Goal: Task Accomplishment & Management: Use online tool/utility

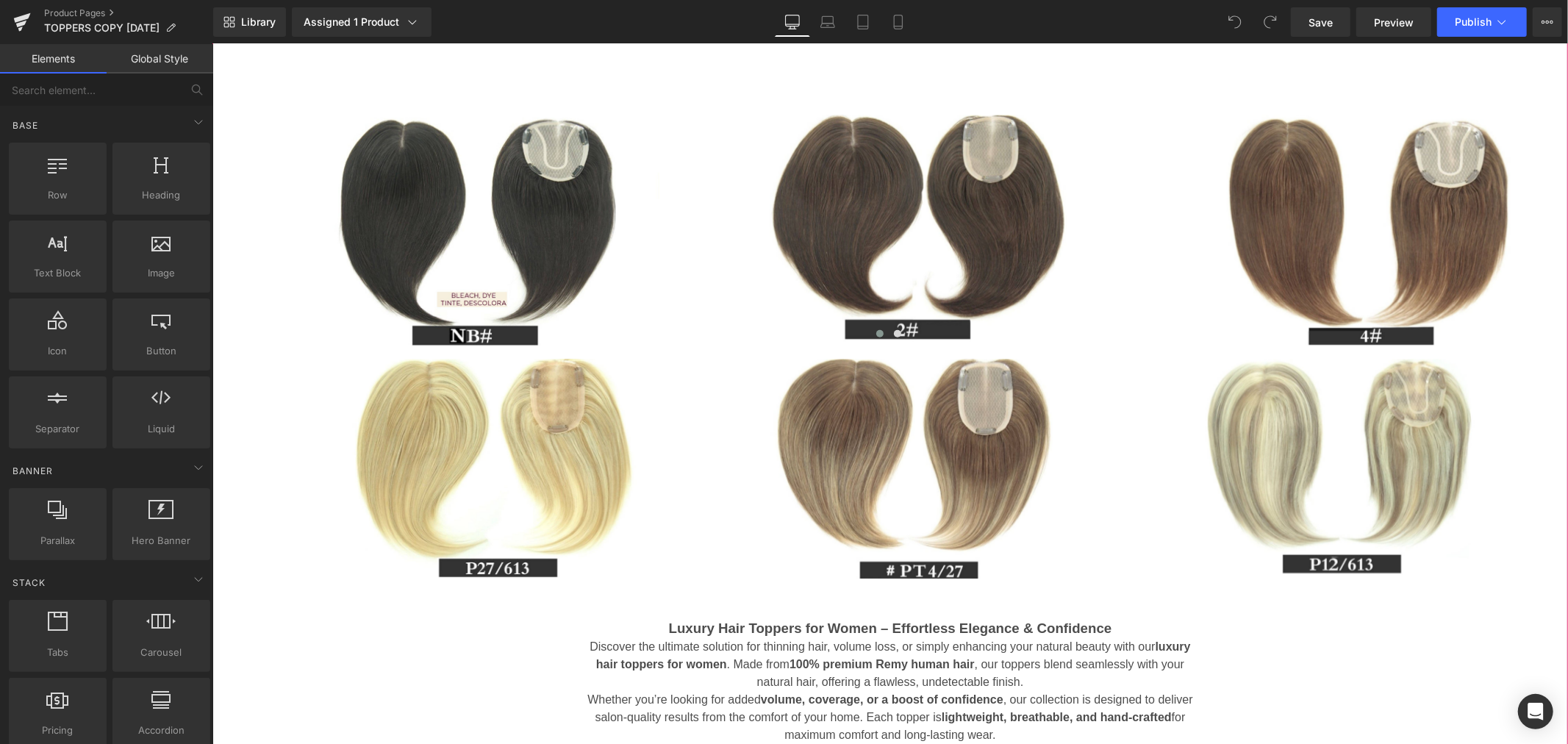
scroll to position [1306, 0]
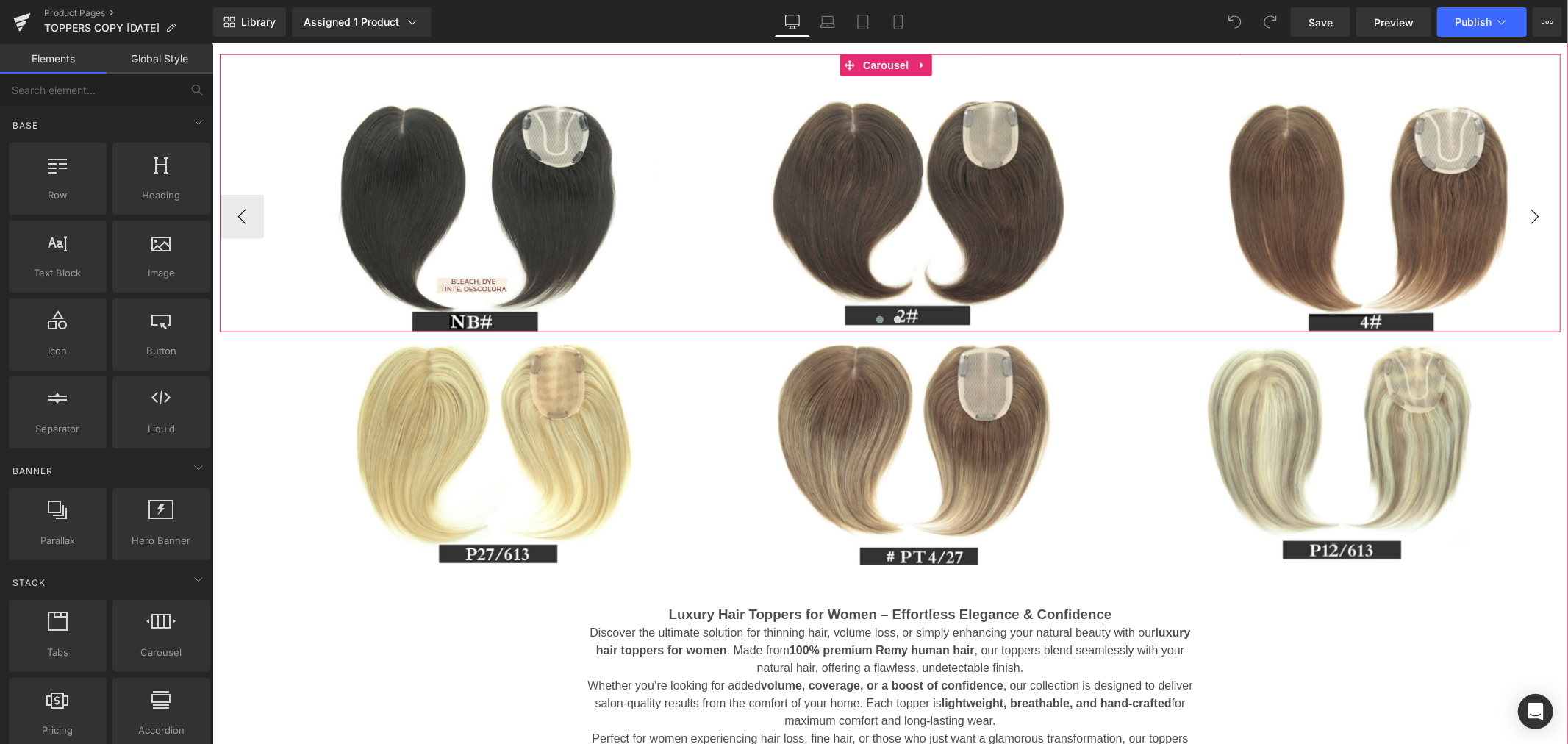
click at [1514, 212] on button "›" at bounding box center [1533, 215] width 44 height 44
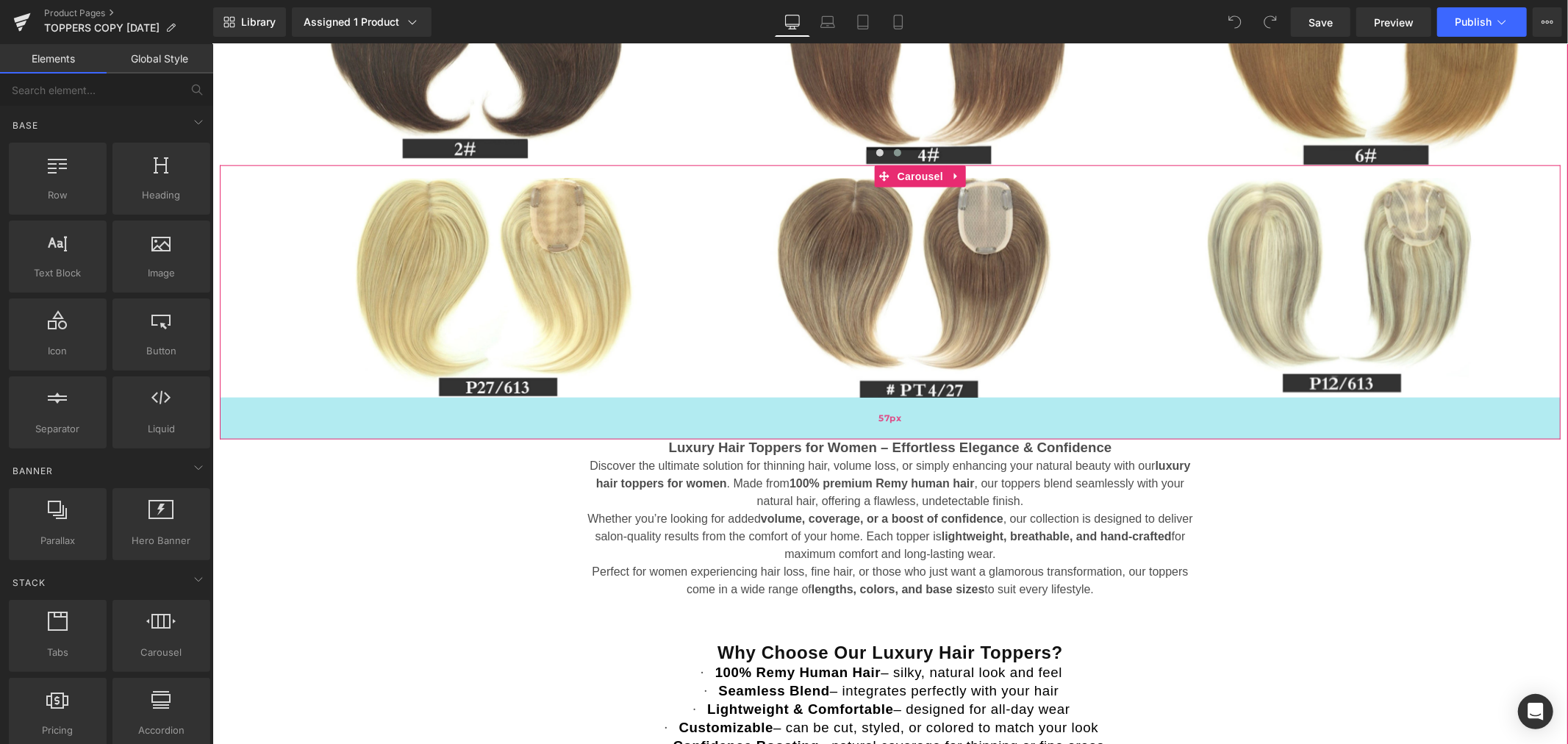
scroll to position [1714, 0]
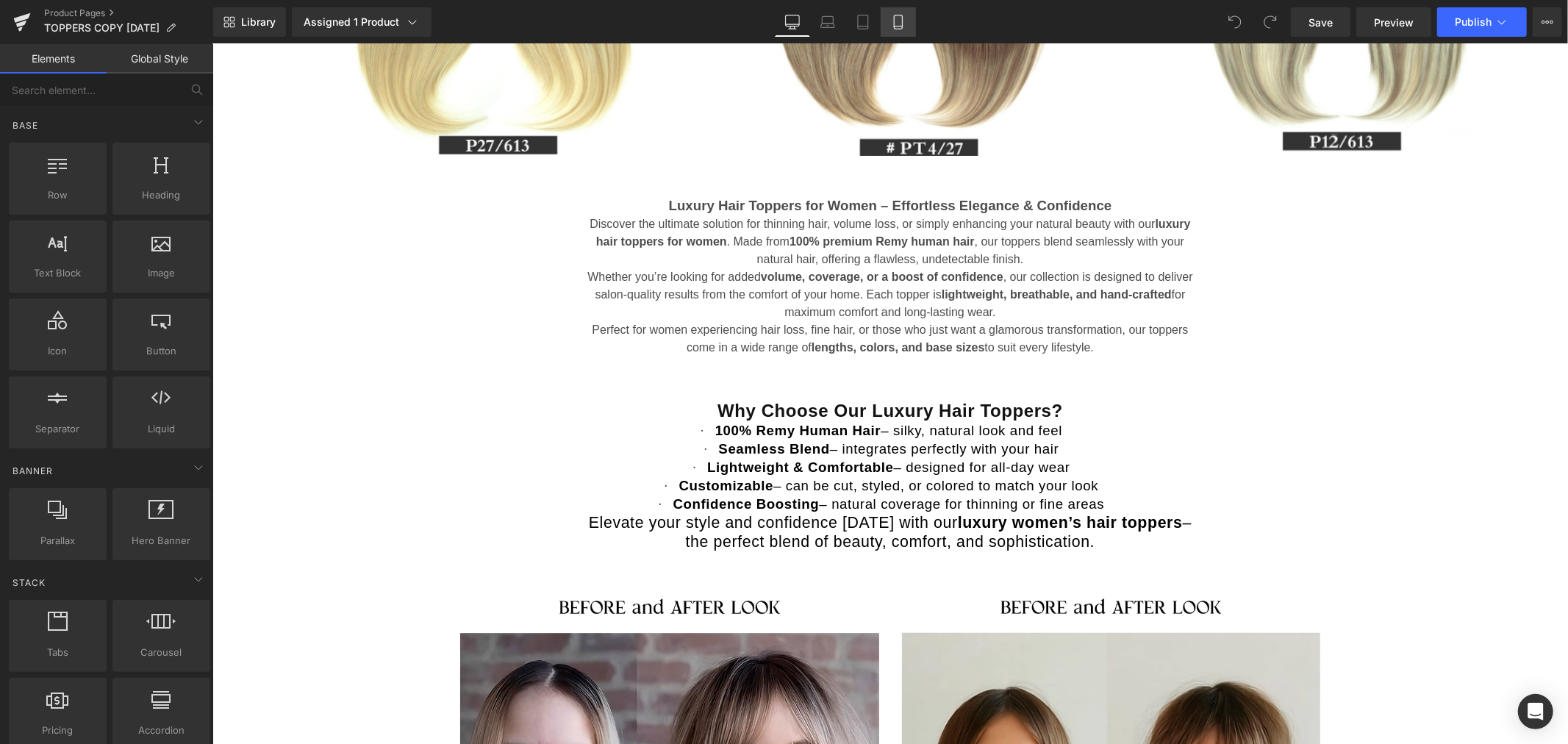
click at [909, 16] on link "Mobile" at bounding box center [898, 22] width 35 height 29
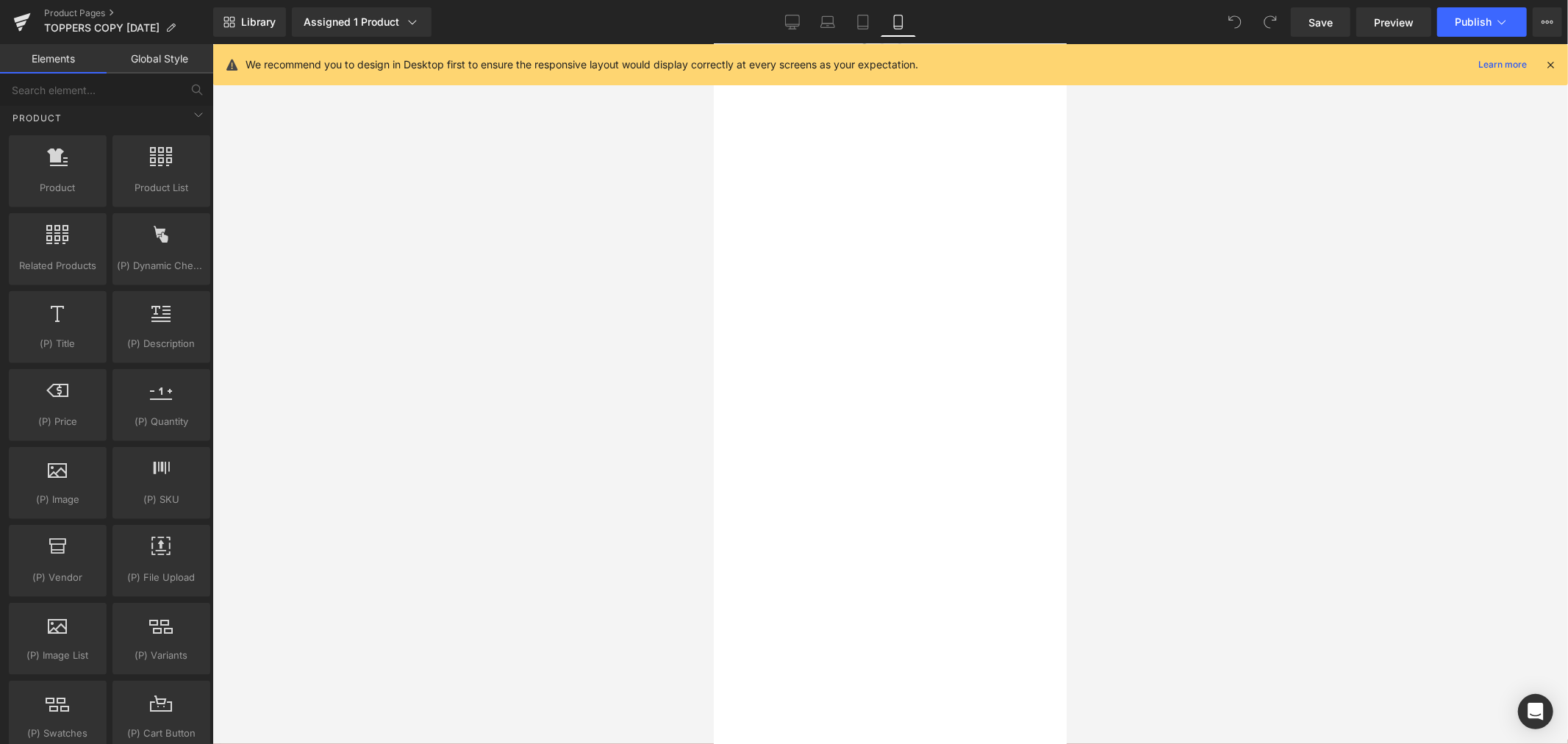
scroll to position [1055, 0]
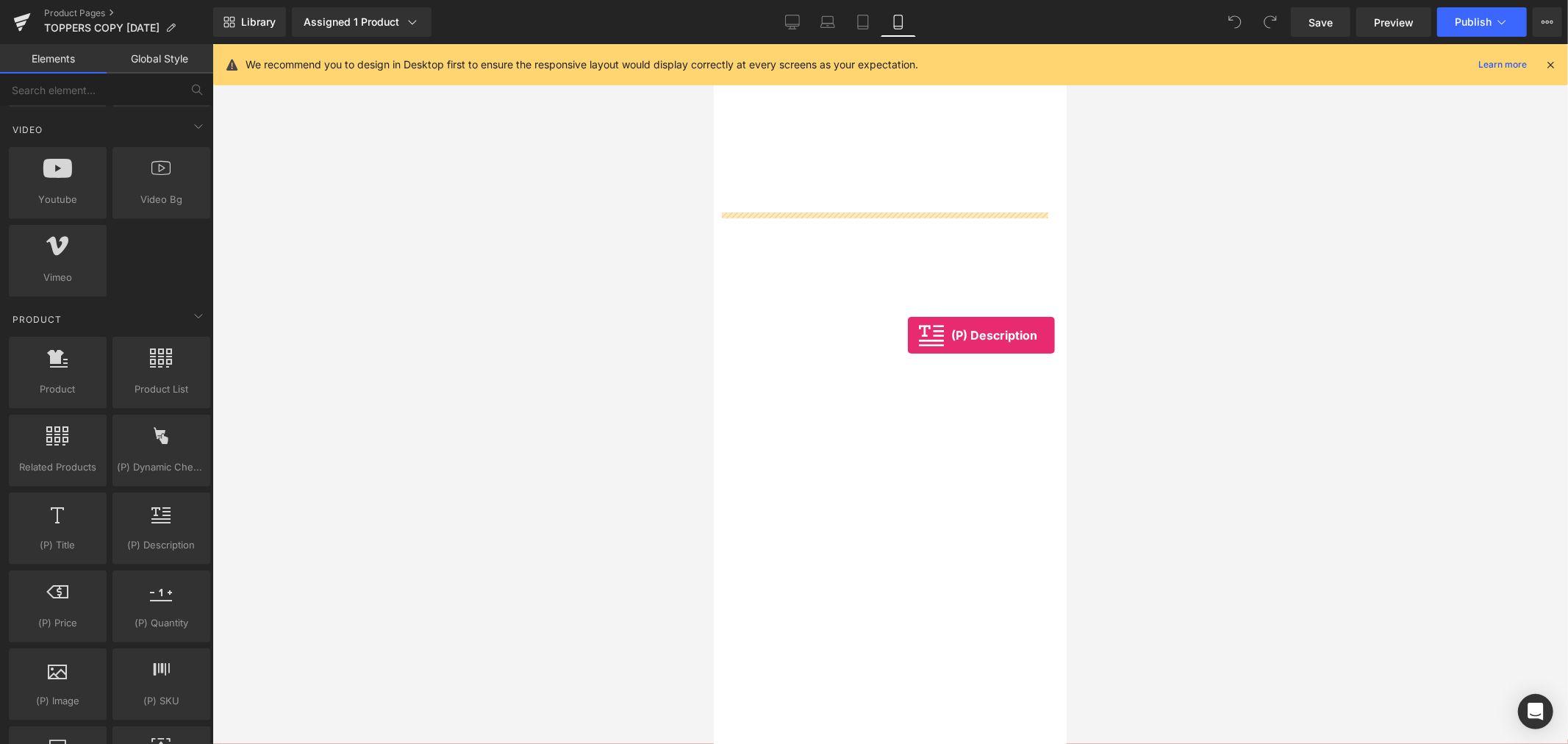
drag, startPoint x: 877, startPoint y: 584, endPoint x: 899, endPoint y: 331, distance: 254.0
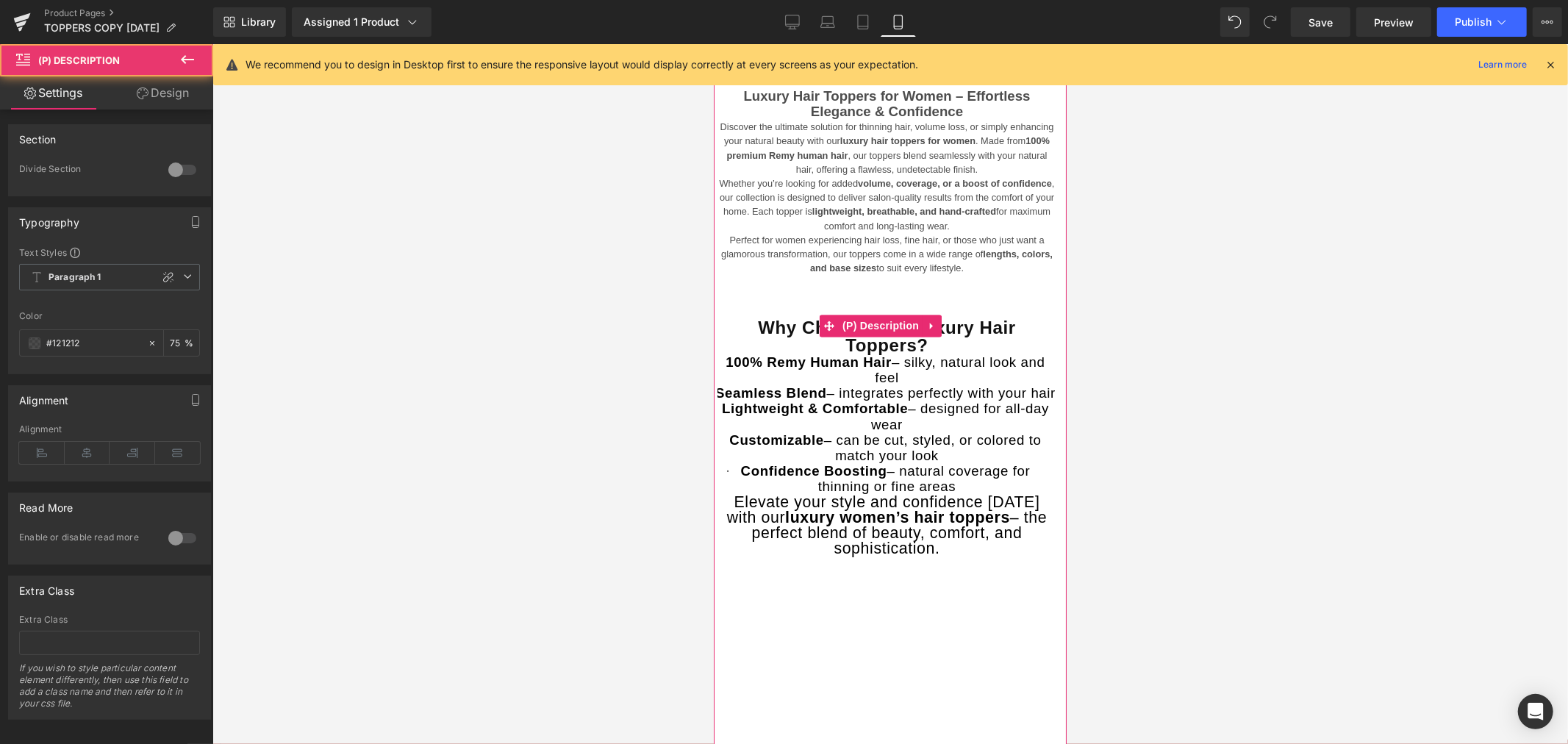
drag, startPoint x: 755, startPoint y: 448, endPoint x: 991, endPoint y: 693, distance: 340.2
click at [991, 558] on div "Luxury Hair Toppers for Women – Effortless Elegance & Confidence Discover the u…" at bounding box center [886, 323] width 339 height 471
copy div "Why Choose Our Luxury Hair Toppers? · 100% Remy Human Hair – silky, natural loo…"
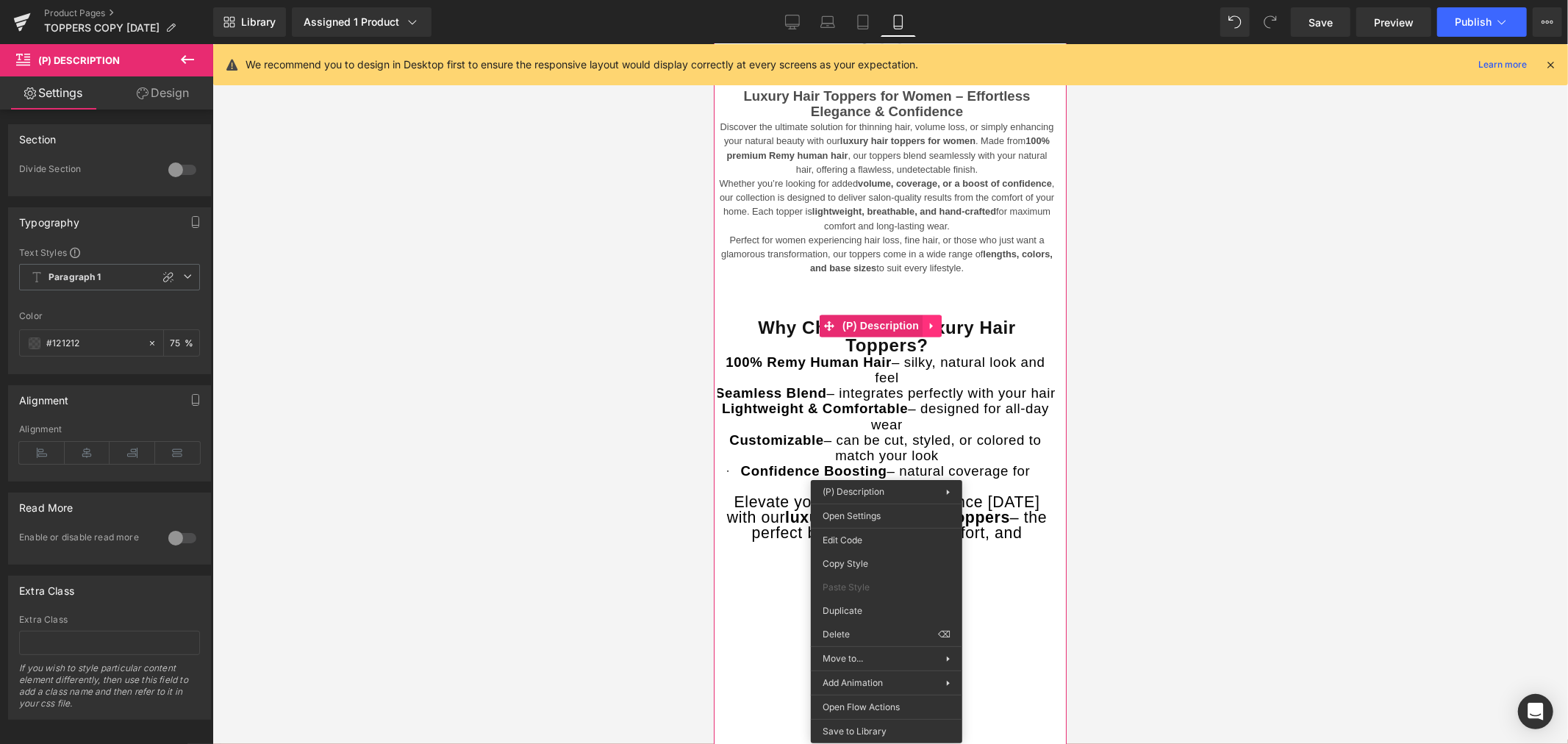
click at [933, 460] on div "Luxury Hair Toppers for Women – Effortless Elegance & Confidence Discover the u…" at bounding box center [886, 325] width 339 height 476
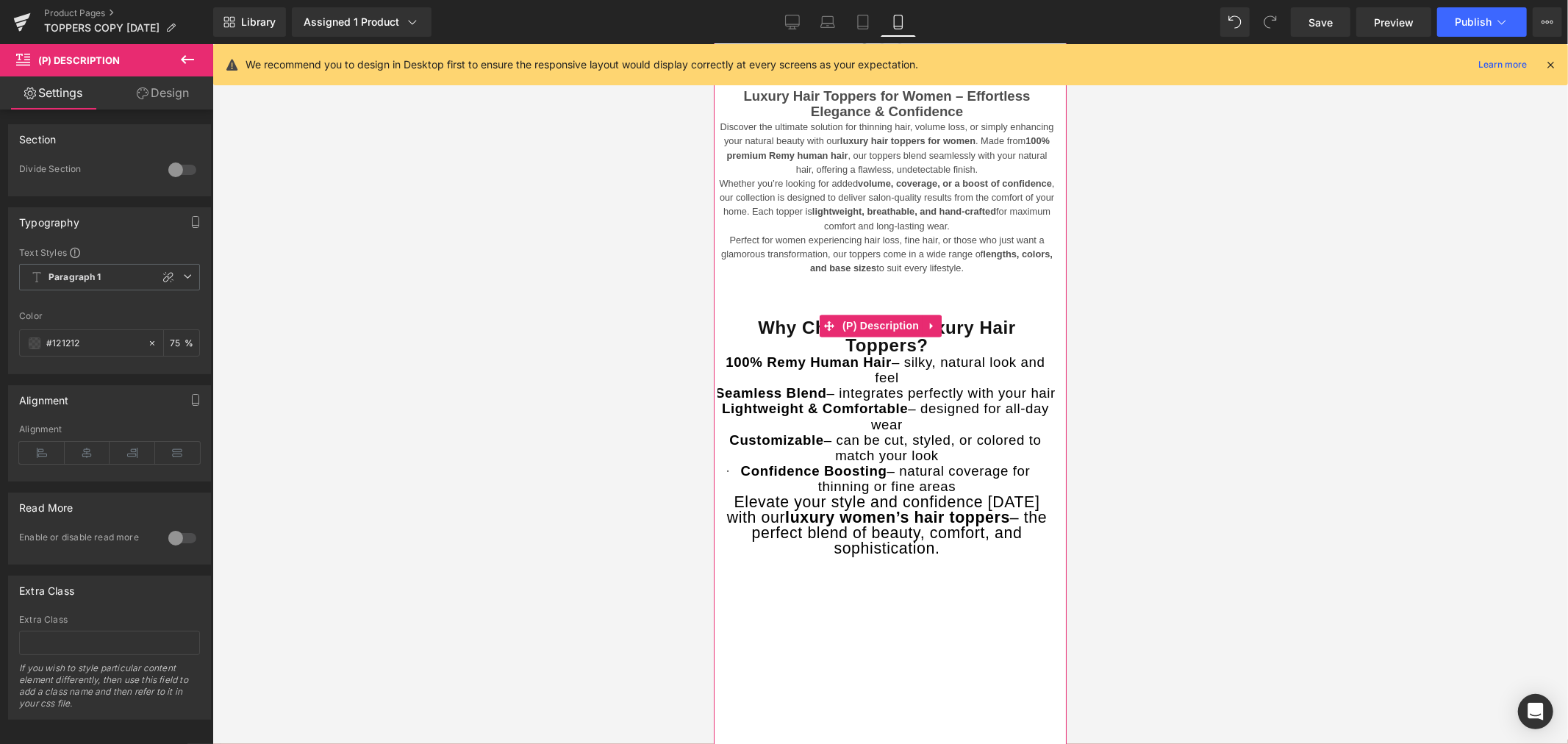
click at [930, 331] on icon at bounding box center [931, 325] width 10 height 11
click at [937, 331] on icon at bounding box center [940, 325] width 10 height 10
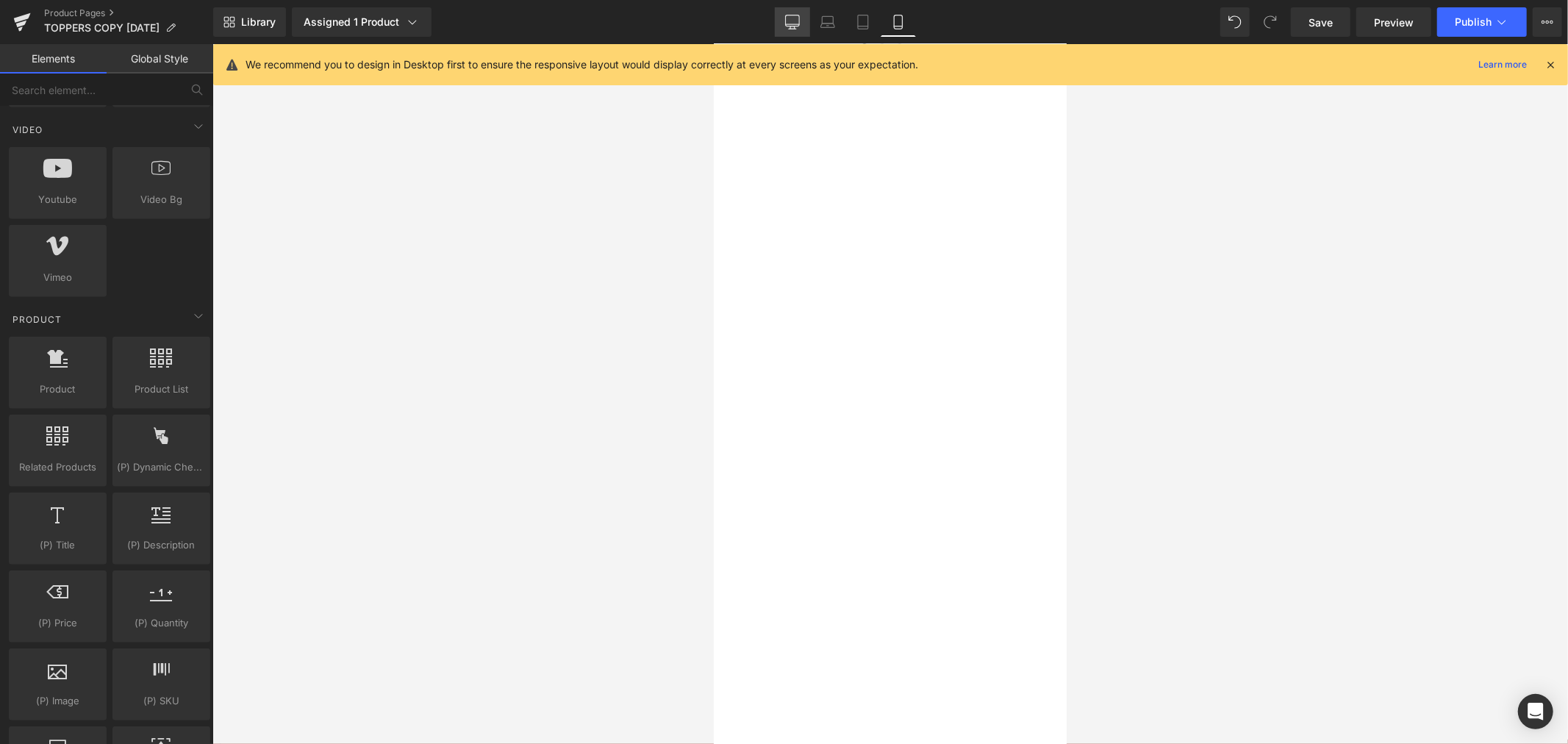
click at [787, 28] on icon at bounding box center [792, 22] width 15 height 15
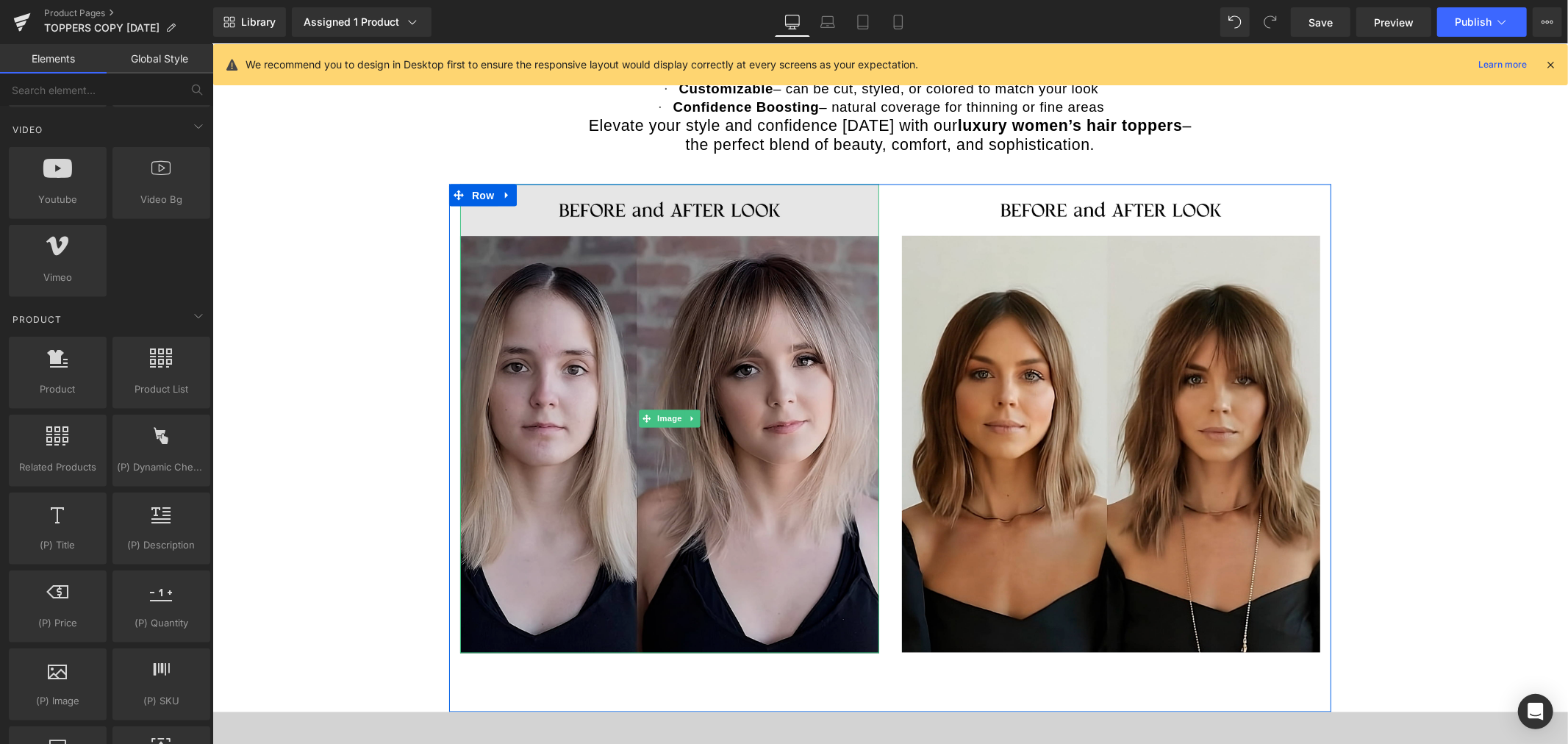
scroll to position [1784, 0]
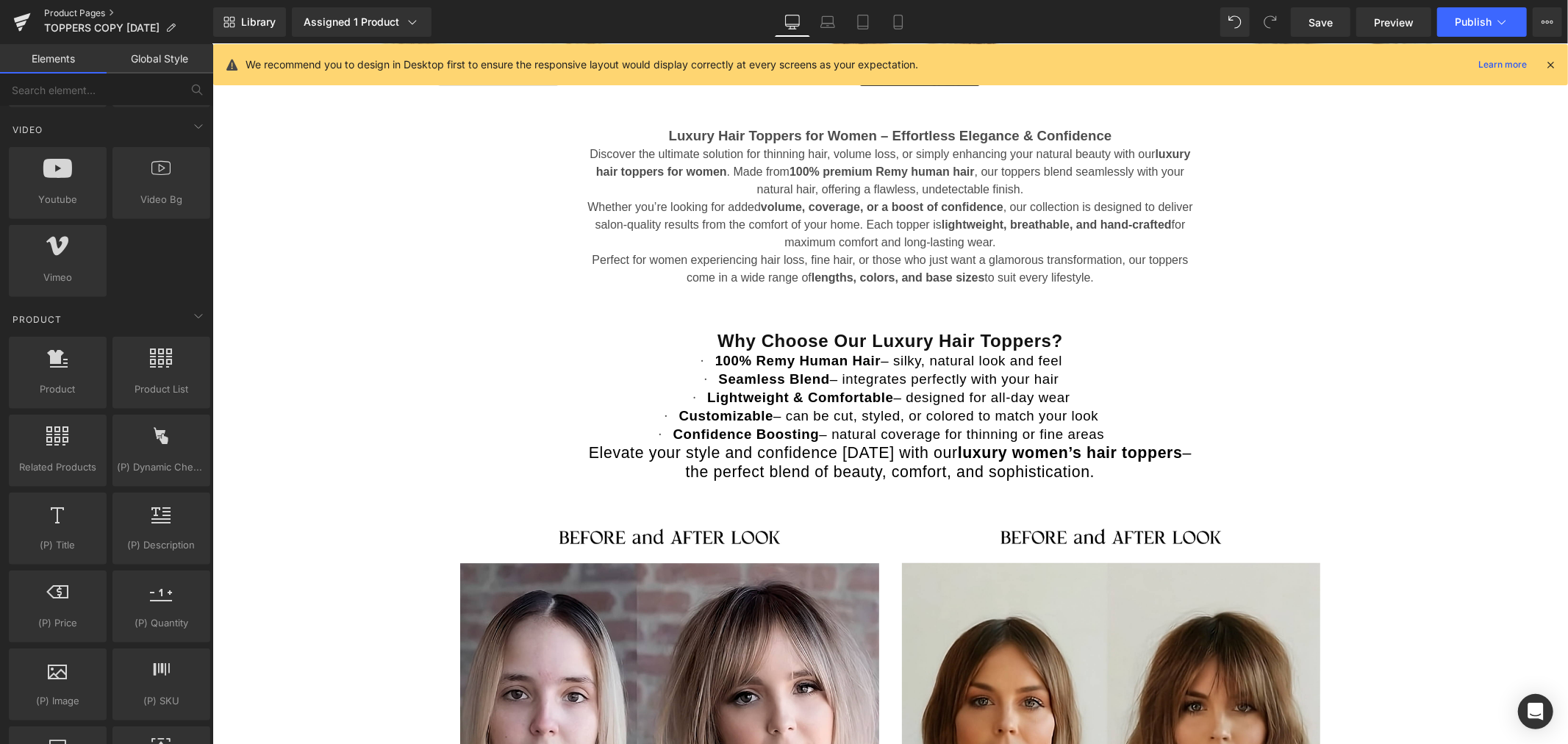
click at [86, 12] on link "Product Pages" at bounding box center [128, 13] width 169 height 12
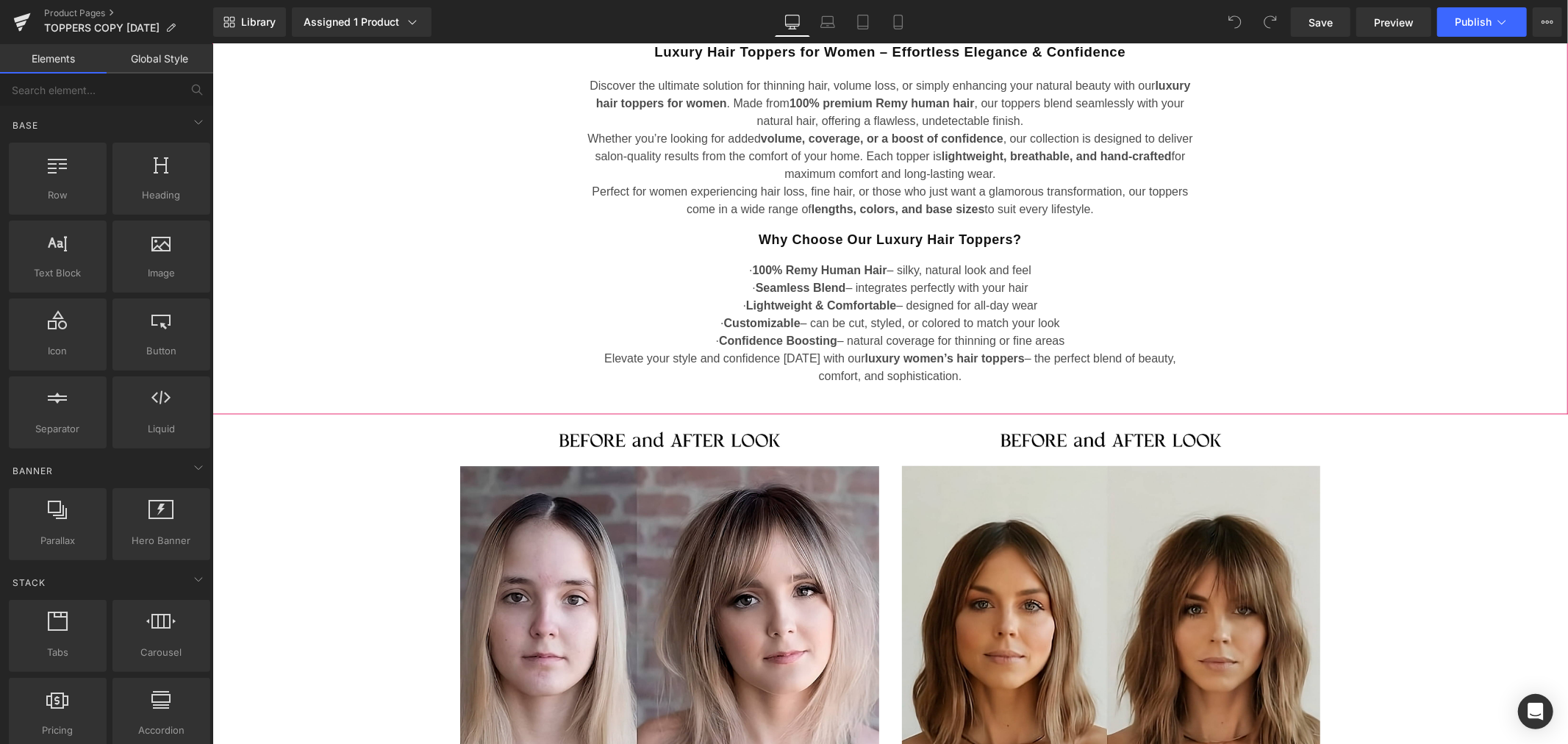
scroll to position [2041, 0]
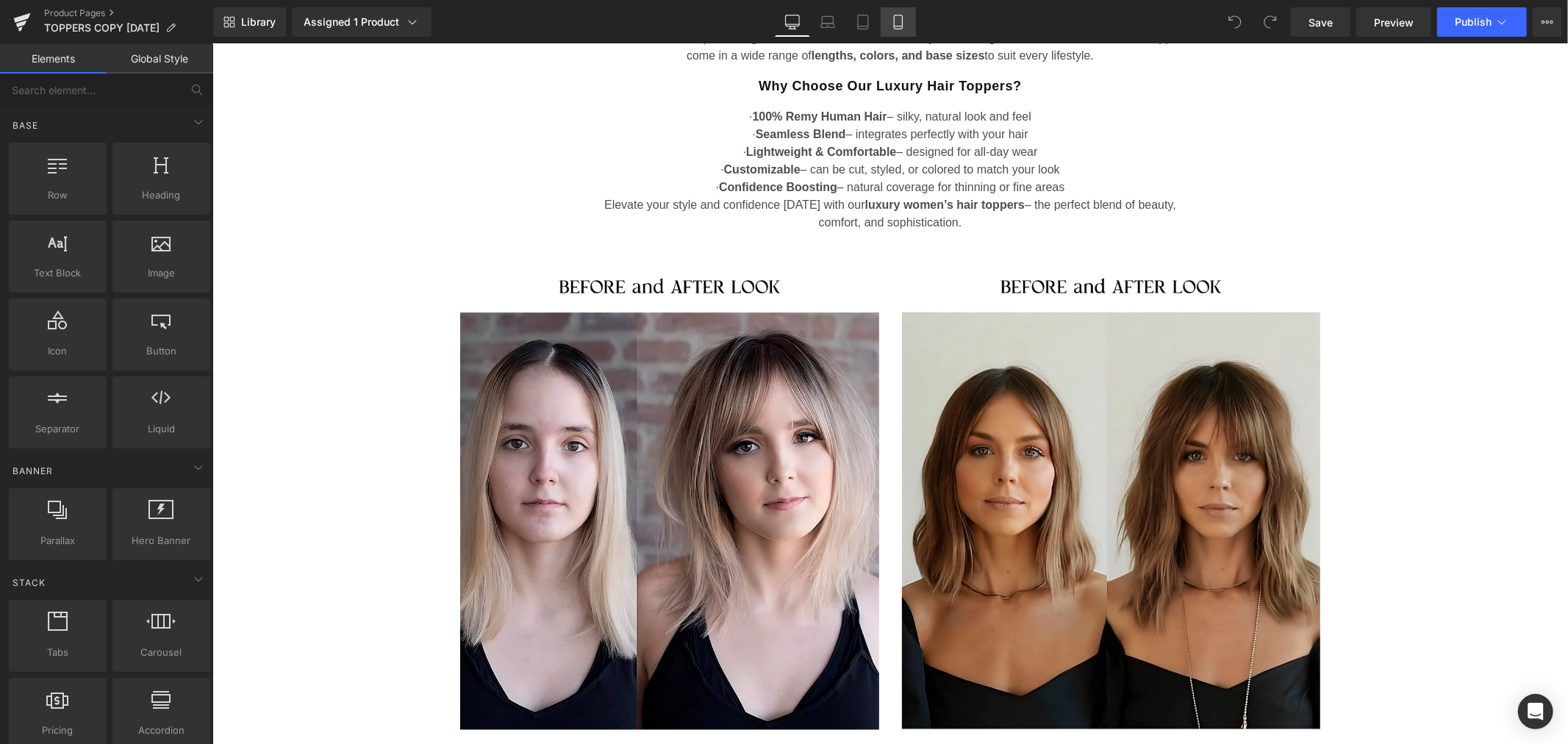
click at [900, 18] on icon at bounding box center [898, 22] width 15 height 15
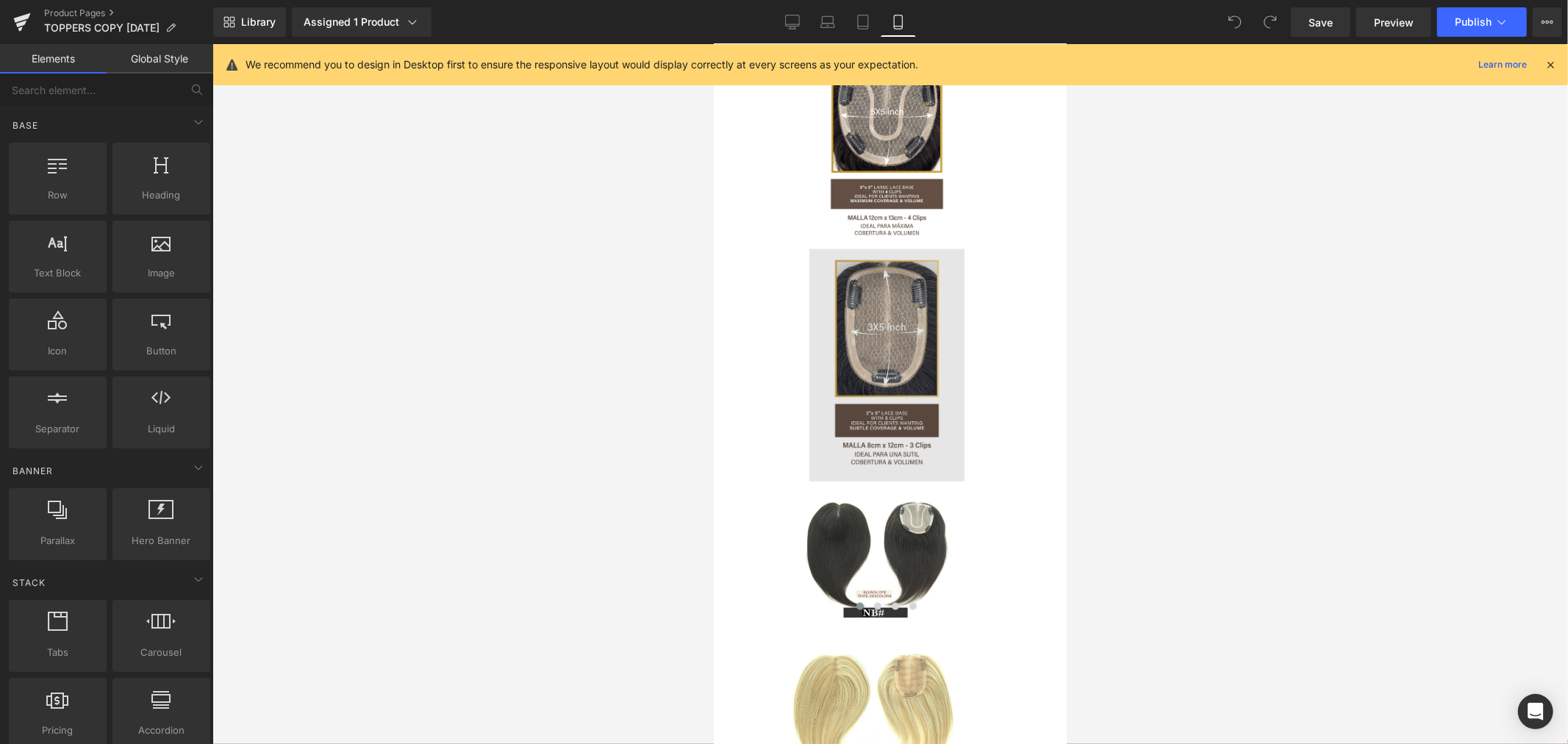
scroll to position [1387, 0]
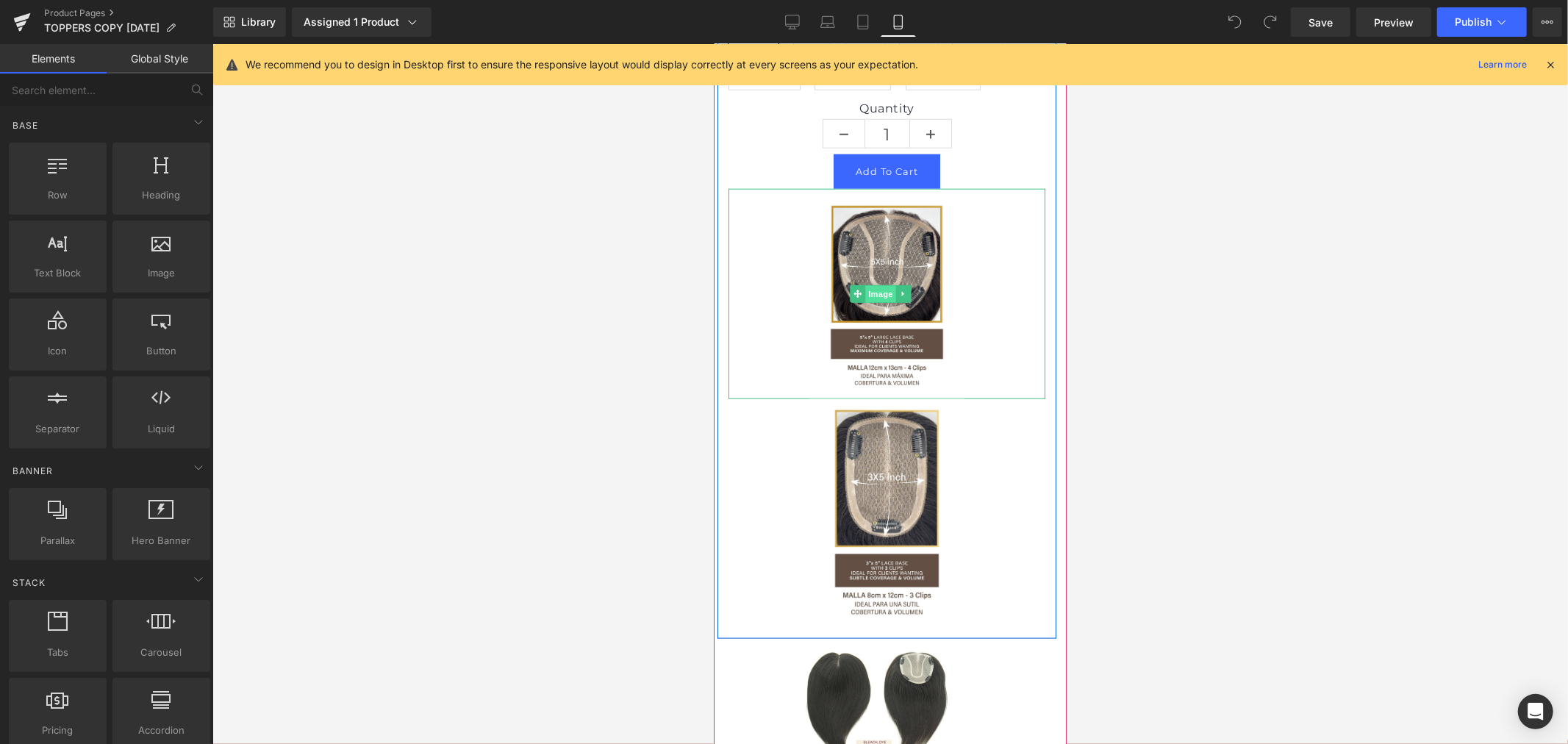
click at [881, 303] on span "Image" at bounding box center [880, 293] width 31 height 17
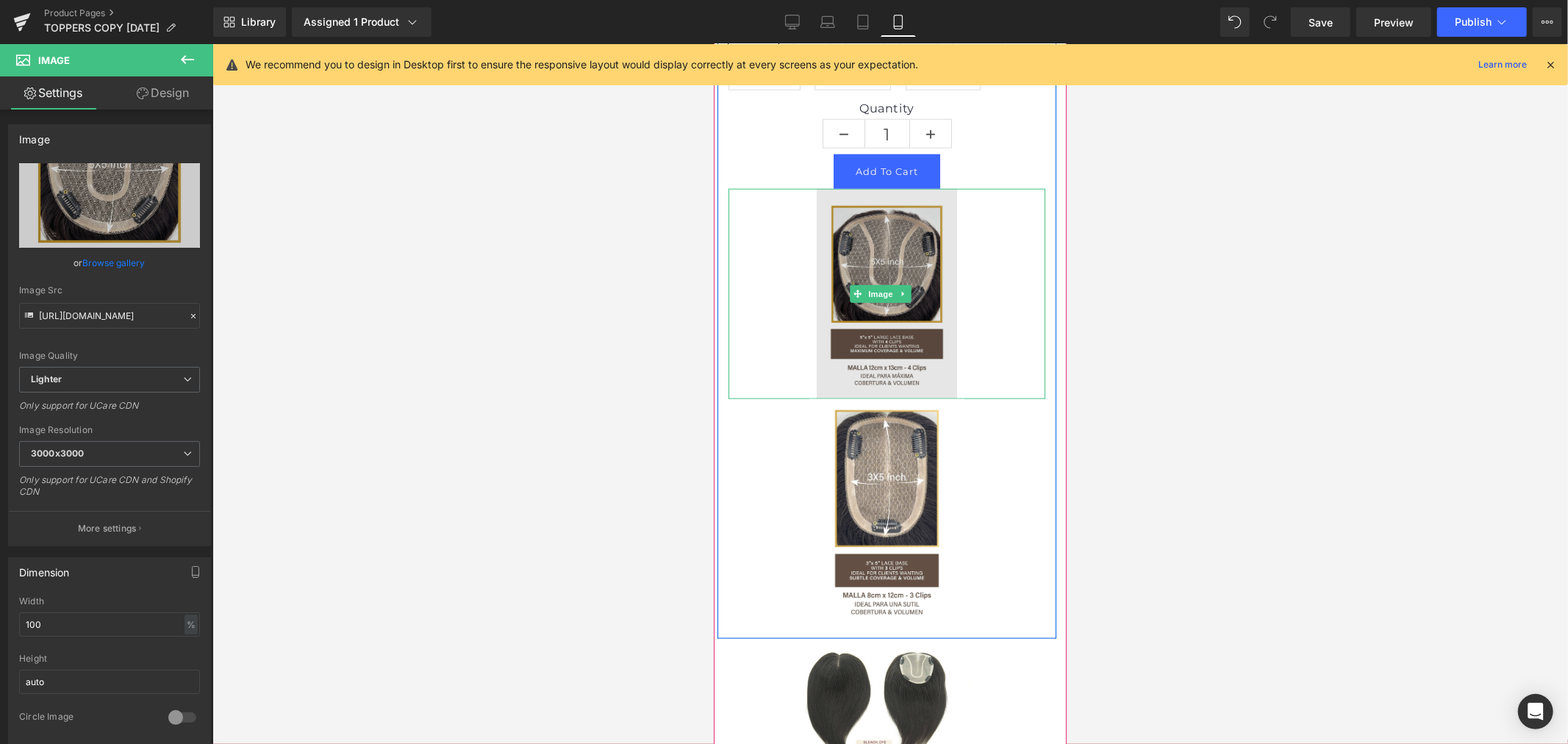
click at [918, 398] on img at bounding box center [885, 293] width 317 height 210
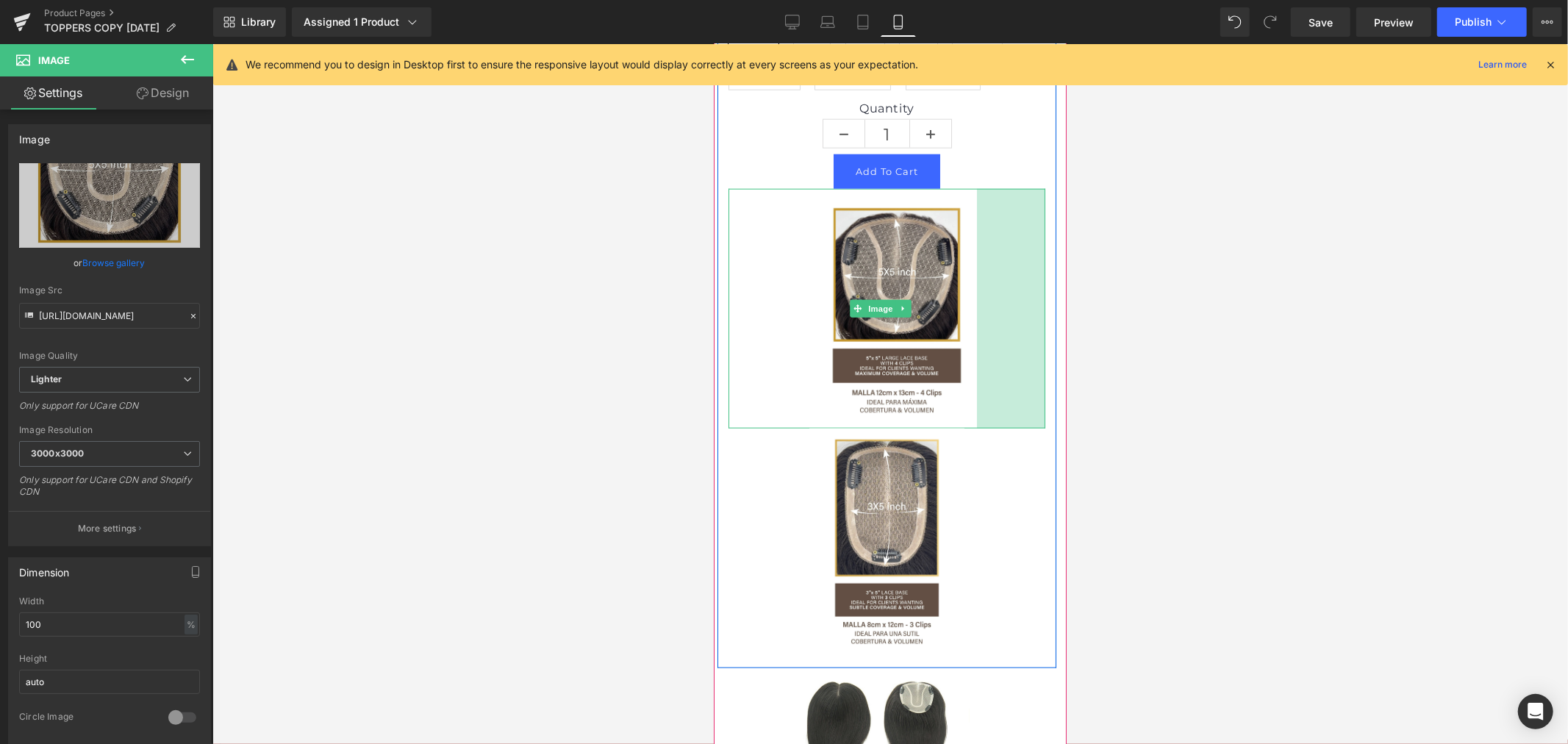
drag, startPoint x: 1032, startPoint y: 427, endPoint x: 1797, endPoint y: 471, distance: 766.3
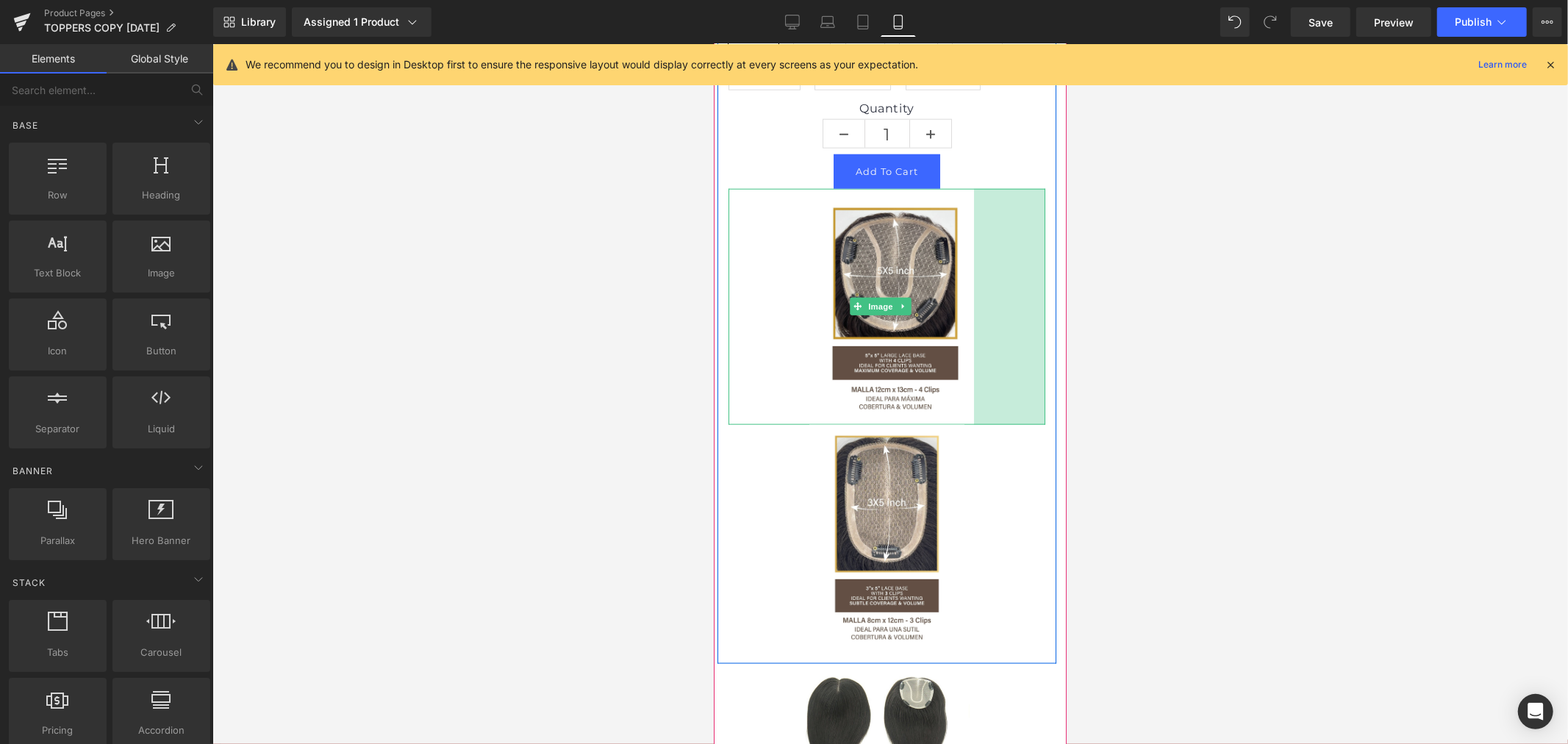
click at [1071, 594] on div at bounding box center [890, 394] width 1355 height 700
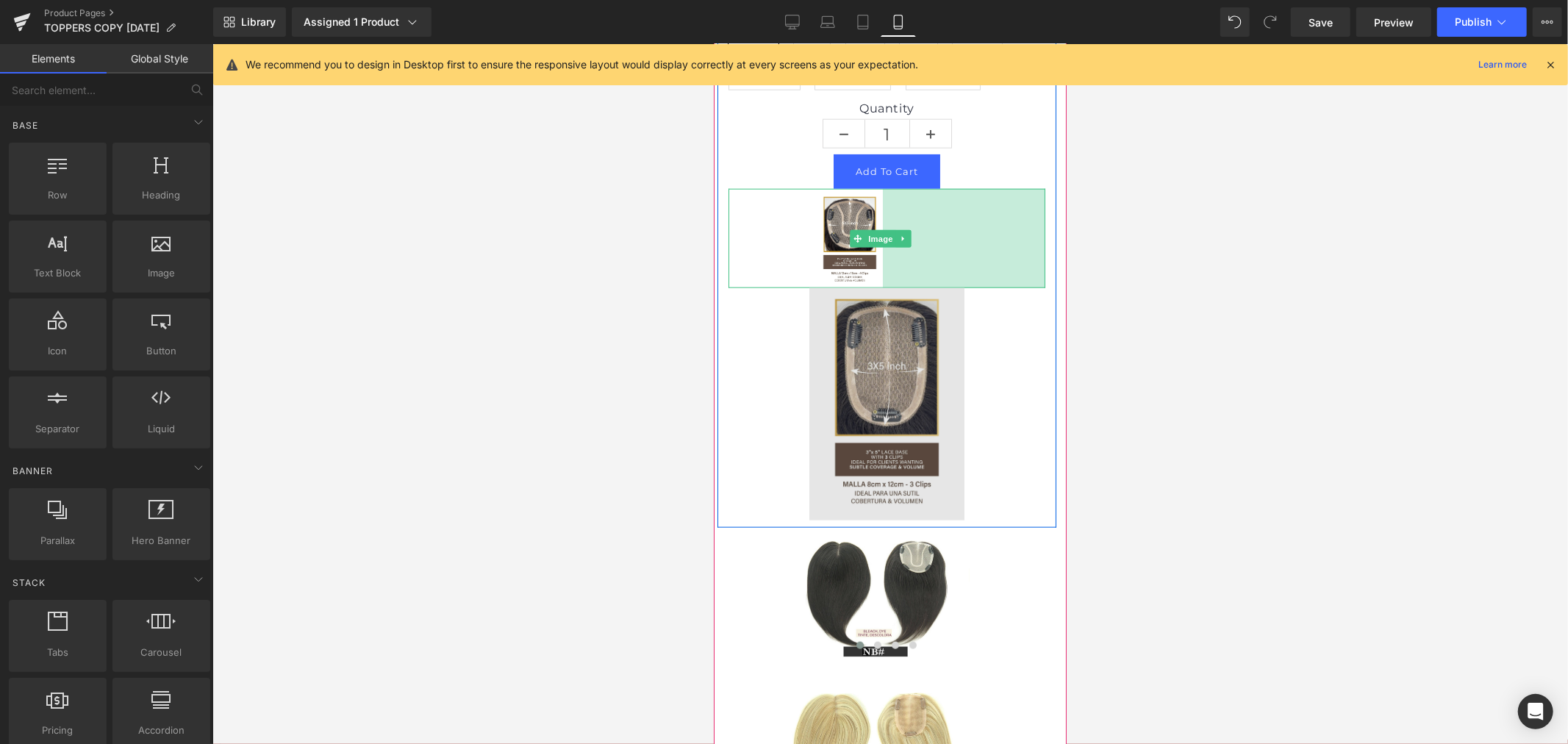
click at [958, 515] on img at bounding box center [885, 403] width 317 height 232
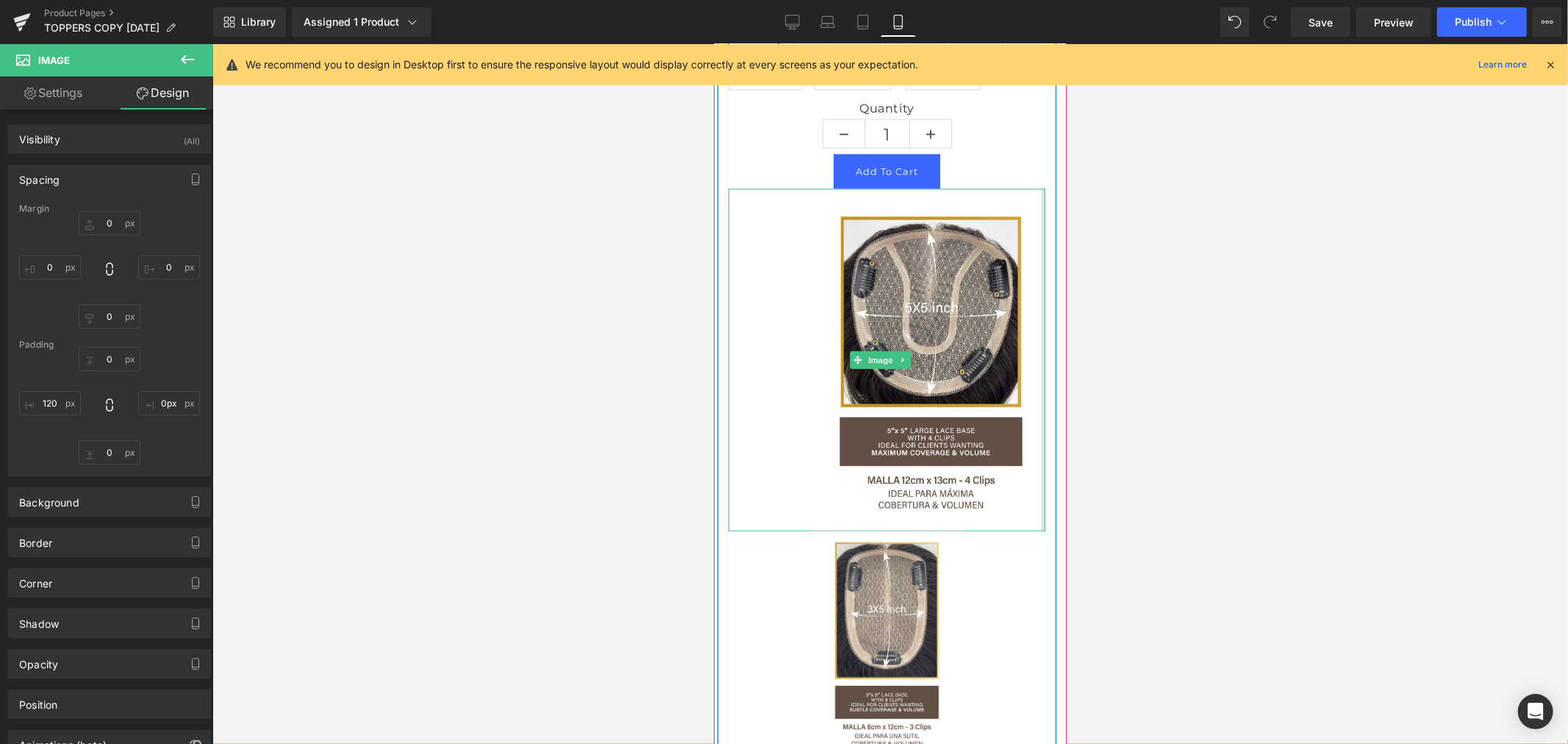
drag, startPoint x: 874, startPoint y: 406, endPoint x: 1787, endPoint y: 448, distance: 914.0
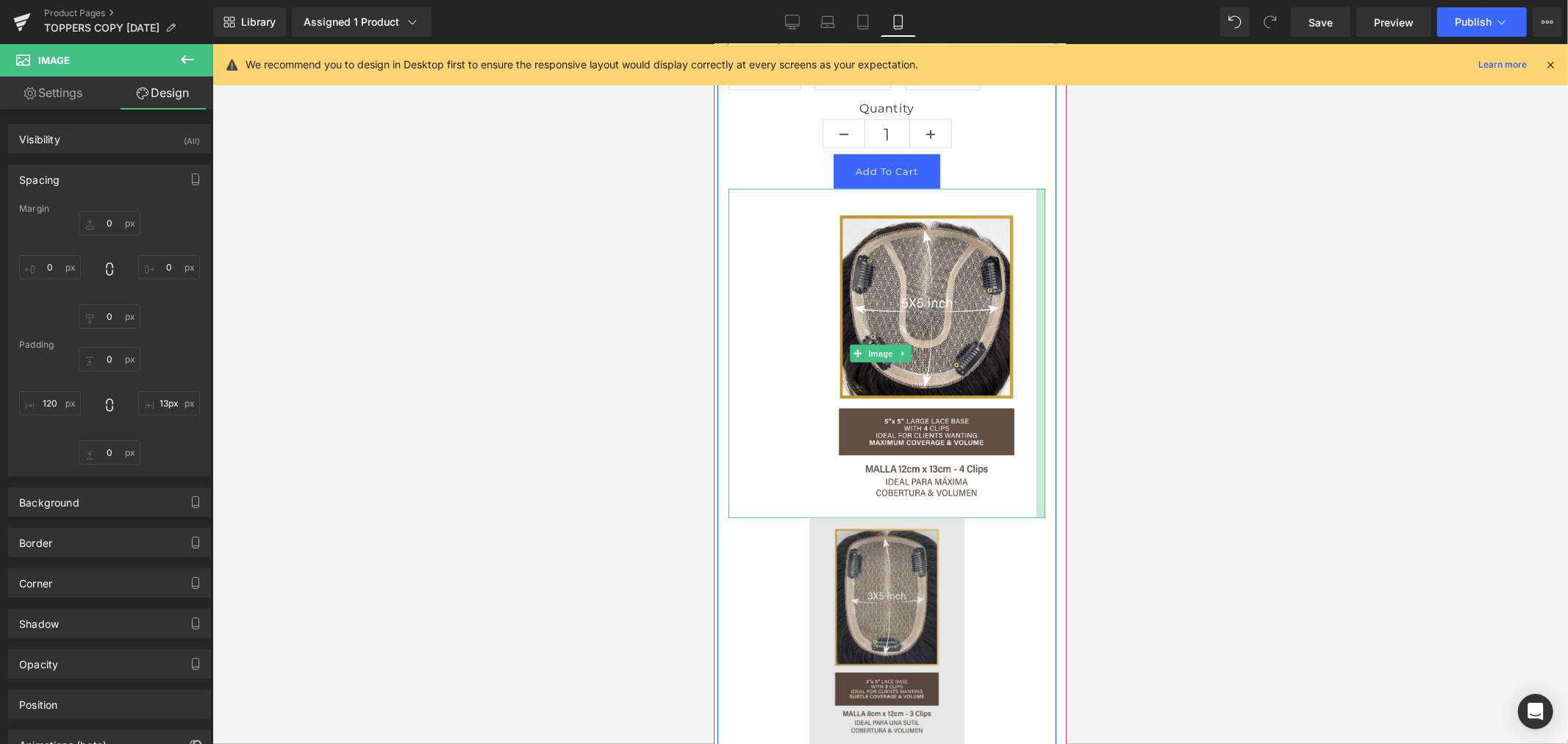
type input "14px"
click at [1026, 697] on img at bounding box center [885, 633] width 317 height 232
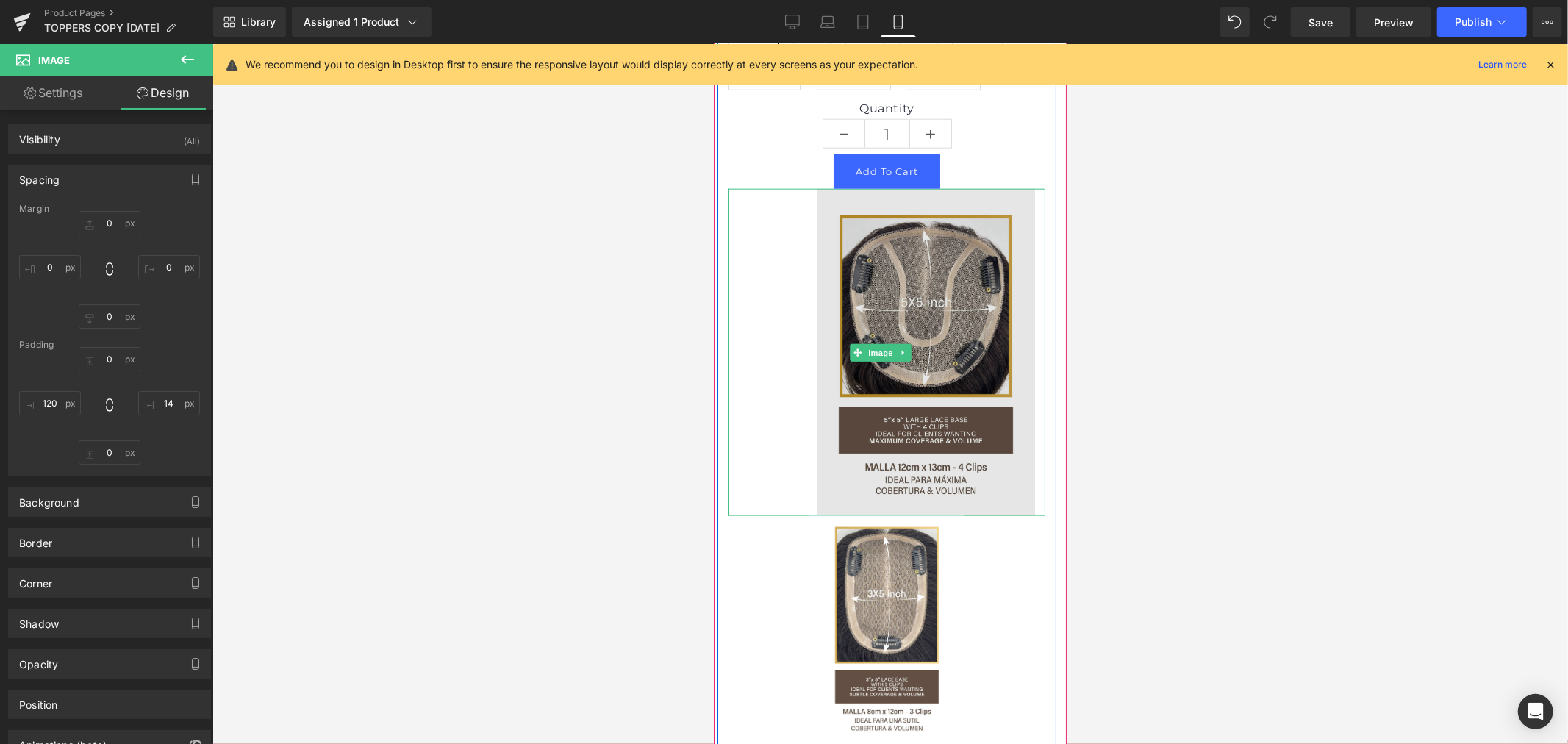
click at [814, 515] on img at bounding box center [885, 351] width 317 height 326
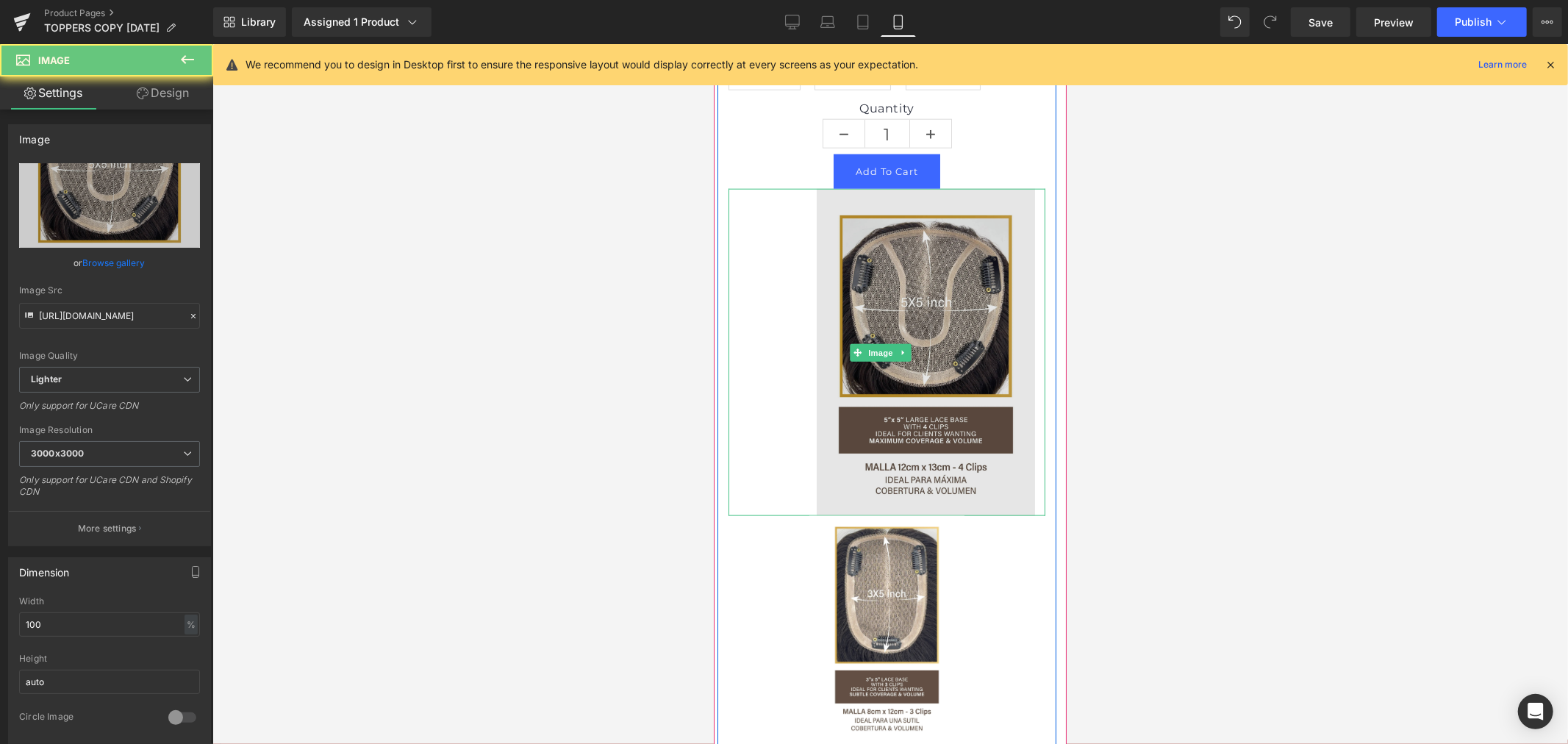
click at [739, 515] on img at bounding box center [885, 351] width 317 height 326
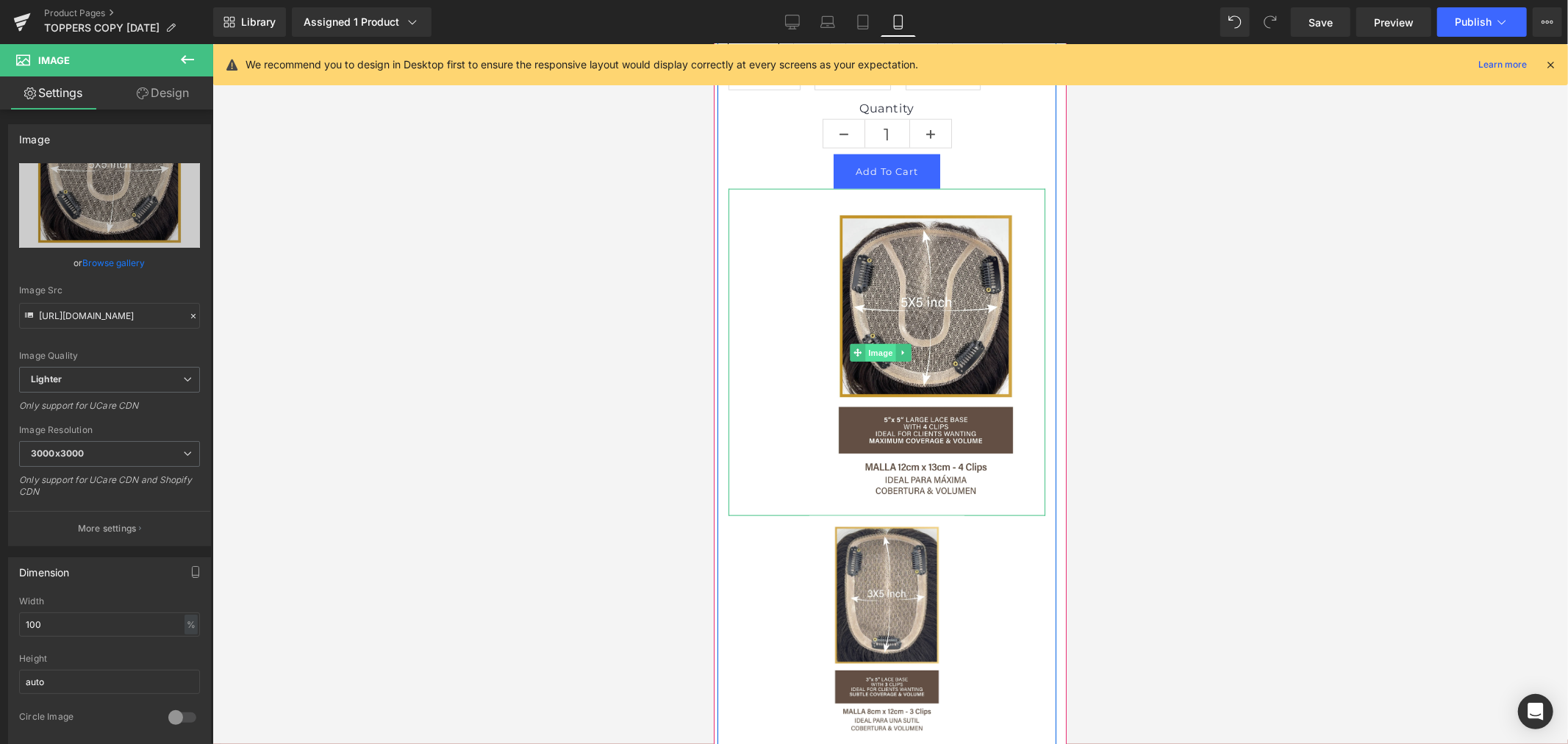
click at [875, 361] on span "Image" at bounding box center [880, 352] width 31 height 17
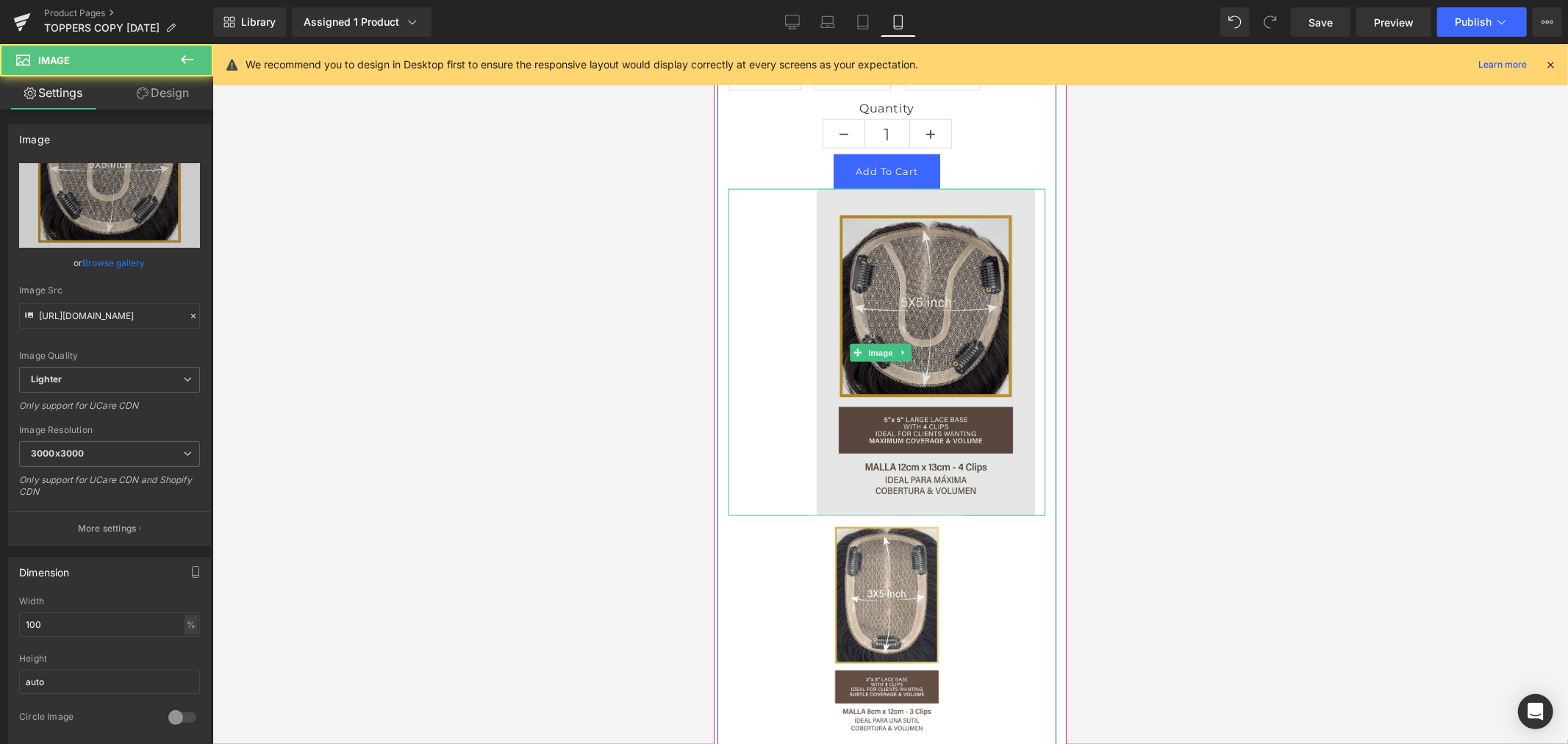
click at [816, 515] on img at bounding box center [885, 351] width 317 height 326
click at [787, 515] on img at bounding box center [885, 351] width 317 height 326
click at [814, 515] on img at bounding box center [885, 351] width 317 height 326
click at [732, 515] on img at bounding box center [885, 351] width 317 height 326
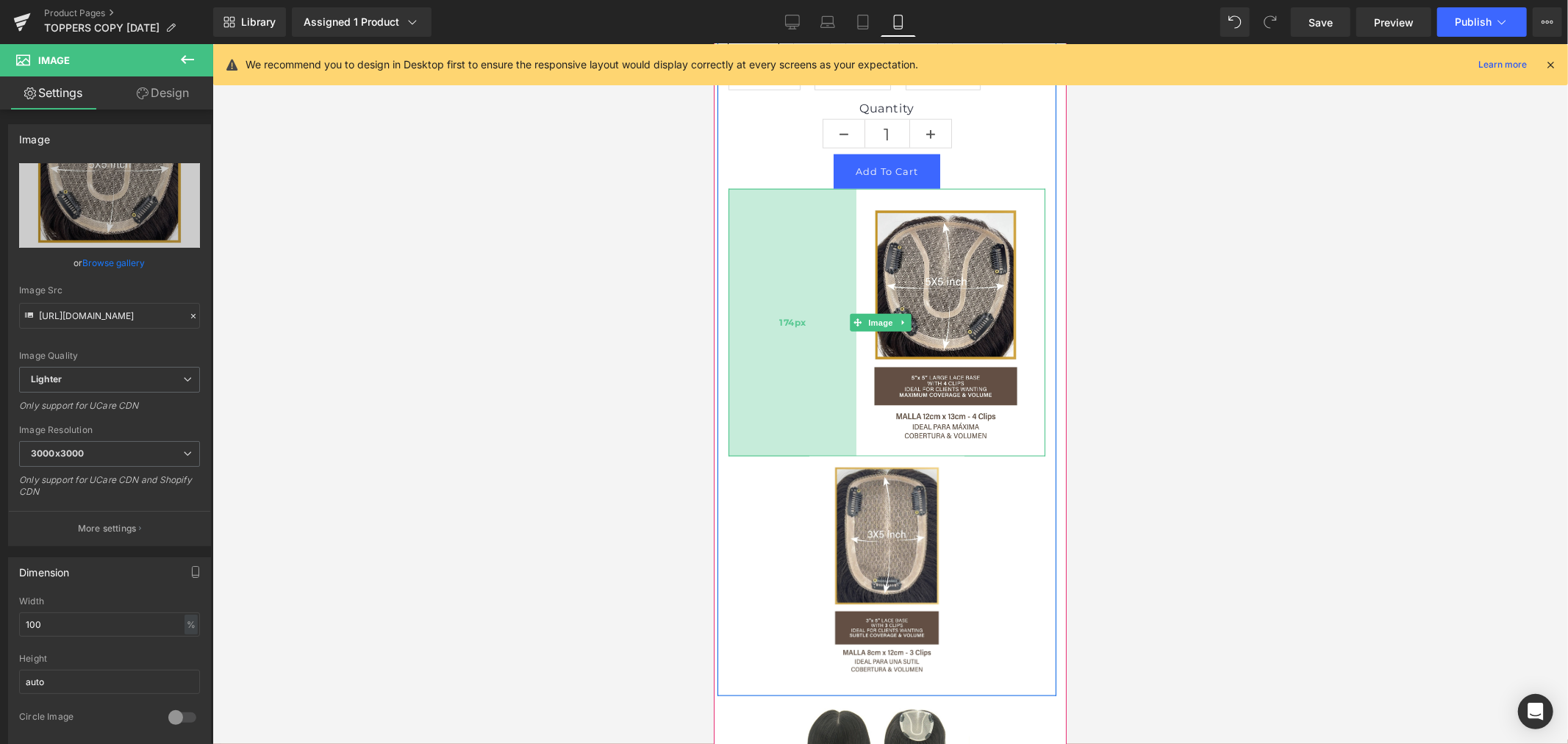
drag, startPoint x: 728, startPoint y: 618, endPoint x: 768, endPoint y: 615, distance: 40.1
click at [768, 615] on div "Lace Dimension 5"x5" - 4 Clips 3"x5" - 3 Clips Length 10" 14" Color NB 2 4 6 61…" at bounding box center [886, 263] width 339 height 850
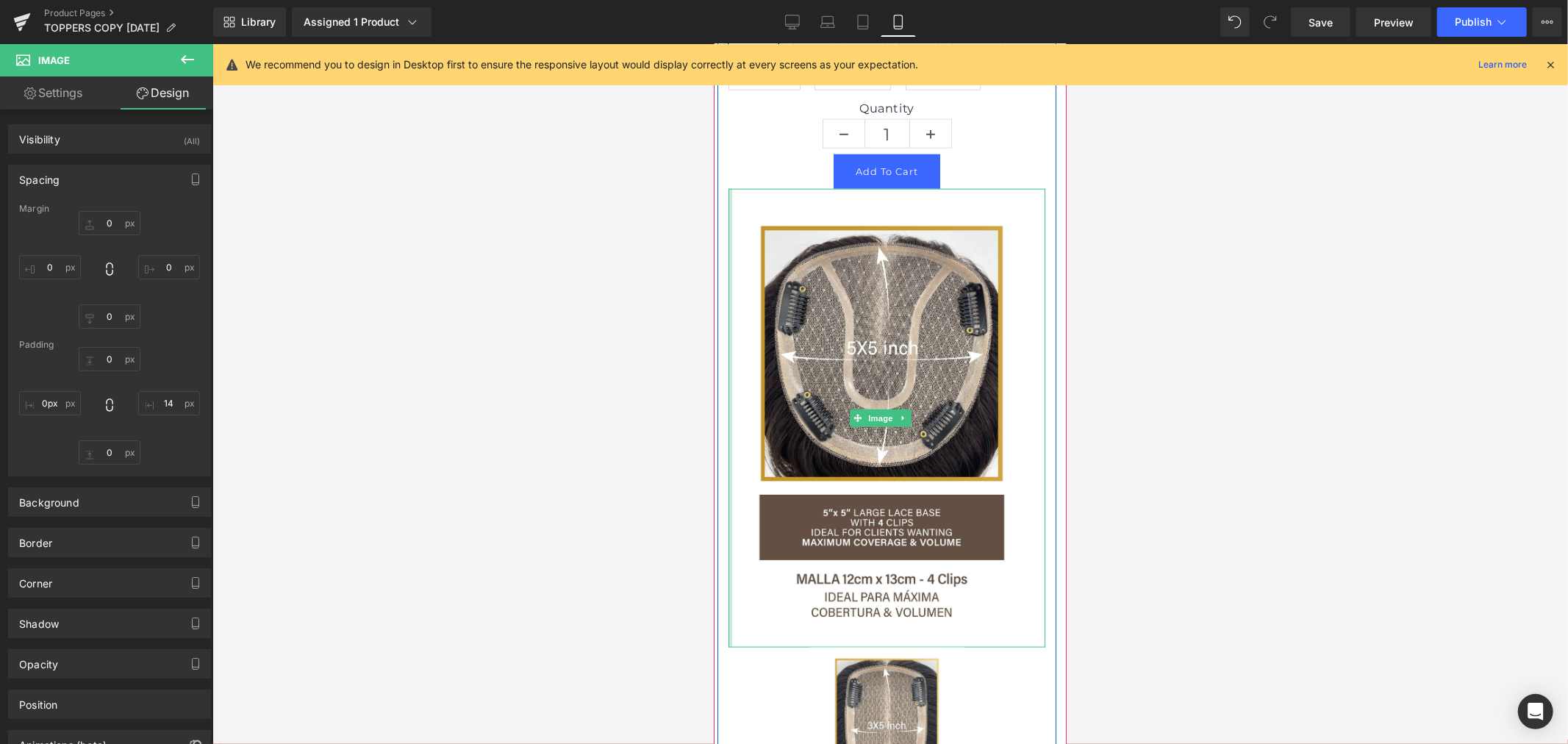
drag, startPoint x: 852, startPoint y: 545, endPoint x: 1417, endPoint y: 599, distance: 567.6
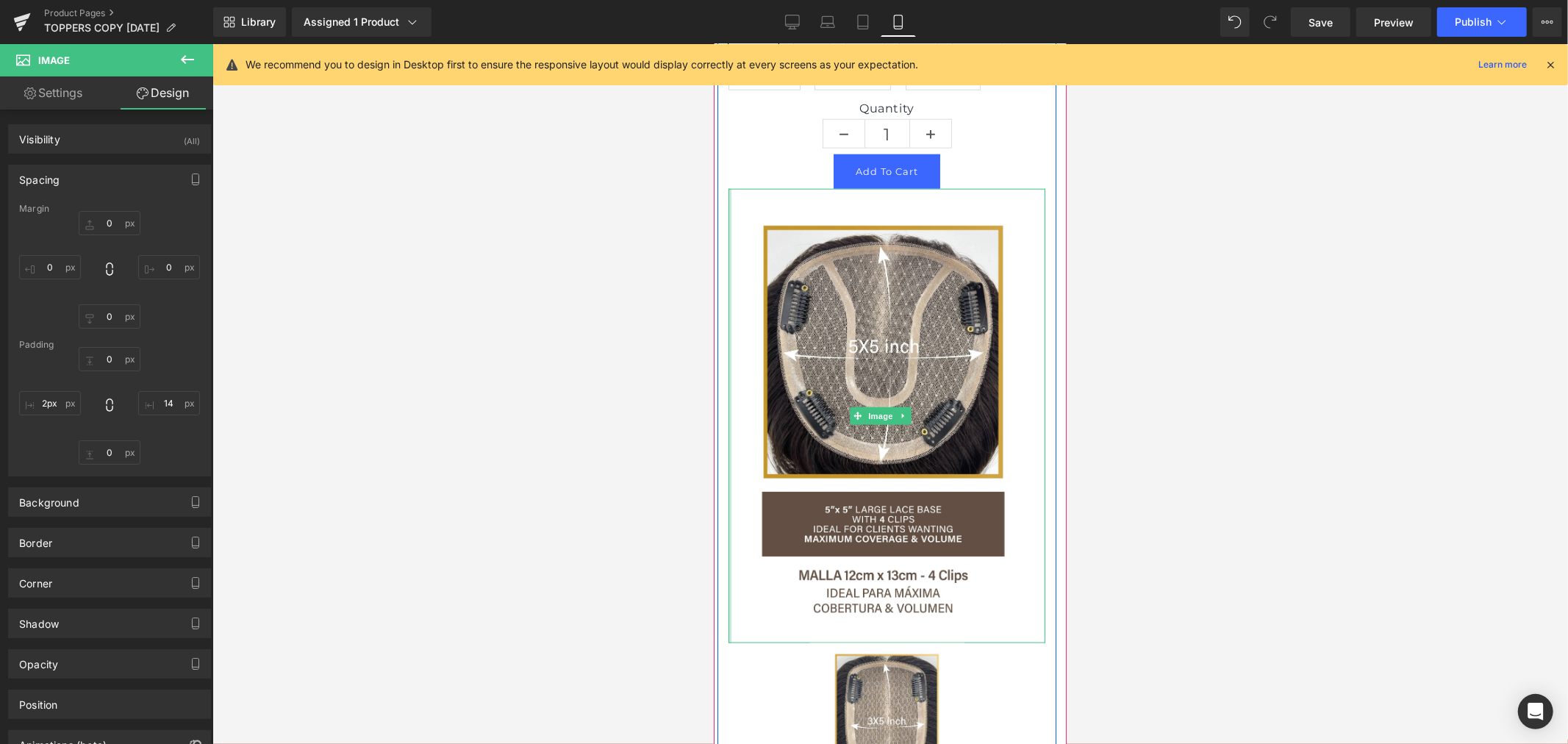
type input "1px"
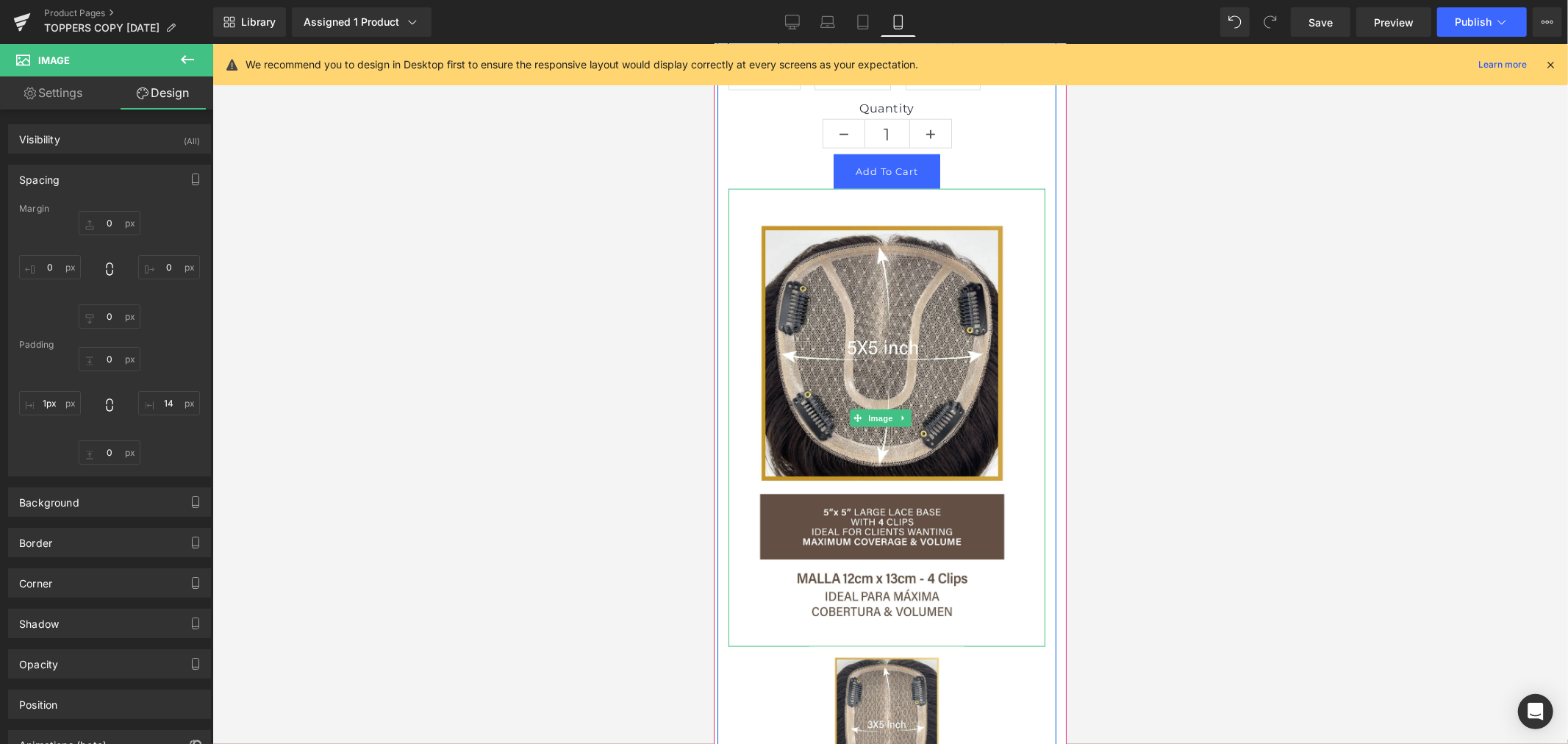
click at [726, 636] on div "Lace Dimension 5"x5" - 4 Clips 3"x5" - 3 Clips Length 10" 14" Color NB 2 4 6 61…" at bounding box center [886, 357] width 339 height 1040
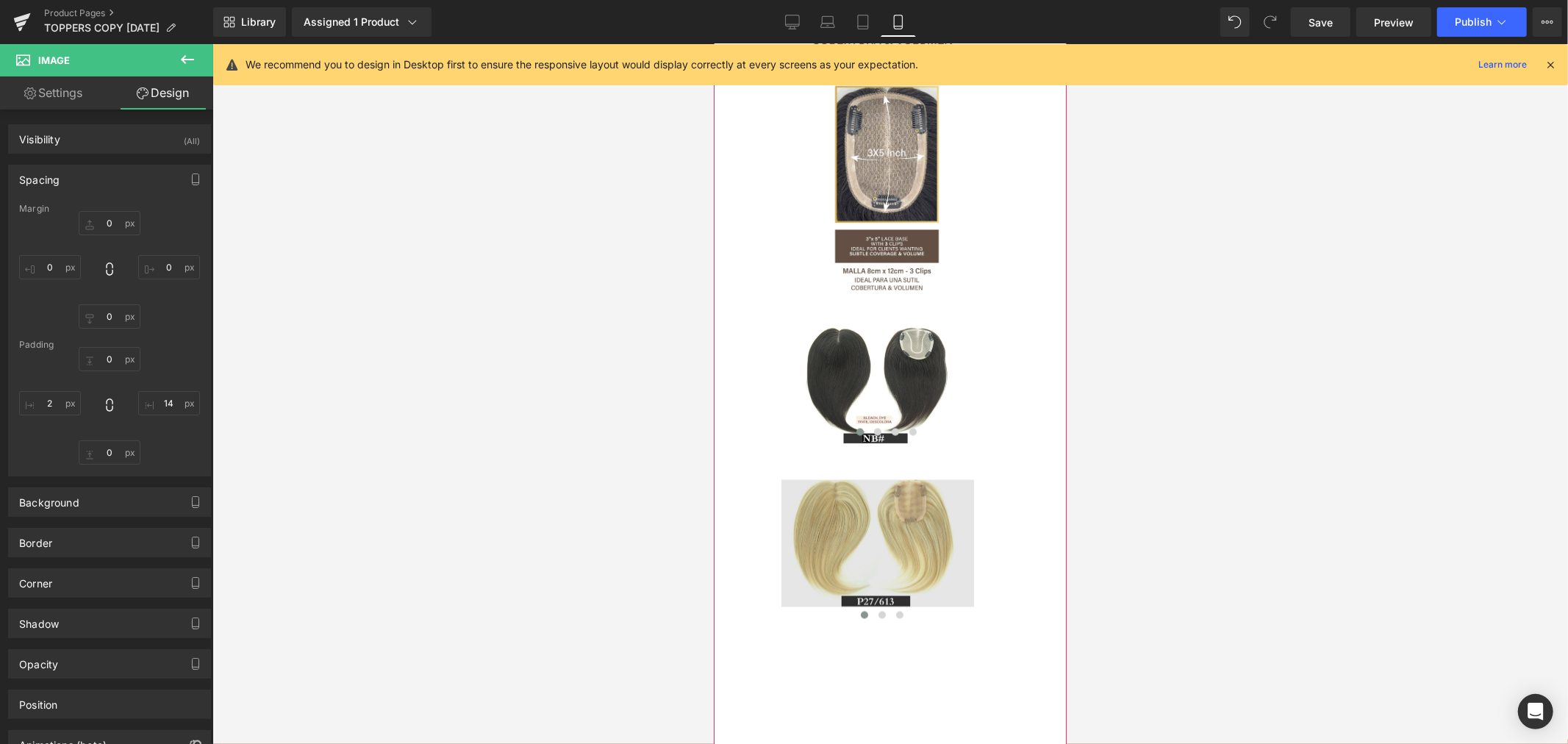
scroll to position [1959, 0]
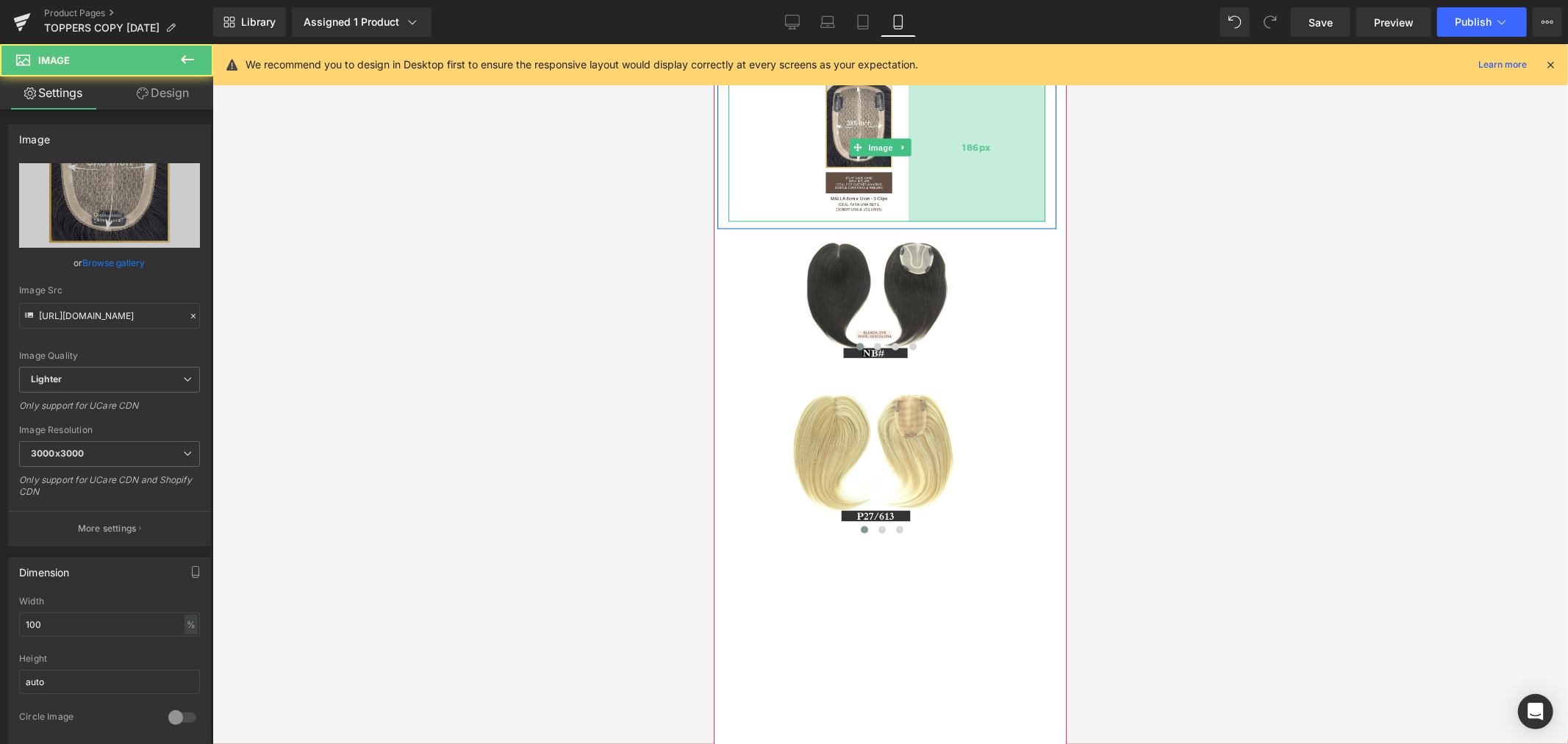
drag, startPoint x: 1032, startPoint y: 342, endPoint x: 976, endPoint y: 348, distance: 56.3
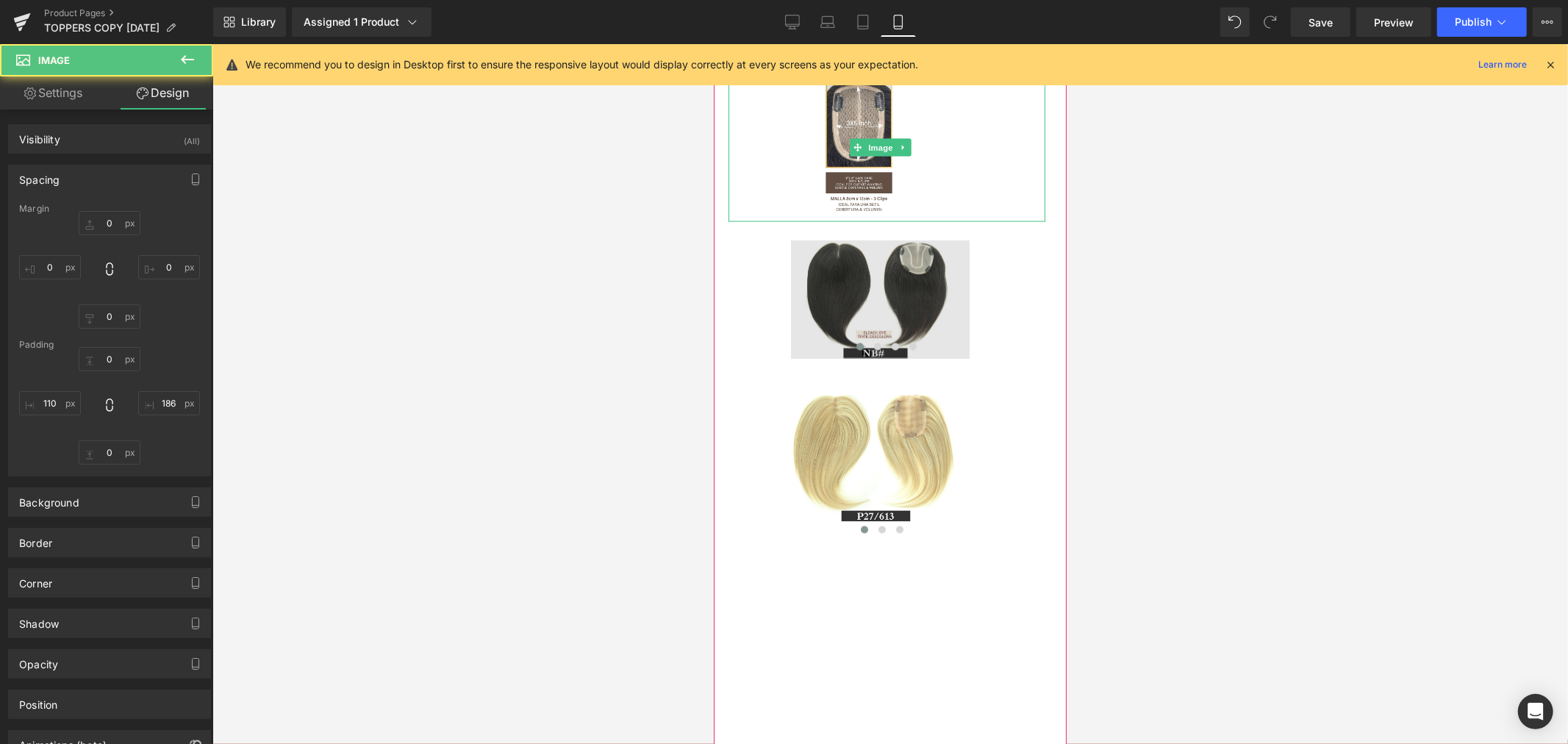
type input "0"
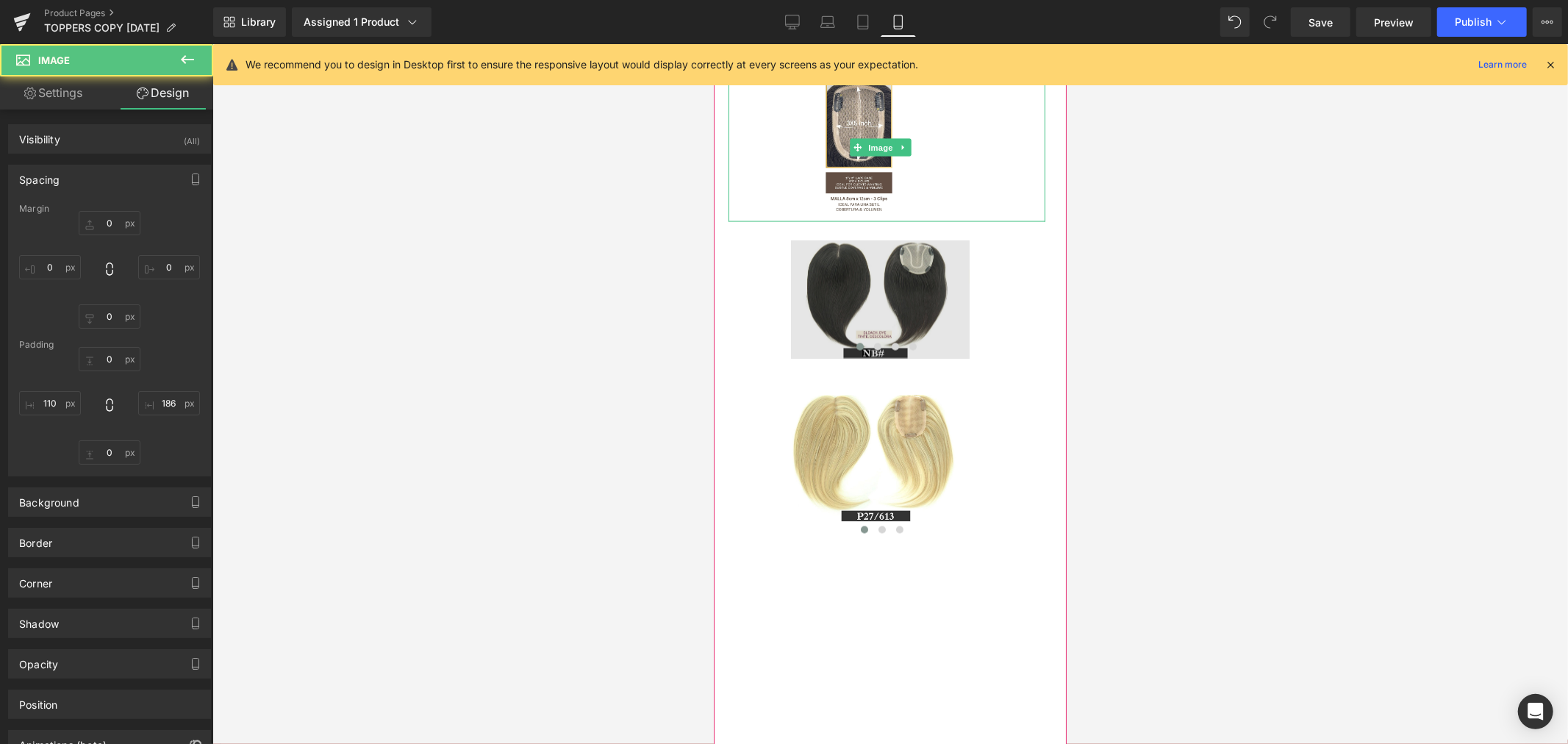
type input "186"
type input "0"
type input "110"
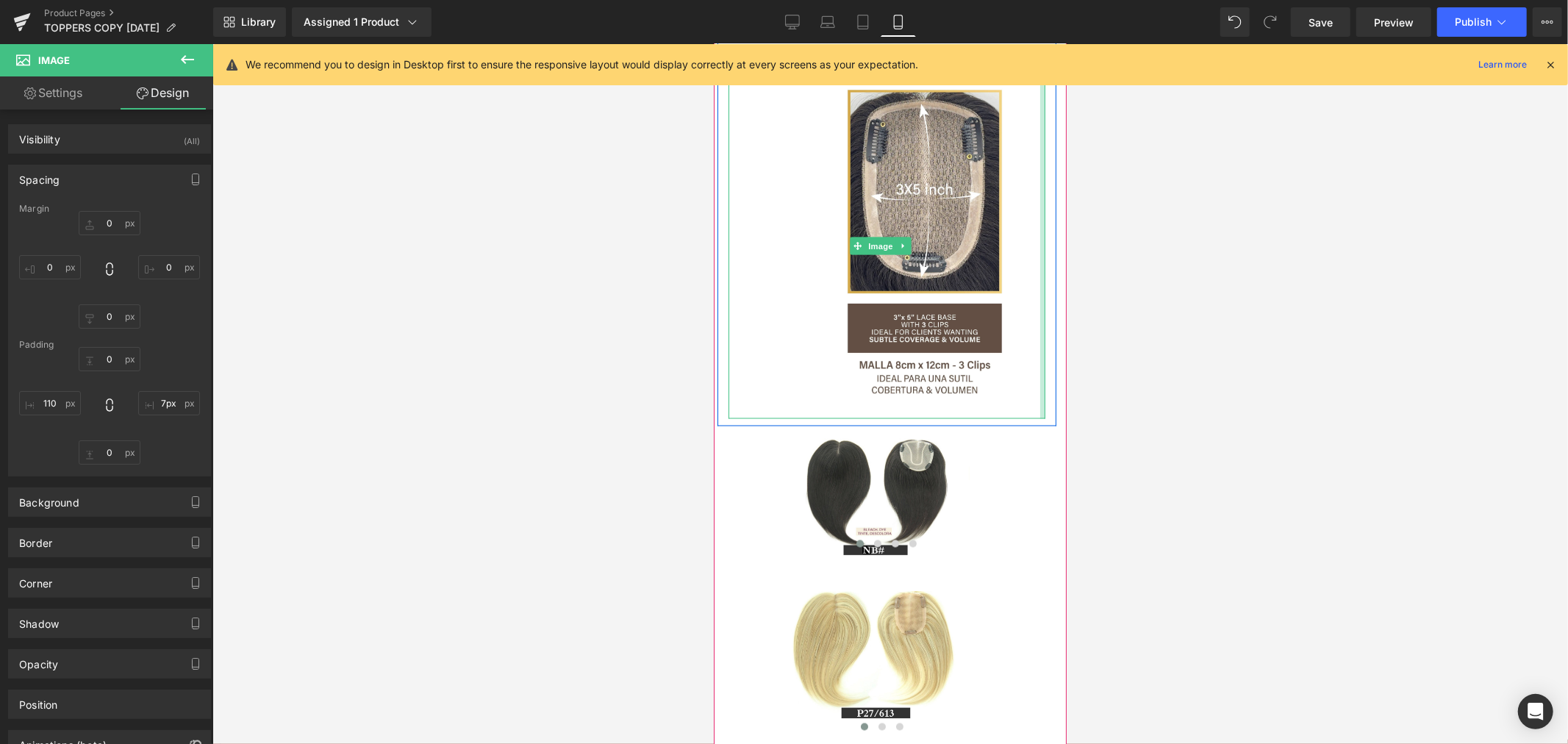
type input "0px"
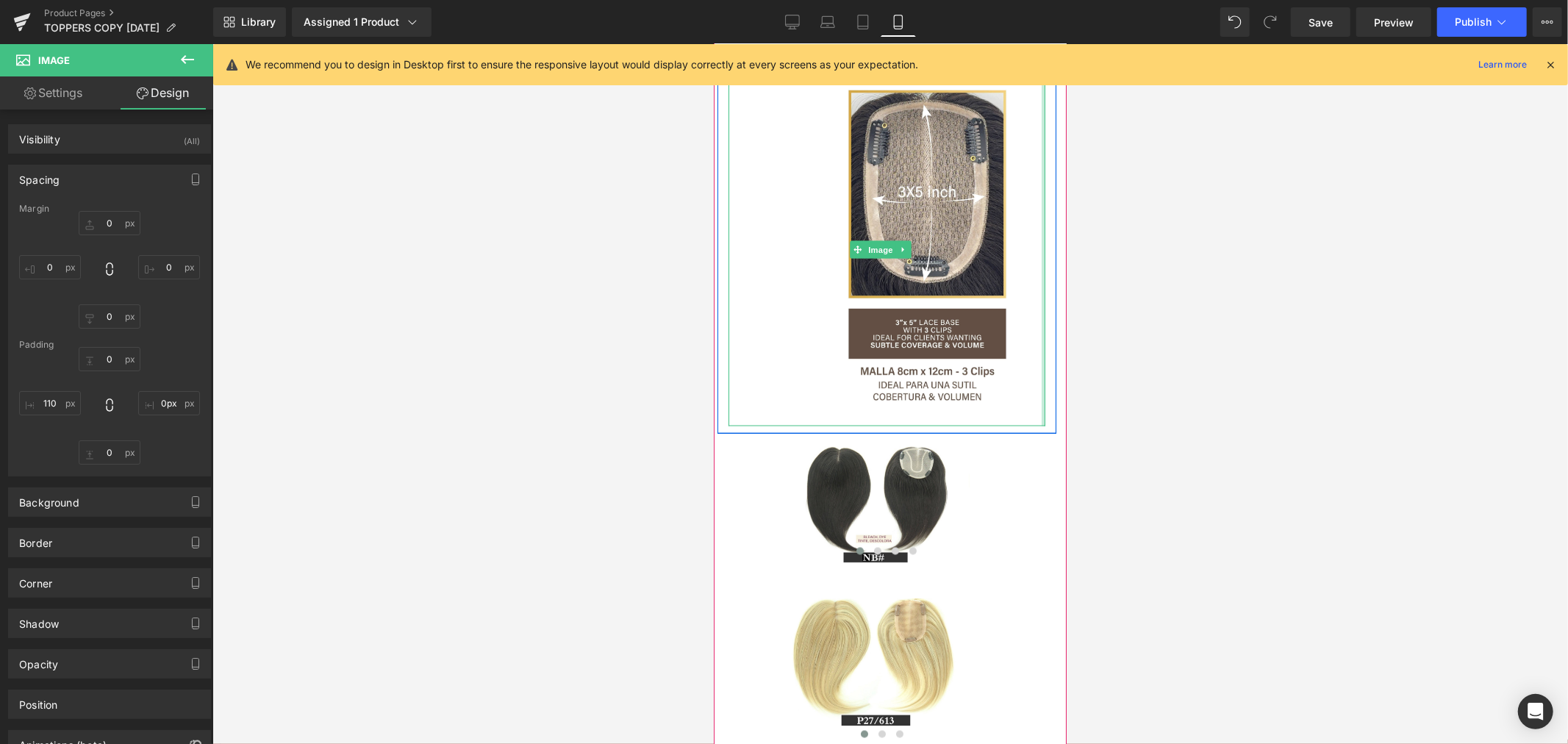
drag, startPoint x: 895, startPoint y: 315, endPoint x: 1048, endPoint y: 311, distance: 153.1
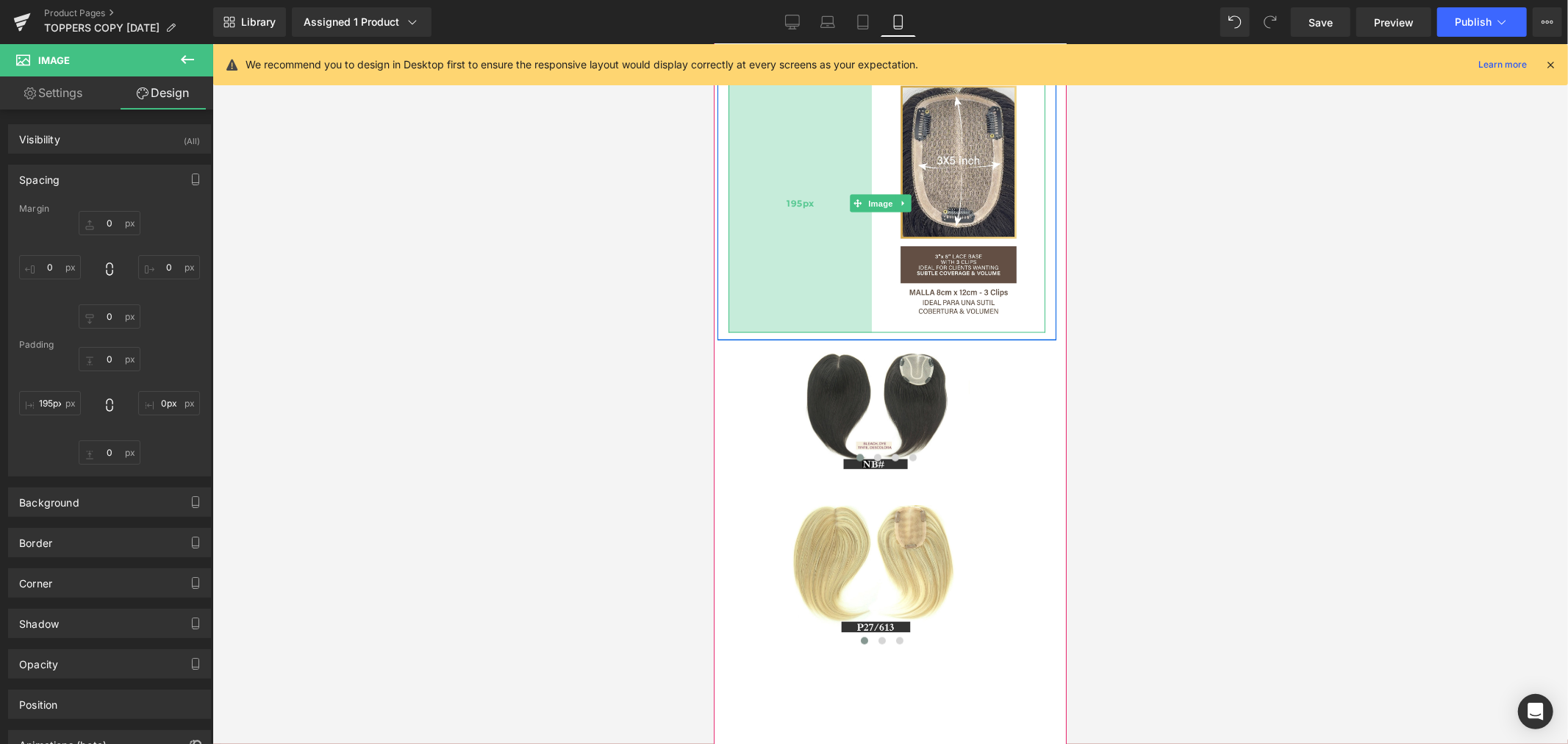
drag, startPoint x: 731, startPoint y: 472, endPoint x: 793, endPoint y: 472, distance: 62.0
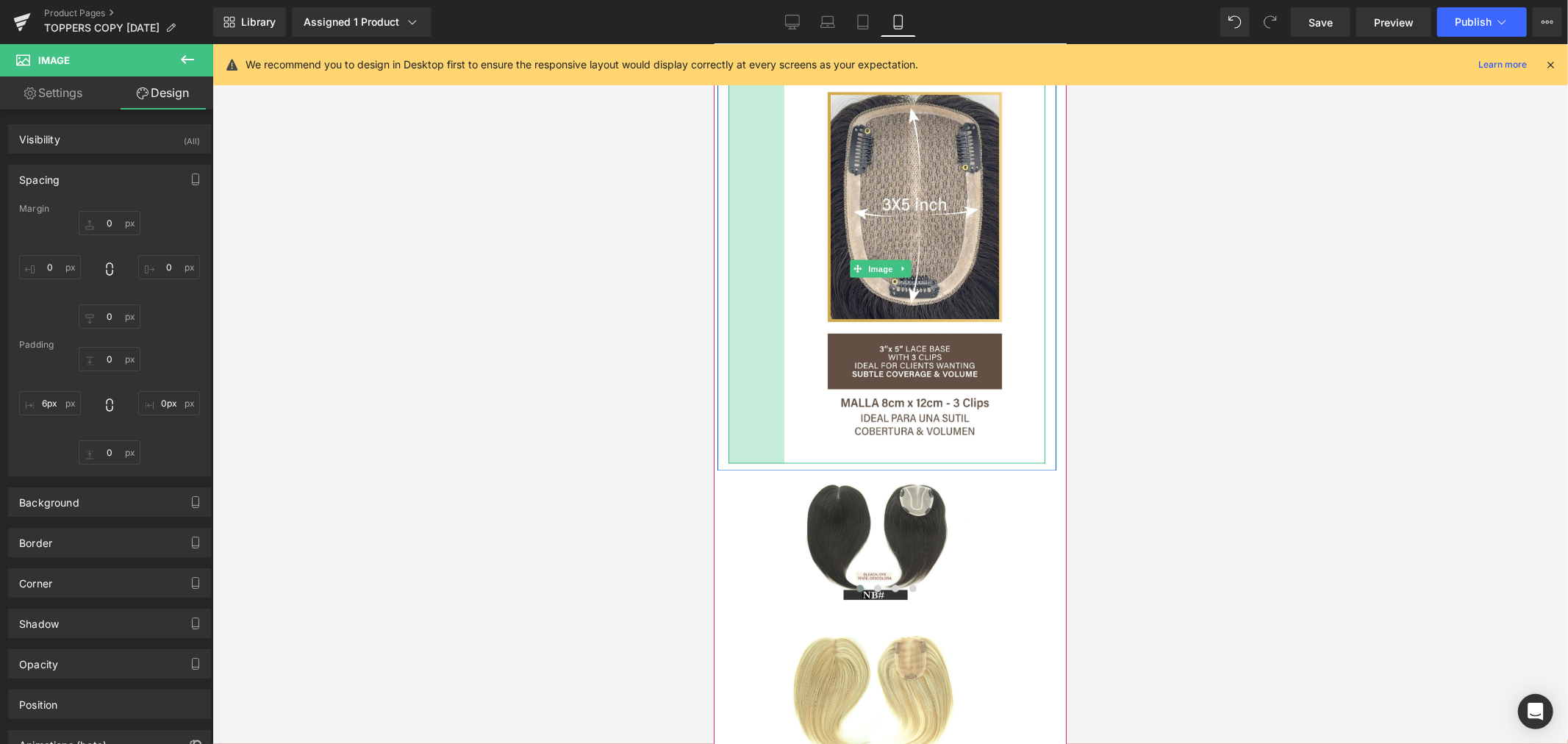
type input "0px"
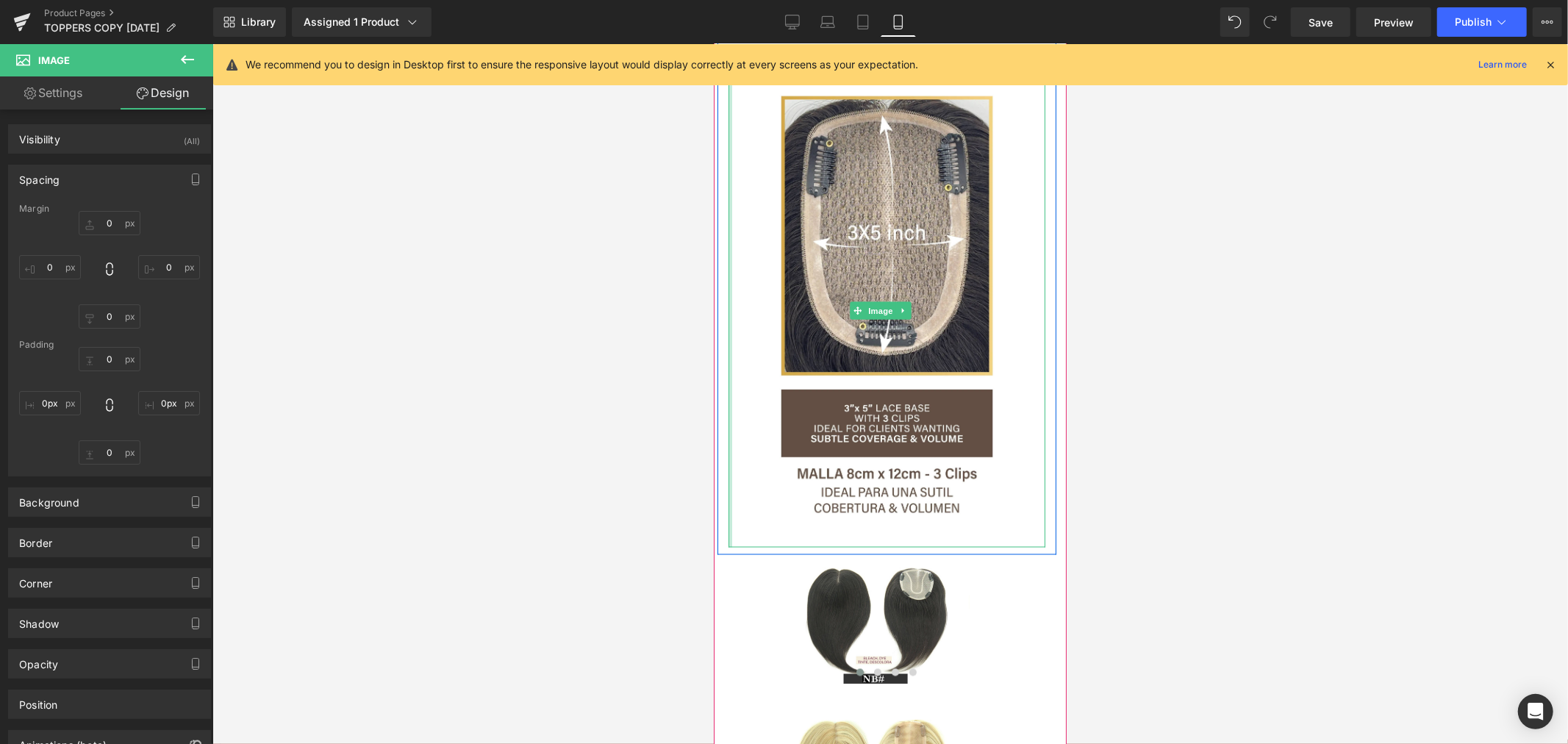
drag, startPoint x: 870, startPoint y: 402, endPoint x: 662, endPoint y: 421, distance: 208.9
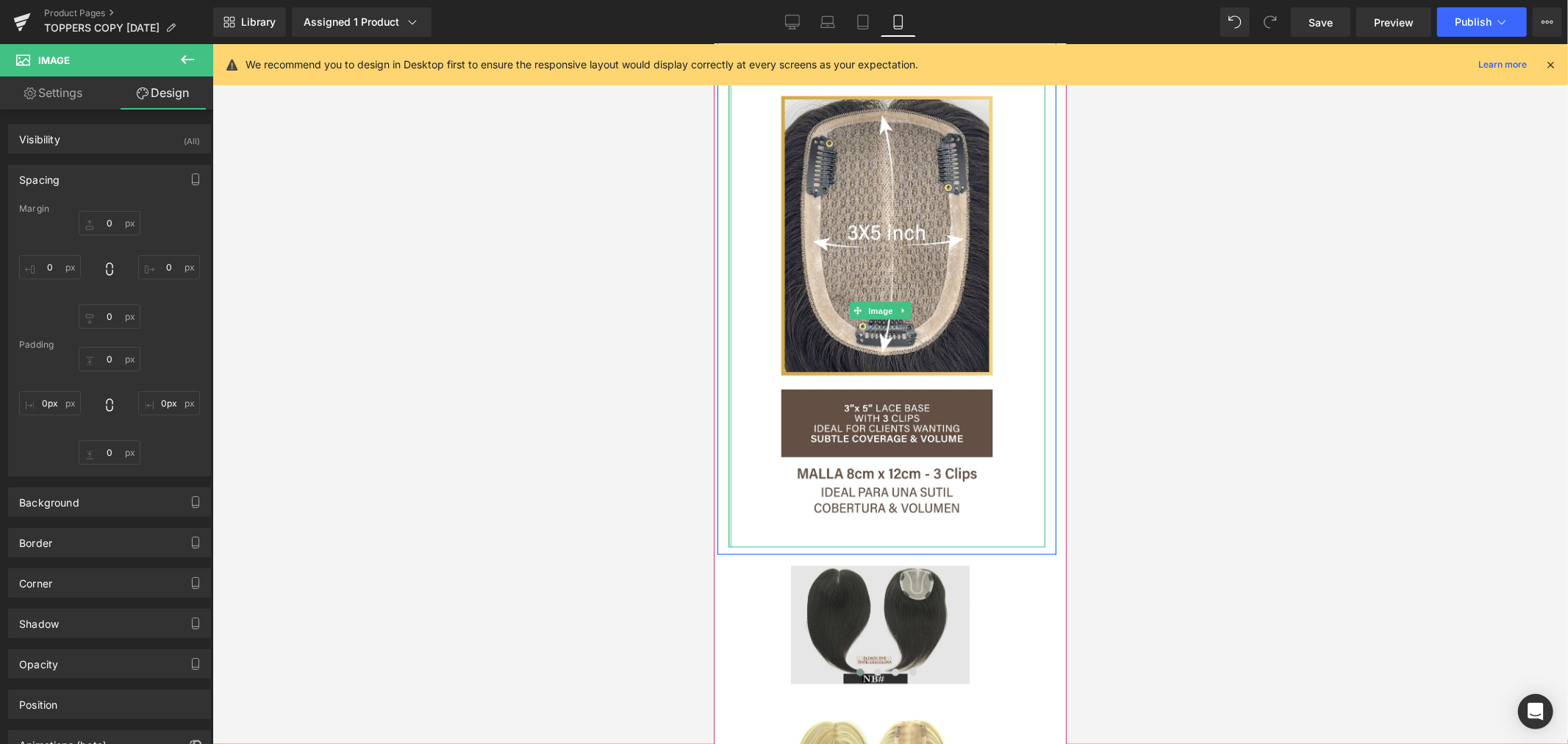
click at [726, 683] on img at bounding box center [880, 624] width 326 height 118
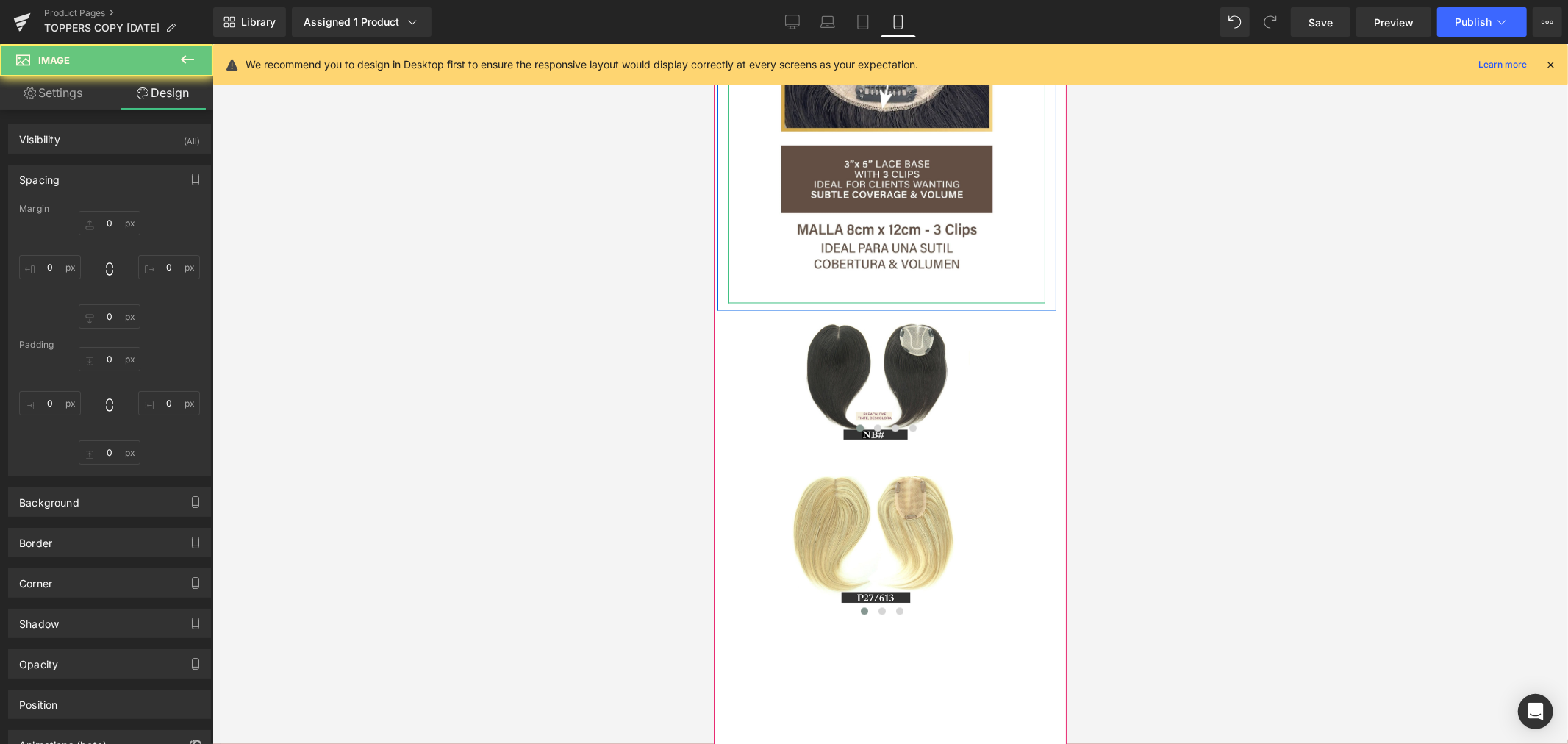
scroll to position [2205, 0]
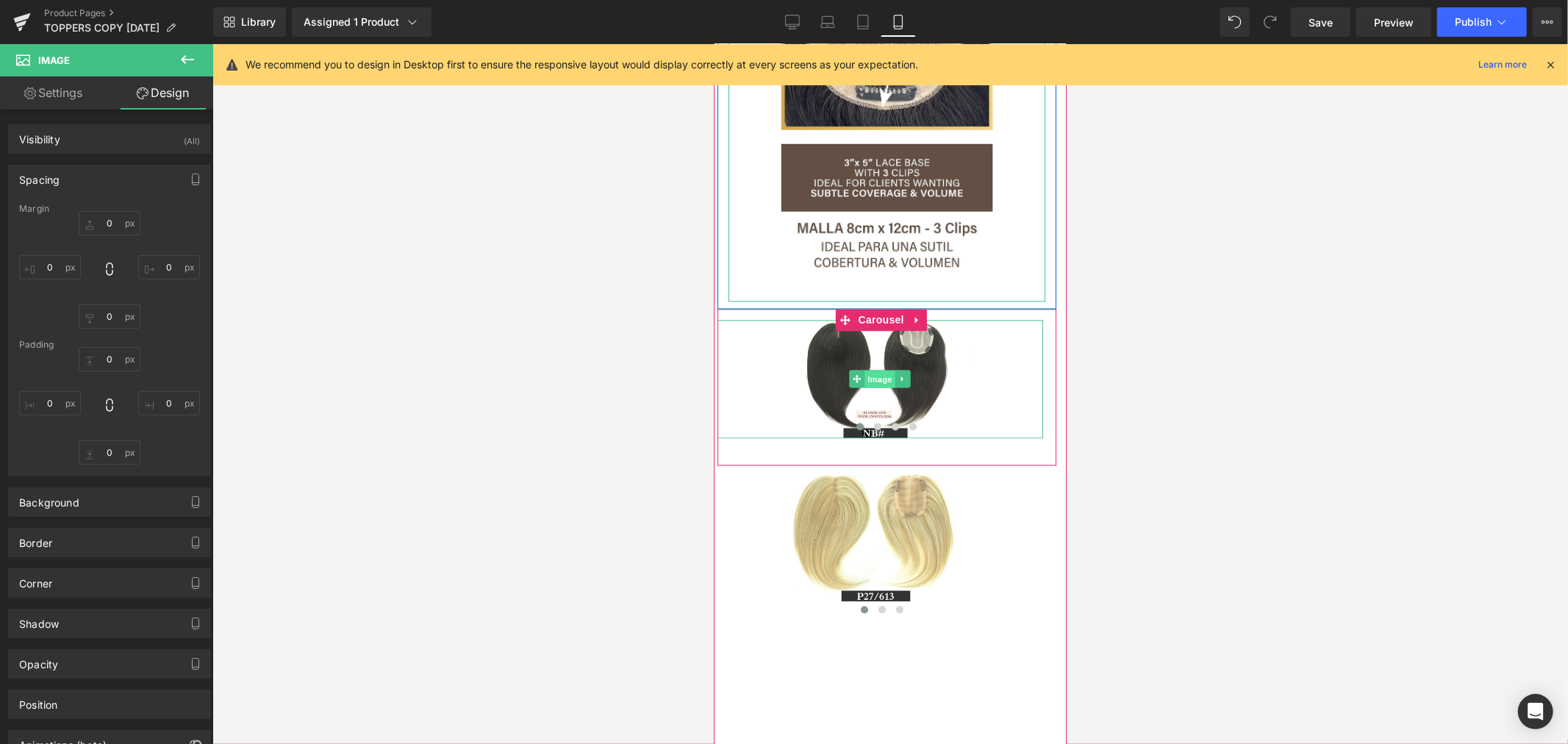
click at [880, 388] on span "Image" at bounding box center [880, 379] width 31 height 17
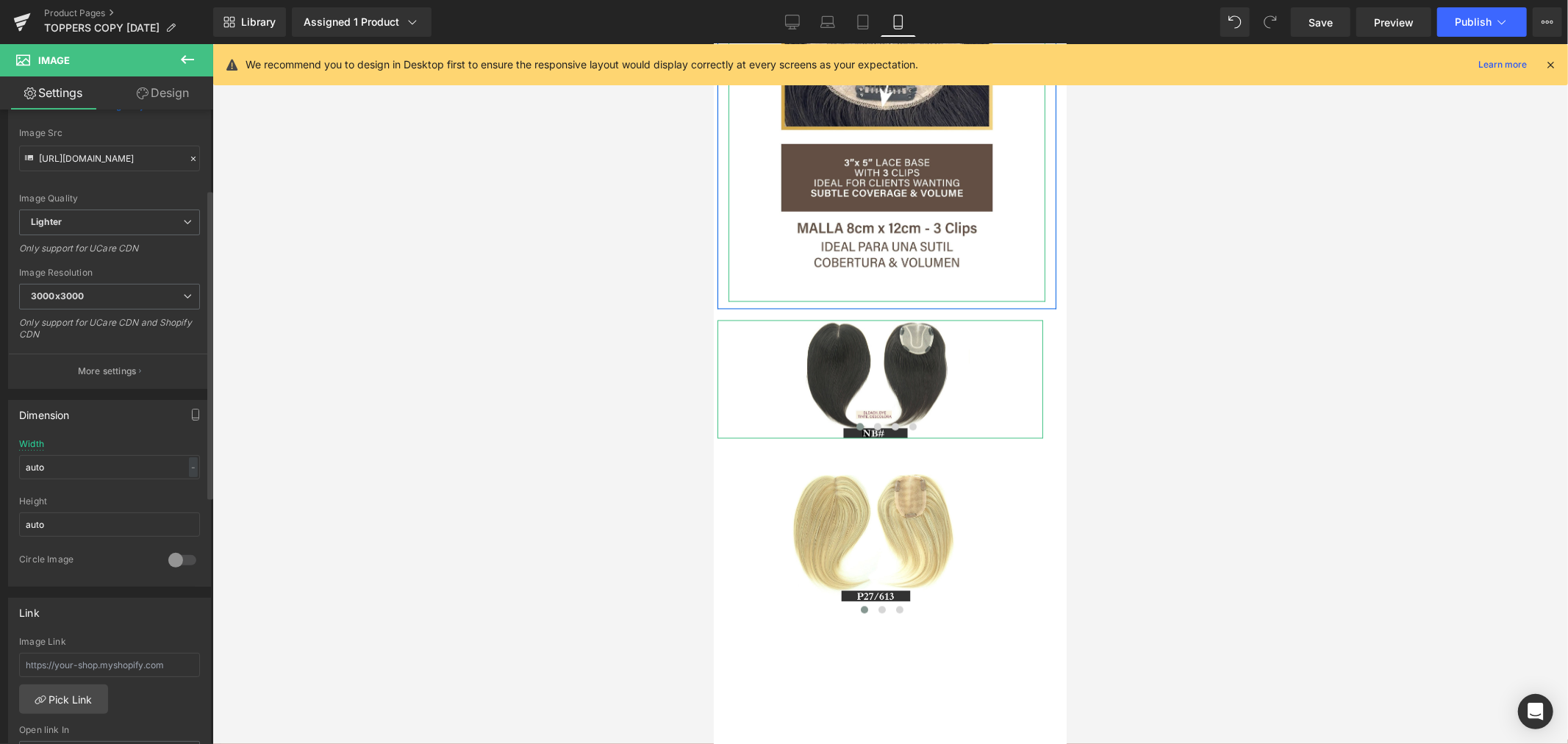
scroll to position [163, 0]
drag, startPoint x: 63, startPoint y: 515, endPoint x: -12, endPoint y: 517, distance: 75.0
click at [0, 517] on html "Image You are previewing how the will restyle your page. You can not edit Eleme…" at bounding box center [784, 372] width 1568 height 744
type input "190"
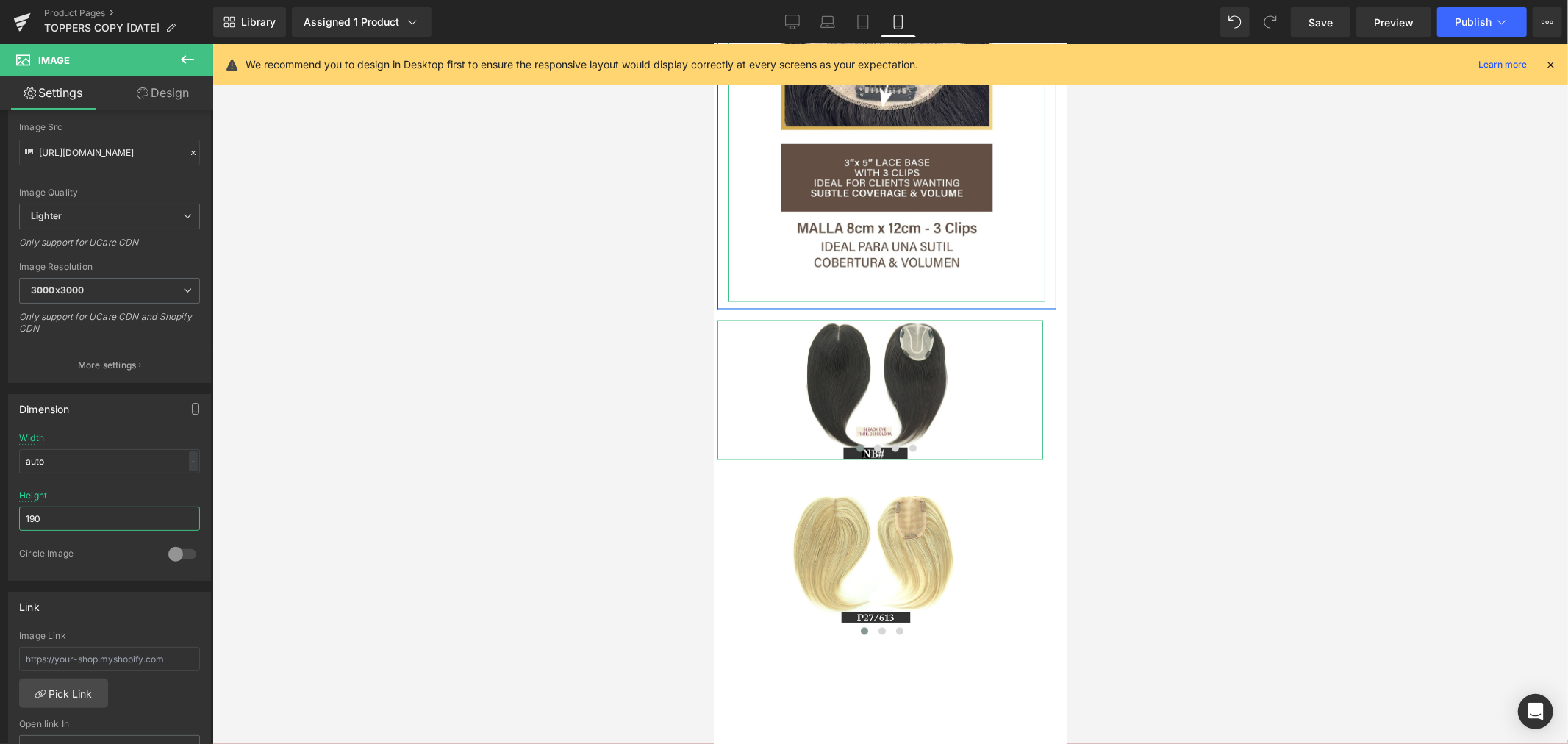
drag, startPoint x: 73, startPoint y: 517, endPoint x: -3, endPoint y: 515, distance: 76.0
click at [0, 515] on html "Image You are previewing how the will restyle your page. You can not edit Eleme…" at bounding box center [784, 372] width 1568 height 744
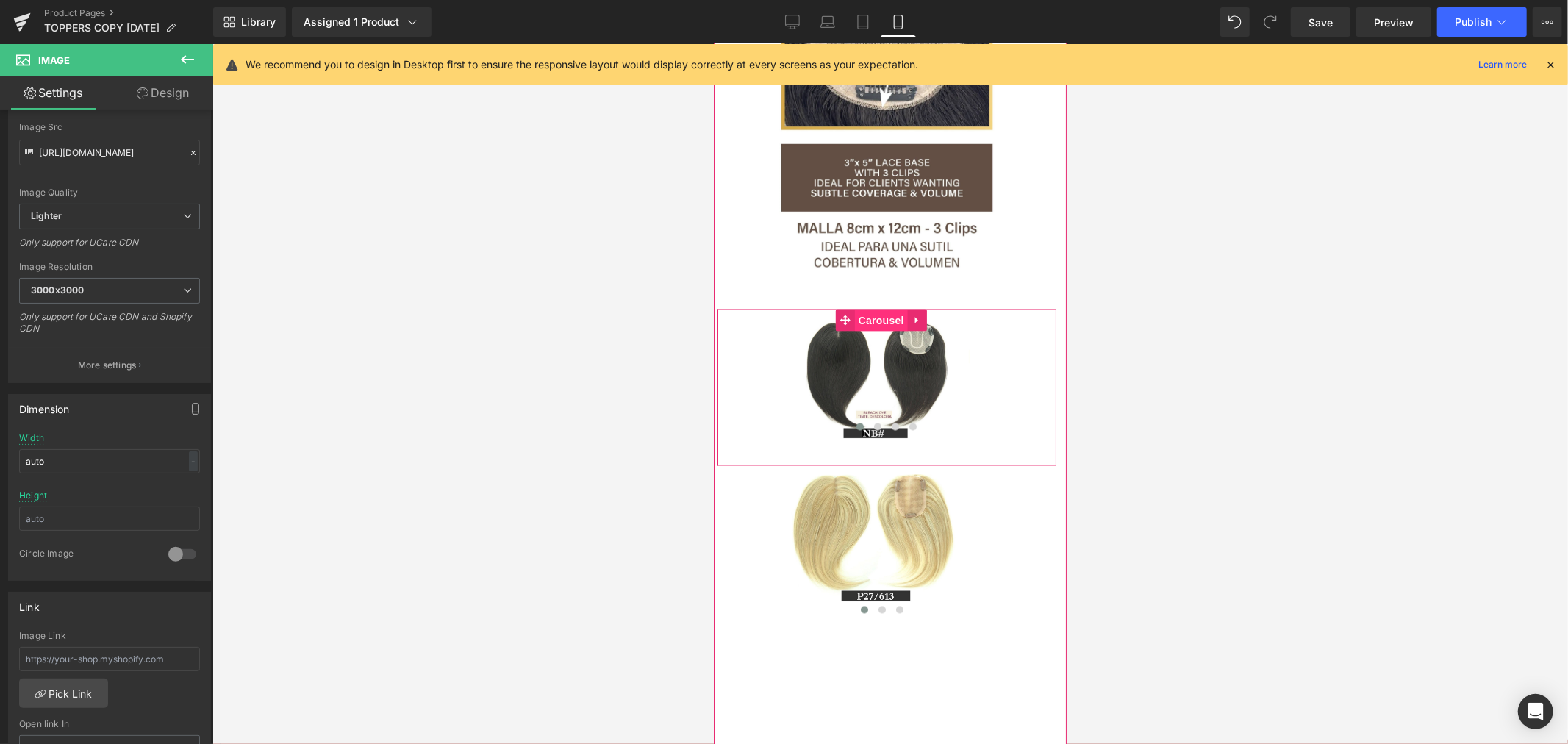
click at [887, 332] on span "Carousel" at bounding box center [880, 320] width 53 height 22
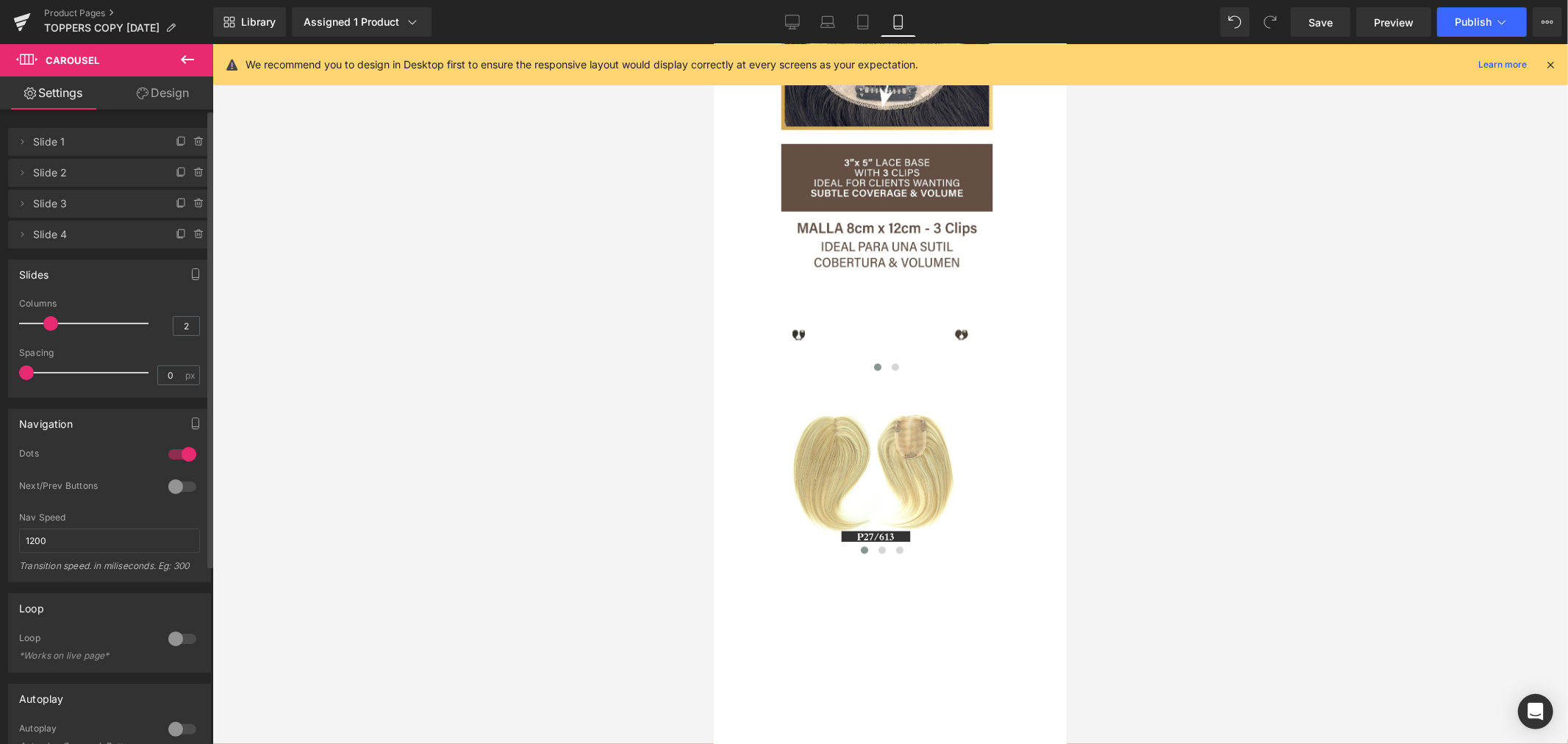
type input "1"
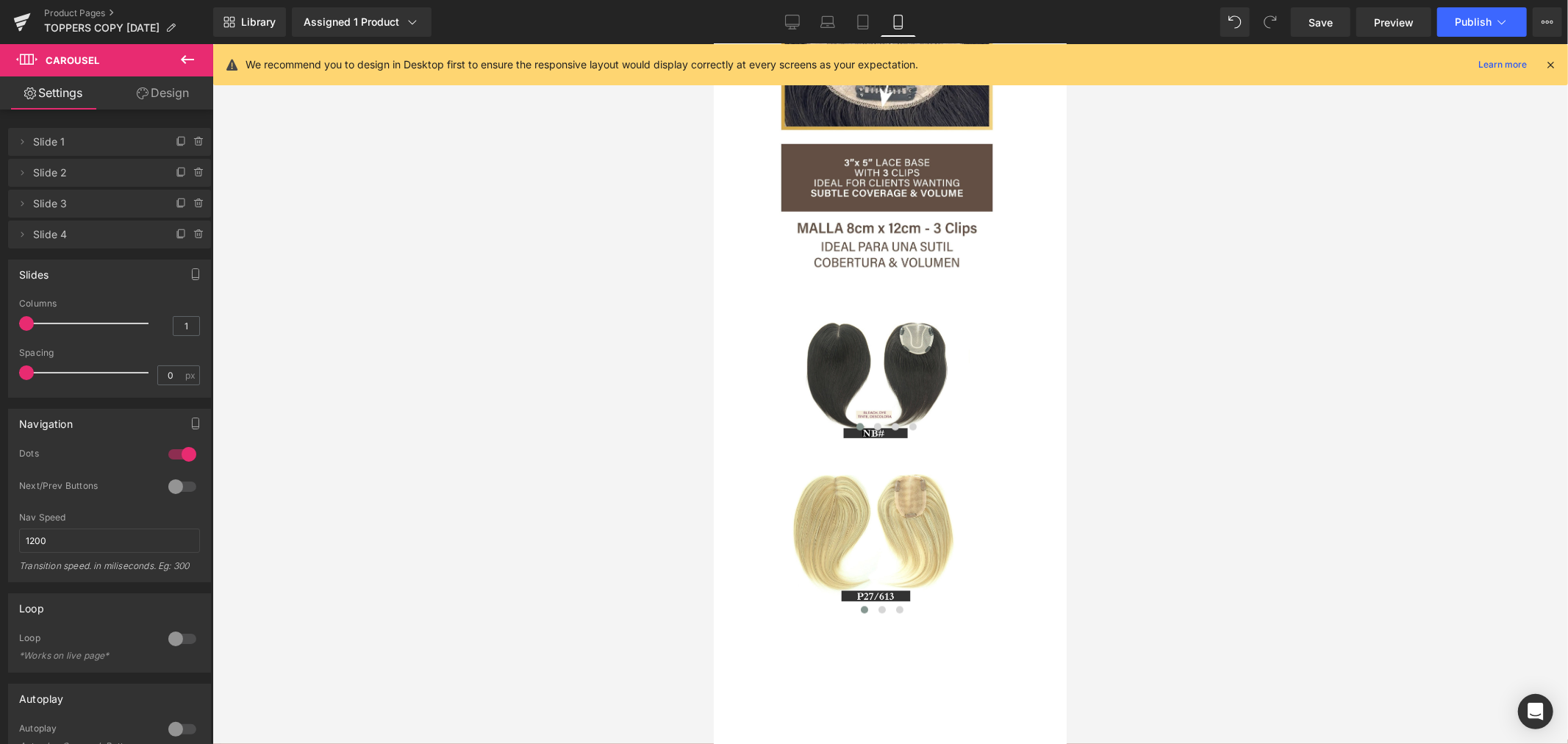
drag, startPoint x: 28, startPoint y: 323, endPoint x: -15, endPoint y: 328, distance: 43.3
click at [0, 328] on html "Carousel You are previewing how the will restyle your page. You can not edit El…" at bounding box center [784, 372] width 1568 height 744
type input "0"
drag, startPoint x: 23, startPoint y: 372, endPoint x: -89, endPoint y: 371, distance: 112.0
click at [0, 371] on html "Carousel You are previewing how the will restyle your page. You can not edit El…" at bounding box center [784, 372] width 1568 height 744
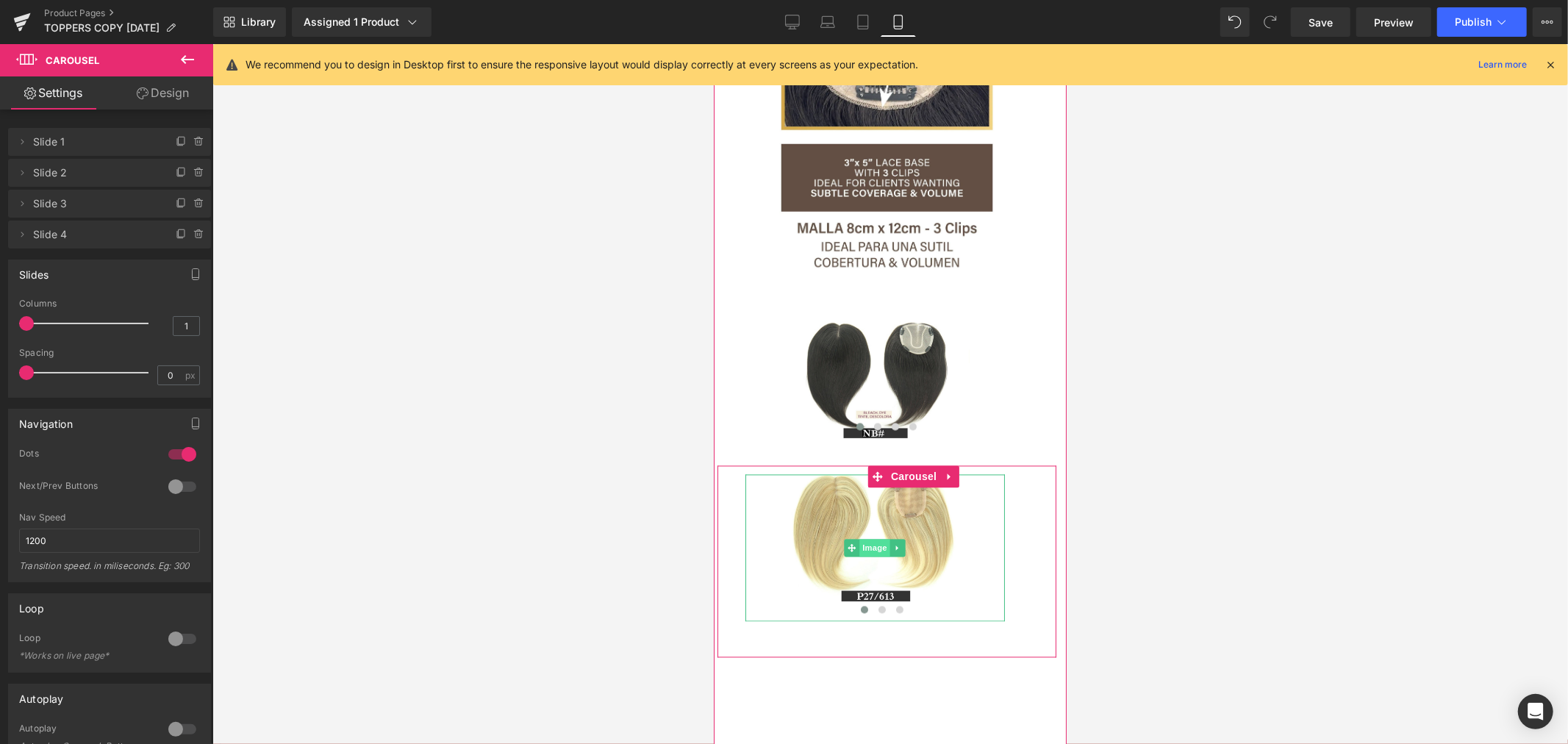
click at [875, 556] on span "Image" at bounding box center [874, 547] width 31 height 17
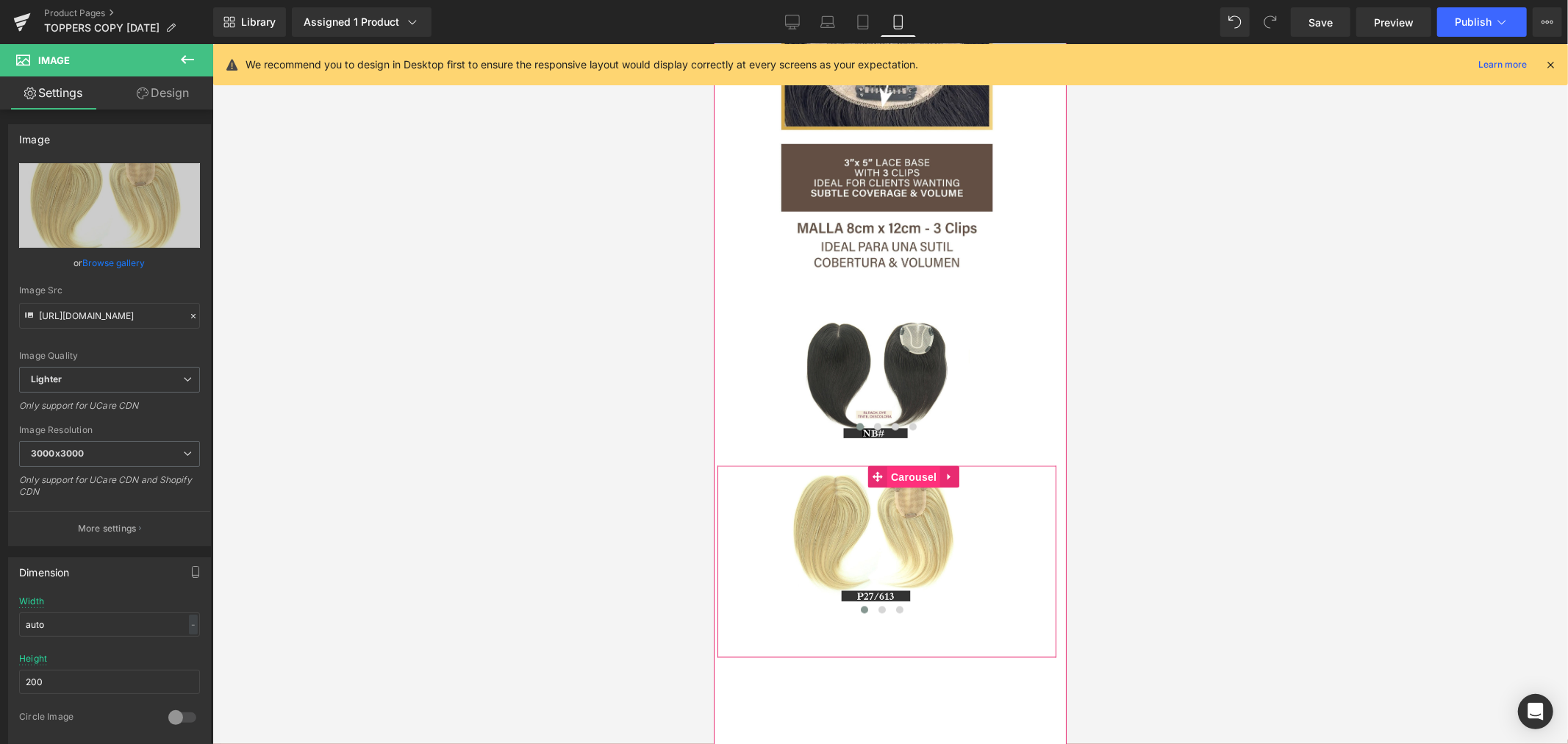
click at [907, 488] on span "Carousel" at bounding box center [913, 476] width 53 height 22
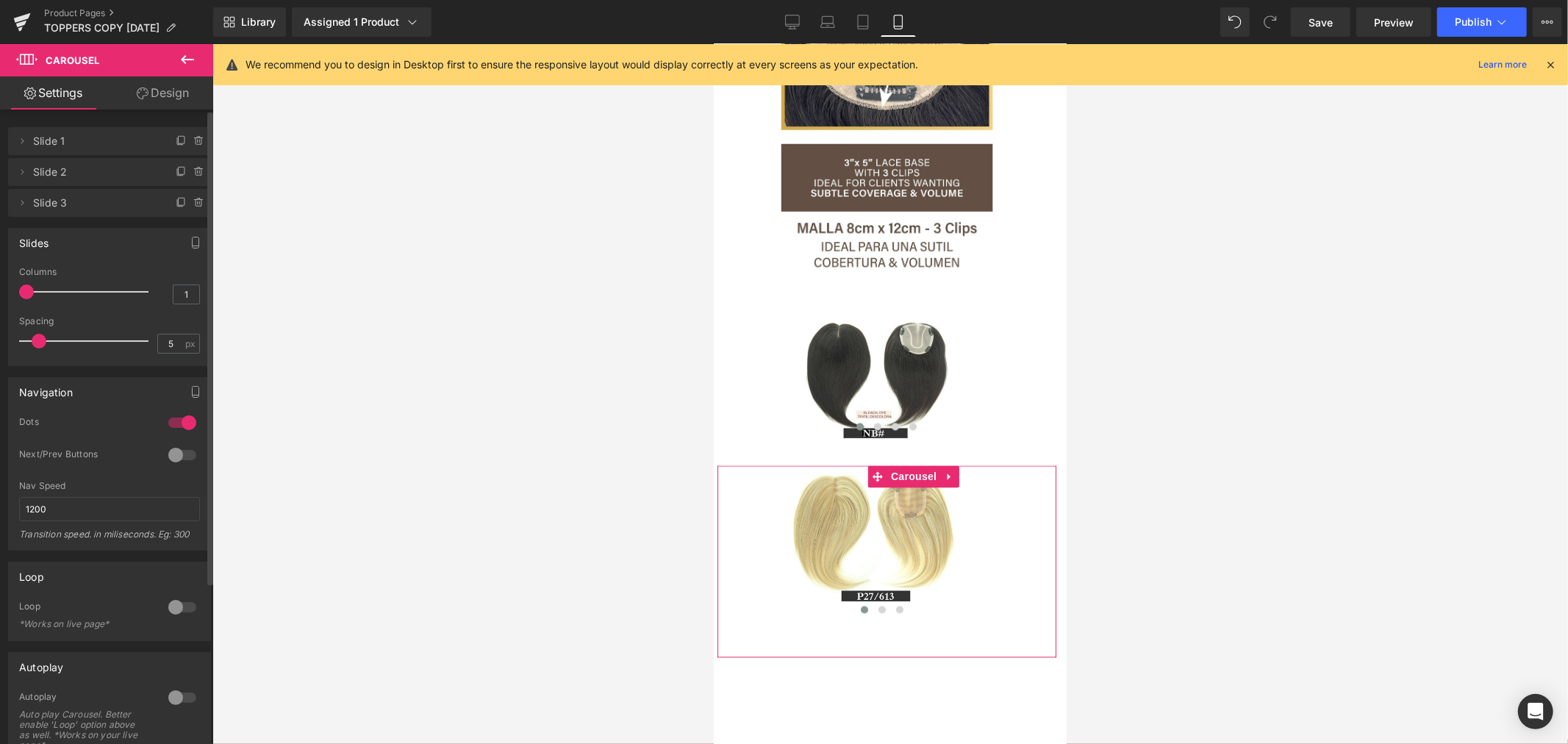
scroll to position [0, 0]
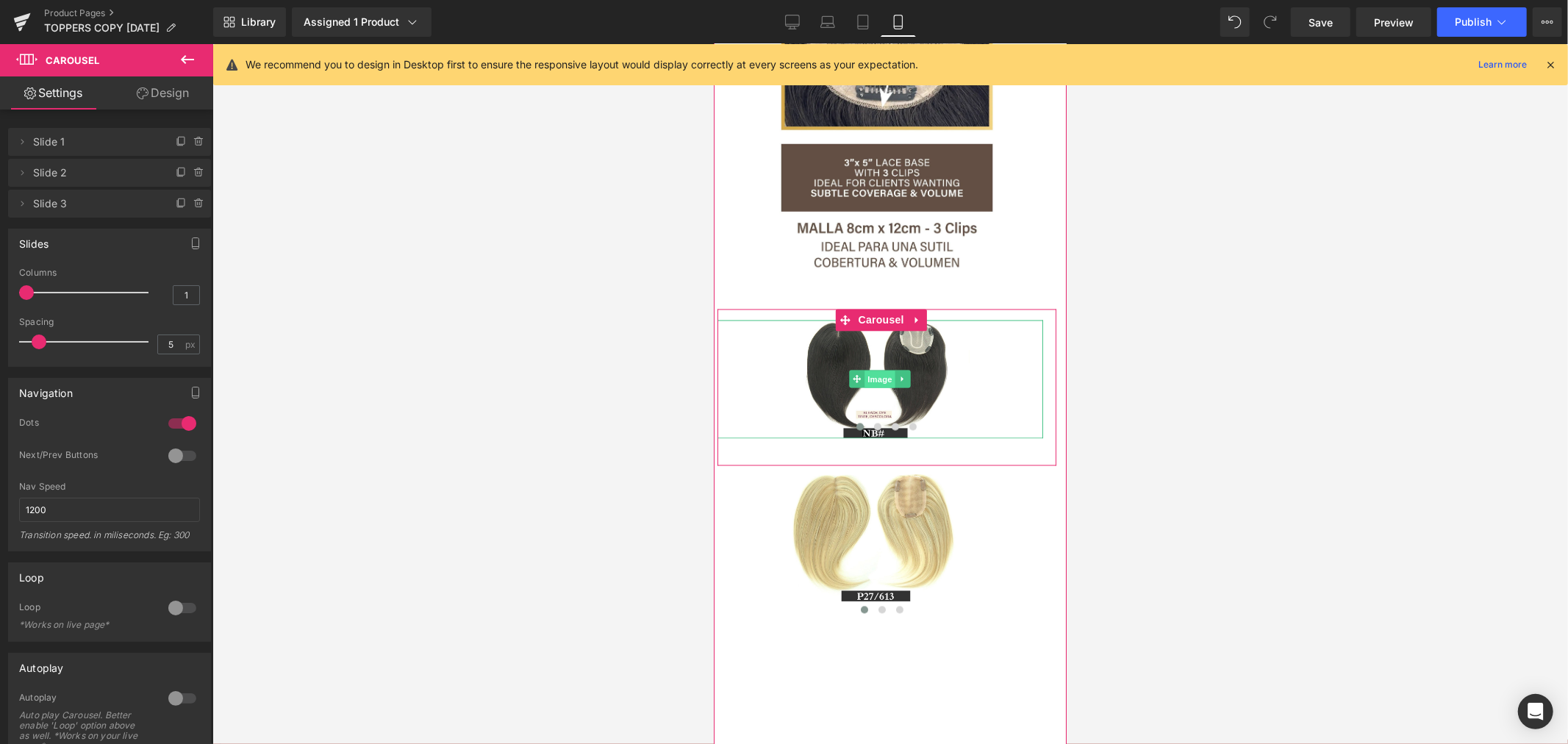
click at [877, 388] on span "Image" at bounding box center [880, 379] width 31 height 17
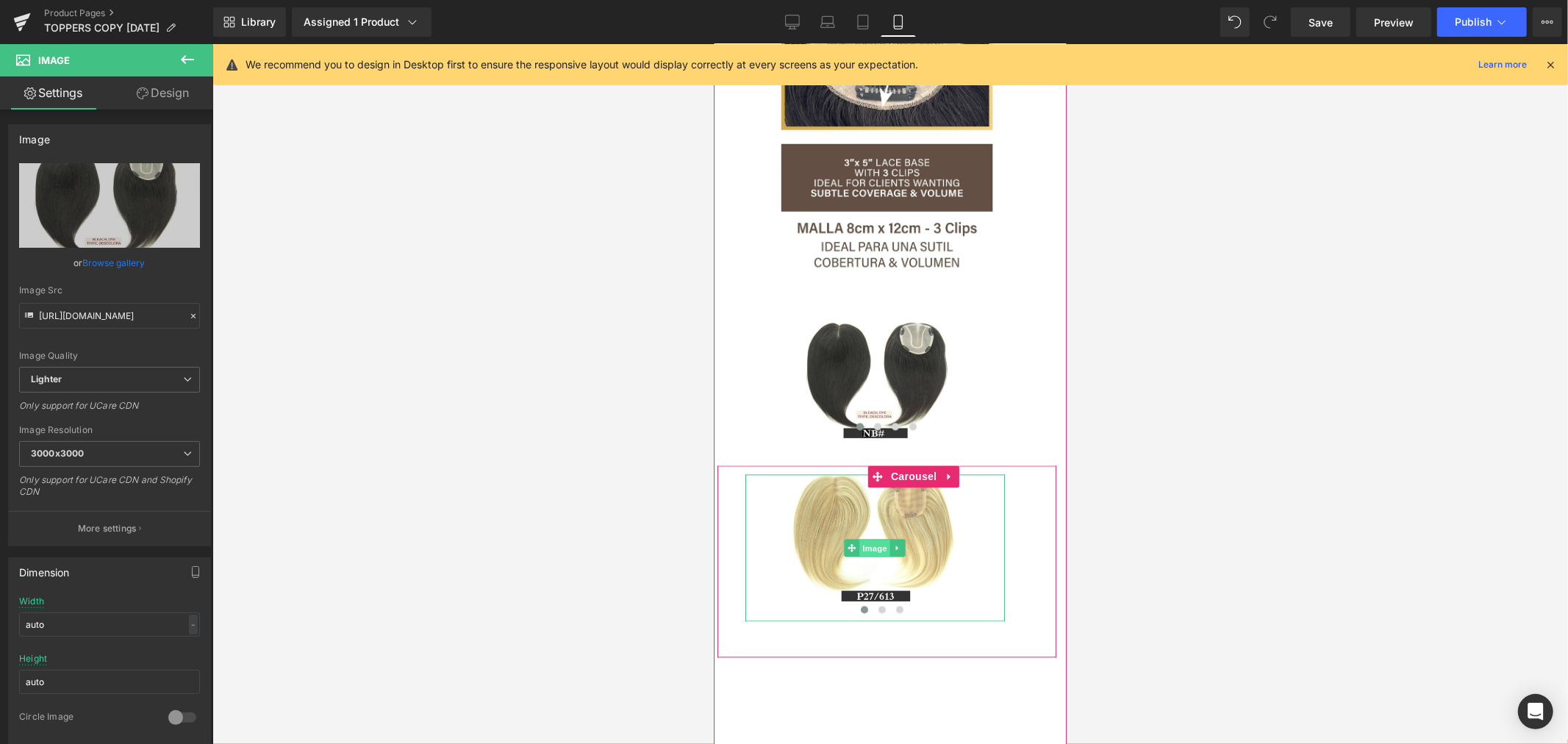
click at [871, 557] on span "Image" at bounding box center [874, 548] width 31 height 17
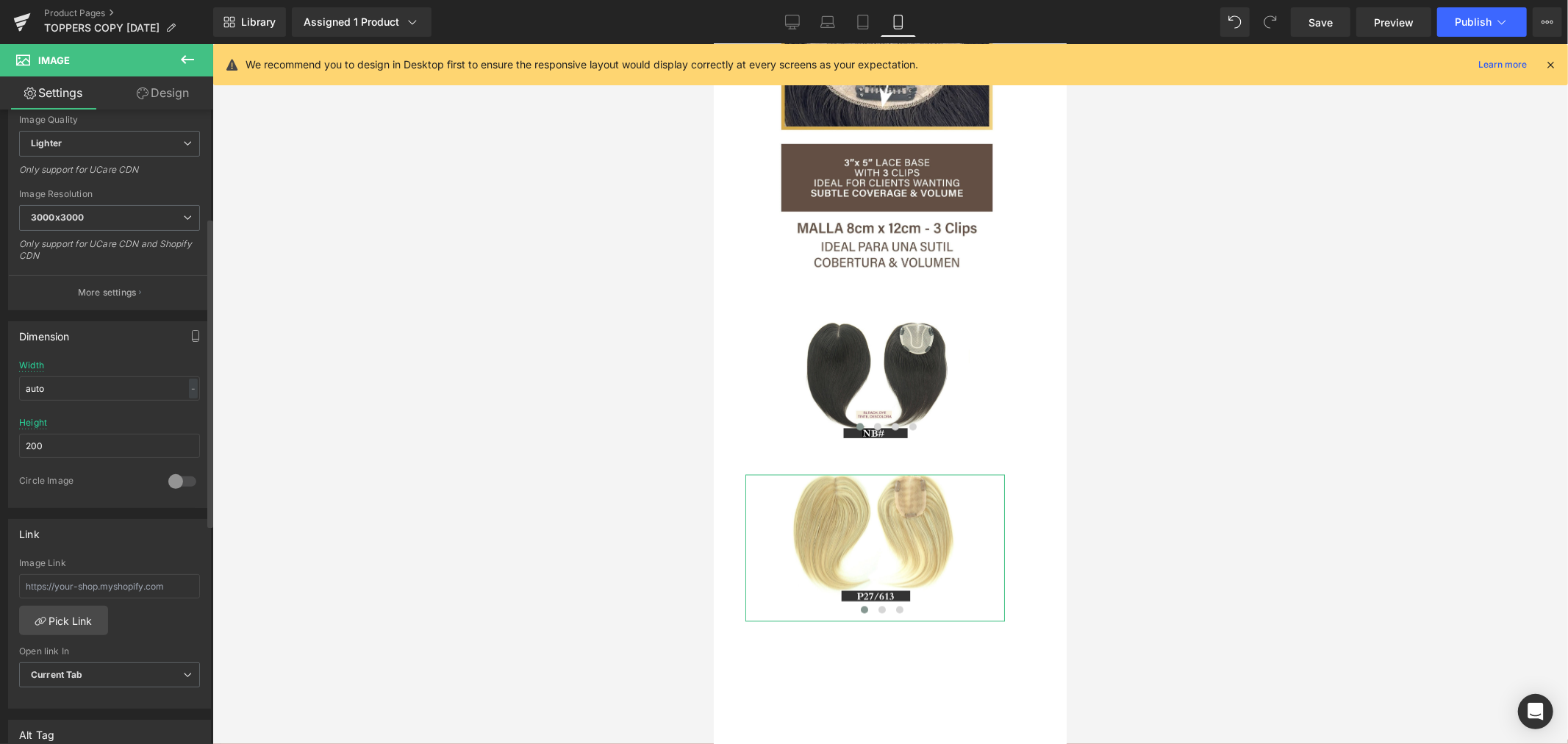
scroll to position [244, 0]
click at [70, 434] on input "200" at bounding box center [109, 436] width 180 height 24
drag, startPoint x: 70, startPoint y: 434, endPoint x: -62, endPoint y: 429, distance: 132.1
click at [0, 429] on html "Image You are previewing how the will restyle your page. You can not edit Eleme…" at bounding box center [784, 372] width 1568 height 744
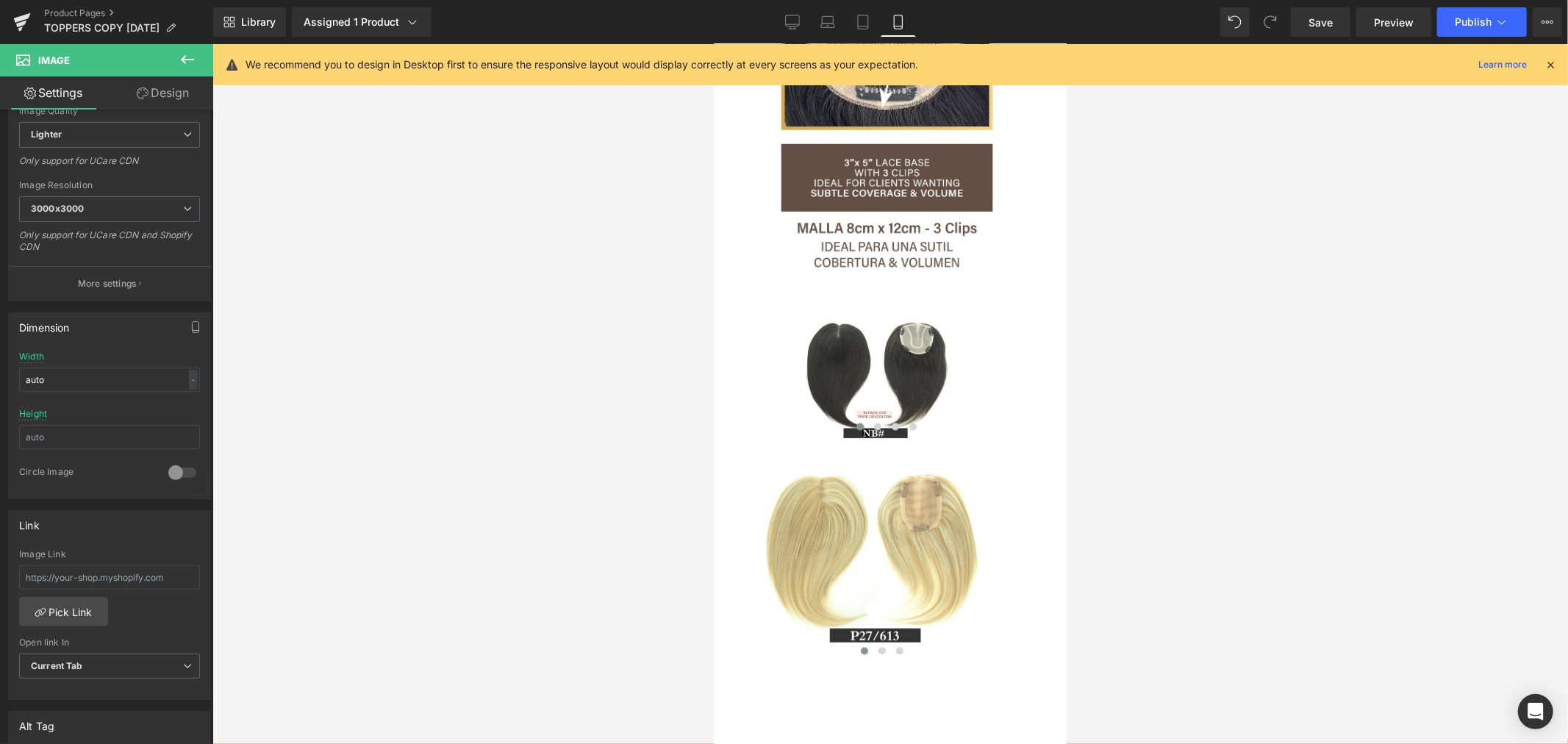
click at [264, 523] on div at bounding box center [890, 394] width 1355 height 700
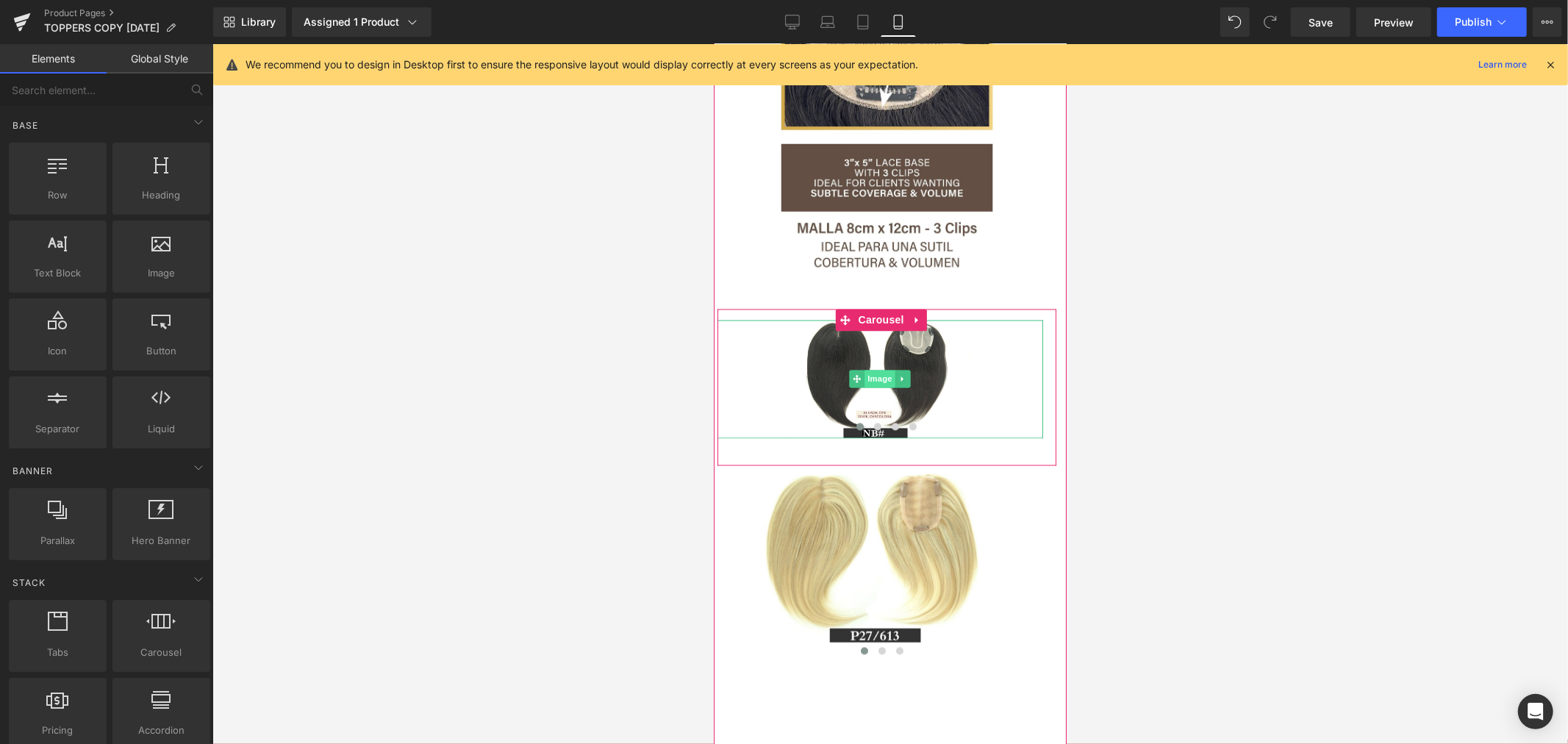
click at [884, 387] on span "Image" at bounding box center [880, 378] width 31 height 17
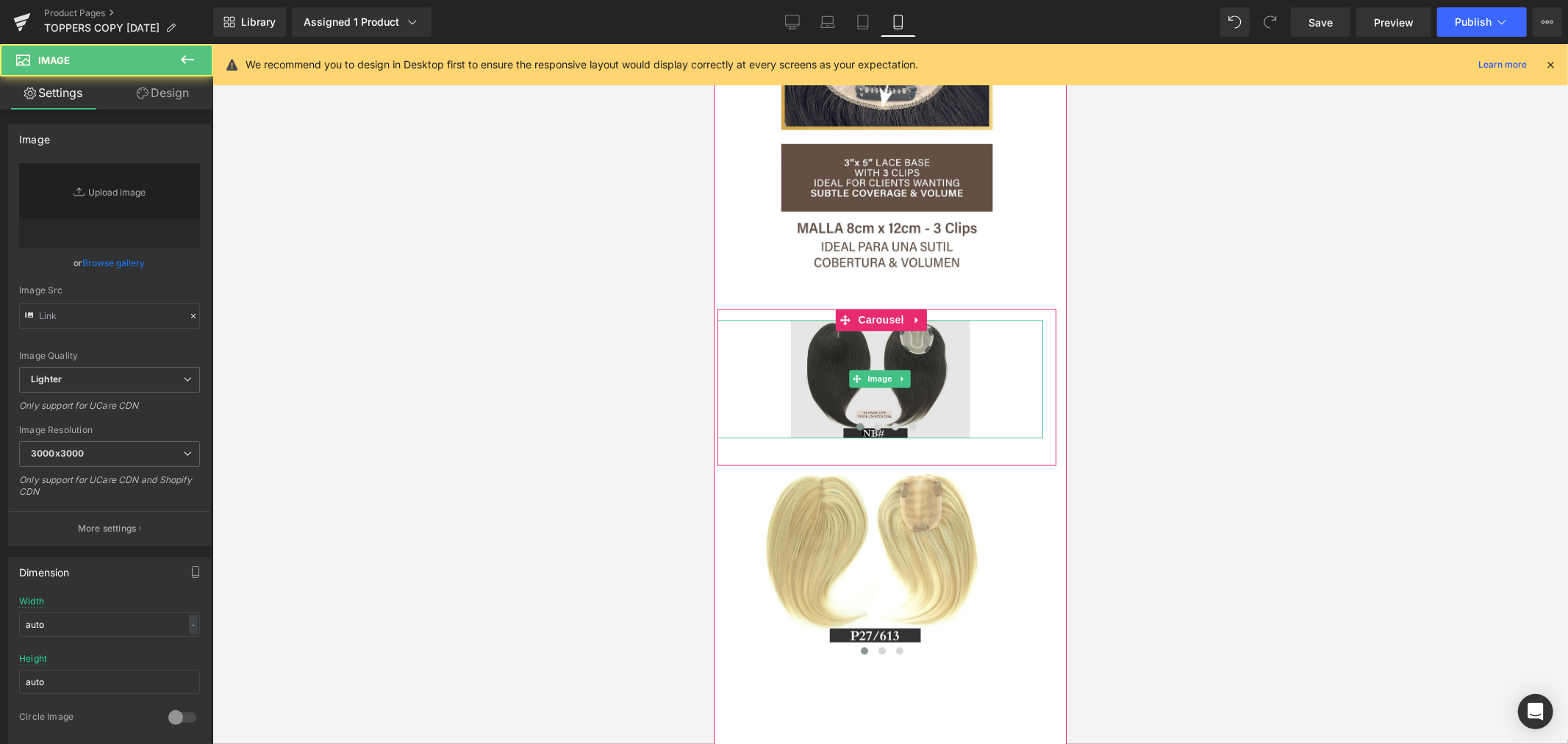
type input "https://ucarecdn.com/b8b5f5f4-4276-47b3-a9fd-547d02d5dcf5/-/format/auto/-/previ…"
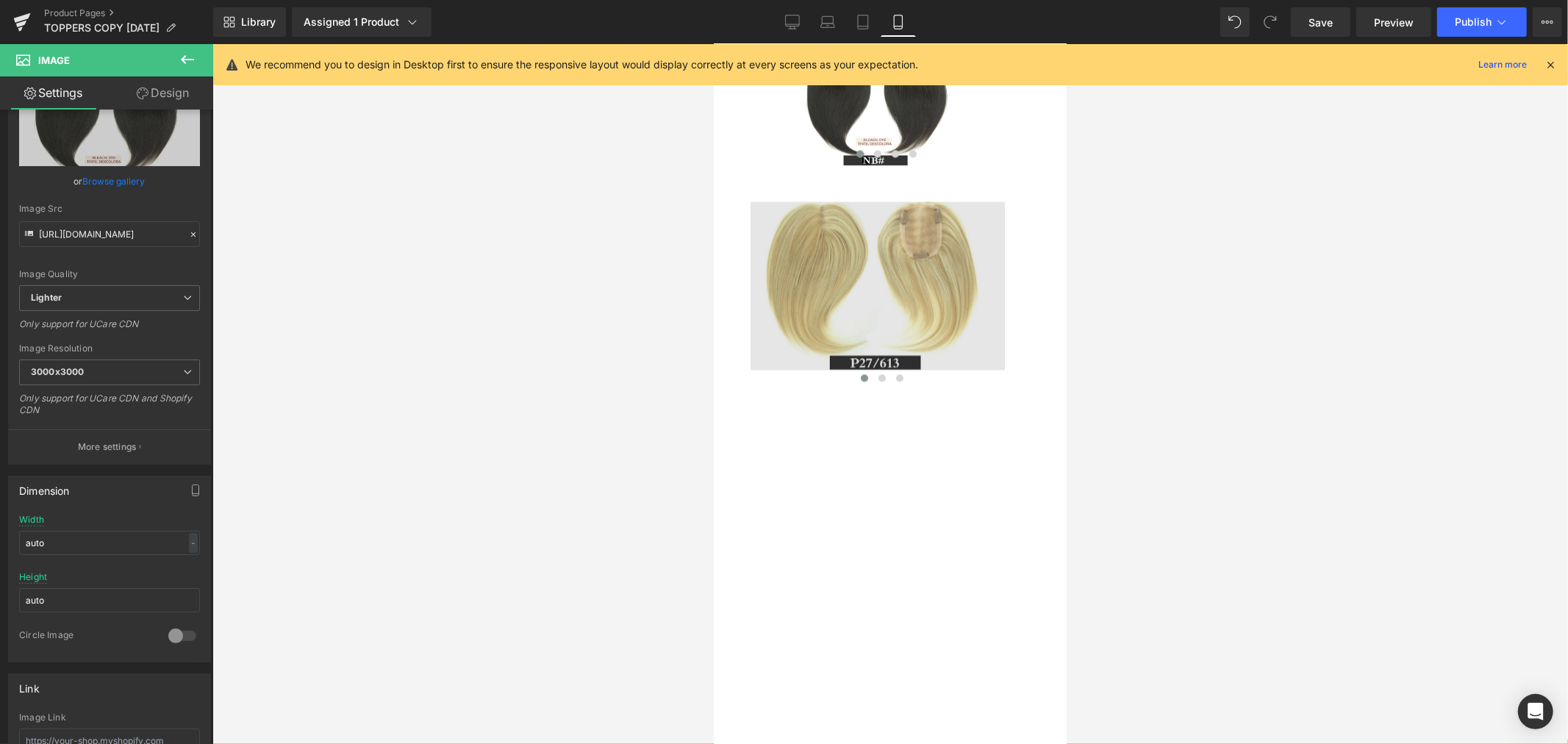
scroll to position [2449, 0]
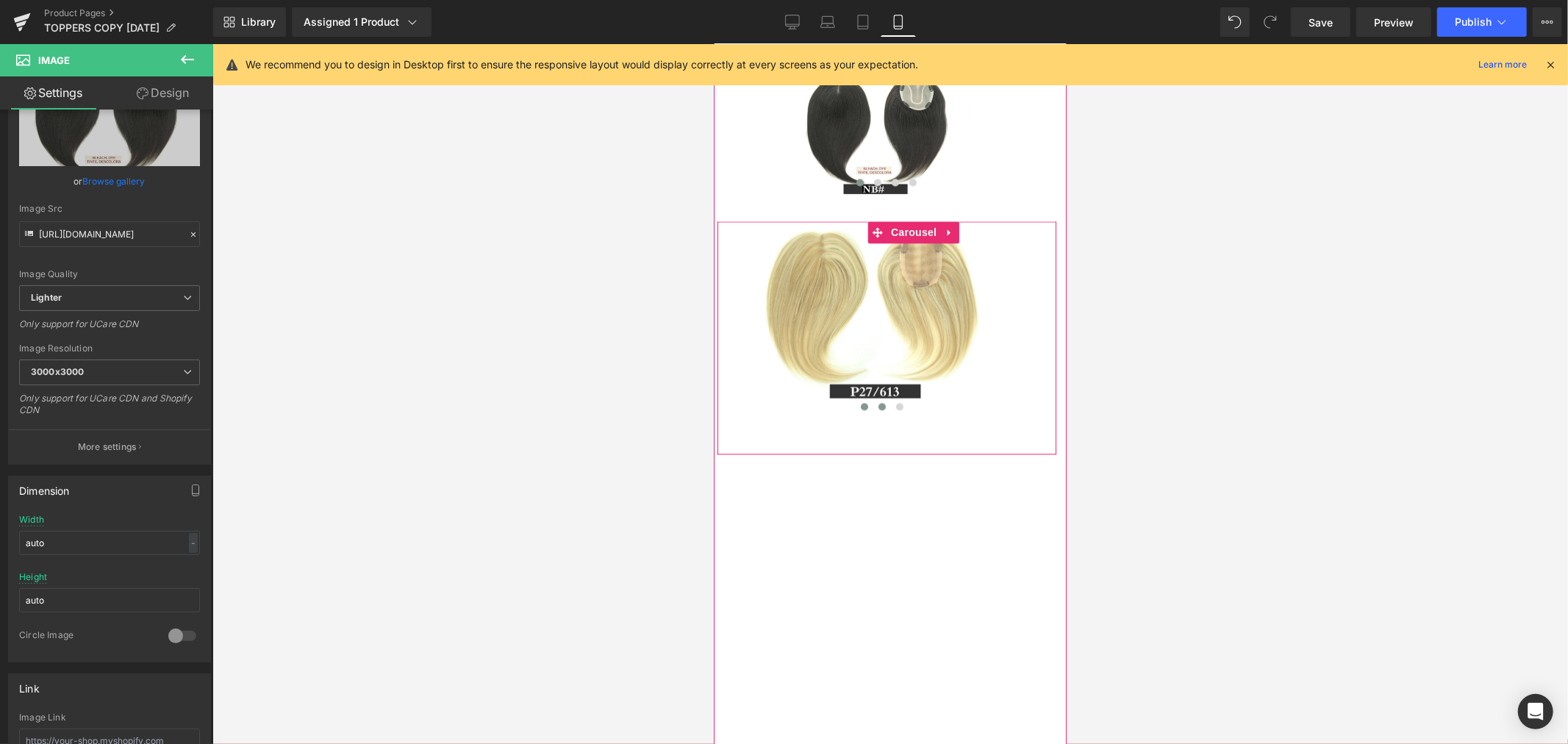
click at [877, 409] on span at bounding box center [880, 406] width 7 height 7
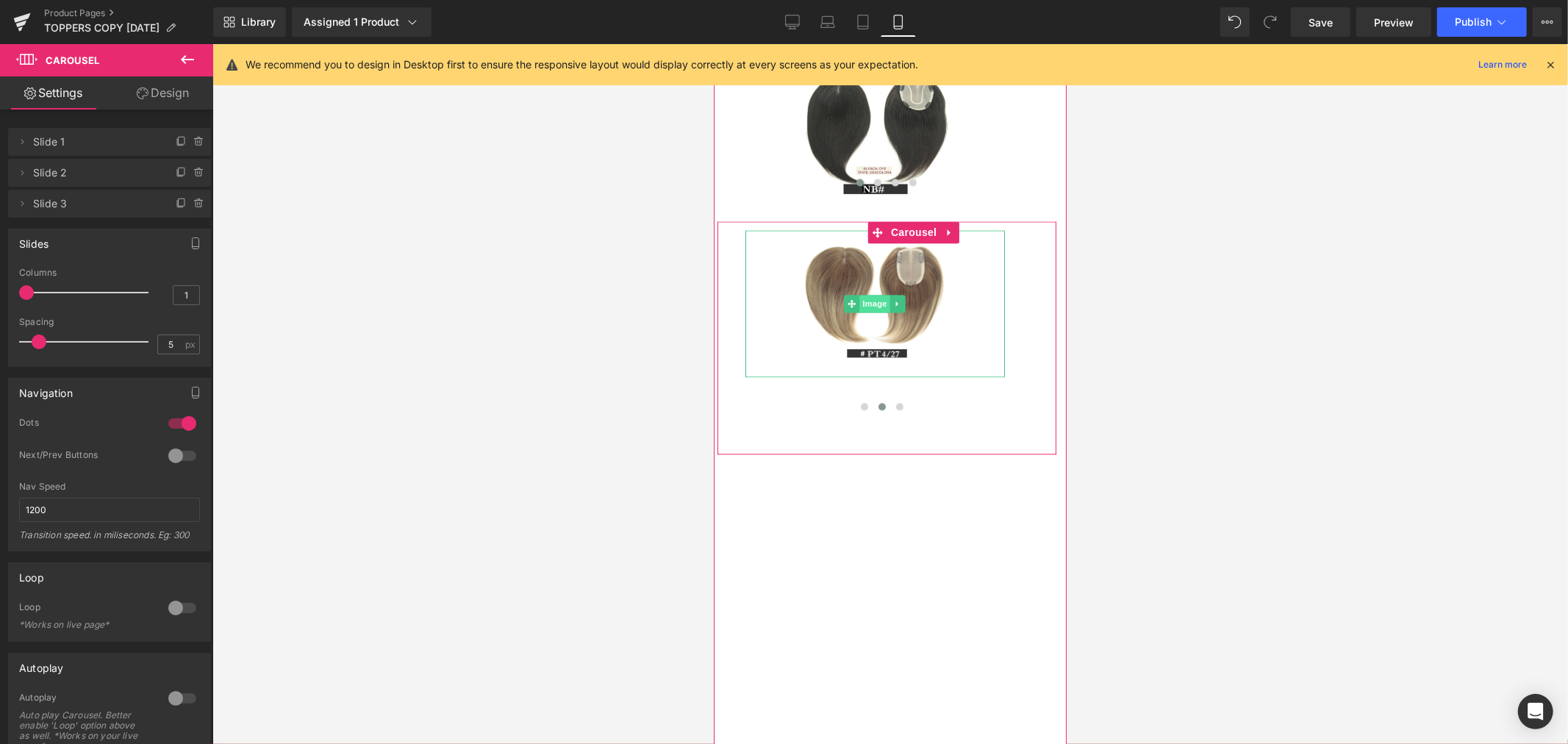
click at [880, 312] on span "Image" at bounding box center [874, 303] width 31 height 17
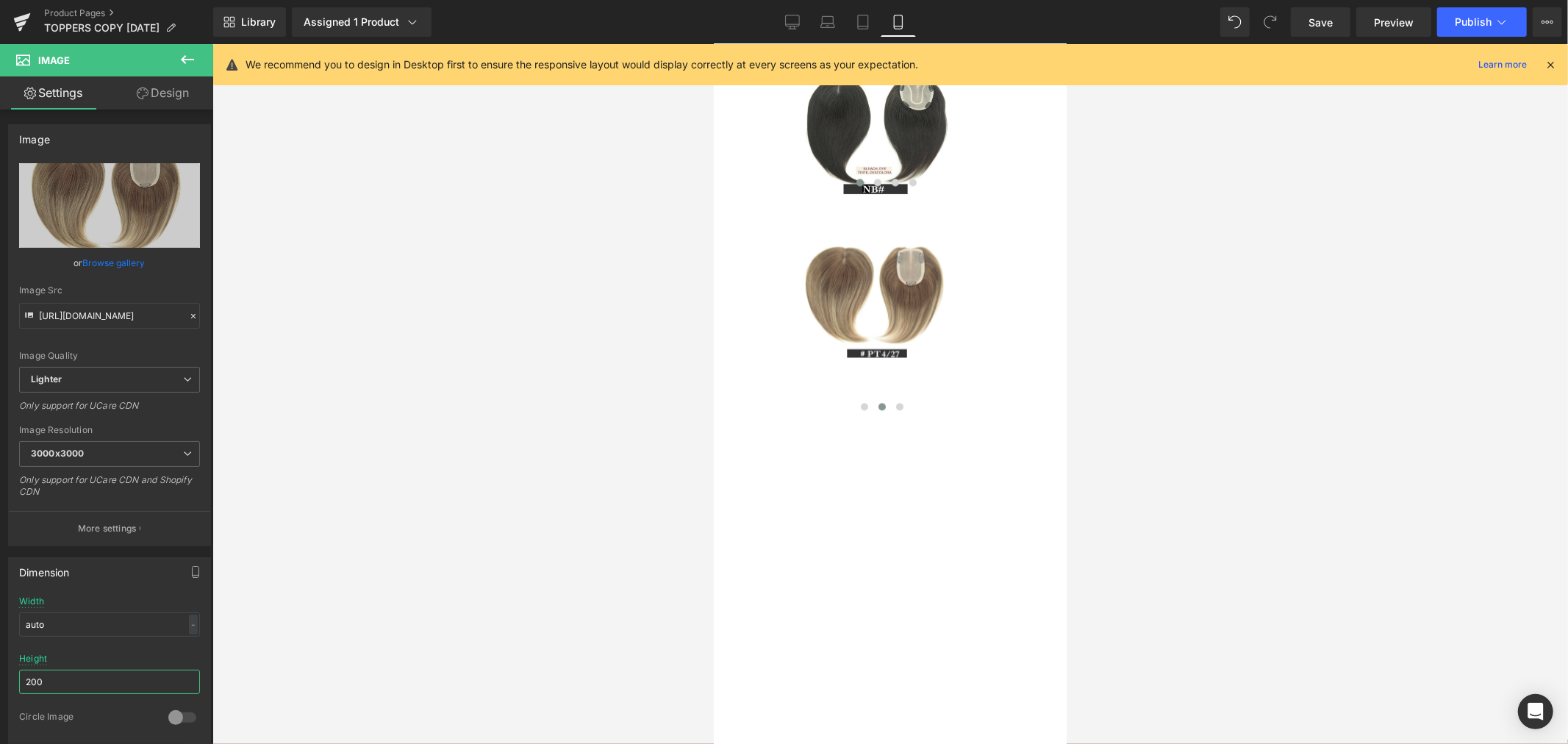
drag, startPoint x: 81, startPoint y: 679, endPoint x: -31, endPoint y: 687, distance: 112.3
click at [0, 687] on html "Image You are previewing how the will restyle your page. You can not edit Eleme…" at bounding box center [784, 372] width 1568 height 744
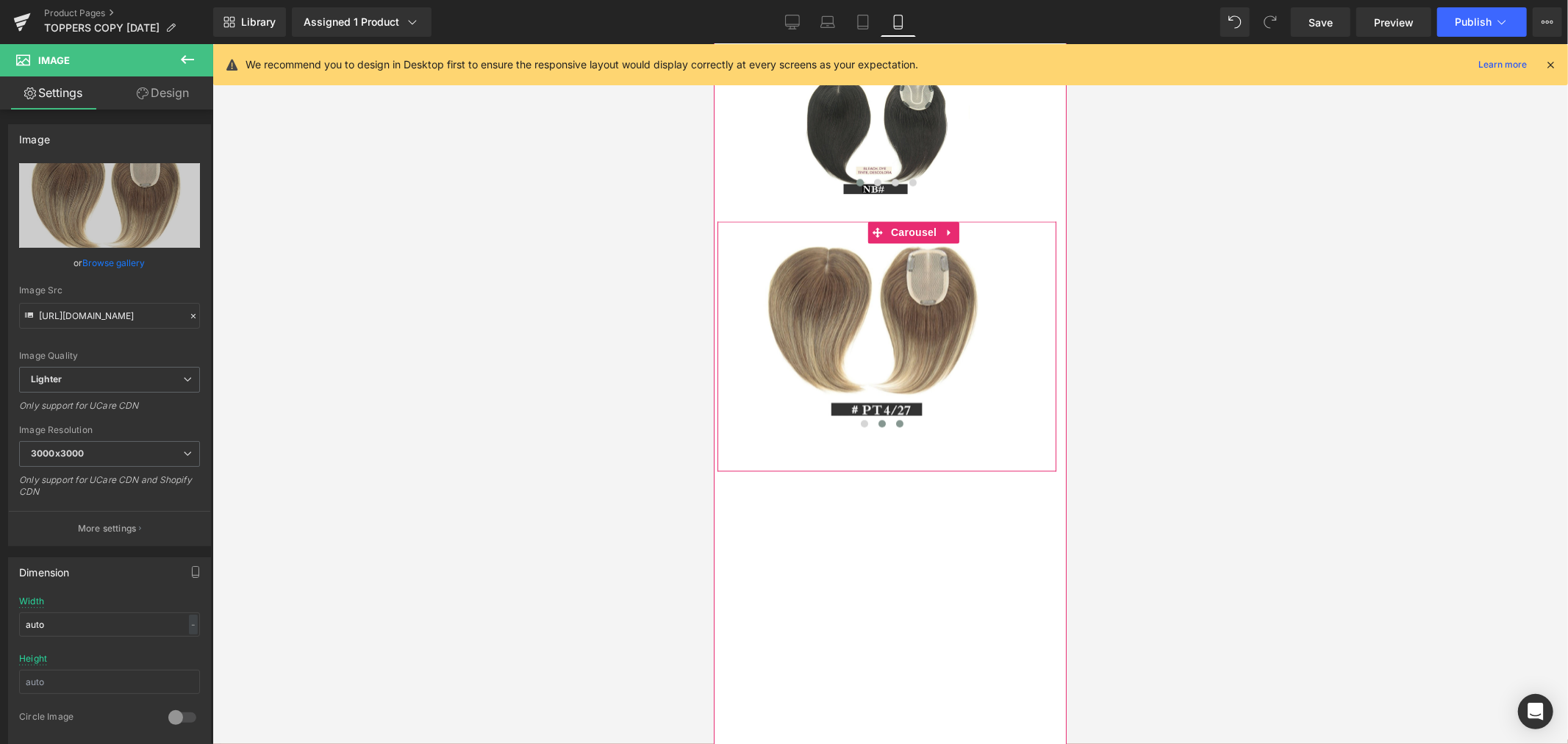
click at [895, 426] on span at bounding box center [899, 422] width 7 height 7
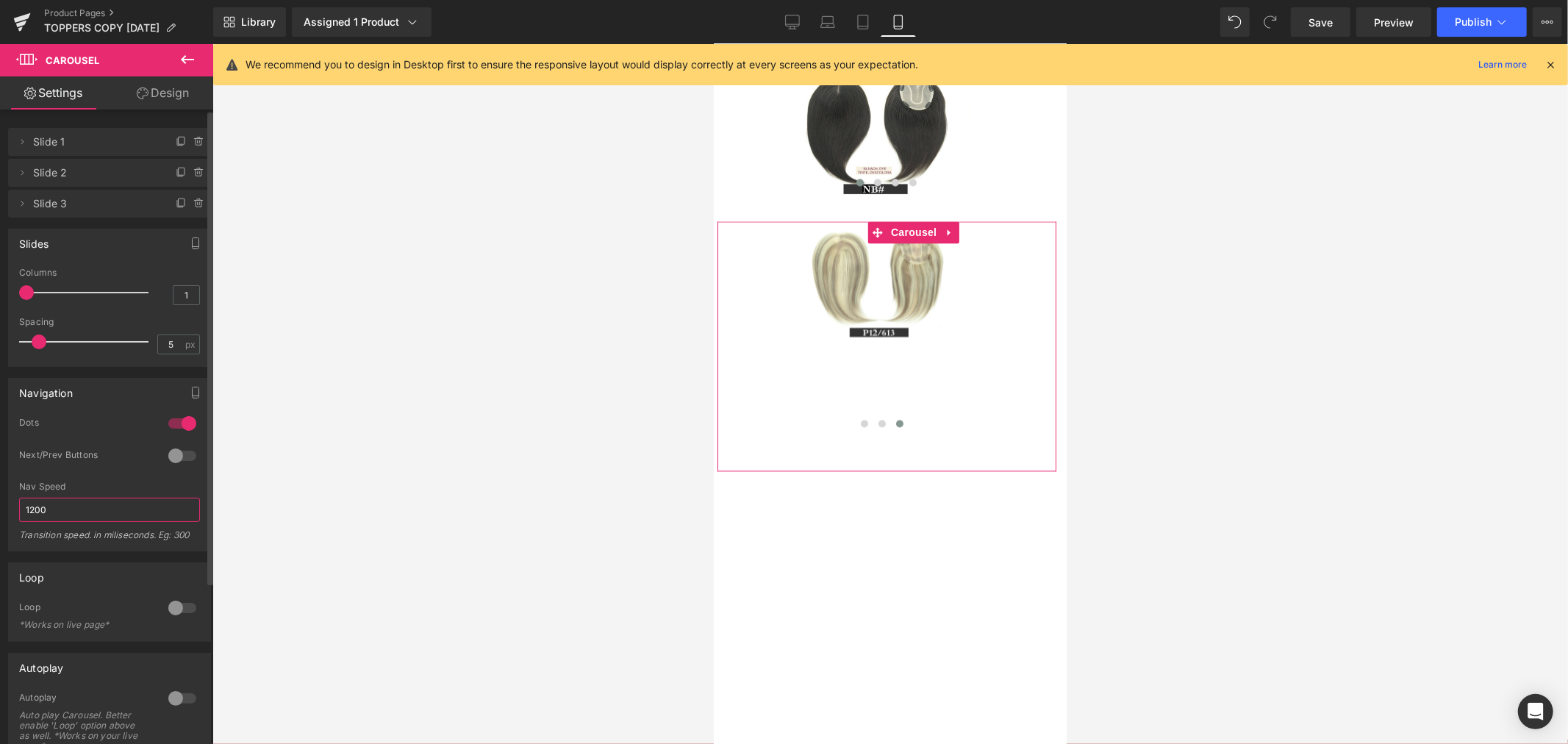
click at [67, 510] on input "1200" at bounding box center [109, 509] width 180 height 24
click at [879, 302] on span "Image" at bounding box center [874, 293] width 31 height 17
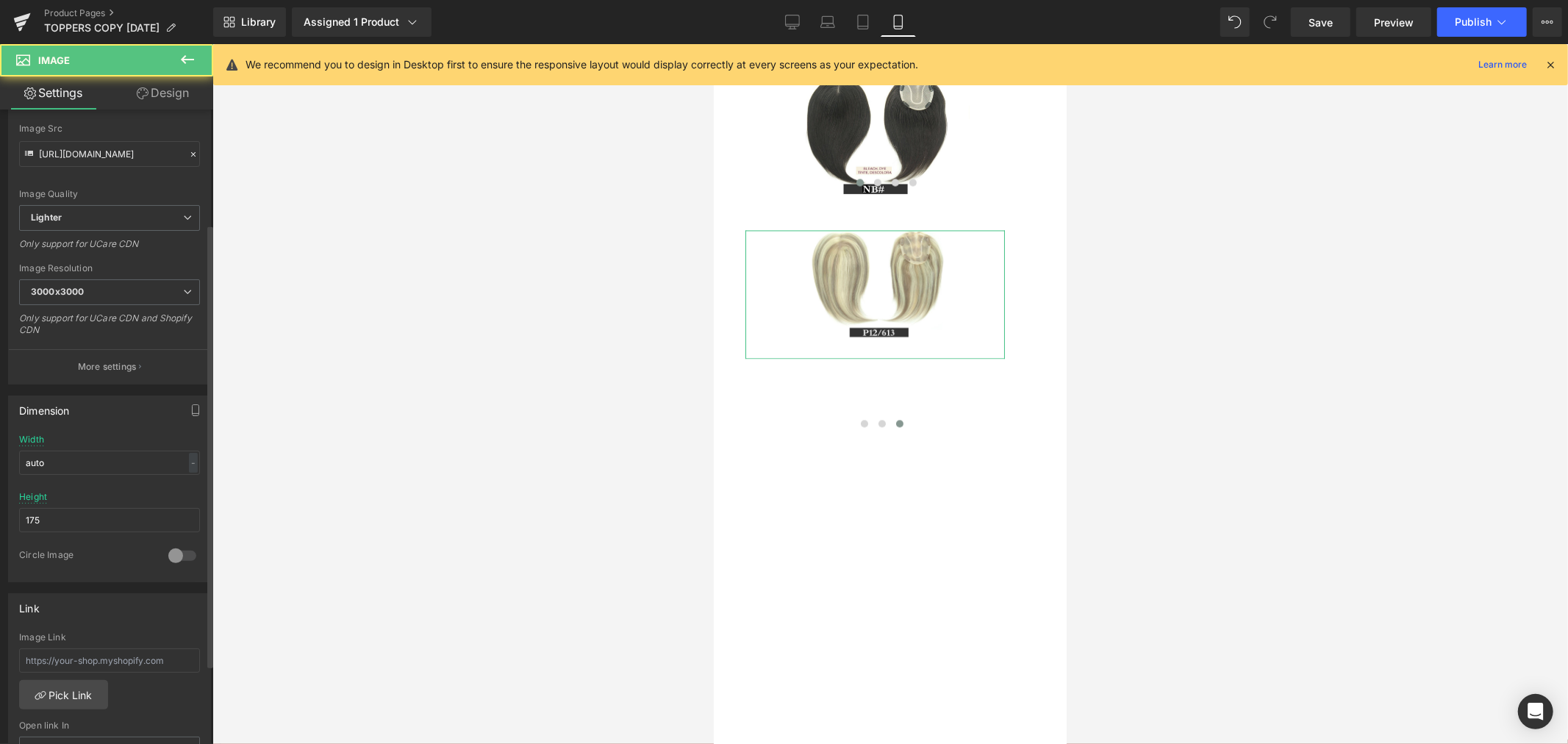
scroll to position [163, 0]
drag, startPoint x: 65, startPoint y: 518, endPoint x: 13, endPoint y: 526, distance: 52.6
click at [22, 523] on input "175" at bounding box center [109, 518] width 180 height 24
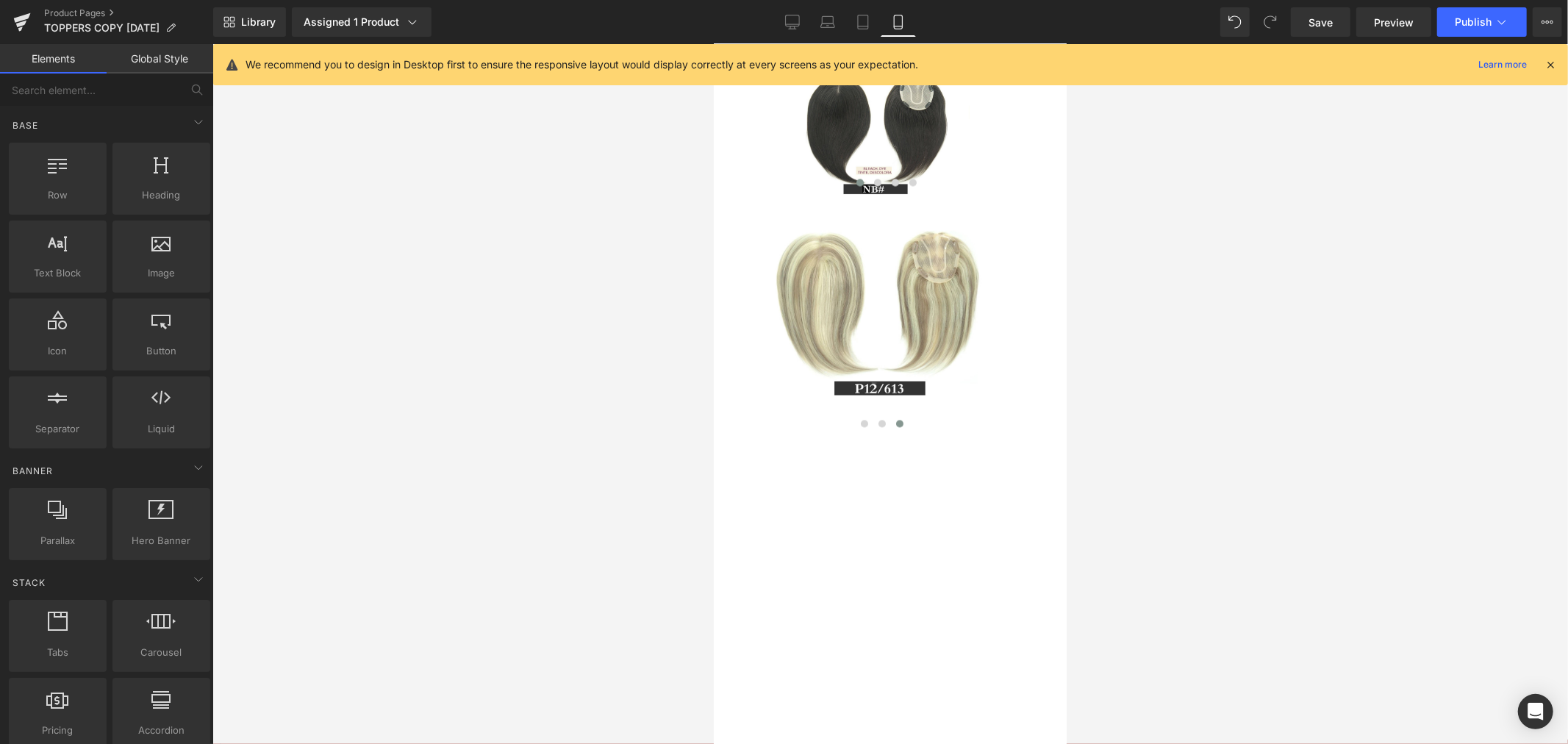
click at [408, 520] on div at bounding box center [890, 394] width 1355 height 700
click at [860, 426] on span at bounding box center [863, 422] width 7 height 7
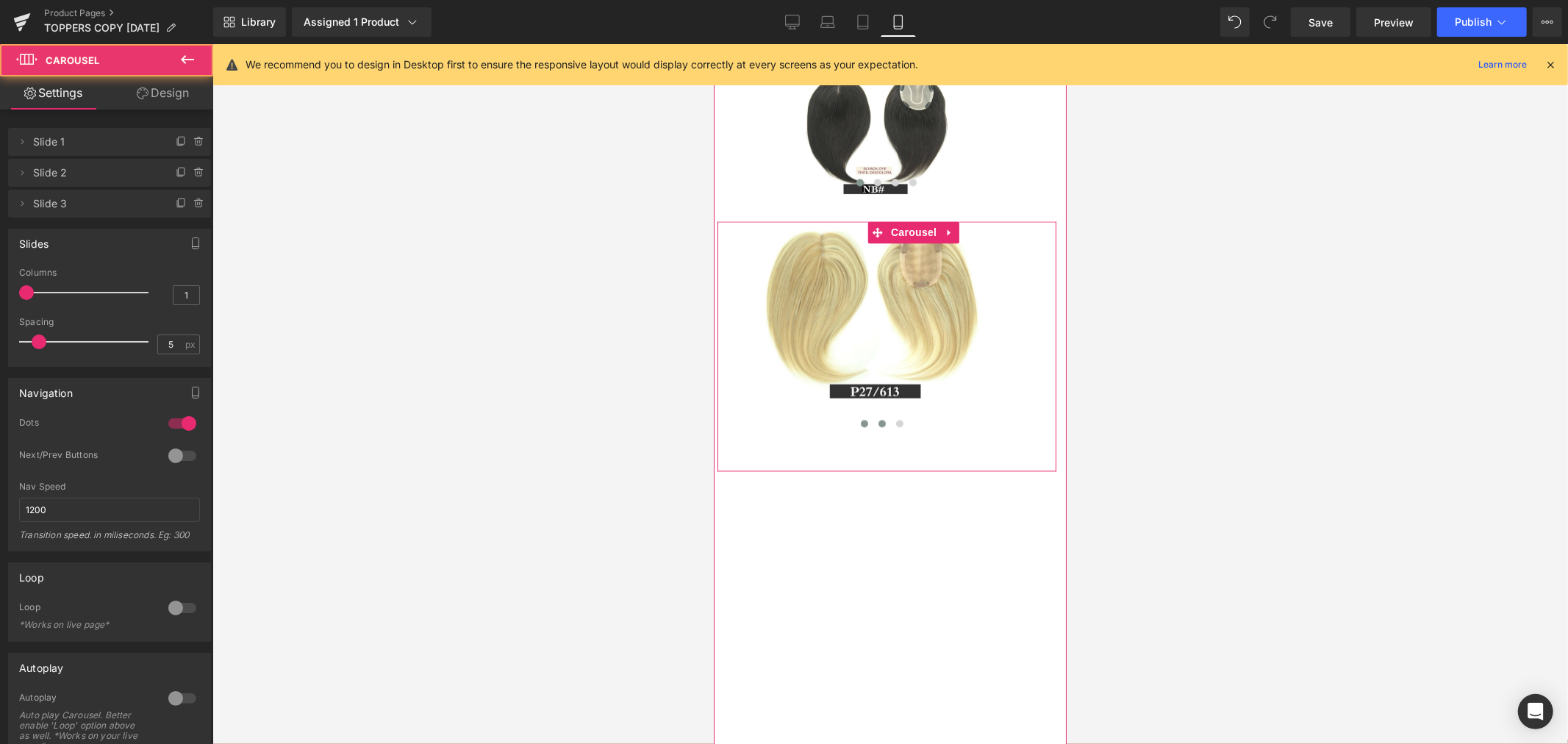
click at [877, 426] on span at bounding box center [880, 422] width 7 height 7
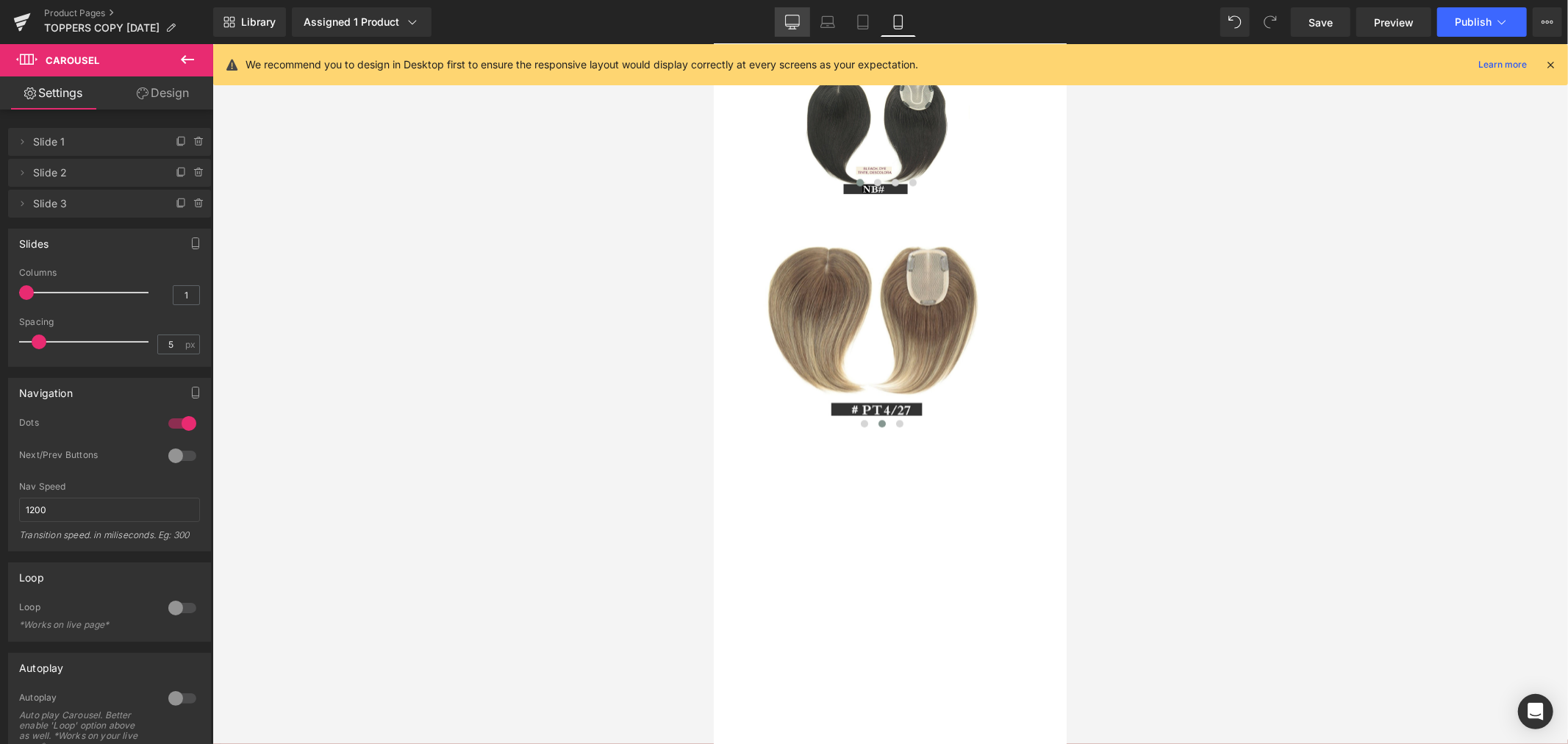
click at [798, 20] on icon at bounding box center [792, 22] width 15 height 15
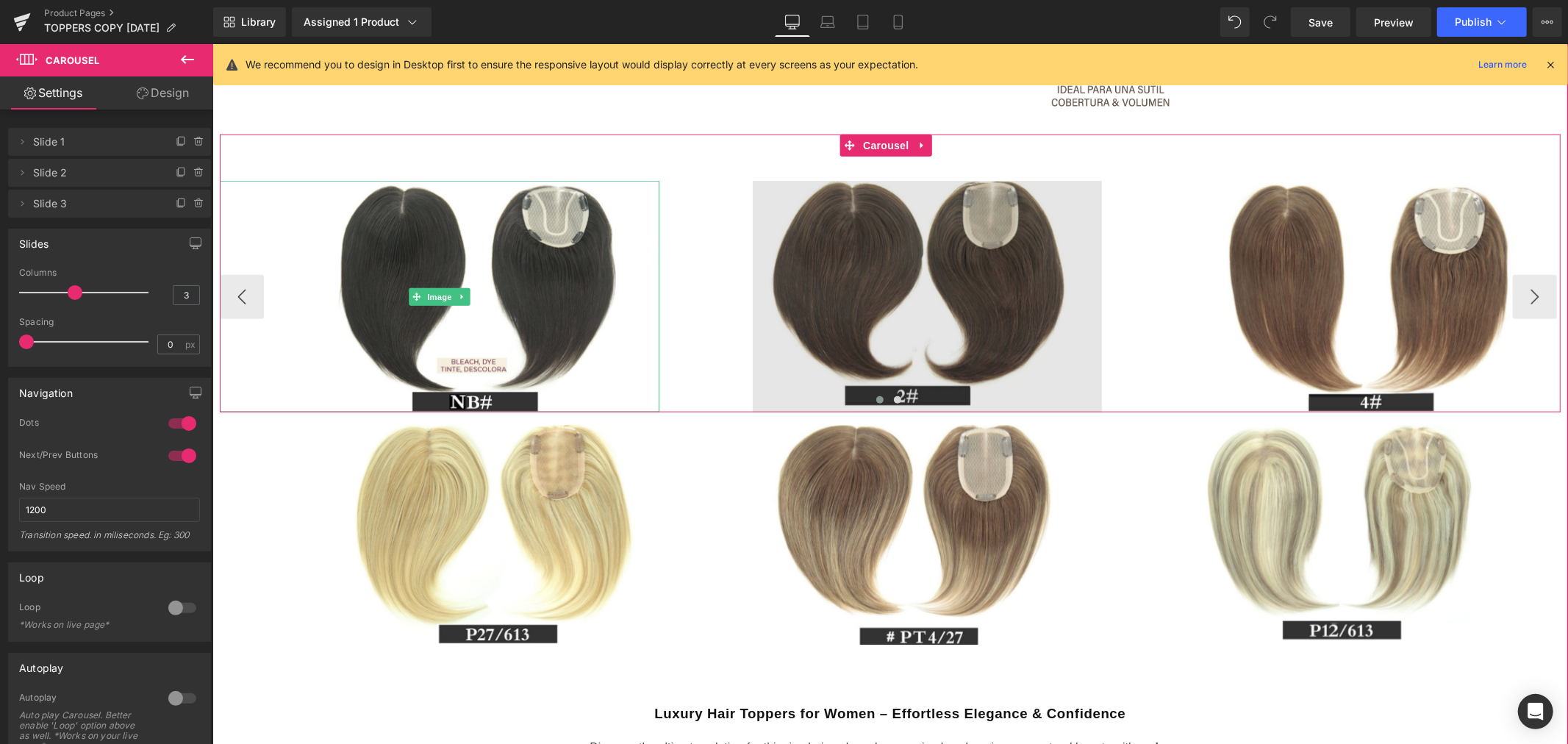
scroll to position [1244, 0]
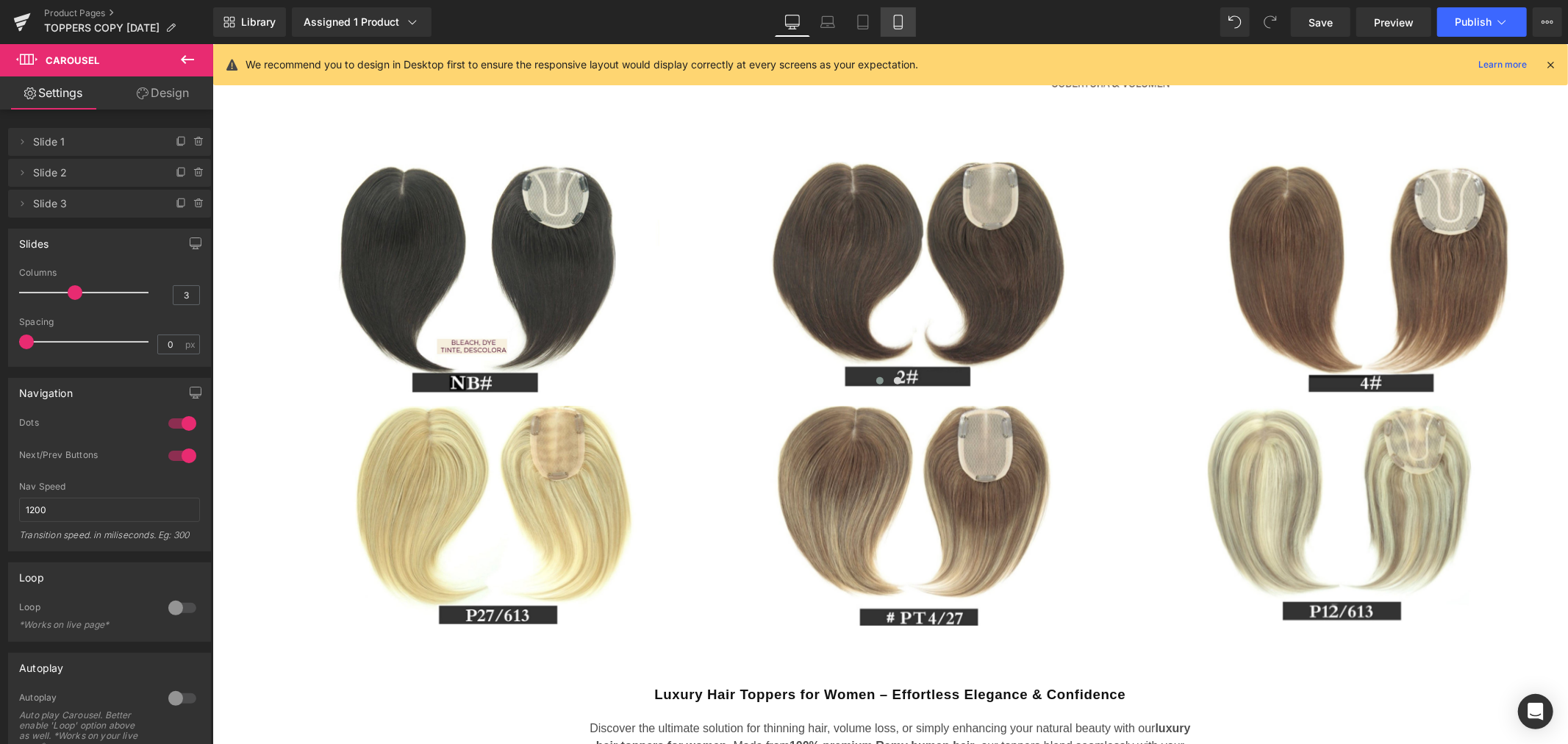
click at [894, 17] on icon at bounding box center [898, 22] width 8 height 14
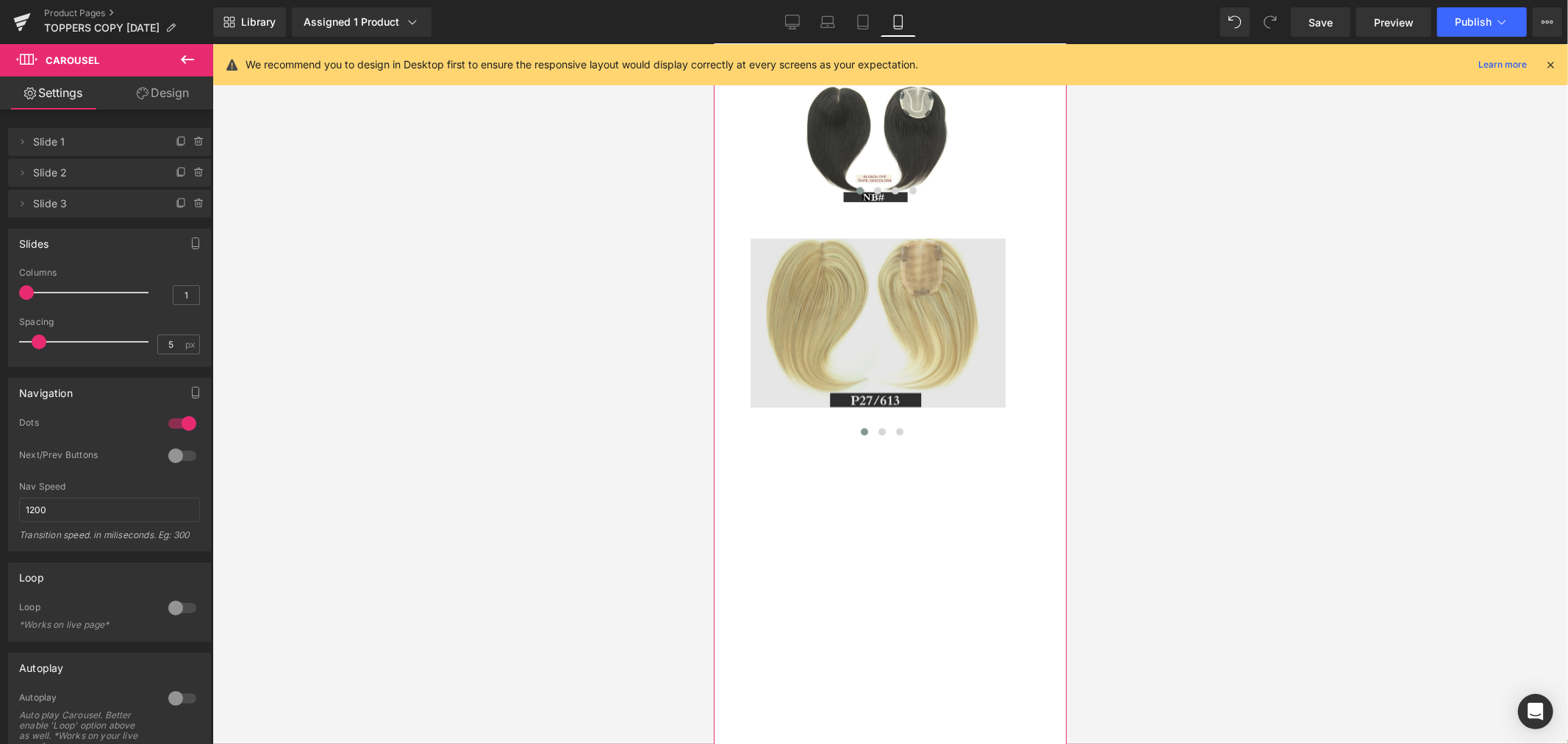
scroll to position [2442, 0]
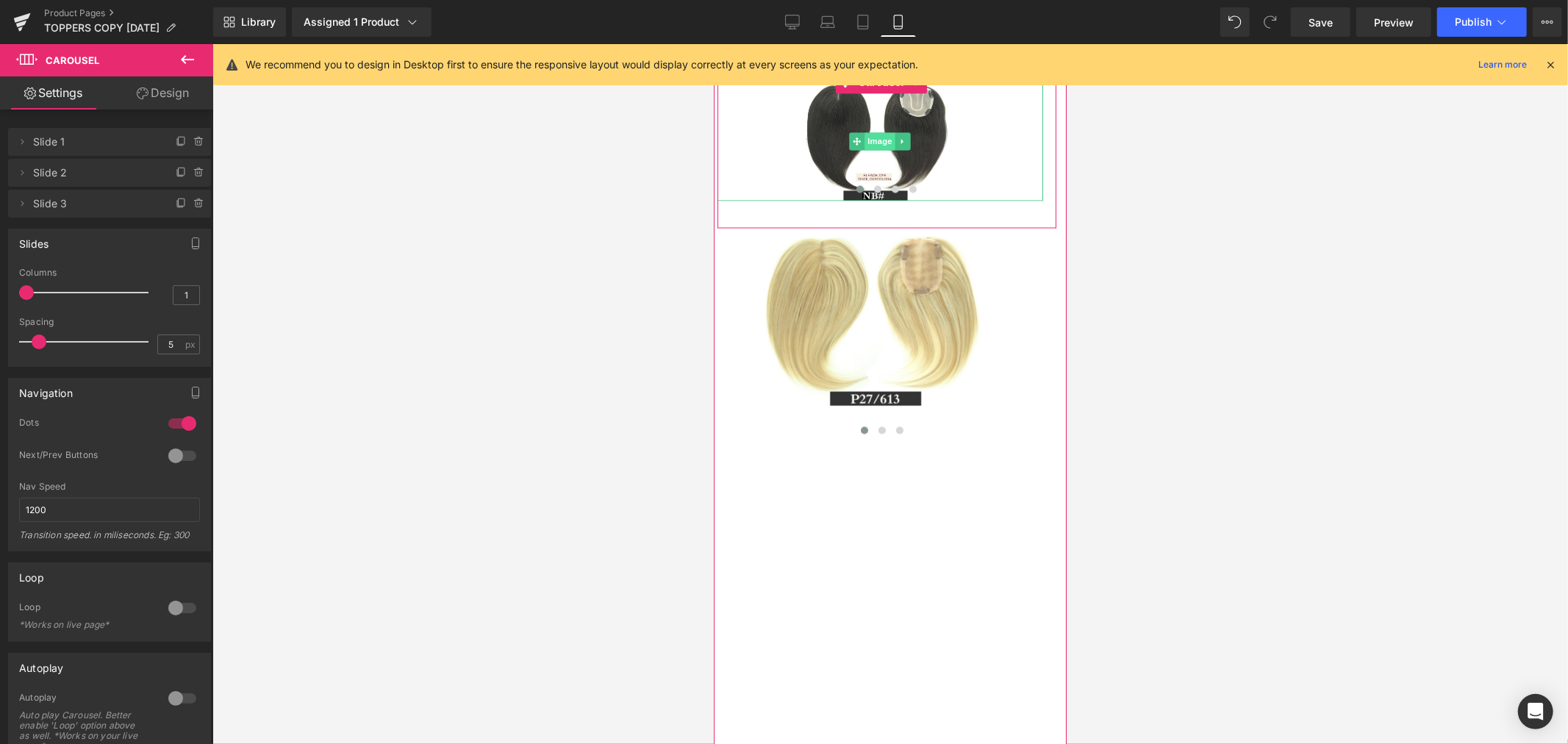
click at [880, 149] on span "Image" at bounding box center [880, 140] width 31 height 17
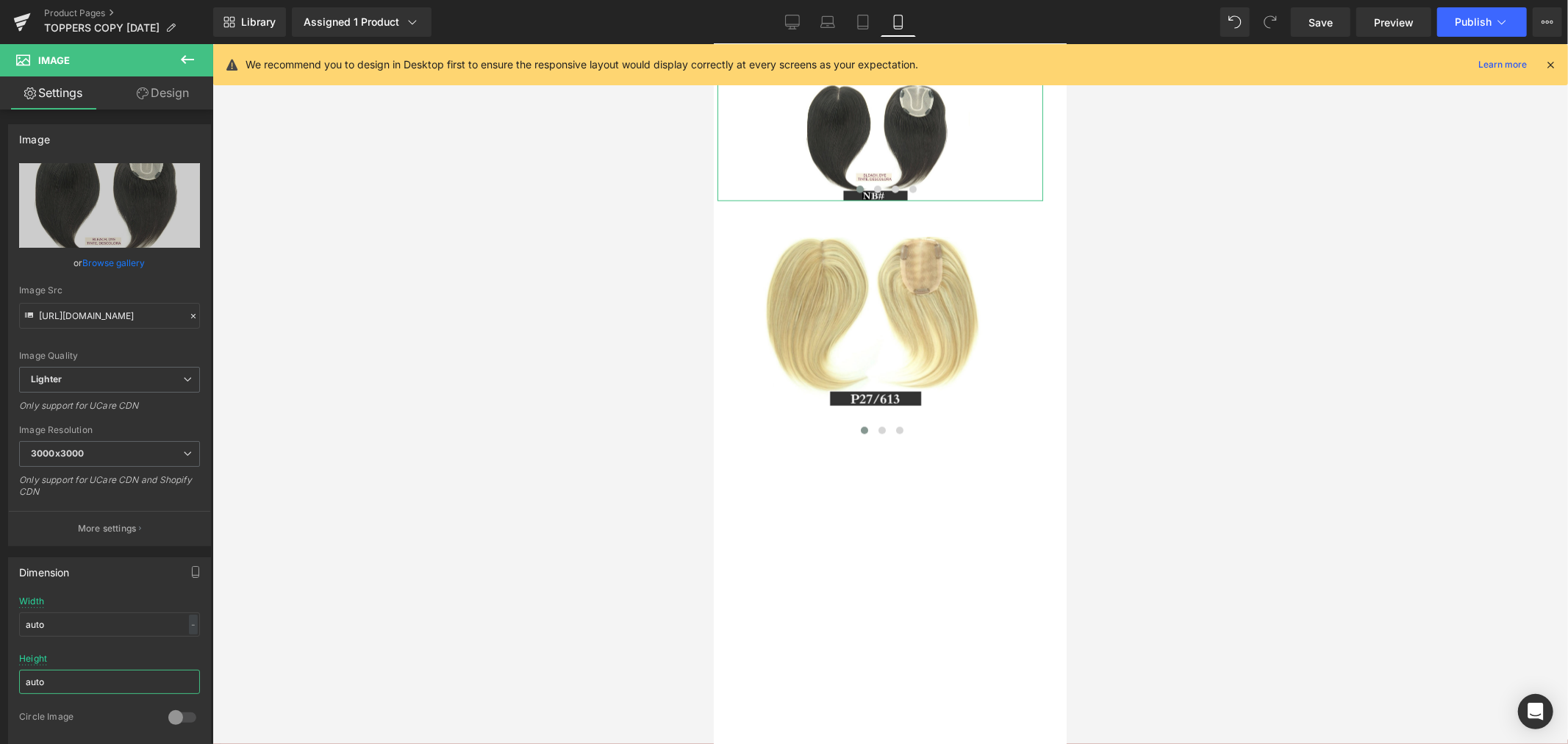
drag, startPoint x: 76, startPoint y: 677, endPoint x: -2, endPoint y: 687, distance: 78.6
click at [0, 687] on html "Image You are previewing how the will restyle your page. You can not edit Eleme…" at bounding box center [784, 372] width 1568 height 744
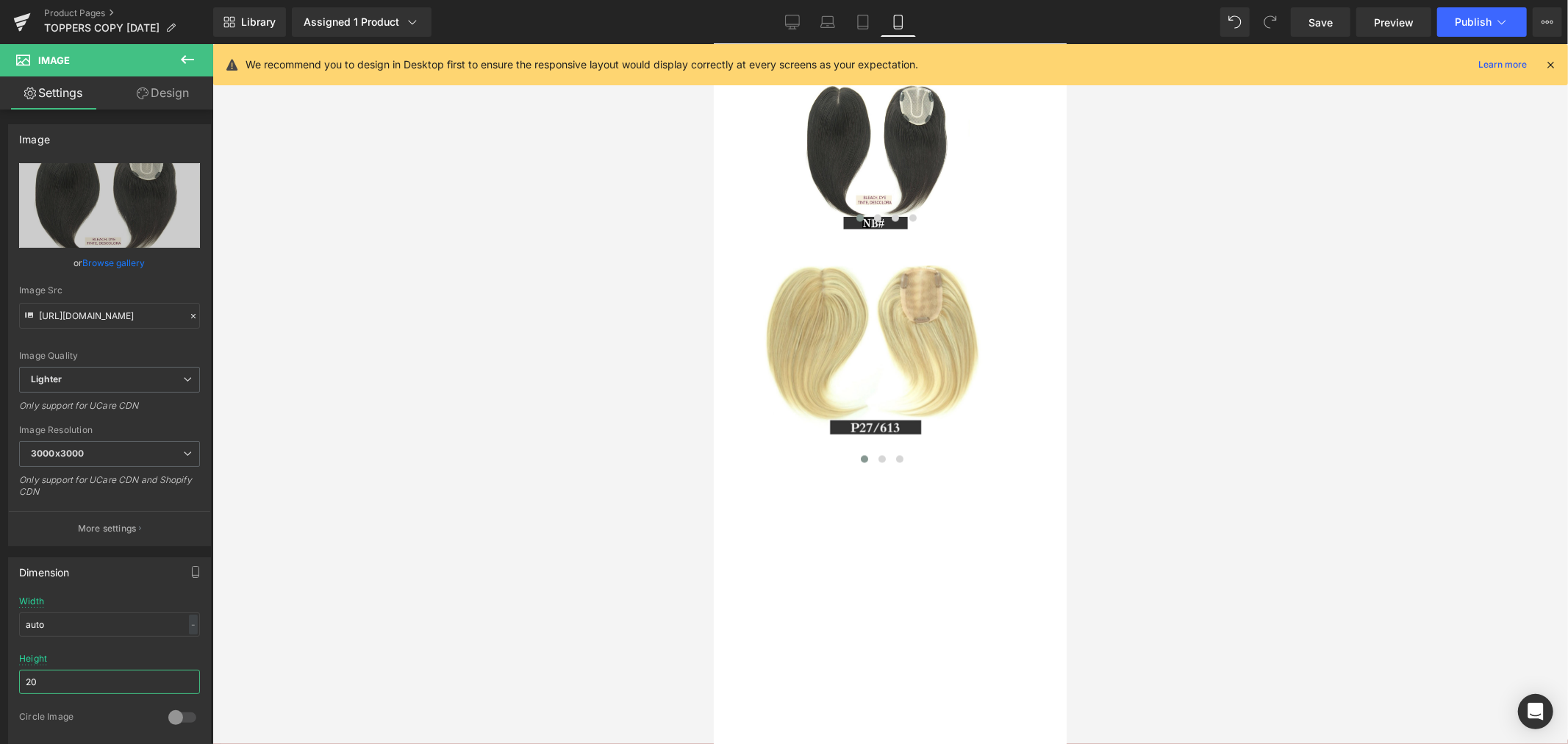
type input "2"
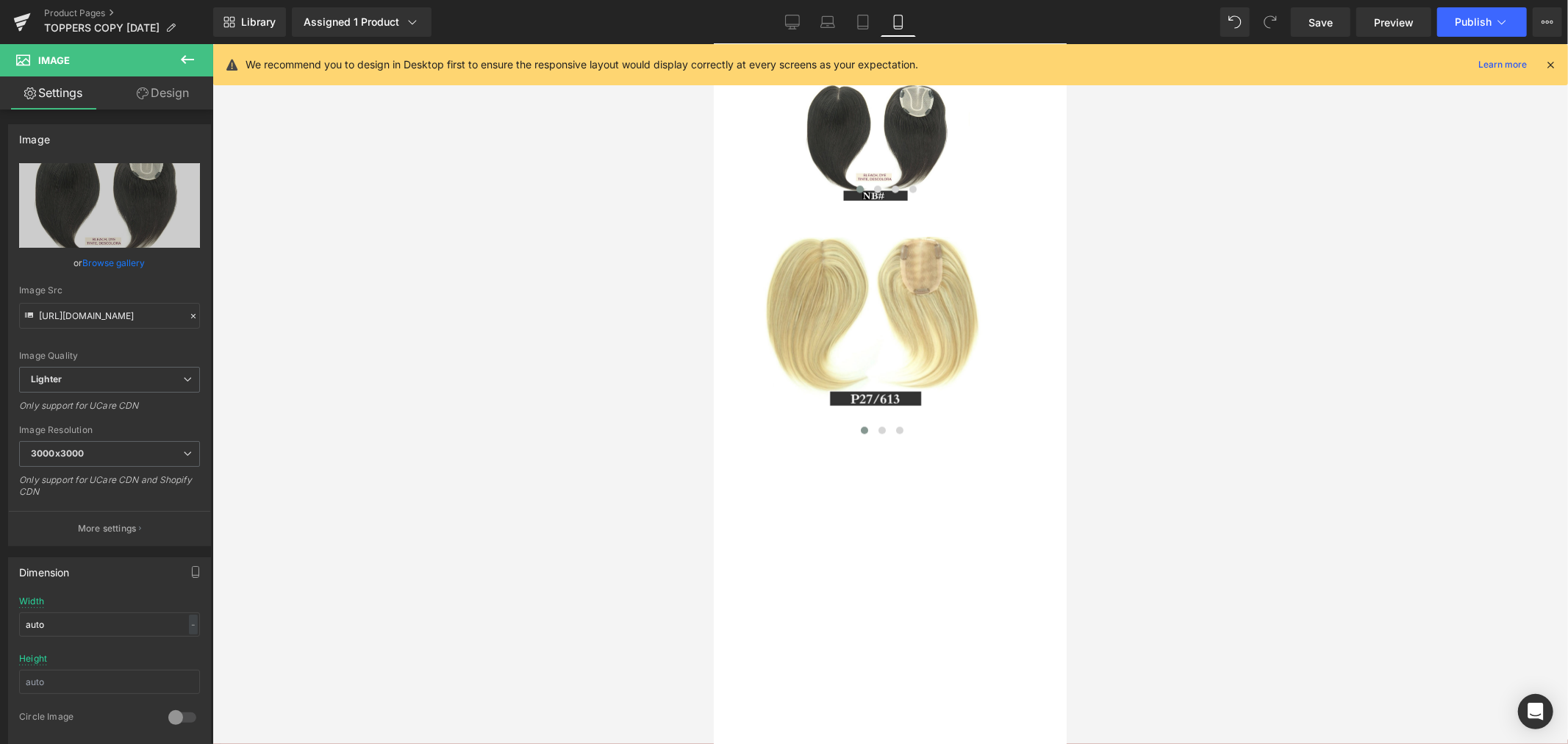
click at [397, 478] on div at bounding box center [890, 394] width 1355 height 700
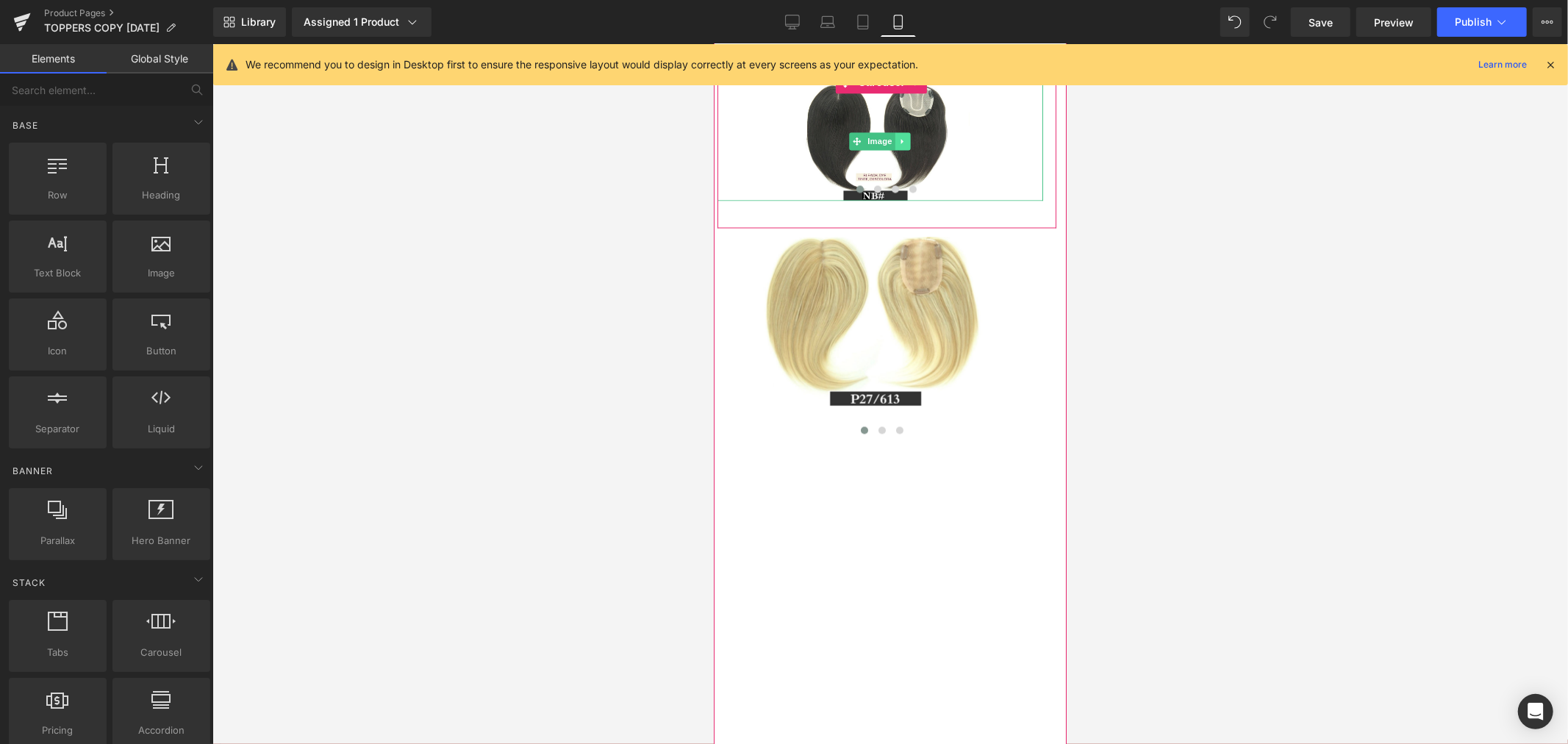
click at [902, 145] on icon at bounding box center [902, 140] width 8 height 9
click at [855, 149] on link "Image" at bounding box center [849, 140] width 46 height 17
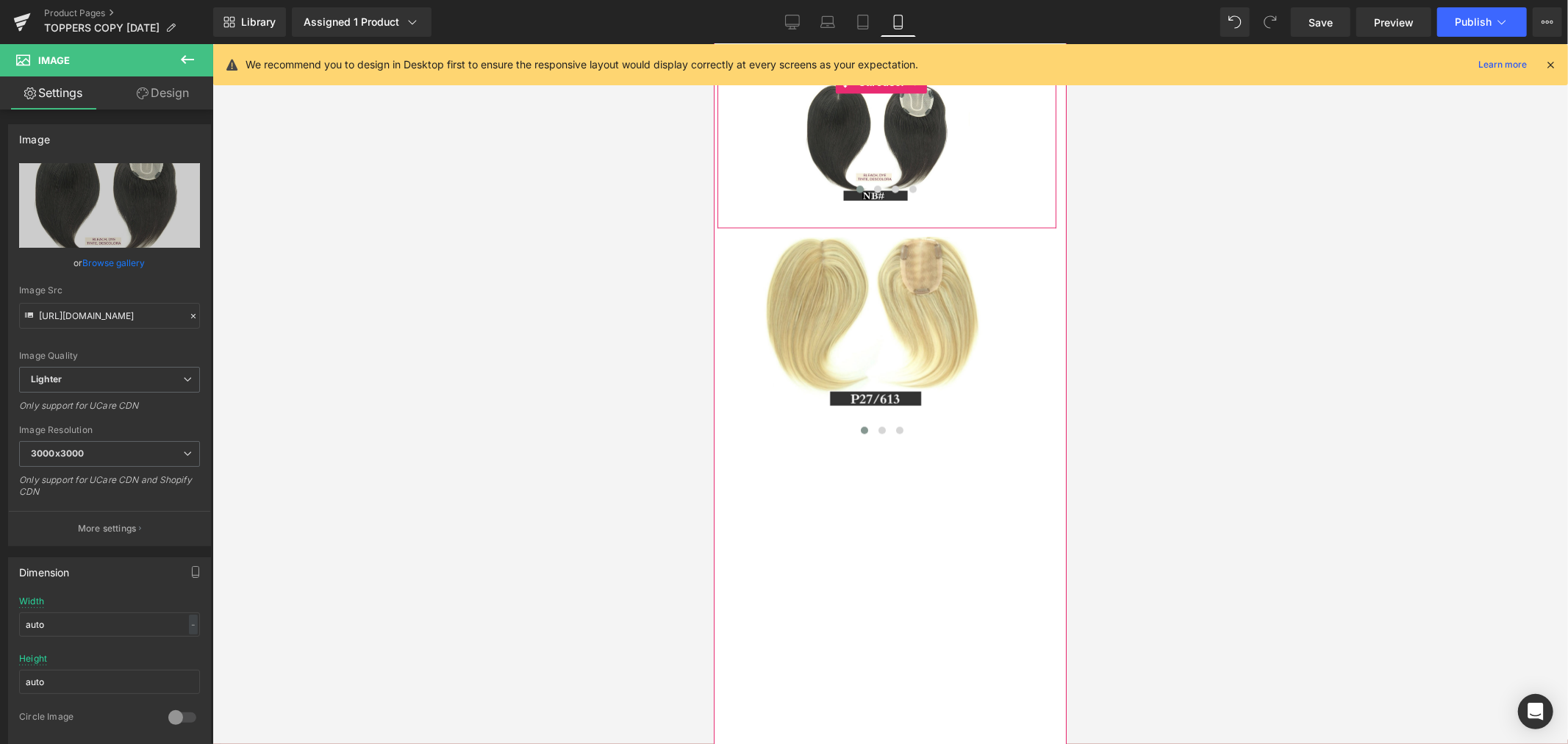
drag, startPoint x: 787, startPoint y: 206, endPoint x: 785, endPoint y: 200, distance: 6.3
click at [785, 200] on div "Image Image Image Image ‹ › Carousel 37px" at bounding box center [886, 149] width 339 height 156
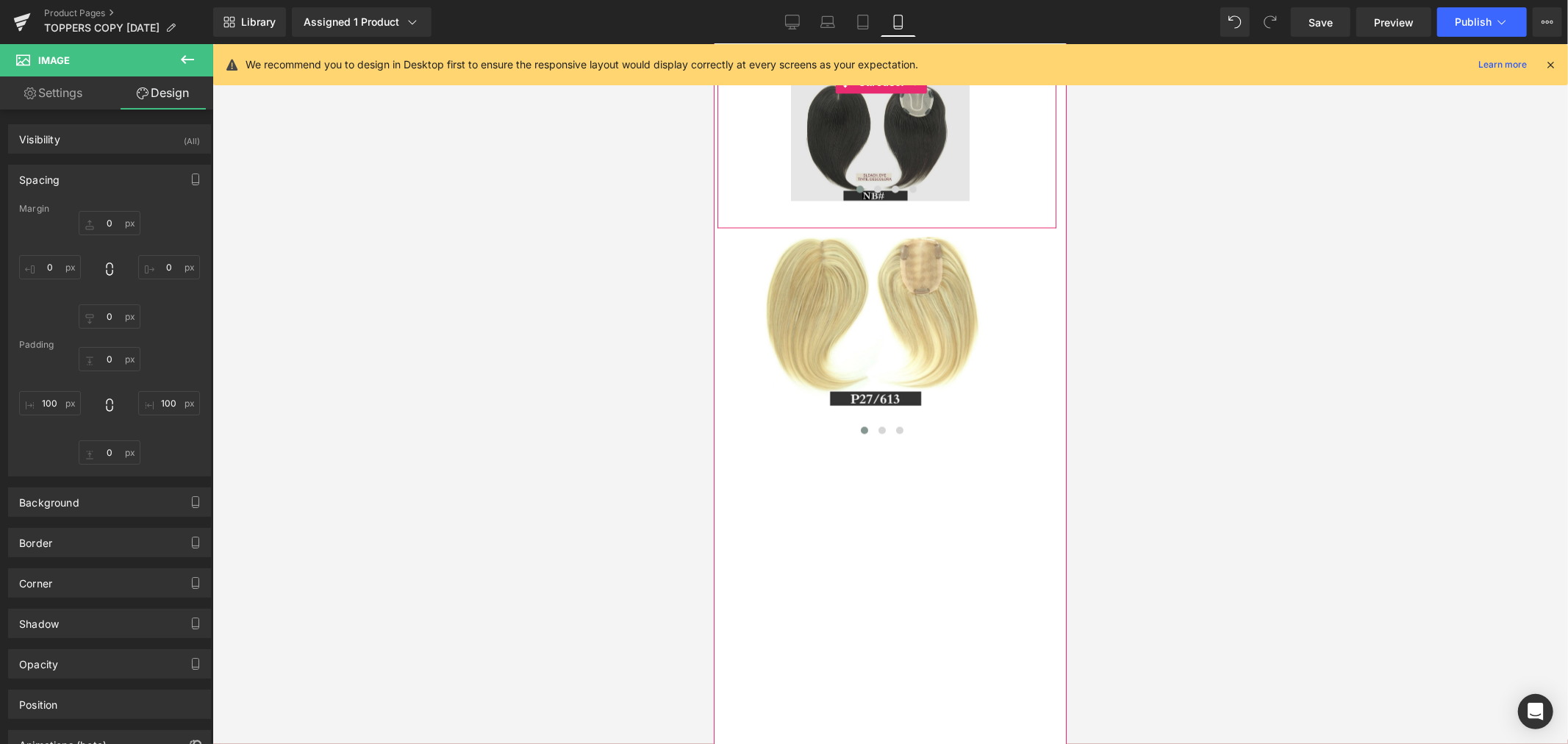
click at [807, 200] on img at bounding box center [880, 140] width 326 height 118
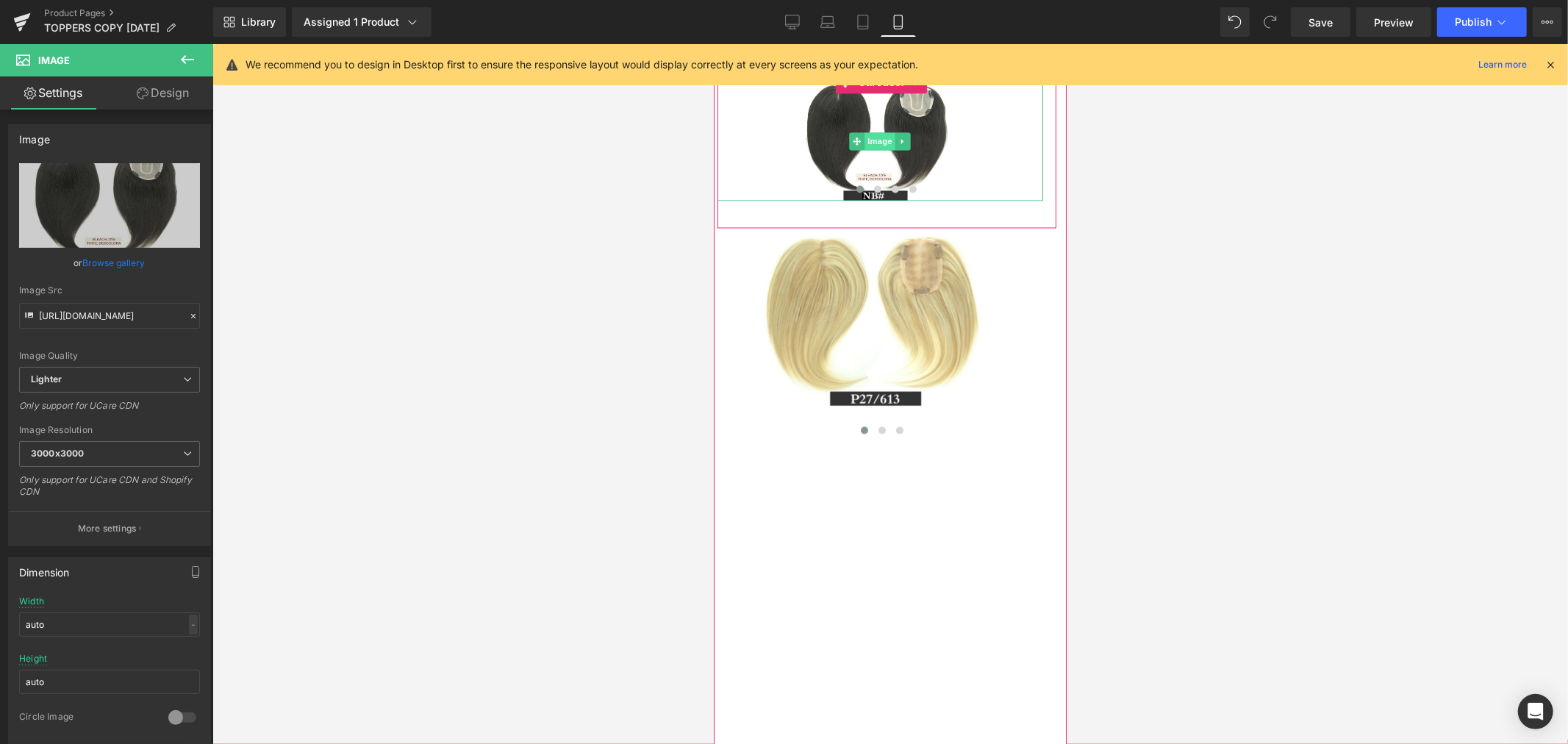
click at [875, 149] on span "Image" at bounding box center [880, 140] width 31 height 17
click at [873, 150] on span "Image" at bounding box center [880, 140] width 31 height 17
click at [814, 200] on img at bounding box center [880, 140] width 326 height 118
click at [929, 200] on img at bounding box center [880, 140] width 326 height 118
click at [932, 201] on div at bounding box center [885, 190] width 338 height 21
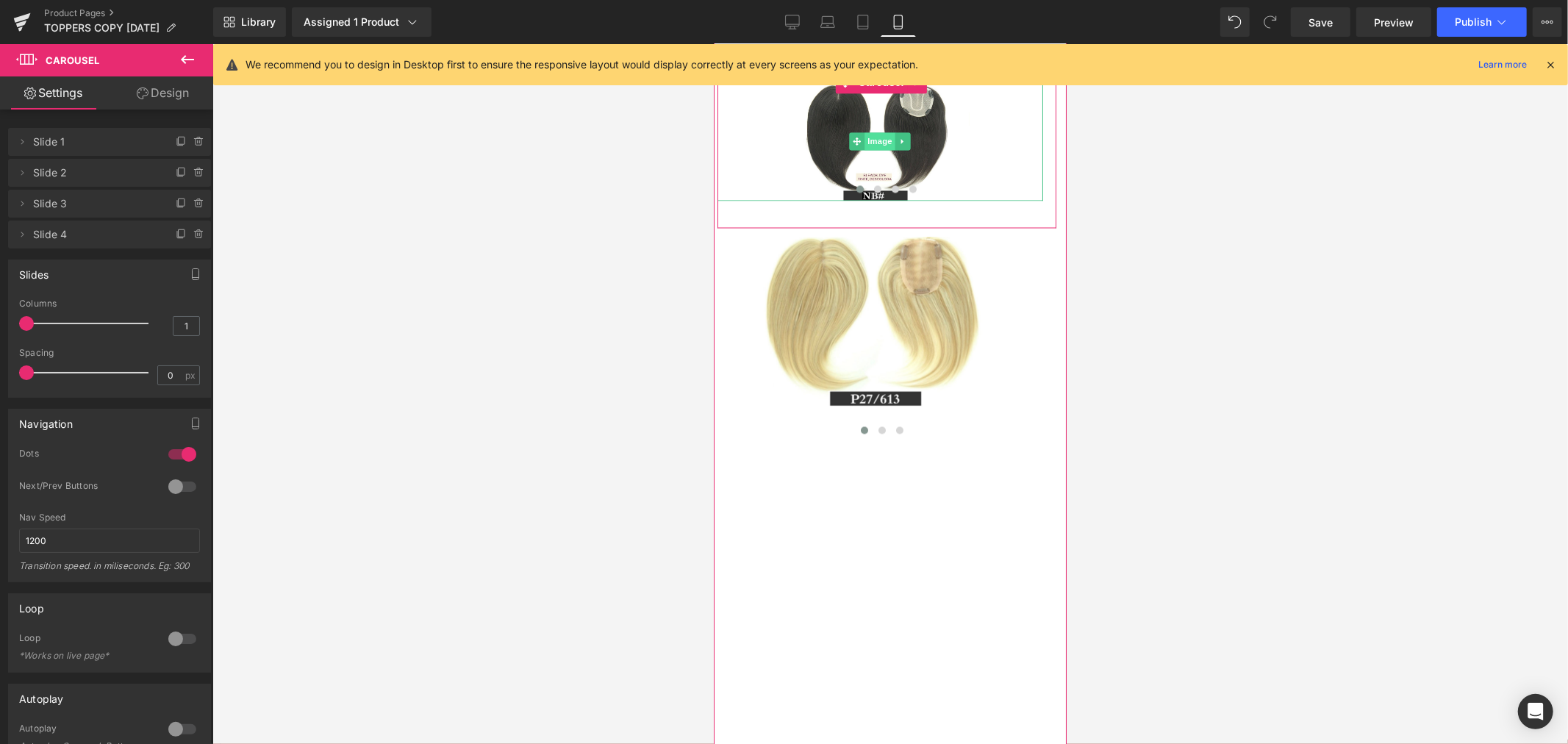
click at [880, 149] on span "Image" at bounding box center [880, 140] width 31 height 17
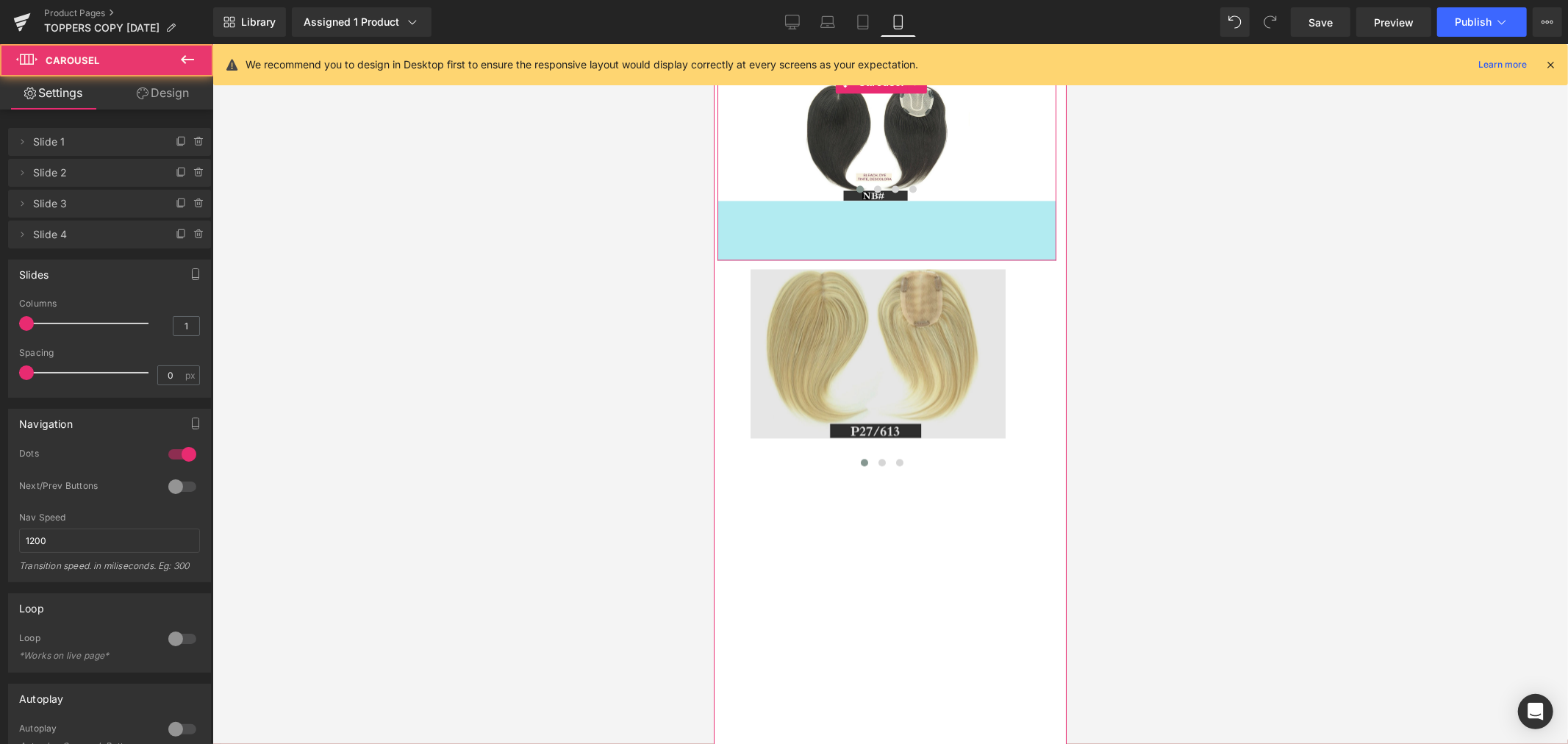
drag, startPoint x: 800, startPoint y: 326, endPoint x: 801, endPoint y: 359, distance: 33.0
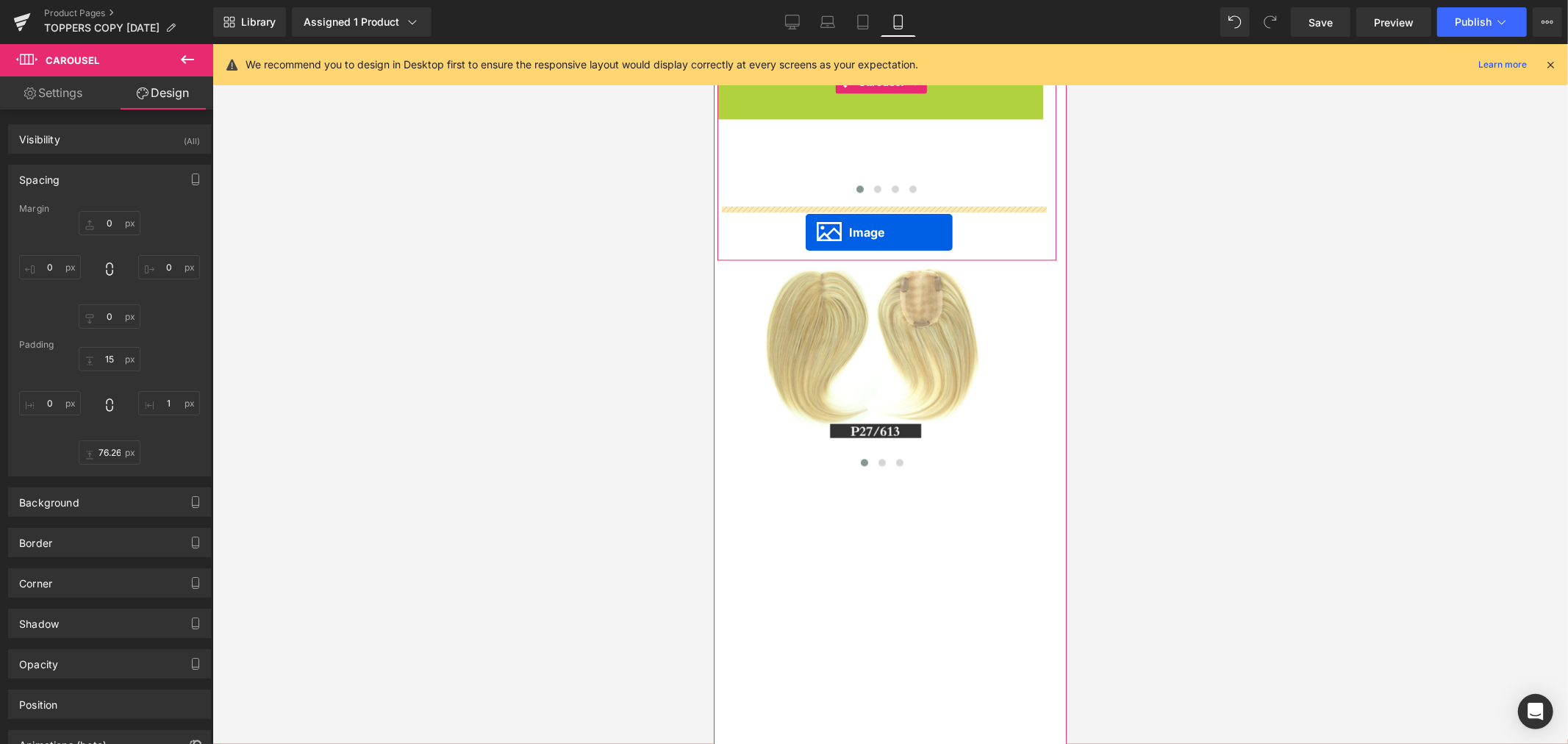
drag, startPoint x: 858, startPoint y: 266, endPoint x: 805, endPoint y: 231, distance: 63.5
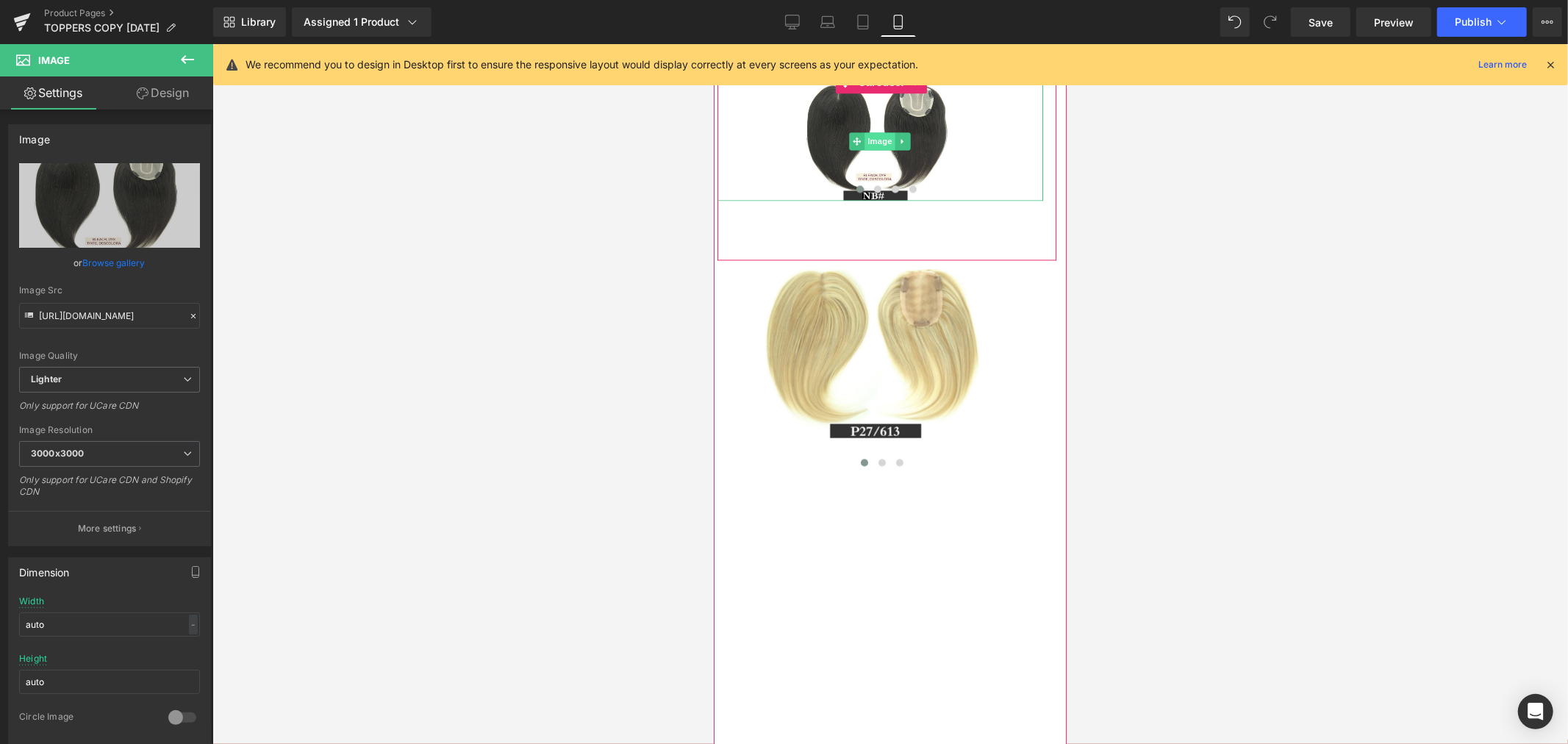
click at [880, 149] on span "Image" at bounding box center [880, 140] width 31 height 17
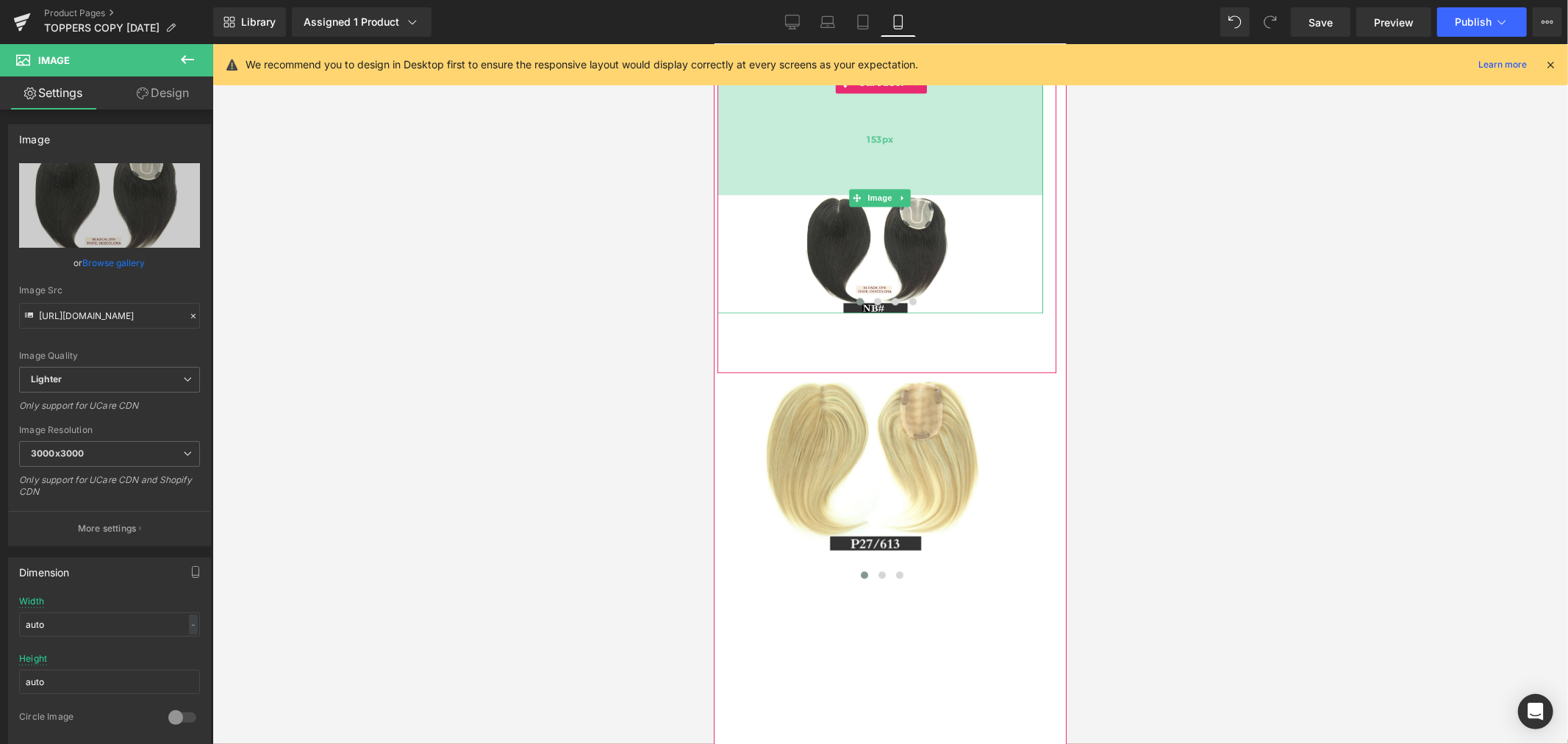
drag, startPoint x: 1003, startPoint y: 207, endPoint x: 998, endPoint y: 319, distance: 112.1
click at [998, 313] on div "Image 153px" at bounding box center [880, 197] width 326 height 231
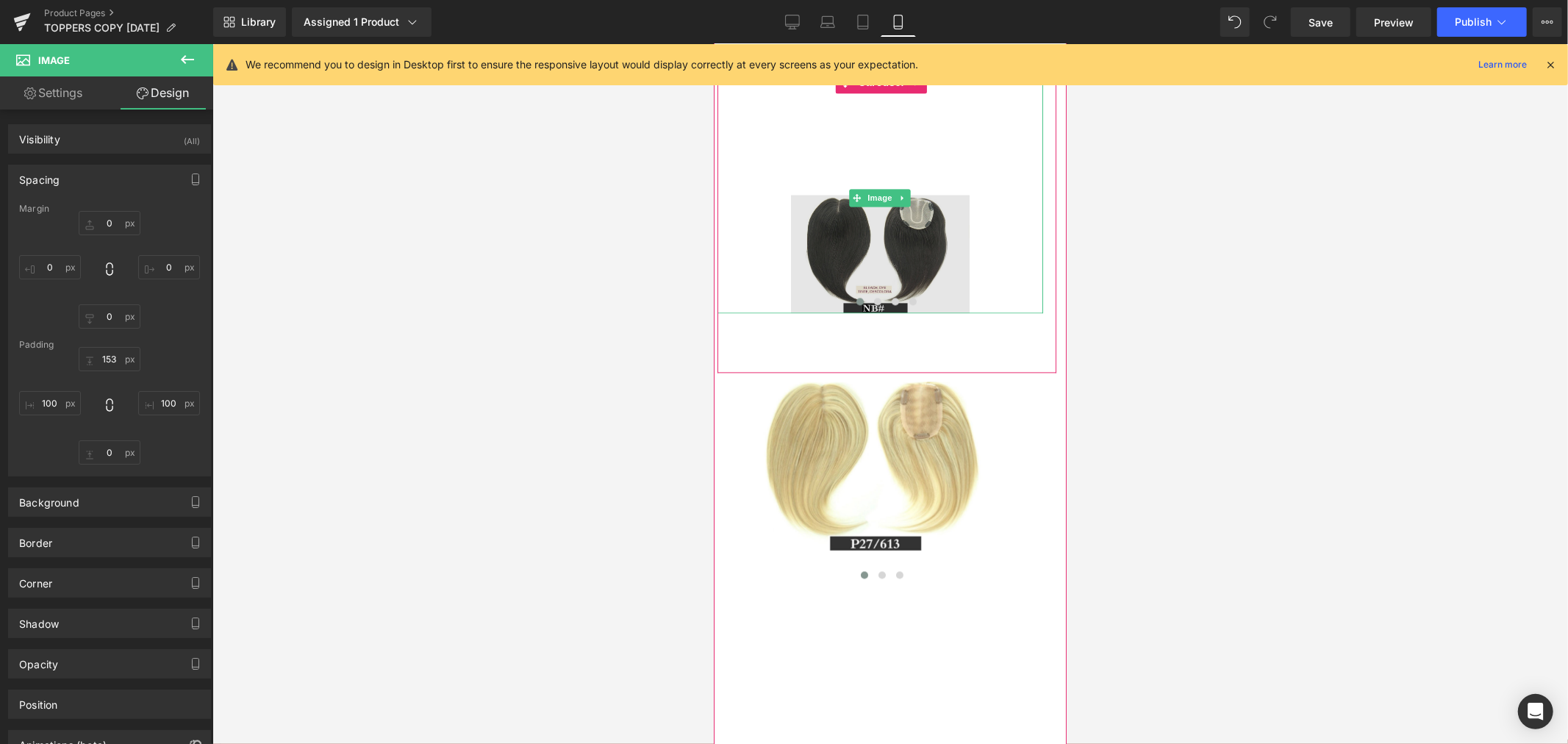
click at [959, 313] on img at bounding box center [880, 197] width 326 height 231
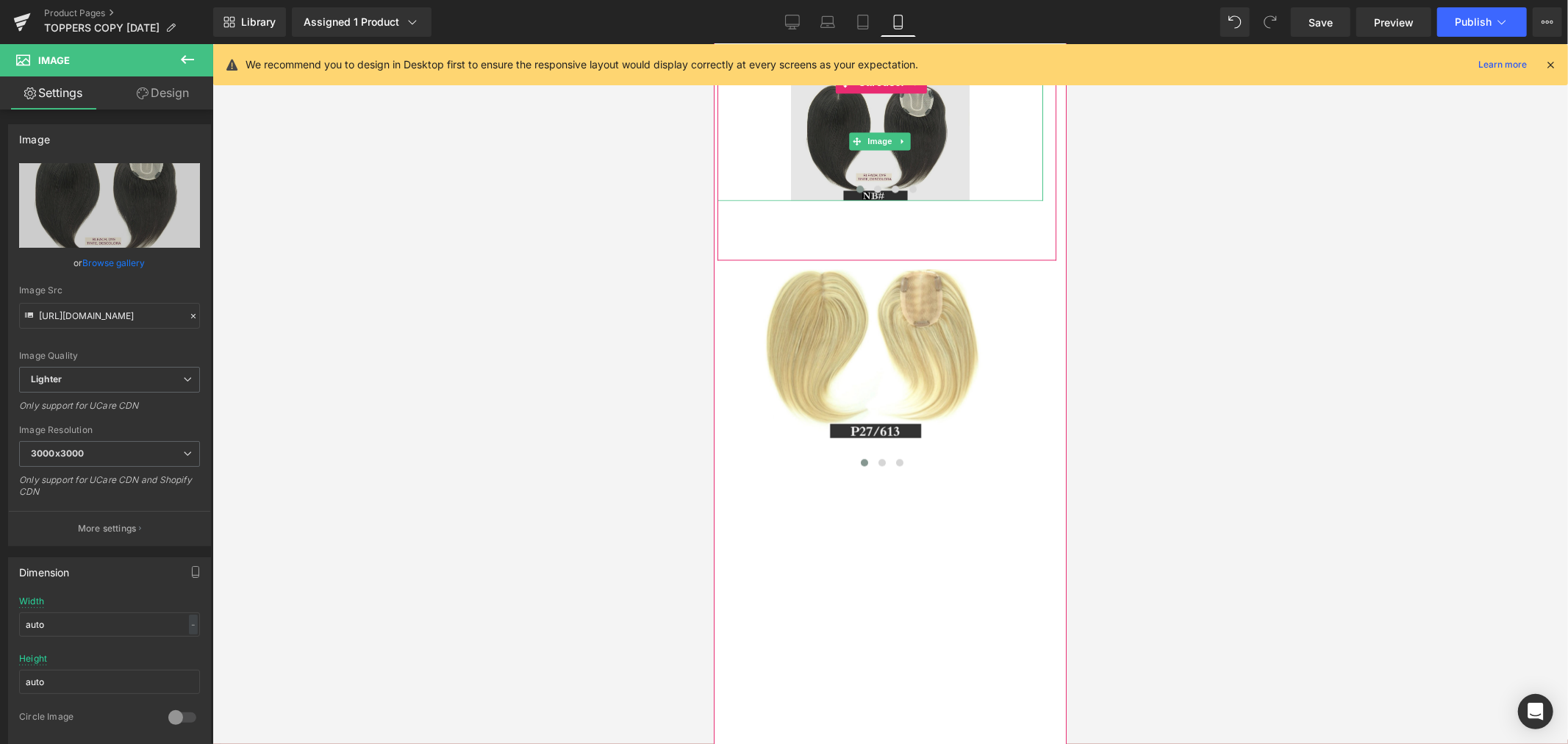
drag, startPoint x: 928, startPoint y: 313, endPoint x: 954, endPoint y: 222, distance: 94.6
click at [954, 200] on div "Image" at bounding box center [880, 140] width 326 height 118
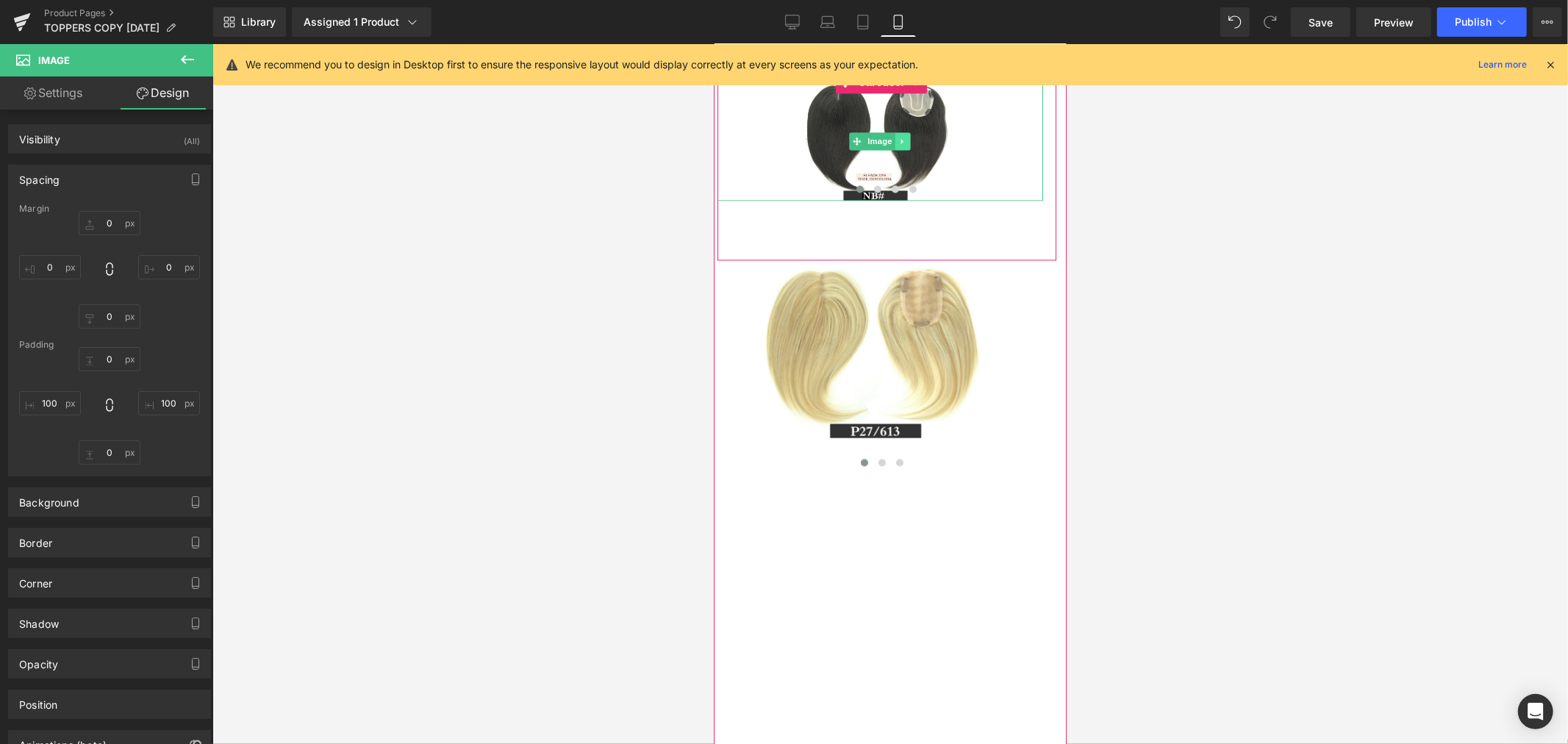
click at [899, 149] on link at bounding box center [902, 140] width 16 height 17
click at [895, 195] on button at bounding box center [894, 188] width 17 height 15
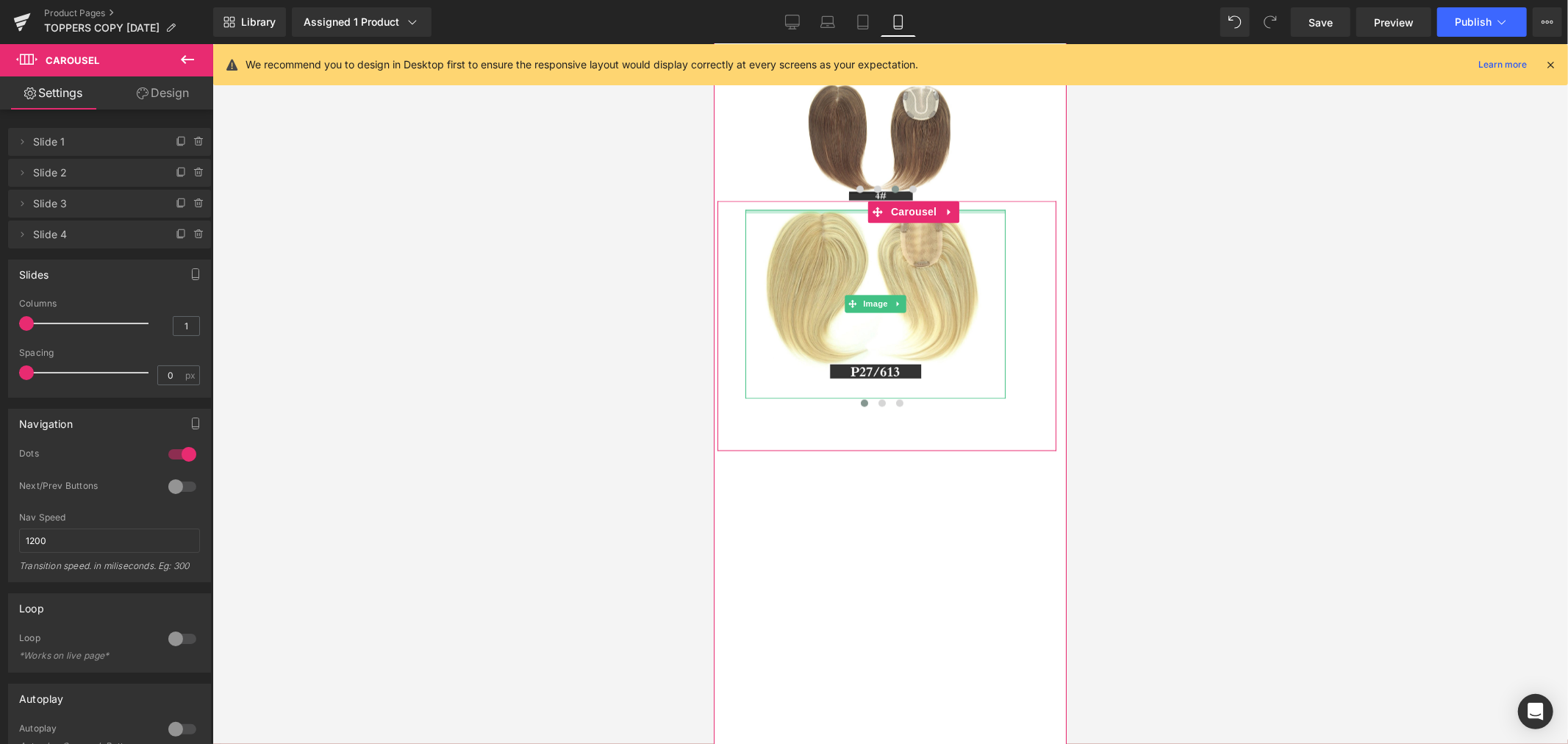
drag, startPoint x: 786, startPoint y: 382, endPoint x: 790, endPoint y: 334, distance: 48.2
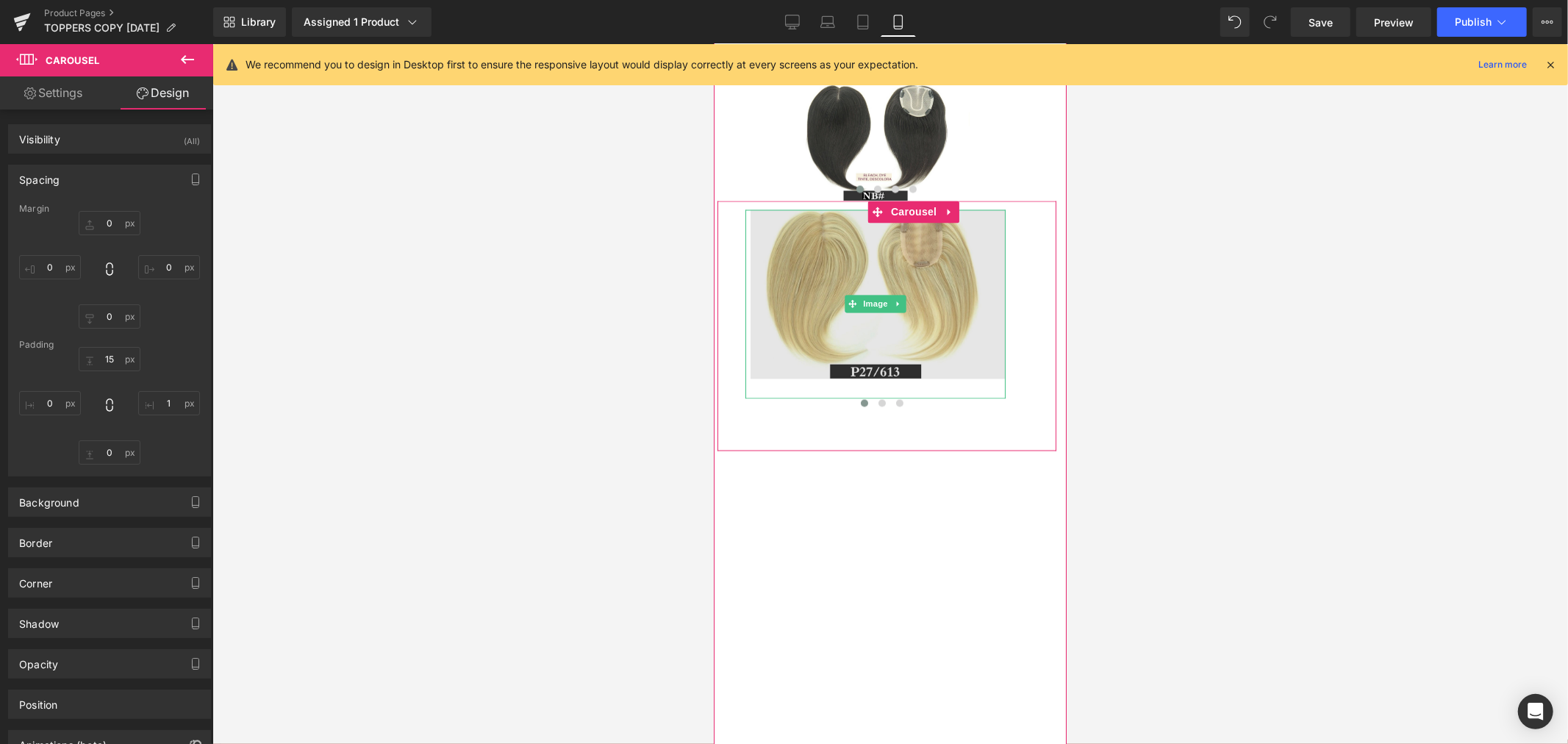
click at [822, 369] on img at bounding box center [874, 303] width 260 height 189
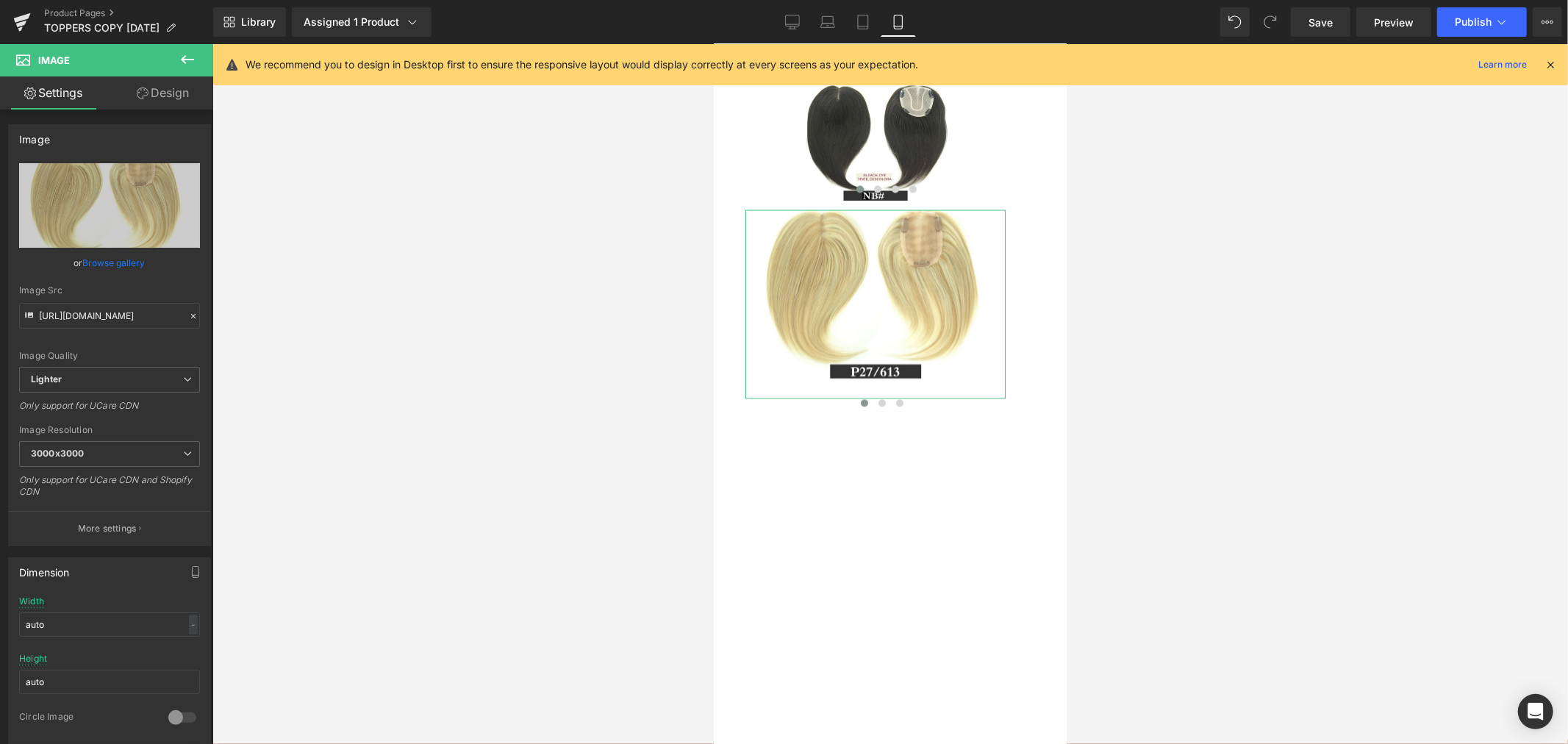
click at [160, 90] on link "Design" at bounding box center [163, 93] width 106 height 33
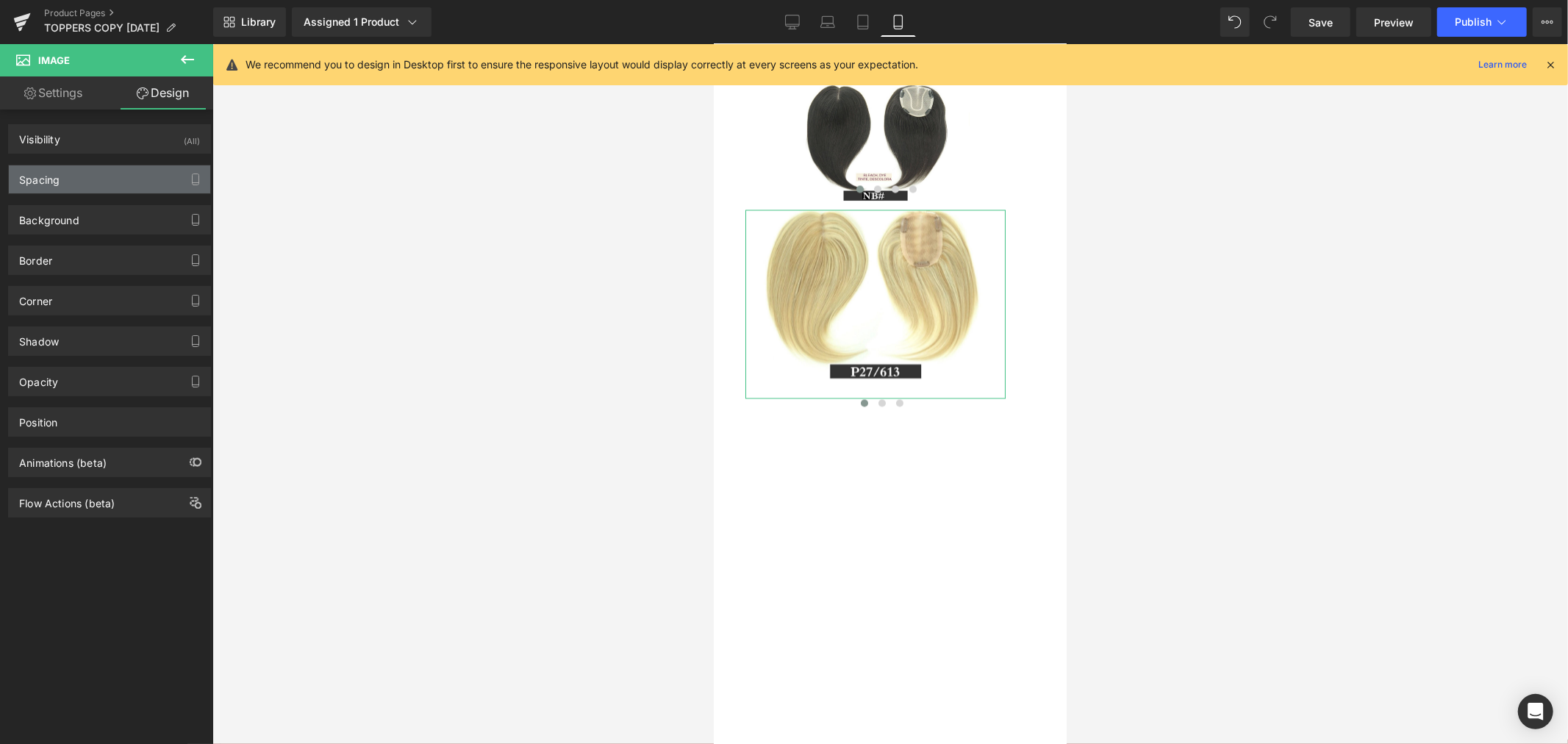
click at [136, 179] on div "Spacing" at bounding box center [110, 180] width 201 height 28
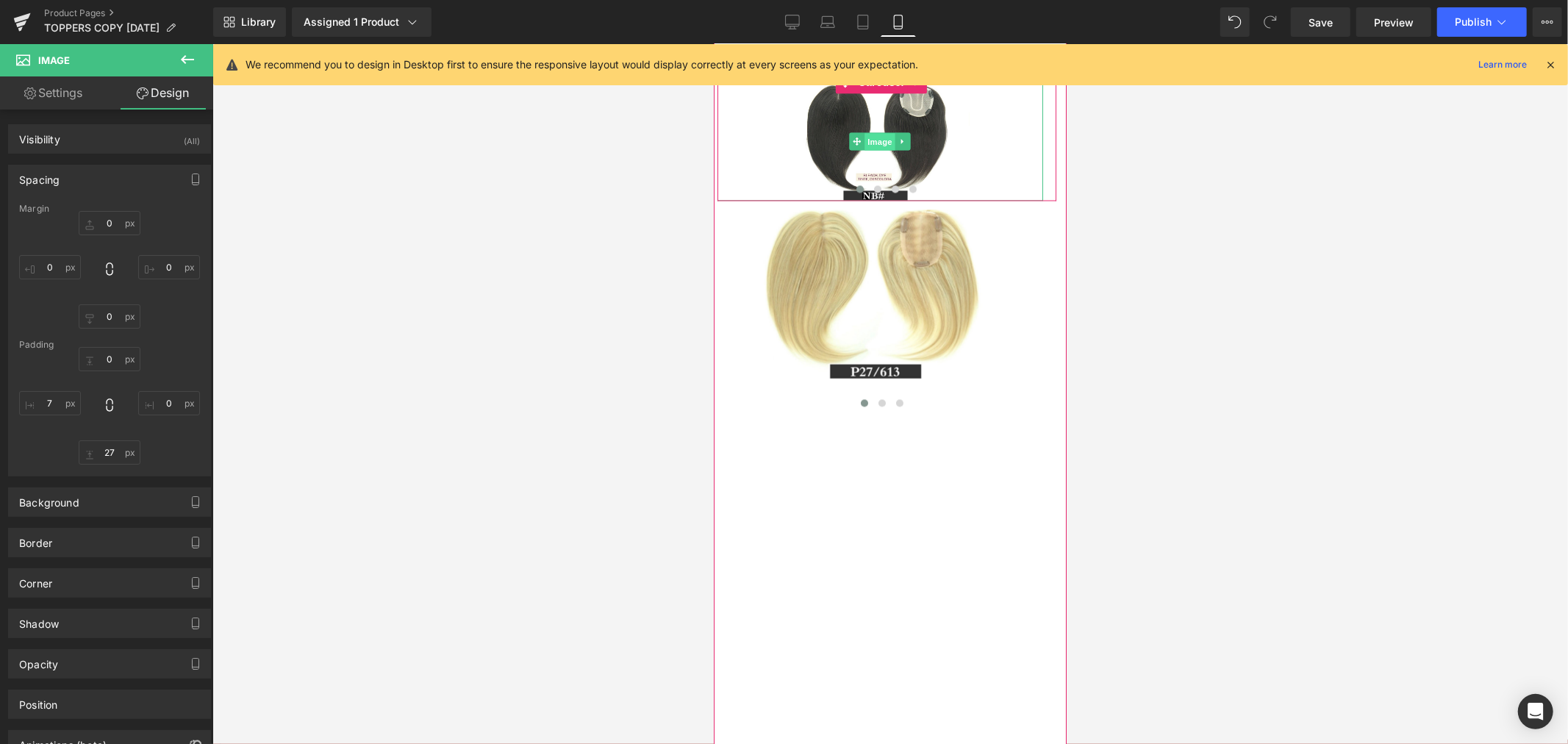
click at [877, 150] on span "Image" at bounding box center [880, 140] width 31 height 17
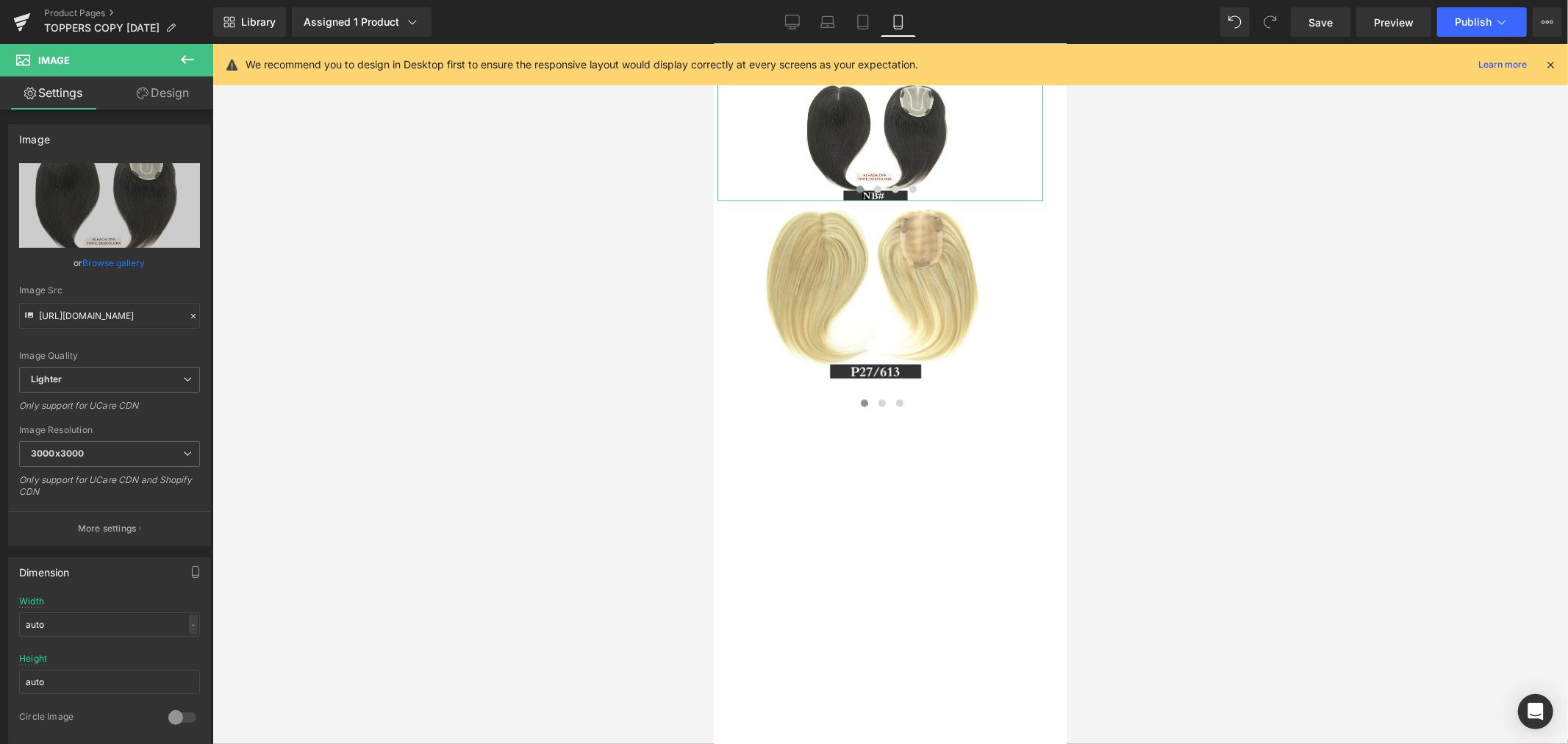
click at [147, 88] on link "Design" at bounding box center [163, 93] width 106 height 33
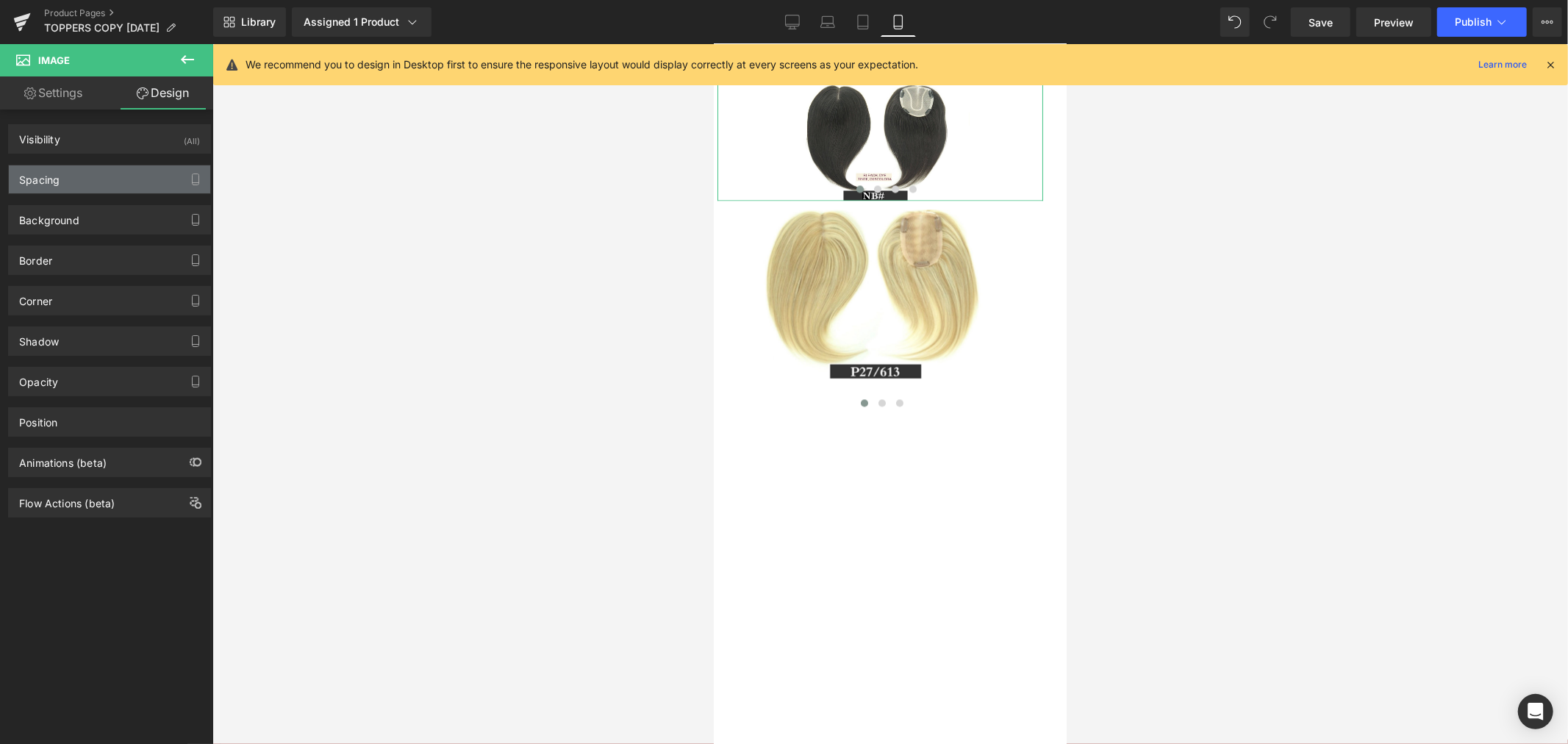
click at [91, 170] on div "Spacing" at bounding box center [110, 180] width 201 height 28
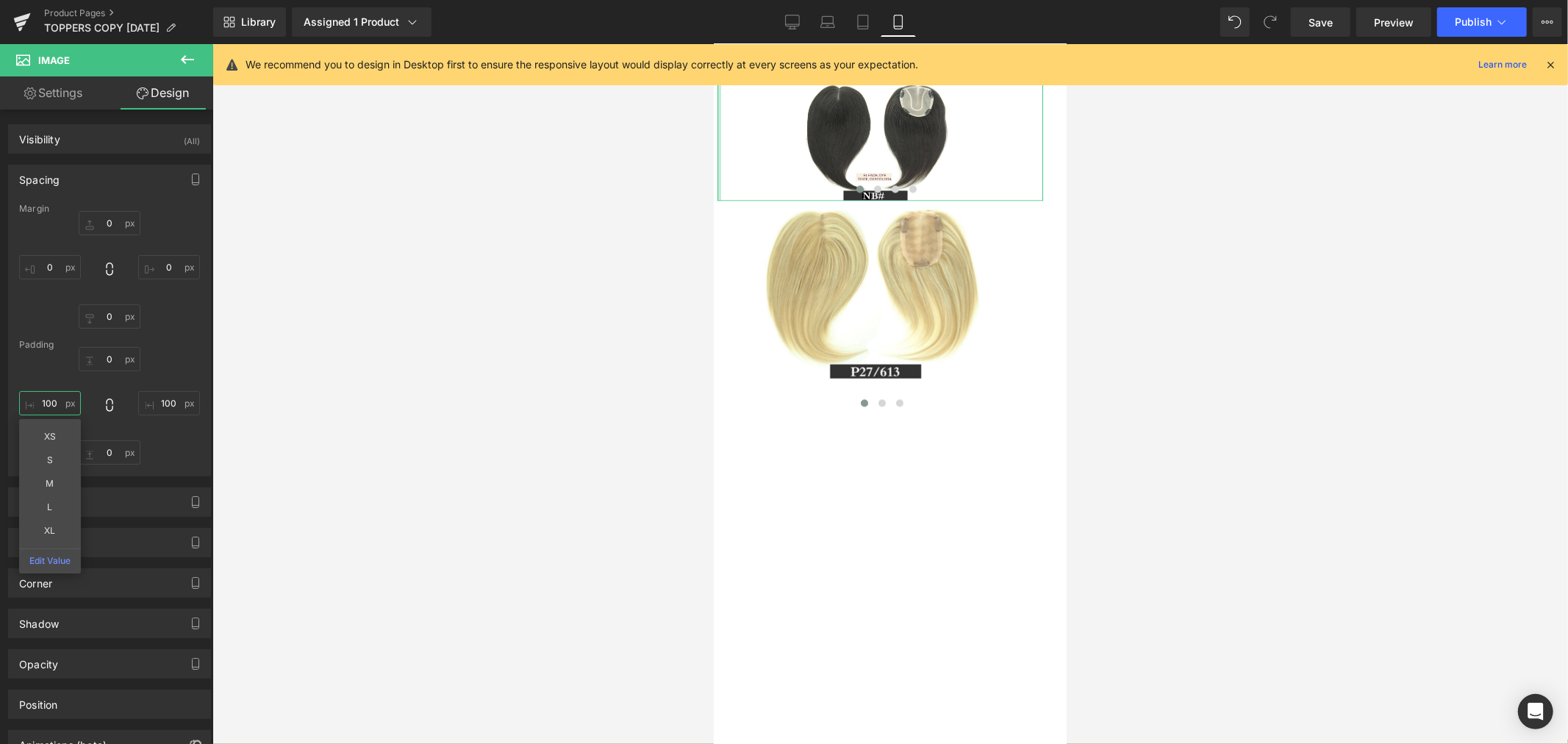
click at [62, 397] on input "100" at bounding box center [50, 402] width 62 height 24
click at [60, 402] on input "100" at bounding box center [50, 402] width 62 height 24
drag, startPoint x: 60, startPoint y: 402, endPoint x: 40, endPoint y: 406, distance: 20.4
click at [40, 406] on input "100" at bounding box center [50, 402] width 62 height 24
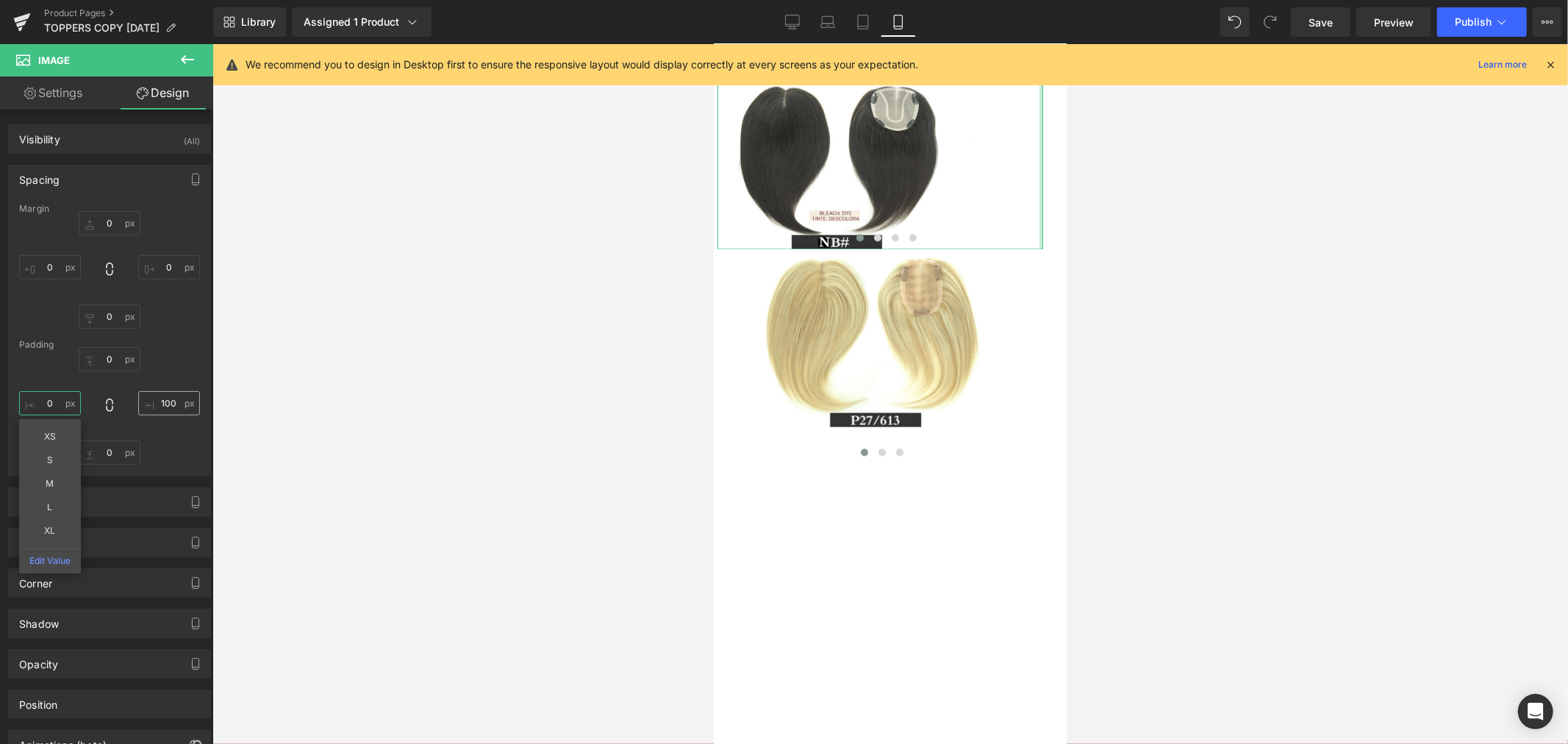
type input "0"
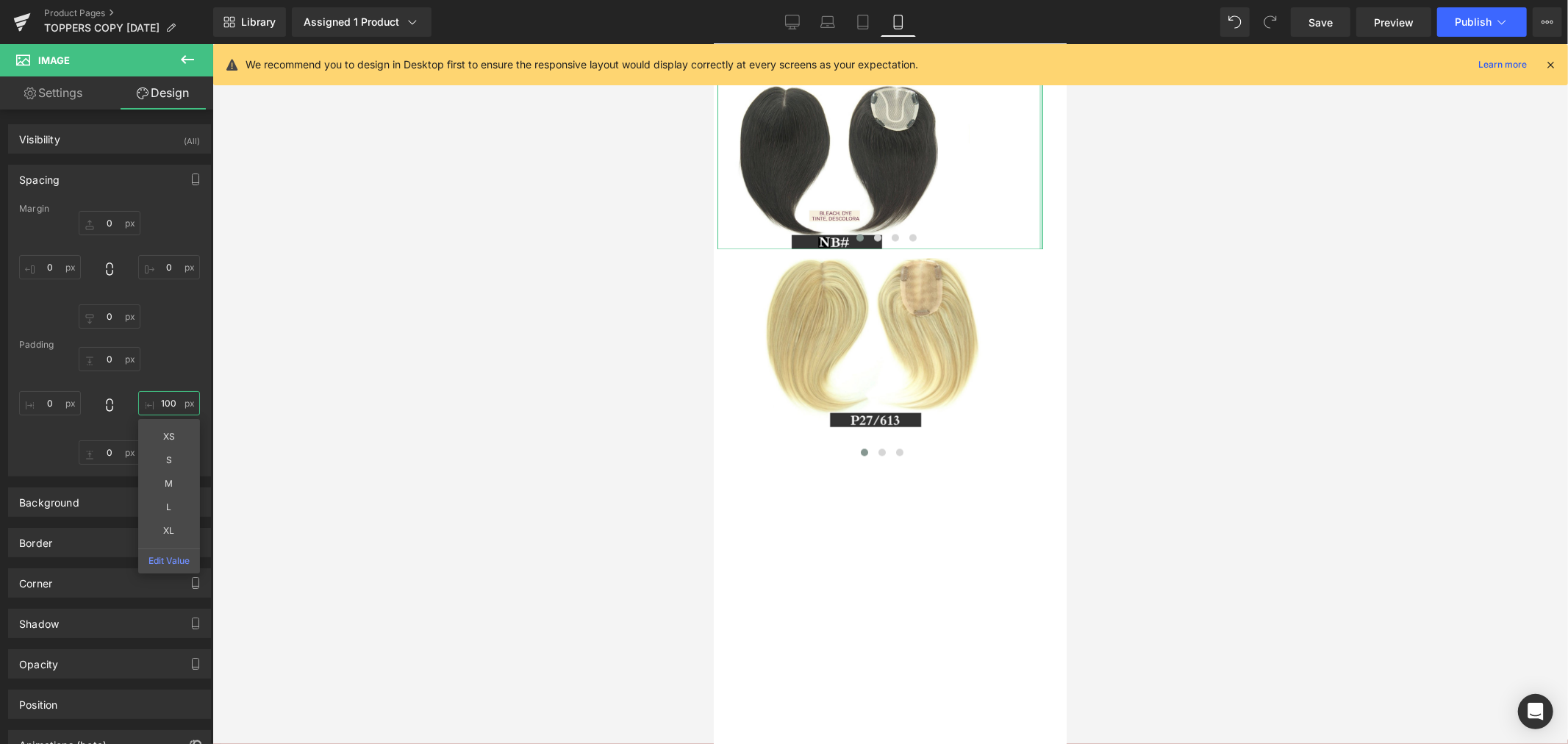
click at [165, 402] on input "100" at bounding box center [169, 402] width 62 height 24
type input "0"
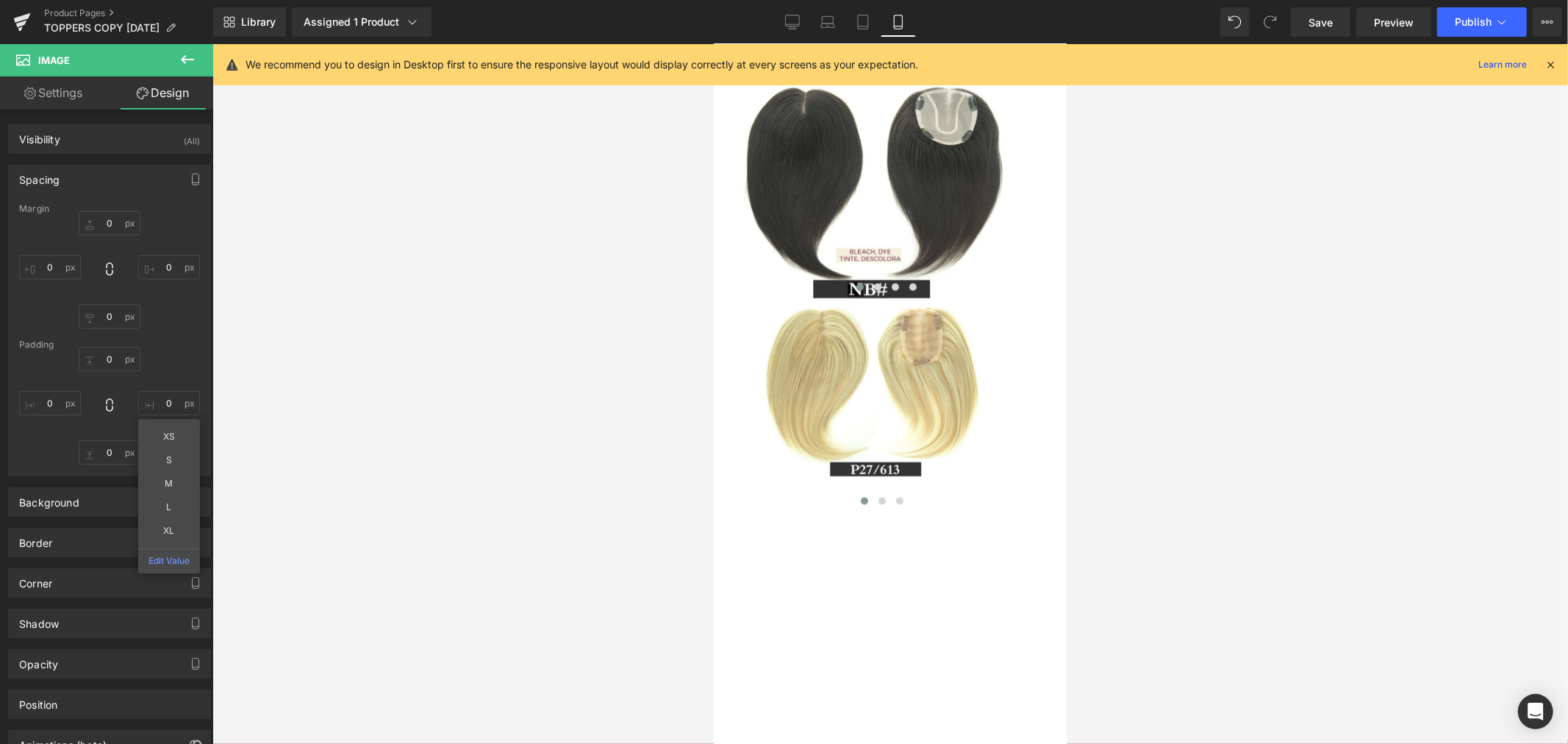
click at [390, 391] on div at bounding box center [890, 394] width 1355 height 700
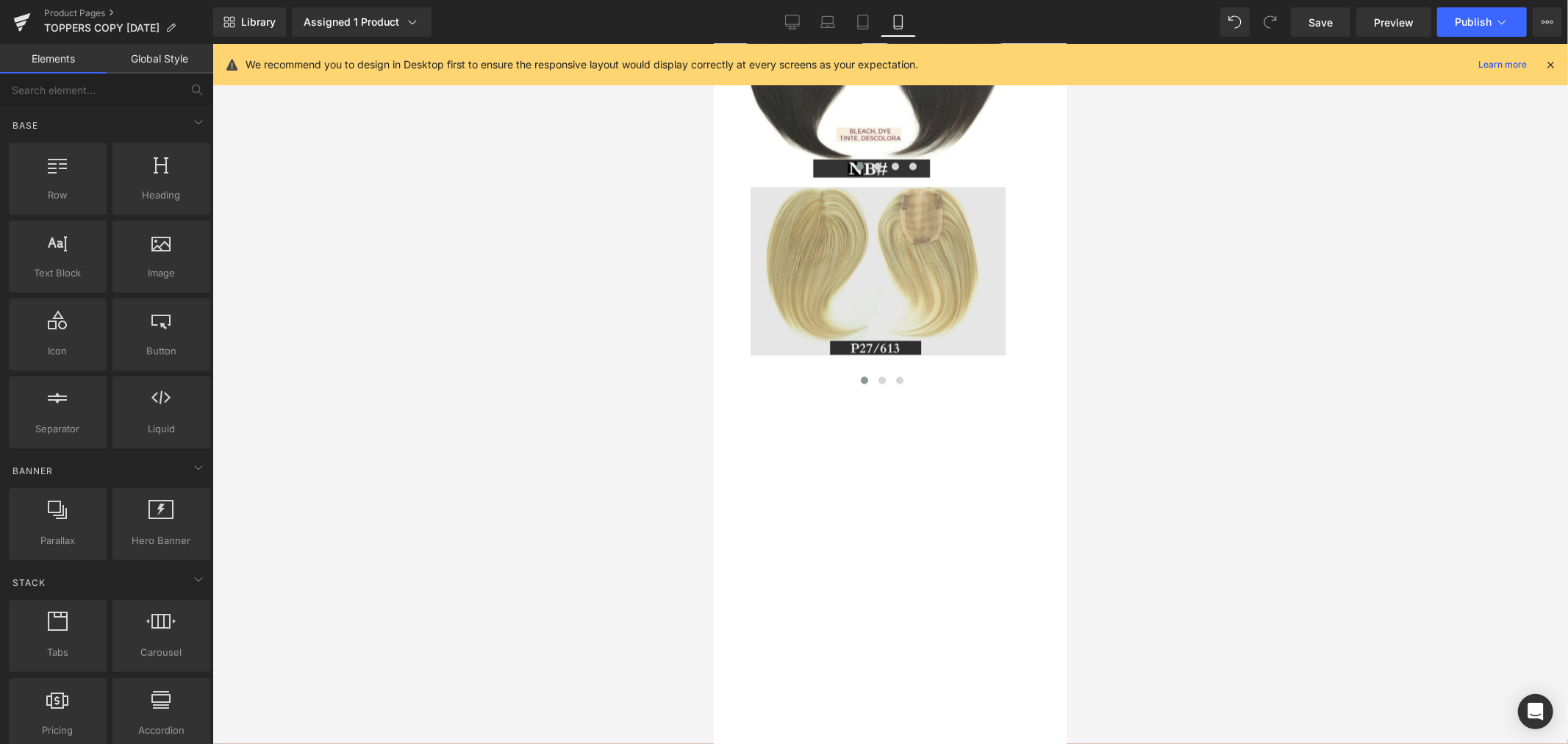
scroll to position [2524, 0]
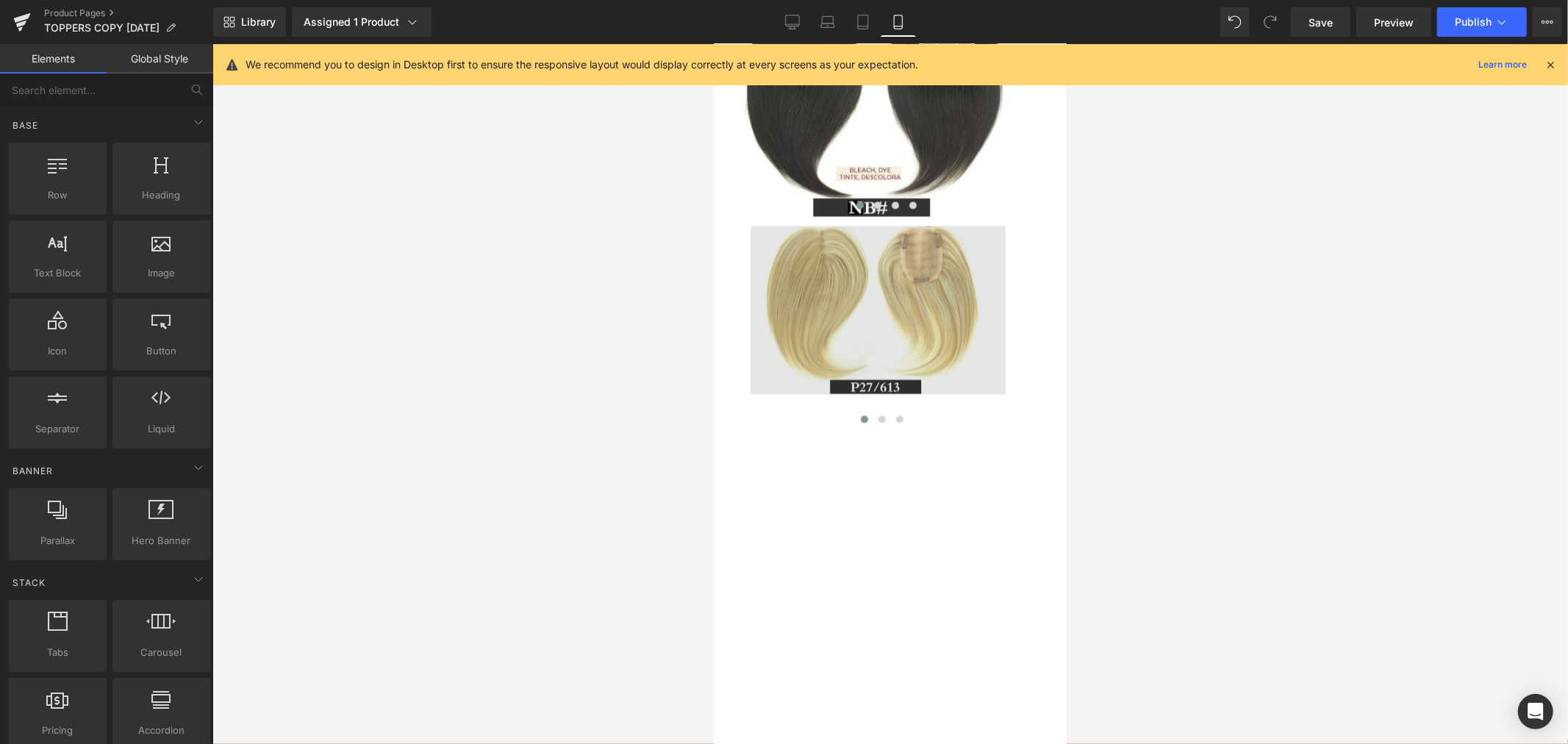
click at [882, 414] on div "Image" at bounding box center [874, 318] width 260 height 189
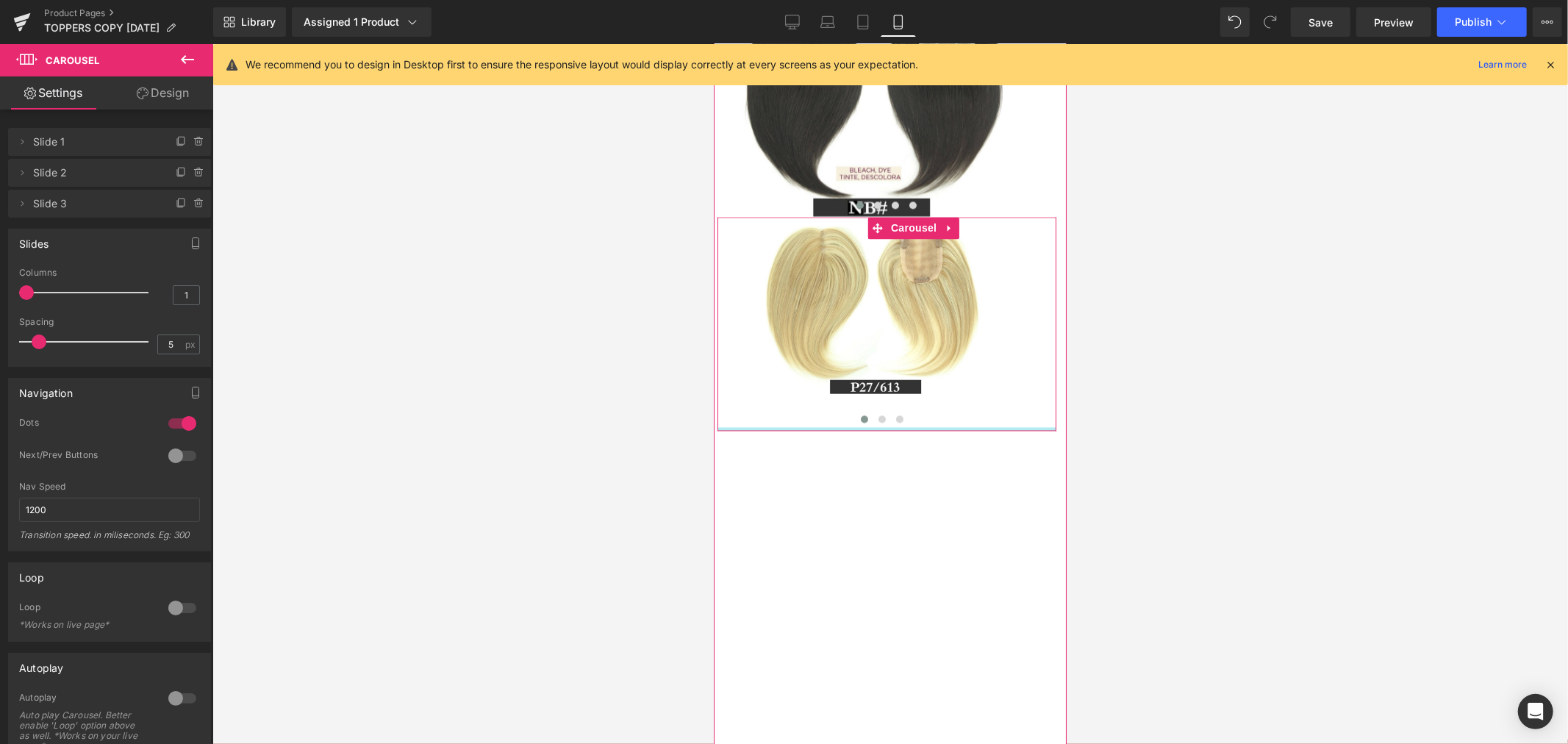
drag, startPoint x: 866, startPoint y: 589, endPoint x: 862, endPoint y: 544, distance: 45.2
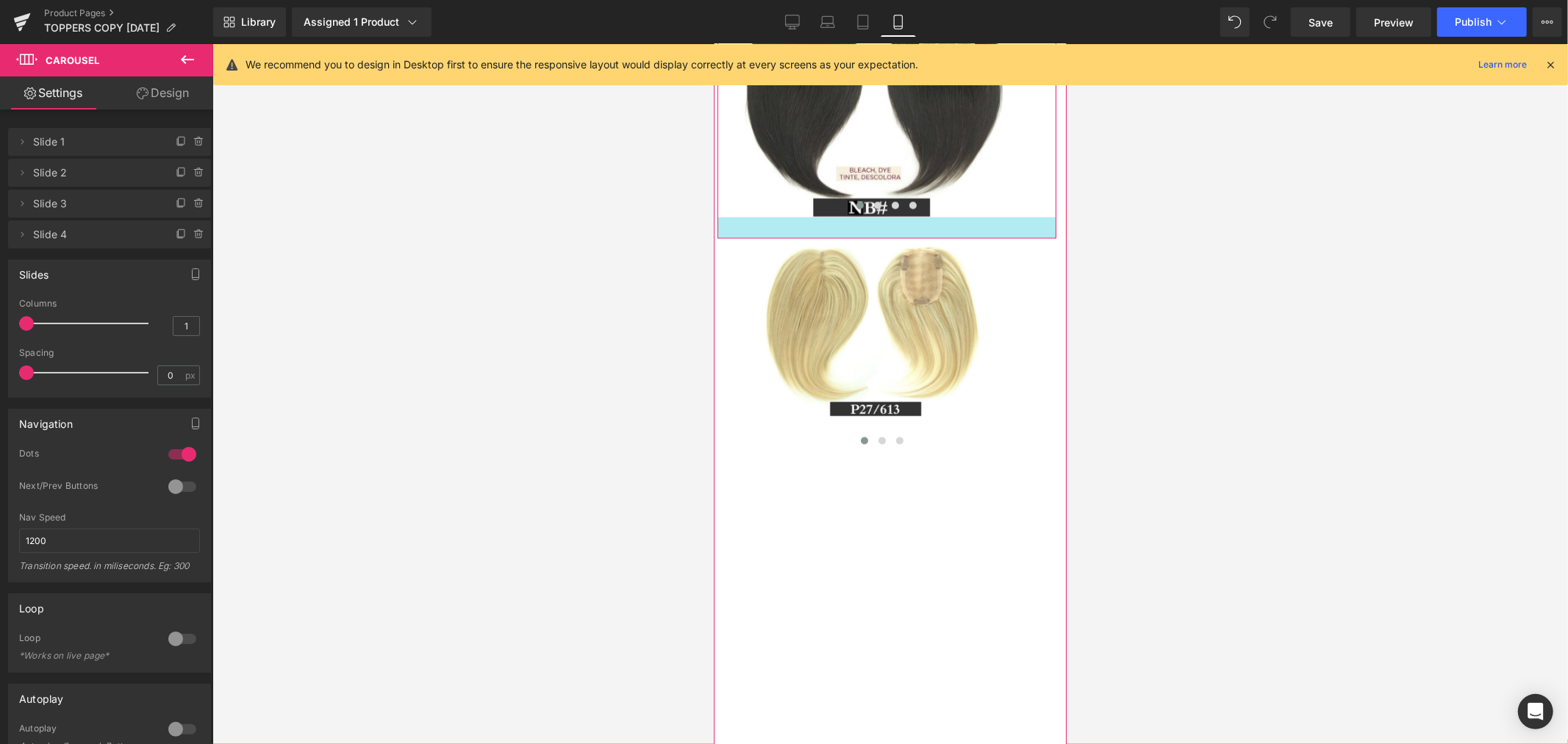
drag, startPoint x: 801, startPoint y: 339, endPoint x: 799, endPoint y: 360, distance: 21.1
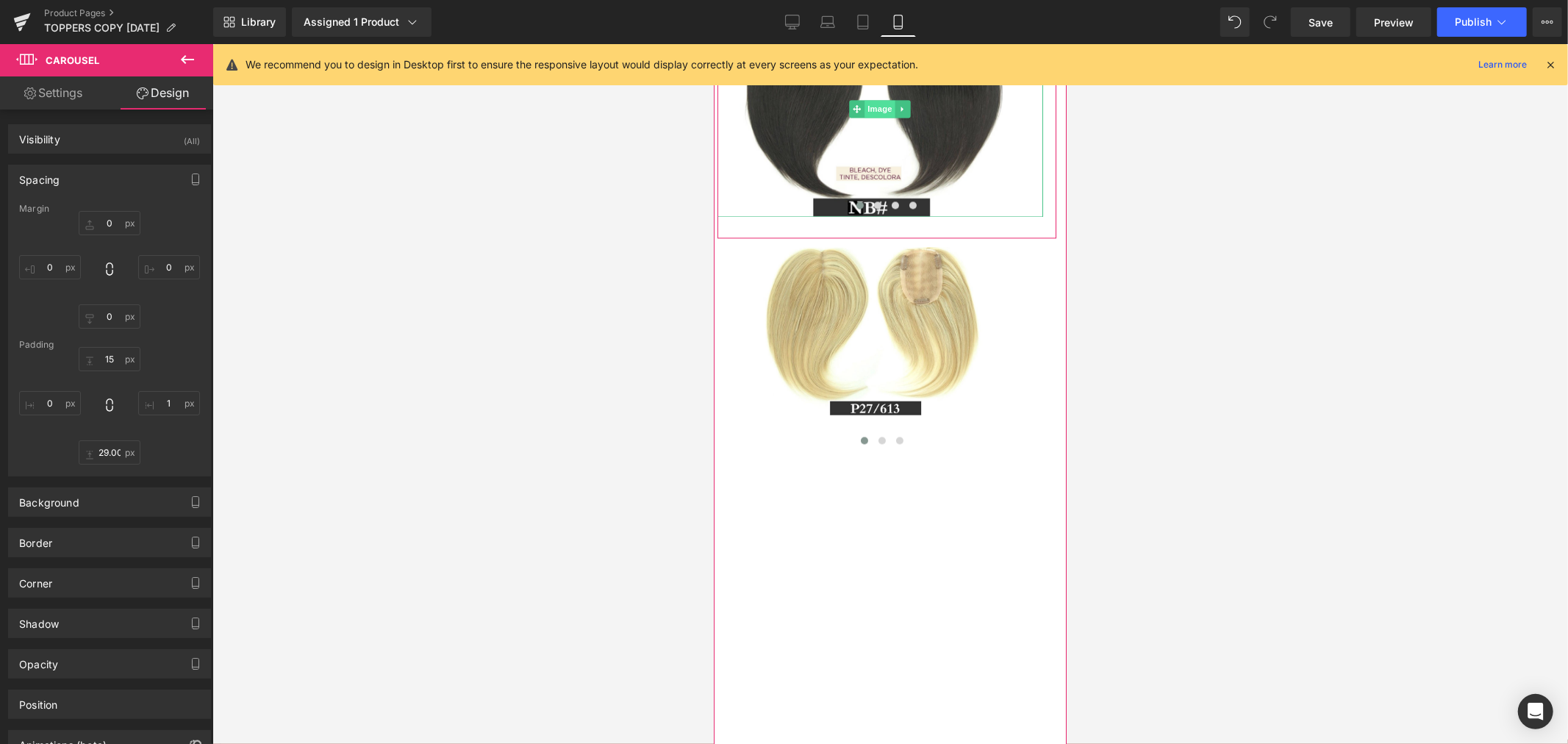
click at [882, 117] on span "Image" at bounding box center [880, 107] width 31 height 17
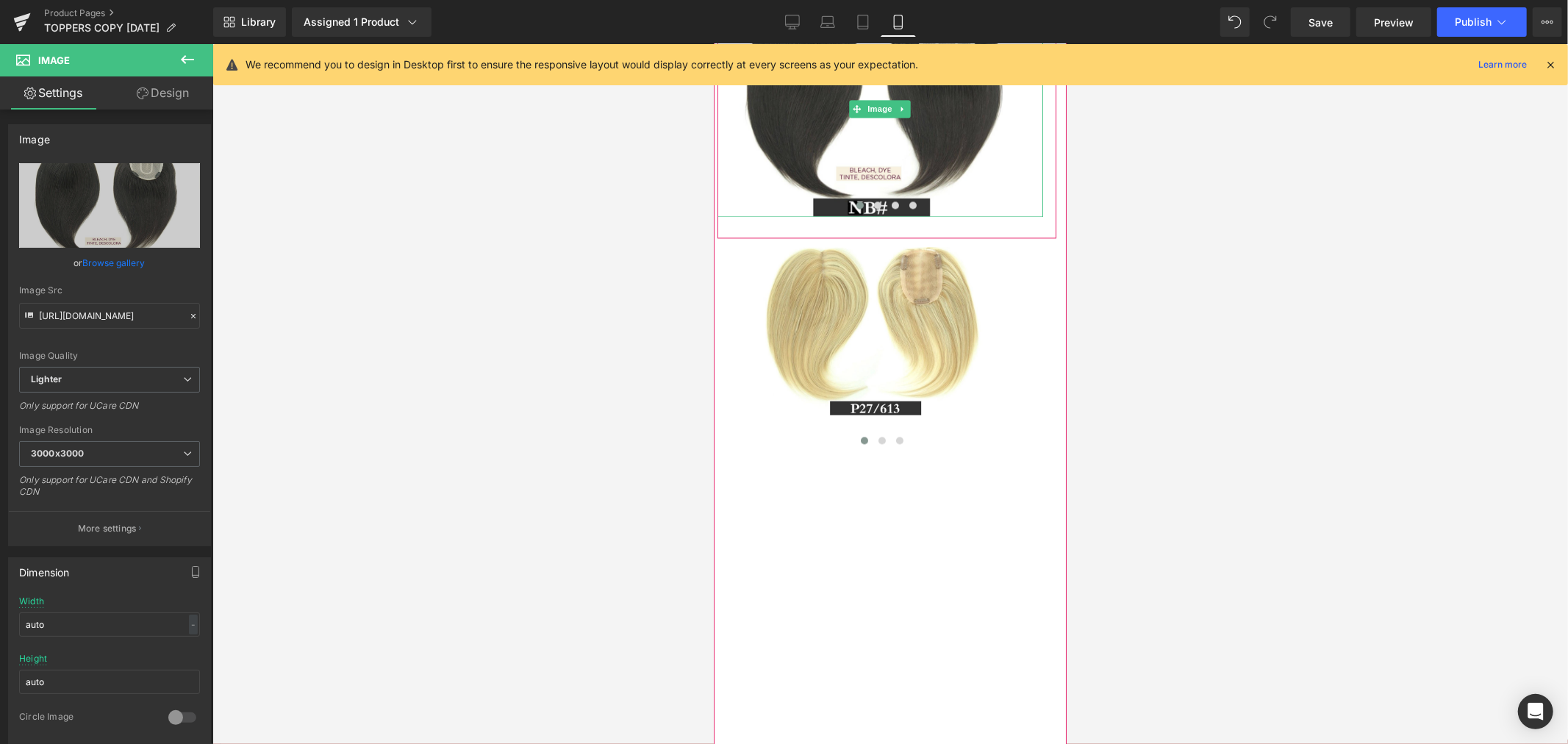
click at [813, 123] on div "Image Image Image Image ‹ › Carousel" at bounding box center [886, 113] width 339 height 249
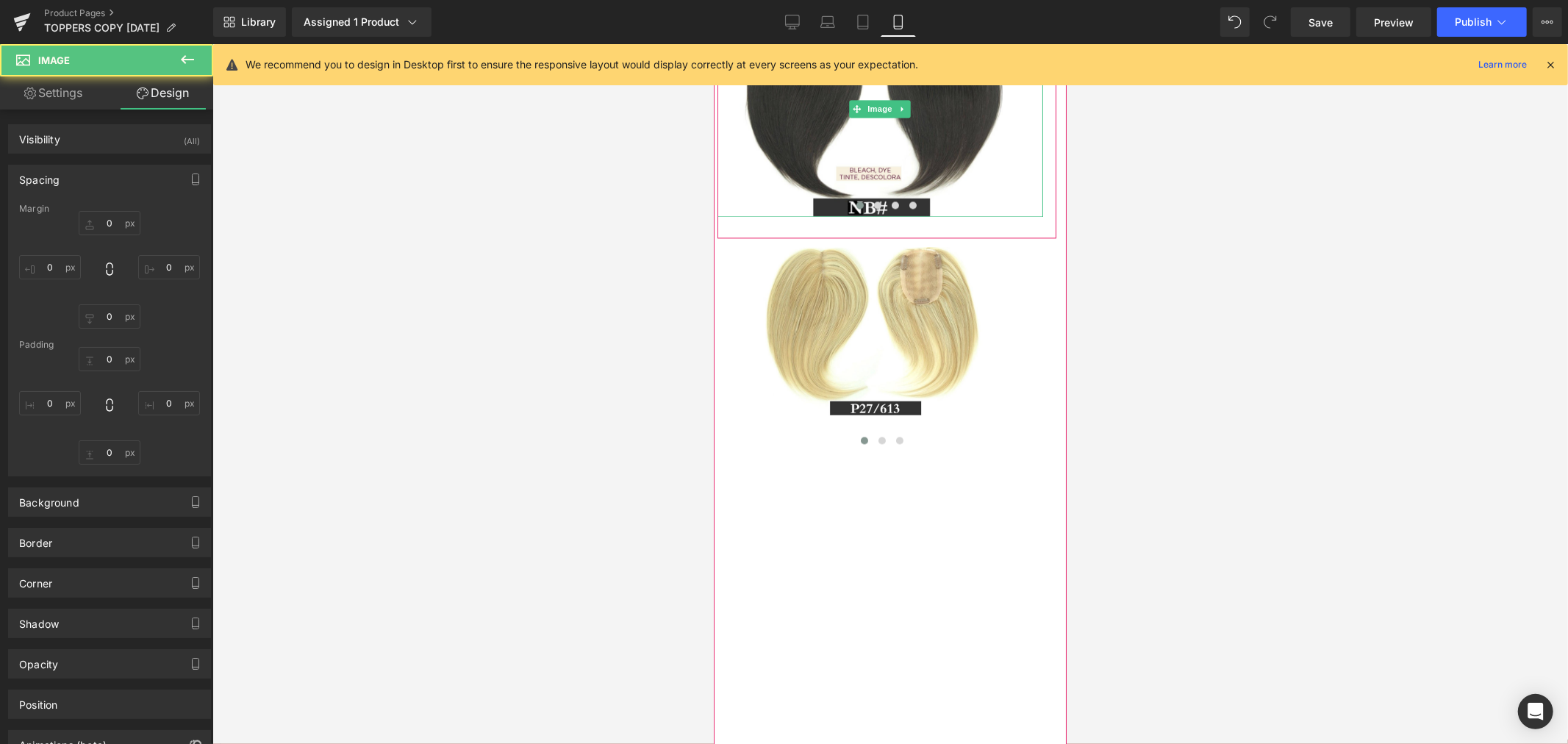
type input "0px"
drag, startPoint x: 813, startPoint y: 127, endPoint x: 814, endPoint y: 114, distance: 13.0
click at [814, 114] on div "Image Image Image Image ‹ › Carousel" at bounding box center [886, 113] width 339 height 249
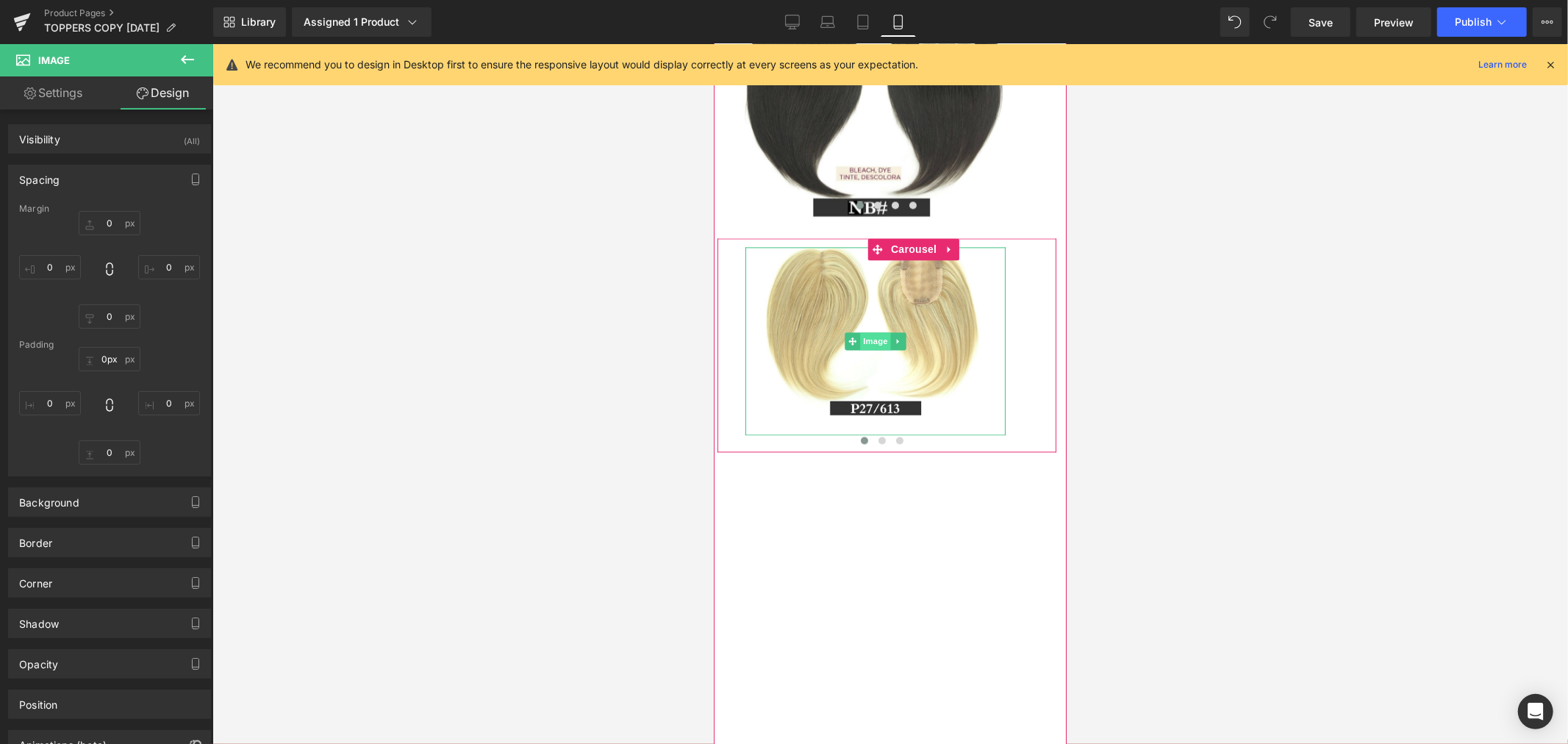
click at [873, 349] on span "Image" at bounding box center [874, 340] width 31 height 17
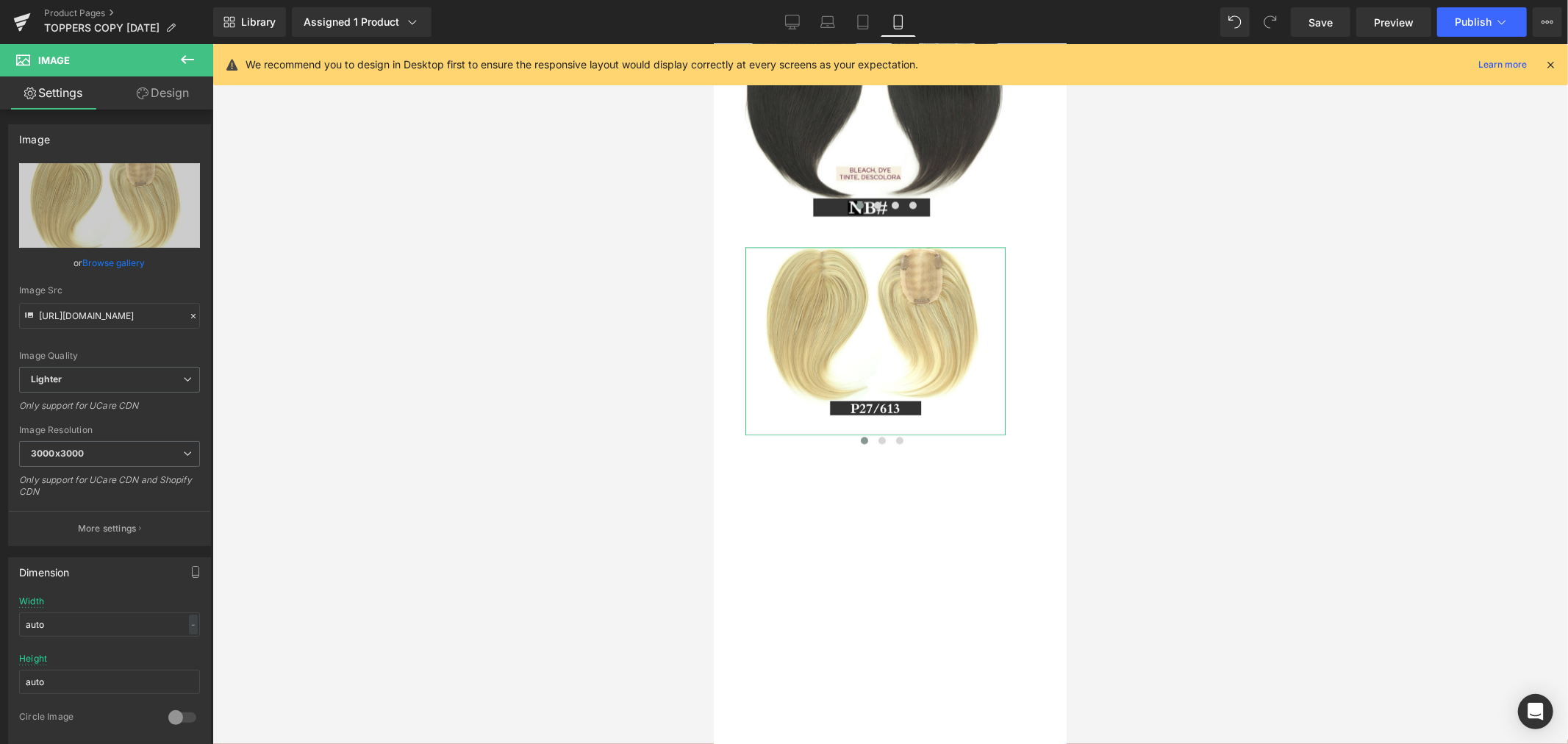
drag, startPoint x: 155, startPoint y: 90, endPoint x: 133, endPoint y: 212, distance: 124.0
click at [155, 90] on link "Design" at bounding box center [163, 93] width 106 height 33
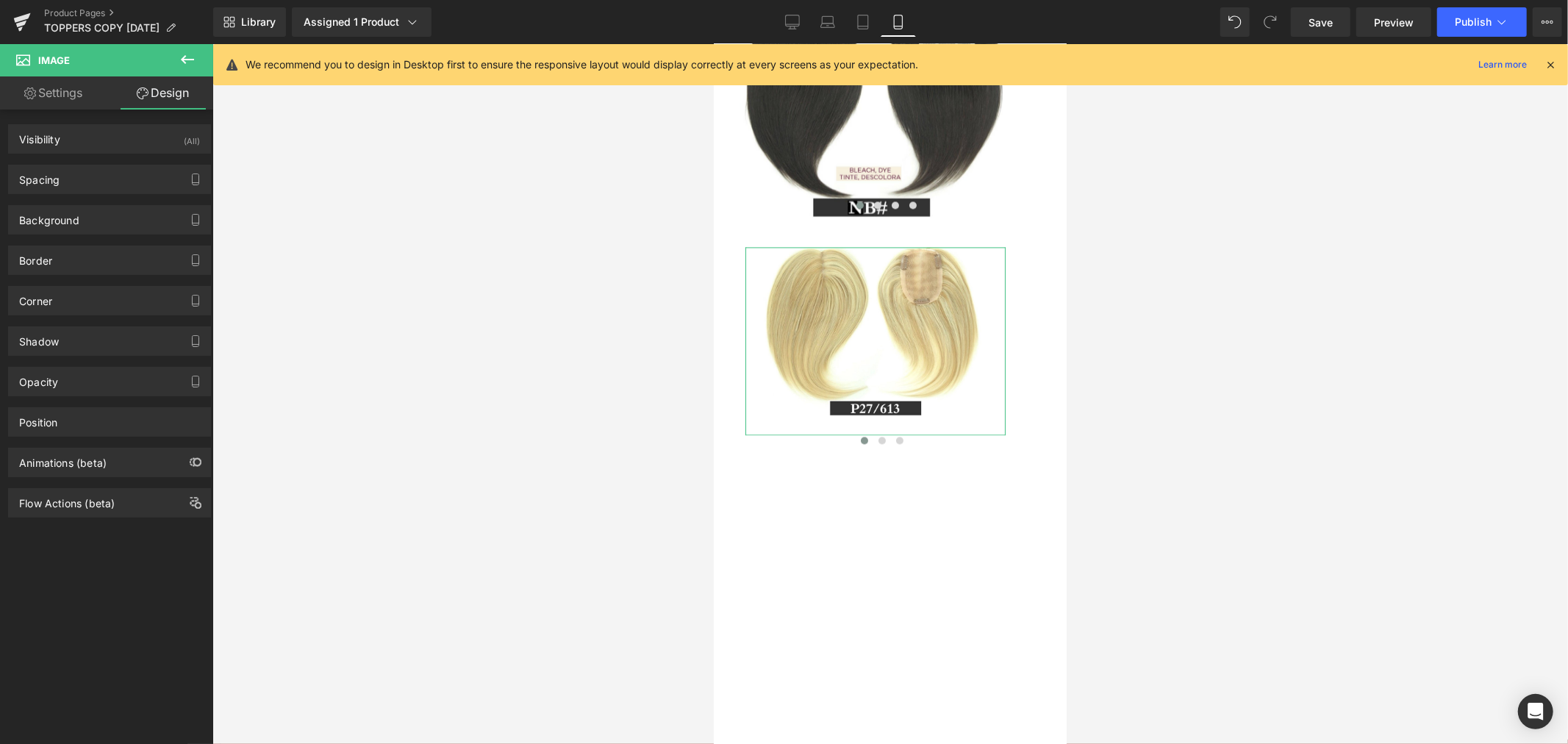
type input "0"
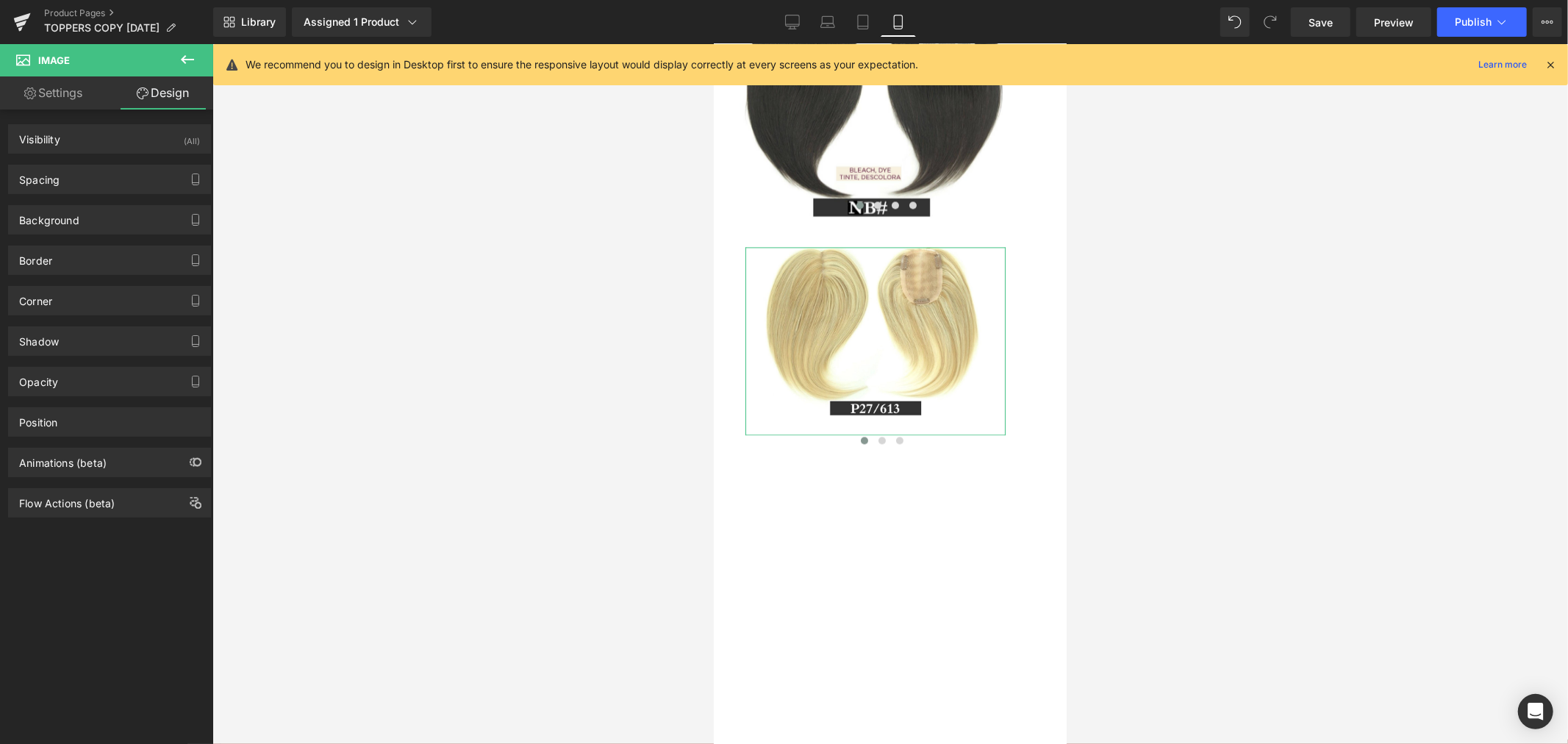
type input "0"
type input "27"
type input "7"
click at [96, 176] on div "Spacing" at bounding box center [110, 180] width 201 height 28
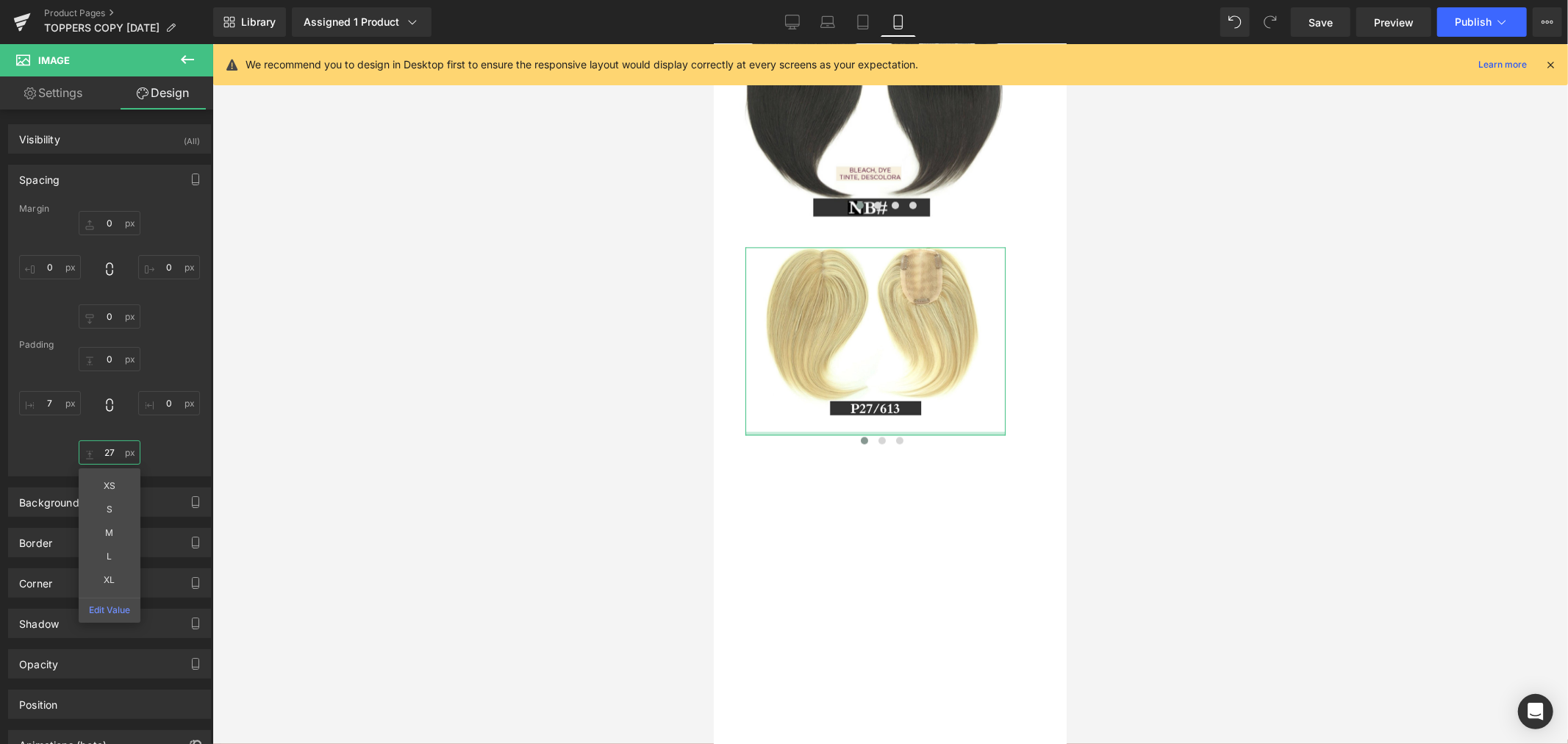
click at [111, 453] on input "27" at bounding box center [110, 451] width 62 height 24
type input "0"
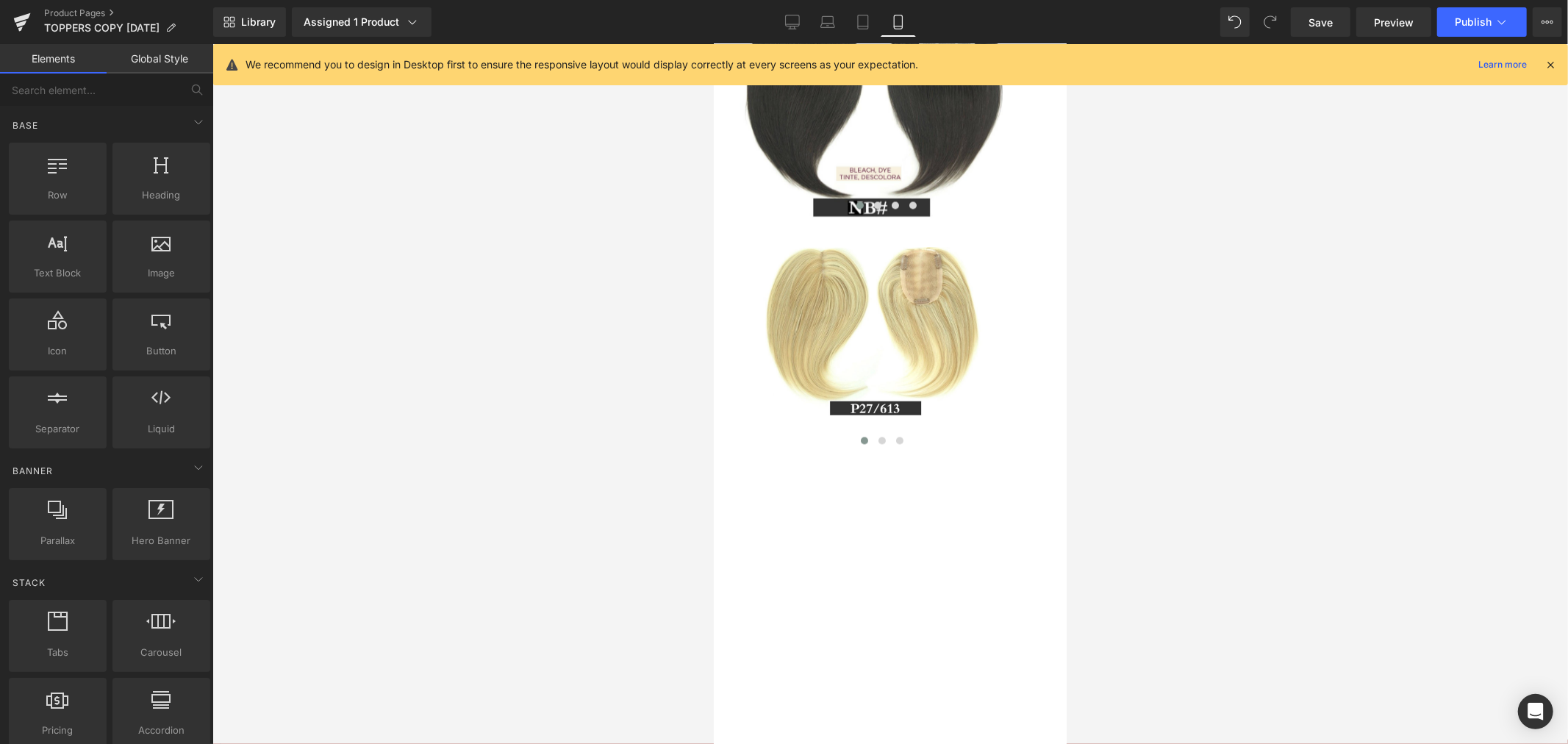
click at [343, 440] on div at bounding box center [890, 394] width 1355 height 700
click at [873, 339] on span "Image" at bounding box center [874, 330] width 31 height 17
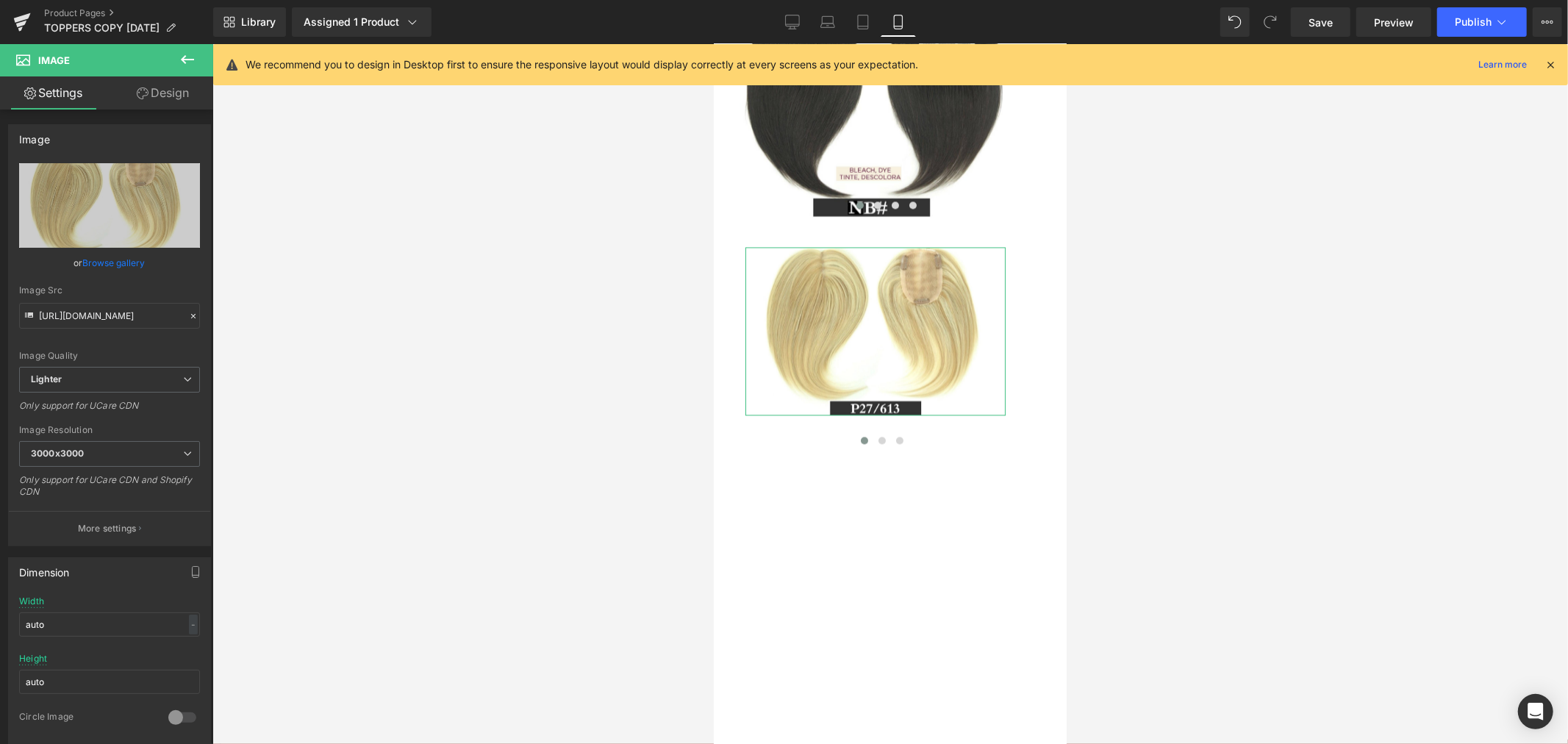
click at [174, 91] on link "Design" at bounding box center [163, 93] width 106 height 33
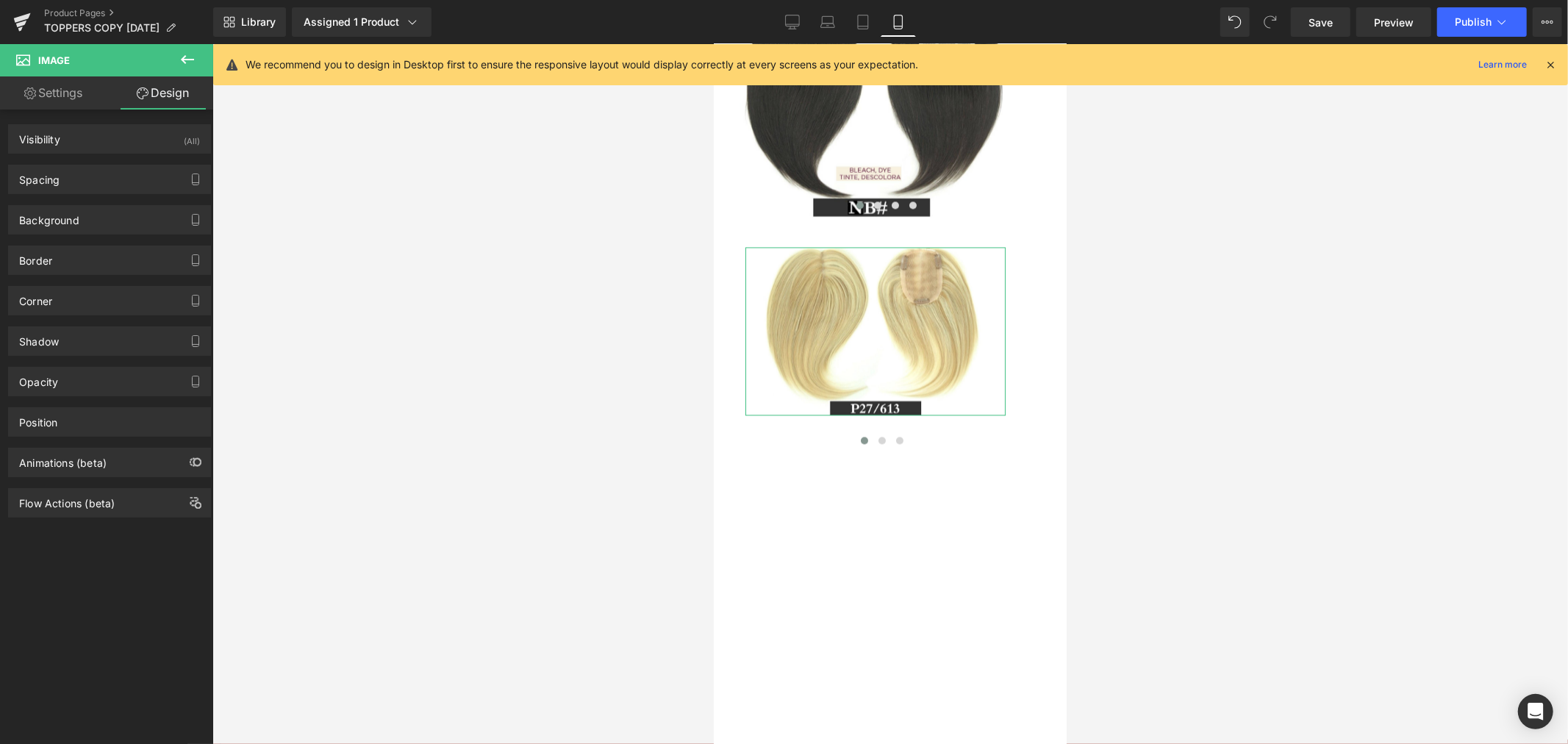
type input "0"
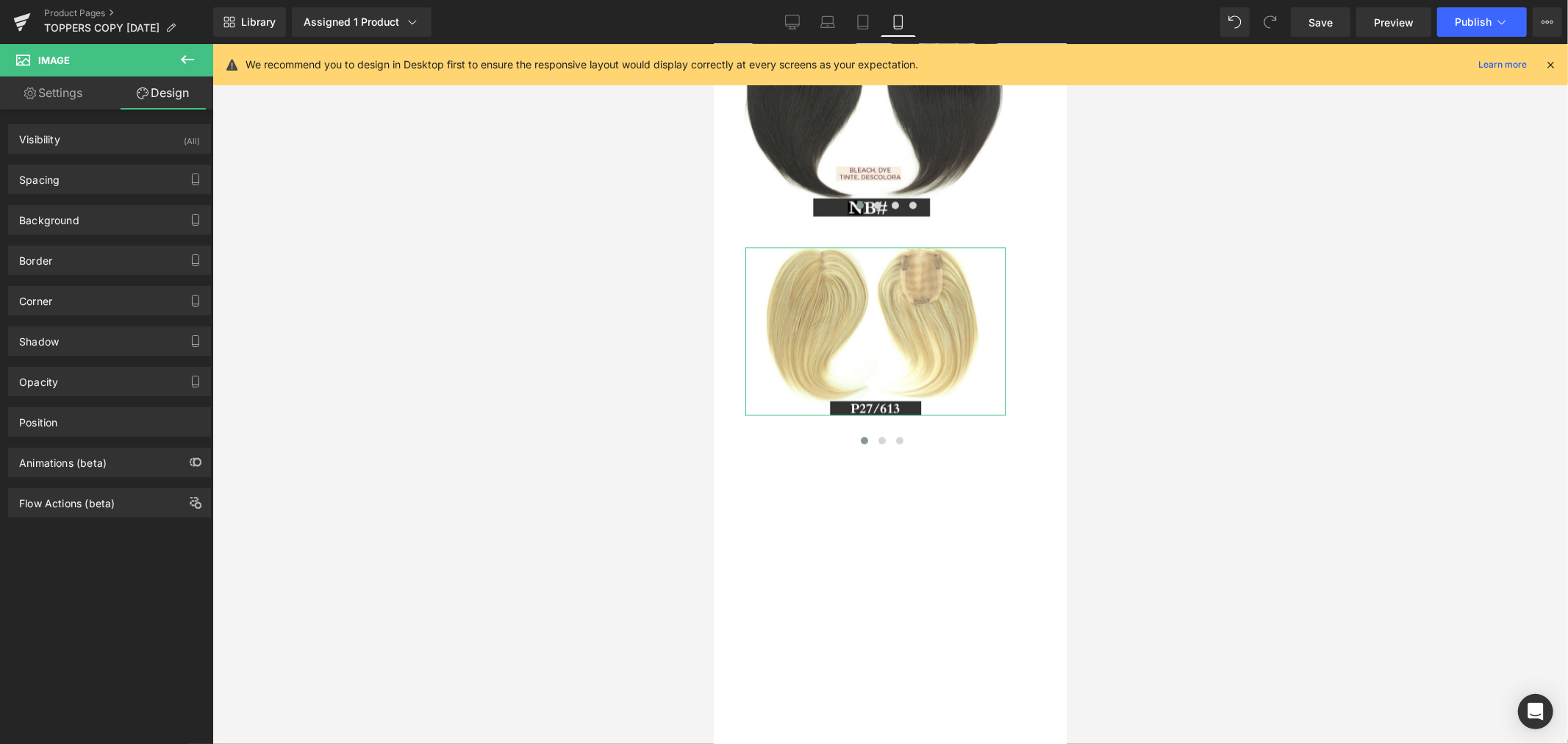
type input "0"
click at [106, 175] on div "Spacing" at bounding box center [110, 180] width 201 height 28
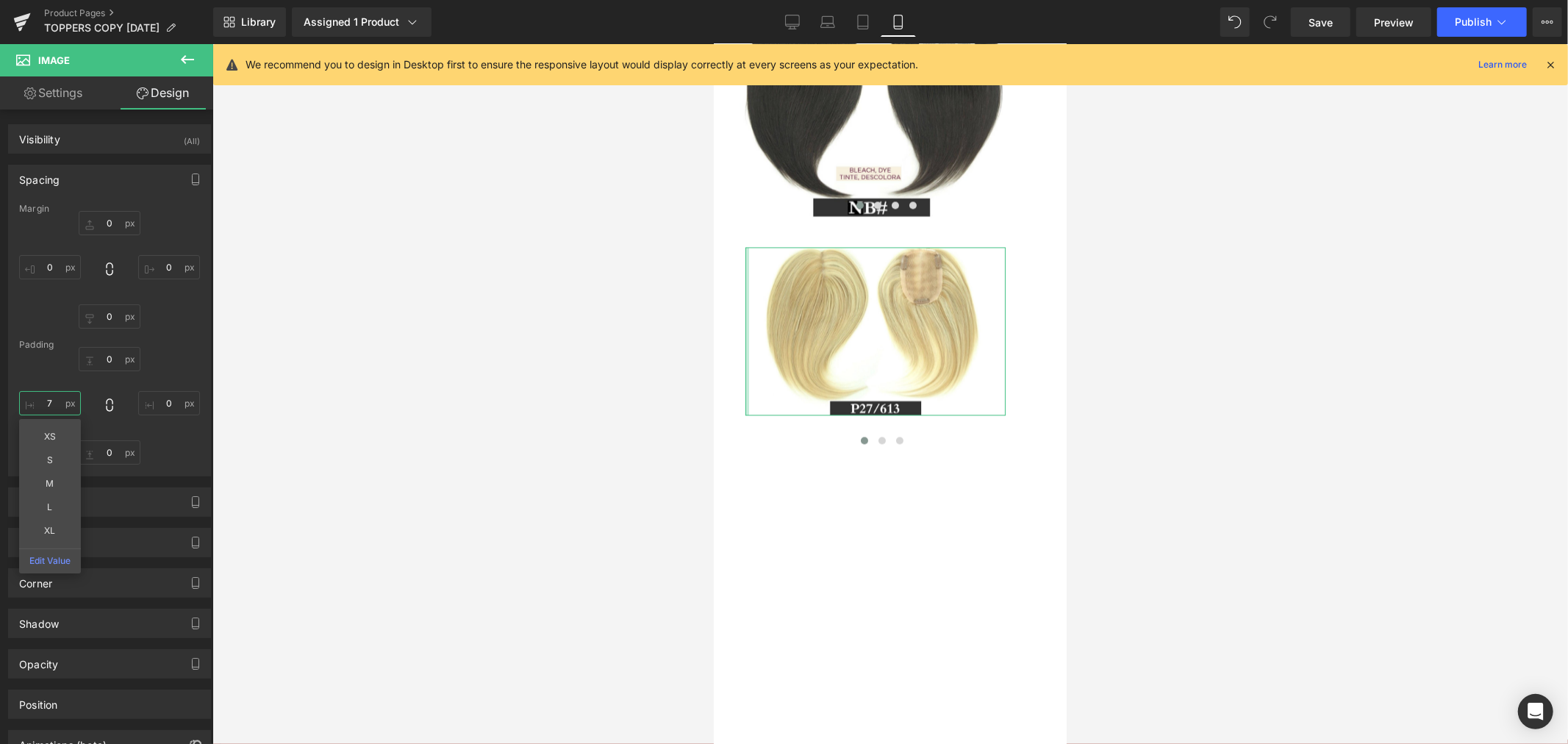
click at [59, 406] on input "7" at bounding box center [50, 402] width 62 height 24
type input "0"
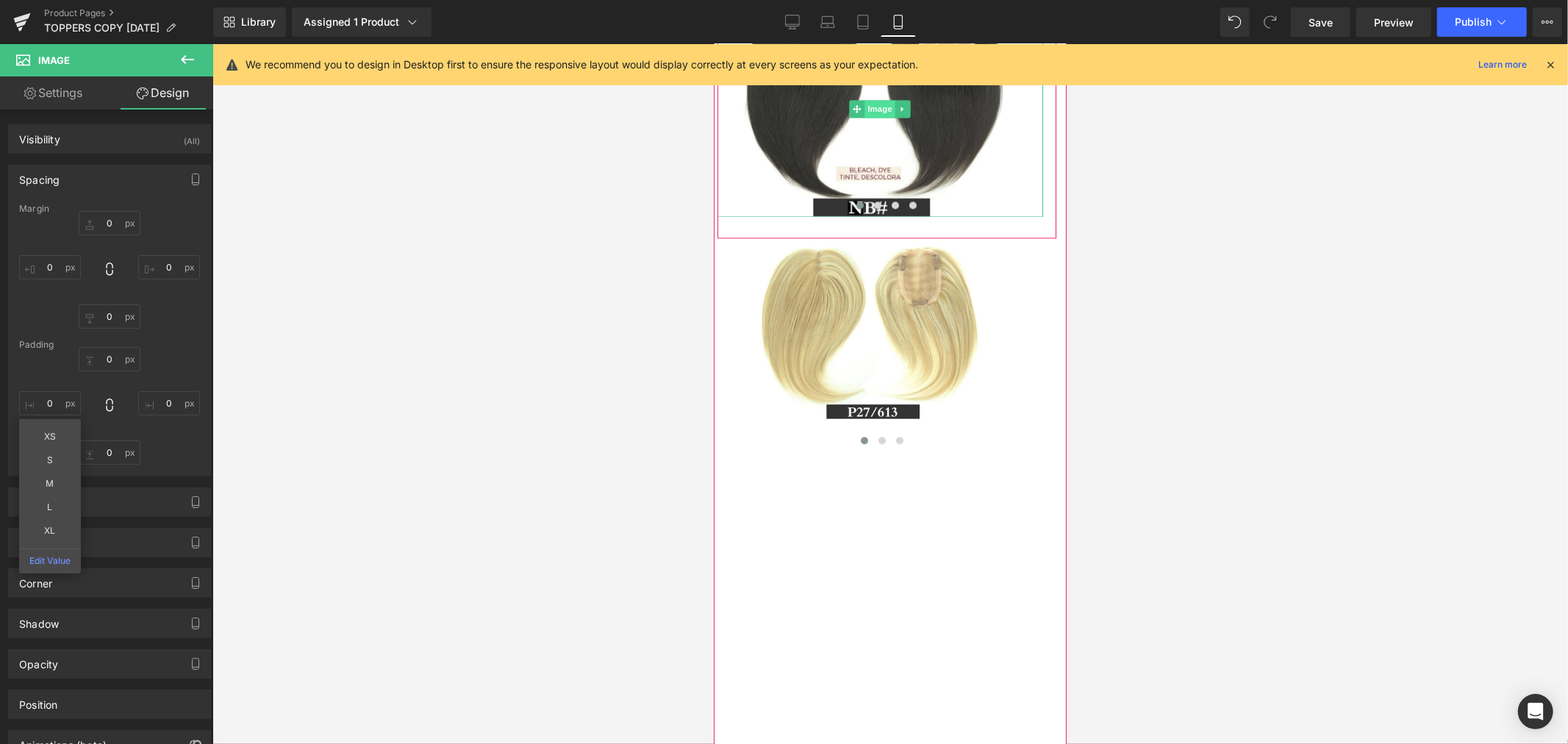
click at [875, 117] on span "Image" at bounding box center [880, 107] width 31 height 17
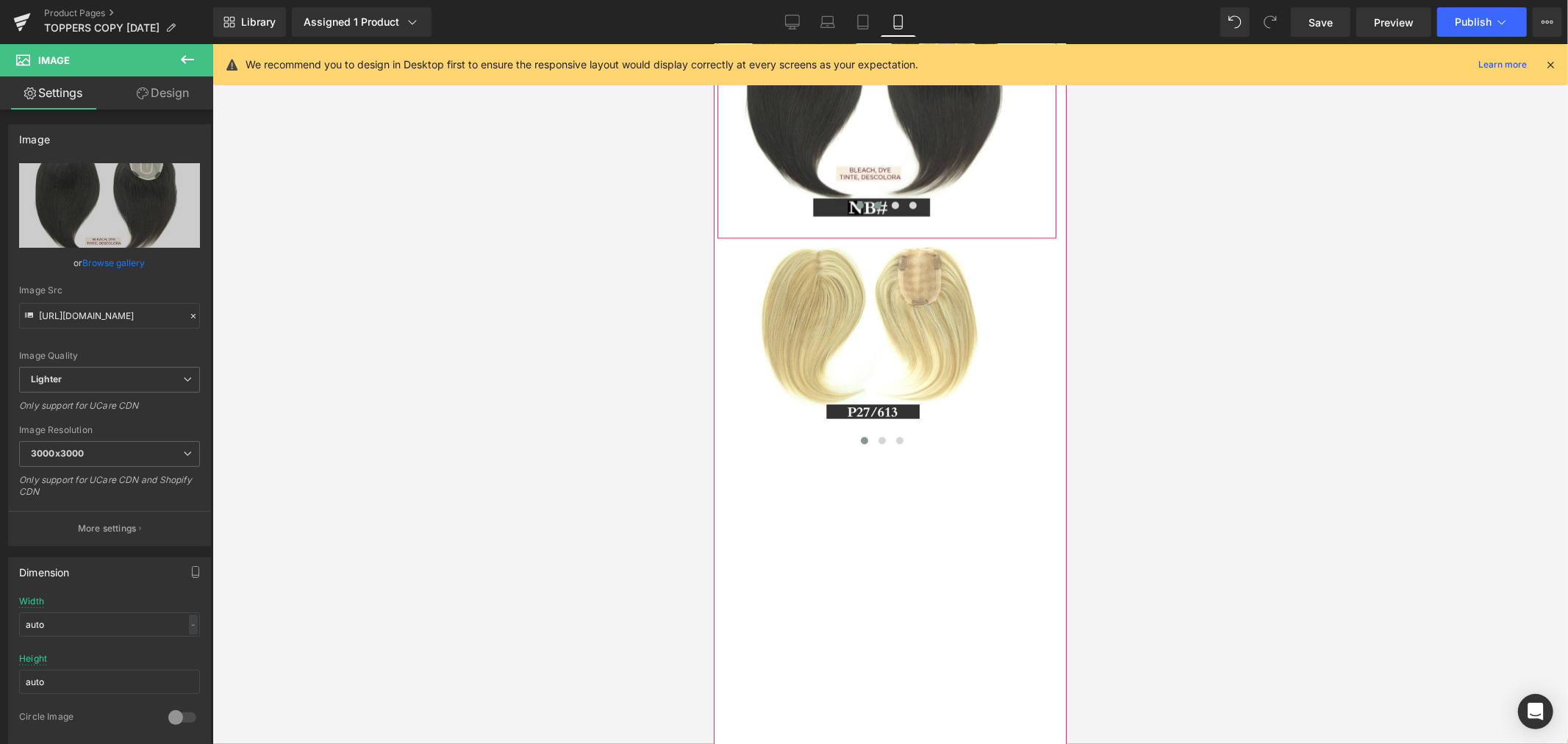
click at [872, 212] on button at bounding box center [876, 204] width 17 height 15
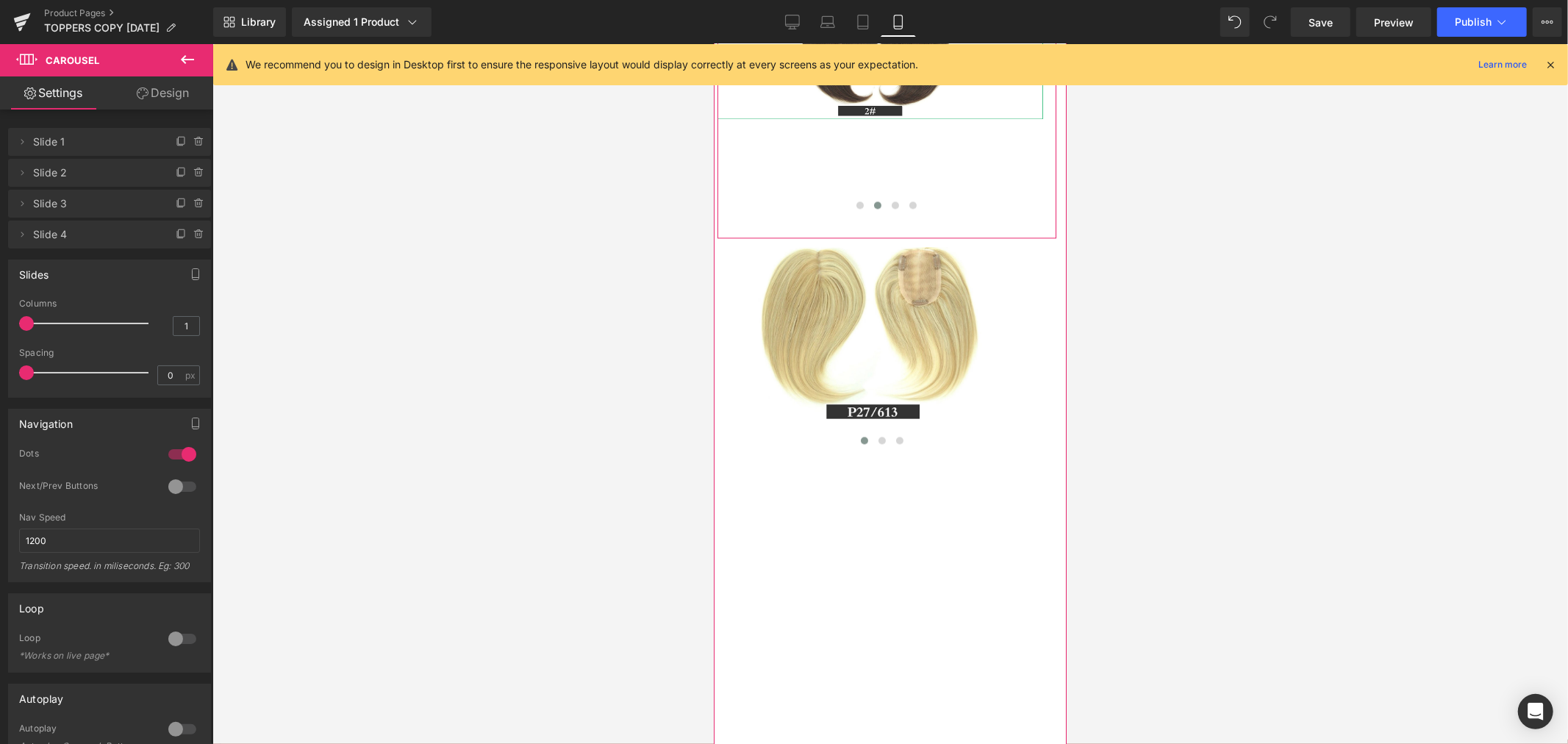
click at [875, 68] on span "Image" at bounding box center [880, 59] width 31 height 17
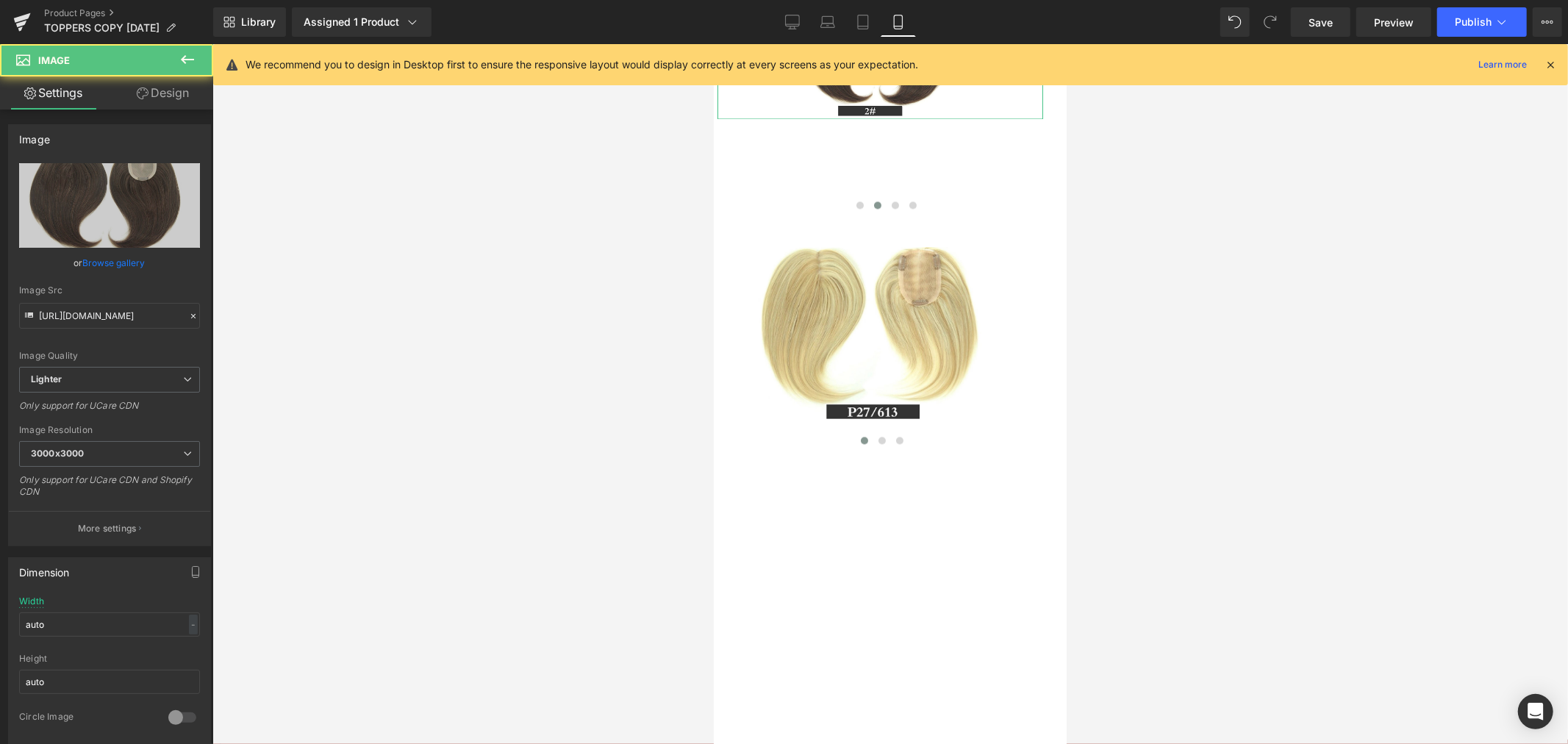
click at [153, 93] on link "Design" at bounding box center [163, 93] width 106 height 33
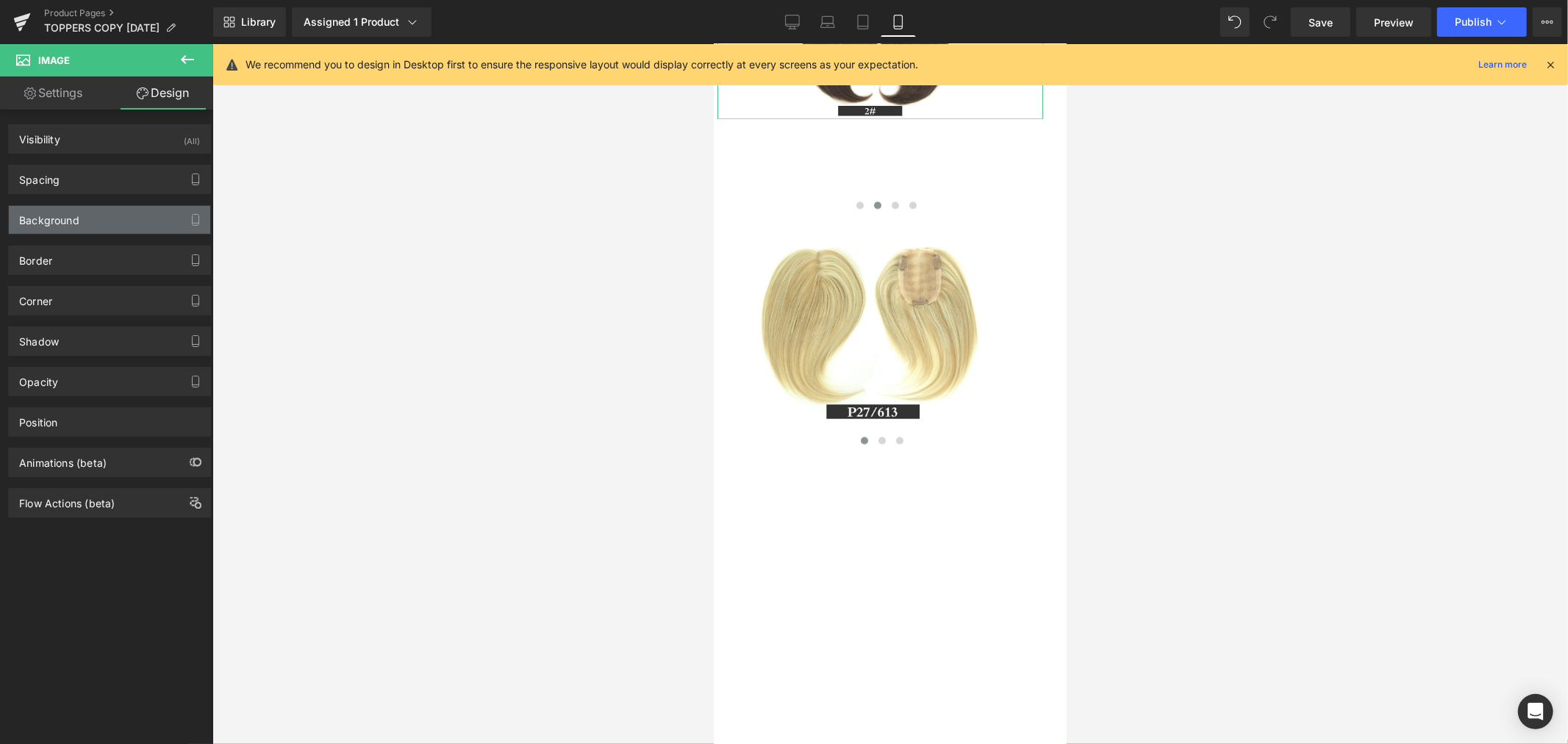
type input "0"
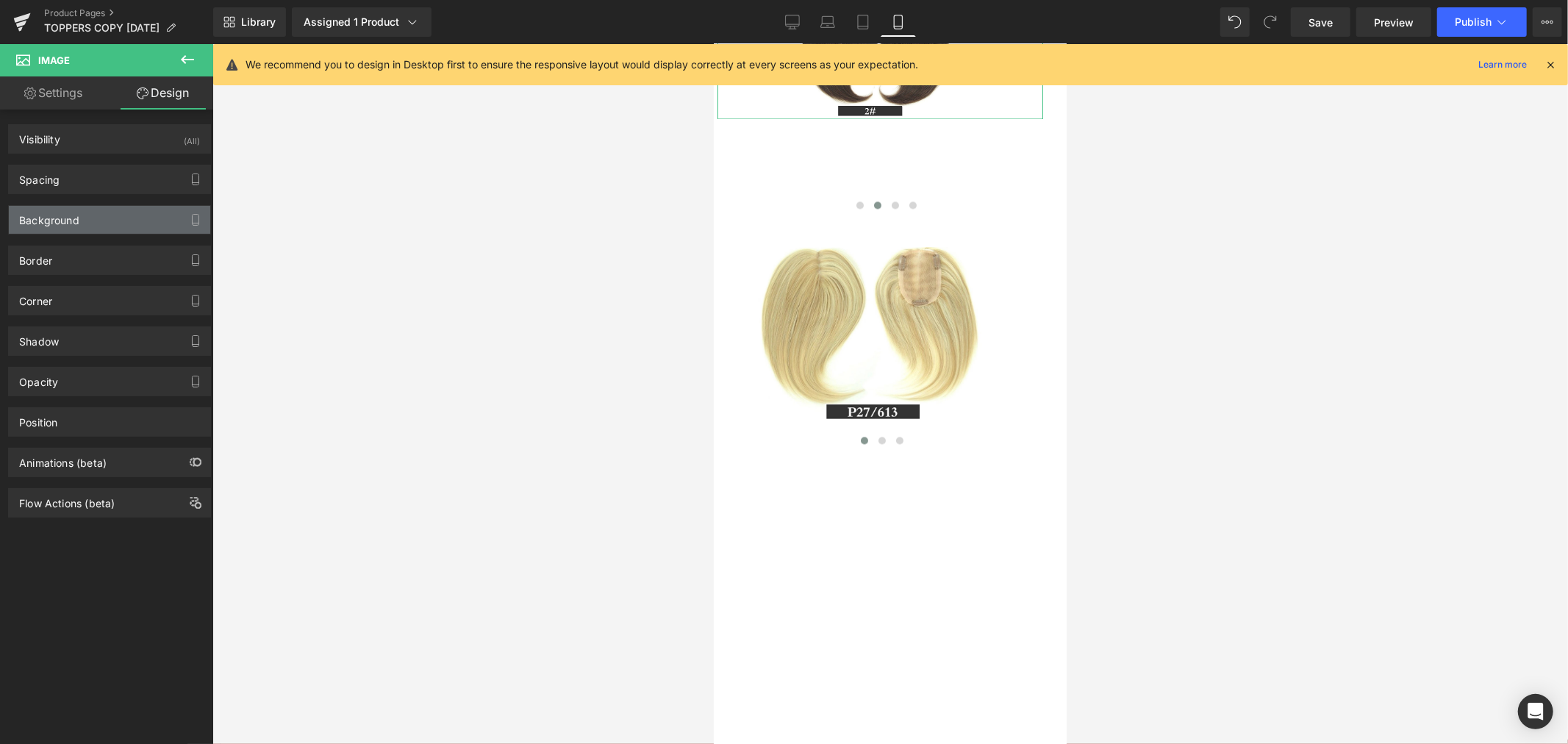
type input "100"
type input "0"
click at [75, 181] on div "Spacing" at bounding box center [110, 180] width 201 height 28
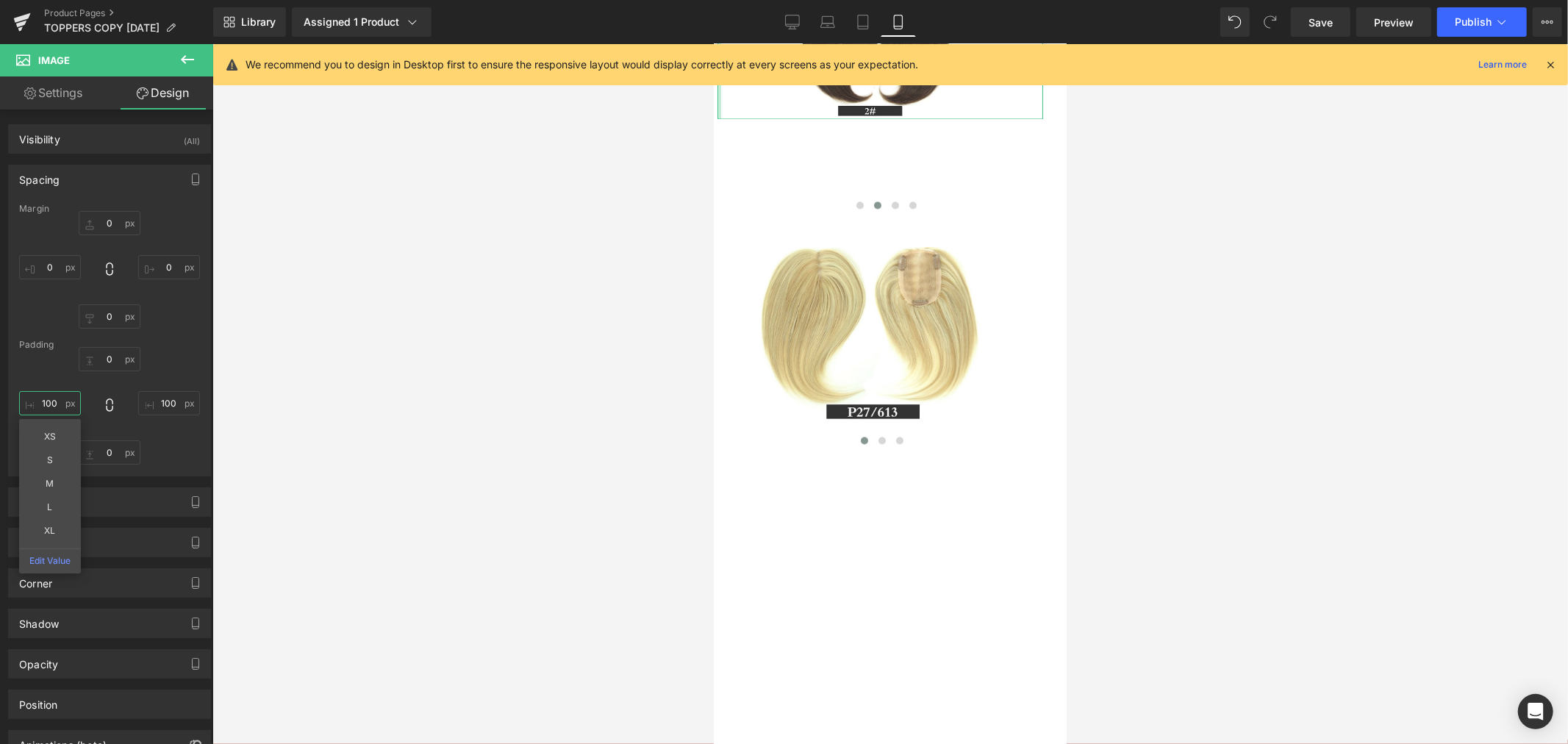
click at [47, 404] on input "100" at bounding box center [50, 402] width 62 height 24
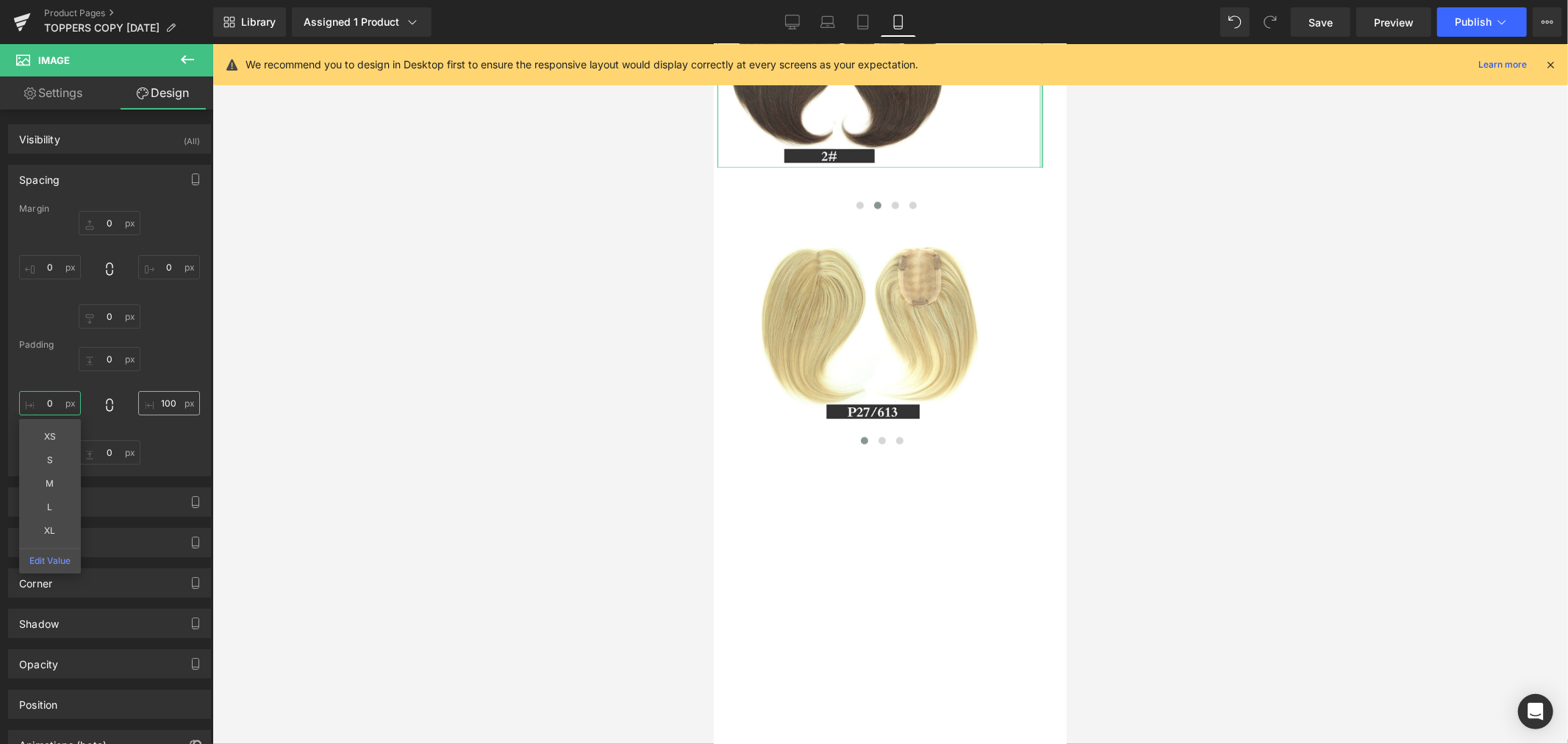
type input "0"
click at [163, 402] on input "100" at bounding box center [169, 402] width 62 height 24
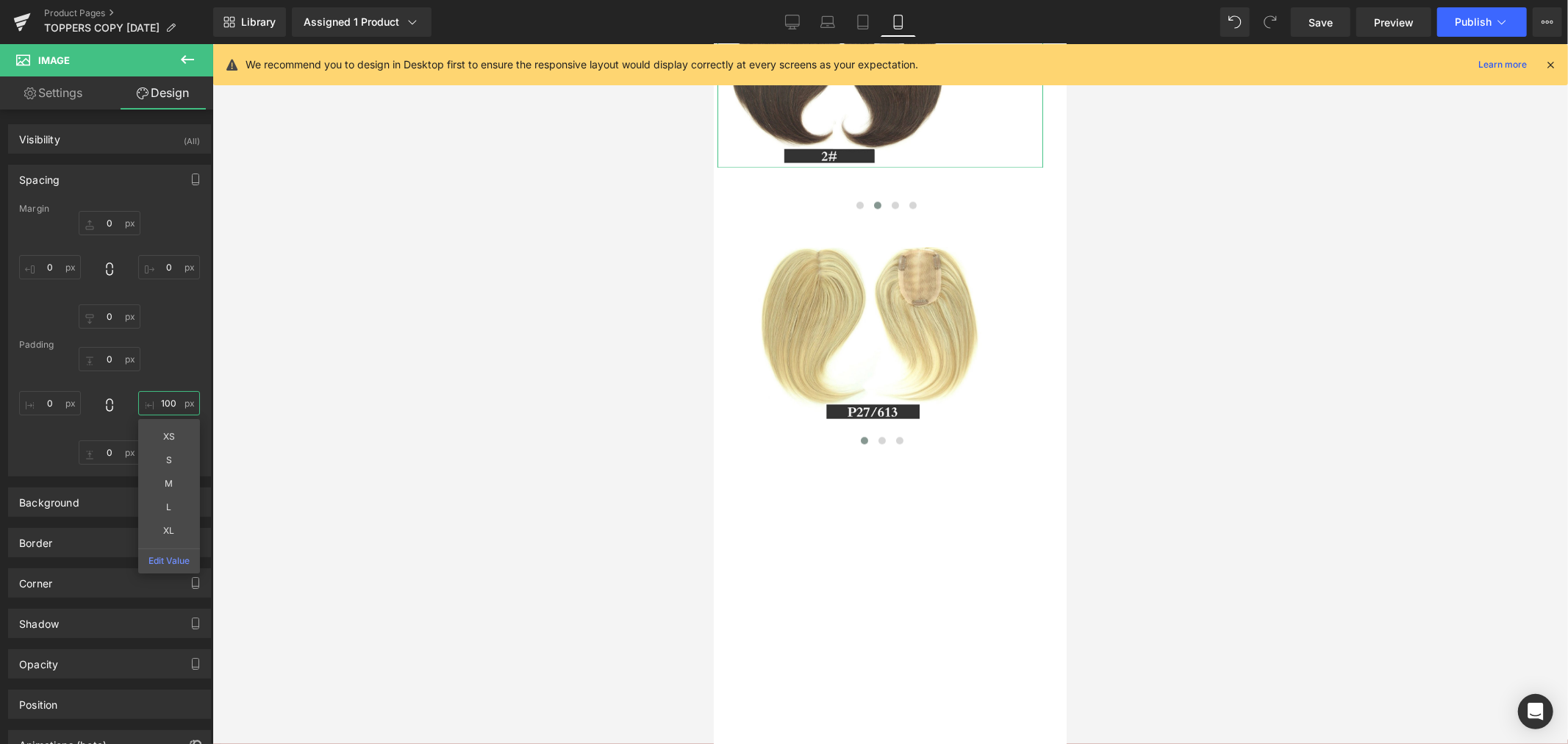
type input "0"
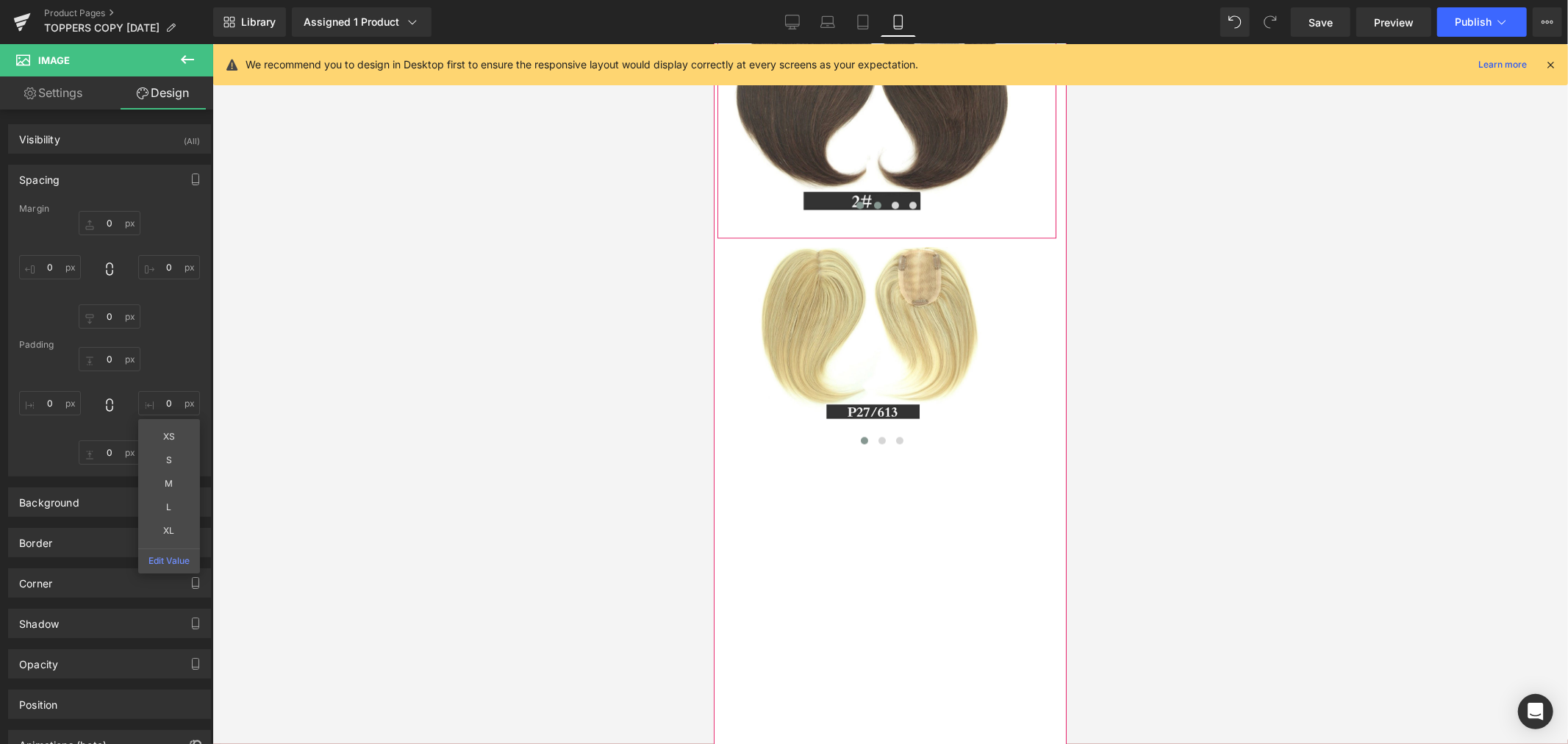
click at [855, 208] on span at bounding box center [859, 204] width 7 height 7
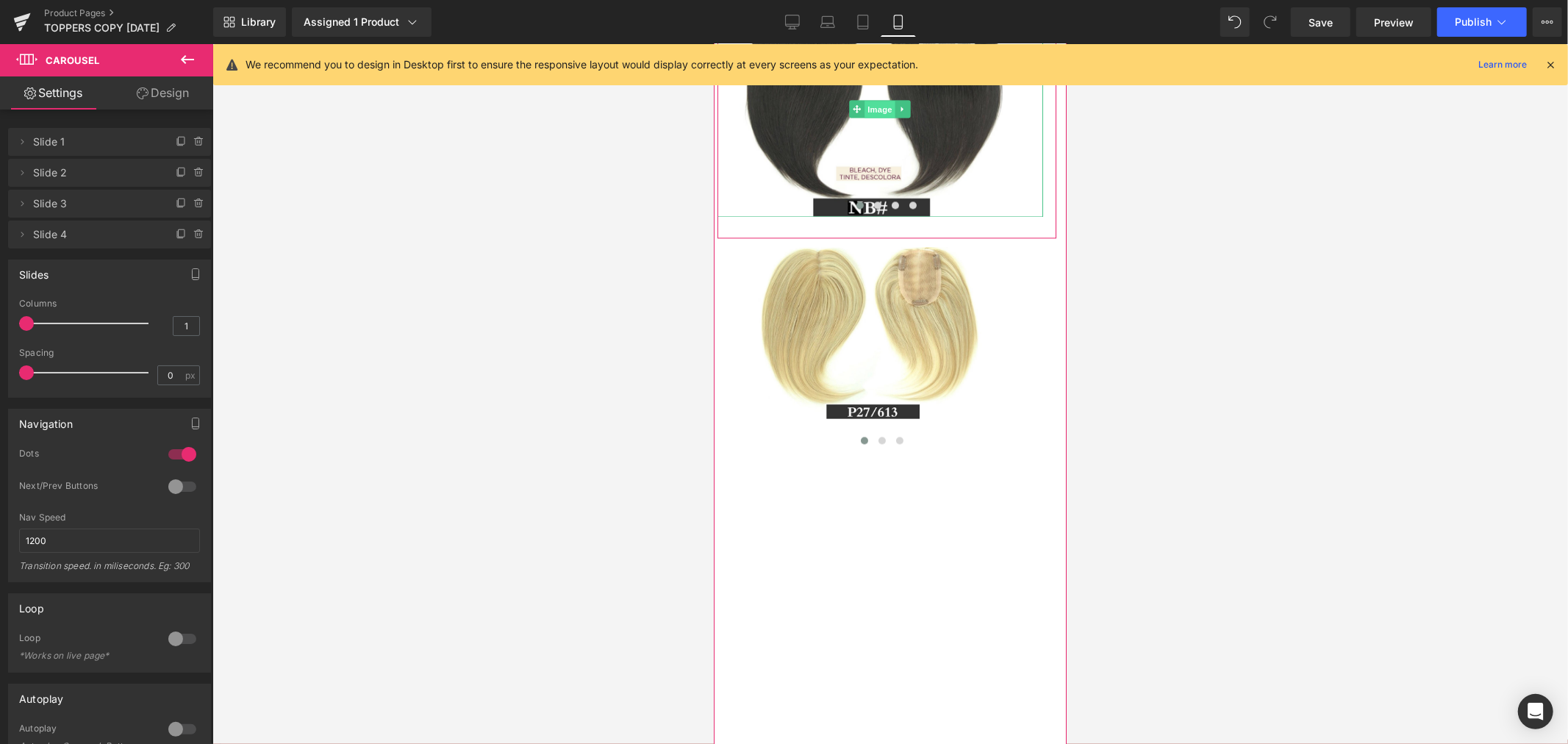
drag, startPoint x: 880, startPoint y: 232, endPoint x: 1105, endPoint y: 193, distance: 228.4
click at [880, 117] on span "Image" at bounding box center [880, 108] width 31 height 17
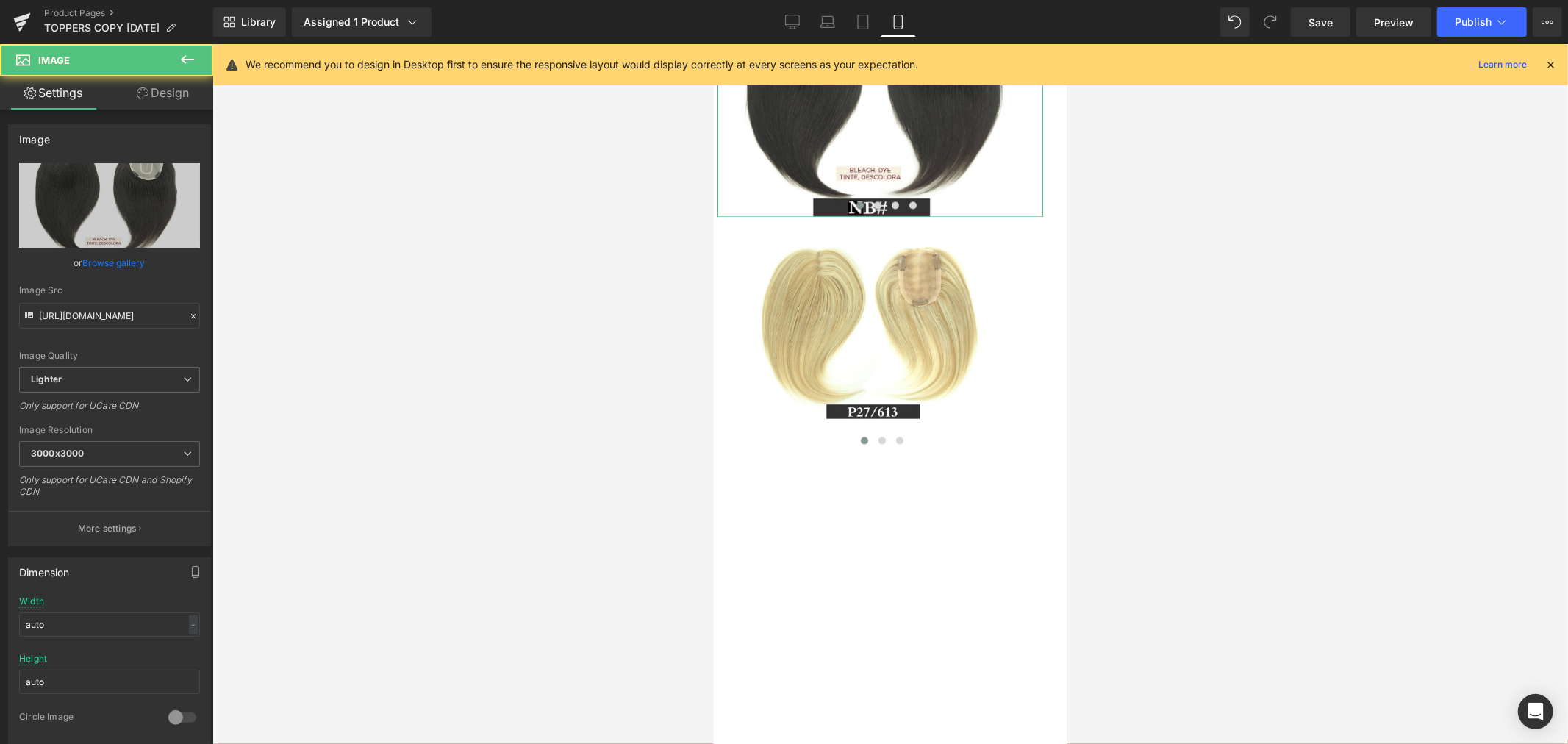
click at [172, 96] on link "Design" at bounding box center [163, 93] width 106 height 33
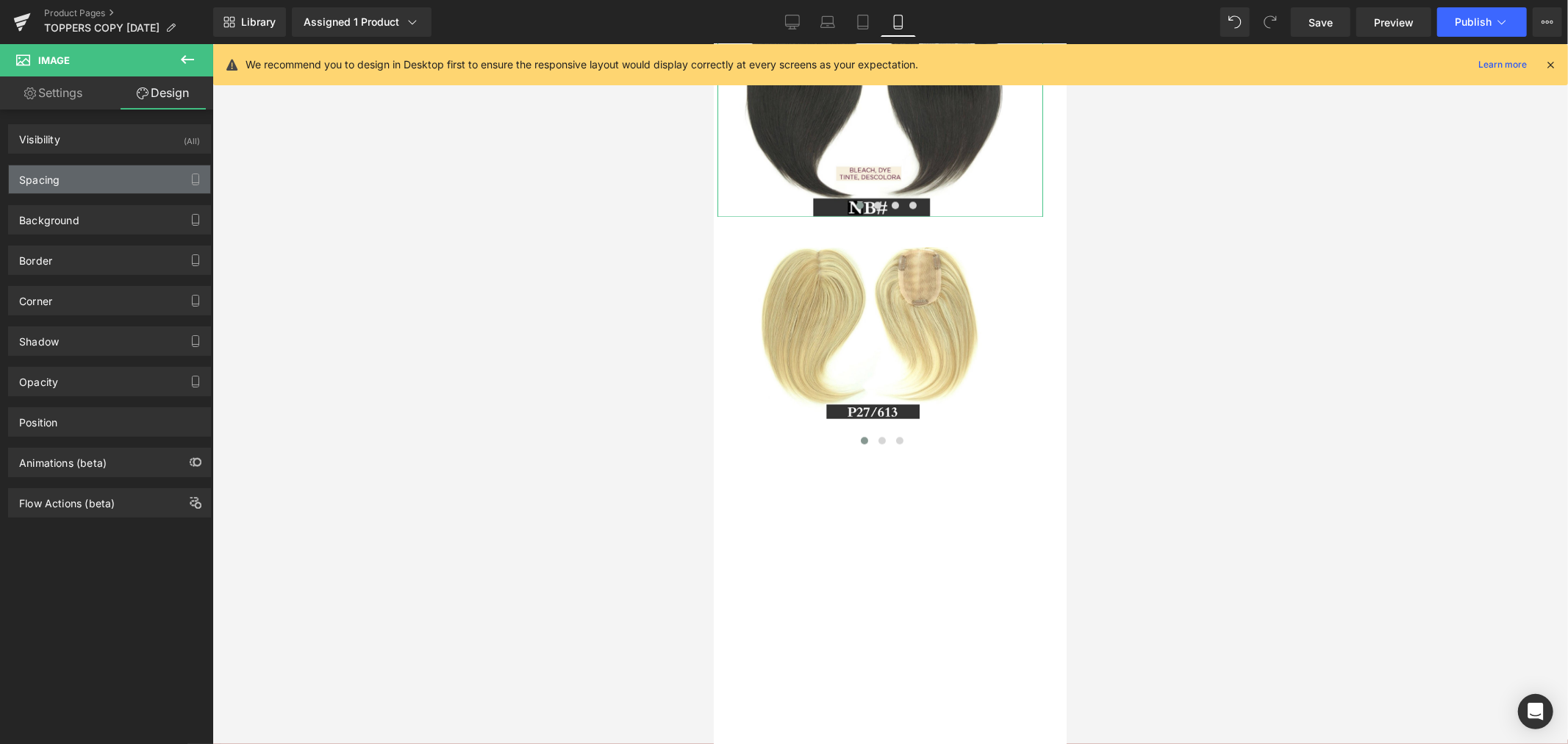
click at [89, 182] on div "Spacing" at bounding box center [110, 180] width 201 height 28
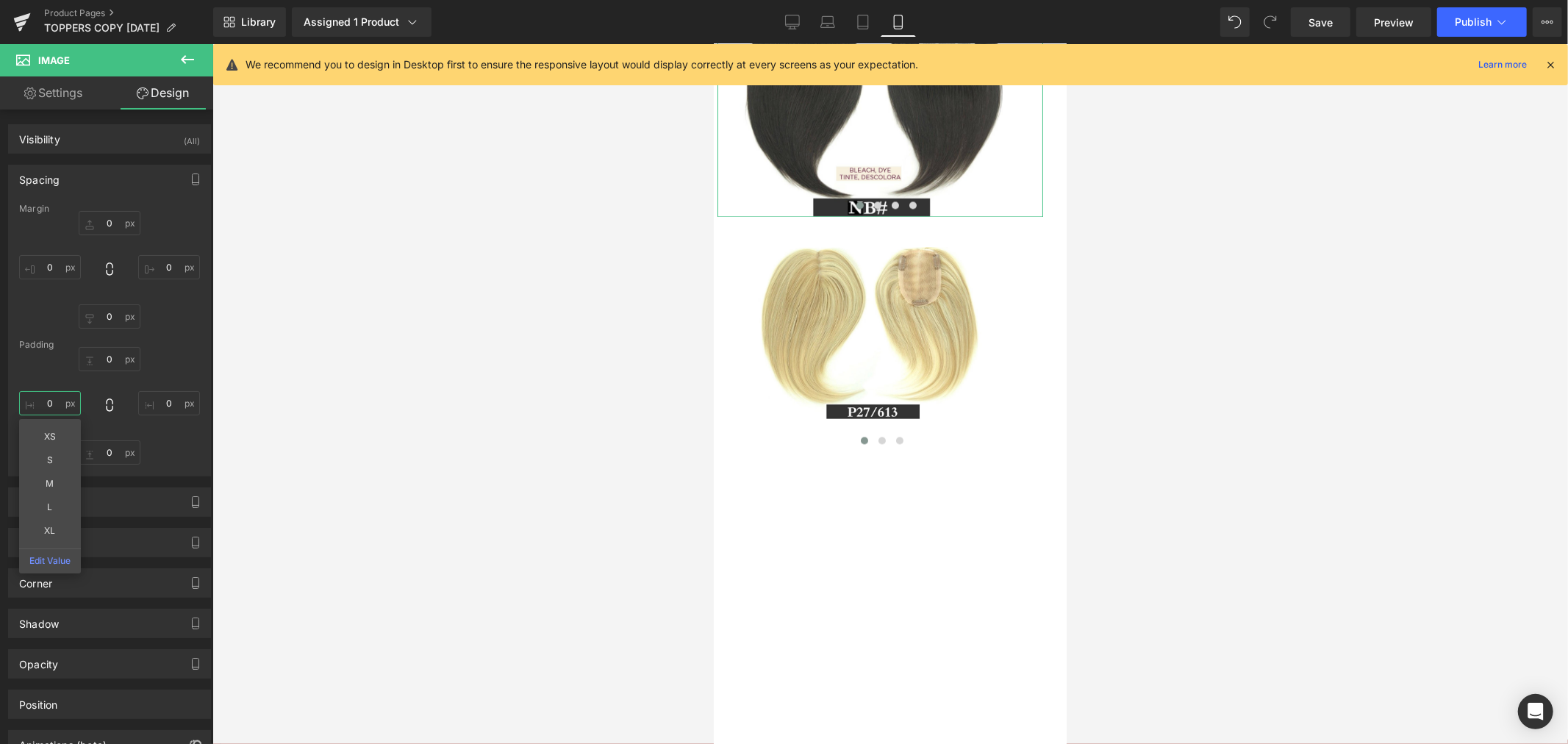
click at [47, 406] on input "0" at bounding box center [50, 402] width 62 height 24
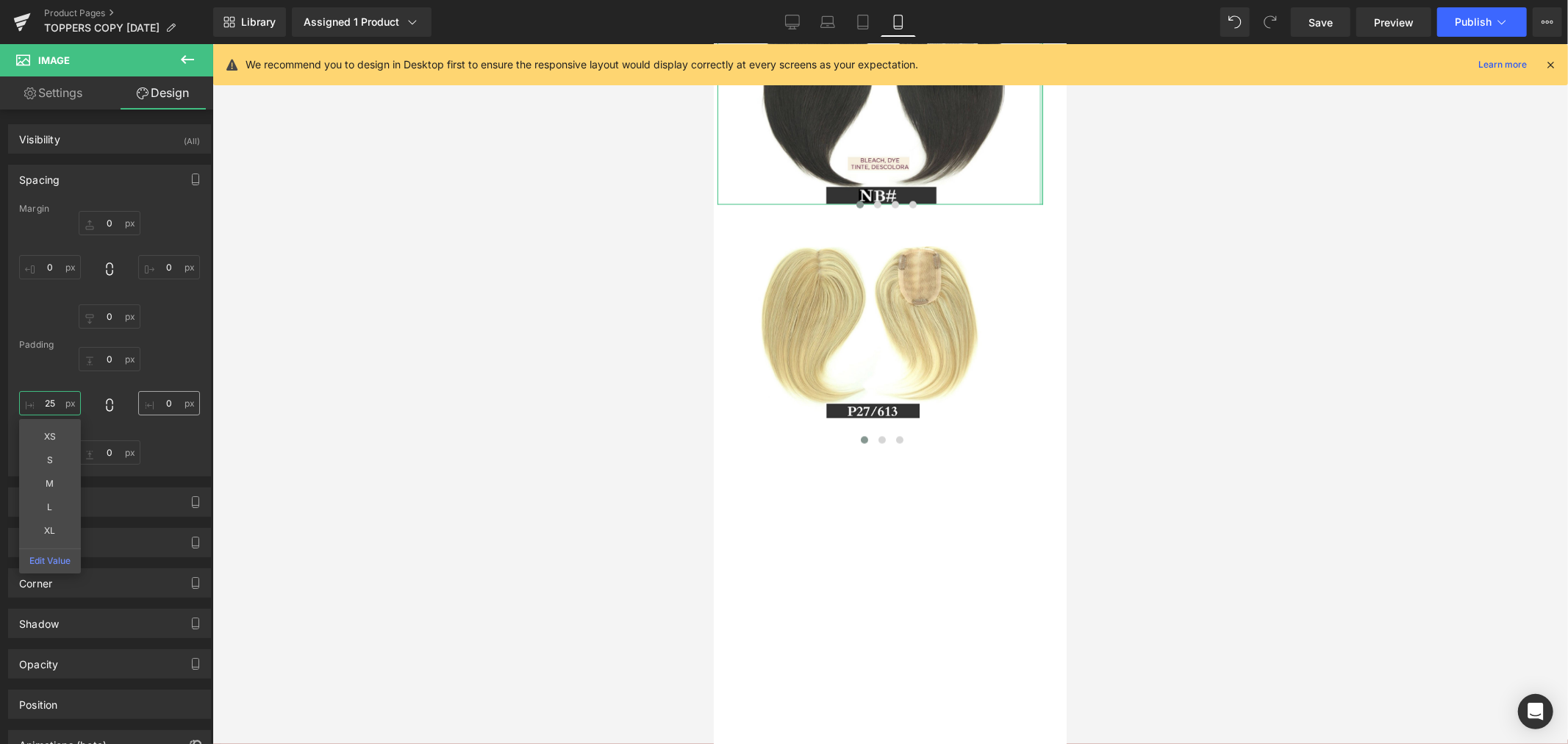
type input "25"
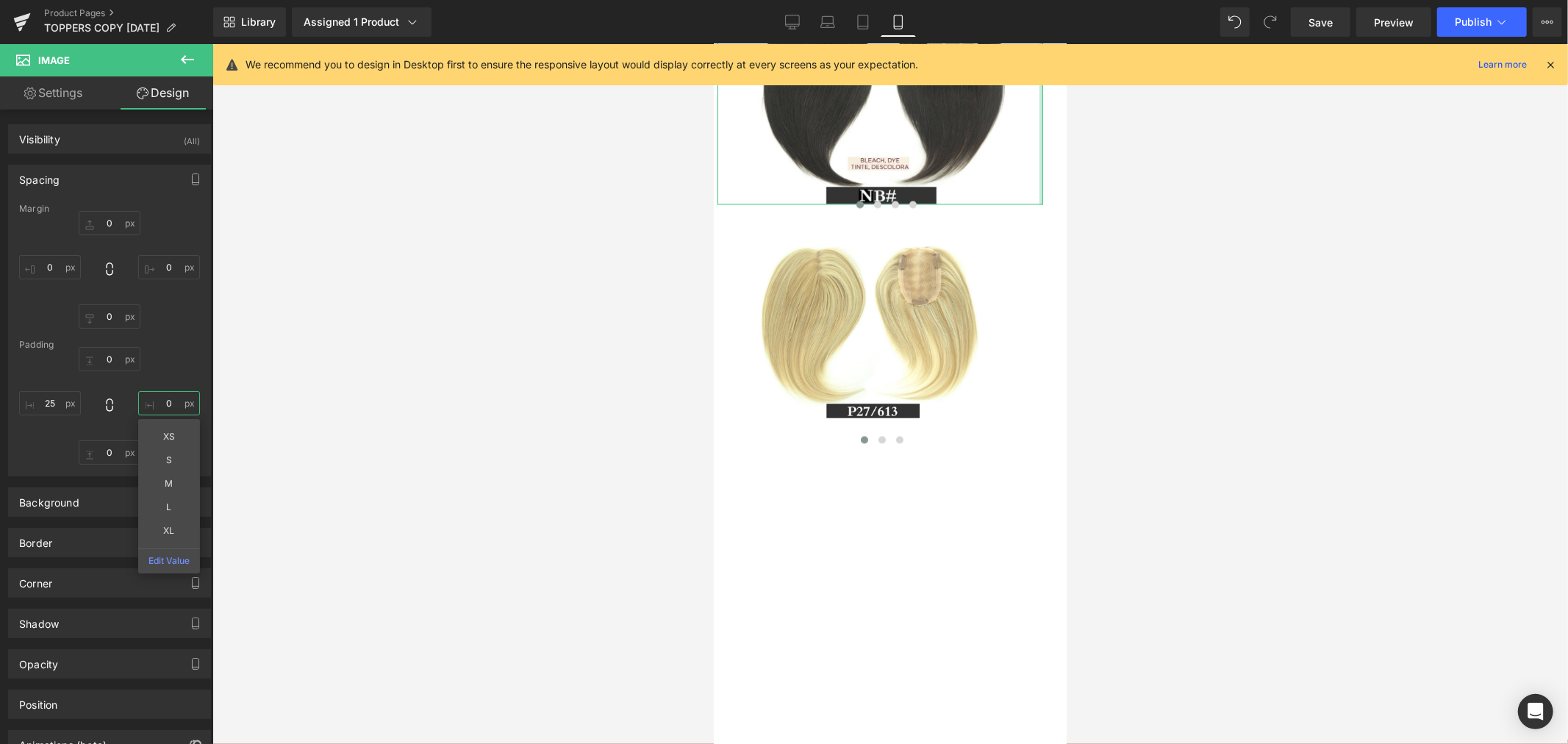
click at [164, 401] on input "0" at bounding box center [169, 402] width 62 height 24
type input "25"
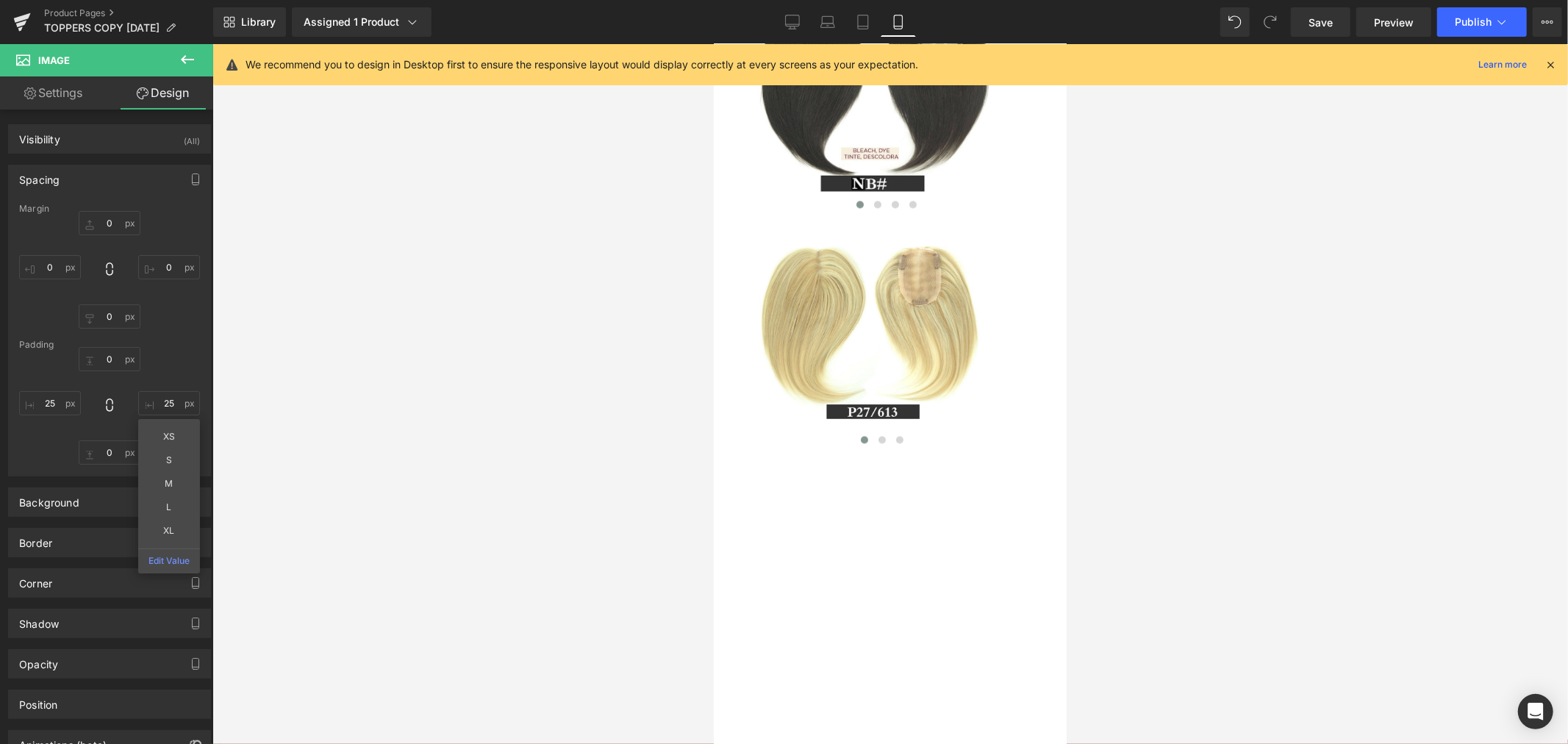
click at [385, 426] on div at bounding box center [890, 394] width 1355 height 700
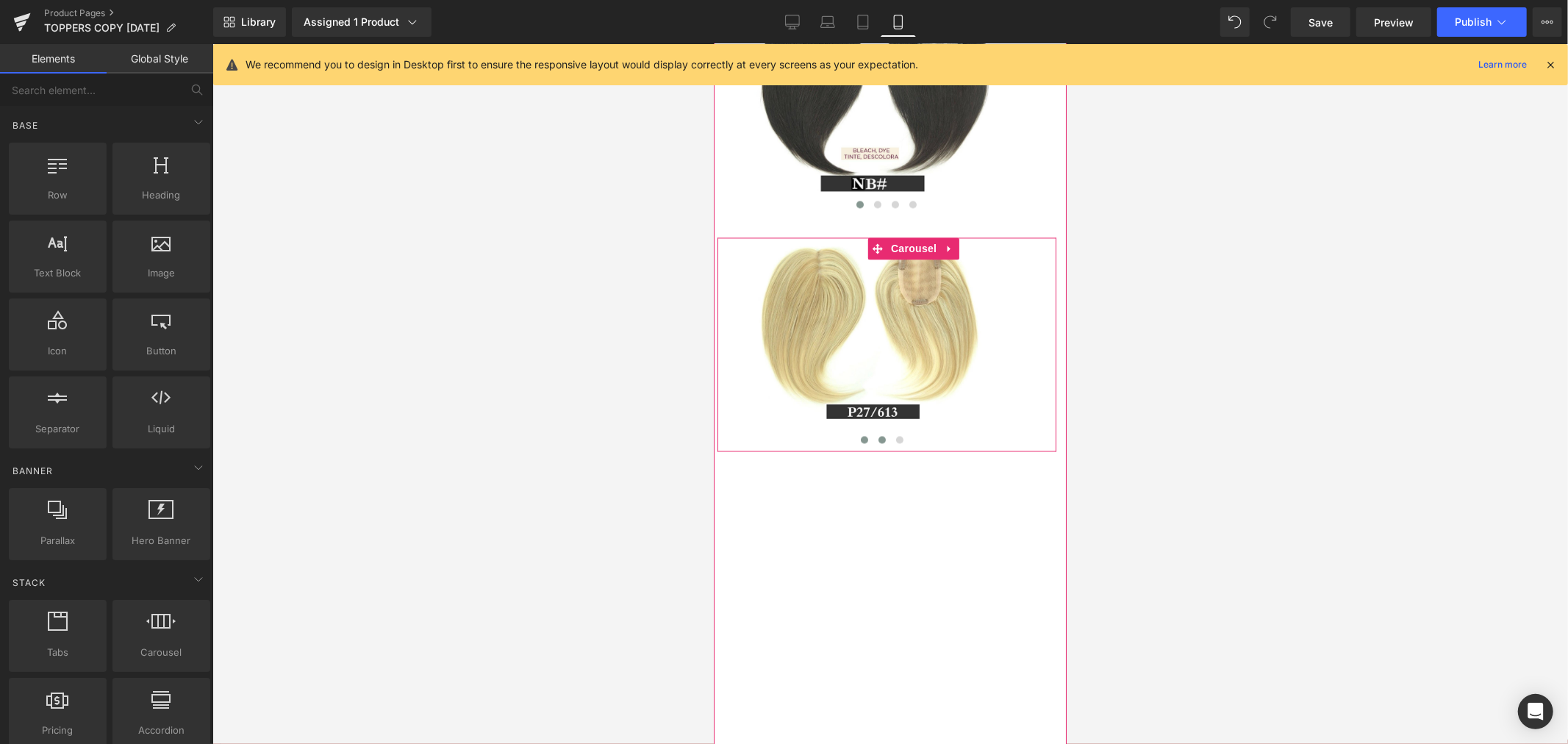
click at [879, 446] on button at bounding box center [880, 439] width 17 height 15
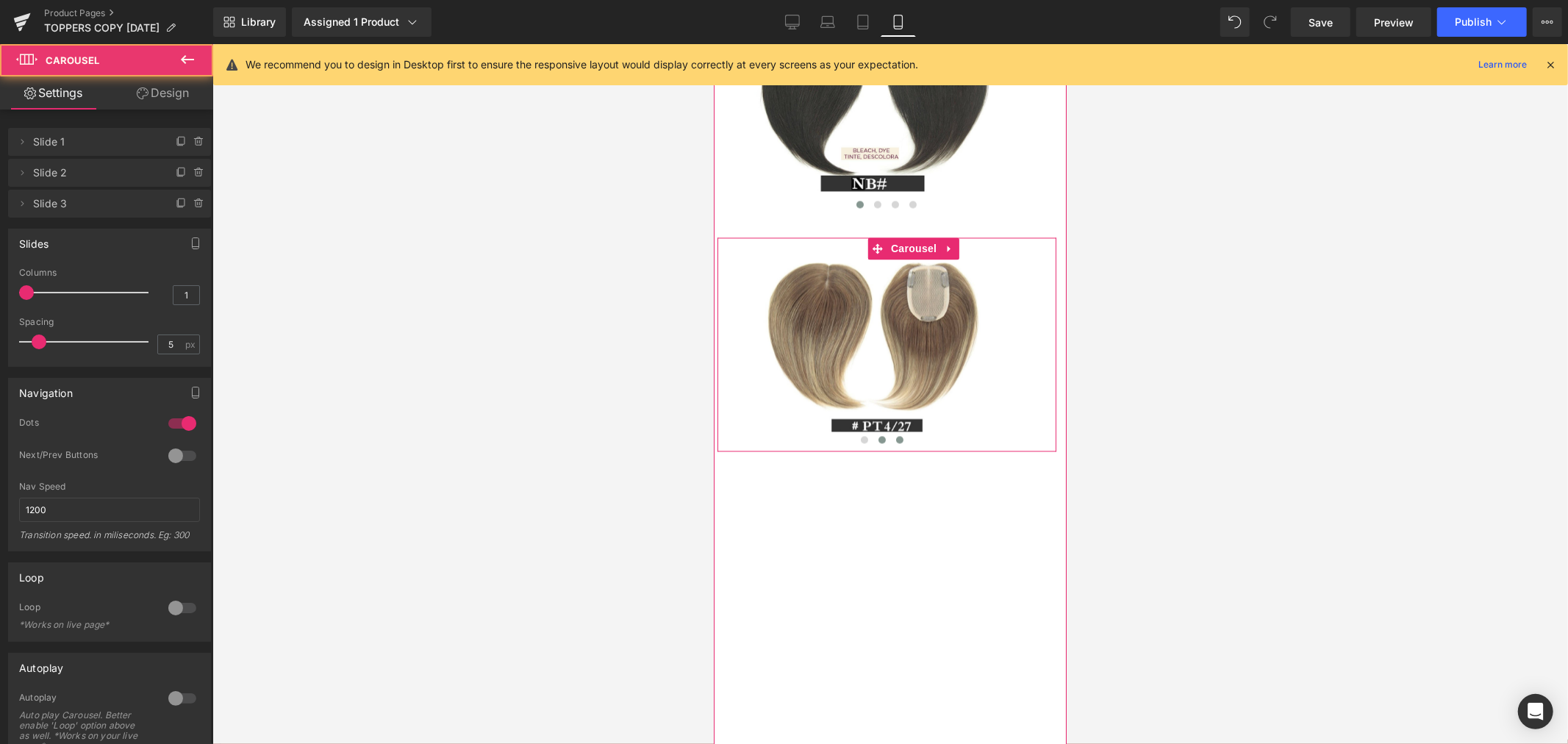
click at [895, 442] on span at bounding box center [899, 438] width 7 height 7
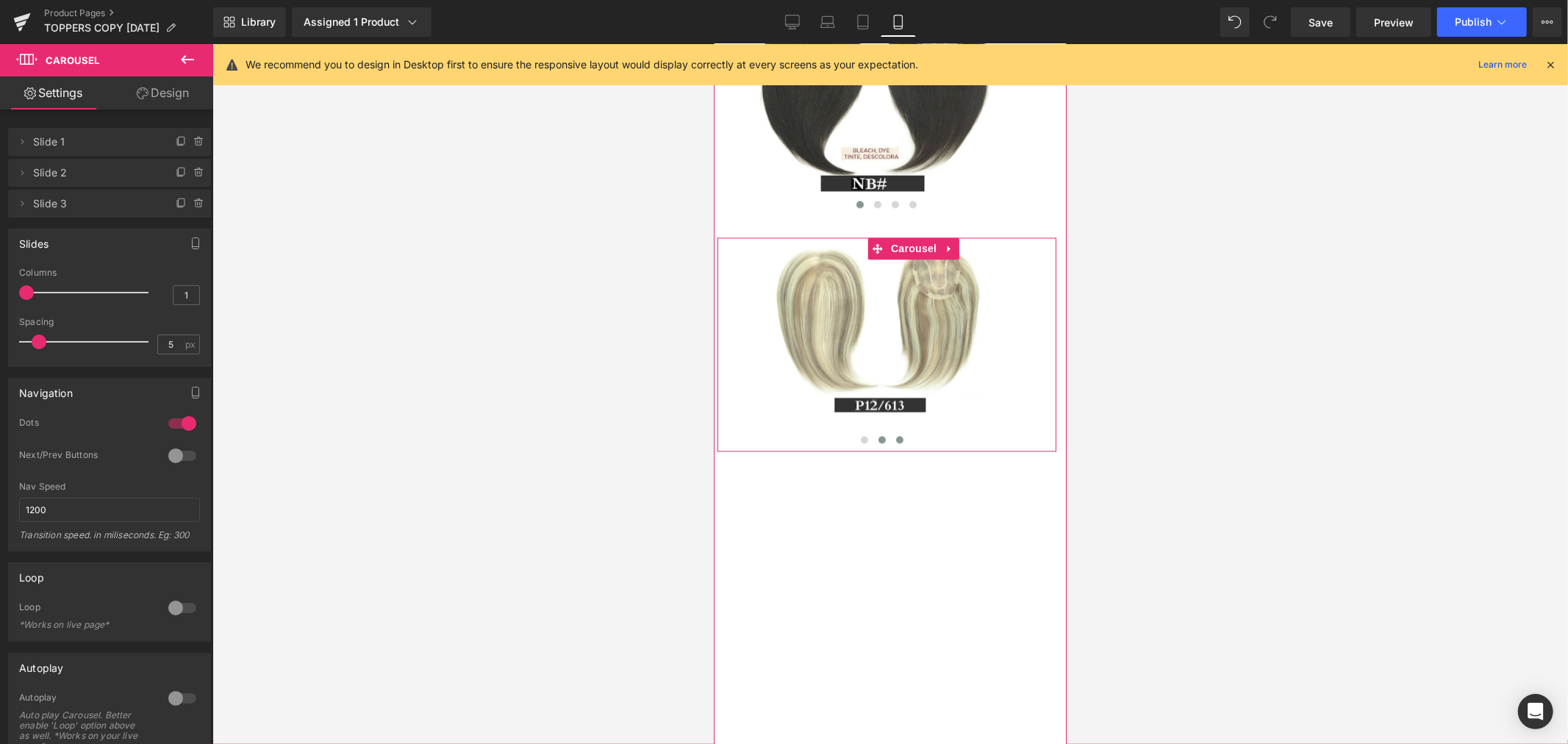
click at [877, 442] on span at bounding box center [880, 438] width 7 height 7
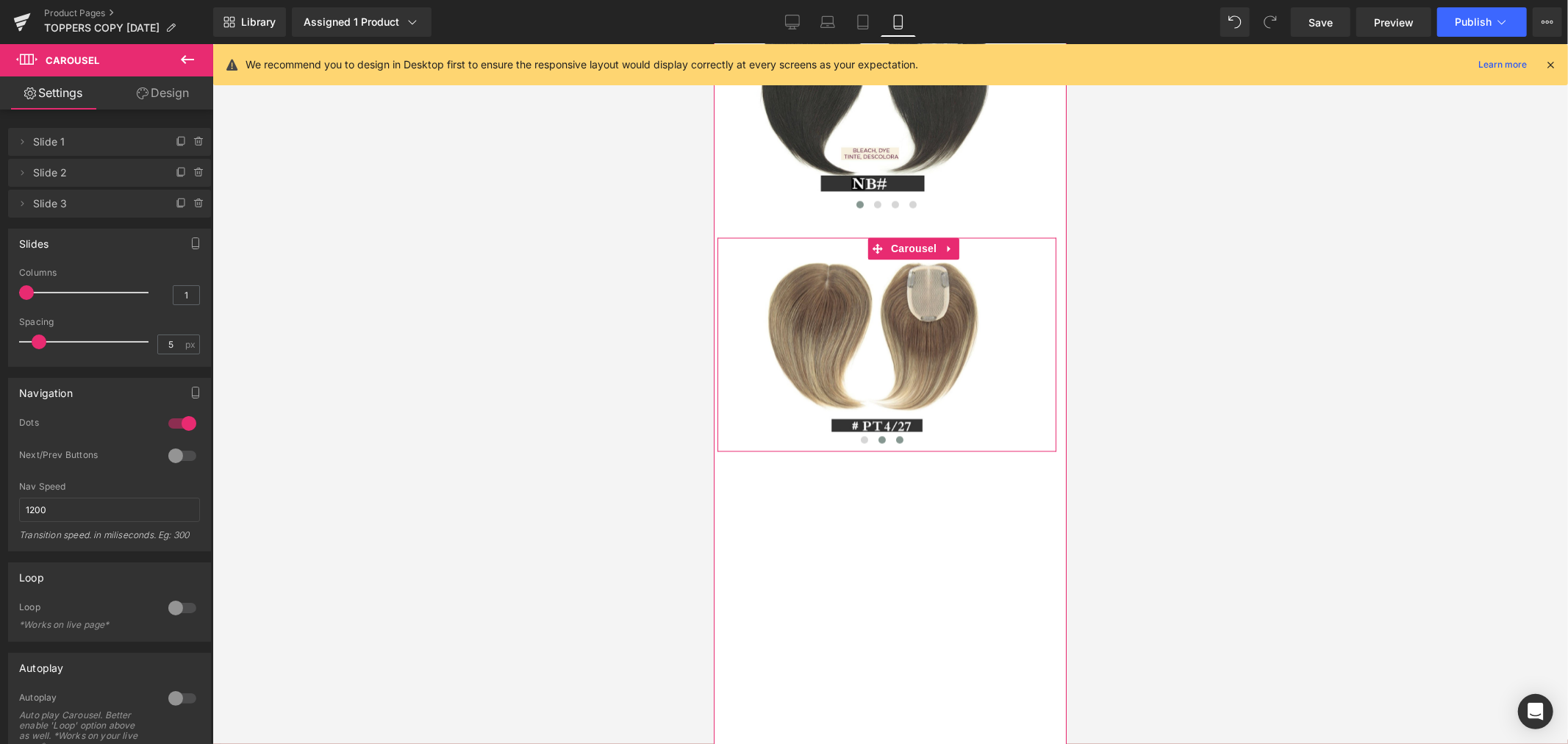
click at [895, 442] on span at bounding box center [899, 438] width 7 height 7
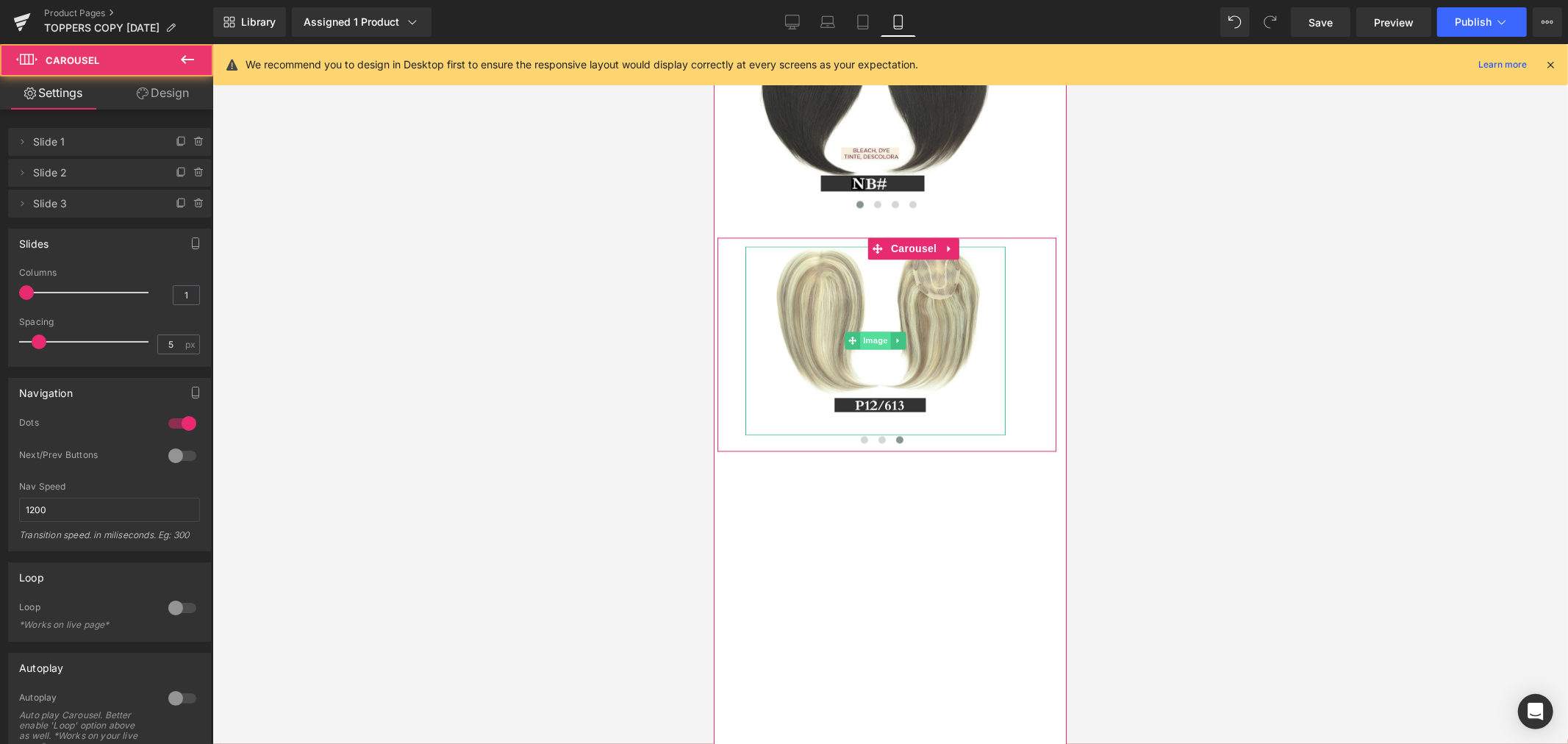
click at [877, 348] on span "Image" at bounding box center [874, 339] width 31 height 17
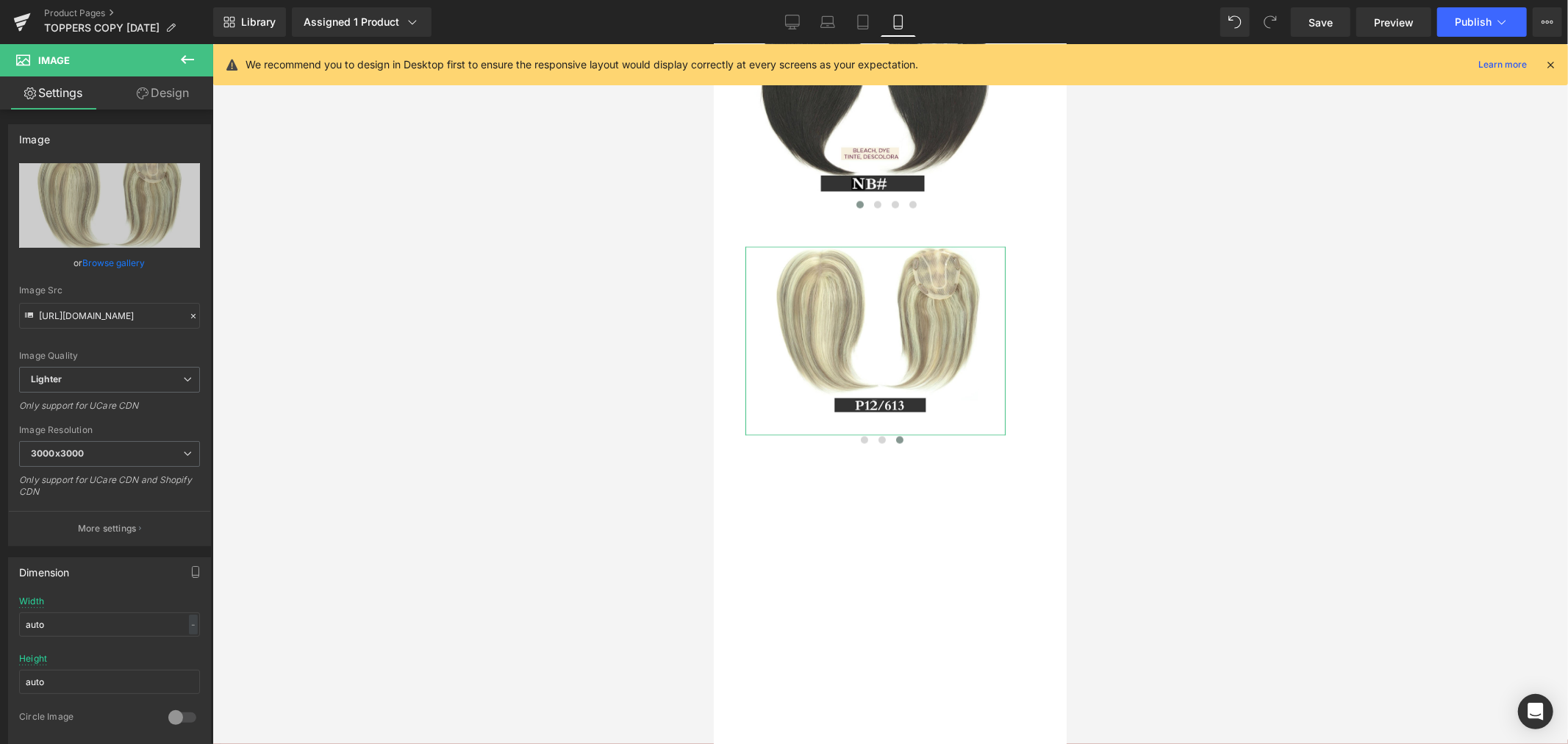
click at [150, 98] on link "Design" at bounding box center [163, 93] width 106 height 33
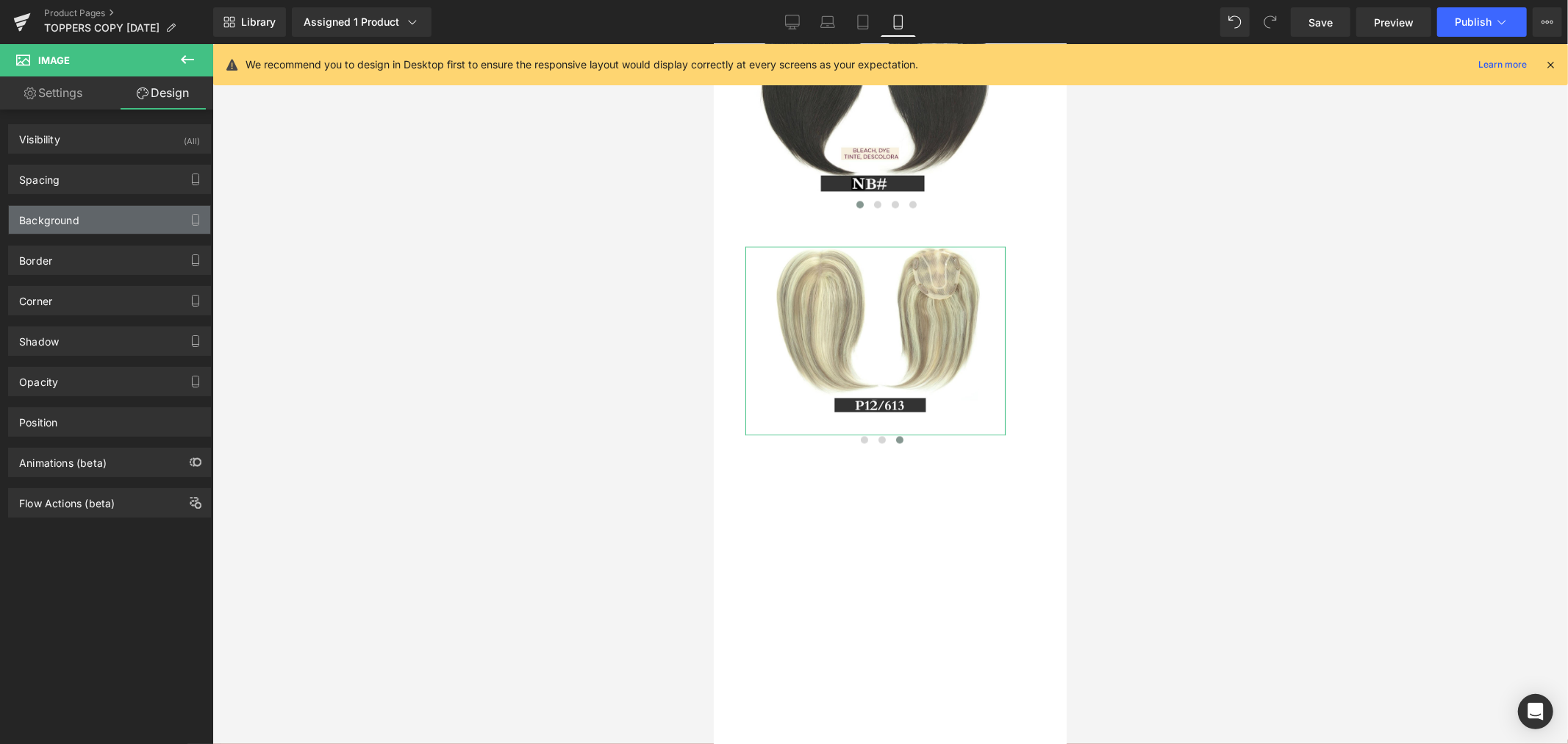
type input "0"
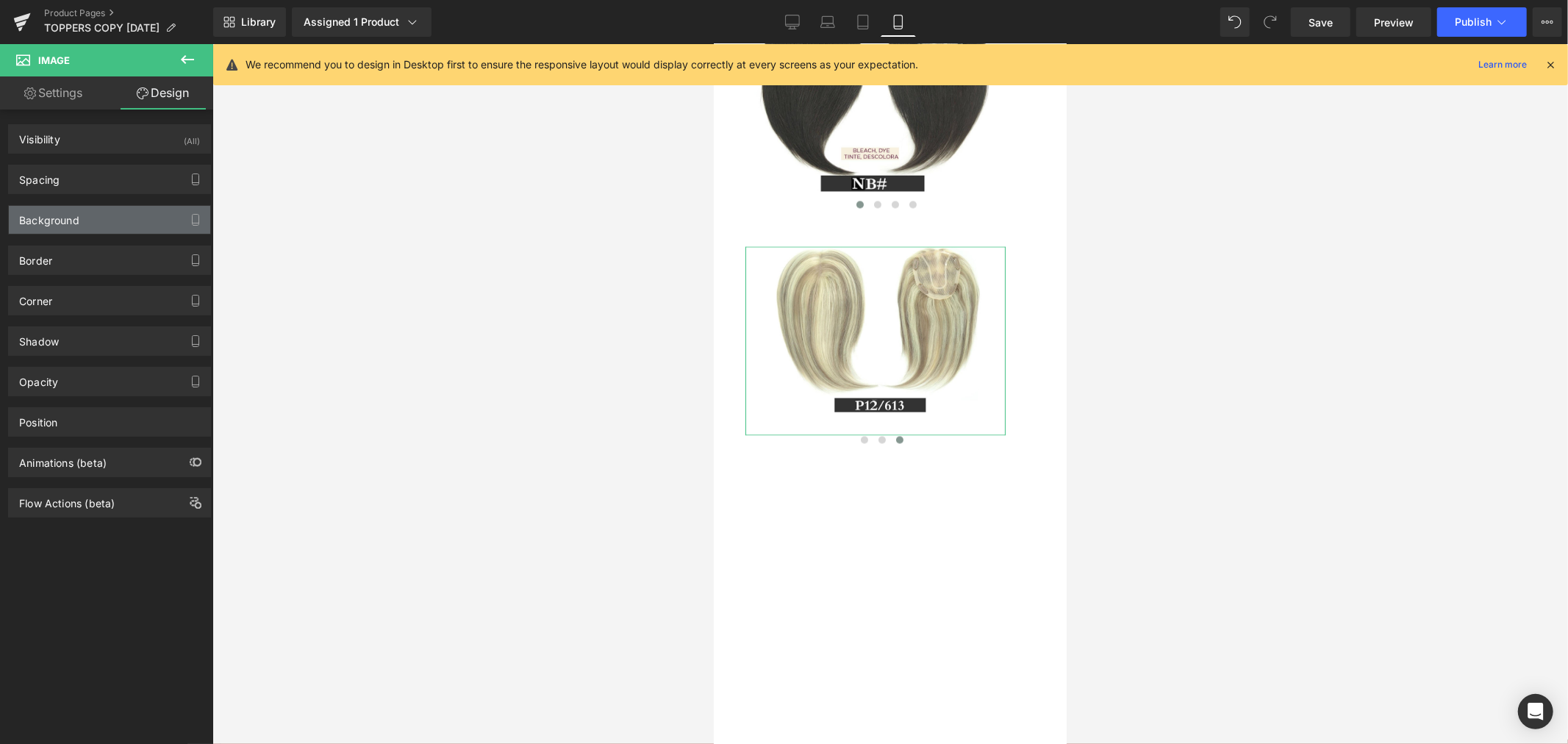
type input "0"
type input "27"
type input "7"
click at [105, 179] on div "Spacing" at bounding box center [110, 180] width 201 height 28
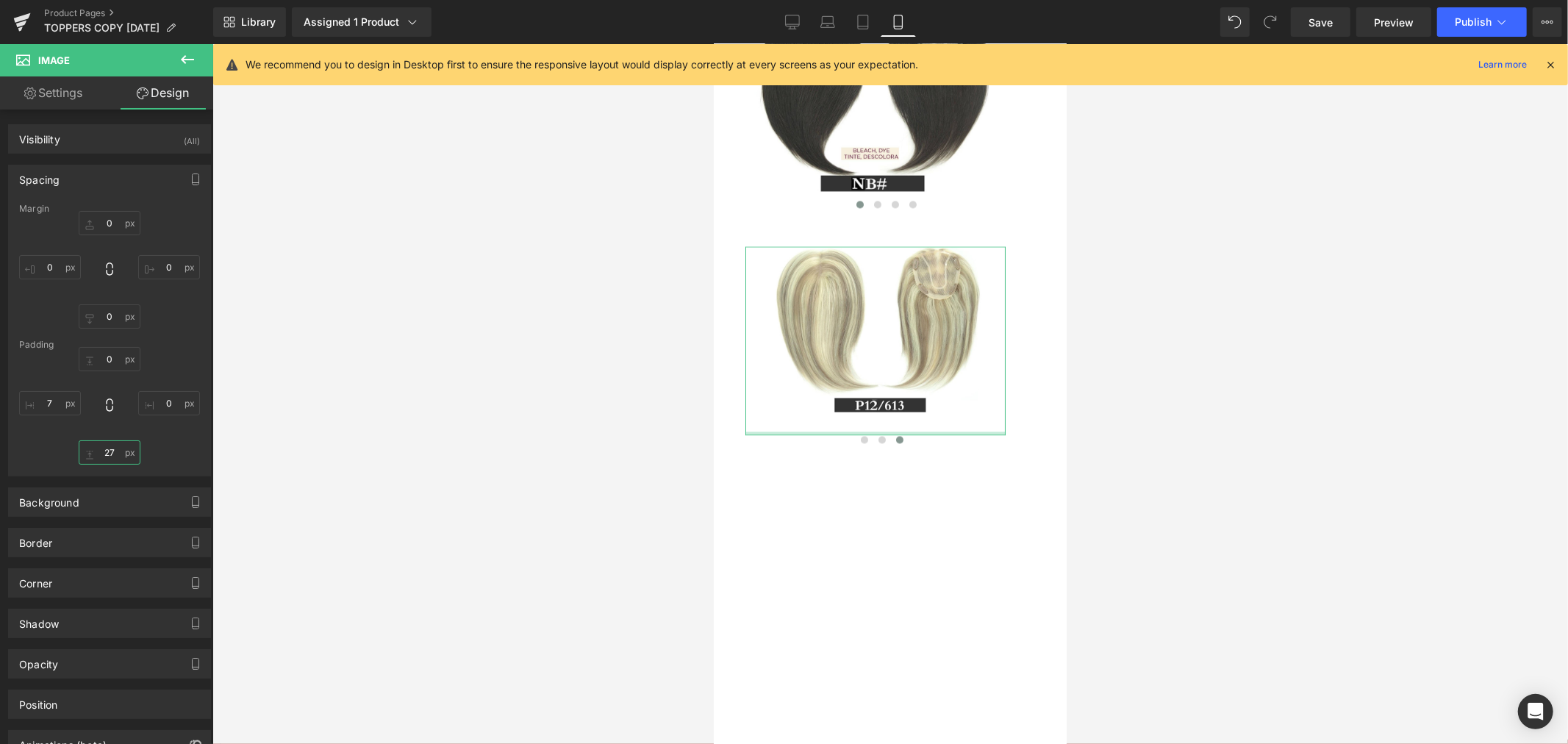
click at [108, 451] on input "27" at bounding box center [110, 451] width 62 height 24
type input "2"
click at [52, 401] on input "7" at bounding box center [50, 402] width 62 height 24
type input "0"
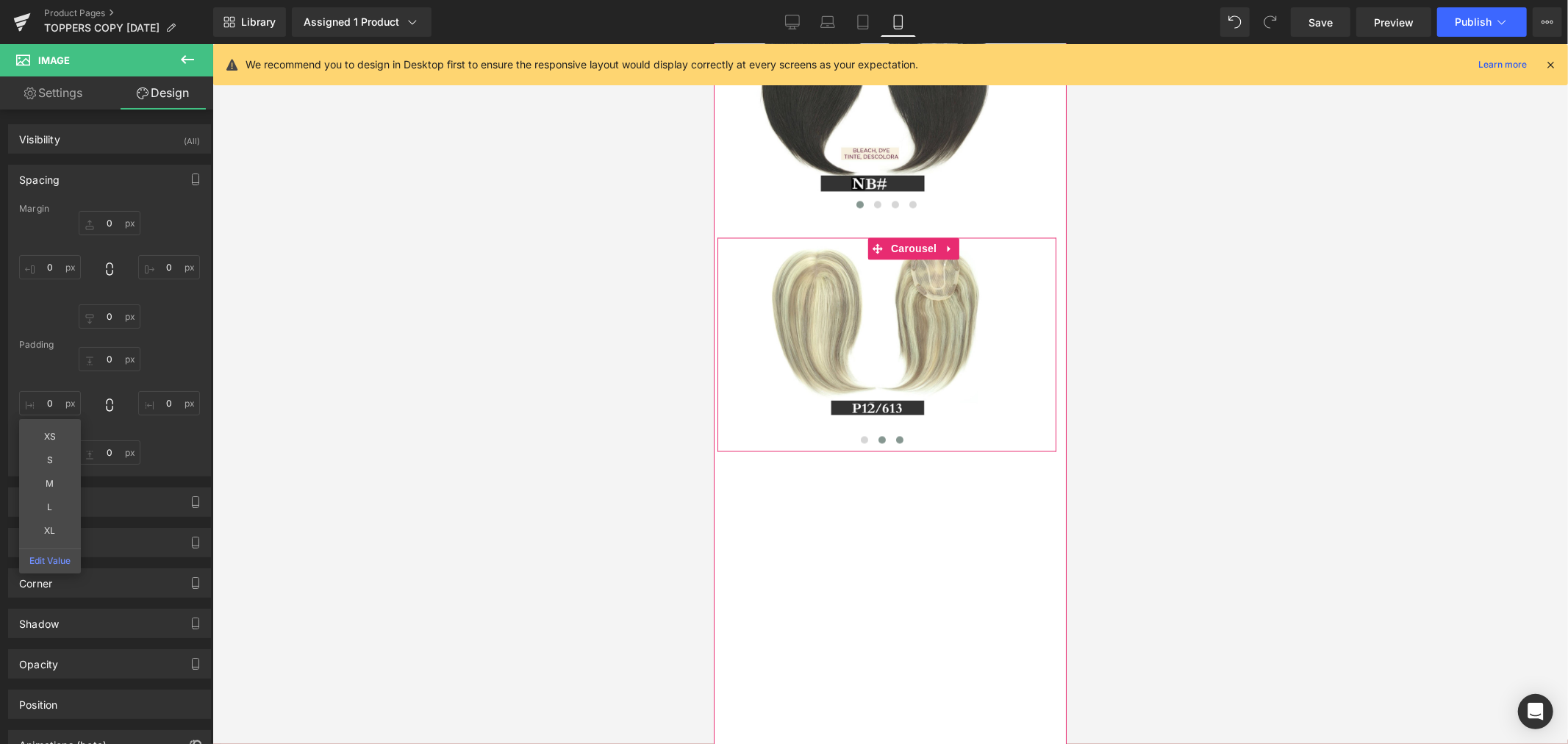
click at [880, 446] on button at bounding box center [880, 439] width 17 height 15
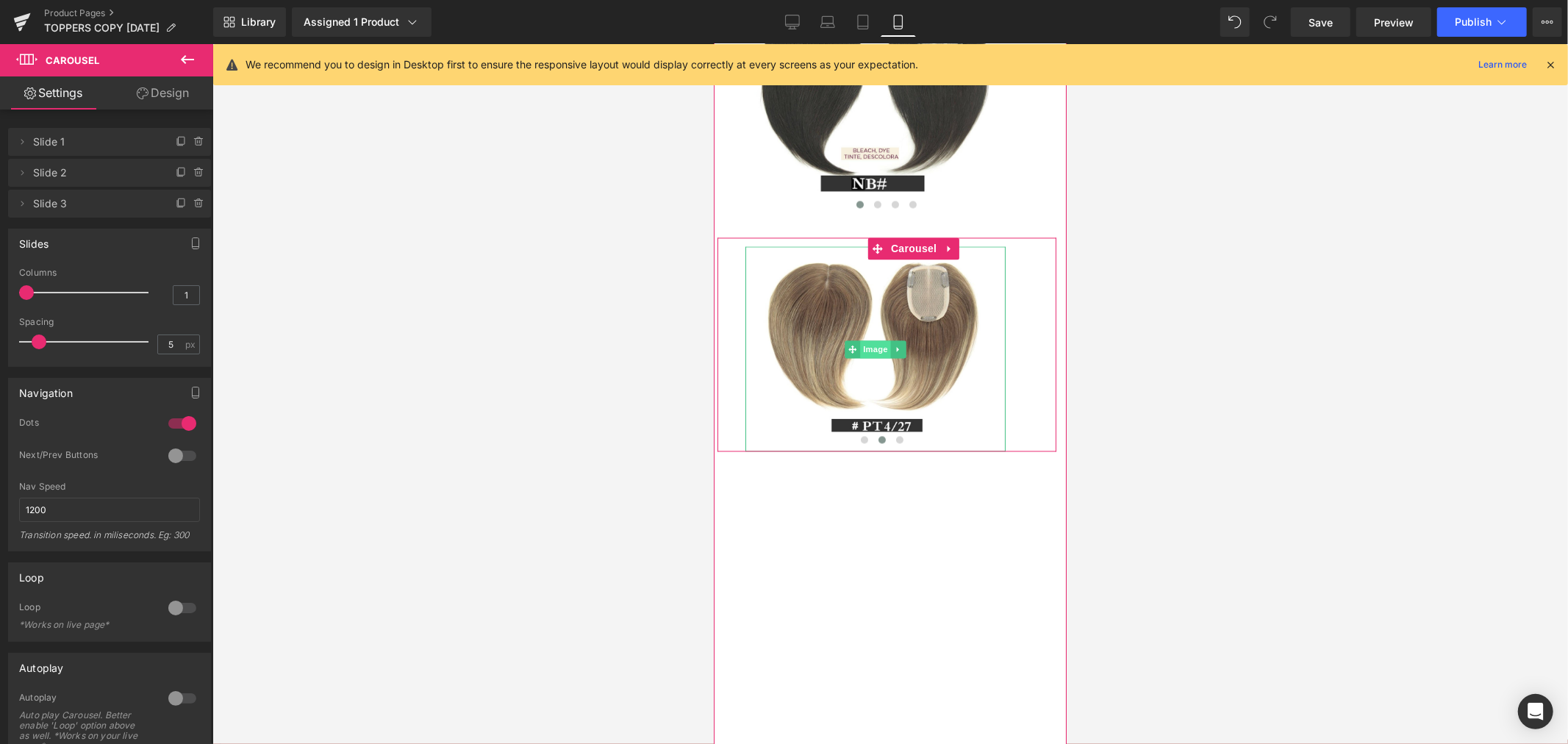
click at [877, 357] on span "Image" at bounding box center [874, 347] width 31 height 17
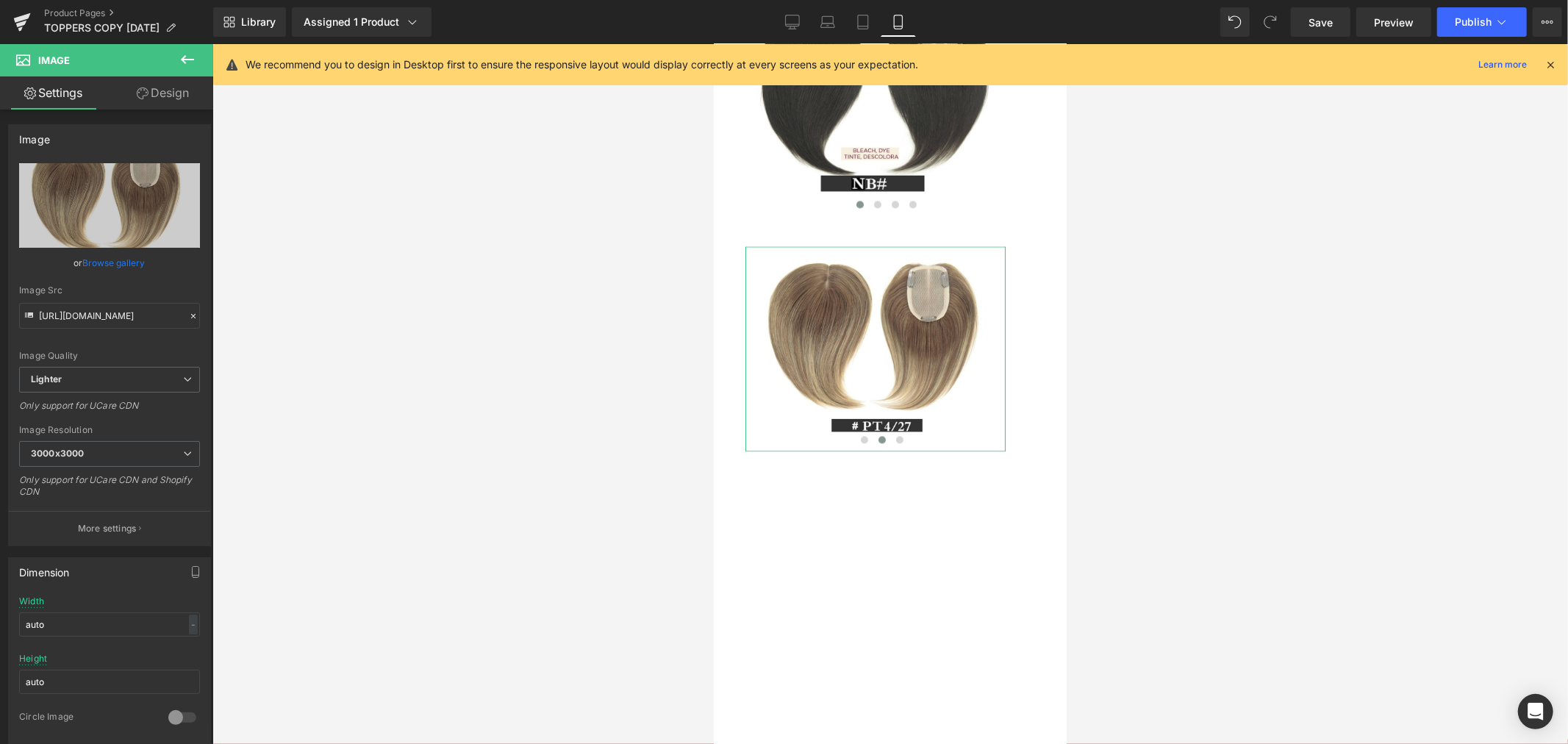
click at [148, 89] on link "Design" at bounding box center [163, 93] width 106 height 33
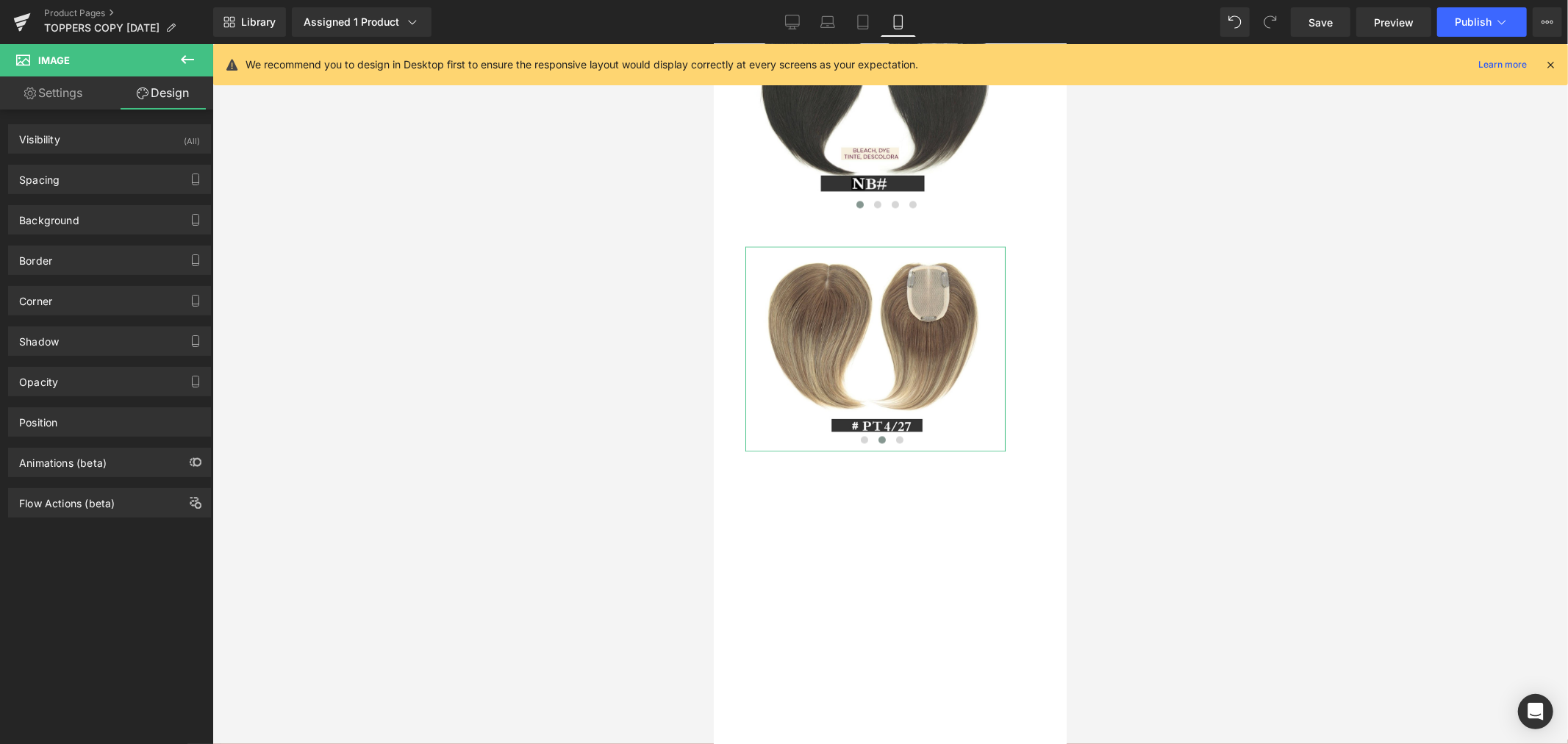
type input "0"
type input "22"
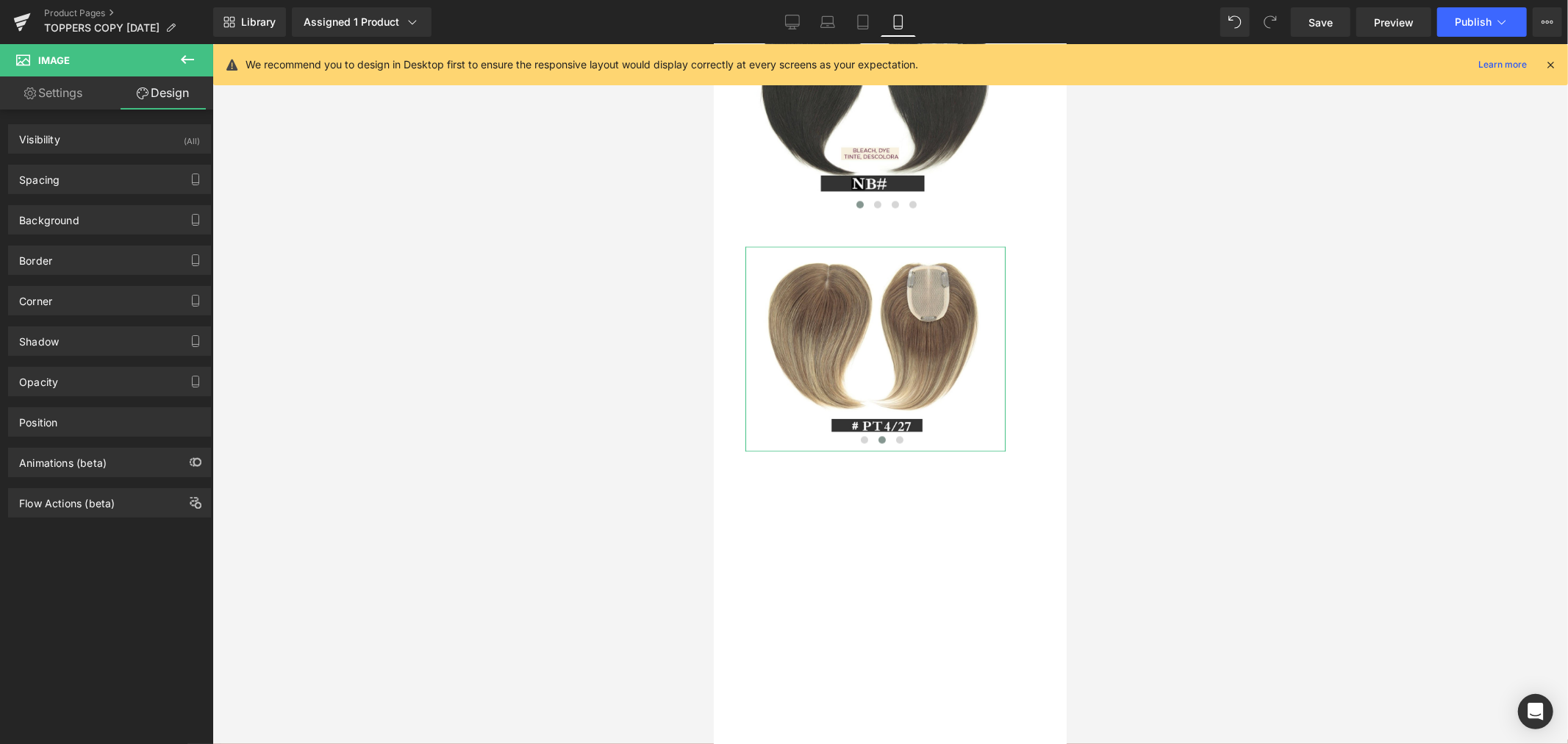
type input "0"
type input "27"
type input "7"
click at [108, 172] on div "Spacing" at bounding box center [110, 180] width 201 height 28
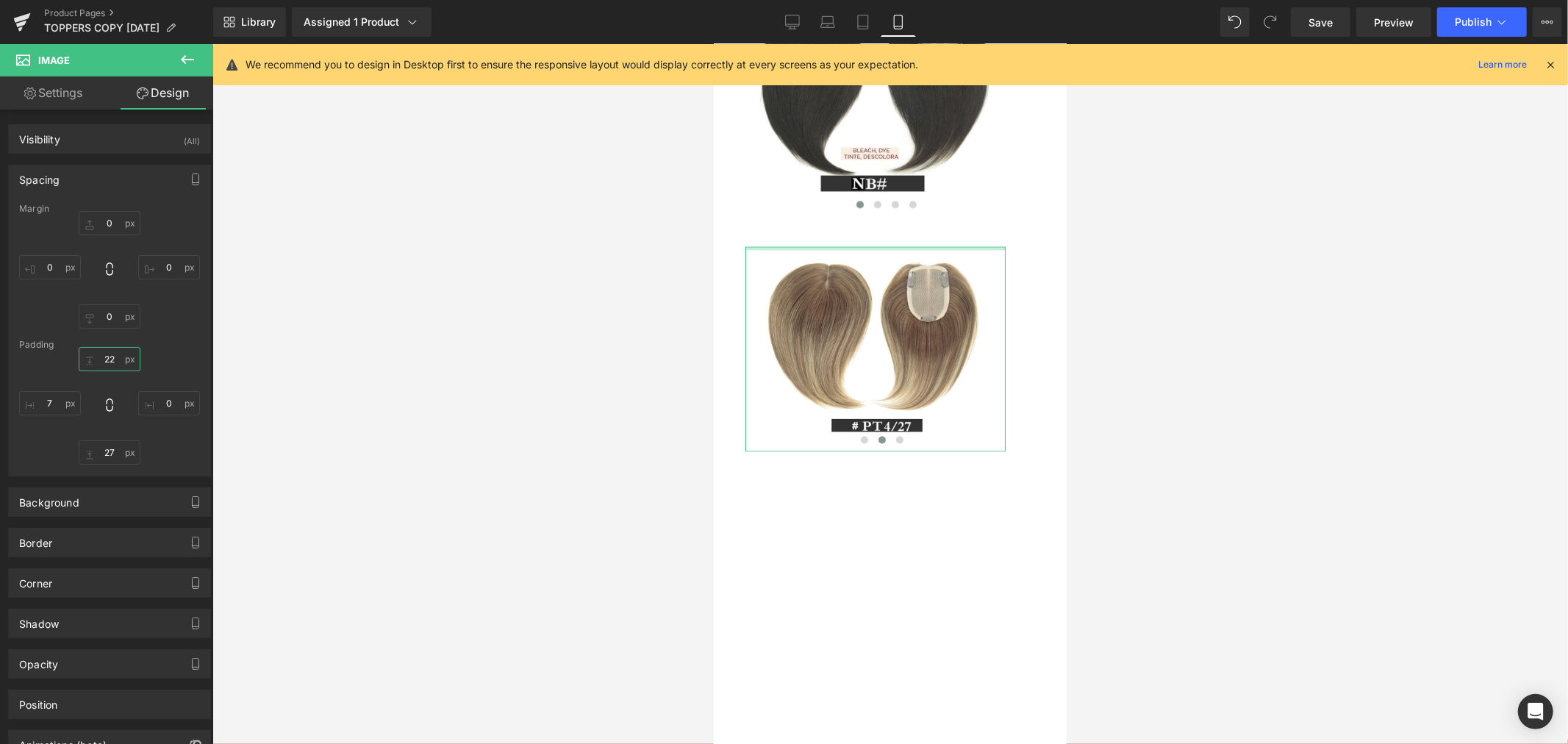
click at [111, 357] on input "22" at bounding box center [110, 358] width 62 height 24
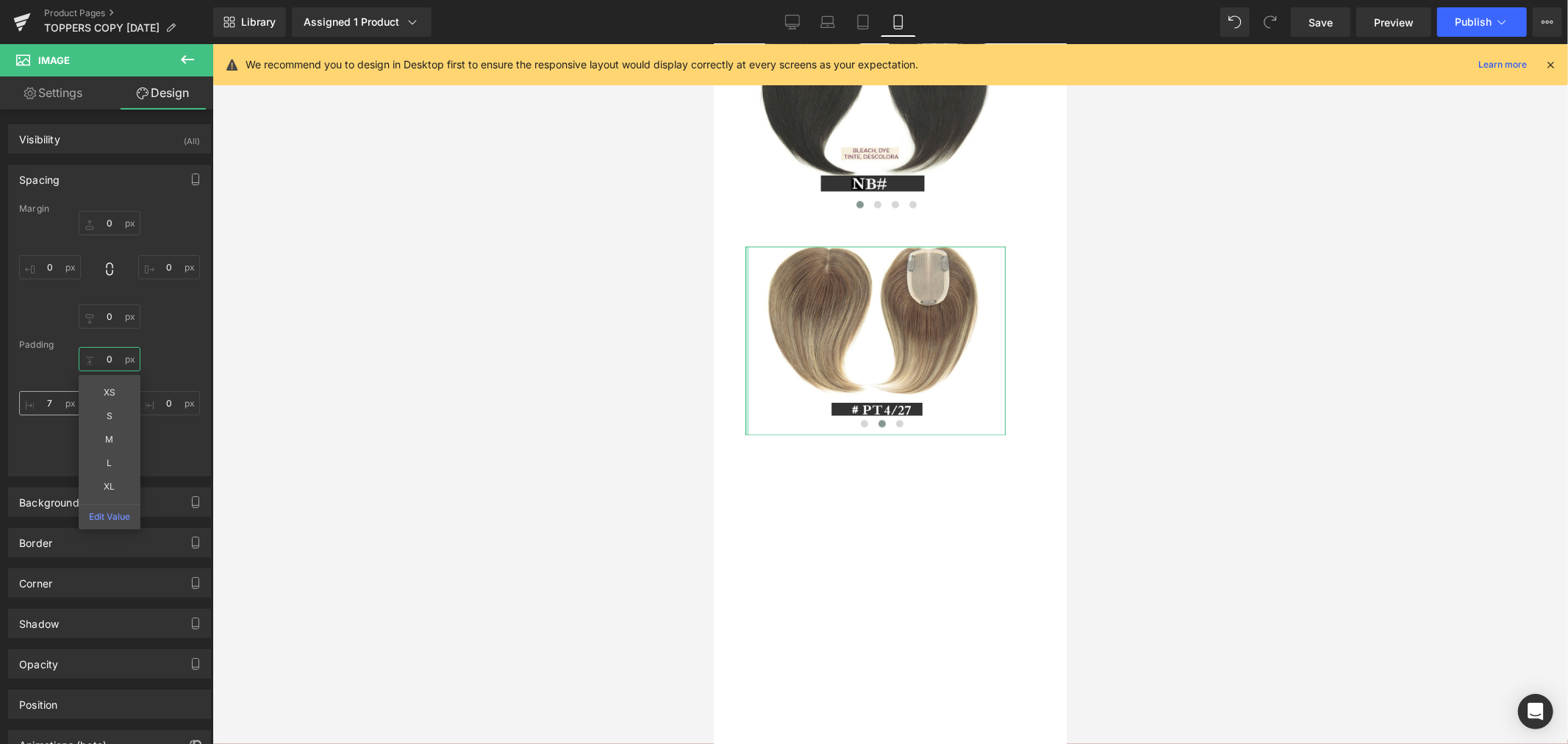
type input "0"
click at [57, 402] on input "7" at bounding box center [50, 402] width 62 height 24
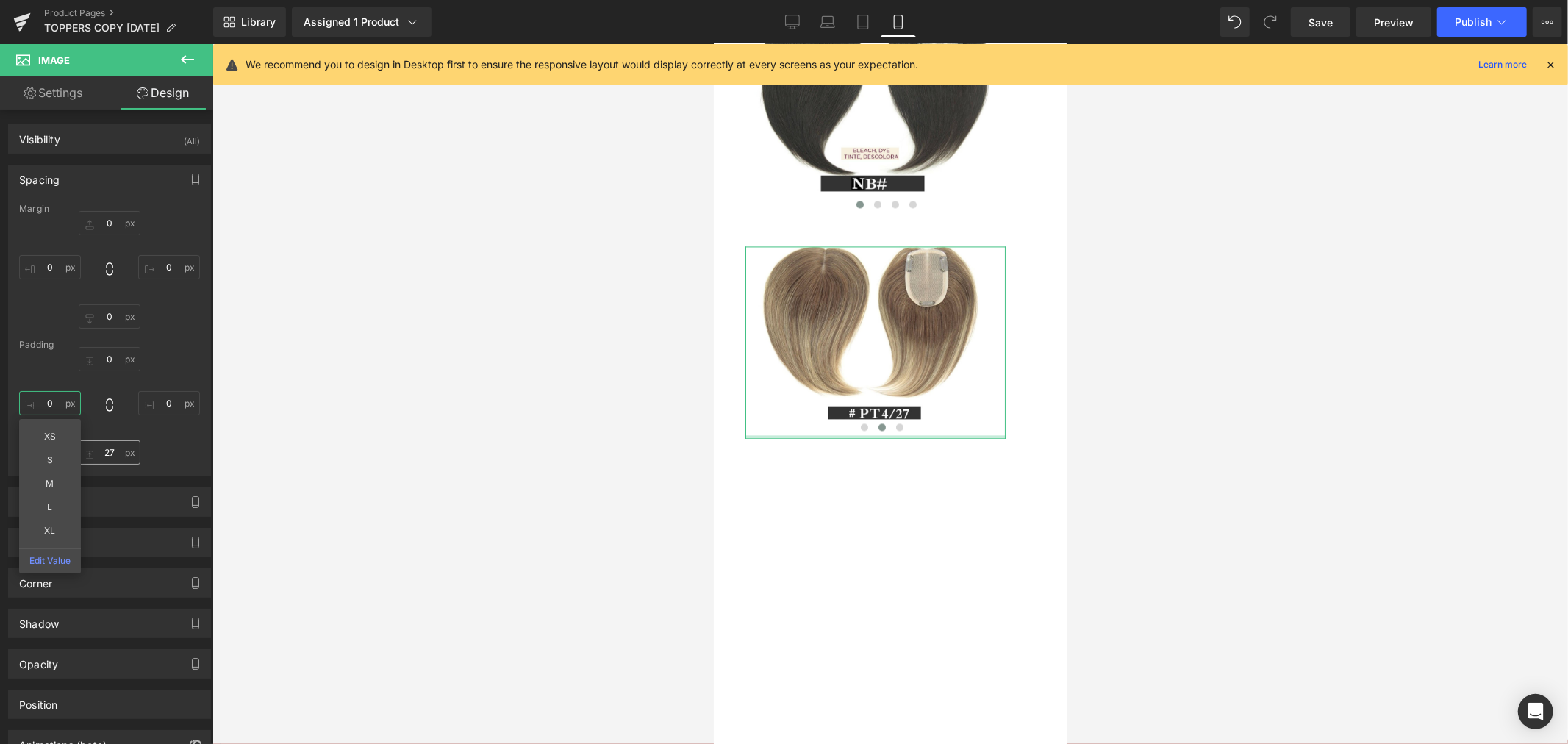
type input "0"
click at [113, 451] on input "27" at bounding box center [110, 451] width 62 height 24
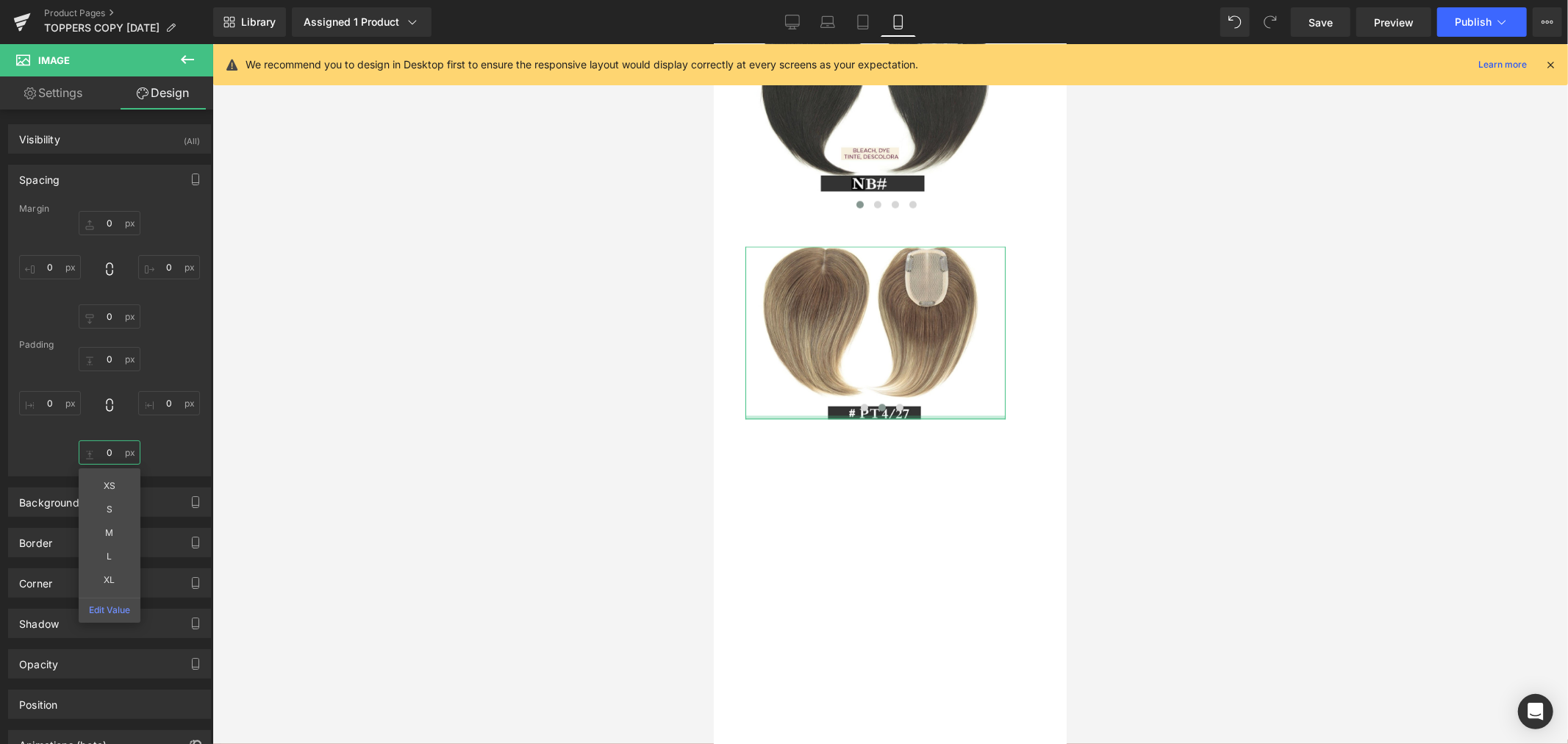
drag, startPoint x: 109, startPoint y: 450, endPoint x: 96, endPoint y: 456, distance: 14.3
click at [96, 456] on input "0" at bounding box center [110, 451] width 62 height 24
type input "27"
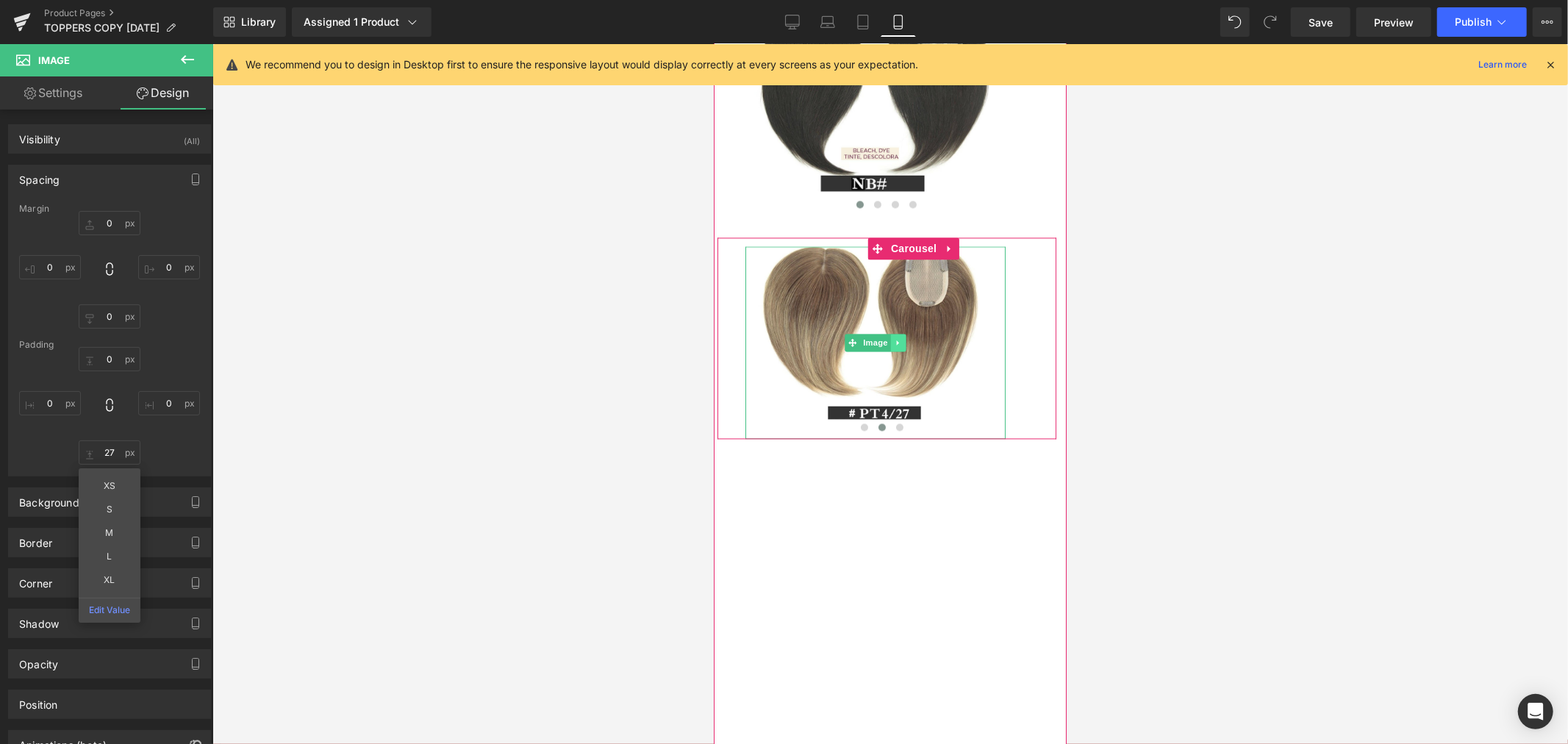
click at [895, 346] on icon at bounding box center [898, 342] width 8 height 9
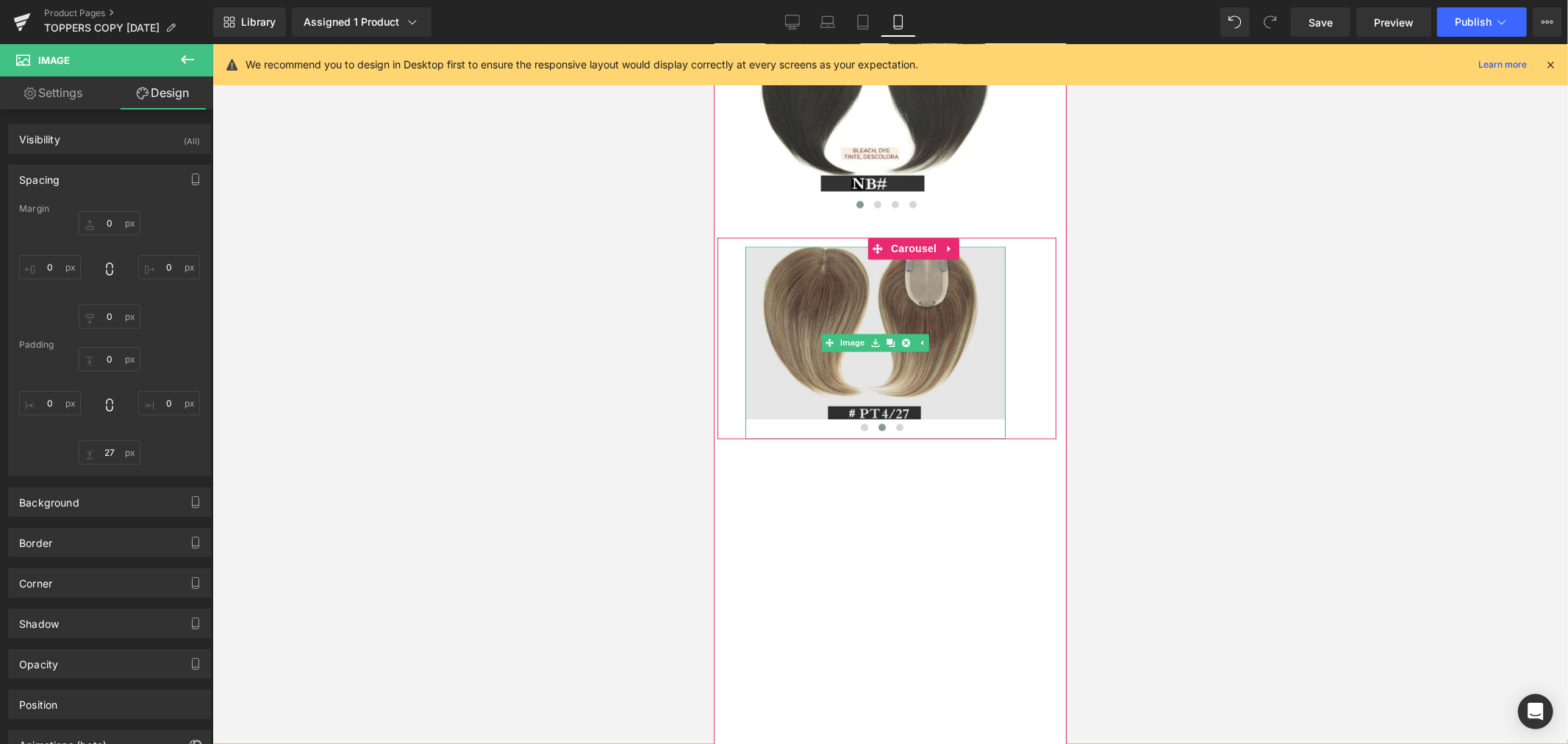
click at [888, 438] on img at bounding box center [874, 342] width 260 height 193
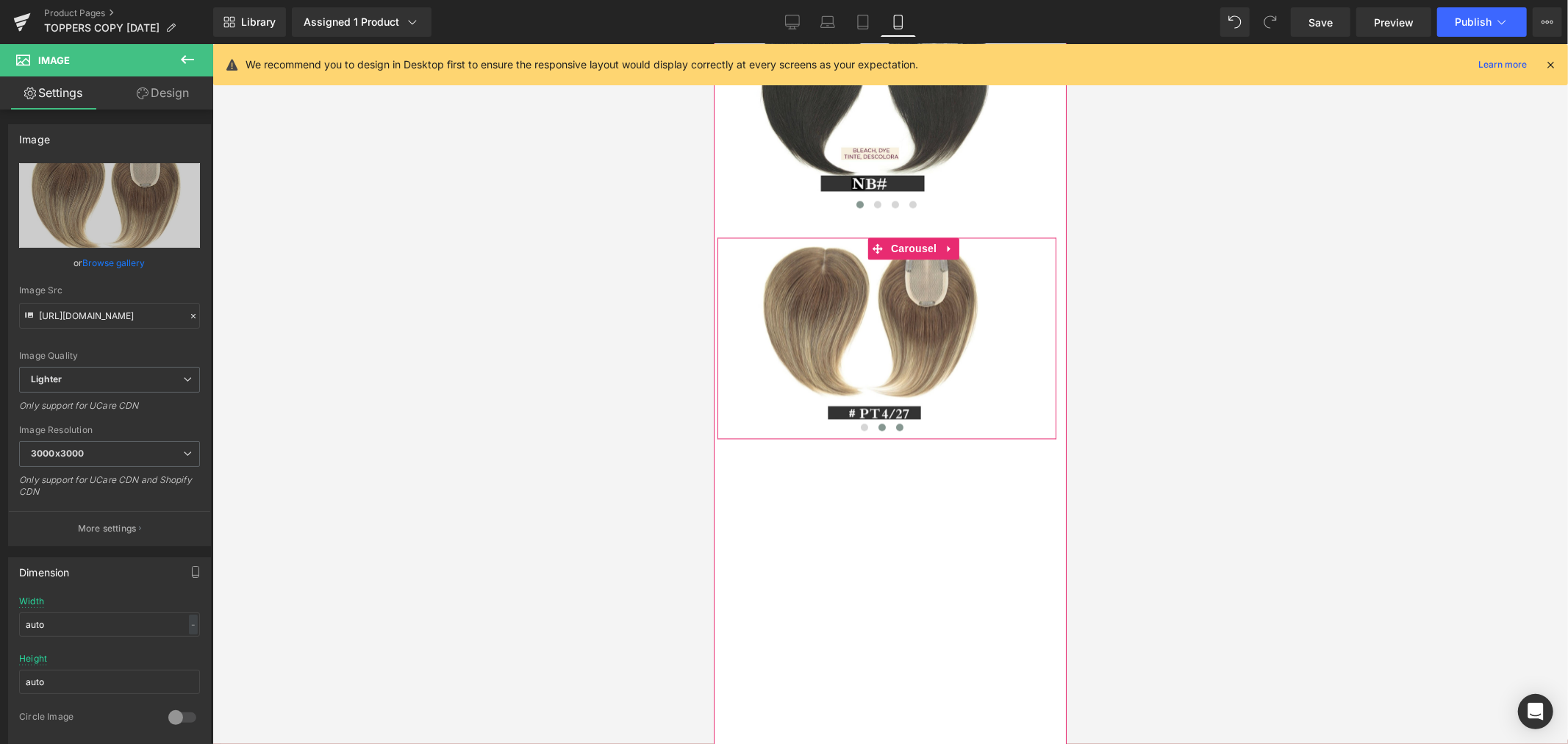
click at [895, 430] on span at bounding box center [899, 426] width 7 height 7
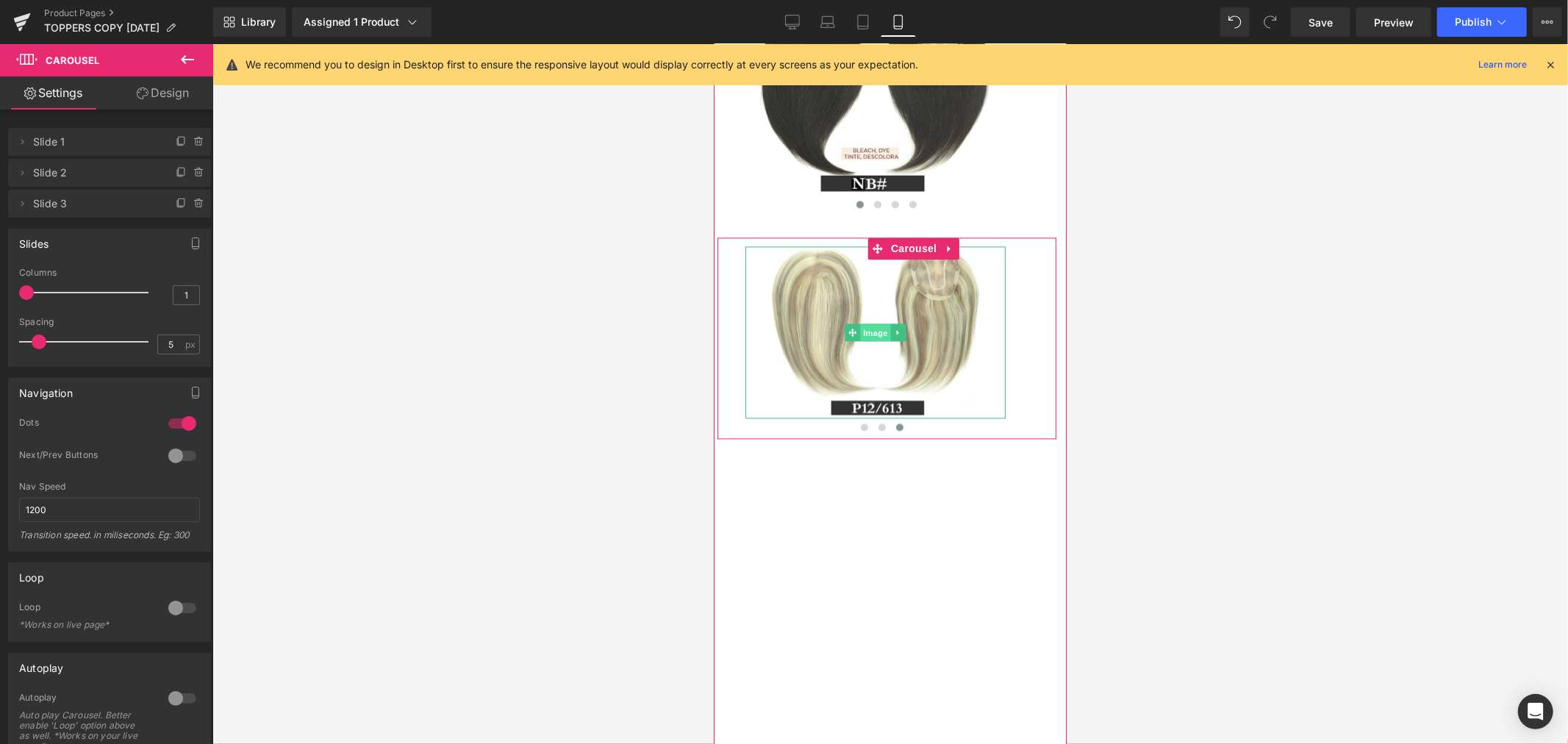
click at [874, 341] on span "Image" at bounding box center [874, 332] width 31 height 17
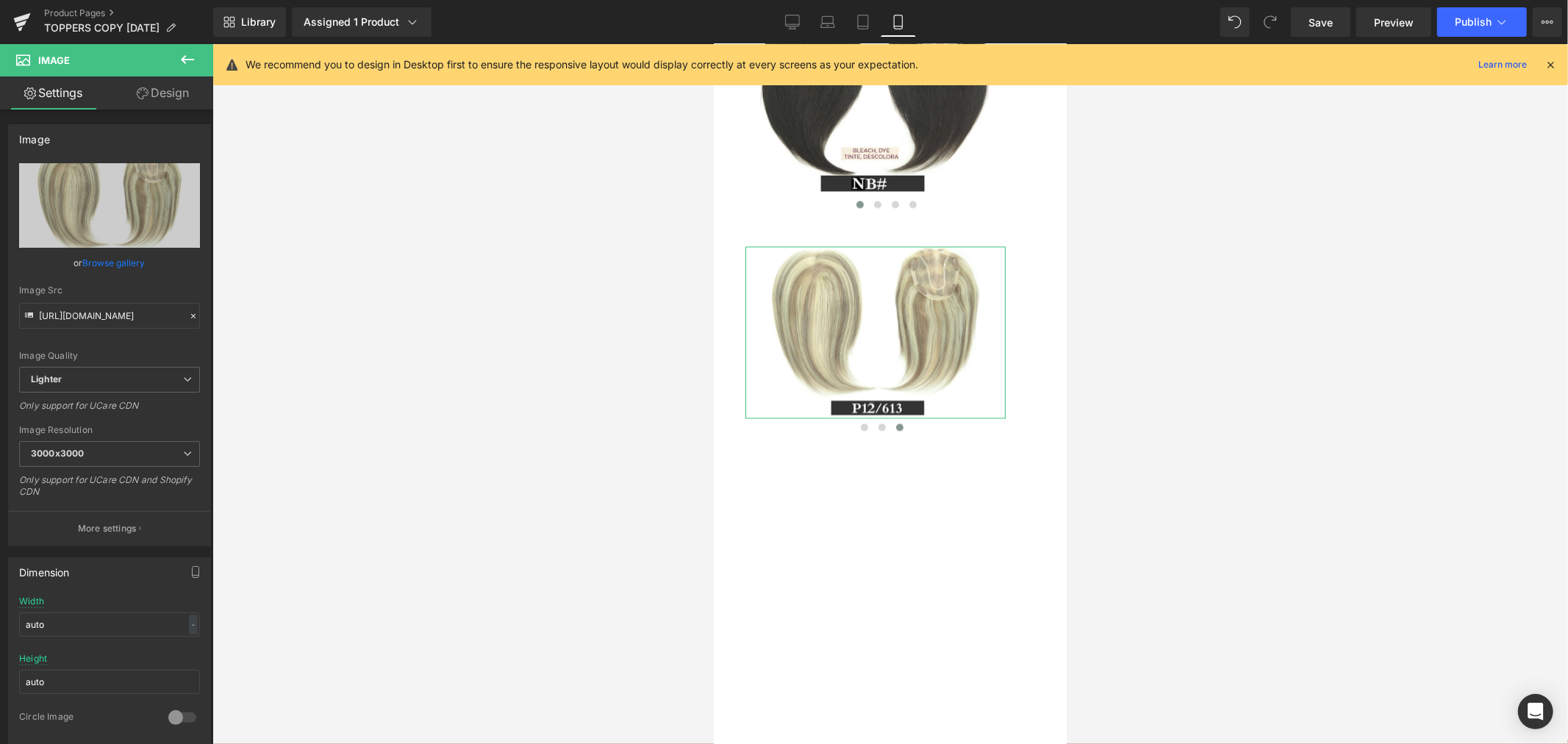
click at [148, 88] on link "Design" at bounding box center [163, 93] width 106 height 33
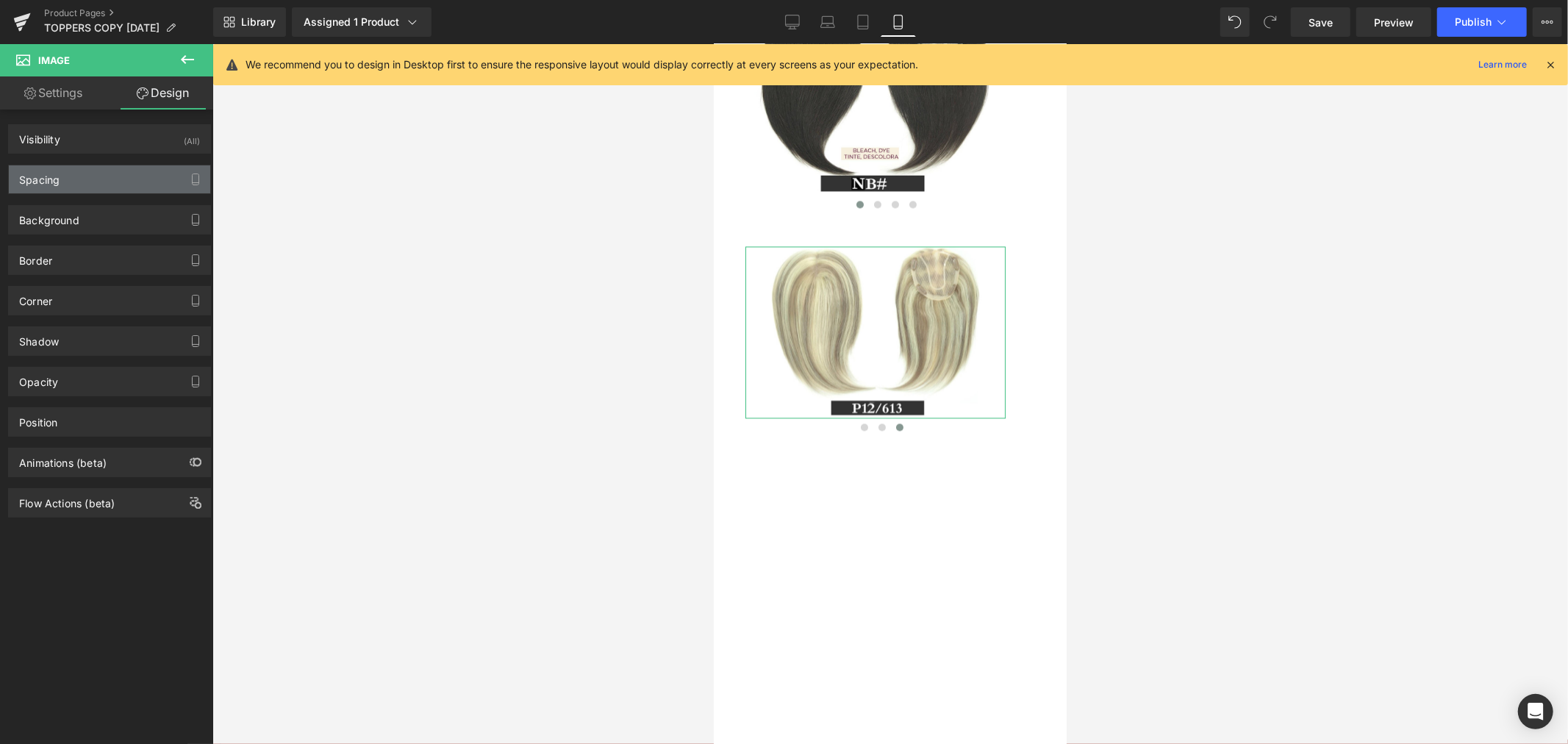
click at [135, 178] on div "Spacing" at bounding box center [110, 180] width 201 height 28
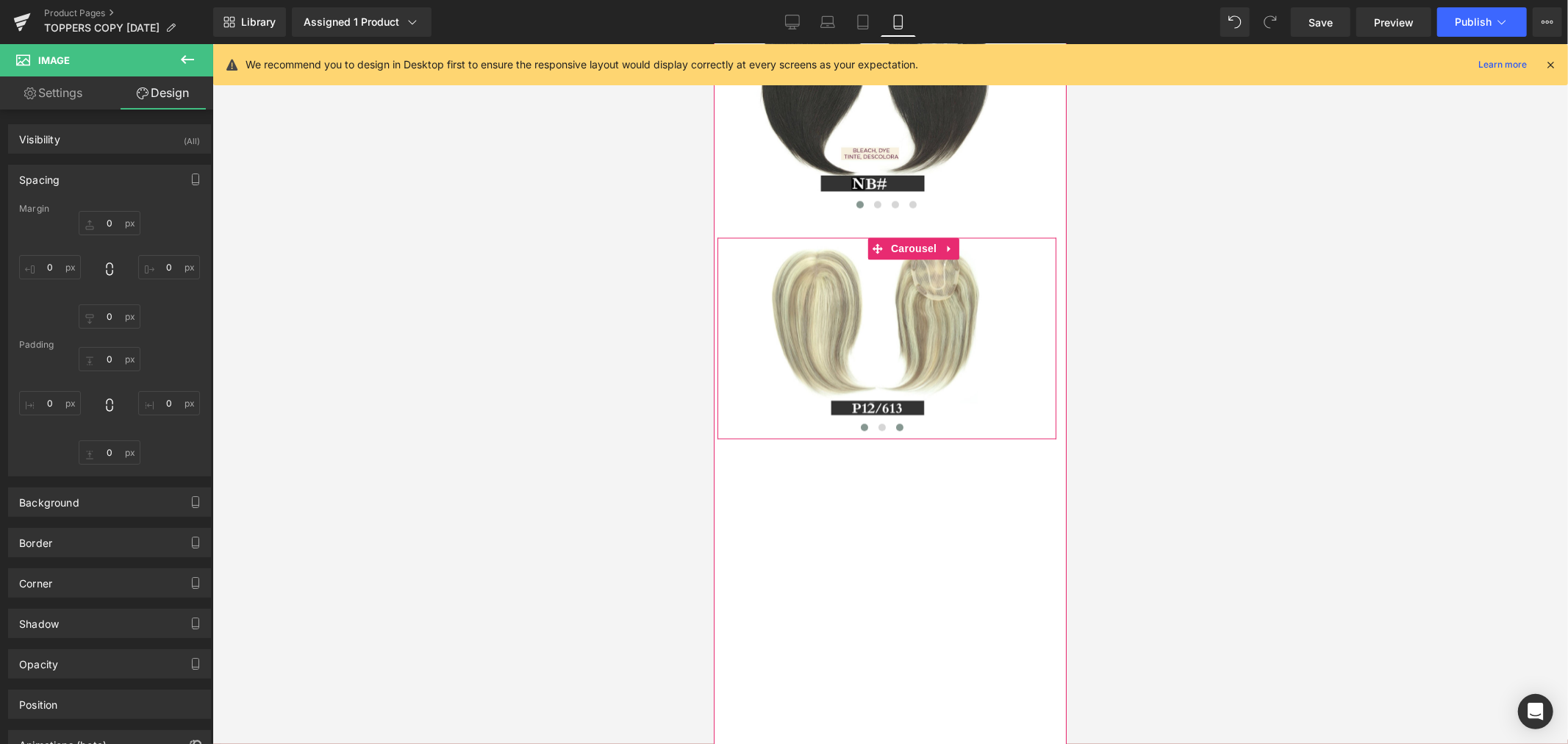
click at [860, 430] on span at bounding box center [863, 426] width 7 height 7
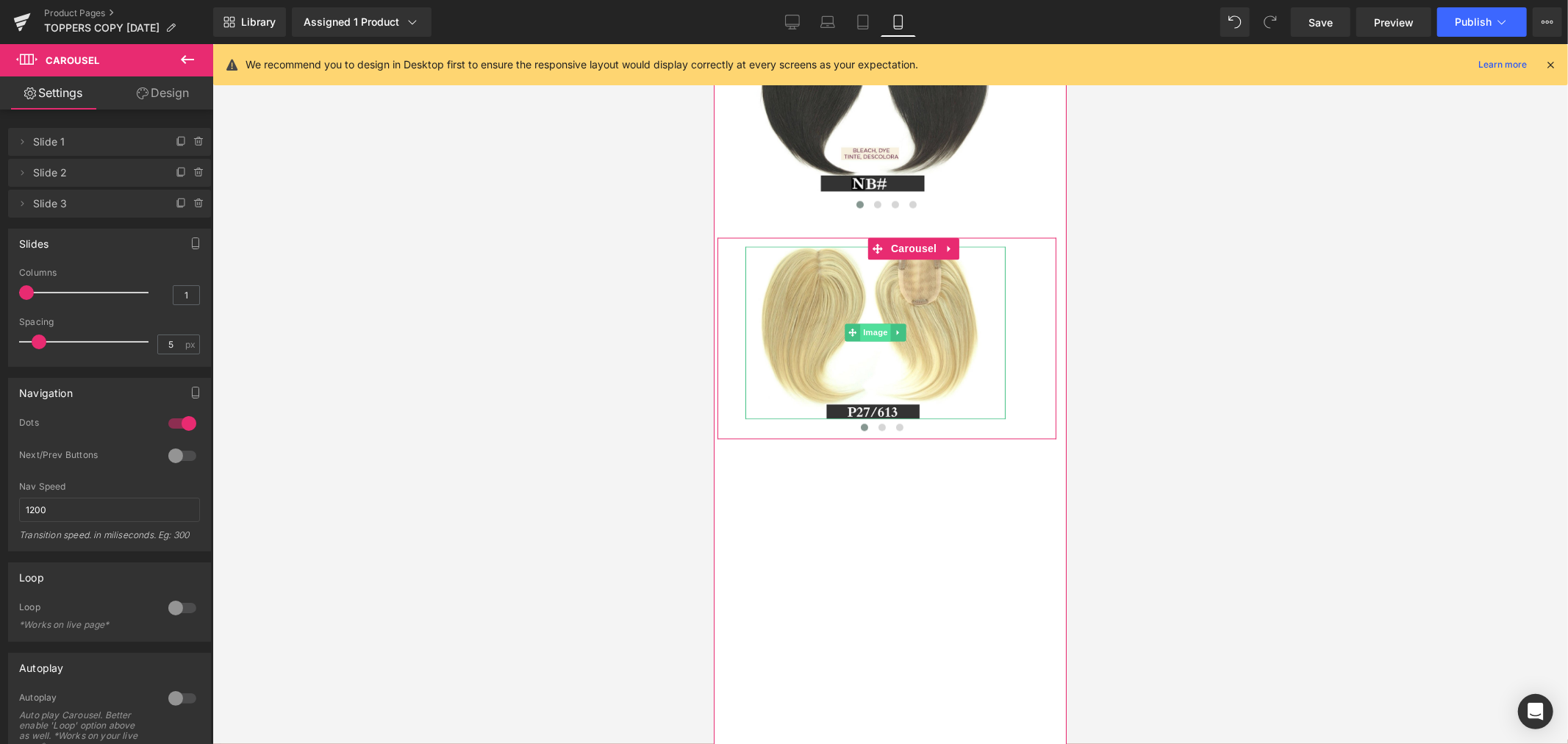
click at [871, 340] on span "Image" at bounding box center [874, 331] width 31 height 17
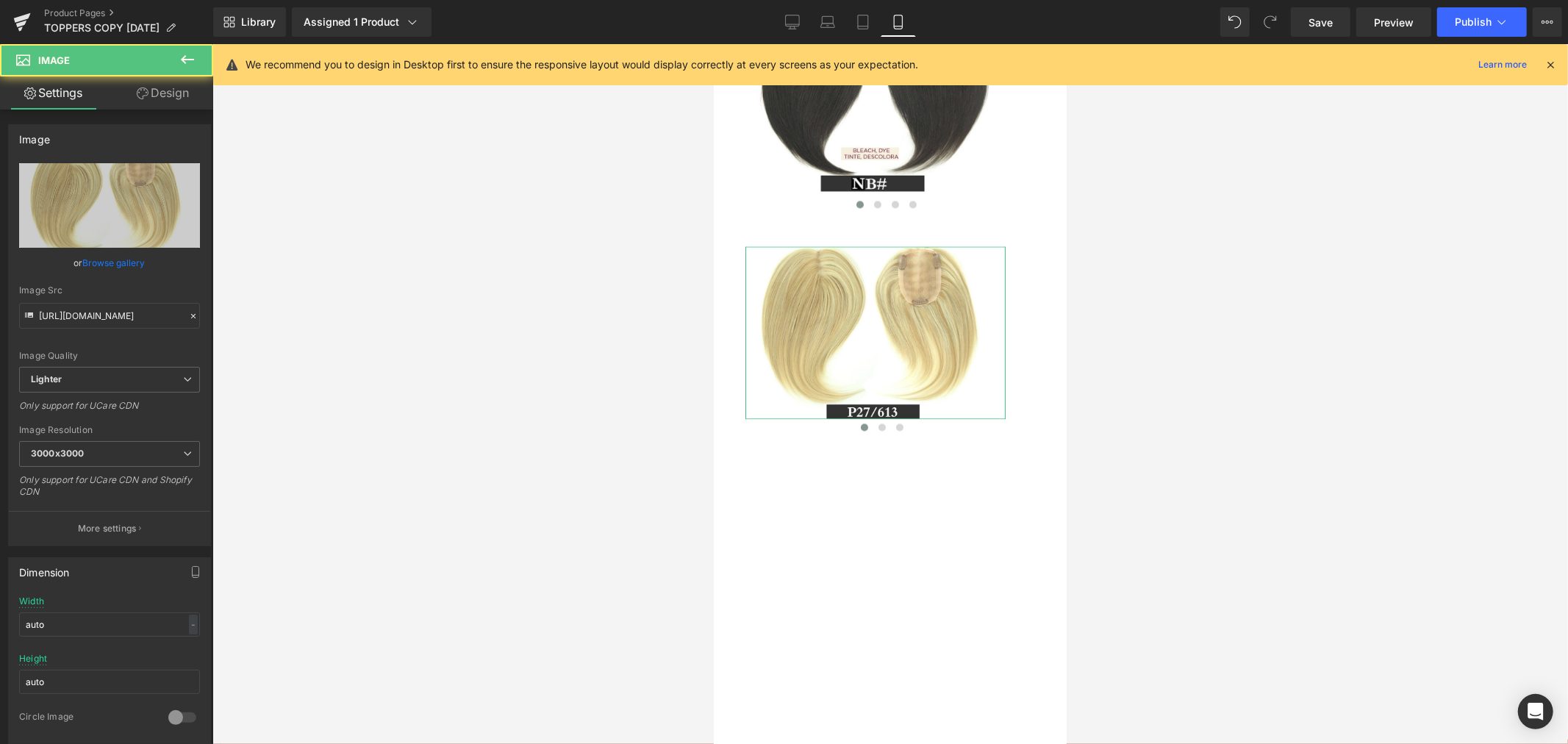
click at [177, 88] on link "Design" at bounding box center [163, 93] width 106 height 33
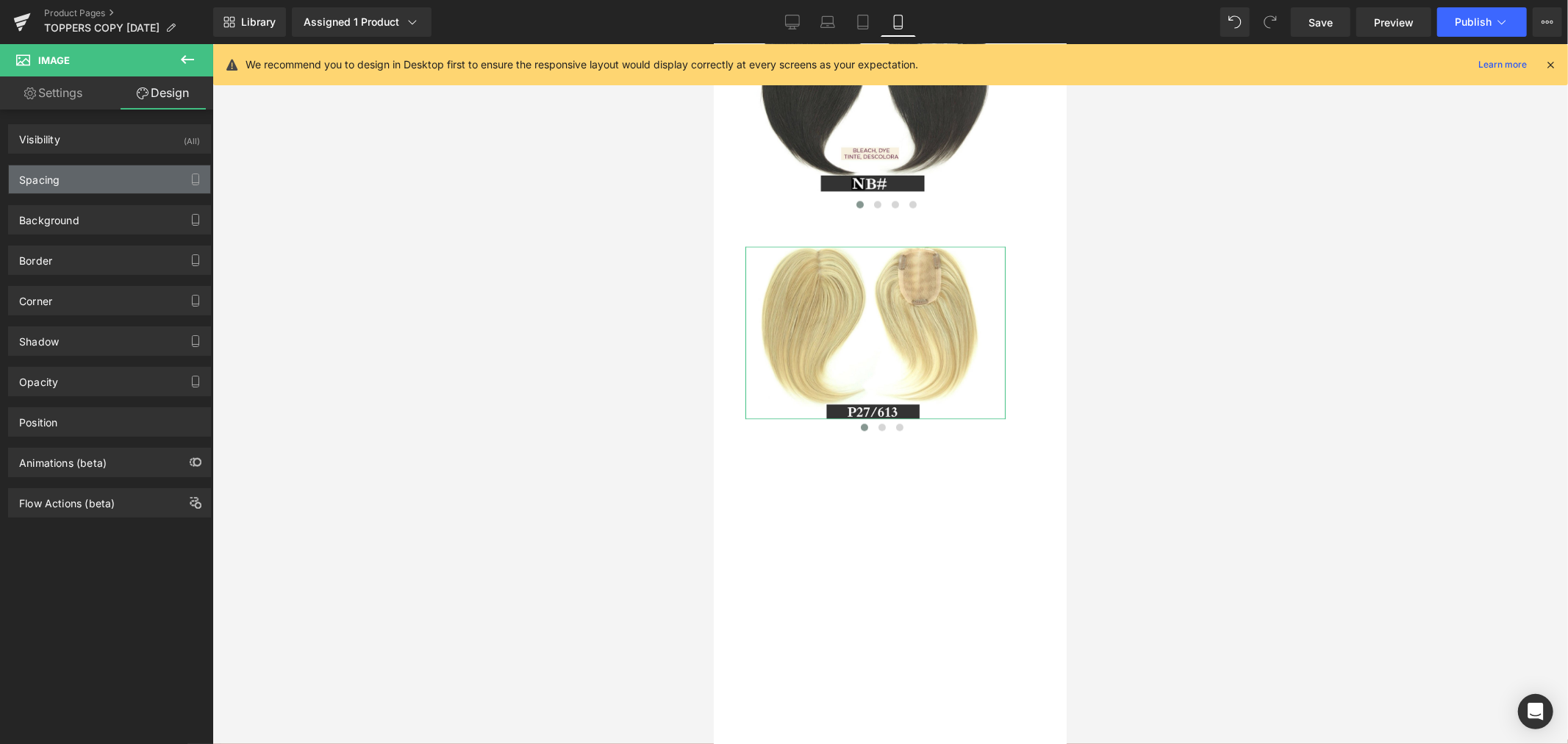
click at [120, 174] on div "Spacing" at bounding box center [110, 180] width 201 height 28
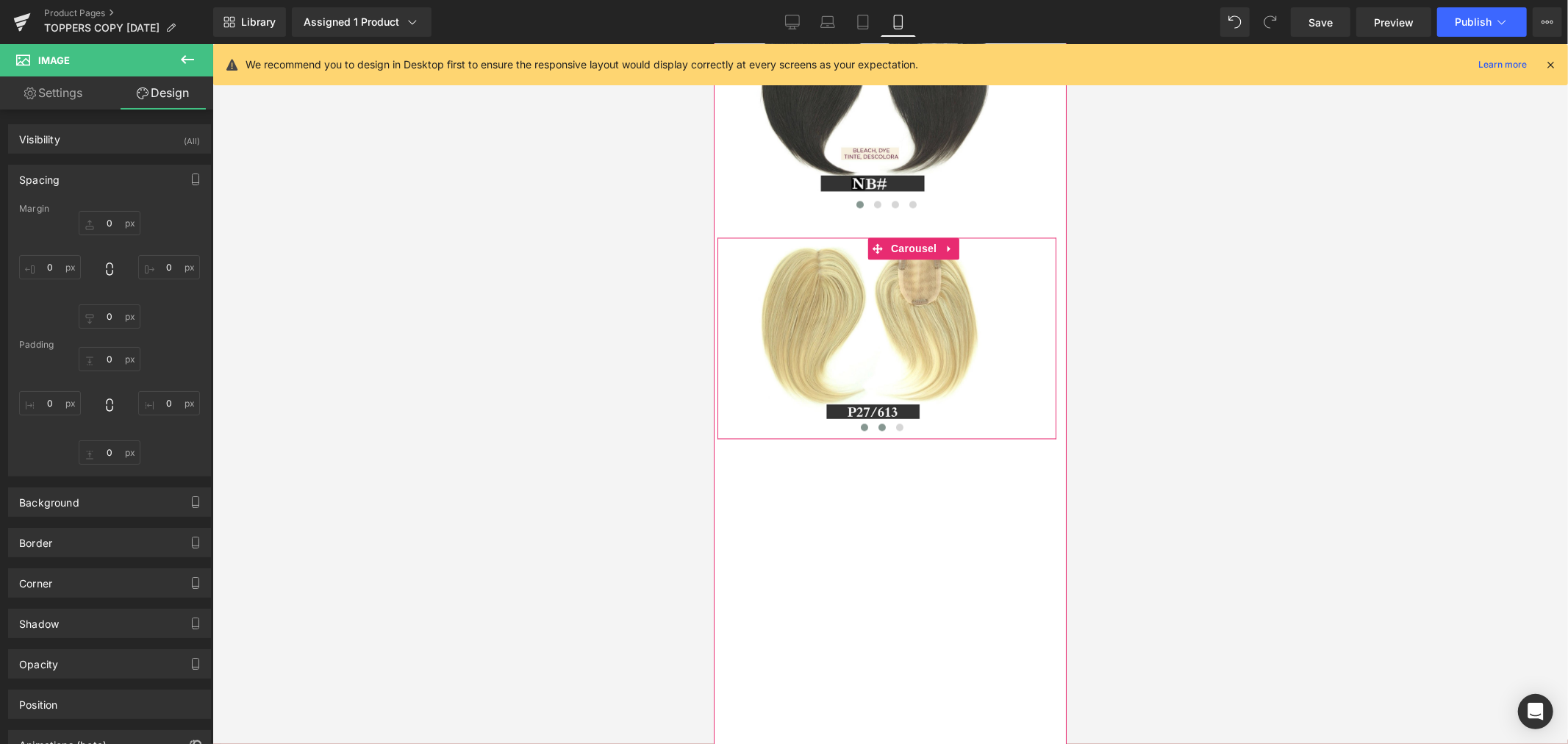
click at [877, 430] on span at bounding box center [880, 426] width 7 height 7
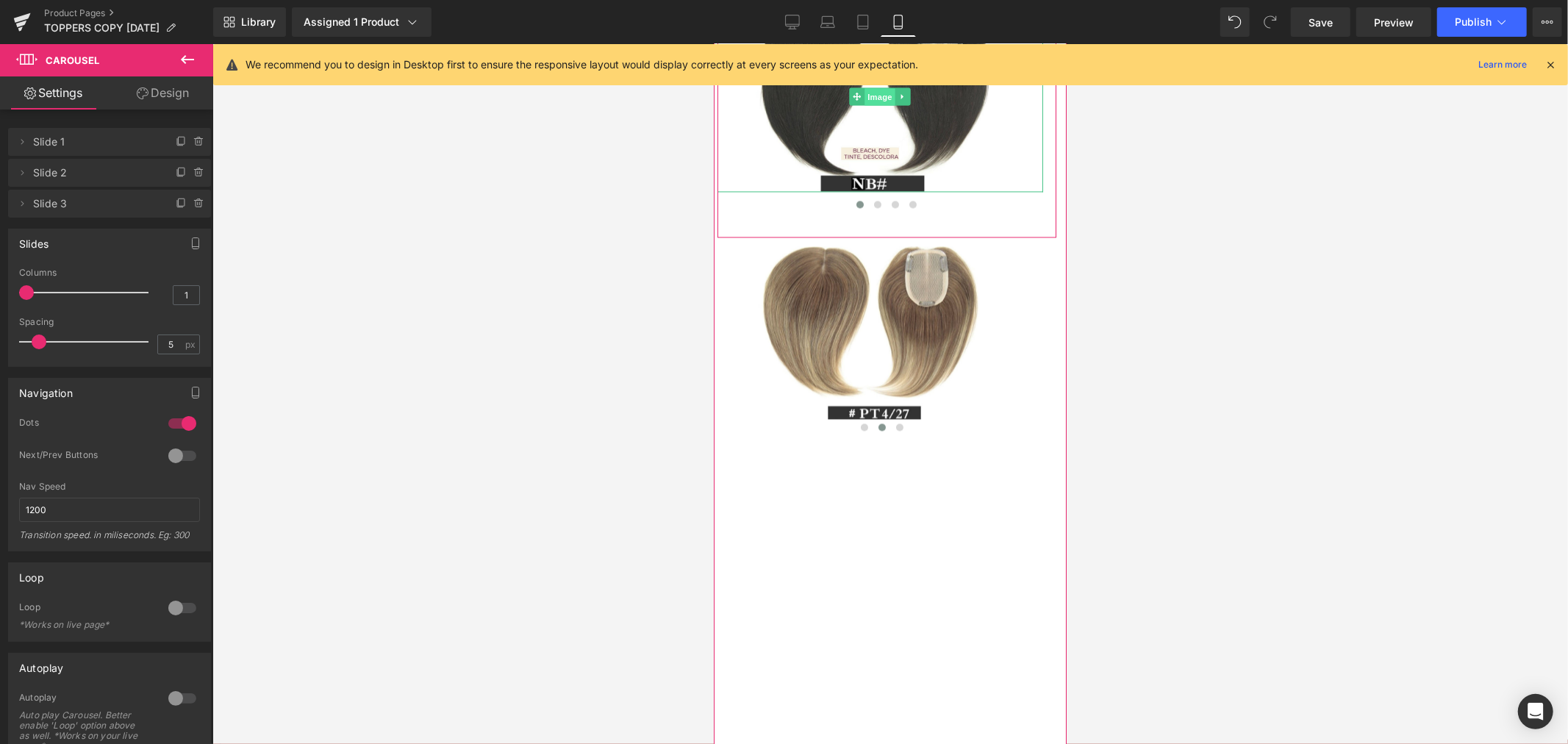
drag, startPoint x: 870, startPoint y: 218, endPoint x: 1374, endPoint y: 228, distance: 504.1
click at [870, 105] on span "Image" at bounding box center [880, 96] width 31 height 17
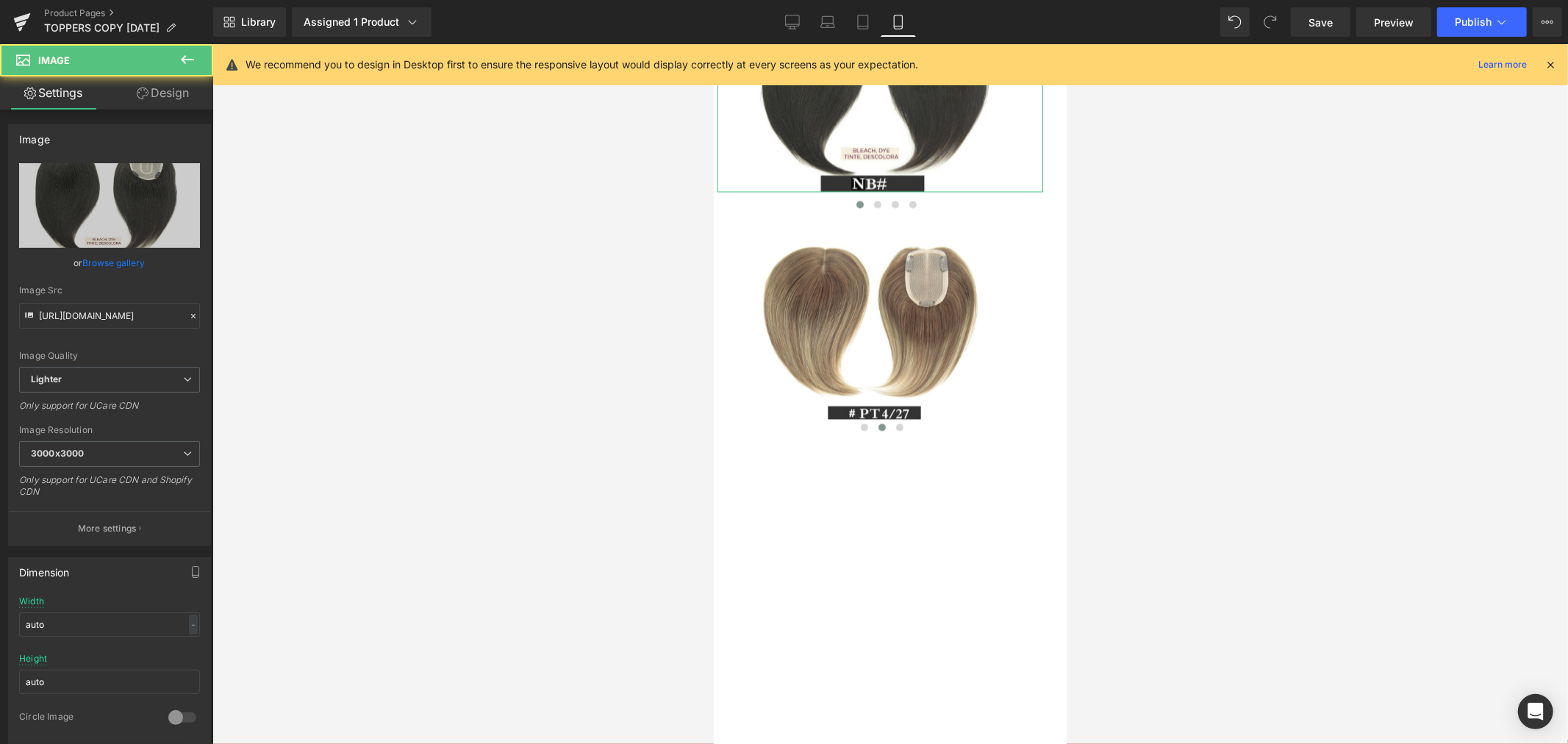
click at [175, 91] on link "Design" at bounding box center [163, 93] width 106 height 33
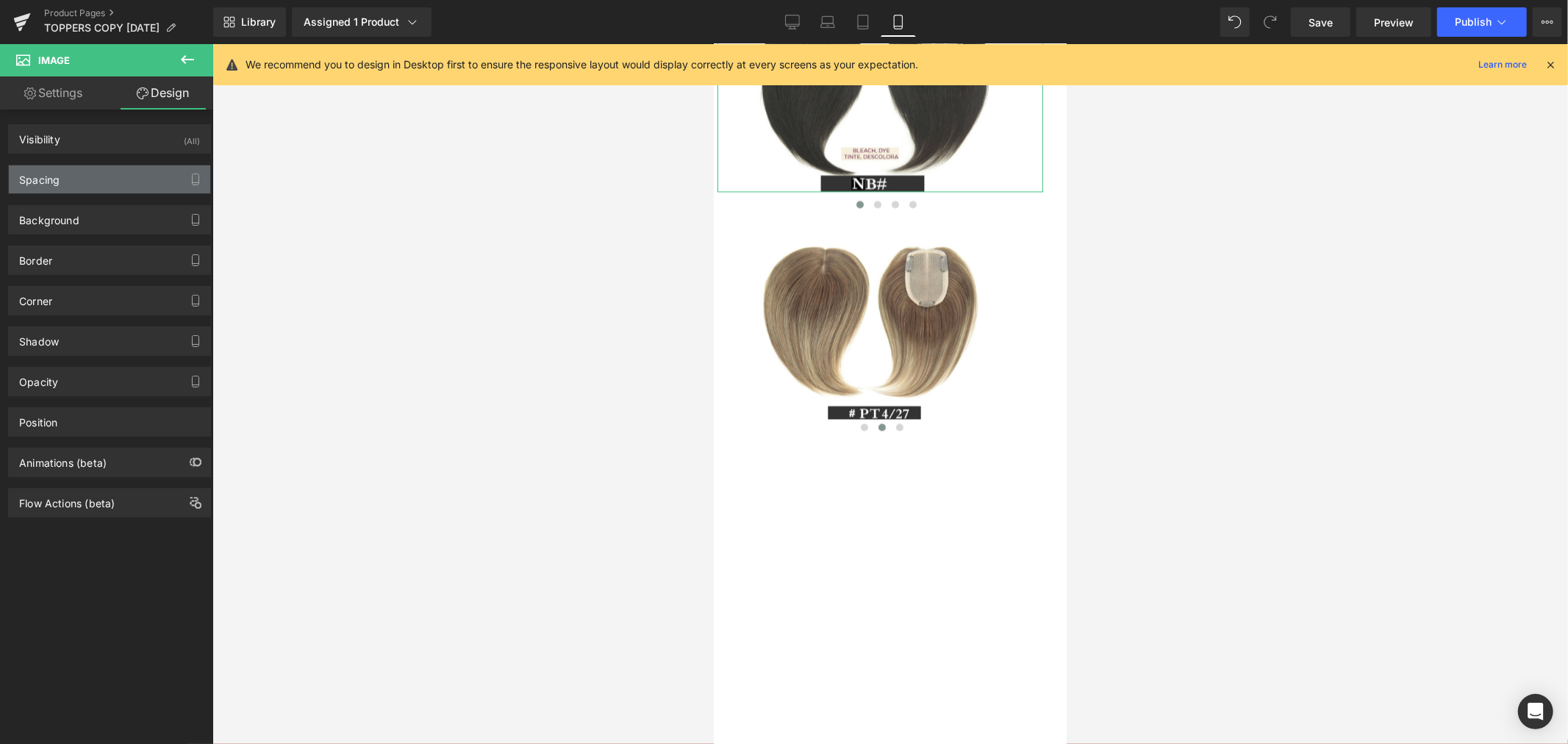
click at [116, 173] on div "Spacing" at bounding box center [110, 180] width 201 height 28
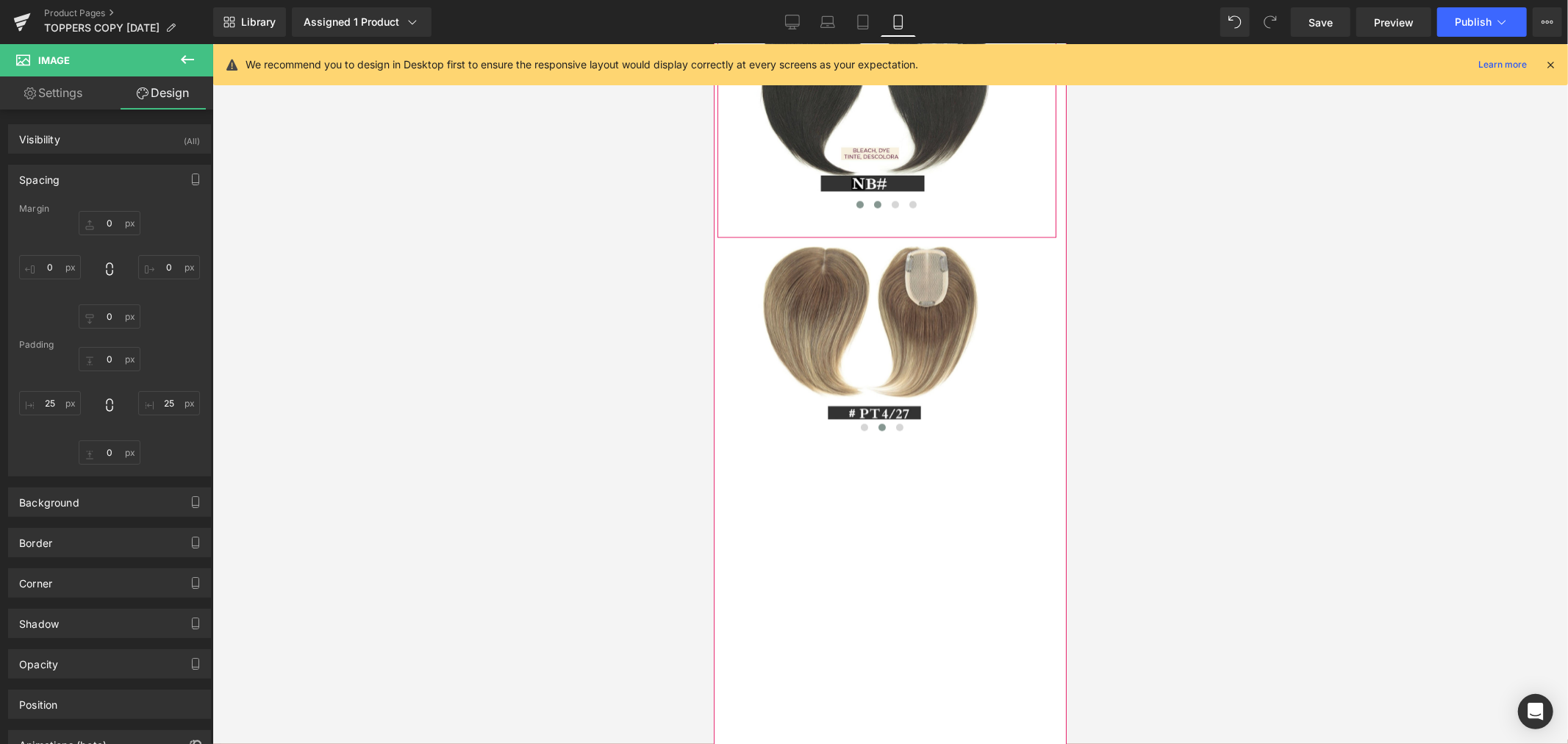
click at [873, 207] on span at bounding box center [876, 203] width 7 height 7
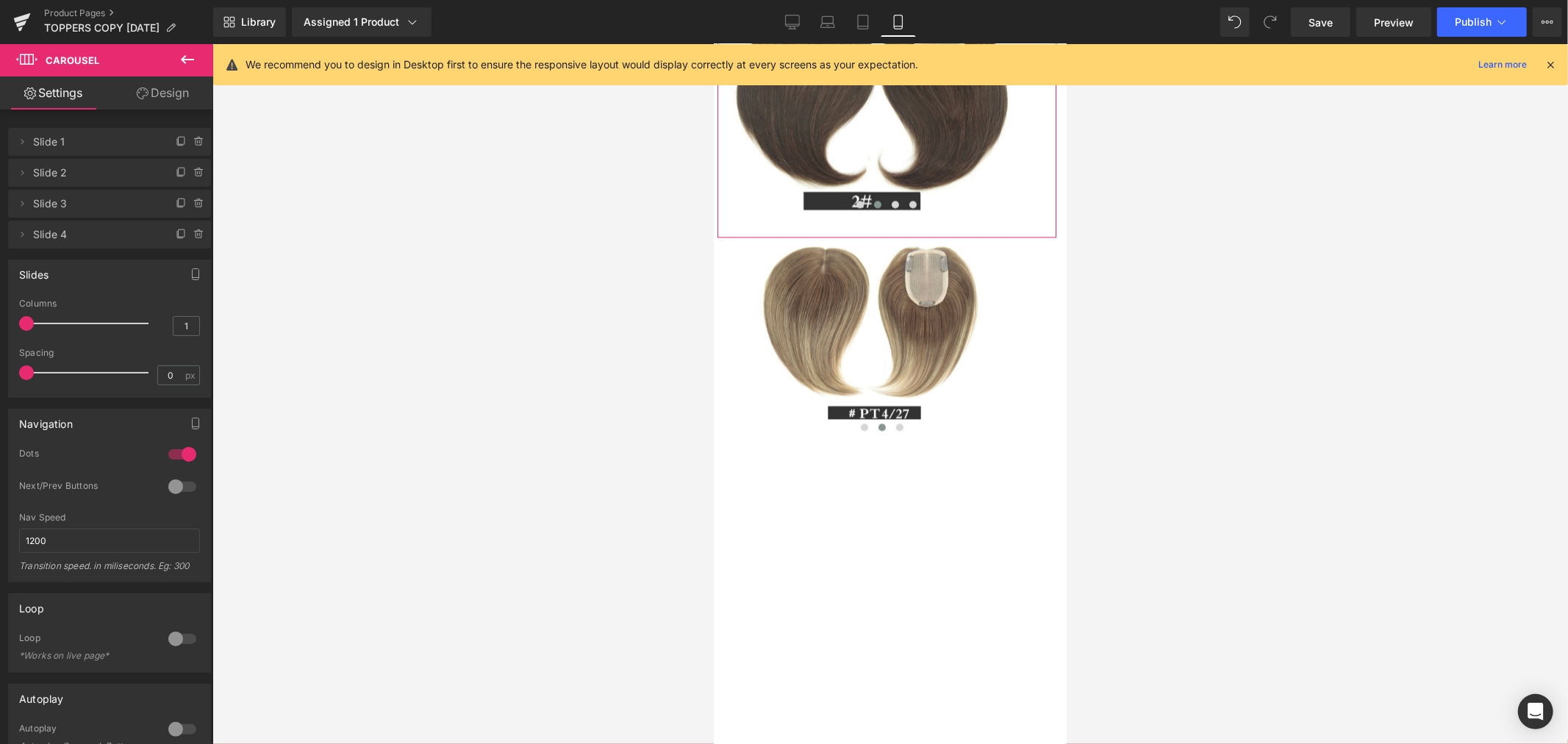
click at [150, 88] on link "Design" at bounding box center [163, 93] width 106 height 33
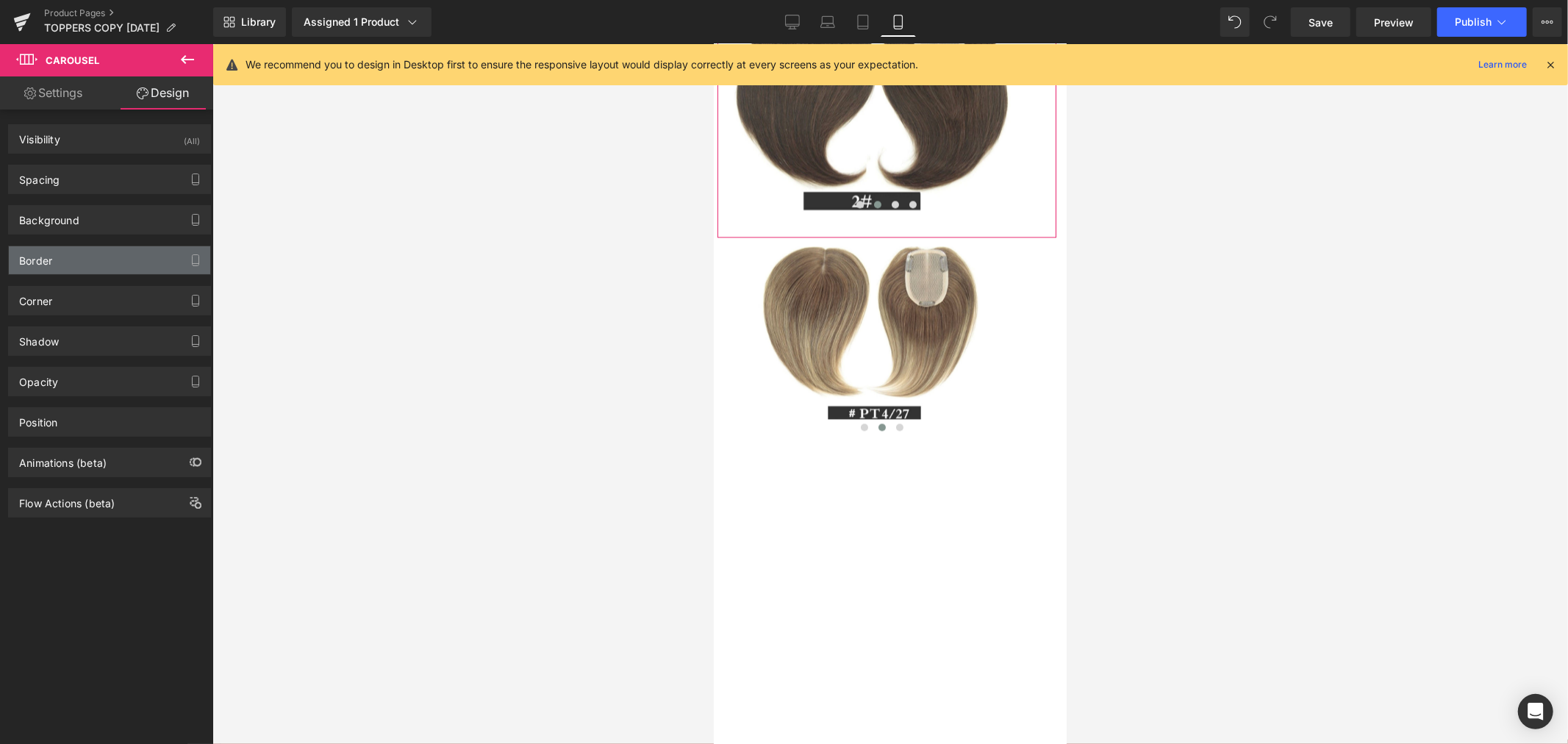
type input "0"
type input "15"
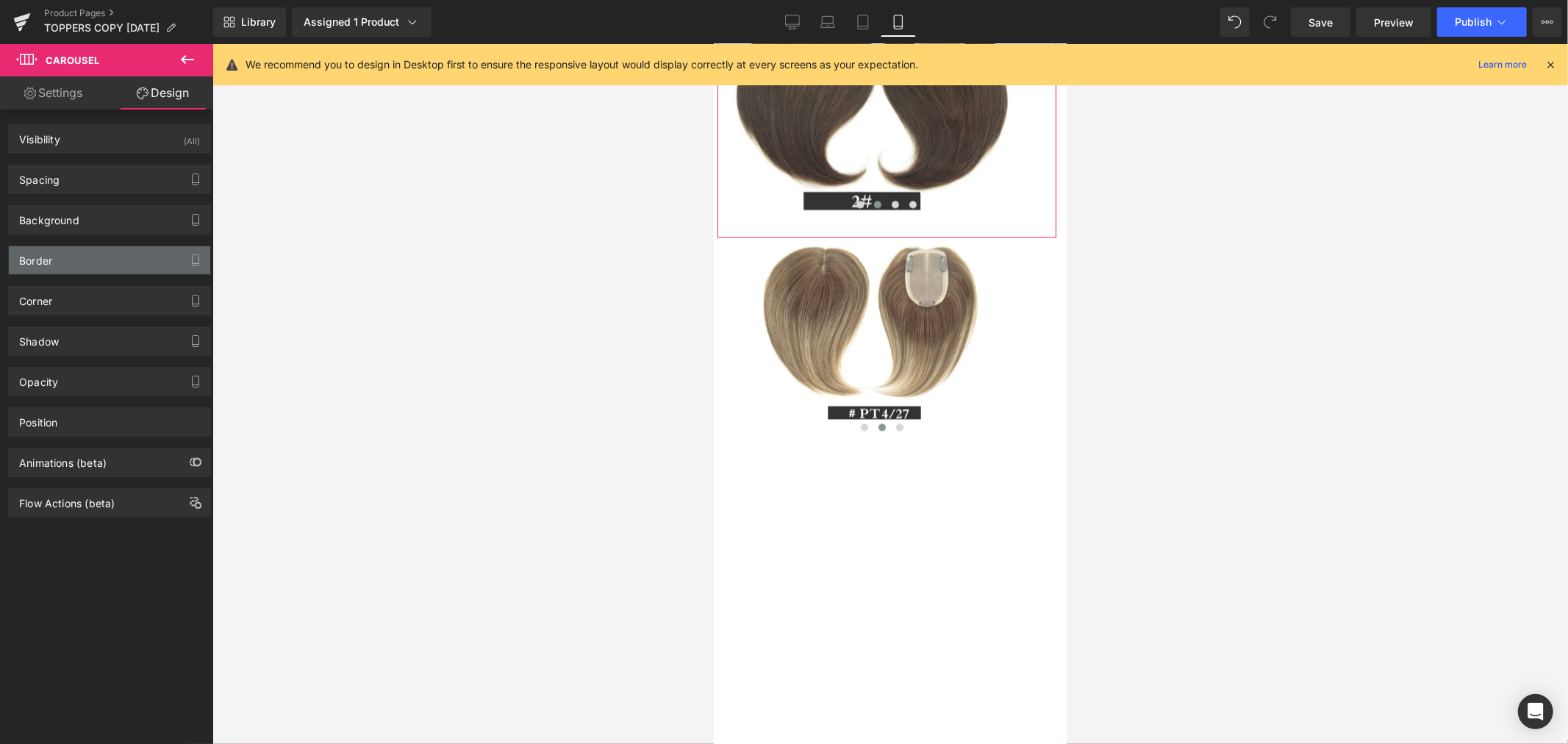
type input "1"
type input "29"
type input "0"
click at [90, 180] on div "Spacing" at bounding box center [110, 180] width 201 height 28
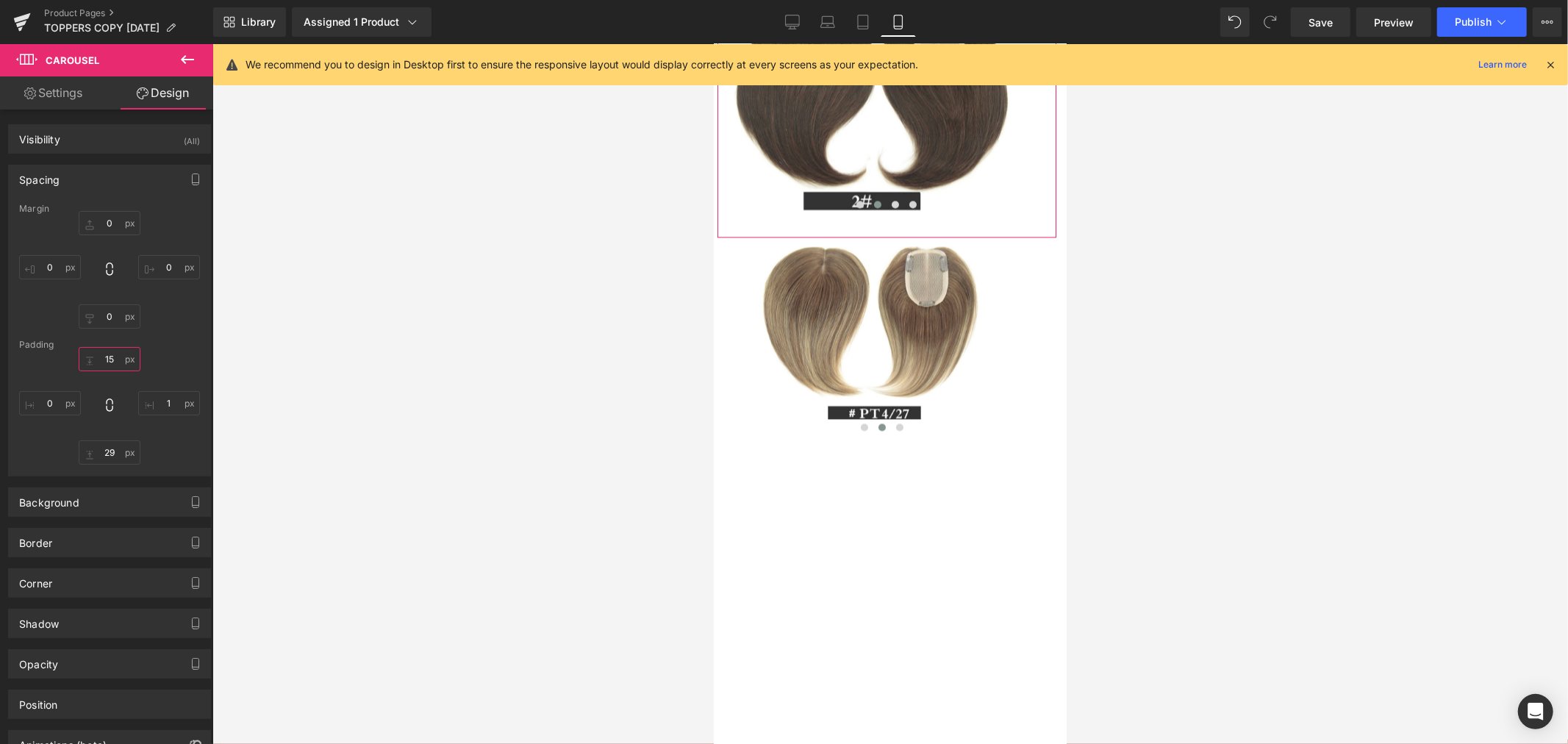
click at [114, 357] on input "15" at bounding box center [110, 358] width 62 height 24
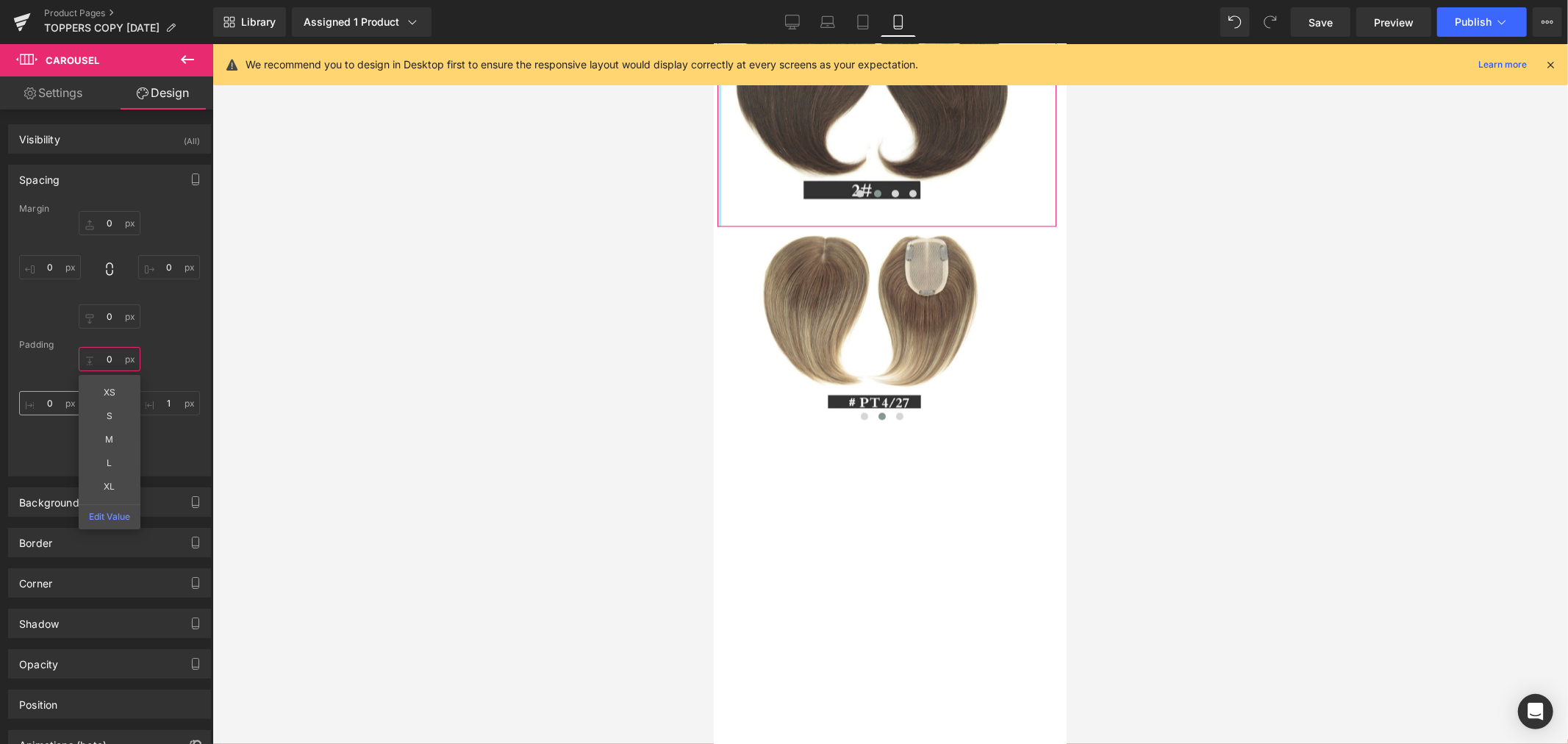
type input "0"
click at [50, 401] on input "0" at bounding box center [50, 402] width 62 height 24
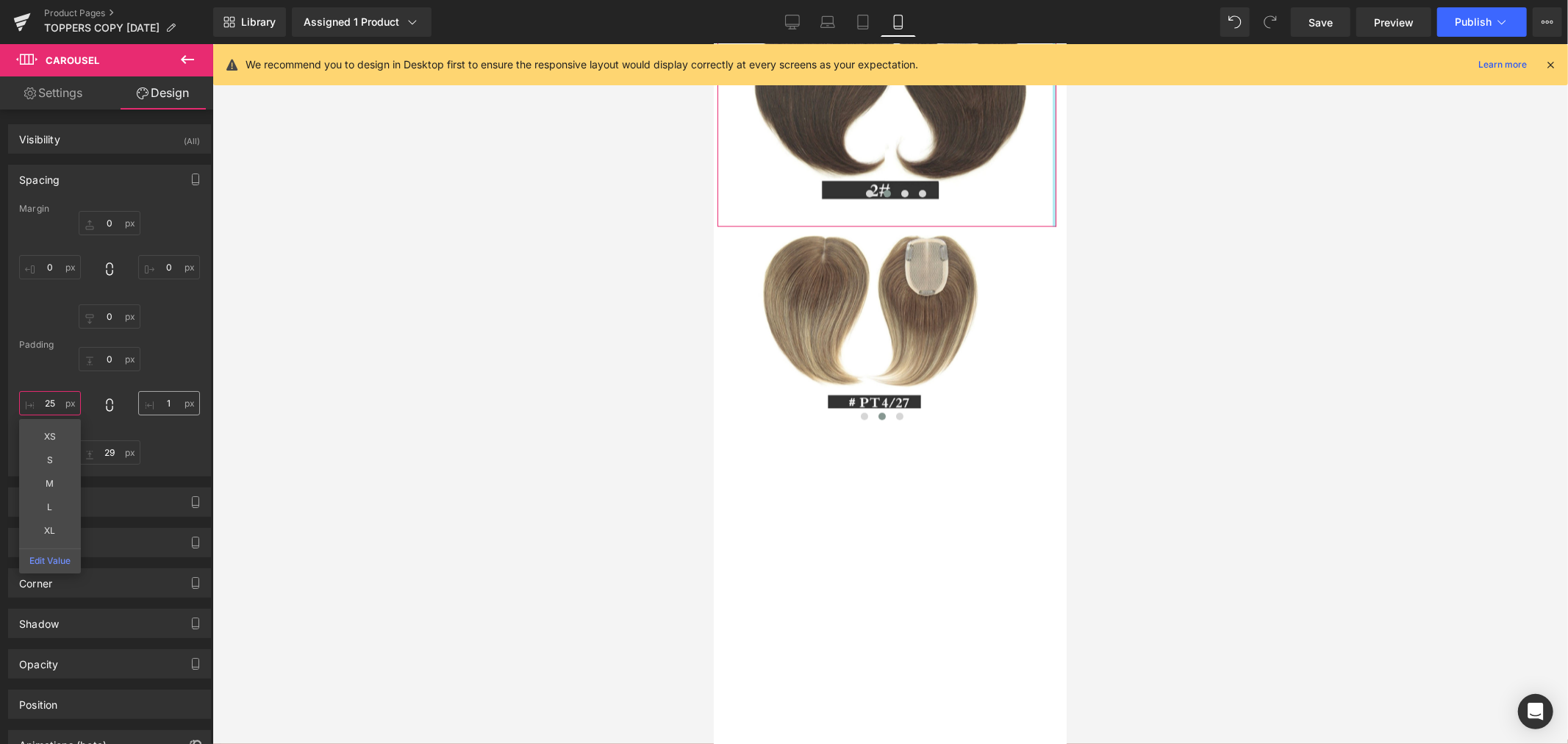
type input "25"
click at [163, 396] on input "1" at bounding box center [169, 402] width 62 height 24
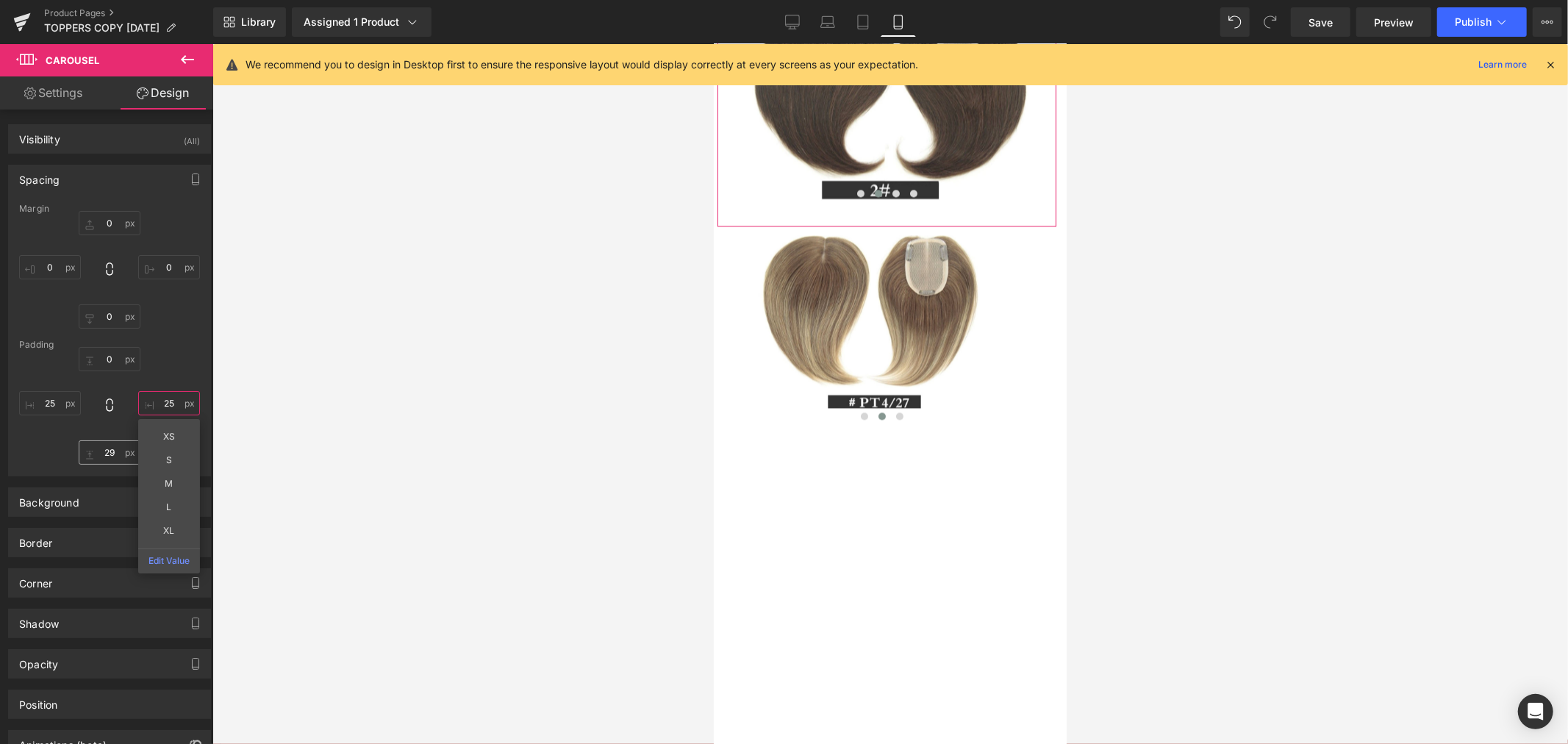
type input "25"
click at [106, 446] on input "29" at bounding box center [110, 451] width 62 height 24
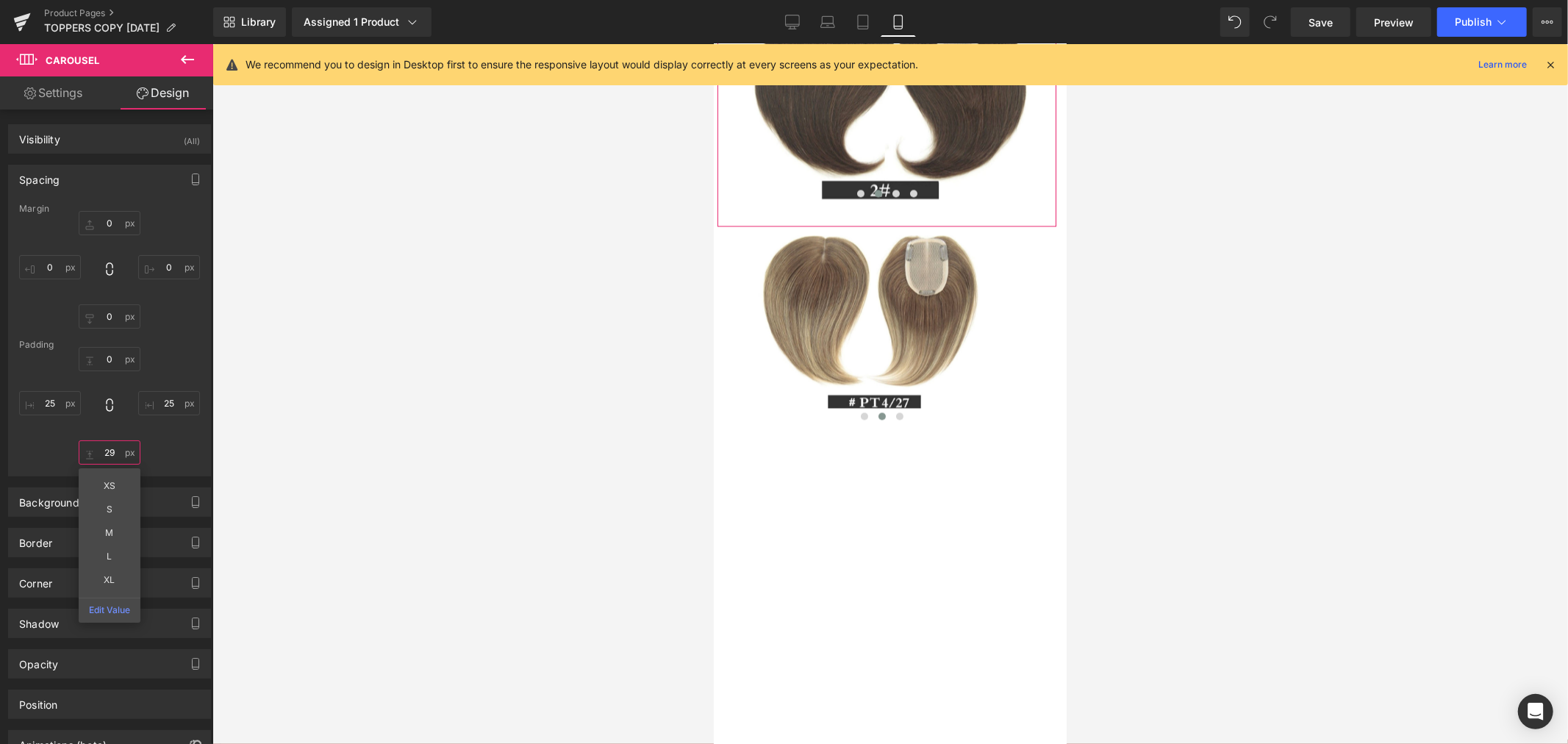
type input "0"
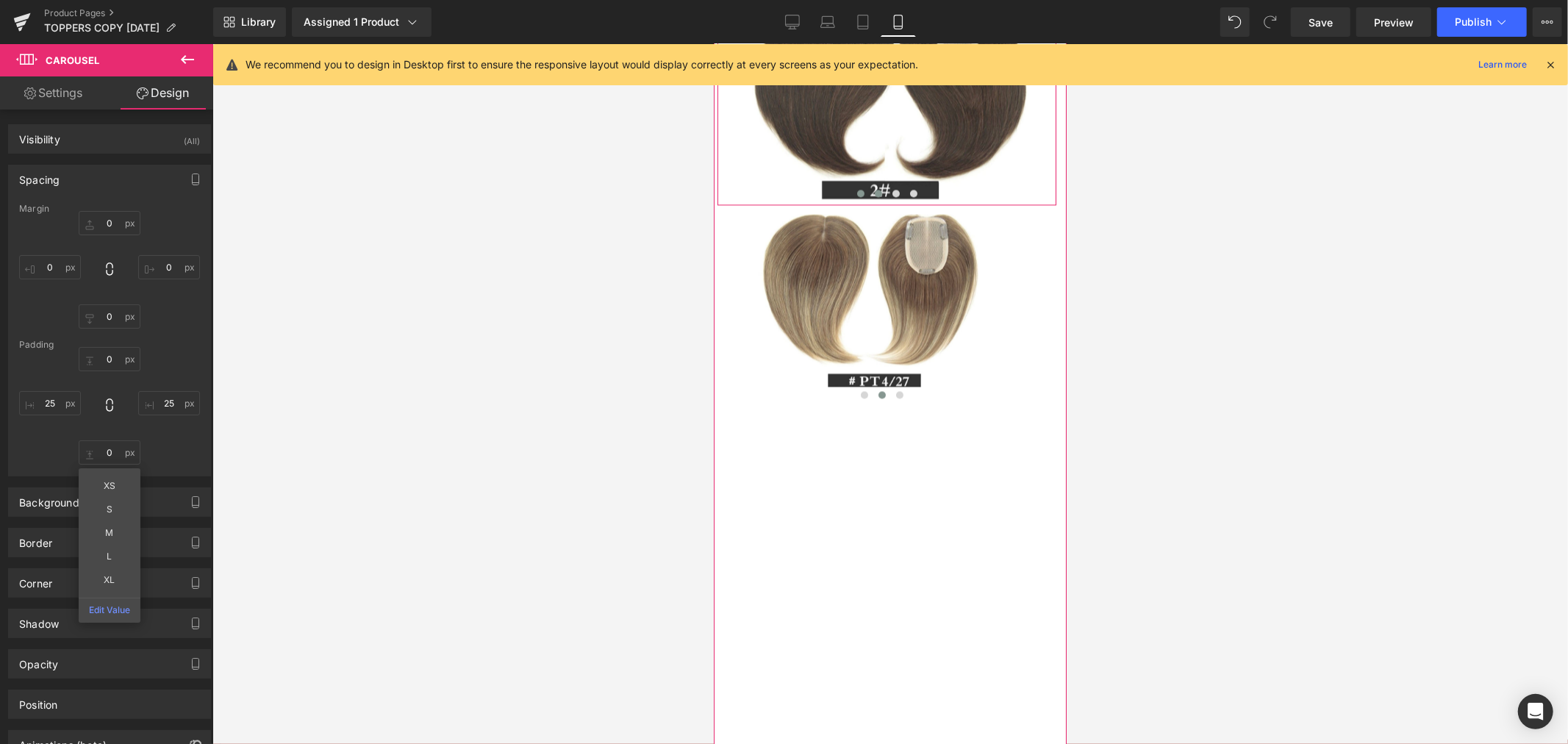
click at [856, 196] on span at bounding box center [860, 192] width 7 height 7
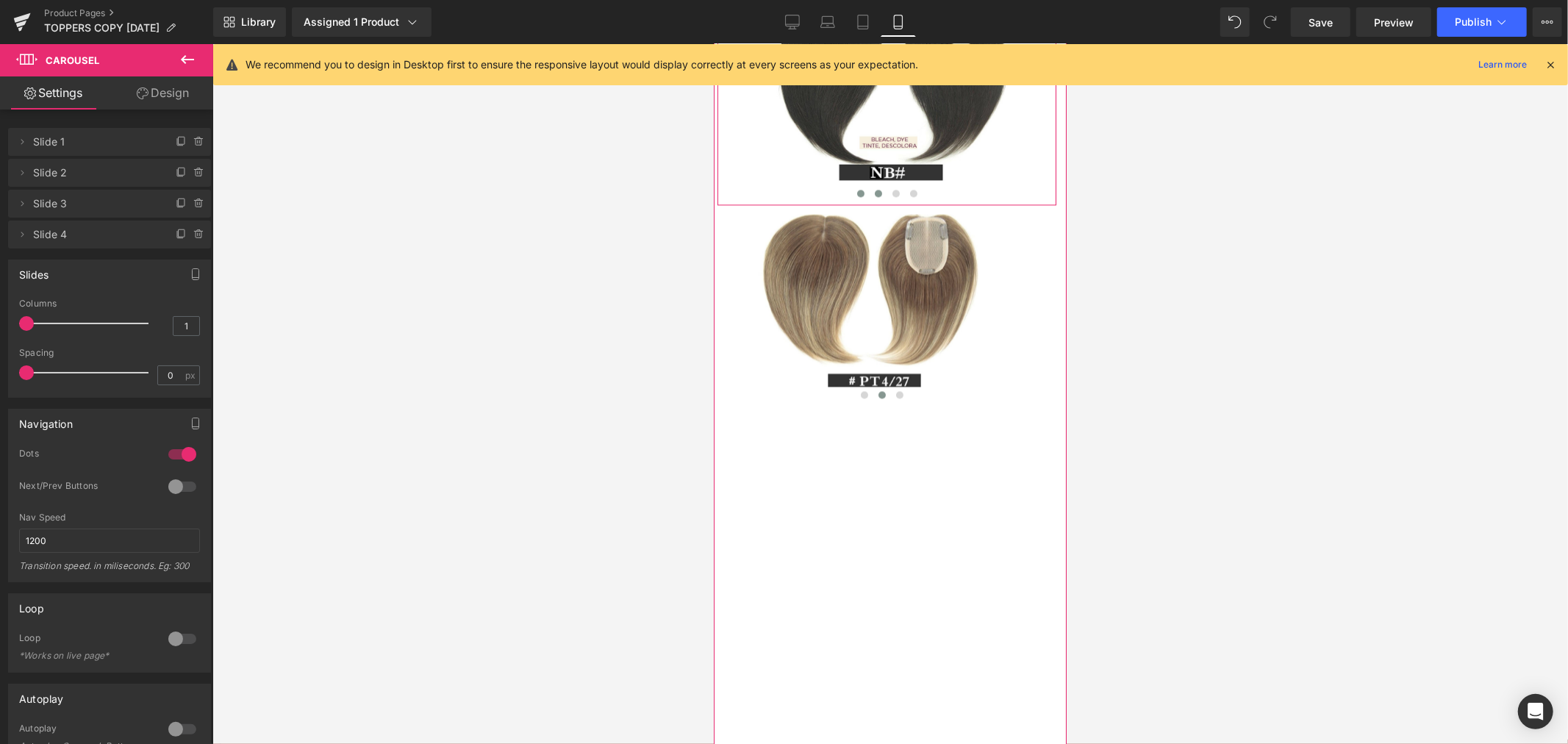
click at [874, 196] on span at bounding box center [877, 192] width 7 height 7
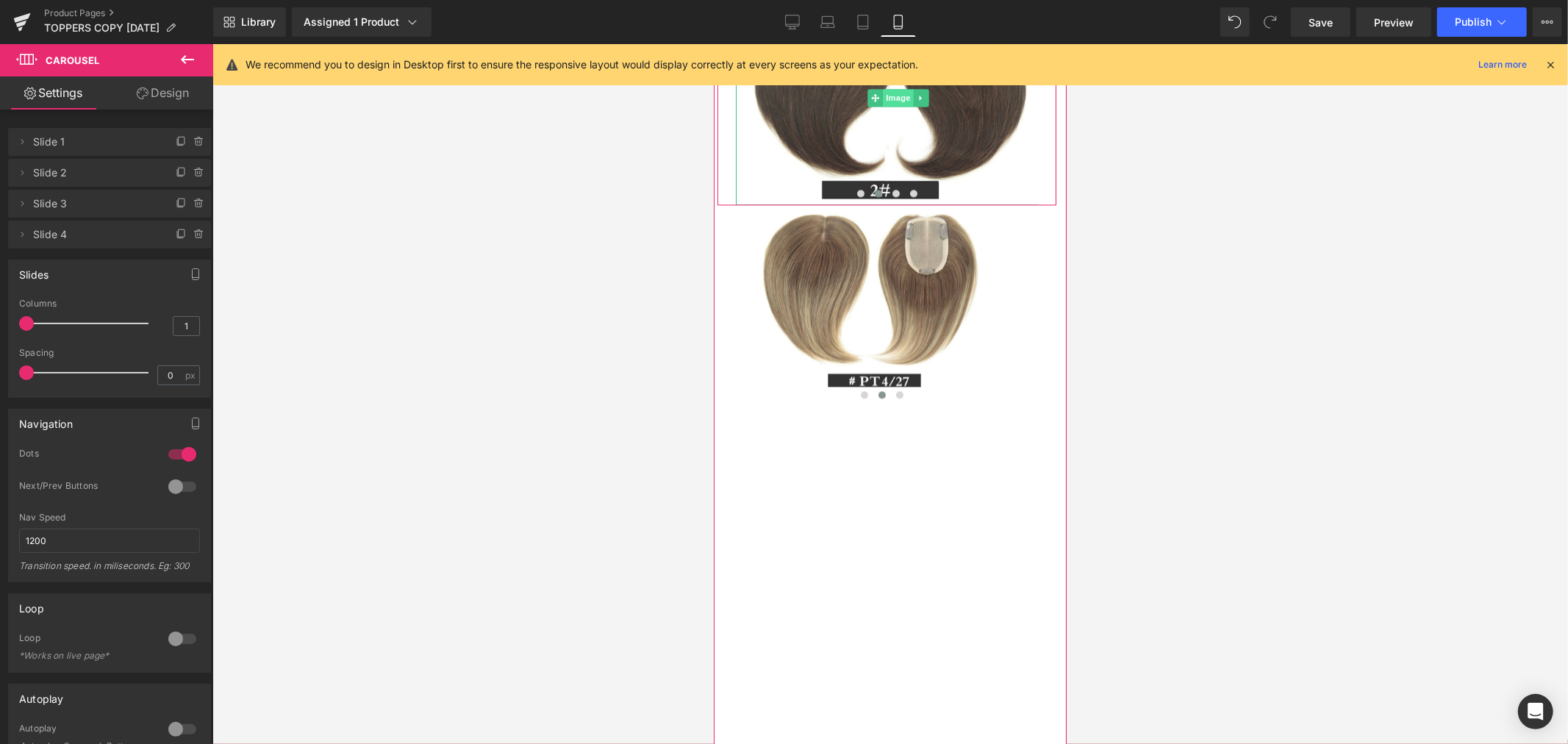
click at [890, 106] on span "Image" at bounding box center [898, 96] width 31 height 17
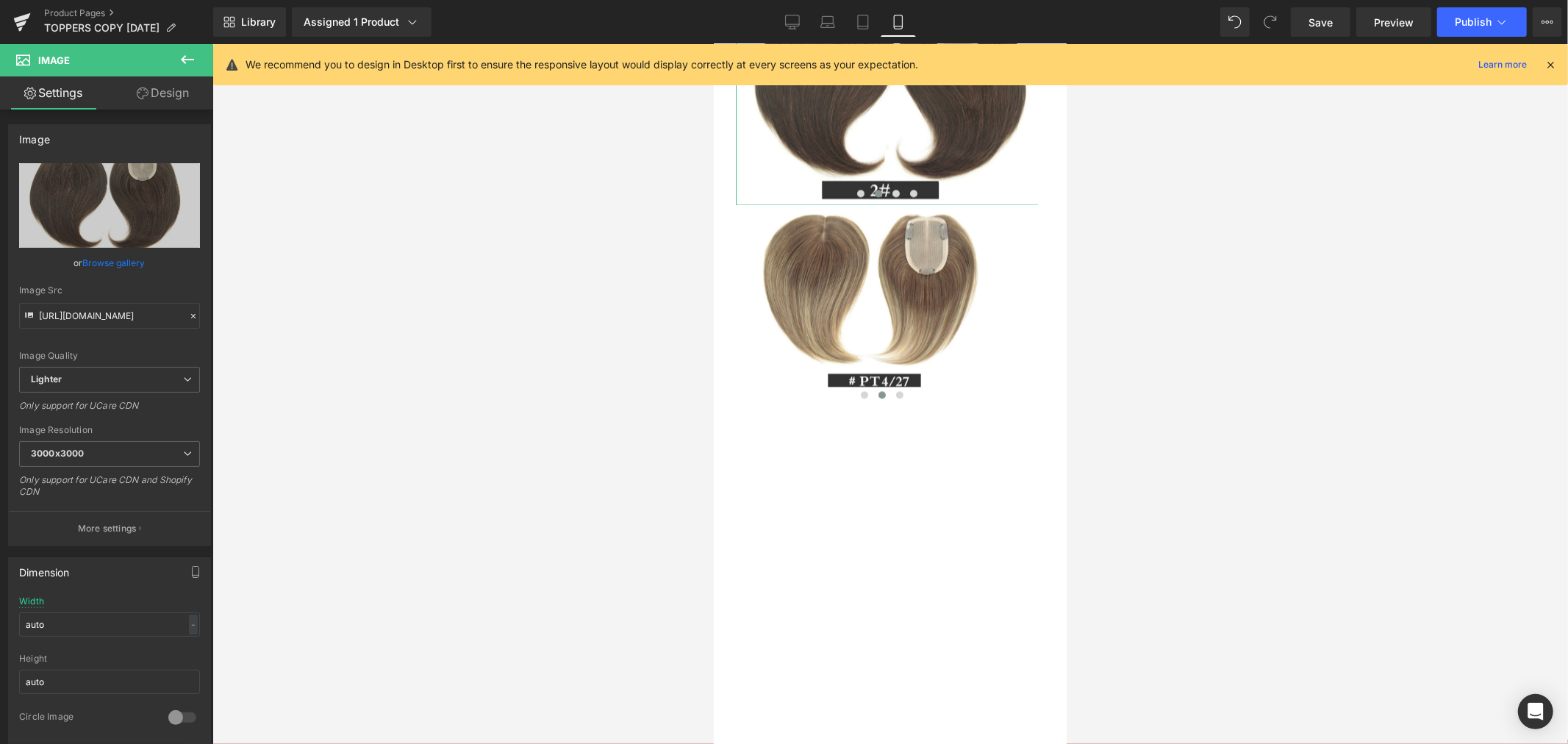
drag, startPoint x: 172, startPoint y: 99, endPoint x: 130, endPoint y: 187, distance: 97.5
click at [172, 99] on link "Design" at bounding box center [163, 93] width 106 height 33
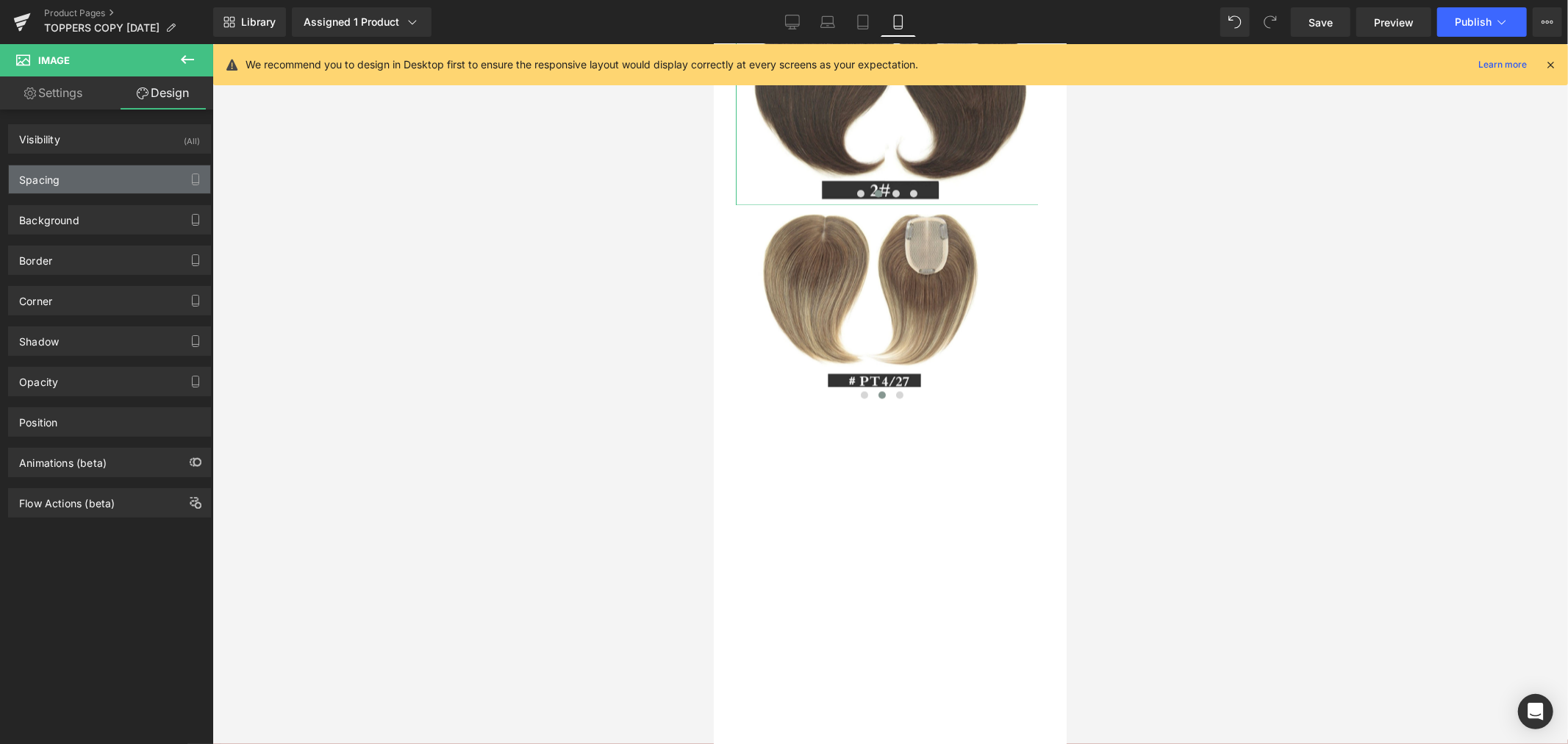
type input "0"
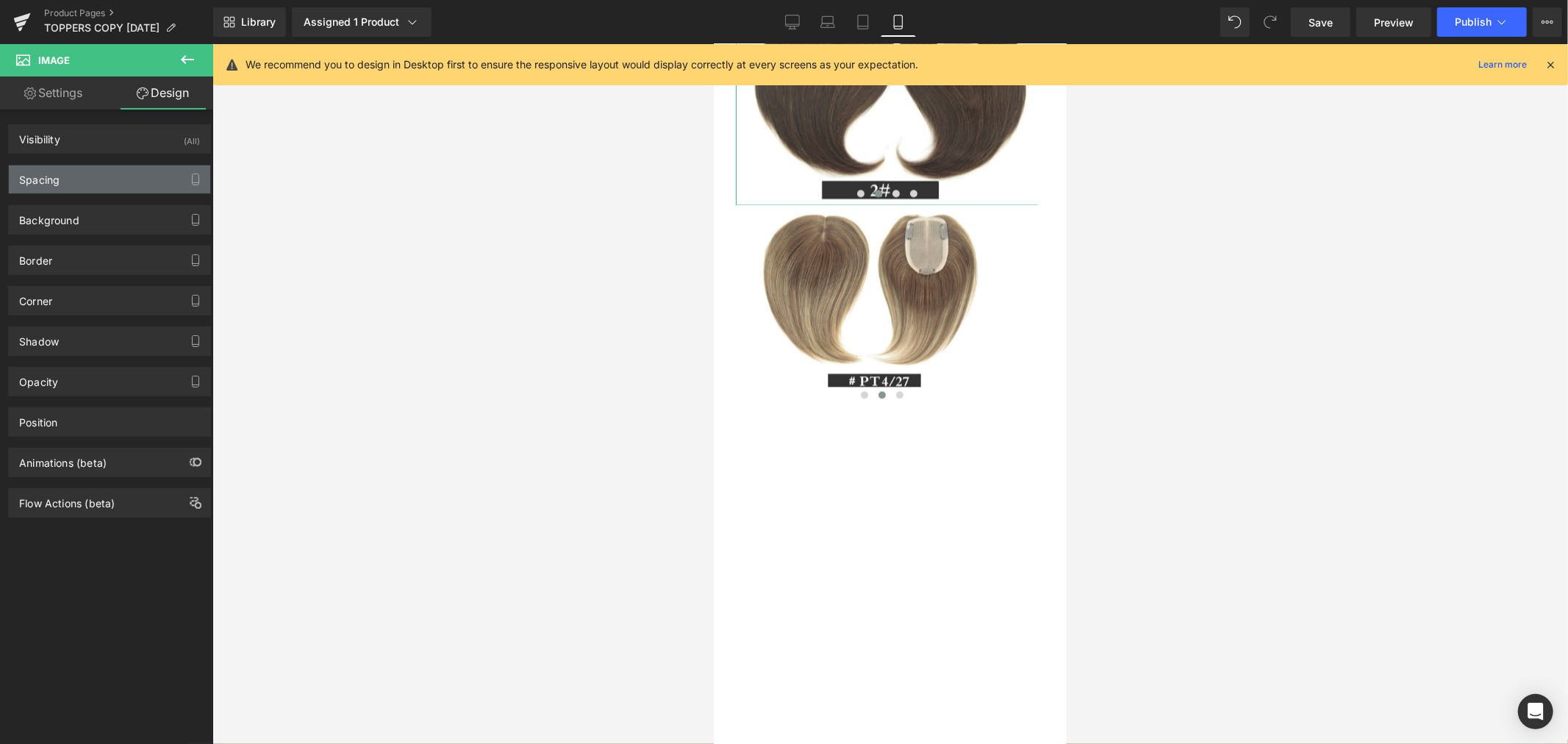
type input "0"
click at [114, 172] on div "Spacing" at bounding box center [110, 180] width 201 height 28
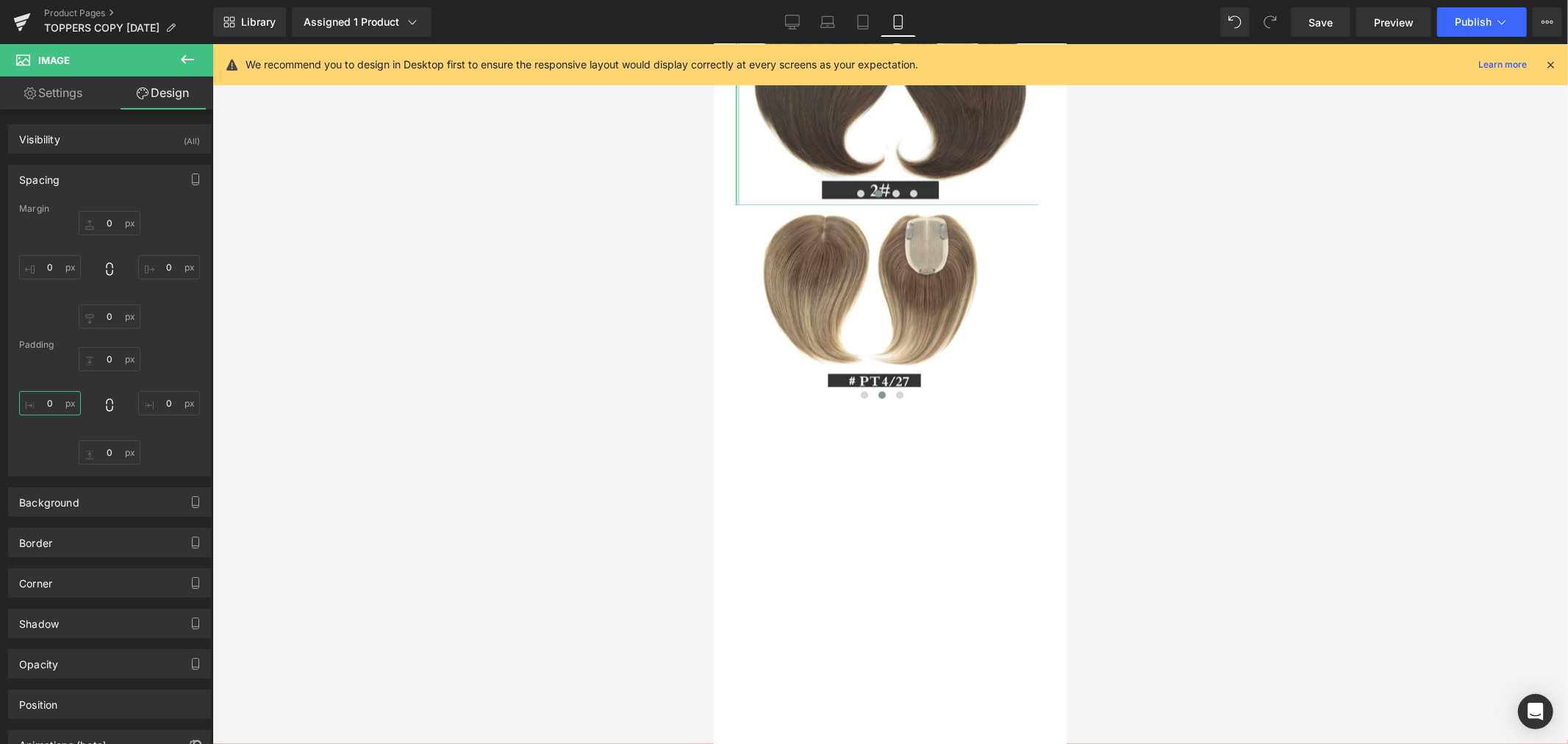
click at [47, 402] on input "0" at bounding box center [50, 402] width 62 height 24
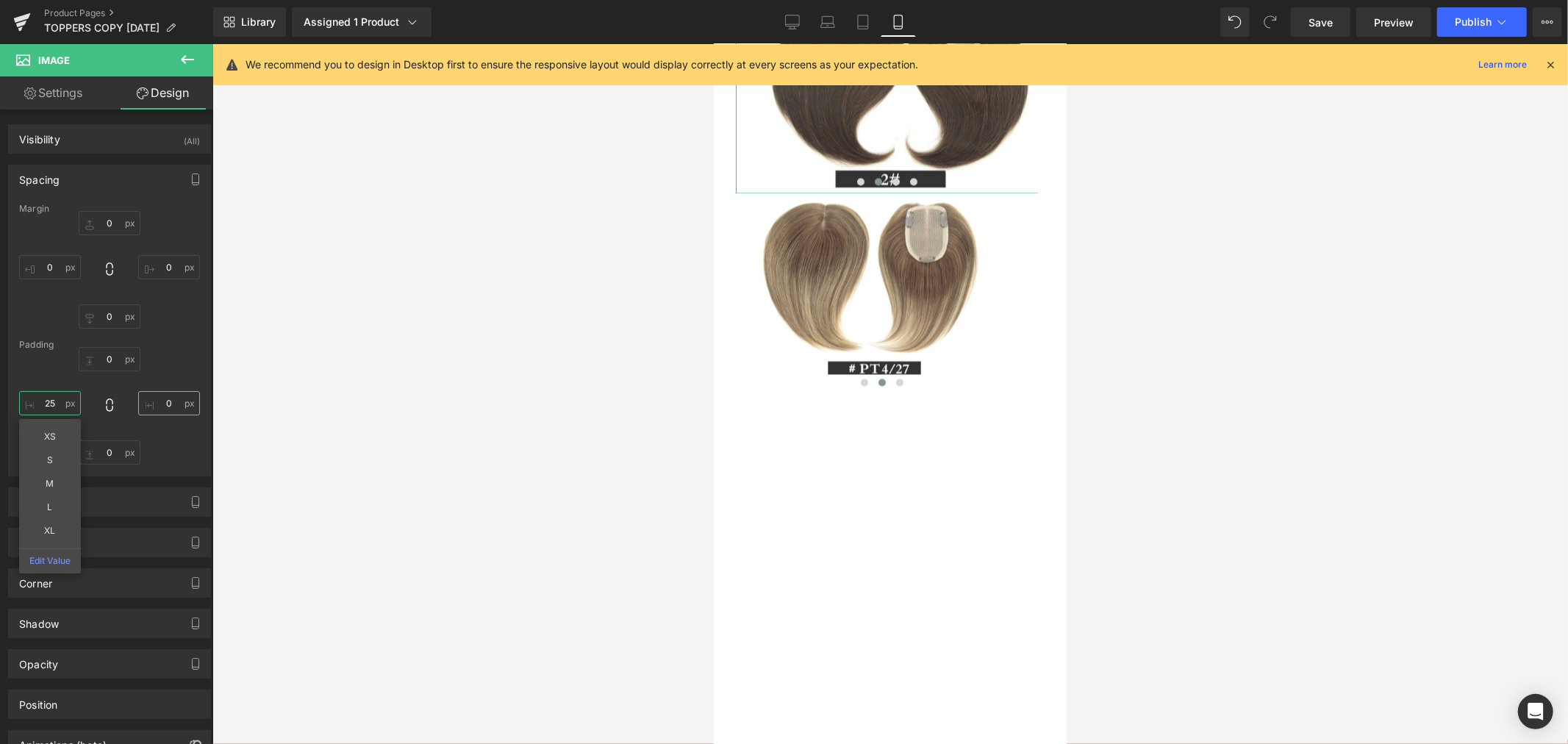
type input "25"
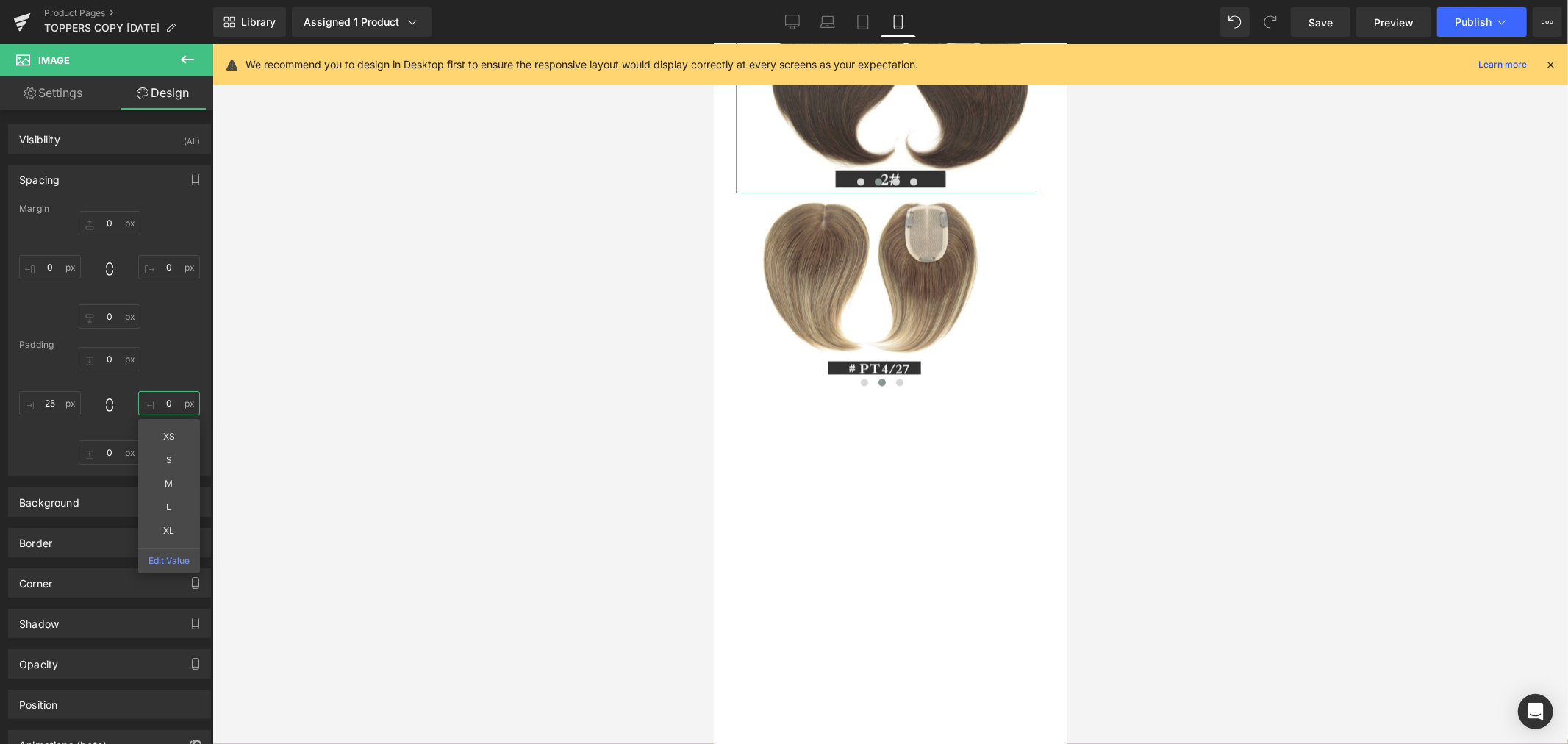
click at [162, 402] on input "0" at bounding box center [169, 402] width 62 height 24
type input "25"
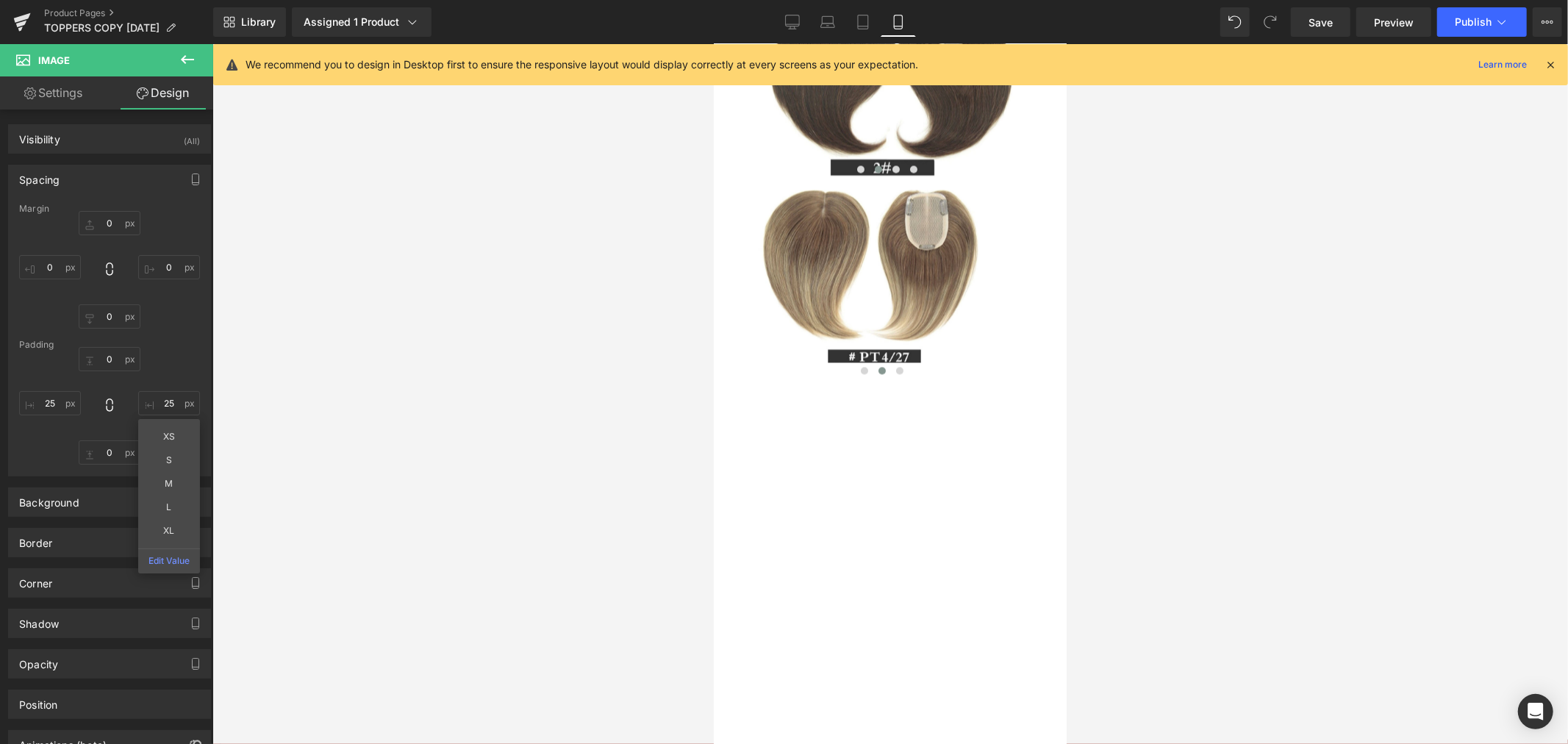
click at [300, 384] on div at bounding box center [890, 394] width 1355 height 700
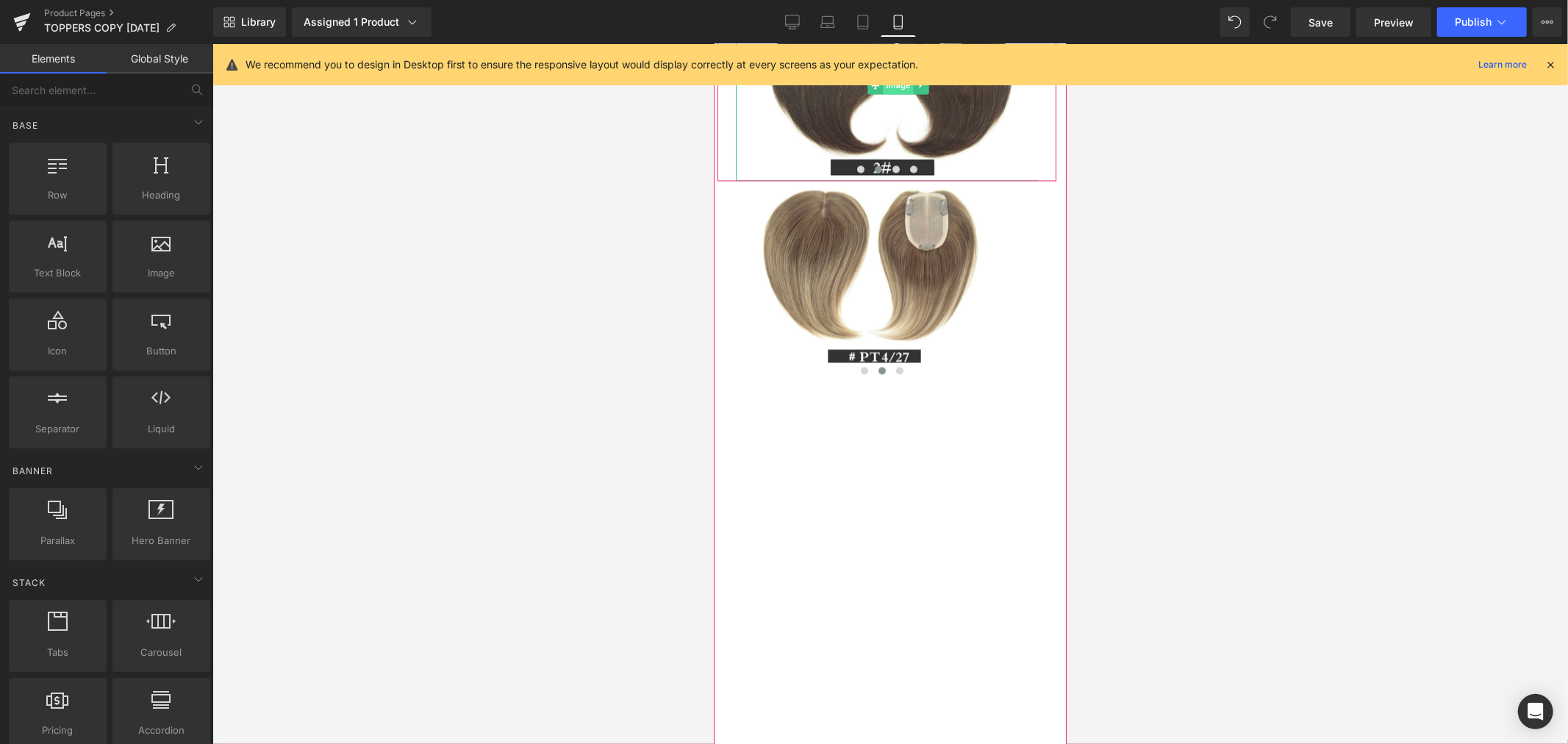
click at [899, 93] on span "Image" at bounding box center [898, 84] width 31 height 17
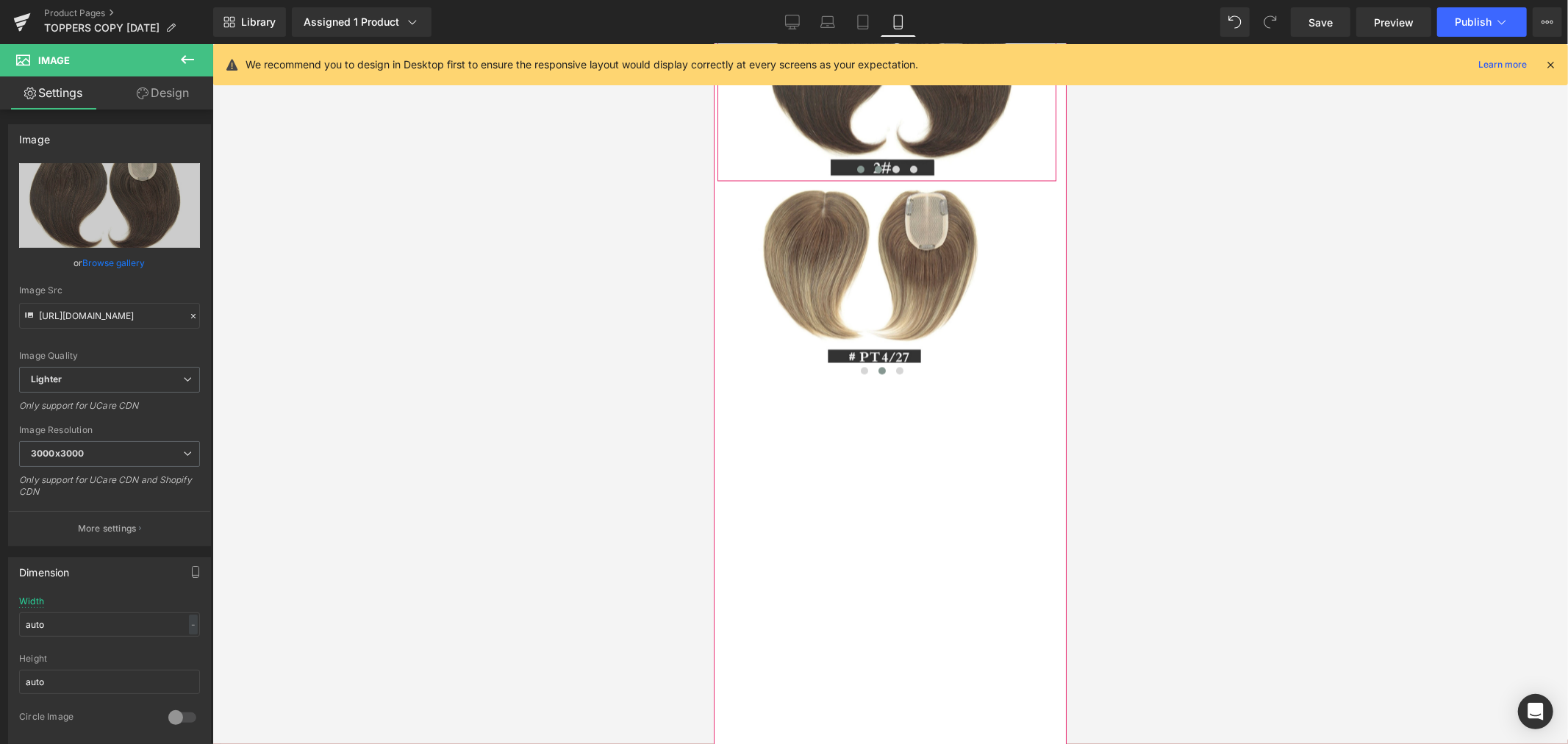
click at [856, 172] on span at bounding box center [860, 168] width 7 height 7
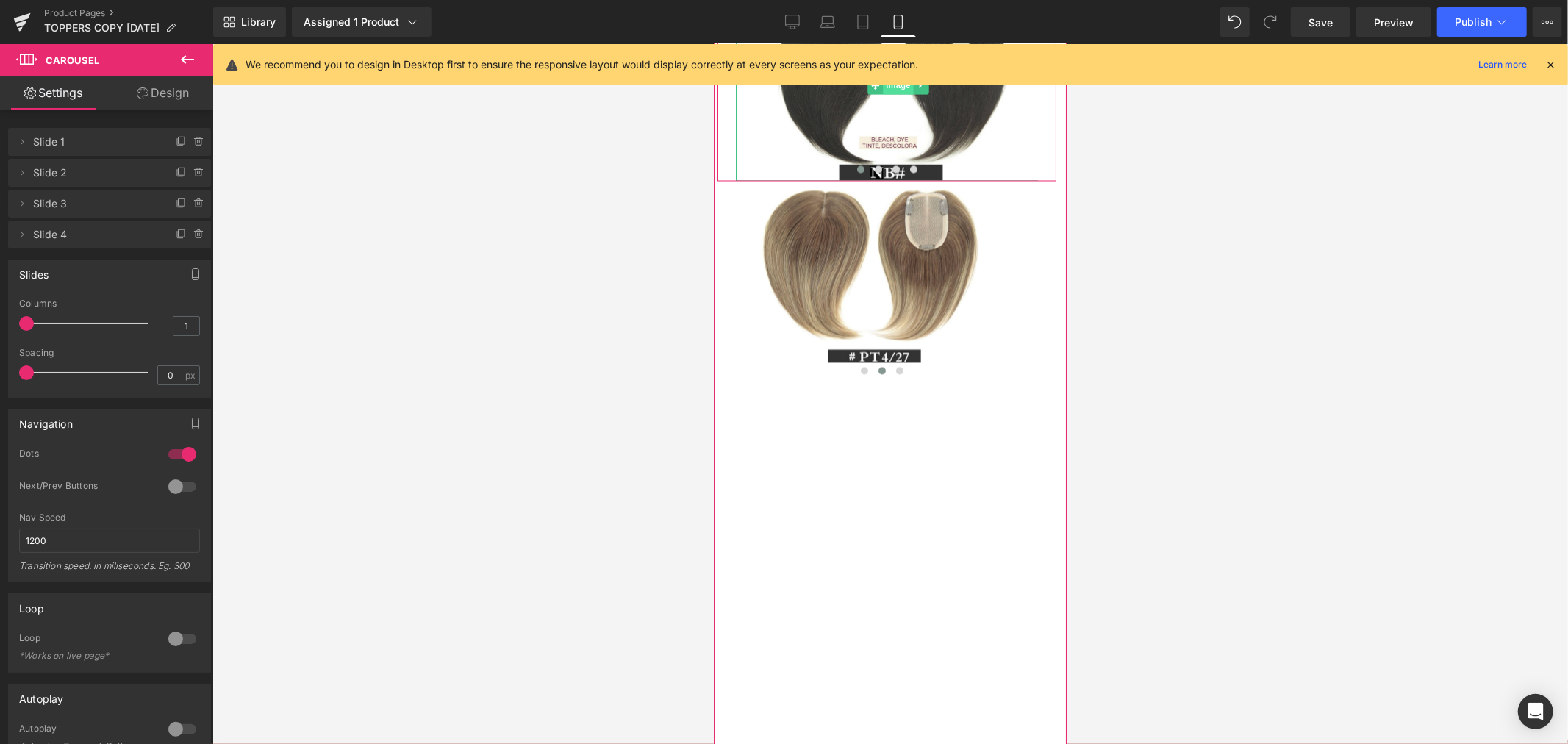
click at [891, 93] on span "Image" at bounding box center [898, 84] width 31 height 17
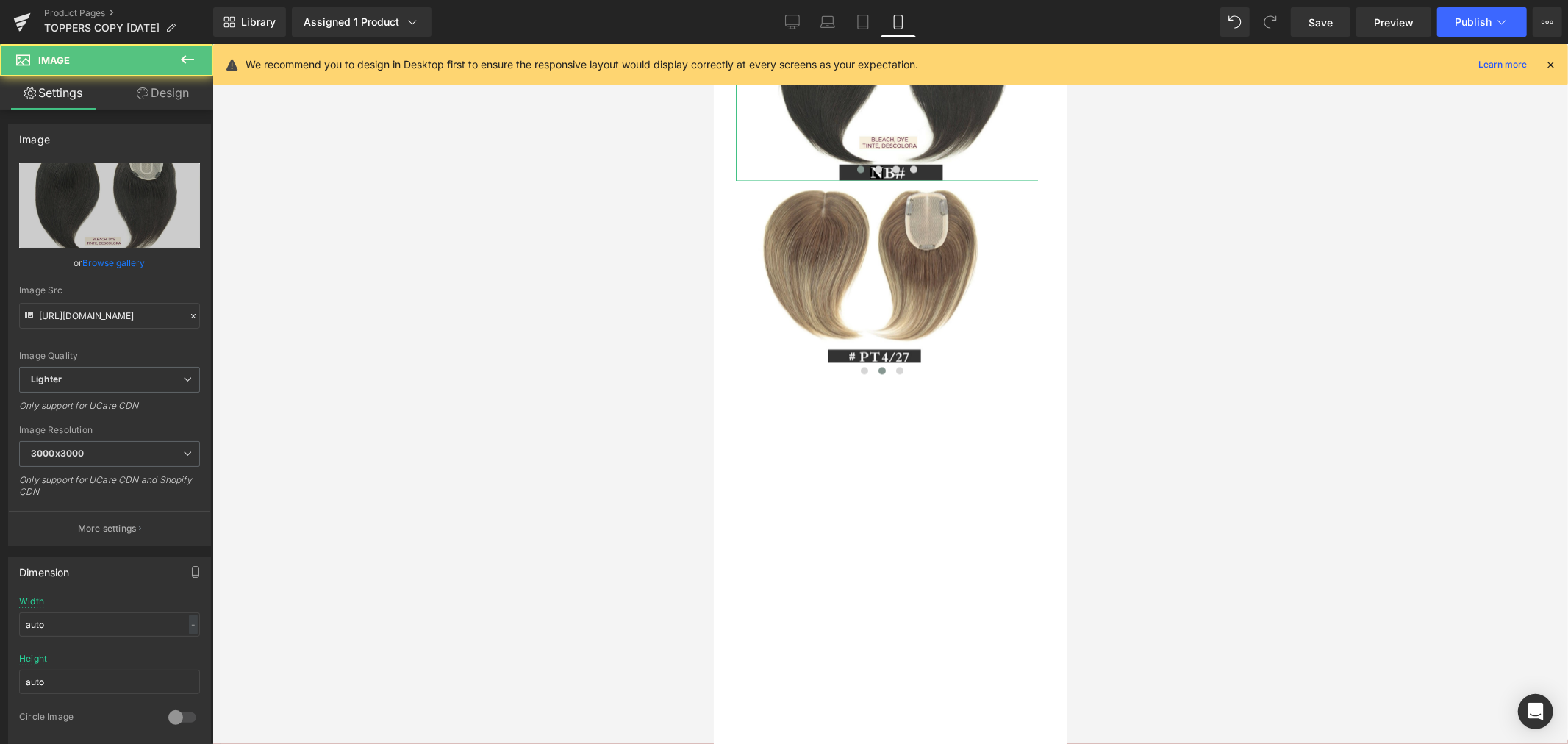
click at [167, 96] on link "Design" at bounding box center [163, 93] width 106 height 33
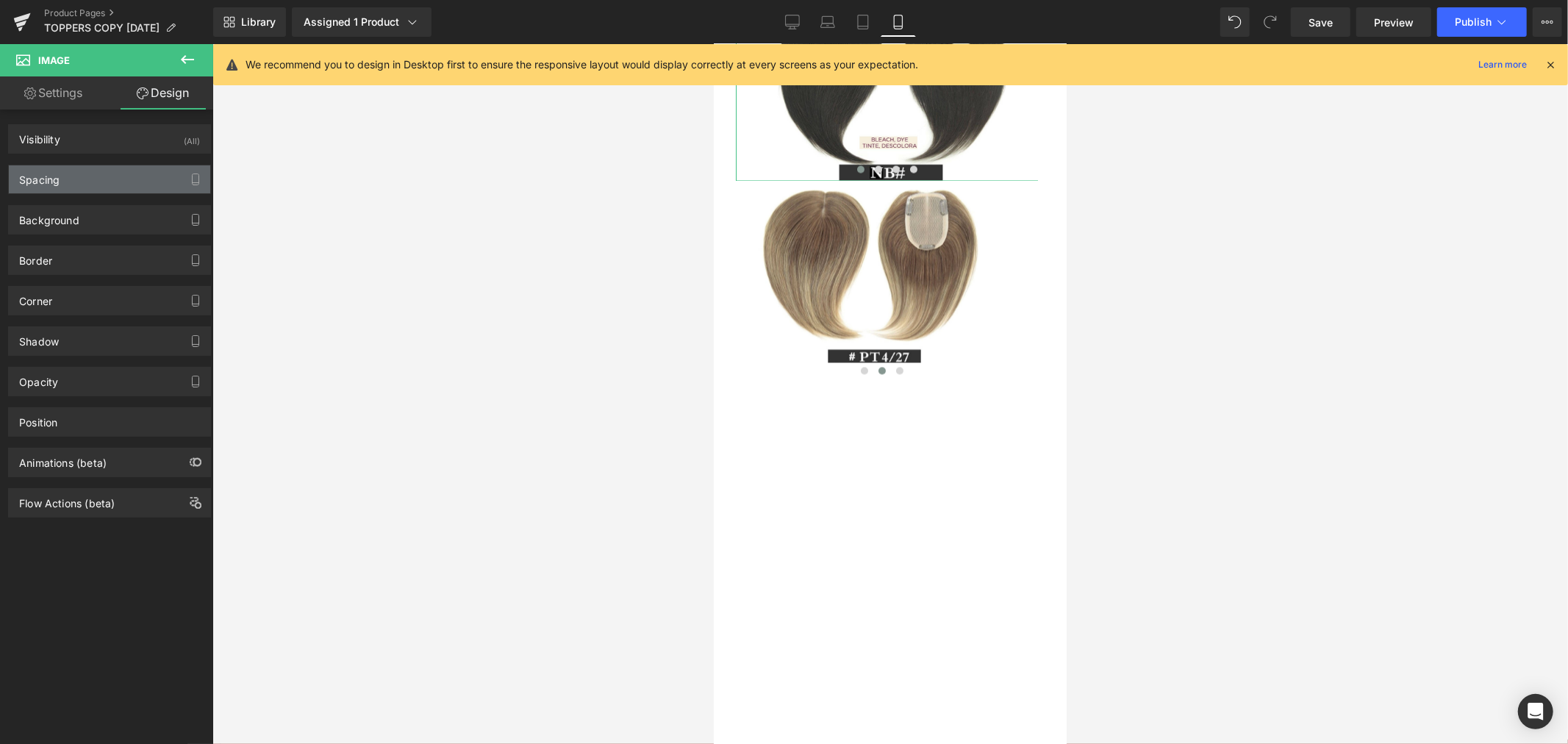
type input "0"
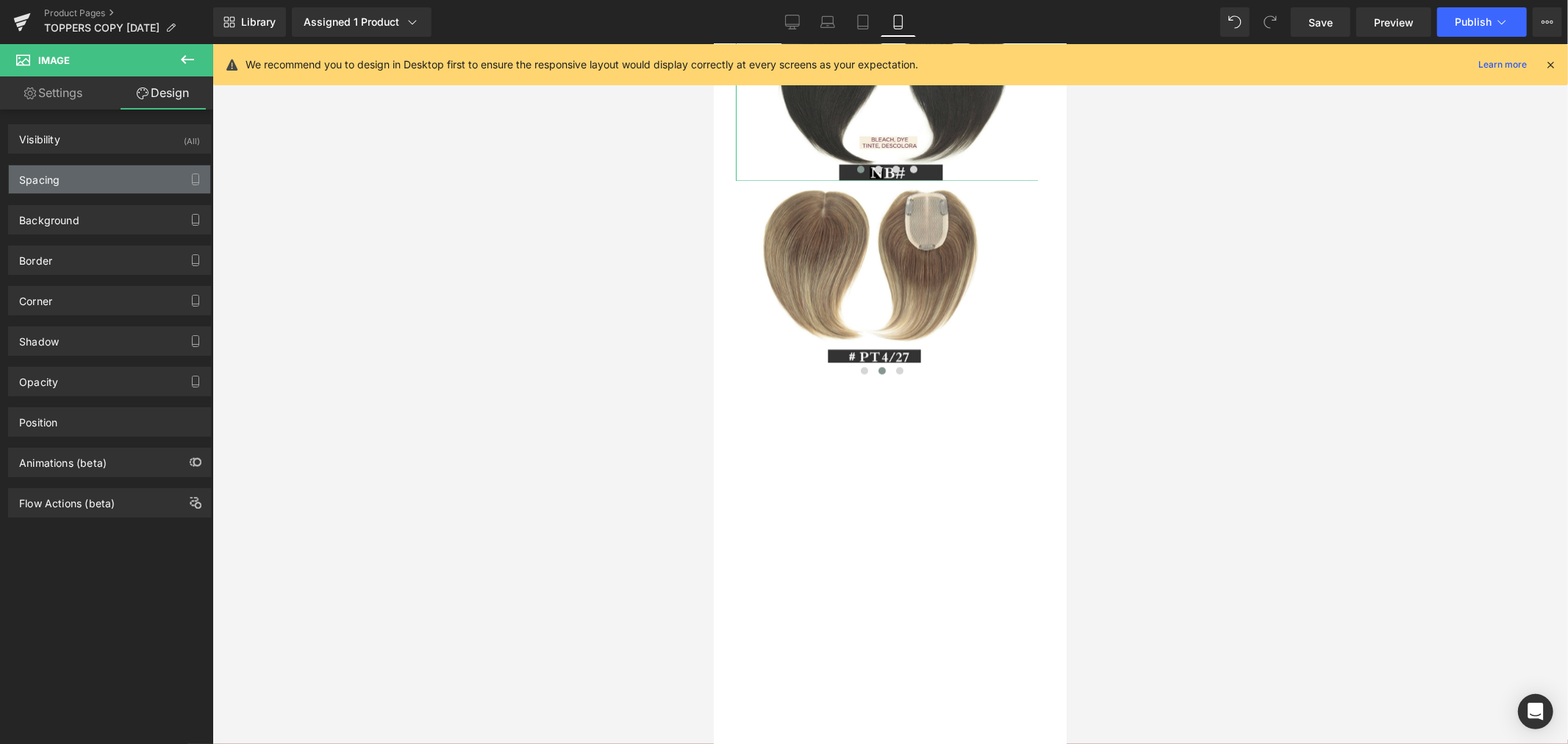
type input "25"
type input "0"
type input "25"
click at [118, 182] on div "Spacing" at bounding box center [110, 180] width 201 height 28
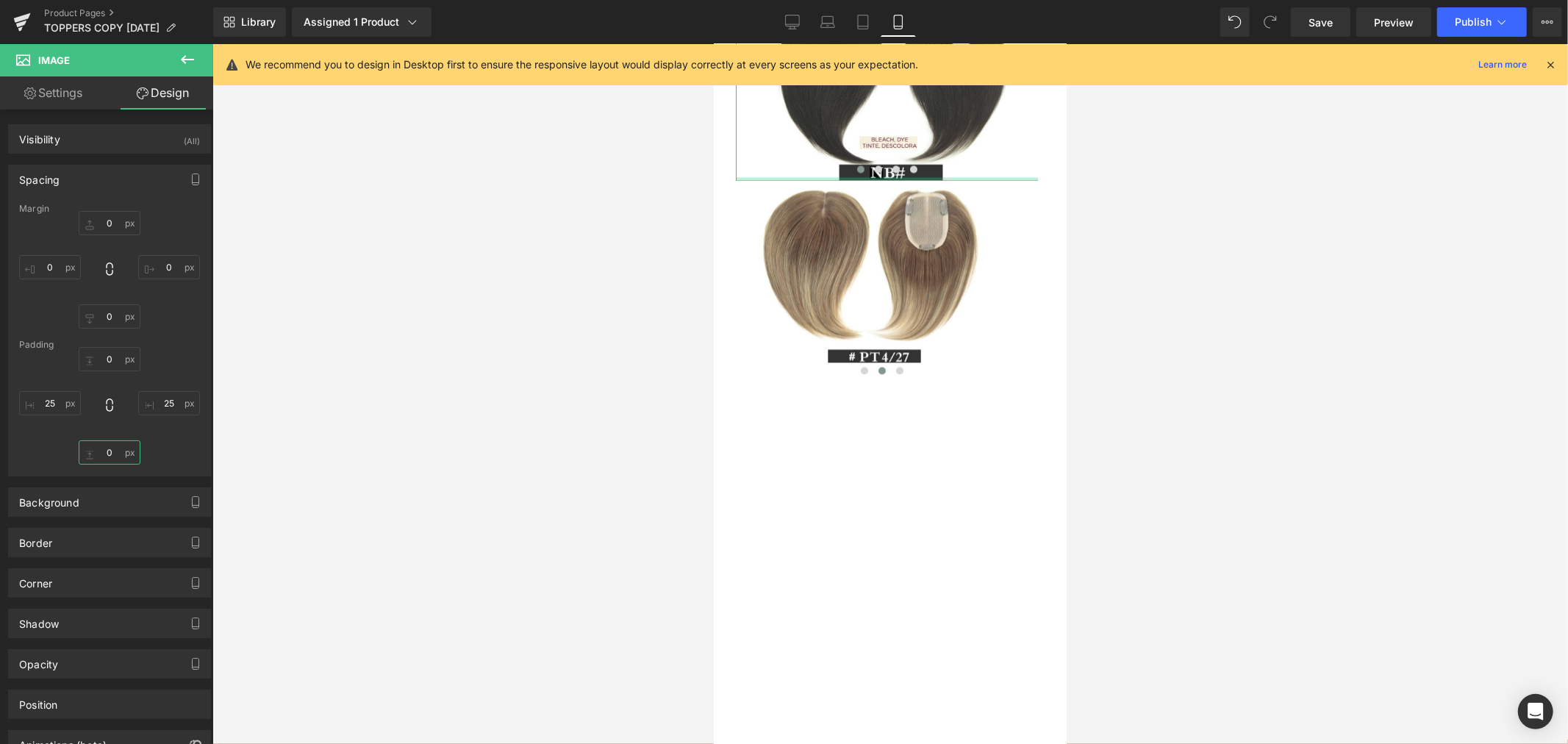
click at [105, 451] on input "0" at bounding box center [110, 451] width 62 height 24
type input "25"
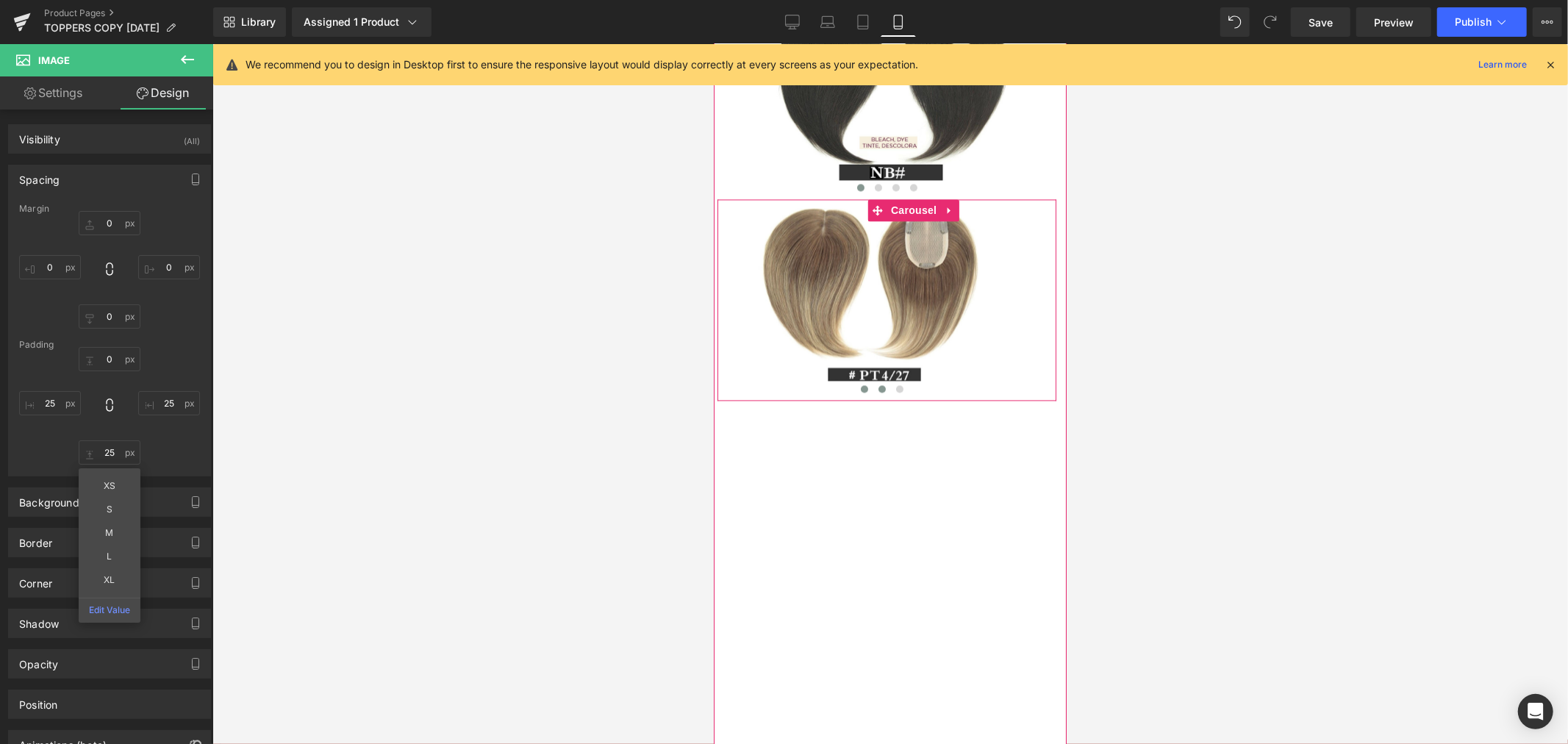
click at [860, 392] on span at bounding box center [863, 387] width 7 height 7
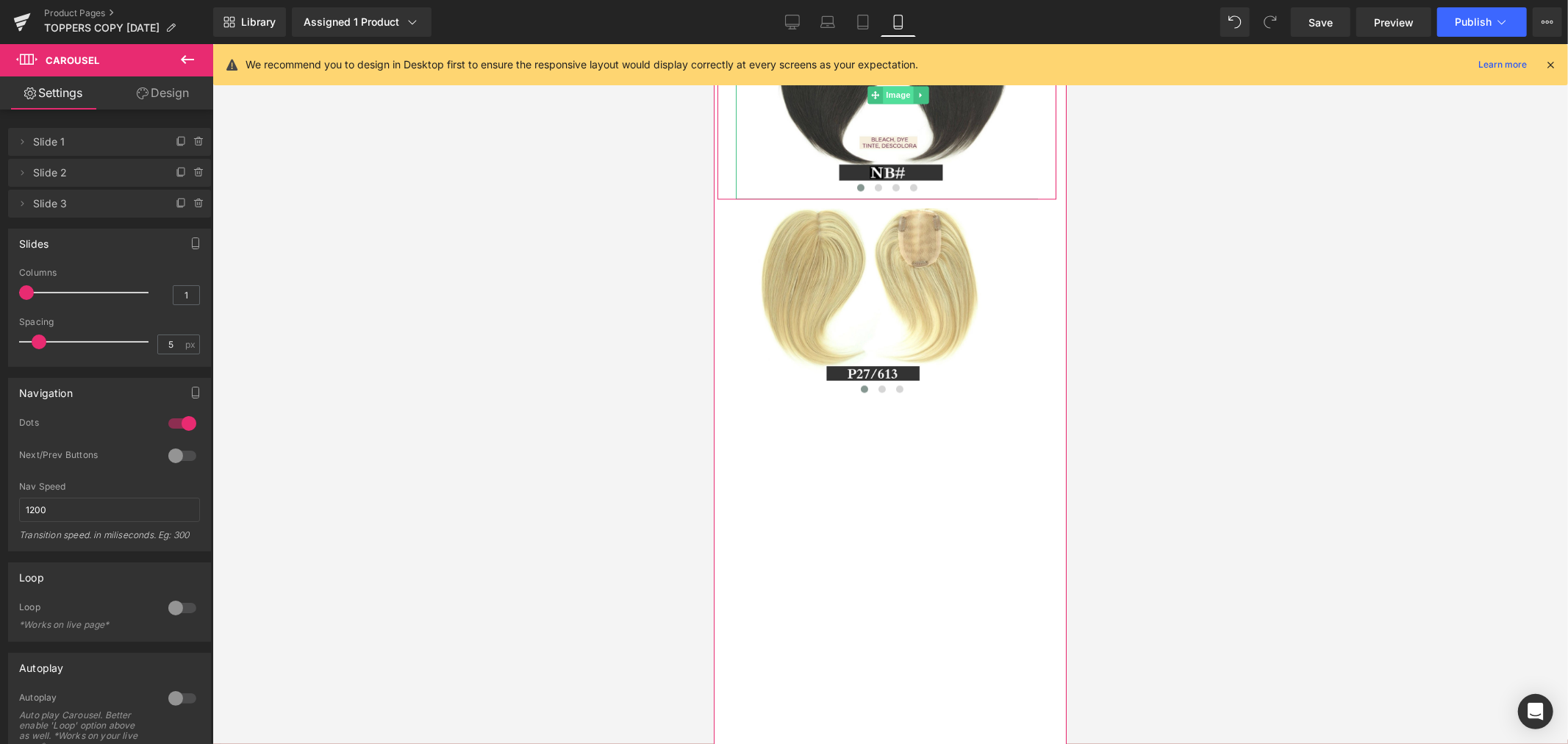
click at [888, 103] on span "Image" at bounding box center [898, 94] width 31 height 17
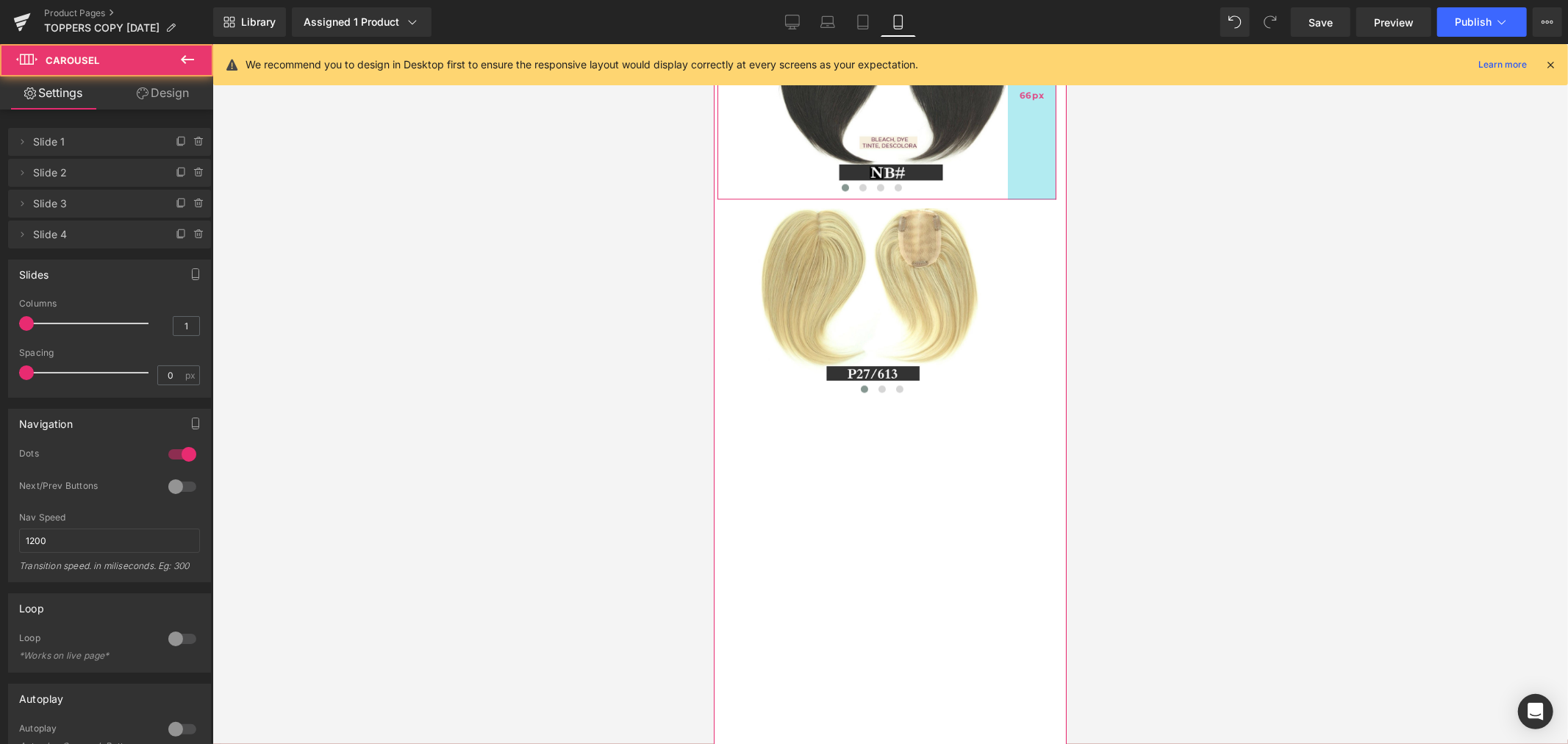
drag, startPoint x: 1026, startPoint y: 250, endPoint x: 996, endPoint y: 250, distance: 30.0
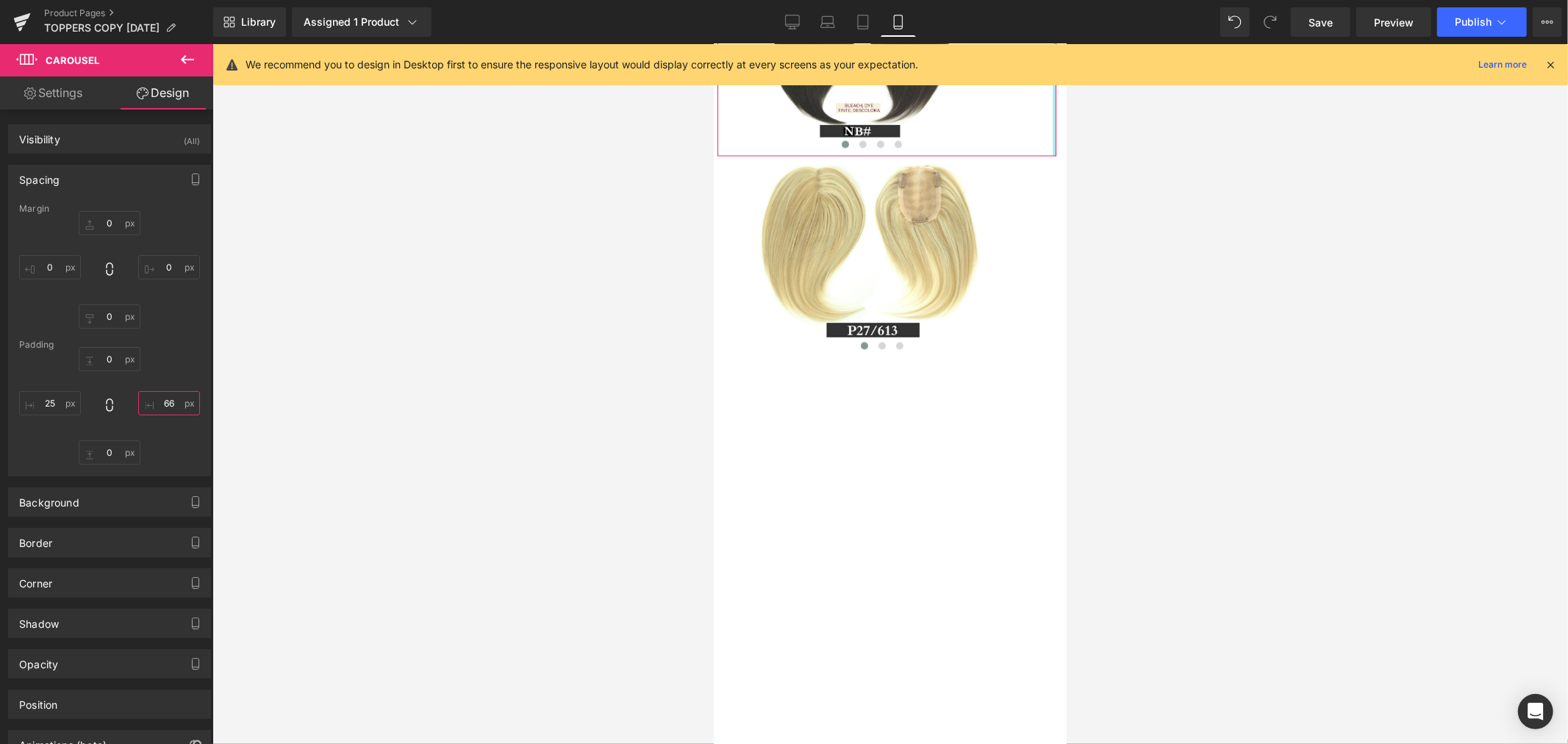
click at [159, 406] on input "66" at bounding box center [169, 402] width 62 height 24
type input "25"
click at [111, 454] on input "0" at bounding box center [110, 451] width 62 height 24
type input "25"
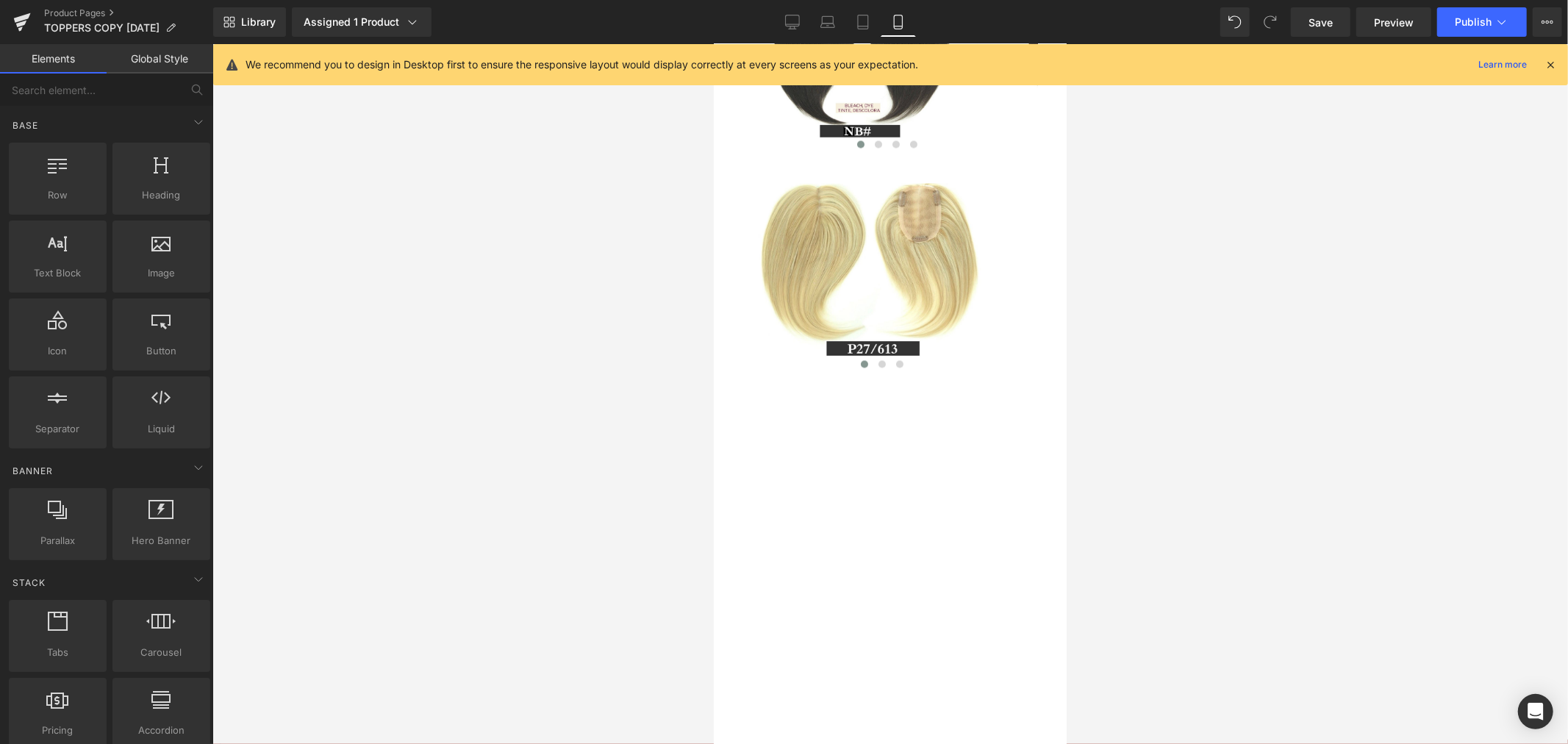
click at [563, 311] on div at bounding box center [890, 394] width 1355 height 700
click at [872, 81] on span "Image" at bounding box center [865, 71] width 31 height 17
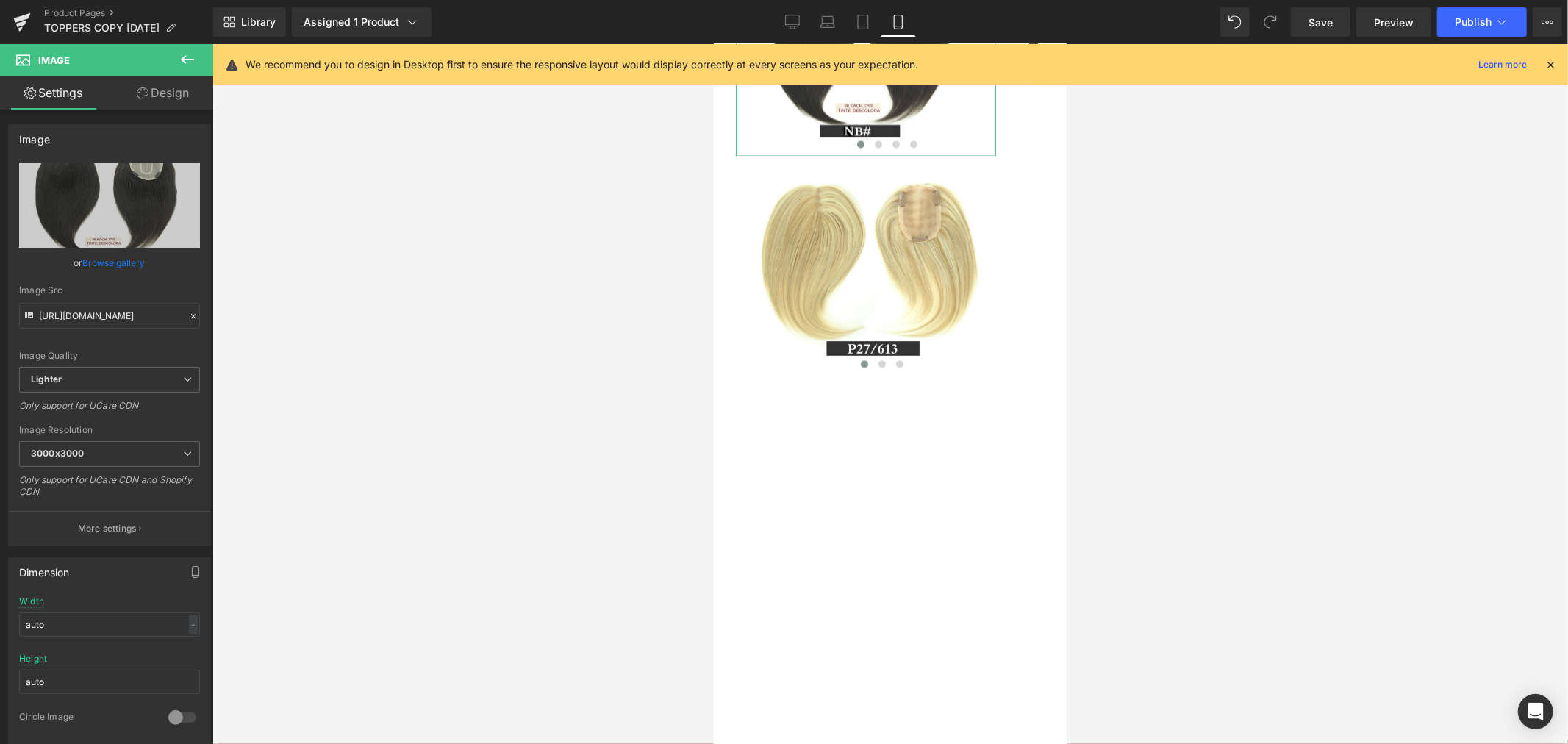
drag, startPoint x: 158, startPoint y: 94, endPoint x: 141, endPoint y: 177, distance: 84.7
click at [158, 94] on link "Design" at bounding box center [163, 93] width 106 height 33
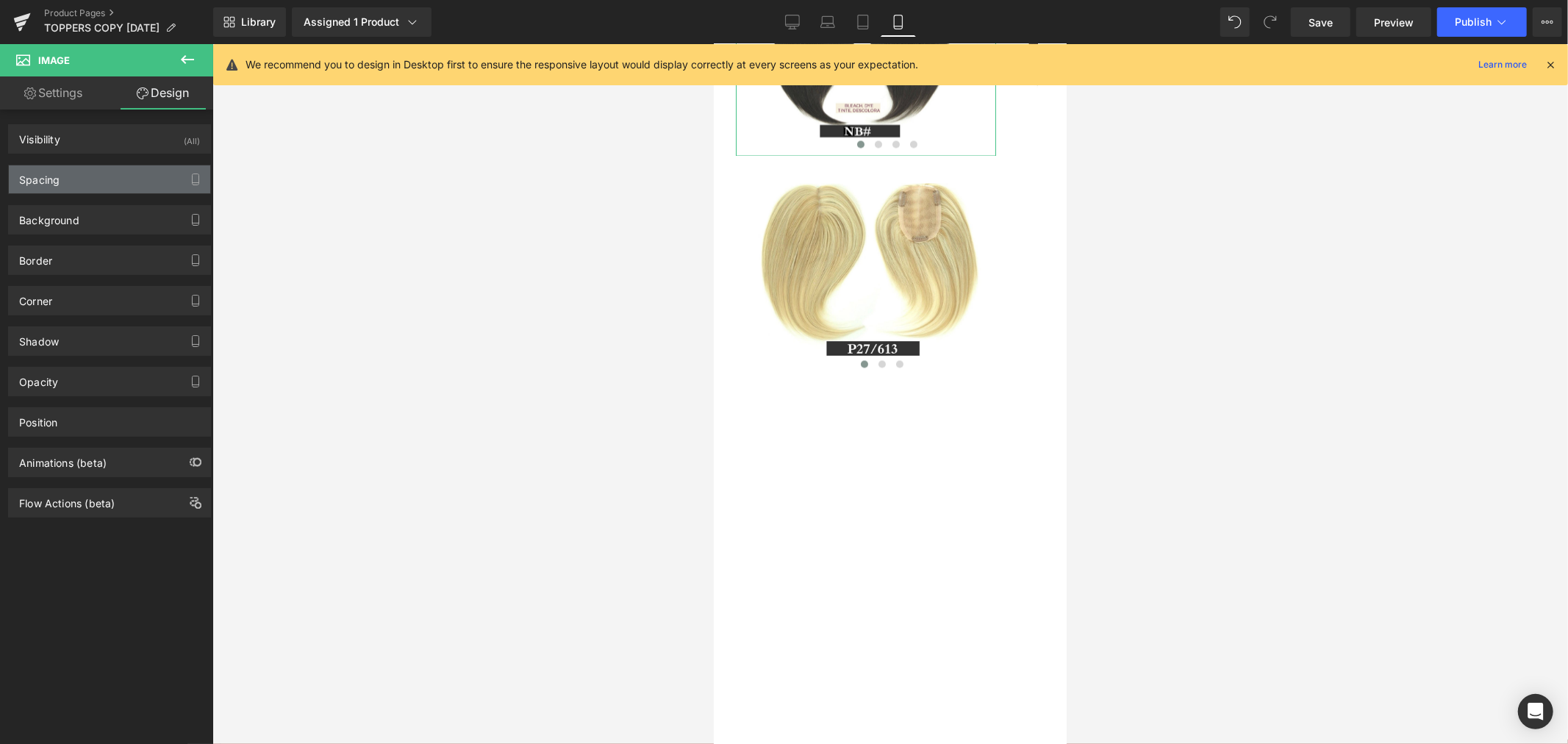
type input "0"
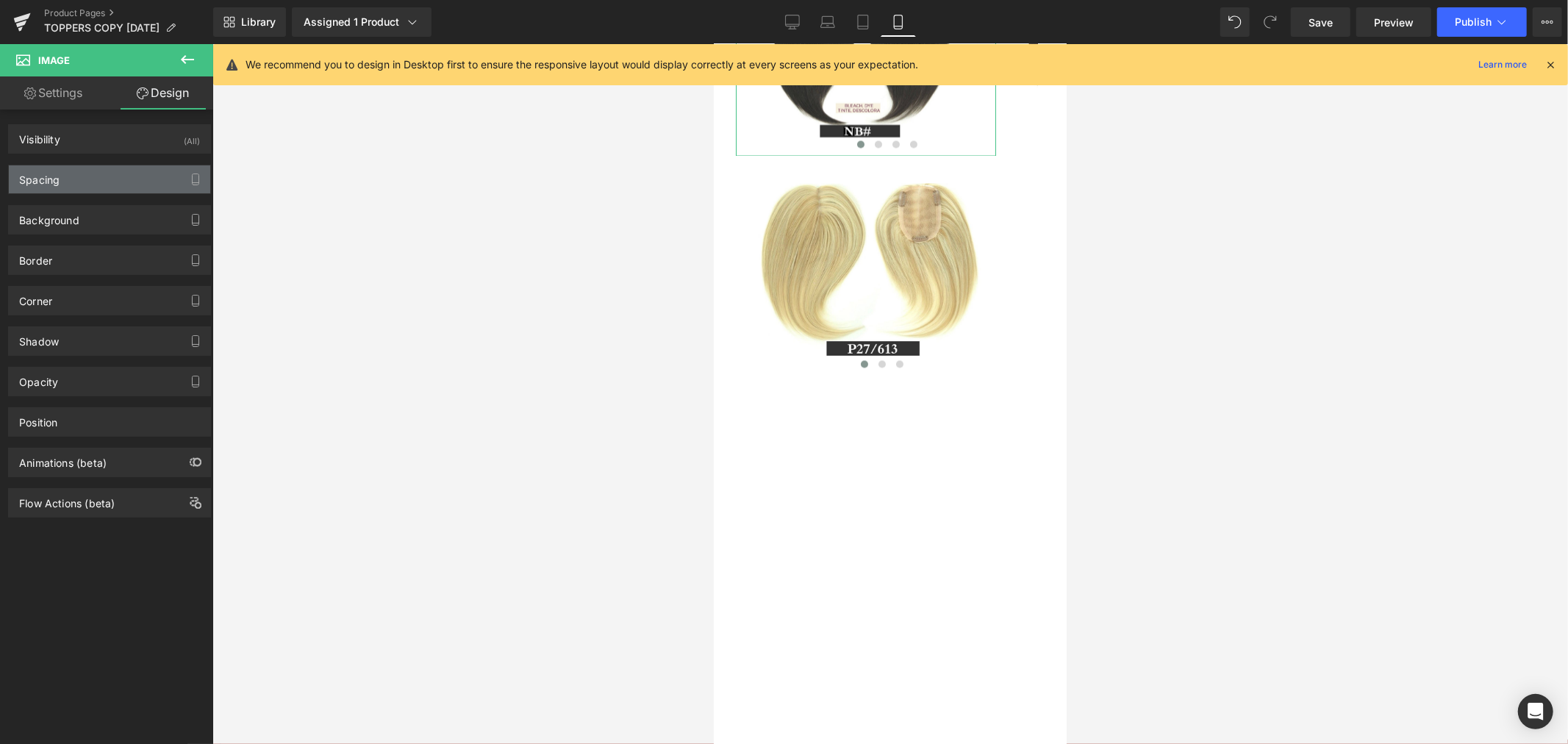
type input "25"
click at [111, 186] on div "Spacing" at bounding box center [110, 180] width 201 height 28
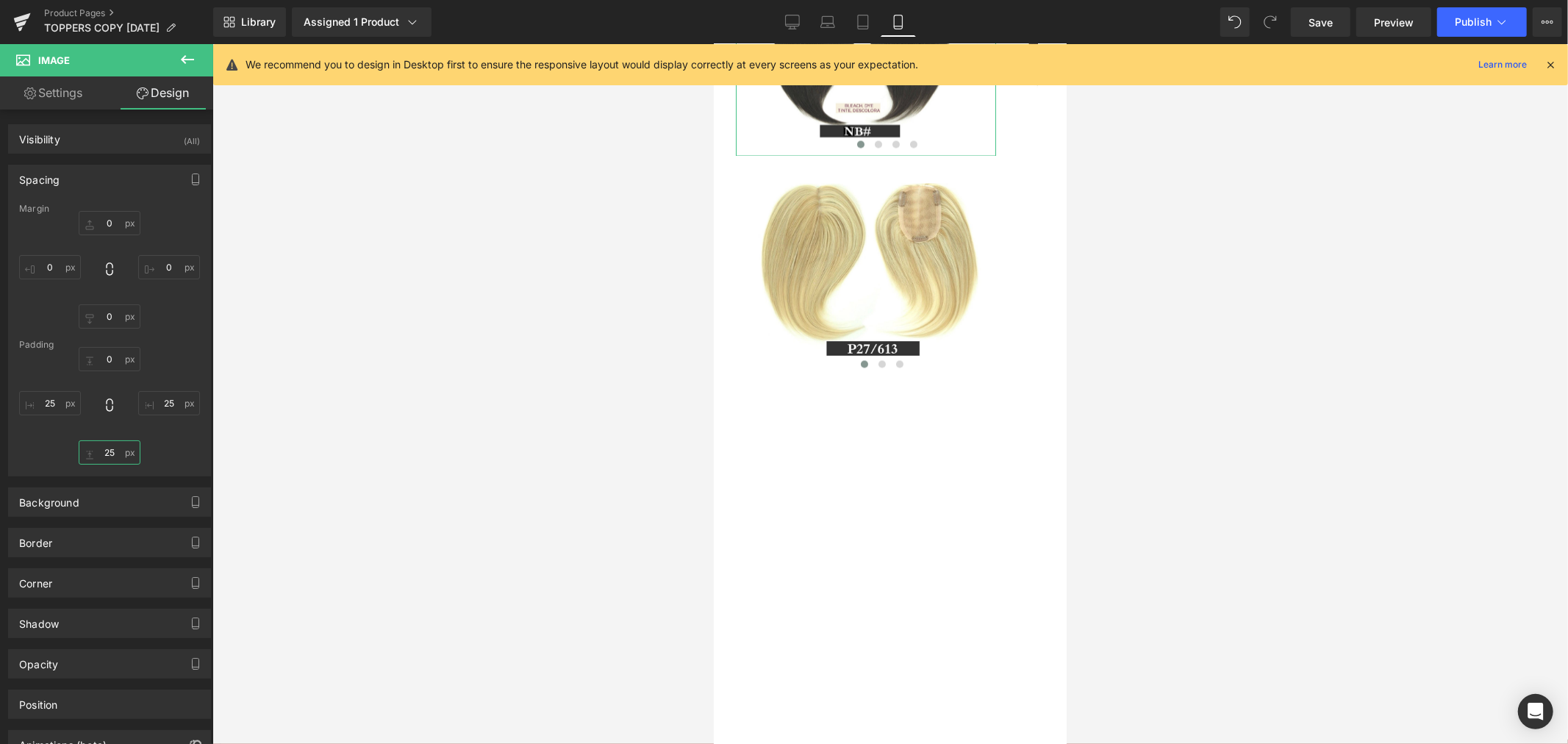
click at [111, 448] on input "25" at bounding box center [110, 451] width 62 height 24
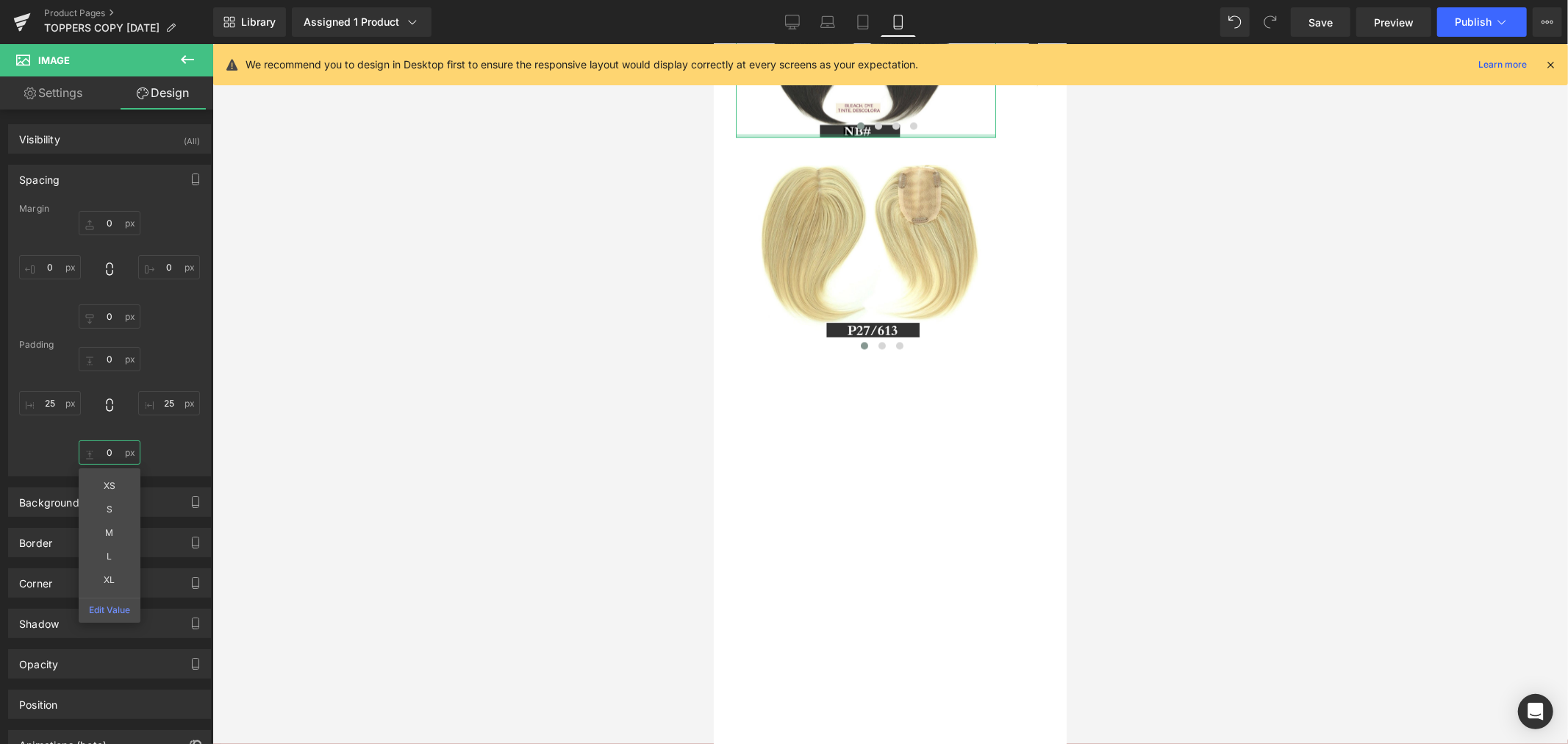
drag, startPoint x: 116, startPoint y: 448, endPoint x: 101, endPoint y: 454, distance: 16.2
click at [101, 454] on input "0" at bounding box center [110, 451] width 62 height 24
type input "25"
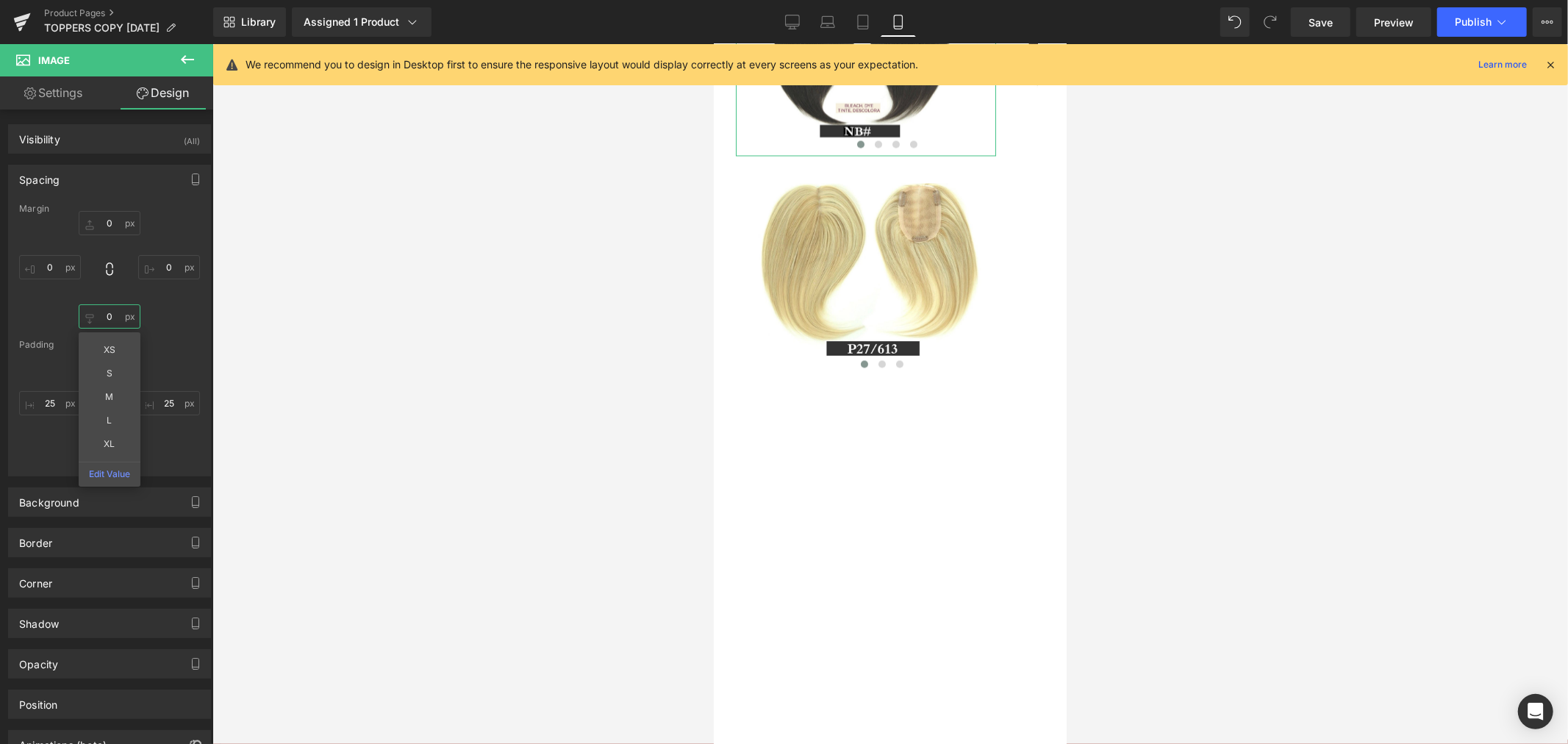
click at [106, 317] on input "0" at bounding box center [110, 316] width 62 height 24
type input "25"
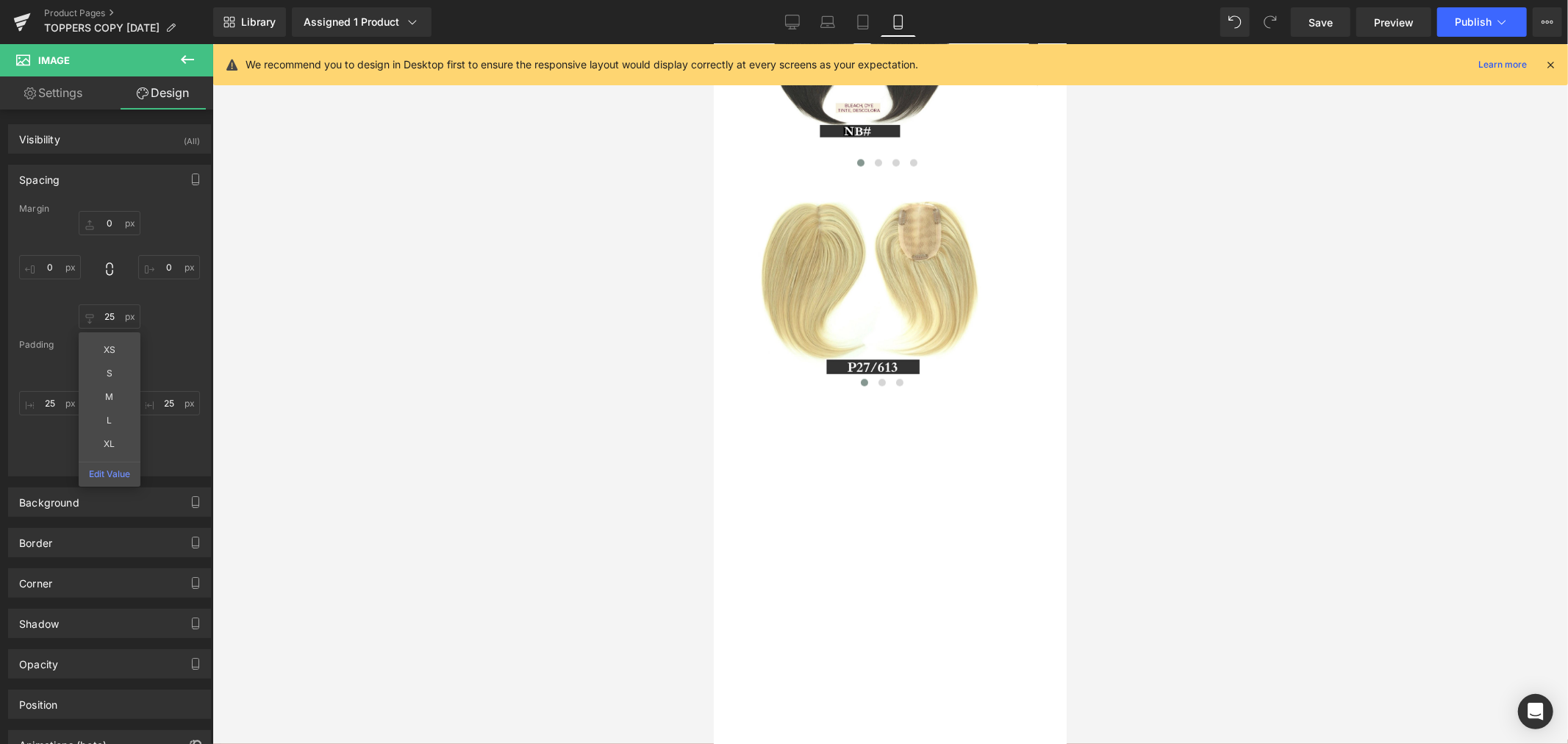
click at [356, 432] on div at bounding box center [890, 394] width 1355 height 700
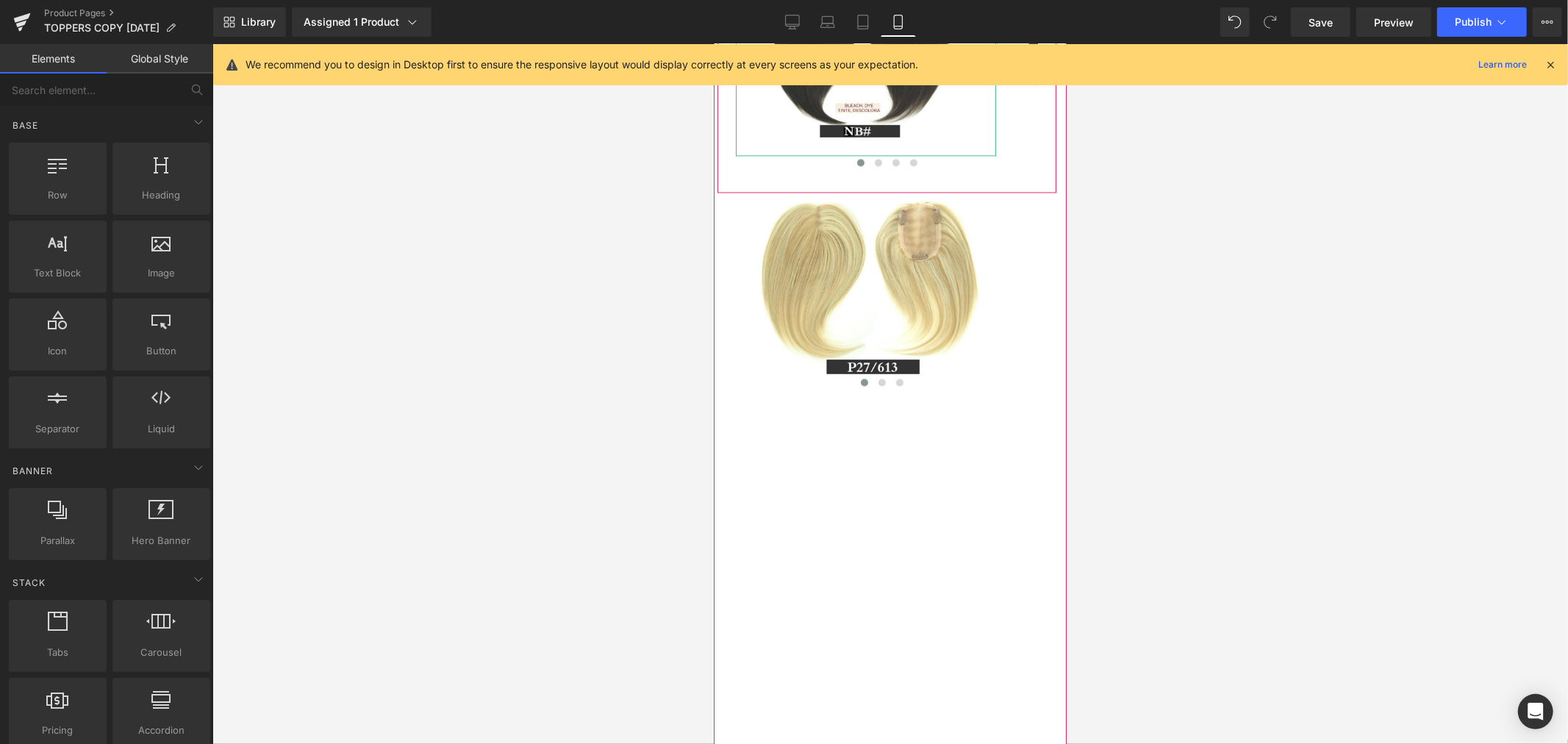
click at [870, 81] on span "Image" at bounding box center [865, 71] width 31 height 17
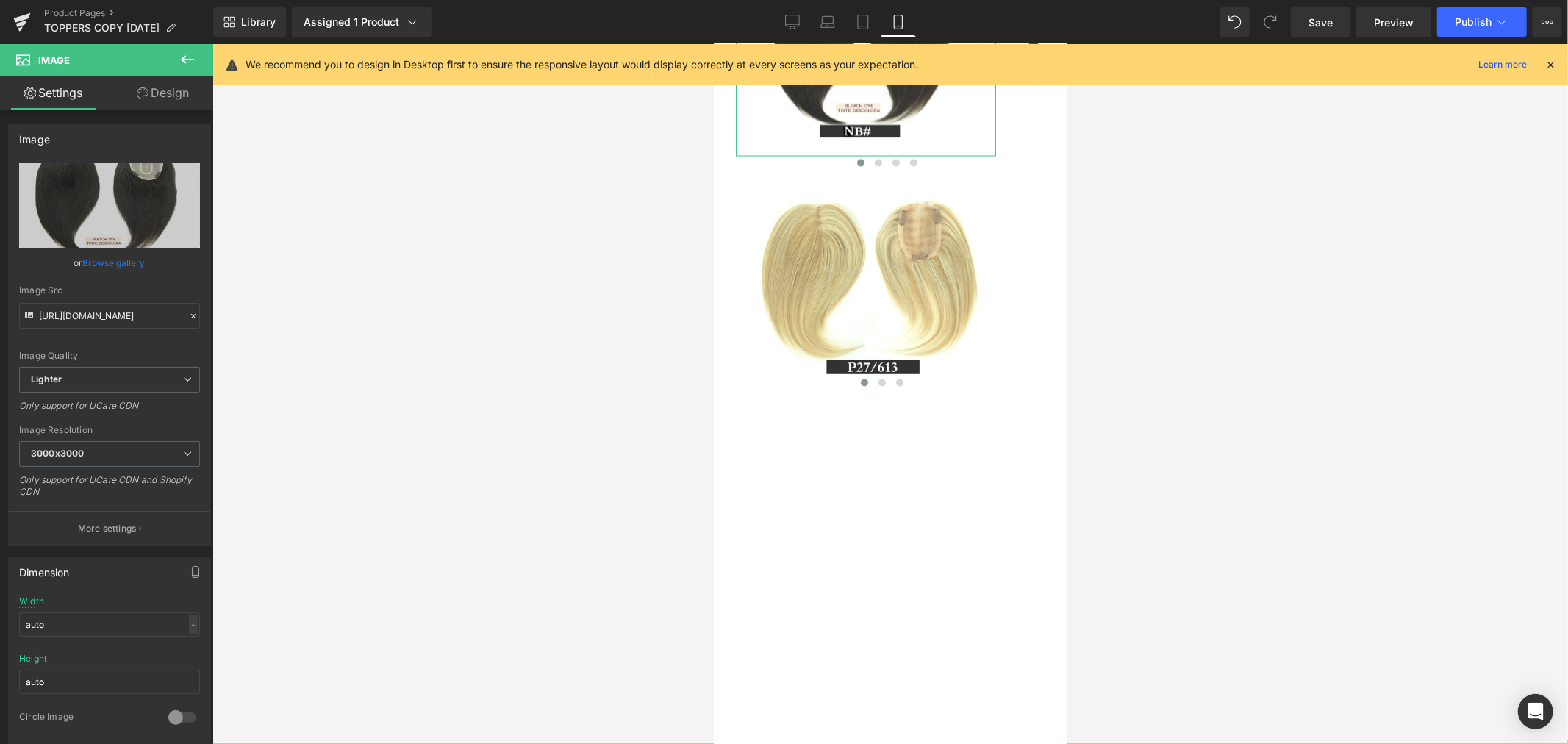
drag, startPoint x: 167, startPoint y: 100, endPoint x: 156, endPoint y: 210, distance: 110.5
click at [167, 100] on link "Design" at bounding box center [163, 93] width 106 height 33
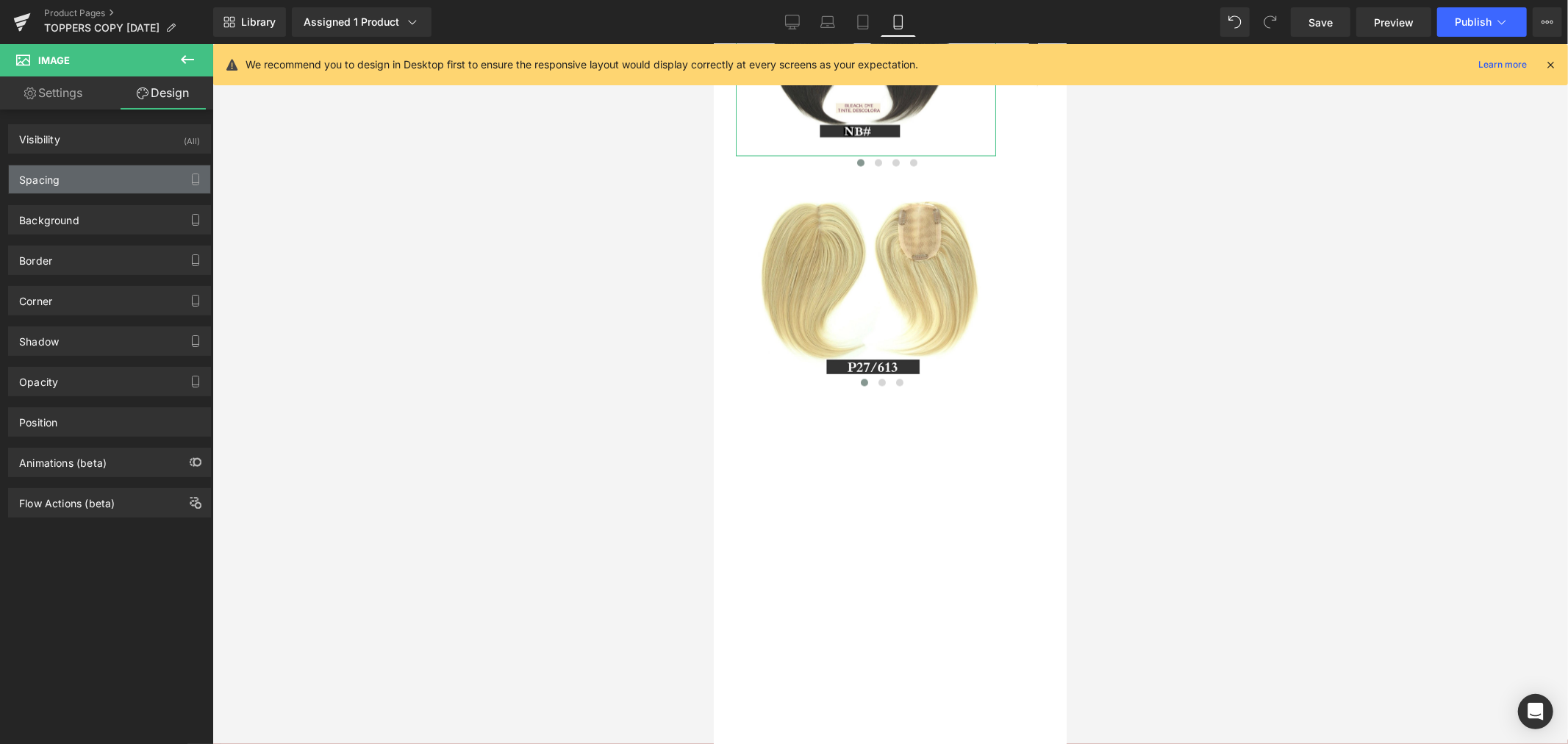
type input "0"
type input "25"
type input "0"
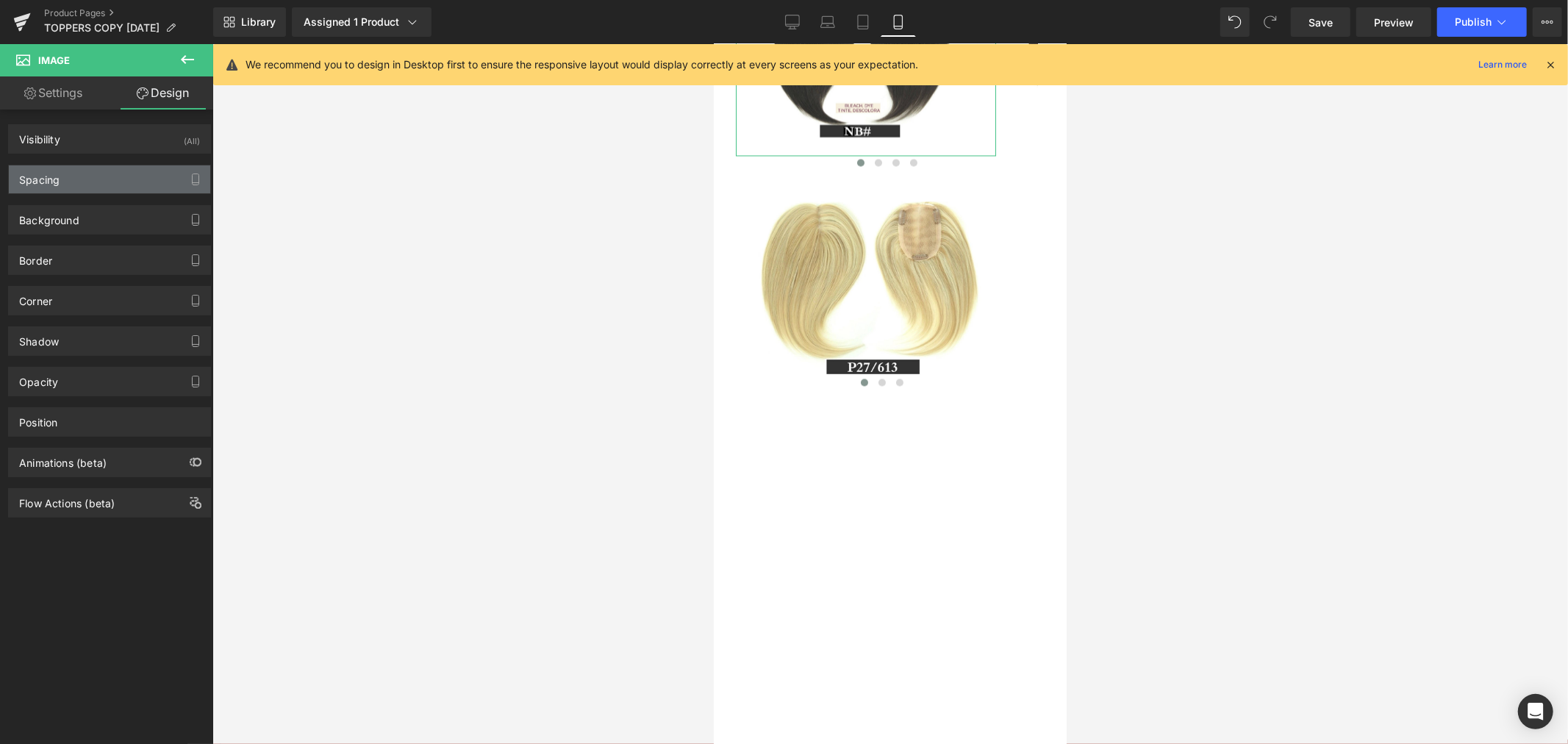
type input "25"
click at [122, 175] on div "Spacing" at bounding box center [110, 180] width 201 height 28
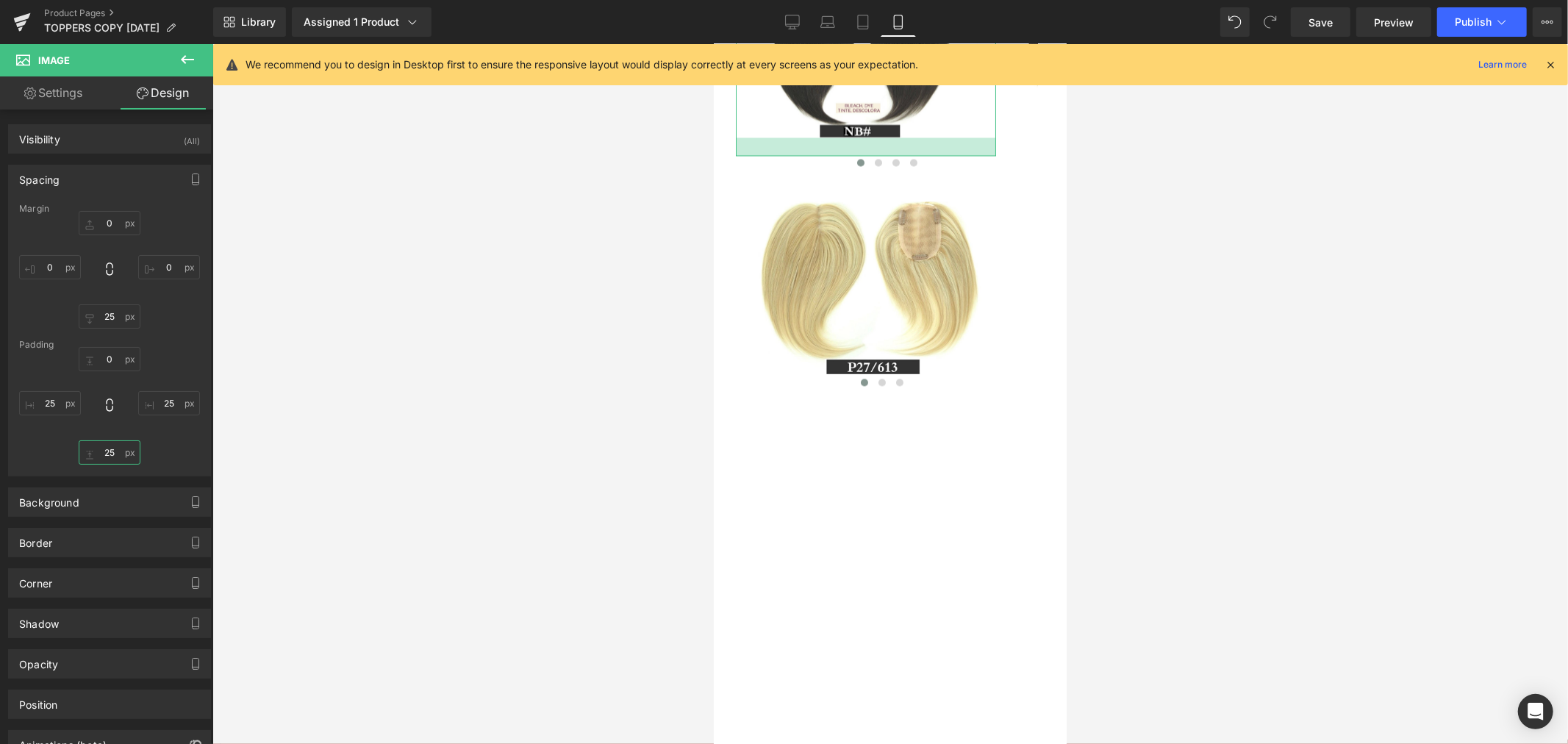
click at [109, 450] on input "25" at bounding box center [110, 451] width 62 height 24
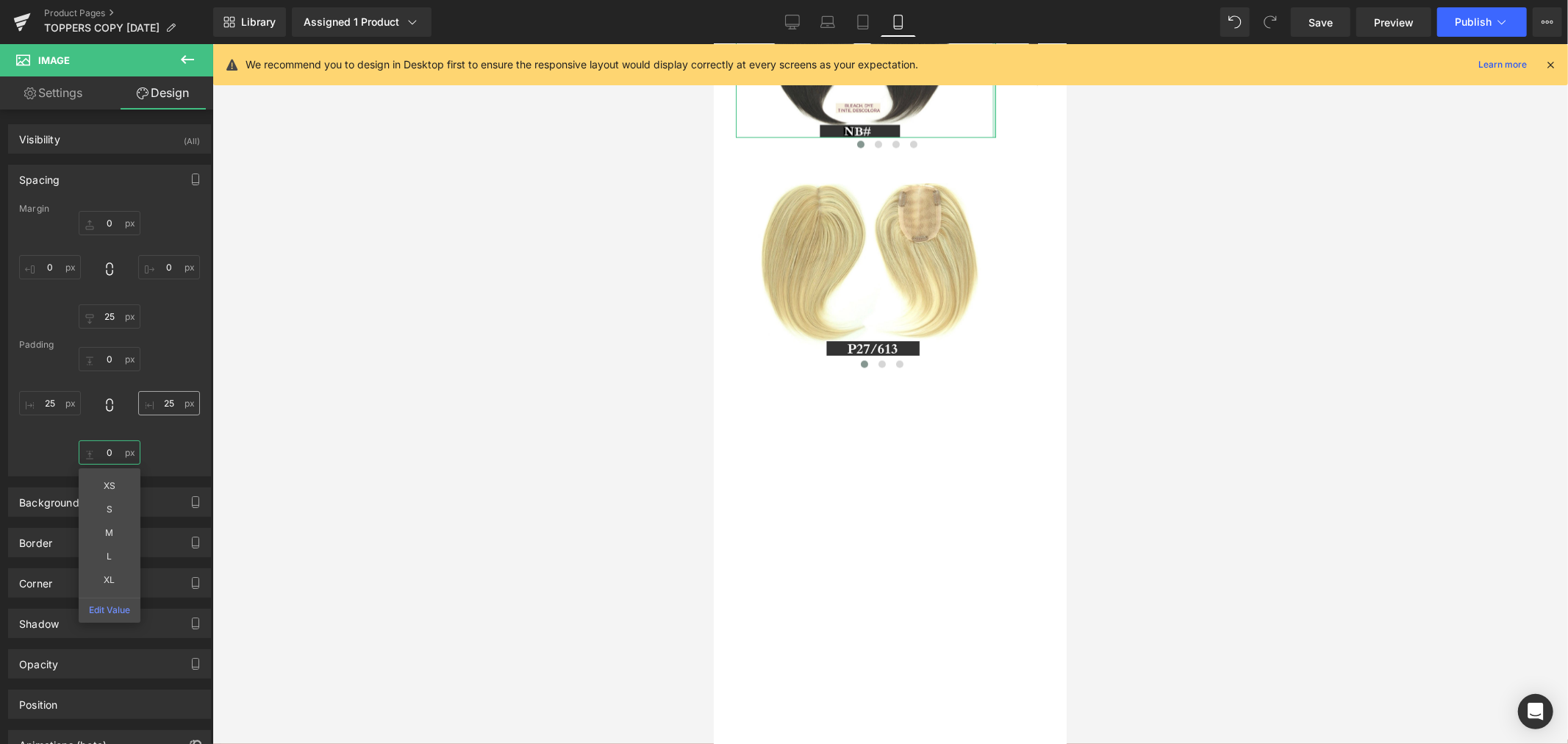
type input "0"
click at [166, 401] on input "25" at bounding box center [169, 402] width 62 height 24
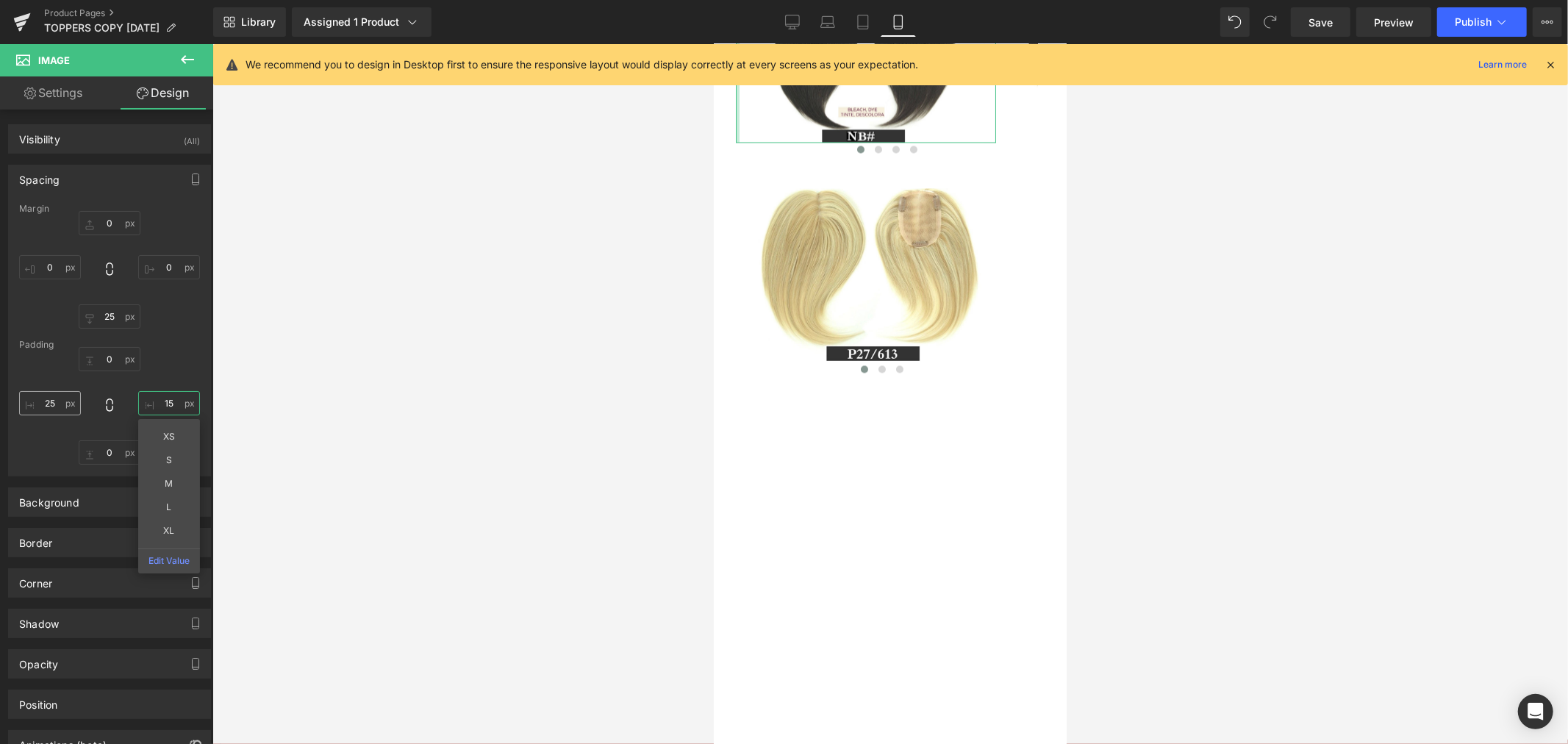
type input "15"
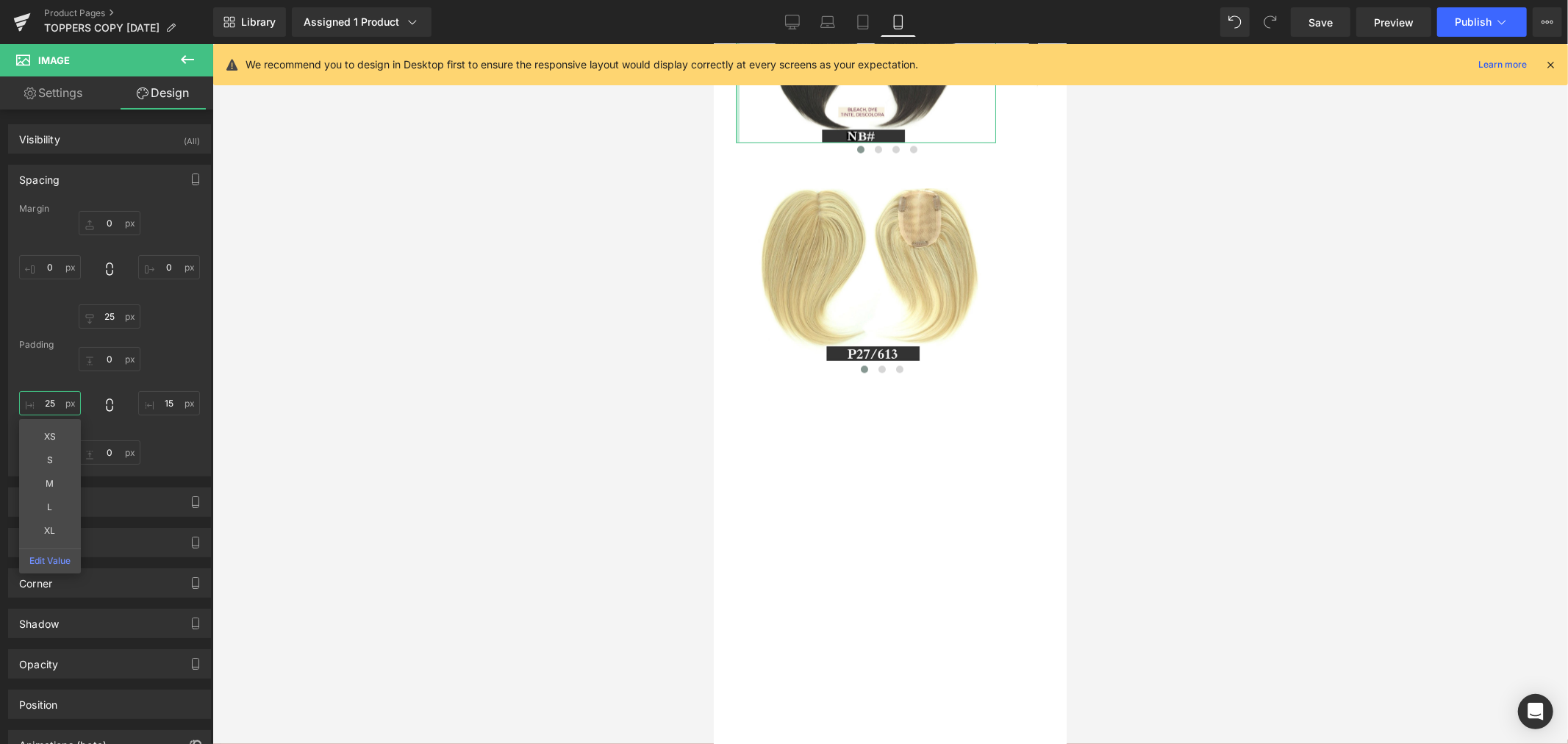
click at [50, 406] on input "25" at bounding box center [50, 402] width 62 height 24
type input "15"
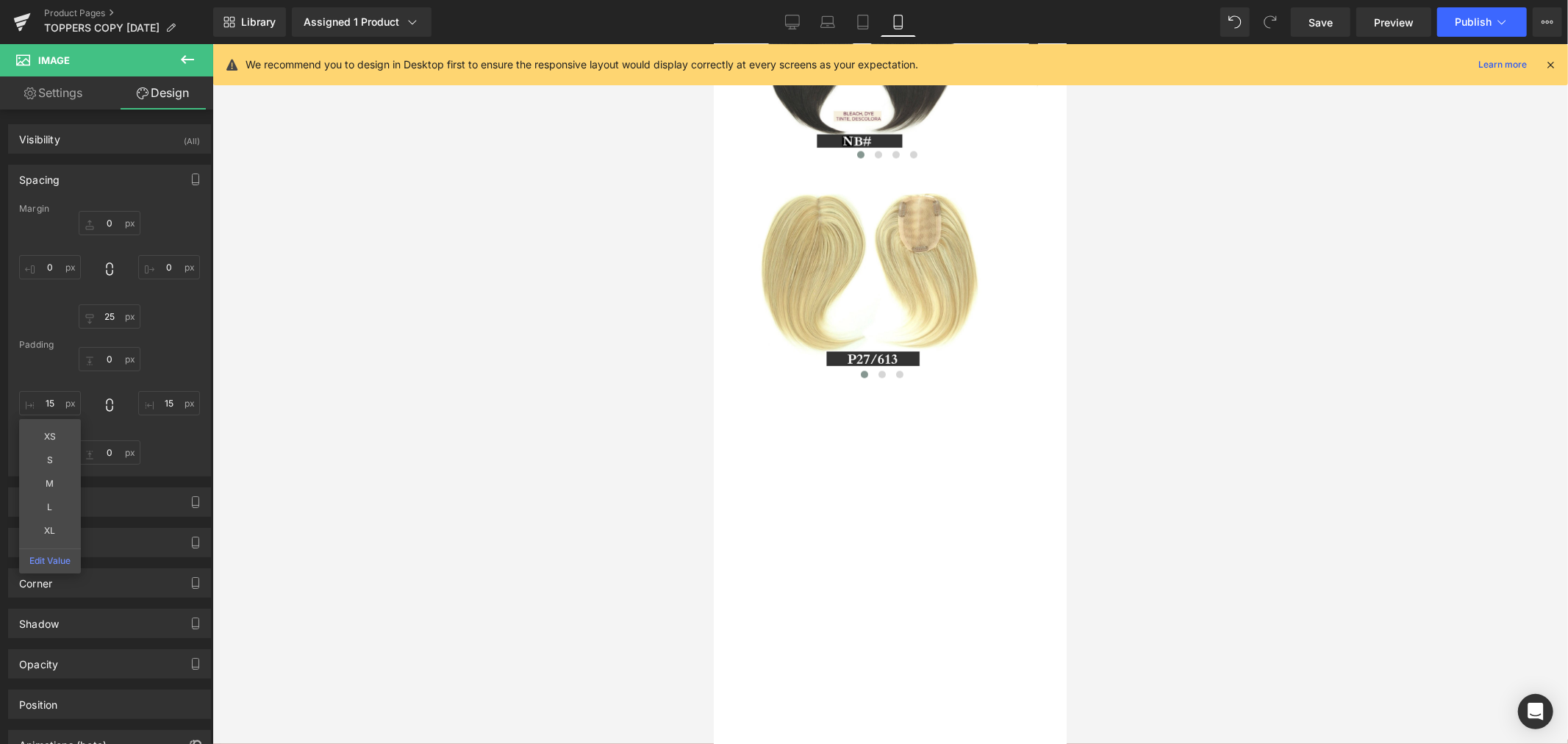
click at [338, 397] on div at bounding box center [890, 394] width 1355 height 700
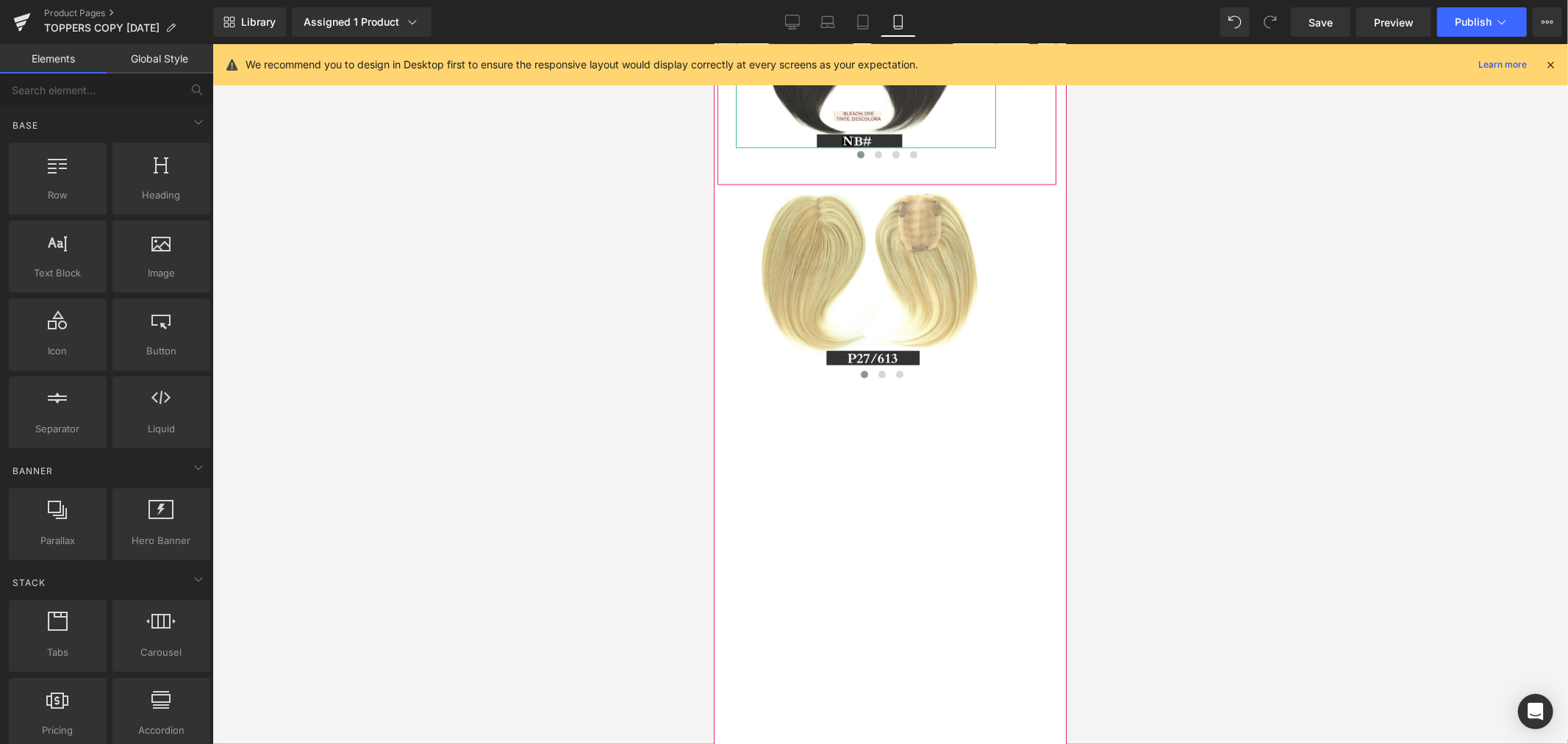
click at [864, 77] on span "Image" at bounding box center [865, 68] width 31 height 17
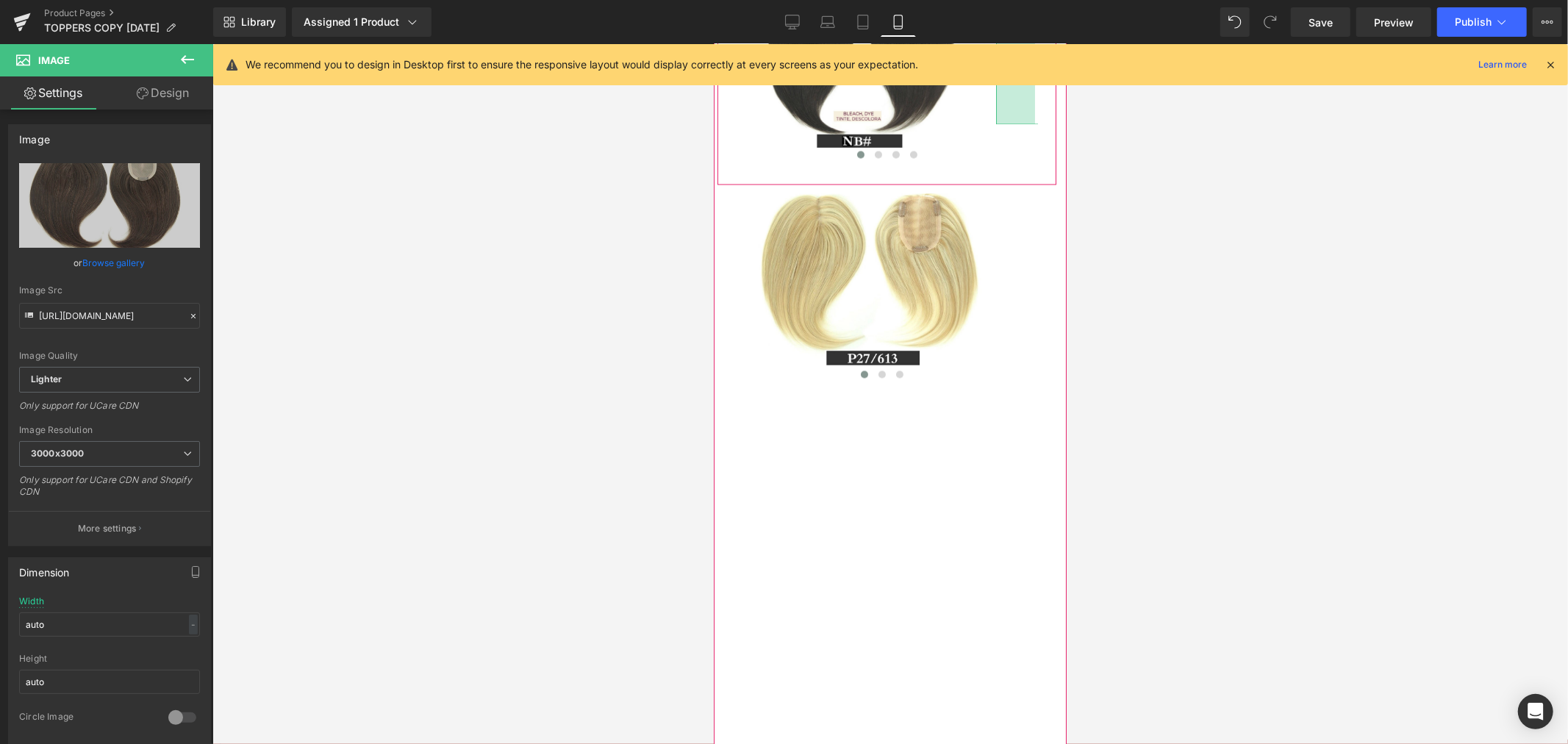
drag, startPoint x: 994, startPoint y: 220, endPoint x: 1015, endPoint y: 279, distance: 62.6
click at [1015, 165] on div "Image Image 53px Image Image ‹ ›" at bounding box center [885, 77] width 302 height 176
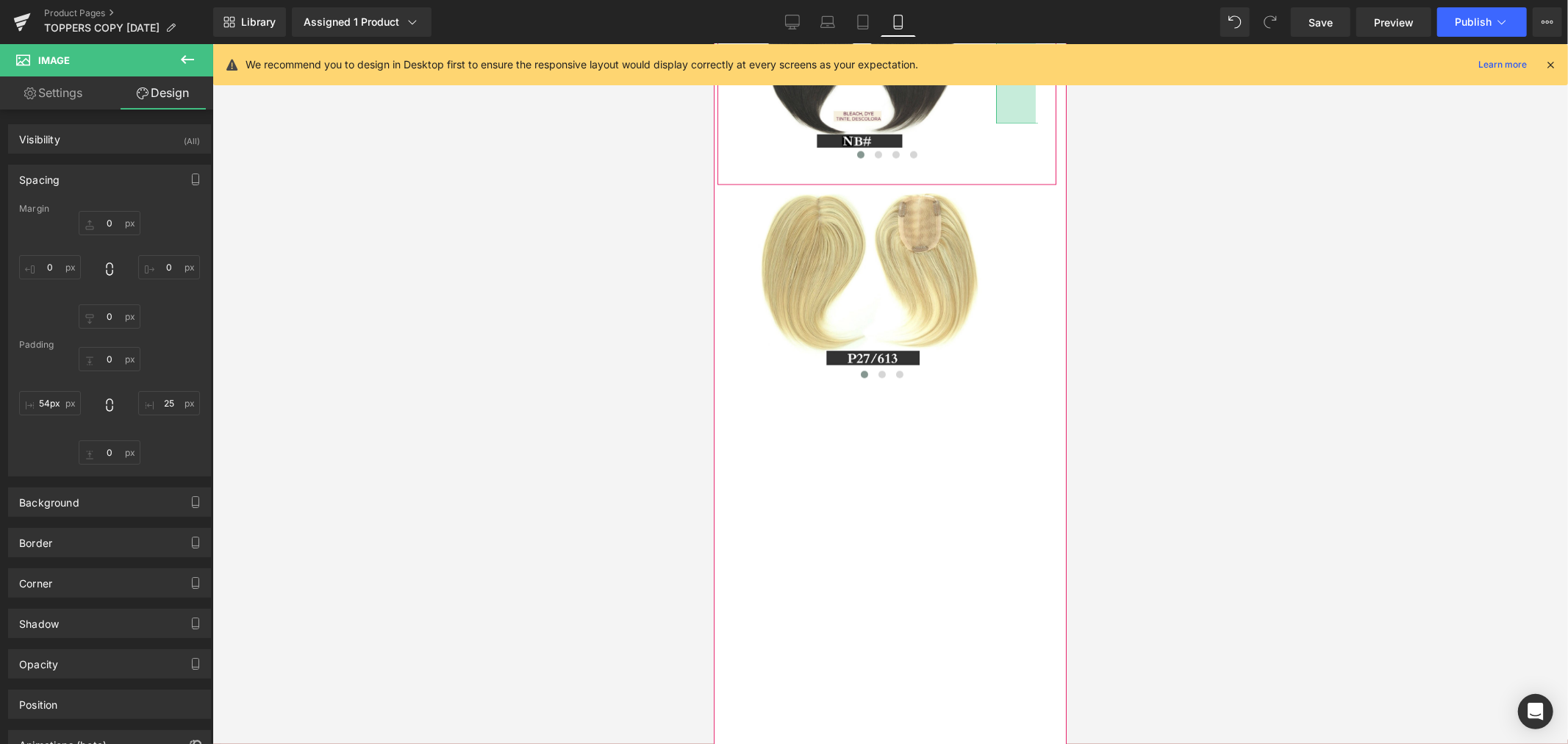
drag, startPoint x: 998, startPoint y: 240, endPoint x: 999, endPoint y: 275, distance: 35.0
click at [999, 165] on div "Image Image 54px Image Image ‹ ›" at bounding box center [885, 77] width 302 height 176
type input "8px"
drag, startPoint x: 994, startPoint y: 232, endPoint x: 960, endPoint y: 254, distance: 40.5
click at [960, 165] on div "Image Image Image Image" at bounding box center [1255, 77] width 1041 height 176
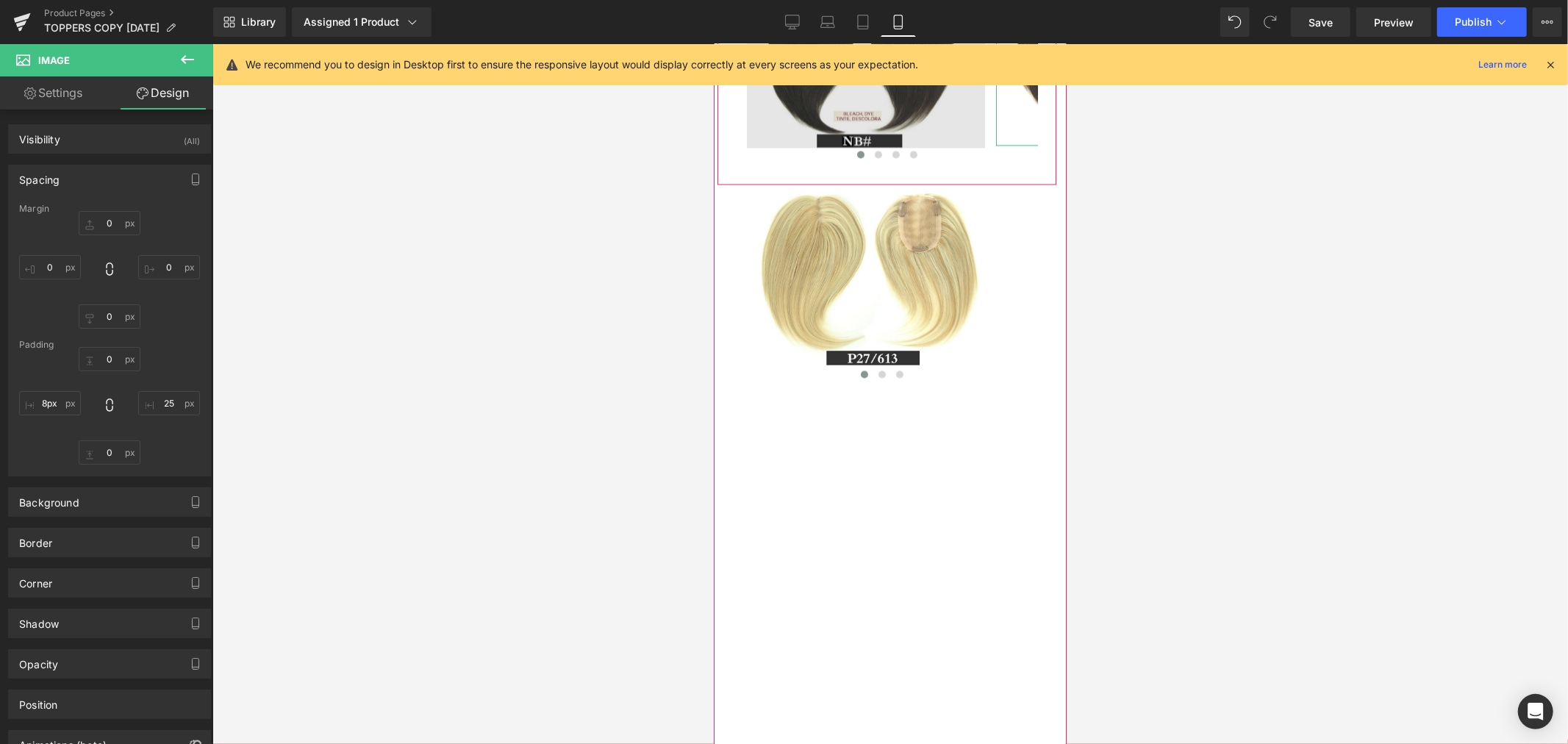
click at [895, 147] on img at bounding box center [865, 68] width 260 height 158
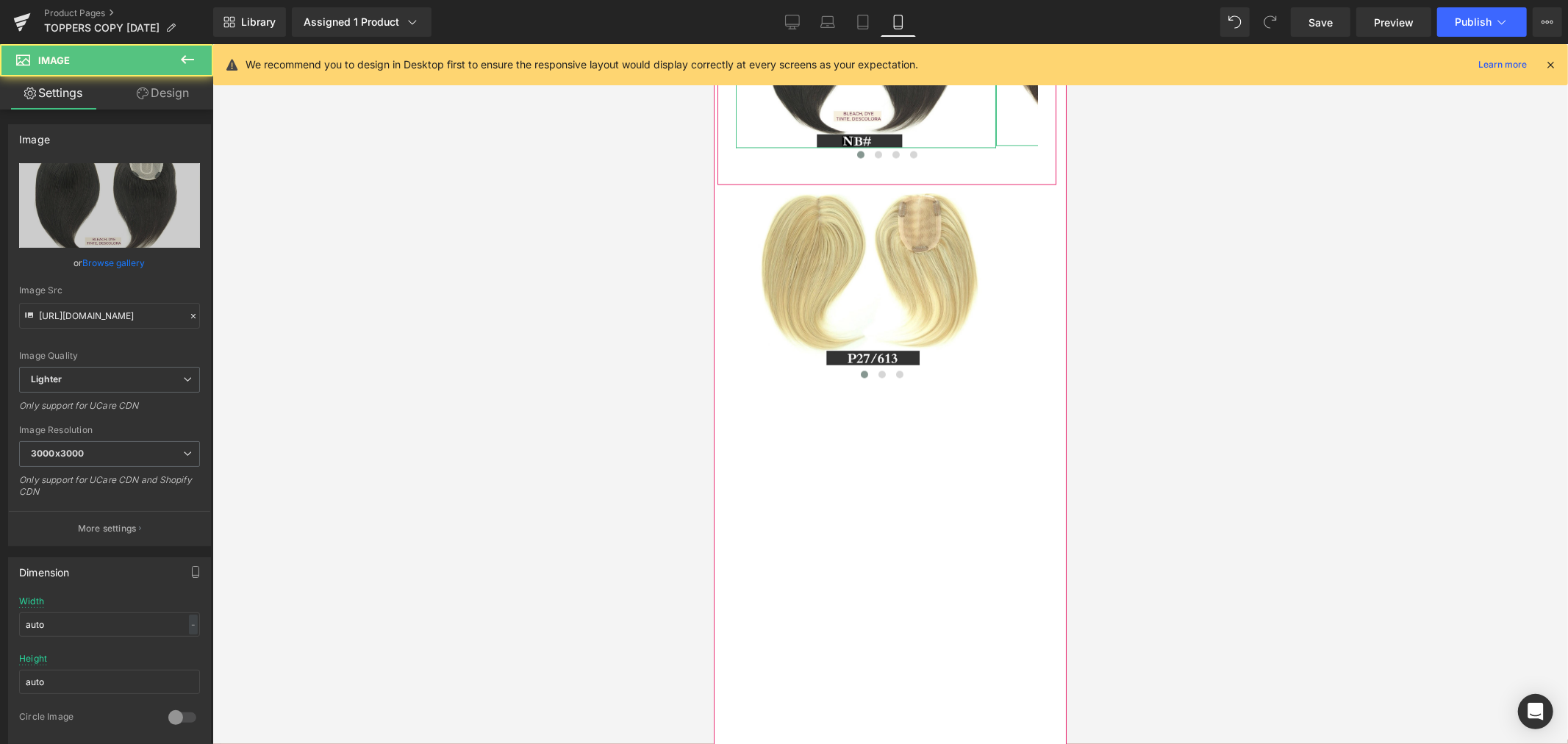
click at [864, 77] on span "Image" at bounding box center [865, 68] width 31 height 17
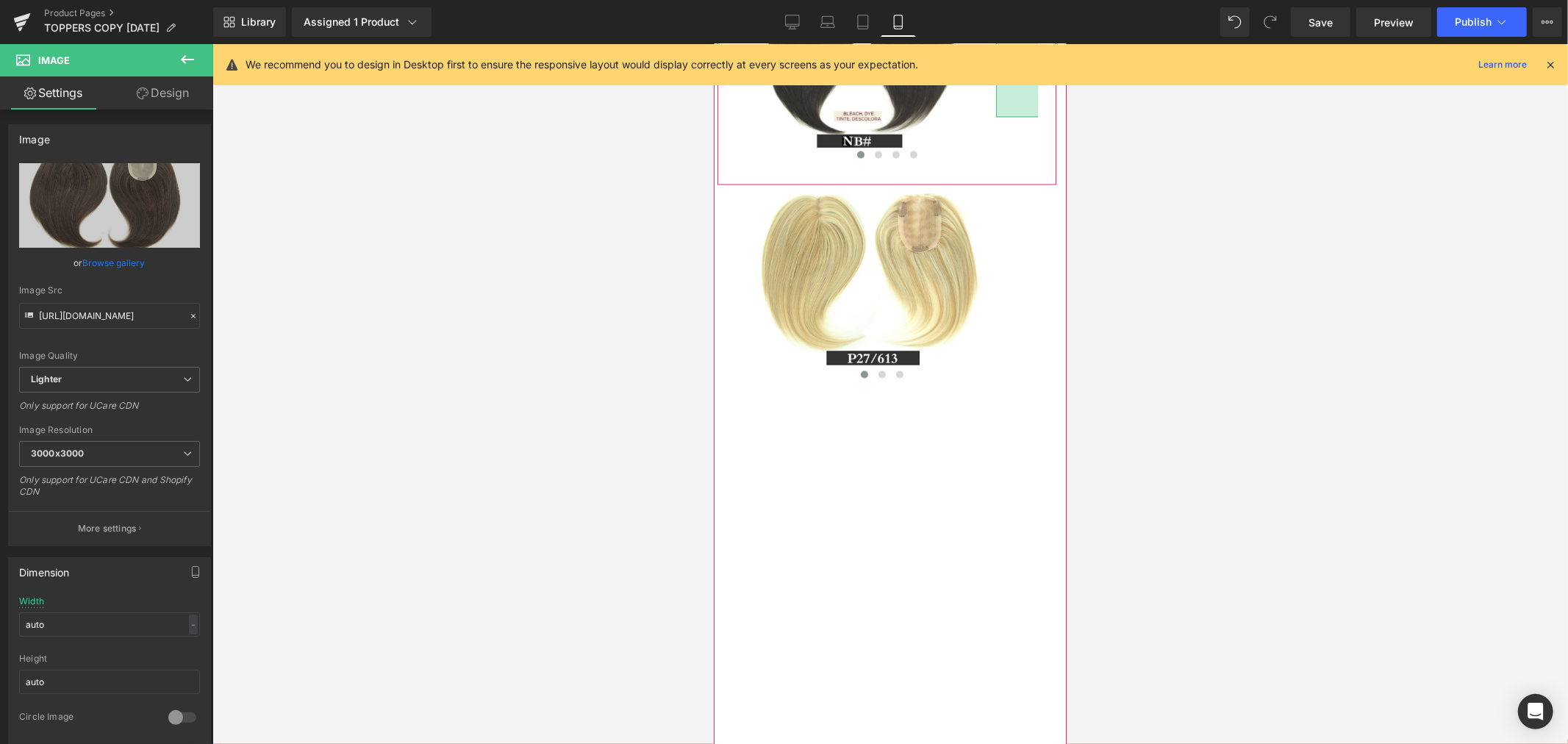
drag, startPoint x: 996, startPoint y: 213, endPoint x: 1039, endPoint y: 280, distance: 79.6
click at [1039, 184] on div "Image Image 67px Image Image ‹ ›" at bounding box center [886, 86] width 339 height 195
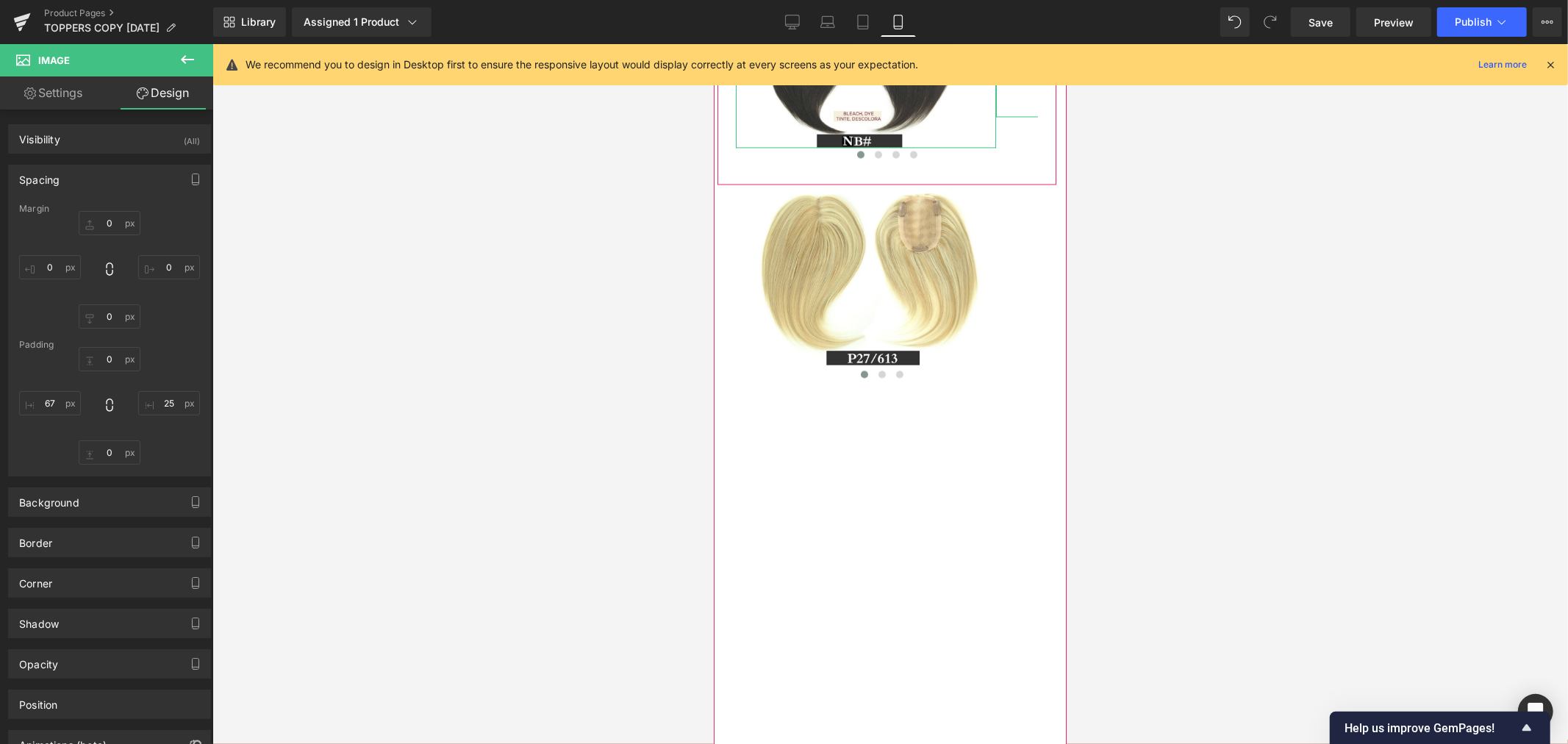
click at [865, 76] on span "Image" at bounding box center [865, 67] width 31 height 17
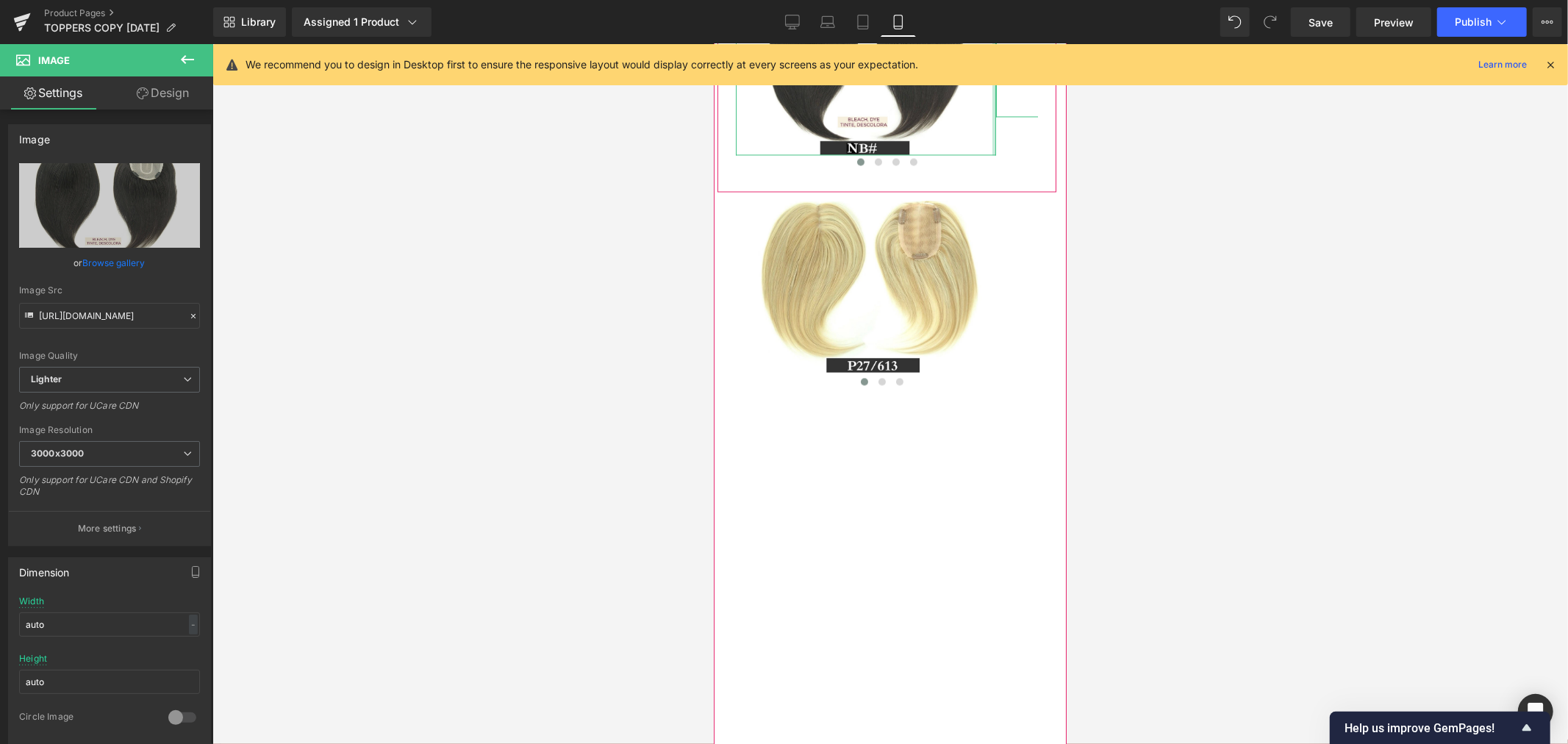
drag, startPoint x: 991, startPoint y: 257, endPoint x: 1092, endPoint y: 255, distance: 101.0
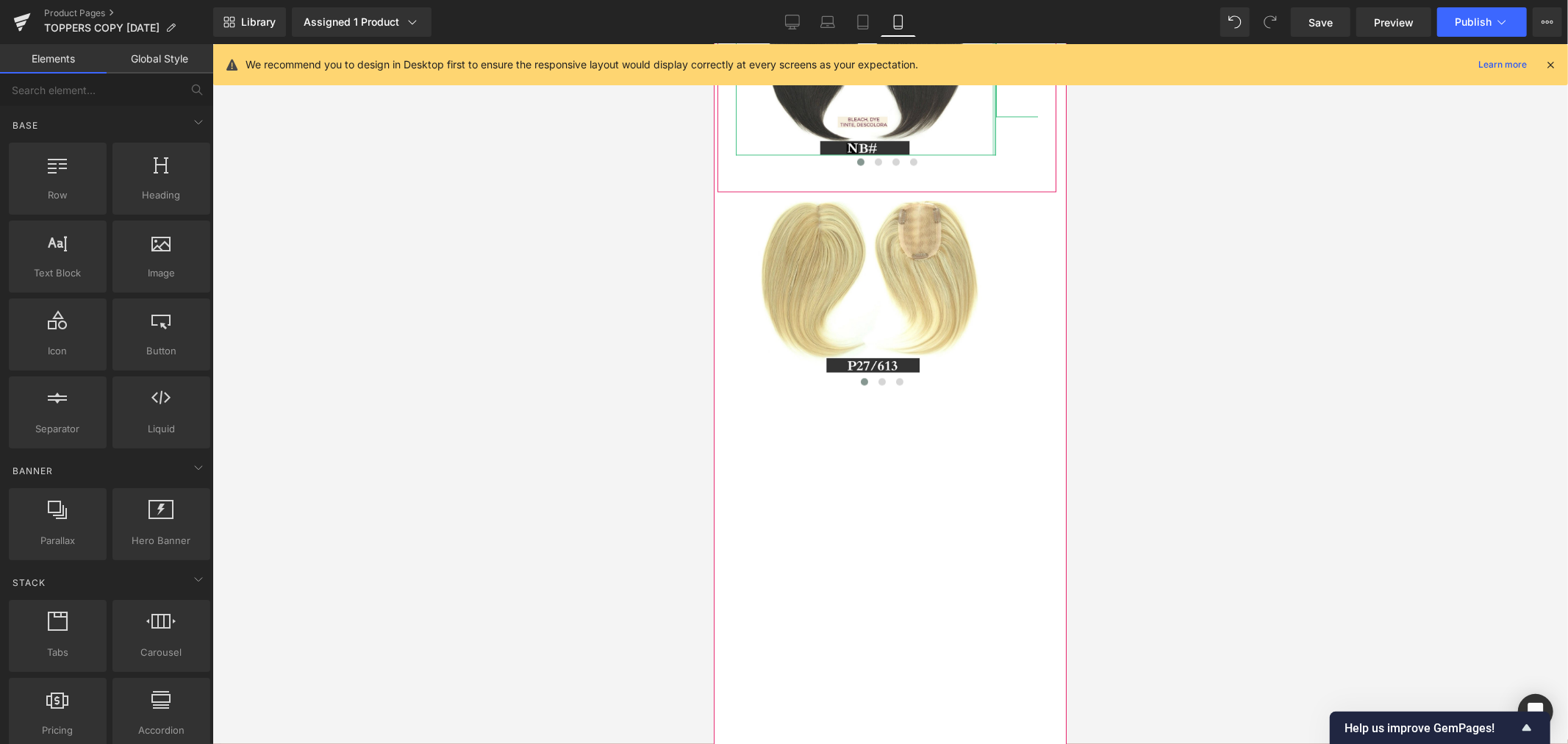
click at [1185, 370] on div at bounding box center [890, 394] width 1355 height 700
drag, startPoint x: 1034, startPoint y: 436, endPoint x: 1033, endPoint y: 420, distance: 16.0
click at [1034, 392] on div "Image Image" at bounding box center [886, 292] width 339 height 201
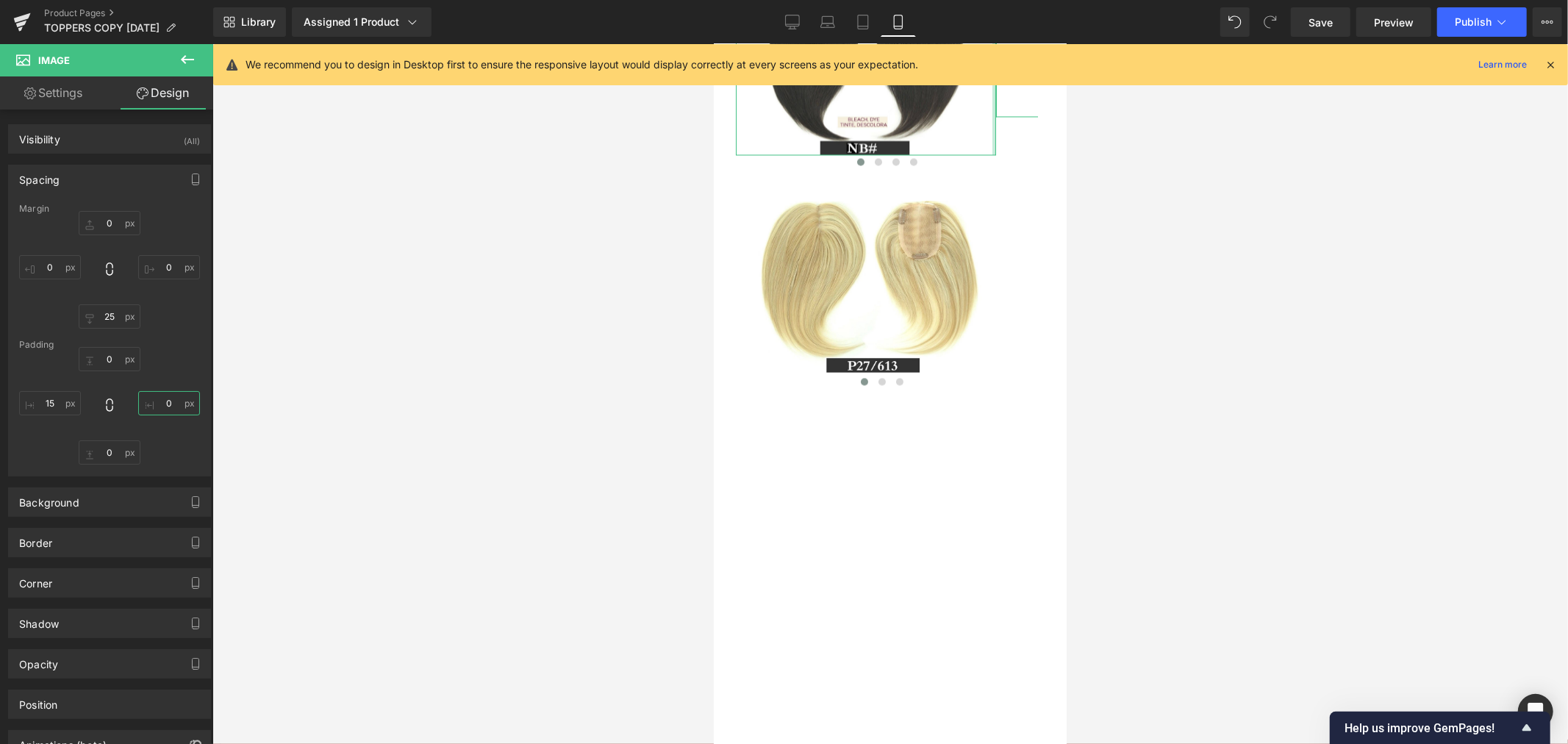
click at [162, 401] on input "0" at bounding box center [169, 402] width 62 height 24
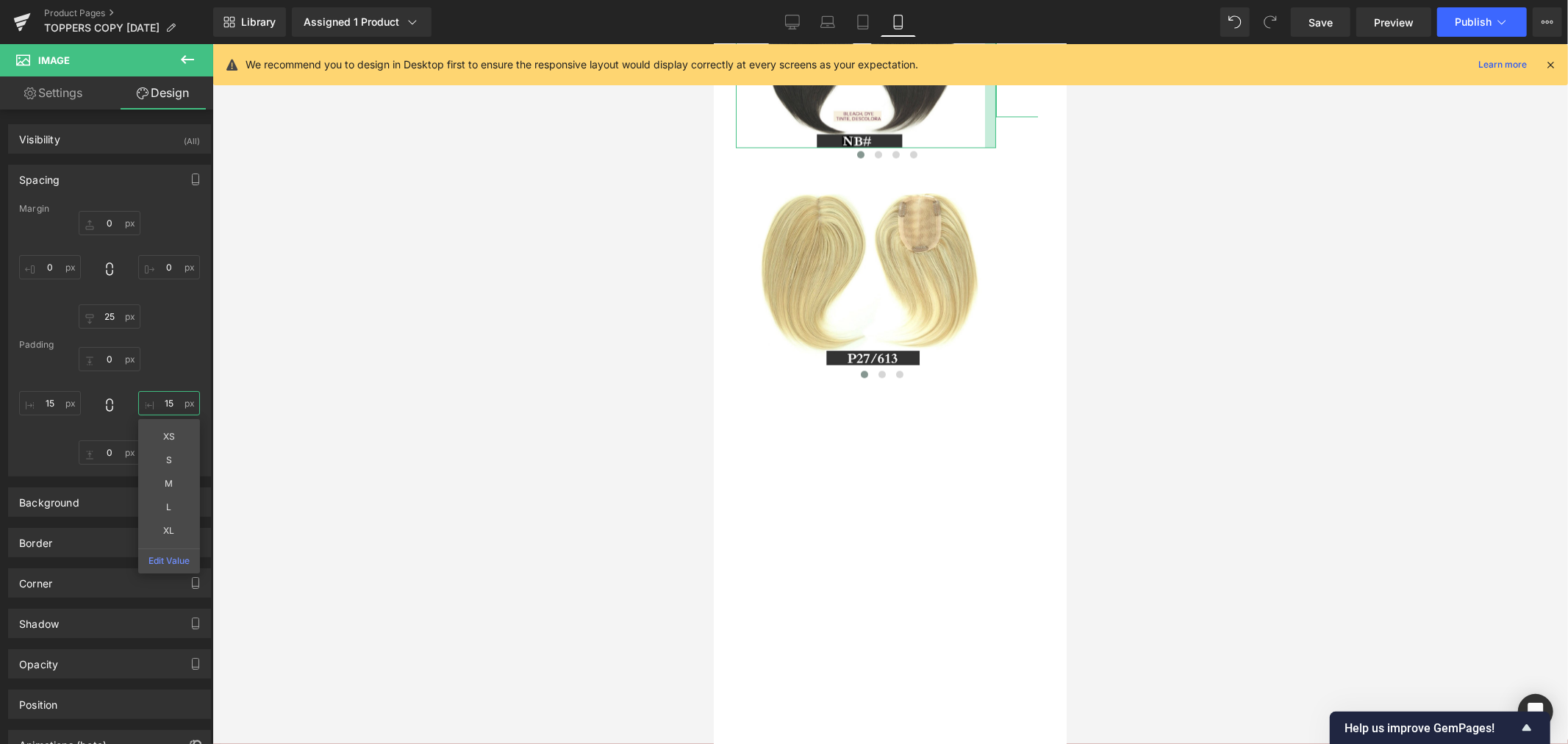
drag, startPoint x: 170, startPoint y: 402, endPoint x: 155, endPoint y: 402, distance: 15.0
click at [155, 402] on input "15" at bounding box center [169, 402] width 62 height 24
type input "0"
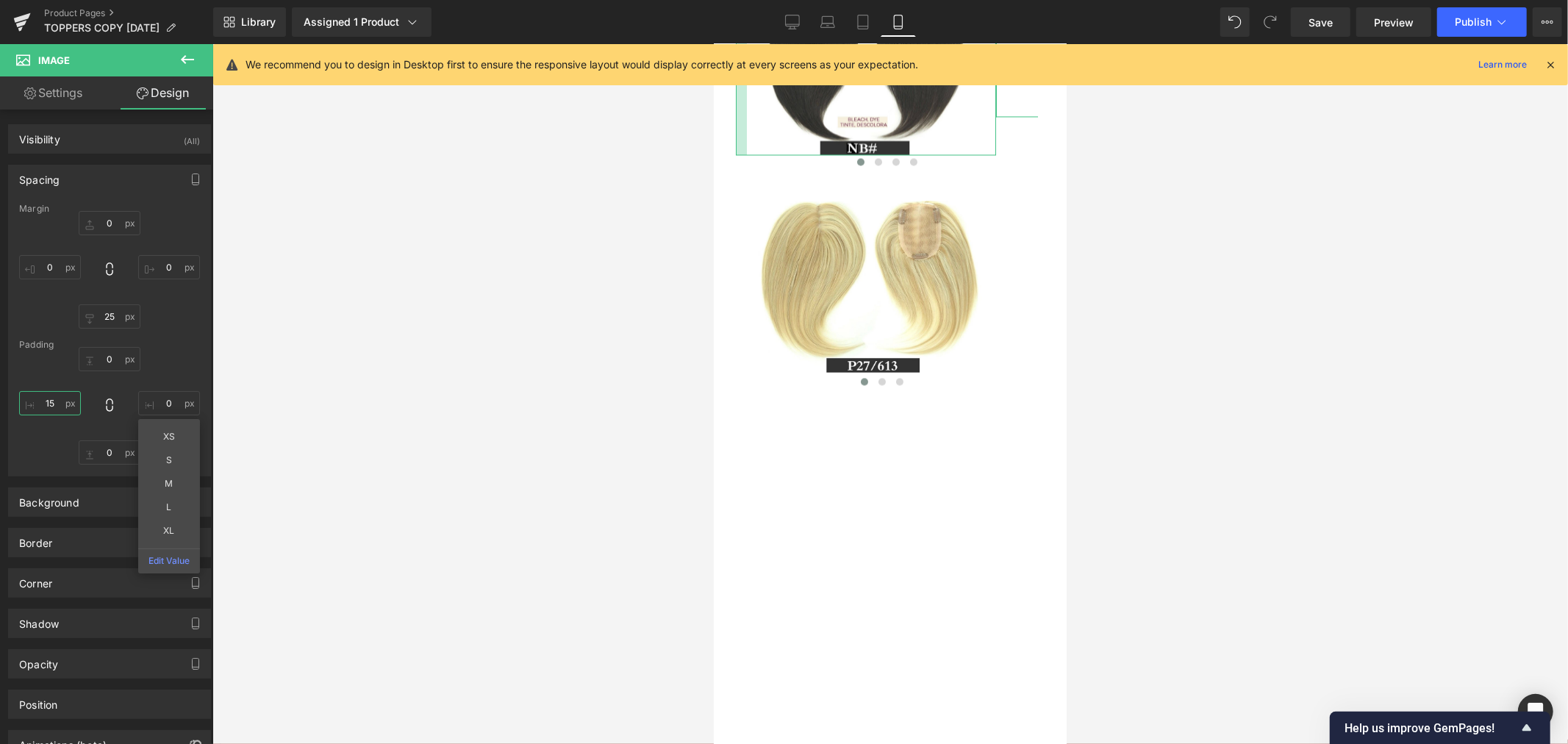
click at [49, 402] on input "15" at bounding box center [50, 402] width 62 height 24
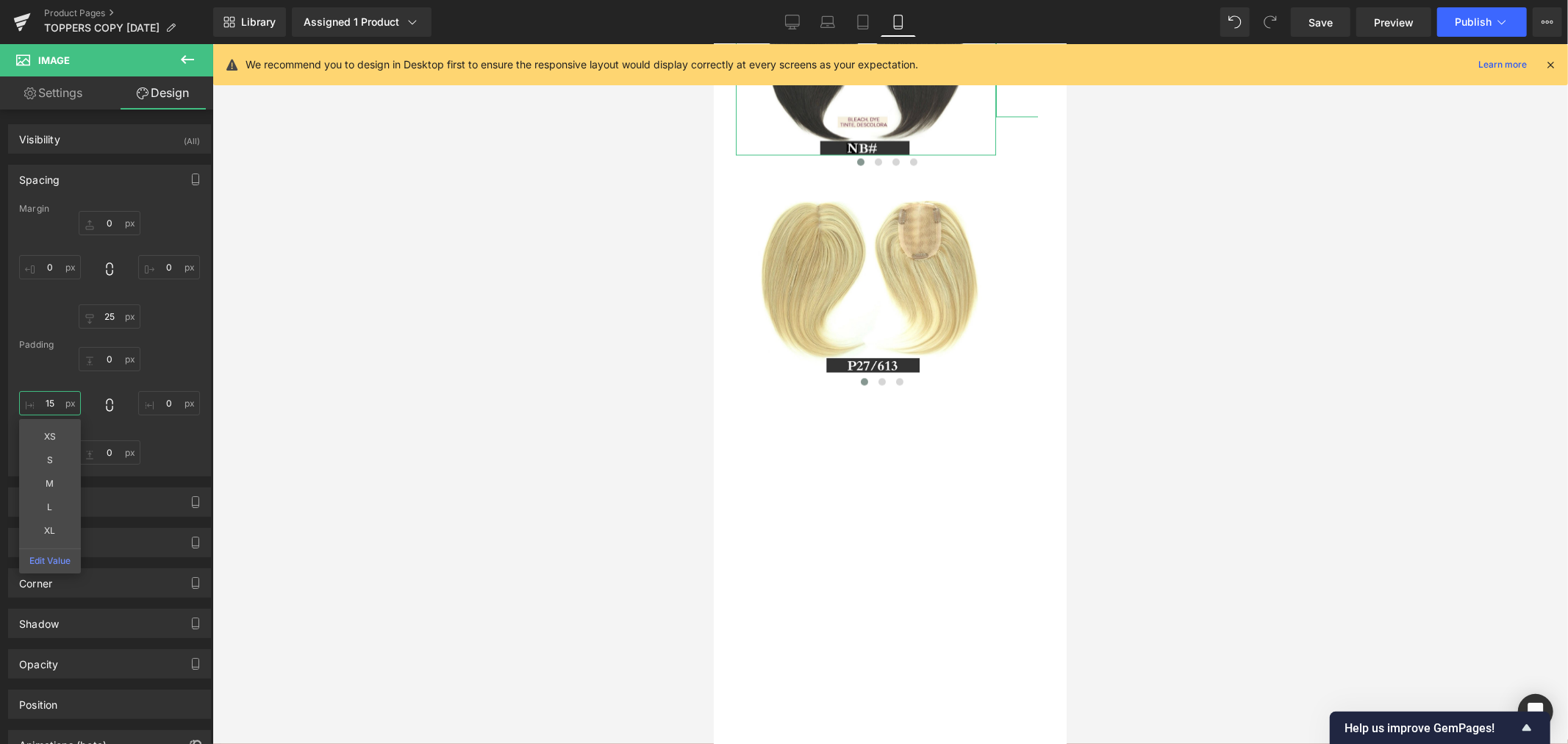
type input "0"
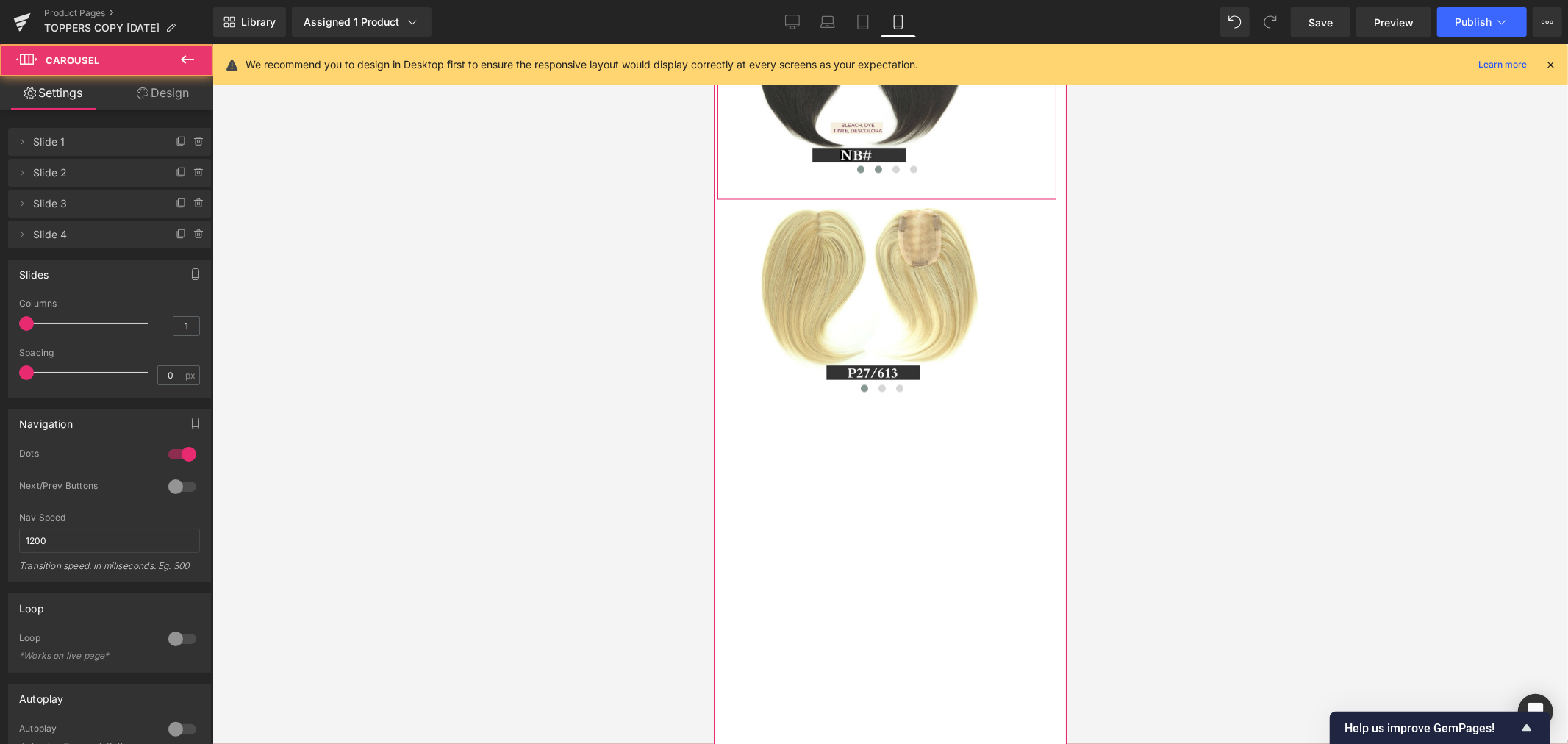
click at [874, 172] on span at bounding box center [877, 168] width 7 height 7
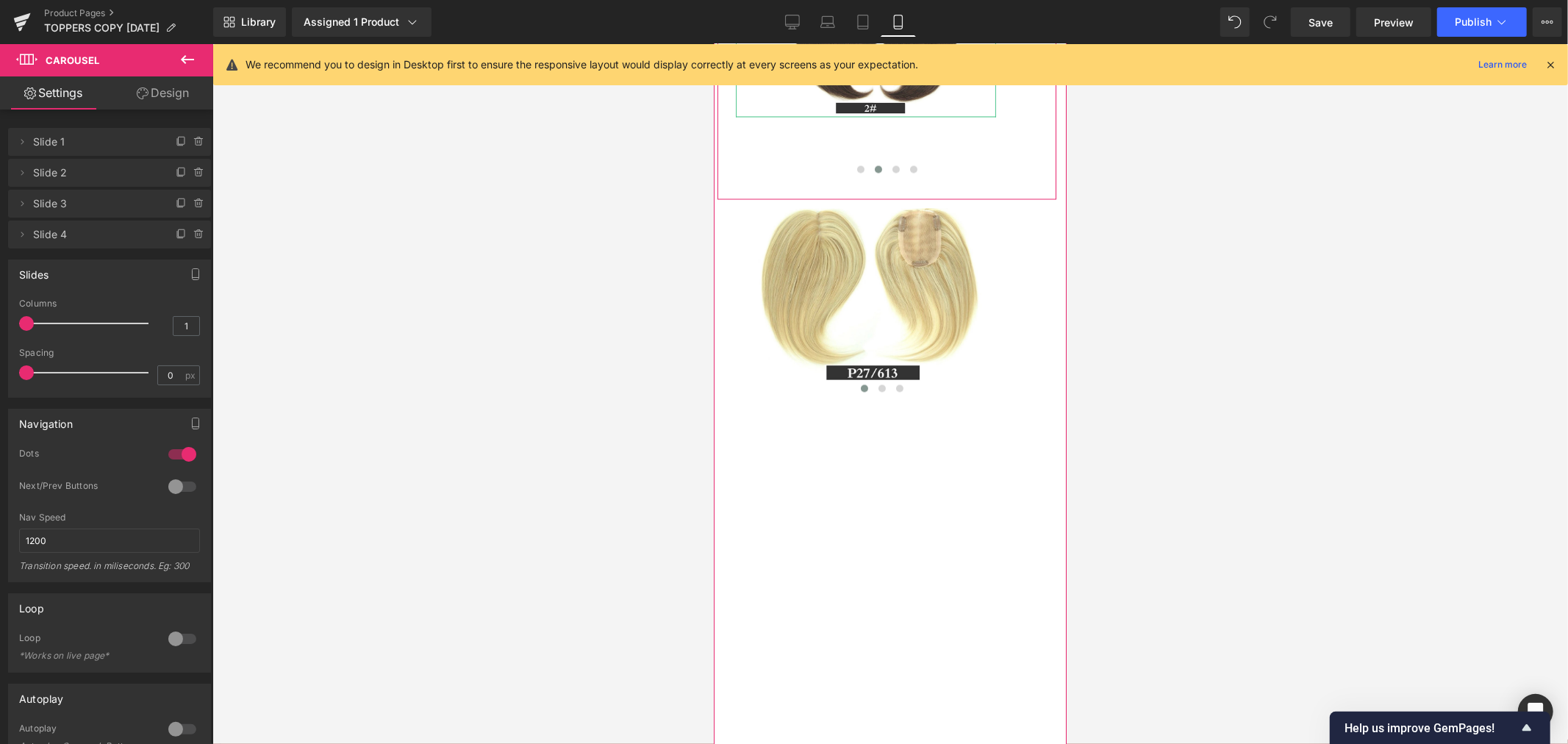
click at [871, 62] on span "Image" at bounding box center [865, 52] width 31 height 17
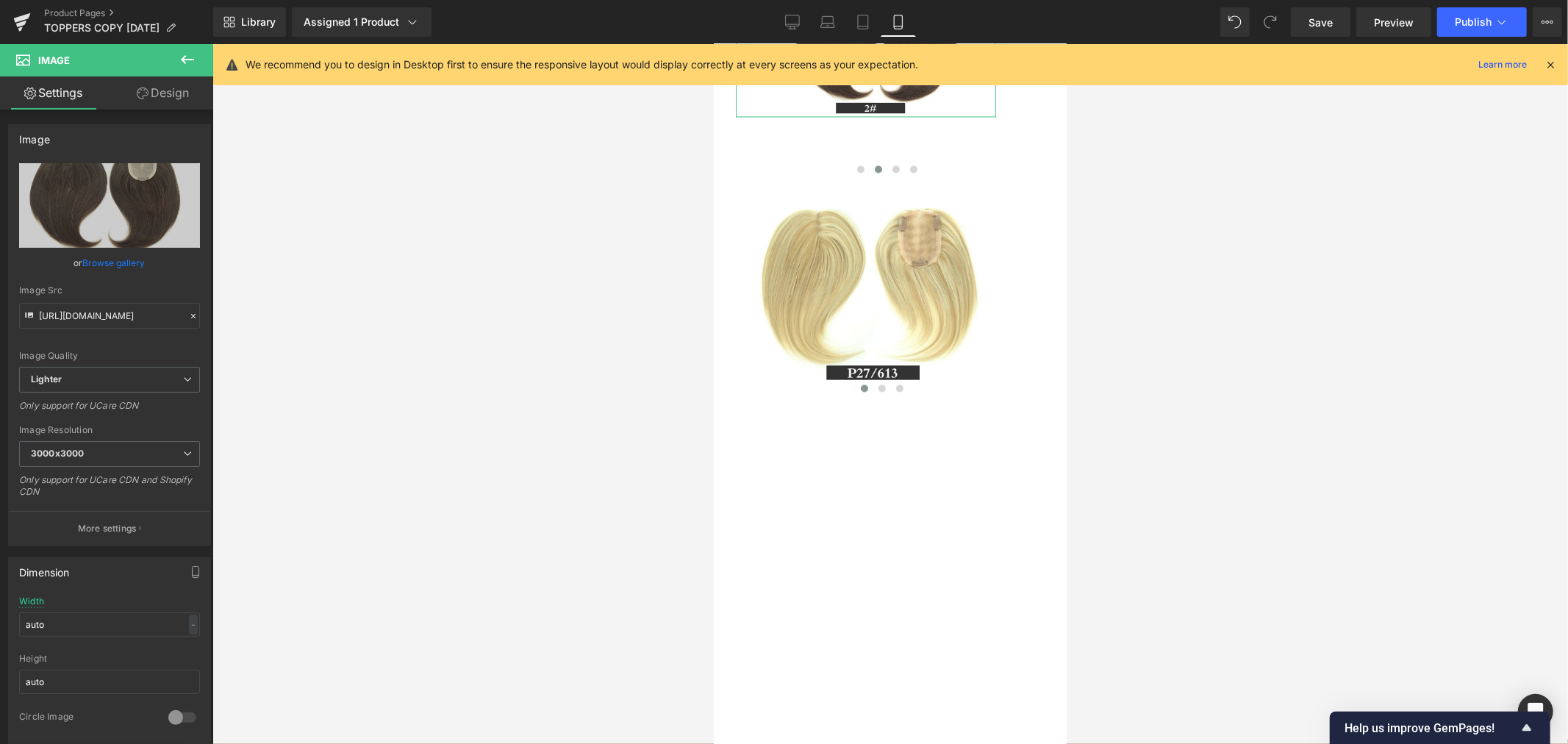
click at [147, 98] on link "Design" at bounding box center [163, 93] width 106 height 33
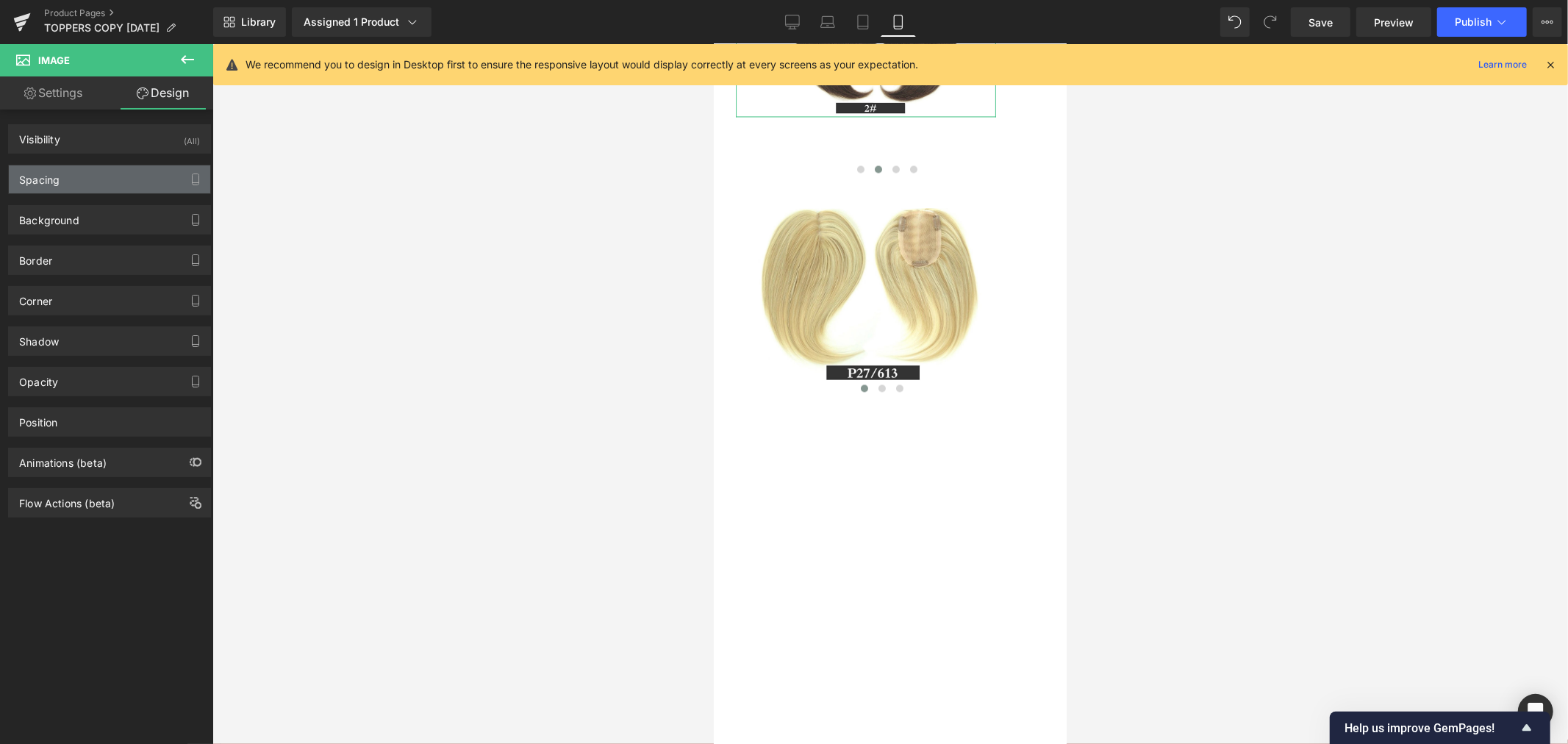
type input "0"
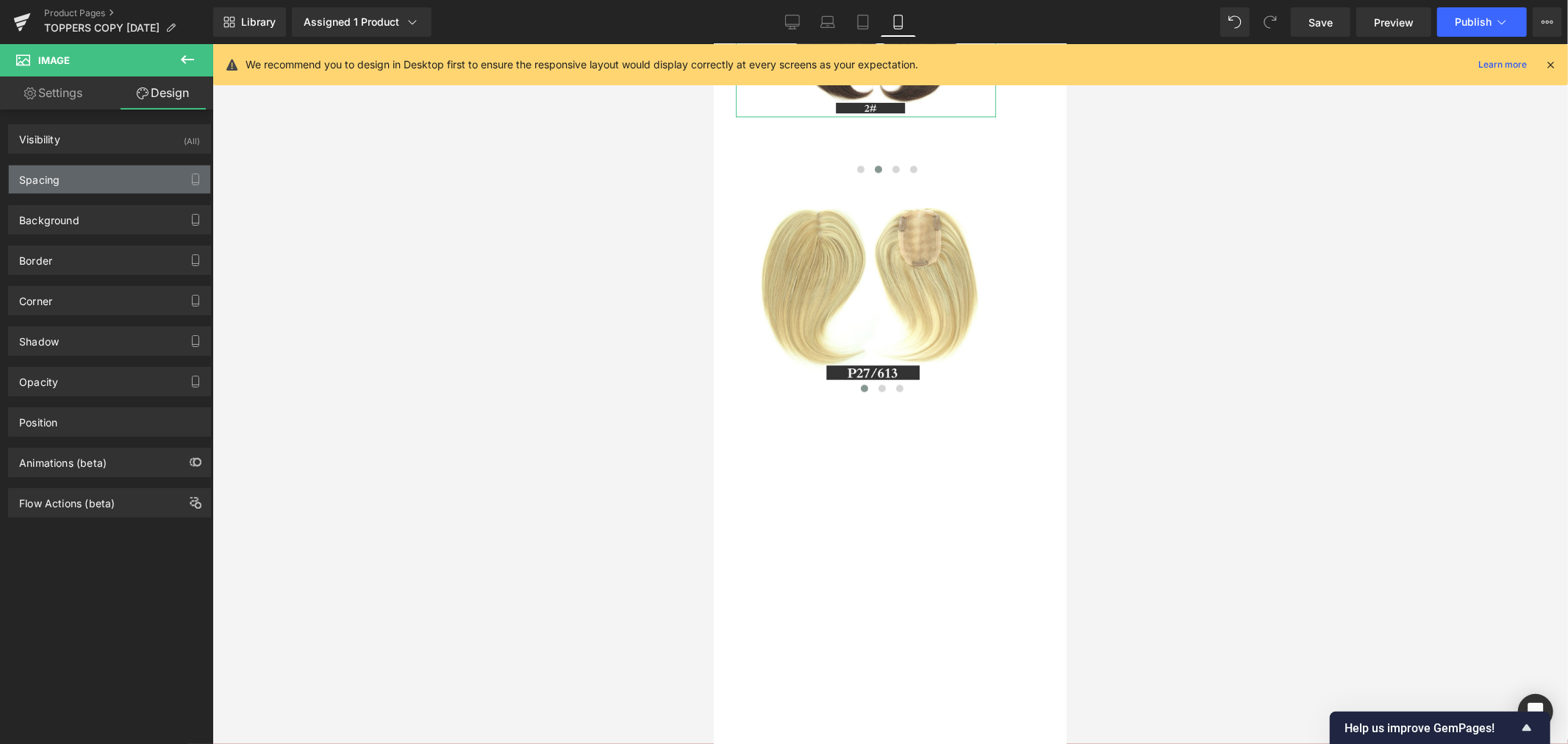
type input "25"
type input "0"
click at [111, 188] on div "Spacing" at bounding box center [110, 180] width 201 height 28
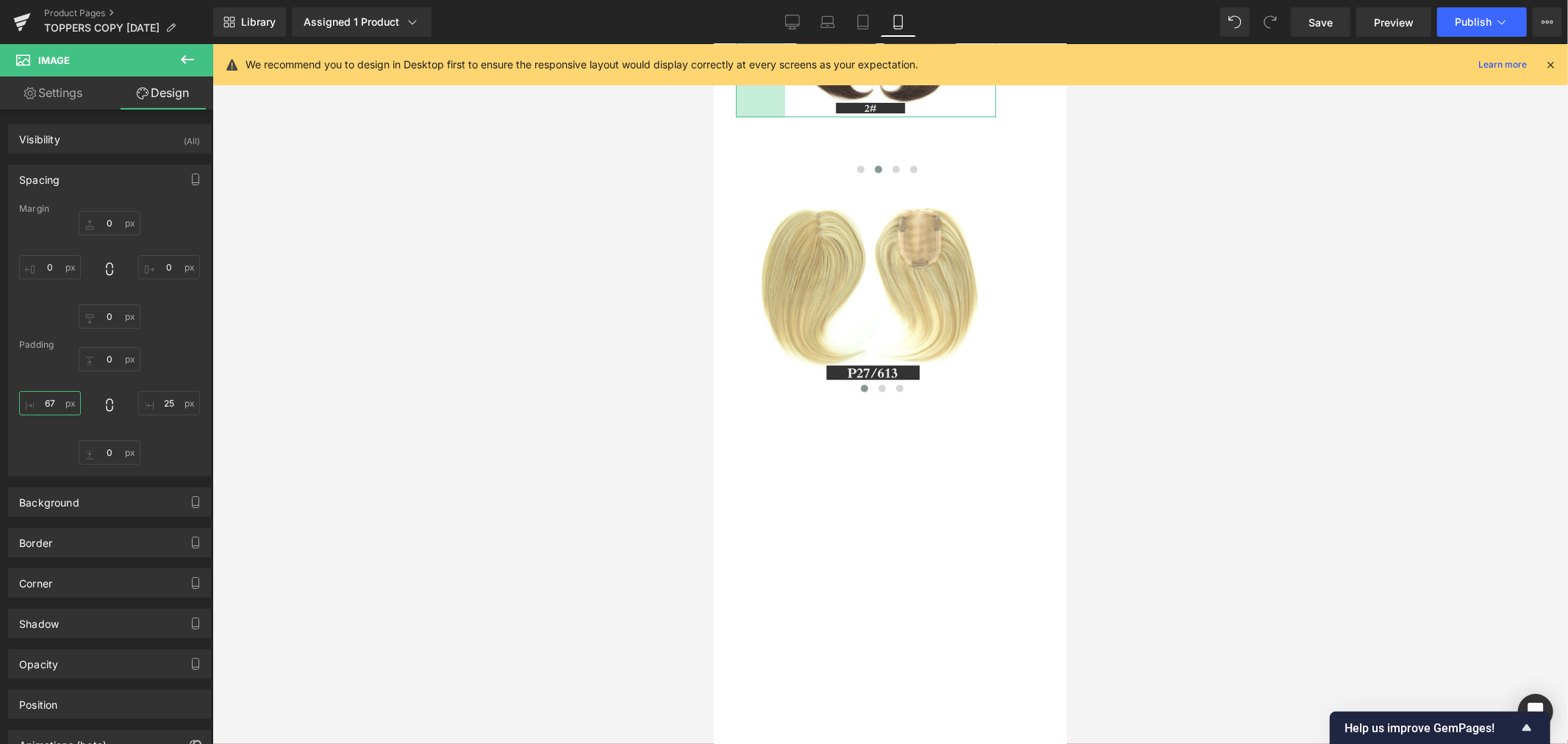
click at [57, 404] on input "67" at bounding box center [50, 402] width 62 height 24
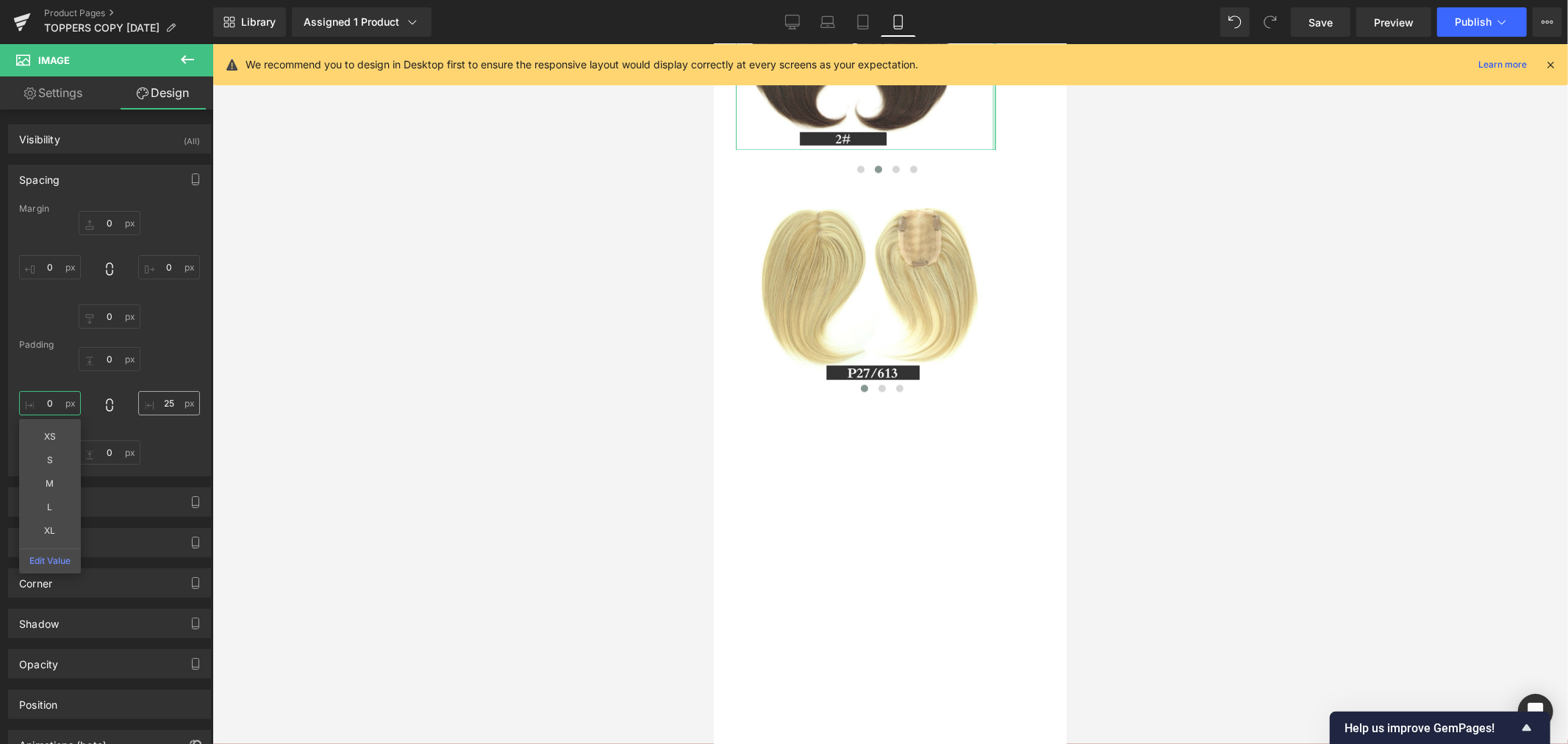
type input "0"
click at [164, 401] on input "25" at bounding box center [169, 402] width 62 height 24
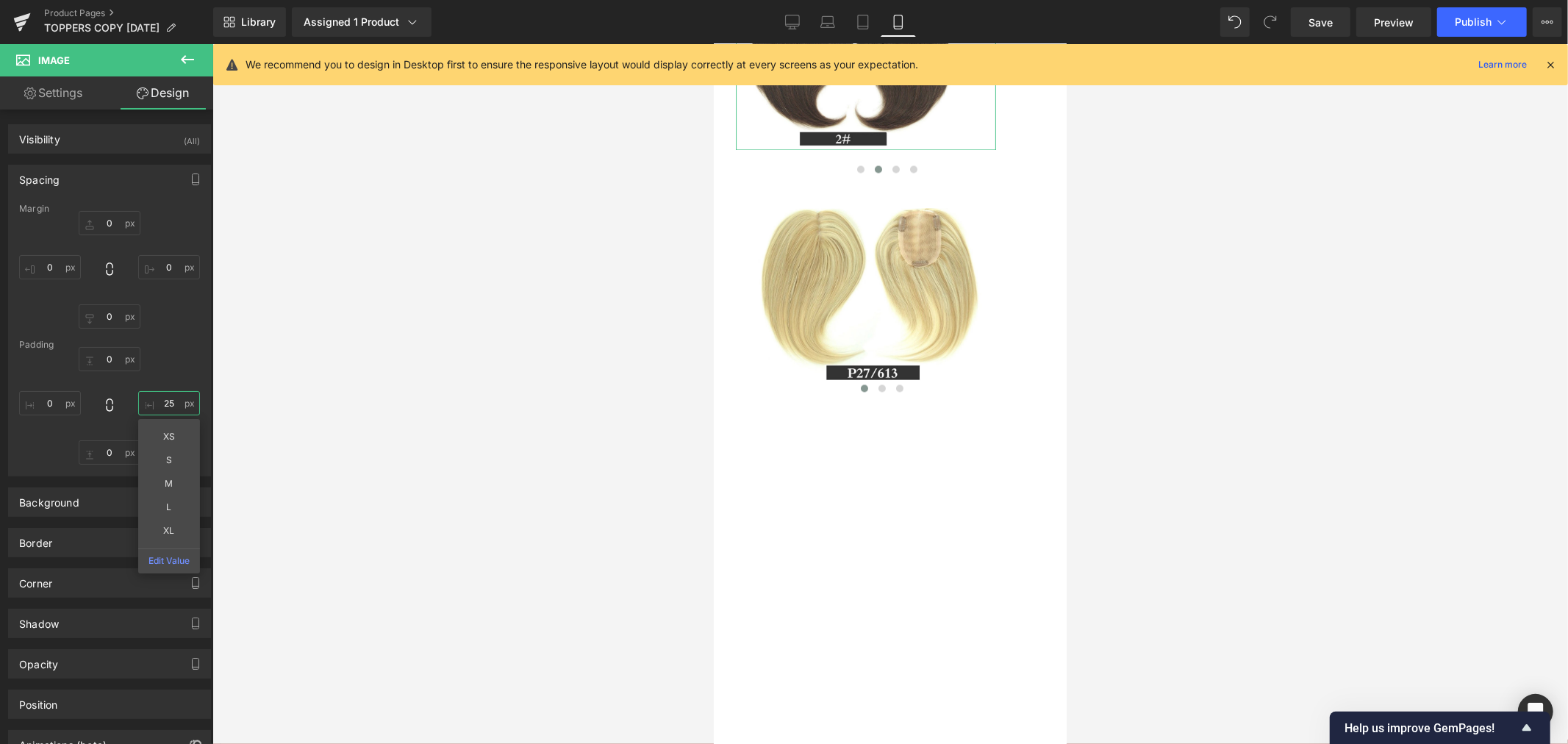
type input "0"
click at [288, 431] on div at bounding box center [890, 394] width 1355 height 700
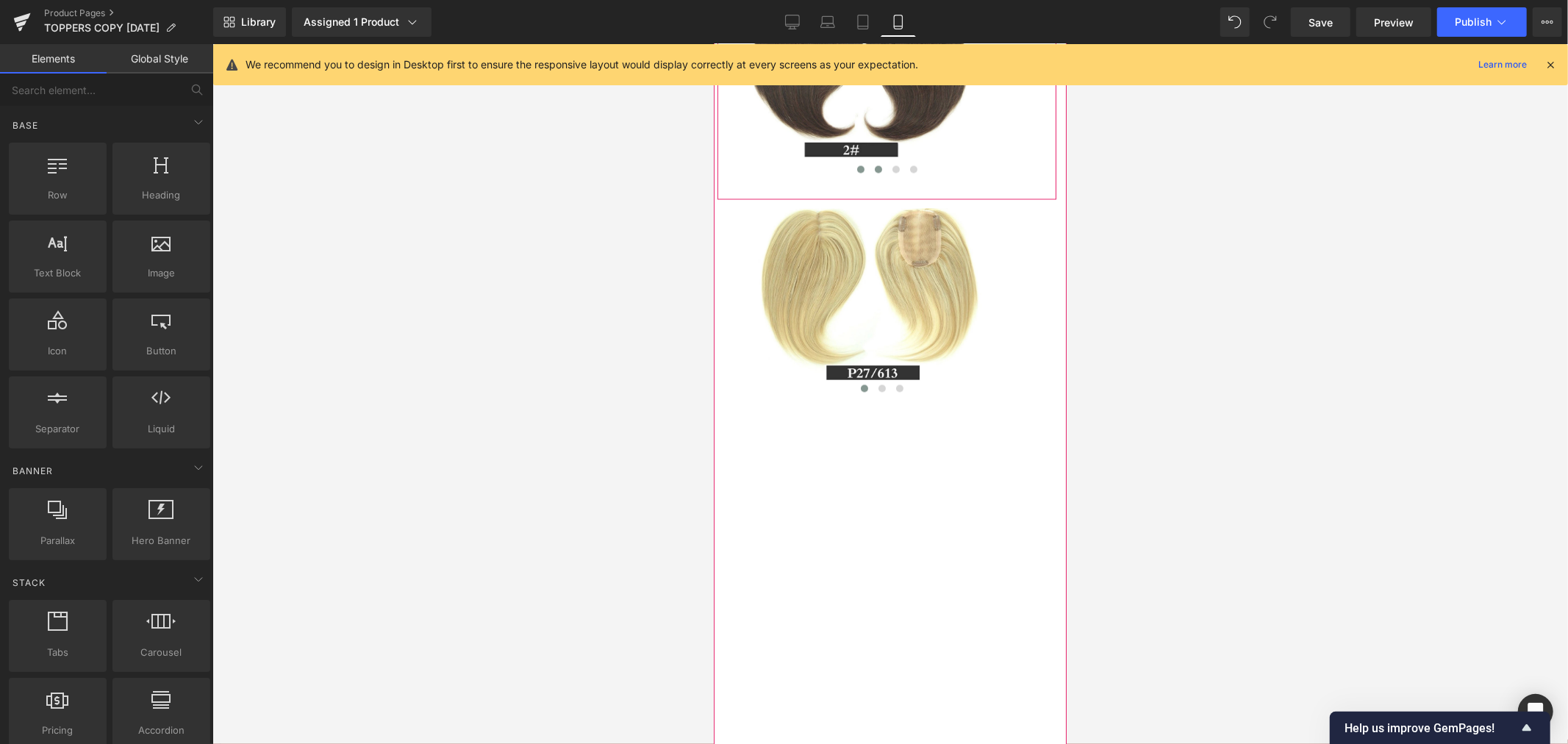
click at [856, 172] on span at bounding box center [860, 168] width 7 height 7
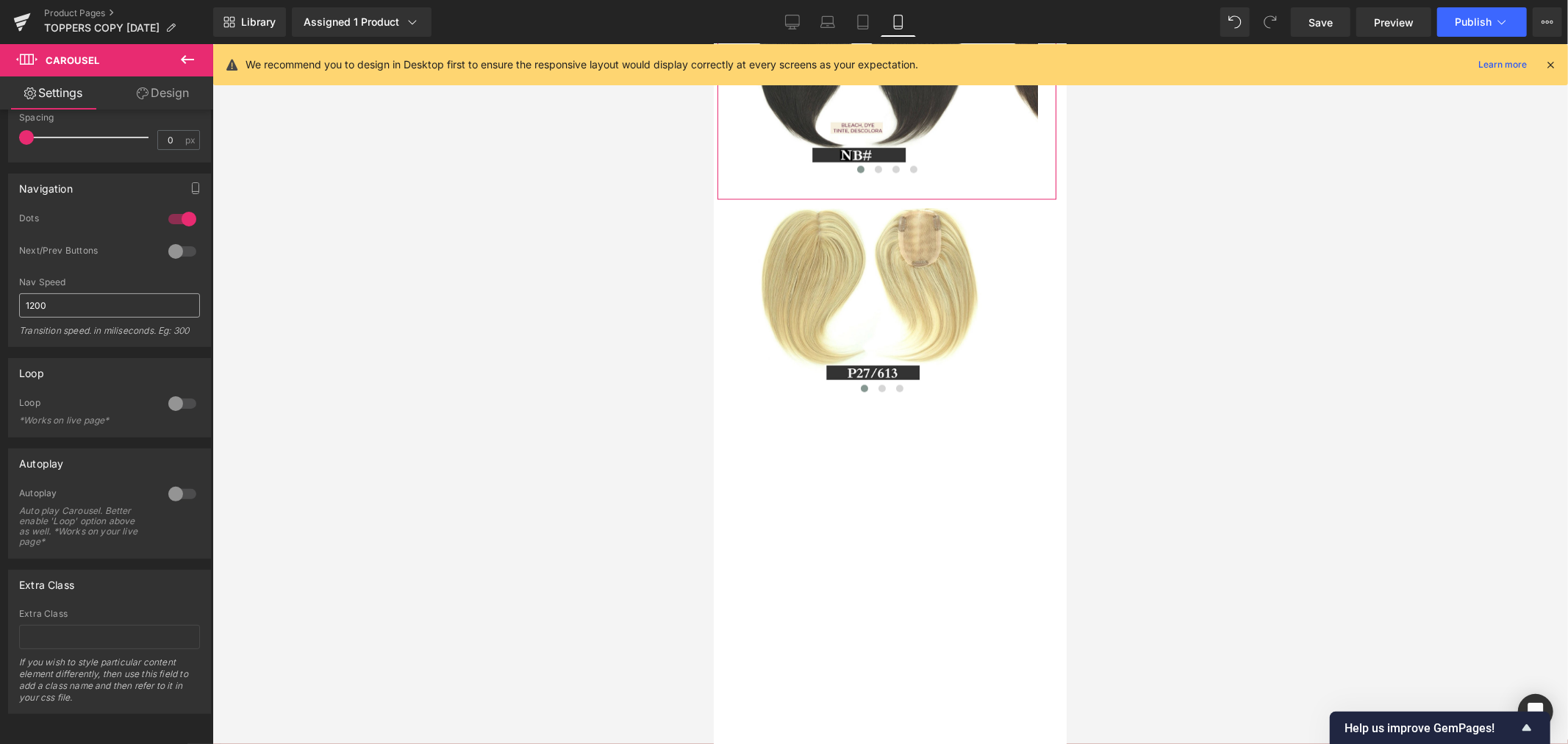
scroll to position [247, 0]
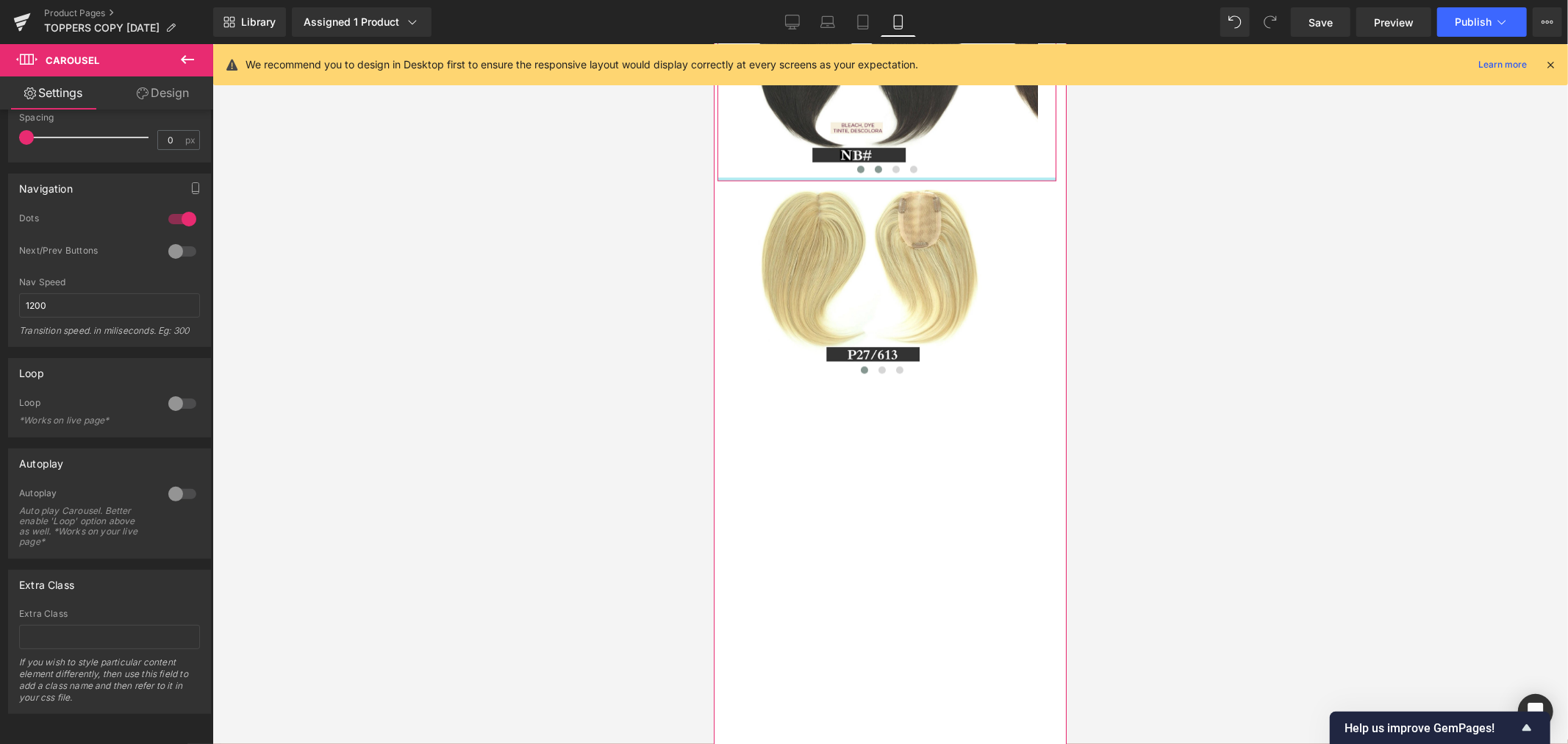
drag, startPoint x: 877, startPoint y: 319, endPoint x: 877, endPoint y: 293, distance: 26.0
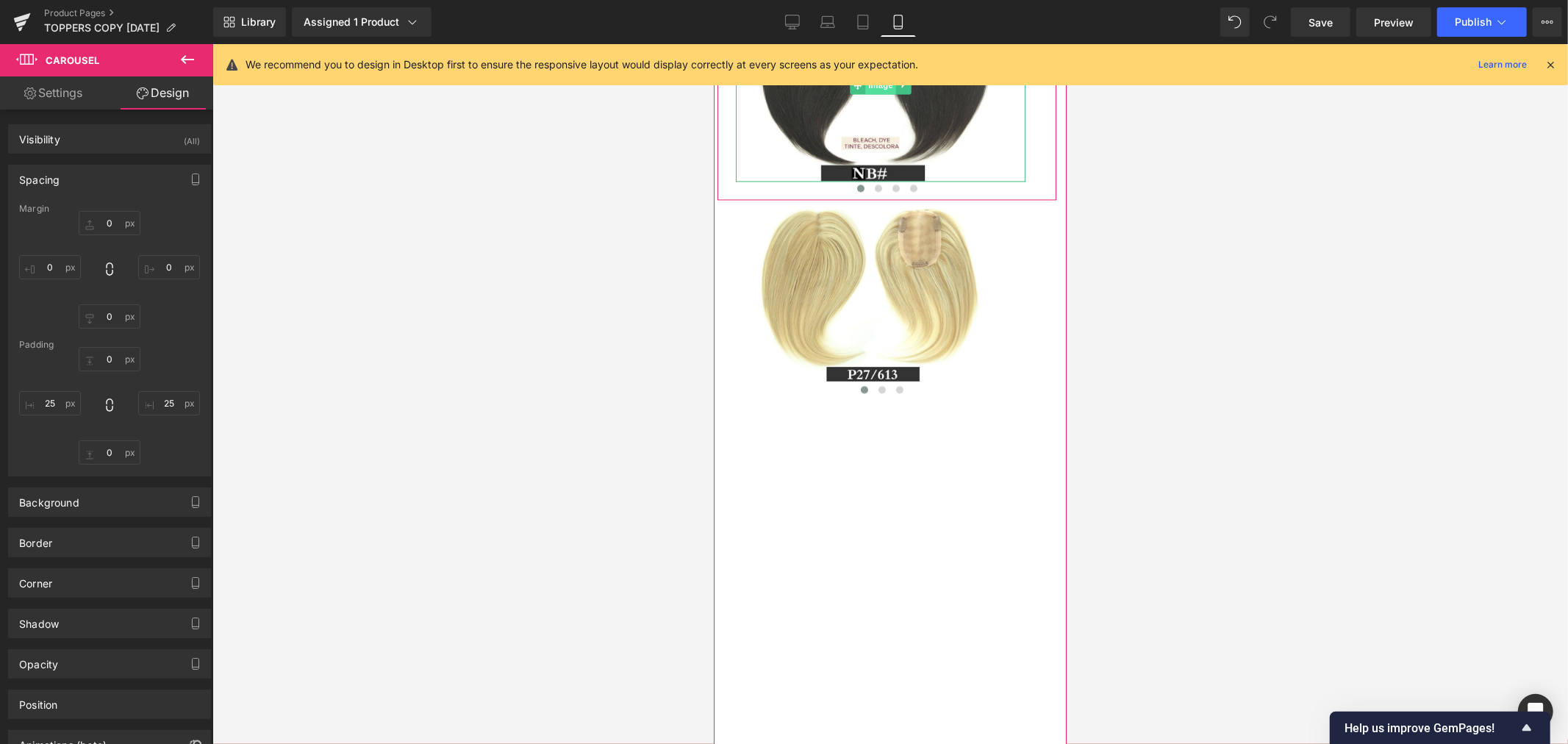
click at [872, 93] on span "Image" at bounding box center [880, 84] width 31 height 17
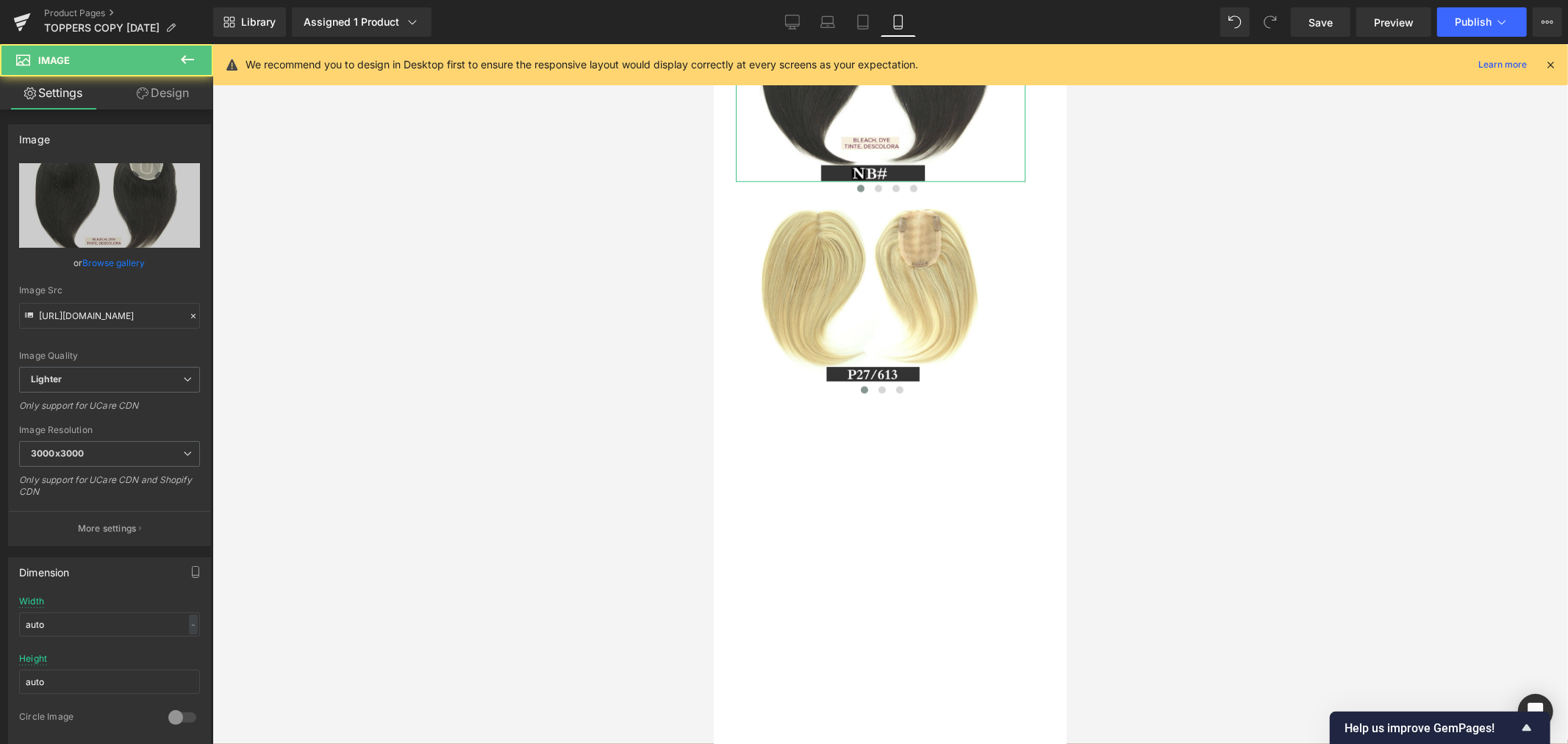
click at [180, 92] on link "Design" at bounding box center [163, 93] width 106 height 33
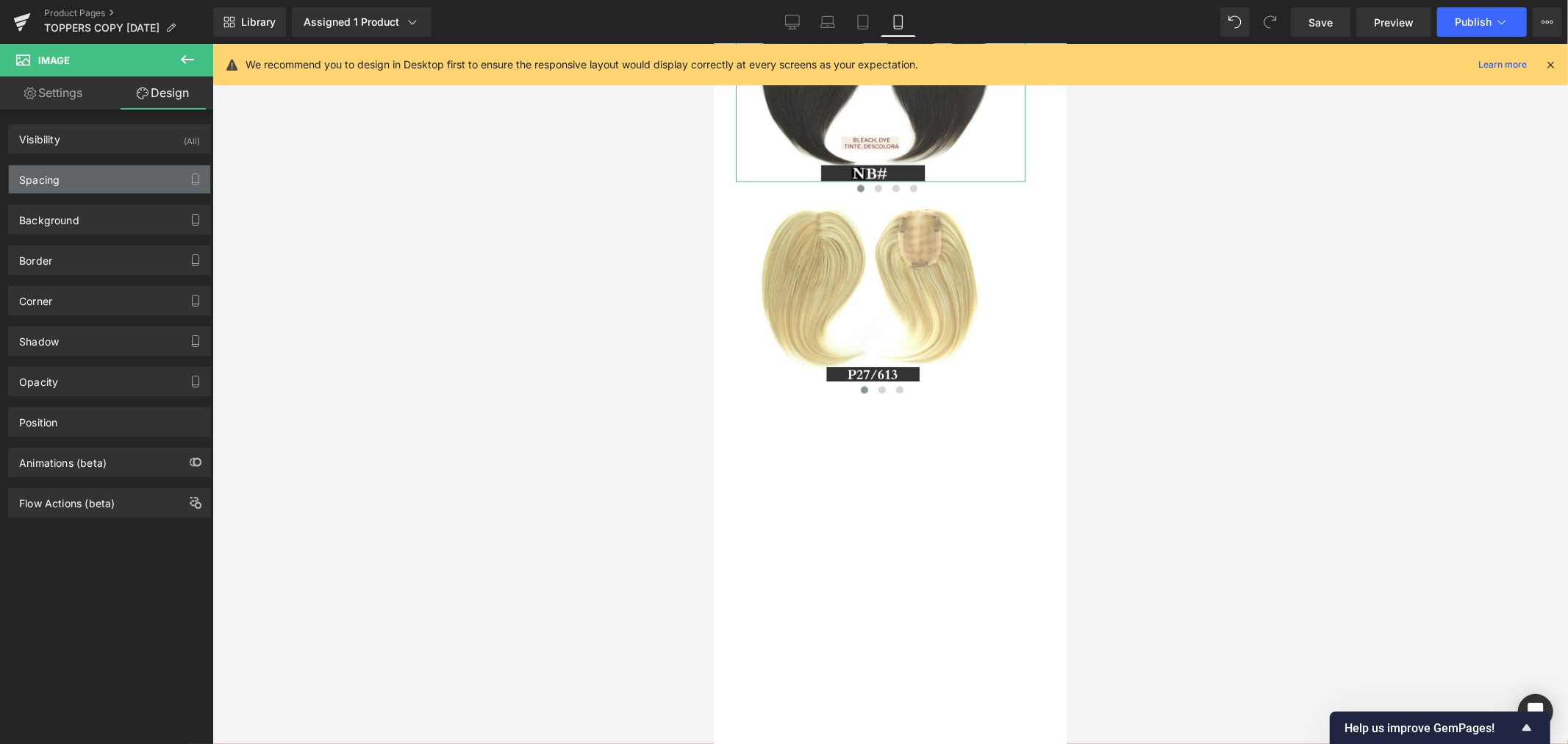
click at [142, 182] on div "Spacing" at bounding box center [110, 180] width 201 height 28
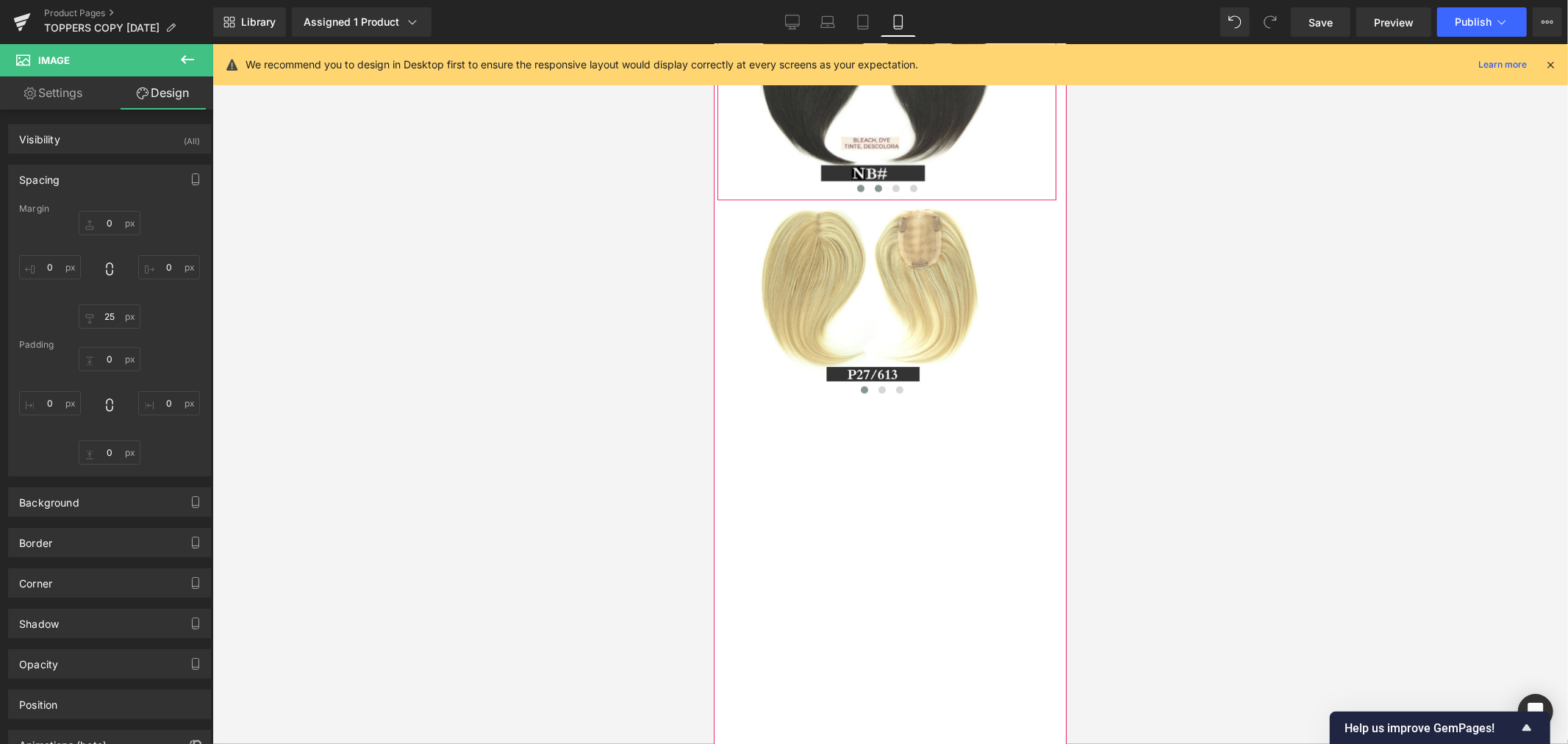
click at [869, 195] on button at bounding box center [877, 188] width 17 height 15
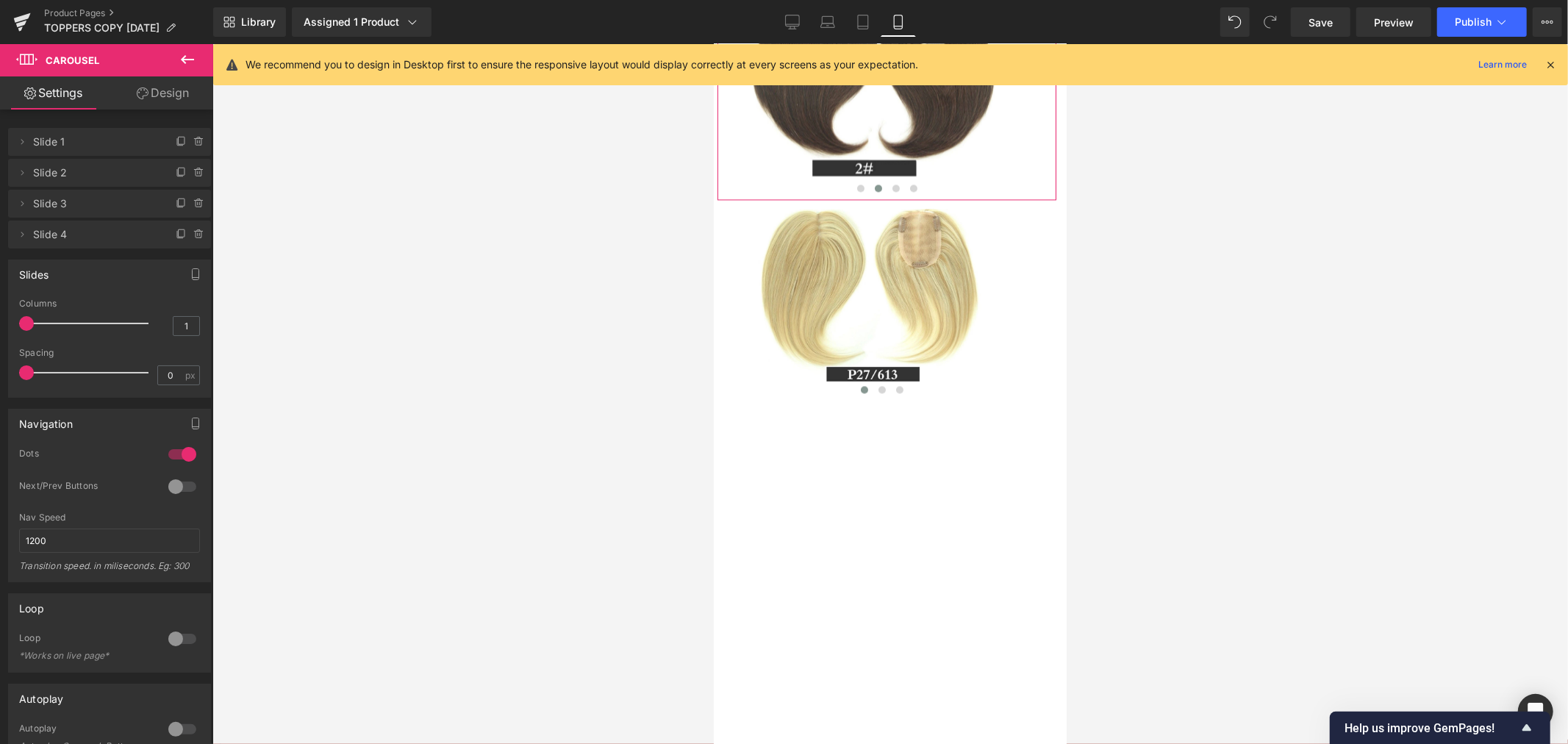
click at [142, 87] on icon at bounding box center [142, 93] width 12 height 12
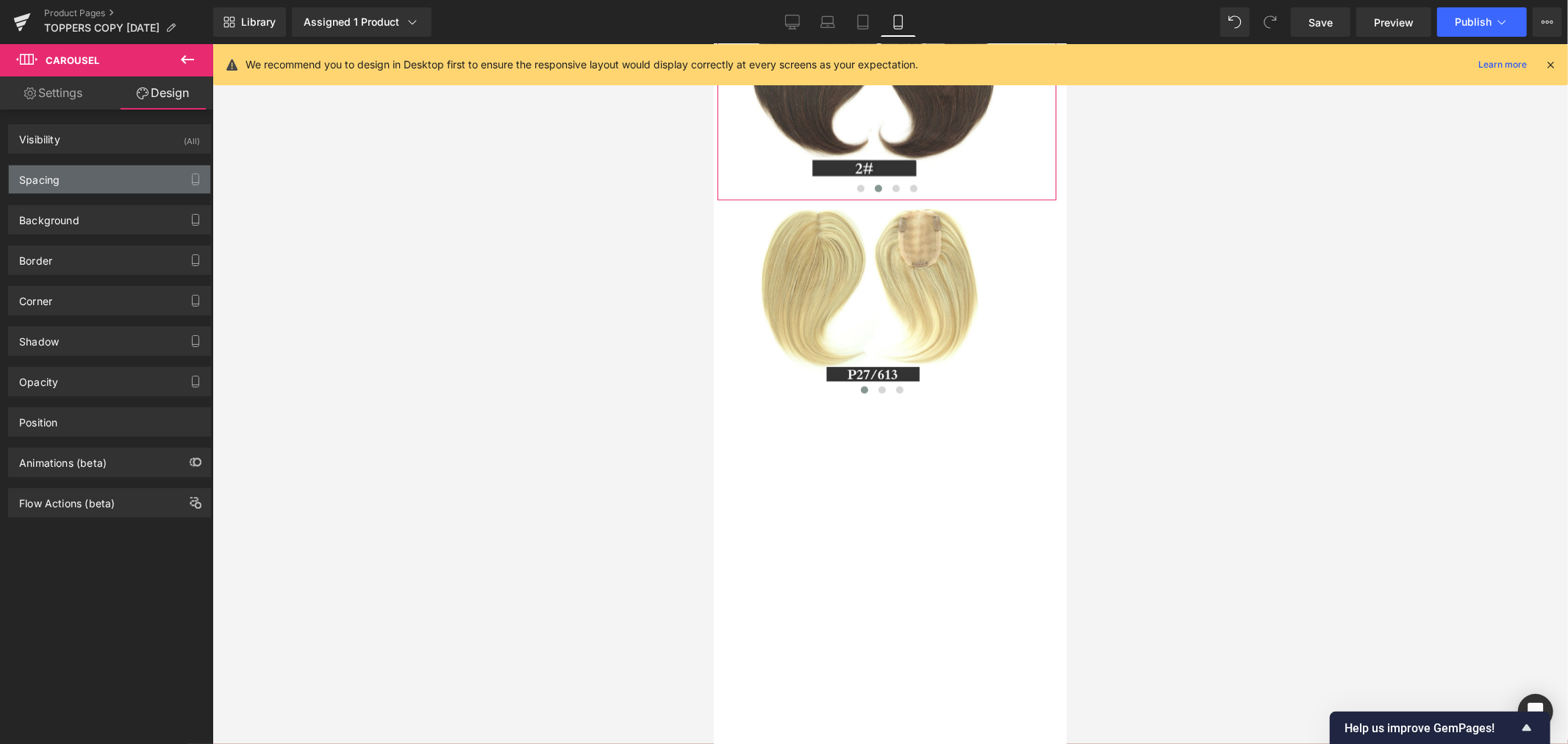
type input "0"
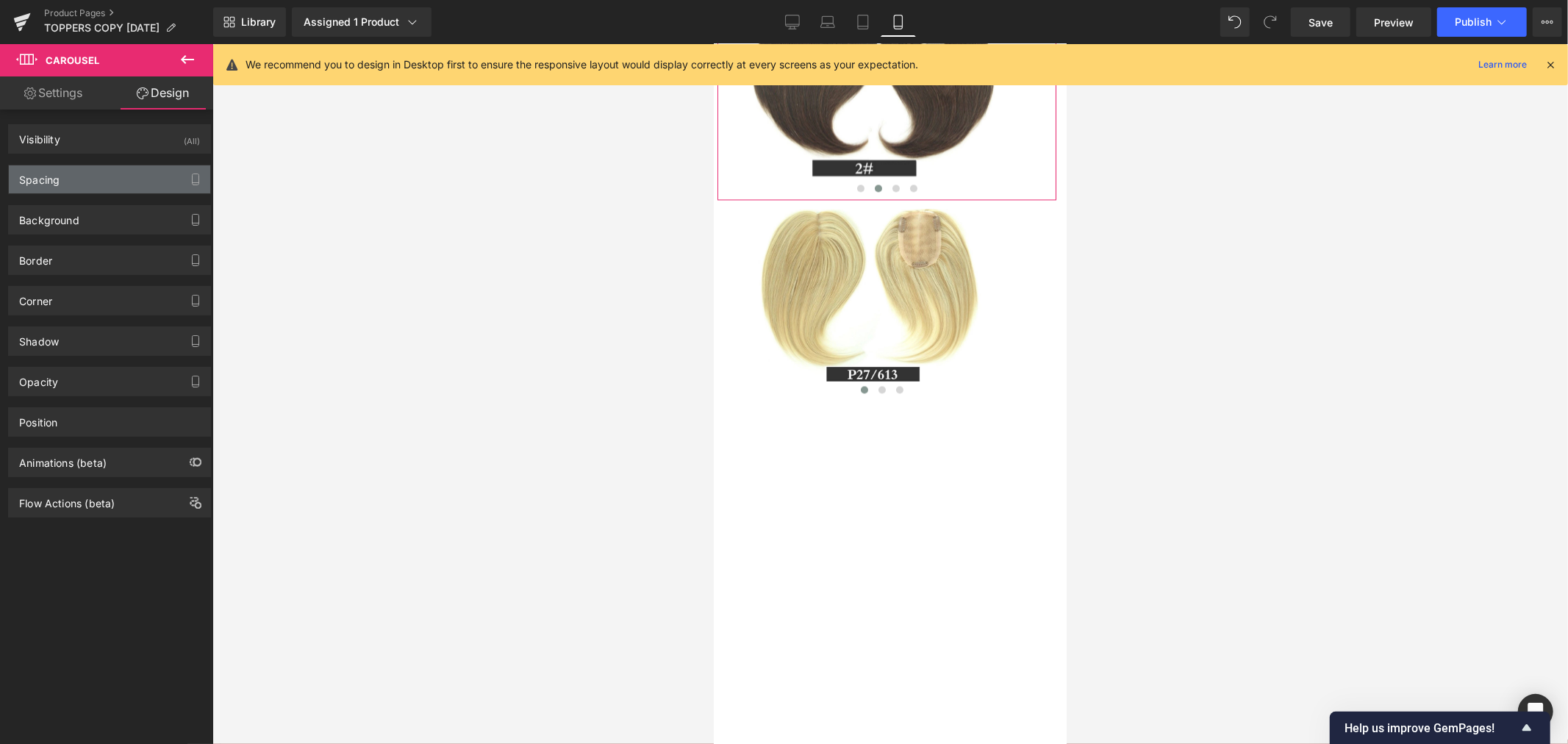
type input "25"
type input "0"
type input "25"
click at [118, 180] on div "Spacing" at bounding box center [110, 180] width 201 height 28
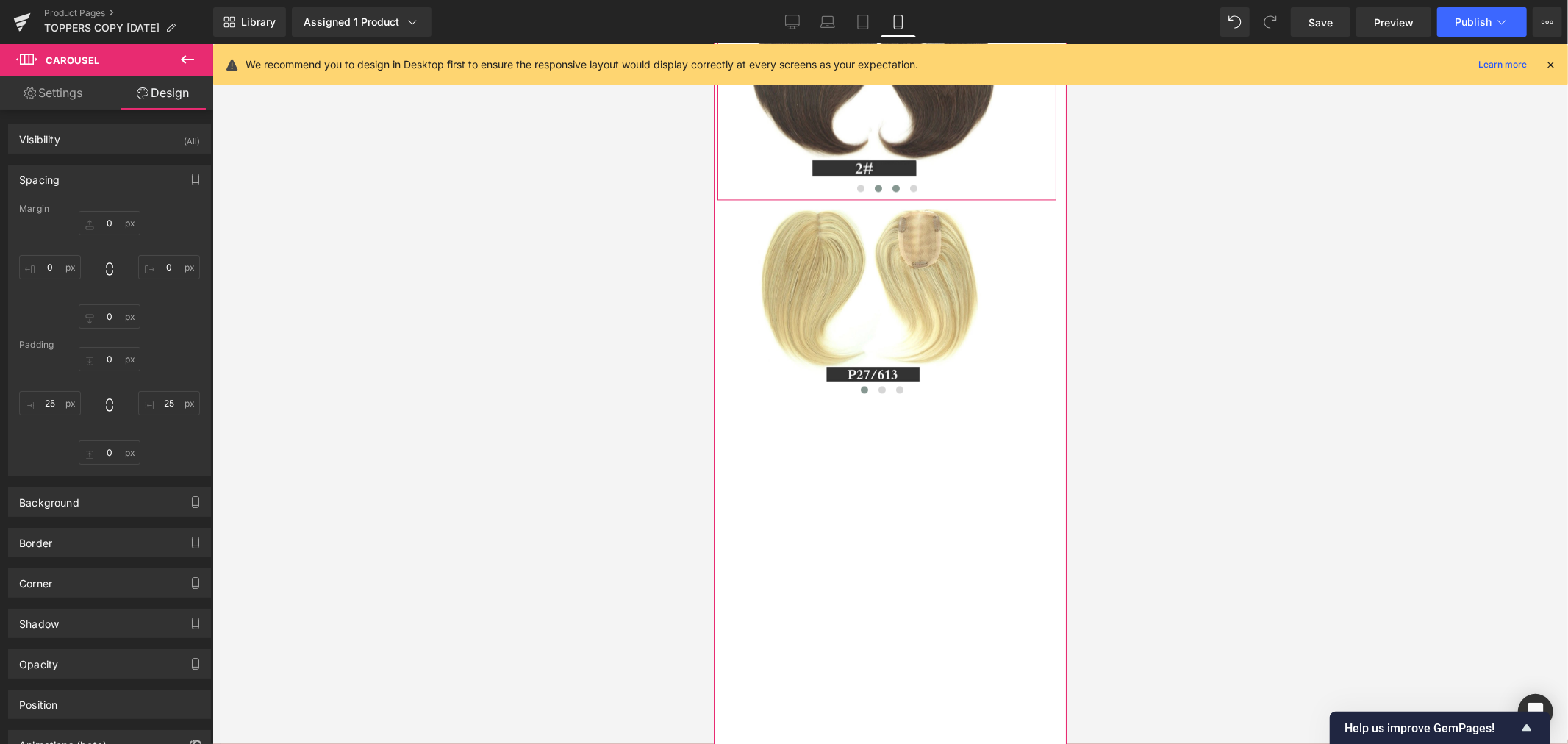
click at [891, 191] on span at bounding box center [895, 187] width 7 height 7
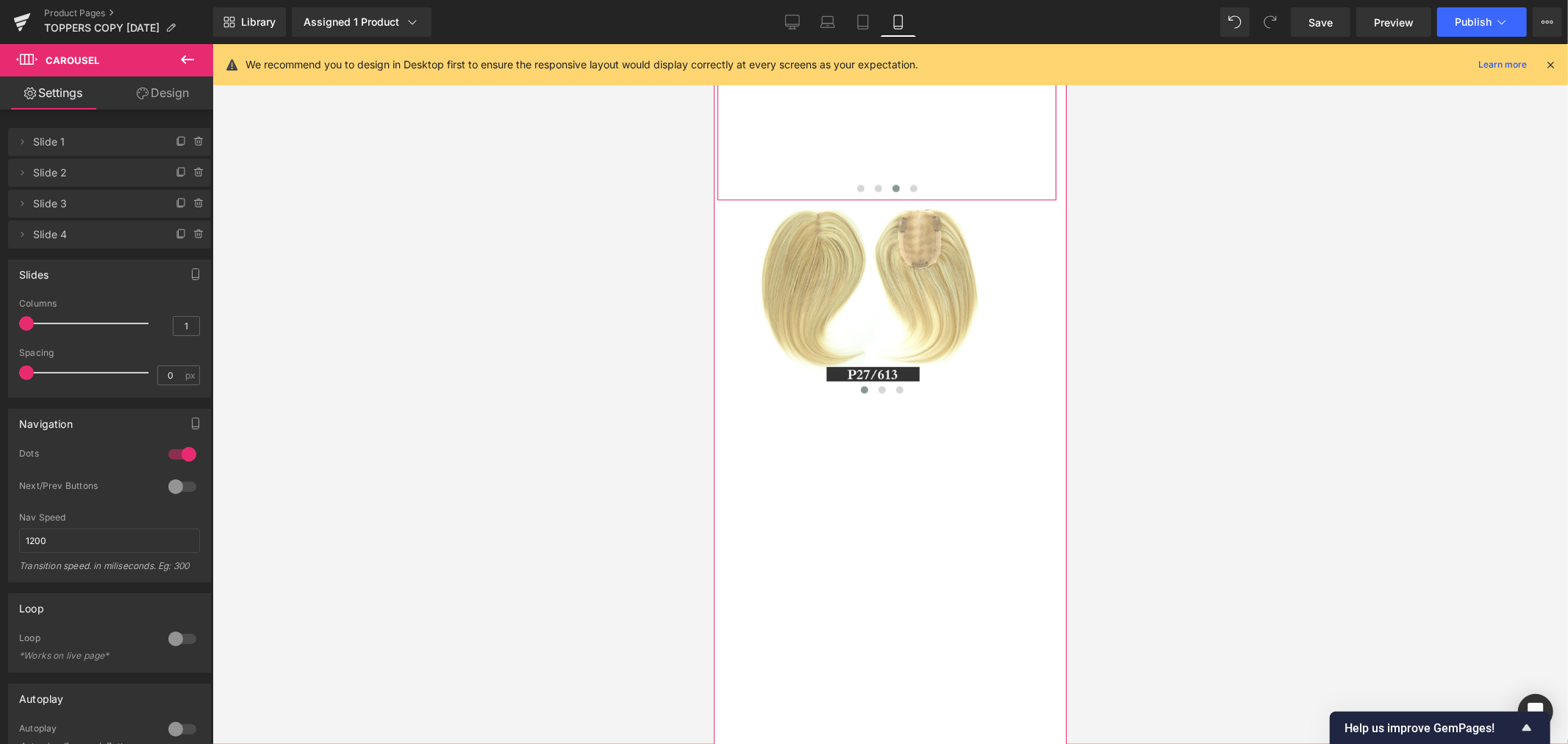
click at [878, 45] on span "Image" at bounding box center [880, 36] width 31 height 17
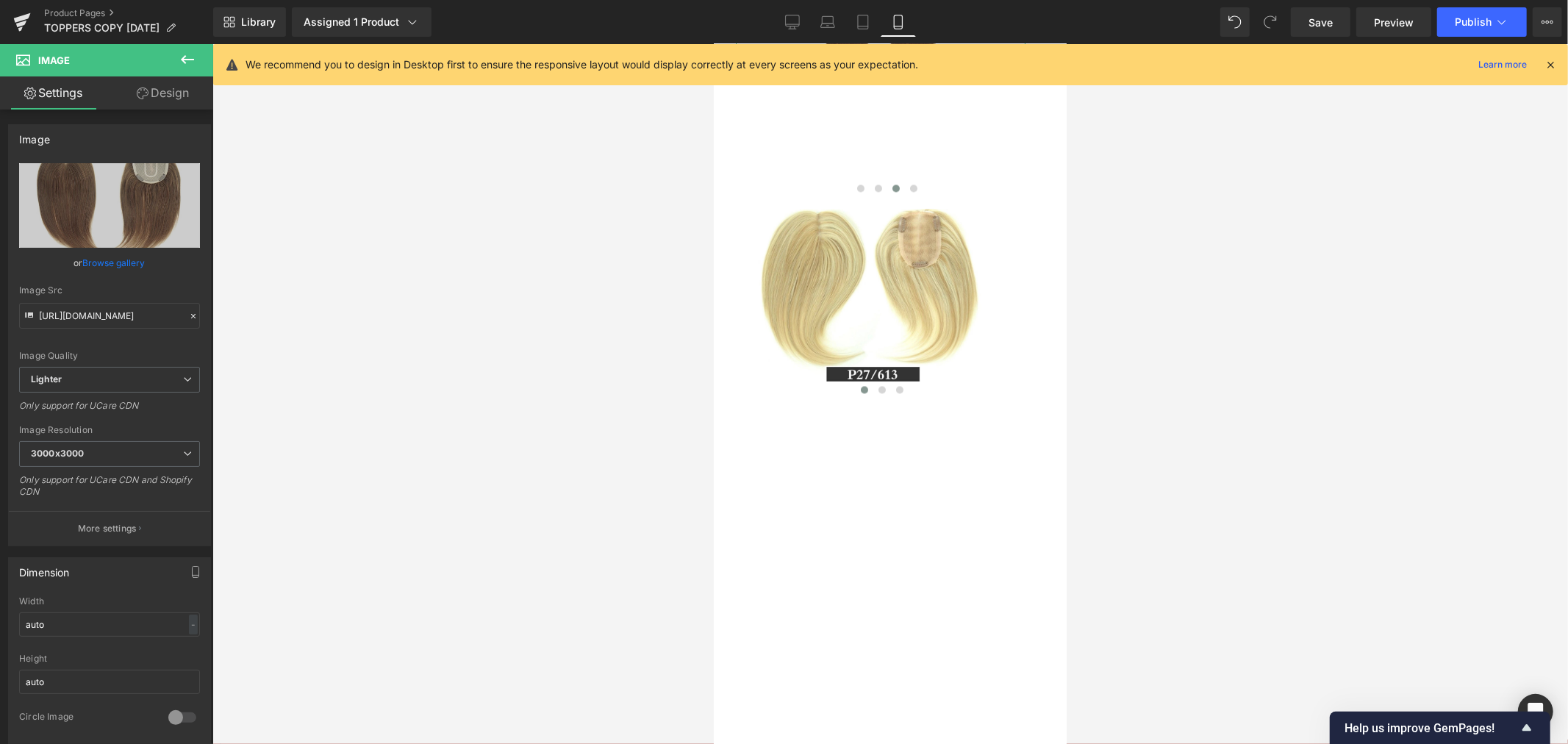
click at [164, 91] on link "Design" at bounding box center [163, 93] width 106 height 33
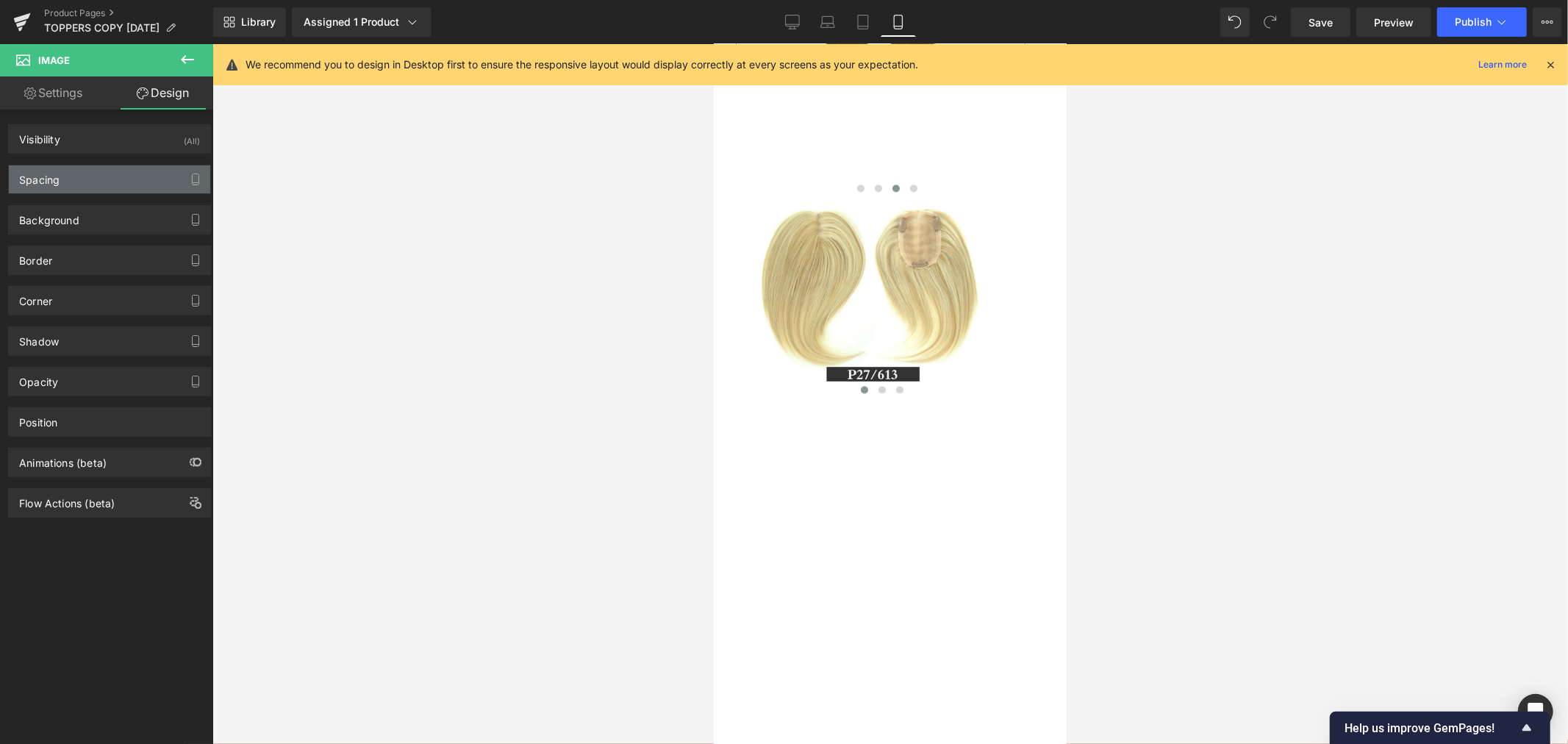
type input "0"
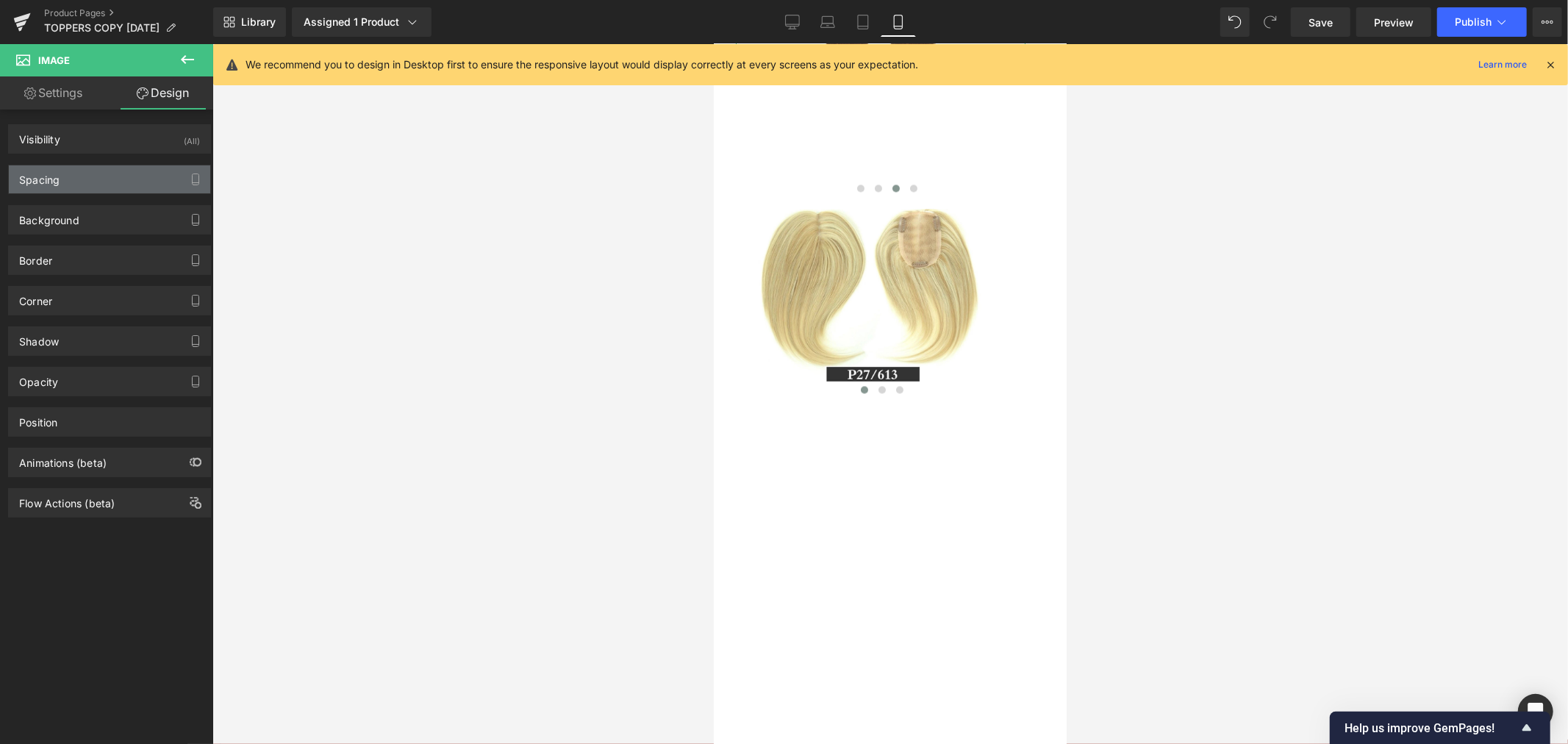
type input "100"
type input "0"
click at [122, 180] on div "Spacing" at bounding box center [110, 180] width 201 height 28
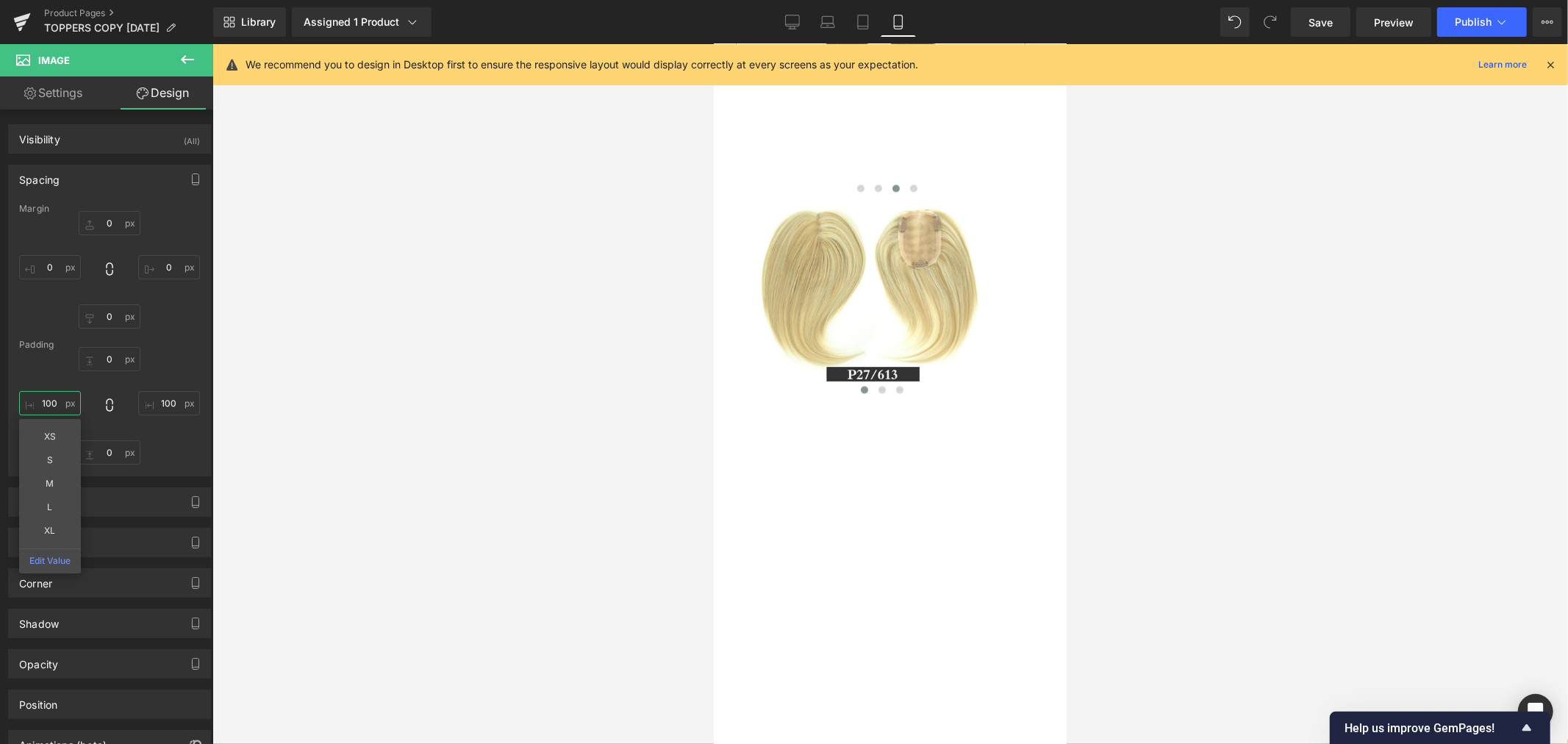
click at [59, 401] on input "100" at bounding box center [50, 402] width 62 height 24
type input "25"
click at [163, 405] on input "100" at bounding box center [169, 402] width 62 height 24
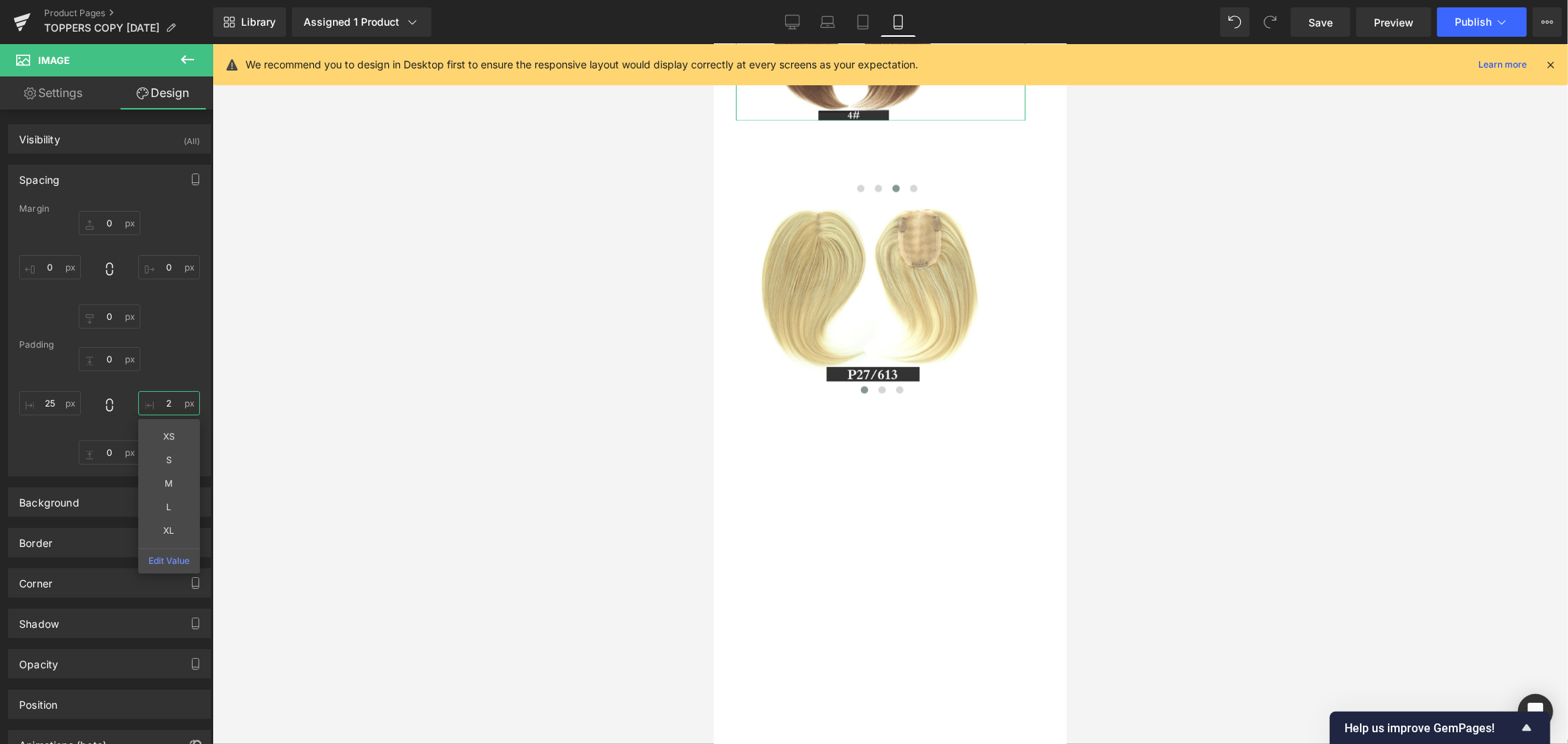
type input "25"
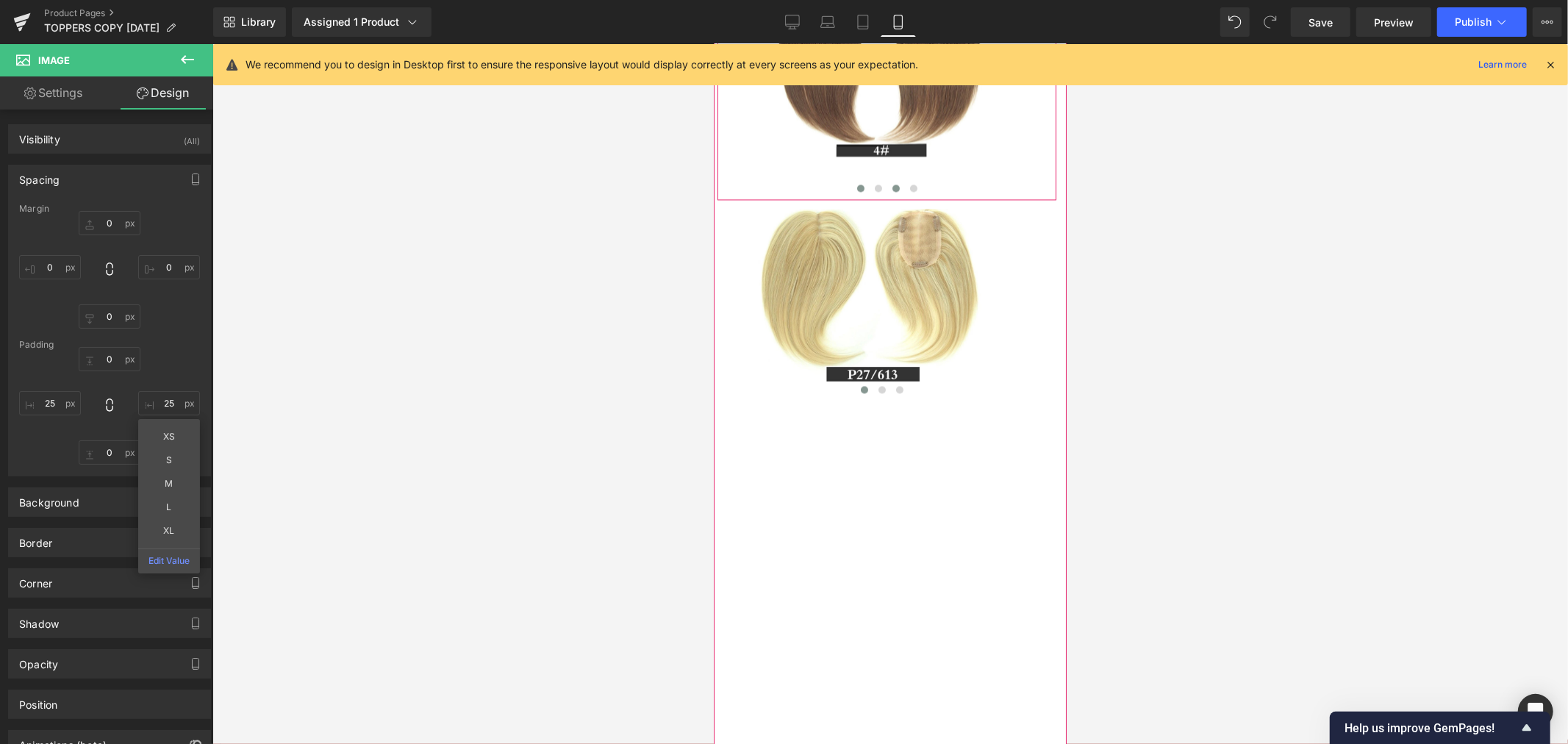
click at [856, 191] on span at bounding box center [860, 187] width 7 height 7
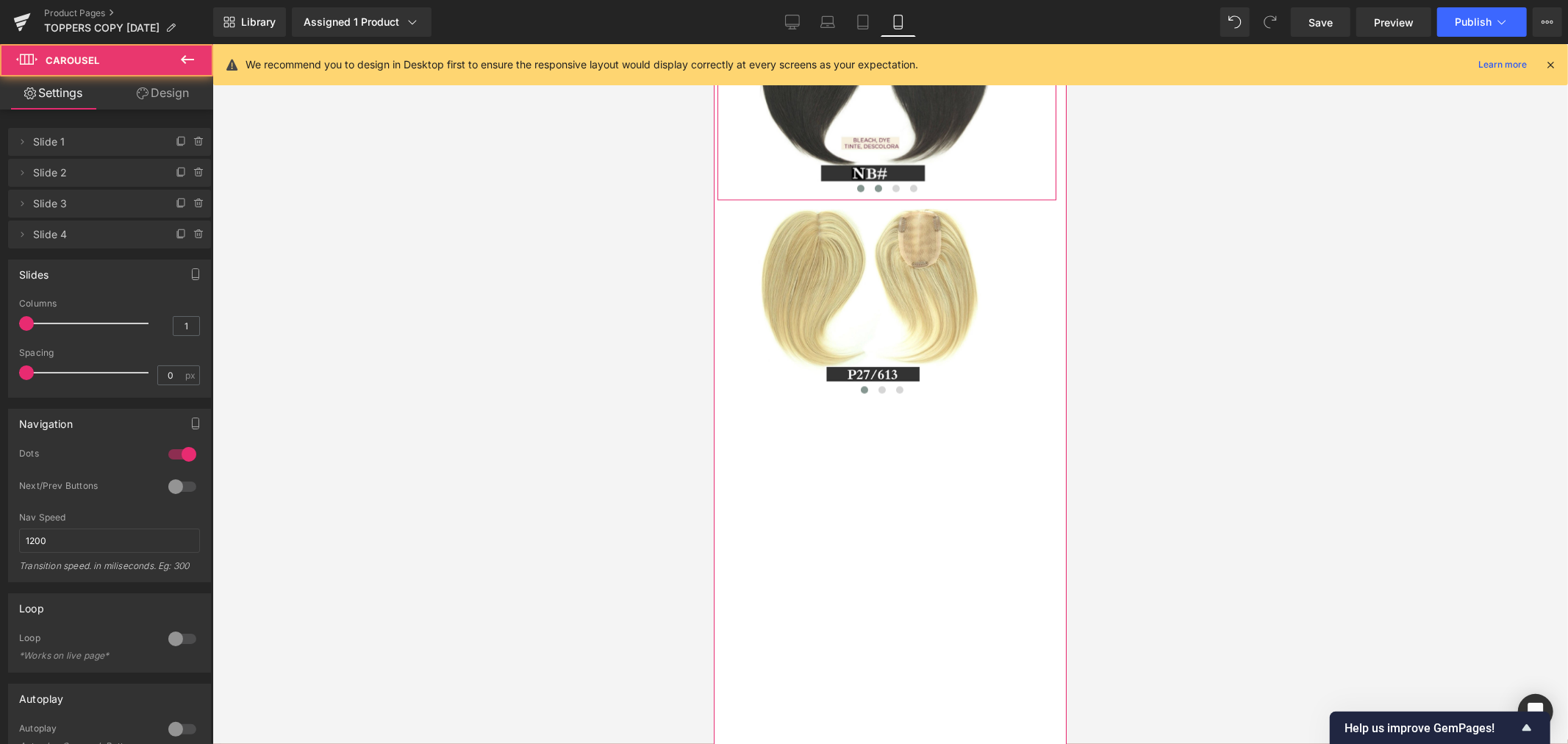
click at [869, 195] on button at bounding box center [877, 188] width 17 height 15
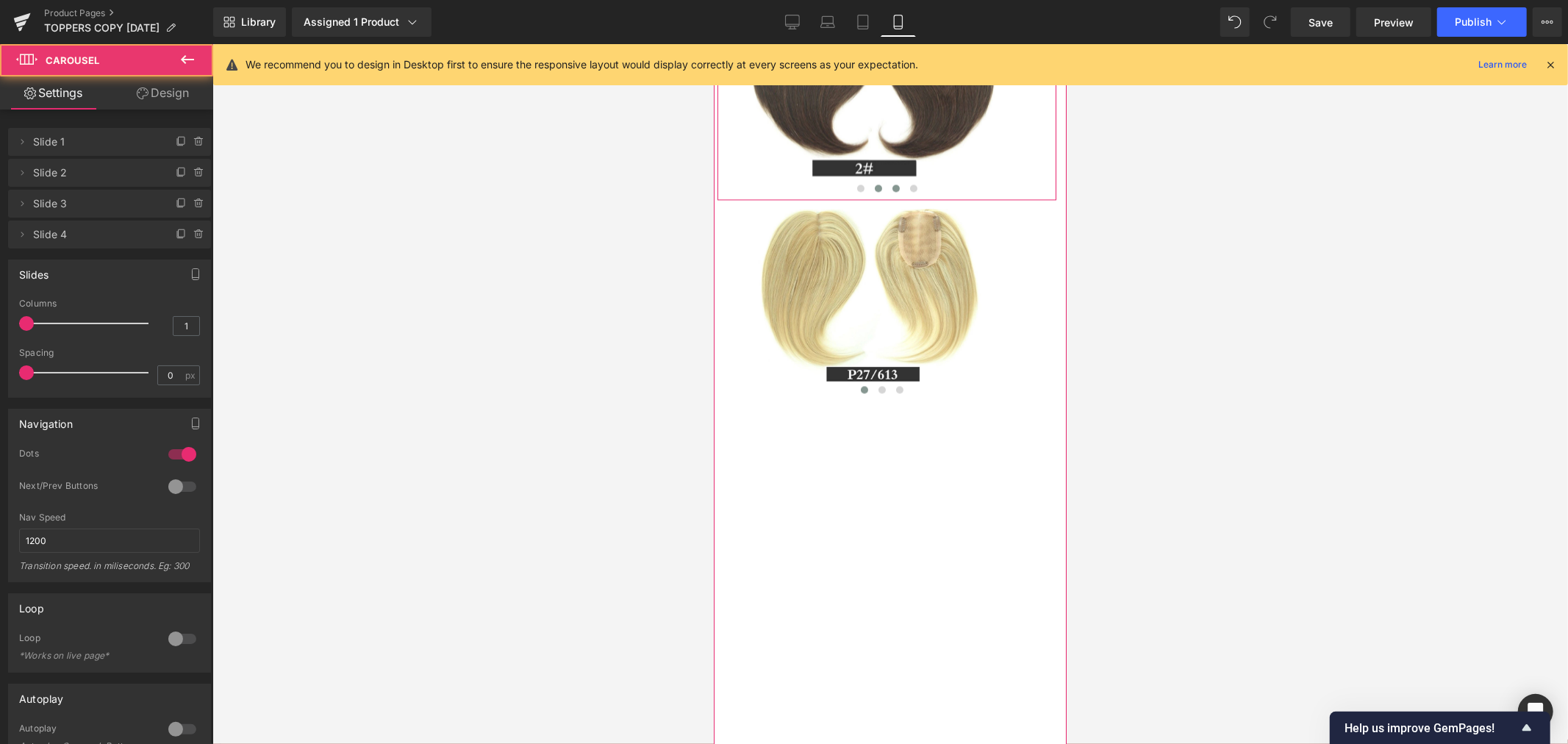
click at [886, 195] on button at bounding box center [895, 188] width 17 height 15
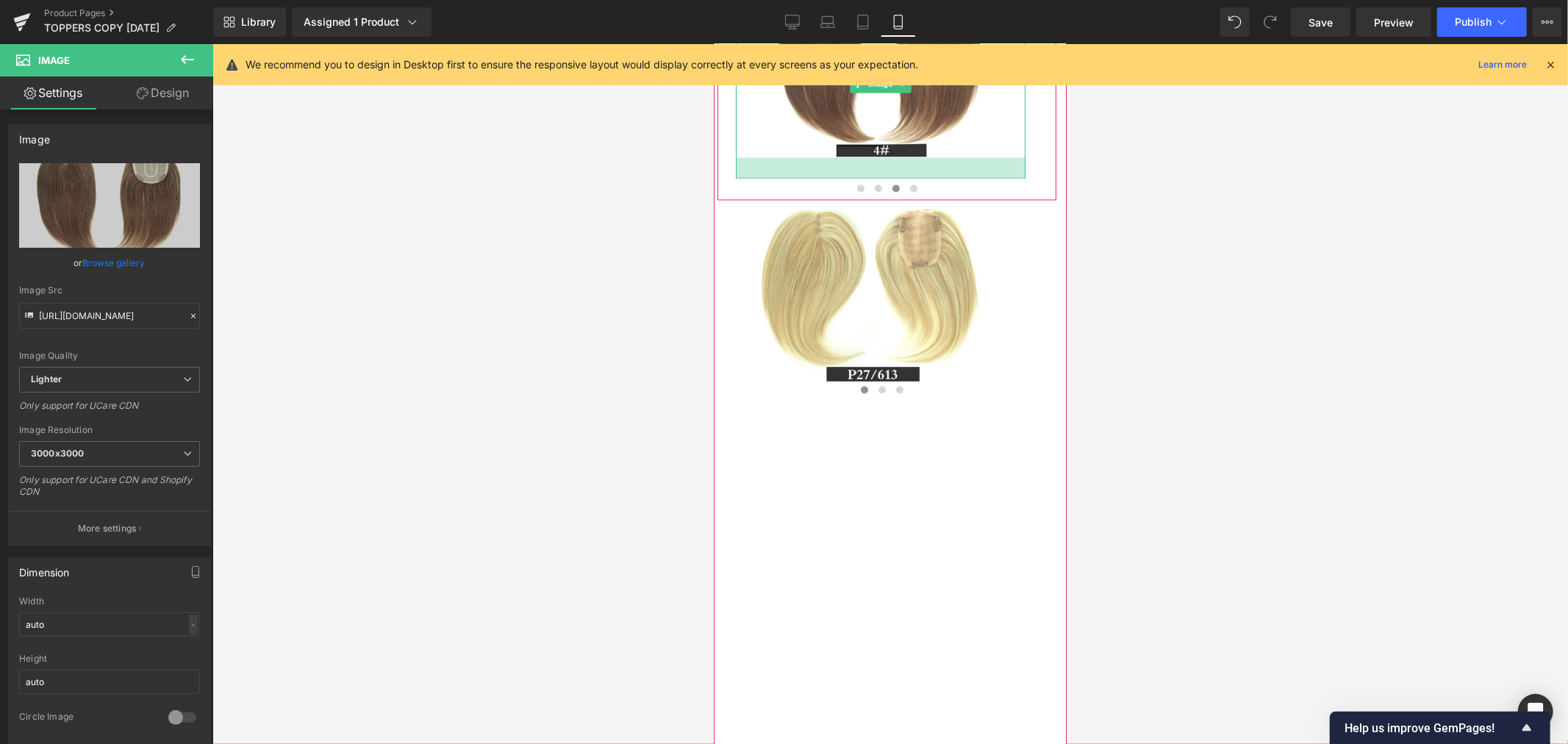
drag, startPoint x: 895, startPoint y: 279, endPoint x: 897, endPoint y: 301, distance: 22.1
click at [897, 178] on div at bounding box center [880, 167] width 289 height 22
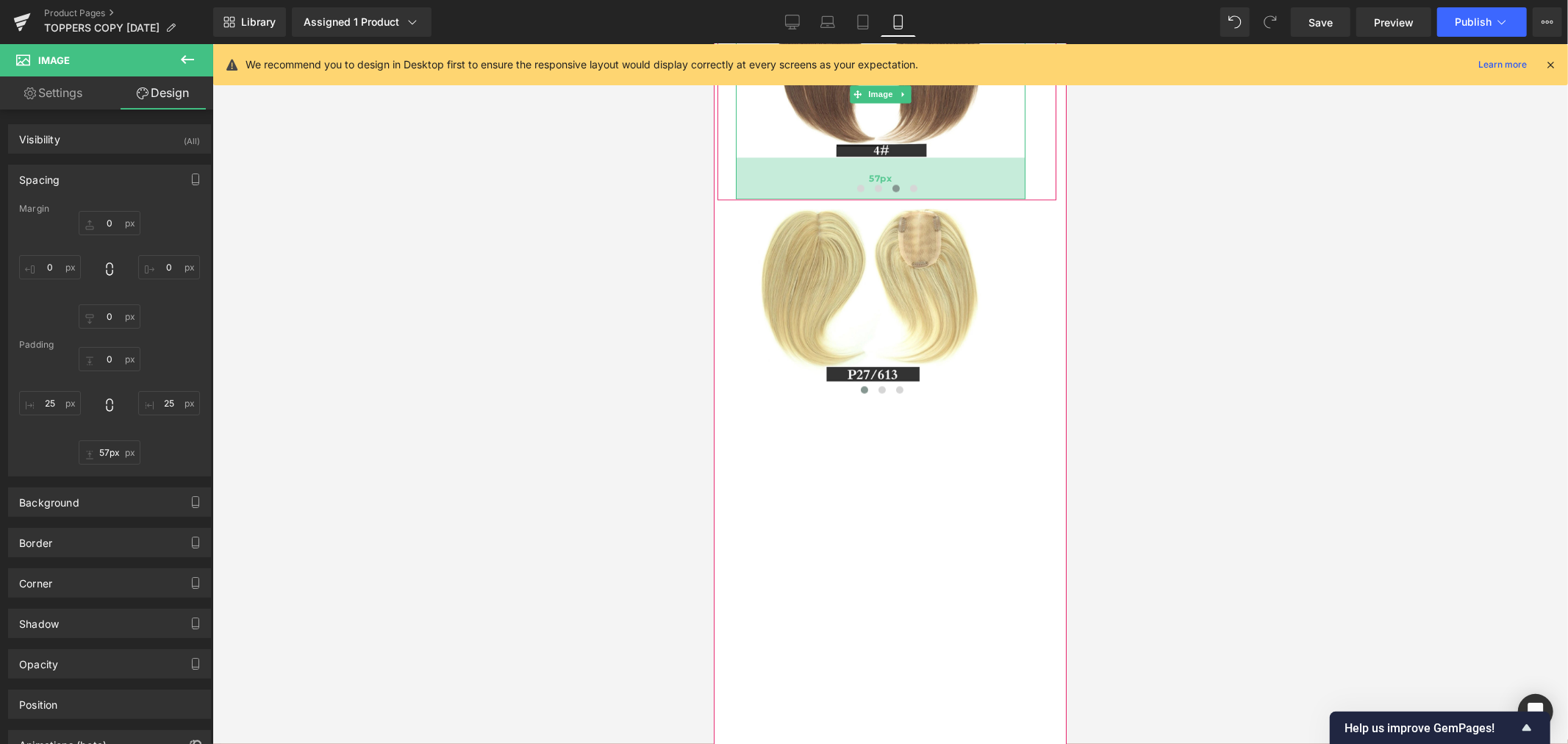
drag, startPoint x: 954, startPoint y: 280, endPoint x: 954, endPoint y: 301, distance: 21.0
click at [954, 199] on div "57px" at bounding box center [880, 177] width 289 height 42
click at [107, 451] on input "57px" at bounding box center [110, 451] width 62 height 24
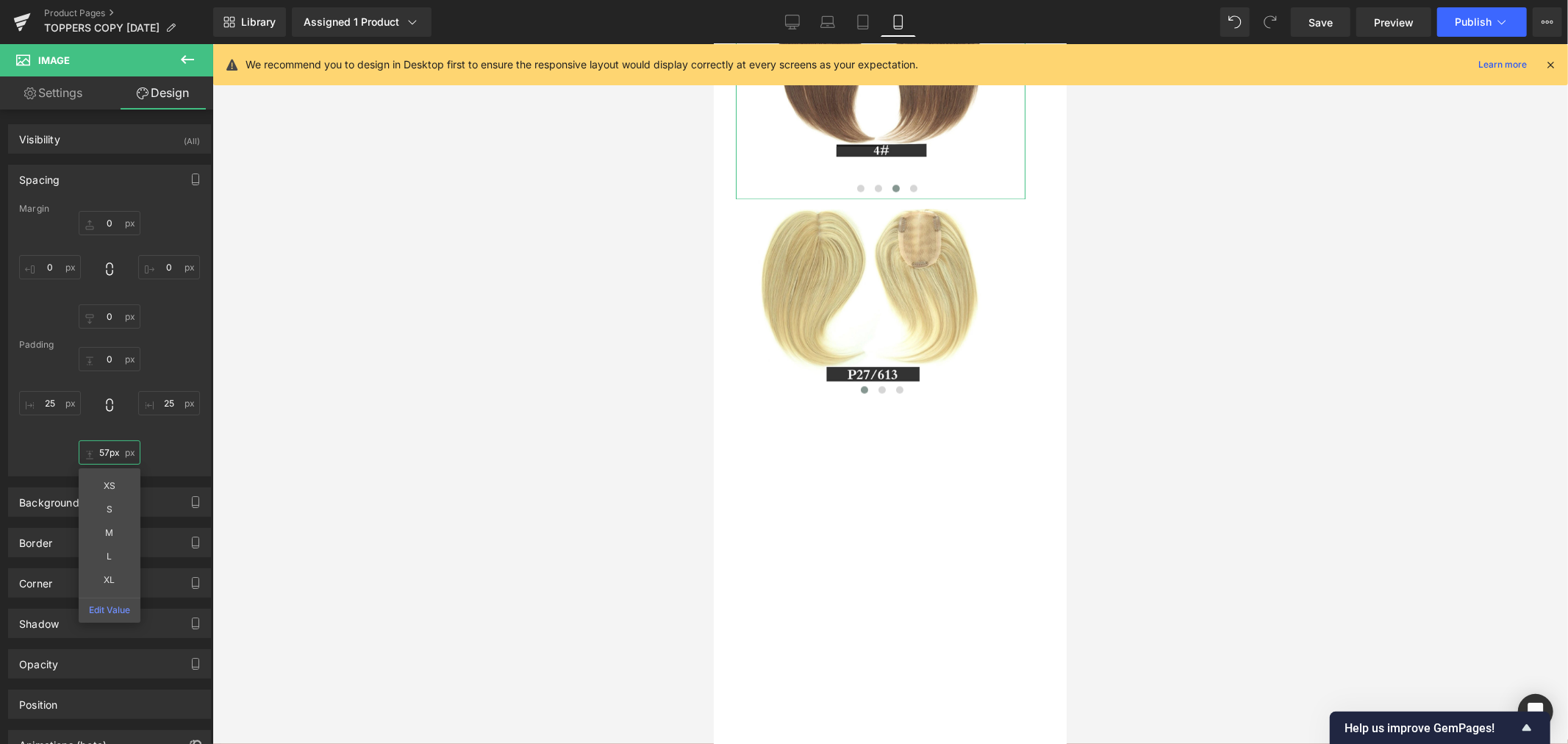
type input "0"
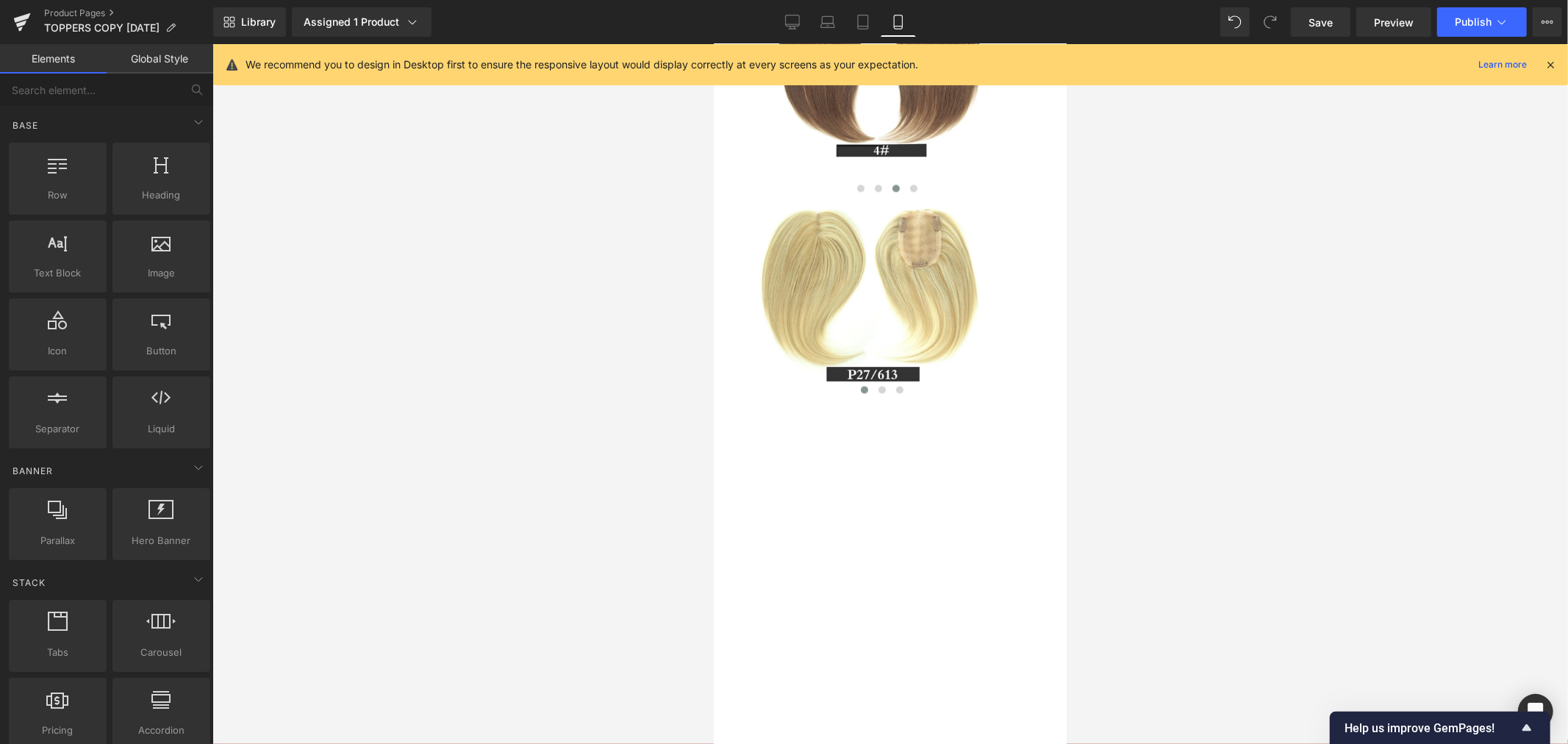
click at [350, 444] on div at bounding box center [890, 394] width 1355 height 700
click at [880, 82] on span "Image" at bounding box center [880, 73] width 31 height 17
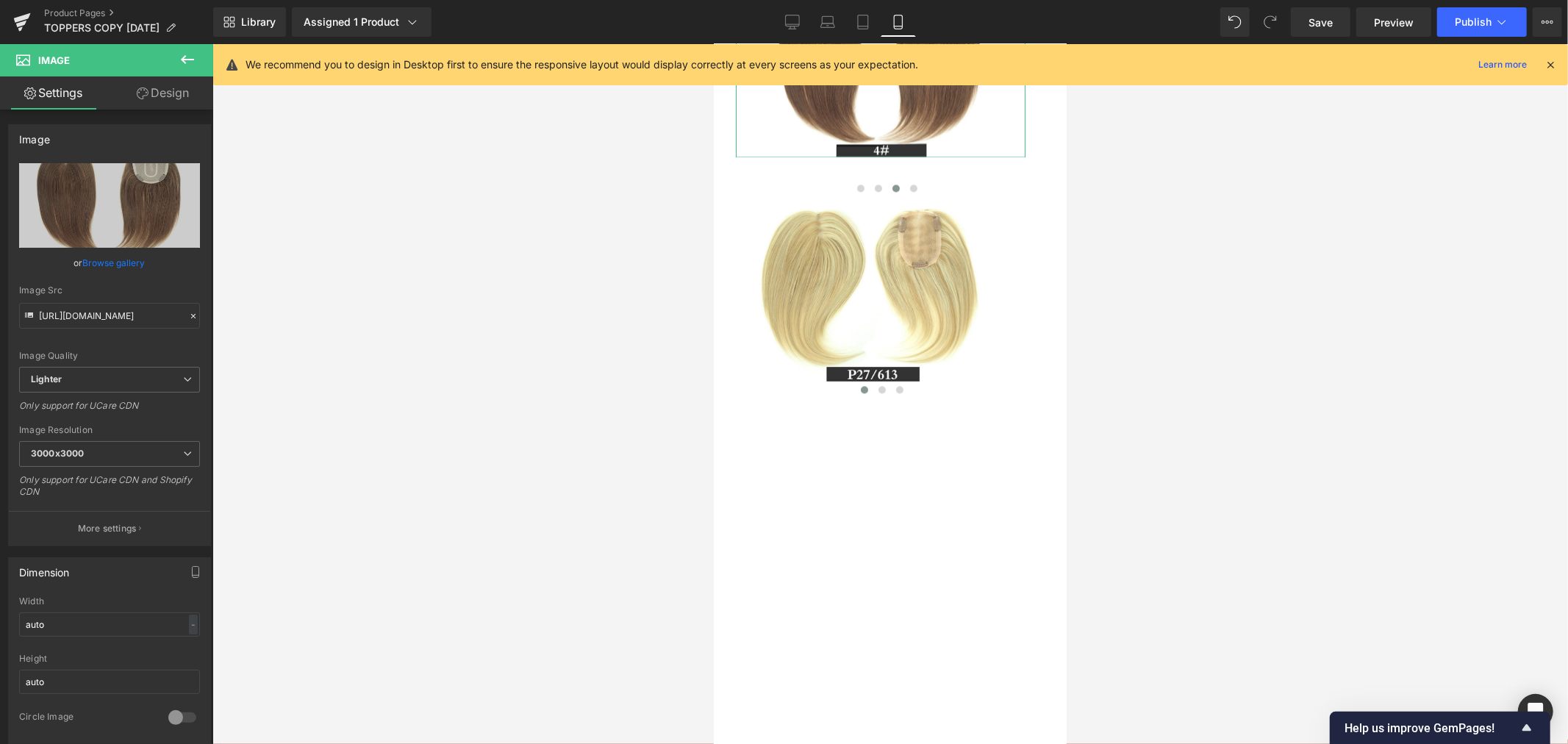
drag, startPoint x: 176, startPoint y: 96, endPoint x: 119, endPoint y: 184, distance: 104.8
click at [176, 96] on link "Design" at bounding box center [163, 93] width 106 height 33
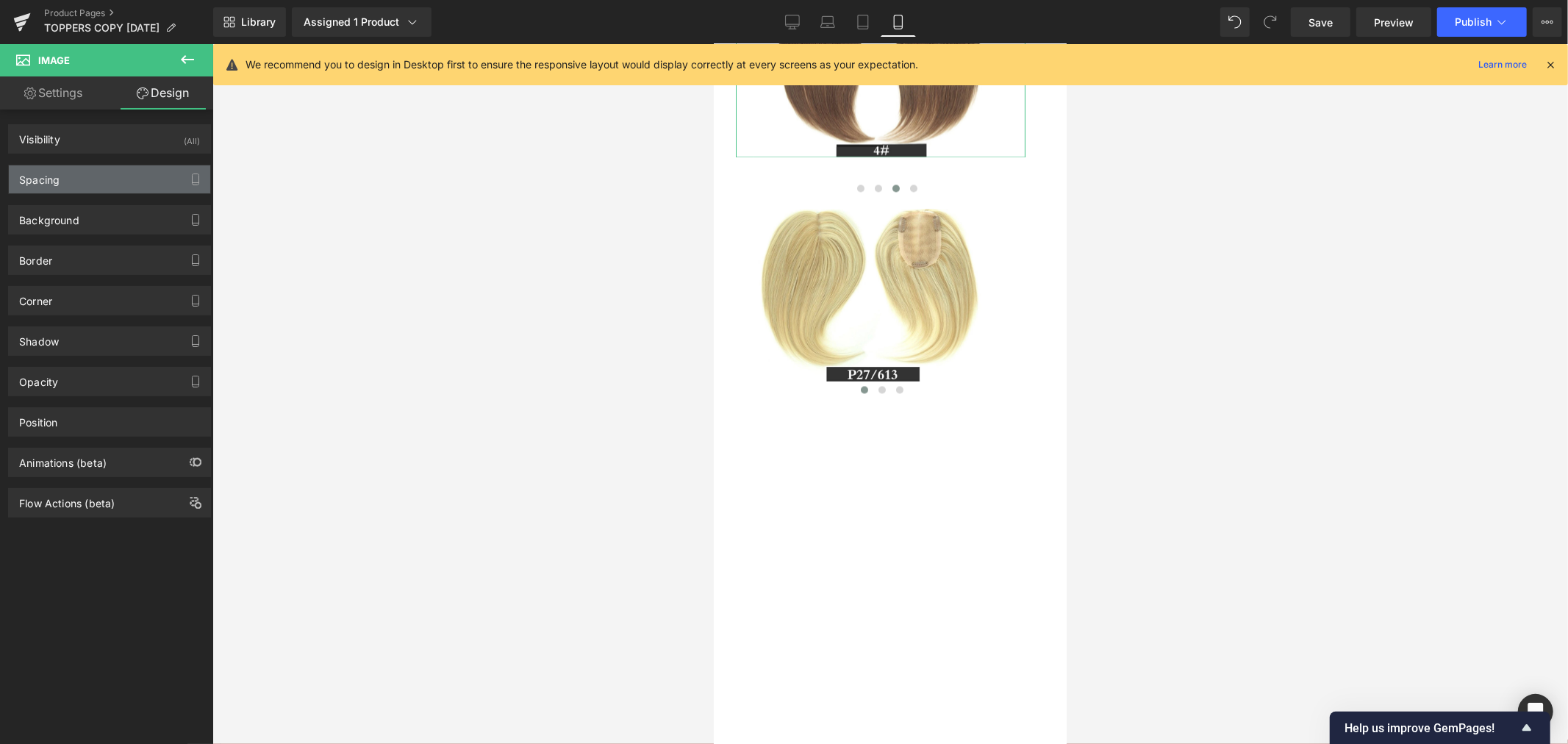
click at [119, 184] on div "Spacing" at bounding box center [110, 180] width 201 height 28
type input "0"
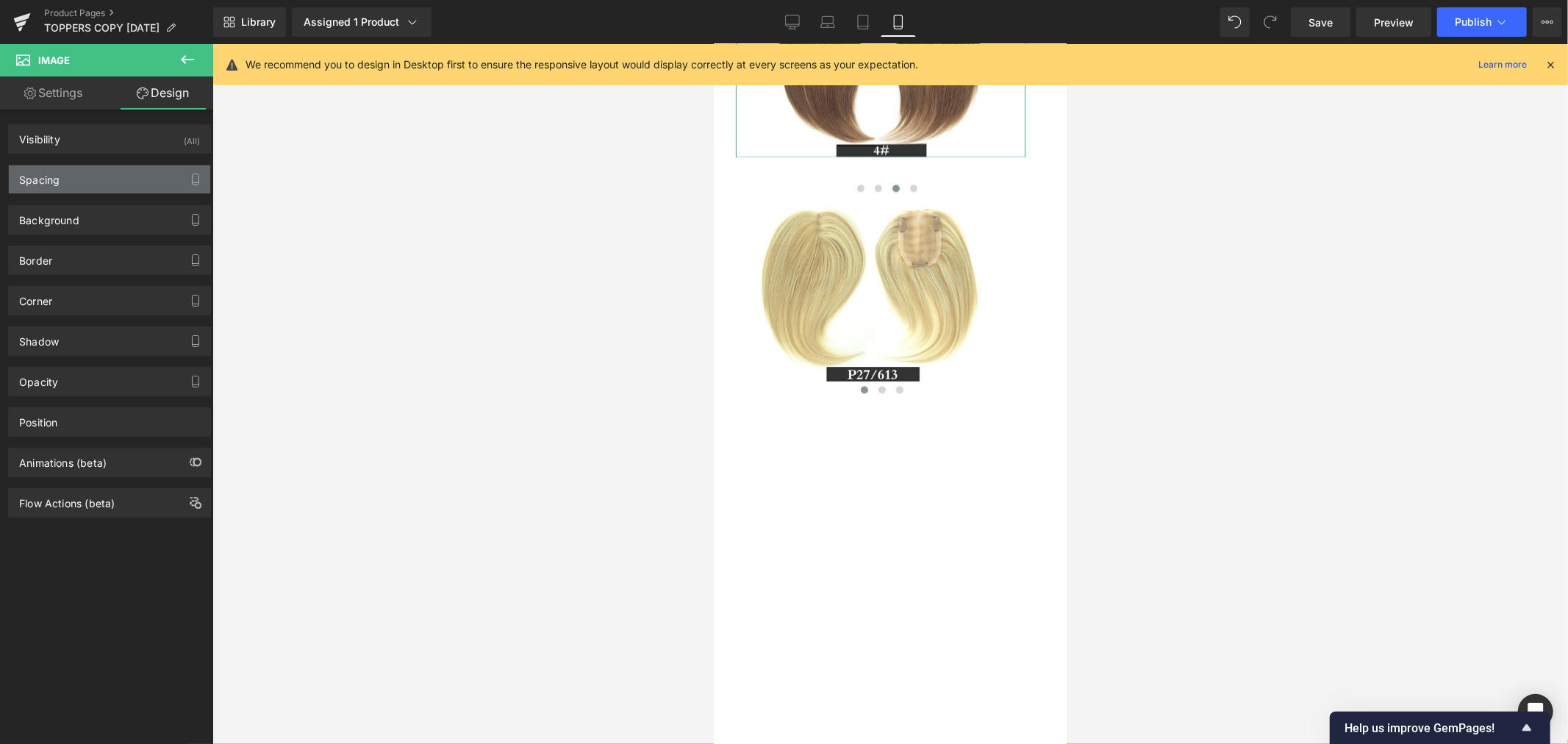
type input "0"
type input "25"
type input "0"
type input "25"
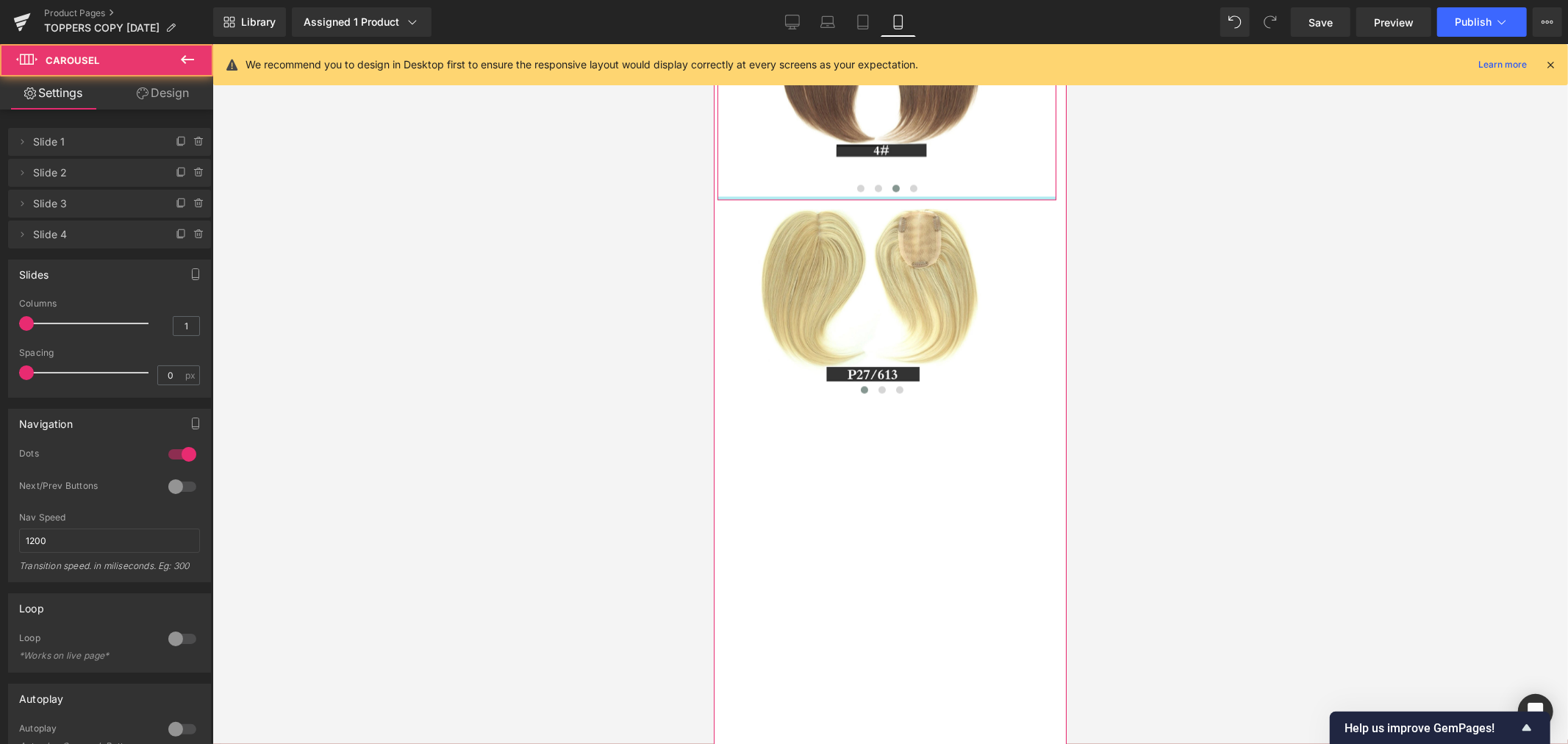
drag, startPoint x: 890, startPoint y: 319, endPoint x: 893, endPoint y: 290, distance: 29.2
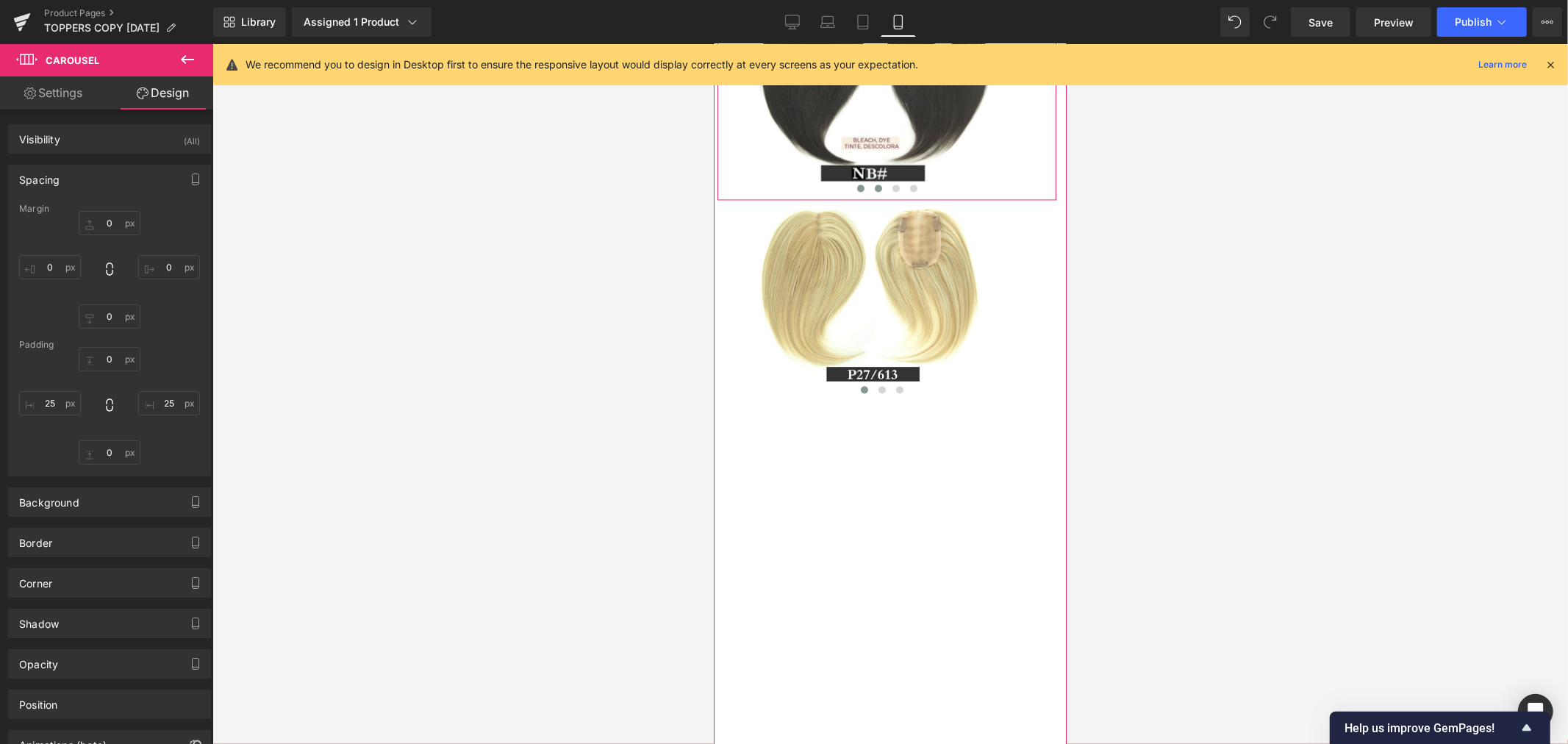
click at [871, 195] on button at bounding box center [877, 188] width 17 height 15
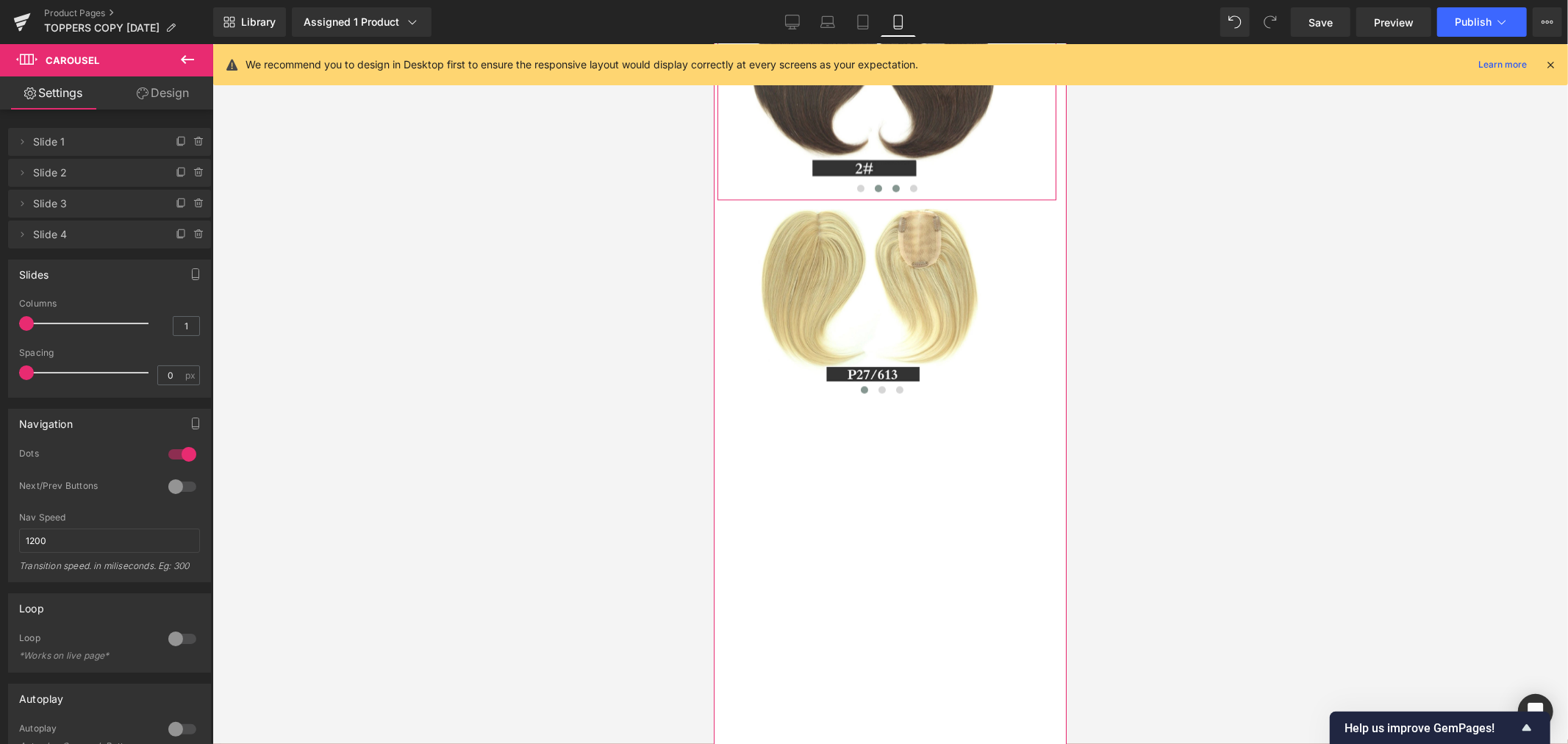
click at [886, 195] on button at bounding box center [895, 188] width 17 height 15
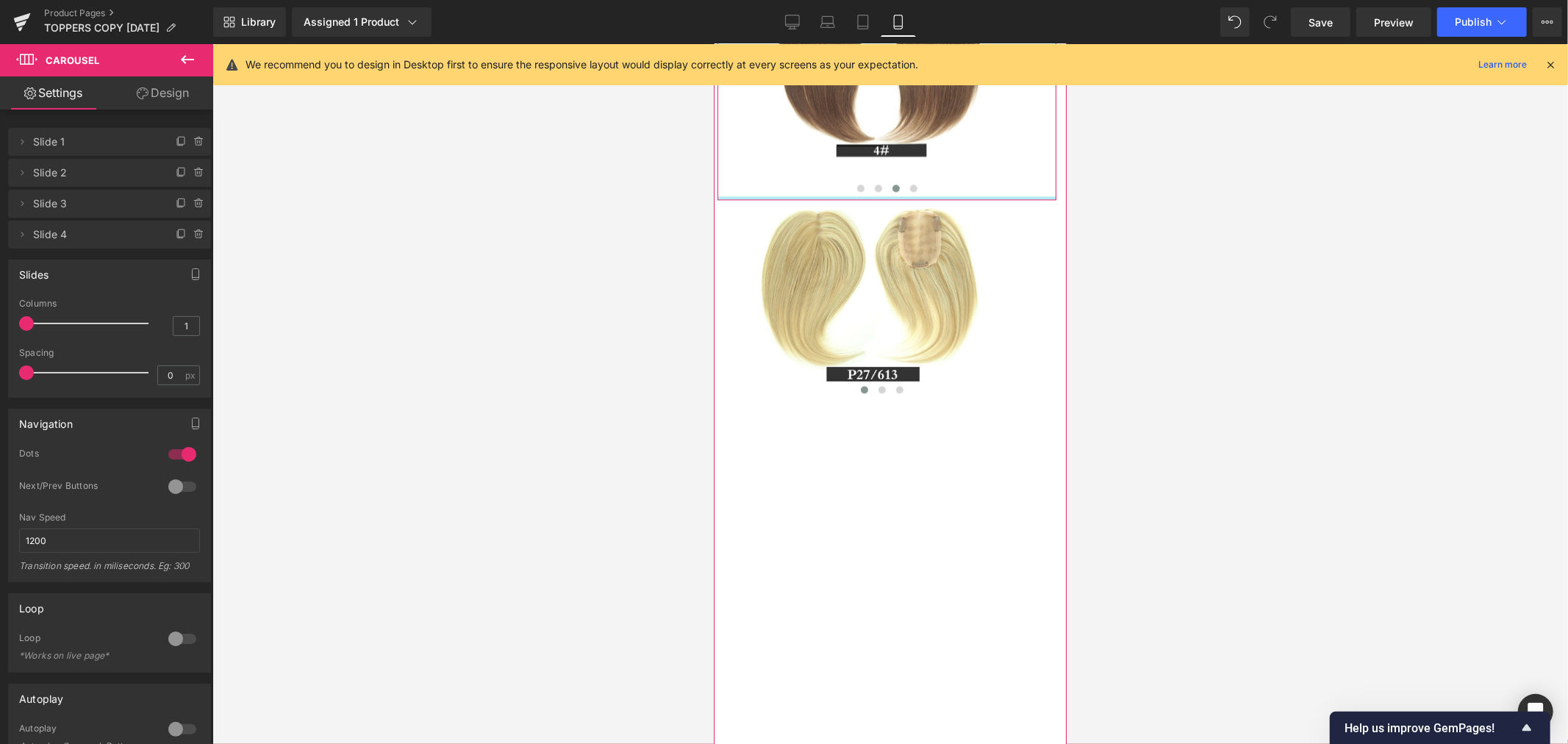
drag, startPoint x: 899, startPoint y: 319, endPoint x: 899, endPoint y: 294, distance: 25.0
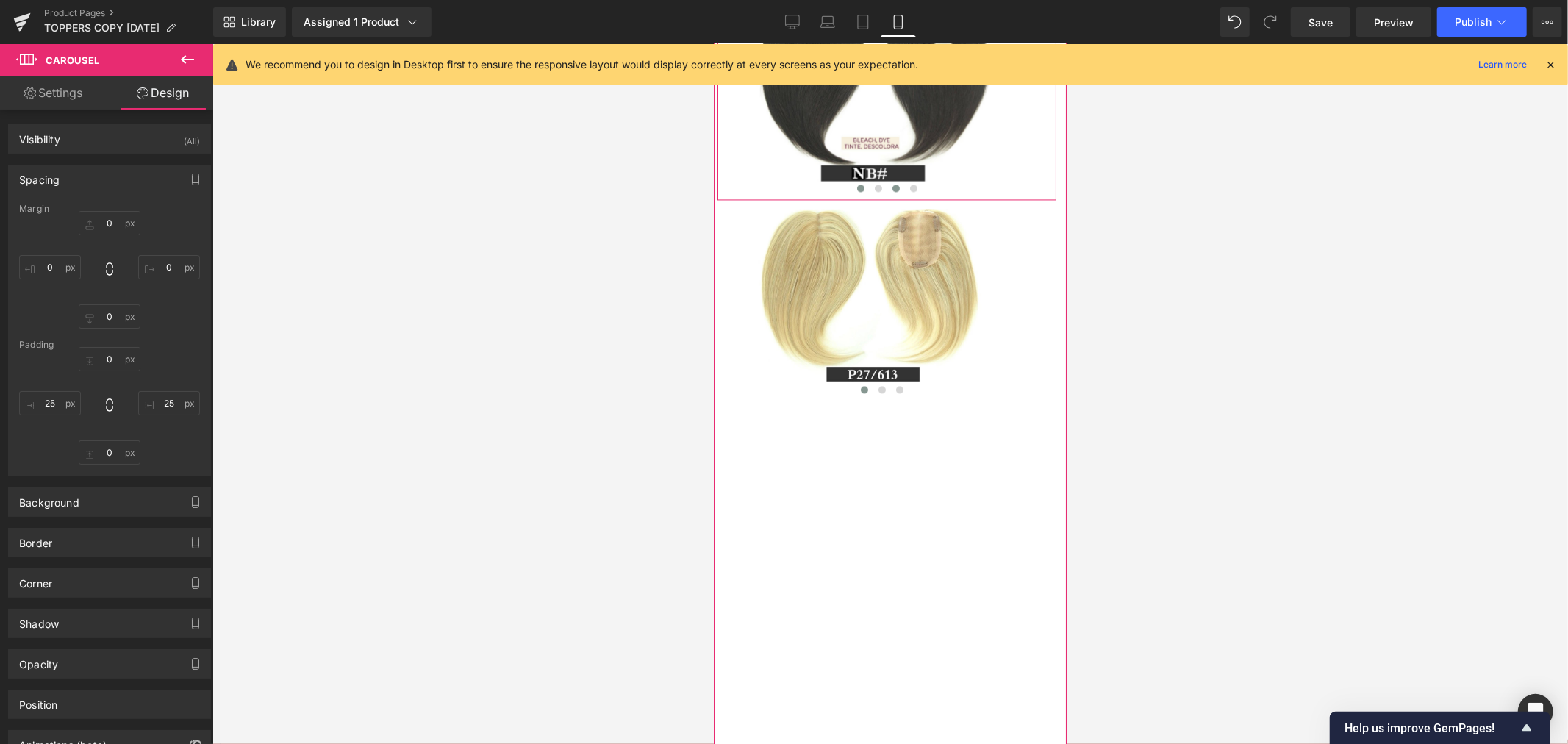
click at [891, 191] on span at bounding box center [895, 187] width 7 height 7
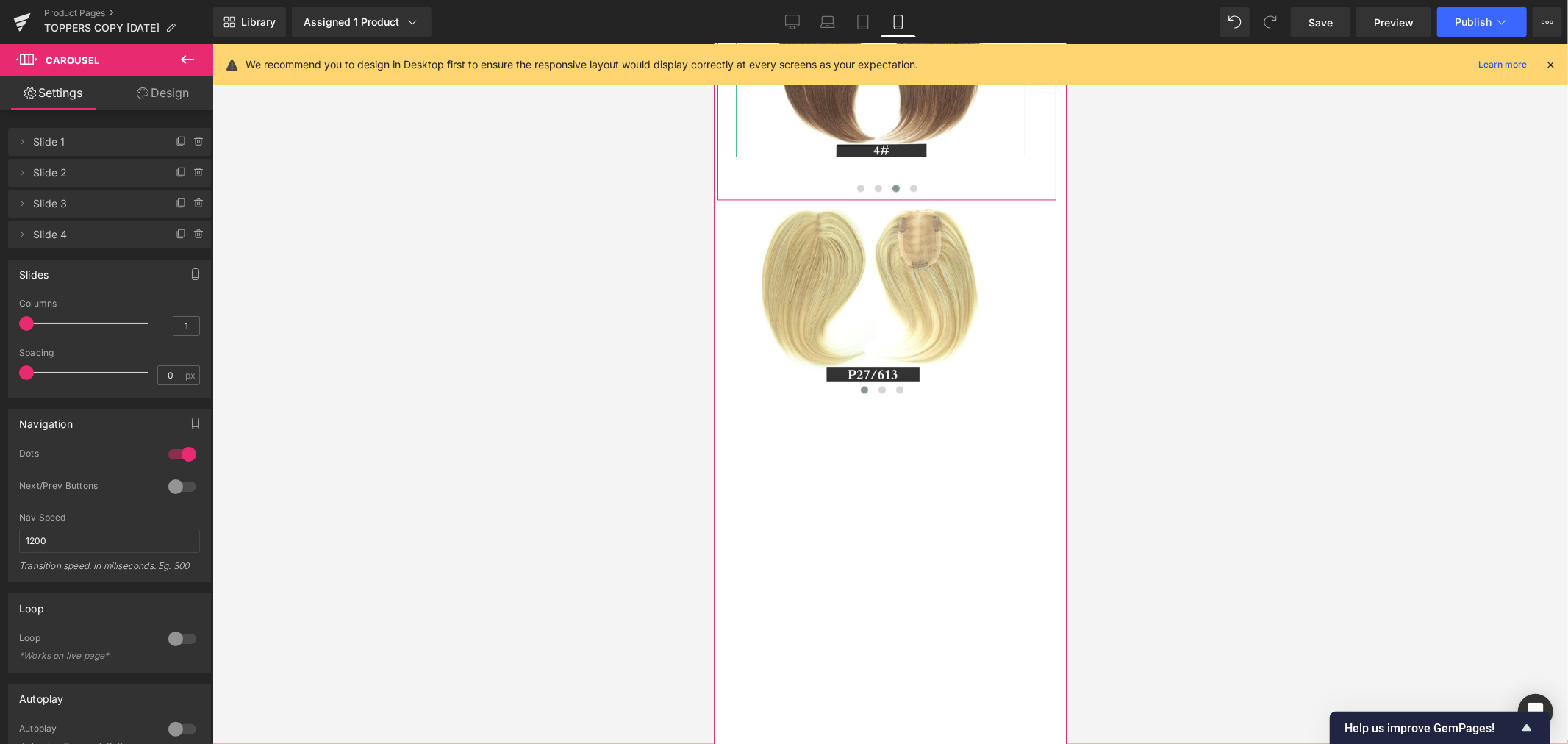
click at [870, 81] on span "Image" at bounding box center [880, 72] width 31 height 17
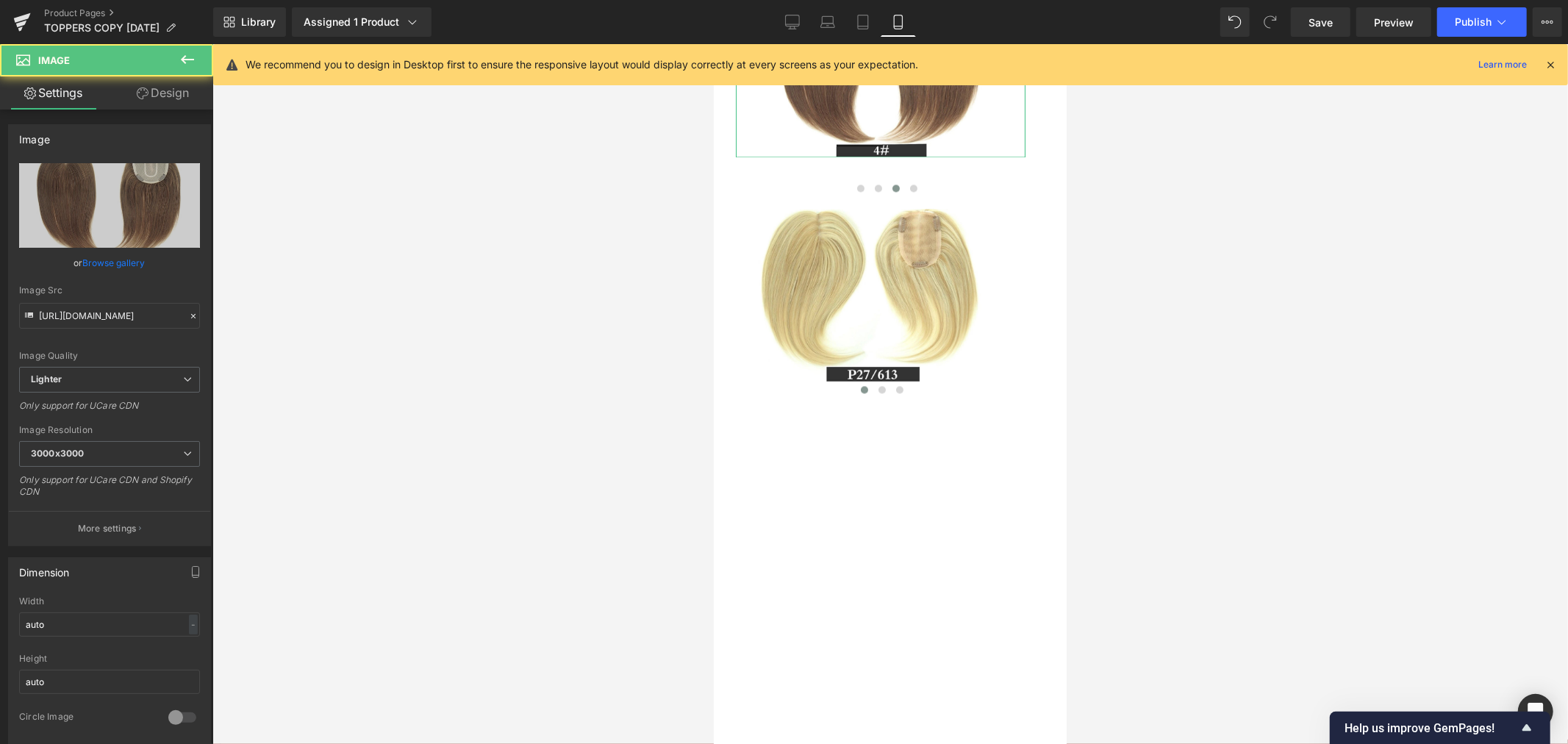
click at [166, 81] on link "Design" at bounding box center [163, 93] width 106 height 33
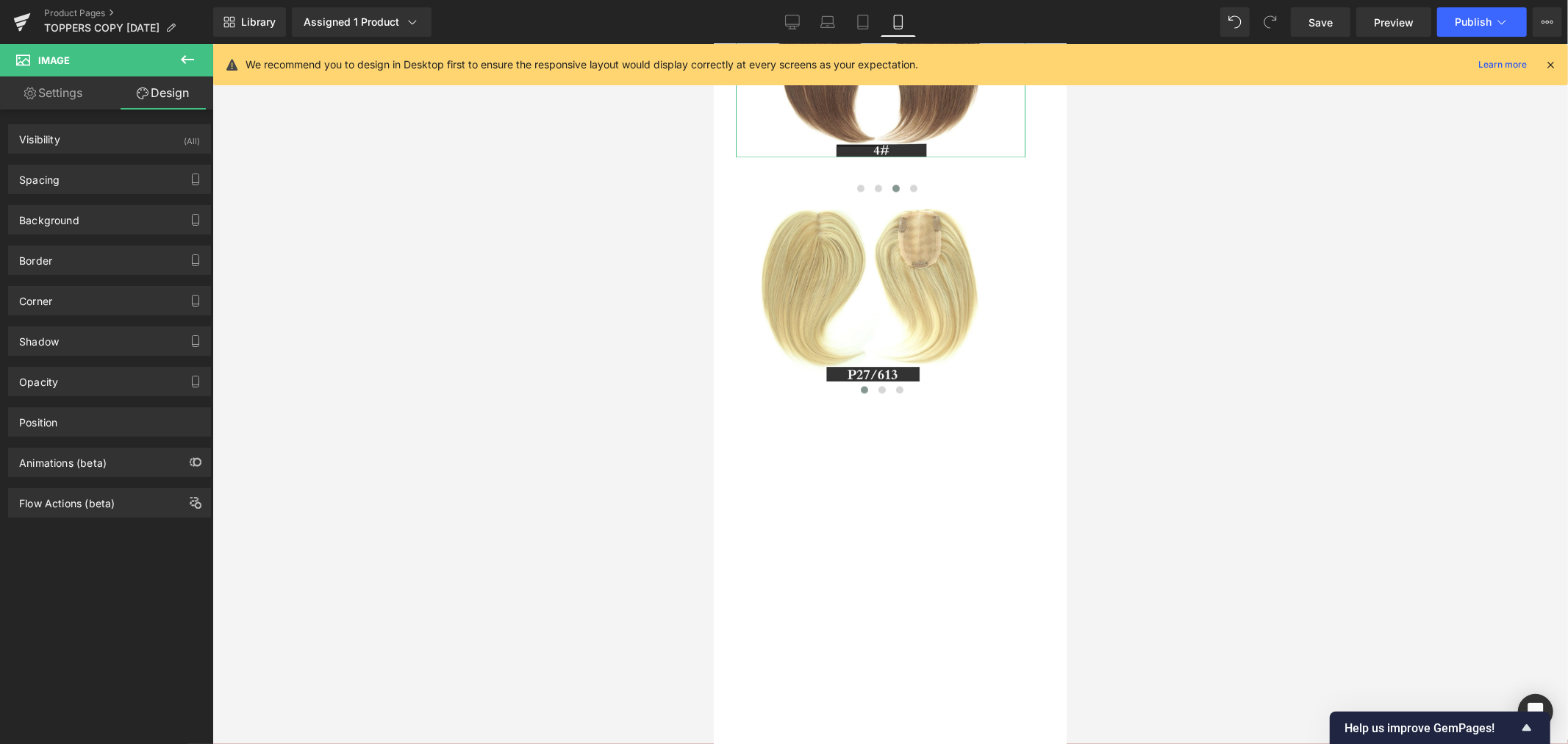
type input "0"
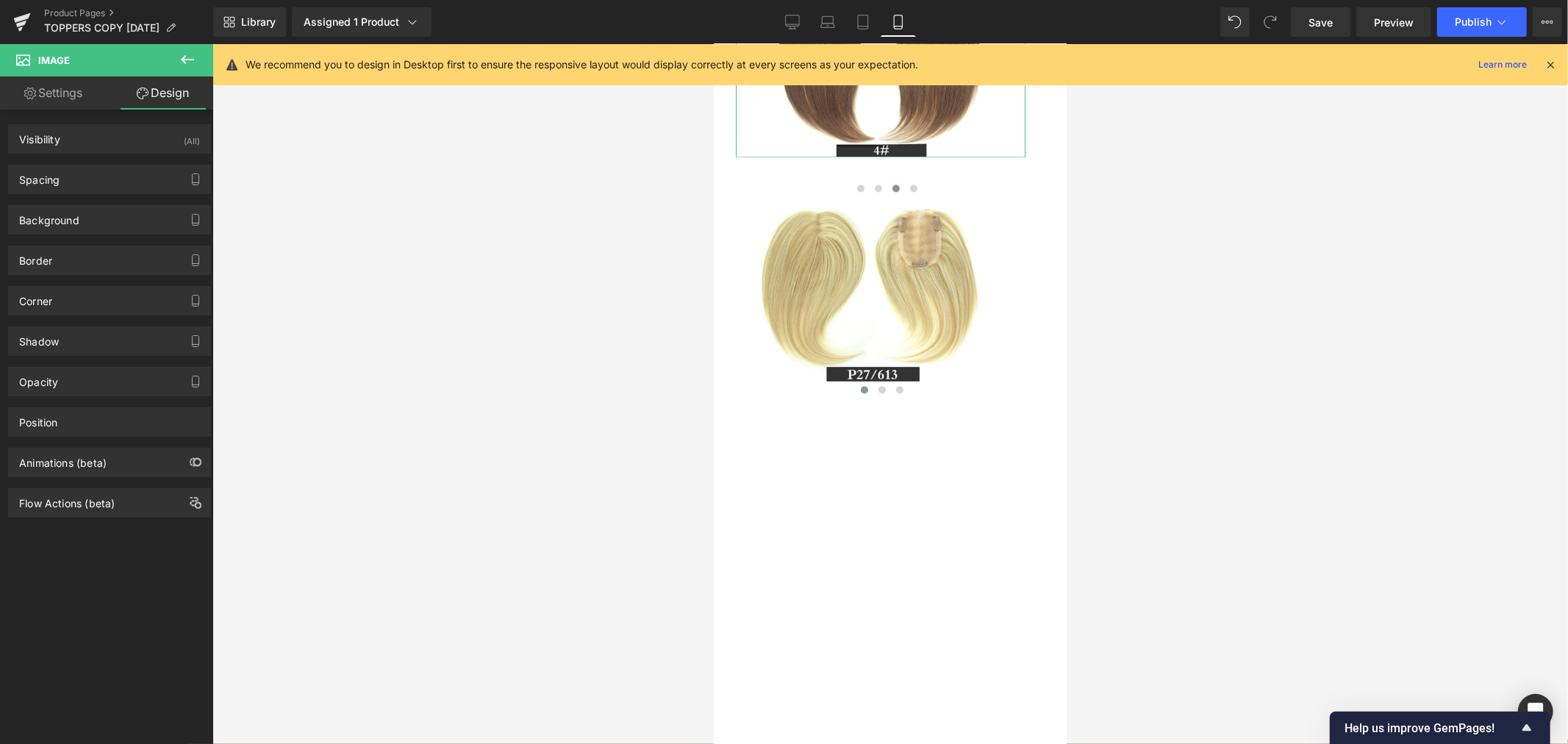
type input "25"
type input "0"
click at [113, 180] on div "Spacing" at bounding box center [110, 180] width 201 height 28
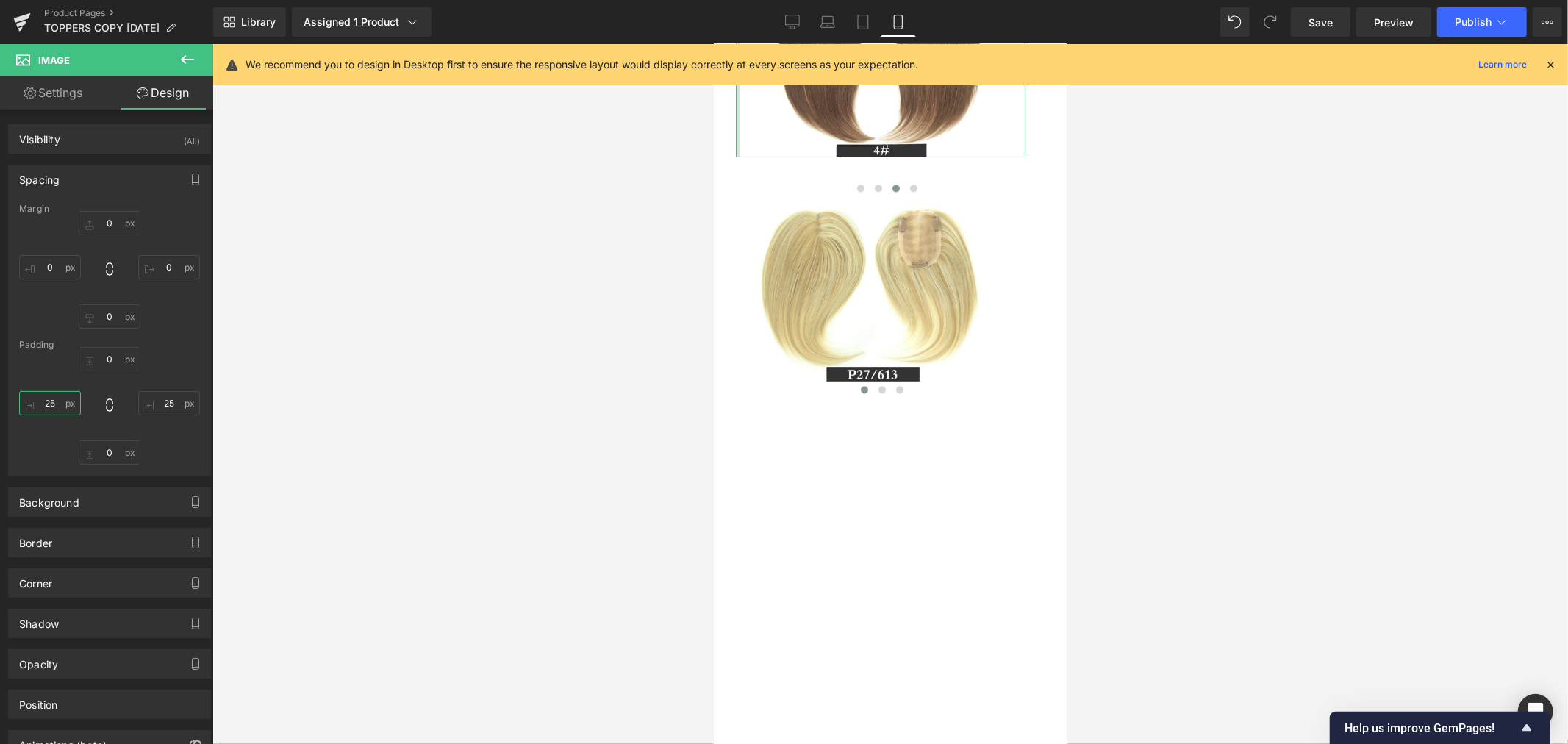
click at [59, 405] on input "25" at bounding box center [50, 402] width 62 height 24
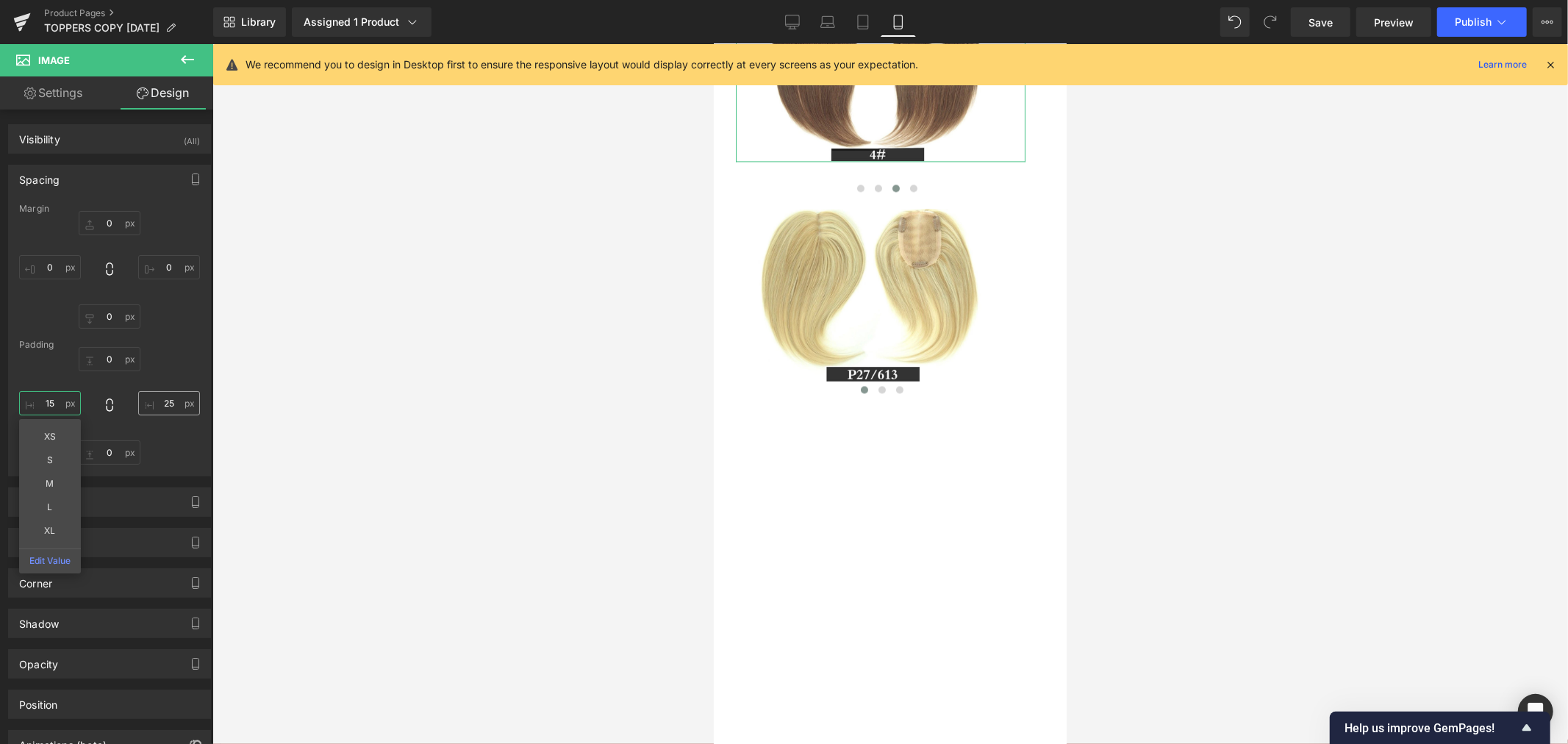
type input "15"
click at [166, 402] on input "25" at bounding box center [169, 402] width 62 height 24
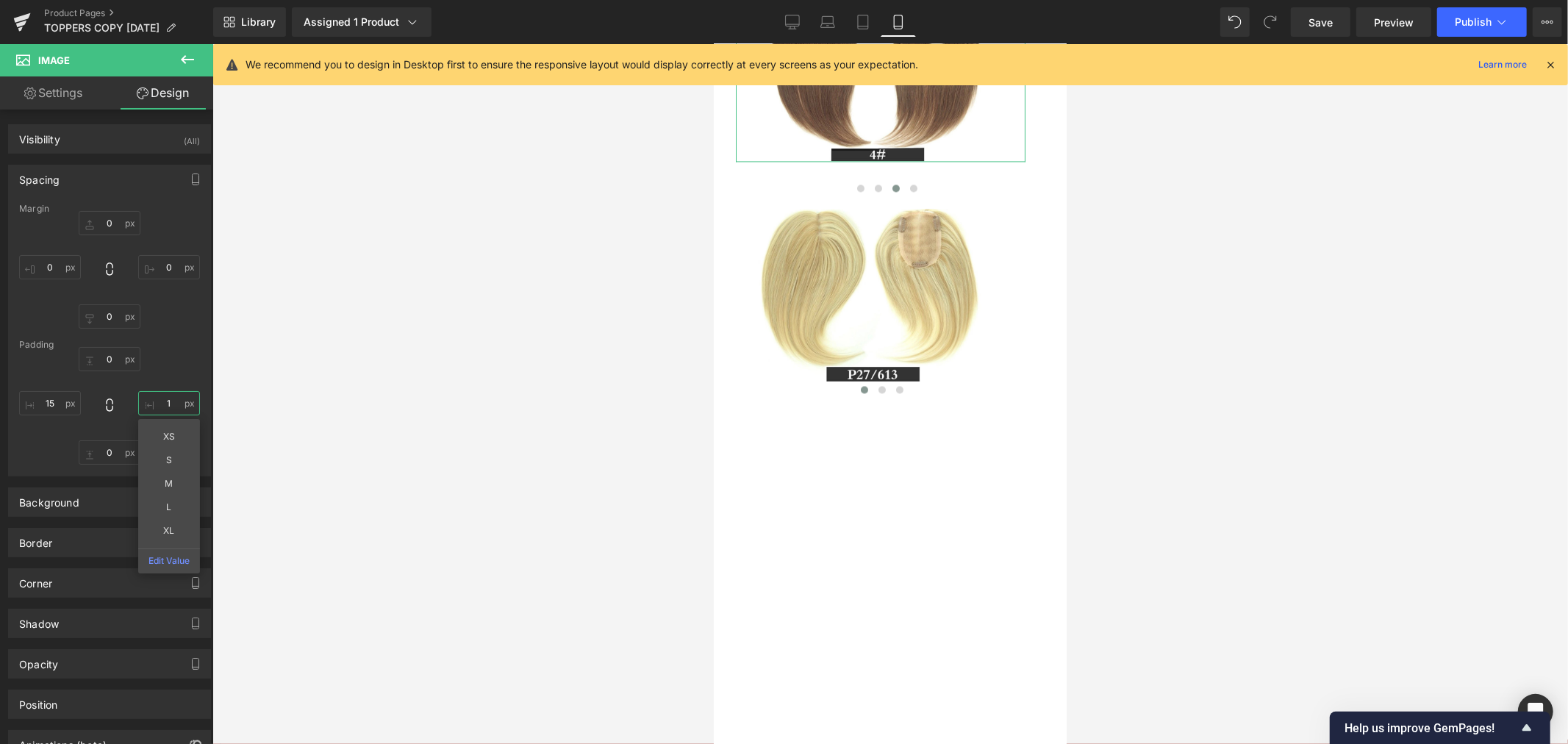
type input "15"
click at [580, 349] on div at bounding box center [890, 394] width 1355 height 700
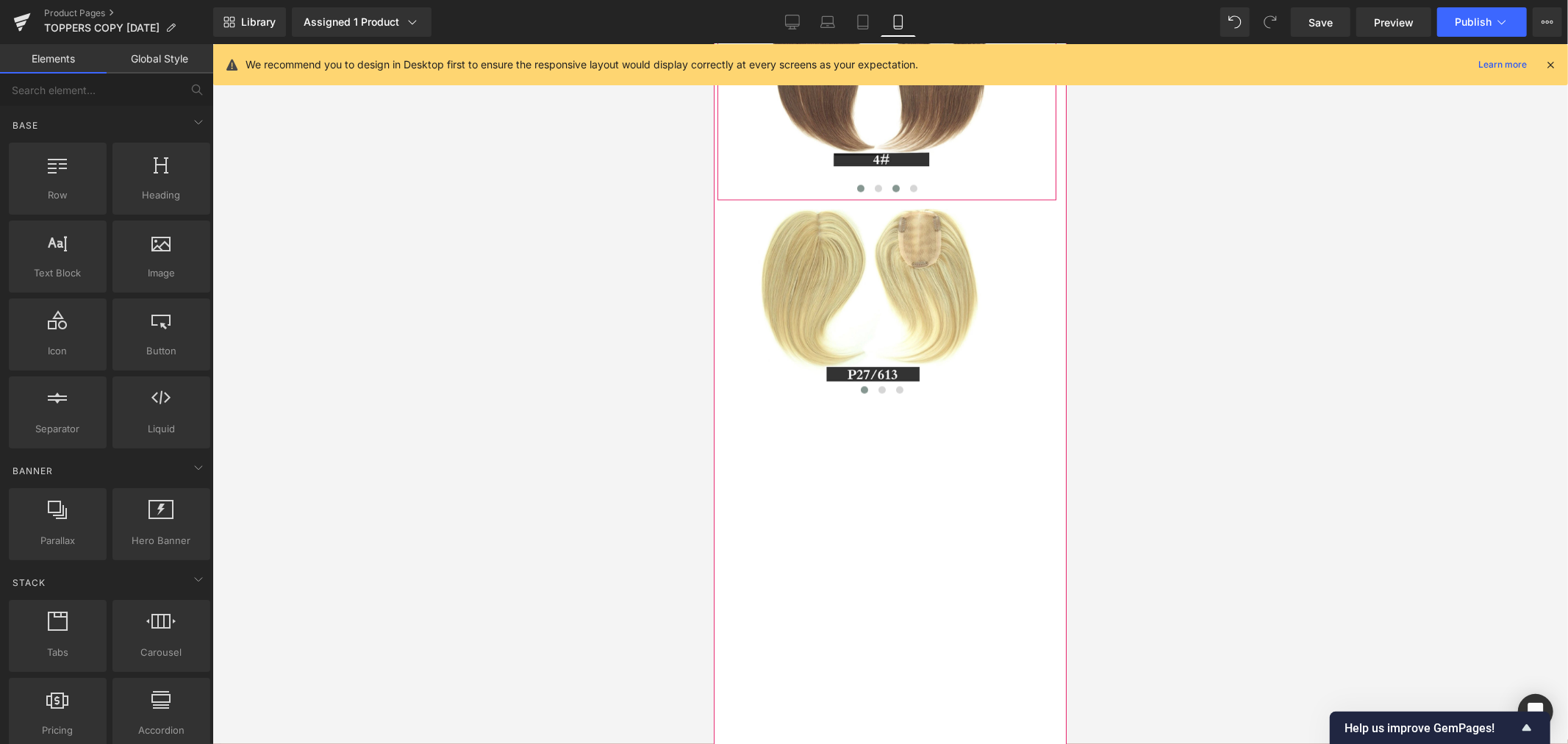
click at [851, 195] on button at bounding box center [860, 188] width 17 height 15
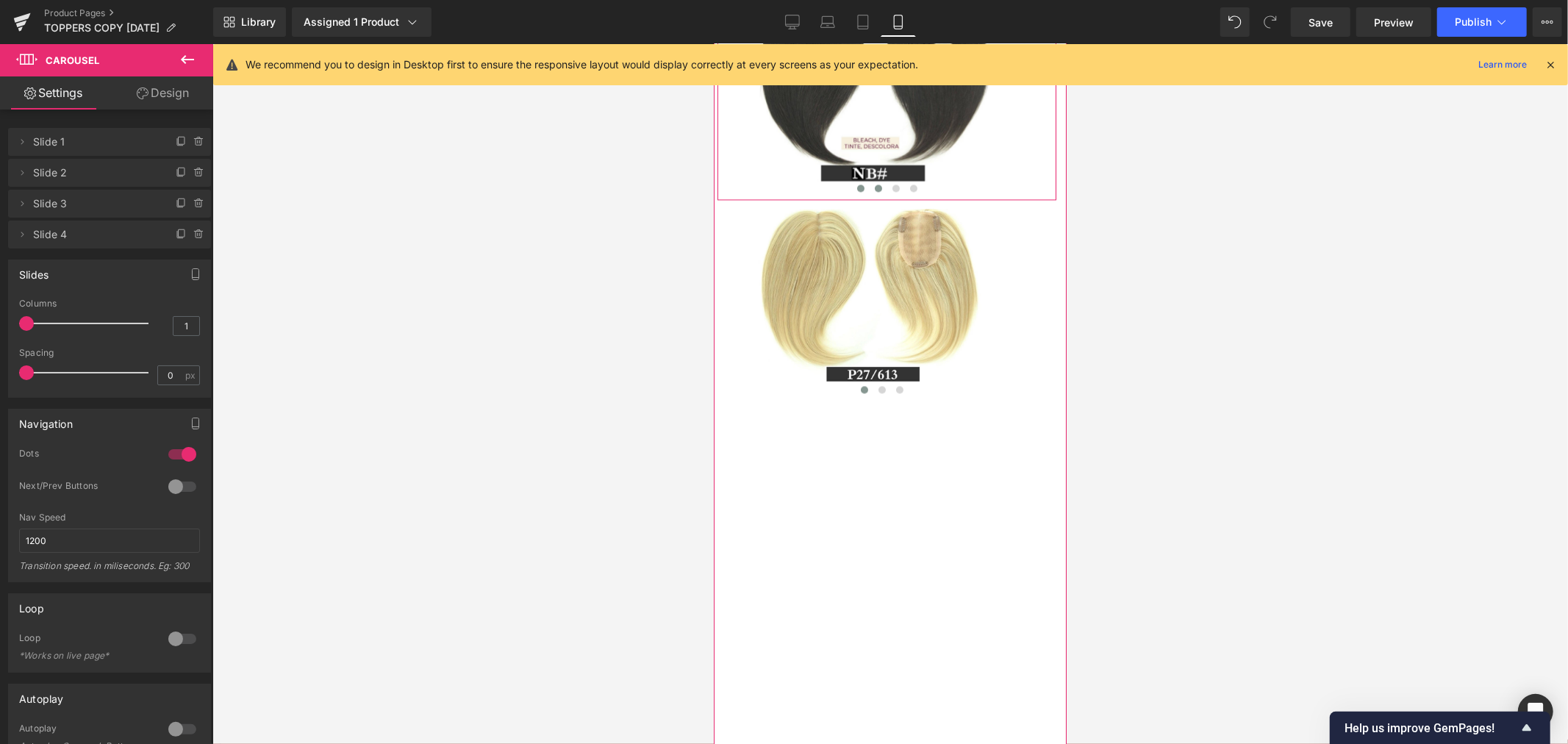
click at [874, 191] on span at bounding box center [877, 187] width 7 height 7
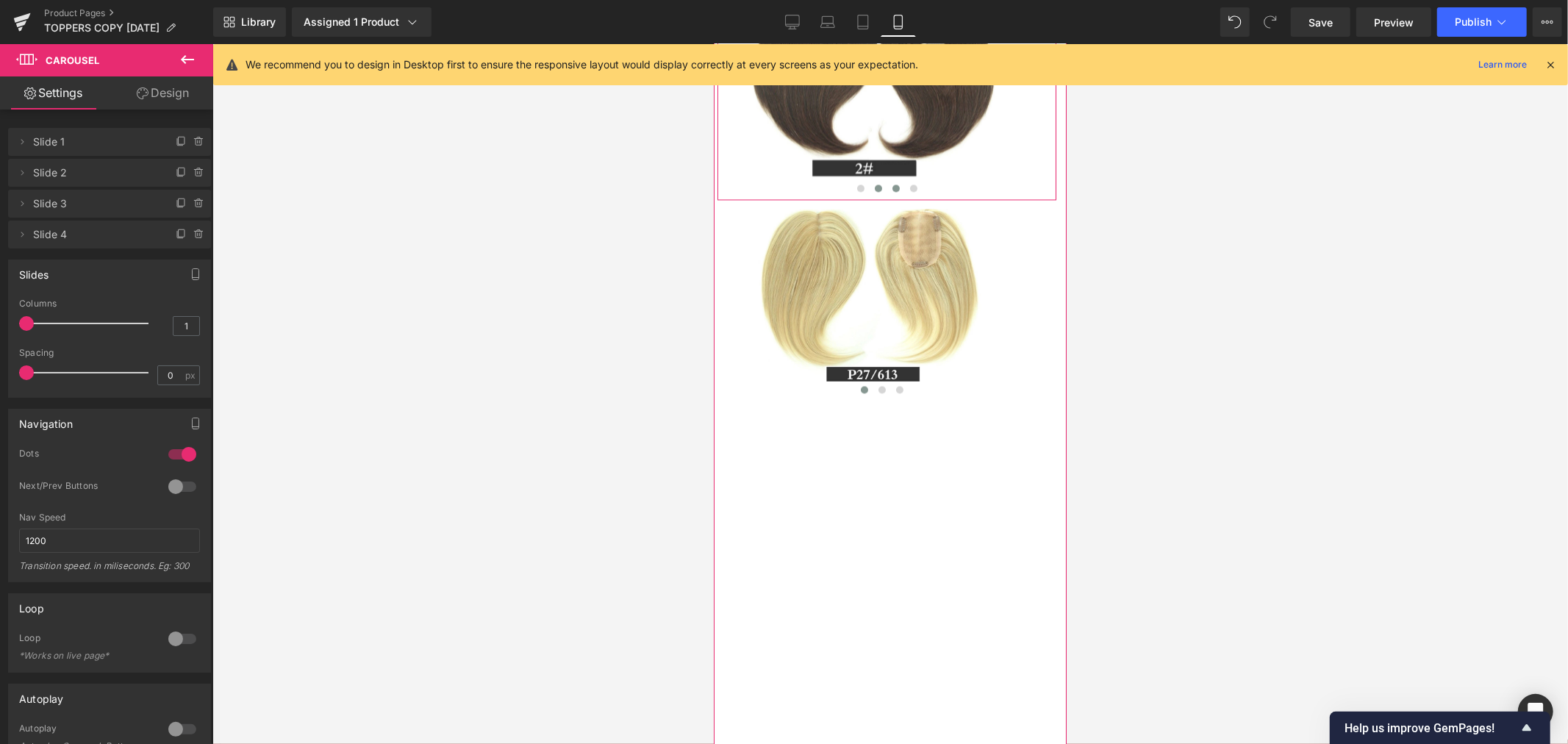
click at [891, 191] on span at bounding box center [895, 187] width 7 height 7
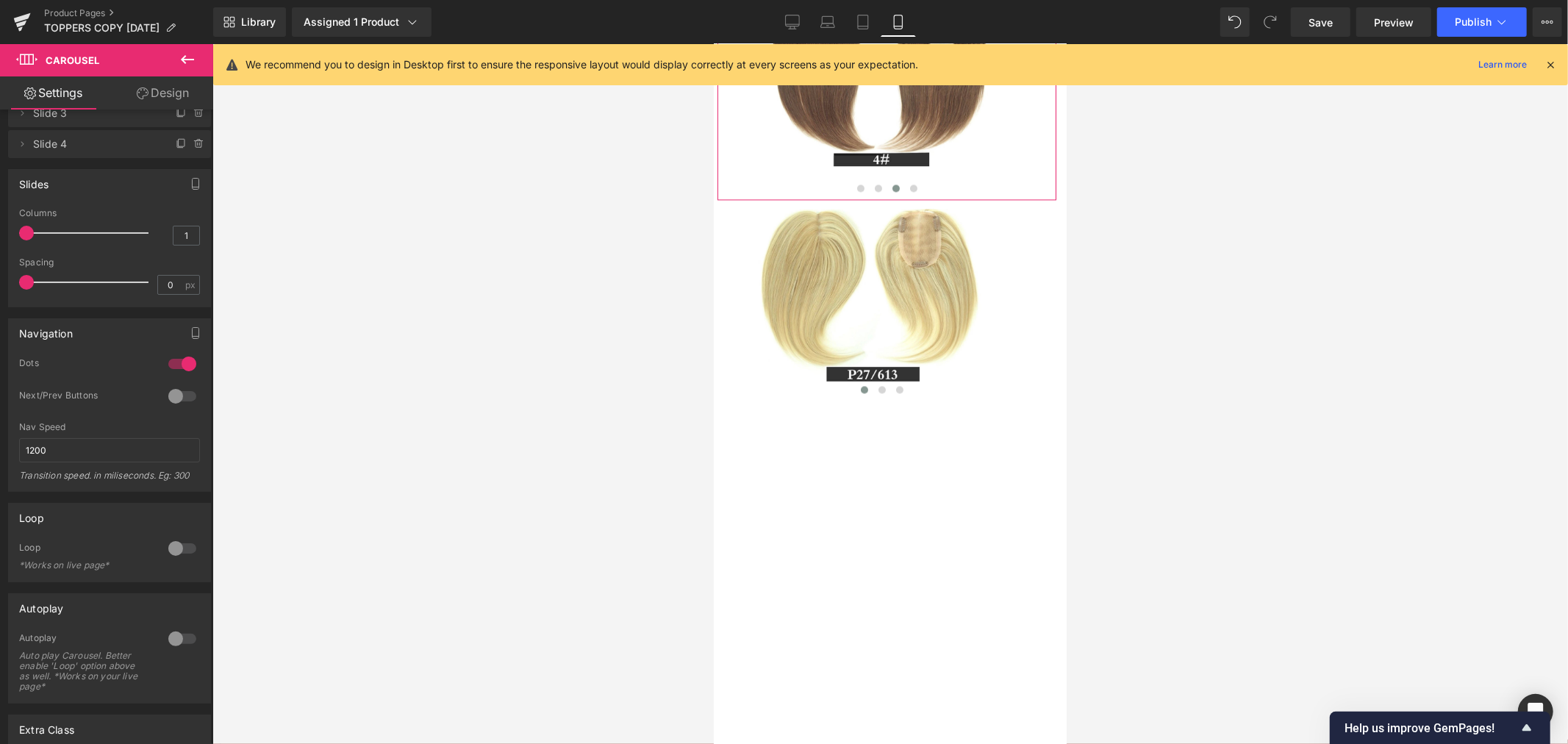
scroll to position [84, 0]
click at [880, 86] on span "Image" at bounding box center [880, 77] width 31 height 17
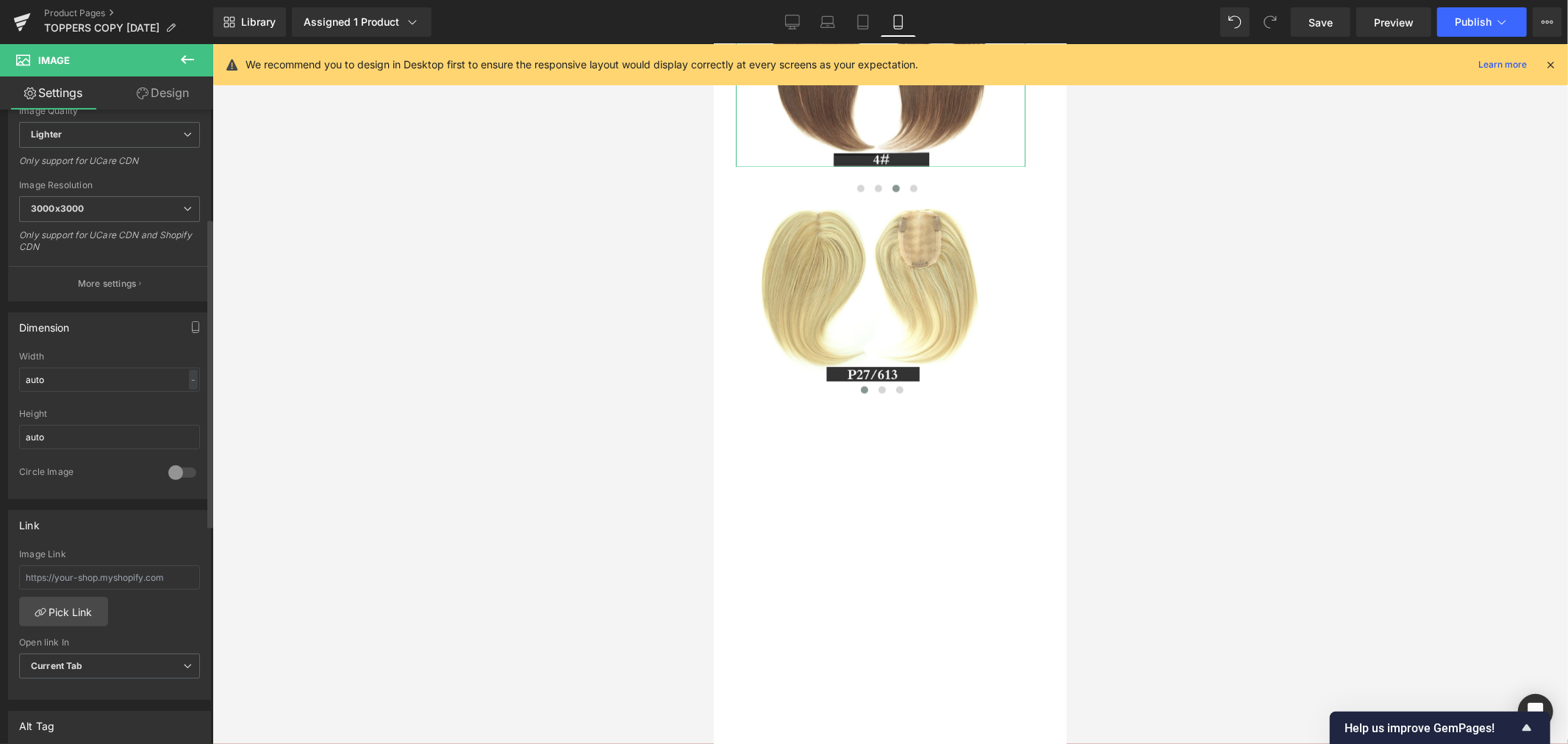
scroll to position [0, 0]
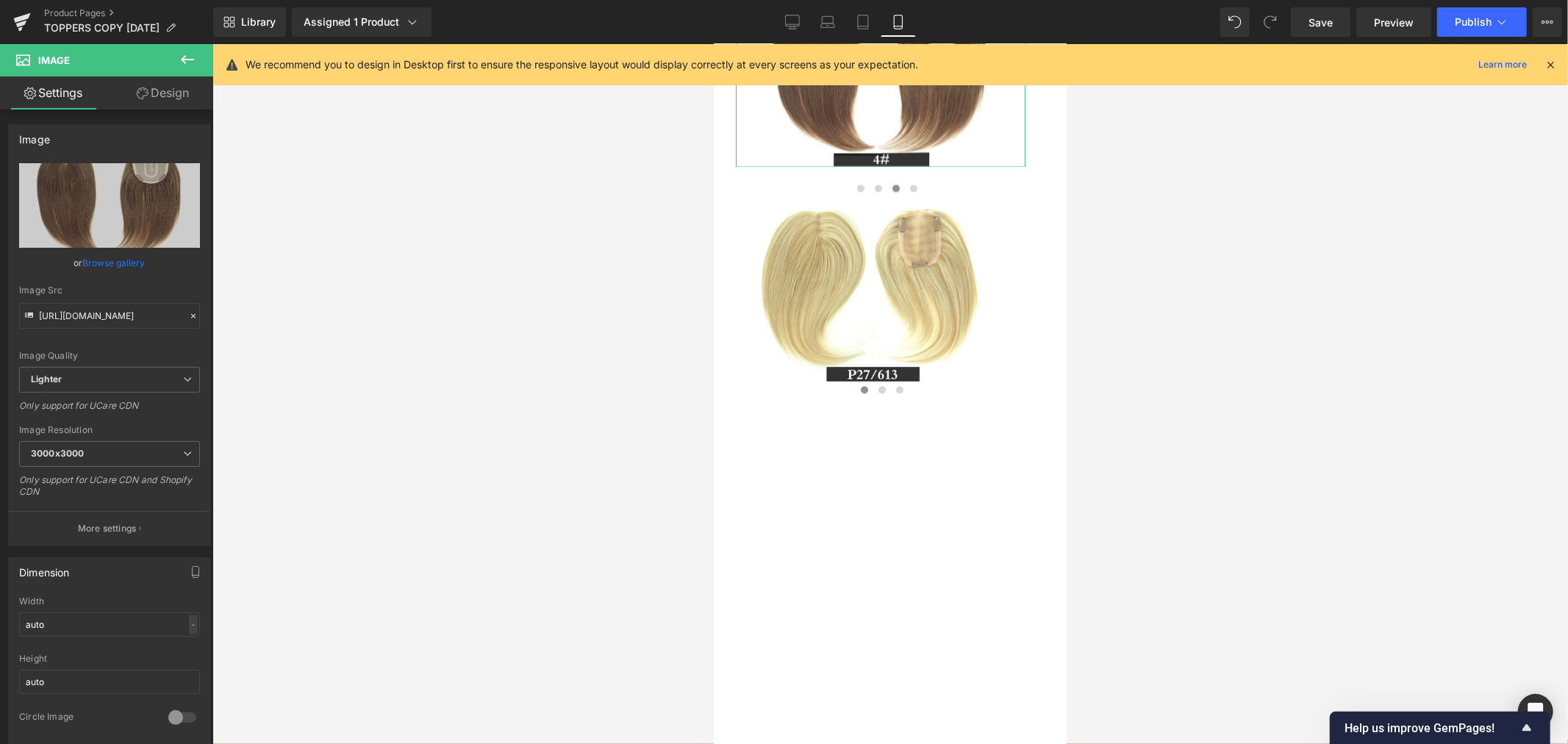
click at [163, 93] on link "Design" at bounding box center [163, 93] width 106 height 33
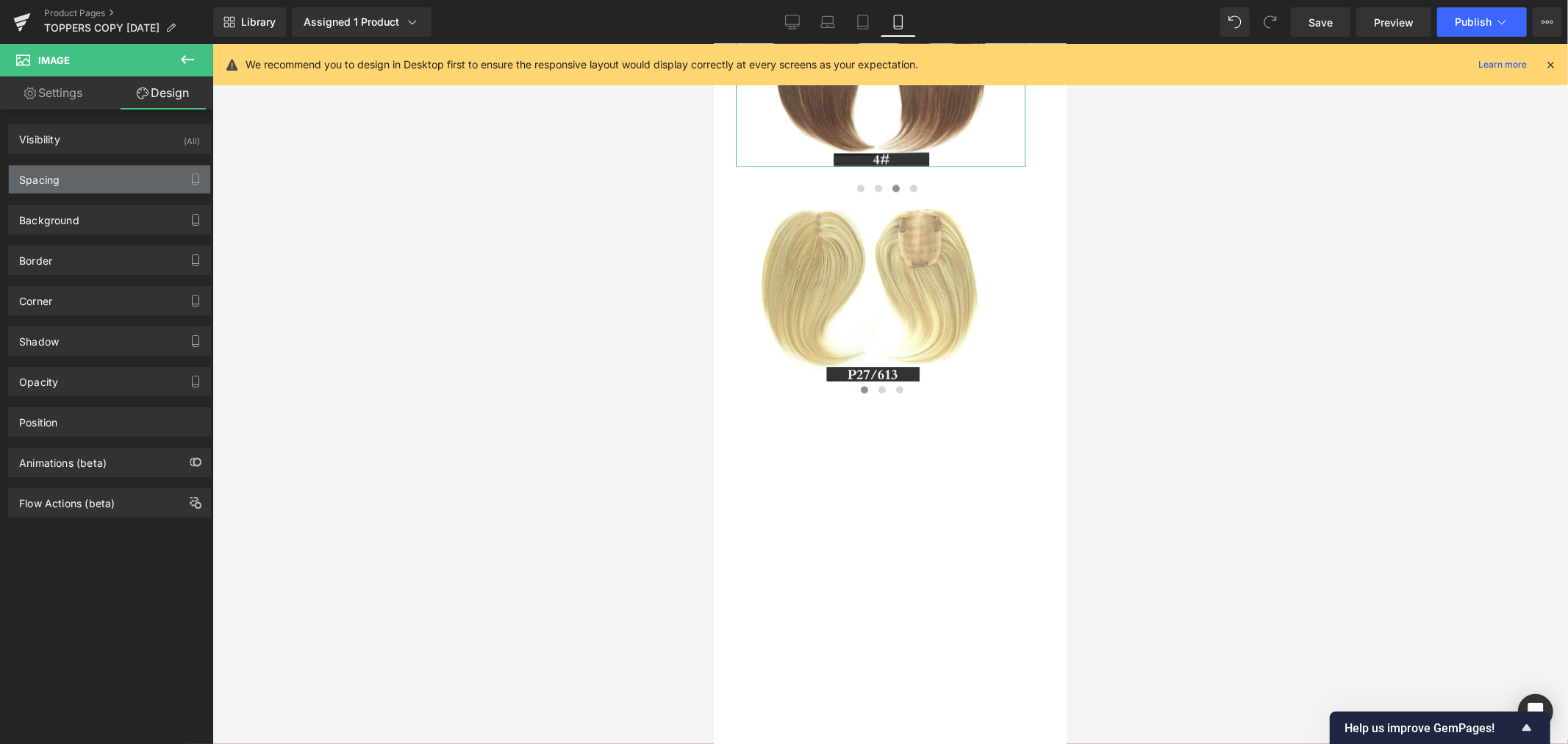
click at [138, 187] on div "Spacing" at bounding box center [110, 180] width 201 height 28
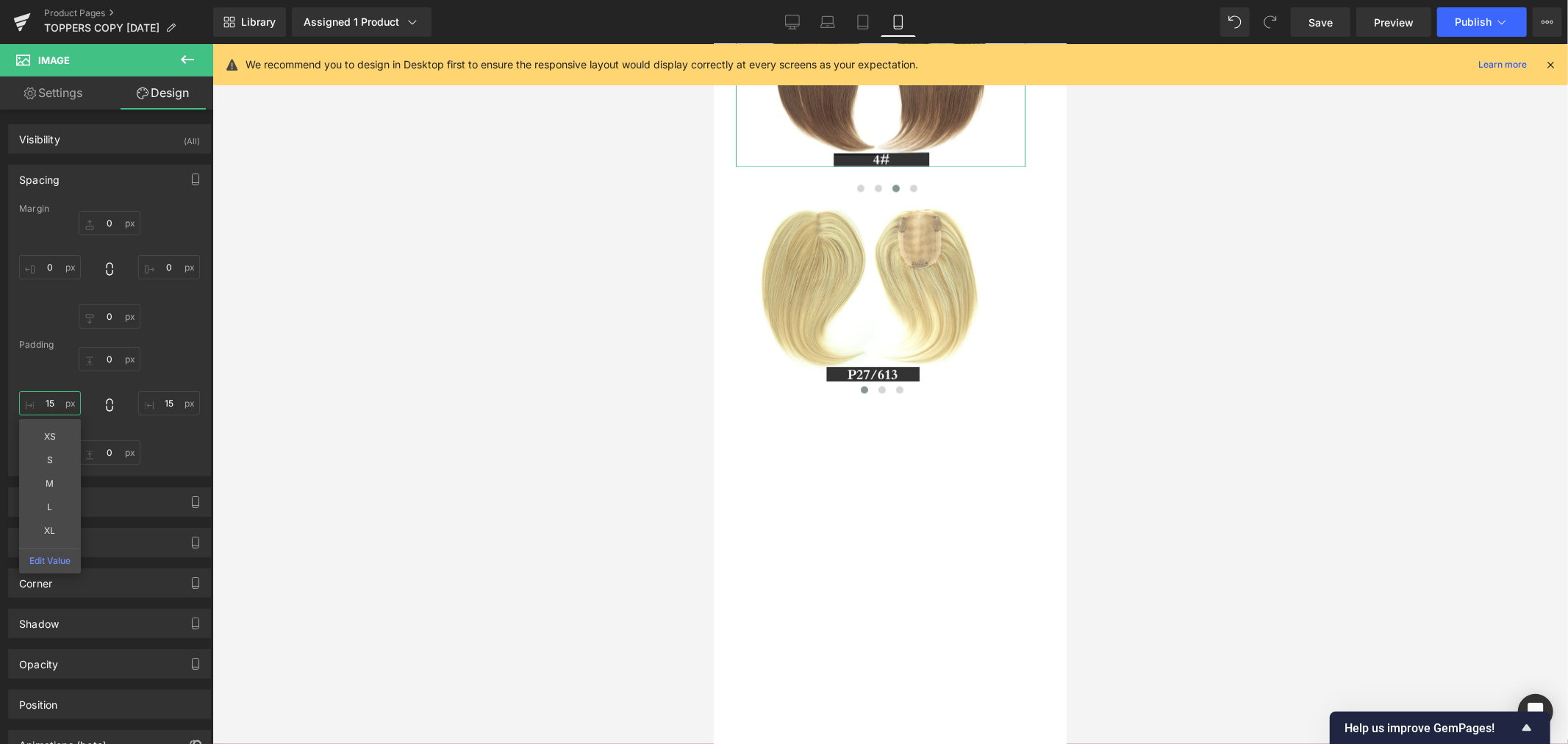
click at [52, 402] on input "15" at bounding box center [50, 402] width 62 height 24
type input "0"
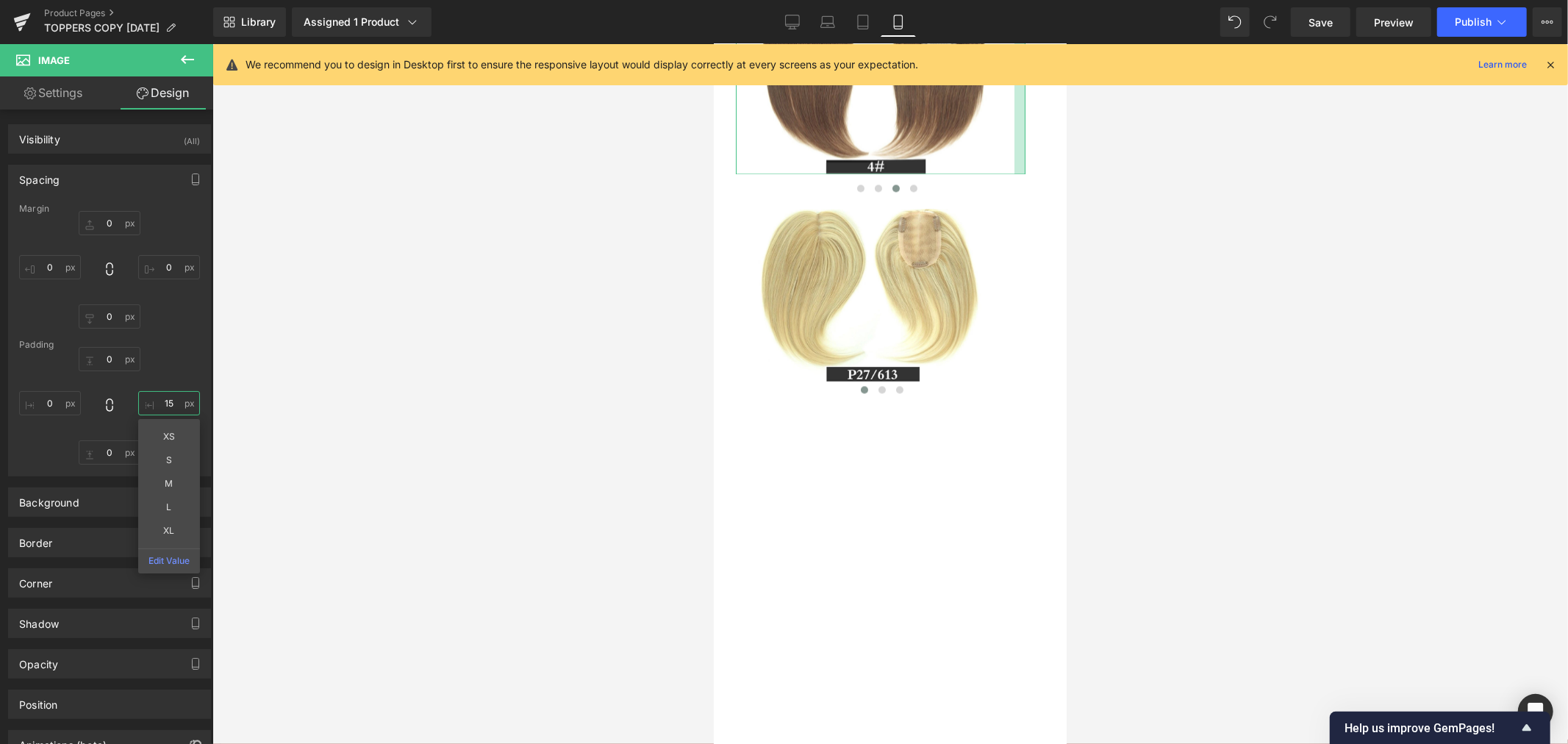
click at [164, 402] on input "15" at bounding box center [169, 402] width 62 height 24
type input "0"
click at [364, 390] on div at bounding box center [890, 394] width 1355 height 700
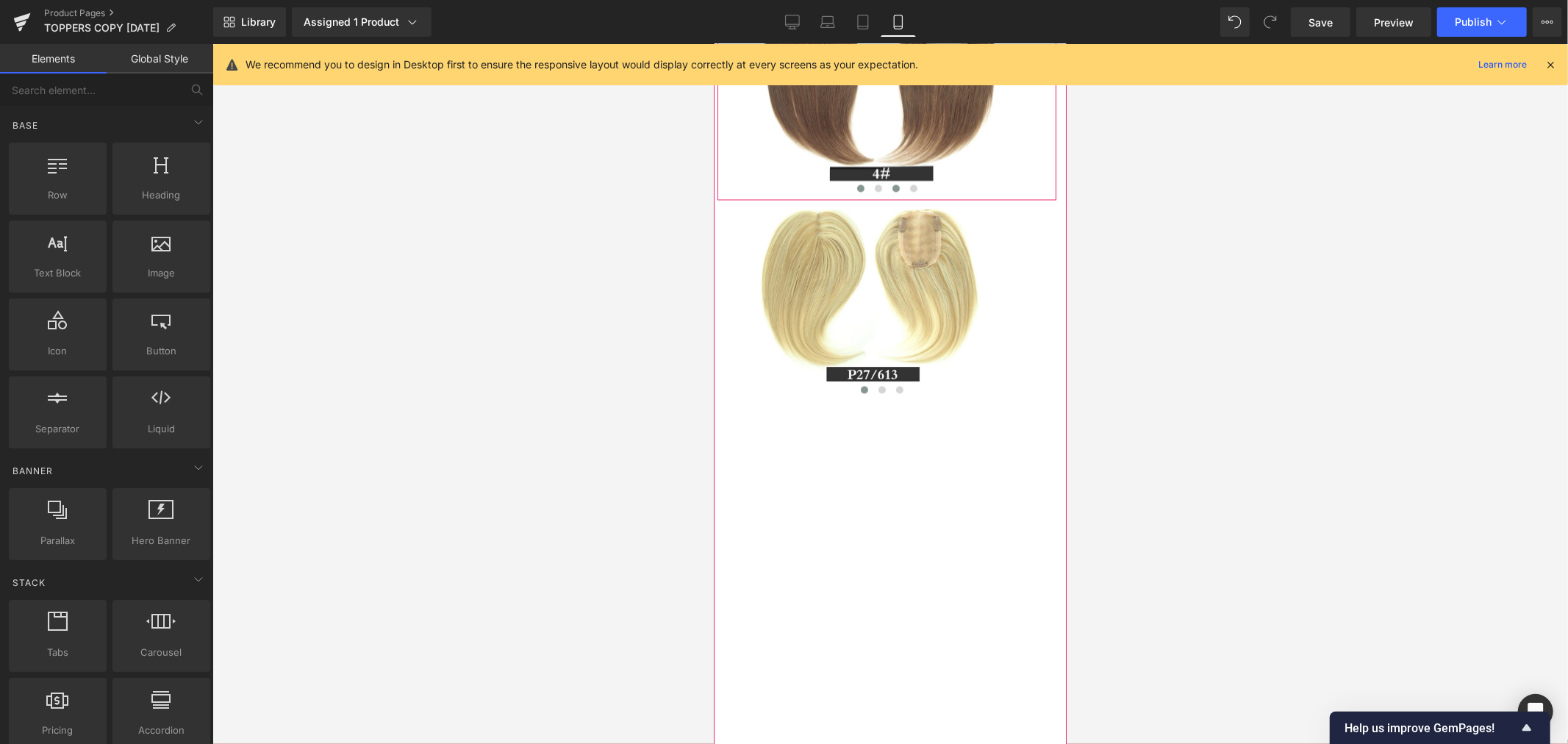
click at [856, 191] on span at bounding box center [860, 187] width 7 height 7
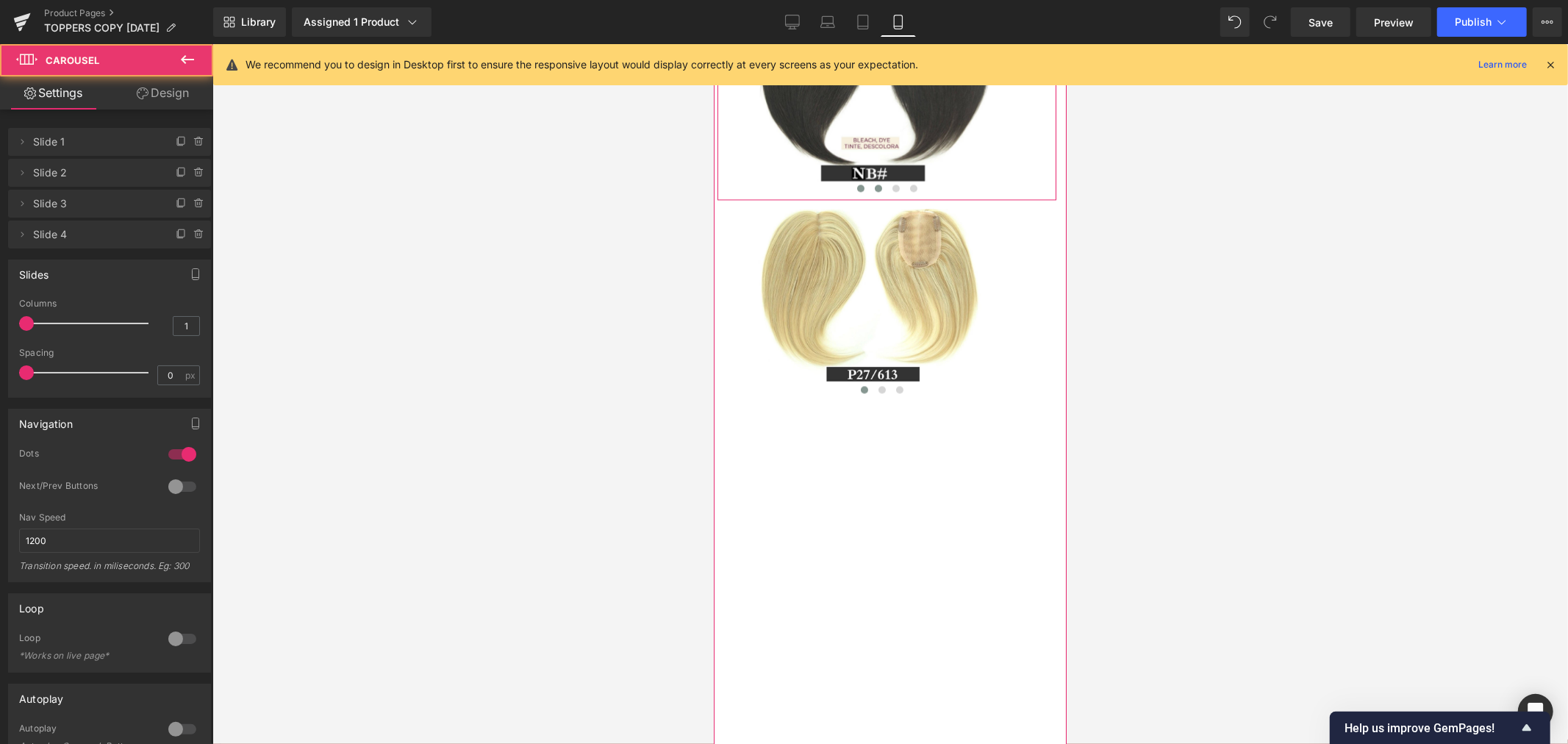
click at [874, 191] on span at bounding box center [877, 187] width 7 height 7
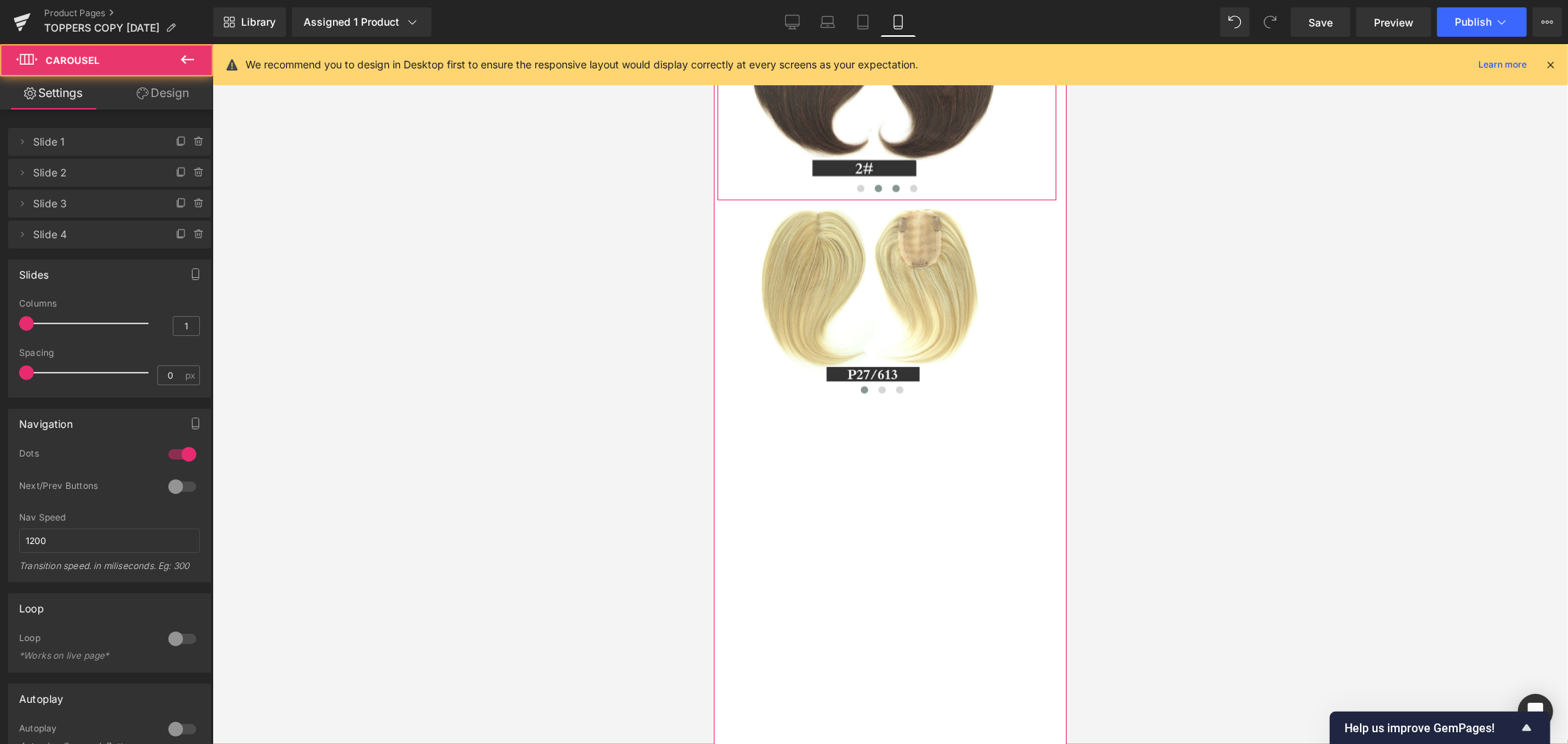
click at [891, 191] on span at bounding box center [895, 187] width 7 height 7
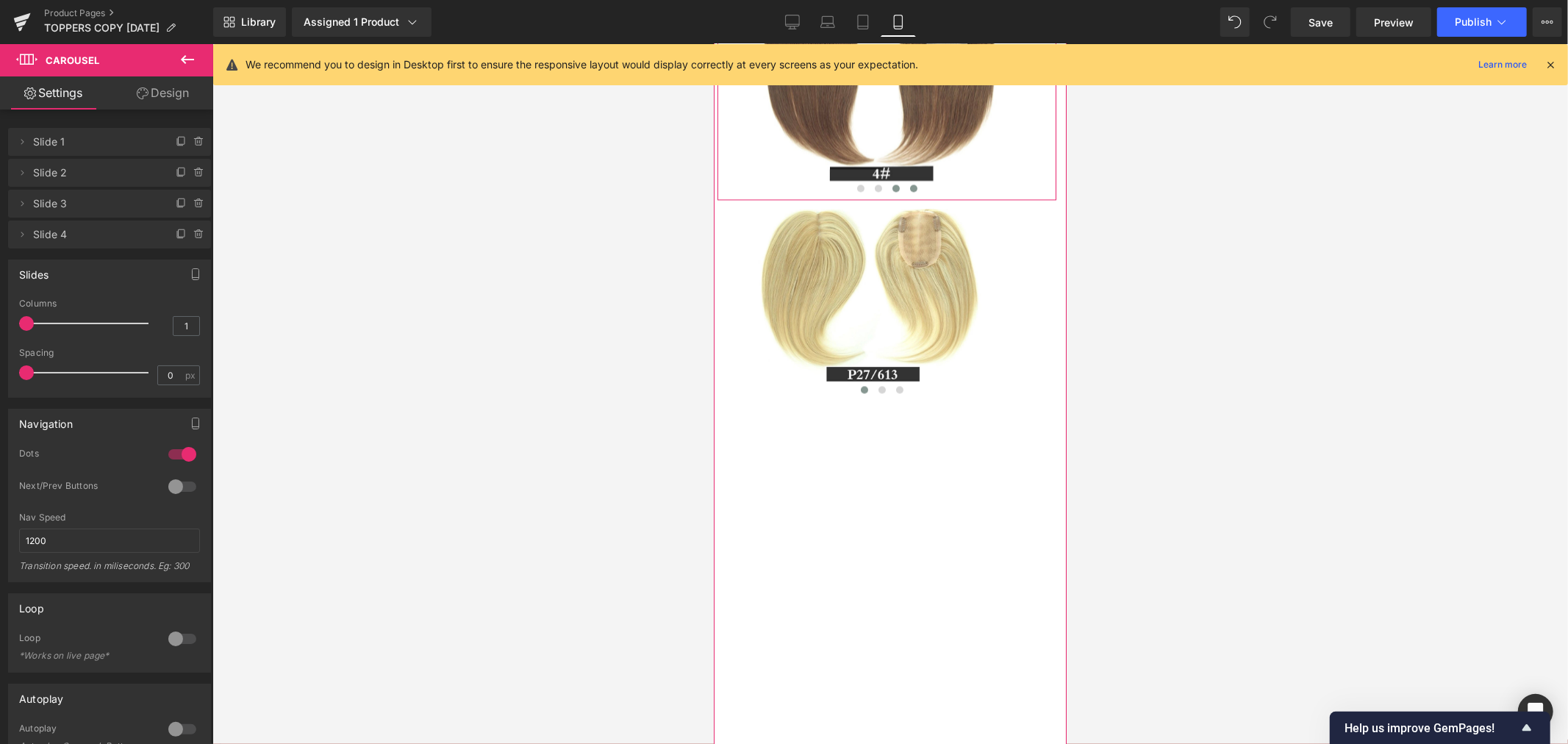
click at [909, 191] on span at bounding box center [912, 187] width 7 height 7
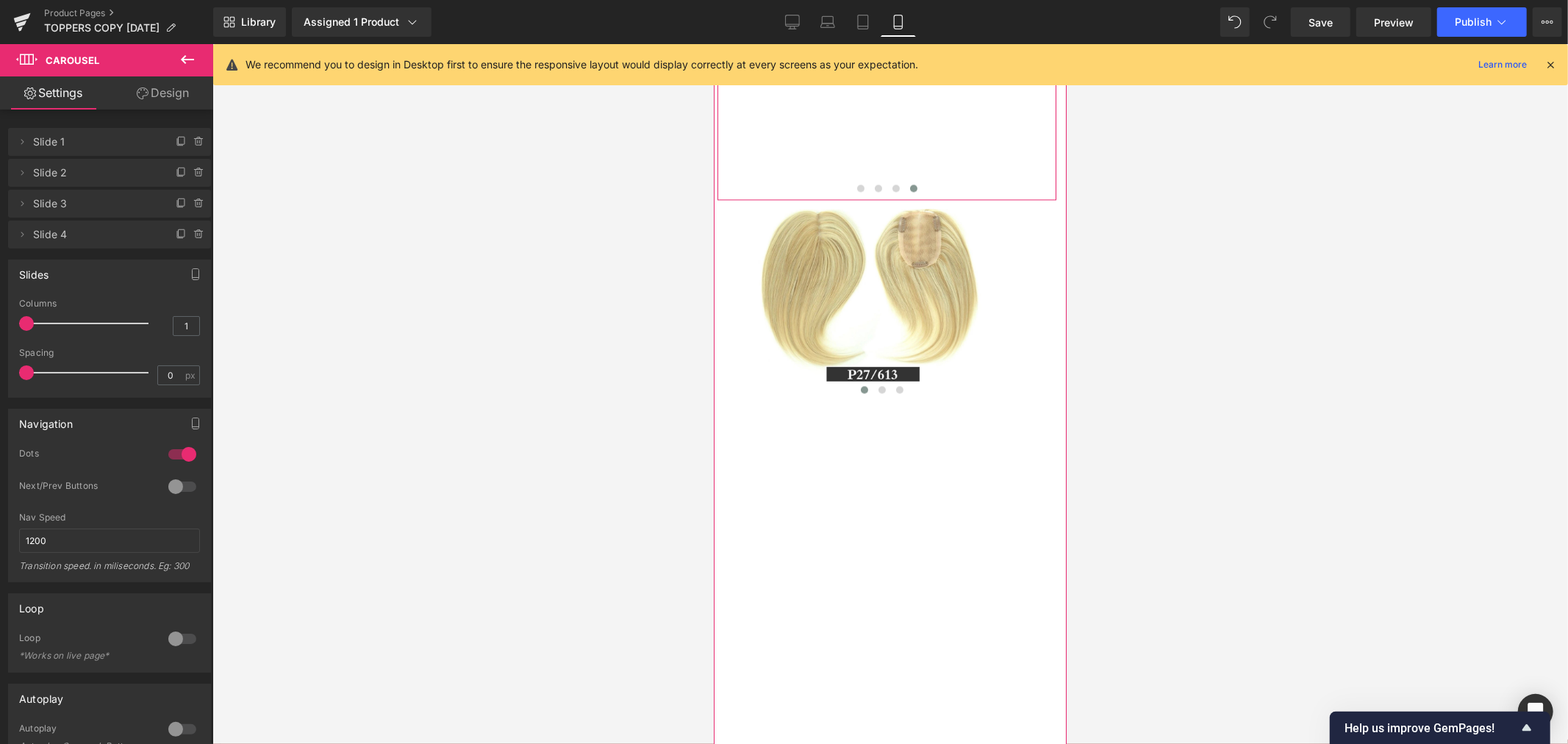
click at [877, 45] on span "Image" at bounding box center [880, 36] width 31 height 17
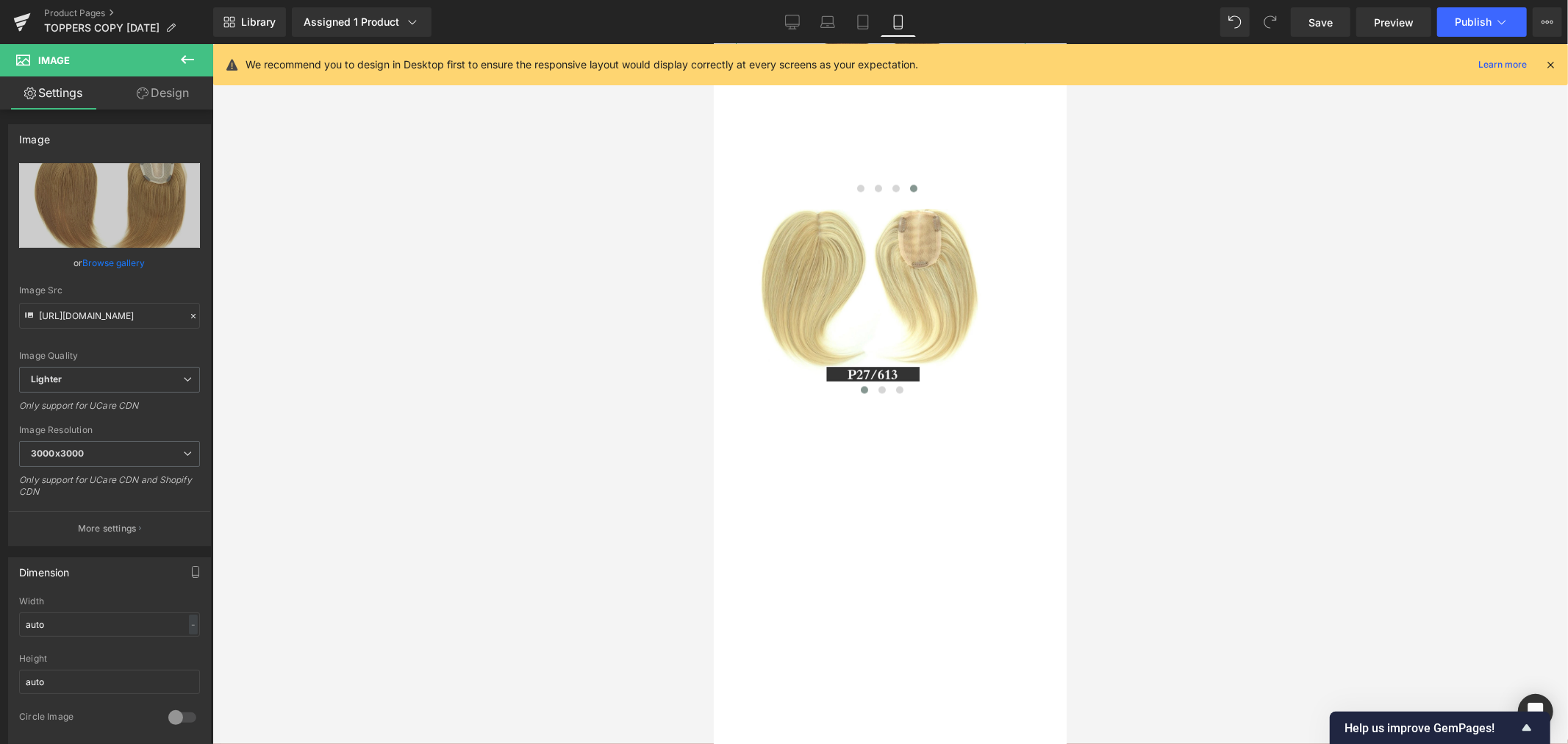
click at [166, 96] on link "Design" at bounding box center [163, 93] width 106 height 33
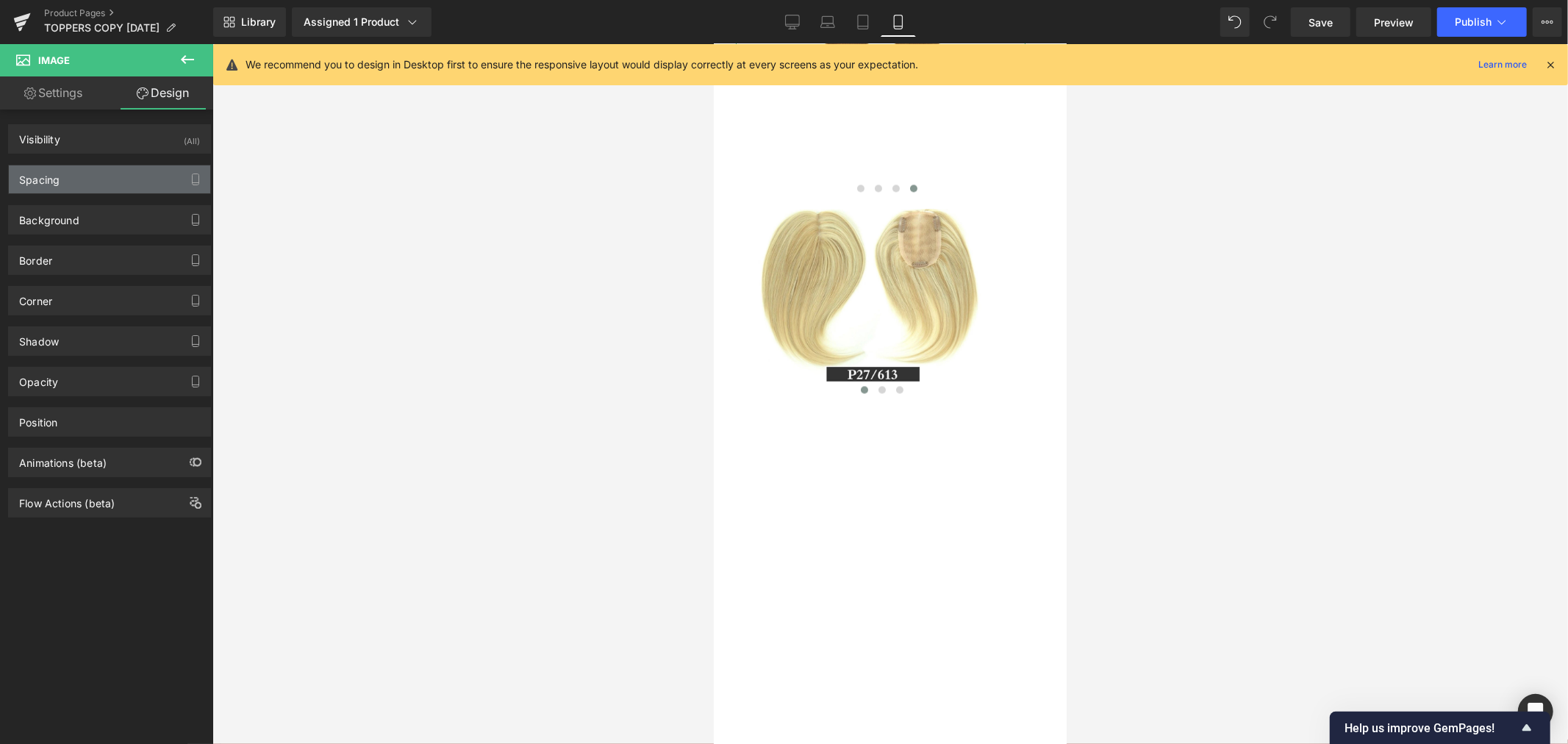
type input "0"
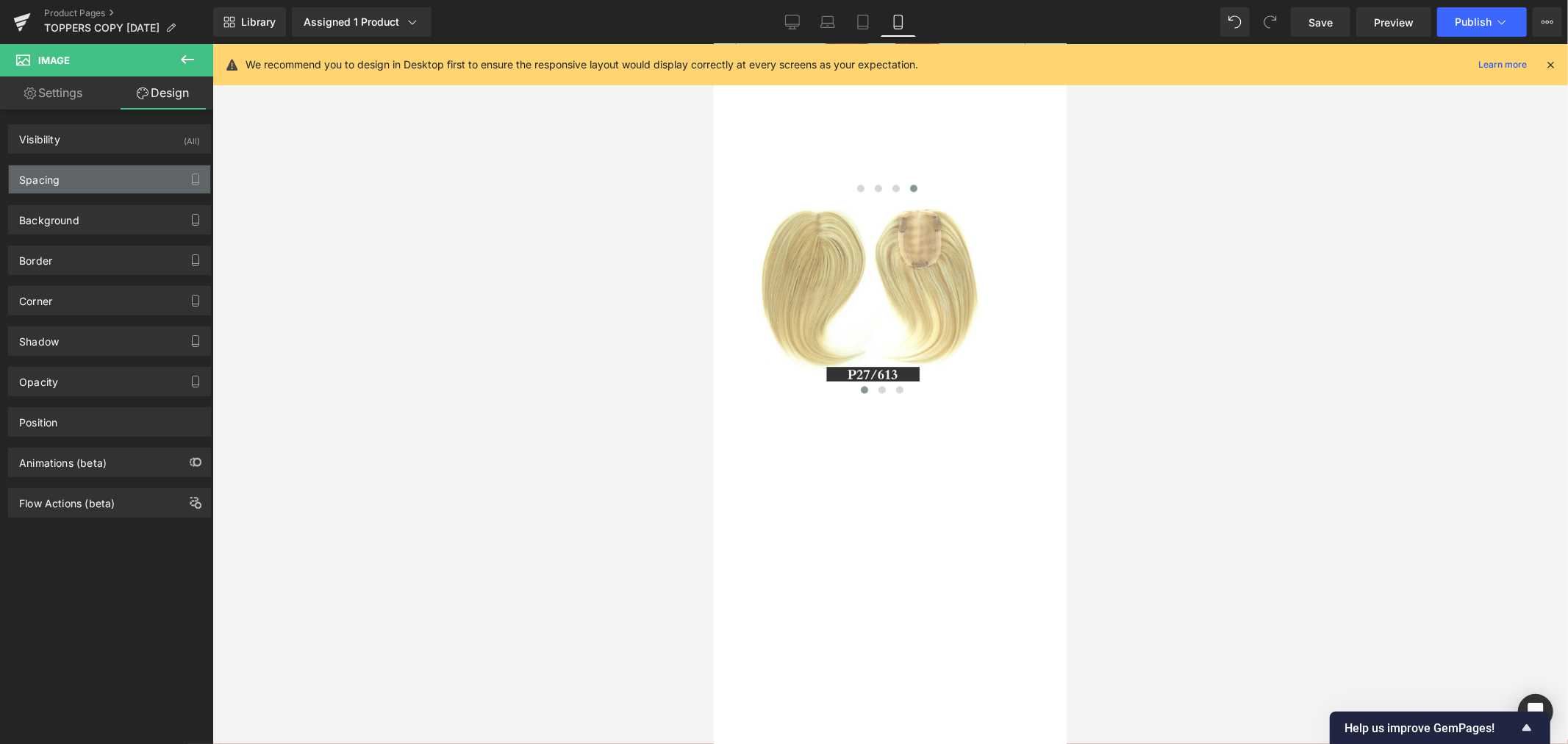
type input "100"
type input "0"
click at [132, 177] on div "Spacing" at bounding box center [110, 180] width 201 height 28
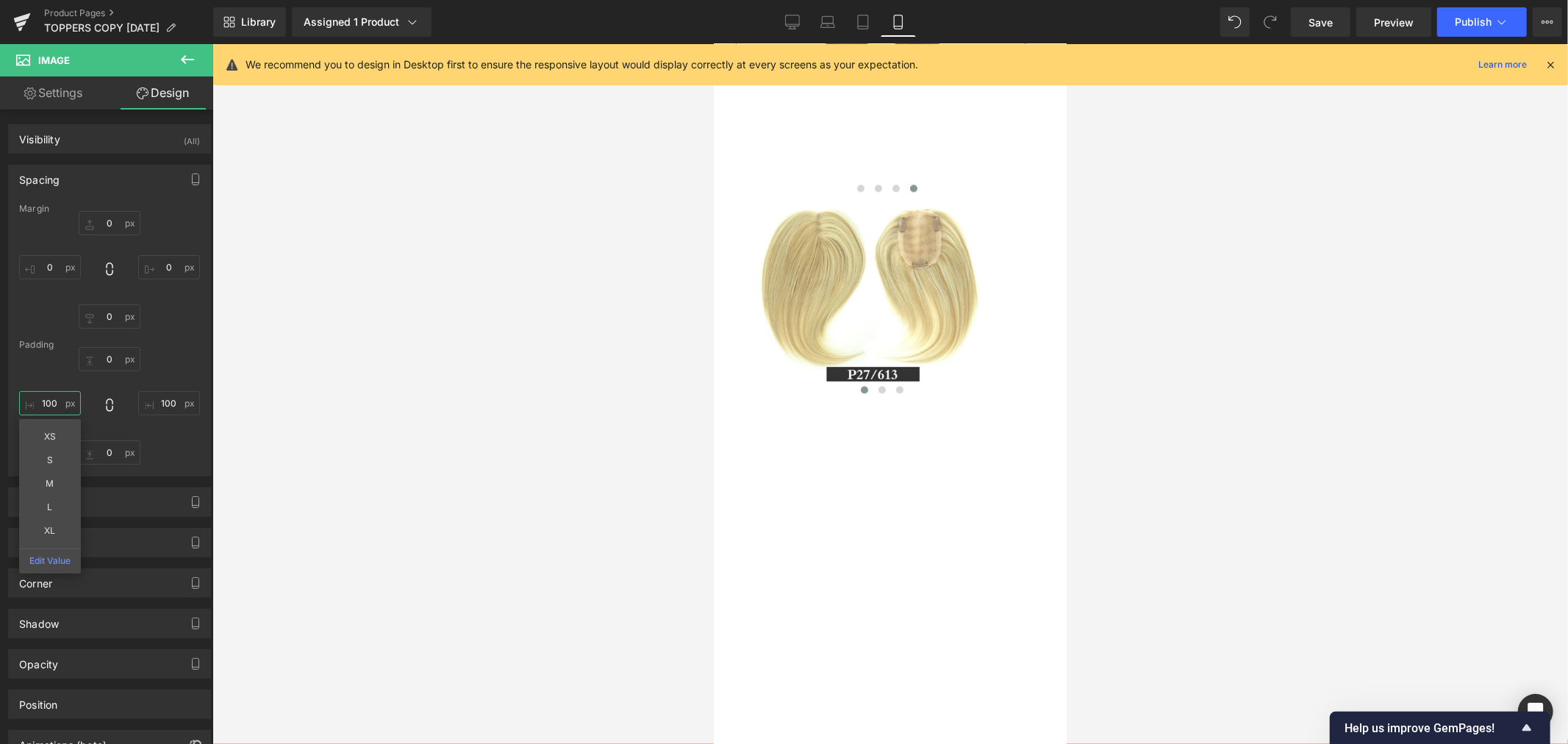
click at [53, 402] on input "100" at bounding box center [50, 402] width 62 height 24
type input "0"
click at [167, 400] on input "100" at bounding box center [169, 402] width 62 height 24
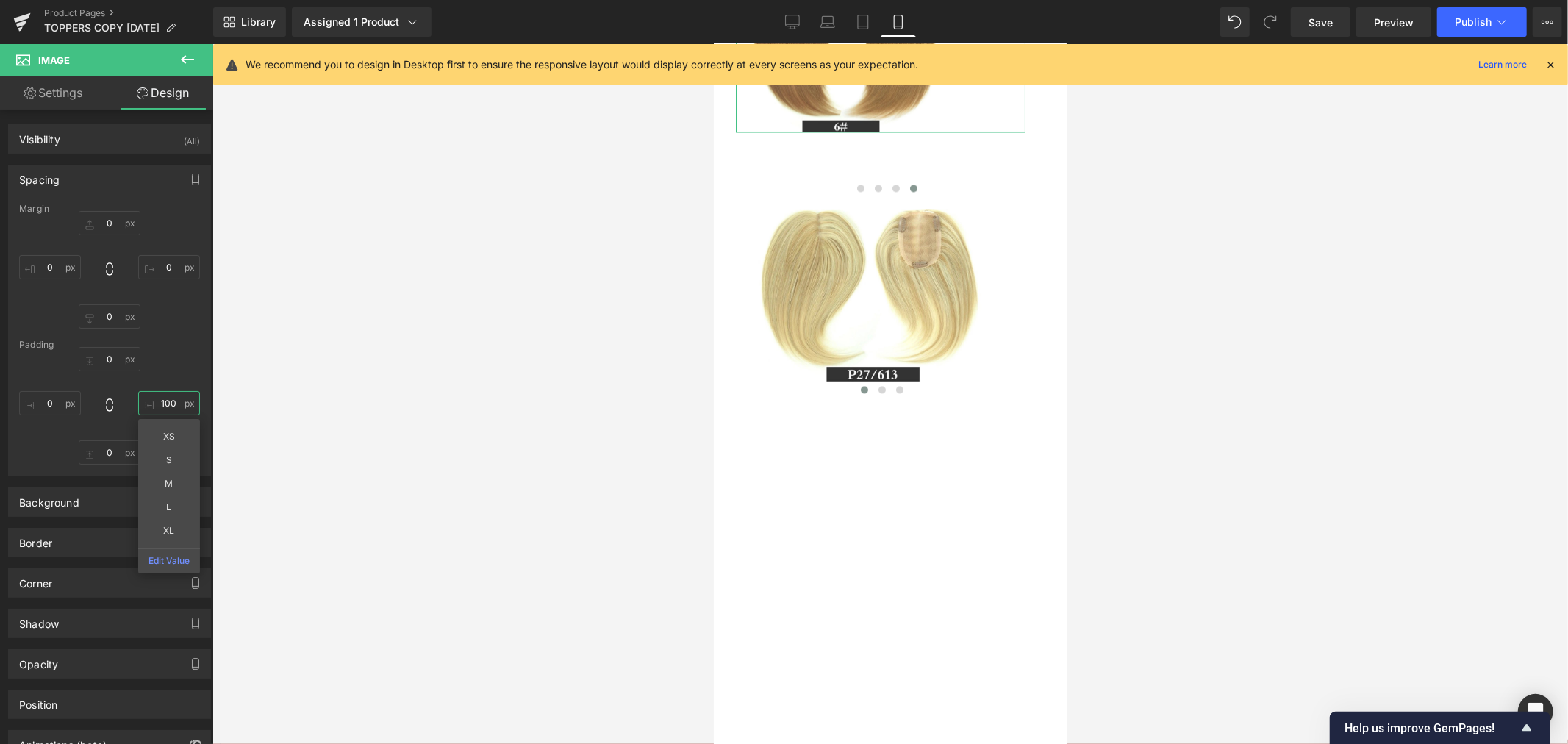
type input "0"
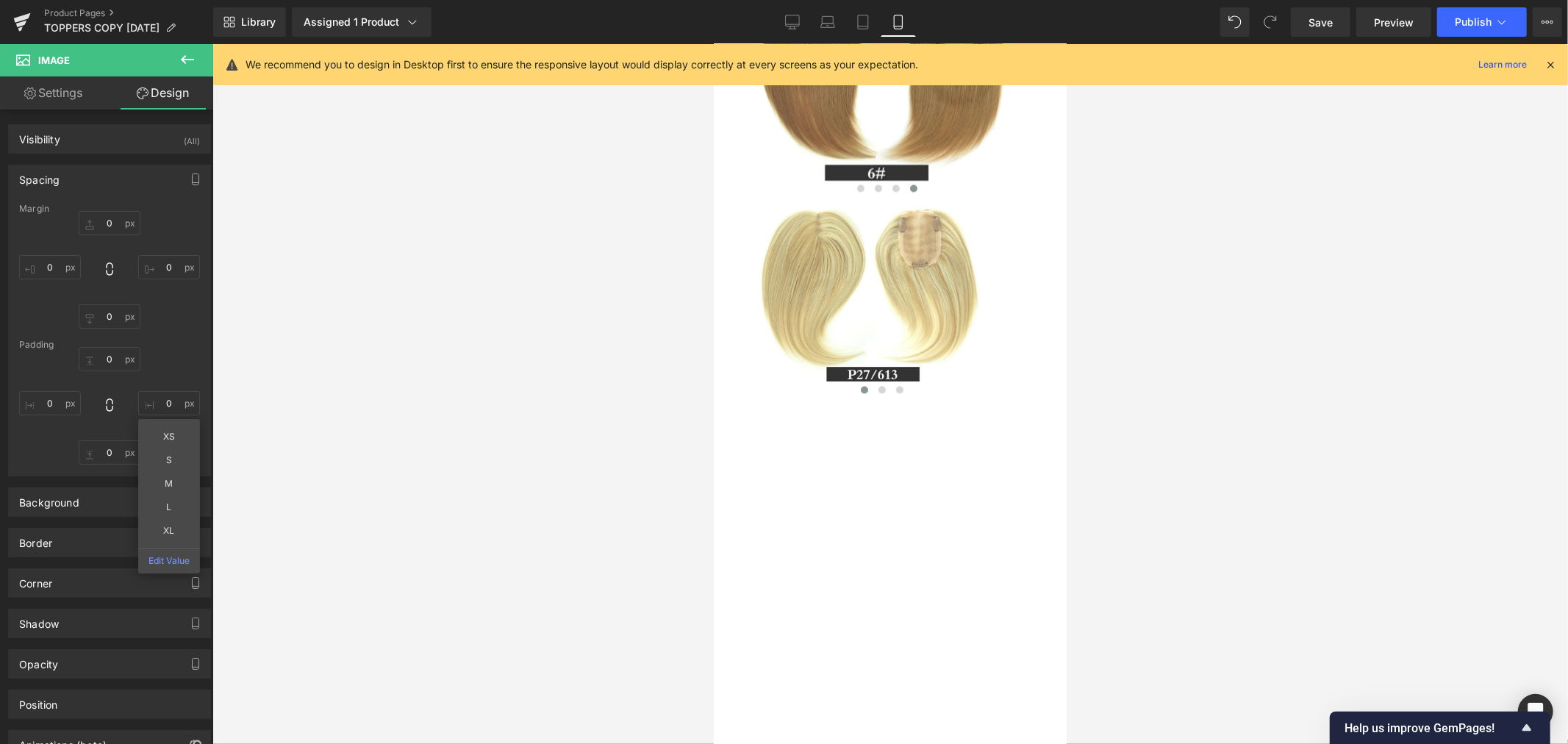
click at [1437, 432] on div at bounding box center [890, 394] width 1355 height 700
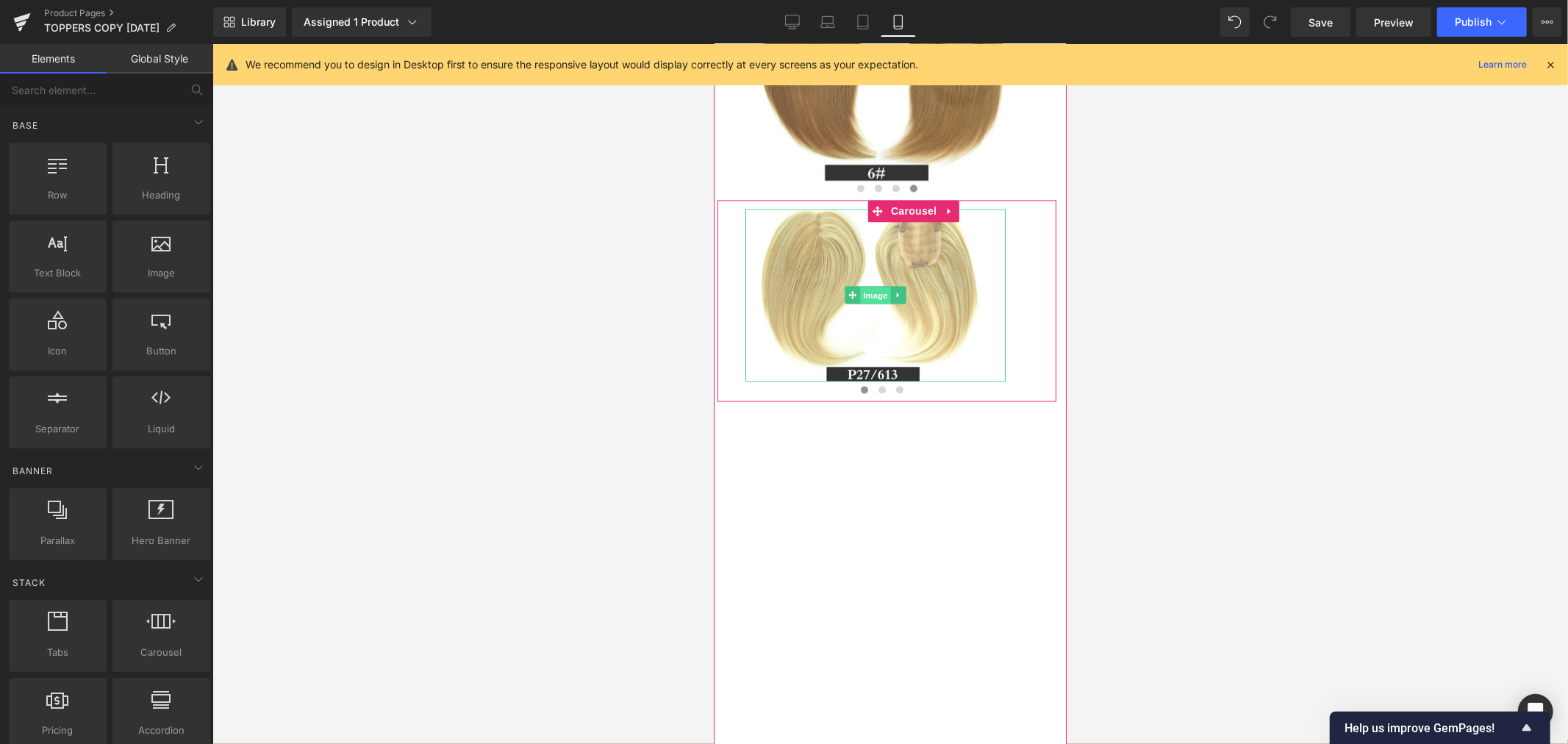
click at [878, 303] on span "Image" at bounding box center [874, 294] width 31 height 17
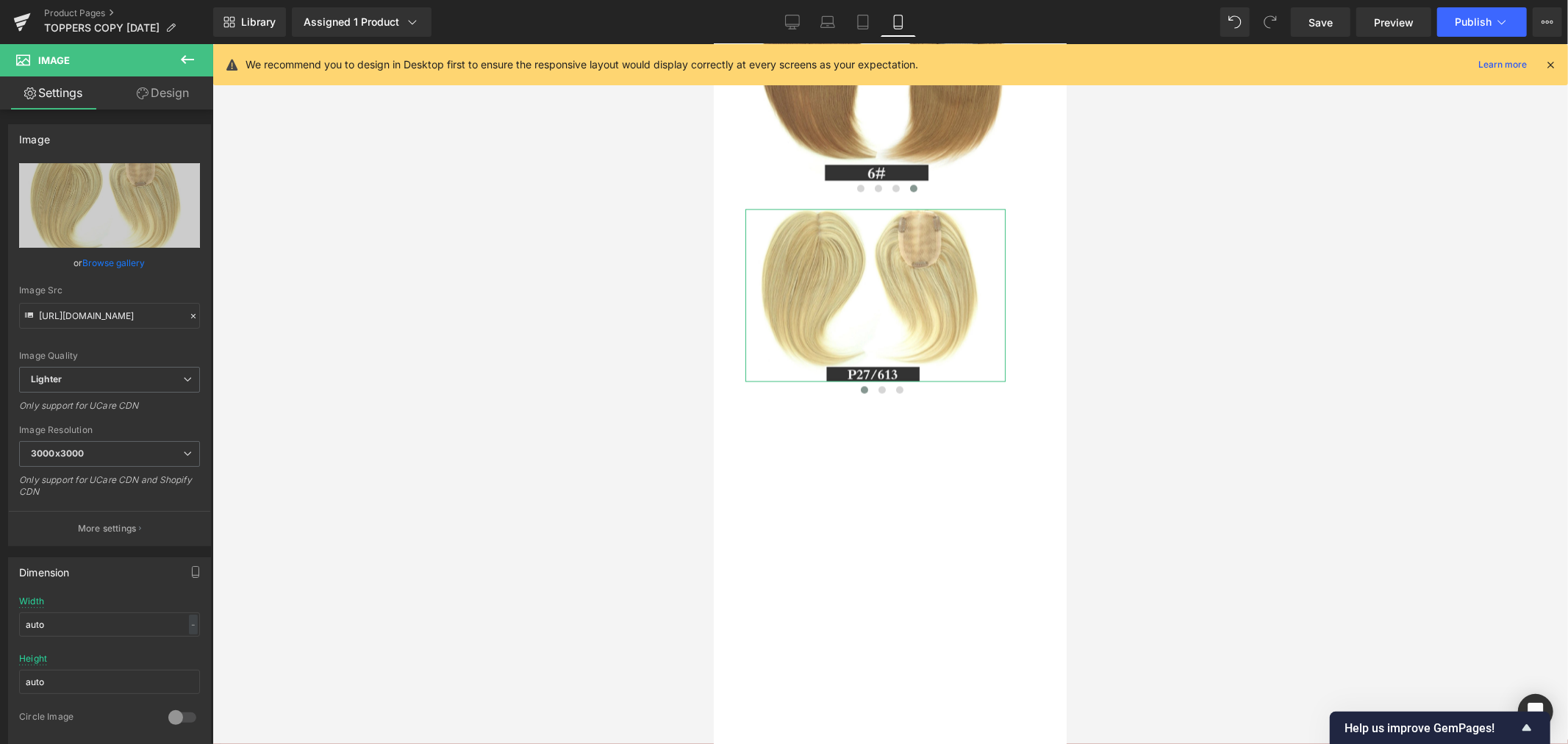
click at [172, 89] on link "Design" at bounding box center [163, 93] width 106 height 33
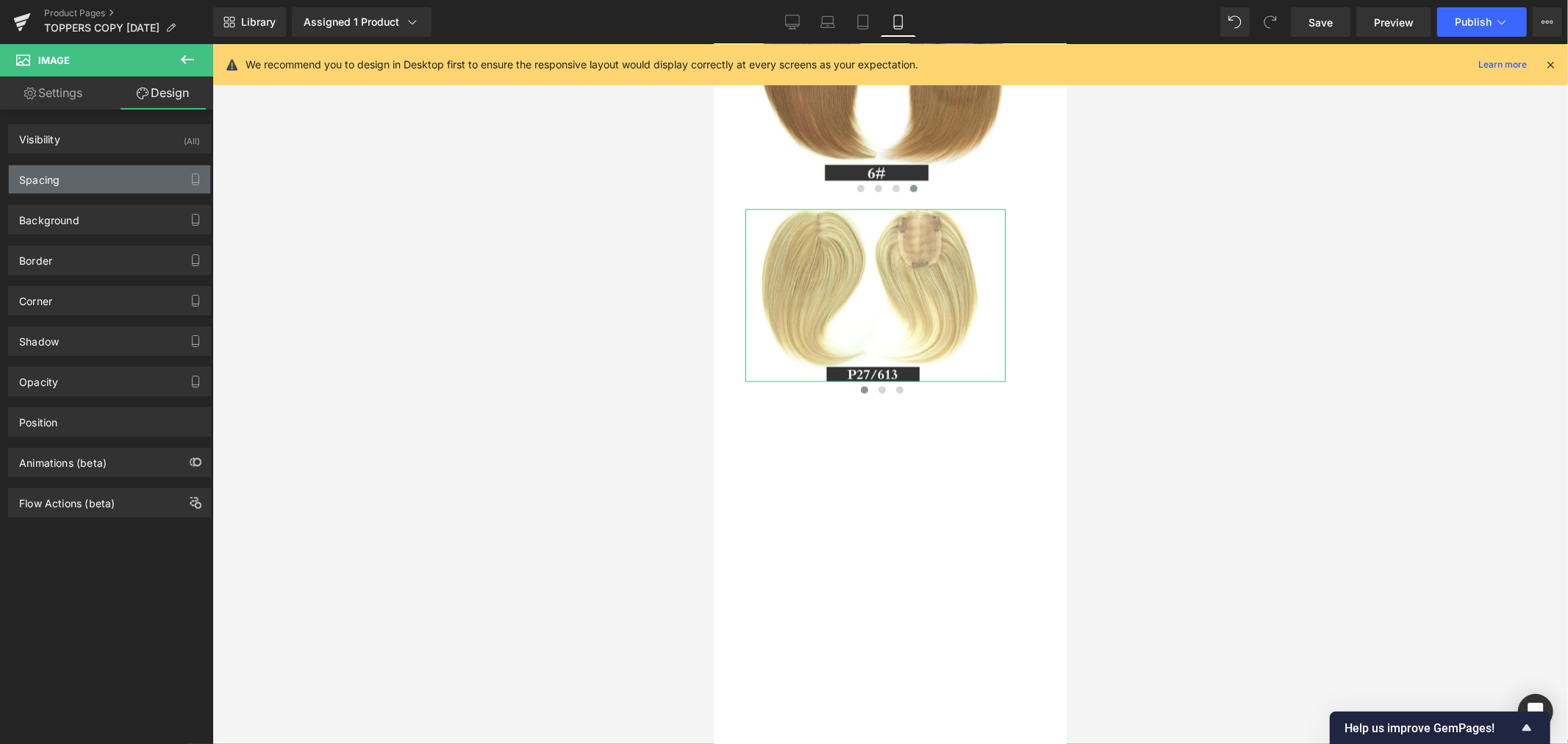
click at [94, 184] on div "Spacing" at bounding box center [110, 180] width 201 height 28
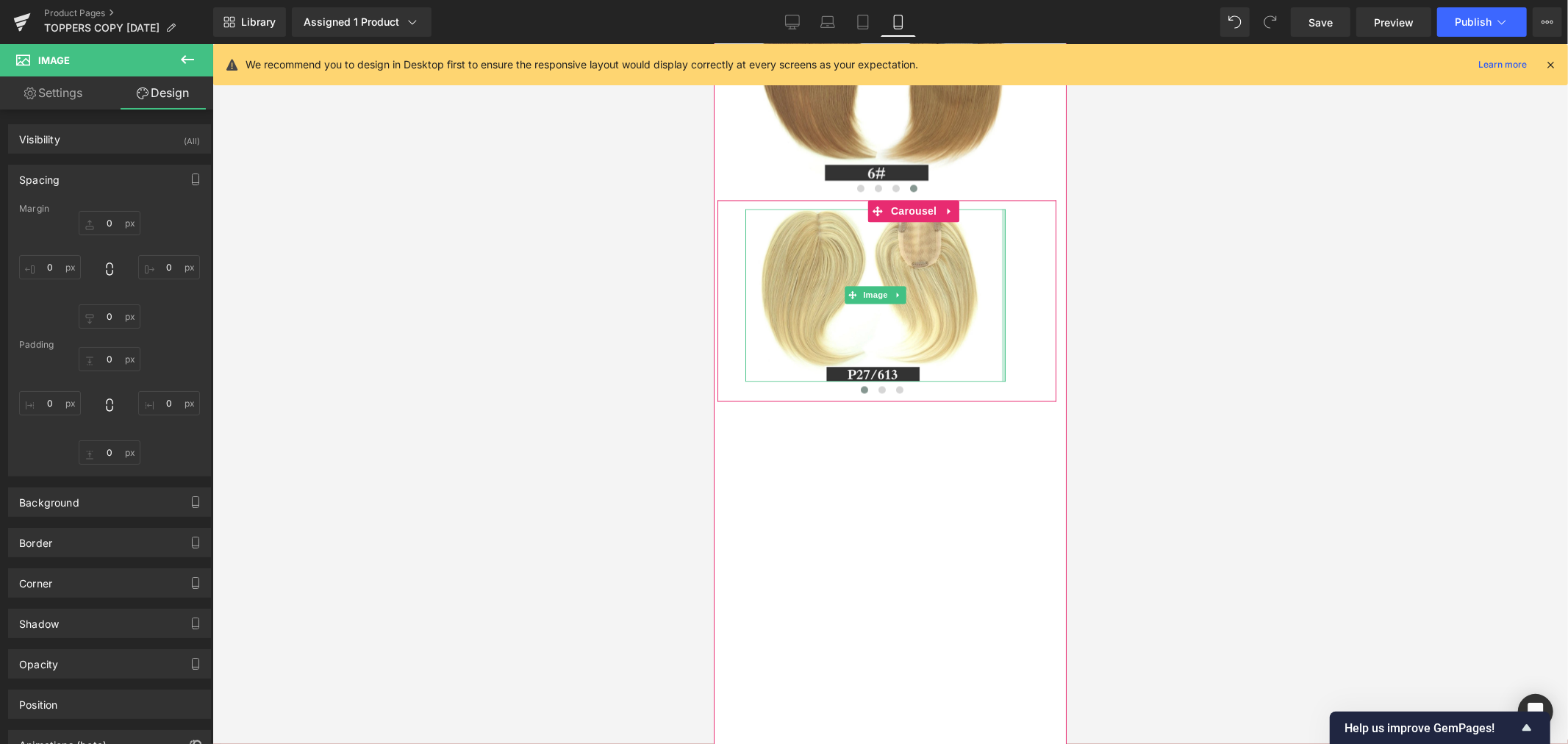
type input "0px"
drag, startPoint x: 1002, startPoint y: 456, endPoint x: 1018, endPoint y: 455, distance: 16.0
click at [1018, 401] on div "Image Image" at bounding box center [886, 300] width 339 height 201
click at [909, 221] on span "Carousel" at bounding box center [913, 210] width 53 height 22
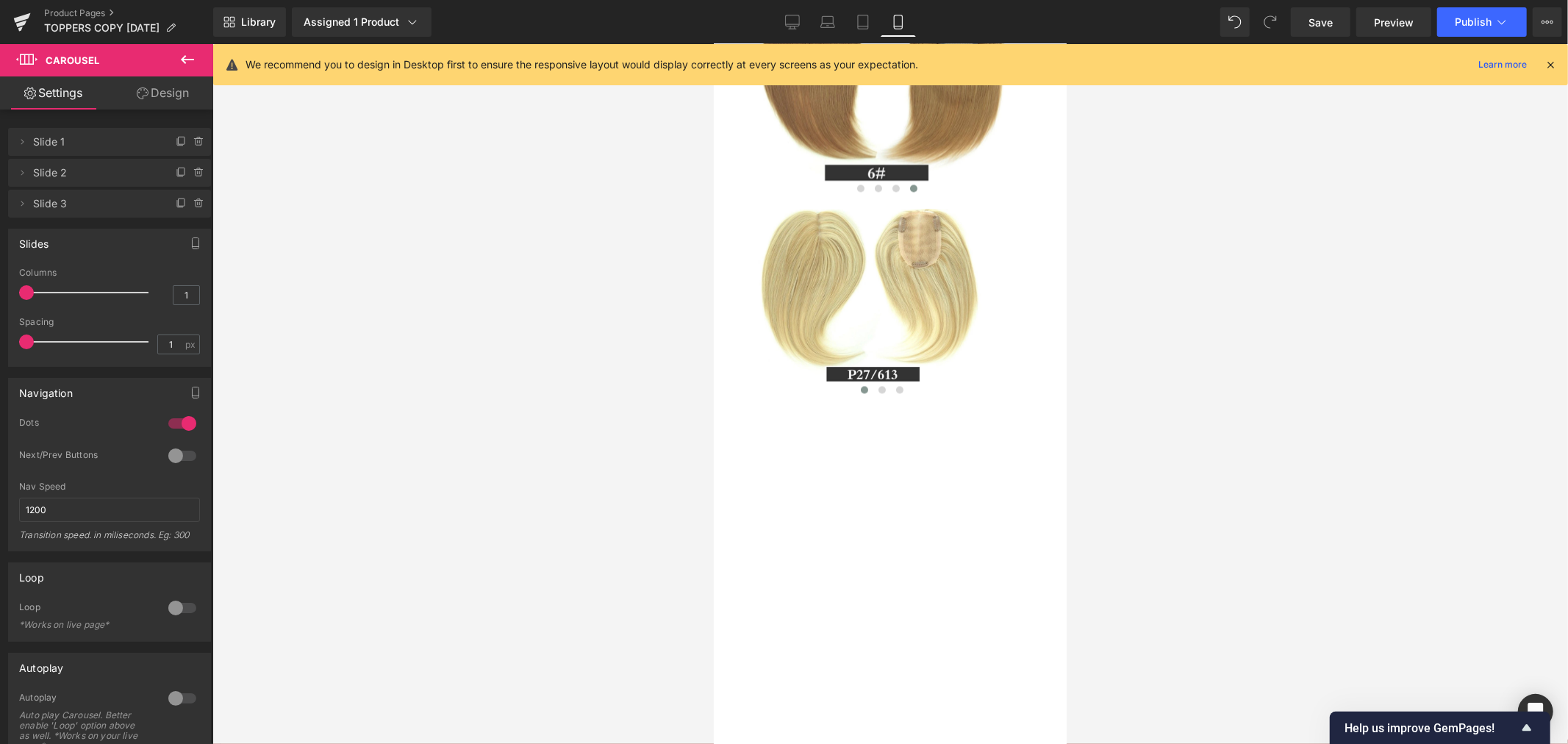
type input "0"
drag, startPoint x: 37, startPoint y: 339, endPoint x: -12, endPoint y: 342, distance: 49.1
click at [0, 342] on html "Carousel You are previewing how the will restyle your page. You can not edit El…" at bounding box center [784, 372] width 1568 height 744
click at [887, 94] on span "Image" at bounding box center [880, 85] width 31 height 17
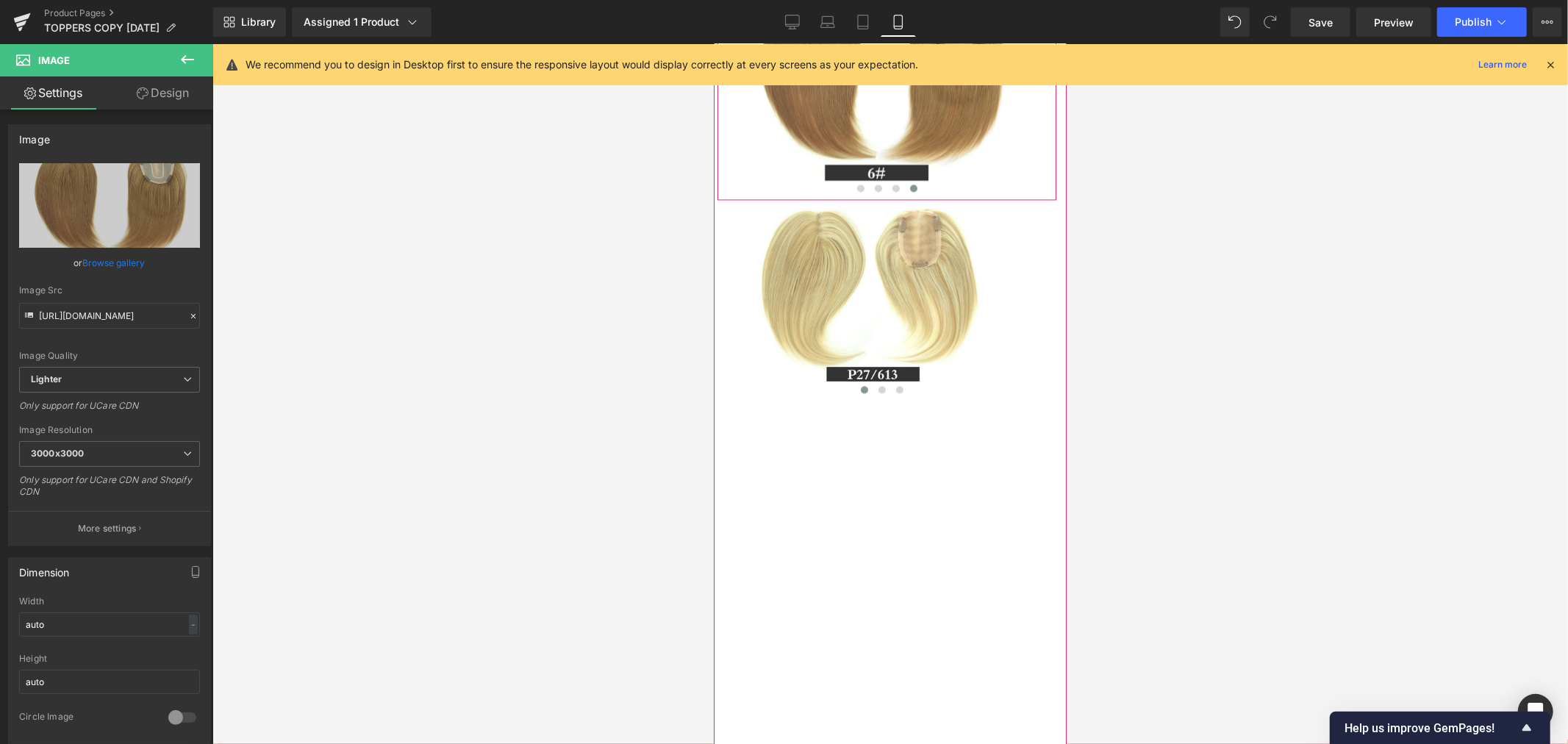
click at [896, 11] on span "Carousel" at bounding box center [898, 0] width 53 height 22
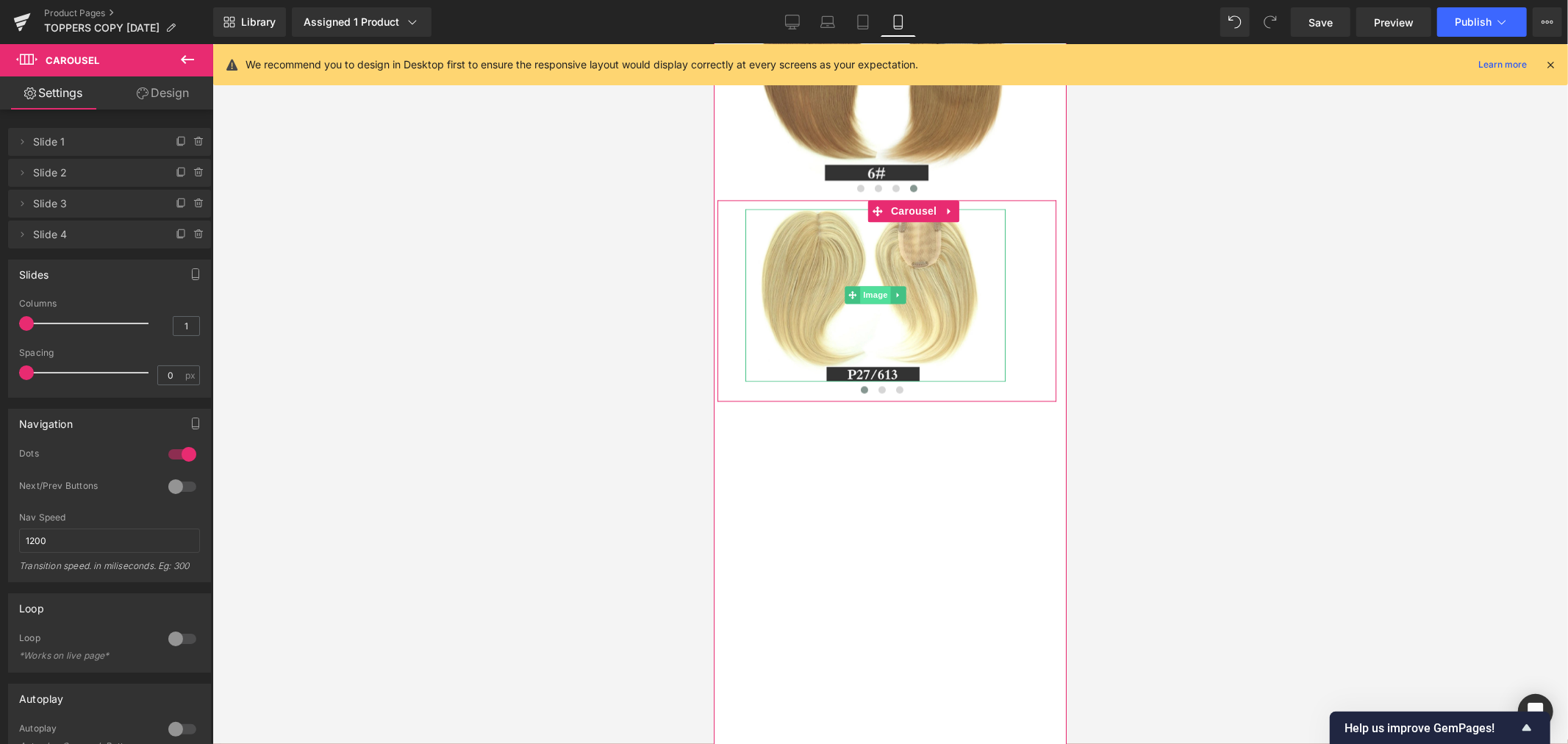
click at [874, 303] on span "Image" at bounding box center [874, 293] width 31 height 17
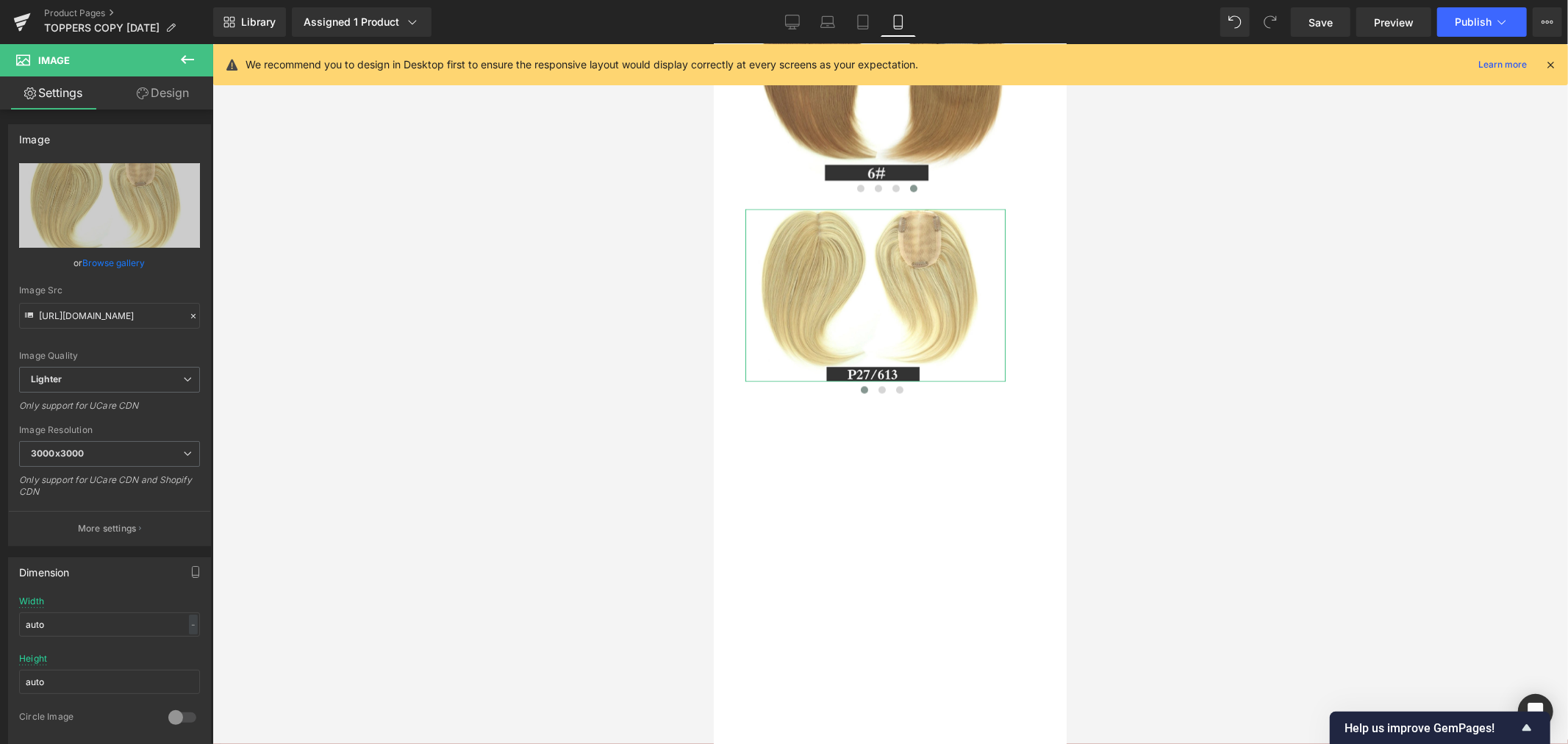
click at [157, 86] on link "Design" at bounding box center [163, 93] width 106 height 33
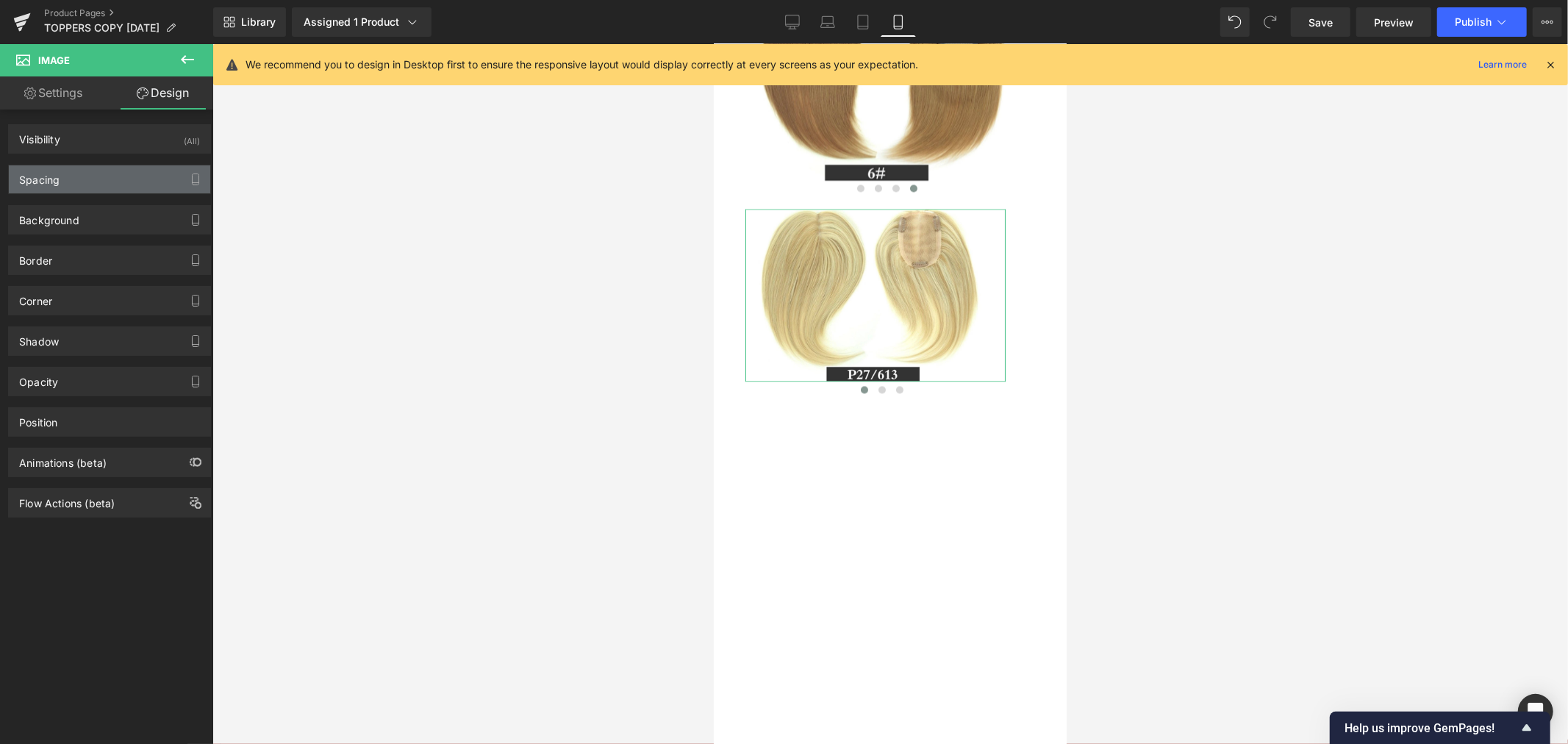
type input "0"
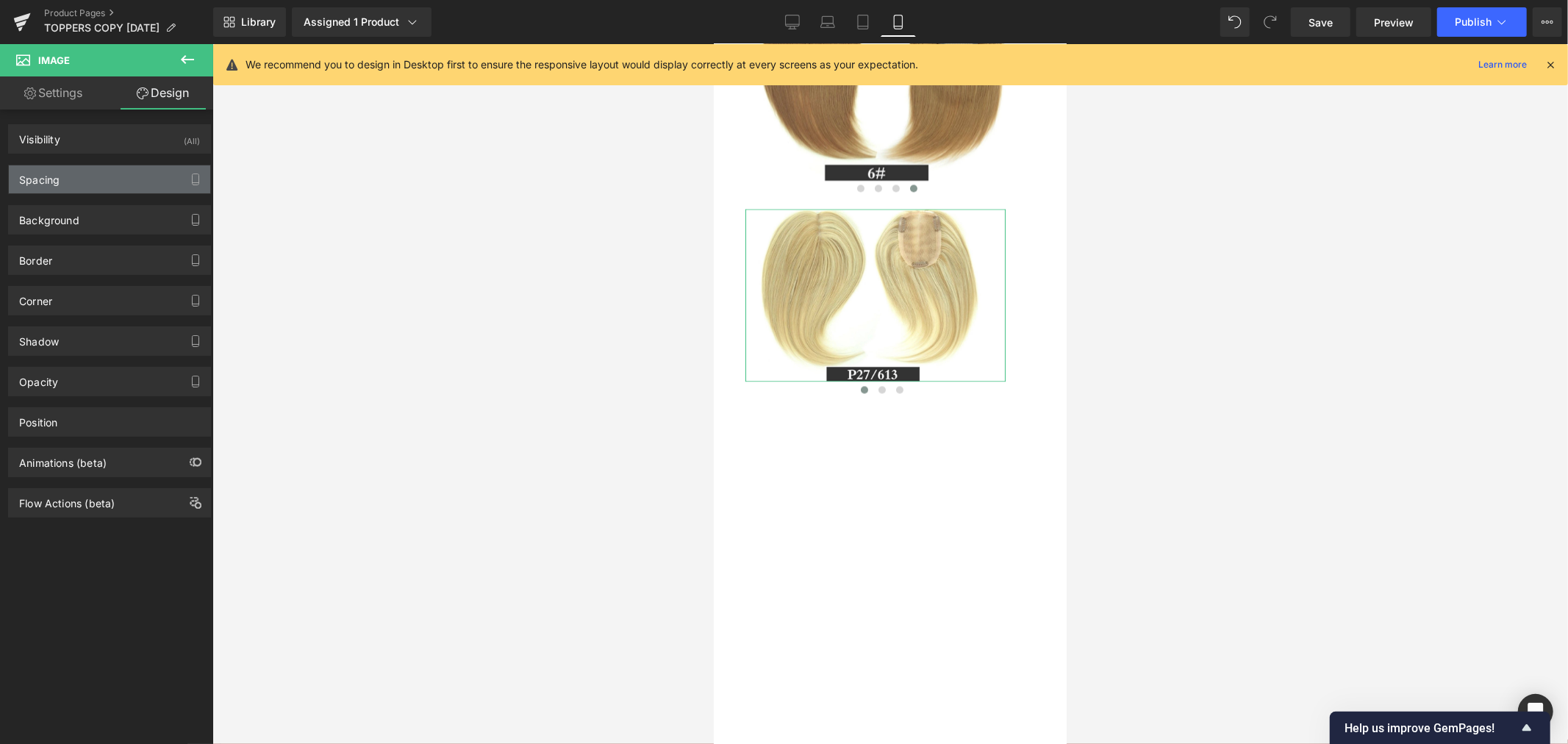
type input "0"
click at [123, 180] on div "Spacing" at bounding box center [110, 180] width 201 height 28
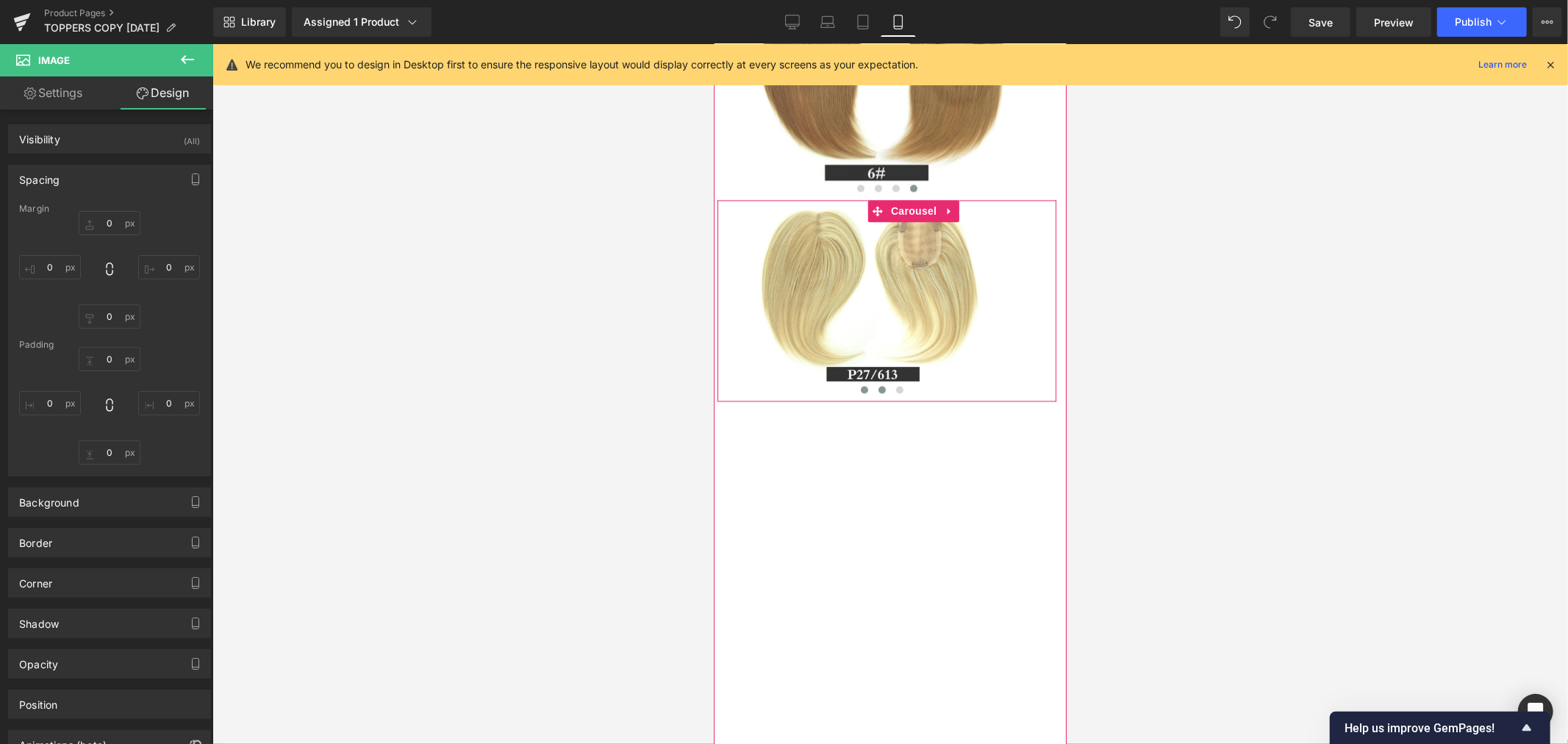
click at [872, 396] on button at bounding box center [880, 389] width 17 height 15
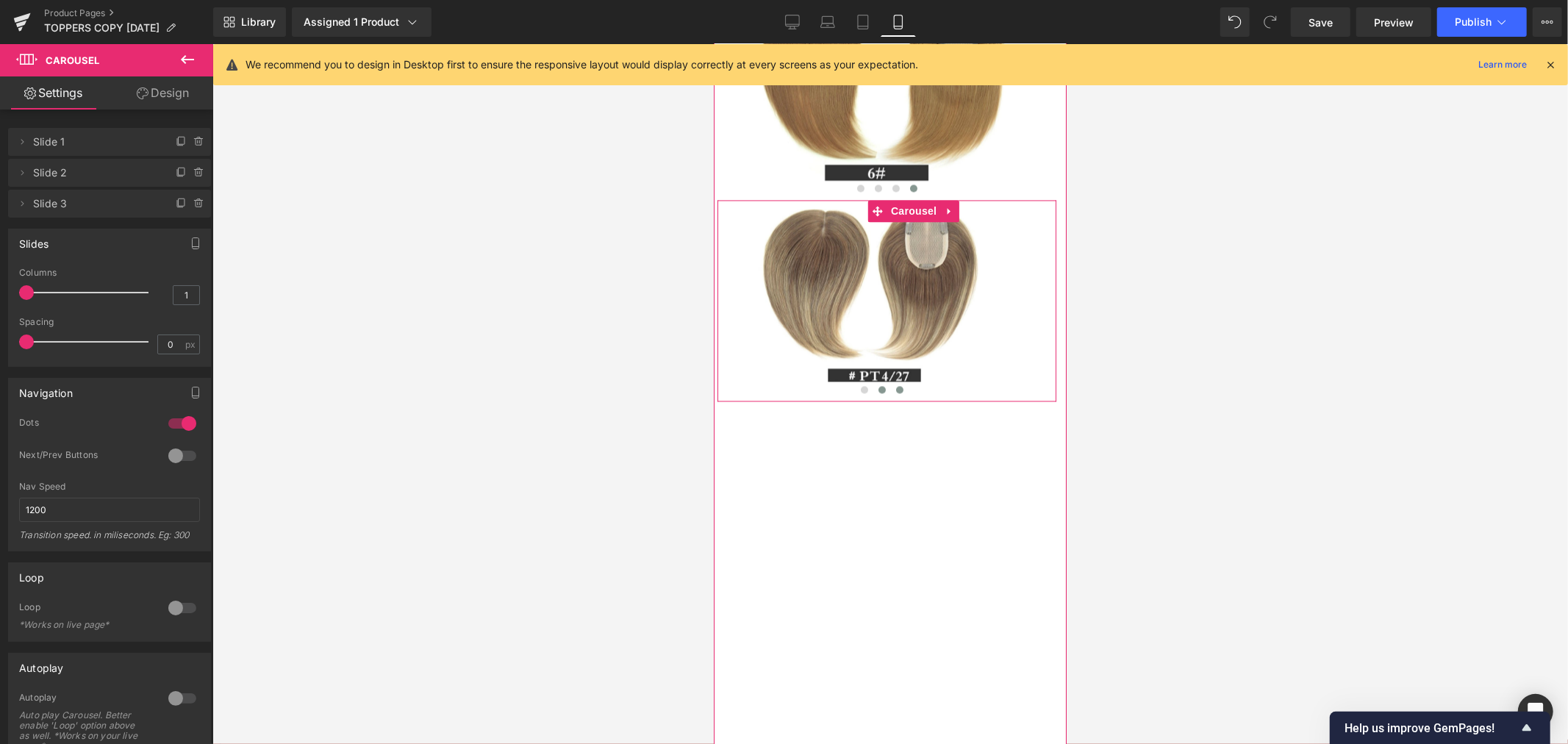
click at [895, 392] on span at bounding box center [899, 388] width 7 height 7
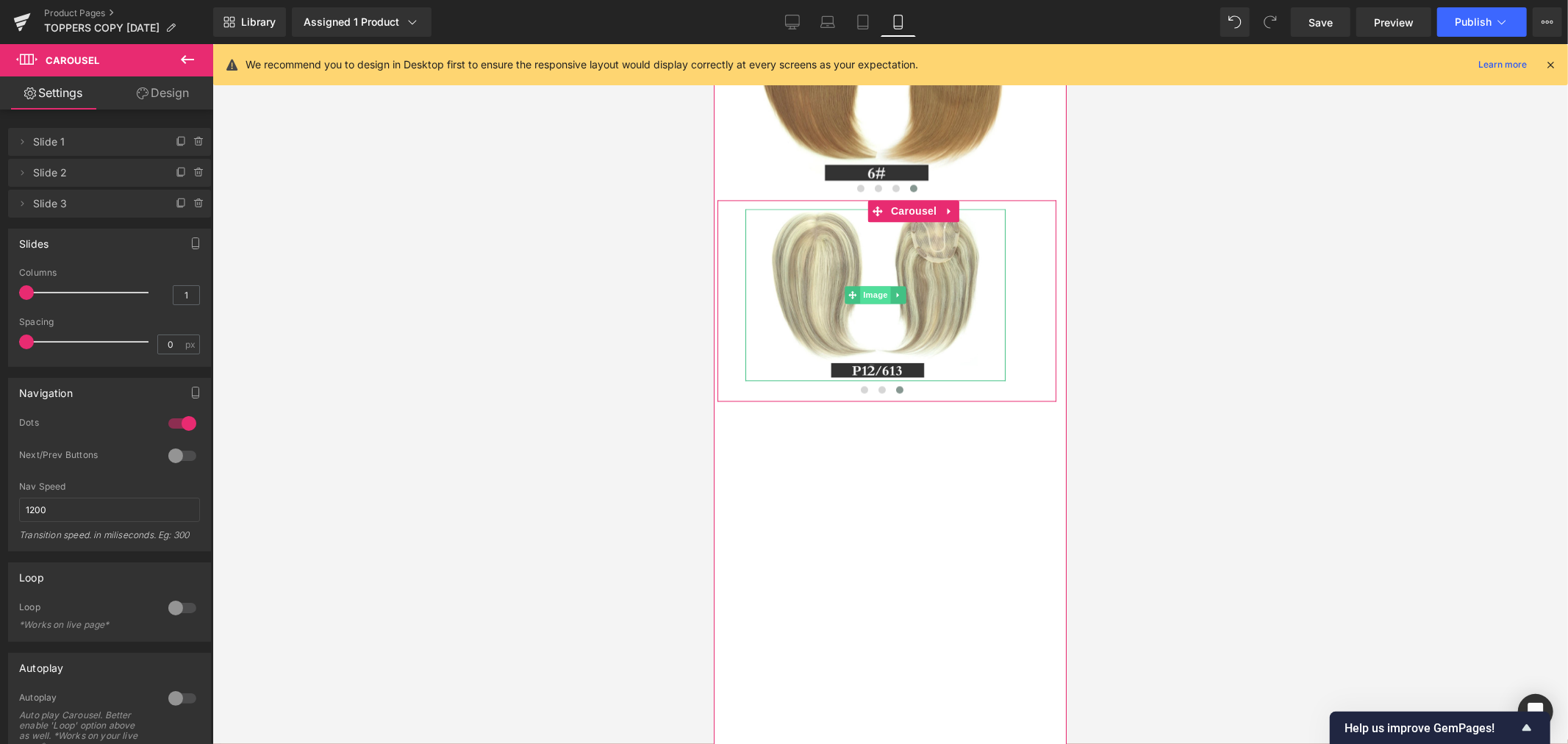
click at [872, 303] on span "Image" at bounding box center [874, 293] width 31 height 17
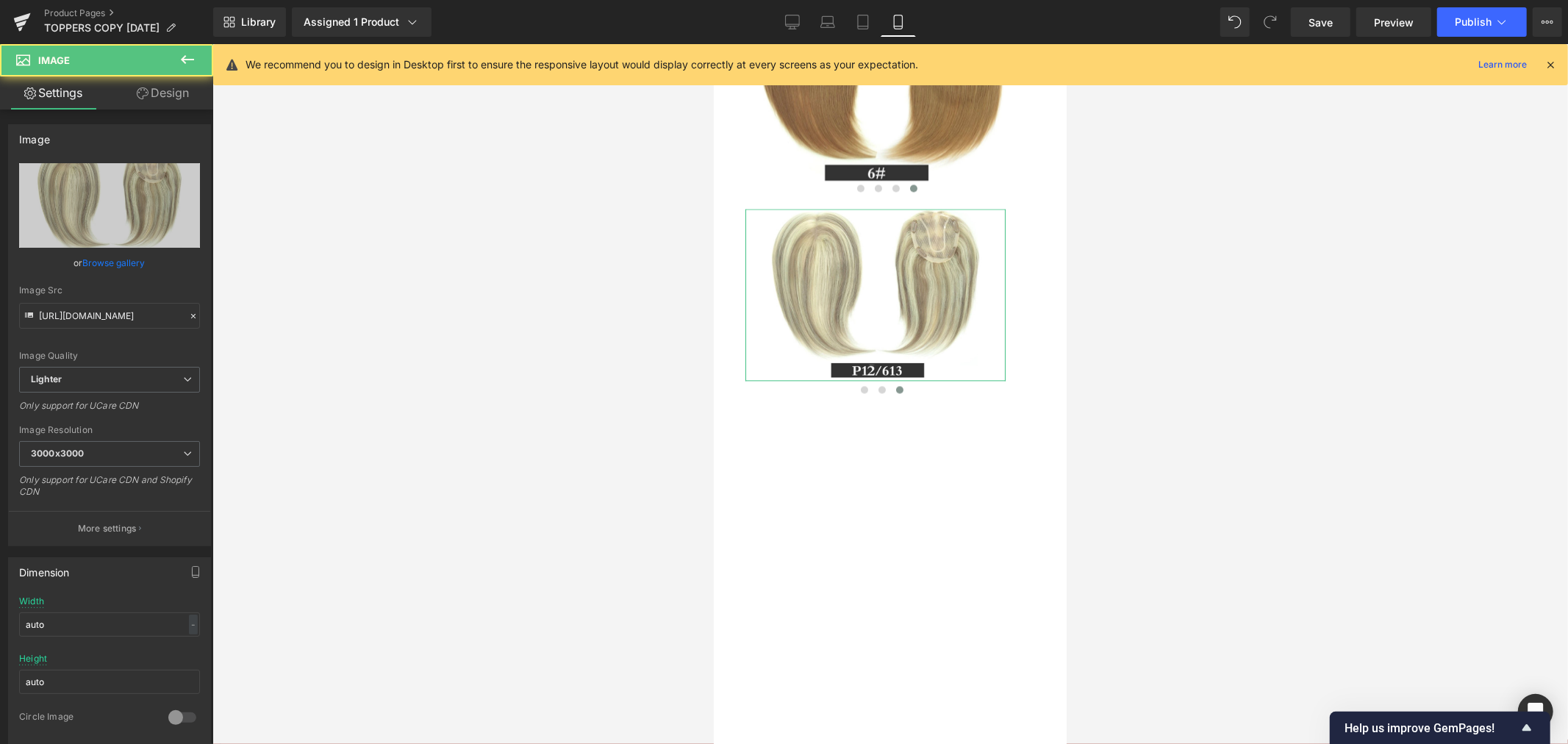
click at [169, 91] on link "Design" at bounding box center [163, 93] width 106 height 33
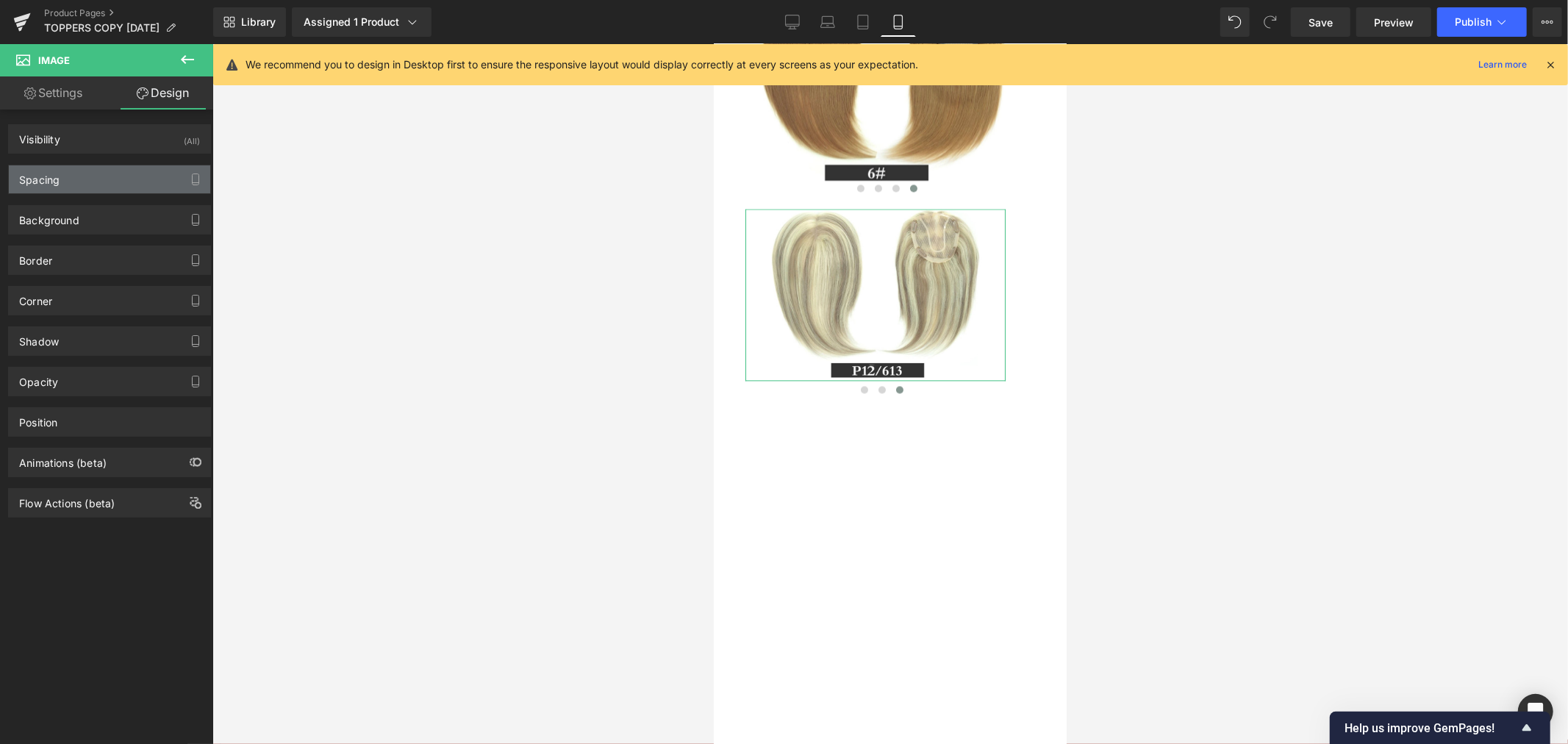
type input "0"
click at [122, 175] on div "Spacing" at bounding box center [110, 180] width 201 height 28
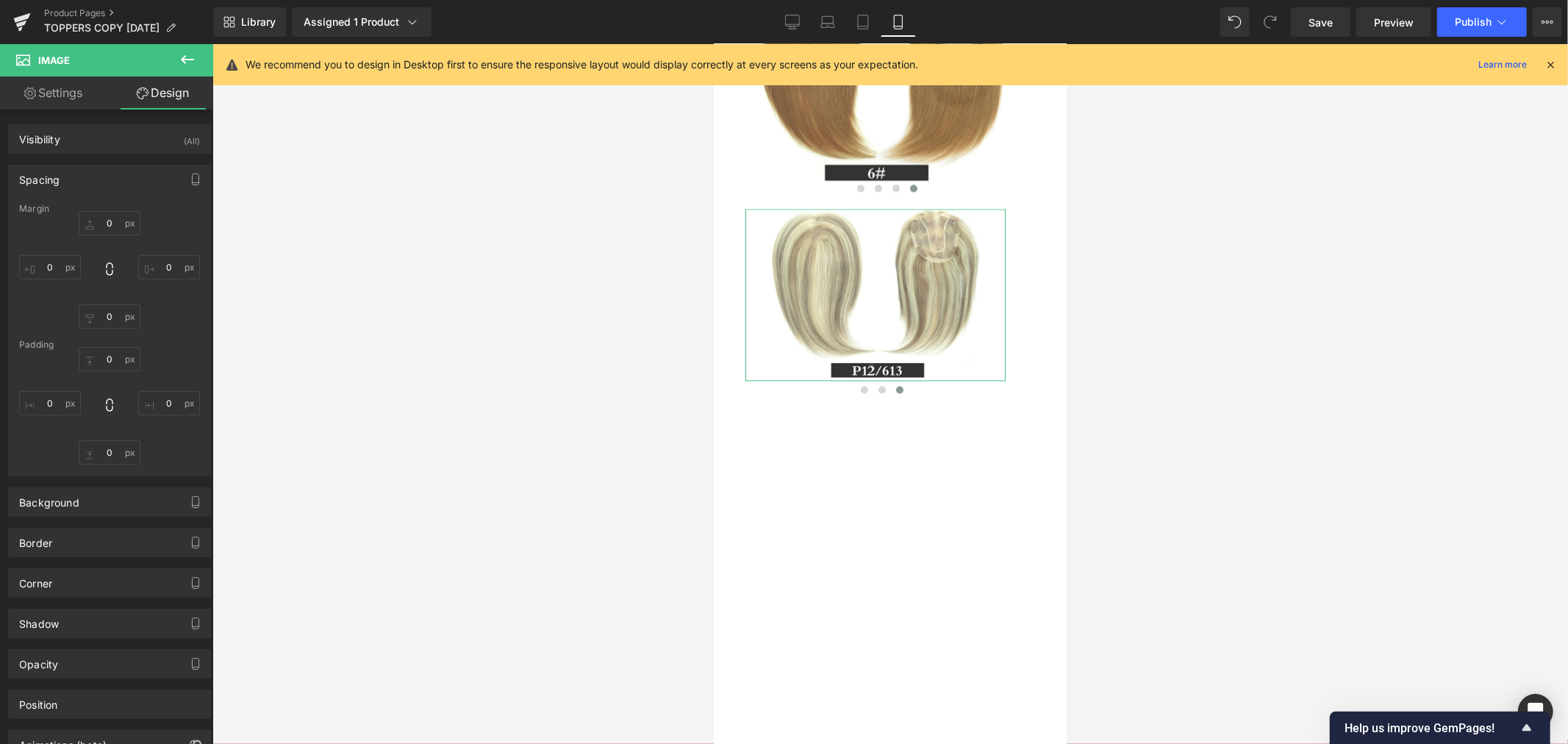
click at [48, 100] on link "Settings" at bounding box center [53, 93] width 106 height 33
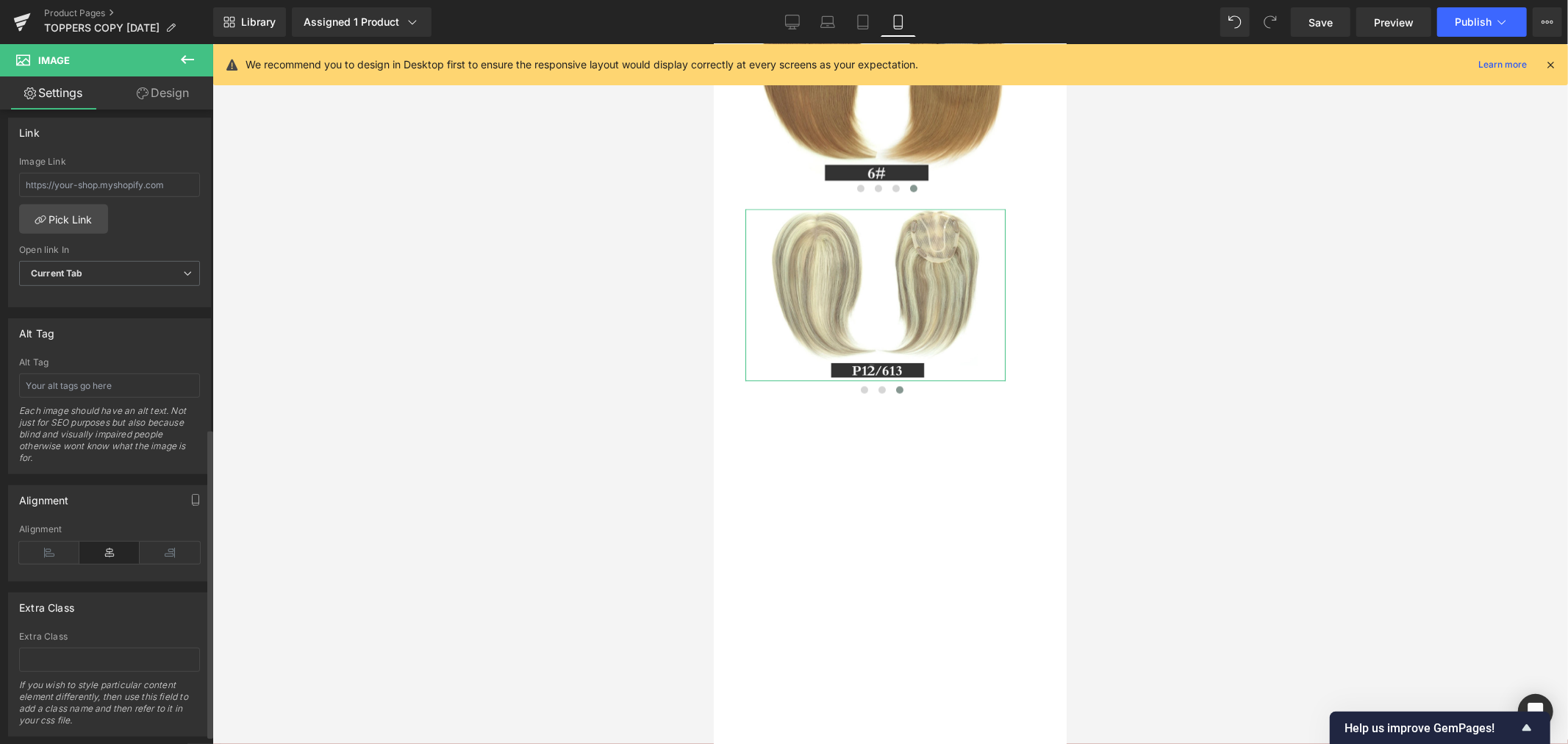
scroll to position [653, 0]
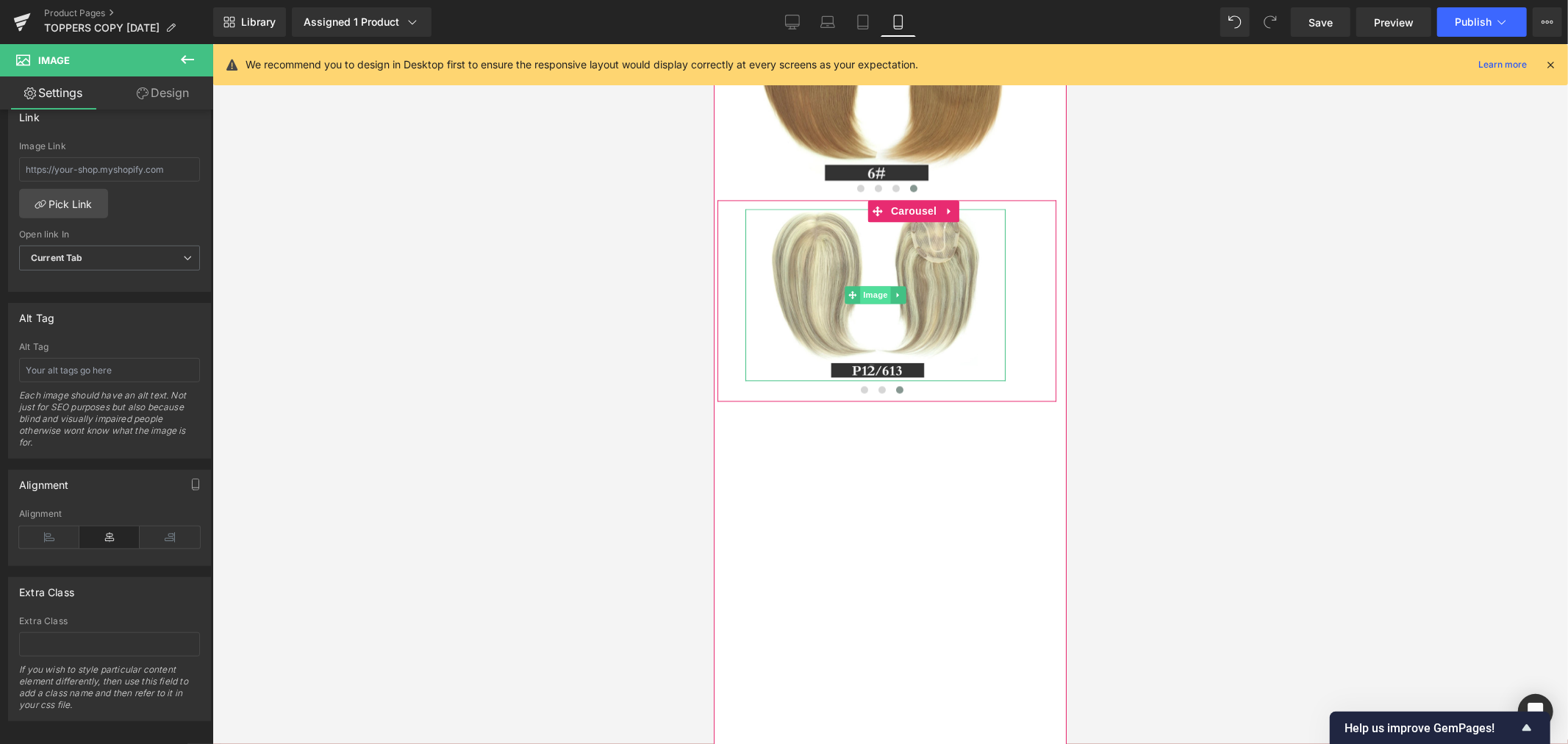
click at [874, 303] on span "Image" at bounding box center [874, 293] width 31 height 17
drag, startPoint x: 1000, startPoint y: 441, endPoint x: 1038, endPoint y: 443, distance: 38.1
click at [1038, 401] on div "Image Image" at bounding box center [886, 300] width 339 height 201
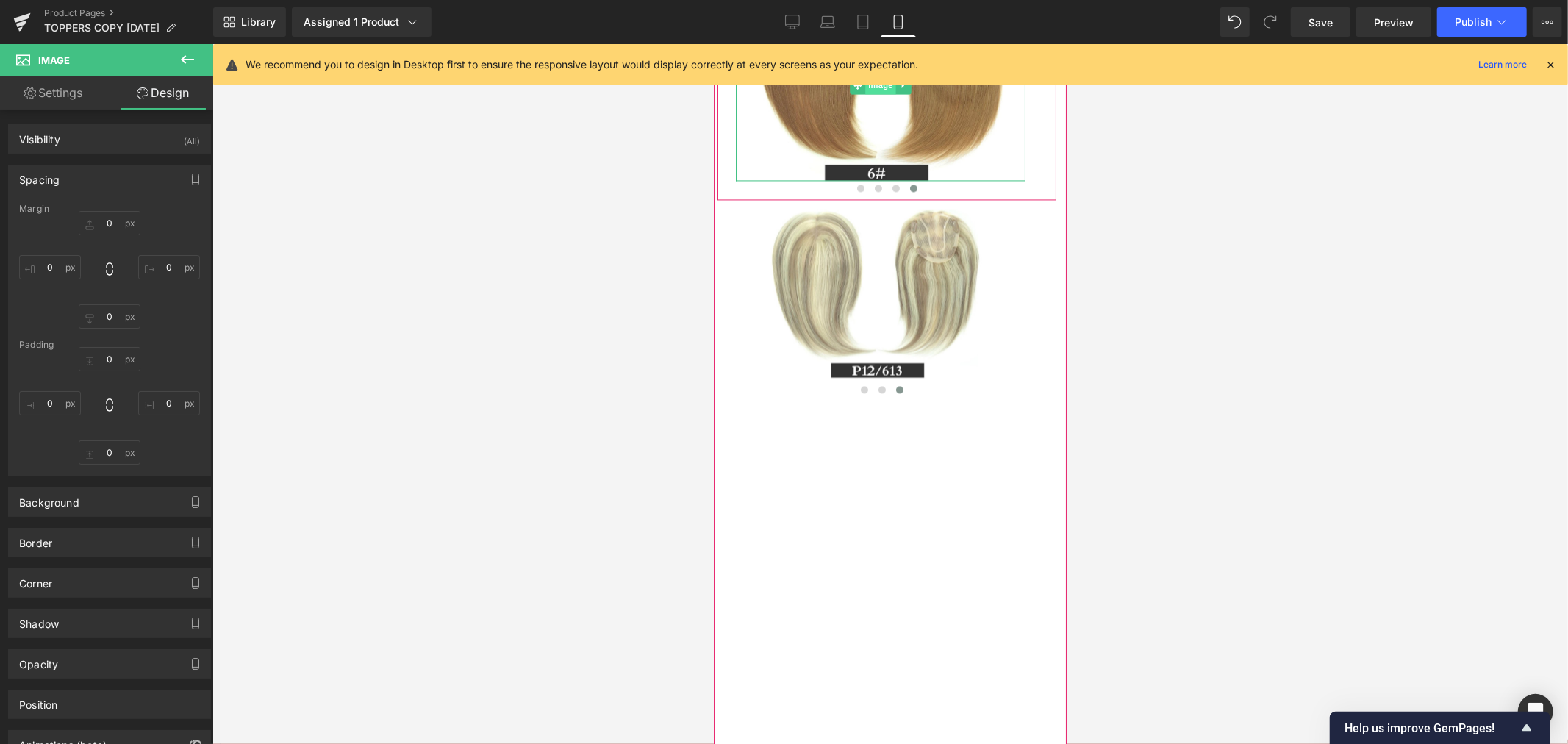
click at [880, 93] on span "Image" at bounding box center [880, 84] width 31 height 17
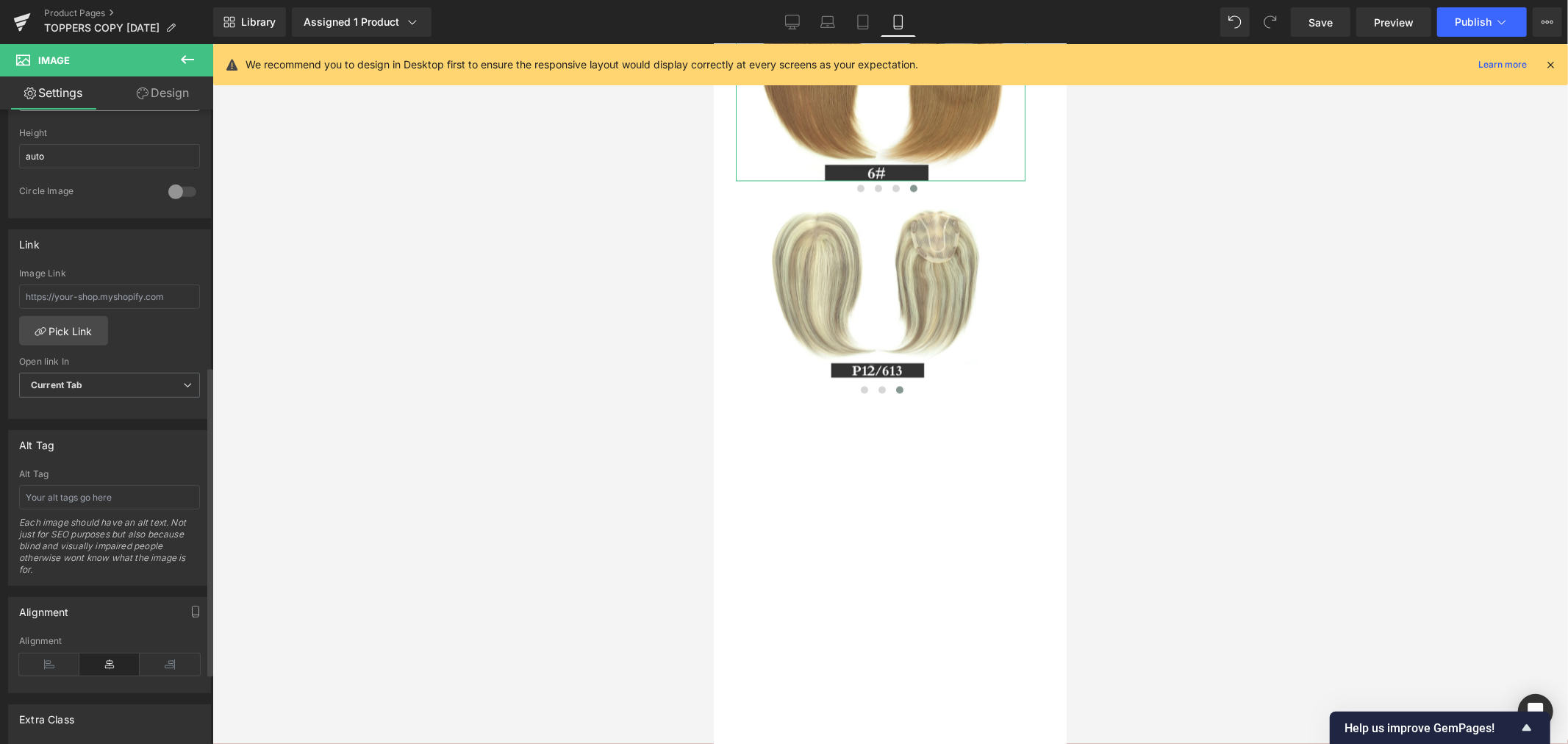
scroll to position [427, 0]
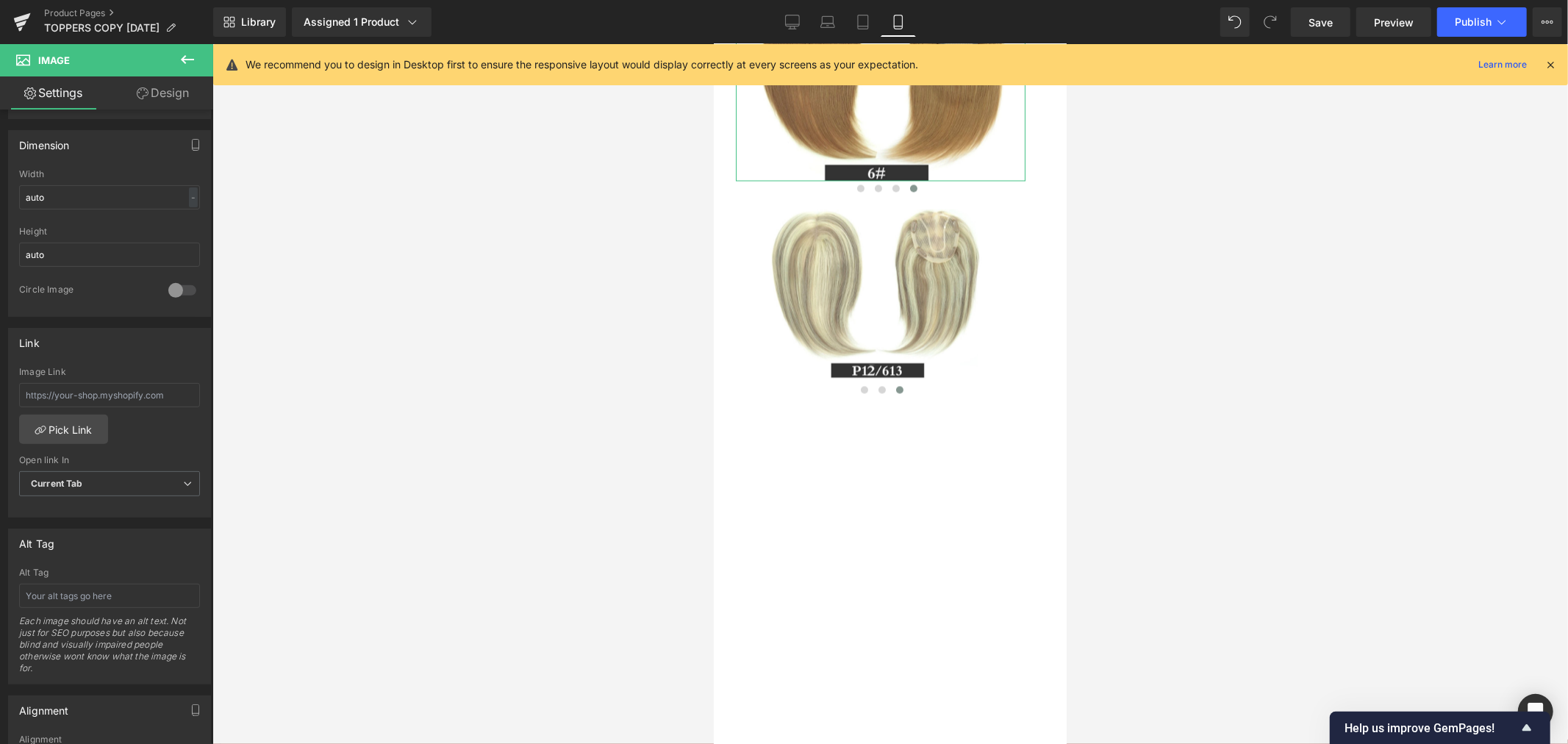
click at [178, 100] on link "Design" at bounding box center [163, 93] width 106 height 33
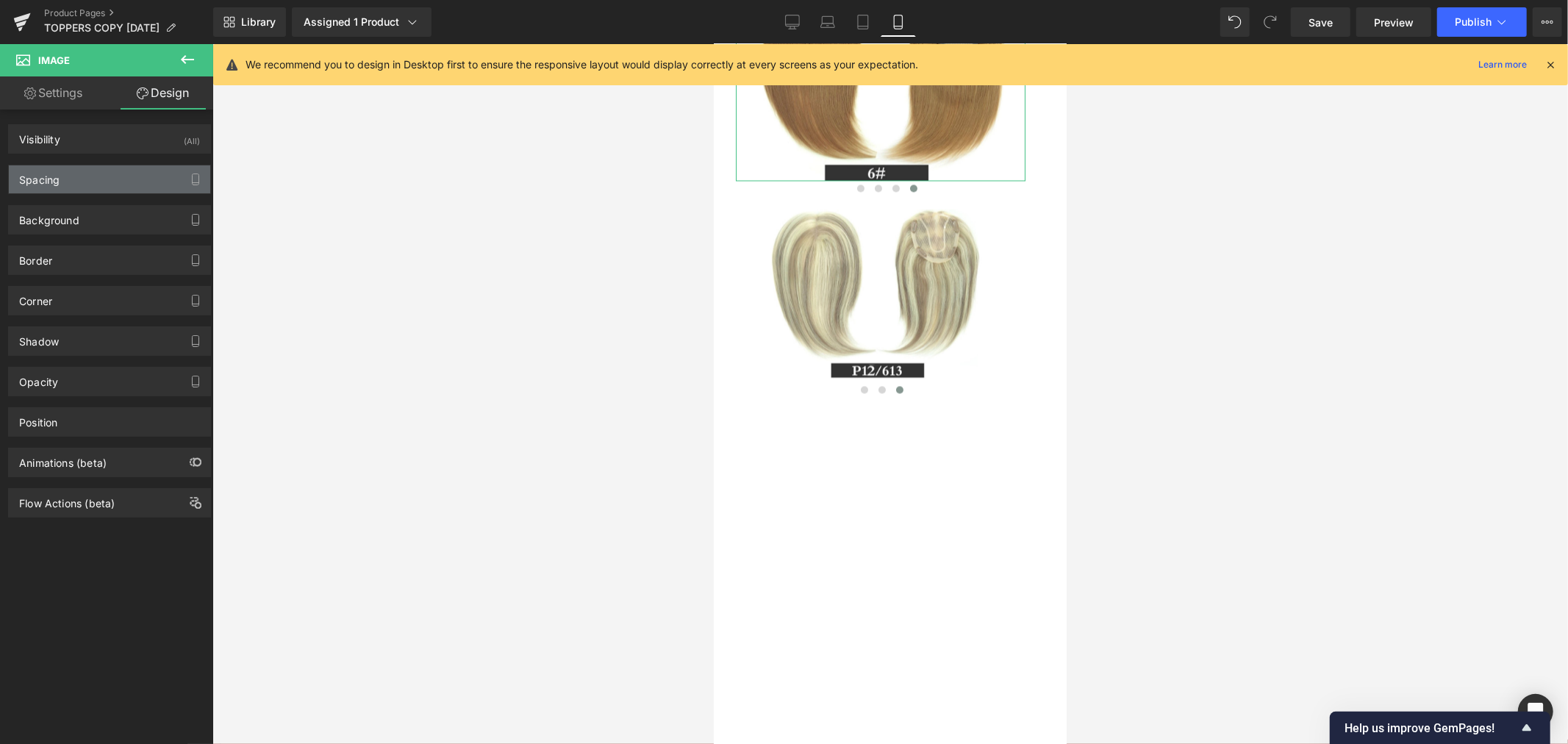
click at [114, 175] on div "Spacing" at bounding box center [110, 180] width 201 height 28
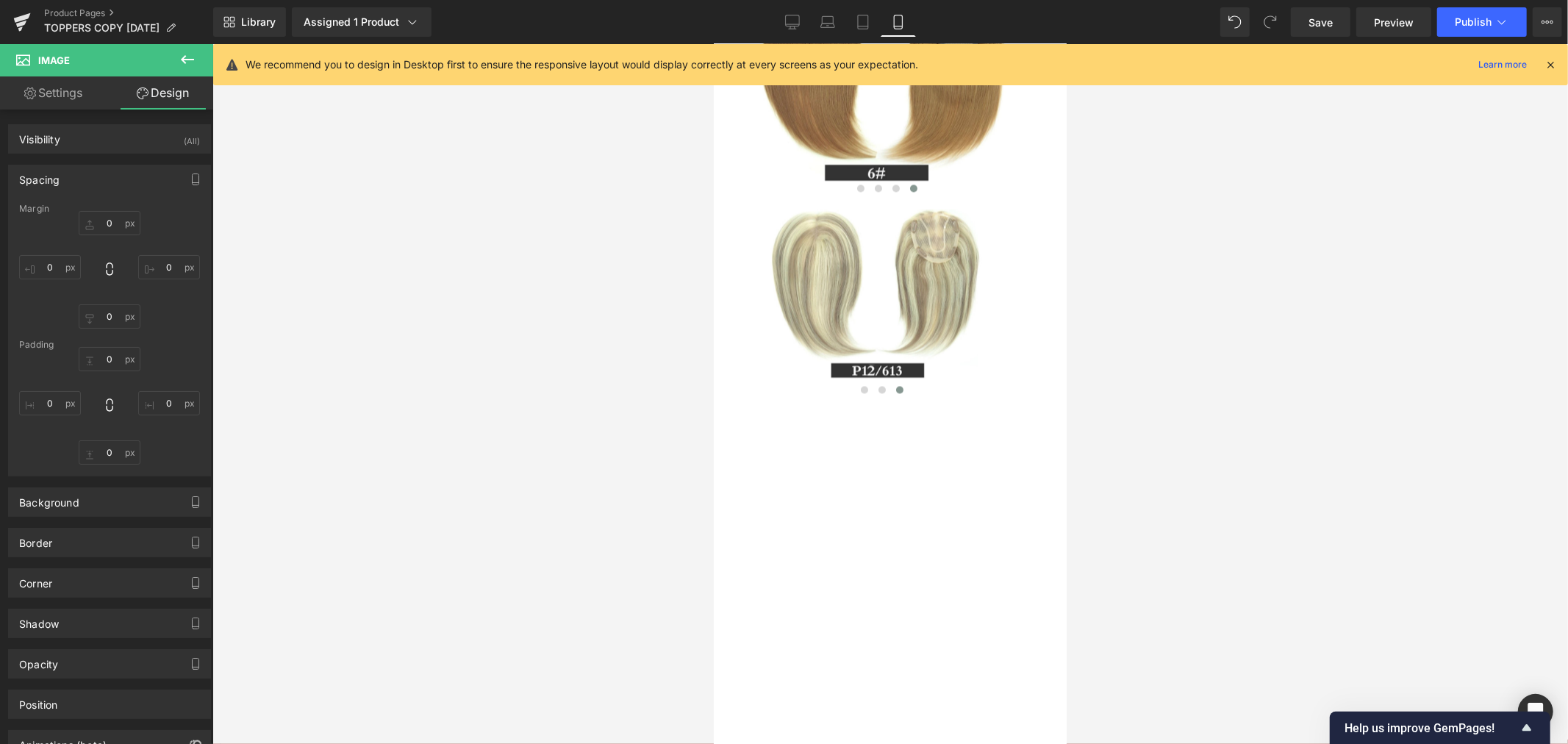
click at [431, 316] on div at bounding box center [890, 394] width 1355 height 700
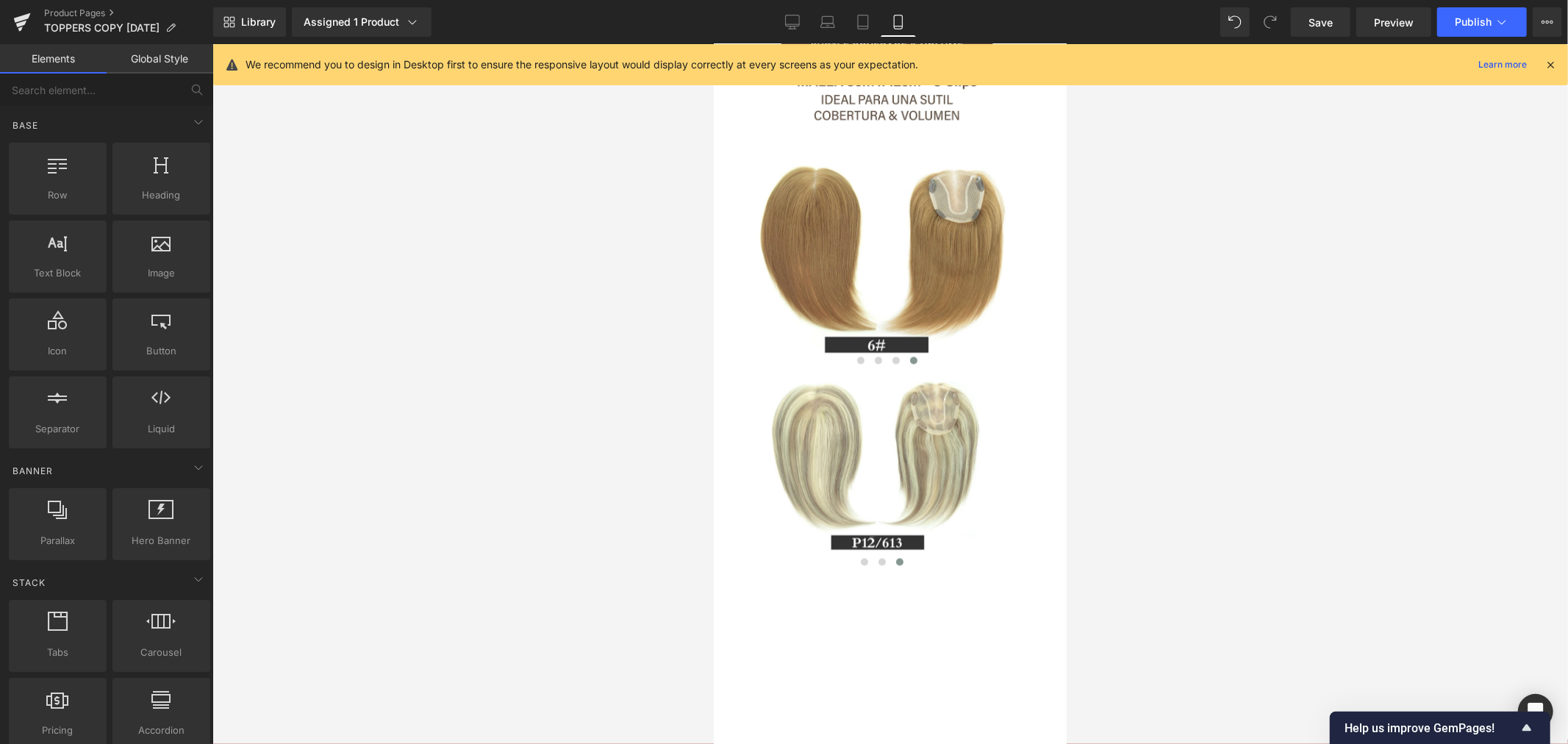
scroll to position [2442, 0]
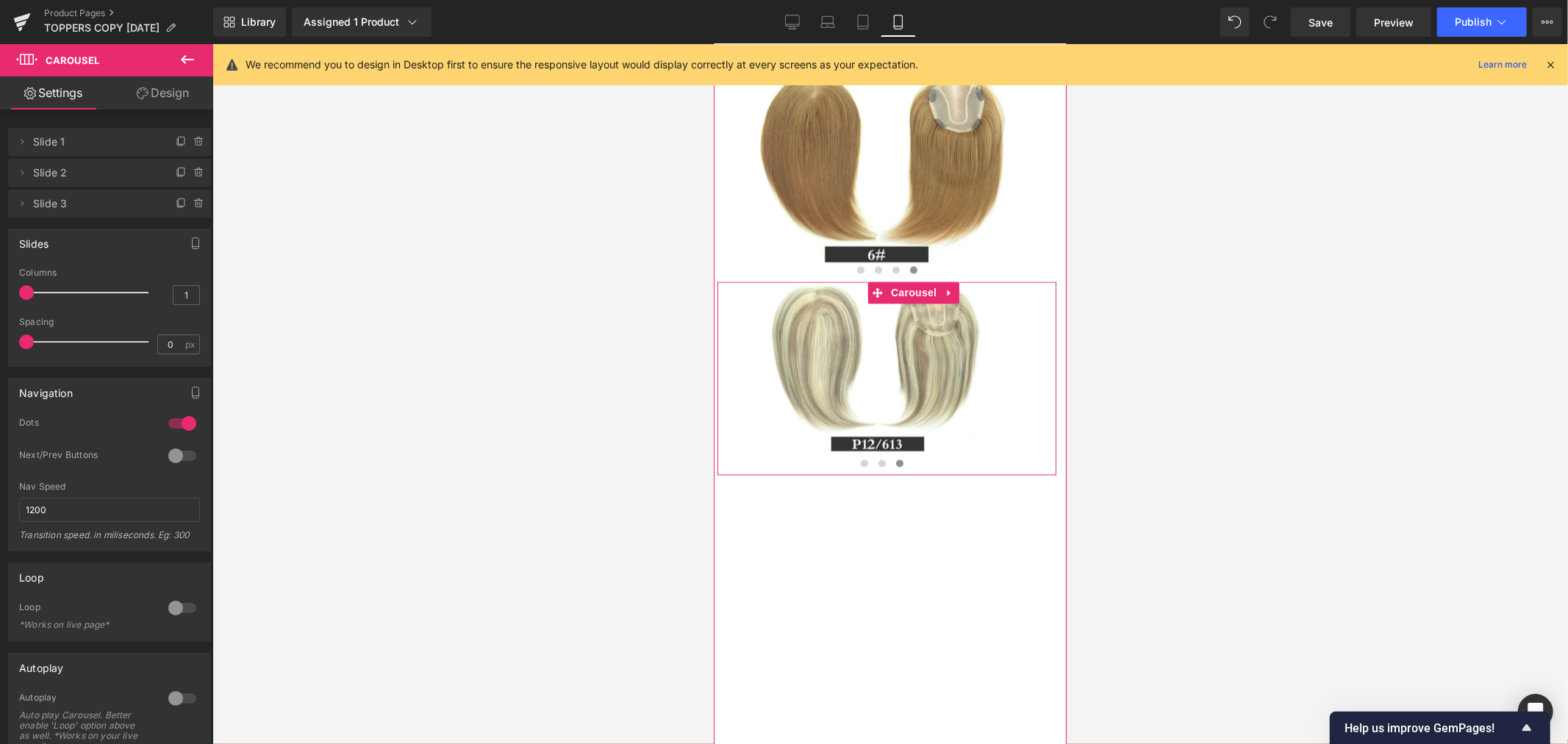
drag, startPoint x: 970, startPoint y: 404, endPoint x: 975, endPoint y: 396, distance: 9.4
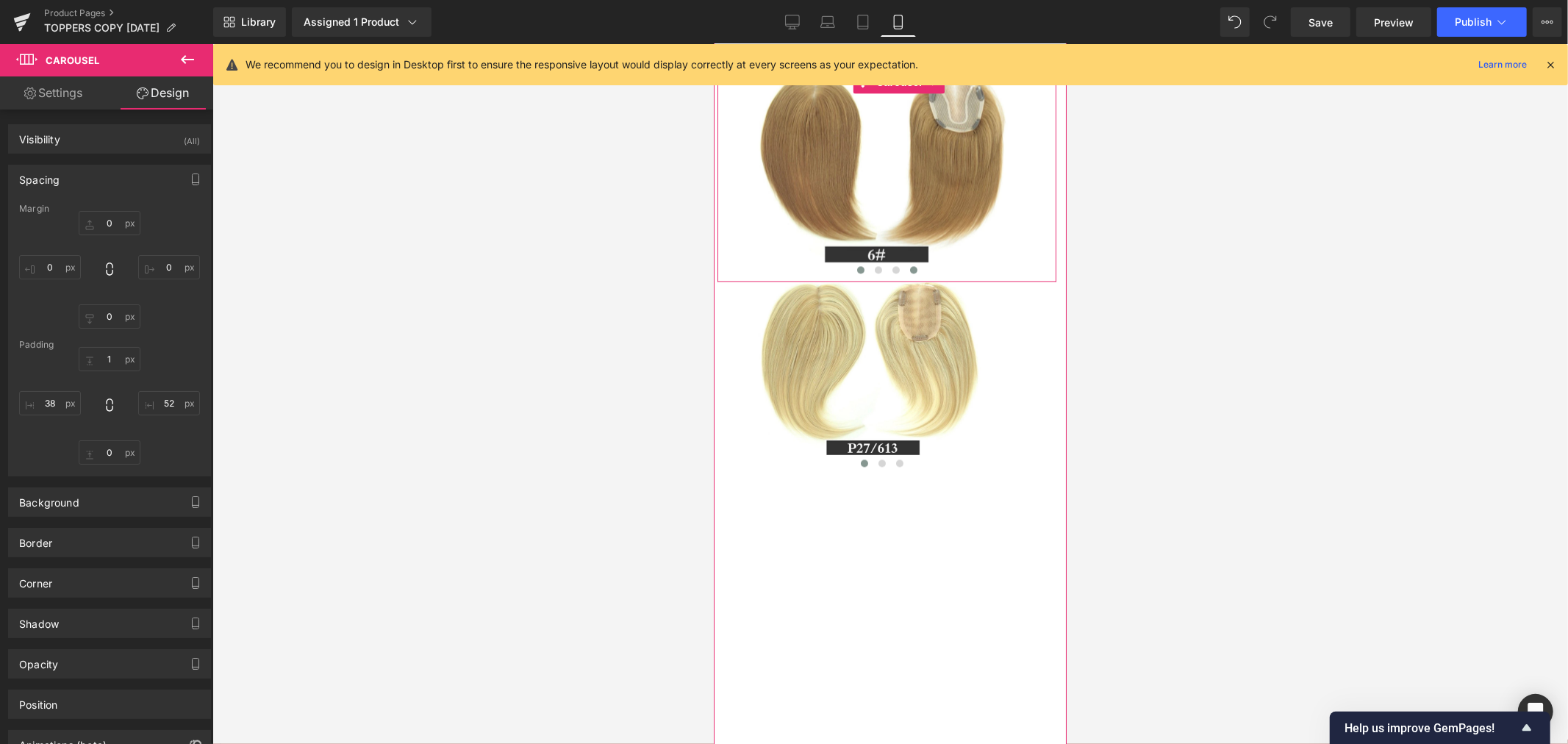
click at [856, 273] on span at bounding box center [860, 269] width 7 height 7
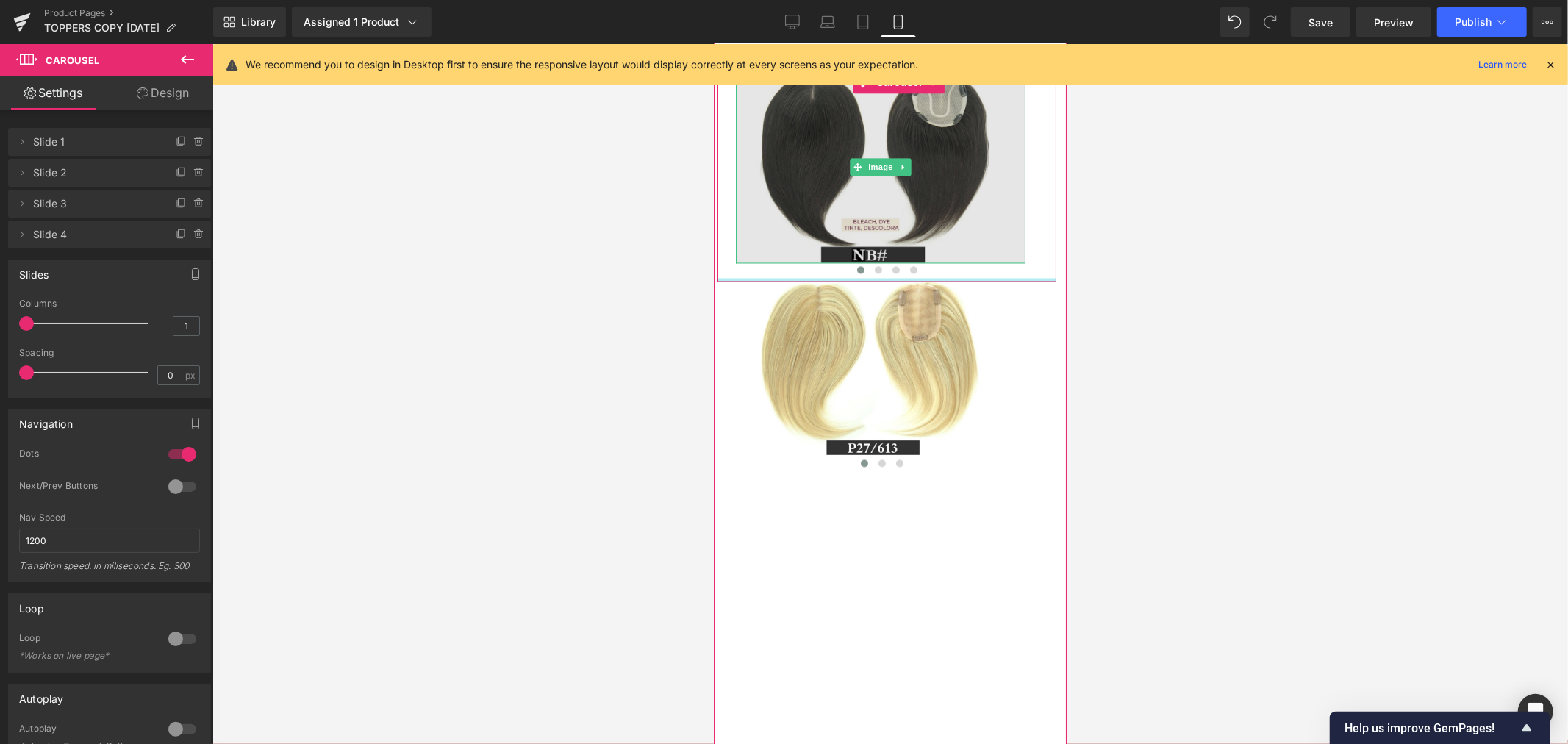
drag, startPoint x: 874, startPoint y: 402, endPoint x: 889, endPoint y: 376, distance: 30.0
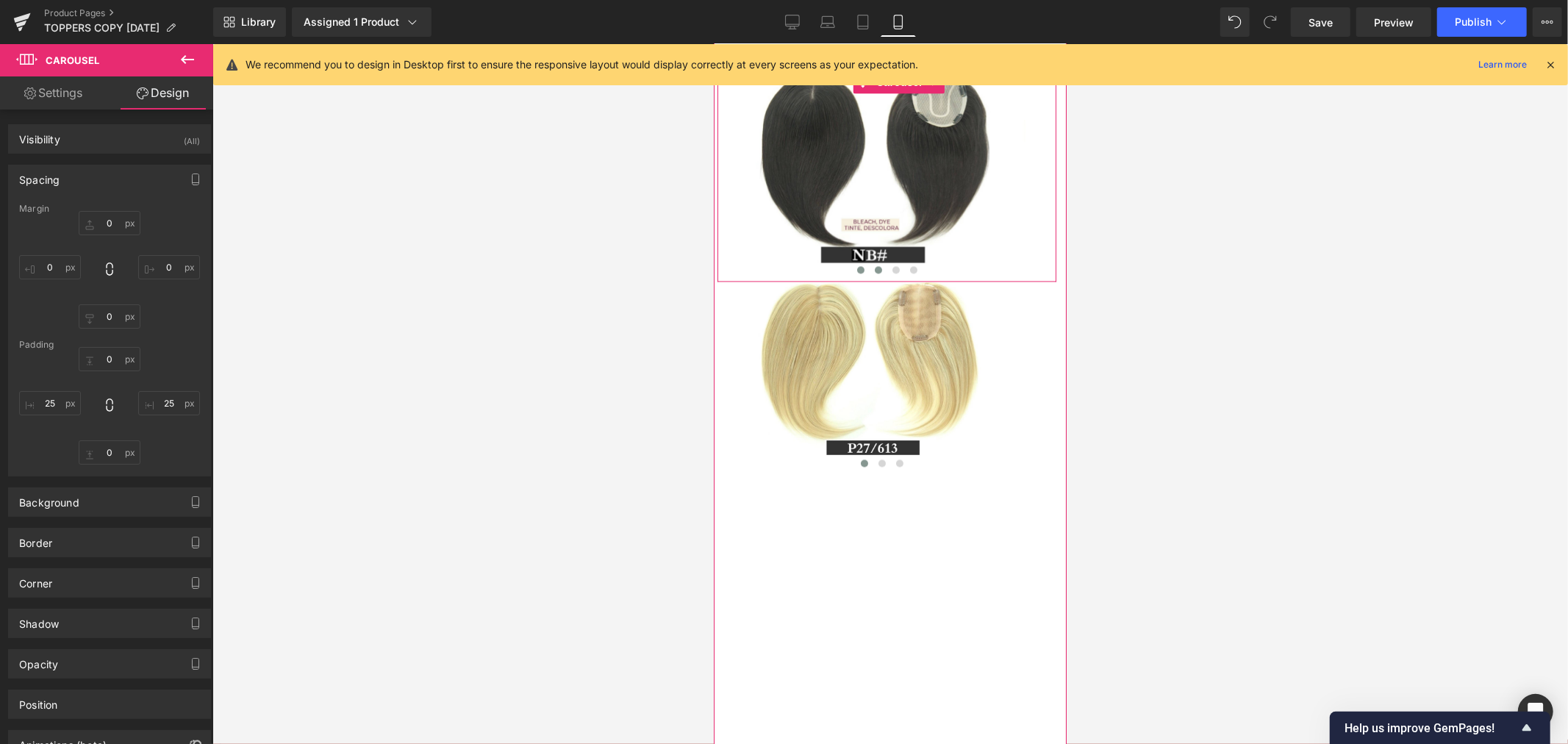
click at [874, 273] on span at bounding box center [877, 269] width 7 height 7
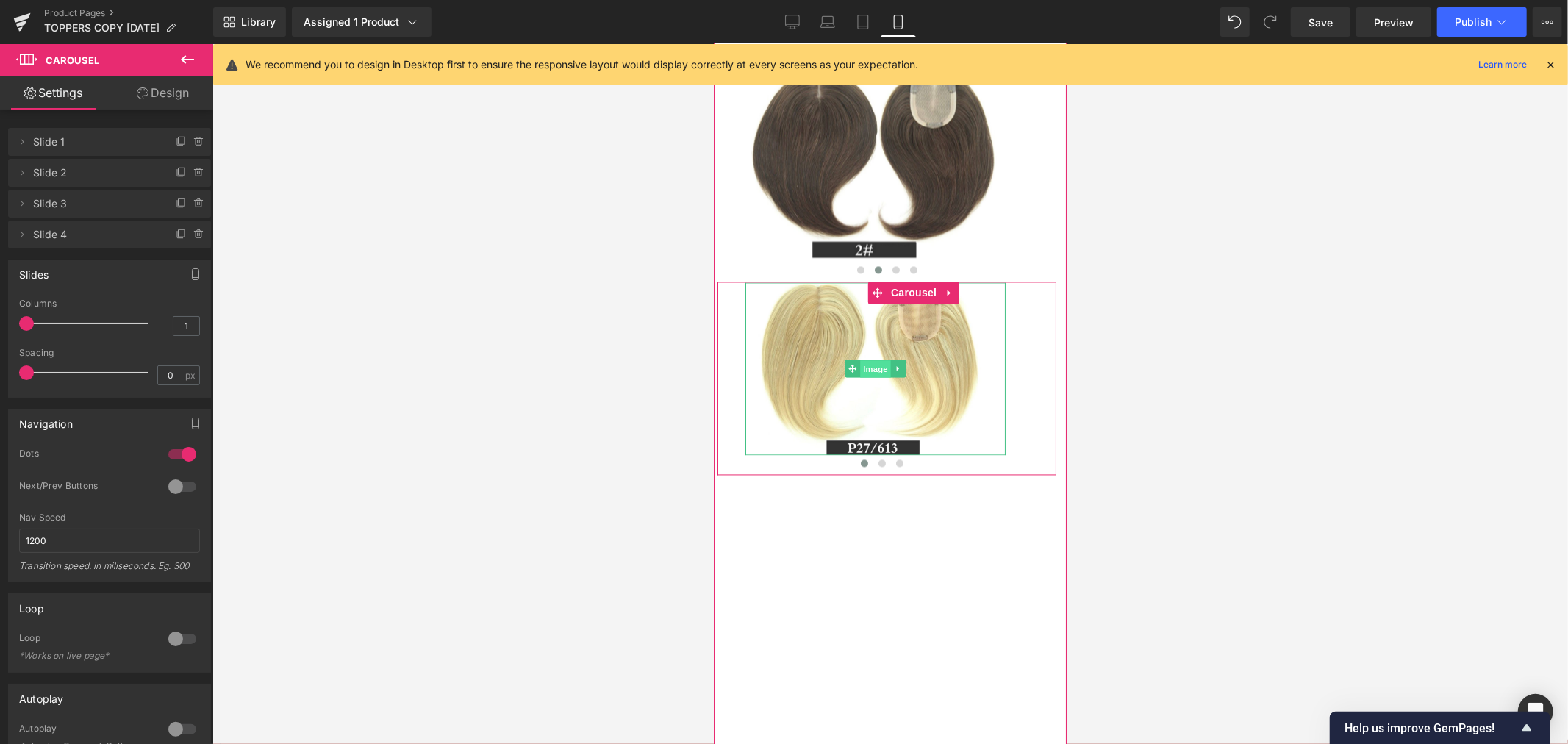
drag, startPoint x: 871, startPoint y: 485, endPoint x: 1177, endPoint y: 324, distance: 345.8
click at [871, 377] on span "Image" at bounding box center [874, 367] width 31 height 17
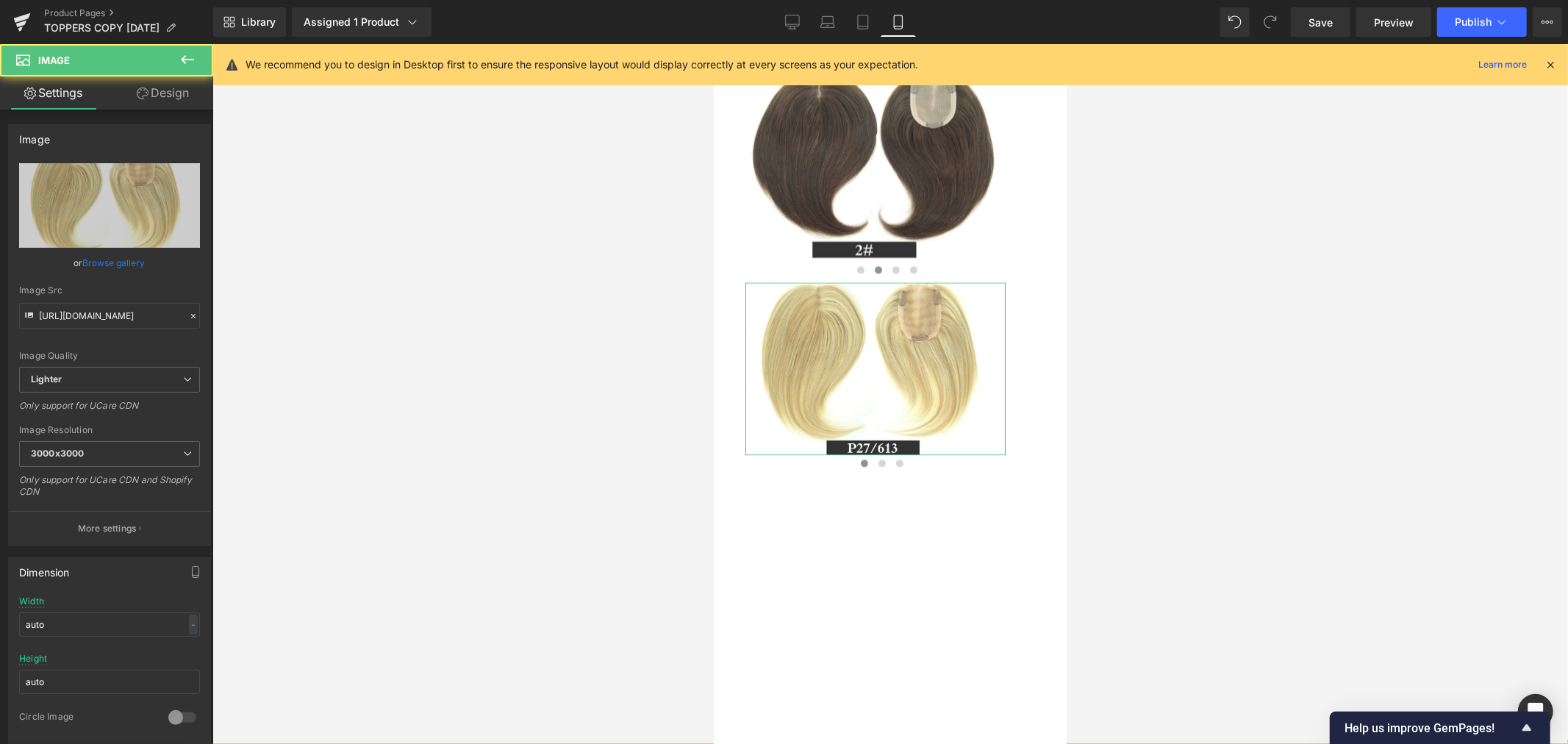
click at [165, 100] on link "Design" at bounding box center [163, 93] width 106 height 33
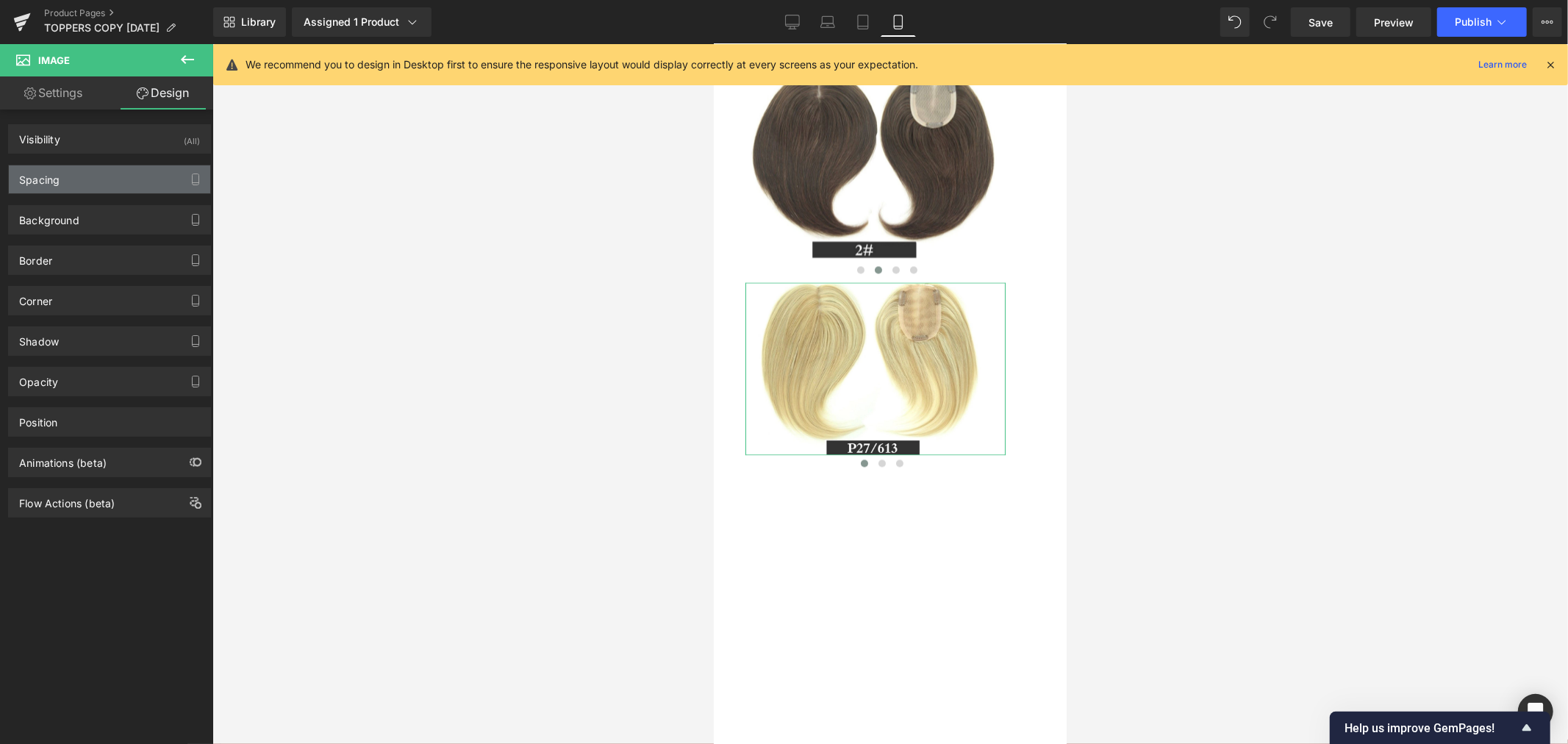
click at [107, 175] on div "Spacing" at bounding box center [110, 180] width 201 height 28
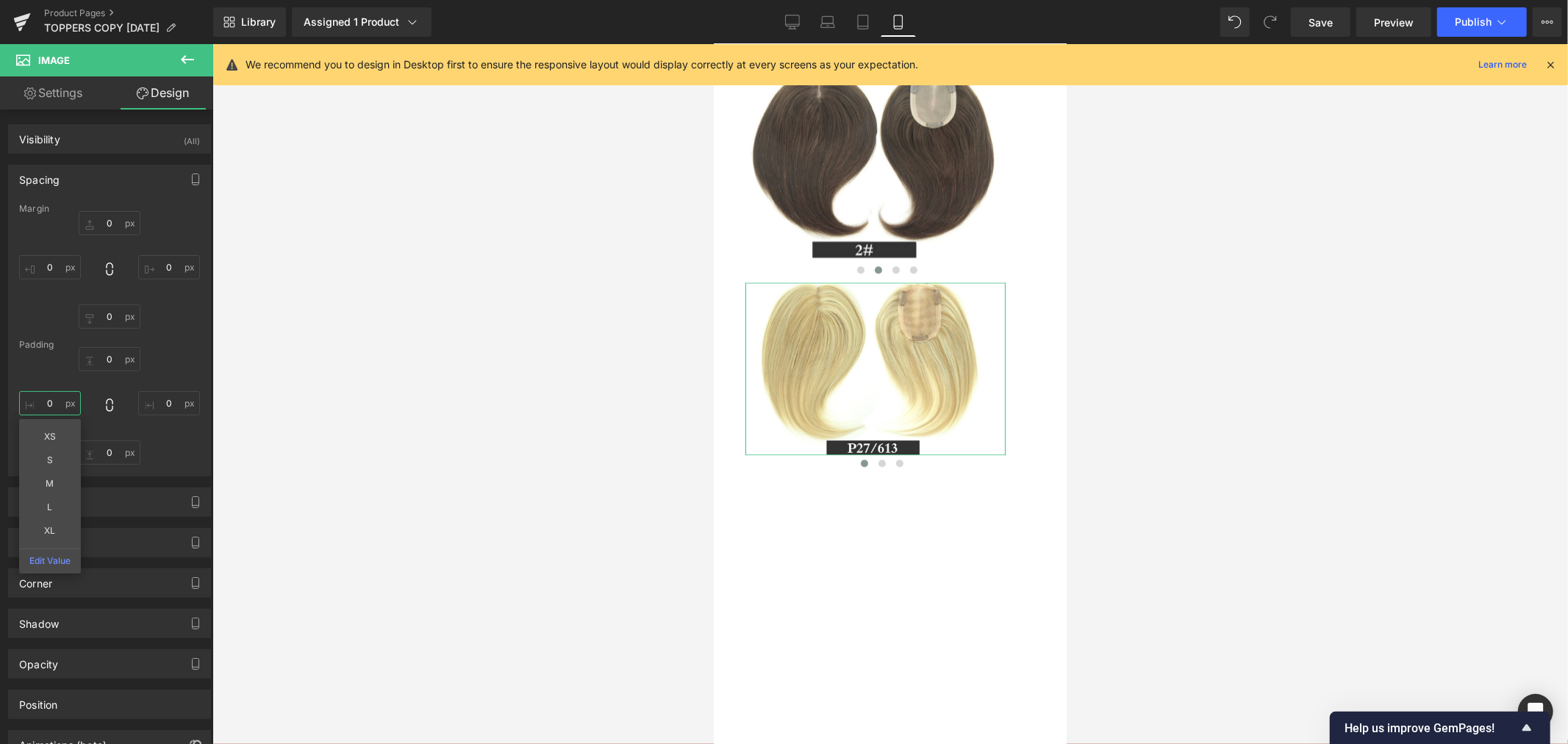
click at [54, 399] on input "0" at bounding box center [50, 402] width 62 height 24
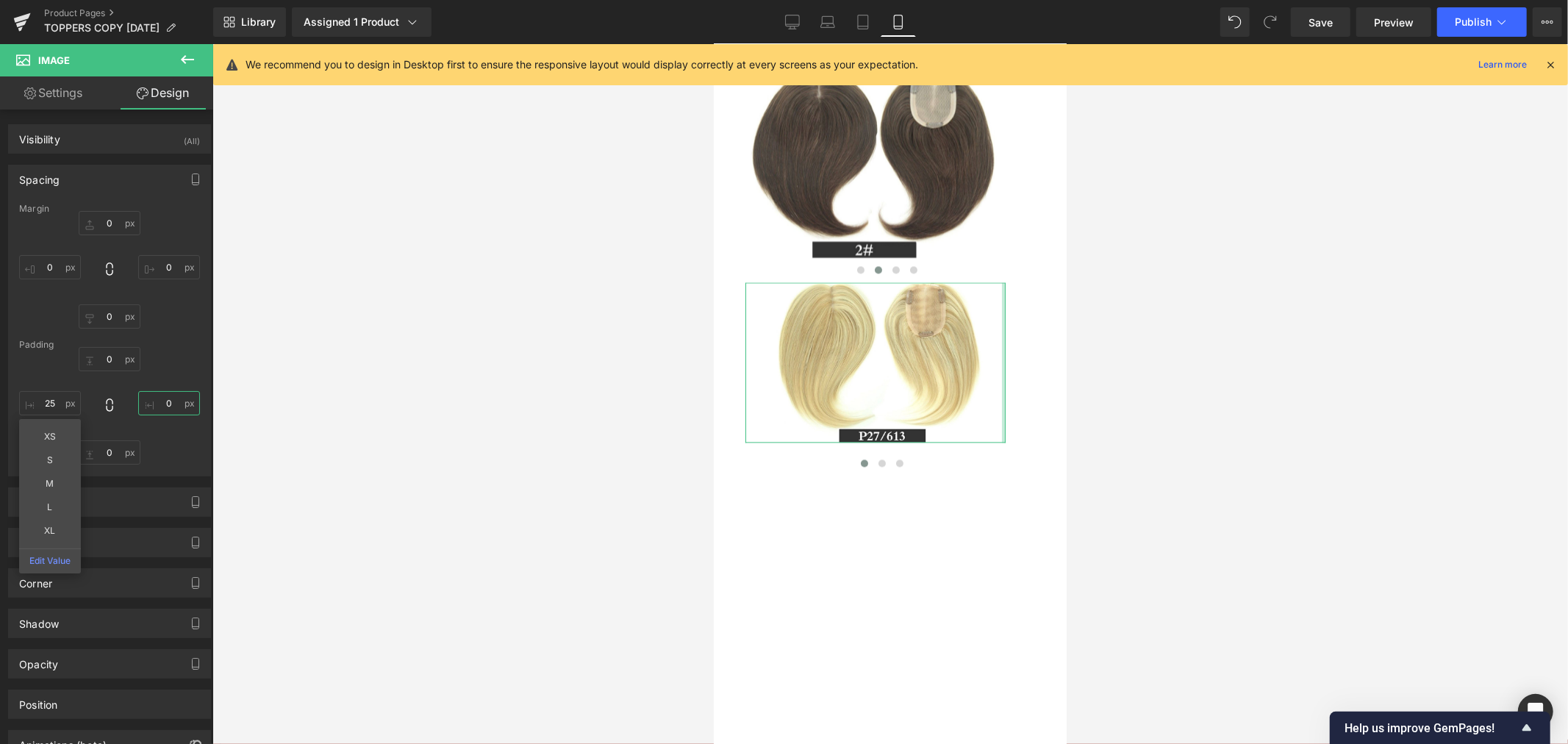
click at [160, 400] on input "0" at bounding box center [169, 402] width 62 height 24
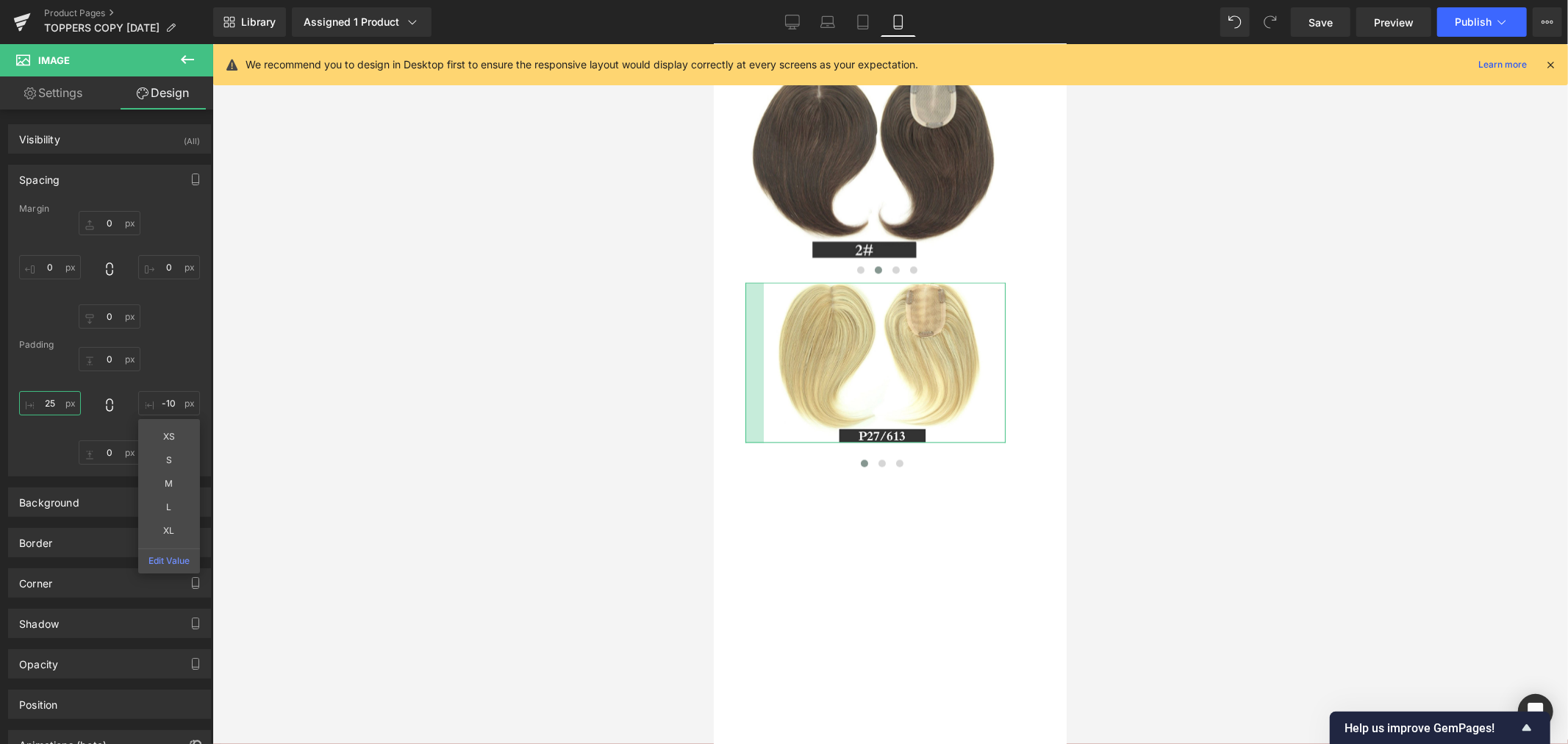
click at [57, 404] on input "25" at bounding box center [50, 402] width 62 height 24
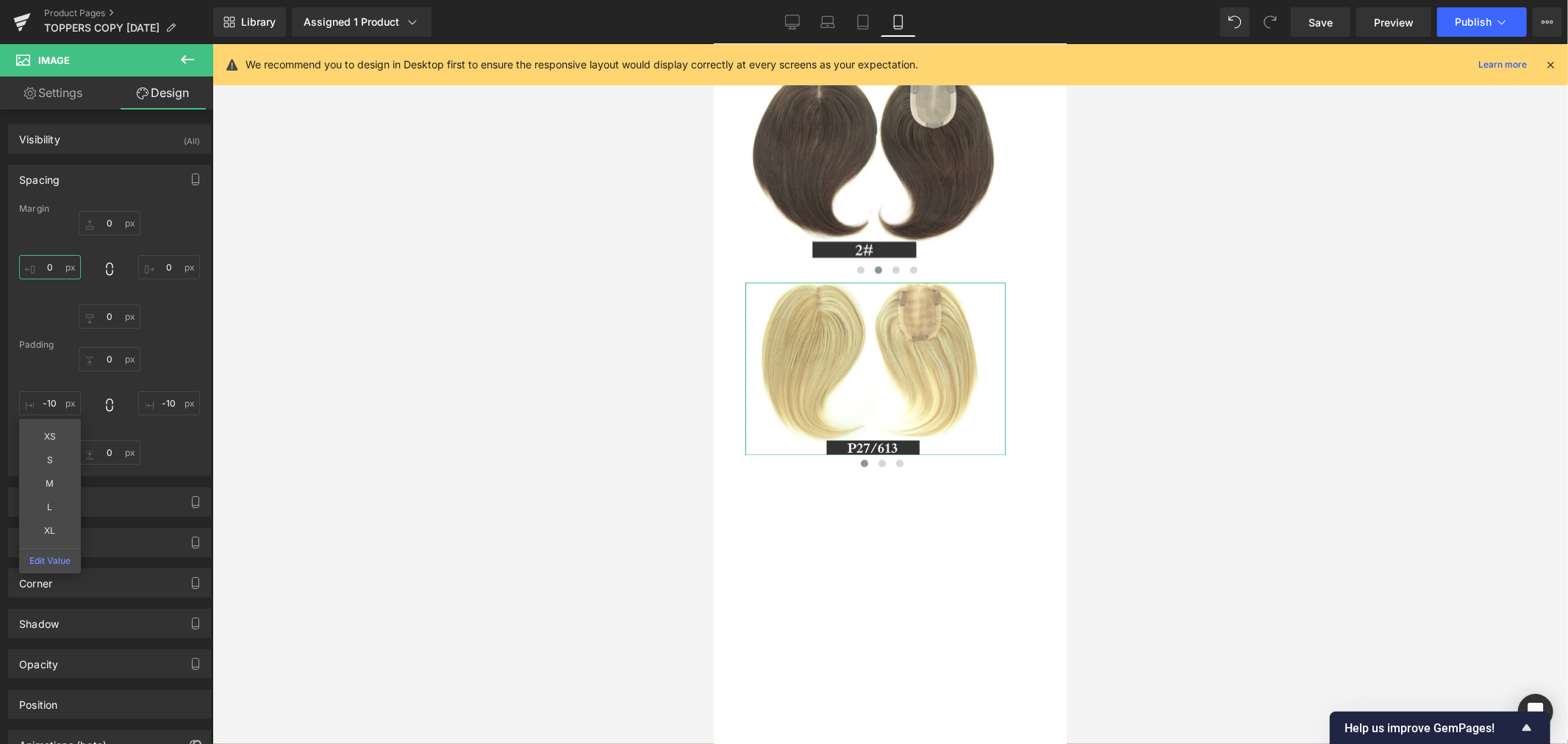
click at [49, 264] on input "0" at bounding box center [50, 267] width 62 height 24
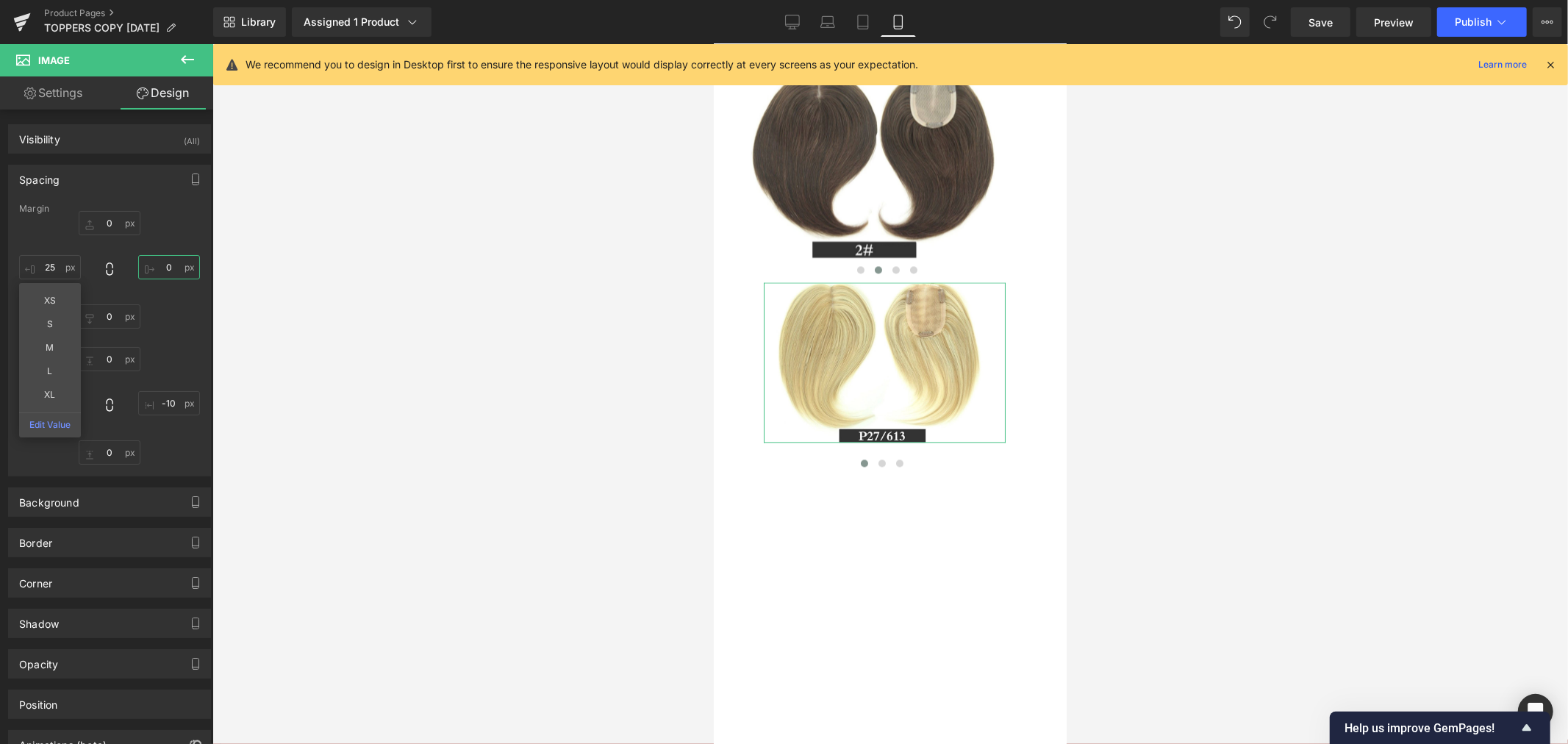
click at [164, 270] on input "0" at bounding box center [169, 267] width 62 height 24
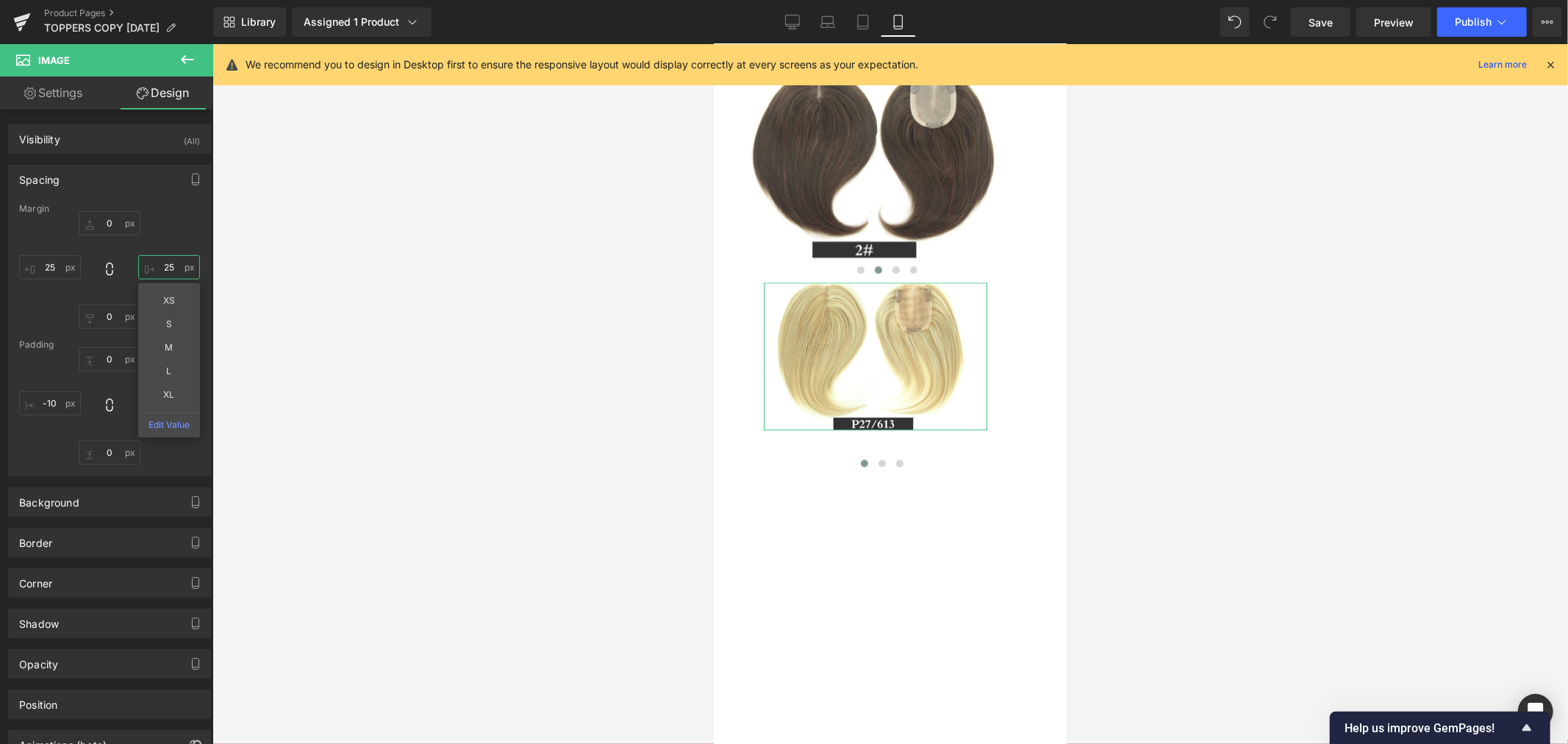
click at [164, 270] on input "25" at bounding box center [169, 267] width 62 height 24
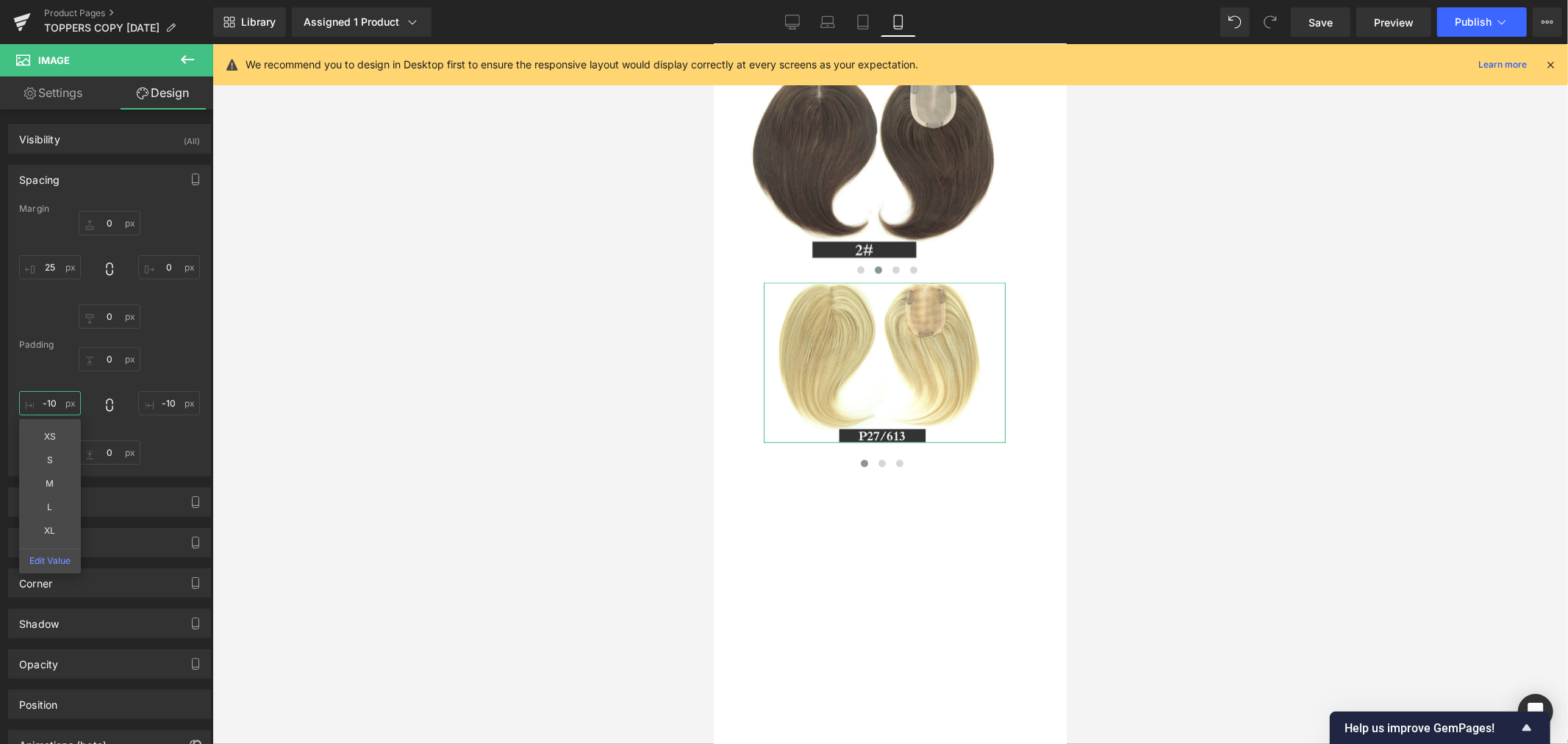
click at [60, 402] on input "-10" at bounding box center [50, 402] width 62 height 24
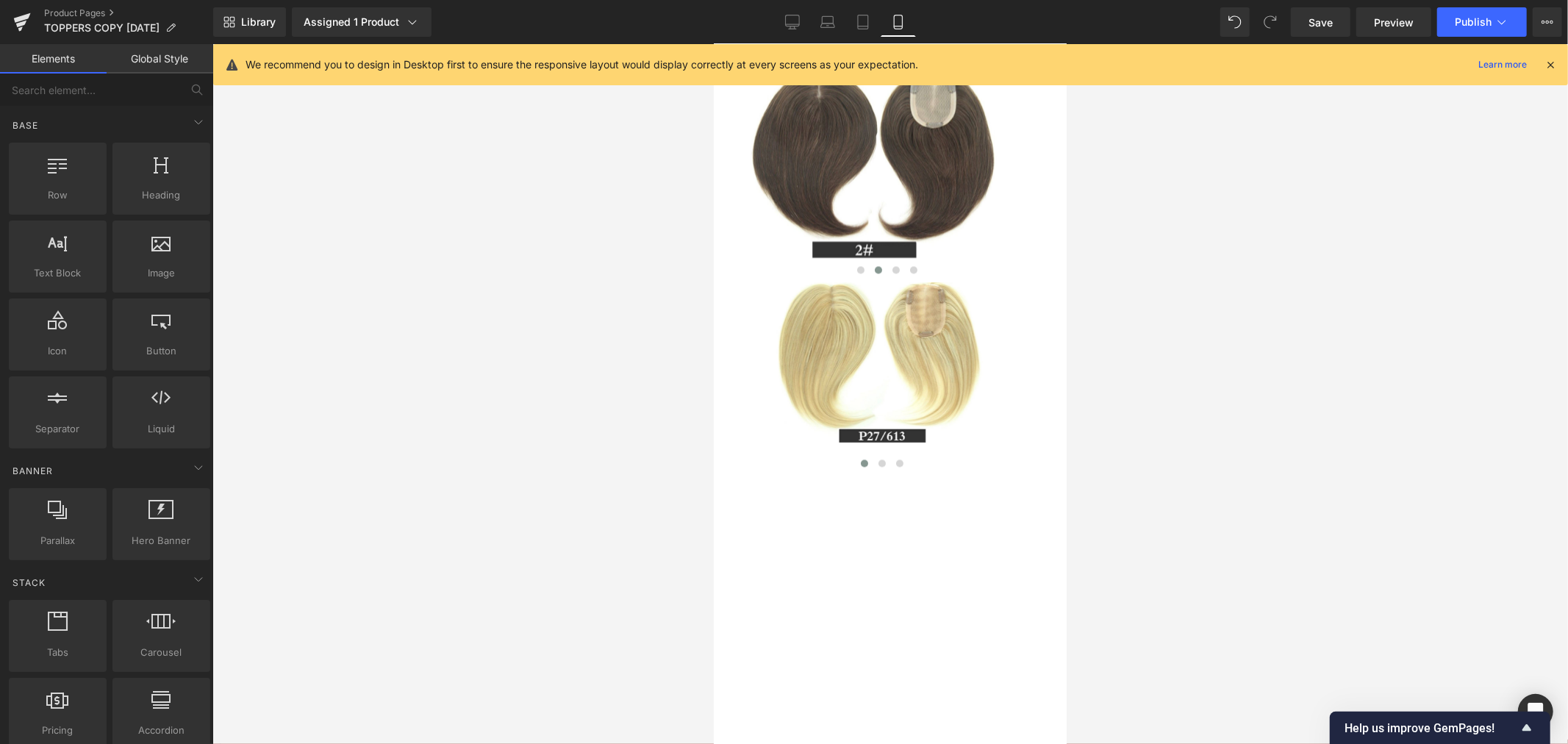
click at [523, 430] on div at bounding box center [890, 394] width 1355 height 700
drag, startPoint x: 885, startPoint y: 481, endPoint x: 1171, endPoint y: 446, distance: 288.1
click at [885, 371] on span "Image" at bounding box center [884, 362] width 31 height 17
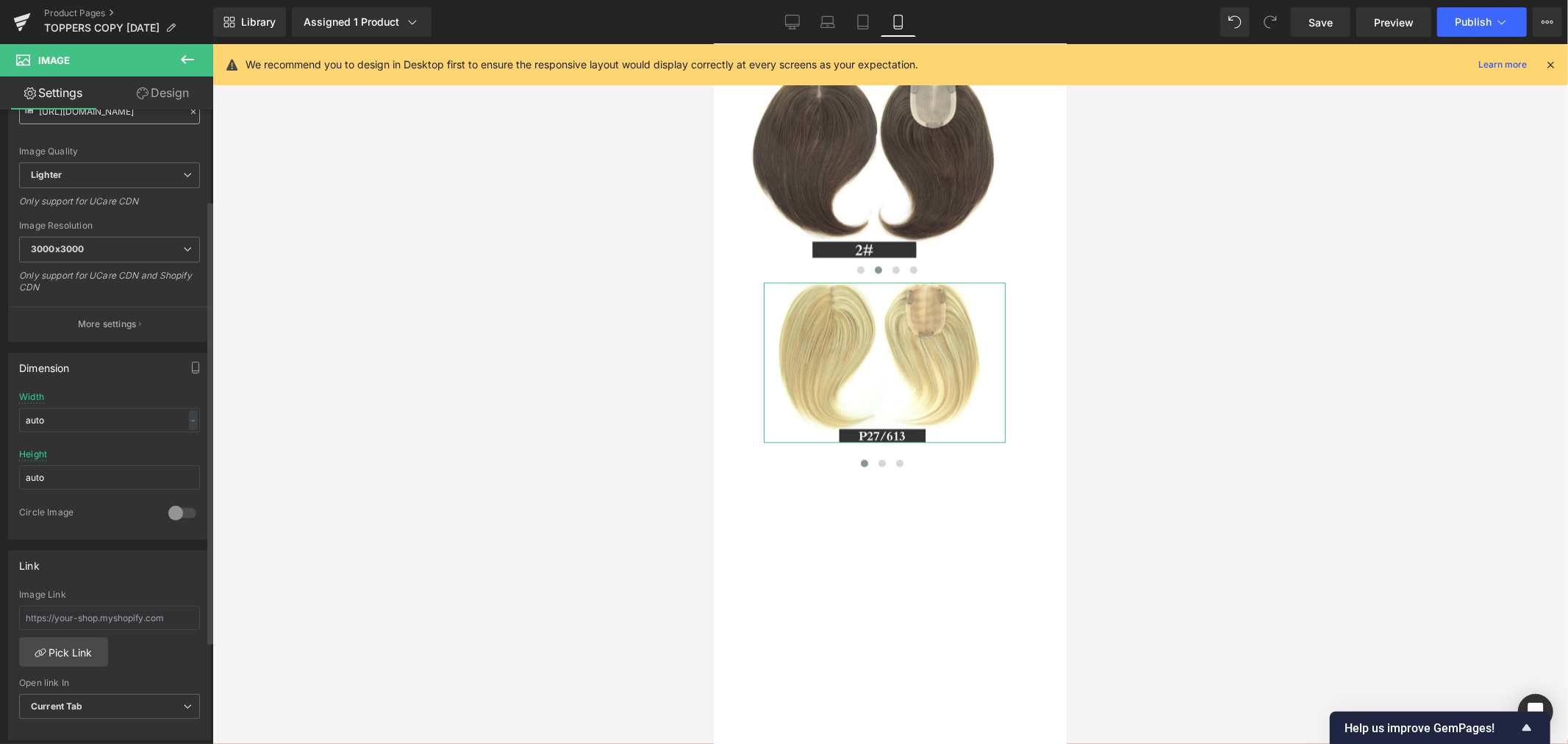
scroll to position [81, 0]
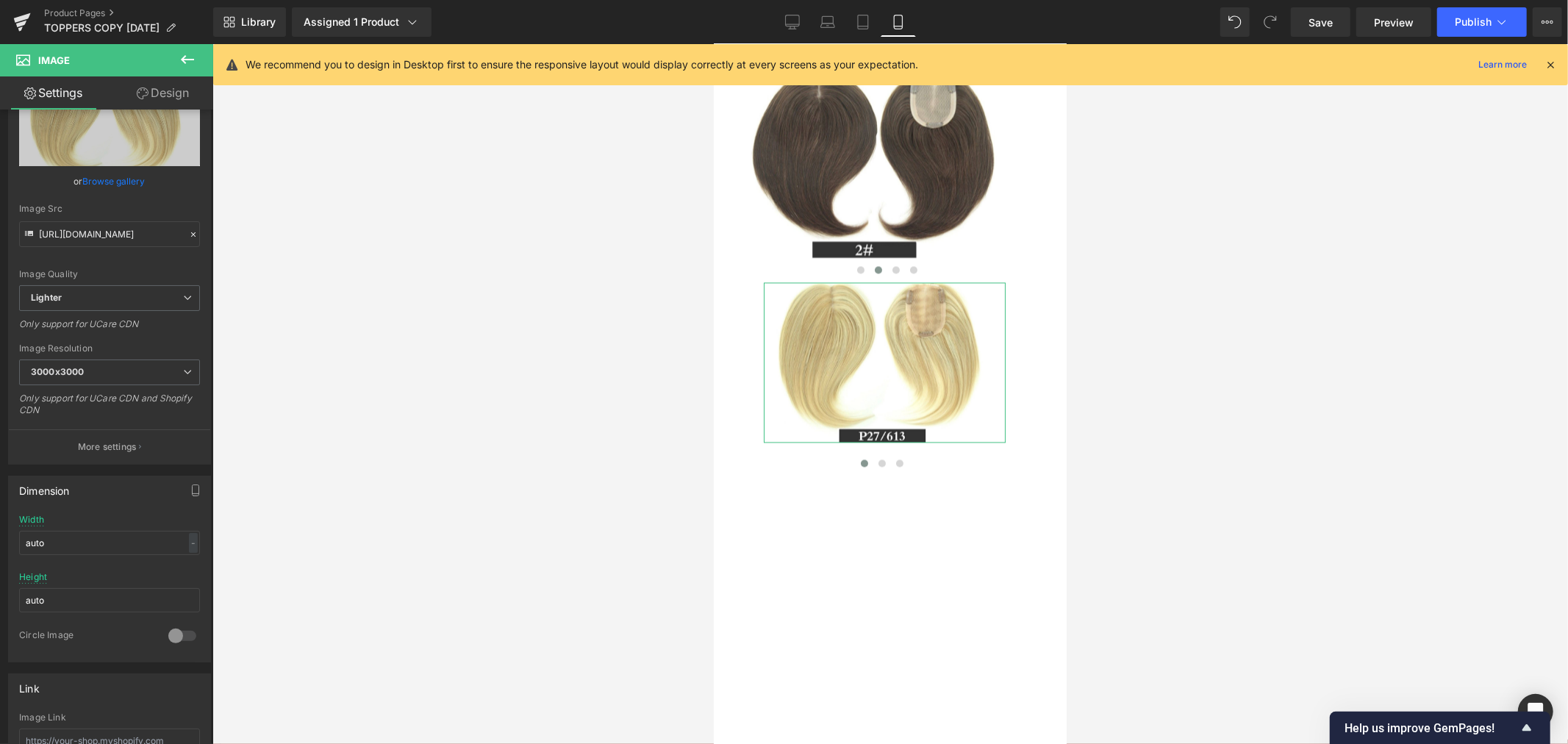
click at [176, 90] on link "Design" at bounding box center [163, 93] width 106 height 33
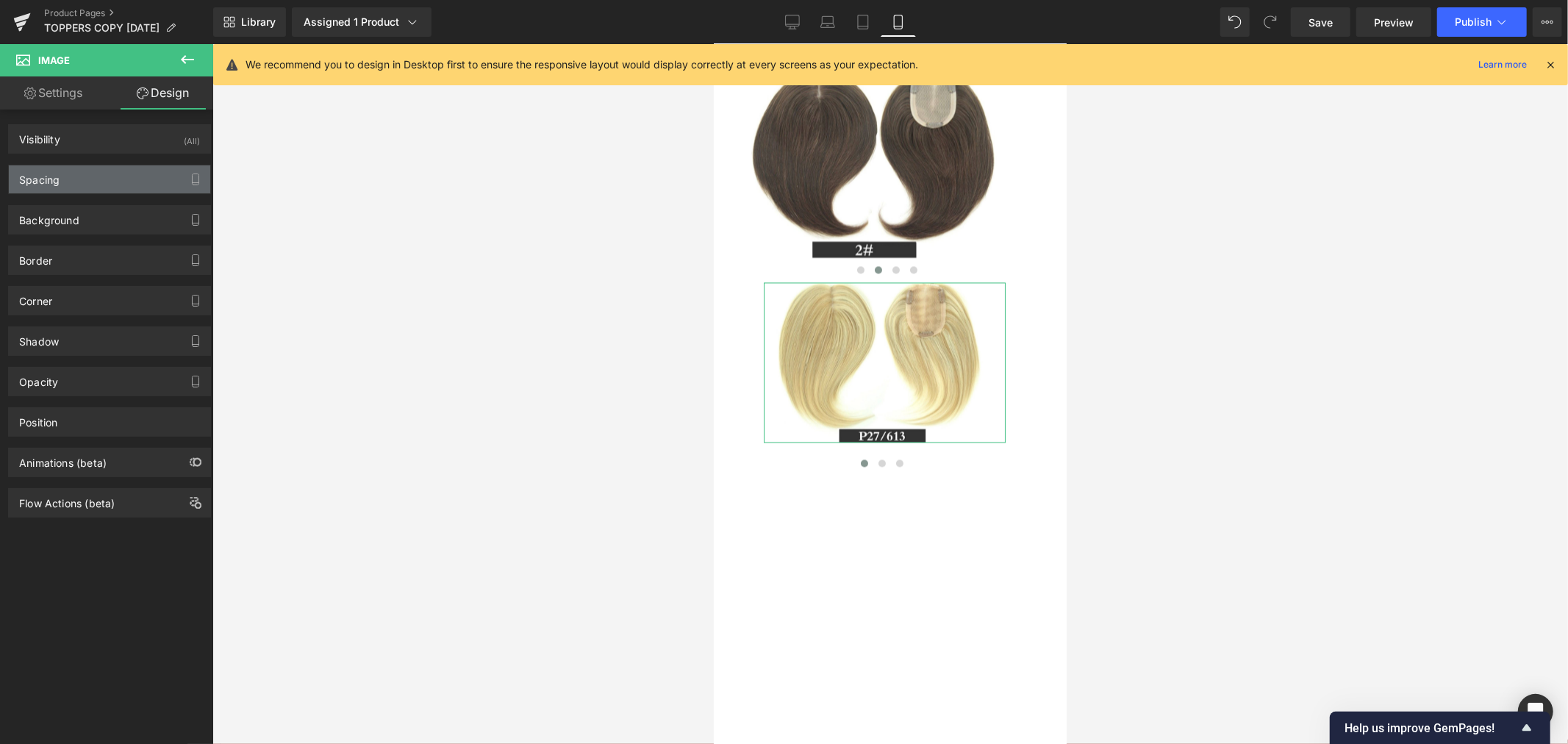
click at [98, 175] on div "Spacing" at bounding box center [110, 180] width 201 height 28
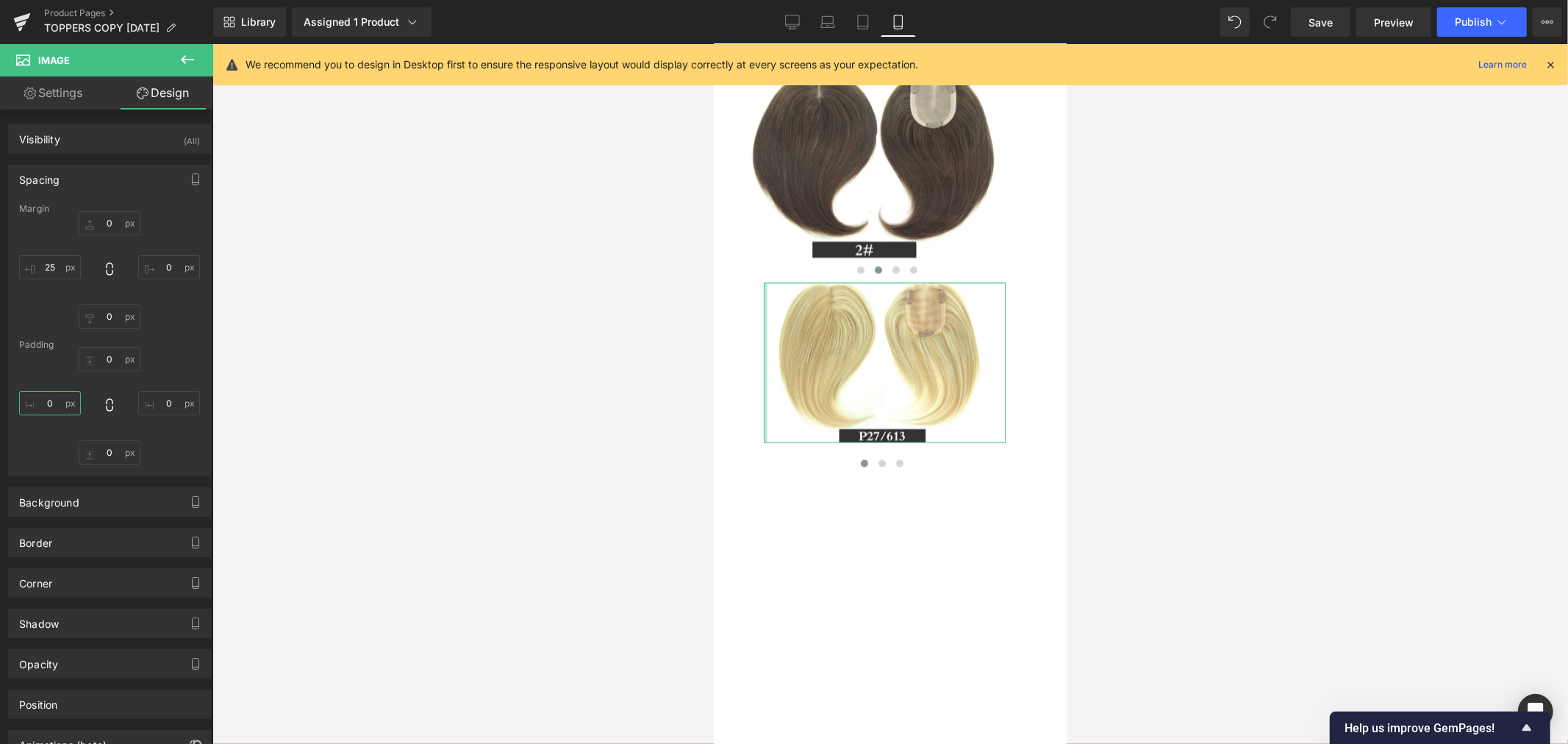
click at [56, 402] on input "0" at bounding box center [50, 402] width 62 height 24
click at [170, 448] on div "0px 0 0px 0 0px 0 -35 -35 XS S M L XL Edit Value" at bounding box center [109, 405] width 180 height 117
click at [57, 259] on input "25" at bounding box center [50, 267] width 62 height 24
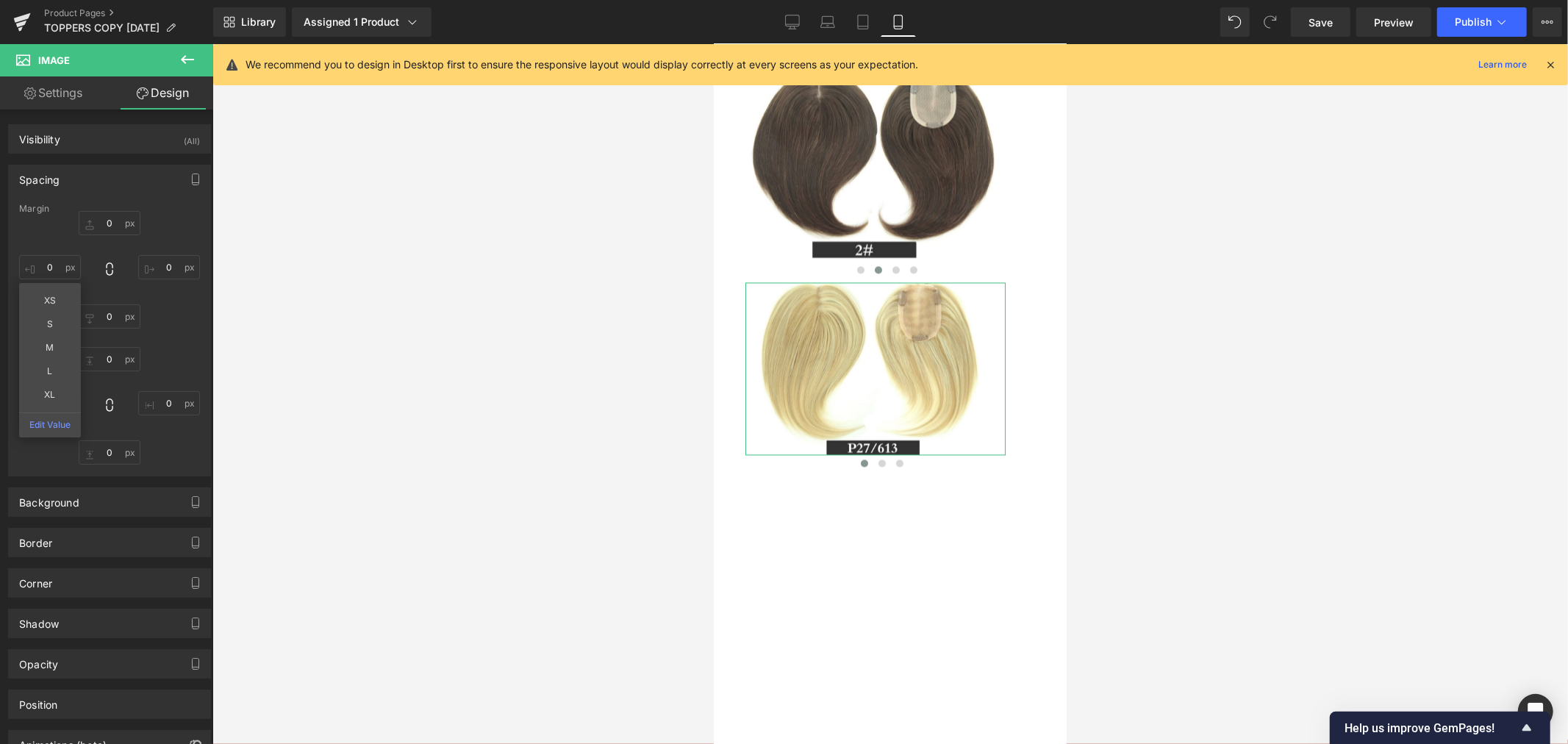
click at [175, 436] on div "0px 0 0px 0 0px 0 -35 -35" at bounding box center [109, 405] width 180 height 117
click at [47, 402] on input "-35" at bounding box center [50, 402] width 62 height 24
click at [212, 454] on div "Spacing Margin 0px 0 0px 0 0px 0 0 0 Padding 0px 0 0px 0 0px 0 0 0 XS S M L XL …" at bounding box center [110, 315] width 219 height 323
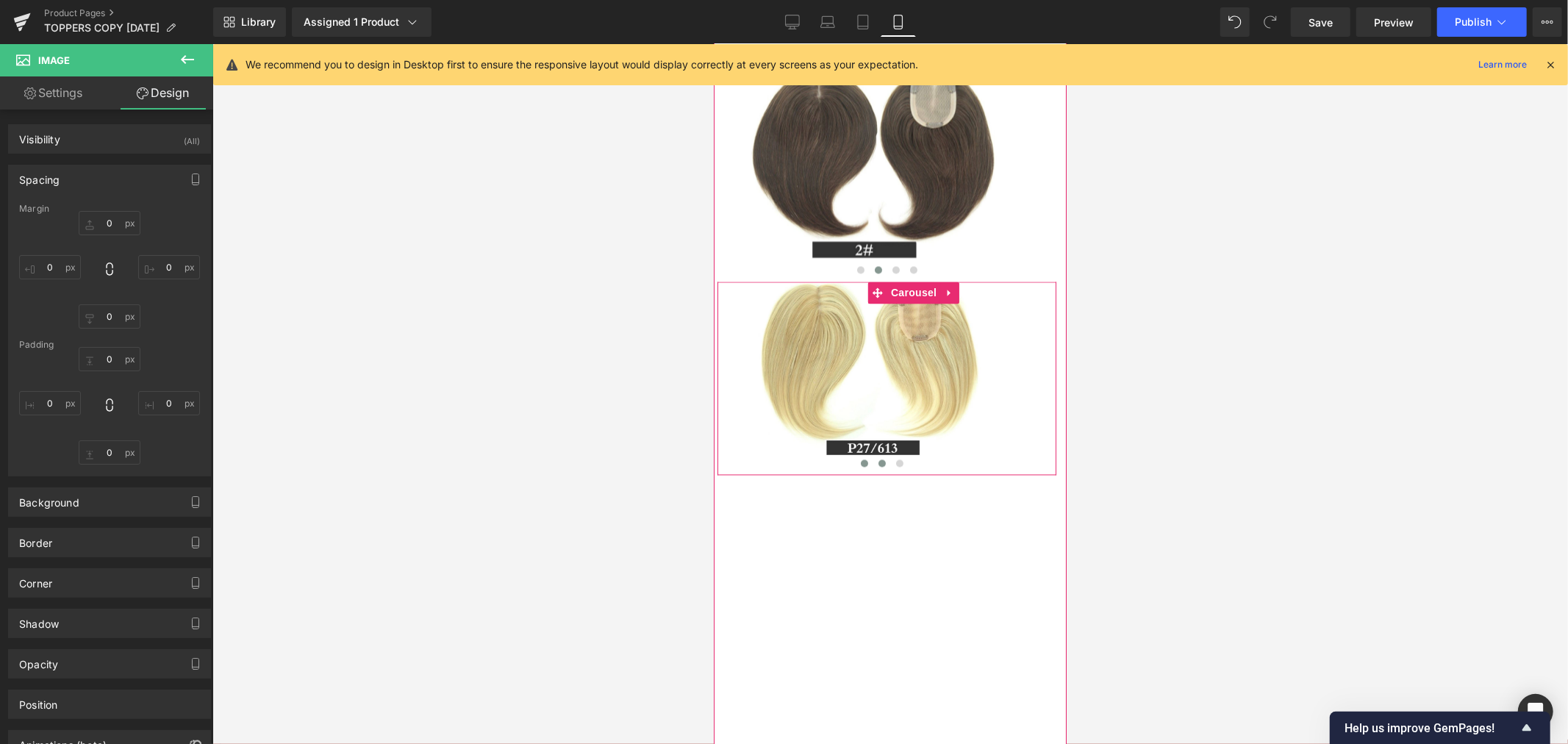
click at [877, 466] on span at bounding box center [880, 462] width 7 height 7
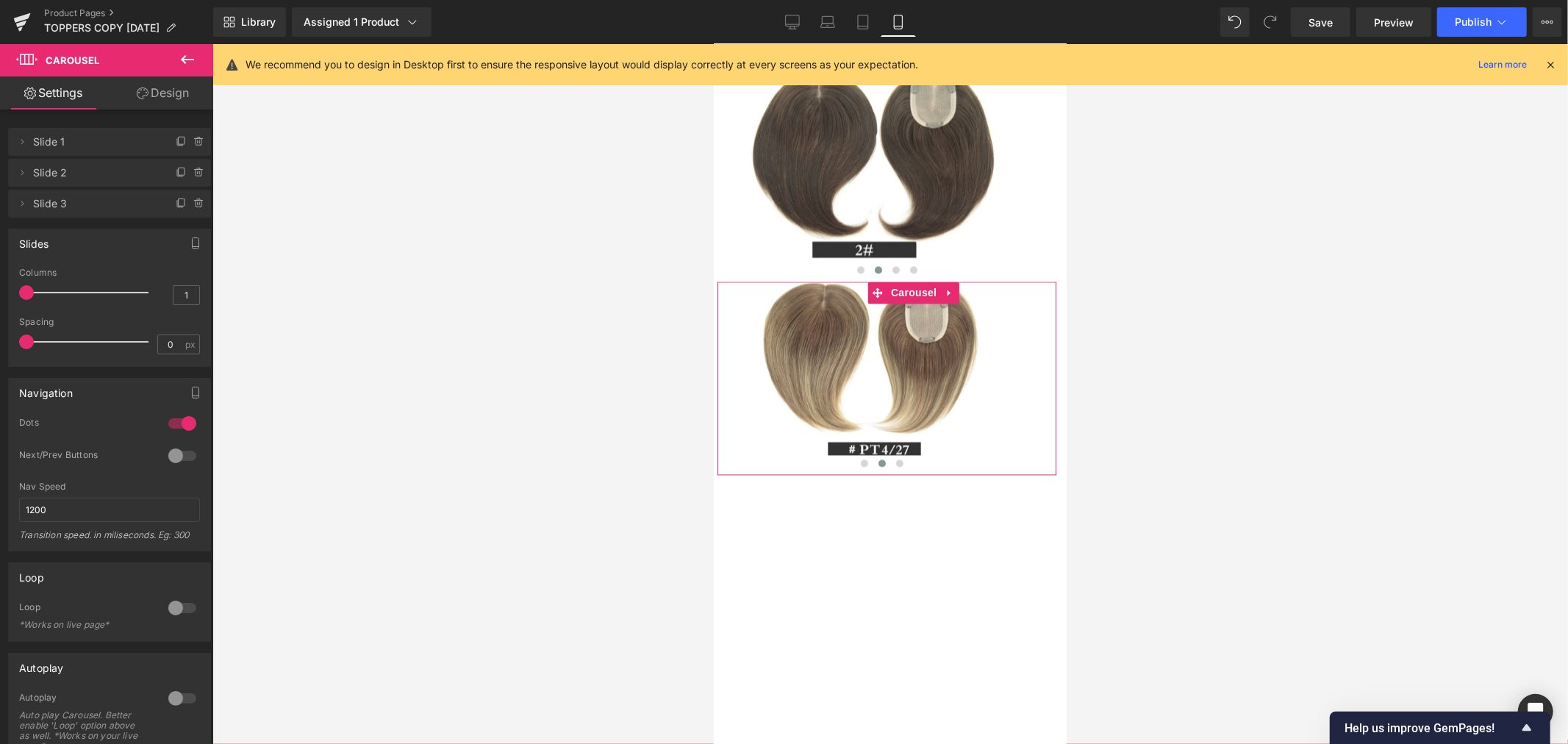
click at [177, 92] on link "Design" at bounding box center [163, 93] width 106 height 33
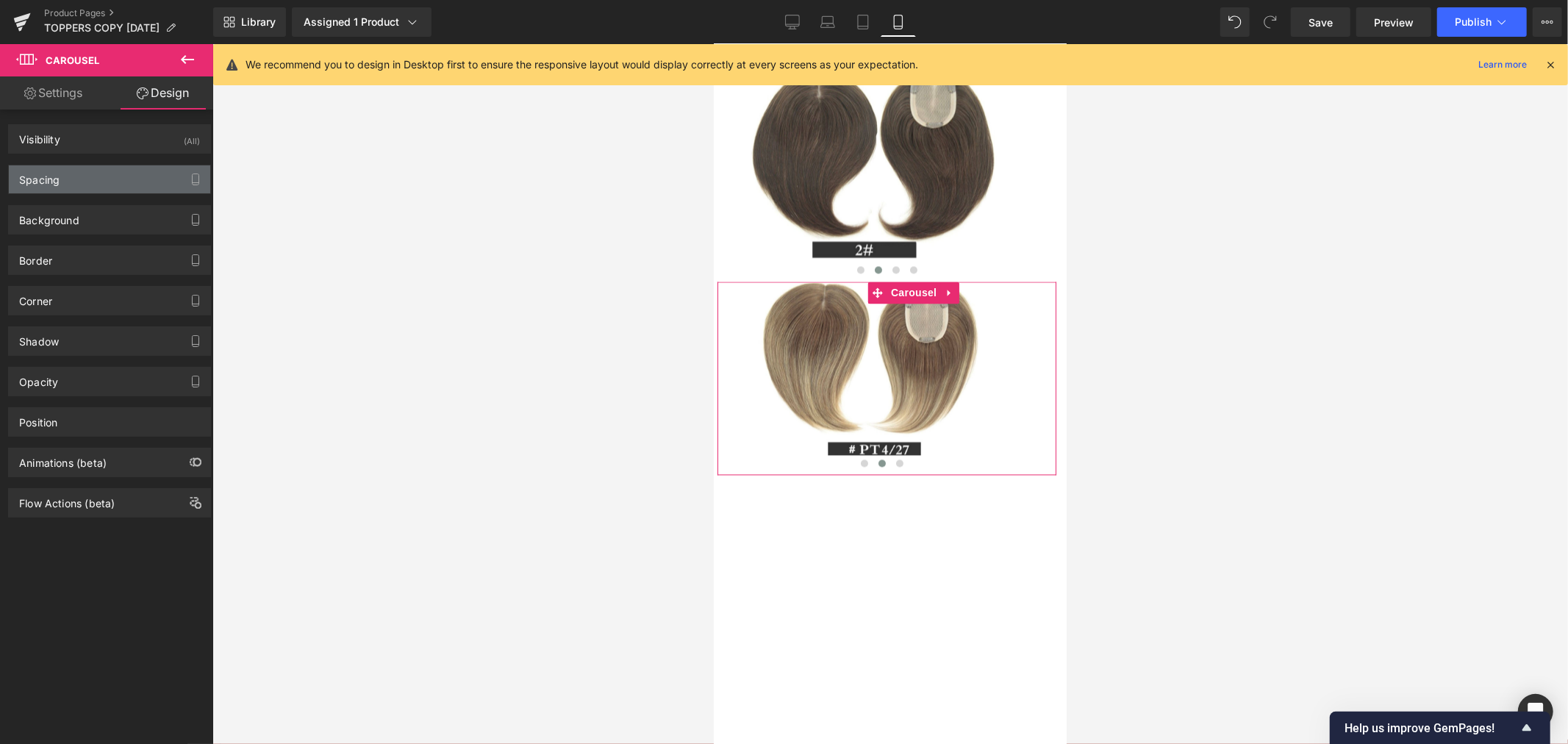
click at [112, 167] on div "Spacing" at bounding box center [110, 180] width 201 height 28
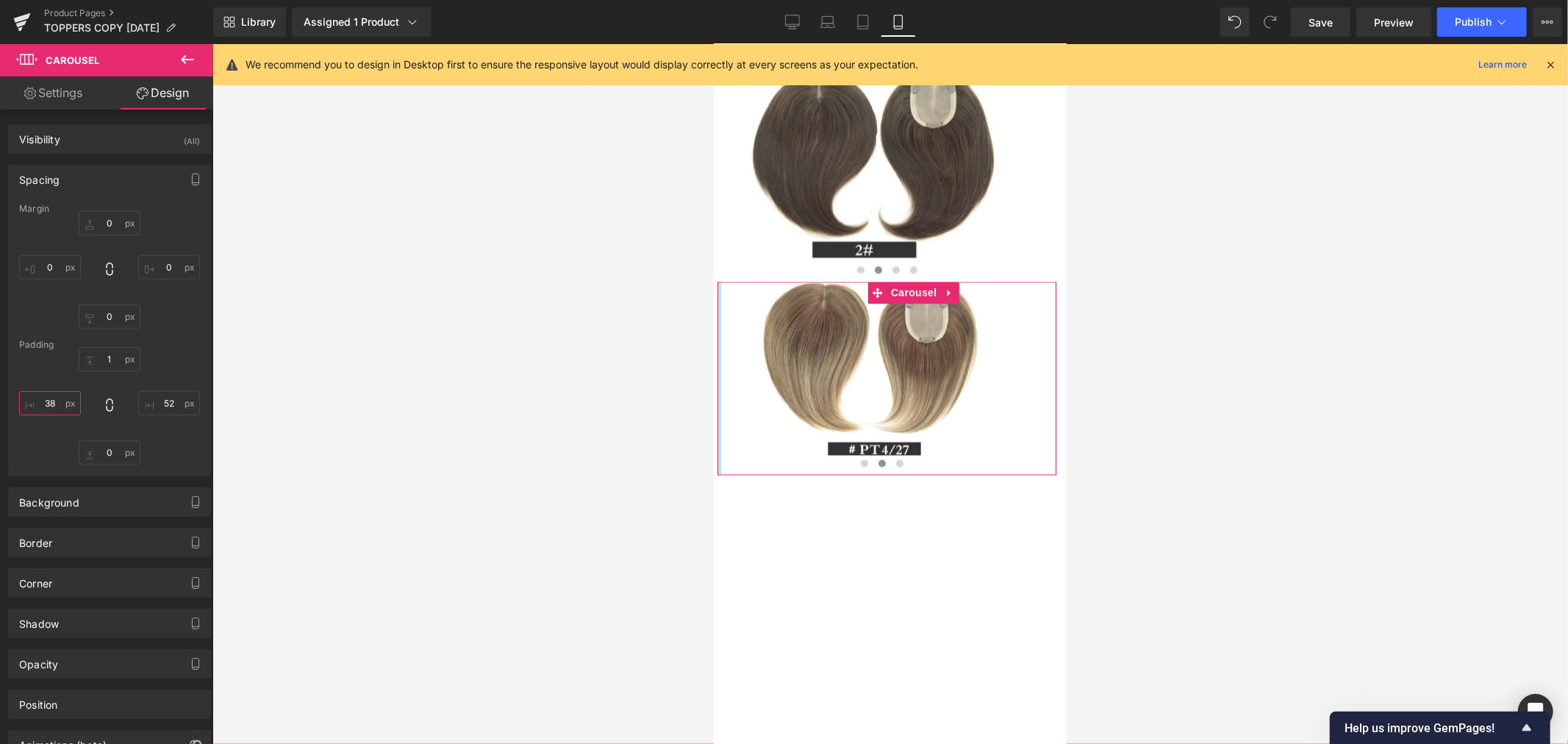
click at [48, 404] on input "38" at bounding box center [50, 402] width 62 height 24
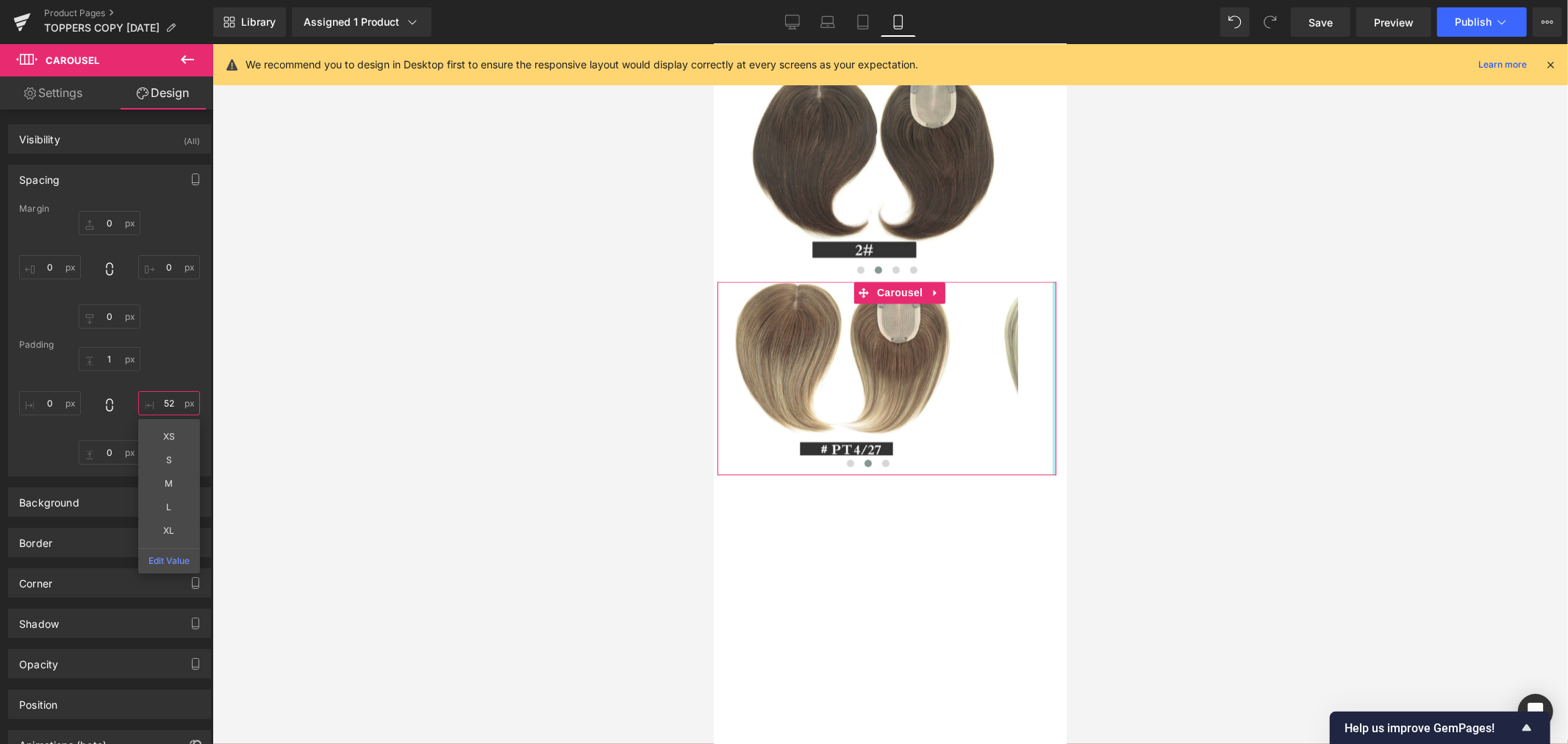
click at [160, 404] on input "52" at bounding box center [169, 402] width 62 height 24
click at [865, 466] on span at bounding box center [868, 462] width 7 height 7
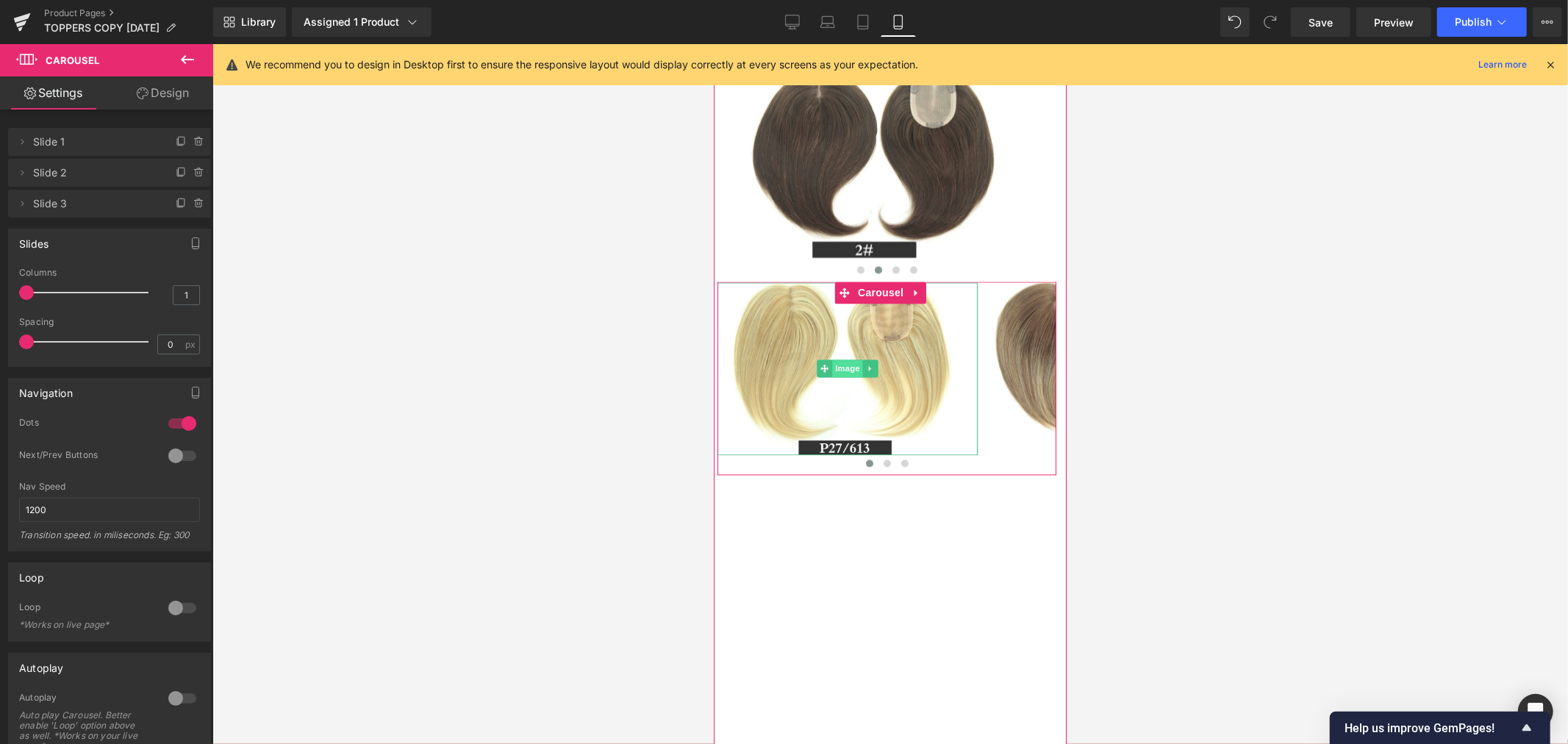
click at [851, 377] on span "Image" at bounding box center [846, 367] width 31 height 17
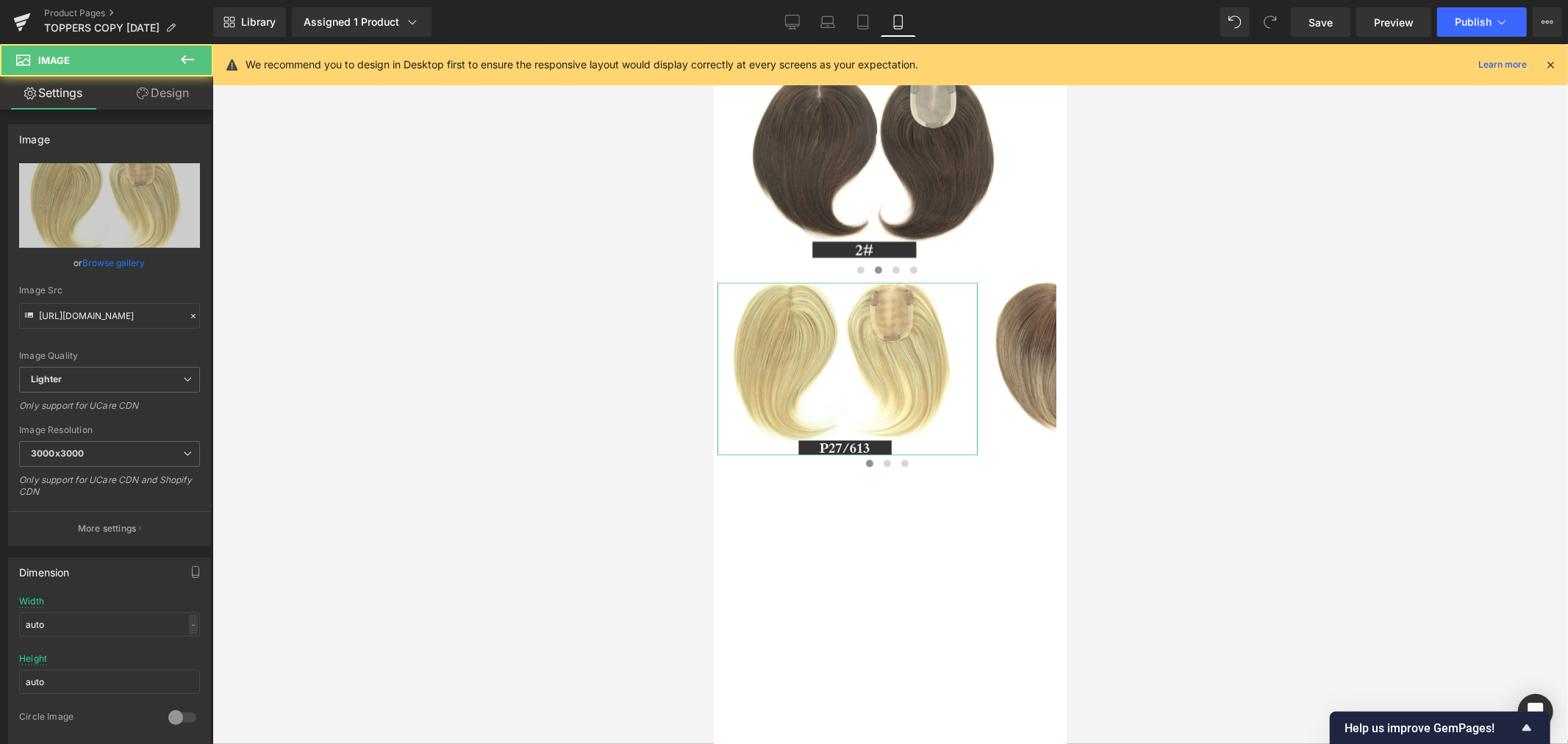
click at [170, 92] on link "Design" at bounding box center [163, 93] width 106 height 33
click at [0, 0] on div "Spacing" at bounding box center [0, 0] width 0 height 0
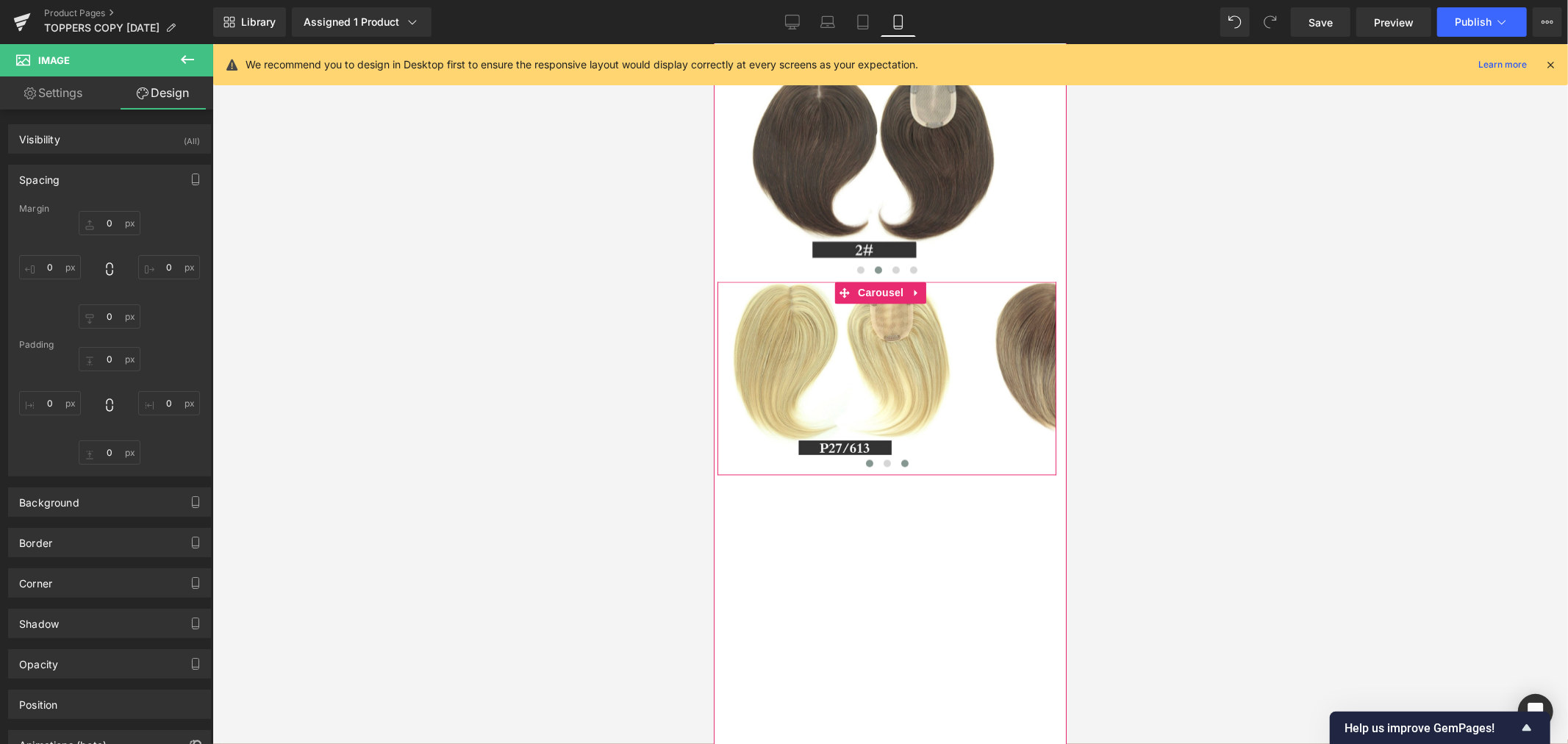
click at [900, 466] on span at bounding box center [904, 462] width 7 height 7
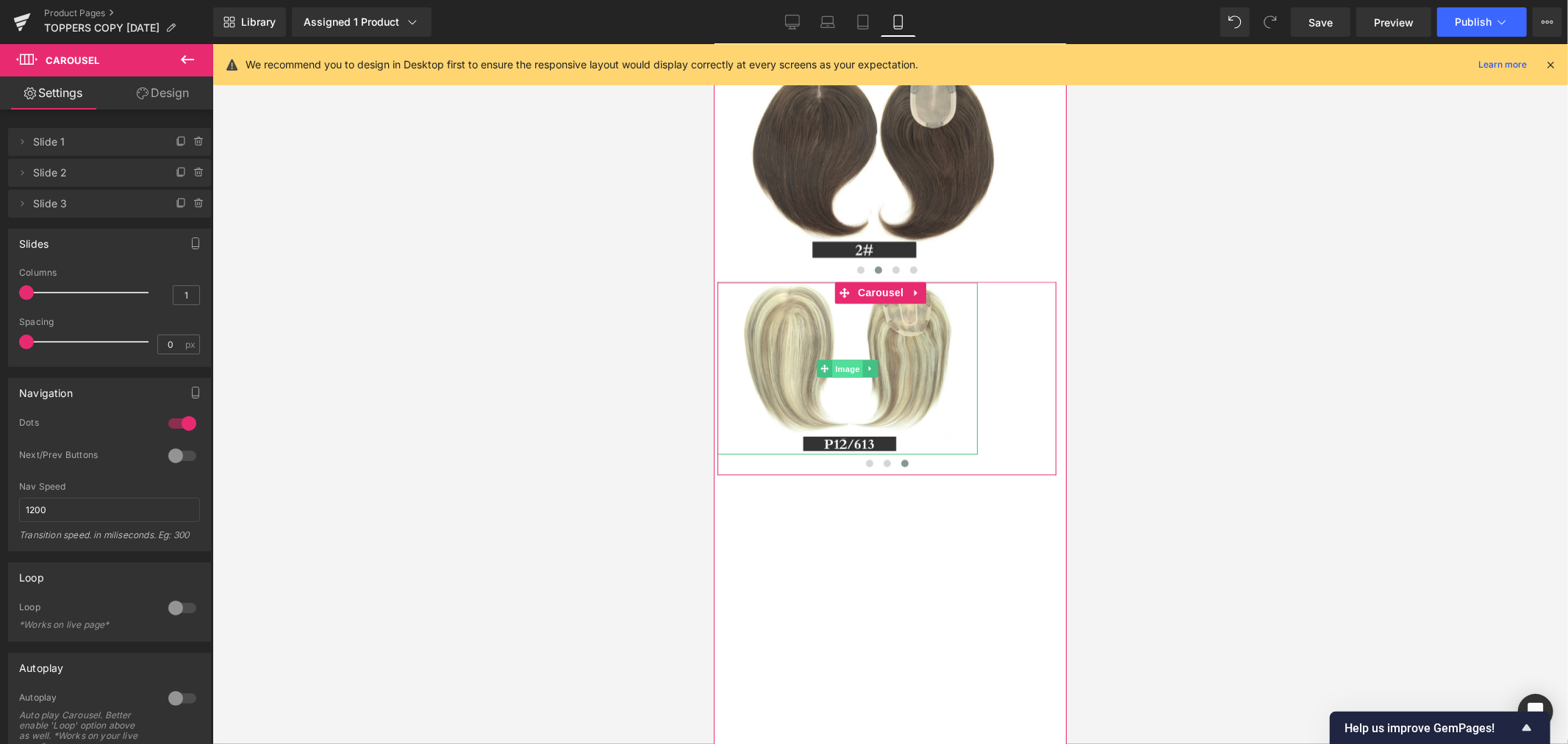
click at [852, 377] on span "Image" at bounding box center [846, 367] width 31 height 17
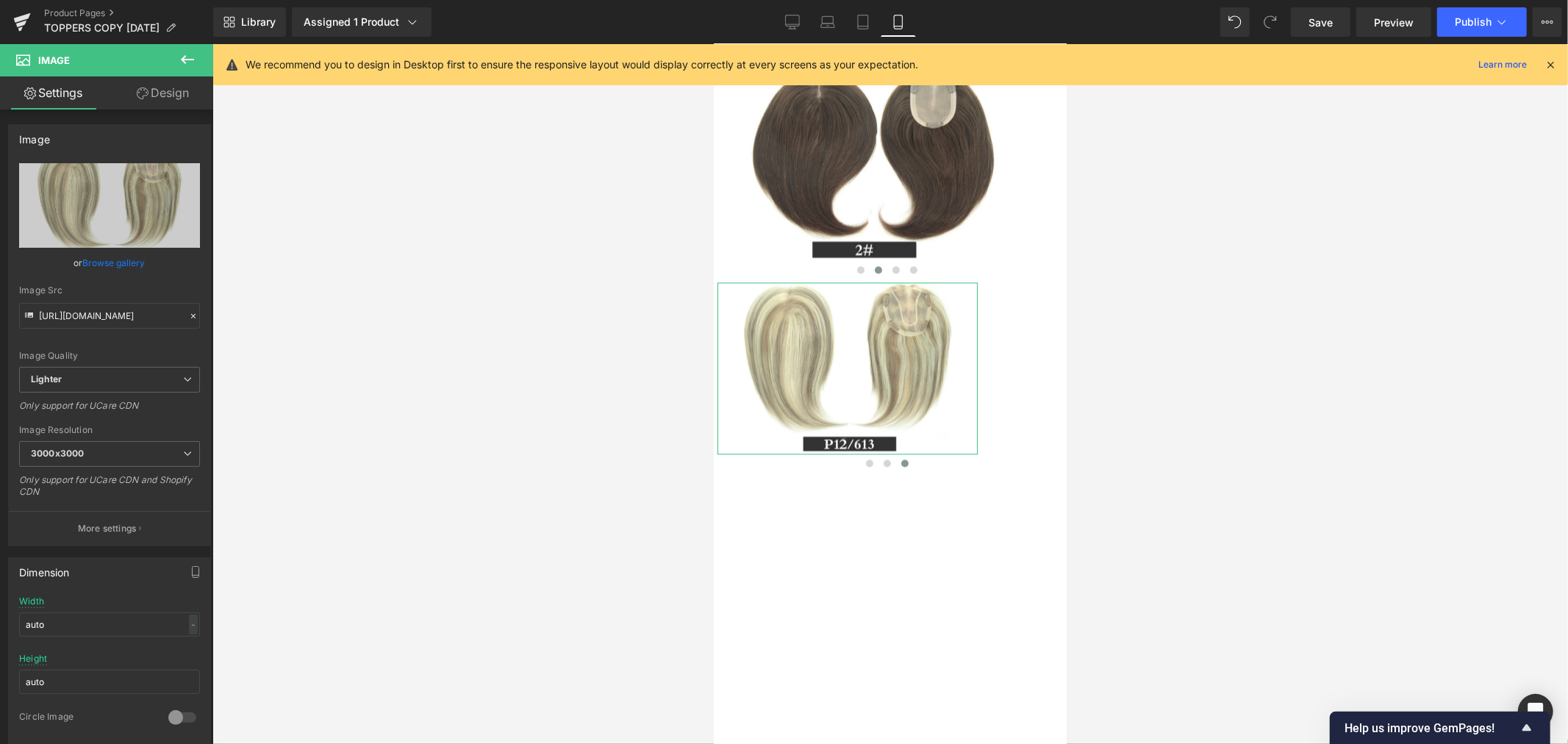
click at [160, 94] on link "Design" at bounding box center [163, 93] width 106 height 33
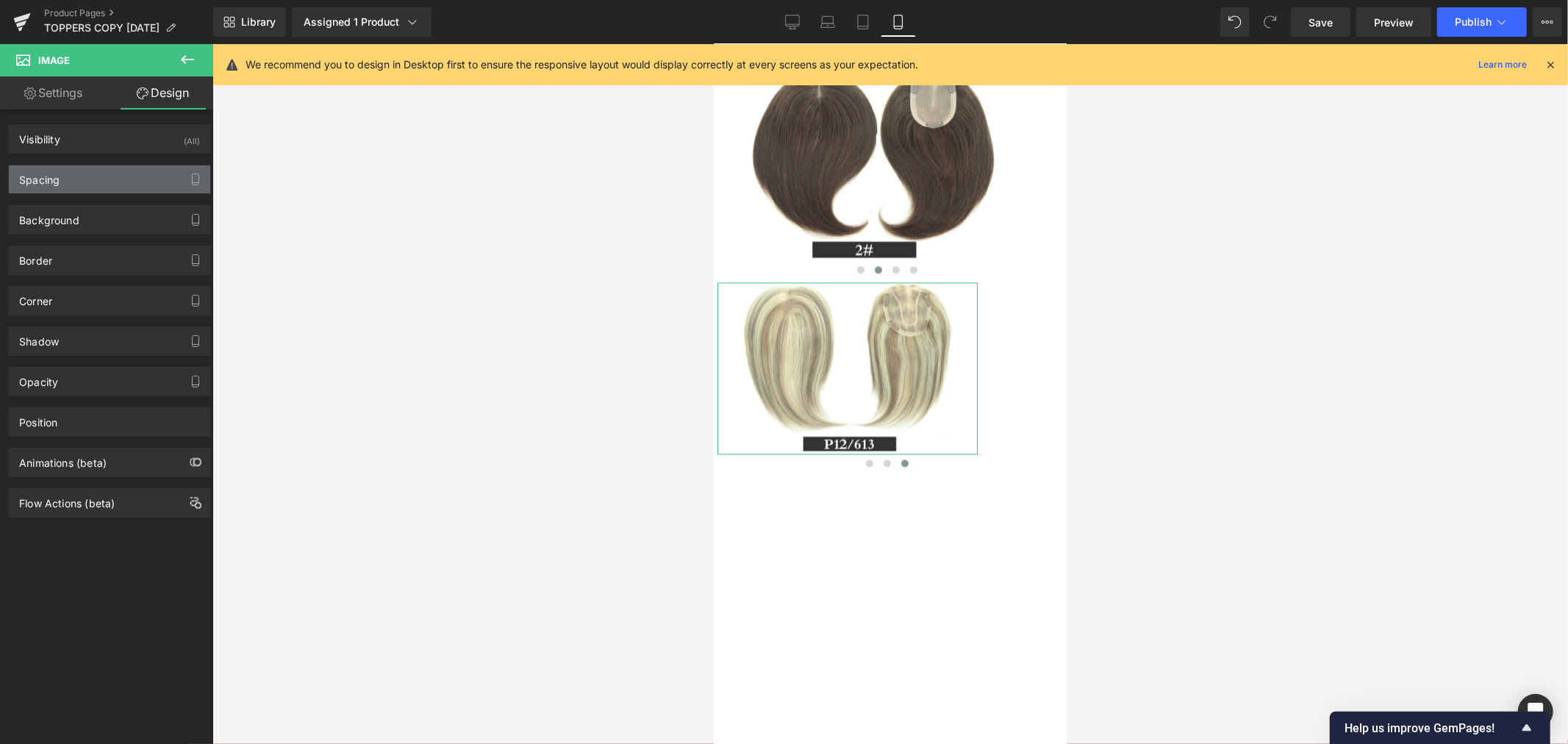
click at [100, 175] on div "Spacing" at bounding box center [110, 180] width 201 height 28
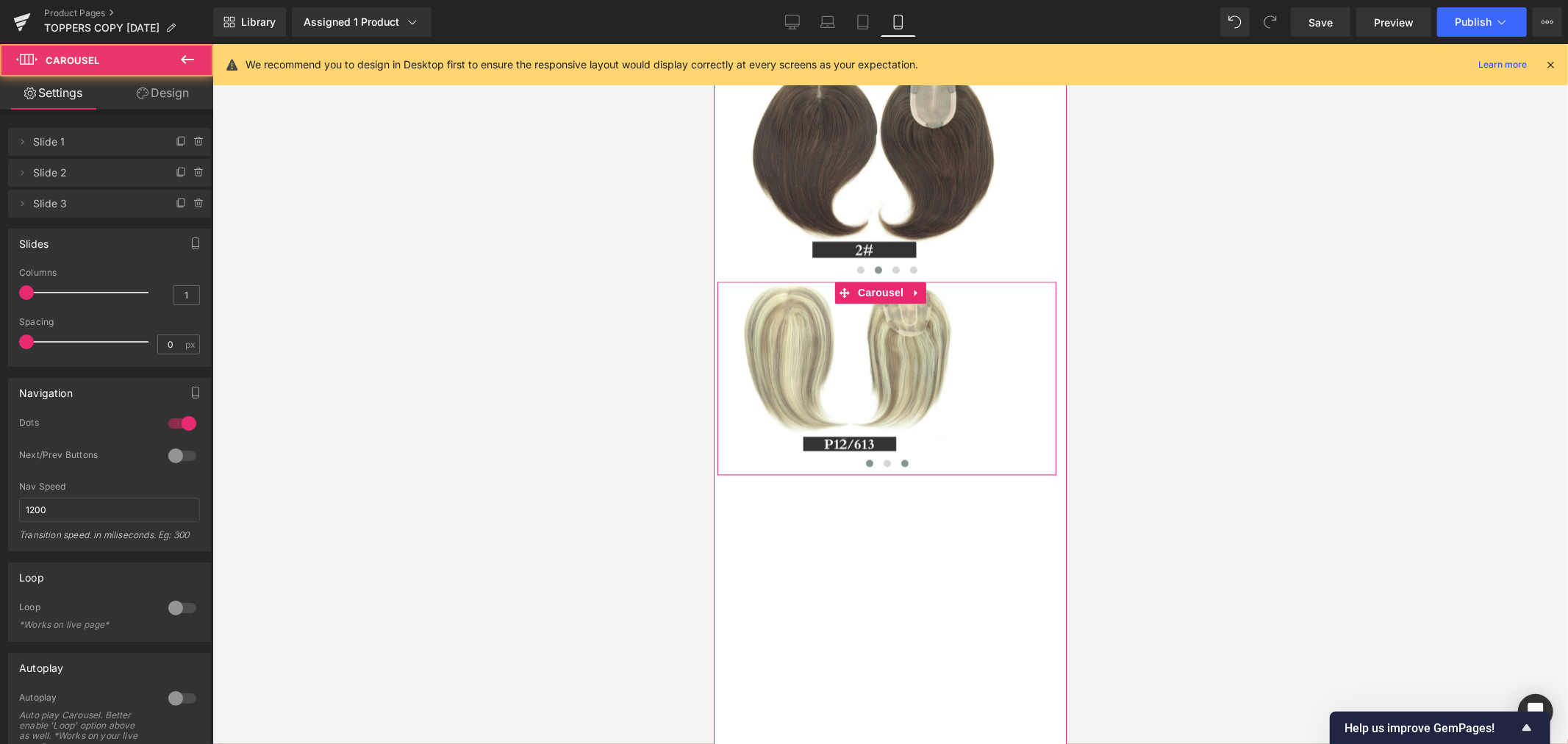
click at [865, 466] on span at bounding box center [868, 462] width 7 height 7
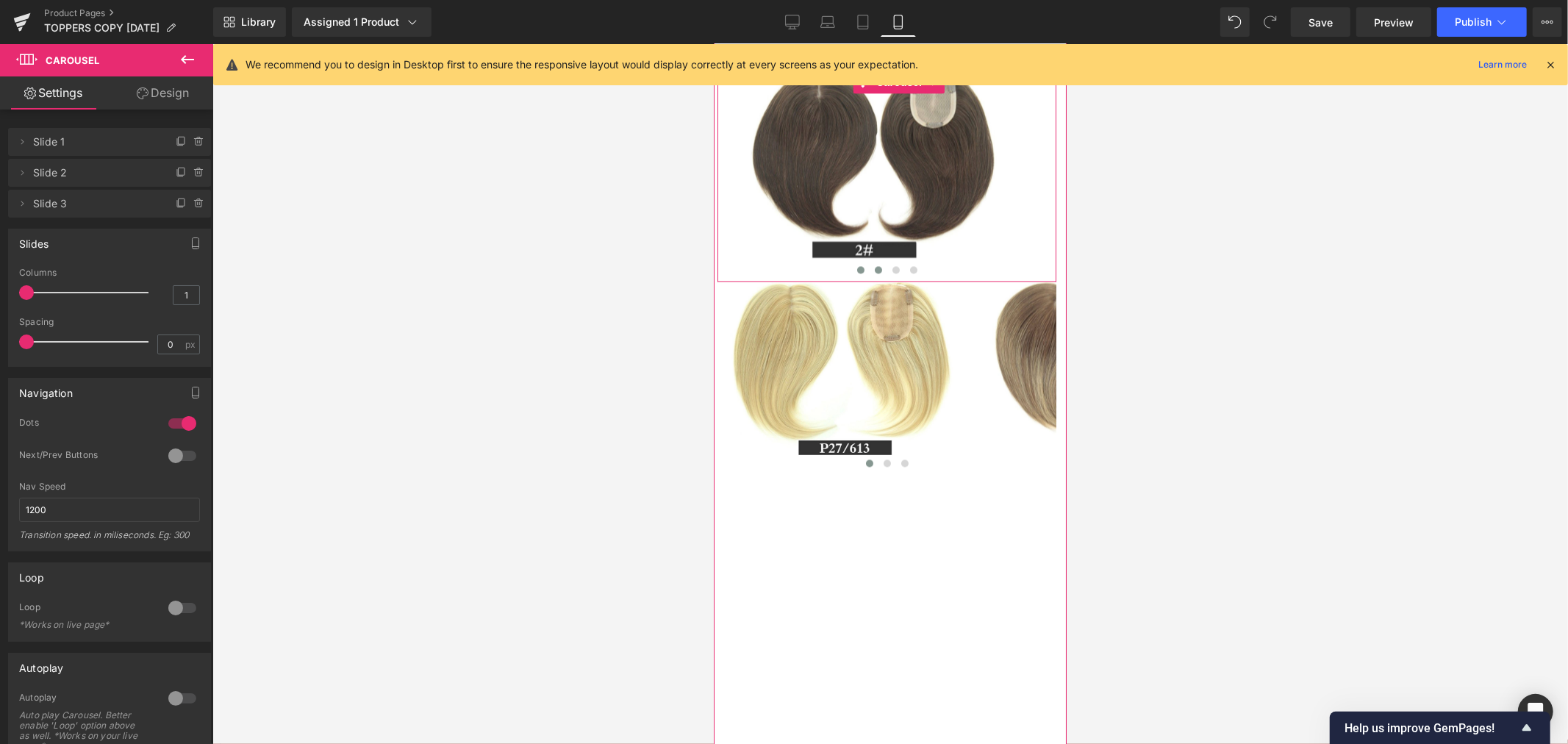
click at [856, 273] on span at bounding box center [860, 269] width 7 height 7
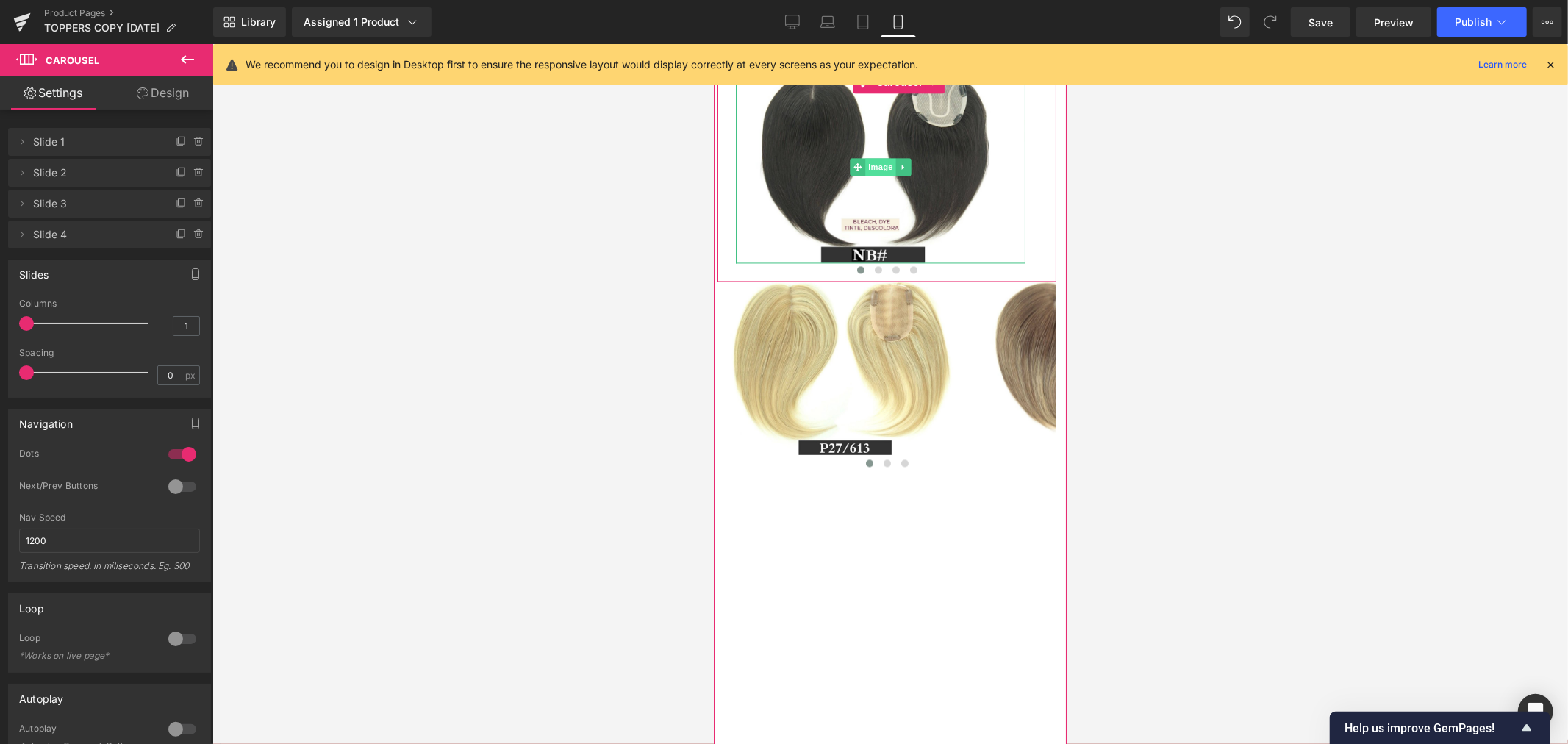
click at [875, 175] on span "Image" at bounding box center [880, 165] width 31 height 17
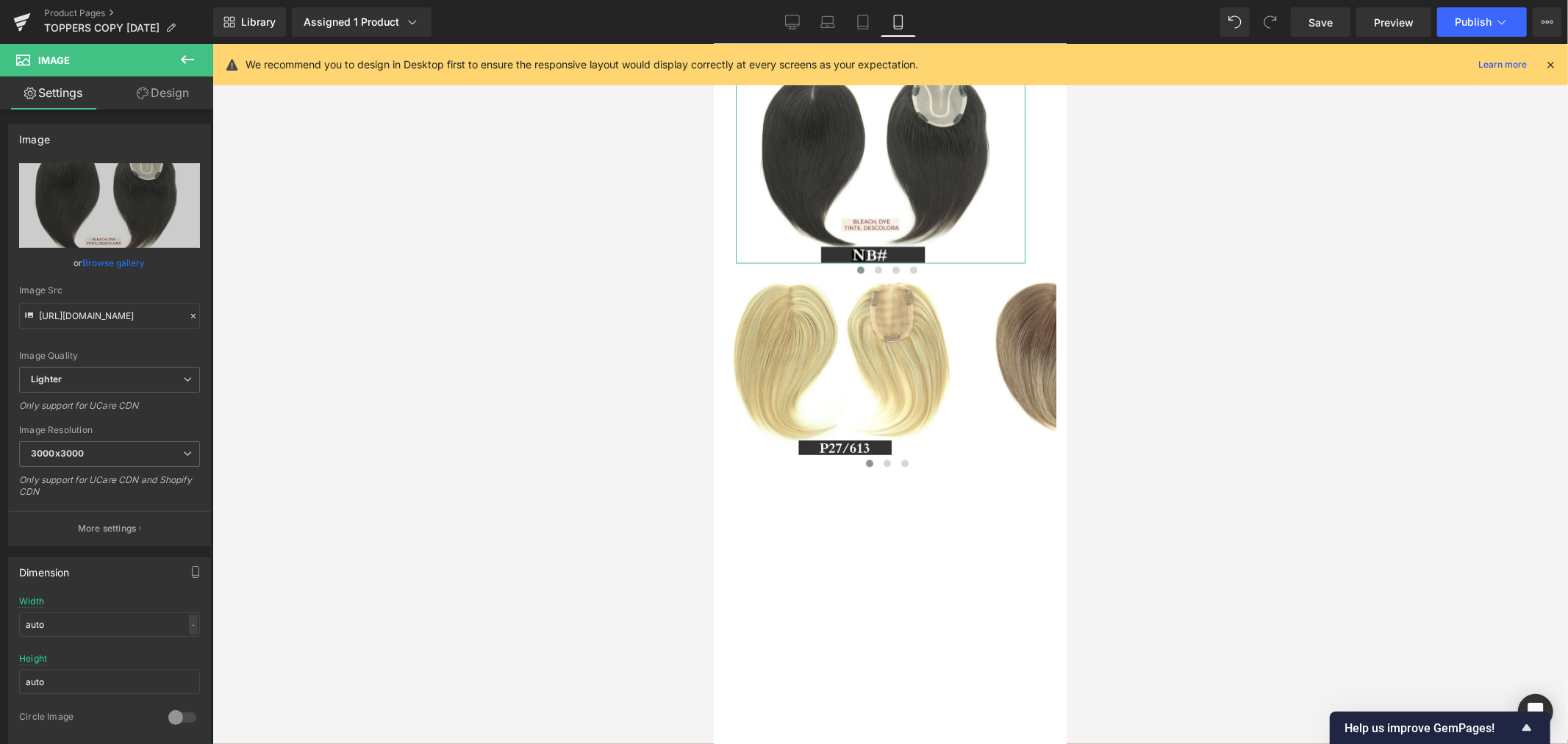
click at [161, 97] on link "Design" at bounding box center [163, 93] width 106 height 33
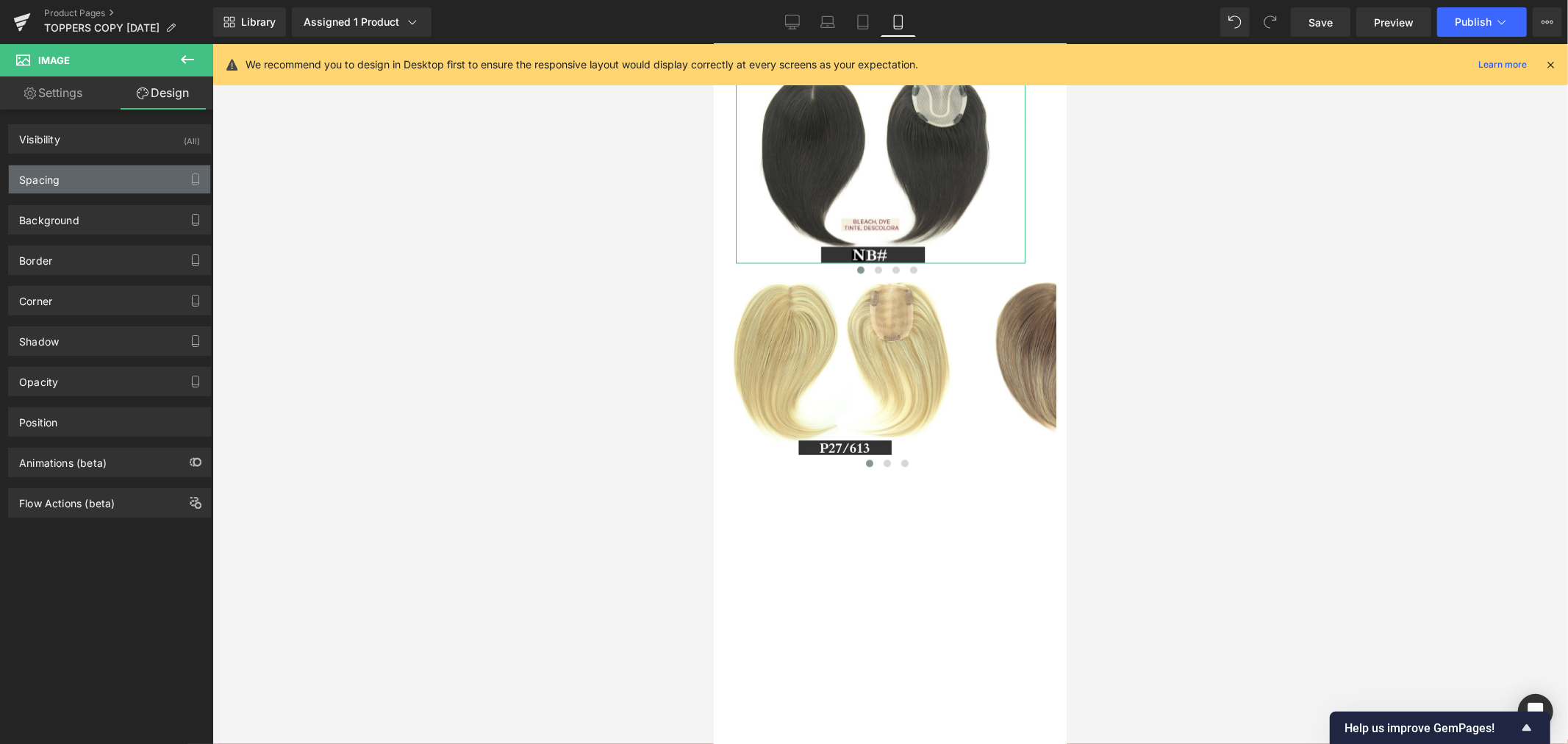
click at [91, 170] on div "Spacing" at bounding box center [110, 180] width 201 height 28
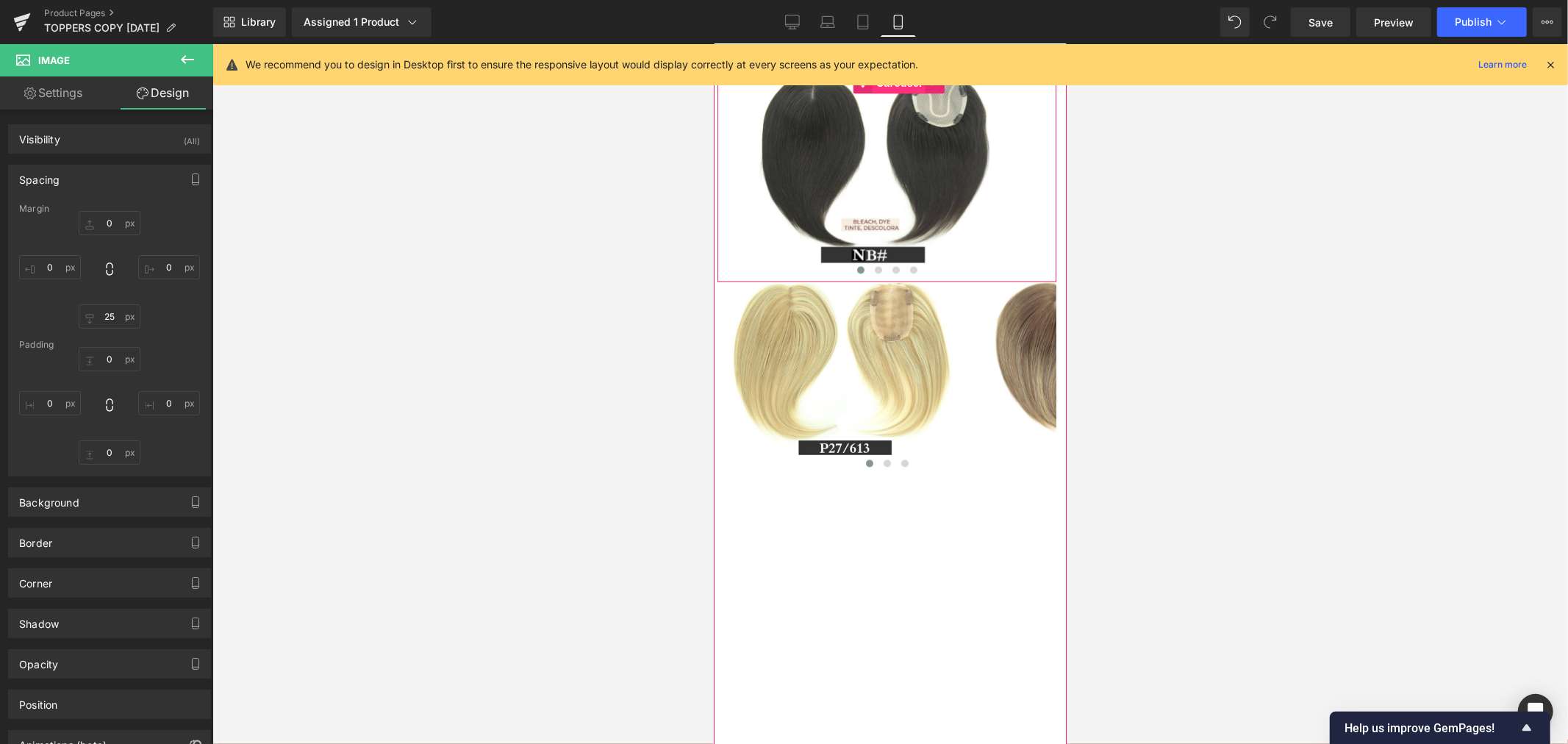
drag, startPoint x: 901, startPoint y: 200, endPoint x: 1250, endPoint y: 180, distance: 349.6
click at [901, 93] on span "Carousel" at bounding box center [898, 82] width 53 height 22
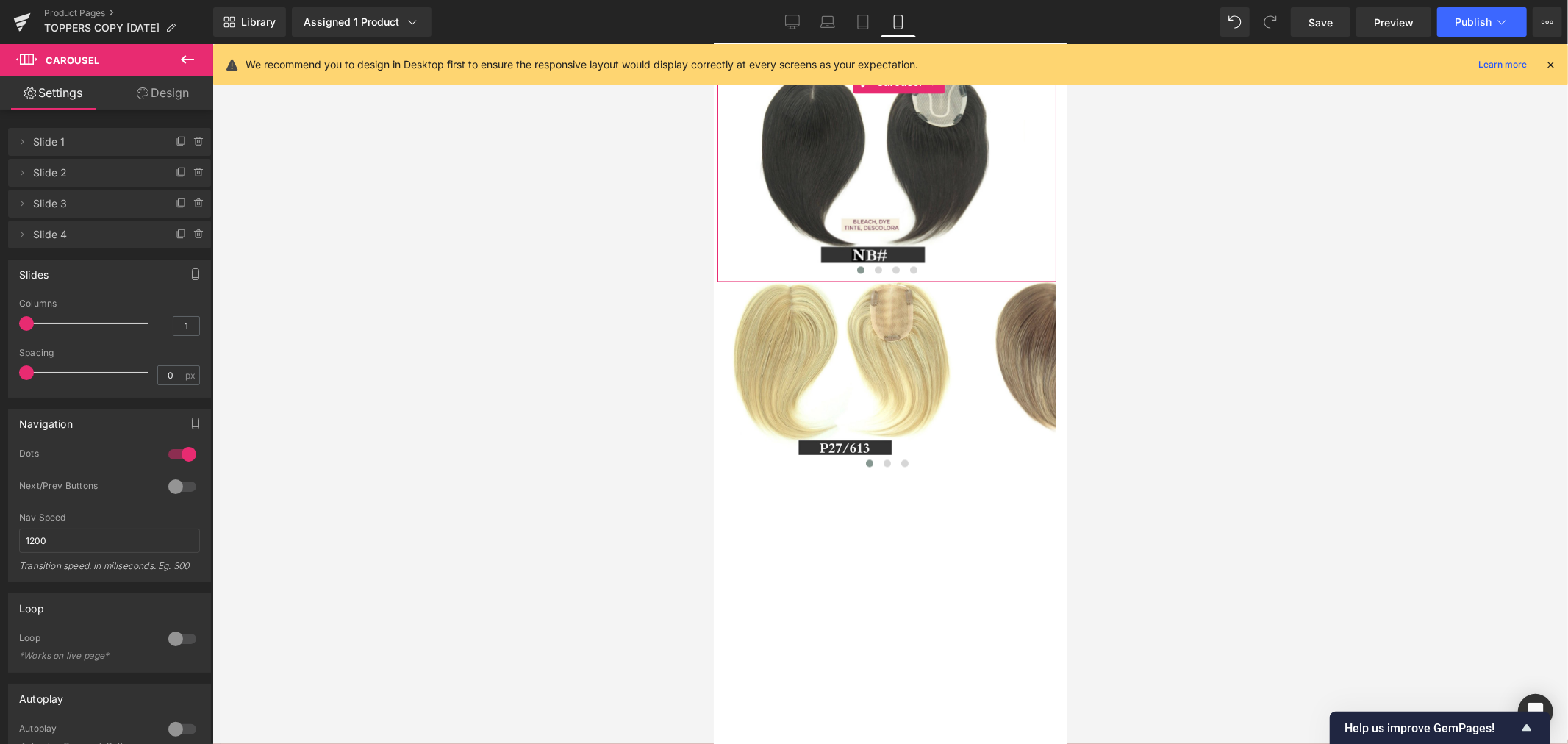
scroll to position [244, 0]
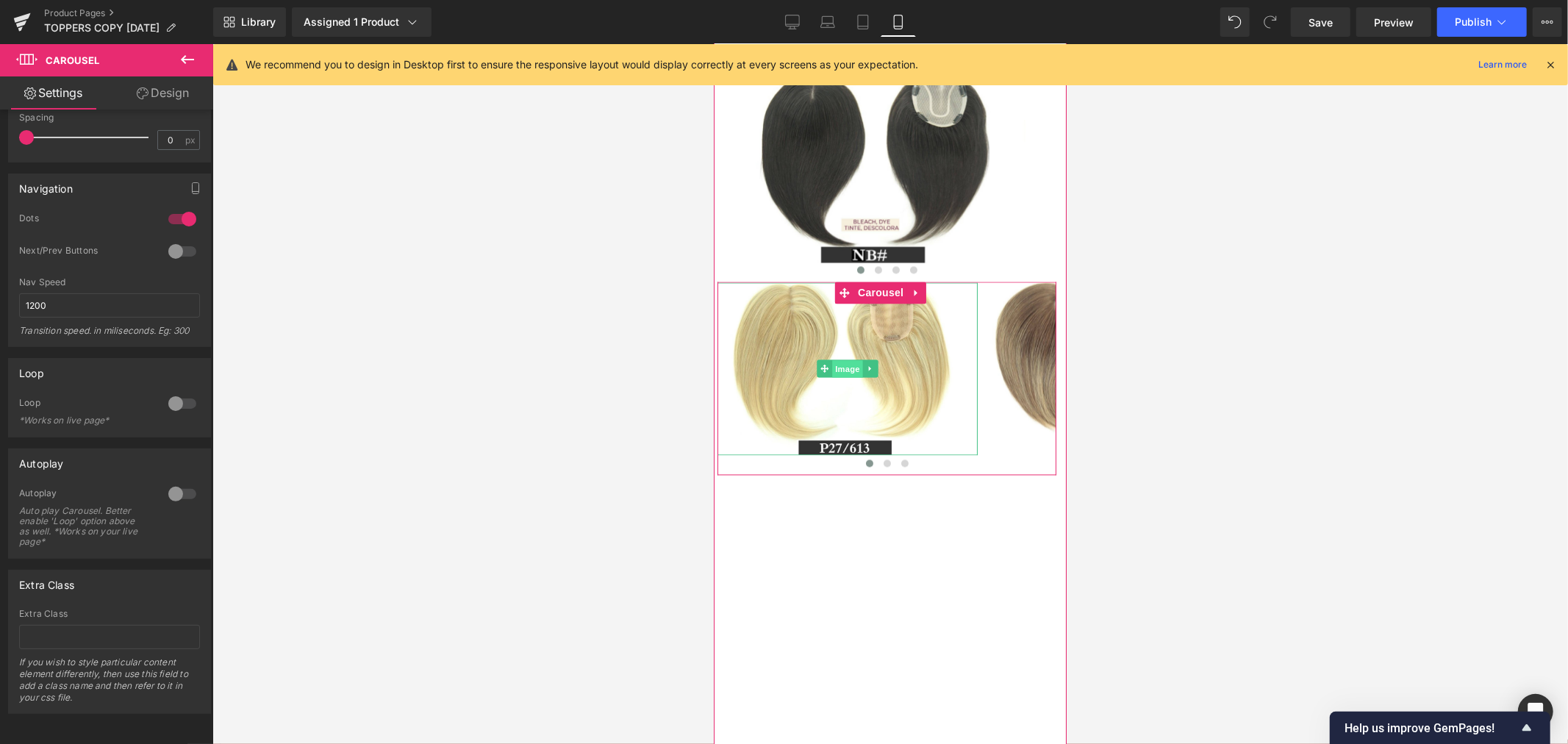
click at [842, 377] on span "Image" at bounding box center [846, 367] width 31 height 17
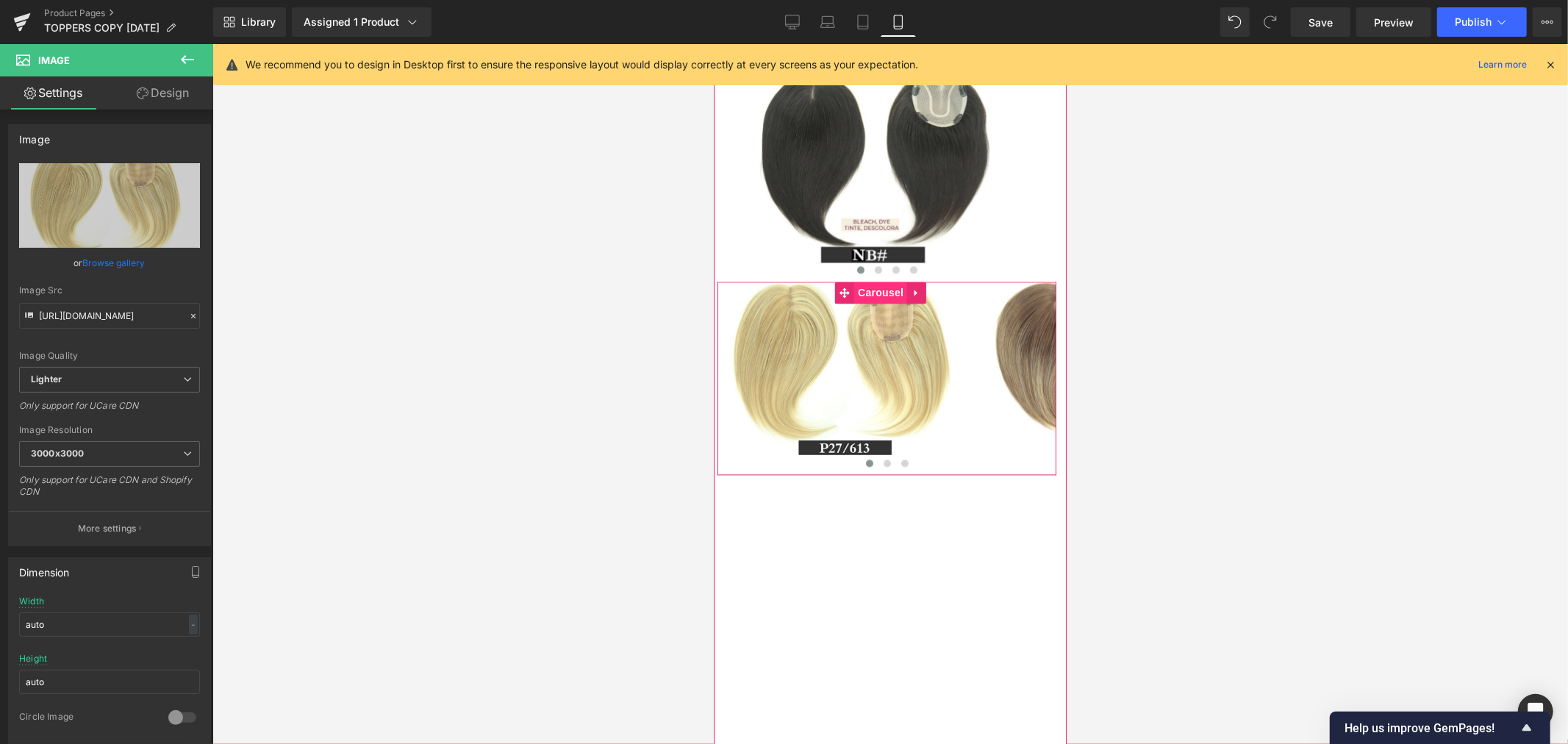
click at [887, 303] on span "Carousel" at bounding box center [880, 292] width 53 height 22
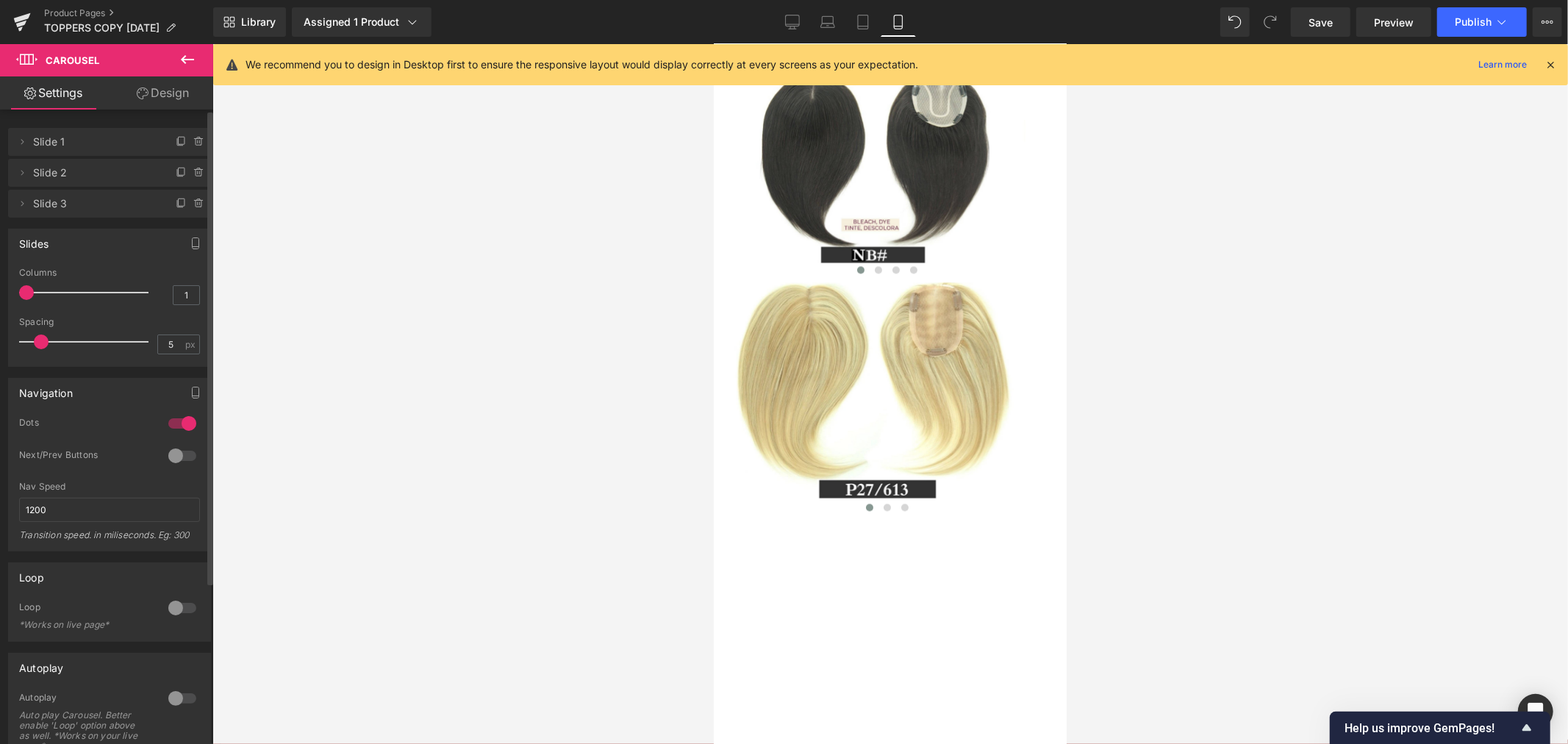
drag, startPoint x: 27, startPoint y: 340, endPoint x: 42, endPoint y: 354, distance: 20.5
click at [42, 354] on div at bounding box center [87, 341] width 122 height 29
drag, startPoint x: 39, startPoint y: 345, endPoint x: 30, endPoint y: 344, distance: 9.1
click at [30, 344] on span at bounding box center [32, 342] width 15 height 15
click at [27, 343] on span at bounding box center [27, 342] width 15 height 15
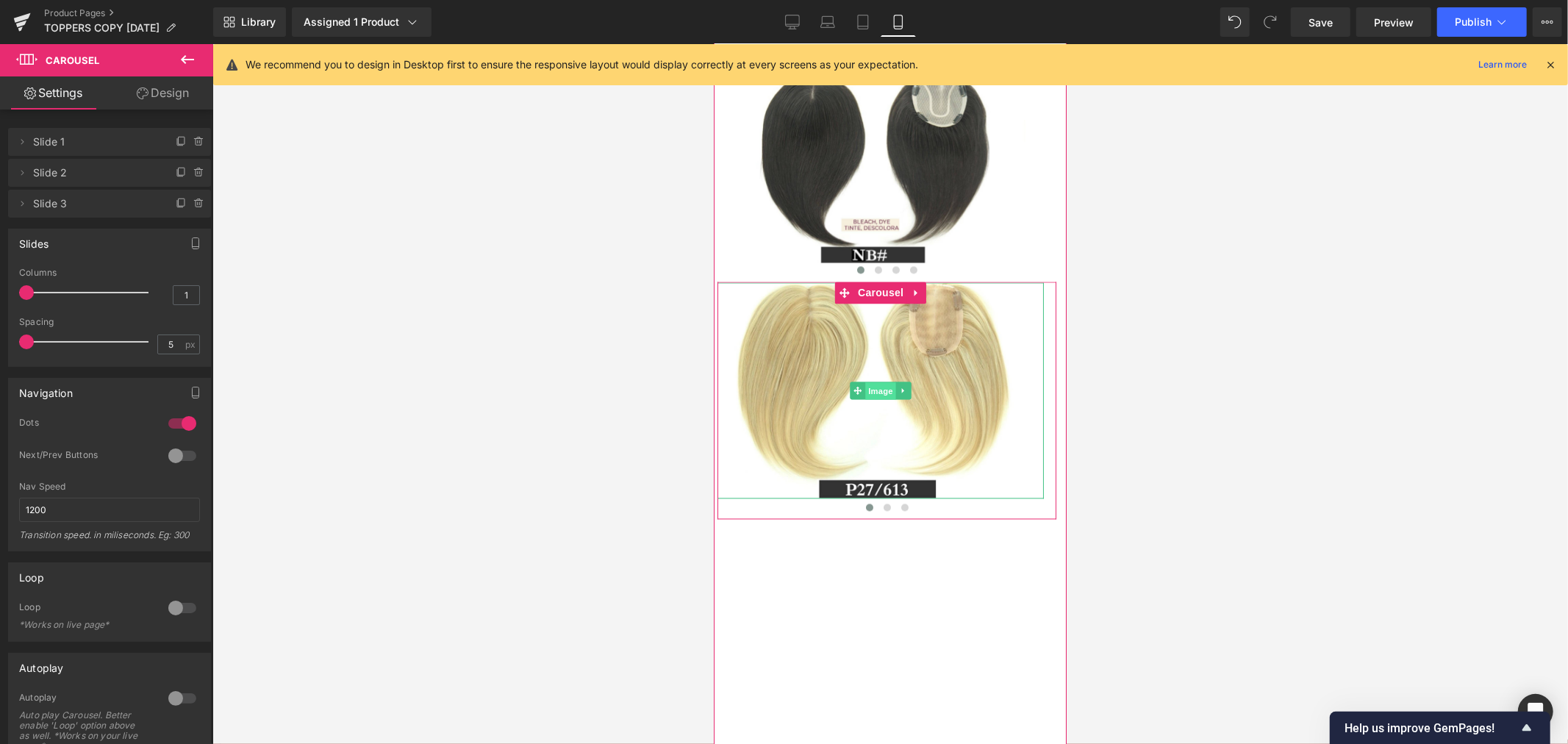
click at [880, 399] on span "Image" at bounding box center [880, 390] width 31 height 17
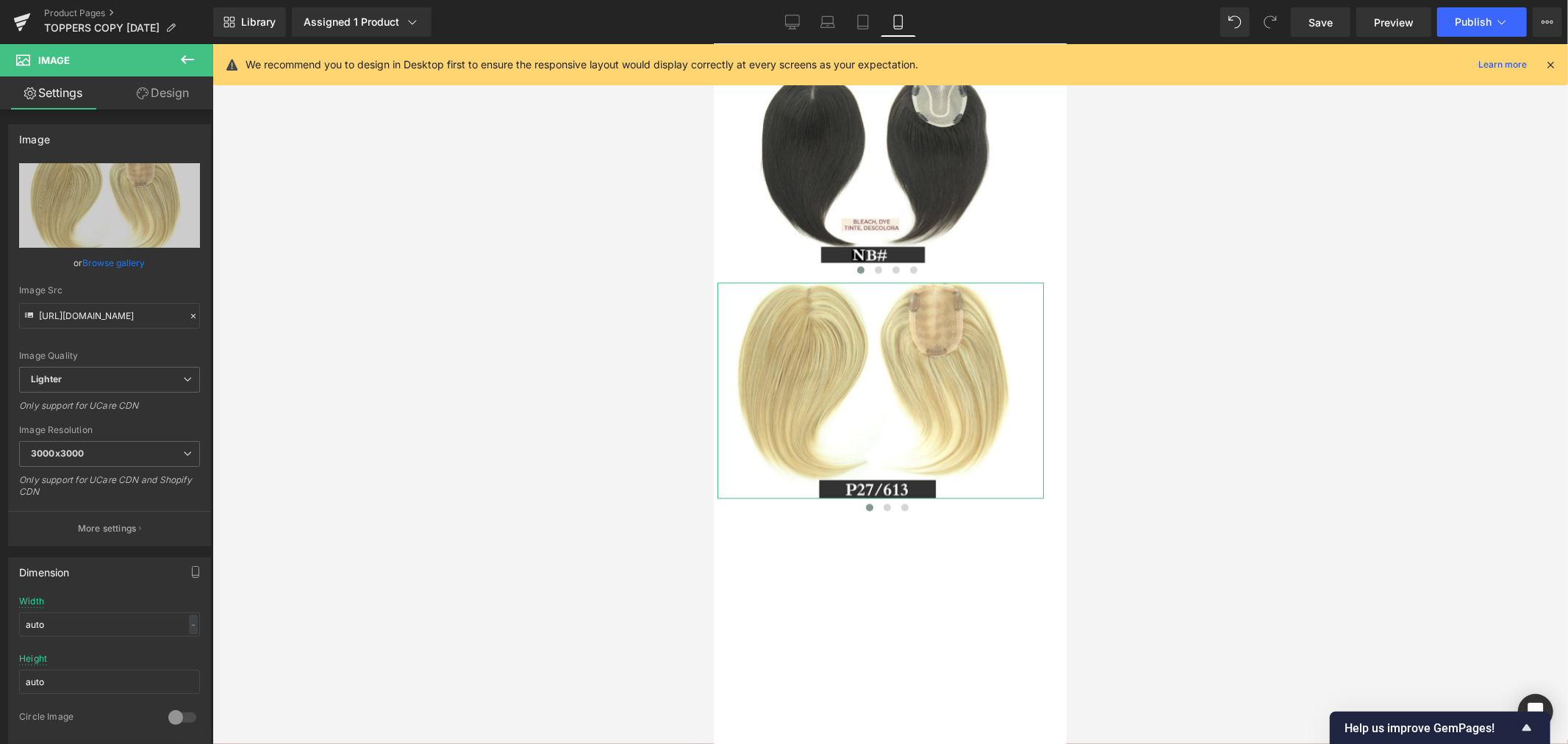
drag, startPoint x: 170, startPoint y: 101, endPoint x: 123, endPoint y: 175, distance: 87.7
click at [170, 101] on link "Design" at bounding box center [163, 93] width 106 height 33
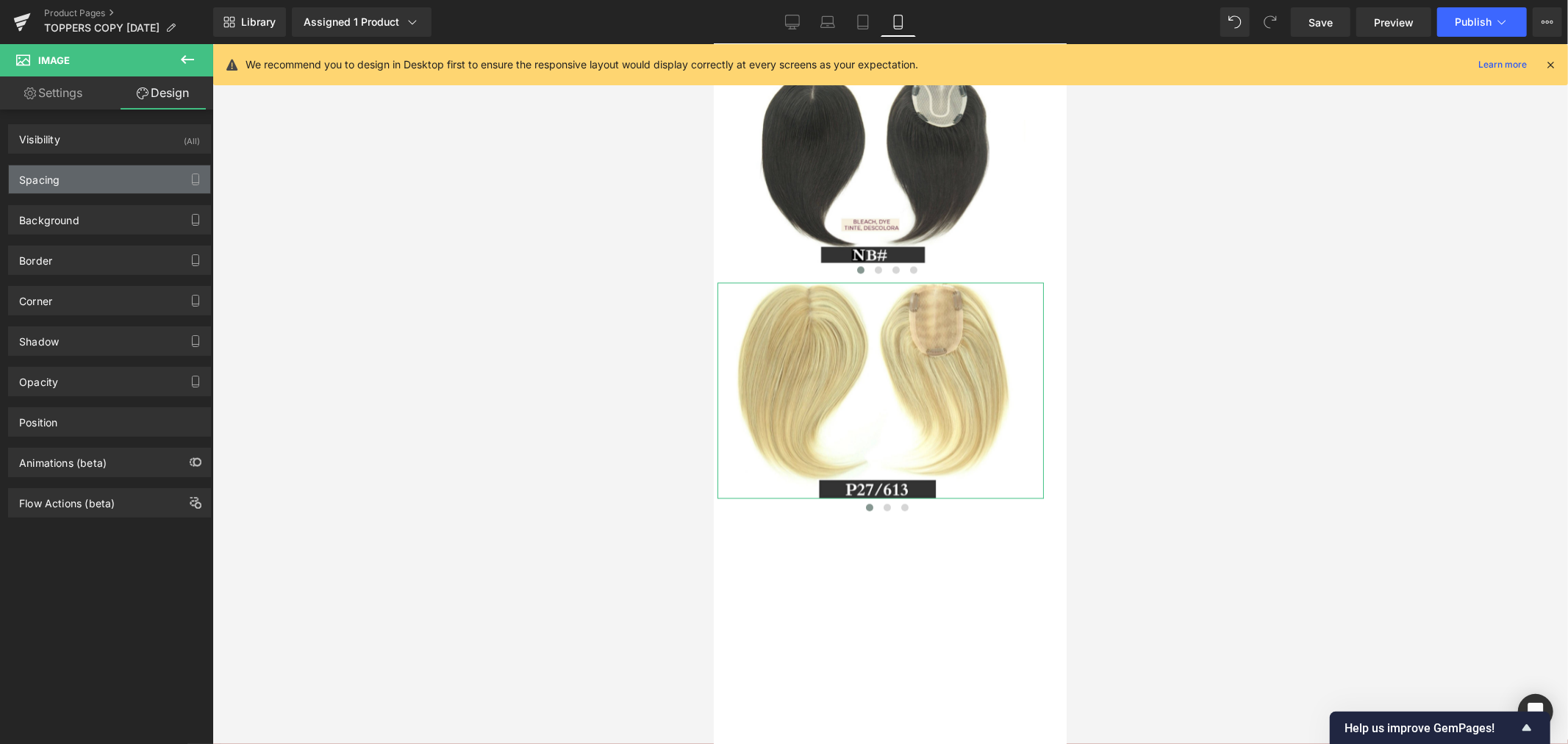
click at [114, 181] on div "Spacing" at bounding box center [110, 180] width 201 height 28
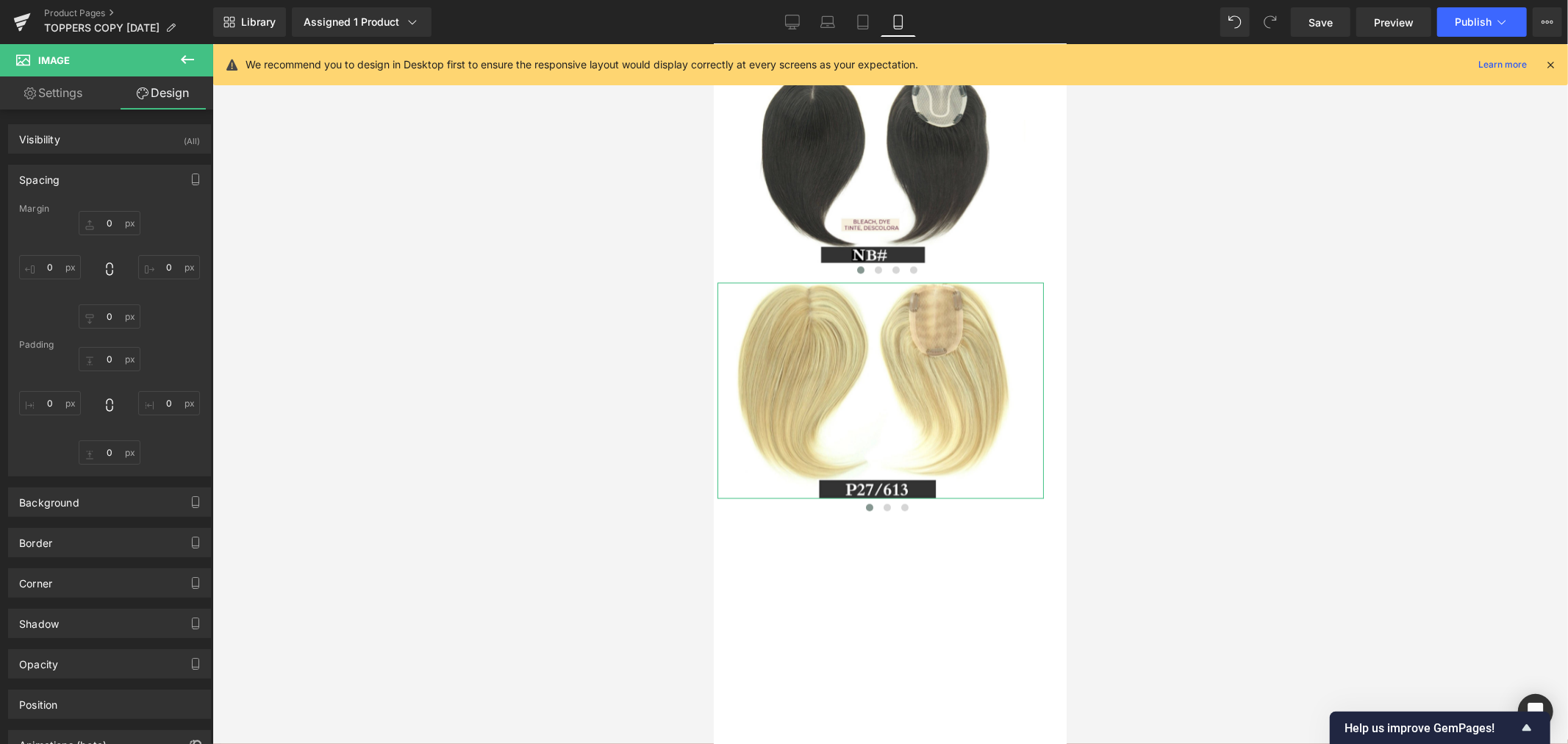
click at [76, 98] on link "Settings" at bounding box center [53, 93] width 106 height 33
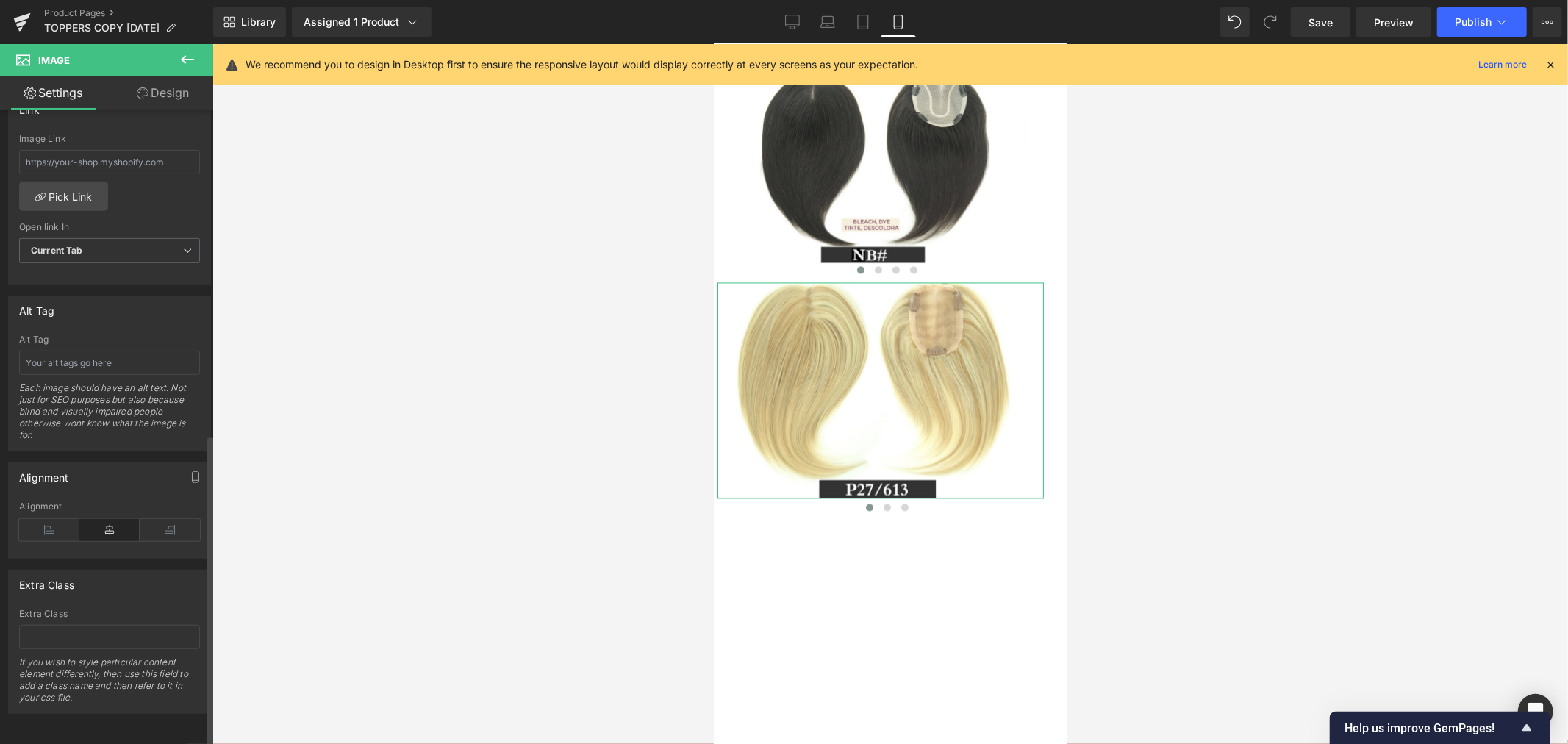
scroll to position [672, 0]
click at [880, 398] on span "Image" at bounding box center [880, 389] width 31 height 17
click at [157, 86] on link "Design" at bounding box center [163, 93] width 106 height 33
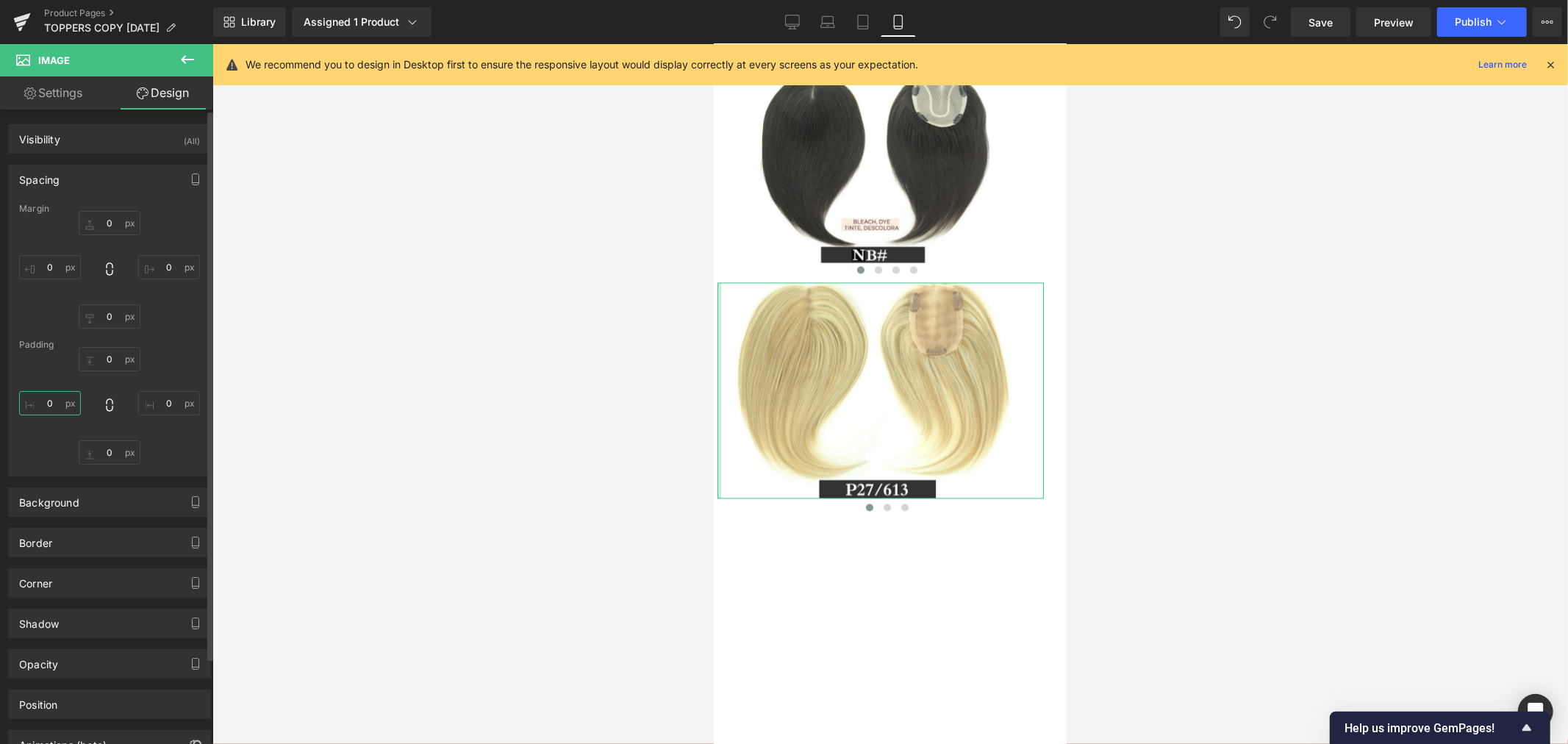
click at [57, 406] on input "0" at bounding box center [50, 402] width 62 height 24
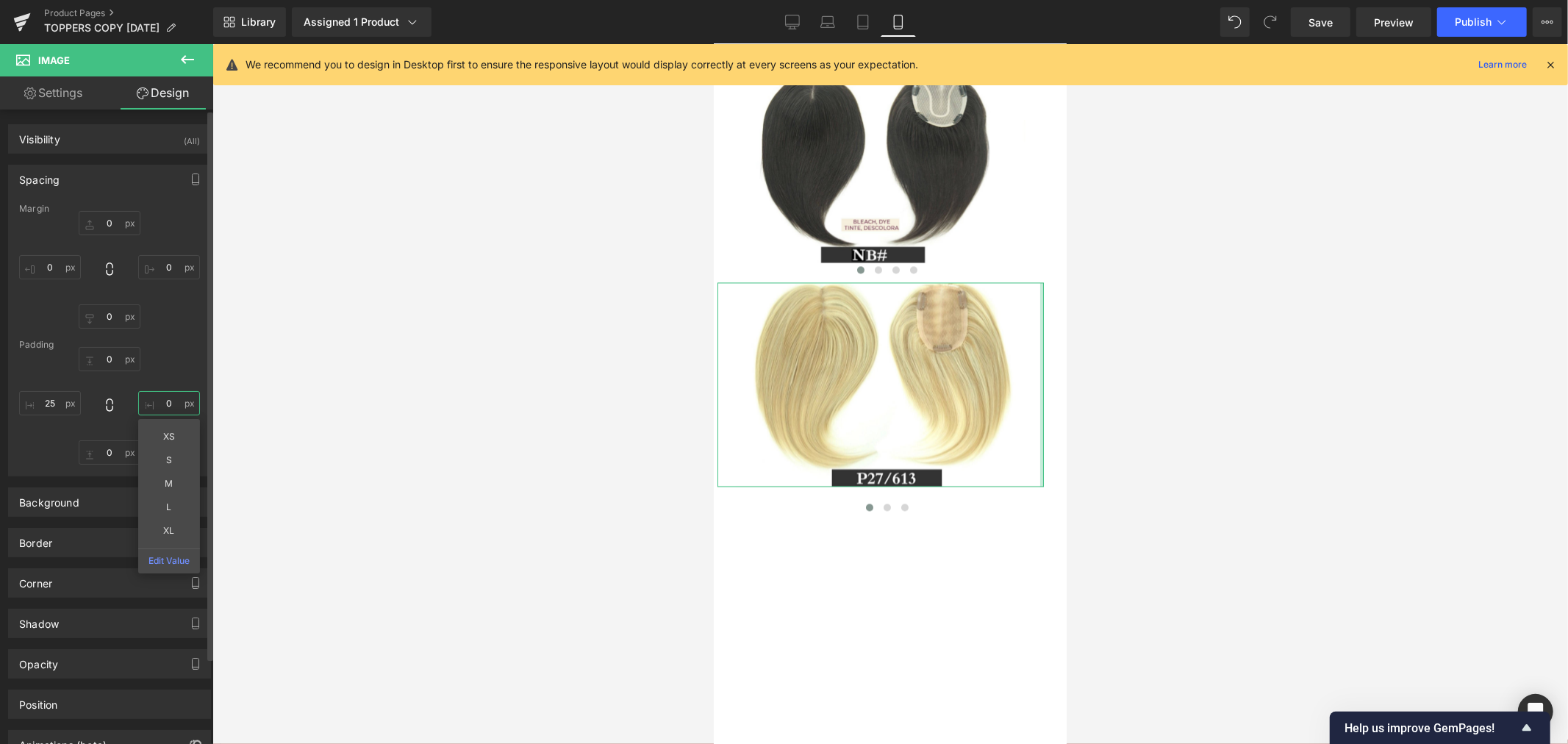
click at [160, 405] on input "0" at bounding box center [169, 402] width 62 height 24
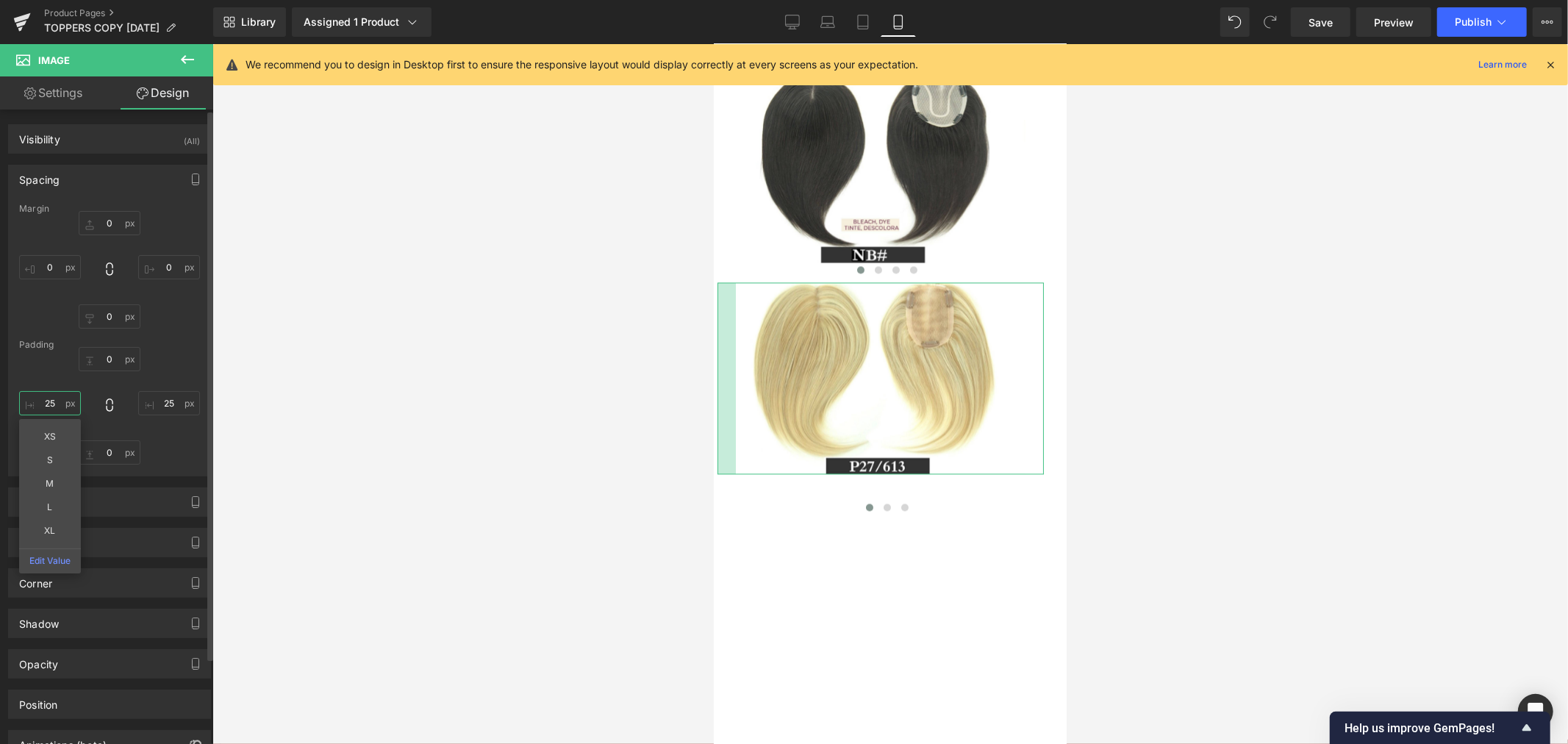
click at [61, 405] on input "25" at bounding box center [50, 402] width 62 height 24
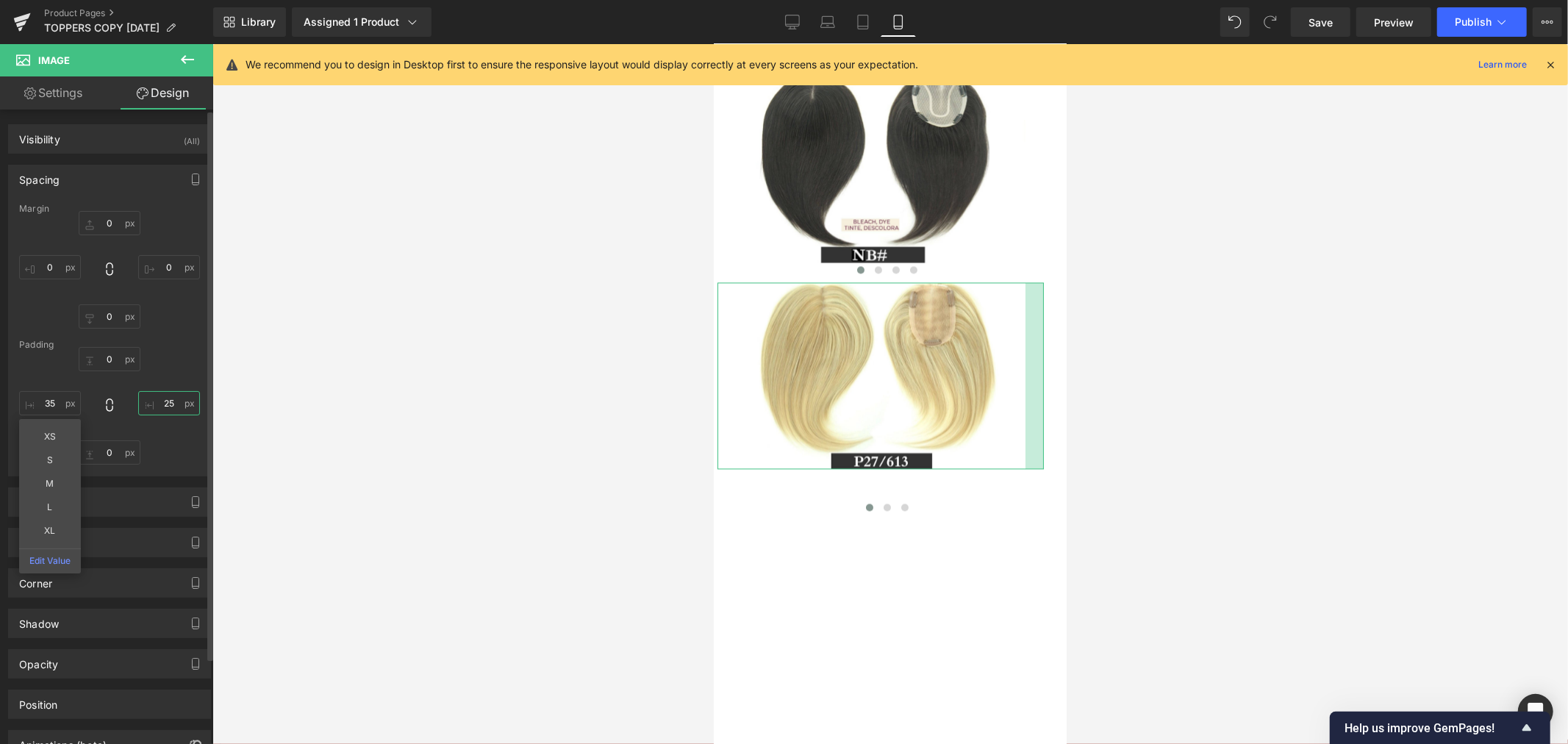
click at [161, 397] on input "25" at bounding box center [169, 402] width 62 height 24
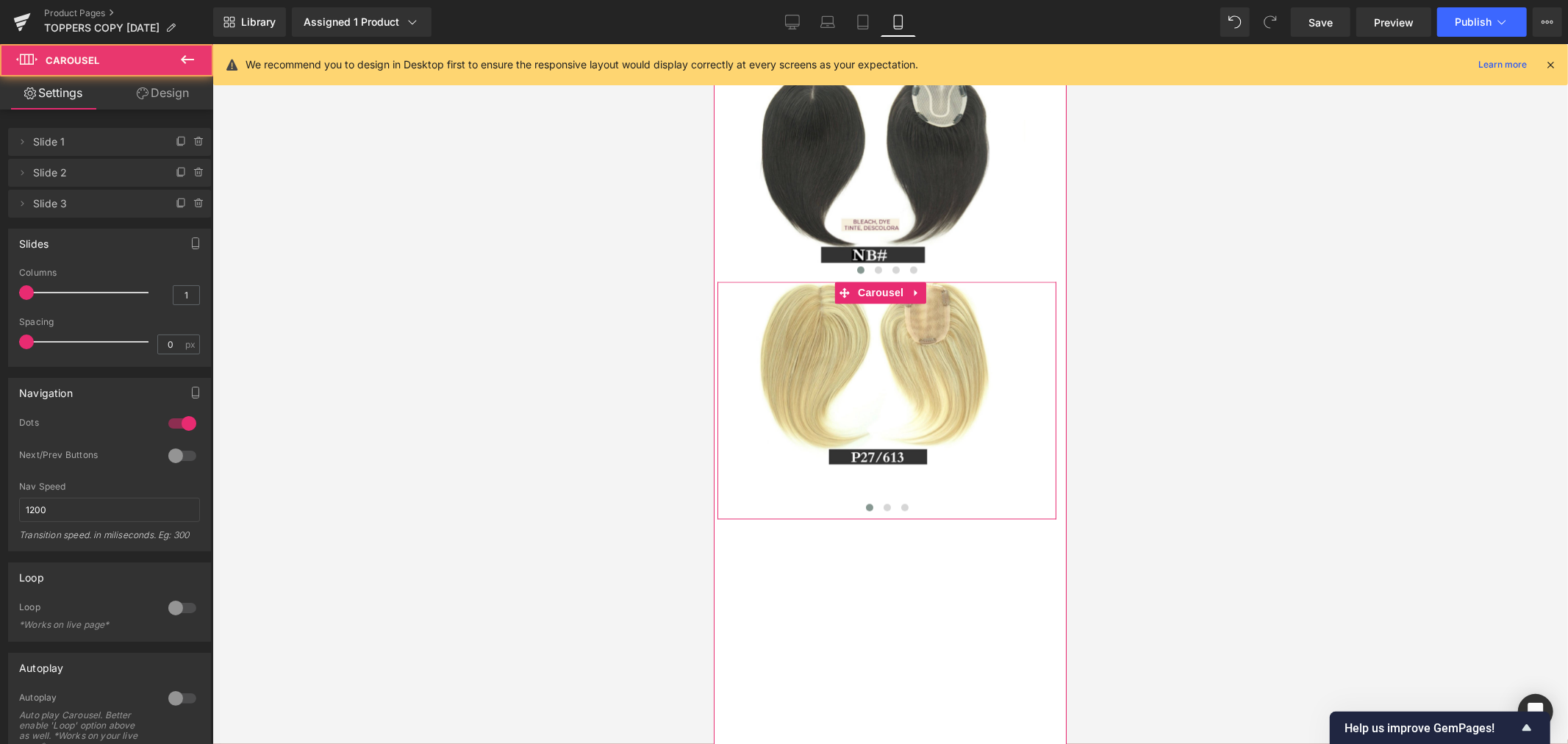
drag, startPoint x: 951, startPoint y: 636, endPoint x: 940, endPoint y: 594, distance: 43.4
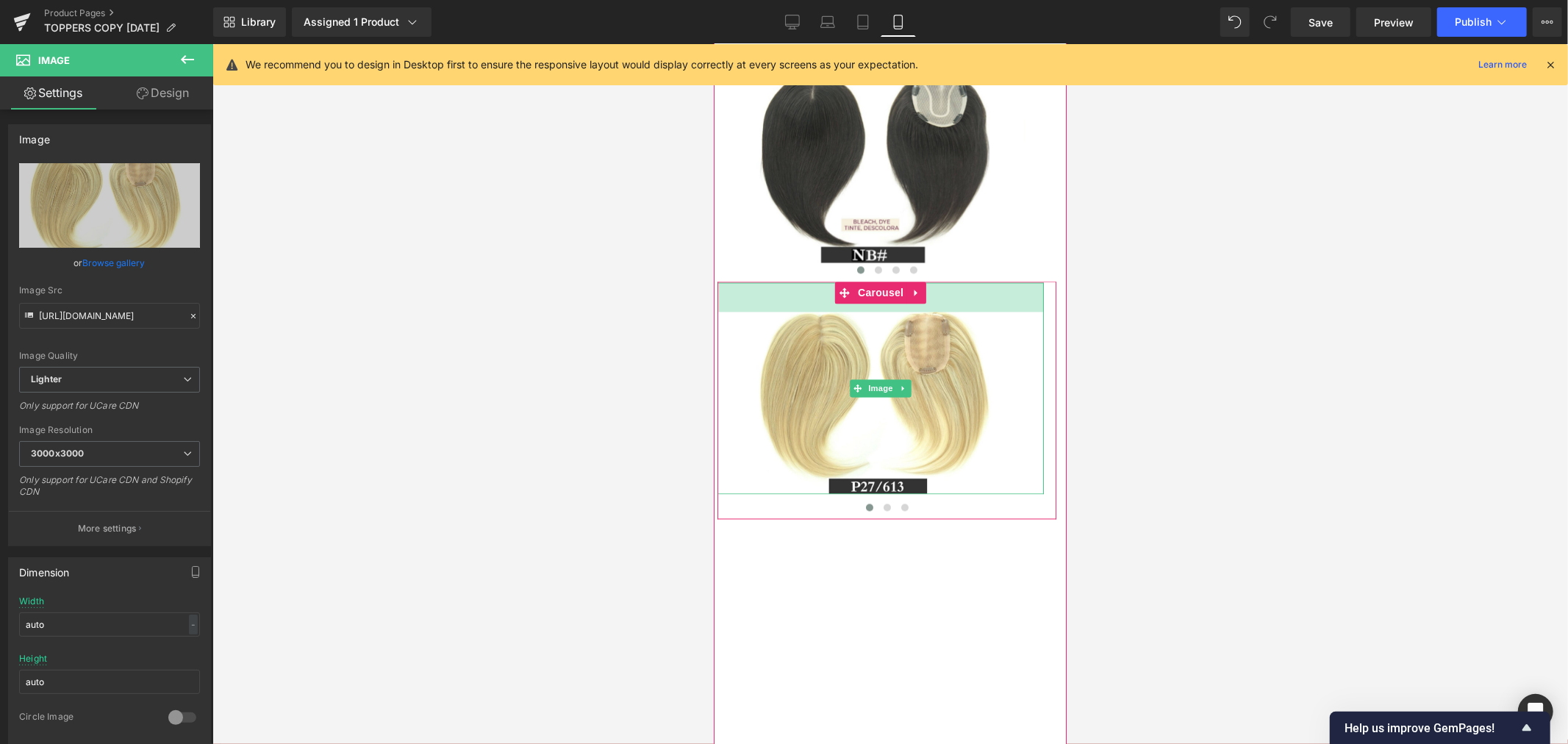
drag, startPoint x: 946, startPoint y: 406, endPoint x: 946, endPoint y: 435, distance: 29.0
click at [946, 435] on div "Image 40px" at bounding box center [880, 387] width 326 height 212
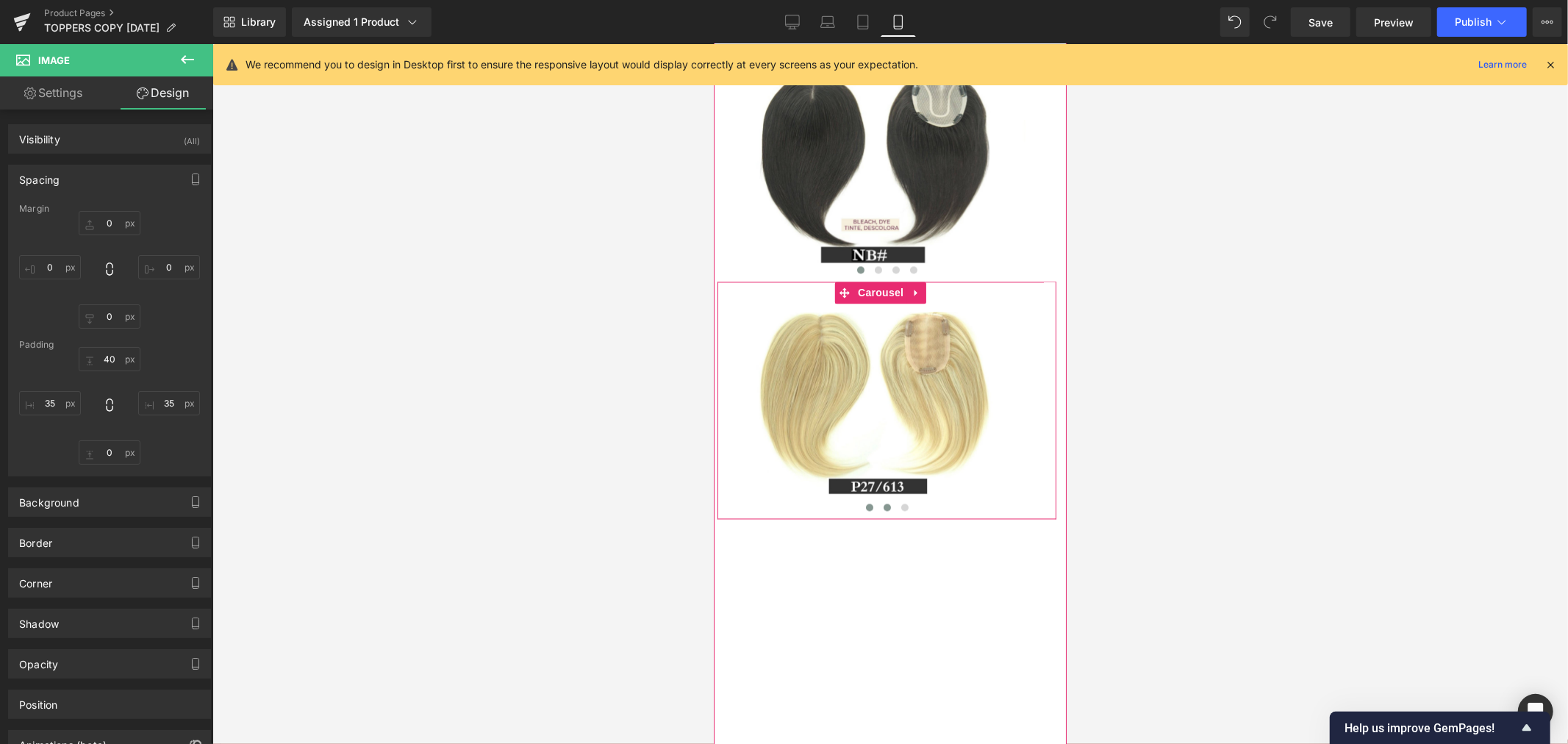
click at [884, 514] on button at bounding box center [885, 506] width 17 height 15
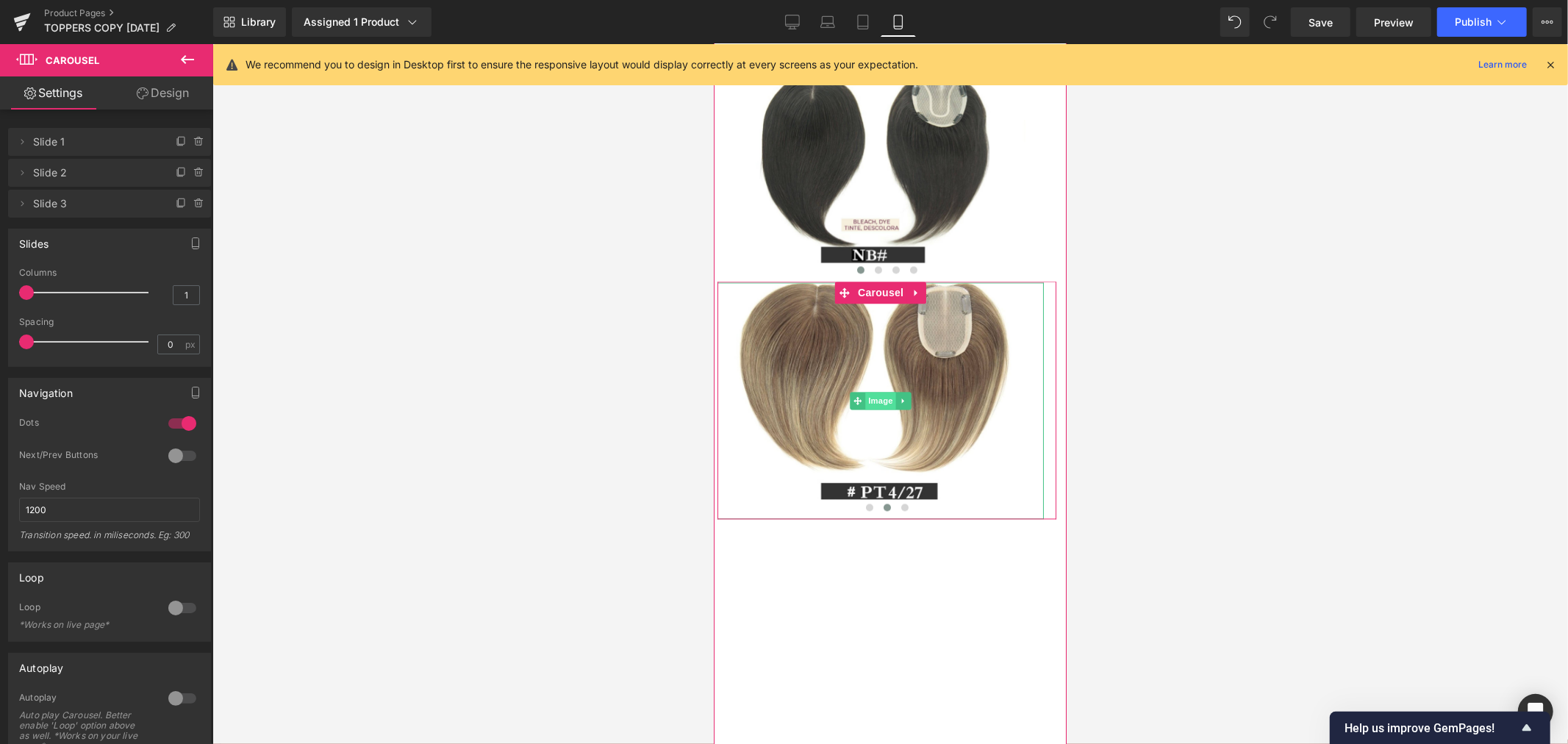
click at [877, 408] on span "Image" at bounding box center [880, 399] width 31 height 17
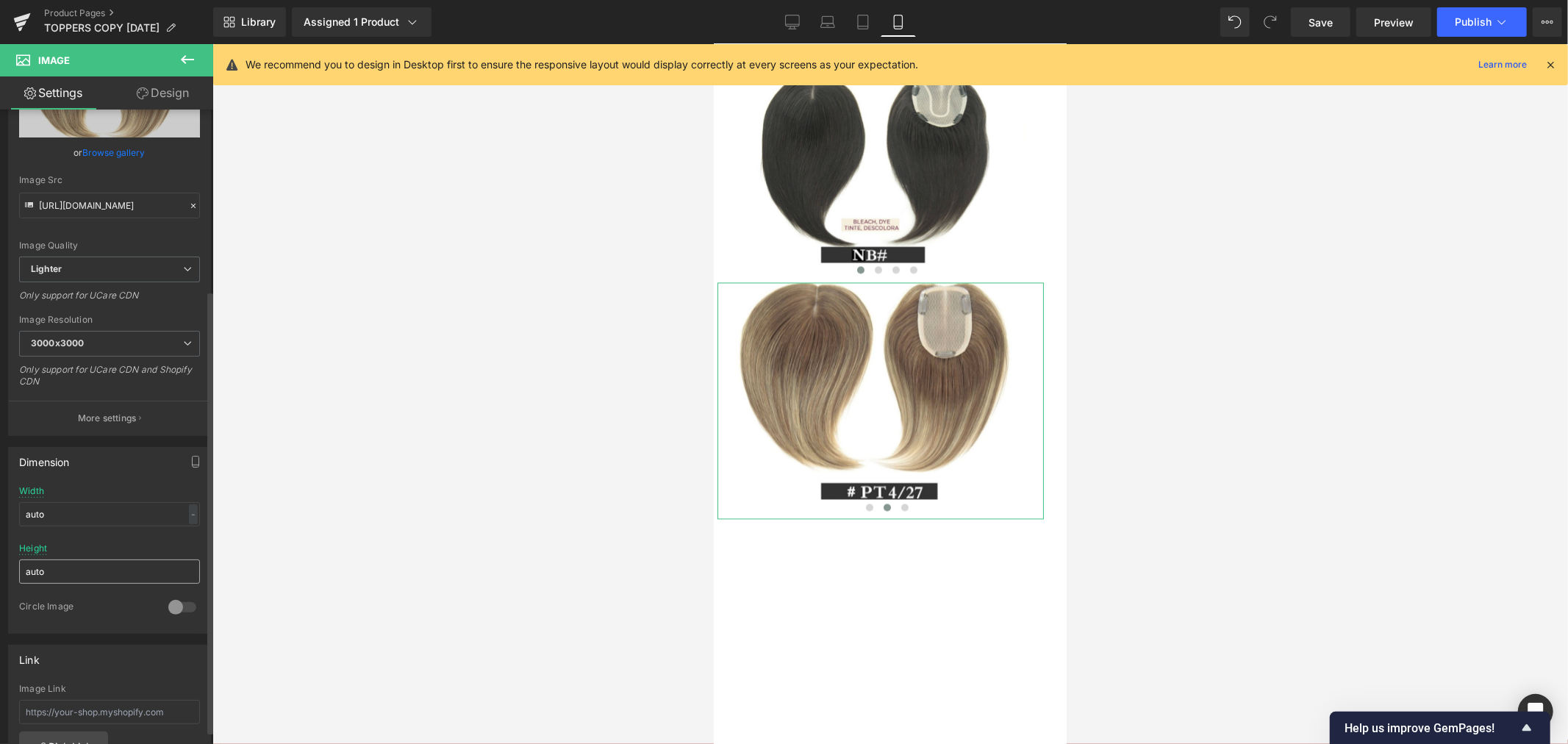
scroll to position [326, 0]
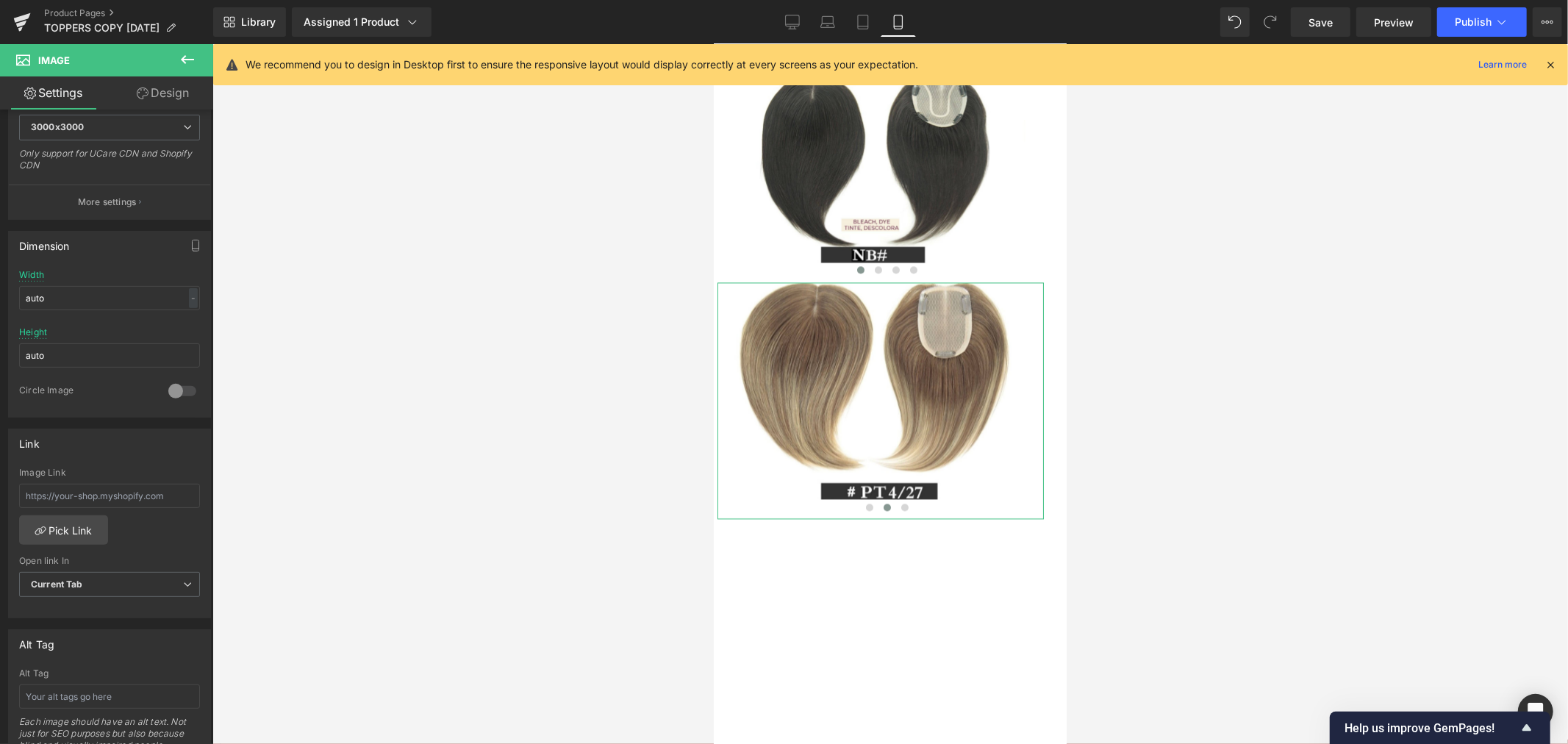
click at [148, 91] on link "Design" at bounding box center [163, 93] width 106 height 33
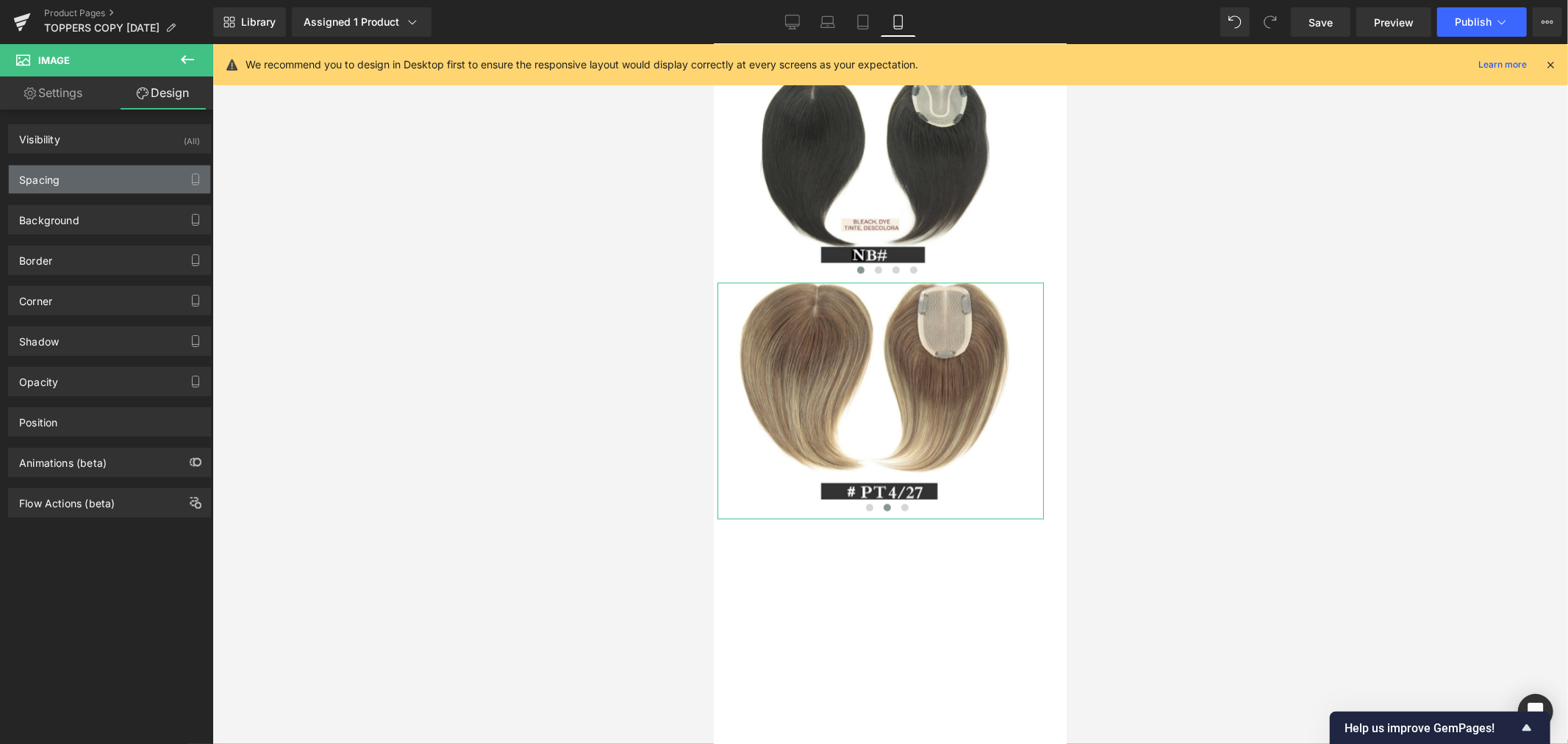
click at [65, 175] on div "Spacing" at bounding box center [110, 180] width 201 height 28
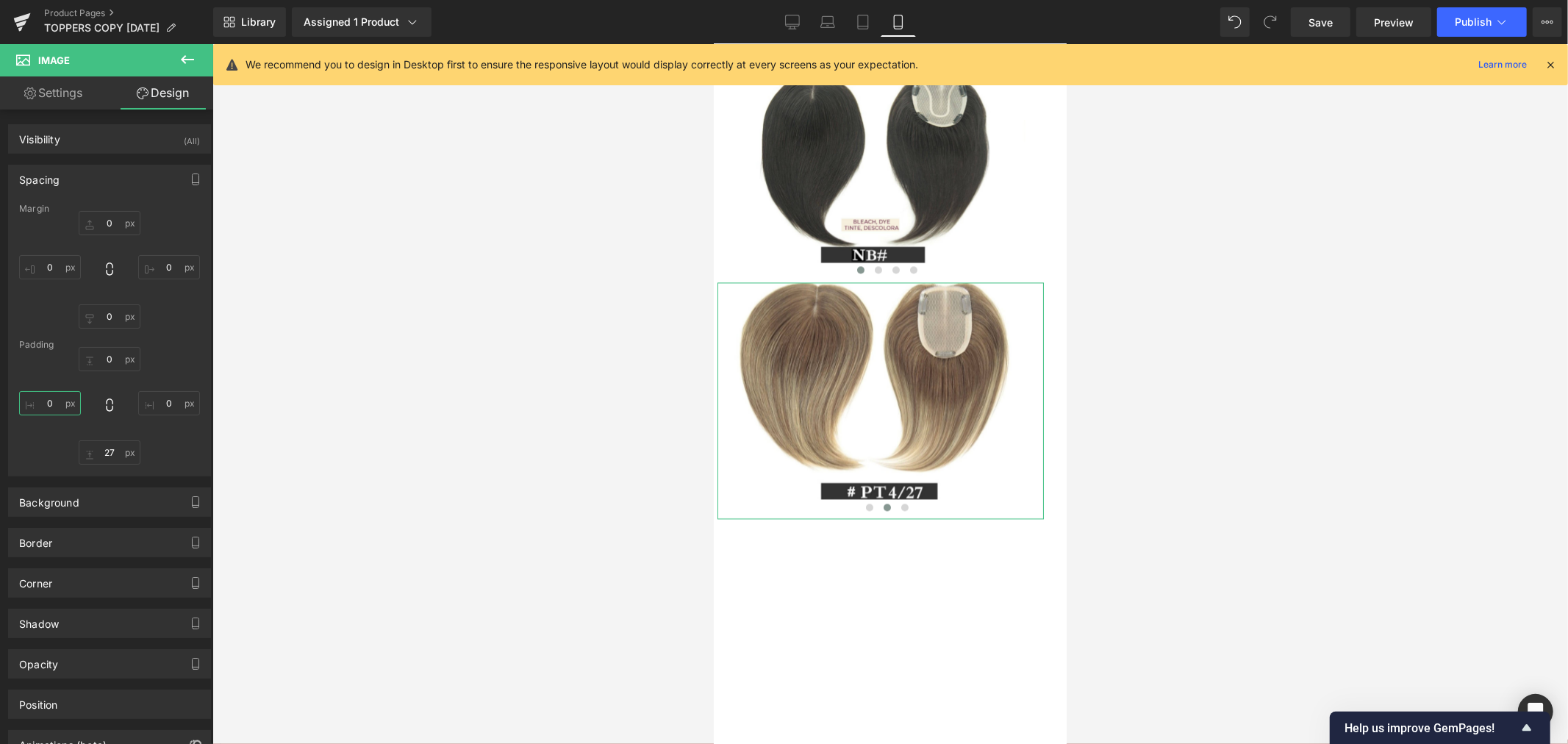
click at [52, 402] on input "text" at bounding box center [50, 402] width 62 height 24
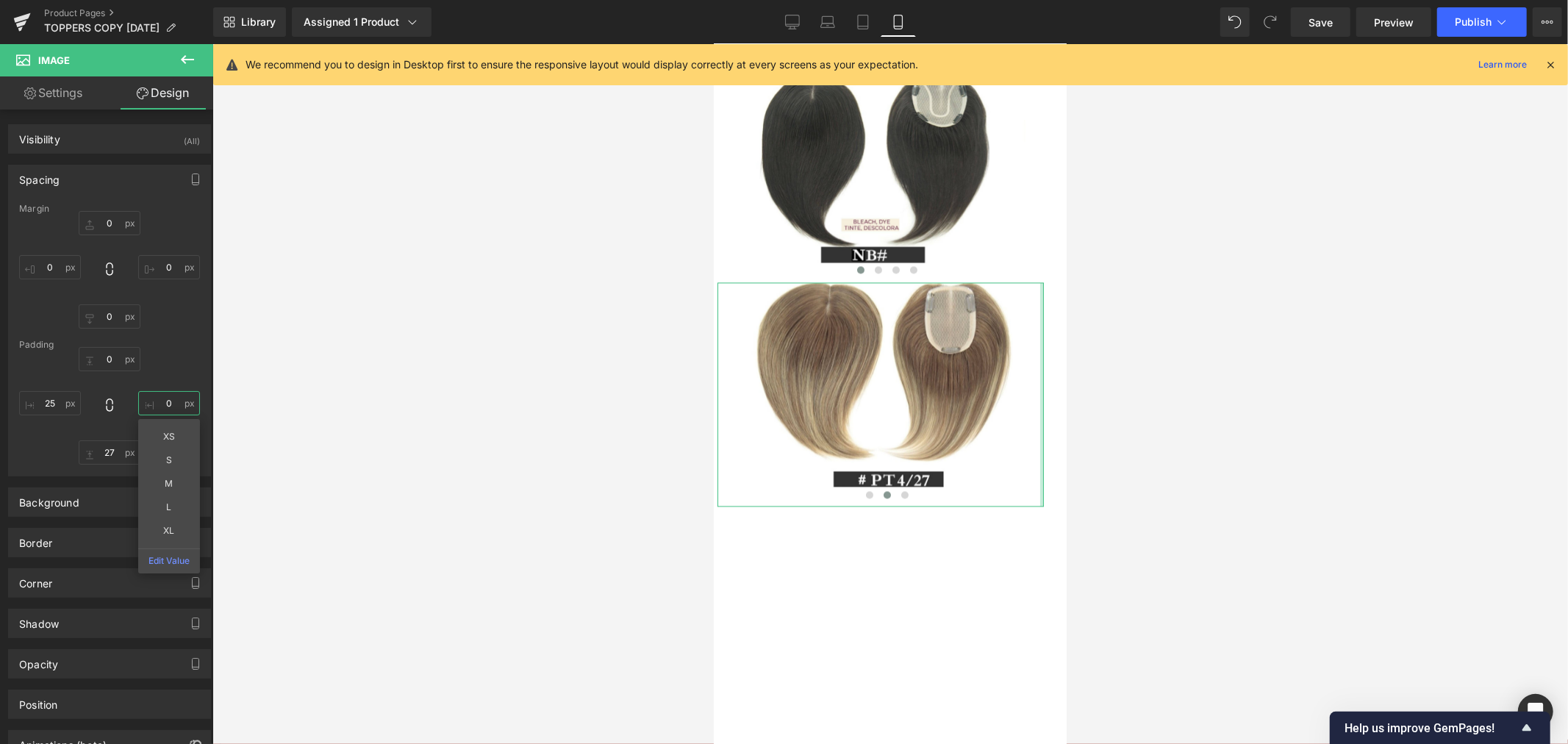
click at [161, 402] on input "text" at bounding box center [169, 402] width 62 height 24
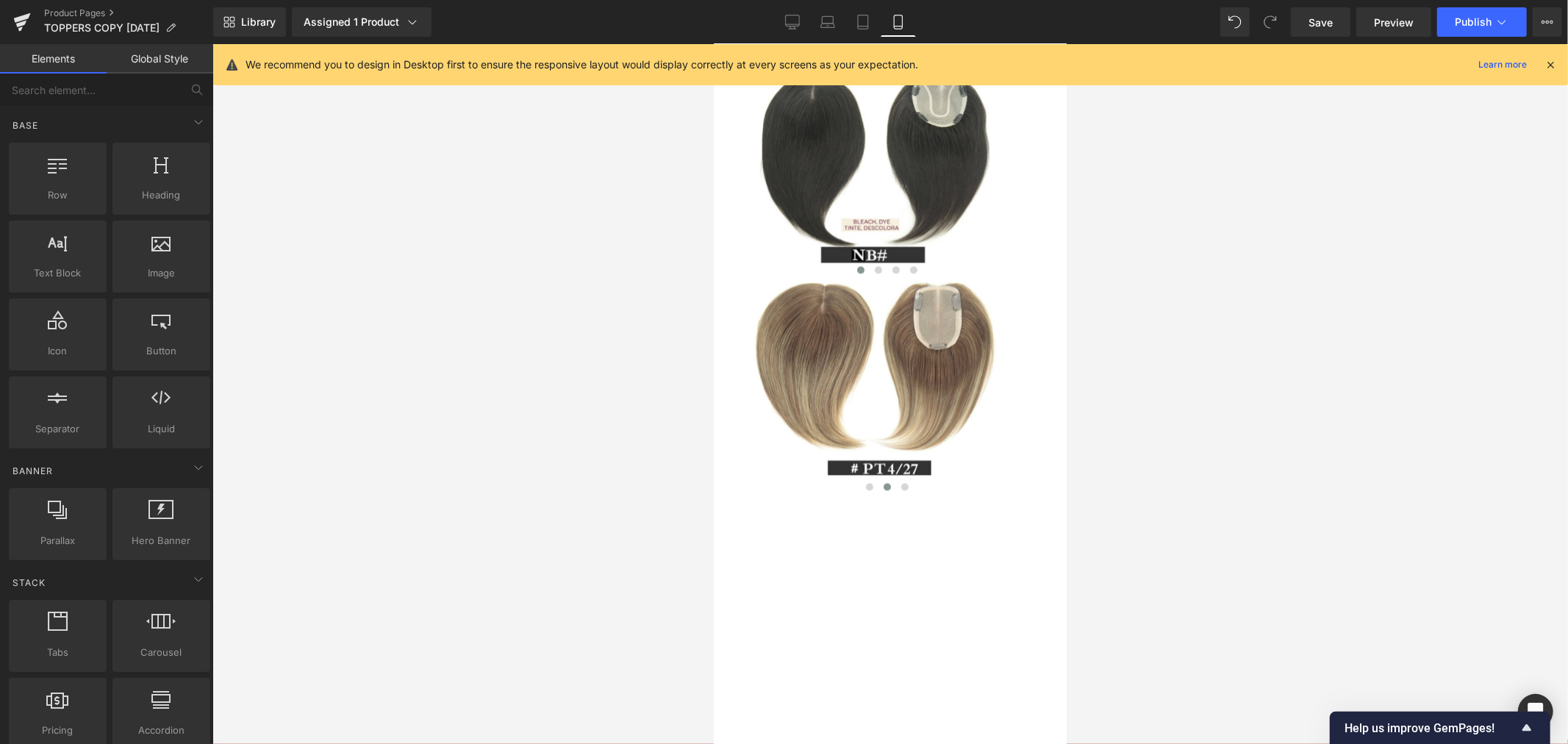
click at [388, 446] on div at bounding box center [890, 394] width 1355 height 700
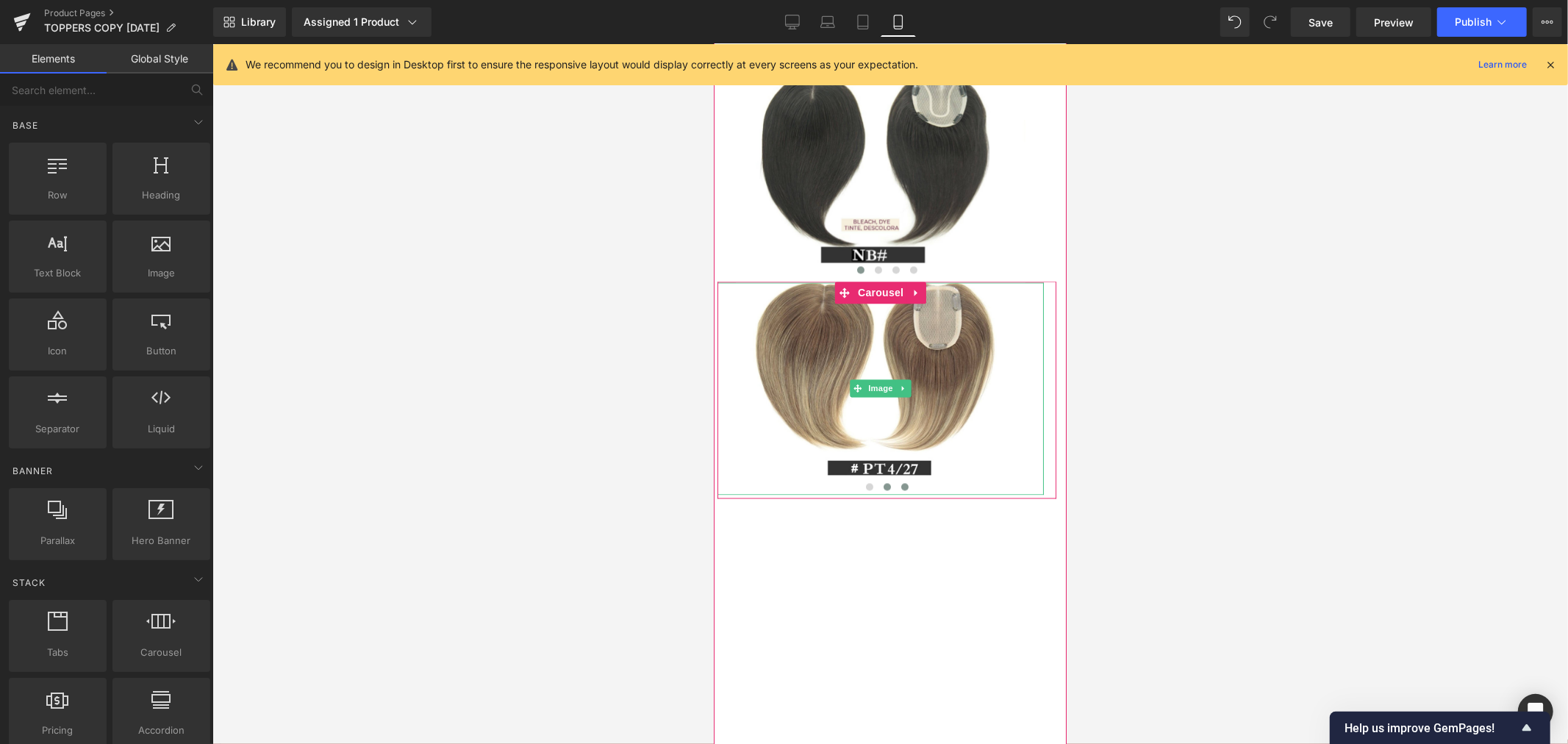
click at [900, 490] on span at bounding box center [904, 485] width 7 height 7
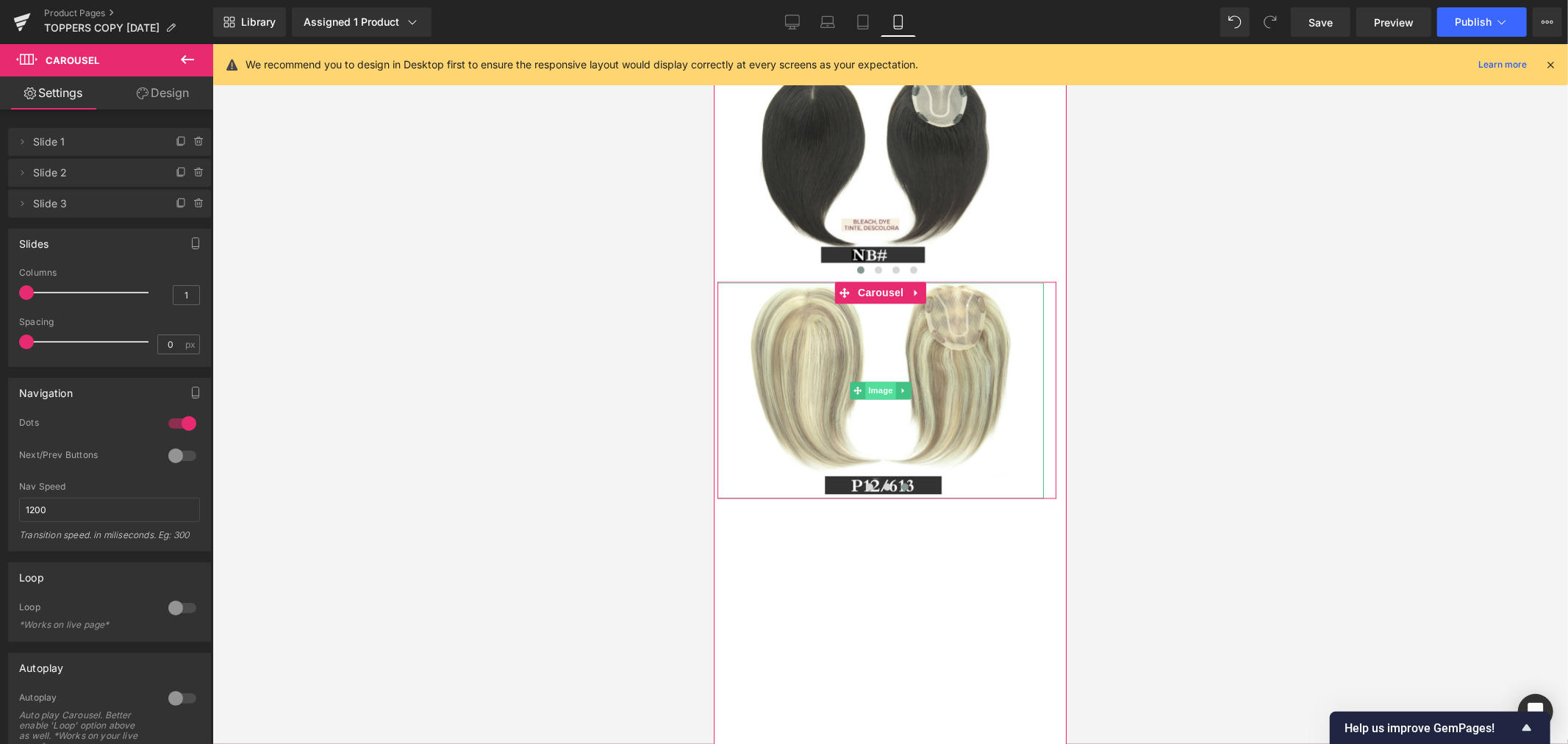
click at [881, 398] on span "Image" at bounding box center [880, 389] width 31 height 17
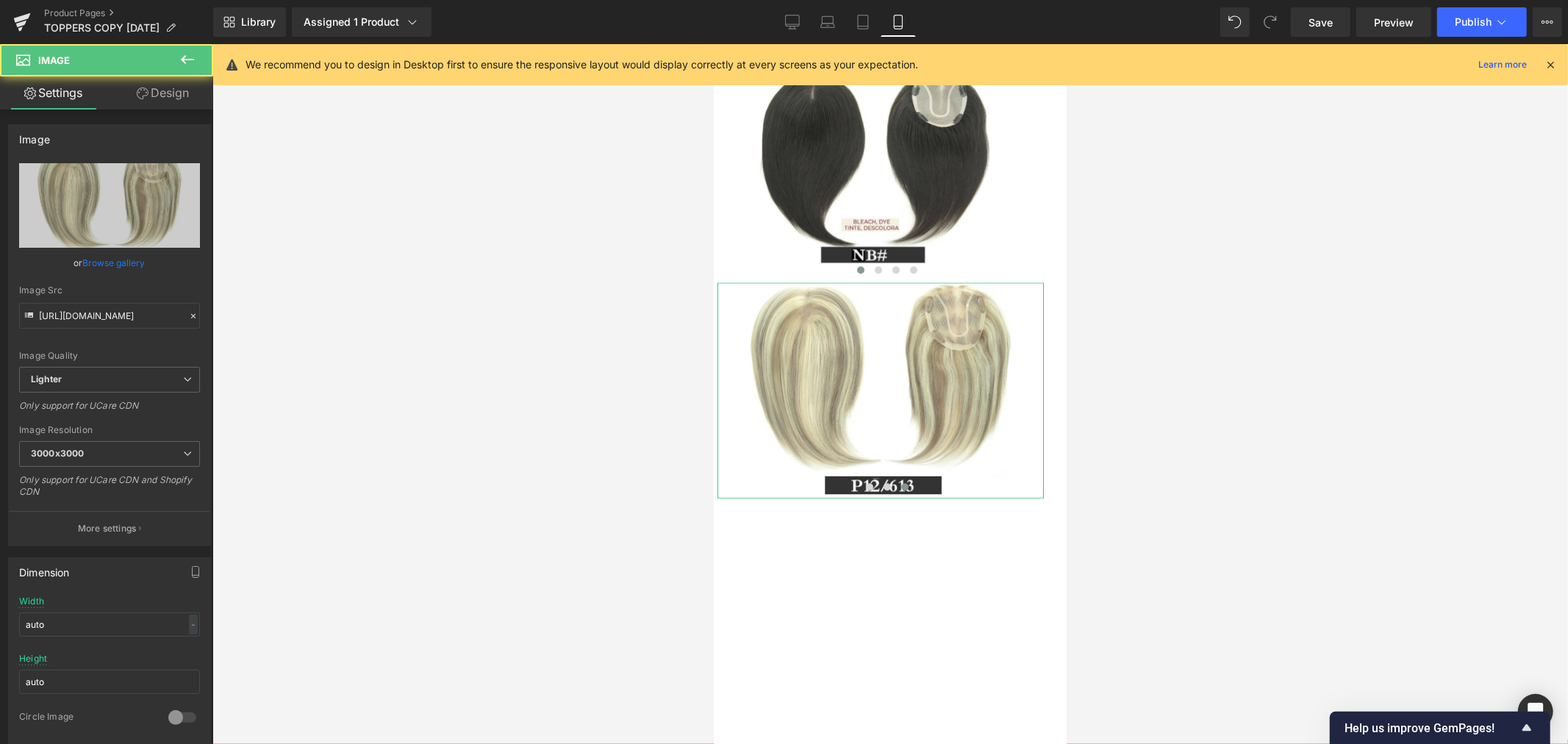
click at [163, 93] on link "Design" at bounding box center [163, 93] width 106 height 33
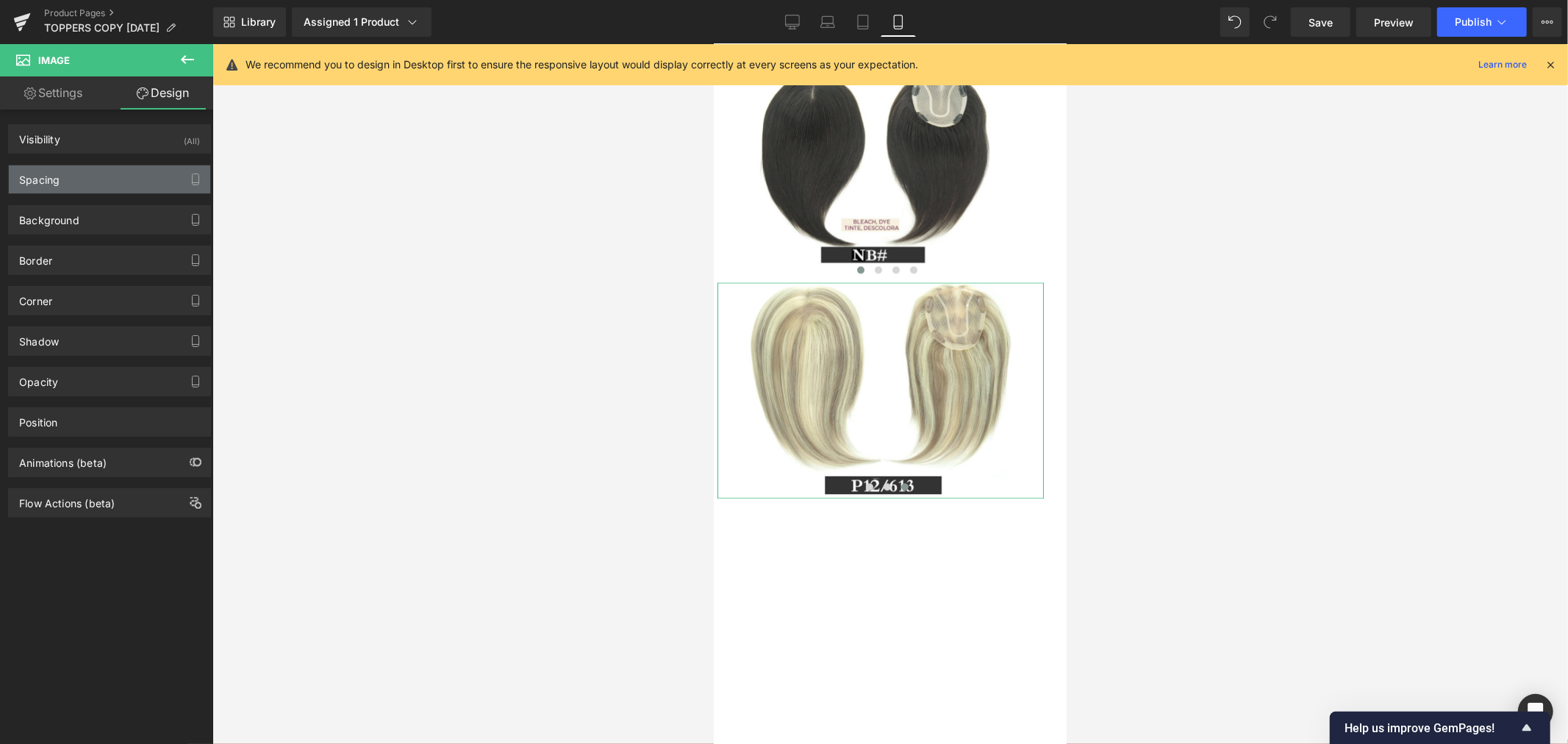
click at [76, 179] on div "Spacing" at bounding box center [110, 180] width 201 height 28
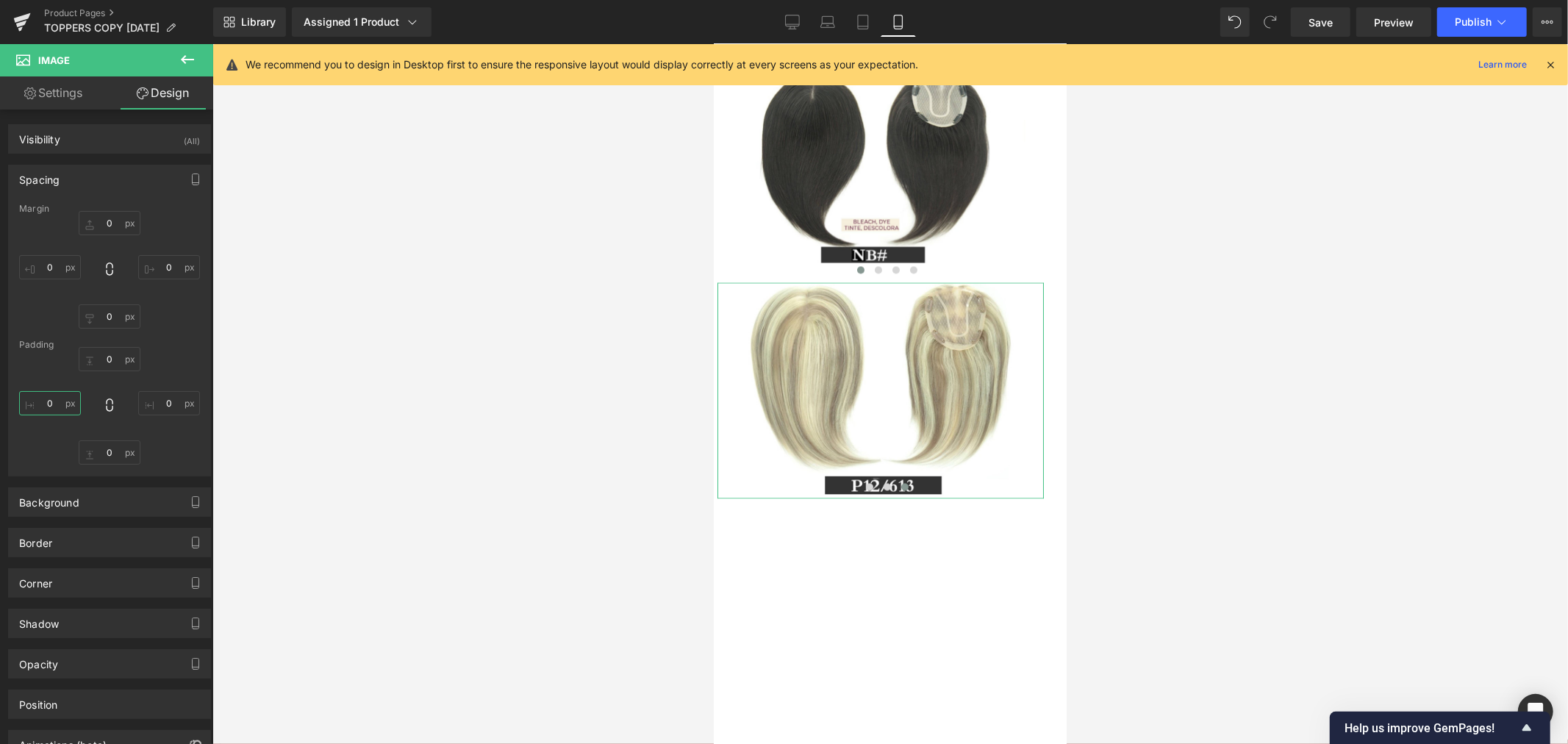
click at [49, 398] on input "0" at bounding box center [50, 402] width 62 height 24
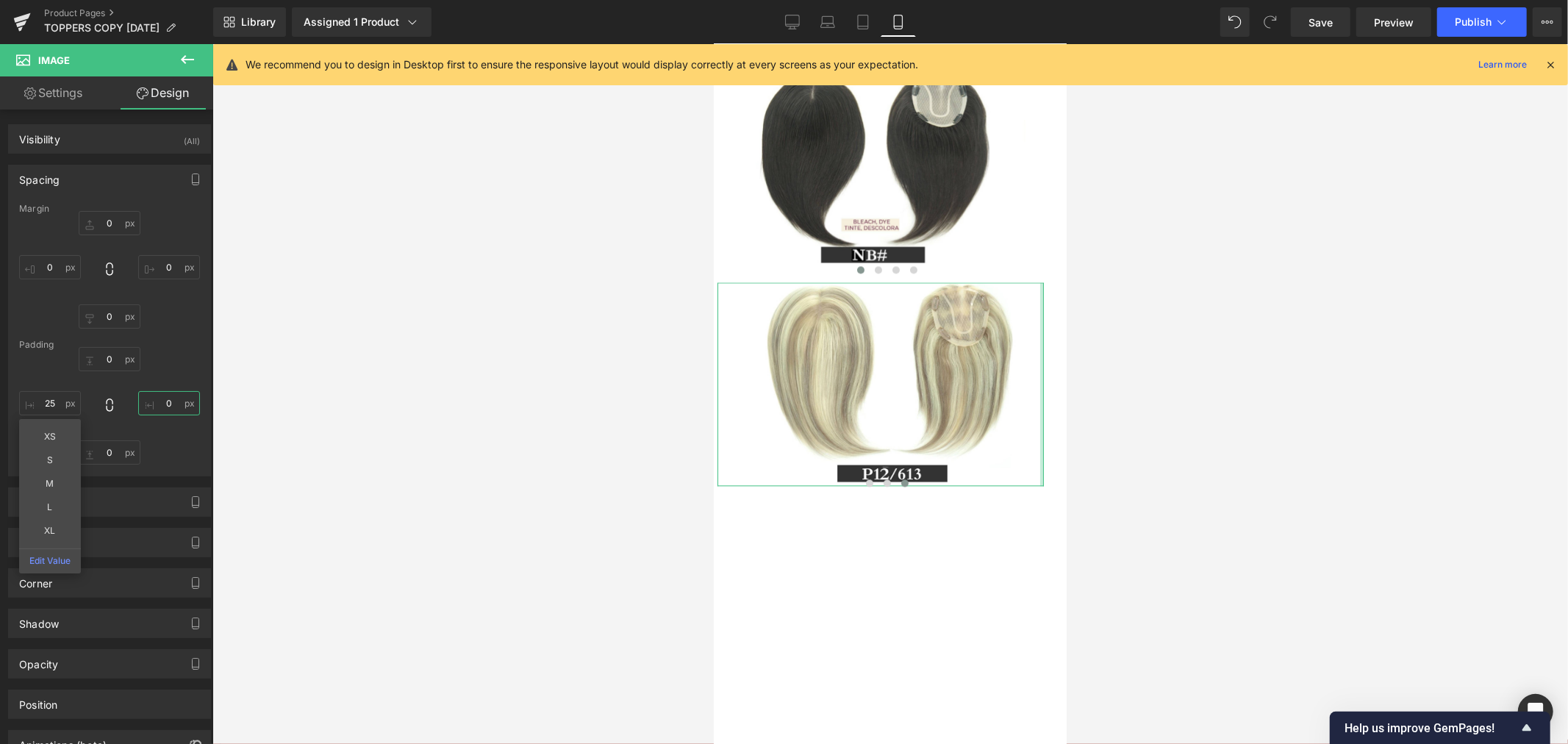
click at [165, 400] on input "0" at bounding box center [169, 402] width 62 height 24
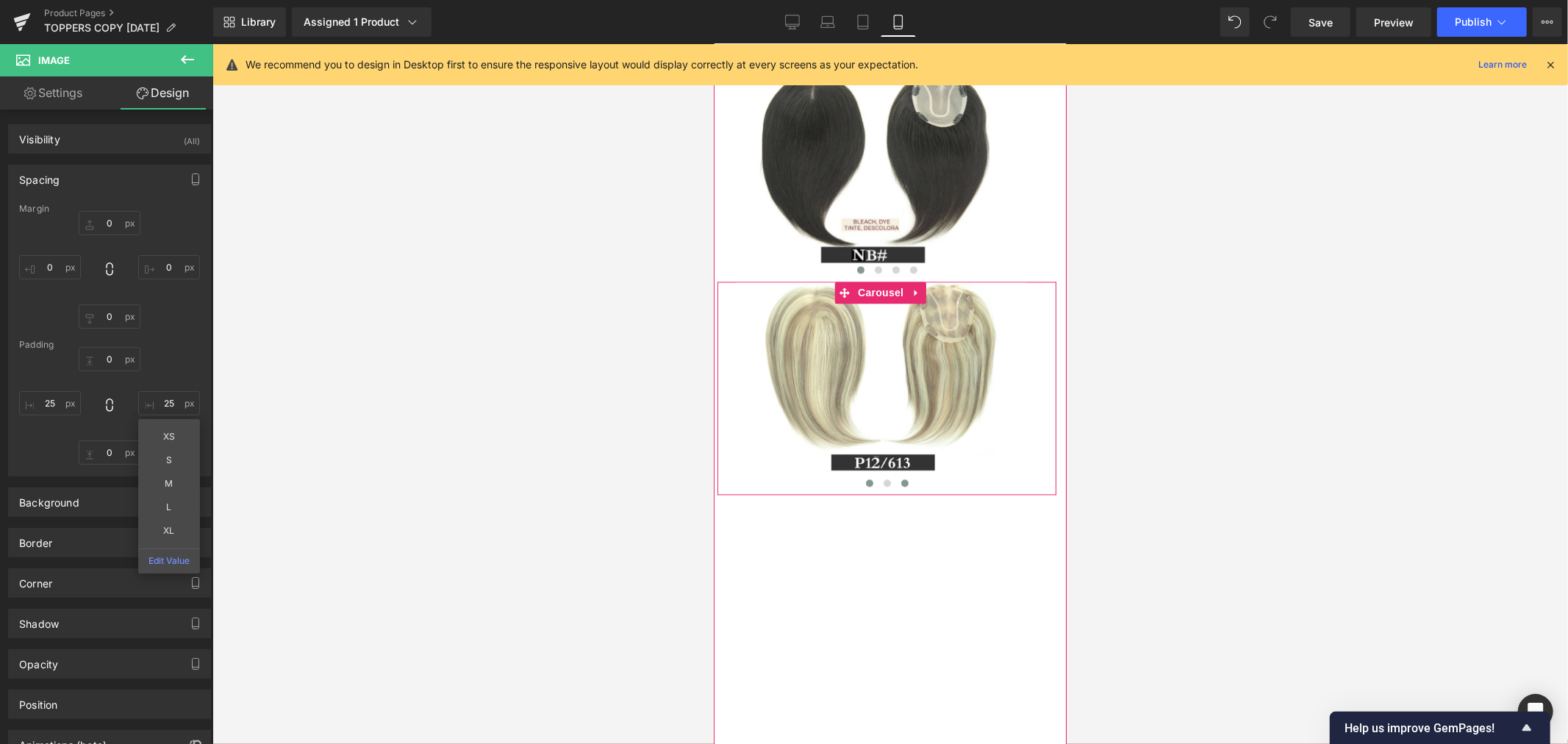
click at [865, 485] on span at bounding box center [868, 481] width 7 height 7
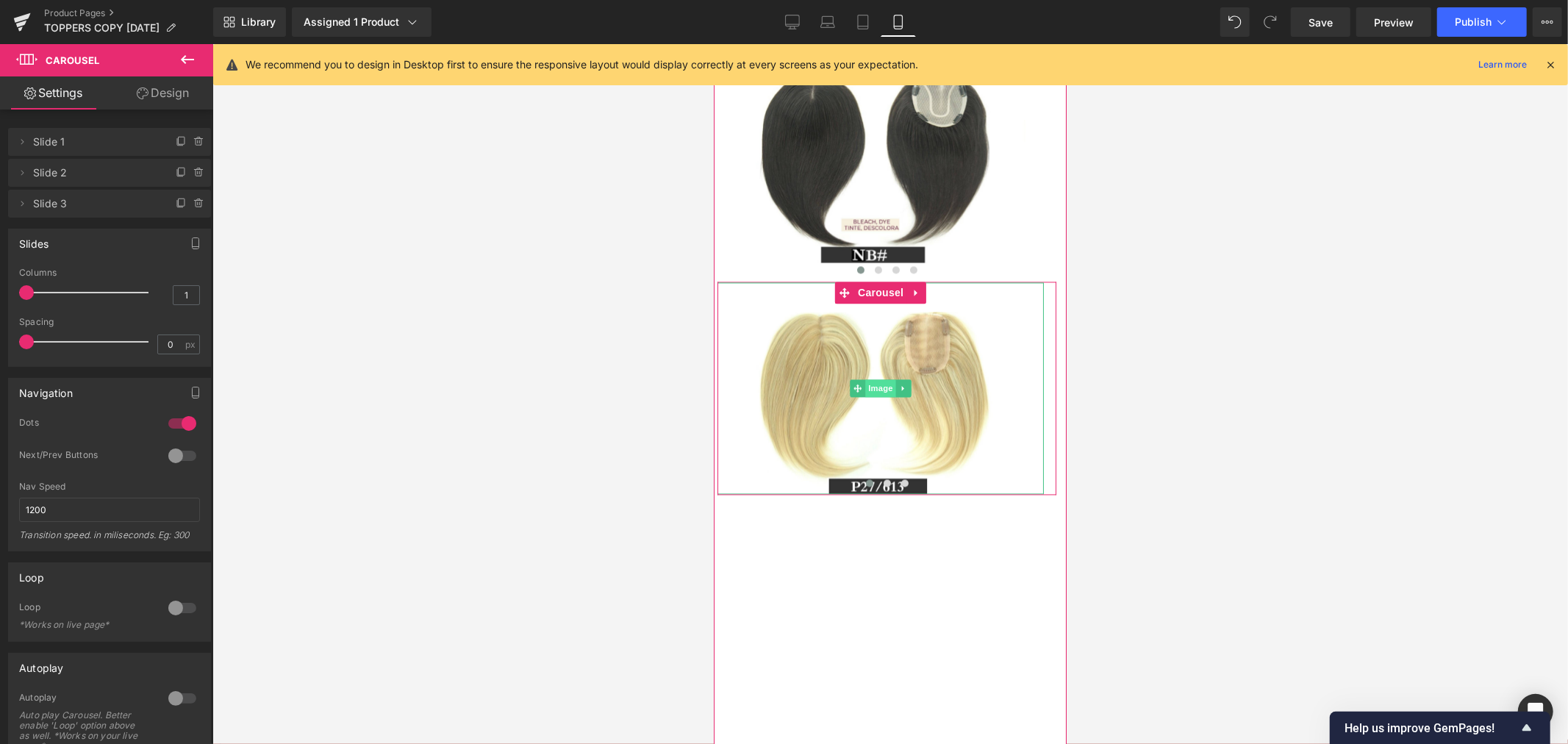
click at [882, 396] on span "Image" at bounding box center [880, 387] width 31 height 17
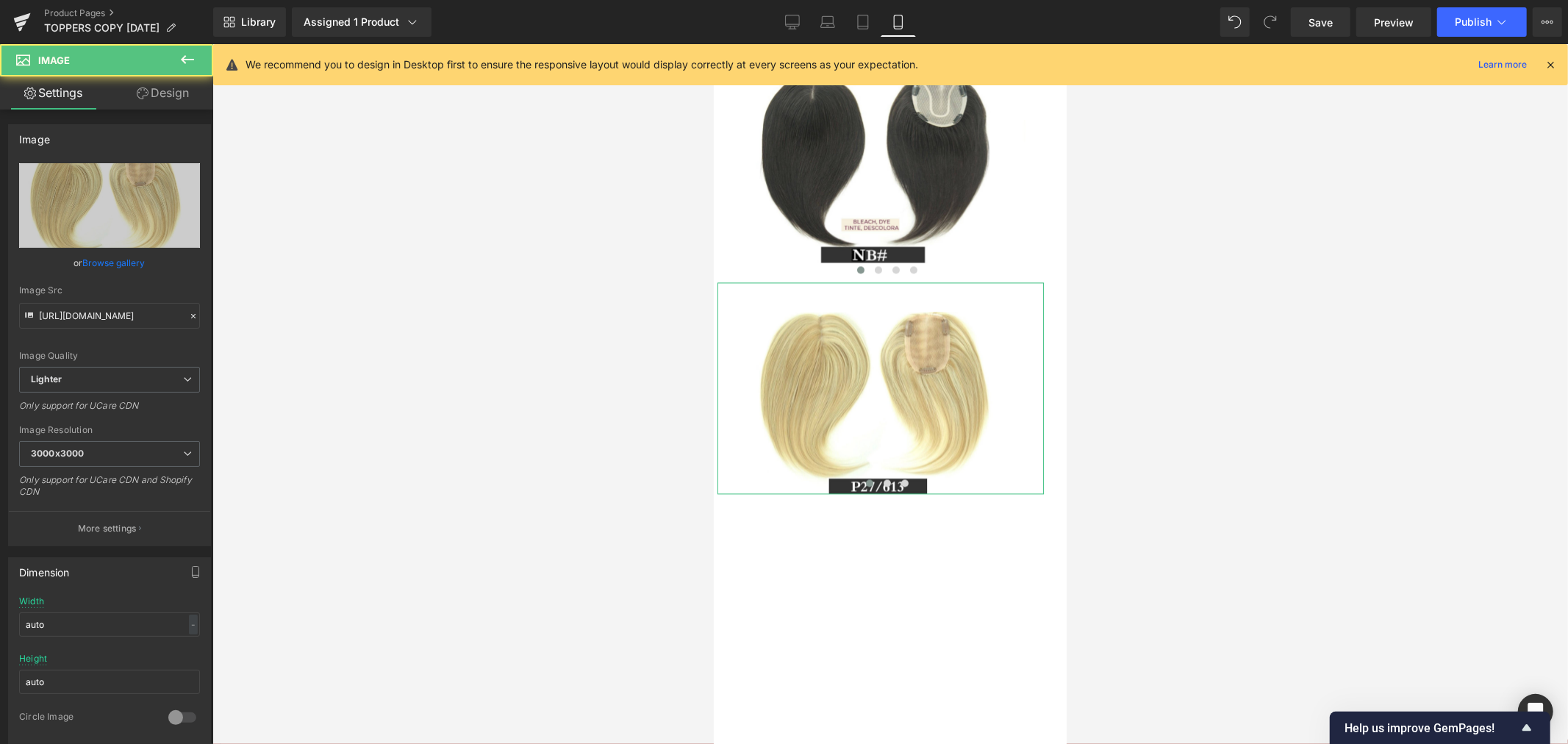
click at [155, 96] on link "Design" at bounding box center [163, 93] width 106 height 33
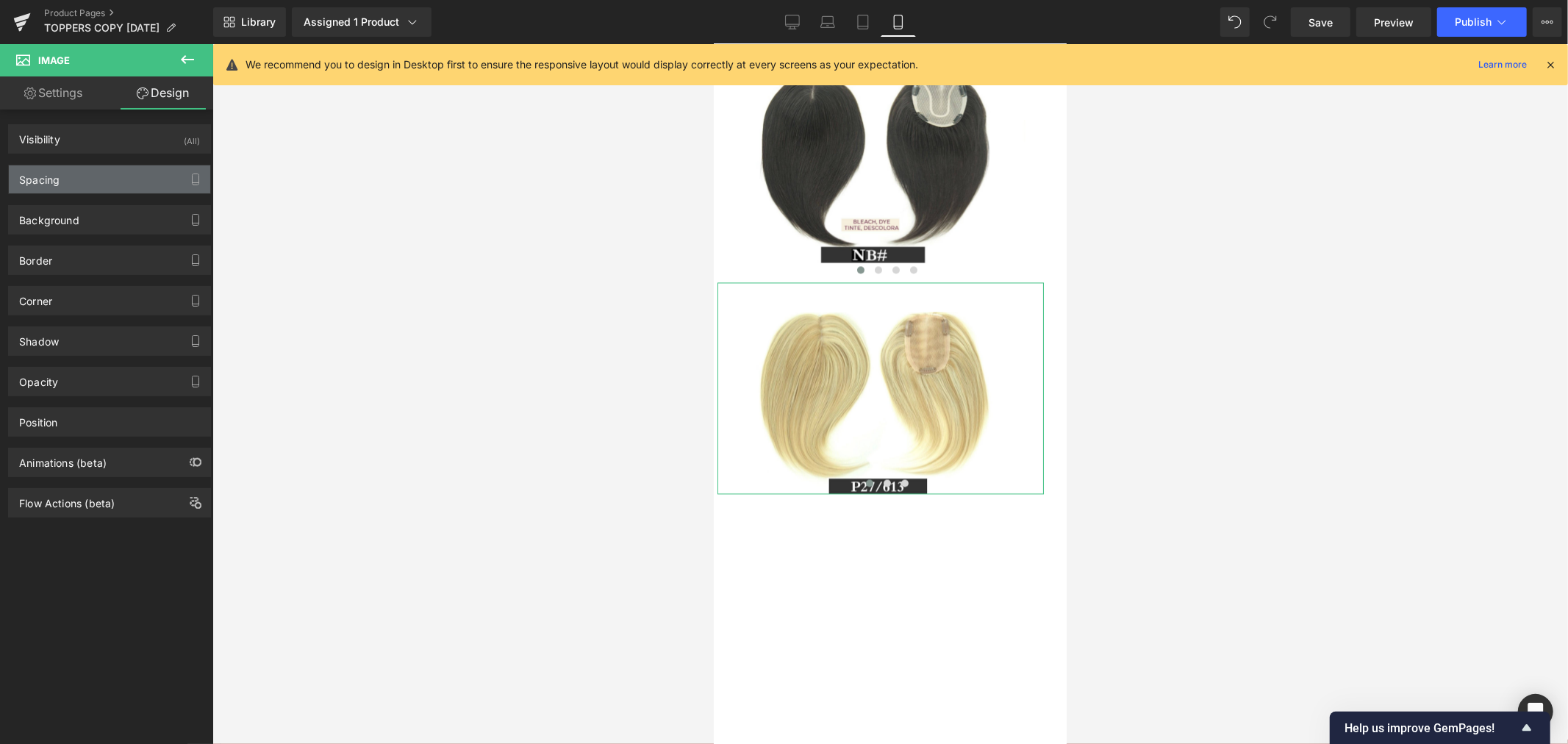
click at [108, 180] on div "Spacing" at bounding box center [110, 180] width 201 height 28
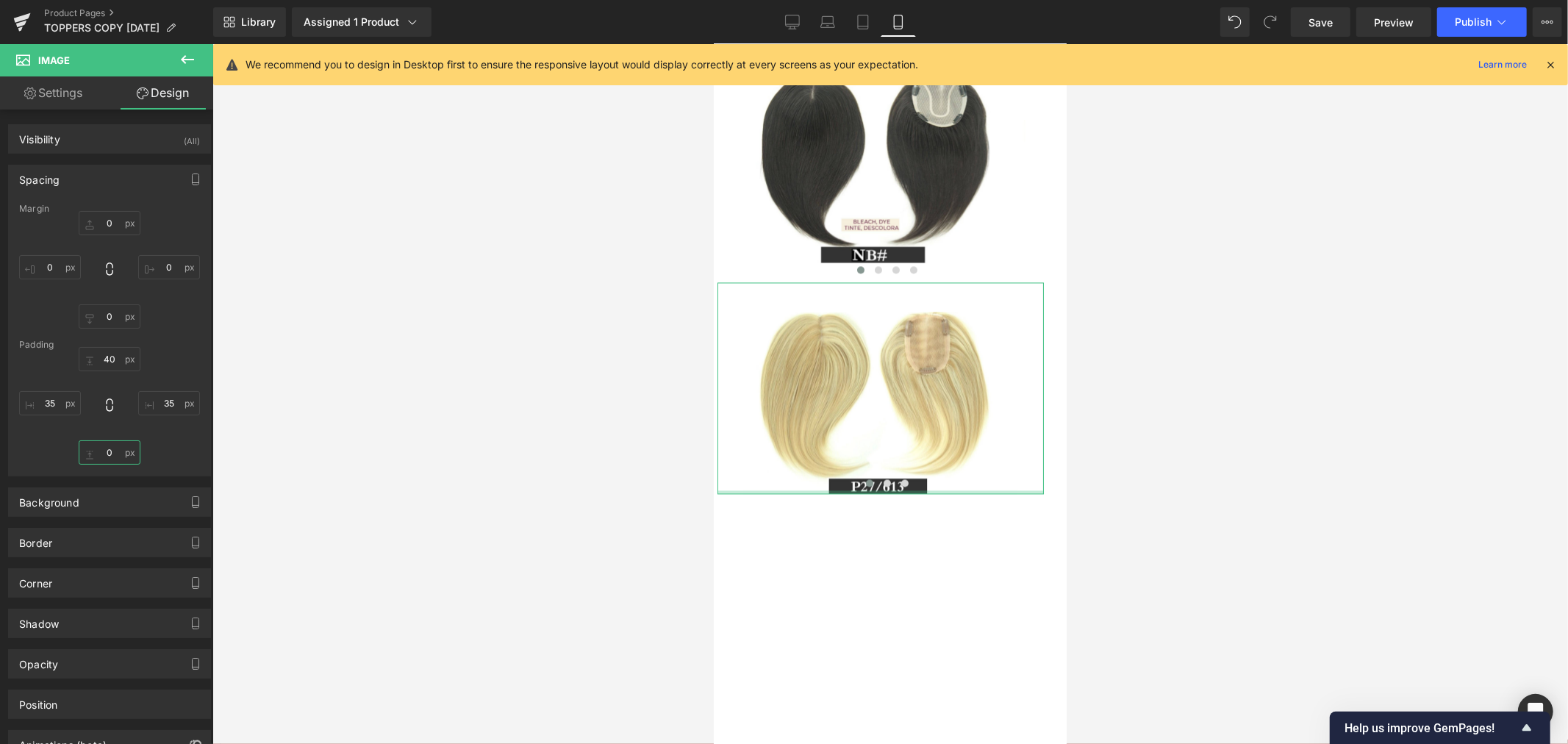
click at [107, 451] on input "0" at bounding box center [110, 451] width 62 height 24
click at [54, 401] on input "35" at bounding box center [50, 402] width 62 height 24
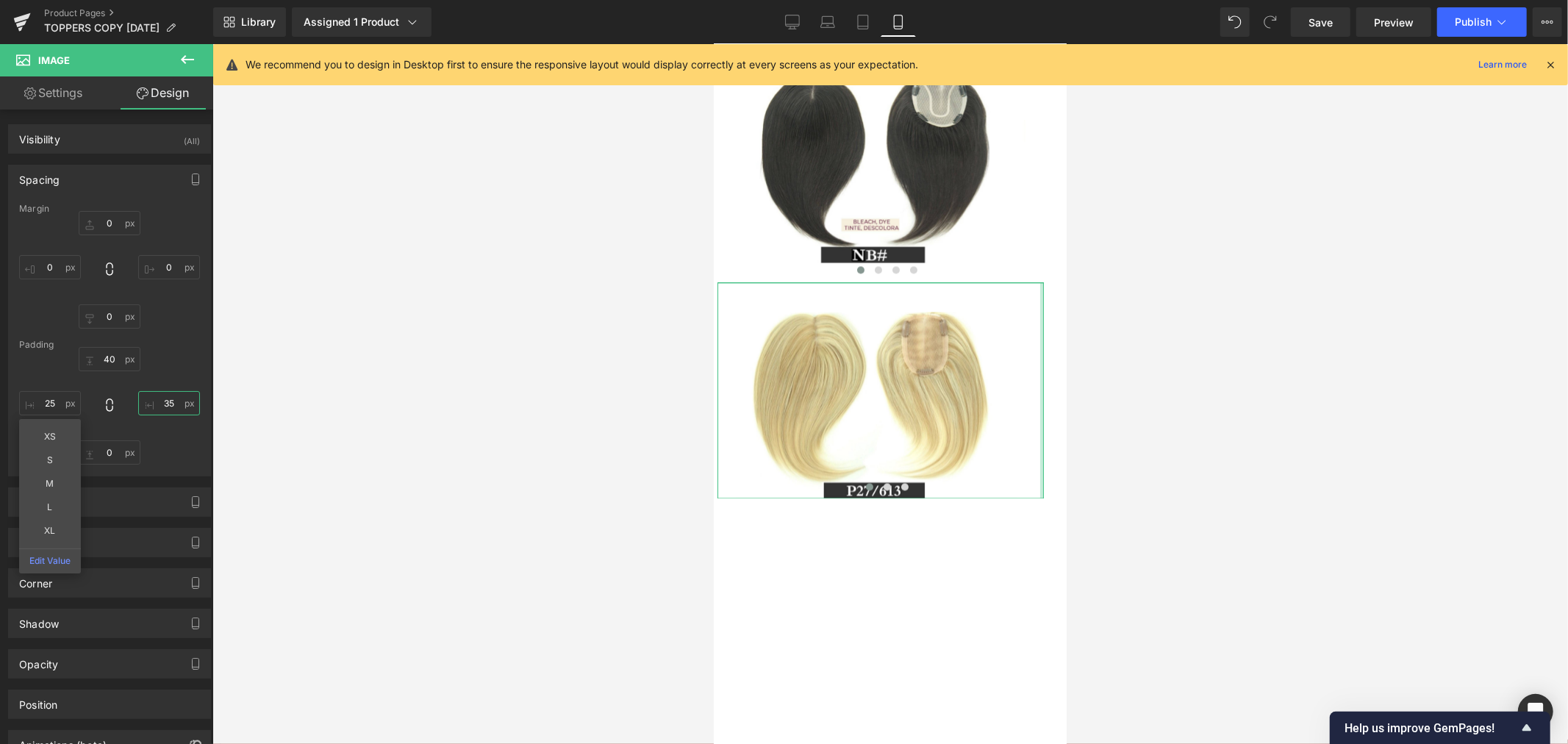
click at [159, 399] on input "35" at bounding box center [169, 402] width 62 height 24
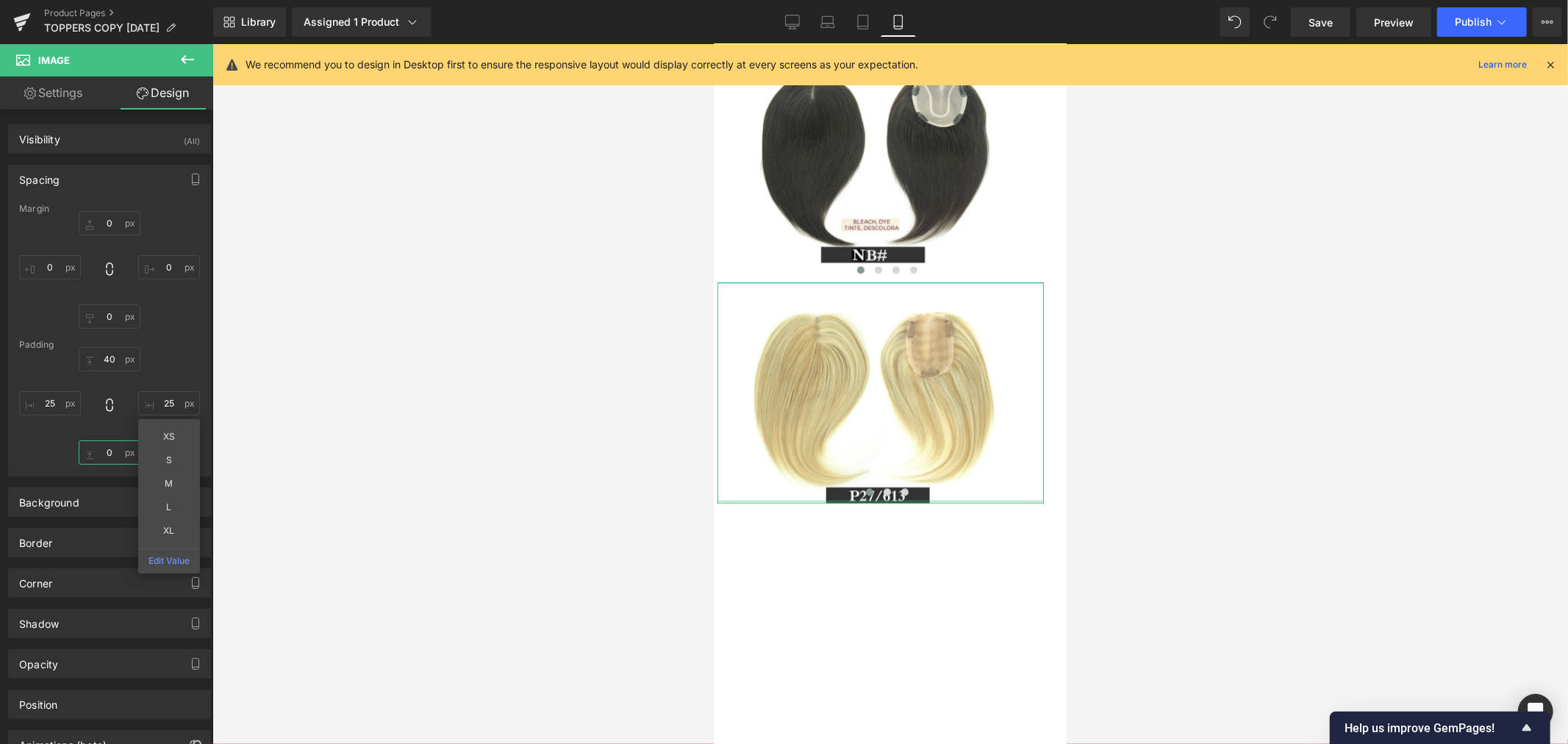
click at [106, 451] on input "0" at bounding box center [110, 451] width 62 height 24
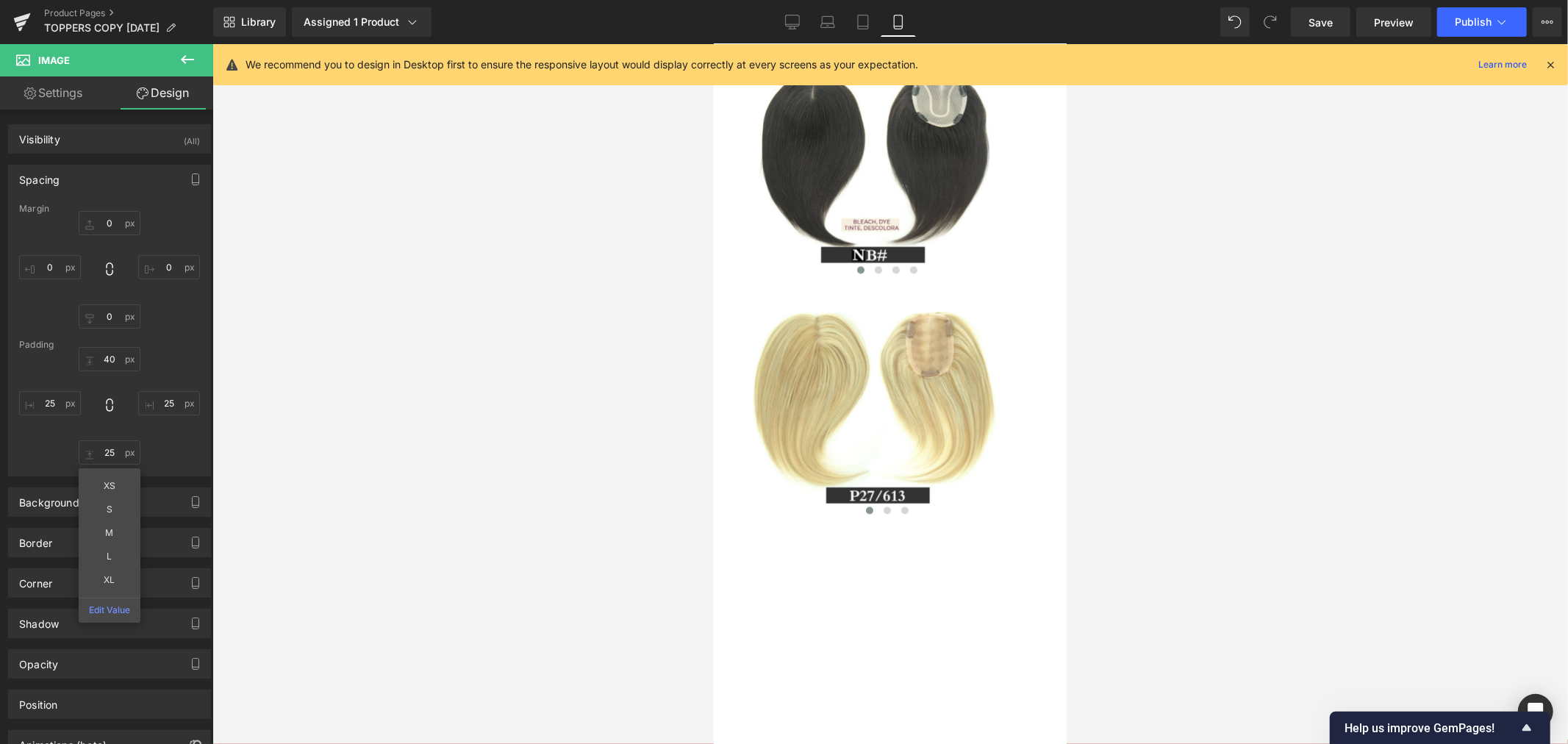
click at [1257, 529] on div at bounding box center [890, 394] width 1355 height 700
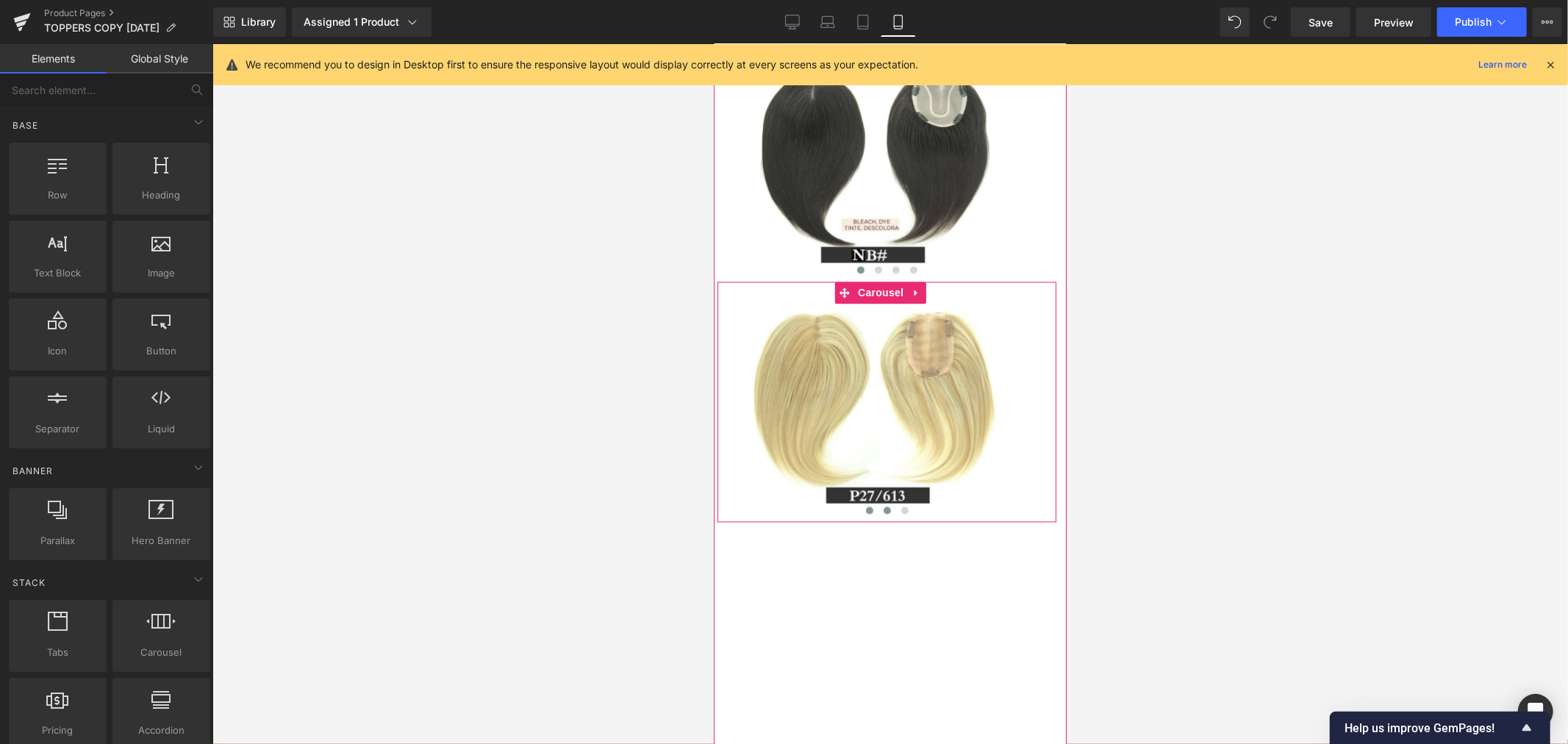
click at [883, 513] on span at bounding box center [886, 509] width 7 height 7
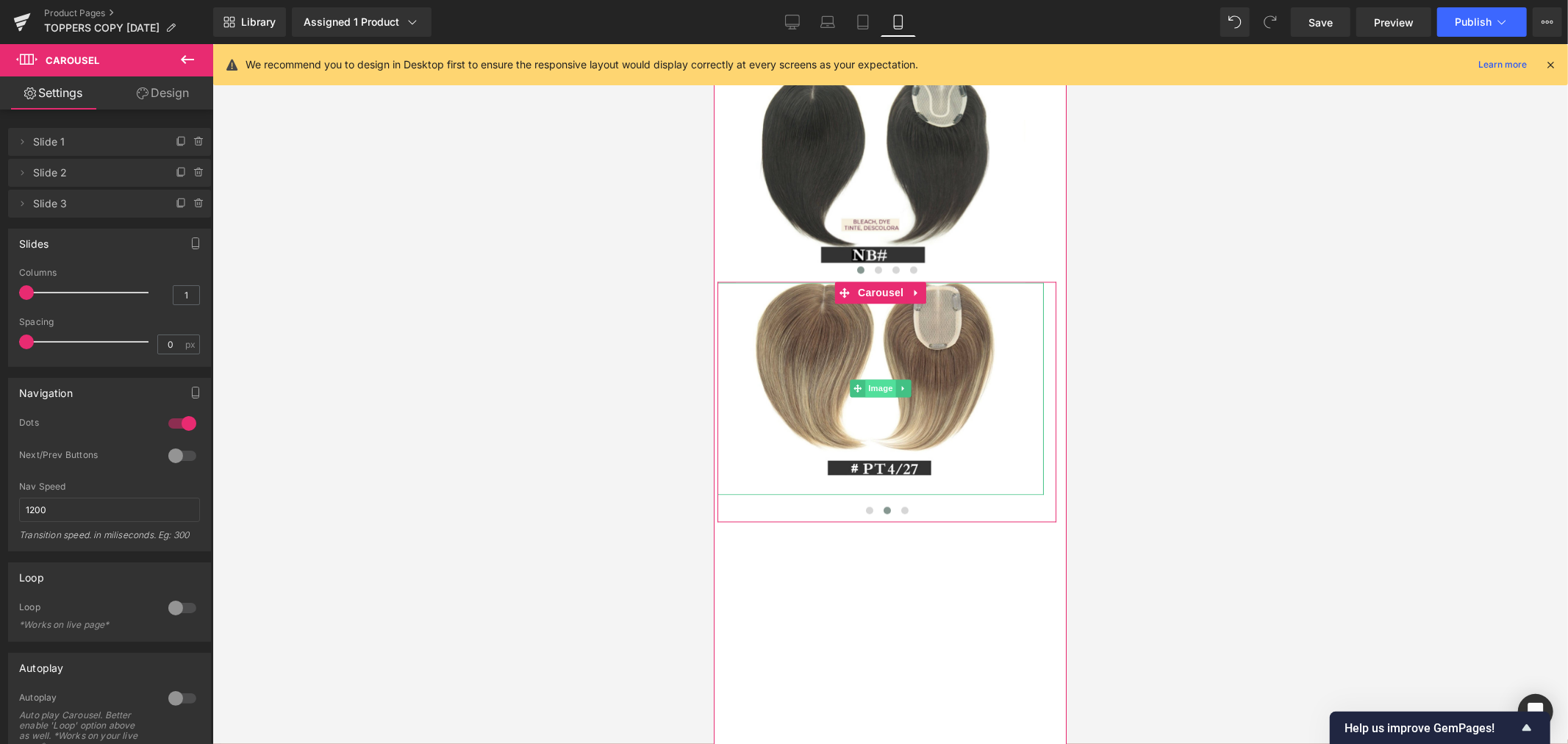
click at [878, 396] on span "Image" at bounding box center [880, 387] width 31 height 17
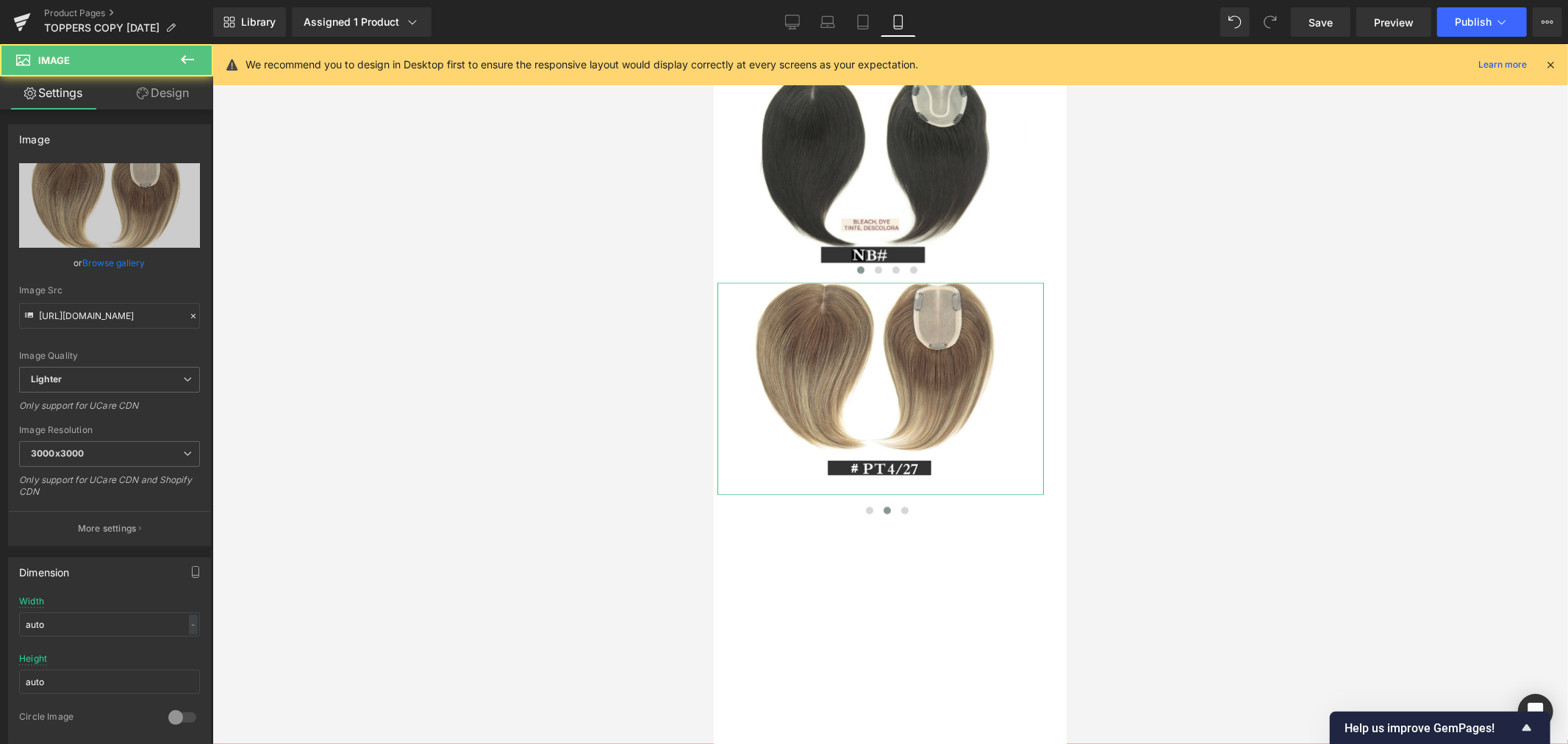
click at [160, 91] on link "Design" at bounding box center [163, 93] width 106 height 33
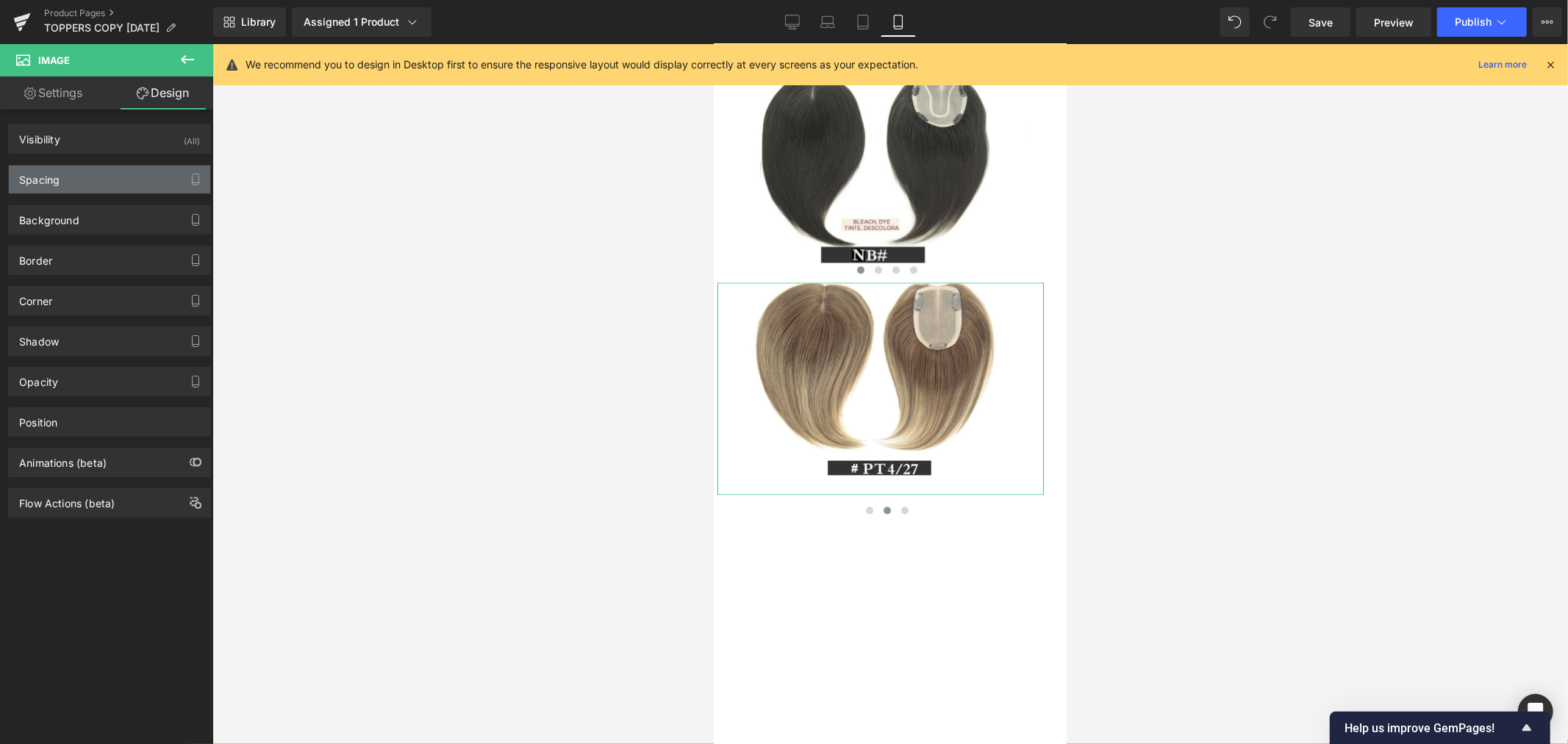
click at [88, 181] on div "Spacing" at bounding box center [110, 180] width 201 height 28
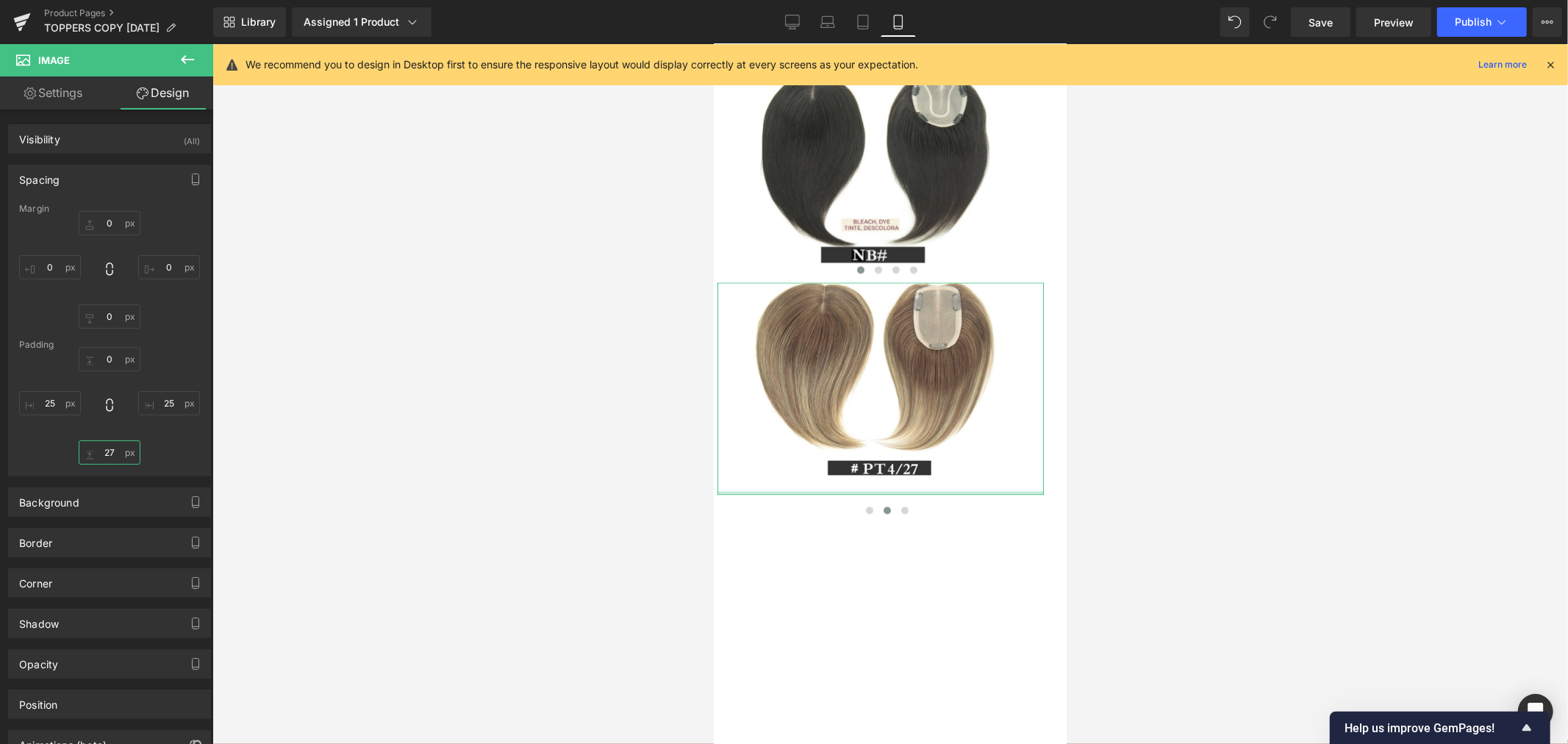
click at [109, 452] on input "27" at bounding box center [110, 451] width 62 height 24
click at [1128, 475] on div at bounding box center [890, 394] width 1355 height 700
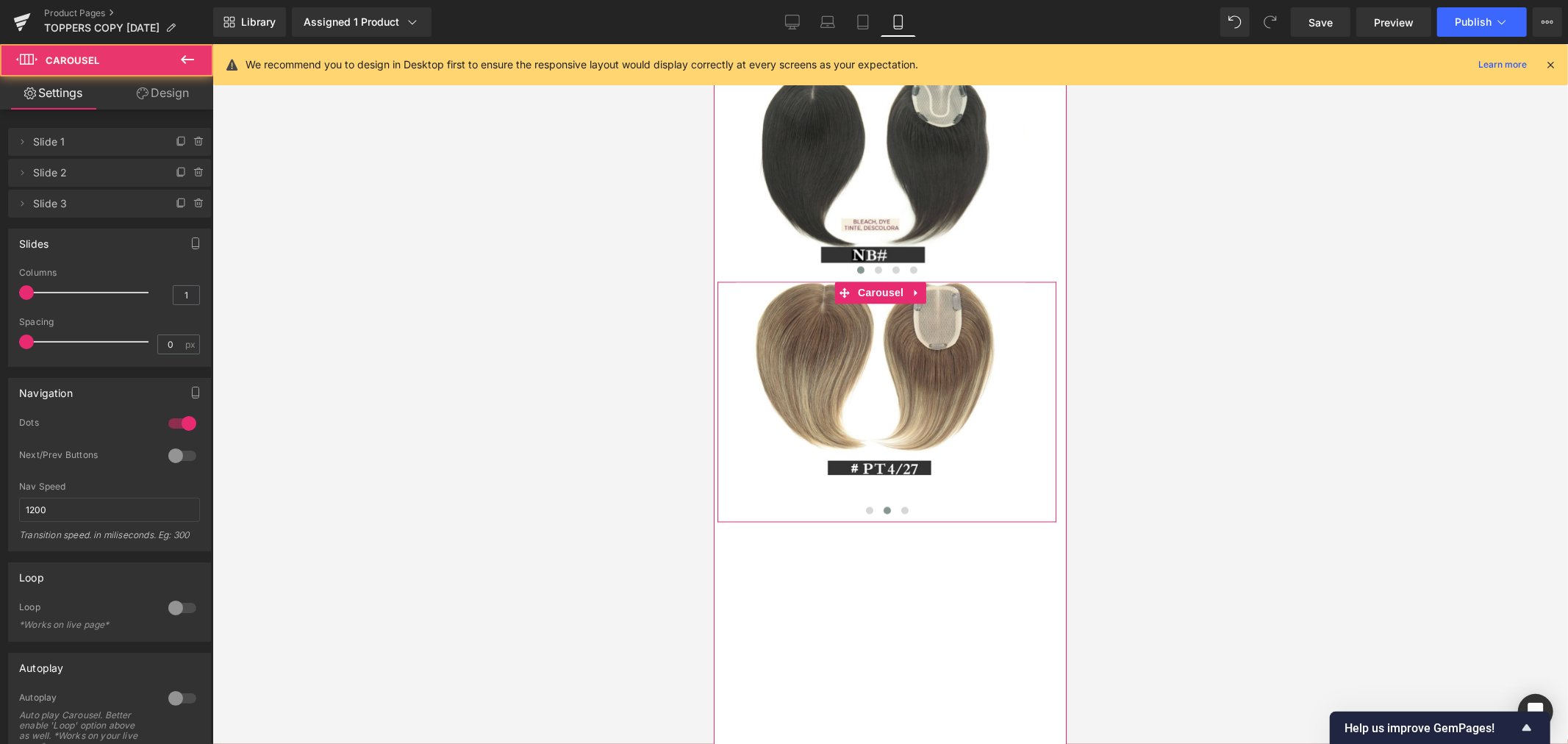
drag, startPoint x: 922, startPoint y: 643, endPoint x: 925, endPoint y: 618, distance: 25.2
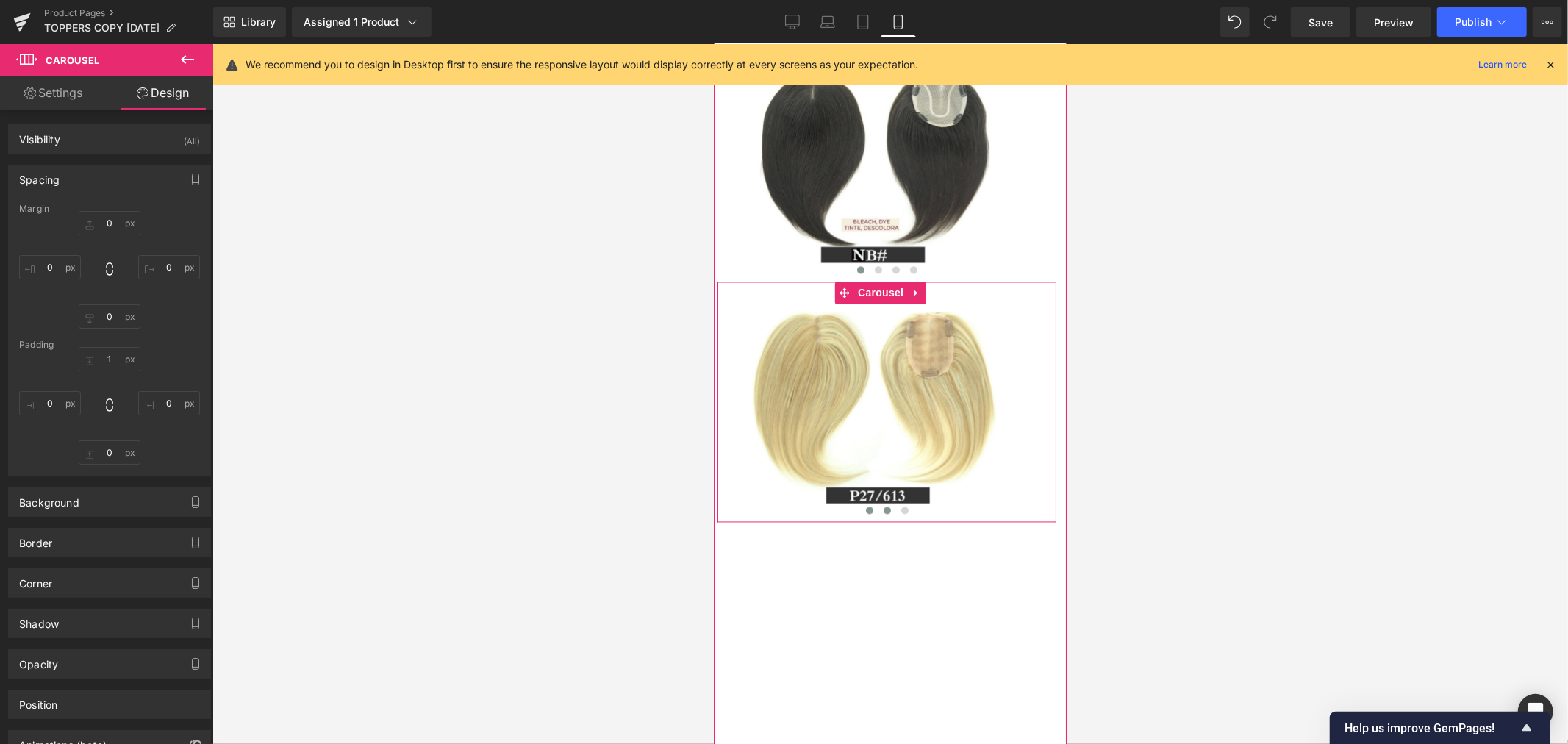
click at [883, 513] on span at bounding box center [886, 509] width 7 height 7
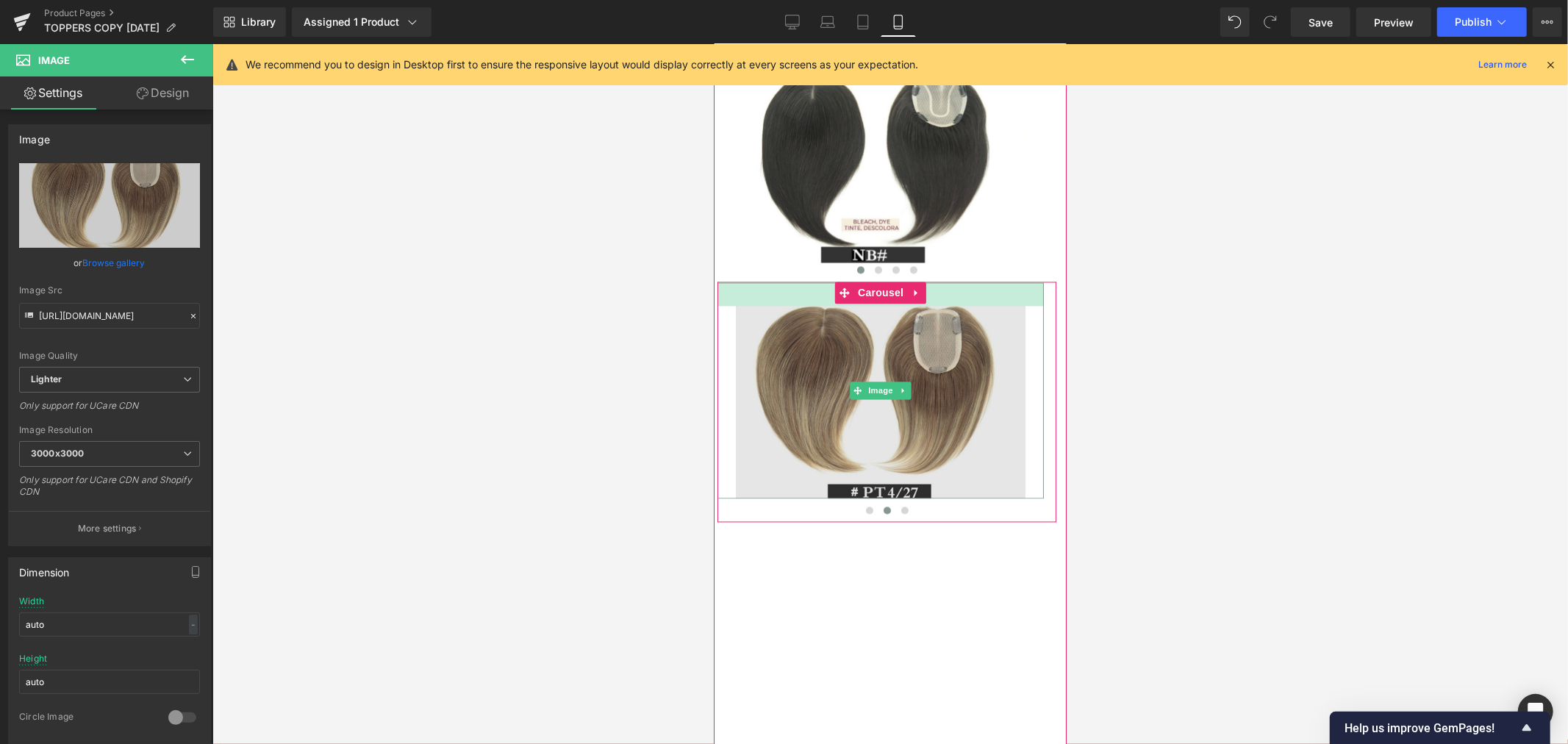
drag, startPoint x: 947, startPoint y: 408, endPoint x: 951, endPoint y: 433, distance: 25.3
click at [951, 433] on div "Image 32px" at bounding box center [880, 389] width 326 height 215
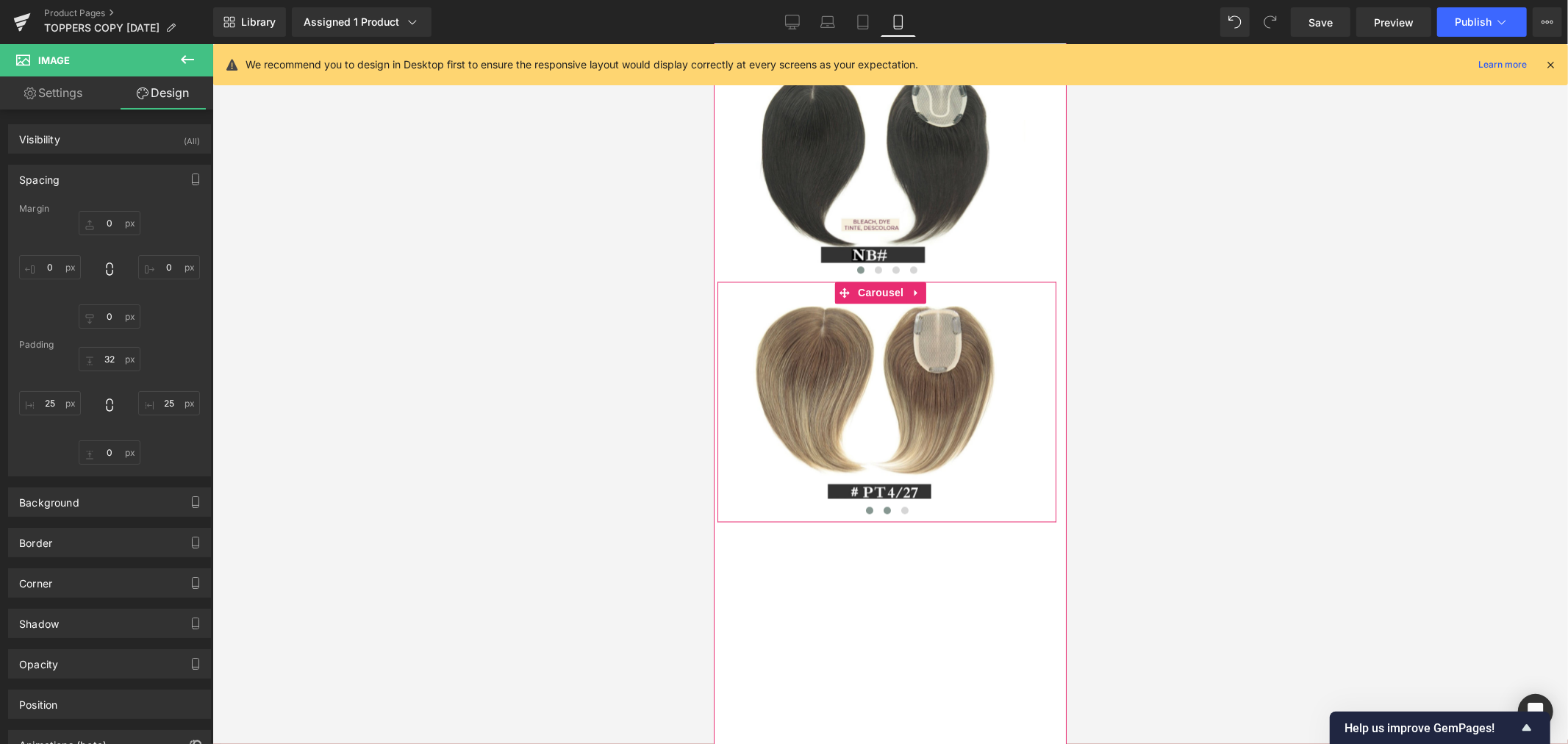
click at [865, 513] on span at bounding box center [868, 509] width 7 height 7
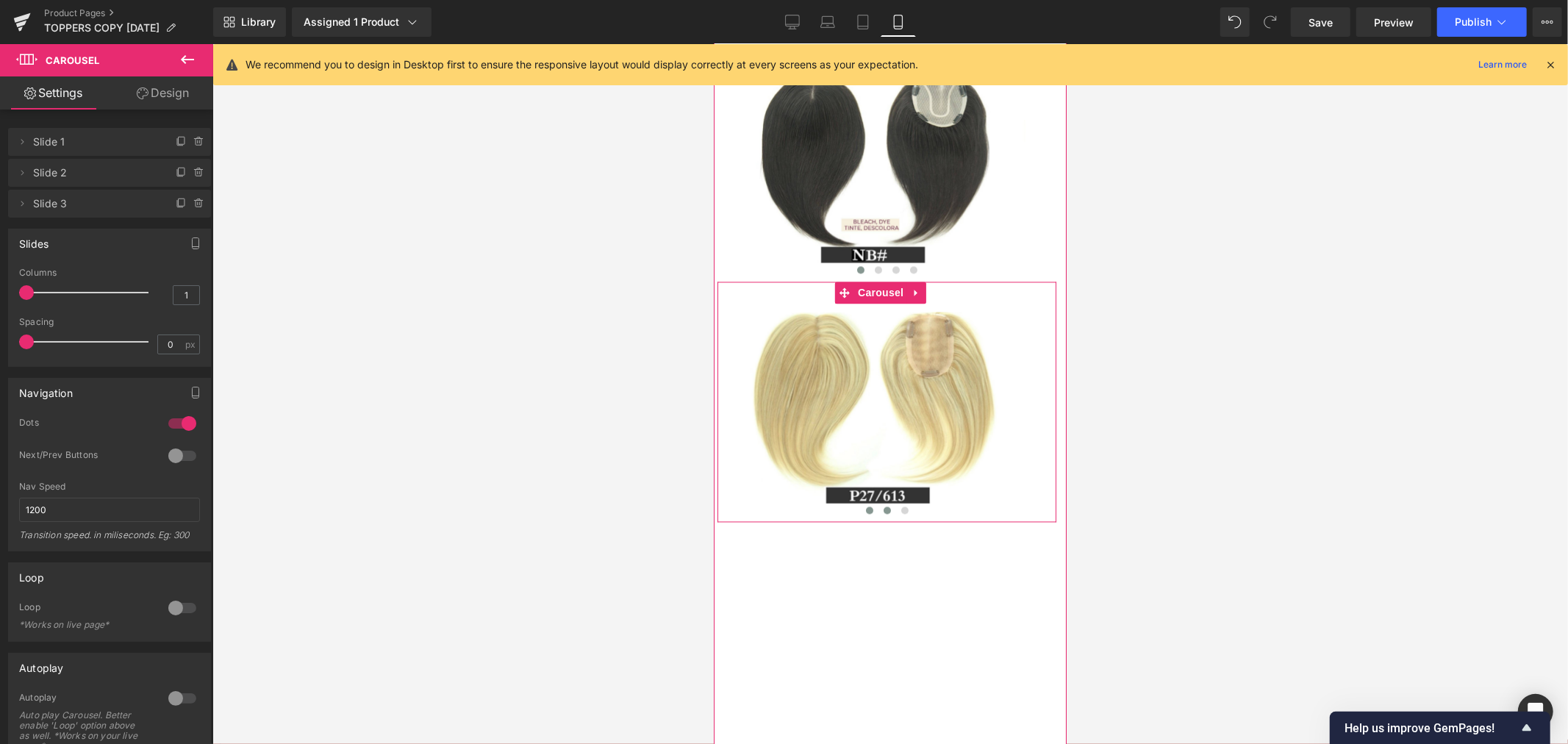
click at [883, 513] on span at bounding box center [886, 509] width 7 height 7
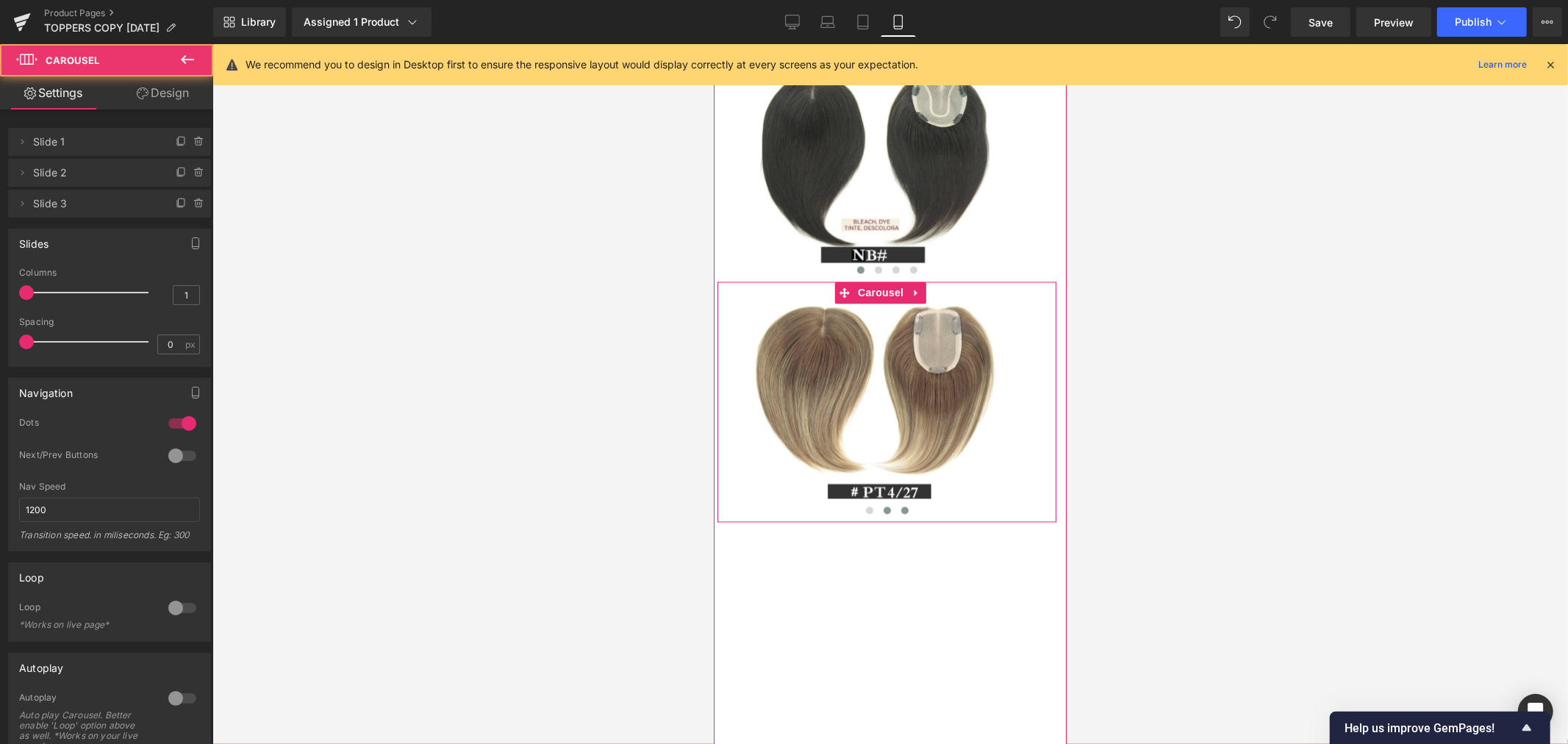
click at [902, 516] on button at bounding box center [904, 510] width 17 height 15
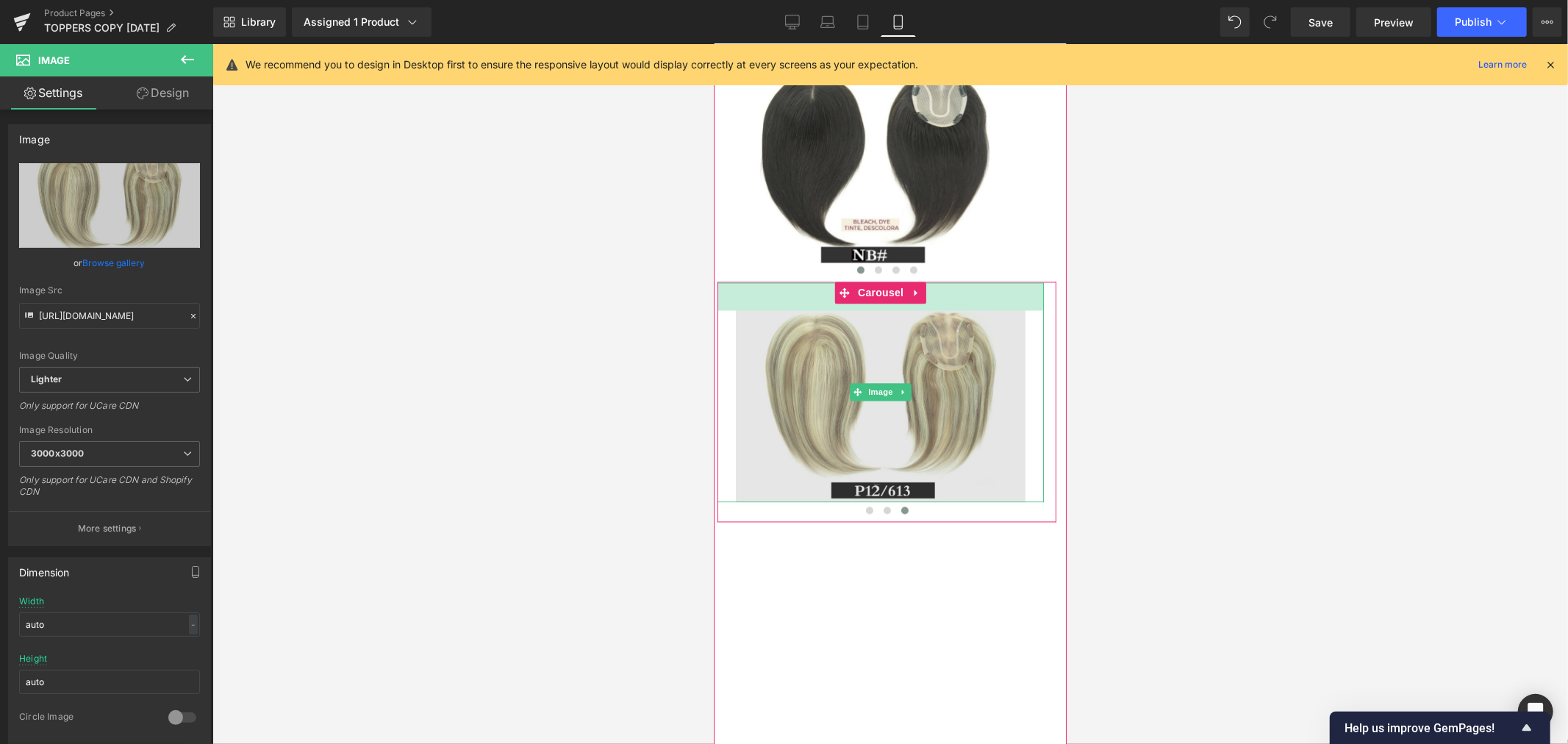
drag, startPoint x: 964, startPoint y: 406, endPoint x: 997, endPoint y: 214, distance: 194.8
click at [964, 434] on div "Image 38px" at bounding box center [880, 392] width 326 height 219
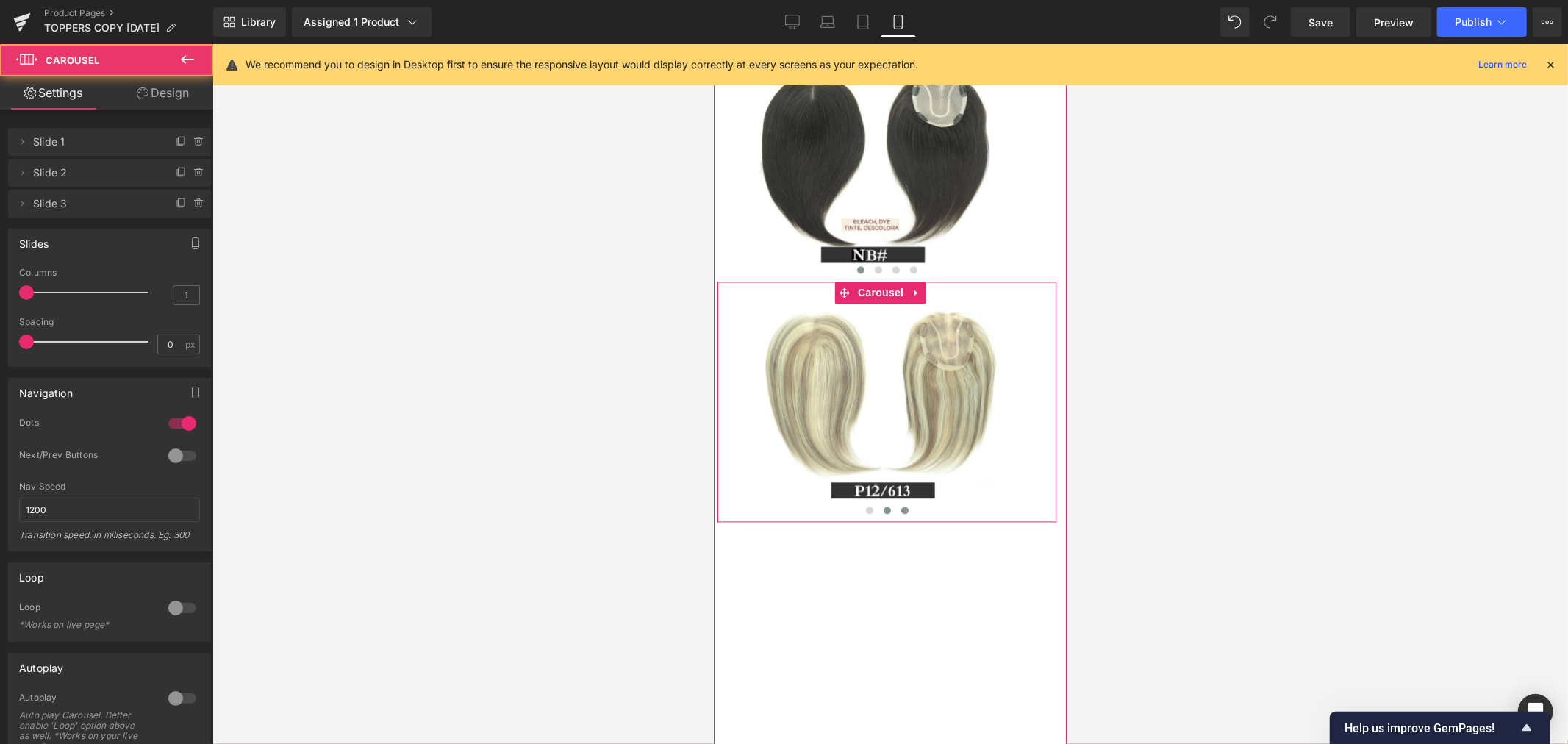
click at [883, 513] on span at bounding box center [886, 509] width 7 height 7
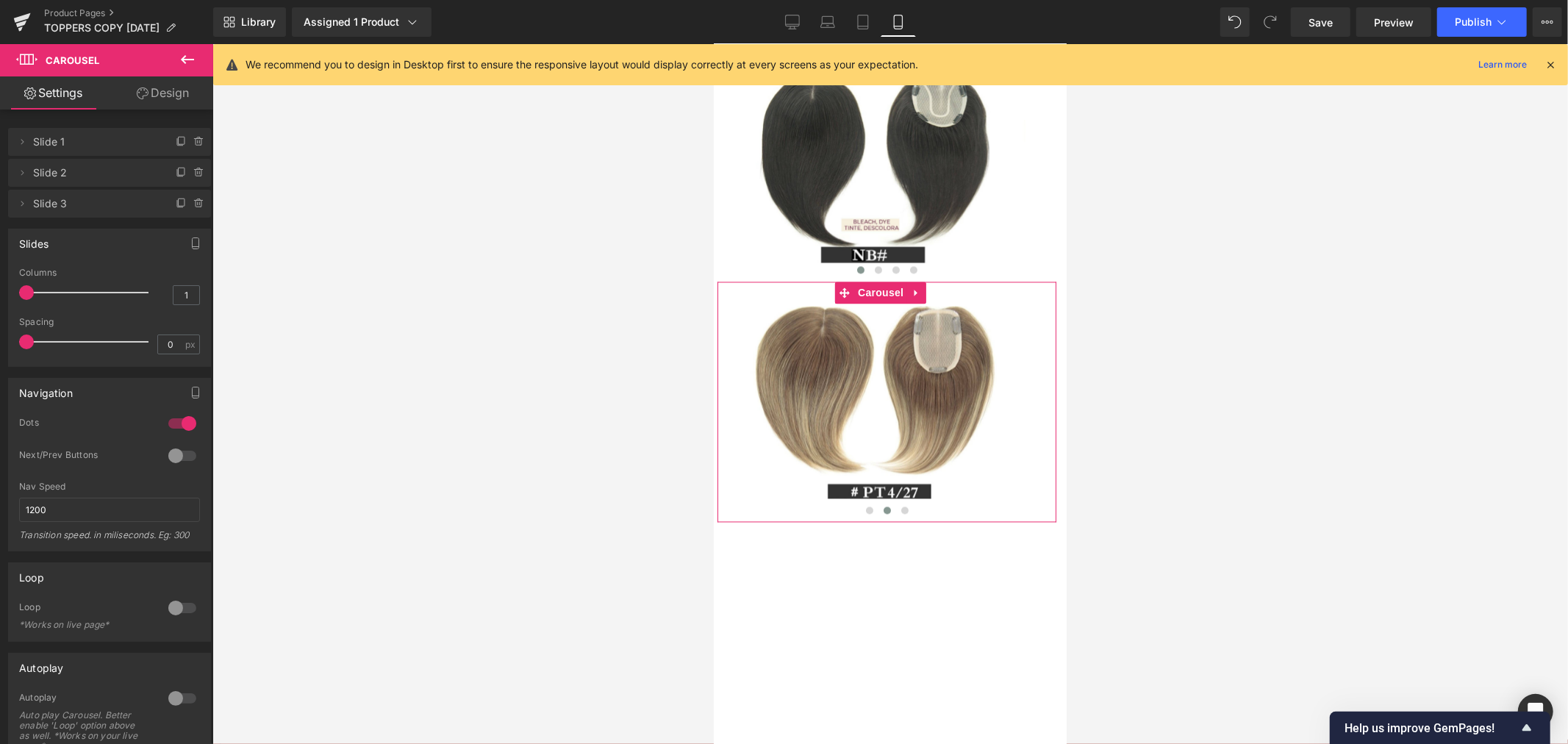
click at [160, 88] on link "Design" at bounding box center [163, 93] width 106 height 33
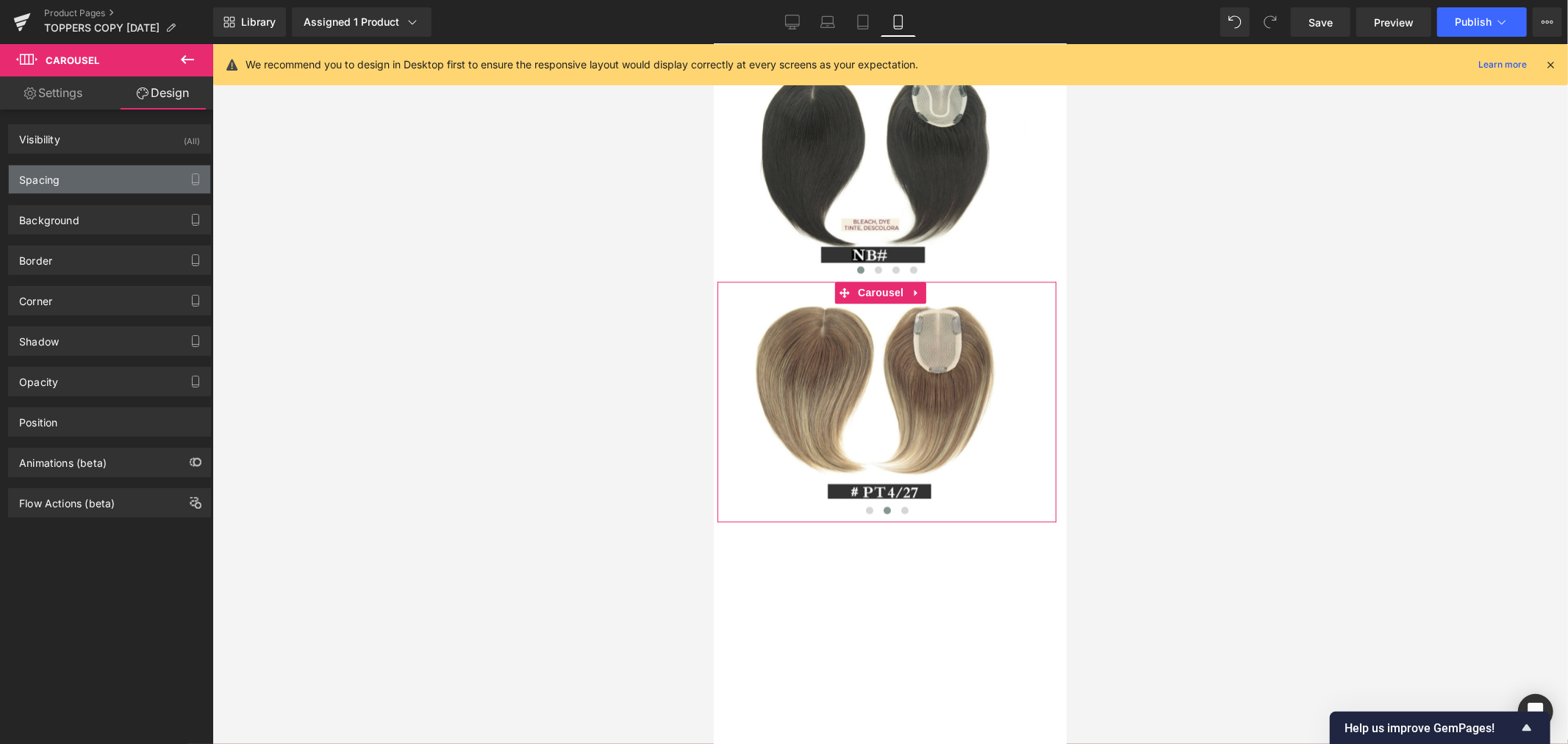
click at [94, 185] on div "Spacing" at bounding box center [110, 180] width 201 height 28
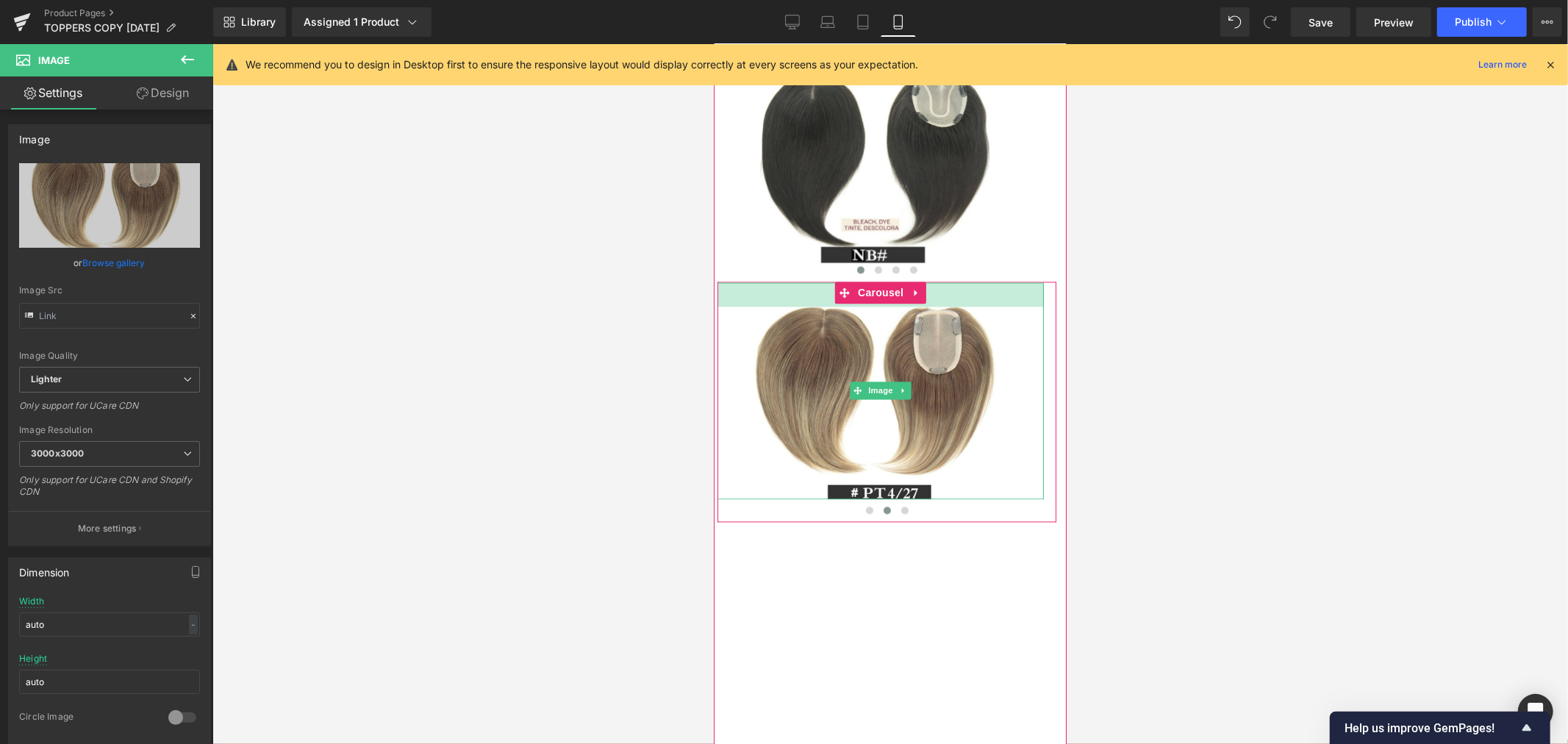
click at [816, 306] on div "33px" at bounding box center [880, 293] width 326 height 24
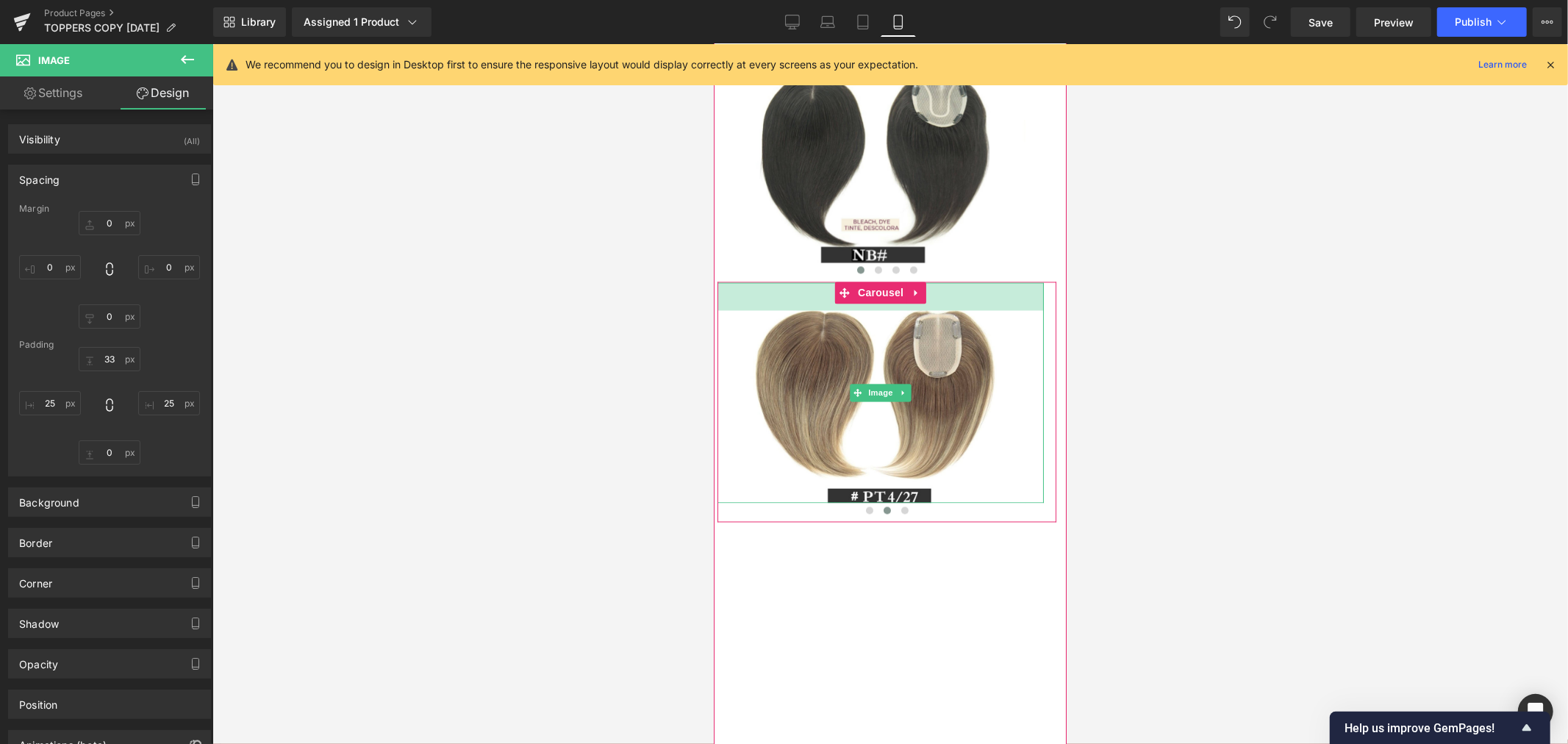
click at [814, 309] on div "38px" at bounding box center [880, 296] width 326 height 28
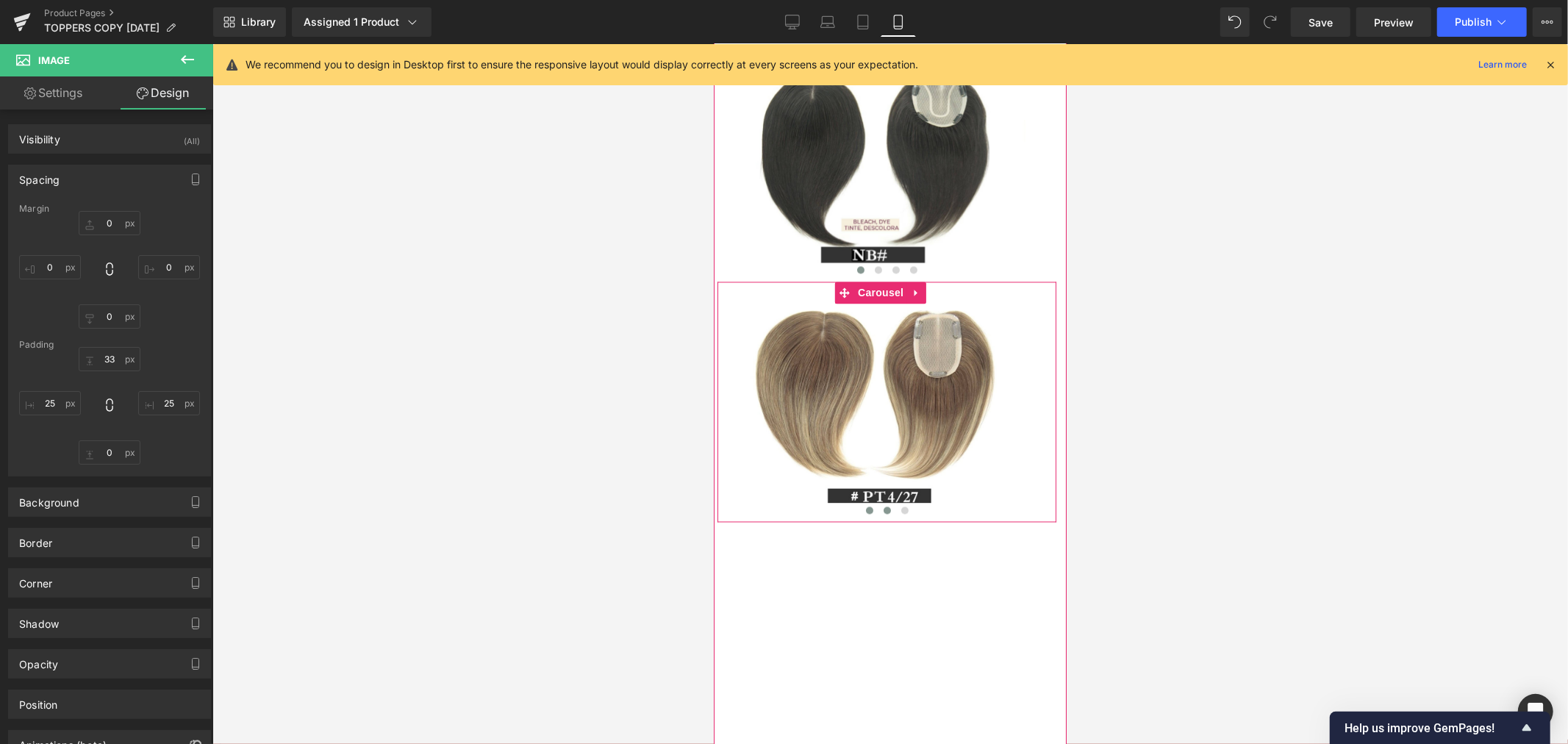
click at [865, 513] on span at bounding box center [868, 509] width 7 height 7
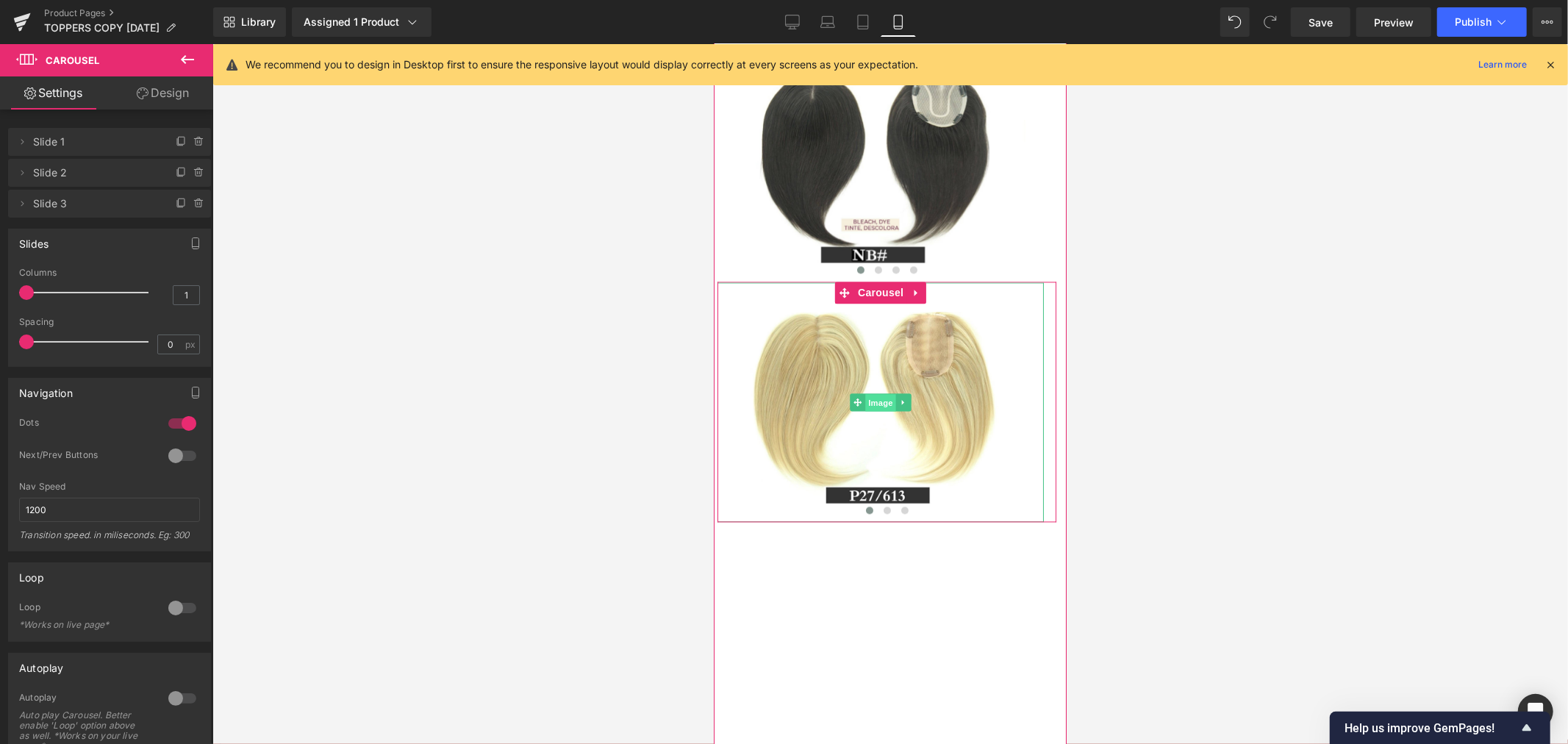
click at [879, 411] on span "Image" at bounding box center [880, 402] width 31 height 17
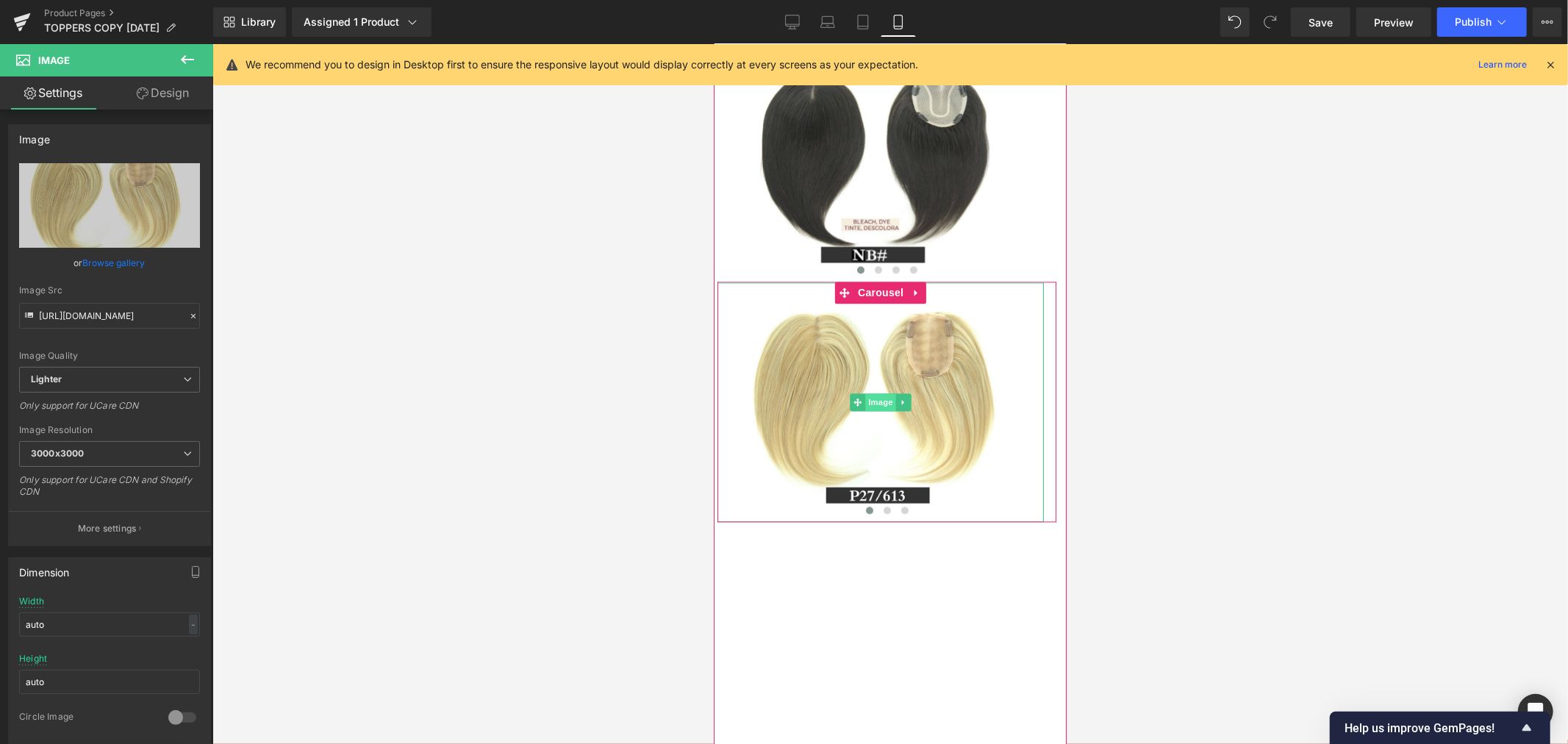
click at [879, 410] on span "Image" at bounding box center [880, 401] width 31 height 17
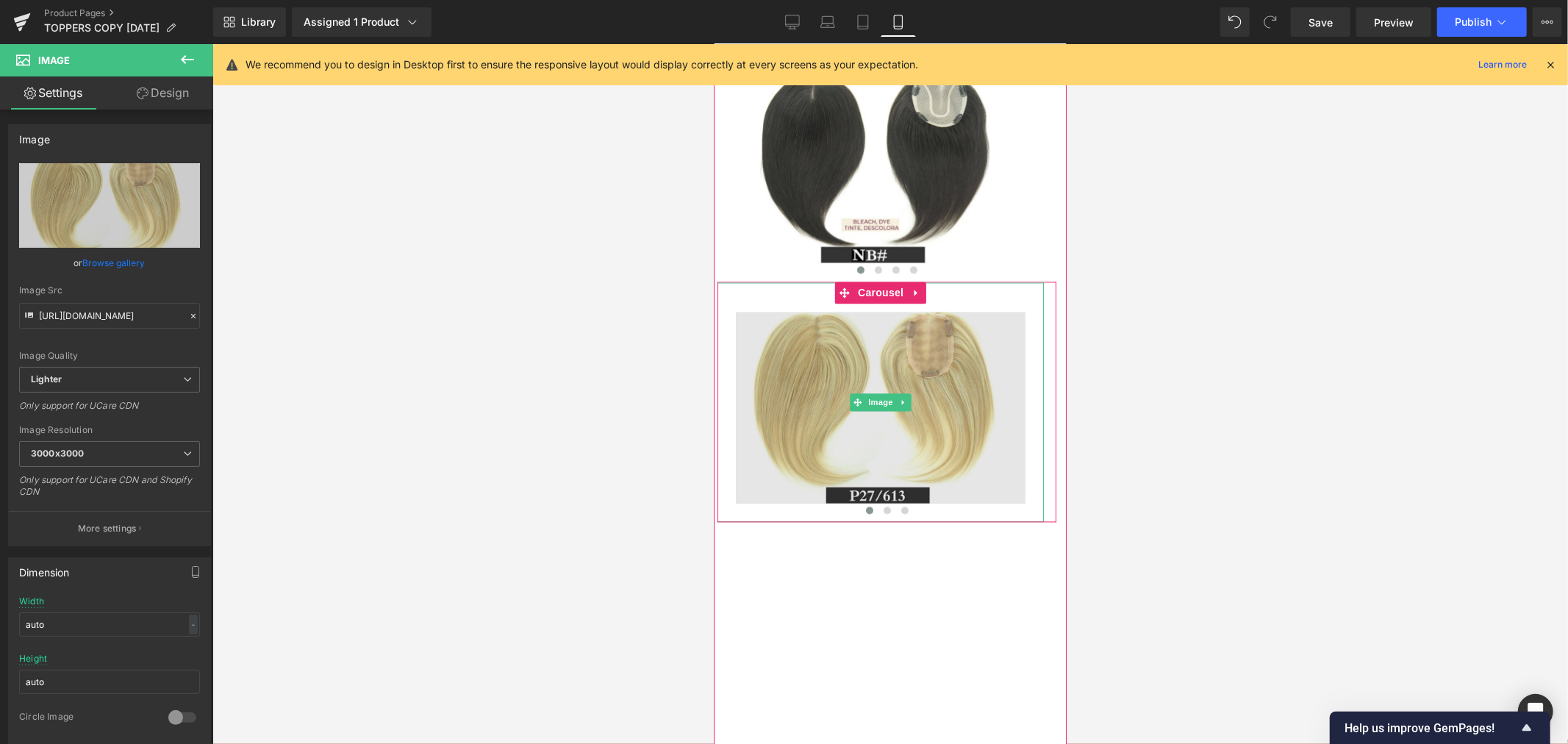
click at [880, 440] on img at bounding box center [880, 402] width 326 height 239
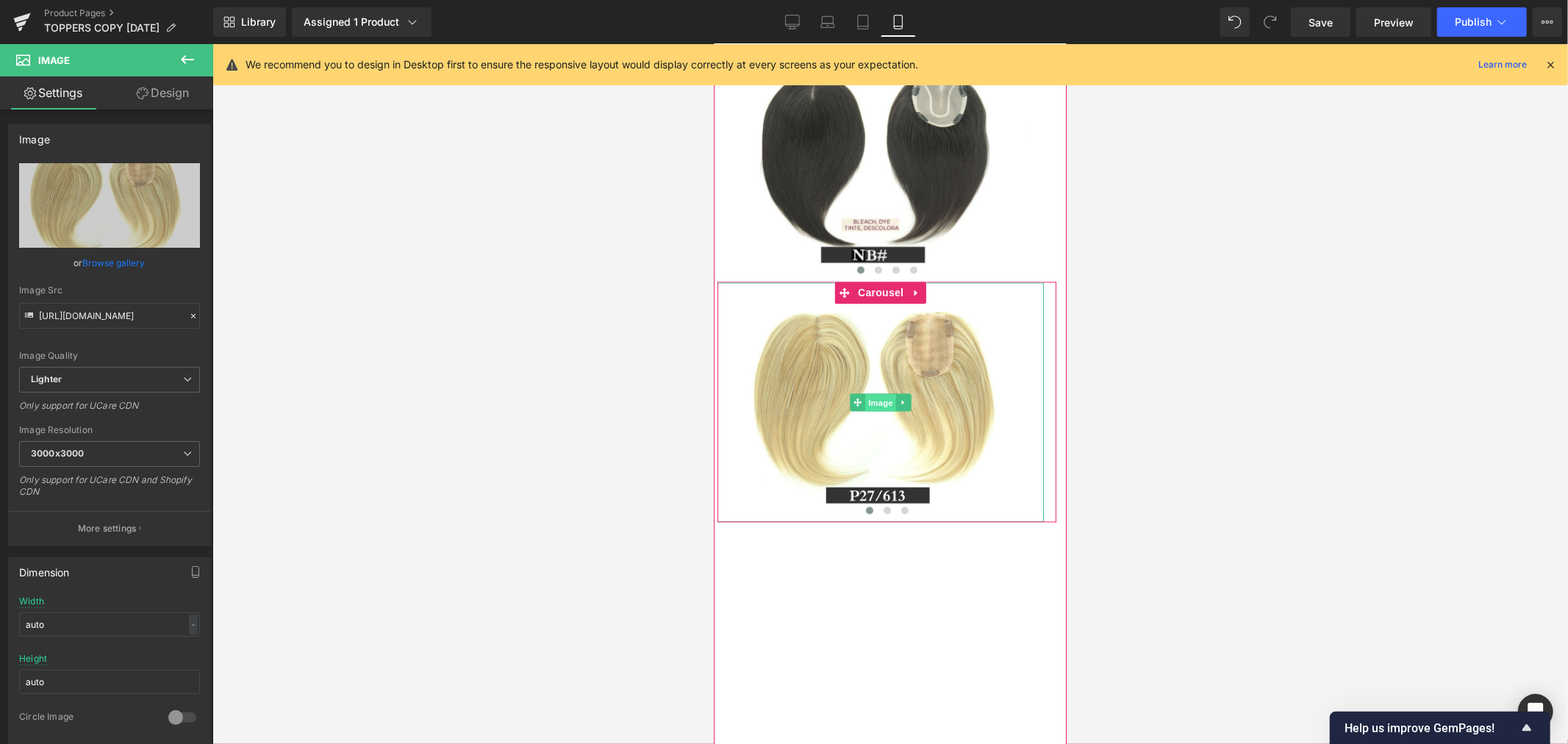
click at [877, 411] on span "Image" at bounding box center [880, 402] width 31 height 17
click at [186, 99] on link "Design" at bounding box center [163, 93] width 106 height 33
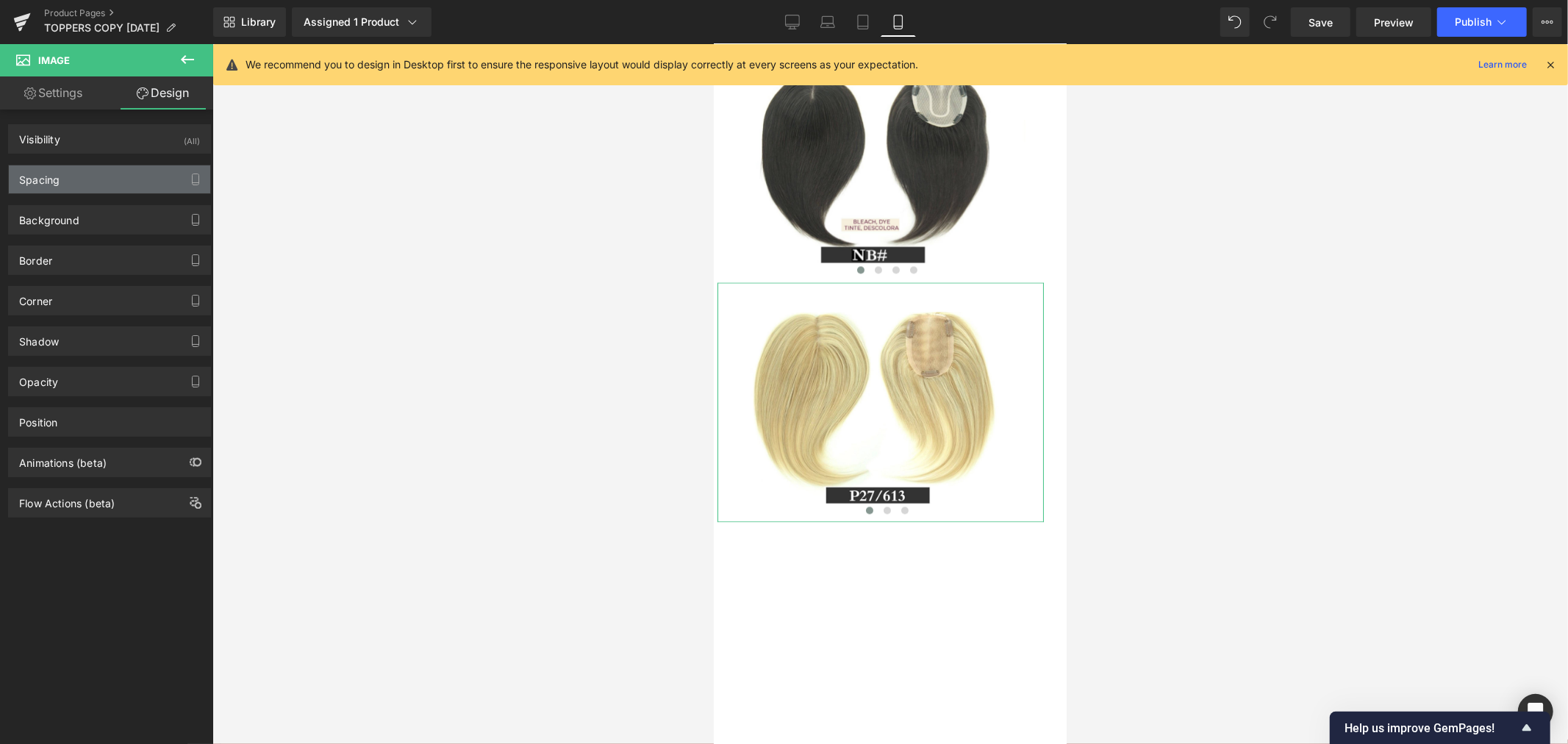
click at [81, 175] on div "Spacing" at bounding box center [110, 180] width 201 height 28
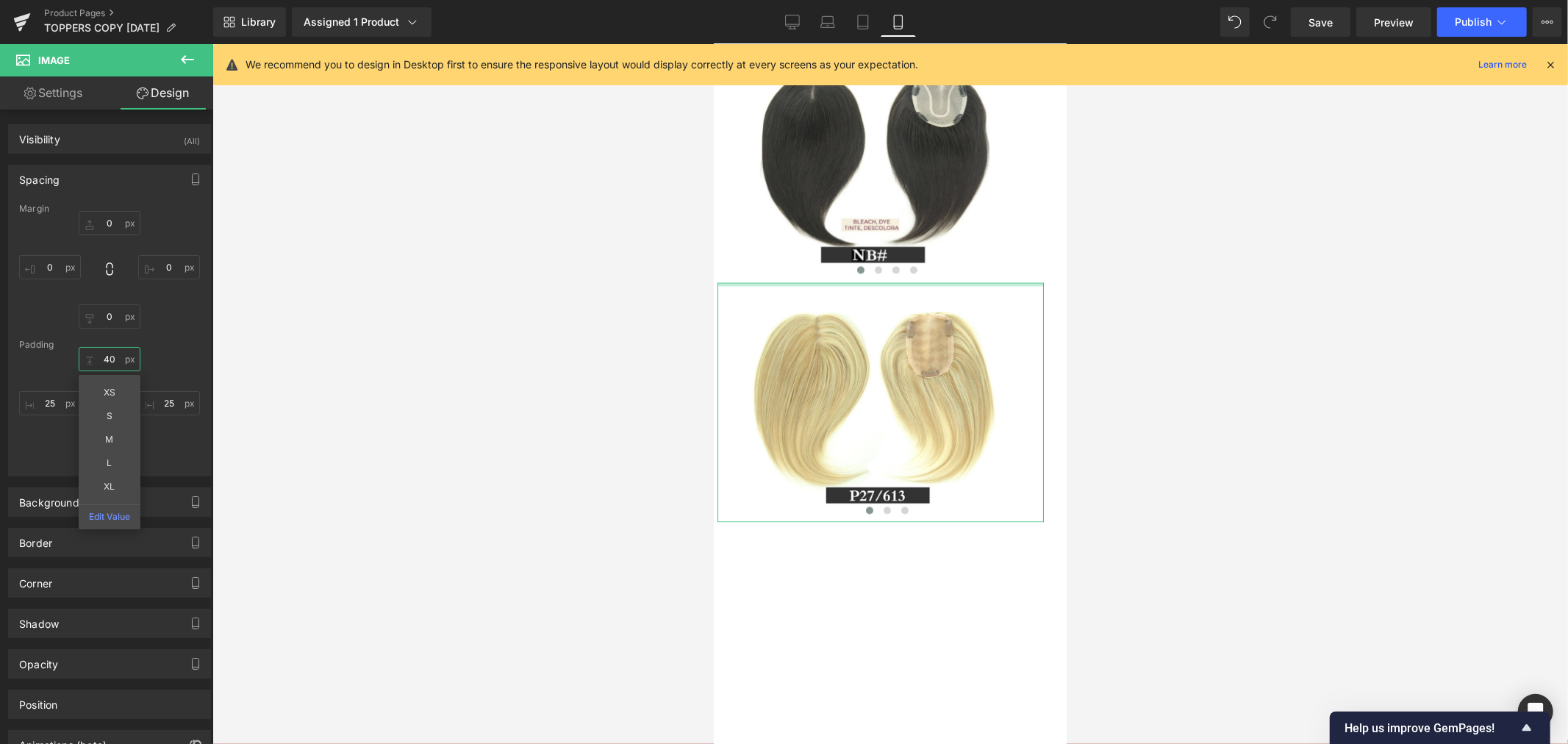
click at [109, 357] on input "40" at bounding box center [110, 358] width 62 height 24
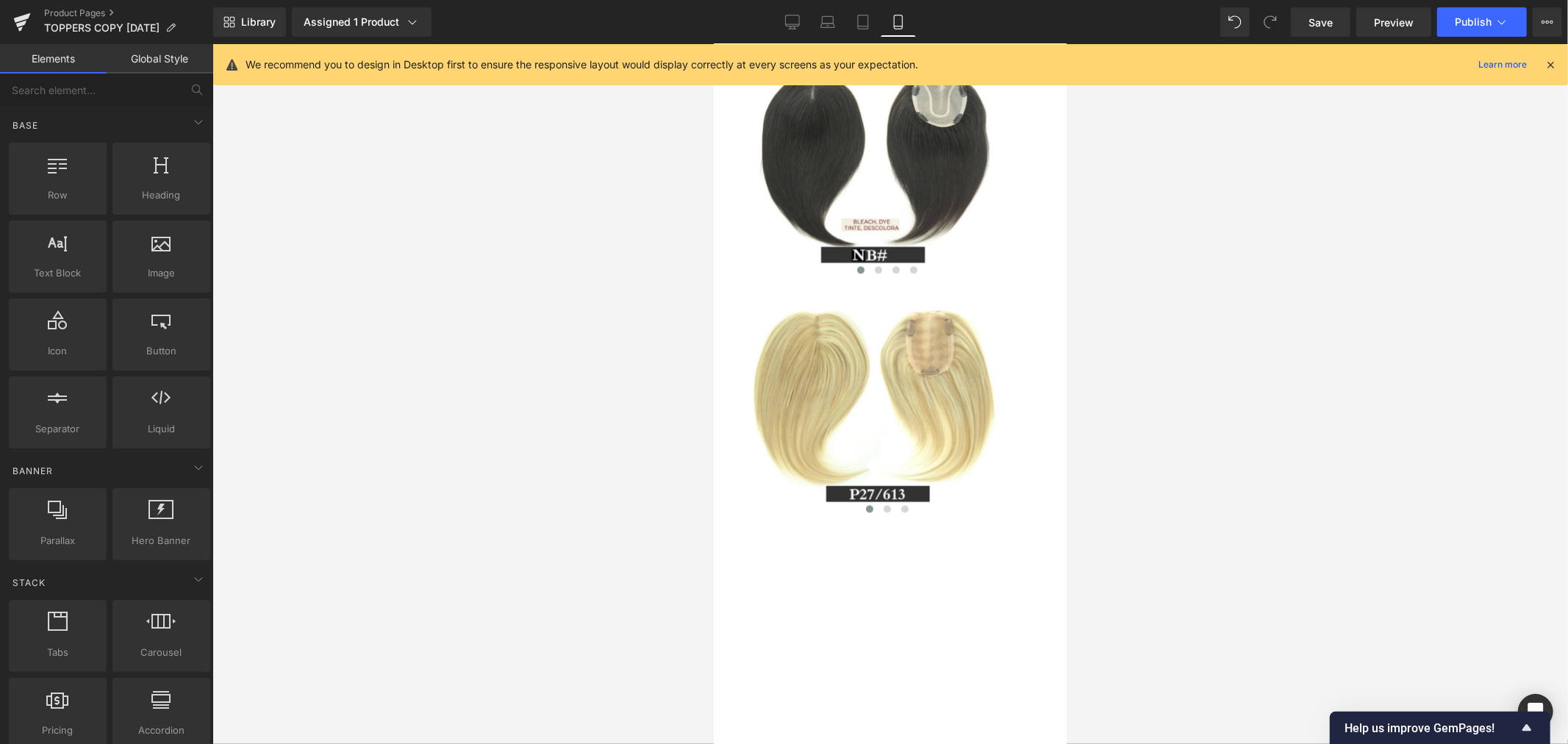
click at [371, 471] on div at bounding box center [890, 394] width 1355 height 700
click at [883, 511] on span at bounding box center [886, 507] width 7 height 7
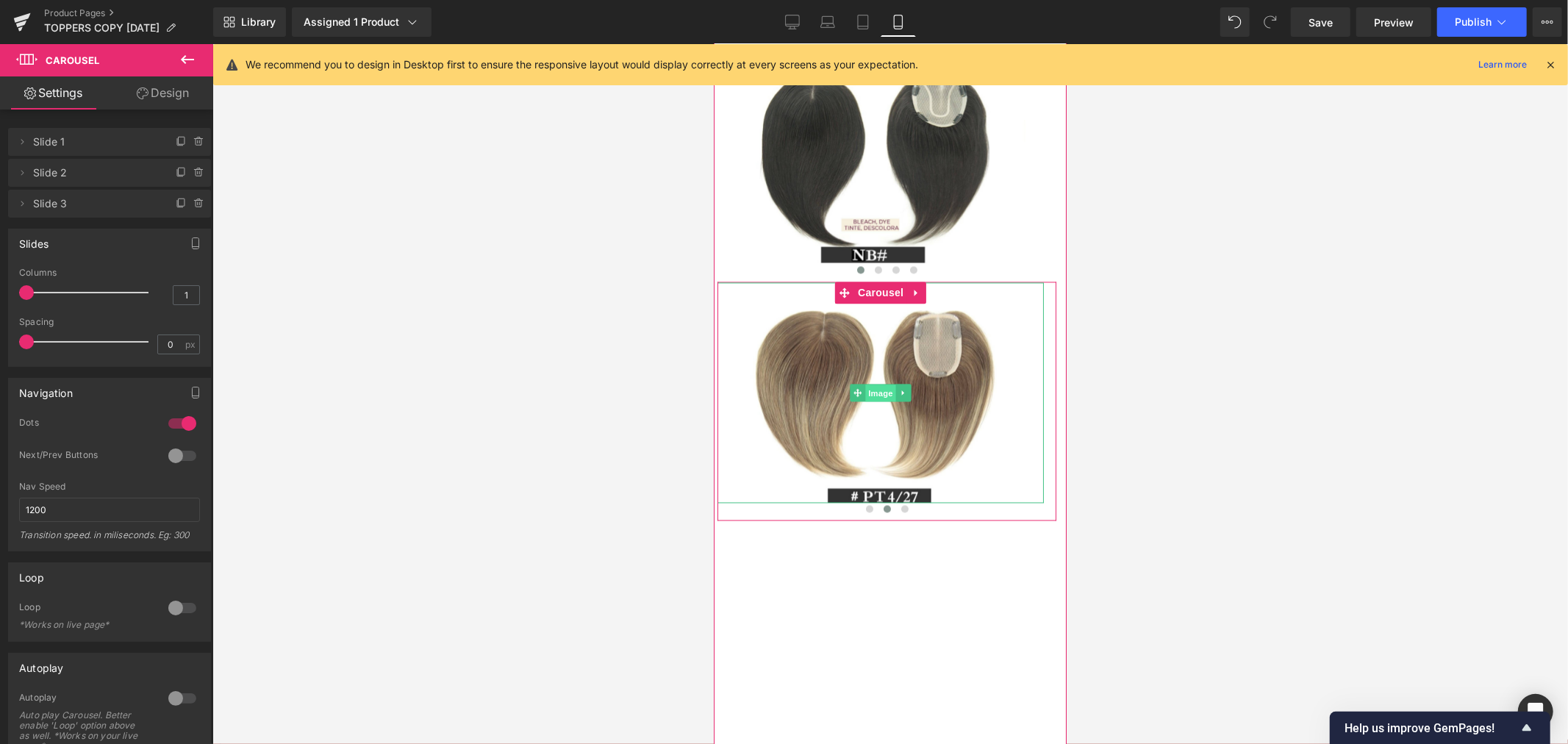
click at [880, 402] on span "Image" at bounding box center [880, 392] width 31 height 17
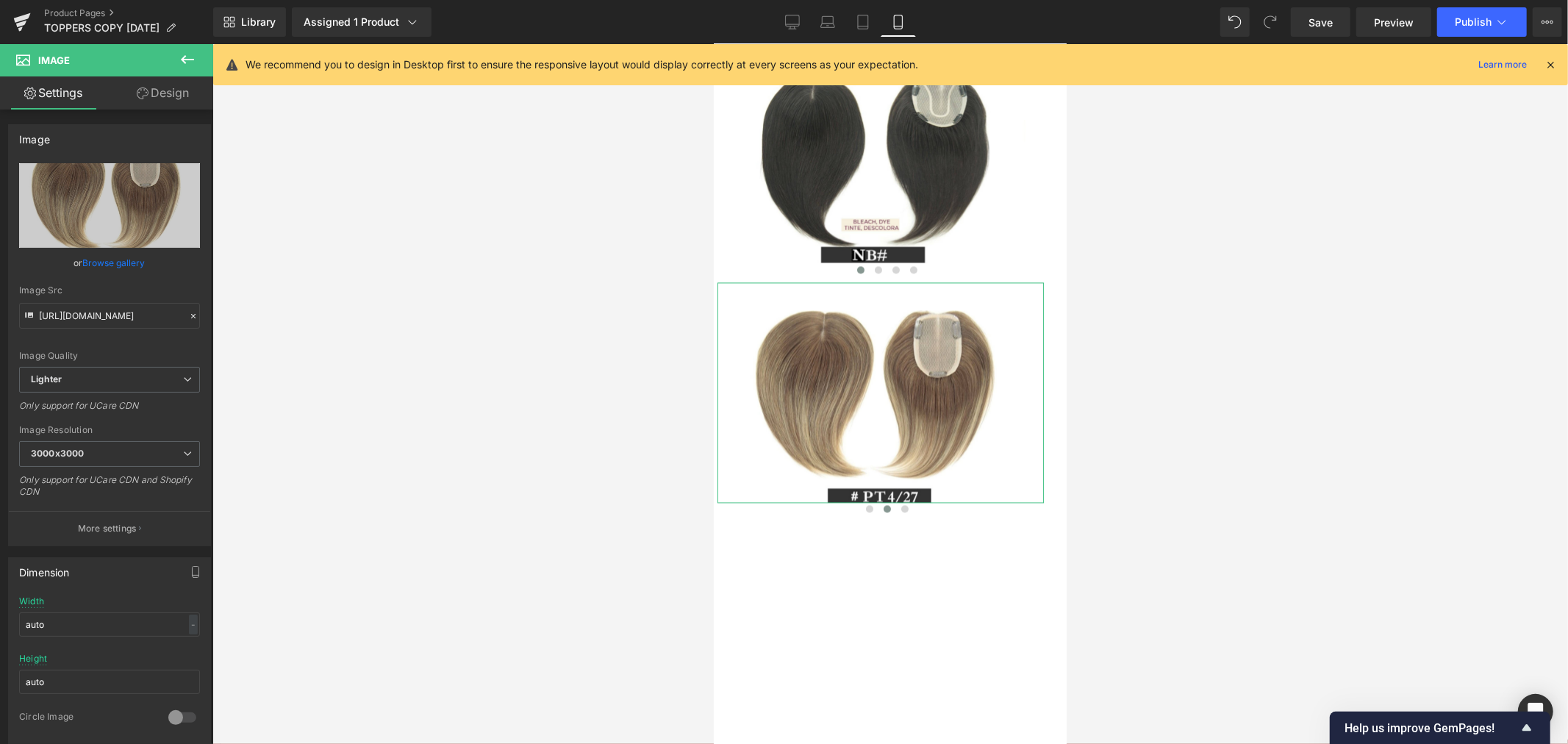
click at [171, 91] on link "Design" at bounding box center [163, 93] width 106 height 33
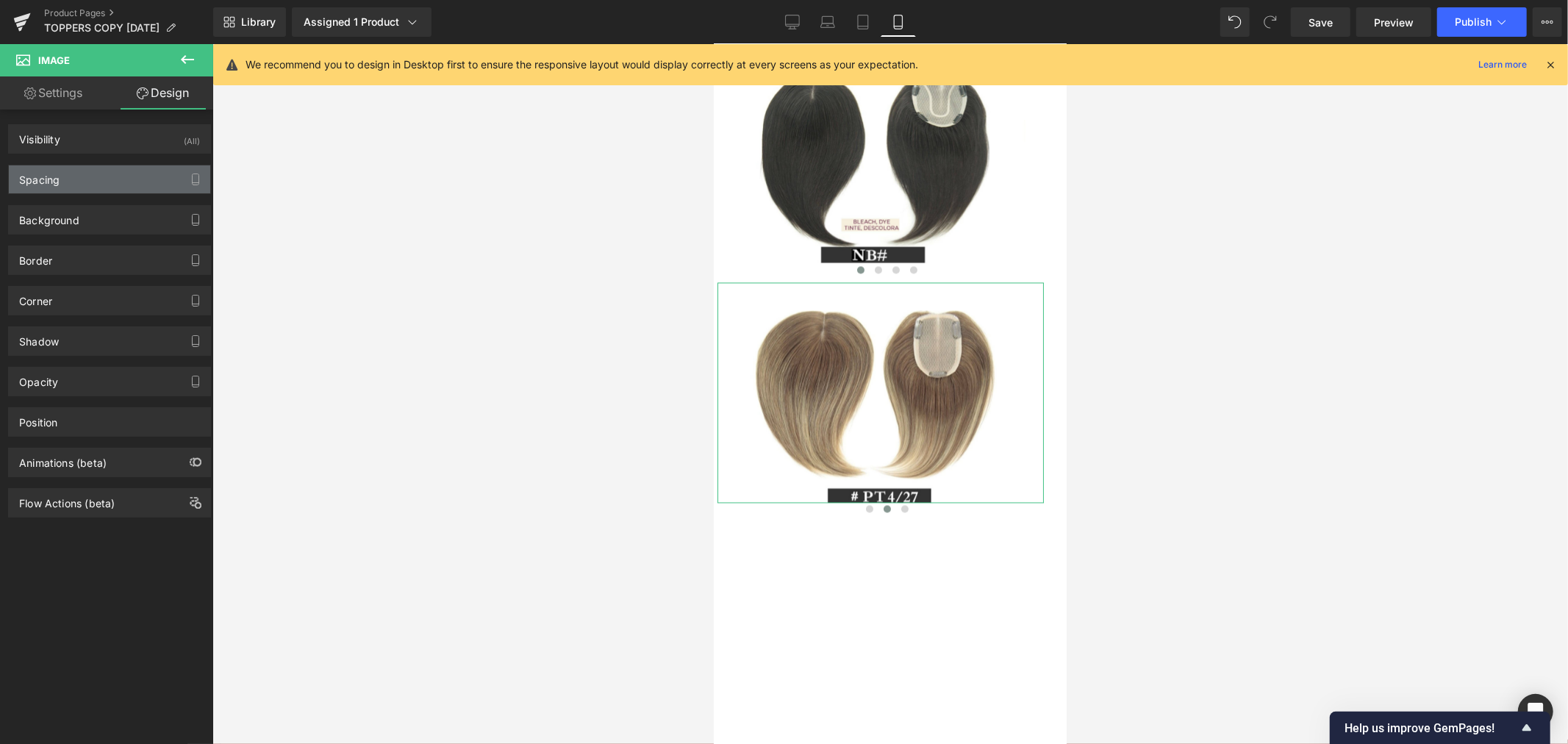
click at [90, 182] on div "Spacing" at bounding box center [110, 180] width 201 height 28
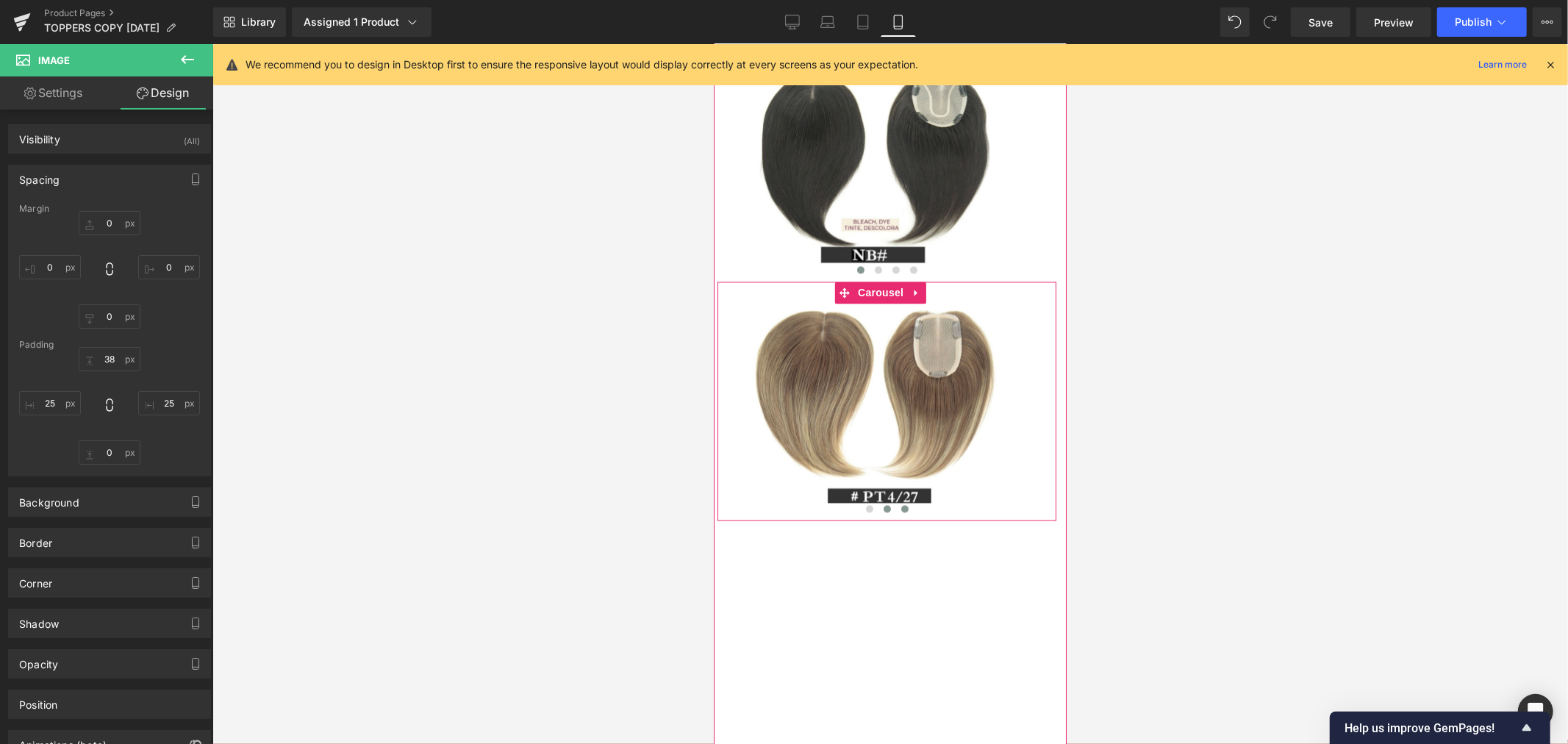
click at [900, 511] on span at bounding box center [904, 507] width 7 height 7
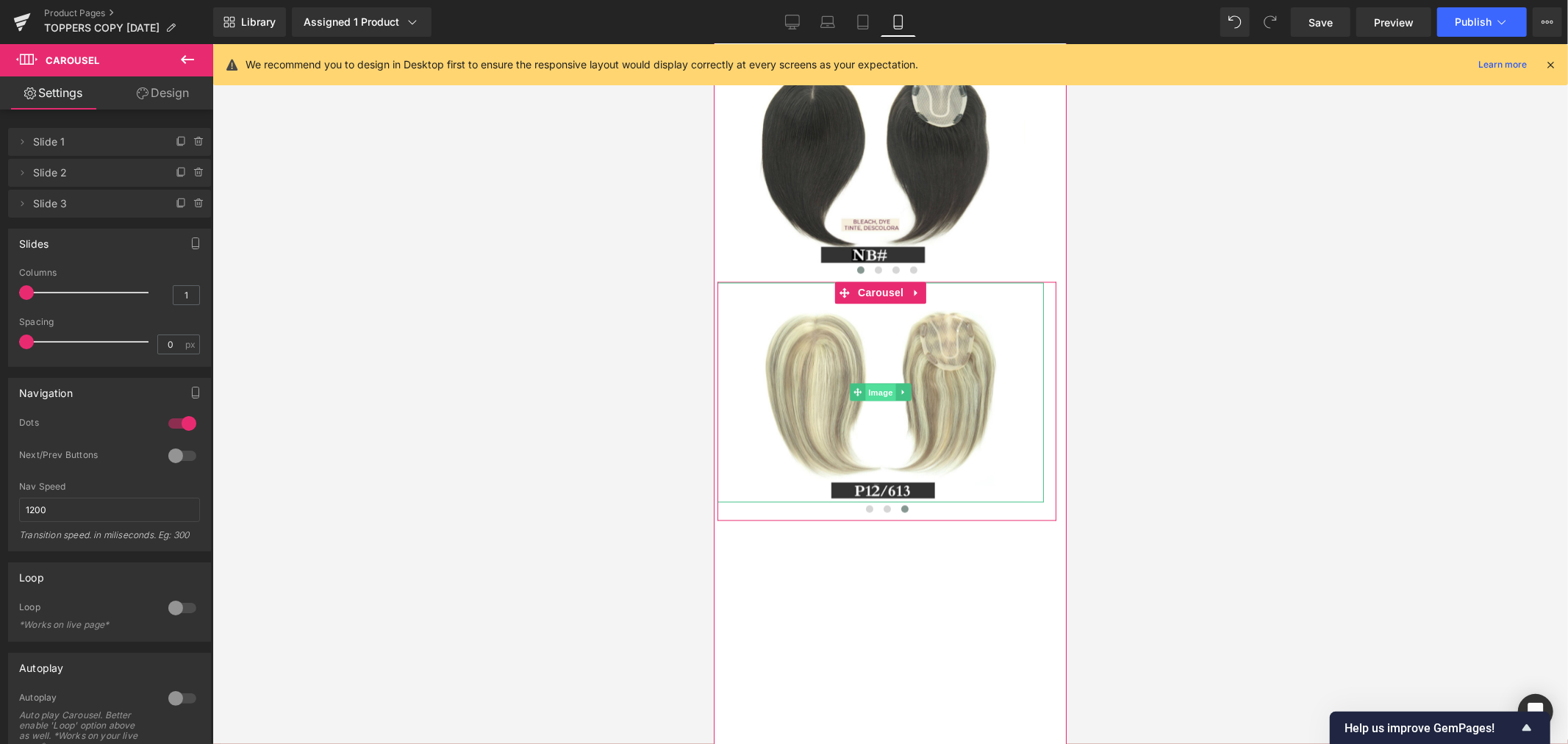
click at [880, 401] on span "Image" at bounding box center [880, 392] width 31 height 17
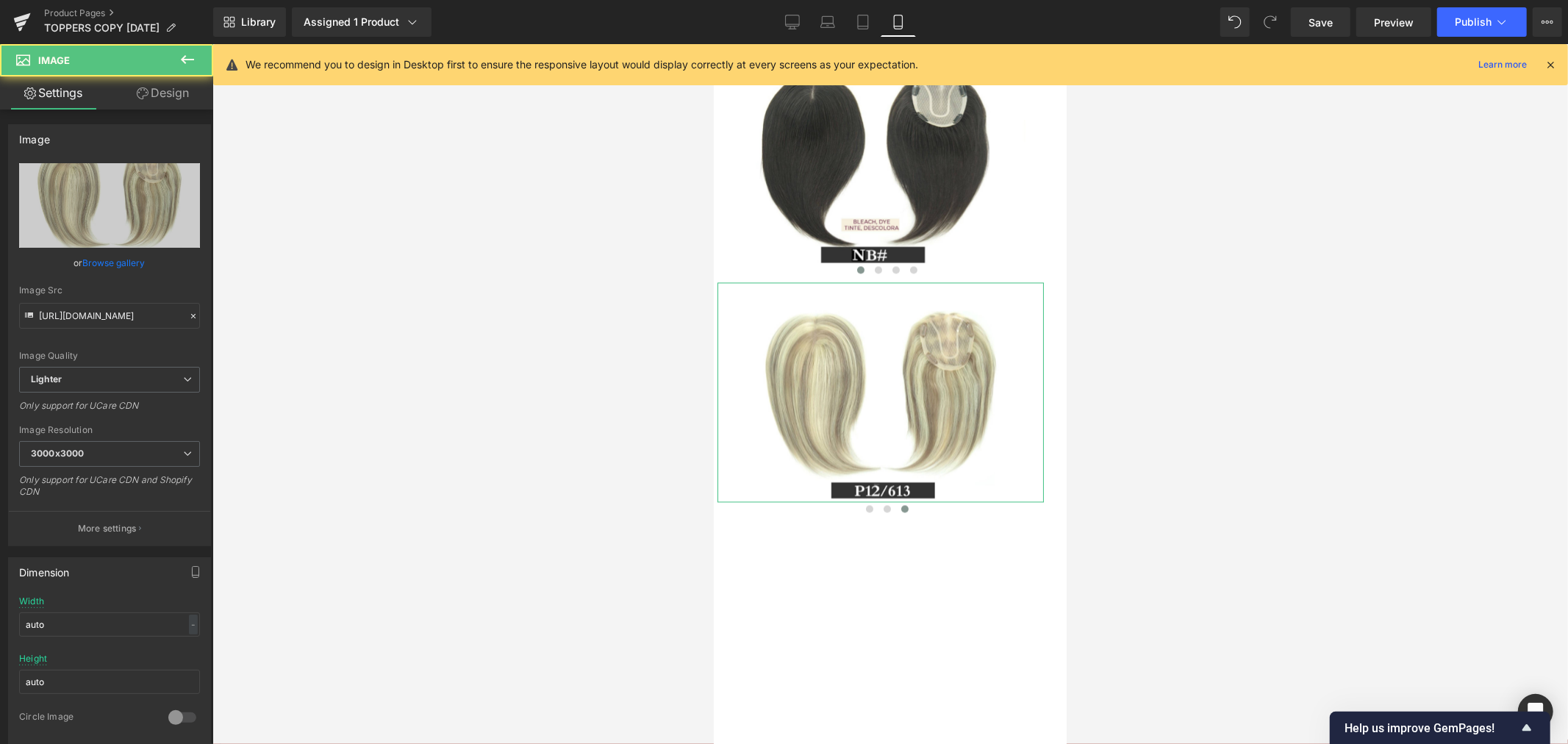
click at [171, 104] on link "Design" at bounding box center [163, 93] width 106 height 33
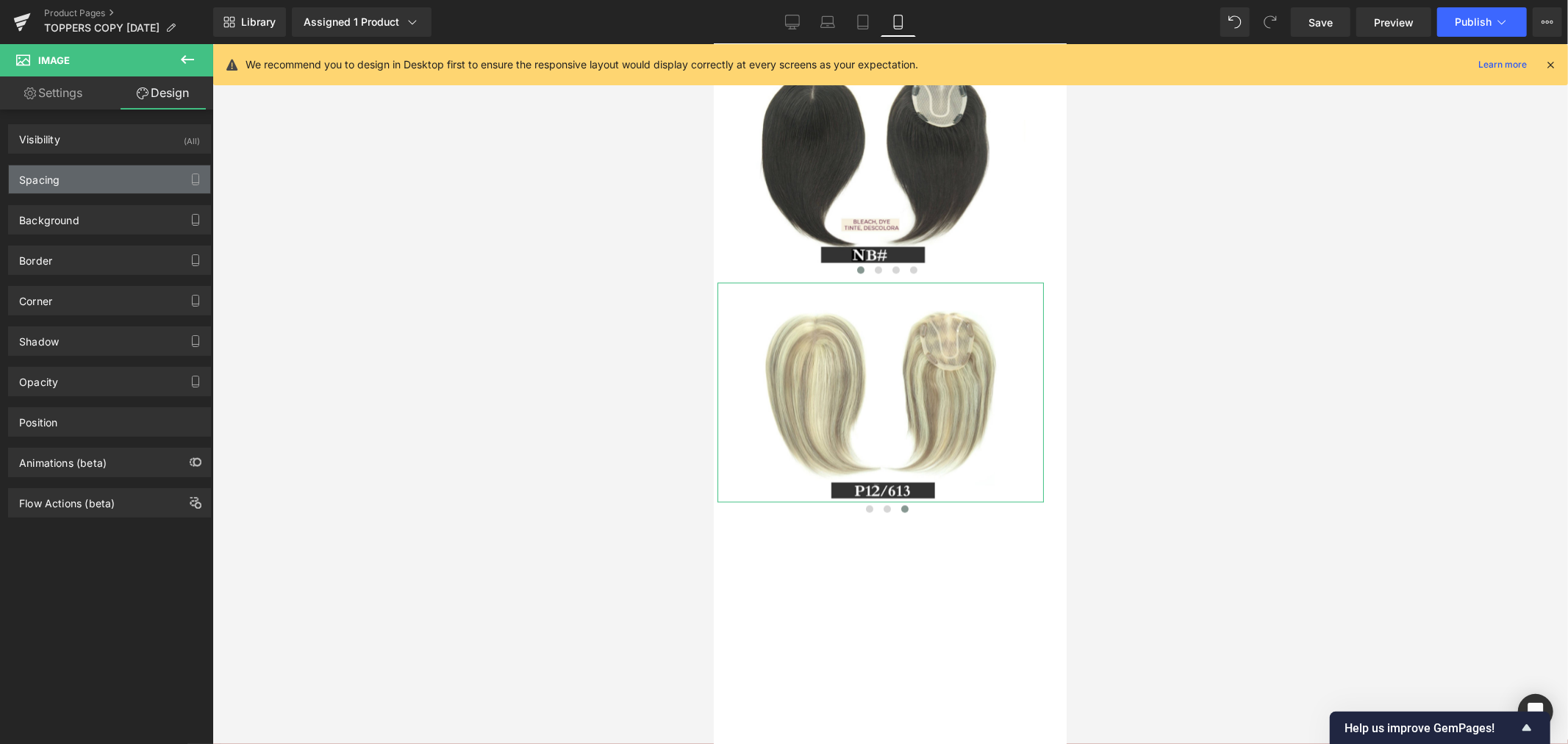
click at [81, 184] on div "Spacing" at bounding box center [110, 180] width 201 height 28
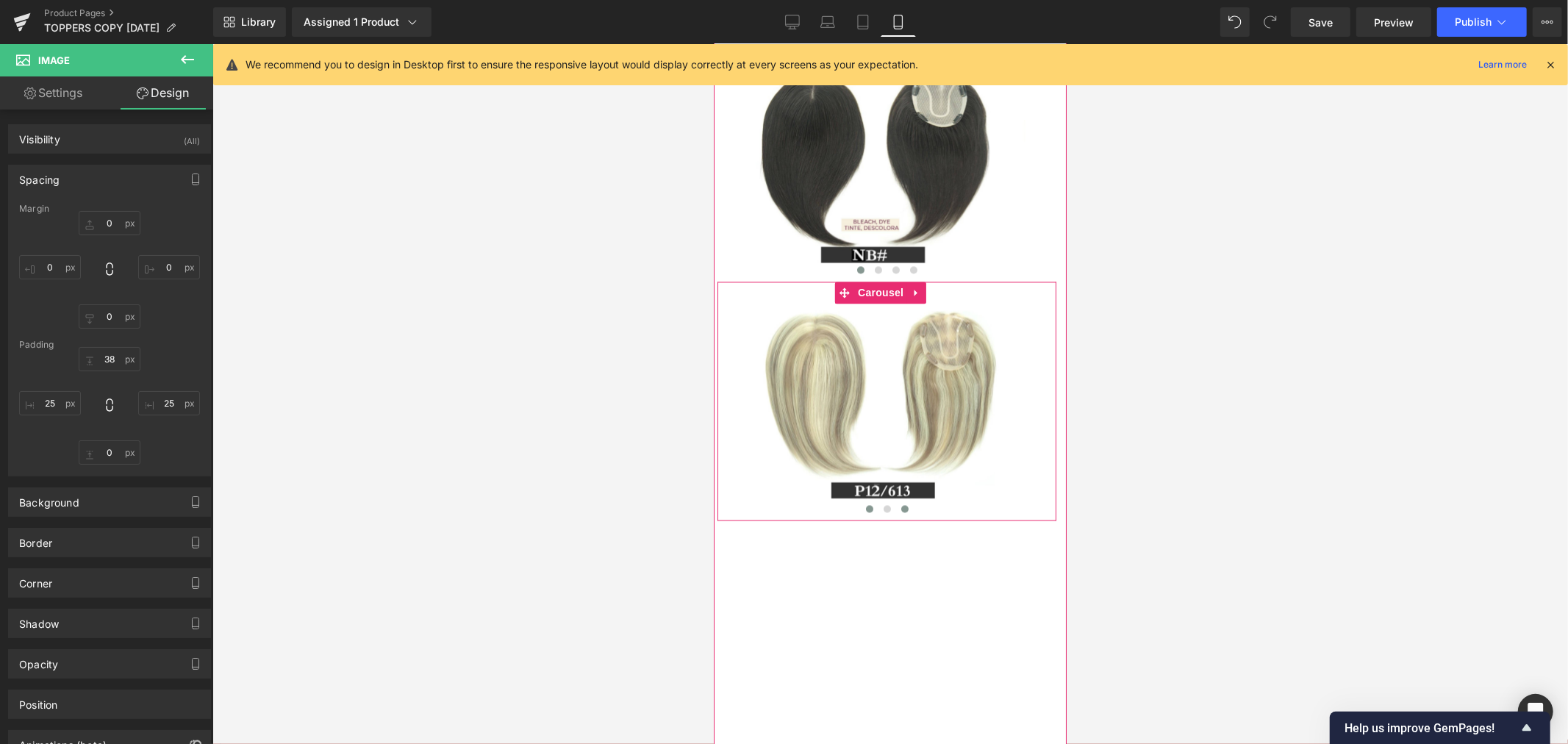
click at [865, 511] on span at bounding box center [868, 507] width 7 height 7
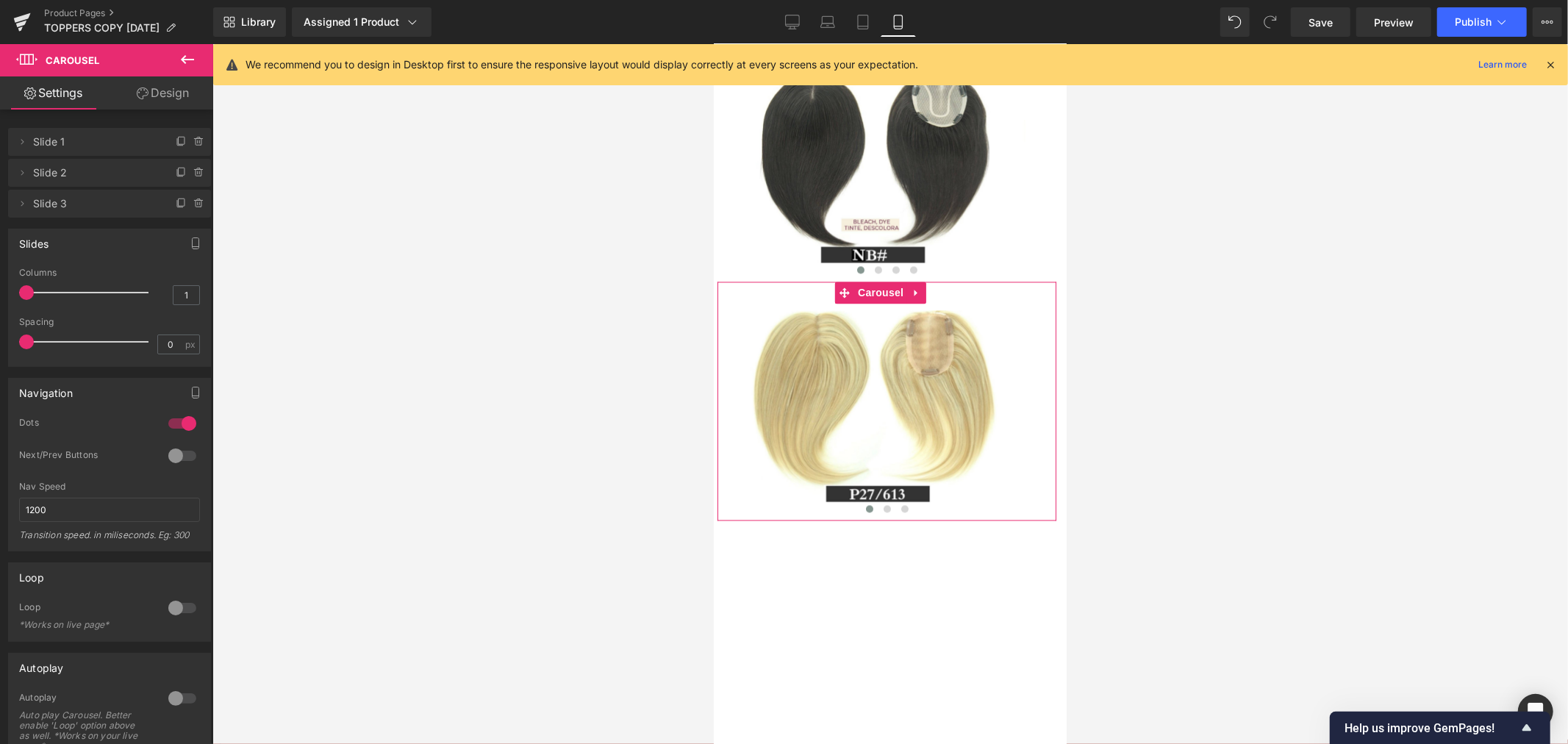
click at [150, 88] on link "Design" at bounding box center [163, 93] width 106 height 33
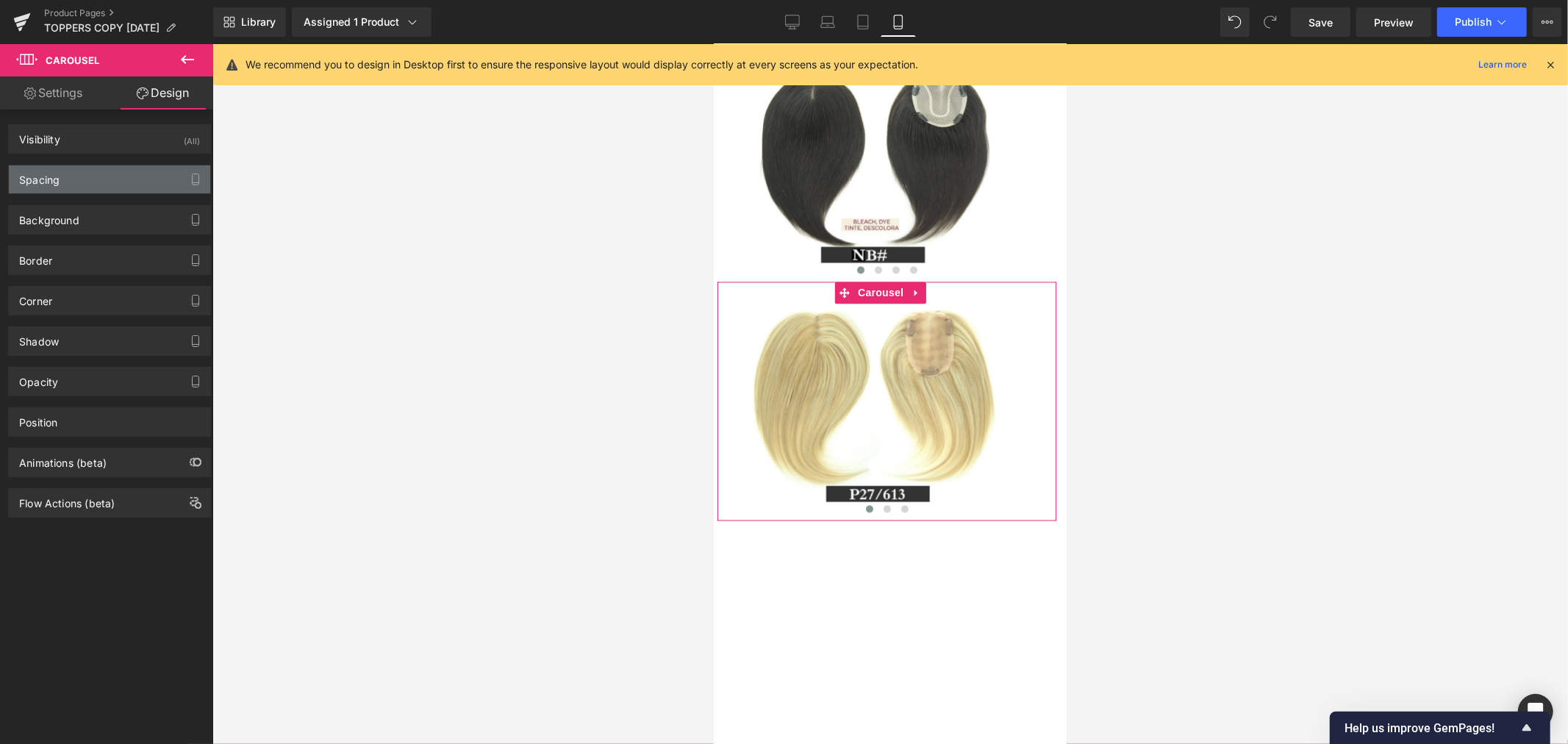
click at [82, 182] on div "Spacing" at bounding box center [110, 180] width 201 height 28
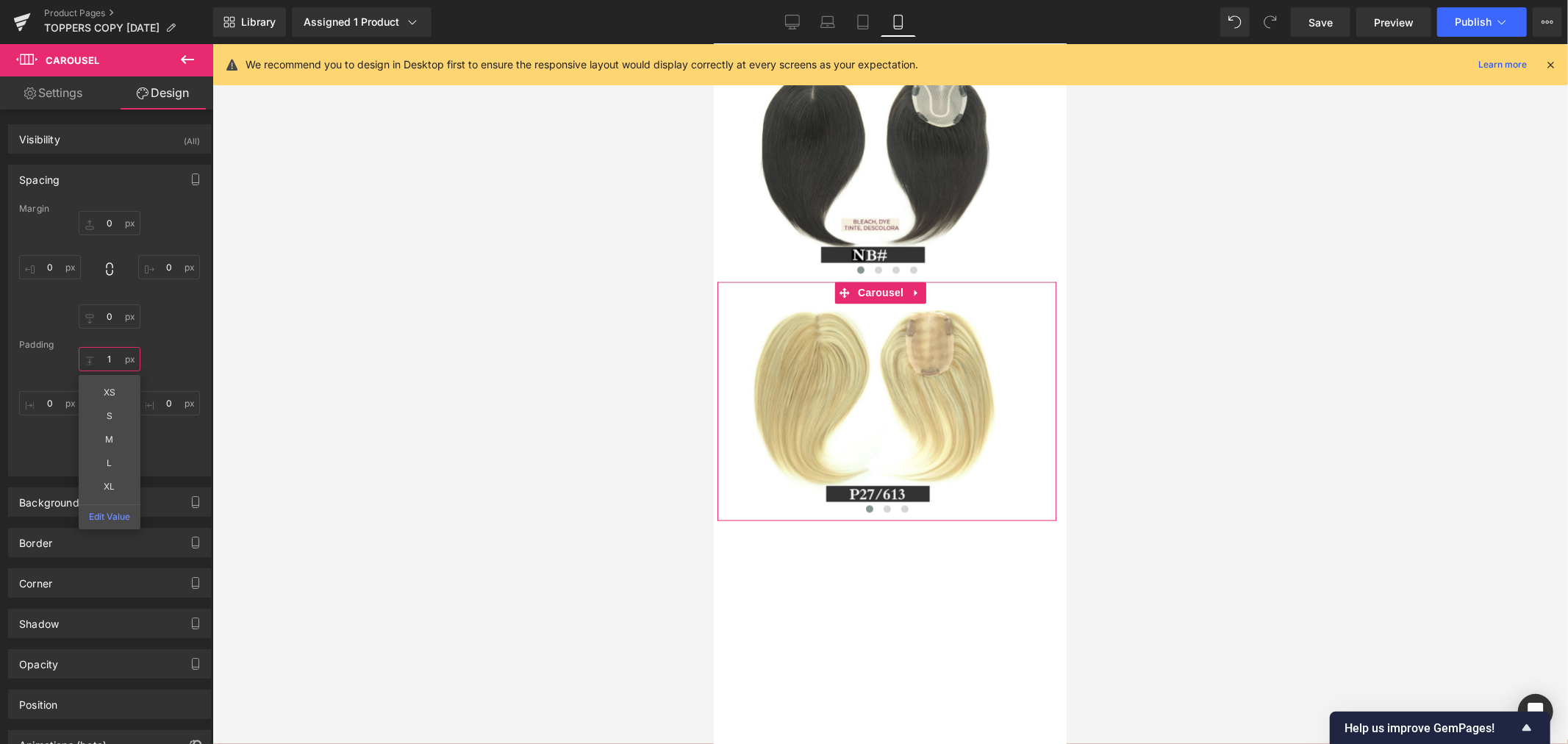
click at [112, 358] on input "text" at bounding box center [110, 358] width 62 height 24
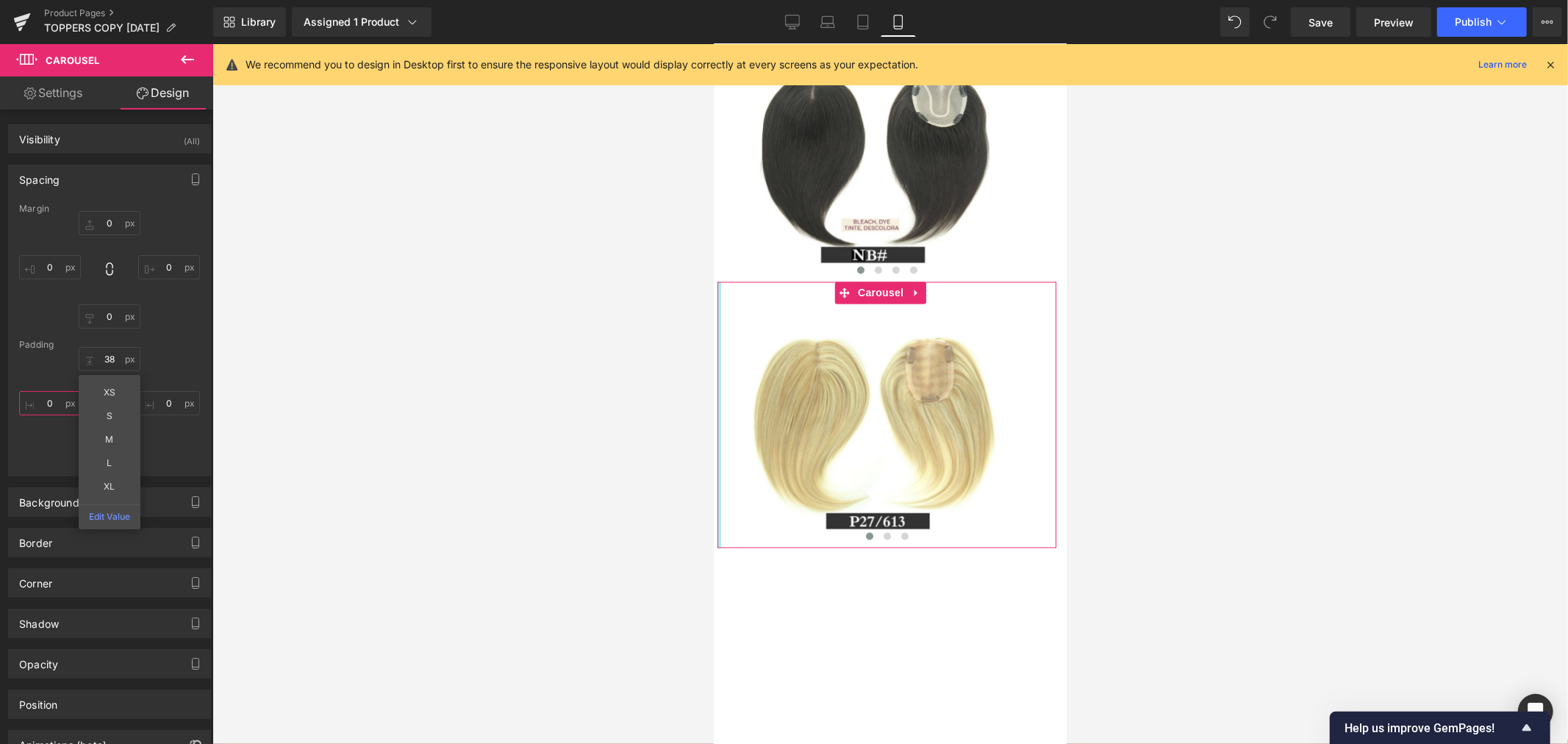
click at [50, 407] on input "text" at bounding box center [50, 402] width 62 height 24
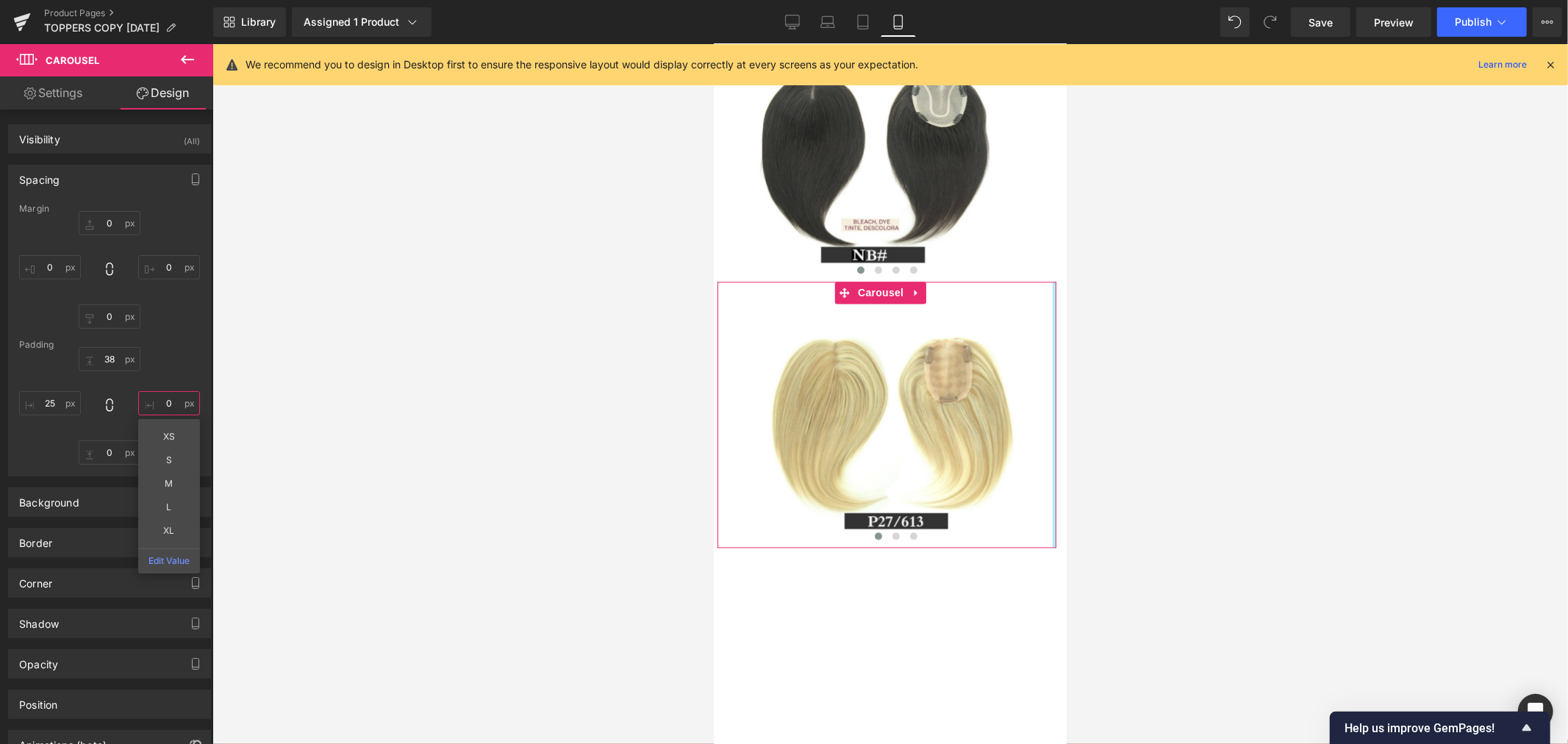
click at [161, 400] on input "text" at bounding box center [169, 402] width 62 height 24
click at [47, 399] on input "25" at bounding box center [50, 402] width 62 height 24
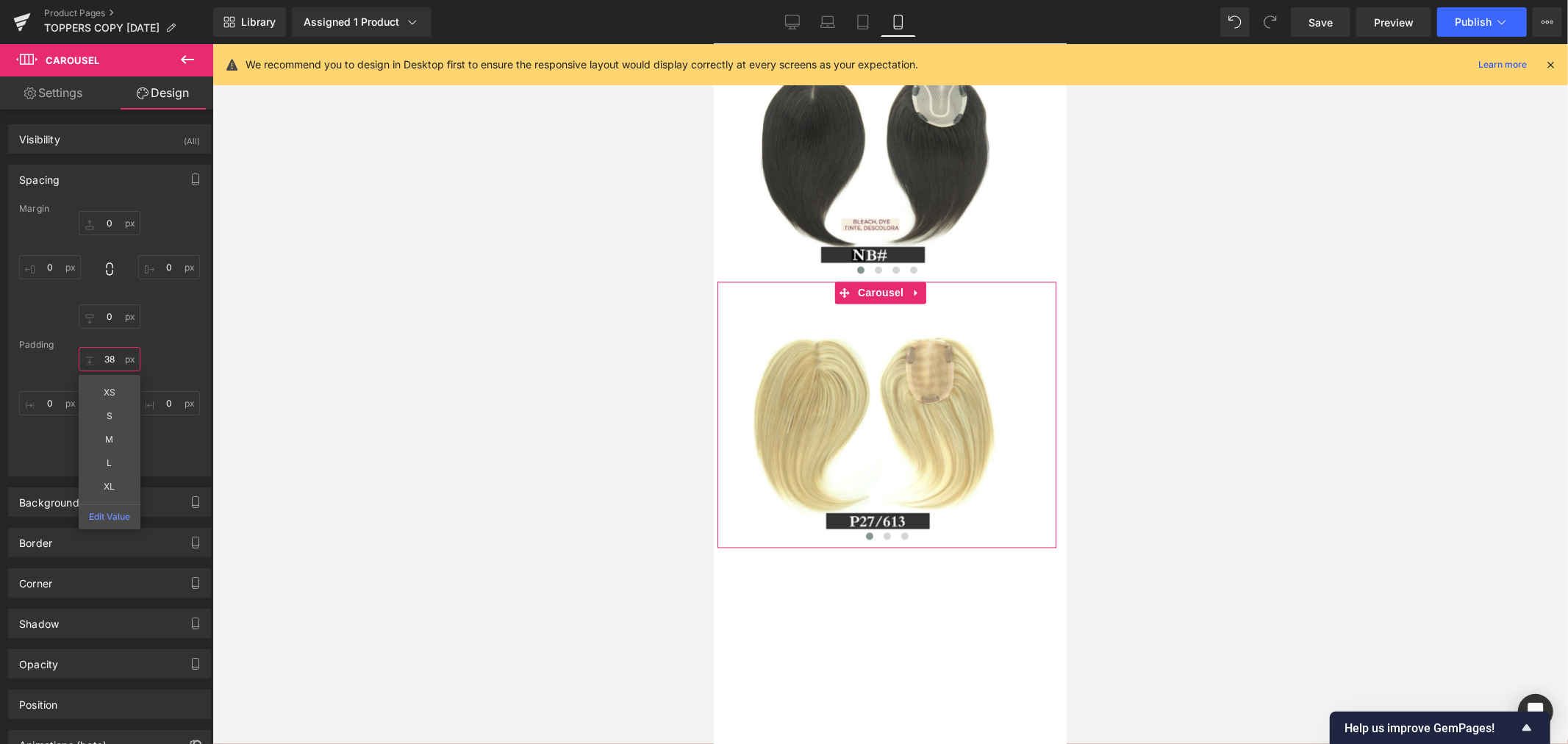
click at [111, 360] on input "38" at bounding box center [110, 358] width 62 height 24
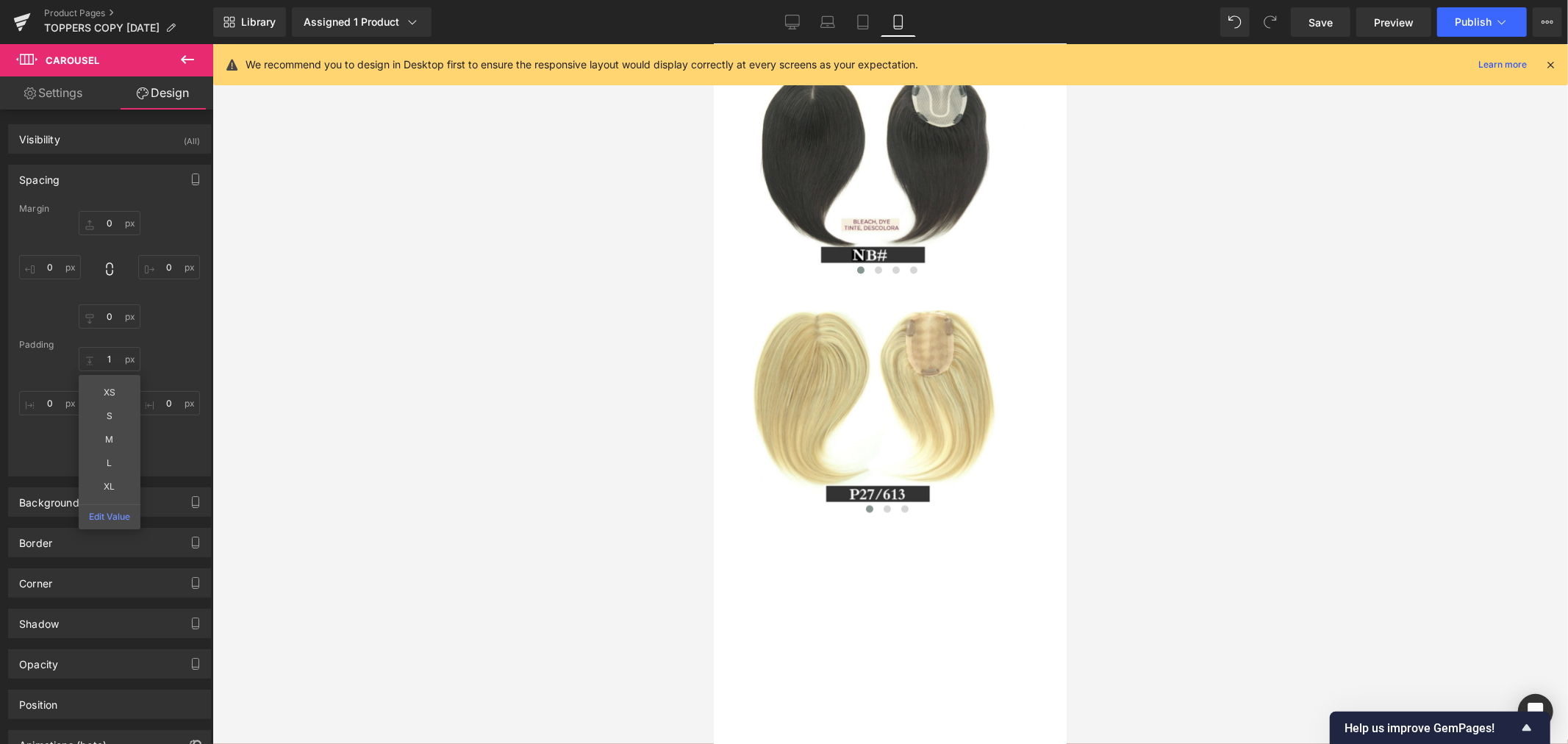
click at [547, 618] on div at bounding box center [890, 394] width 1355 height 700
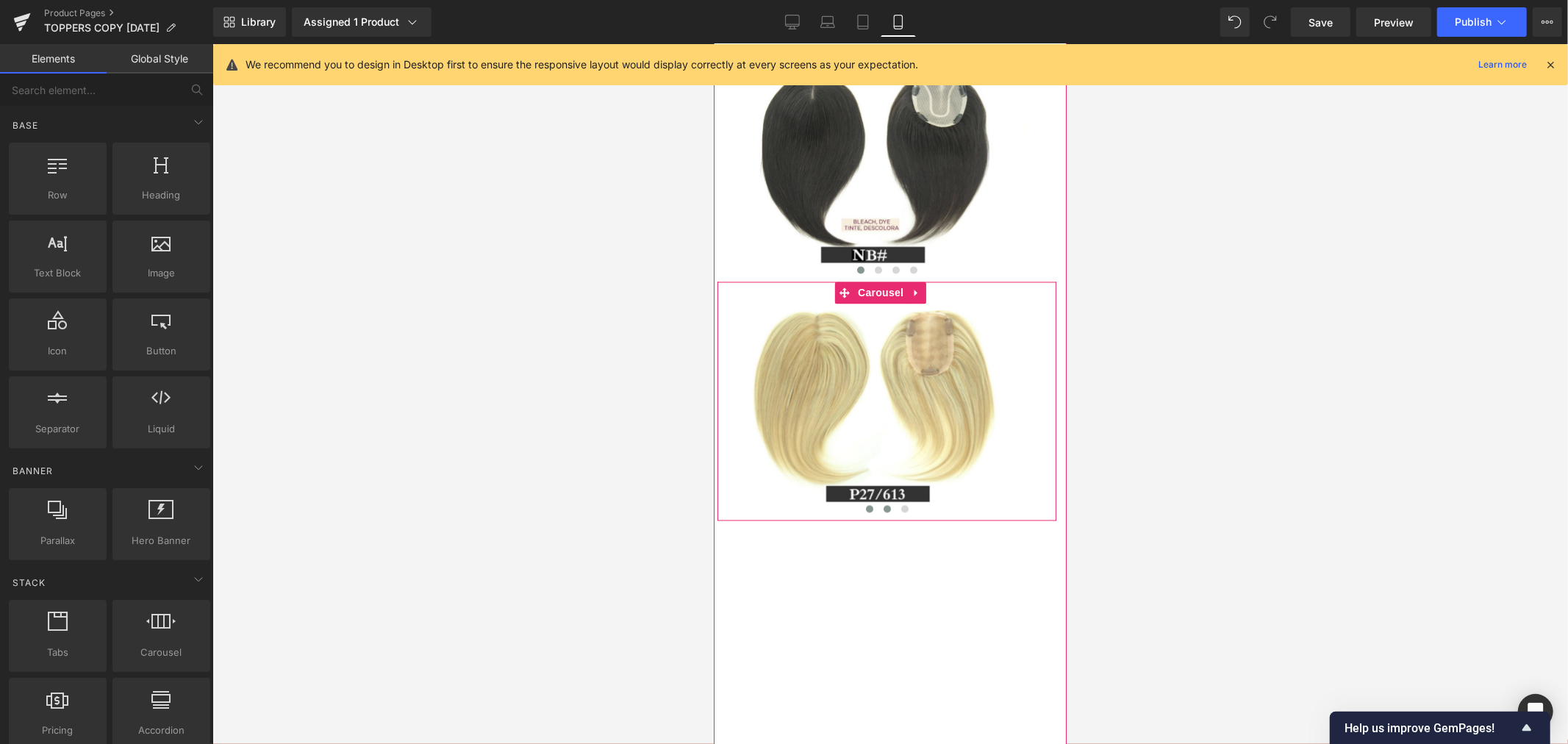
click at [883, 511] on span at bounding box center [886, 507] width 7 height 7
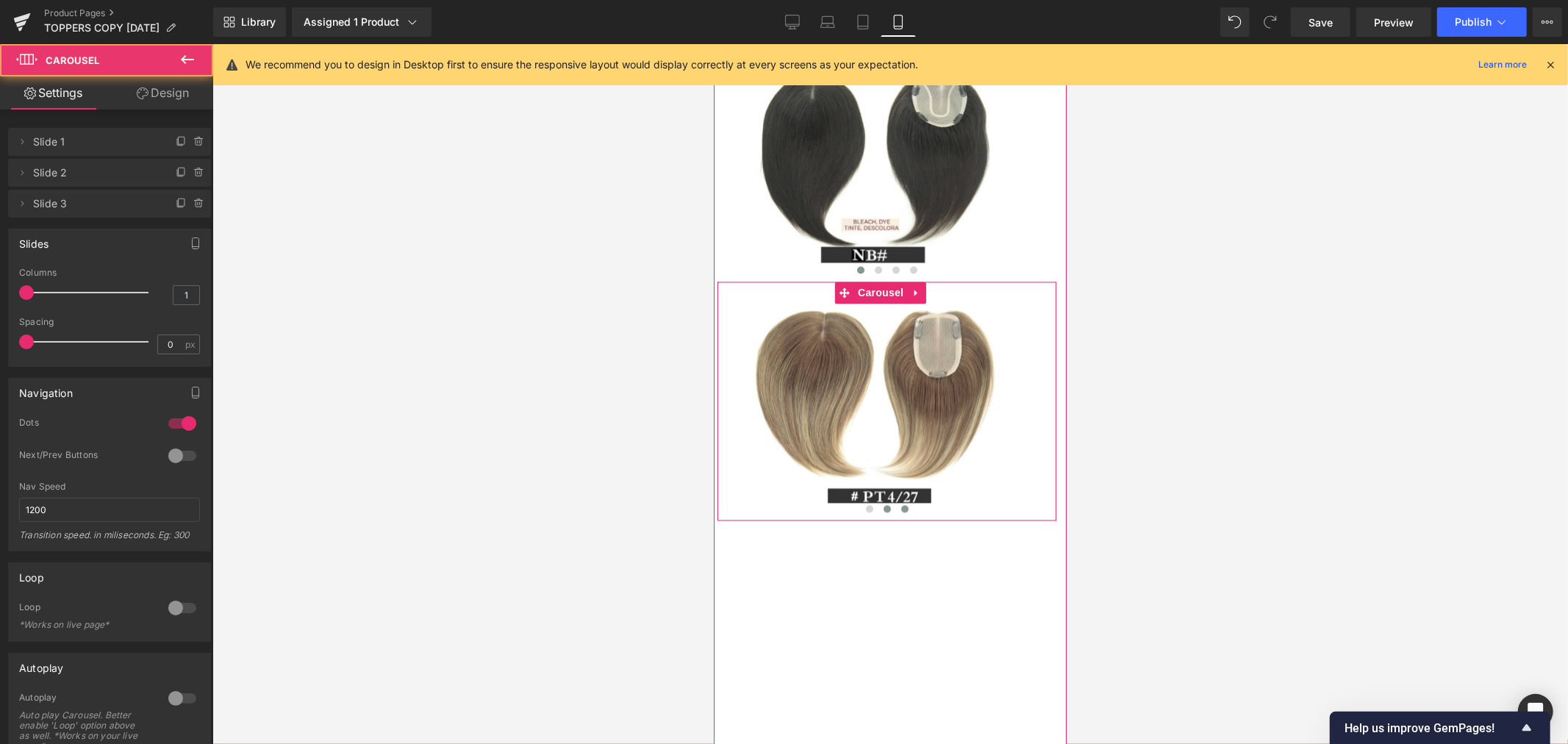
click at [896, 515] on button at bounding box center [904, 508] width 17 height 15
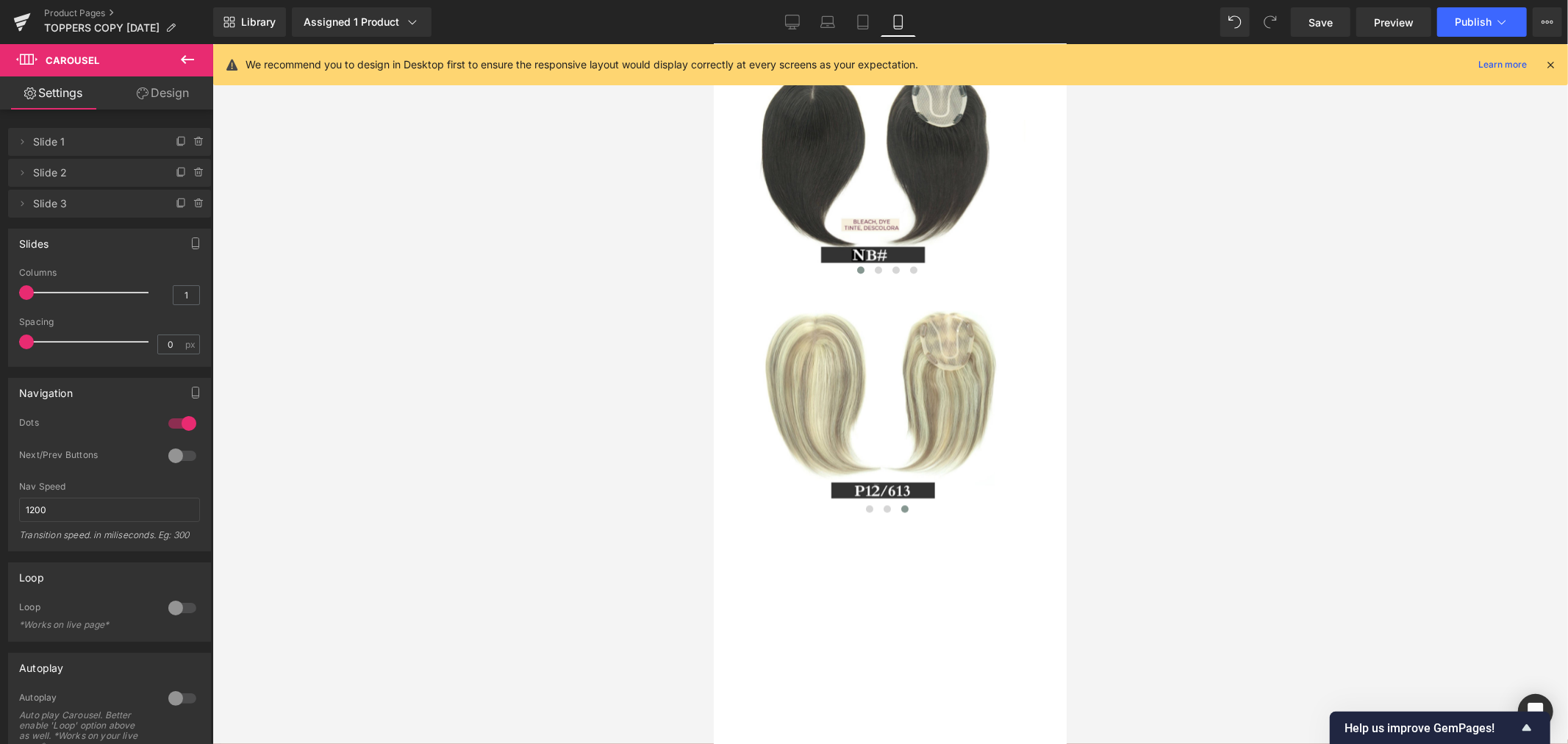
click at [422, 549] on div at bounding box center [890, 394] width 1355 height 700
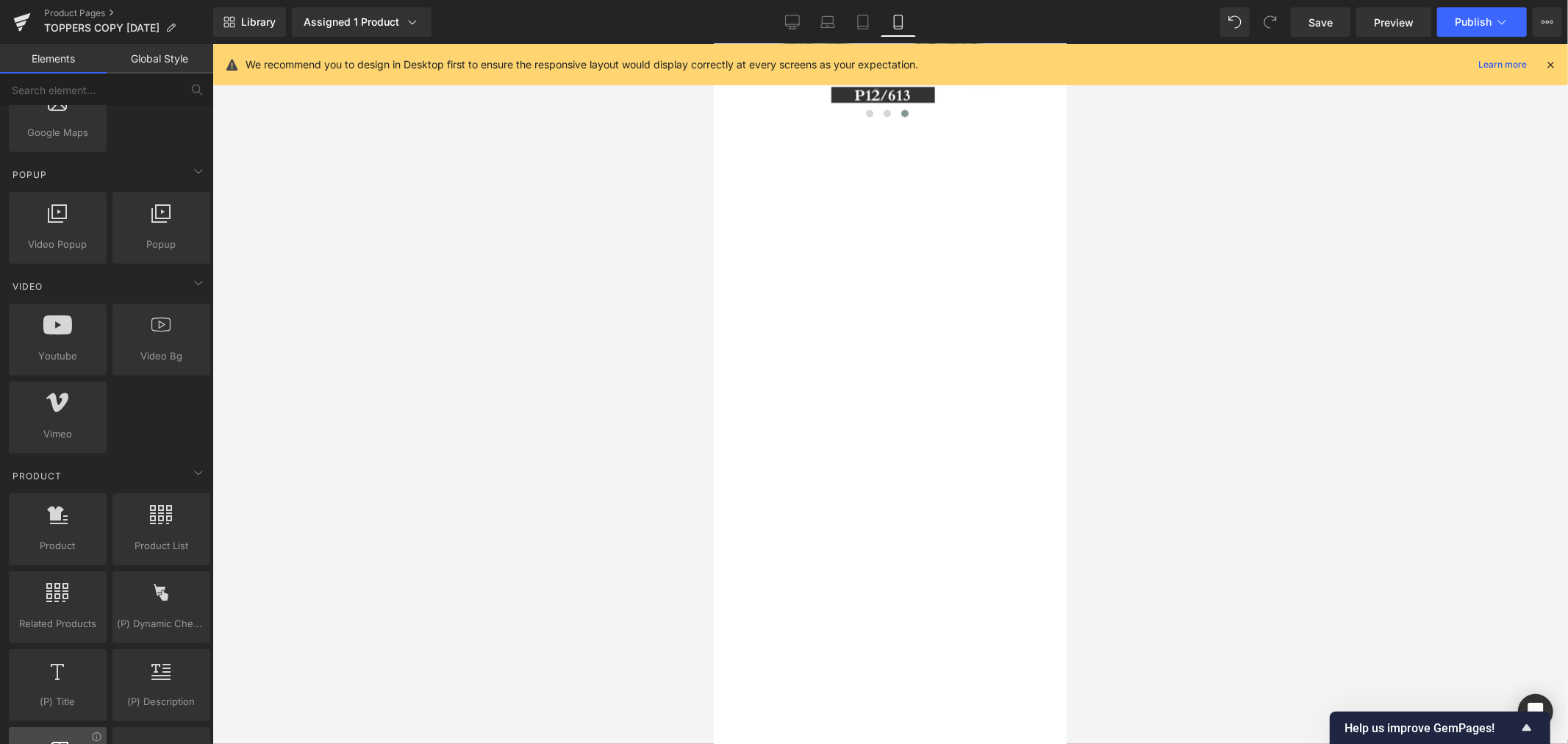
scroll to position [1143, 0]
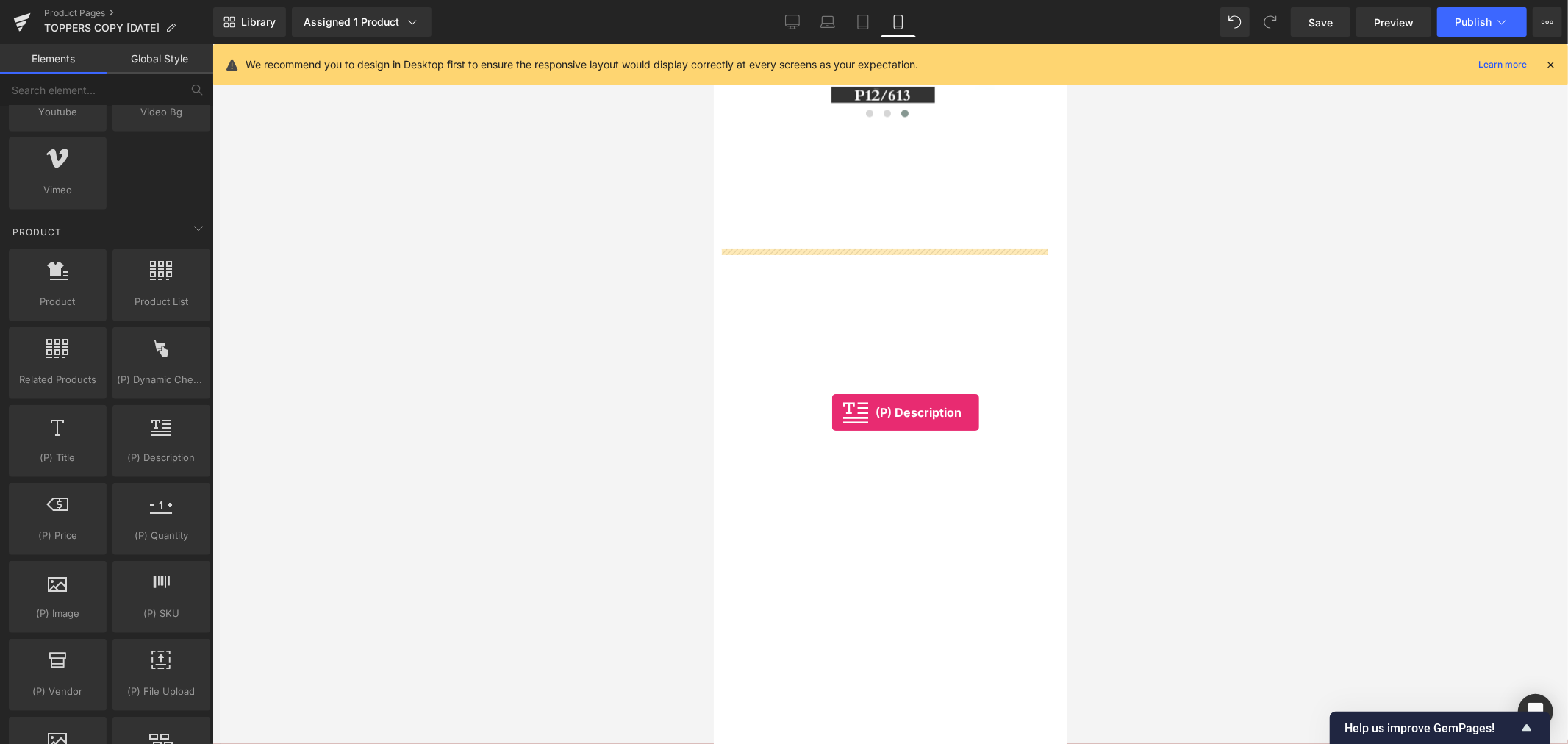
drag, startPoint x: 892, startPoint y: 500, endPoint x: 831, endPoint y: 411, distance: 107.9
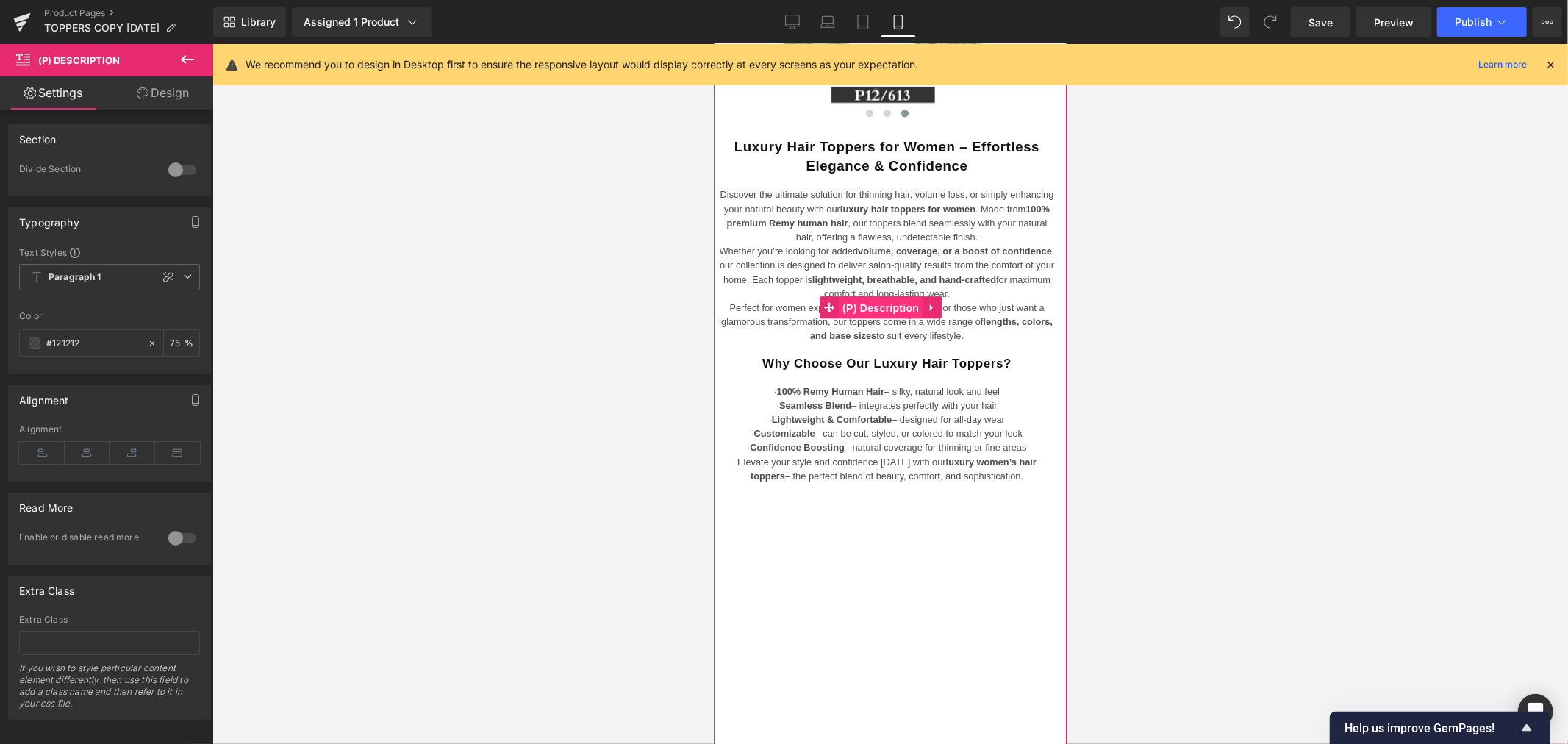
click at [891, 318] on span "(P) Description" at bounding box center [880, 307] width 84 height 22
click at [103, 283] on span "Paragraph 1" at bounding box center [109, 277] width 180 height 27
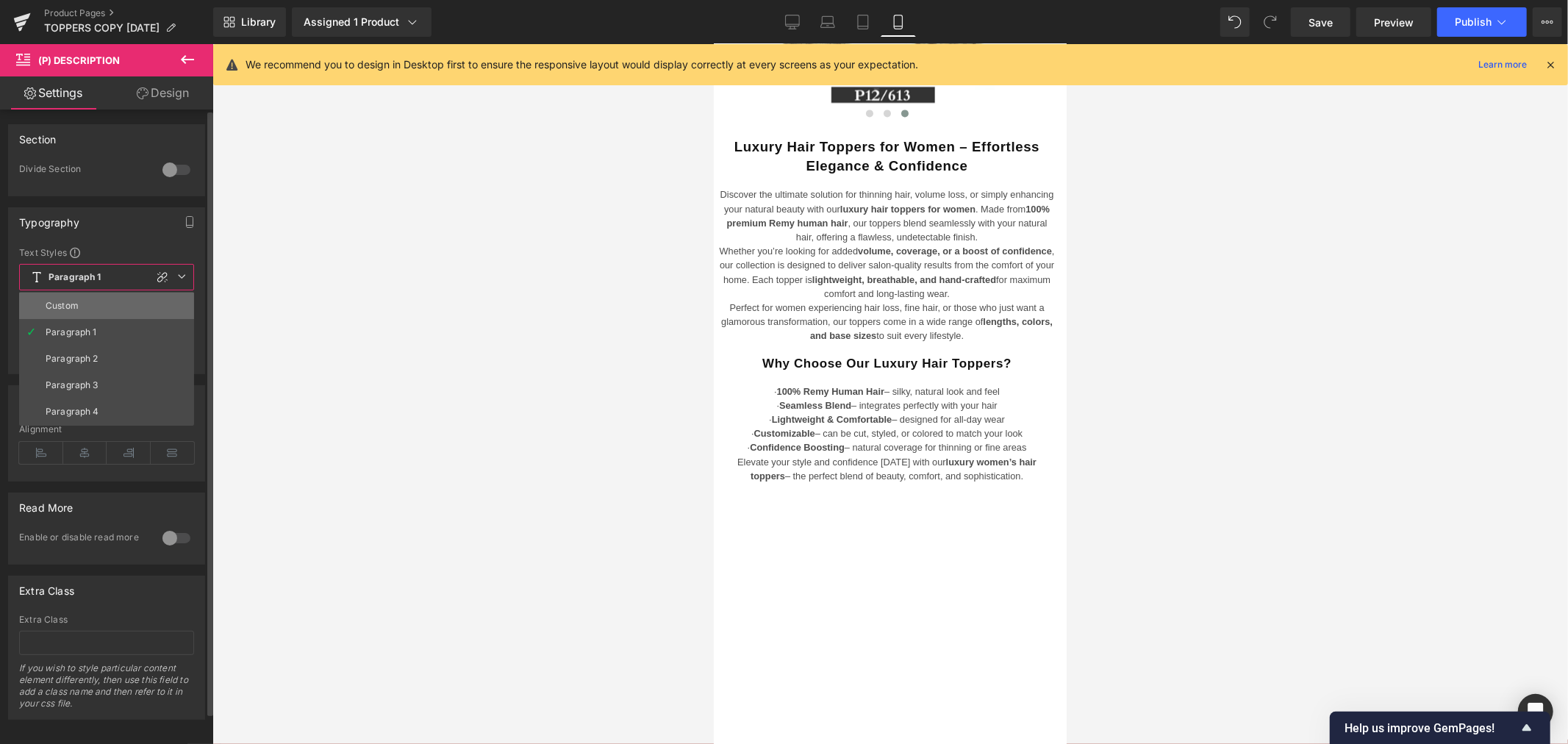
click at [97, 303] on li "Custom" at bounding box center [106, 306] width 175 height 27
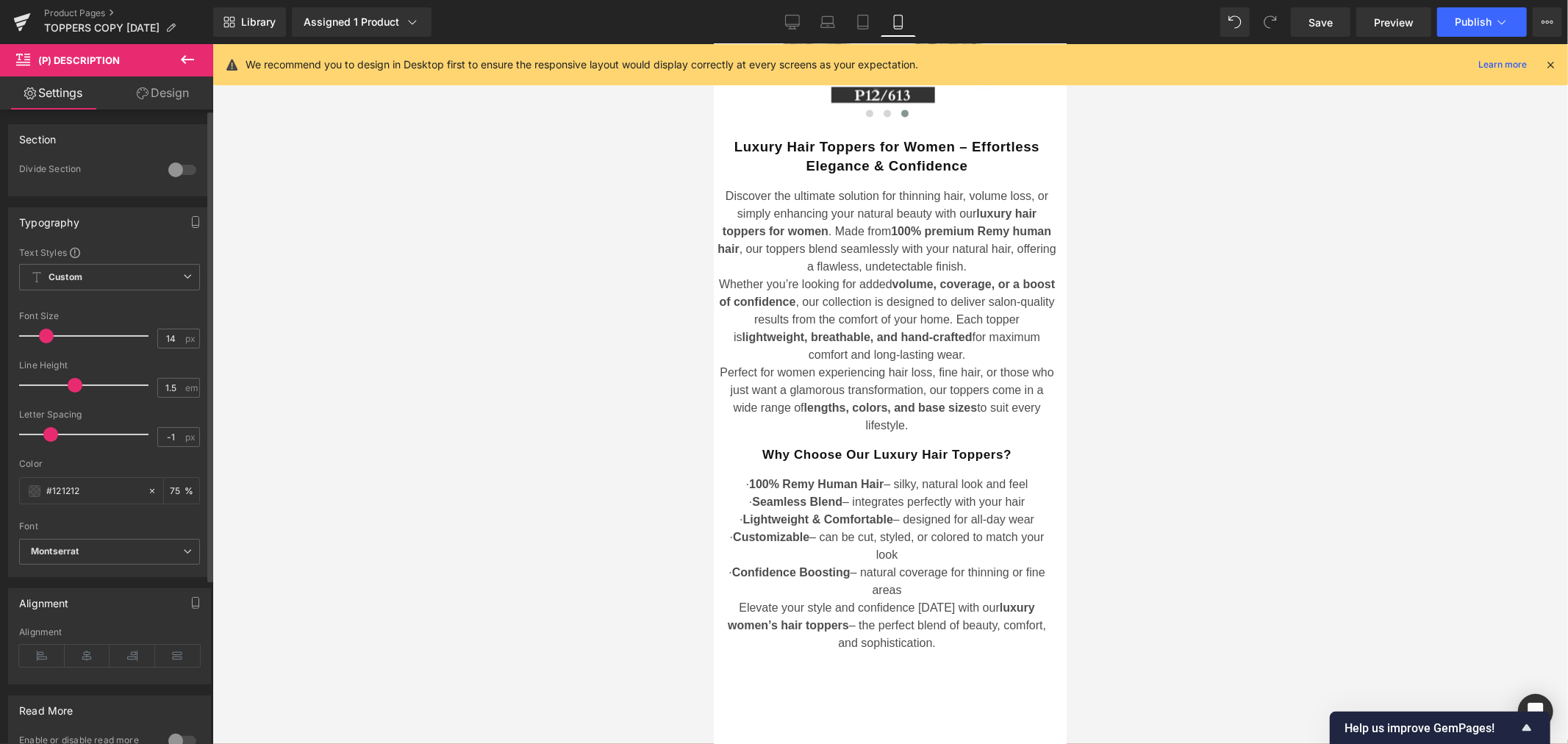
click at [46, 335] on span at bounding box center [47, 336] width 15 height 15
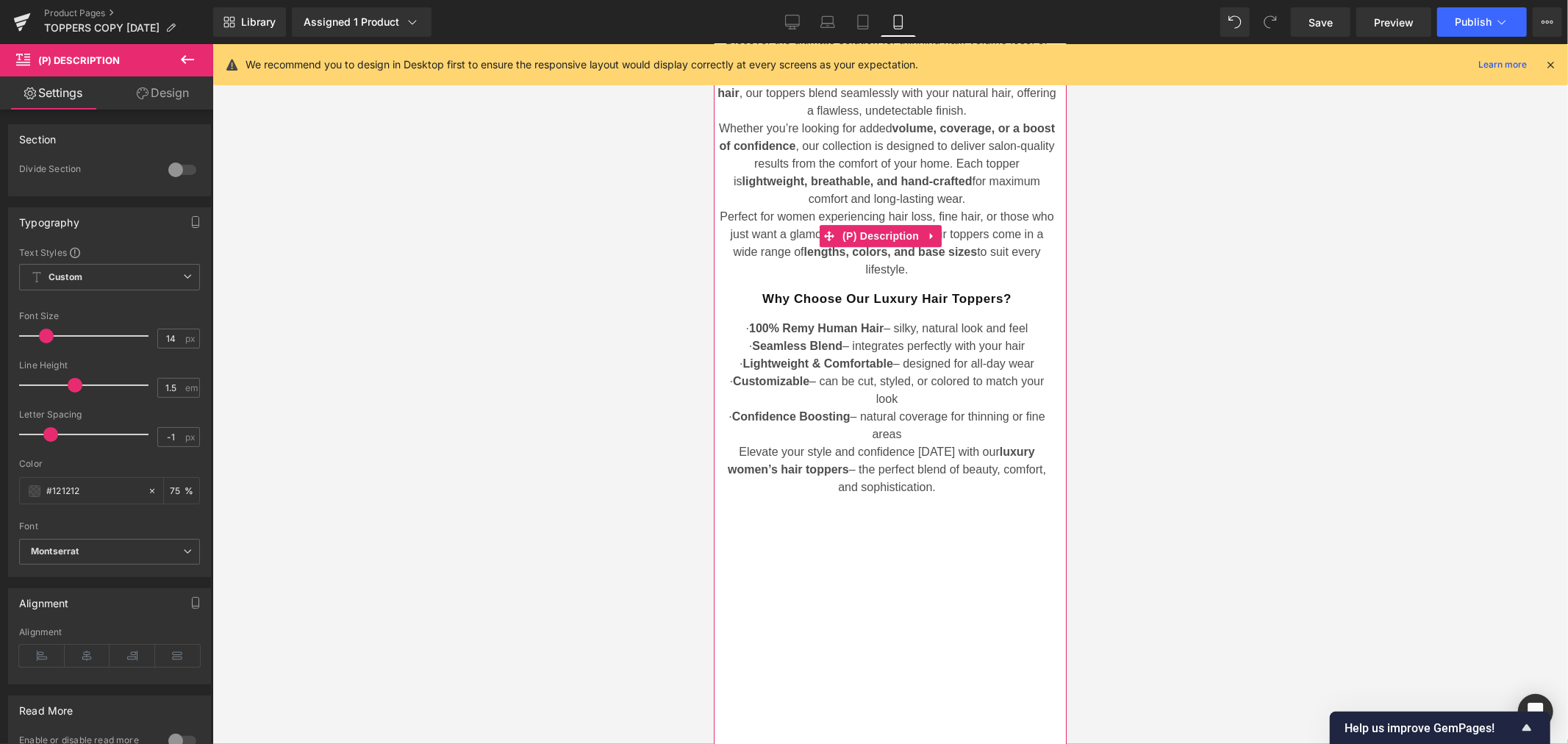
scroll to position [3001, 0]
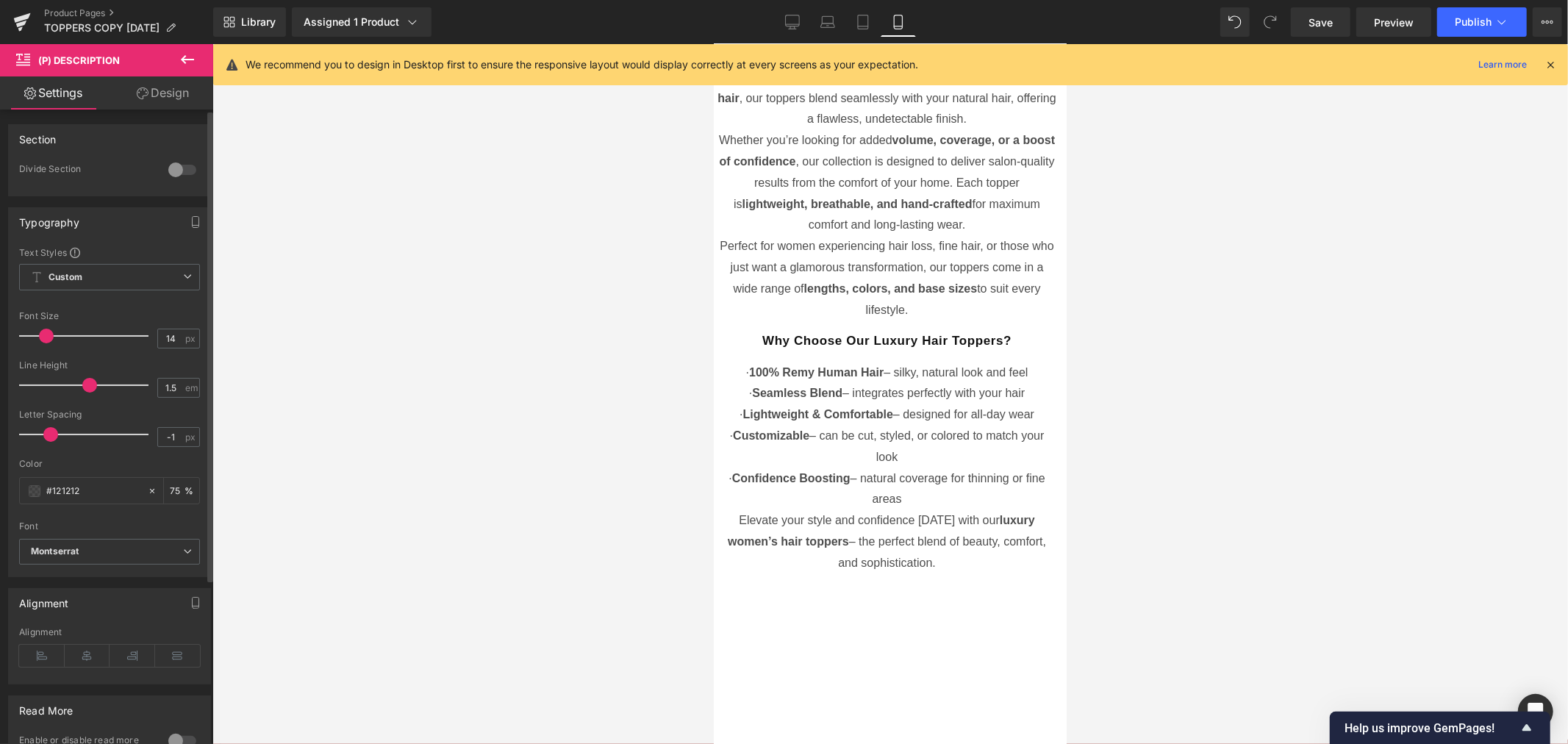
drag, startPoint x: 71, startPoint y: 386, endPoint x: 83, endPoint y: 387, distance: 12.0
click at [83, 387] on span at bounding box center [90, 385] width 15 height 15
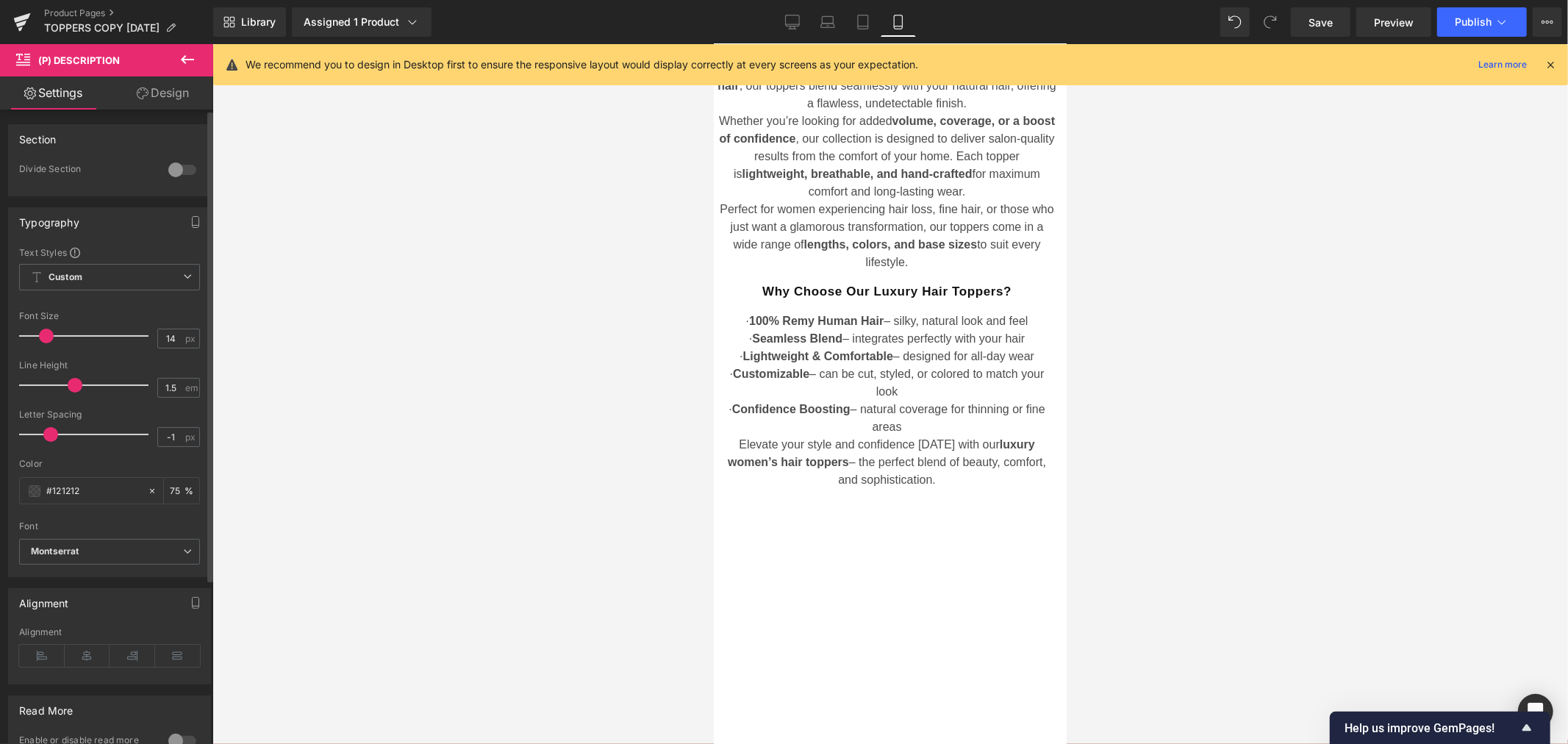
drag, startPoint x: 86, startPoint y: 384, endPoint x: 73, endPoint y: 382, distance: 13.2
click at [73, 382] on span at bounding box center [75, 385] width 15 height 15
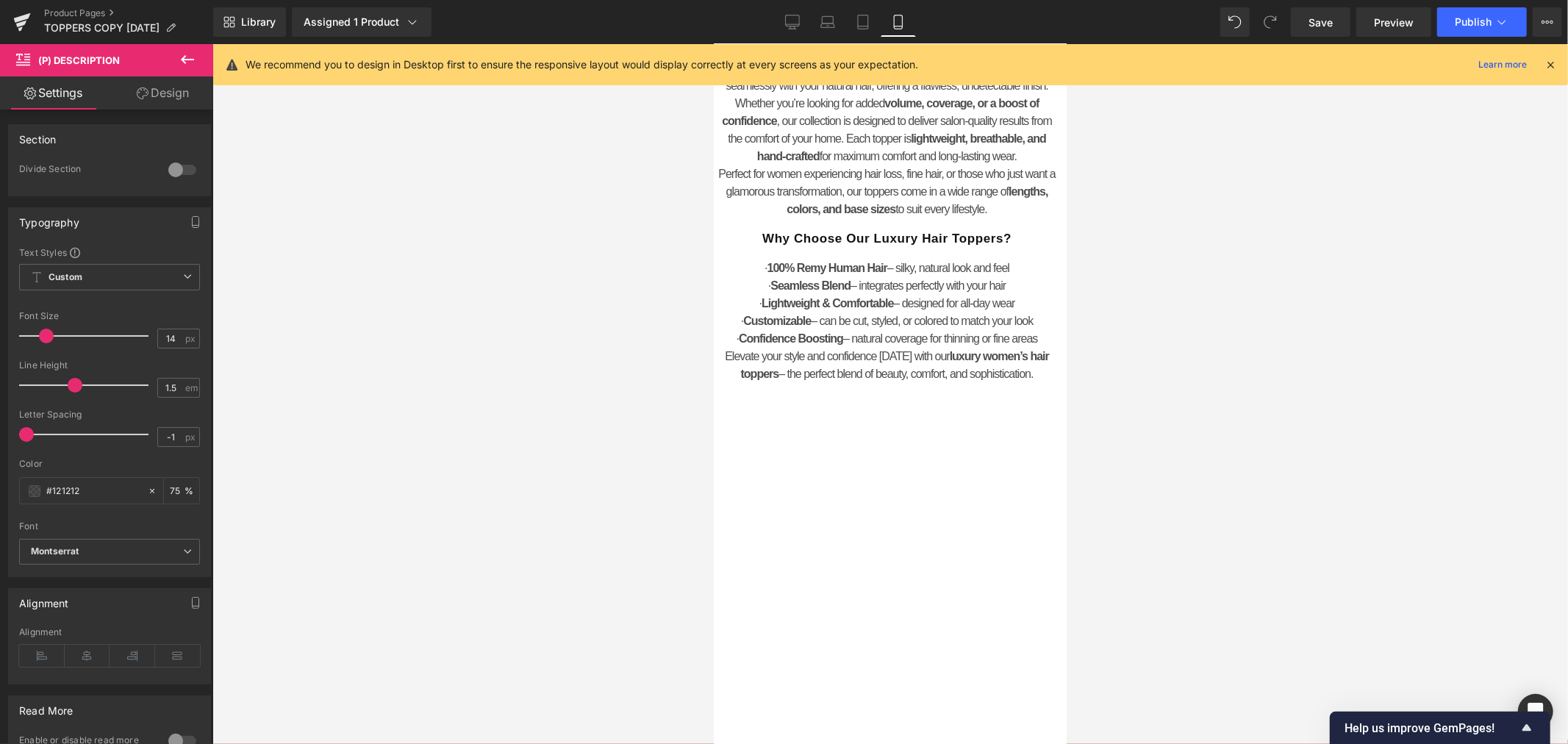
drag, startPoint x: 52, startPoint y: 432, endPoint x: -2, endPoint y: 437, distance: 54.2
click at [0, 437] on html "(P) Description You are previewing how the will restyle your page. You can not …" at bounding box center [784, 372] width 1568 height 744
click at [46, 339] on span at bounding box center [47, 336] width 15 height 15
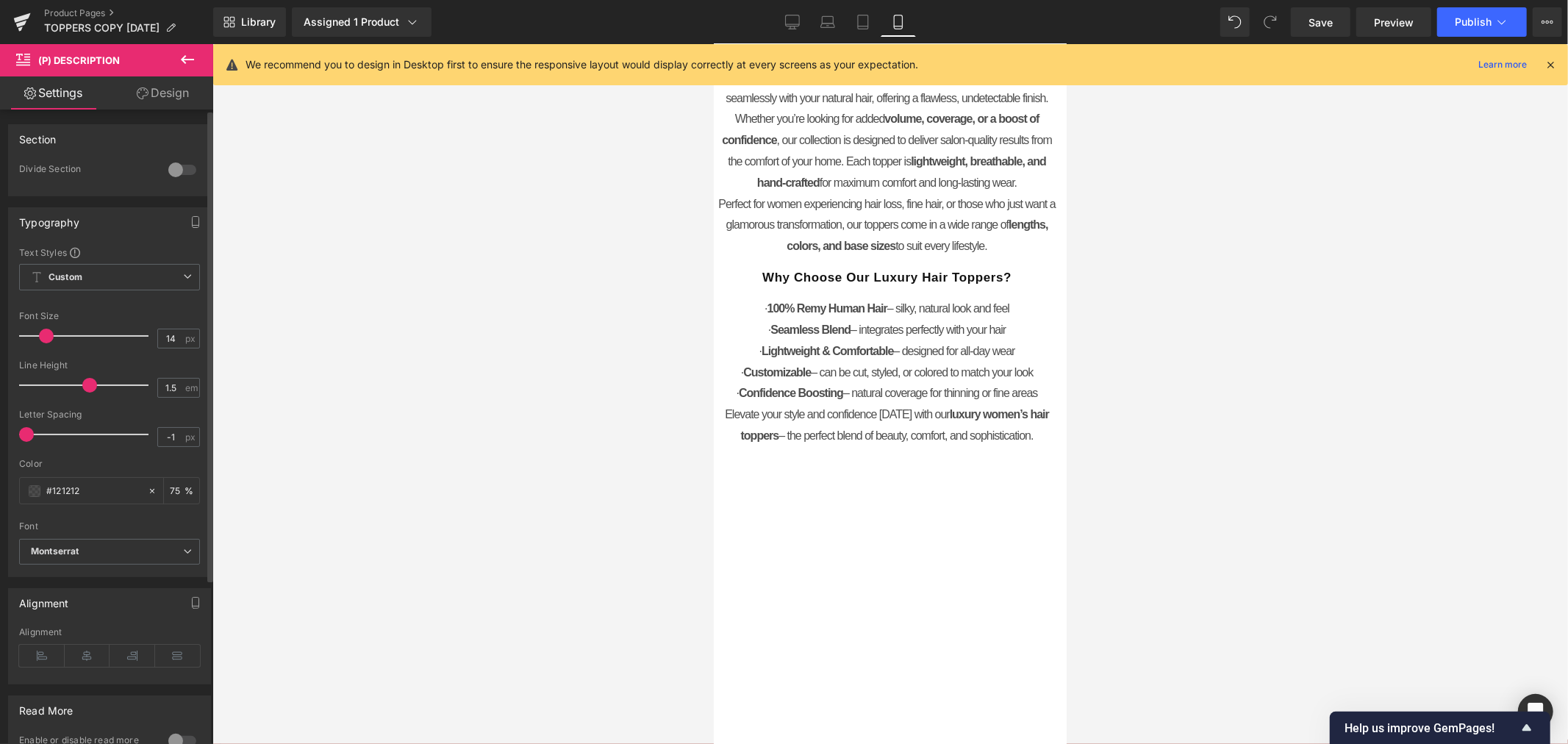
drag, startPoint x: 75, startPoint y: 387, endPoint x: 88, endPoint y: 387, distance: 13.0
click at [88, 387] on span at bounding box center [90, 385] width 15 height 15
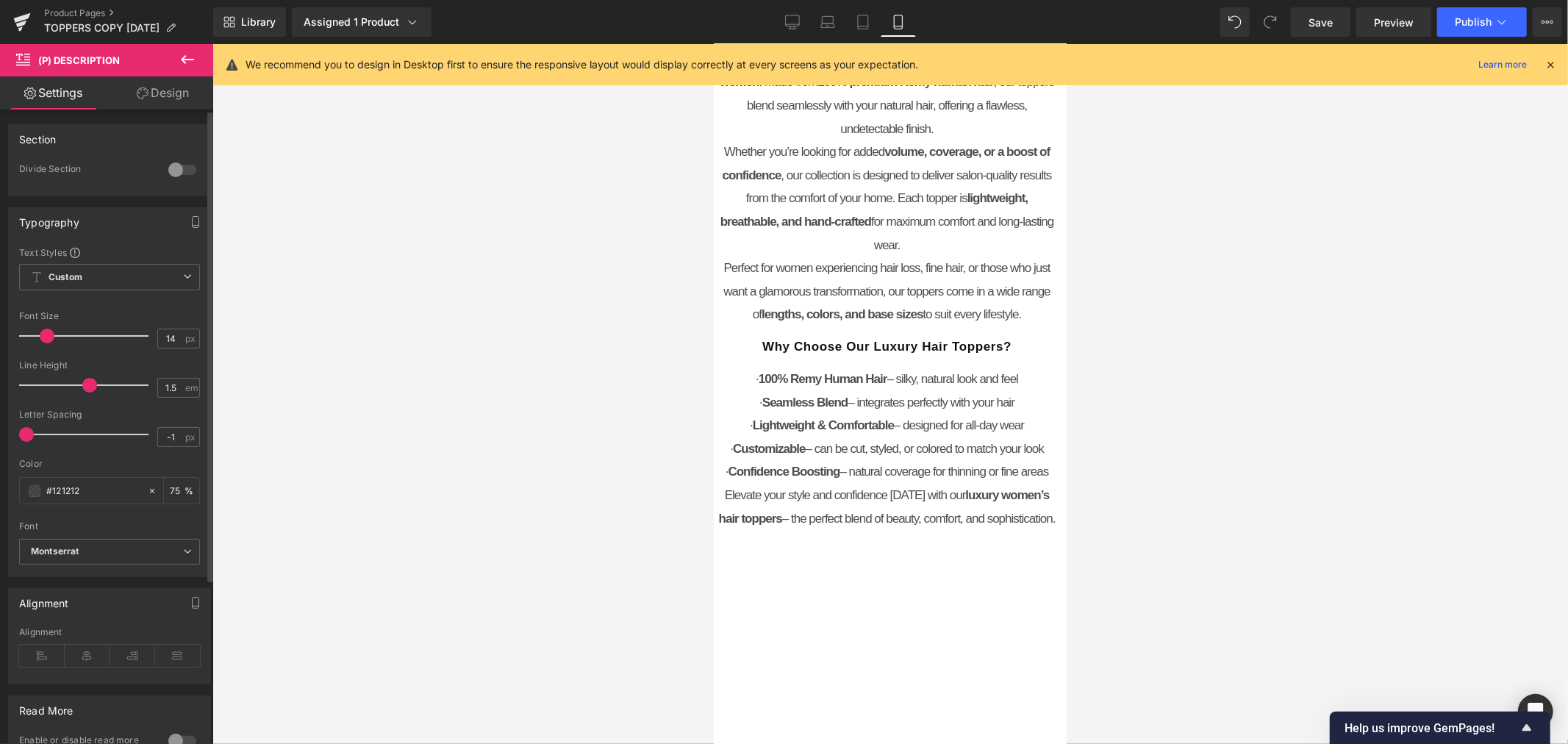
click at [45, 334] on span at bounding box center [47, 336] width 15 height 15
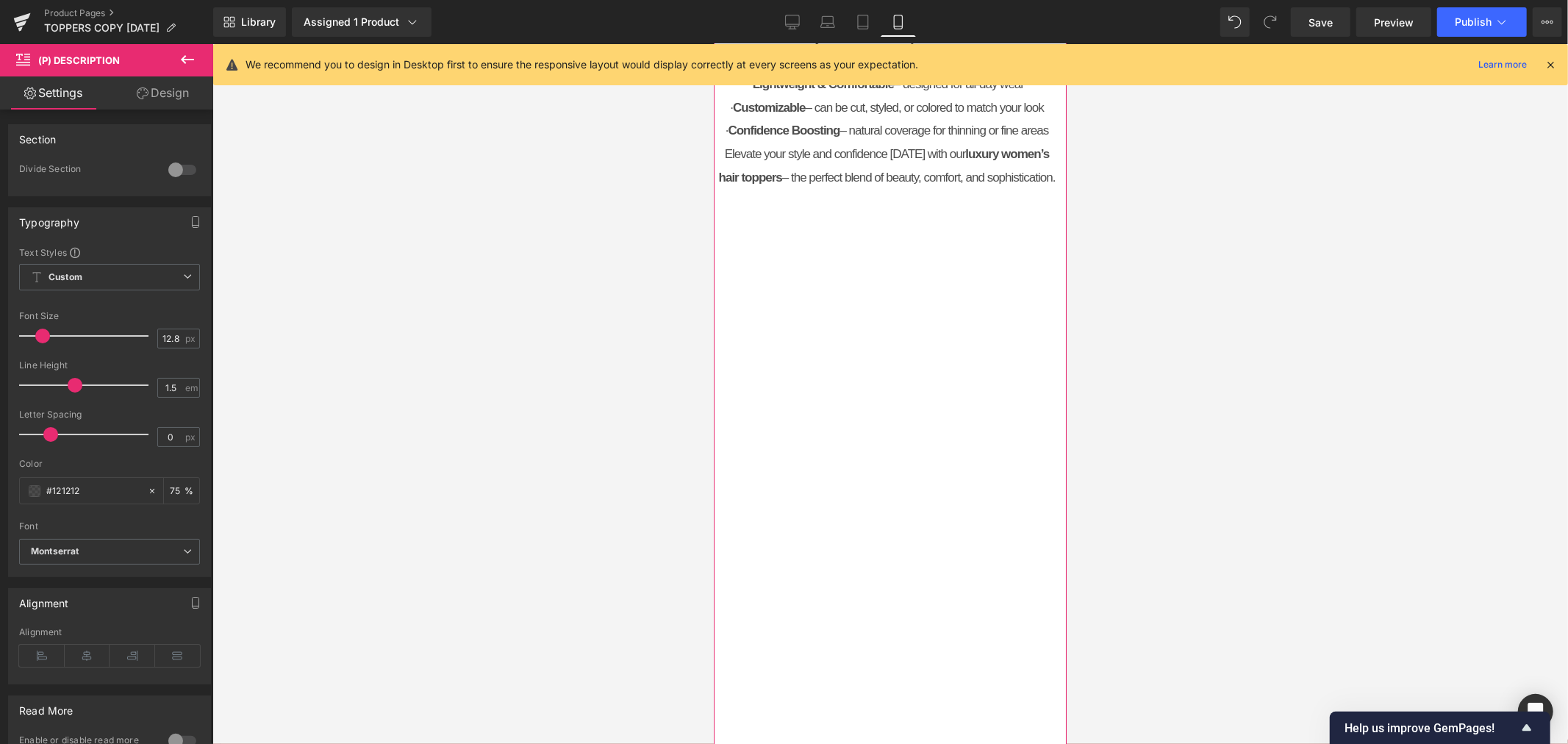
scroll to position [3491, 0]
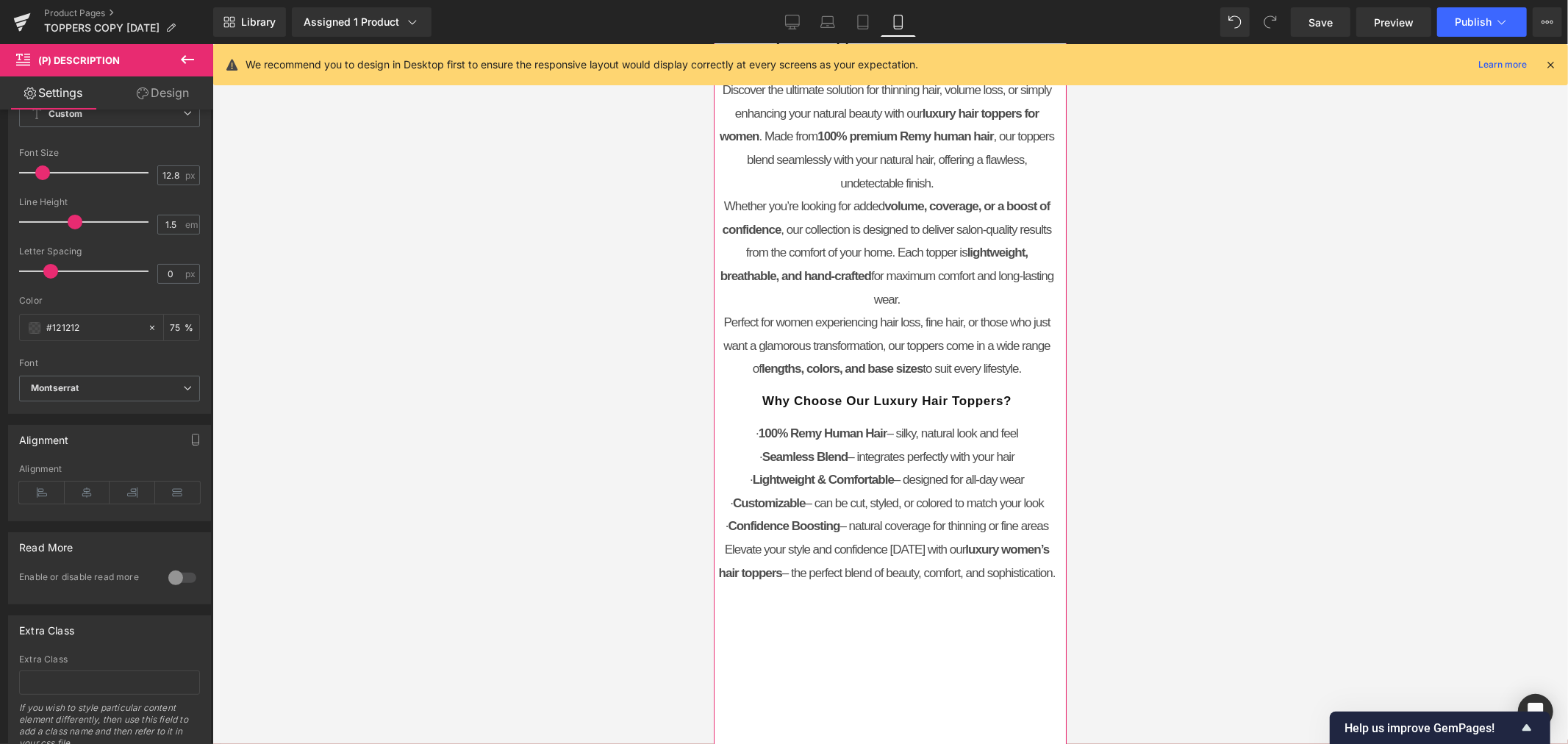
scroll to position [2919, 0]
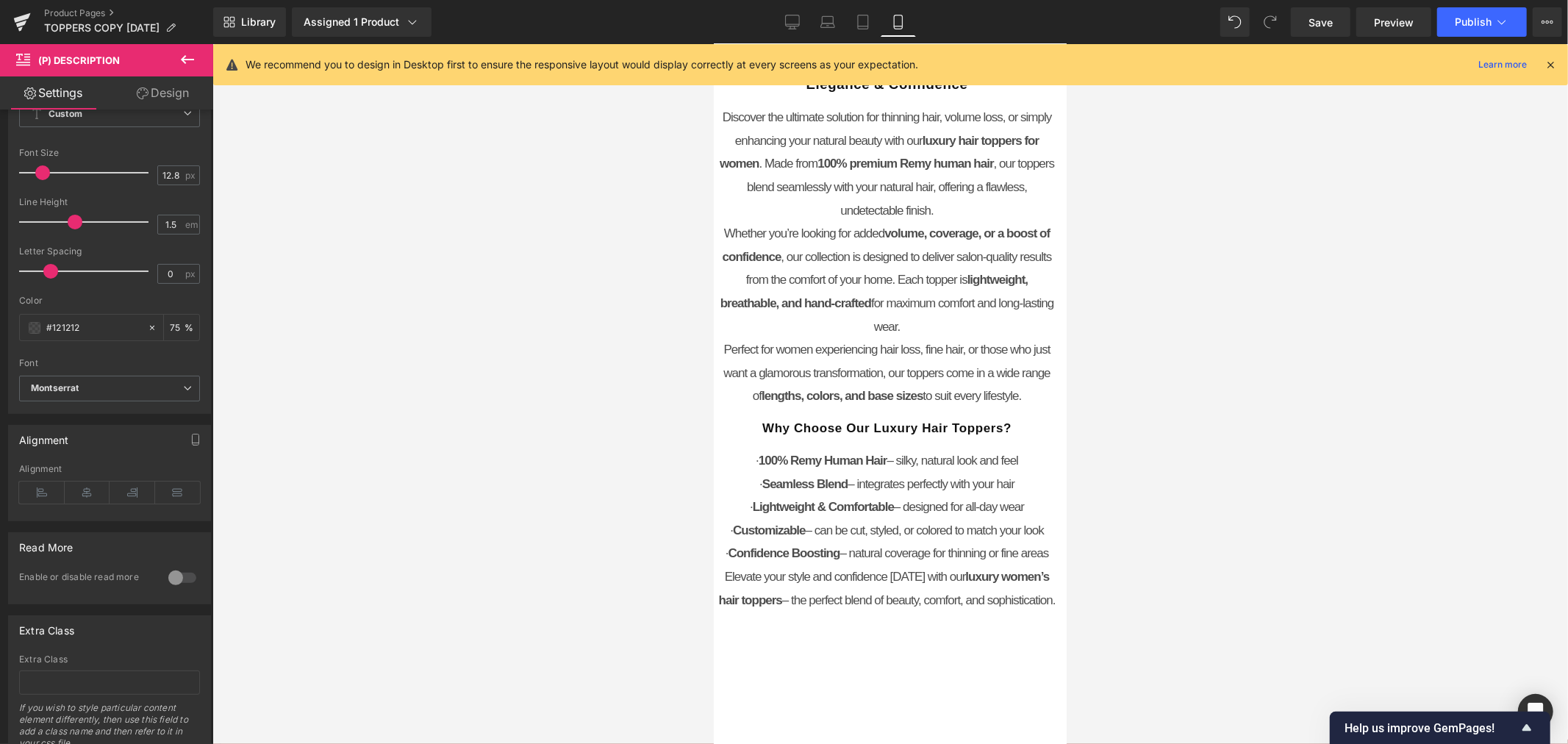
click at [170, 93] on link "Design" at bounding box center [163, 93] width 106 height 33
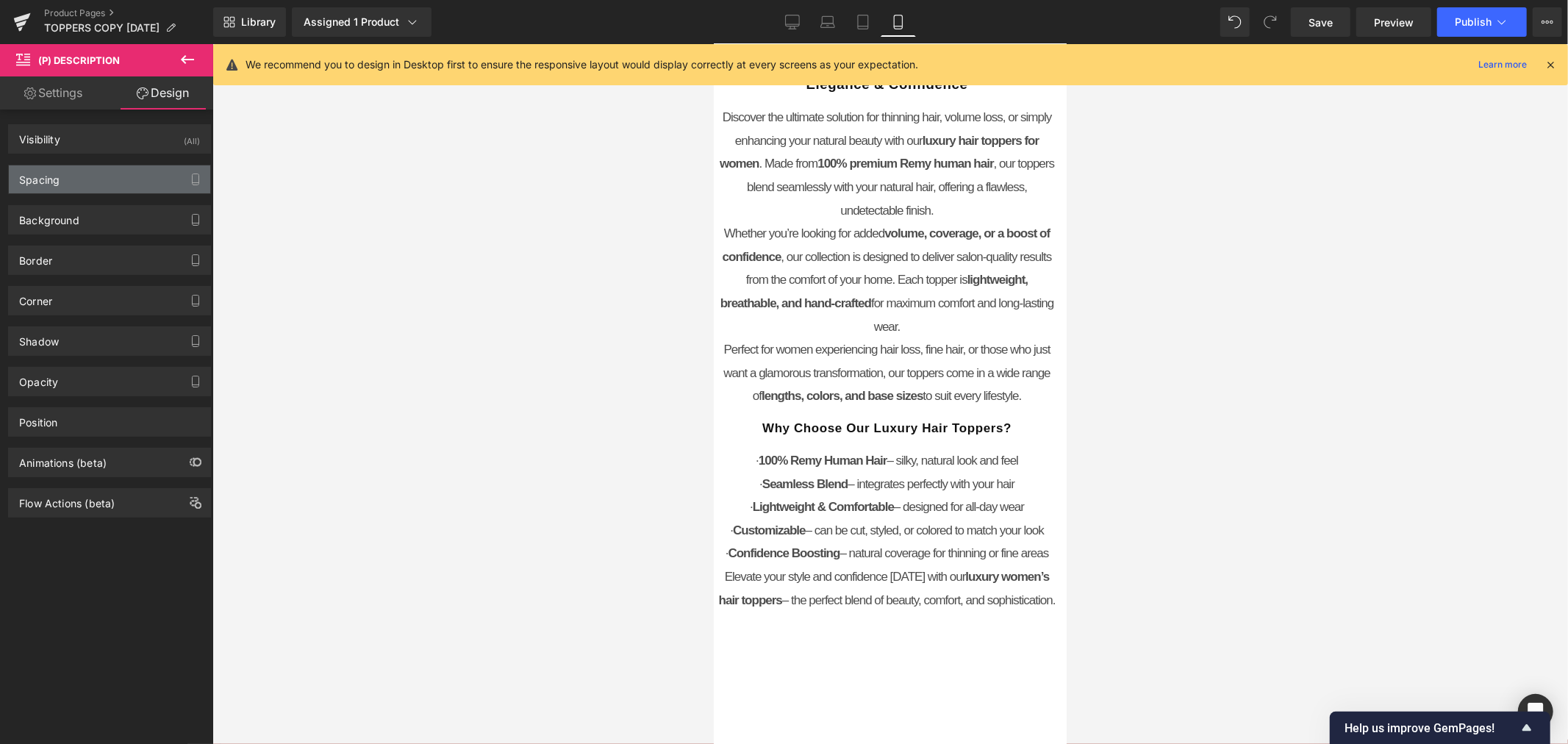
click at [82, 182] on div "Spacing" at bounding box center [110, 180] width 201 height 28
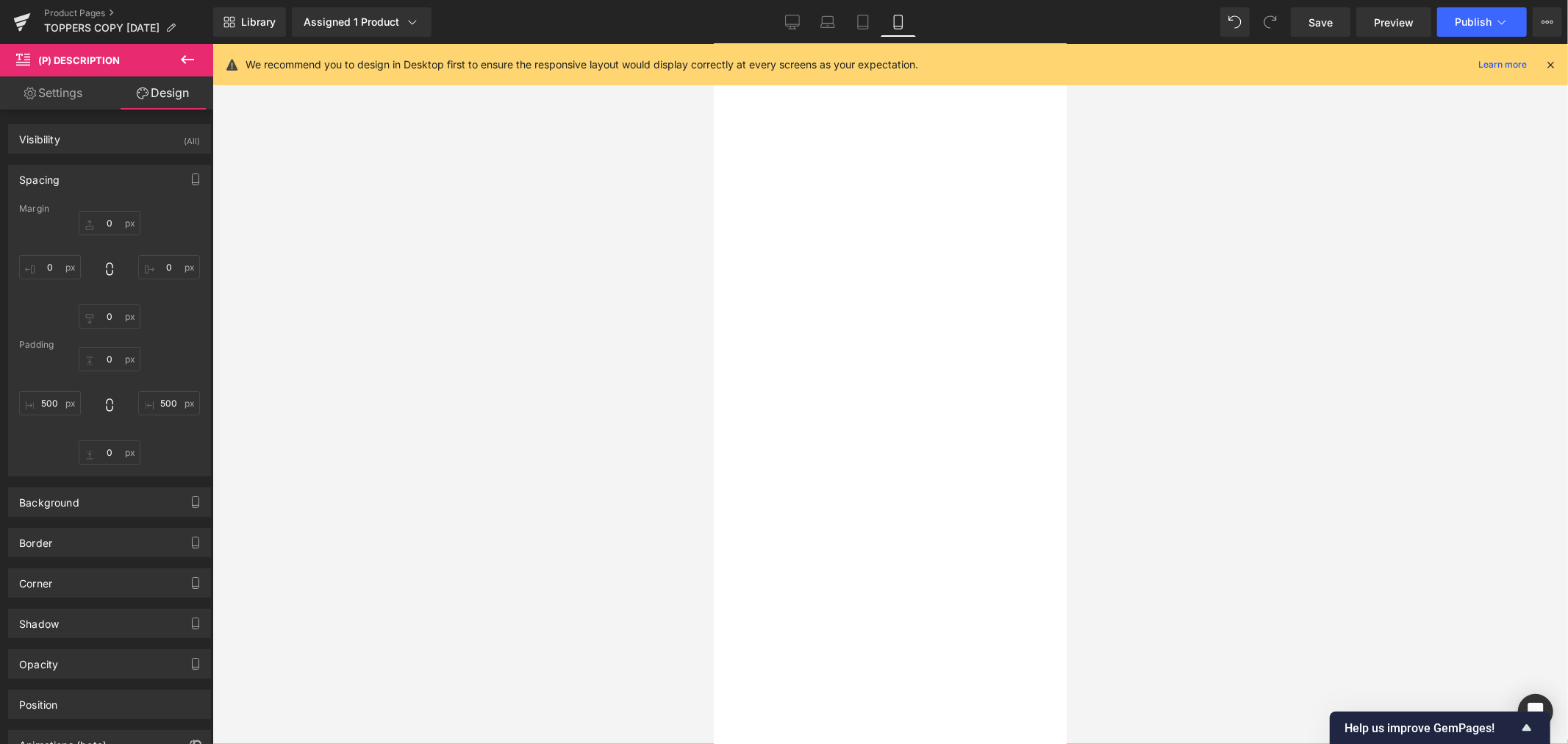
scroll to position [5043, 0]
click at [929, 533] on div "Luxury Hair Toppers for Women – Effortless Elegance & Confidence Discover the u…" at bounding box center [1084, 508] width 735 height 4028
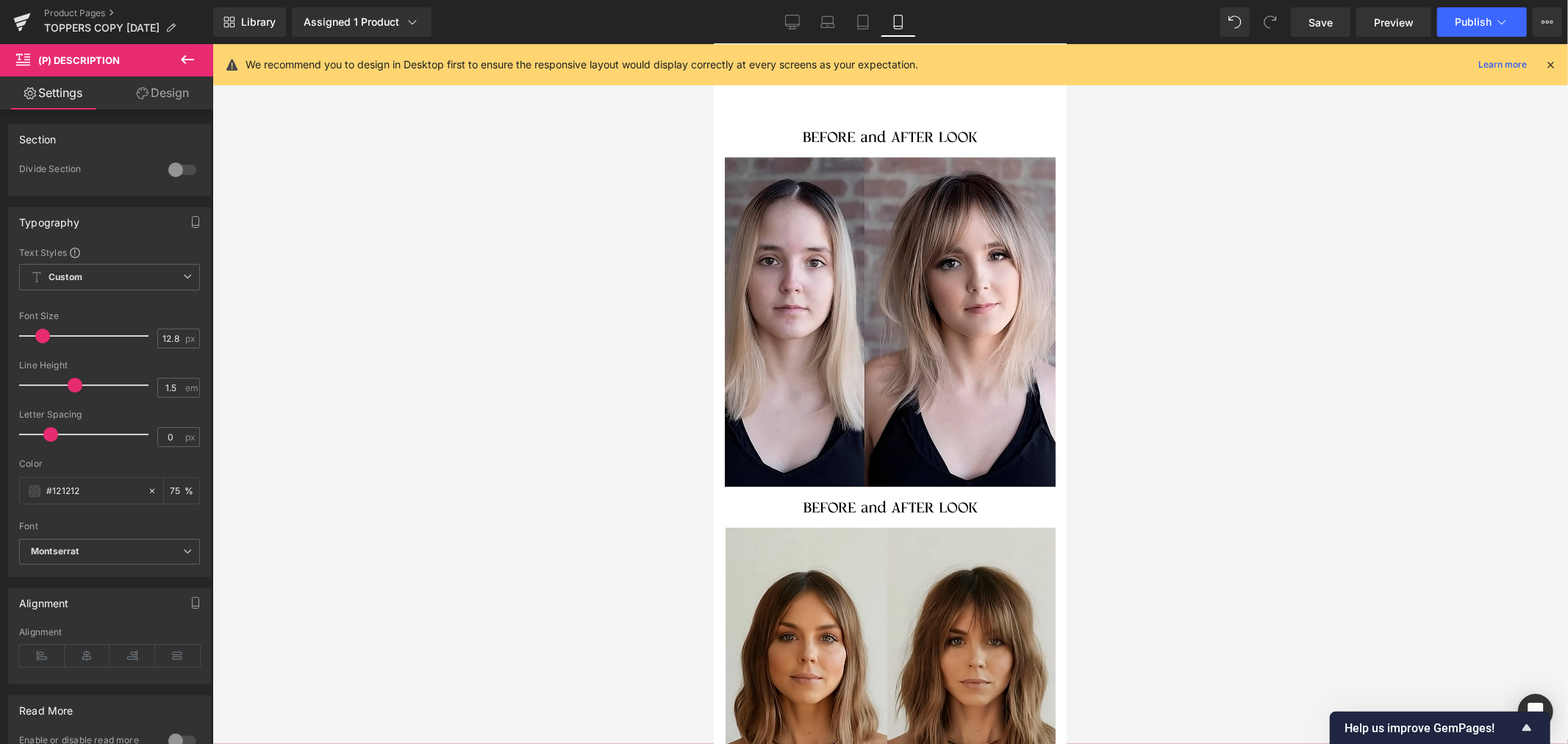
scroll to position [7329, 0]
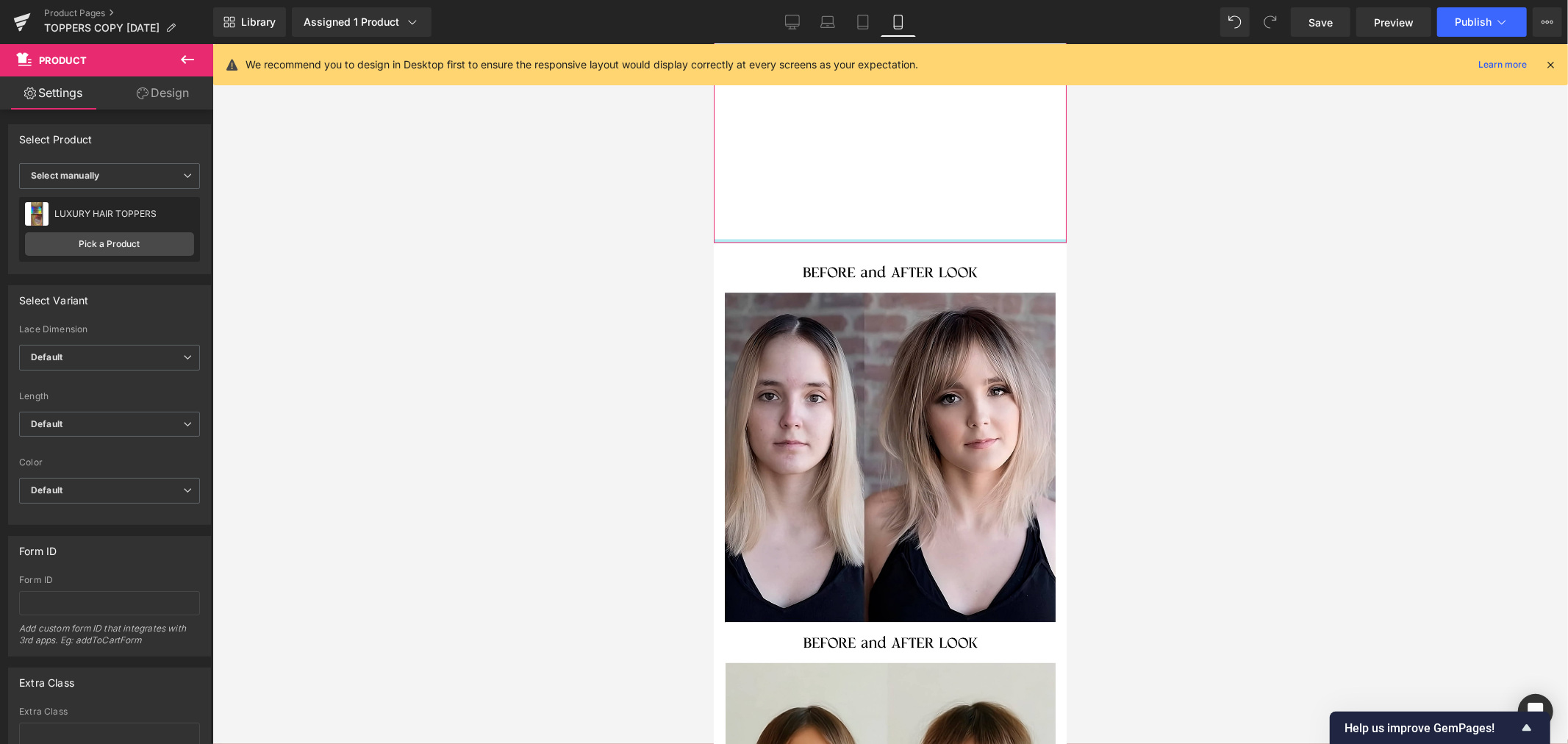
drag, startPoint x: 998, startPoint y: 512, endPoint x: 970, endPoint y: 234, distance: 279.4
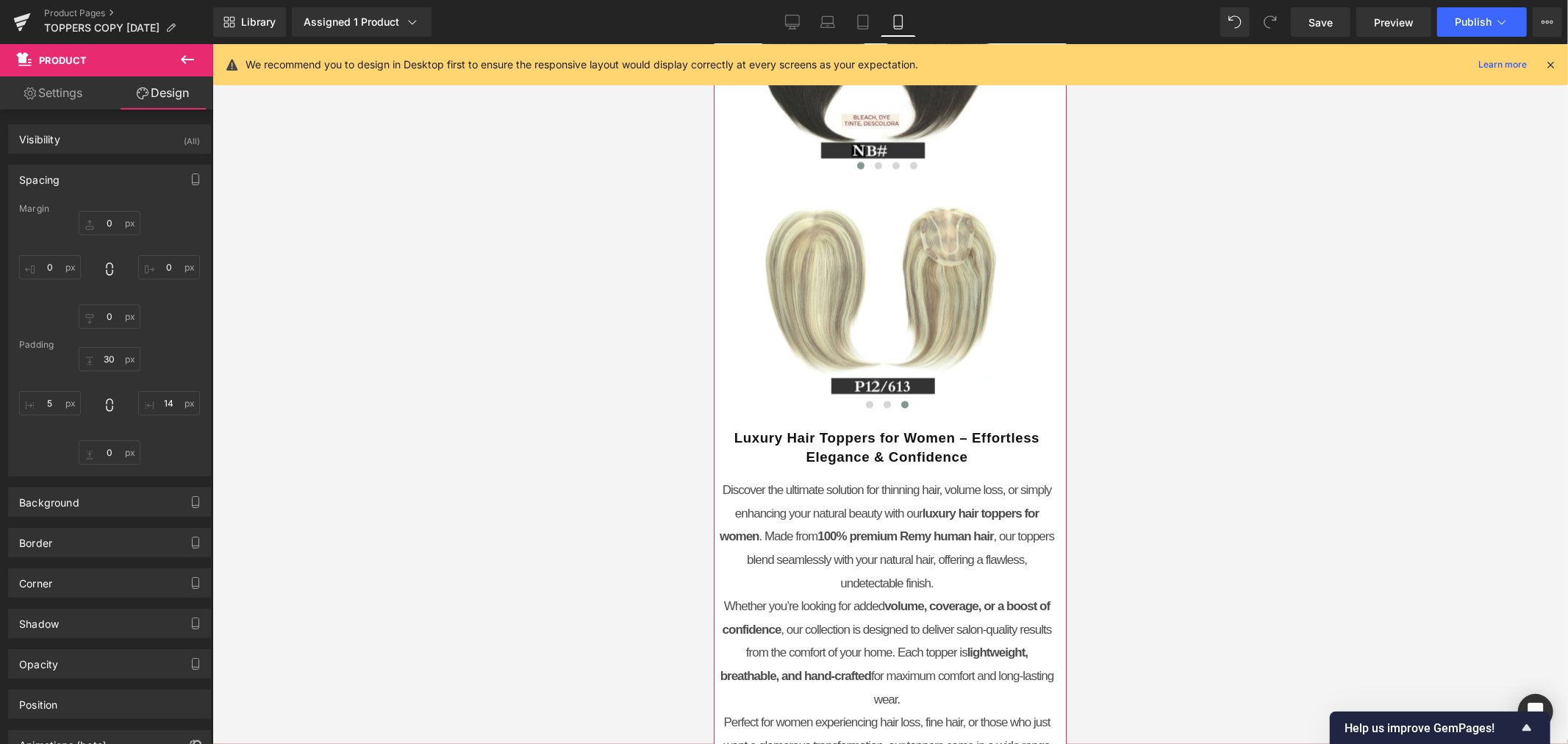
scroll to position [2575, 0]
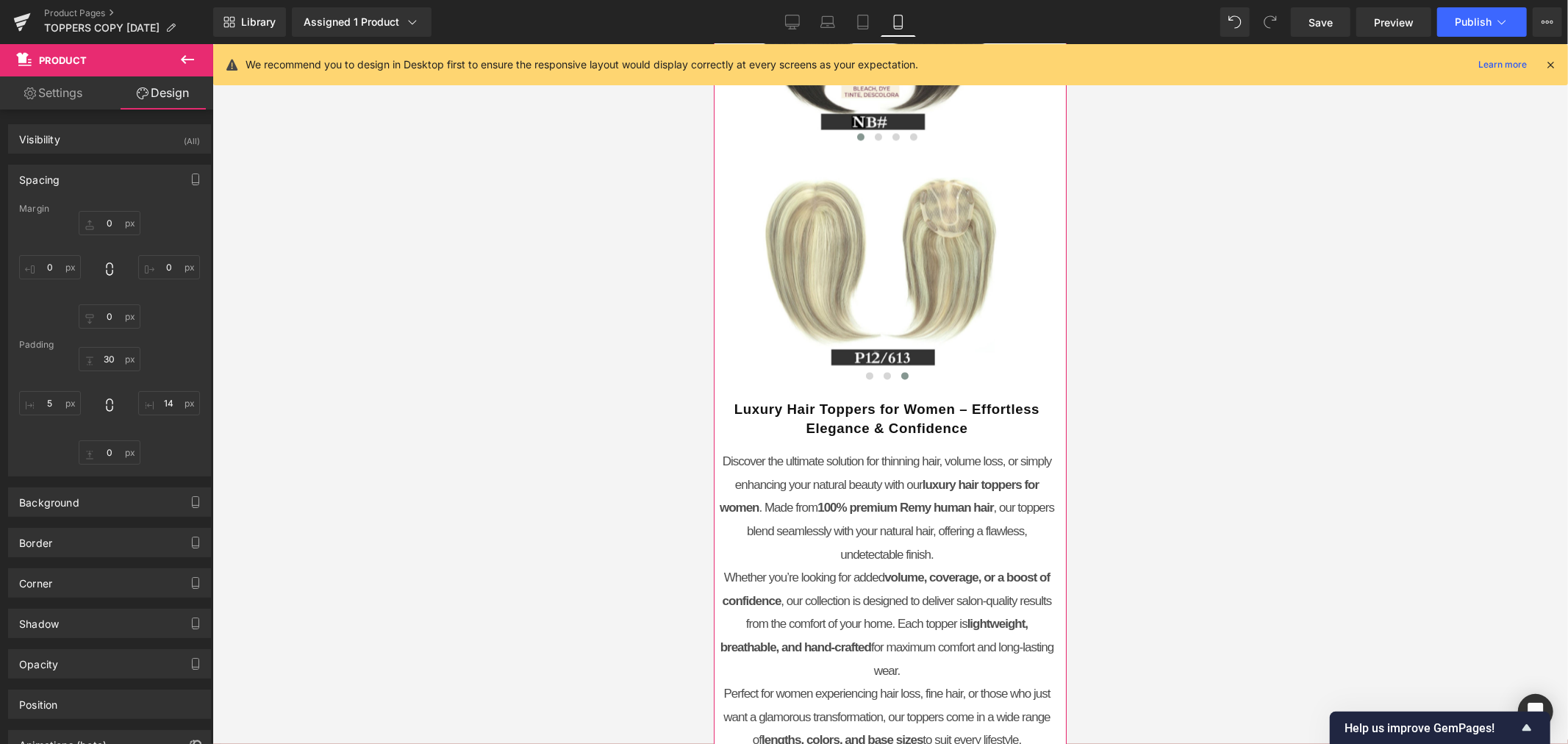
click at [880, 435] on span "Luxury Hair Toppers for Women – Effortless Elegance & Confidence" at bounding box center [885, 418] width 305 height 35
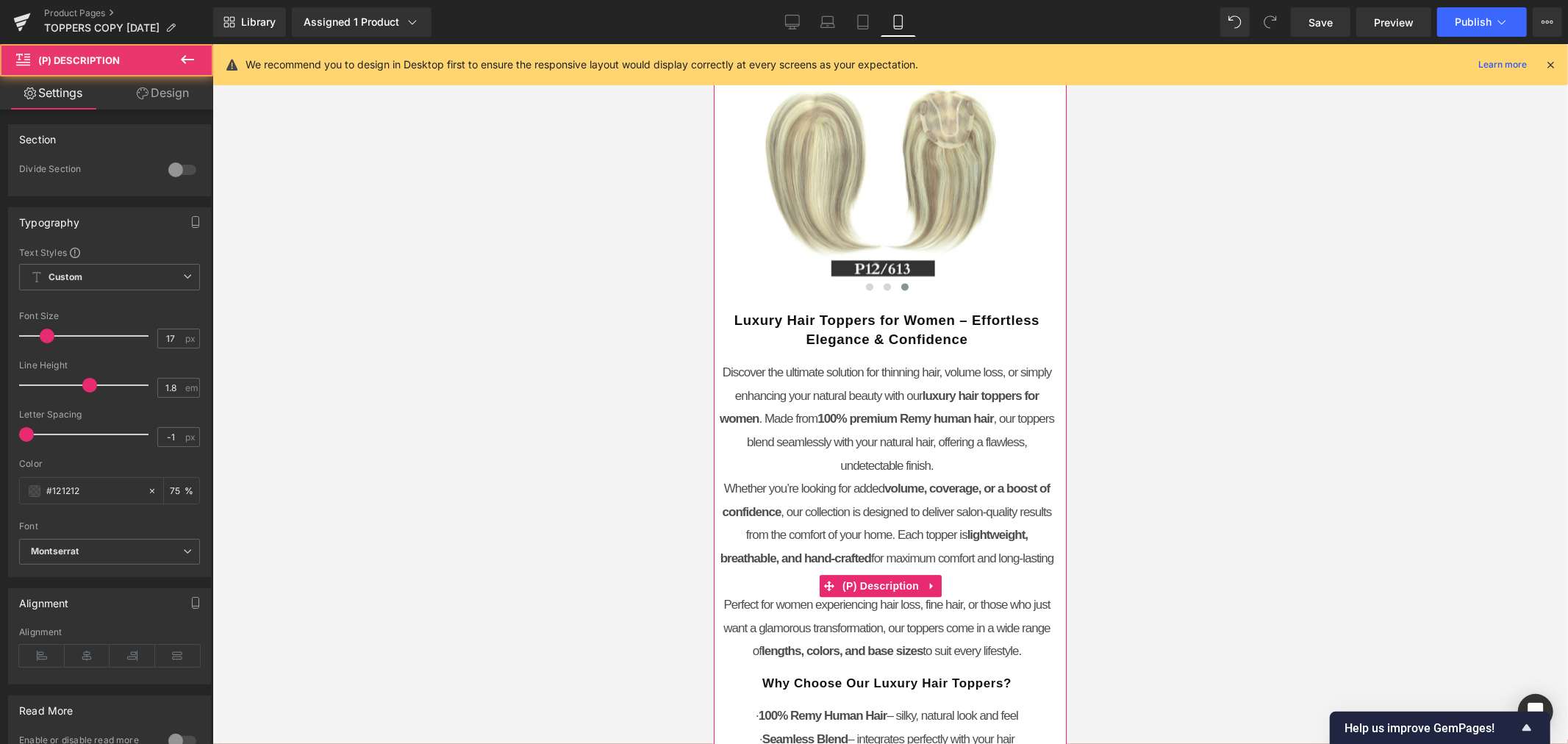
scroll to position [2821, 0]
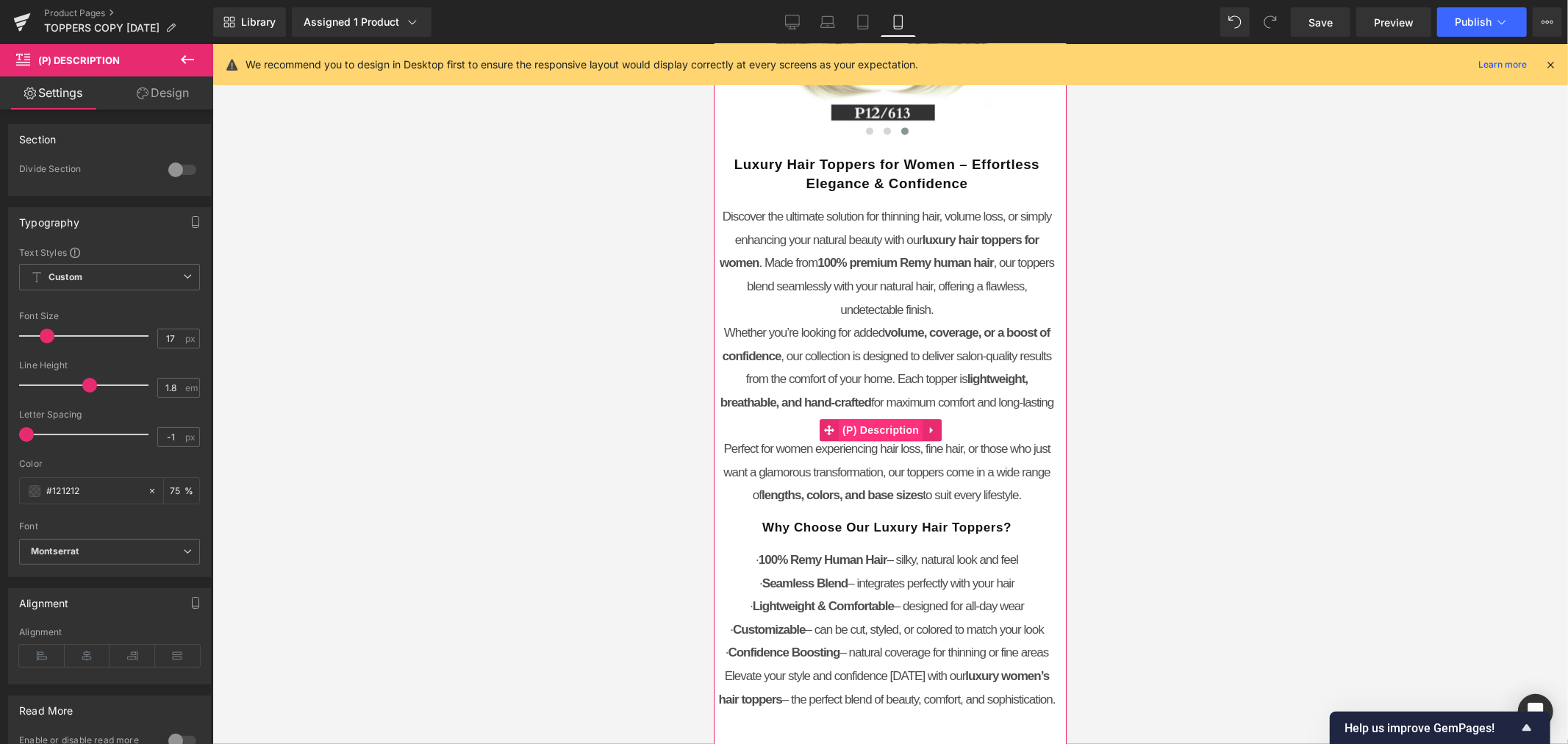
click at [888, 440] on span "(P) Description" at bounding box center [880, 429] width 84 height 22
click at [890, 441] on span "(P) Description" at bounding box center [880, 430] width 84 height 22
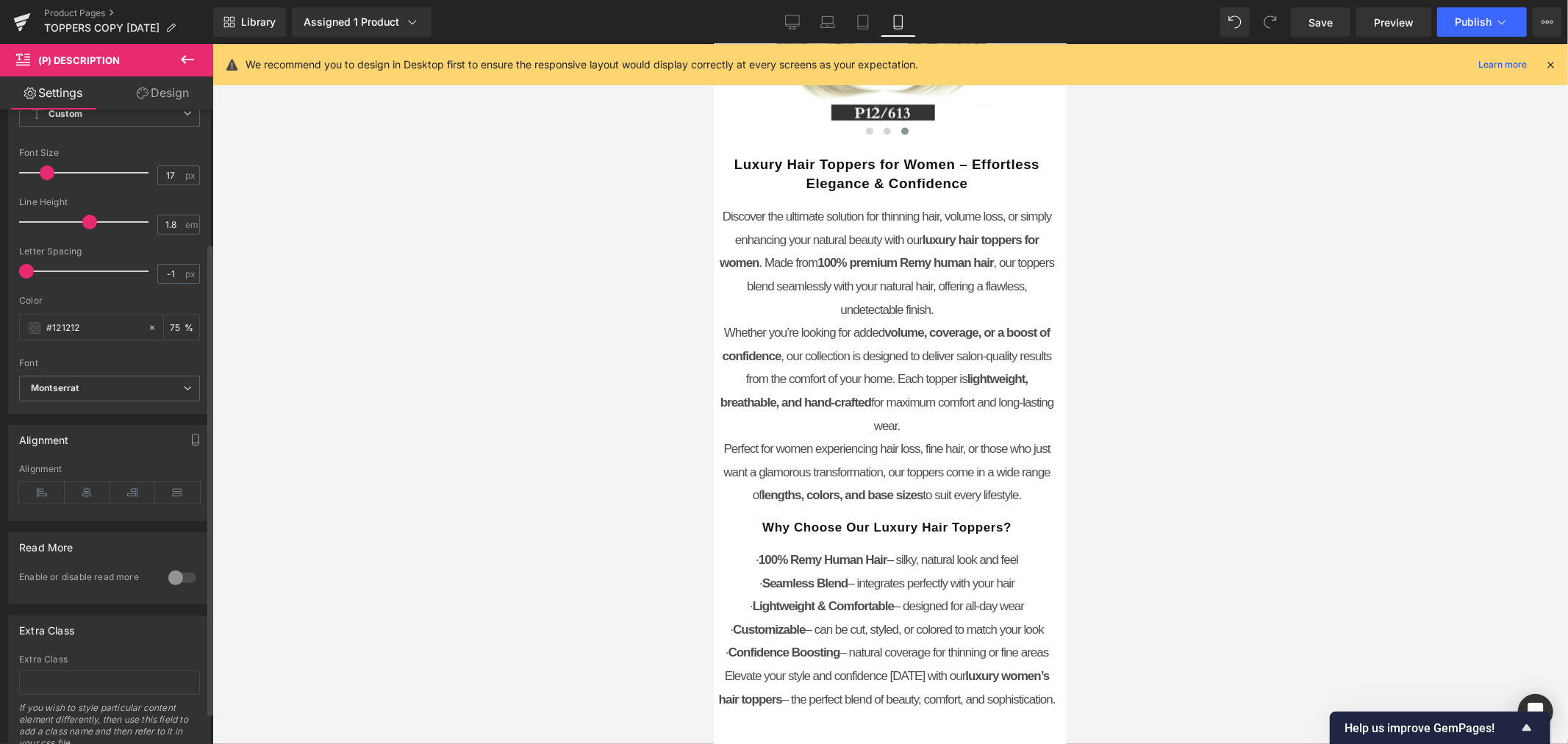
scroll to position [221, 0]
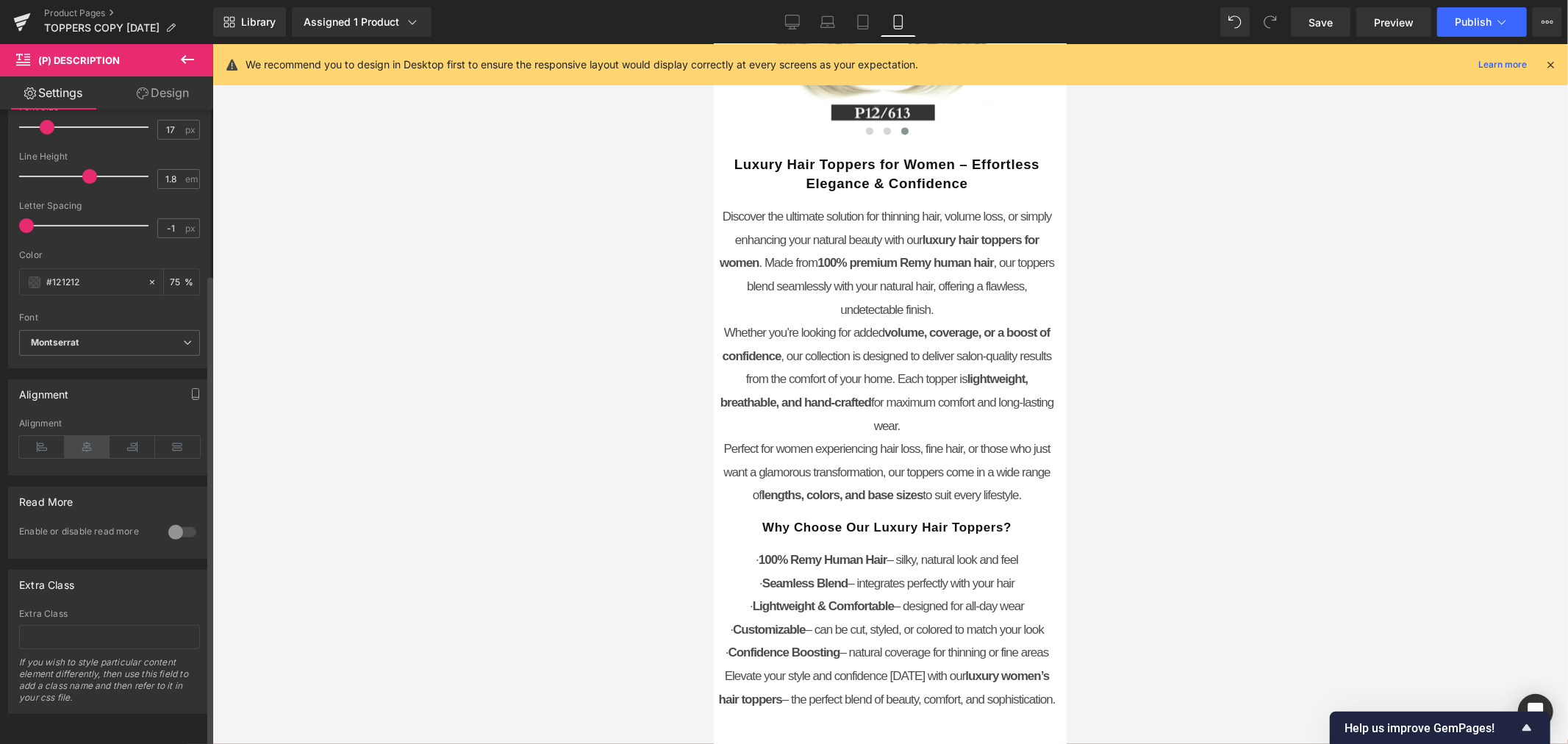
click at [90, 436] on icon at bounding box center [87, 446] width 46 height 22
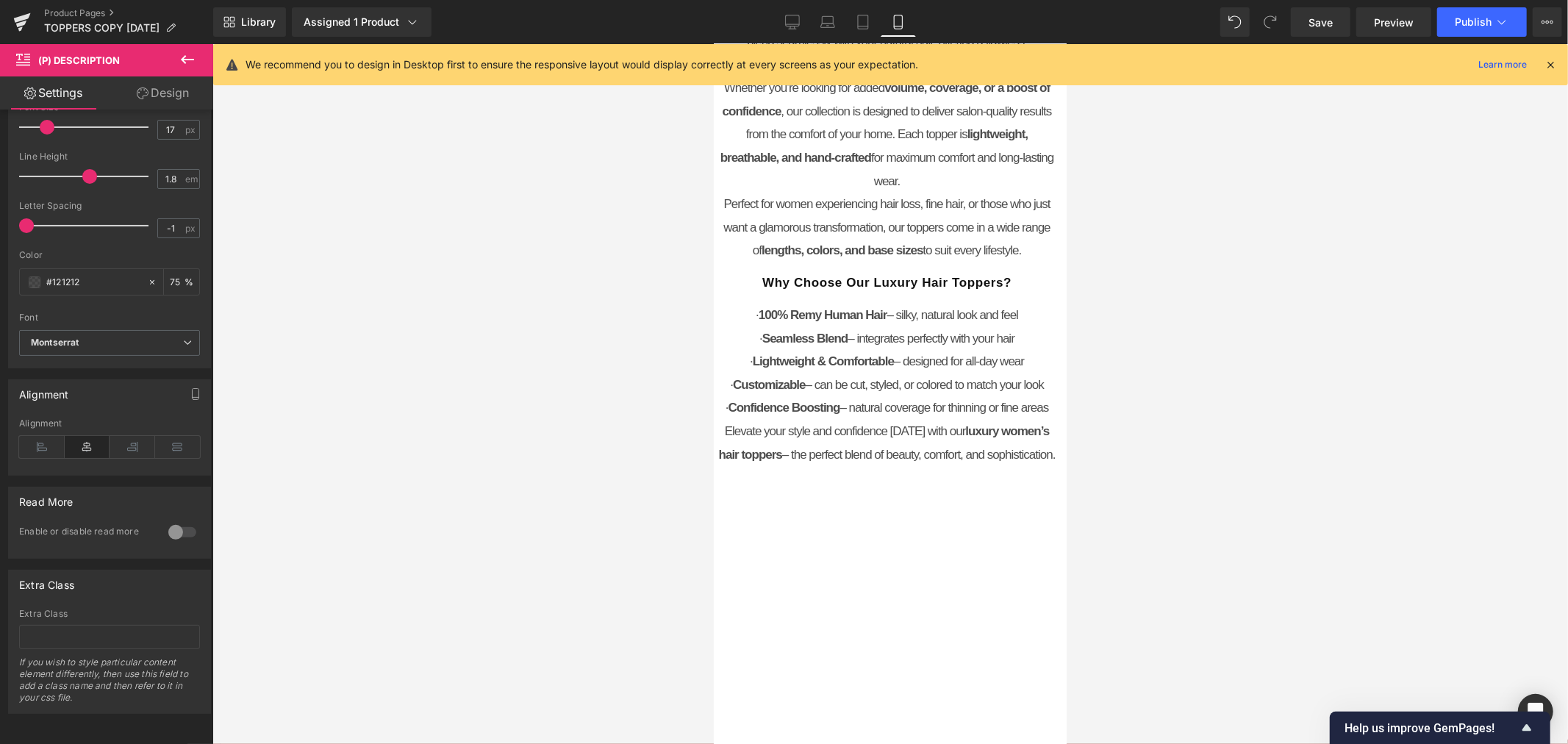
scroll to position [3066, 0]
click at [168, 440] on icon at bounding box center [178, 446] width 46 height 22
click at [899, 195] on span "(P) Description" at bounding box center [880, 184] width 84 height 22
click at [190, 93] on link "Design" at bounding box center [163, 93] width 106 height 33
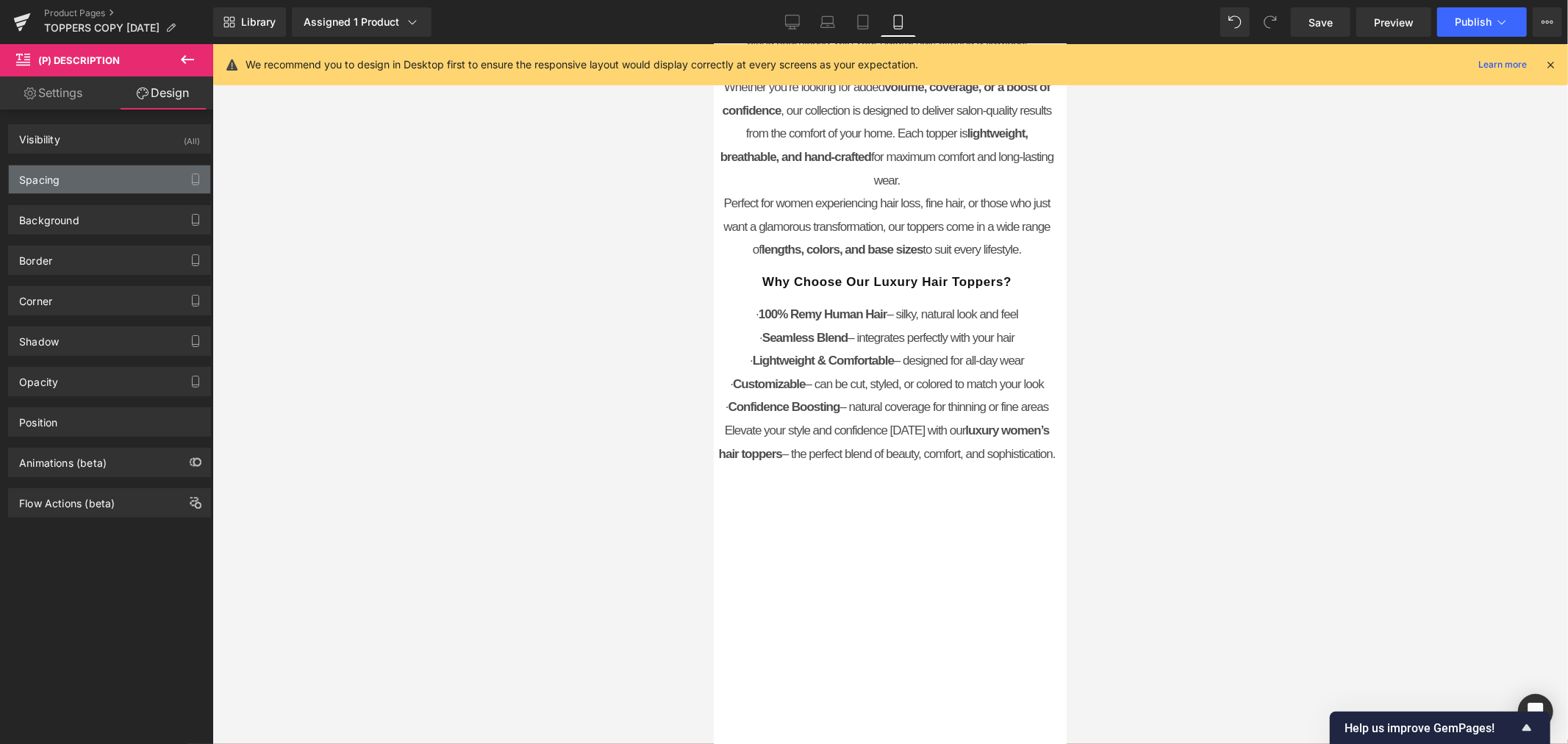
click at [114, 175] on div "Spacing" at bounding box center [110, 180] width 201 height 28
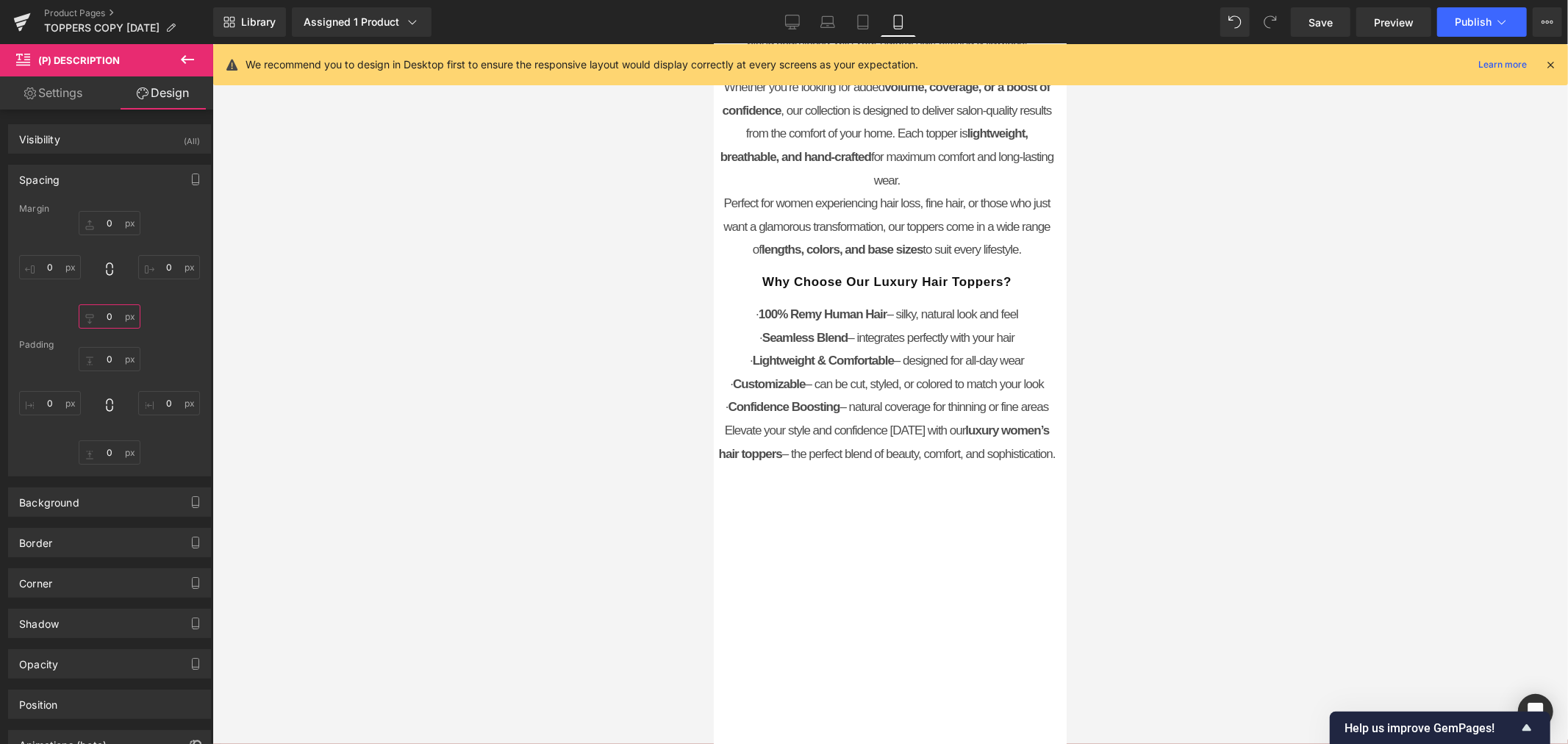
click at [116, 318] on input "0" at bounding box center [110, 316] width 62 height 24
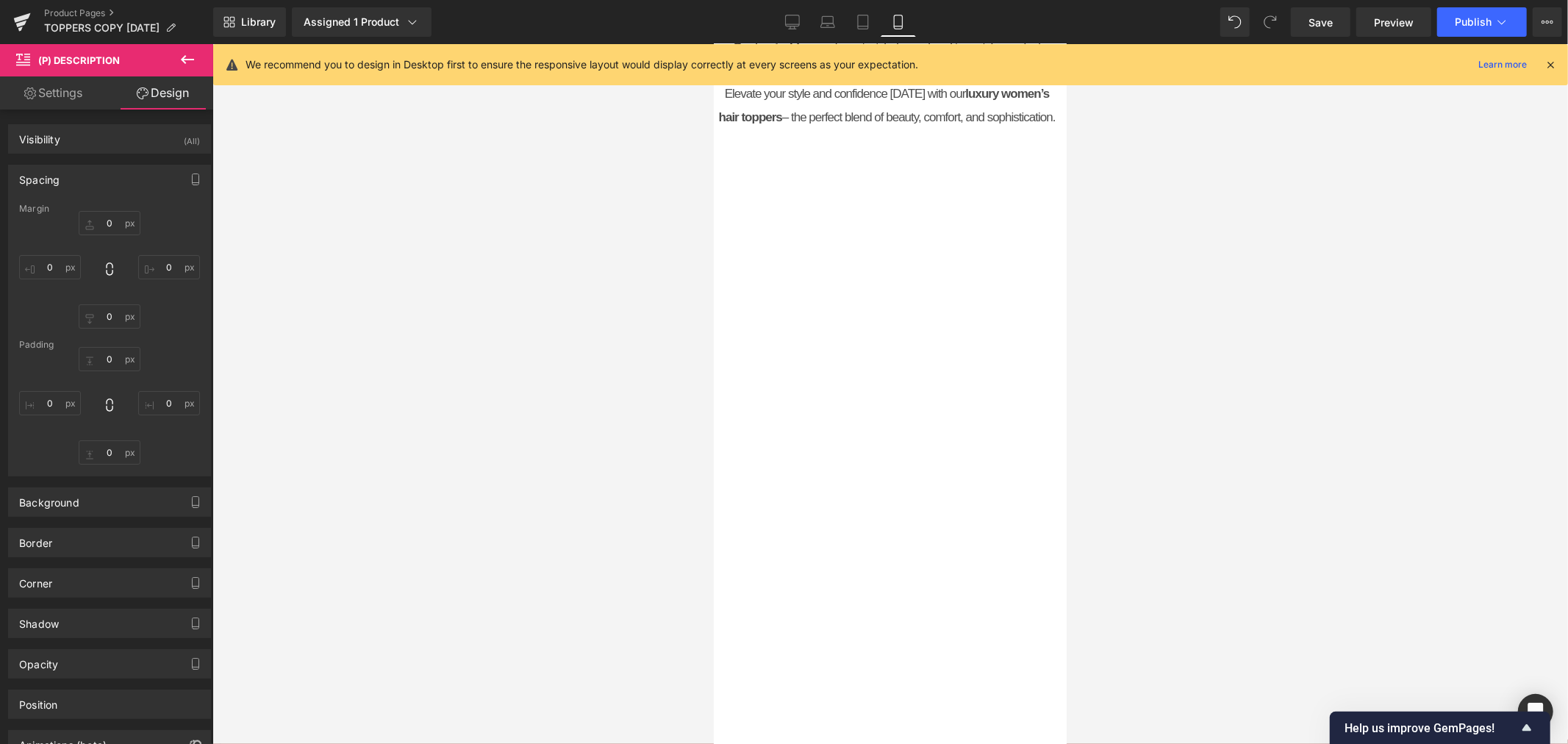
scroll to position [3392, 0]
click at [115, 445] on input "0" at bounding box center [110, 451] width 62 height 24
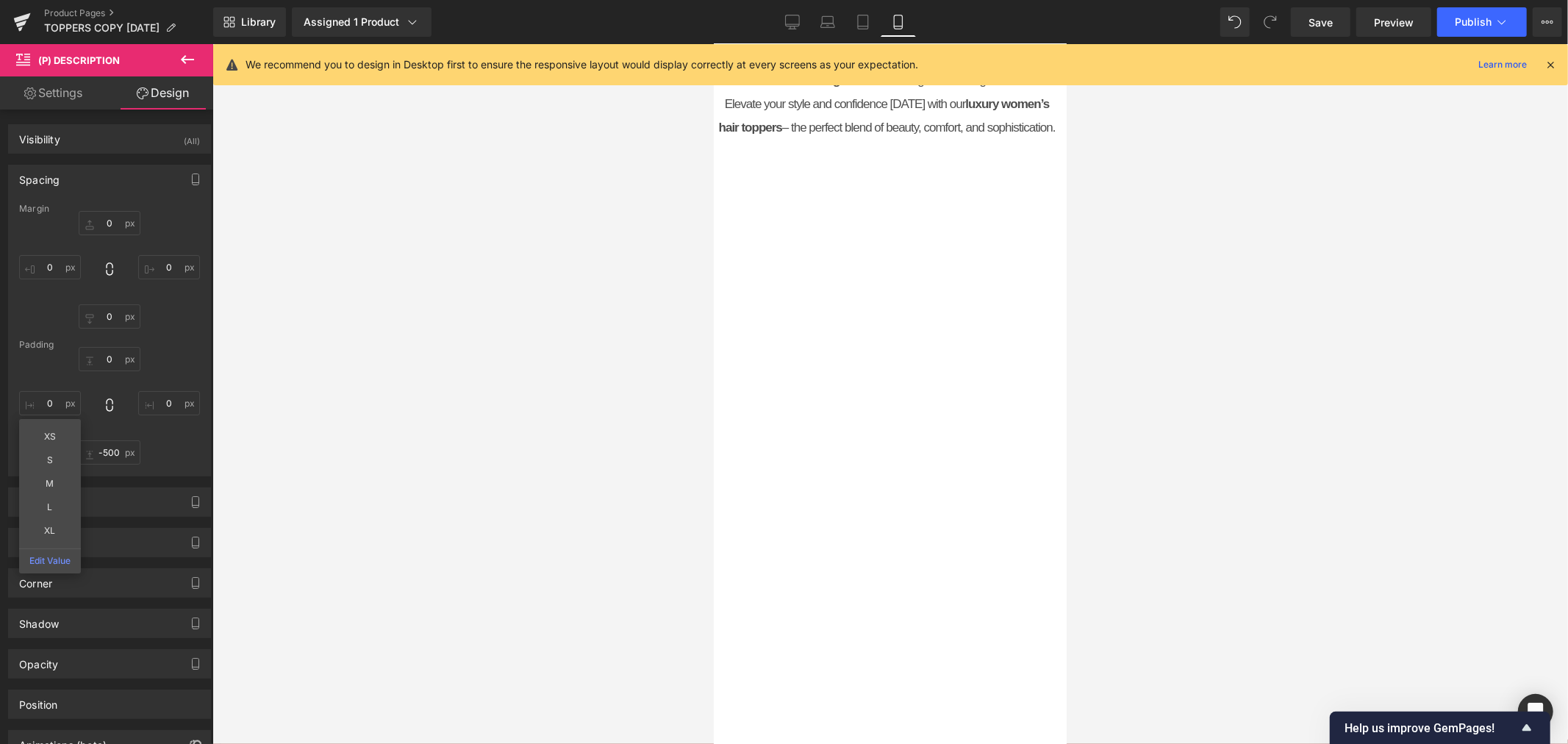
click at [381, 471] on div at bounding box center [890, 394] width 1355 height 700
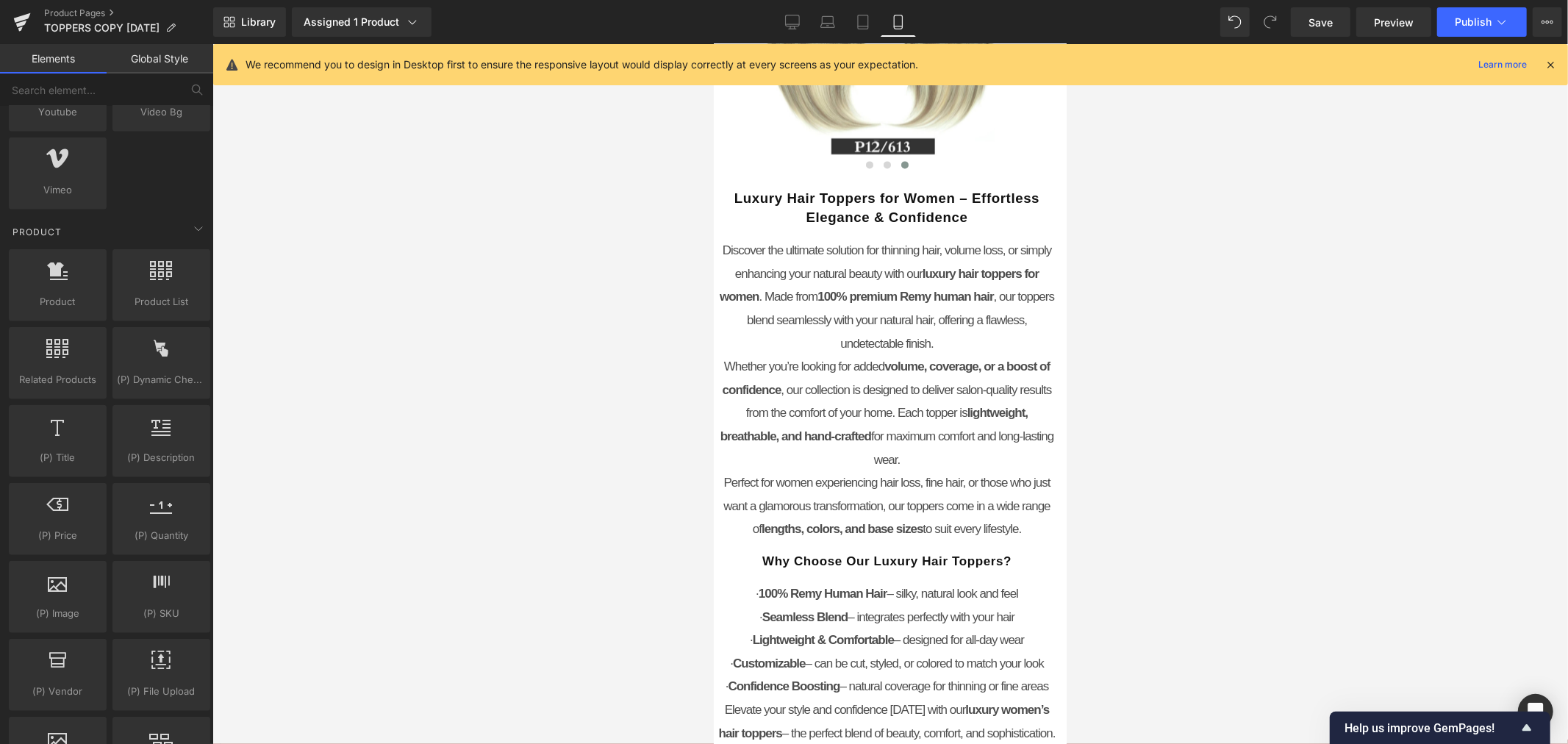
scroll to position [2657, 0]
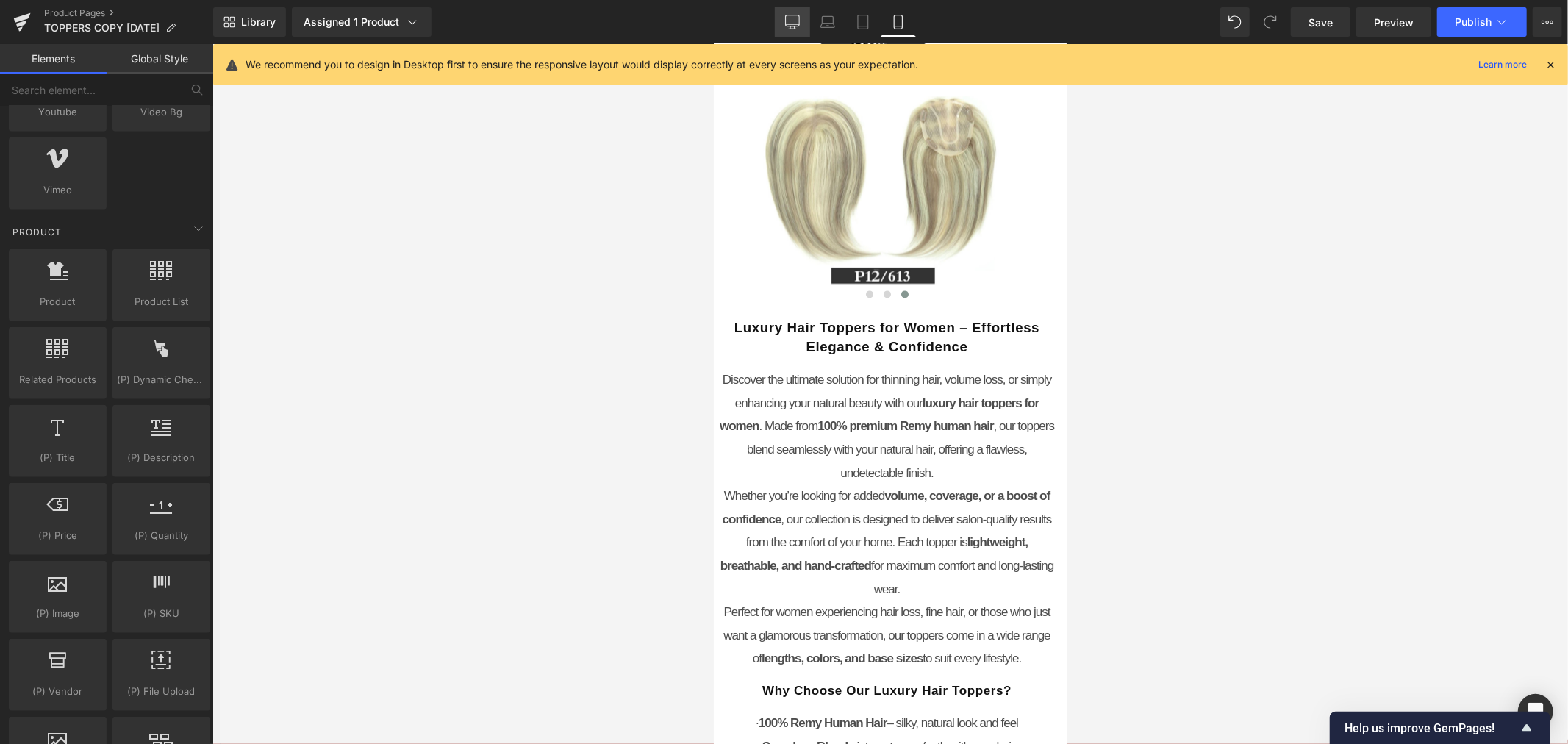
click at [799, 25] on icon at bounding box center [792, 22] width 15 height 15
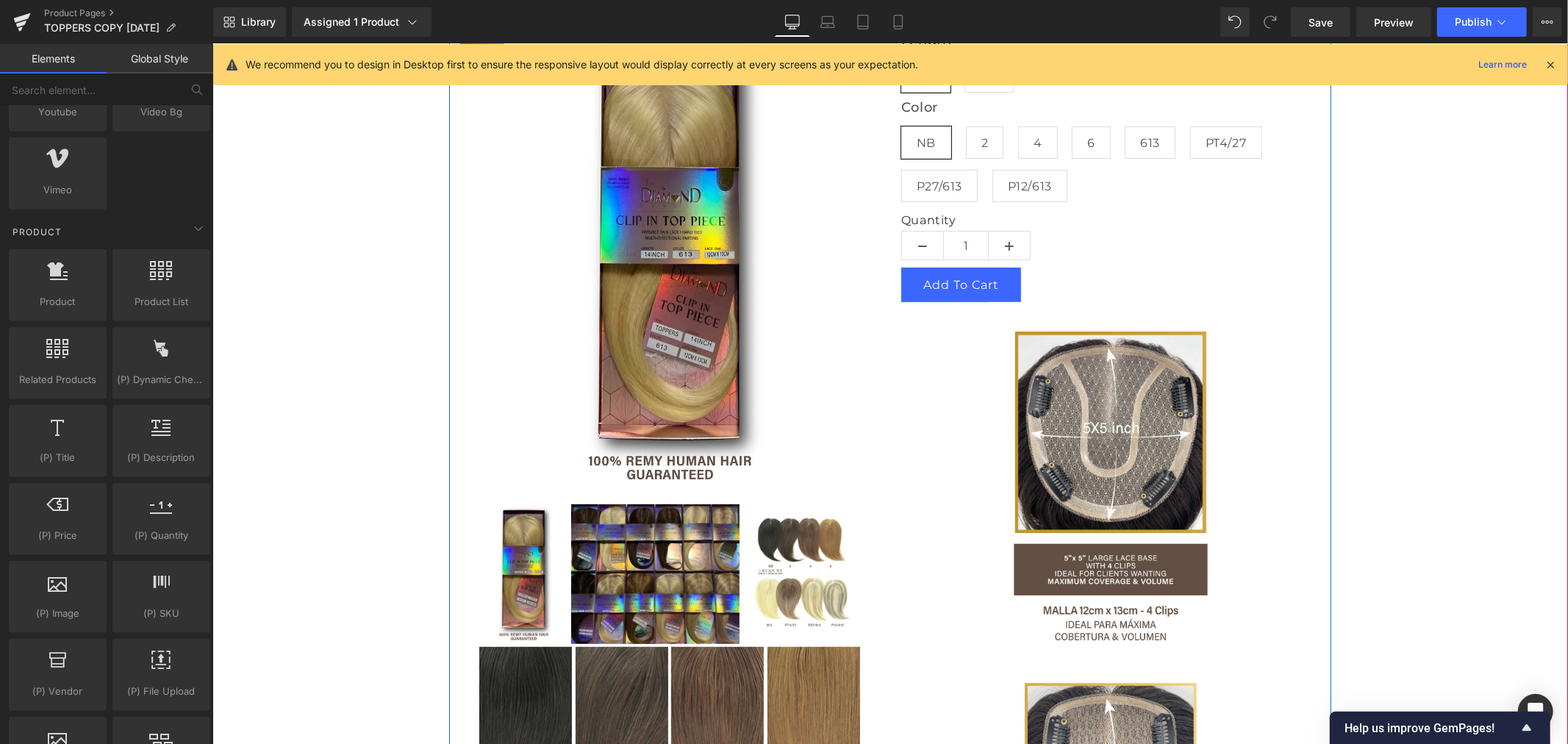
scroll to position [571, 0]
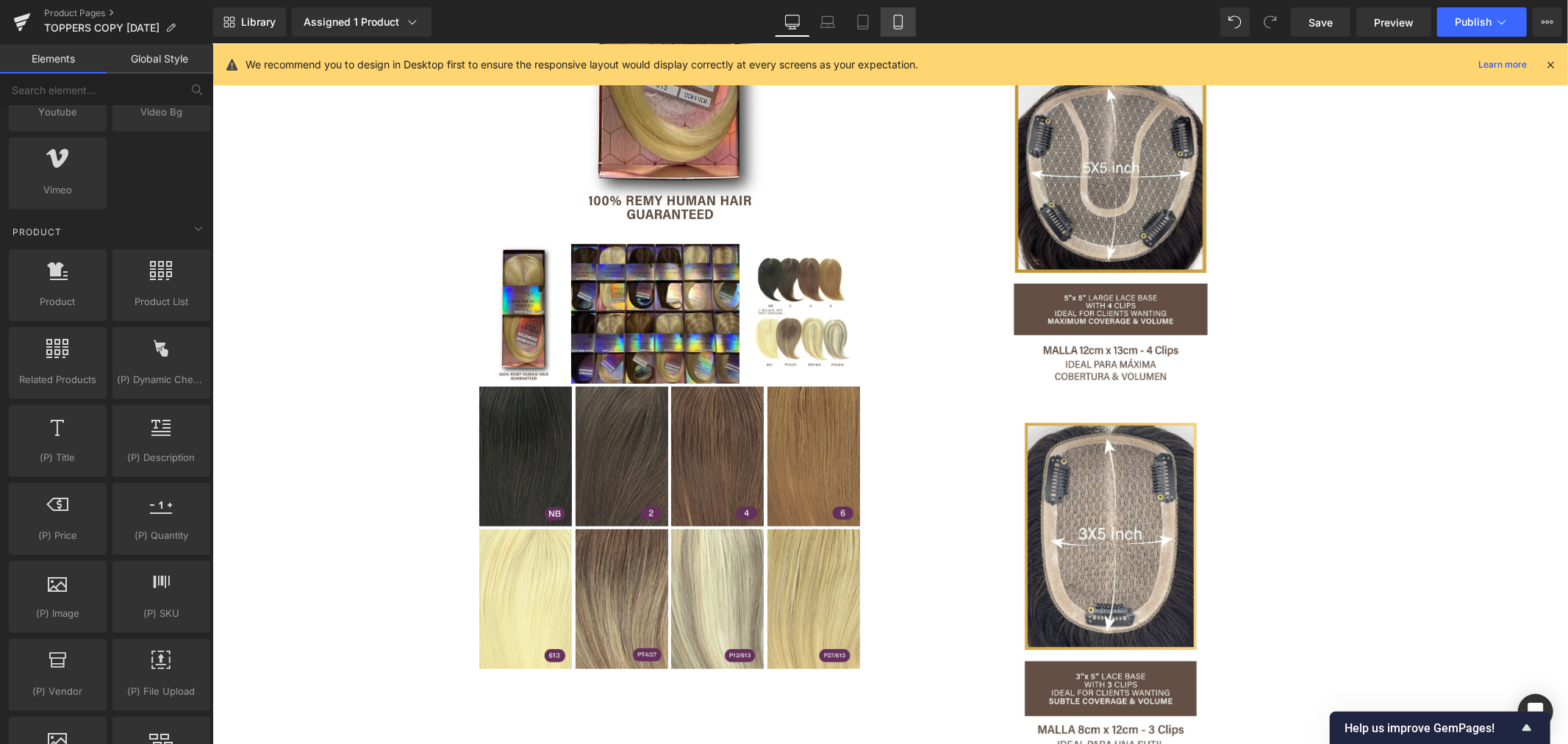
click at [890, 20] on icon at bounding box center [898, 22] width 15 height 15
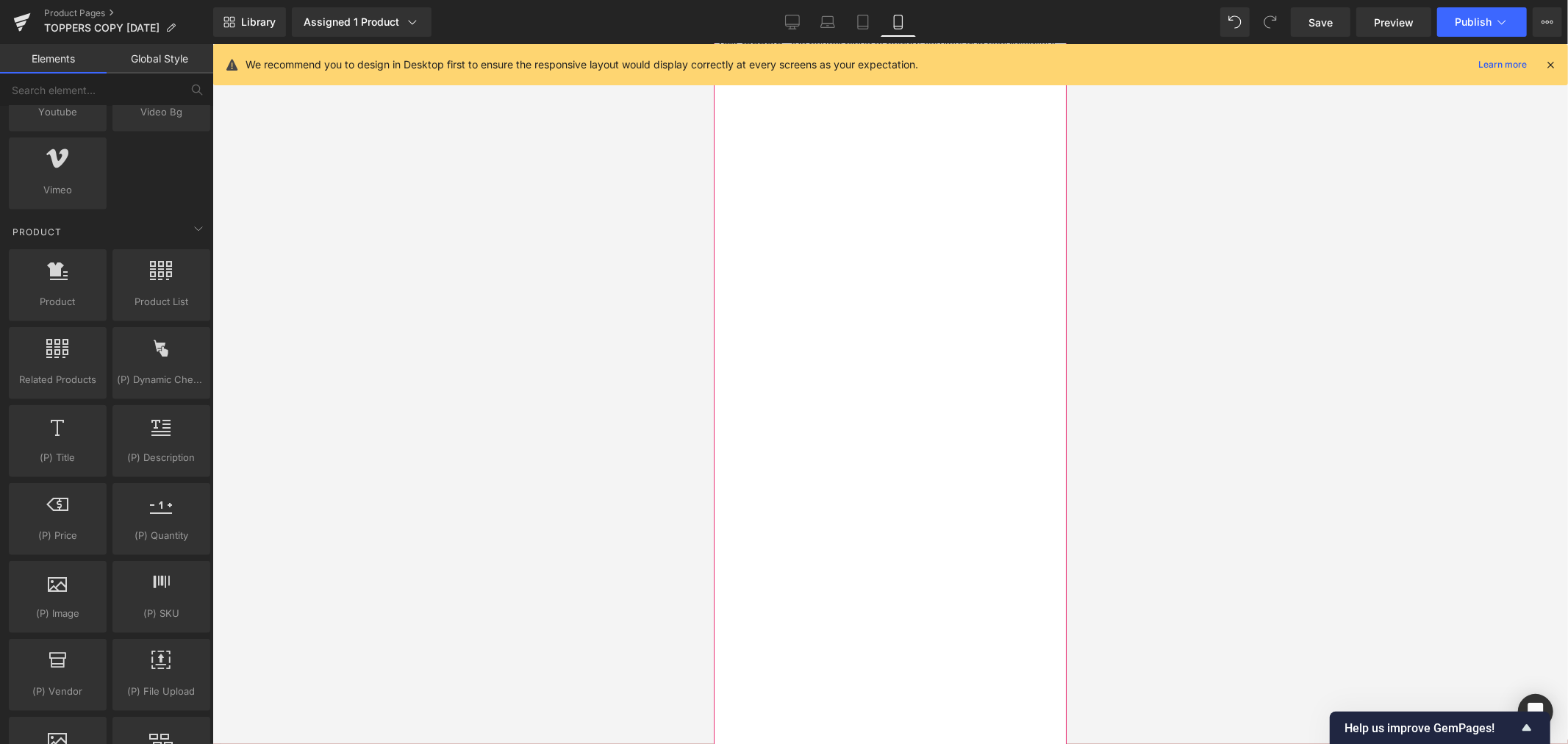
scroll to position [3234, 0]
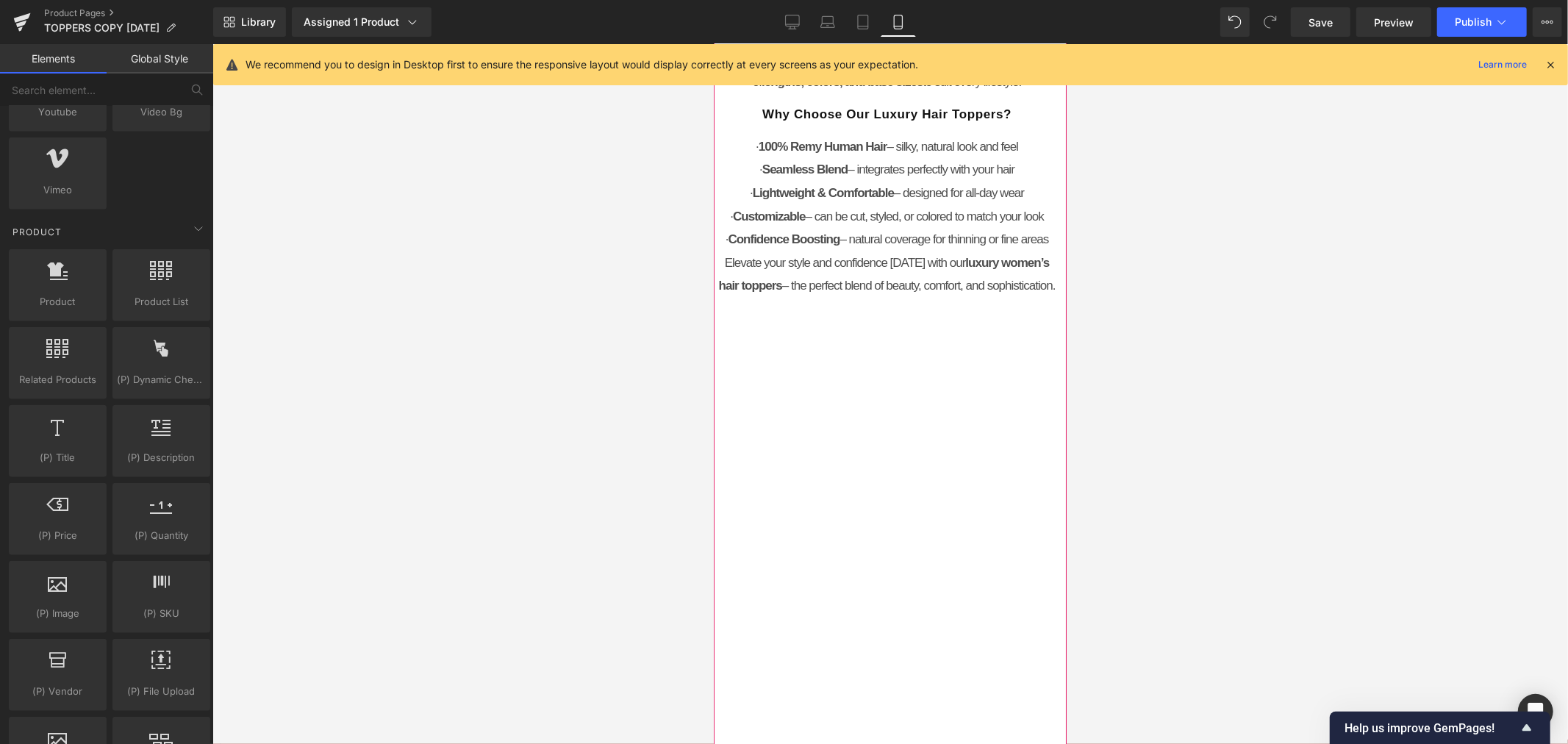
click at [889, 27] on span "(P) Description" at bounding box center [880, 15] width 84 height 22
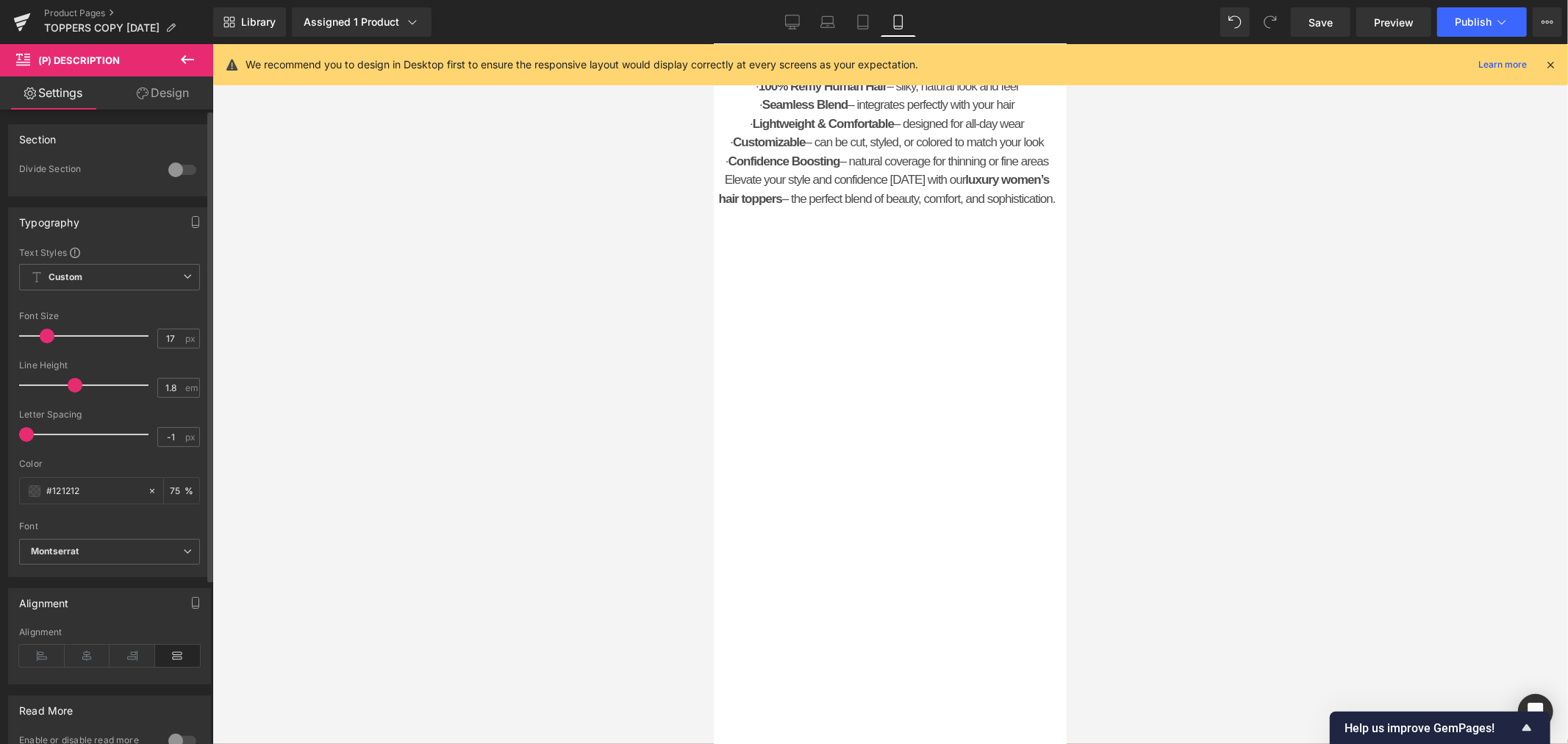
drag, startPoint x: 88, startPoint y: 385, endPoint x: 72, endPoint y: 386, distance: 16.0
click at [72, 386] on span at bounding box center [75, 385] width 15 height 15
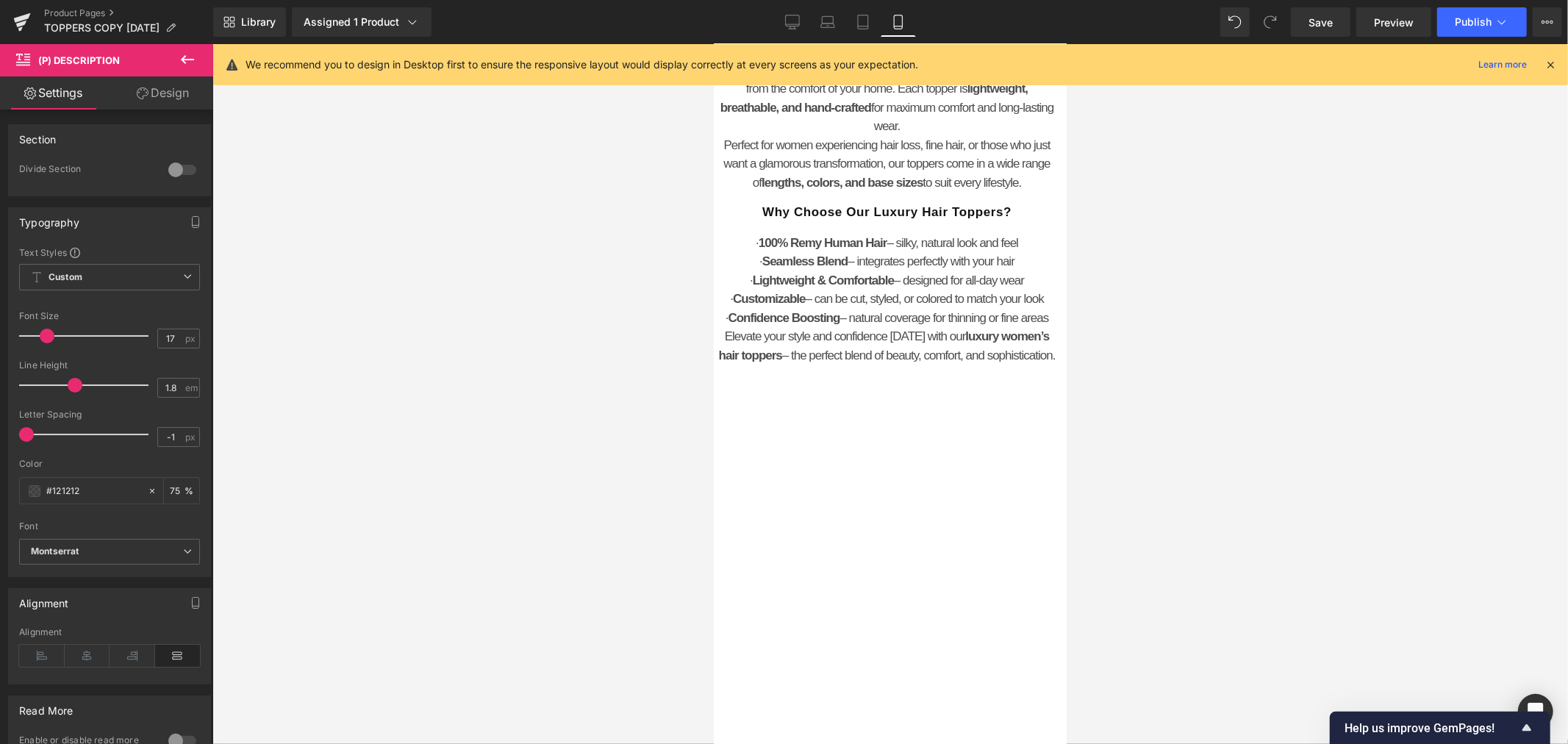
scroll to position [2907, 0]
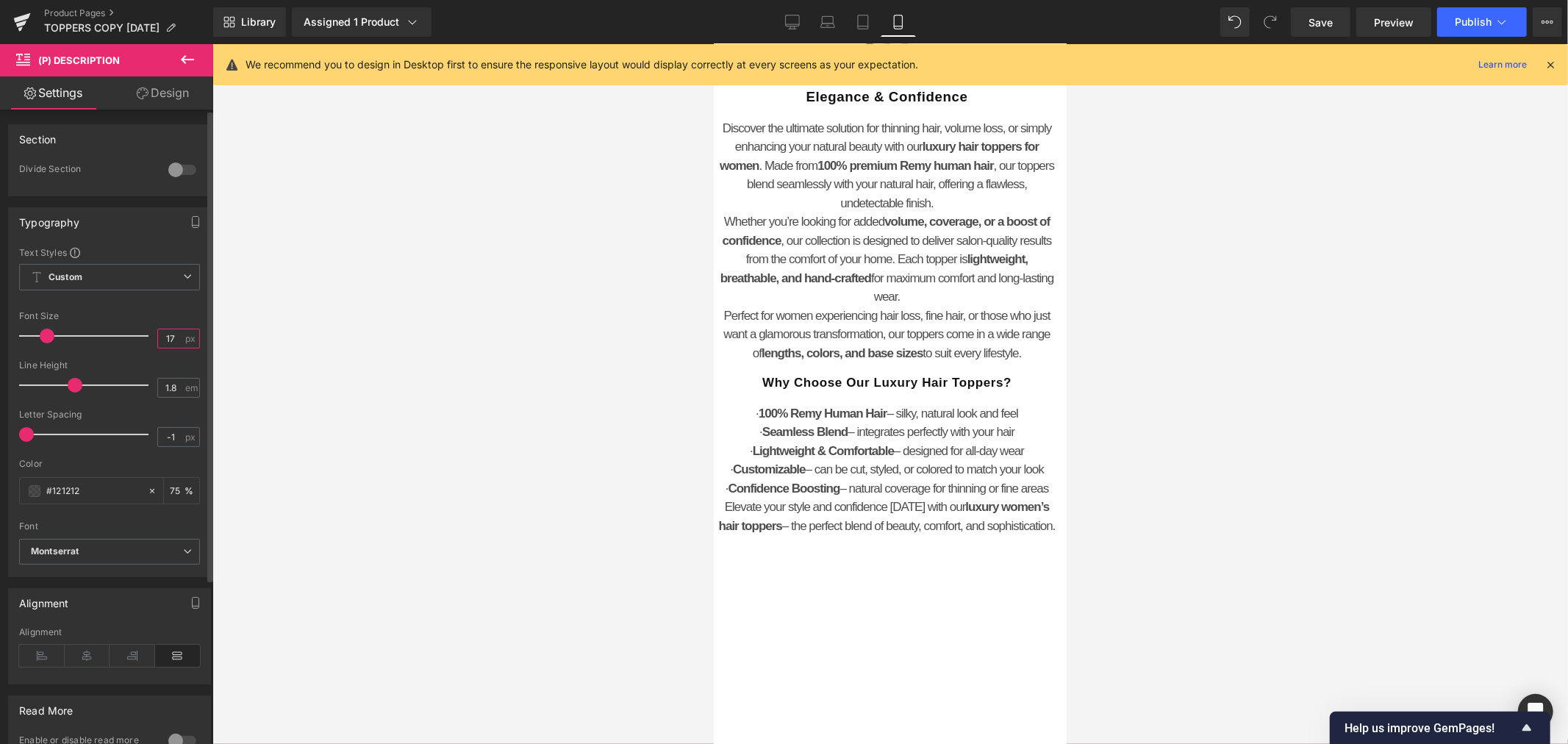
click at [163, 336] on input "17" at bounding box center [170, 338] width 26 height 18
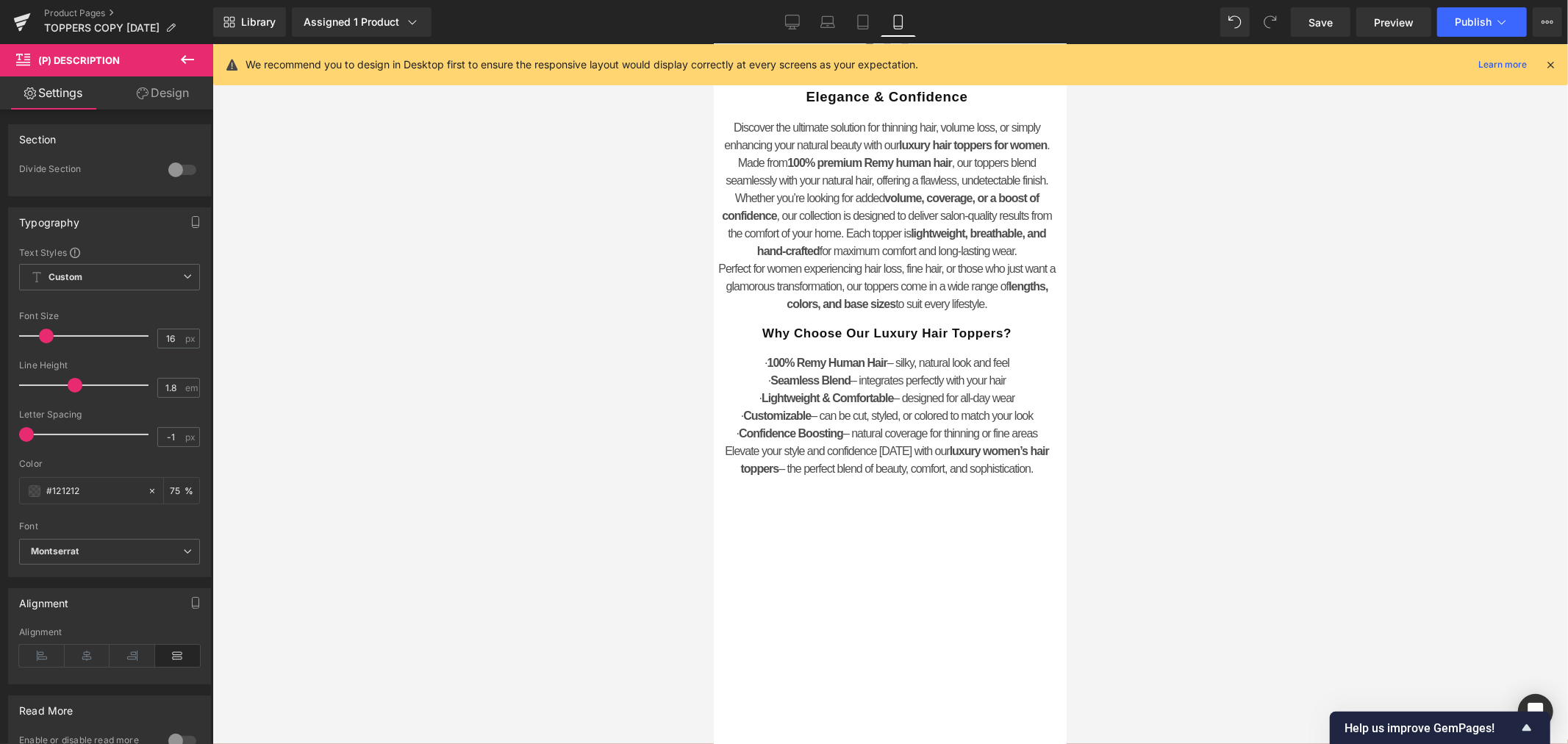
click at [424, 415] on div at bounding box center [890, 394] width 1355 height 700
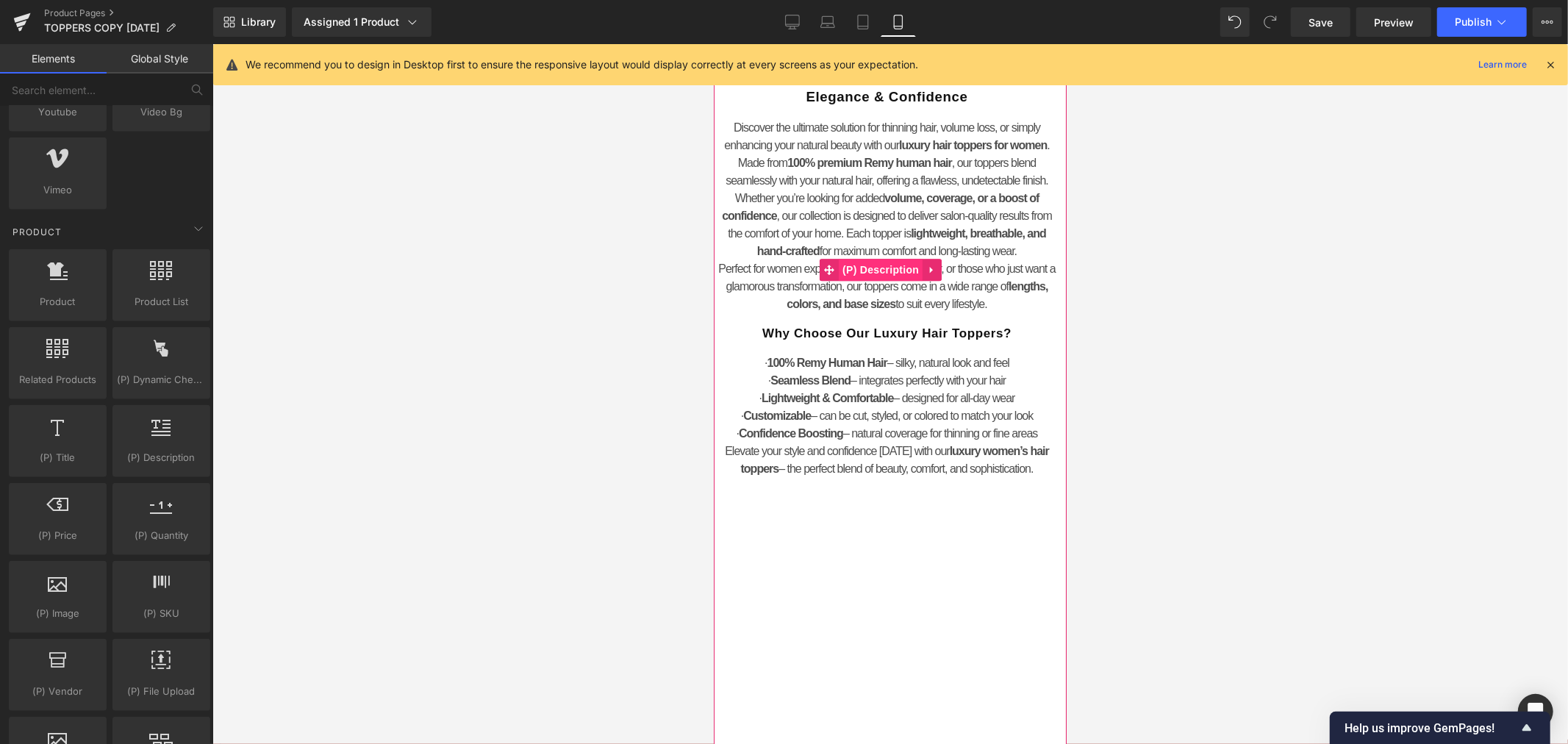
click at [900, 280] on span "(P) Description" at bounding box center [880, 269] width 84 height 22
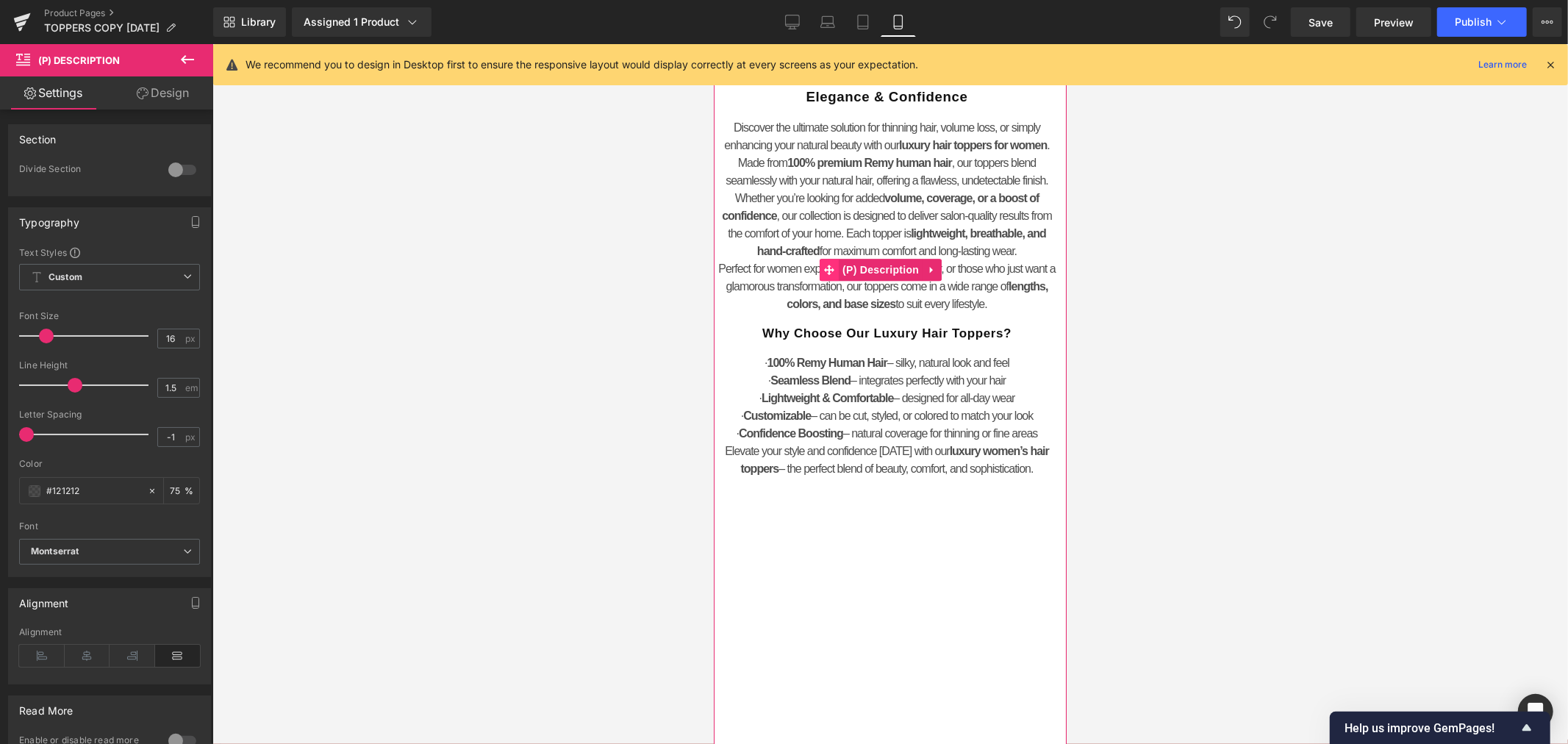
click at [826, 274] on icon at bounding box center [828, 269] width 10 height 10
click at [936, 280] on link at bounding box center [930, 269] width 19 height 22
click at [1207, 471] on div at bounding box center [890, 394] width 1355 height 700
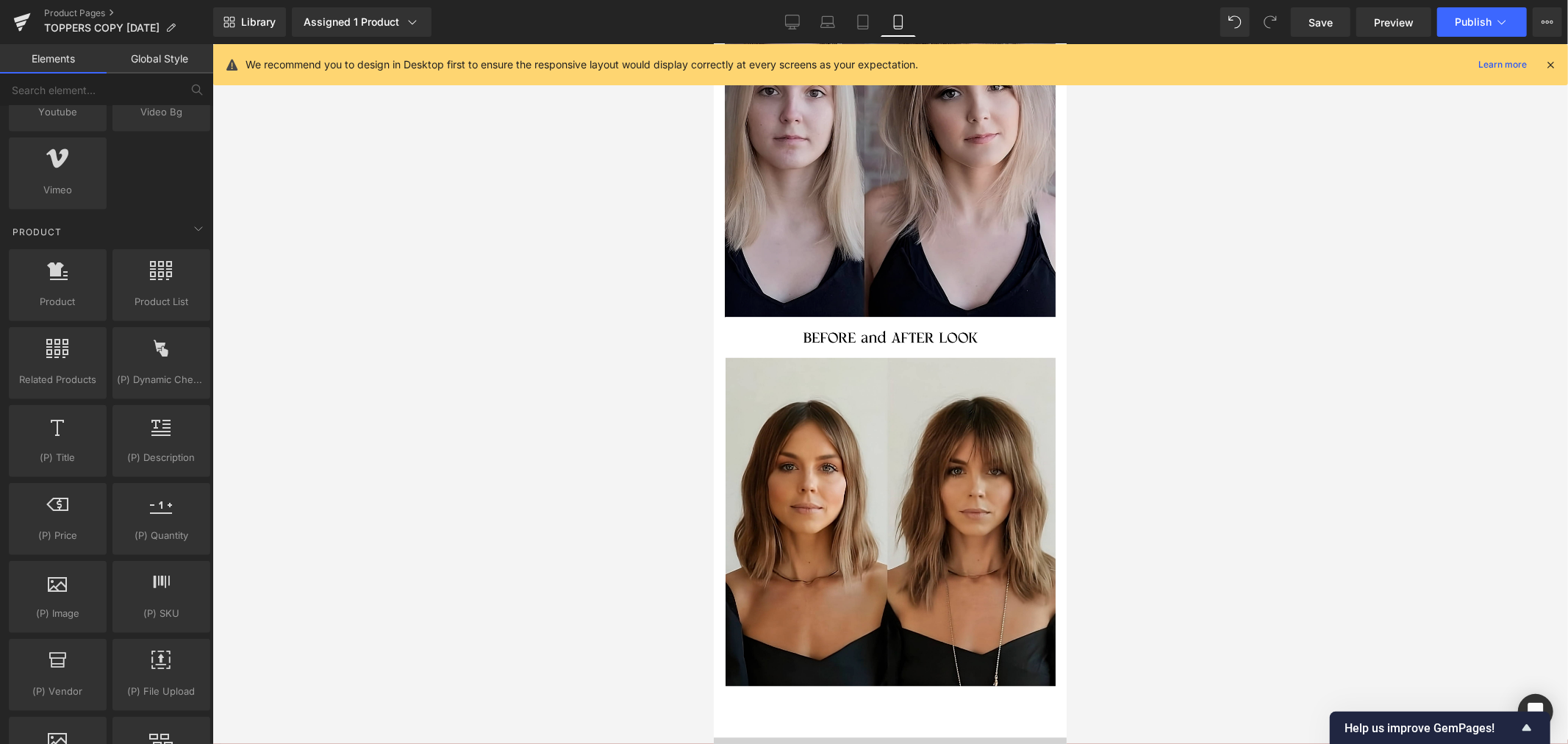
scroll to position [7316, 0]
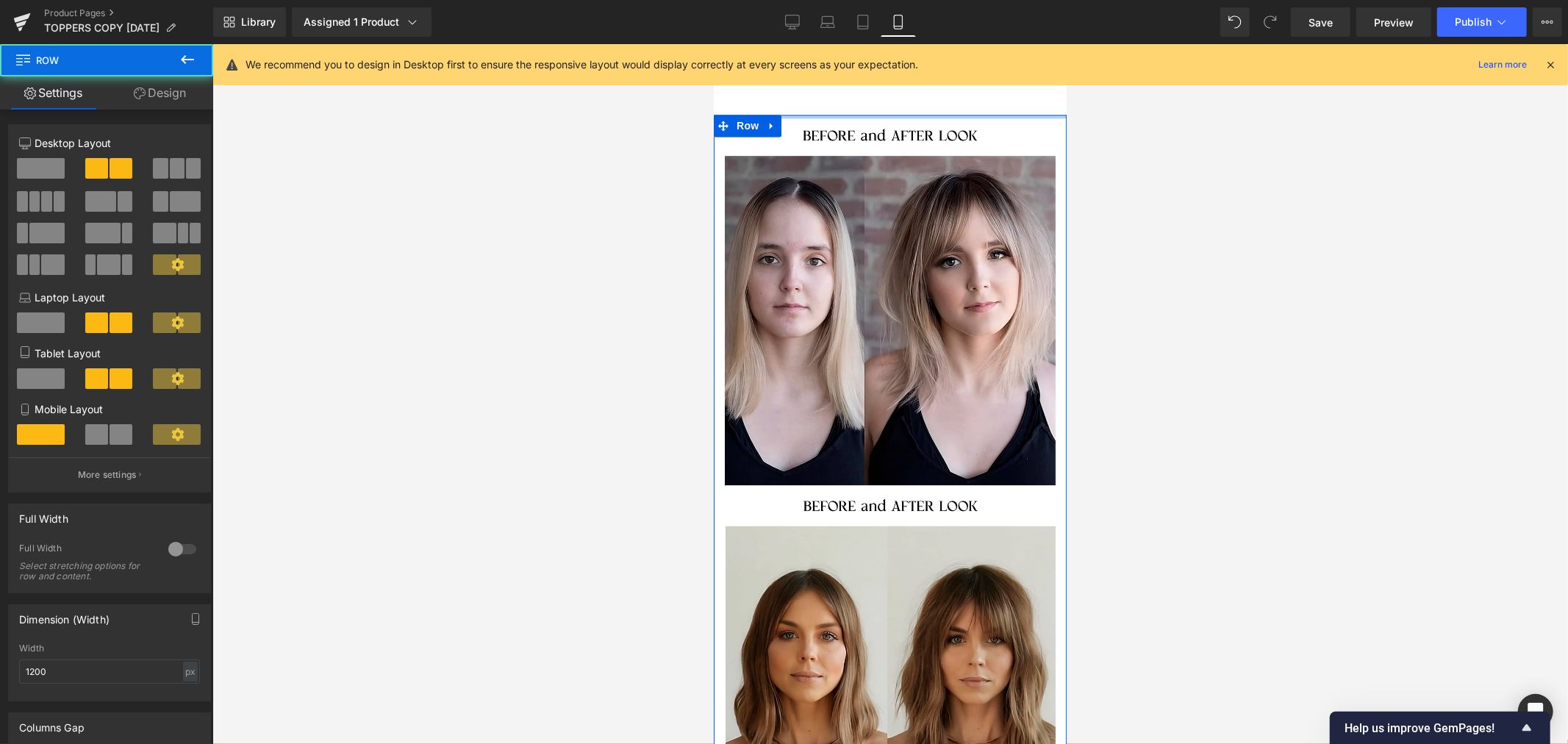
drag, startPoint x: 909, startPoint y: 353, endPoint x: 908, endPoint y: 289, distance: 64.0
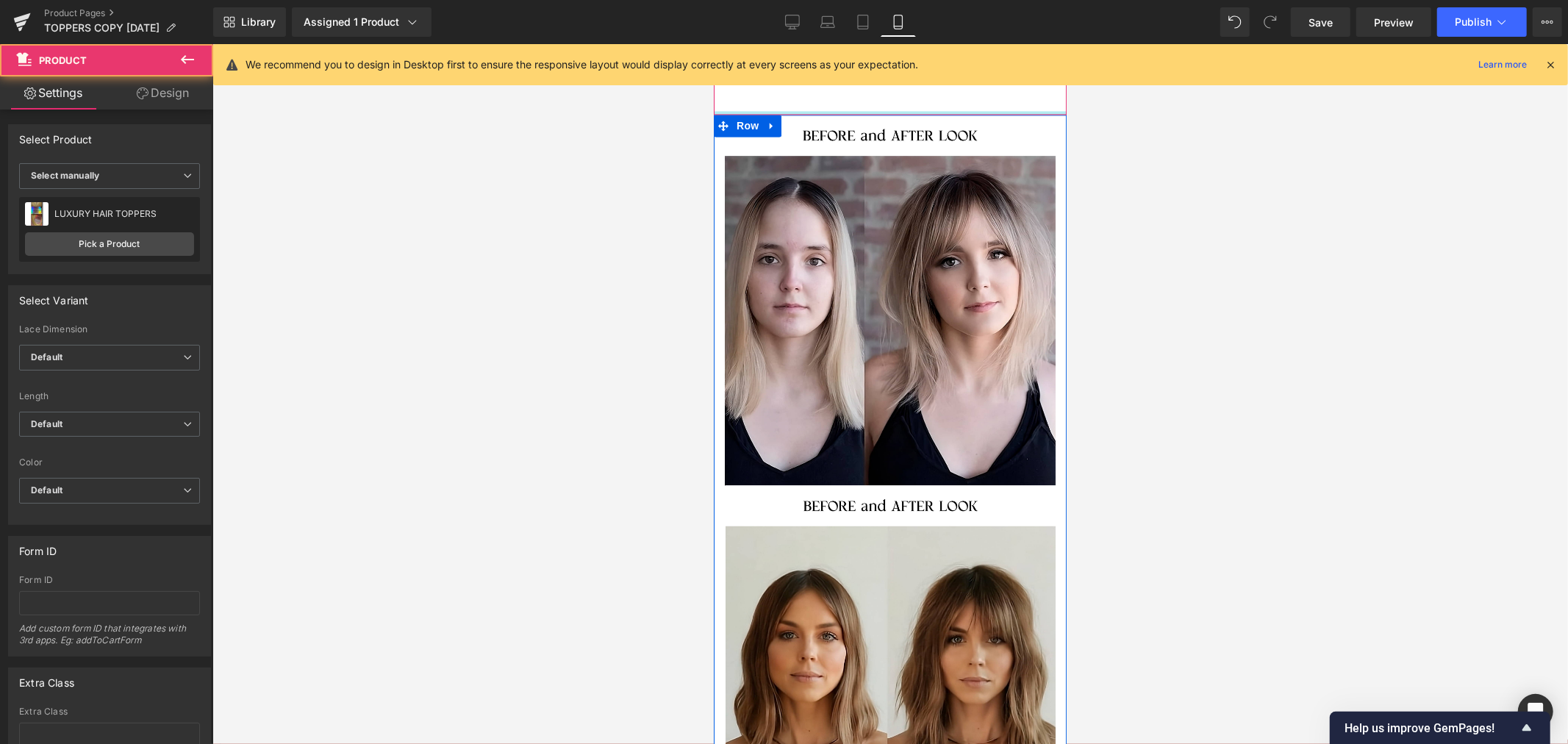
drag, startPoint x: 919, startPoint y: 348, endPoint x: 921, endPoint y: 291, distance: 57.0
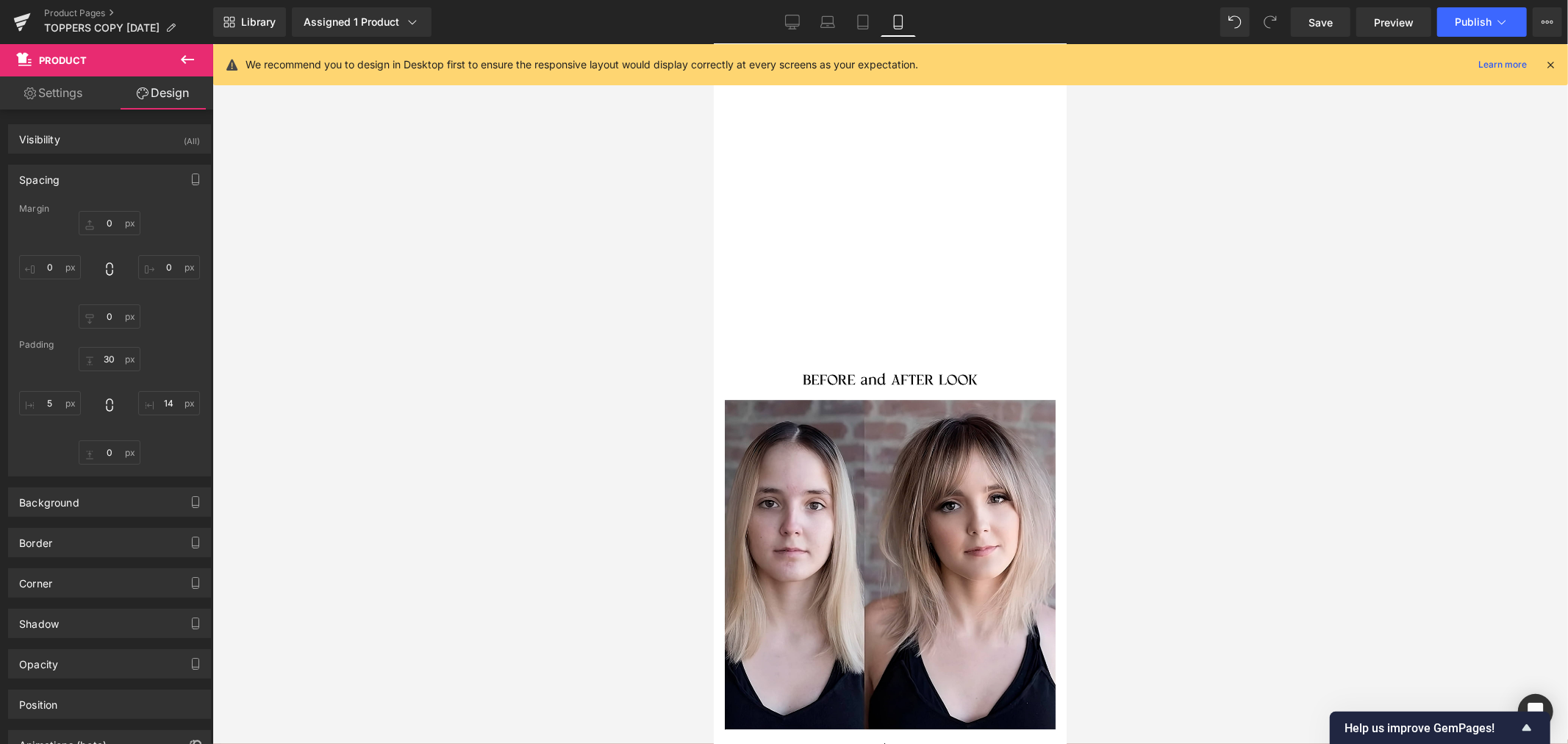
scroll to position [6744, 0]
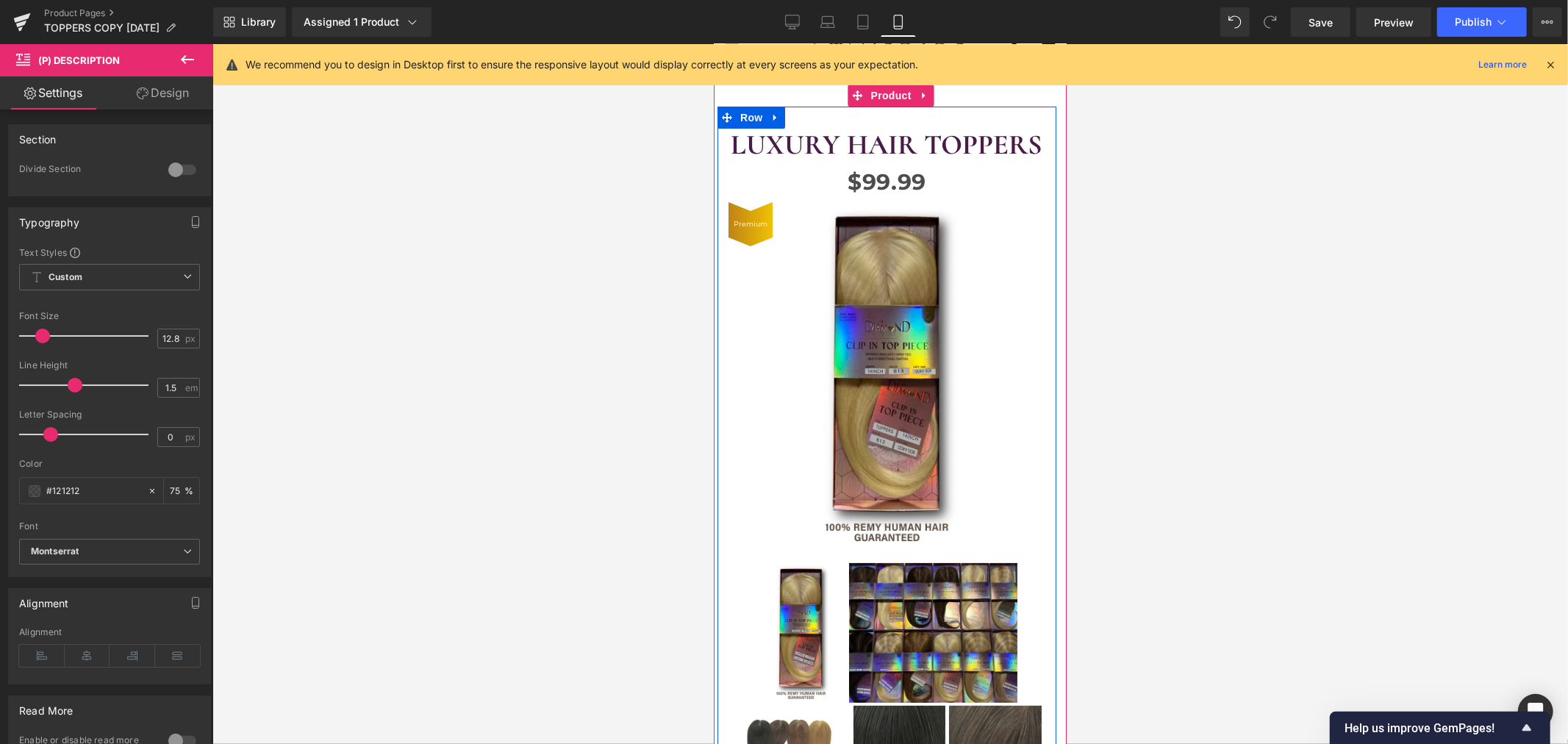
scroll to position [0, 0]
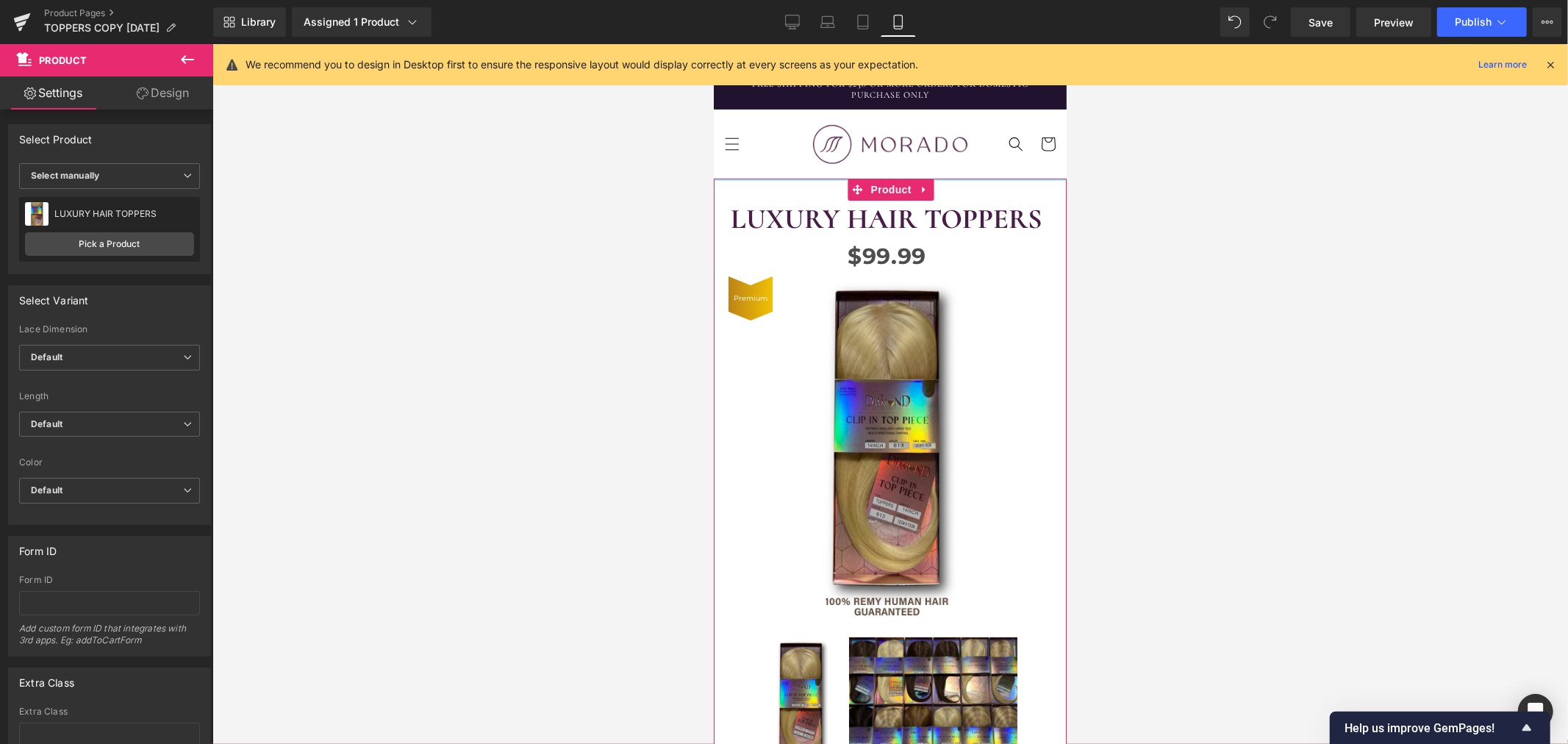
drag, startPoint x: 955, startPoint y: 180, endPoint x: 965, endPoint y: 157, distance: 25.1
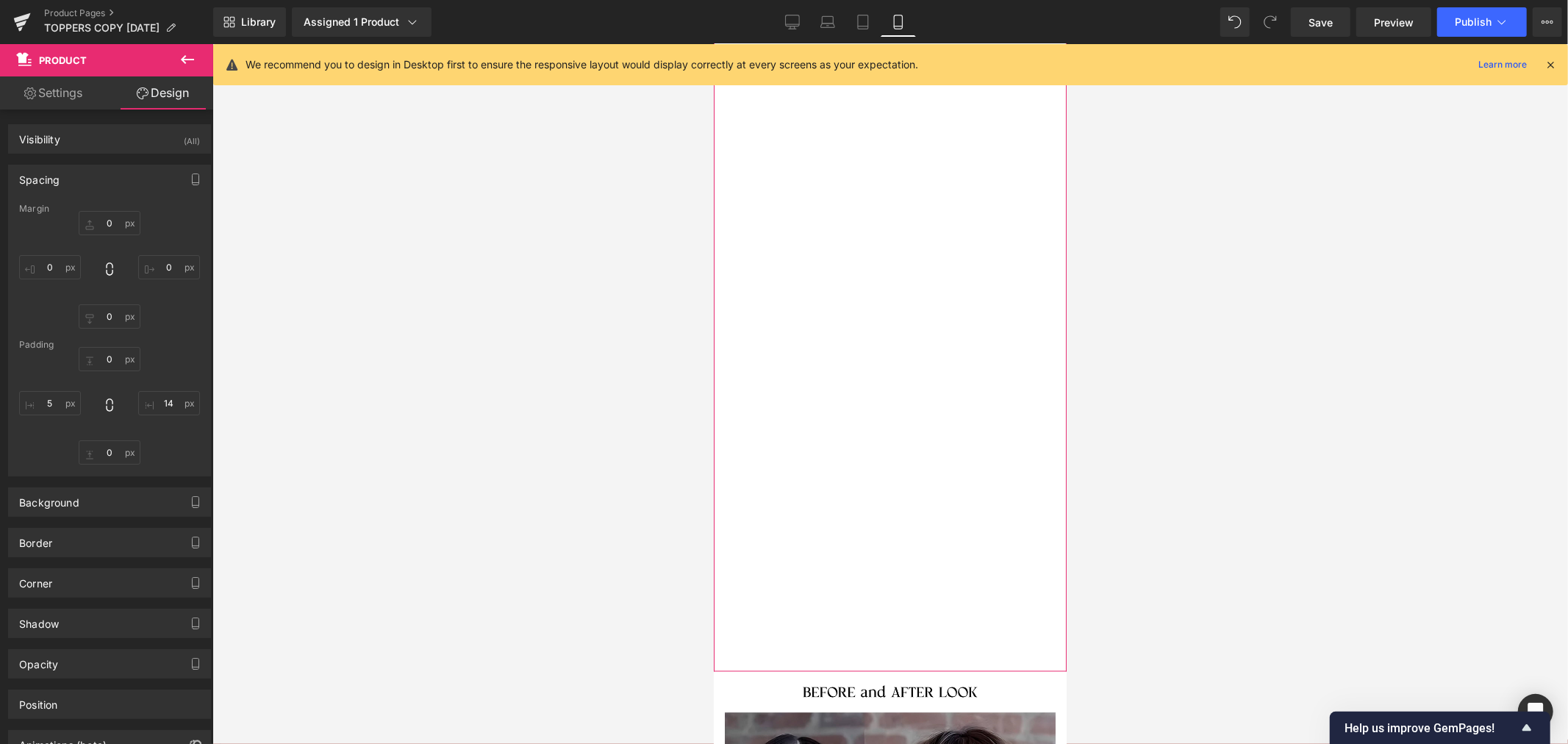
scroll to position [7349, 0]
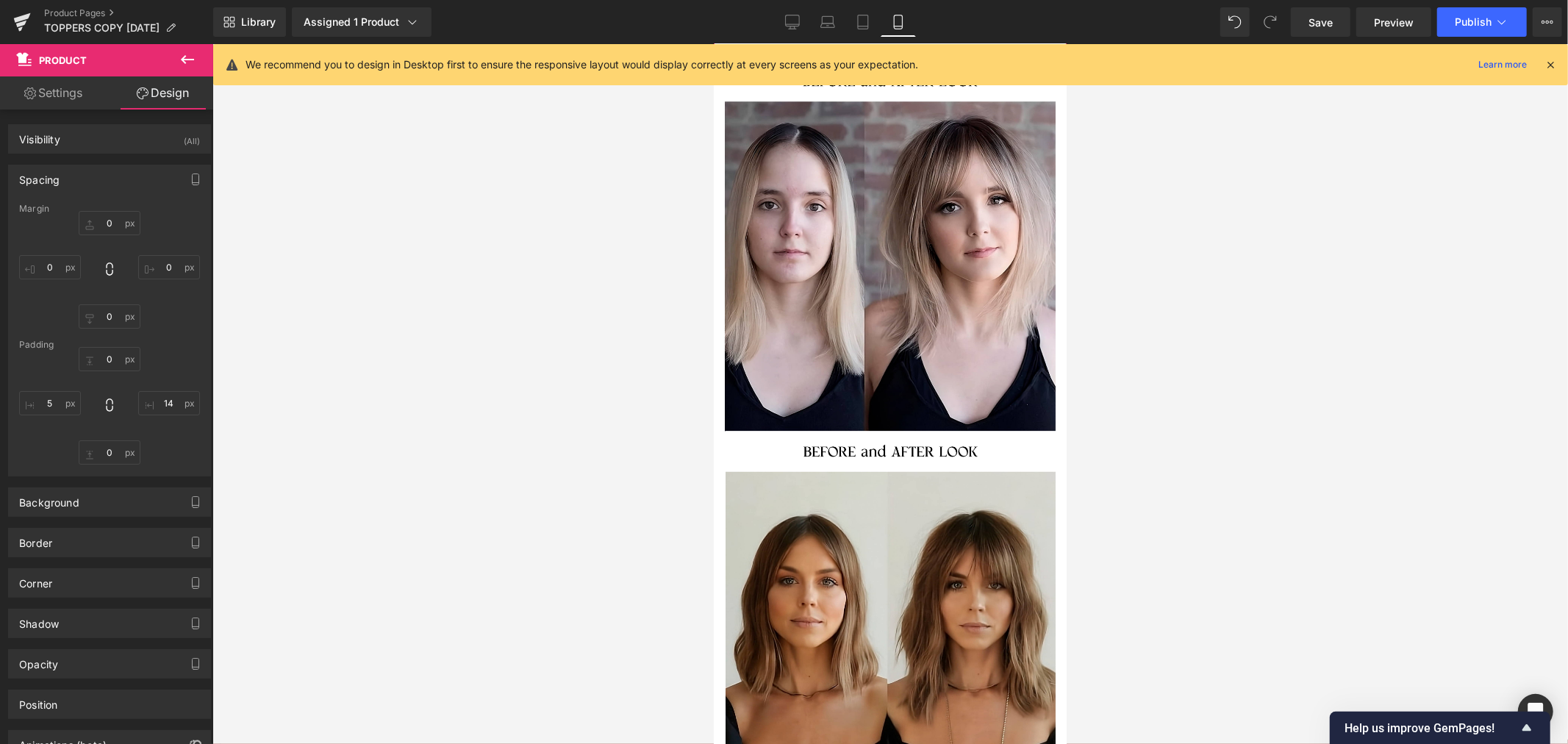
drag, startPoint x: 1011, startPoint y: 295, endPoint x: 1008, endPoint y: 191, distance: 104.0
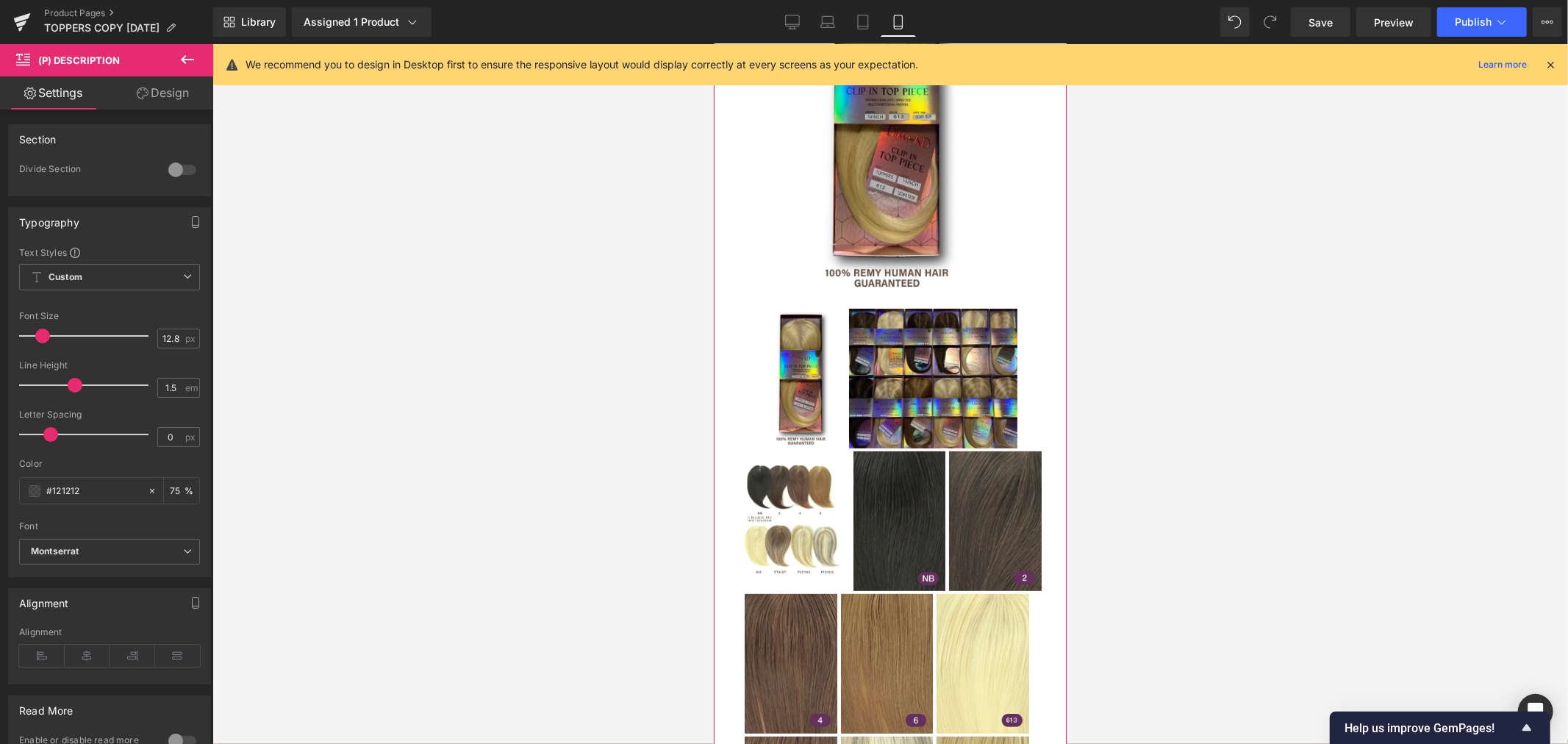
scroll to position [0, 0]
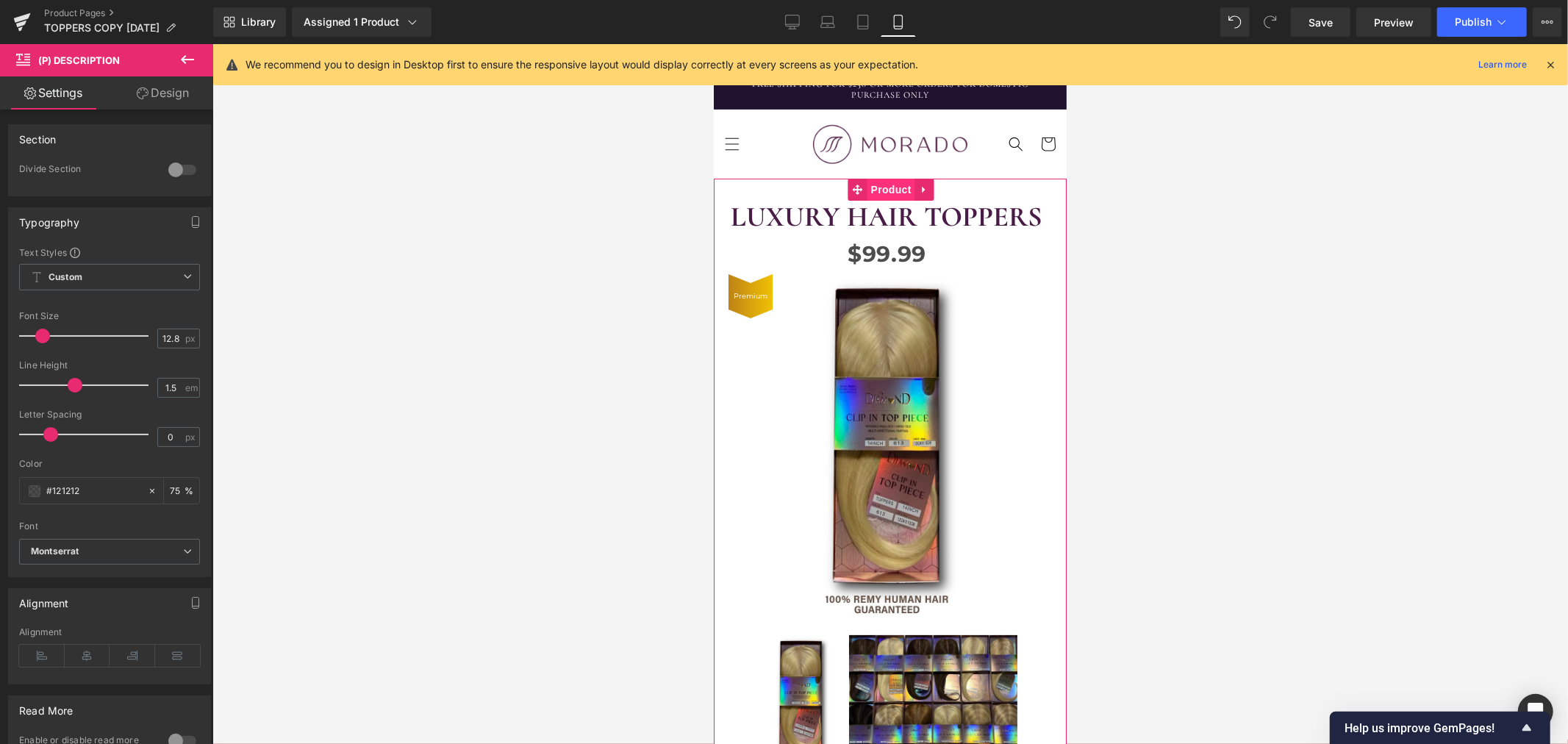
click at [884, 188] on span "Product" at bounding box center [890, 189] width 47 height 22
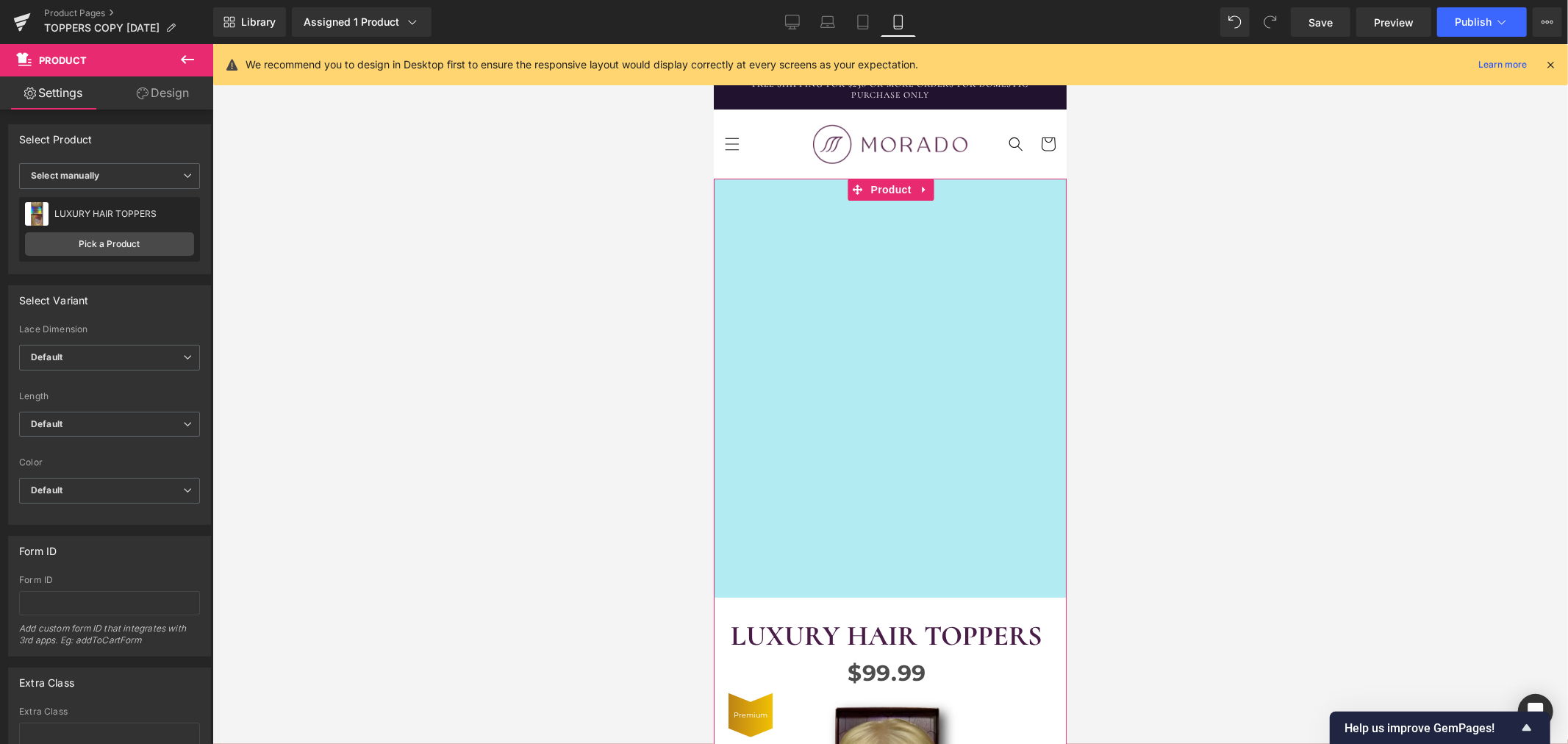
drag, startPoint x: 944, startPoint y: 178, endPoint x: 899, endPoint y: 597, distance: 421.4
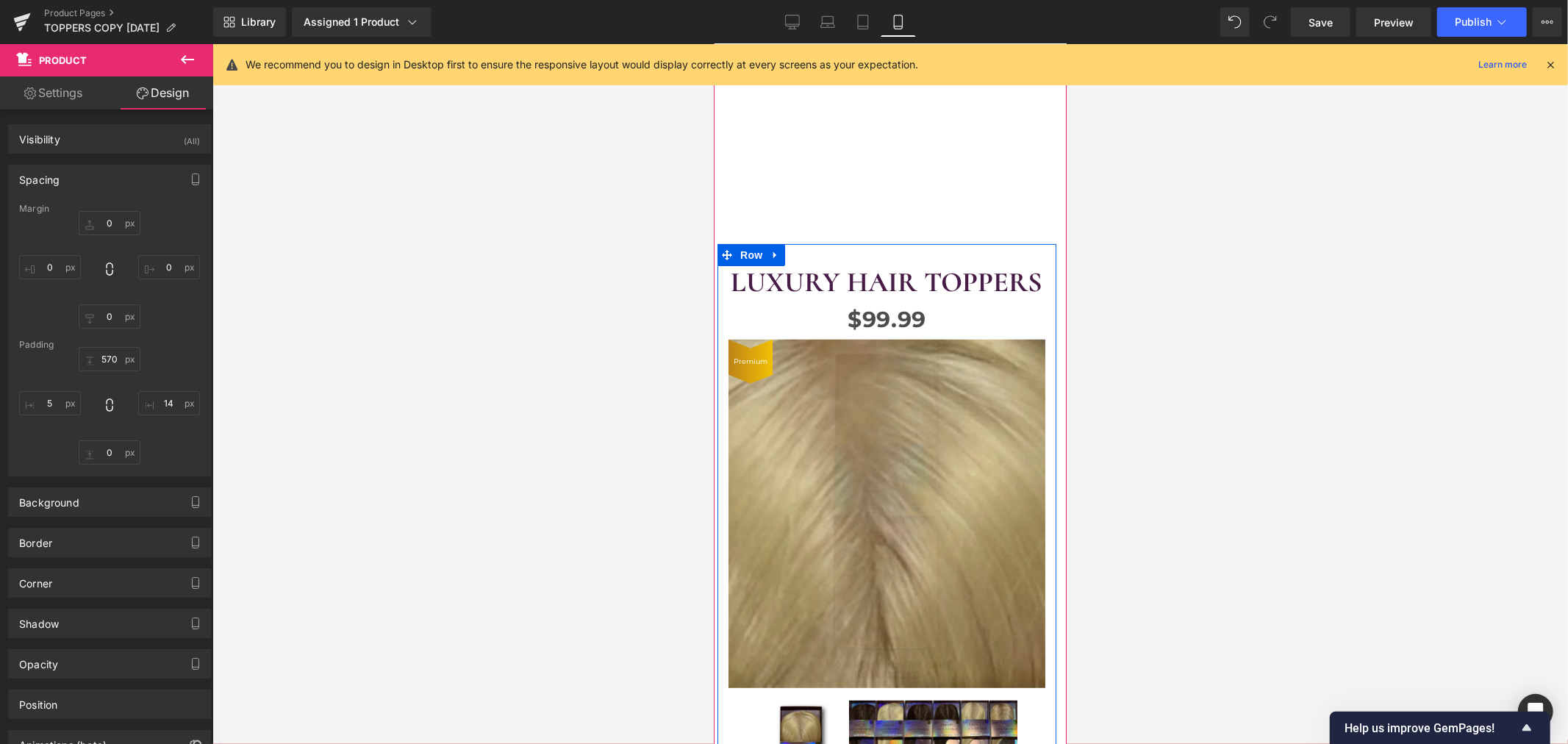
scroll to position [163, 0]
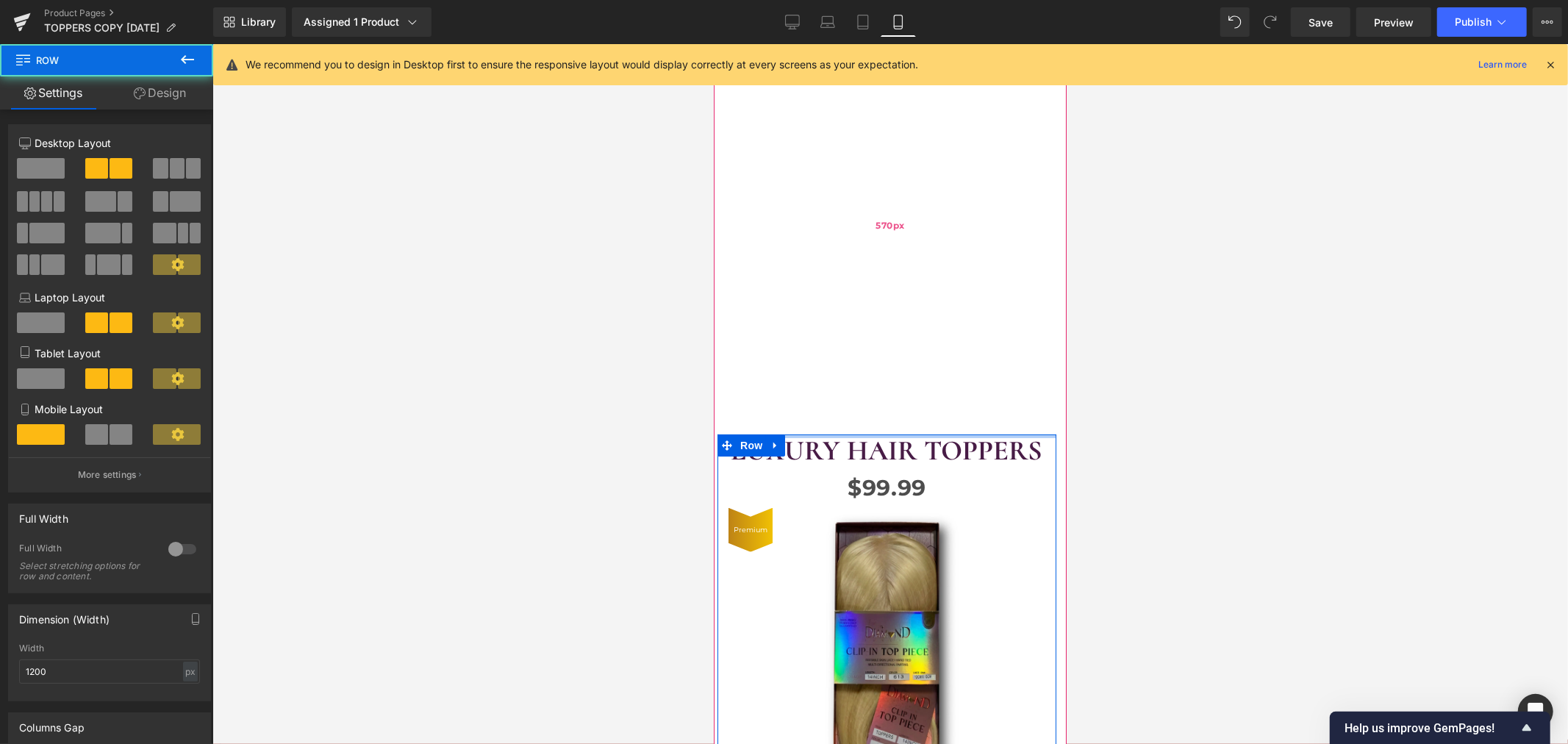
drag, startPoint x: 908, startPoint y: 434, endPoint x: 900, endPoint y: 316, distance: 118.3
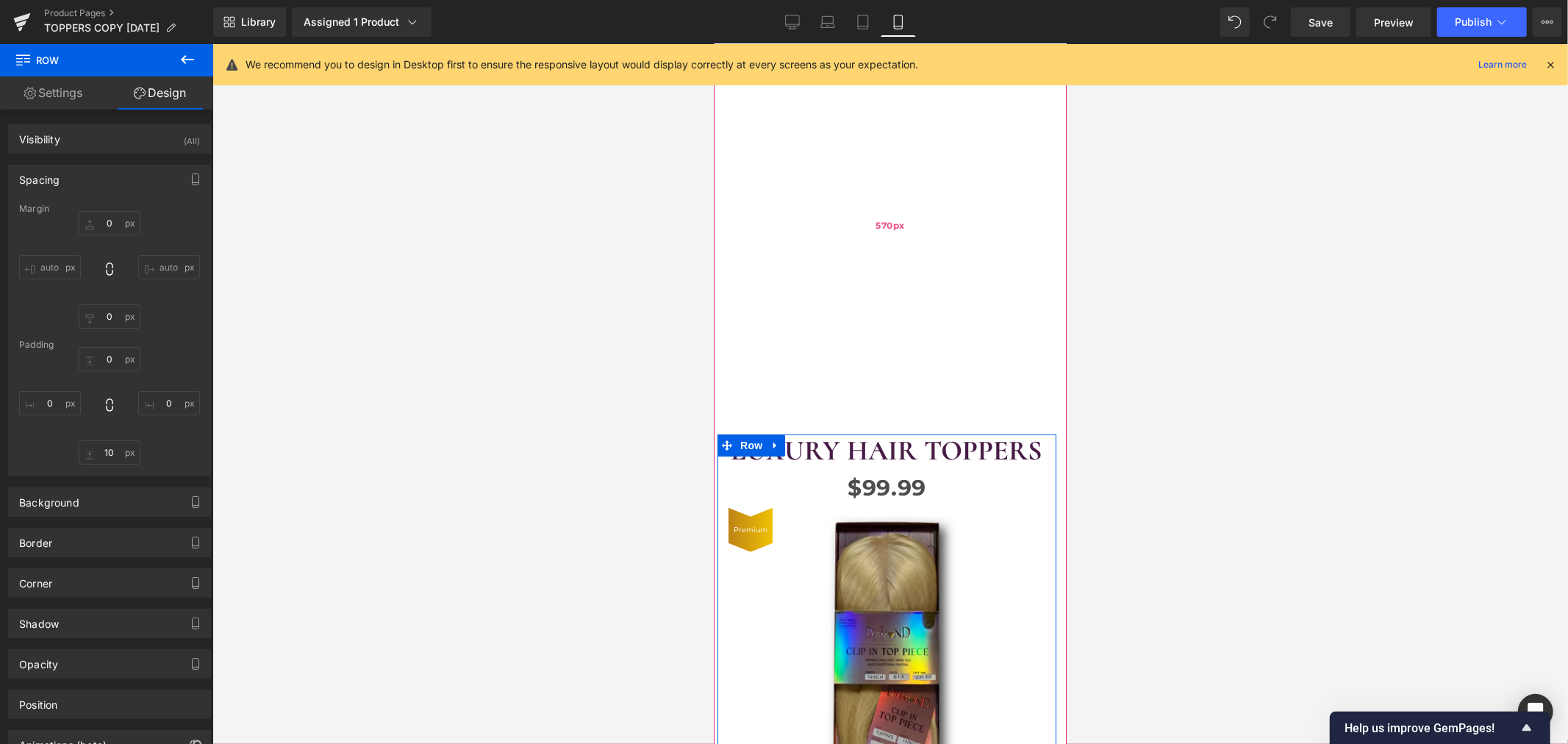
scroll to position [0, 0]
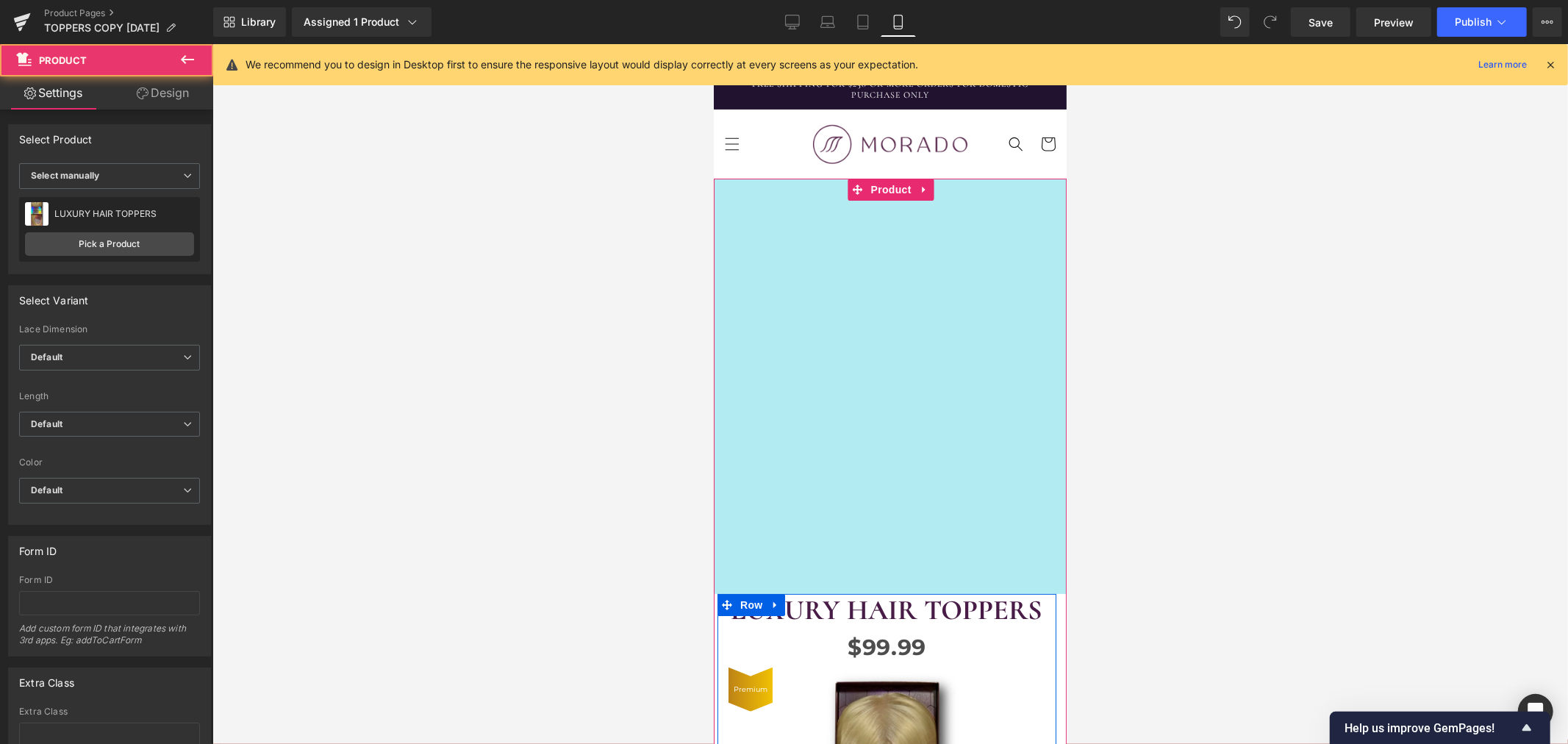
drag, startPoint x: 959, startPoint y: 192, endPoint x: 959, endPoint y: 155, distance: 37.0
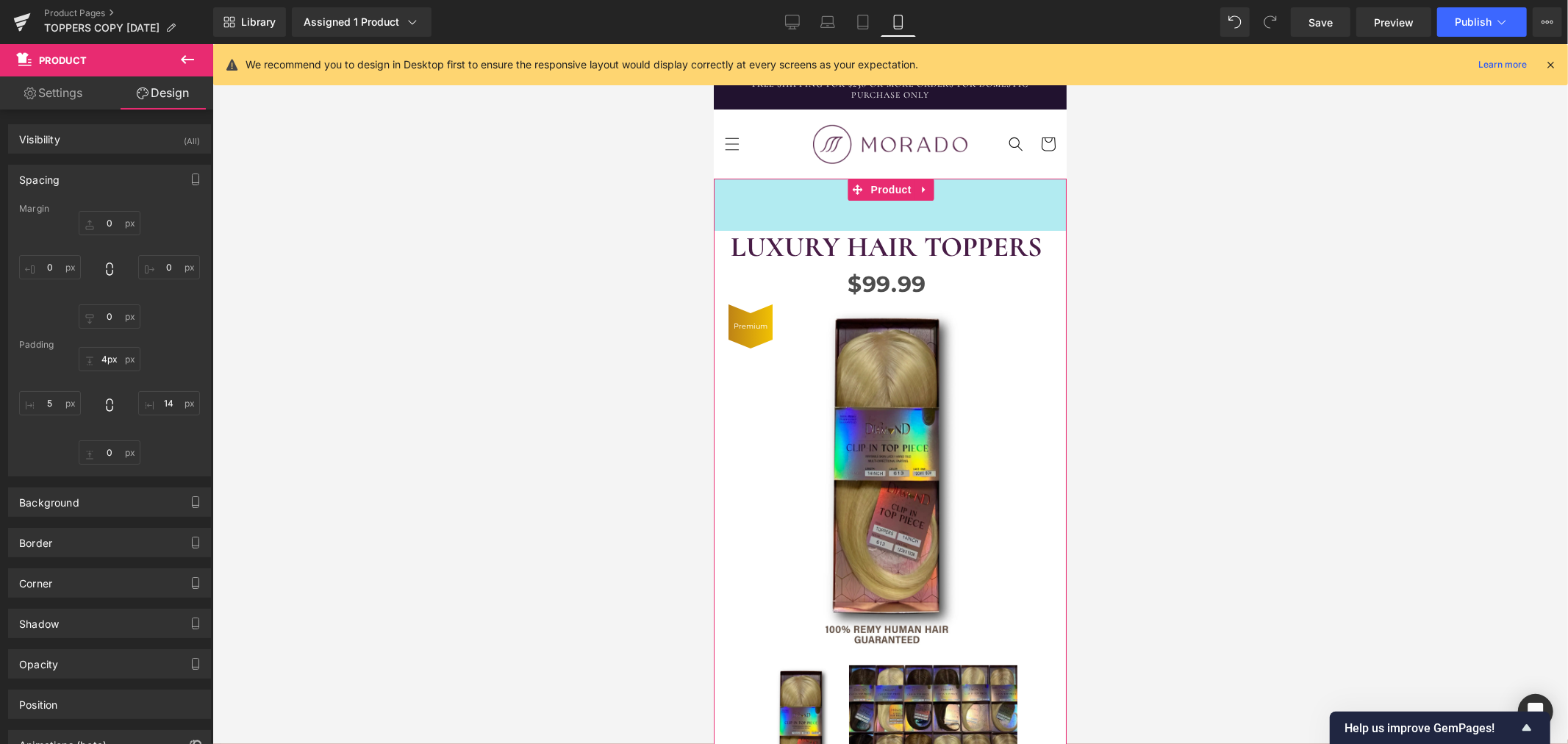
type input "0px"
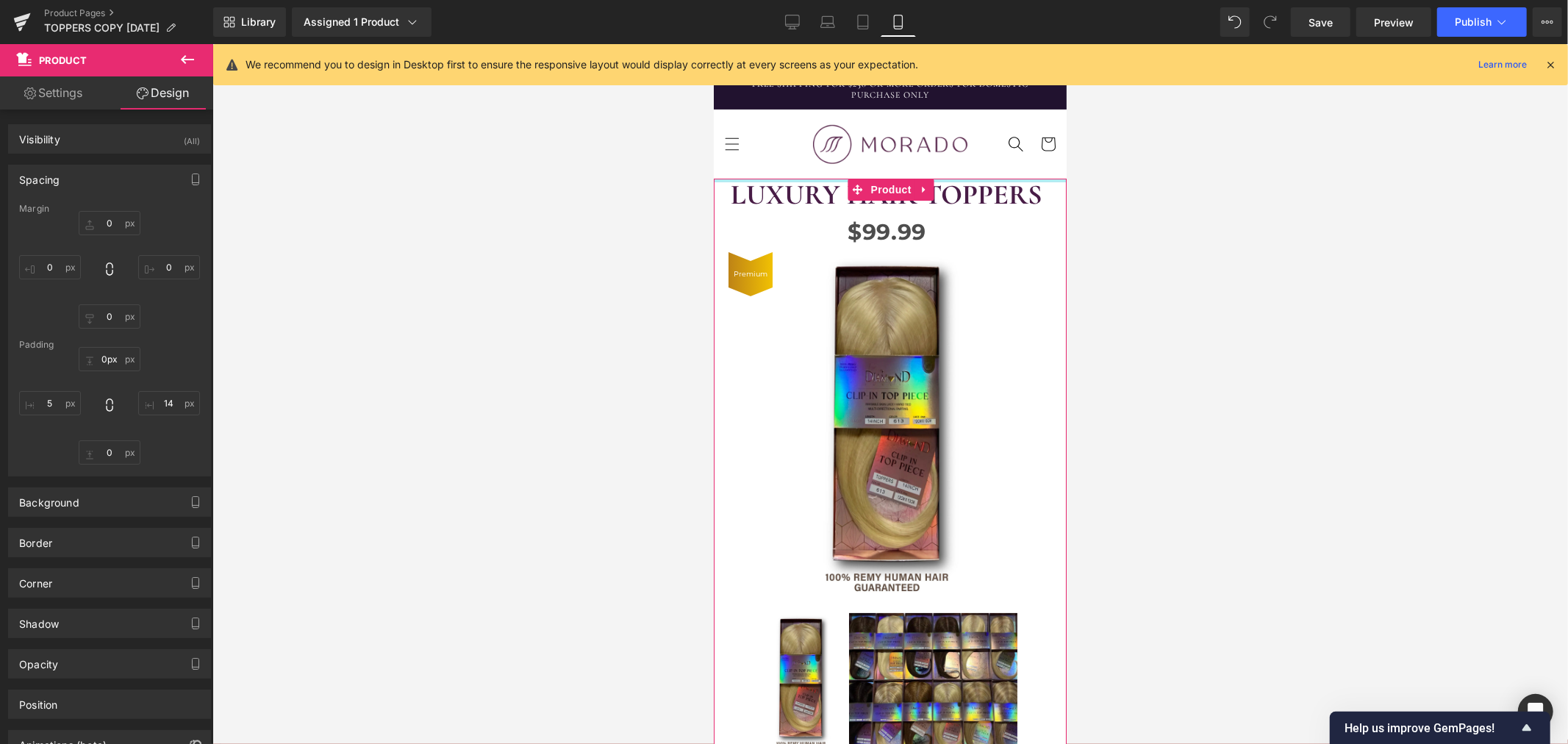
drag, startPoint x: 1028, startPoint y: 566, endPoint x: 1003, endPoint y: 126, distance: 440.7
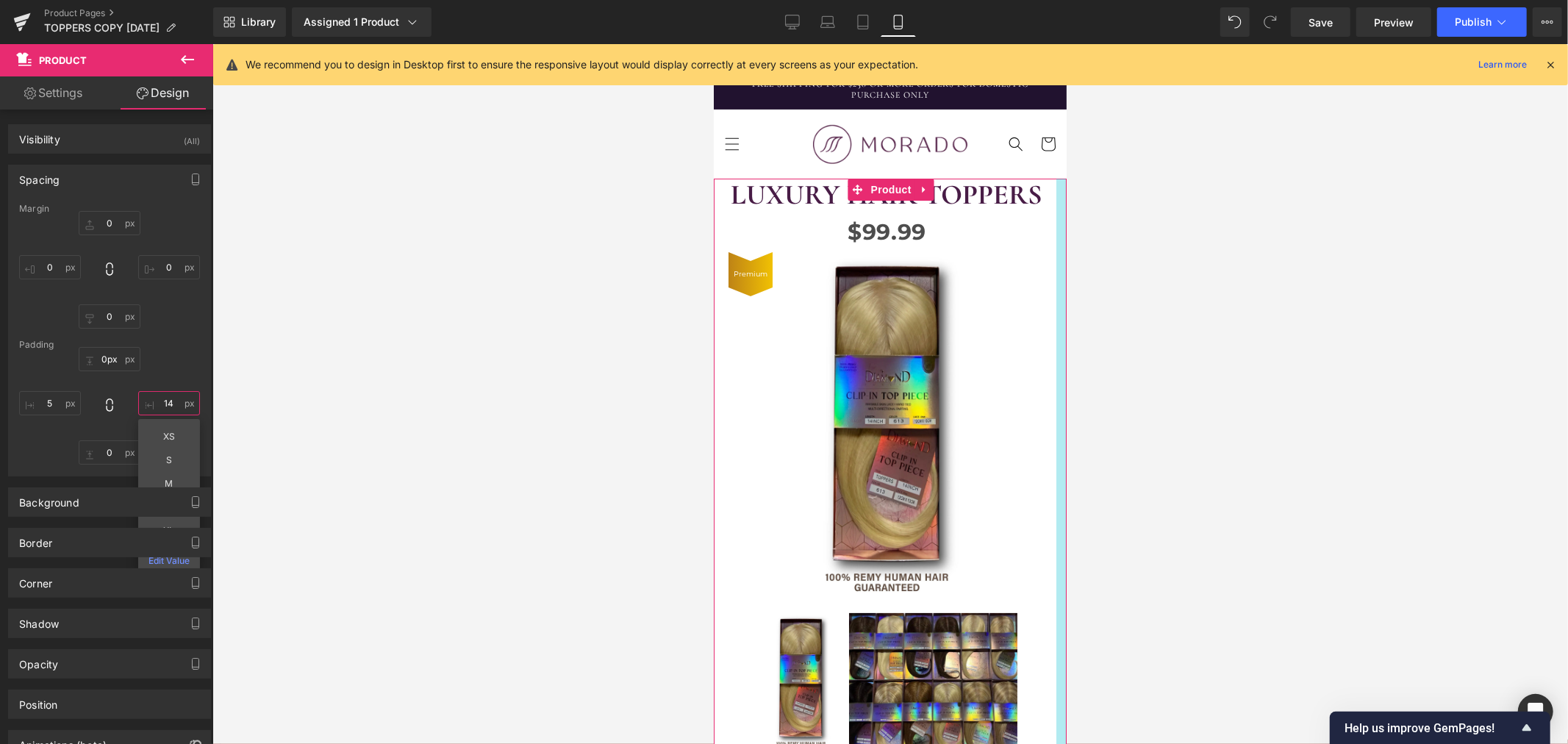
click at [171, 405] on input "14" at bounding box center [169, 402] width 62 height 24
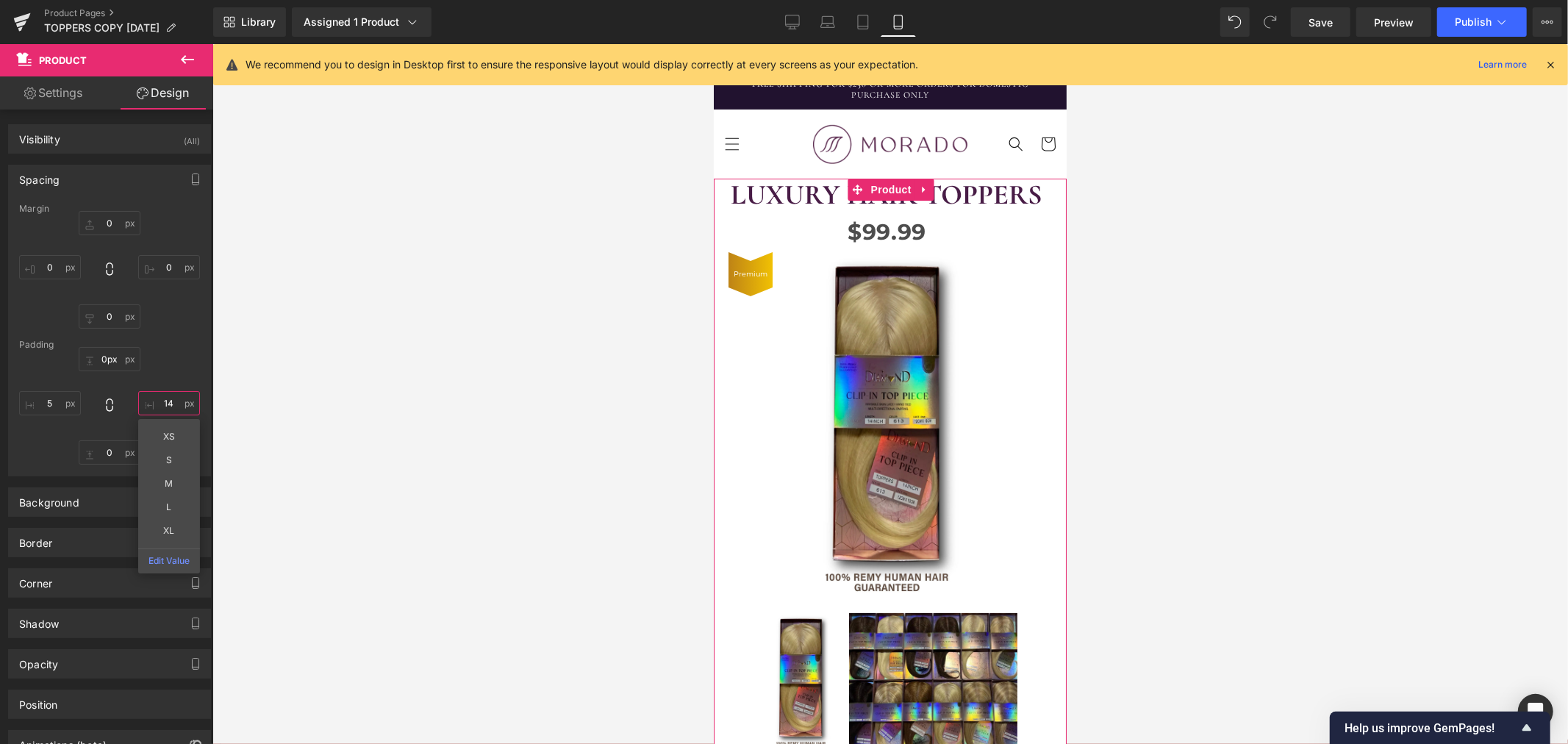
type input "5"
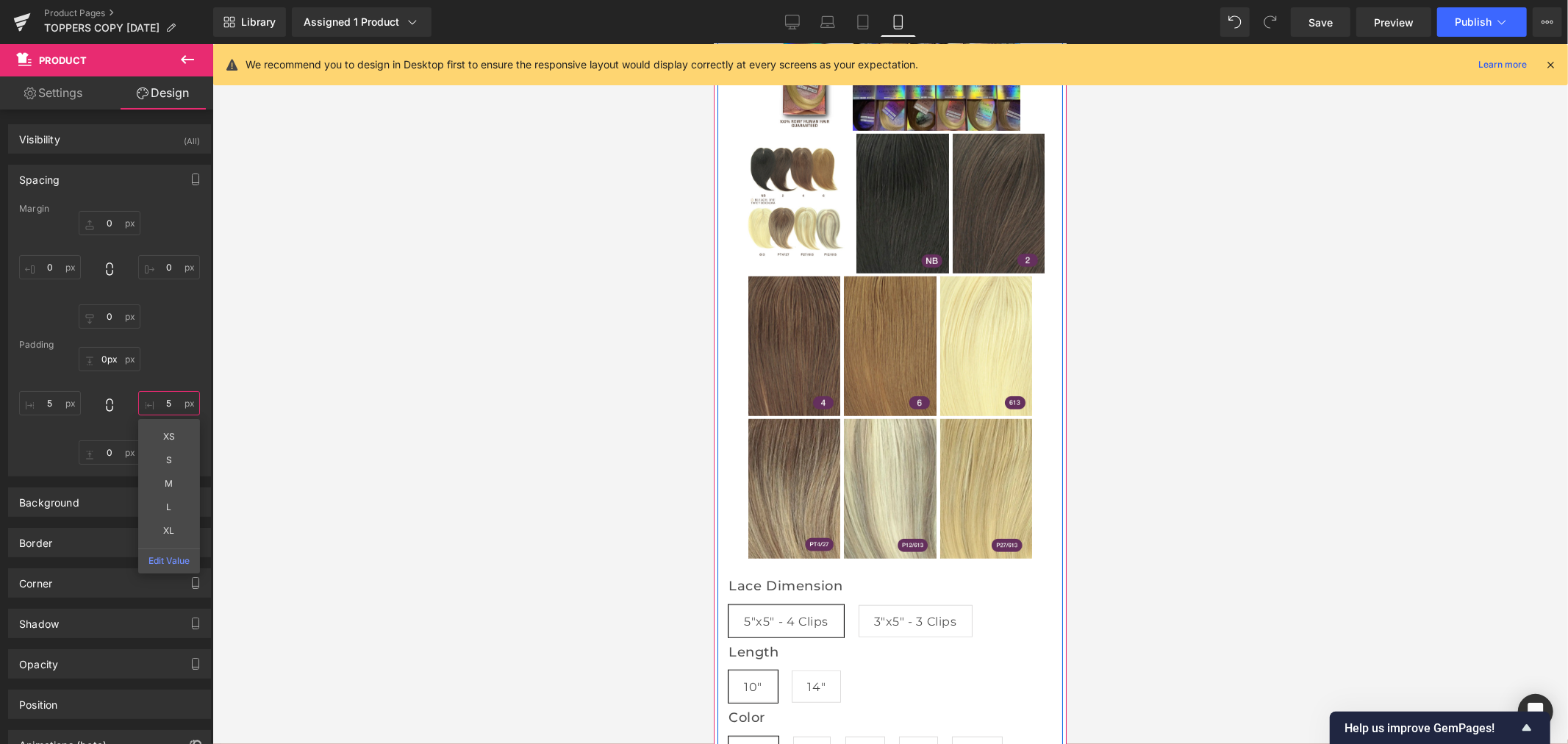
scroll to position [490, 0]
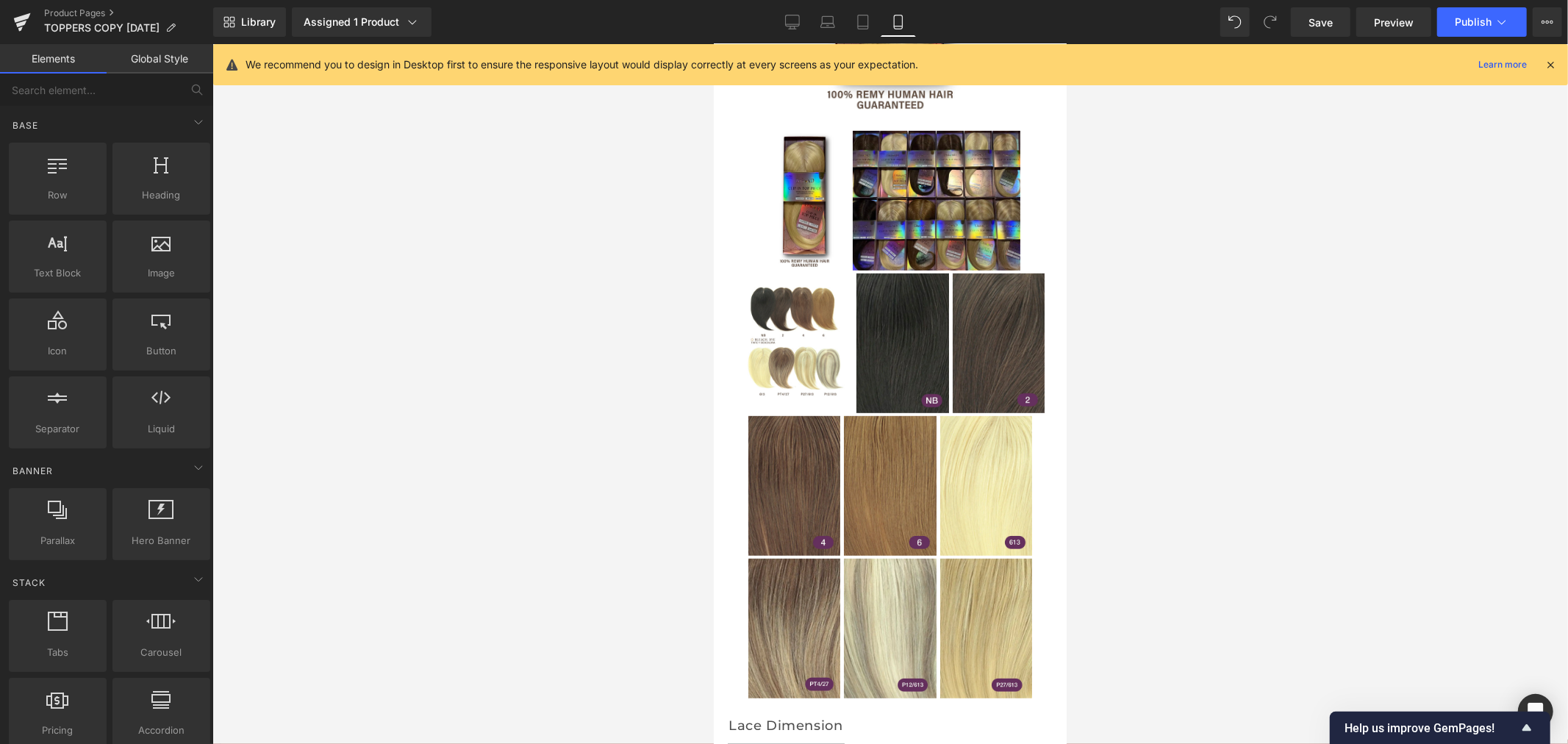
click at [535, 471] on div at bounding box center [890, 394] width 1355 height 700
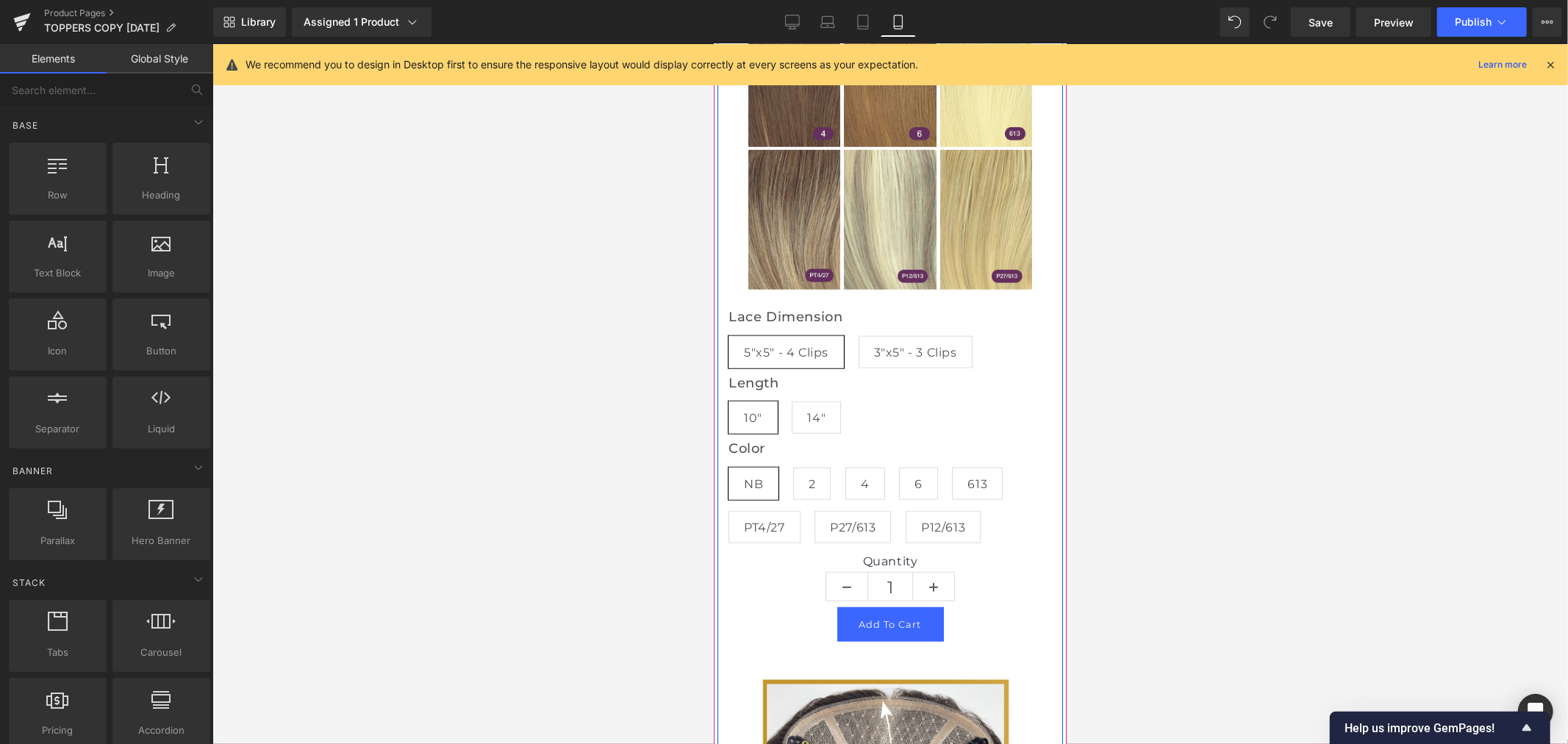
scroll to position [571, 0]
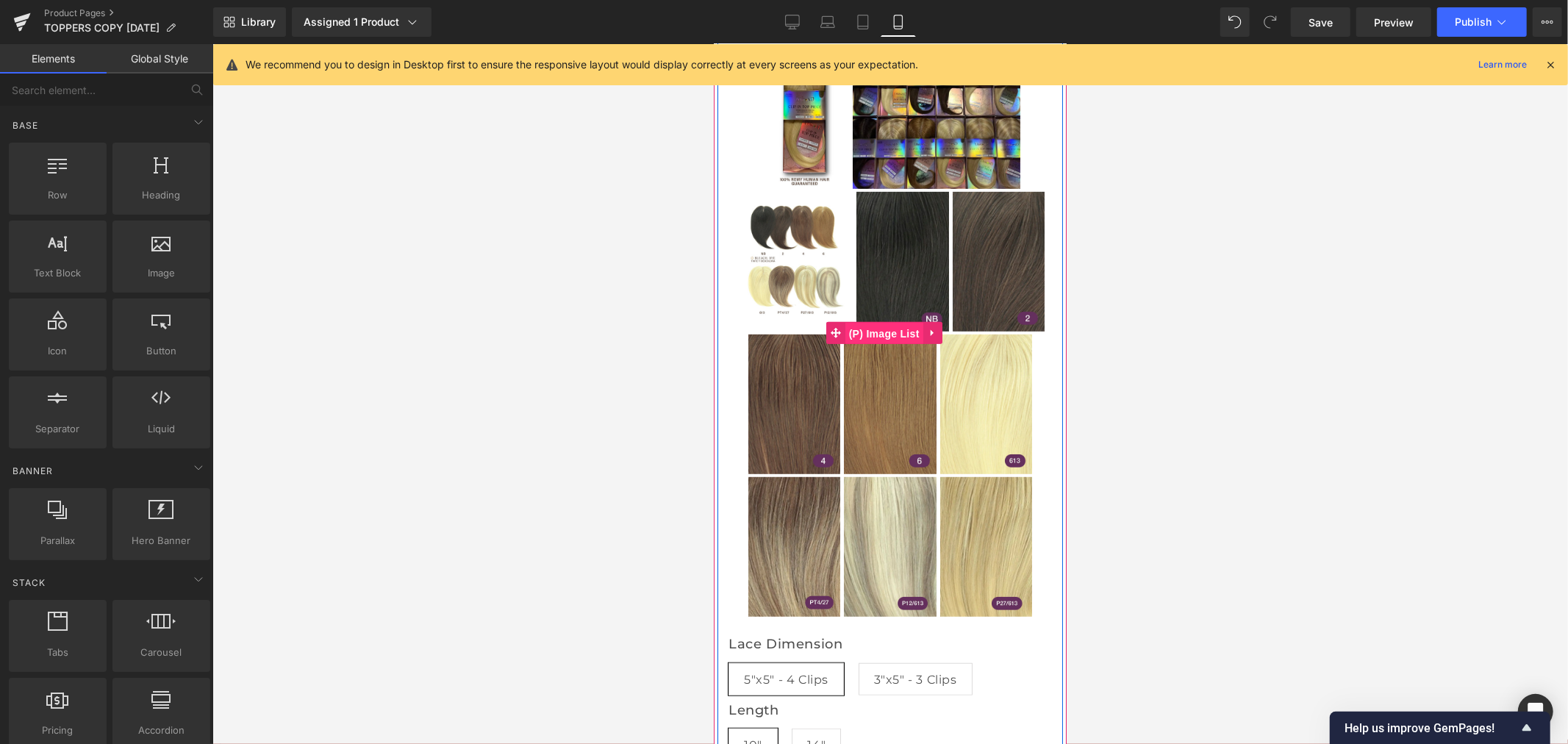
click at [889, 344] on span "(P) Image List" at bounding box center [884, 333] width 78 height 22
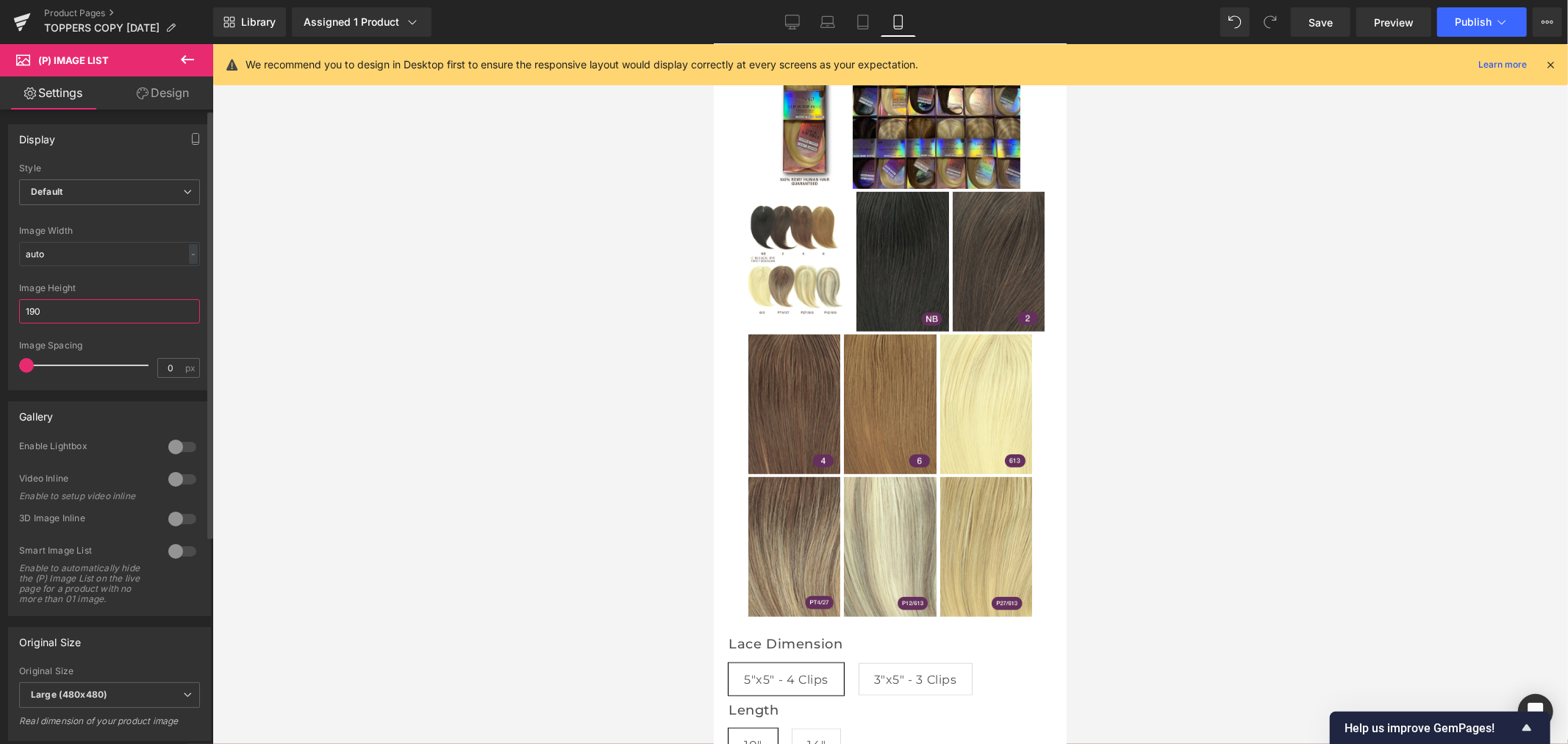
drag, startPoint x: 60, startPoint y: 313, endPoint x: 5, endPoint y: 312, distance: 55.0
click at [5, 312] on div "Display Default Slider Style Default Default Slider 5 Columns 5 4 Columns 4 3 C…" at bounding box center [110, 251] width 219 height 277
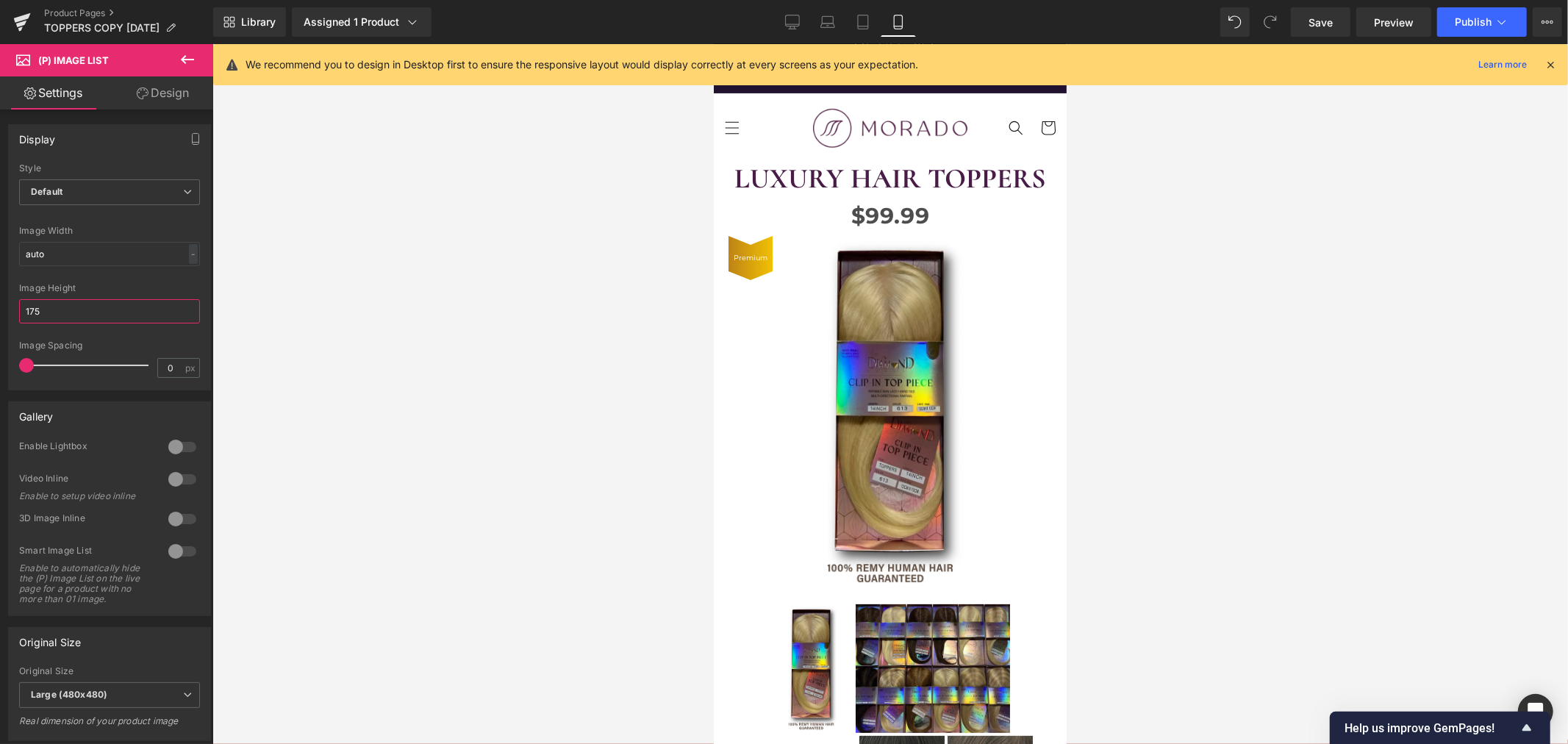
scroll to position [0, 0]
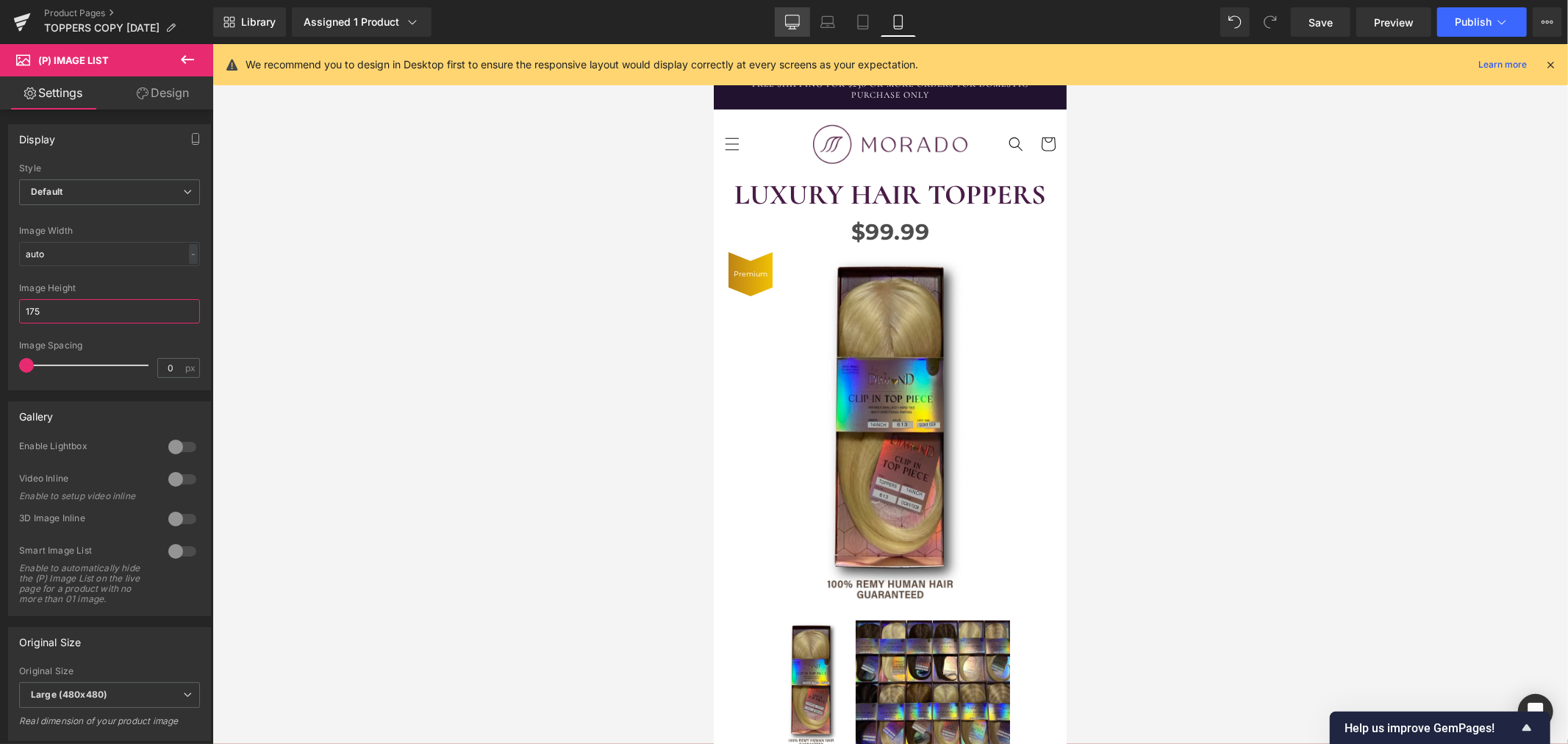
type input "175"
click at [796, 27] on icon at bounding box center [792, 22] width 15 height 15
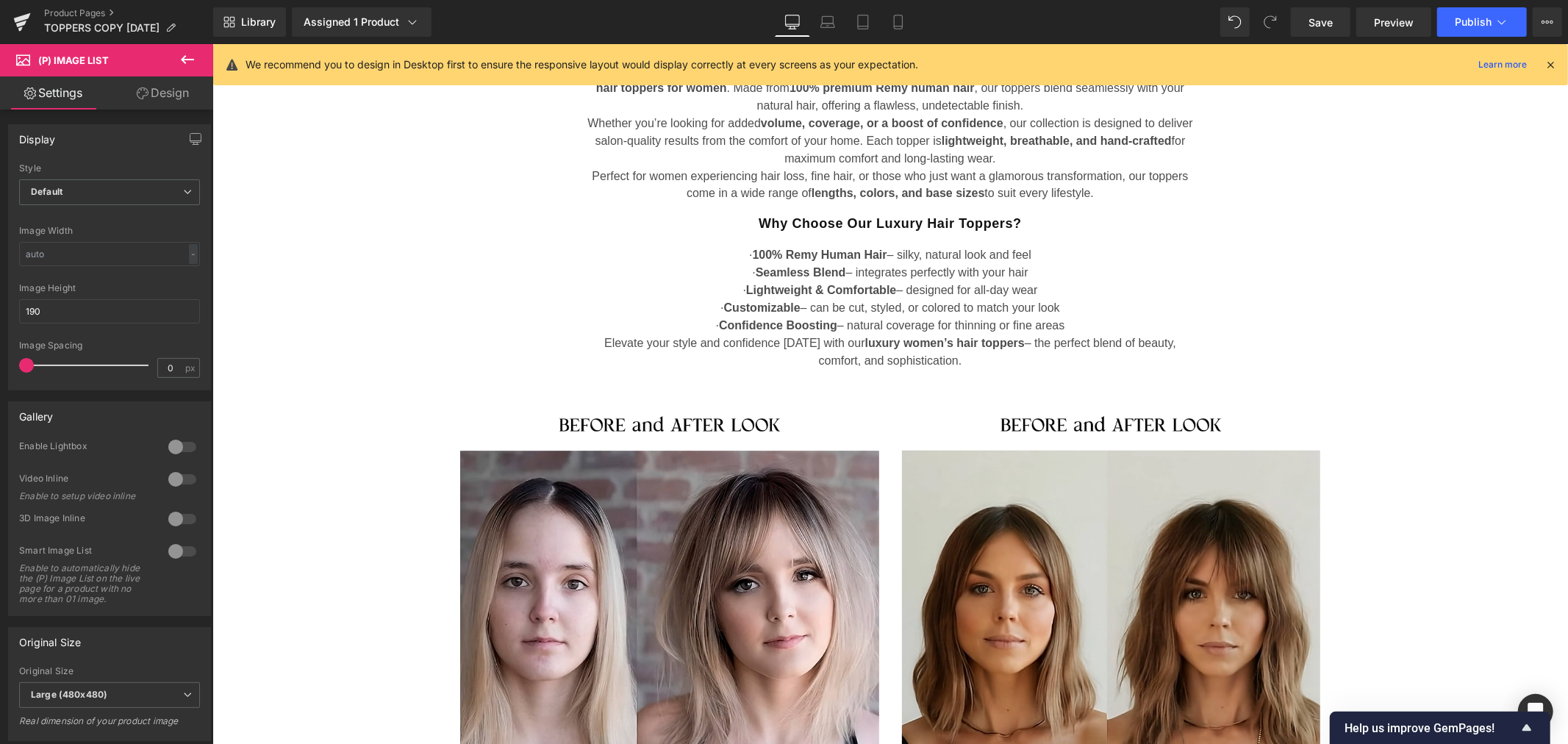
scroll to position [1878, 0]
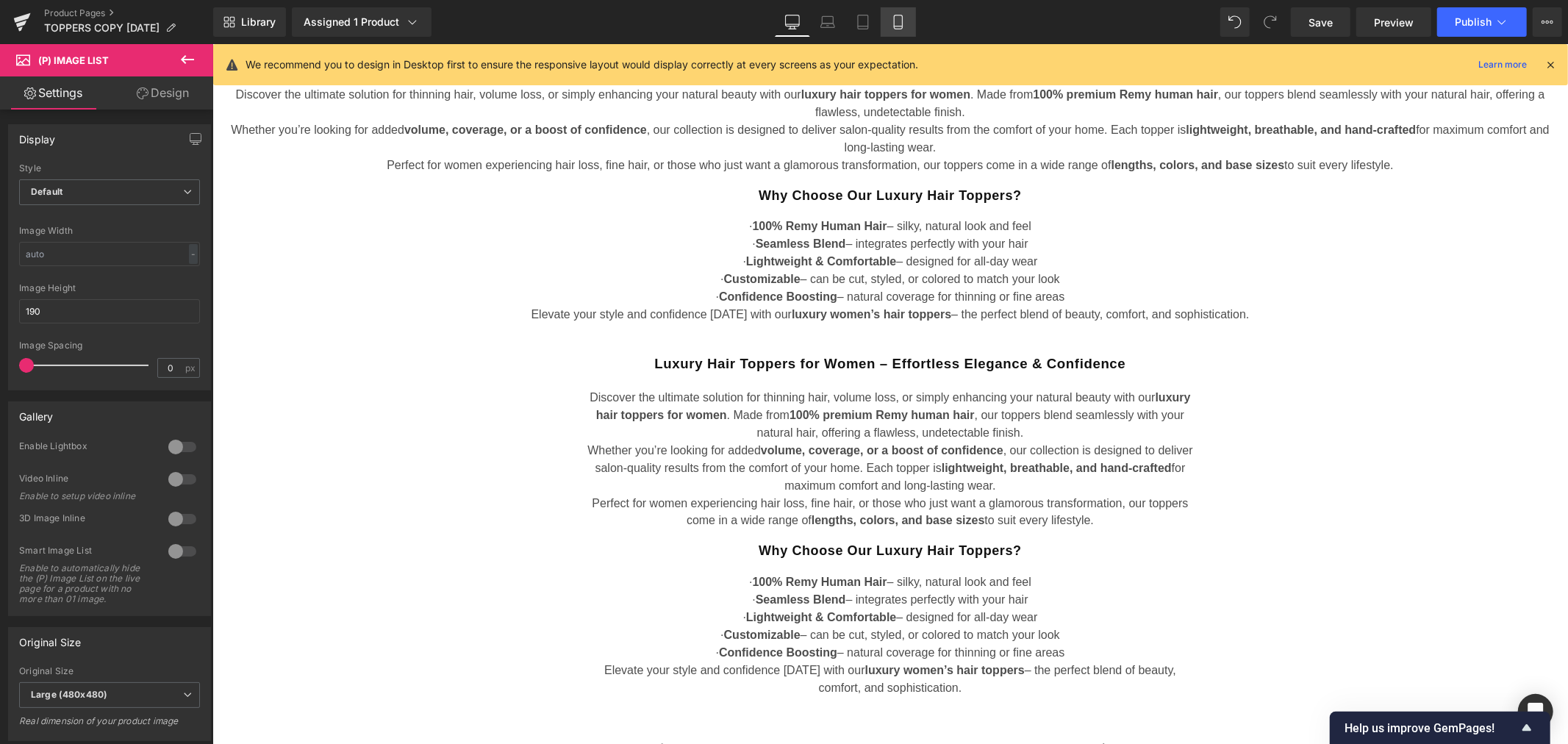
click at [903, 26] on icon at bounding box center [898, 22] width 15 height 15
type input "175"
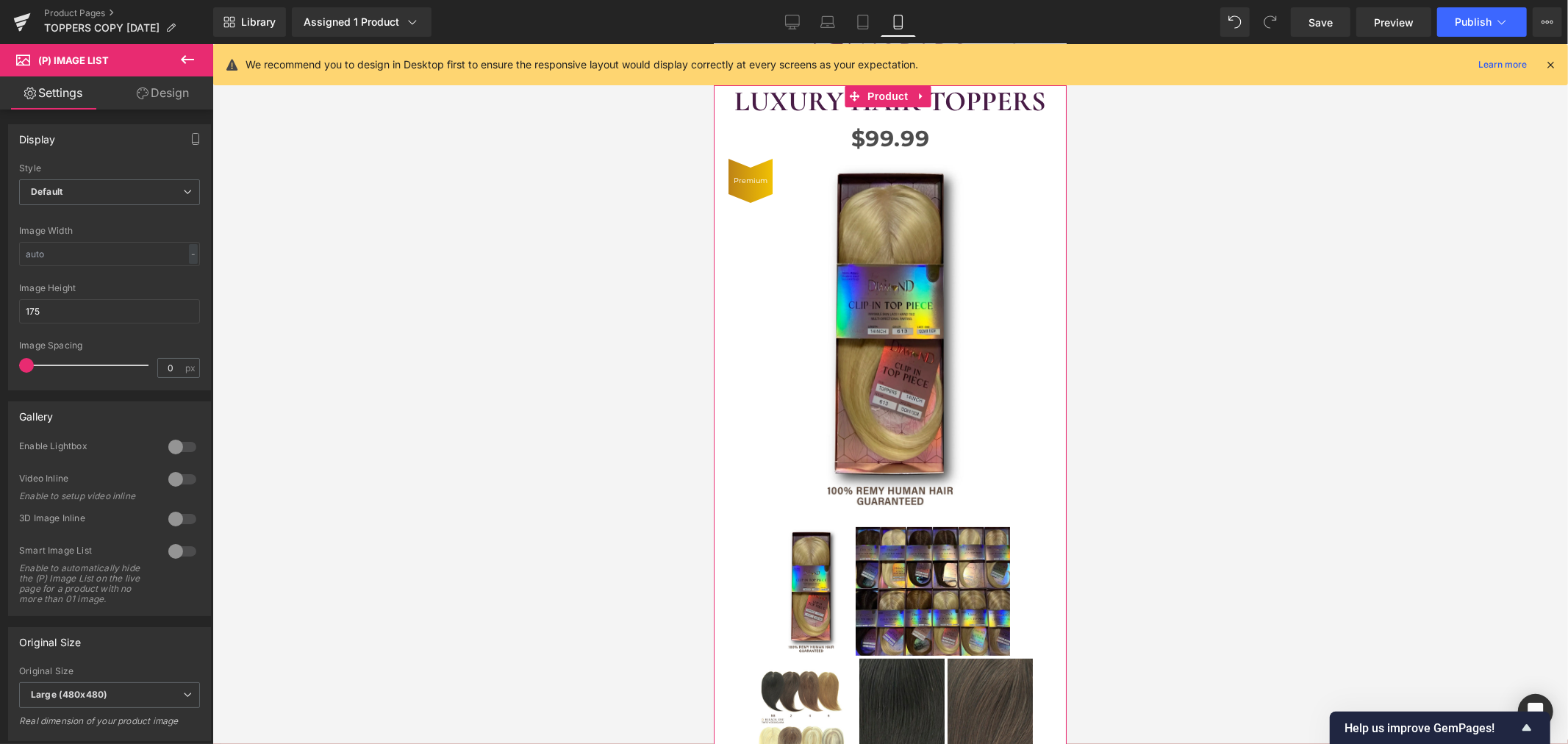
scroll to position [0, 0]
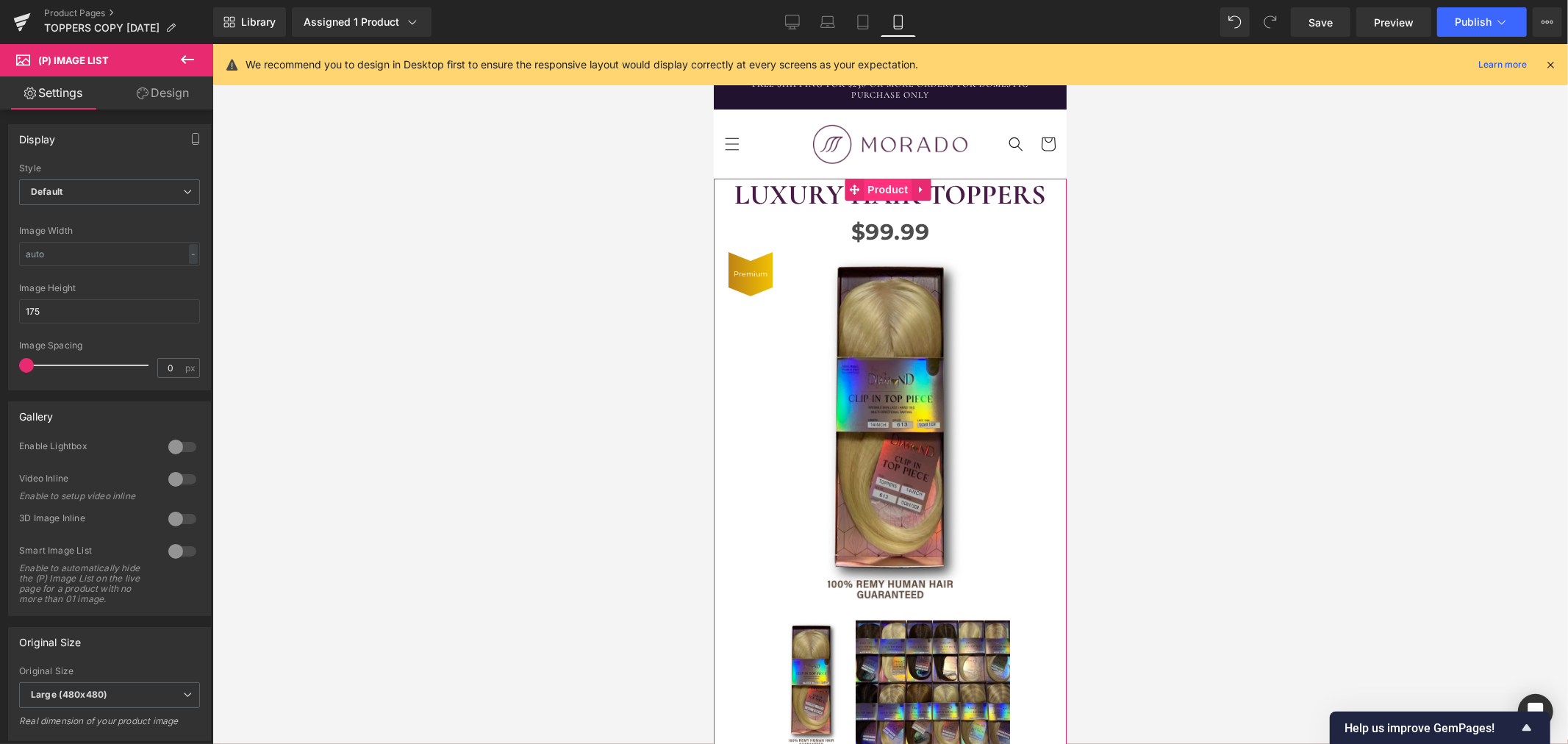
click at [881, 186] on span "Product" at bounding box center [886, 189] width 47 height 22
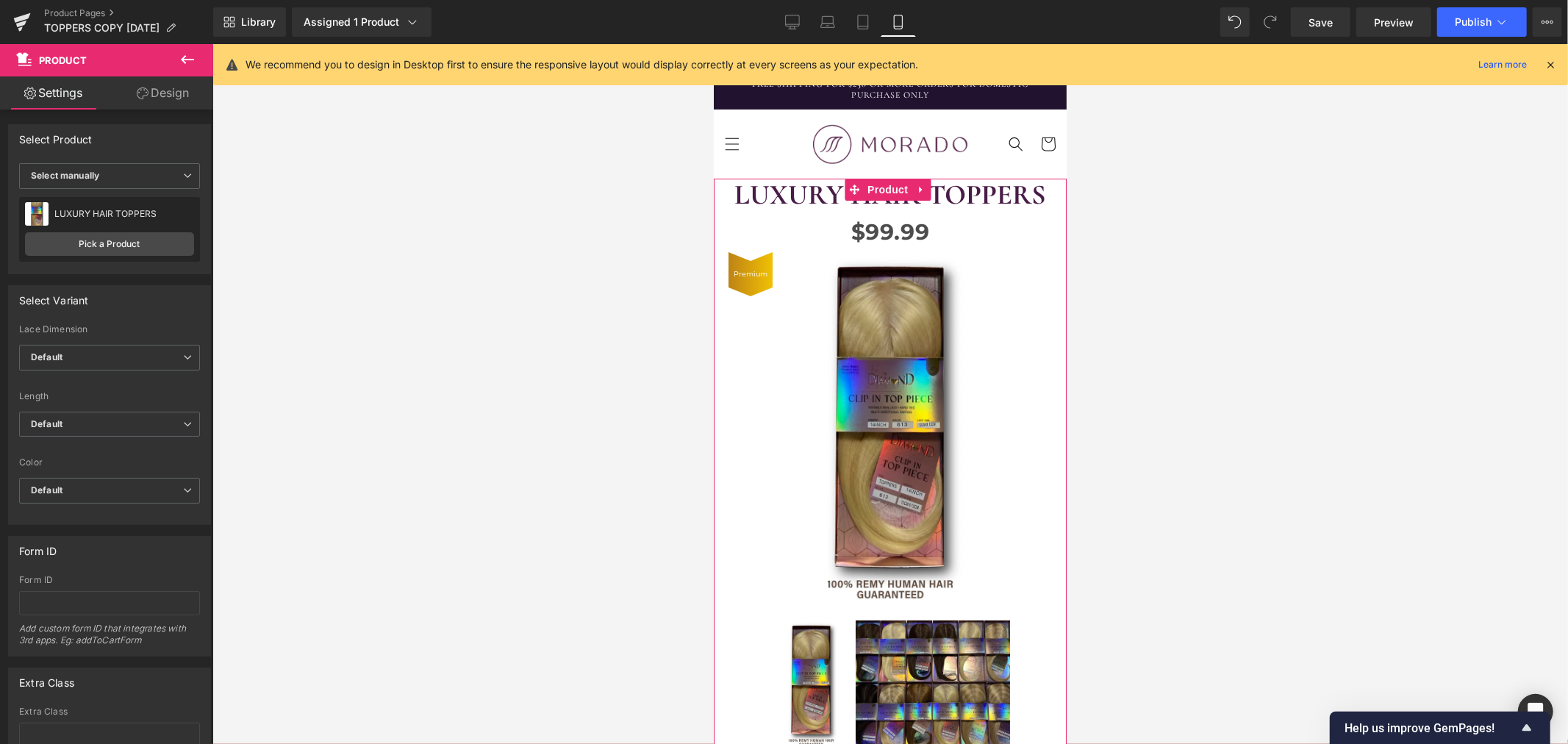
click at [165, 91] on link "Design" at bounding box center [163, 93] width 106 height 33
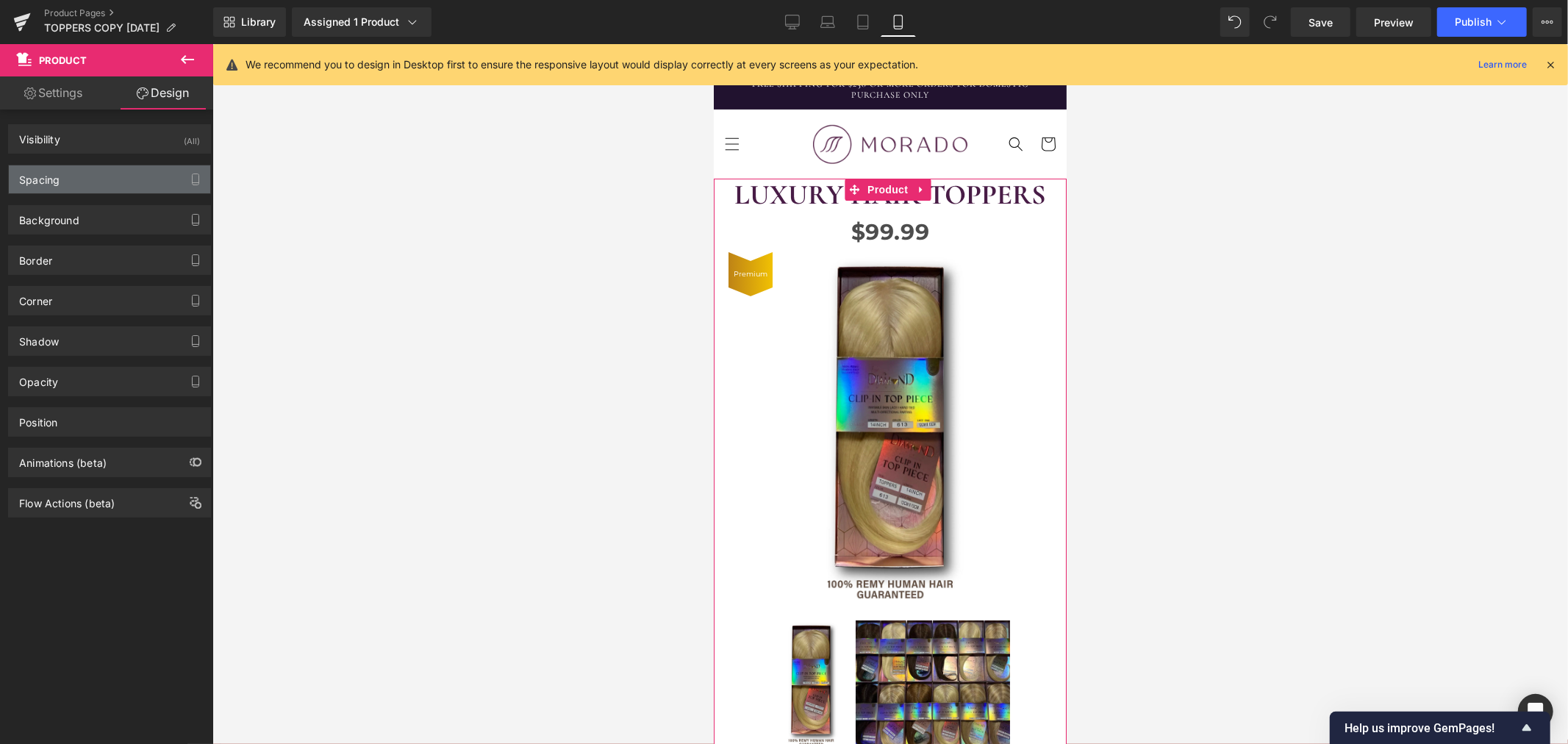
type input "0"
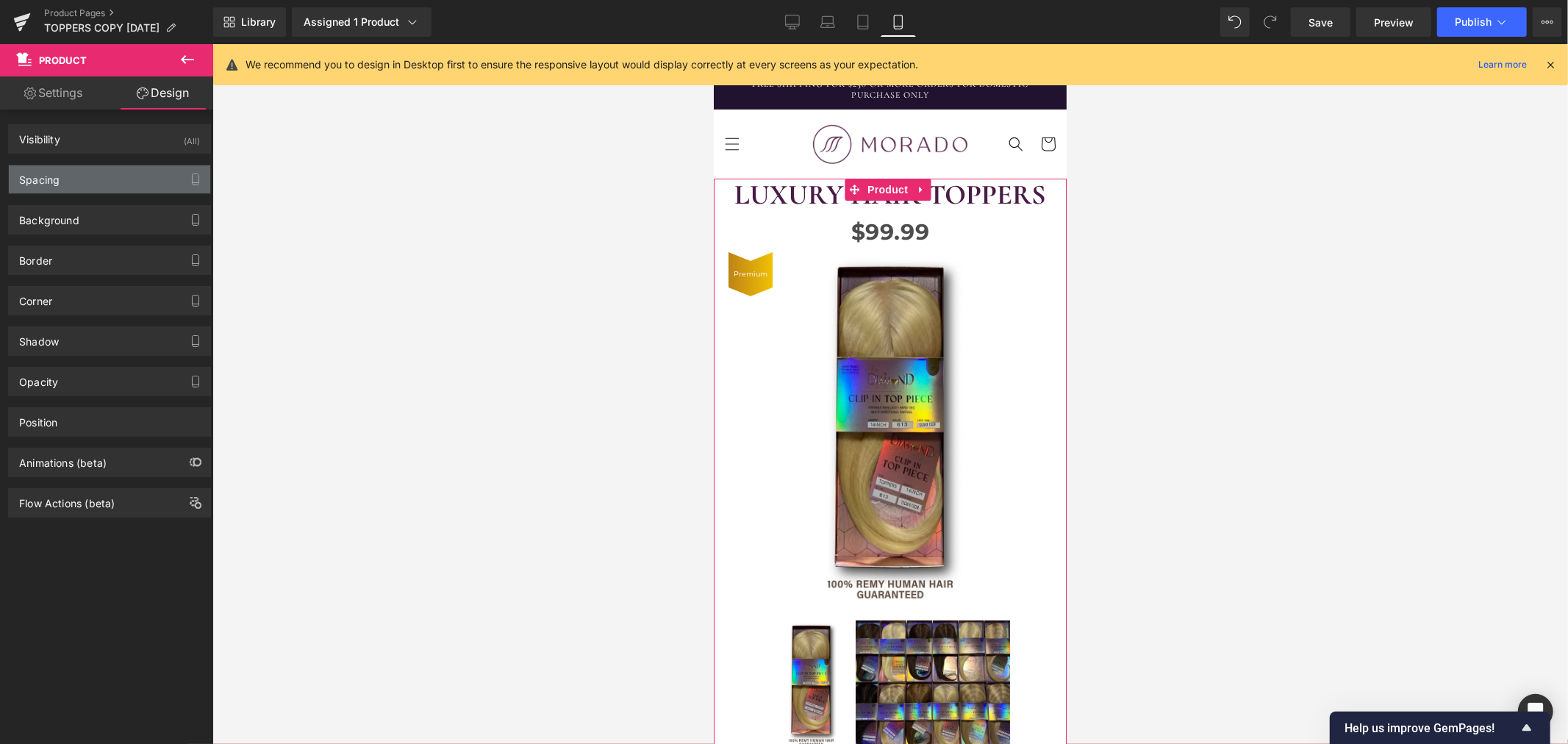
type input "5"
type input "0"
type input "5"
click at [98, 175] on div "Spacing" at bounding box center [110, 180] width 201 height 28
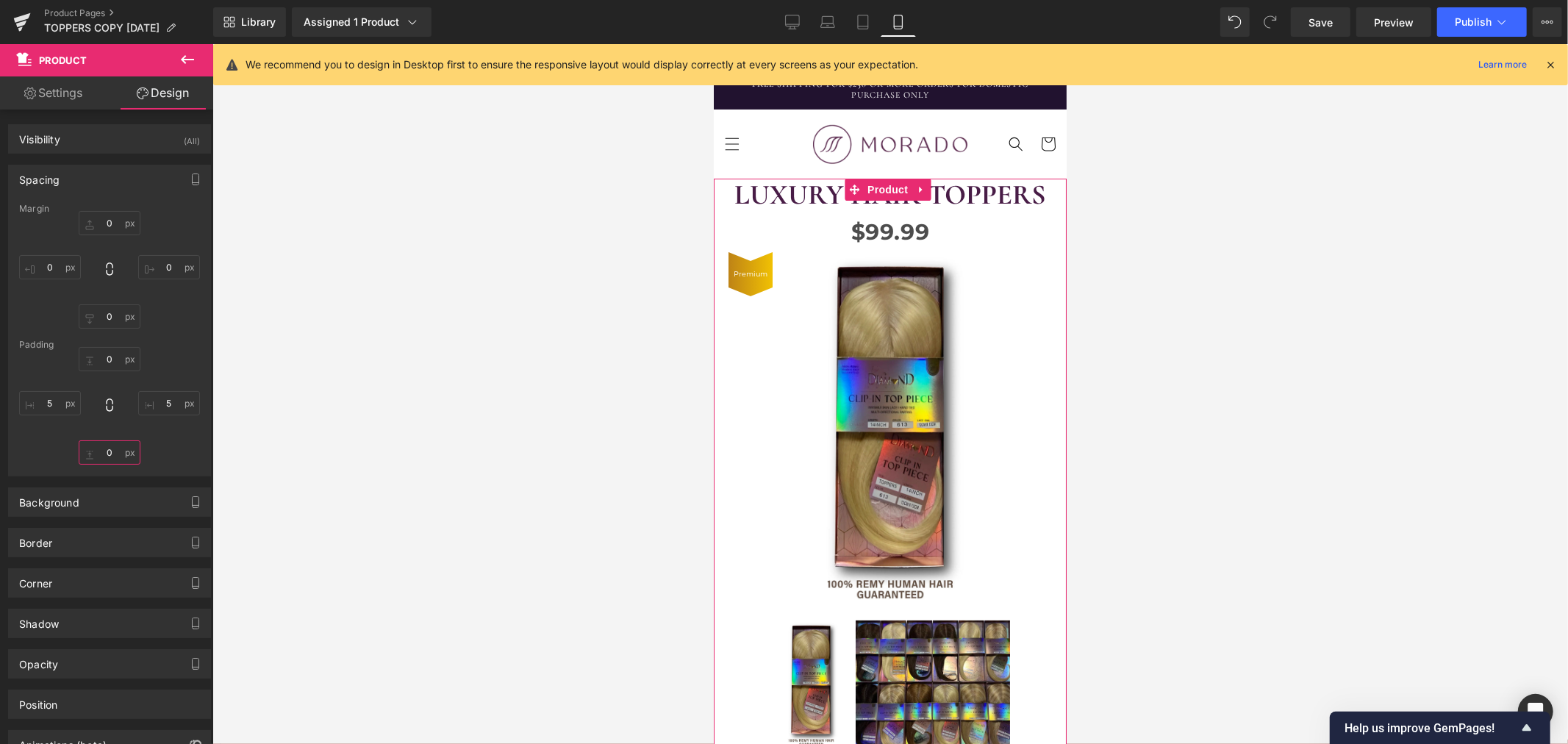
click at [106, 451] on input "0" at bounding box center [110, 451] width 62 height 24
type input "-500"
click at [322, 475] on div at bounding box center [890, 394] width 1355 height 700
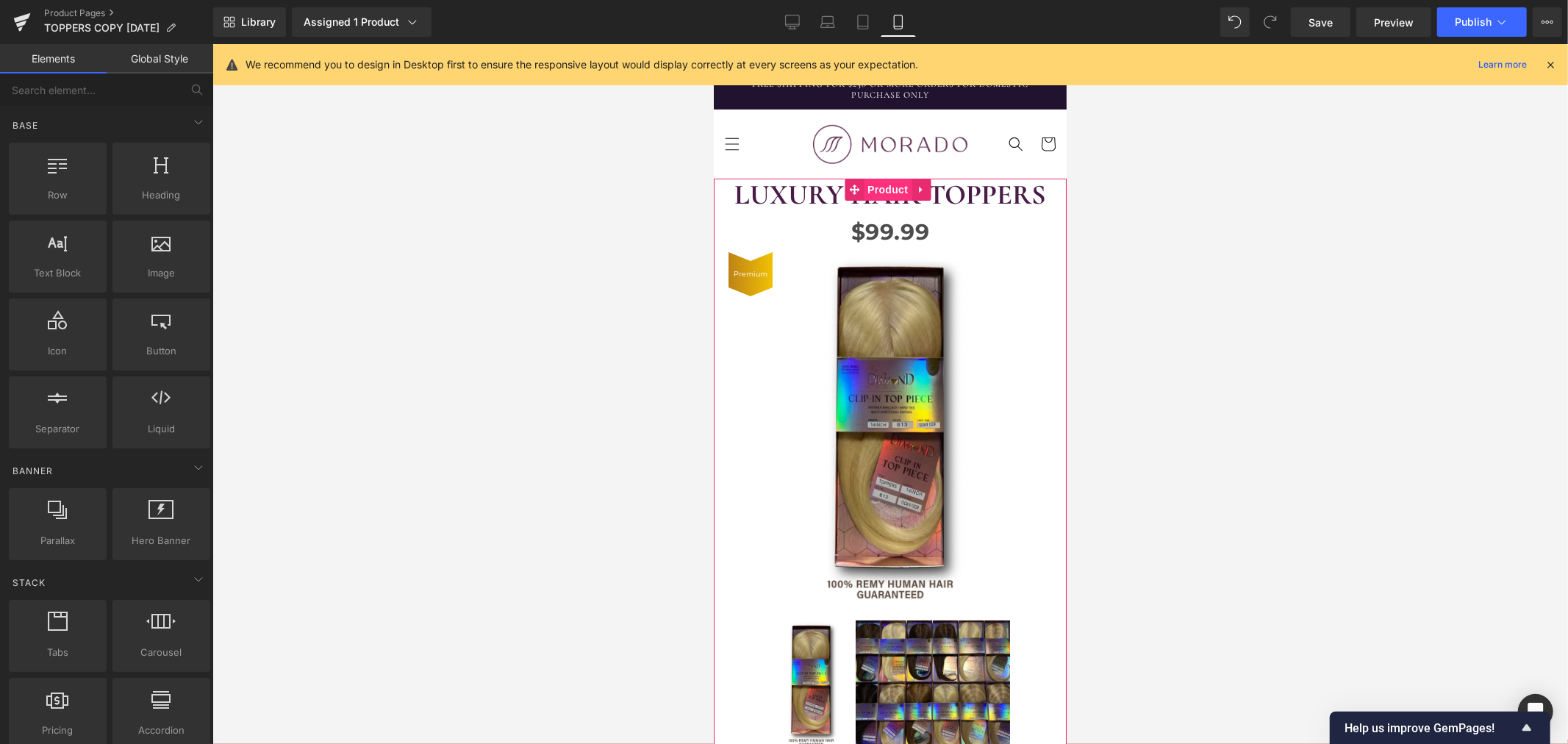
drag, startPoint x: 890, startPoint y: 193, endPoint x: 865, endPoint y: 180, distance: 28.2
click at [890, 193] on span "Product" at bounding box center [886, 189] width 47 height 22
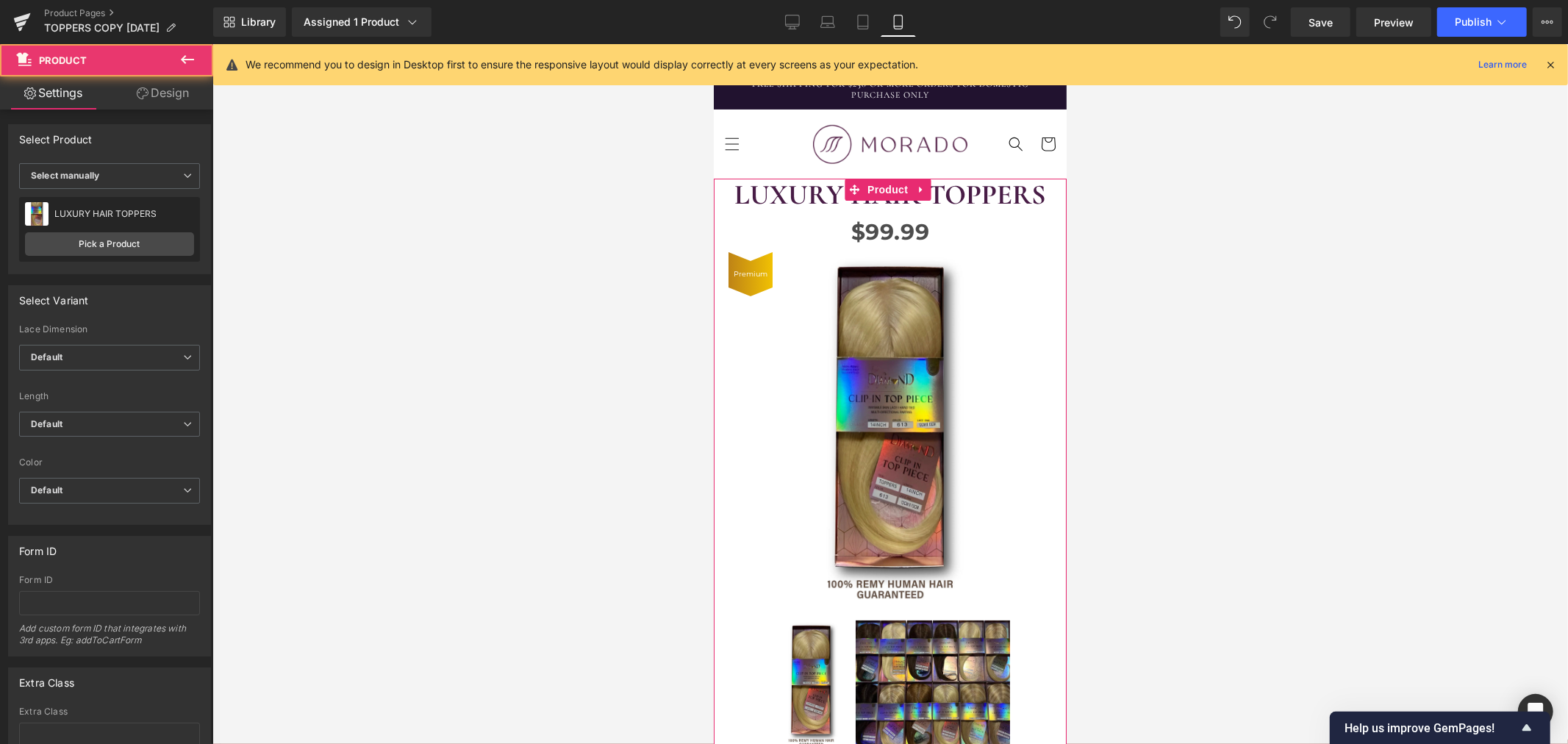
click at [177, 96] on link "Design" at bounding box center [163, 93] width 106 height 33
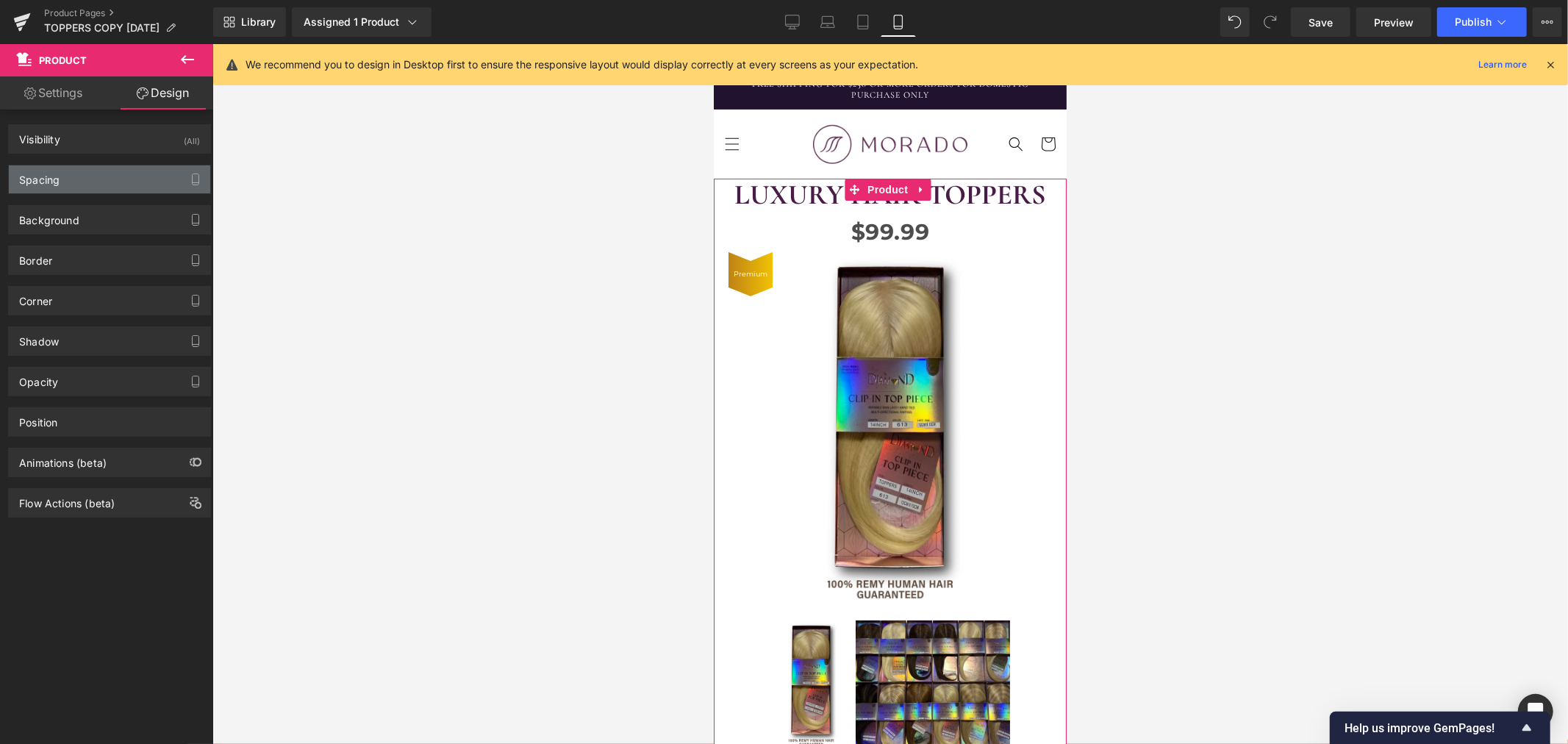
click at [86, 182] on div "Spacing" at bounding box center [110, 180] width 201 height 28
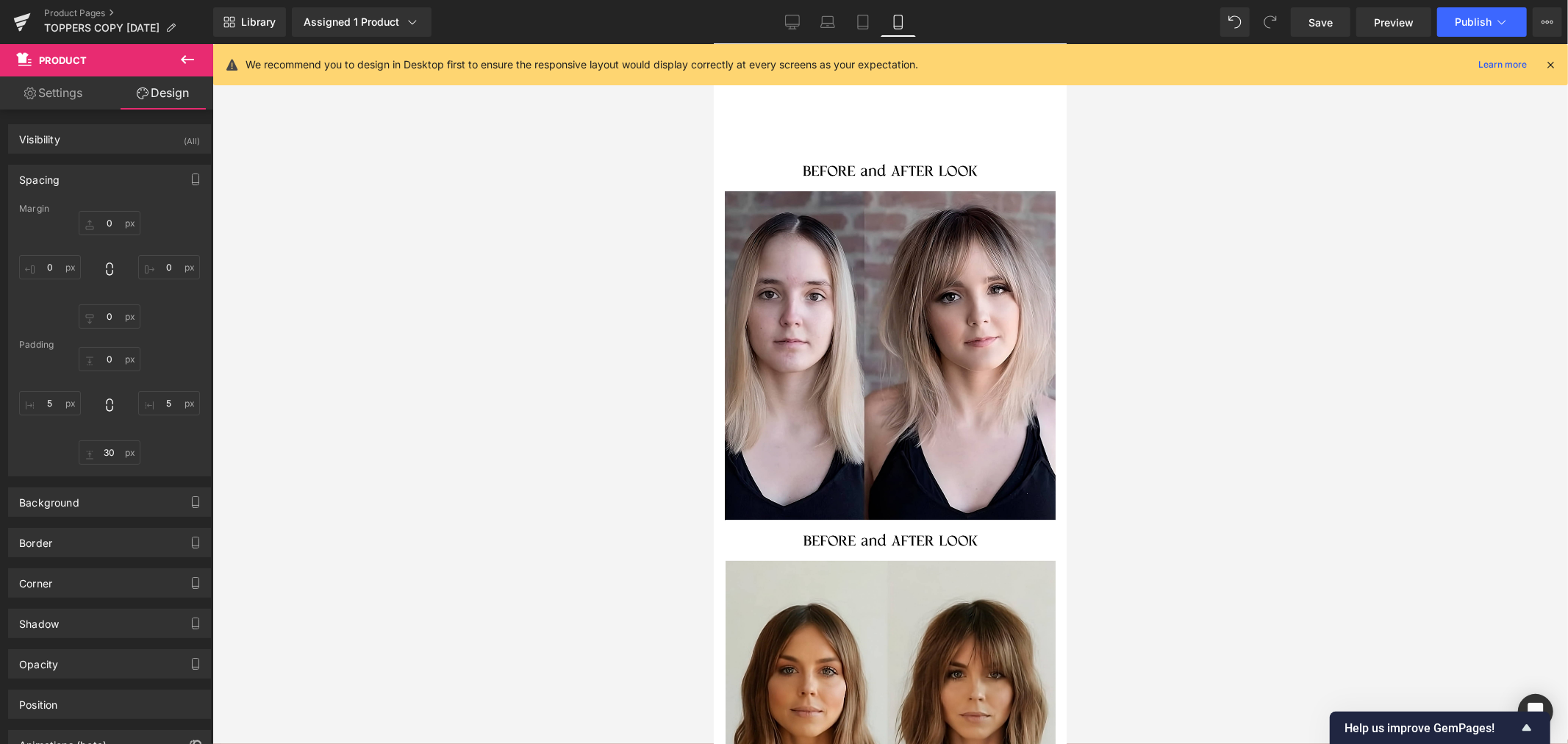
scroll to position [7021, 0]
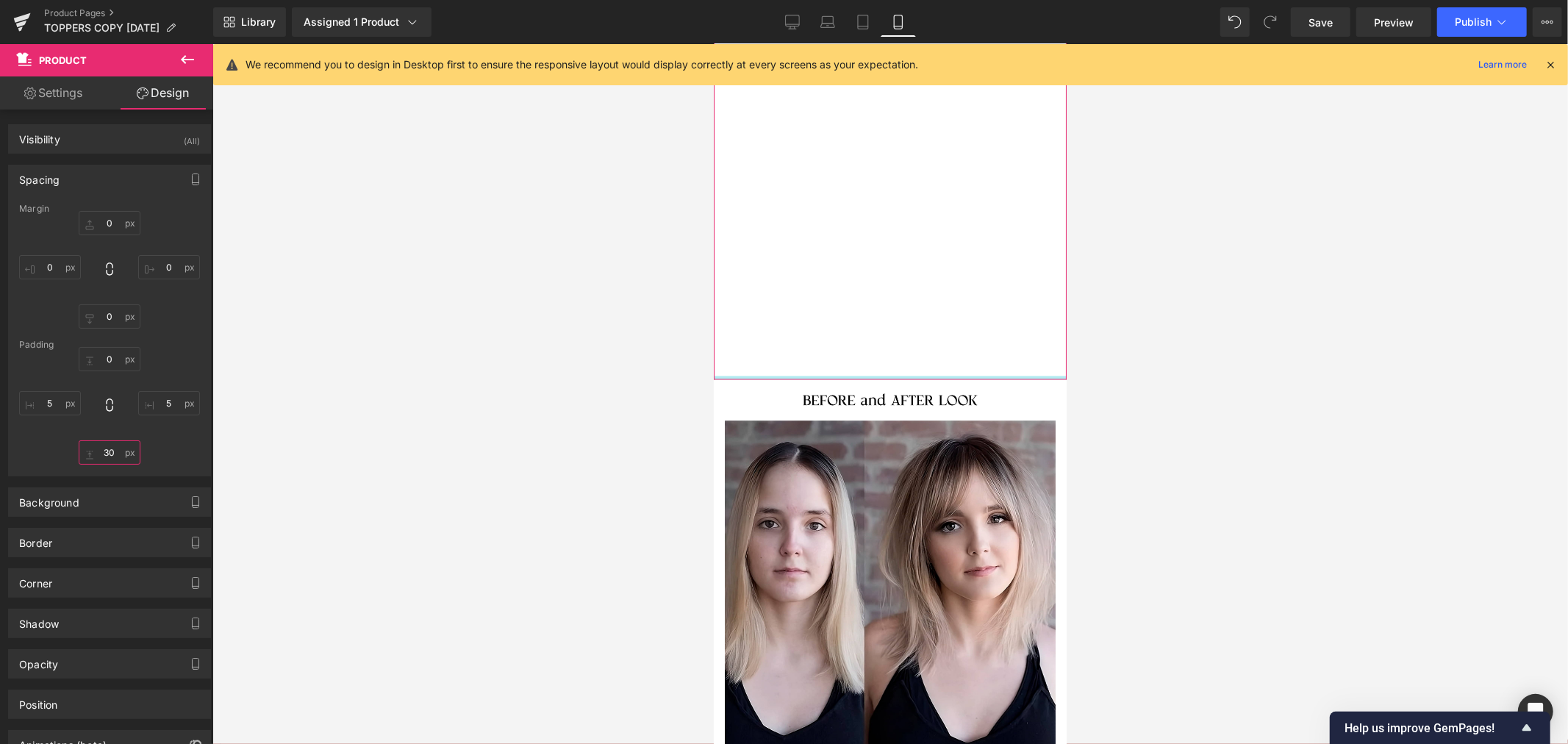
click at [111, 456] on input "30" at bounding box center [110, 451] width 62 height 24
type input "-500"
click at [116, 431] on div "0px 0 5px 5 -500 -500 5px 5" at bounding box center [109, 405] width 180 height 117
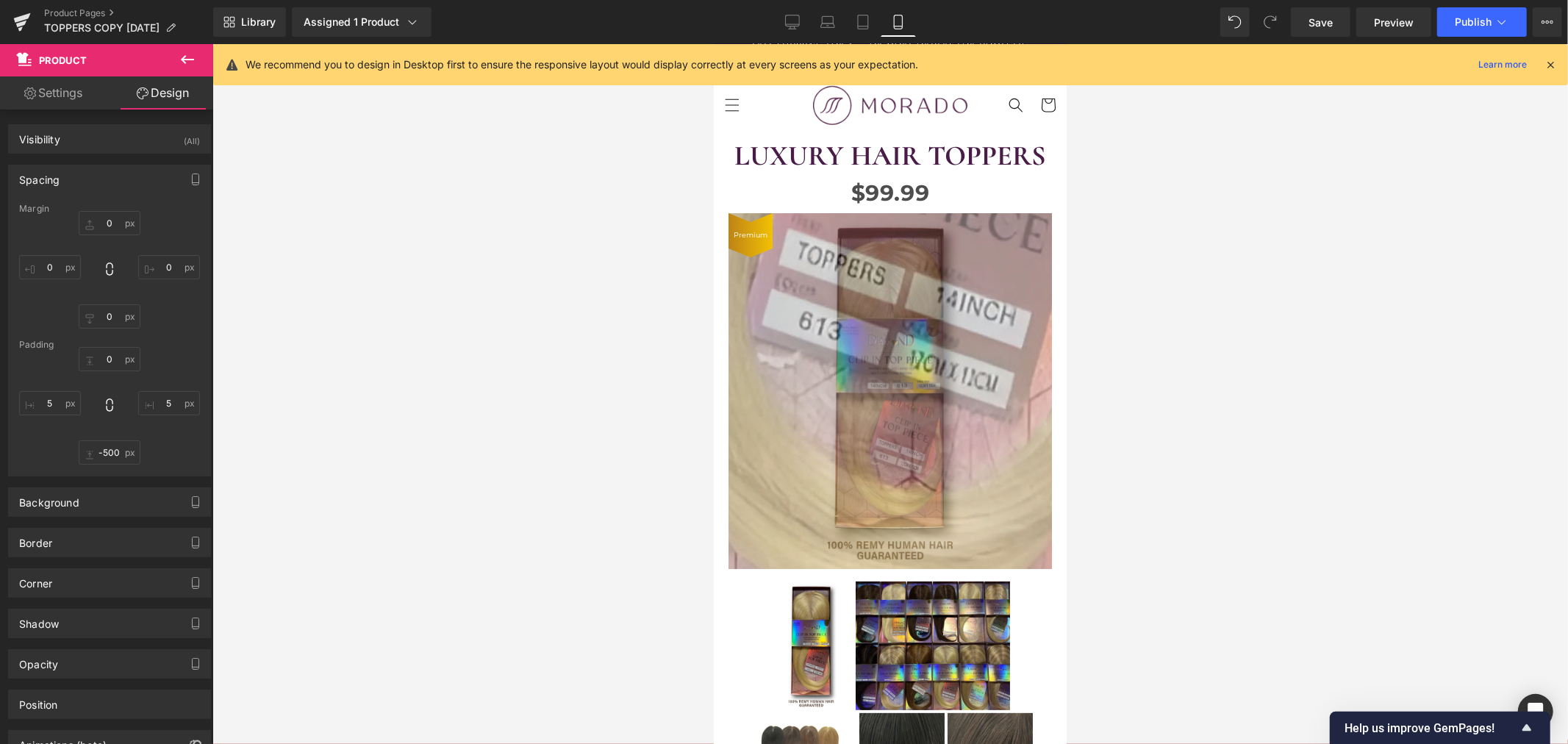
scroll to position [0, 0]
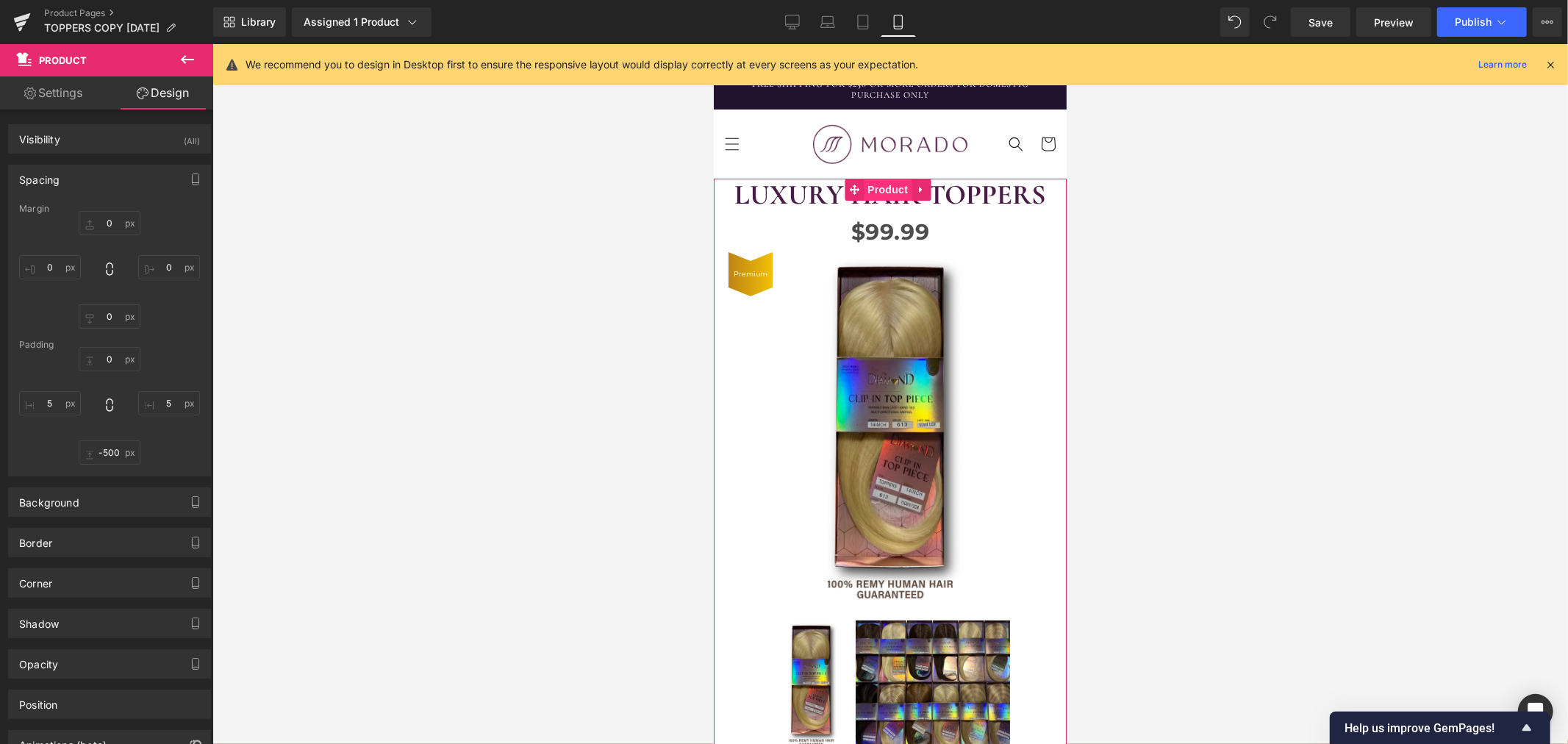
click at [881, 187] on span "Product" at bounding box center [886, 189] width 47 height 22
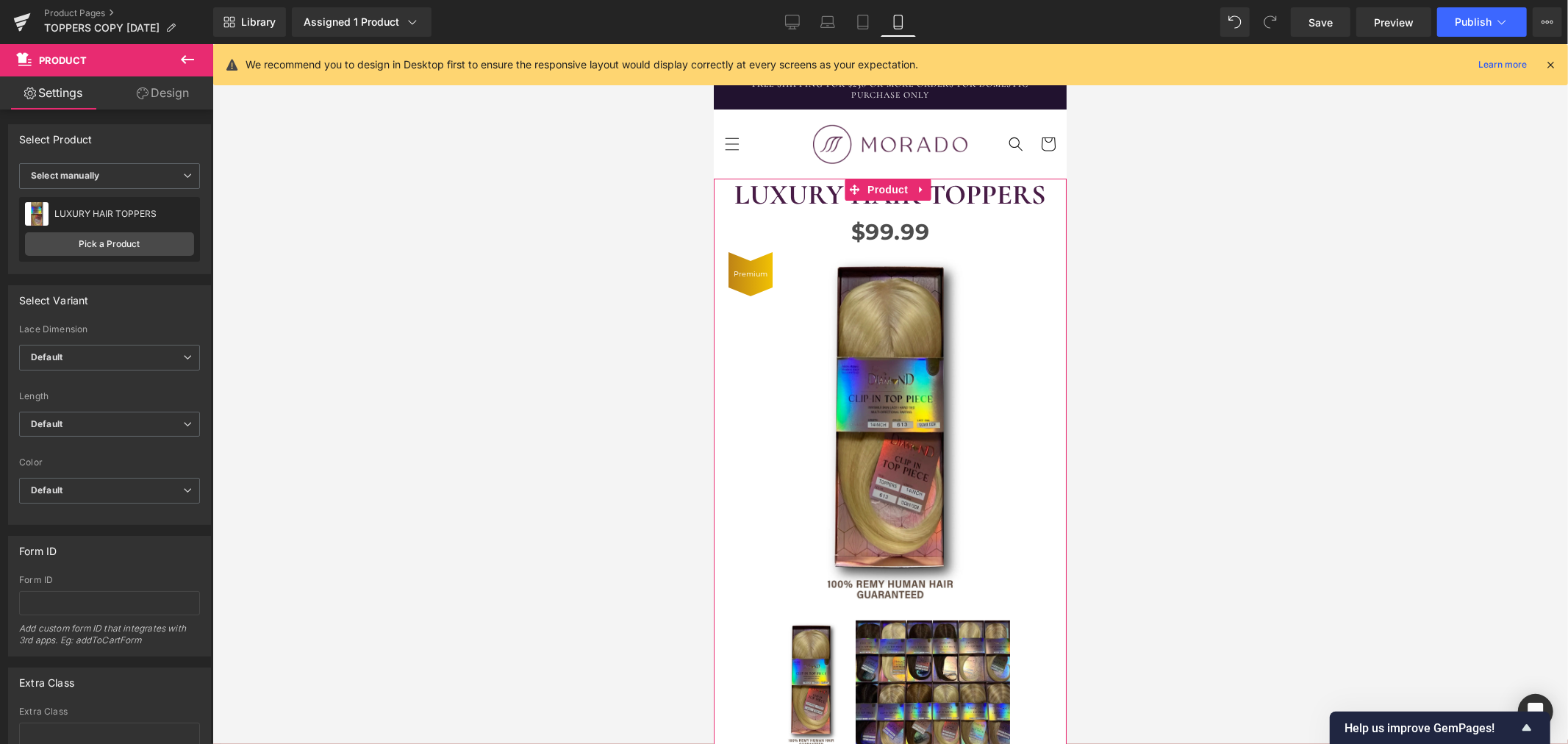
click at [170, 88] on link "Design" at bounding box center [163, 93] width 106 height 33
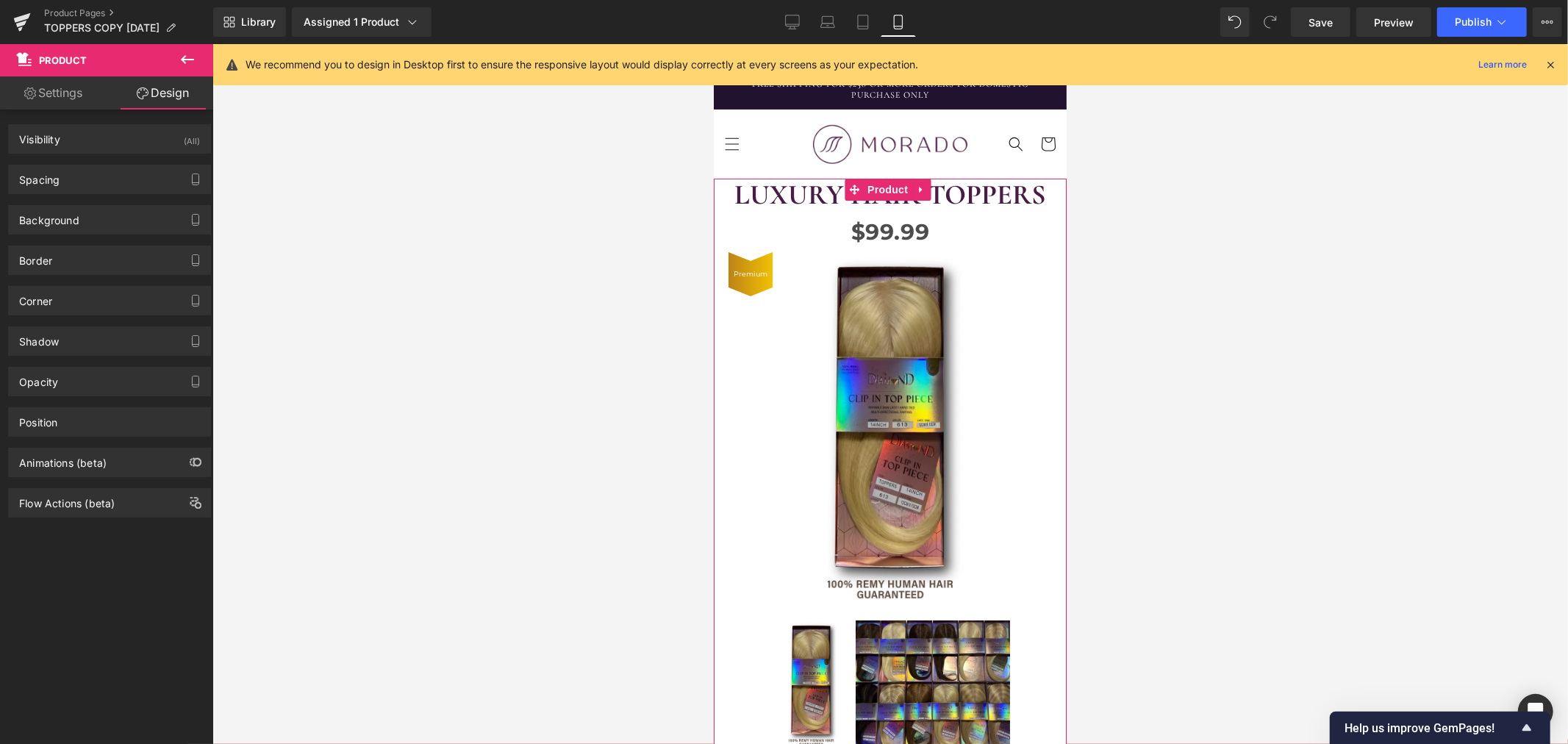
type input "0"
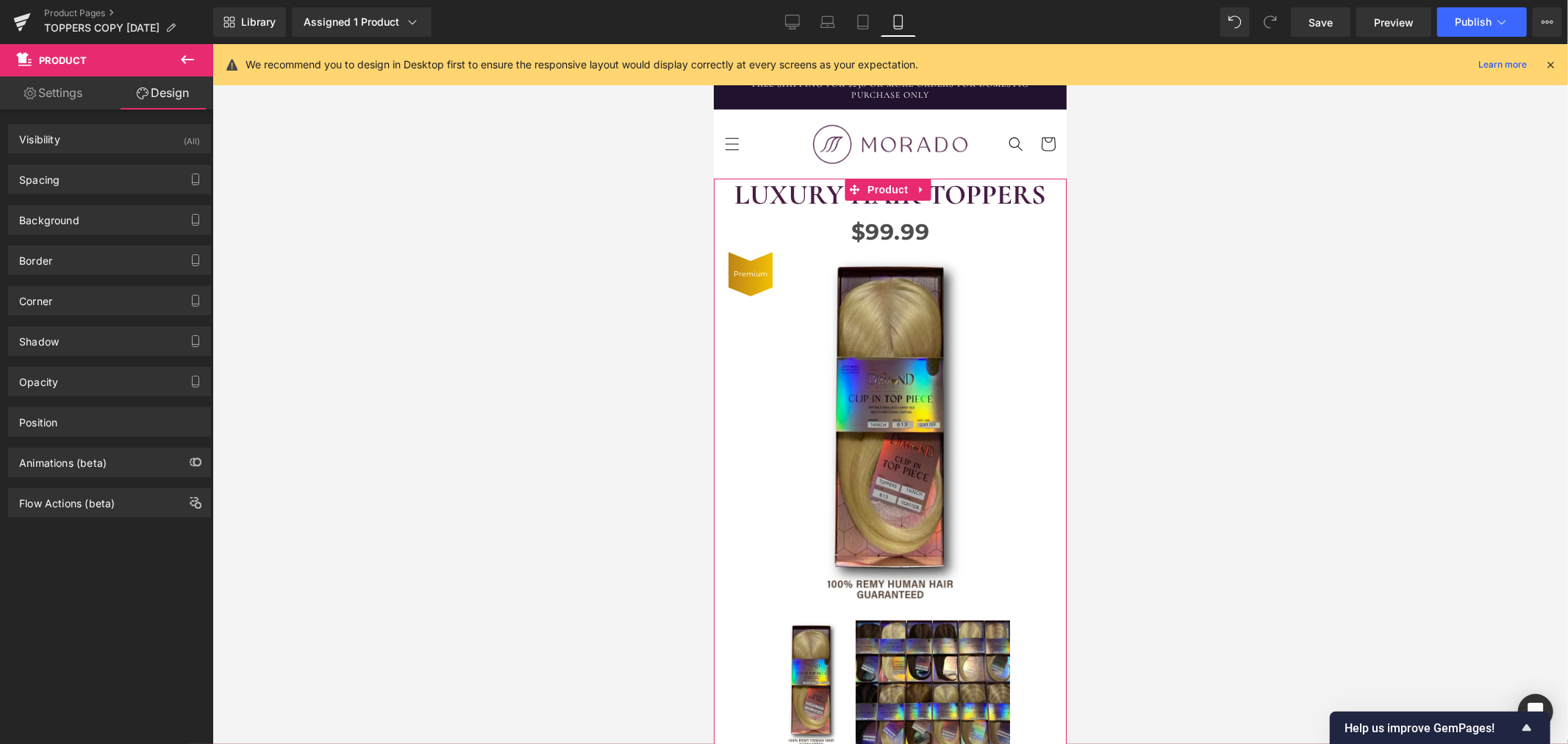
type input "5"
type input "30"
type input "5"
click at [104, 180] on div "Spacing" at bounding box center [110, 180] width 201 height 28
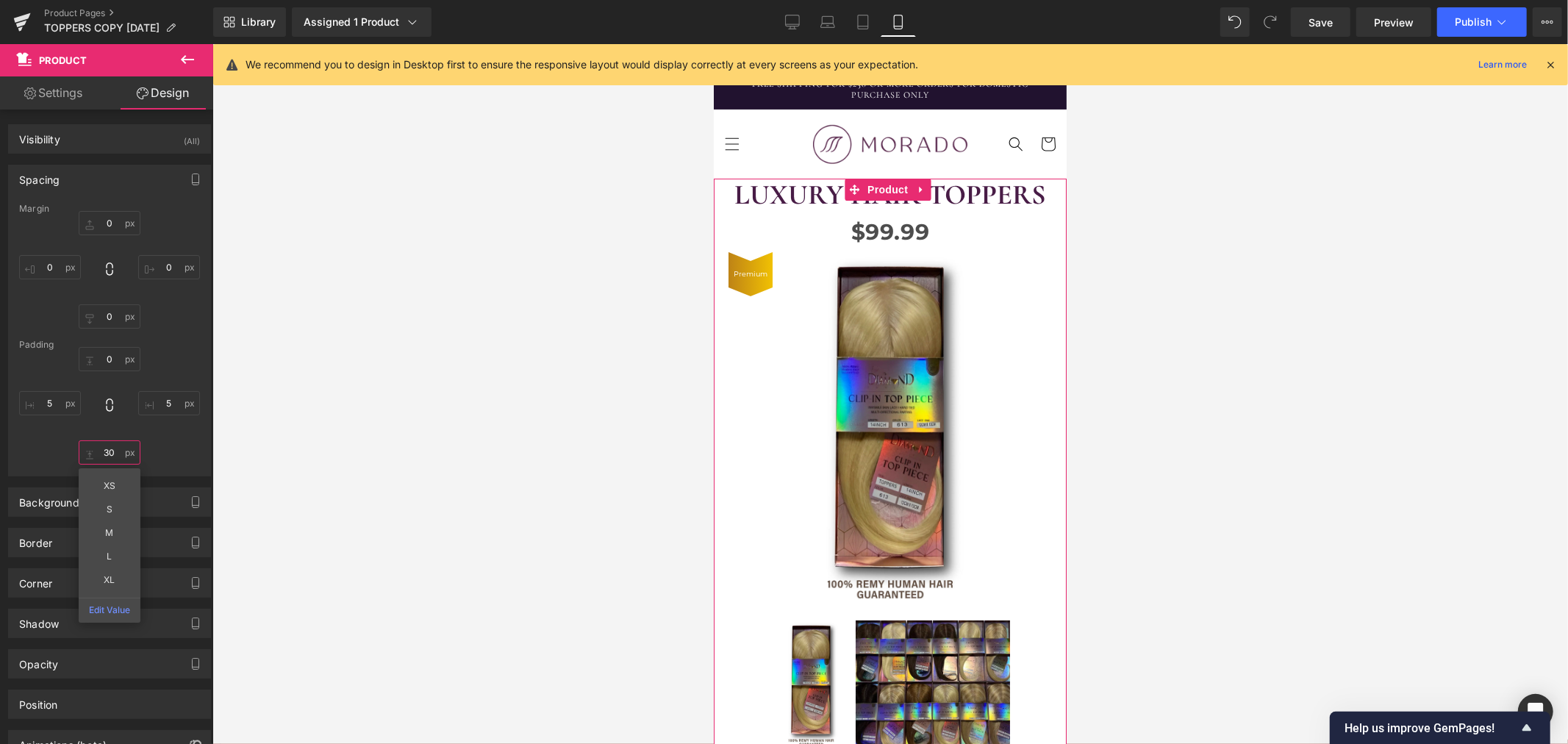
click at [111, 453] on input "30" at bounding box center [110, 451] width 62 height 24
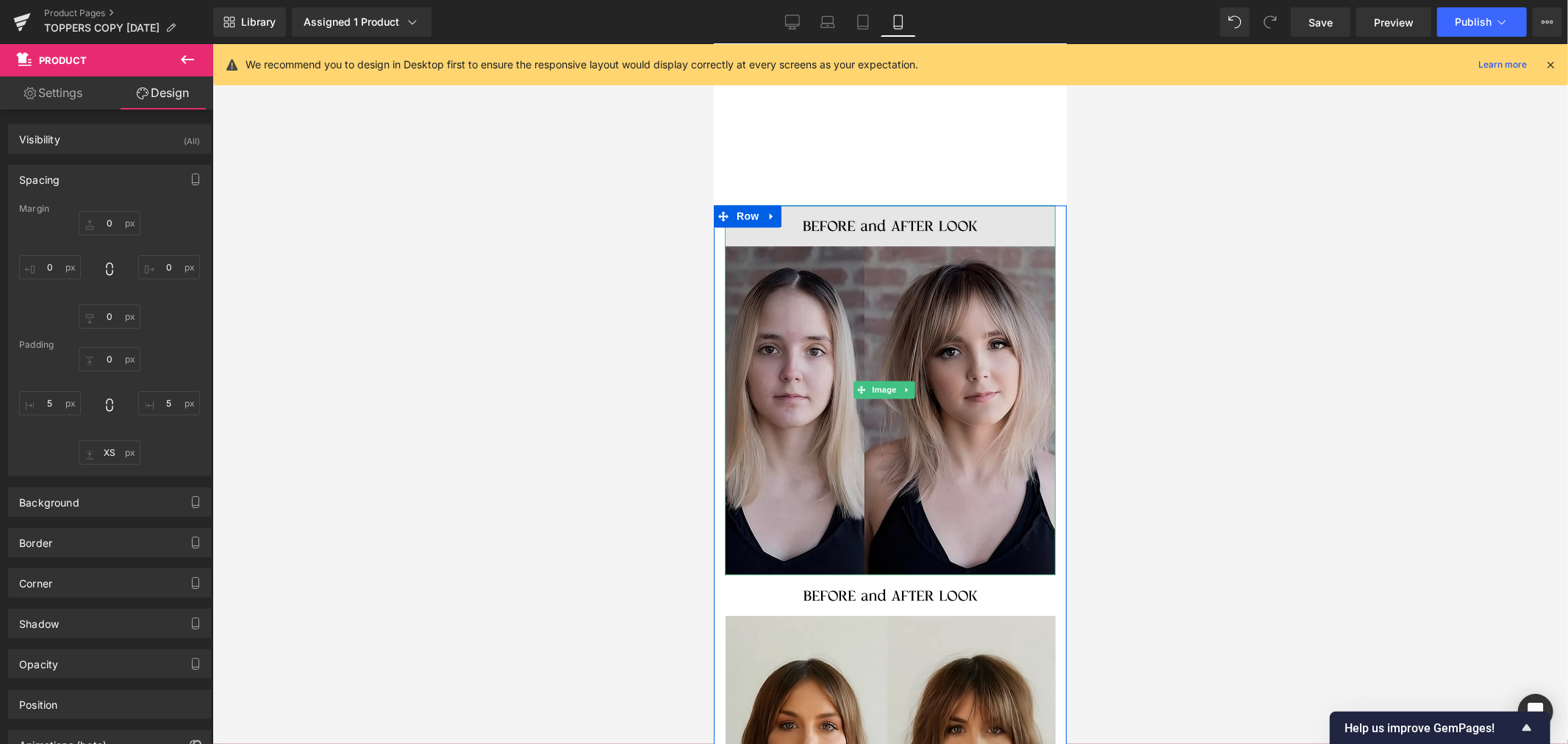
scroll to position [7102, 0]
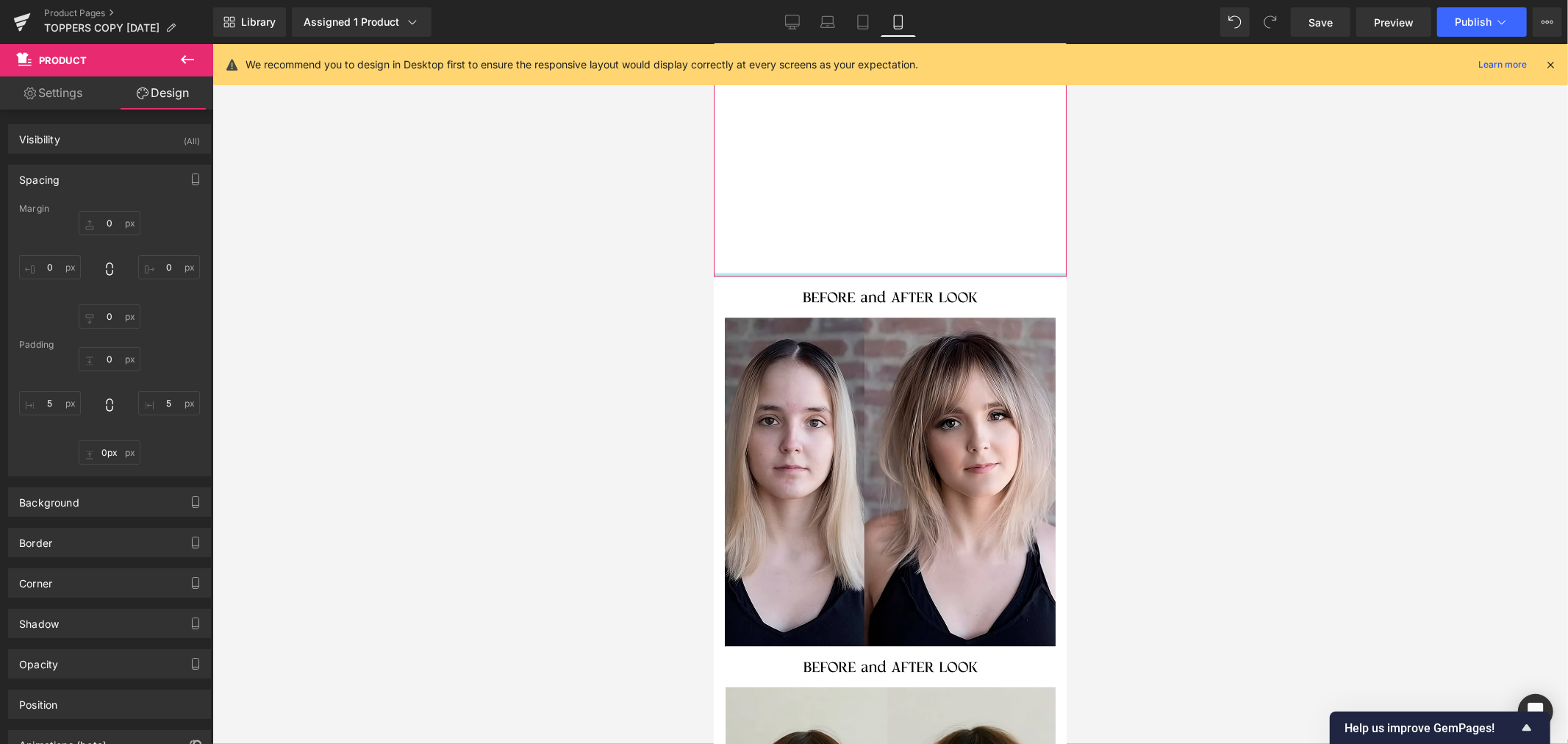
drag, startPoint x: 860, startPoint y: 336, endPoint x: 846, endPoint y: 250, distance: 87.1
click at [111, 451] on input "0px" at bounding box center [110, 451] width 62 height 24
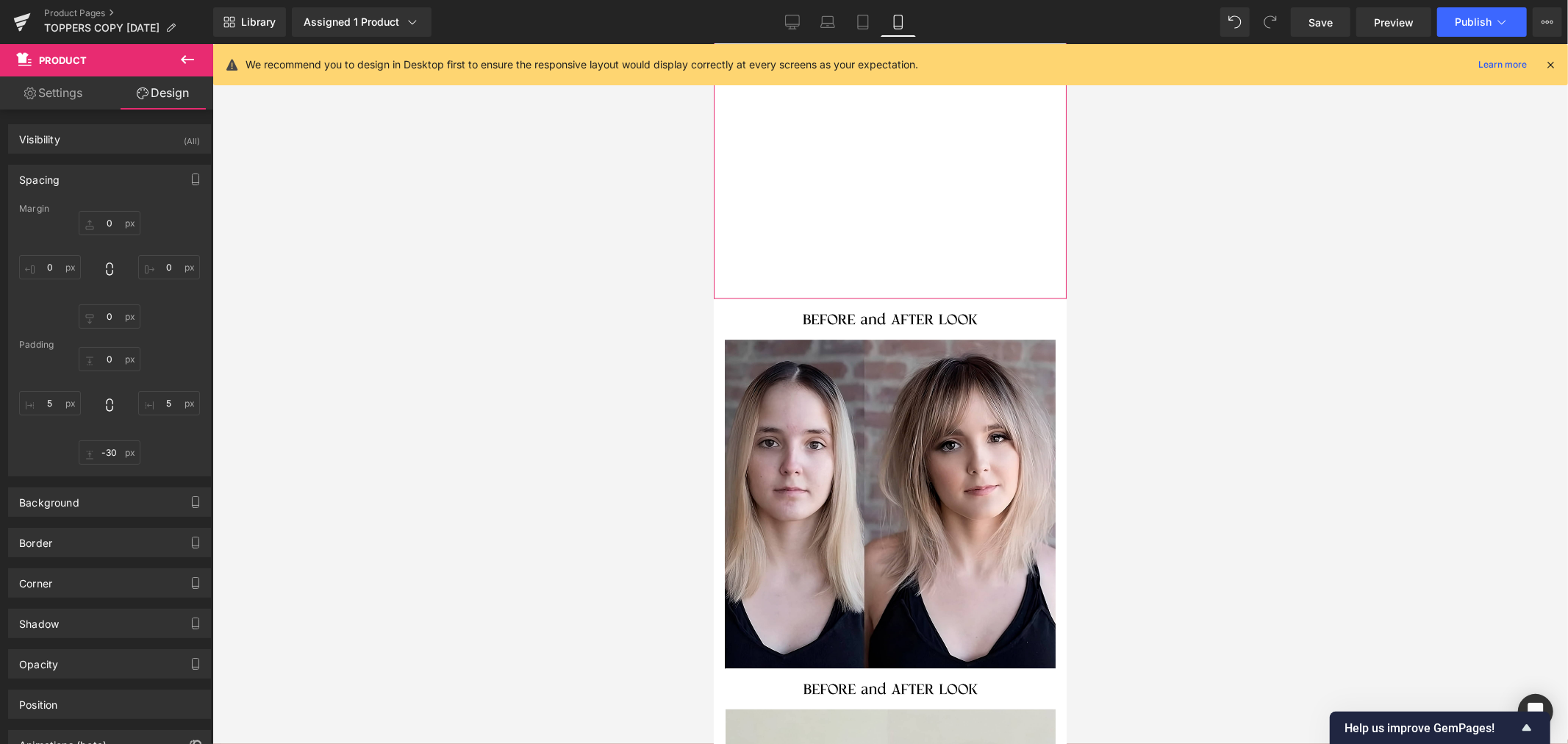
click at [178, 452] on div "0px 0 5px 5 -30 -30 5px 5" at bounding box center [109, 405] width 180 height 117
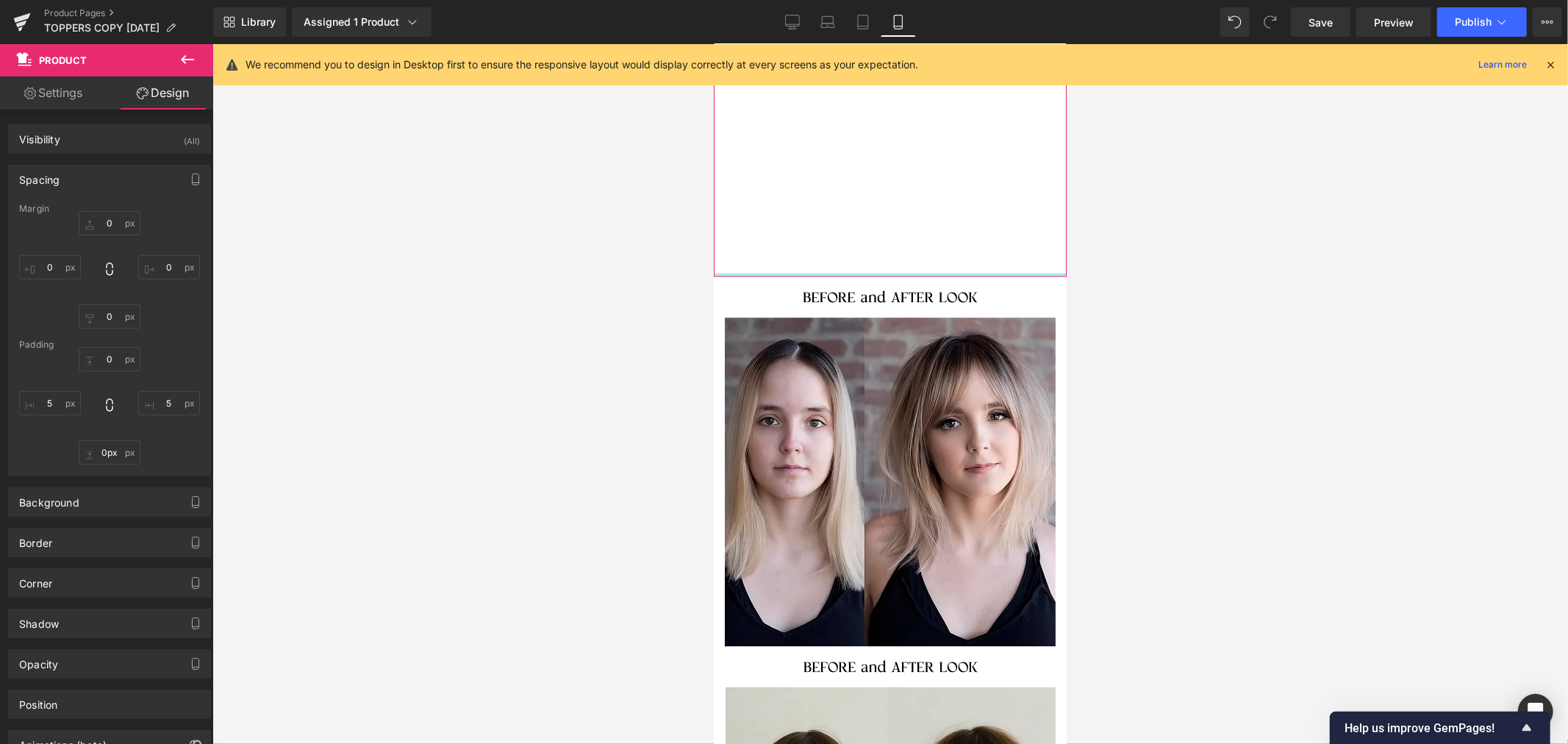
drag, startPoint x: 768, startPoint y: 338, endPoint x: 768, endPoint y: 267, distance: 71.0
click at [111, 453] on input "0px" at bounding box center [110, 451] width 62 height 24
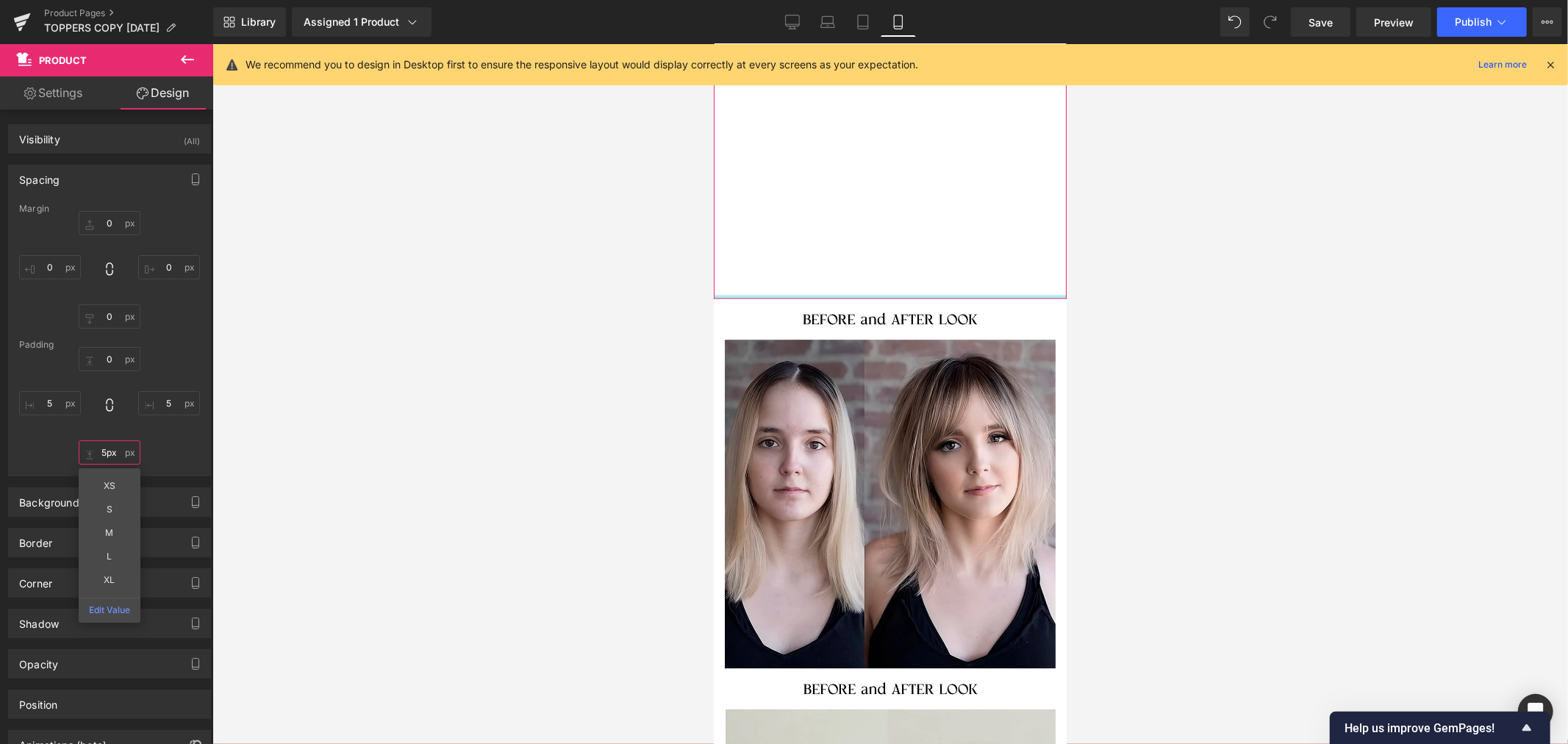
type input "0px"
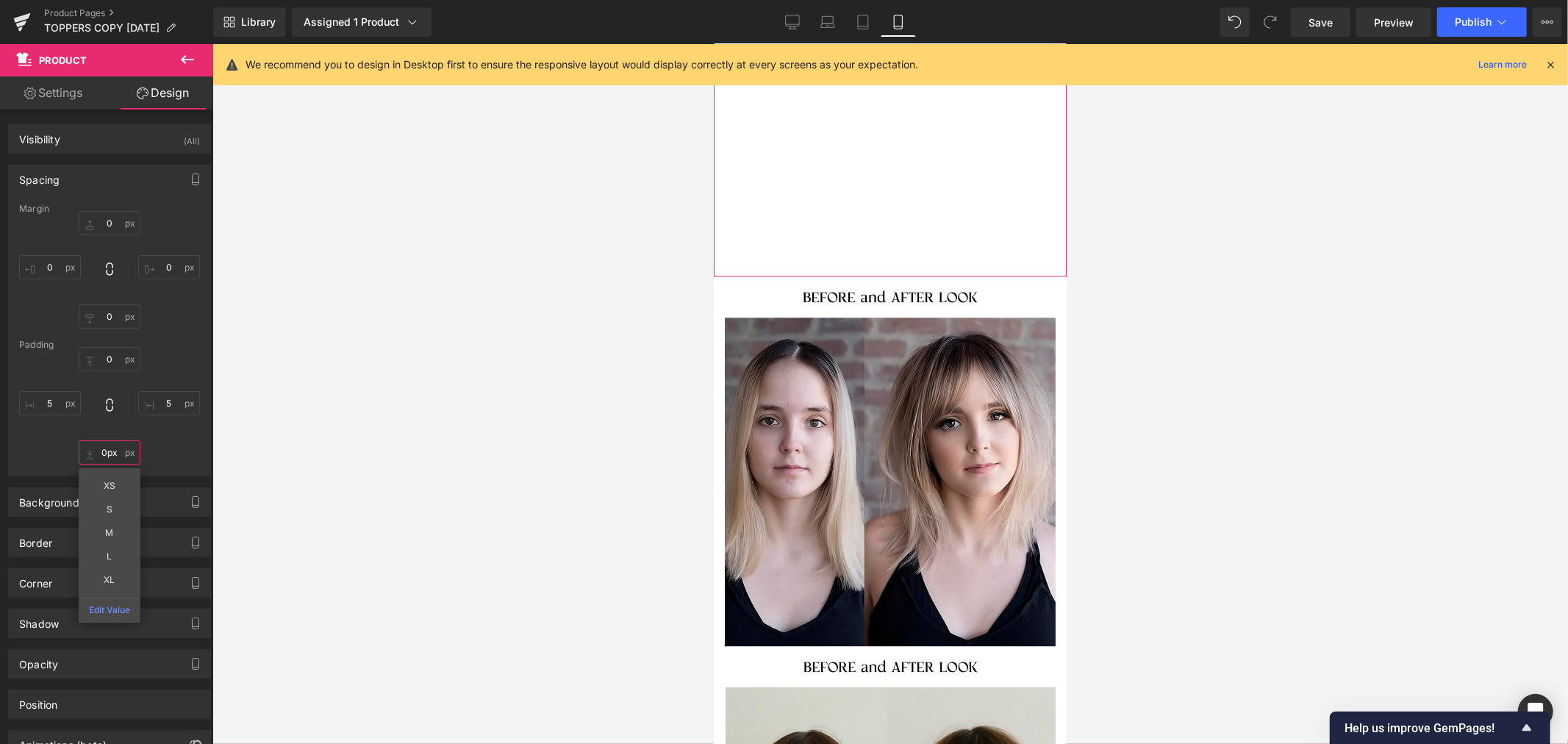
drag, startPoint x: 759, startPoint y: 339, endPoint x: 763, endPoint y: 243, distance: 96.1
click at [162, 434] on div "0px 0 5px 5 0px 0px XS S M L XL Edit Value 5px 5" at bounding box center [109, 405] width 180 height 117
click at [113, 357] on input "0" at bounding box center [110, 358] width 62 height 24
click at [166, 450] on div "0px 0 5px 5 0px 0px 5px 5" at bounding box center [109, 405] width 180 height 117
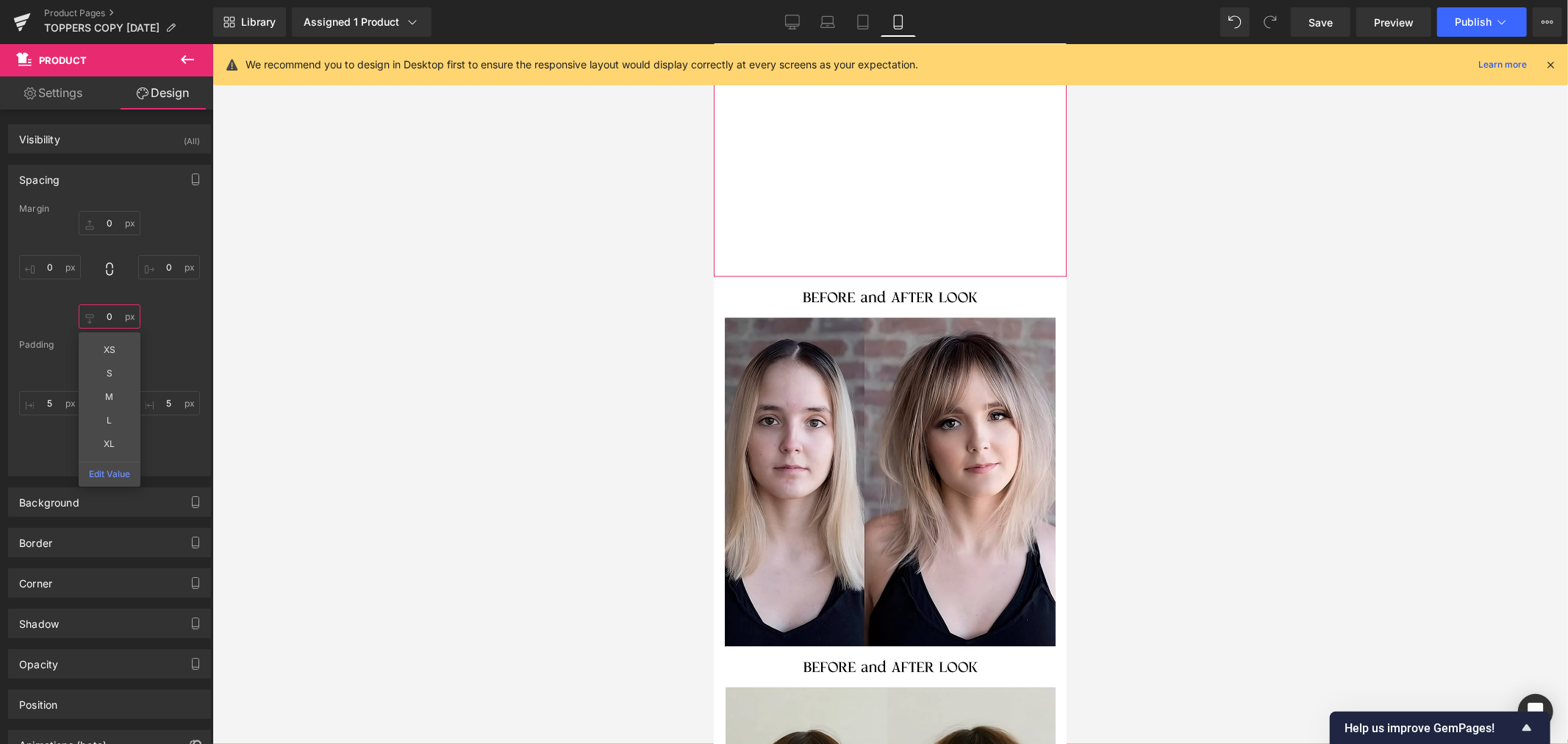
click at [115, 317] on input "0" at bounding box center [110, 316] width 62 height 24
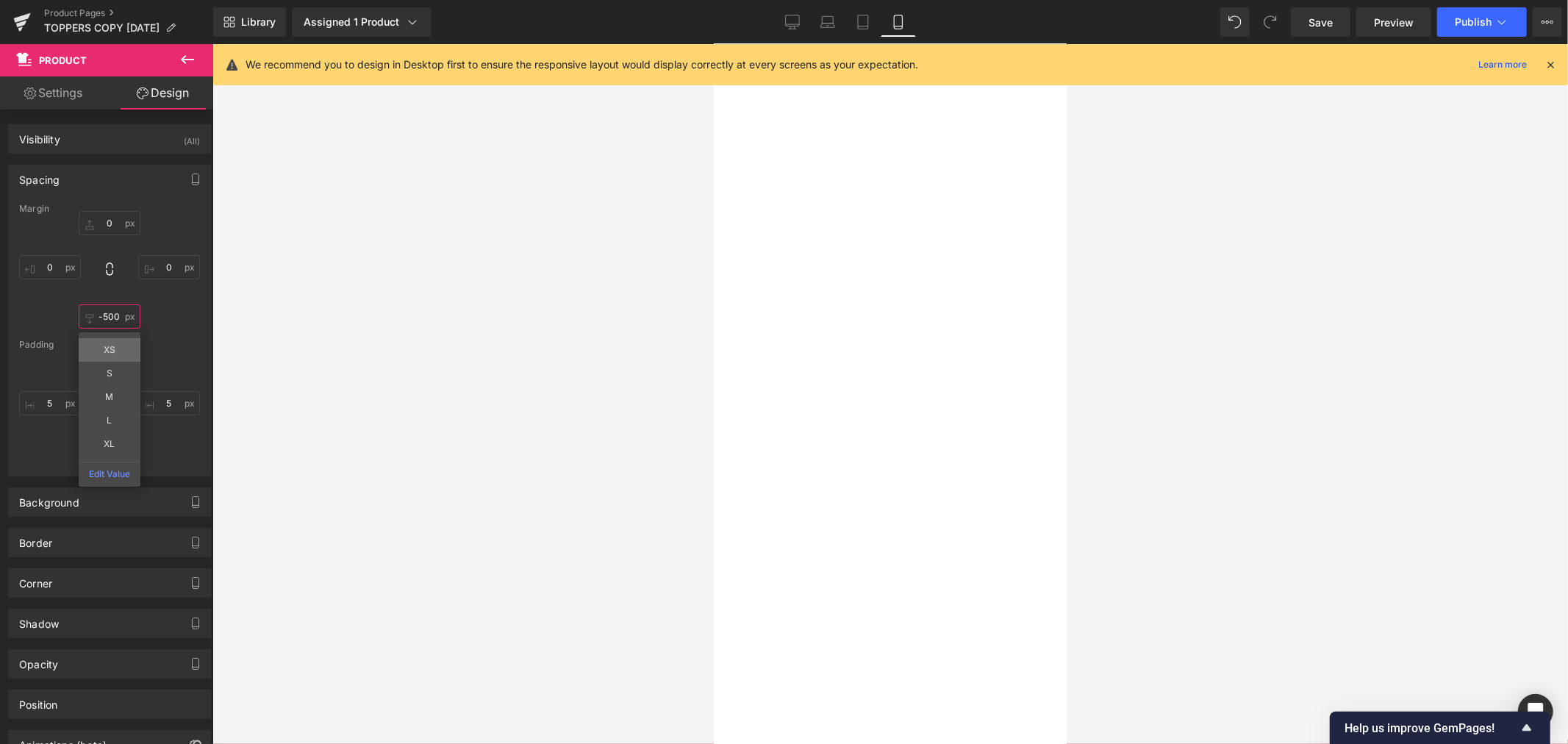
scroll to position [3674, 0]
click at [42, 352] on div "0px 0 5px 5 0px 0px 5px 5" at bounding box center [109, 405] width 180 height 117
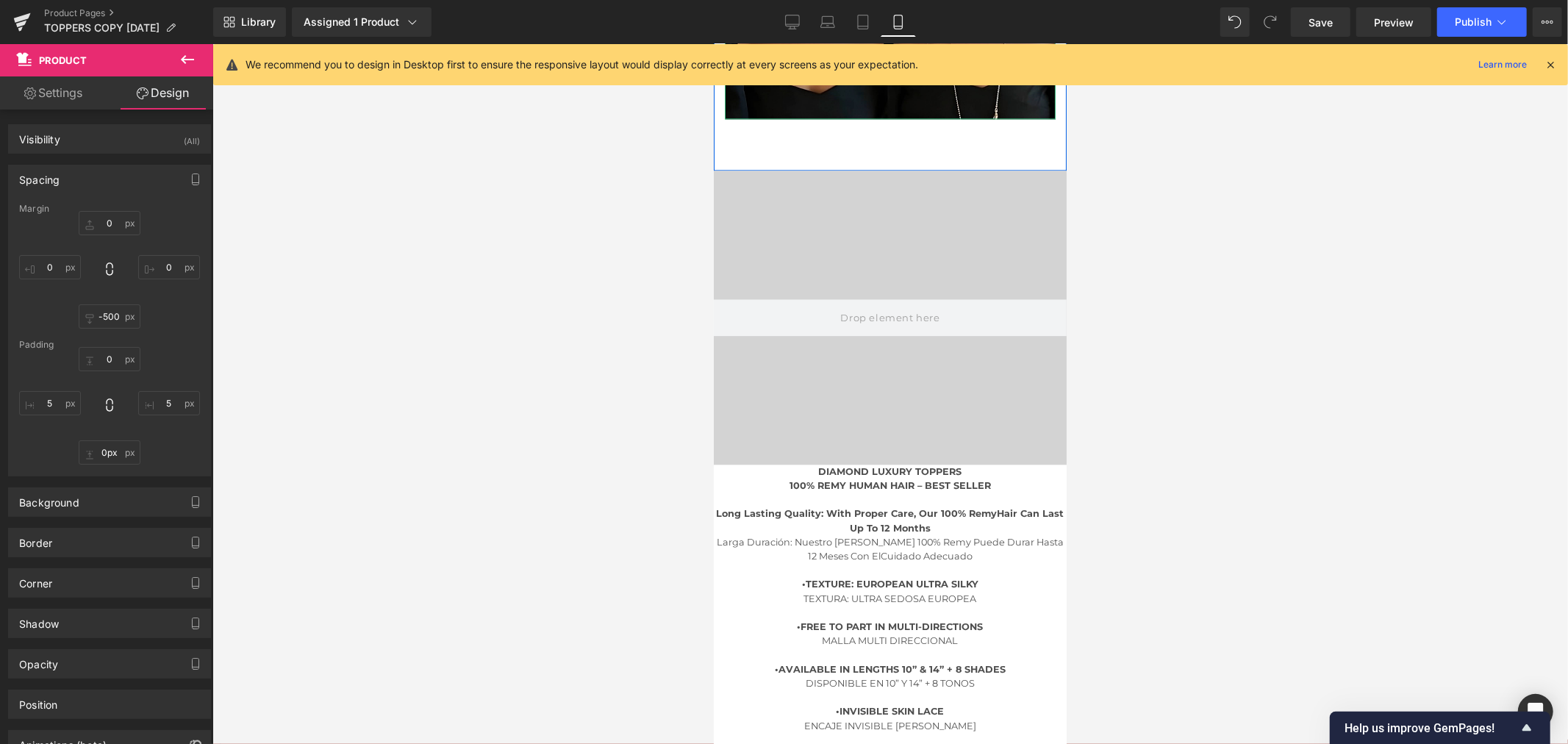
scroll to position [7593, 0]
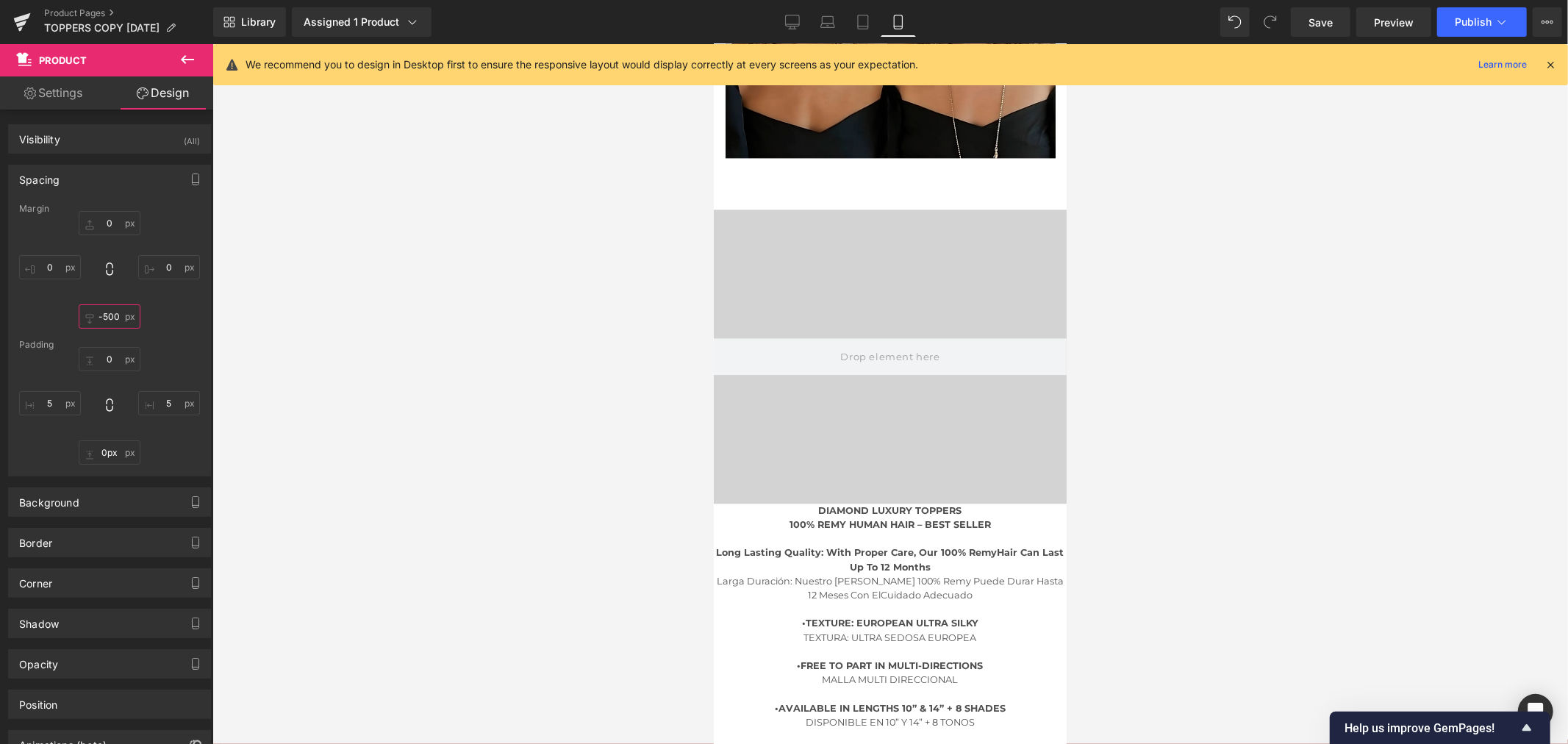
click at [116, 319] on input "-500" at bounding box center [110, 316] width 62 height 24
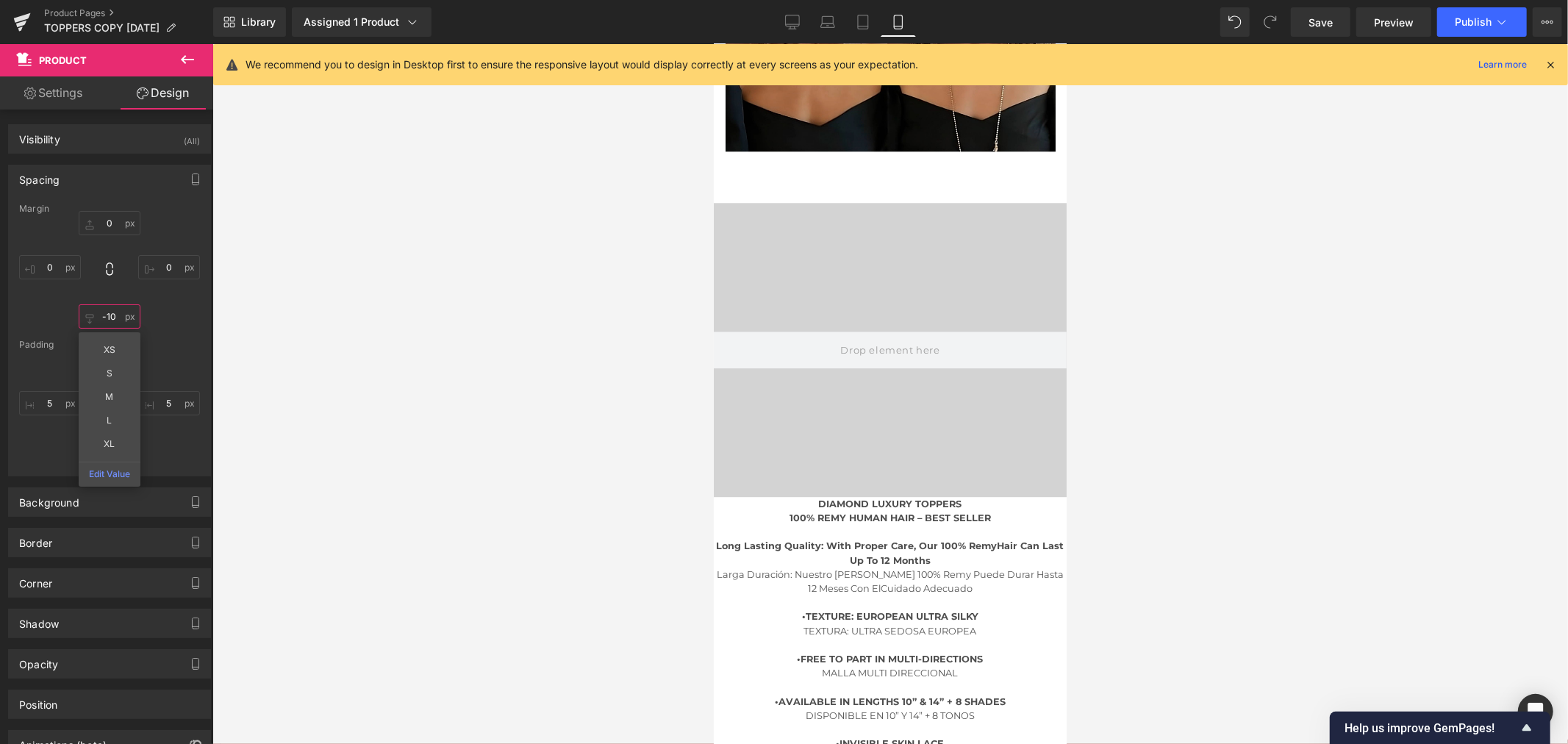
scroll to position [7953, 0]
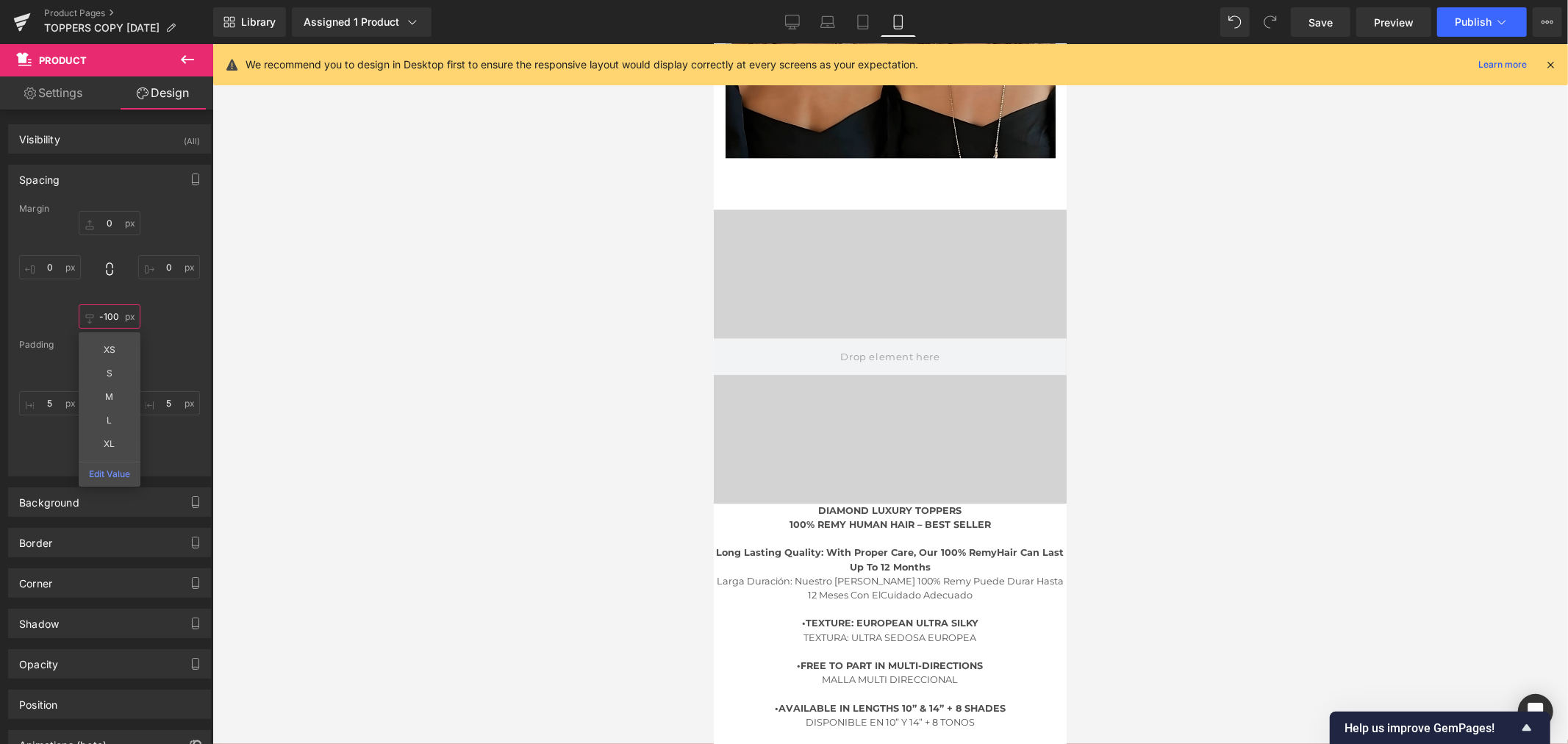
type input "-1000"
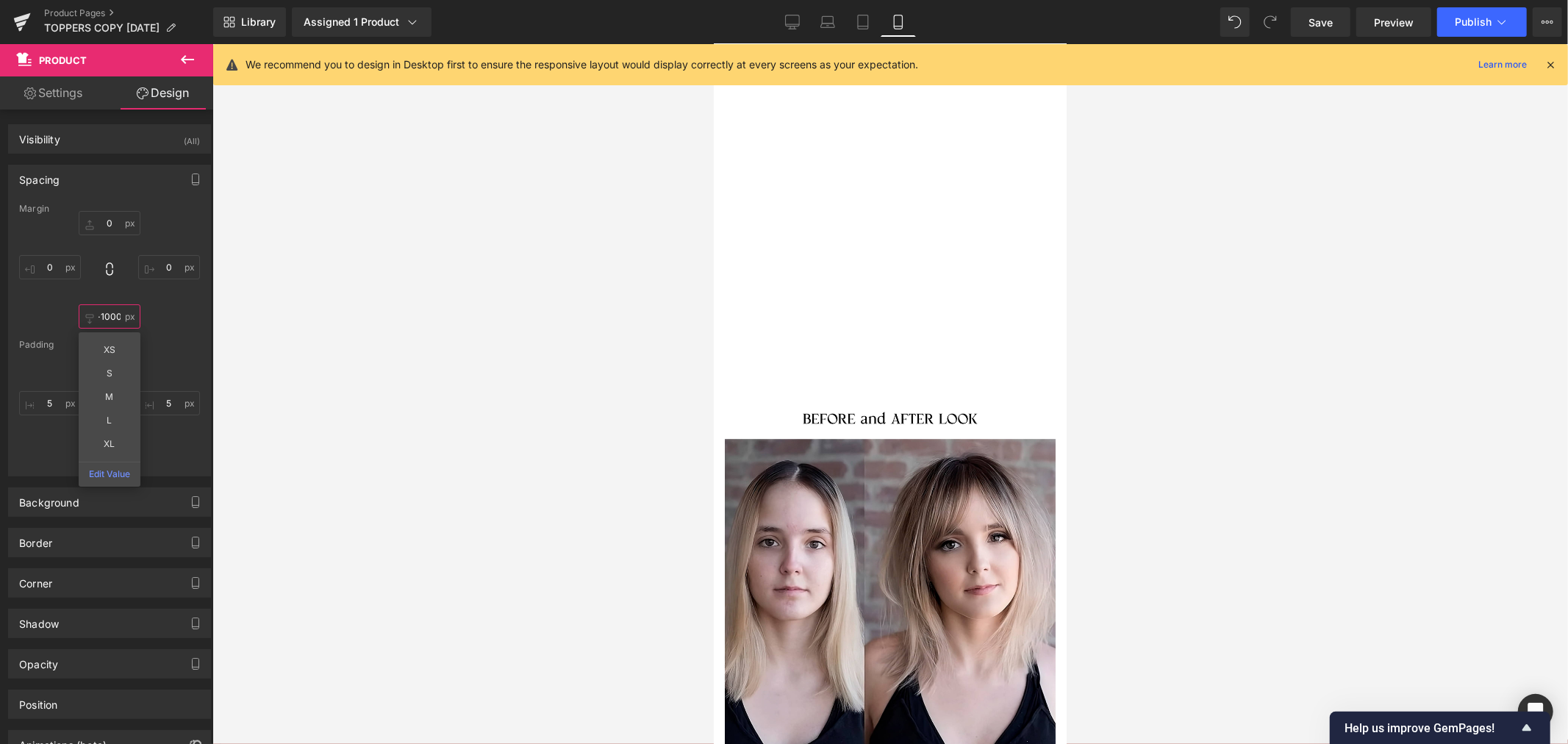
scroll to position [5919, 0]
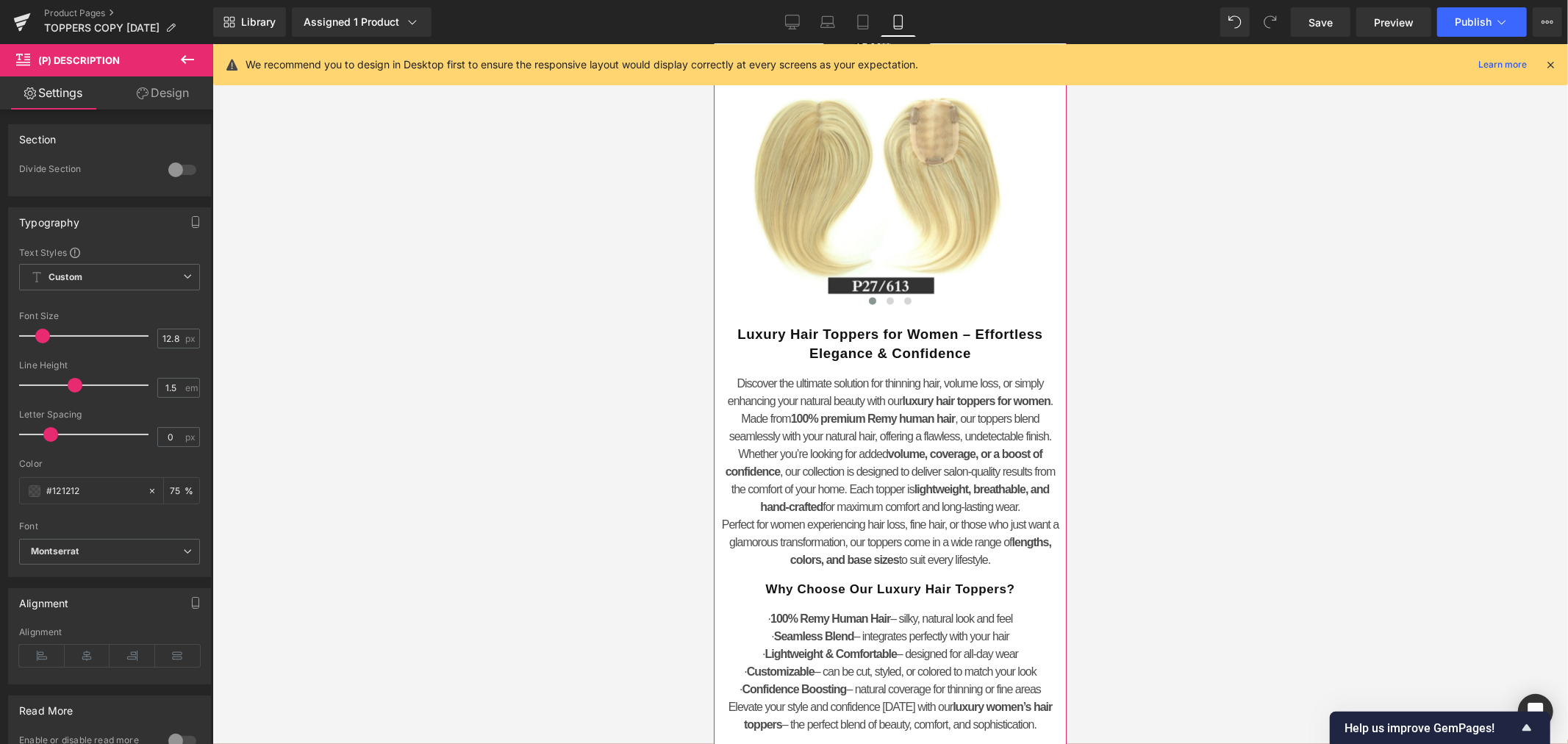
scroll to position [2572, 0]
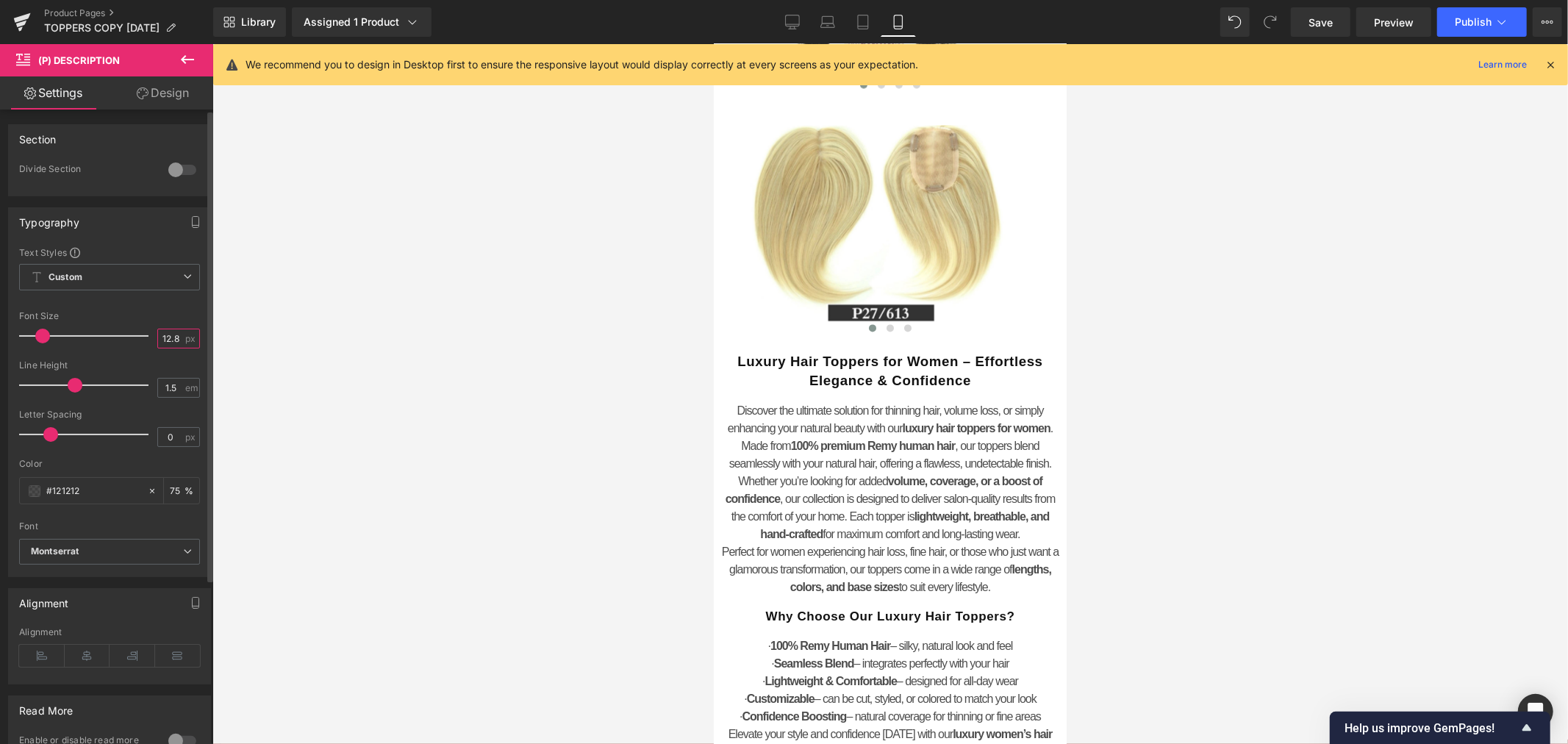
click at [166, 340] on input "12.8" at bounding box center [170, 338] width 26 height 18
drag, startPoint x: 175, startPoint y: 340, endPoint x: 138, endPoint y: 345, distance: 37.3
click at [141, 343] on div "Font Size 12.8 px" at bounding box center [109, 335] width 180 height 49
type input "16"
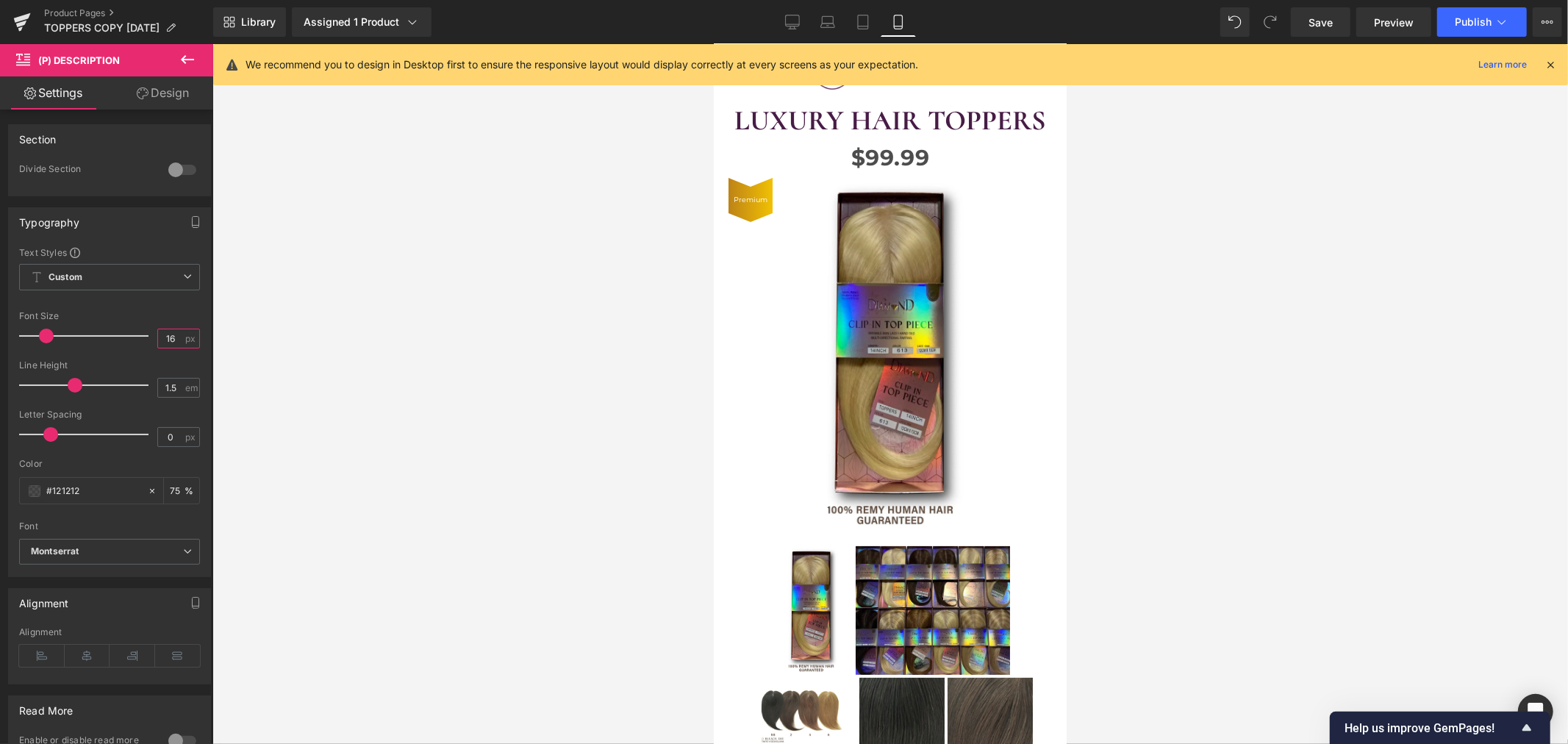
scroll to position [0, 0]
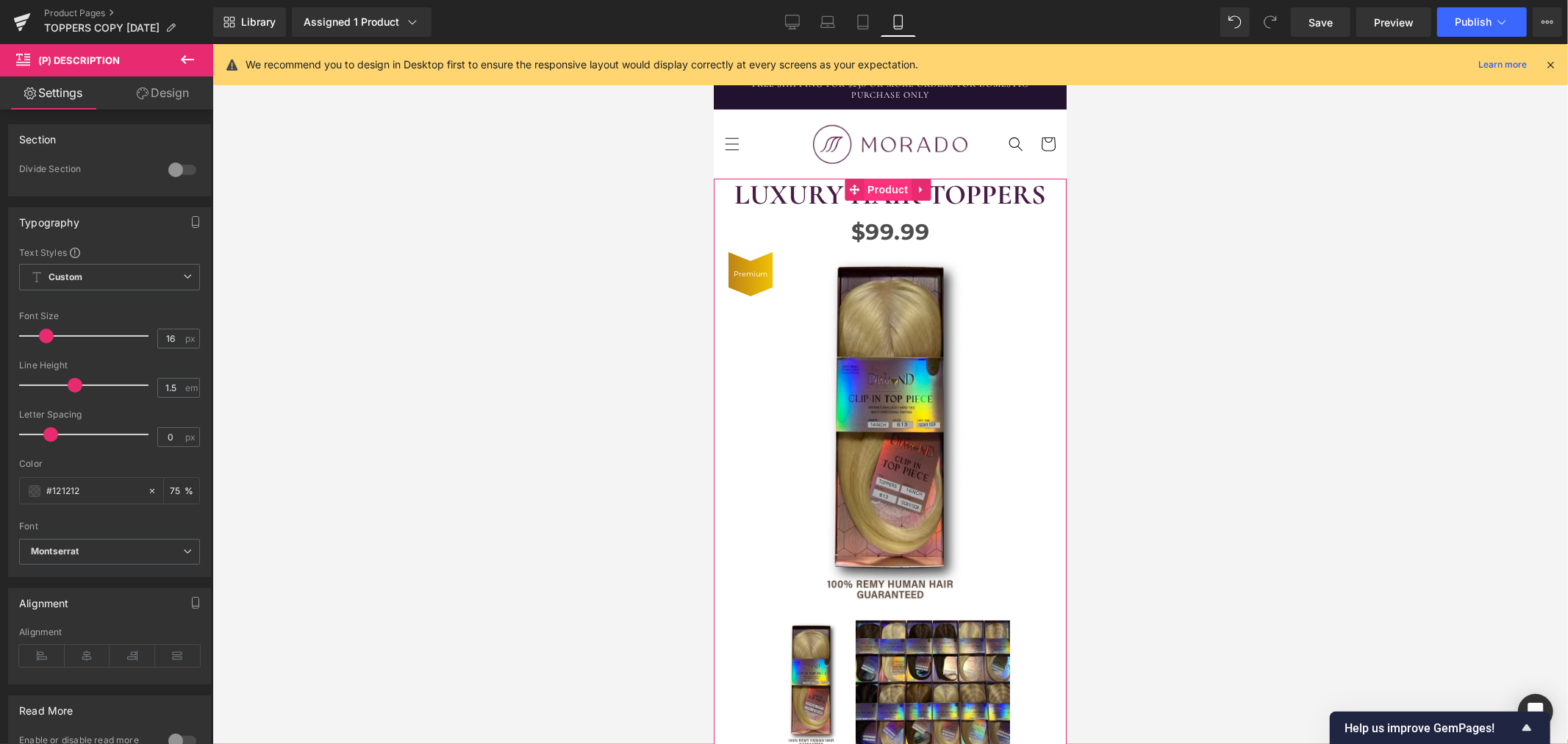
click at [889, 185] on span "Product" at bounding box center [886, 189] width 47 height 22
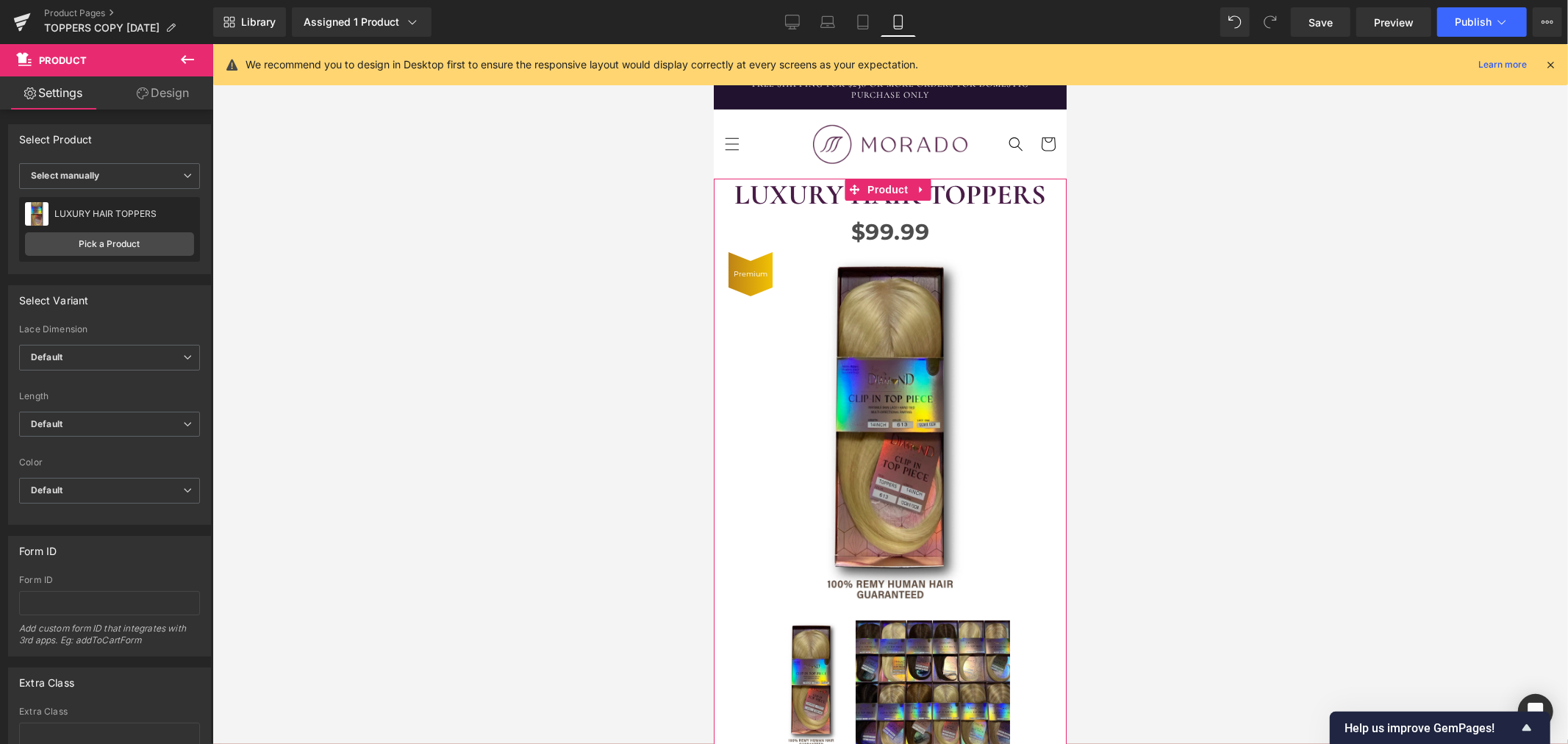
click at [165, 98] on link "Design" at bounding box center [163, 93] width 106 height 33
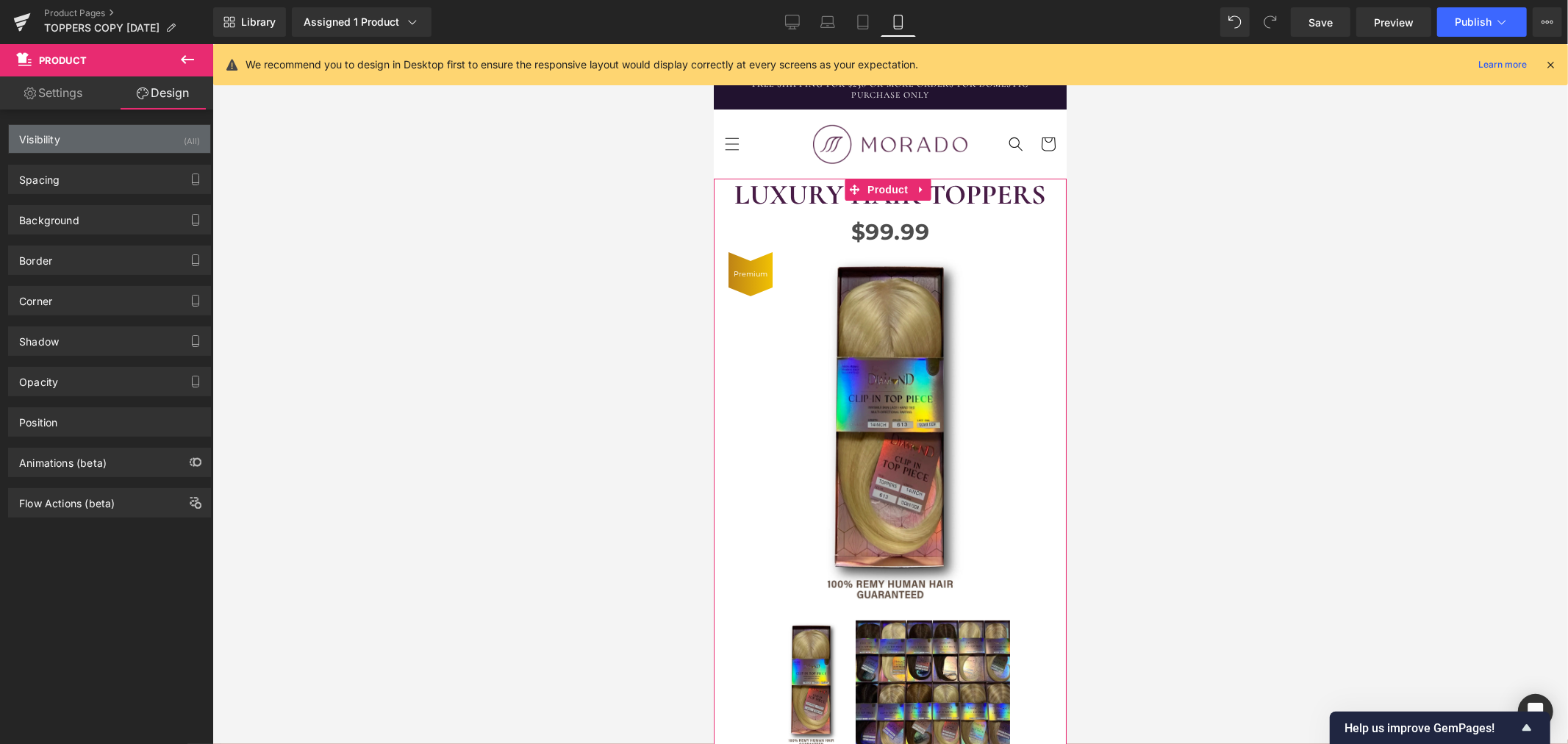
type input "0"
type input "-1000"
type input "0"
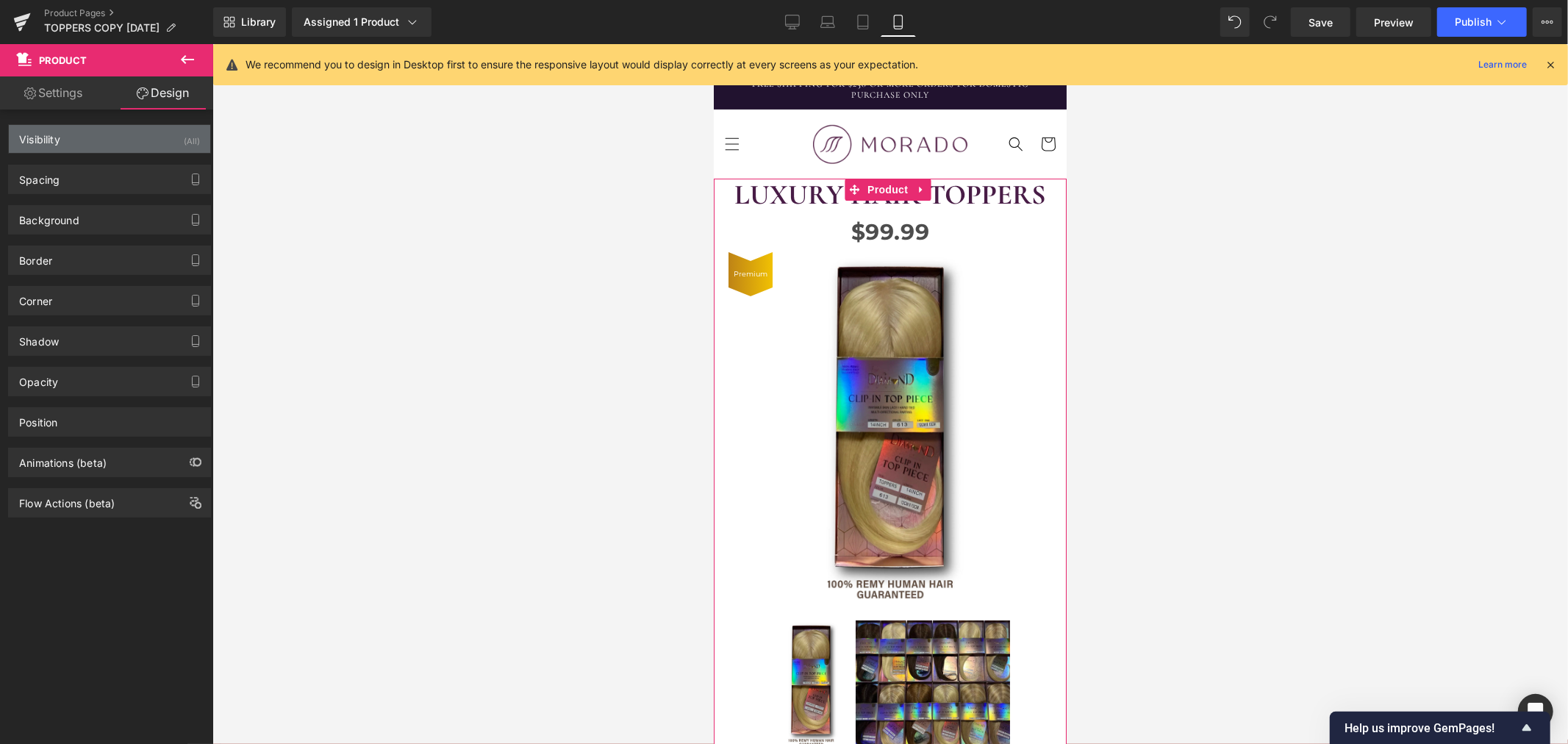
type input "5"
type input "0"
type input "5"
click at [115, 178] on div "Spacing" at bounding box center [110, 180] width 201 height 28
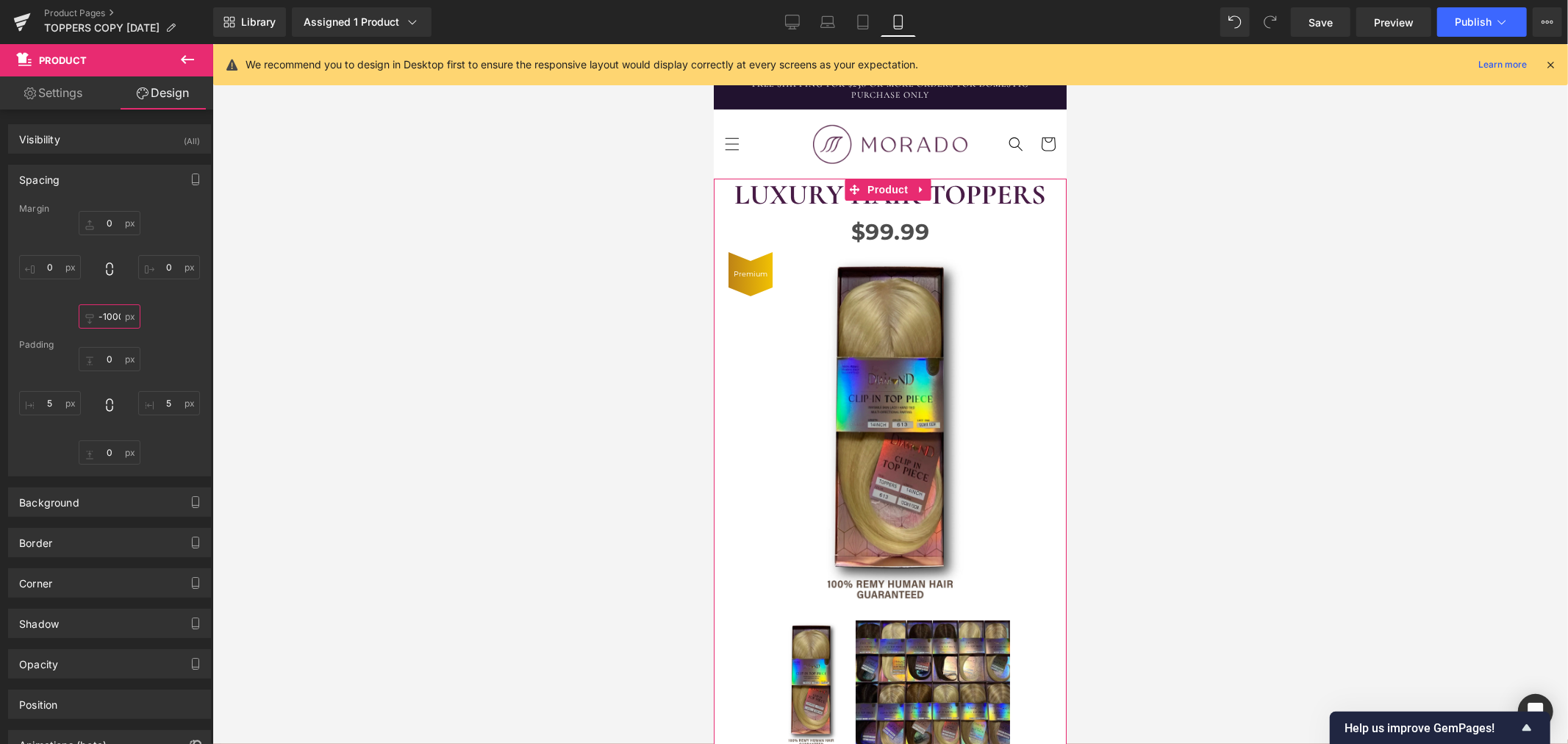
click at [109, 314] on input "-1000" at bounding box center [110, 316] width 62 height 24
type input "0"
click at [149, 337] on div "Margin 0px 0 0px 0 0 0 0px 0 Padding 0px 0 5px 5 0px 0 5px 5" at bounding box center [110, 339] width 201 height 272
click at [642, 472] on div at bounding box center [890, 394] width 1355 height 700
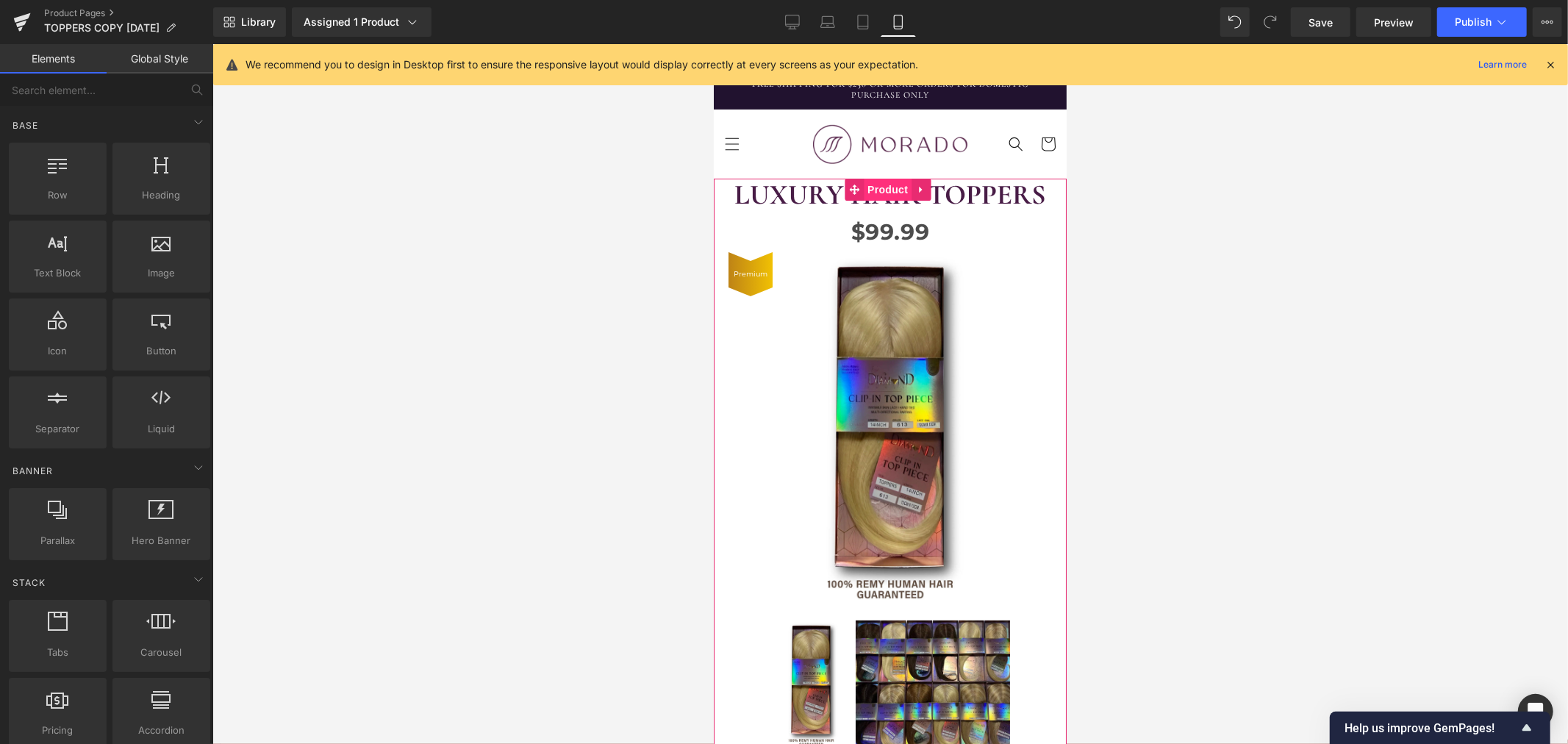
click at [894, 185] on span "Product" at bounding box center [886, 189] width 47 height 22
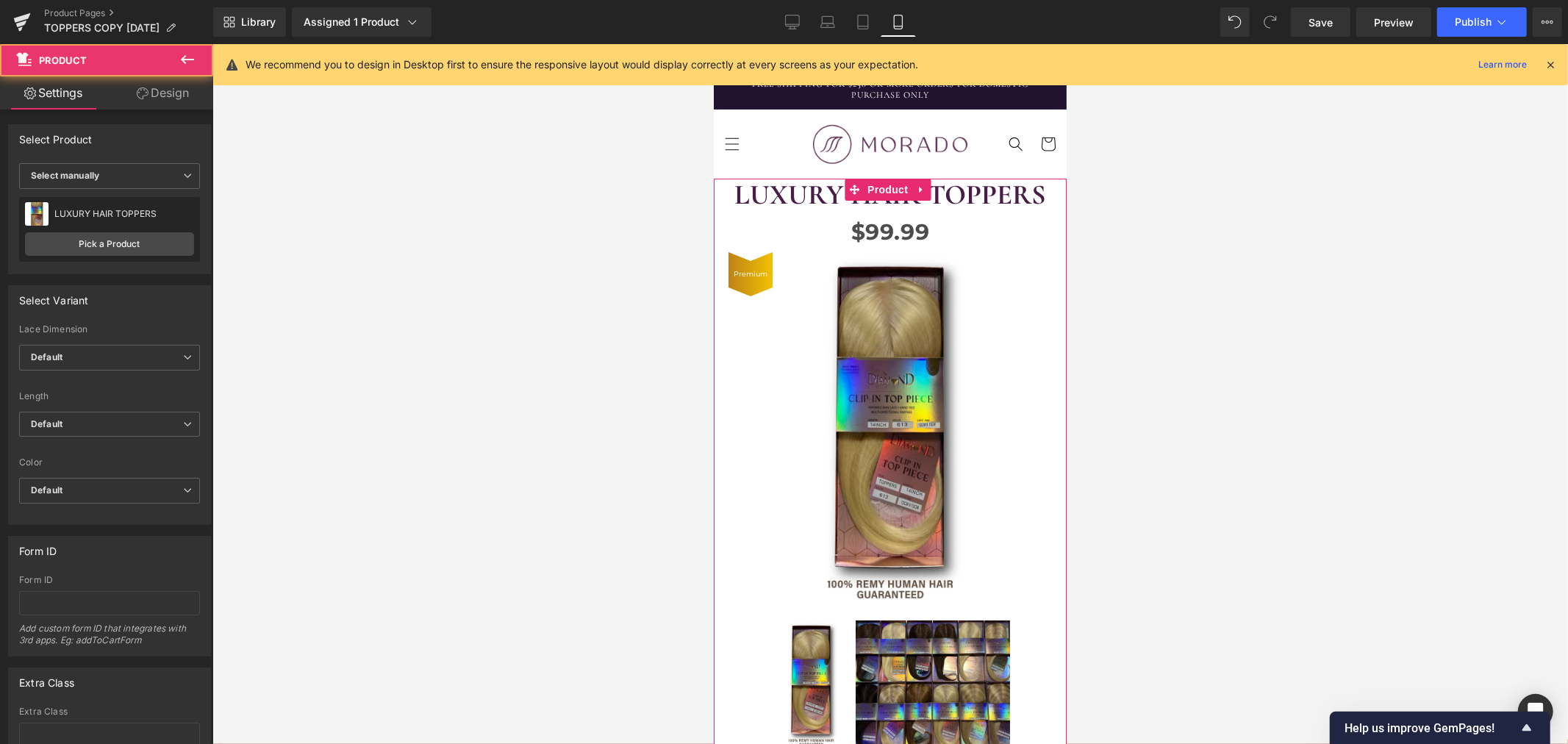
click at [177, 97] on link "Design" at bounding box center [163, 93] width 106 height 33
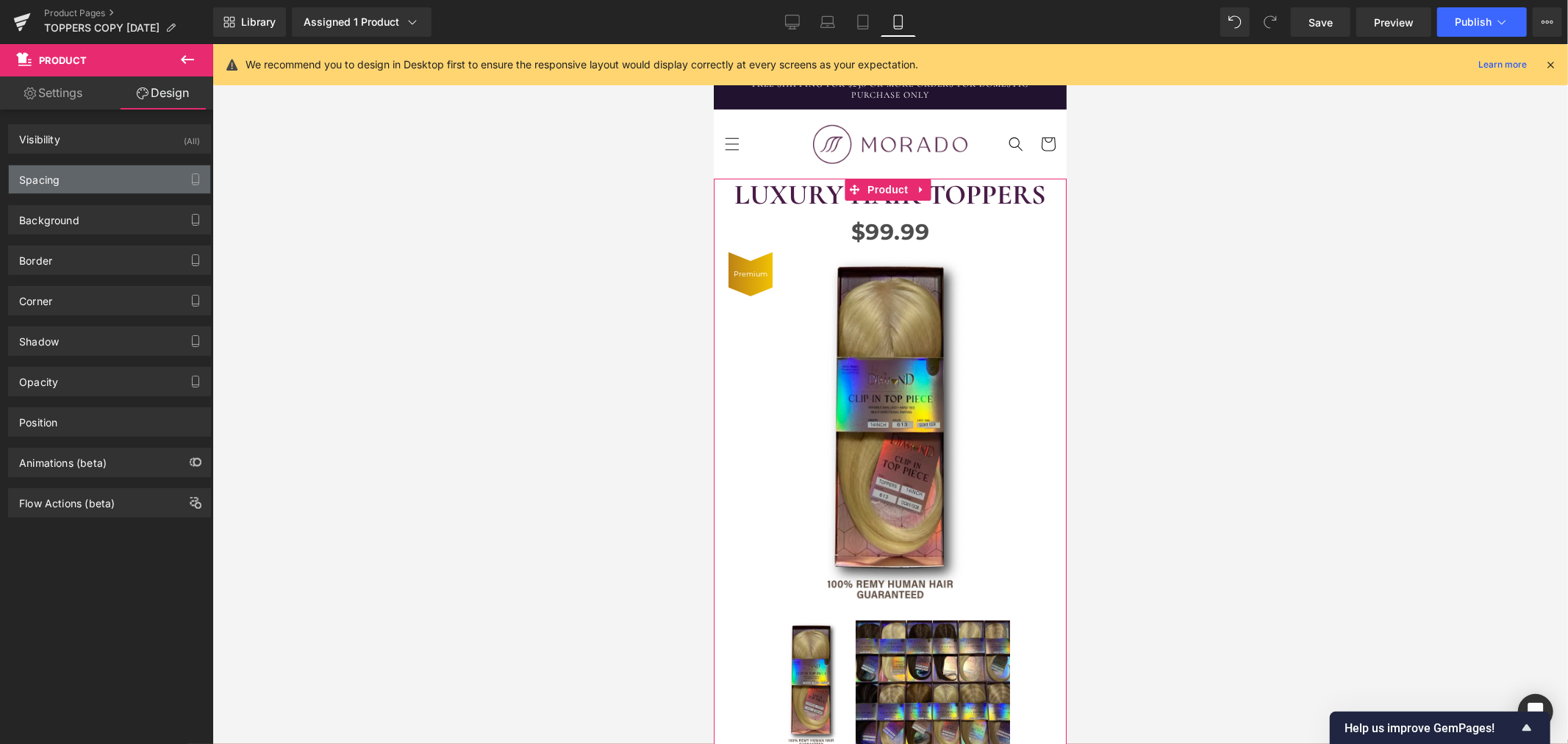
click at [97, 180] on div "Spacing" at bounding box center [110, 180] width 201 height 28
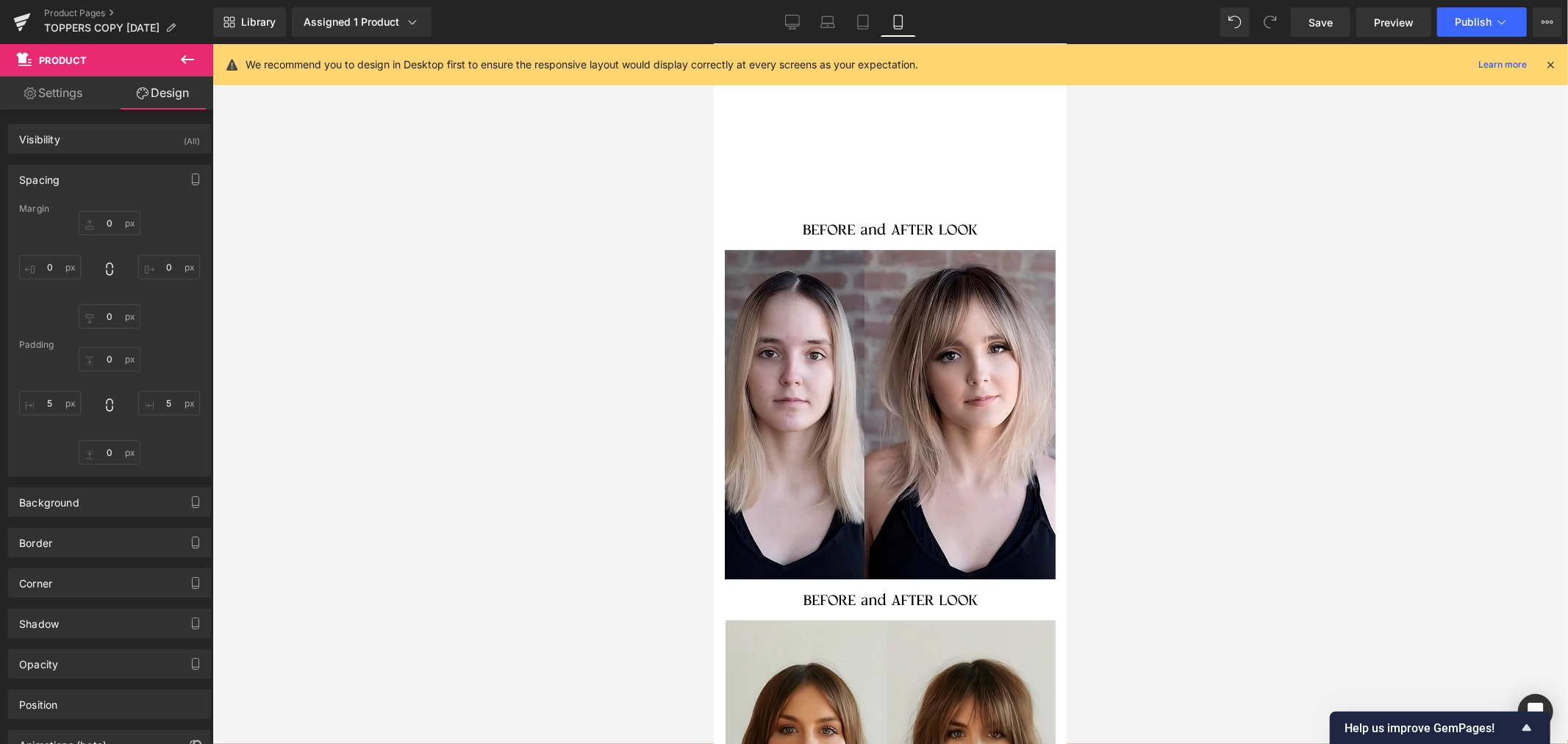
scroll to position [7674, 0]
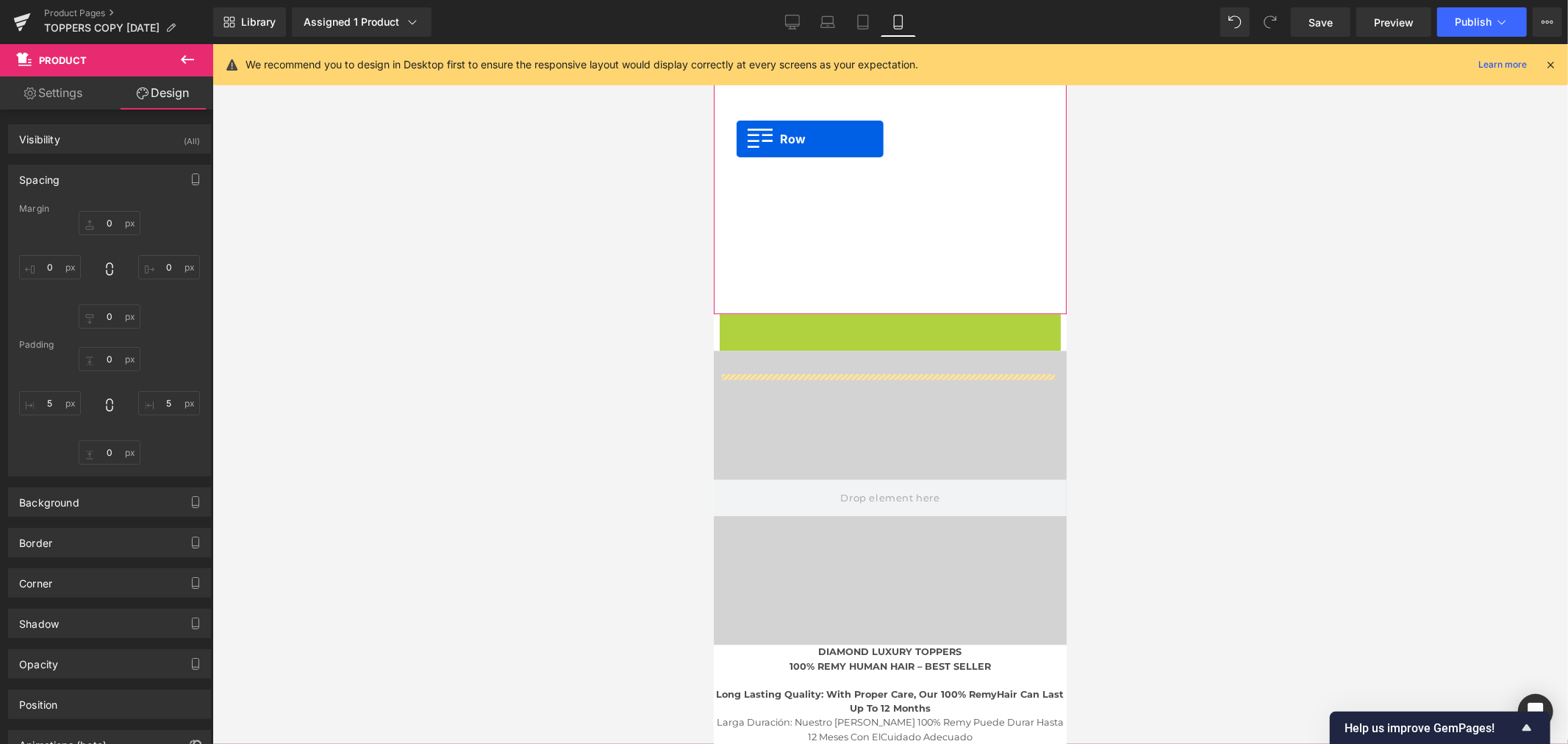
drag, startPoint x: 722, startPoint y: 383, endPoint x: 736, endPoint y: 137, distance: 246.4
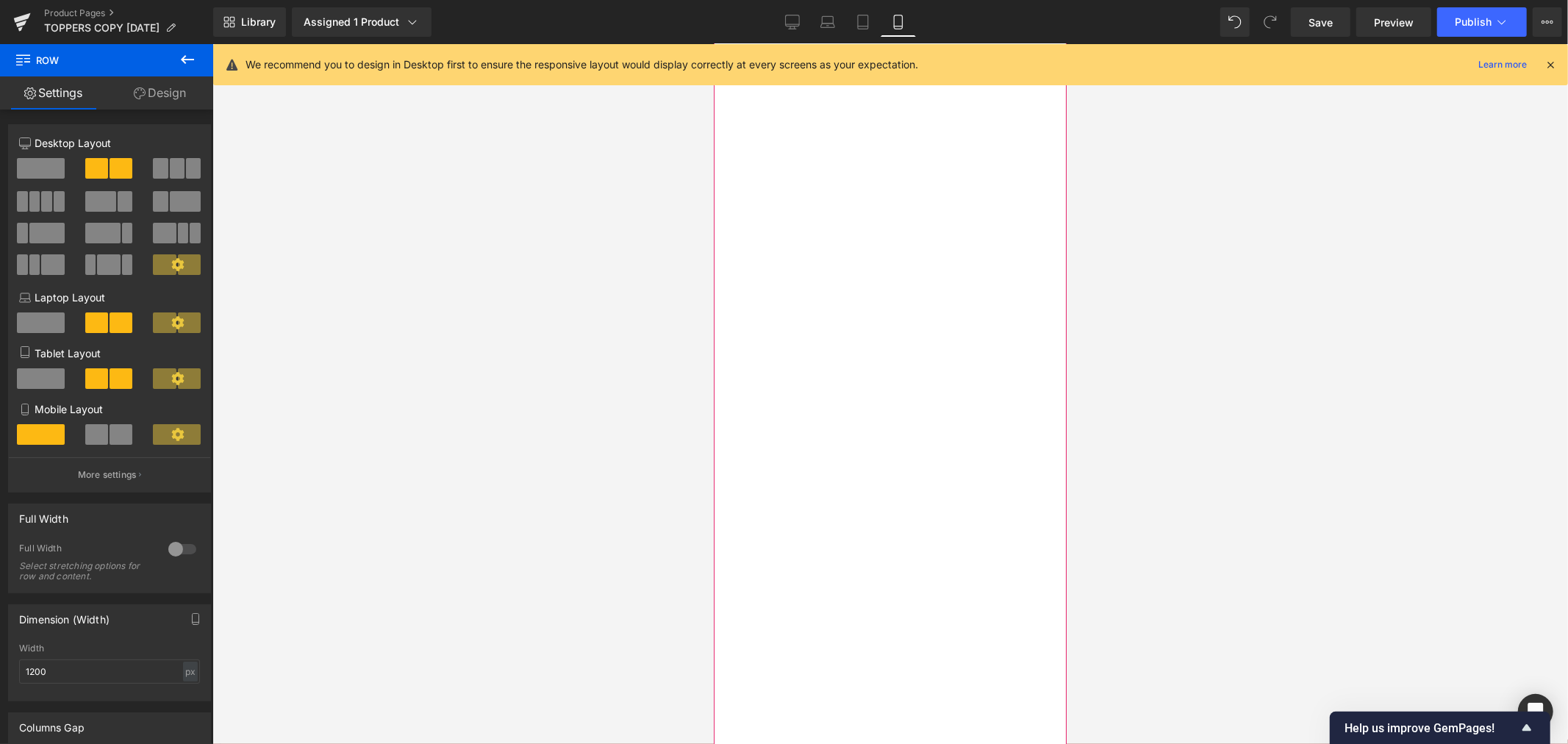
scroll to position [3919, 0]
click at [795, 18] on icon at bounding box center [792, 22] width 15 height 15
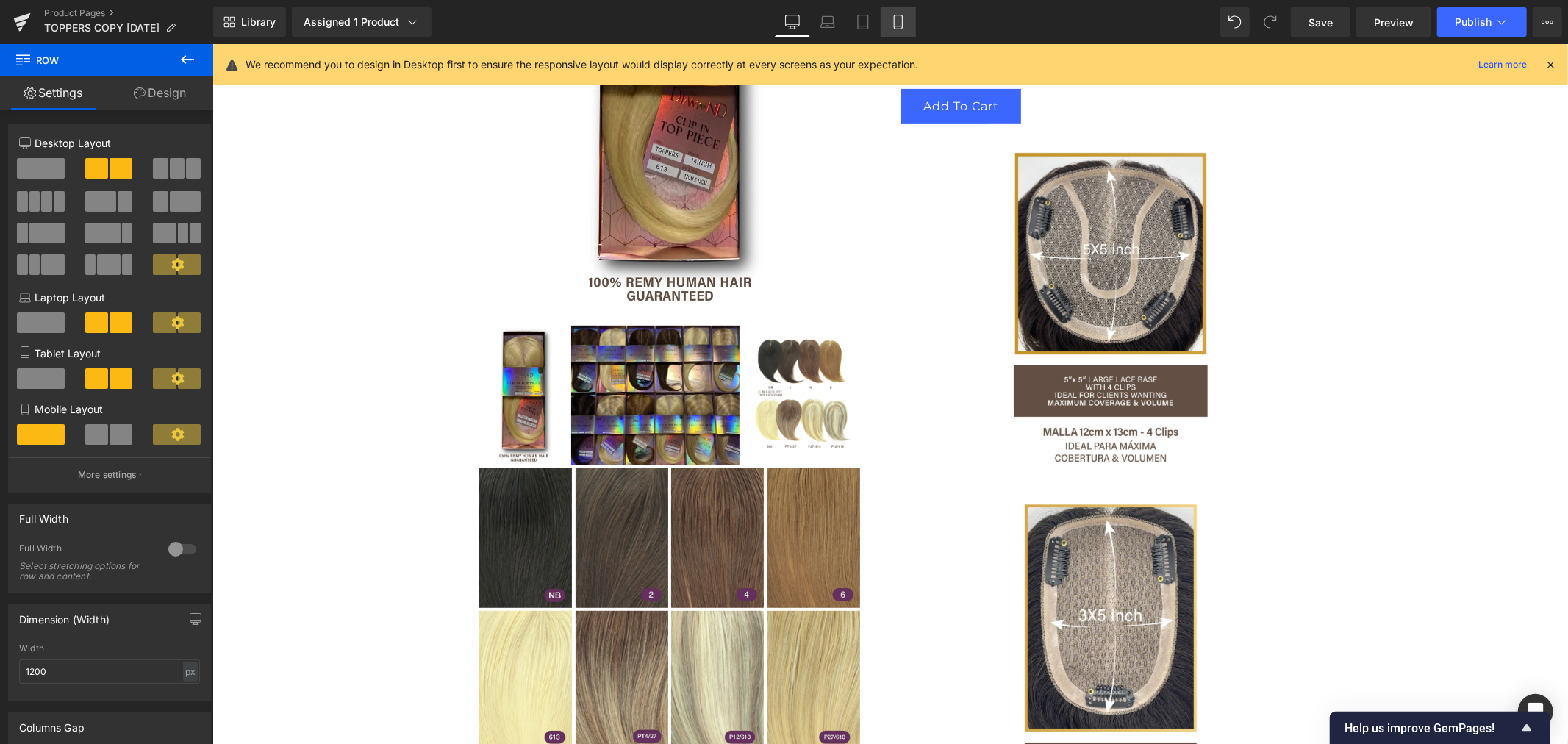
click at [890, 18] on icon at bounding box center [898, 22] width 15 height 15
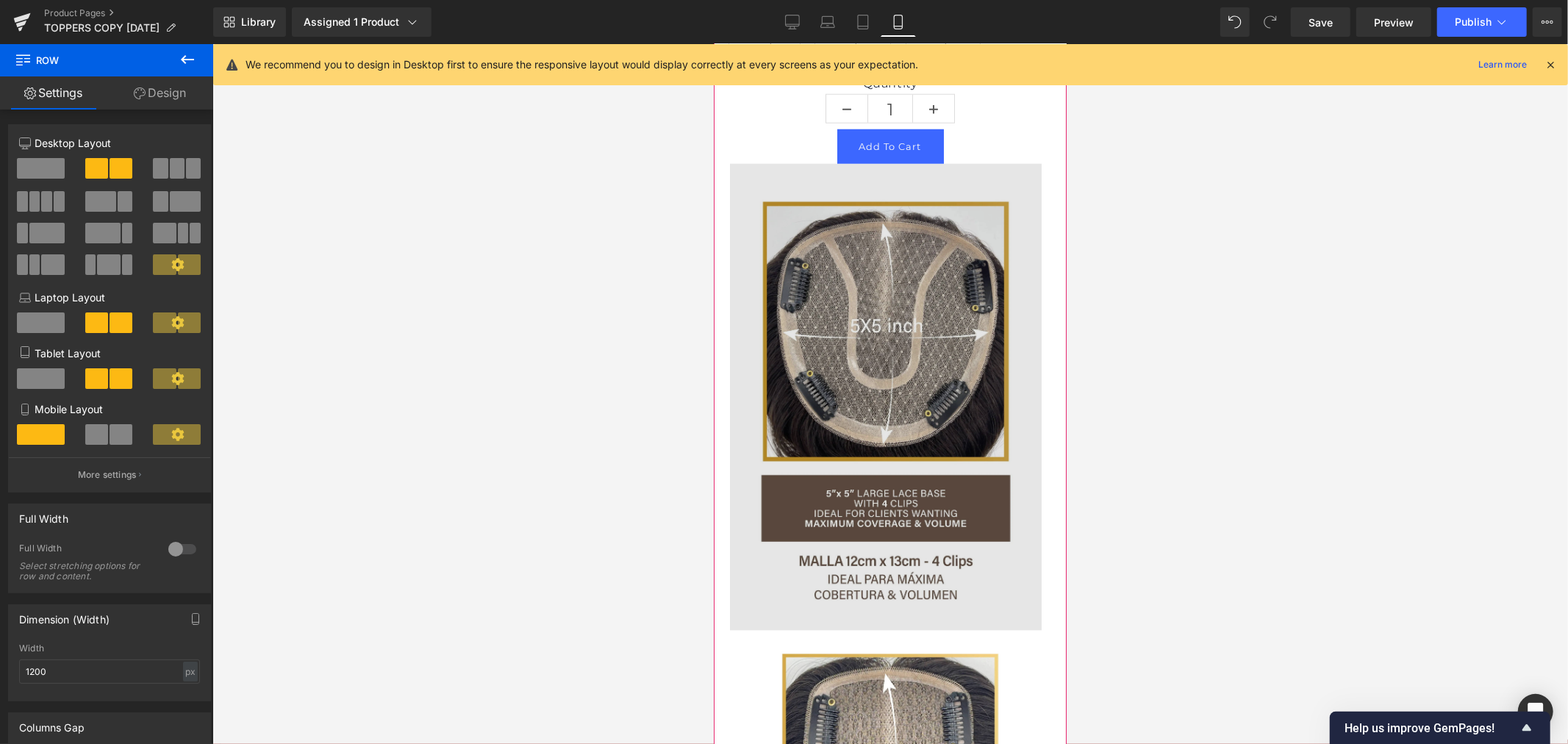
scroll to position [1333, 0]
click at [887, 330] on img at bounding box center [889, 395] width 323 height 466
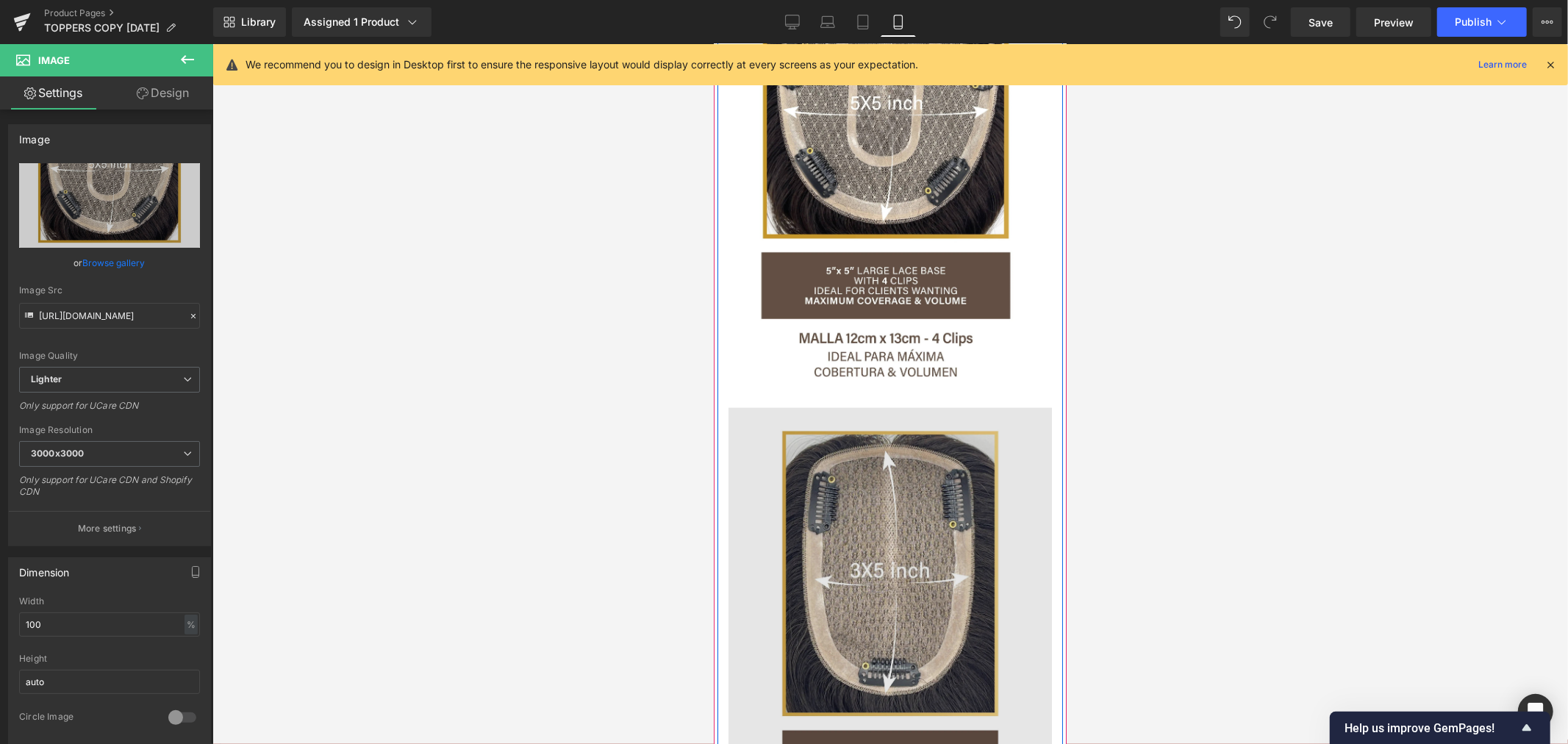
scroll to position [1822, 0]
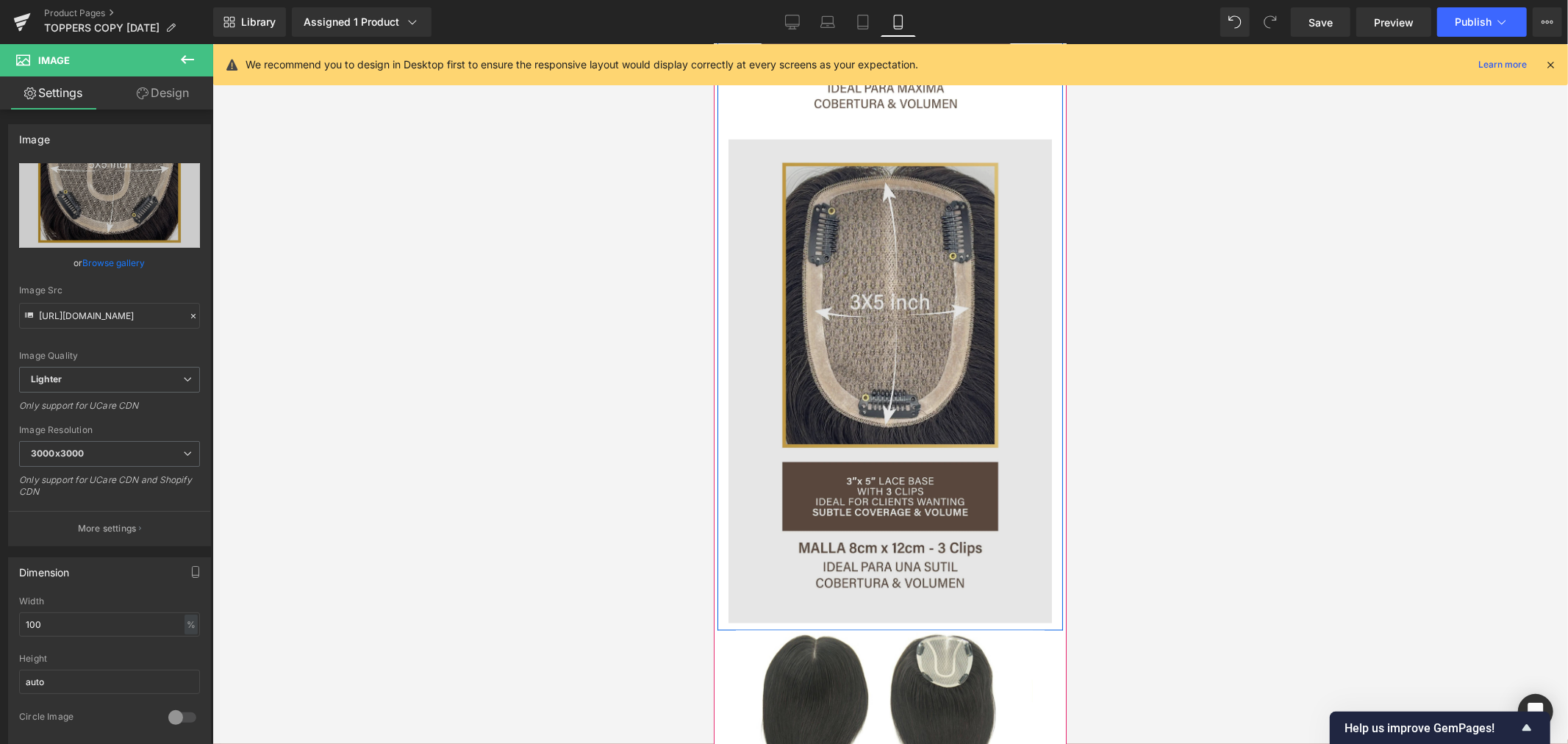
click at [885, 313] on img at bounding box center [889, 381] width 323 height 484
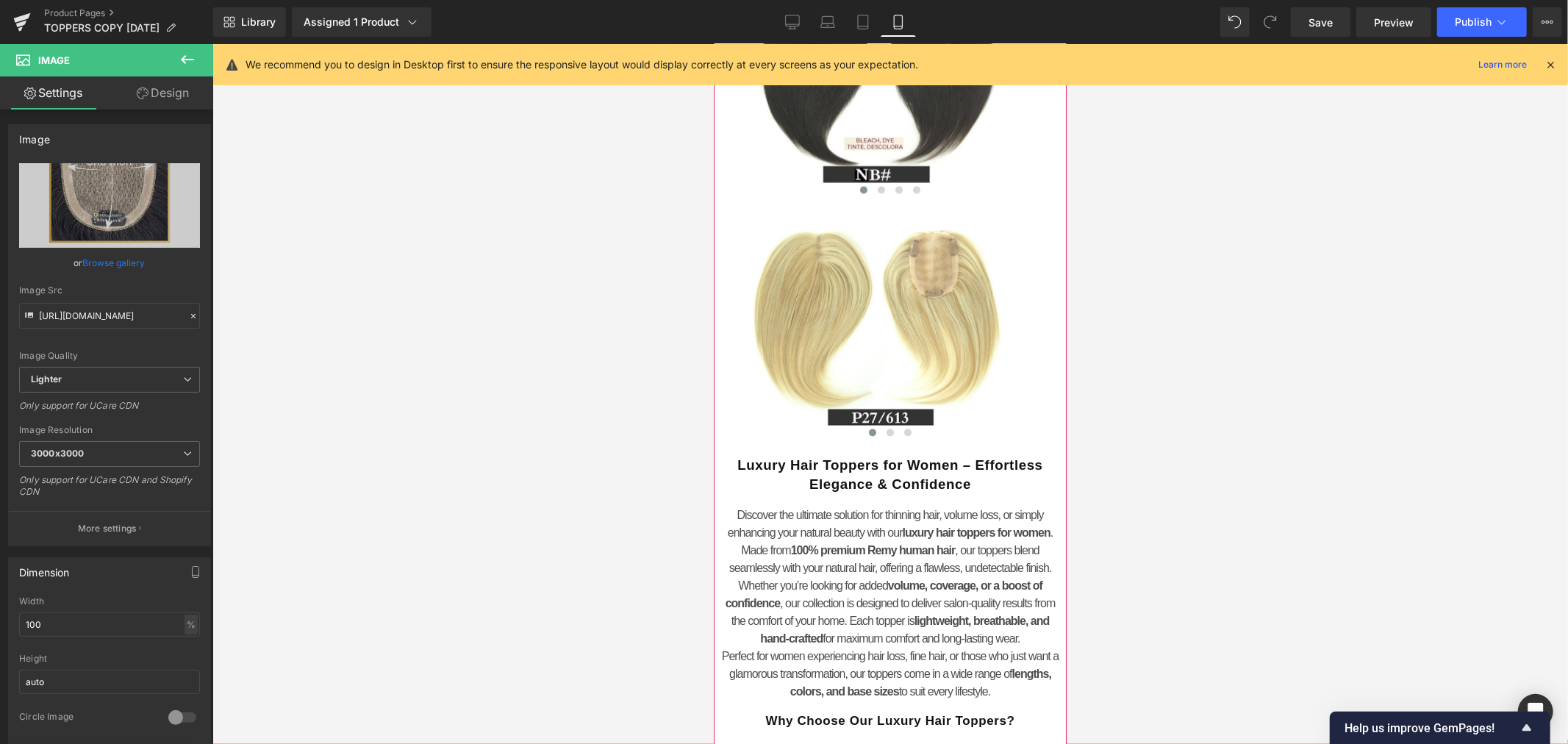
scroll to position [2720, 0]
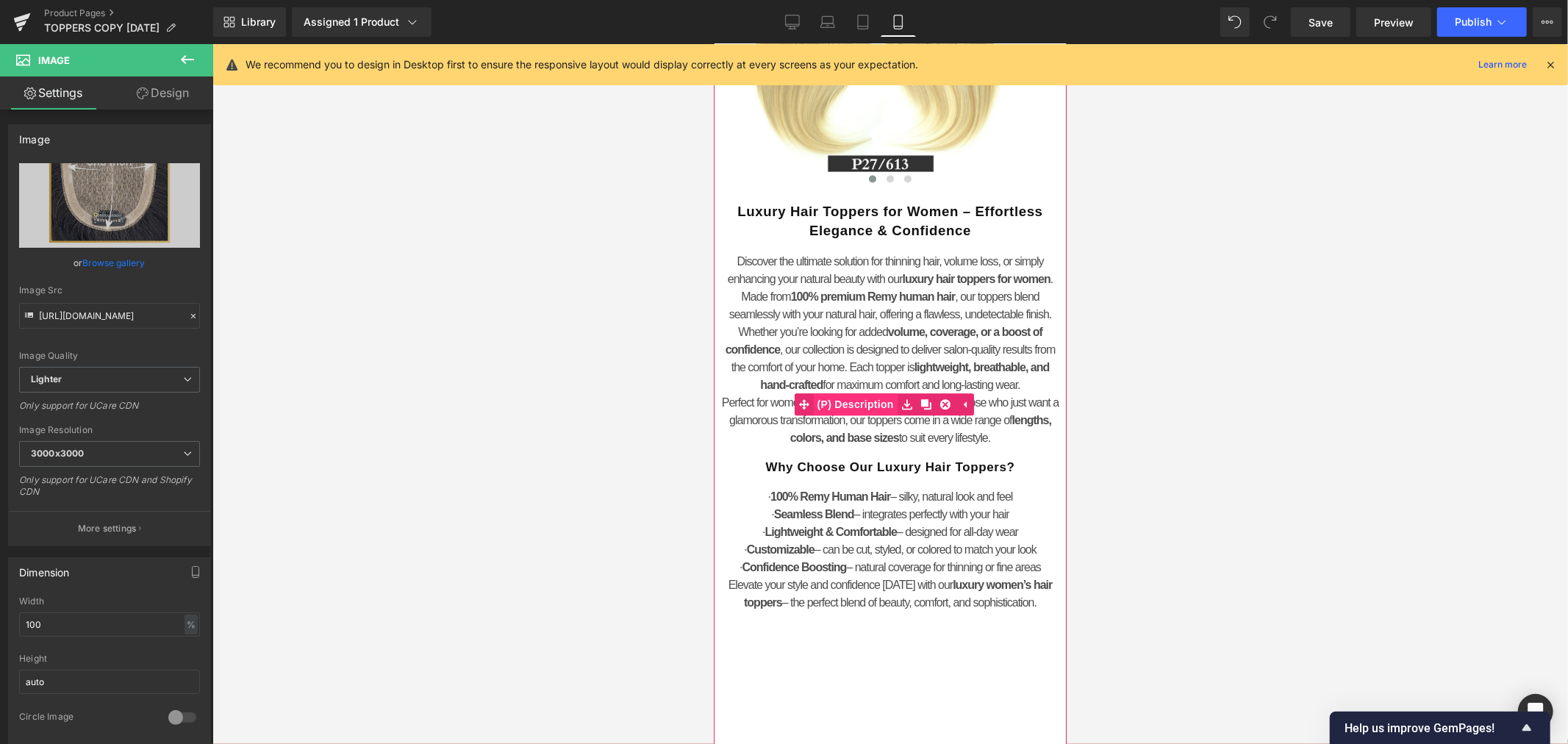
click at [865, 392] on span "(P) Description" at bounding box center [855, 403] width 84 height 22
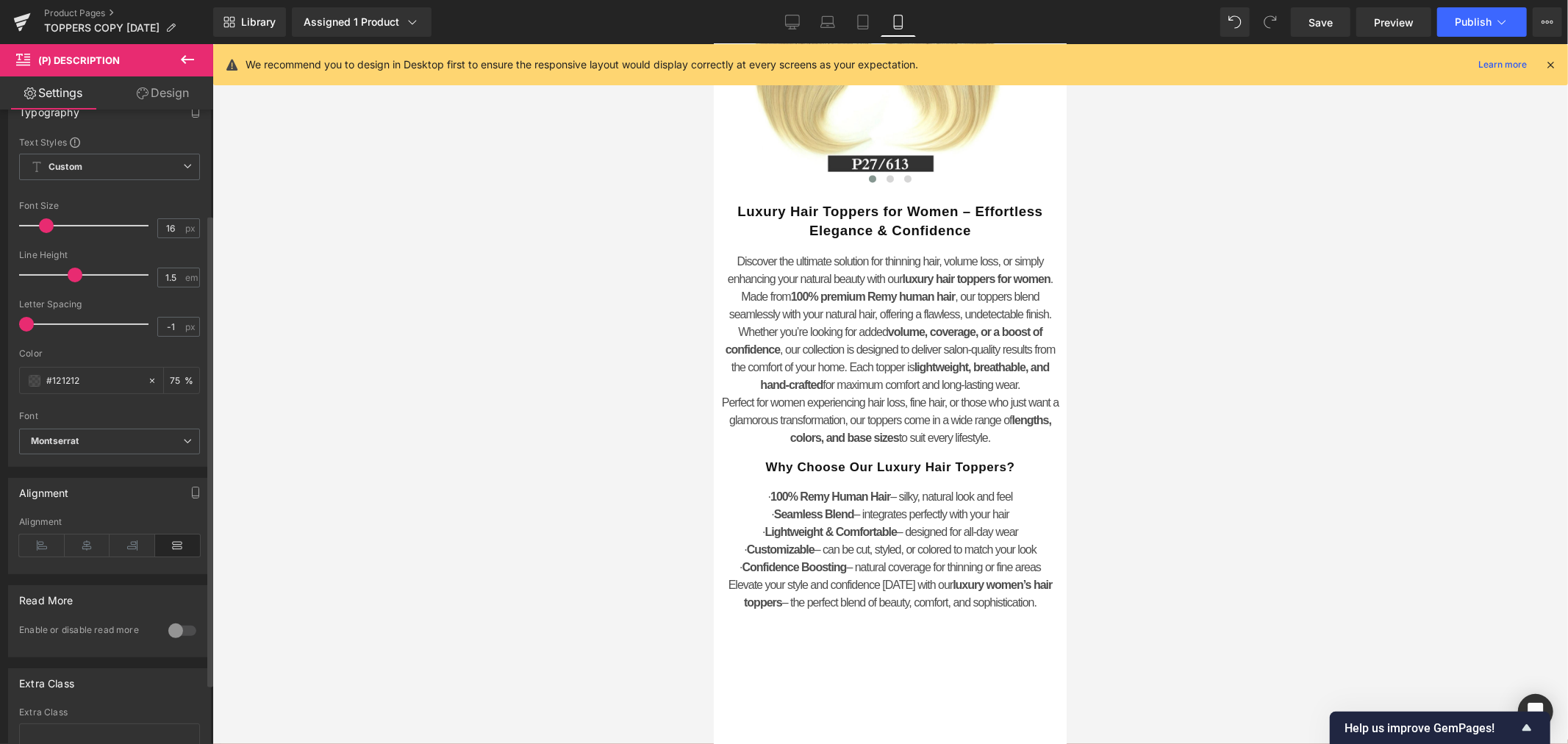
scroll to position [0, 0]
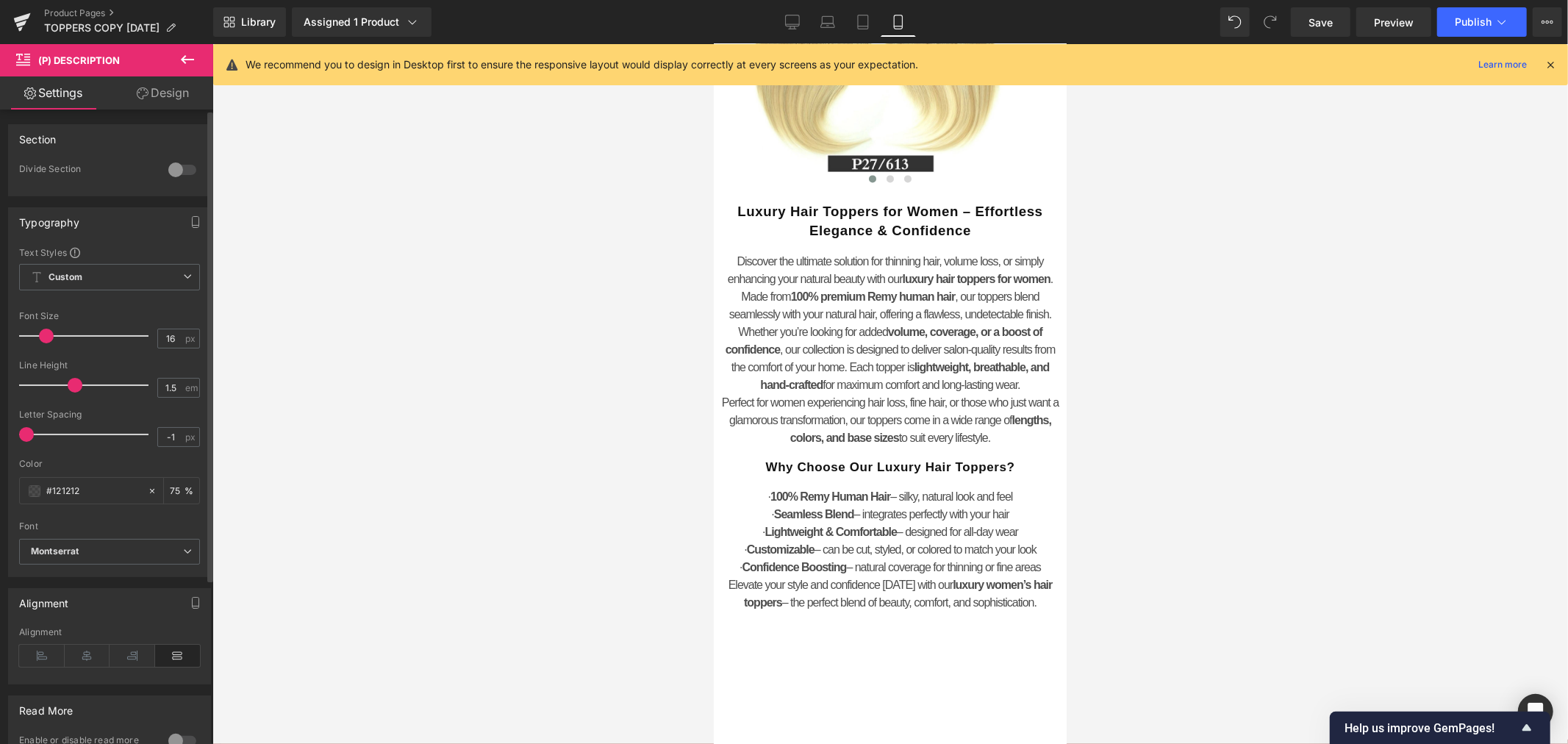
click at [180, 167] on div at bounding box center [182, 170] width 35 height 23
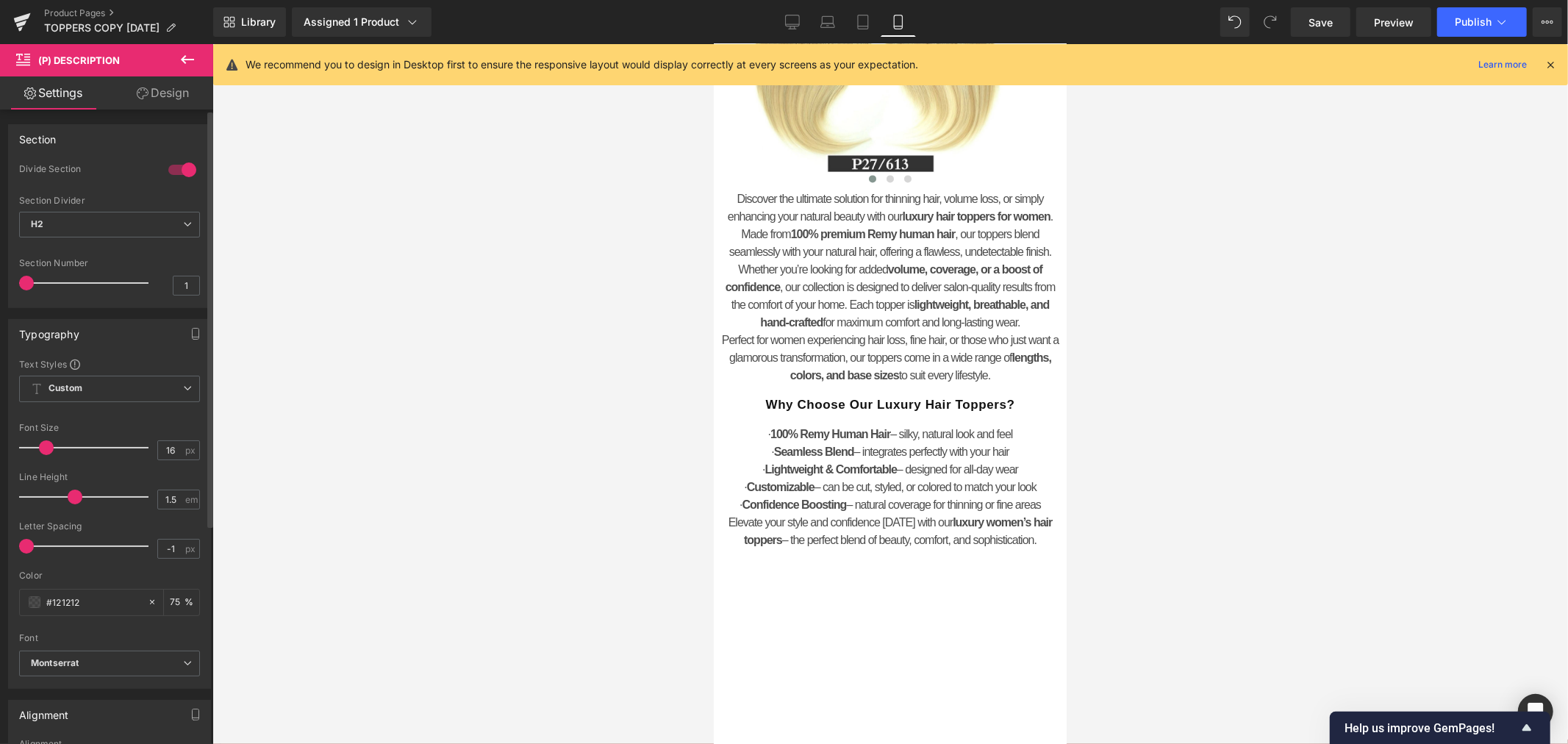
click at [180, 167] on div at bounding box center [182, 170] width 35 height 23
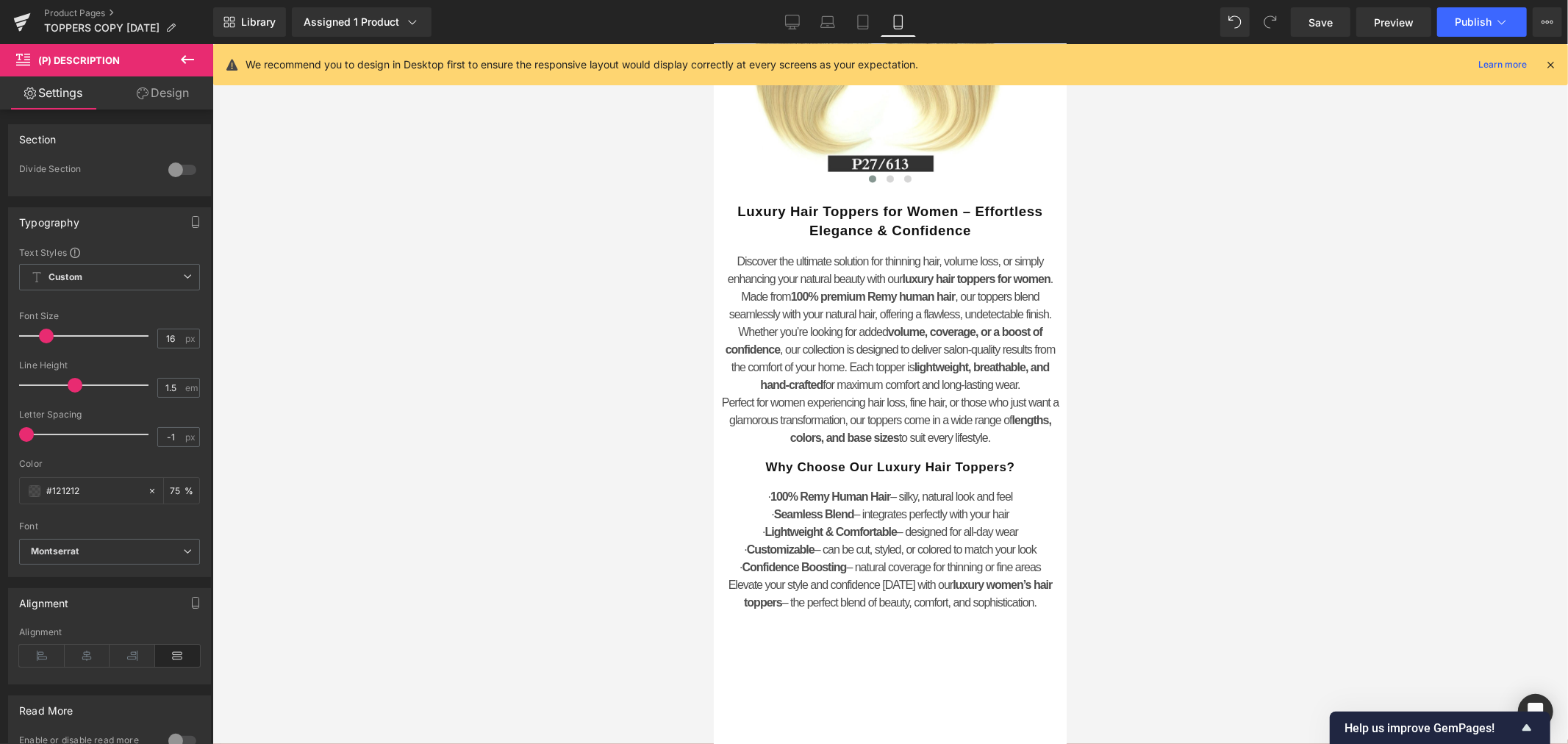
click at [180, 85] on link "Design" at bounding box center [163, 93] width 106 height 33
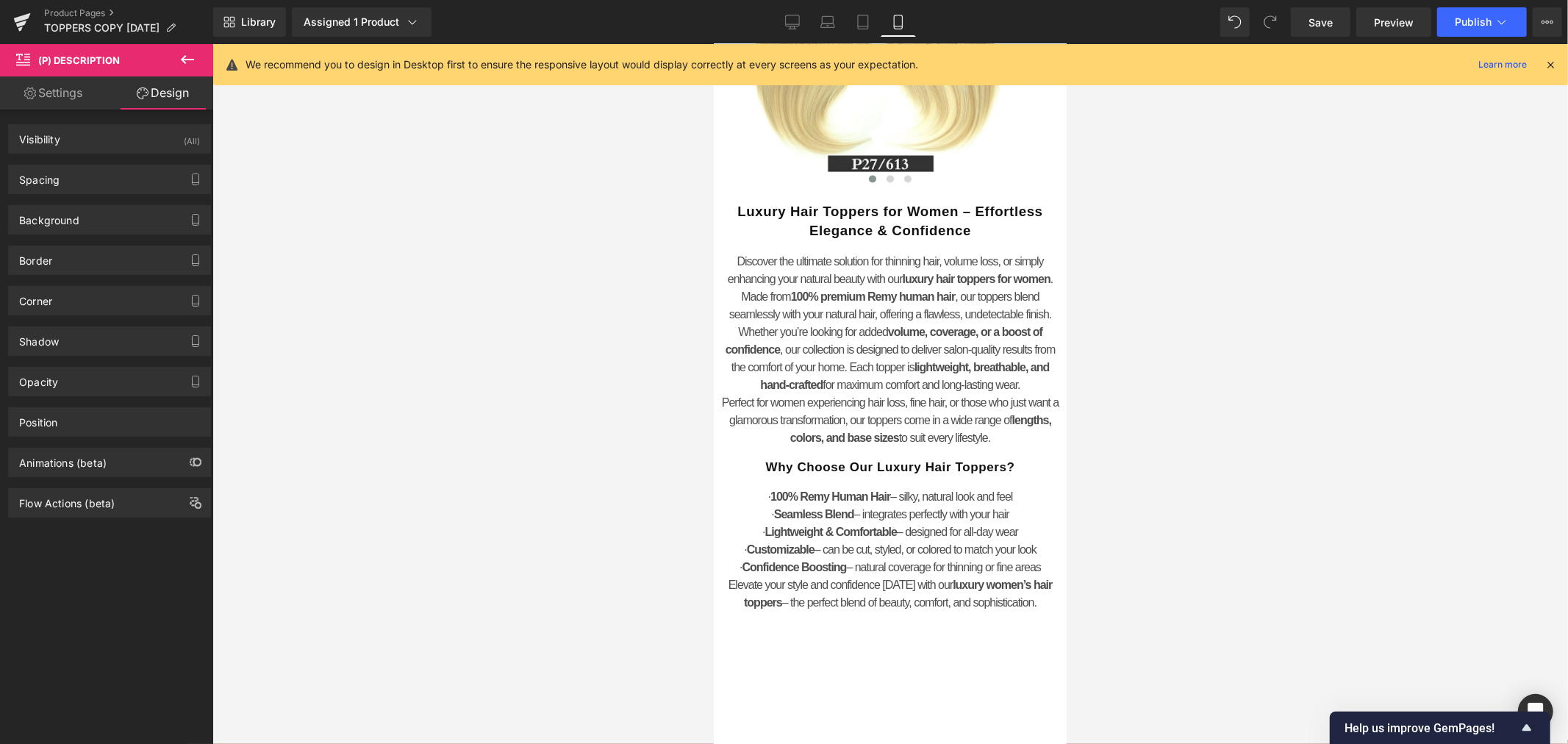
type input "10"
click at [78, 412] on div "Position" at bounding box center [110, 422] width 201 height 28
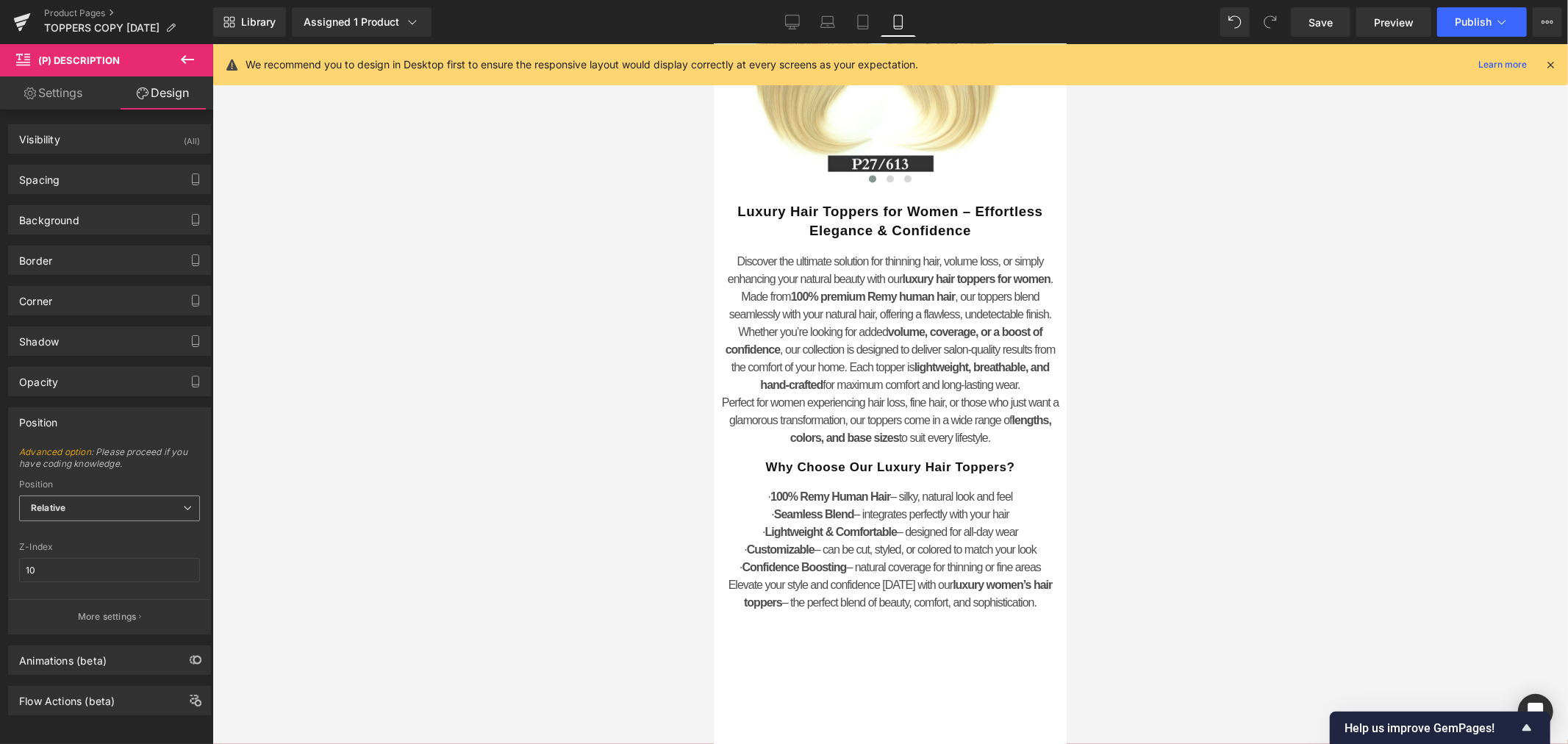
click at [97, 500] on span "Relative" at bounding box center [109, 508] width 180 height 26
click at [97, 500] on span "Relative" at bounding box center [109, 508] width 180 height 26
click at [105, 570] on input "10" at bounding box center [109, 569] width 180 height 24
click at [121, 536] on div at bounding box center [109, 533] width 180 height 9
click at [119, 618] on p "More settings" at bounding box center [107, 617] width 59 height 13
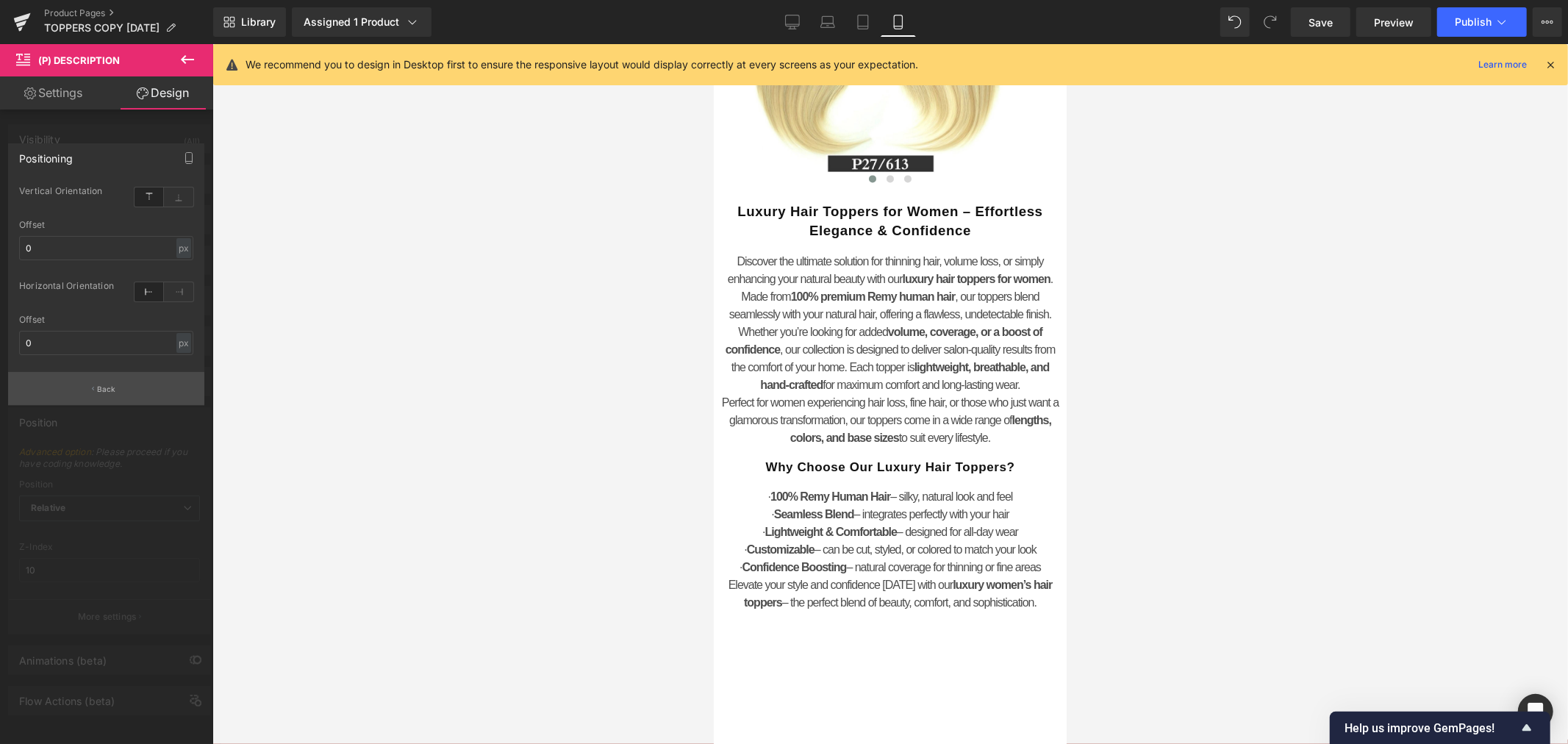
click at [113, 380] on button "Back" at bounding box center [106, 388] width 196 height 33
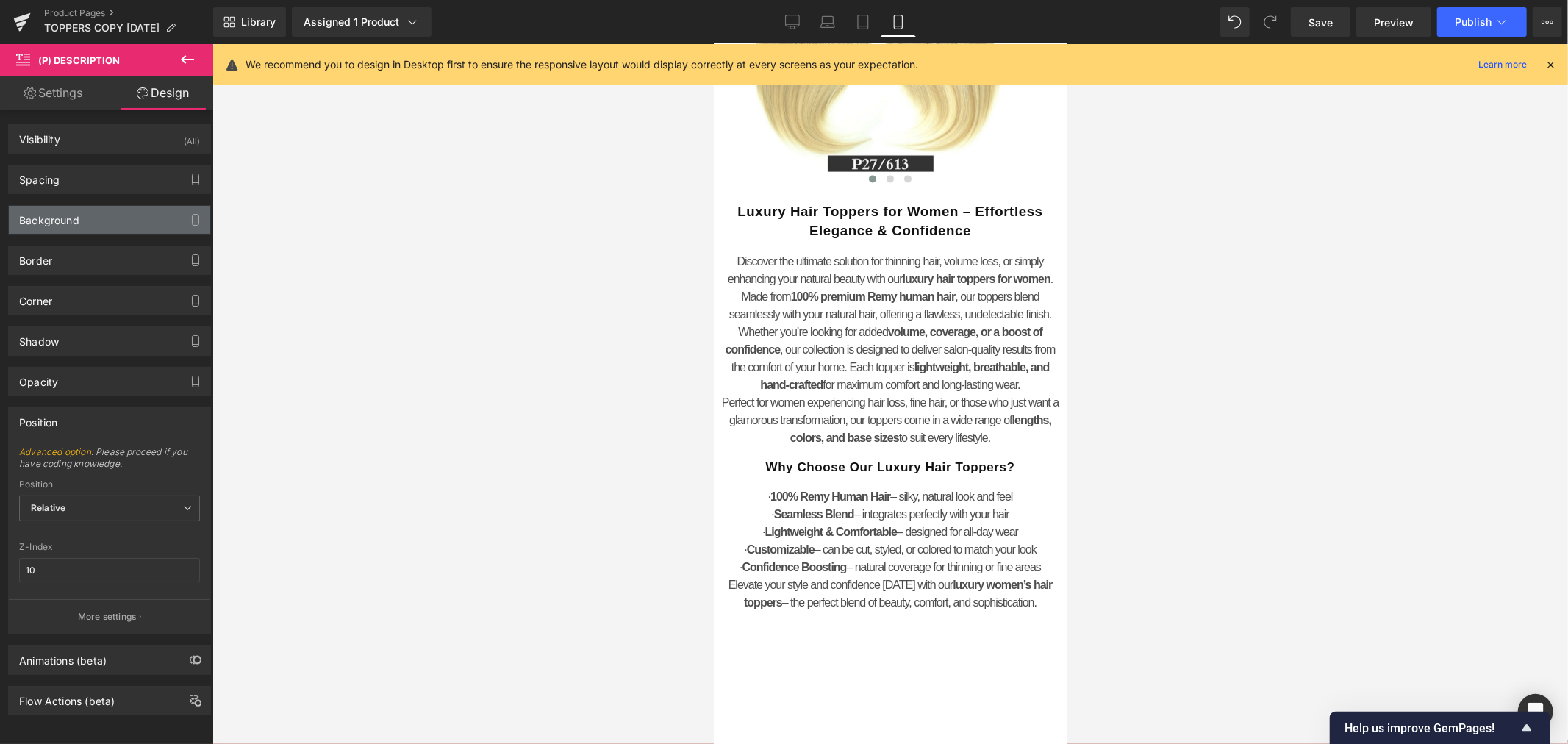
click at [91, 222] on div "Background" at bounding box center [110, 220] width 201 height 28
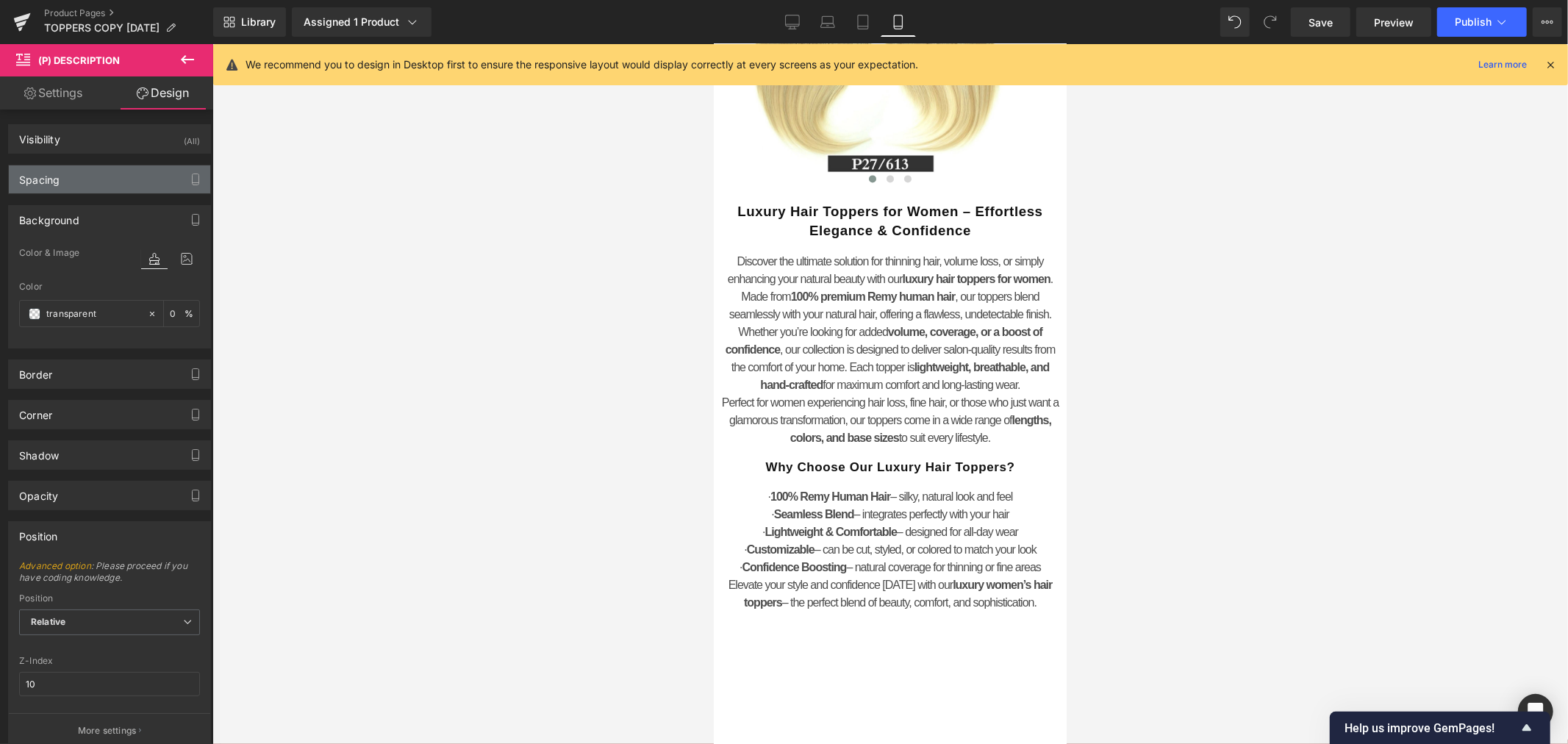
click at [94, 179] on div "Spacing" at bounding box center [110, 180] width 201 height 28
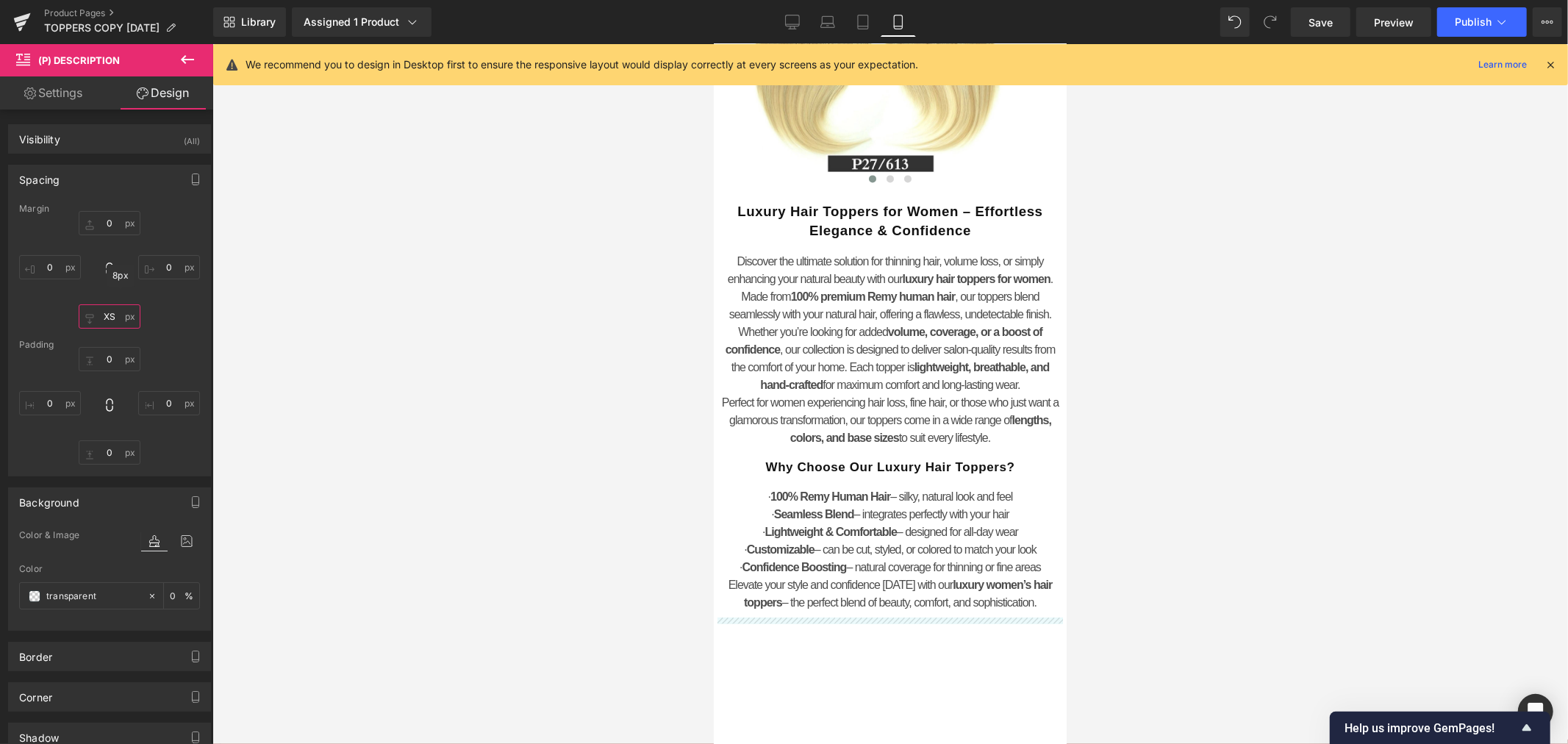
click at [108, 314] on input "XS" at bounding box center [110, 316] width 62 height 24
type input "0"
click at [295, 364] on div at bounding box center [890, 394] width 1355 height 700
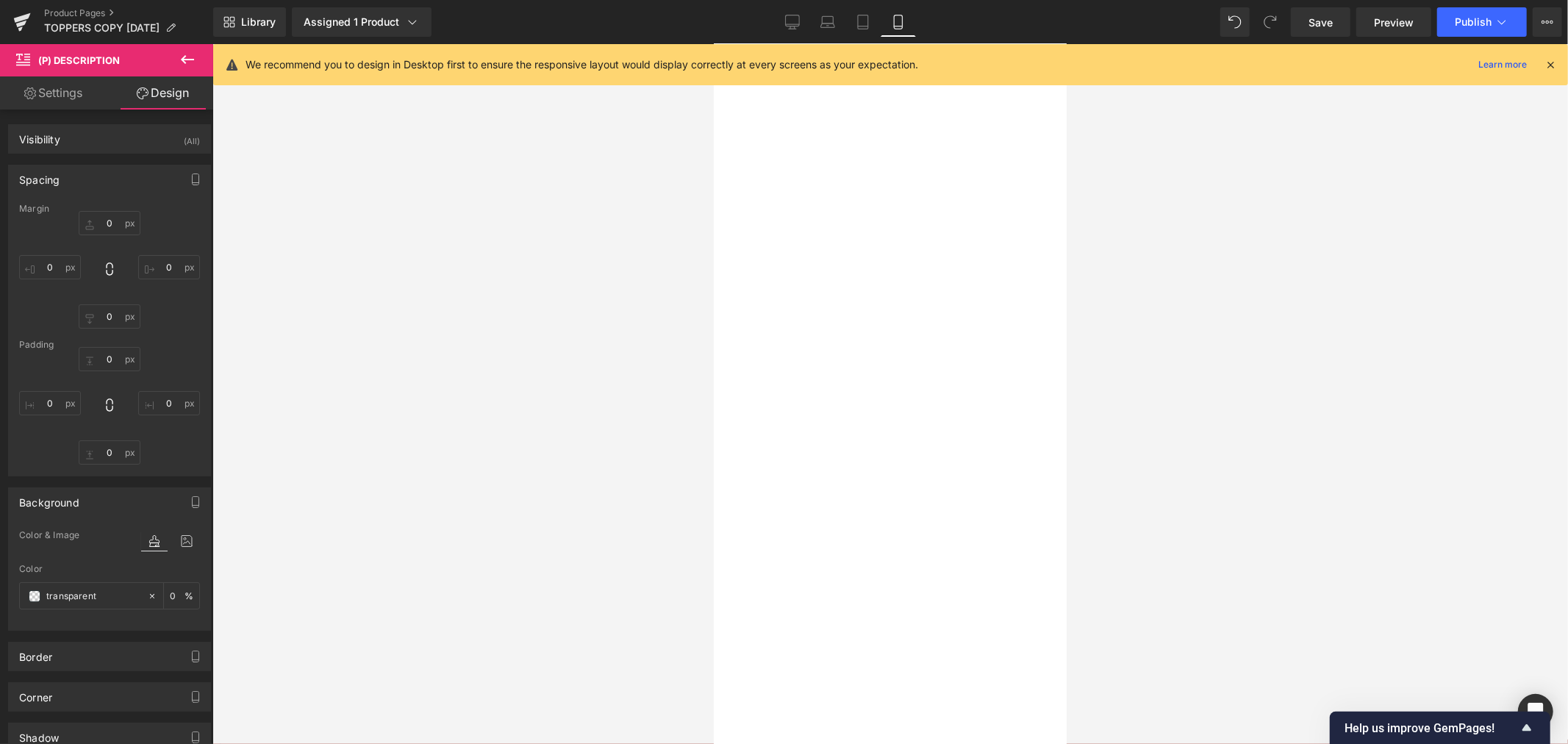
scroll to position [4516, 0]
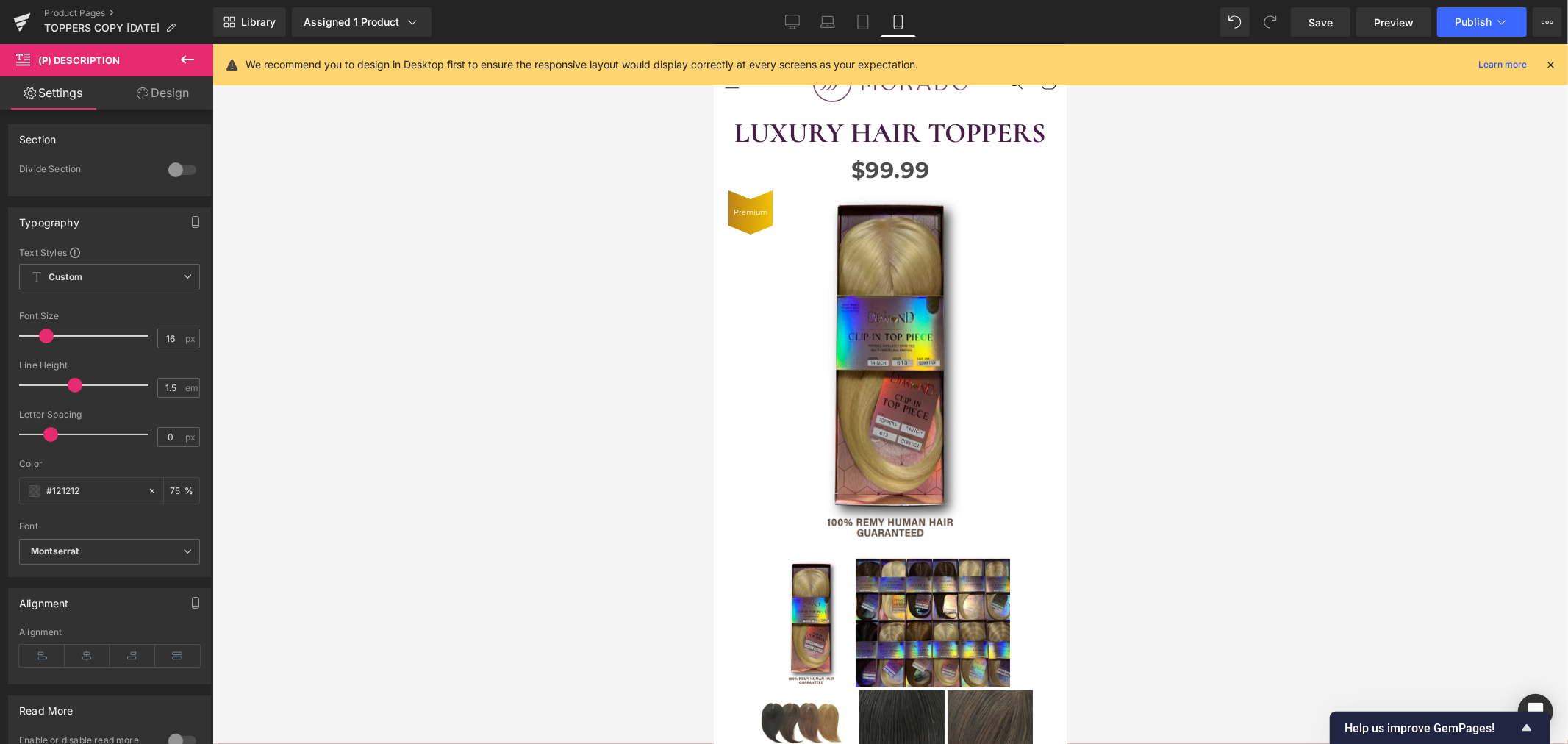
scroll to position [0, 0]
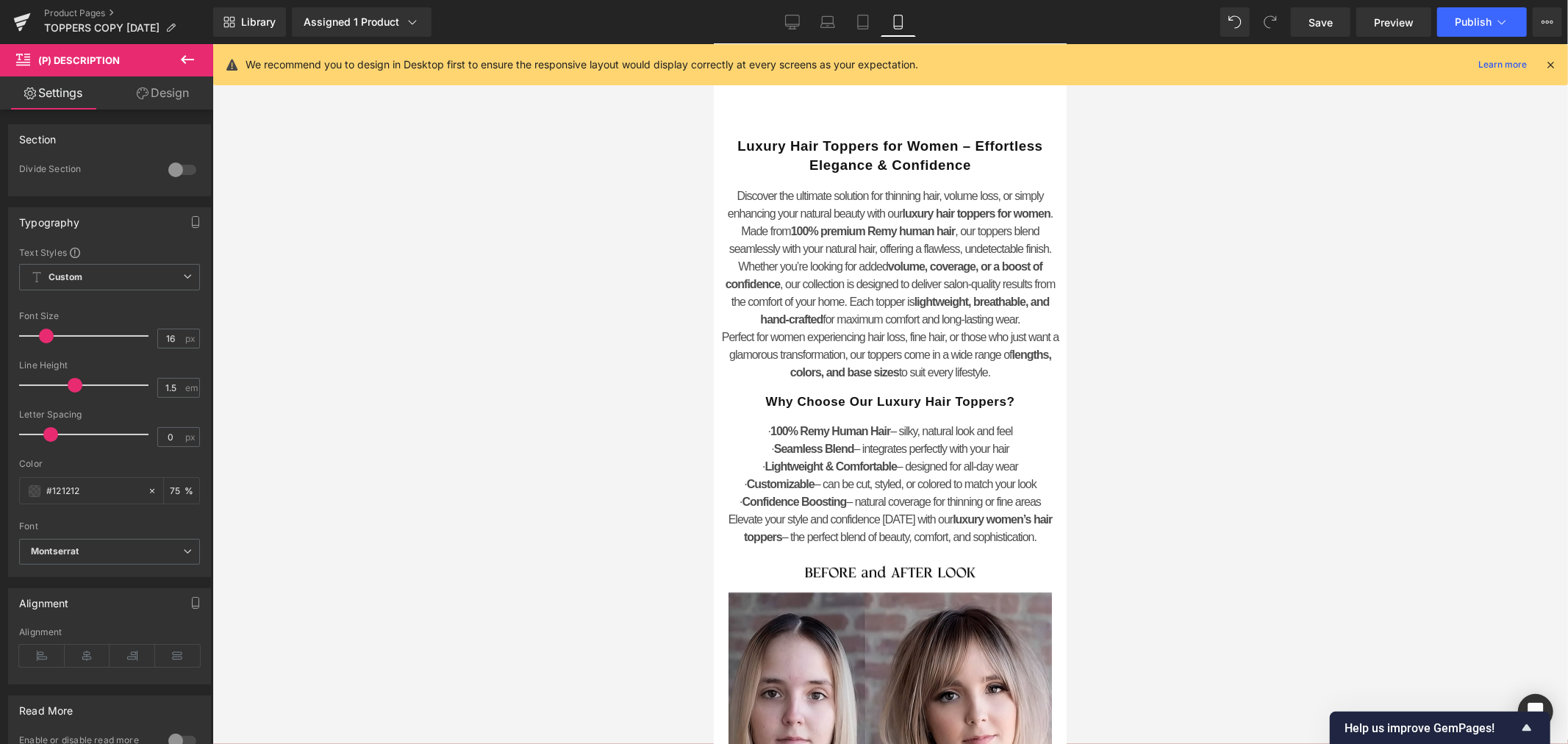
scroll to position [7185, 0]
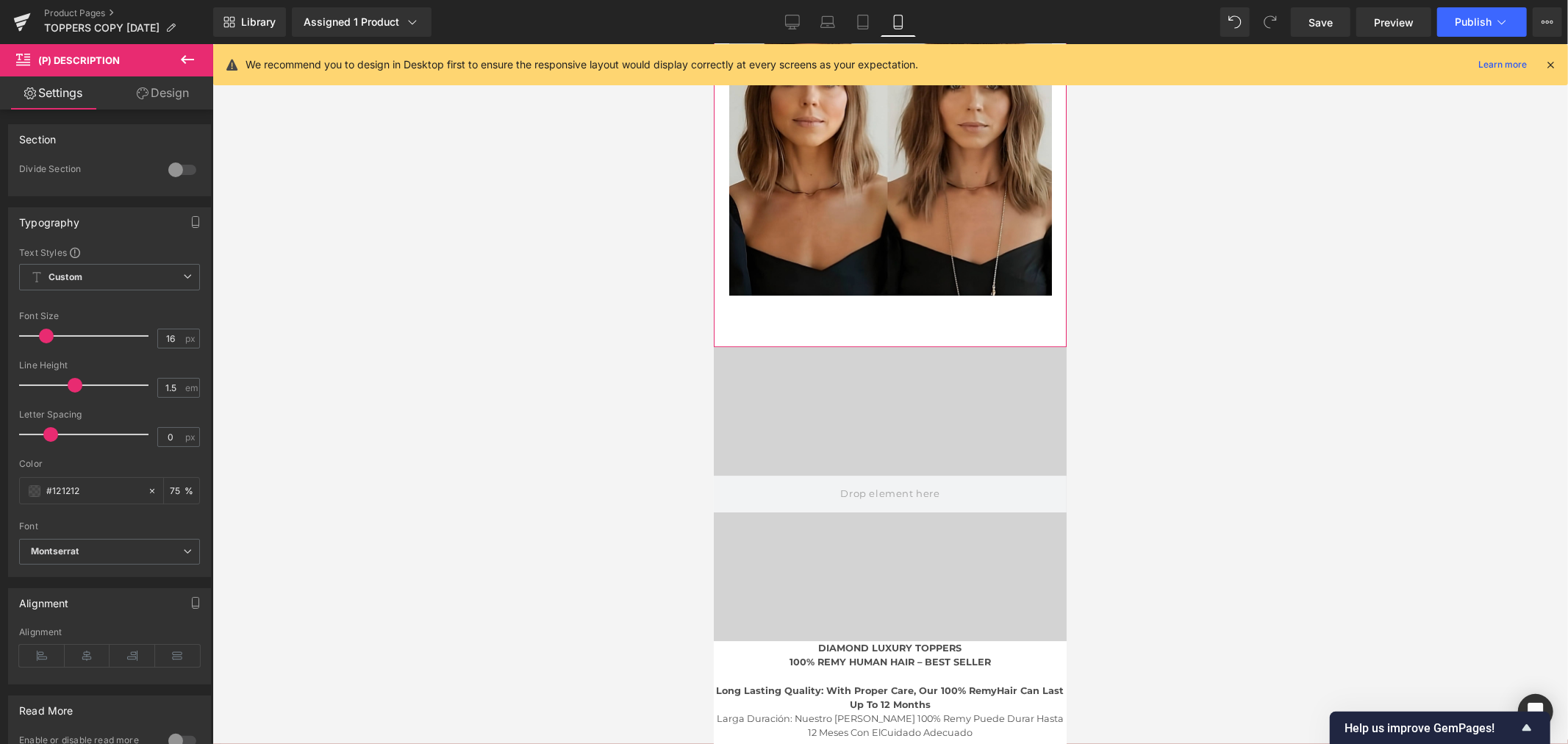
scroll to position [8491, 0]
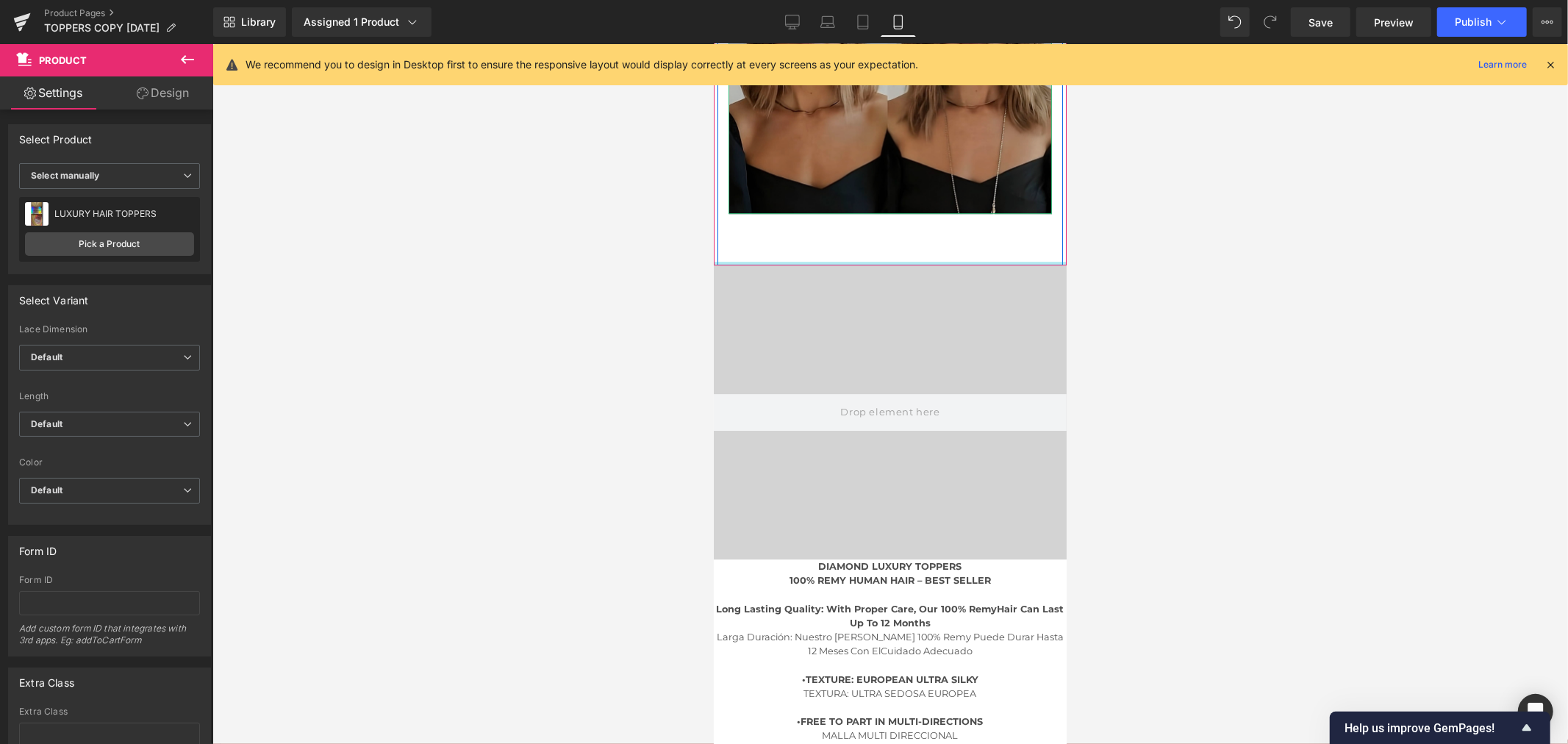
drag, startPoint x: 933, startPoint y: 296, endPoint x: 959, endPoint y: 195, distance: 104.3
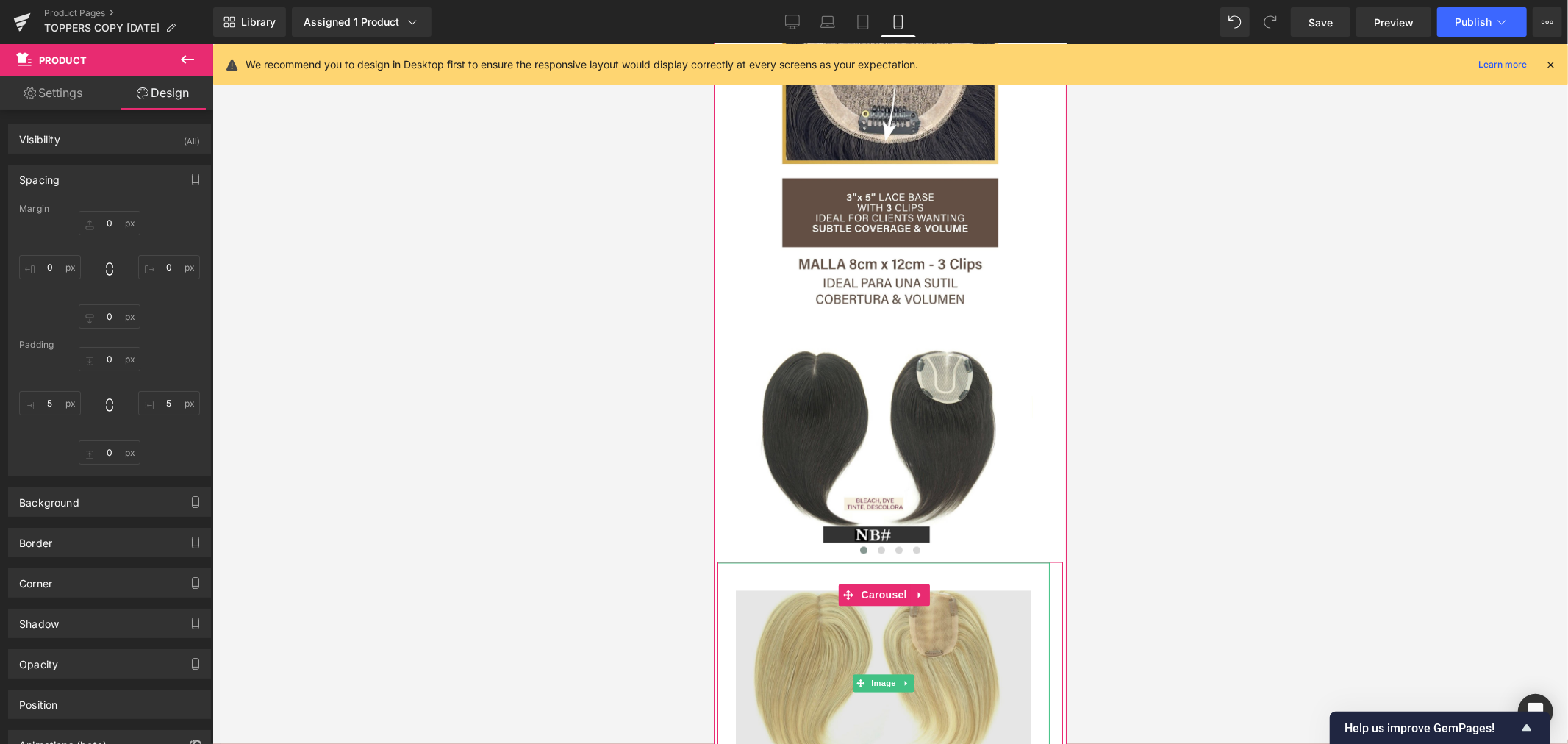
scroll to position [1959, 0]
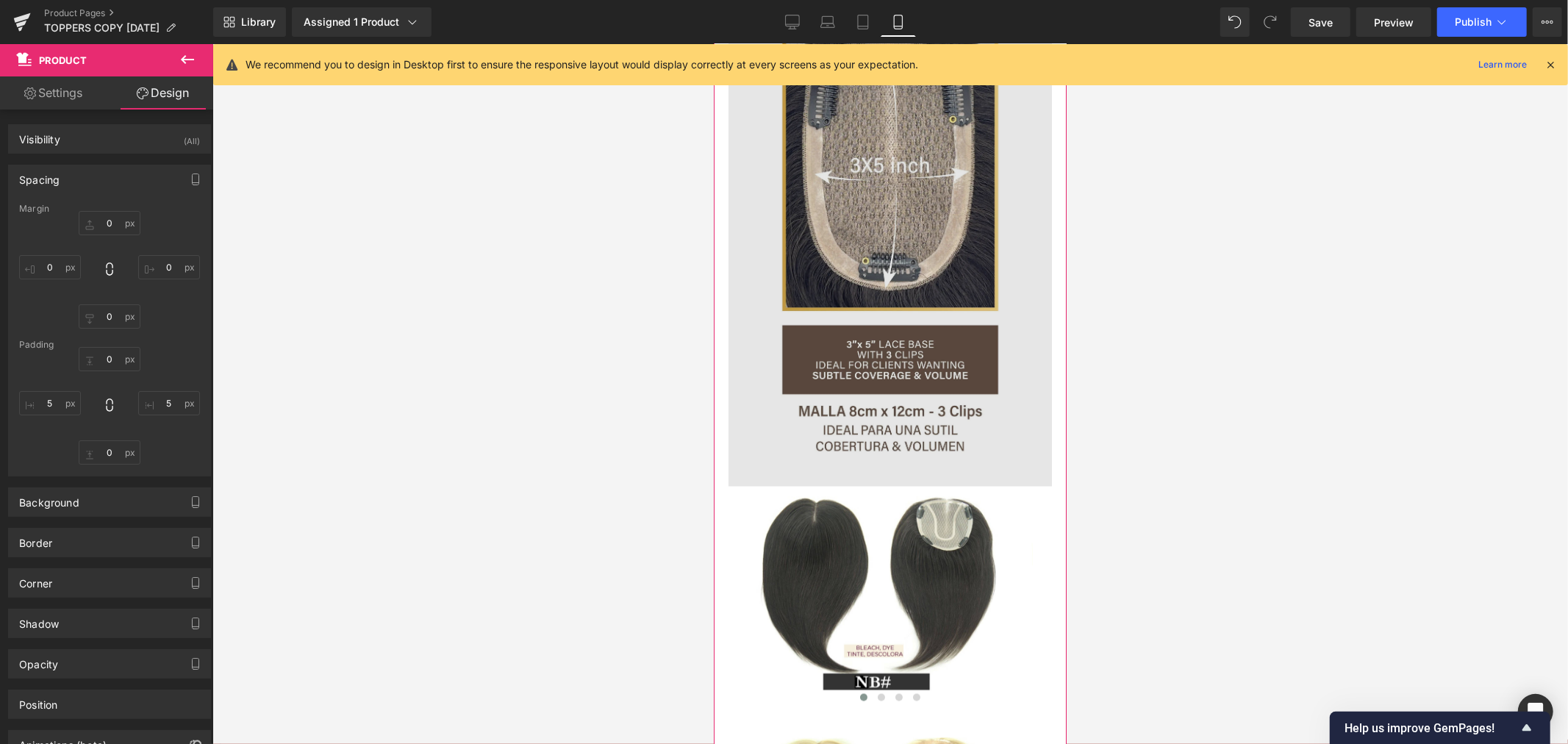
click at [910, 404] on img at bounding box center [889, 244] width 323 height 484
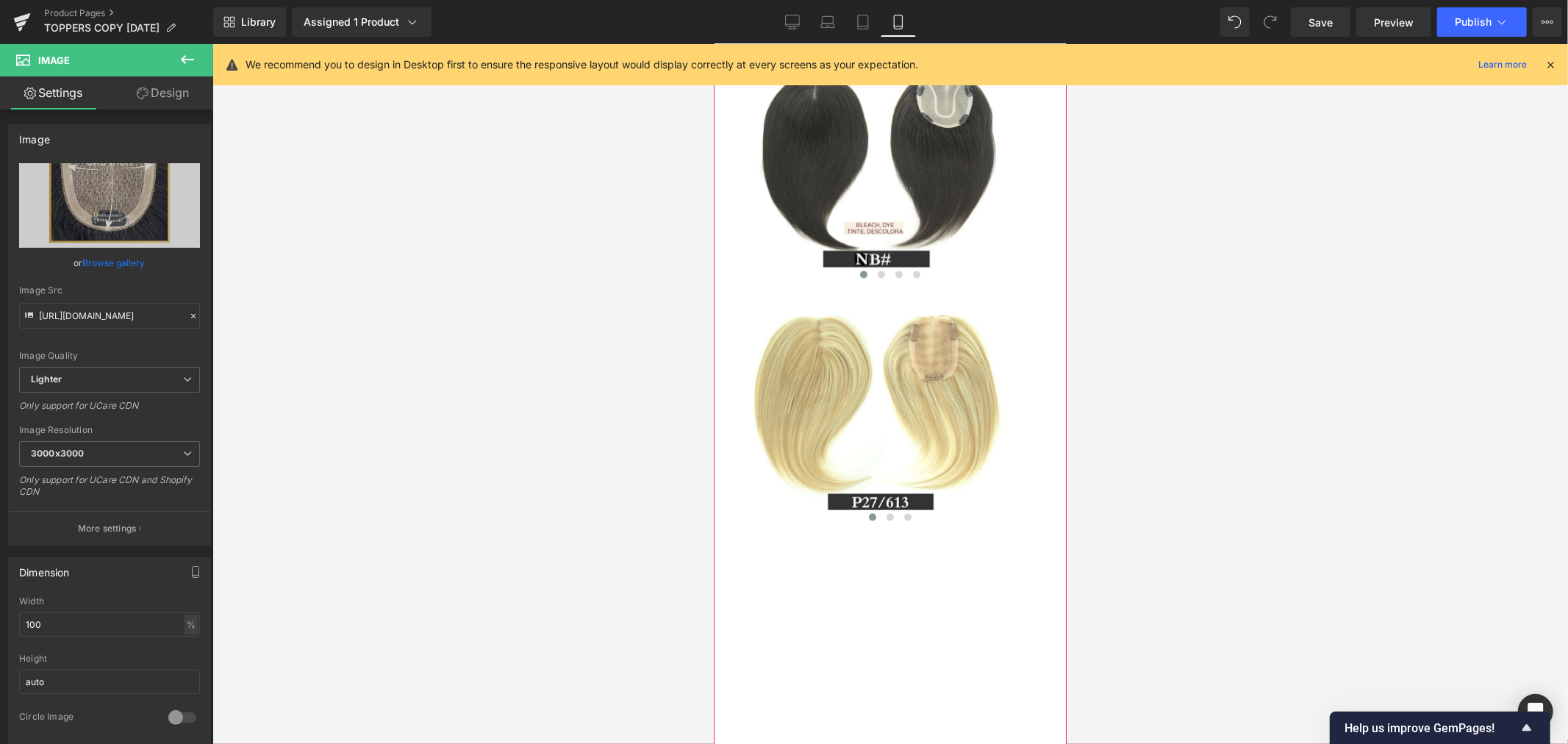
scroll to position [2694, 0]
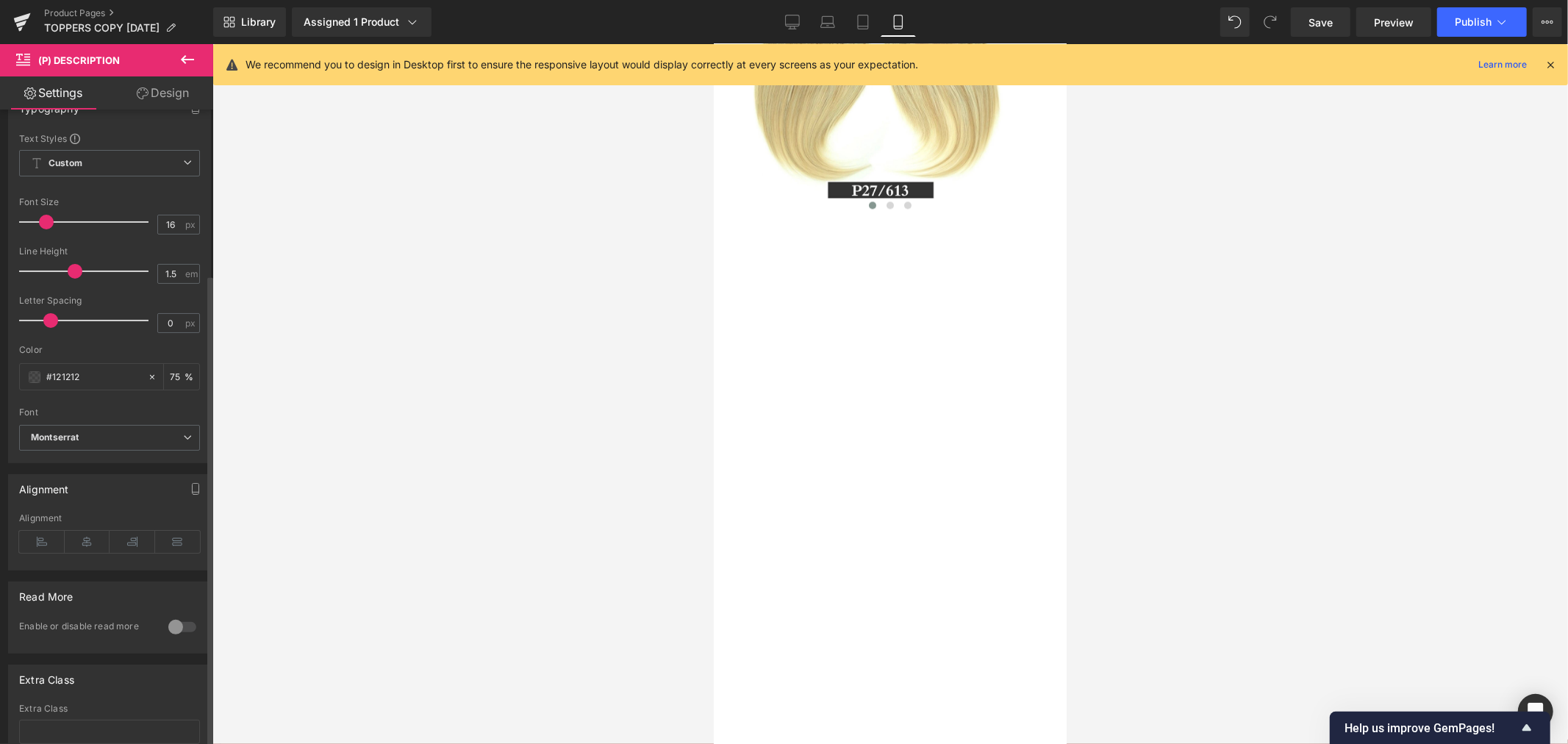
scroll to position [221, 0]
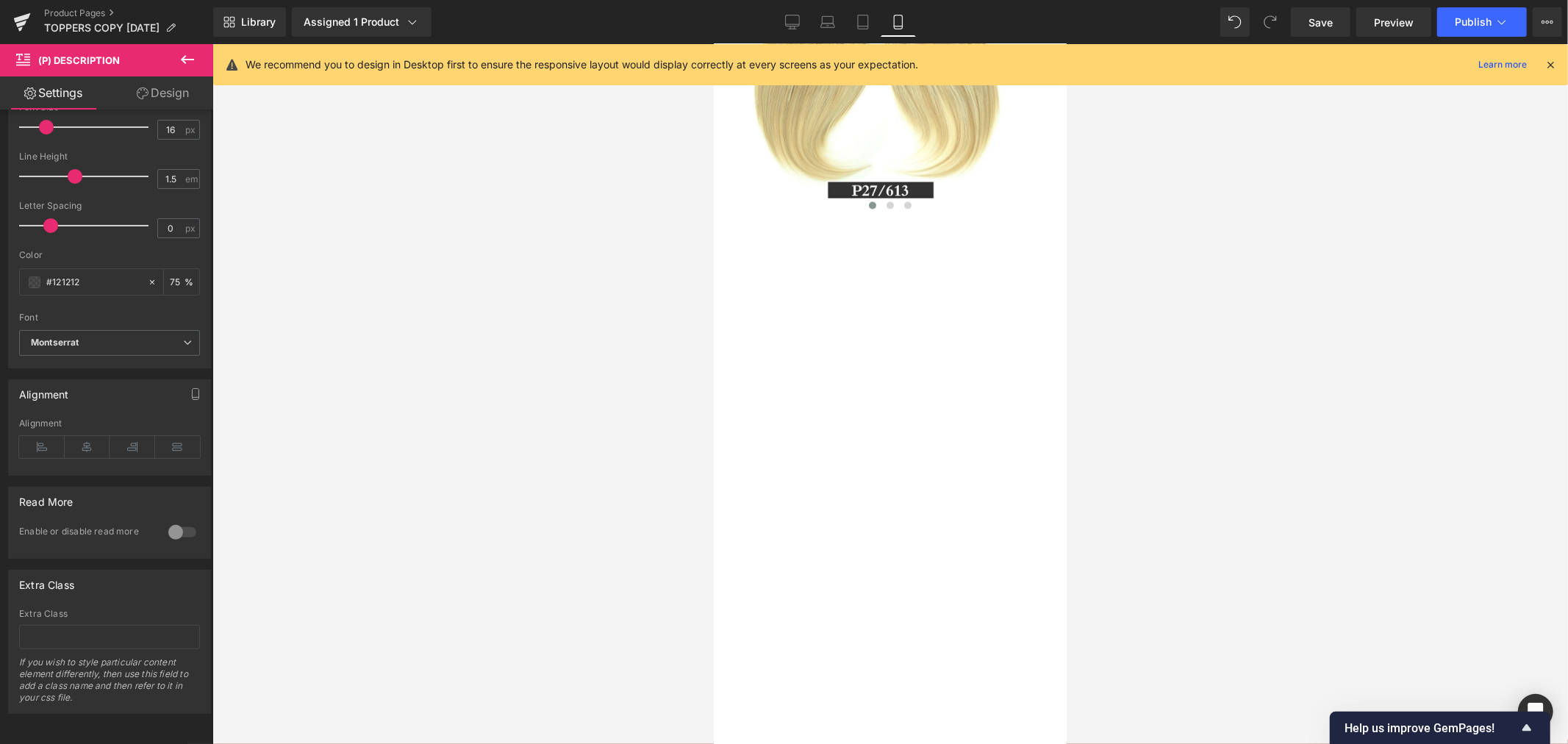
drag, startPoint x: 160, startPoint y: 89, endPoint x: 141, endPoint y: 140, distance: 54.4
click at [160, 89] on link "Design" at bounding box center [163, 93] width 106 height 33
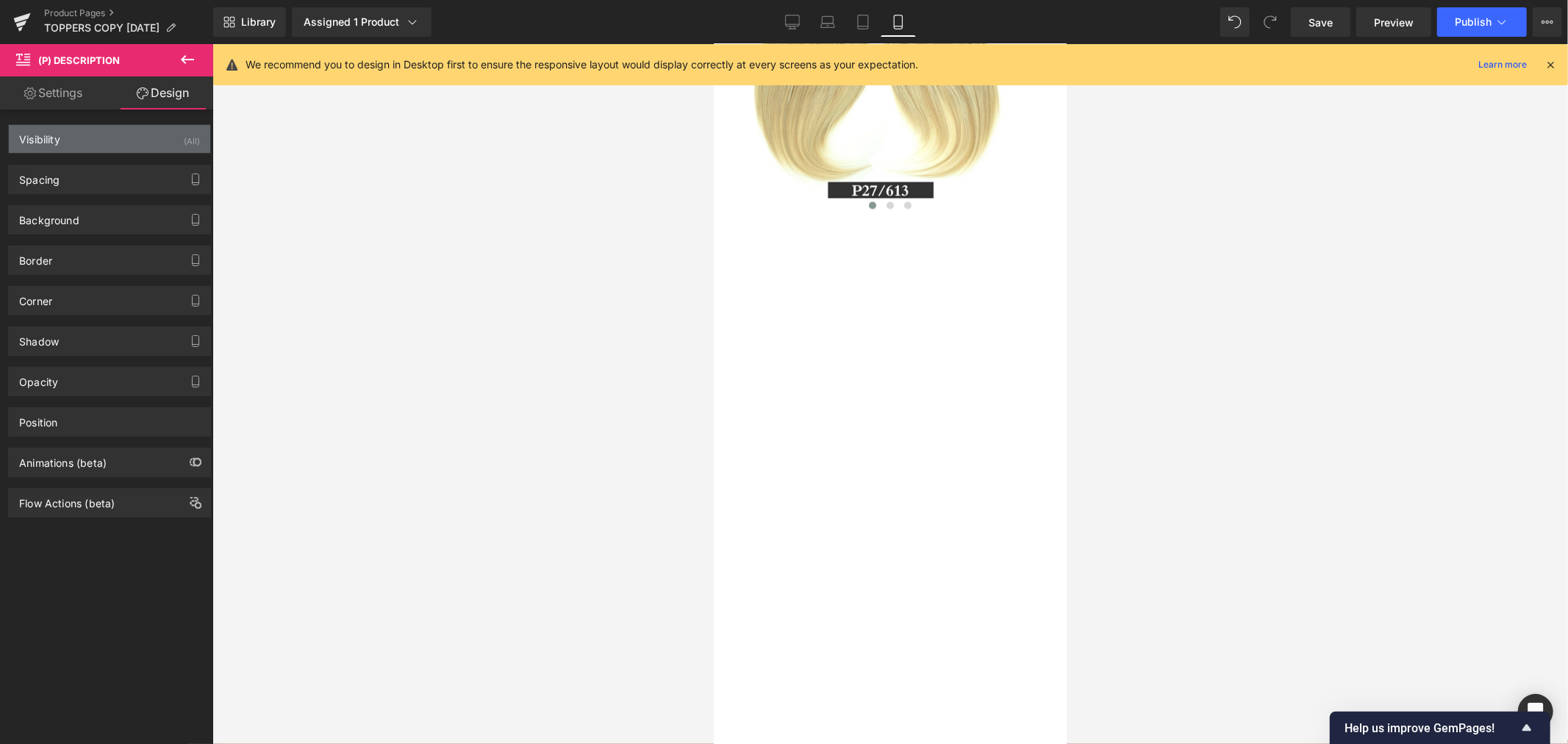
click at [91, 138] on div "Visibility (All)" at bounding box center [110, 139] width 201 height 28
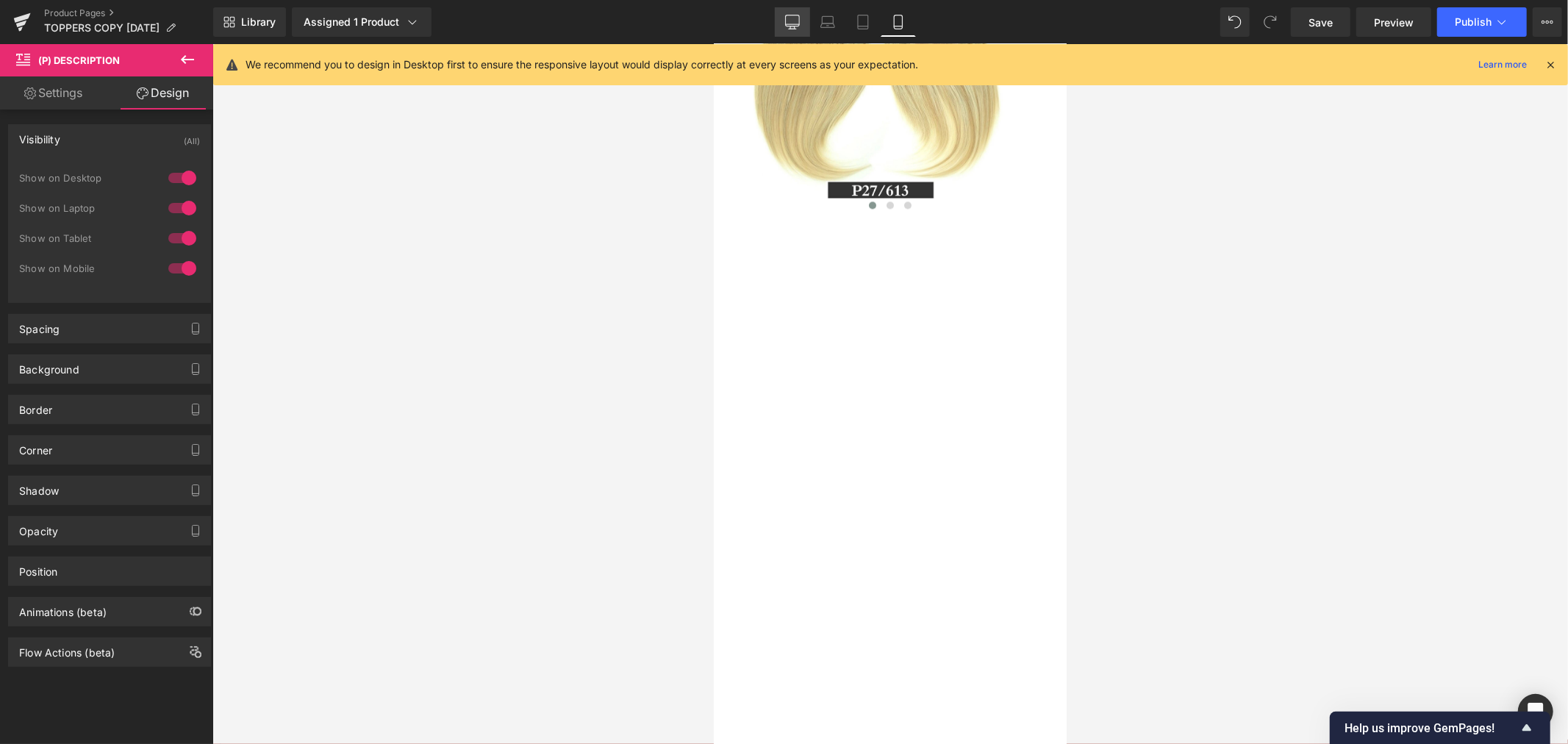
click at [789, 20] on icon at bounding box center [792, 22] width 15 height 15
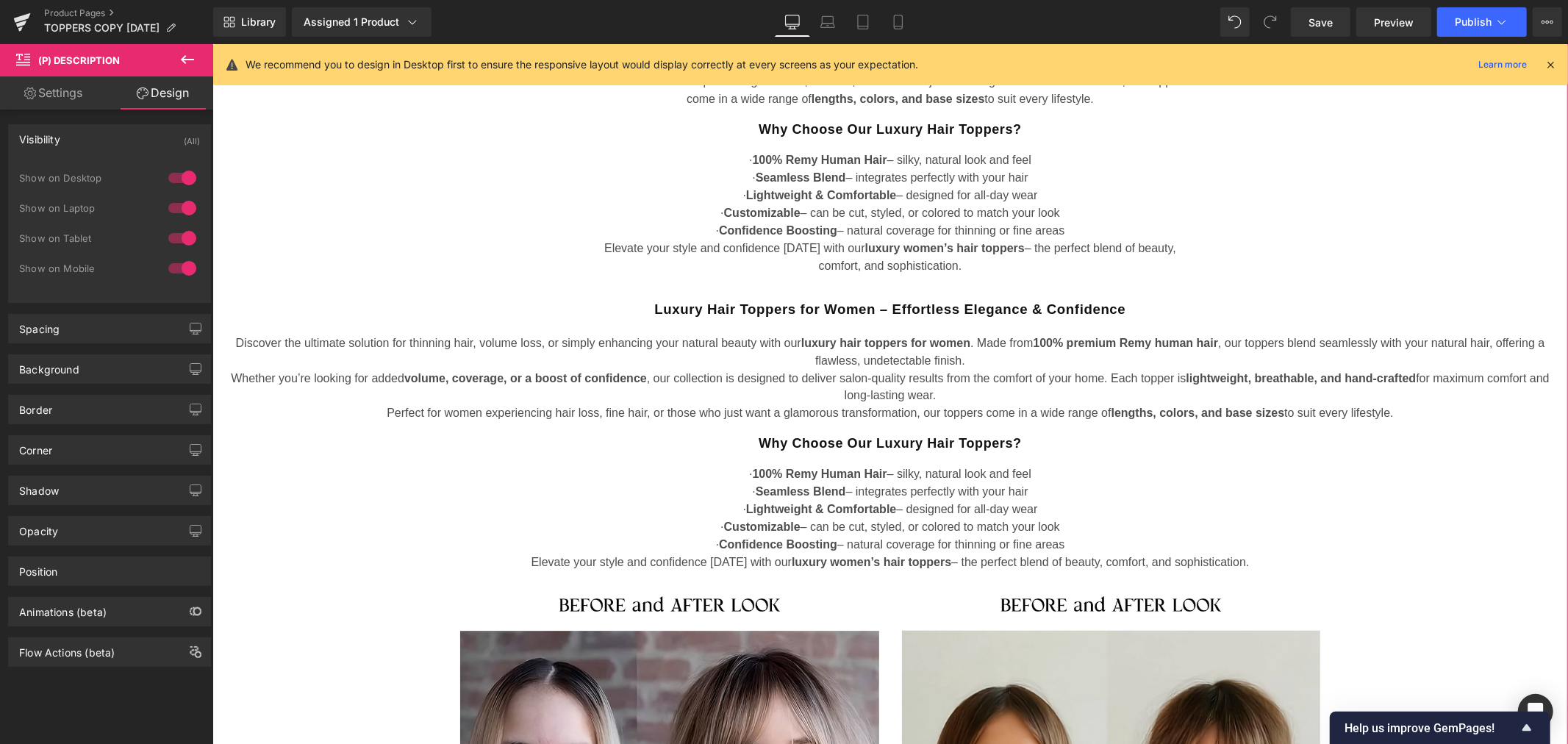
scroll to position [2052, 0]
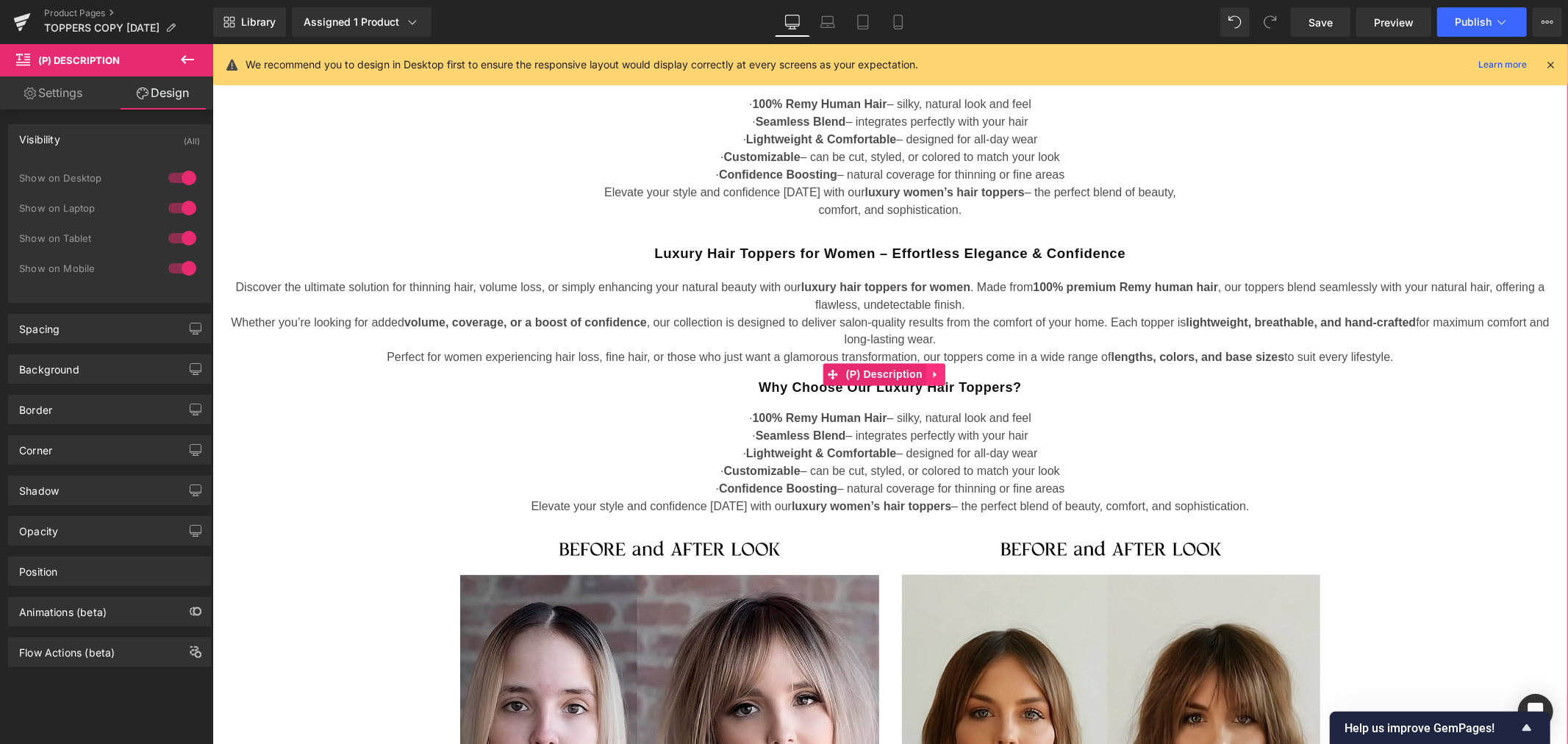
click at [935, 378] on icon at bounding box center [934, 373] width 10 height 11
click at [947, 378] on icon at bounding box center [944, 373] width 10 height 11
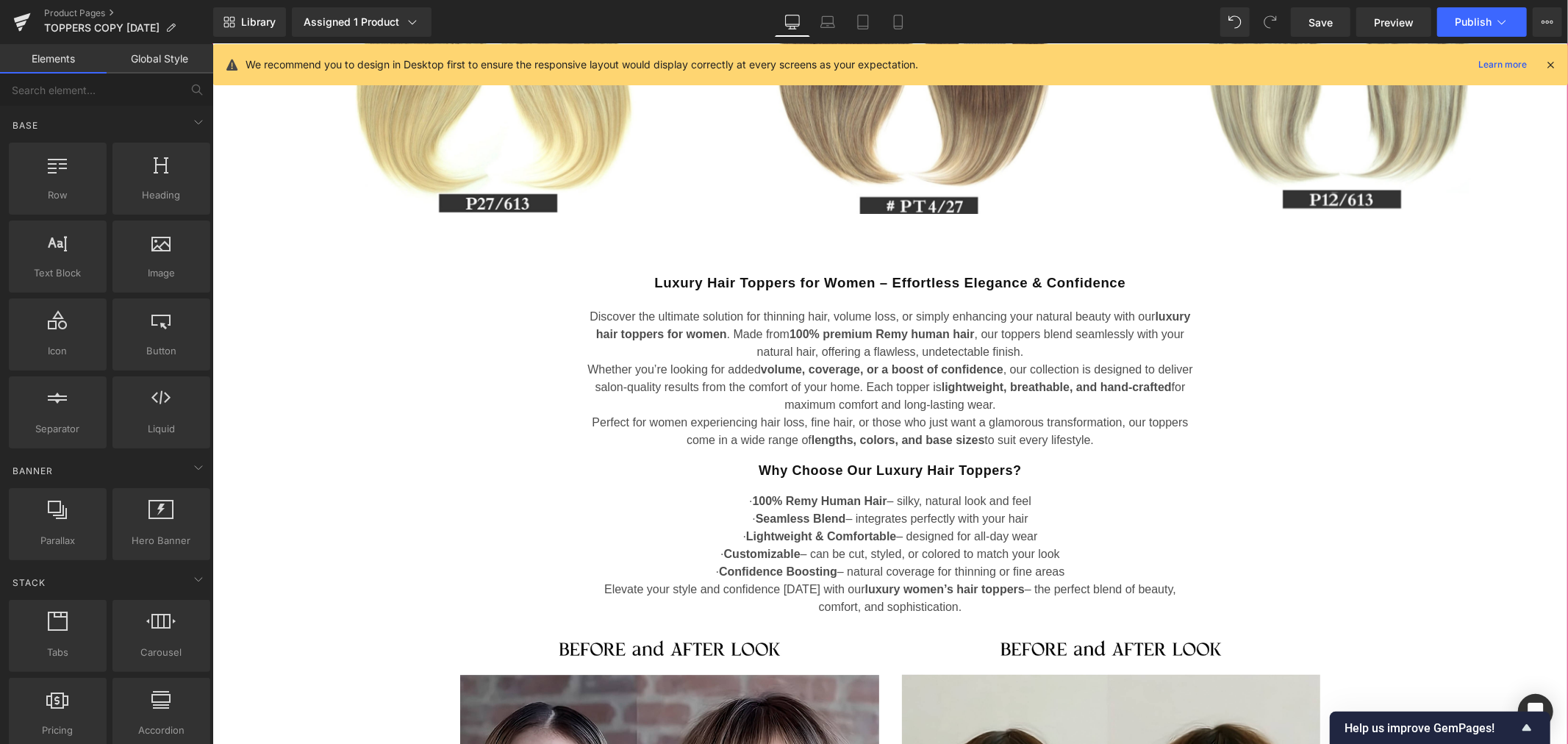
scroll to position [1563, 0]
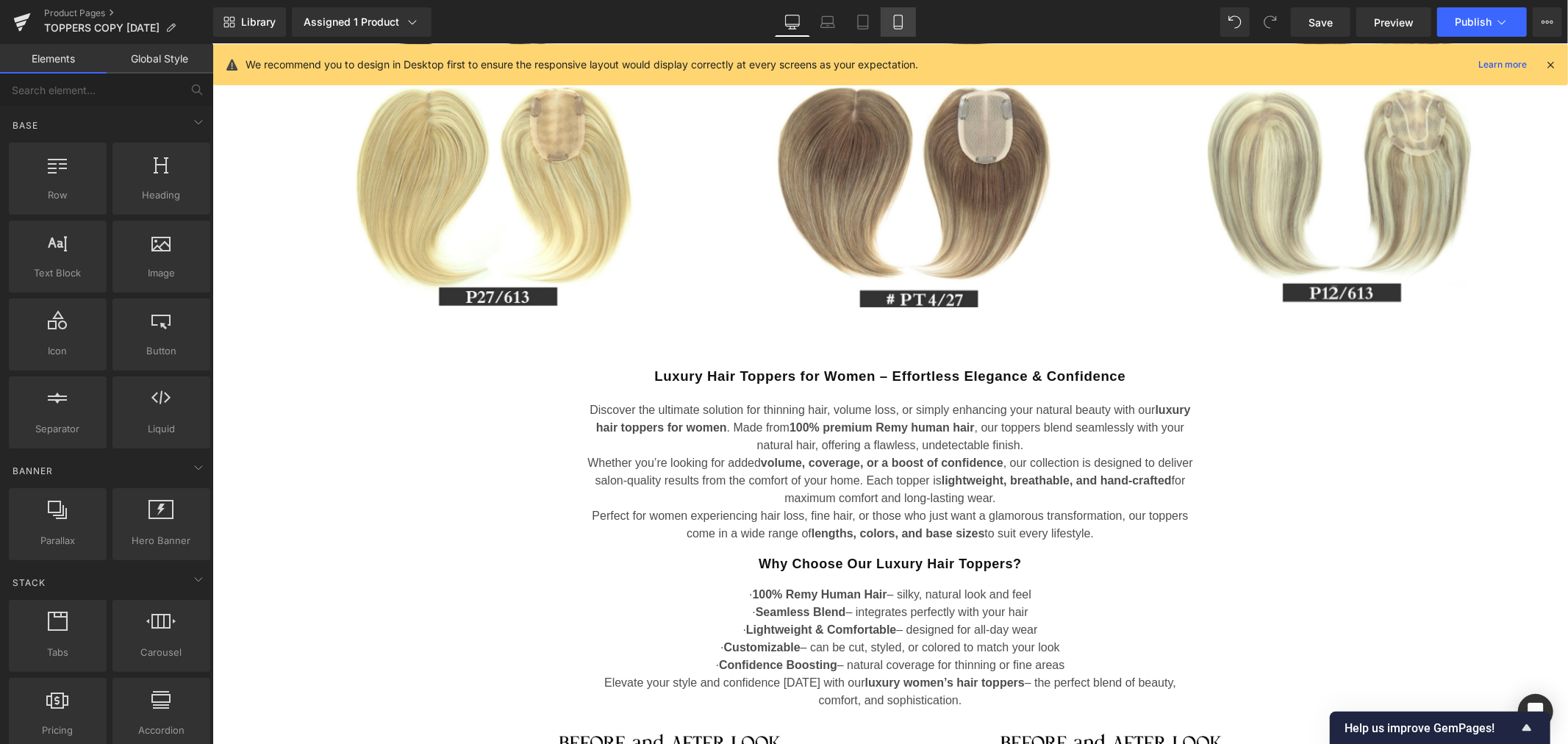
click at [890, 17] on icon at bounding box center [898, 22] width 15 height 15
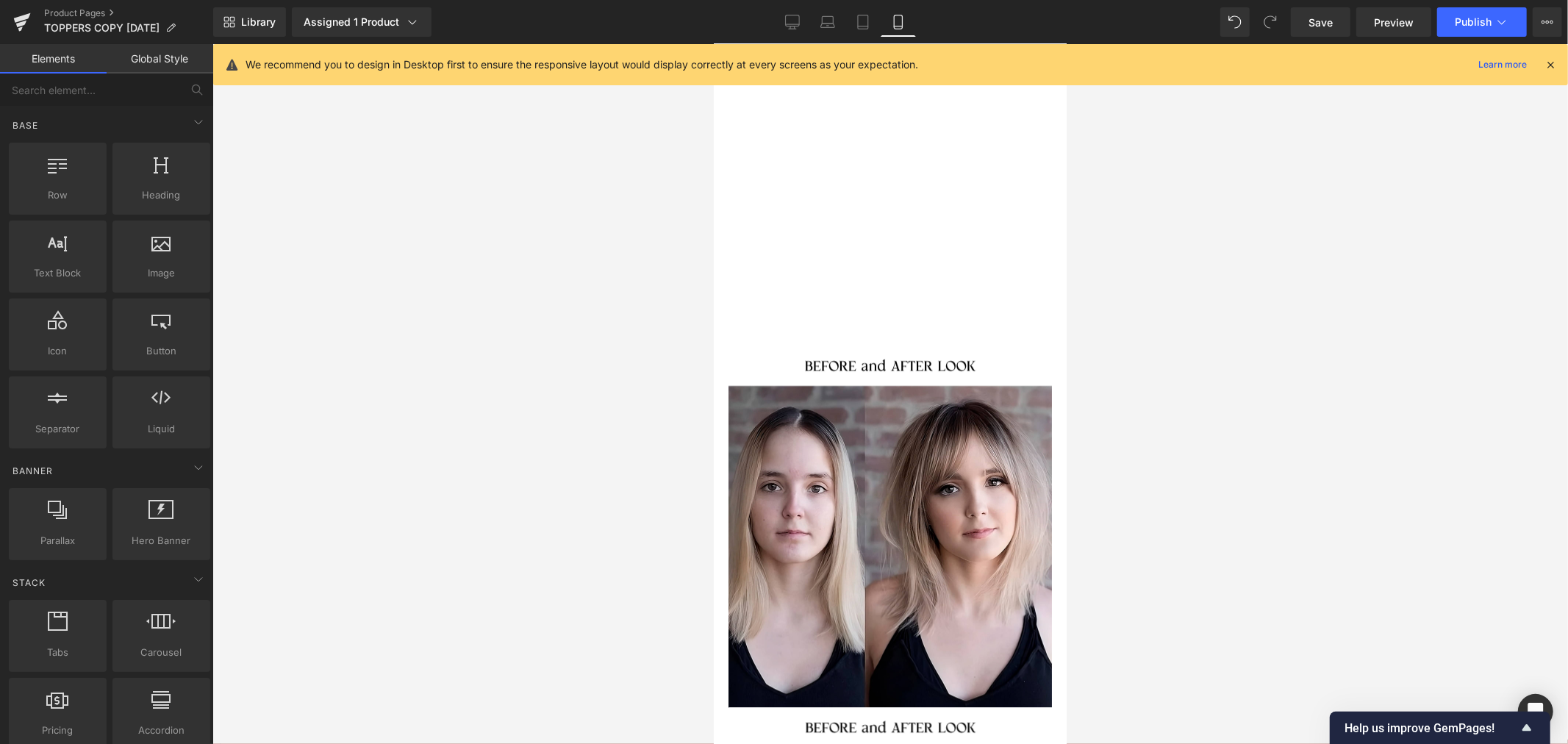
scroll to position [7373, 0]
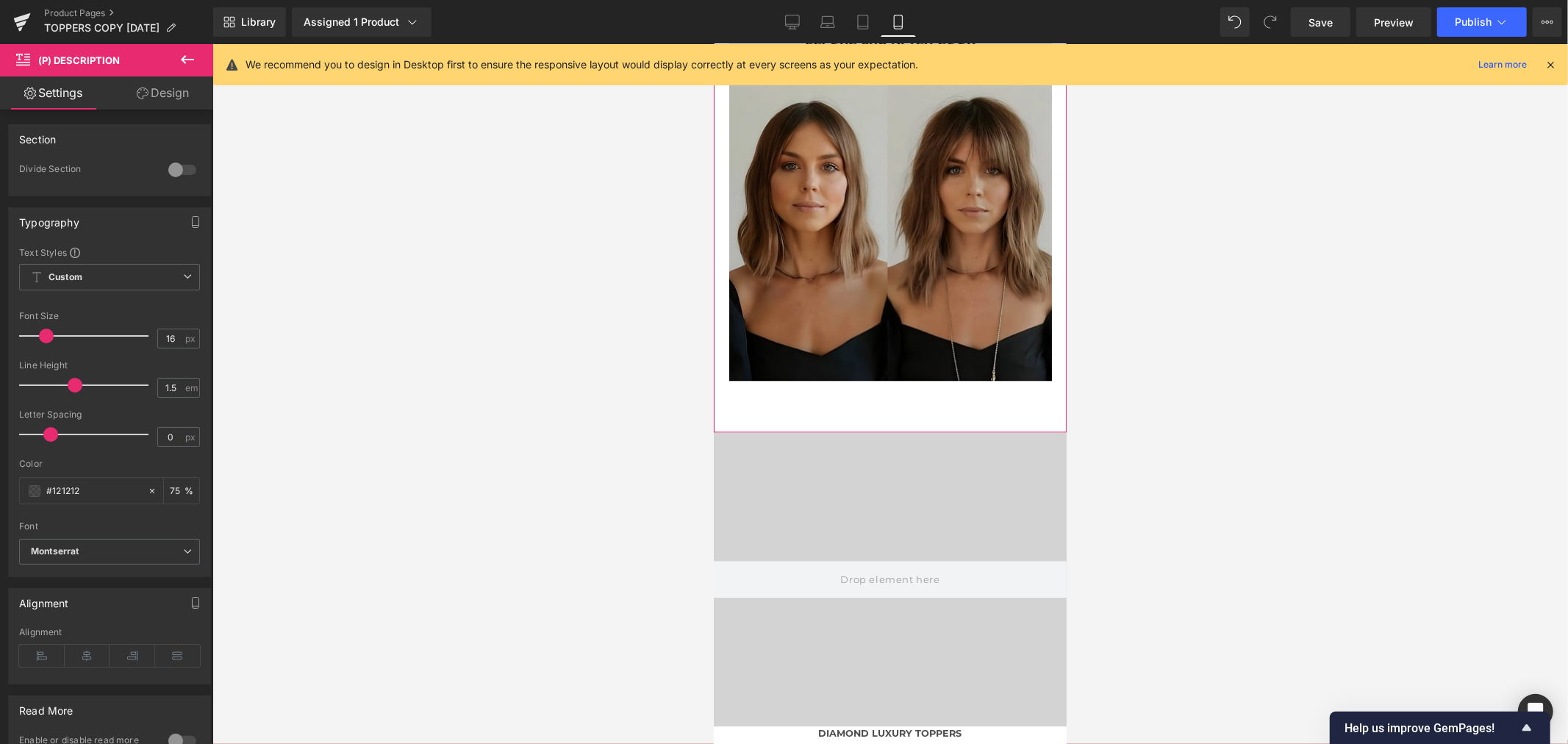
scroll to position [8108, 0]
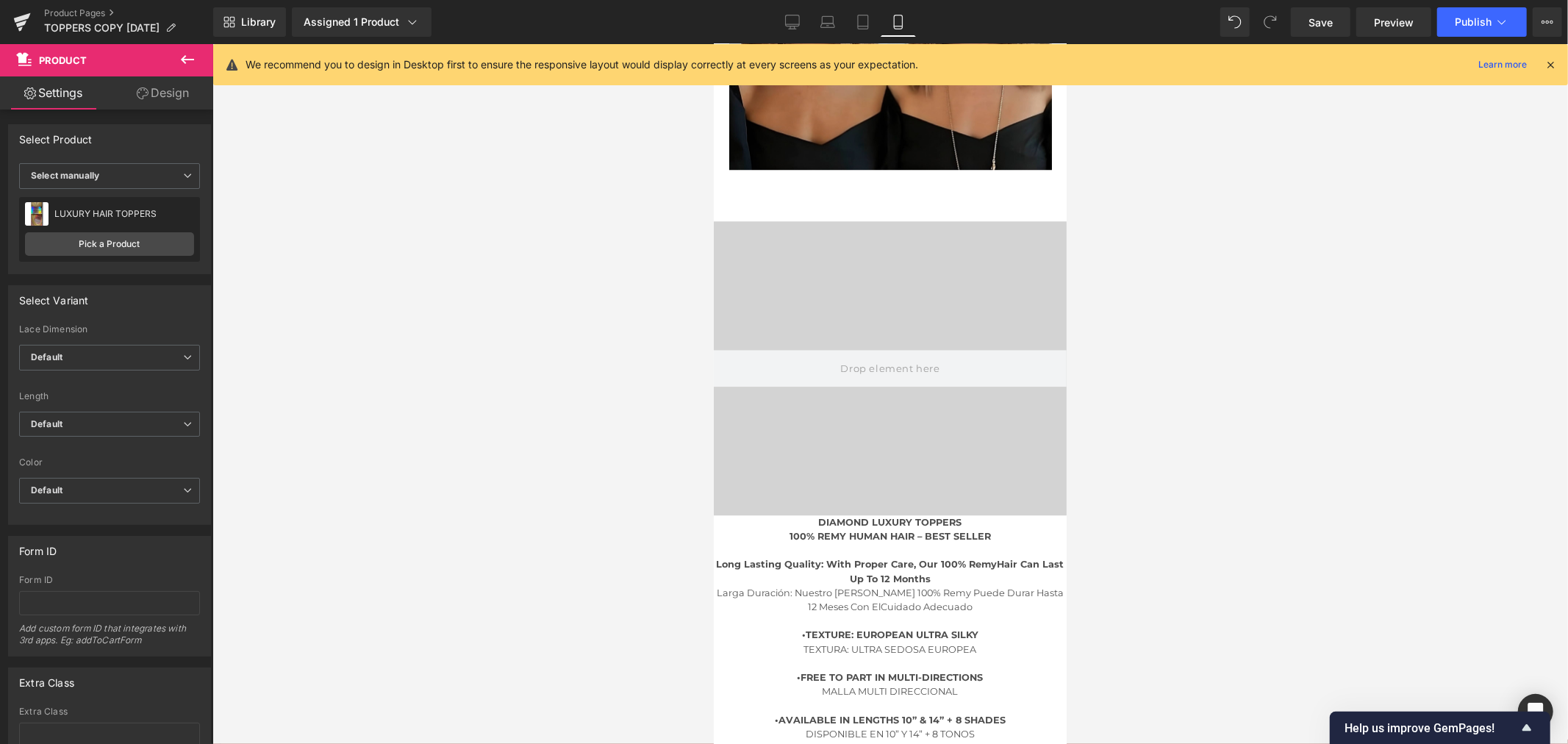
drag, startPoint x: 839, startPoint y: 248, endPoint x: 1360, endPoint y: 180, distance: 525.4
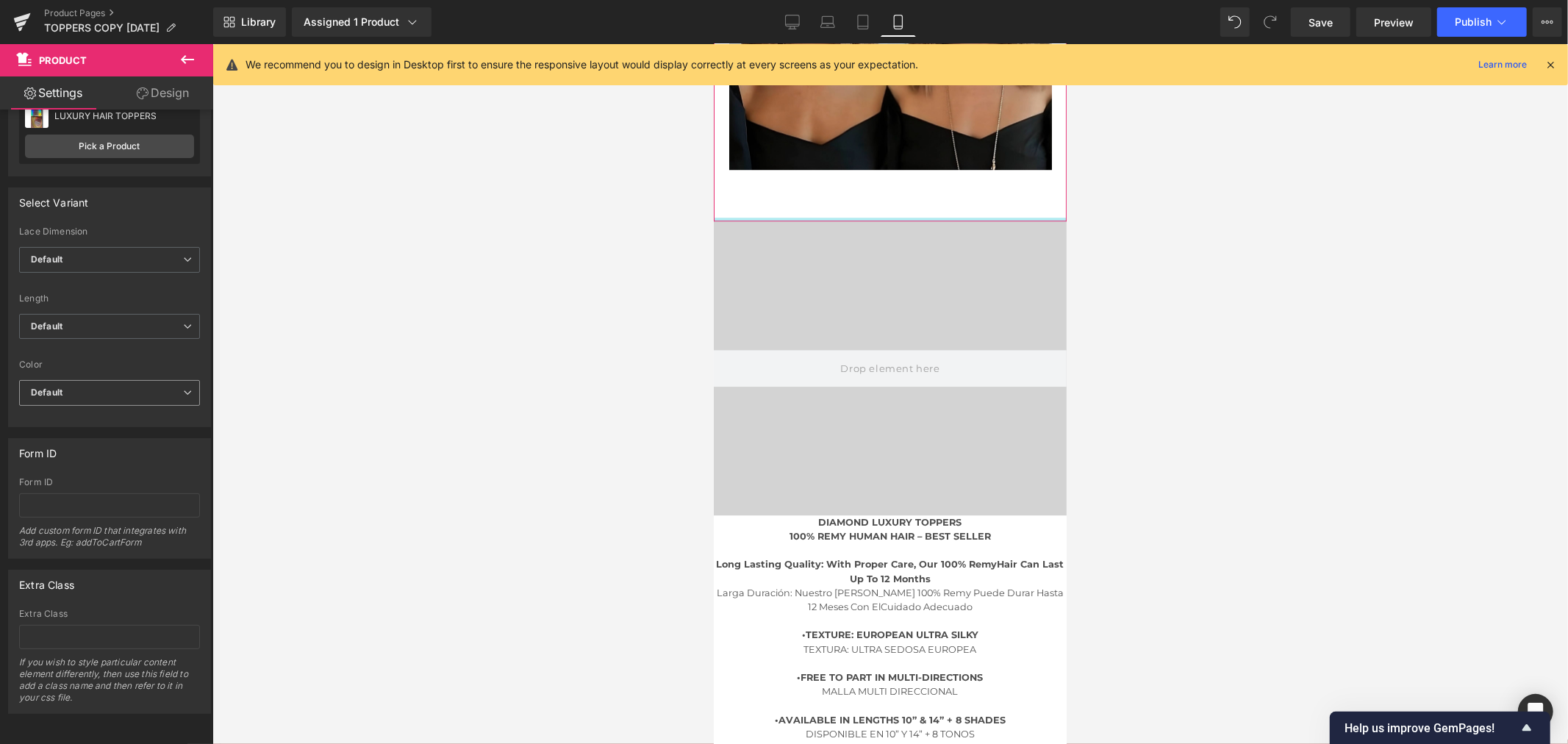
scroll to position [111, 0]
click at [166, 86] on link "Design" at bounding box center [163, 93] width 106 height 33
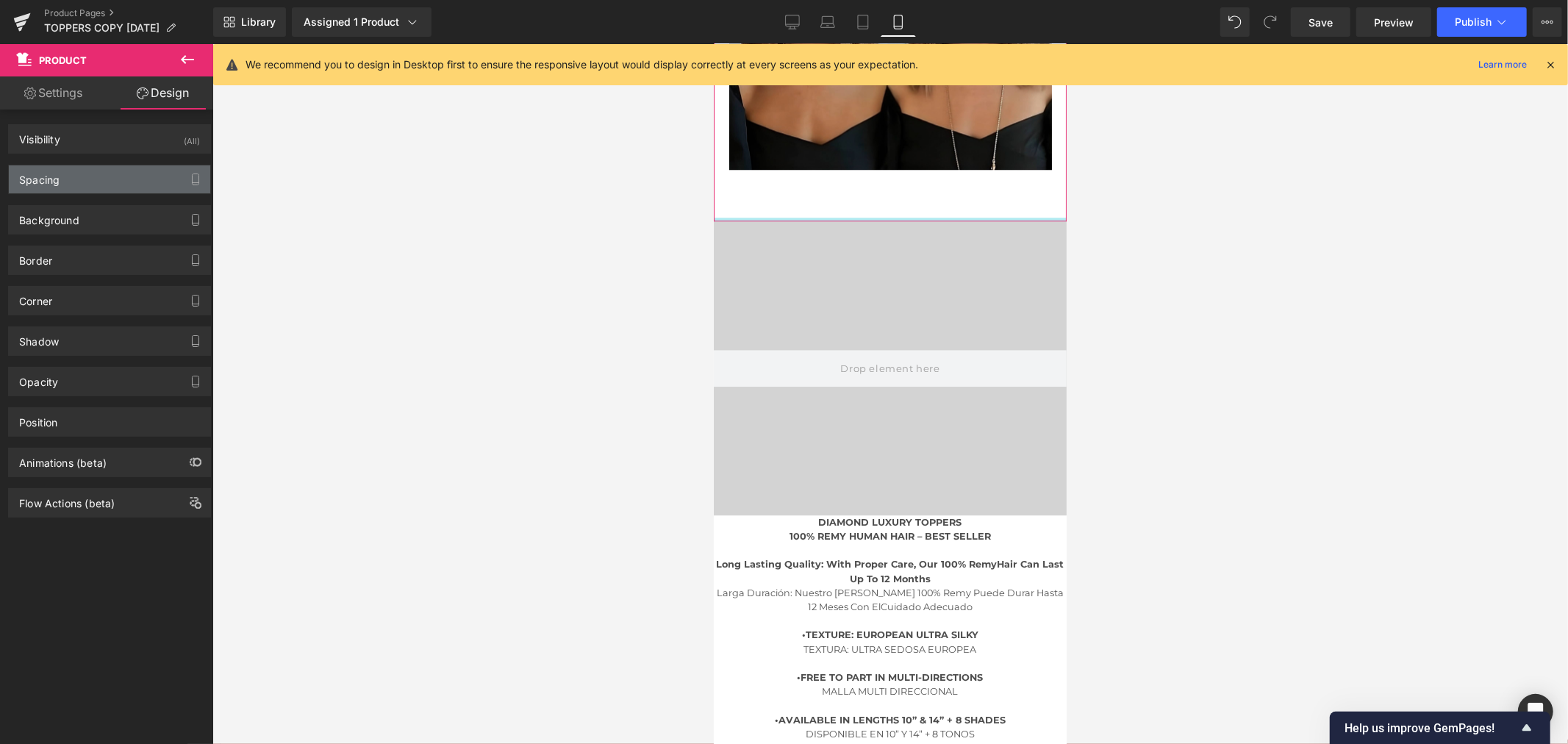
click at [105, 170] on div "Spacing" at bounding box center [110, 180] width 201 height 28
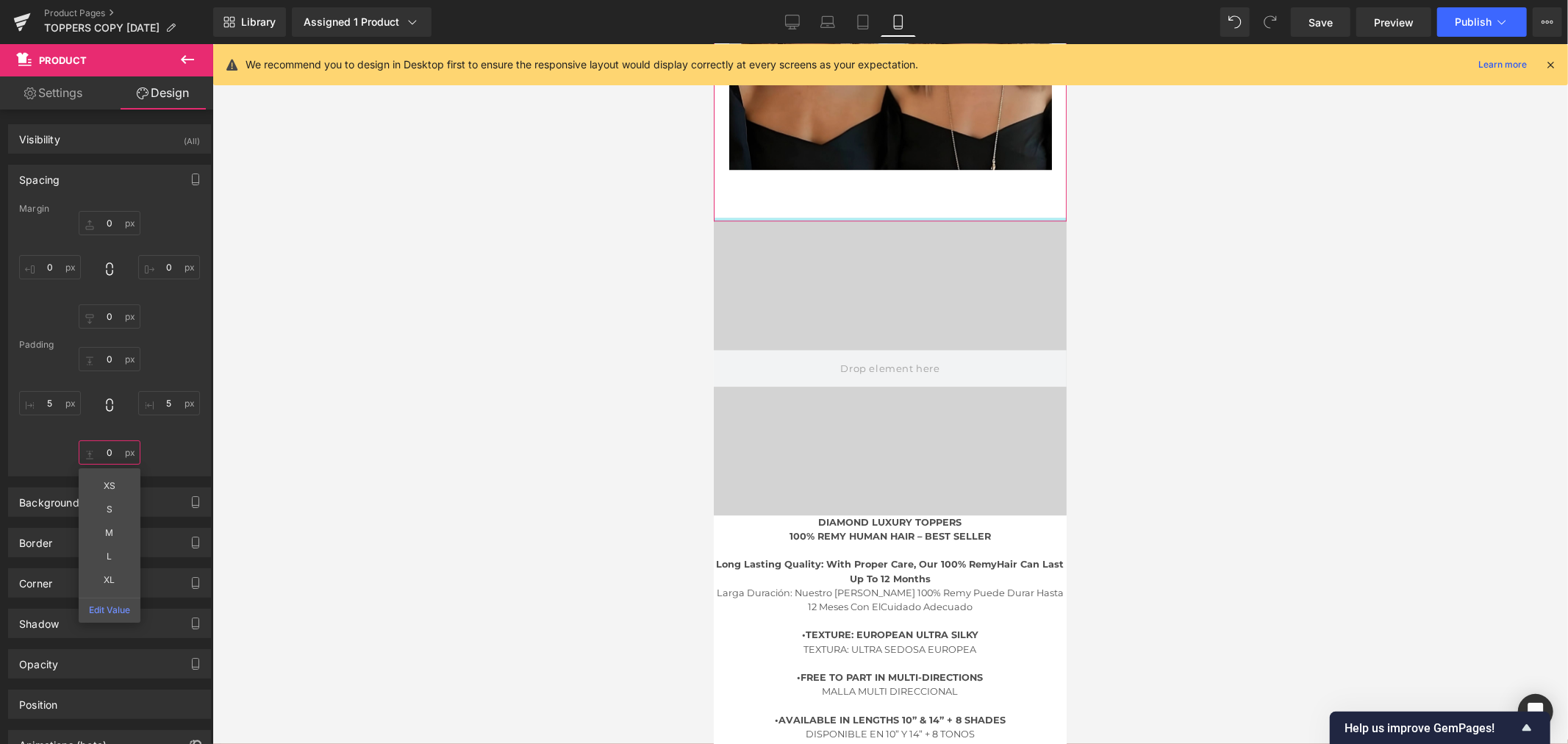
click at [111, 446] on input "0" at bounding box center [110, 451] width 62 height 24
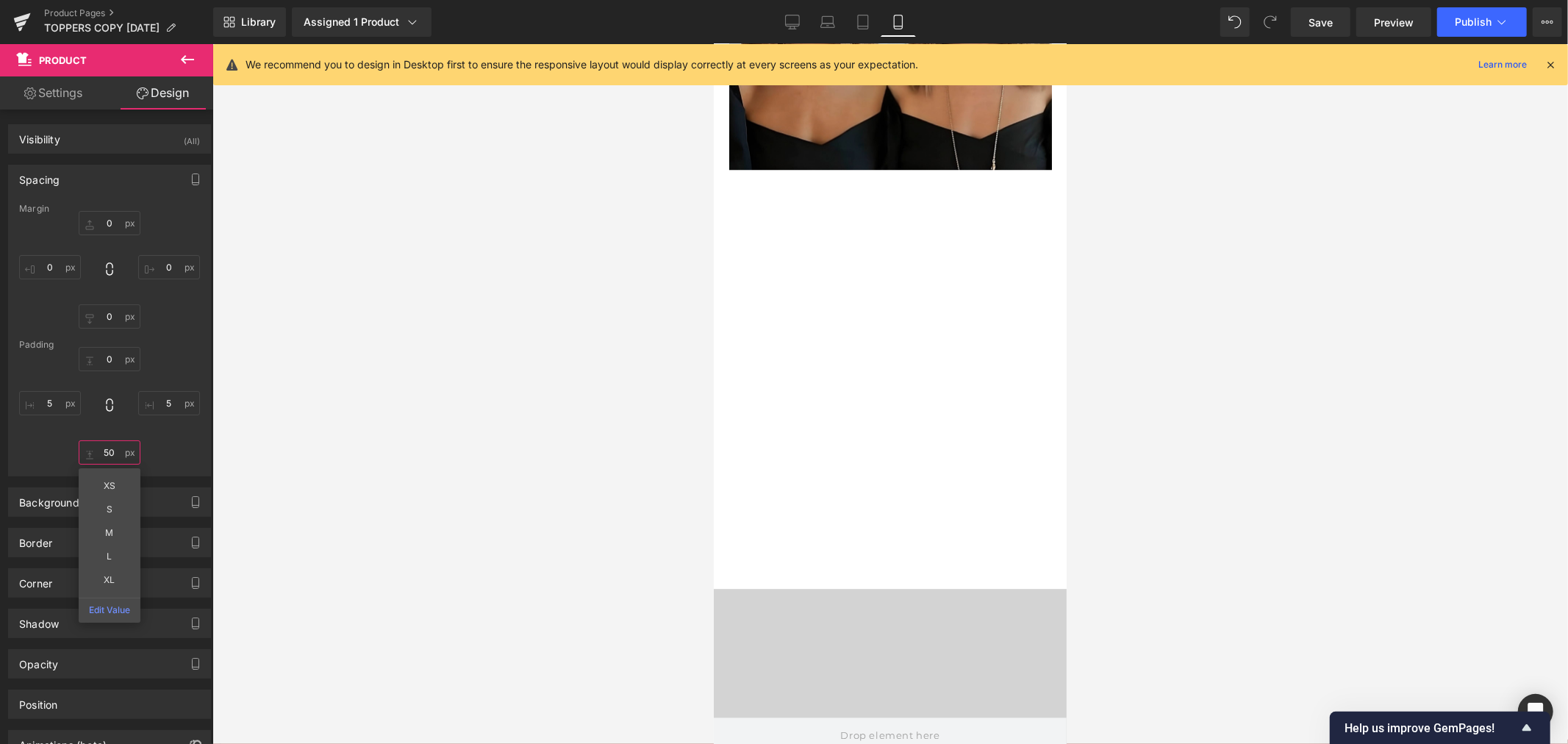
type input "5"
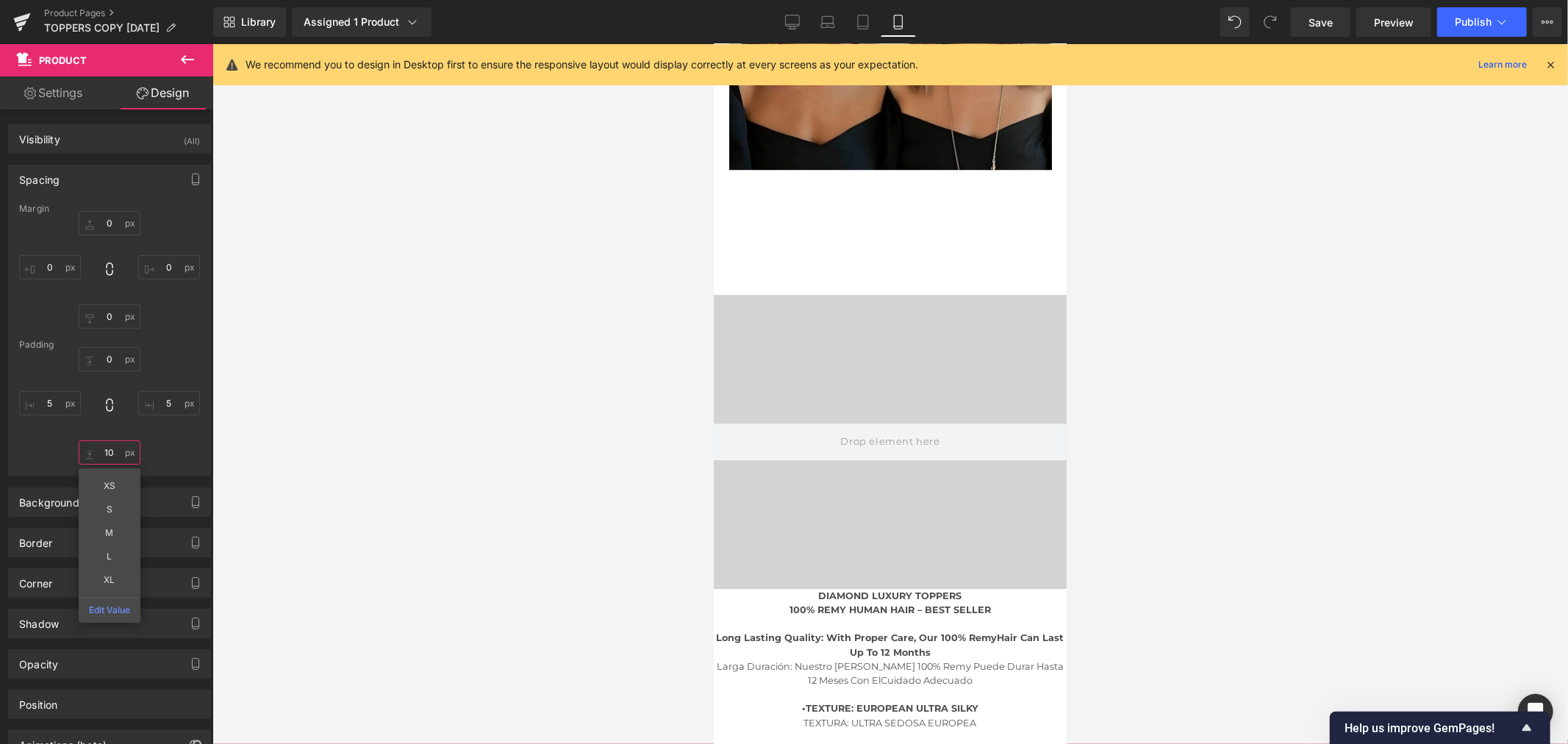
type input "1"
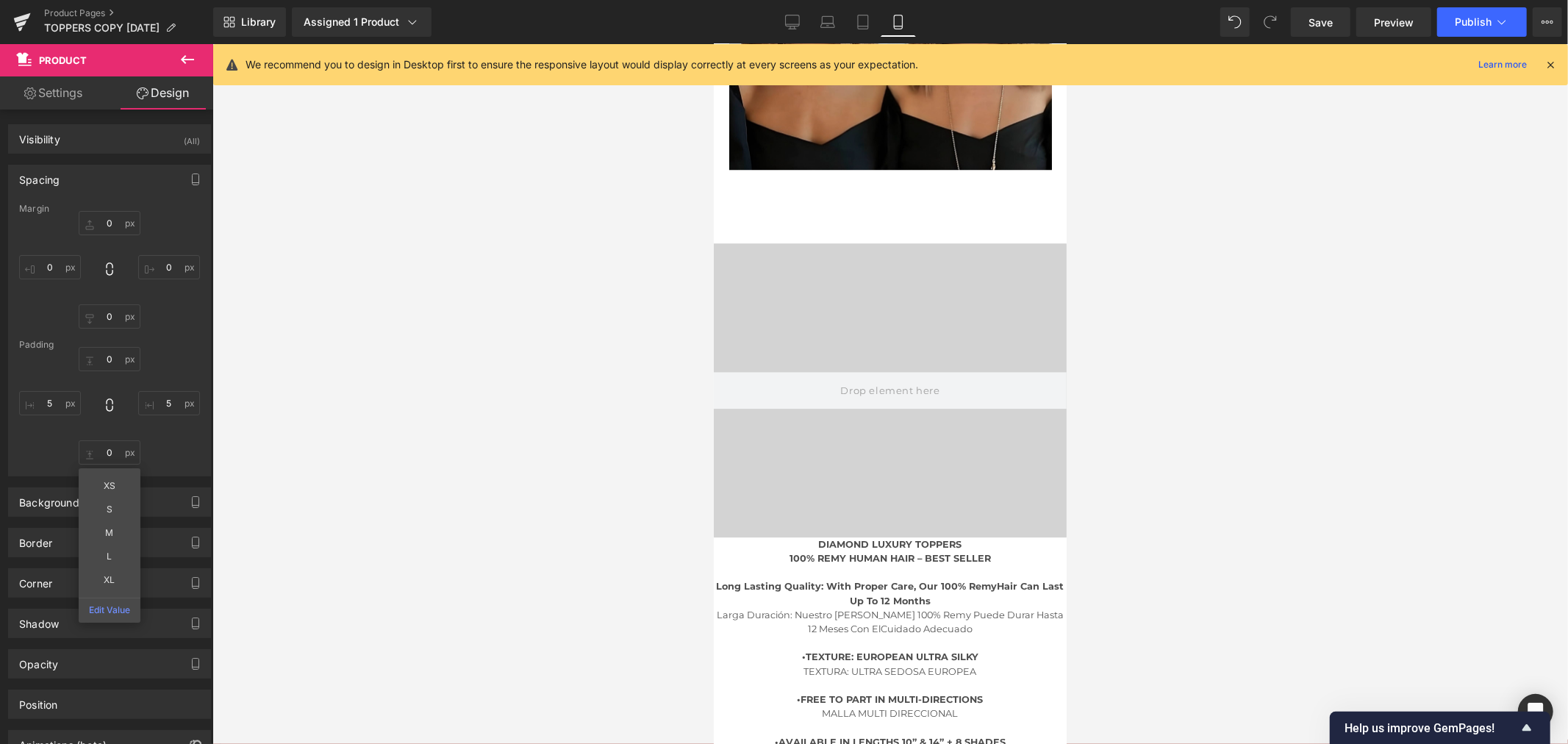
click at [584, 370] on div at bounding box center [890, 394] width 1355 height 700
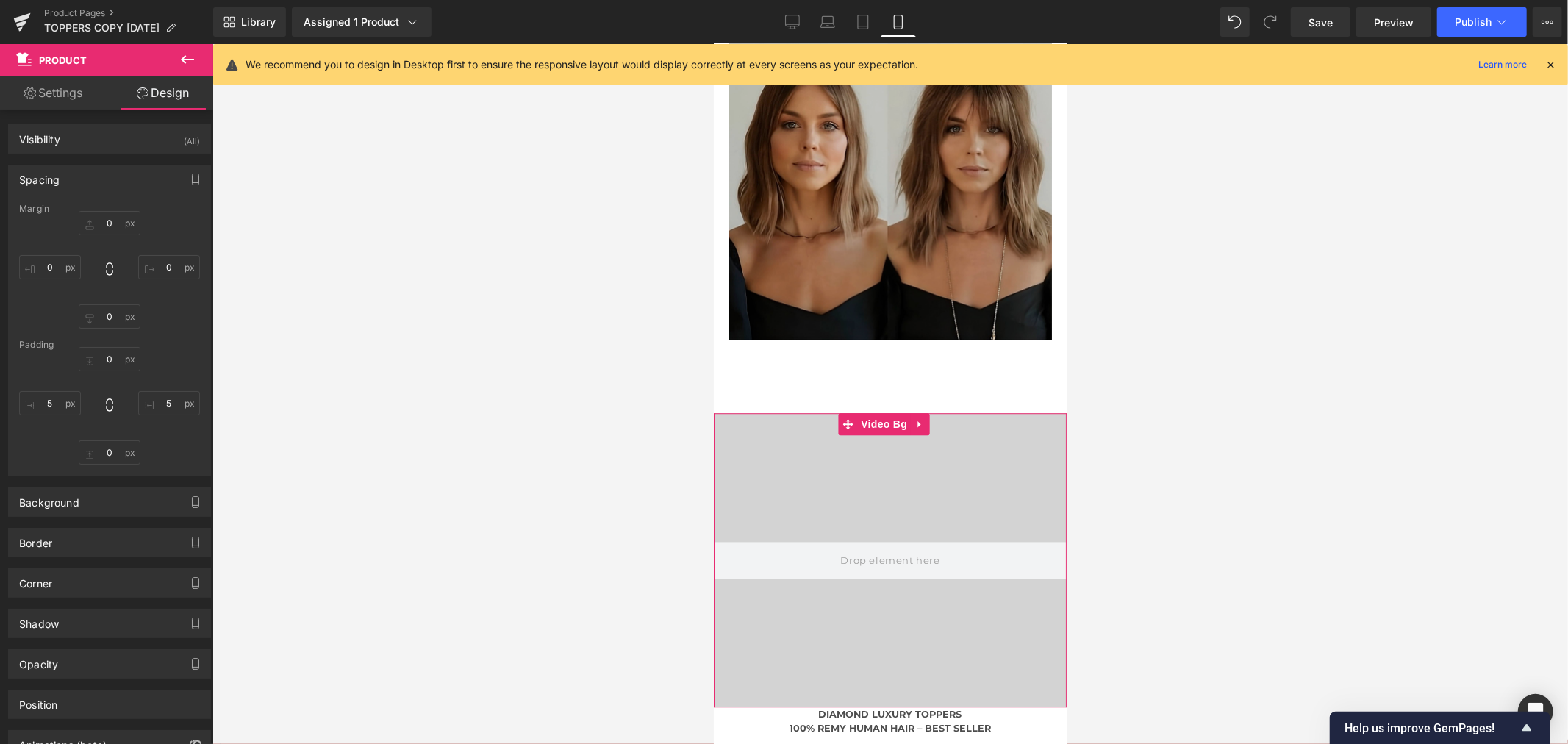
scroll to position [7782, 0]
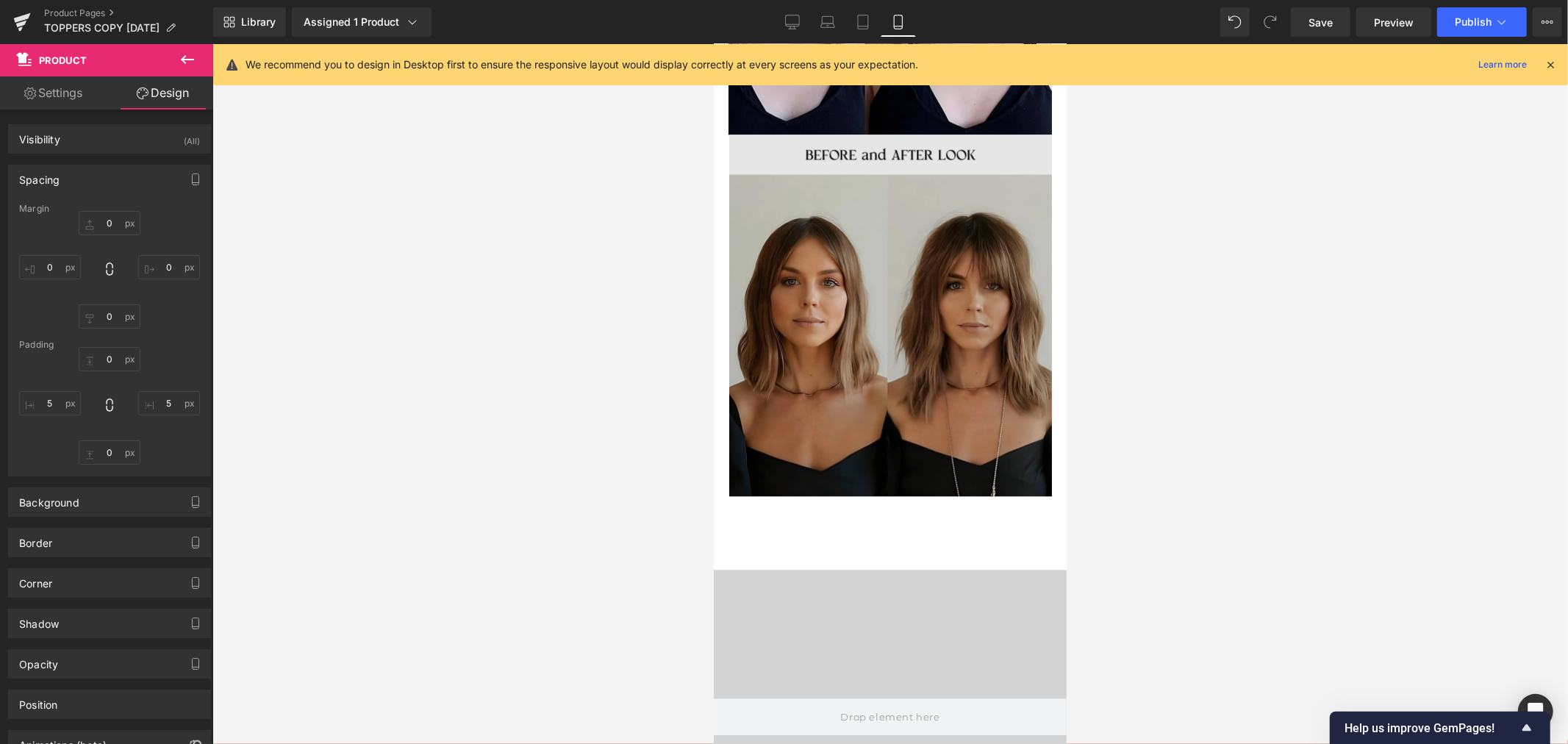
click at [900, 367] on img at bounding box center [889, 314] width 323 height 361
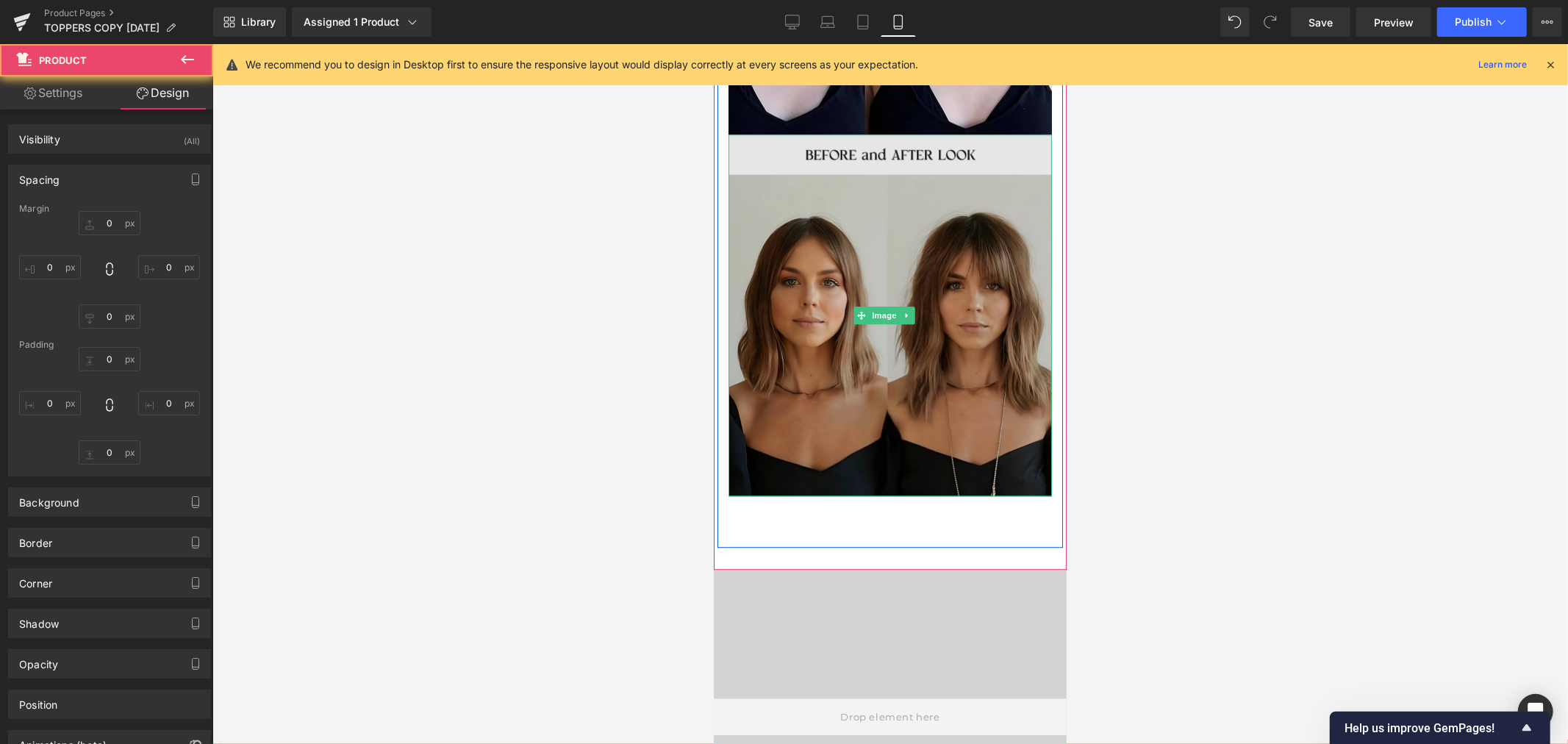
type input "0"
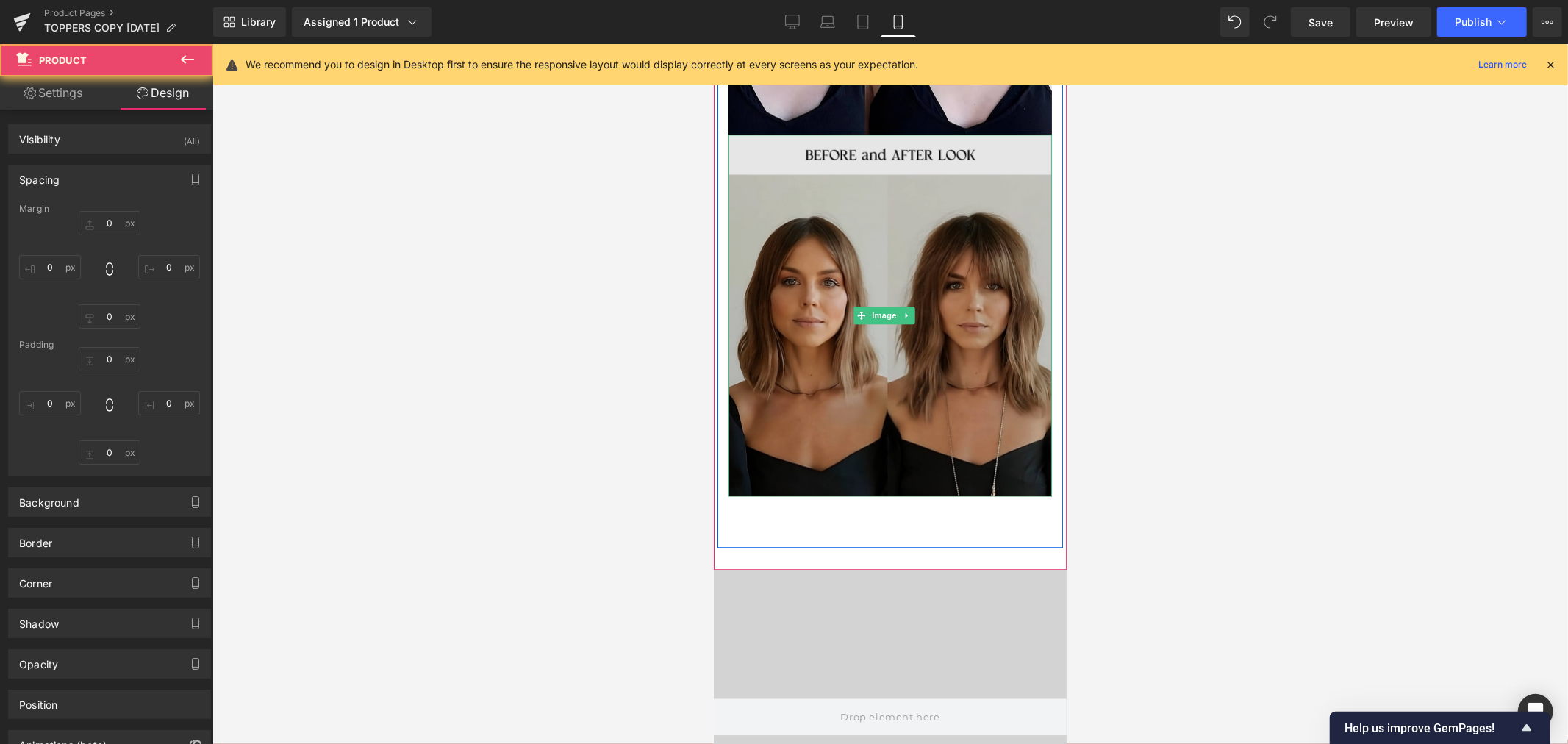
type input "5"
type input "30"
type input "5"
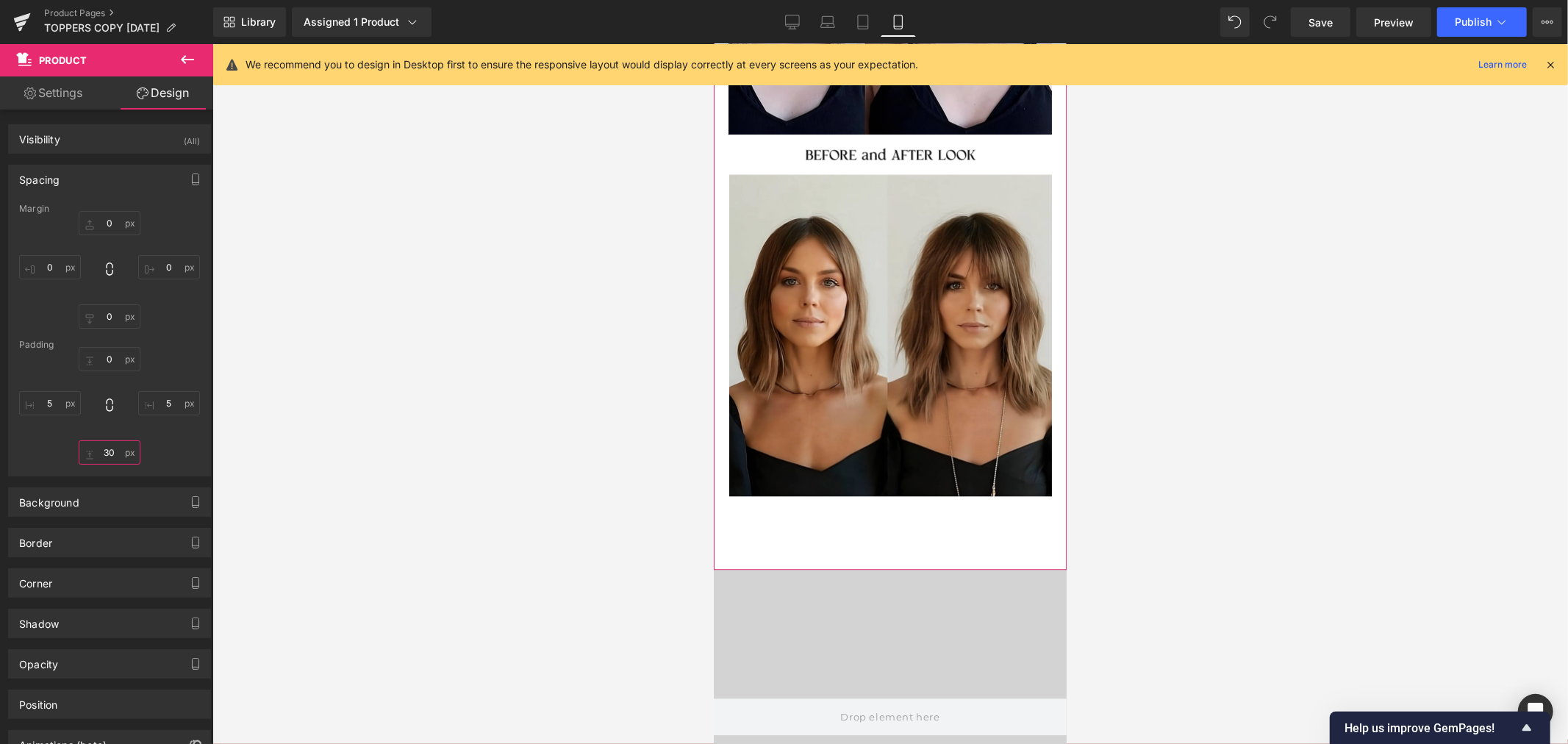
click at [113, 458] on input "30" at bounding box center [110, 451] width 62 height 24
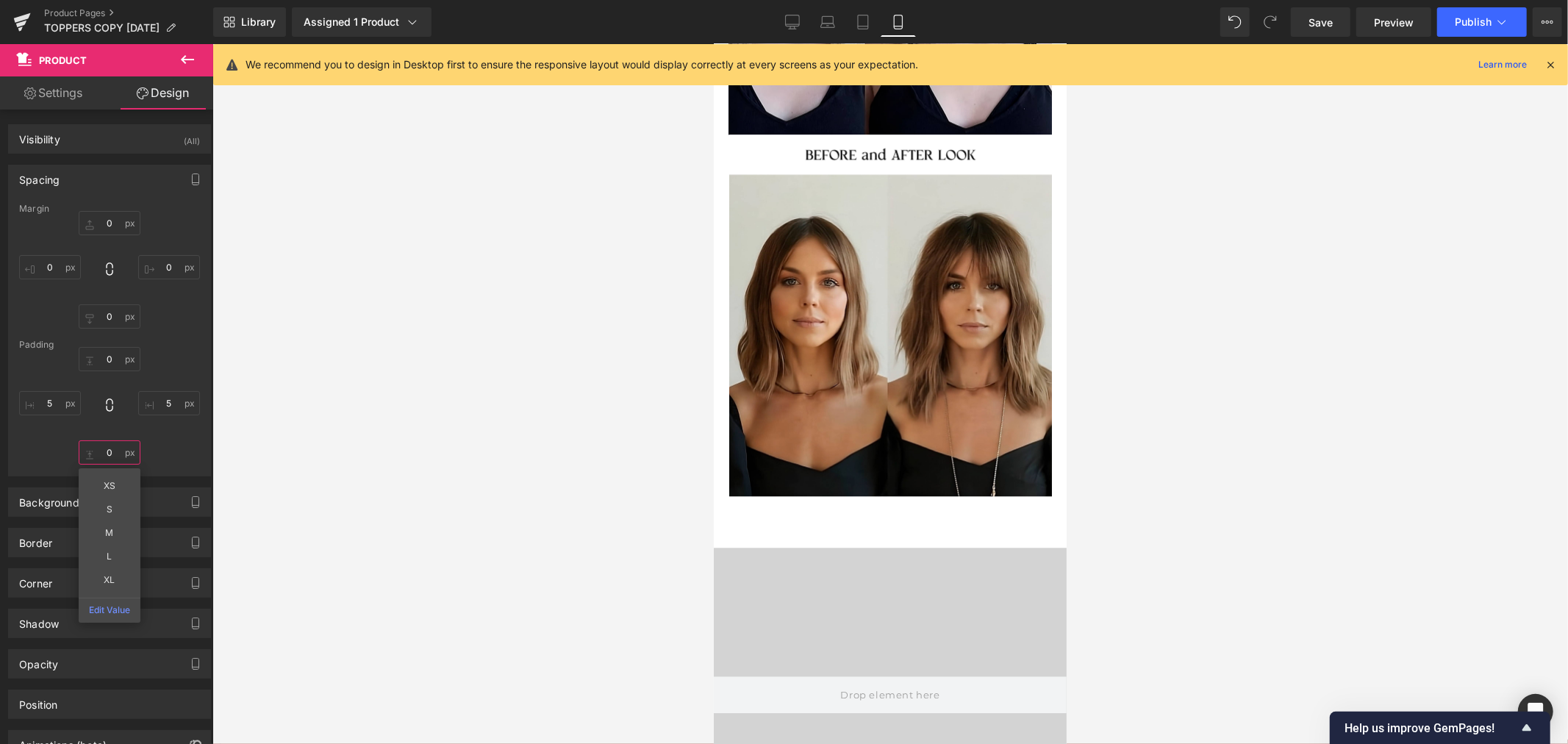
type input "0"
click at [422, 436] on div at bounding box center [890, 394] width 1355 height 700
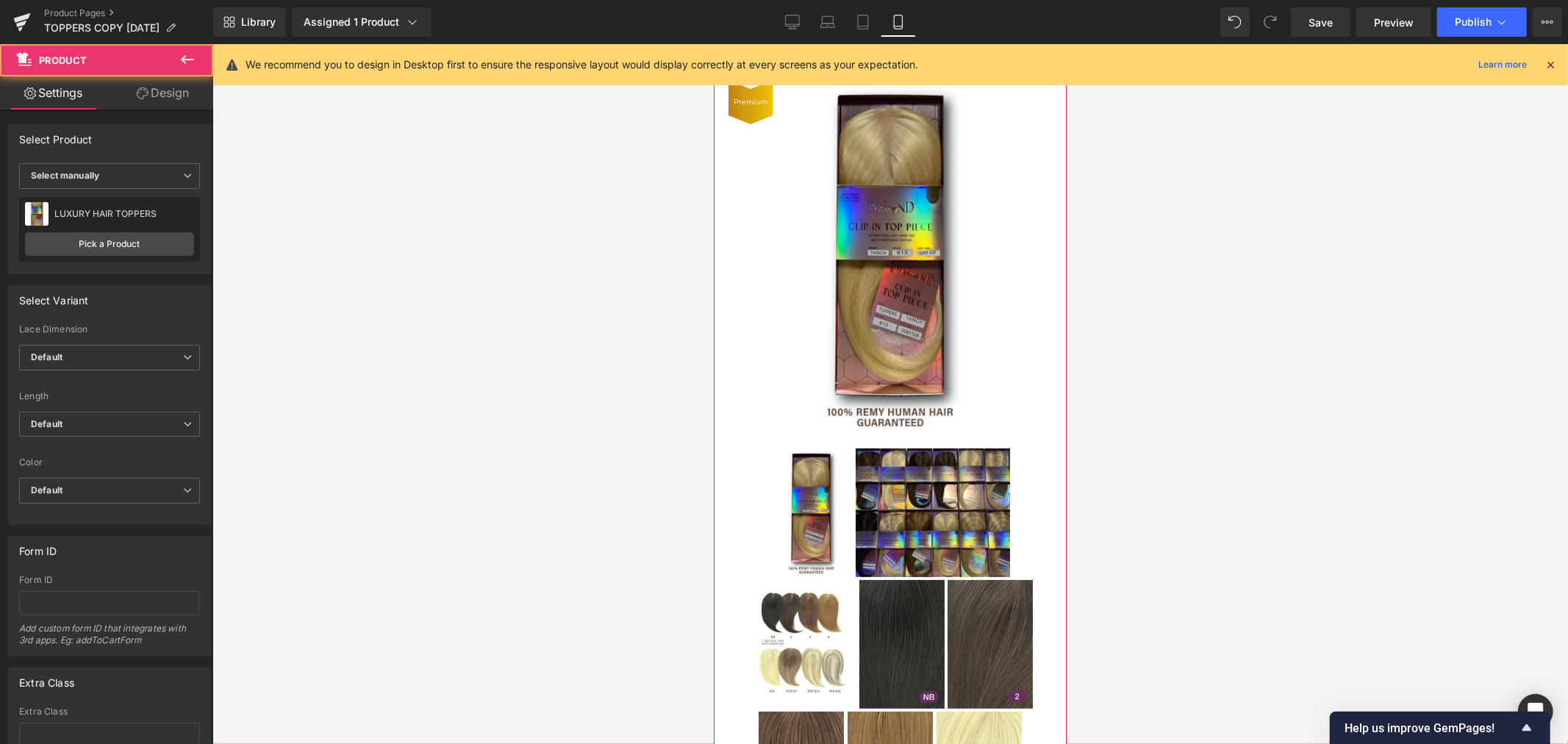
scroll to position [74, 0]
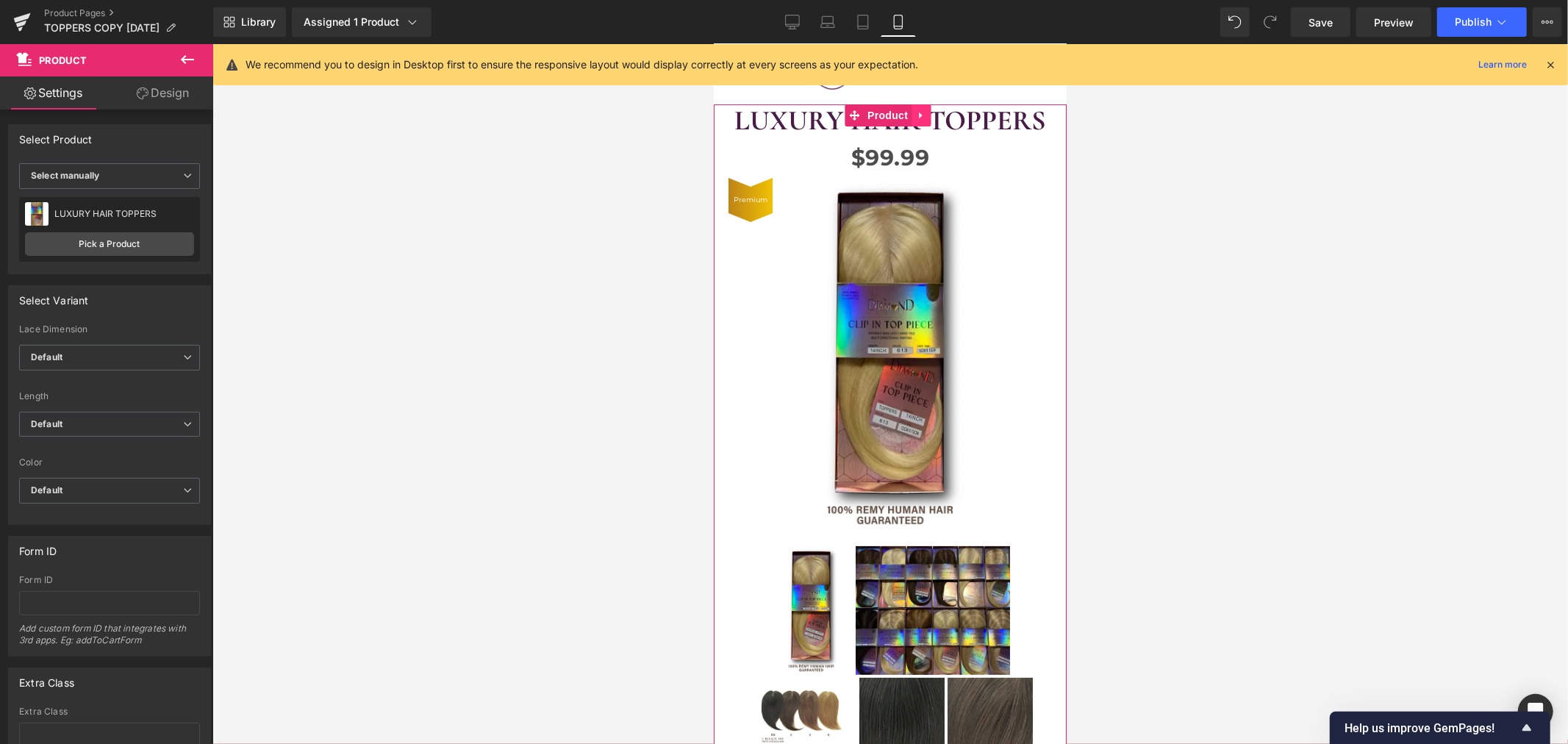
click at [919, 114] on icon at bounding box center [920, 115] width 3 height 7
click at [865, 111] on span "Product" at bounding box center [857, 115] width 47 height 22
click at [155, 104] on link "Design" at bounding box center [163, 93] width 106 height 33
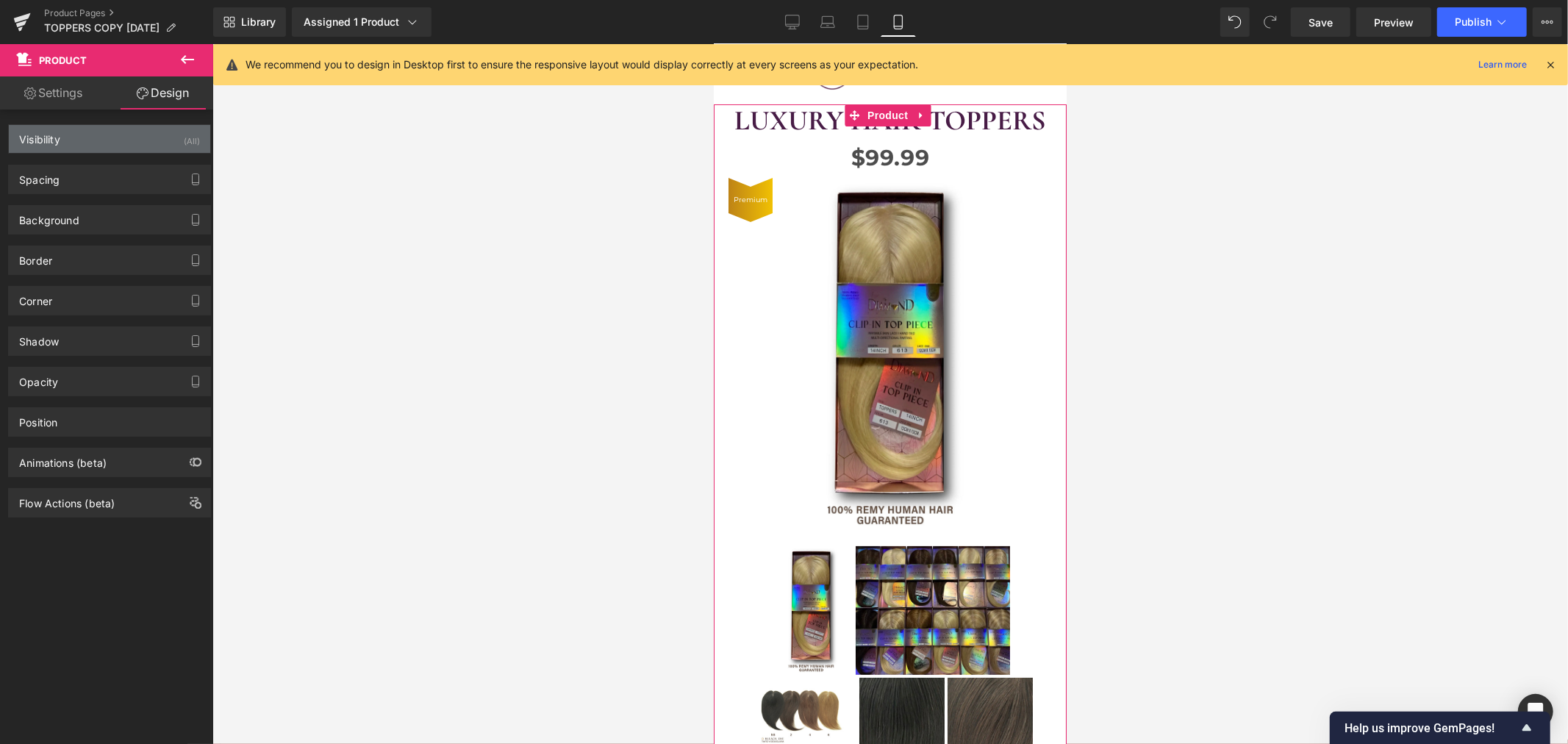
click at [111, 147] on div "Visibility (All)" at bounding box center [110, 139] width 201 height 28
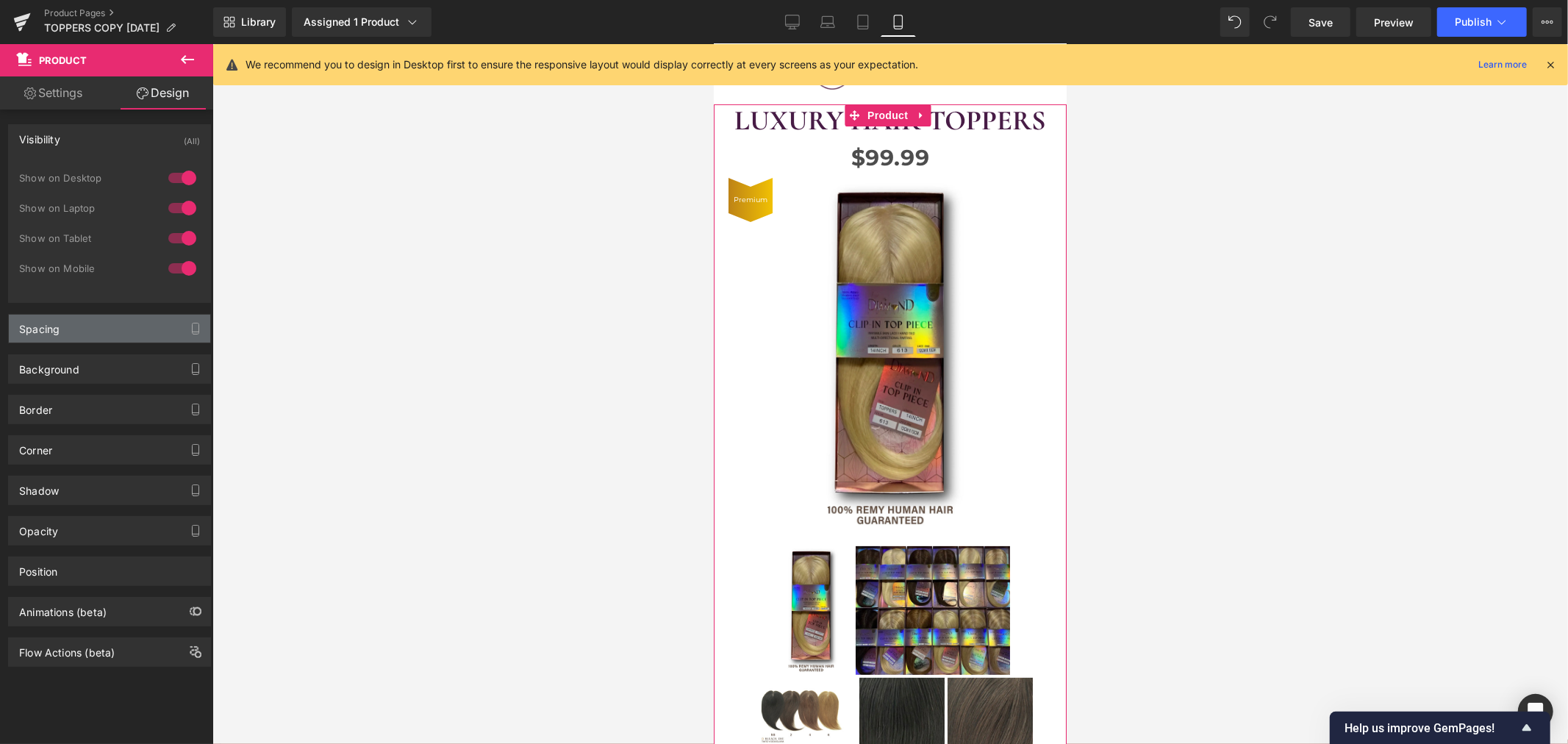
click at [83, 326] on div "Spacing" at bounding box center [110, 328] width 201 height 28
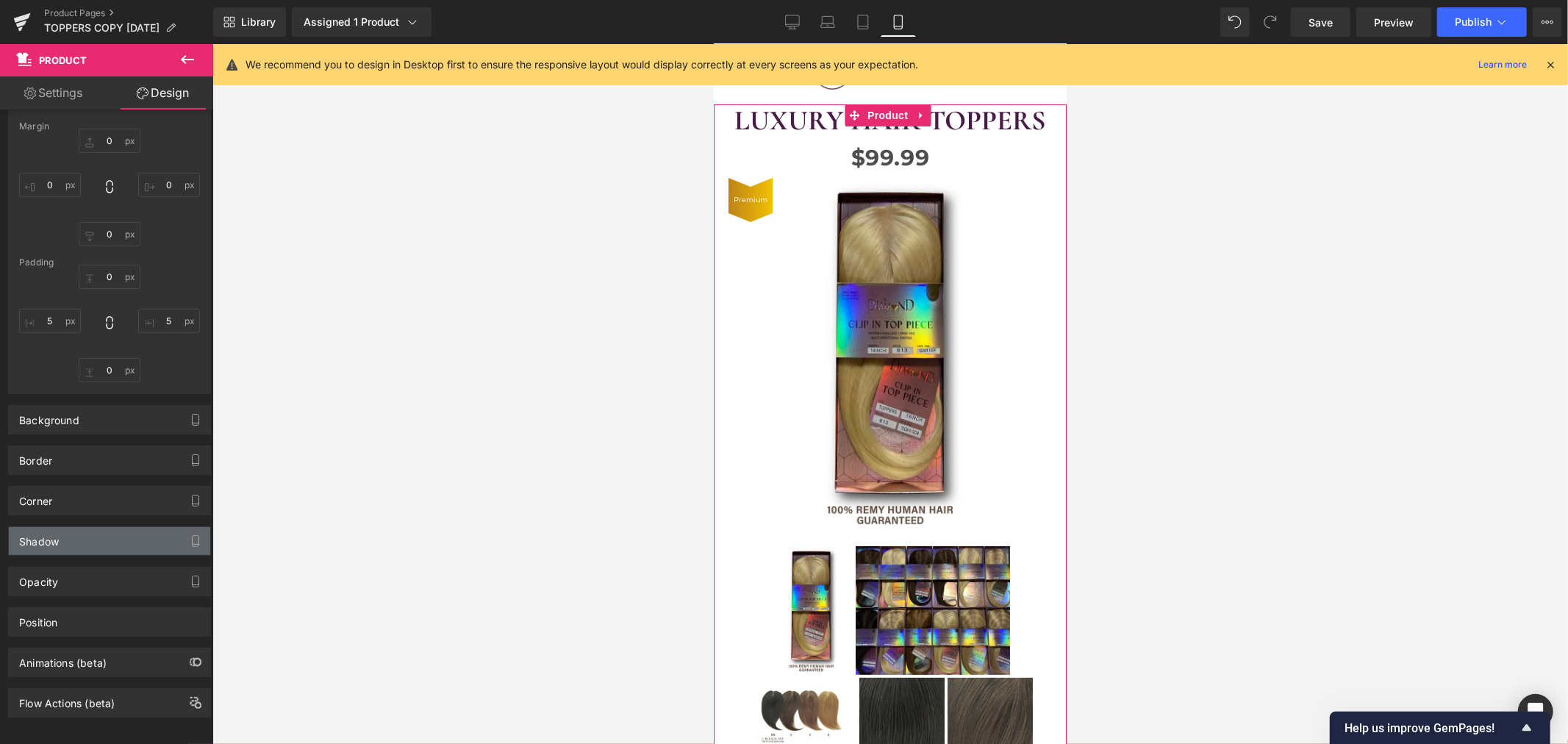
scroll to position [249, 0]
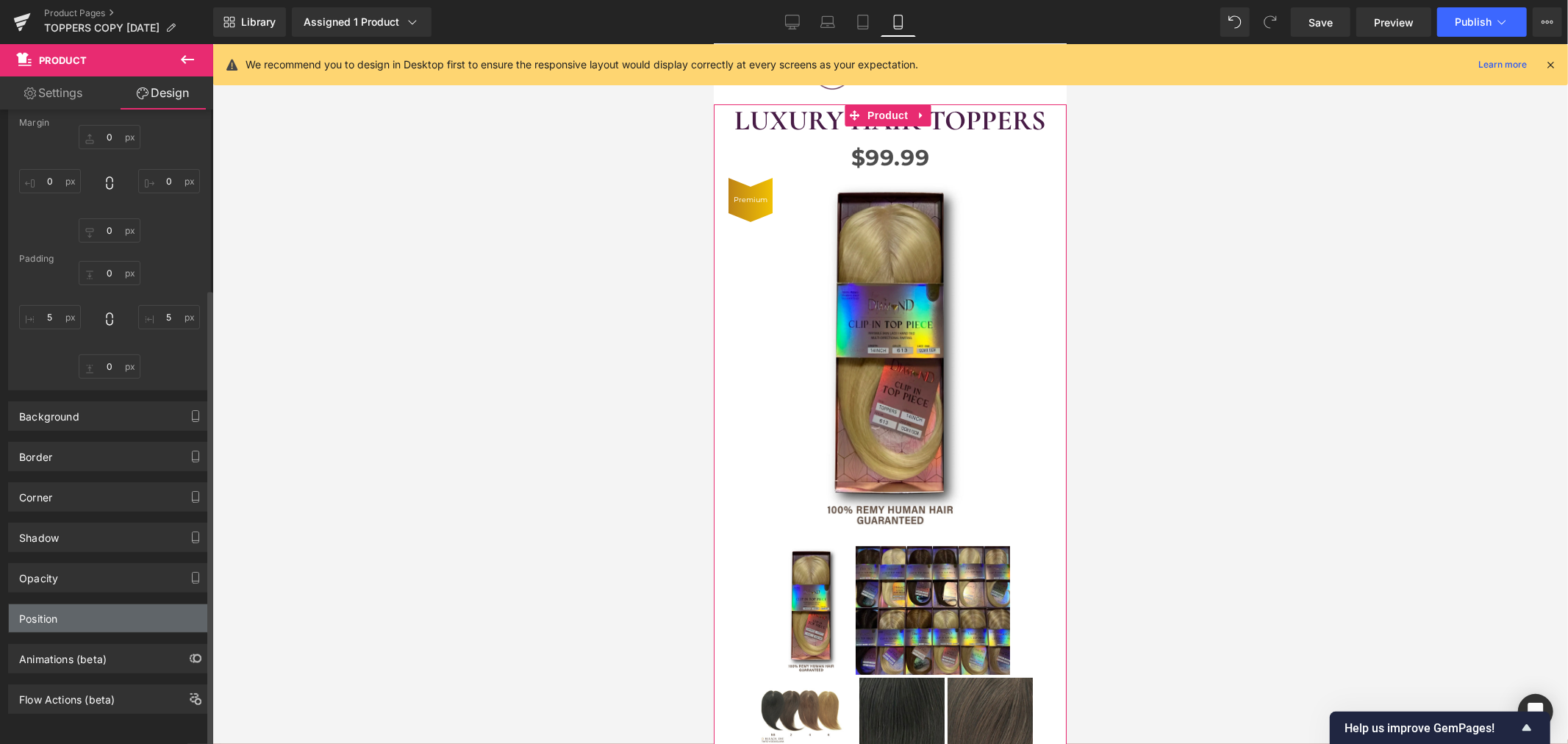
click at [91, 611] on div "Position" at bounding box center [110, 618] width 201 height 28
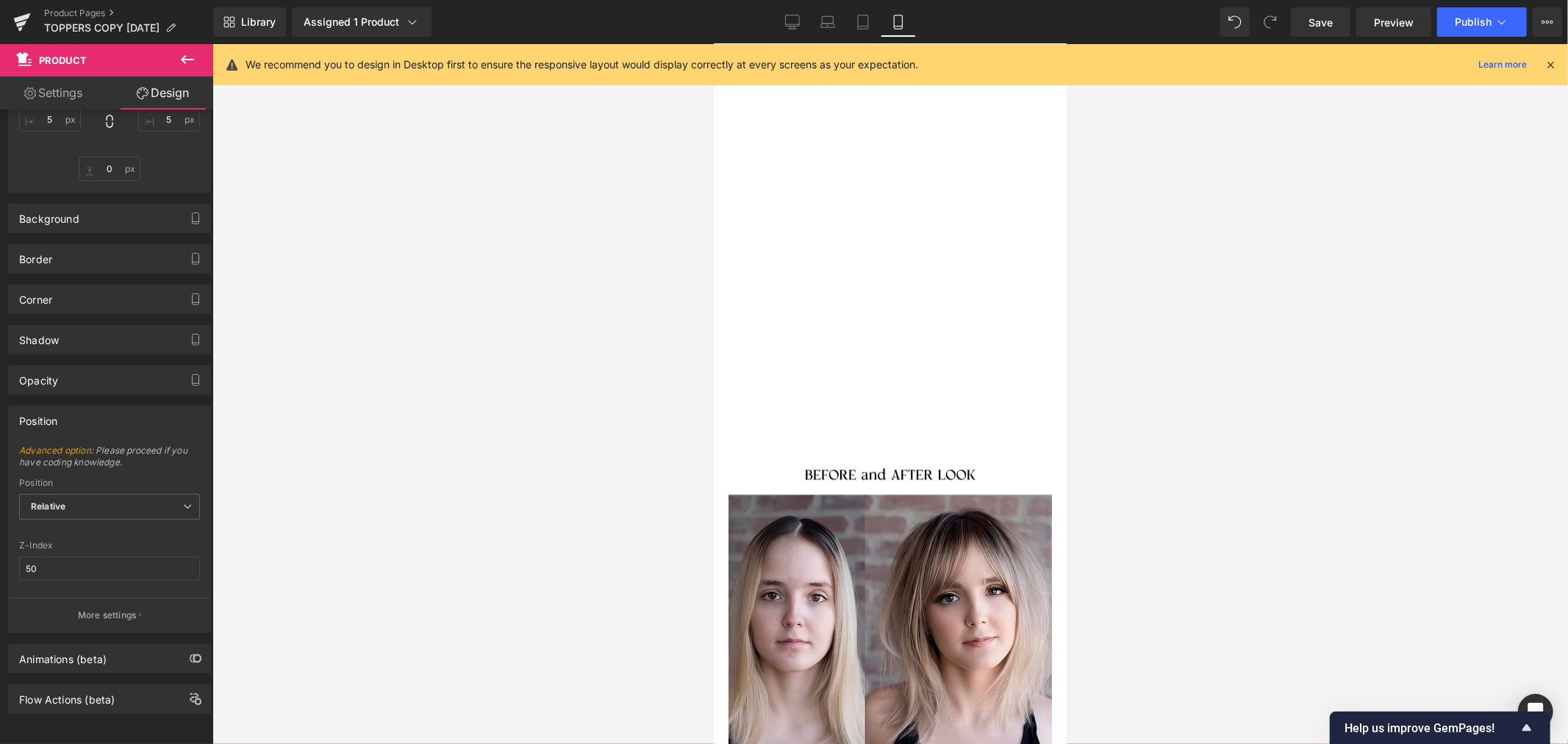
scroll to position [7096, 0]
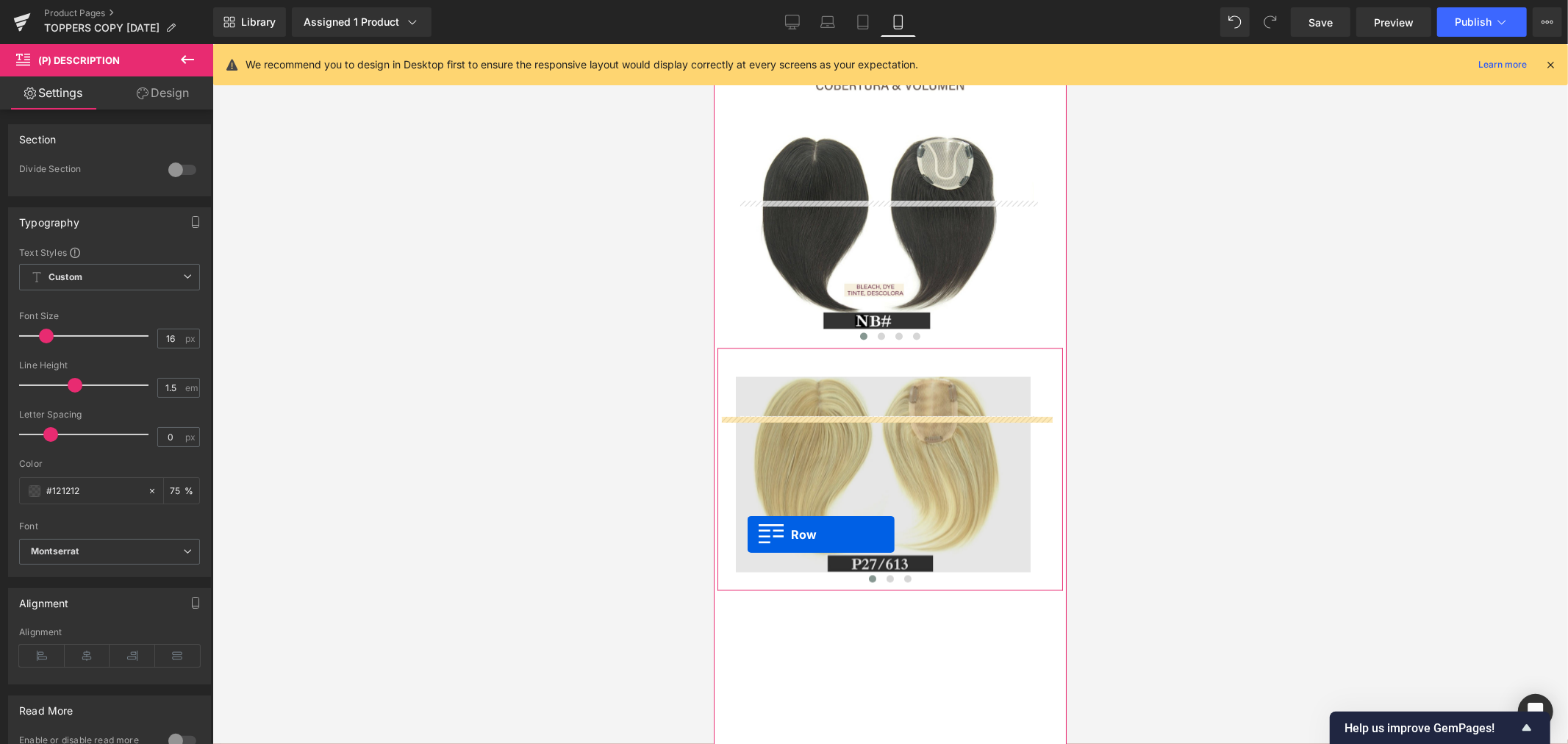
scroll to position [2441, 0]
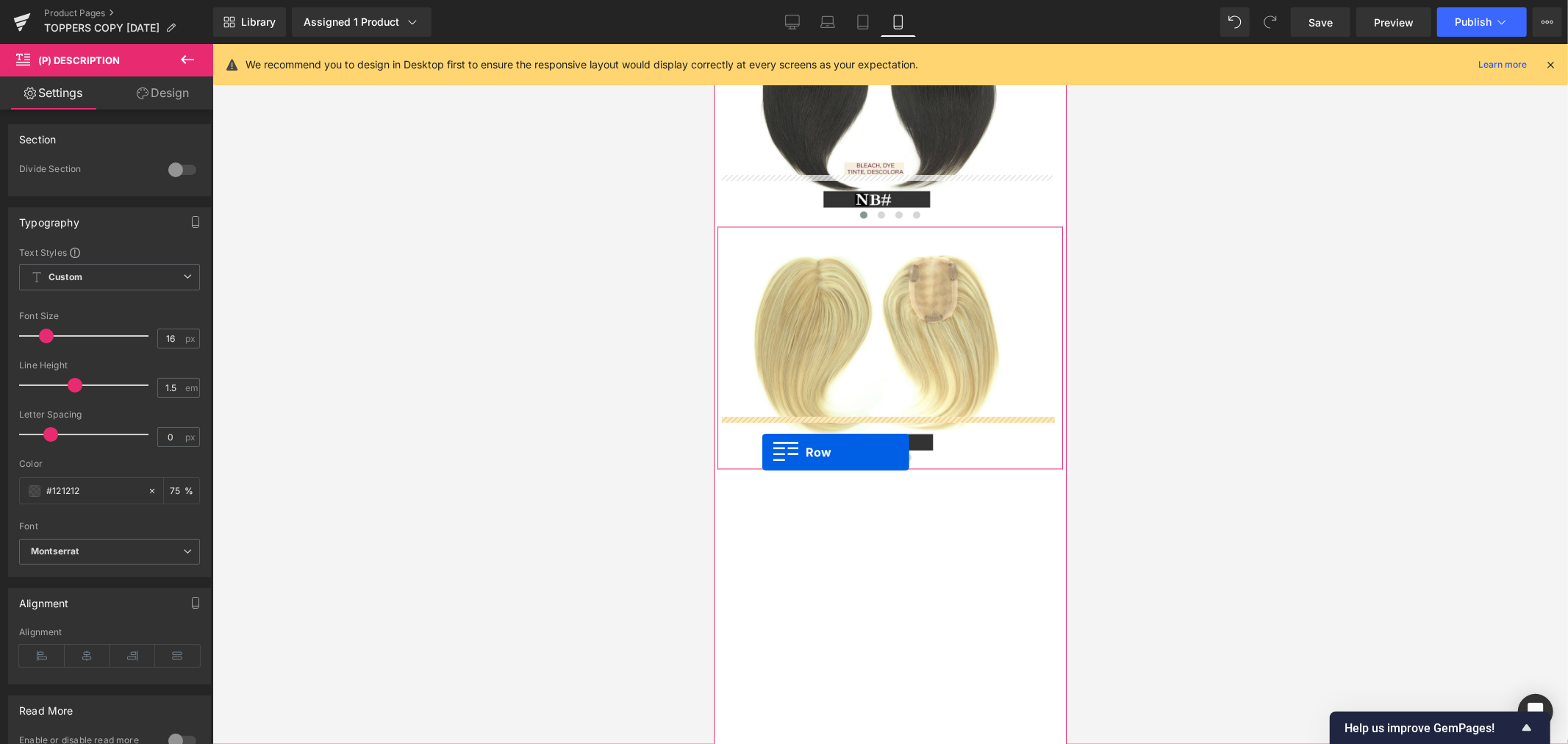
drag, startPoint x: 727, startPoint y: 529, endPoint x: 762, endPoint y: 451, distance: 85.5
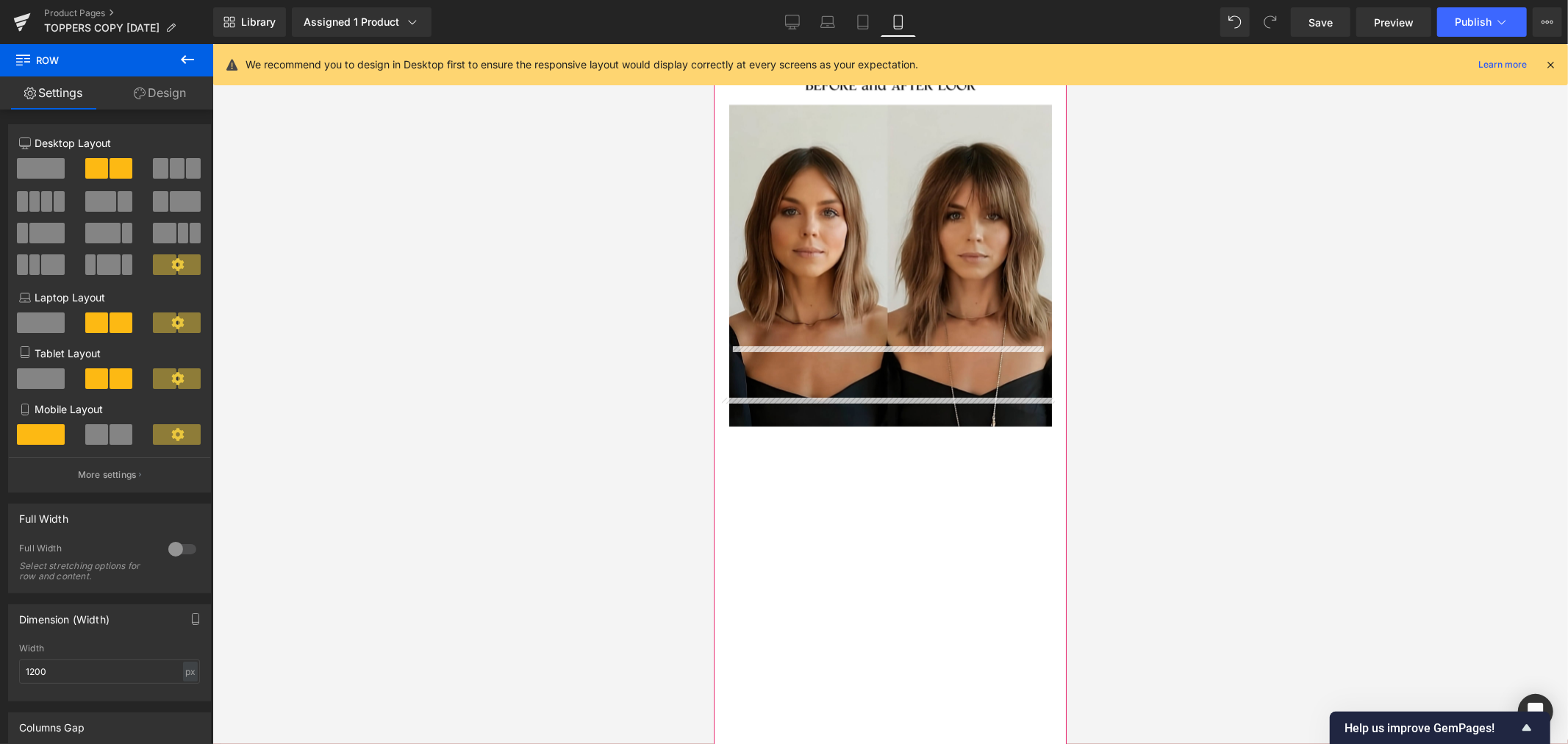
scroll to position [2963, 0]
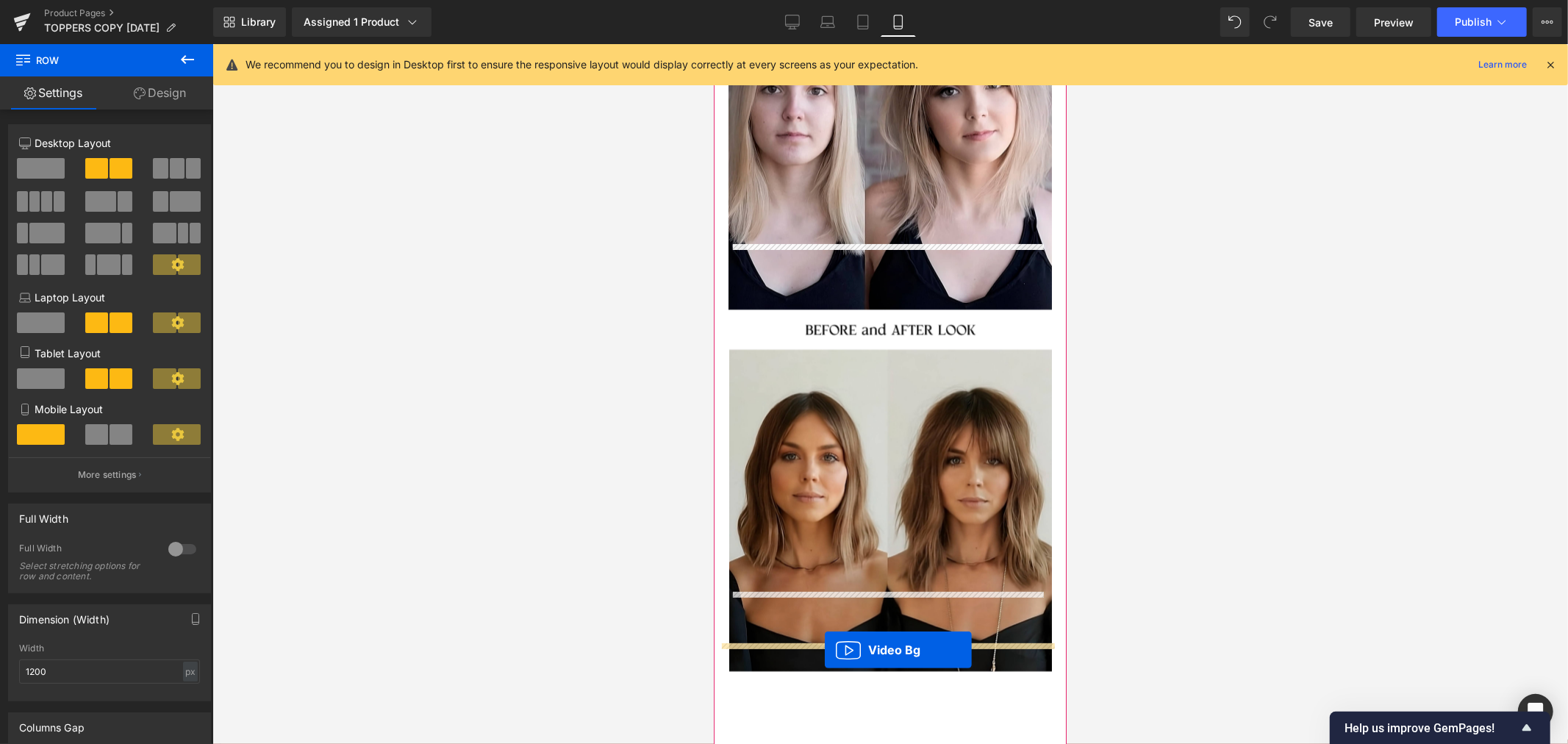
drag, startPoint x: 848, startPoint y: 376, endPoint x: 824, endPoint y: 649, distance: 274.1
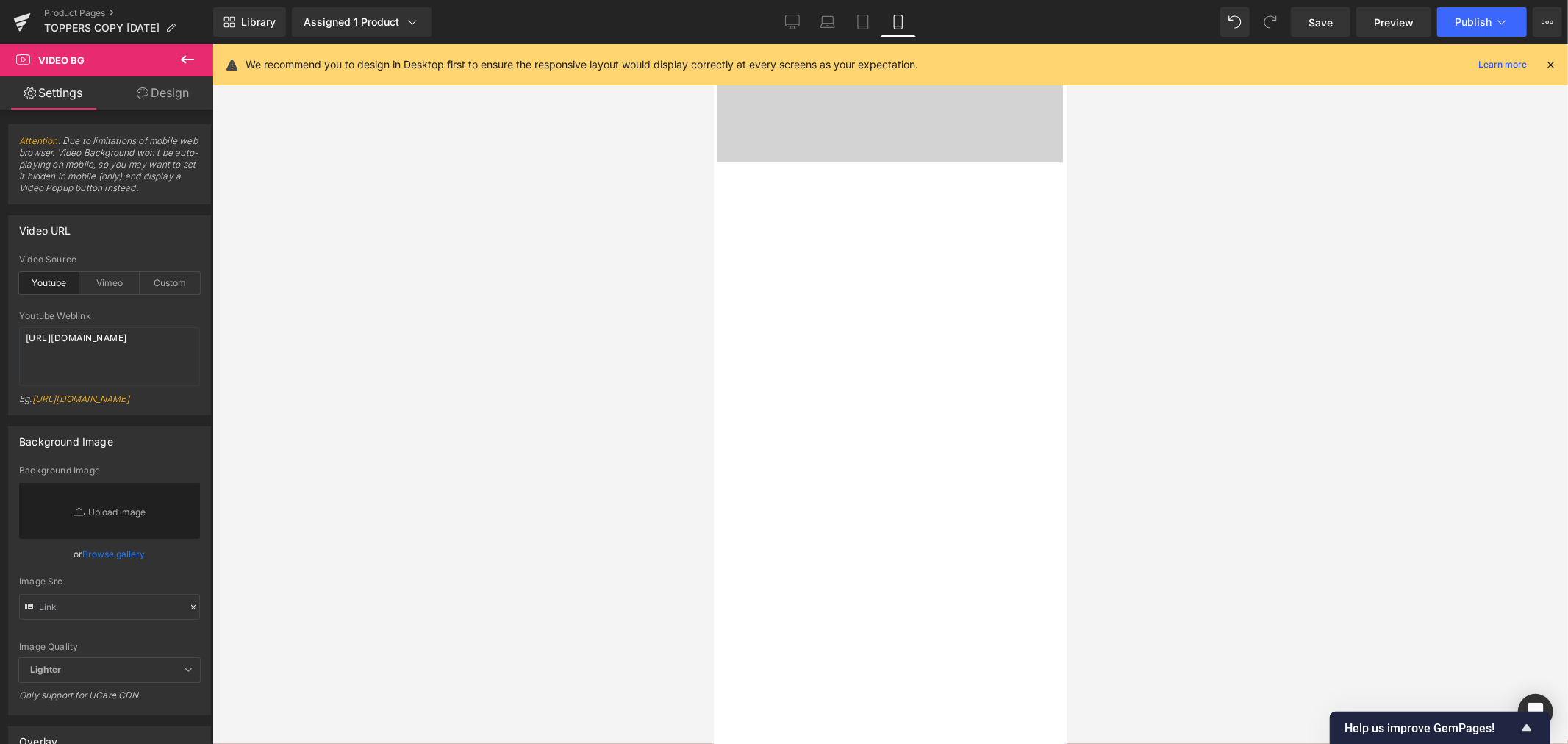
scroll to position [3327, 0]
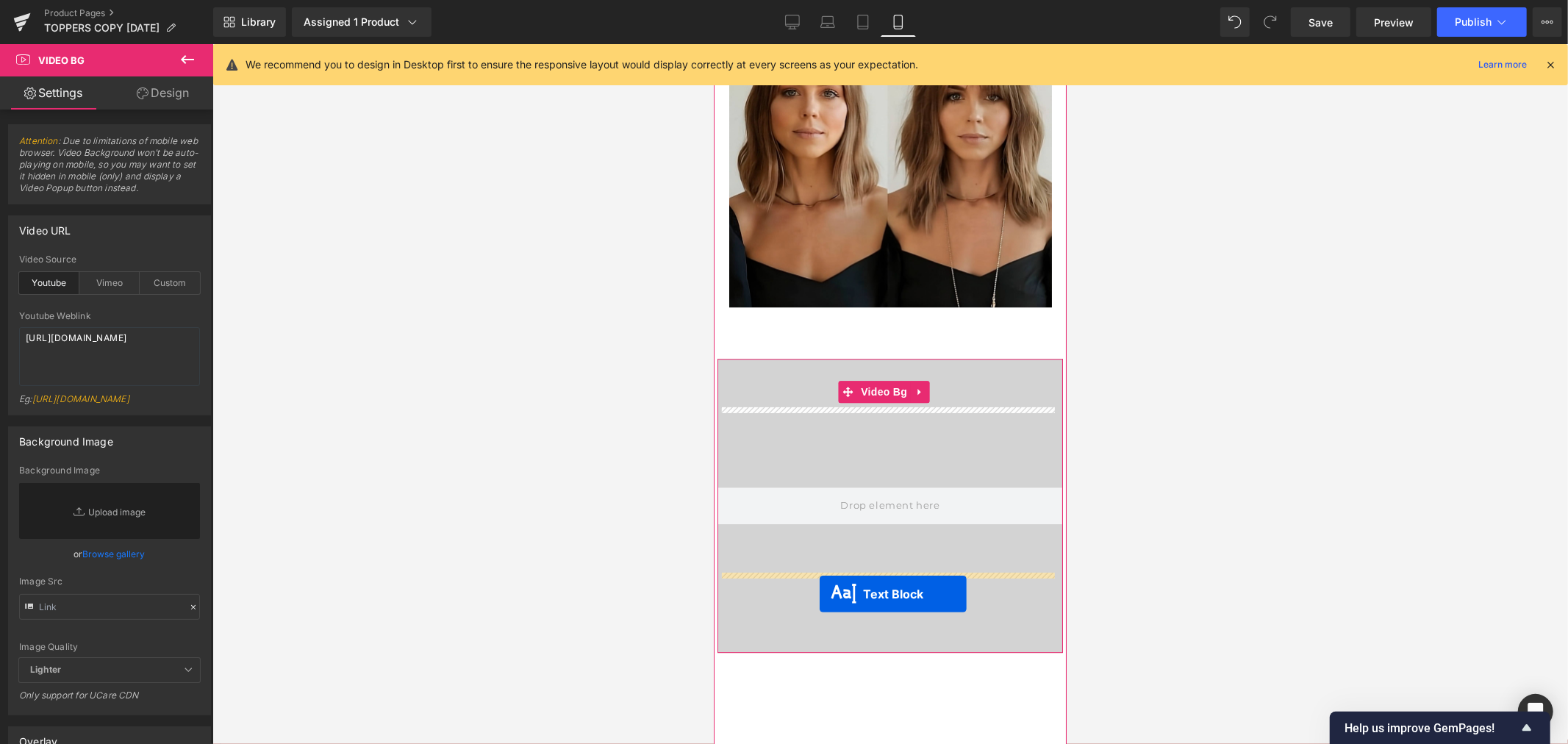
drag, startPoint x: 844, startPoint y: 227, endPoint x: 819, endPoint y: 593, distance: 366.9
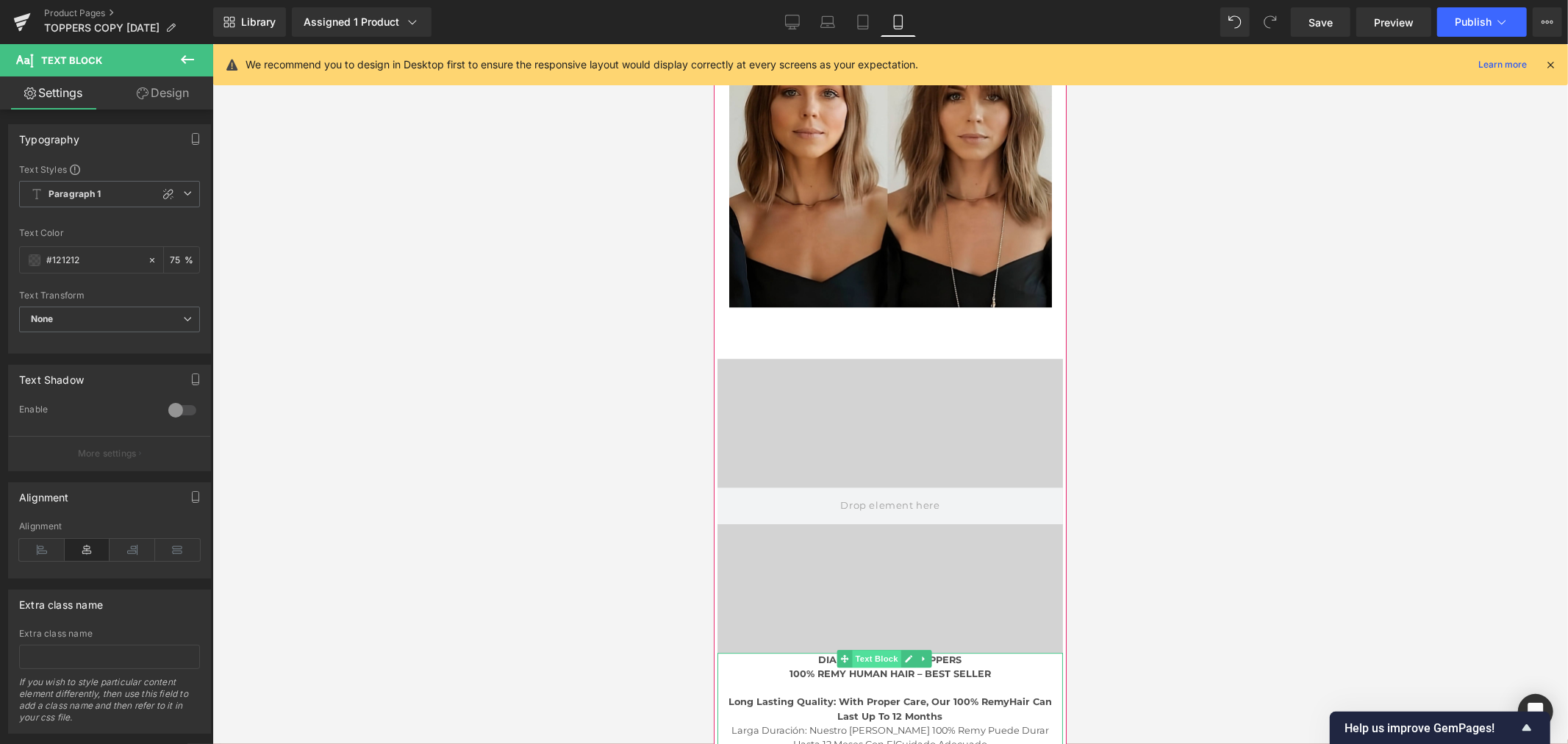
click at [879, 649] on span "Text Block" at bounding box center [875, 658] width 48 height 17
drag, startPoint x: 185, startPoint y: 98, endPoint x: 111, endPoint y: 155, distance: 93.4
click at [185, 98] on link "Design" at bounding box center [163, 93] width 106 height 33
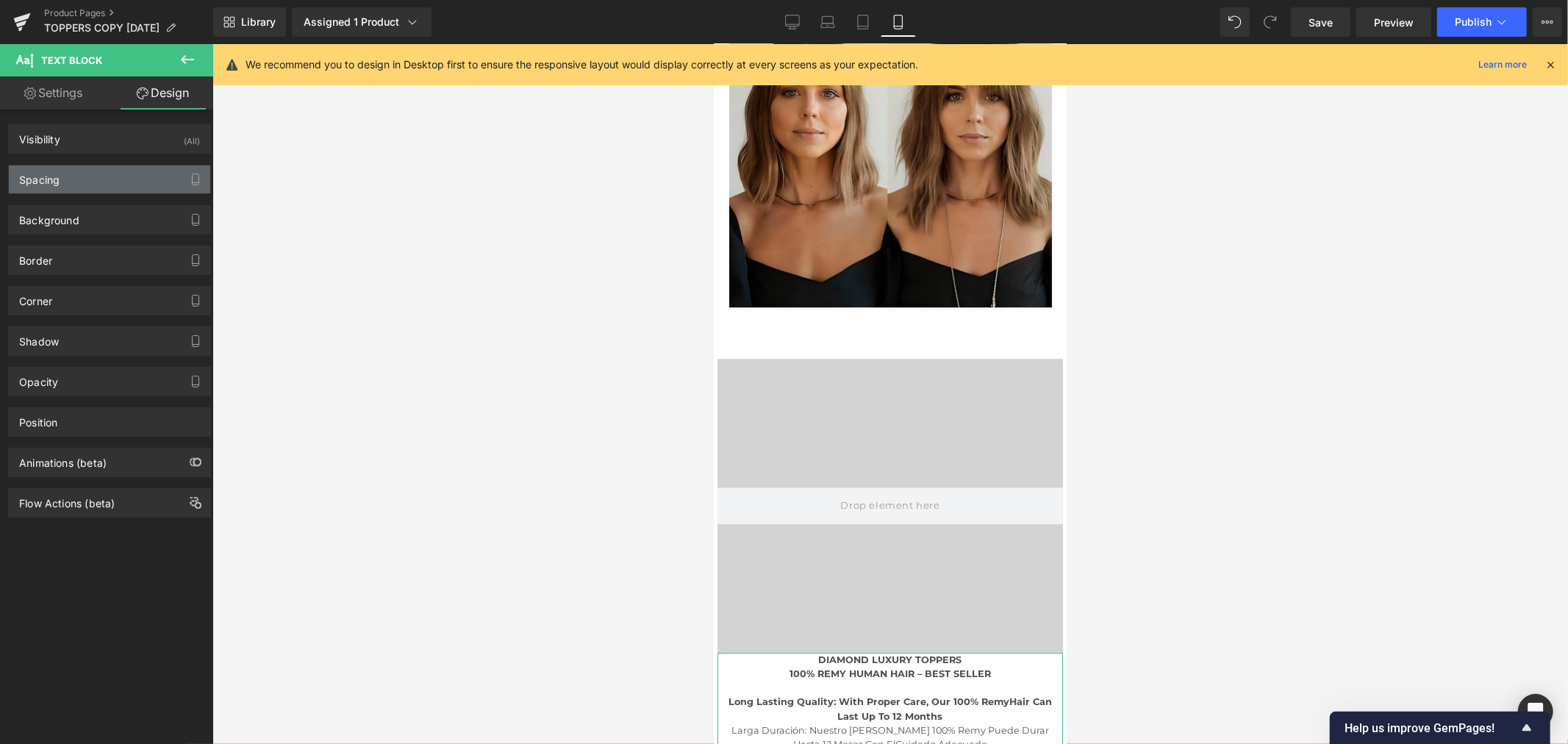
type input "0"
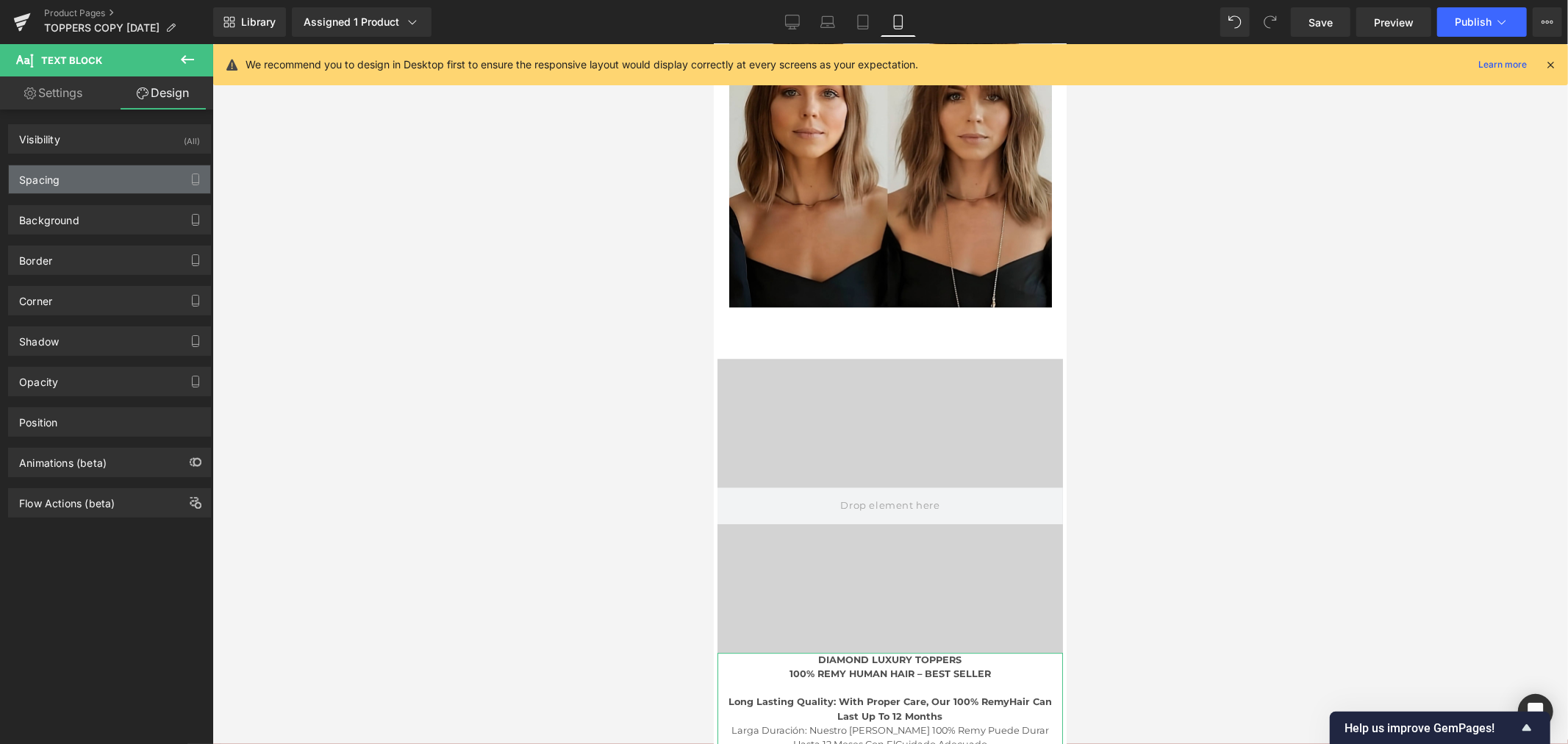
type input "0"
click at [75, 186] on div "Spacing" at bounding box center [110, 180] width 201 height 28
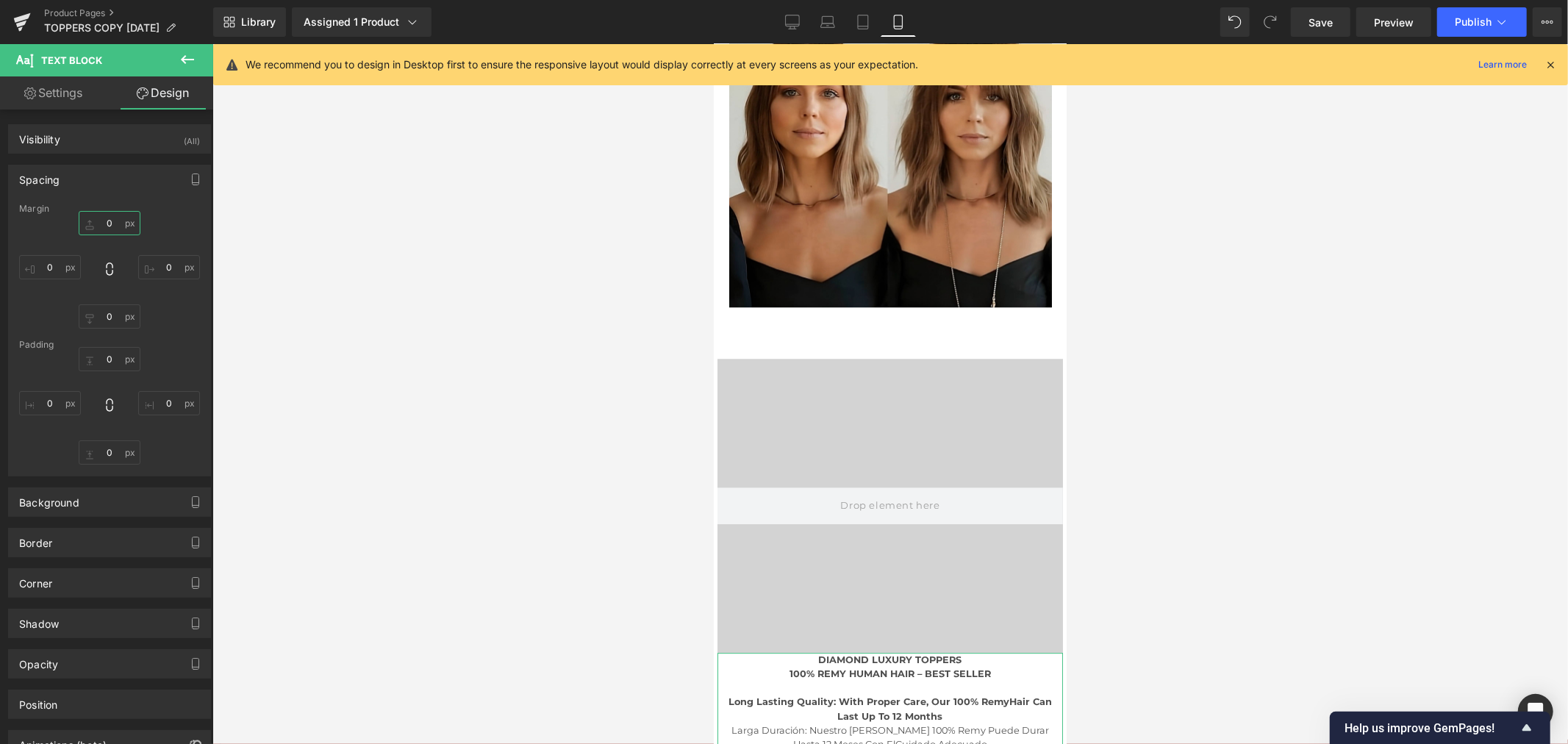
click at [112, 225] on input "0" at bounding box center [110, 223] width 62 height 24
type input "M"
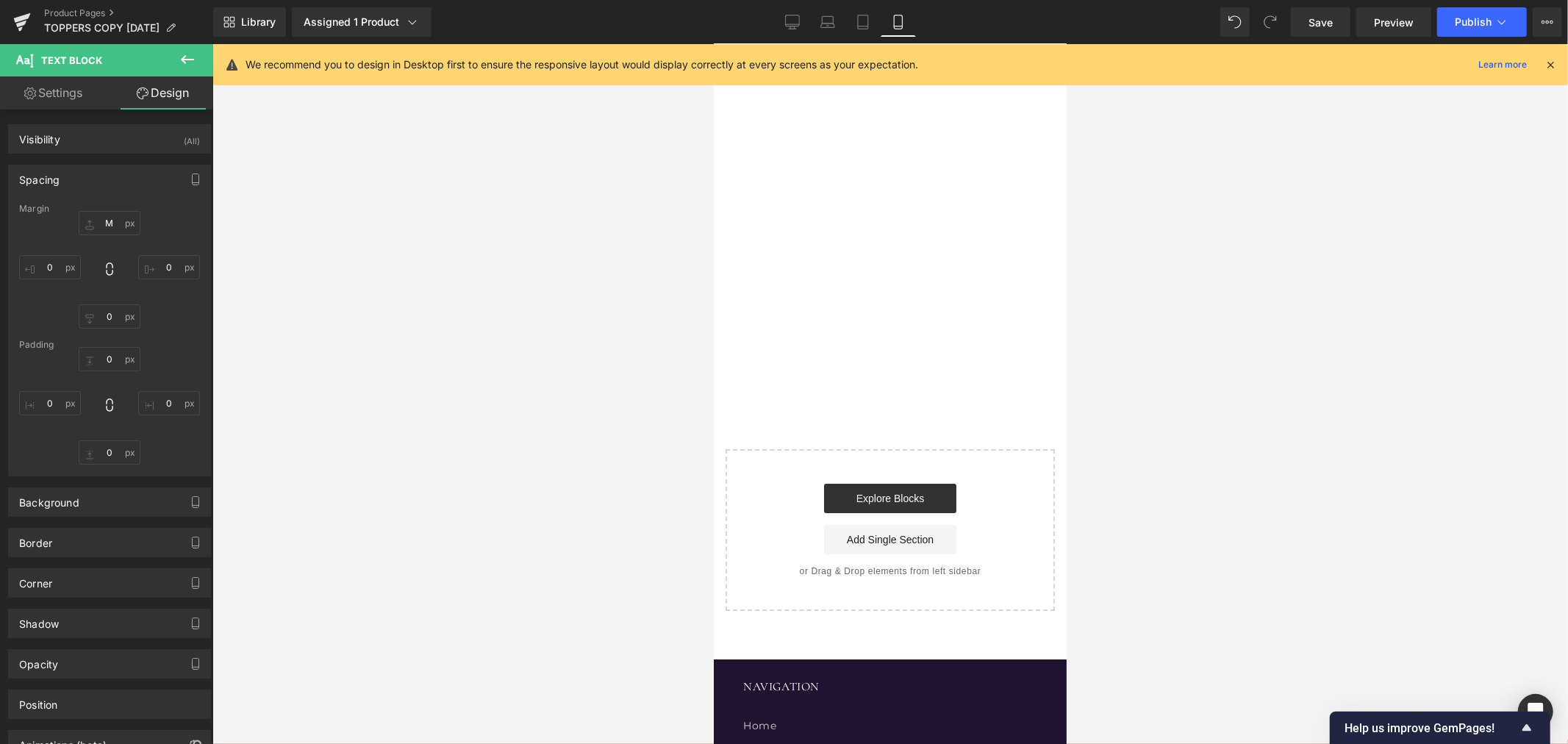
scroll to position [9123, 0]
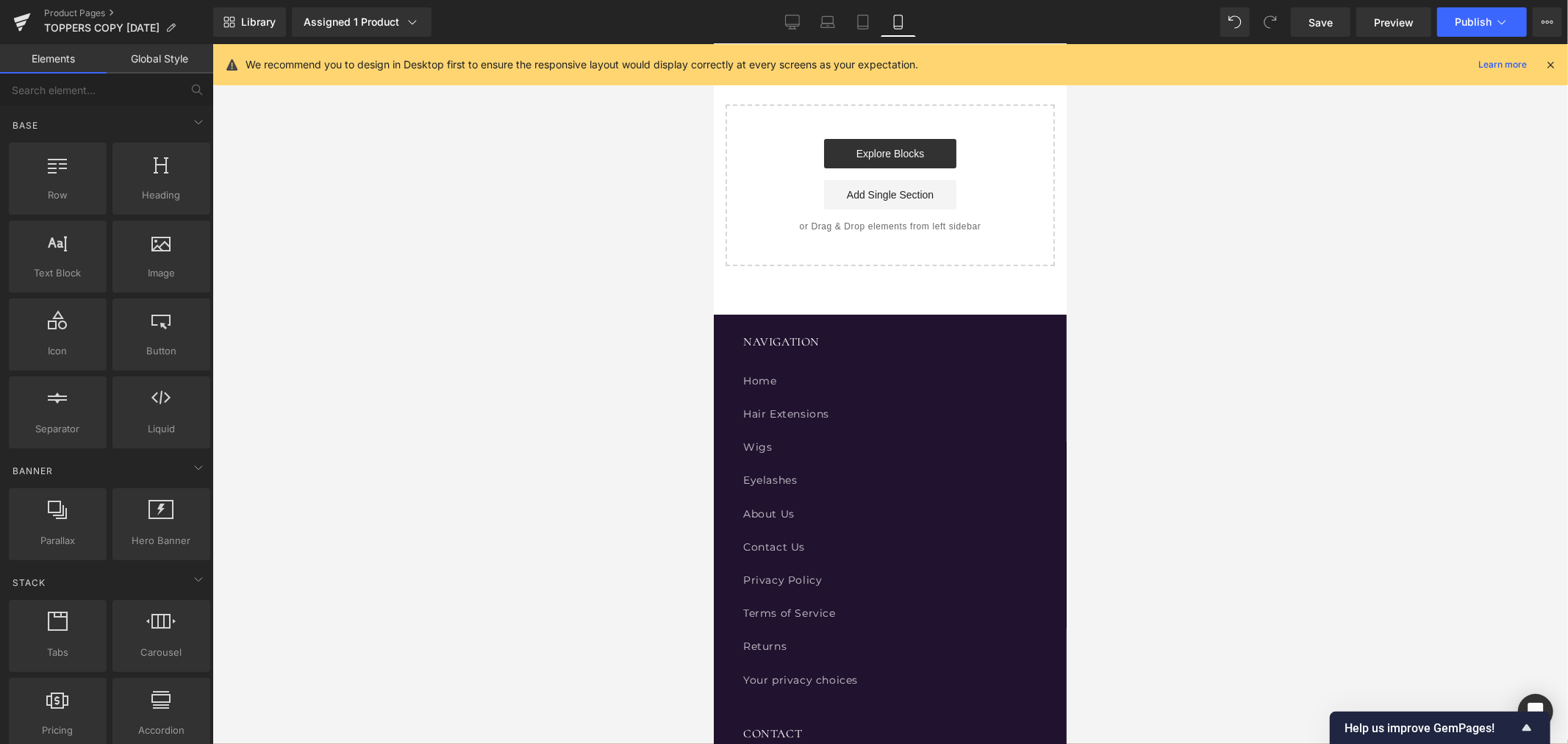
click at [885, 463] on link "Wigs" at bounding box center [890, 446] width 294 height 33
click at [884, 342] on div "NAVIGATION Home Hair Extensions Wigs Eyelashes About Us Contact Us Privacy Poli…" at bounding box center [889, 712] width 353 height 848
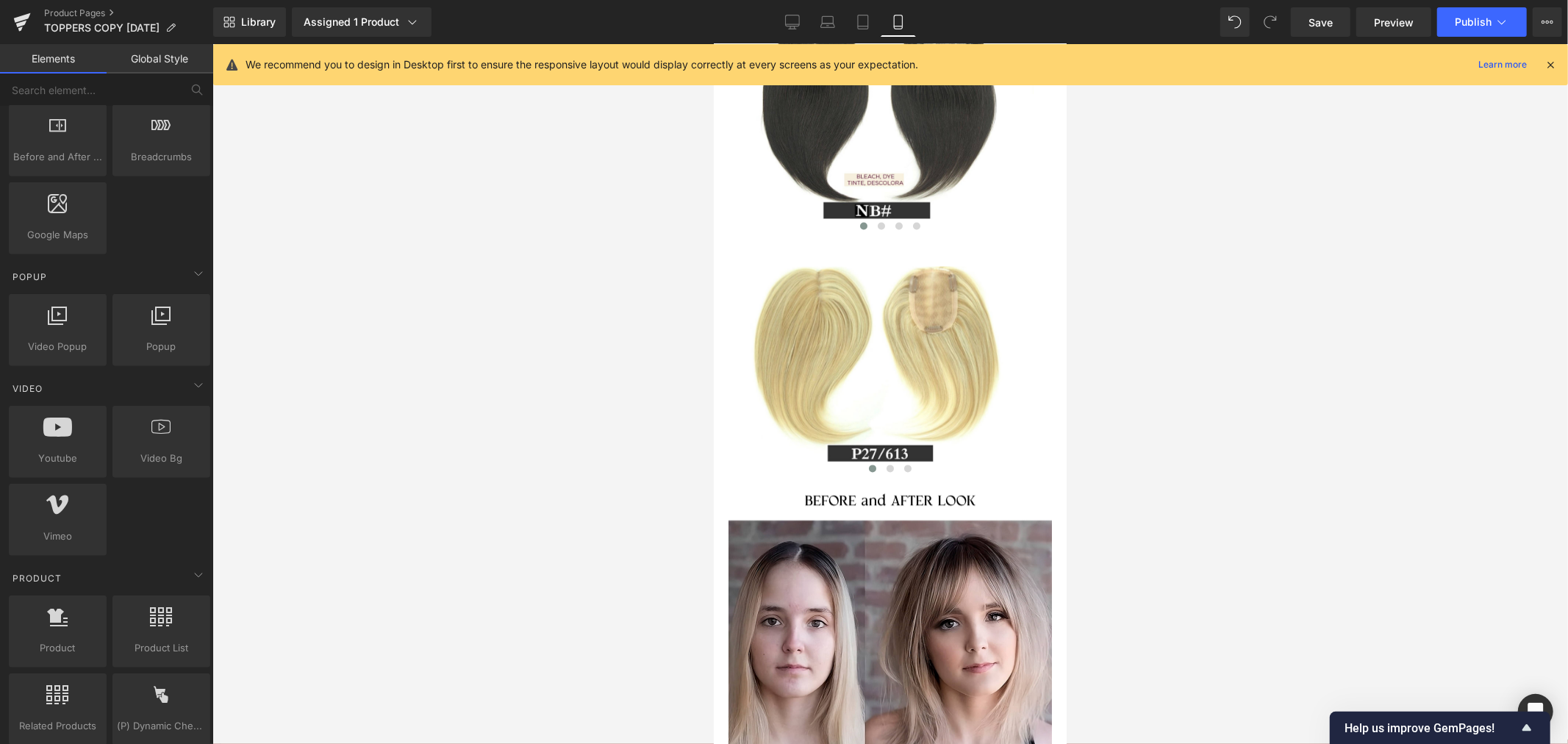
scroll to position [979, 0]
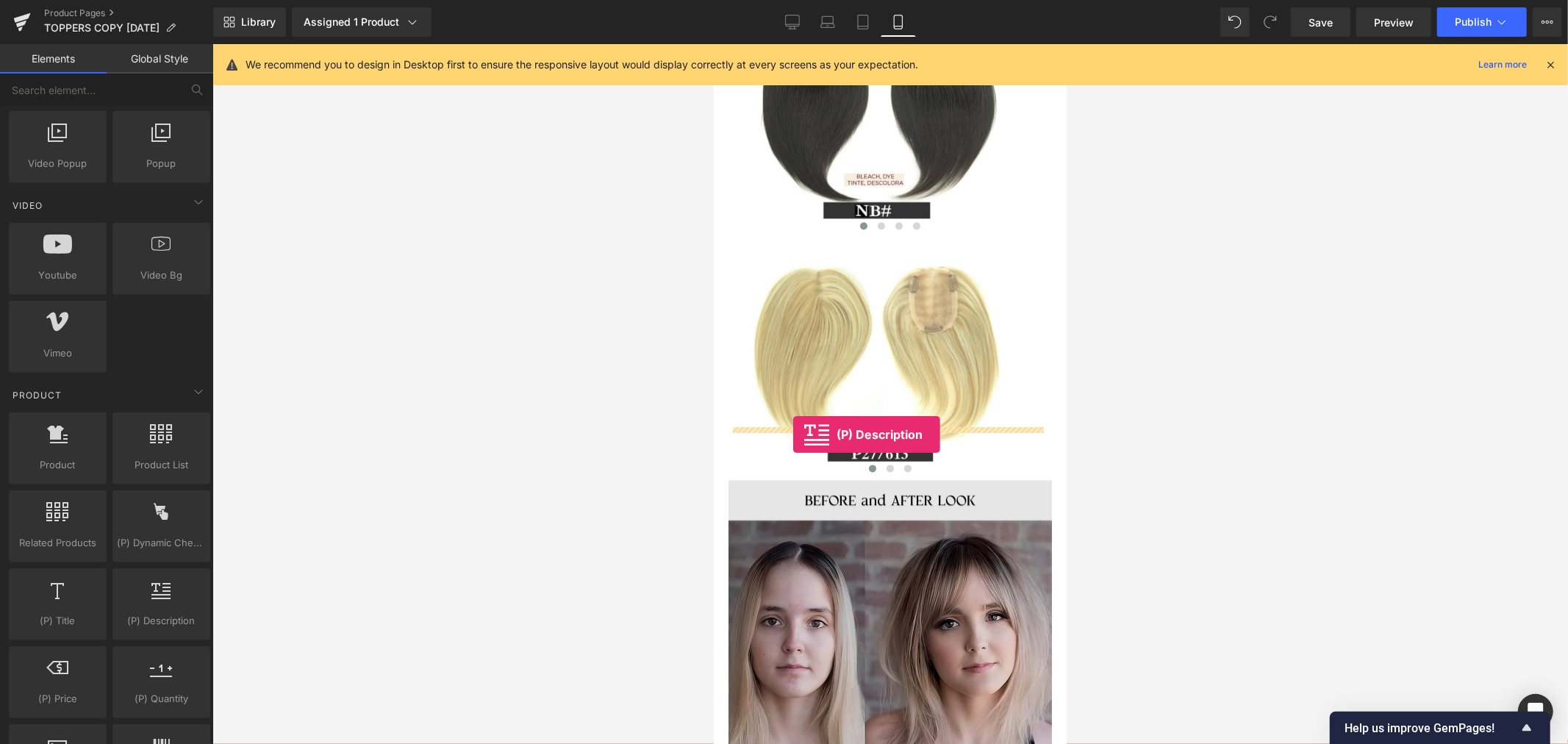
drag, startPoint x: 880, startPoint y: 644, endPoint x: 792, endPoint y: 434, distance: 227.7
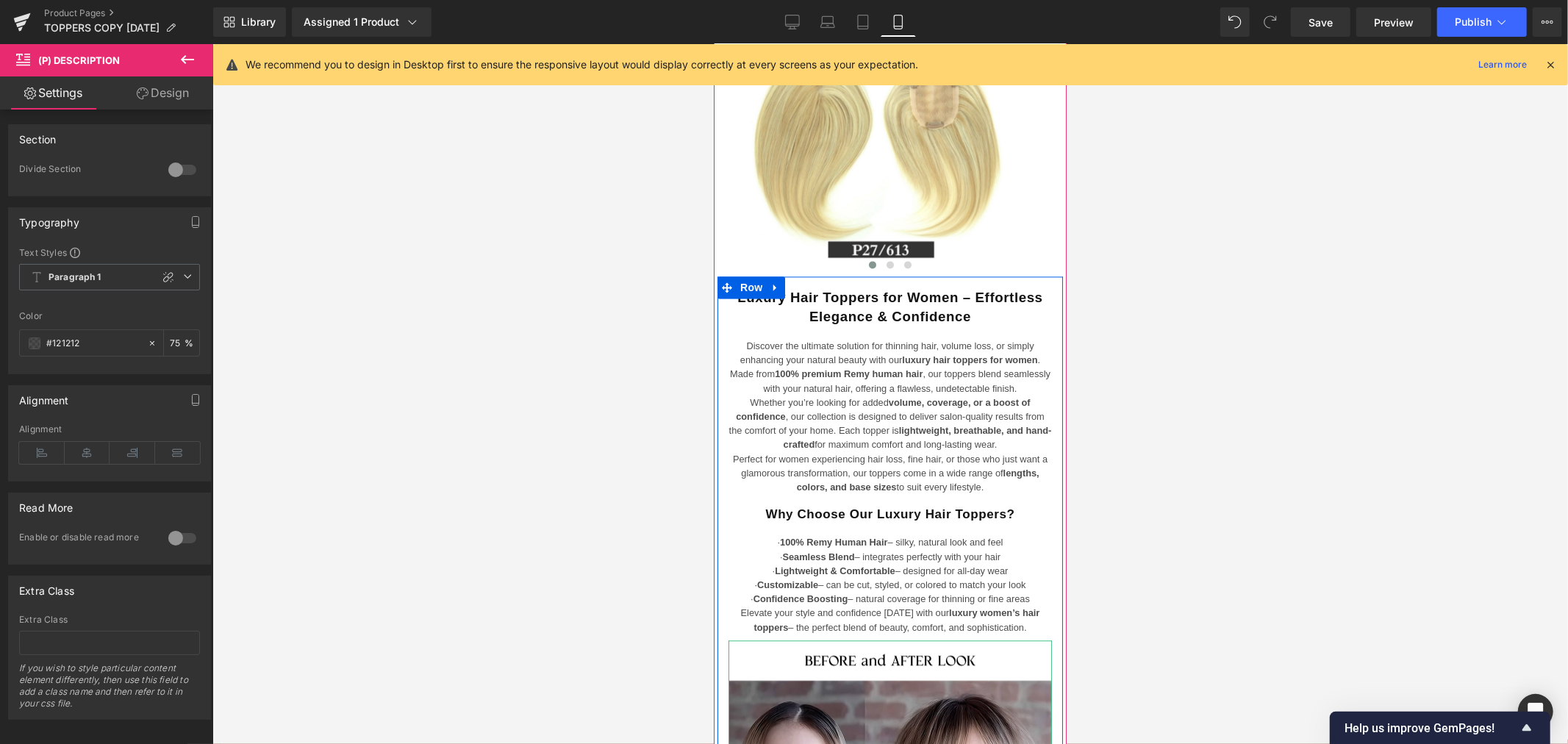
scroll to position [2513, 0]
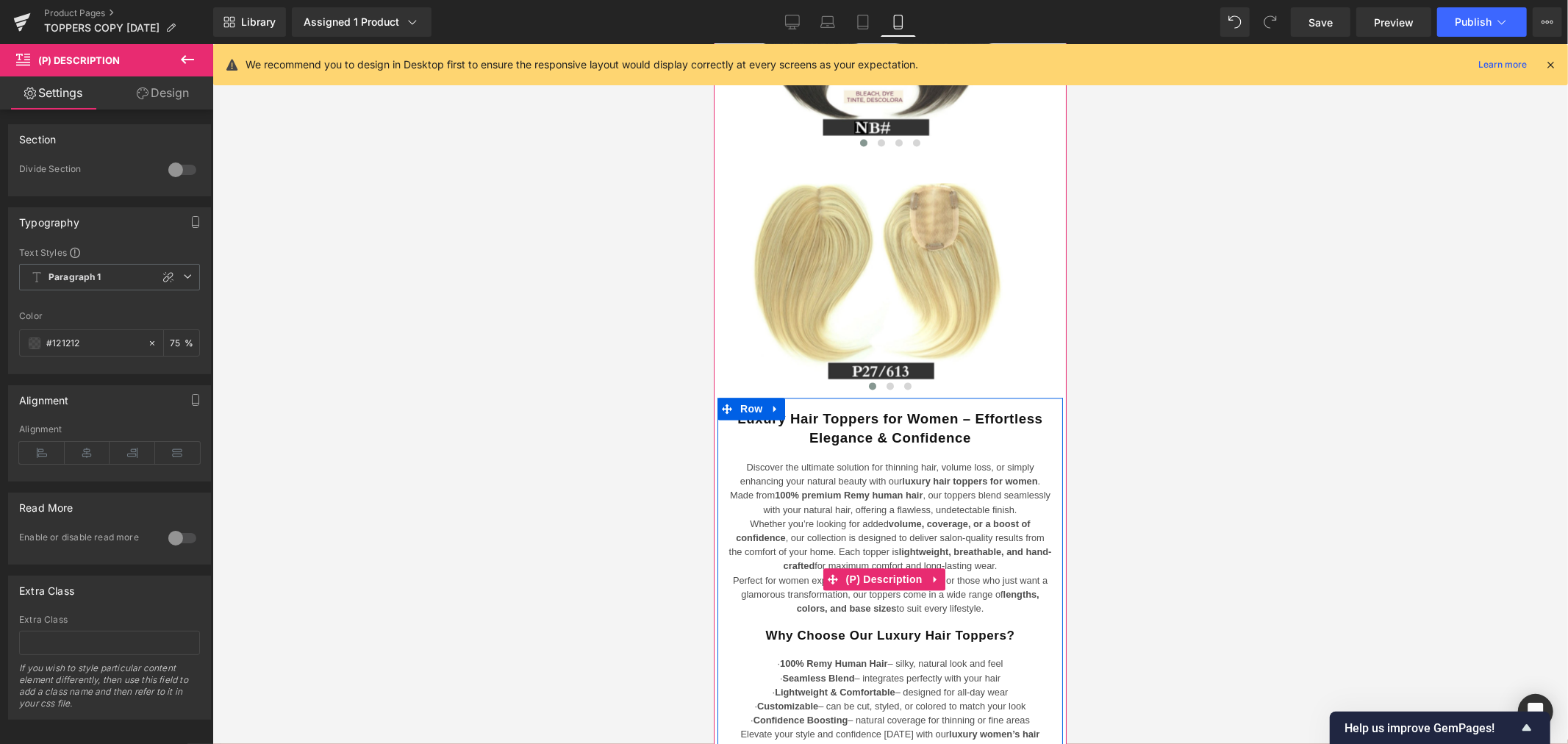
click at [801, 517] on span "Whether you’re looking for added volume, coverage, or a boost of confidence , o…" at bounding box center [890, 544] width 323 height 54
click at [892, 567] on span "(P) Description" at bounding box center [883, 578] width 84 height 22
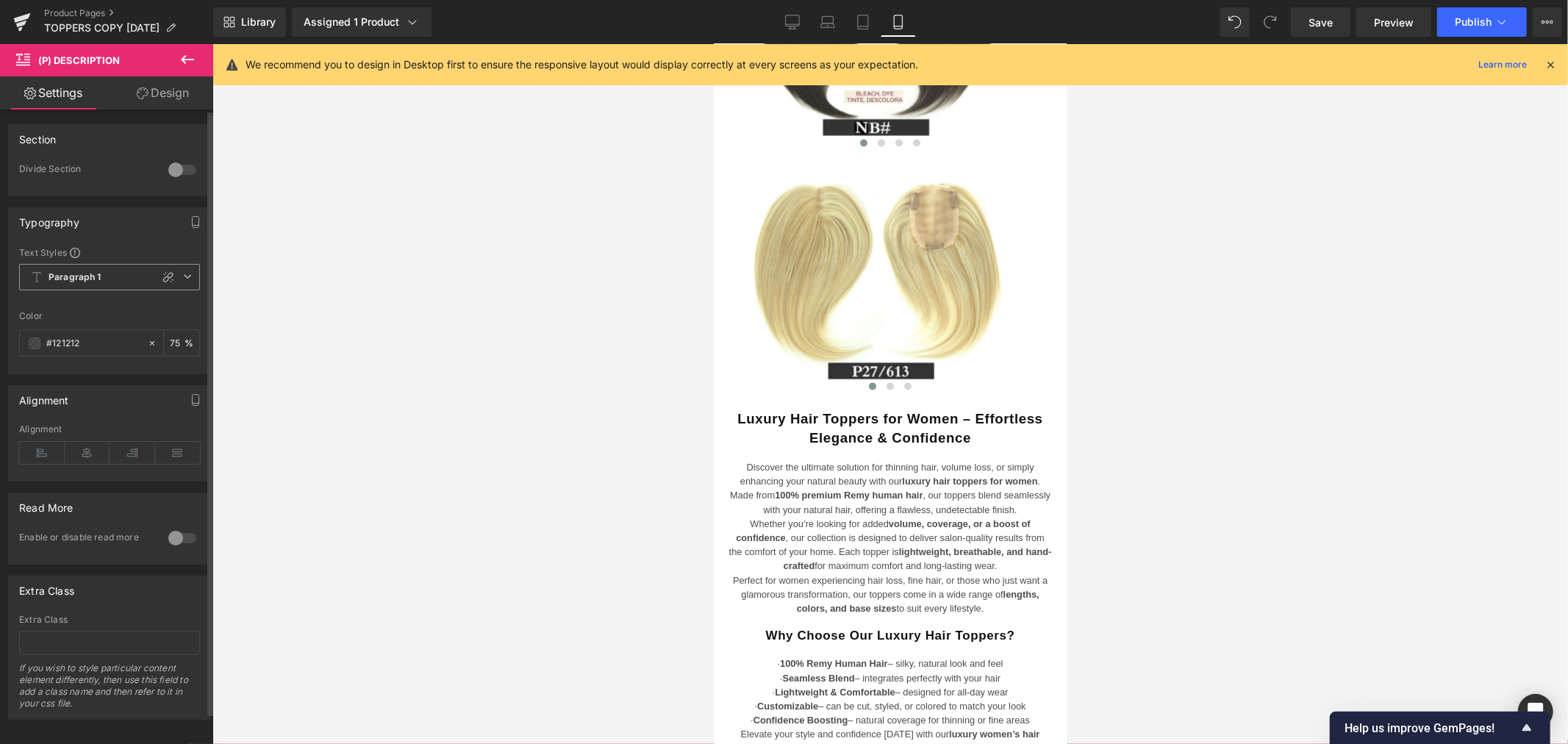
click at [187, 280] on span "Paragraph 1" at bounding box center [109, 277] width 180 height 27
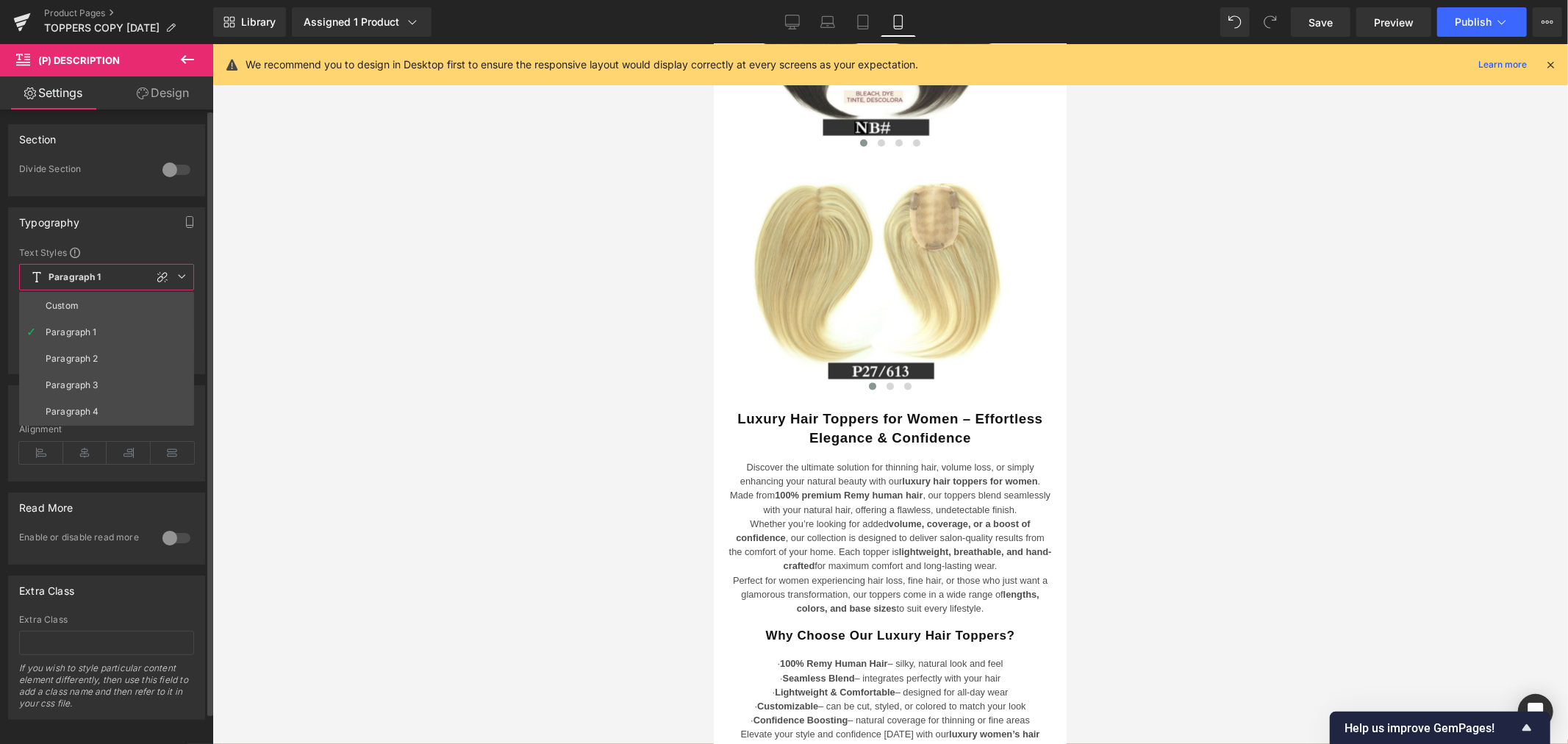
click at [138, 300] on li "Custom" at bounding box center [106, 306] width 175 height 27
type input "12.8"
type input "0"
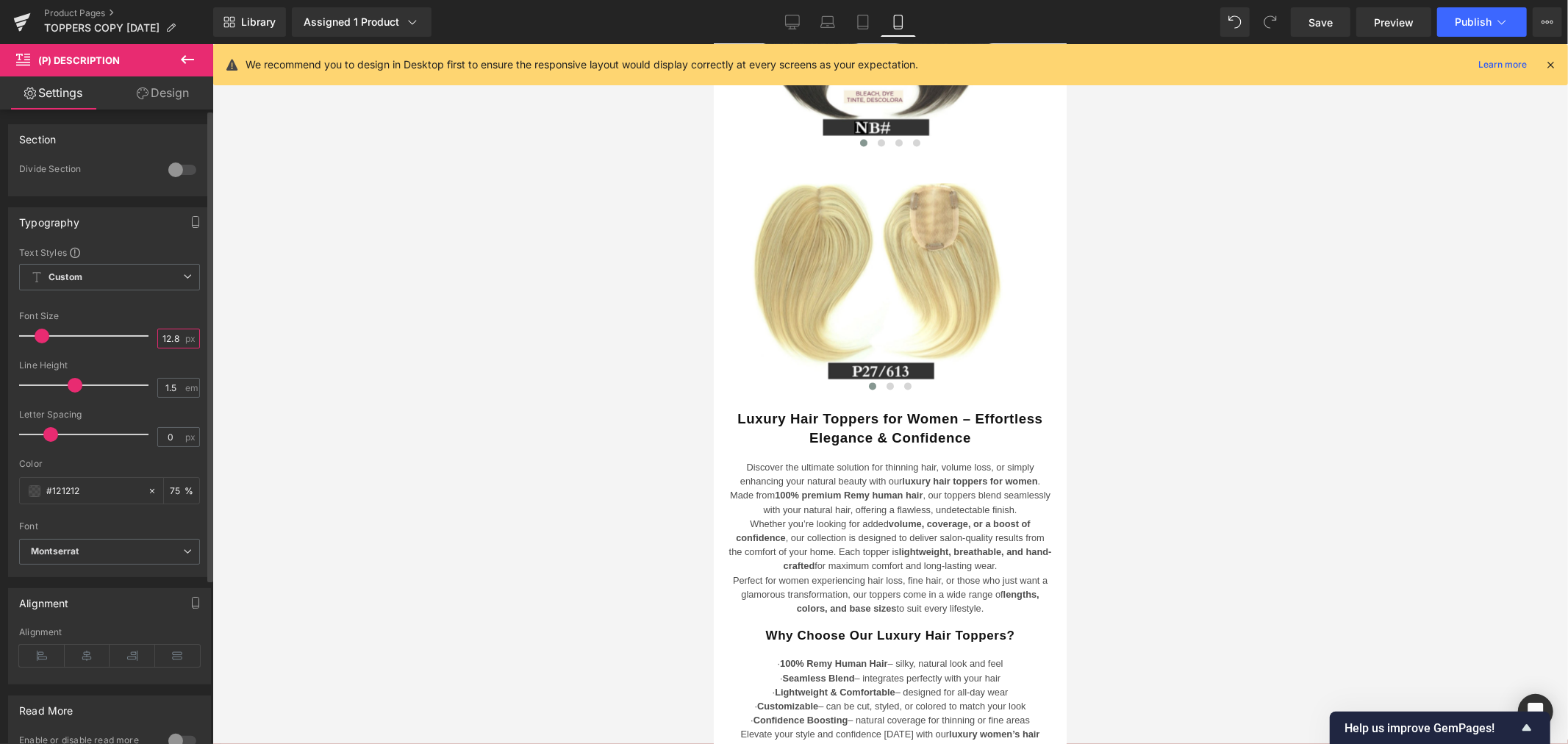
click at [172, 335] on input "12.8" at bounding box center [170, 338] width 26 height 18
drag, startPoint x: 185, startPoint y: 337, endPoint x: 148, endPoint y: 343, distance: 37.5
click at [148, 343] on div "Font Size 12.8 px" at bounding box center [109, 335] width 180 height 49
click at [160, 334] on input "12.8" at bounding box center [170, 338] width 26 height 18
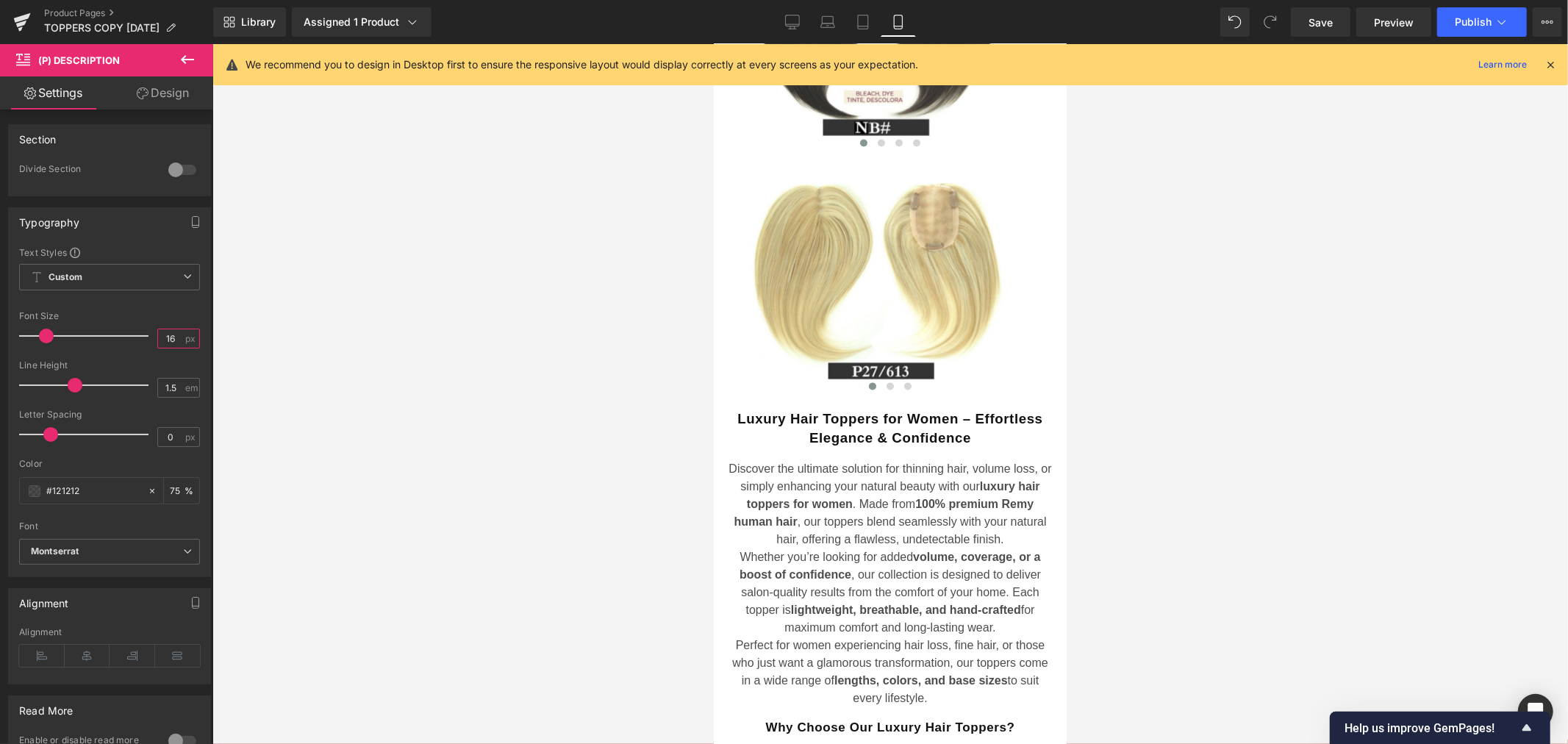
type input "16"
click at [333, 379] on div at bounding box center [890, 394] width 1355 height 700
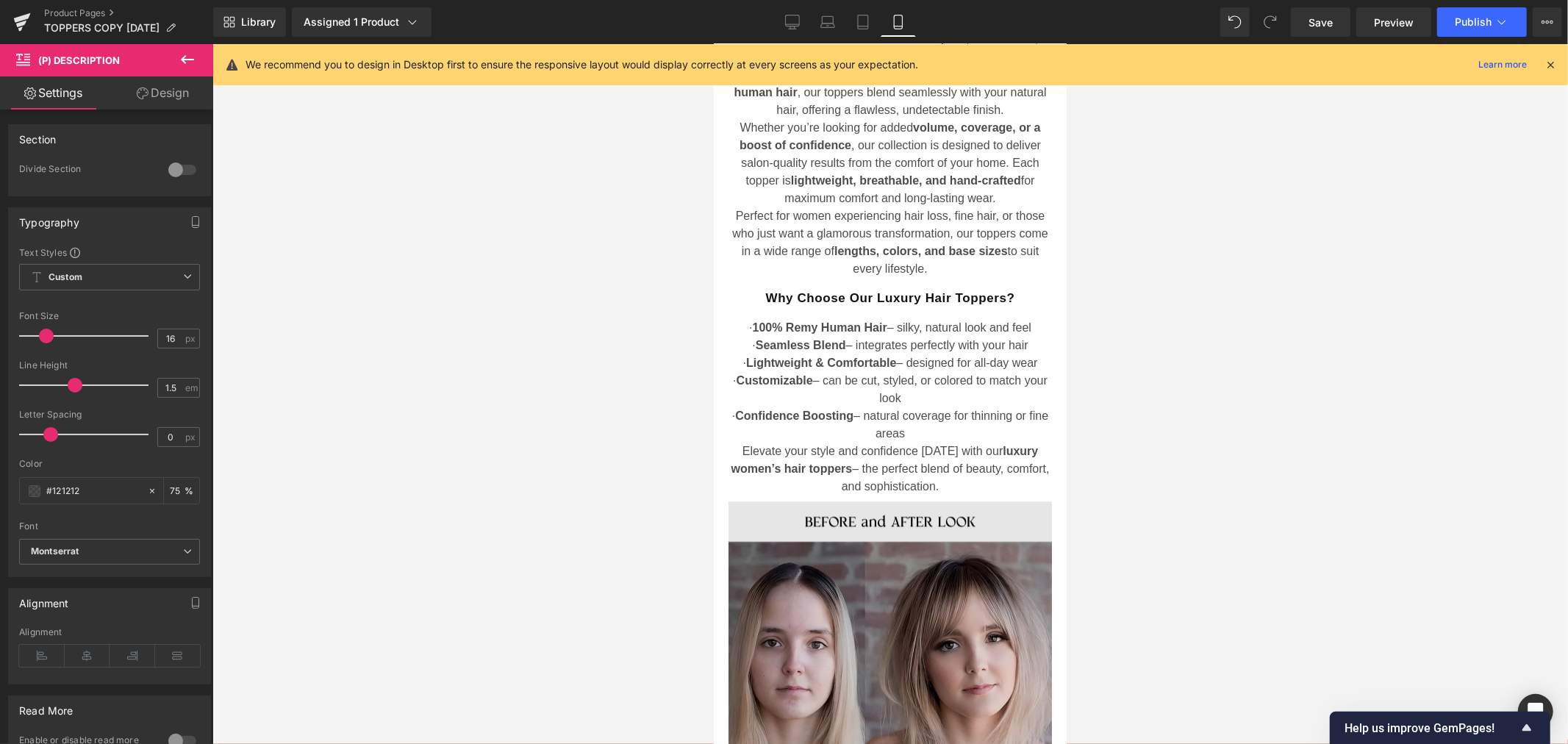
scroll to position [3003, 0]
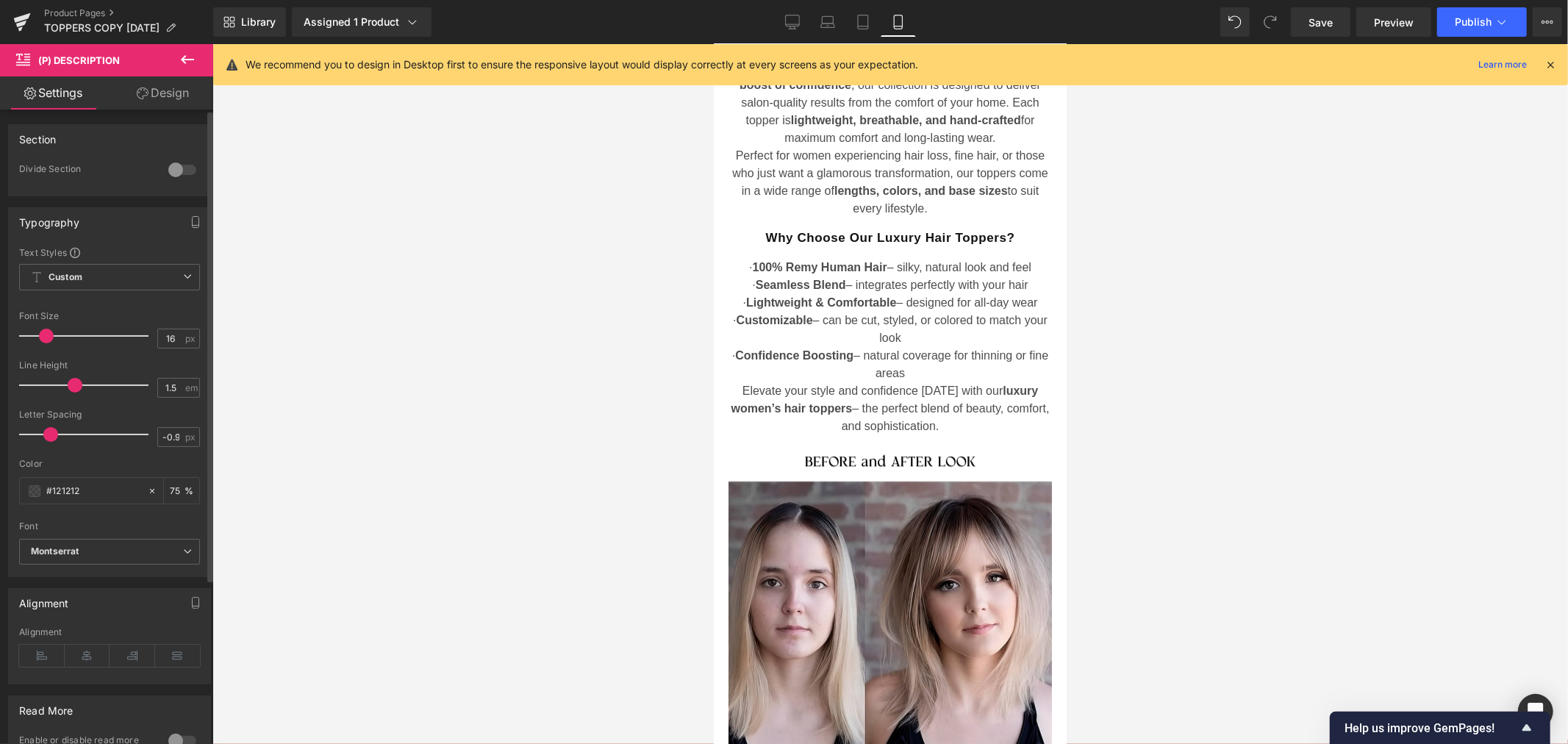
type input "-1"
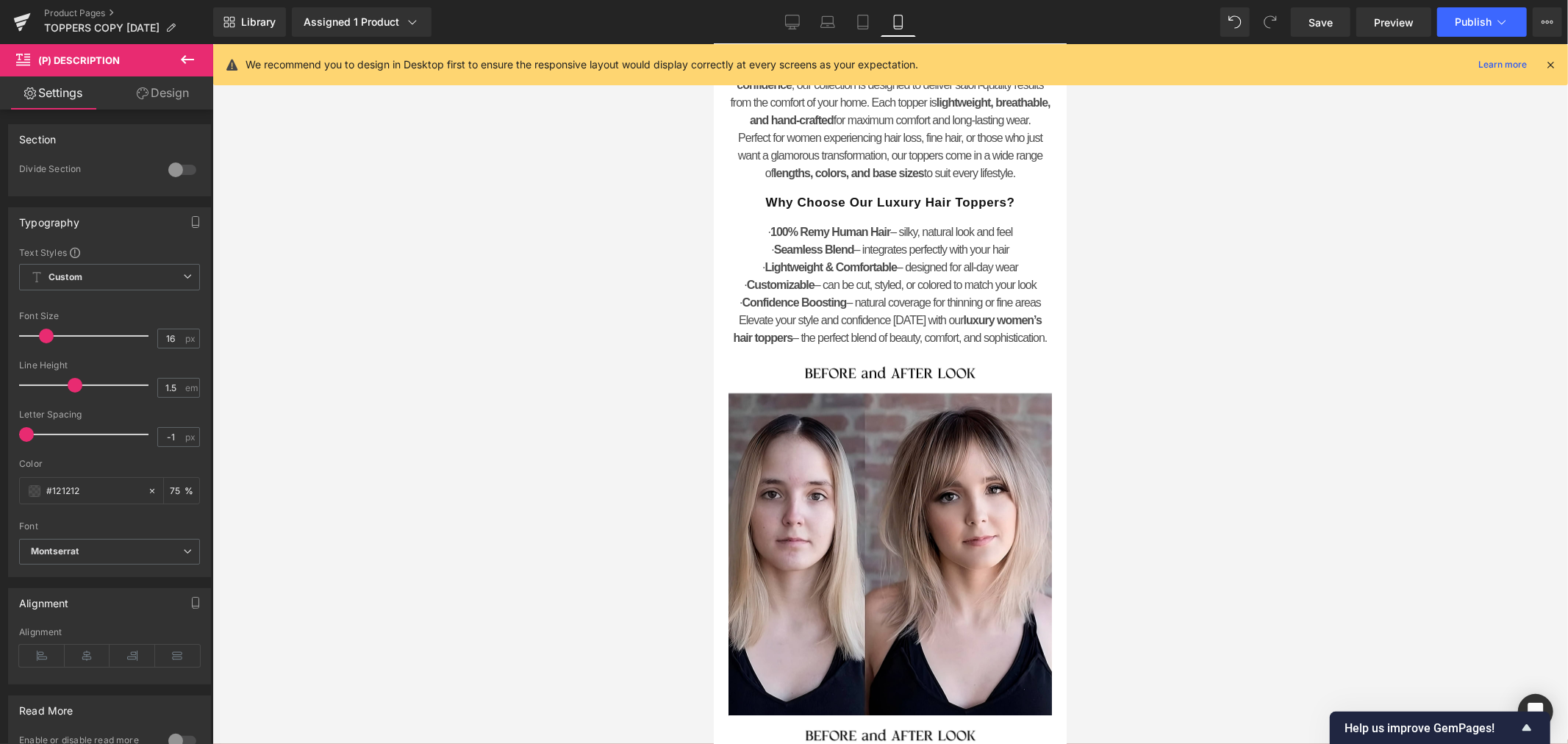
drag, startPoint x: 49, startPoint y: 436, endPoint x: -3, endPoint y: 435, distance: 52.0
click at [0, 435] on html "(P) Description You are previewing how the will restyle your page. You can not …" at bounding box center [784, 372] width 1568 height 744
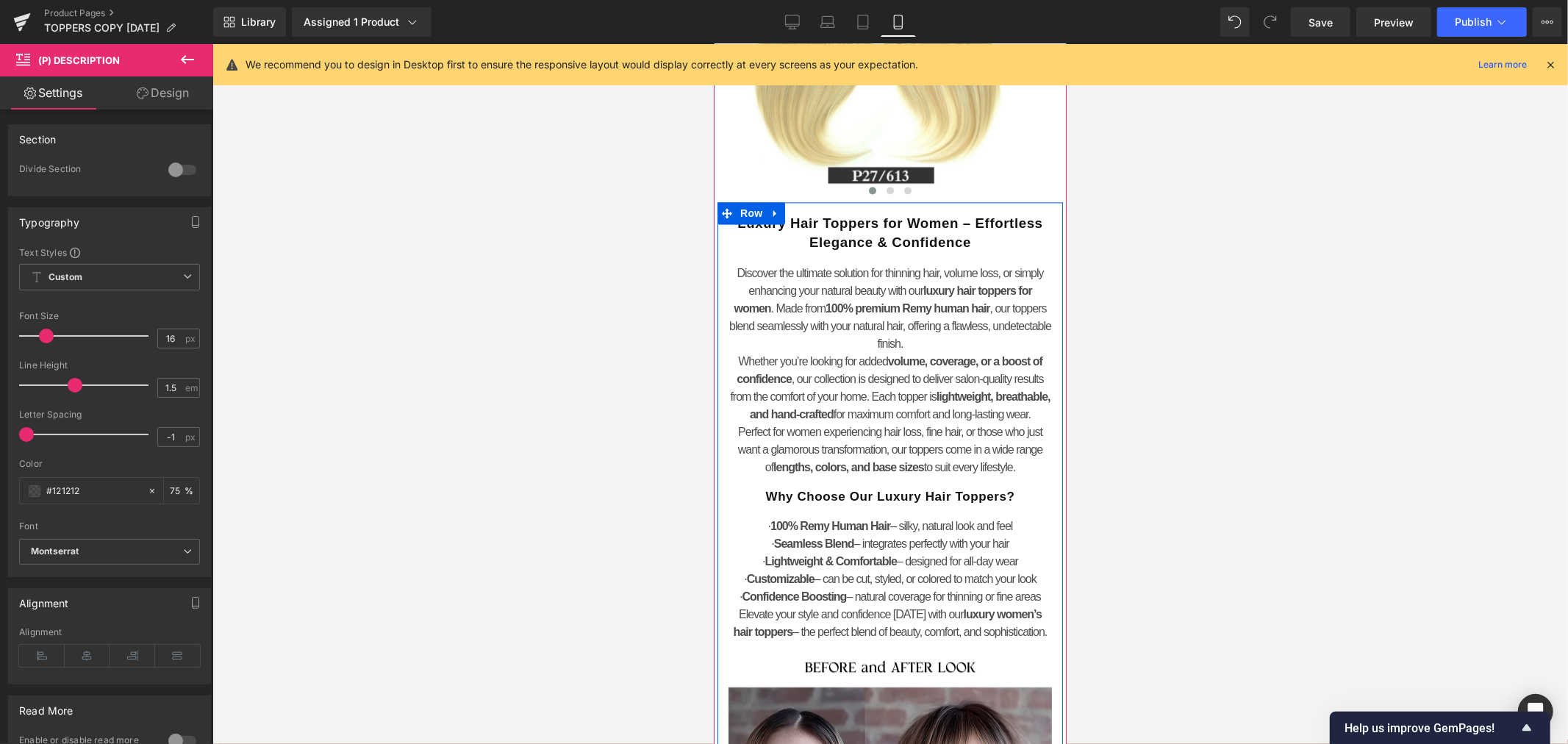
scroll to position [2676, 0]
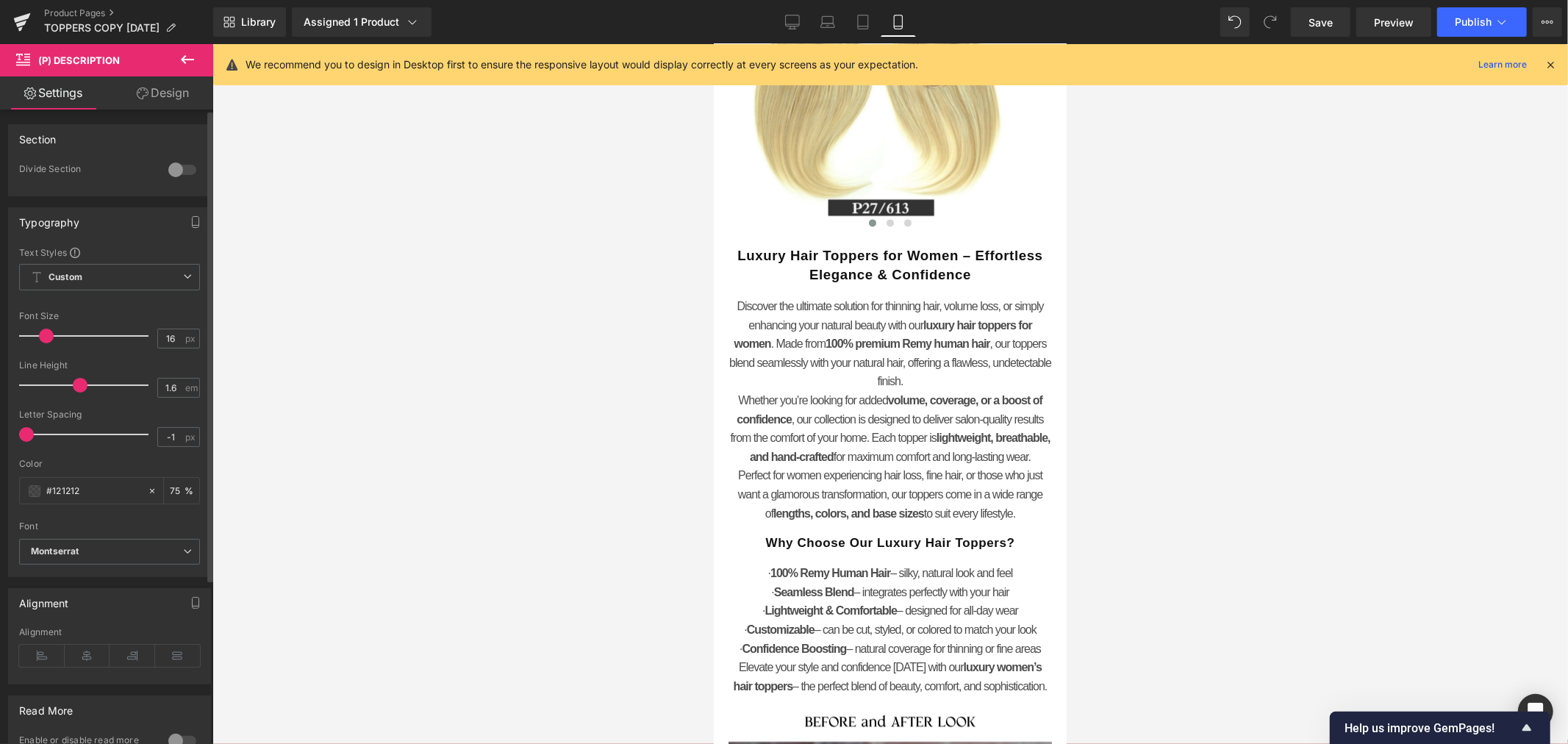
type input "1.5"
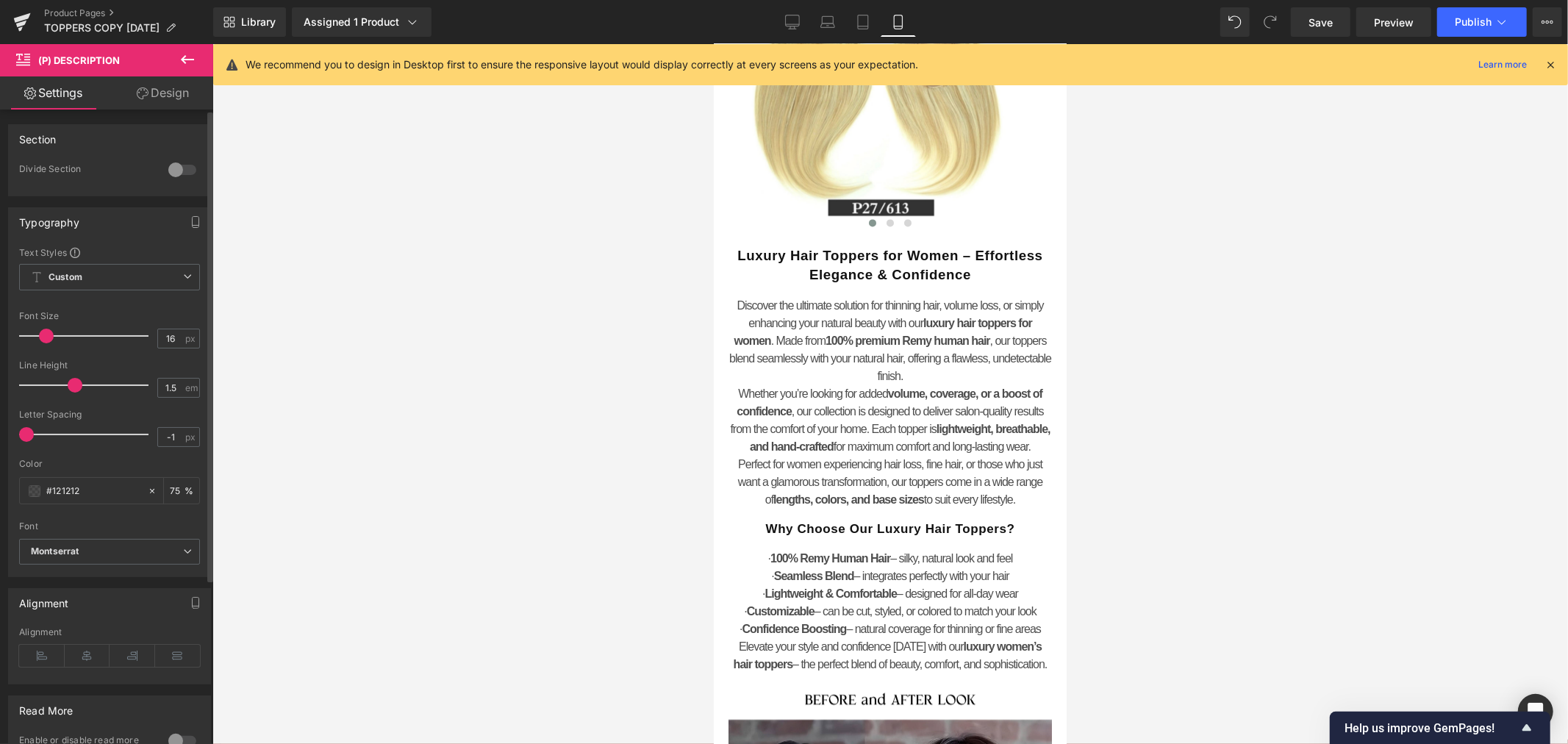
click at [70, 386] on span at bounding box center [75, 385] width 15 height 15
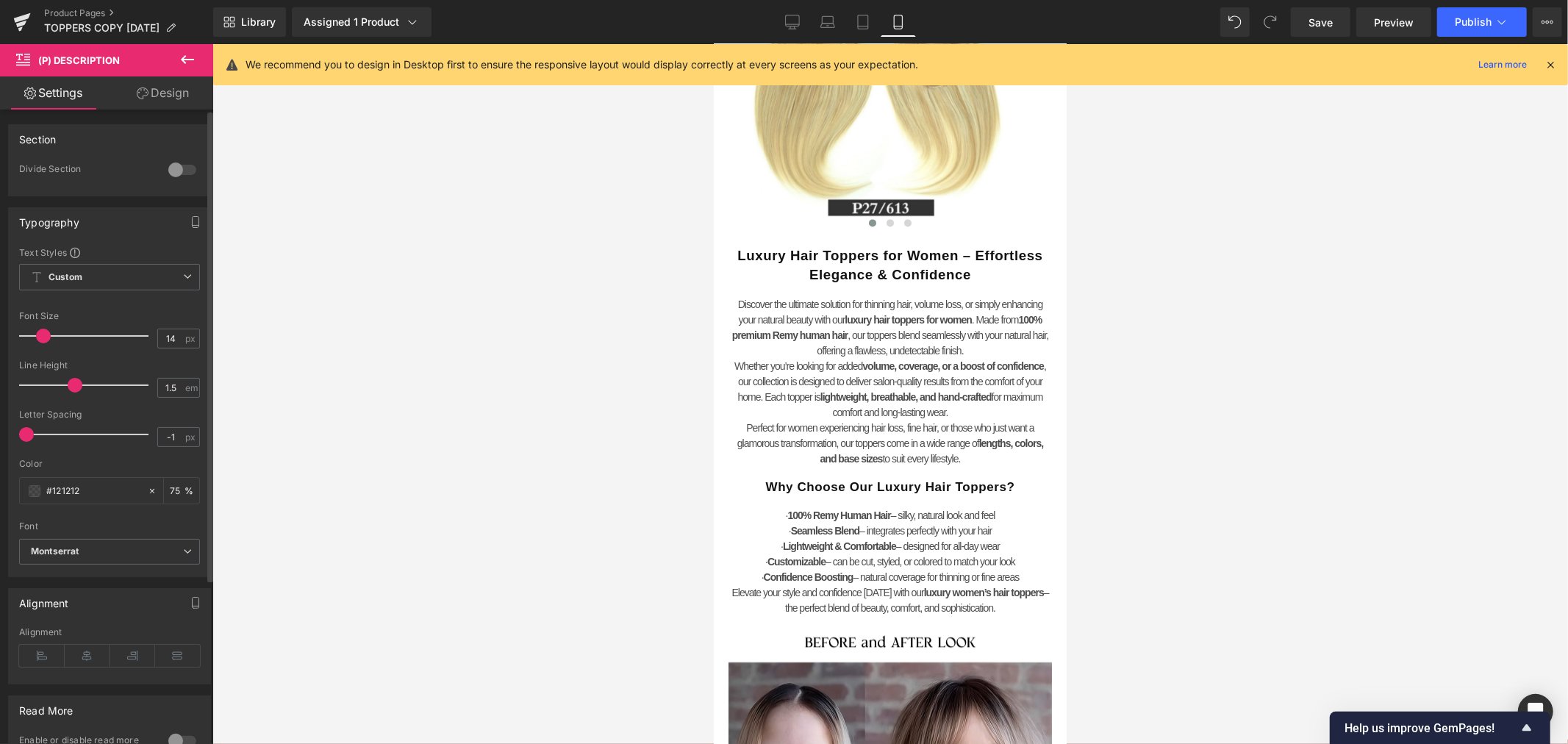
click at [42, 339] on span at bounding box center [43, 336] width 15 height 15
click at [166, 334] on input "14" at bounding box center [170, 338] width 26 height 18
drag, startPoint x: 179, startPoint y: 341, endPoint x: 148, endPoint y: 337, distance: 31.3
click at [148, 337] on div "Font Size 14 px" at bounding box center [109, 335] width 180 height 49
click at [170, 340] on input "14" at bounding box center [170, 338] width 26 height 18
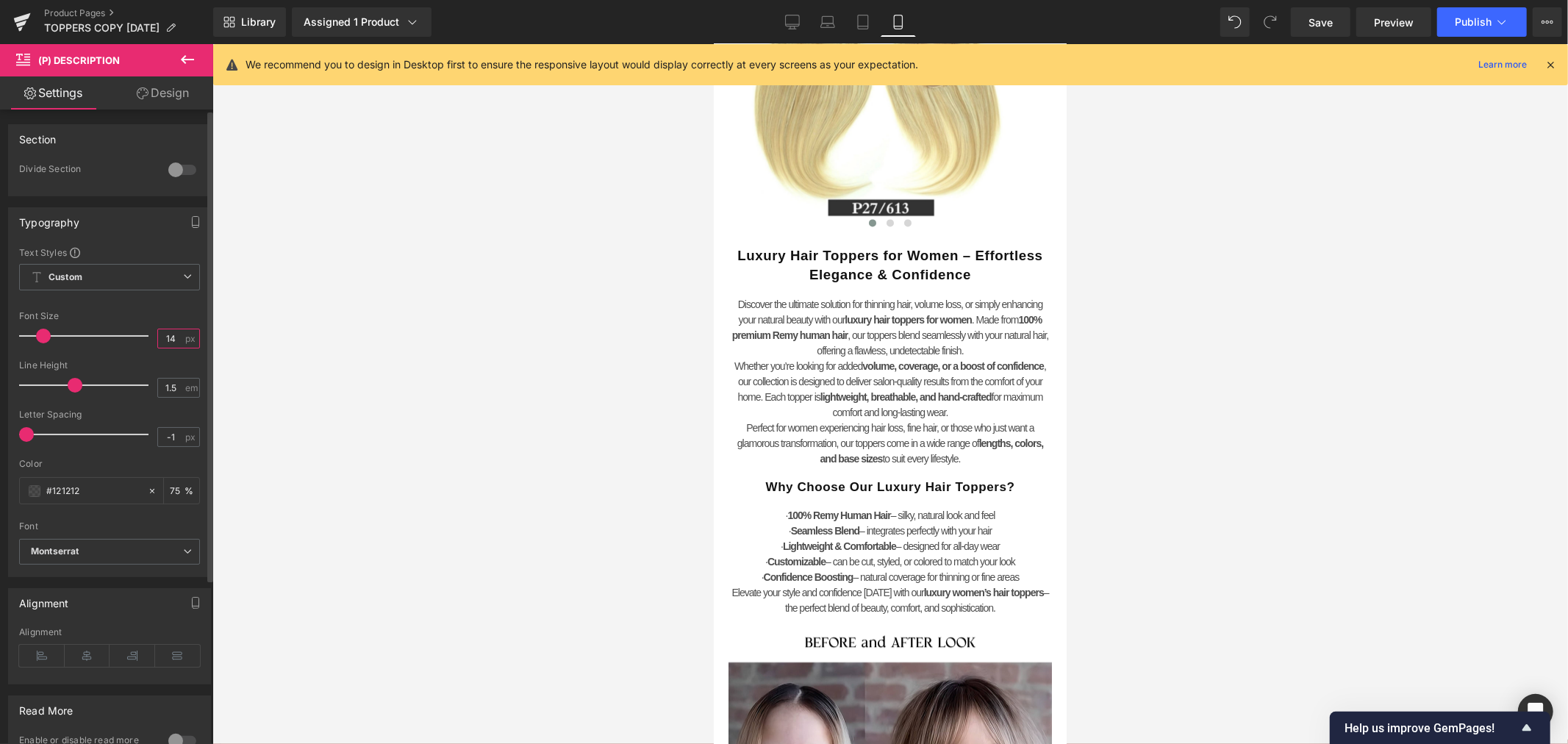
click at [170, 340] on input "14" at bounding box center [170, 338] width 26 height 18
click at [173, 342] on input "14" at bounding box center [170, 338] width 26 height 18
drag, startPoint x: 173, startPoint y: 342, endPoint x: 145, endPoint y: 340, distance: 28.1
click at [147, 340] on div "Font Size 14 px" at bounding box center [109, 335] width 180 height 49
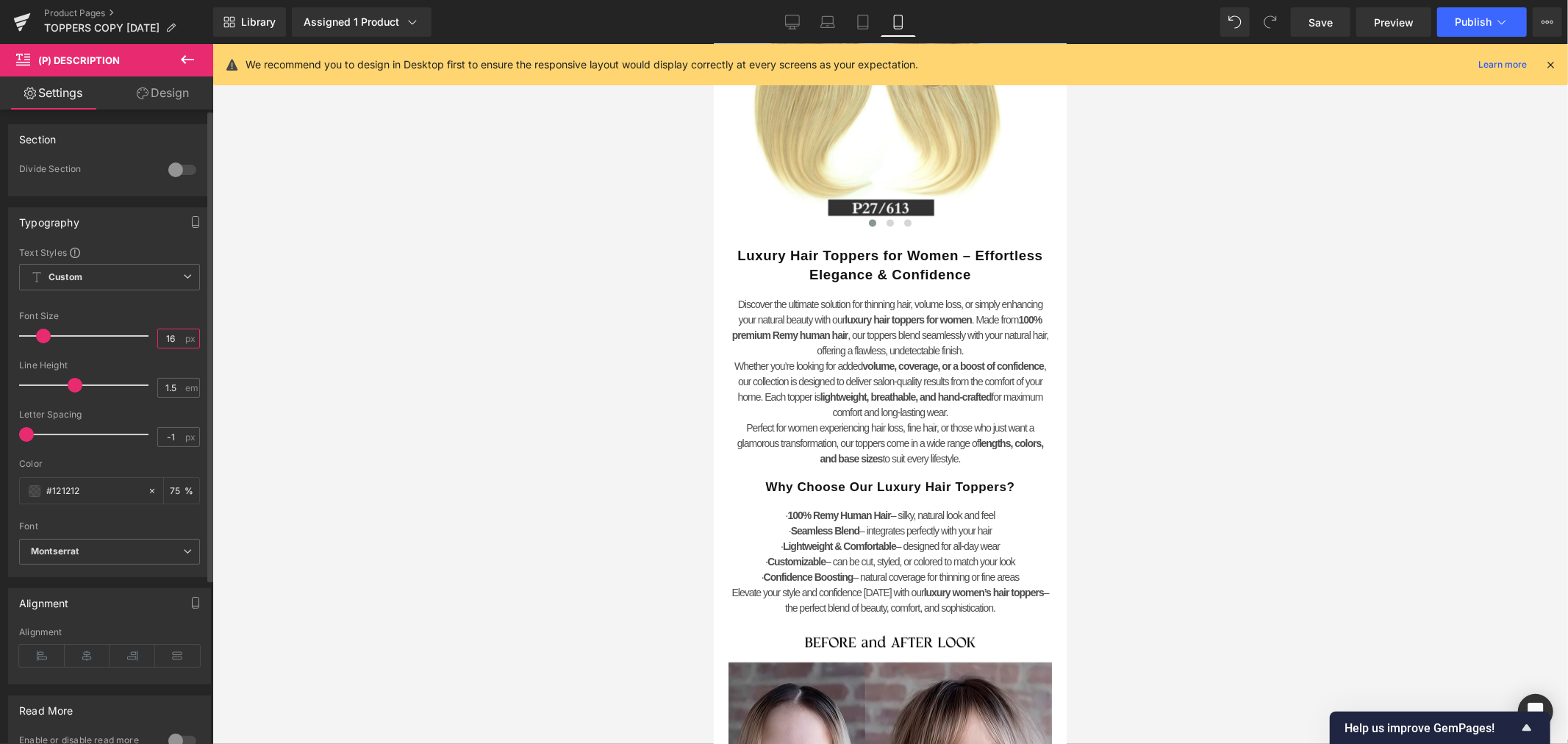
type input "16"
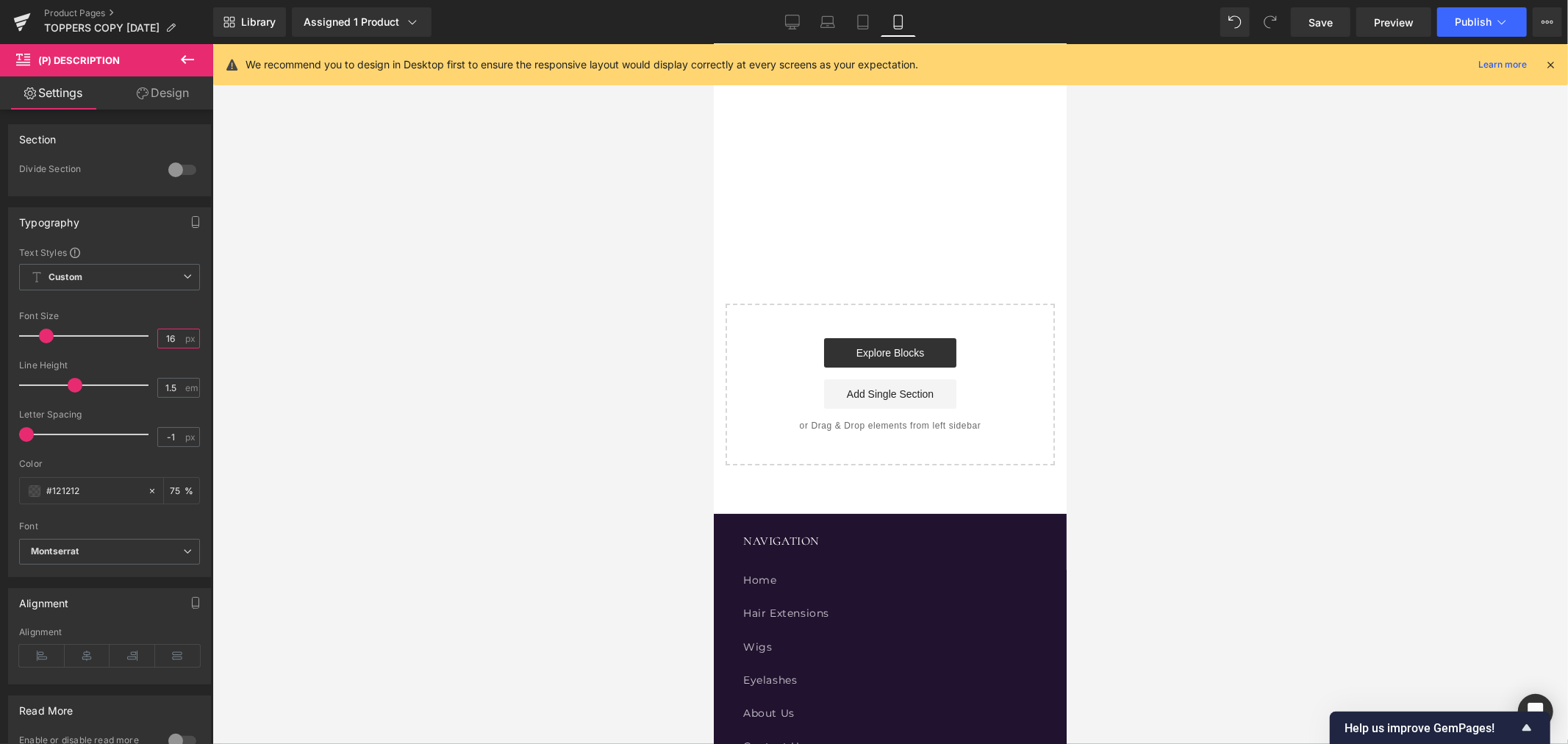
scroll to position [9290, 0]
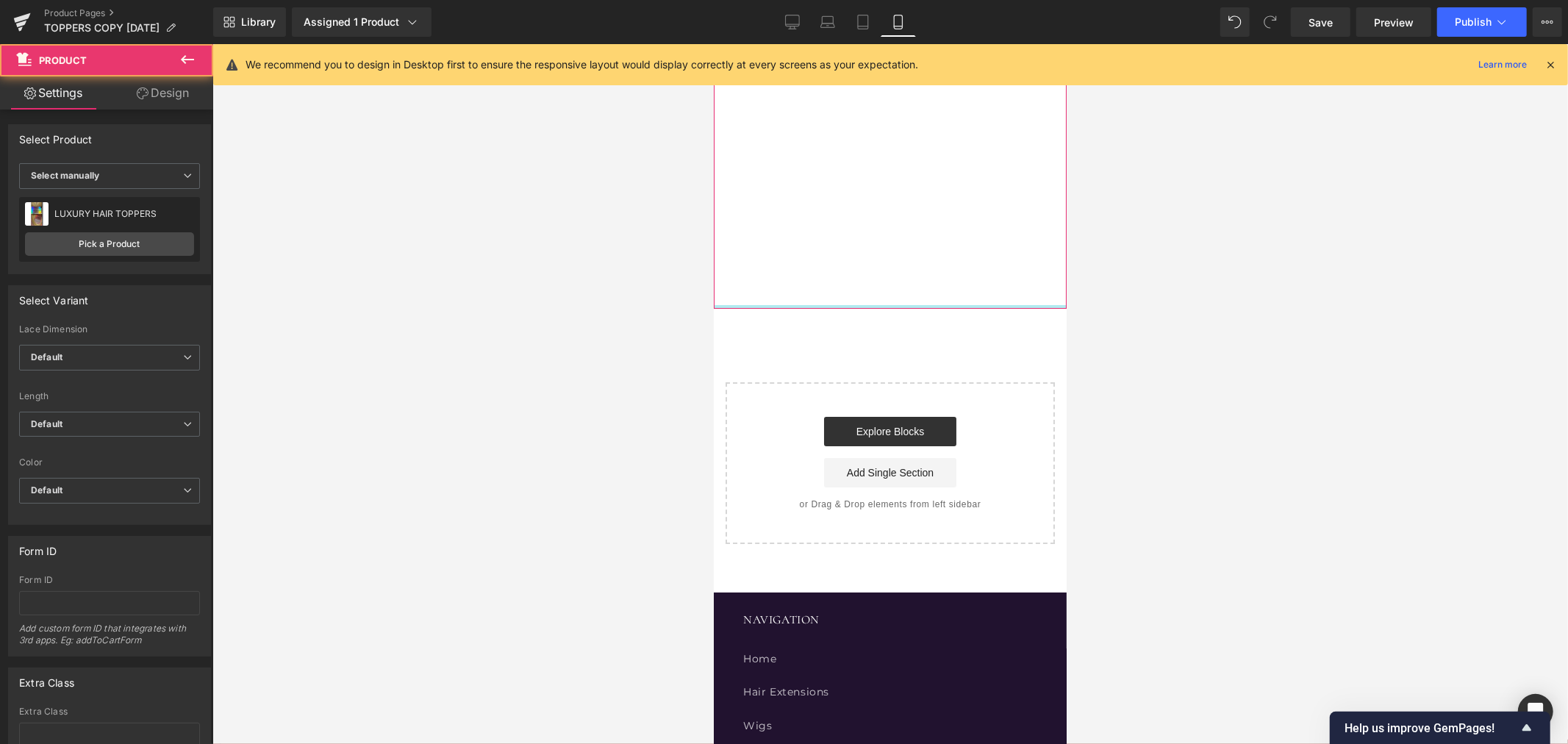
drag, startPoint x: 974, startPoint y: 392, endPoint x: 971, endPoint y: 336, distance: 56.1
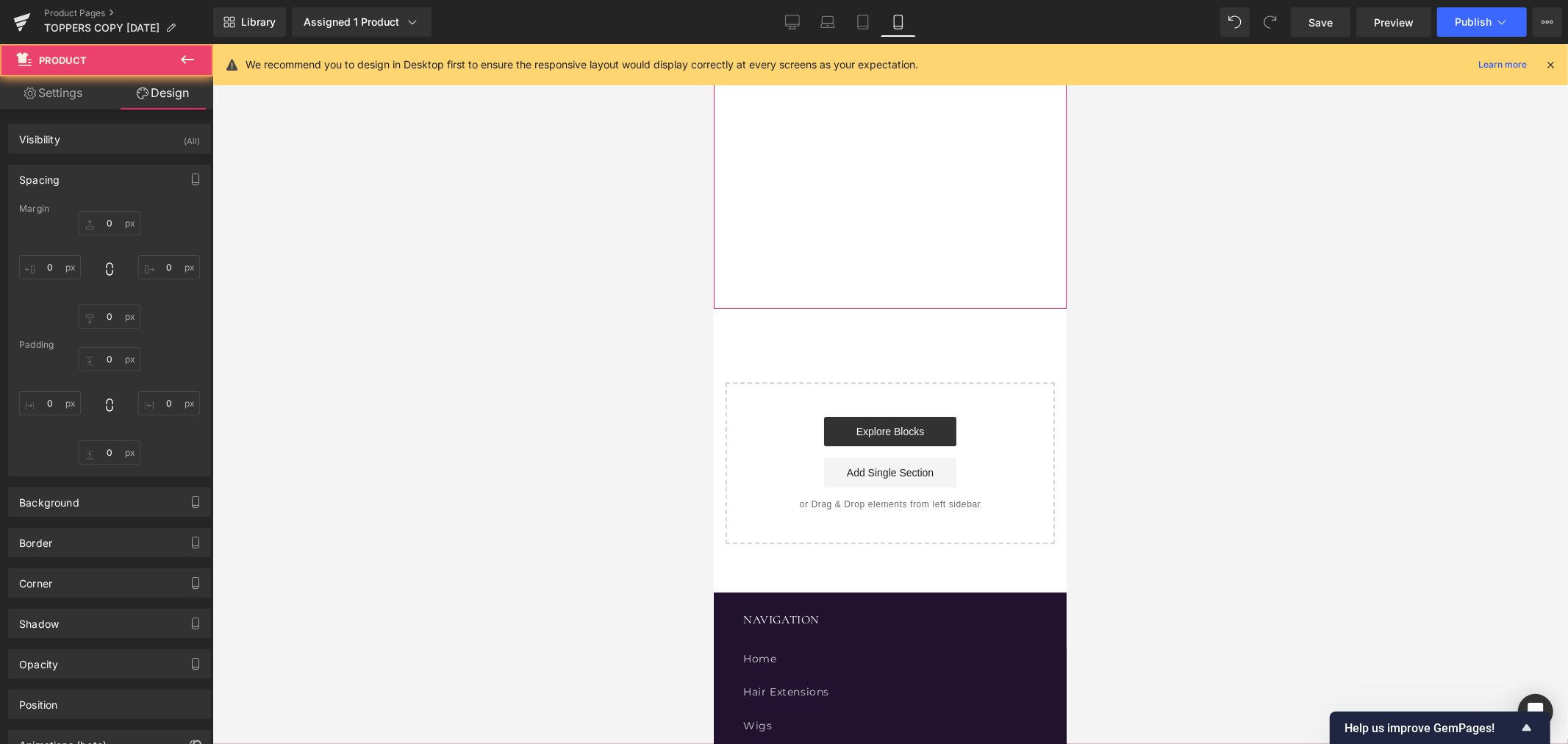
type input "0"
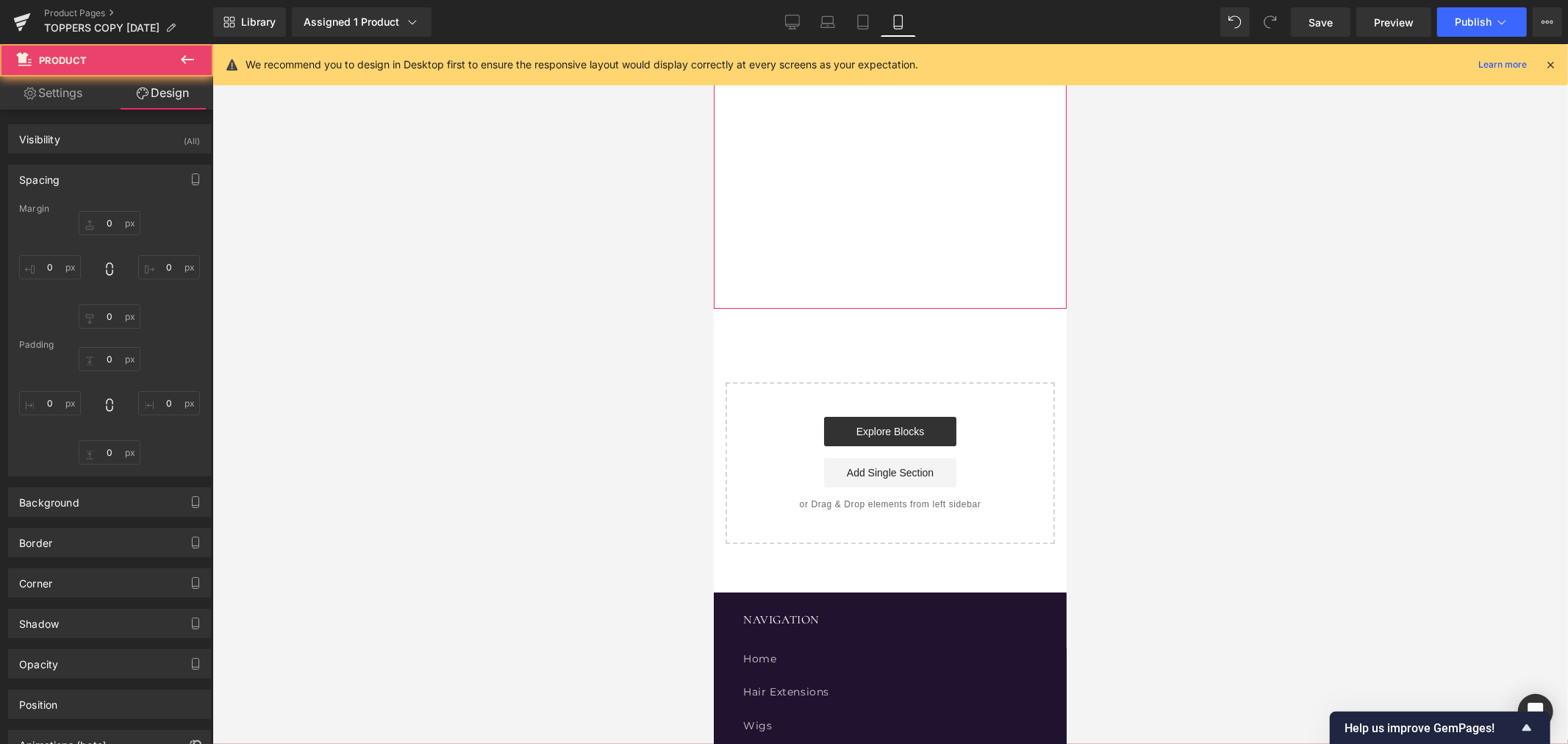
type input "5"
type input "0"
type input "5"
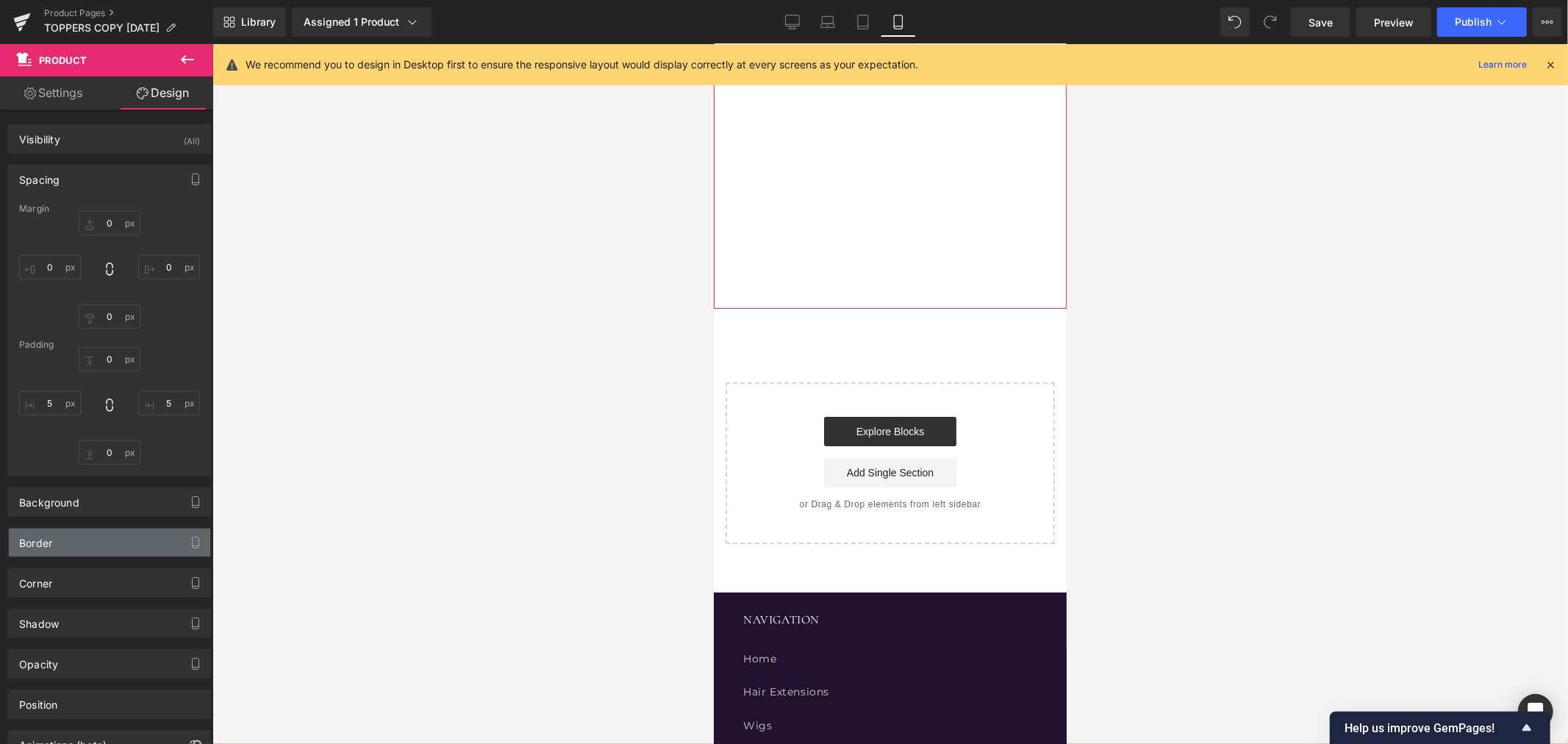
click at [100, 540] on div "Border" at bounding box center [110, 543] width 201 height 28
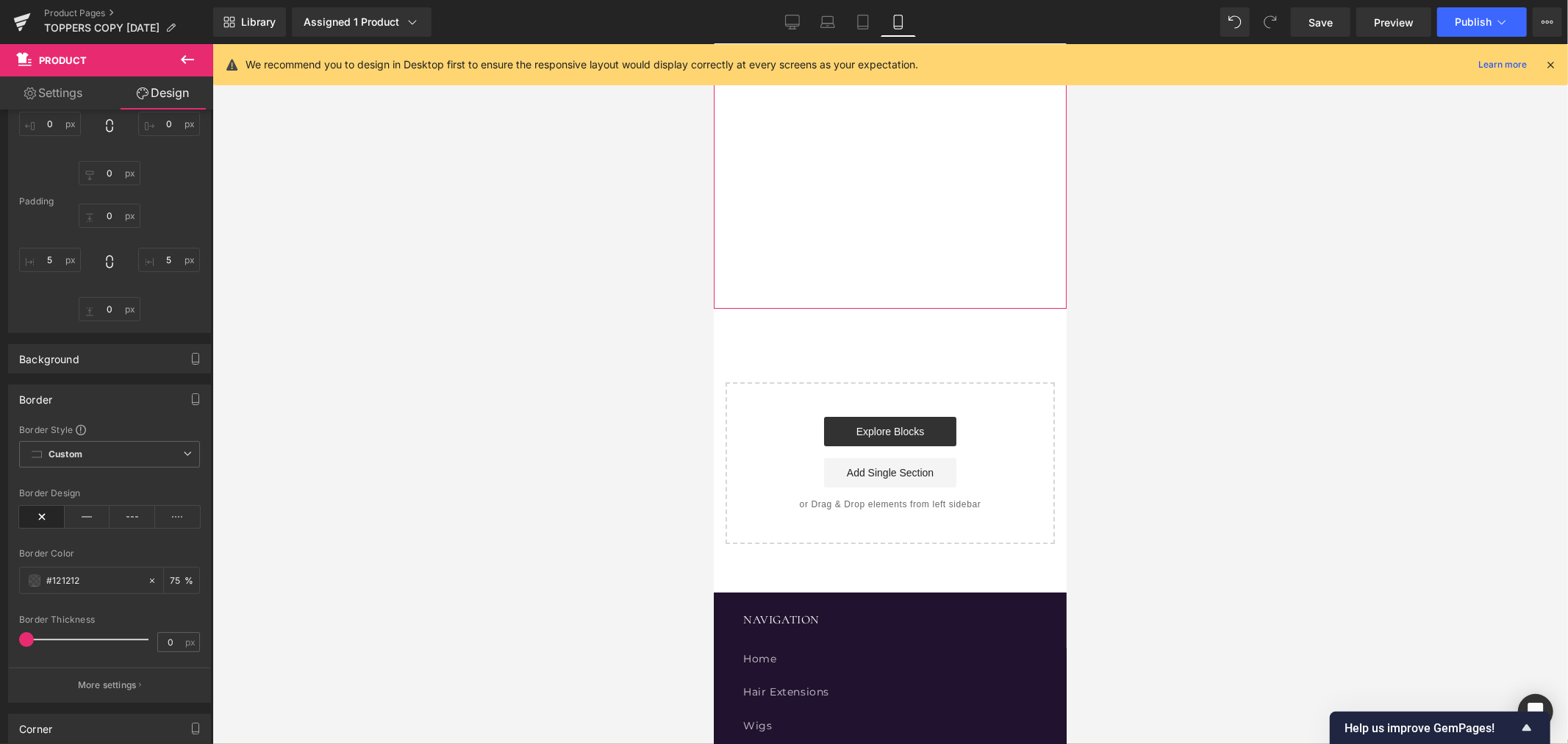
scroll to position [388, 0]
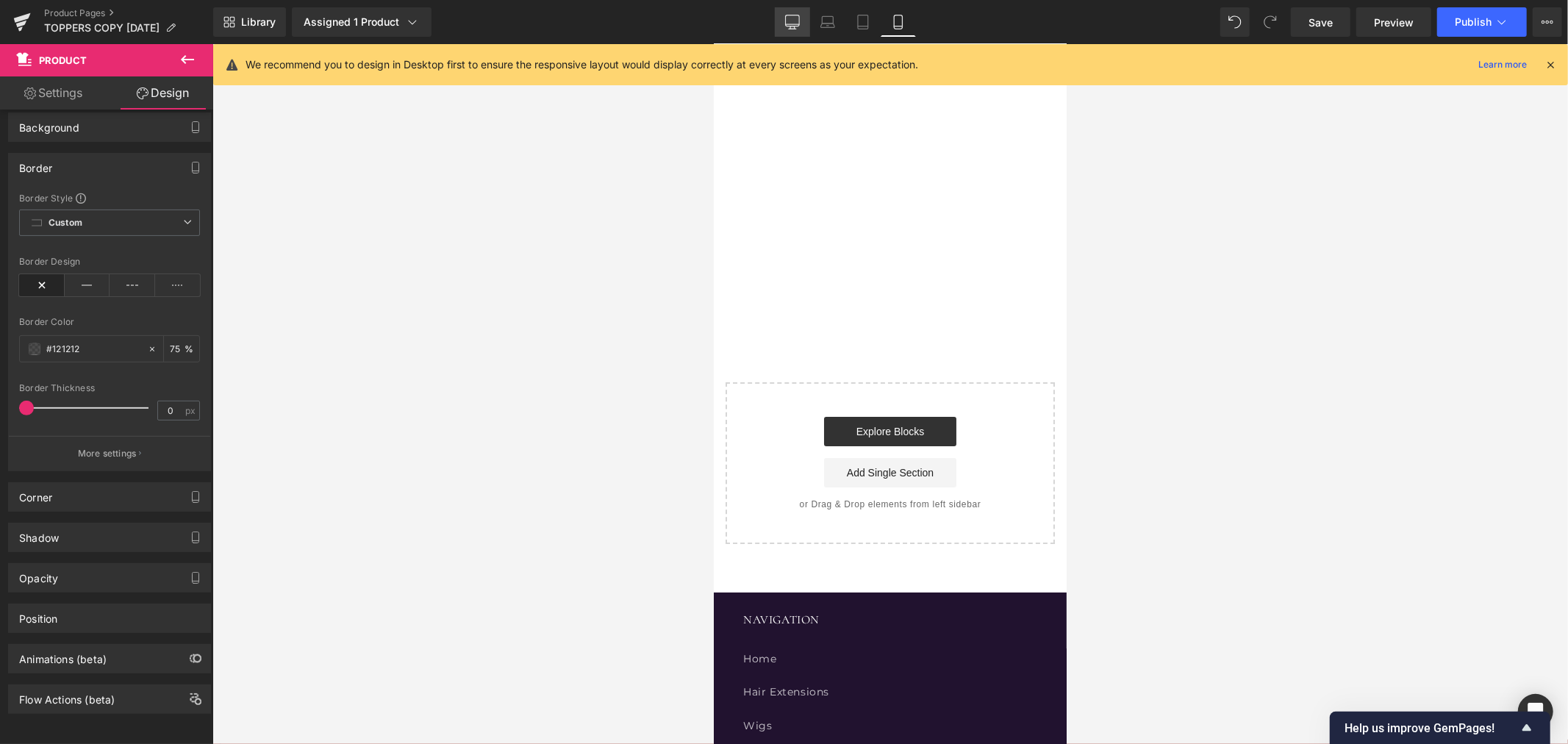
click at [795, 13] on link "Desktop" at bounding box center [792, 22] width 35 height 29
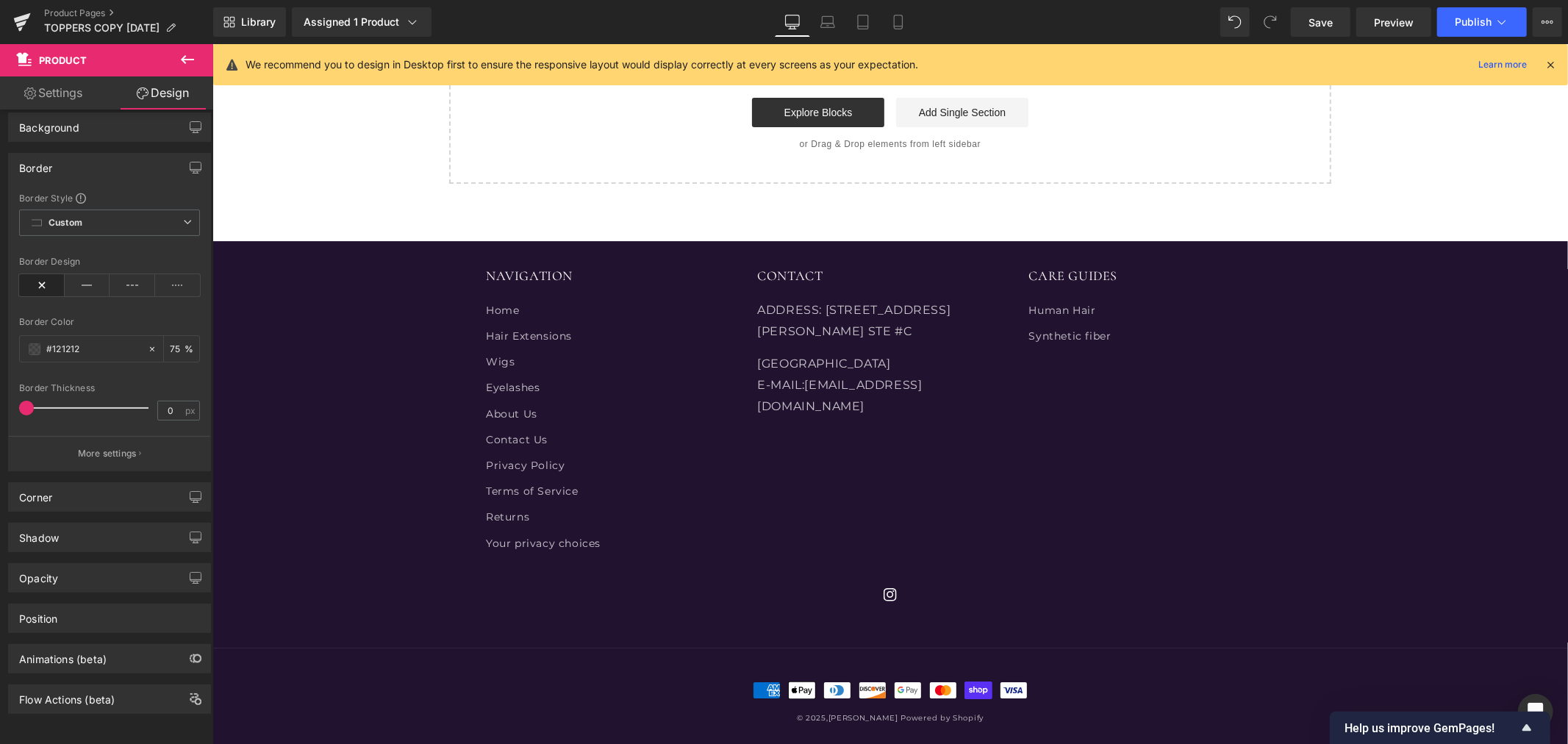
type input "0"
type input "30"
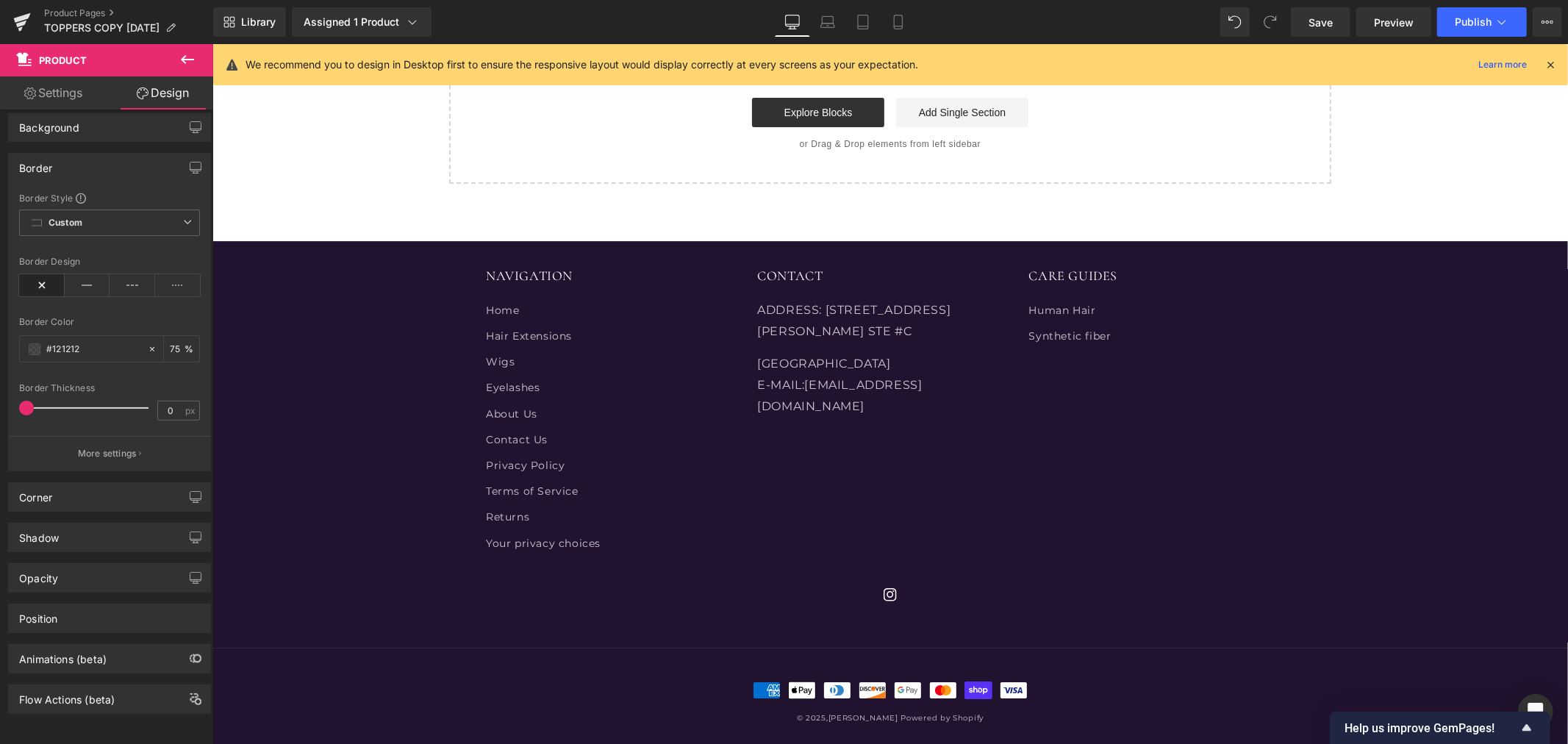
type input "10"
type input "30"
type input "10"
type input "75"
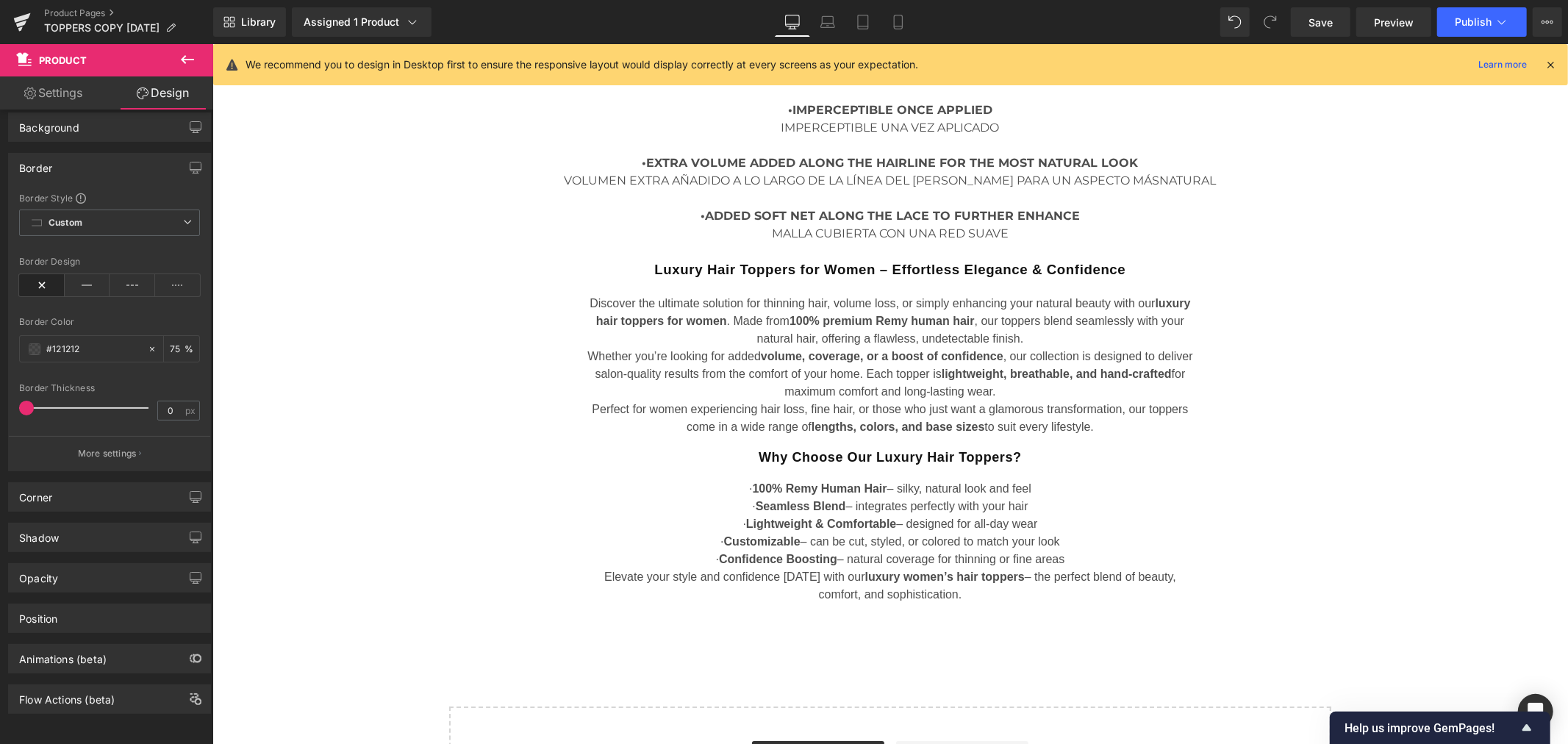
scroll to position [3429, 0]
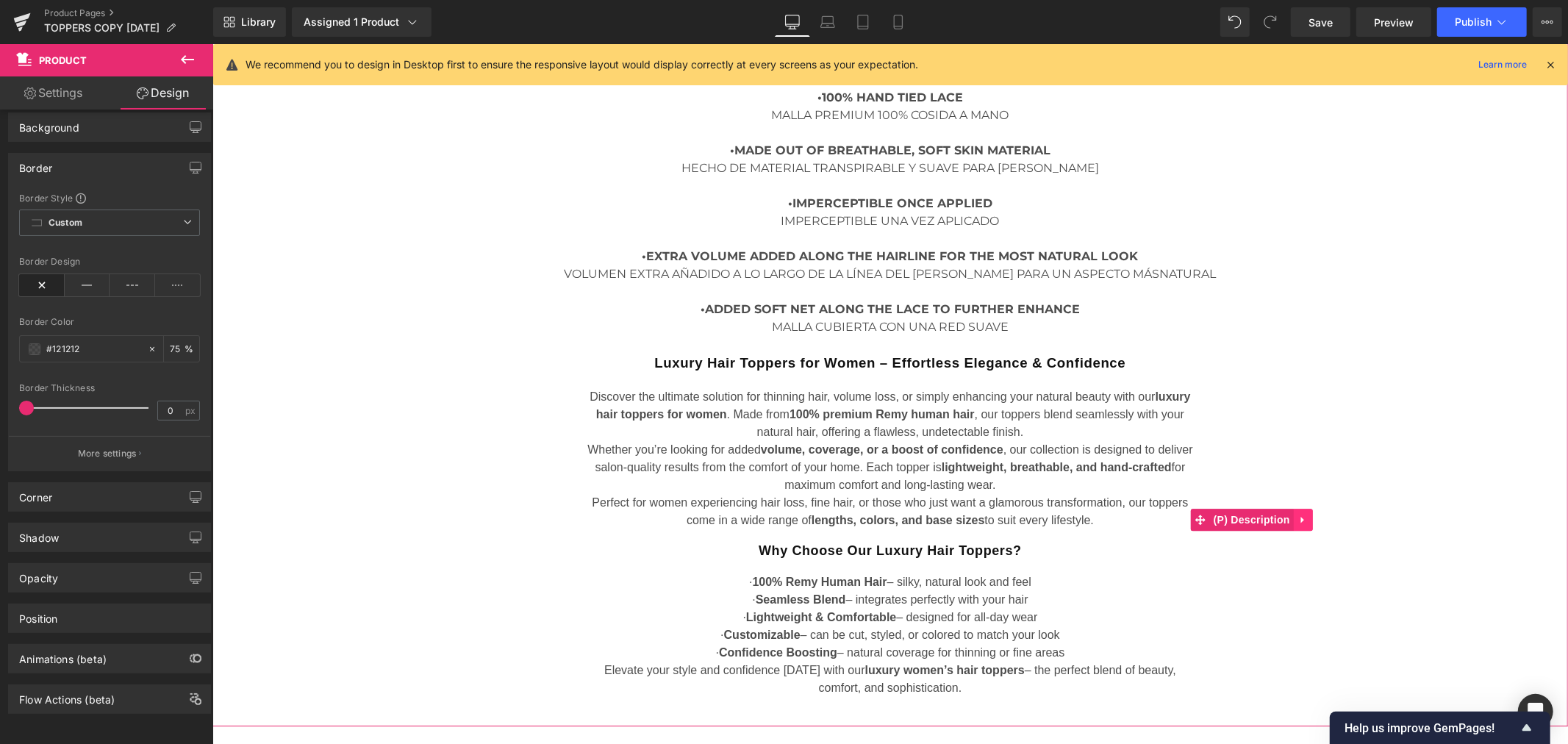
click at [1298, 519] on icon at bounding box center [1302, 519] width 10 height 11
click at [1313, 516] on icon at bounding box center [1312, 519] width 10 height 10
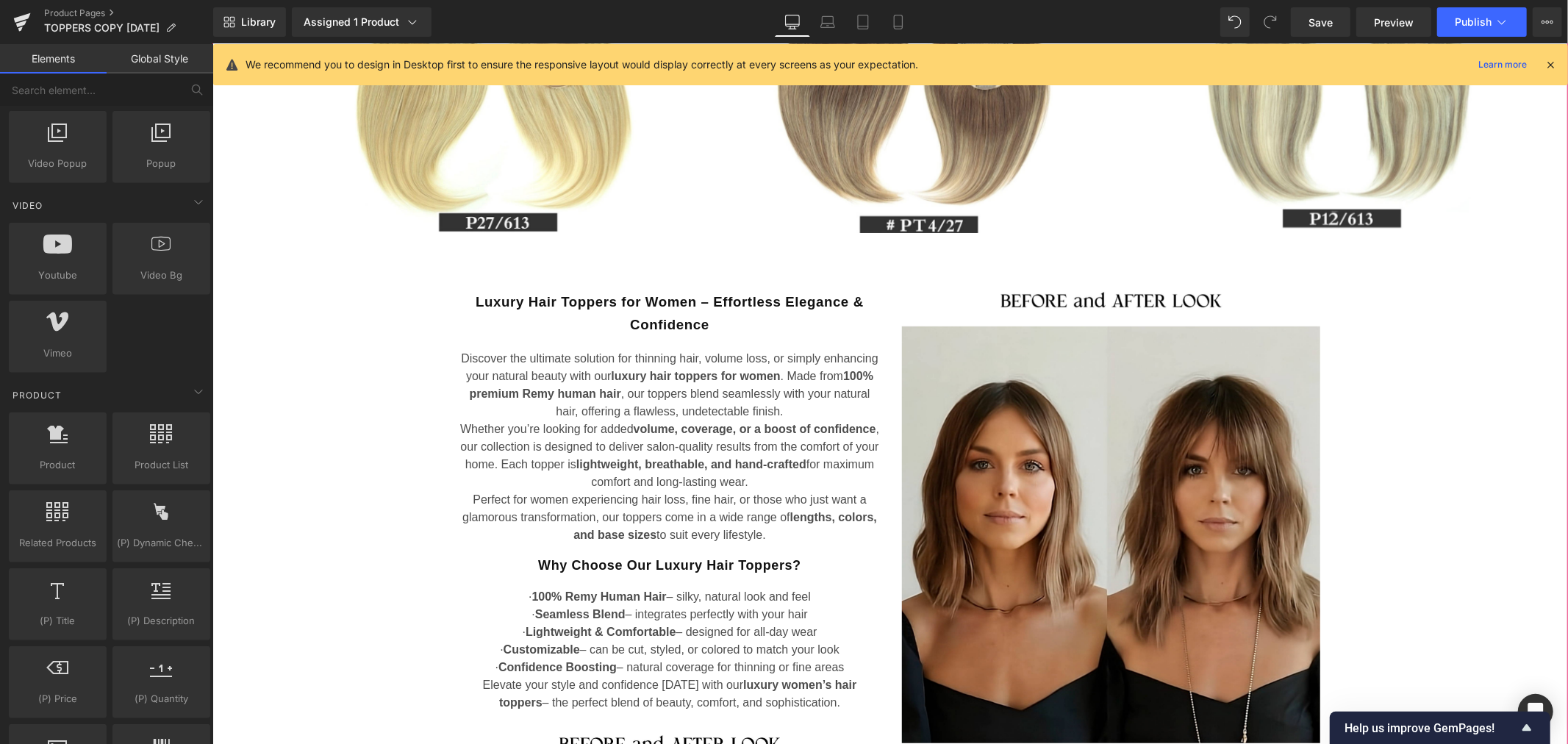
scroll to position [1551, 0]
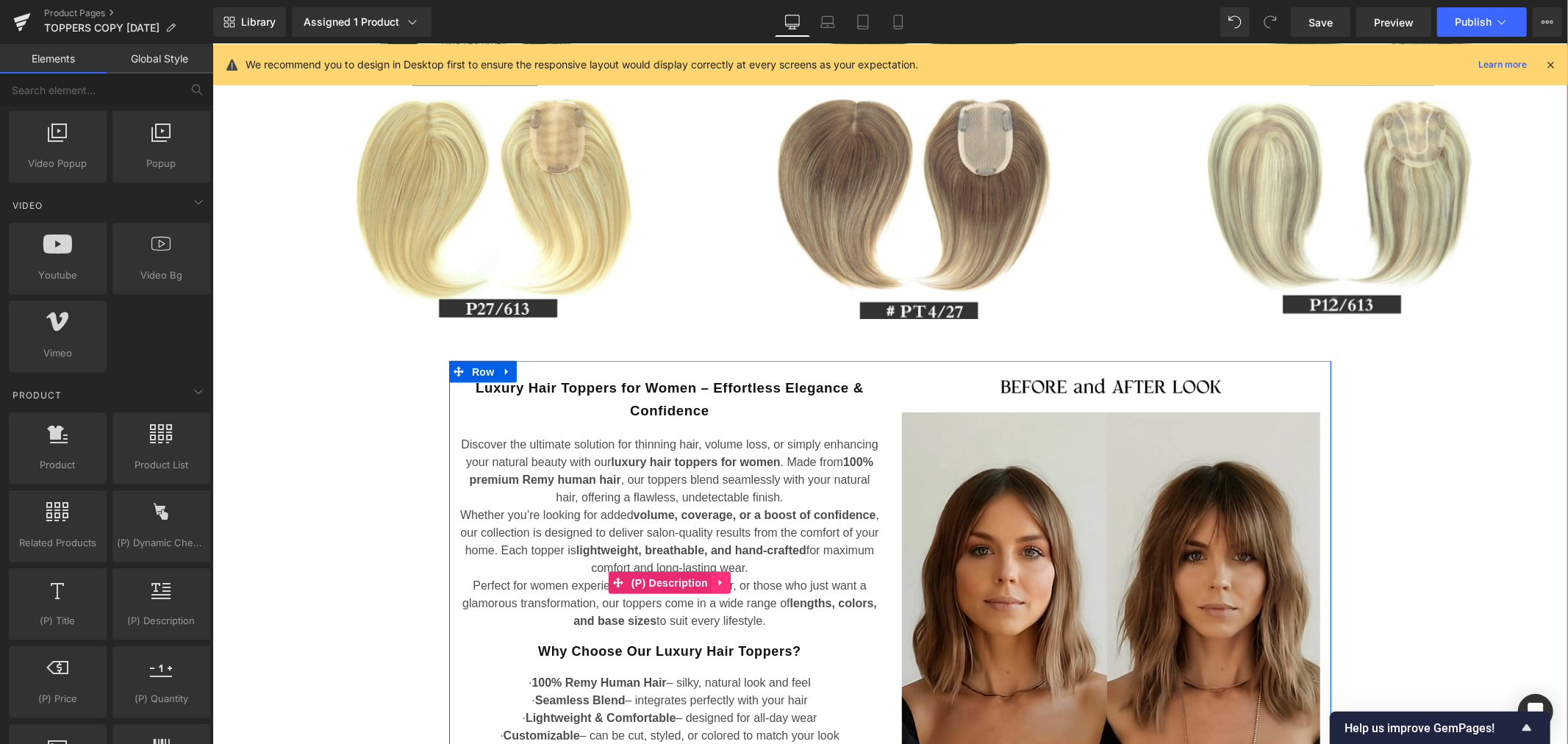
click at [718, 583] on icon at bounding box center [720, 582] width 3 height 7
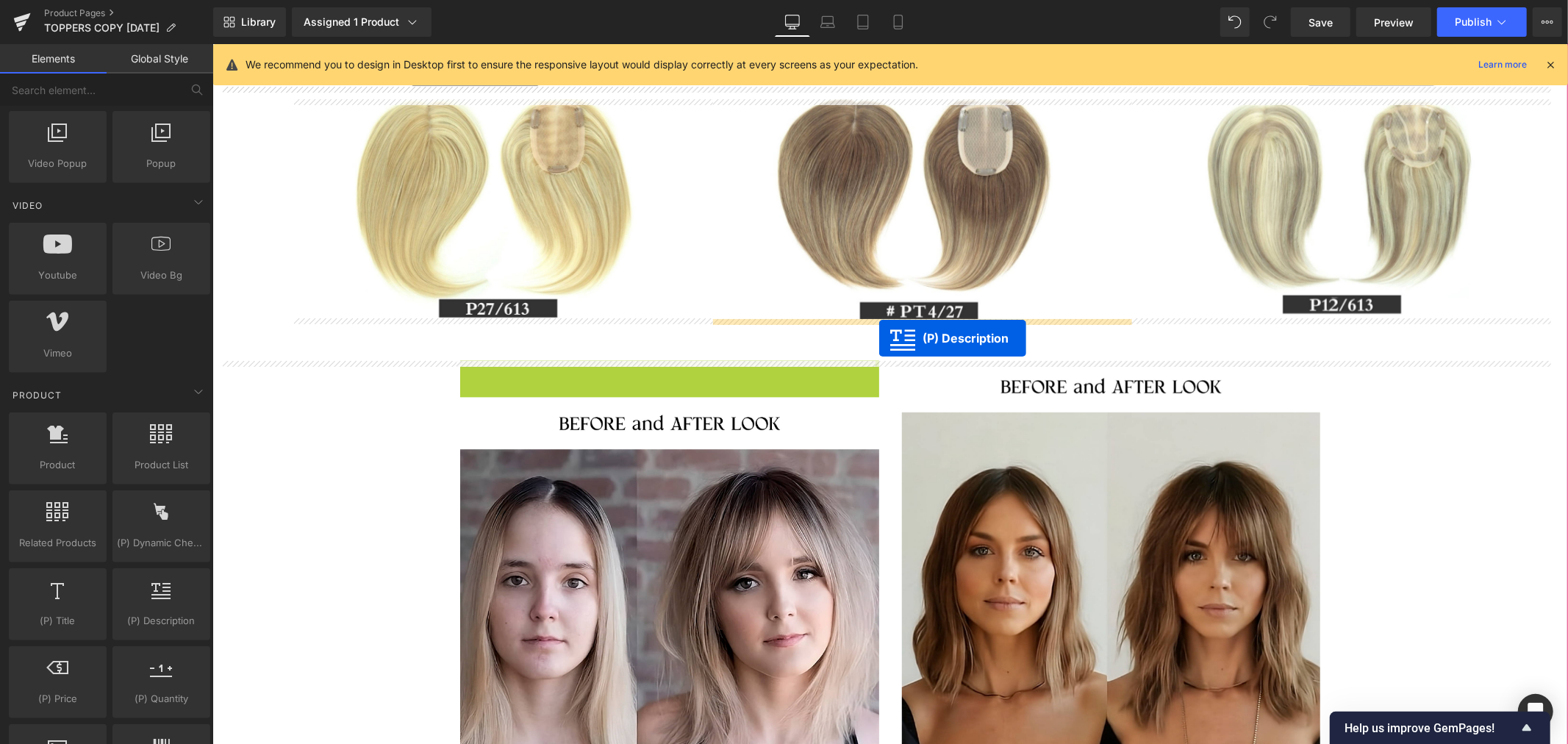
drag, startPoint x: 584, startPoint y: 579, endPoint x: 878, endPoint y: 338, distance: 380.2
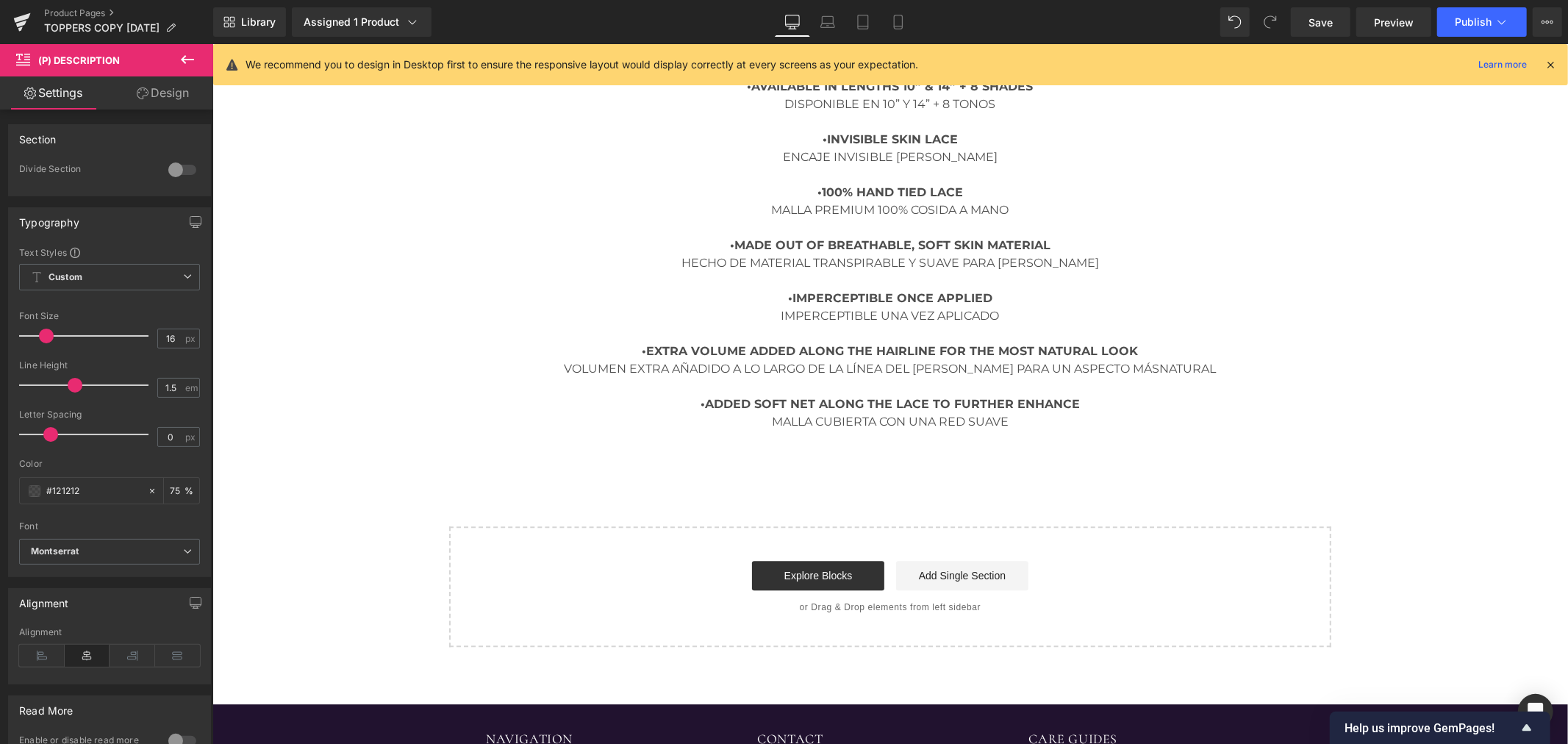
scroll to position [3592, 0]
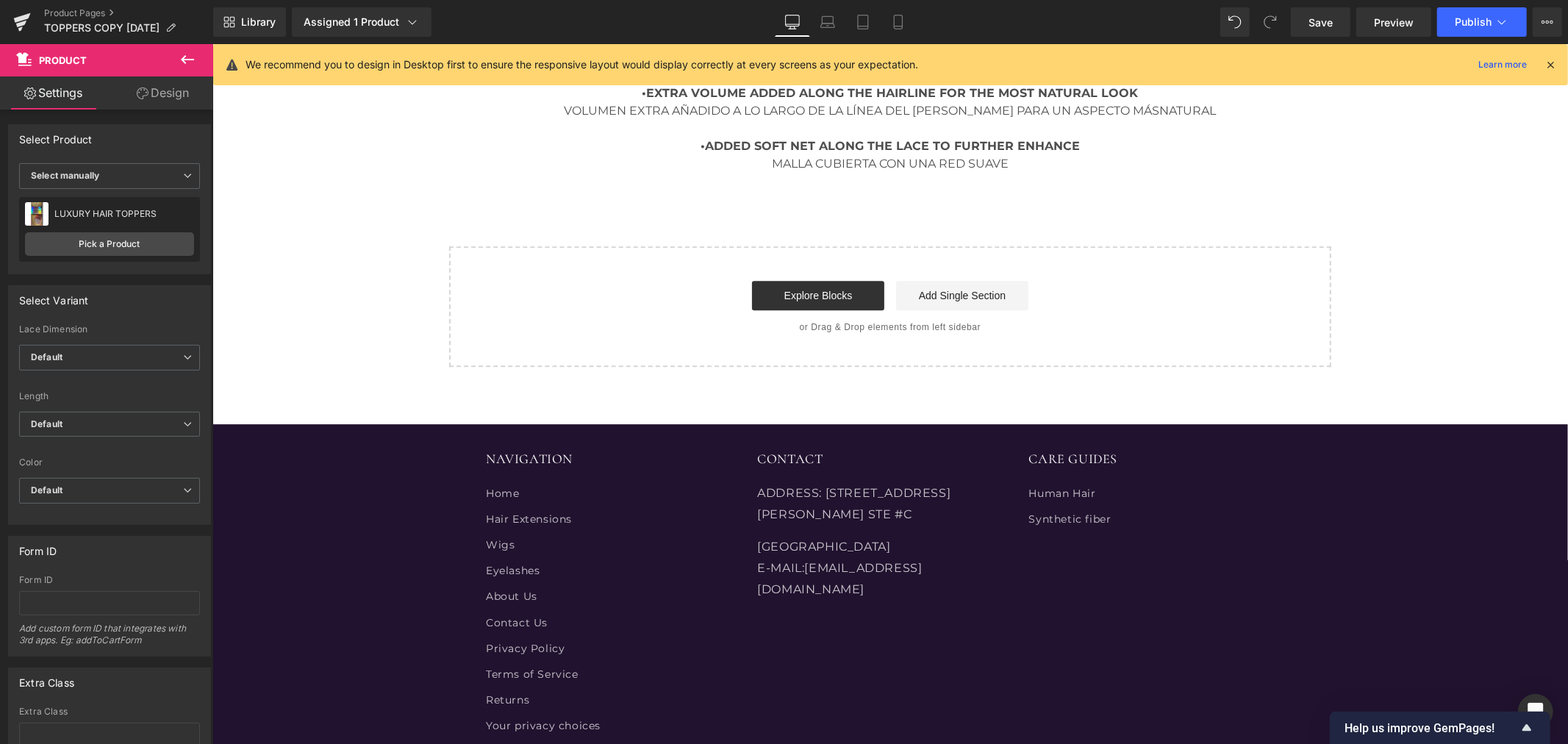
drag, startPoint x: 860, startPoint y: 191, endPoint x: 863, endPoint y: 176, distance: 15.3
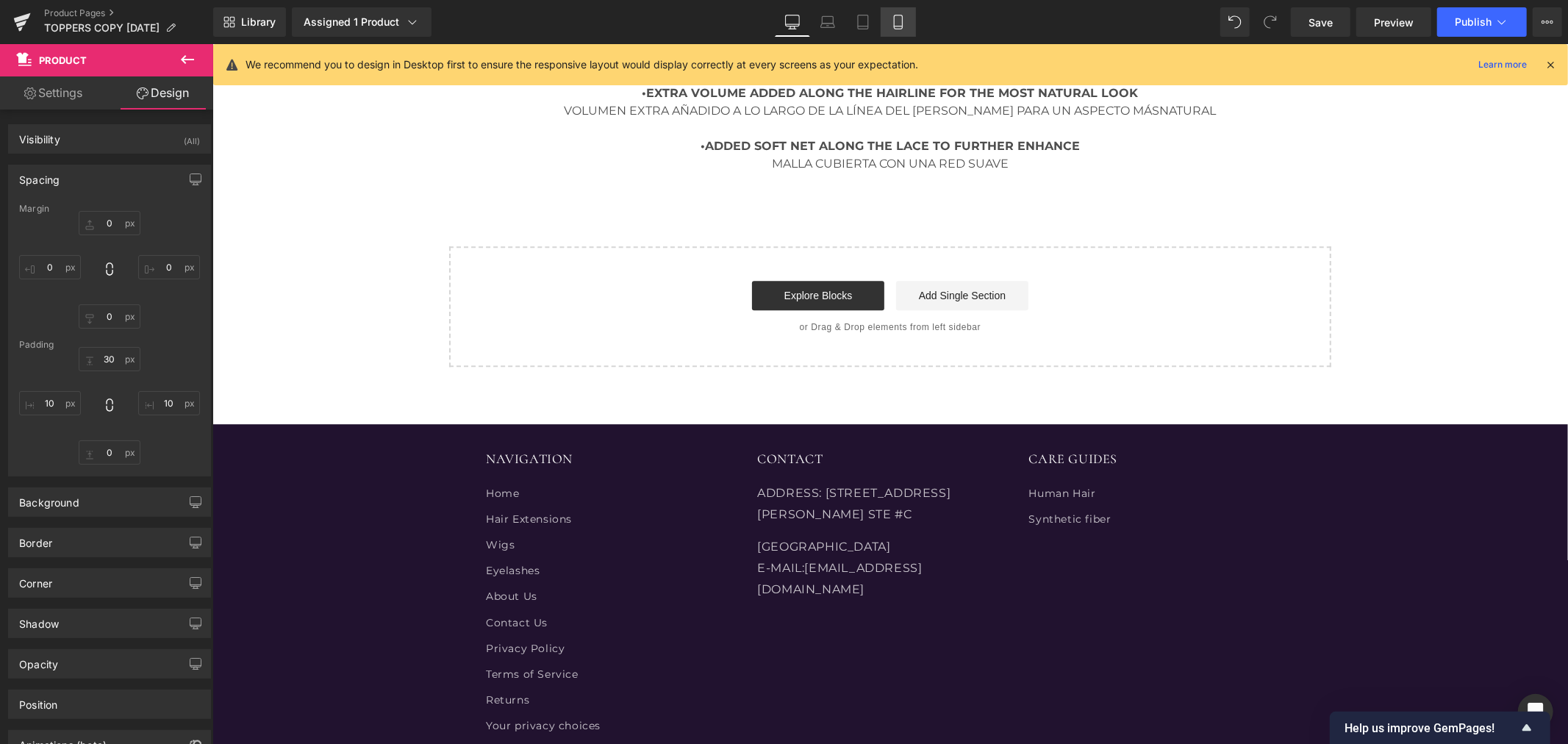
click at [890, 19] on icon at bounding box center [898, 22] width 15 height 15
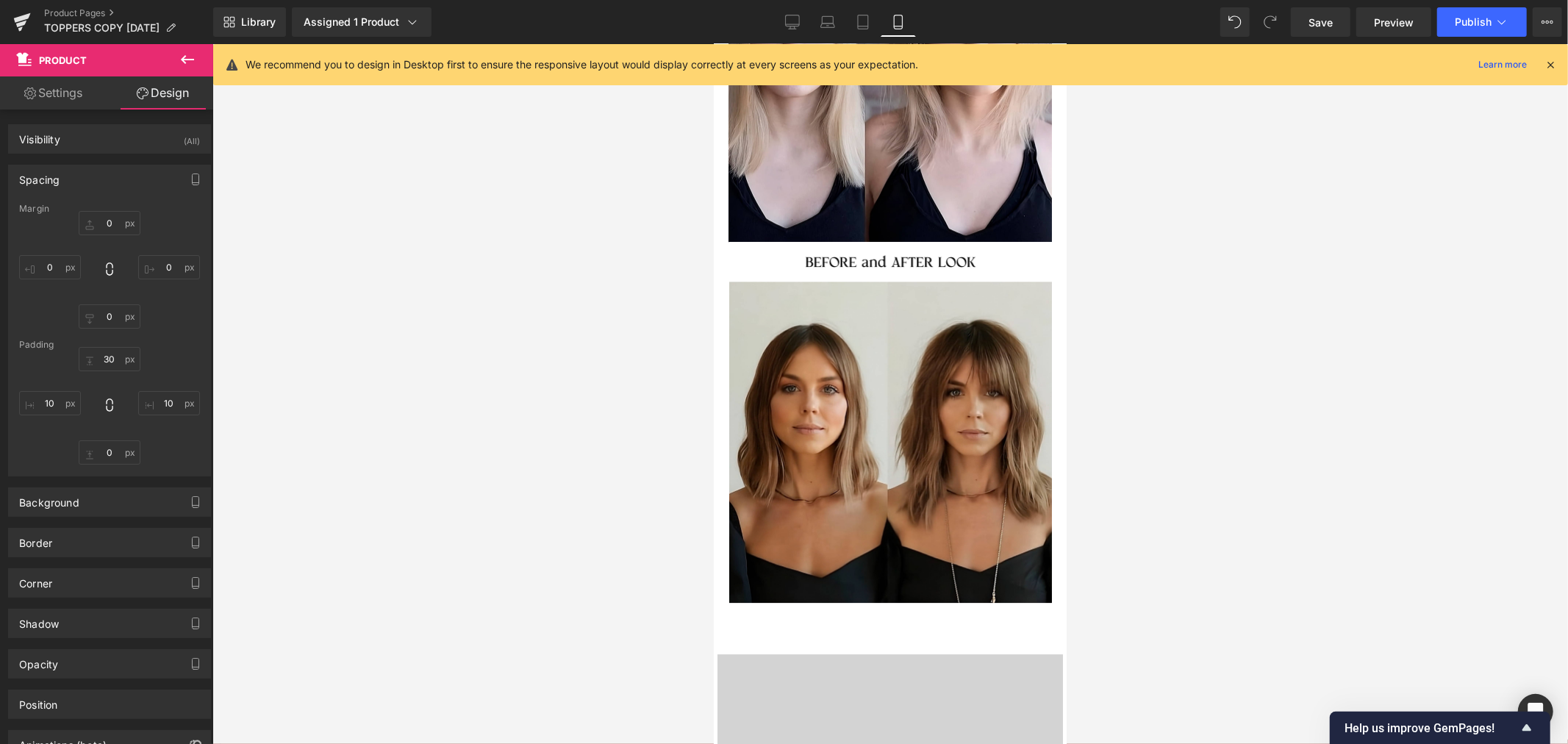
type input "0"
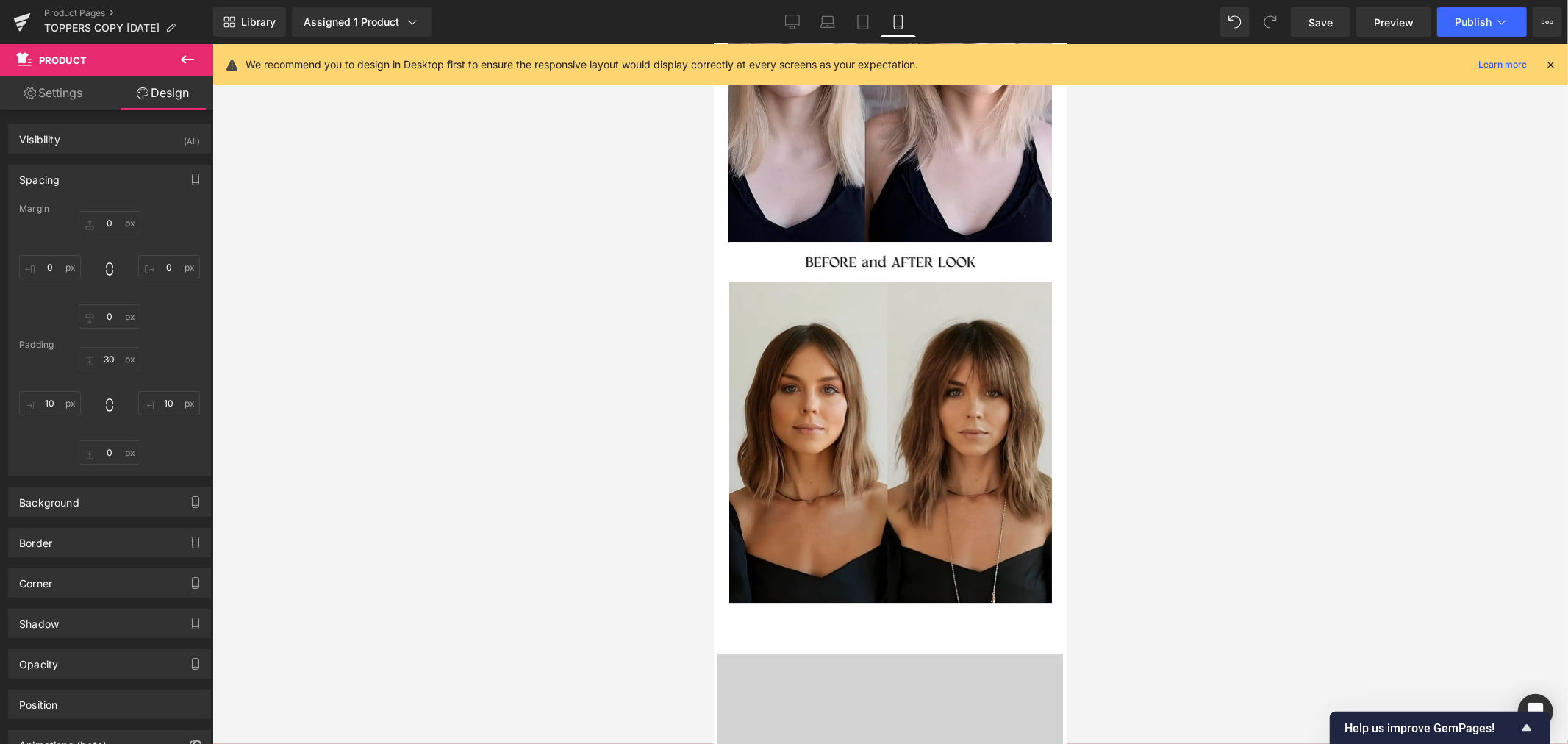
type input "5"
type input "0"
type input "5"
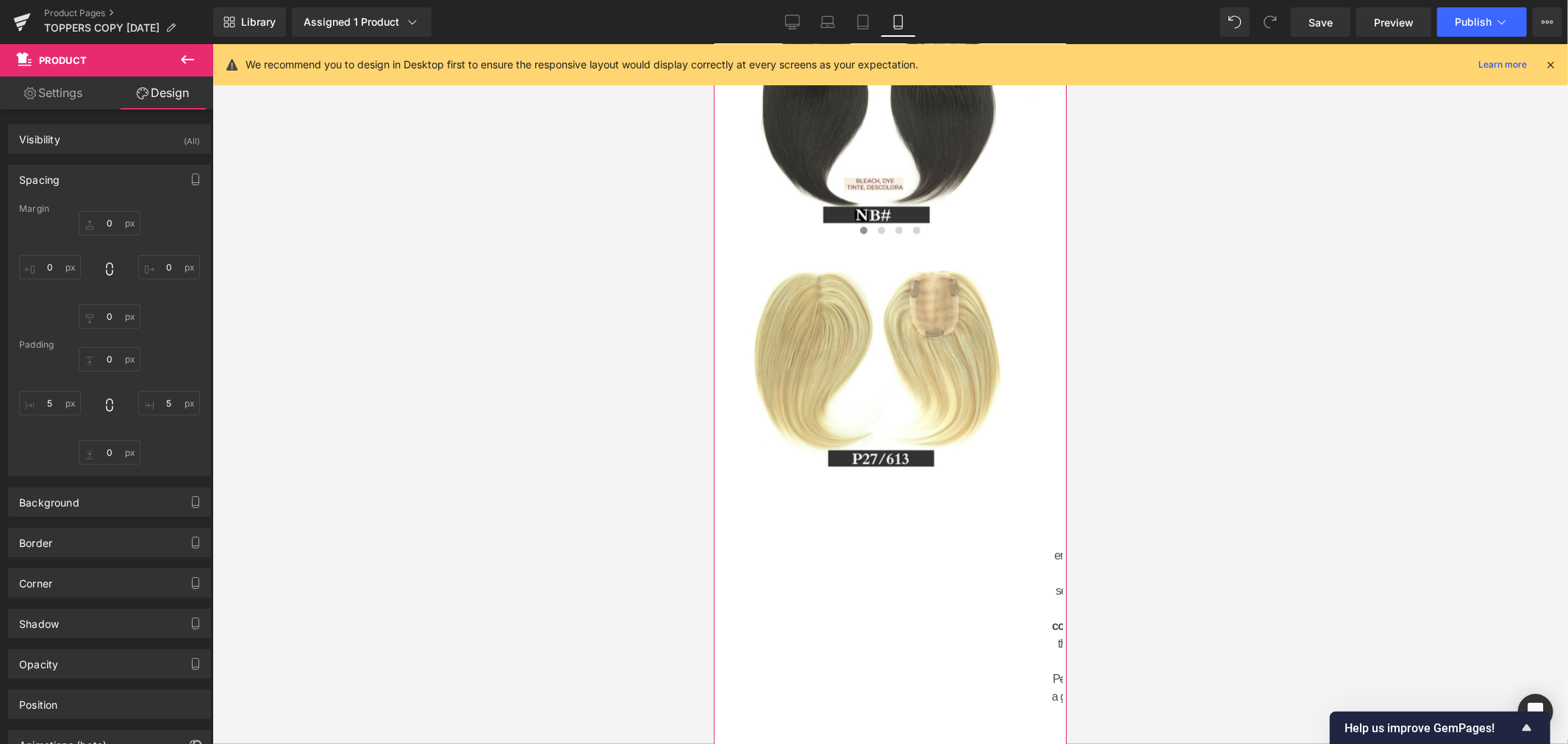
scroll to position [2613, 0]
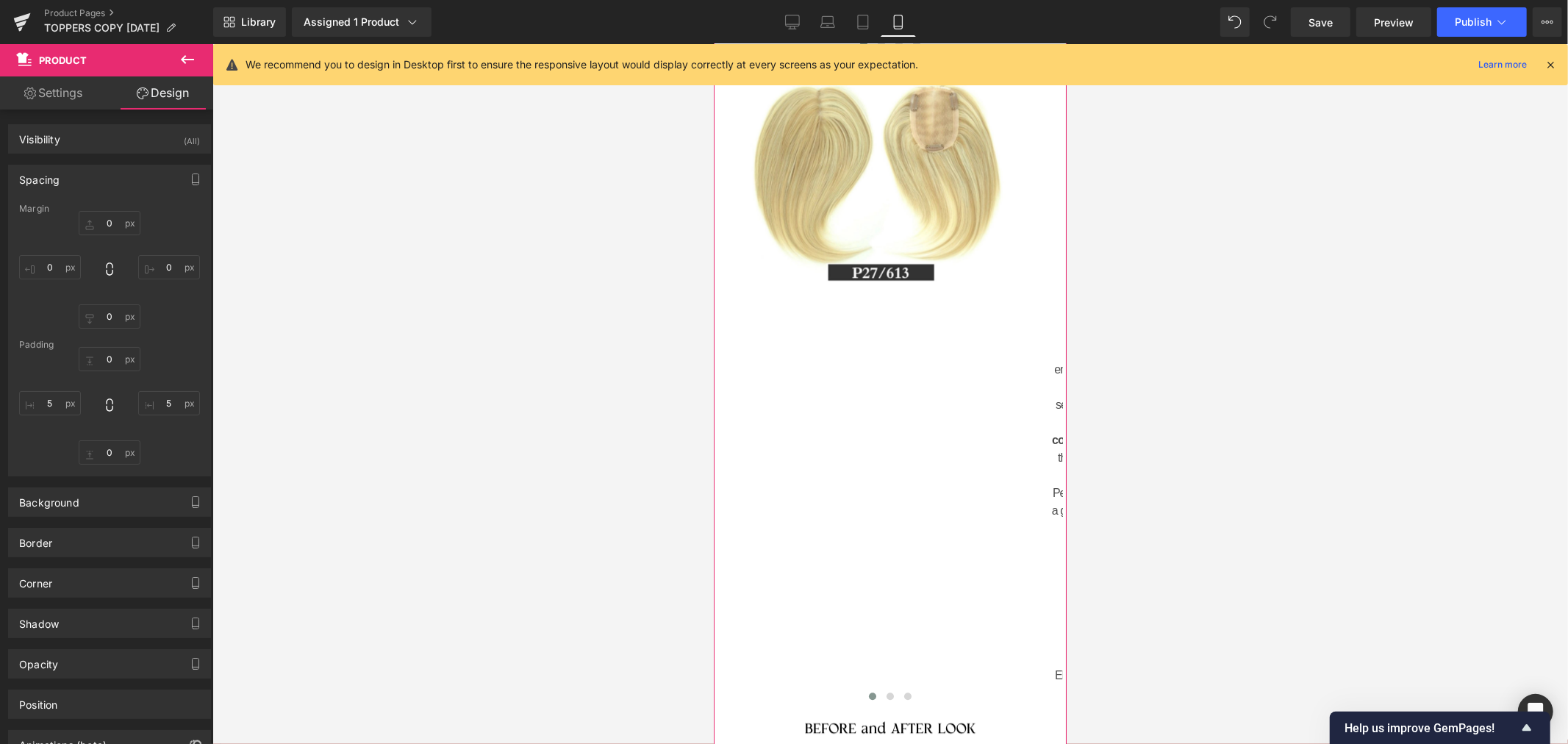
click at [67, 91] on link "Settings" at bounding box center [53, 93] width 106 height 33
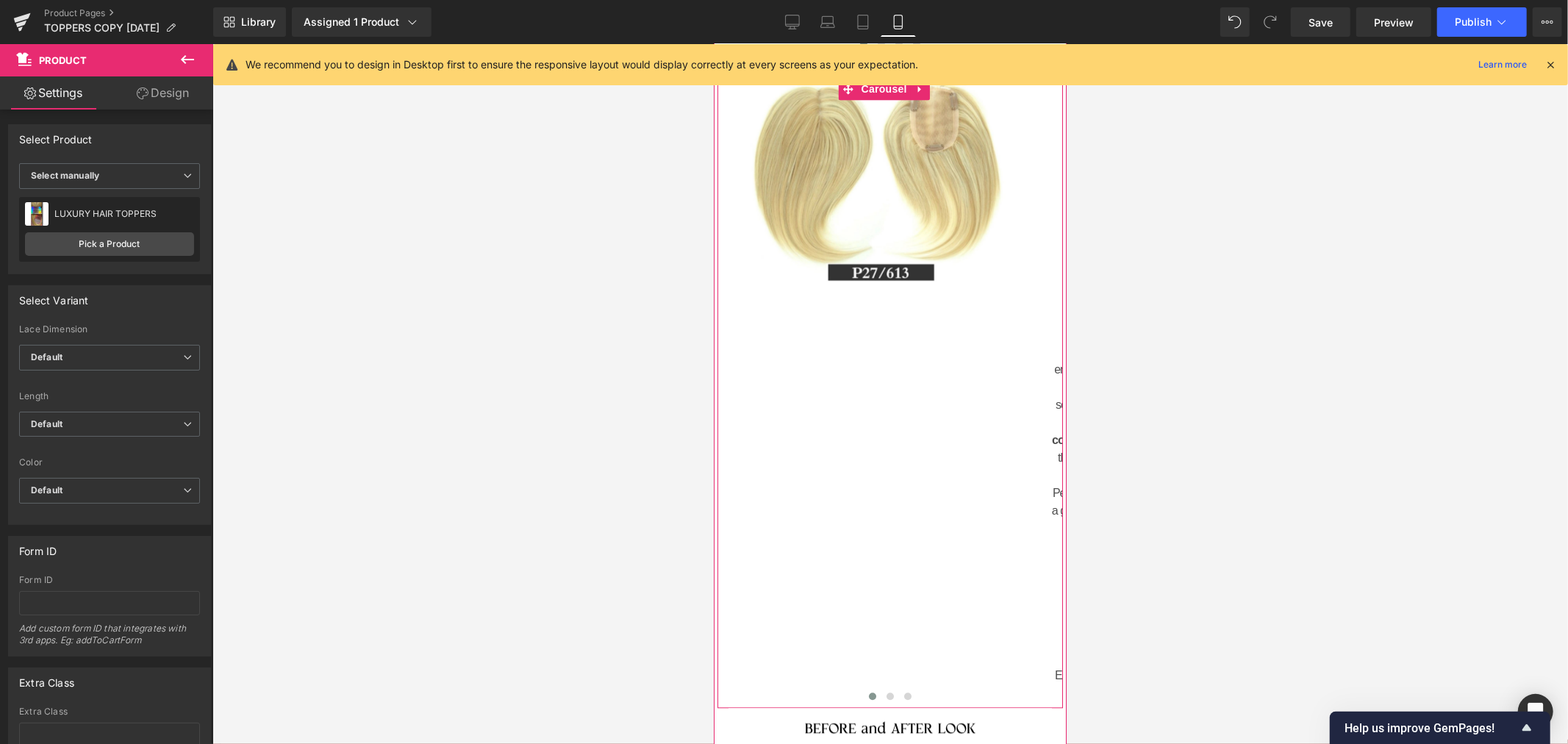
click at [885, 351] on div "Image 38px Image Luxury Hair Toppers for Women – Effortless Elegance & Confiden…" at bounding box center [1215, 382] width 998 height 652
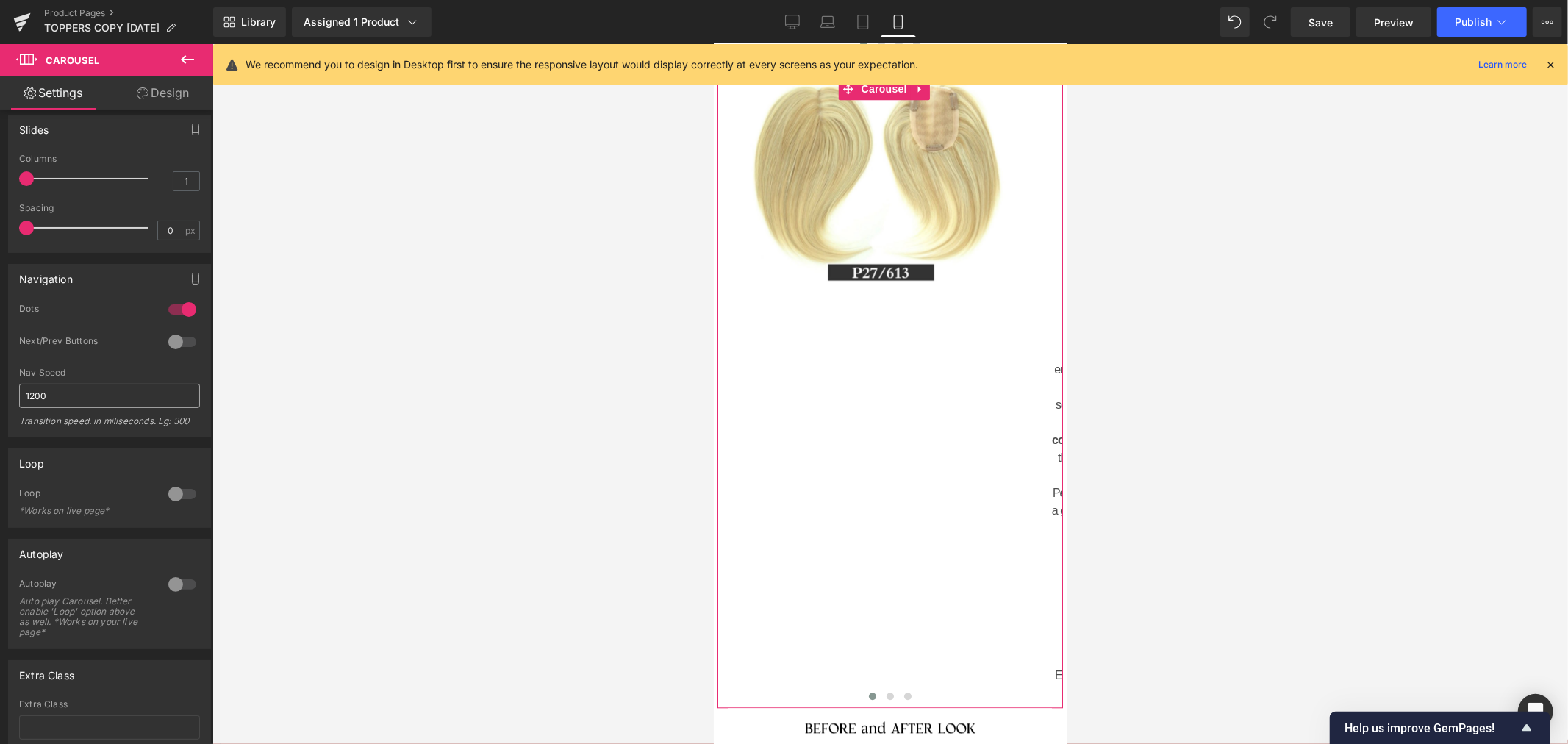
scroll to position [216, 0]
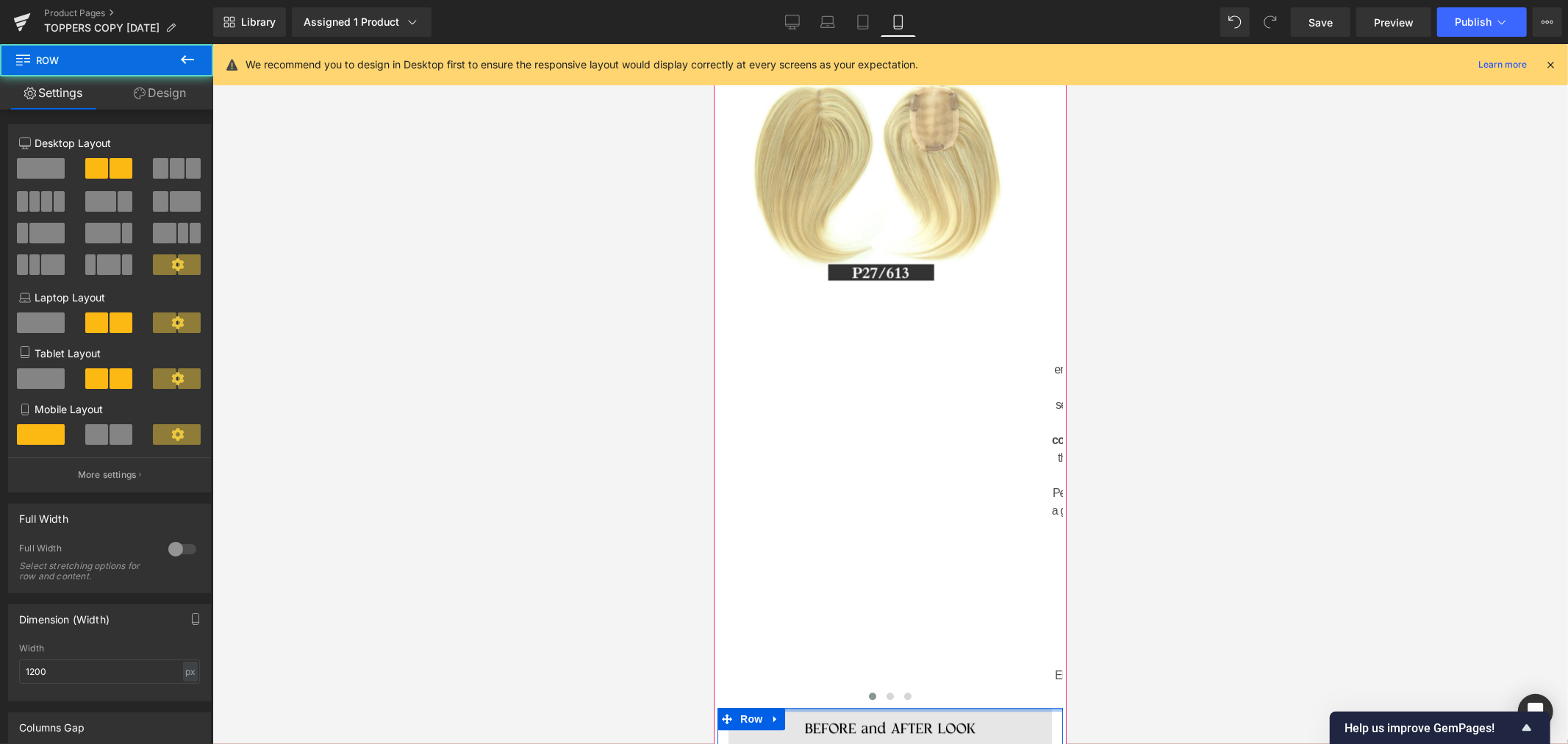
click at [829, 707] on div at bounding box center [889, 708] width 345 height 3
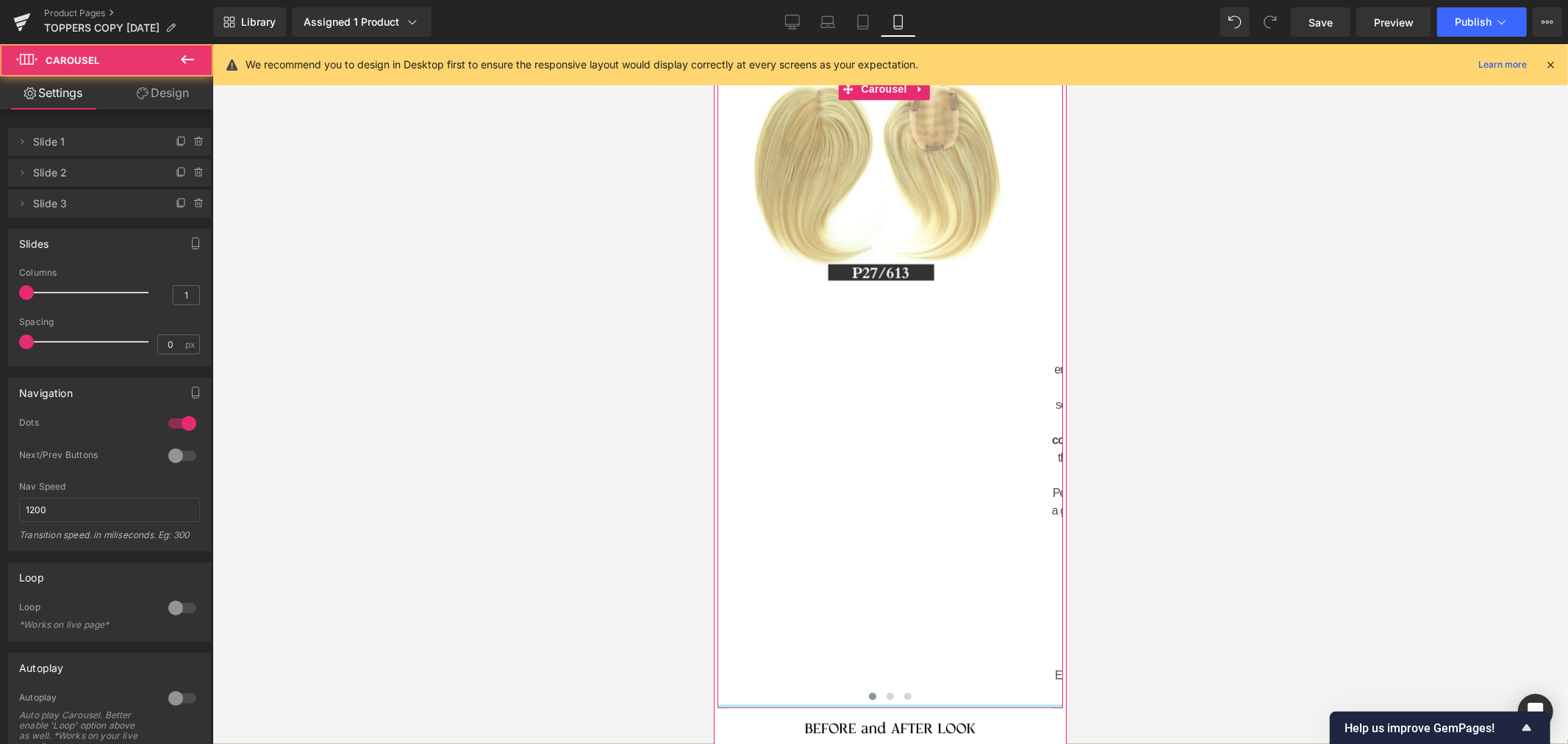
drag, startPoint x: 826, startPoint y: 653, endPoint x: 826, endPoint y: 565, distance: 88.0
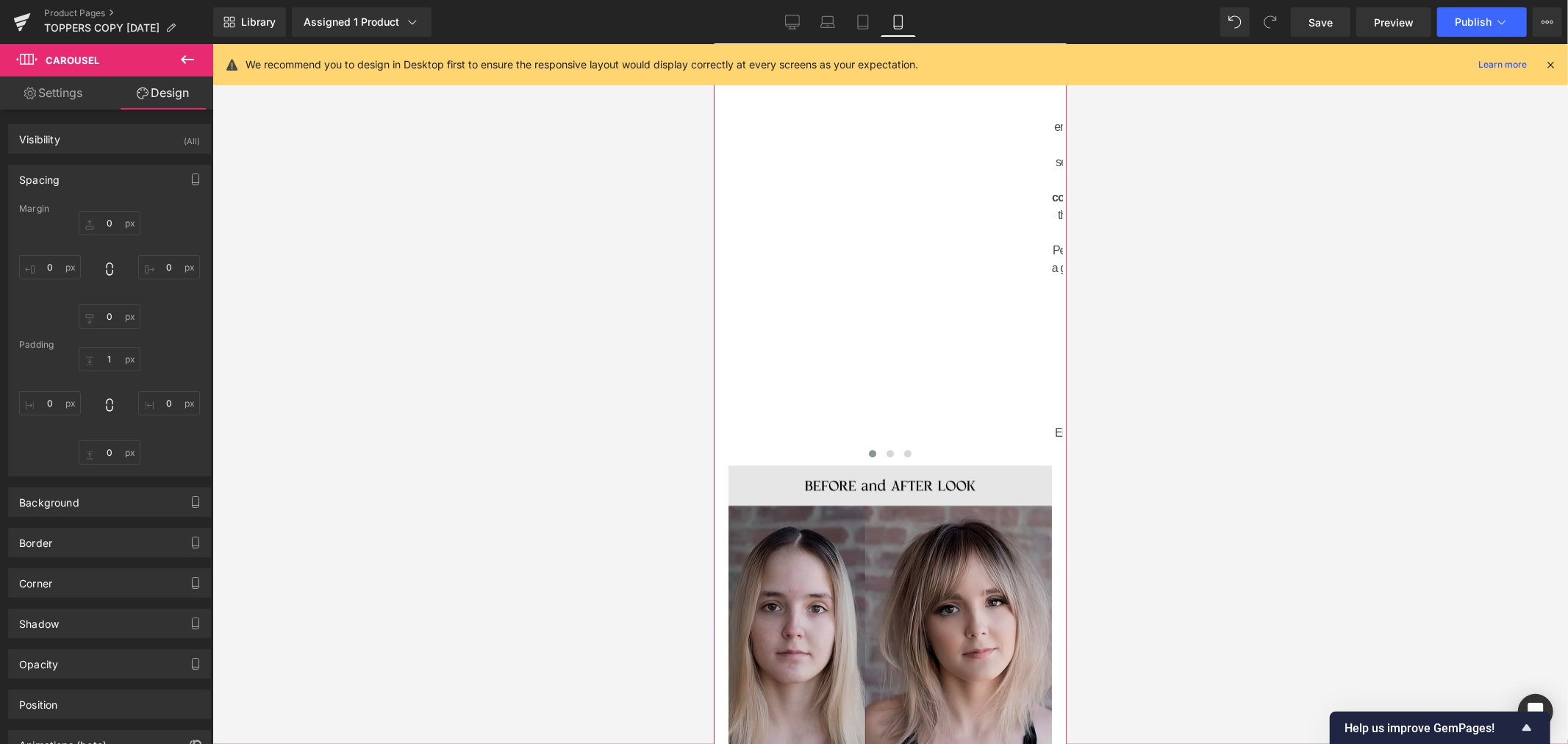
scroll to position [2857, 0]
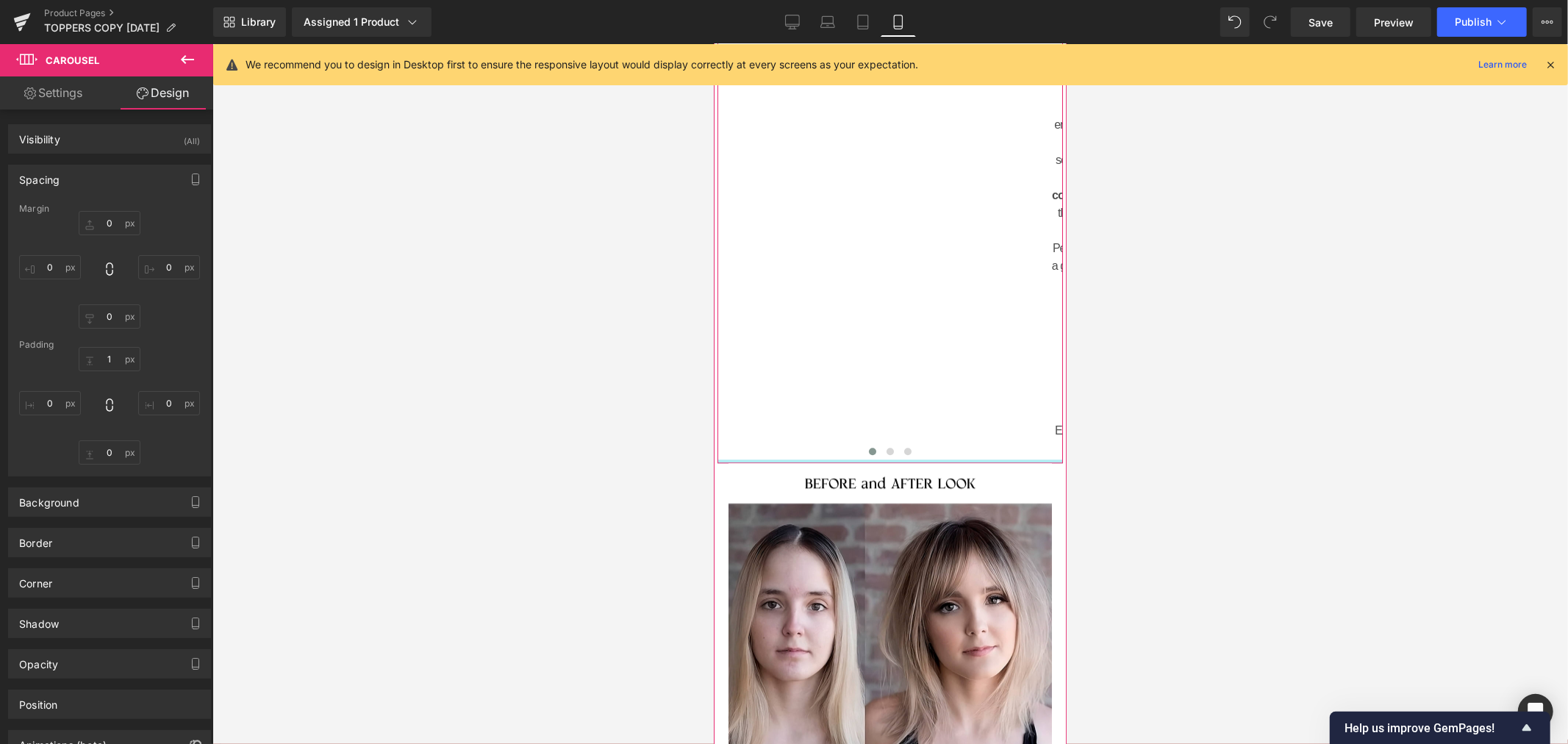
type input "0px"
drag, startPoint x: 1009, startPoint y: 406, endPoint x: 1010, endPoint y: 380, distance: 26.0
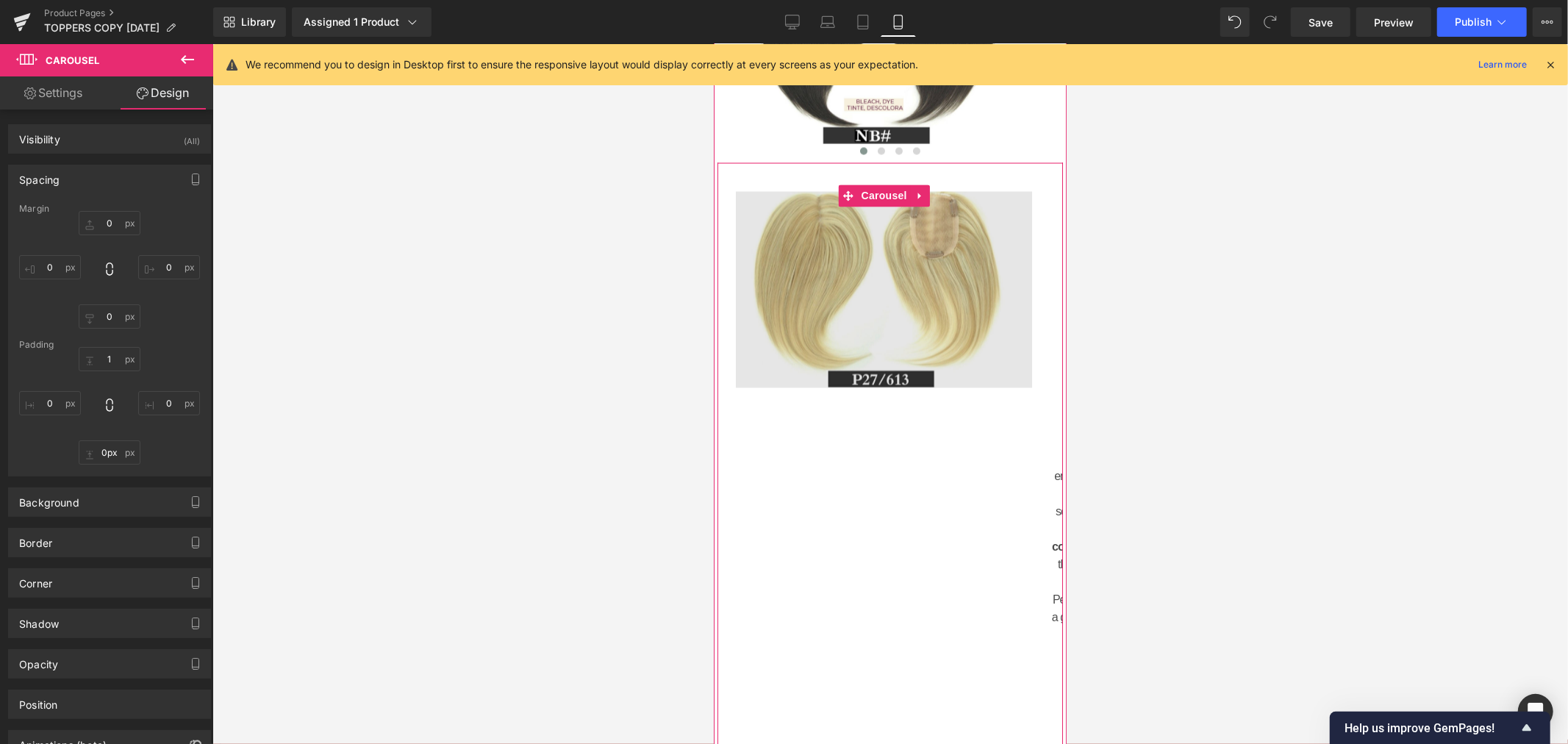
scroll to position [2449, 0]
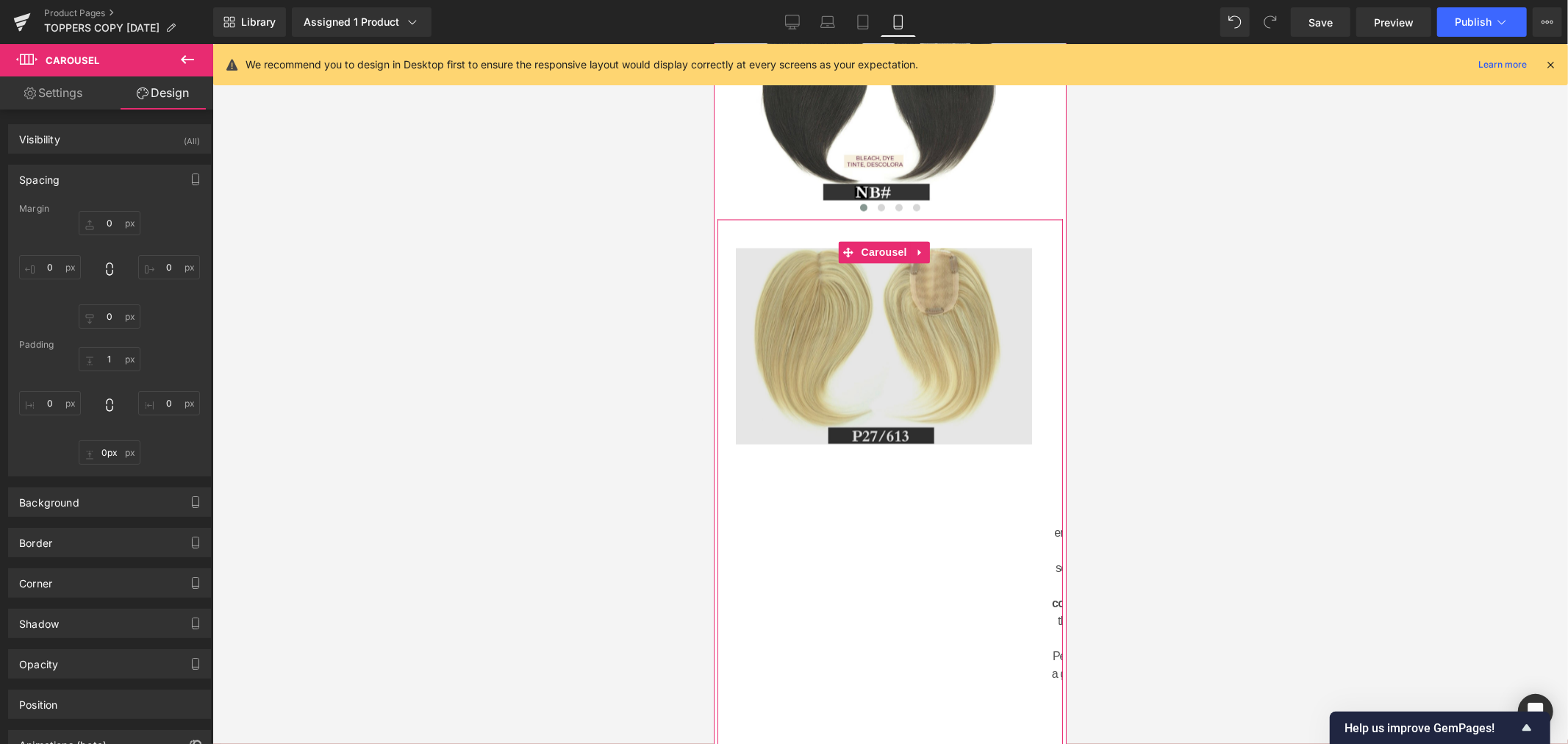
click at [954, 371] on img at bounding box center [883, 340] width 333 height 243
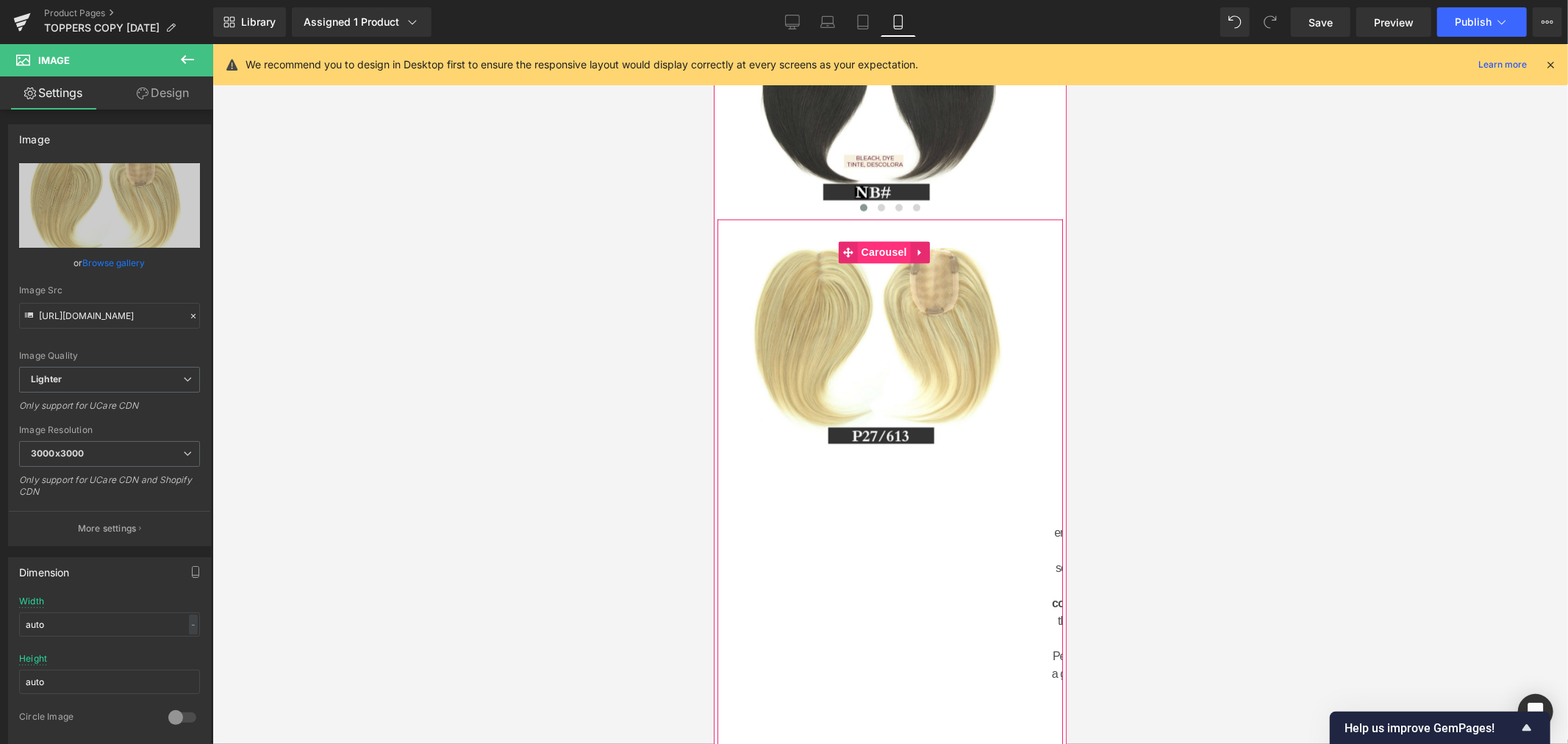
click at [871, 240] on span "Carousel" at bounding box center [884, 251] width 53 height 22
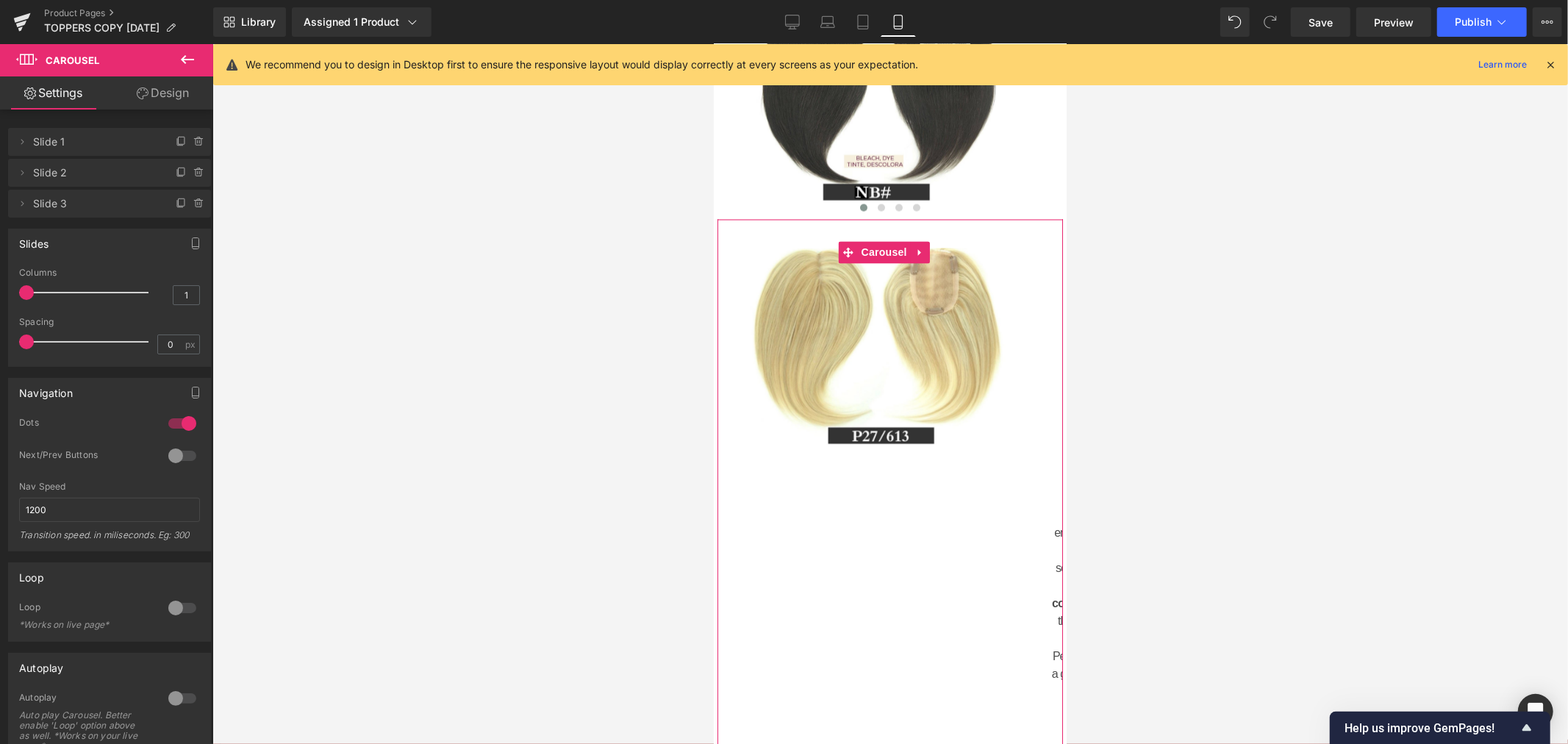
click at [160, 96] on link "Design" at bounding box center [163, 93] width 106 height 33
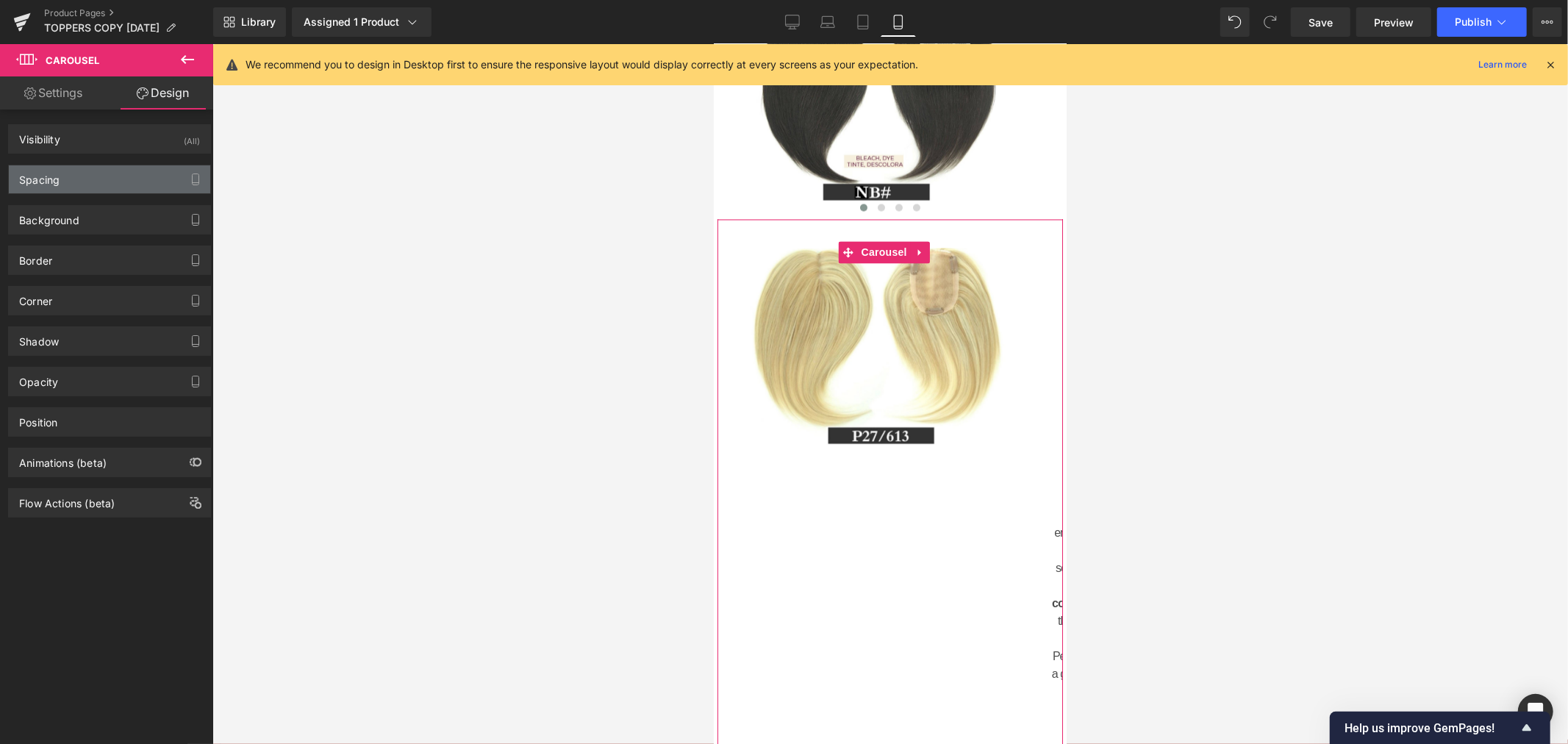
click at [101, 175] on div "Spacing" at bounding box center [110, 180] width 201 height 28
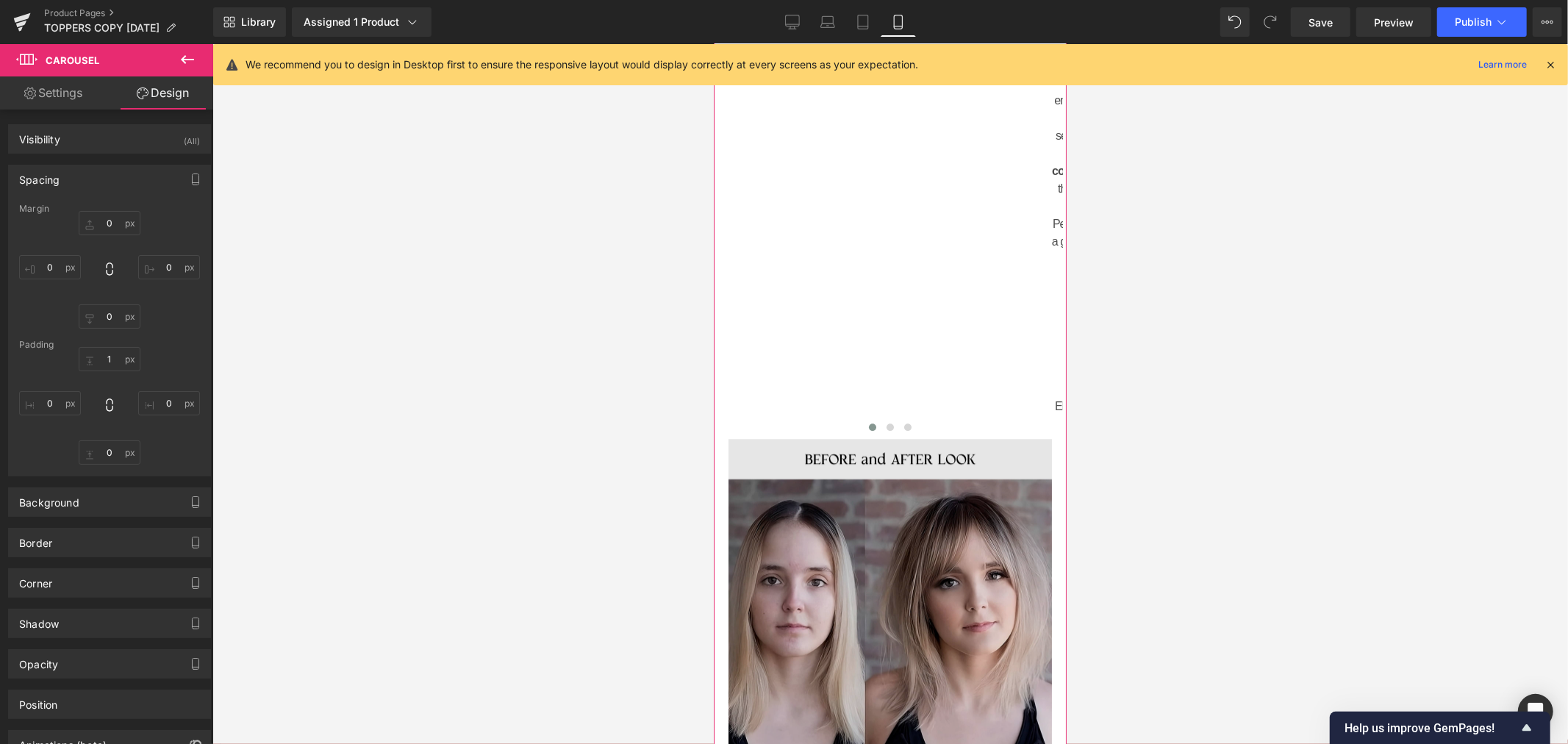
scroll to position [2857, 0]
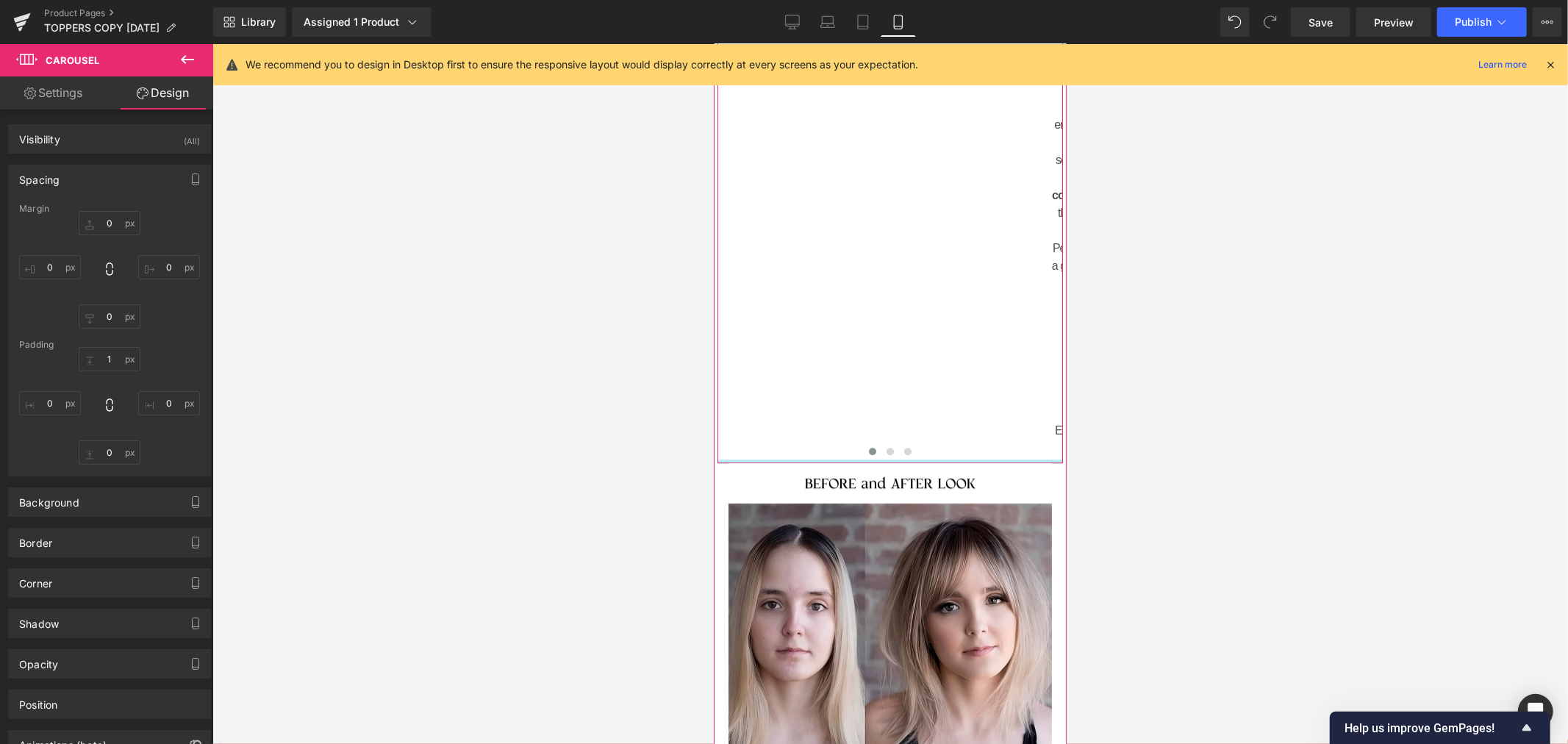
type input "0px"
drag, startPoint x: 962, startPoint y: 409, endPoint x: 963, endPoint y: 402, distance: 7.1
drag, startPoint x: 1048, startPoint y: 346, endPoint x: 1062, endPoint y: 364, distance: 22.8
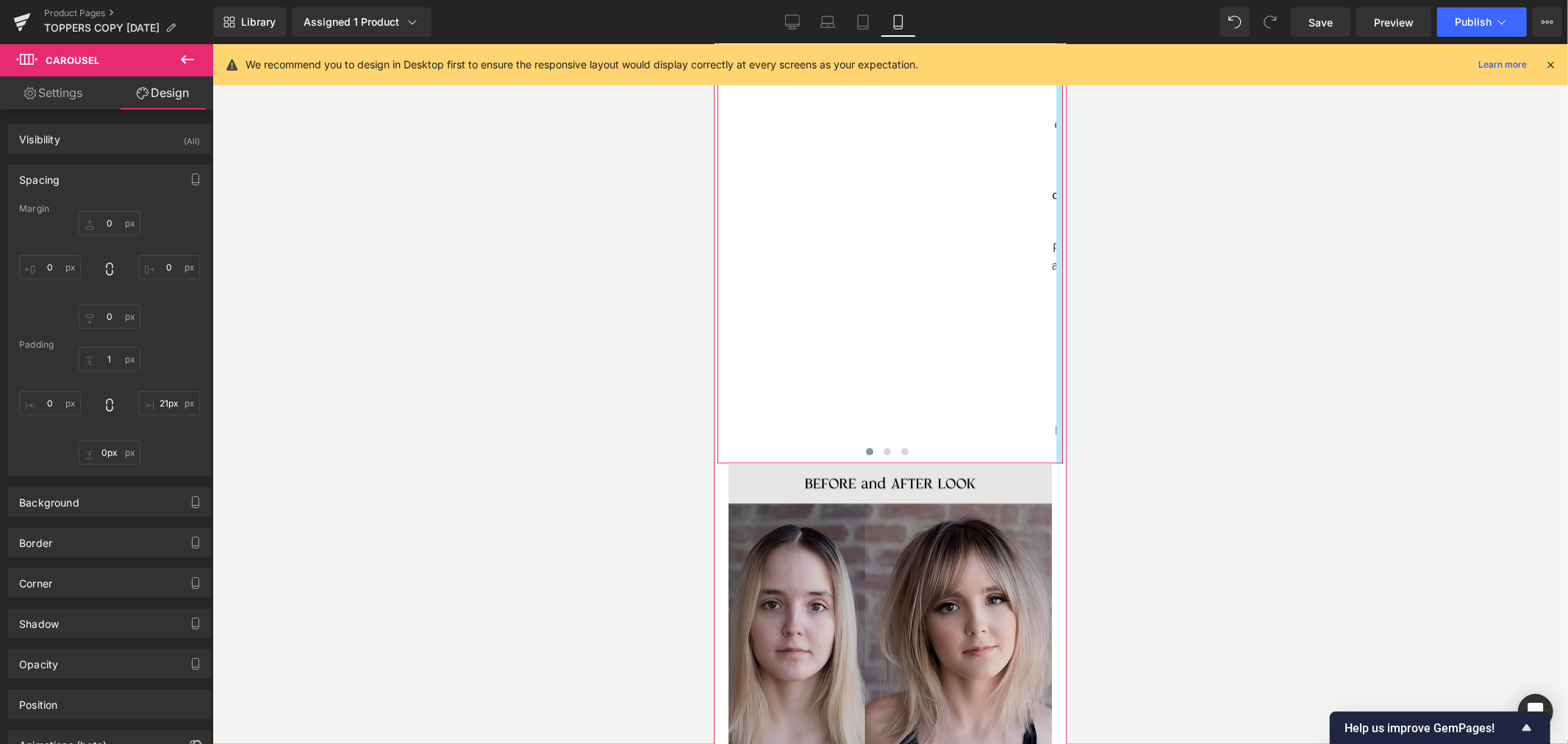
type input "22px"
click at [1032, 477] on img at bounding box center [889, 643] width 323 height 362
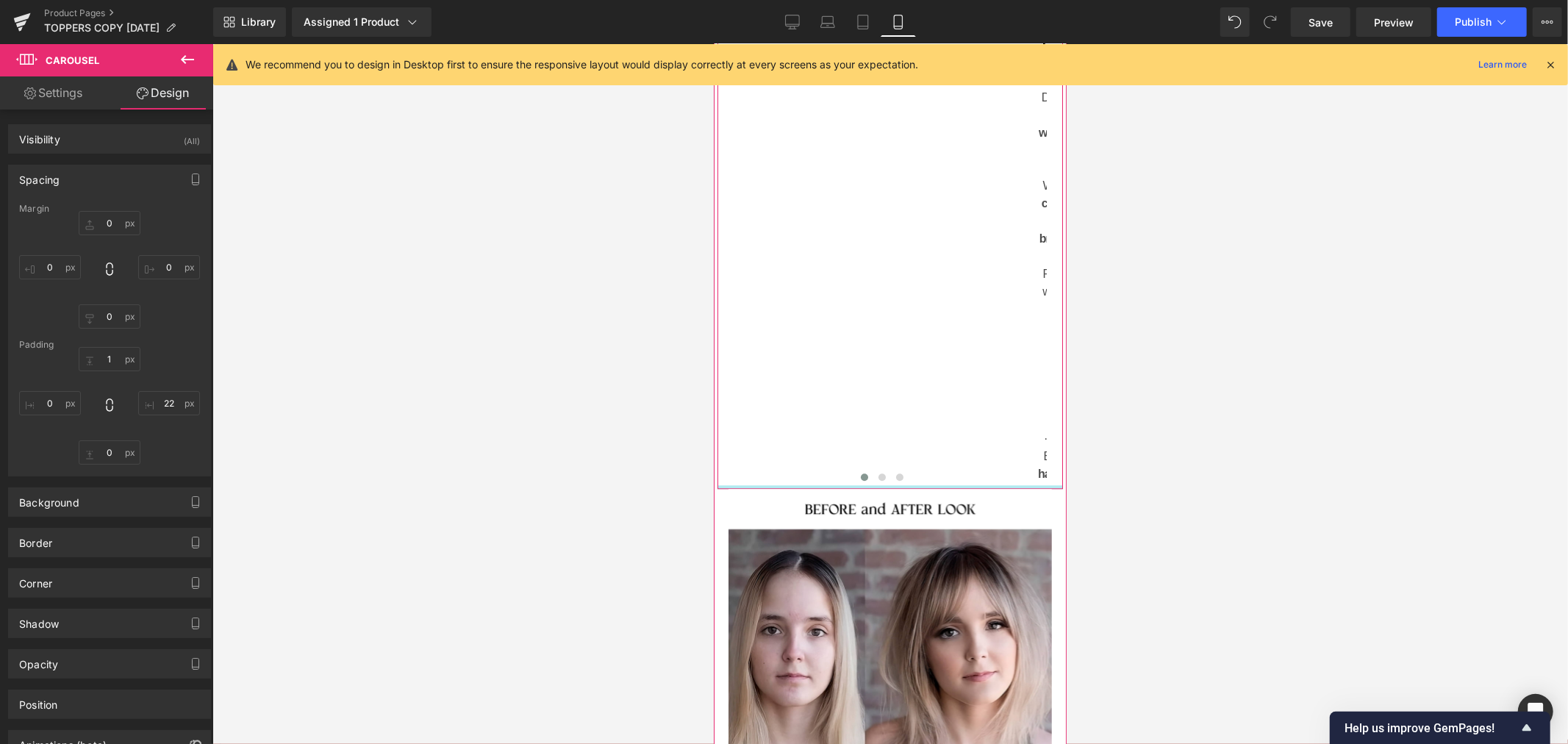
type input "0px"
drag, startPoint x: 974, startPoint y: 433, endPoint x: 963, endPoint y: 339, distance: 94.6
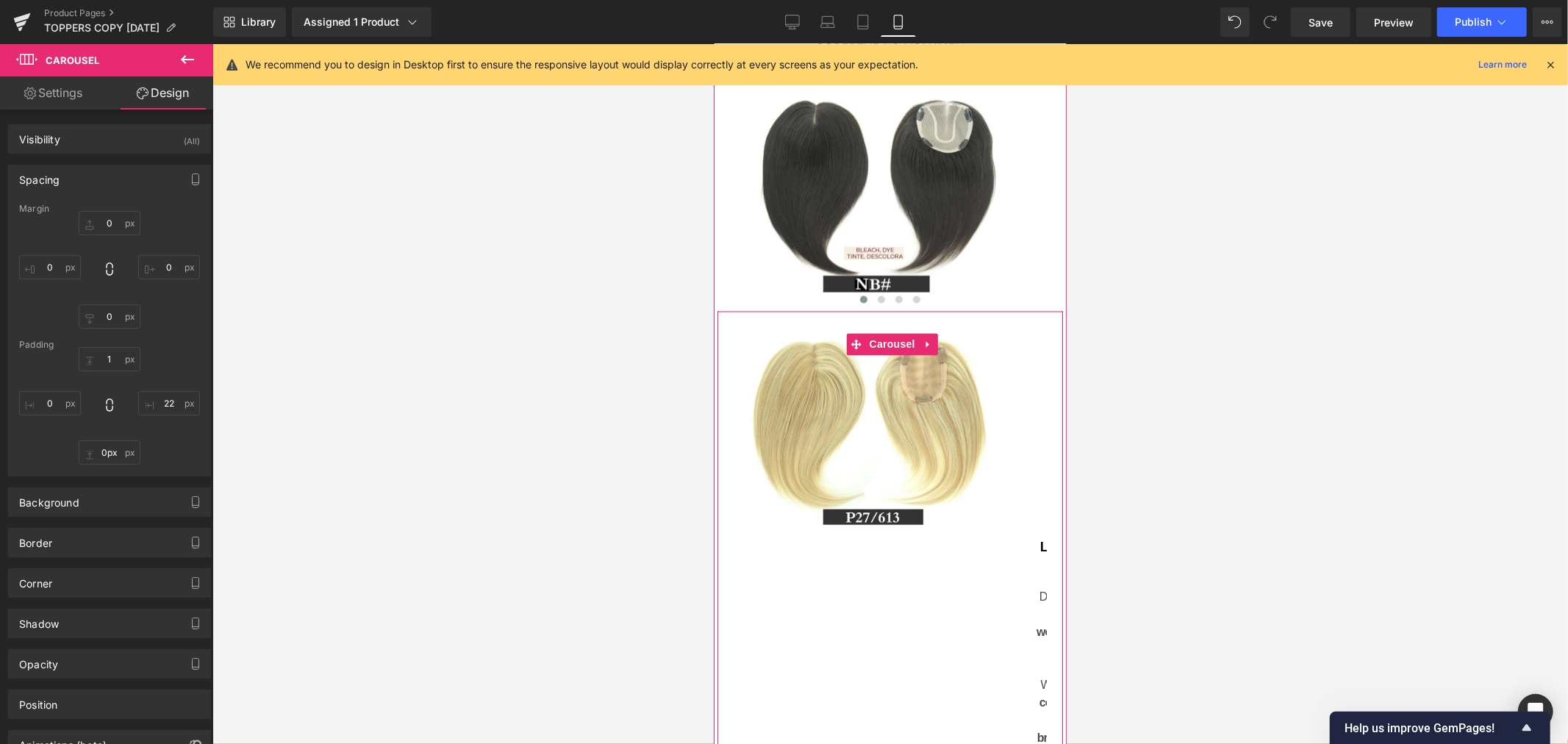
scroll to position [2205, 0]
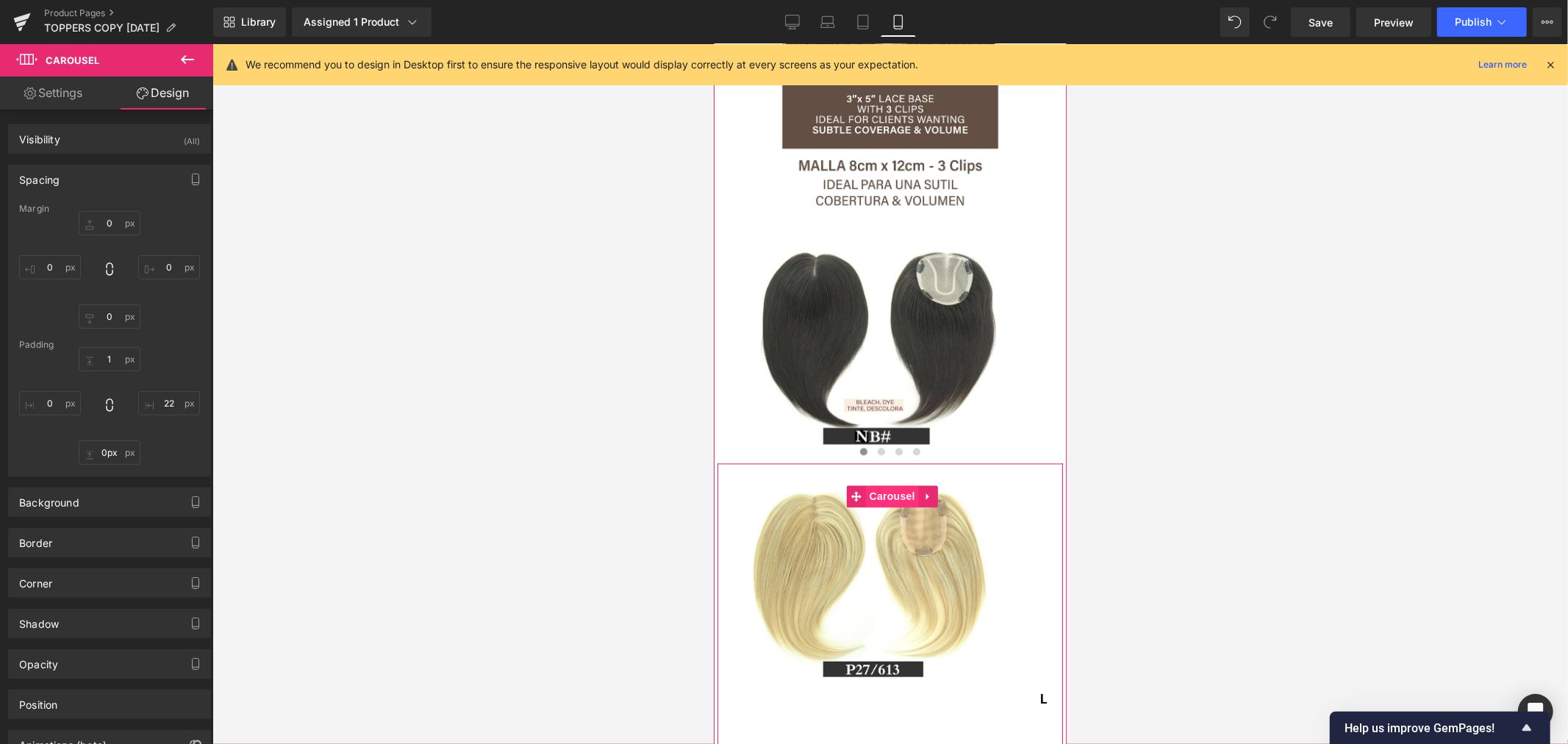
click at [895, 485] on span "Carousel" at bounding box center [891, 495] width 53 height 22
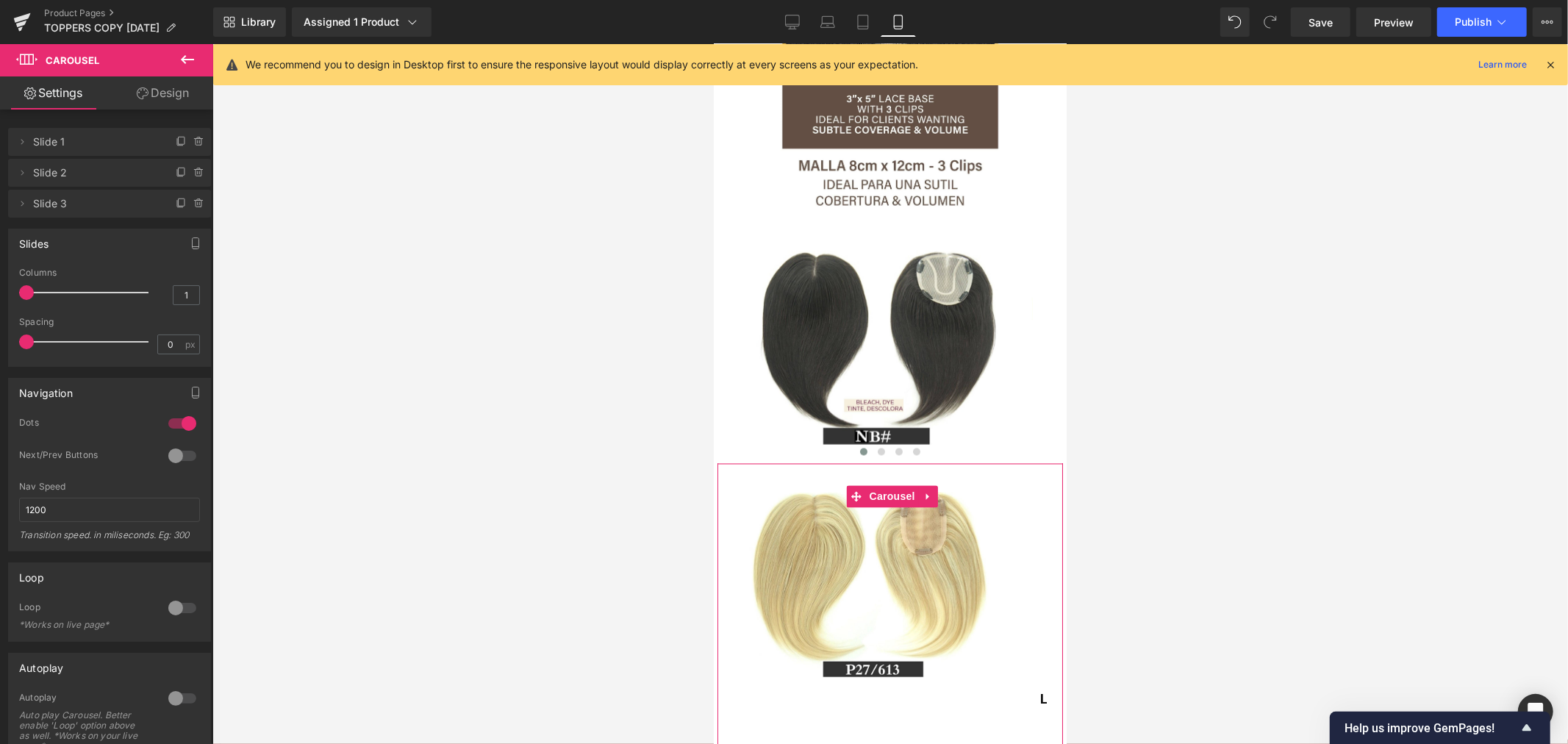
click at [176, 91] on link "Design" at bounding box center [163, 93] width 106 height 33
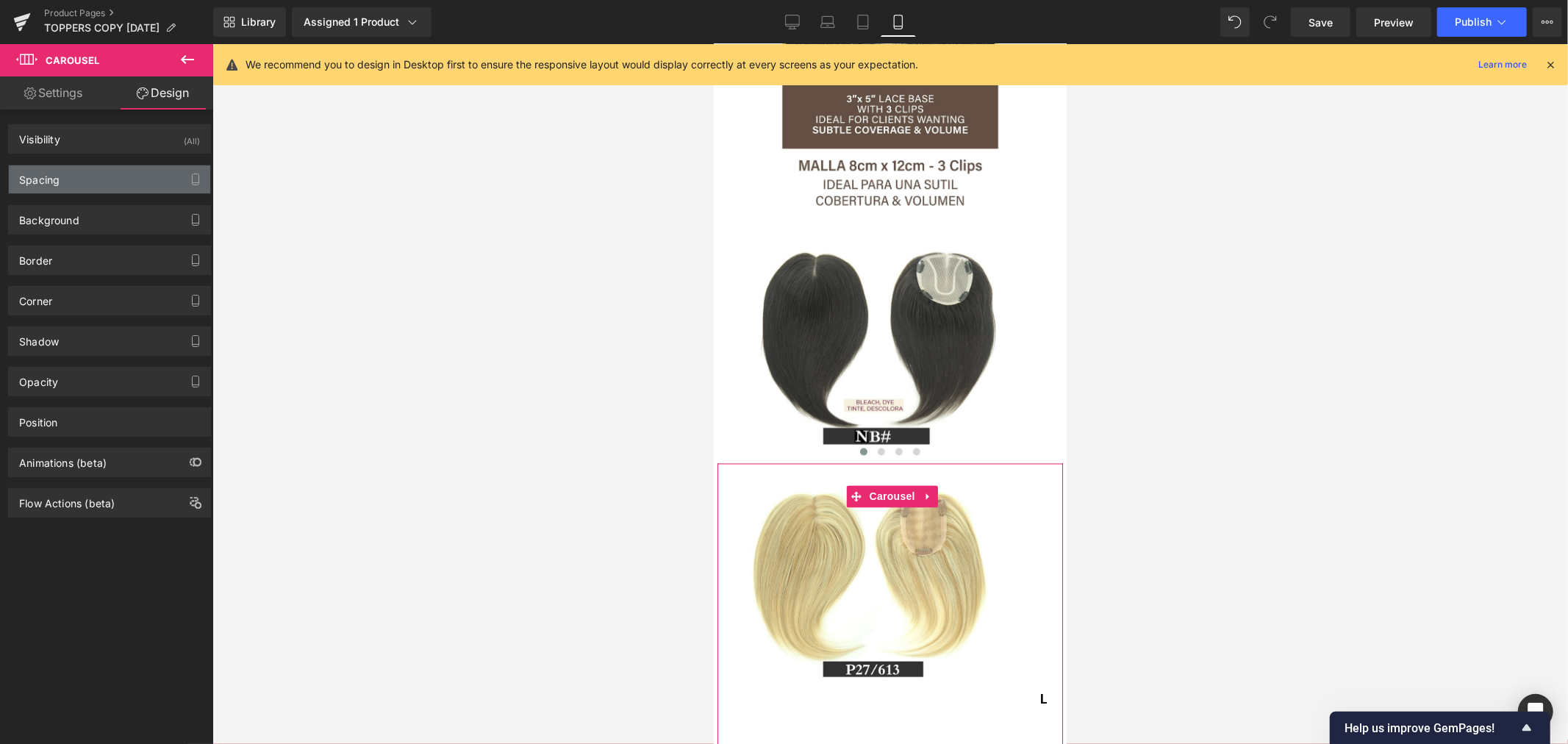
click at [99, 173] on div "Spacing" at bounding box center [110, 180] width 201 height 28
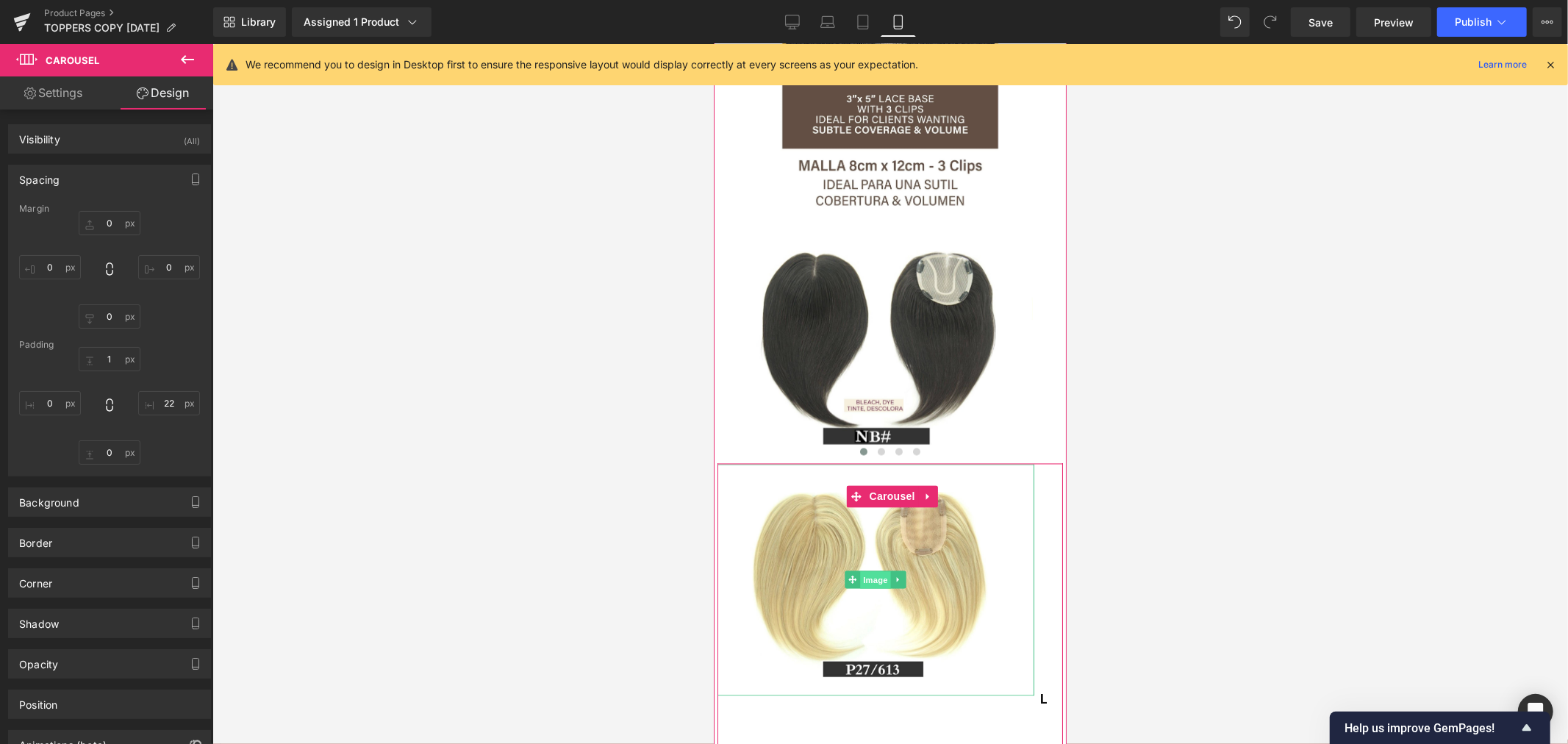
click at [877, 571] on span "Image" at bounding box center [875, 579] width 31 height 17
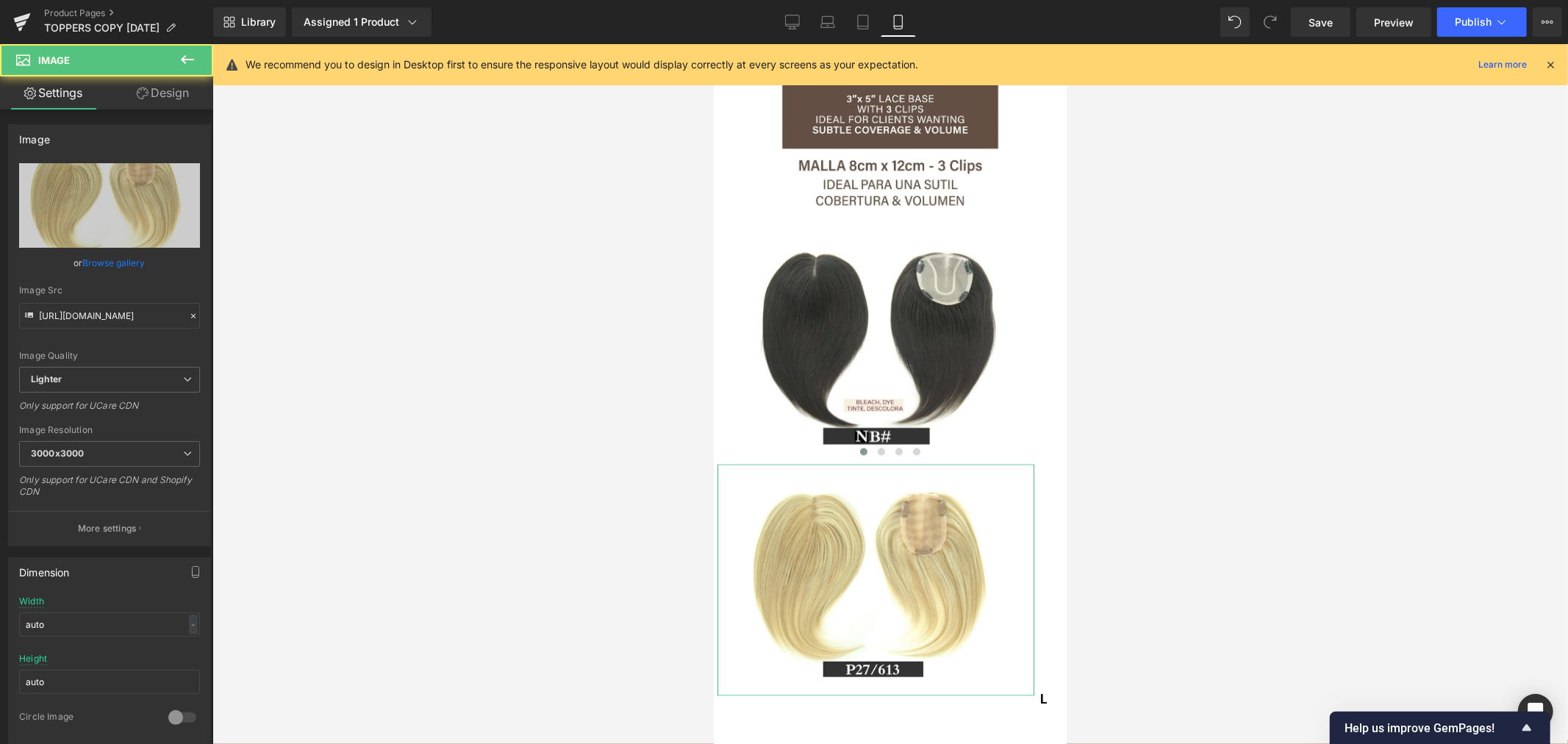
click at [165, 96] on link "Design" at bounding box center [163, 93] width 106 height 33
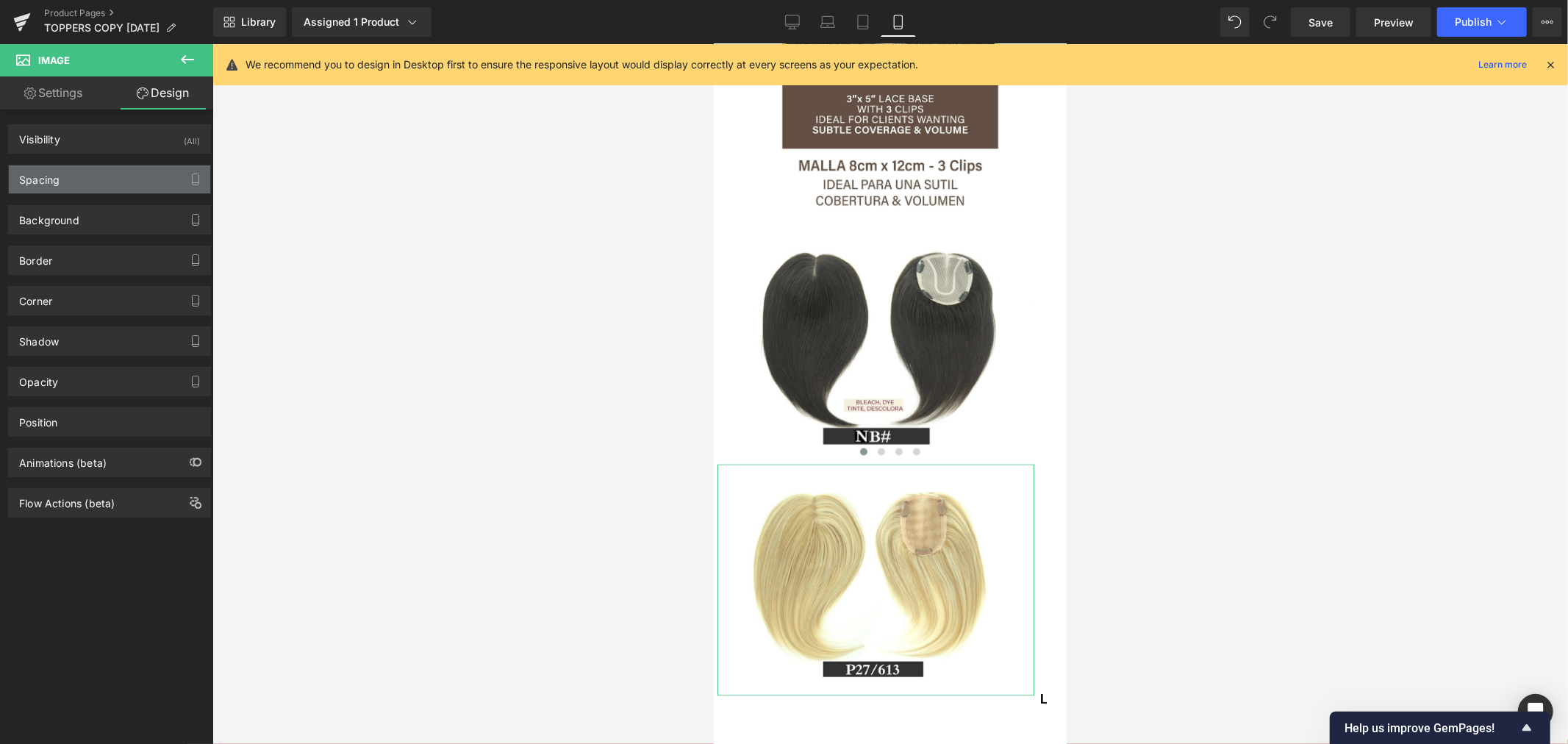
click at [116, 185] on div "Spacing" at bounding box center [110, 180] width 201 height 28
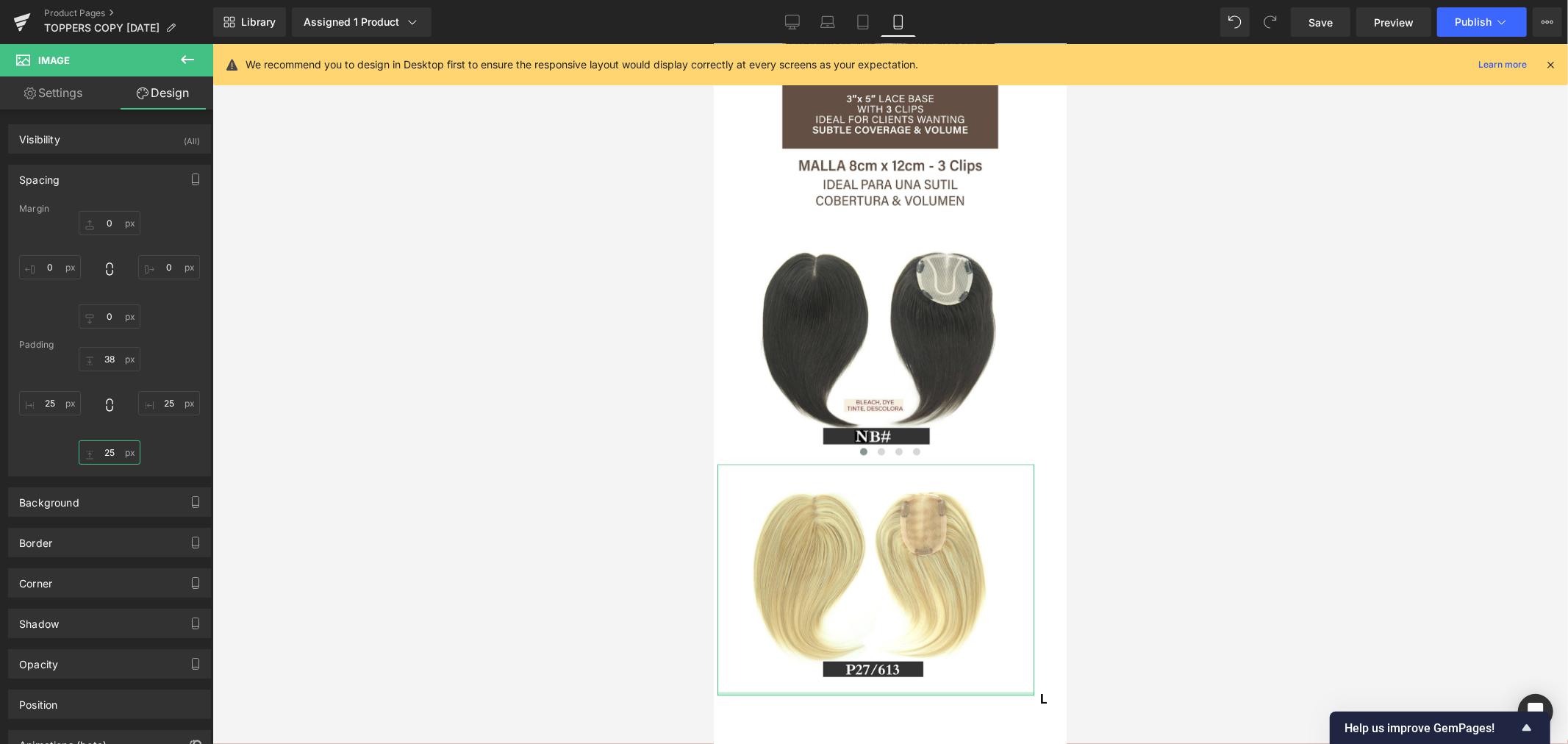
click at [111, 449] on input "25" at bounding box center [110, 451] width 62 height 24
type input "0"
click at [387, 456] on div at bounding box center [890, 394] width 1355 height 700
click at [106, 358] on input "38" at bounding box center [110, 358] width 62 height 24
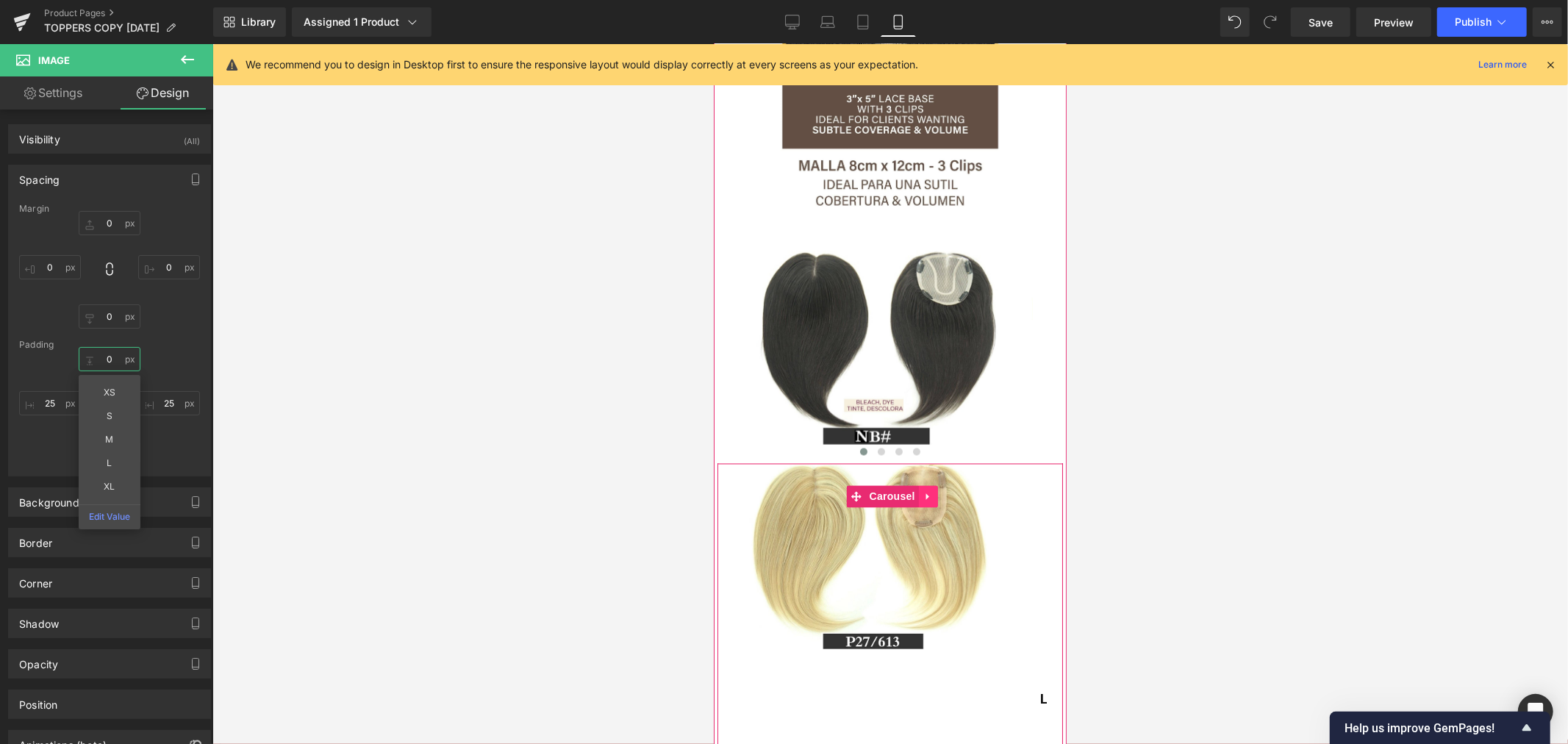
type input "0"
click at [931, 490] on icon at bounding box center [927, 495] width 10 height 11
click at [877, 485] on span "Carousel" at bounding box center [863, 495] width 53 height 22
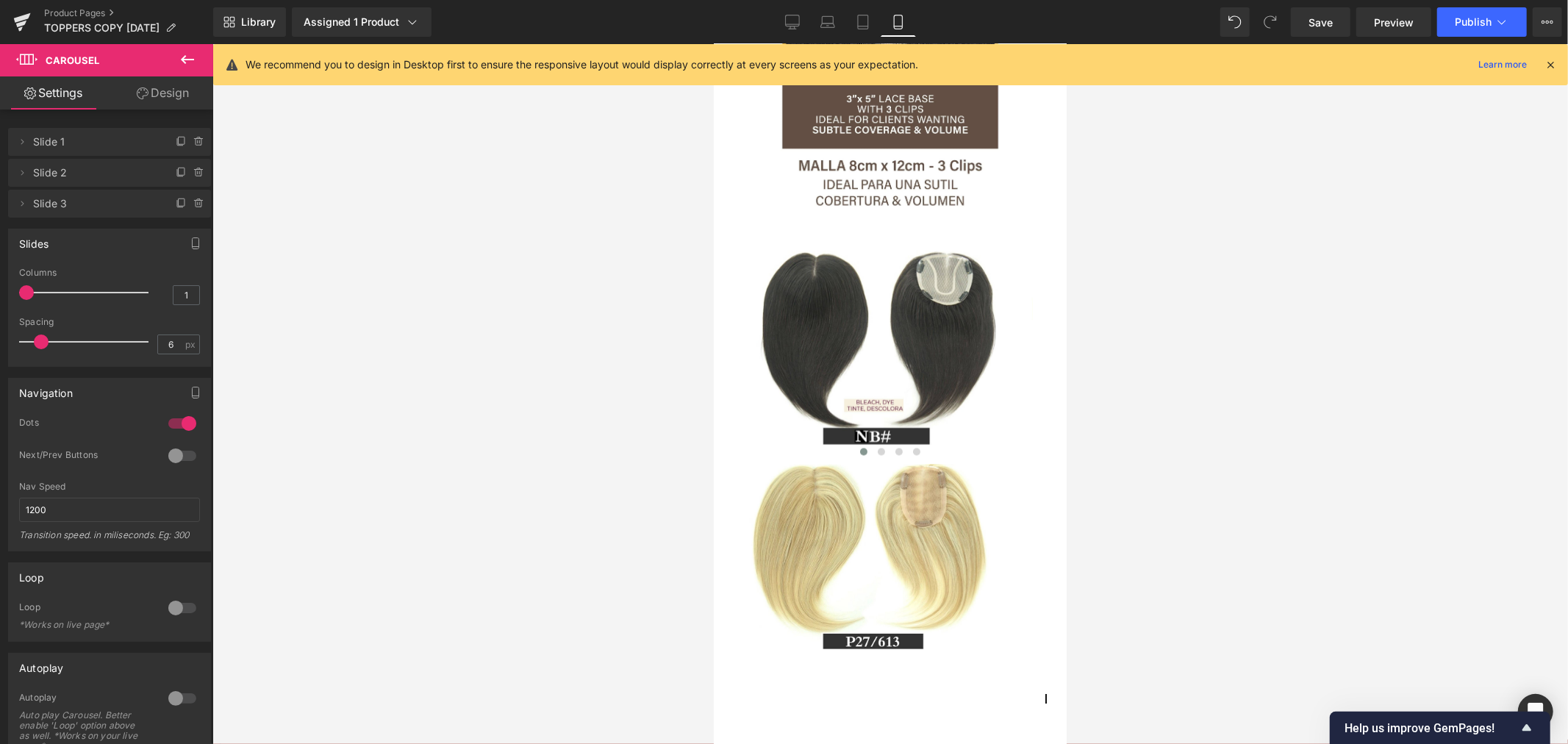
drag, startPoint x: 24, startPoint y: 340, endPoint x: 38, endPoint y: 342, distance: 14.1
click at [38, 342] on span at bounding box center [42, 342] width 15 height 15
type input "5"
click at [37, 342] on span at bounding box center [39, 342] width 15 height 15
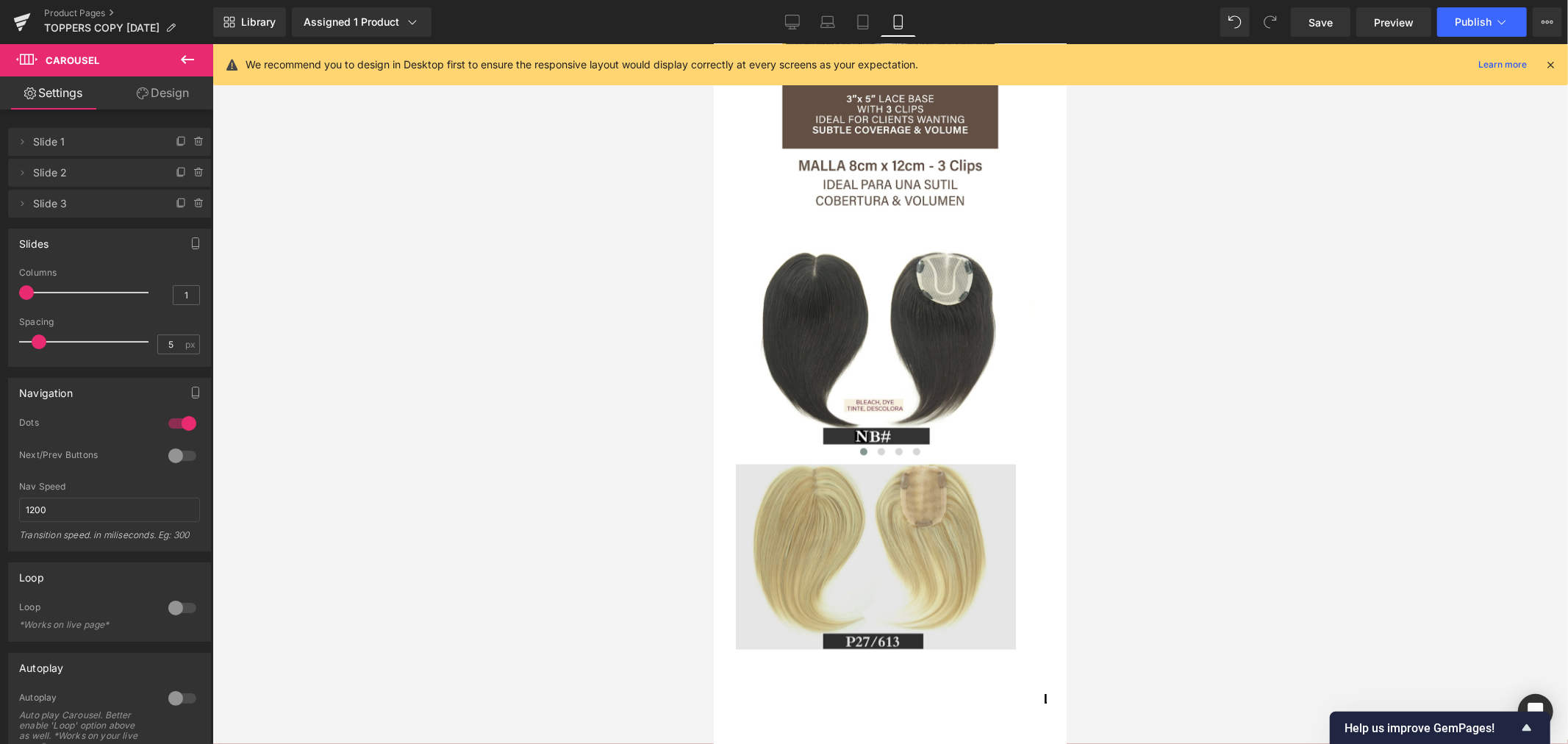
click at [884, 480] on img at bounding box center [875, 556] width 317 height 185
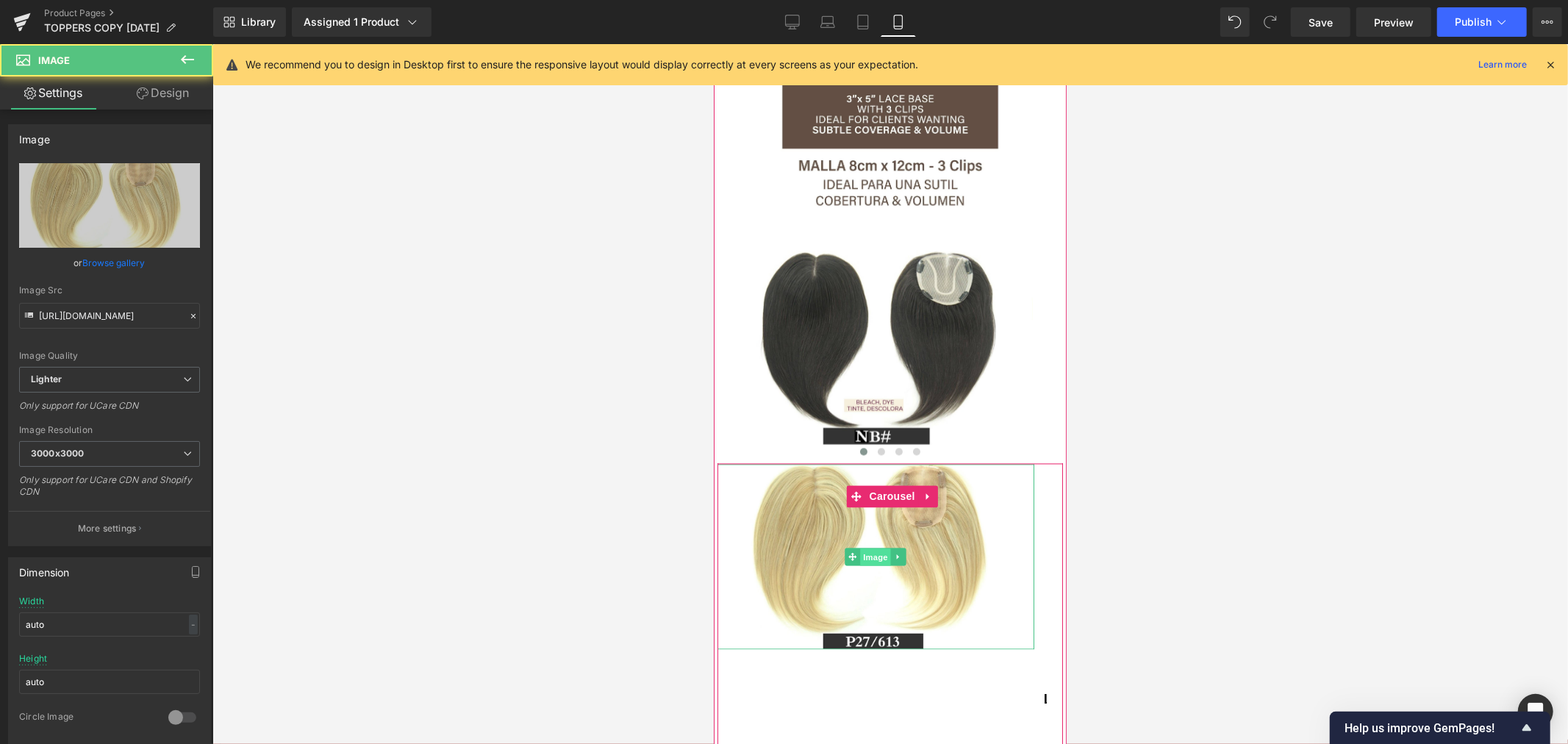
click at [881, 548] on span "Image" at bounding box center [875, 556] width 31 height 17
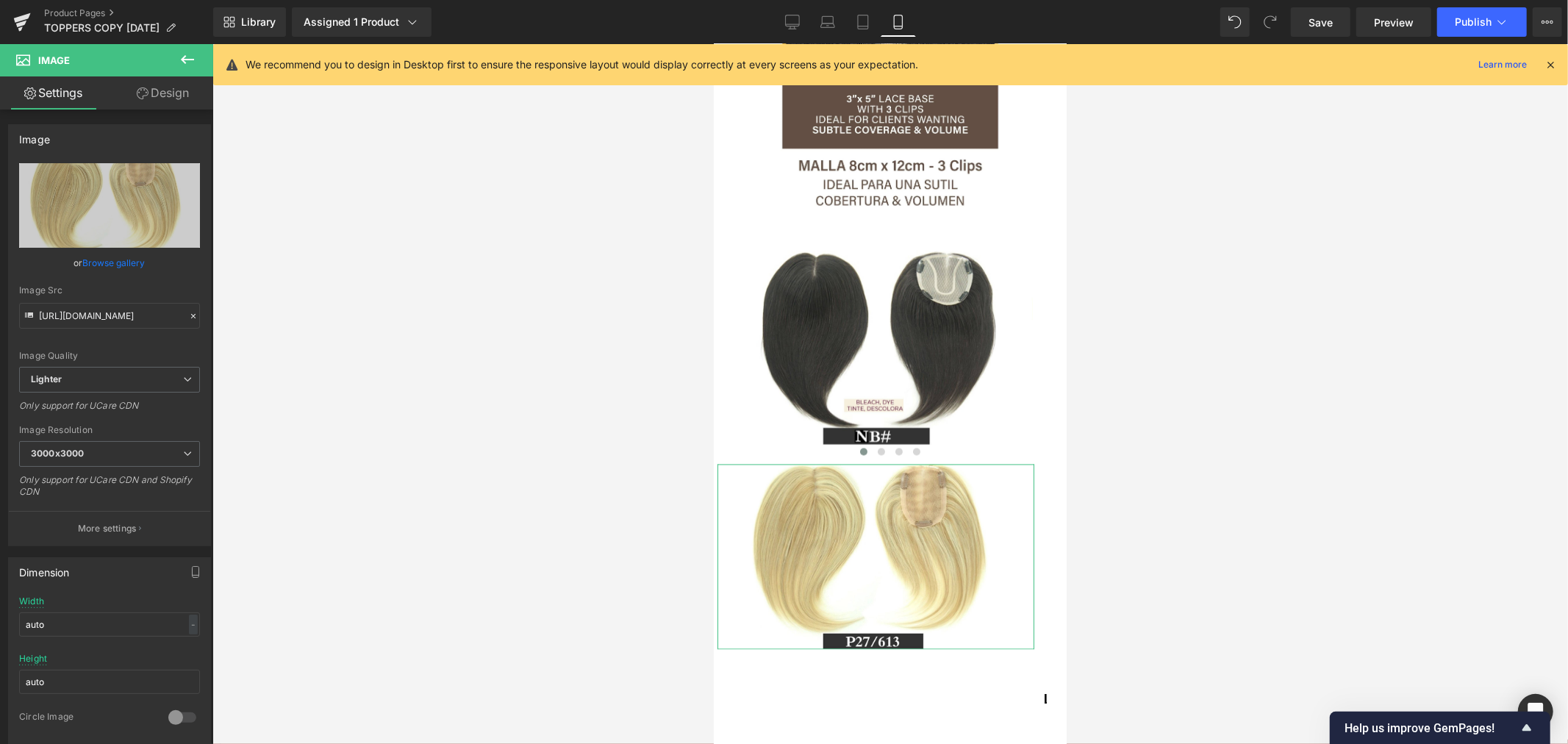
click at [172, 91] on link "Design" at bounding box center [163, 93] width 106 height 33
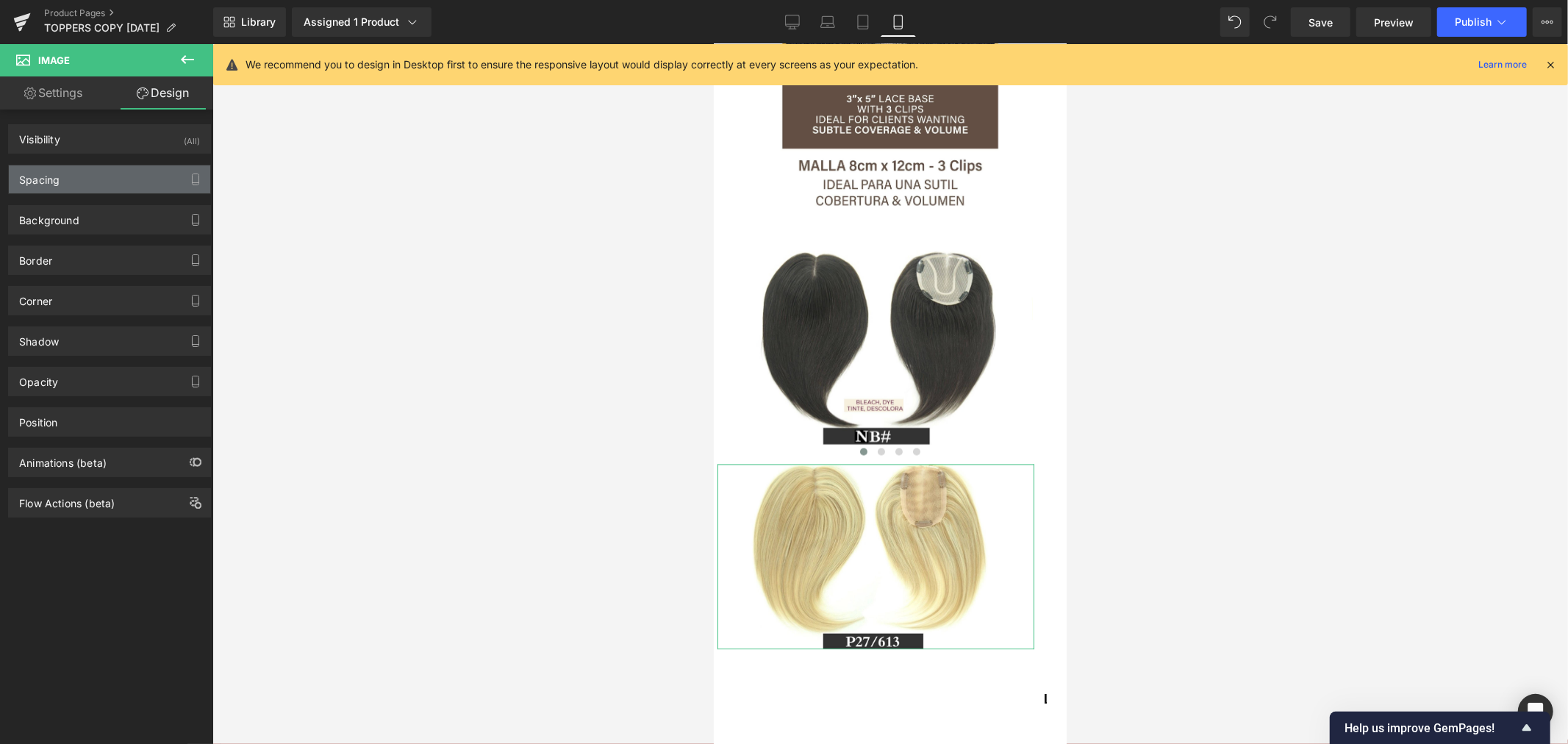
click at [113, 182] on div "Spacing" at bounding box center [110, 180] width 201 height 28
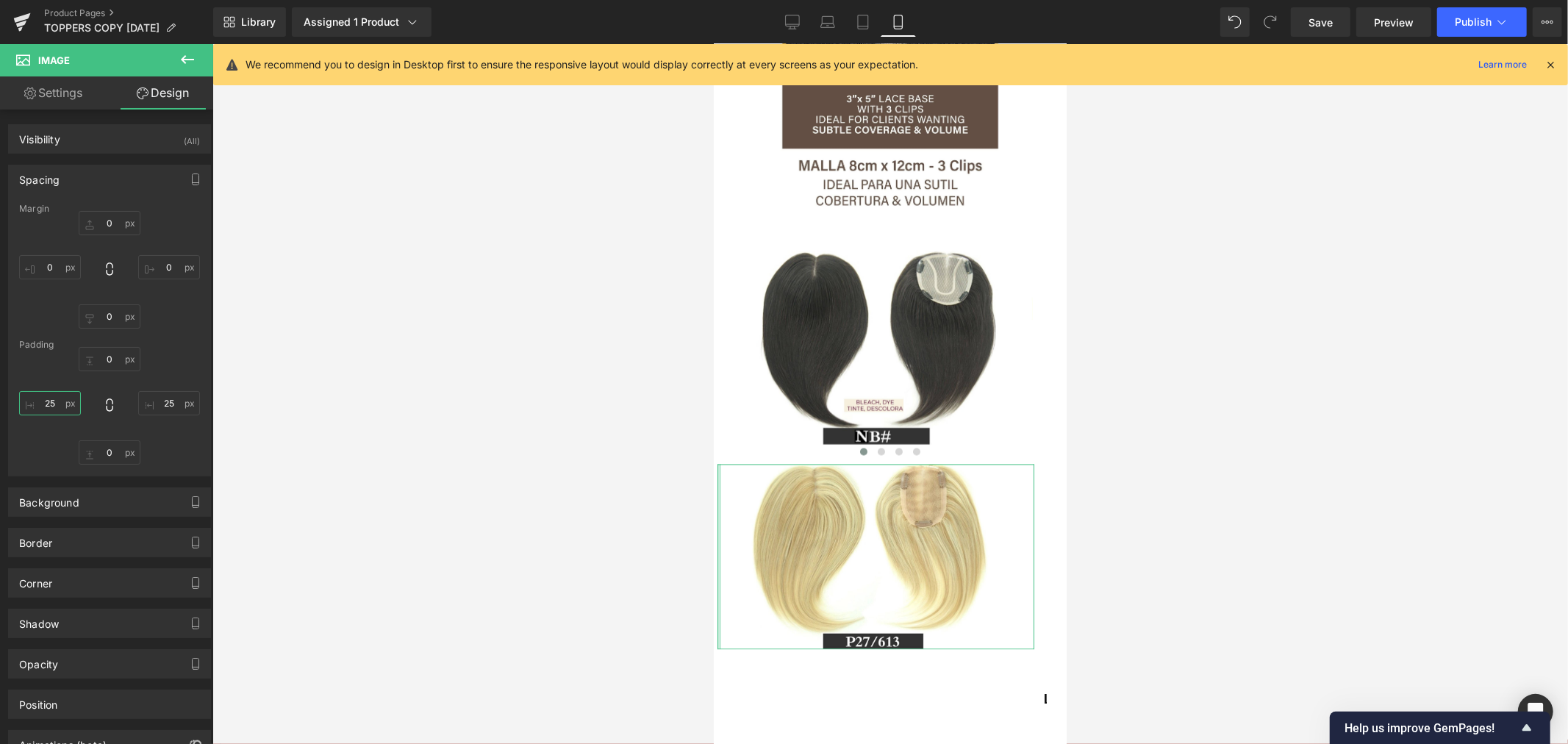
click at [54, 408] on input "25" at bounding box center [50, 402] width 62 height 24
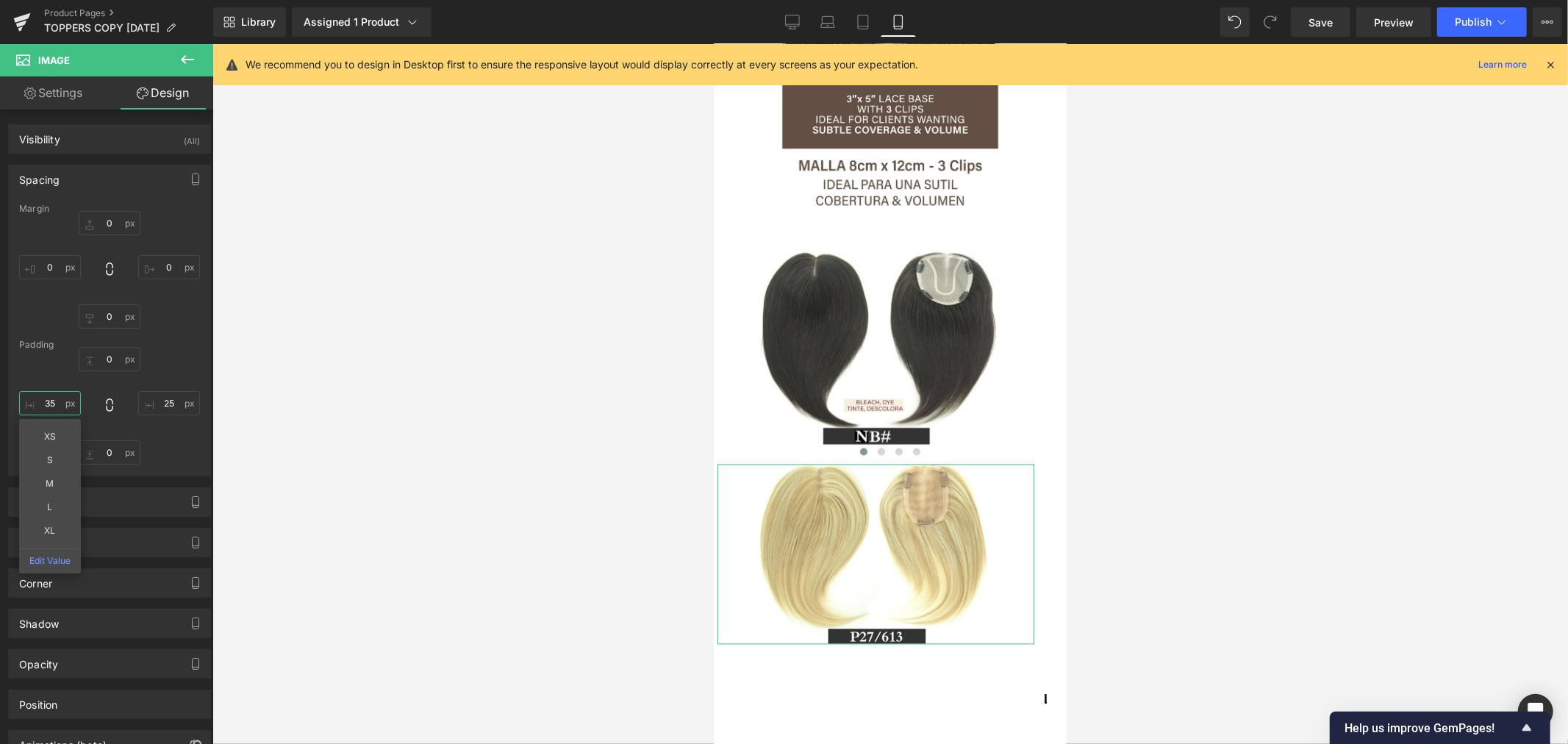
type input "3"
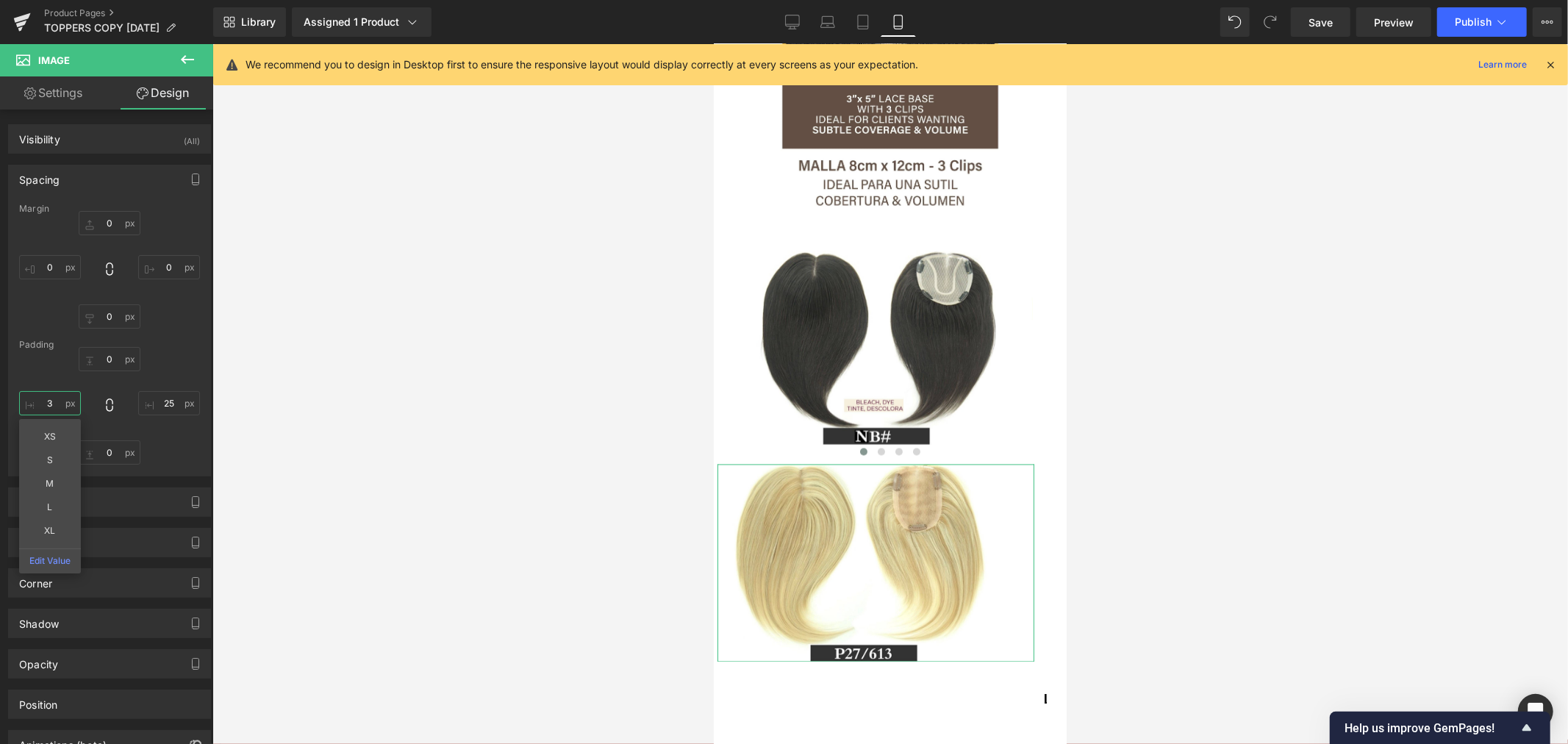
type input "30"
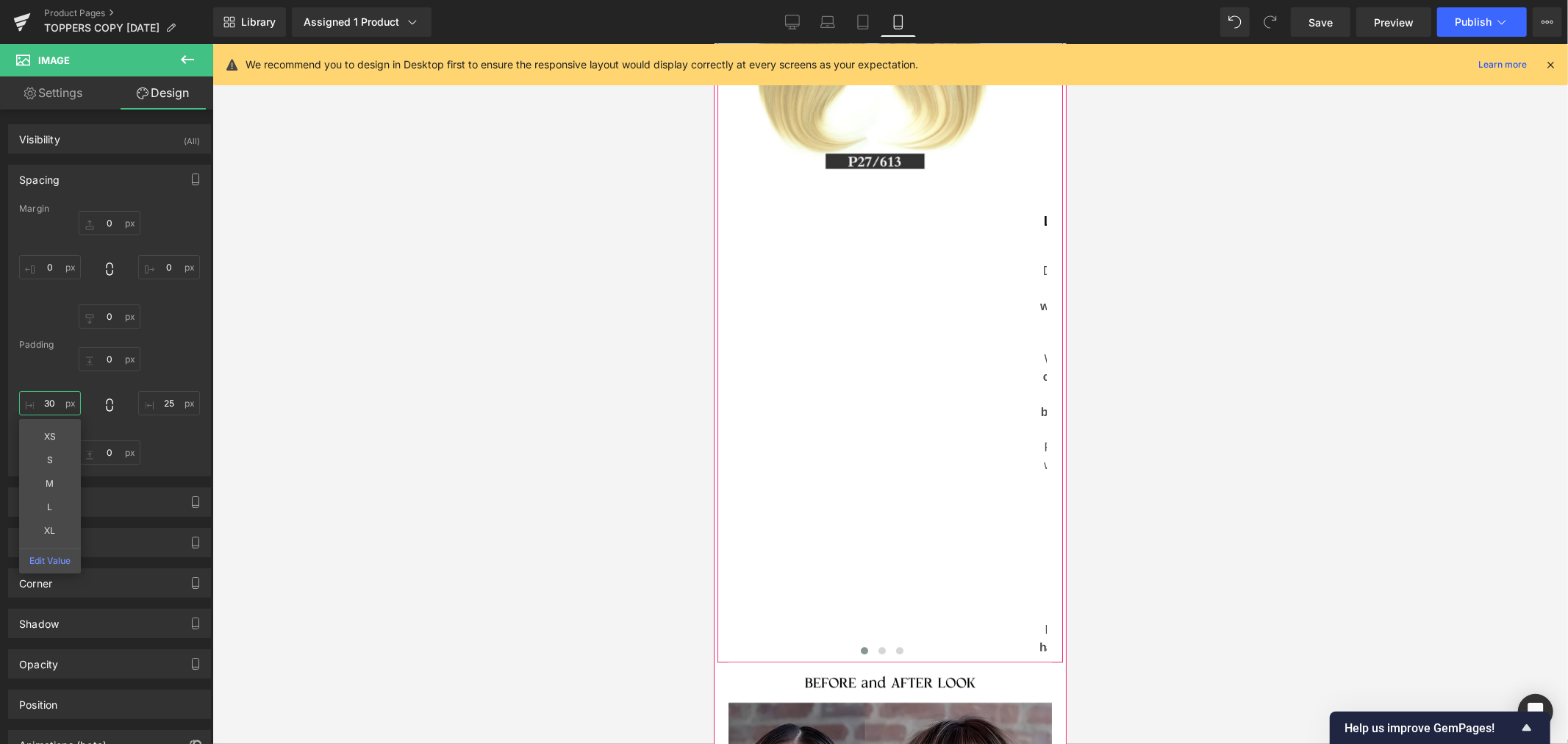
scroll to position [2857, 0]
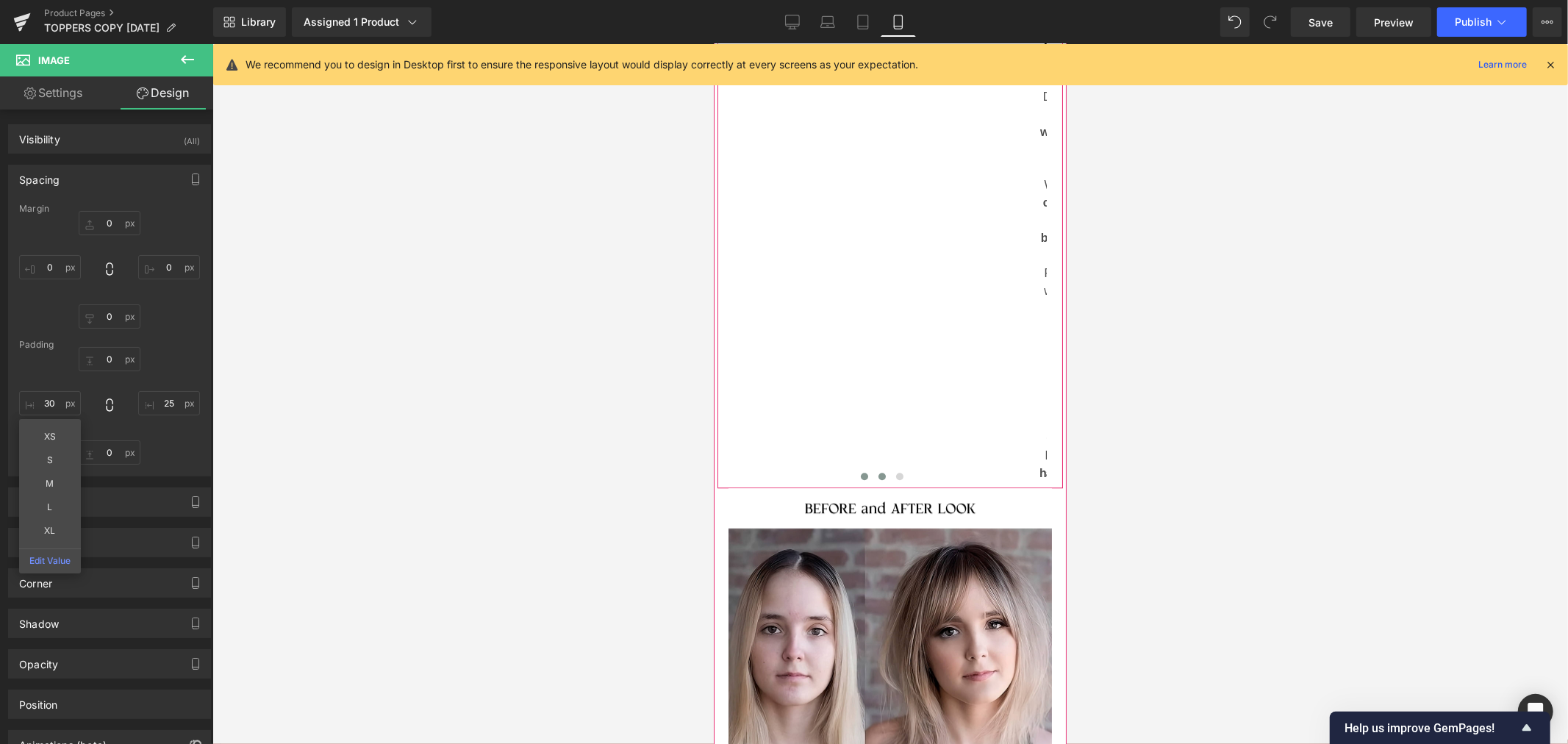
click at [872, 468] on button at bounding box center [880, 475] width 17 height 15
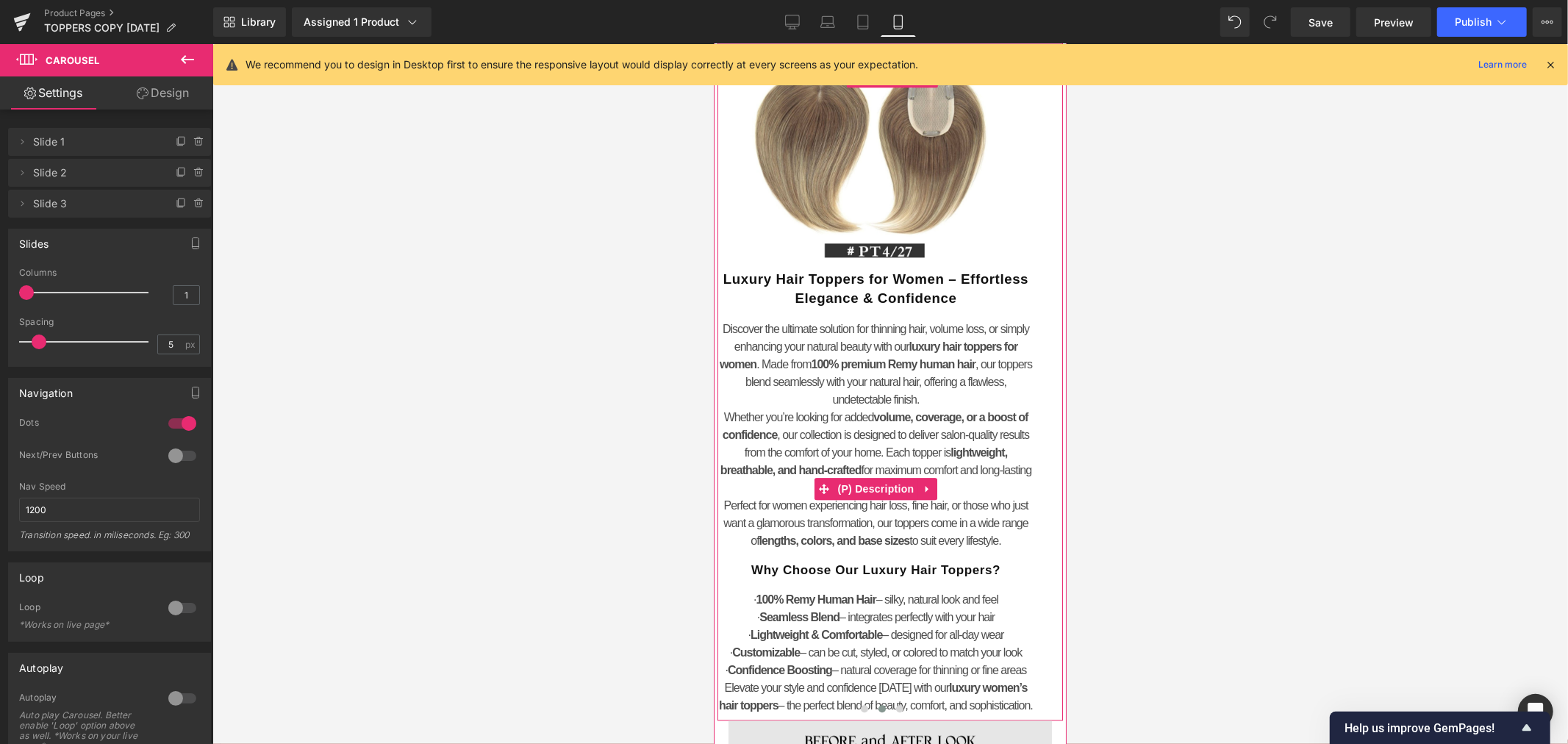
scroll to position [2776, 0]
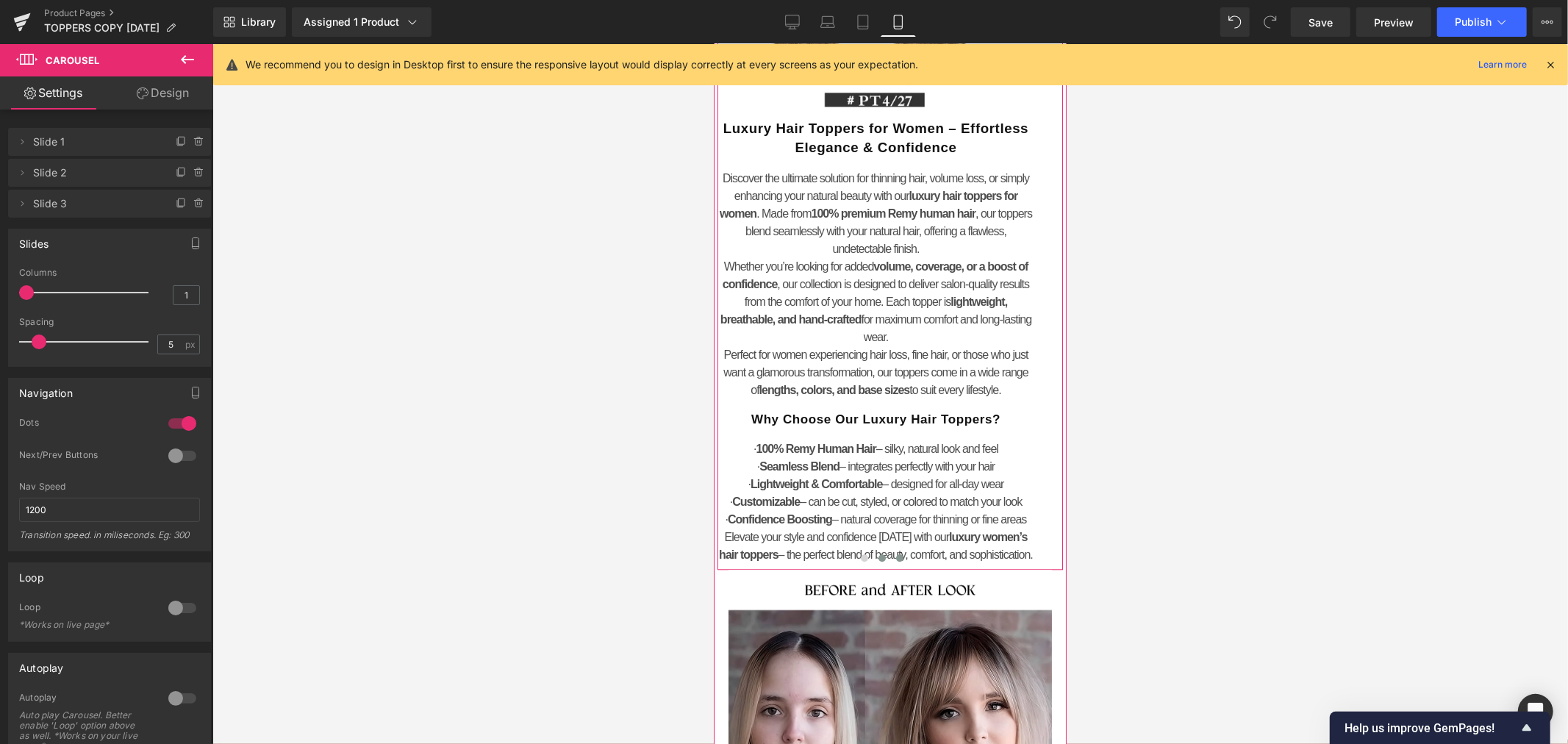
click at [900, 549] on button at bounding box center [898, 557] width 17 height 15
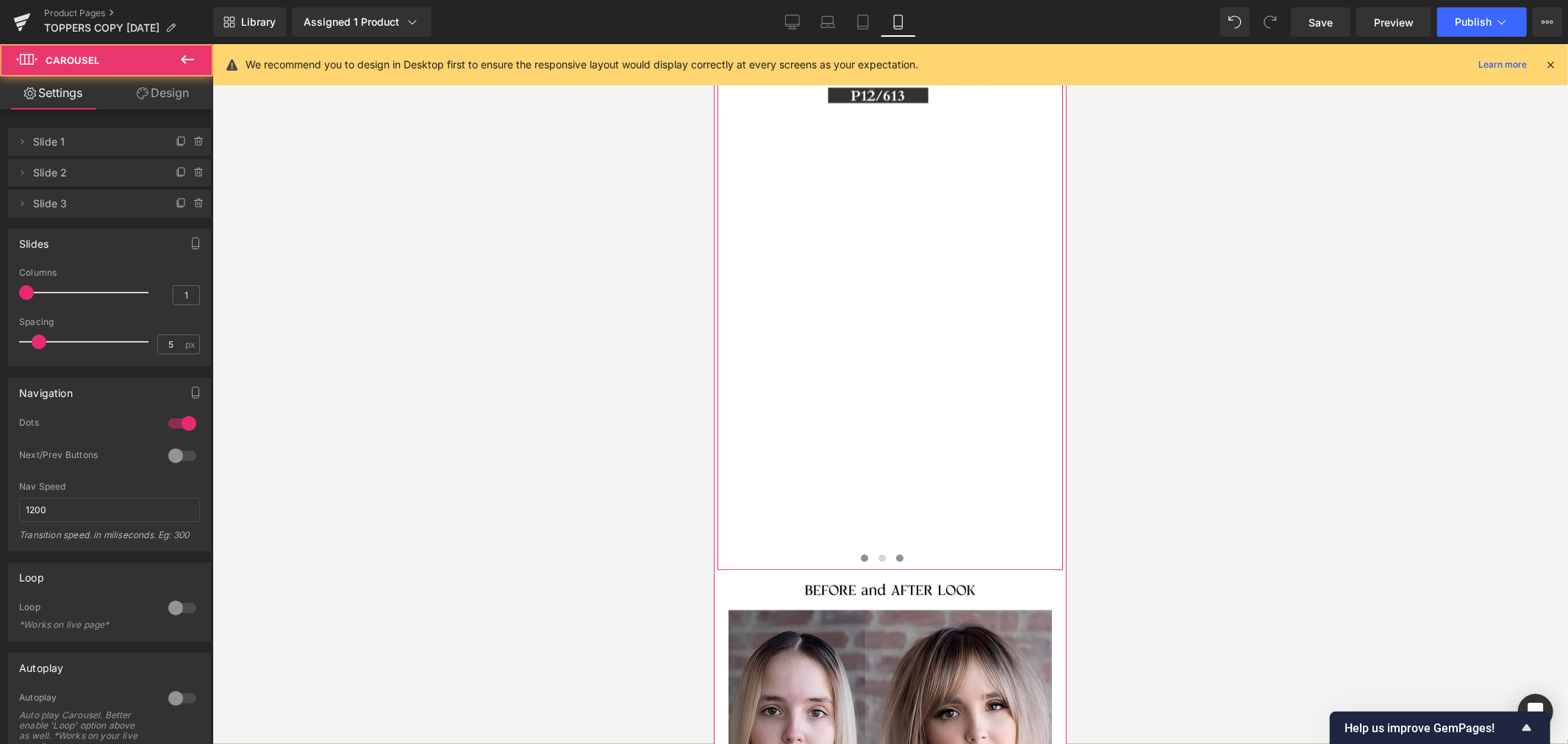
click at [860, 549] on button at bounding box center [863, 557] width 17 height 15
click at [880, 549] on button at bounding box center [880, 557] width 17 height 15
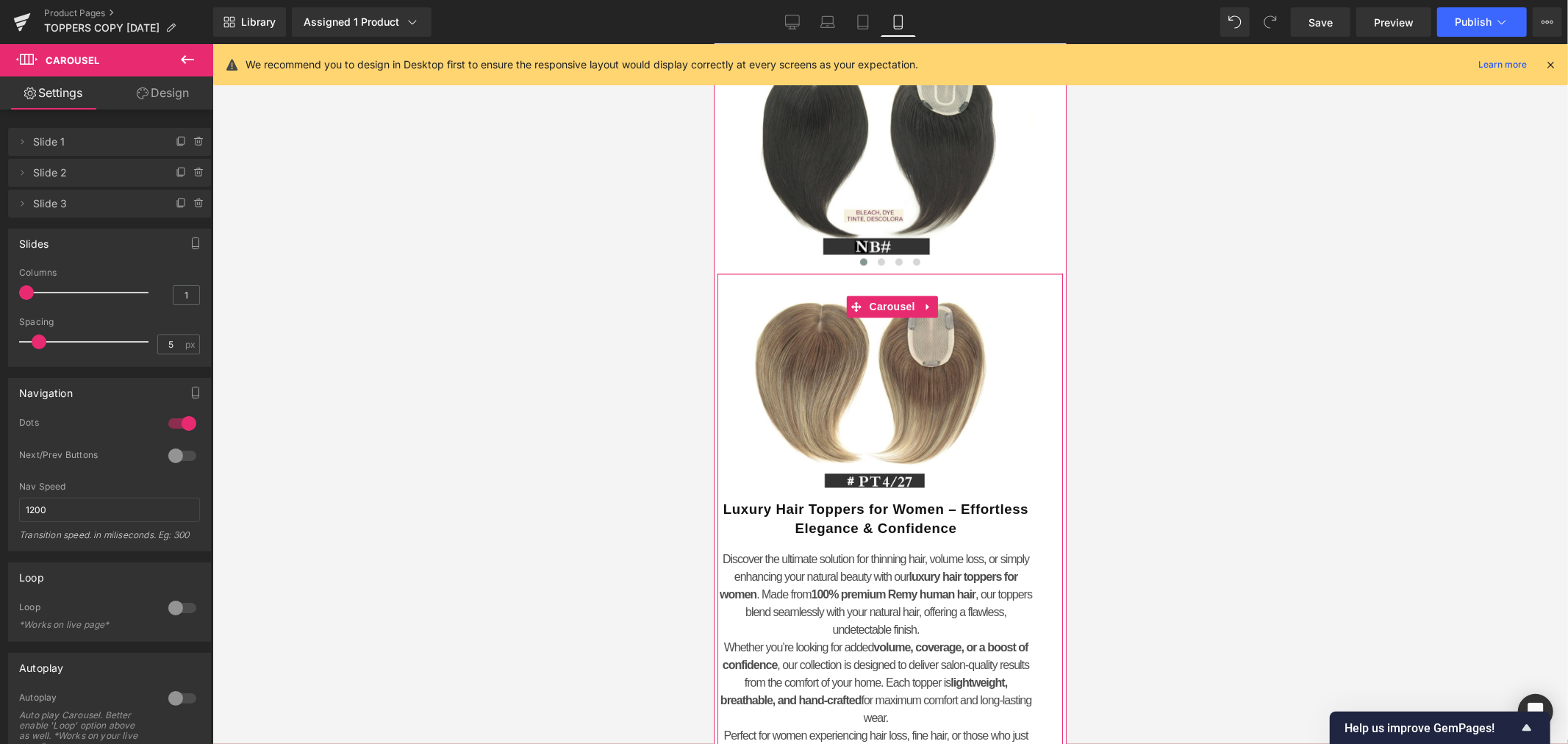
scroll to position [2367, 0]
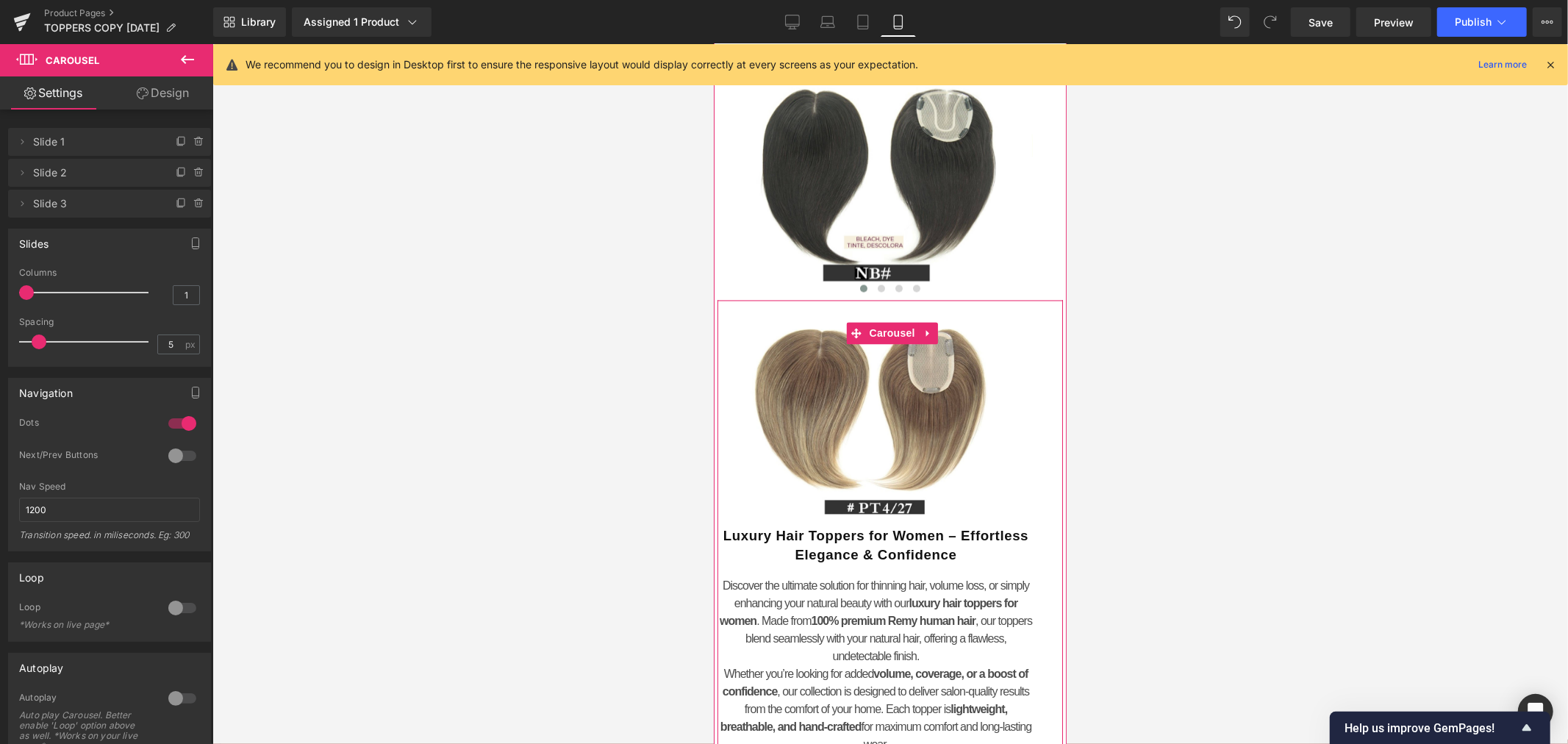
click at [879, 515] on div "Luxury Hair Toppers for Women – Effortless Elegance & Confidence Discover the u…" at bounding box center [875, 742] width 317 height 456
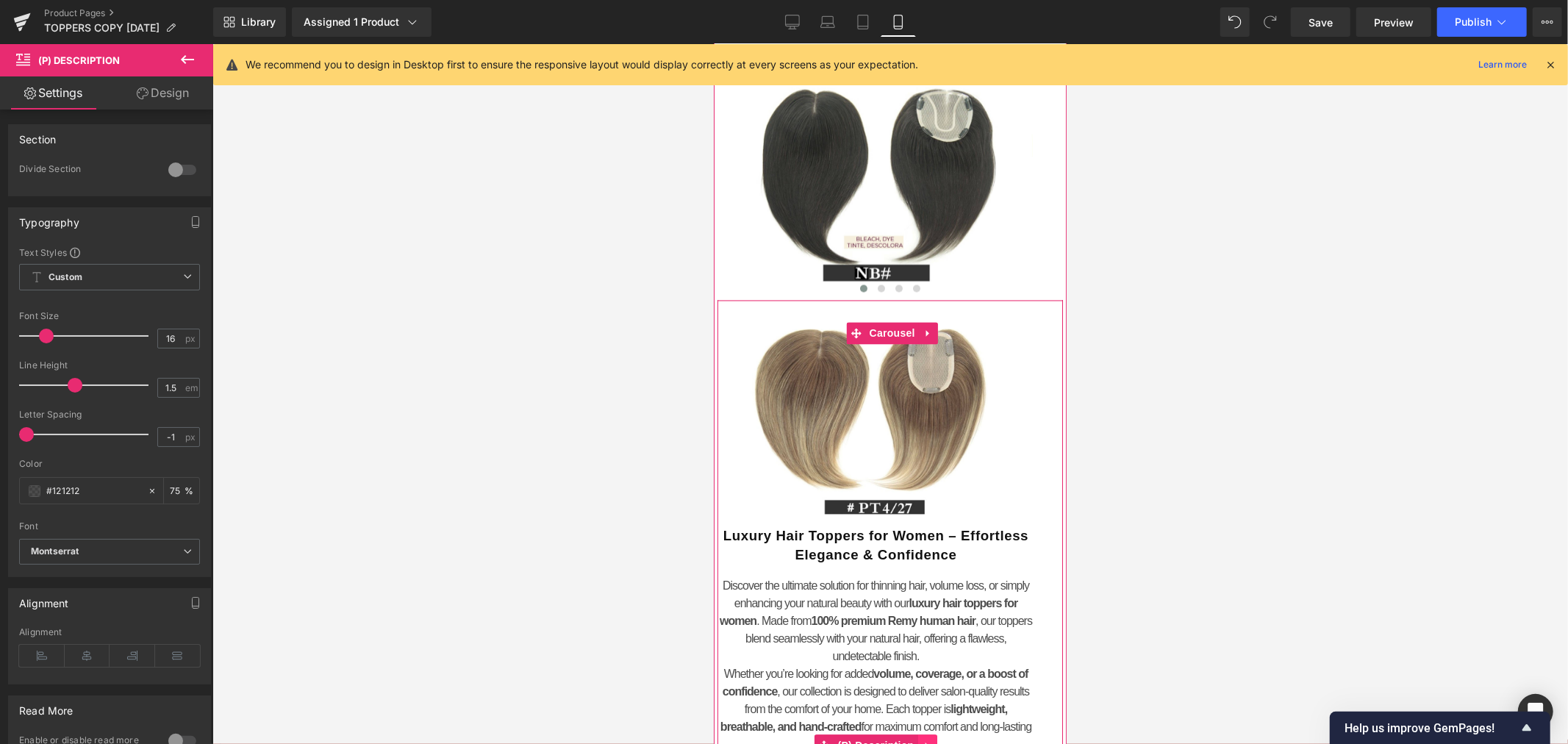
click at [921, 739] on icon at bounding box center [926, 744] width 10 height 11
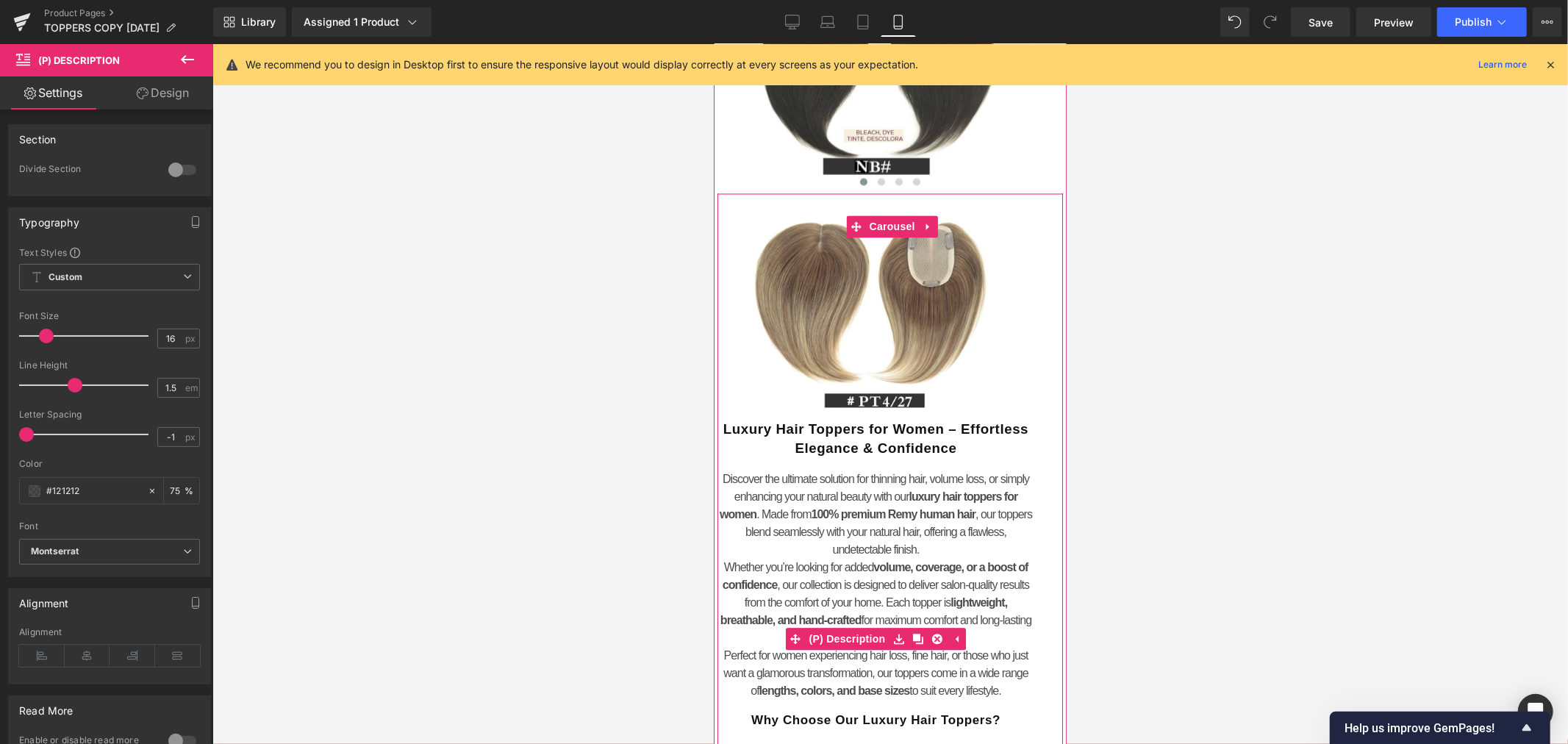
scroll to position [2613, 0]
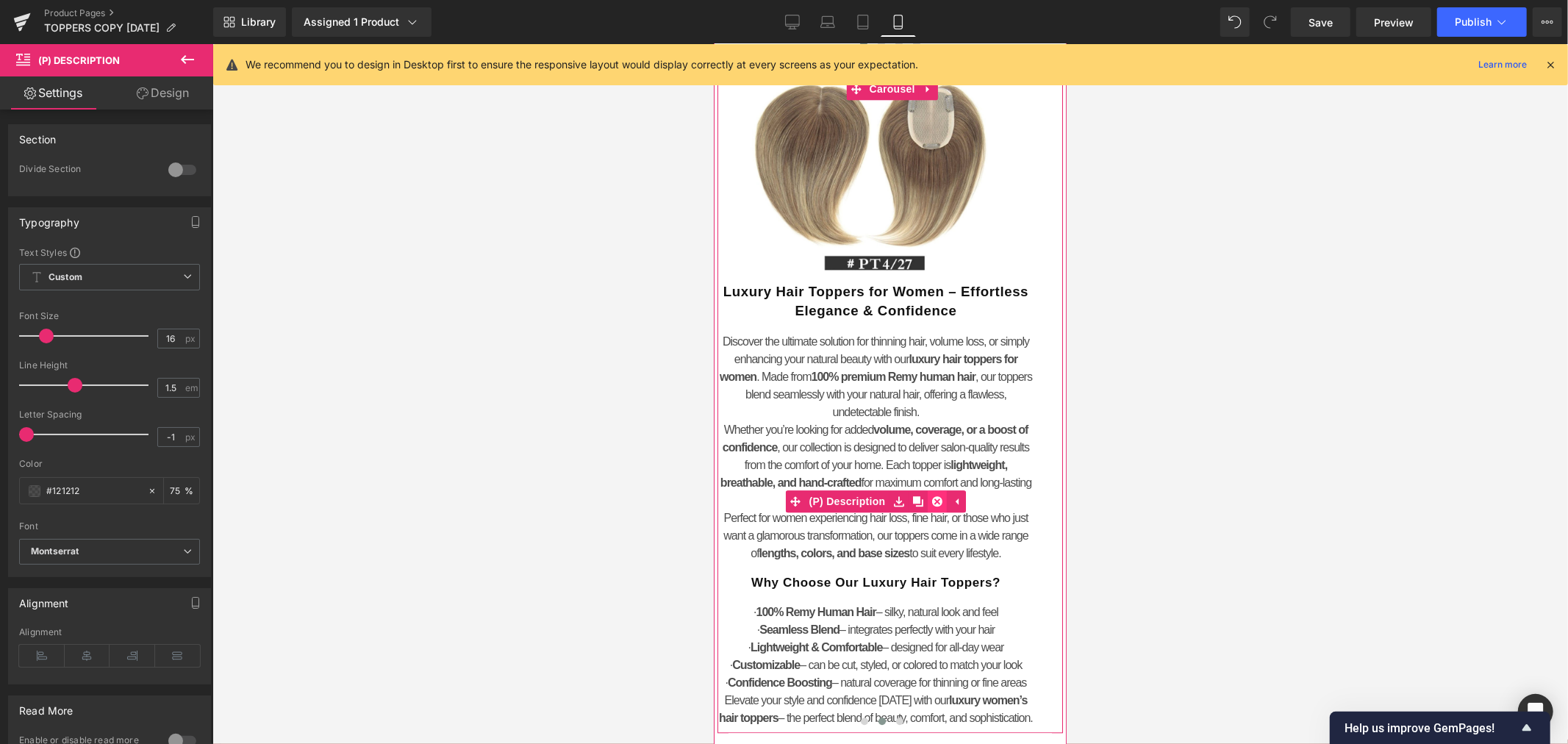
click at [936, 495] on icon at bounding box center [936, 500] width 10 height 10
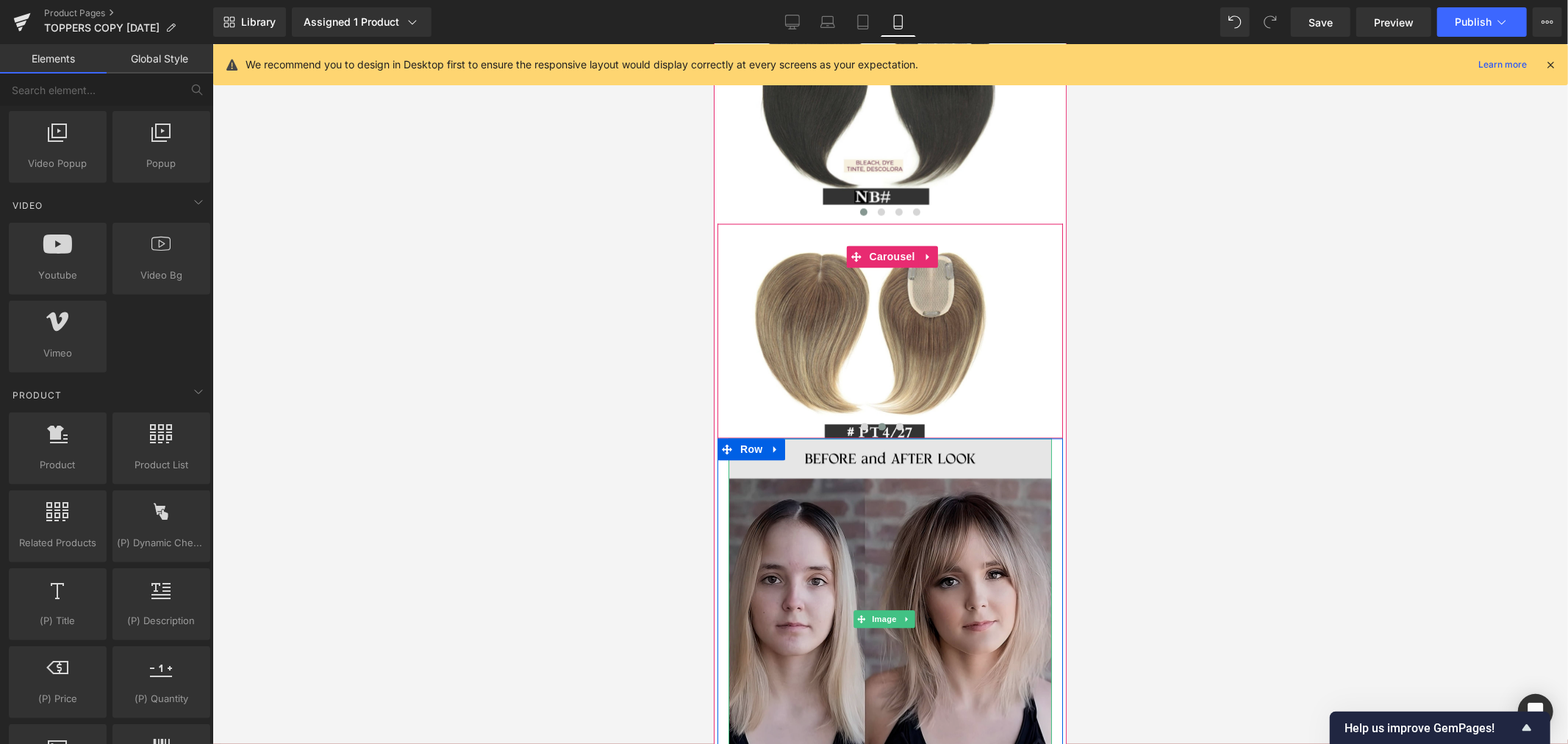
scroll to position [2286, 0]
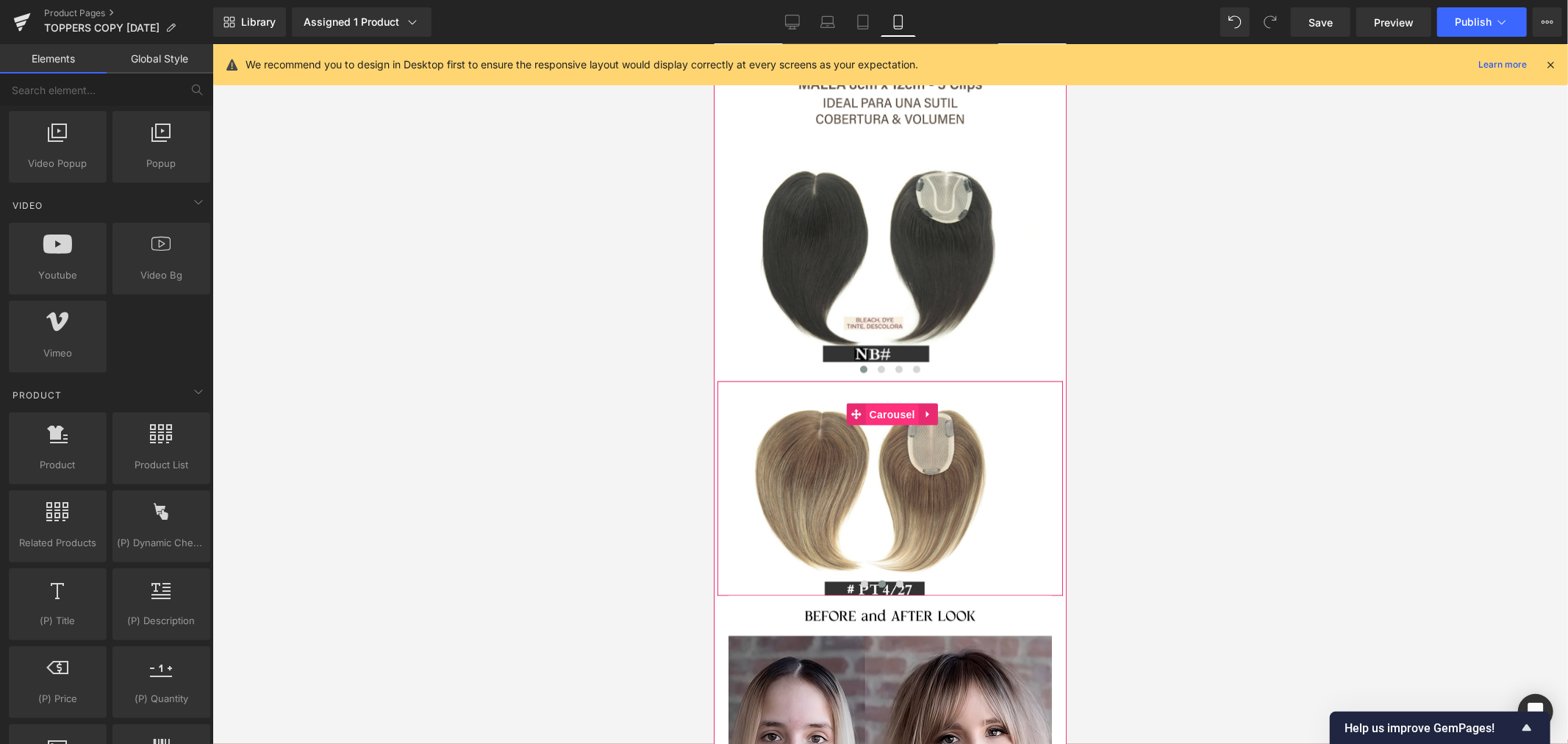
click at [882, 403] on span "Carousel" at bounding box center [891, 414] width 53 height 22
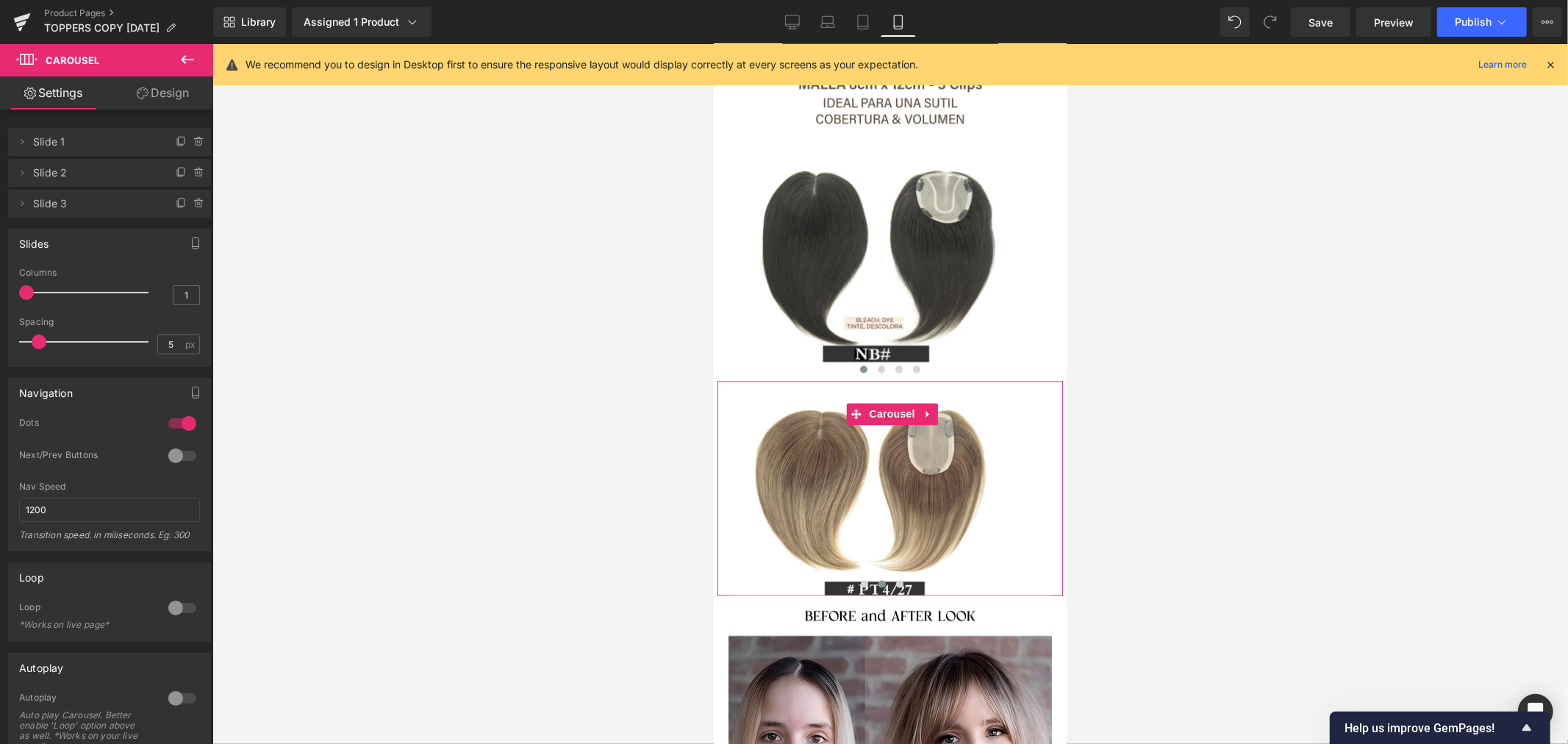
click at [160, 89] on link "Design" at bounding box center [163, 93] width 106 height 33
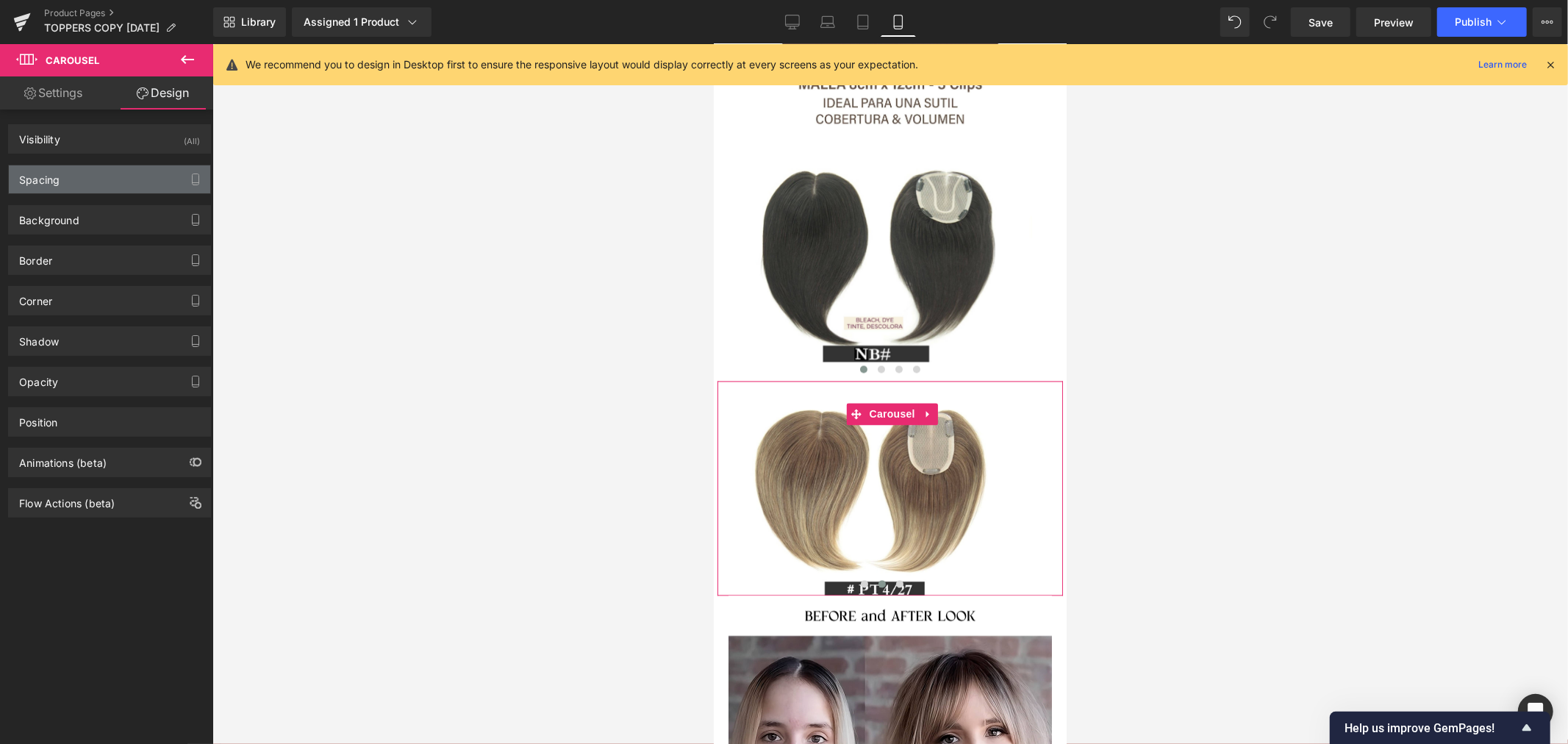
click at [88, 180] on div "Spacing" at bounding box center [110, 180] width 201 height 28
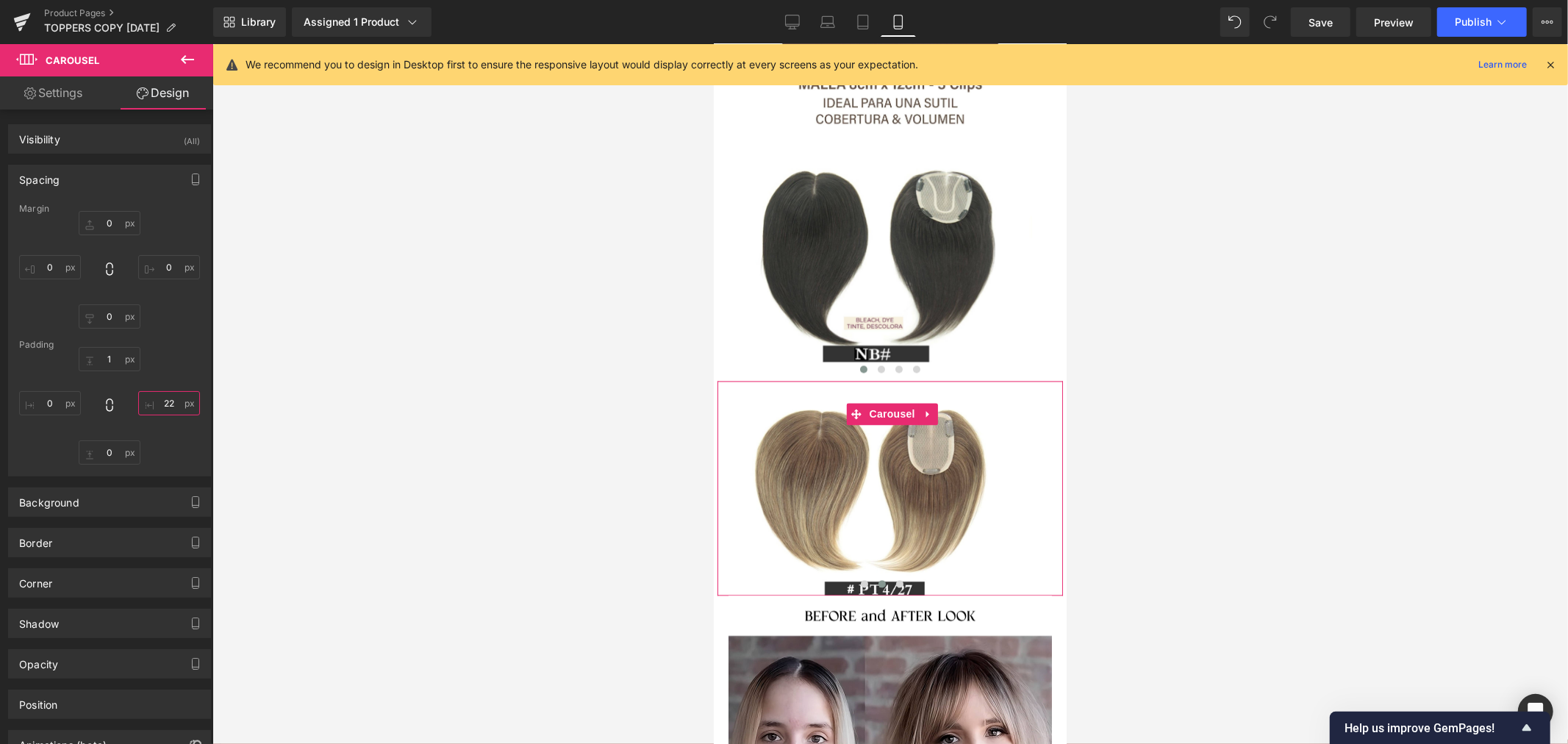
click at [163, 396] on input "22" at bounding box center [169, 402] width 62 height 24
type input "0"
click at [321, 400] on div at bounding box center [890, 394] width 1355 height 700
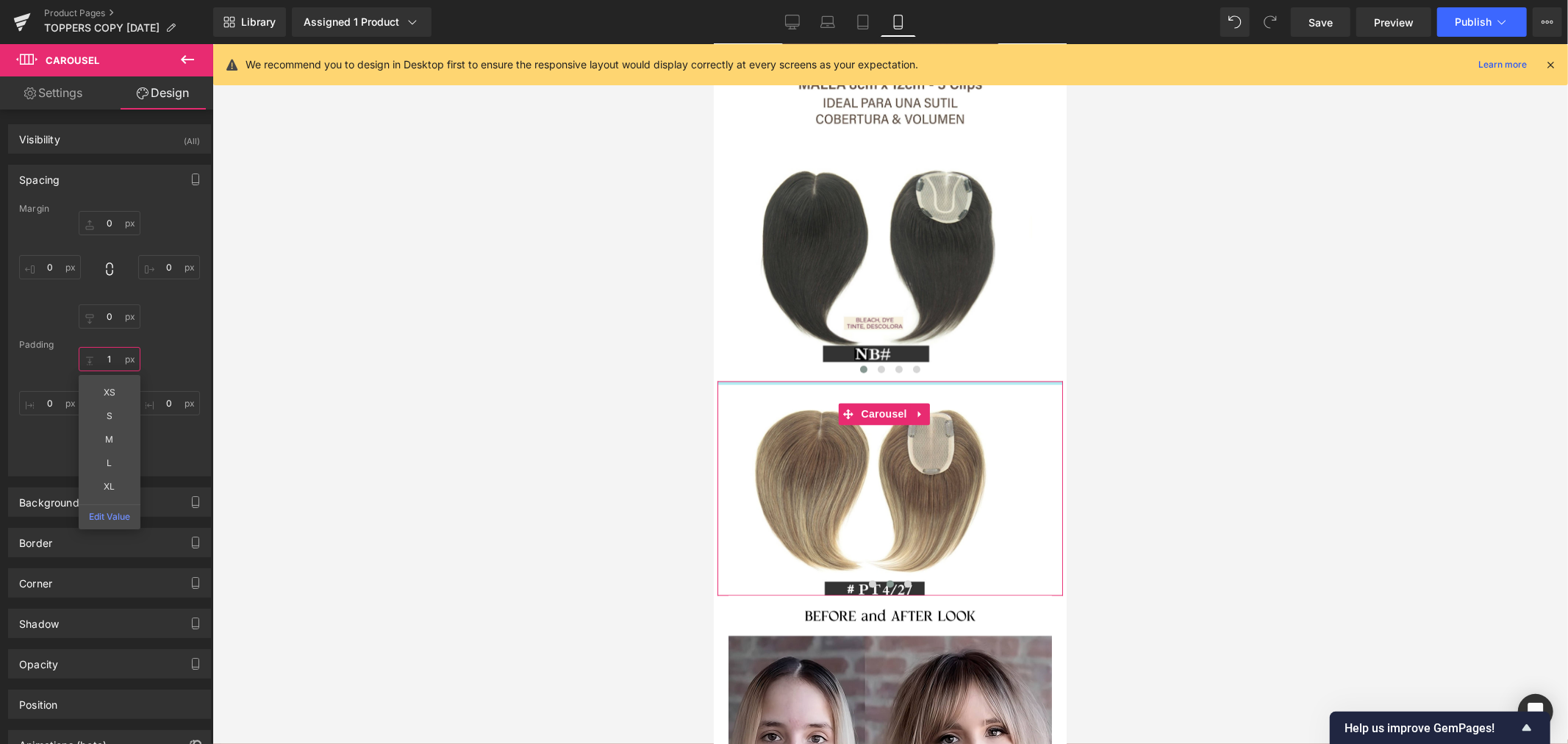
click at [114, 362] on input "1" at bounding box center [110, 358] width 62 height 24
type input "0"
click at [290, 397] on div at bounding box center [890, 394] width 1355 height 700
click at [111, 313] on input "0" at bounding box center [110, 316] width 62 height 24
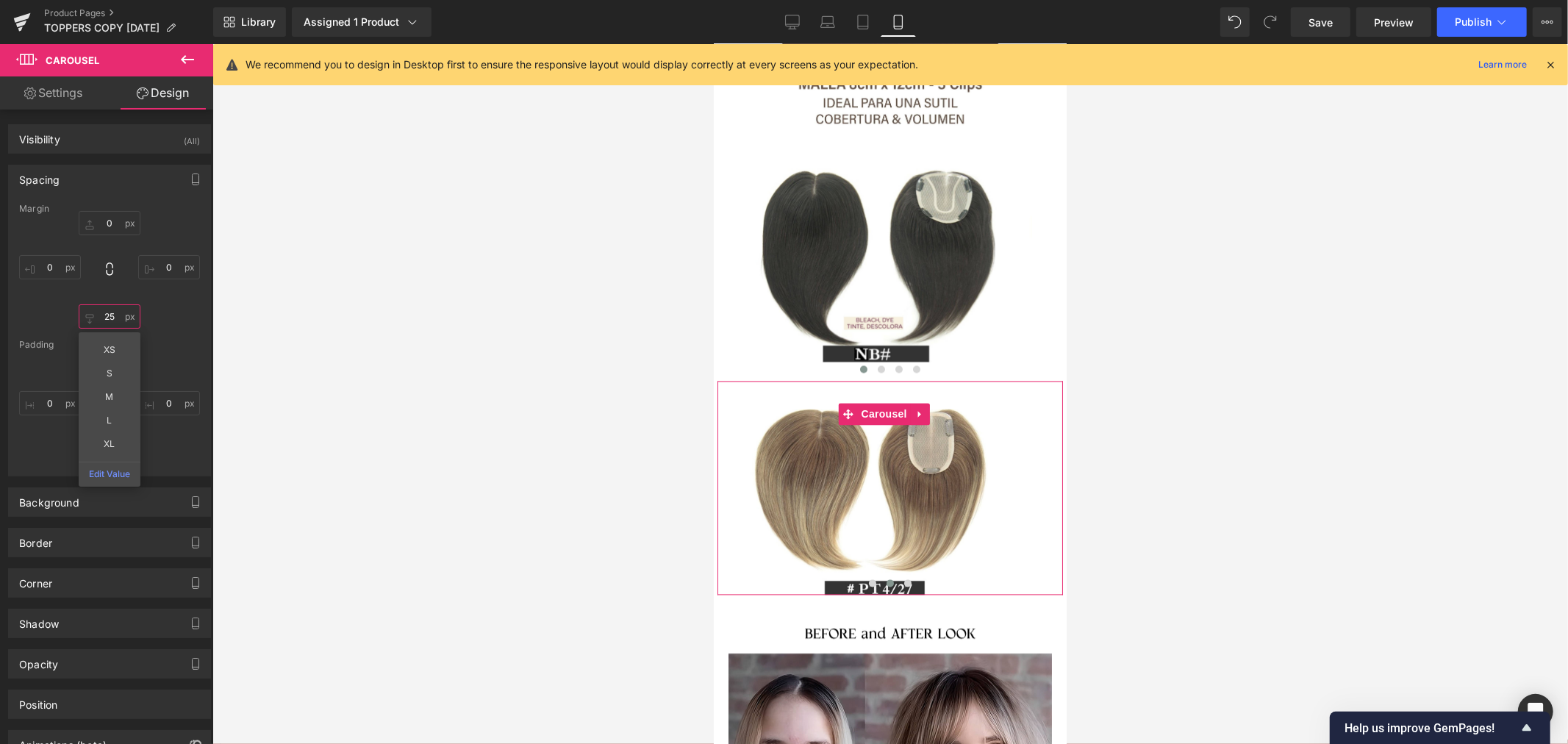
type input "2"
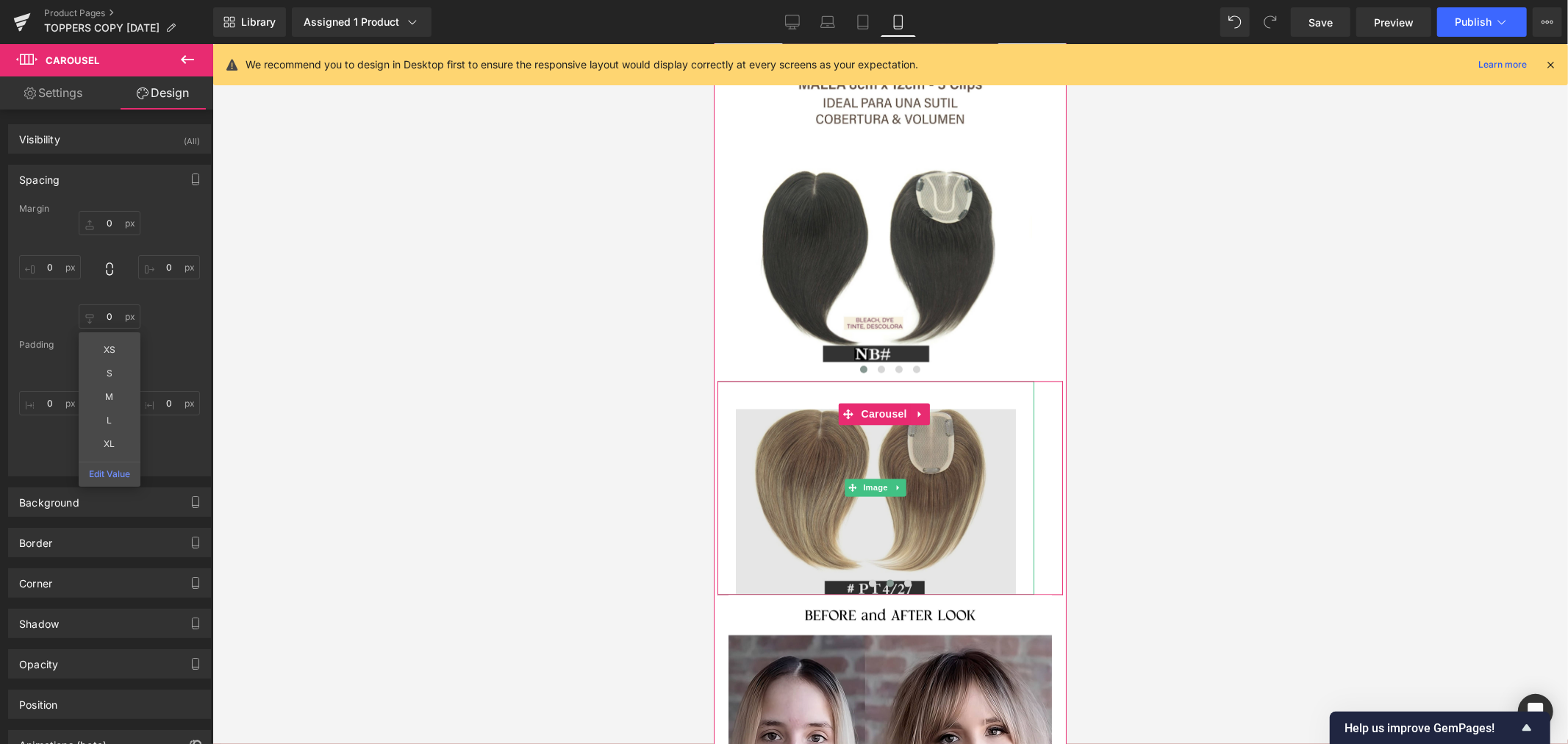
click at [874, 478] on span "Image" at bounding box center [875, 486] width 31 height 17
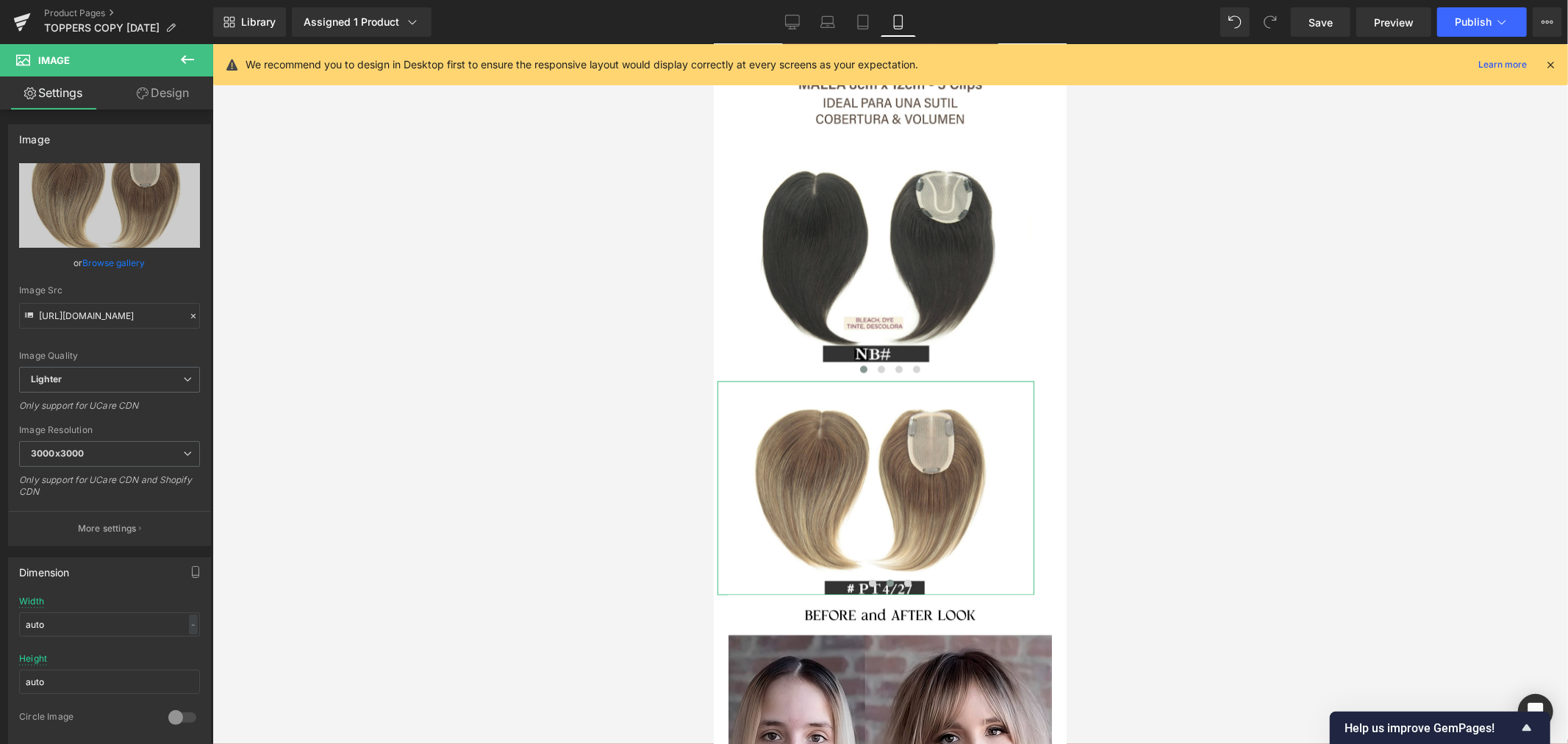
click at [172, 101] on link "Design" at bounding box center [163, 93] width 106 height 33
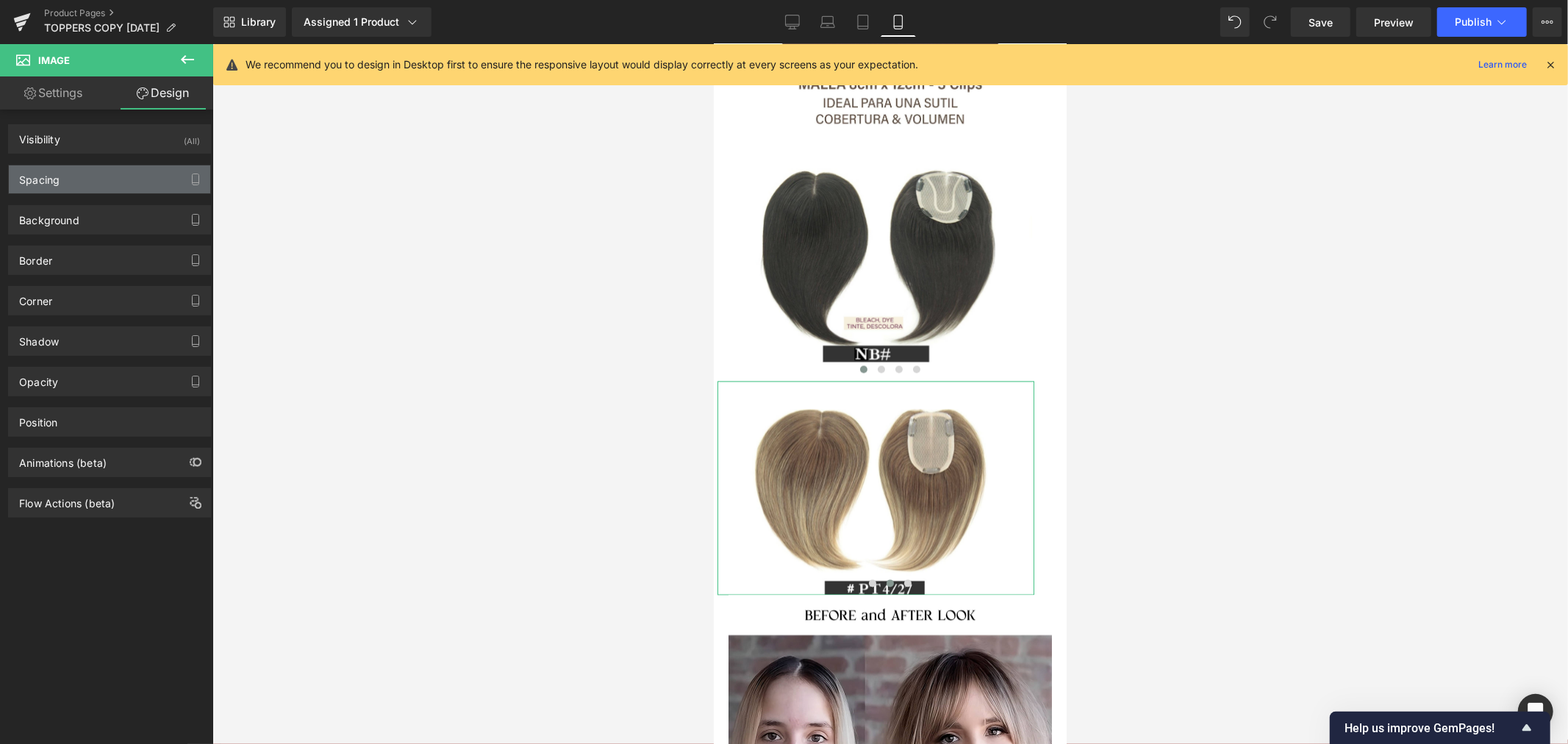
click at [124, 177] on div "Spacing" at bounding box center [110, 180] width 201 height 28
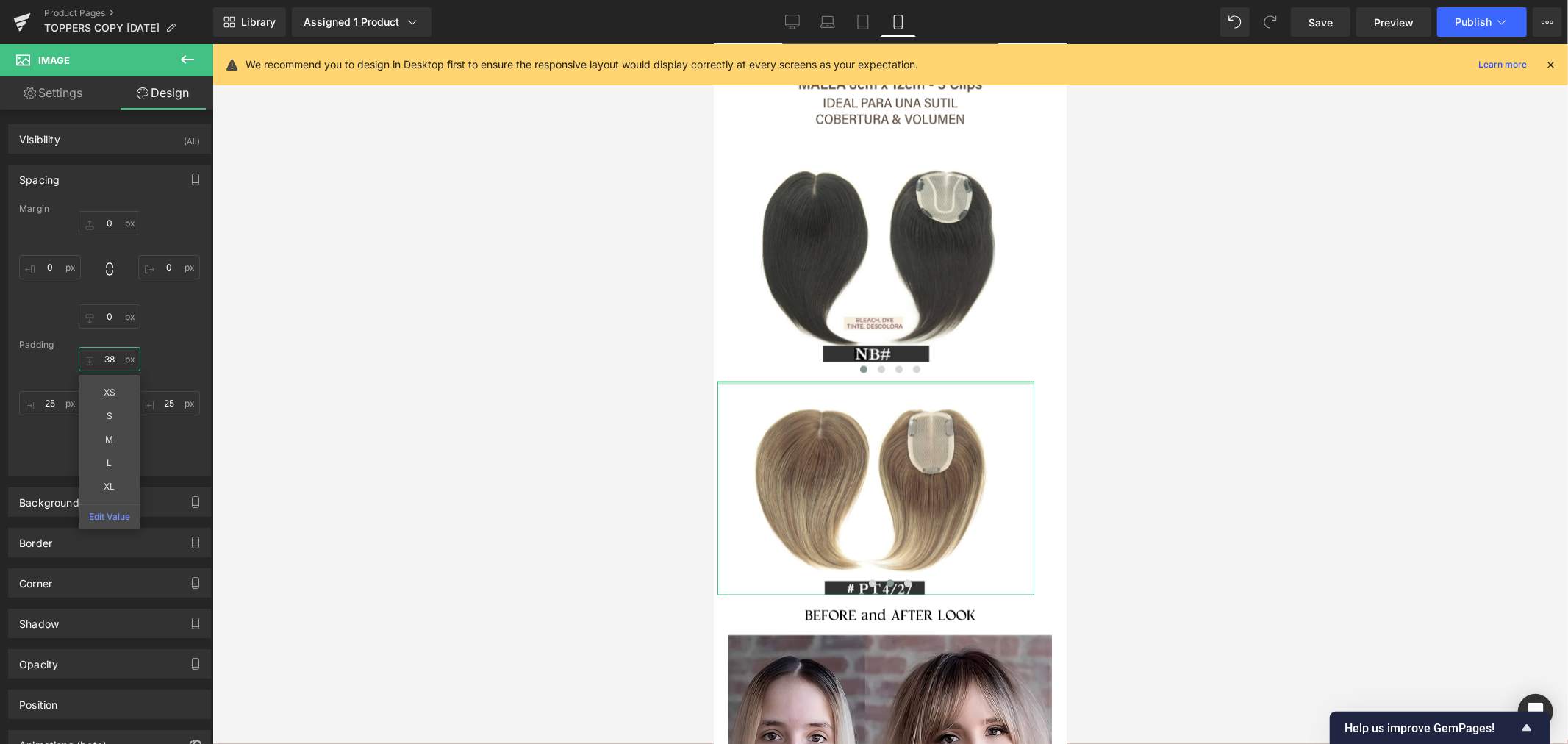
click at [111, 362] on input "38" at bounding box center [110, 358] width 62 height 24
type input "0"
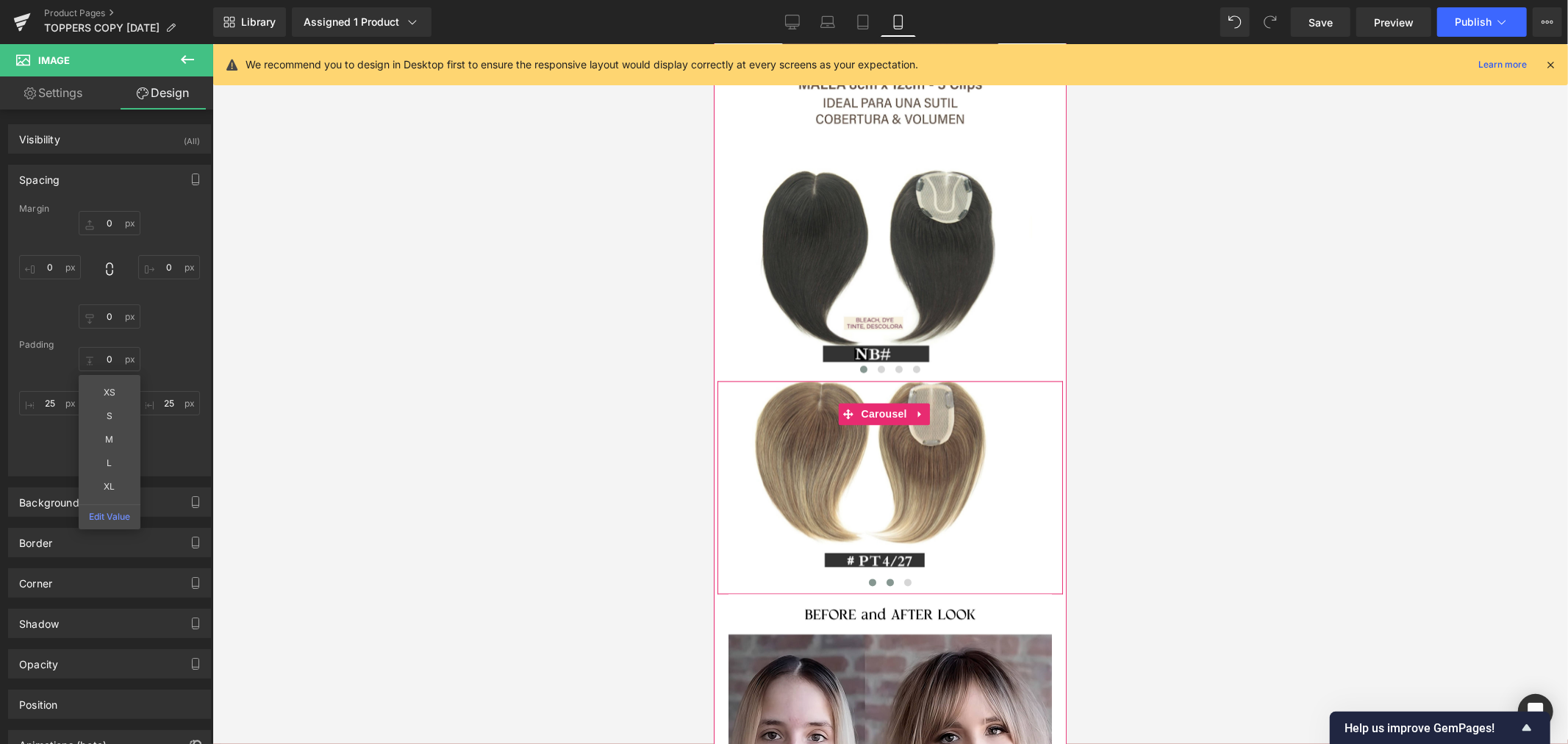
click at [865, 574] on button at bounding box center [871, 582] width 17 height 15
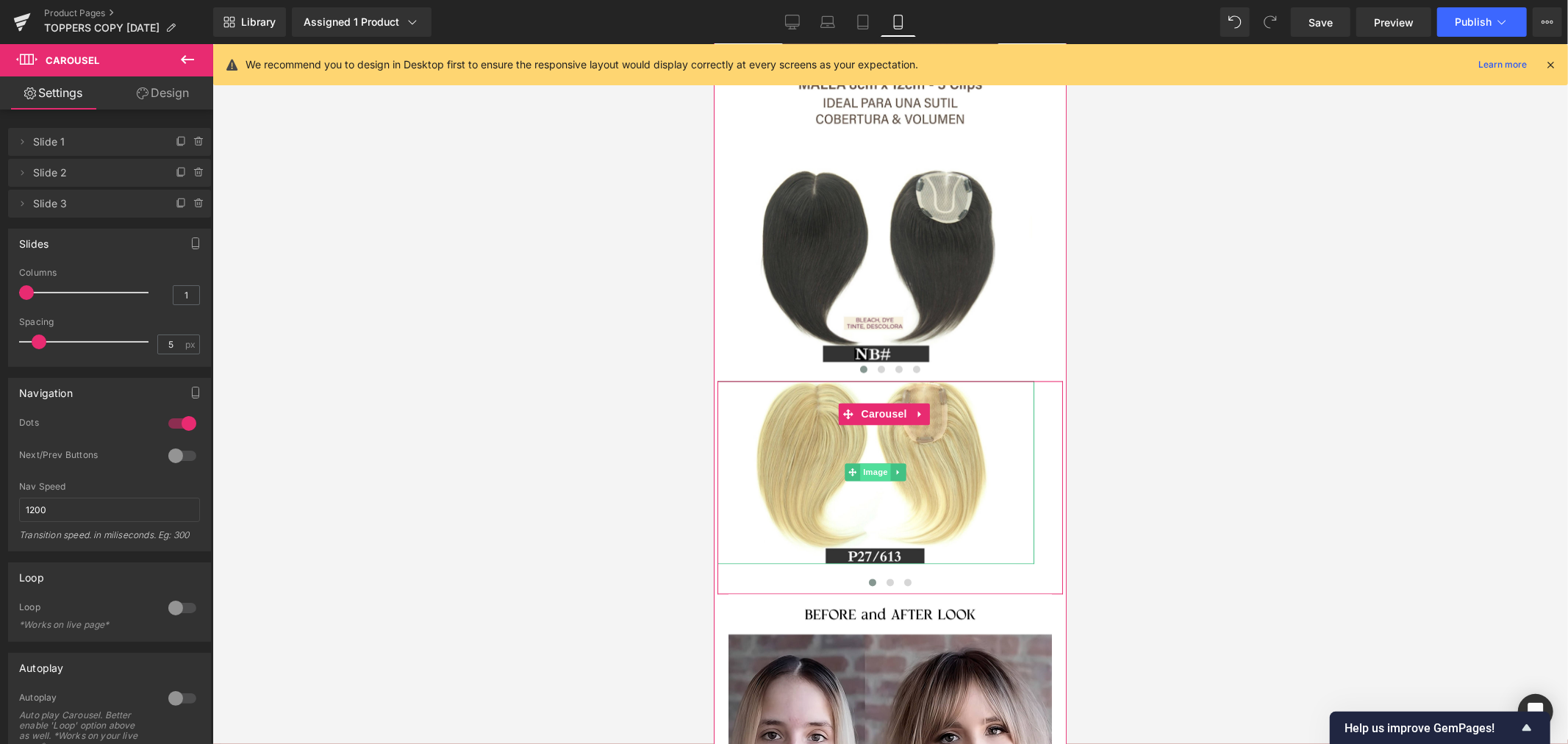
click at [874, 463] on span "Image" at bounding box center [875, 471] width 31 height 17
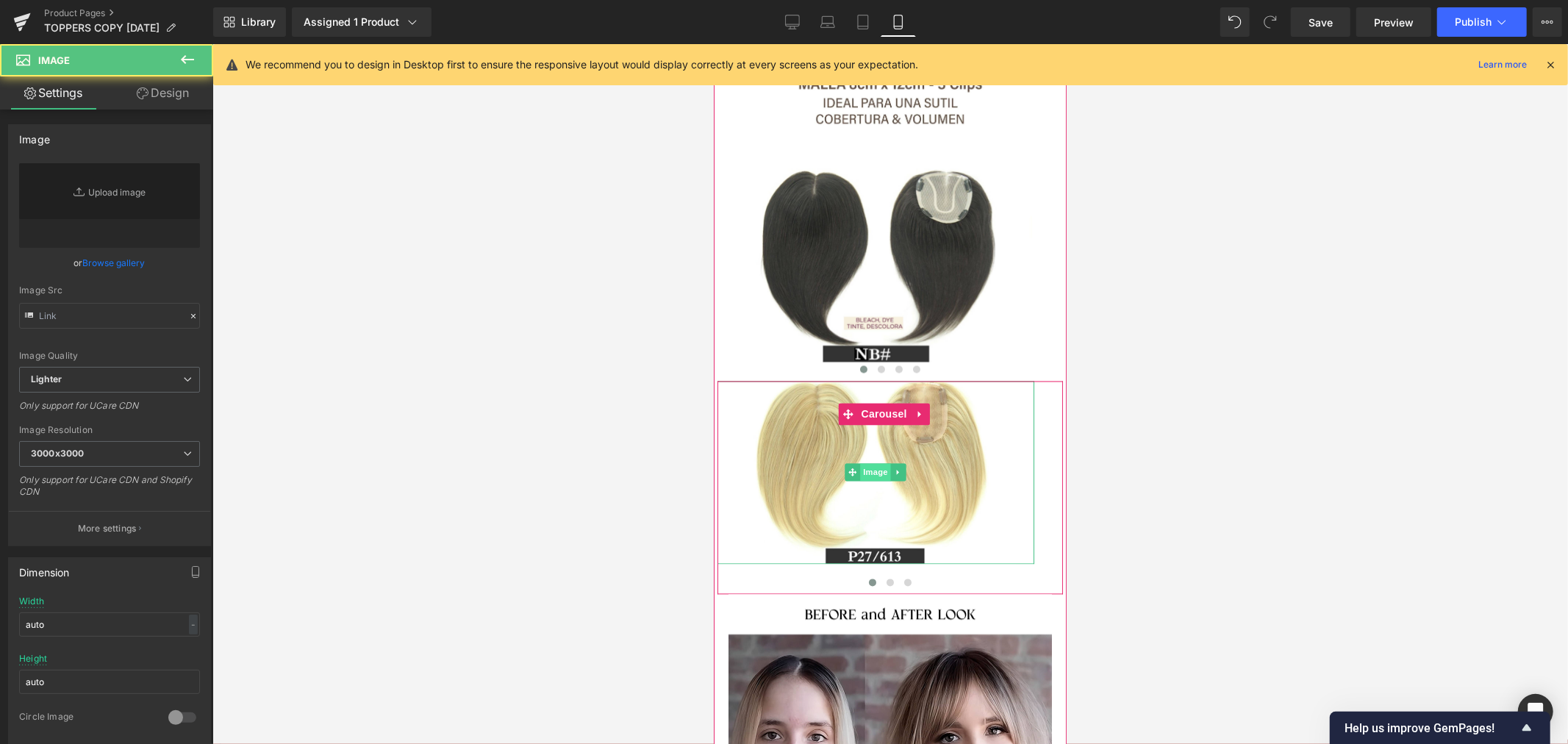
type input "https://ucarecdn.com/88cd8d51-05ab-436a-98a1-11ada24b3535/-/format/auto/-/previ…"
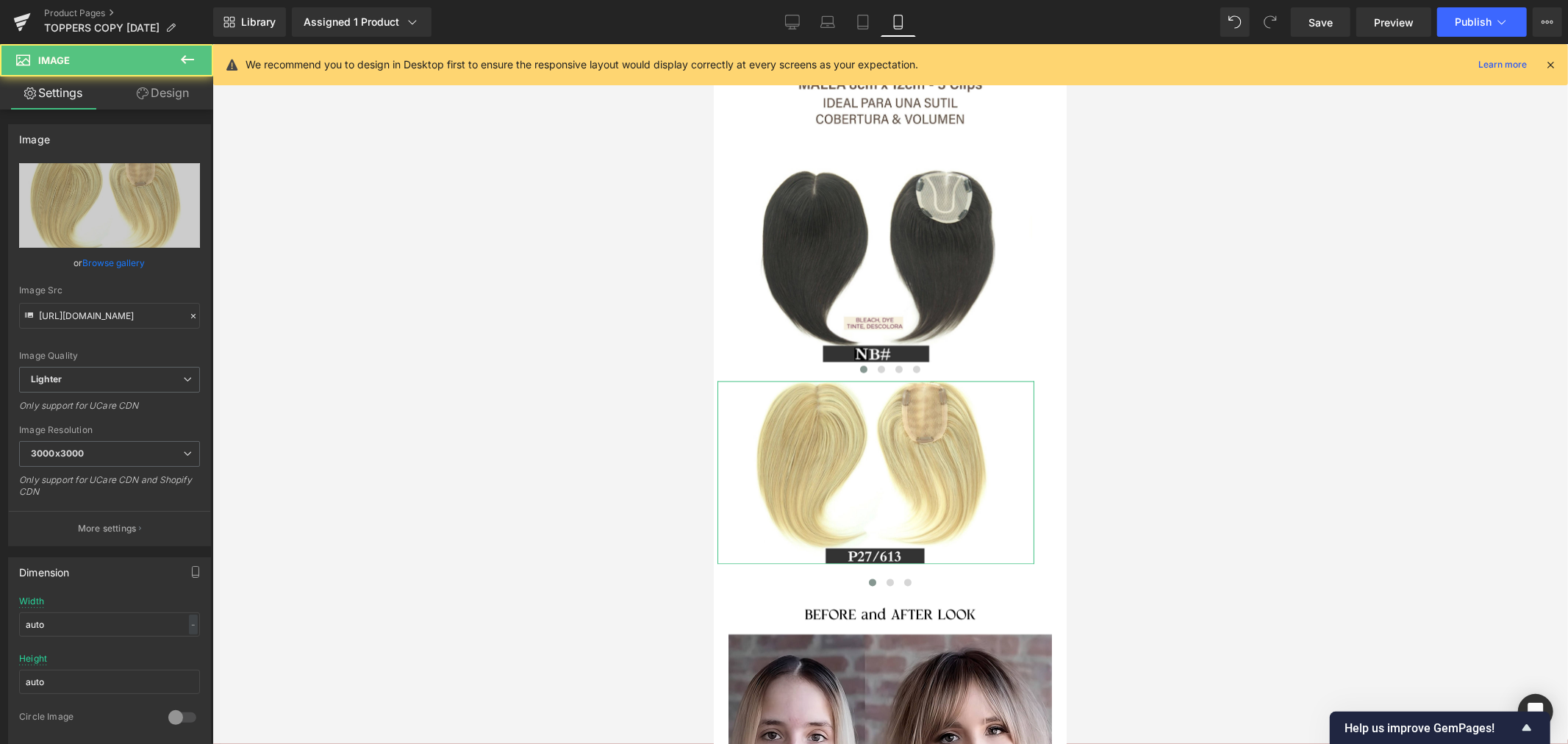
drag, startPoint x: 176, startPoint y: 91, endPoint x: 86, endPoint y: 193, distance: 136.0
click at [176, 91] on link "Design" at bounding box center [163, 93] width 106 height 33
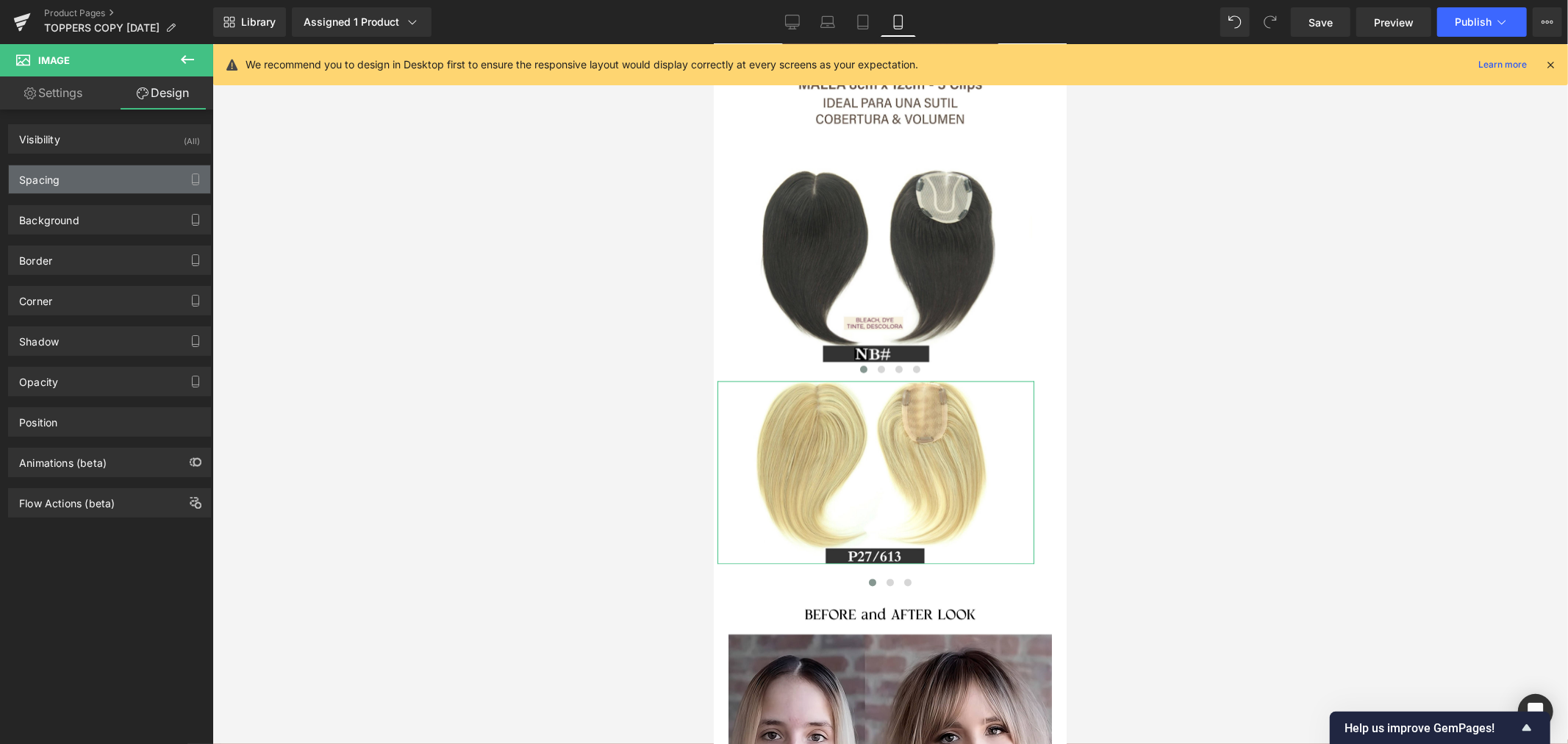
type input "0"
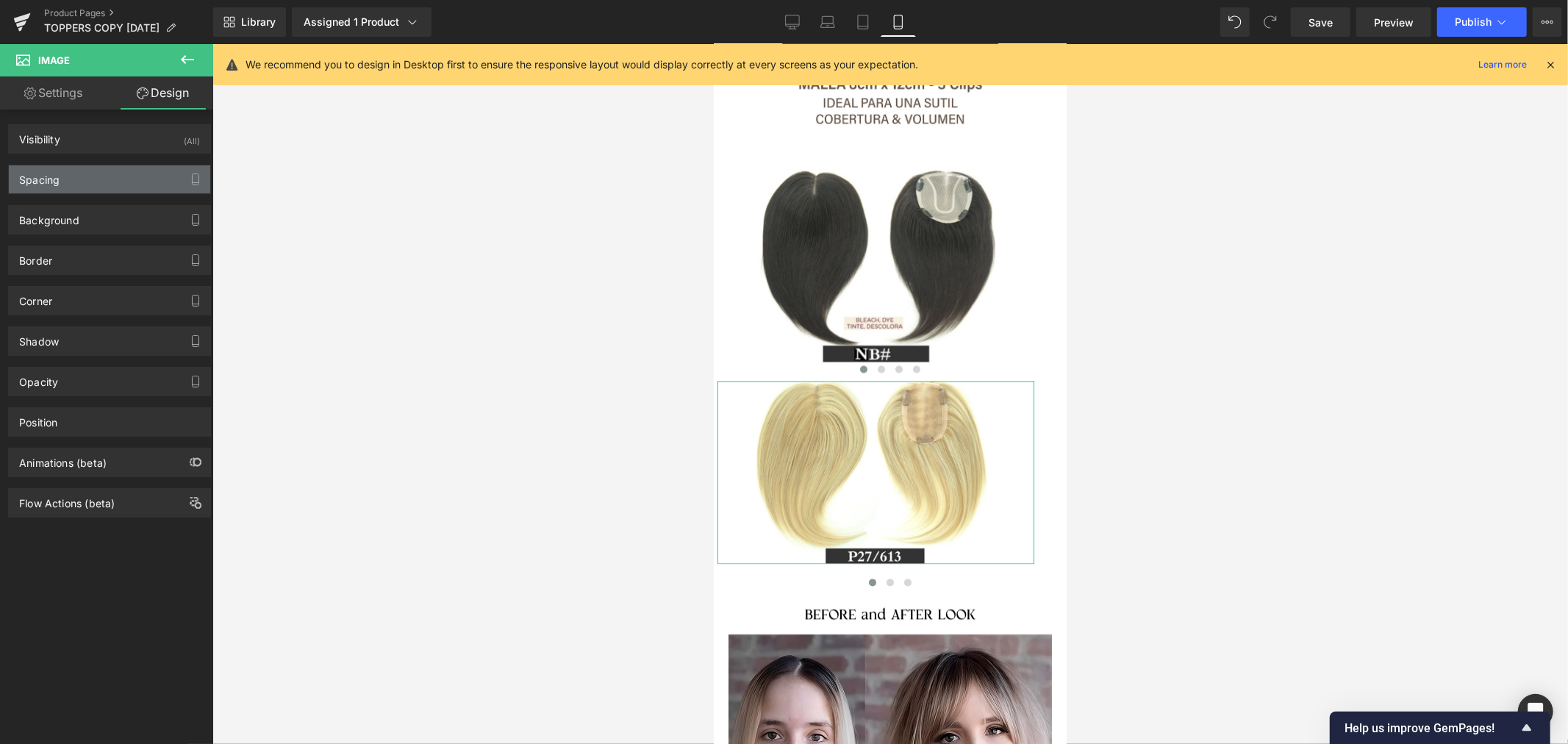
type input "25"
type input "0"
click at [78, 180] on div "Spacing" at bounding box center [110, 180] width 201 height 28
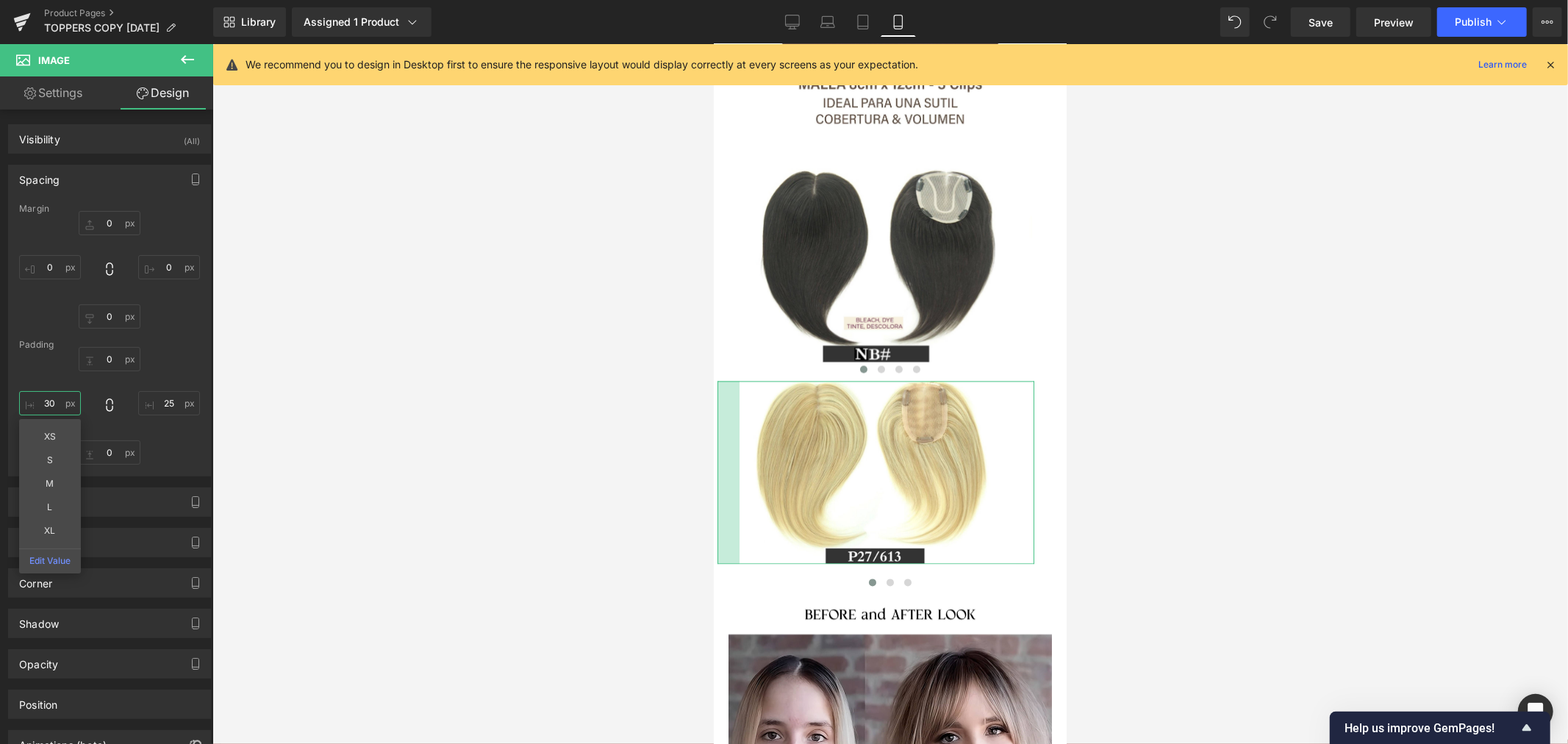
click at [52, 404] on input "30" at bounding box center [50, 402] width 62 height 24
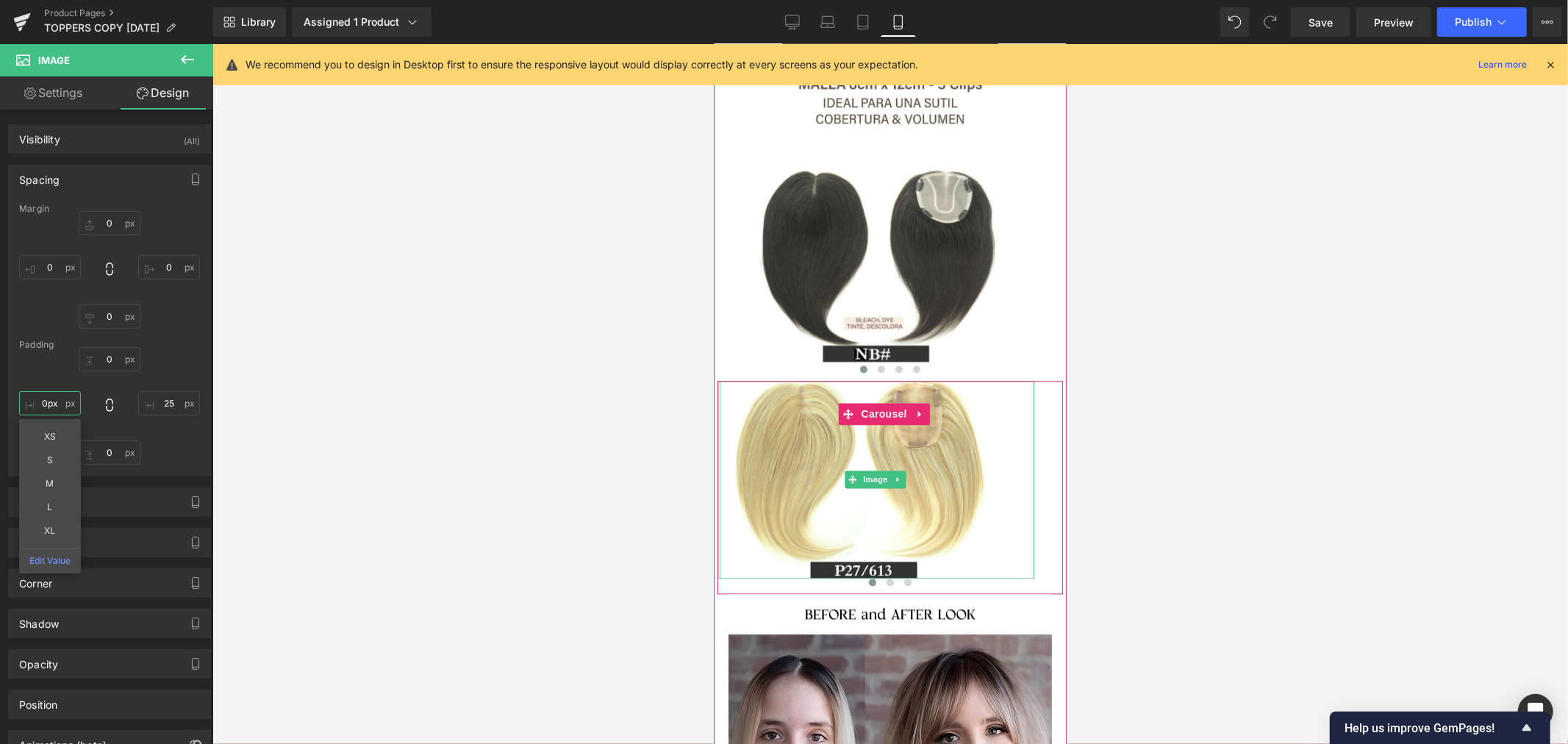
drag, startPoint x: 732, startPoint y: 462, endPoint x: 706, endPoint y: 472, distance: 27.9
drag, startPoint x: 60, startPoint y: 406, endPoint x: 34, endPoint y: 404, distance: 26.1
click at [34, 404] on input "0px" at bounding box center [50, 402] width 62 height 24
click at [41, 400] on input "0px" at bounding box center [50, 402] width 62 height 24
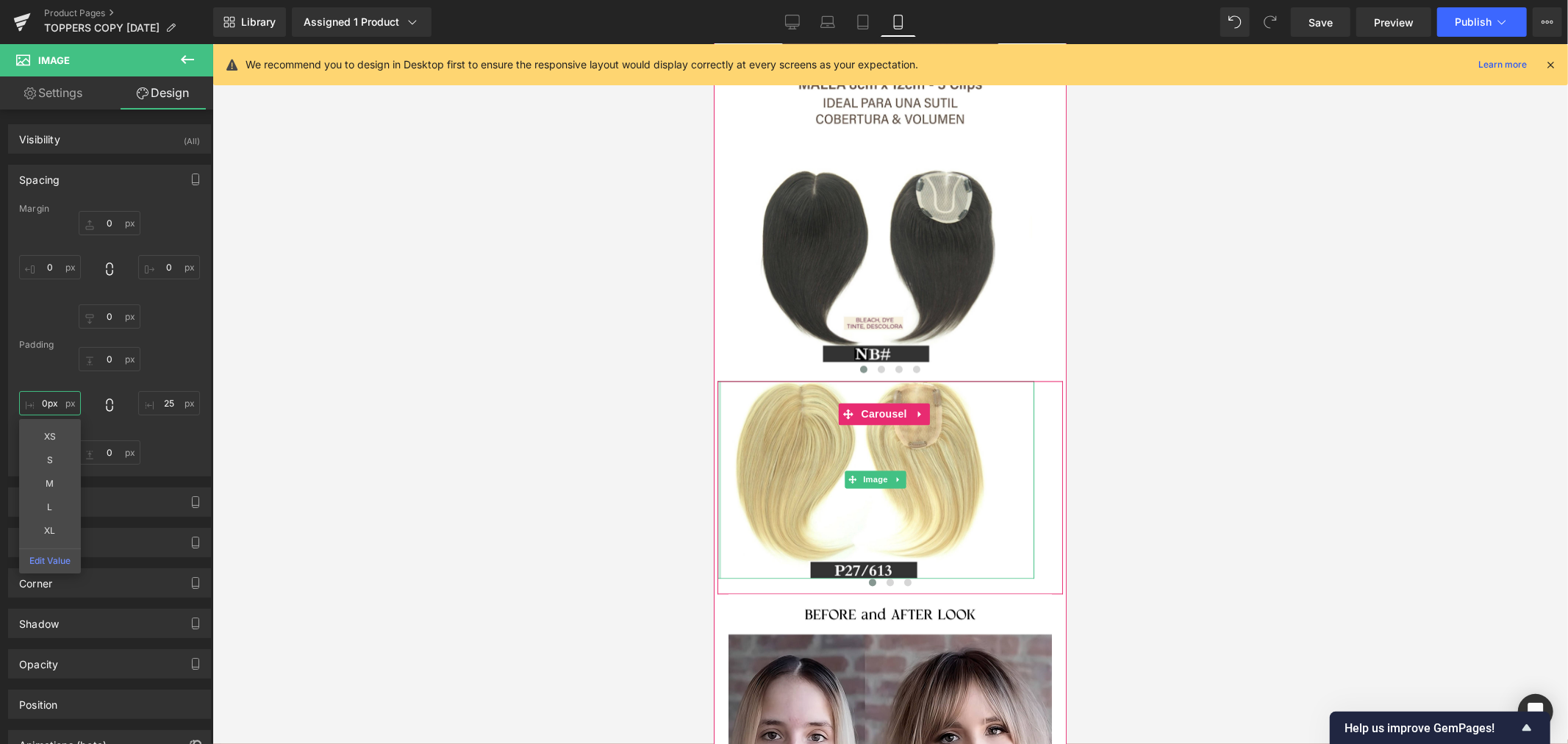
click at [41, 402] on input "0px" at bounding box center [50, 402] width 62 height 24
drag, startPoint x: 41, startPoint y: 402, endPoint x: 60, endPoint y: 402, distance: 19.0
click at [60, 402] on input "0px" at bounding box center [50, 402] width 62 height 24
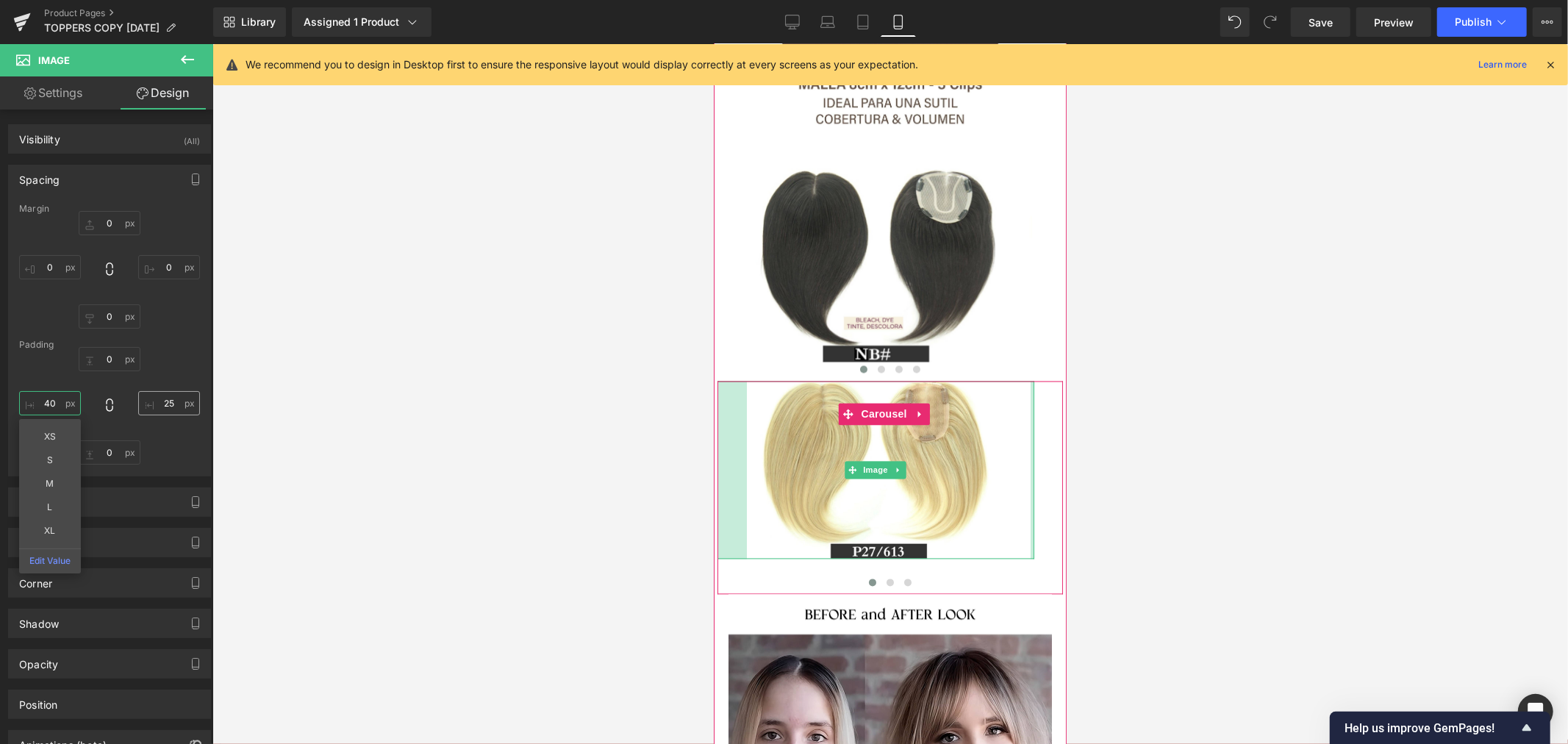
type input "40"
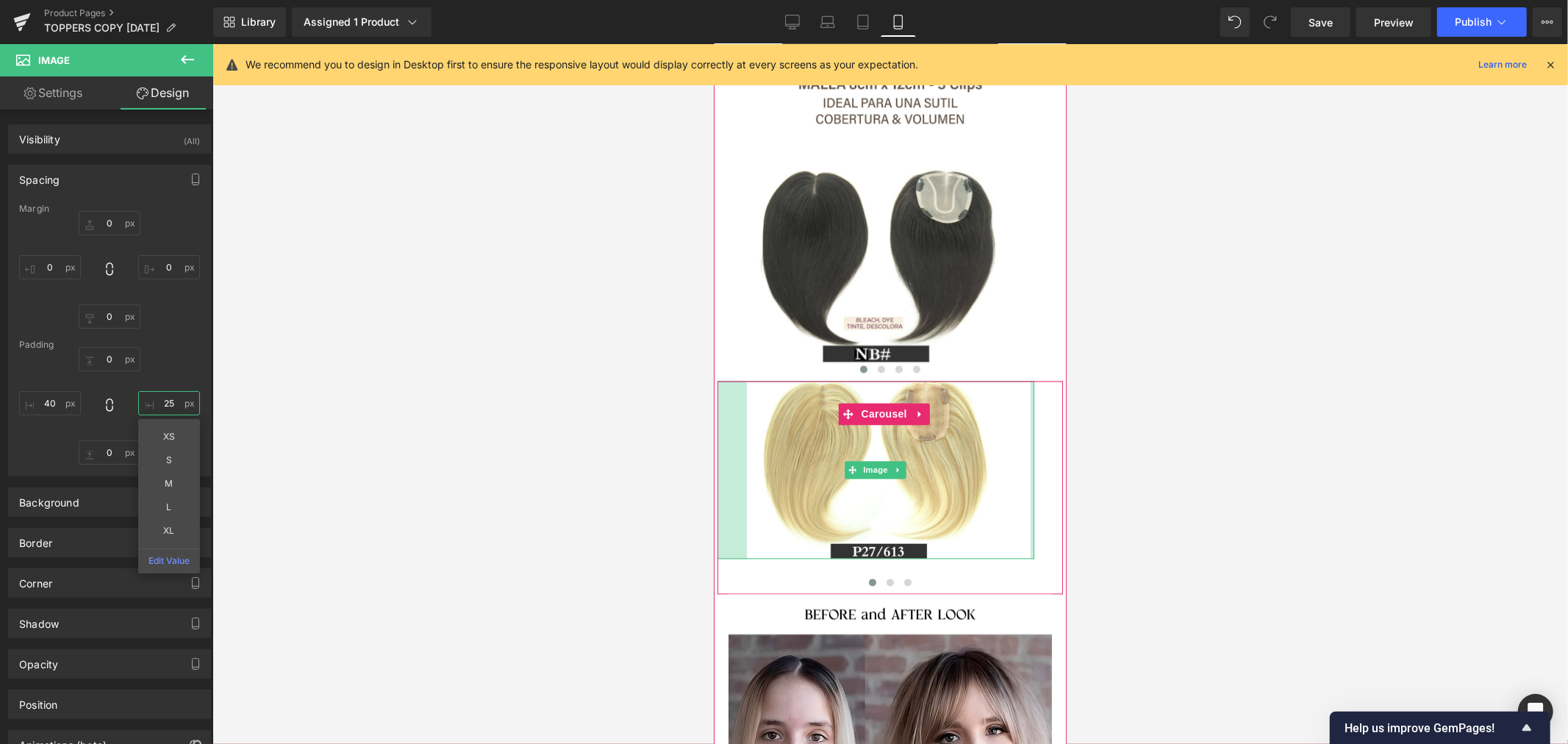
click at [164, 402] on input "25" at bounding box center [169, 402] width 62 height 24
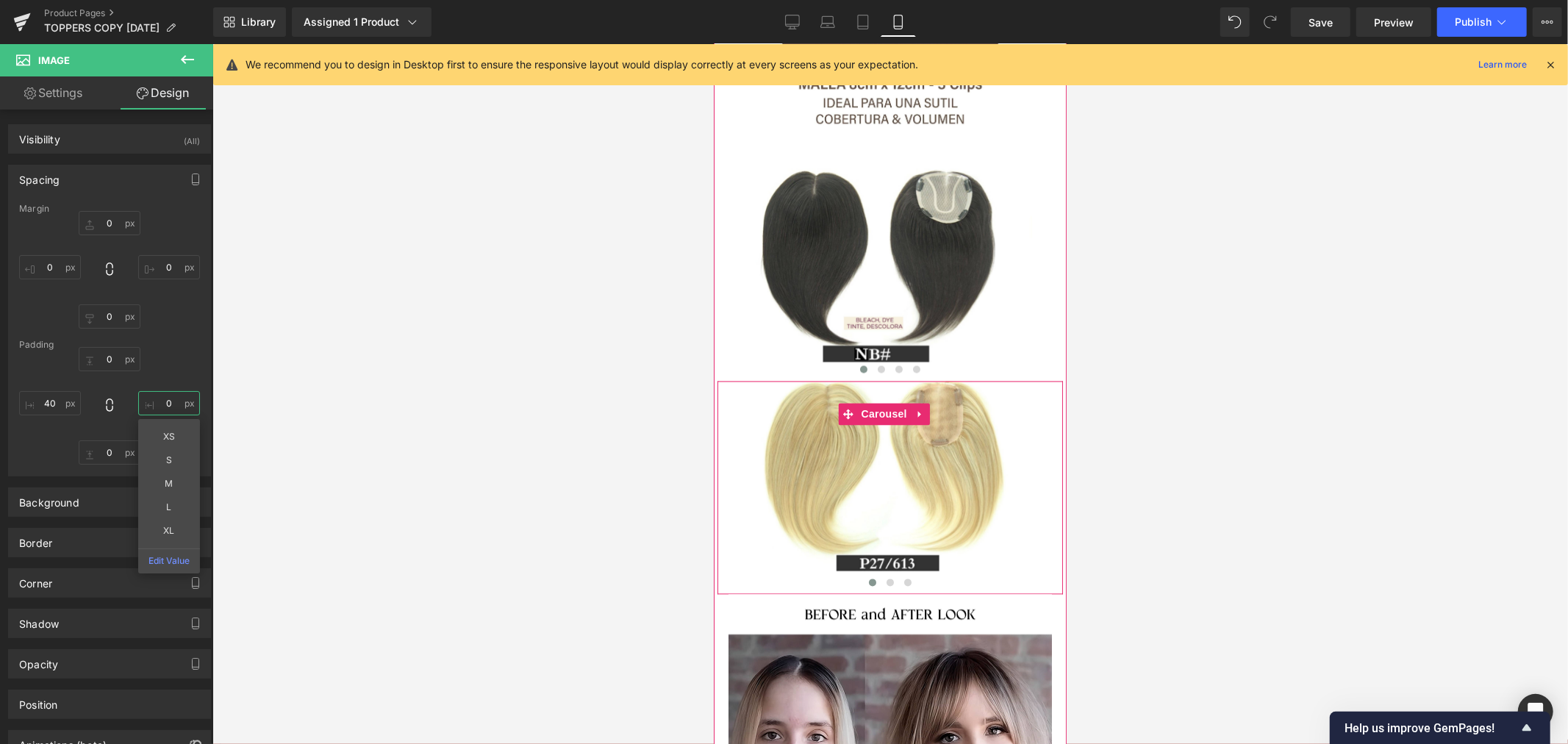
type input "0"
click at [472, 416] on div at bounding box center [890, 394] width 1355 height 700
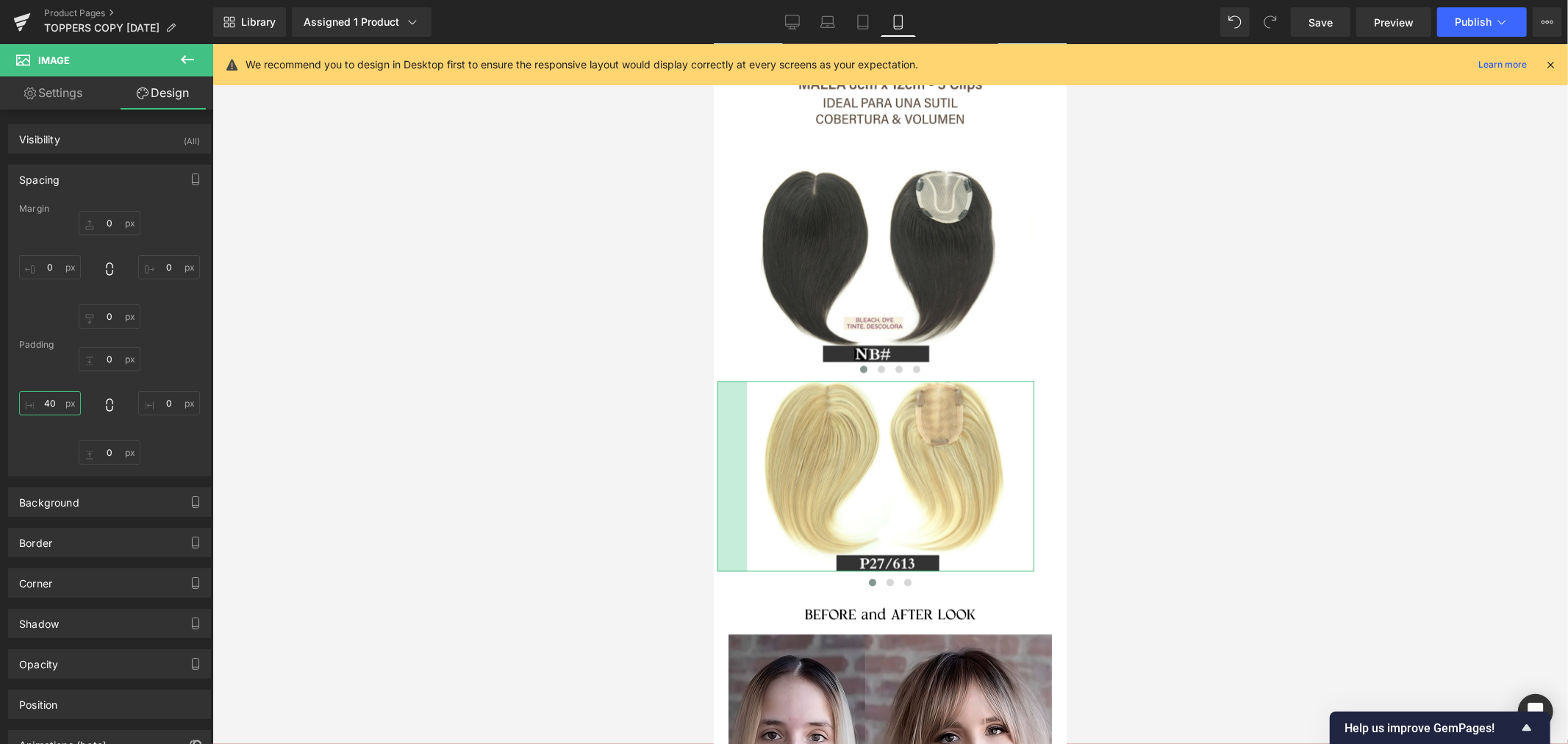
click at [57, 402] on input "40" at bounding box center [50, 402] width 62 height 24
type input "35"
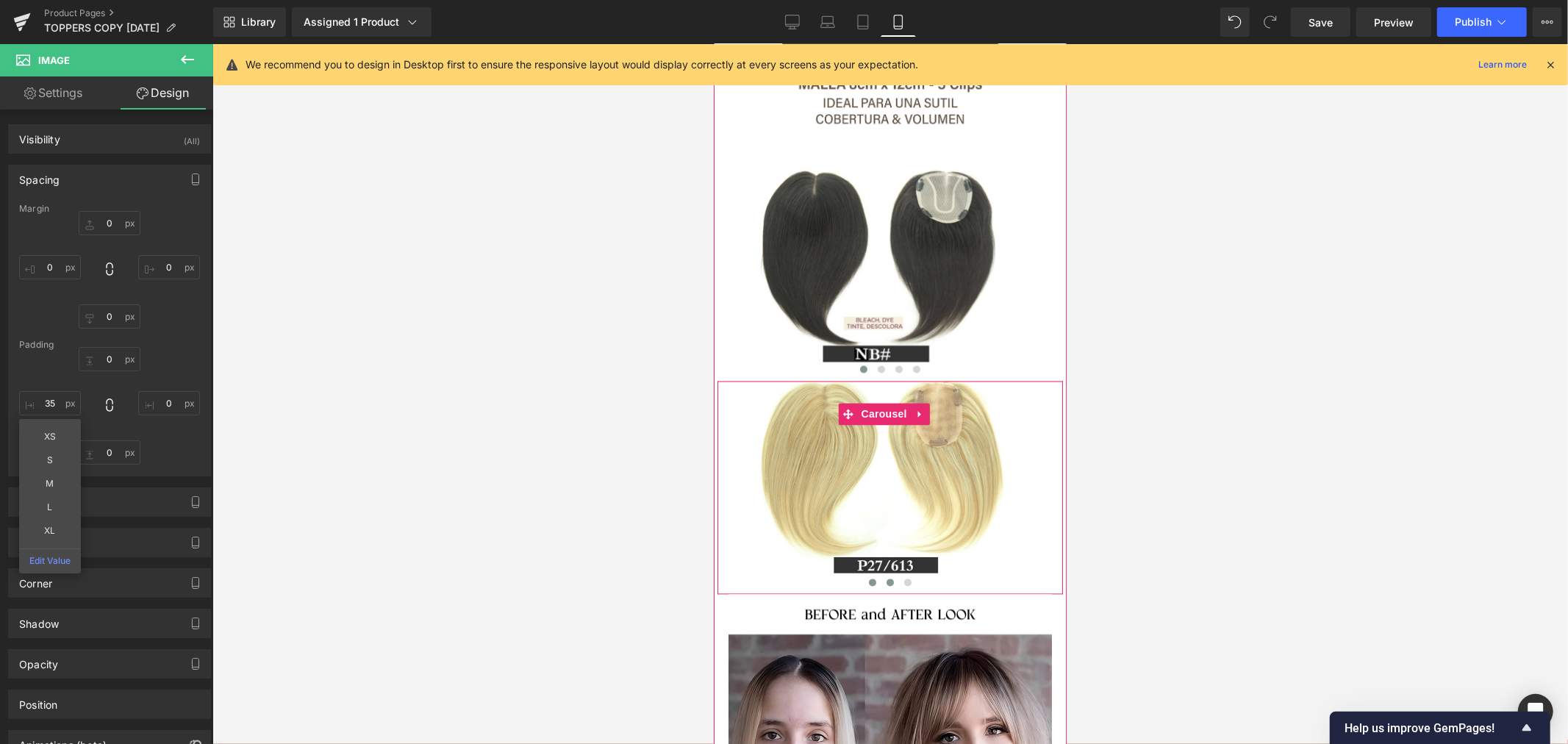
click at [887, 574] on button at bounding box center [889, 582] width 17 height 15
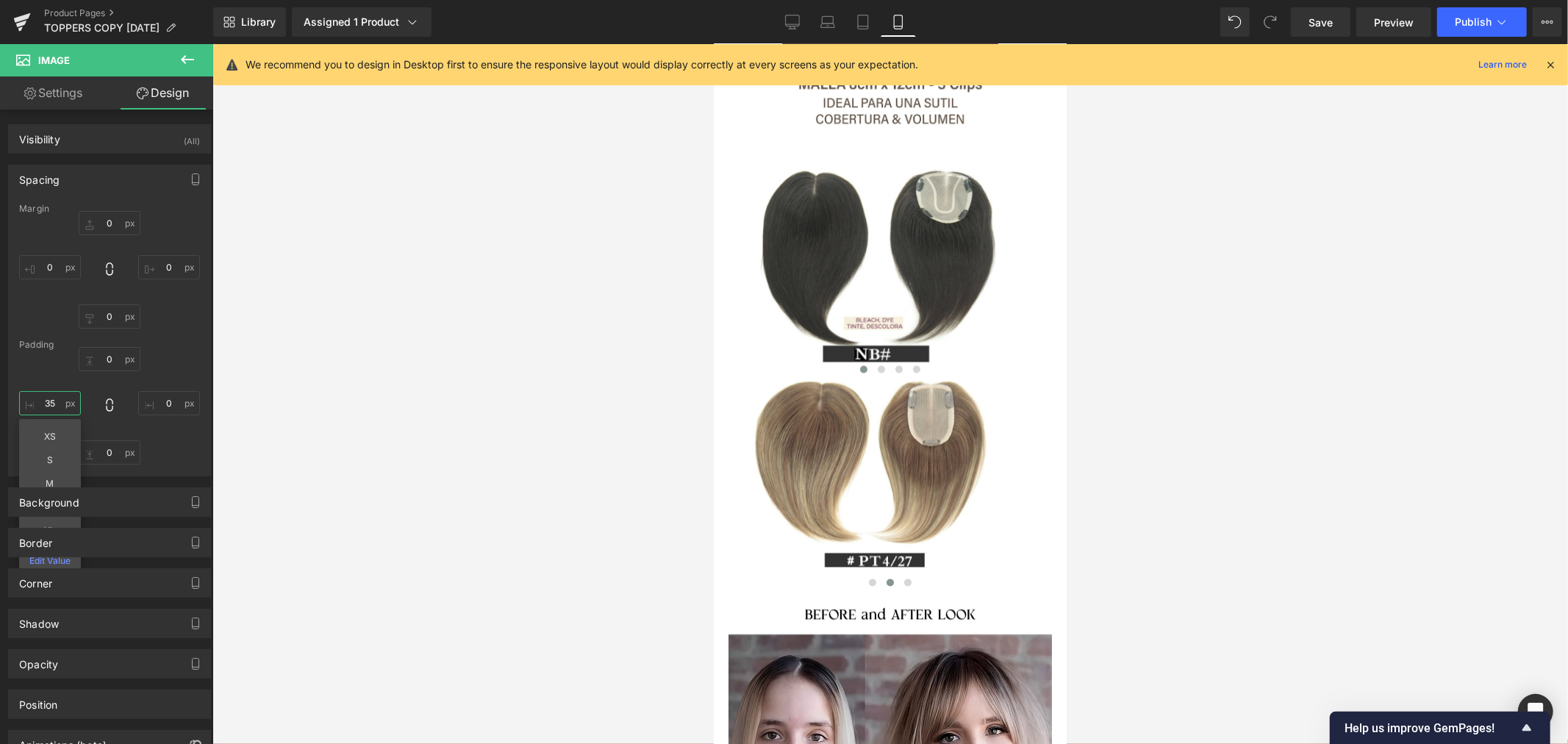
click at [52, 402] on input "35" at bounding box center [50, 402] width 62 height 24
type input "25"
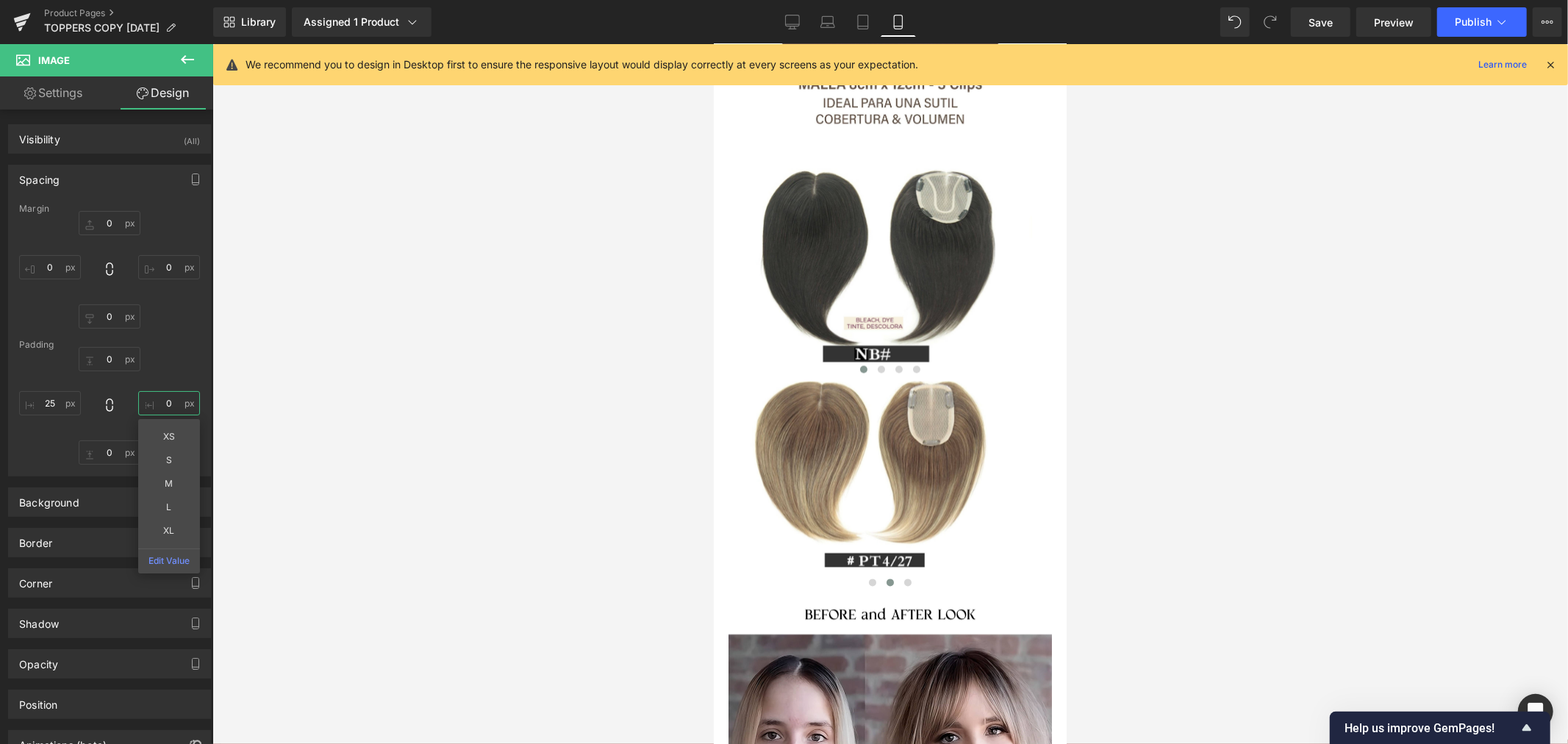
click at [167, 405] on input "0" at bounding box center [169, 402] width 62 height 24
type input "25"
click at [368, 440] on div at bounding box center [890, 394] width 1355 height 700
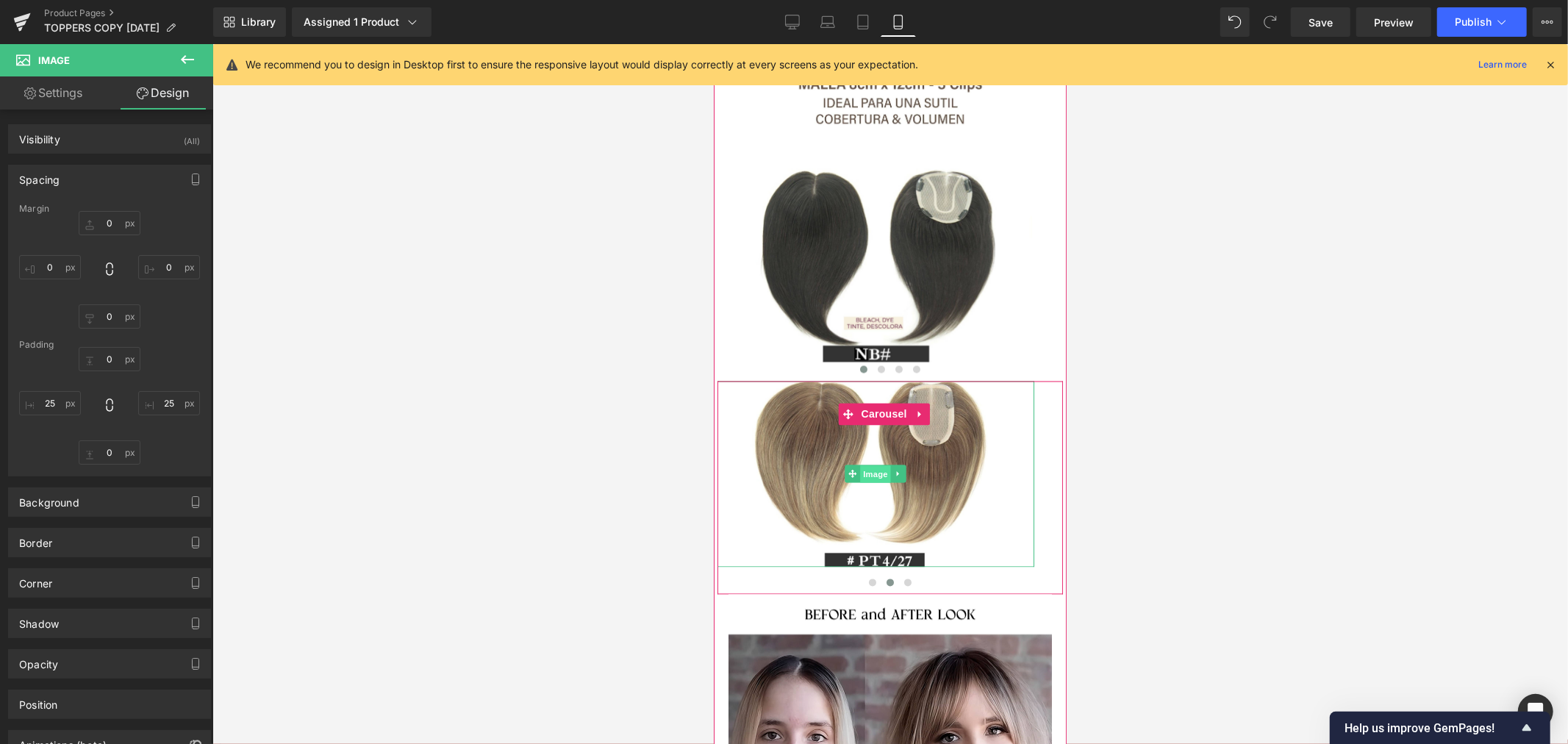
click at [871, 466] on span "Image" at bounding box center [875, 474] width 31 height 17
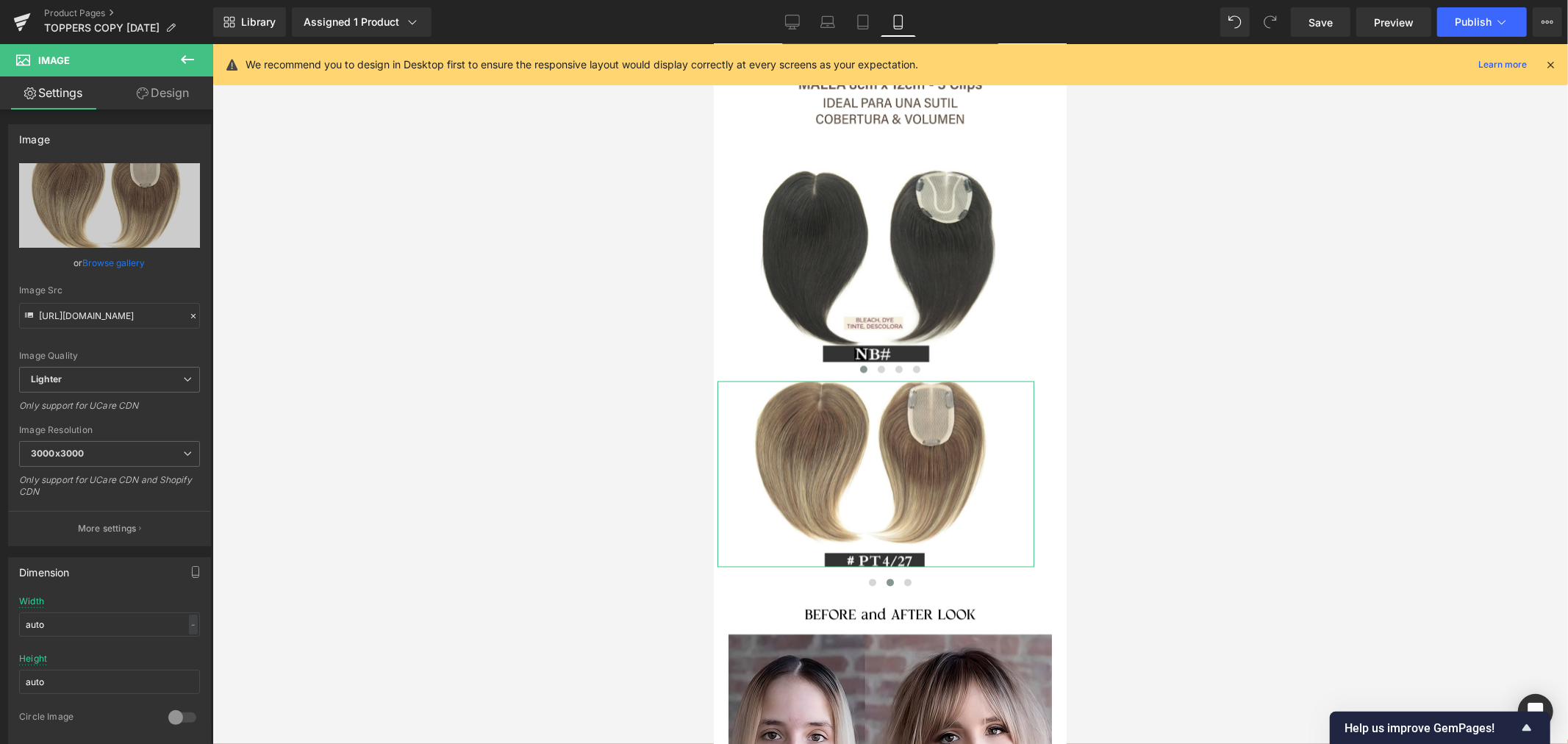
click at [167, 84] on link "Design" at bounding box center [163, 93] width 106 height 33
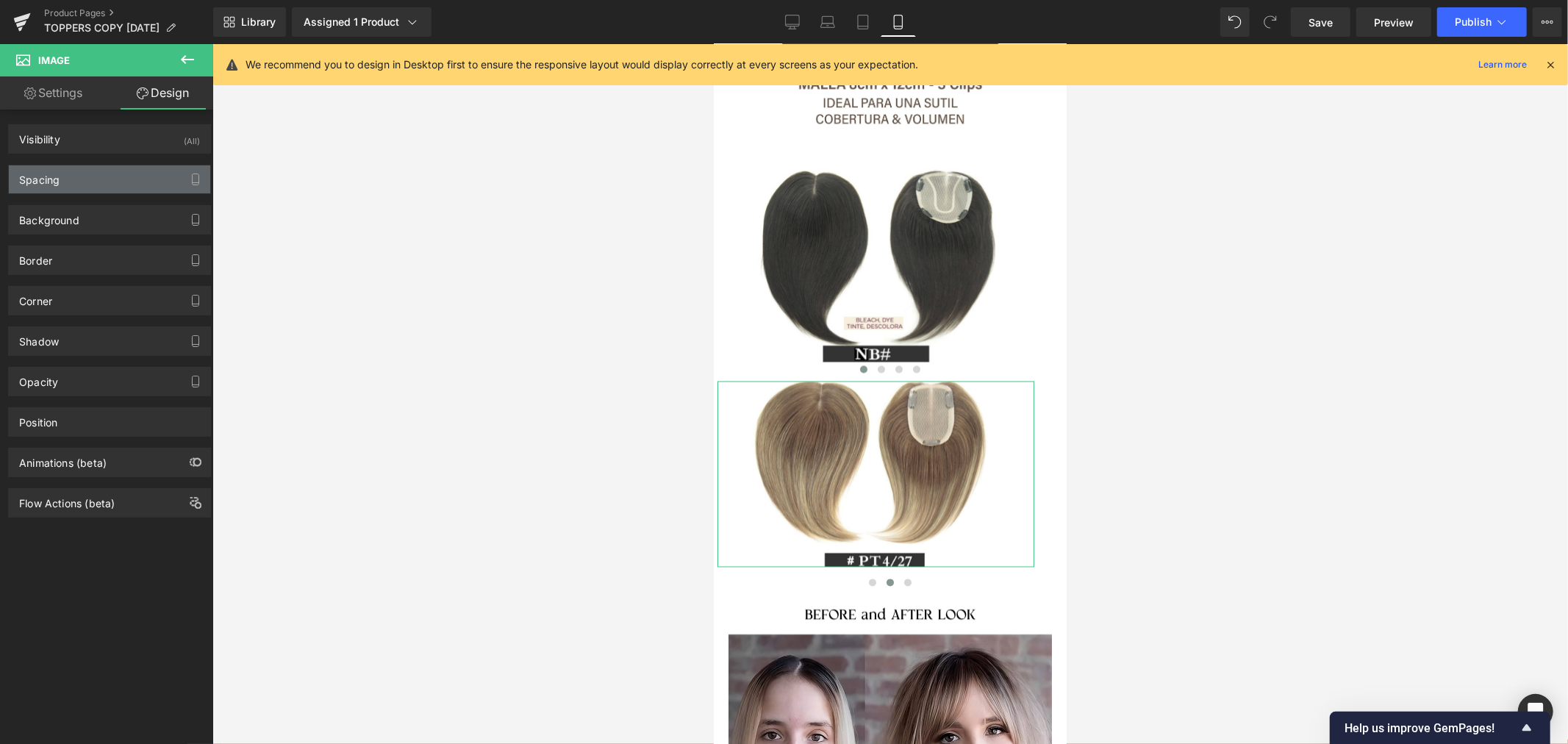
click at [91, 180] on div "Spacing" at bounding box center [110, 180] width 201 height 28
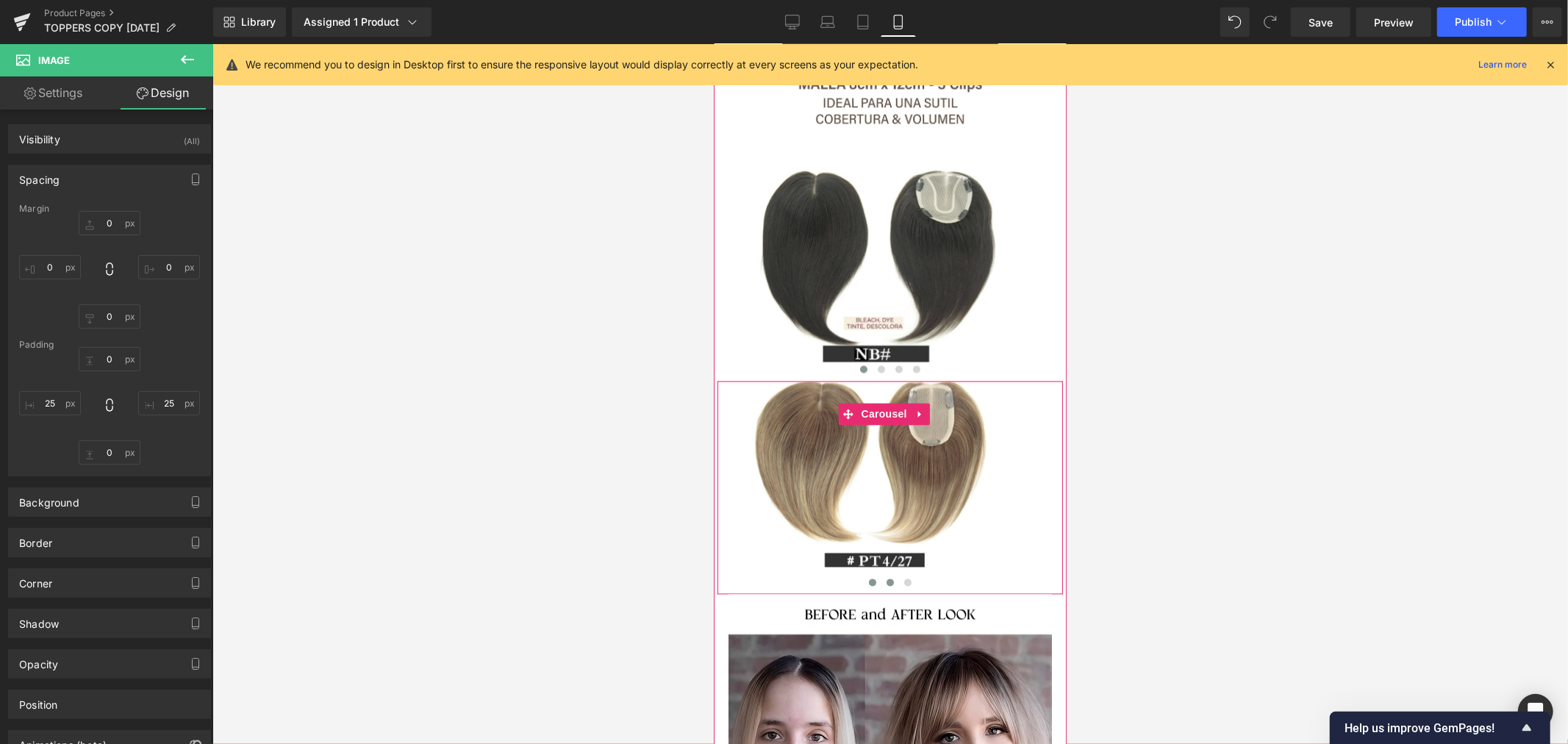
click at [868, 579] on span at bounding box center [871, 582] width 7 height 7
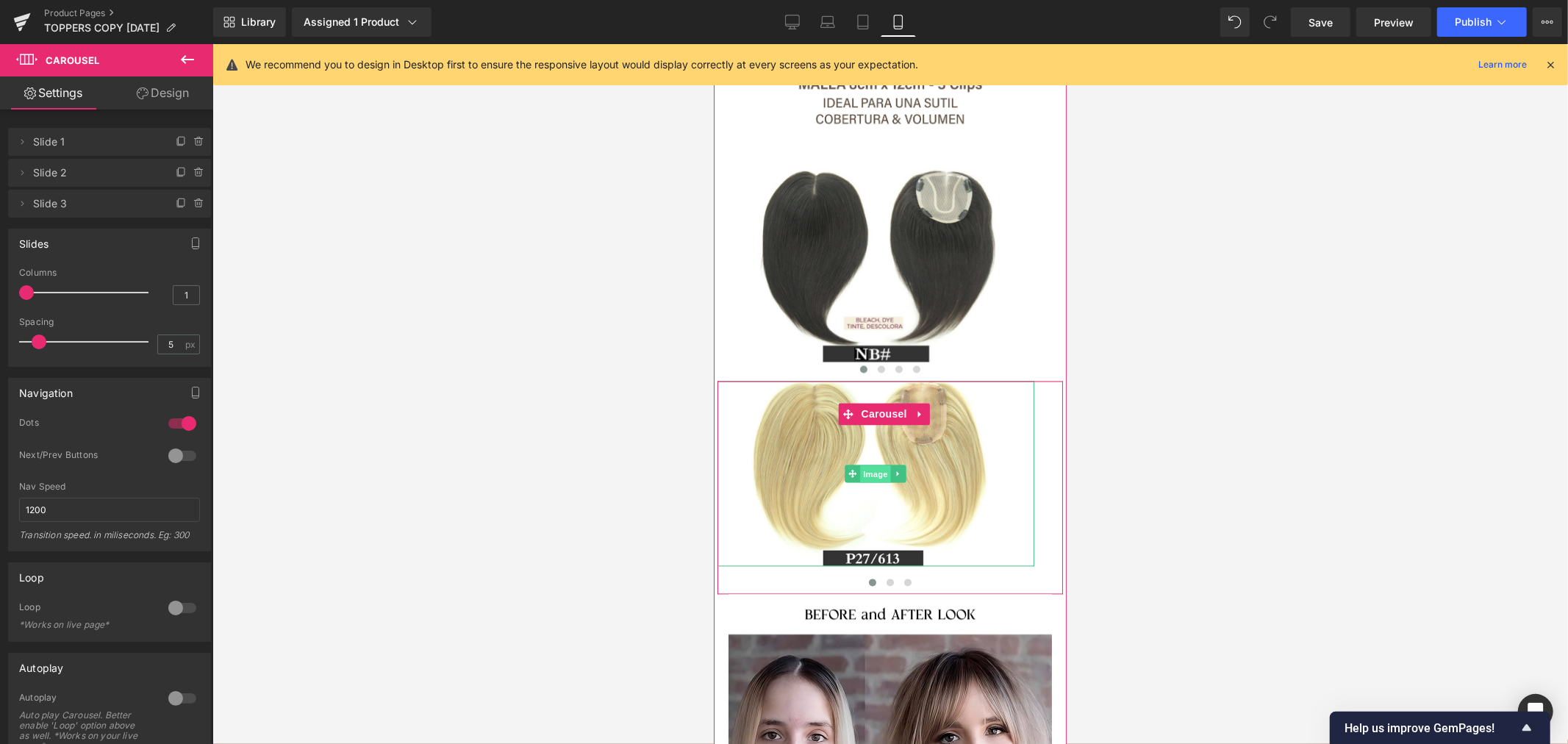
click at [872, 466] on span "Image" at bounding box center [875, 474] width 31 height 17
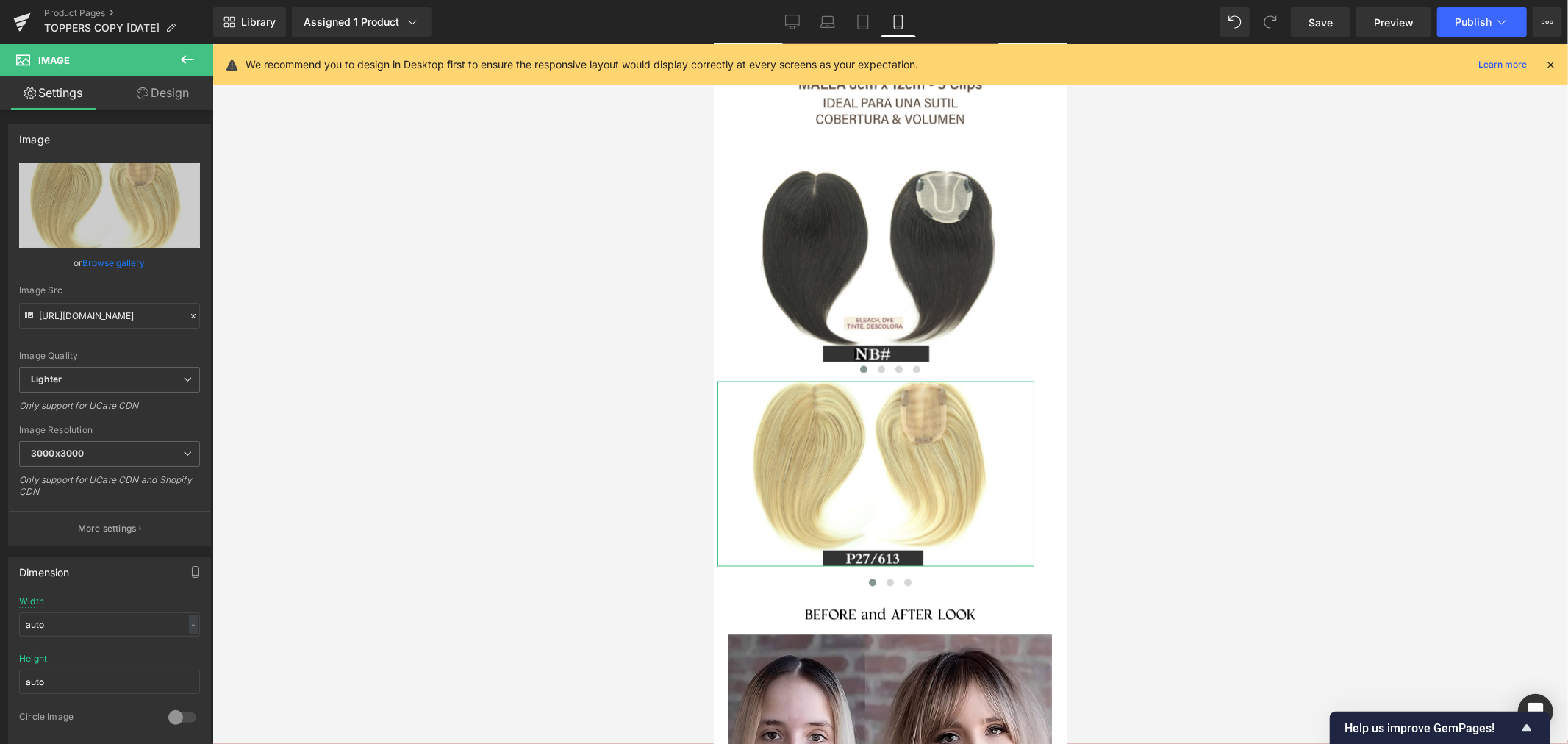
click at [150, 91] on link "Design" at bounding box center [163, 93] width 106 height 33
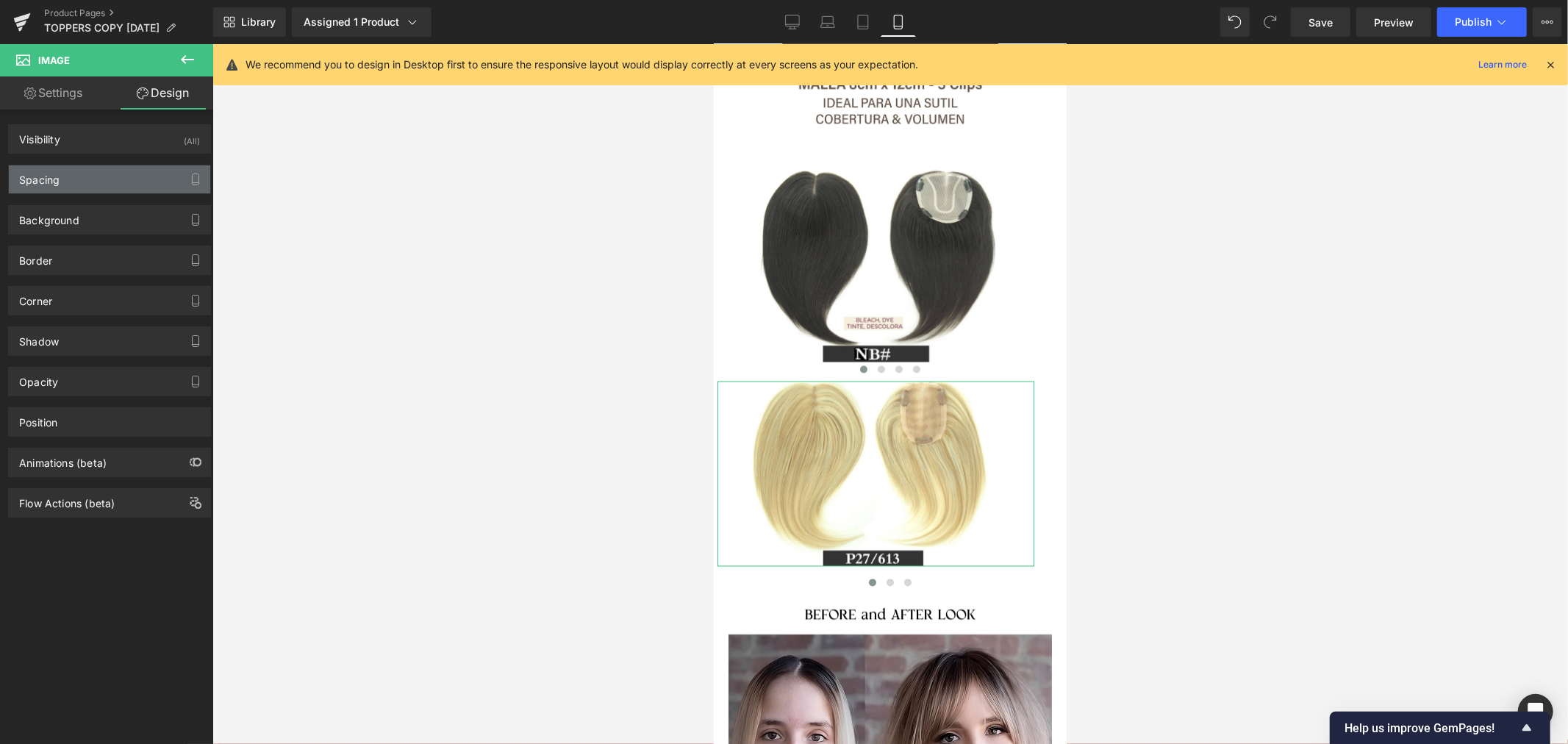
click at [96, 185] on div "Spacing" at bounding box center [110, 180] width 201 height 28
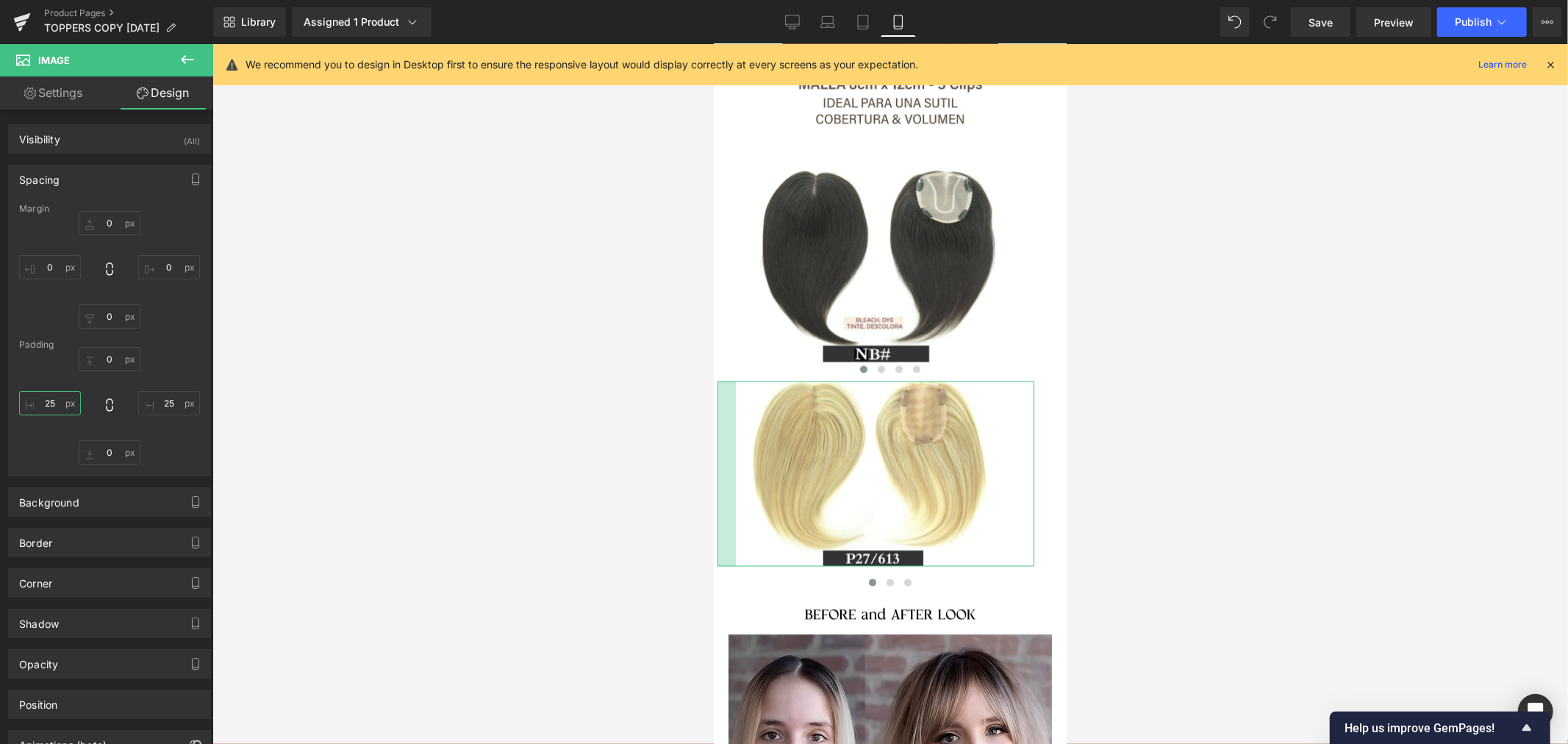
click at [53, 407] on input "25" at bounding box center [50, 402] width 62 height 24
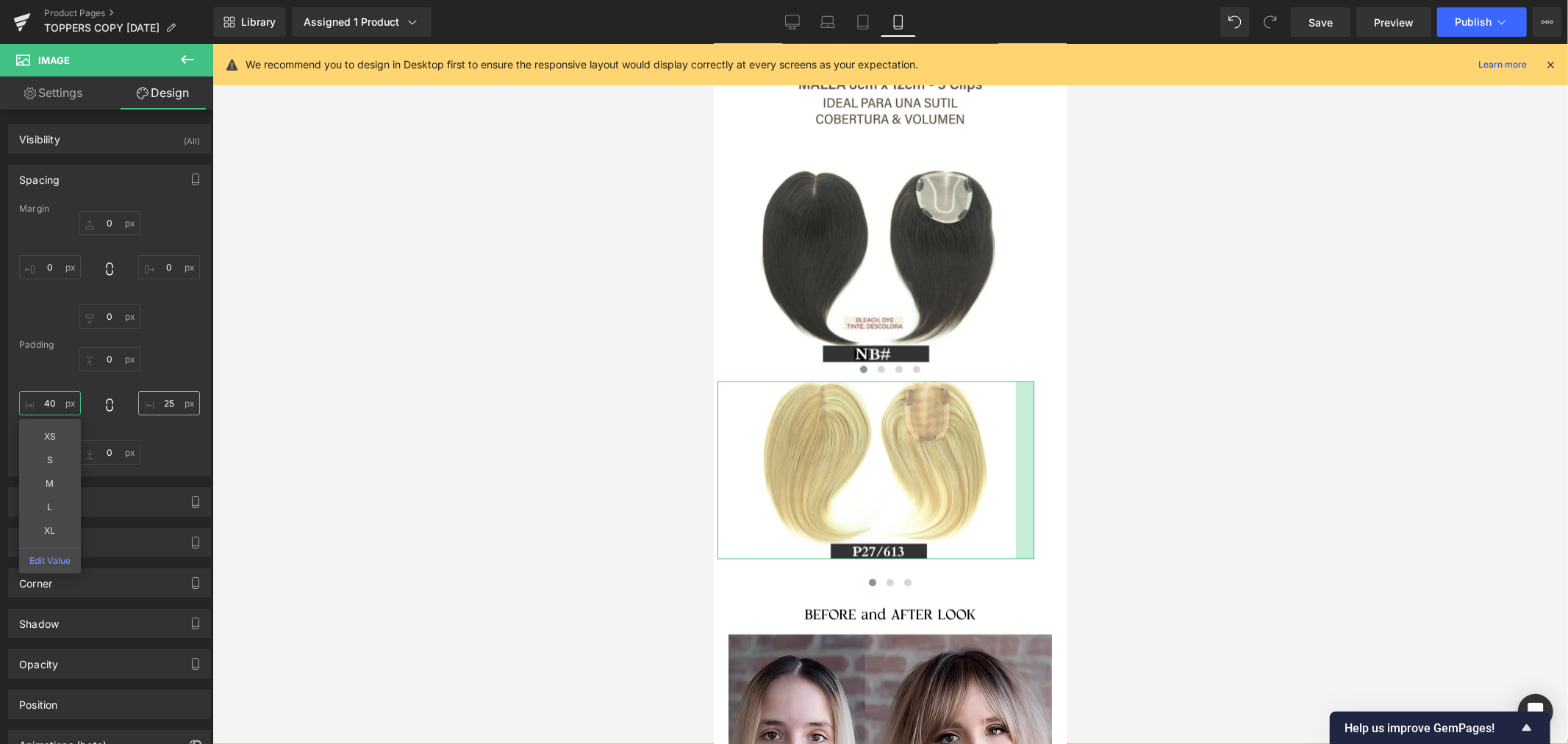
type input "40"
click at [161, 404] on input "25" at bounding box center [169, 402] width 62 height 24
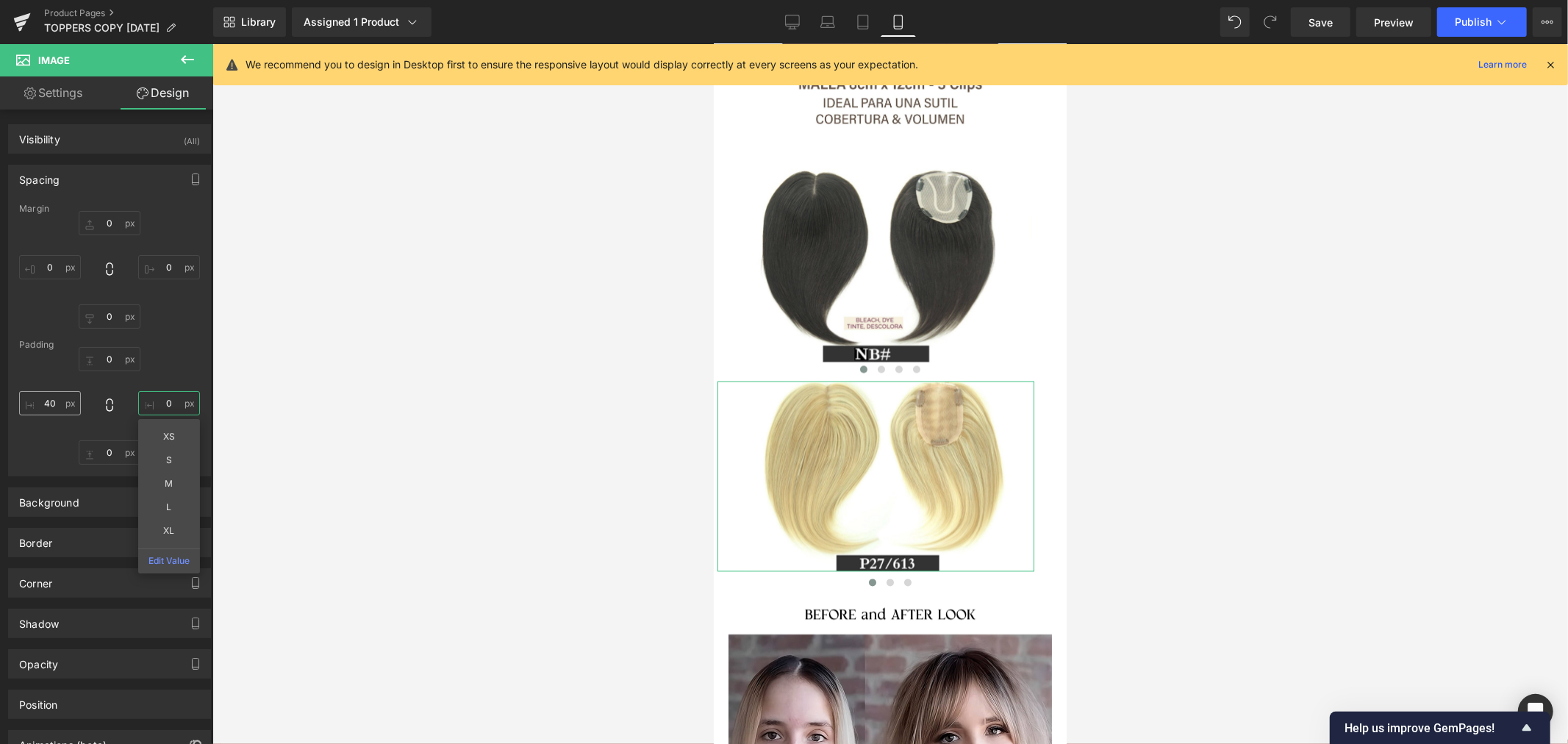
type input "0"
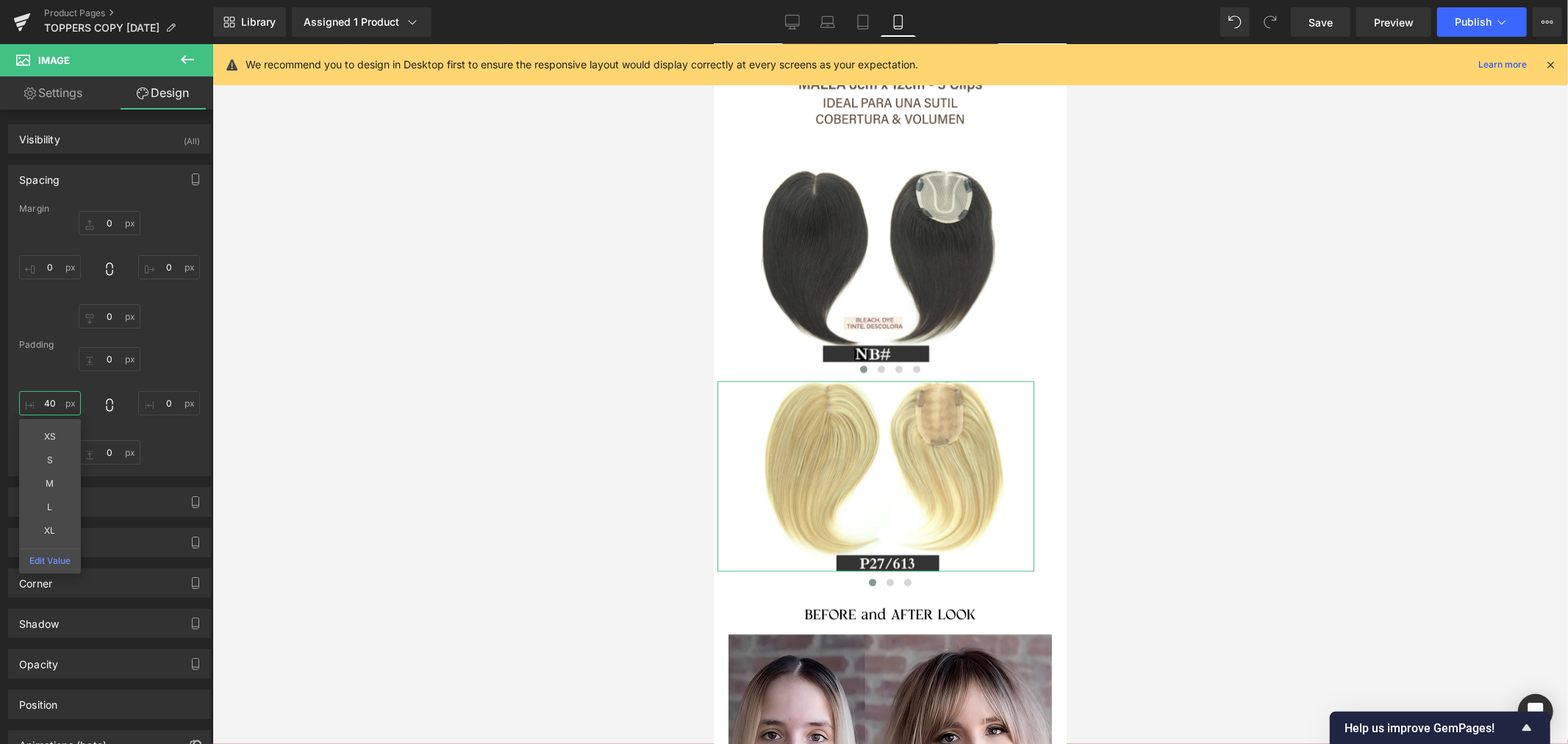
click at [54, 397] on input "40" at bounding box center [50, 402] width 62 height 24
type input "35"
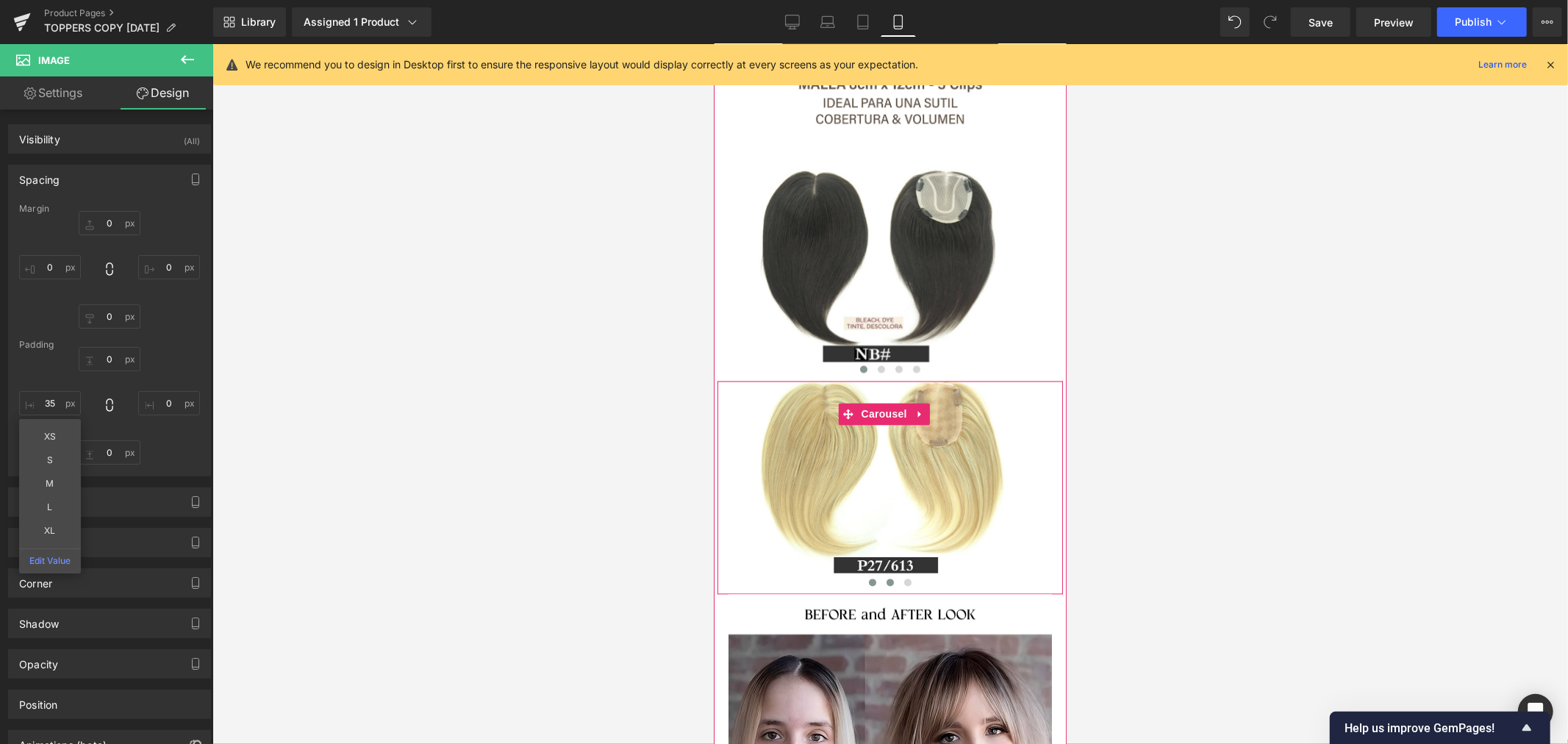
click at [885, 579] on span at bounding box center [889, 582] width 7 height 7
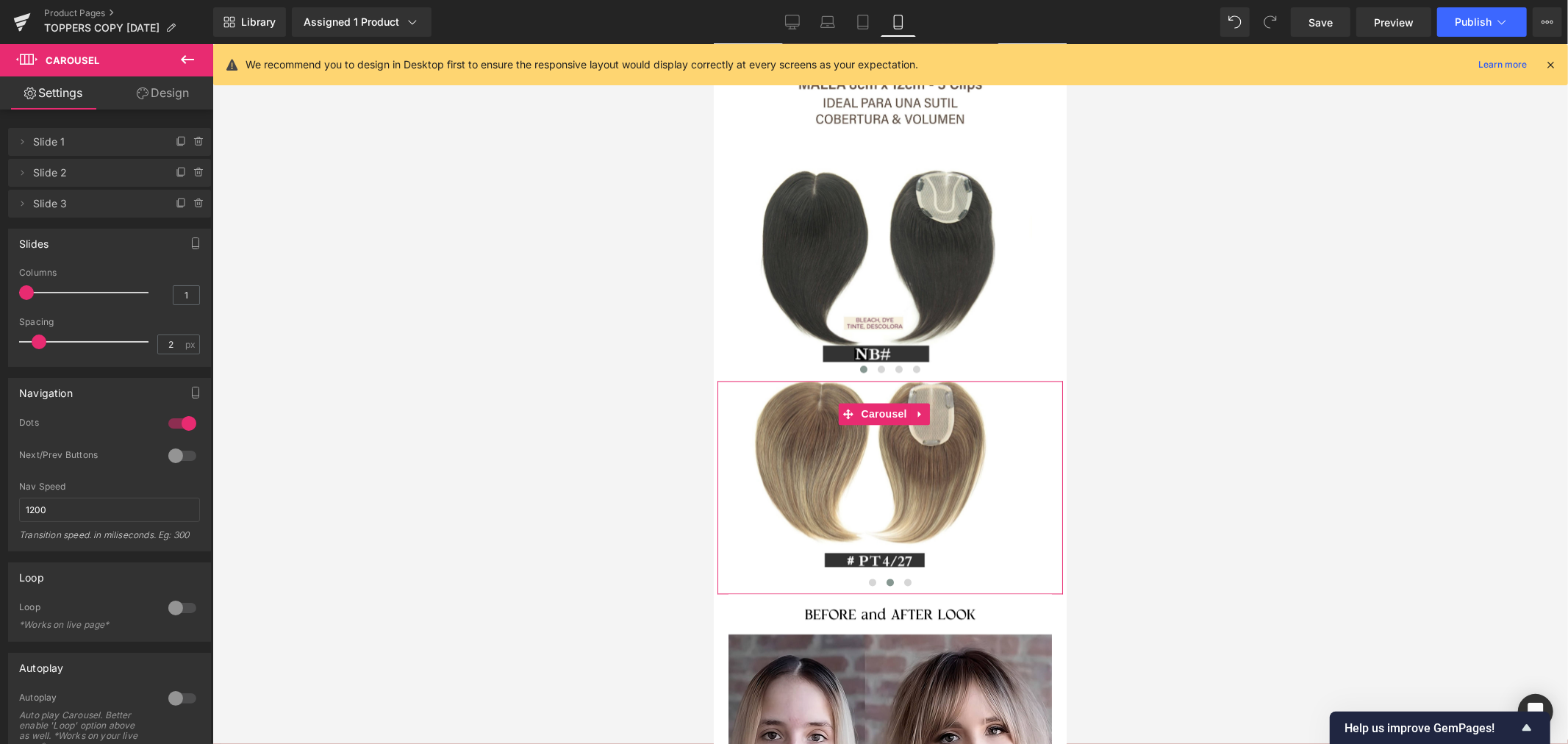
type input "0"
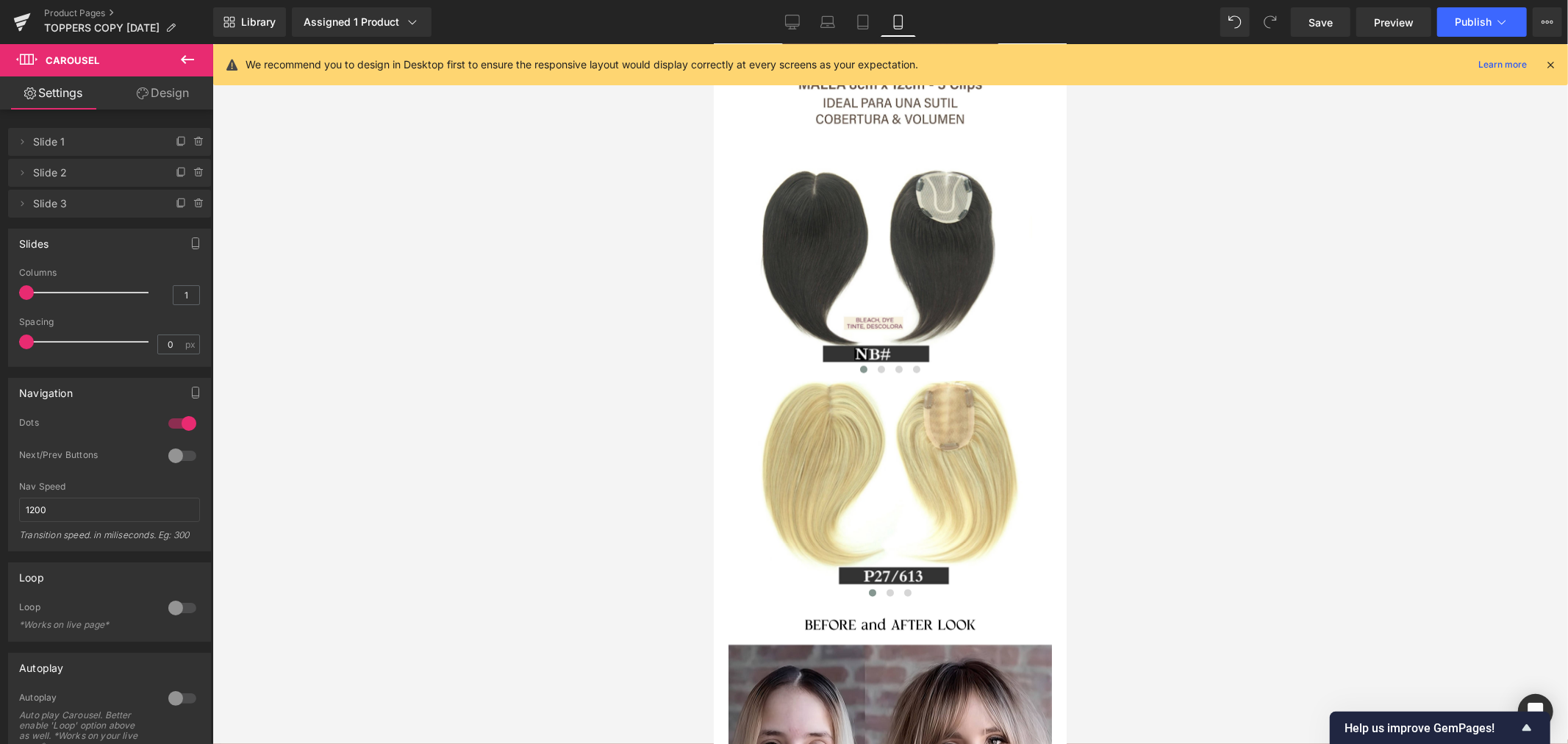
drag, startPoint x: 38, startPoint y: 342, endPoint x: -9, endPoint y: 342, distance: 47.0
click at [0, 342] on html "Image You are previewing how the will restyle your page. You can not edit Eleme…" at bounding box center [784, 372] width 1568 height 744
click at [887, 585] on button at bounding box center [889, 593] width 17 height 15
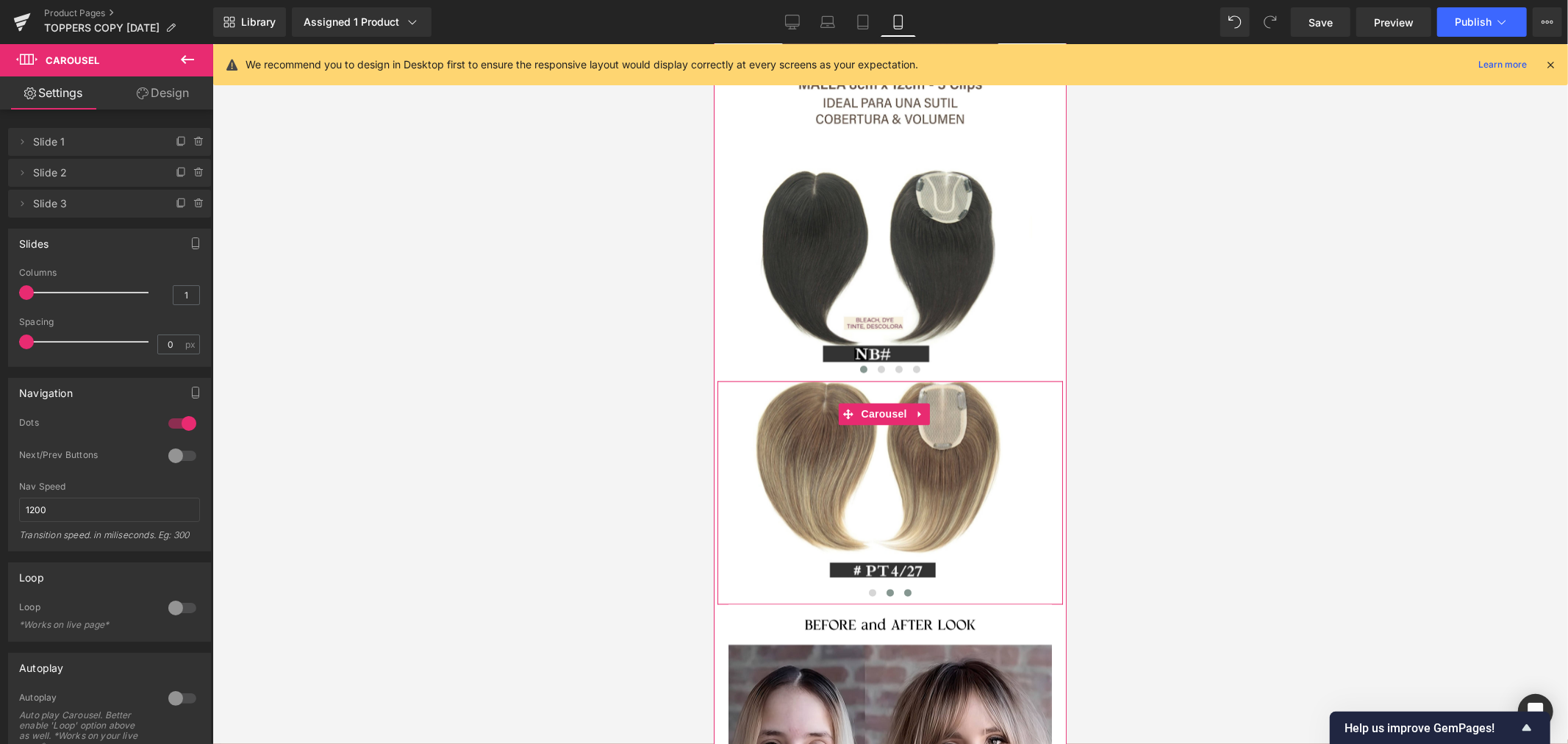
click at [903, 589] on span at bounding box center [906, 592] width 7 height 7
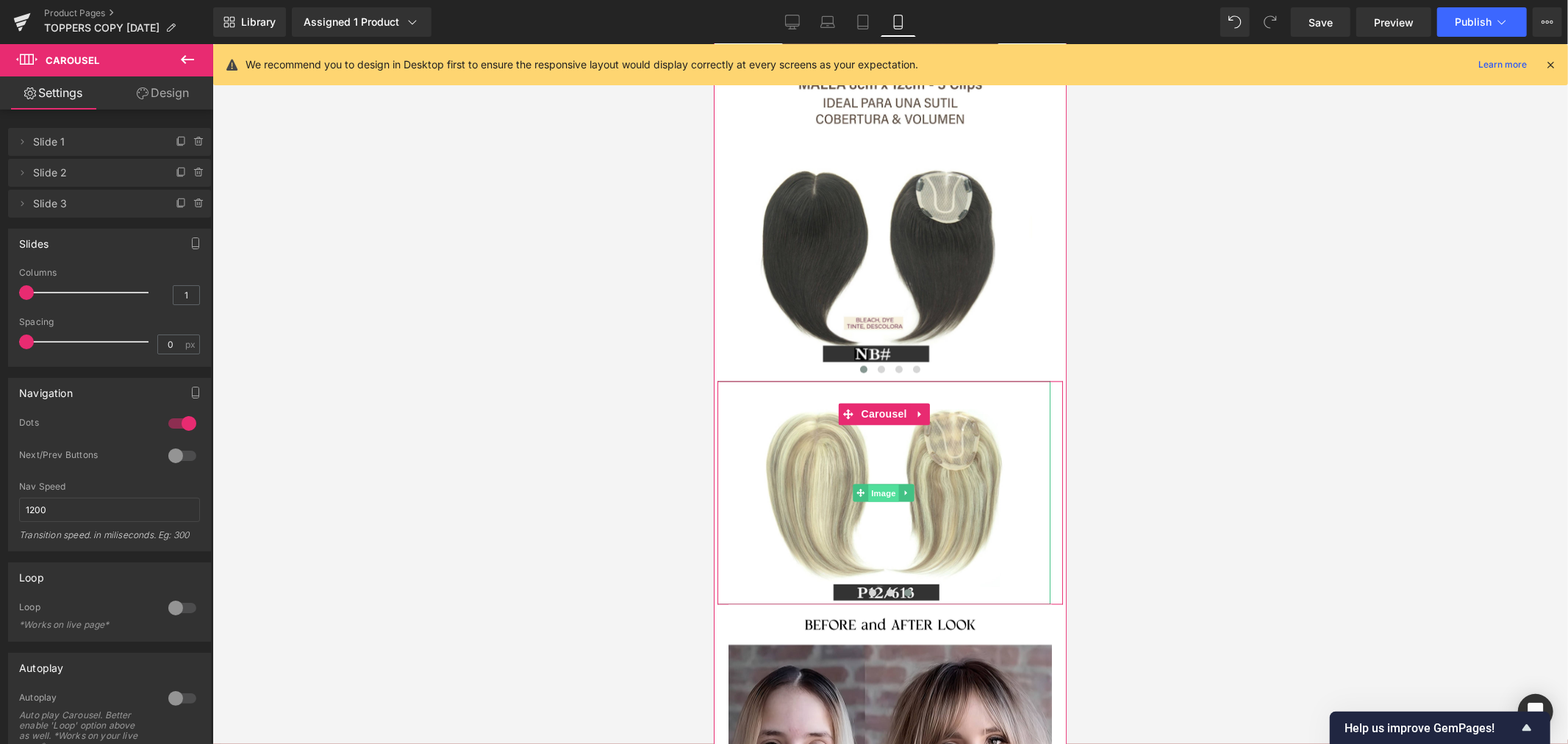
click at [880, 485] on span "Image" at bounding box center [883, 493] width 31 height 17
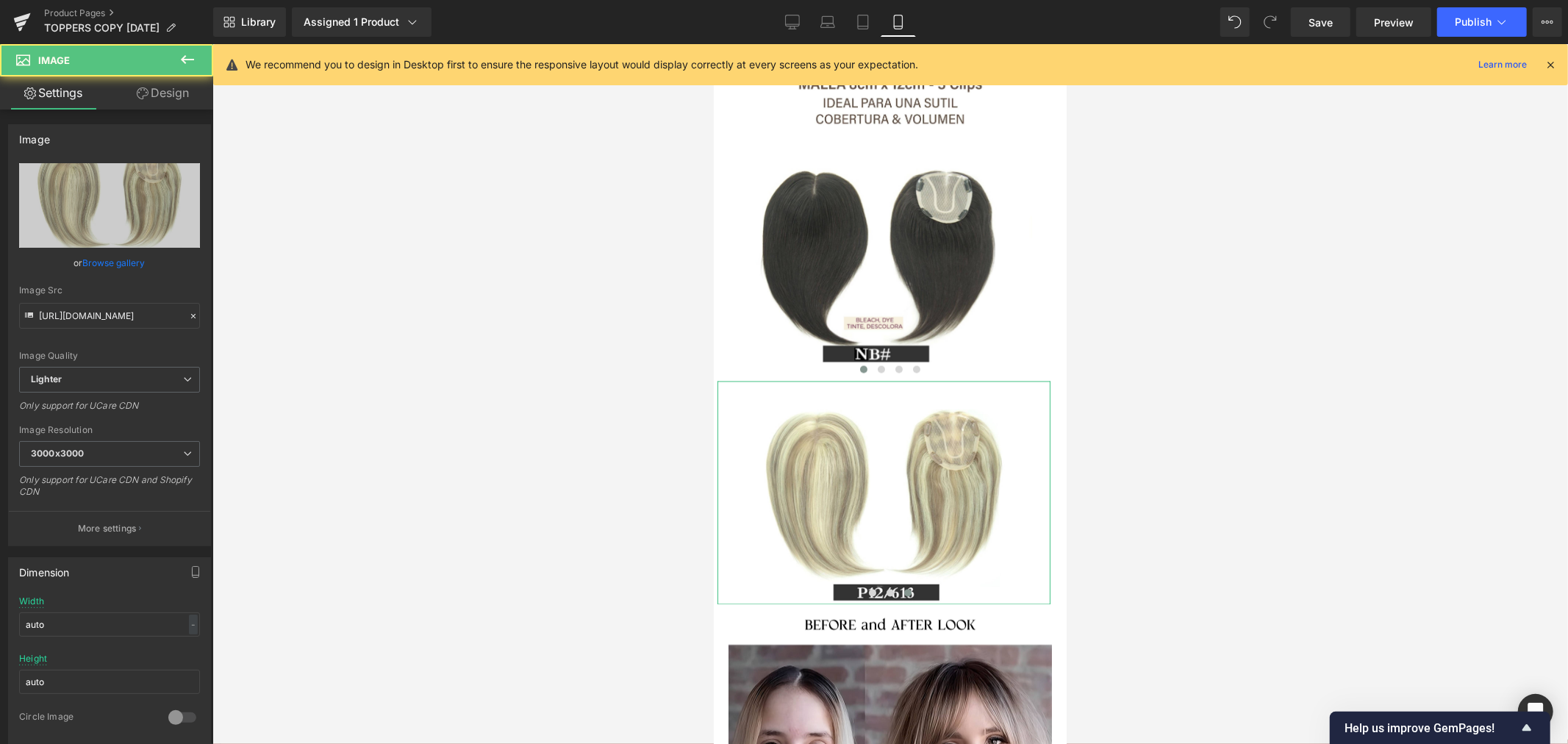
drag, startPoint x: 163, startPoint y: 92, endPoint x: 142, endPoint y: 121, distance: 35.8
click at [163, 92] on link "Design" at bounding box center [163, 93] width 106 height 33
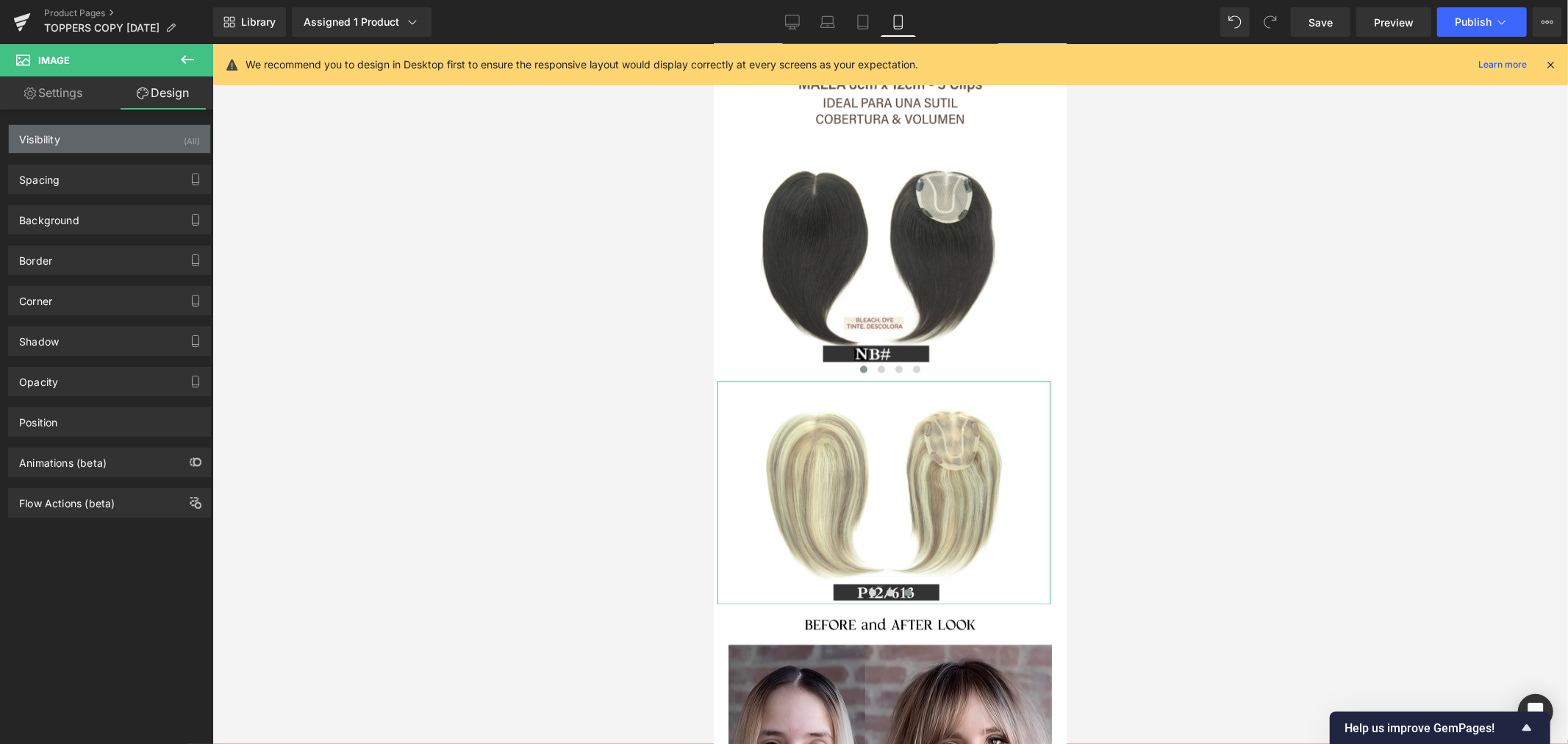
type input "0"
type input "38"
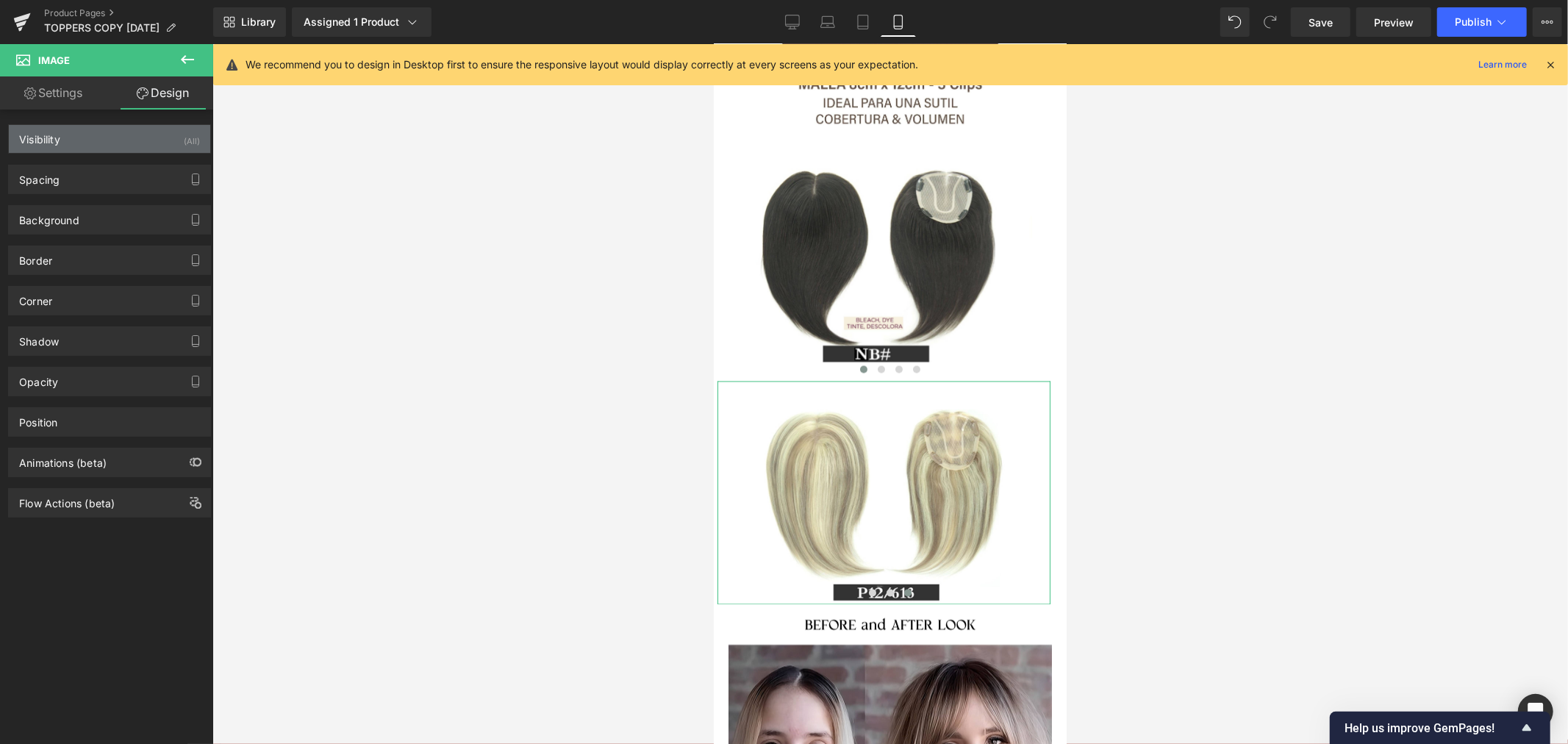
type input "25"
type input "0"
type input "25"
click at [116, 178] on div "Spacing" at bounding box center [110, 180] width 201 height 28
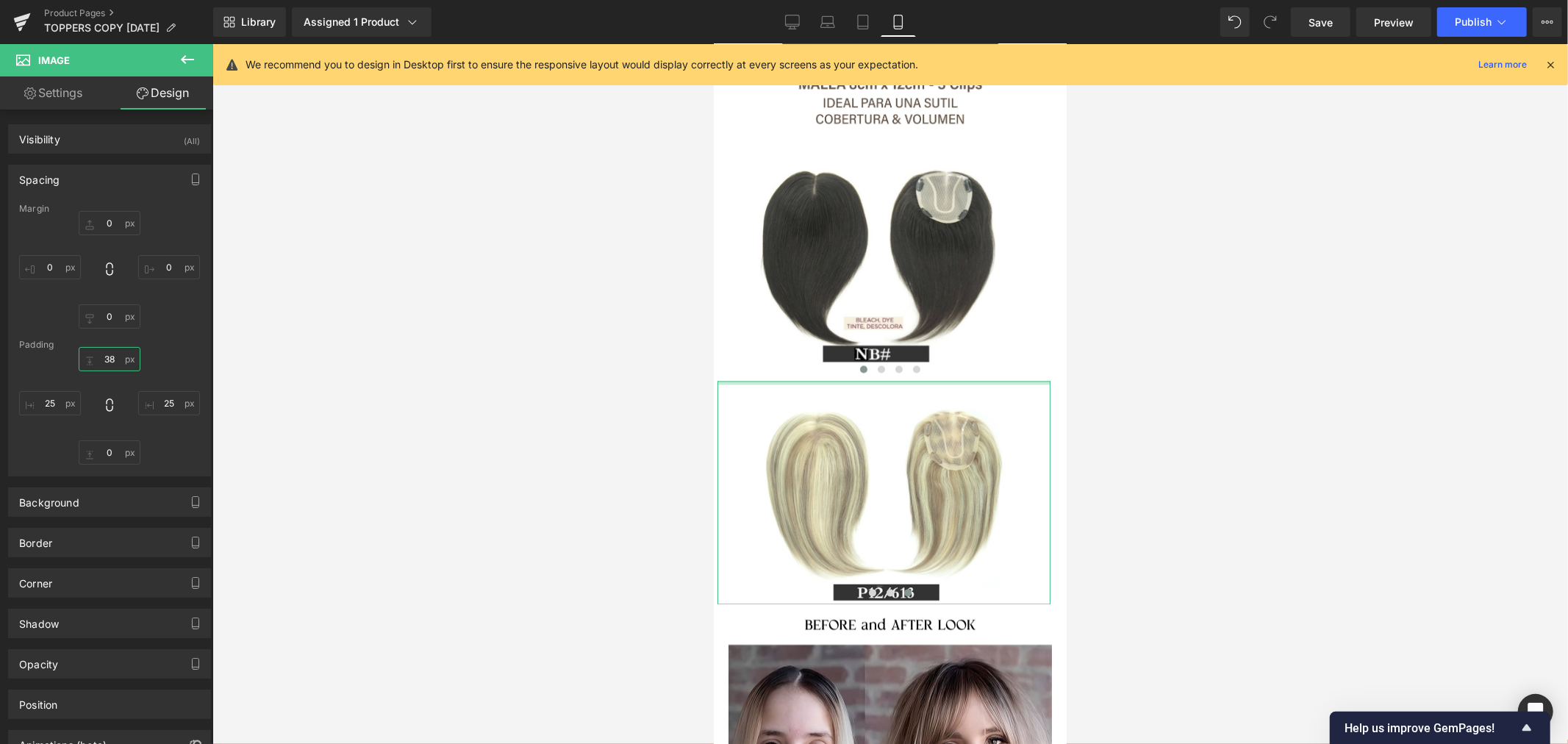
click at [111, 354] on input "38" at bounding box center [110, 358] width 62 height 24
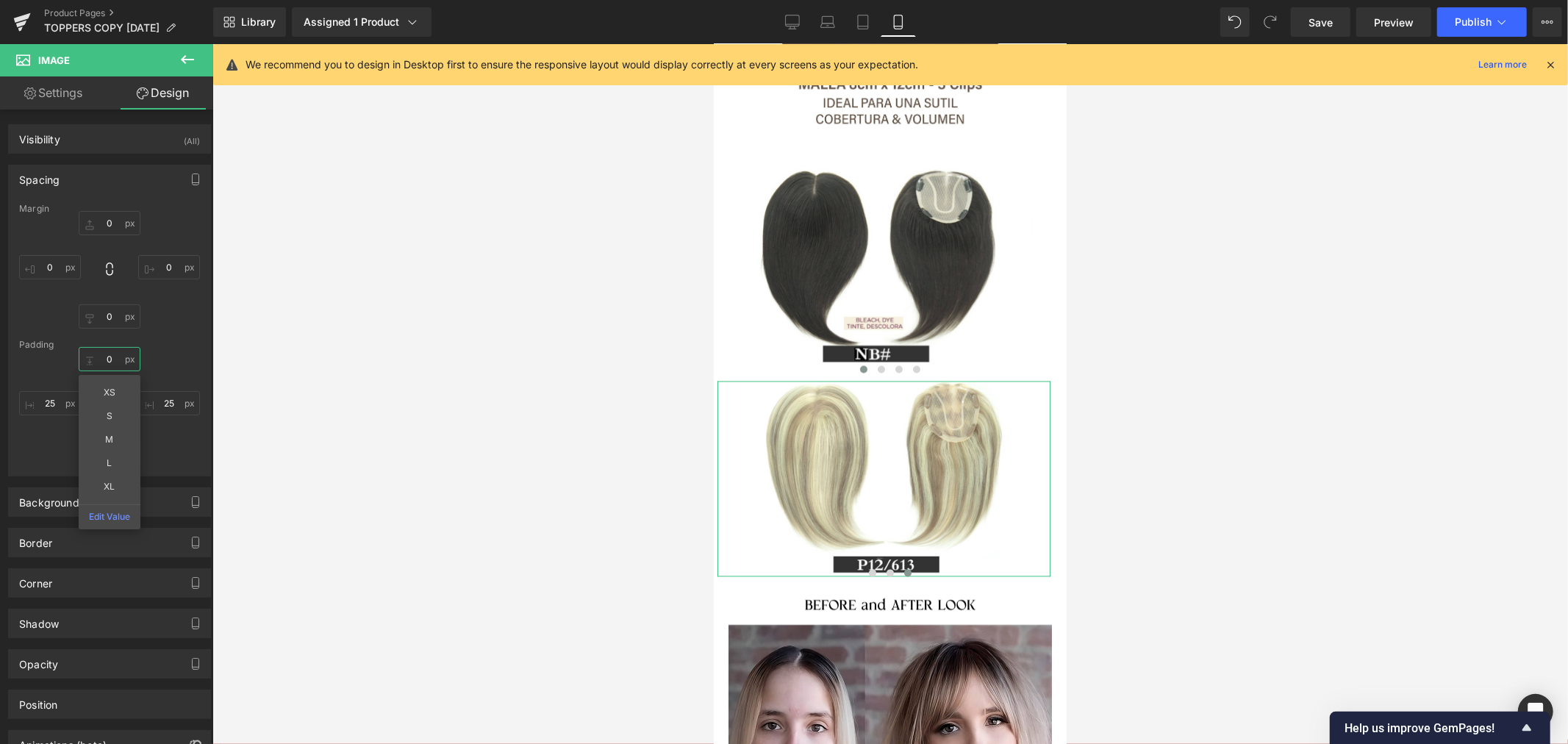
type input "0"
click at [334, 438] on div at bounding box center [890, 394] width 1355 height 700
click at [624, 510] on div at bounding box center [890, 394] width 1355 height 700
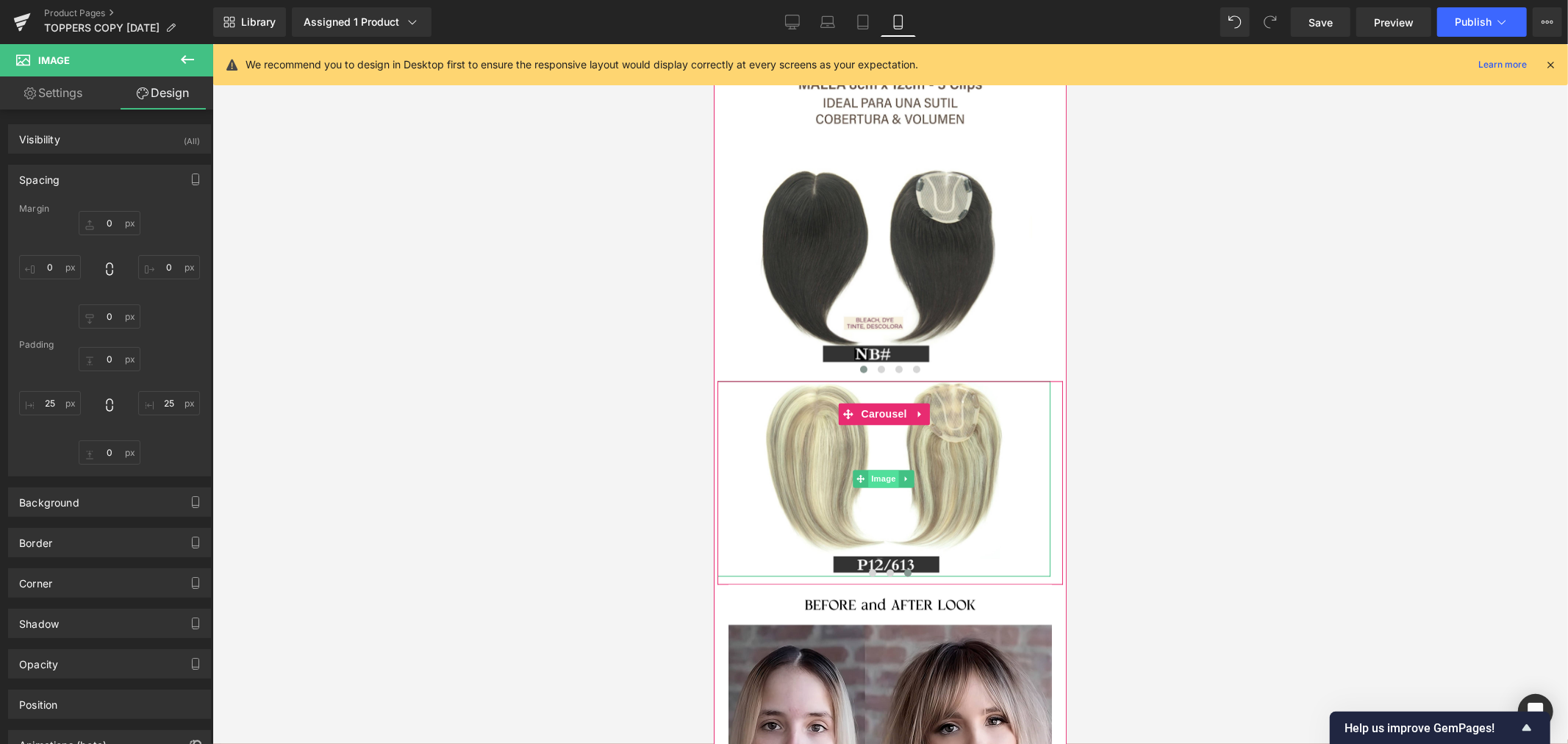
click at [885, 470] on span "Image" at bounding box center [883, 478] width 31 height 17
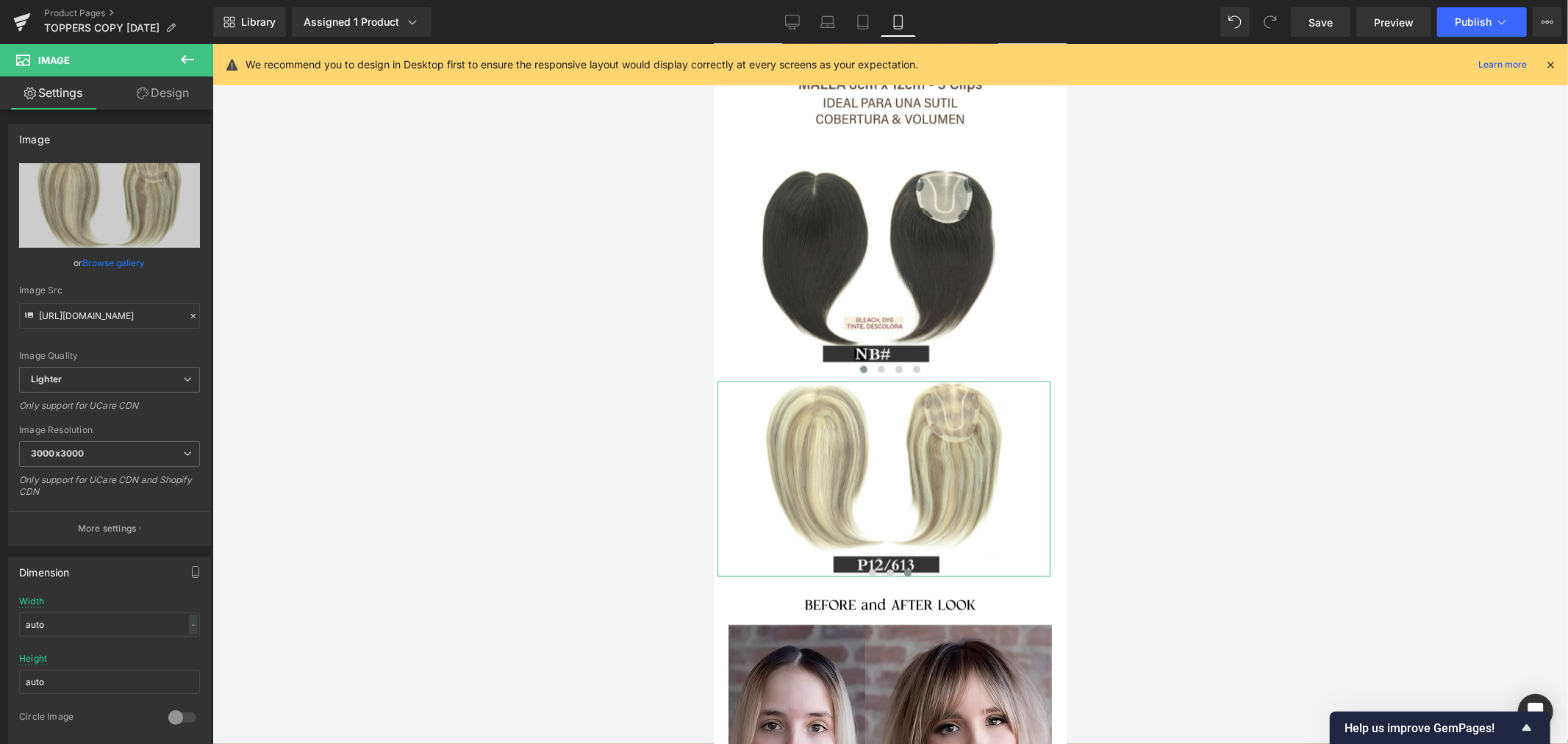
drag, startPoint x: 181, startPoint y: 89, endPoint x: 118, endPoint y: 190, distance: 119.0
click at [181, 89] on link "Design" at bounding box center [163, 93] width 106 height 33
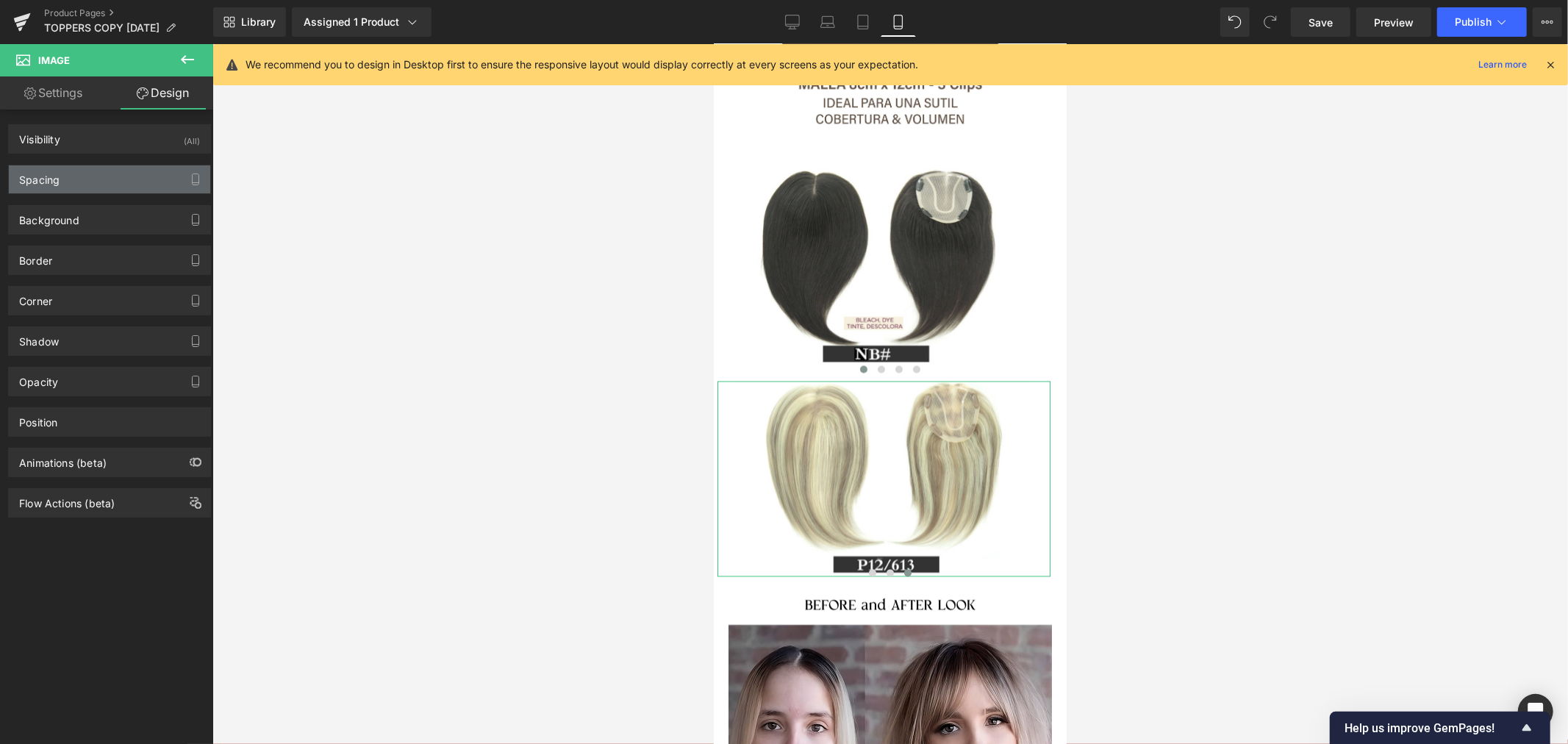
click at [105, 171] on div "Spacing" at bounding box center [110, 180] width 201 height 28
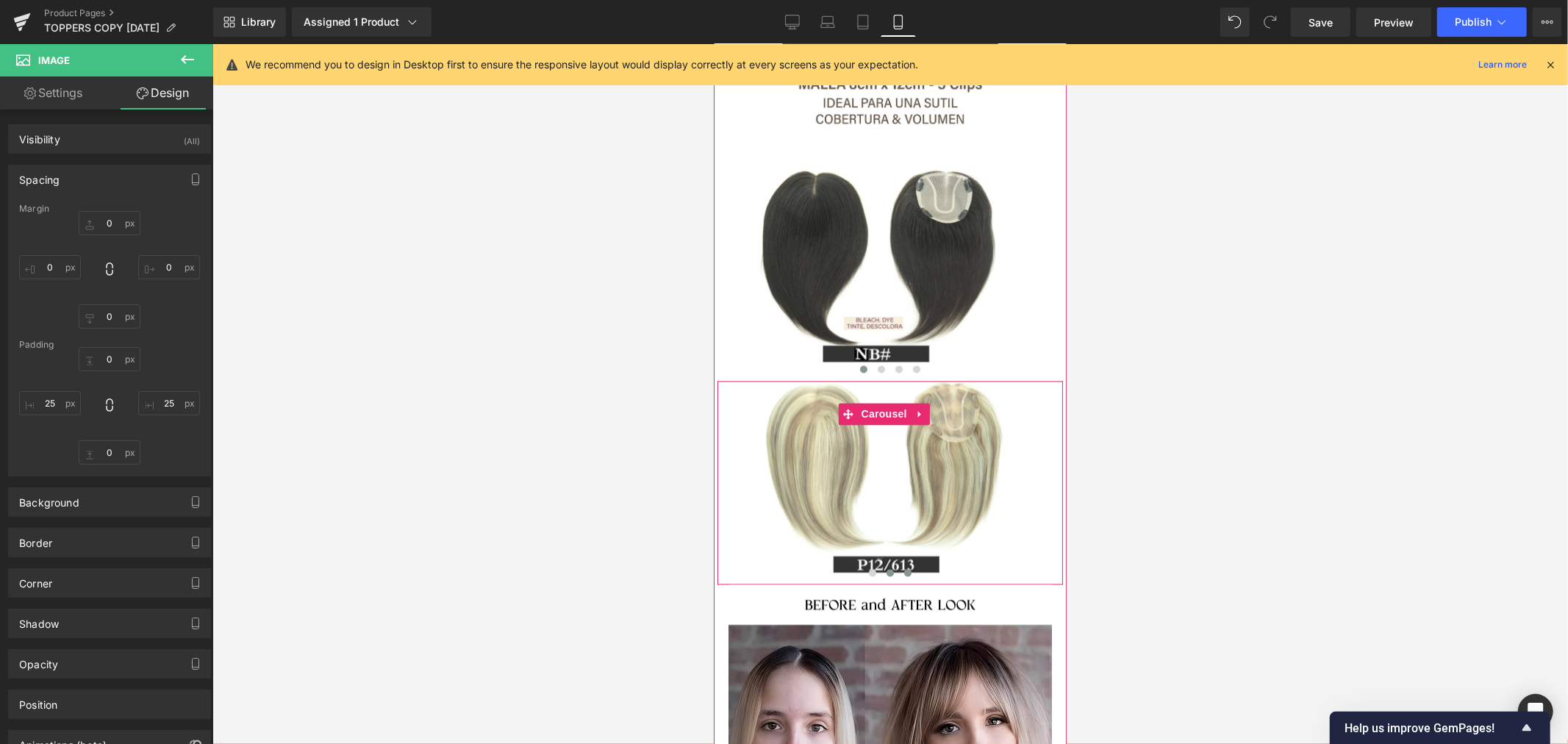
click at [885, 569] on span at bounding box center [889, 572] width 7 height 7
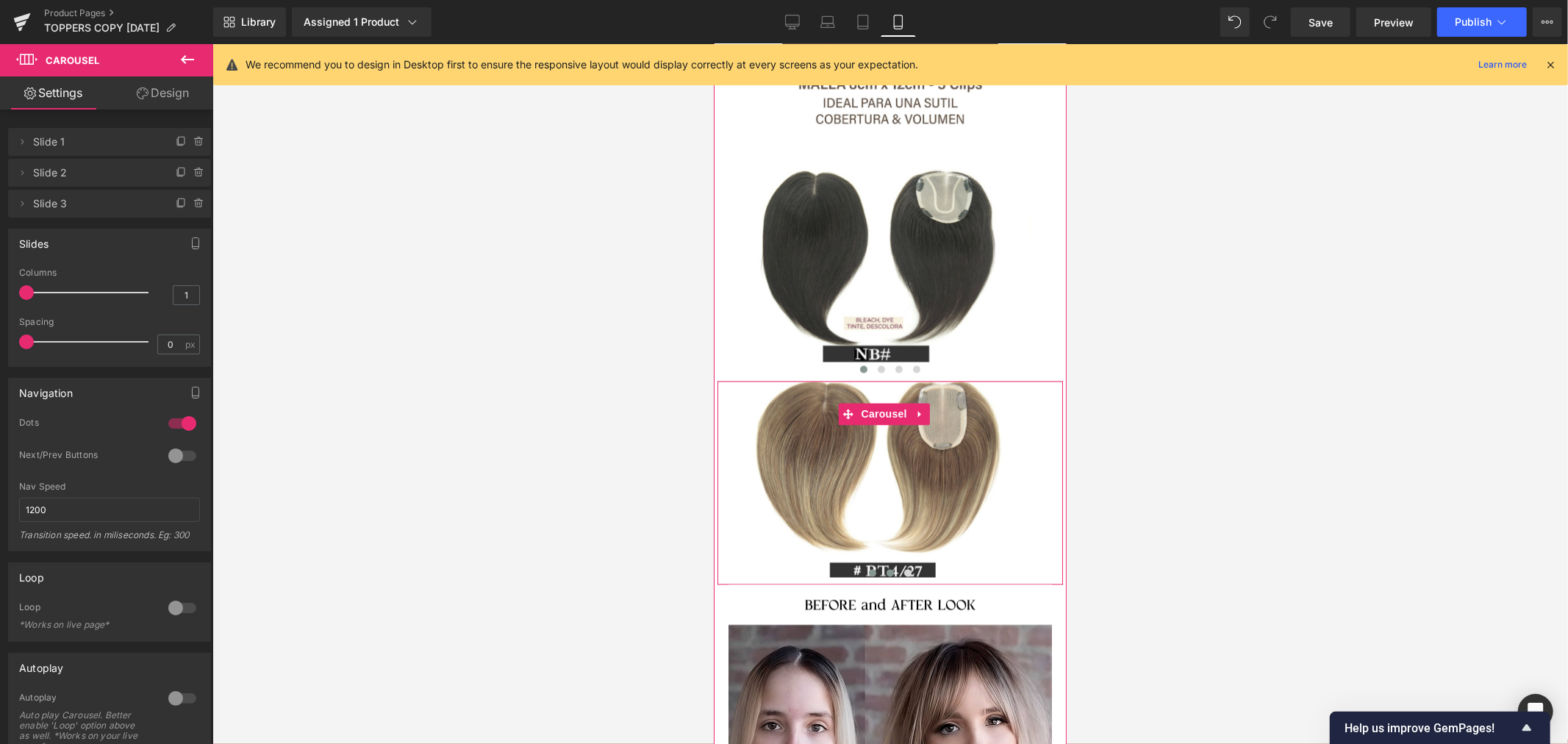
click at [868, 569] on span at bounding box center [871, 572] width 7 height 7
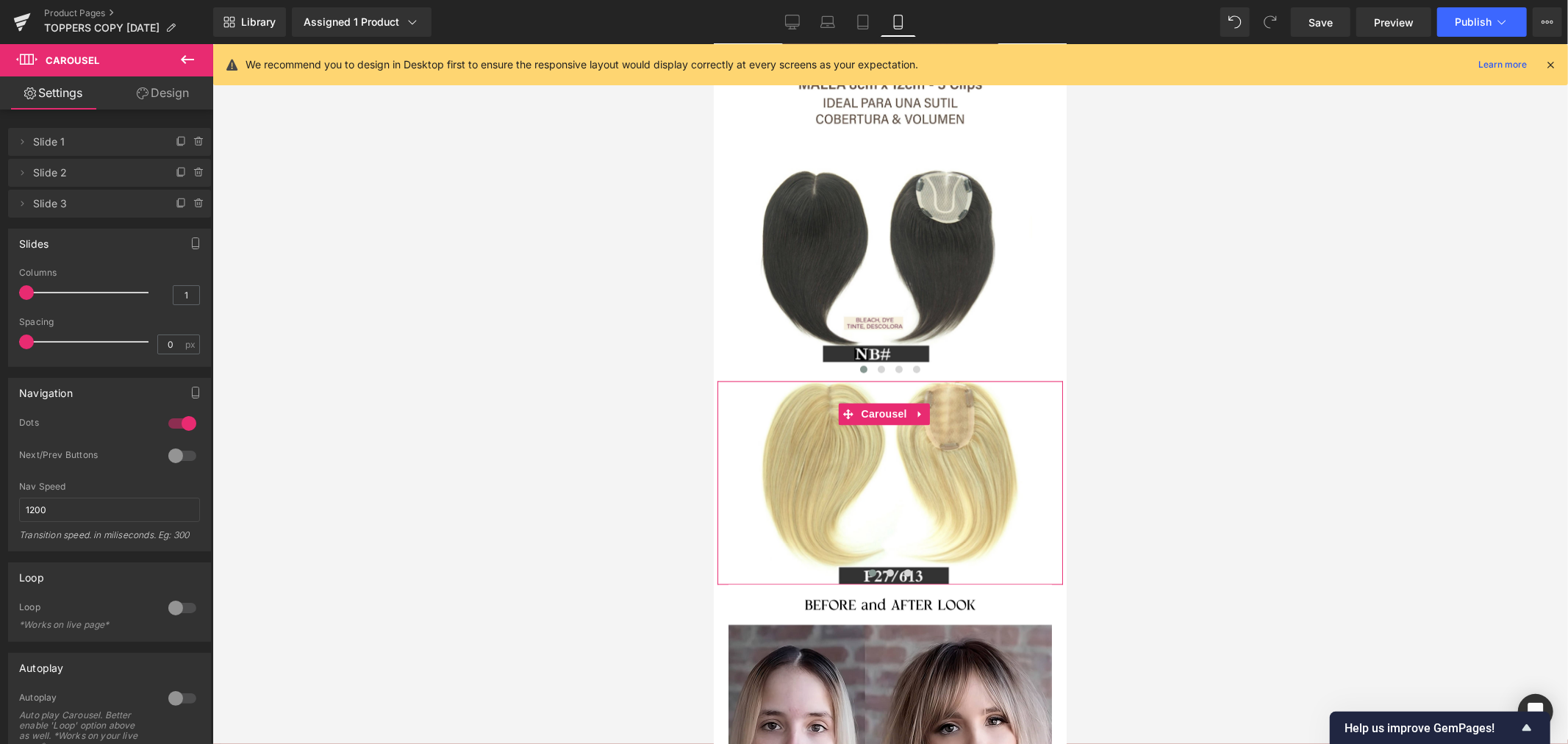
click at [148, 90] on link "Design" at bounding box center [163, 93] width 106 height 33
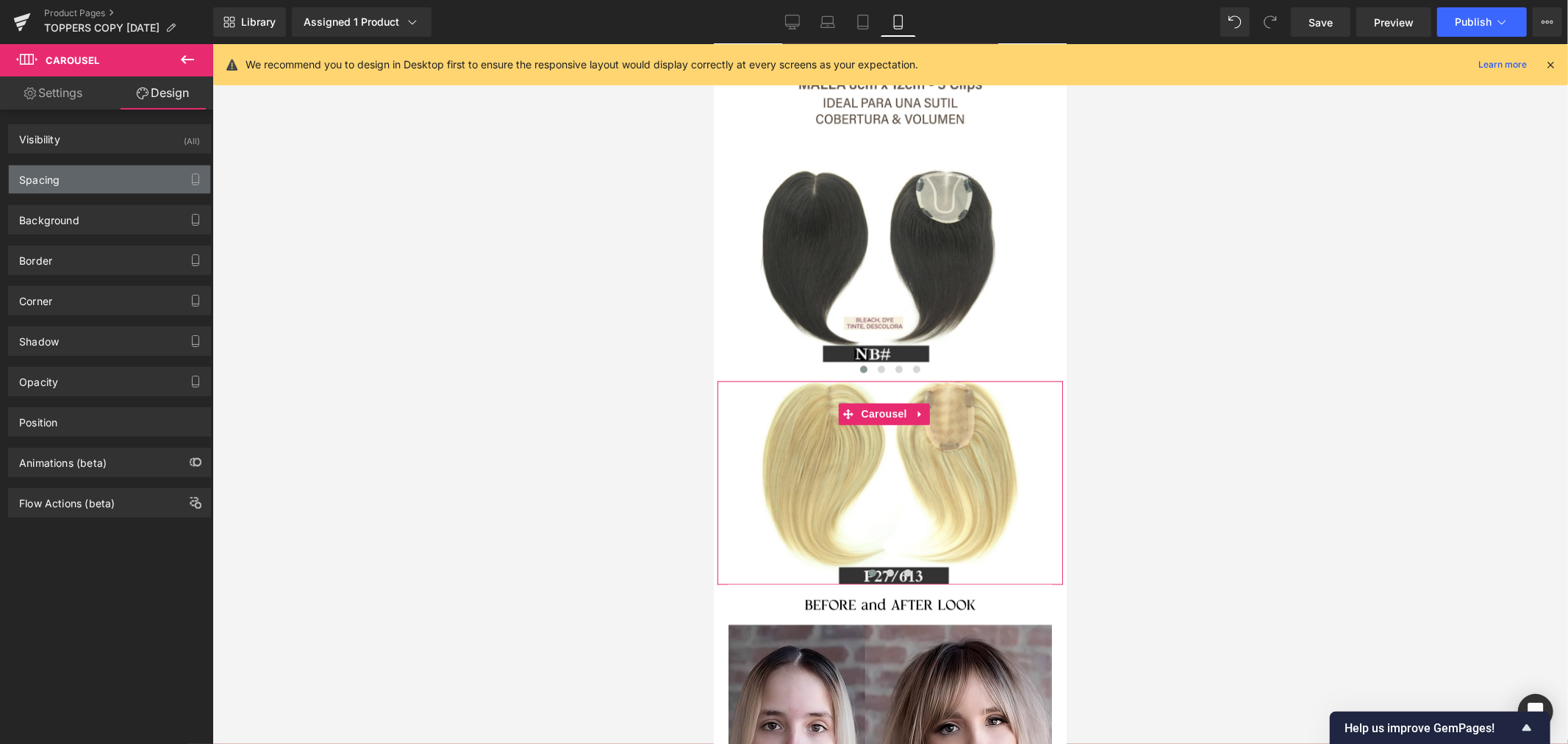
click at [86, 182] on div "Spacing" at bounding box center [110, 180] width 201 height 28
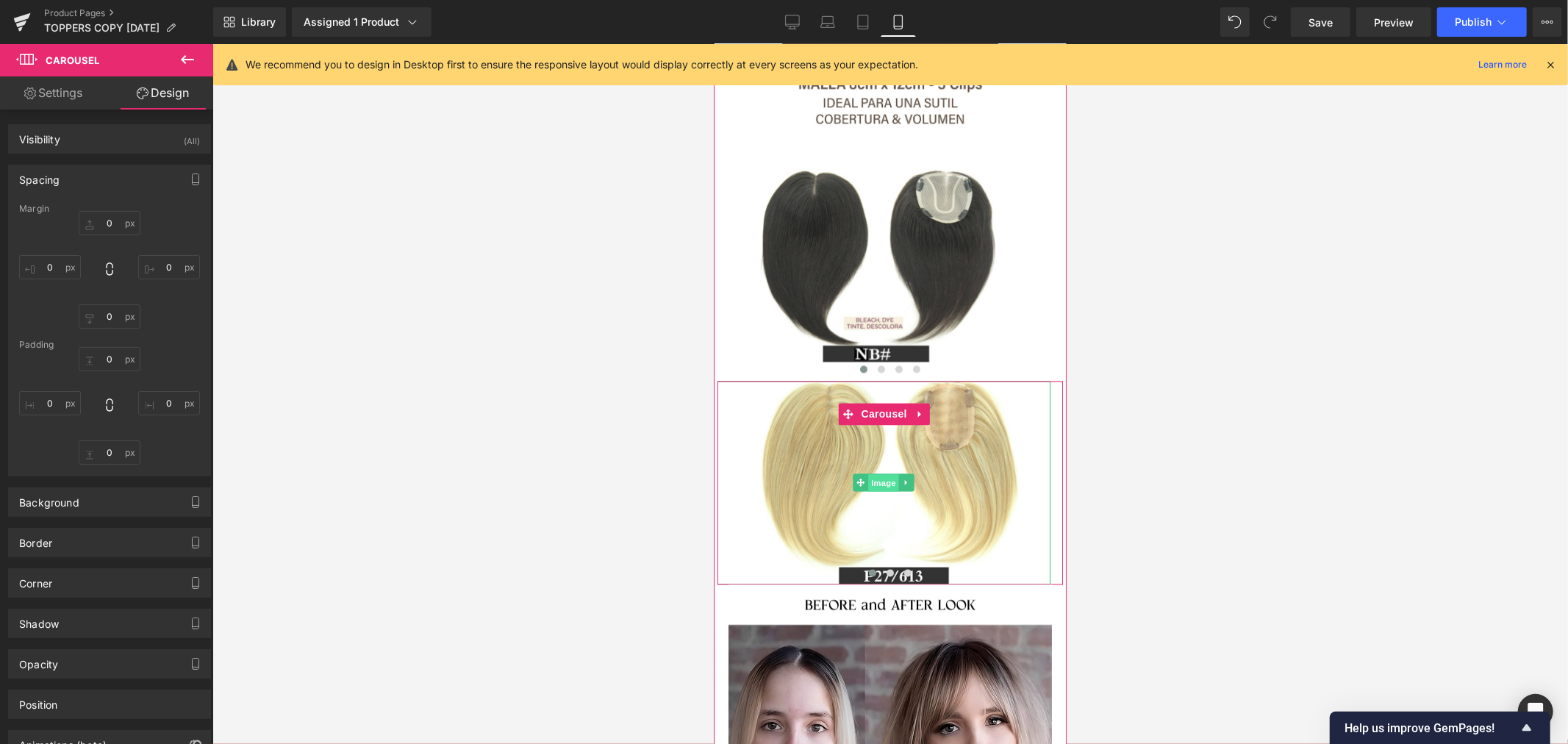
click at [888, 474] on span "Image" at bounding box center [883, 482] width 31 height 17
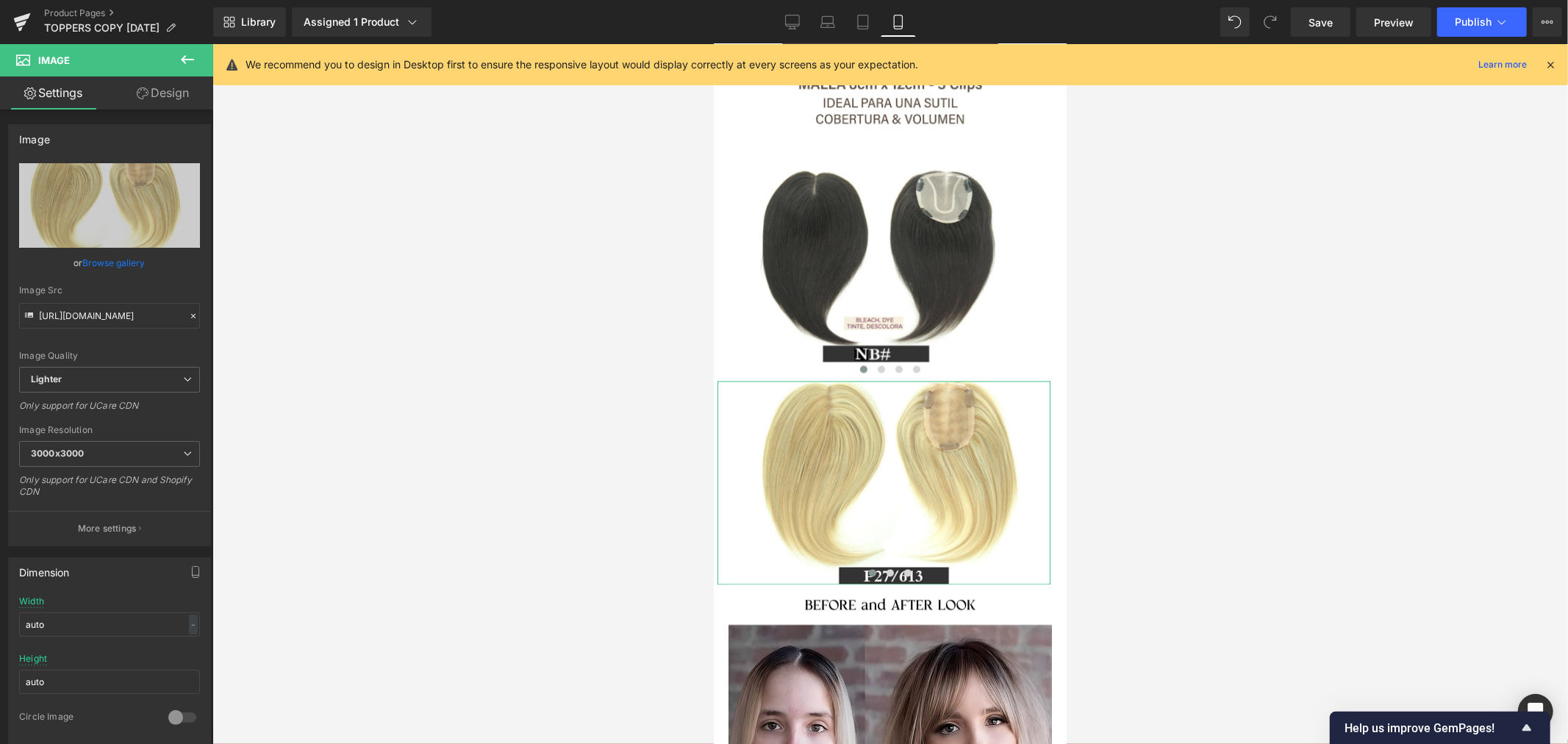
drag, startPoint x: 177, startPoint y: 81, endPoint x: 150, endPoint y: 133, distance: 58.6
click at [176, 81] on link "Design" at bounding box center [163, 93] width 106 height 33
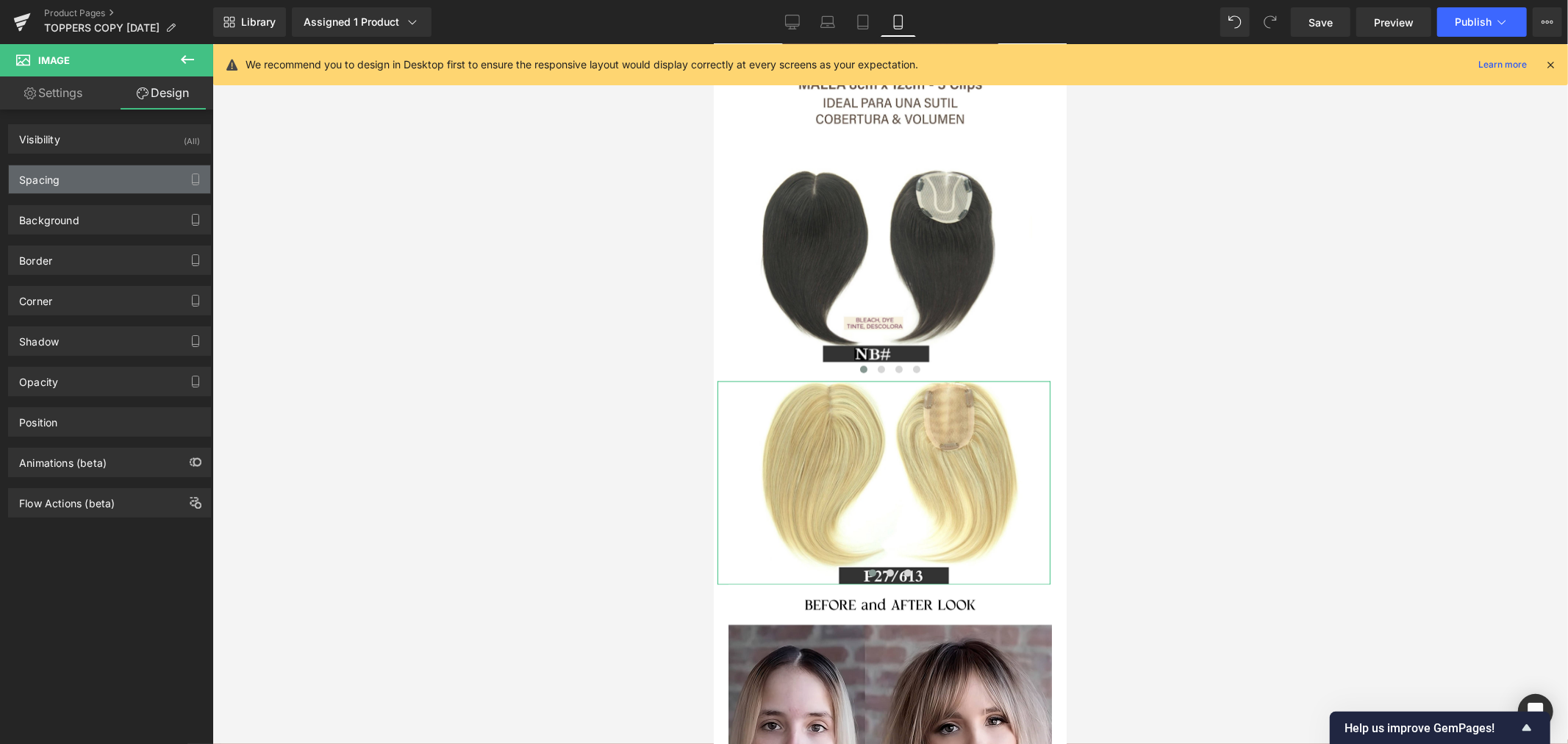
click at [93, 189] on div "Spacing" at bounding box center [110, 180] width 201 height 28
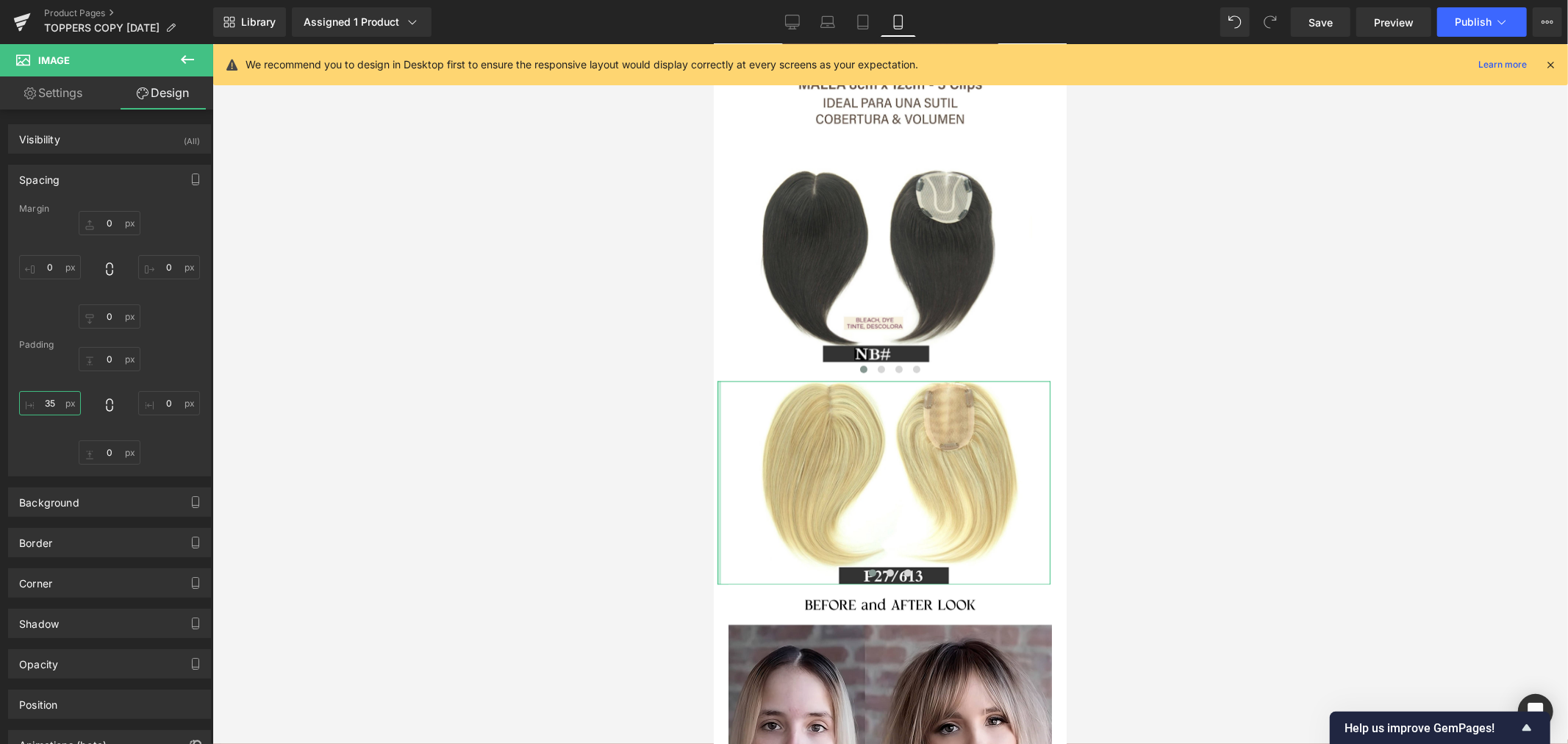
click at [52, 401] on input "35" at bounding box center [50, 402] width 62 height 24
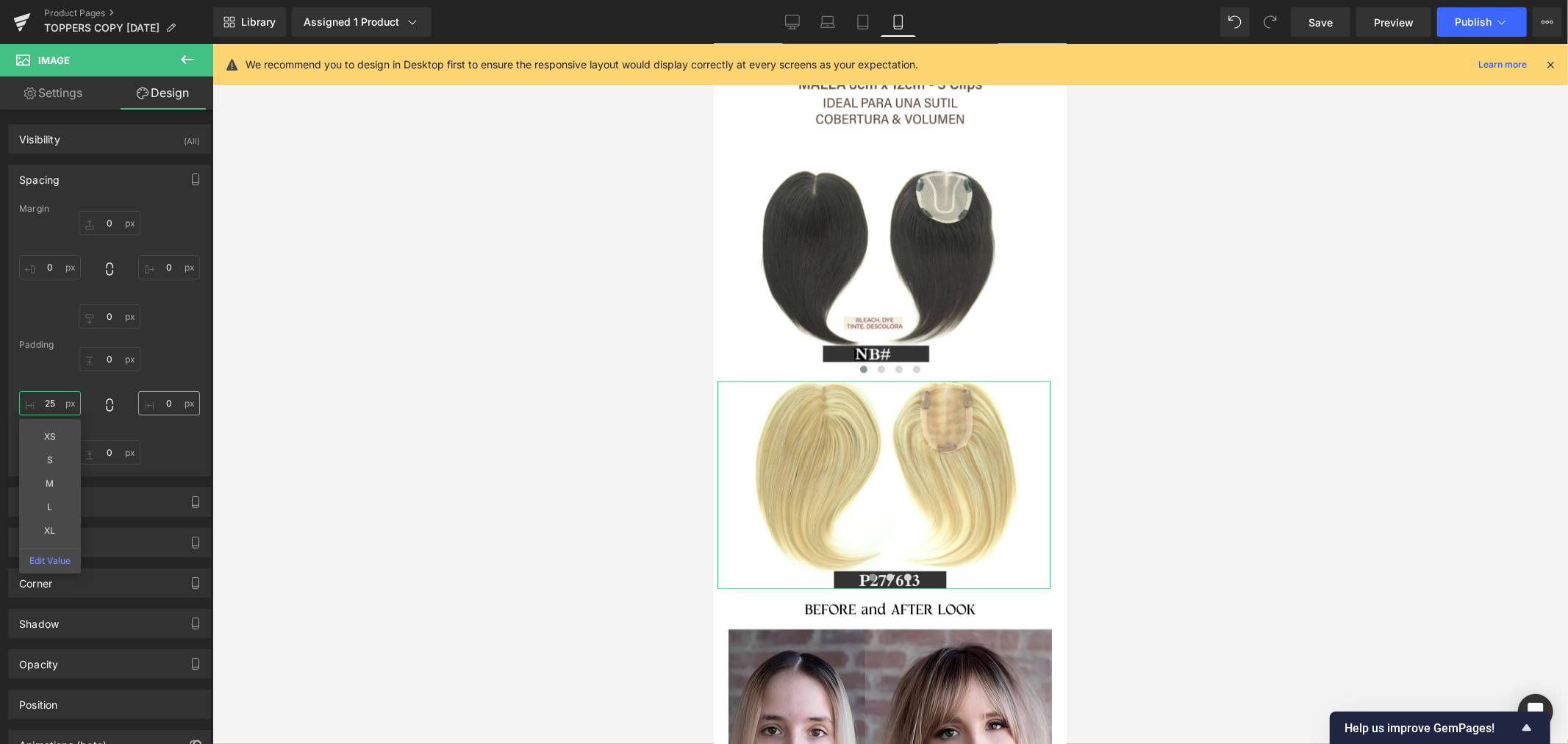
type input "25"
click at [165, 397] on input "0" at bounding box center [169, 402] width 62 height 24
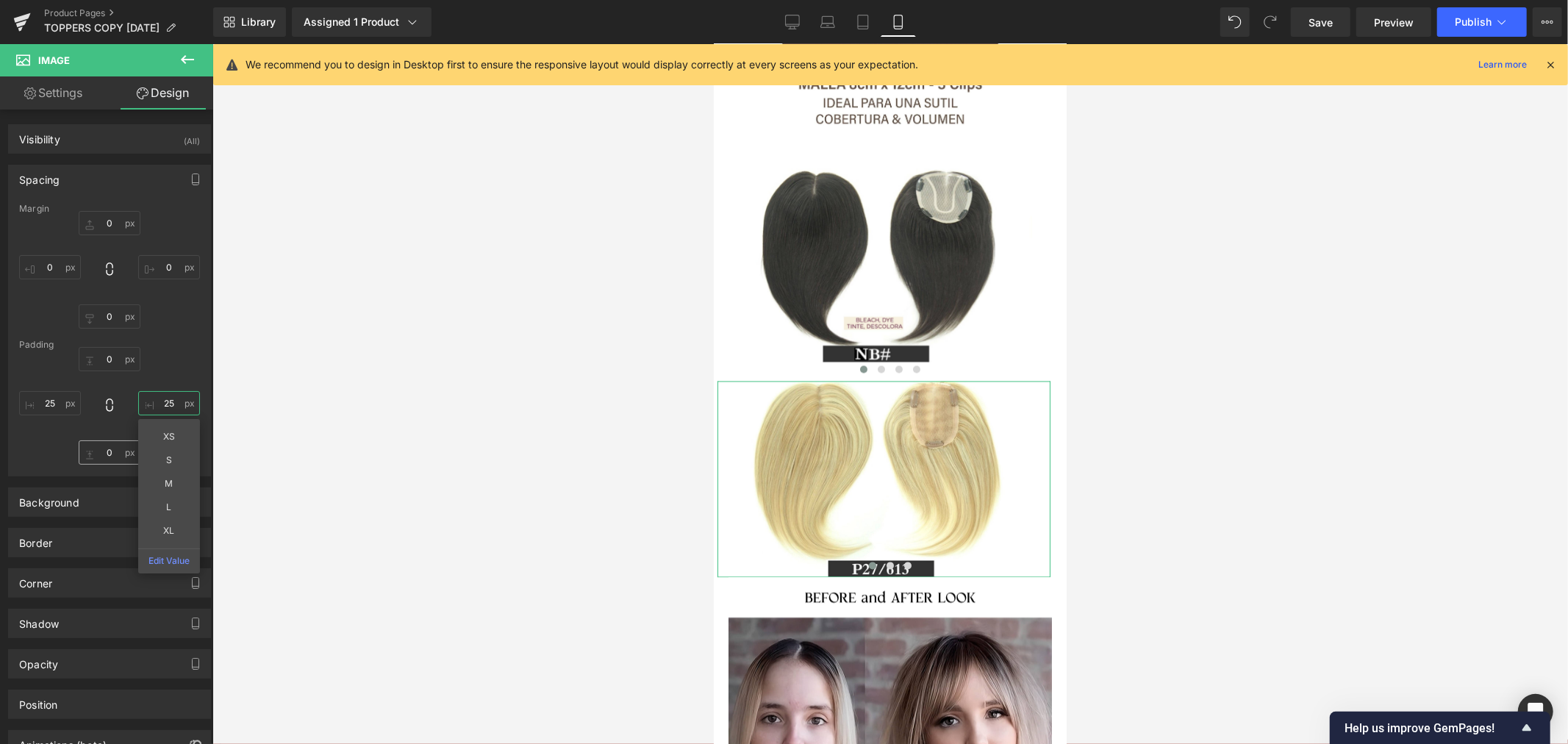
type input "25"
click at [116, 456] on input "0" at bounding box center [110, 451] width 62 height 24
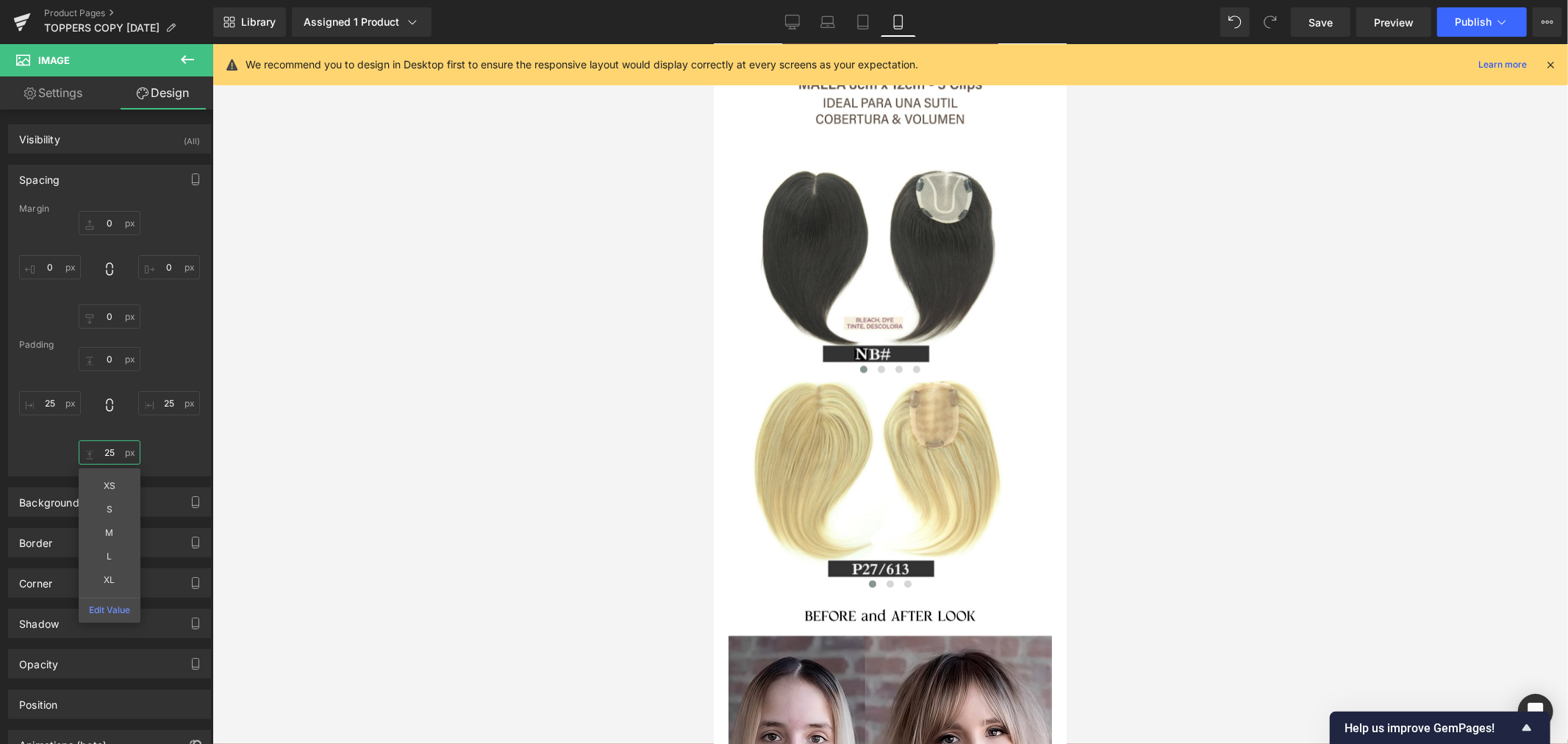
type input "25"
click at [1136, 494] on div at bounding box center [890, 394] width 1355 height 700
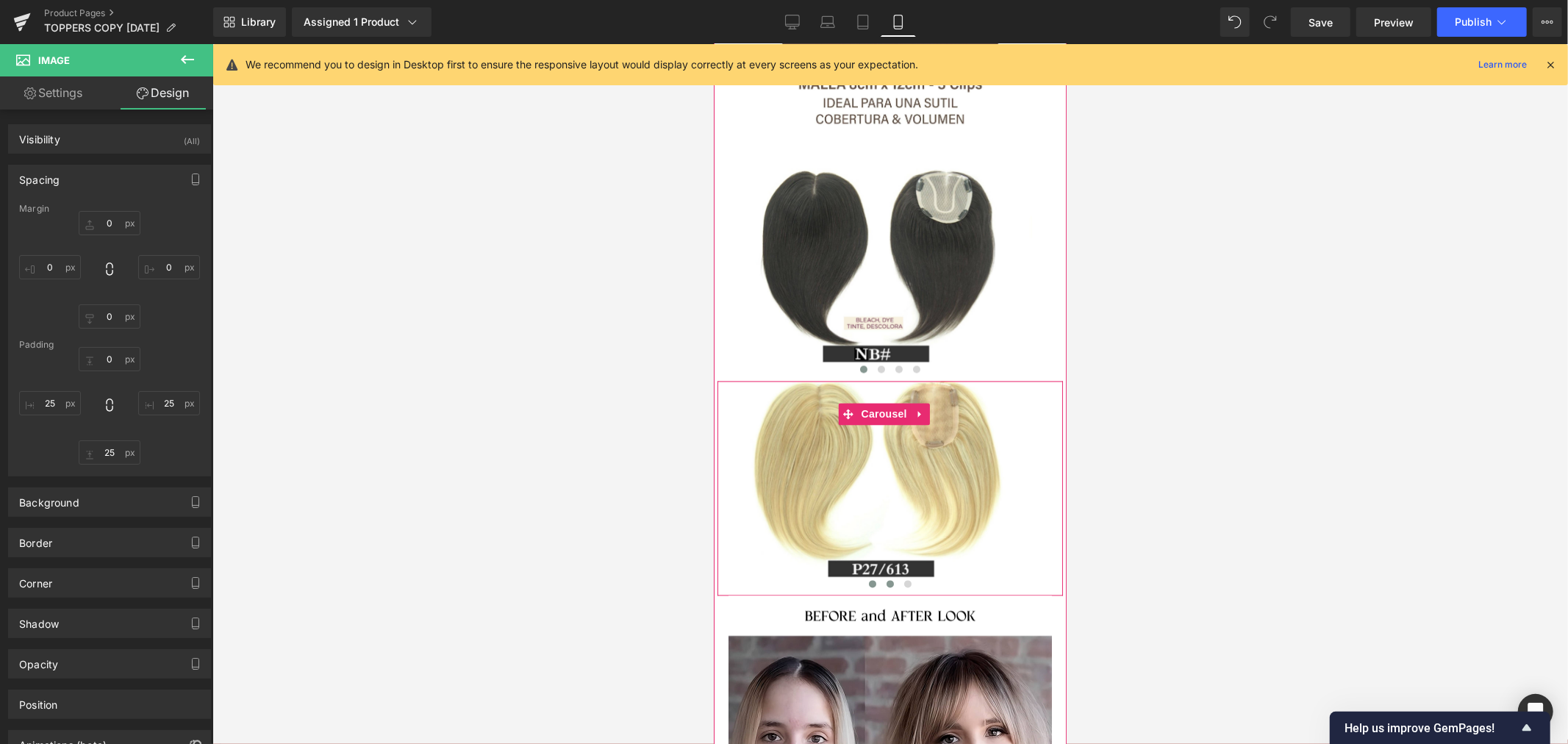
click at [885, 579] on span at bounding box center [889, 583] width 7 height 7
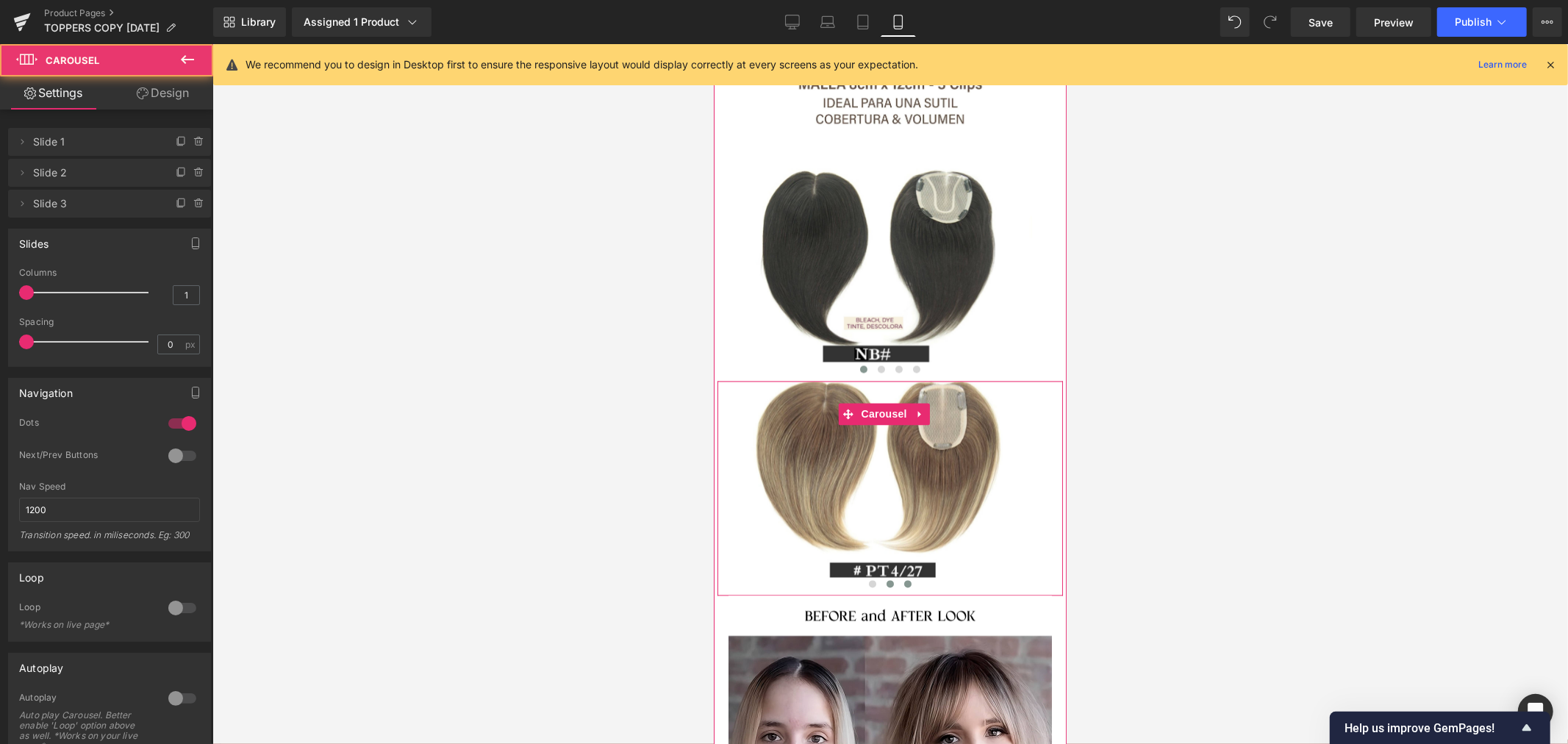
click at [900, 576] on button at bounding box center [906, 584] width 17 height 15
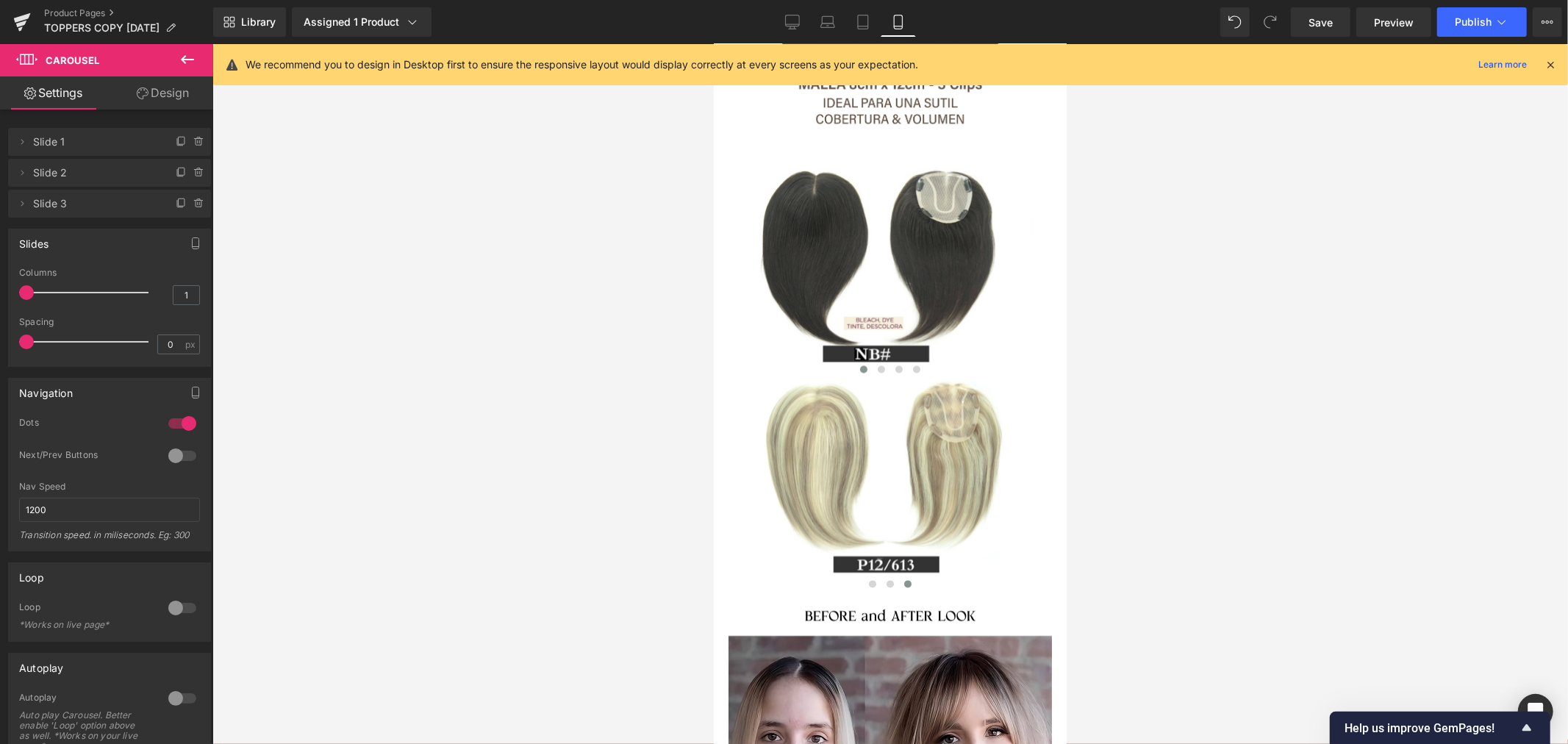
click at [398, 254] on div at bounding box center [890, 394] width 1355 height 700
click at [192, 56] on icon at bounding box center [187, 59] width 17 height 17
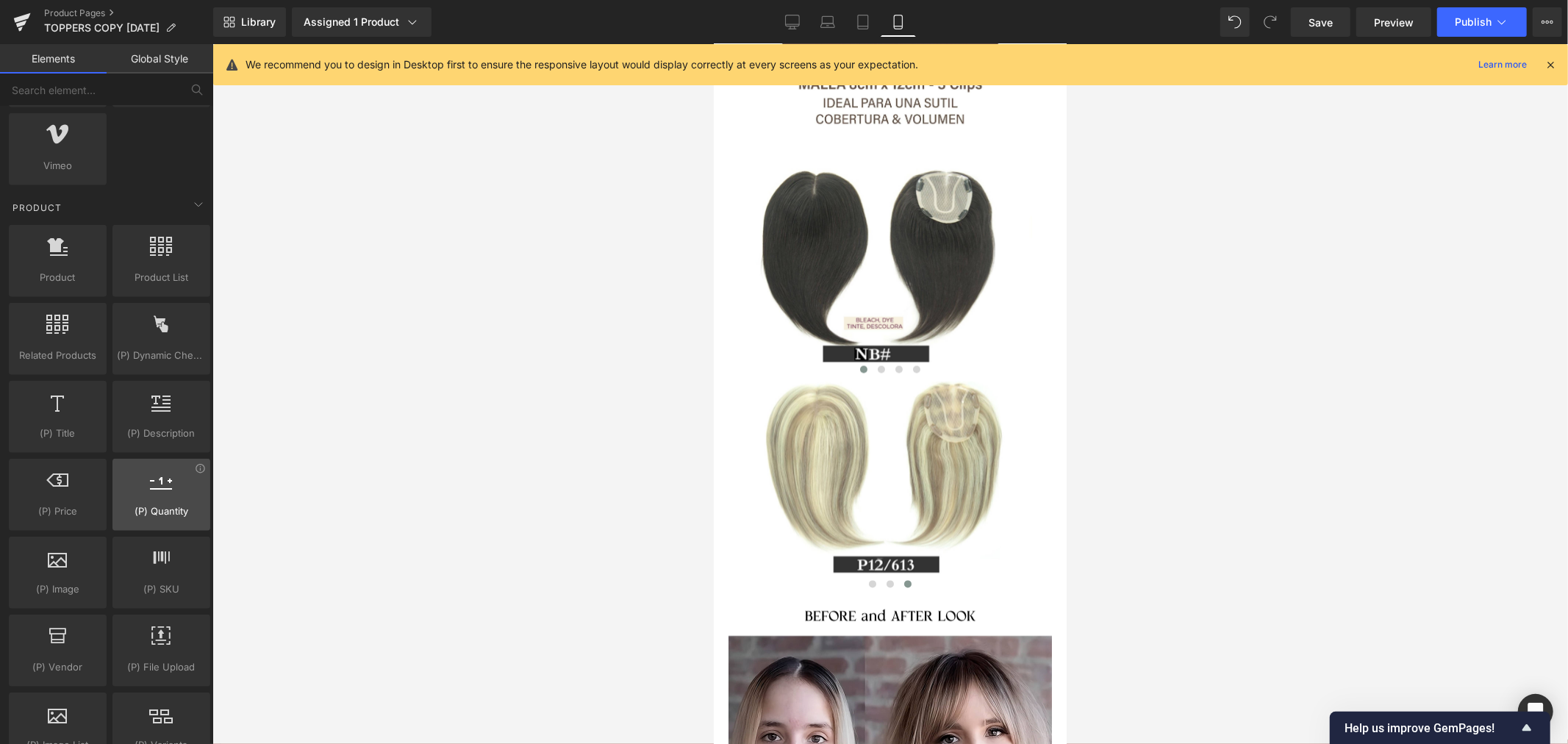
scroll to position [1143, 0]
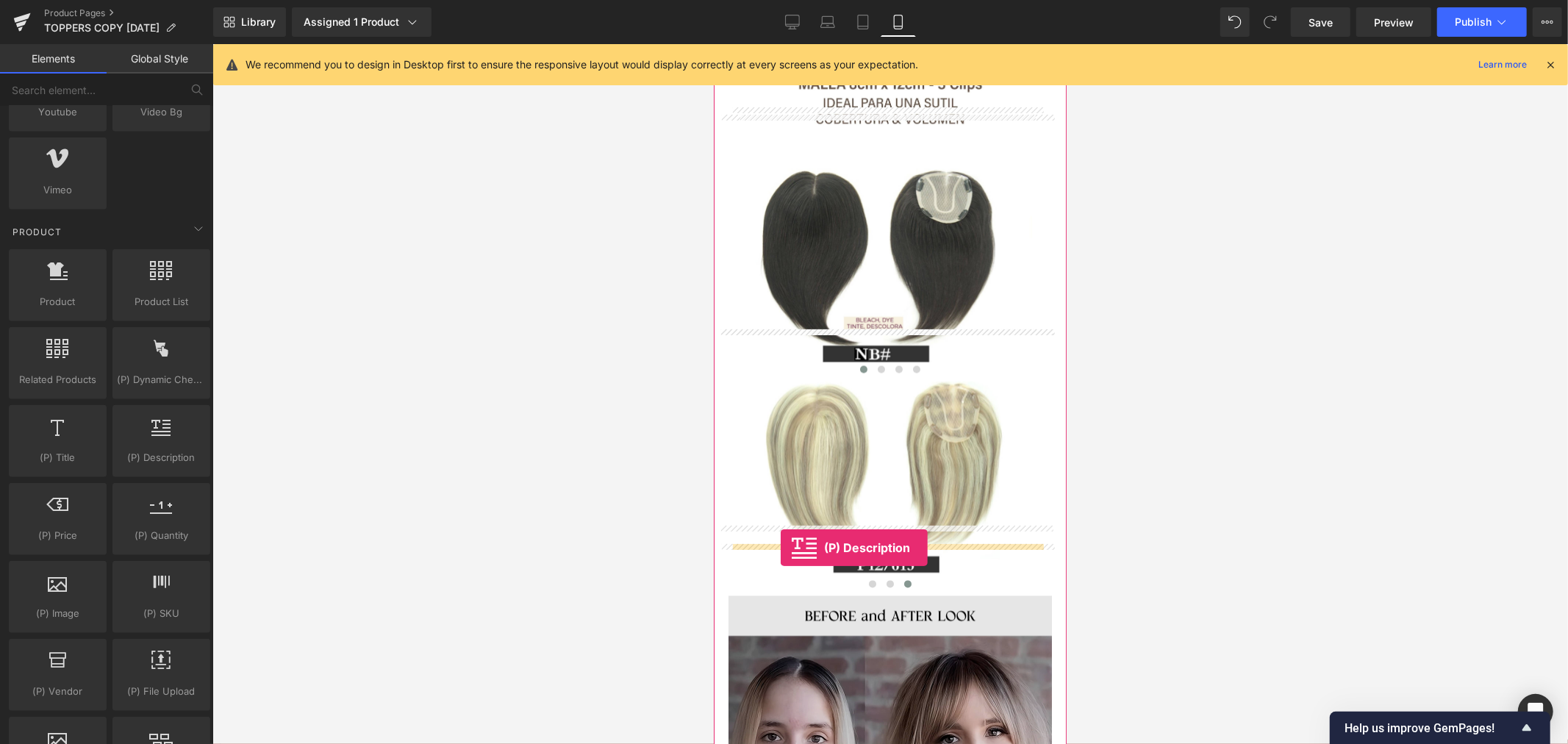
drag, startPoint x: 871, startPoint y: 507, endPoint x: 780, endPoint y: 547, distance: 99.4
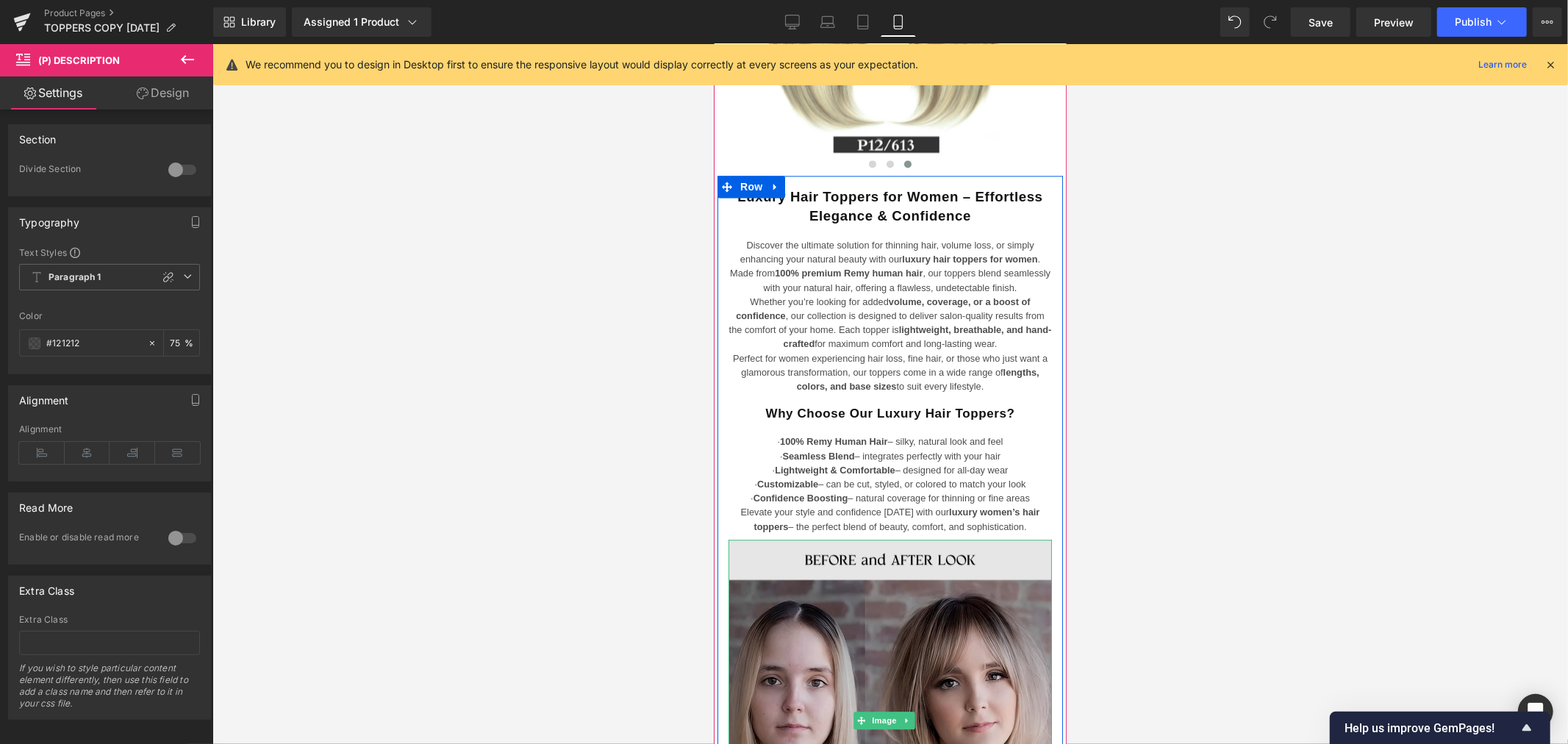
scroll to position [2613, 0]
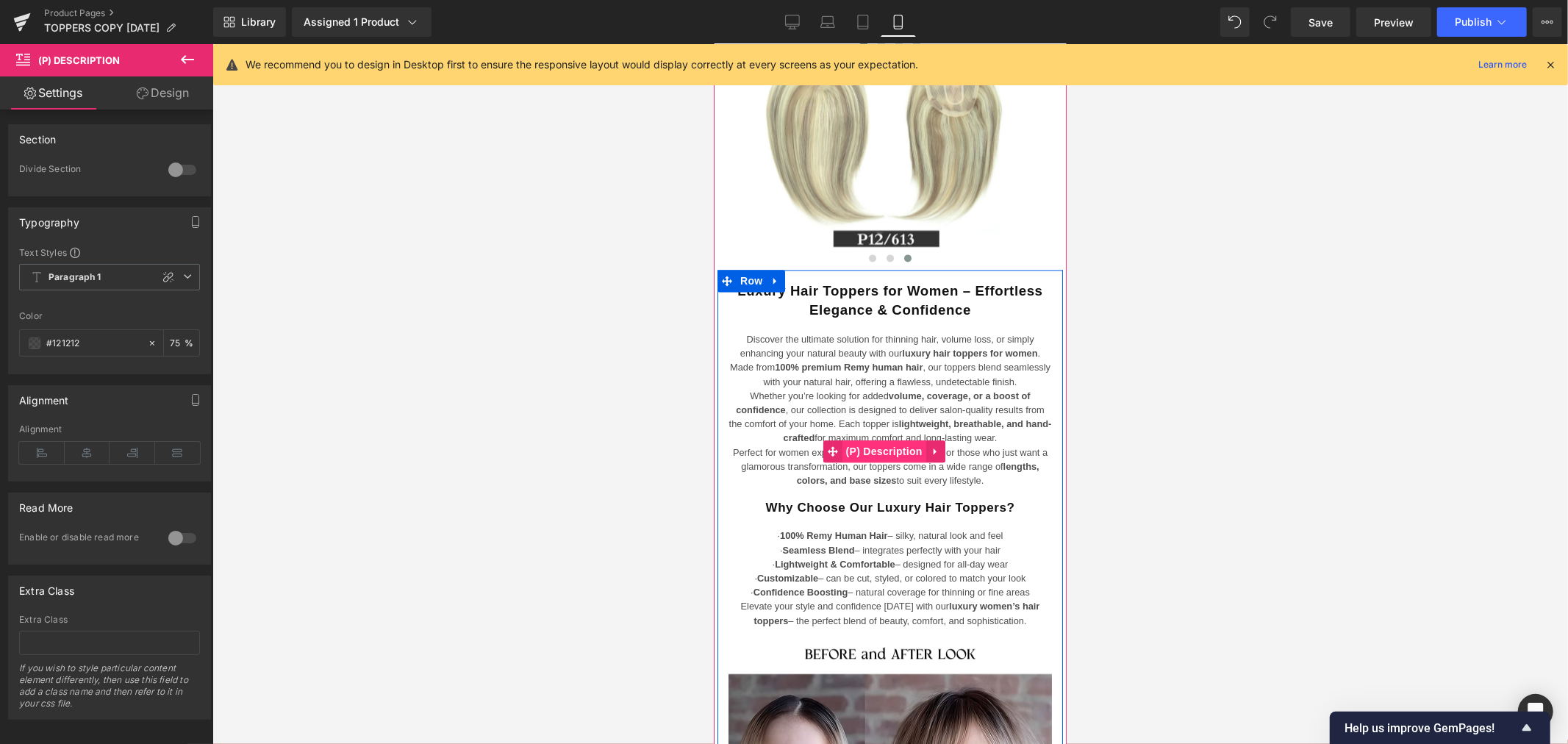
click at [891, 440] on span "(P) Description" at bounding box center [883, 451] width 84 height 22
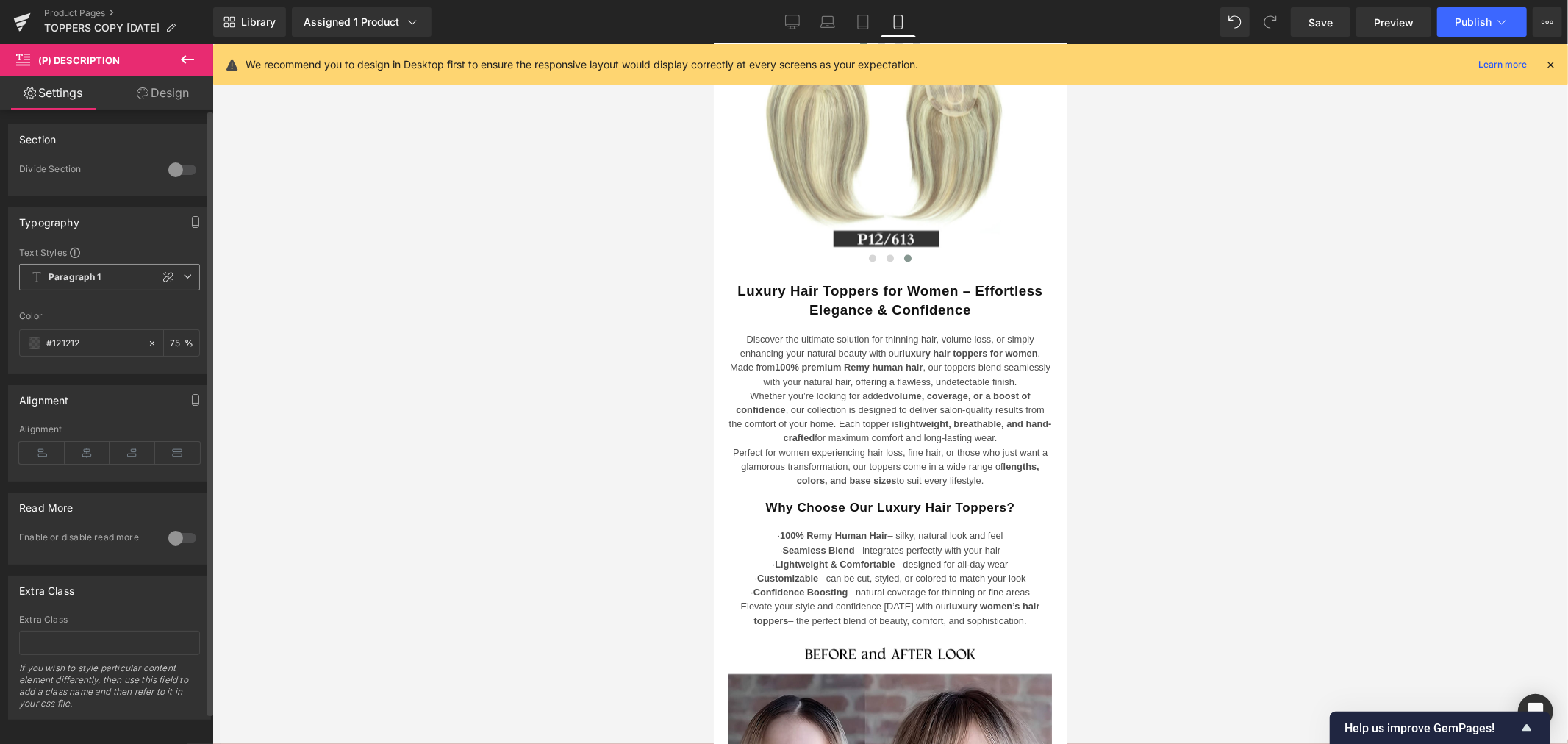
click at [108, 281] on span "Paragraph 1" at bounding box center [109, 277] width 180 height 27
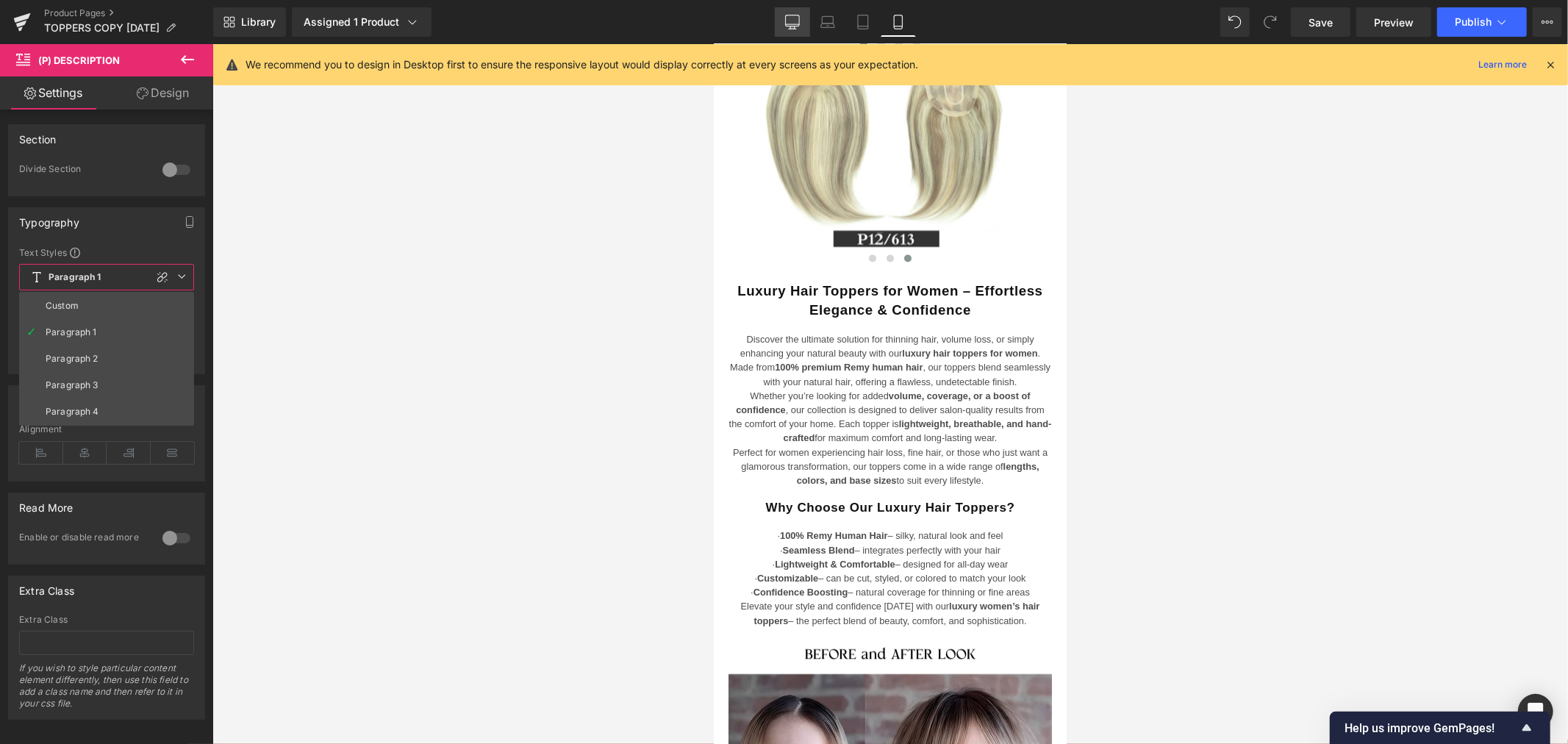
click at [797, 23] on icon at bounding box center [792, 22] width 15 height 15
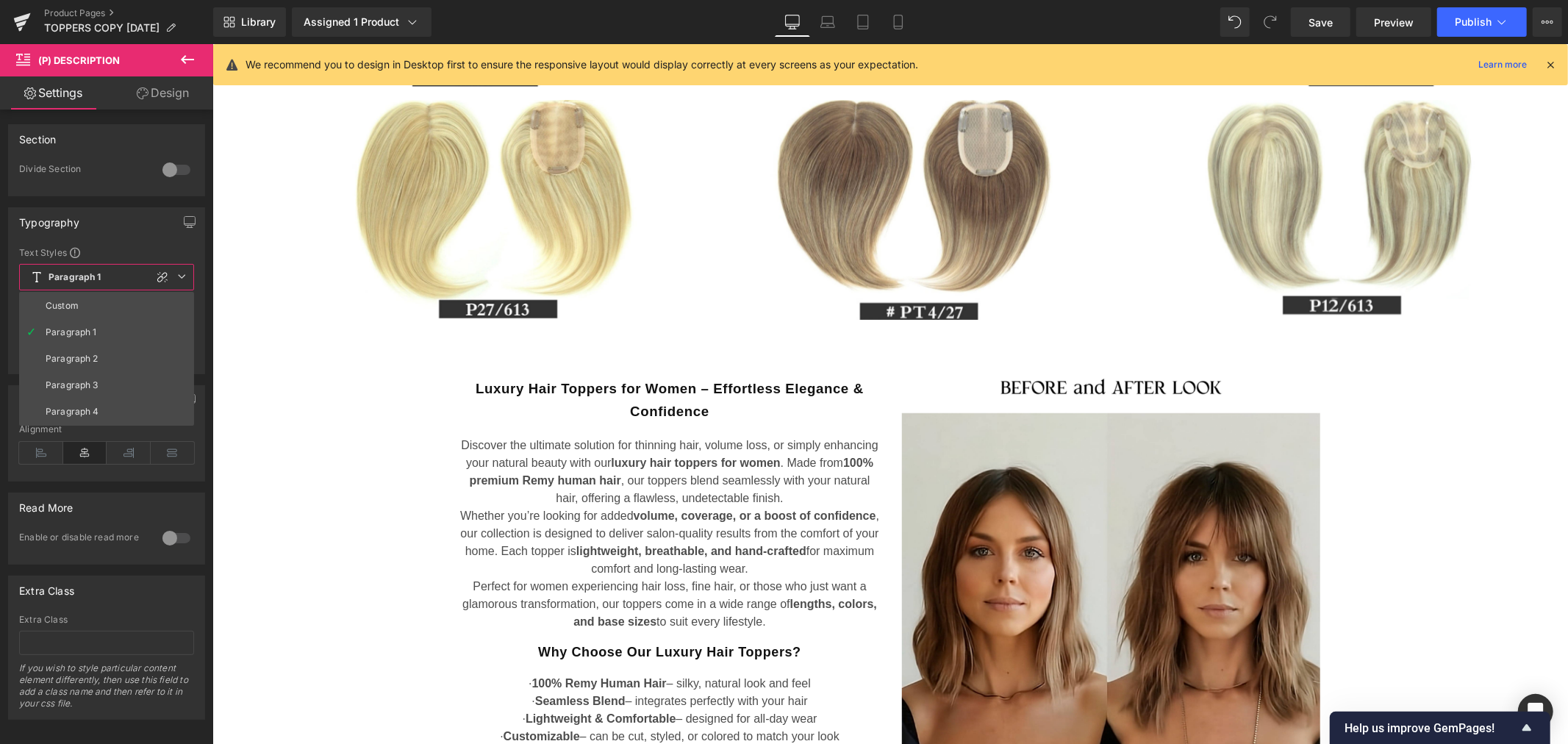
scroll to position [1680, 0]
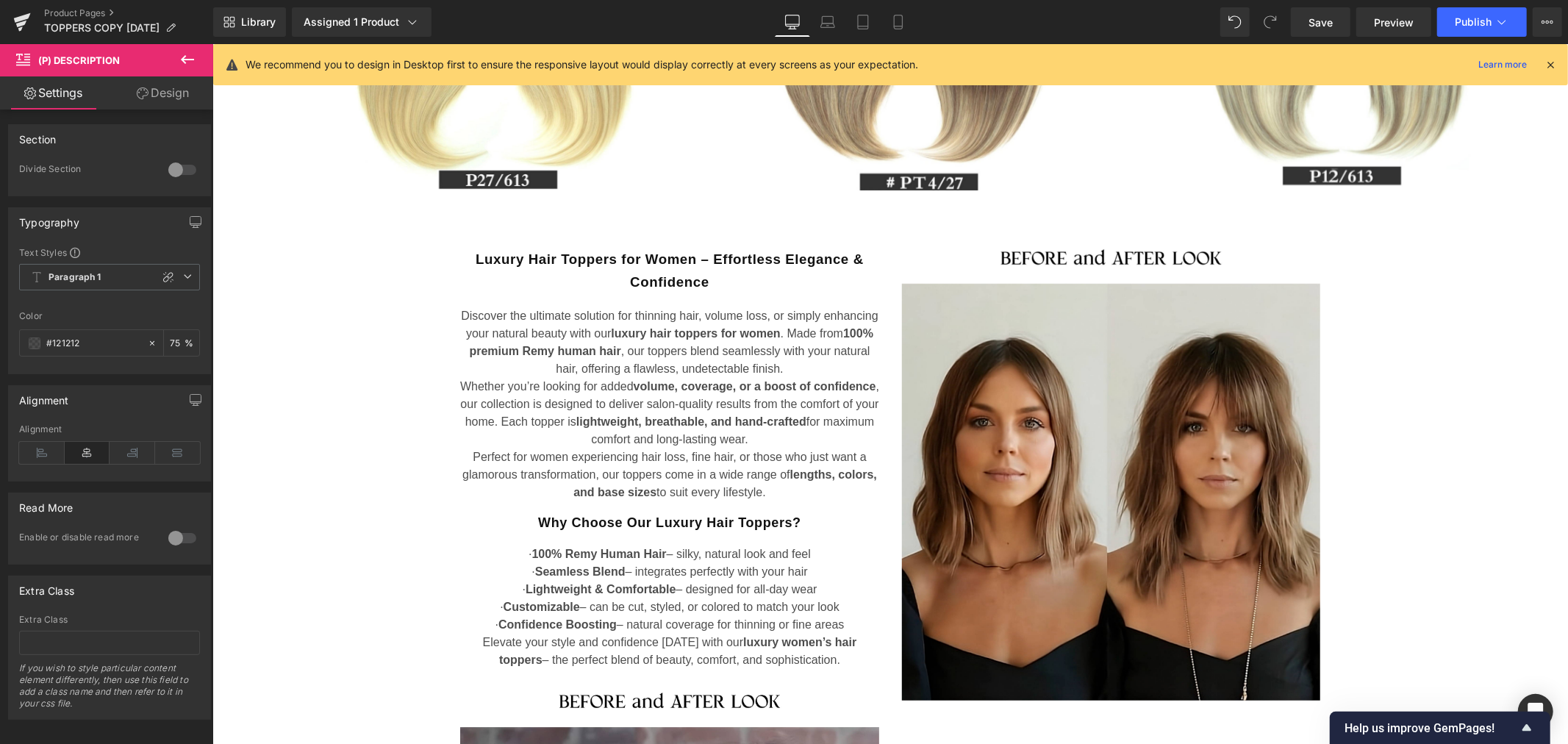
click at [755, 595] on body "Skip to content Welcome to our store FREE SHIPPING FOR $250 OR MORE ORDERS FOR …" at bounding box center [890, 604] width 1355 height 4481
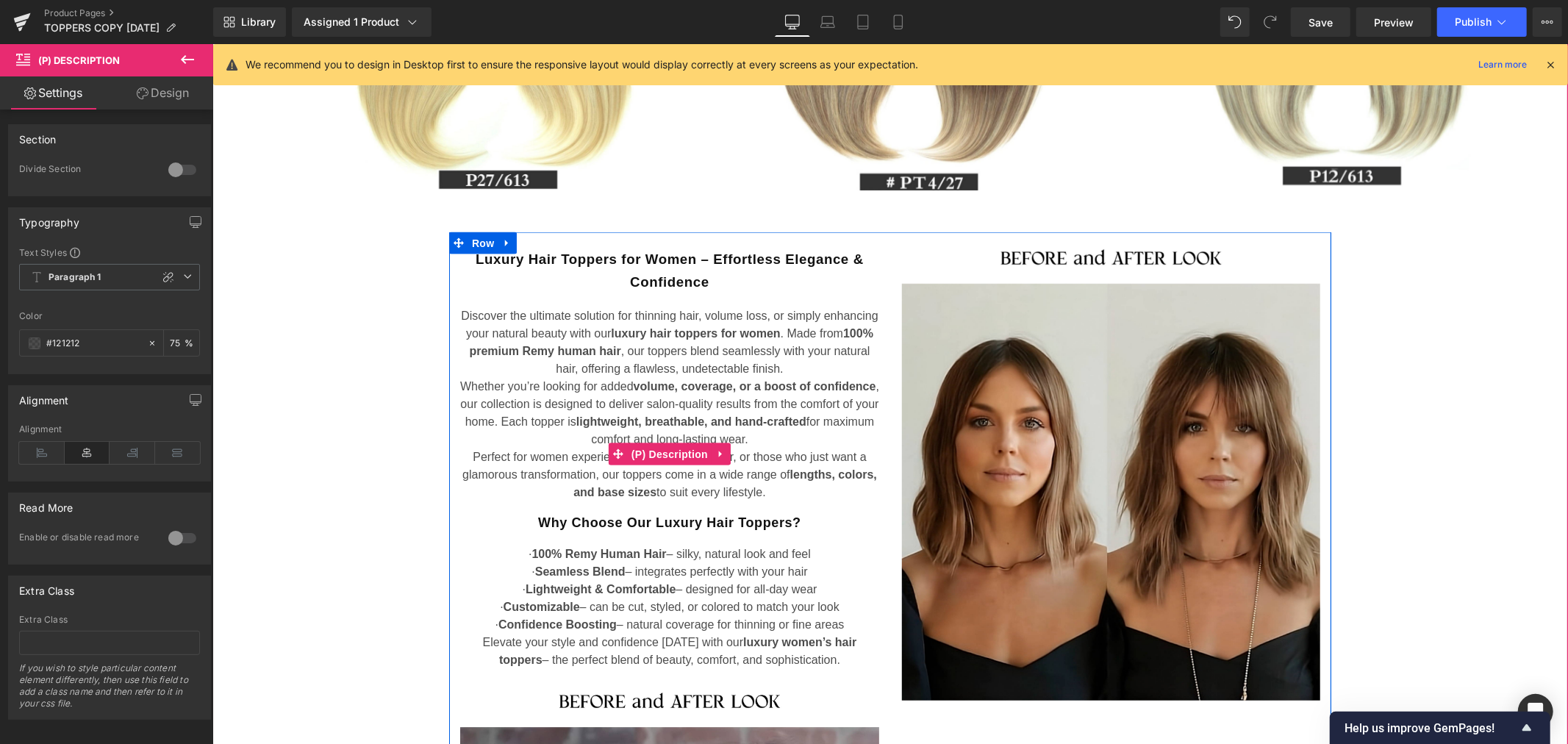
click at [678, 278] on span "Luxury Hair Toppers for Women – Effortless Elegance & Confidence" at bounding box center [668, 269] width 388 height 38
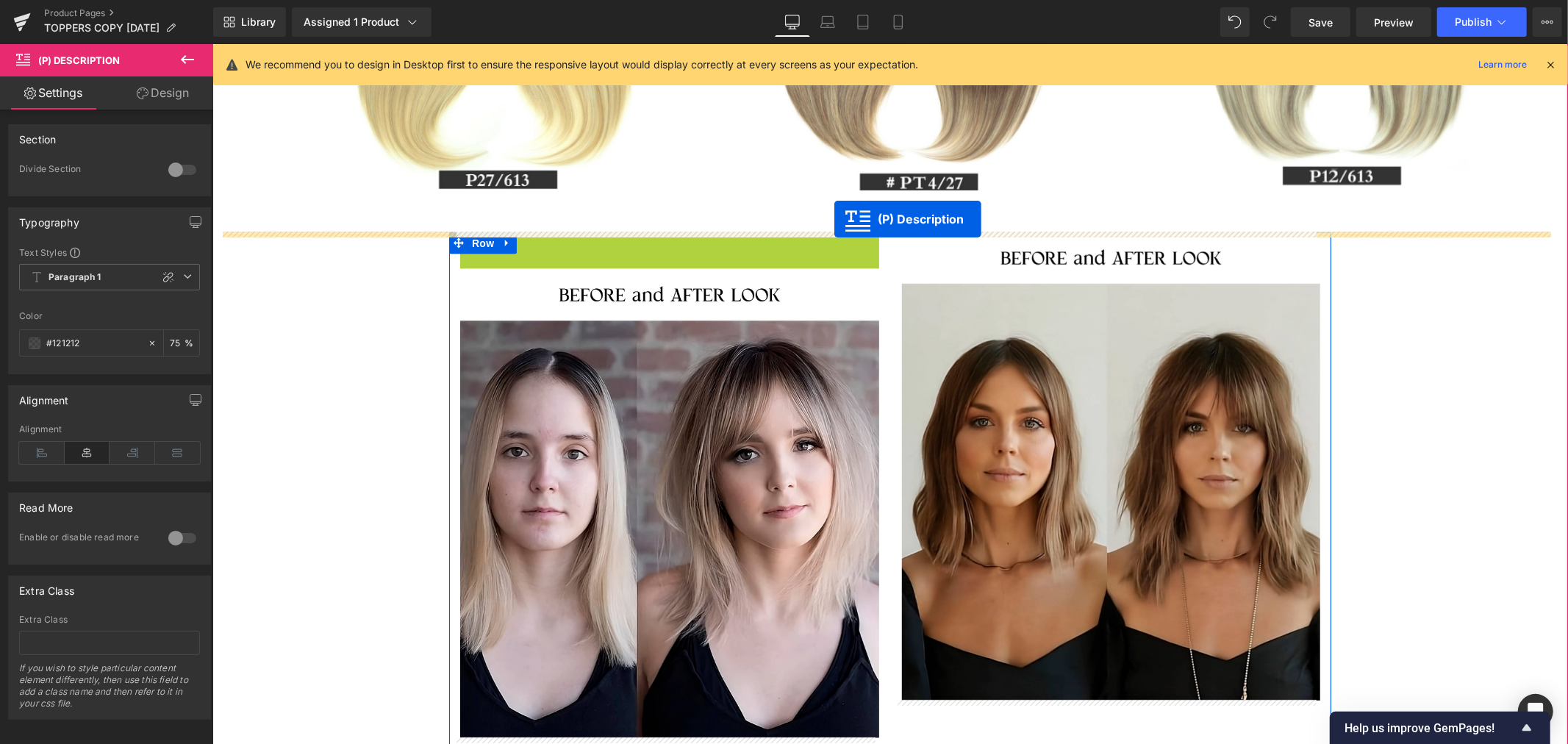
drag, startPoint x: 610, startPoint y: 451, endPoint x: 833, endPoint y: 219, distance: 321.8
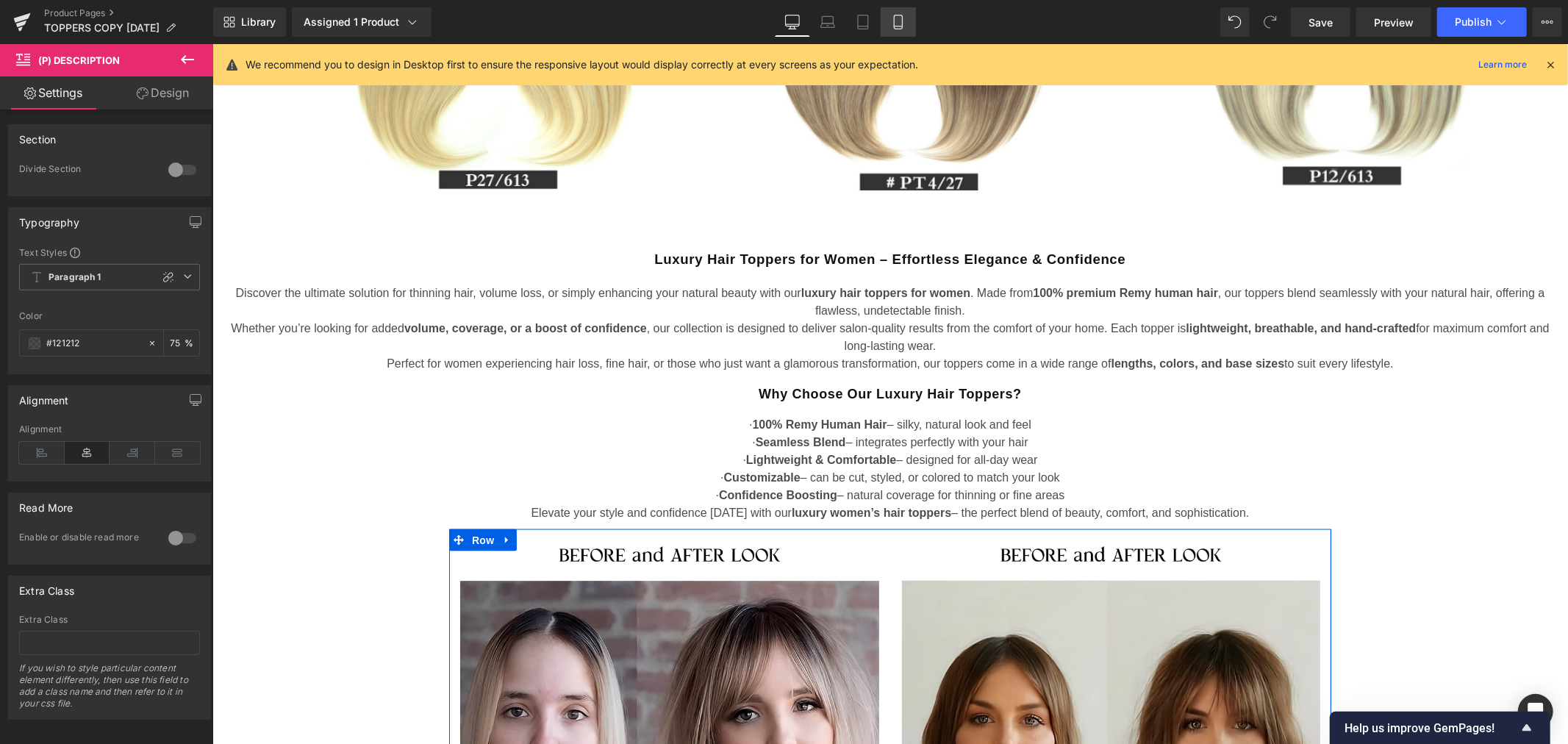
drag, startPoint x: 893, startPoint y: 18, endPoint x: 155, endPoint y: 96, distance: 742.1
click at [893, 18] on icon at bounding box center [898, 22] width 15 height 15
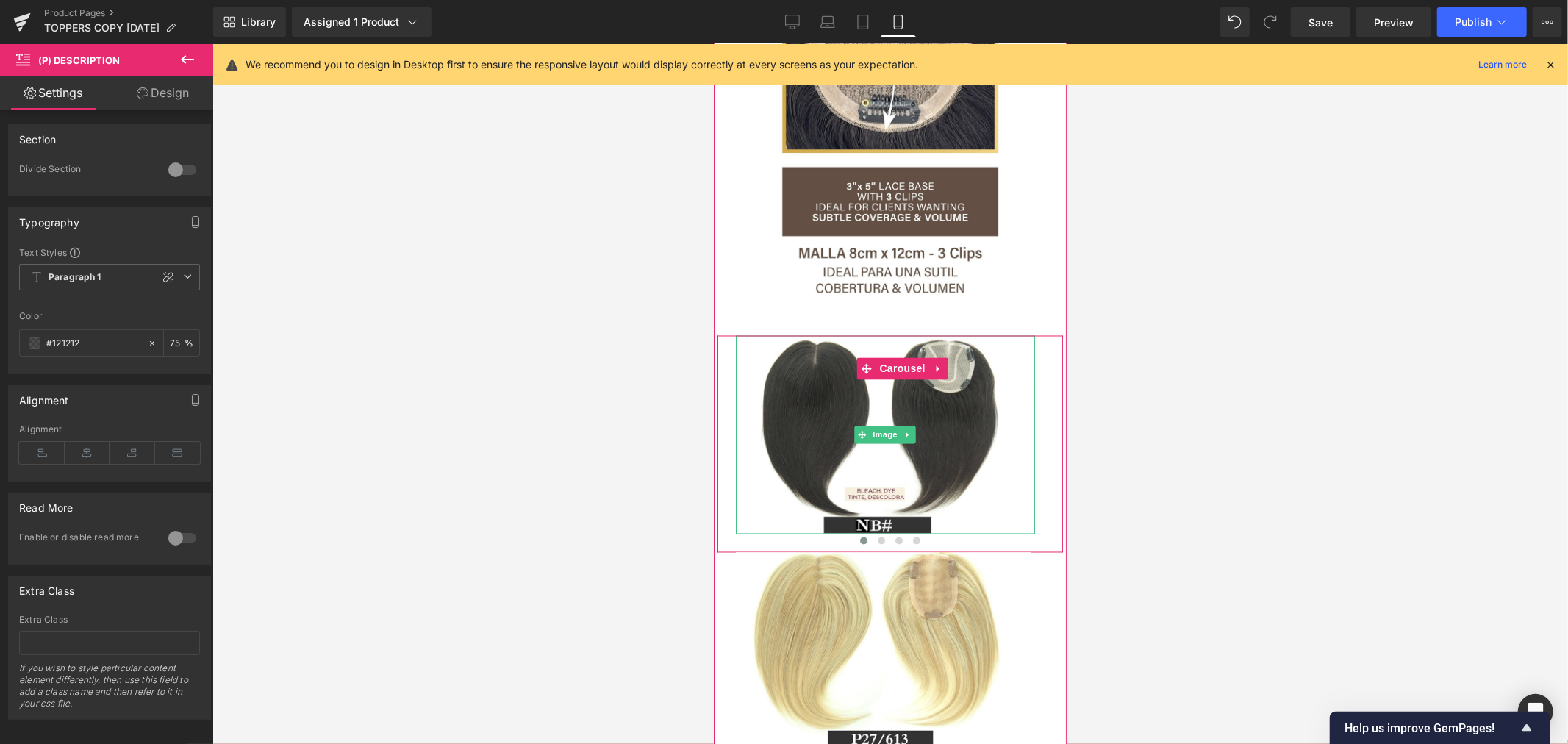
scroll to position [2146, 0]
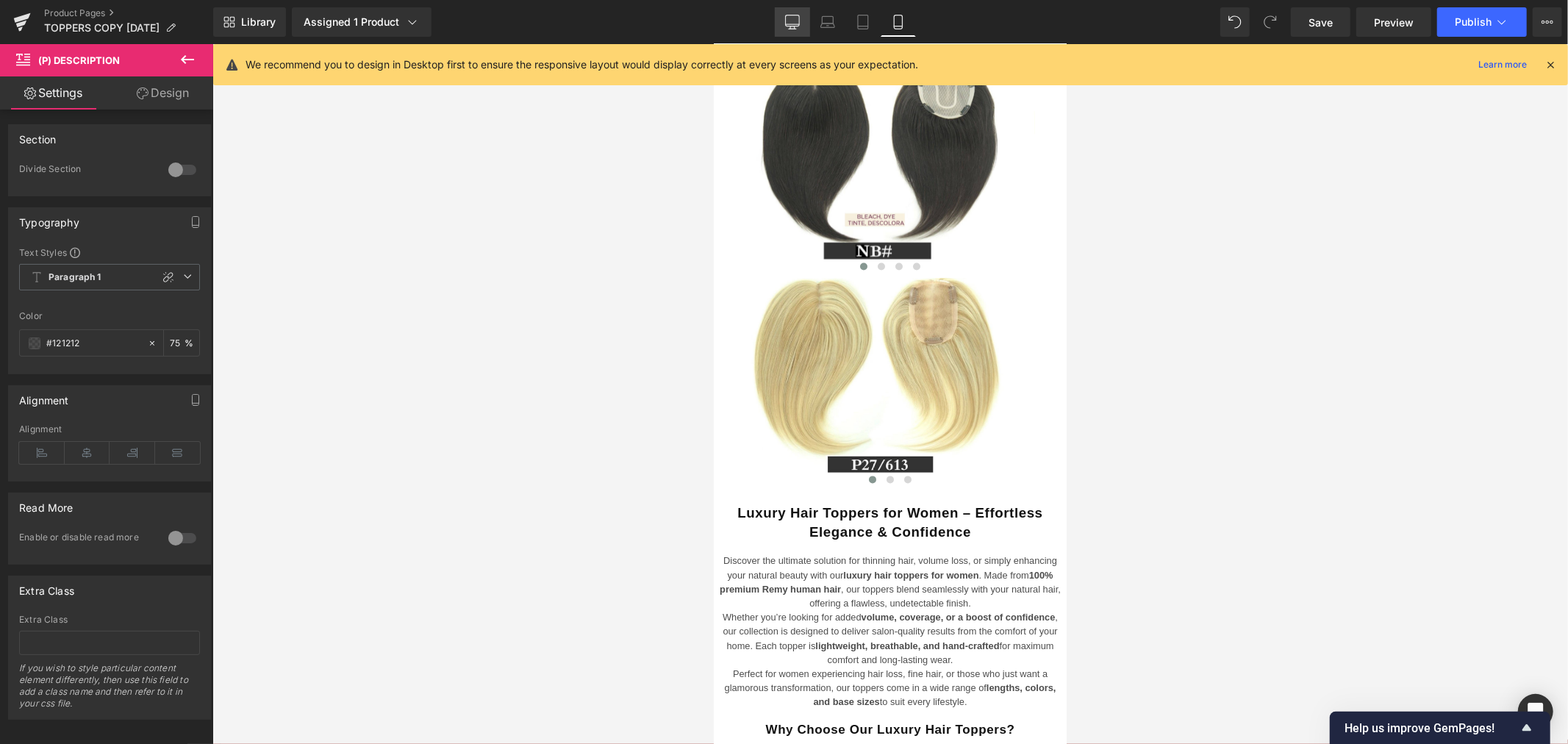
drag, startPoint x: 788, startPoint y: 19, endPoint x: 784, endPoint y: 31, distance: 12.6
click at [788, 19] on icon at bounding box center [792, 22] width 15 height 15
type input "75"
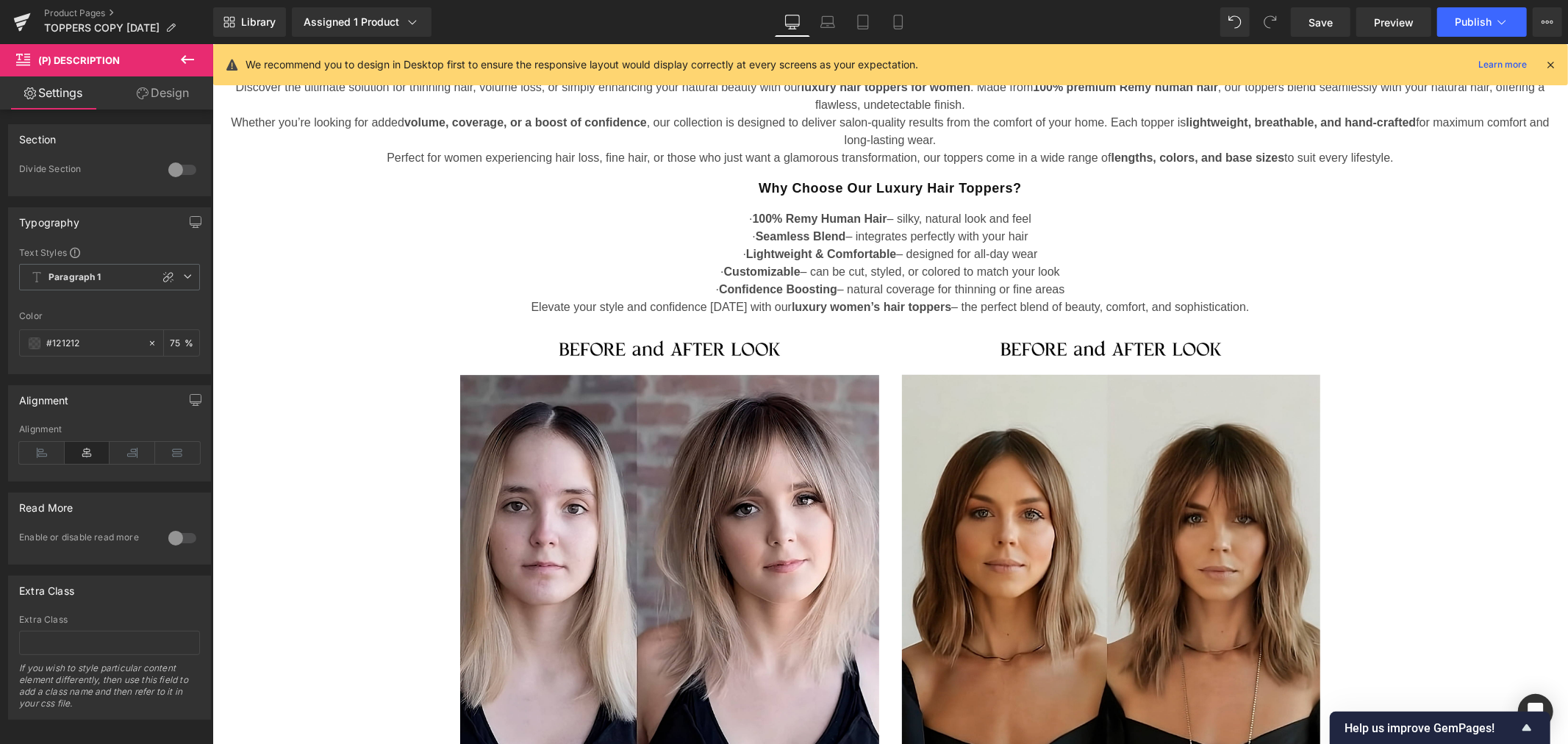
scroll to position [1559, 0]
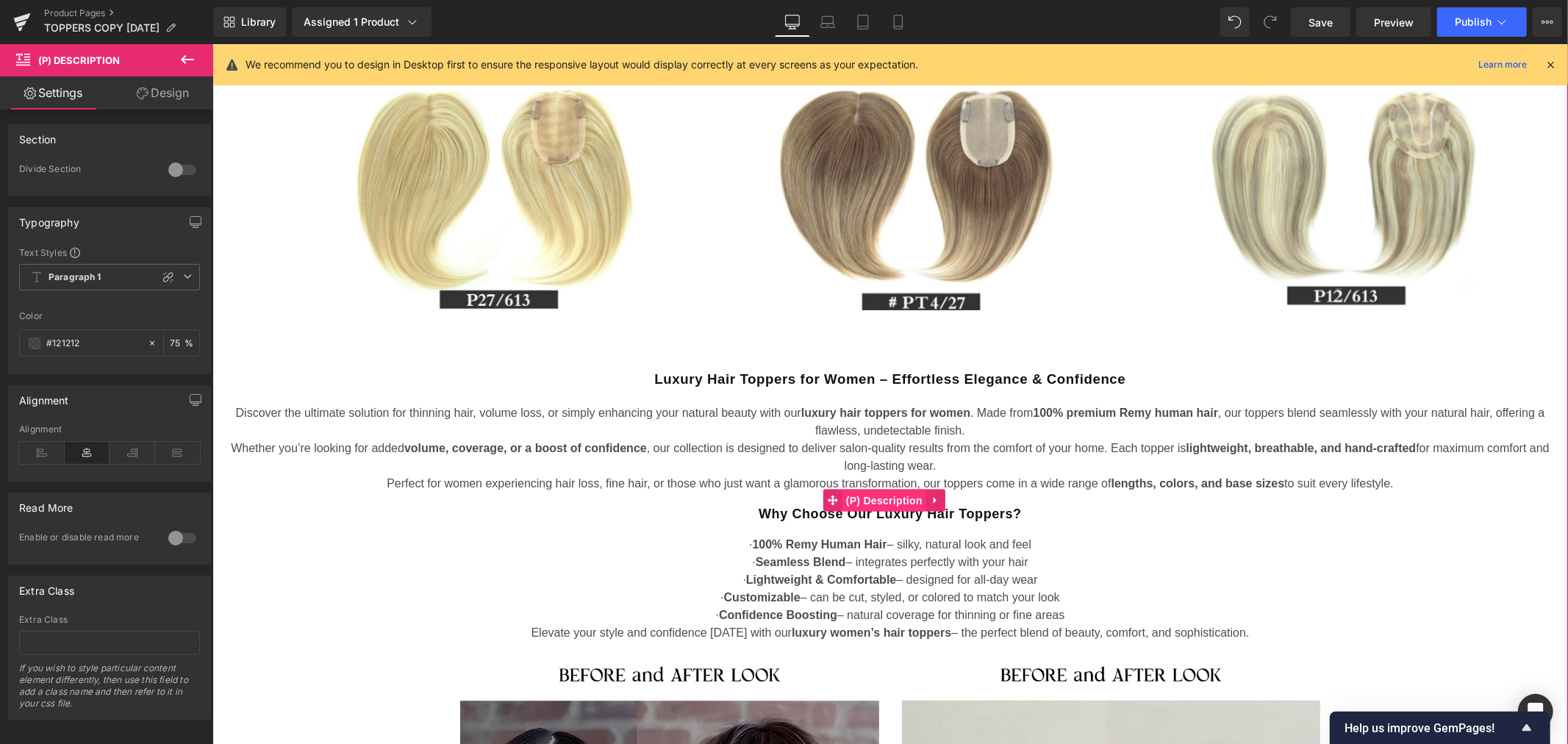
click at [878, 502] on span "(P) Description" at bounding box center [883, 500] width 84 height 22
click at [116, 273] on span "Paragraph 1" at bounding box center [109, 277] width 180 height 27
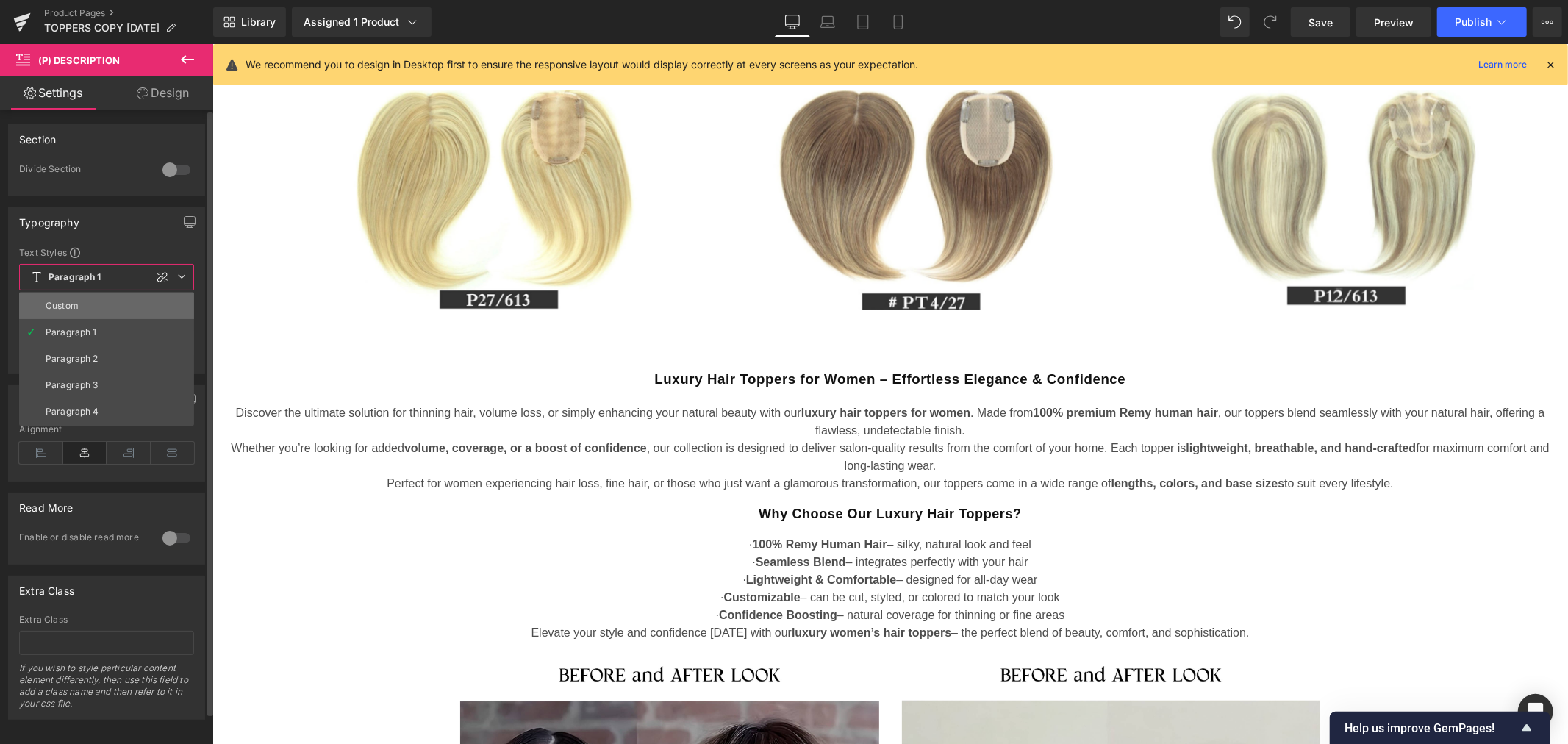
click at [106, 299] on li "Custom" at bounding box center [106, 306] width 175 height 27
type input "16"
type input "0"
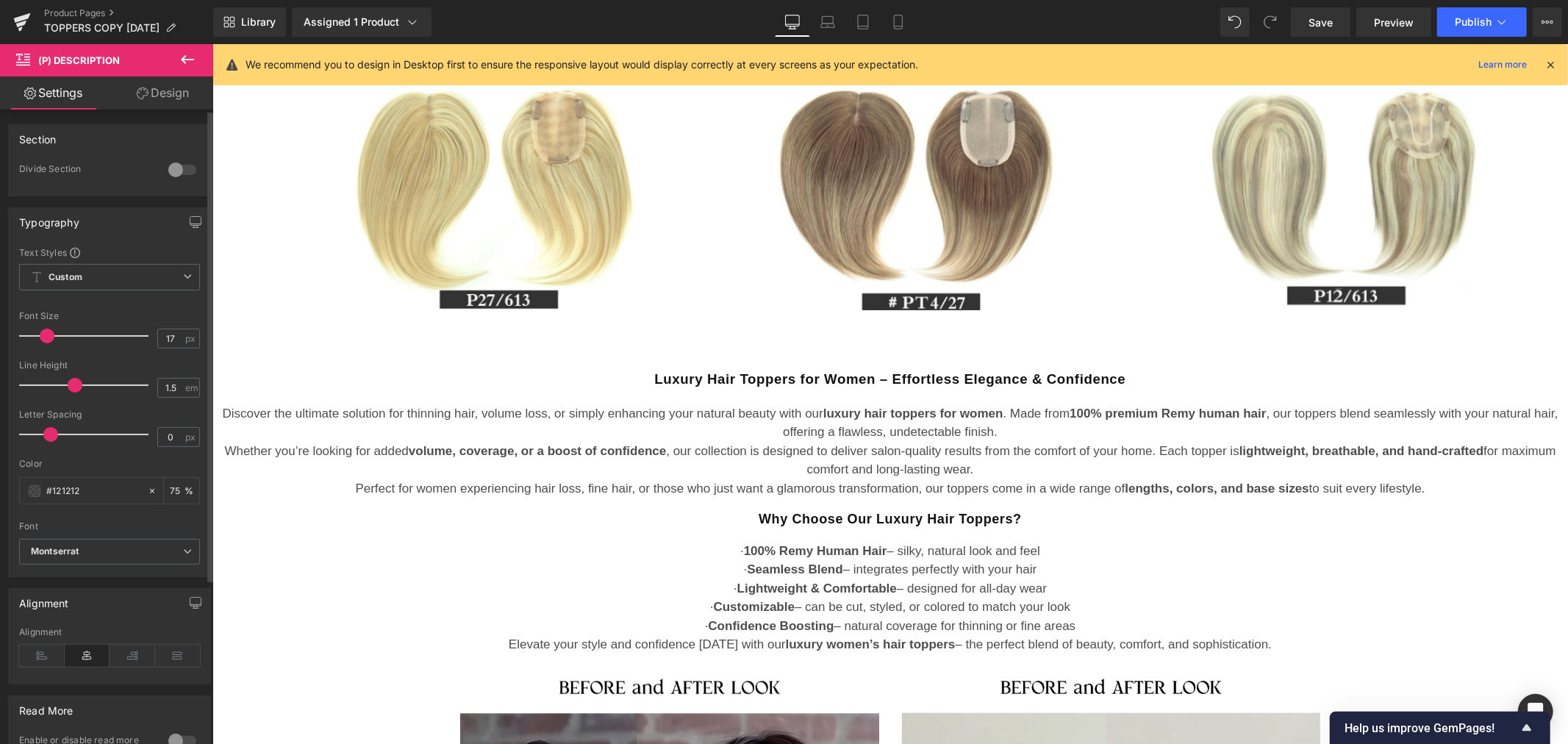
type input "18"
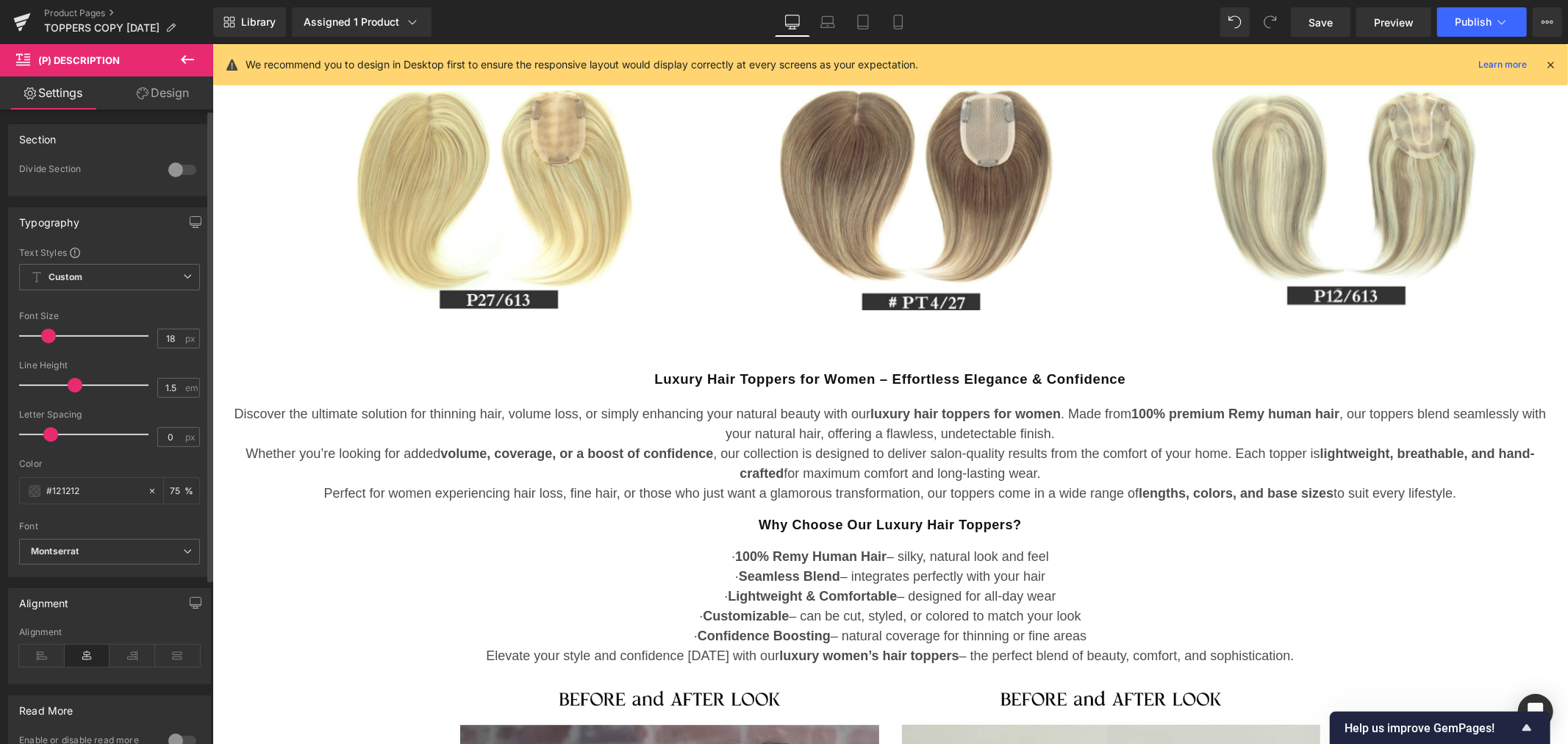
click at [47, 333] on span at bounding box center [49, 336] width 15 height 15
click at [157, 101] on link "Design" at bounding box center [163, 93] width 106 height 33
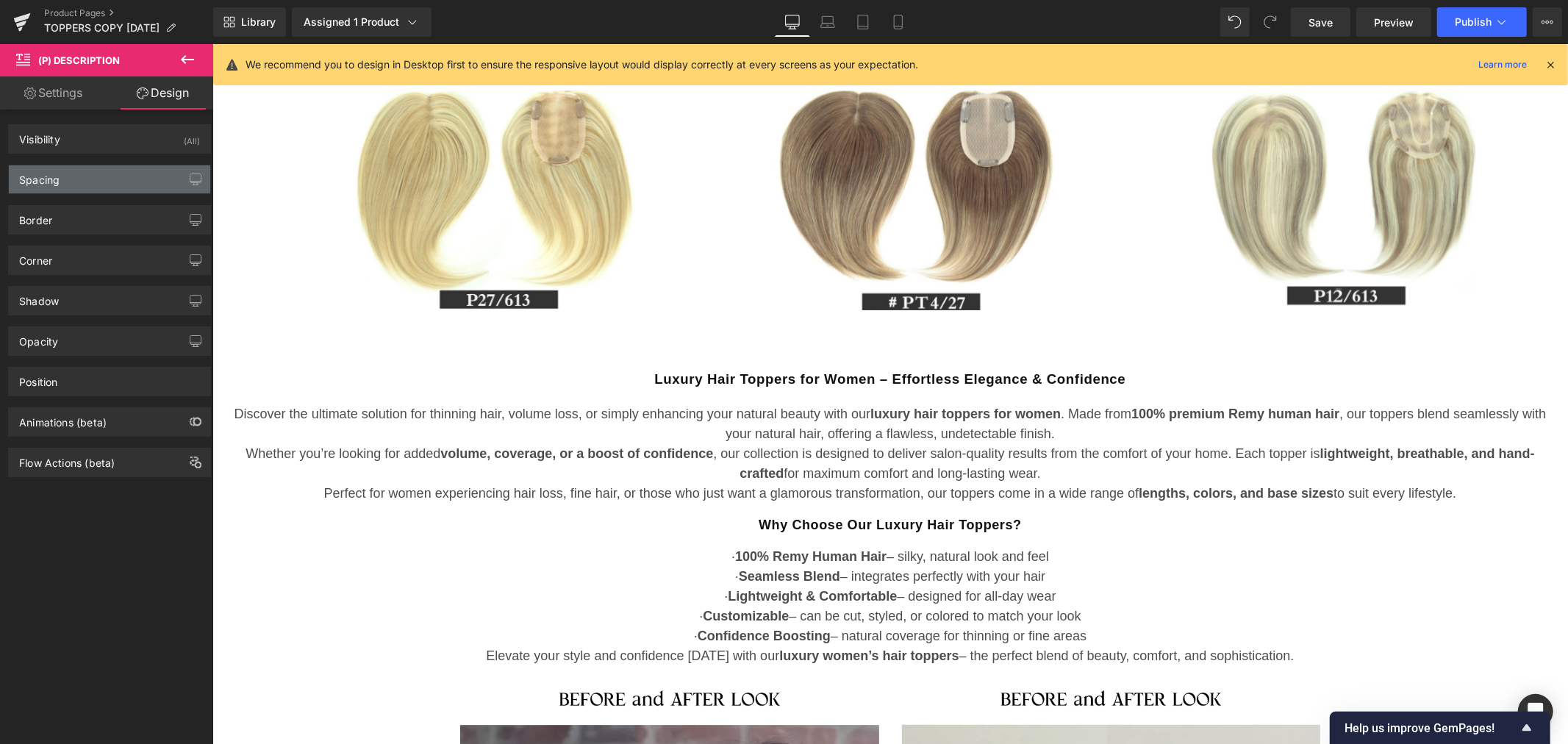
click at [109, 179] on div "Spacing" at bounding box center [110, 180] width 201 height 28
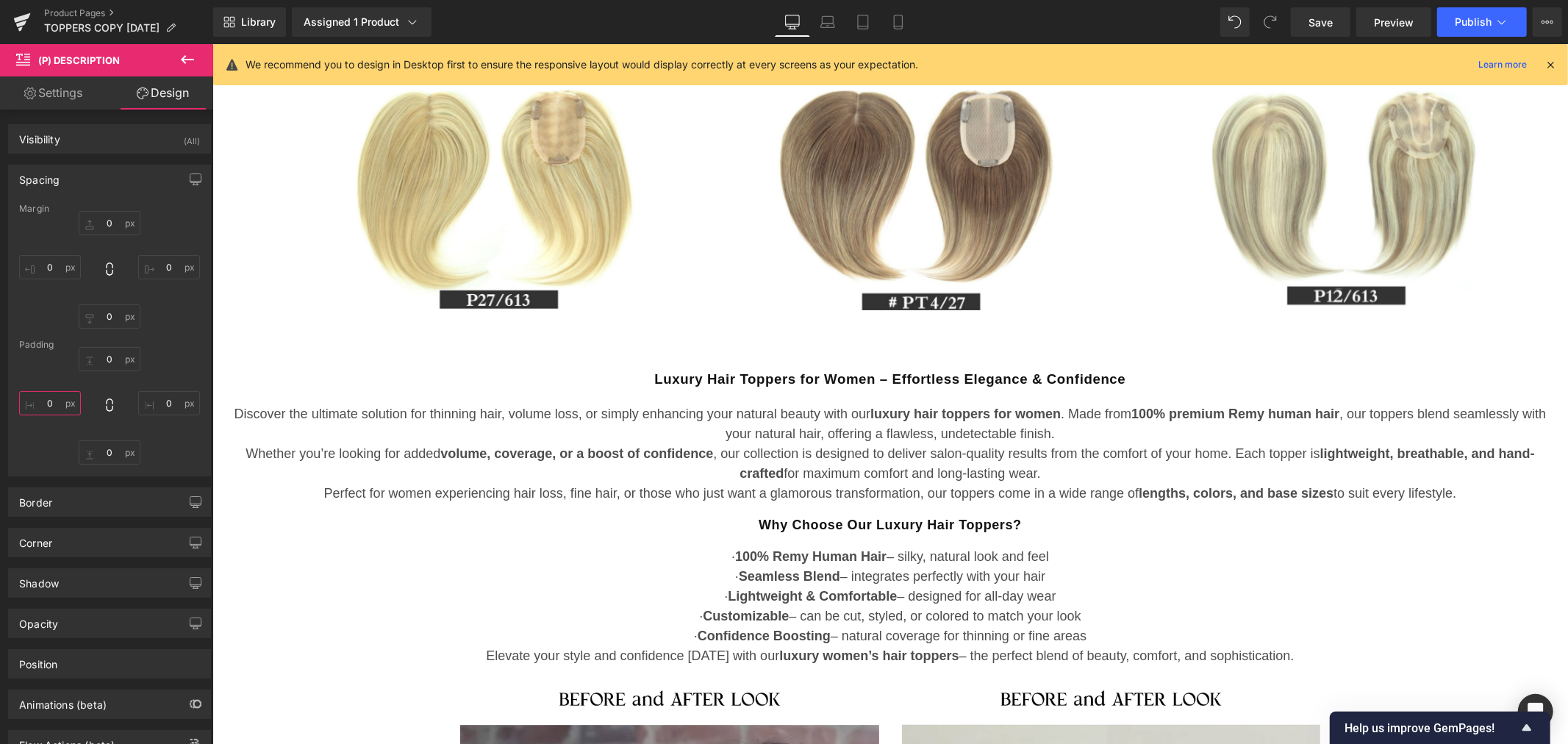
click at [54, 404] on input "0" at bounding box center [50, 402] width 62 height 24
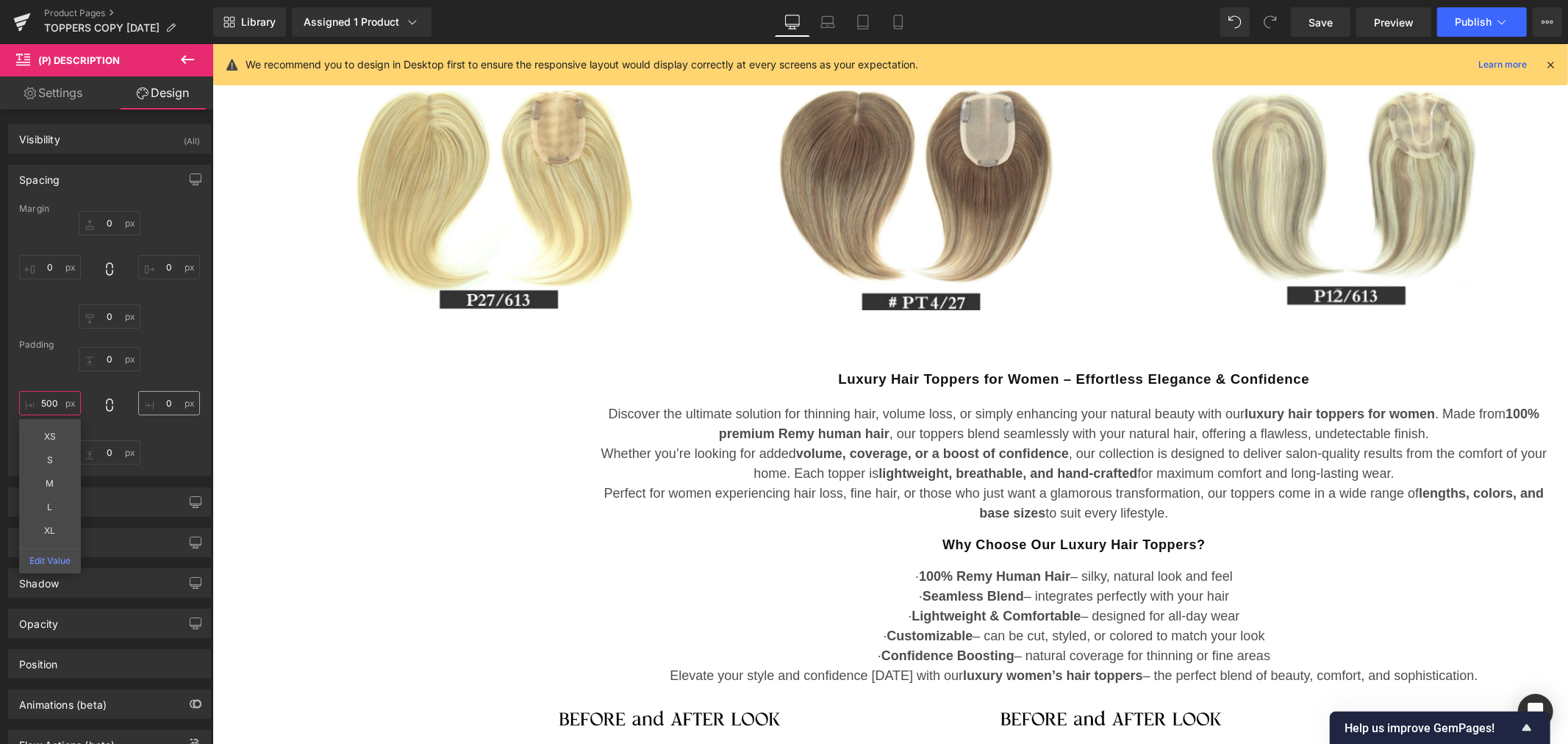
type input "500"
click at [162, 401] on input "0" at bounding box center [169, 402] width 62 height 24
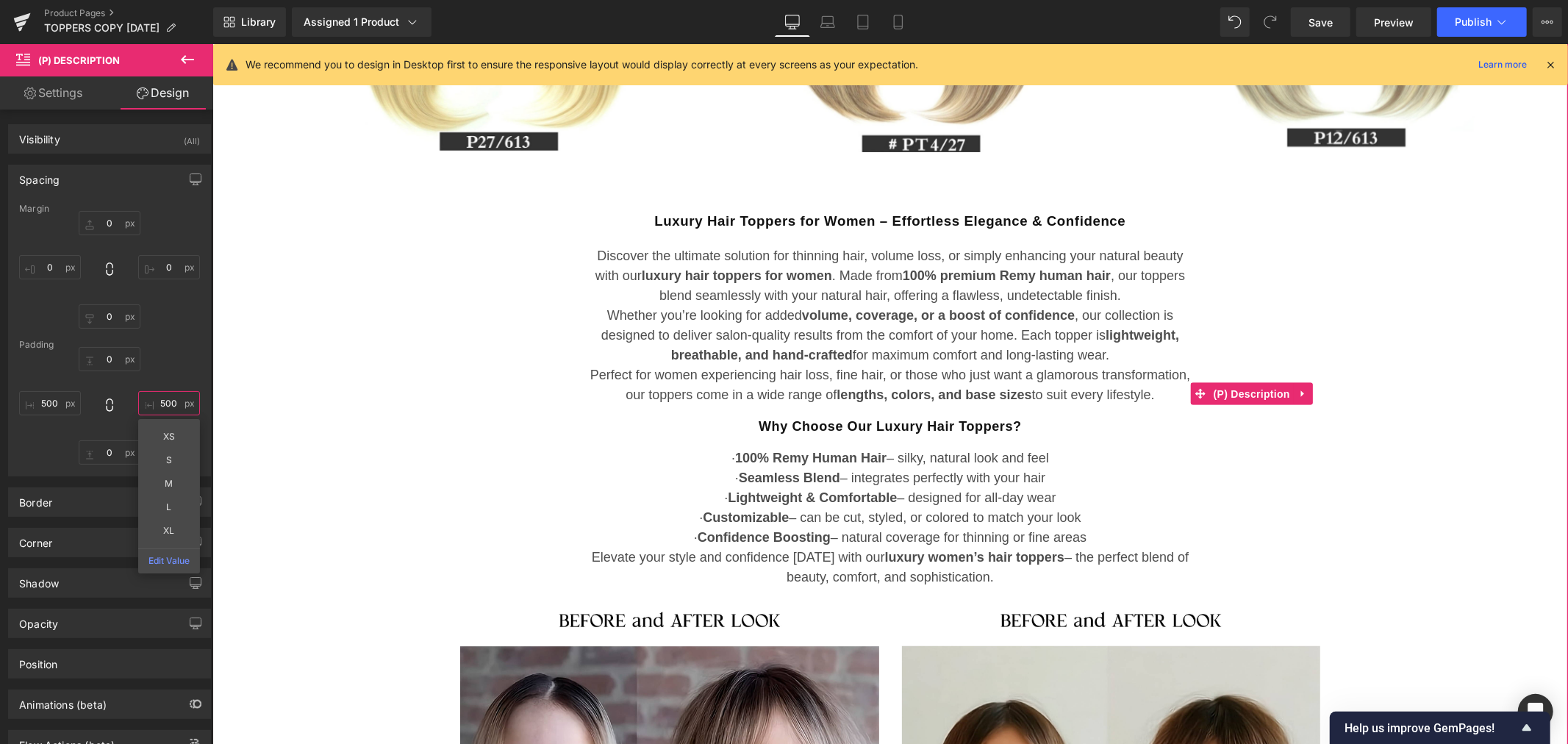
scroll to position [1804, 0]
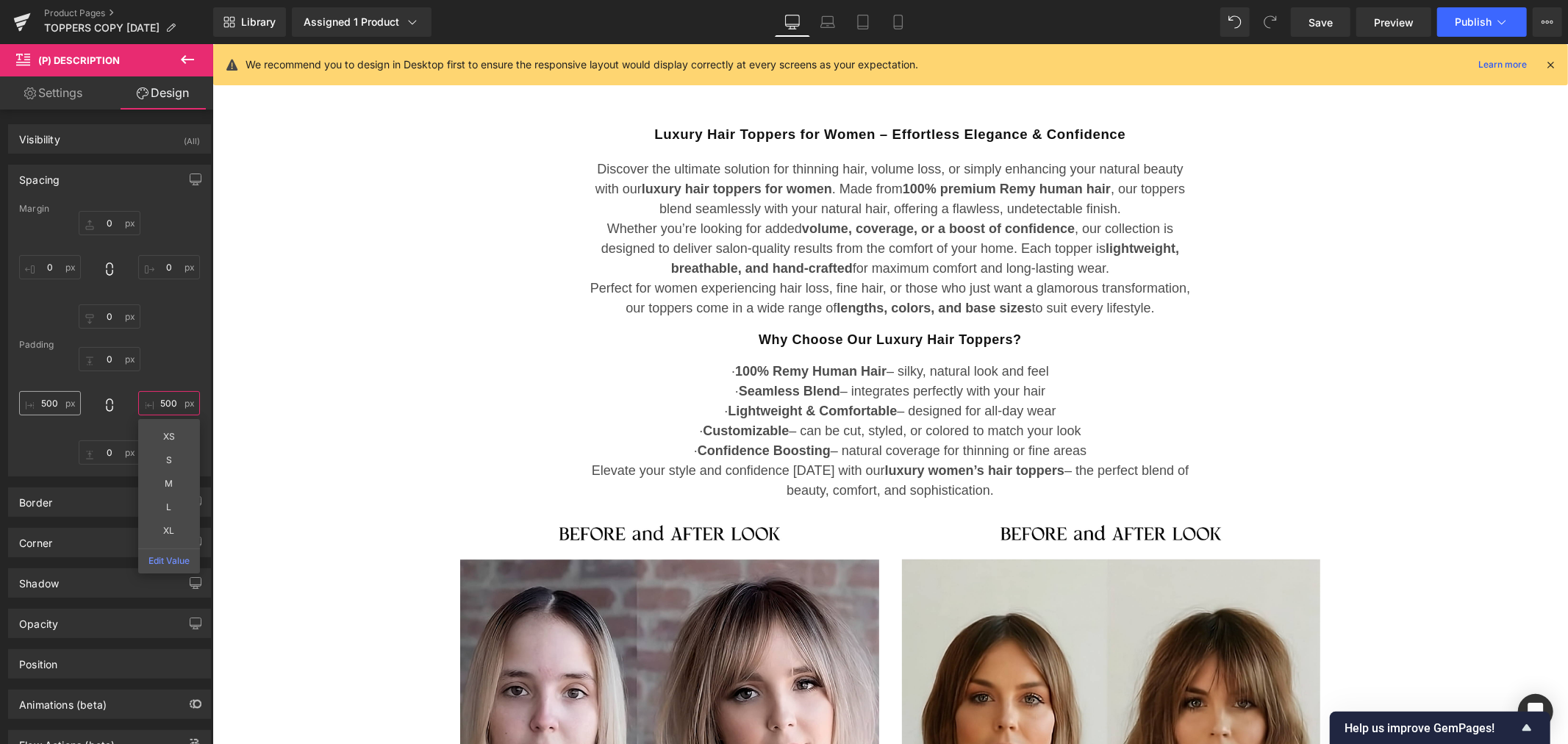
type input "500"
click at [53, 402] on input "500" at bounding box center [50, 402] width 62 height 24
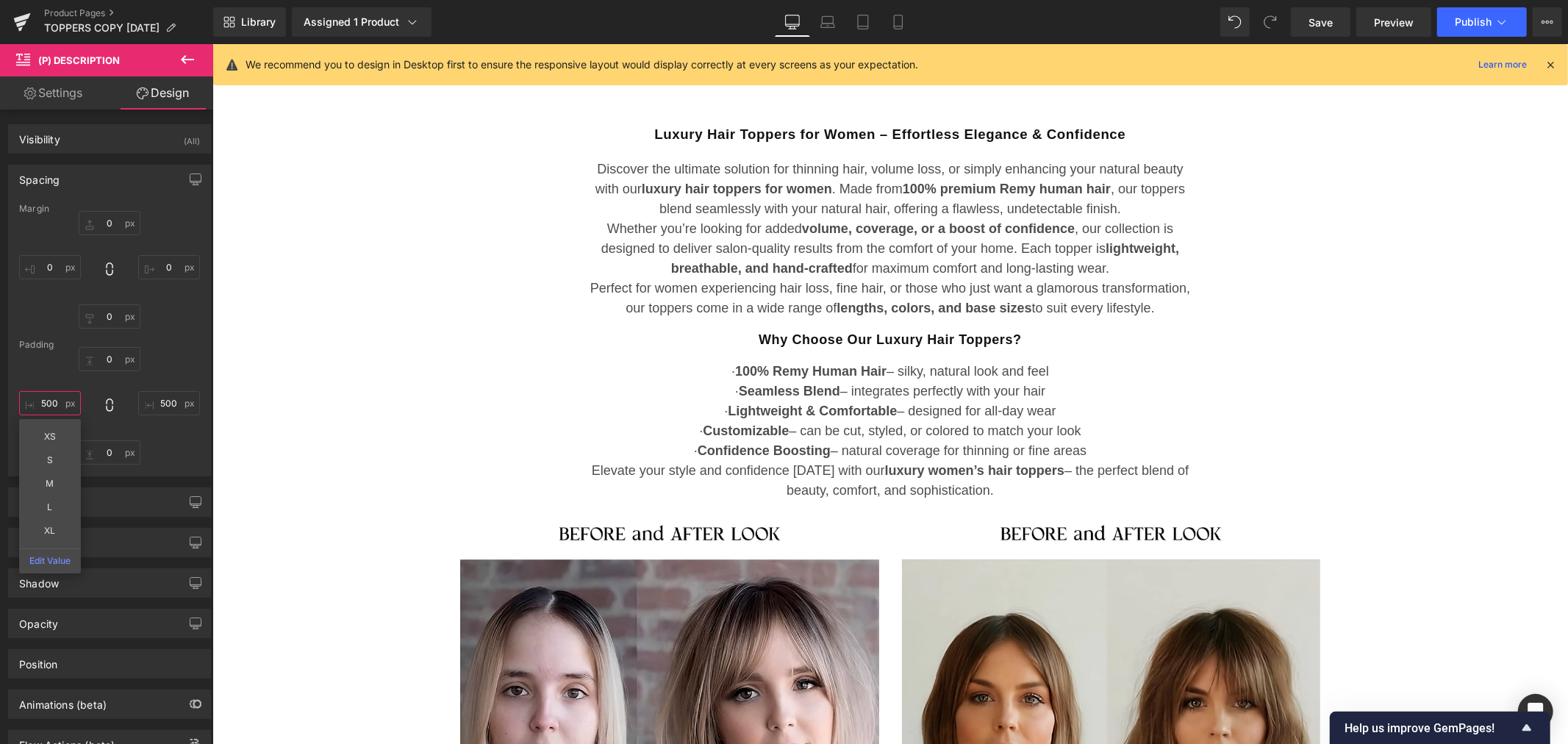
click at [53, 402] on input "500" at bounding box center [50, 402] width 62 height 24
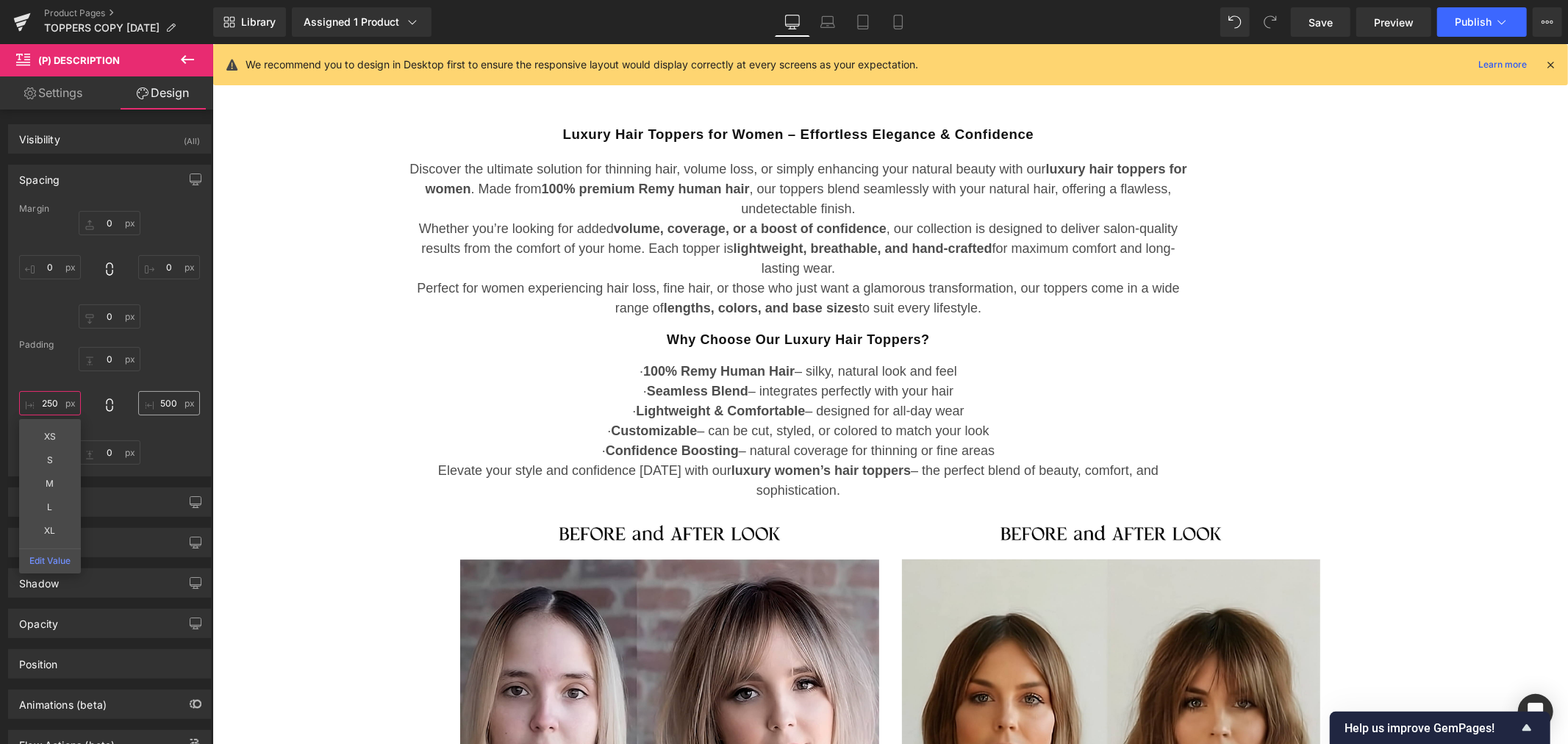
type input "250"
click at [165, 406] on input "500" at bounding box center [169, 402] width 62 height 24
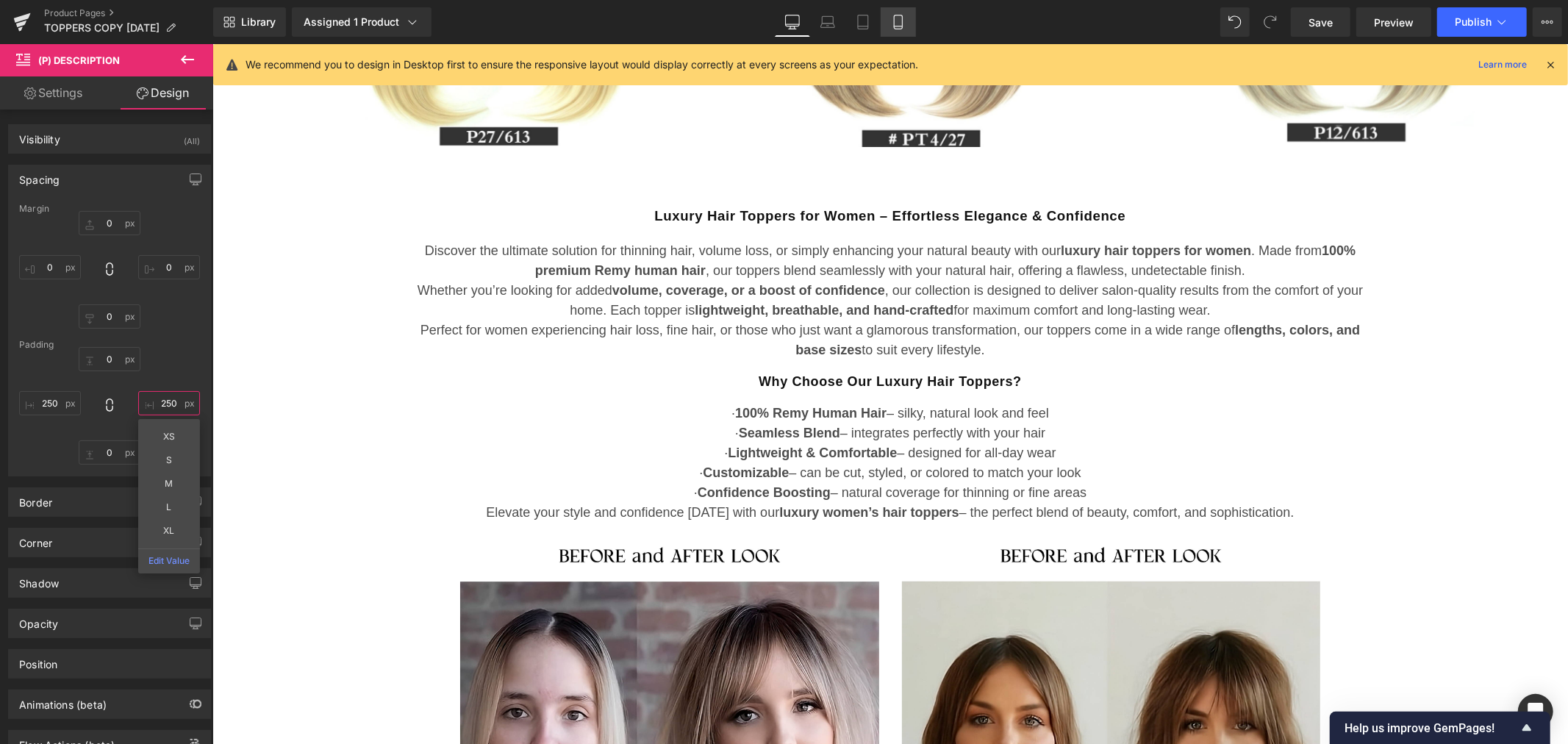
type input "250"
click at [901, 24] on icon at bounding box center [898, 22] width 15 height 15
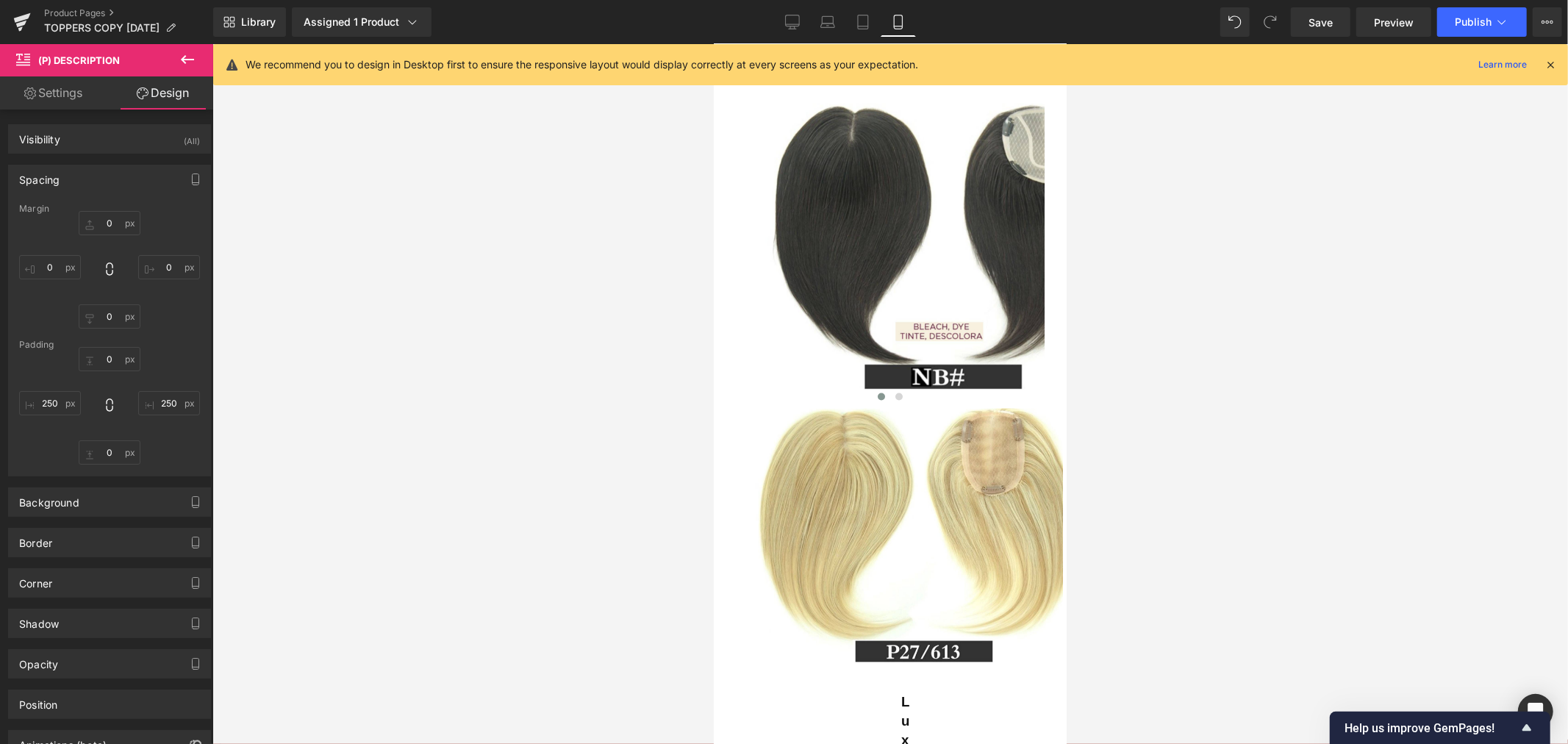
type input "0"
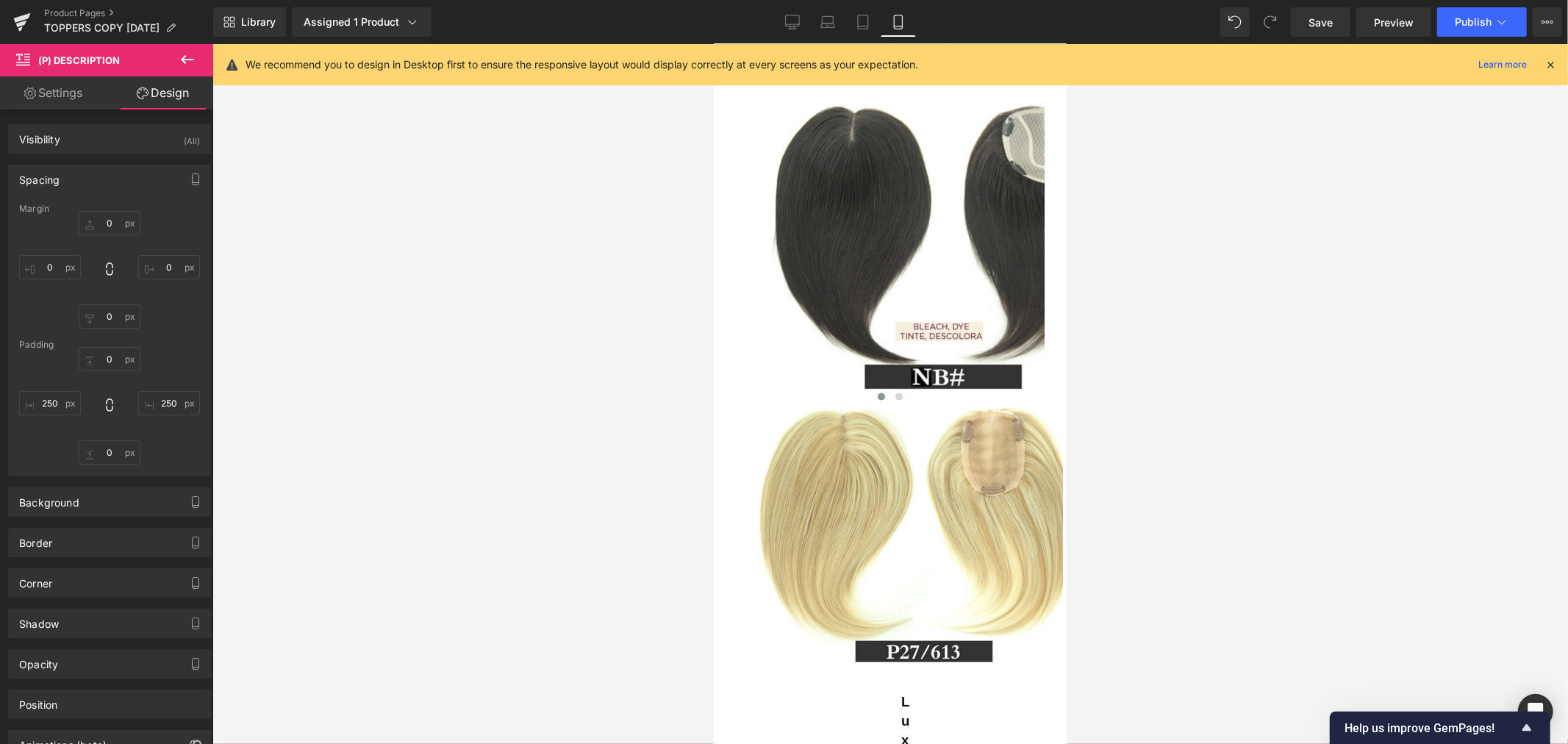
type input "250"
type input "0"
type input "250"
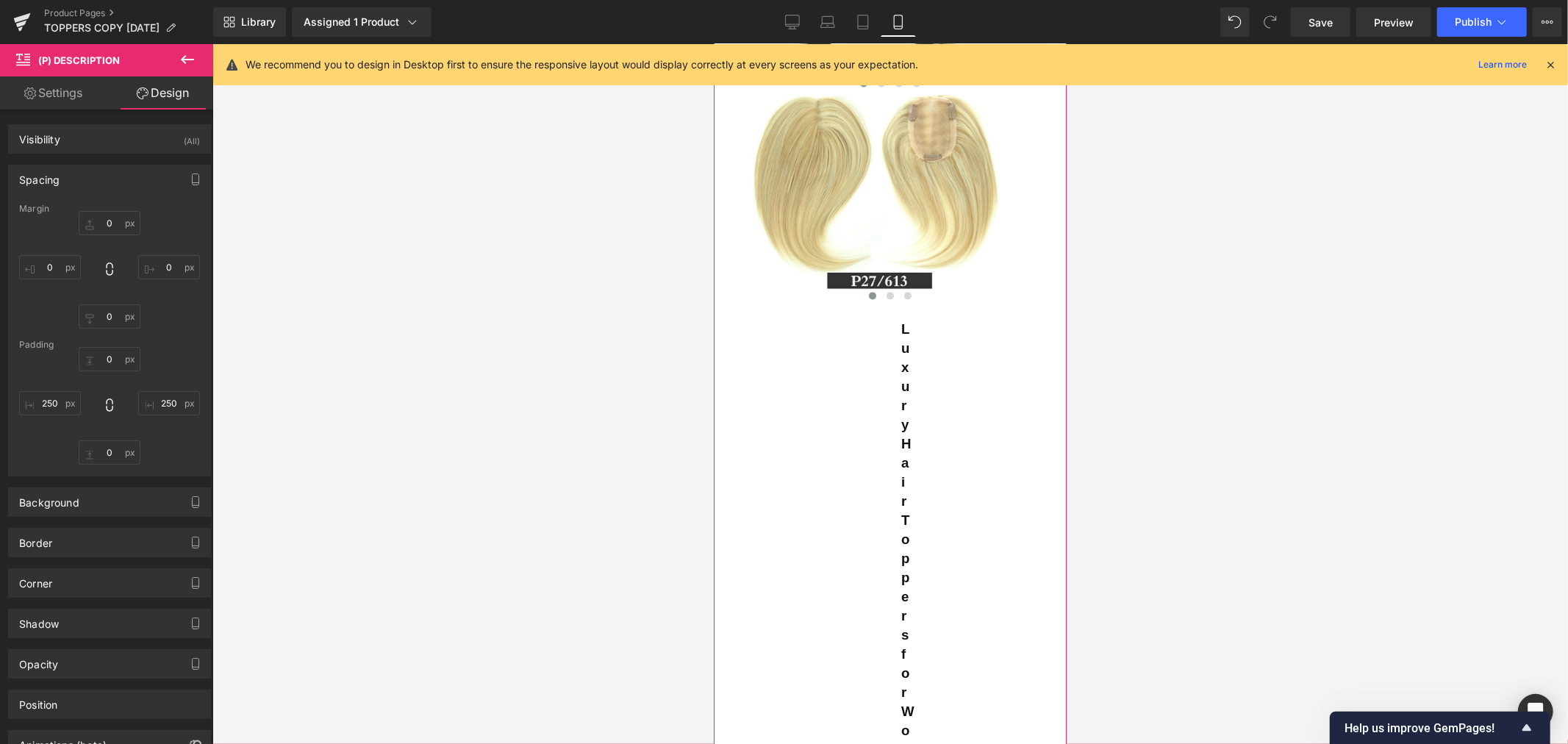
scroll to position [2598, 0]
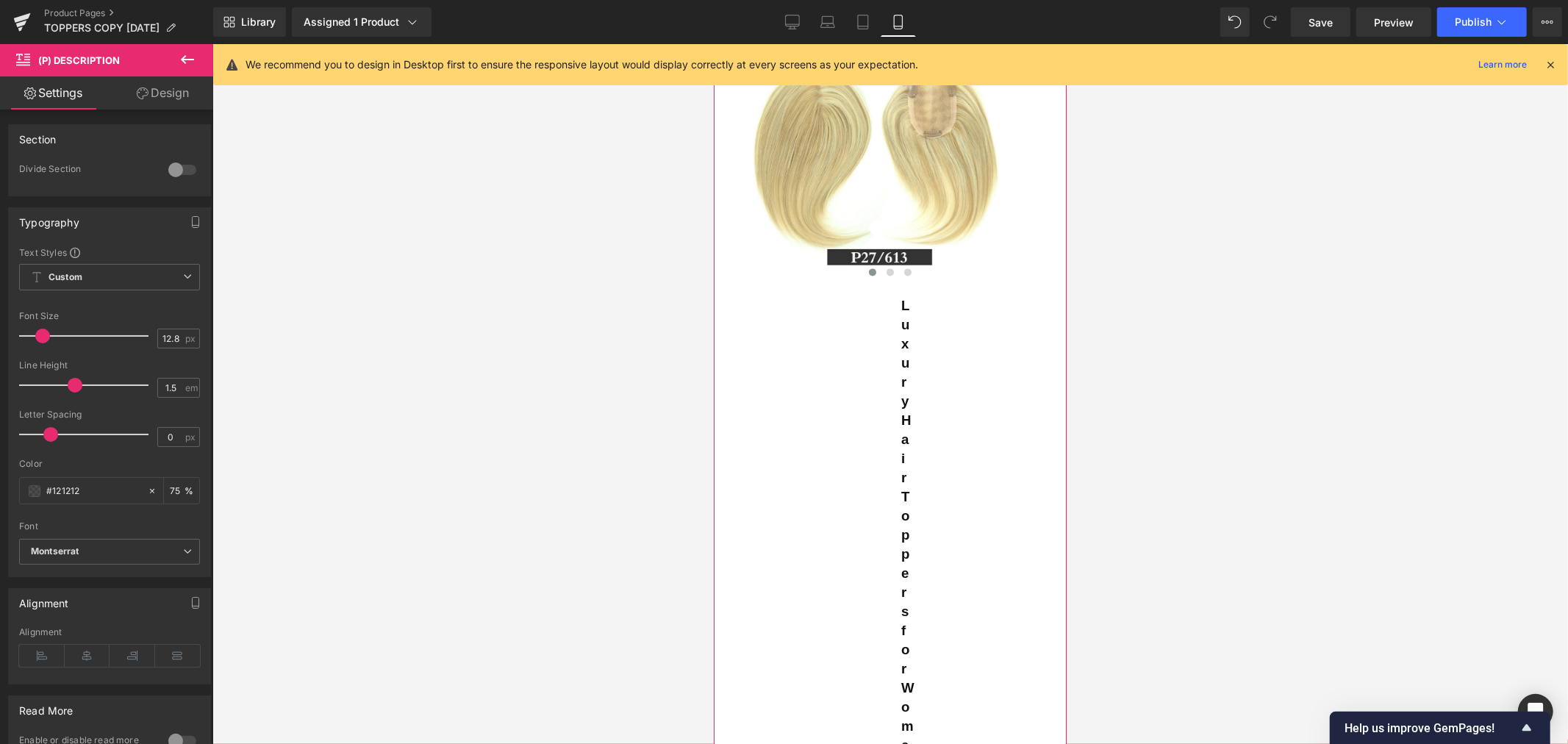
click at [42, 334] on span at bounding box center [42, 336] width 15 height 15
type input "16"
click at [45, 334] on span at bounding box center [47, 336] width 15 height 15
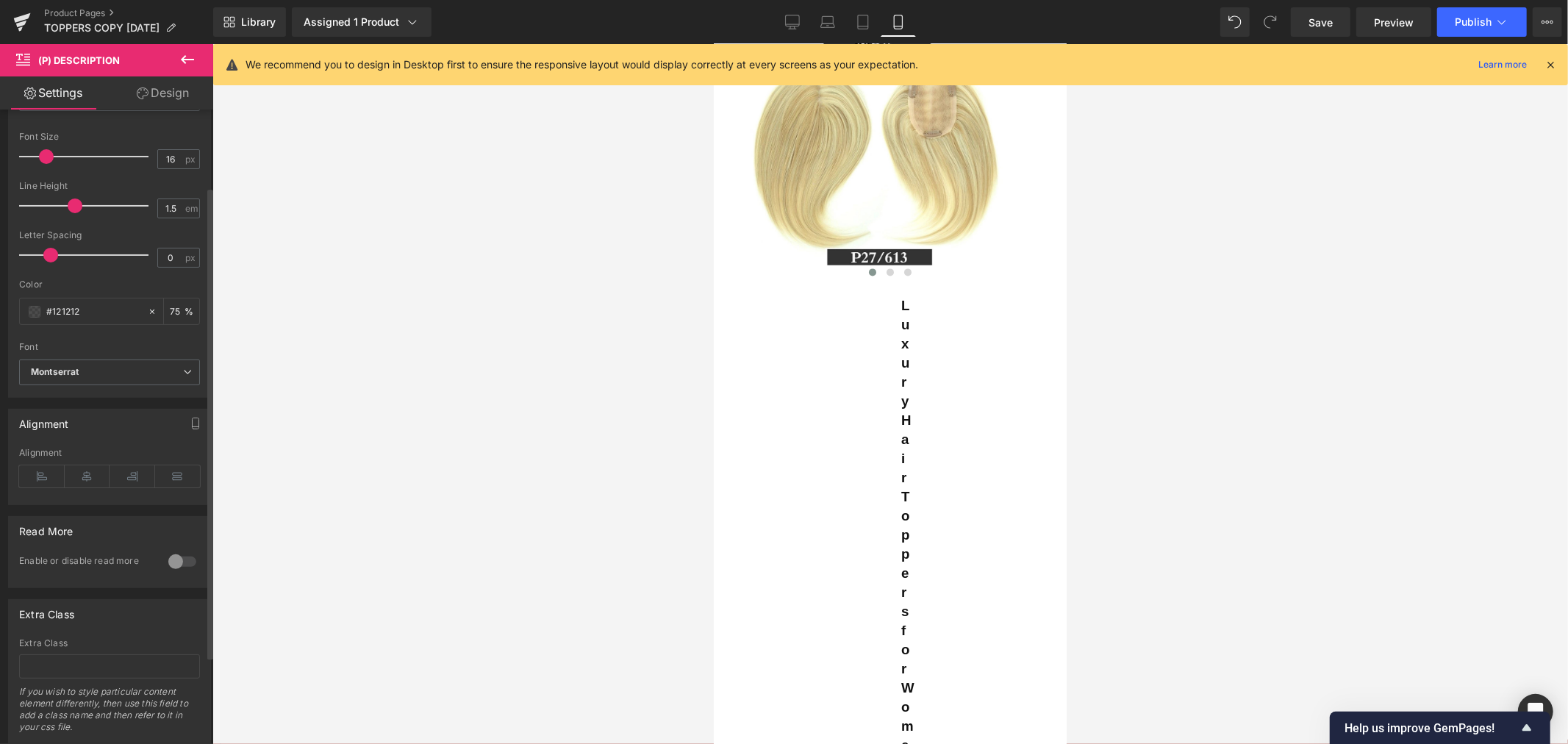
scroll to position [221, 0]
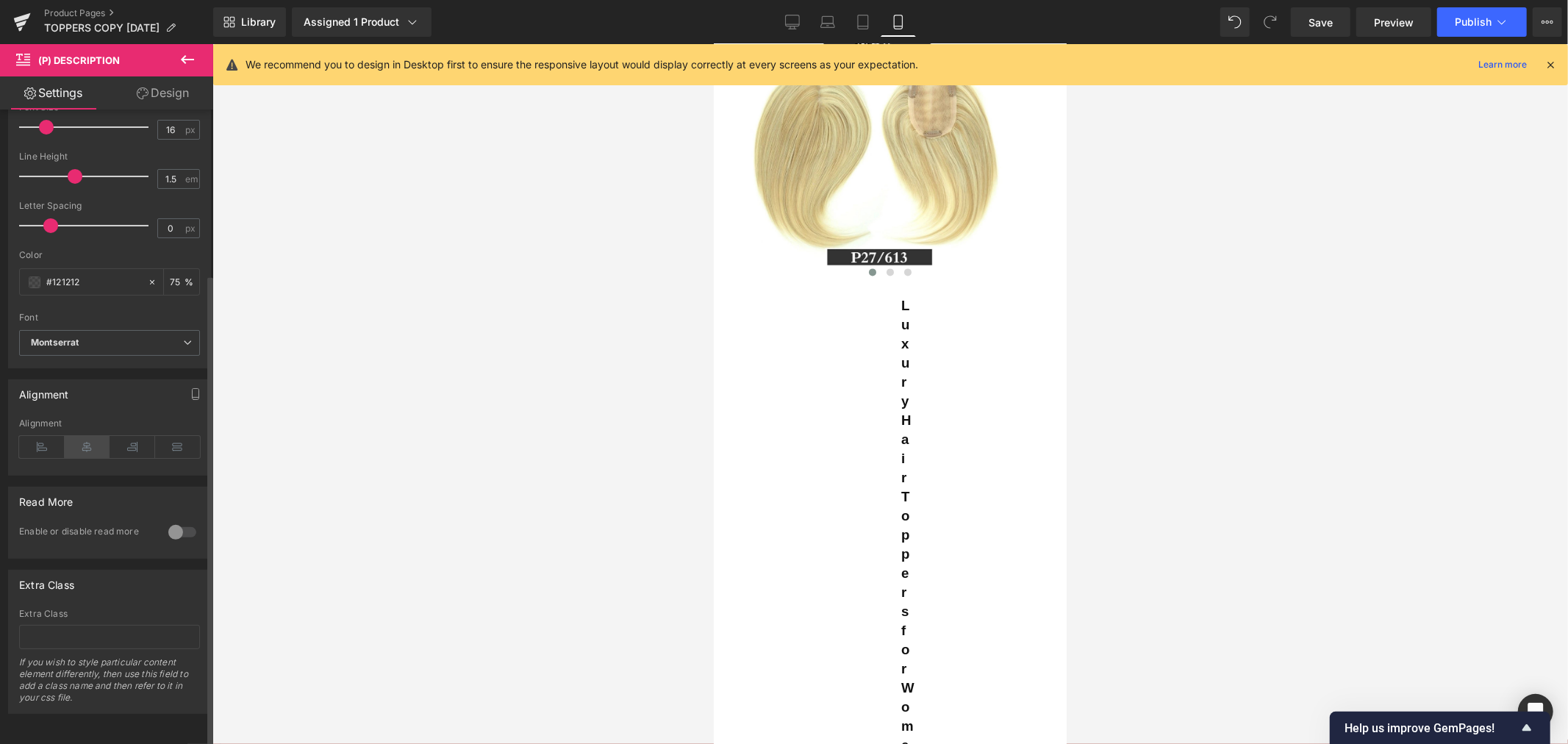
click at [85, 439] on icon at bounding box center [87, 446] width 46 height 22
click at [86, 436] on icon at bounding box center [87, 446] width 46 height 22
click at [116, 337] on b "Montserrat" at bounding box center [106, 342] width 152 height 12
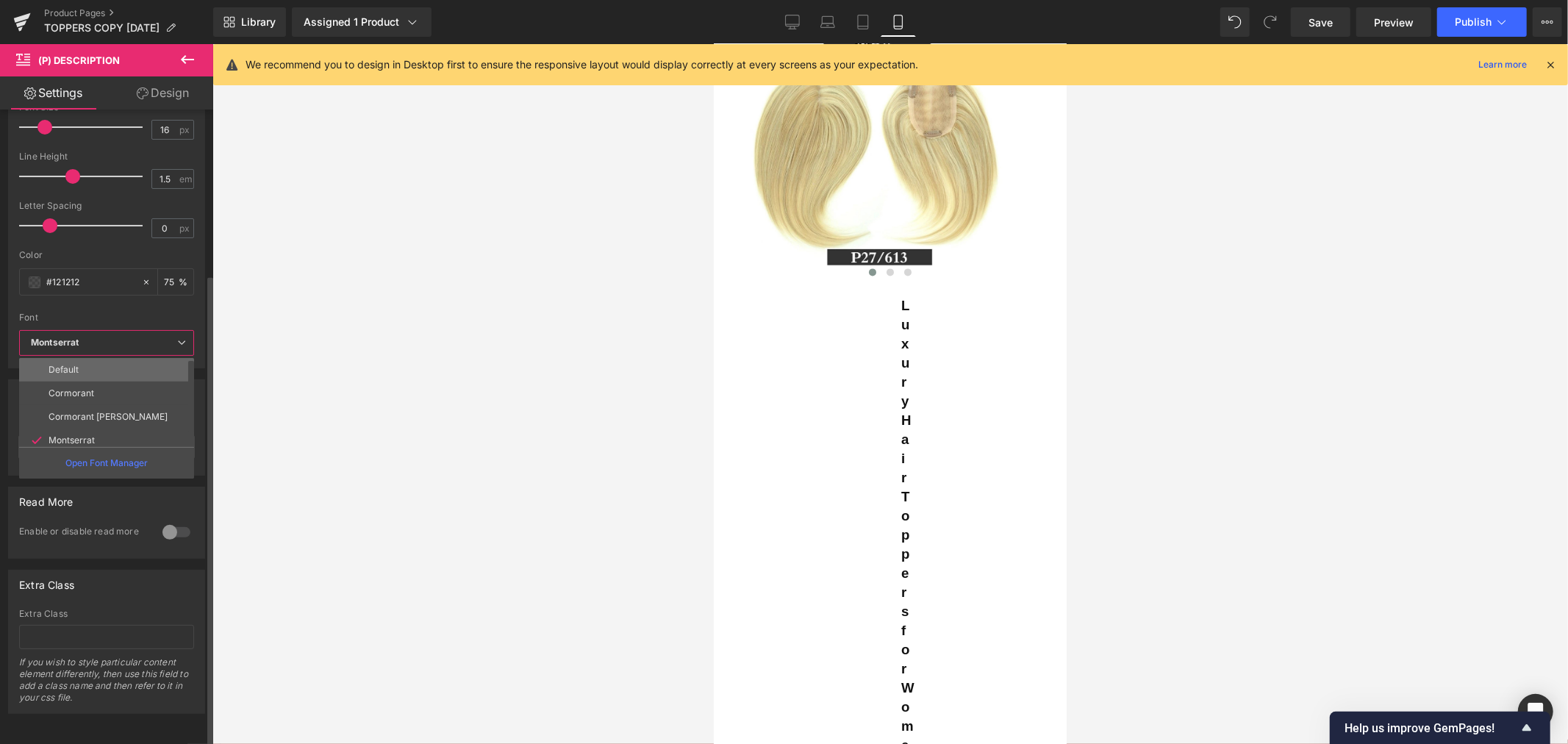
click at [105, 357] on li "Default" at bounding box center [110, 369] width 181 height 23
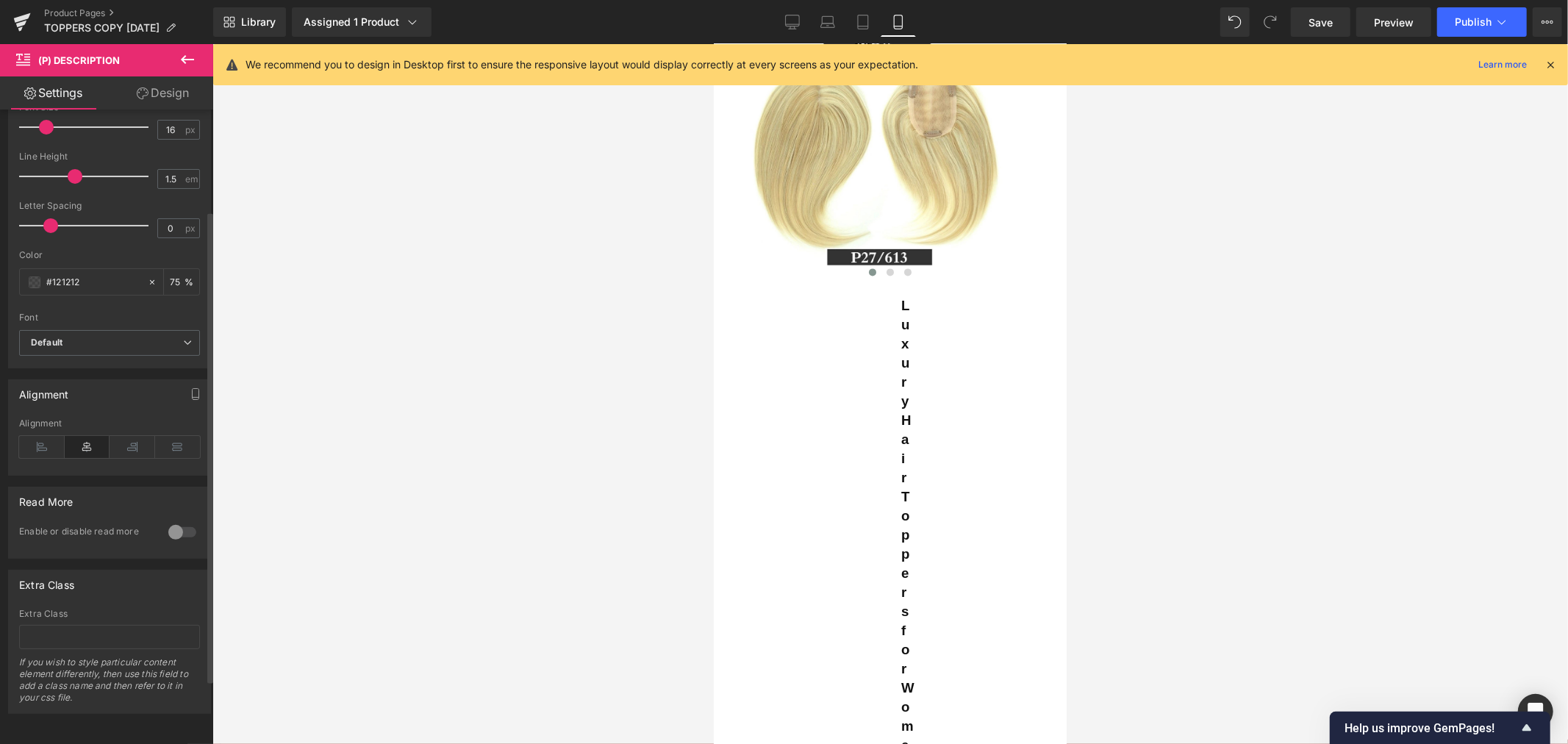
scroll to position [0, 0]
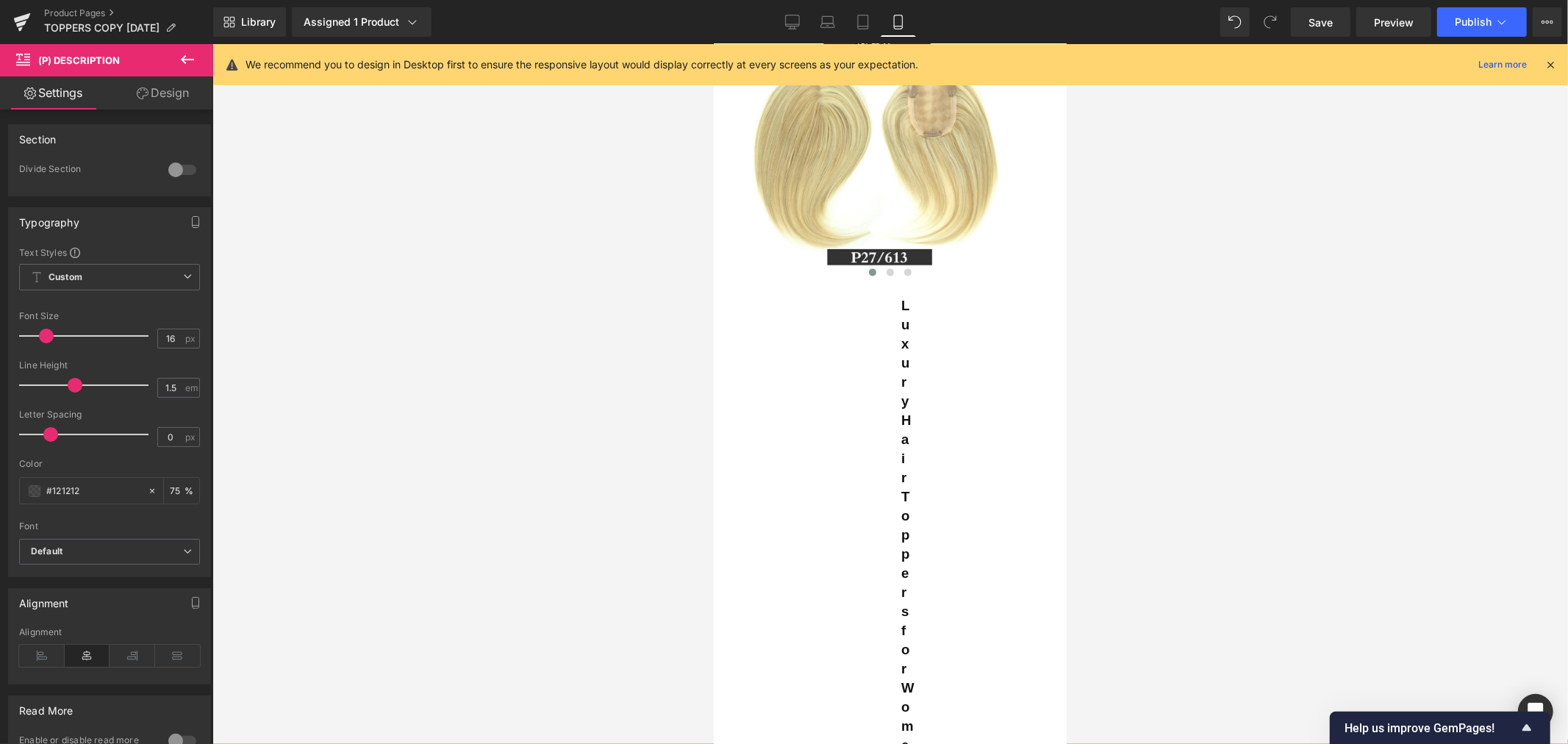
click at [155, 91] on link "Design" at bounding box center [163, 93] width 106 height 33
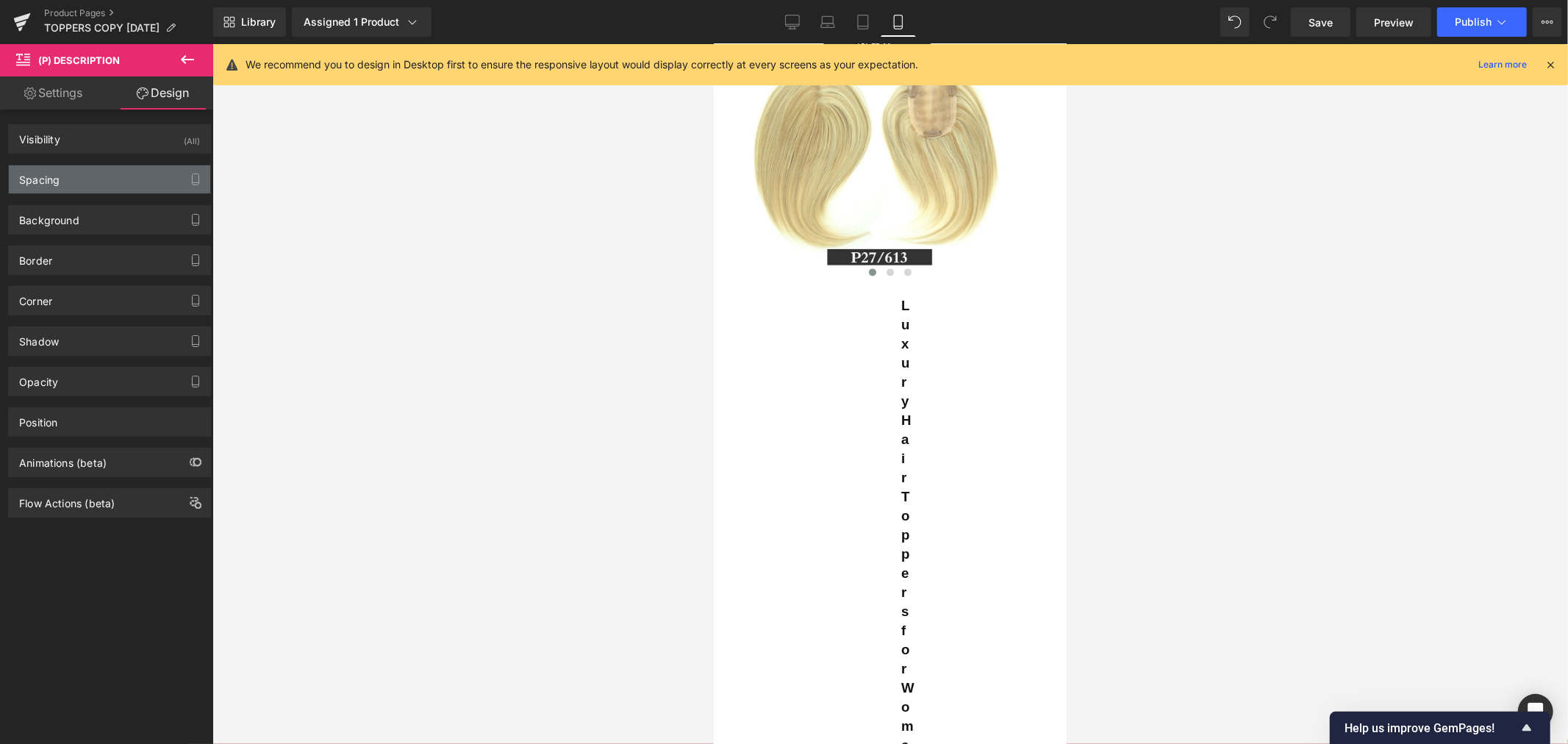
click at [97, 180] on div "Spacing" at bounding box center [110, 180] width 201 height 28
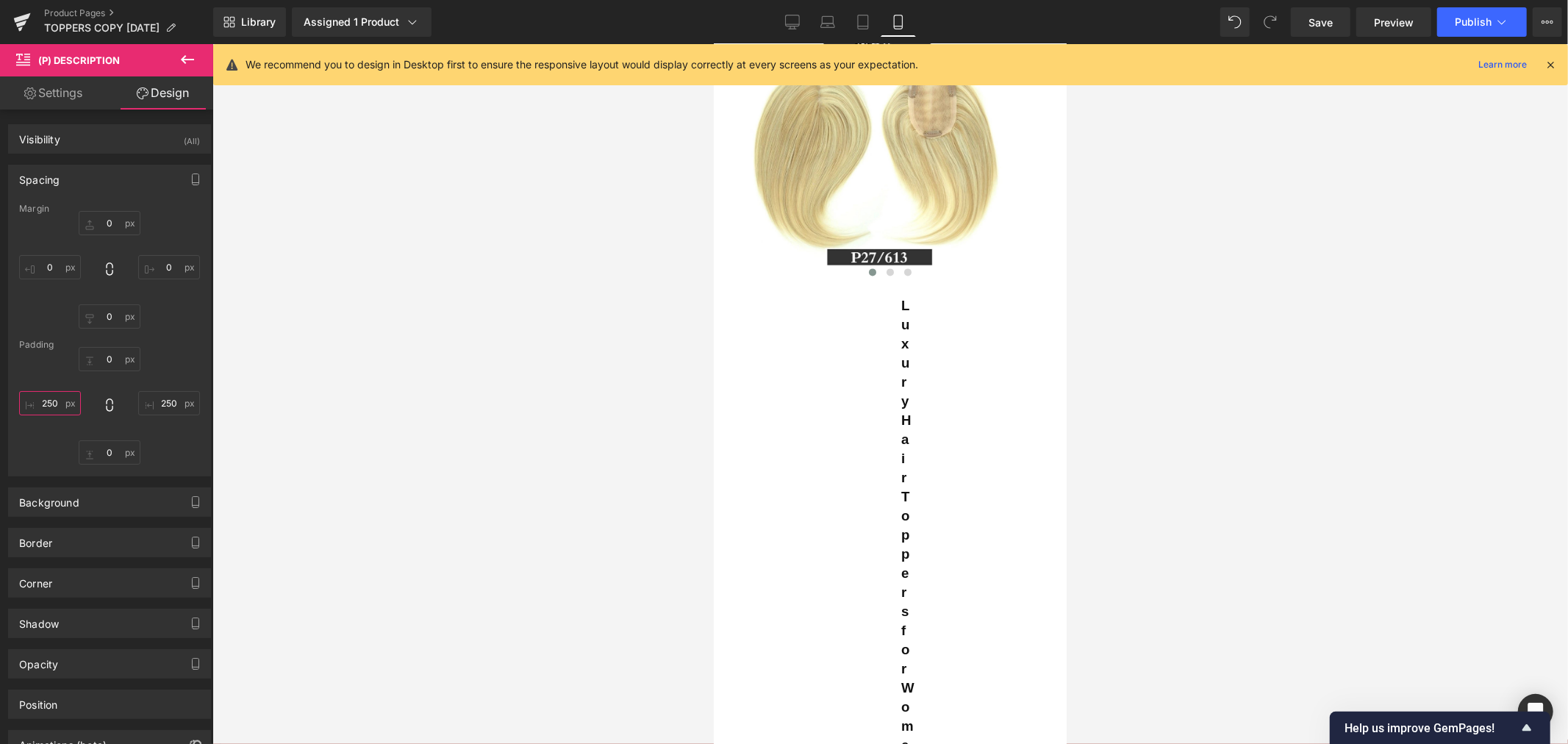
click at [54, 405] on input "250" at bounding box center [50, 402] width 62 height 24
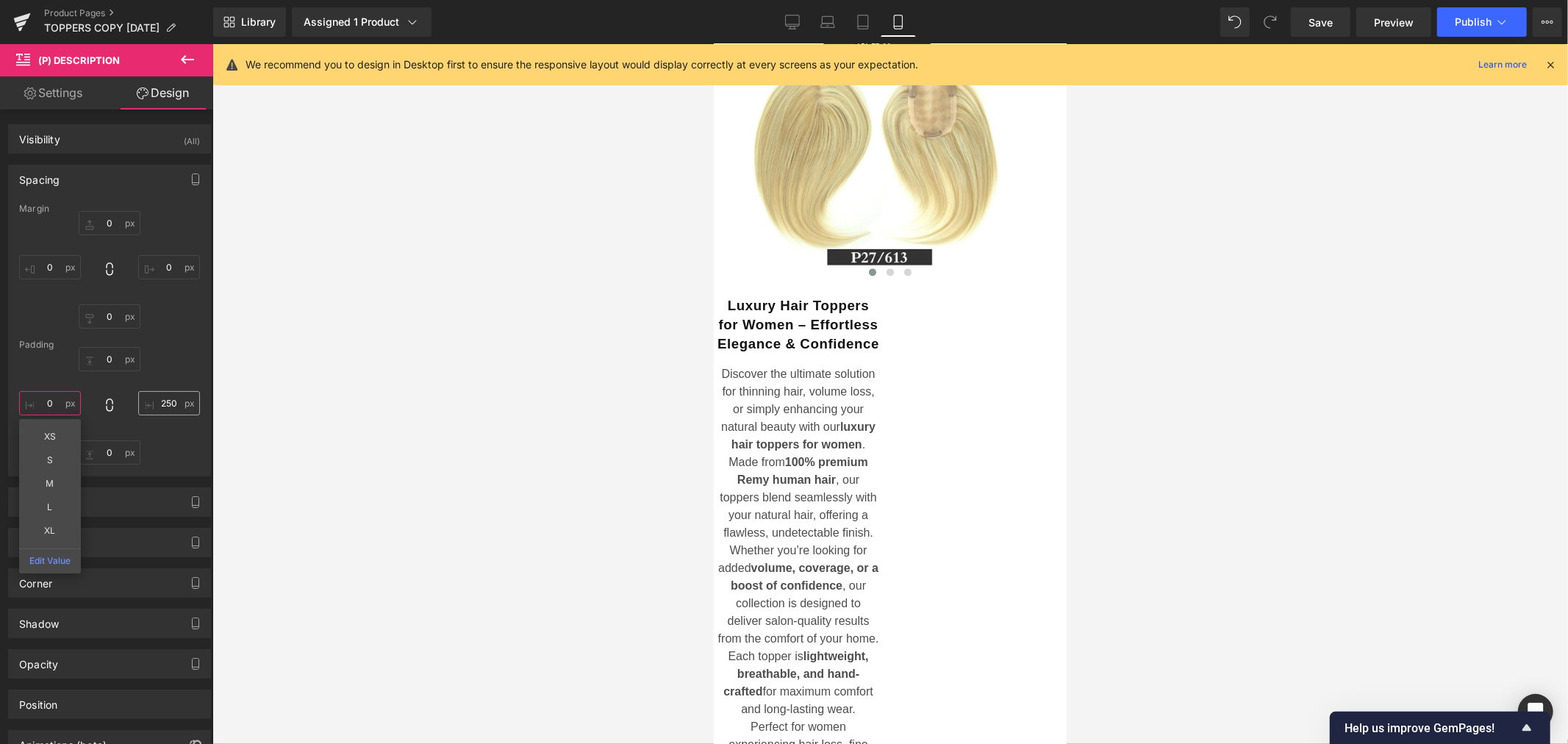
type input "0"
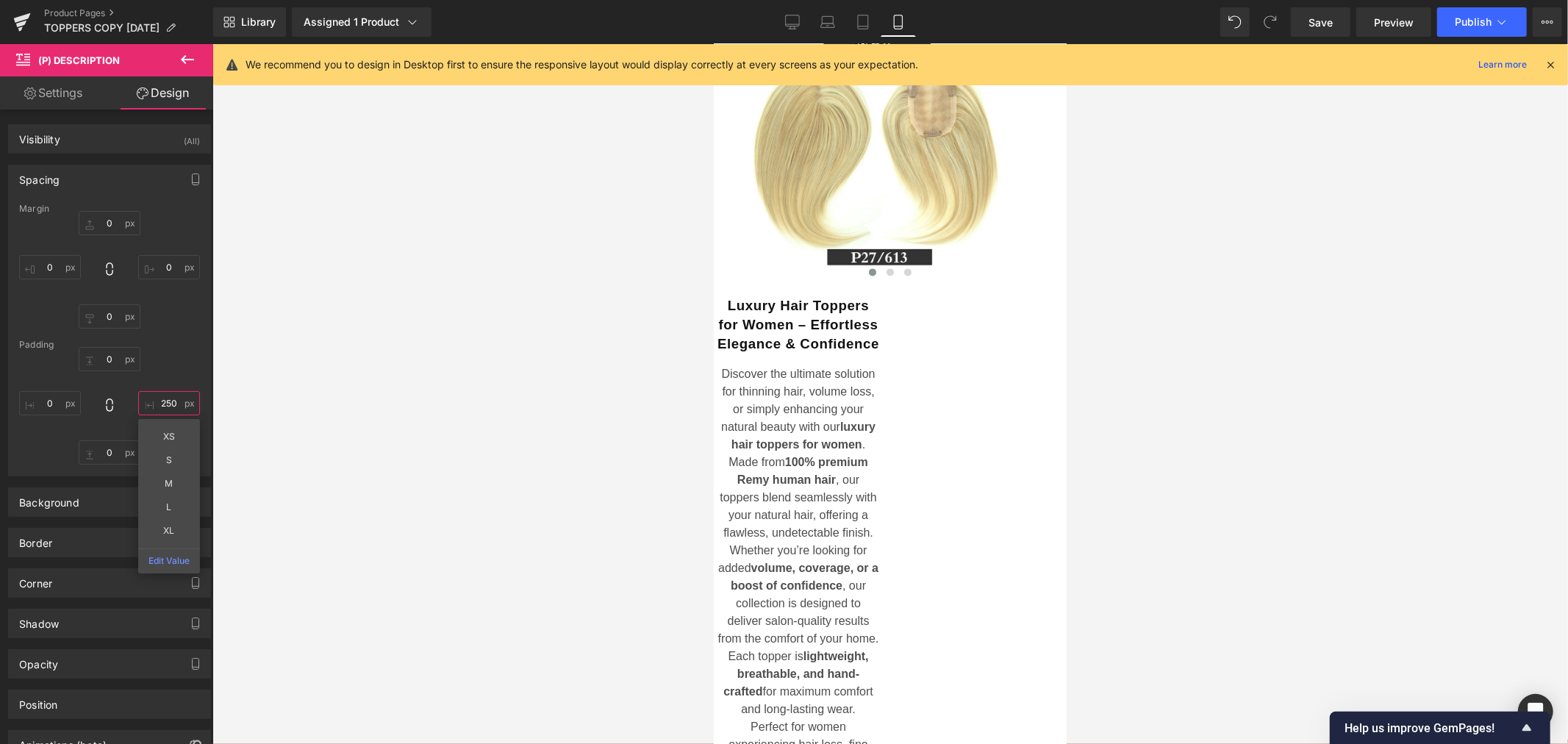
click at [160, 401] on input "250" at bounding box center [169, 402] width 62 height 24
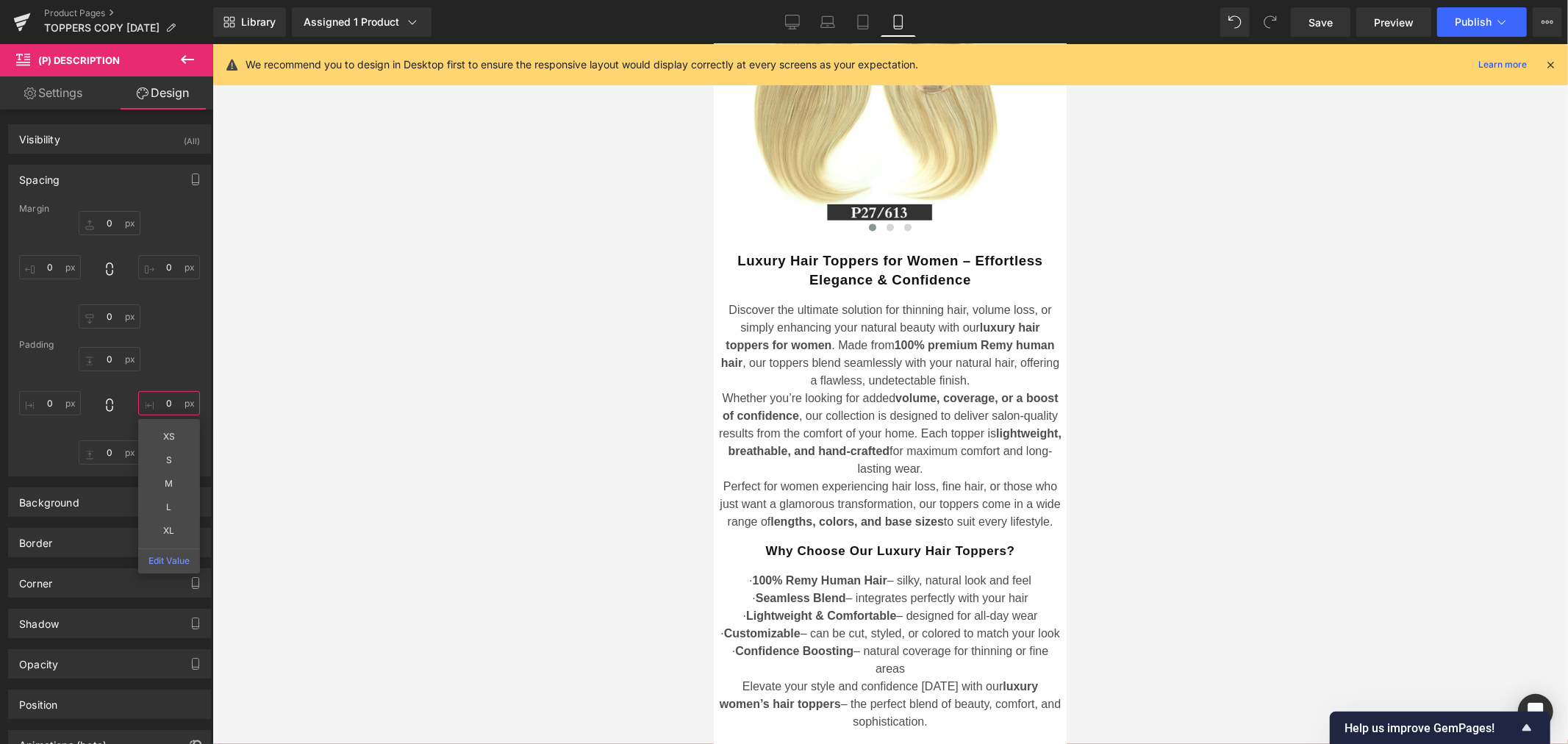
scroll to position [2761, 0]
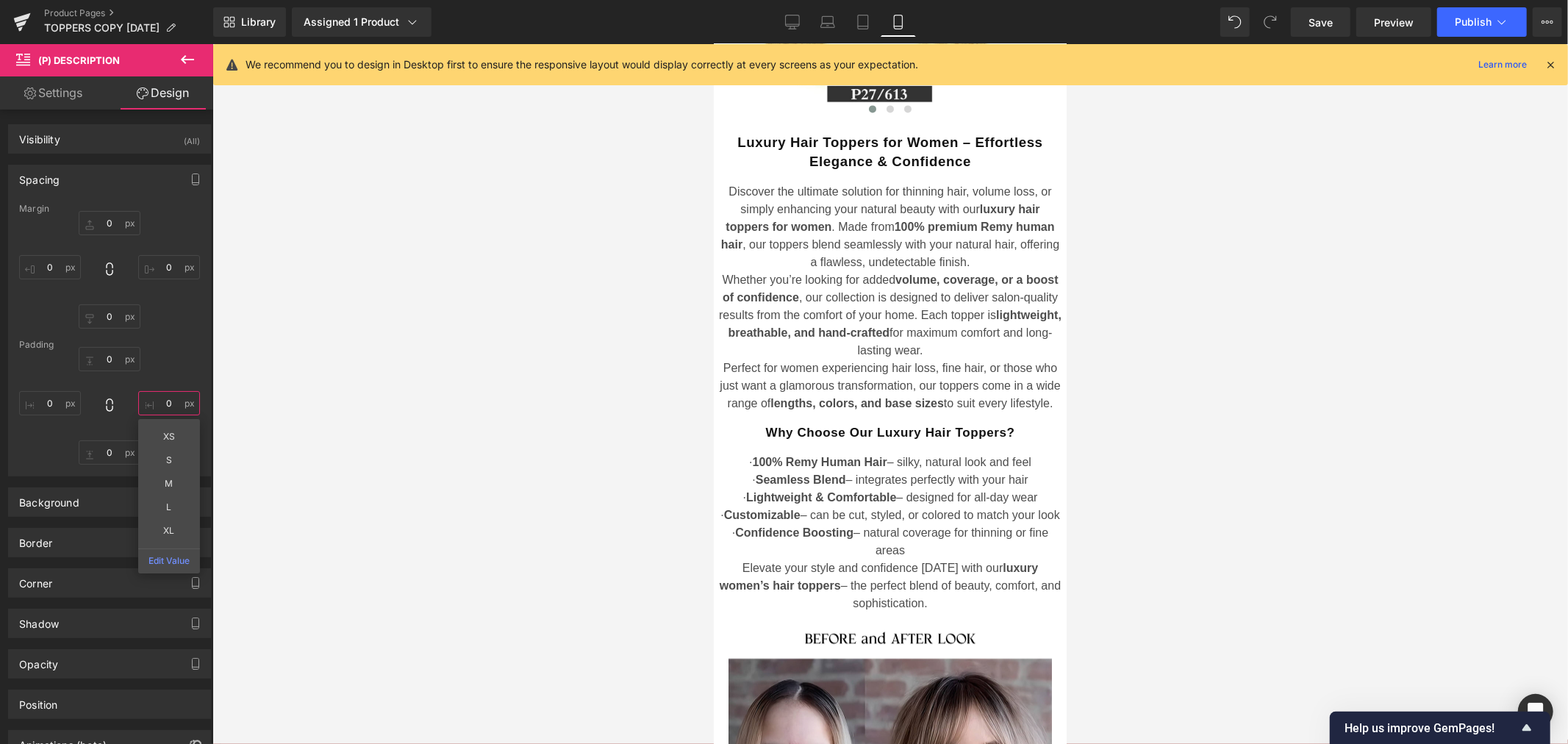
type input "0"
click at [55, 91] on link "Settings" at bounding box center [53, 93] width 106 height 33
type input "75"
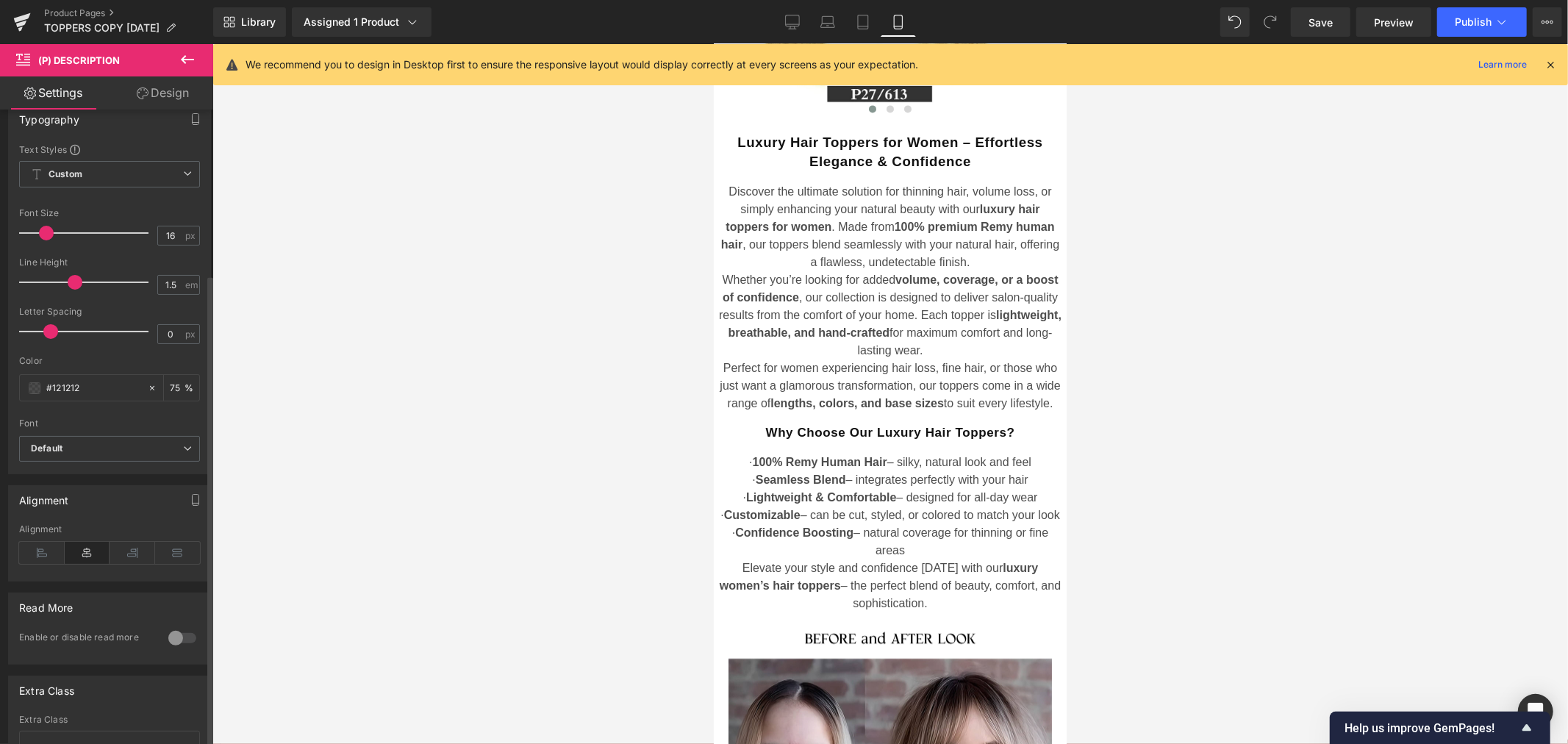
scroll to position [221, 0]
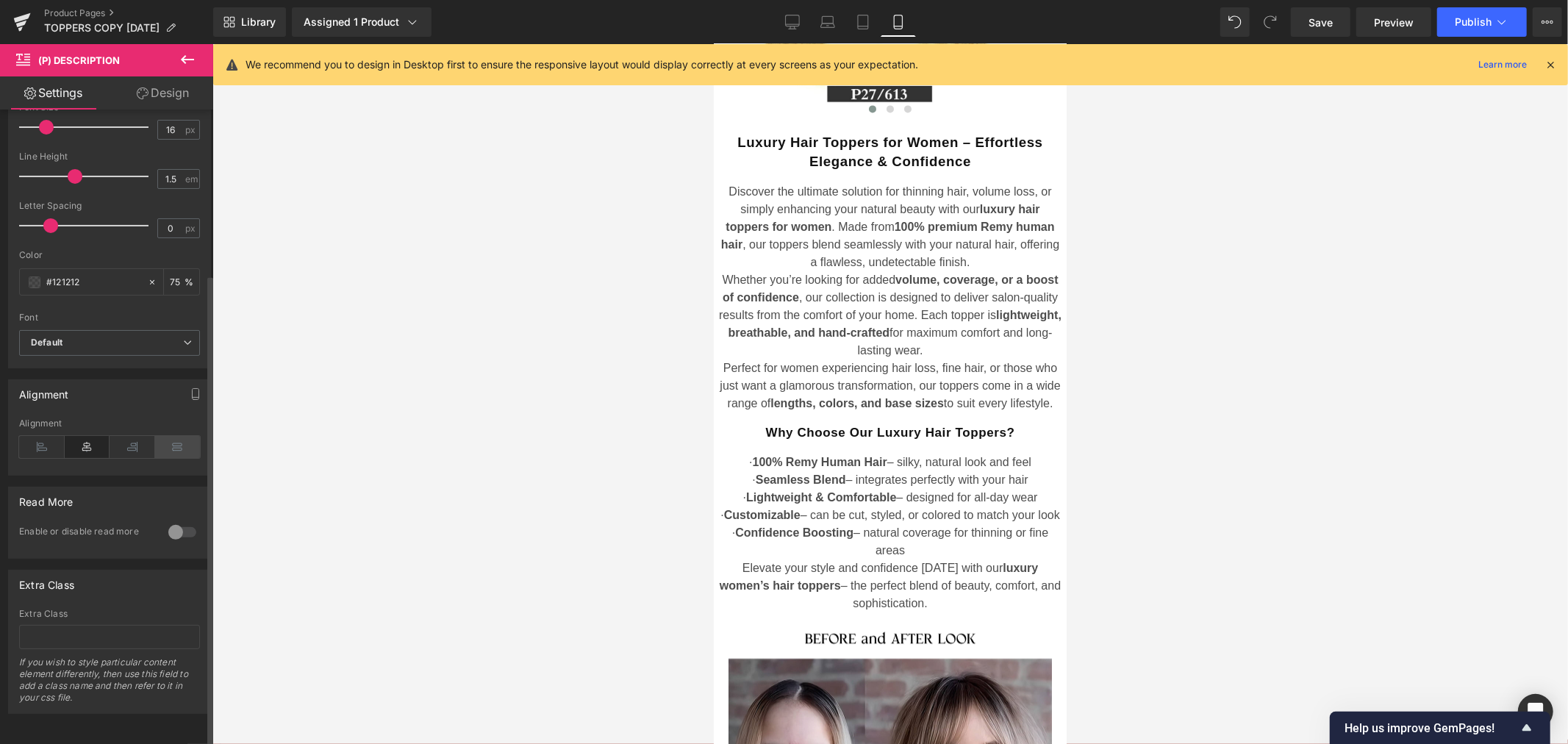
click at [170, 438] on icon at bounding box center [178, 446] width 46 height 22
click at [46, 439] on icon at bounding box center [42, 446] width 46 height 22
click at [91, 436] on icon at bounding box center [87, 446] width 46 height 22
click at [855, 472] on span "· Seamless Blend – integrates perfectly with your hair" at bounding box center [888, 478] width 275 height 12
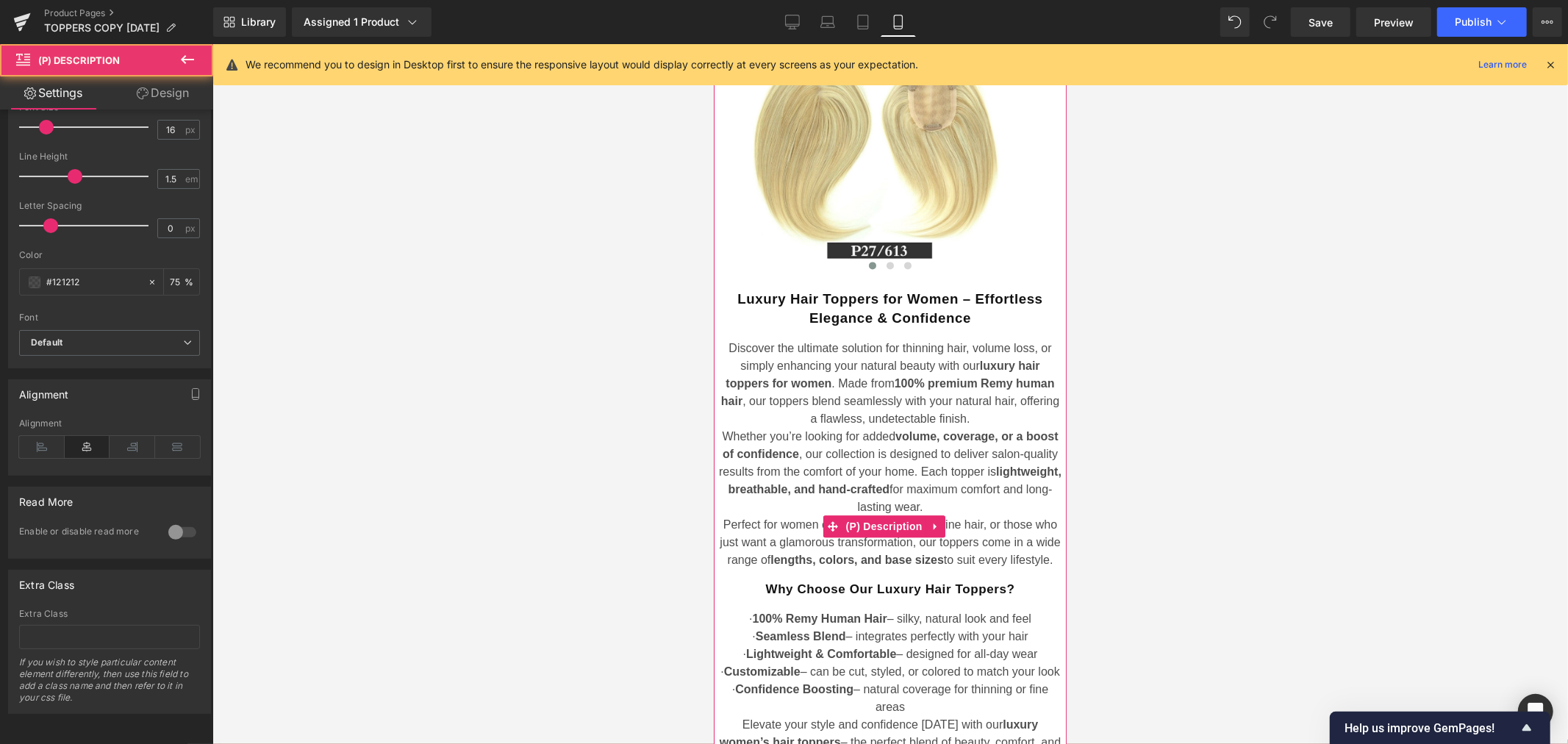
scroll to position [2598, 0]
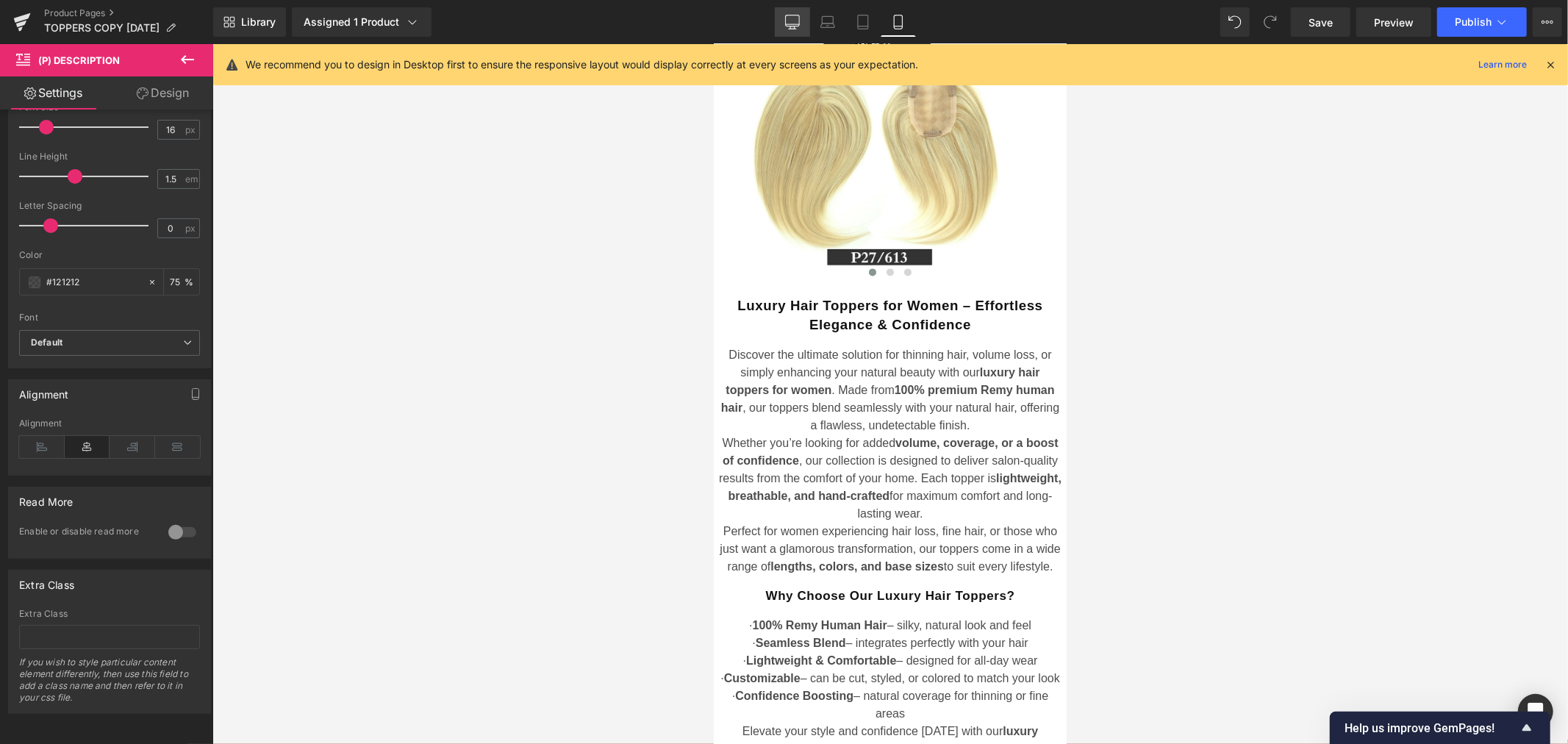
click at [797, 26] on icon at bounding box center [791, 21] width 14 height 11
type input "18"
type input "75"
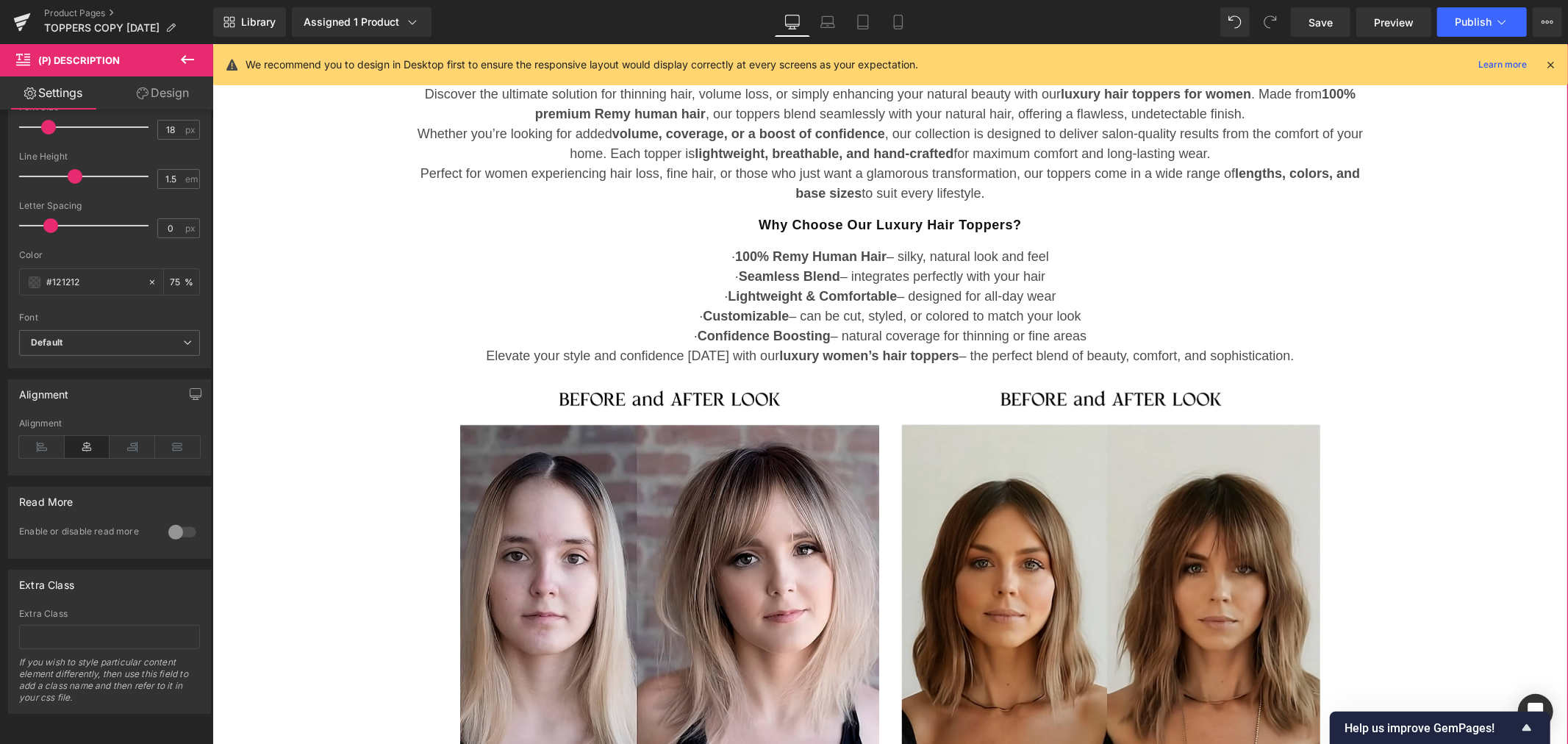
scroll to position [1604, 0]
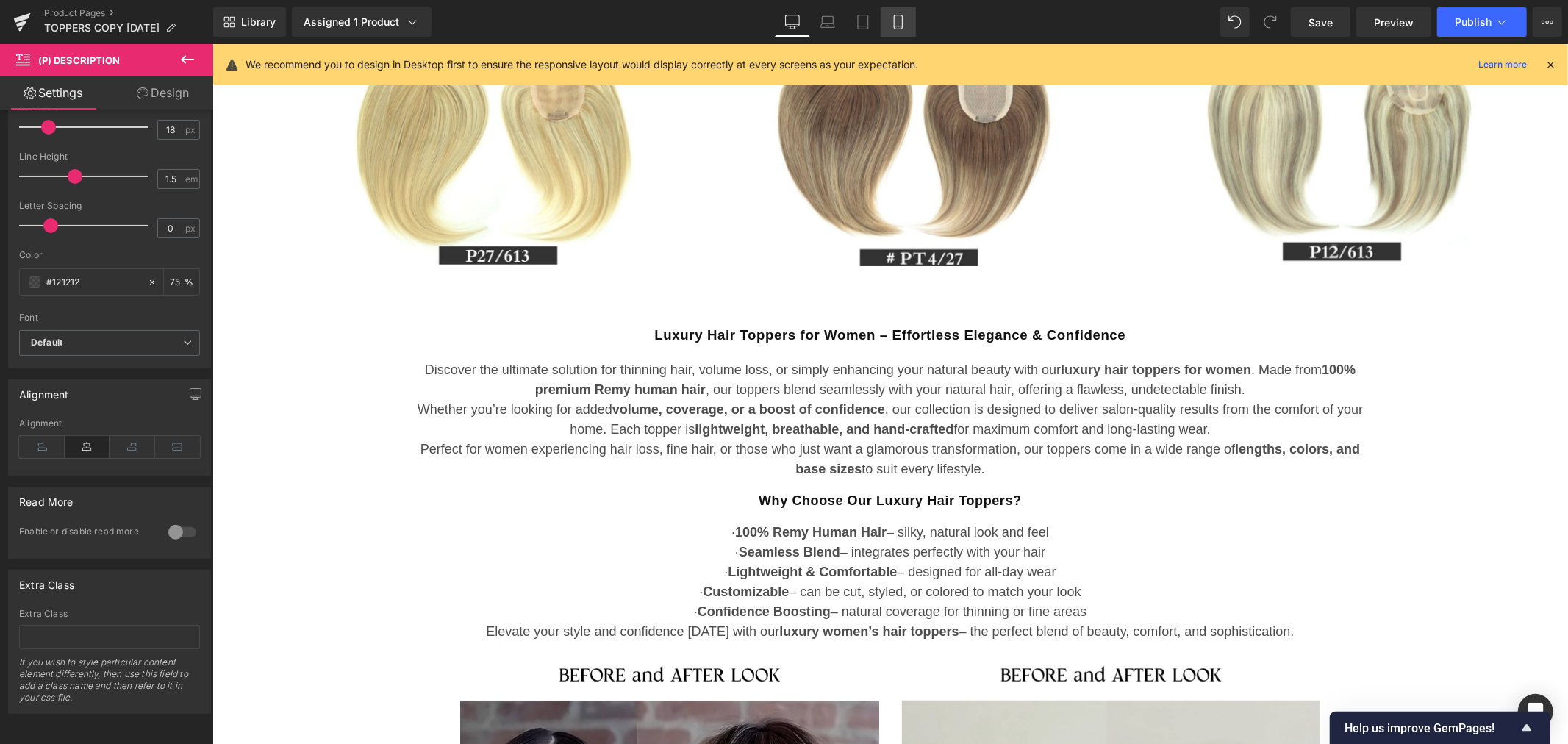
click at [887, 18] on link "Mobile" at bounding box center [898, 22] width 35 height 29
type input "16"
type input "75"
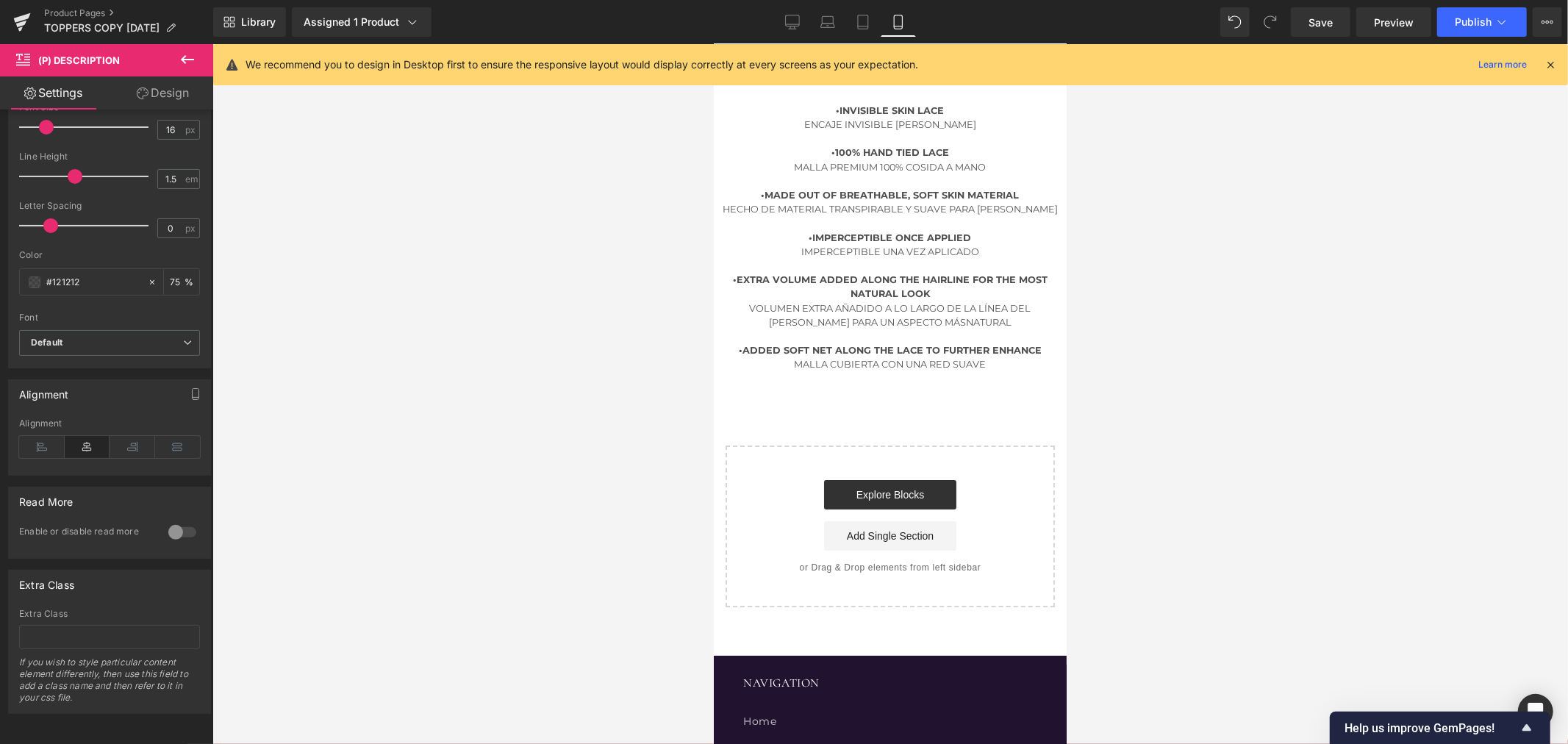
scroll to position [4601, 0]
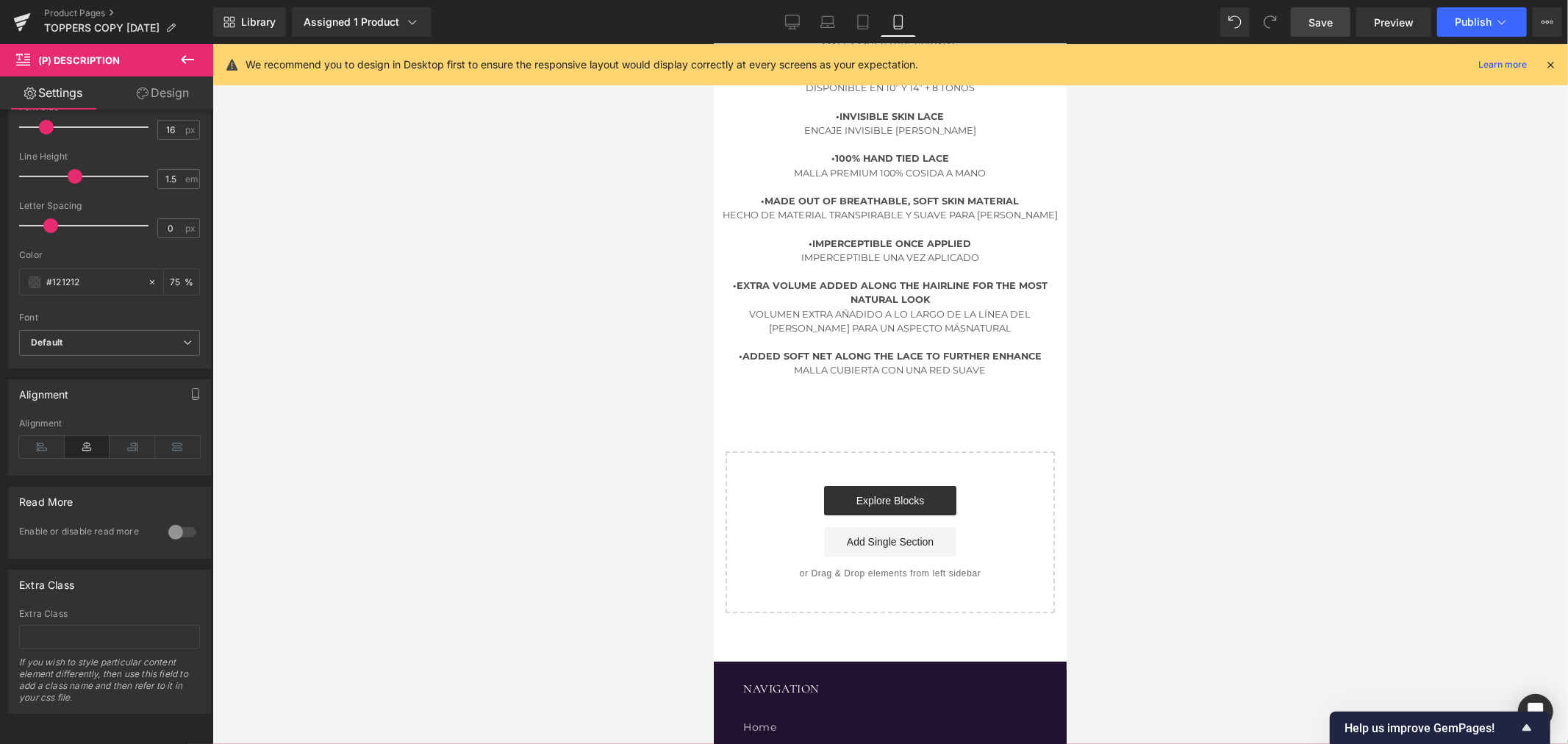
click at [1320, 19] on span "Save" at bounding box center [1319, 22] width 24 height 16
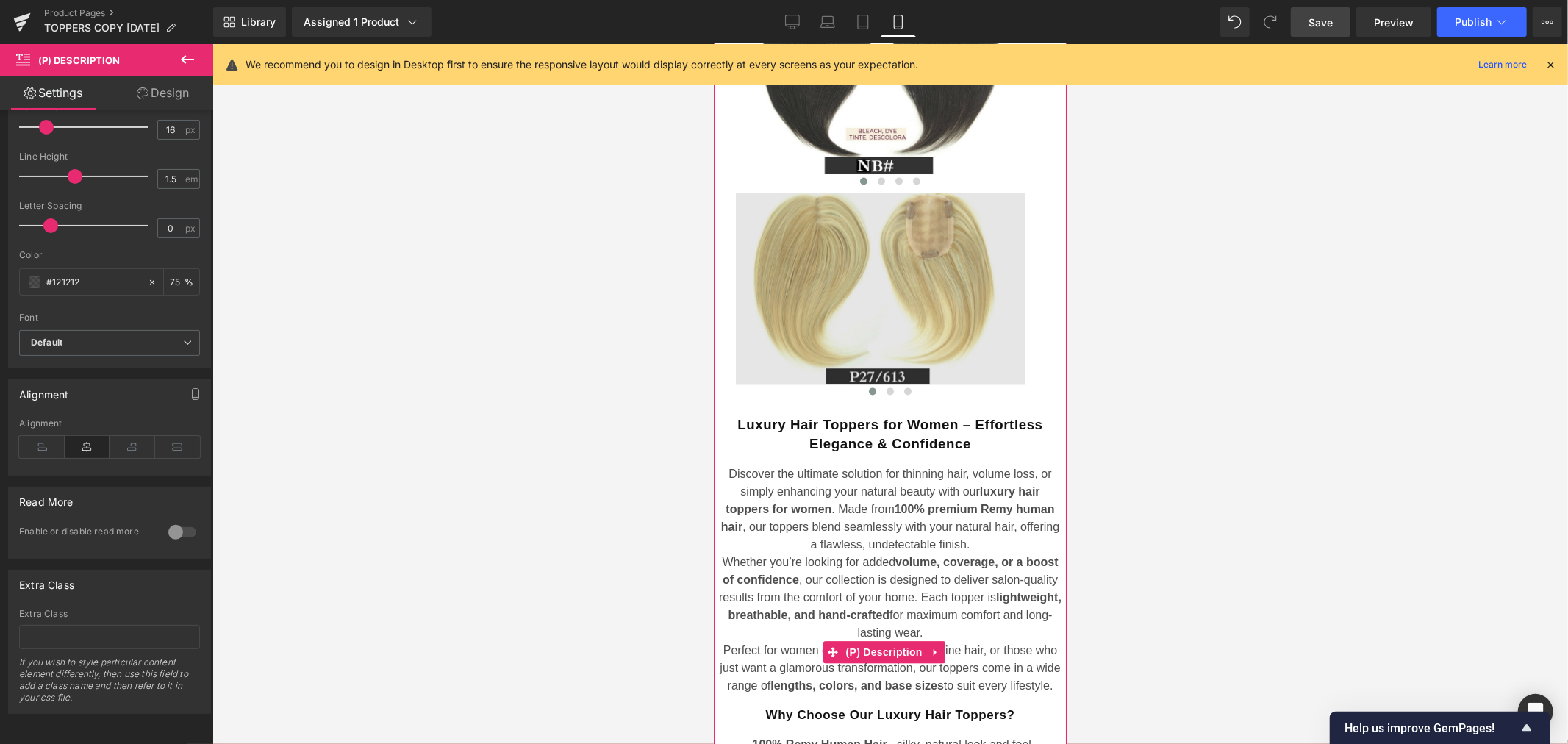
scroll to position [2805, 0]
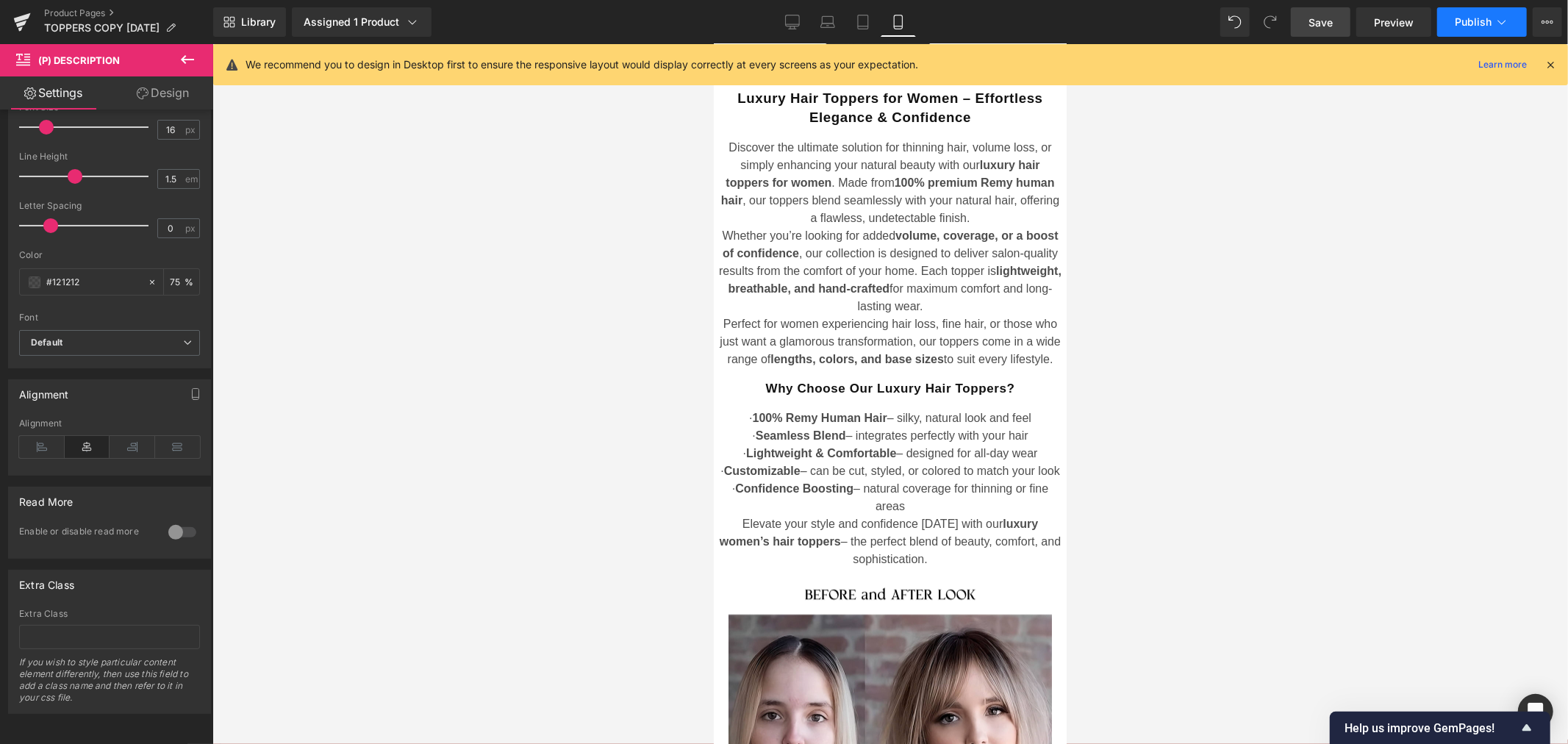
click at [1480, 32] on button "Publish" at bounding box center [1482, 22] width 90 height 29
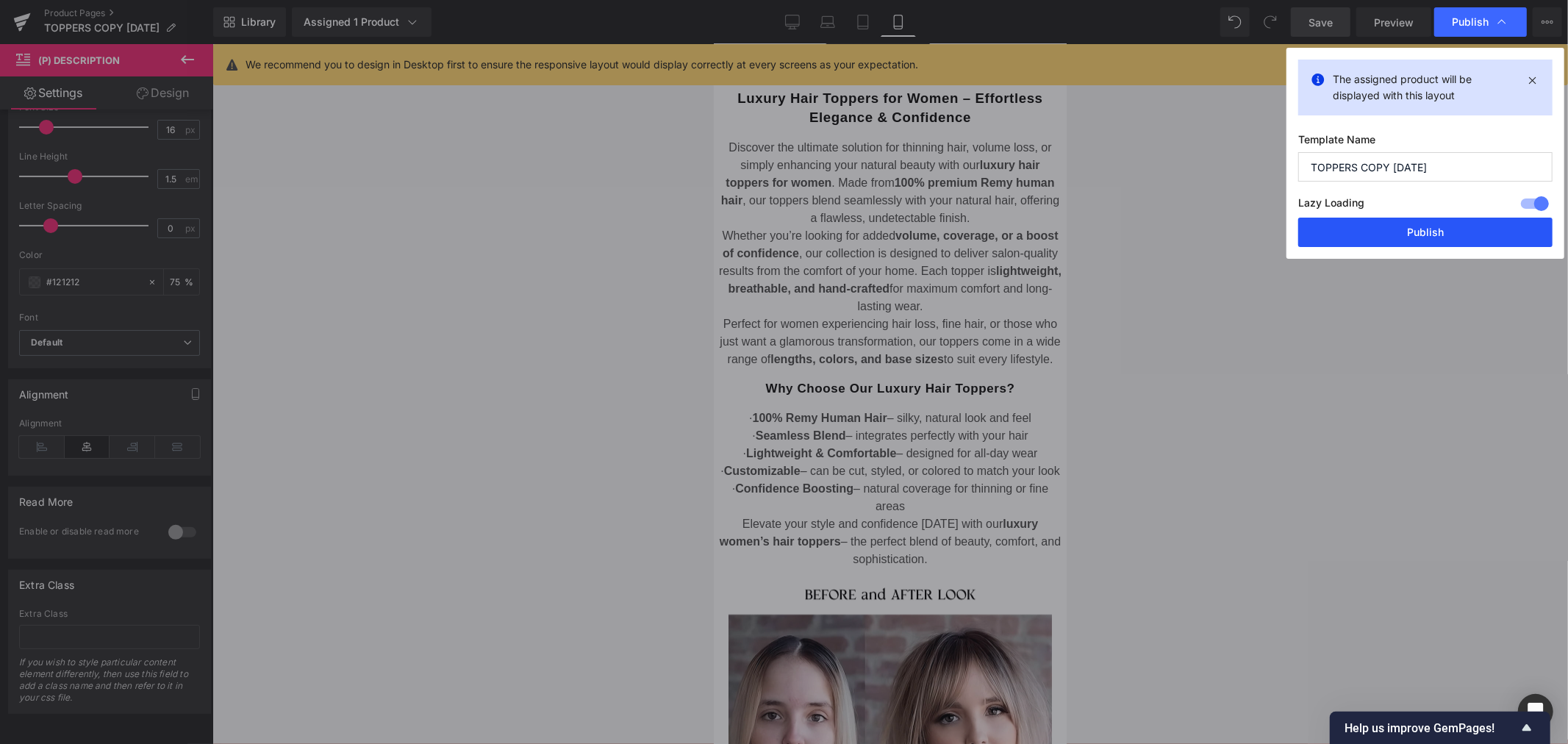
click at [1412, 231] on button "Publish" at bounding box center [1425, 232] width 254 height 29
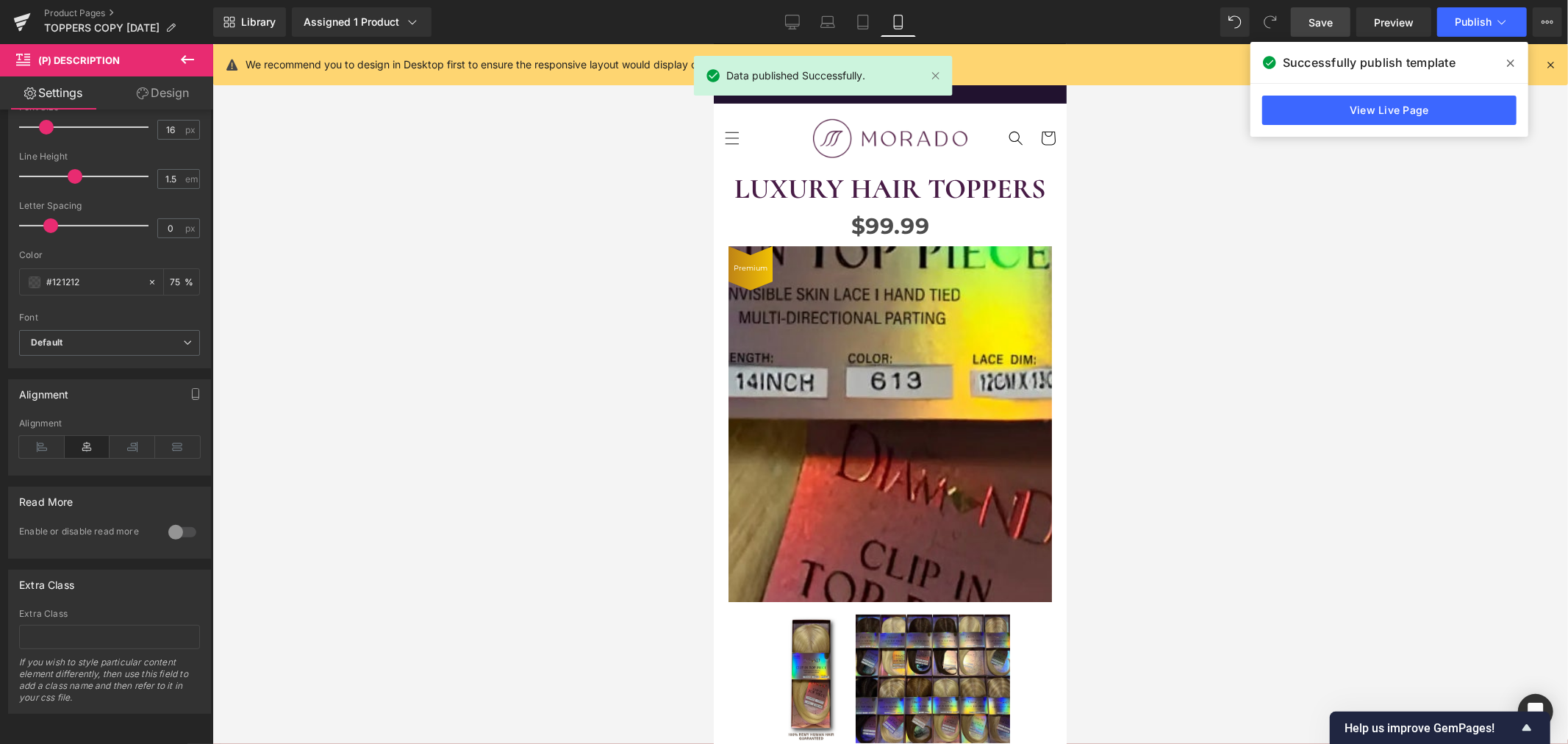
scroll to position [0, 0]
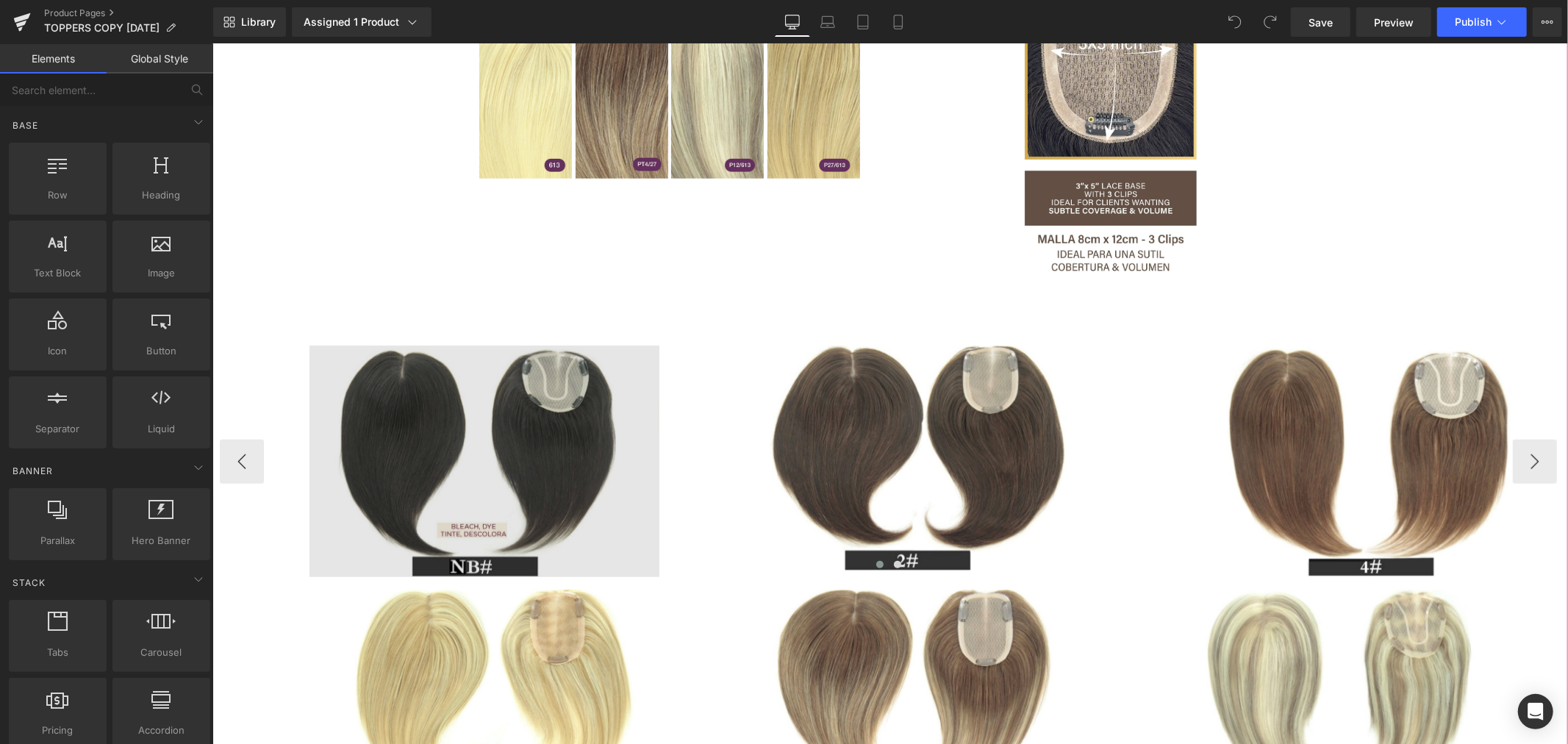
scroll to position [1224, 0]
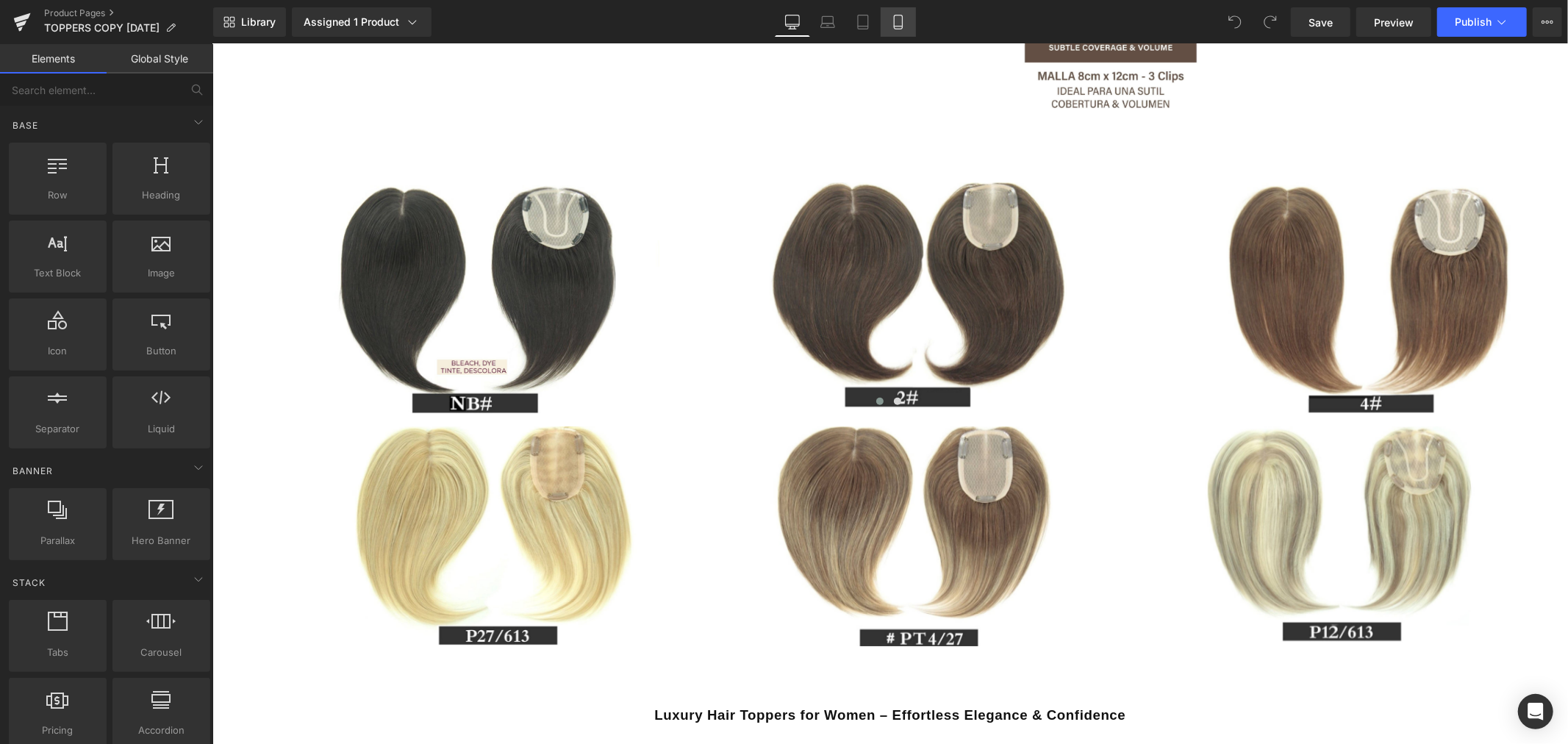
click at [890, 22] on icon at bounding box center [898, 22] width 15 height 15
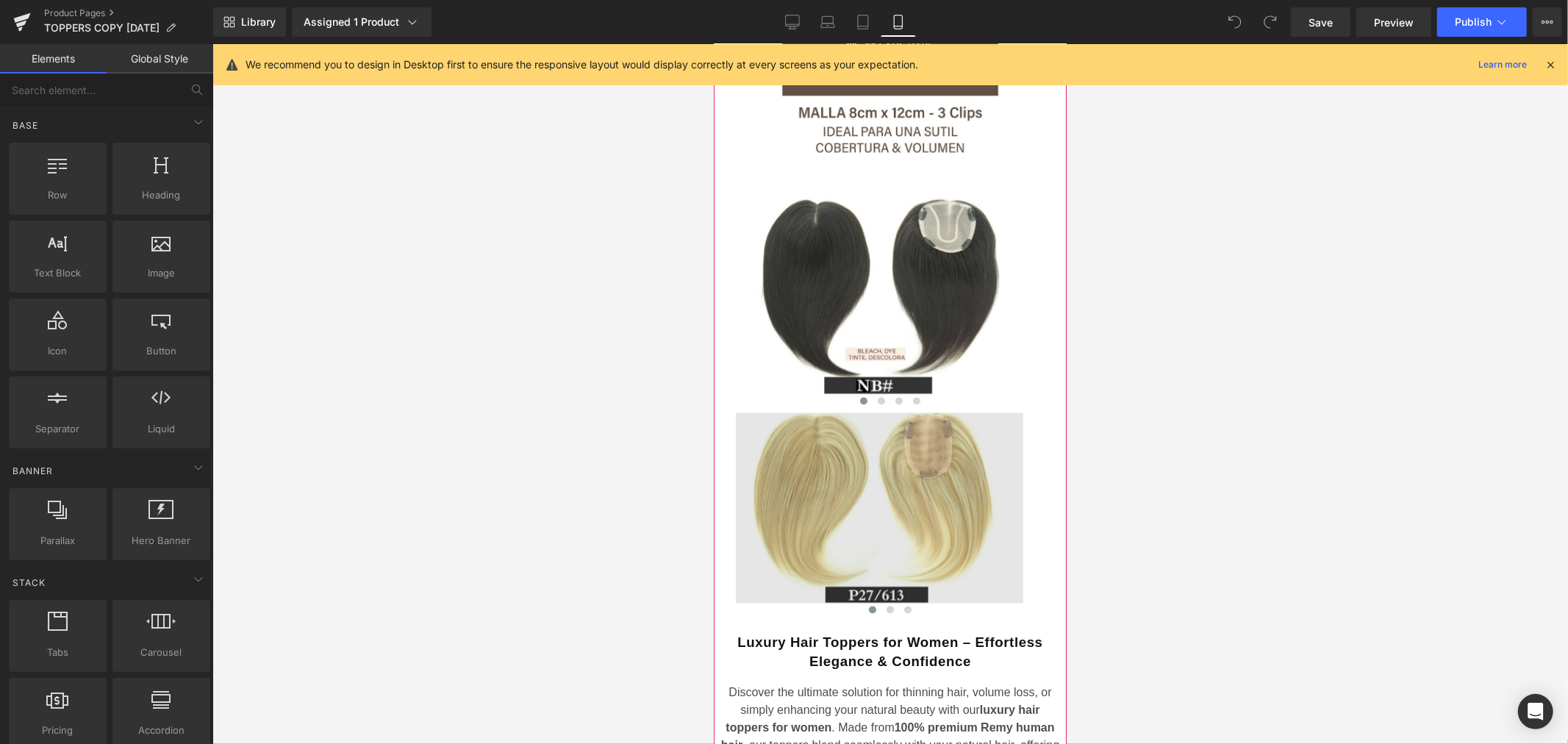
scroll to position [2286, 0]
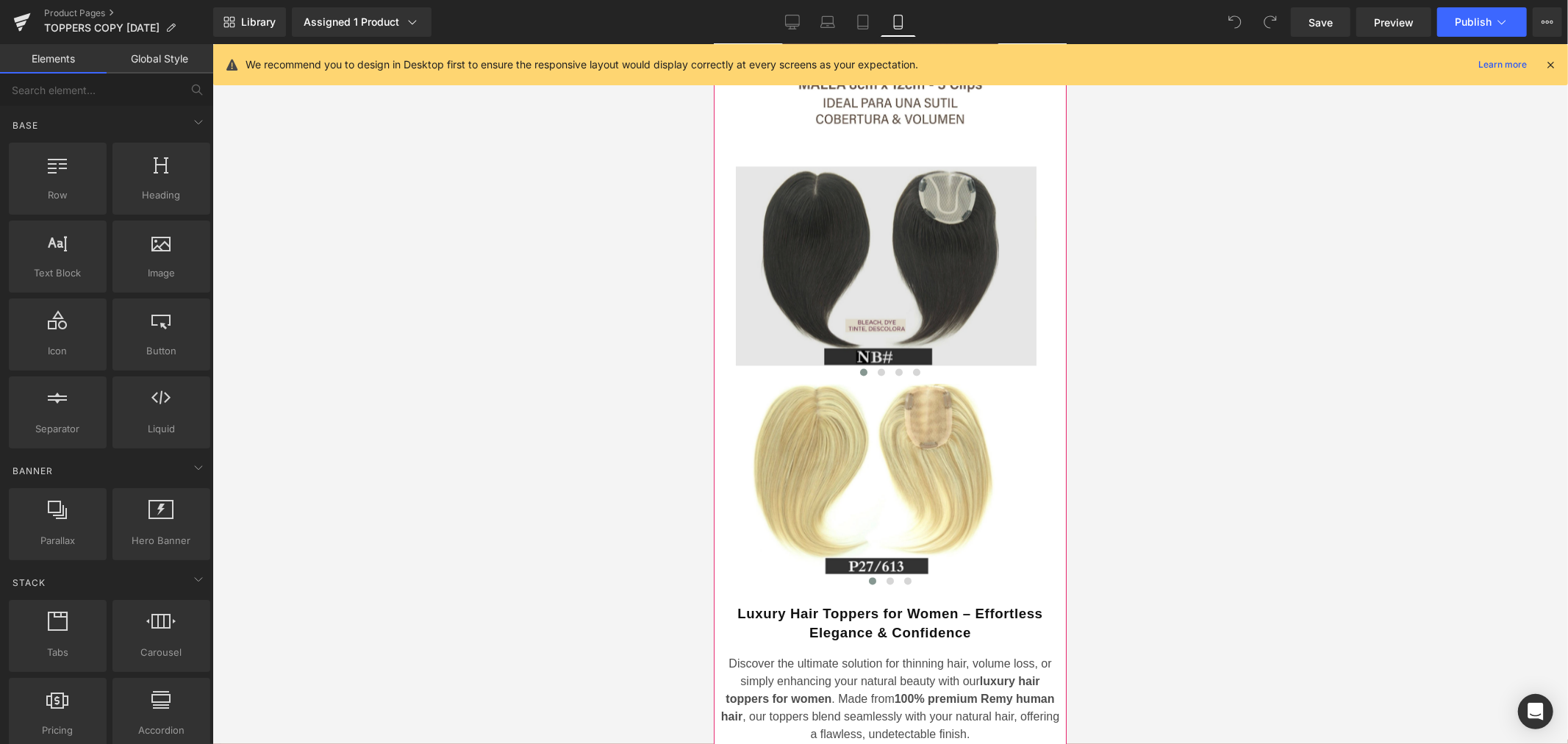
click at [883, 250] on img at bounding box center [885, 266] width 301 height 200
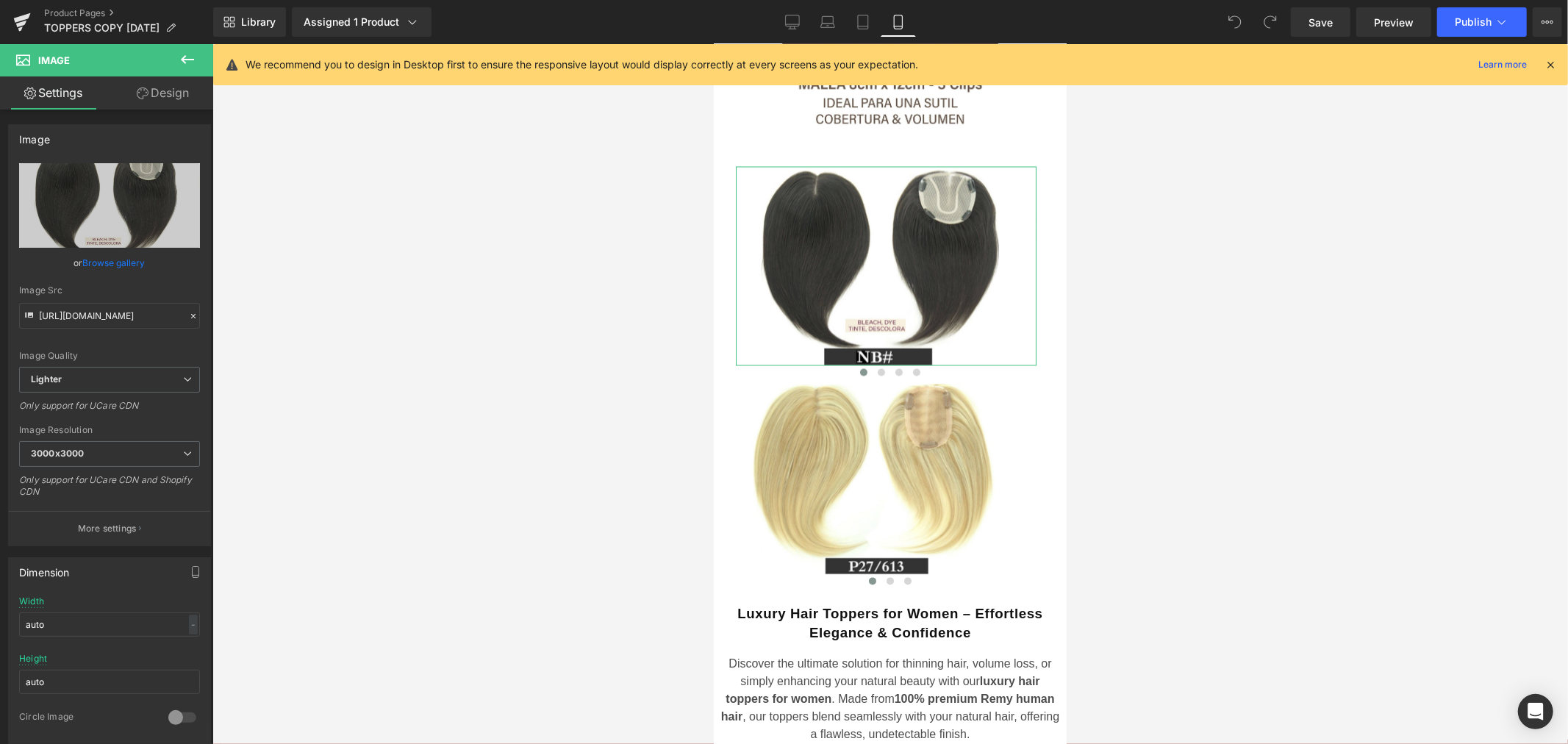
click at [175, 99] on link "Design" at bounding box center [163, 93] width 106 height 33
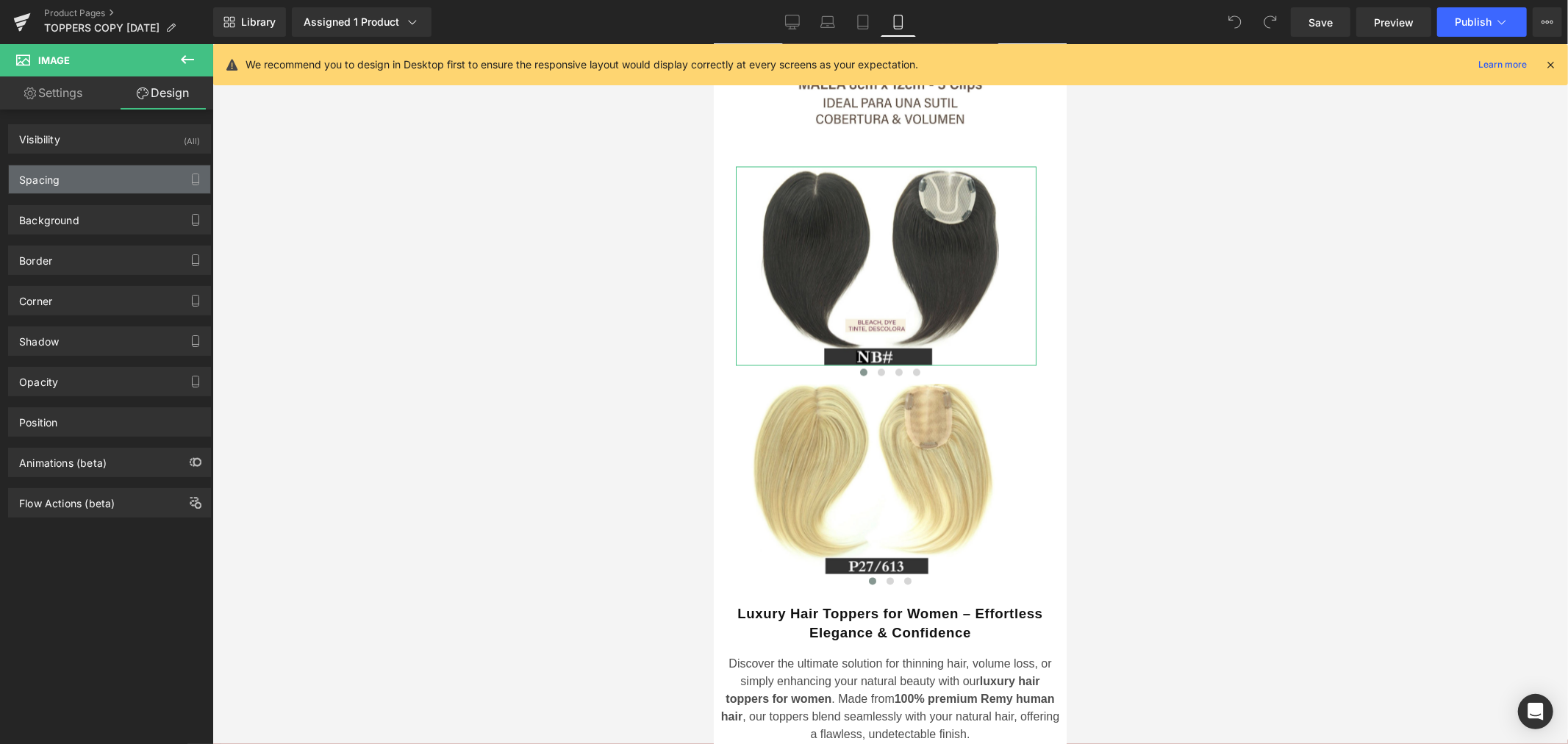
click at [122, 181] on div "Spacing" at bounding box center [110, 180] width 201 height 28
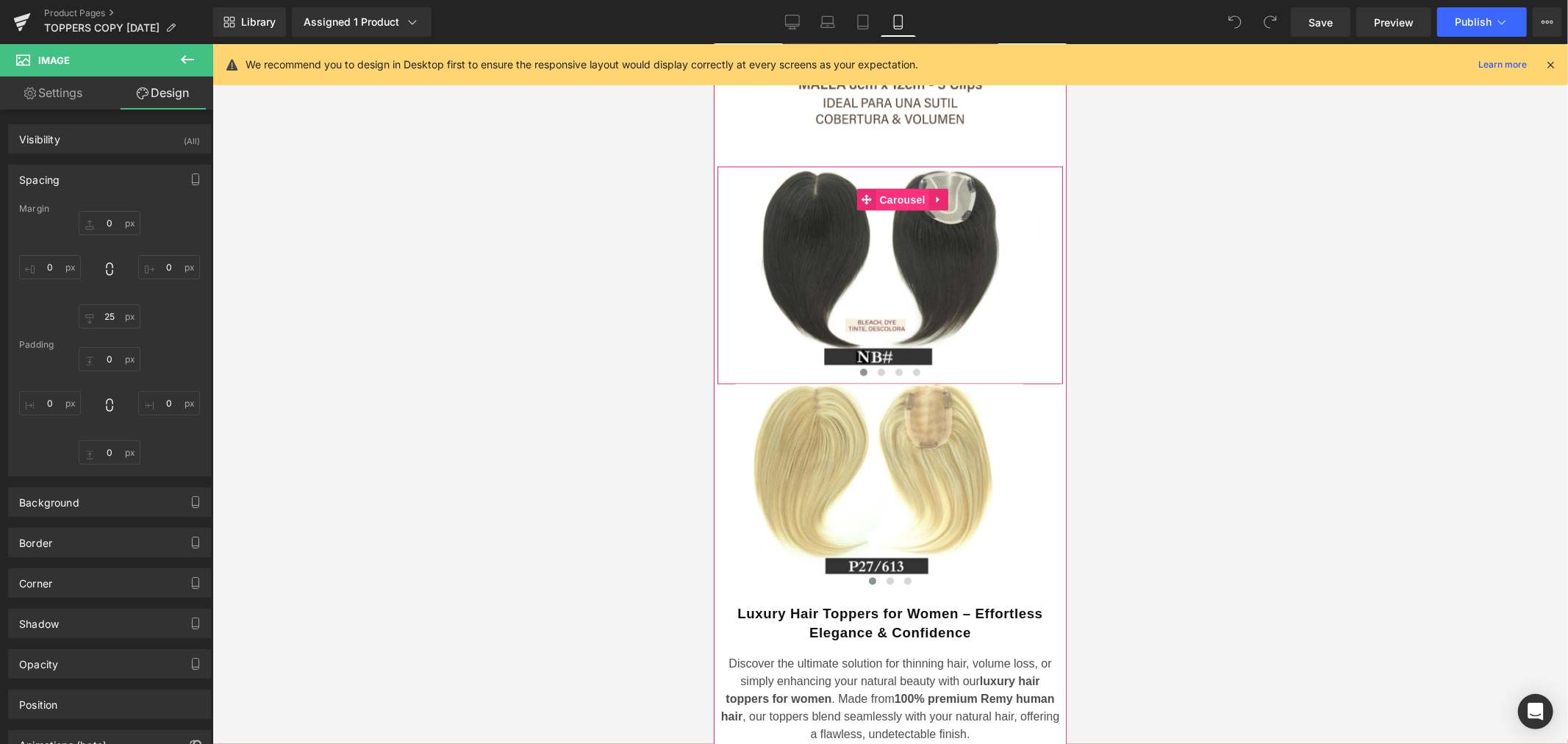
click at [896, 189] on span "Carousel" at bounding box center [902, 200] width 53 height 22
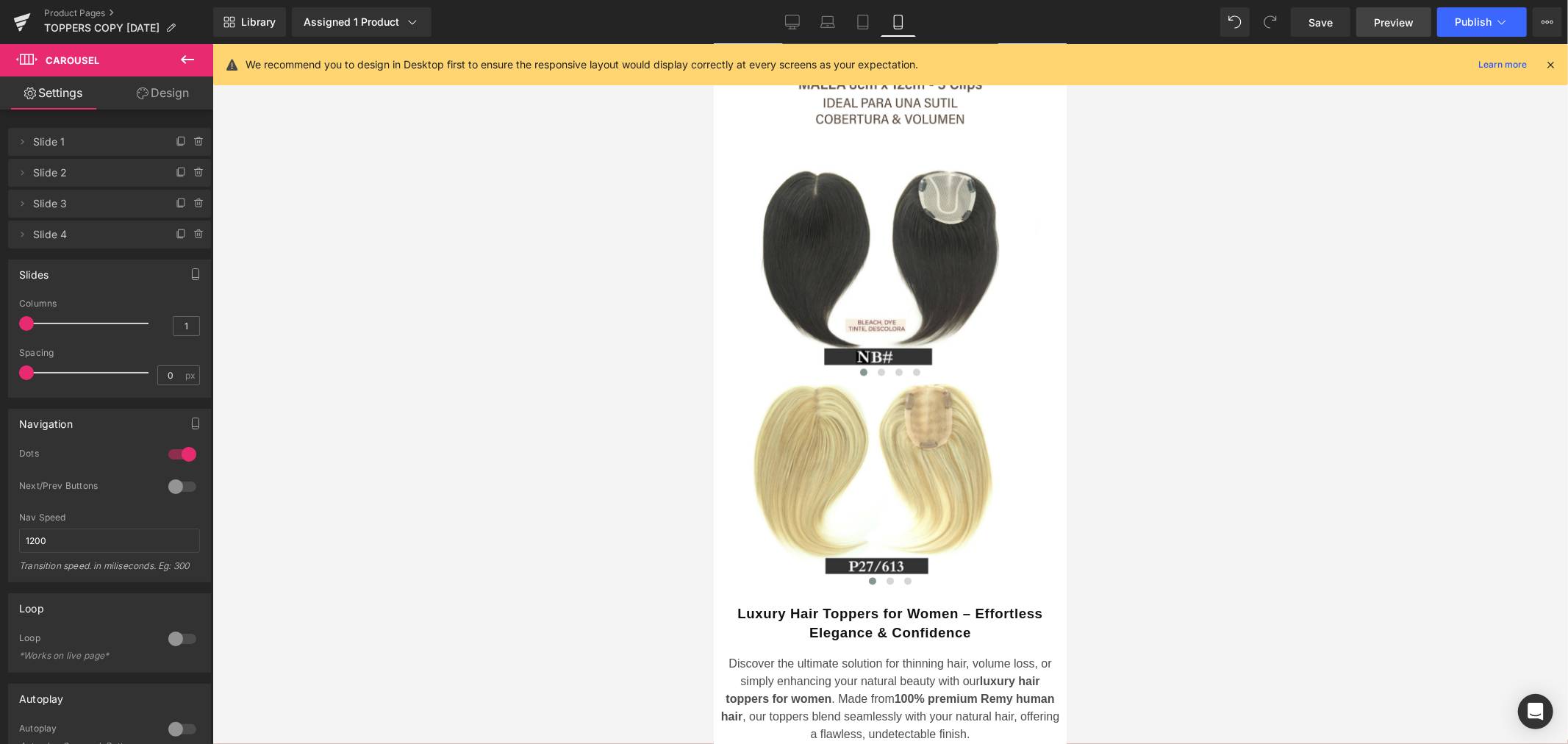
click at [1397, 23] on span "Preview" at bounding box center [1393, 22] width 40 height 16
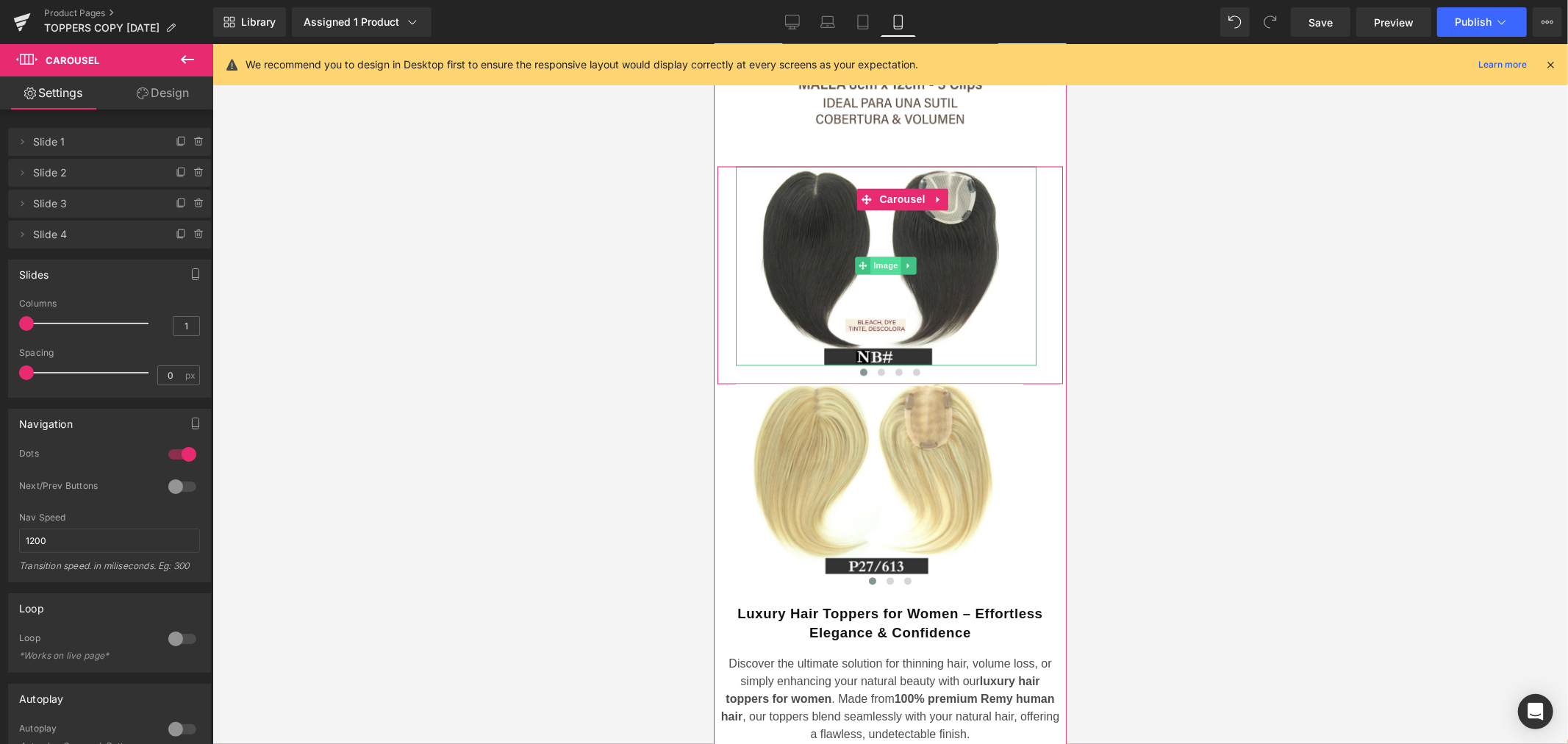
click at [886, 257] on span "Image" at bounding box center [885, 265] width 31 height 17
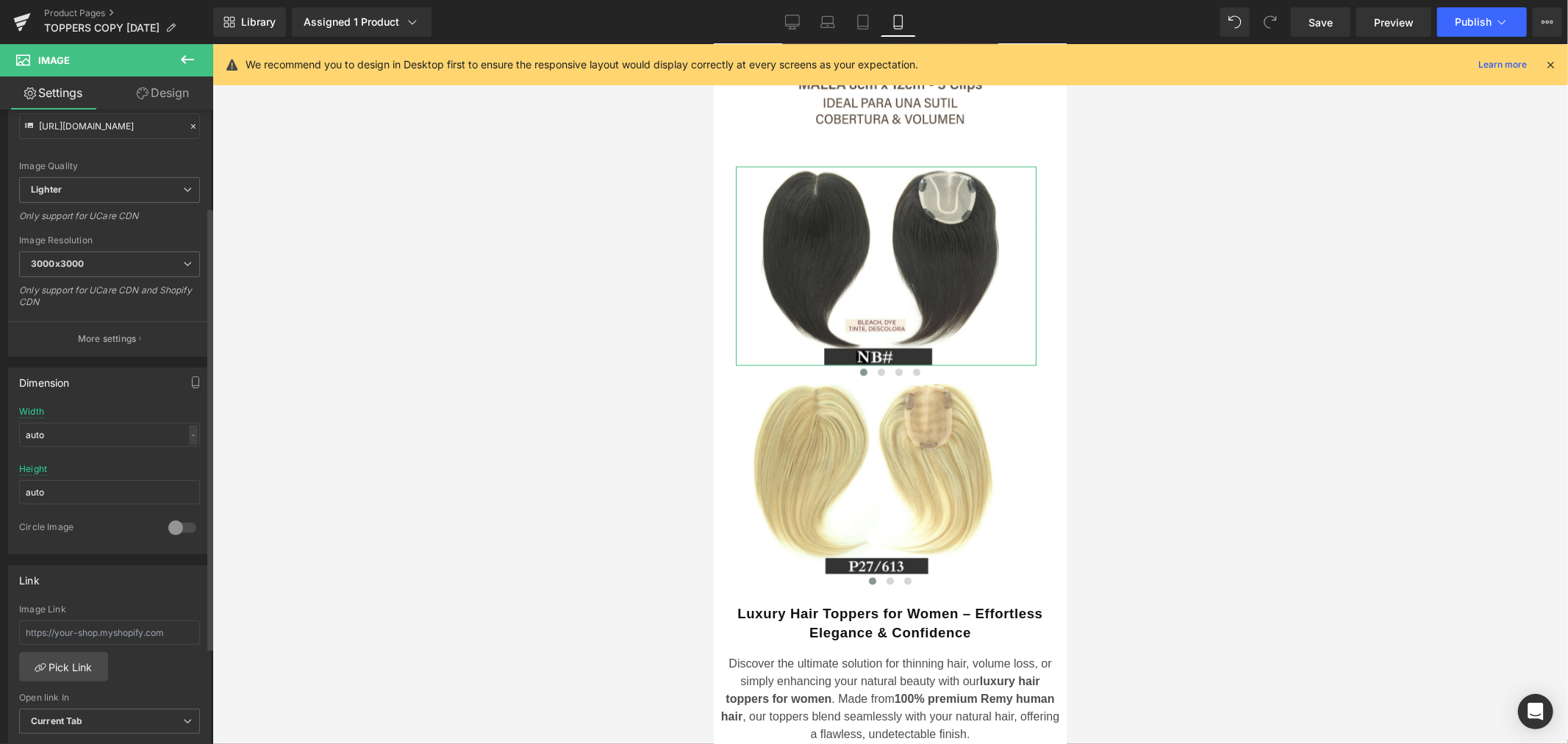
scroll to position [244, 0]
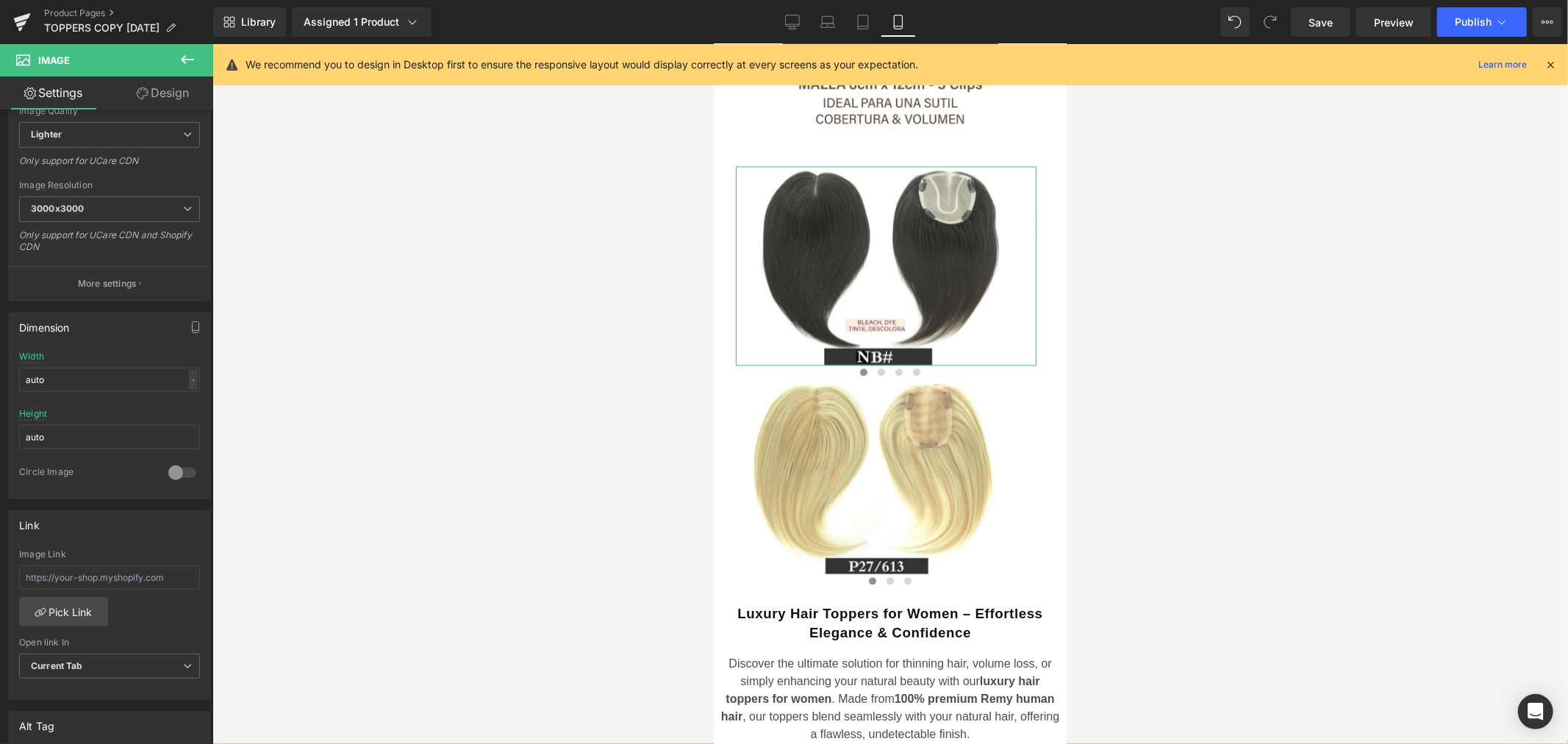
click at [170, 91] on link "Design" at bounding box center [163, 93] width 106 height 33
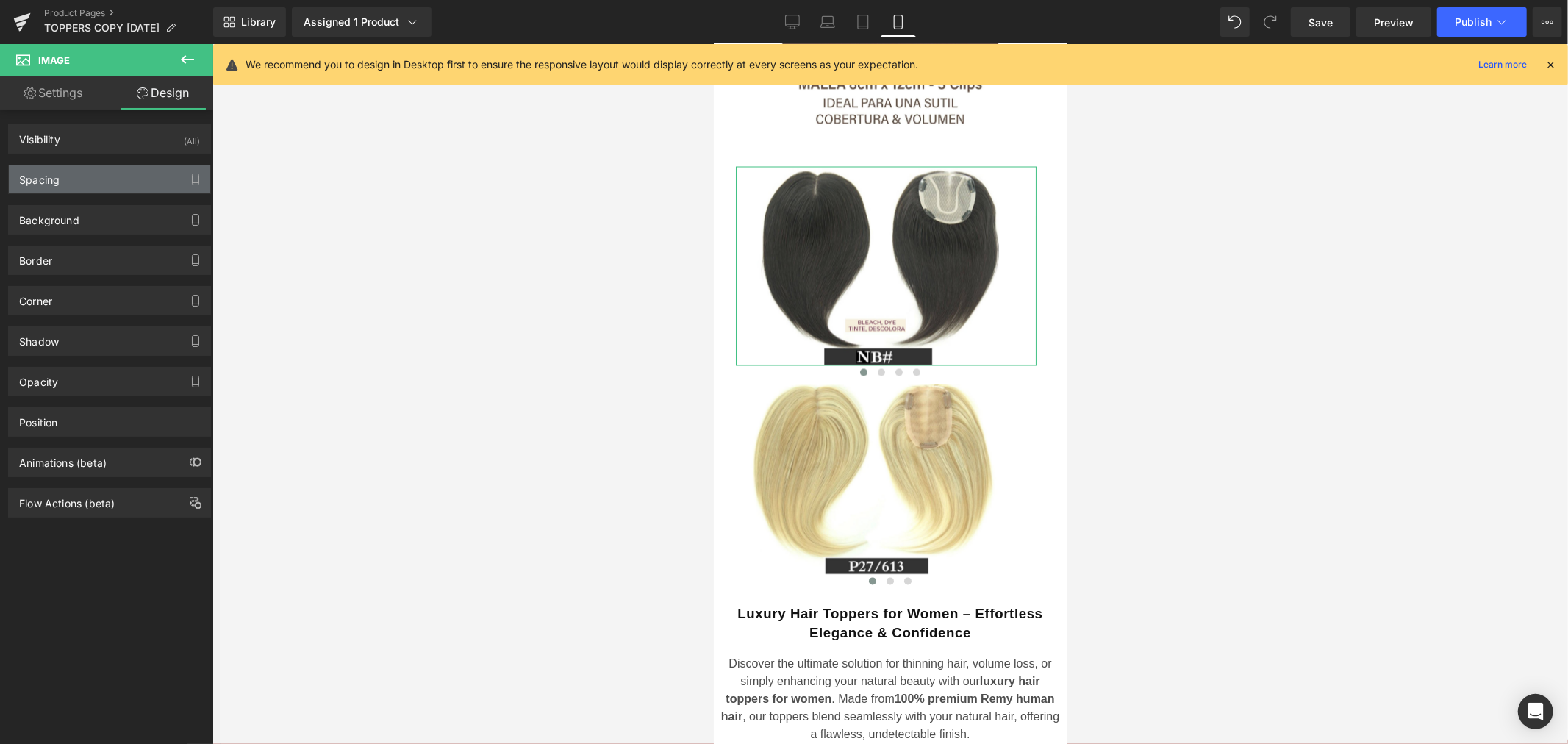
click at [77, 178] on div "Spacing" at bounding box center [110, 180] width 201 height 28
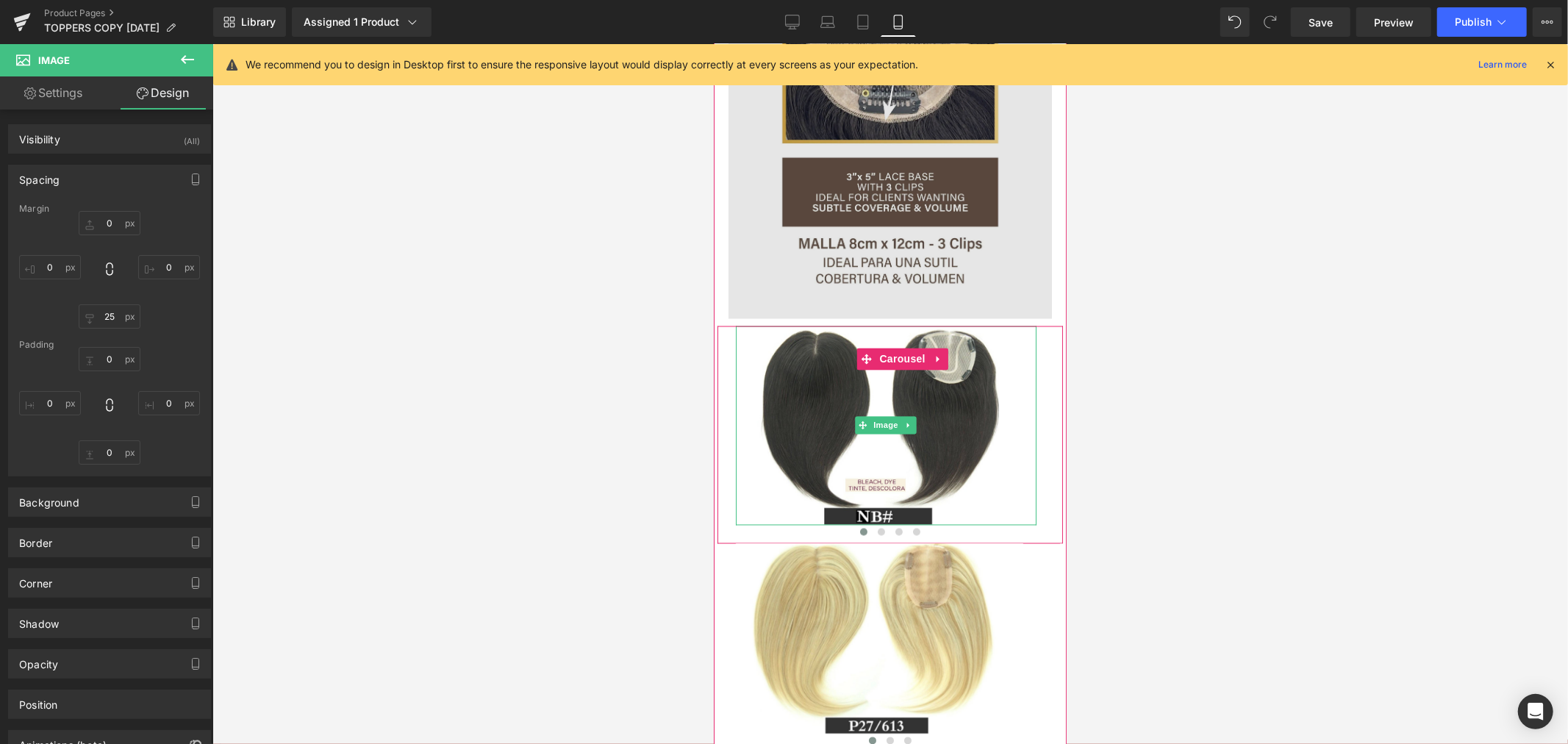
scroll to position [2122, 0]
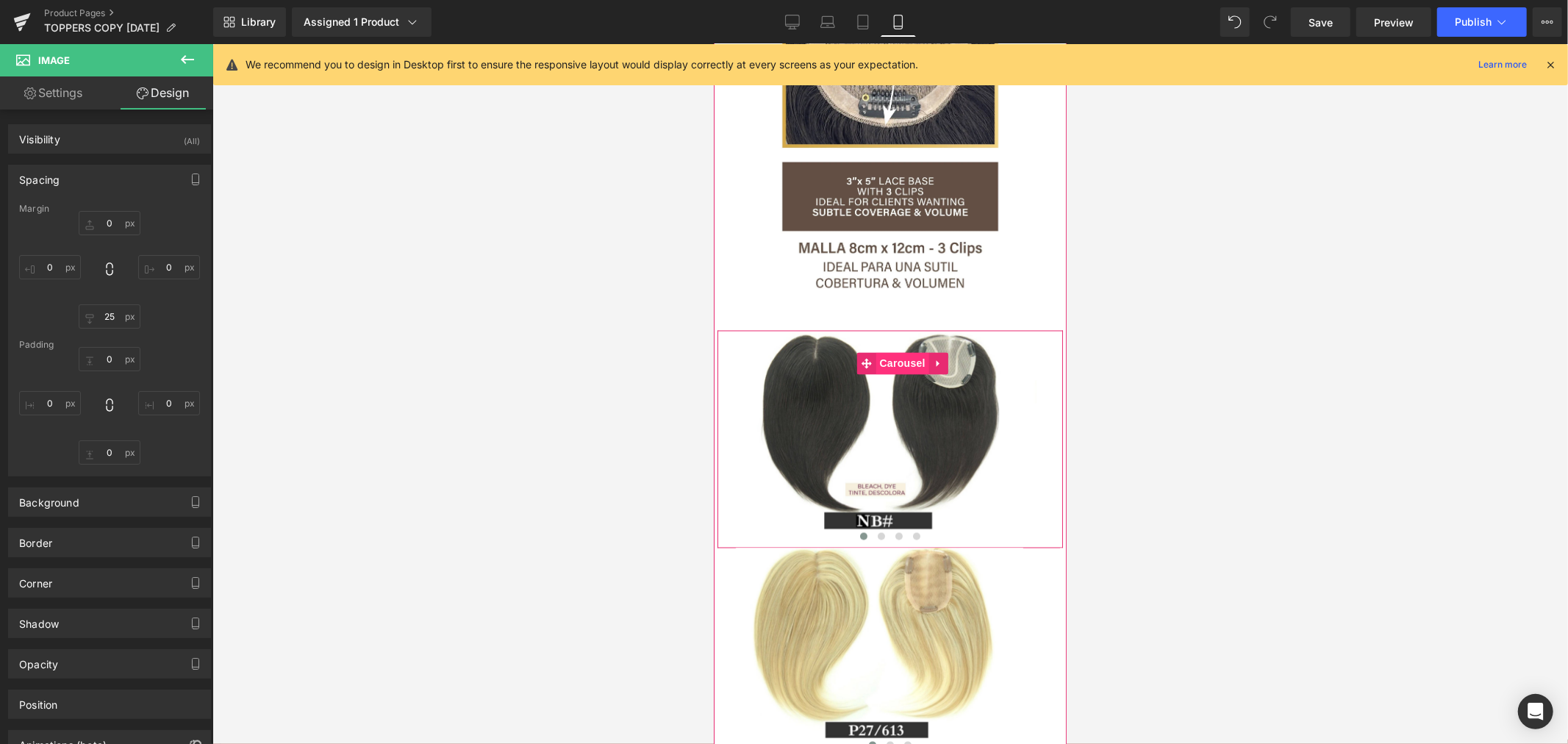
click at [902, 352] on span "Carousel" at bounding box center [902, 362] width 53 height 22
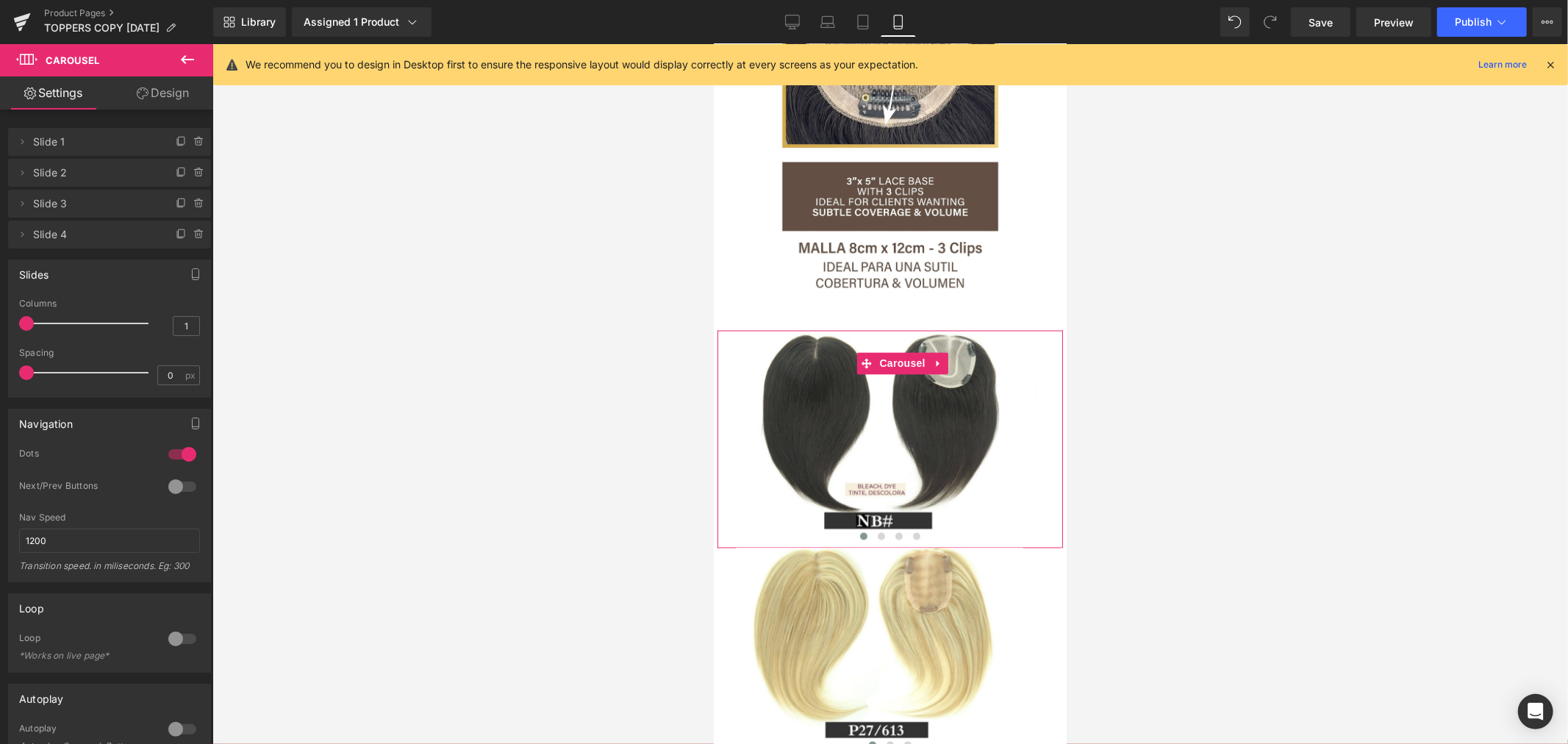
click at [138, 98] on icon at bounding box center [142, 93] width 12 height 12
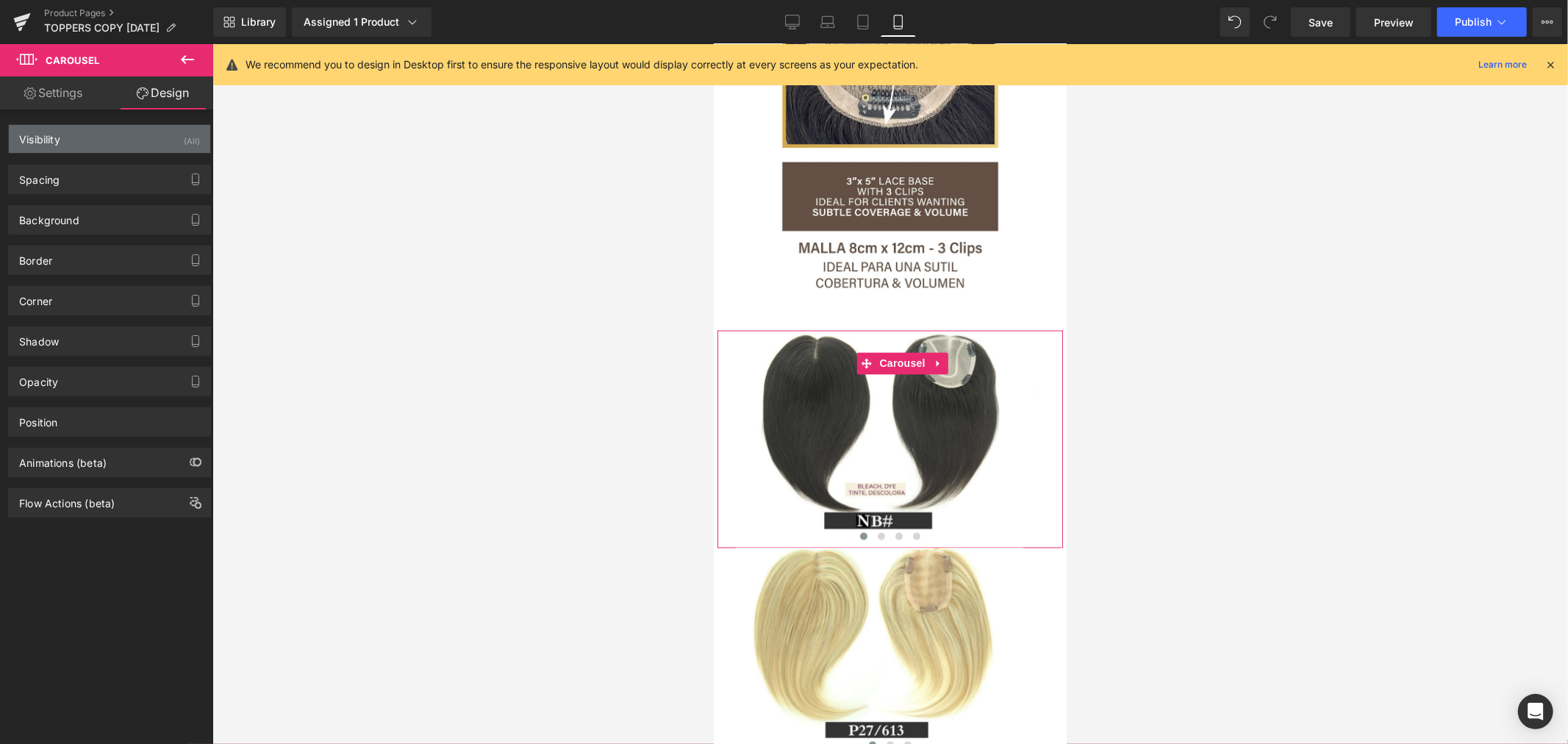
click at [132, 149] on div "Visibility (All)" at bounding box center [110, 139] width 201 height 28
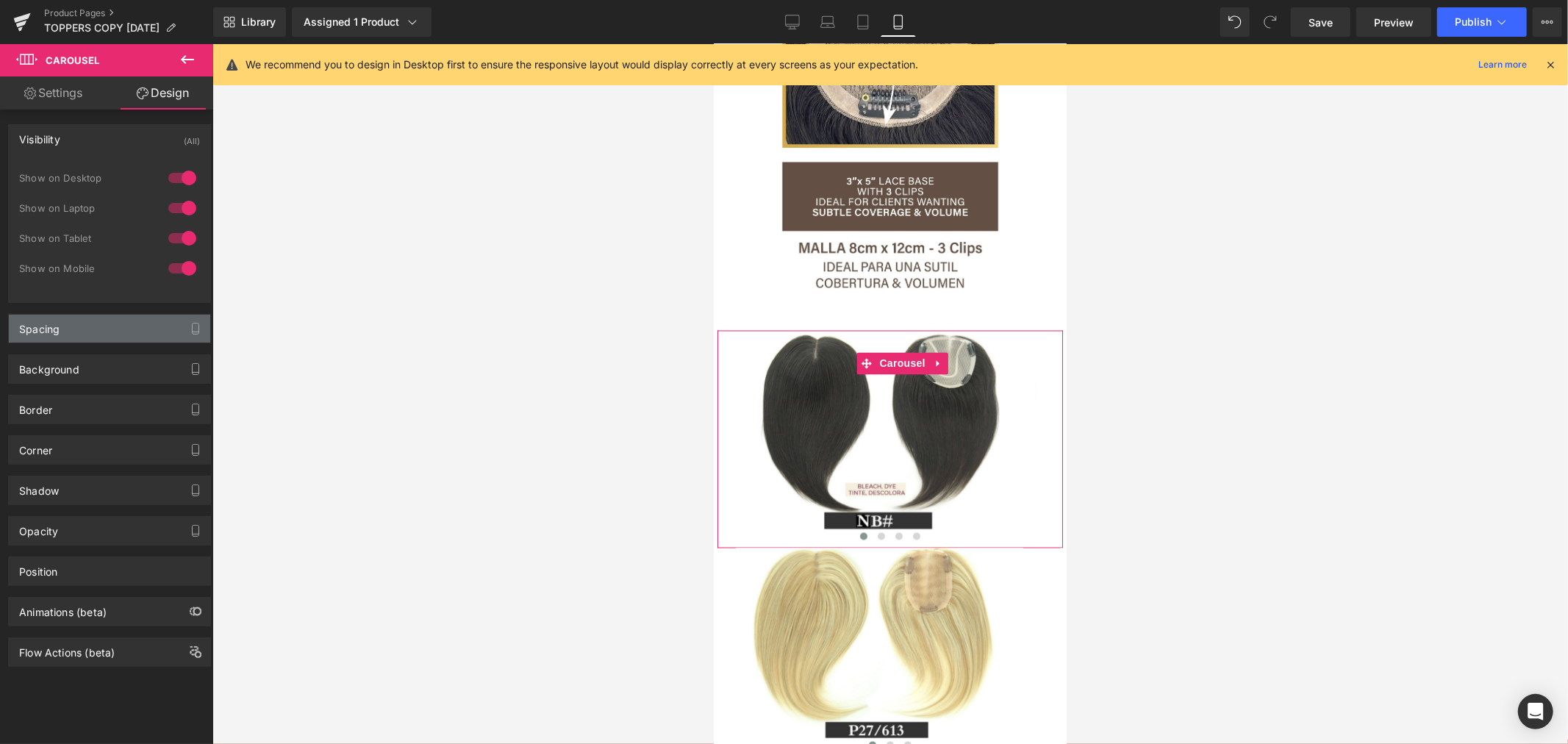
click at [82, 333] on div "Spacing" at bounding box center [110, 328] width 201 height 28
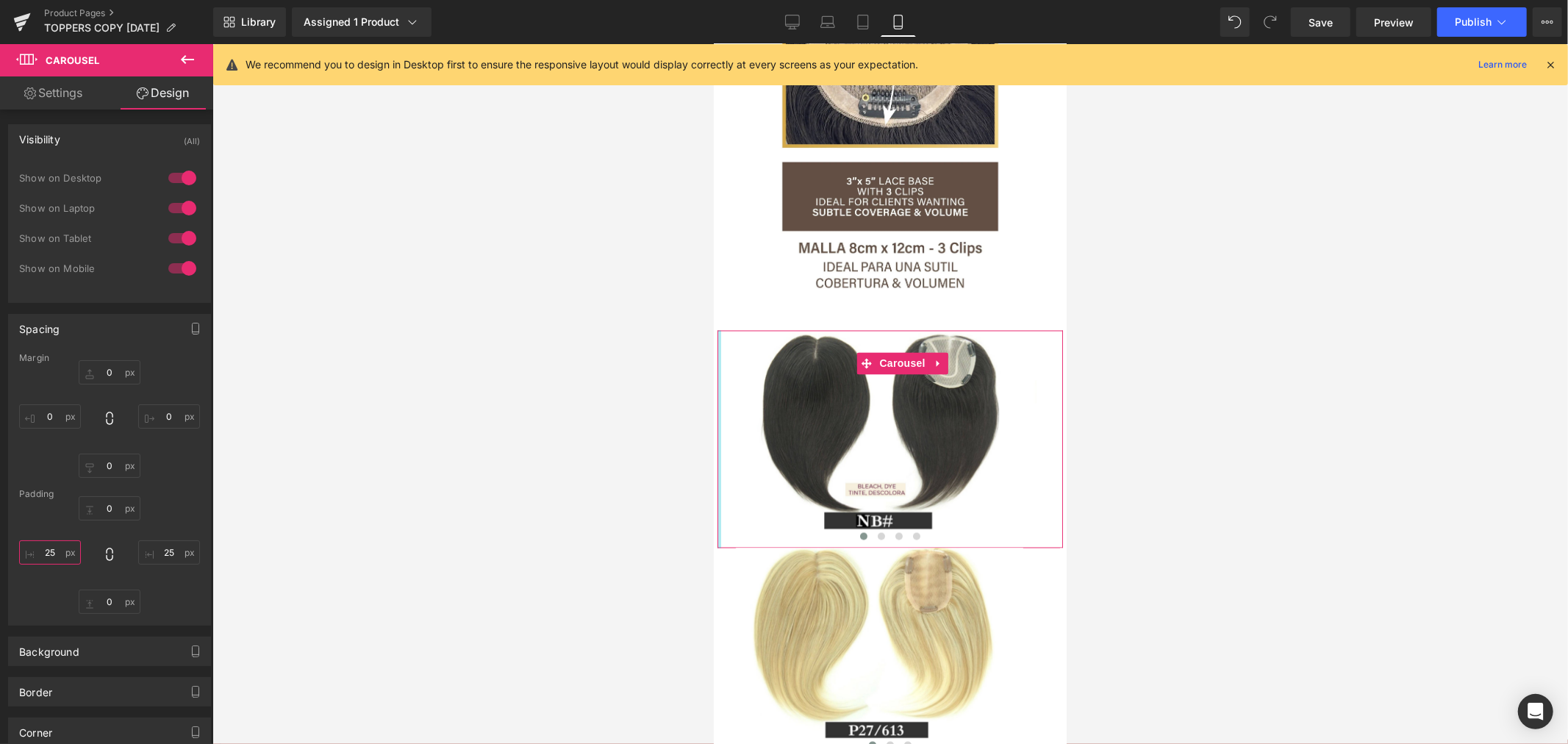
click at [54, 553] on input "25" at bounding box center [50, 552] width 62 height 24
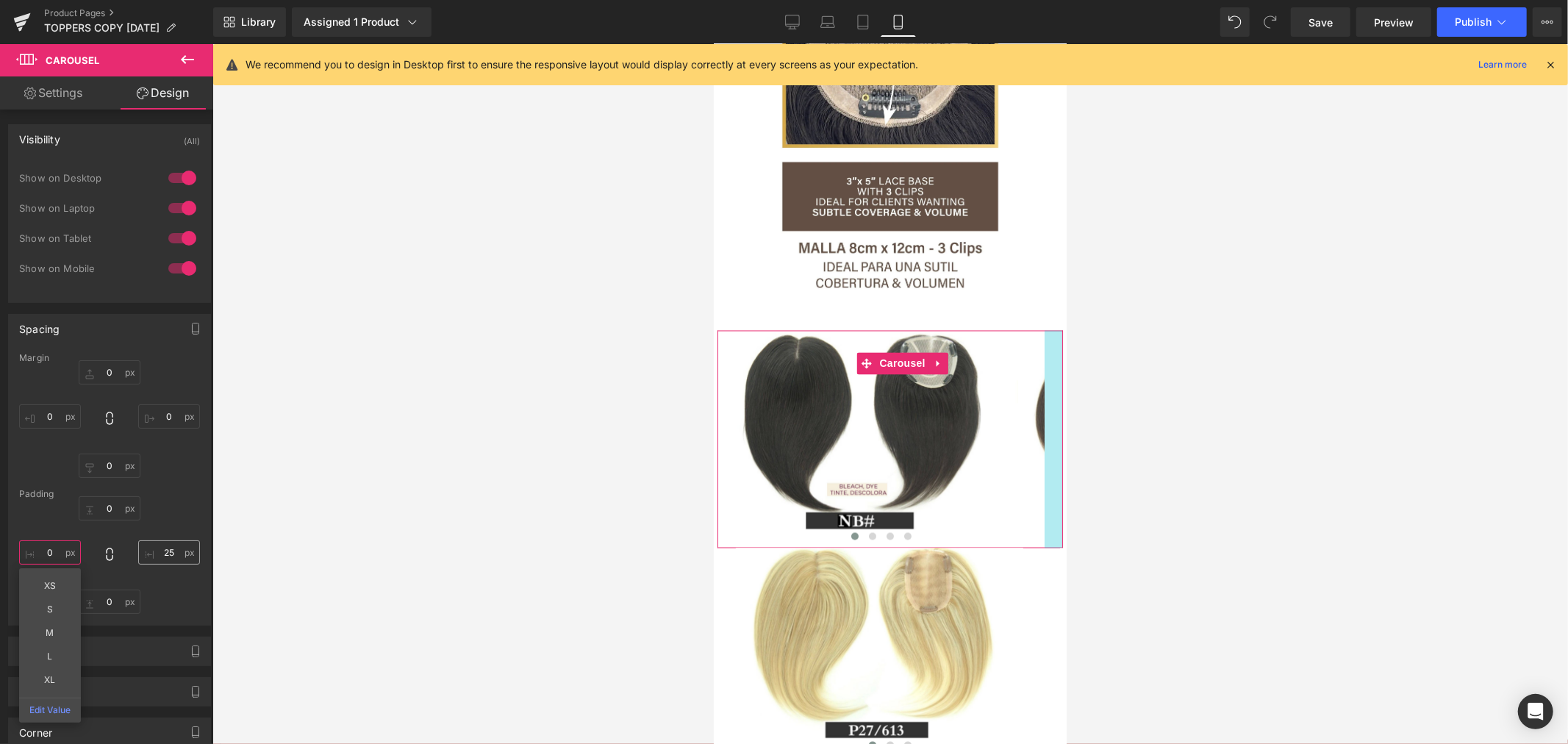
type input "0"
click at [164, 548] on input "25" at bounding box center [169, 552] width 62 height 24
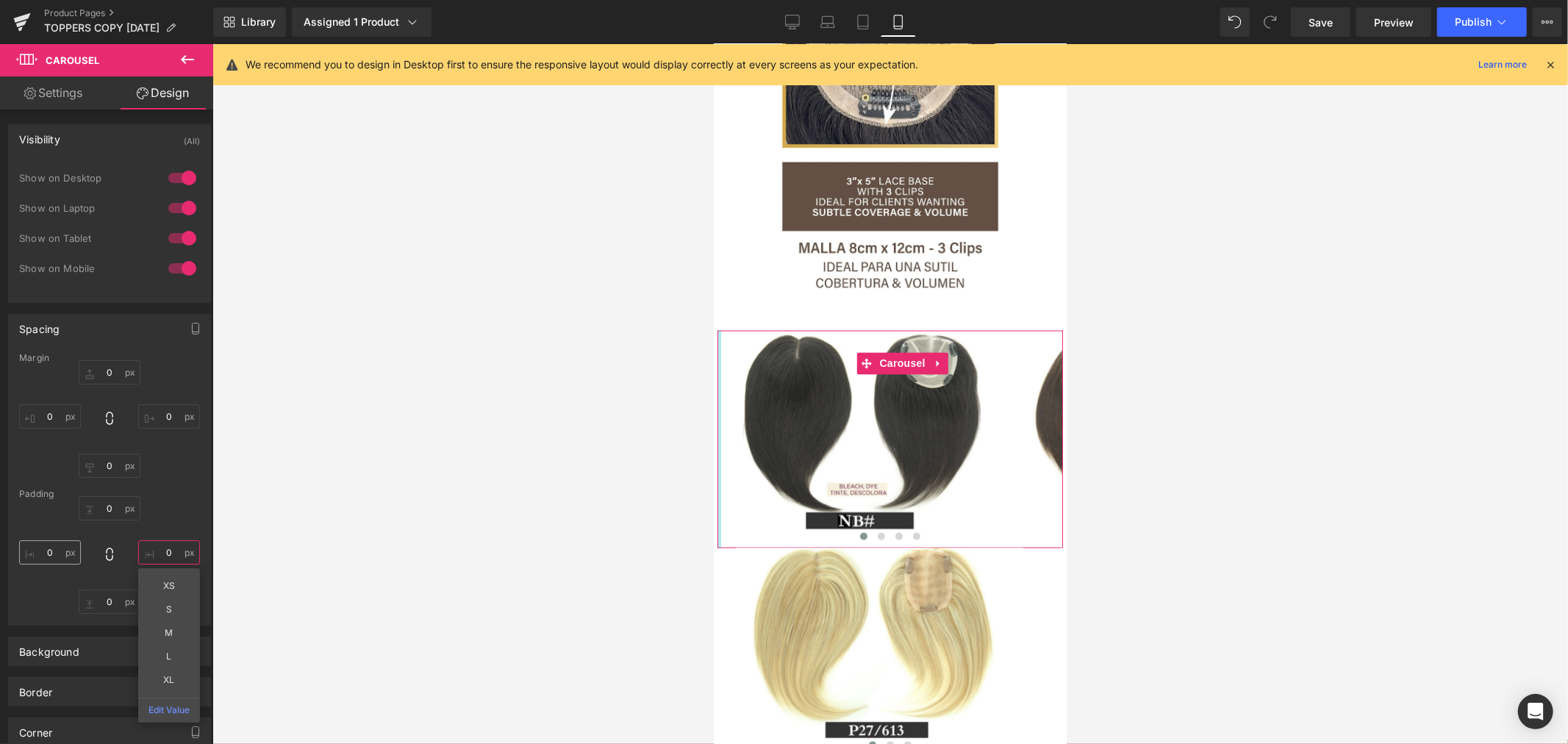
type input "0"
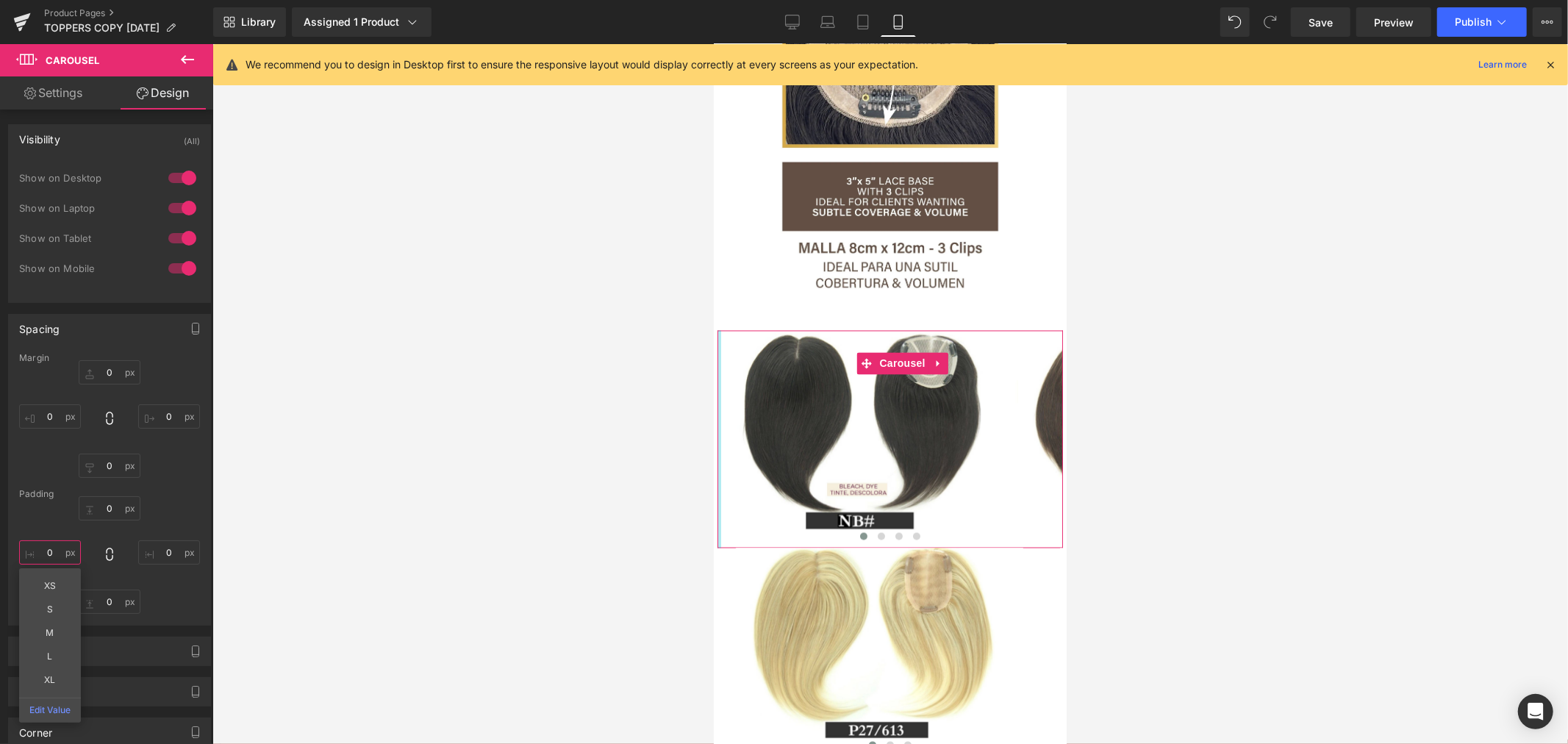
click at [47, 548] on input "0" at bounding box center [50, 552] width 62 height 24
type input "25"
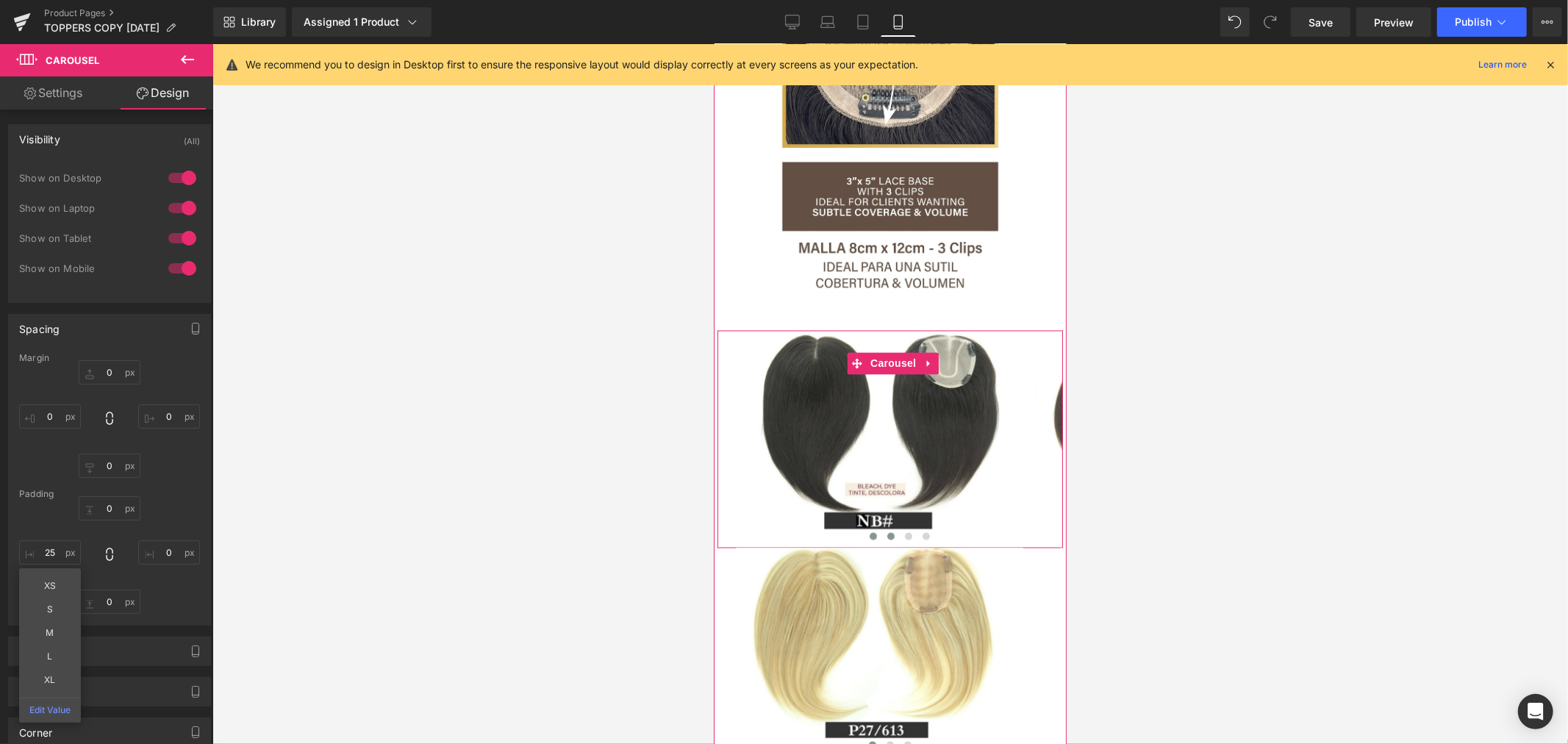
click at [886, 532] on span at bounding box center [890, 535] width 7 height 7
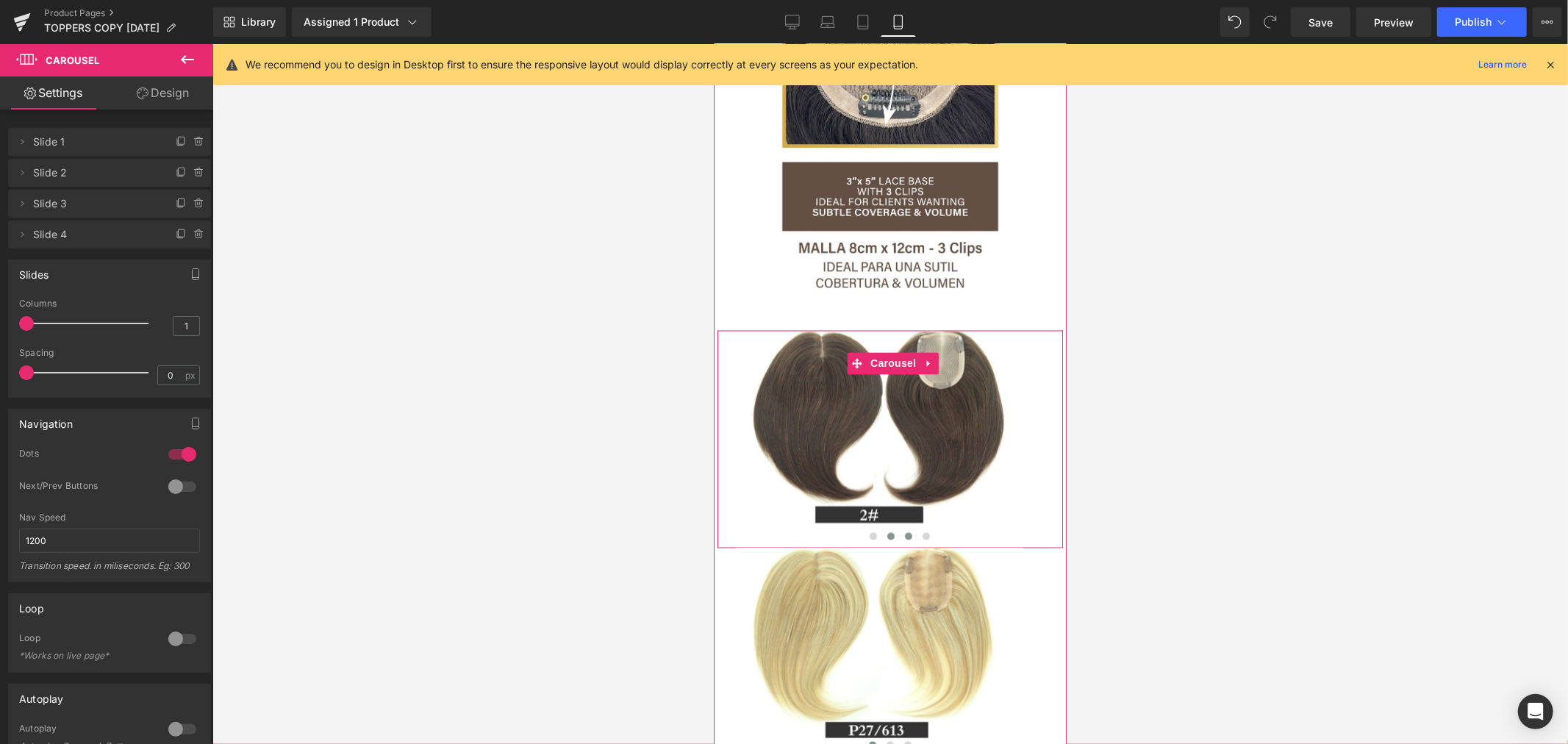
click at [904, 532] on span at bounding box center [907, 535] width 7 height 7
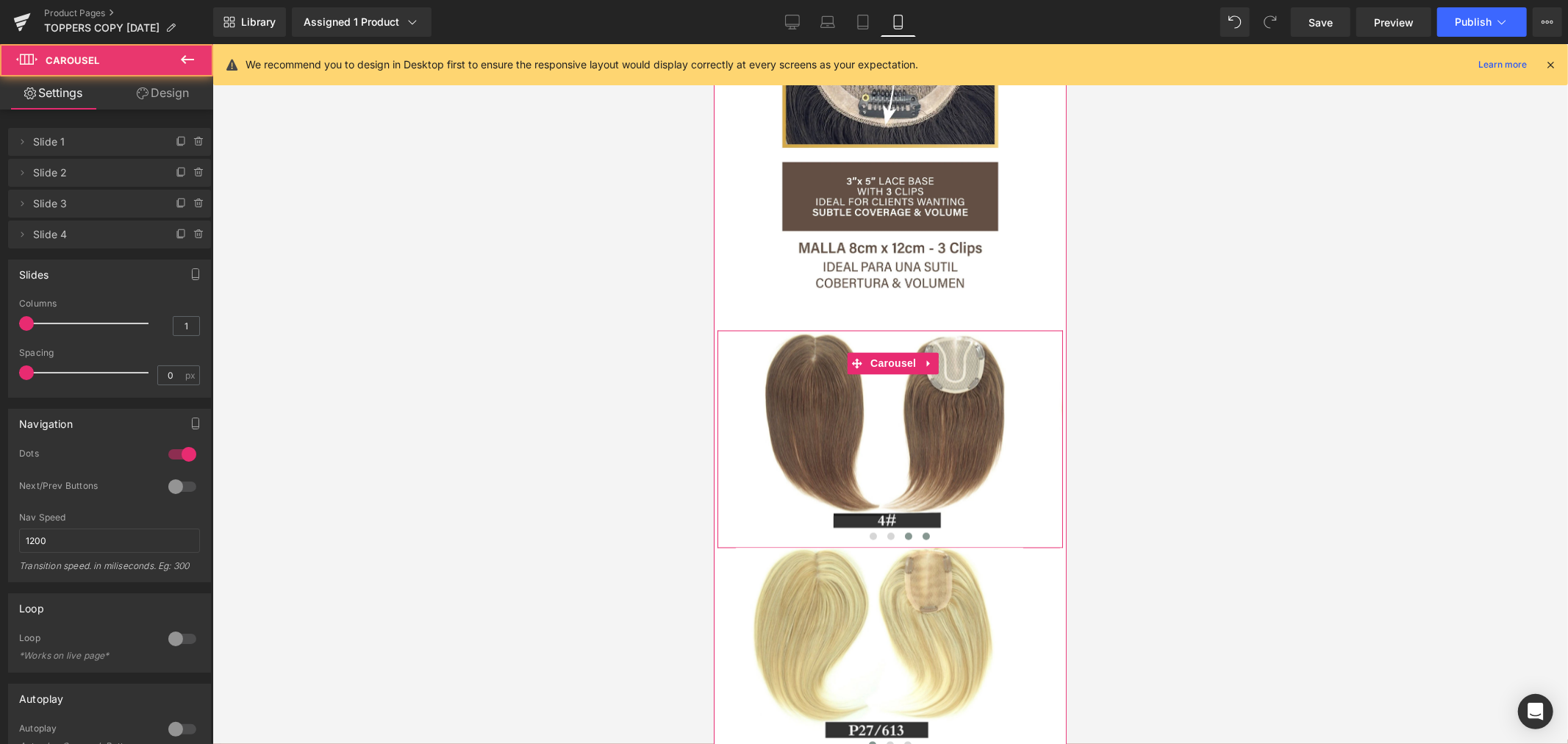
click at [921, 532] on span at bounding box center [925, 535] width 7 height 7
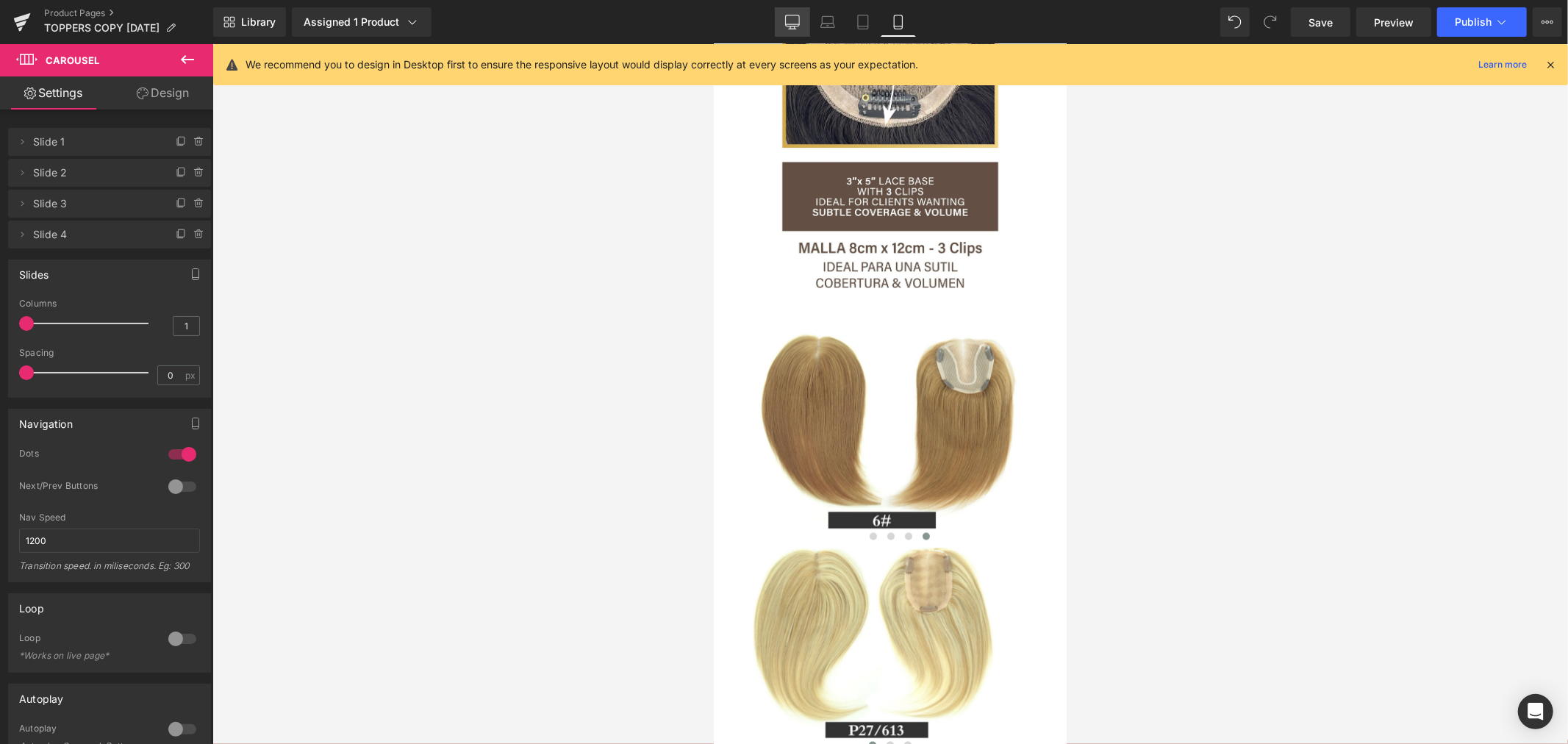
click at [792, 12] on link "Desktop" at bounding box center [792, 22] width 35 height 29
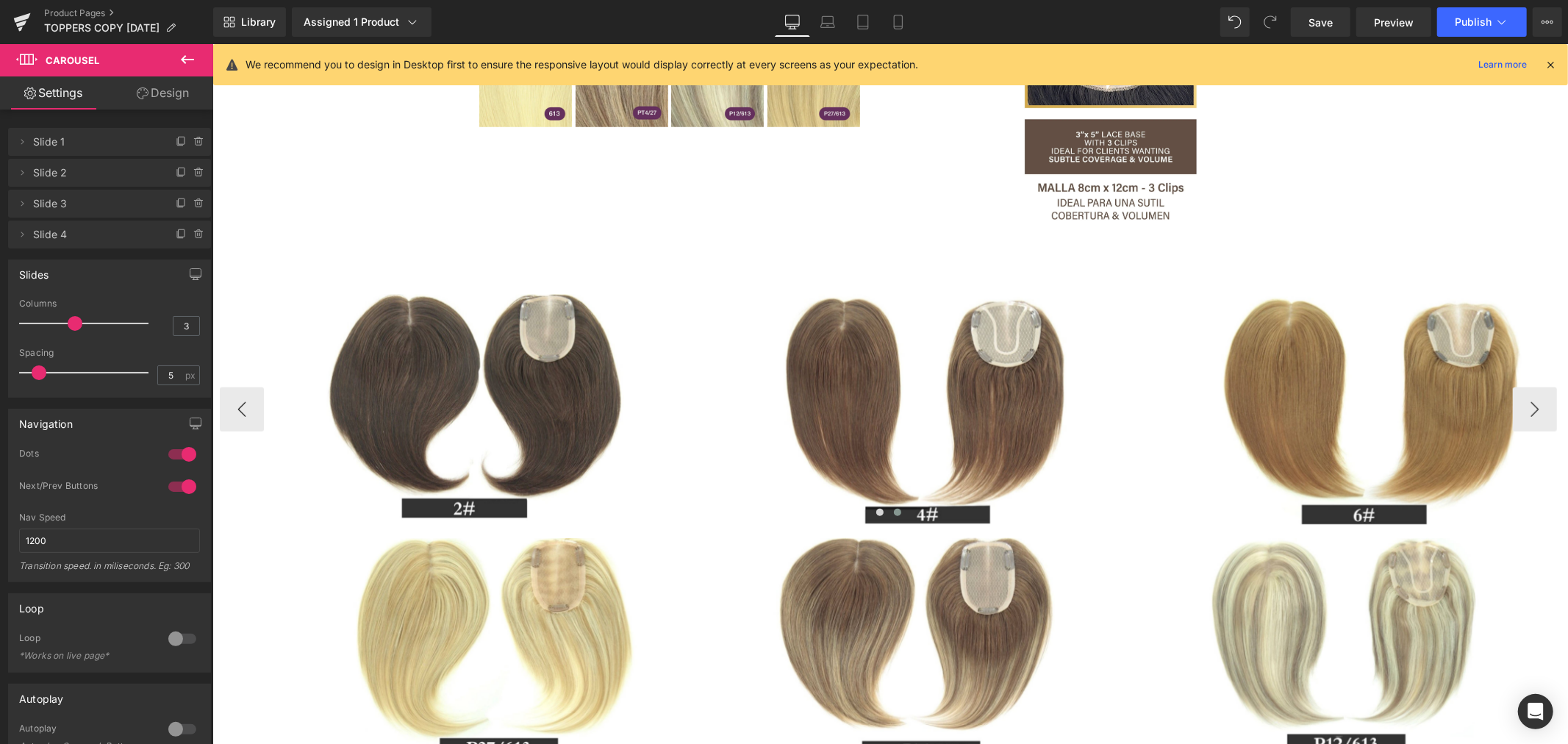
scroll to position [1090, 0]
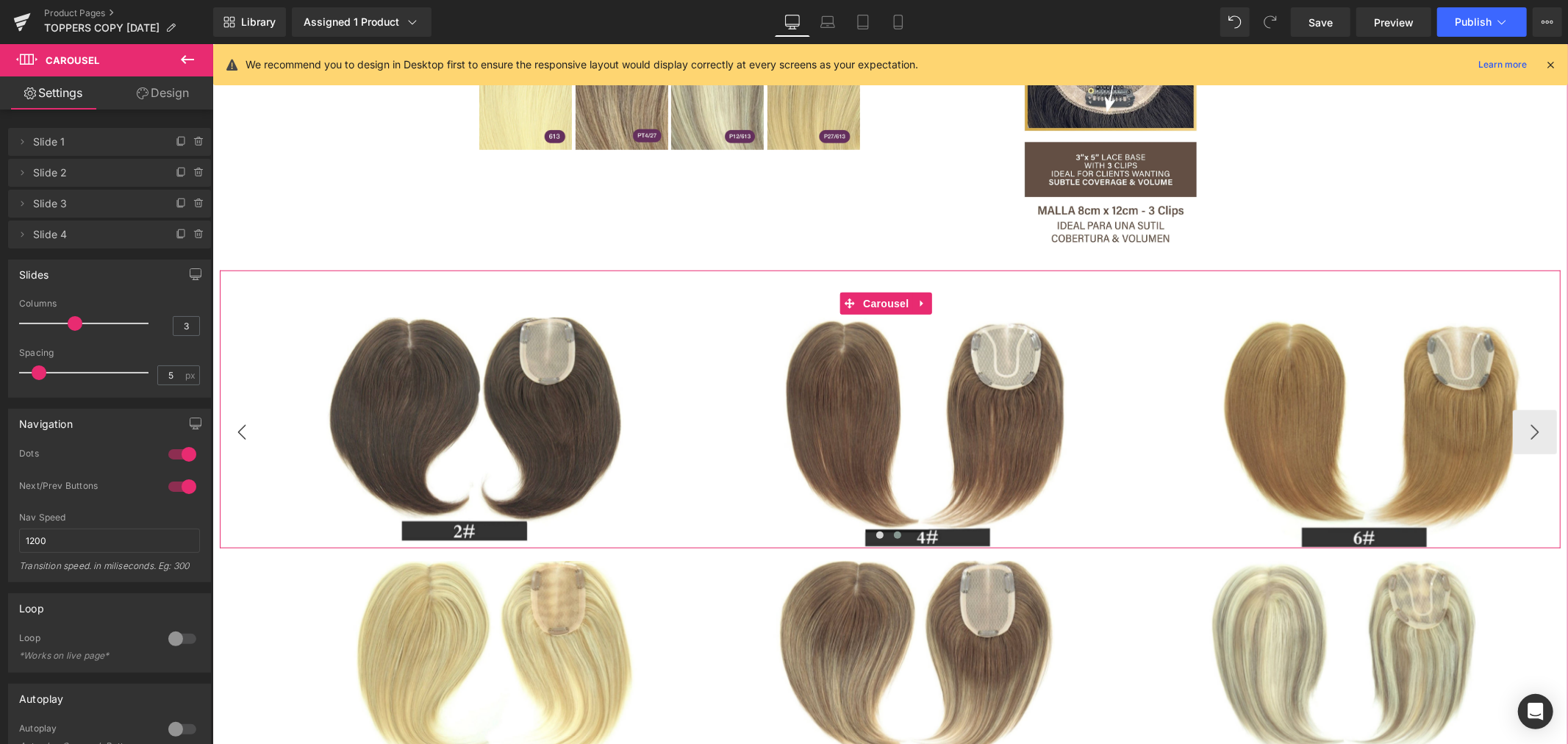
click at [250, 434] on button "‹" at bounding box center [240, 431] width 44 height 44
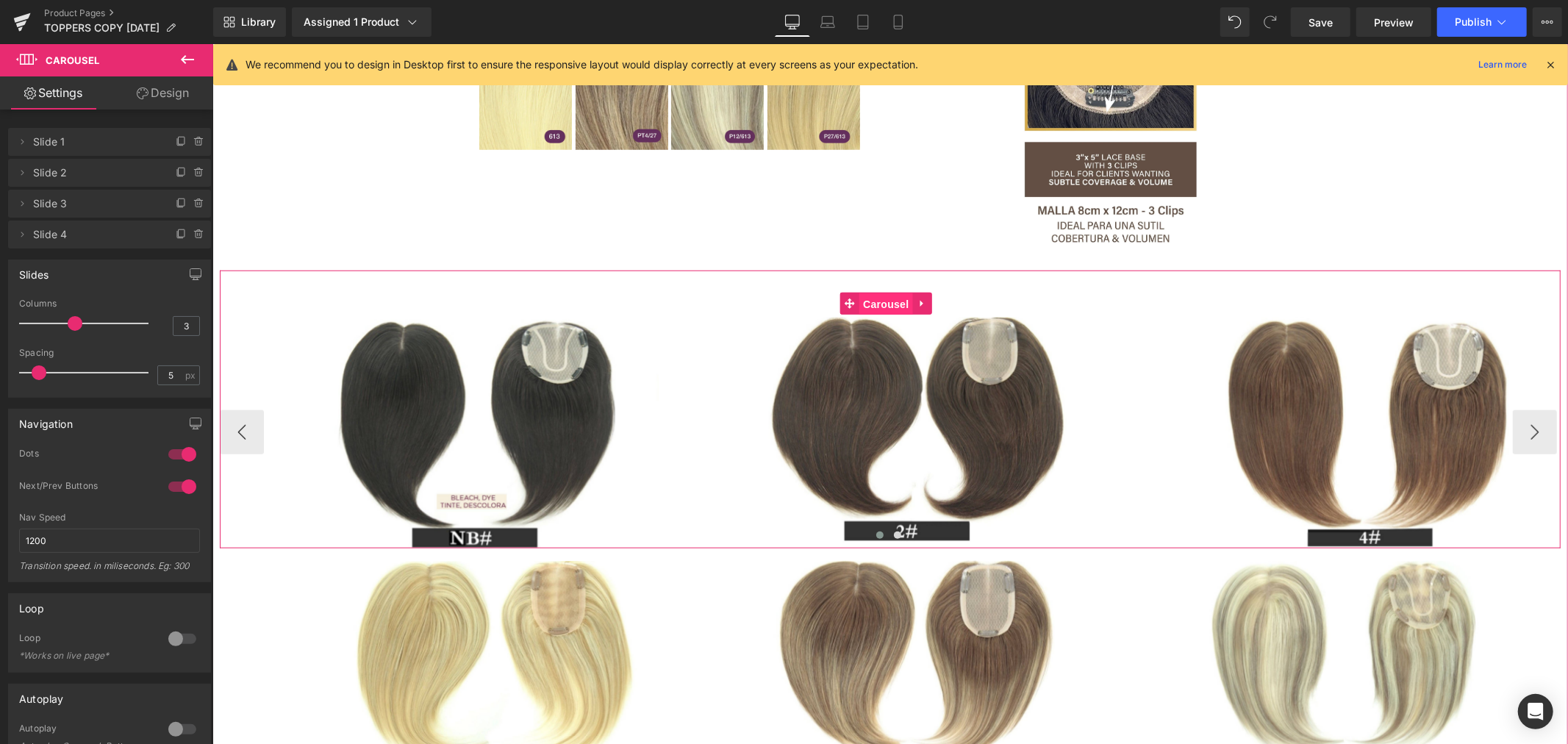
click at [885, 302] on span "Carousel" at bounding box center [885, 303] width 53 height 22
click at [166, 97] on link "Design" at bounding box center [163, 93] width 106 height 33
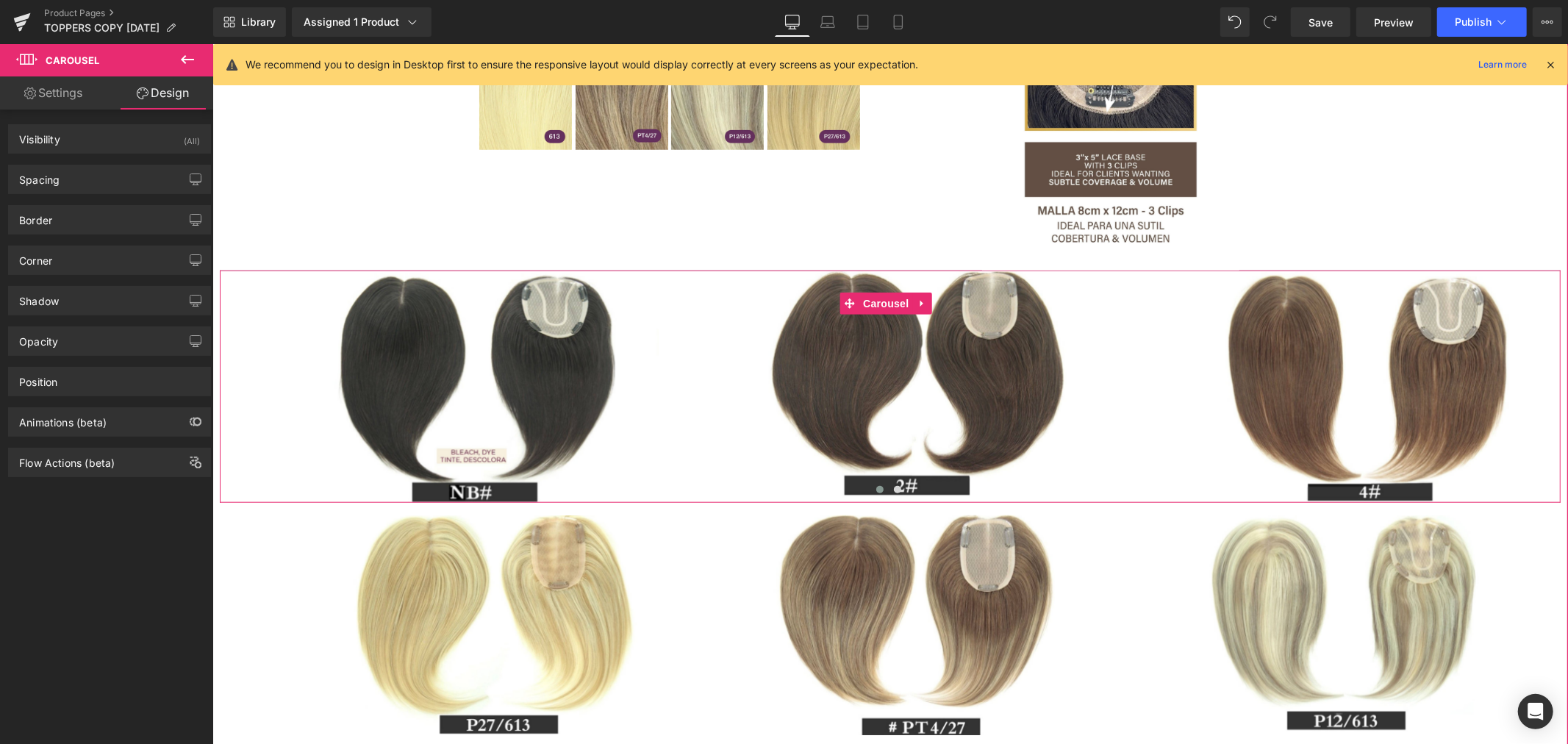
drag, startPoint x: 588, startPoint y: 269, endPoint x: 596, endPoint y: 224, distance: 45.7
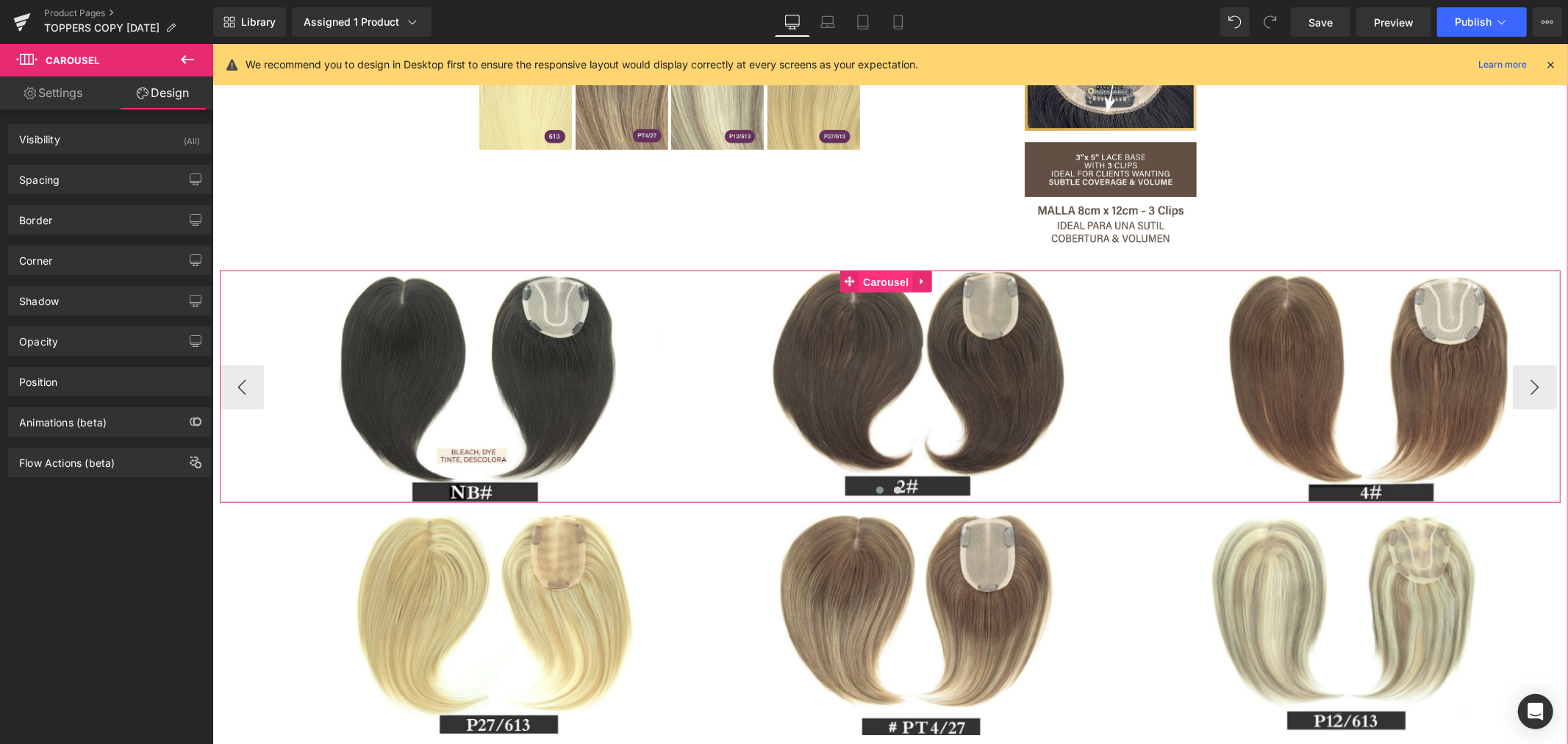
click at [885, 284] on span "Carousel" at bounding box center [885, 281] width 53 height 22
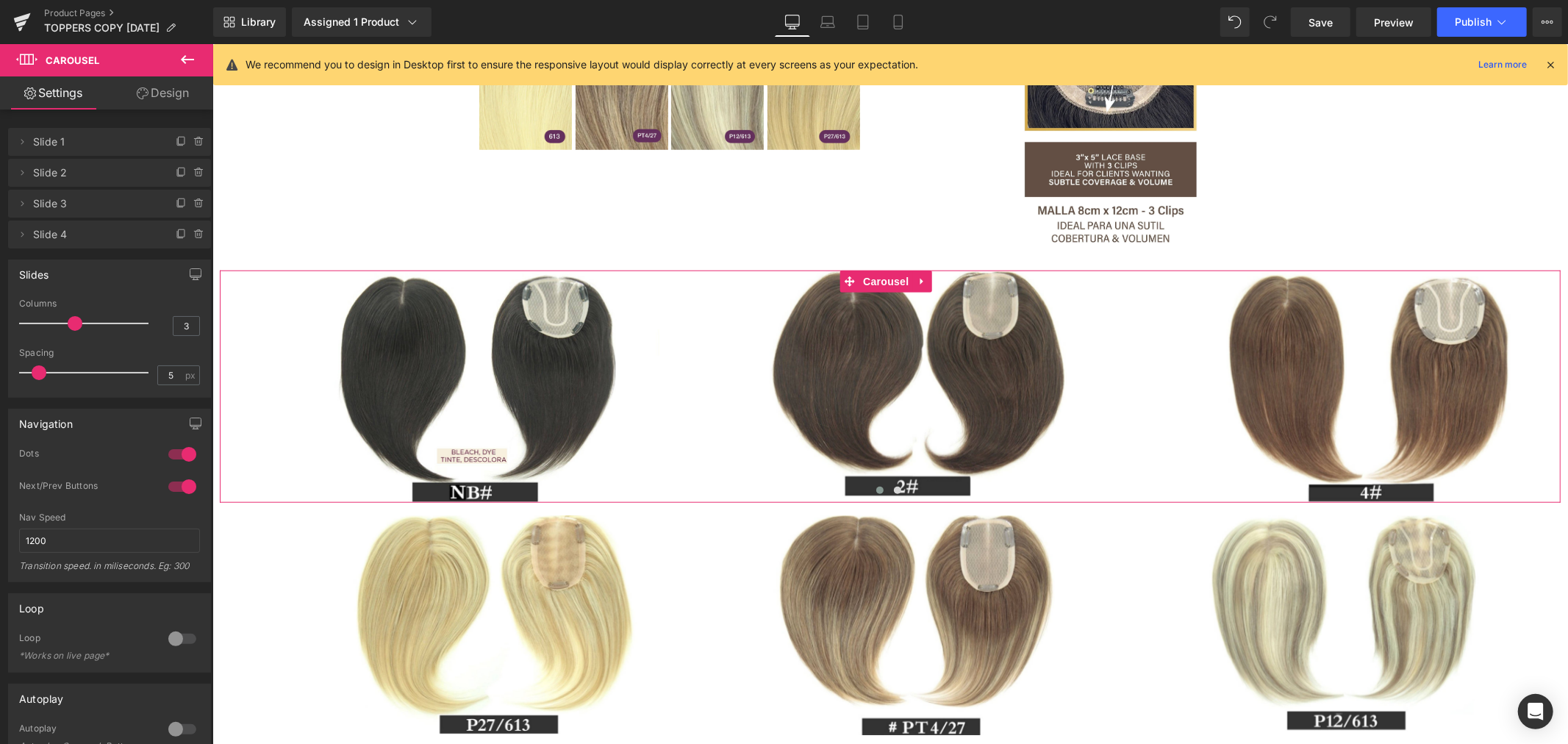
click at [161, 97] on link "Design" at bounding box center [163, 93] width 106 height 33
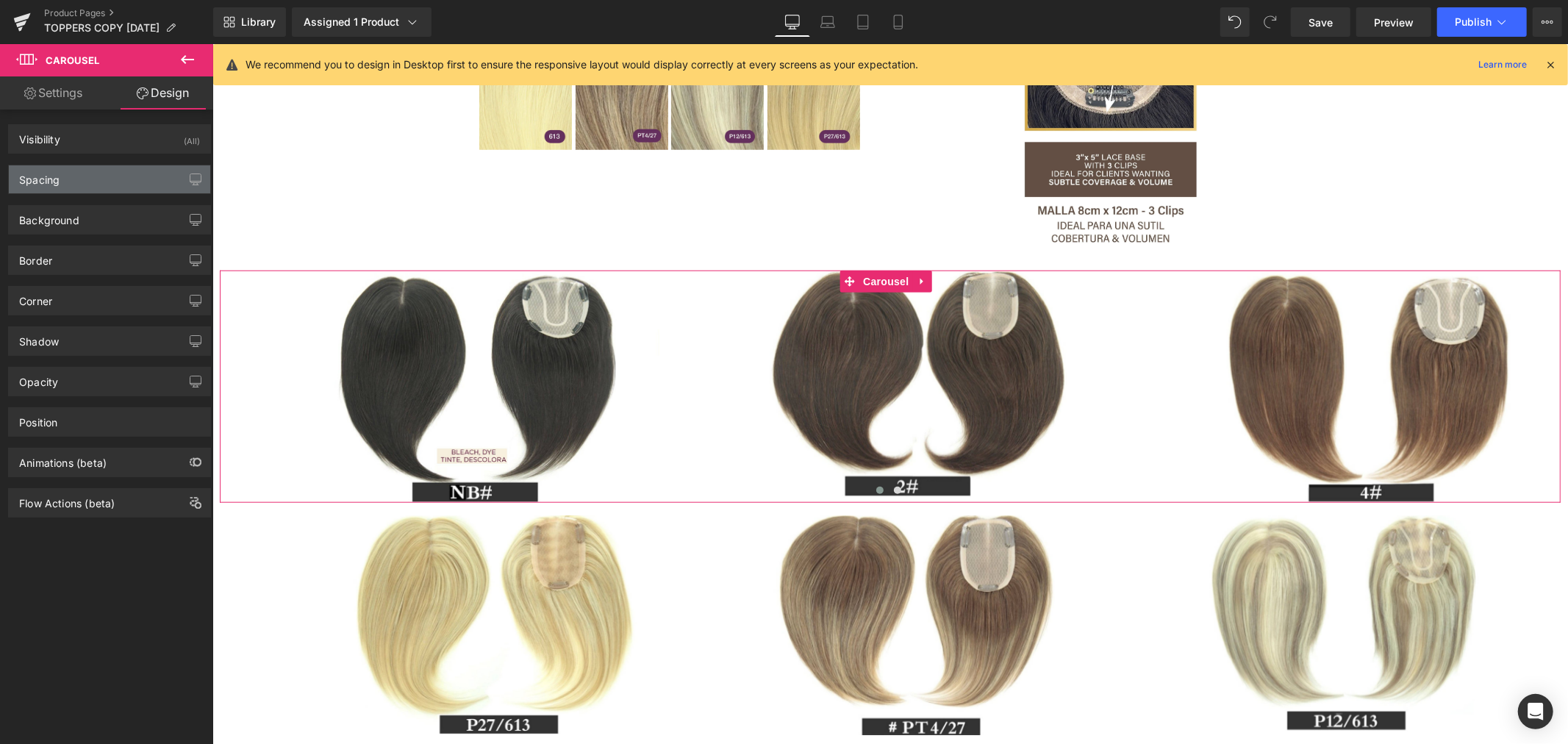
click at [108, 179] on div "Spacing" at bounding box center [110, 180] width 201 height 28
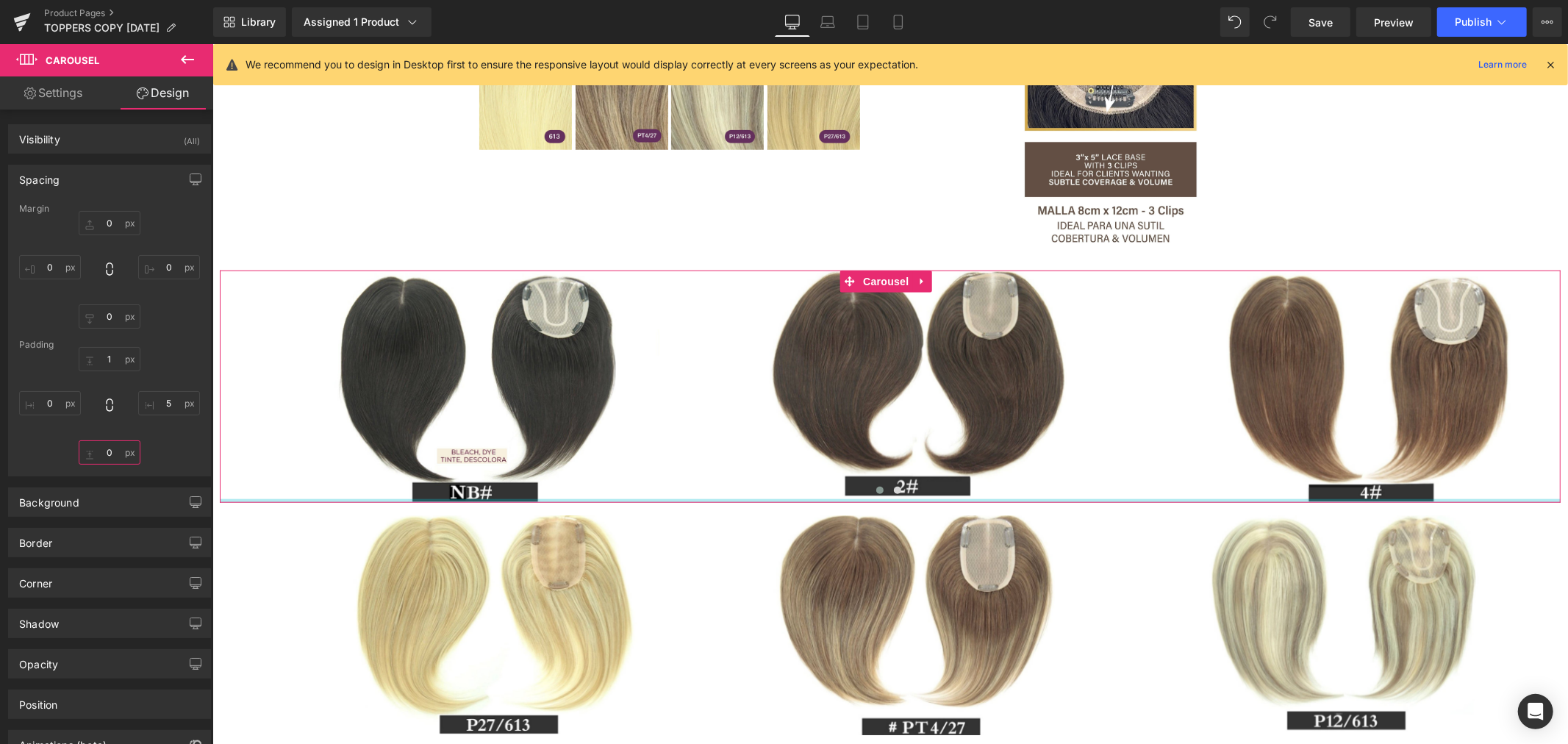
click at [111, 451] on input "0" at bounding box center [110, 451] width 62 height 24
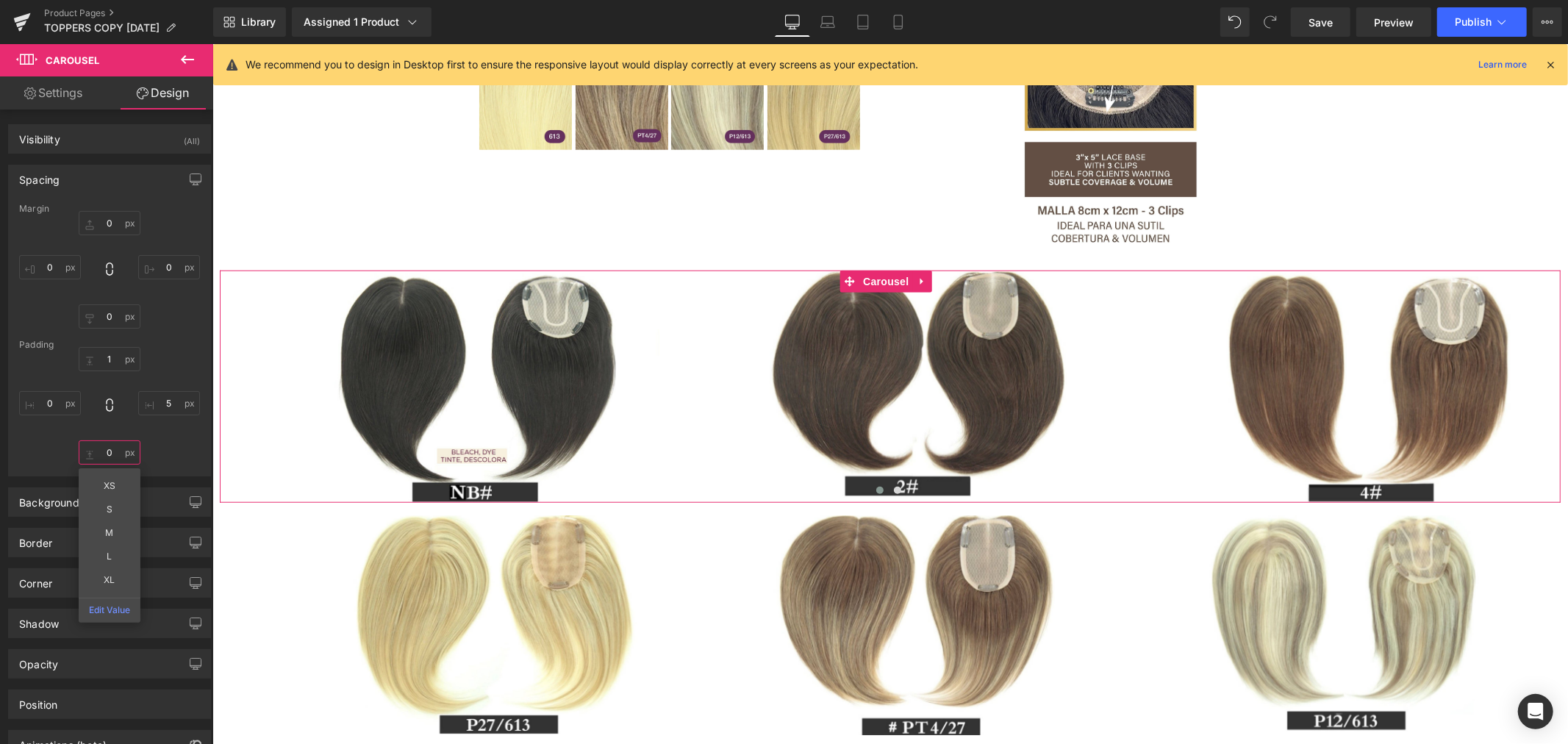
type input "5"
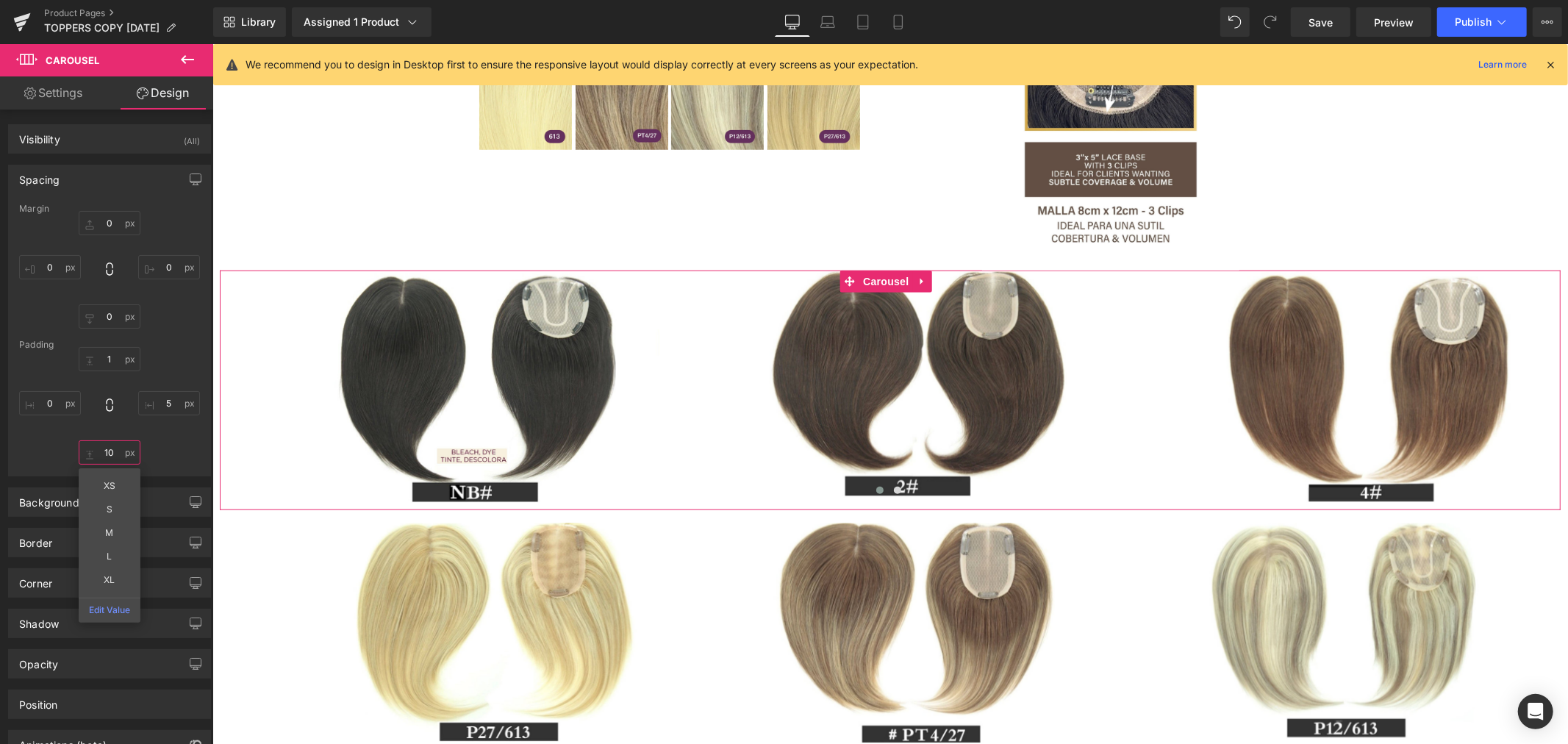
type input "1"
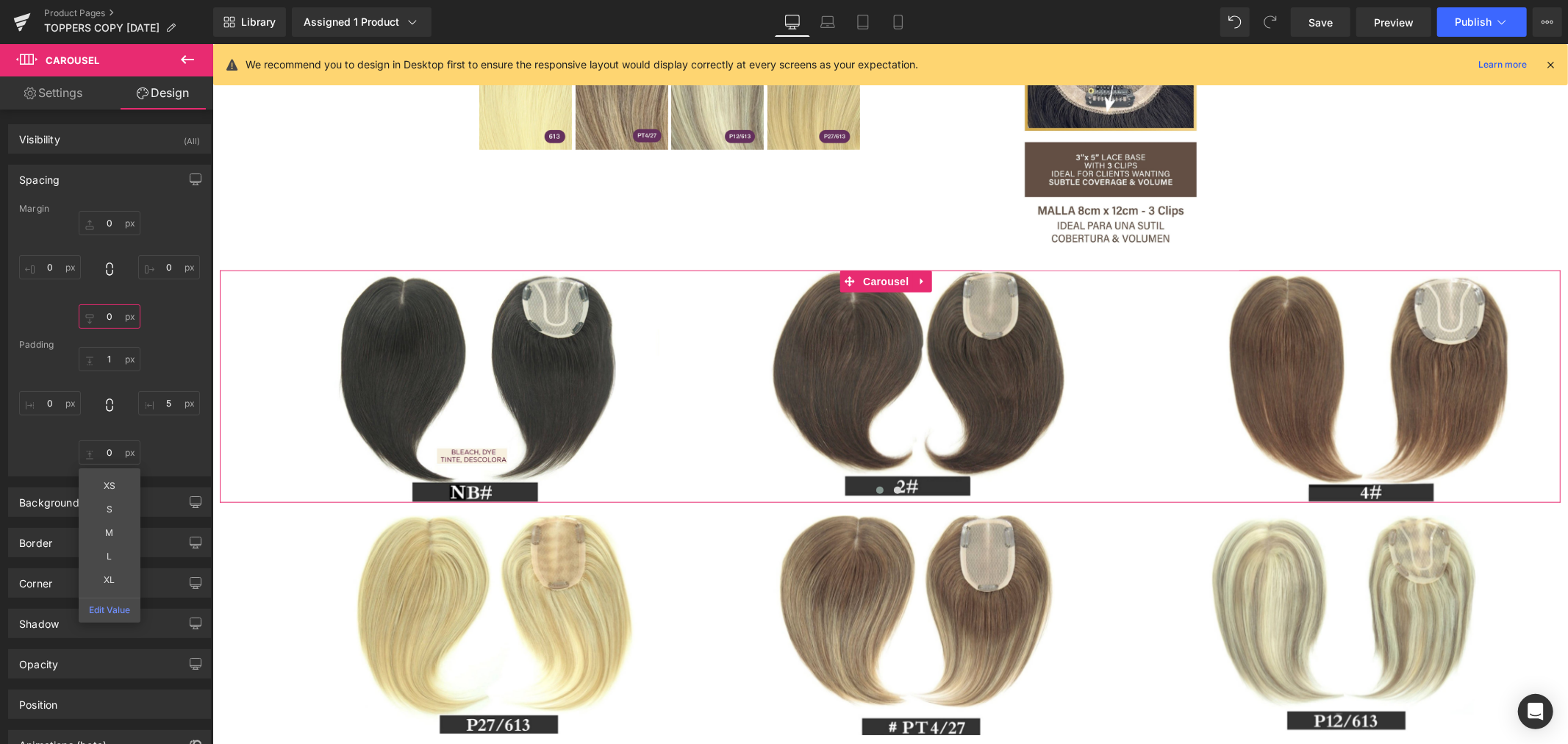
click at [108, 320] on input "0" at bounding box center [110, 316] width 62 height 24
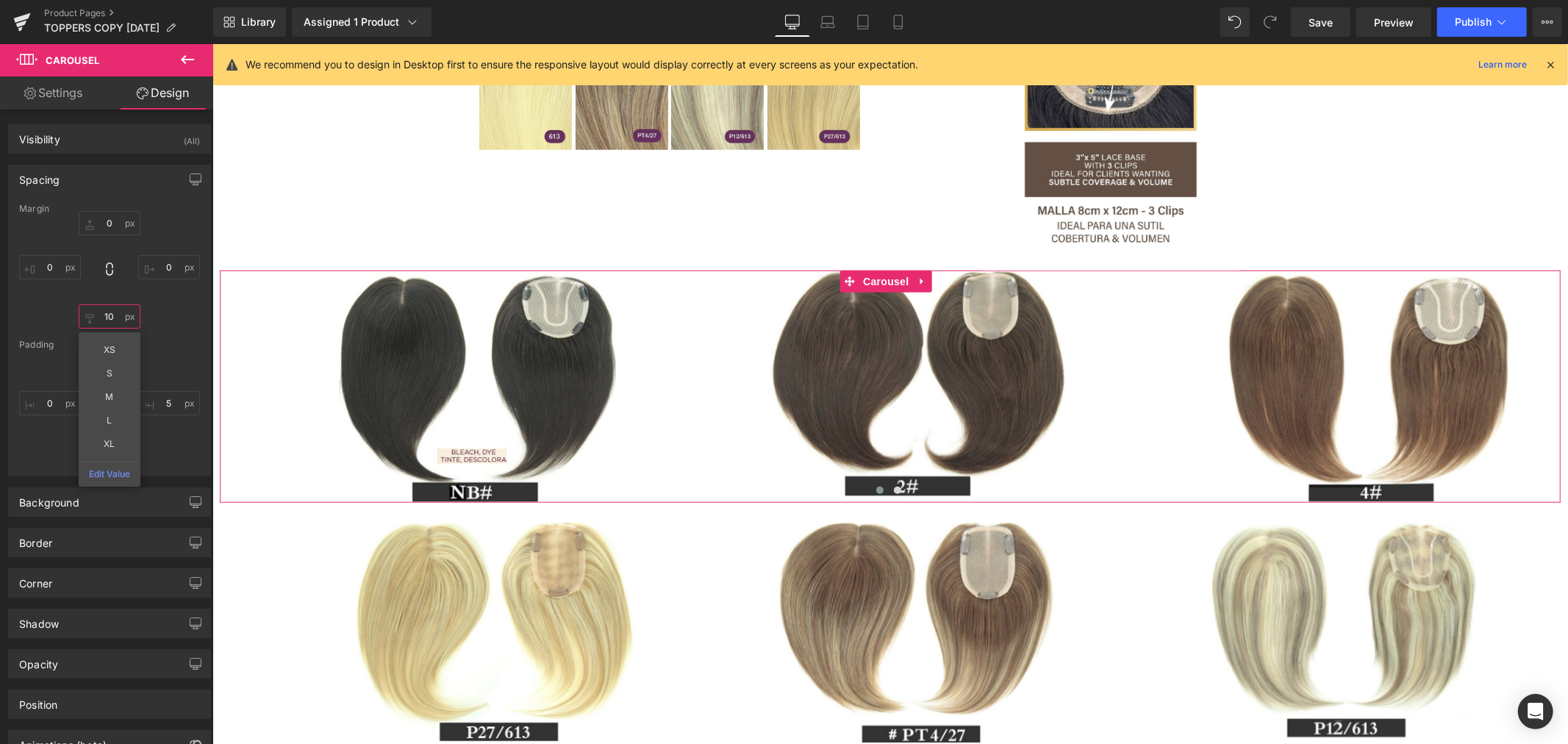
type input "1"
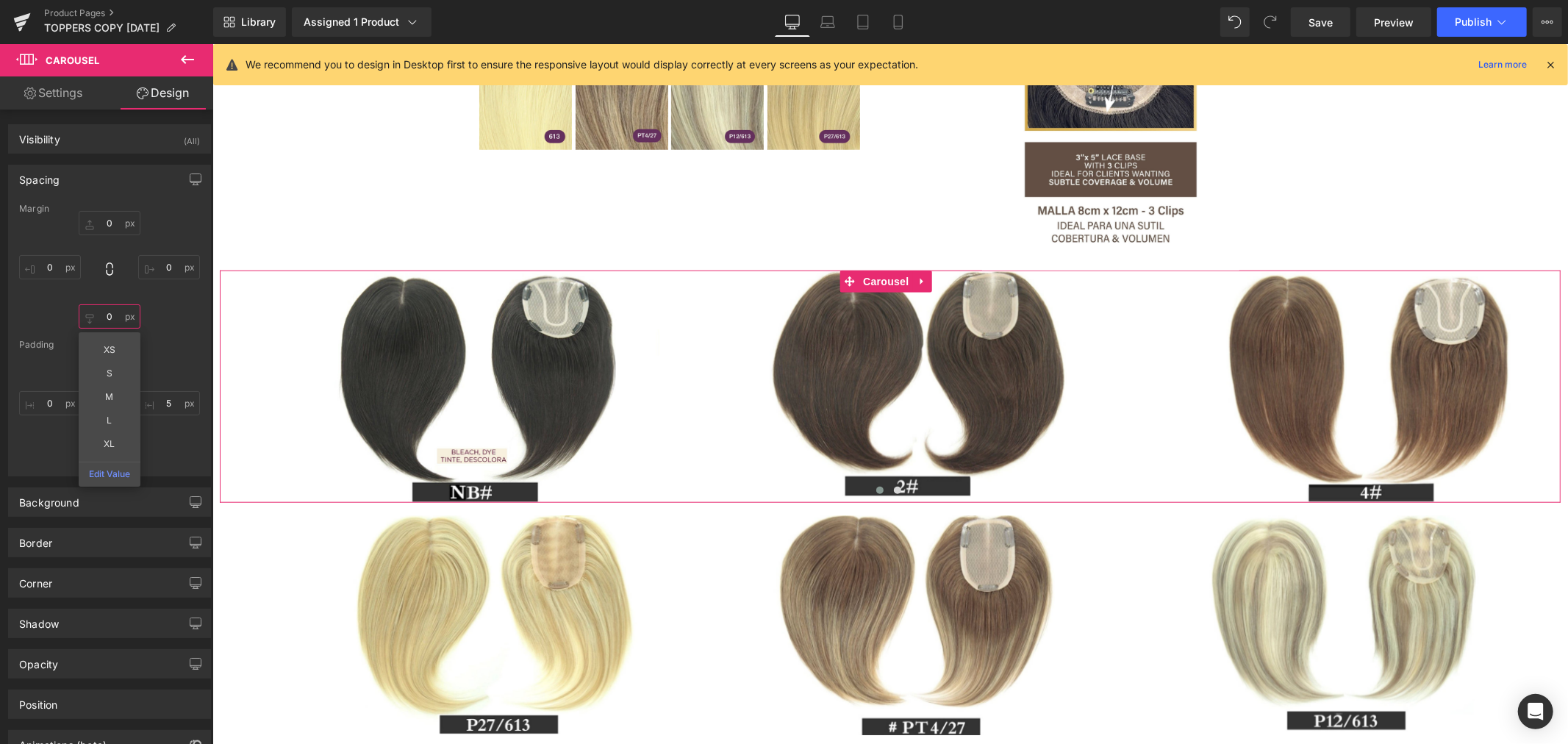
type input "1"
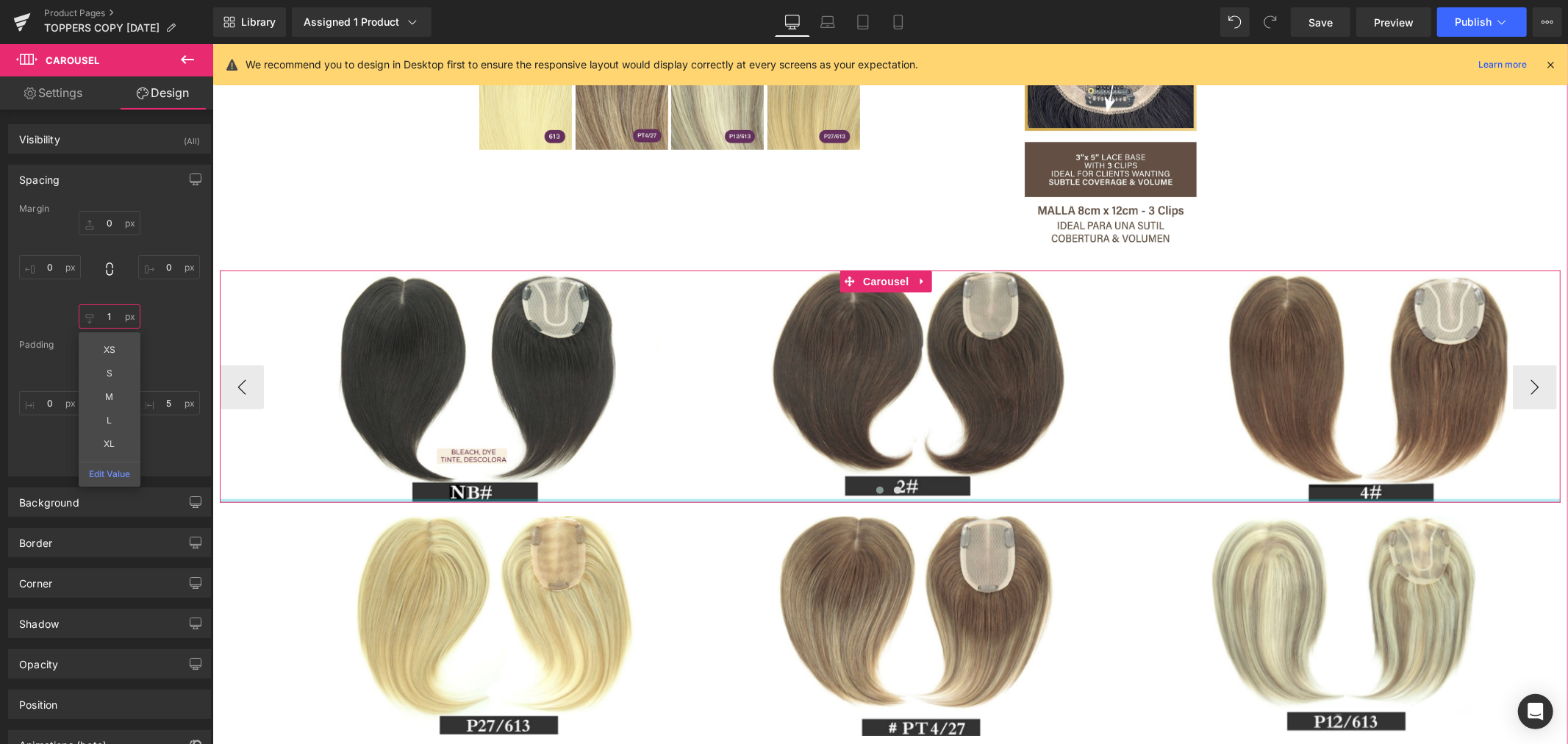
type input "0px"
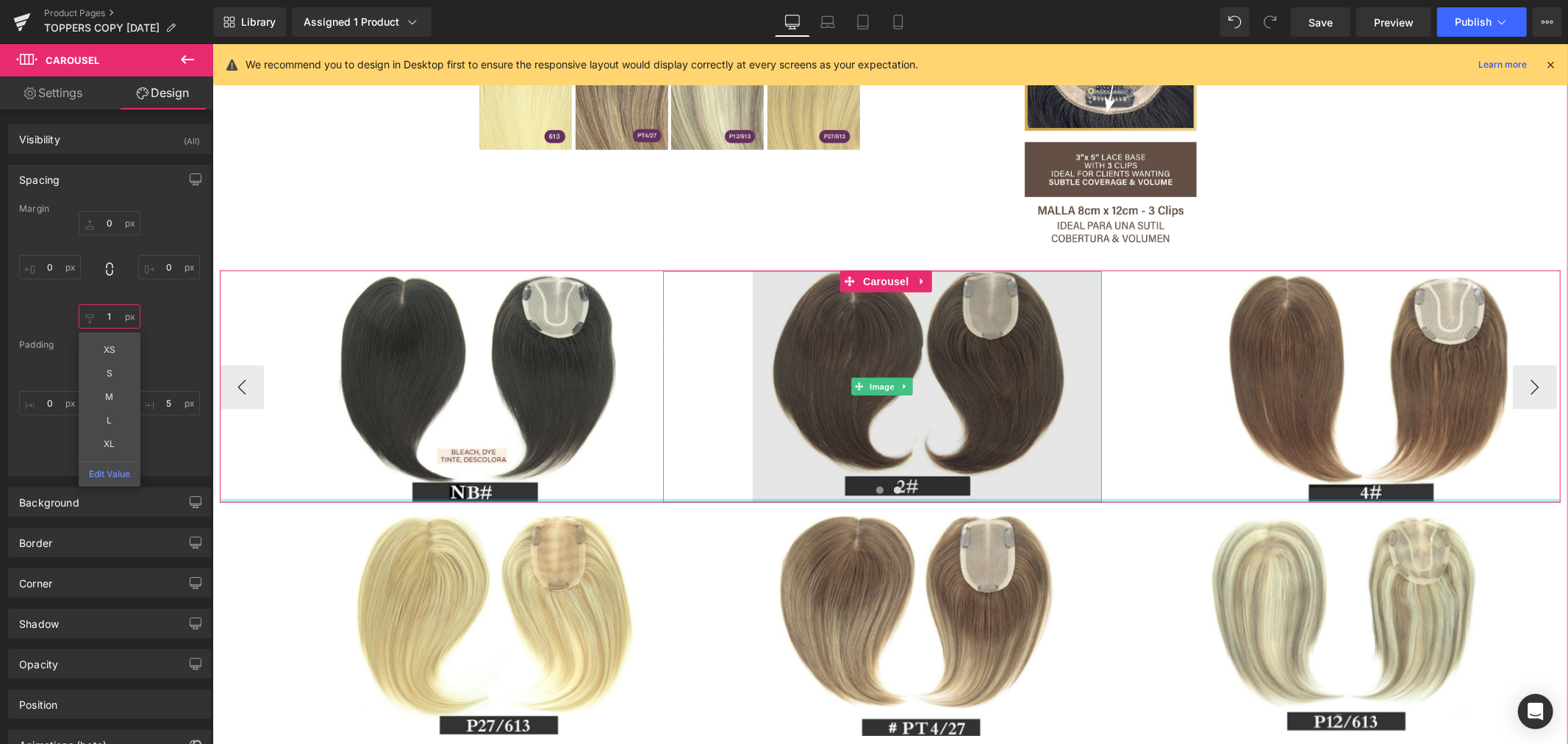
drag, startPoint x: 814, startPoint y: 500, endPoint x: 808, endPoint y: 451, distance: 49.4
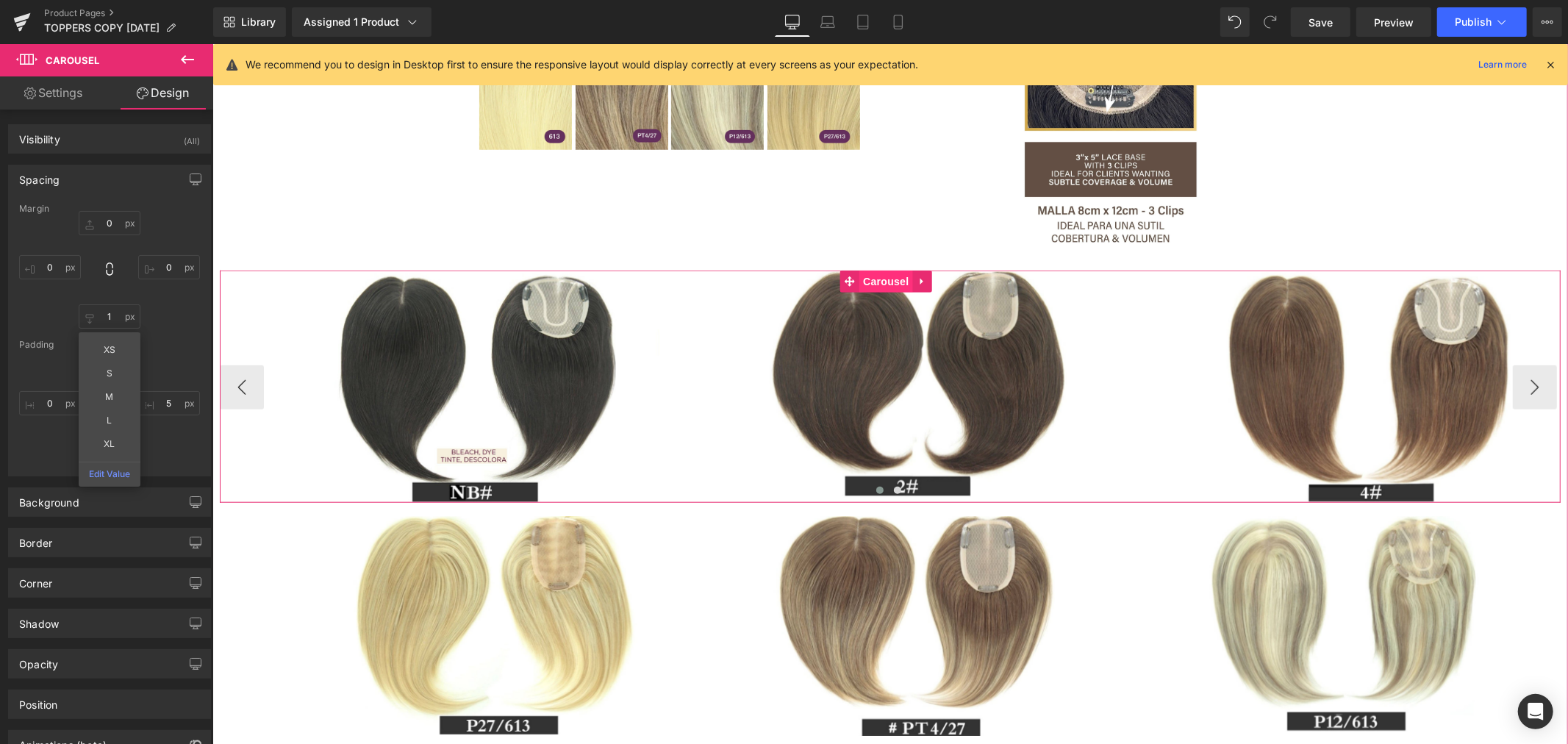
click at [884, 286] on span "Carousel" at bounding box center [885, 280] width 53 height 22
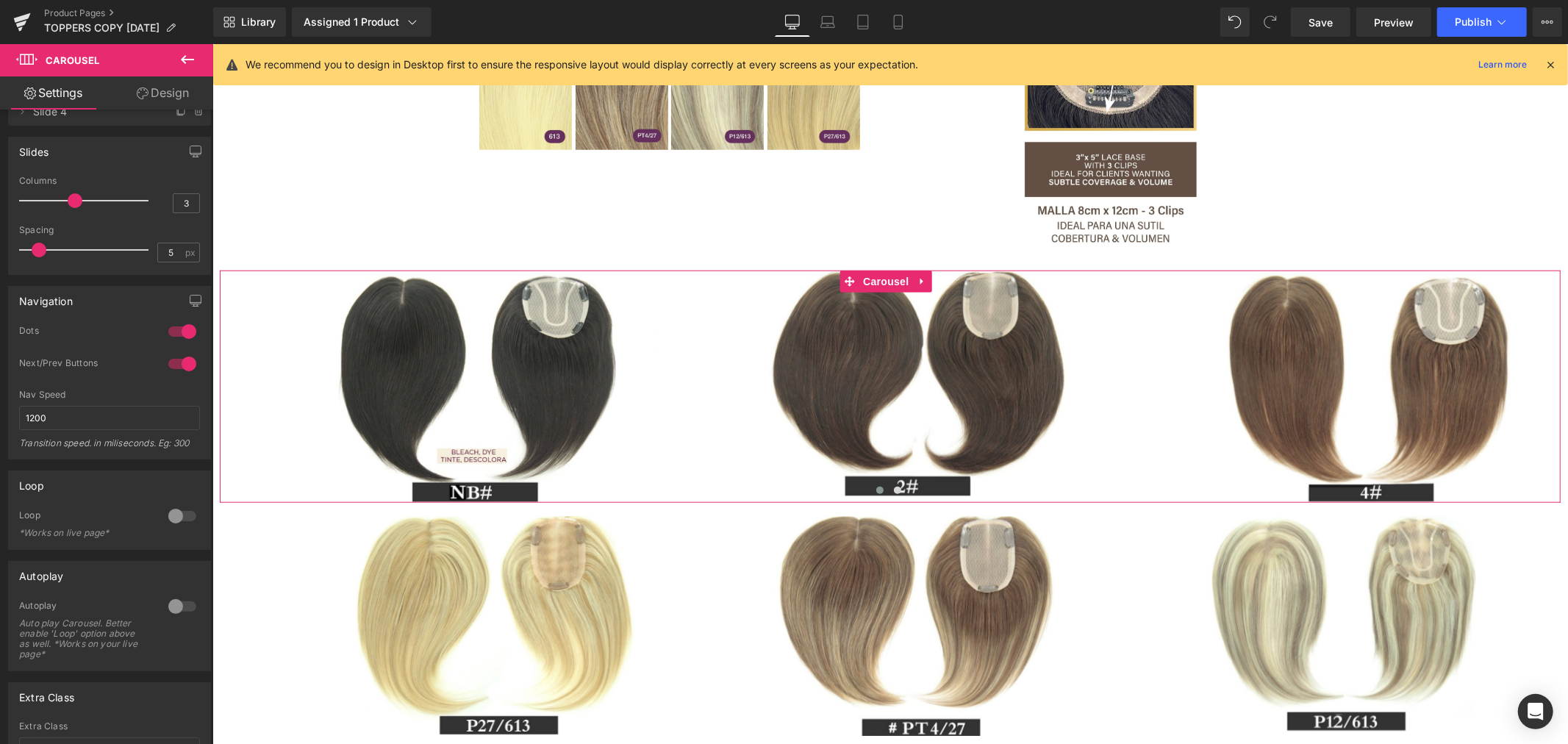
scroll to position [0, 0]
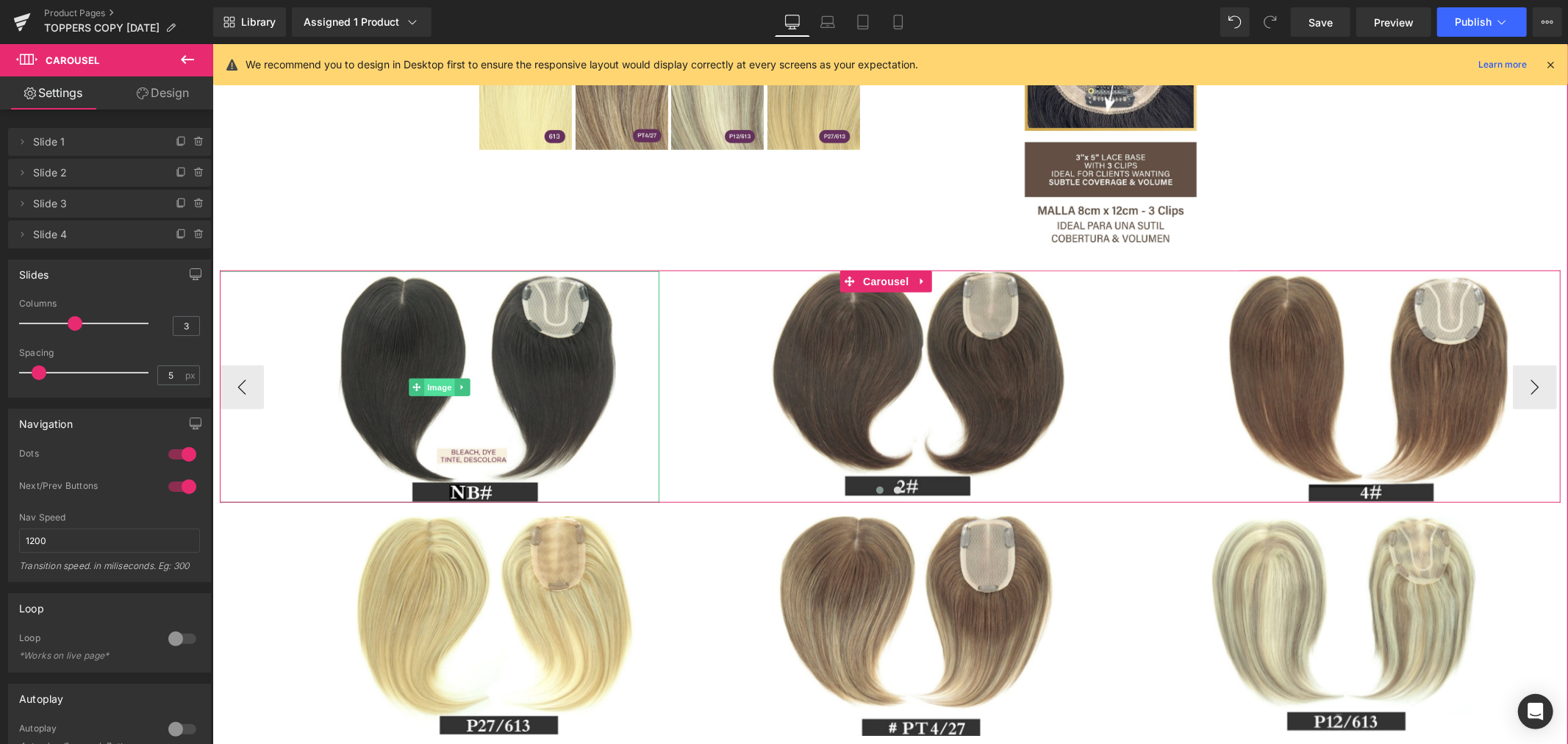
click at [436, 382] on span "Image" at bounding box center [438, 386] width 31 height 17
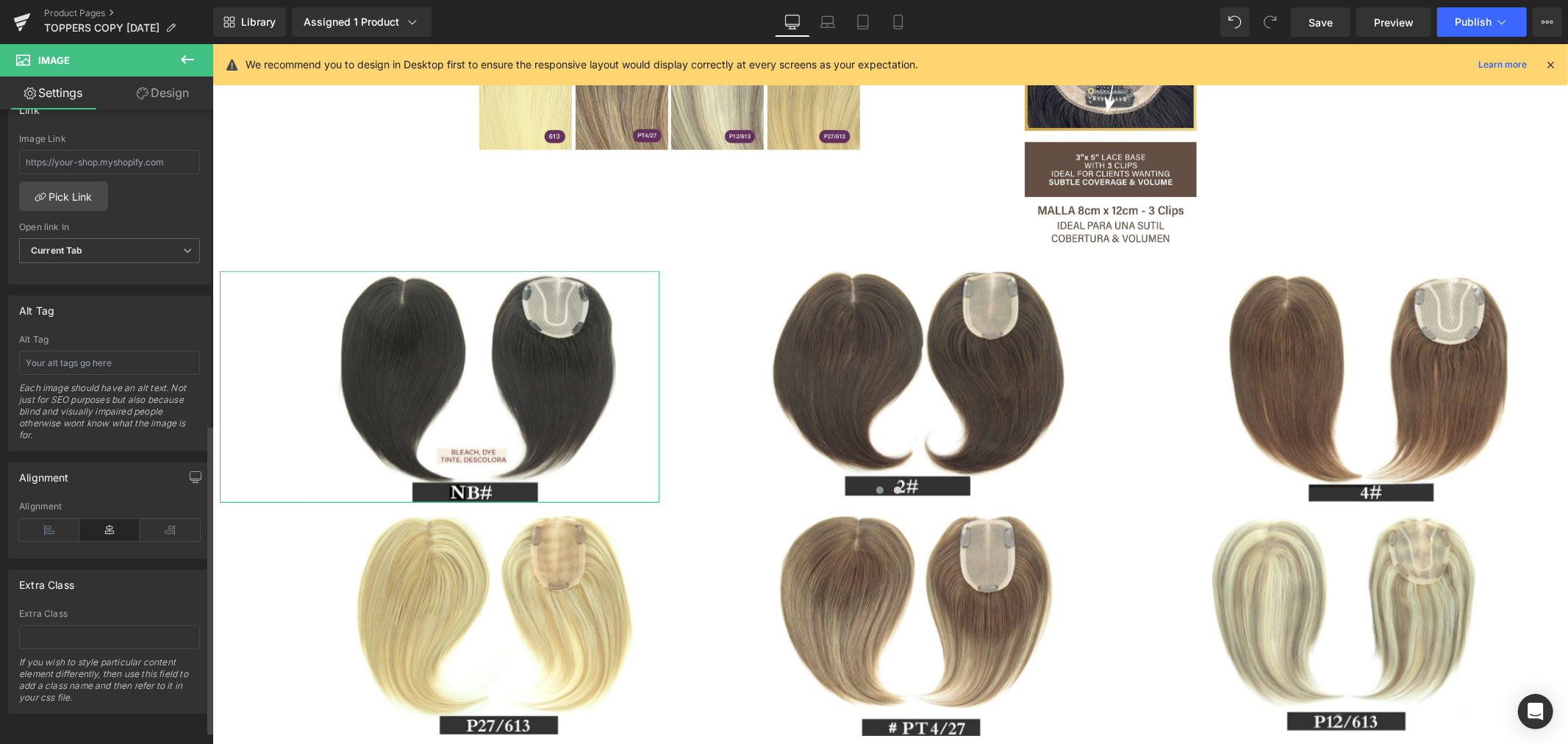
scroll to position [672, 0]
click at [895, 27] on icon at bounding box center [898, 22] width 15 height 15
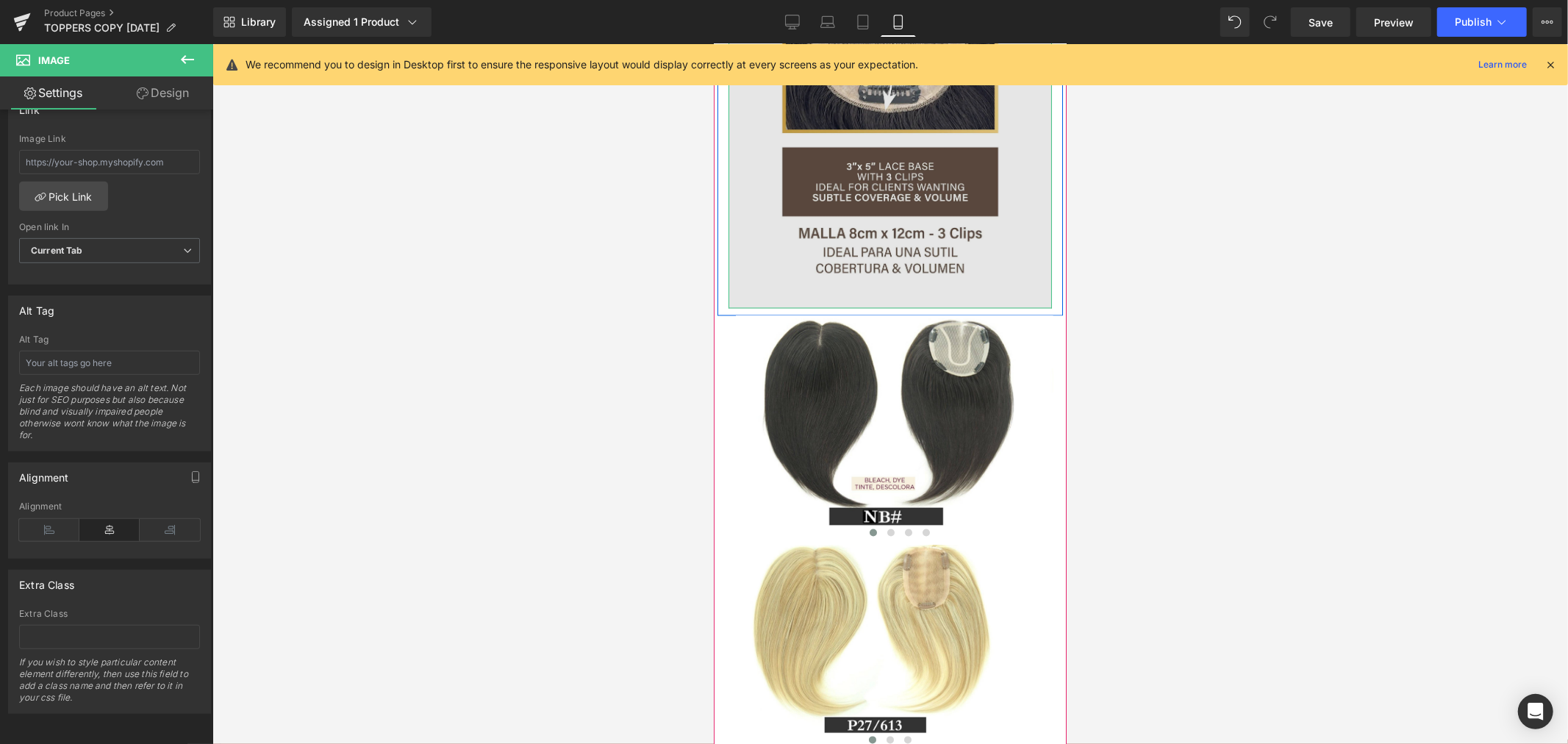
scroll to position [2214, 0]
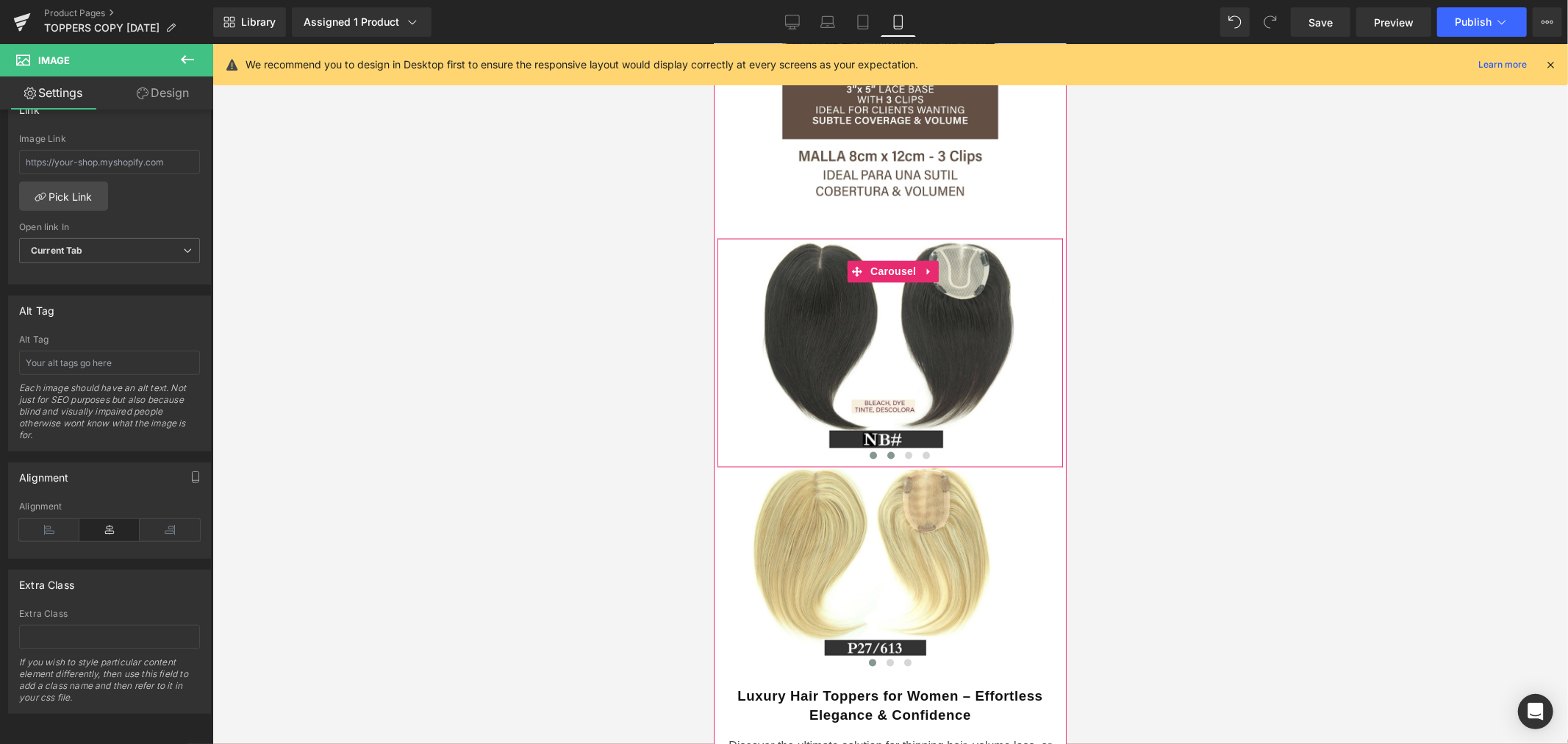
click at [886, 451] on span at bounding box center [890, 455] width 7 height 7
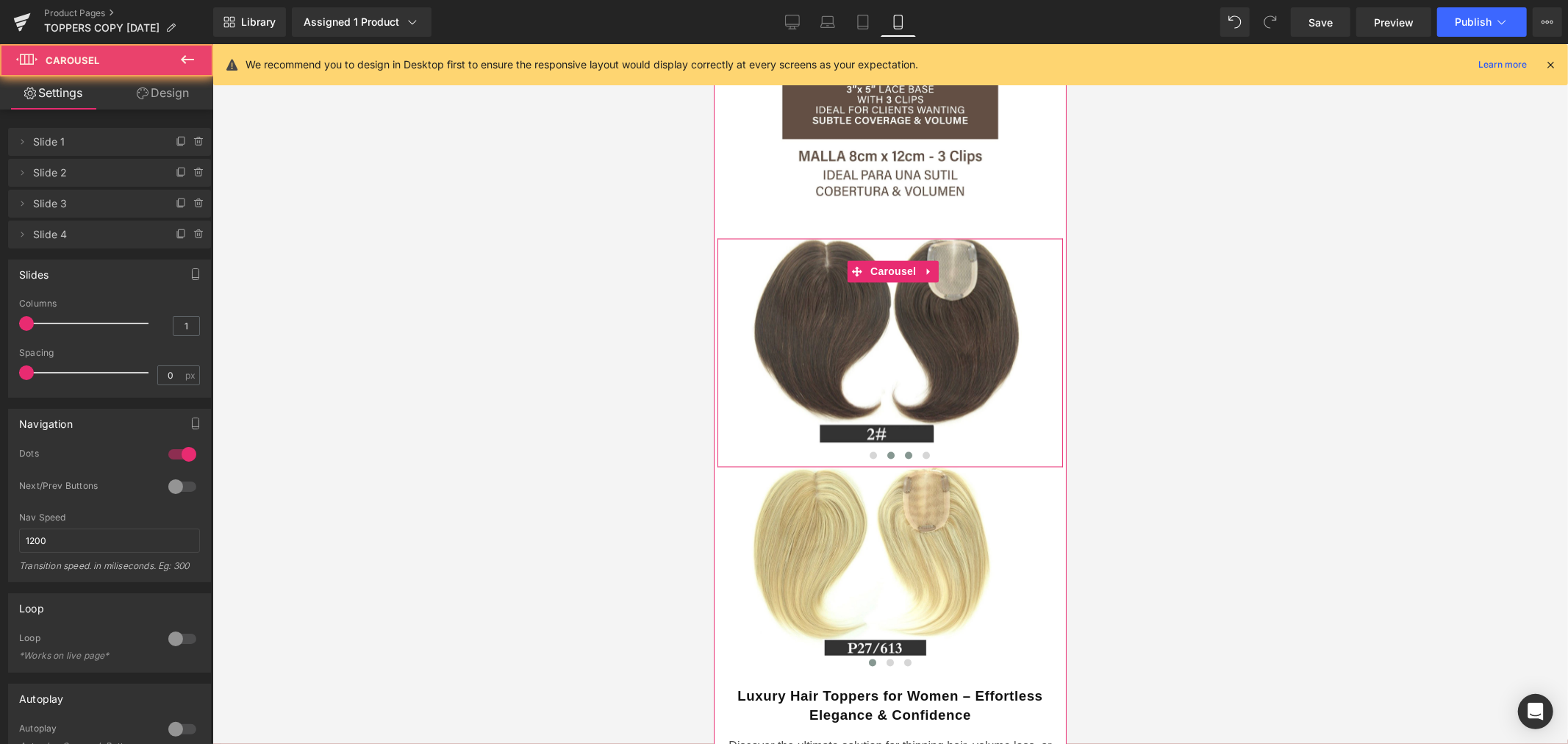
click at [899, 447] on button at bounding box center [907, 455] width 17 height 15
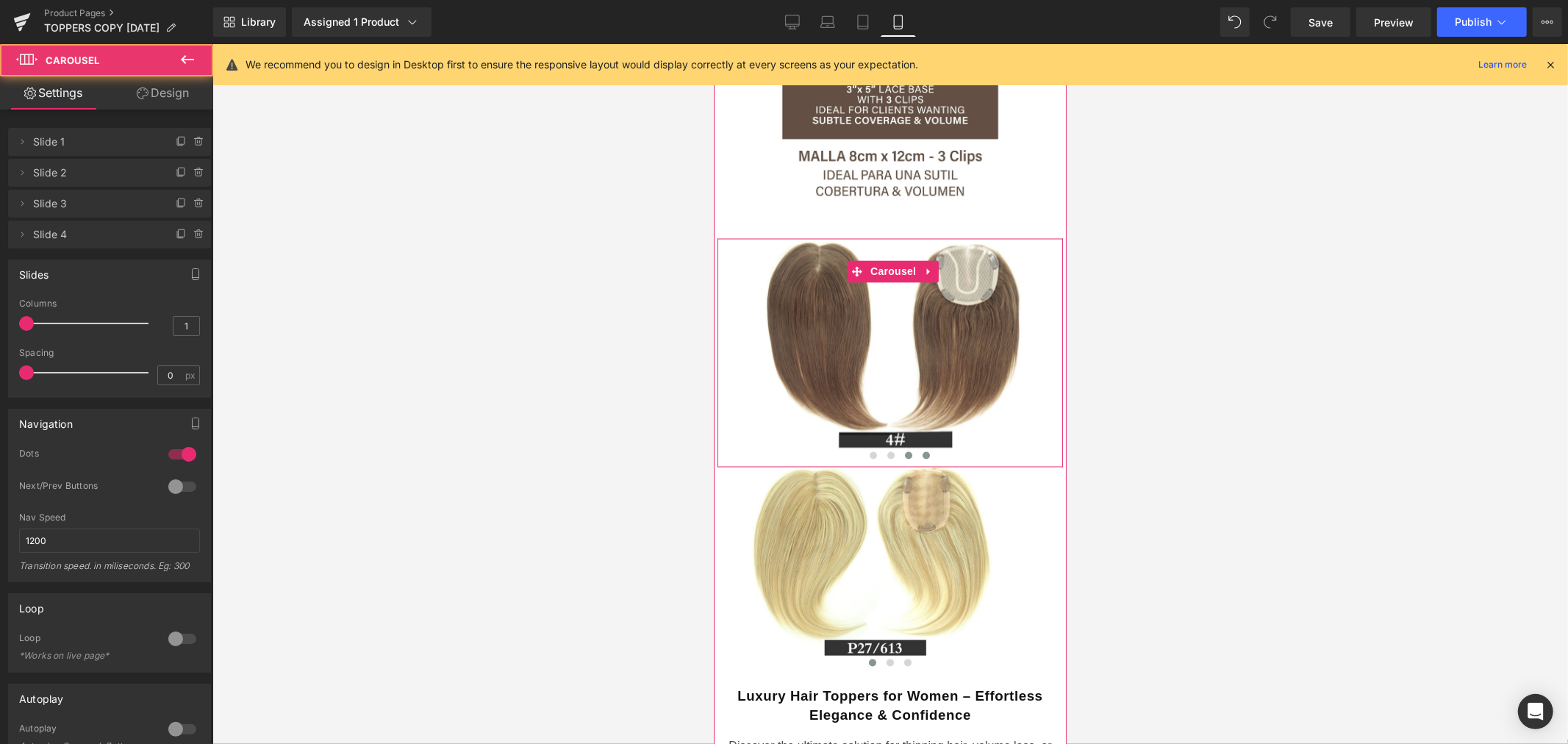
click at [921, 451] on span at bounding box center [925, 455] width 7 height 7
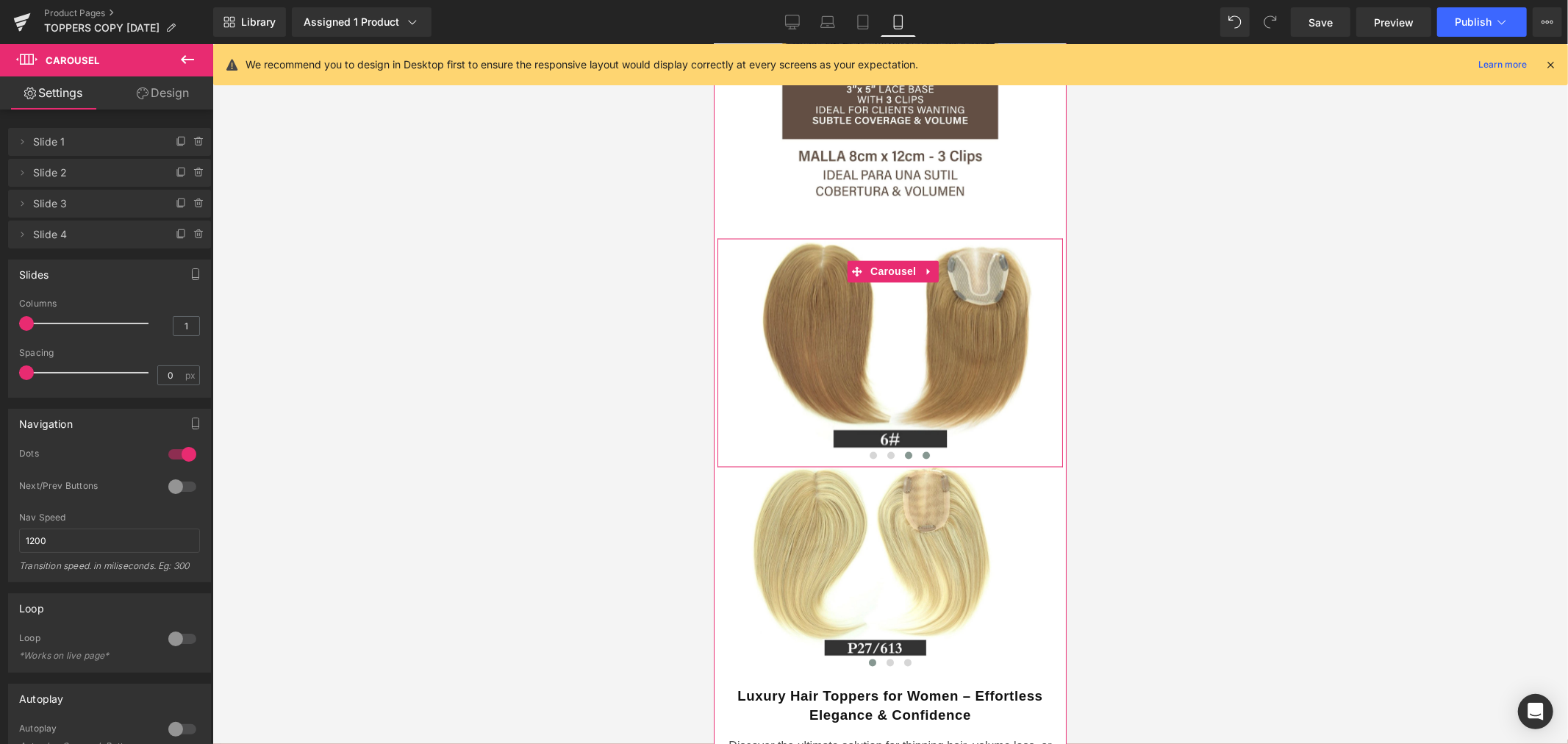
click at [904, 451] on span at bounding box center [907, 455] width 7 height 7
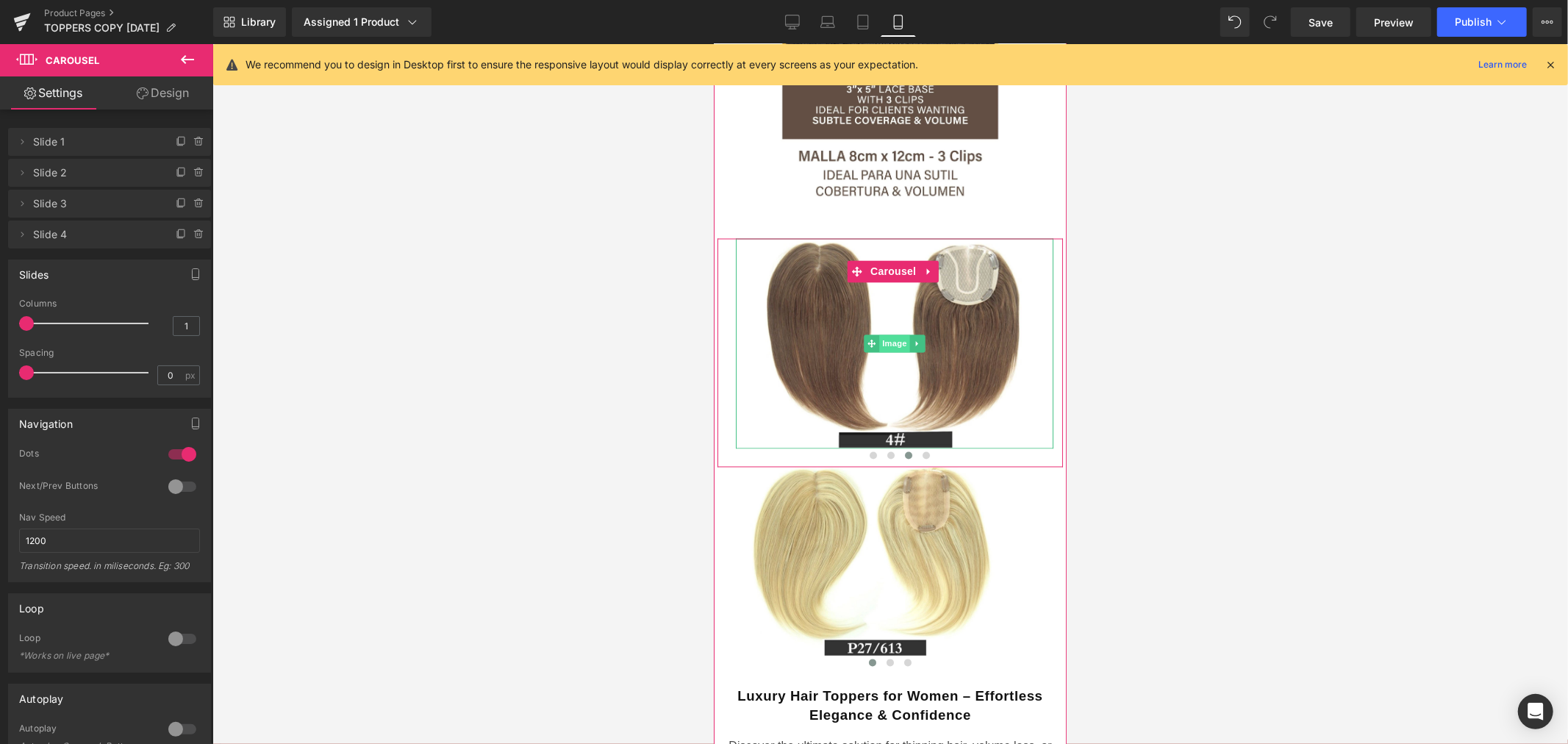
click at [890, 334] on span "Image" at bounding box center [893, 342] width 31 height 17
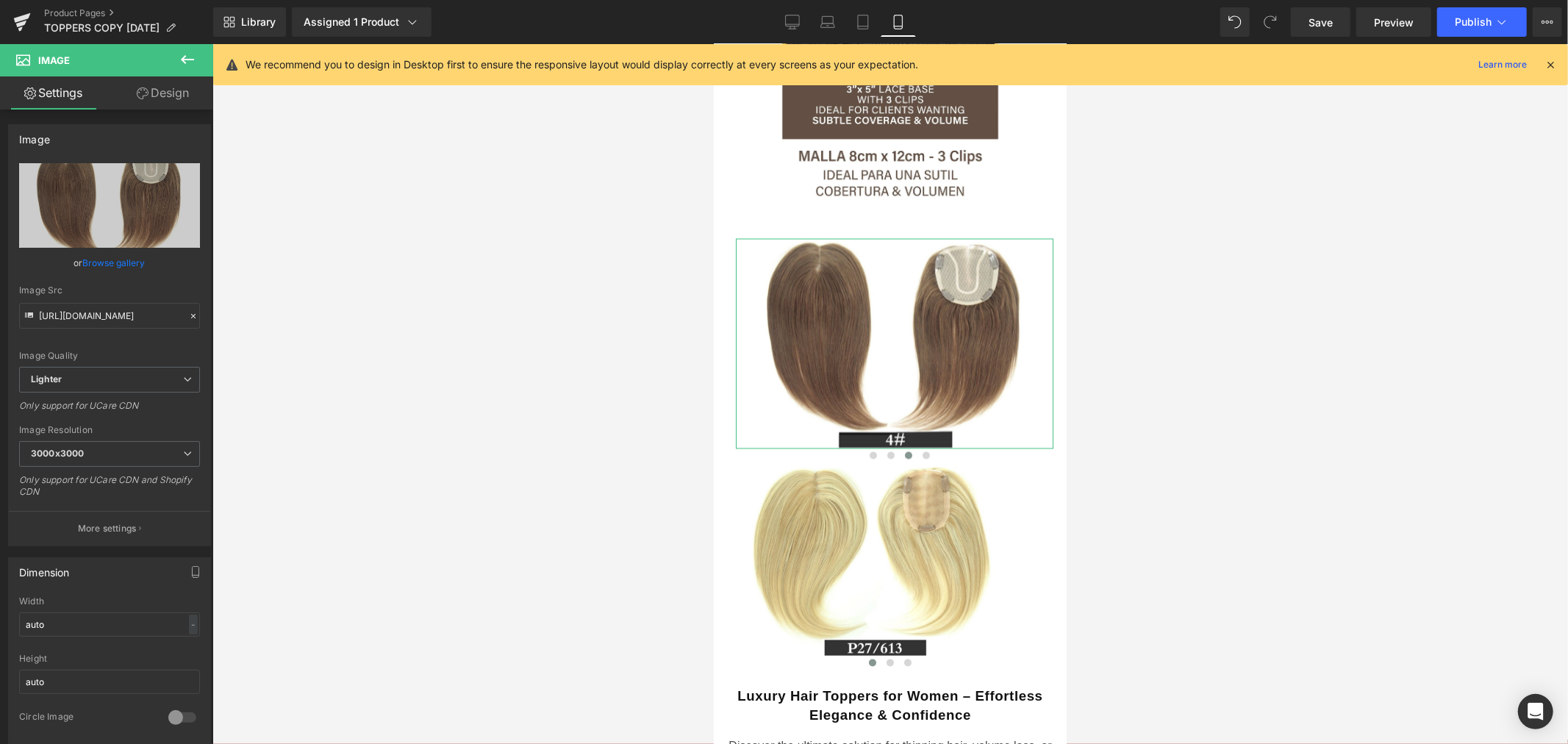
click at [186, 101] on link "Design" at bounding box center [163, 93] width 106 height 33
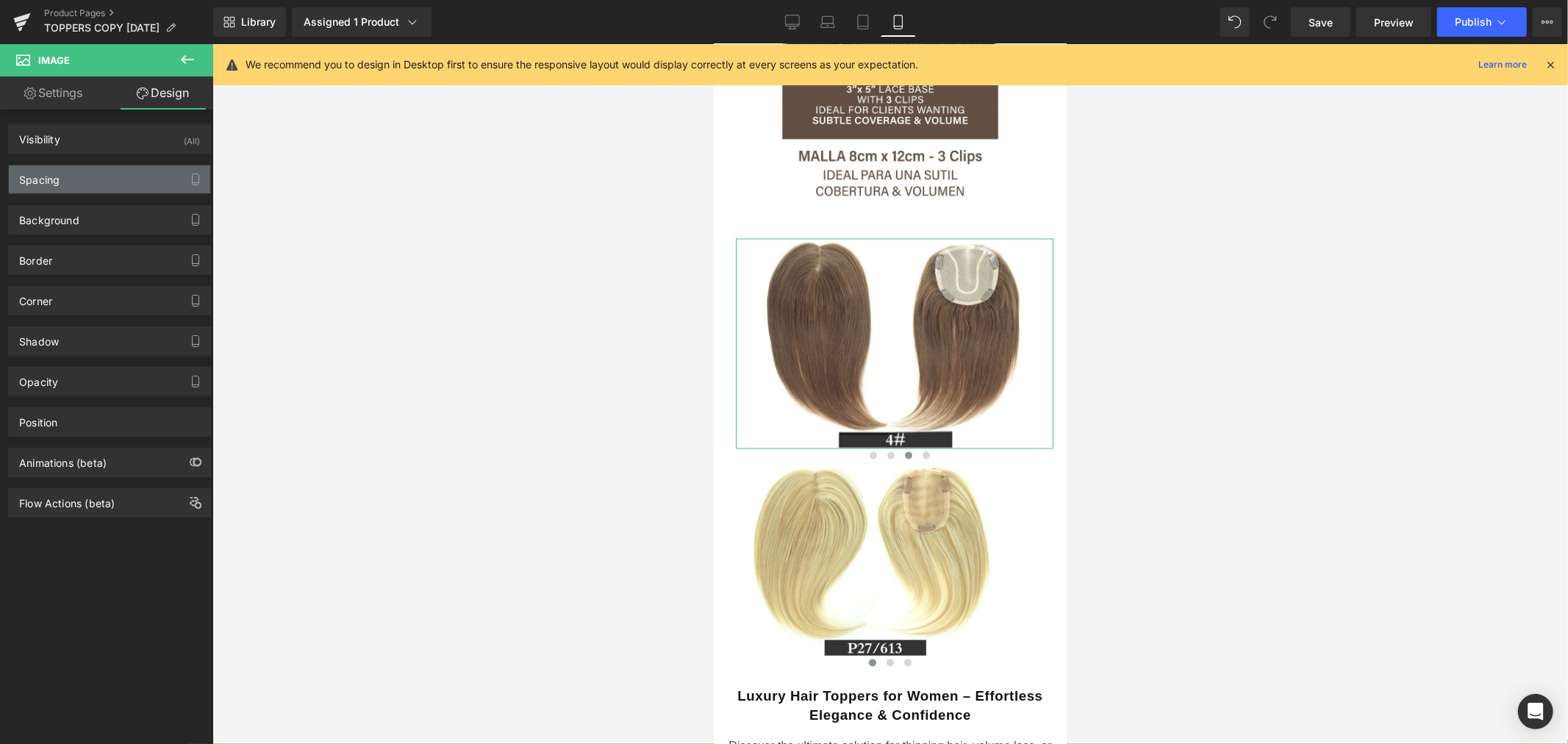
click at [89, 171] on div "Spacing" at bounding box center [110, 180] width 201 height 28
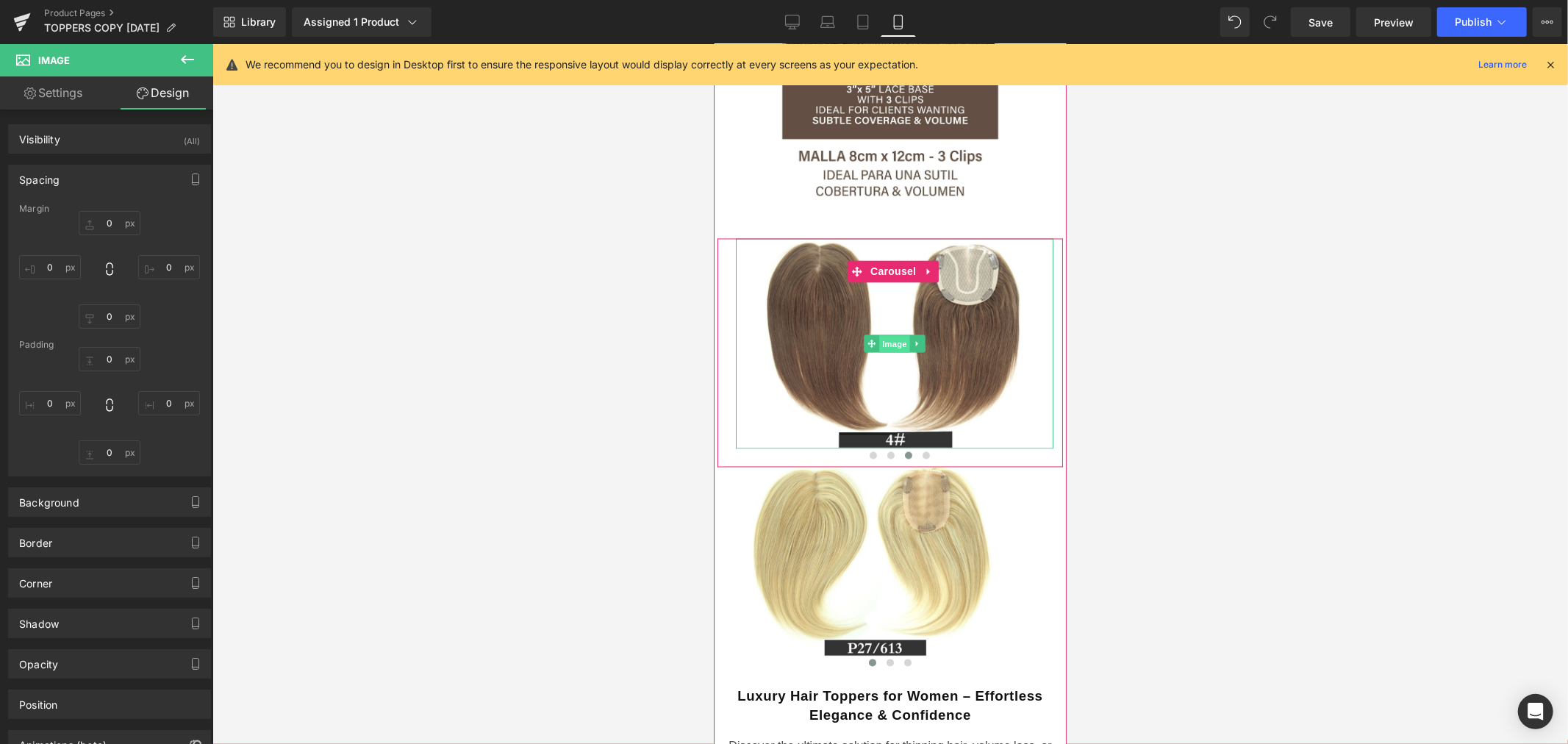
click at [896, 334] on span "Image" at bounding box center [893, 342] width 31 height 17
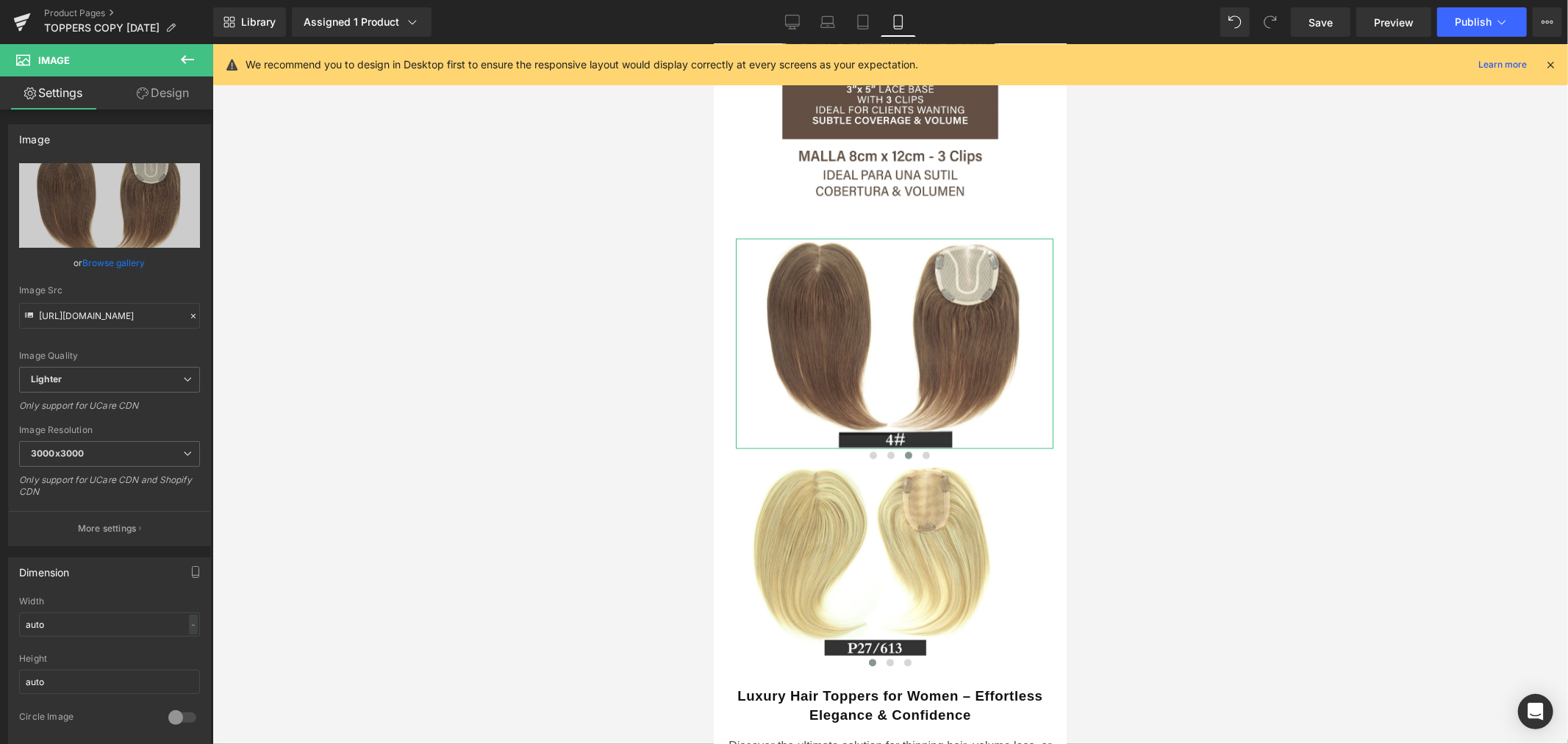
click at [173, 89] on link "Design" at bounding box center [163, 93] width 106 height 33
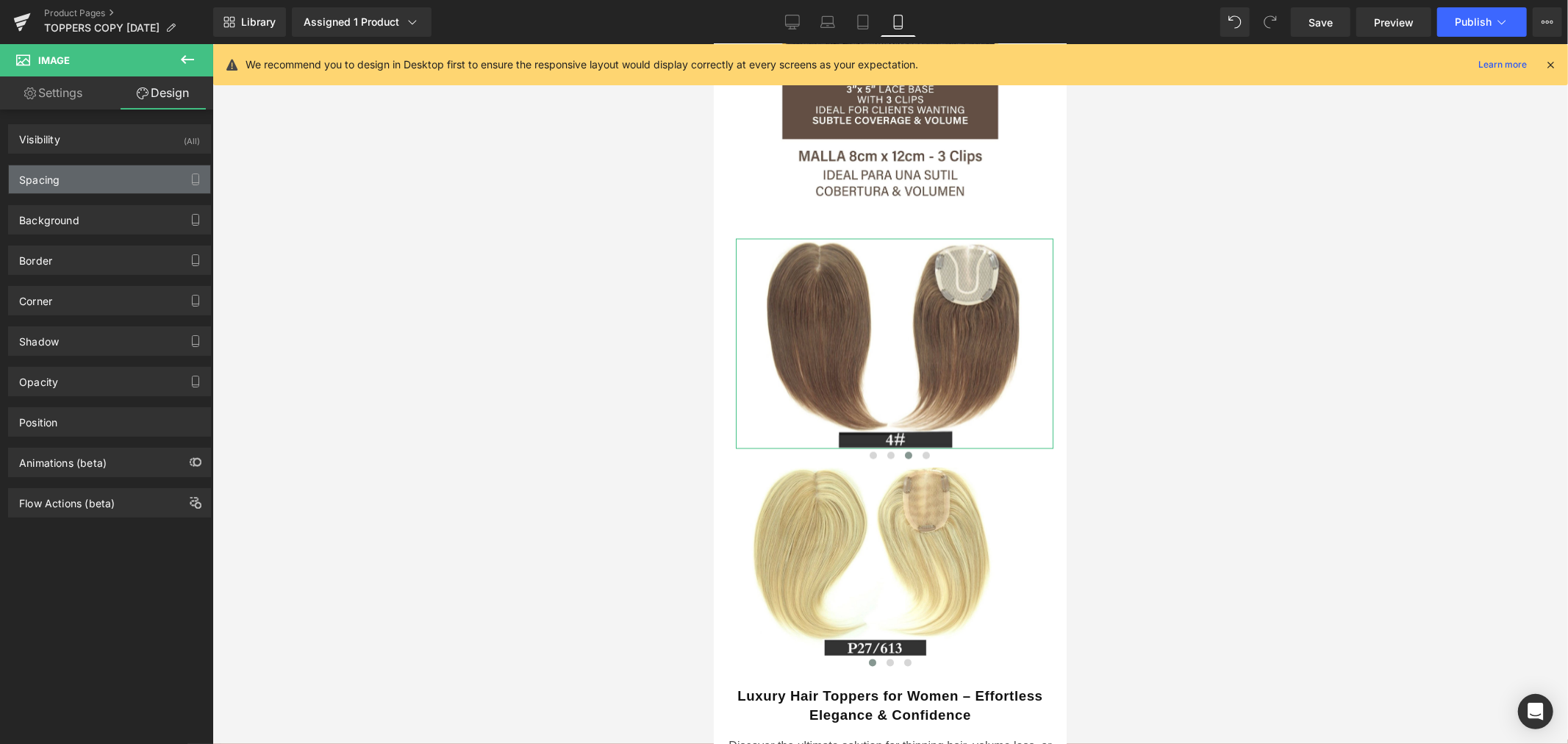
click at [85, 188] on div "Spacing" at bounding box center [110, 180] width 201 height 28
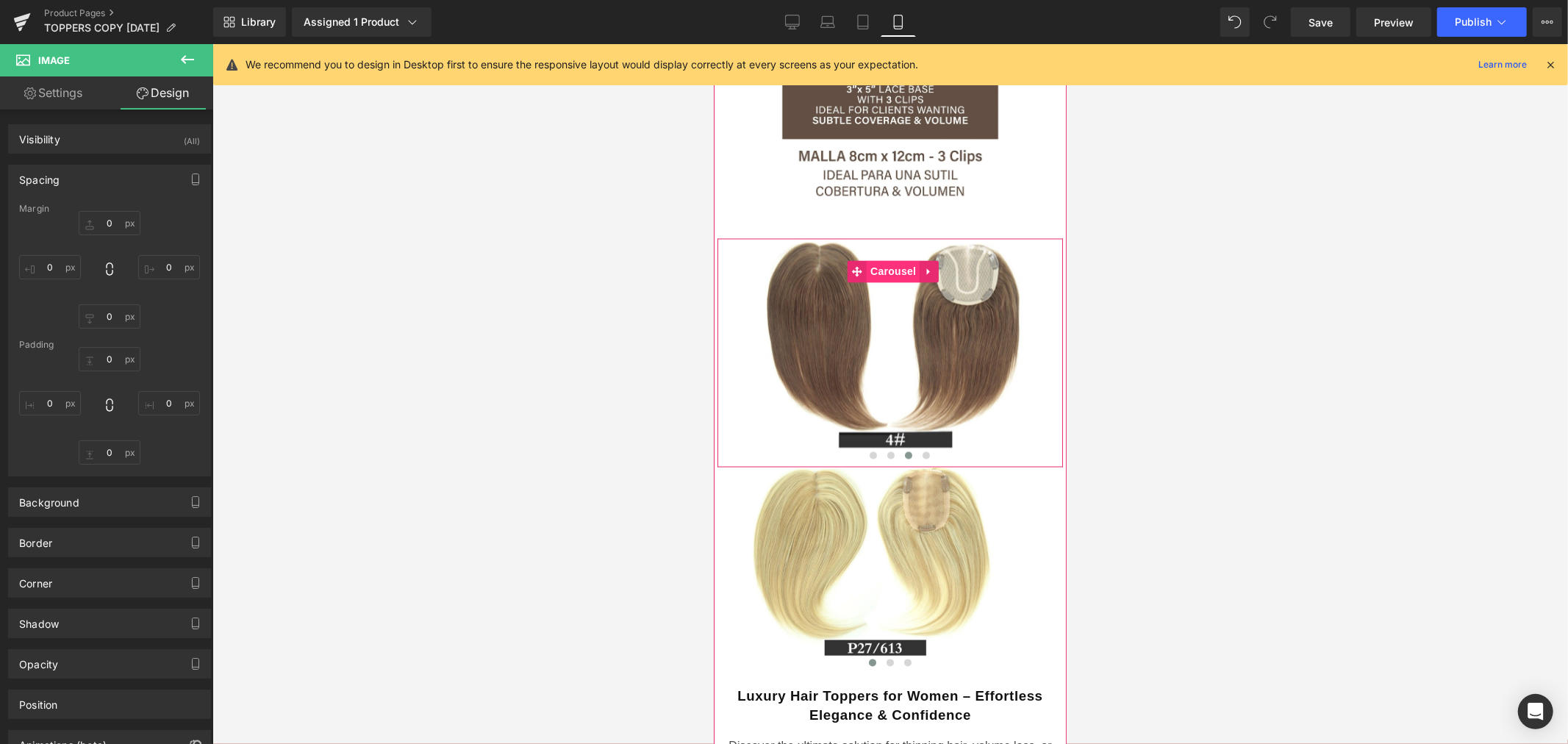
click at [892, 260] on span "Carousel" at bounding box center [892, 271] width 53 height 22
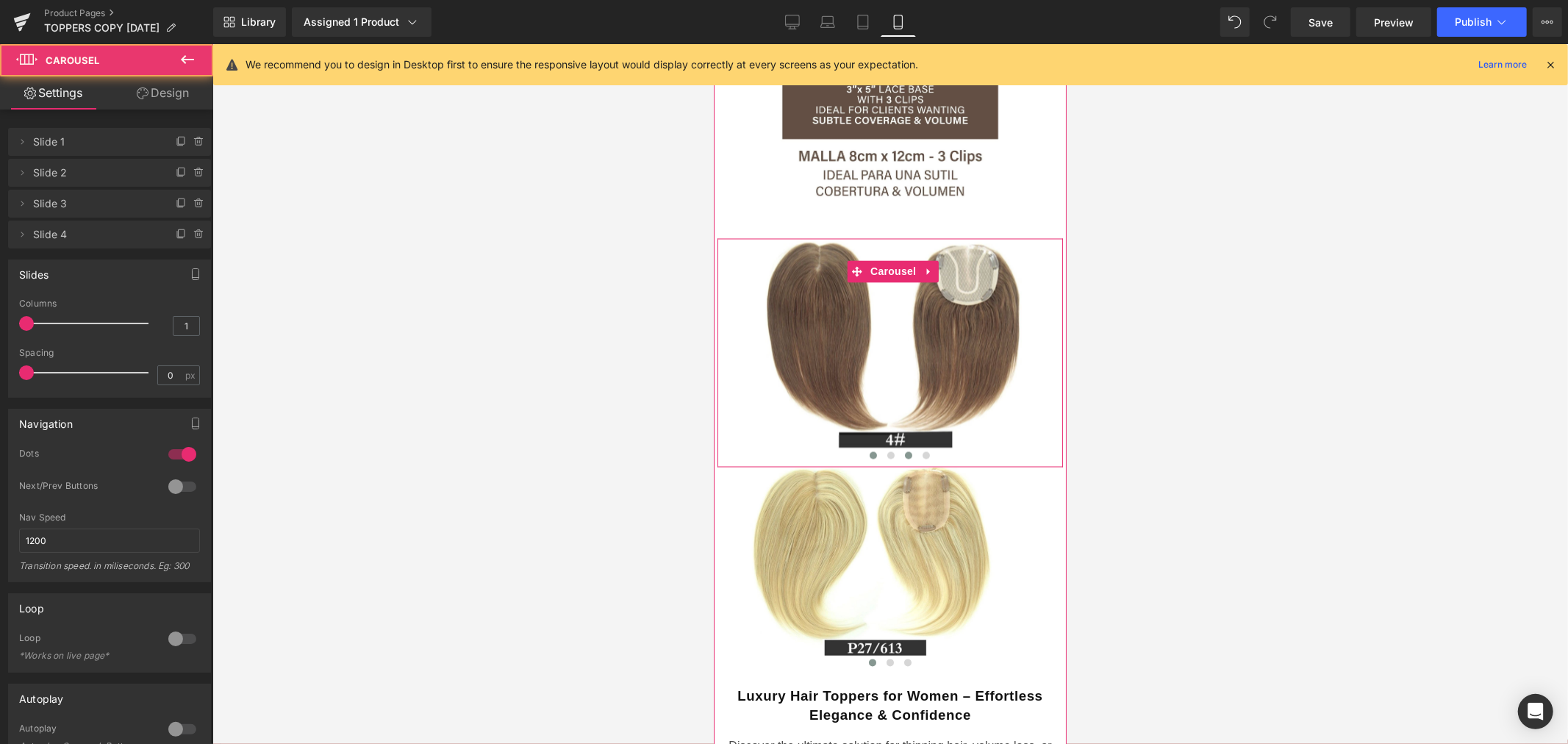
click at [869, 451] on span at bounding box center [872, 455] width 7 height 7
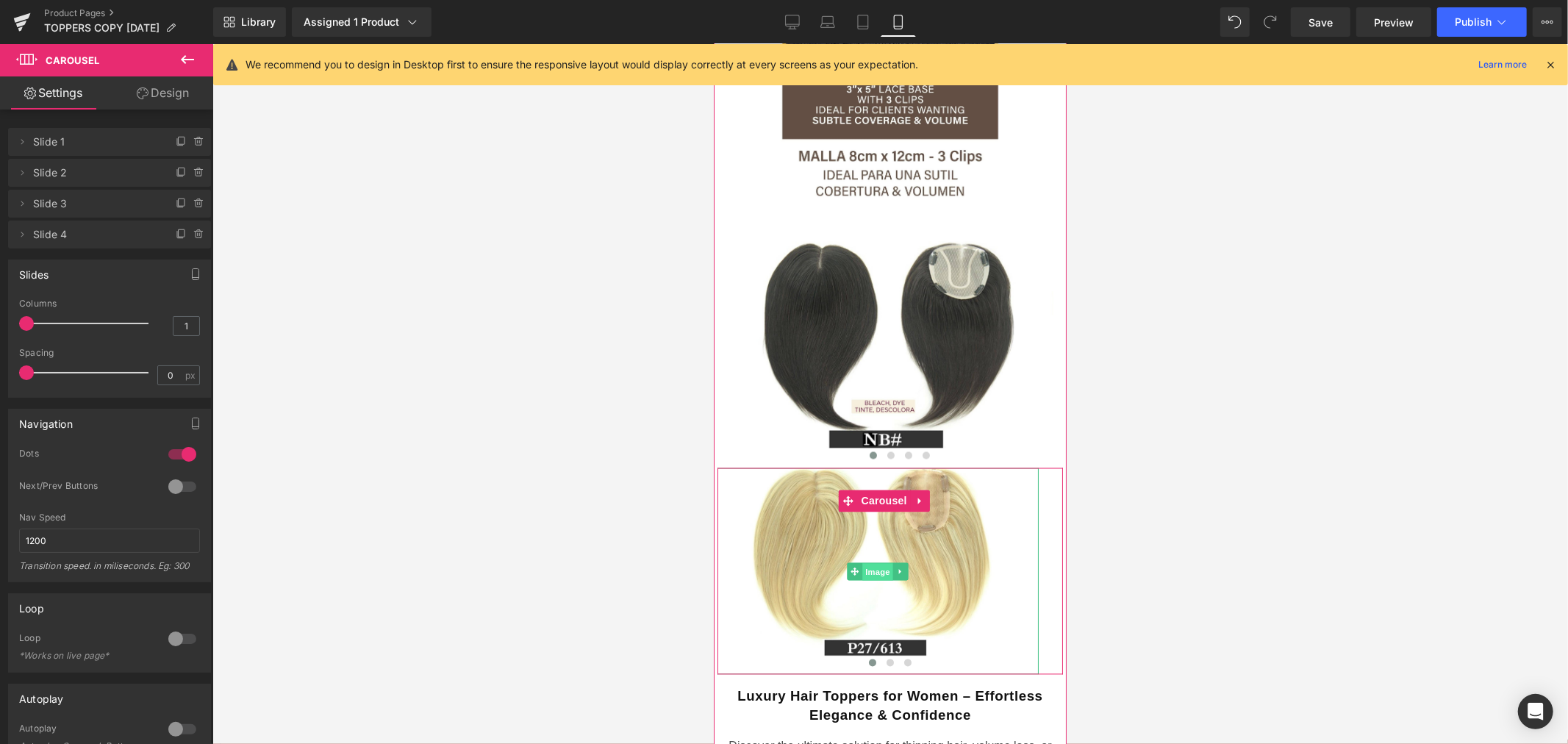
click at [883, 563] on span "Image" at bounding box center [877, 571] width 31 height 17
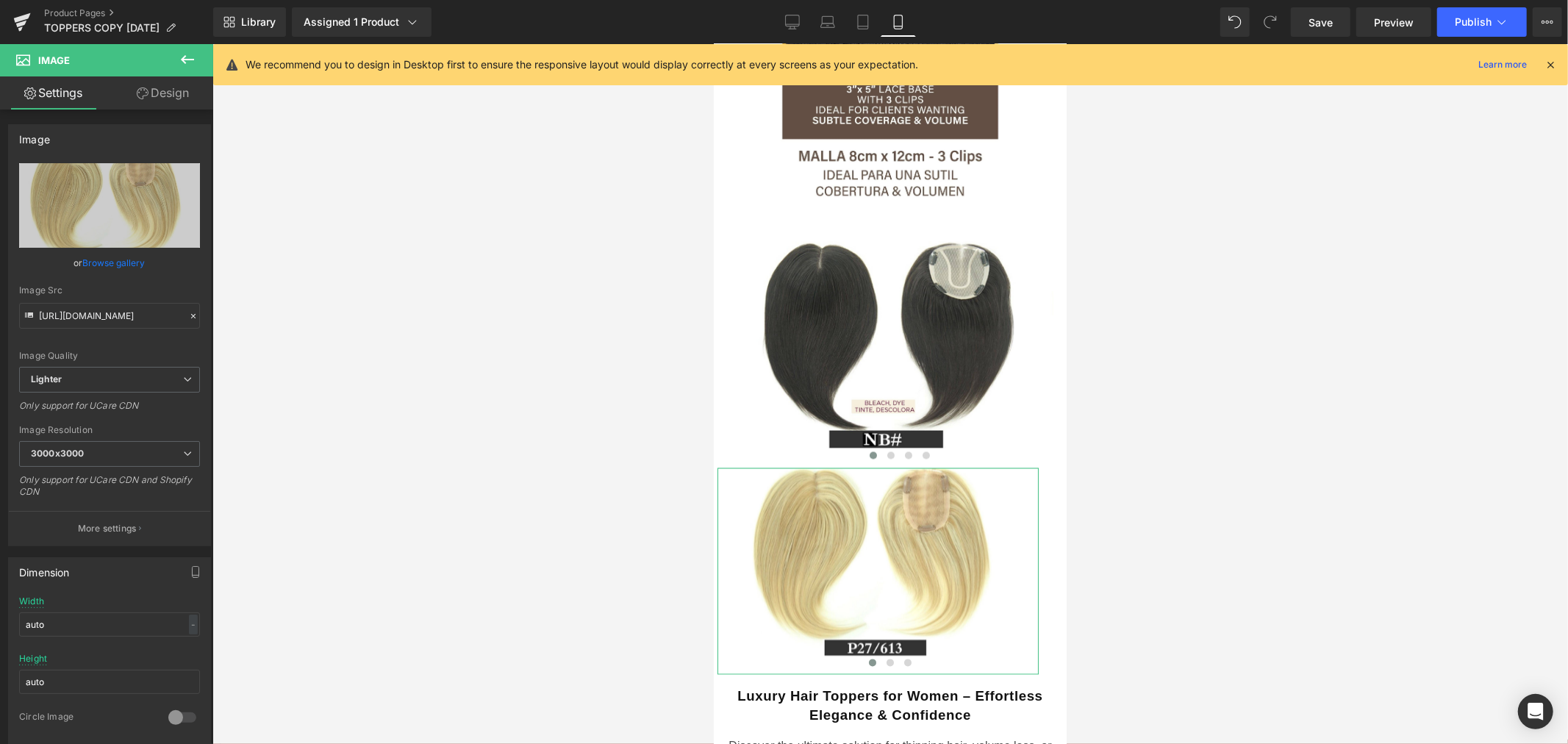
click at [151, 90] on link "Design" at bounding box center [163, 93] width 106 height 33
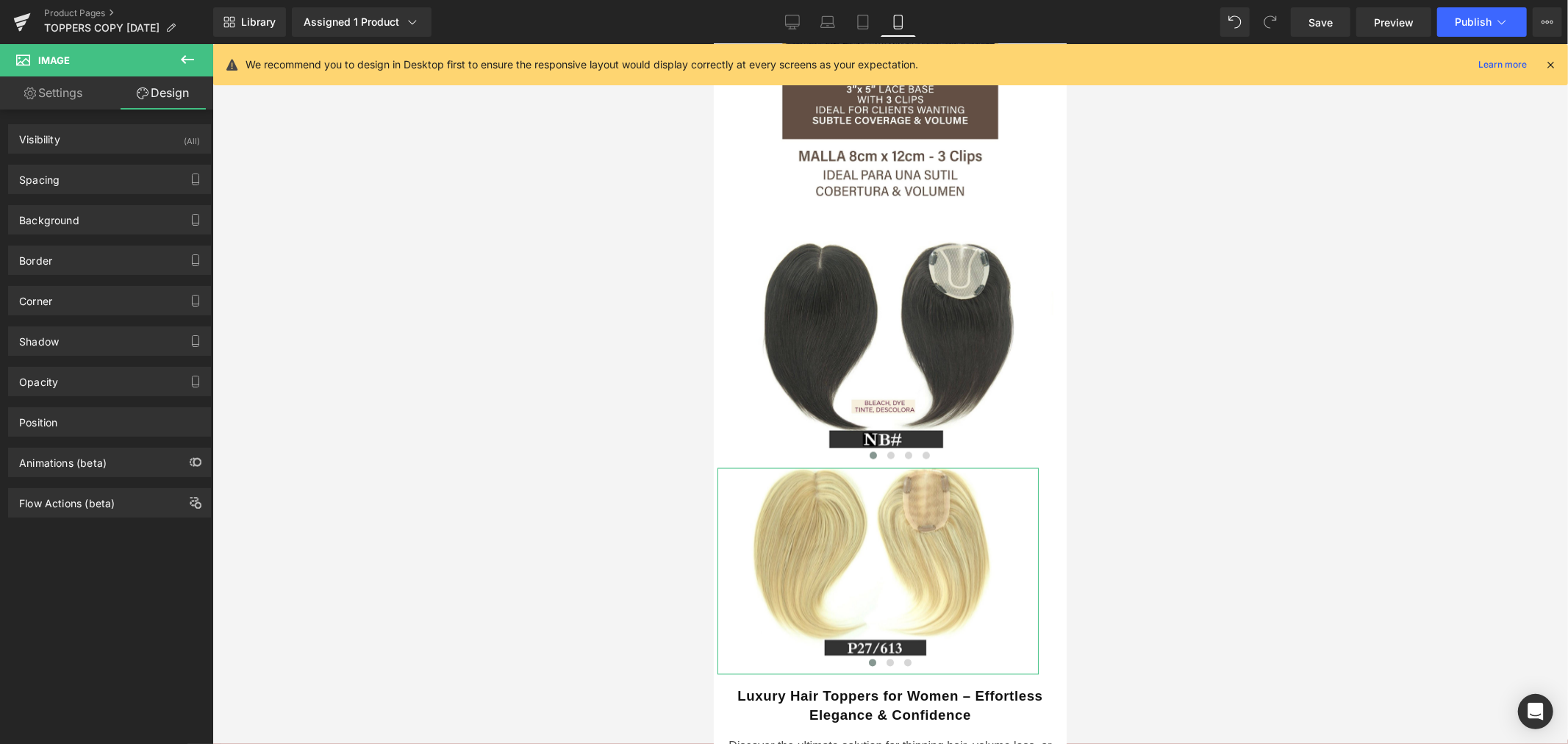
type input "0"
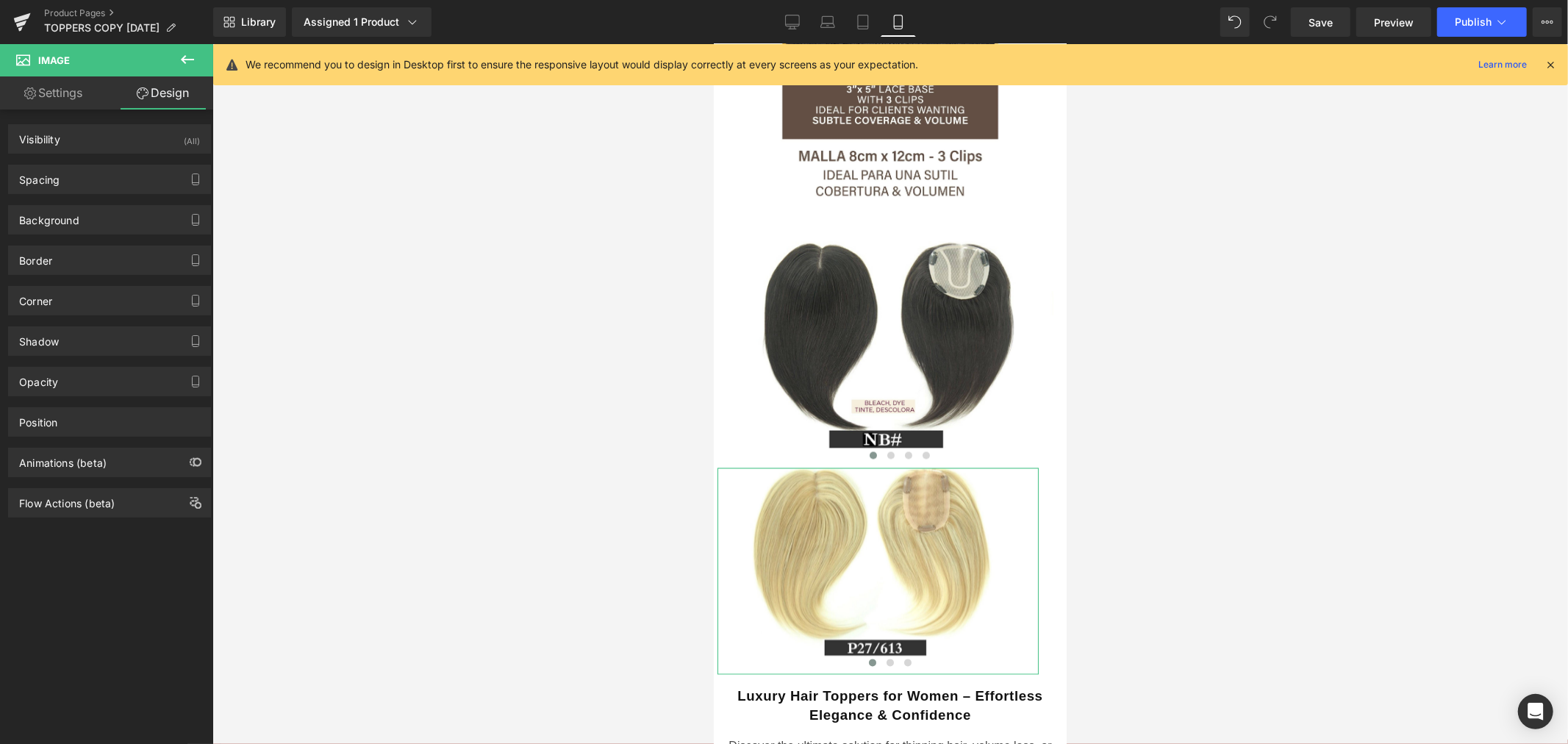
type input "25"
click at [92, 179] on div "Spacing" at bounding box center [110, 180] width 201 height 28
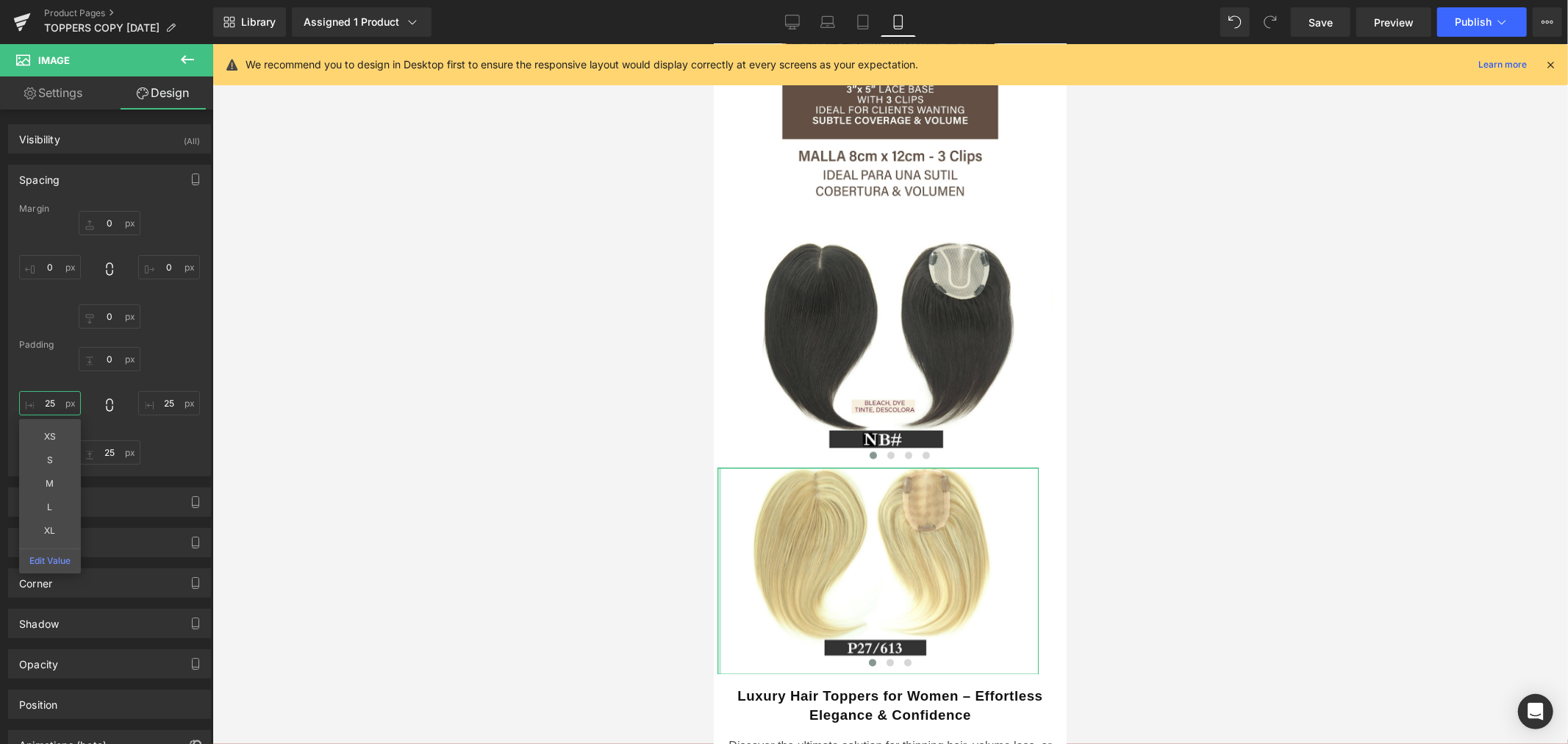
click at [57, 402] on input "25" at bounding box center [50, 402] width 62 height 24
click at [871, 562] on span "Image" at bounding box center [877, 570] width 31 height 17
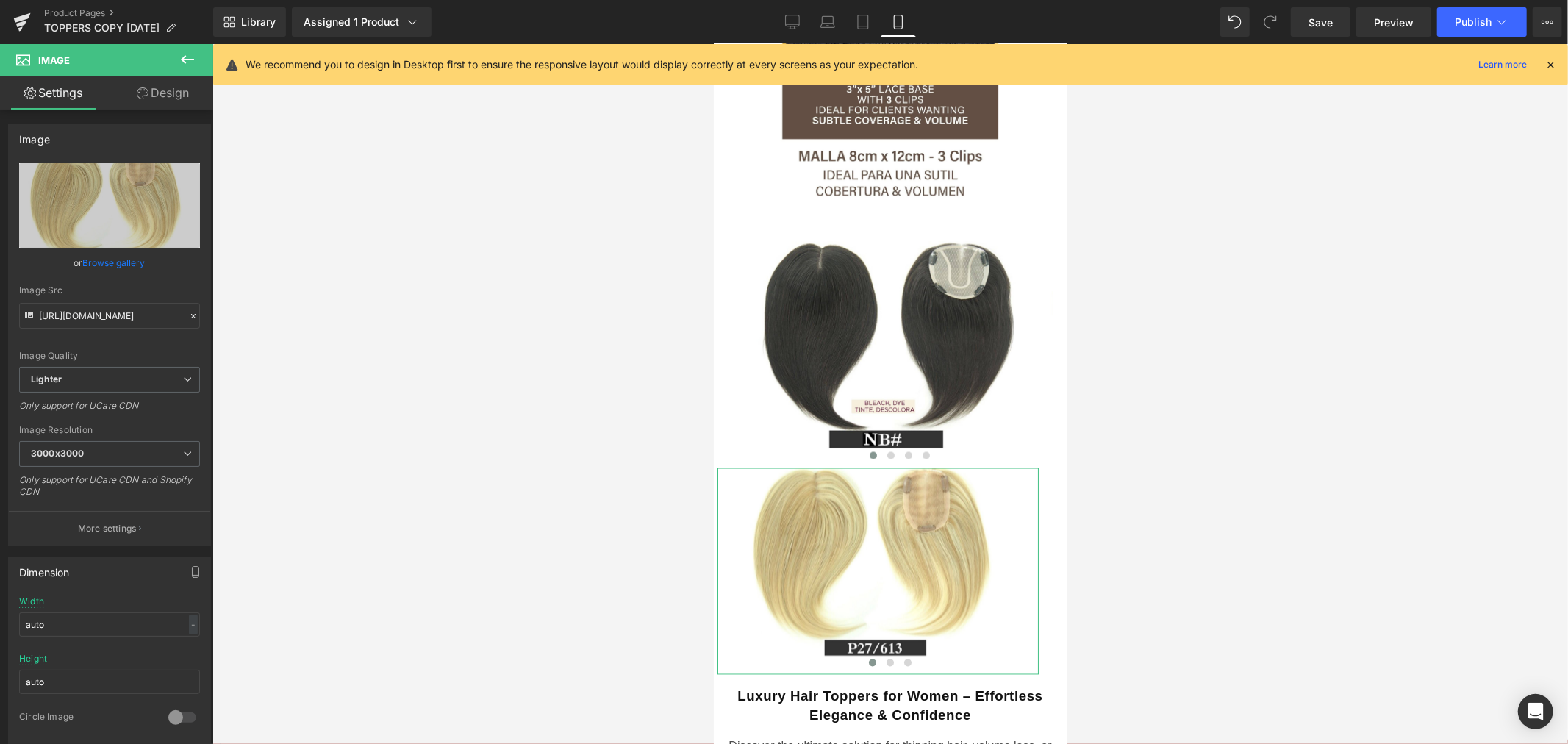
click at [175, 84] on link "Design" at bounding box center [163, 93] width 106 height 33
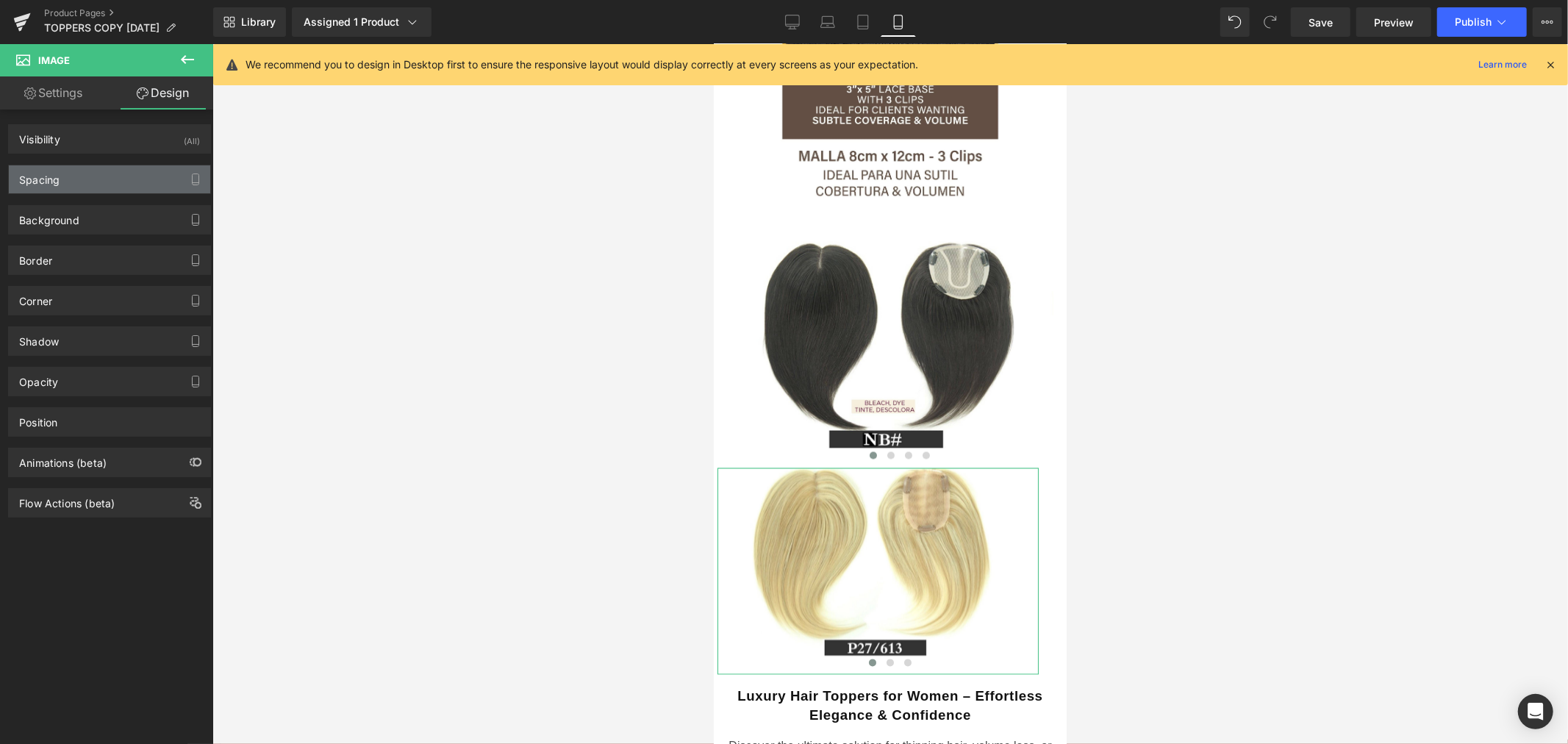
click at [99, 170] on div "Spacing" at bounding box center [110, 180] width 201 height 28
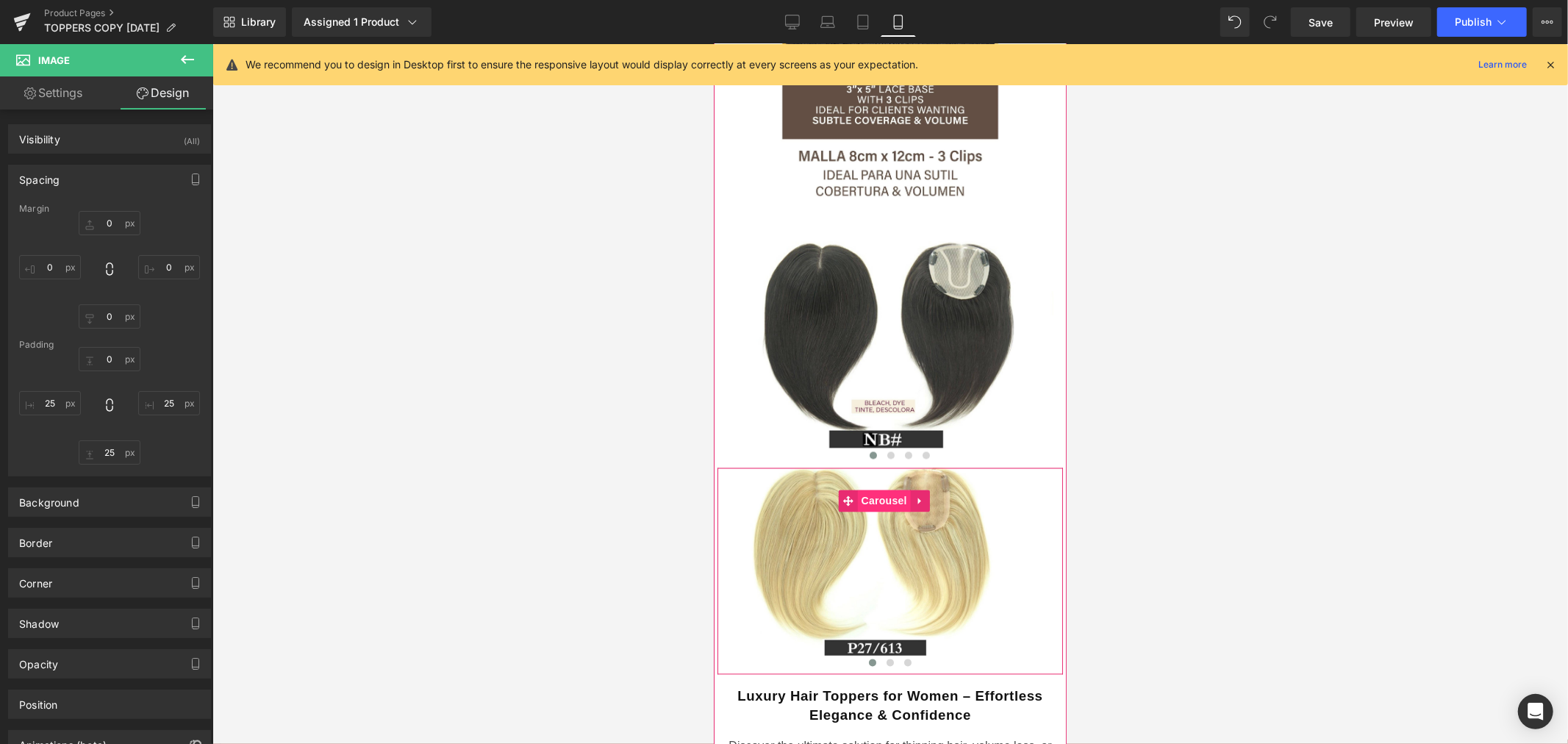
click at [891, 490] on span "Carousel" at bounding box center [884, 500] width 53 height 22
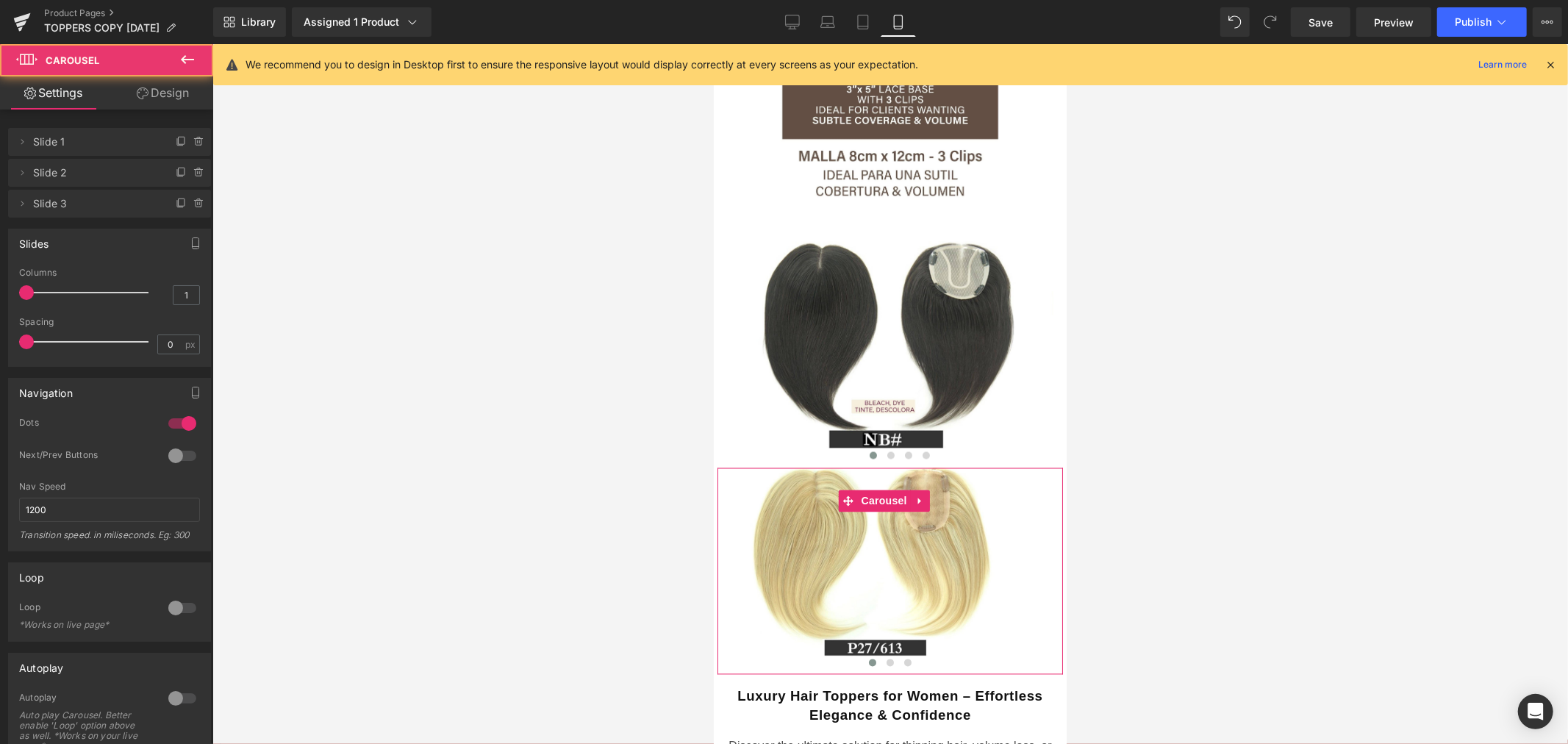
click at [141, 91] on icon at bounding box center [142, 93] width 12 height 12
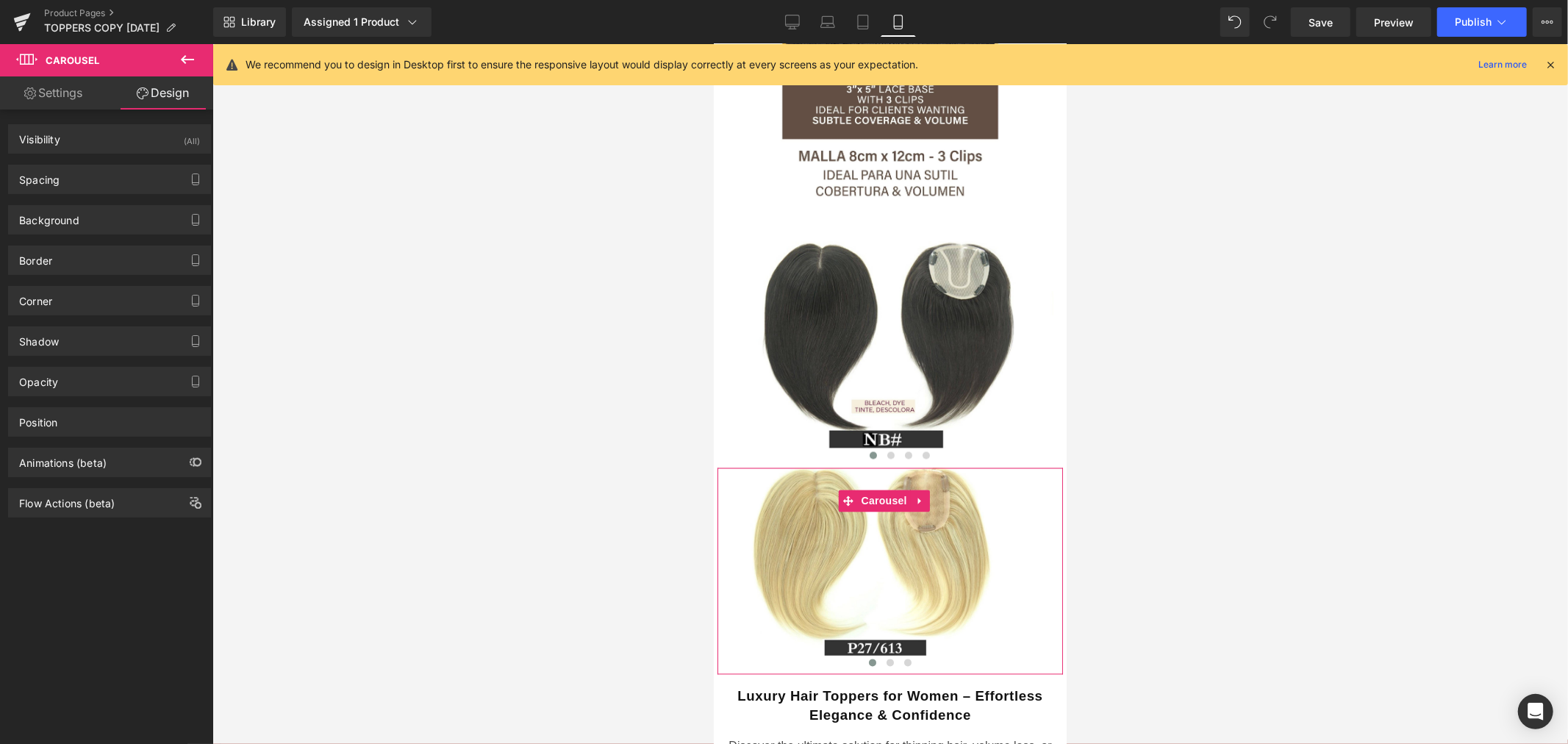
click at [76, 96] on link "Settings" at bounding box center [53, 93] width 106 height 33
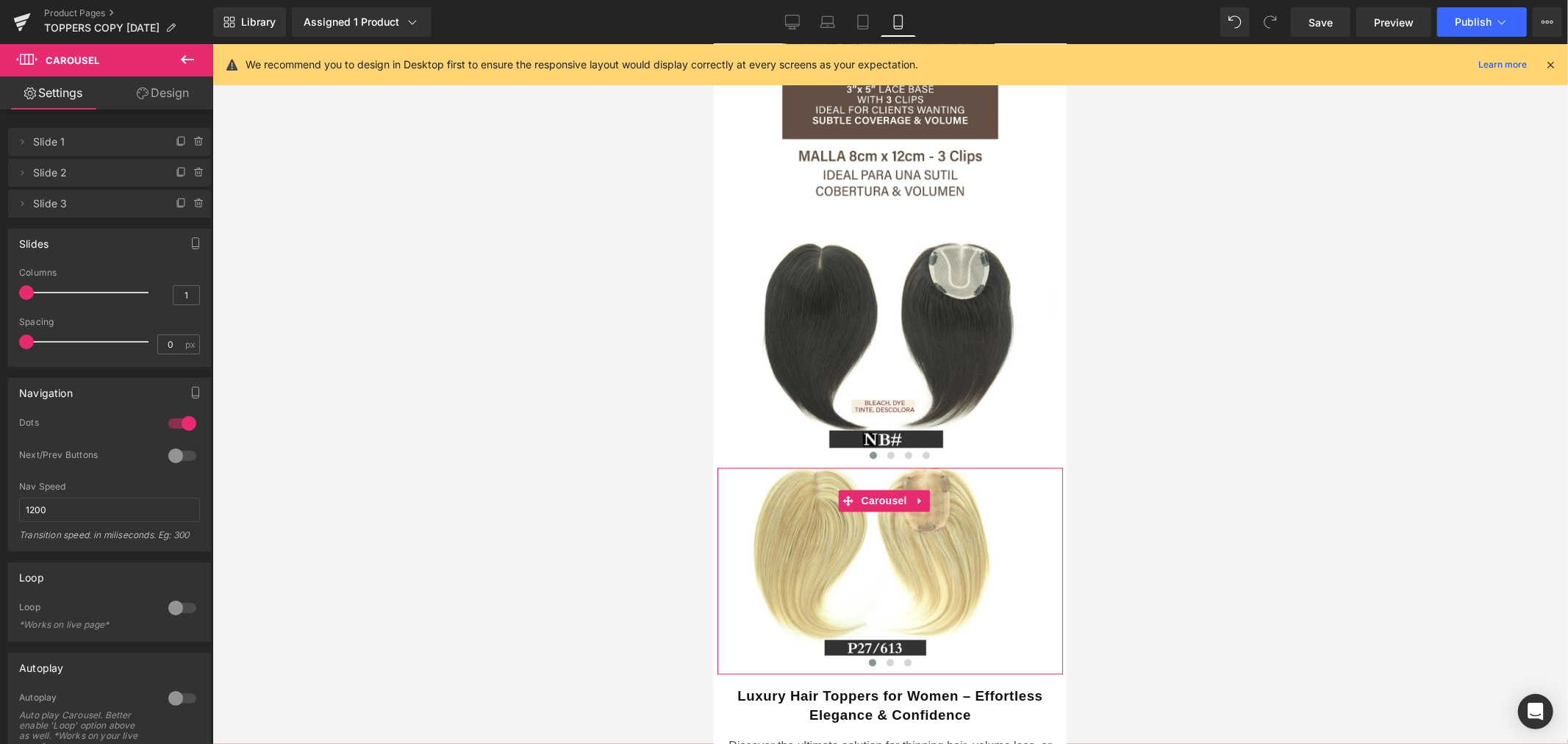
click at [165, 98] on link "Design" at bounding box center [163, 93] width 106 height 33
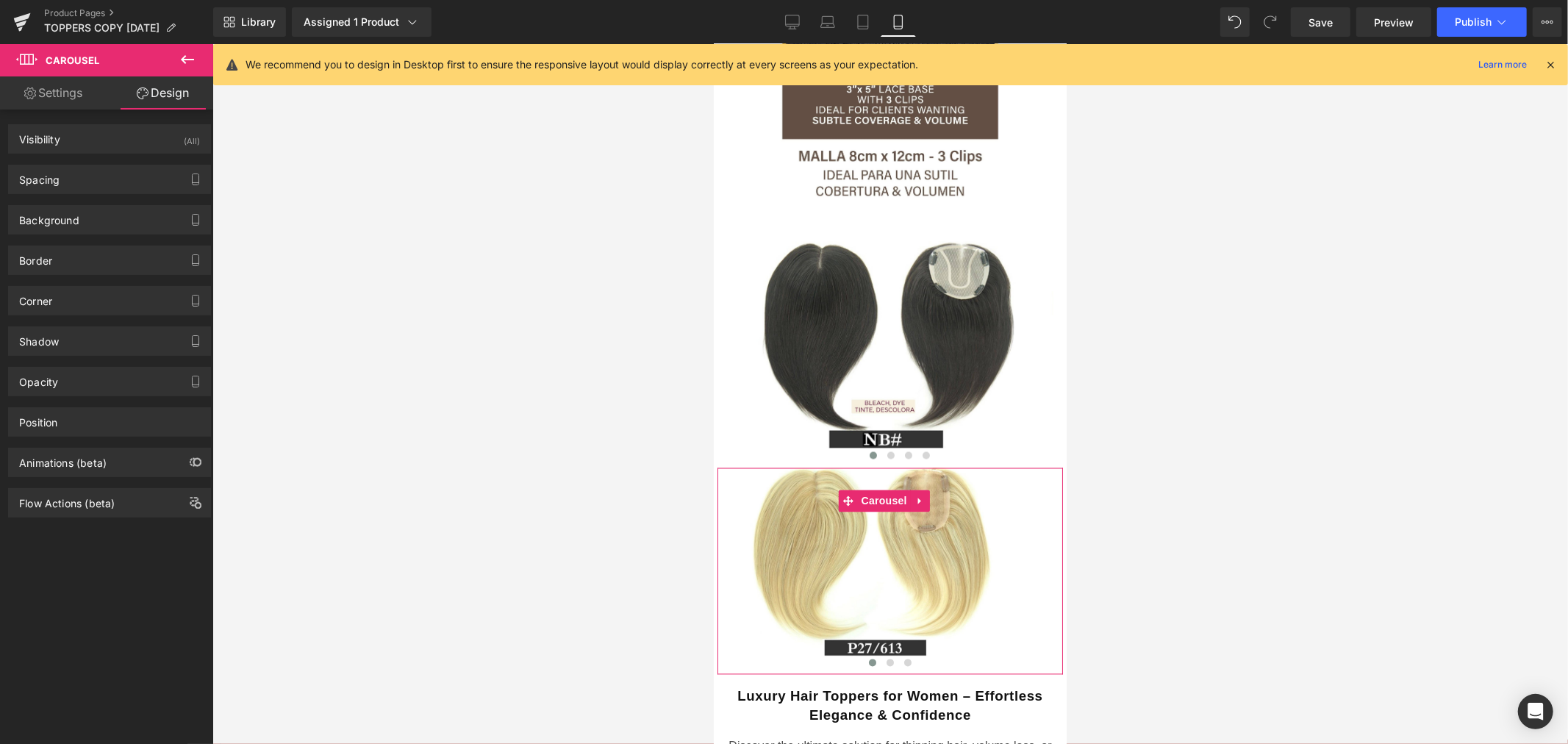
type input "0"
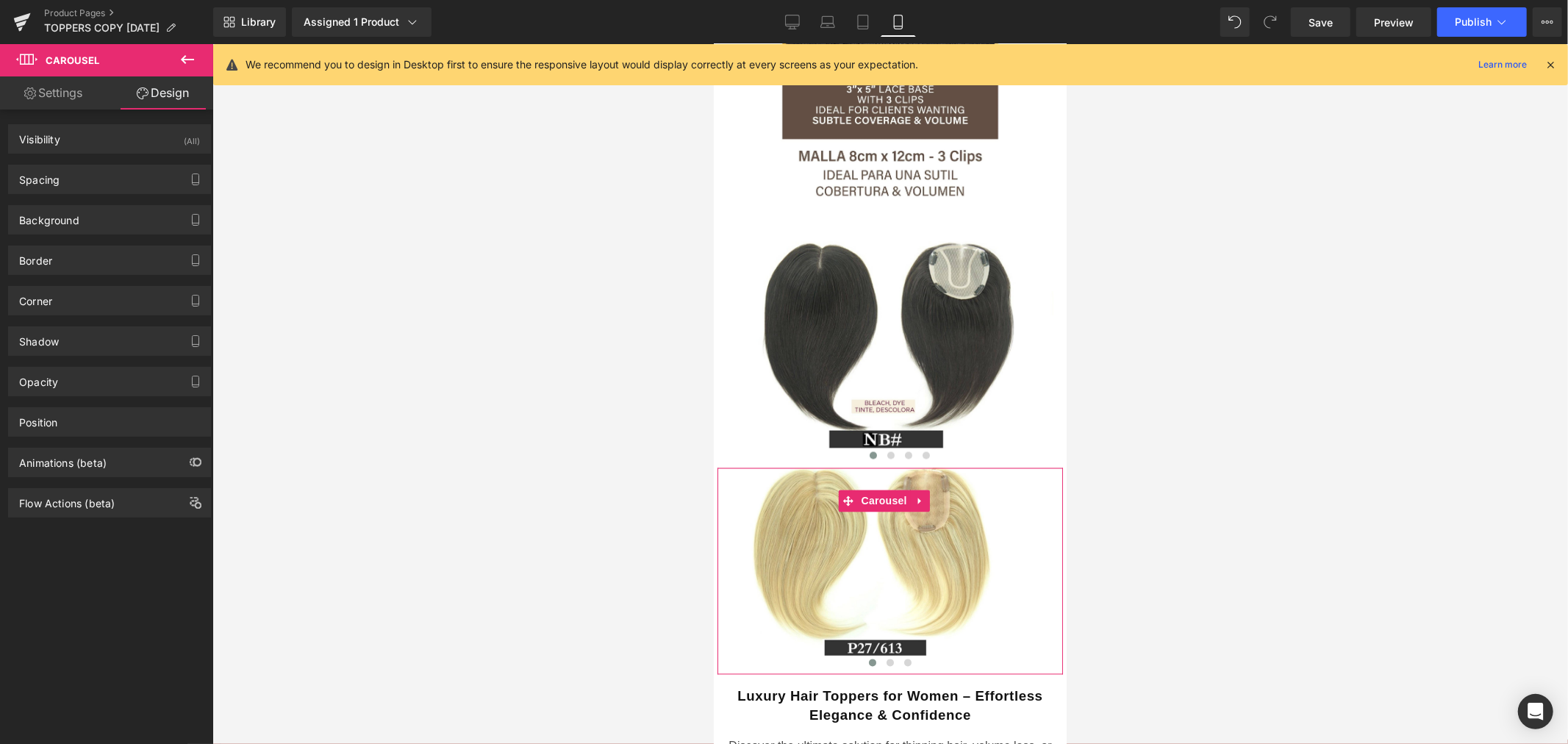
type input "0"
click at [103, 186] on div "Spacing" at bounding box center [110, 180] width 201 height 28
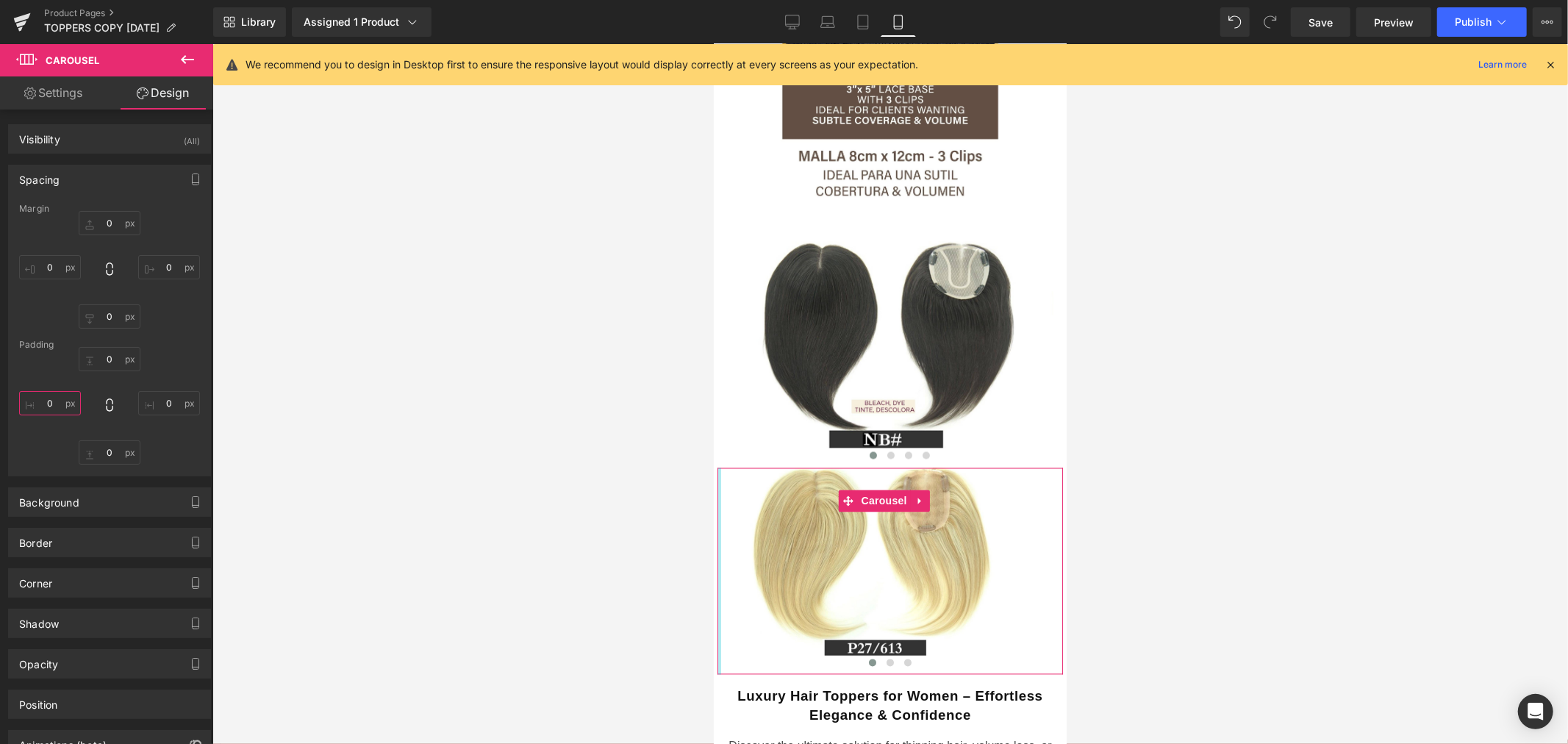
click at [52, 407] on input "0" at bounding box center [50, 402] width 62 height 24
type input "25"
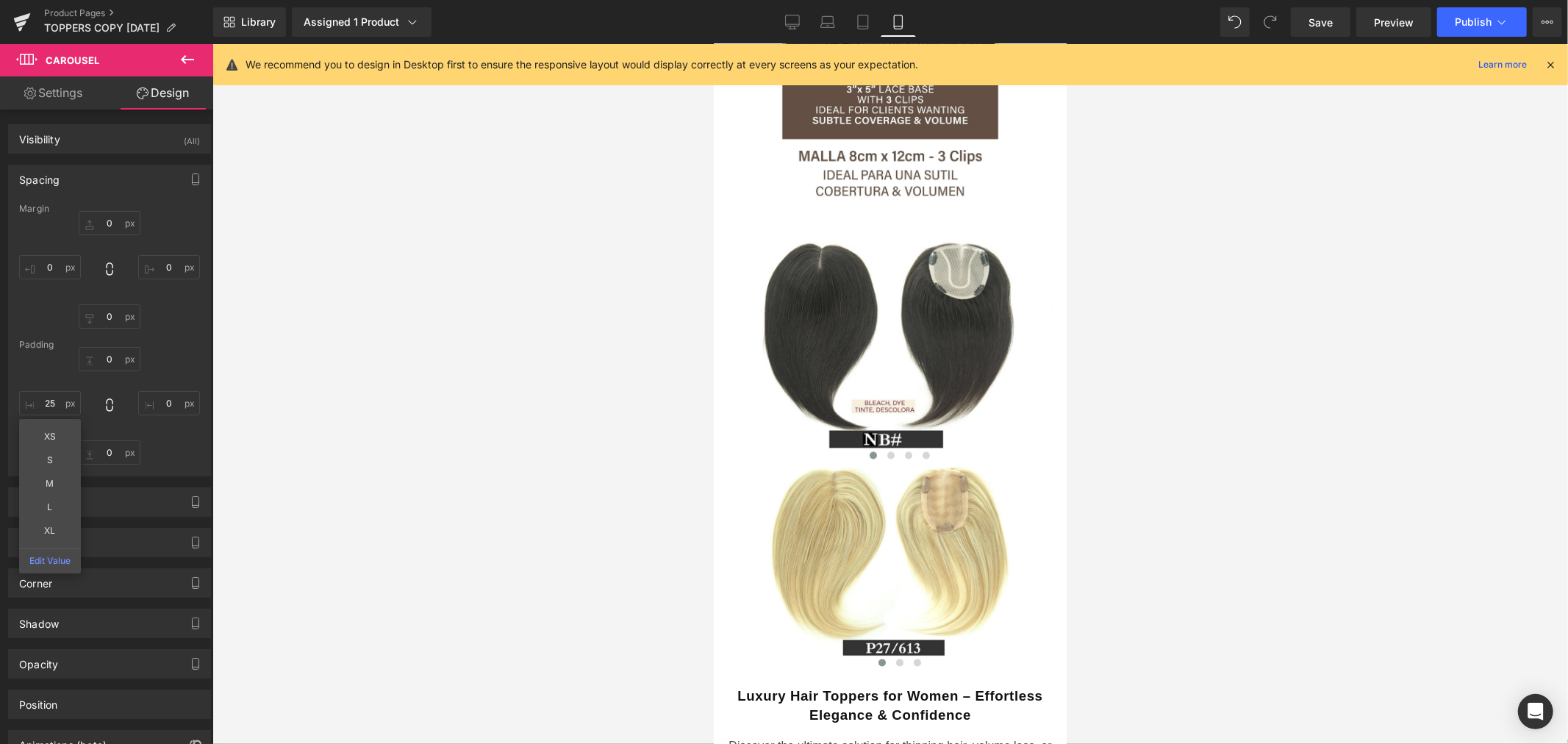
click at [523, 459] on div at bounding box center [890, 394] width 1355 height 700
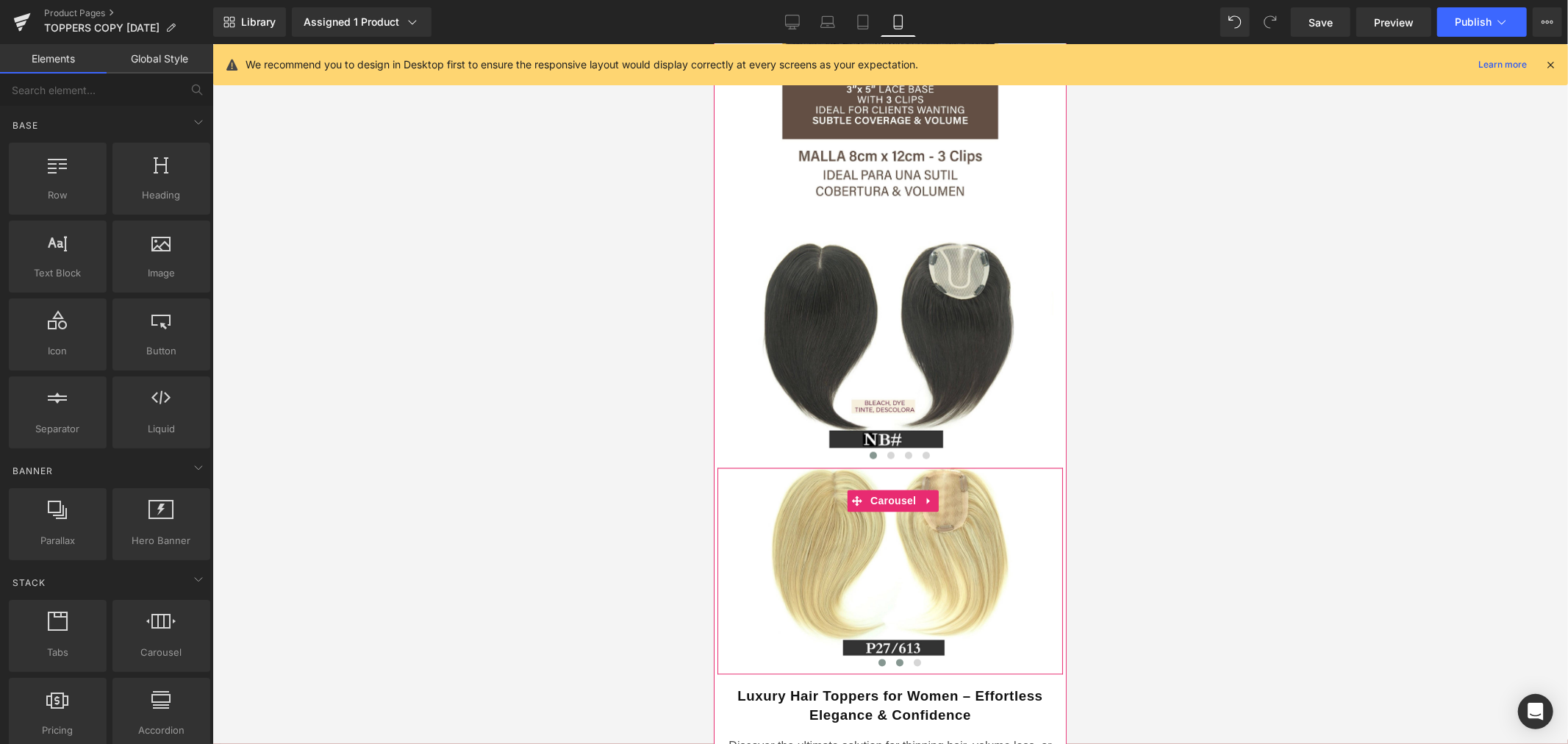
click at [895, 658] on span at bounding box center [899, 662] width 7 height 7
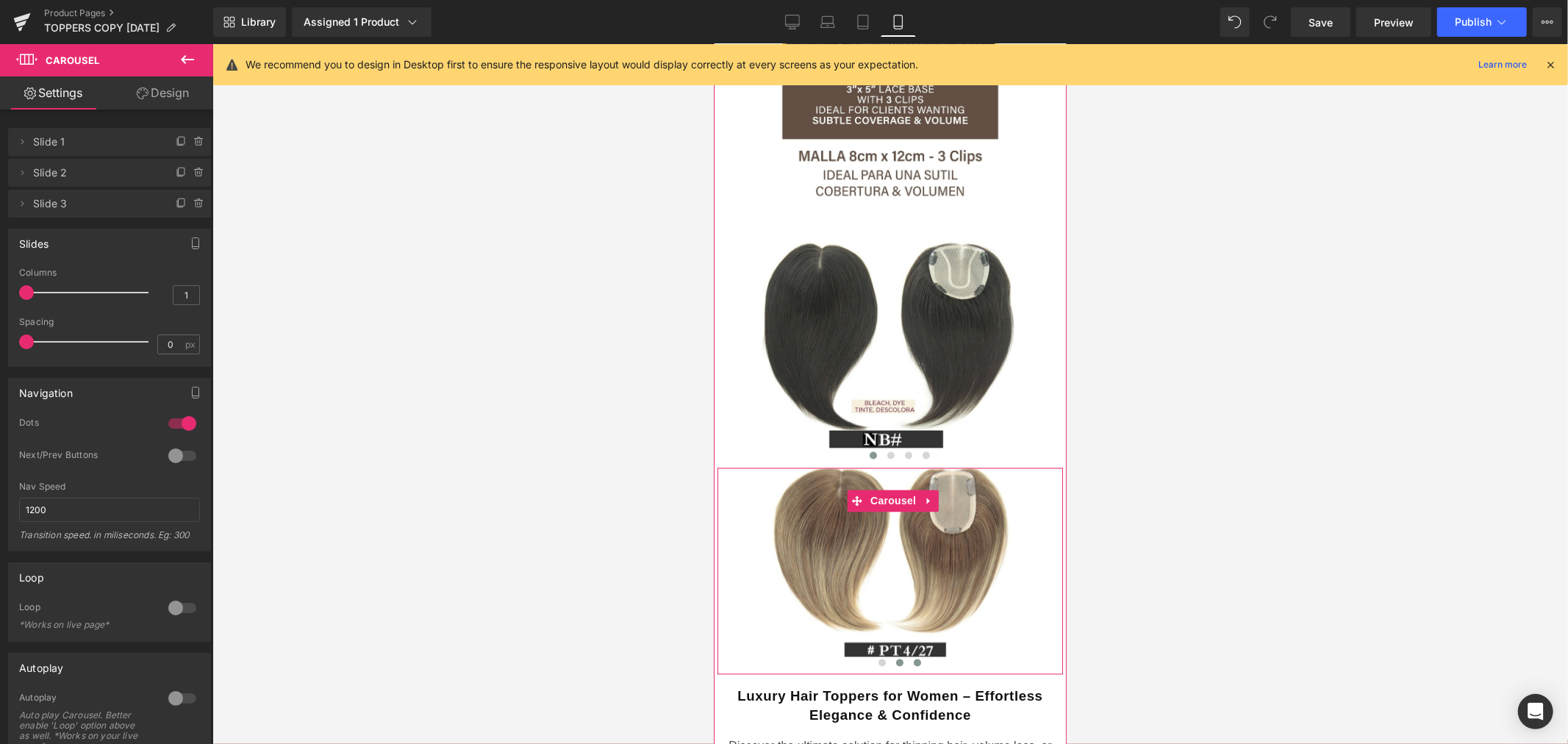
click at [908, 655] on button at bounding box center [916, 663] width 17 height 15
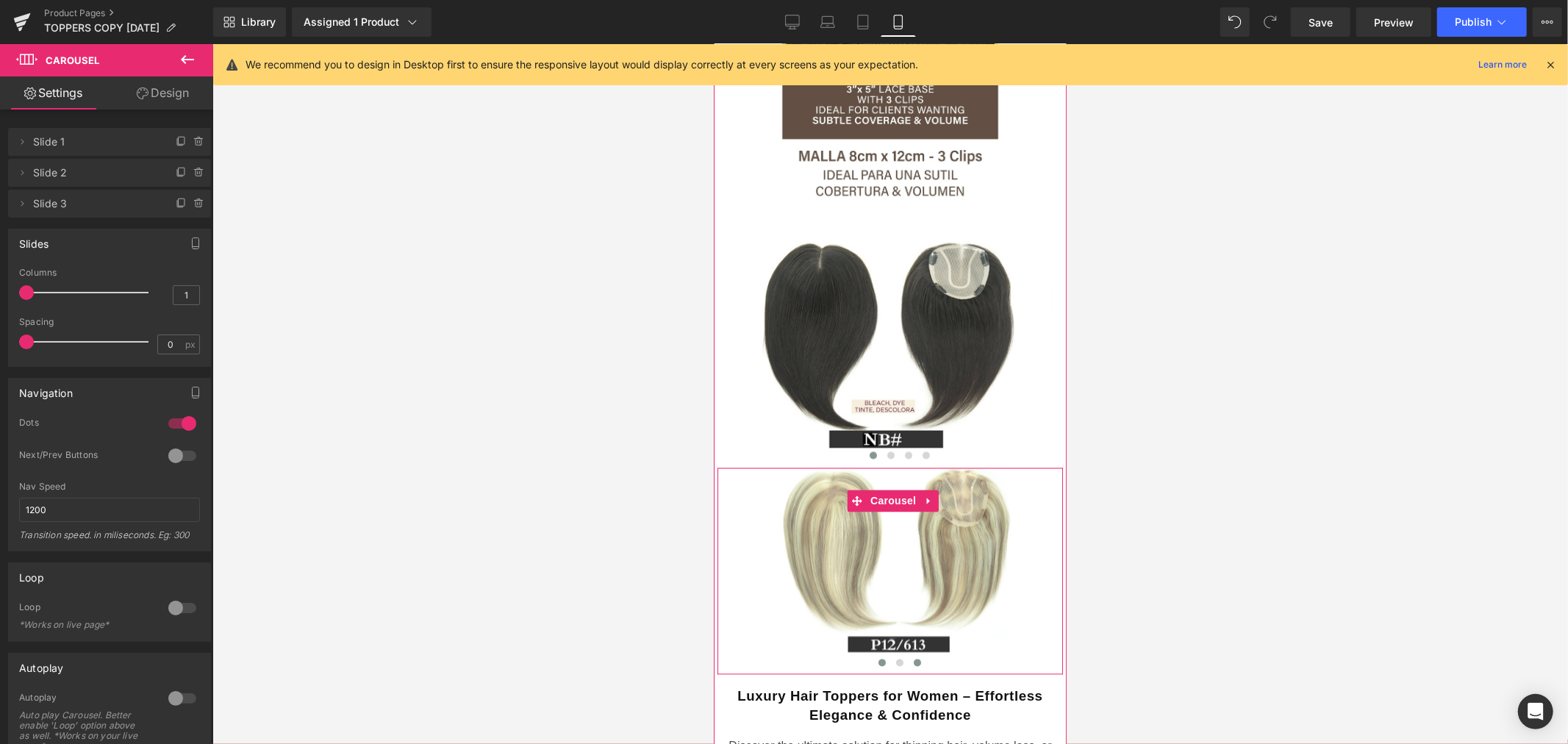
click at [877, 658] on span at bounding box center [880, 662] width 7 height 7
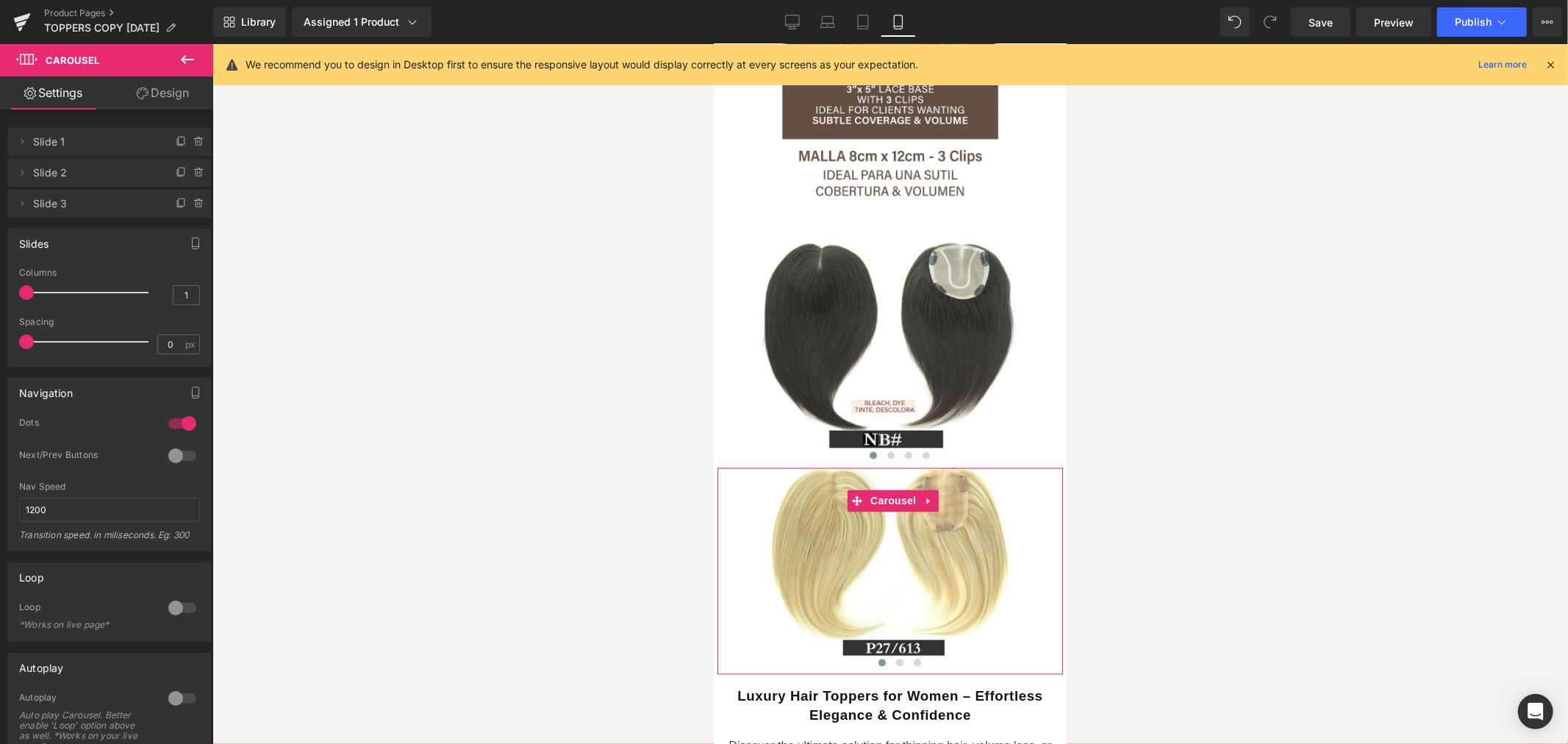
click at [171, 99] on link "Design" at bounding box center [163, 93] width 106 height 33
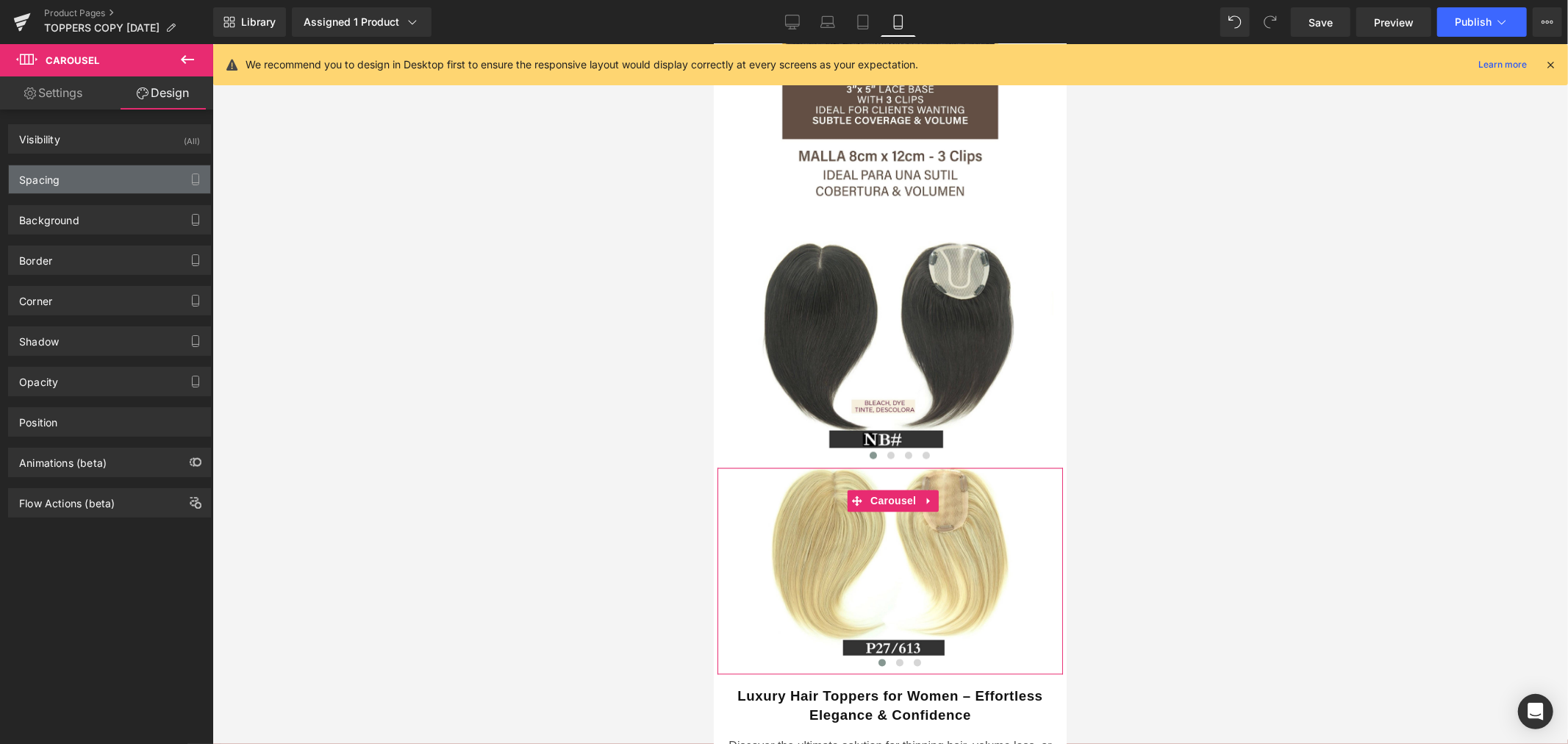
click at [73, 177] on div "Spacing" at bounding box center [110, 180] width 201 height 28
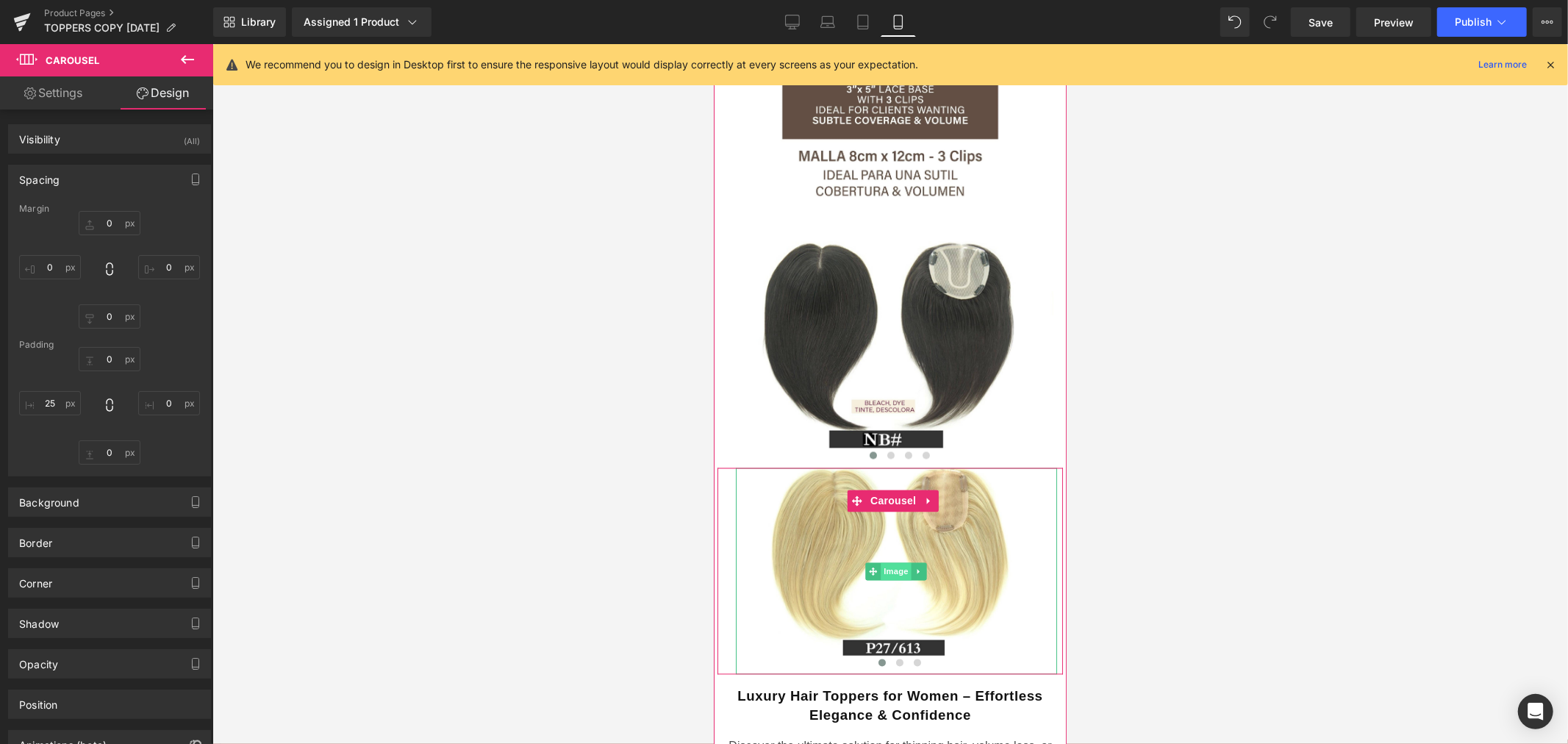
click at [890, 562] on span "Image" at bounding box center [895, 570] width 31 height 17
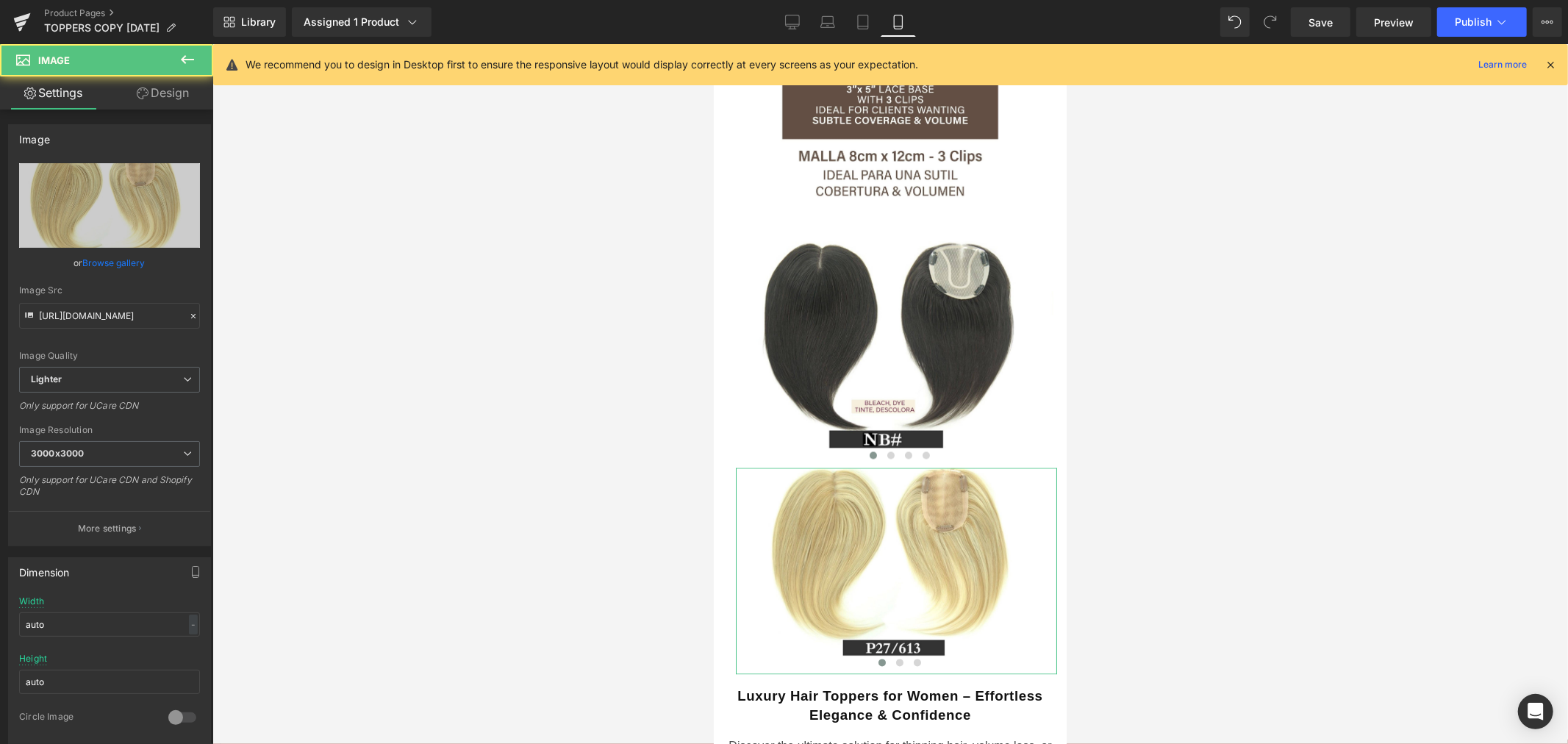
click at [158, 96] on link "Design" at bounding box center [163, 93] width 106 height 33
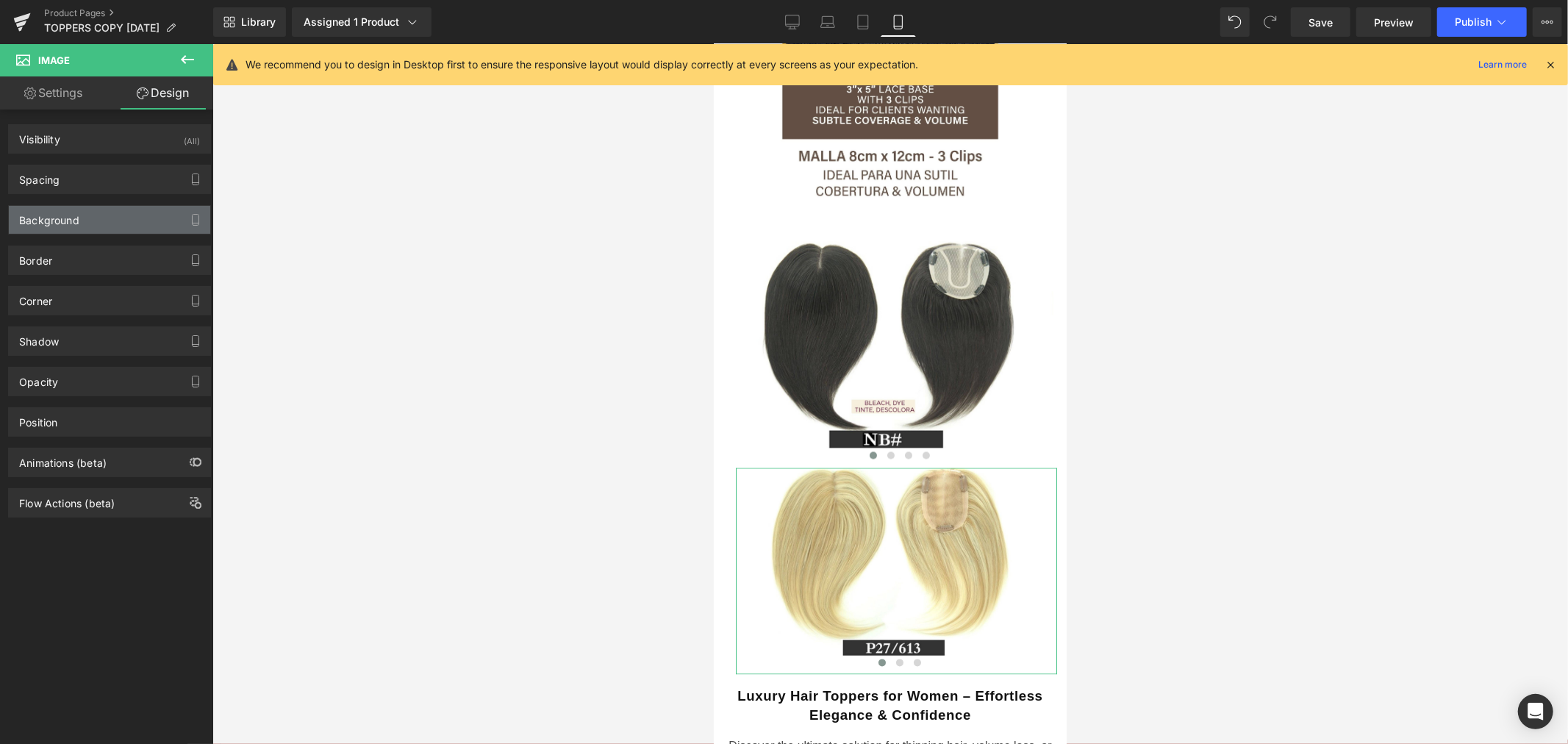
type input "0"
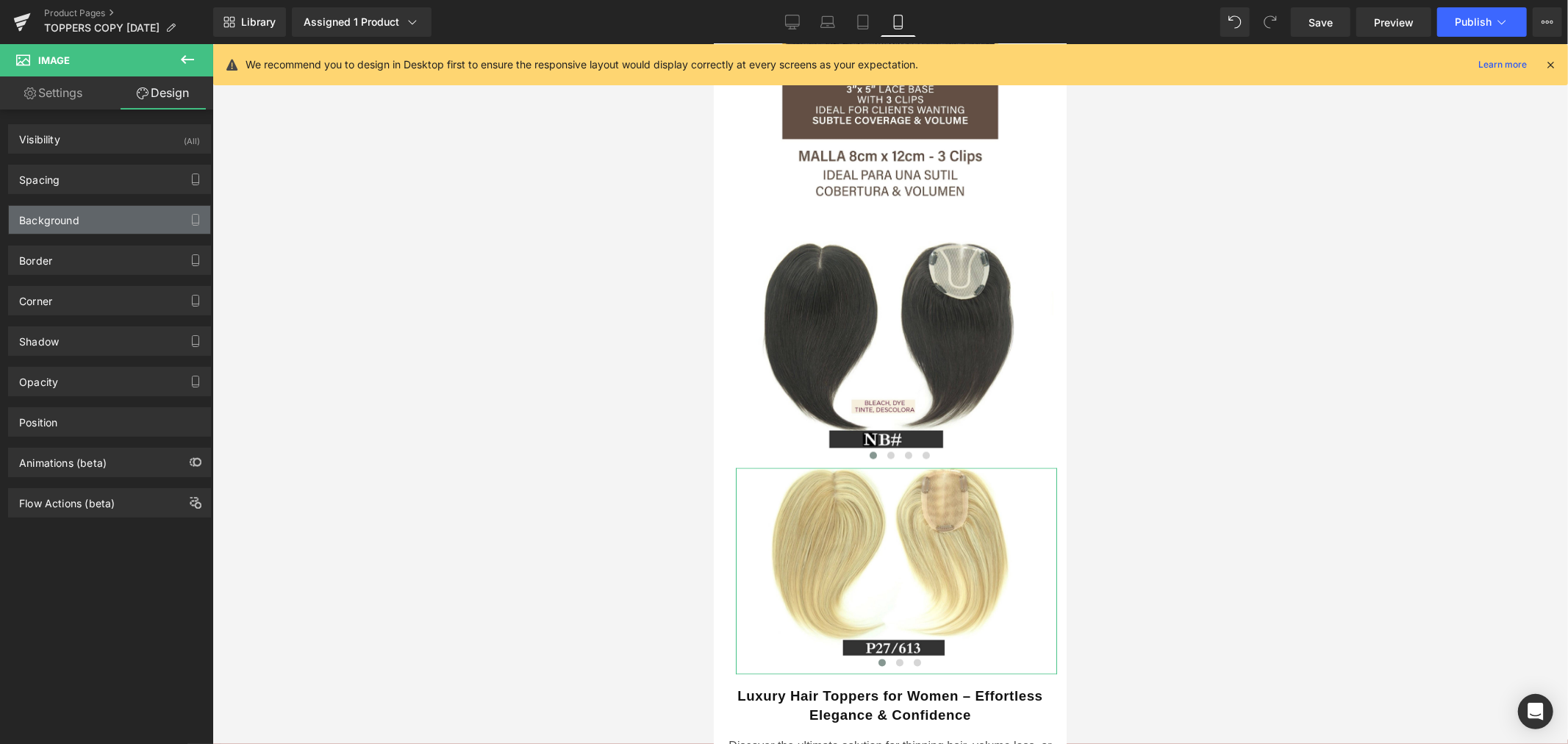
type input "25"
click at [98, 186] on div "Spacing" at bounding box center [110, 180] width 201 height 28
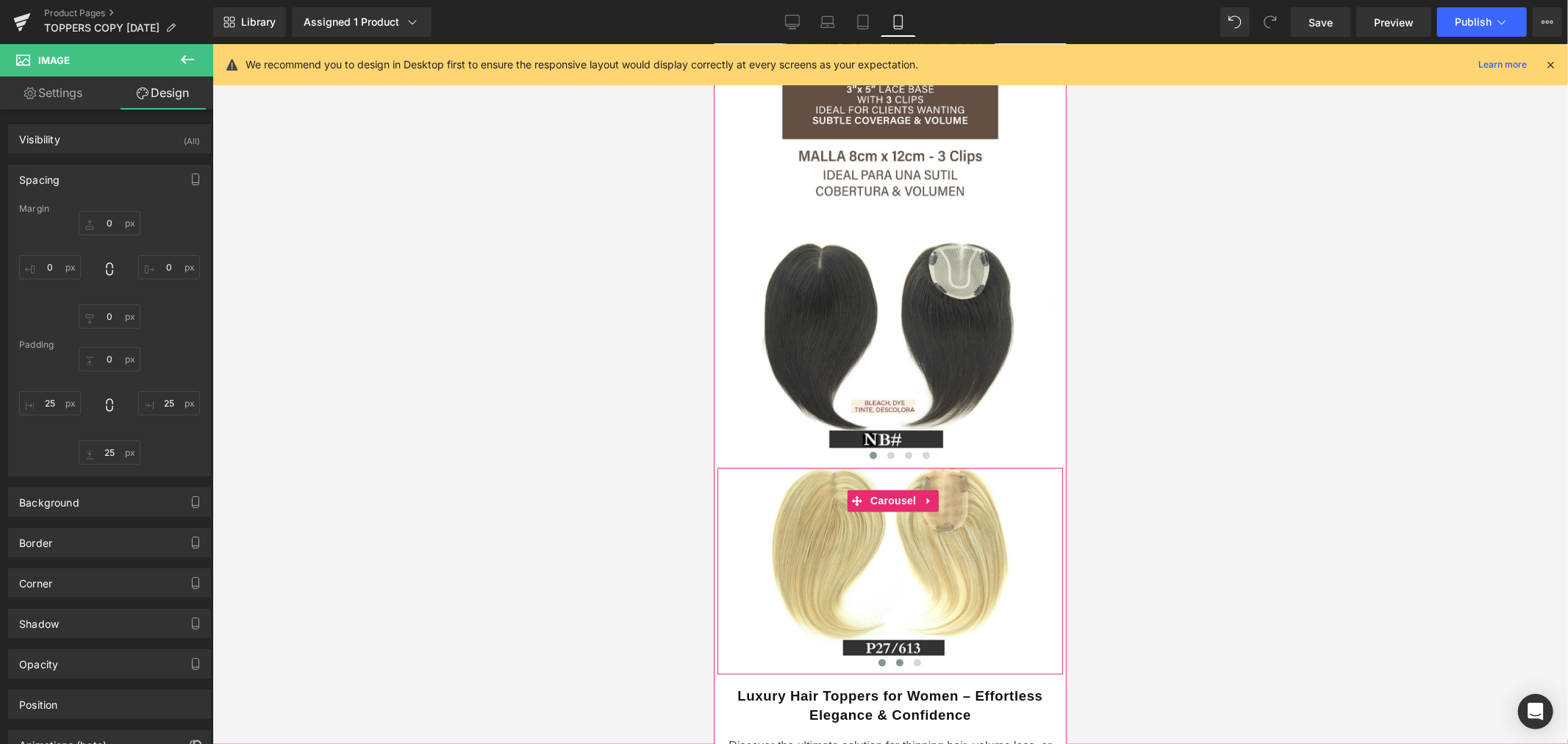
click at [892, 655] on button at bounding box center [898, 663] width 17 height 15
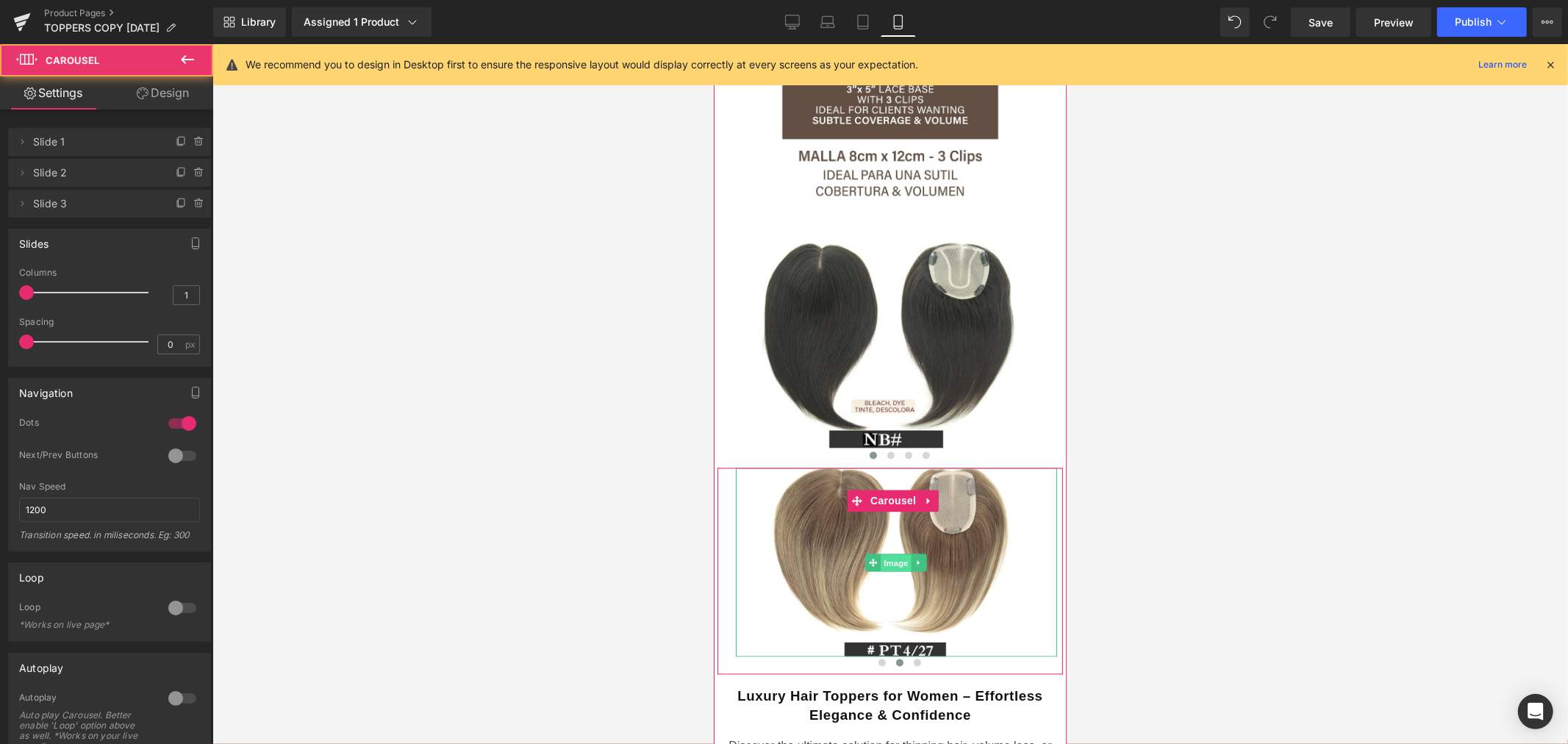
click at [891, 554] on span "Image" at bounding box center [895, 562] width 31 height 17
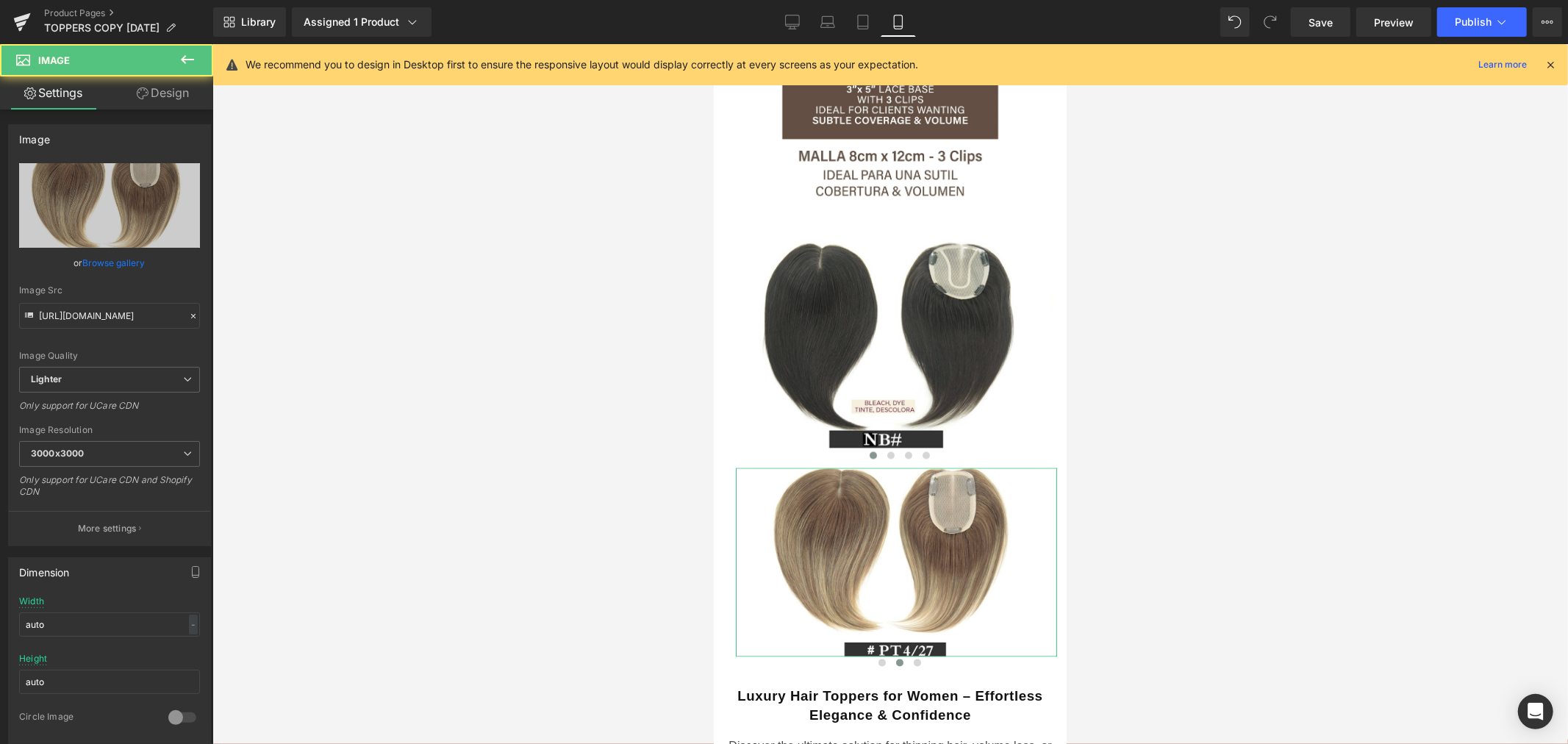
click at [173, 96] on link "Design" at bounding box center [163, 93] width 106 height 33
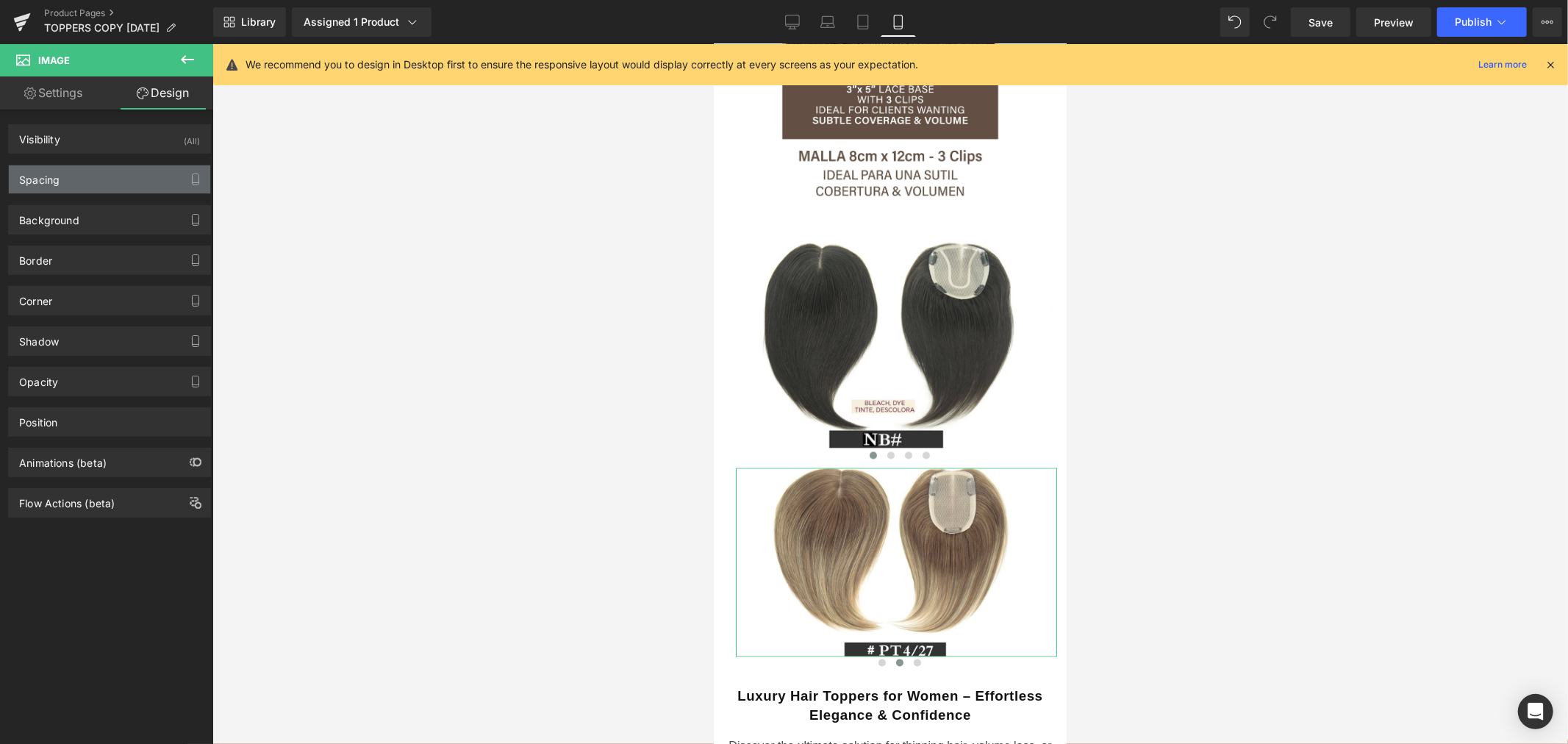
click at [111, 185] on div "Spacing" at bounding box center [110, 180] width 201 height 28
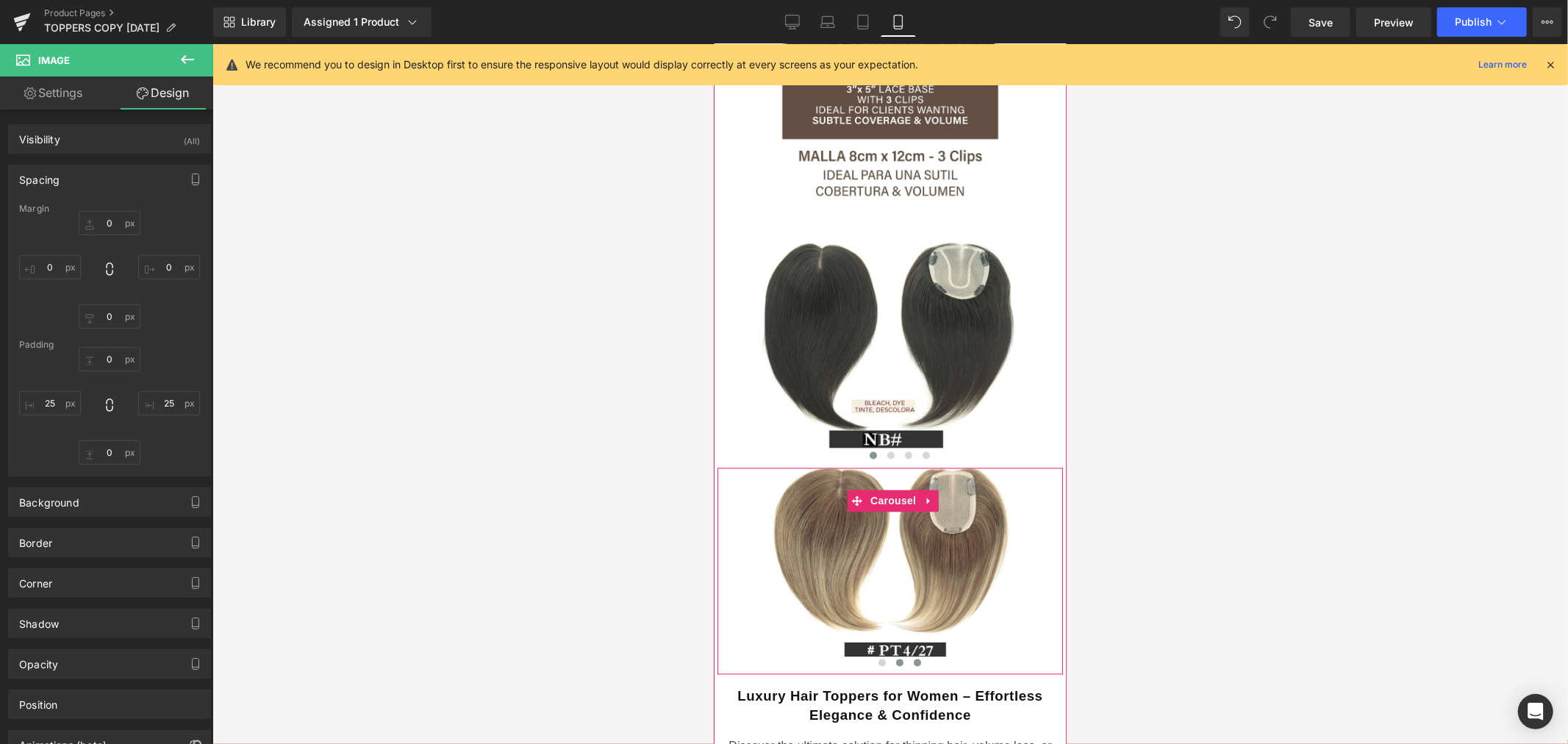
click at [912, 655] on button at bounding box center [916, 663] width 17 height 15
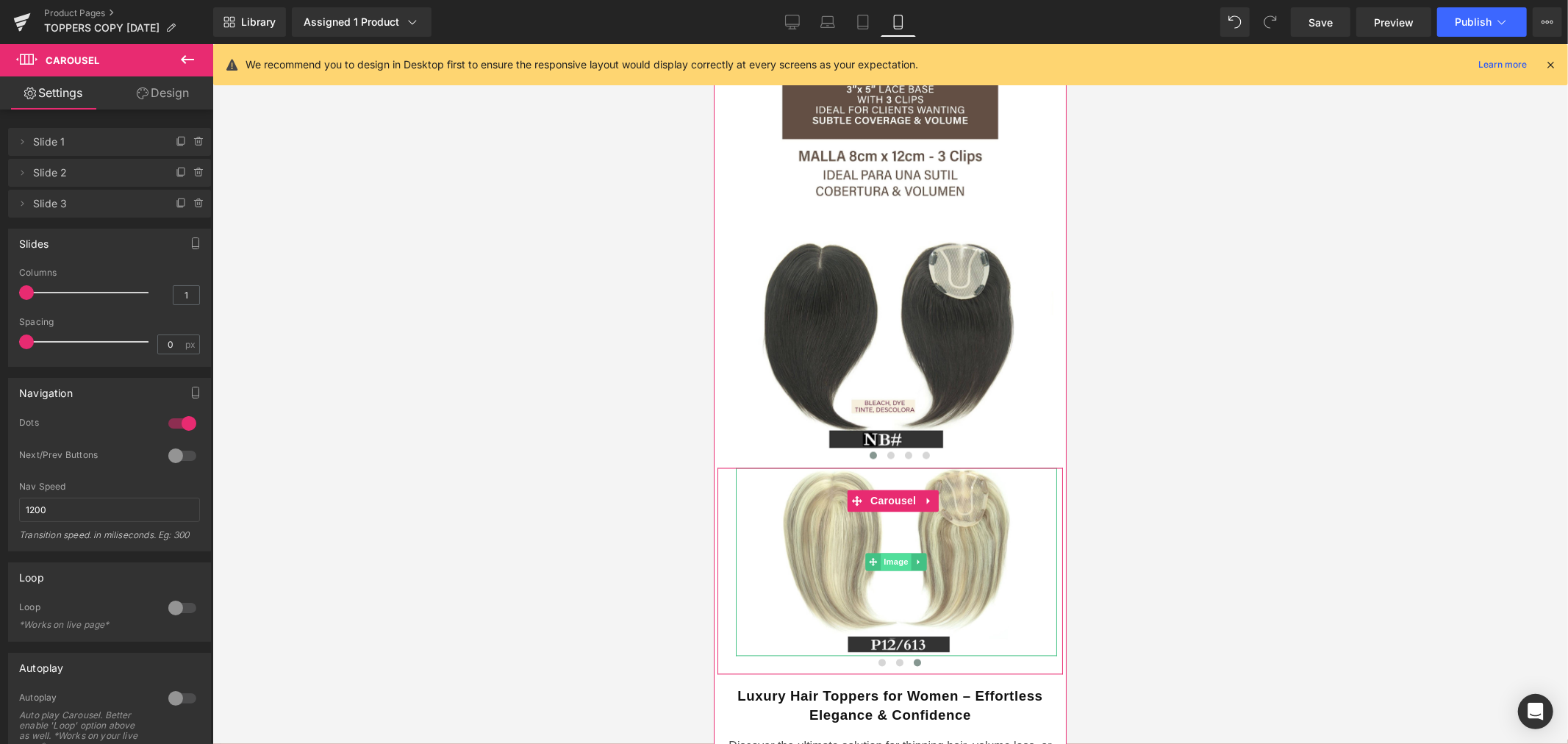
click at [894, 553] on span "Image" at bounding box center [895, 561] width 31 height 17
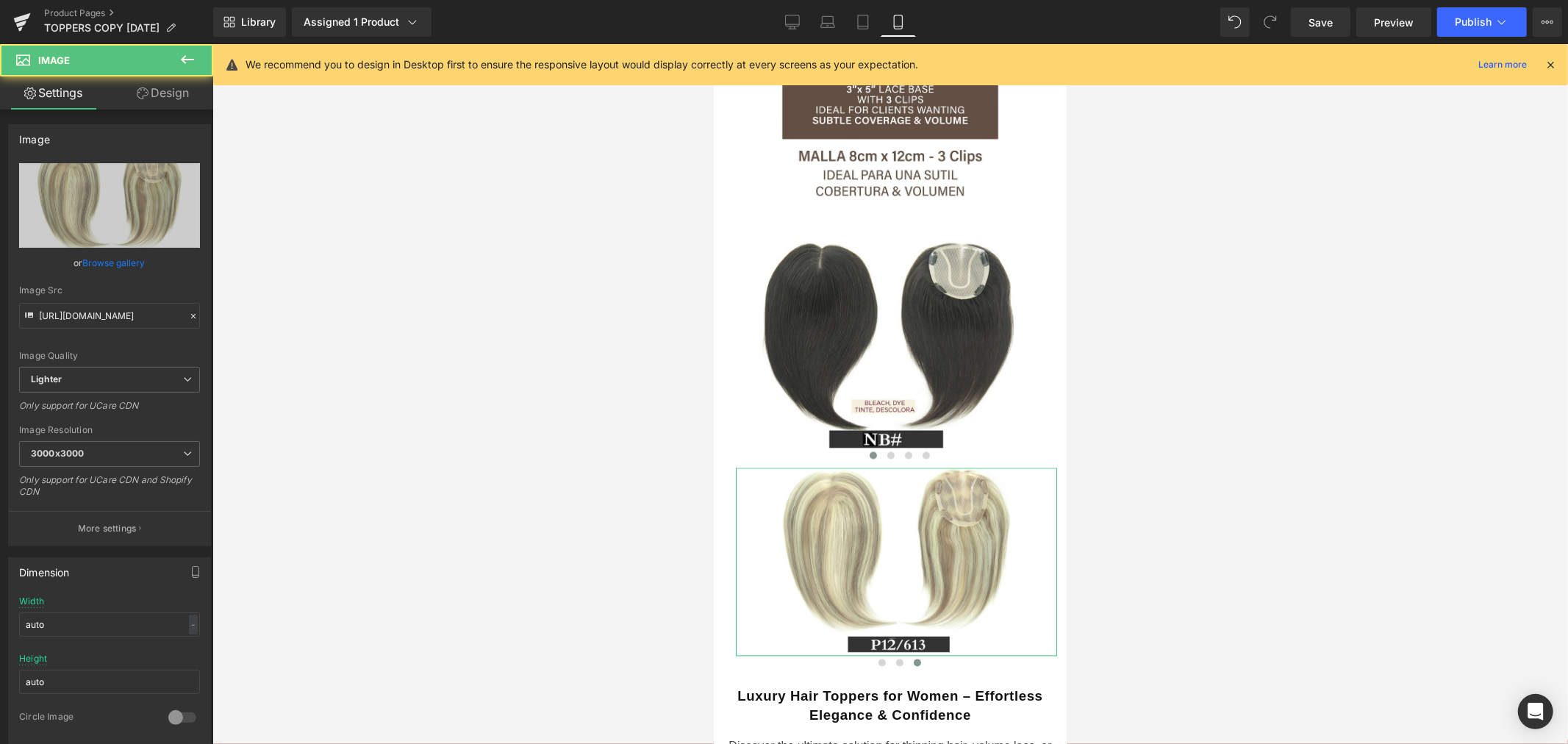
click at [156, 90] on link "Design" at bounding box center [163, 93] width 106 height 33
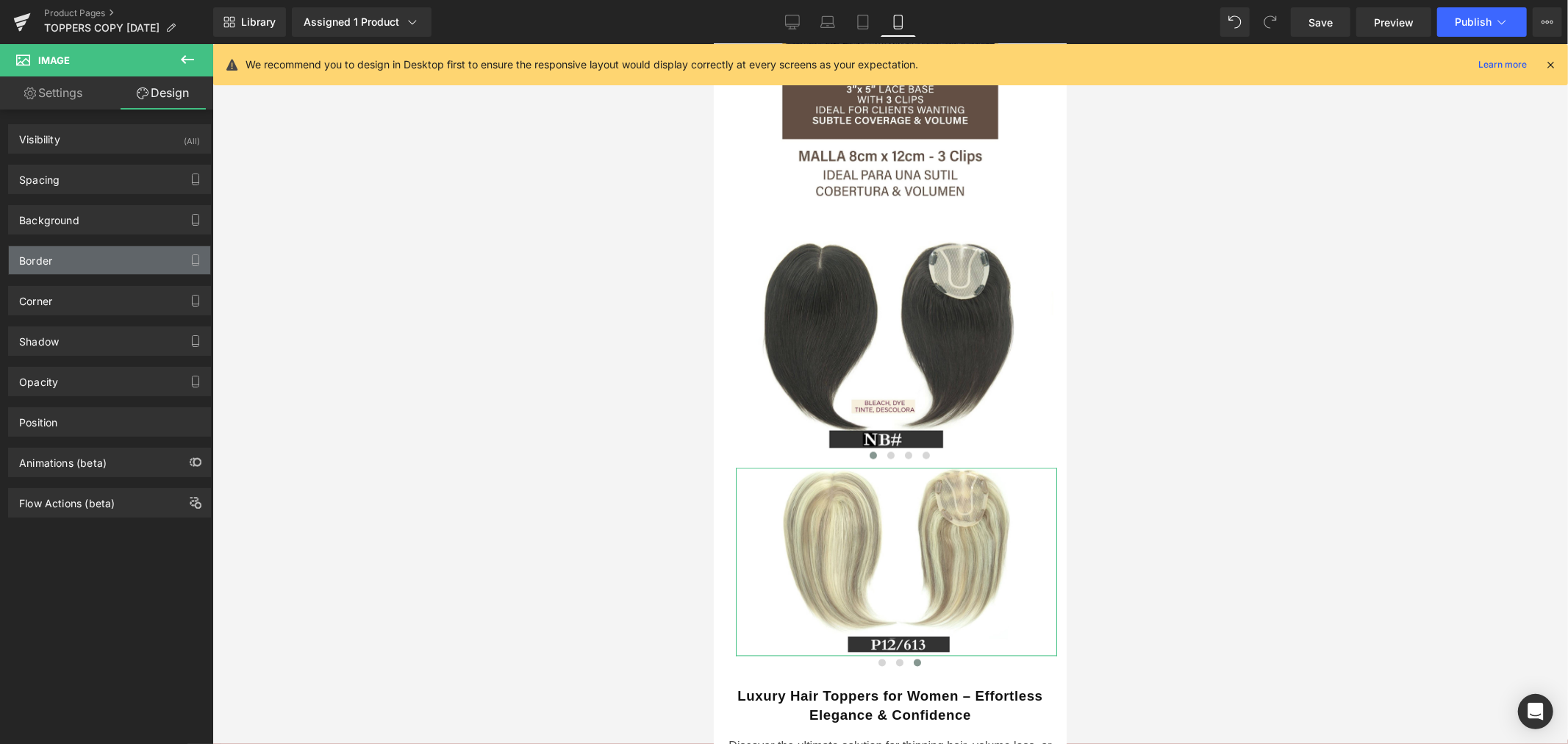
type input "0"
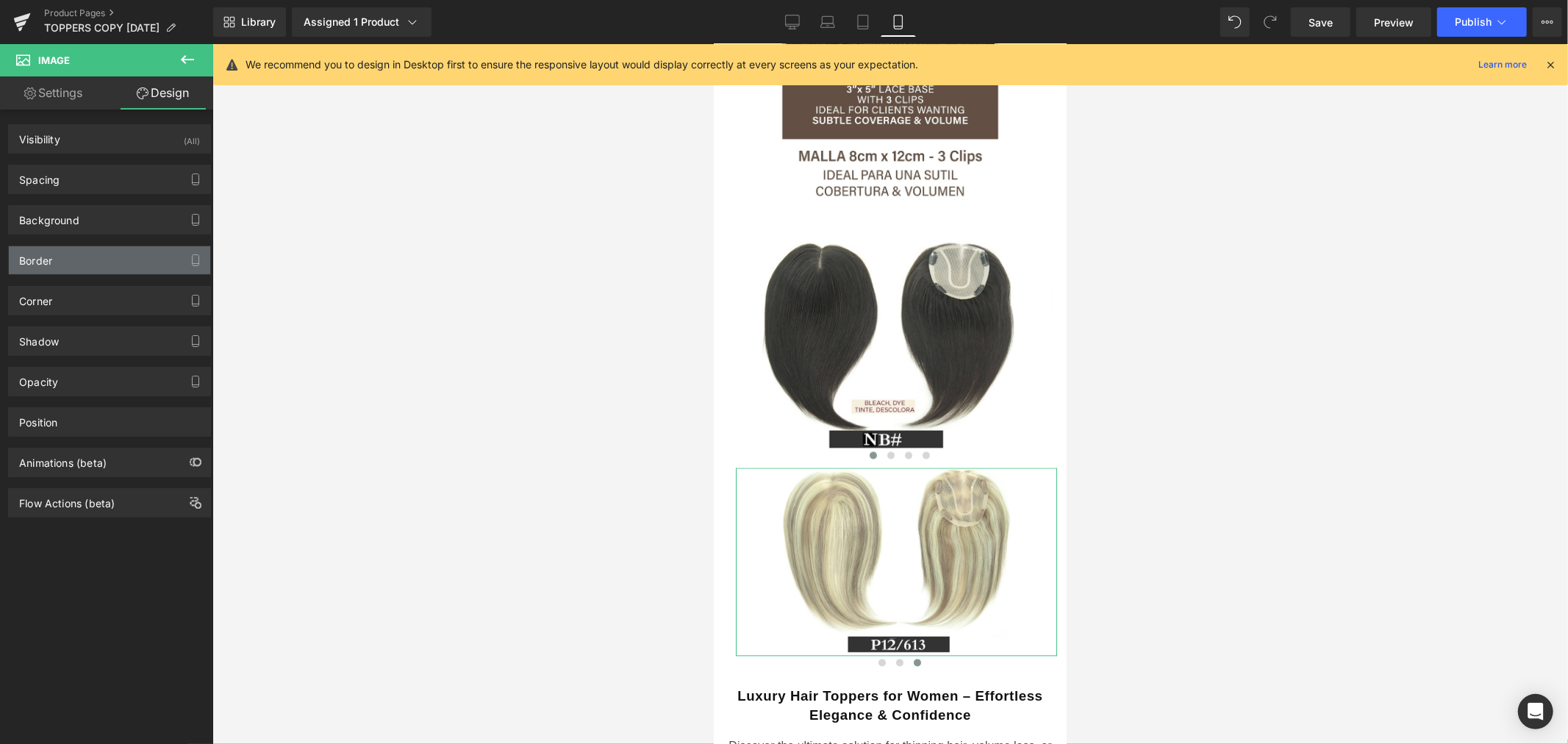
type input "25"
type input "0"
click at [55, 177] on div "Spacing" at bounding box center [39, 175] width 41 height 21
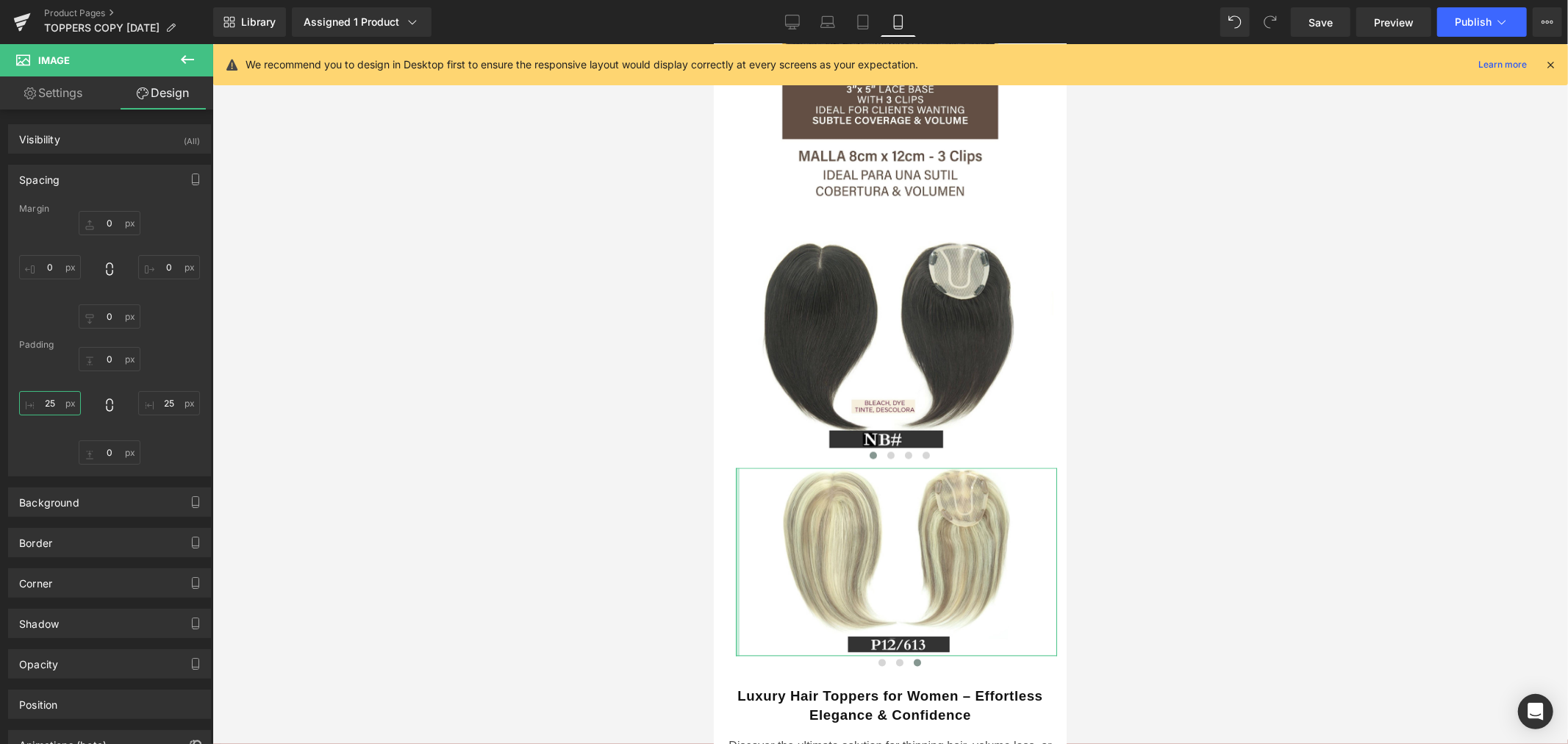
click at [59, 402] on input "25" at bounding box center [50, 402] width 62 height 24
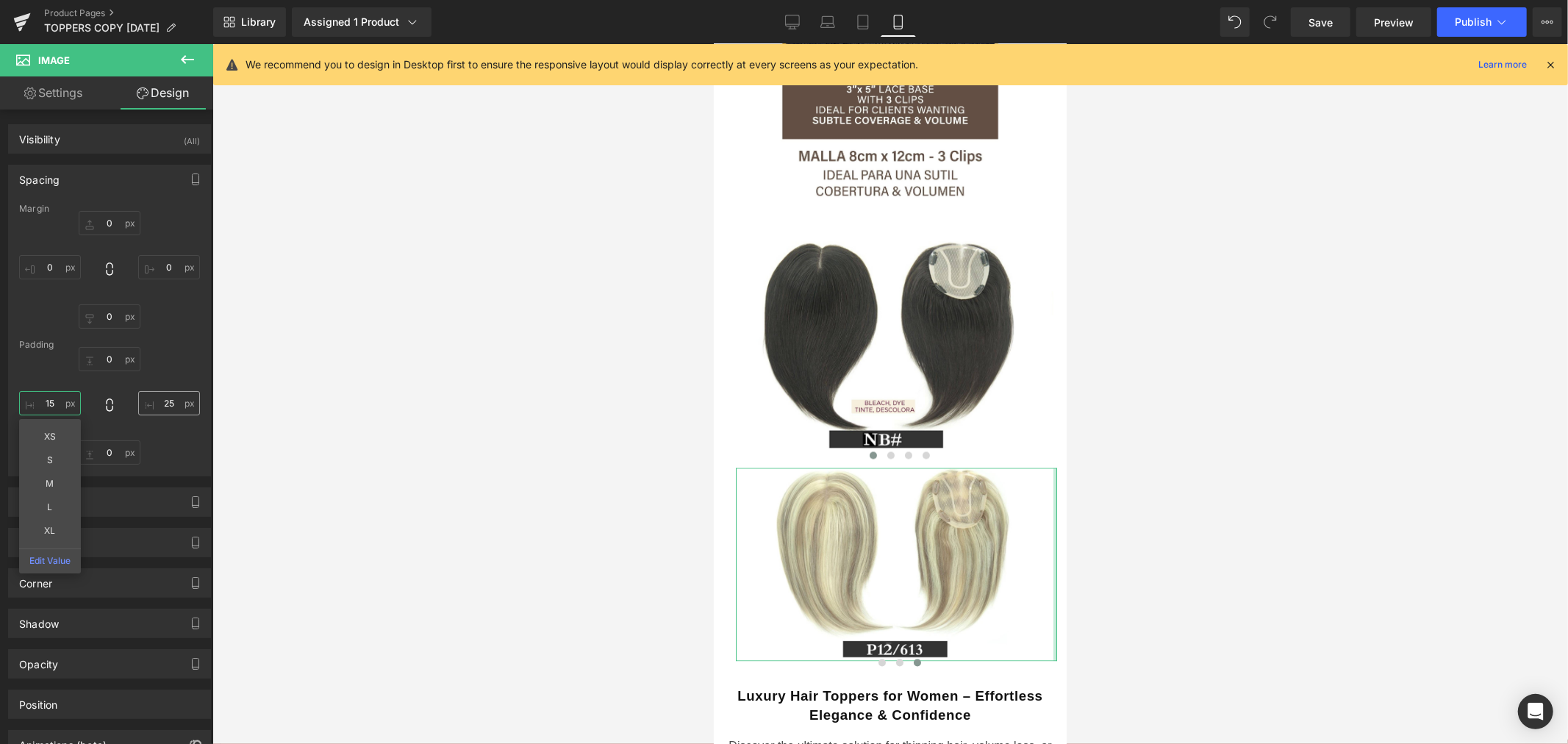
type input "15"
click at [163, 407] on input "25" at bounding box center [169, 402] width 62 height 24
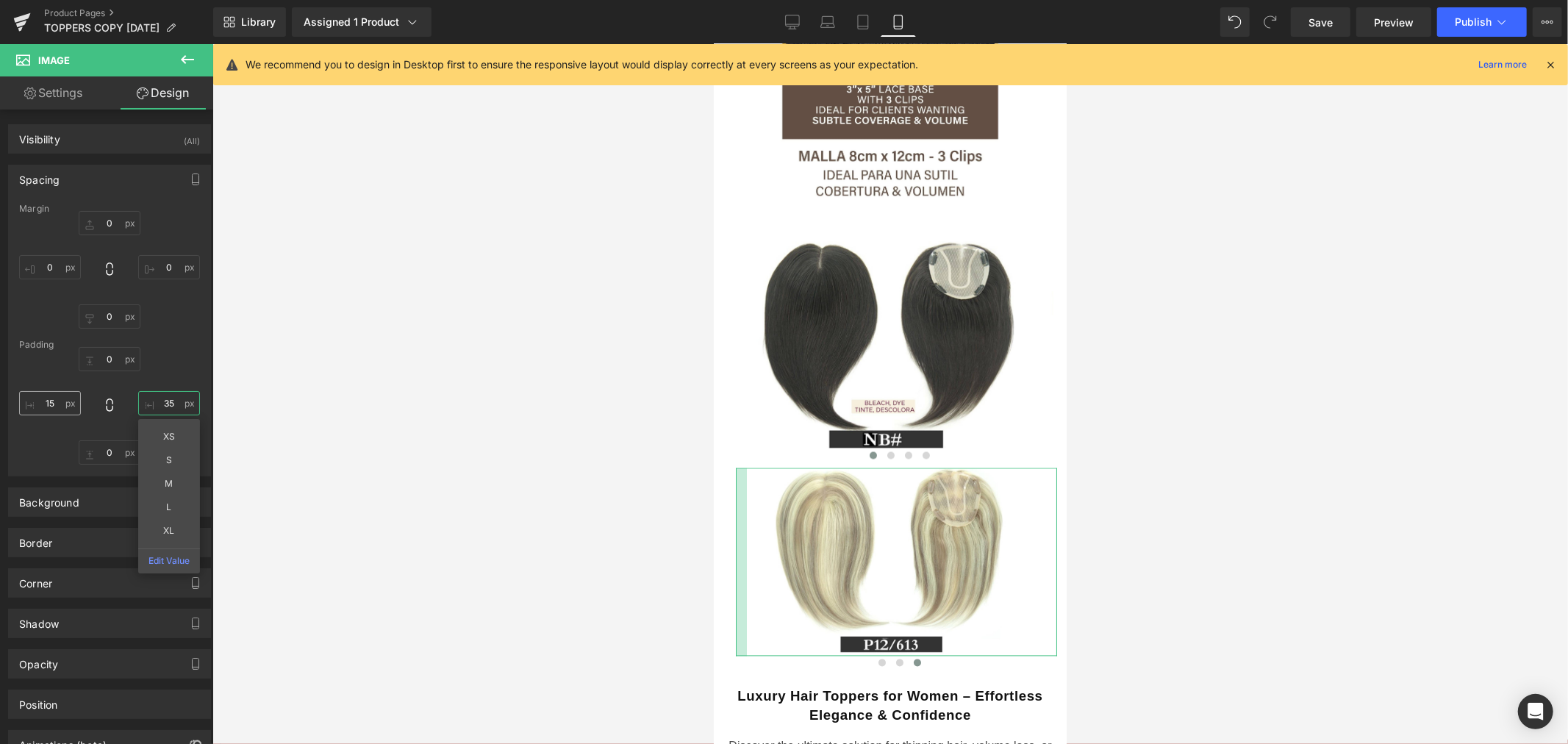
type input "35"
click at [52, 397] on input "15" at bounding box center [50, 402] width 62 height 24
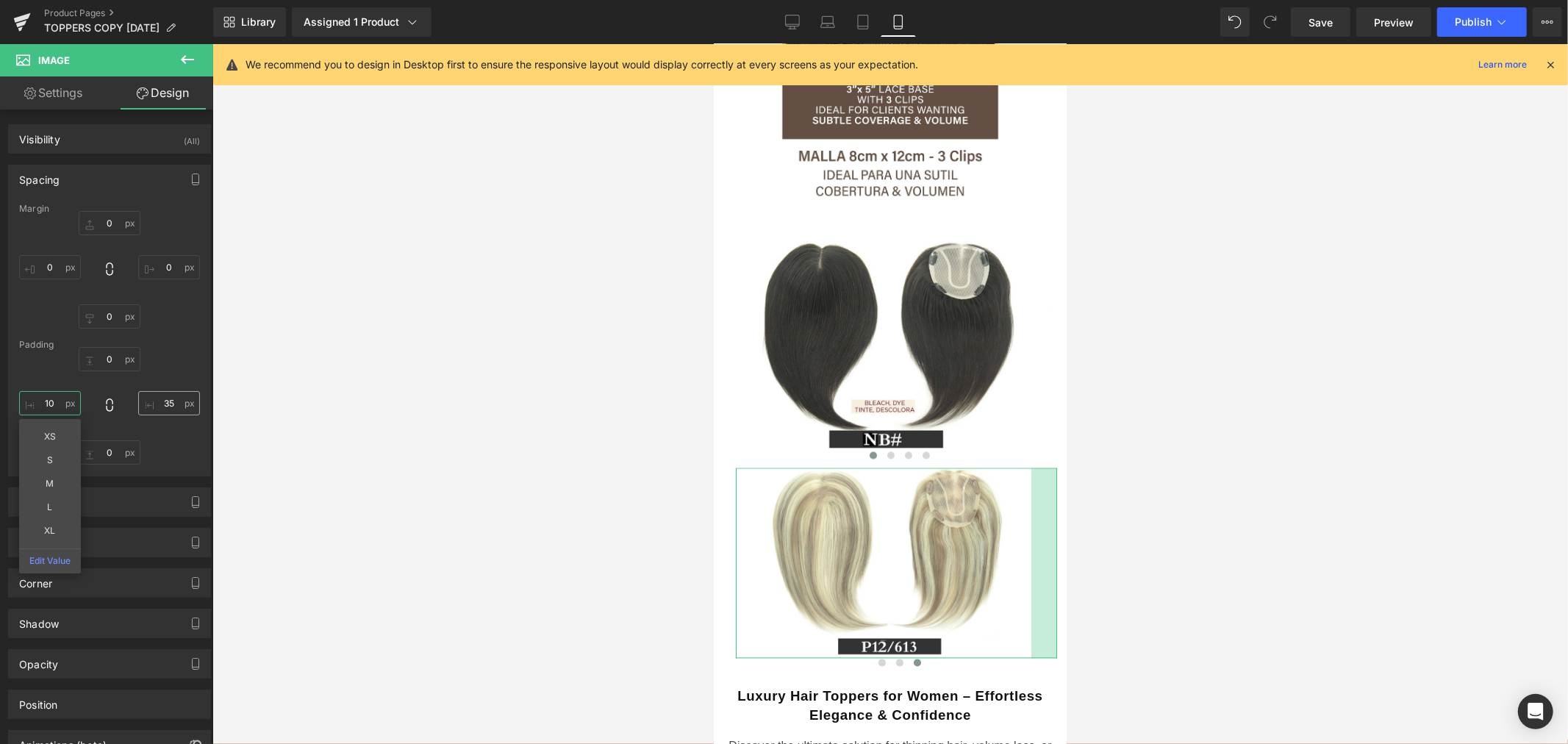
type input "10"
click at [165, 401] on input "35" at bounding box center [169, 402] width 62 height 24
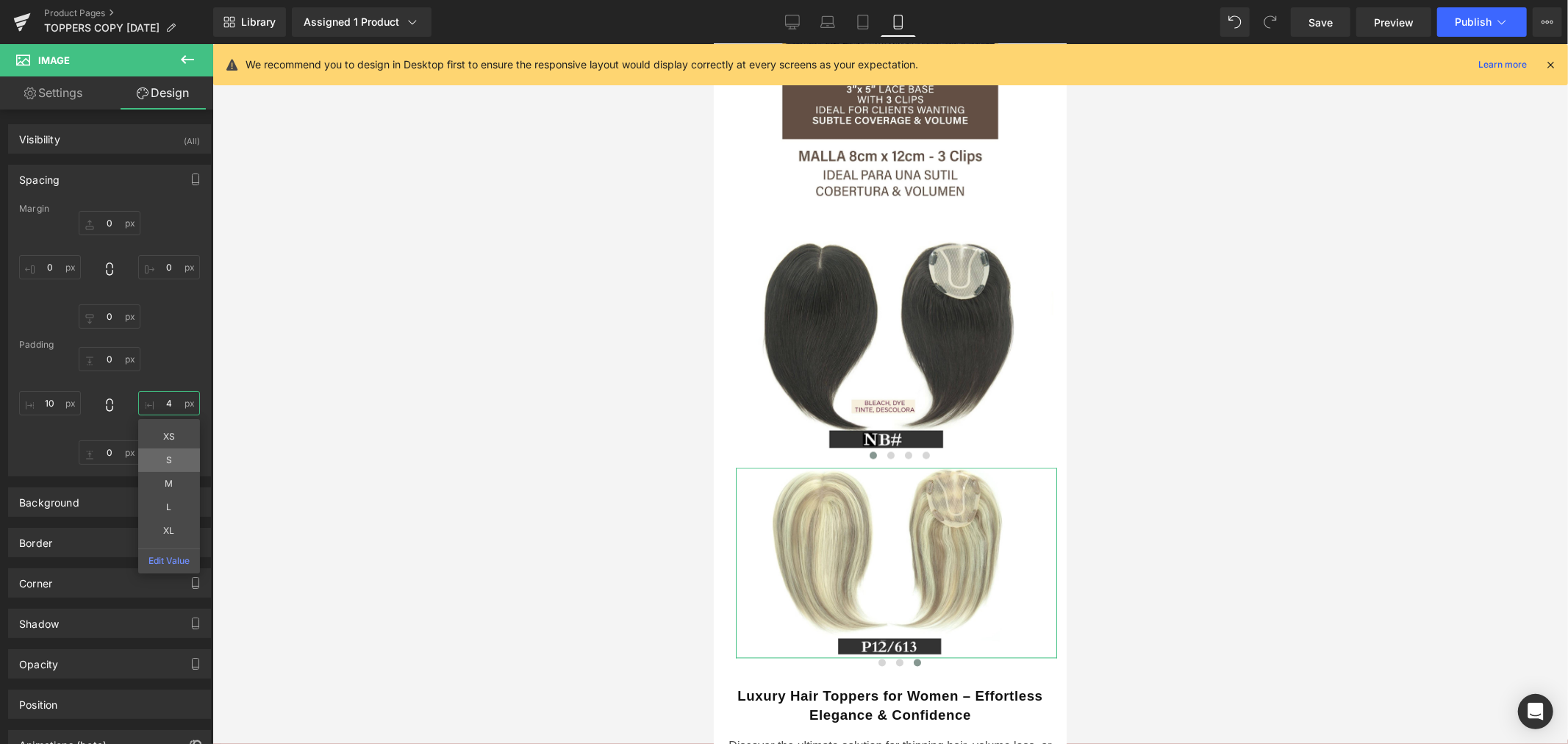
type input "45"
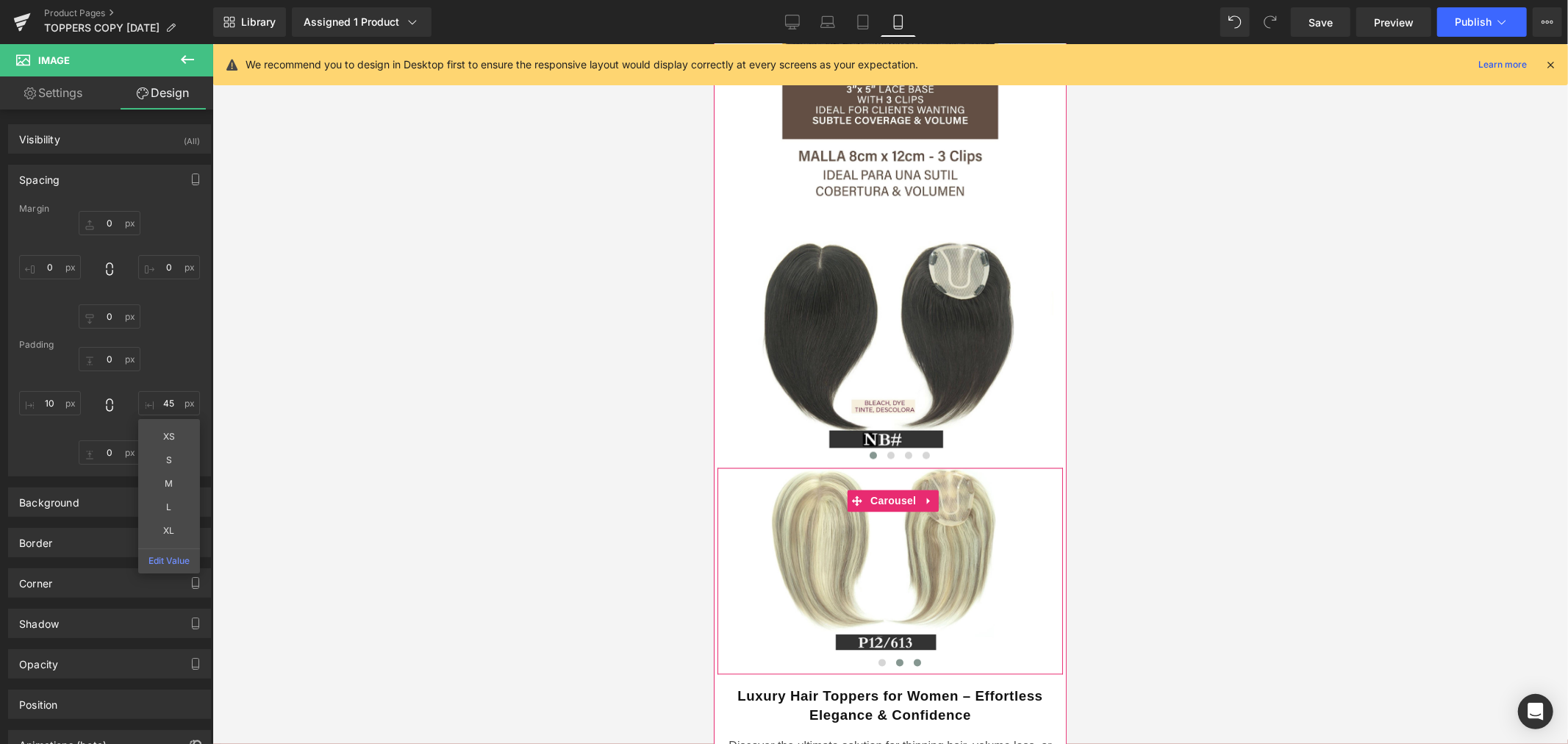
click at [895, 658] on span at bounding box center [899, 662] width 7 height 7
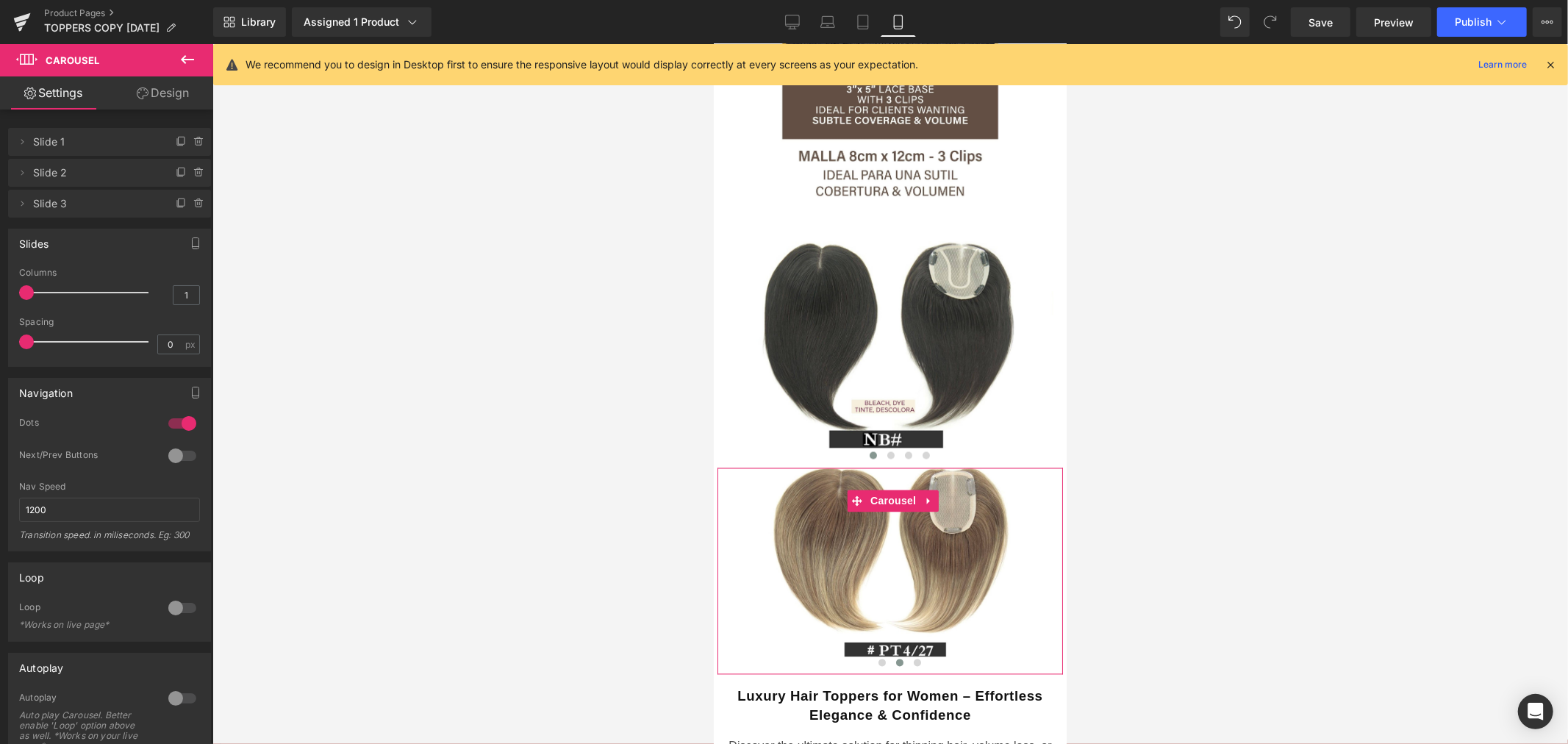
click at [168, 86] on link "Design" at bounding box center [163, 93] width 106 height 33
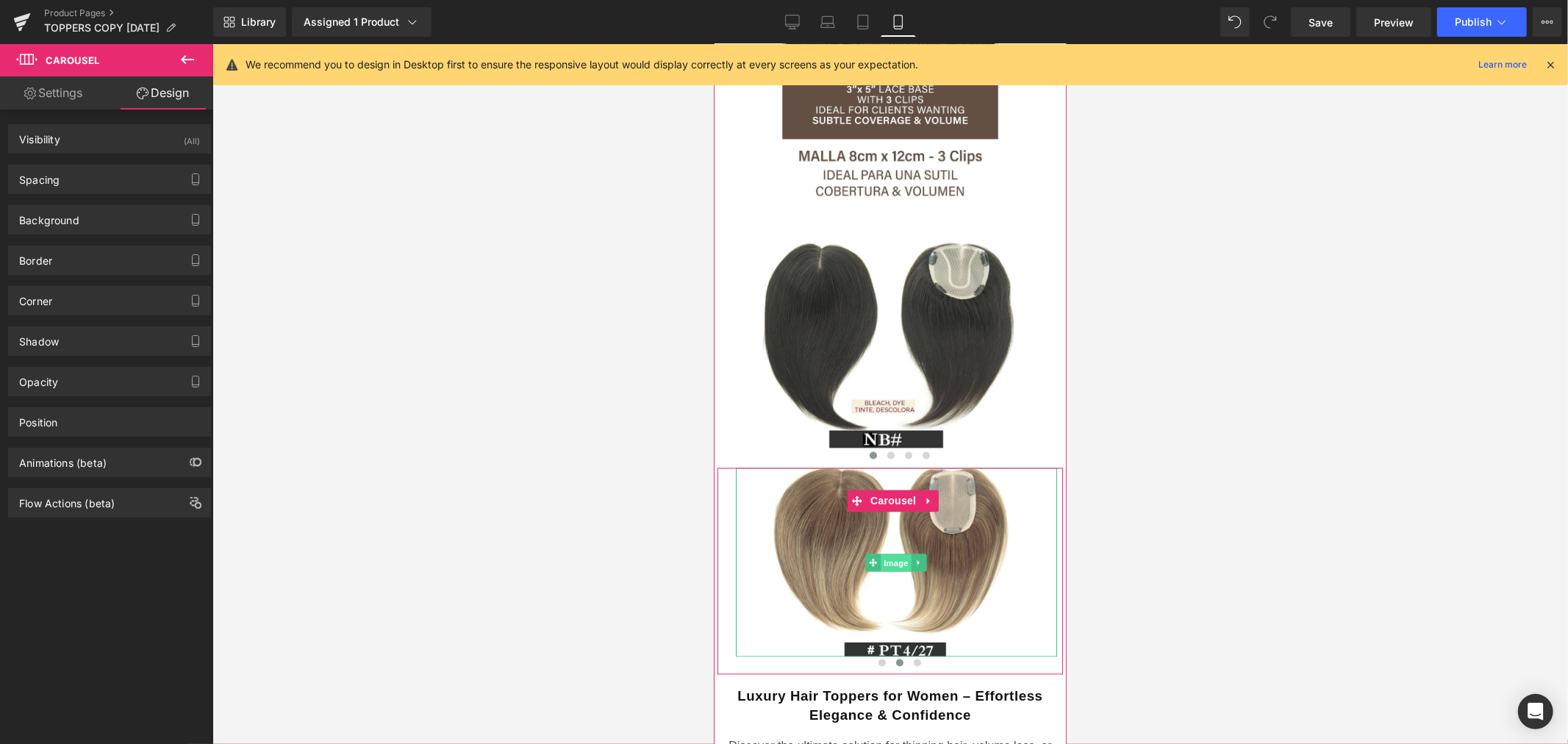
click at [896, 554] on span "Image" at bounding box center [895, 562] width 31 height 17
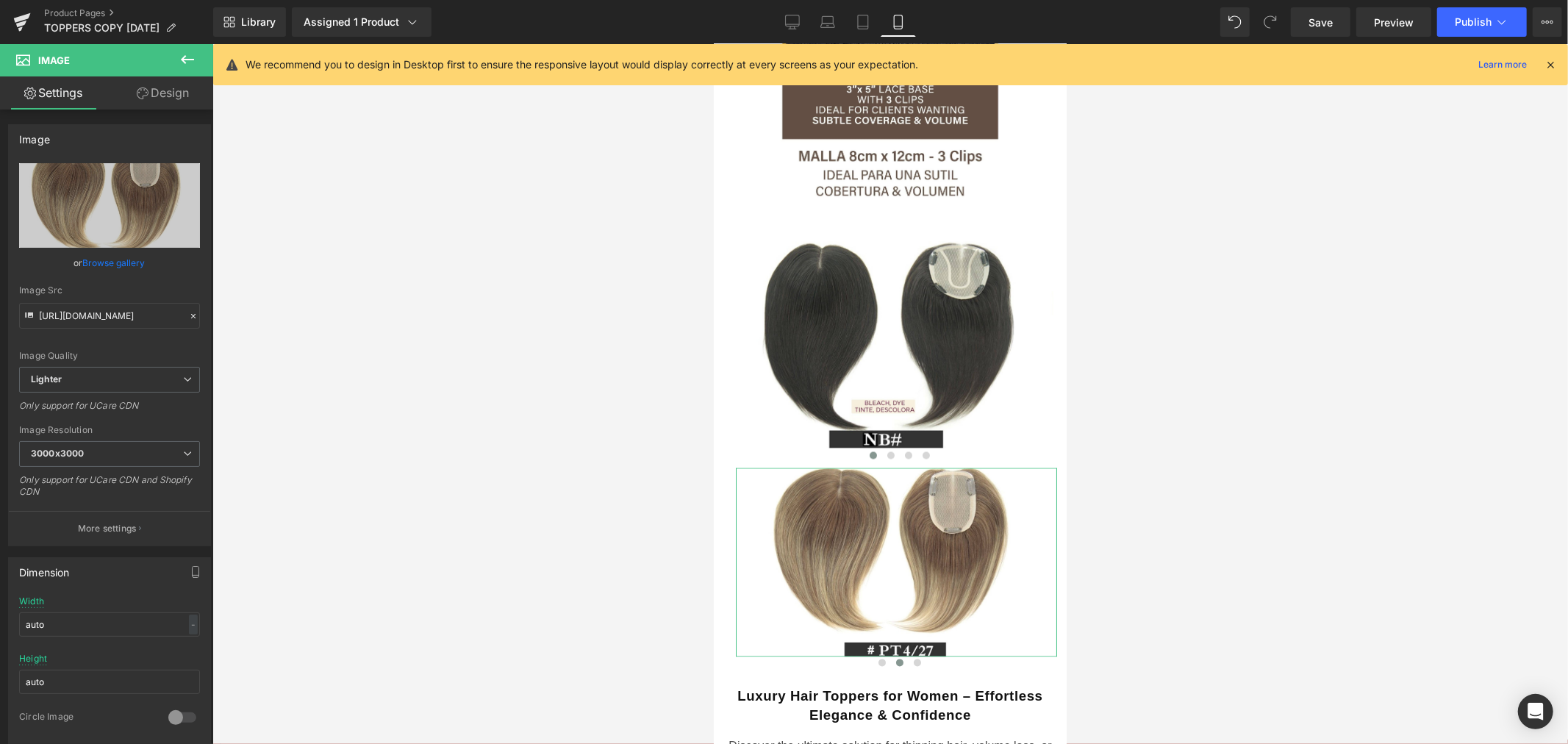
click at [150, 98] on link "Design" at bounding box center [163, 93] width 106 height 33
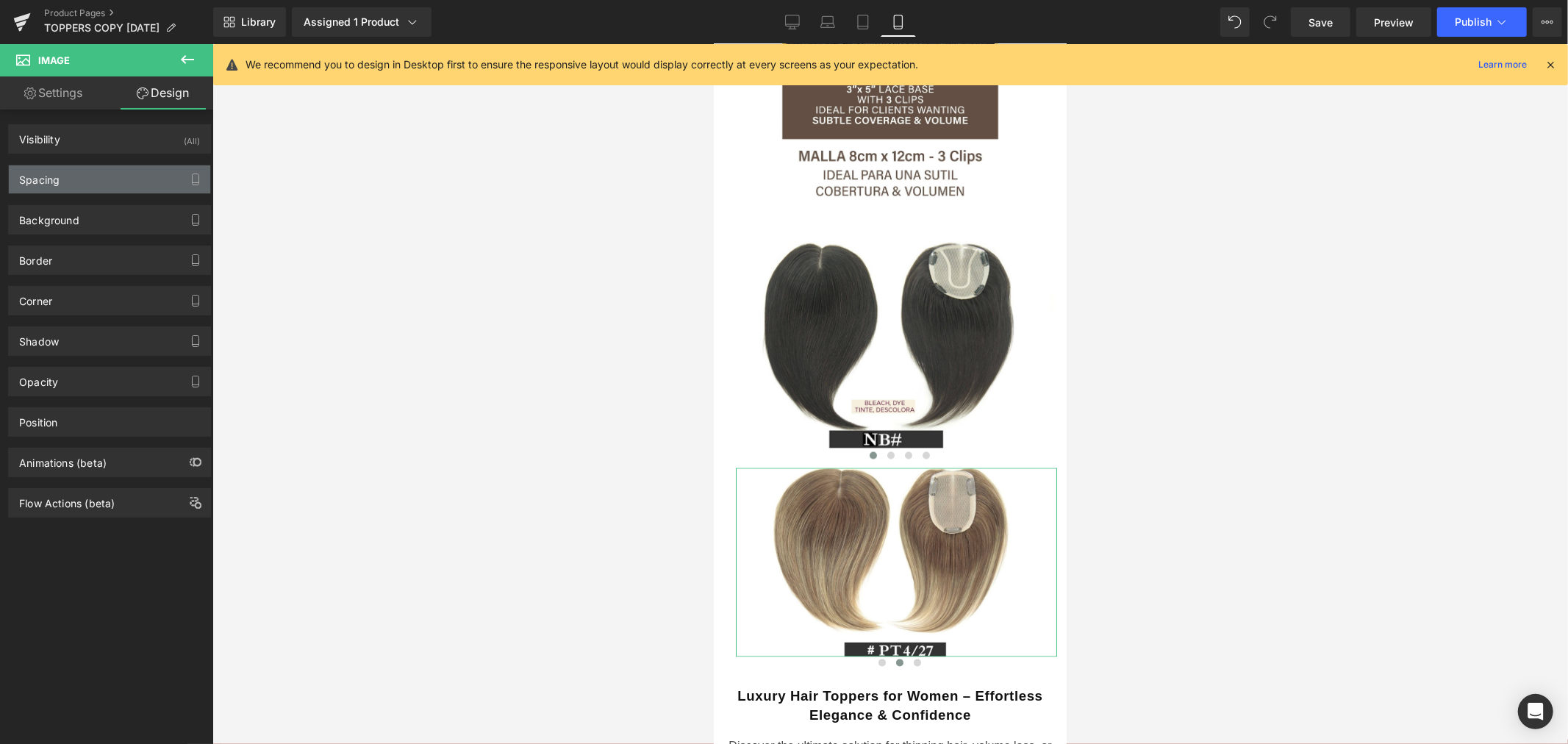
type input "0"
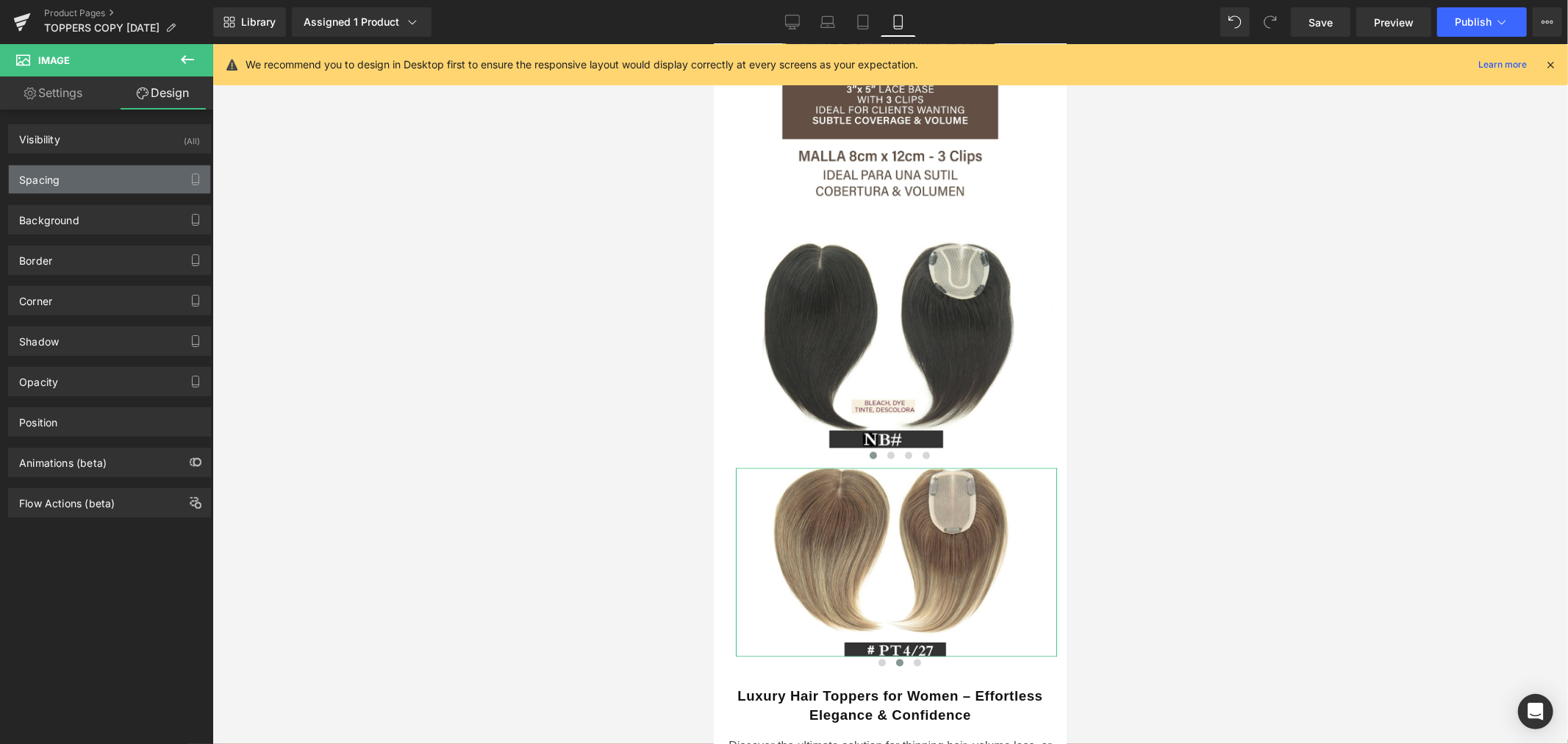
type input "25"
type input "0"
type input "25"
click at [101, 185] on div "Spacing" at bounding box center [110, 180] width 201 height 28
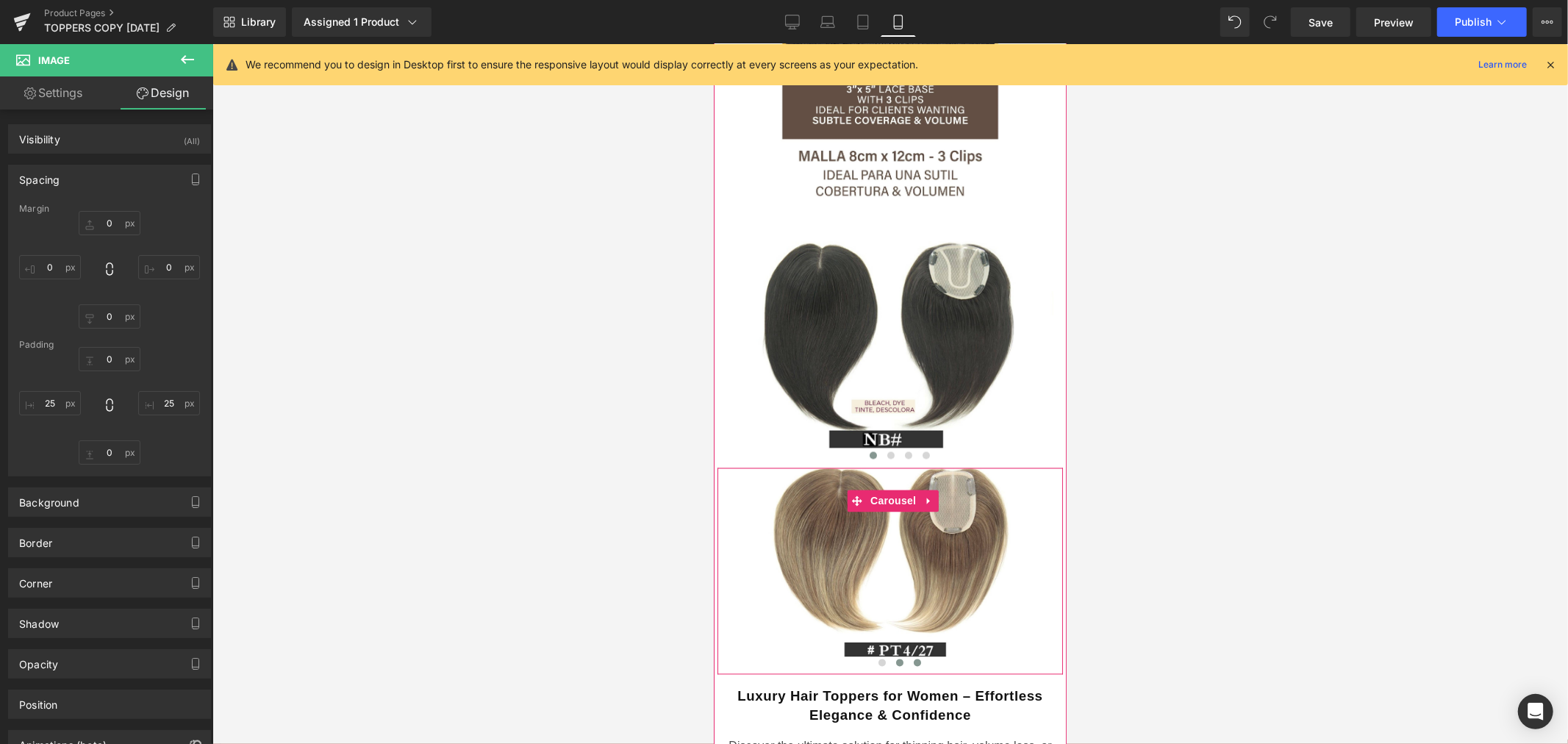
click at [913, 658] on span at bounding box center [916, 662] width 7 height 7
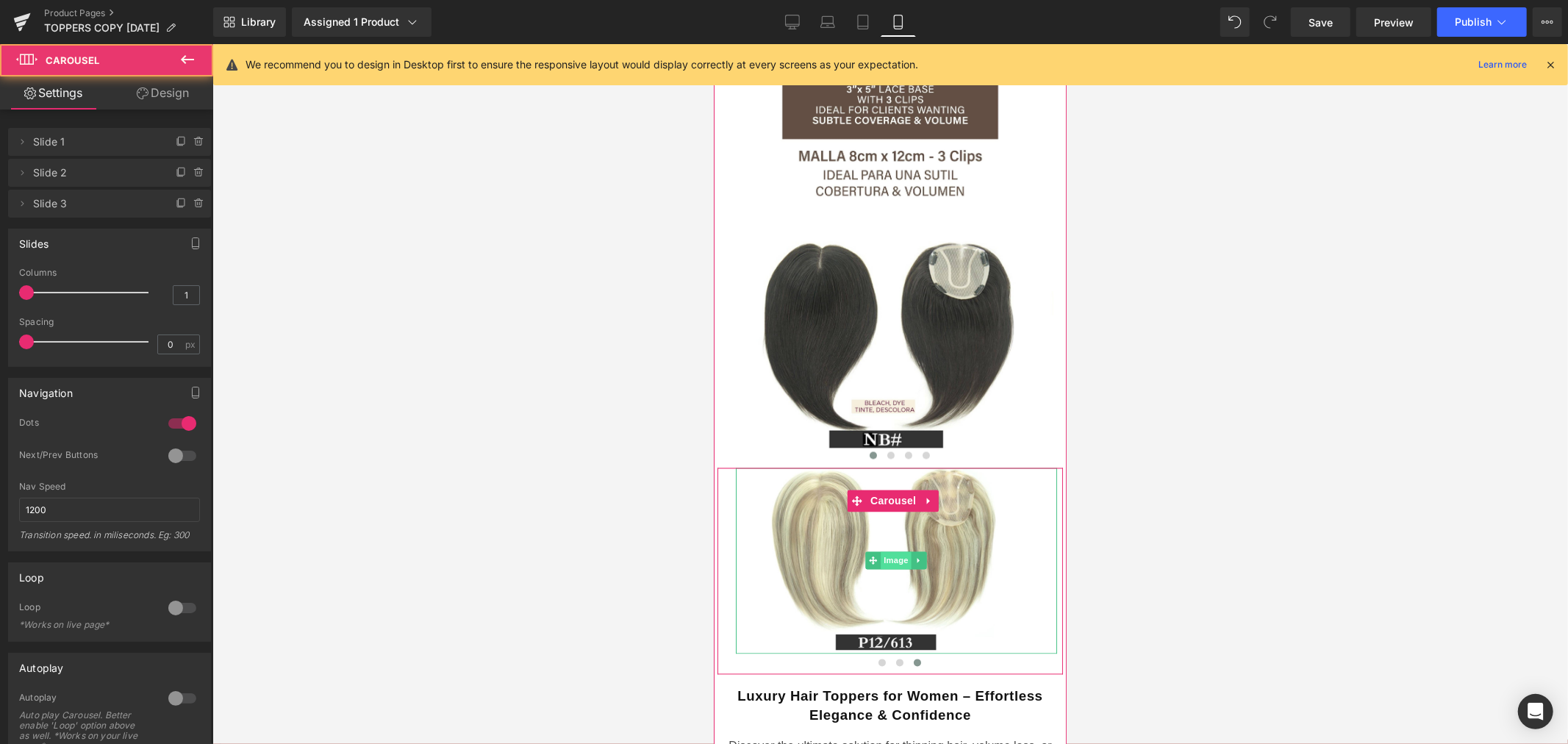
click at [904, 551] on span "Image" at bounding box center [895, 559] width 31 height 17
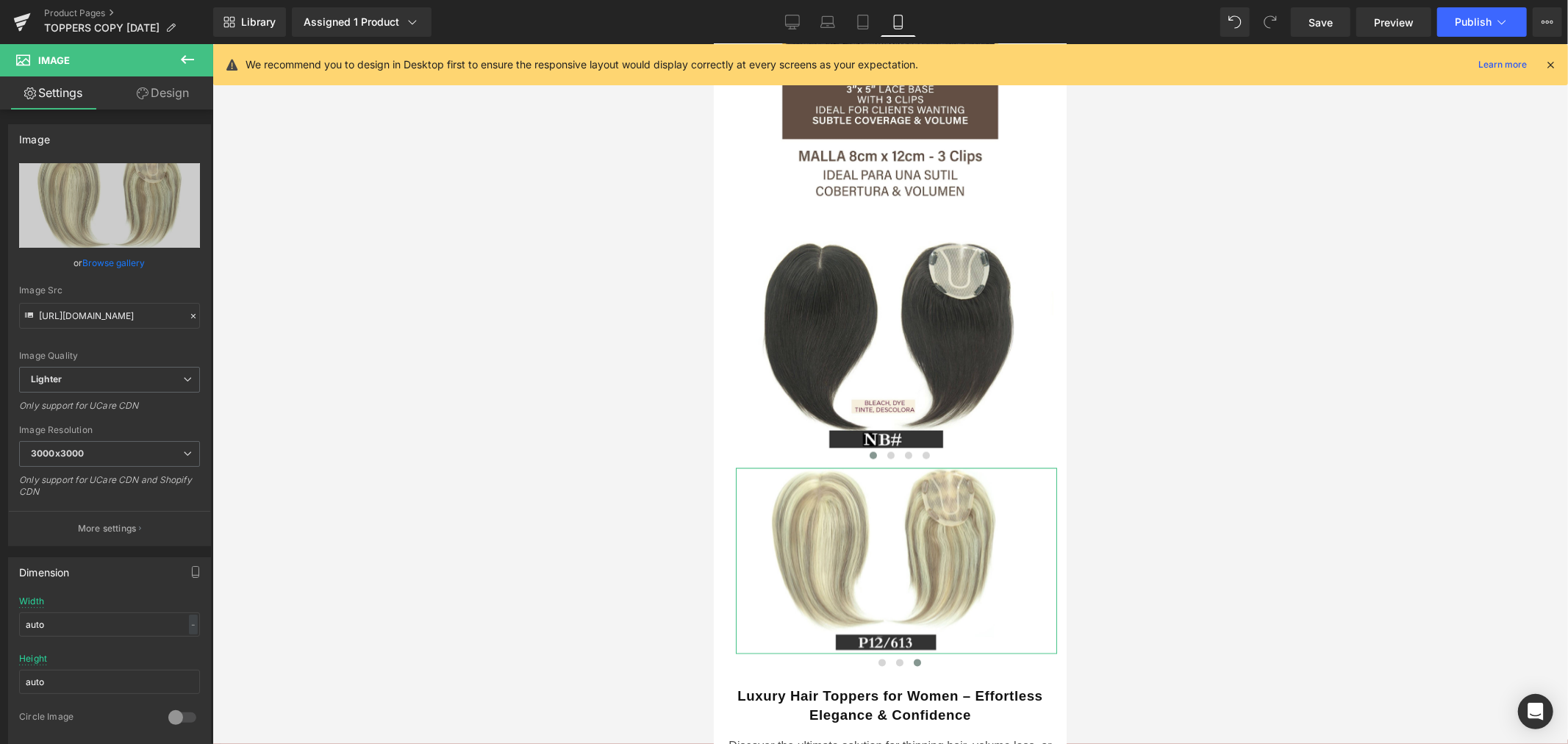
click at [157, 99] on link "Design" at bounding box center [163, 93] width 106 height 33
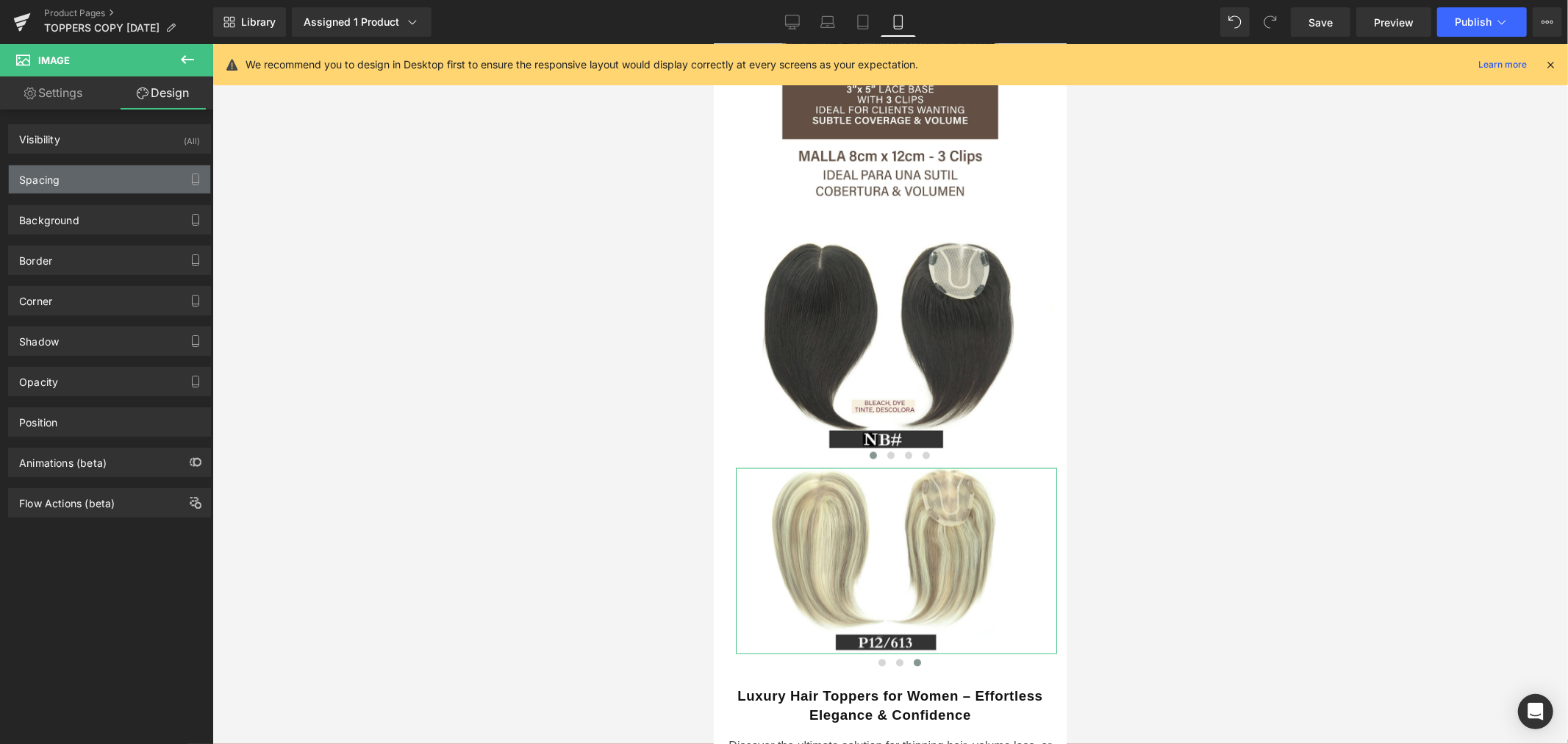
click at [93, 181] on div "Spacing" at bounding box center [110, 180] width 201 height 28
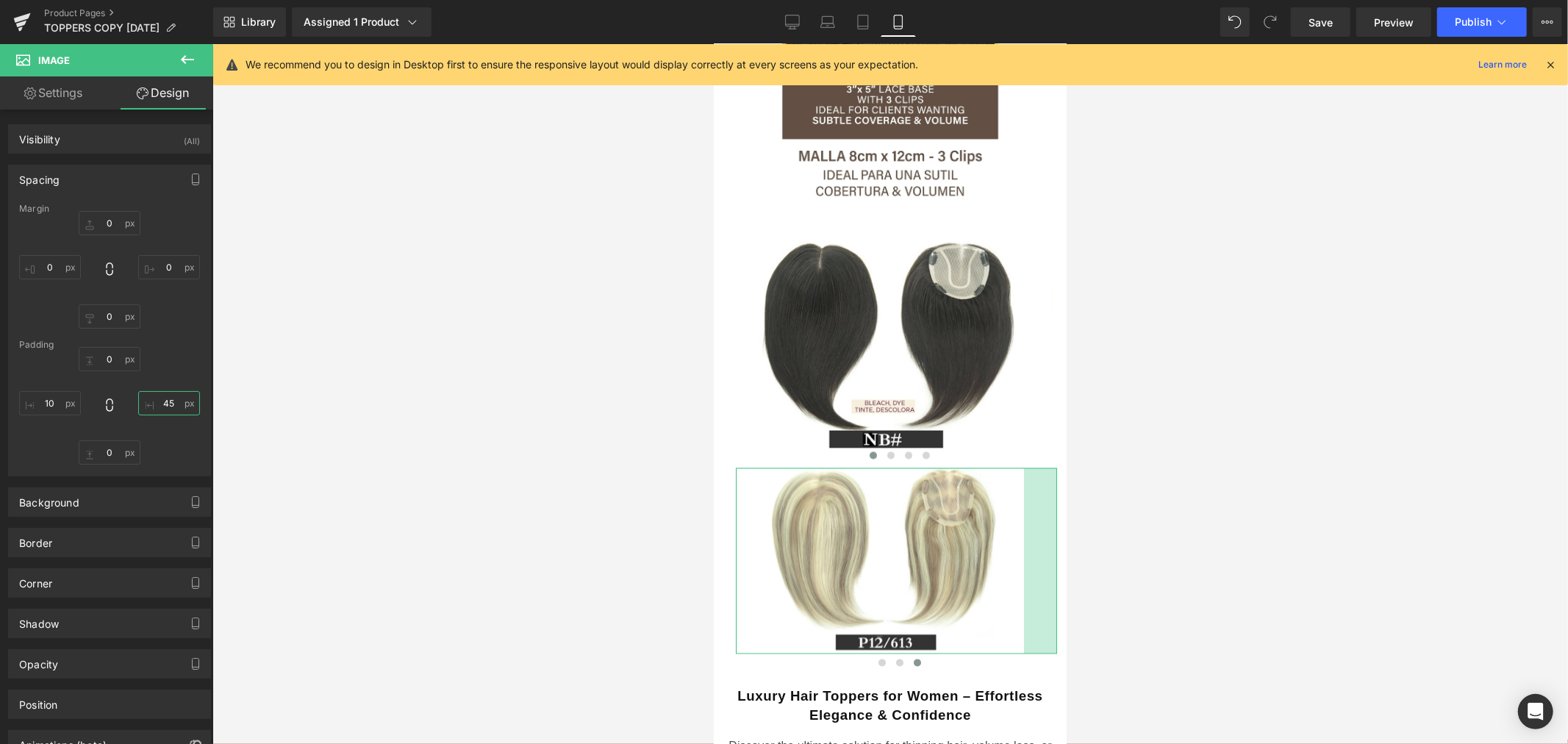
click at [165, 401] on input "45" at bounding box center [169, 402] width 62 height 24
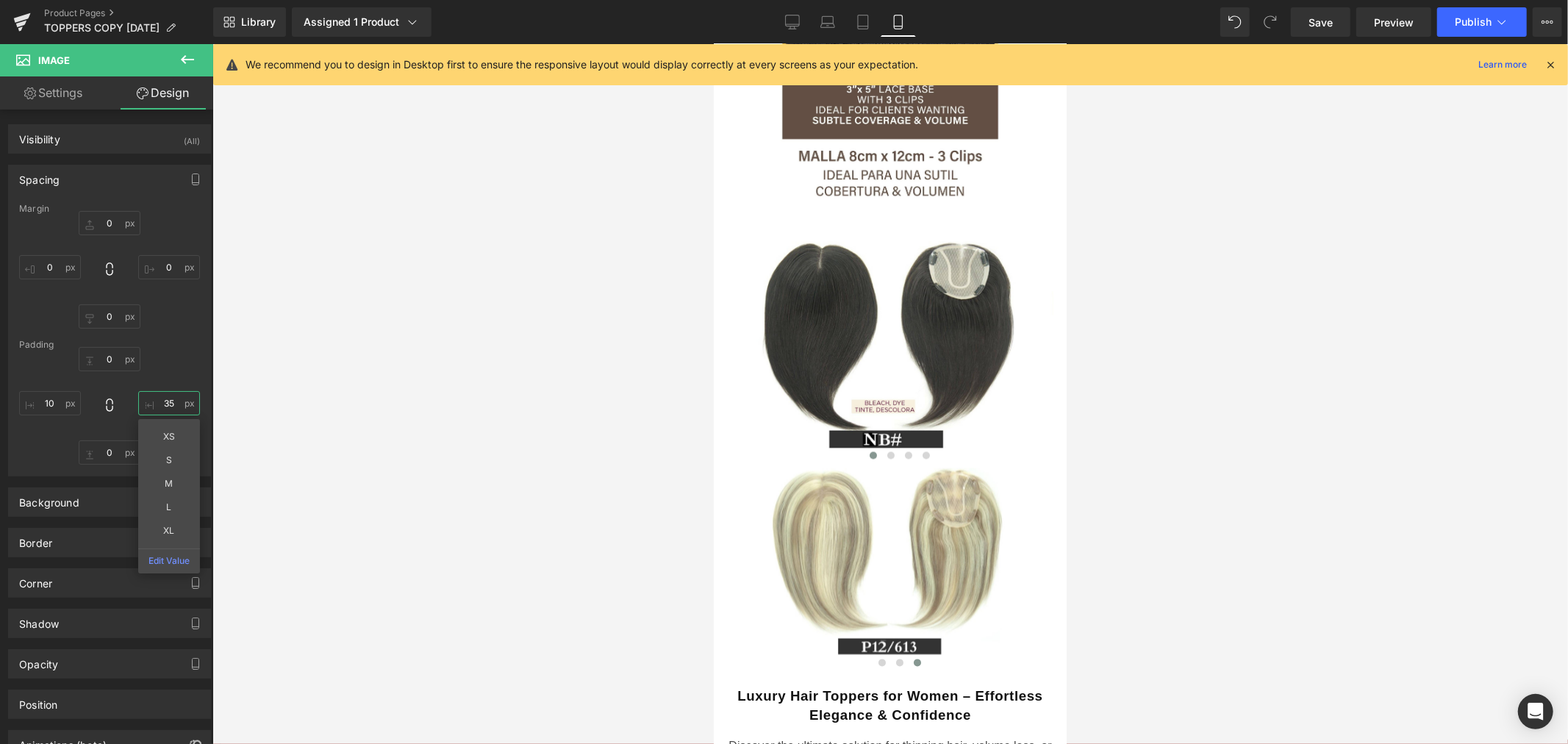
type input "3"
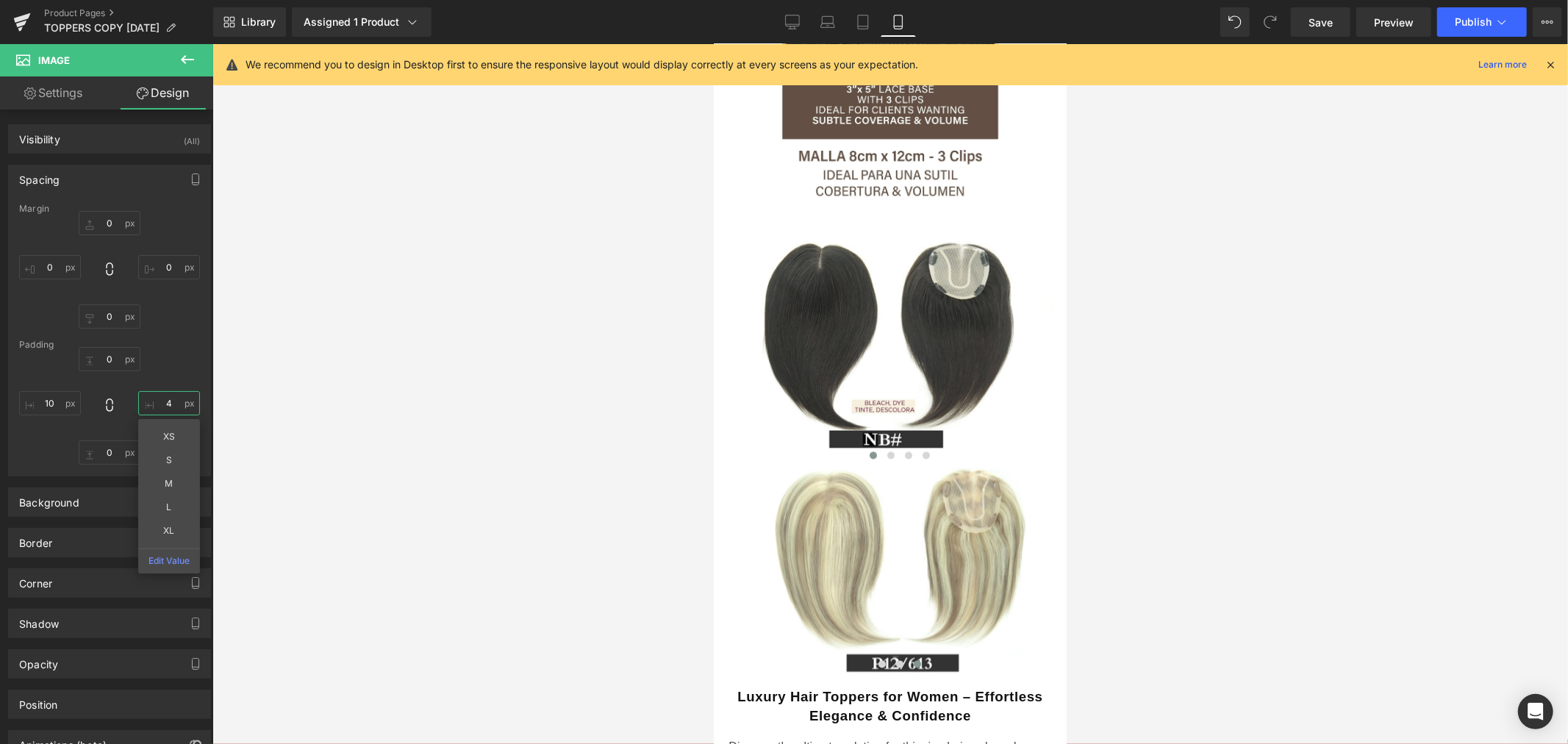
type input "45"
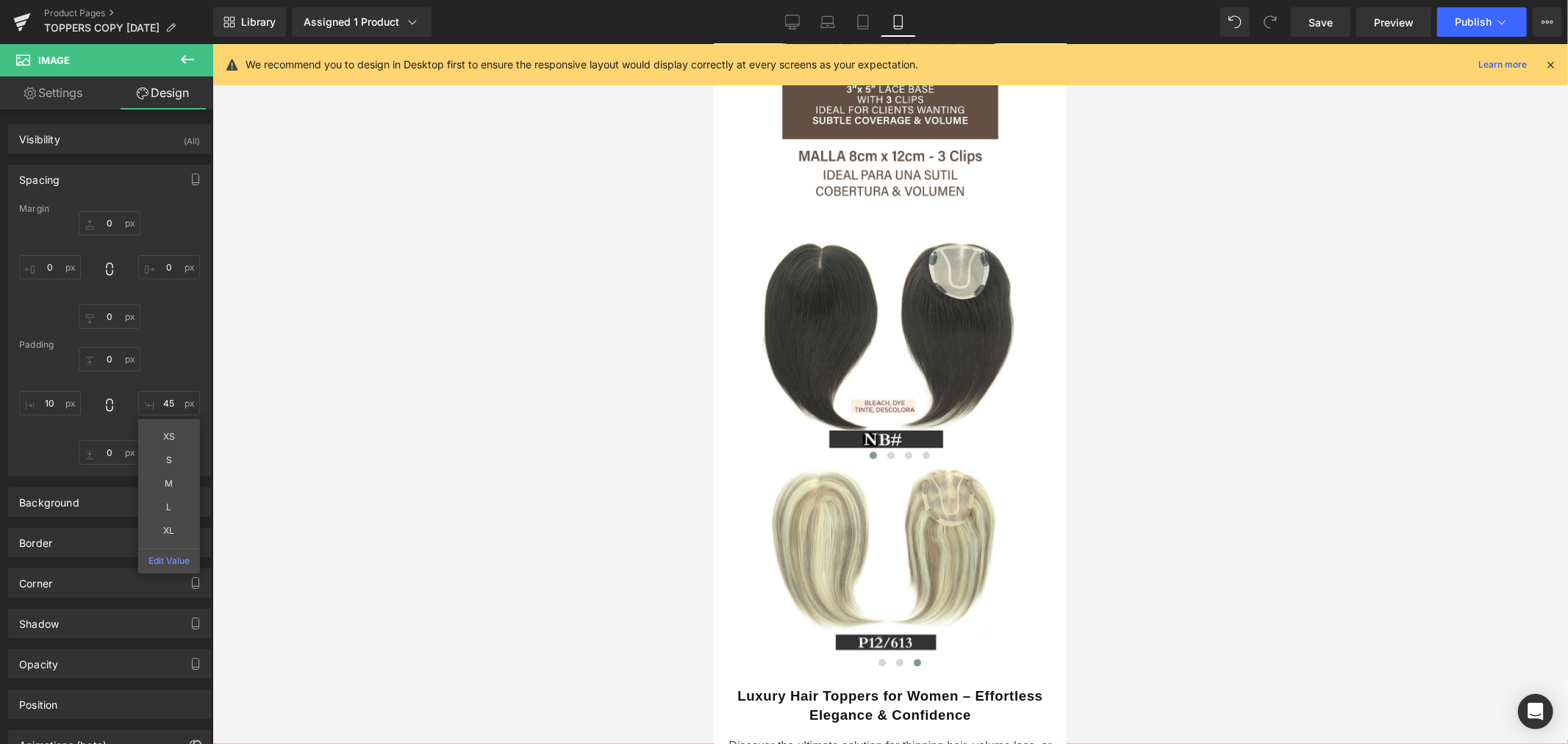
click at [583, 434] on div at bounding box center [890, 394] width 1355 height 700
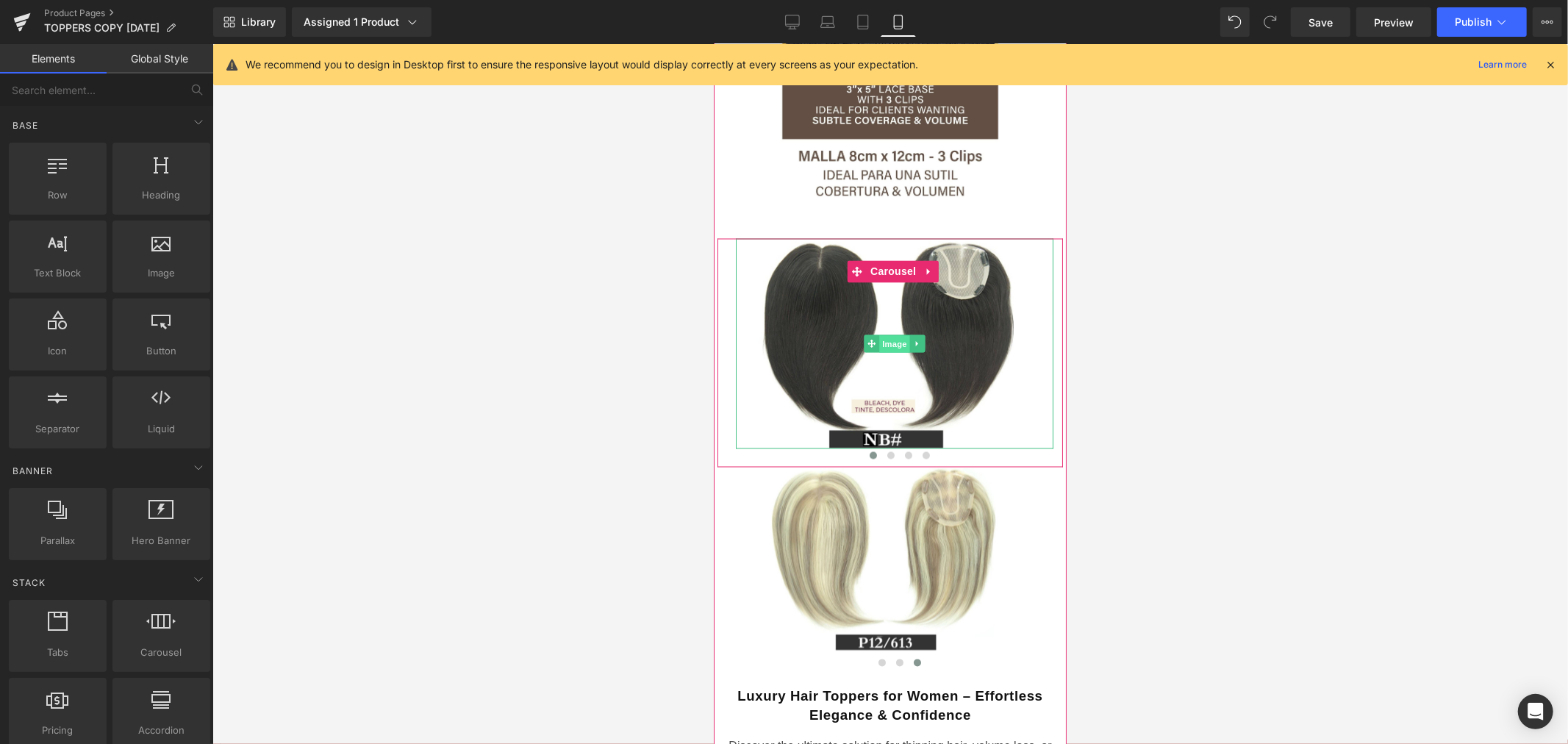
click at [896, 335] on span "Image" at bounding box center [893, 343] width 31 height 17
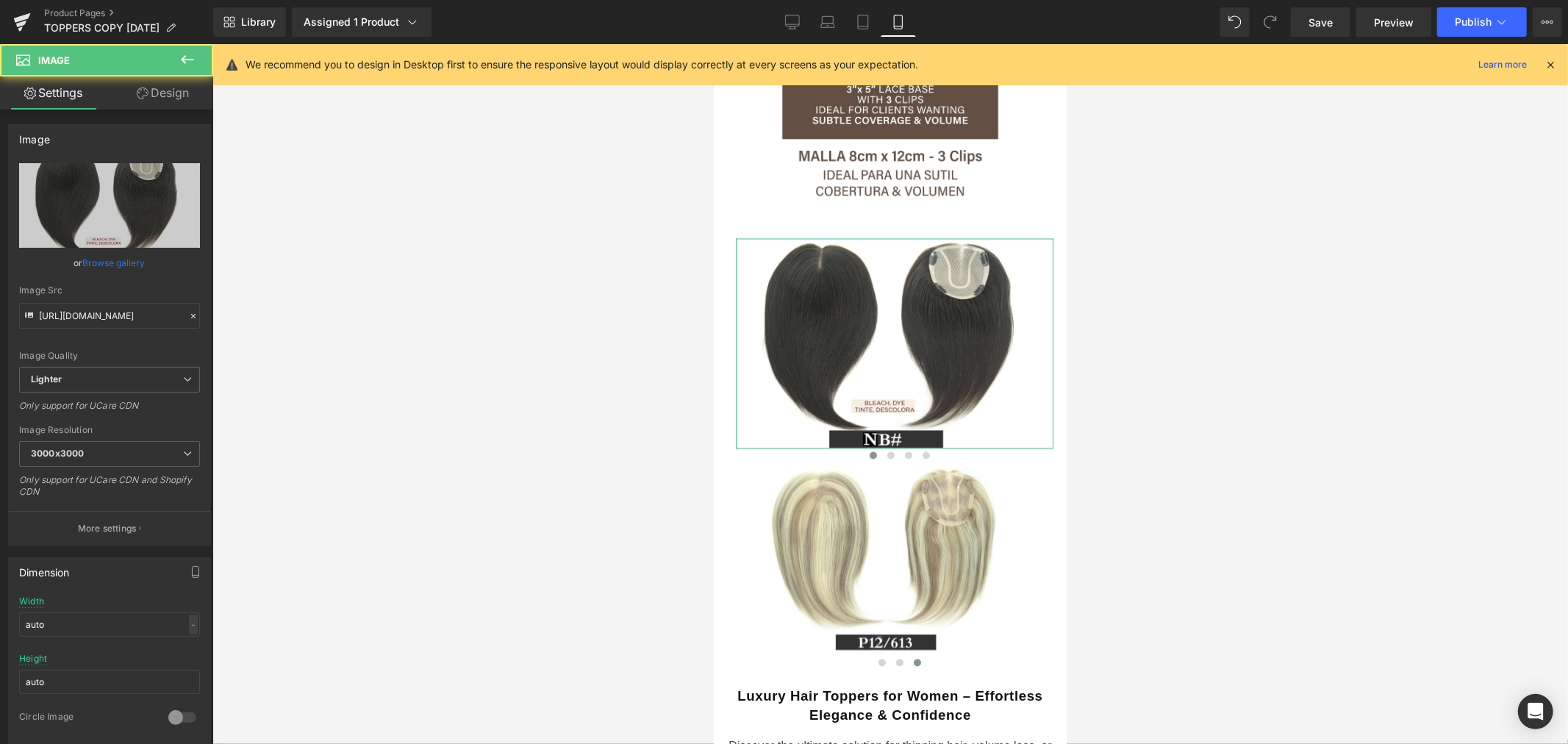
click at [157, 91] on link "Design" at bounding box center [163, 93] width 106 height 33
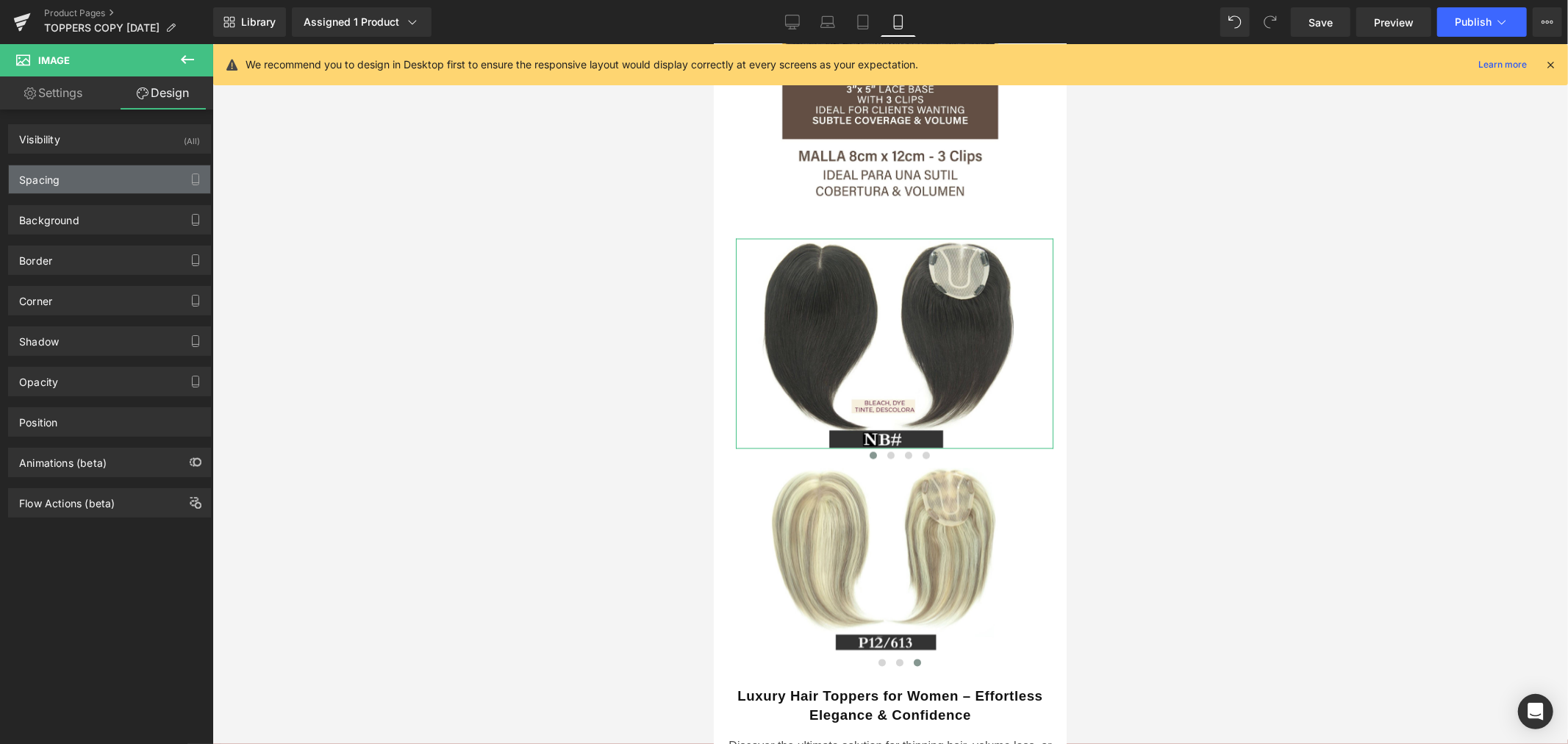
click at [91, 171] on div "Spacing" at bounding box center [110, 180] width 201 height 28
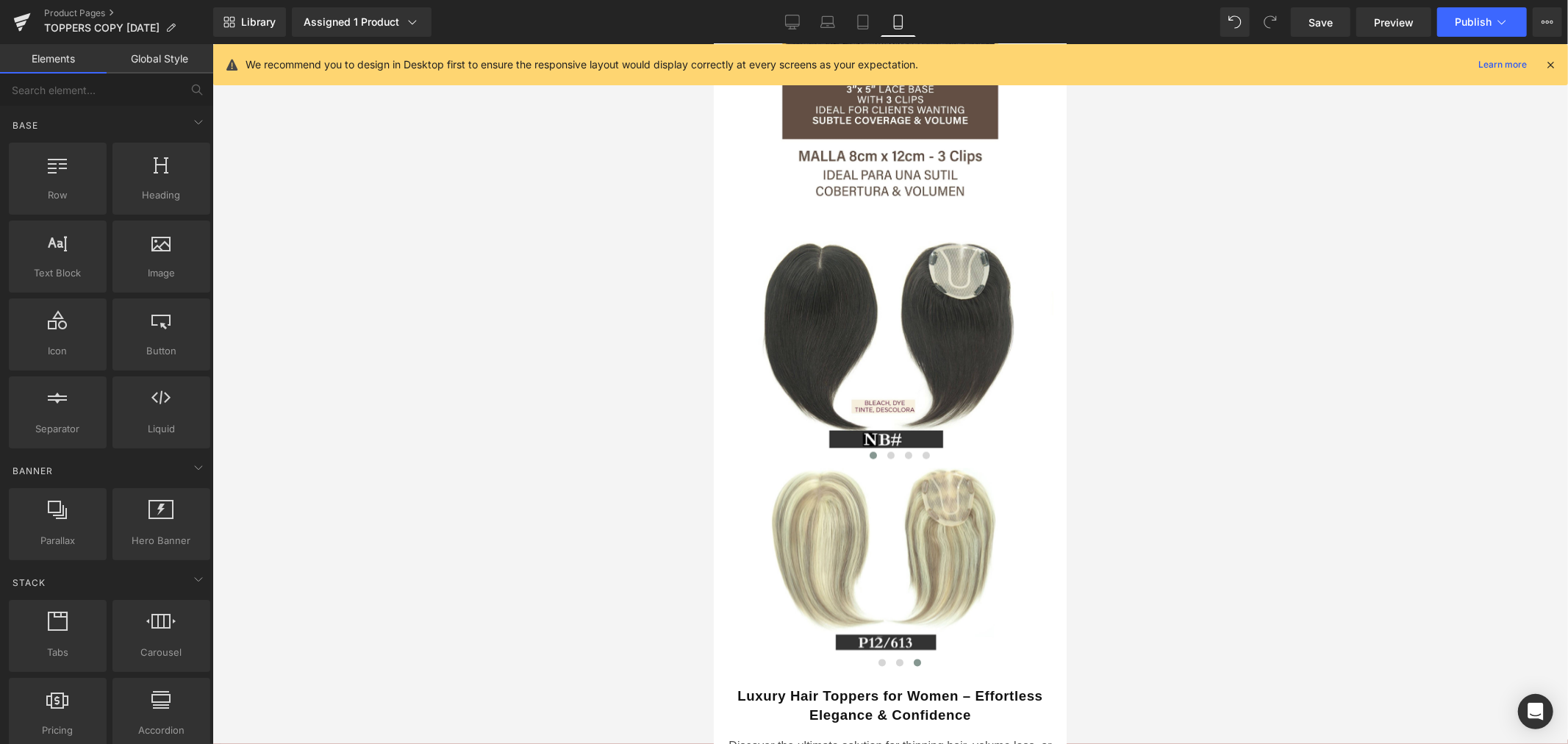
click at [1295, 339] on div at bounding box center [890, 394] width 1355 height 700
click at [800, 28] on icon at bounding box center [792, 22] width 15 height 15
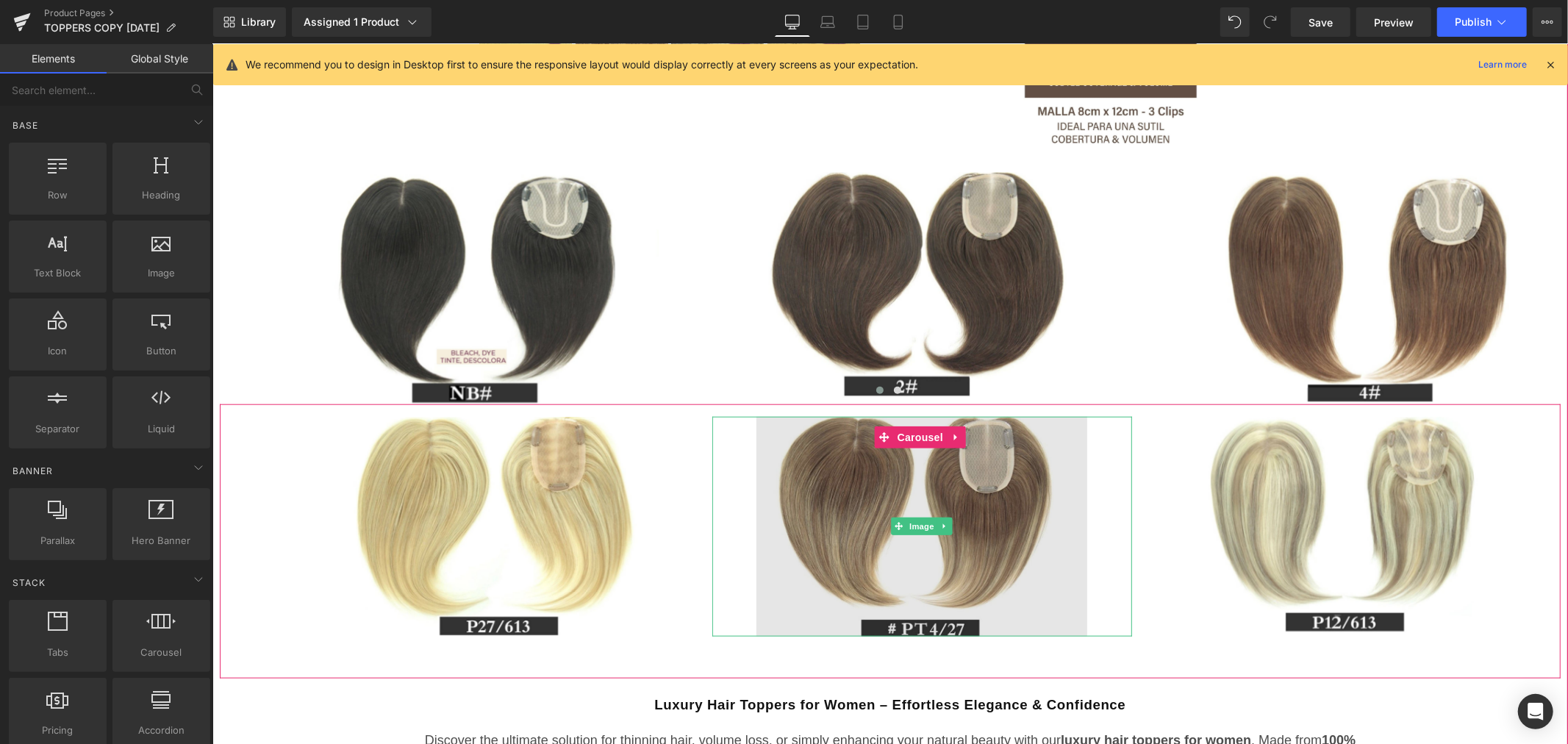
scroll to position [1288, 0]
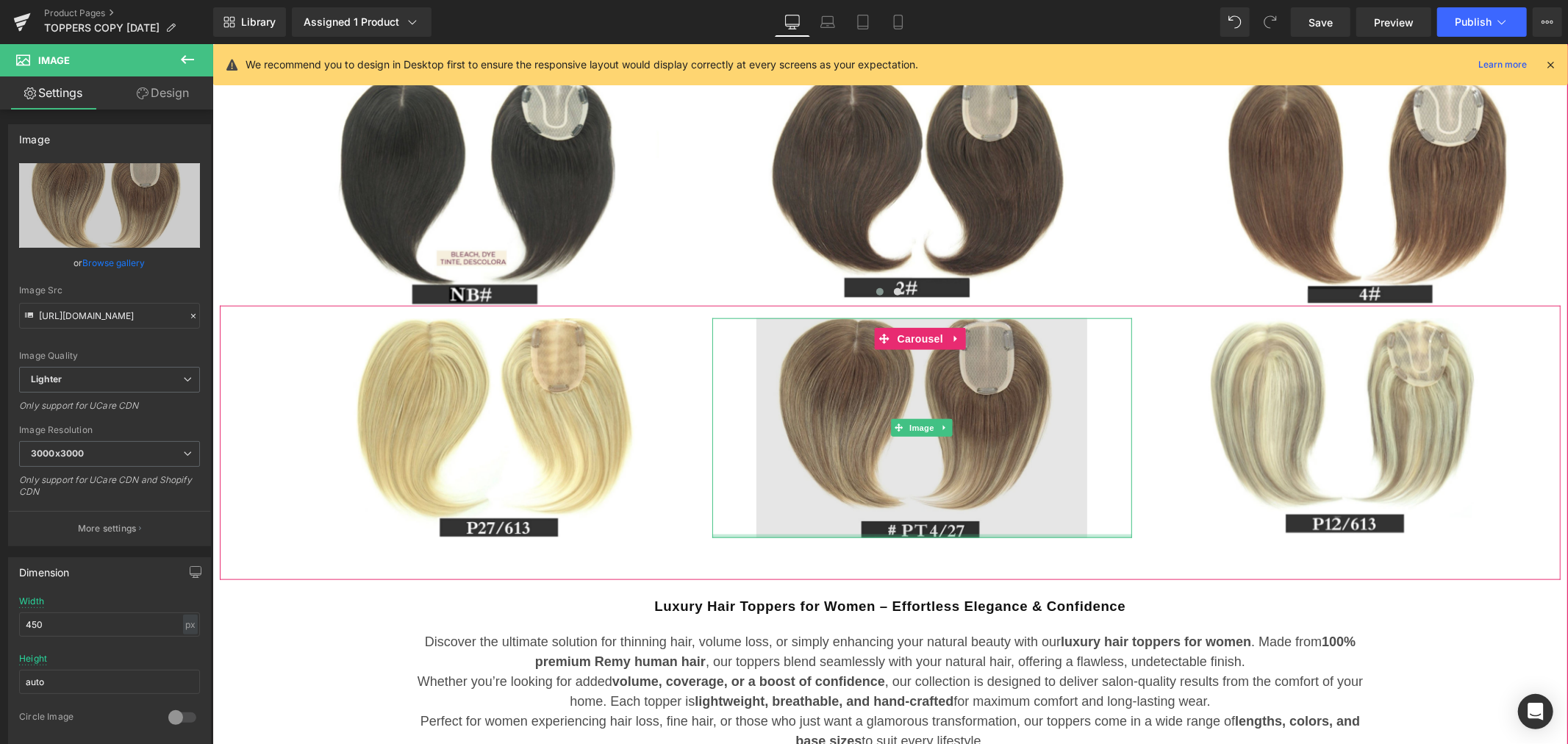
click at [821, 535] on div at bounding box center [922, 535] width 421 height 3
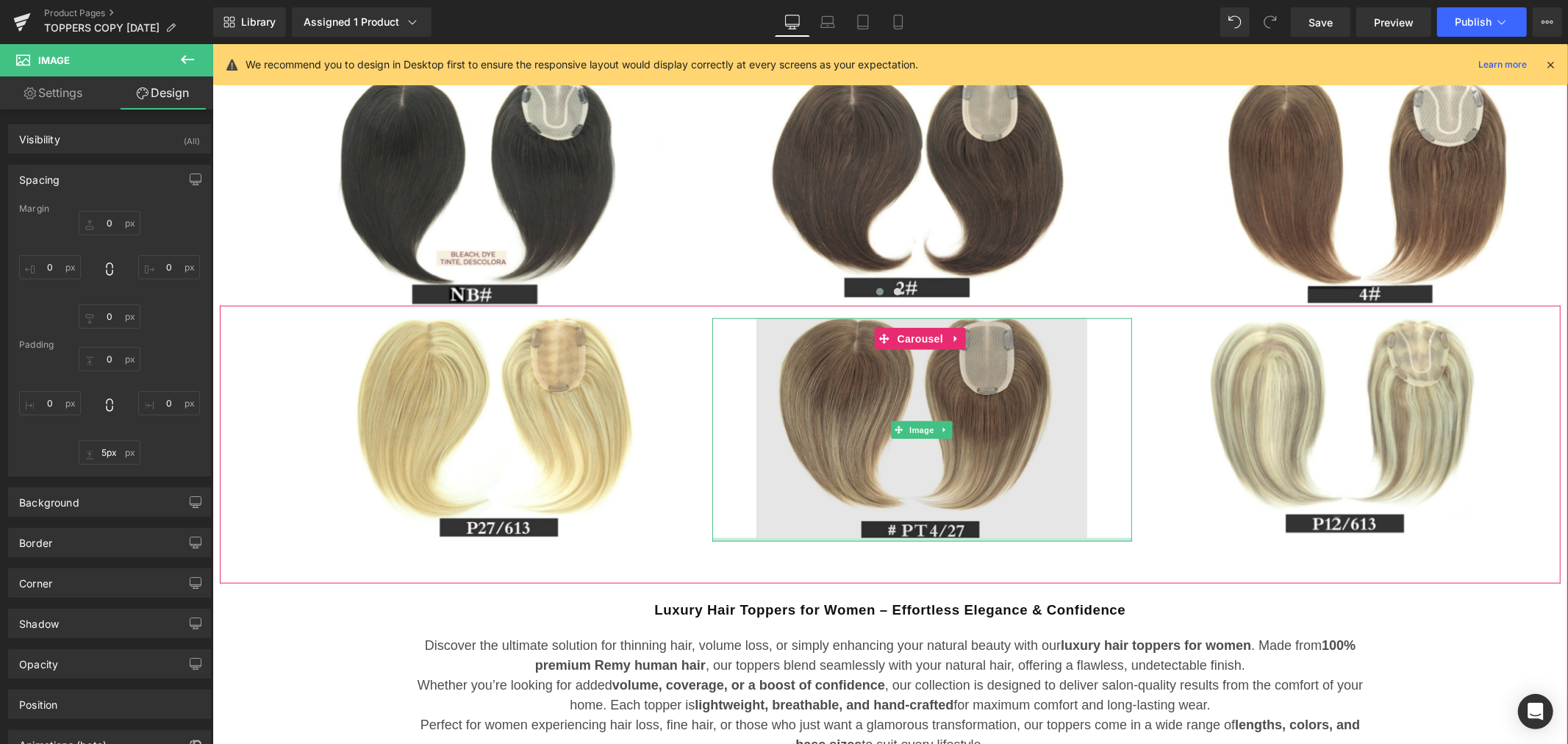
type input "2px"
click at [823, 537] on div at bounding box center [922, 538] width 421 height 2
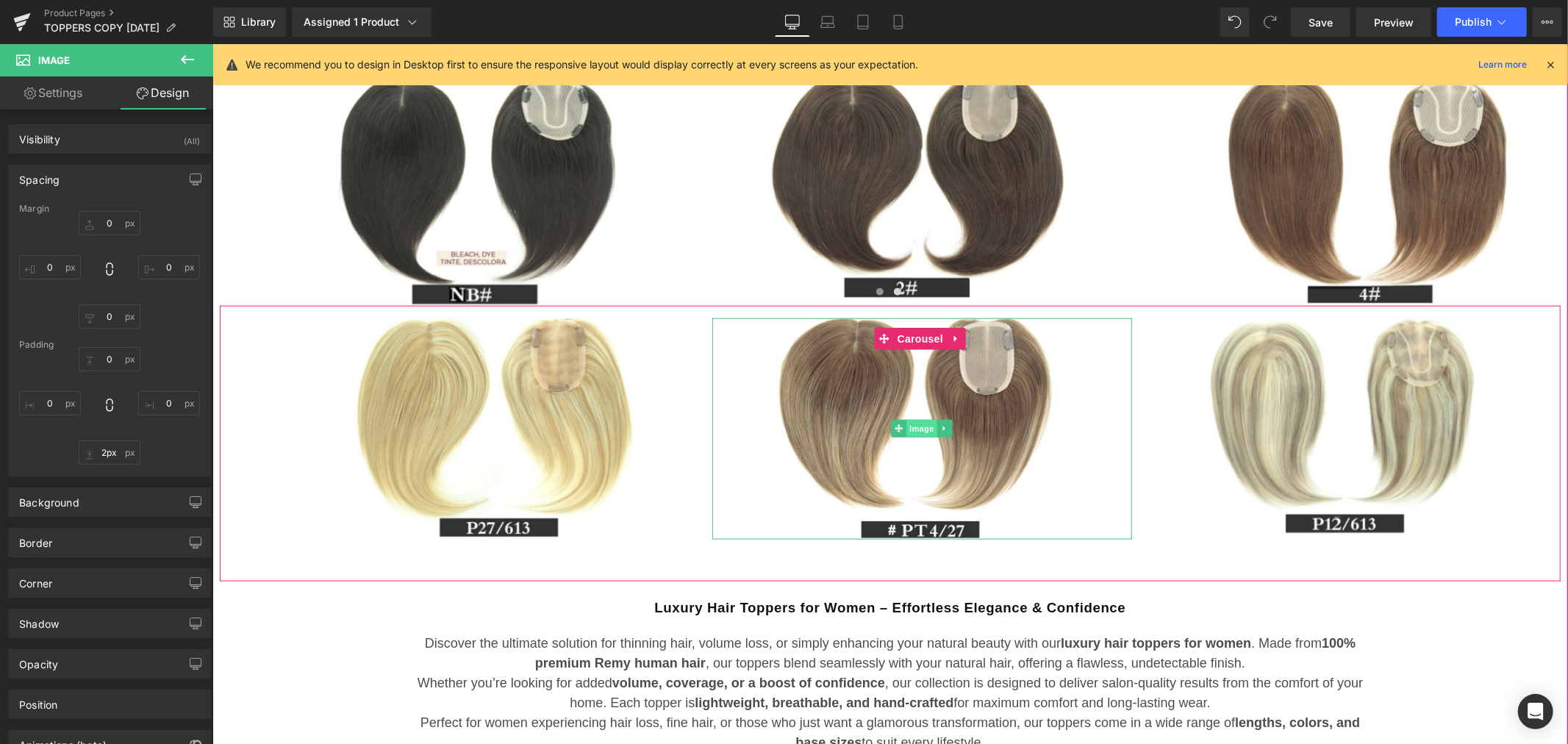
click at [915, 429] on span "Image" at bounding box center [921, 427] width 31 height 17
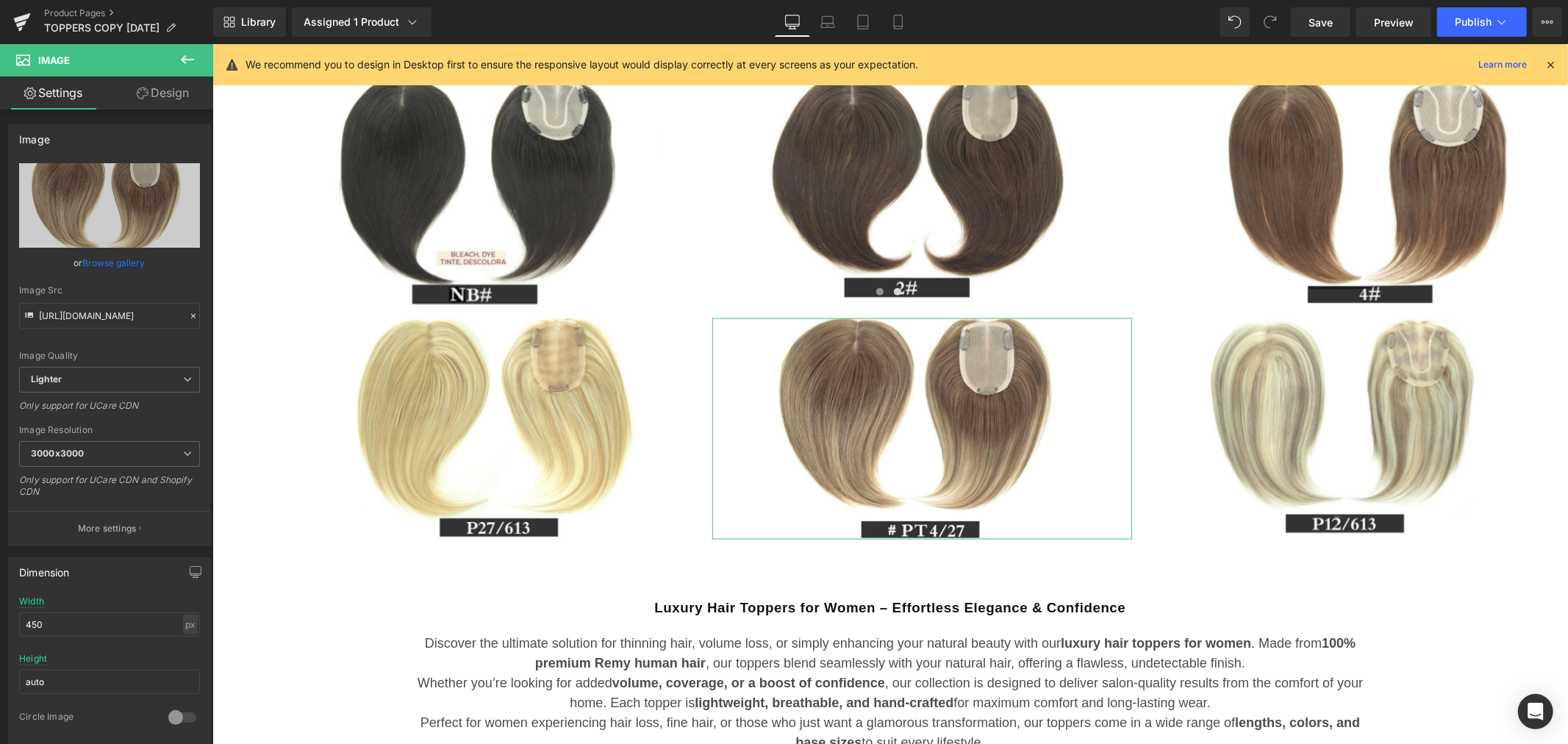
drag, startPoint x: 173, startPoint y: 103, endPoint x: 143, endPoint y: 153, distance: 58.3
click at [174, 103] on link "Design" at bounding box center [163, 93] width 106 height 33
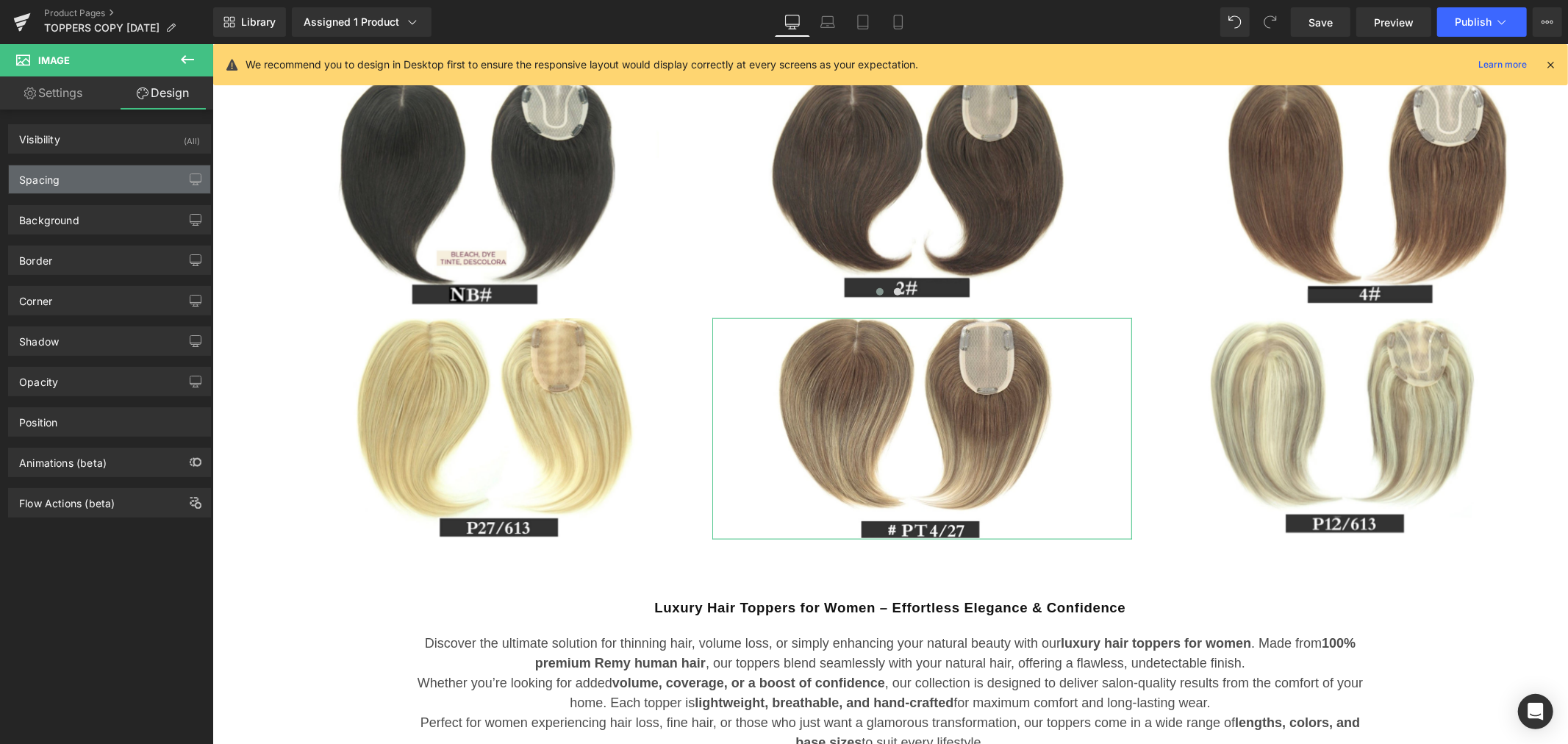
click at [90, 181] on div "Spacing" at bounding box center [110, 180] width 201 height 28
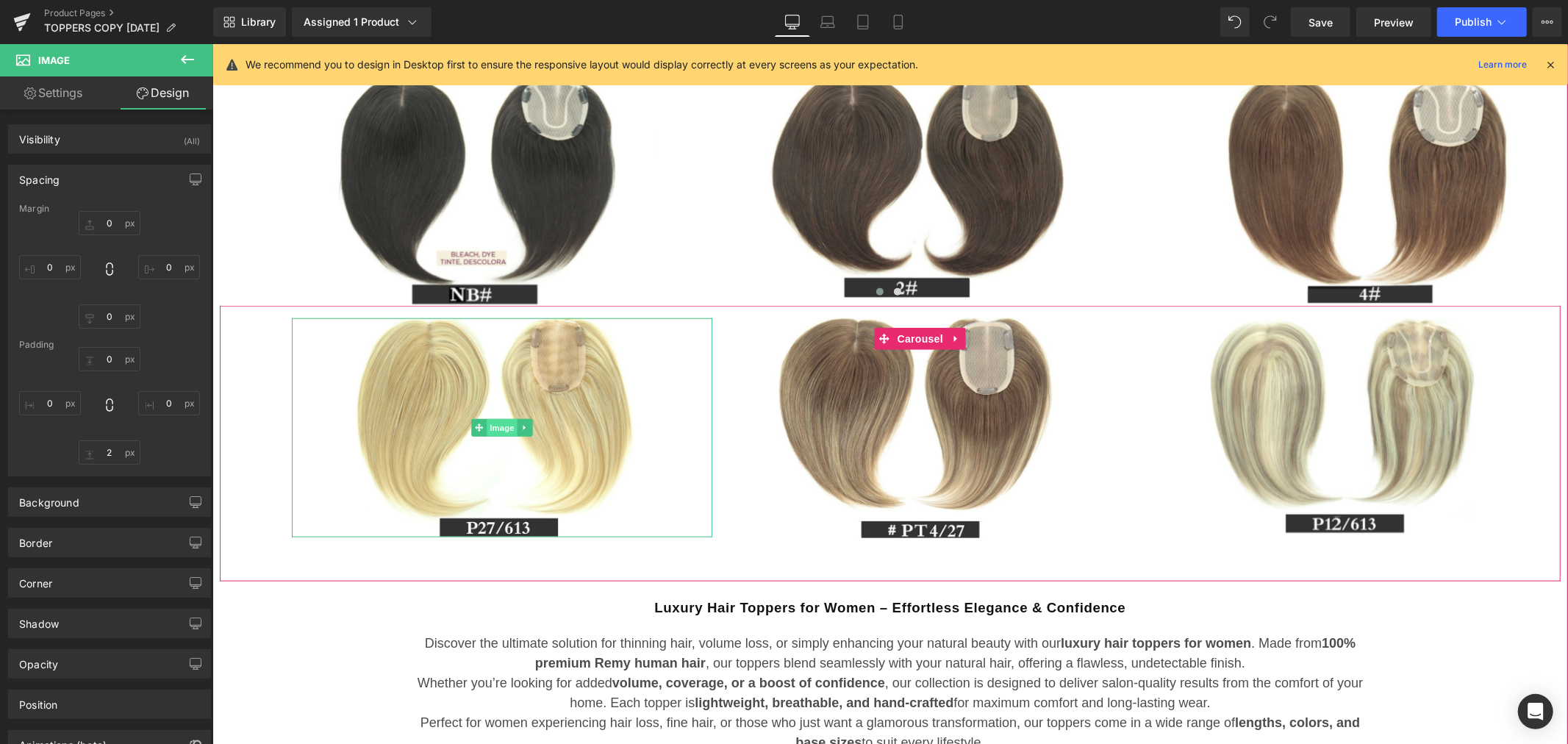
click at [497, 422] on span "Image" at bounding box center [500, 426] width 31 height 17
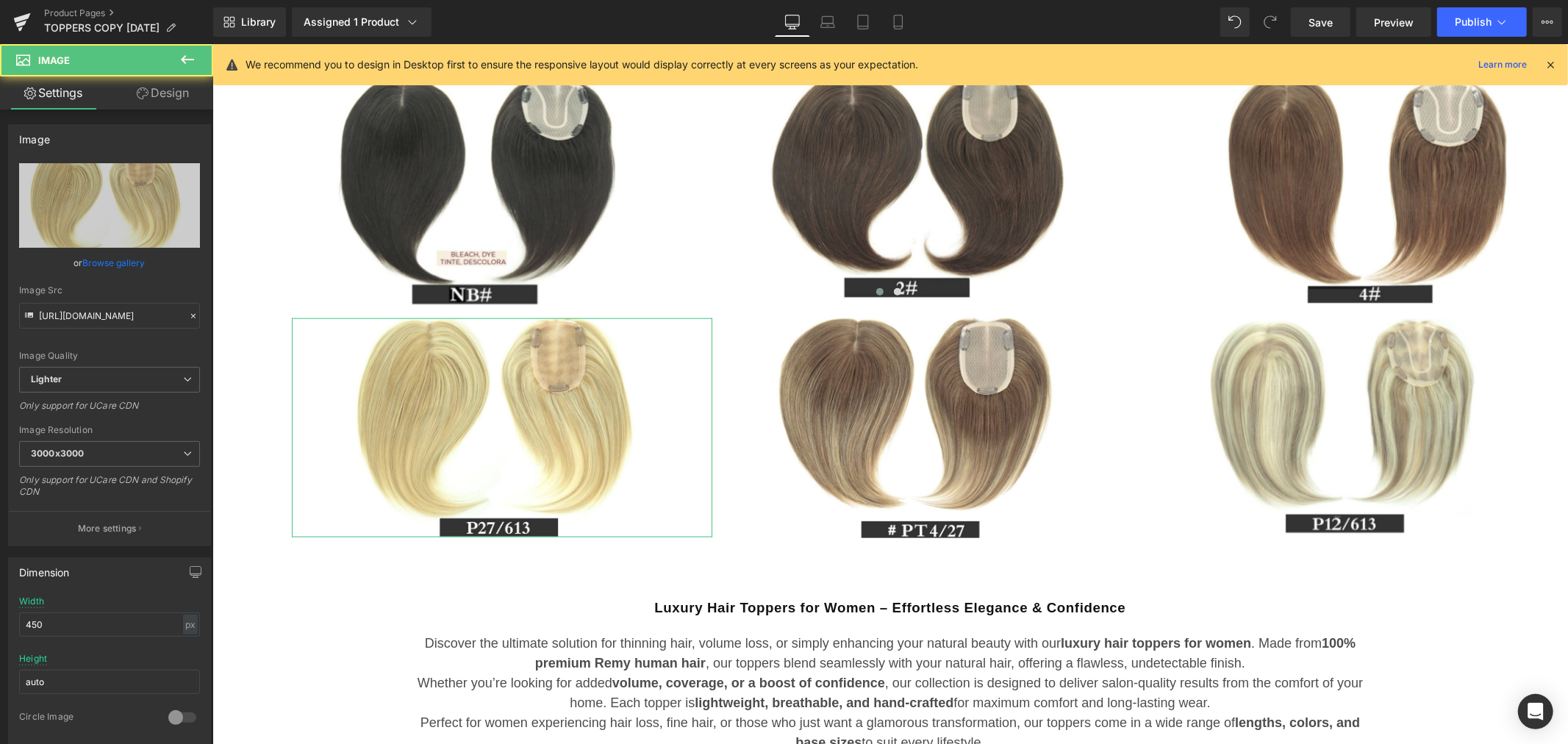
click at [162, 91] on link "Design" at bounding box center [163, 93] width 106 height 33
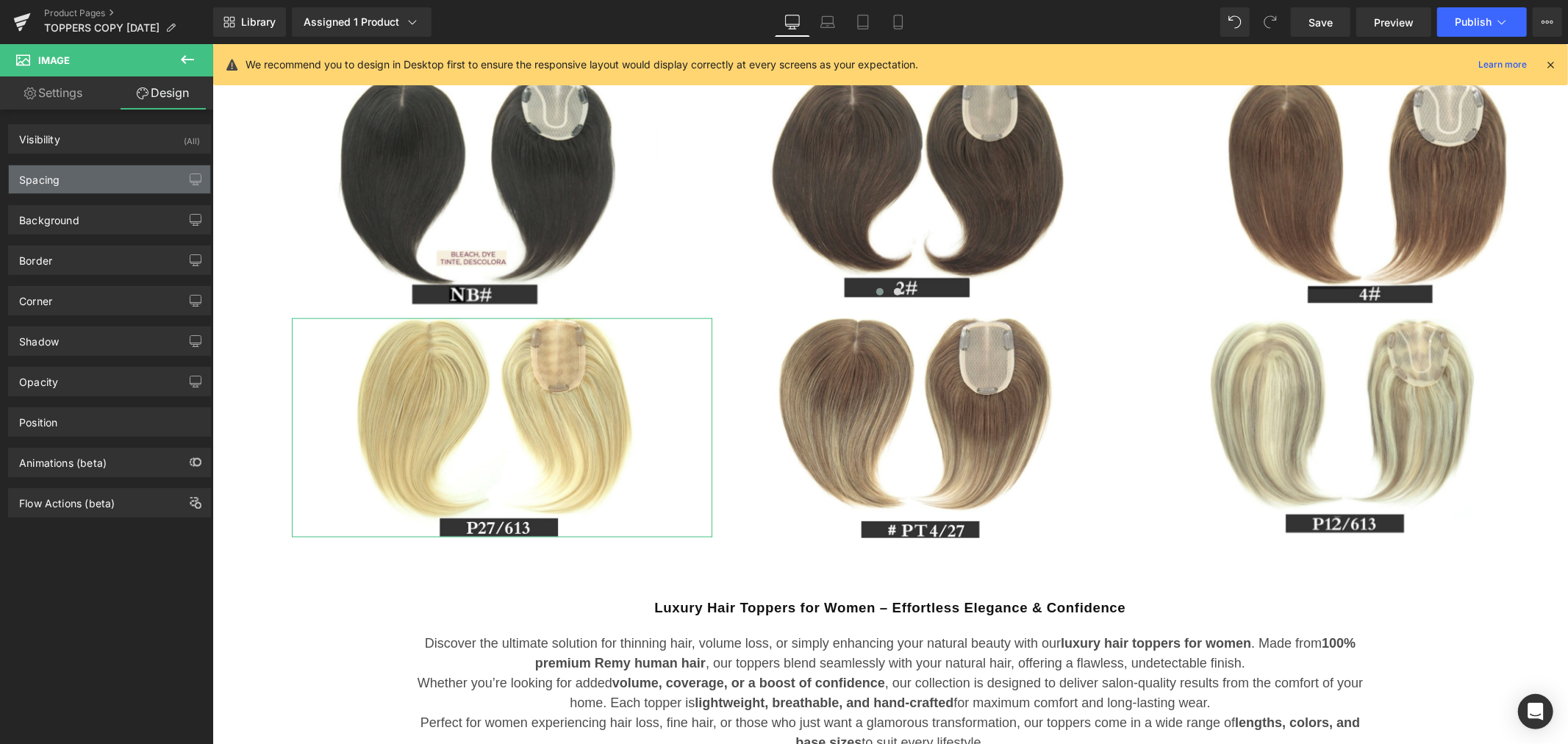
click at [116, 186] on div "Spacing" at bounding box center [110, 180] width 201 height 28
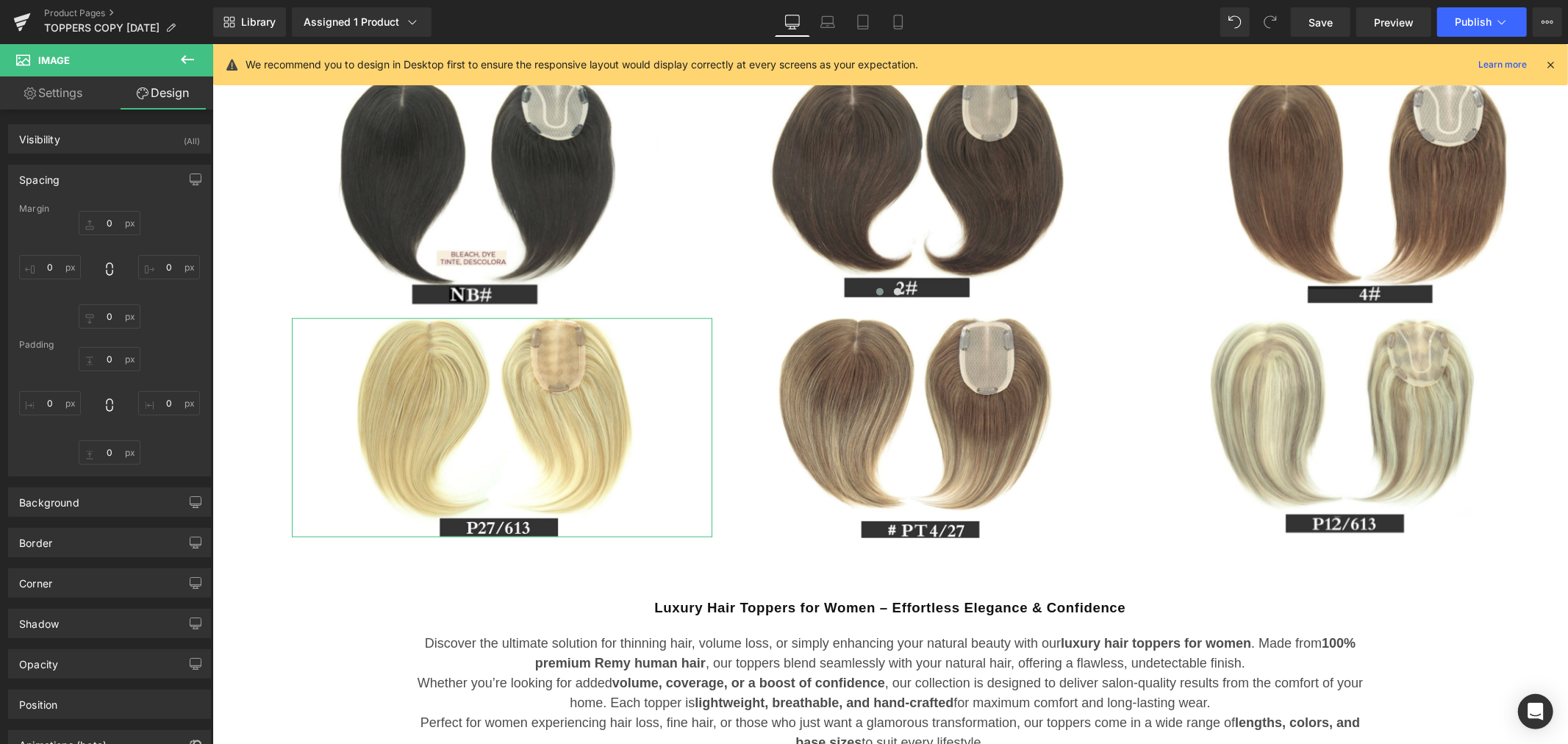
click at [73, 97] on link "Settings" at bounding box center [53, 93] width 106 height 33
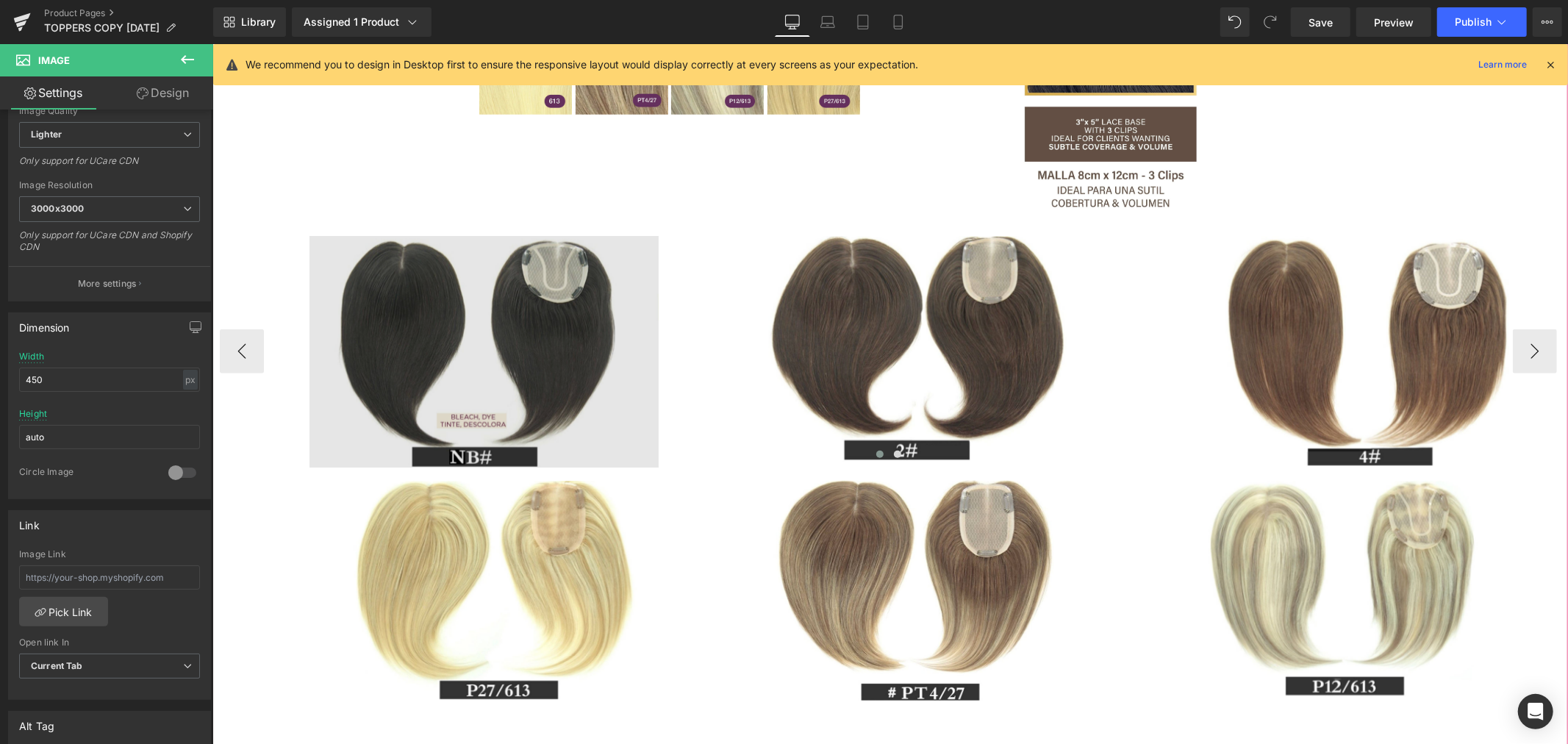
scroll to position [1124, 0]
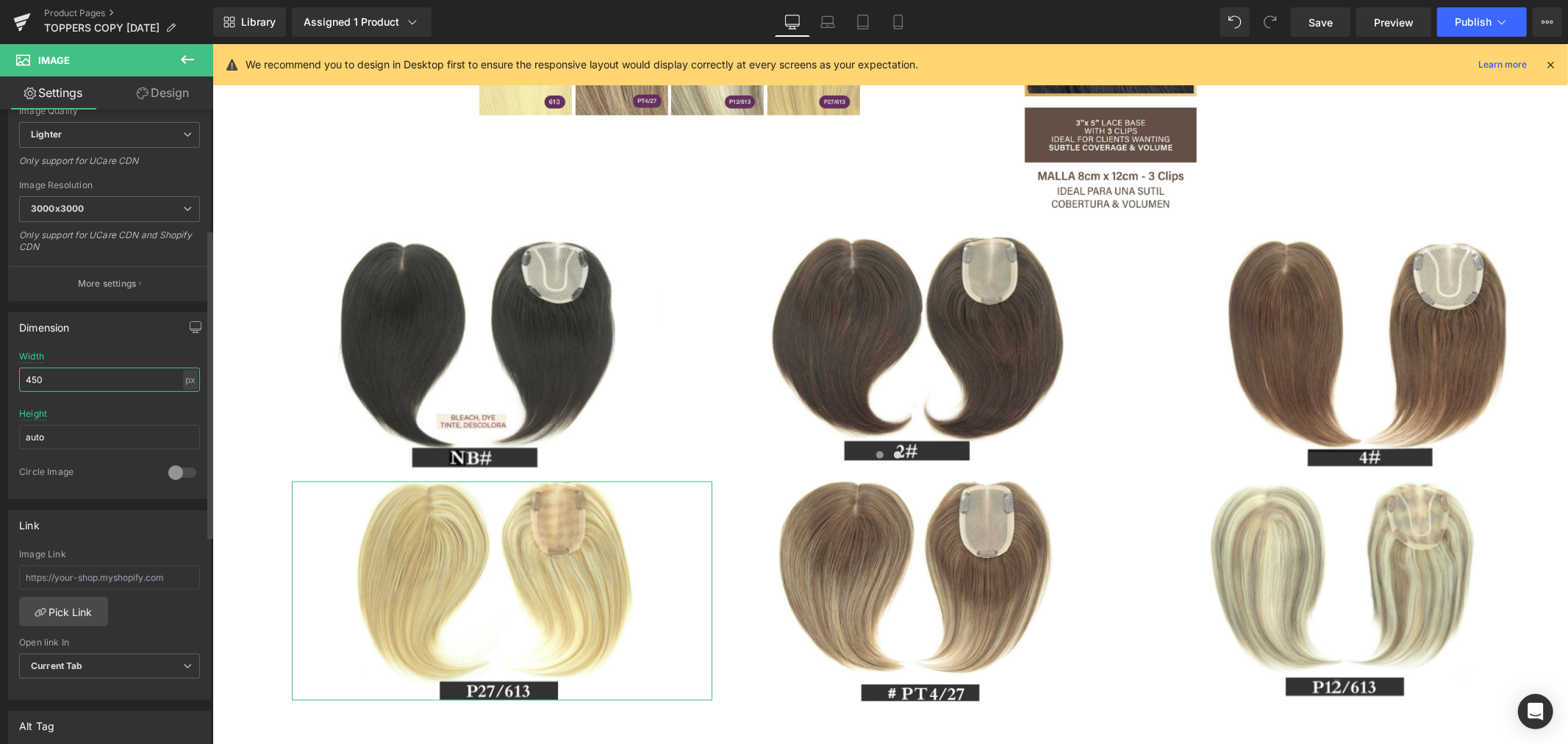
click at [56, 377] on input "450" at bounding box center [109, 379] width 180 height 24
drag, startPoint x: 56, startPoint y: 377, endPoint x: 1, endPoint y: 379, distance: 55.0
click at [2, 378] on div "Dimension 450px Width 450 px % px auto Height auto 0 Circle Image" at bounding box center [110, 400] width 219 height 198
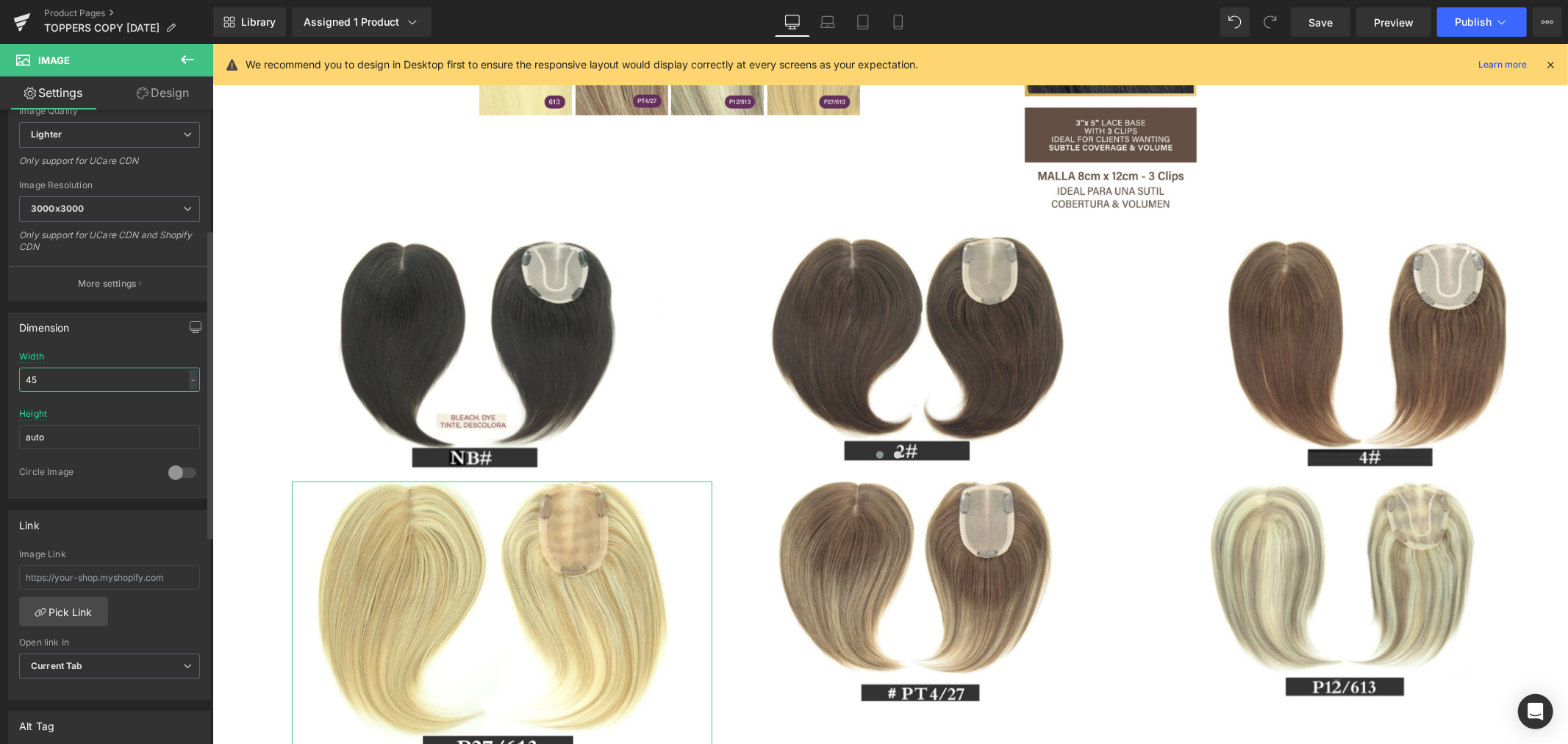
type input "450"
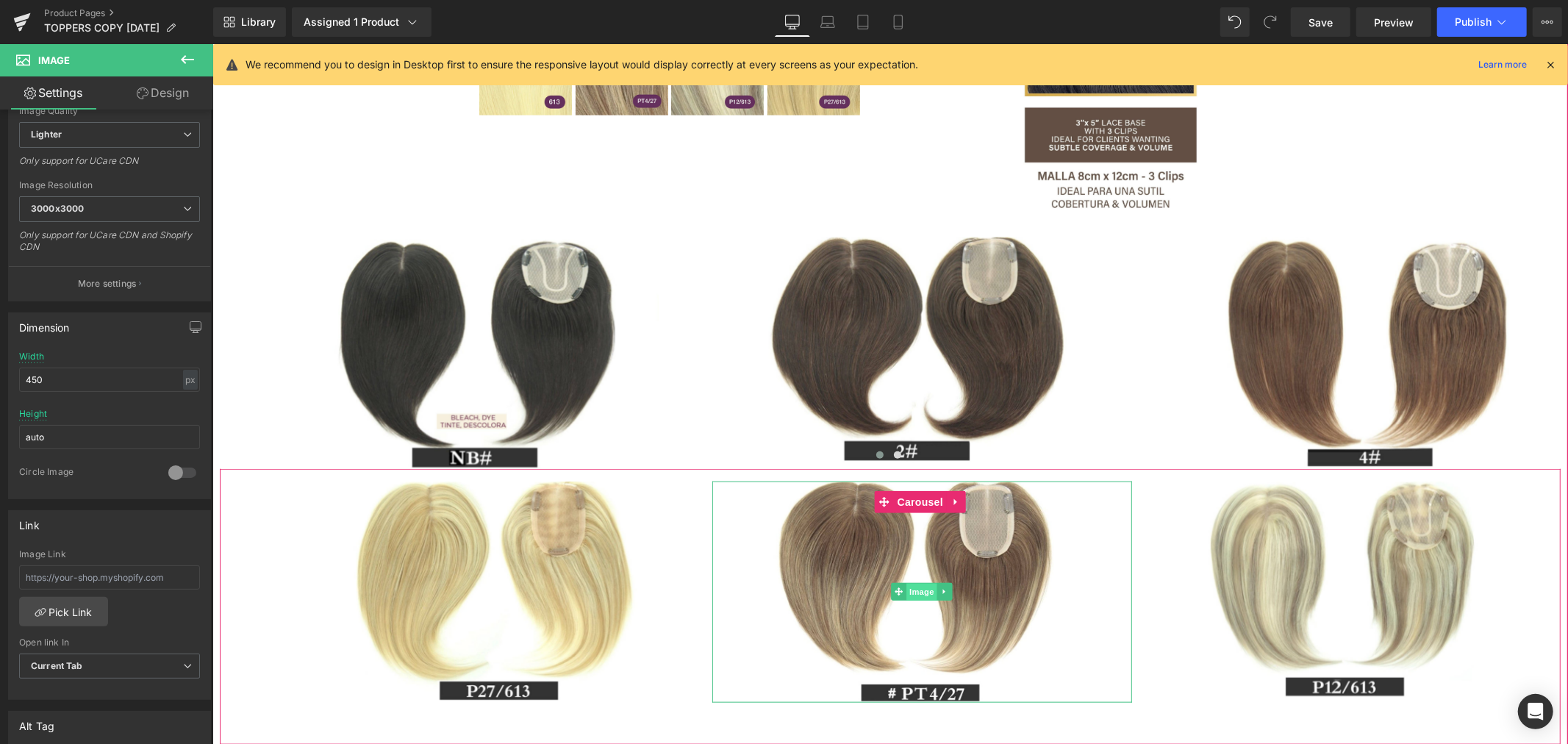
click at [915, 585] on span "Image" at bounding box center [921, 591] width 31 height 17
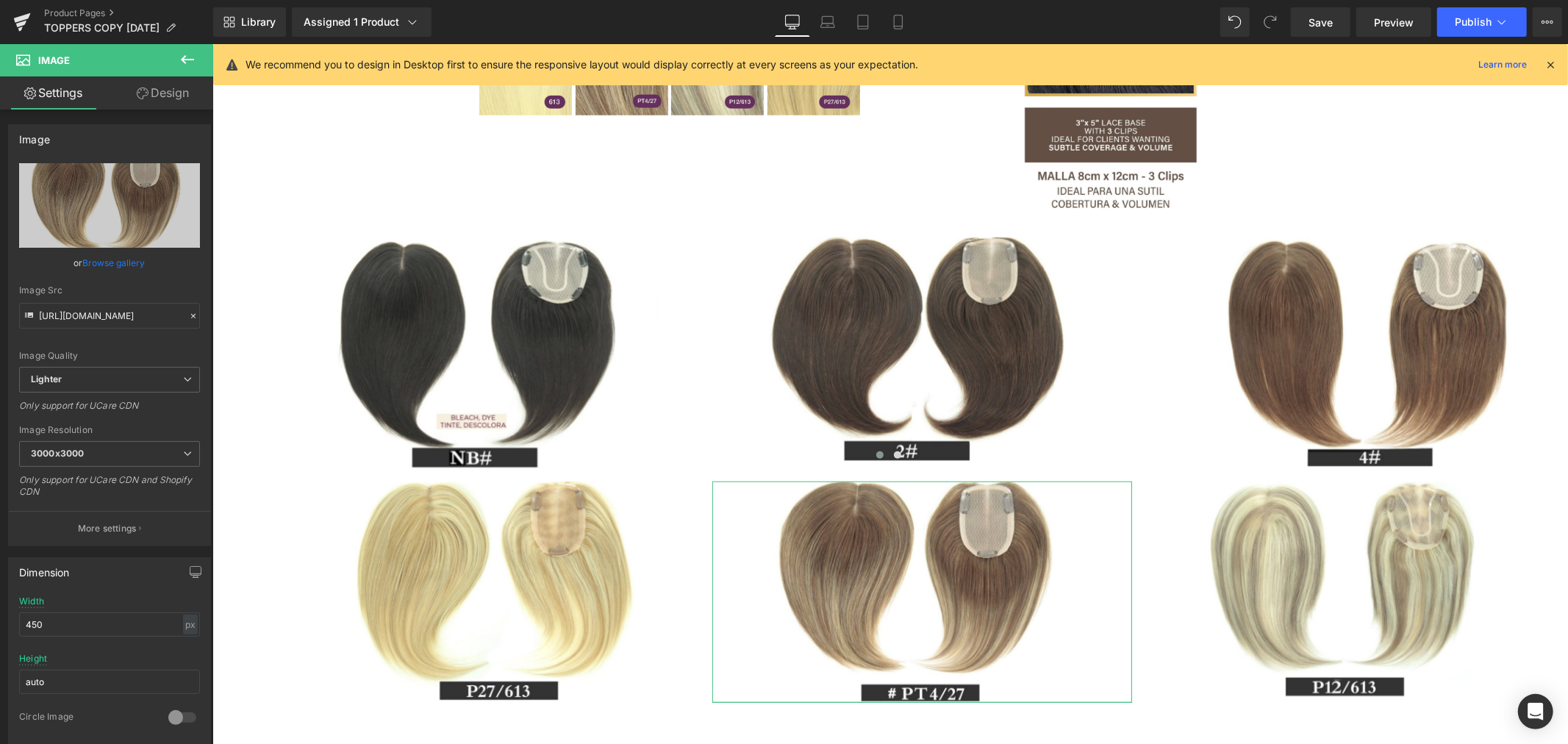
click at [158, 88] on link "Design" at bounding box center [163, 93] width 106 height 33
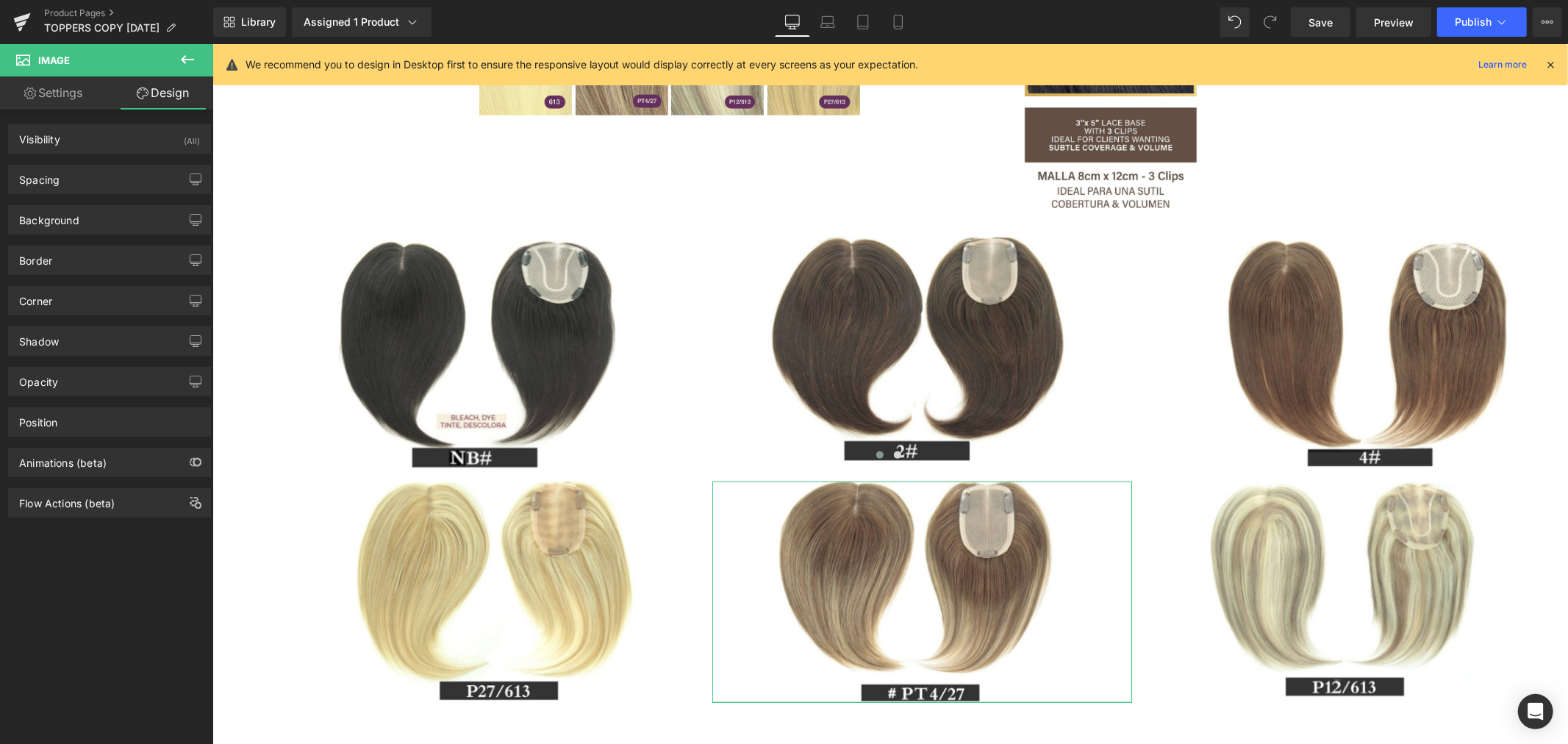
type input "0"
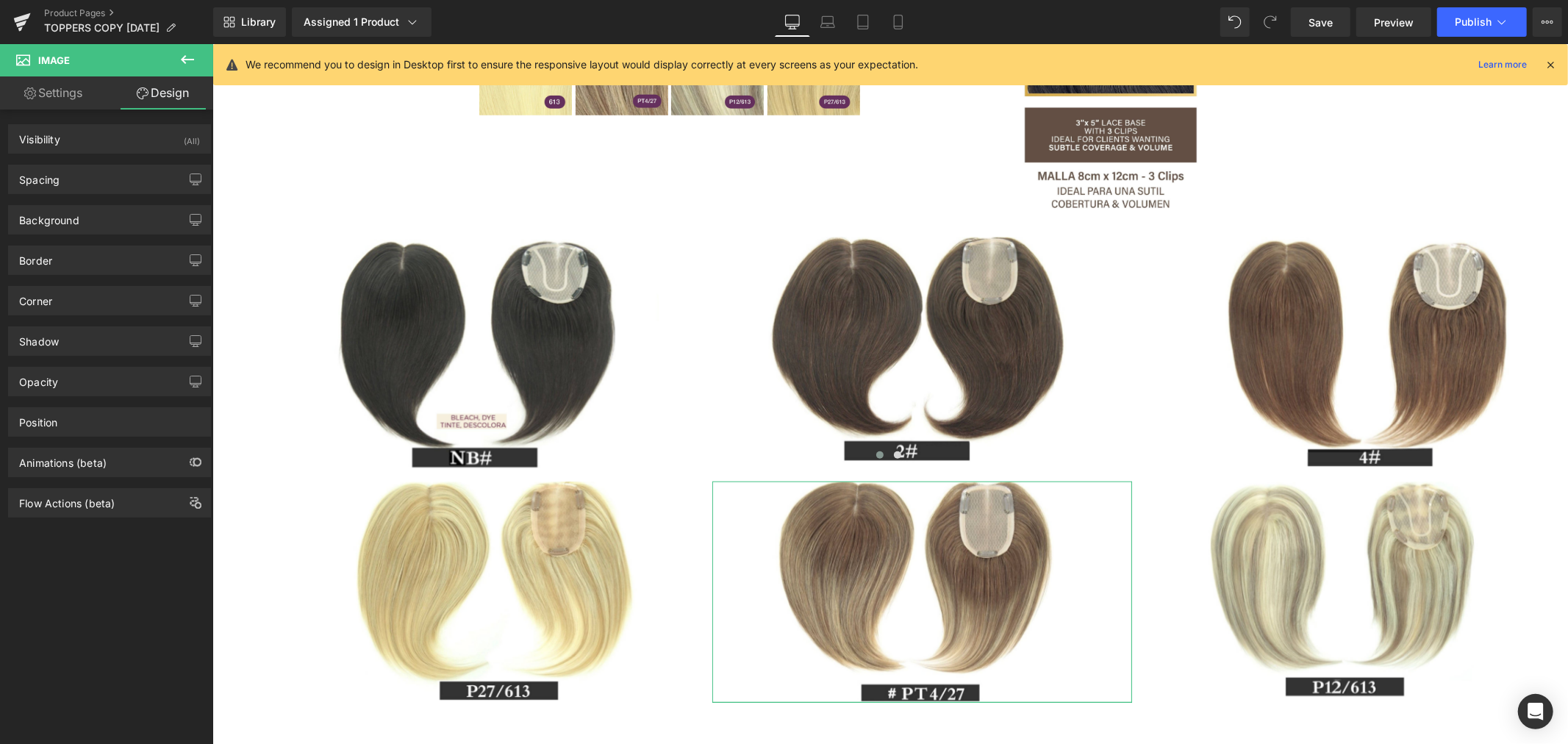
type input "0"
type input "2"
type input "0"
click at [105, 175] on div "Spacing" at bounding box center [110, 180] width 201 height 28
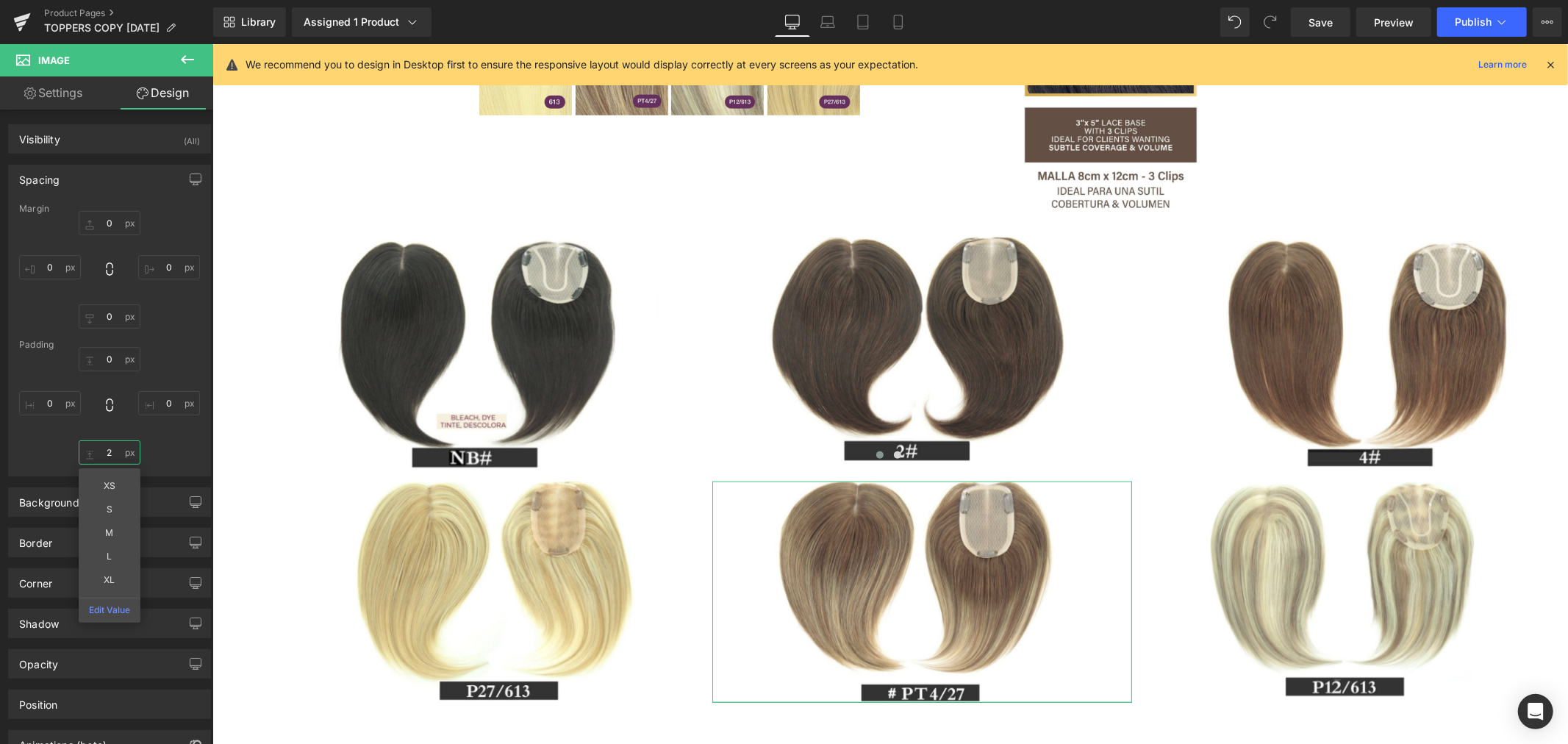
click at [111, 448] on input "2" at bounding box center [110, 451] width 62 height 24
type input "0"
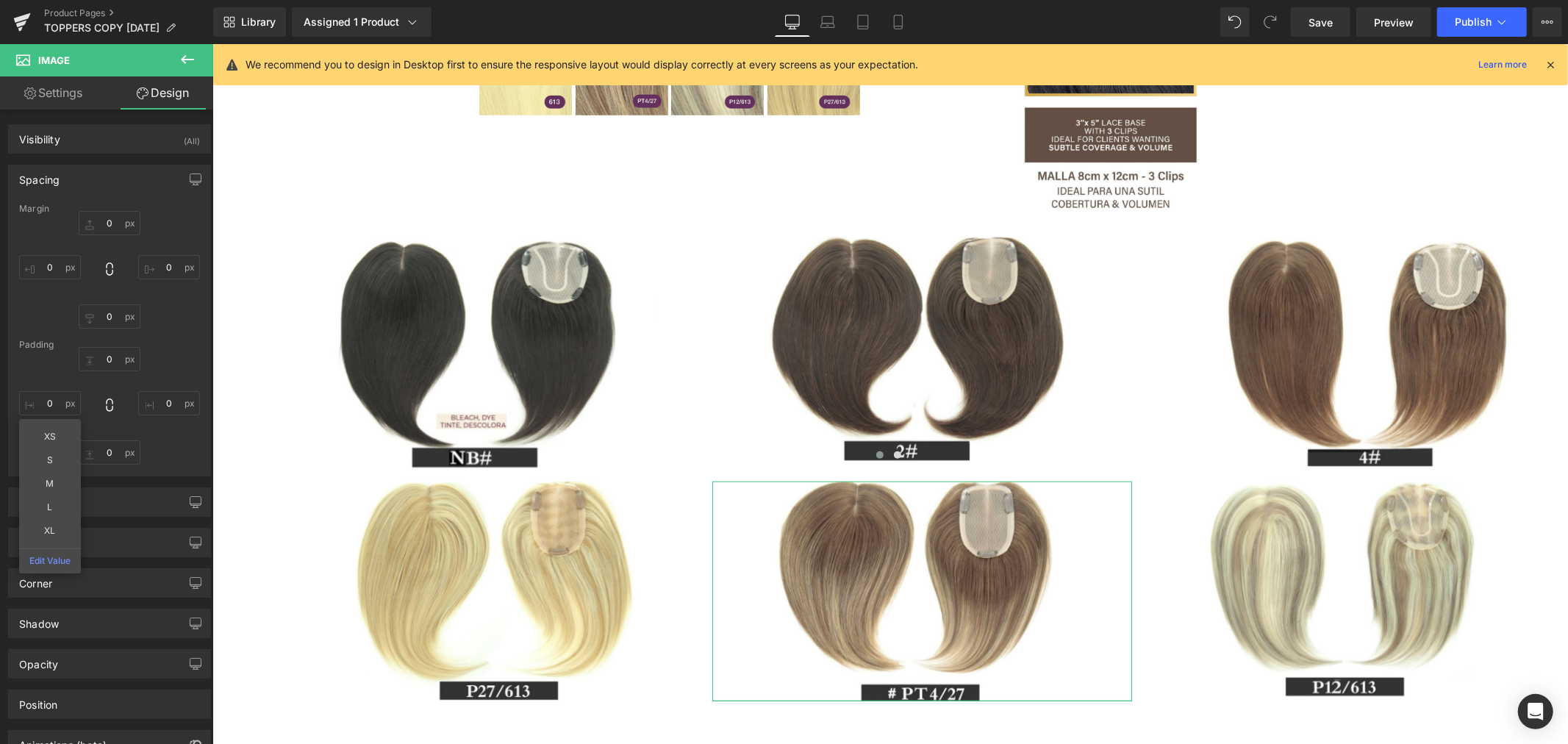
click at [159, 436] on div "0px 0 0px 0 0 0 0 0 XS S M L XL Edit Value" at bounding box center [109, 405] width 180 height 117
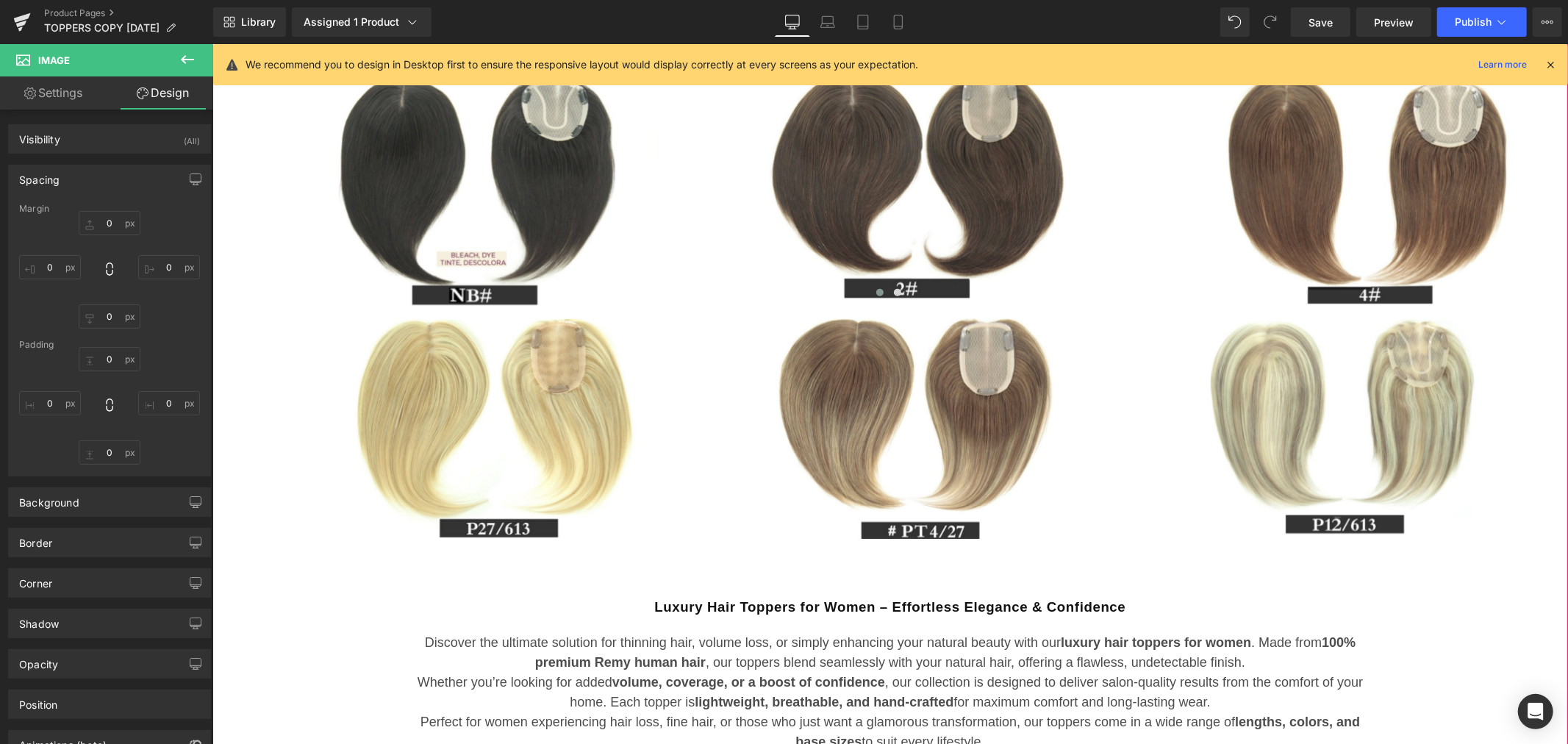
scroll to position [1288, 0]
click at [1342, 421] on span "Image" at bounding box center [1341, 426] width 31 height 17
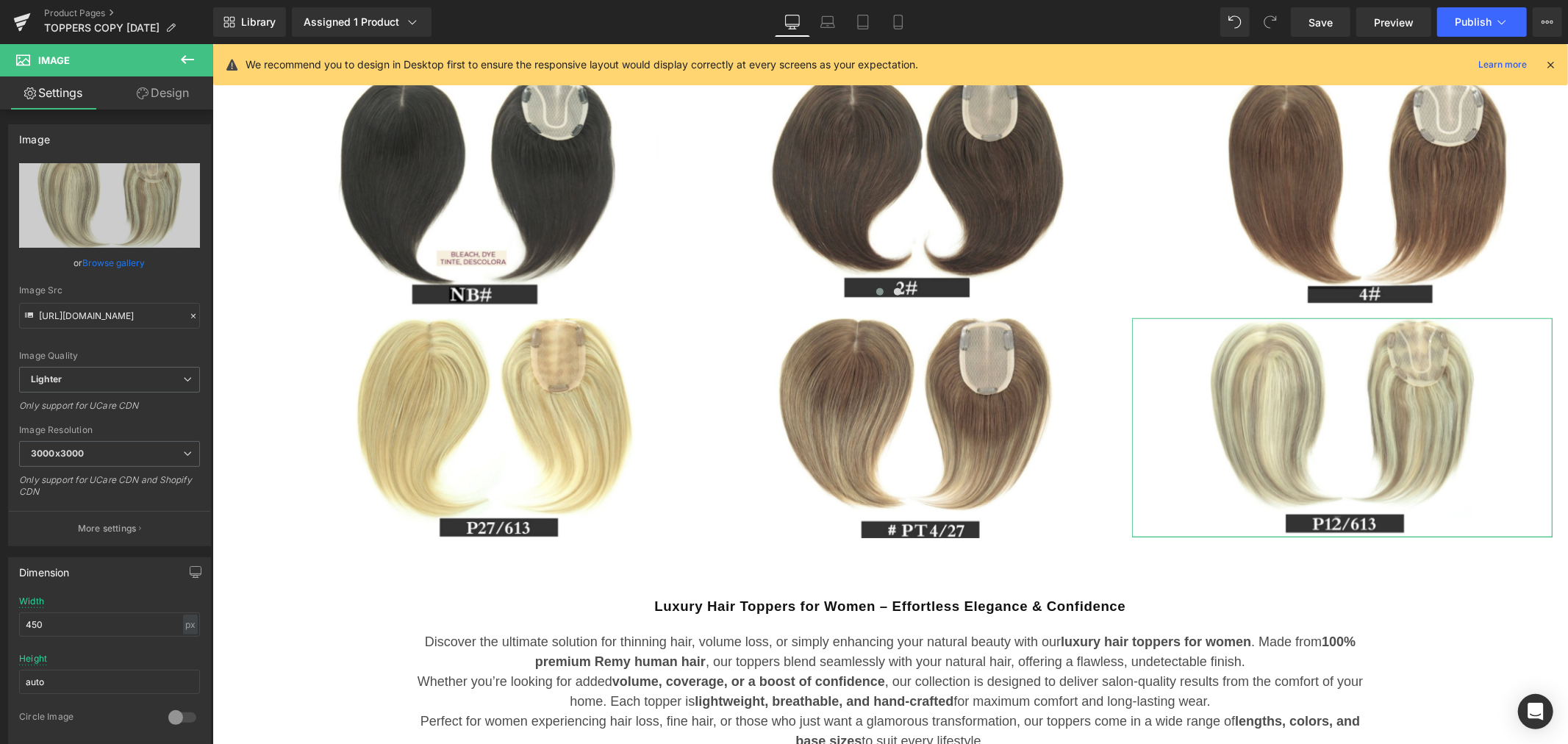
click at [150, 93] on link "Design" at bounding box center [163, 93] width 106 height 33
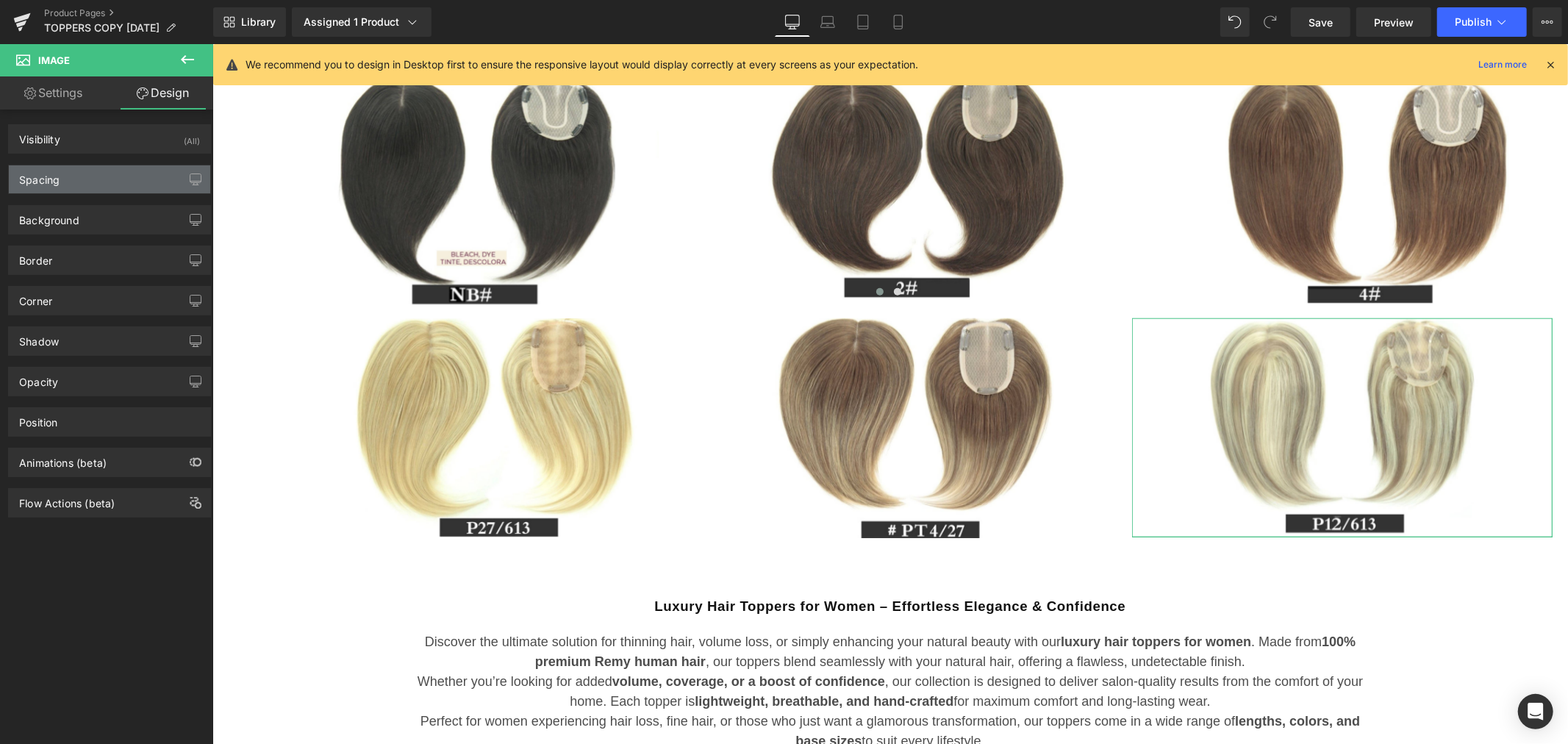
type input "0"
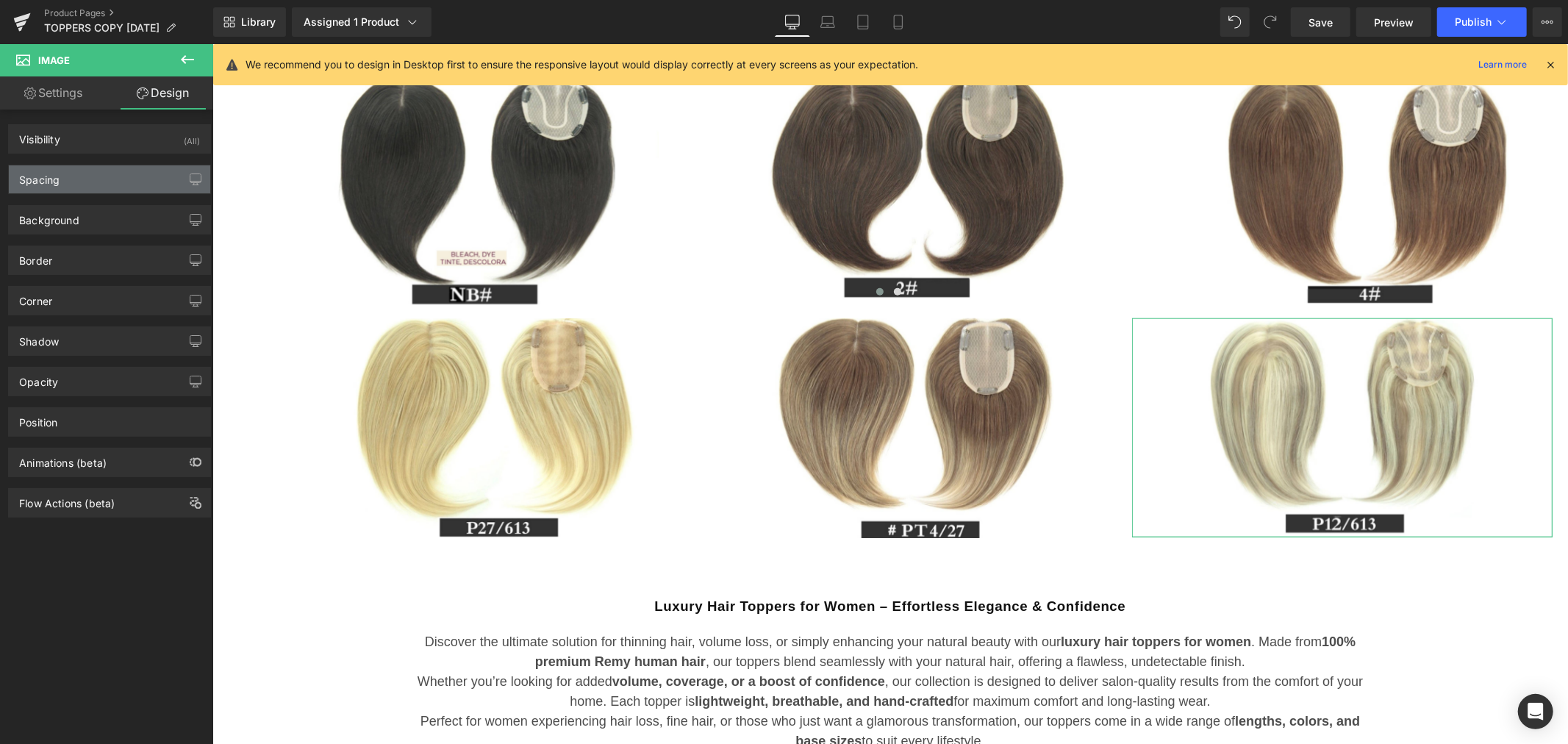
type input "0"
click at [91, 173] on div "Spacing" at bounding box center [110, 180] width 201 height 28
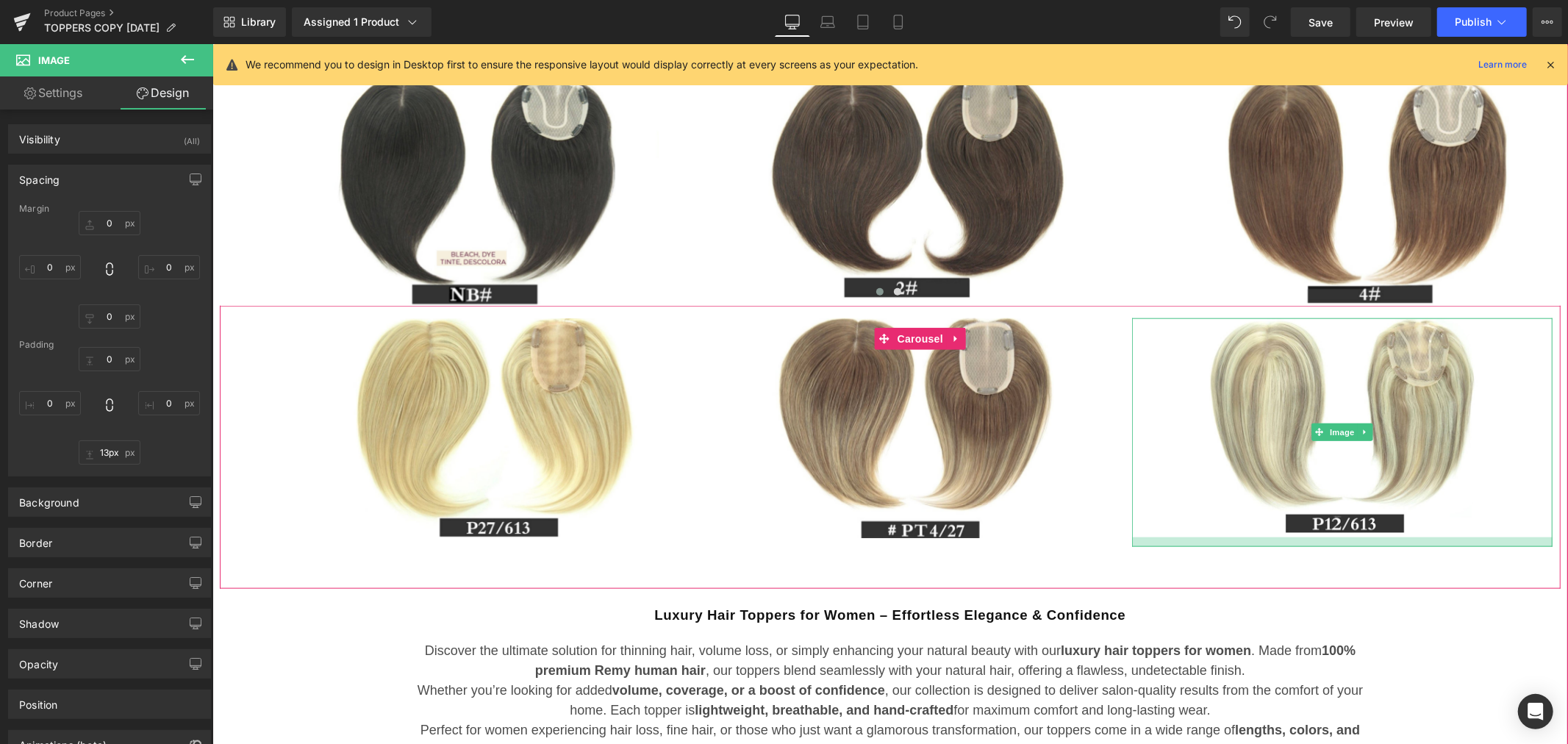
drag, startPoint x: 1259, startPoint y: 534, endPoint x: 1260, endPoint y: 544, distance: 10.0
click at [1260, 544] on div at bounding box center [1341, 540] width 421 height 9
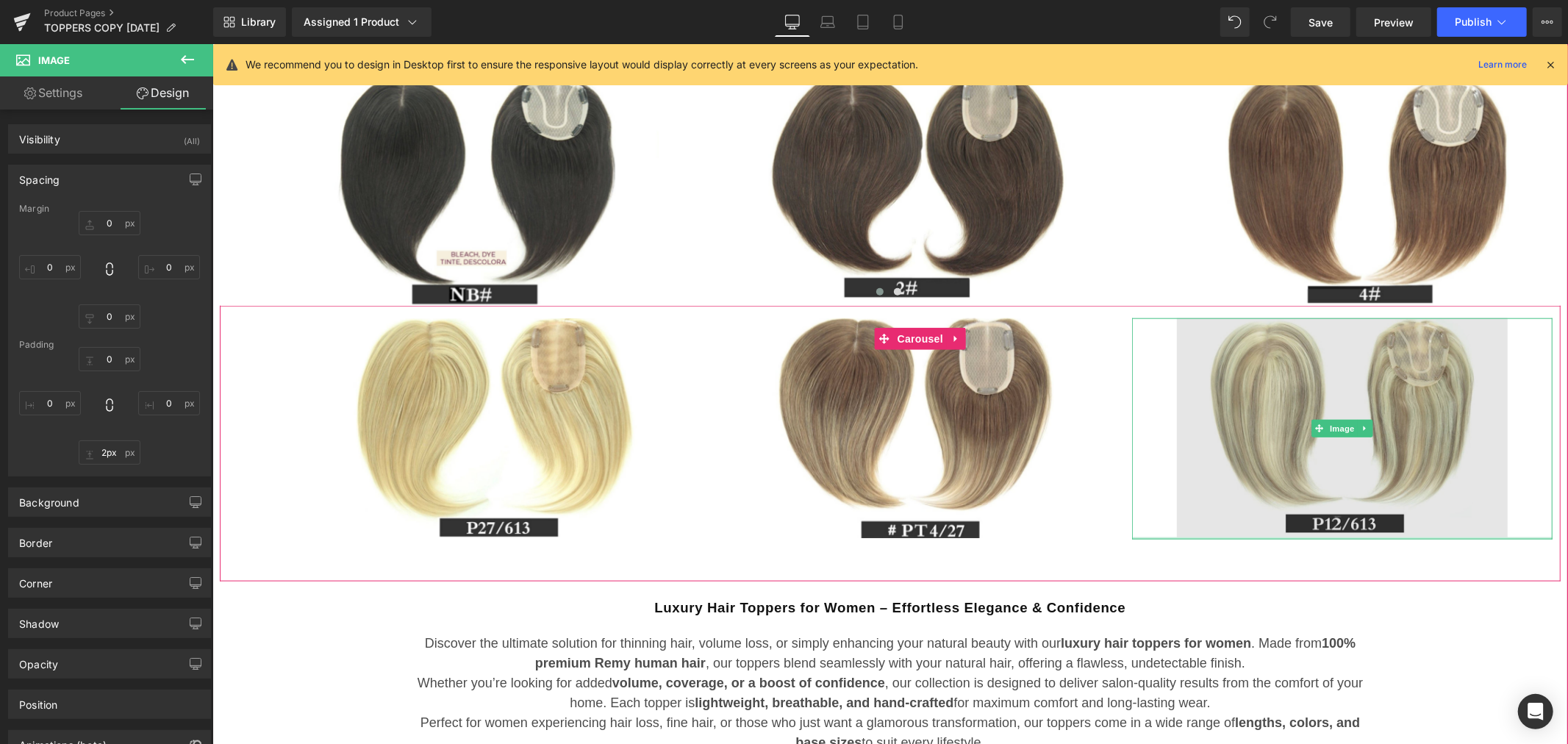
type input "0px"
drag, startPoint x: 1260, startPoint y: 541, endPoint x: 1260, endPoint y: 521, distance: 20.0
click at [1260, 521] on div "Image 45px" at bounding box center [1341, 426] width 421 height 219
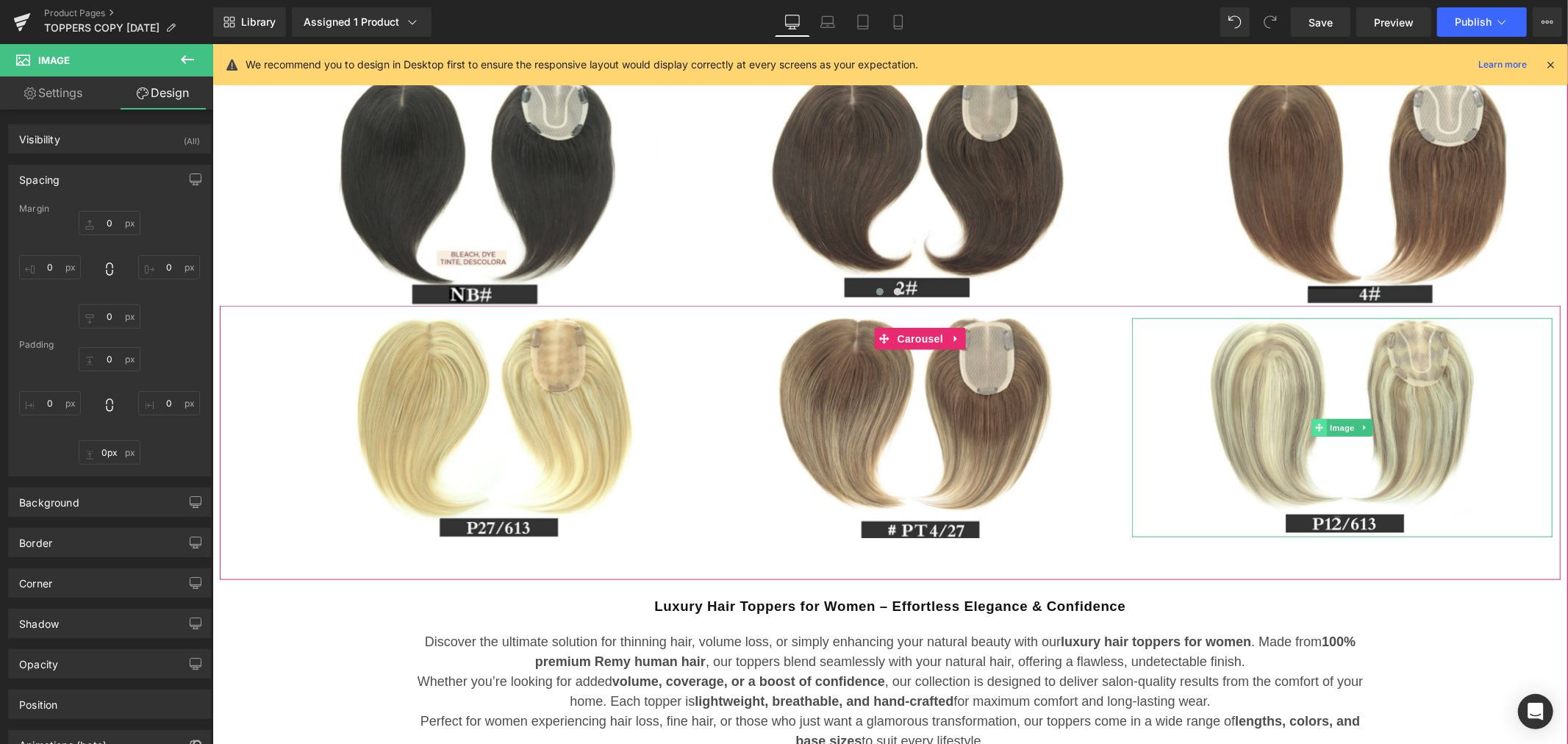
drag, startPoint x: 1340, startPoint y: 426, endPoint x: 1322, endPoint y: 433, distance: 19.3
click at [1340, 426] on span "Image" at bounding box center [1341, 426] width 31 height 17
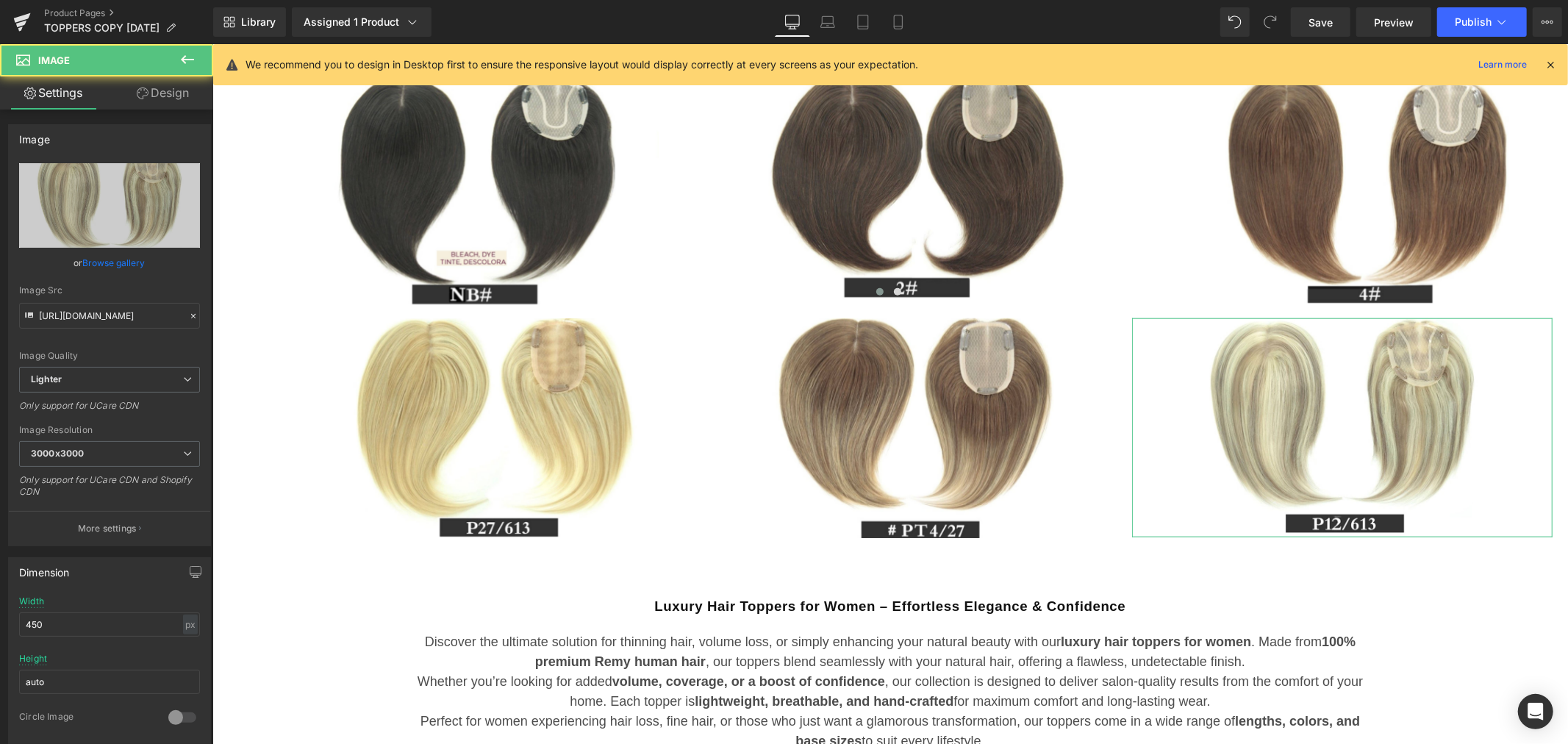
drag, startPoint x: 142, startPoint y: 91, endPoint x: 101, endPoint y: 177, distance: 95.3
click at [142, 90] on icon at bounding box center [142, 93] width 12 height 12
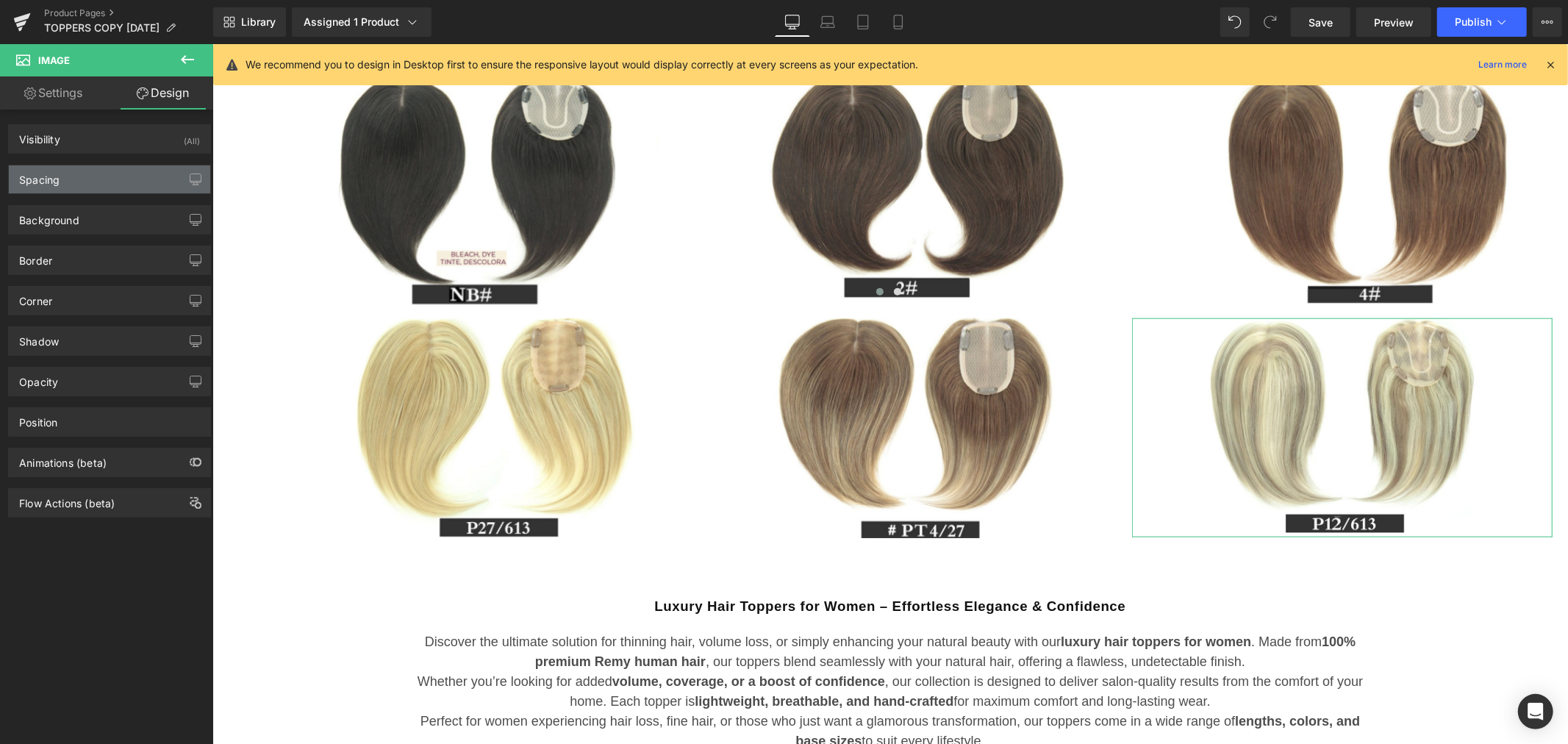
type input "0"
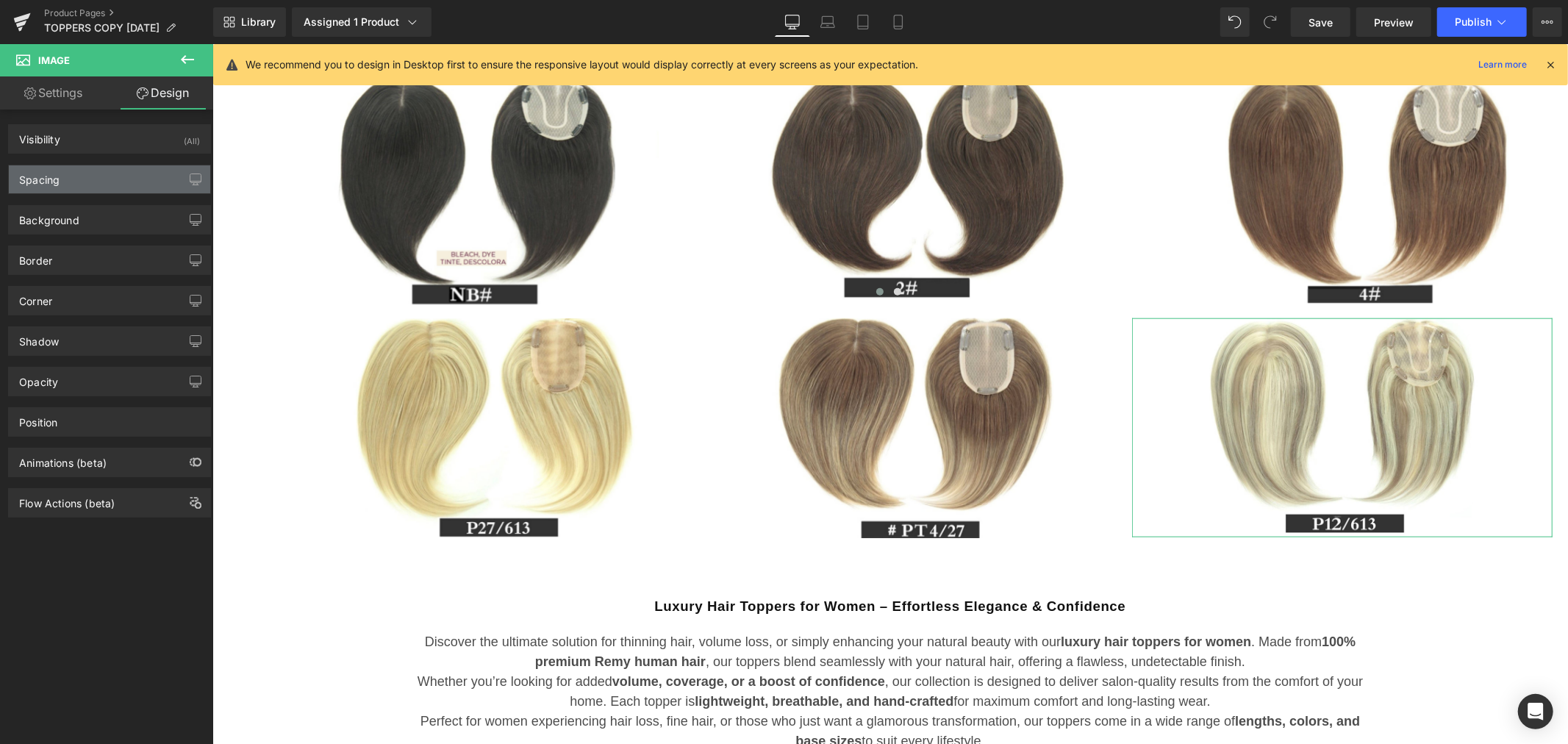
type input "0"
click at [100, 178] on div "Spacing" at bounding box center [110, 180] width 201 height 28
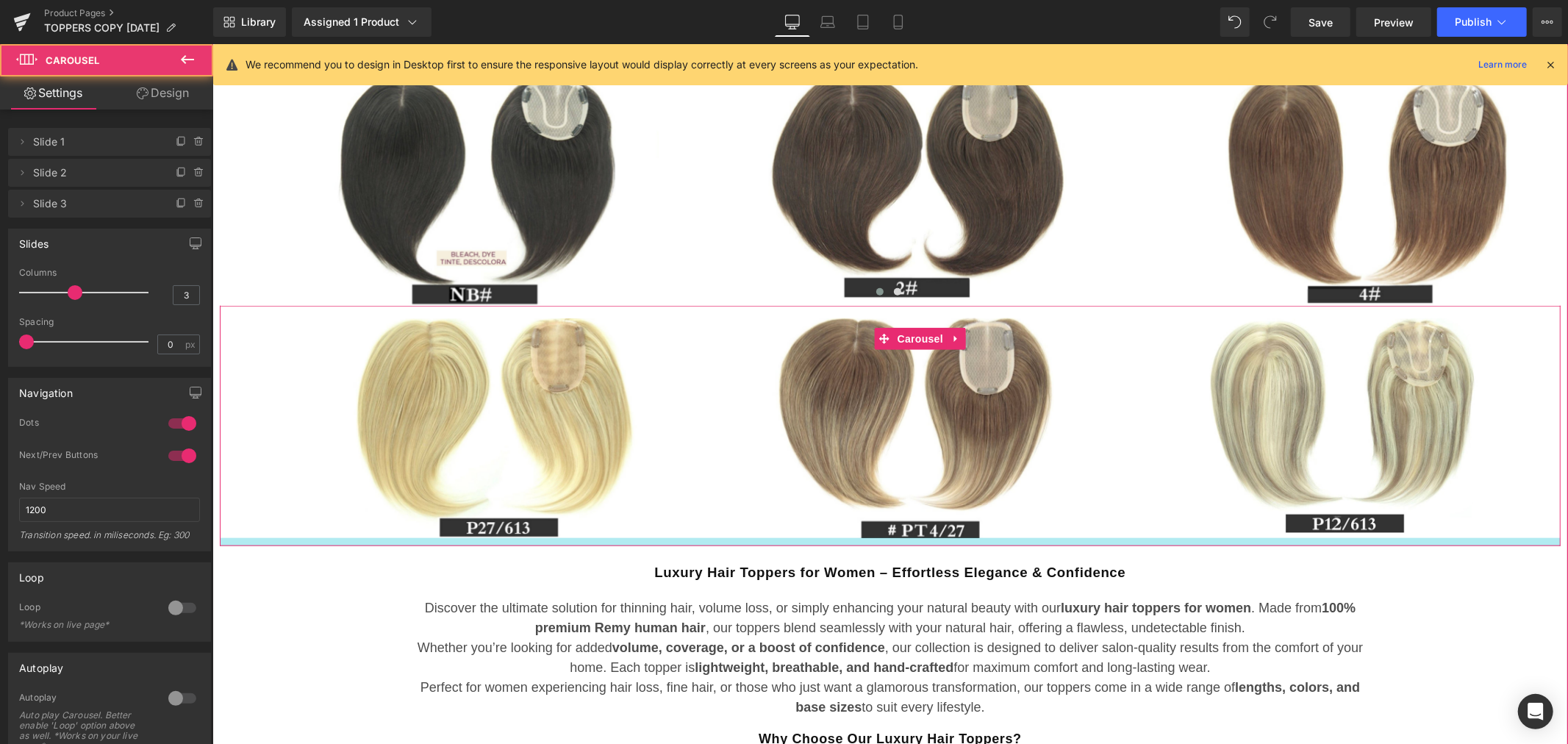
drag, startPoint x: 1036, startPoint y: 576, endPoint x: 1037, endPoint y: 541, distance: 35.0
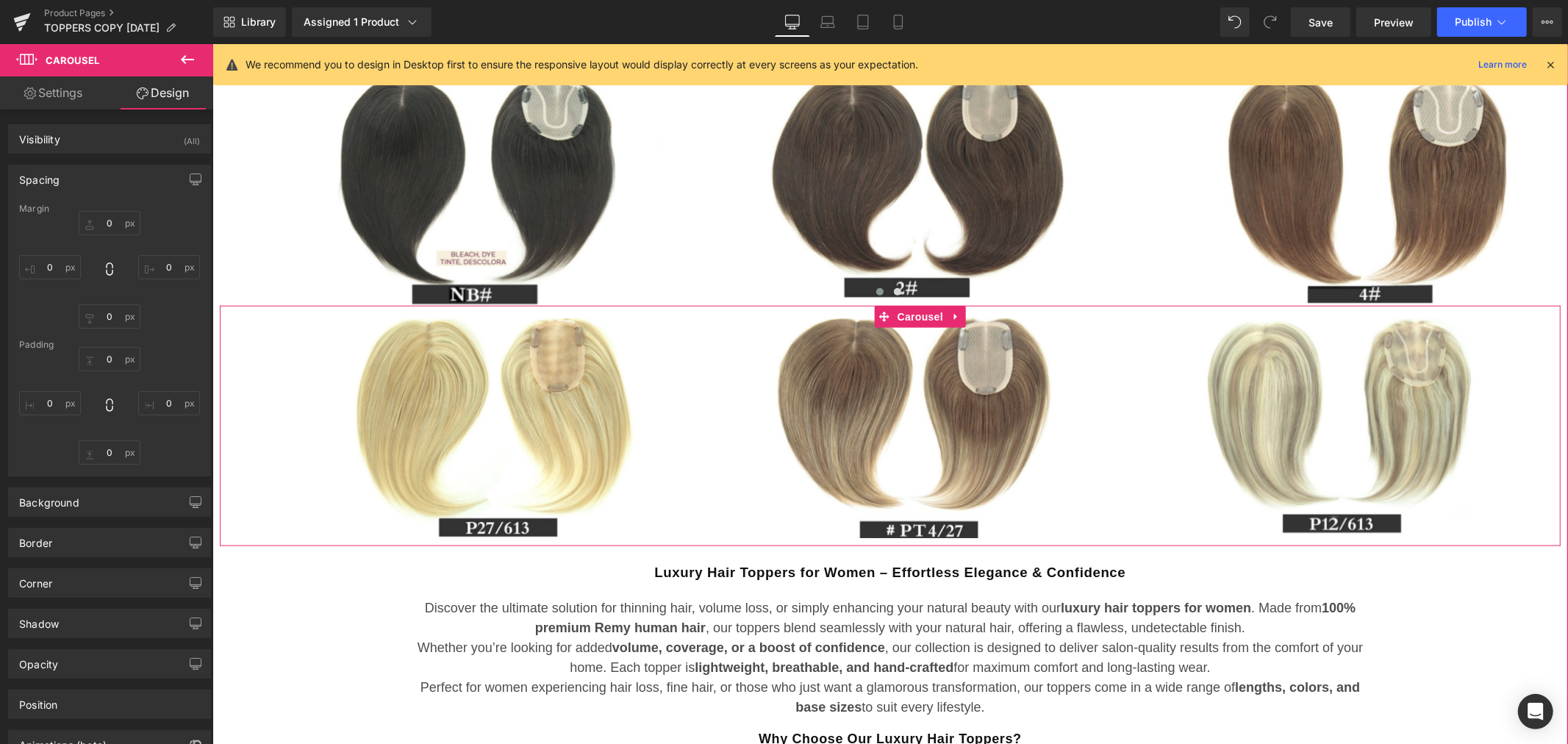
type input "0"
type input "17"
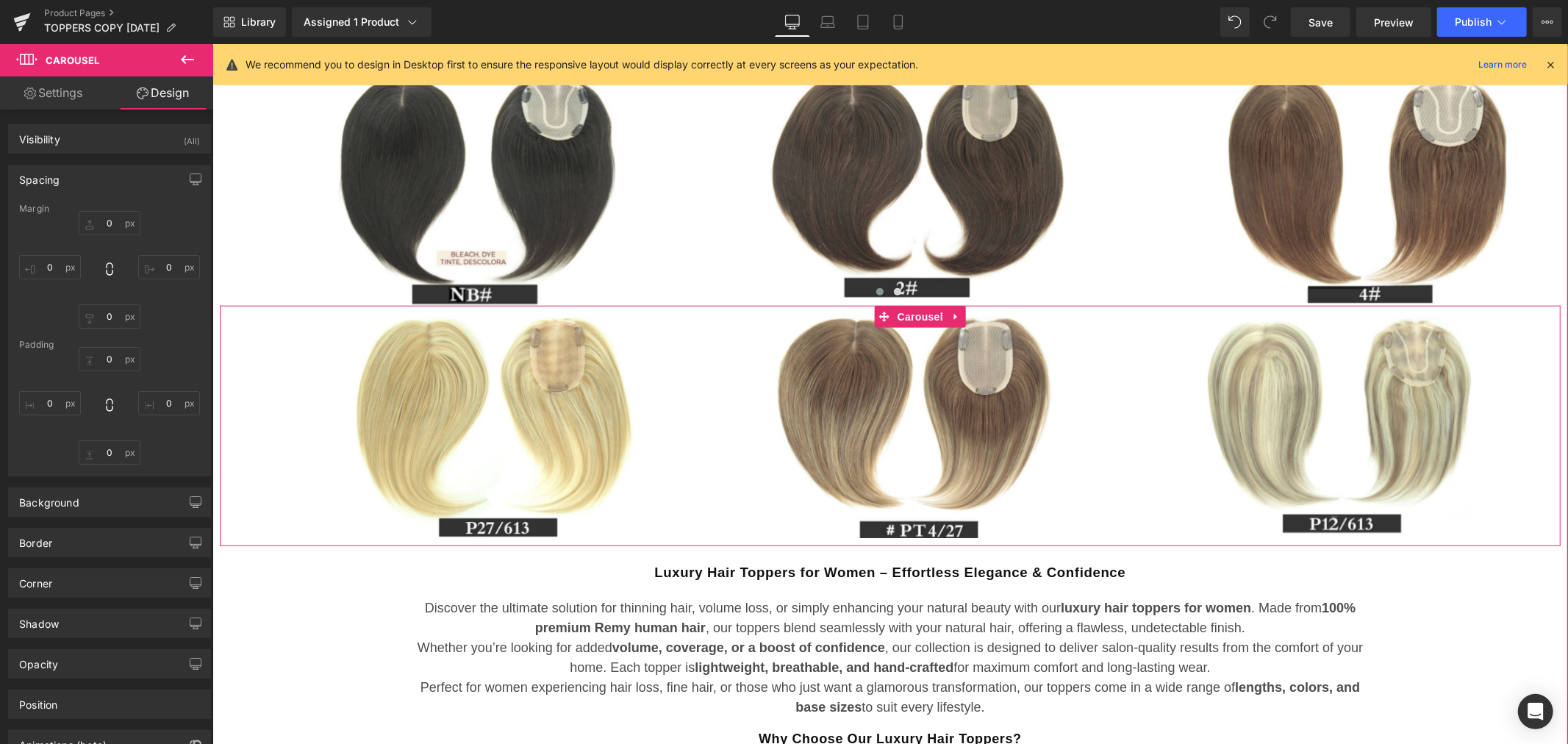
type input "0"
type input "11"
type input "98"
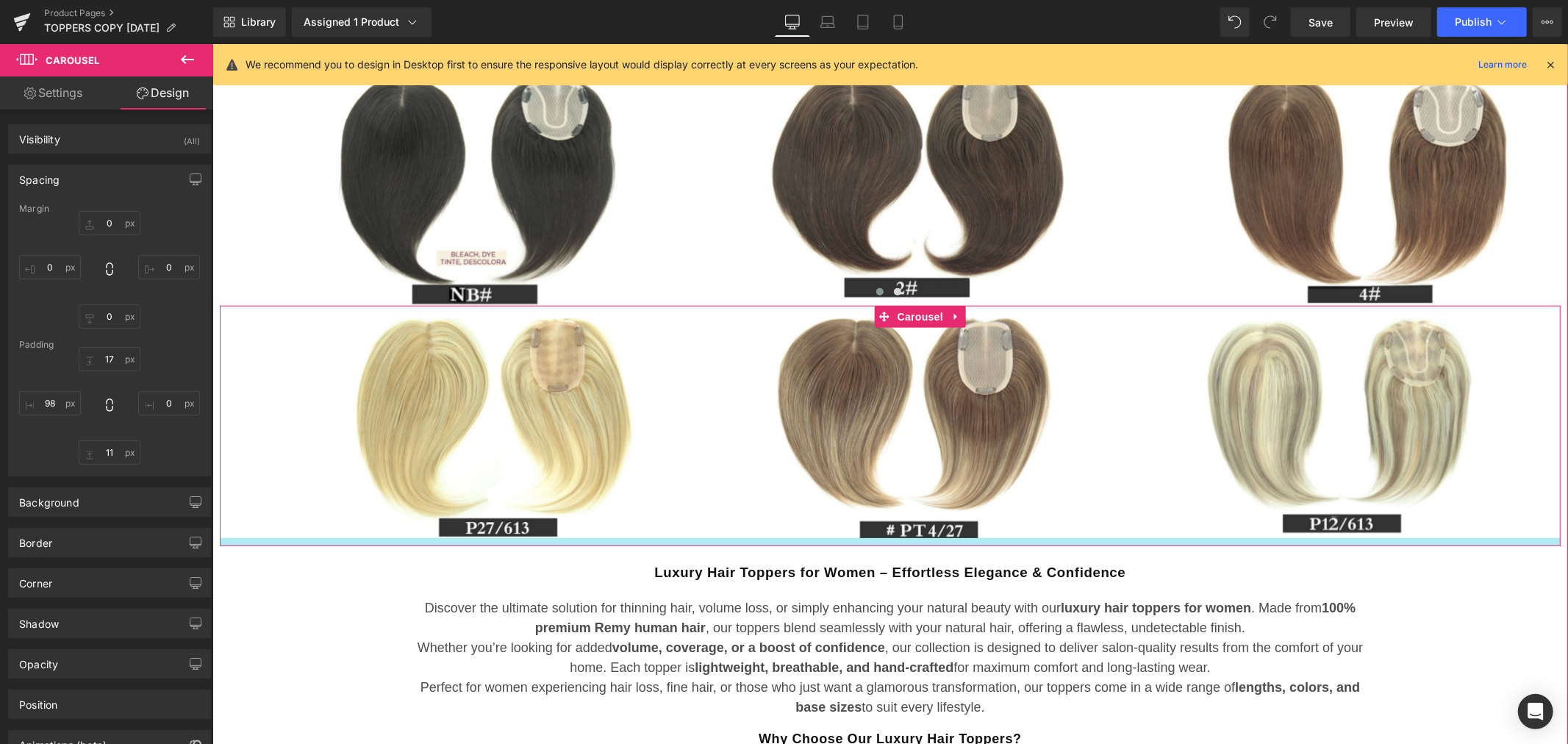
click at [1029, 540] on div at bounding box center [889, 541] width 1340 height 8
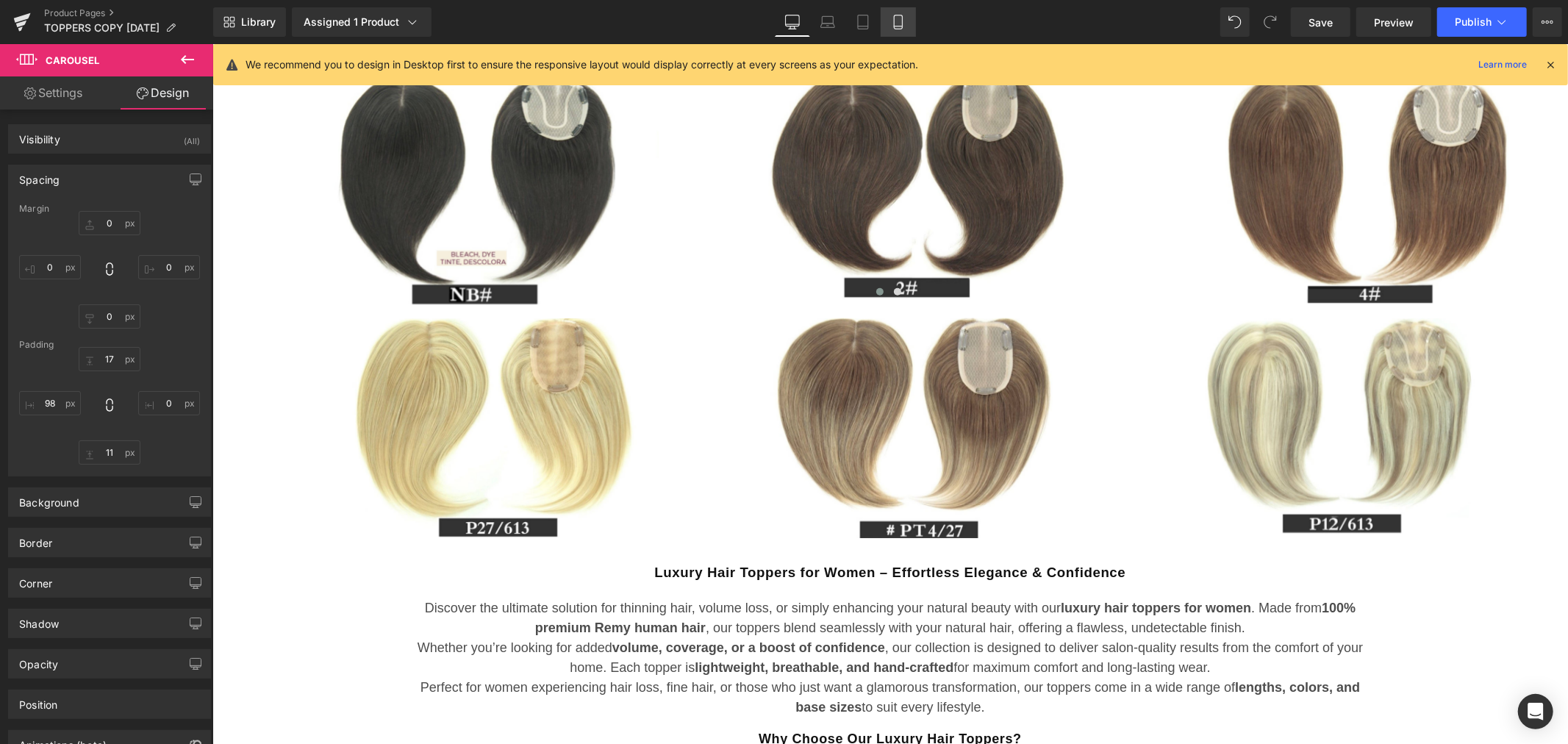
click at [900, 17] on icon at bounding box center [898, 22] width 15 height 15
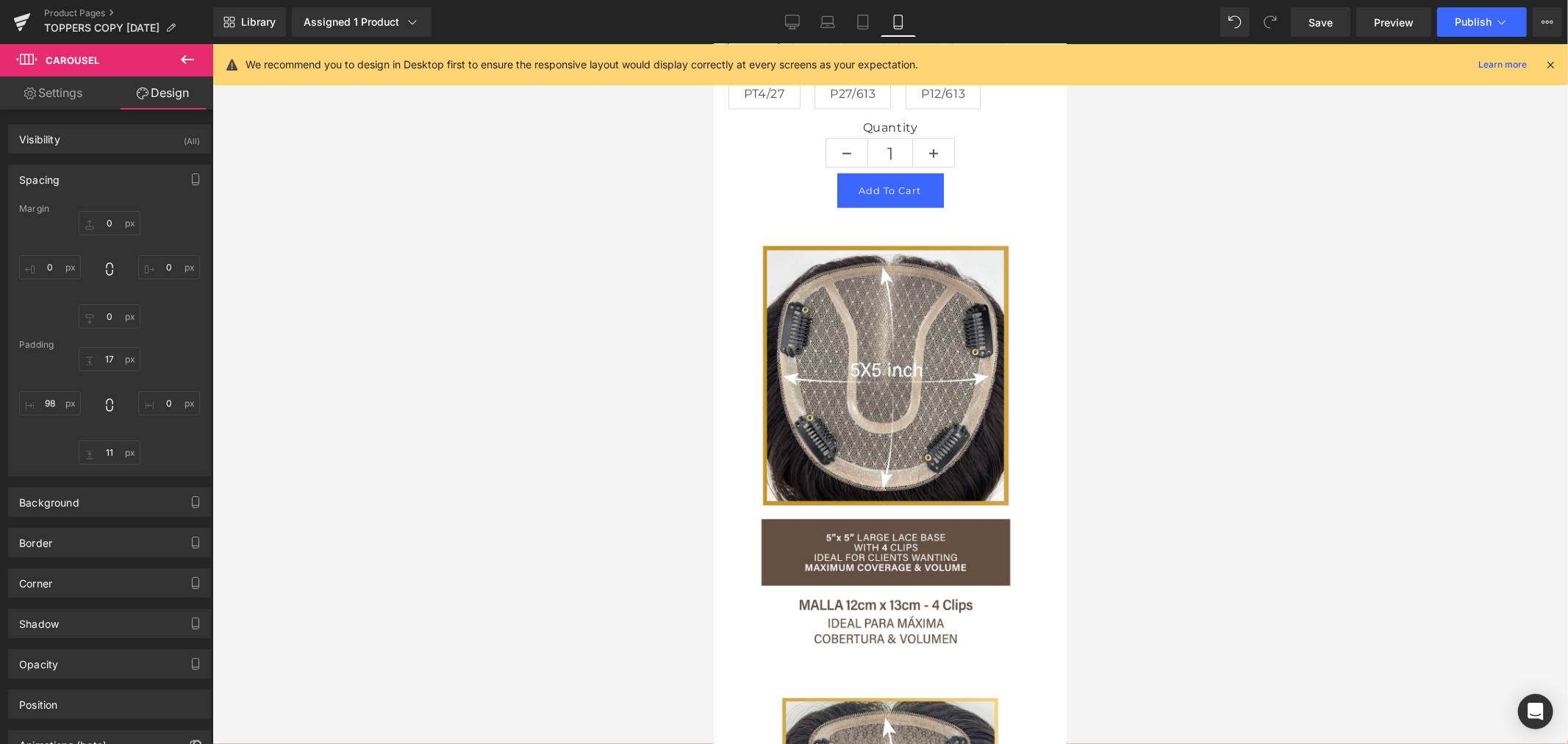
type input "0"
type input "13.2547"
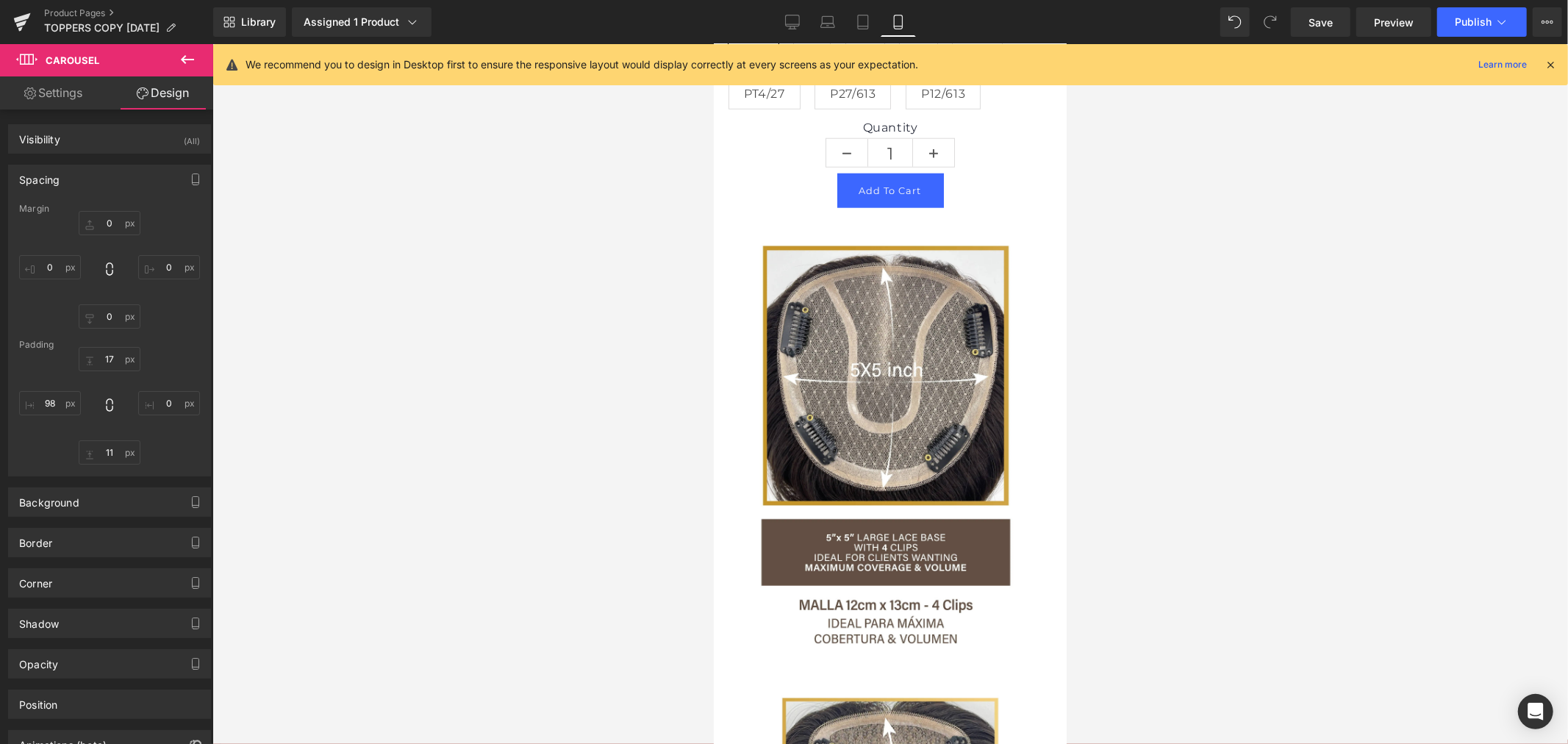
type input "0"
type input "8.57656"
type input "81.9172"
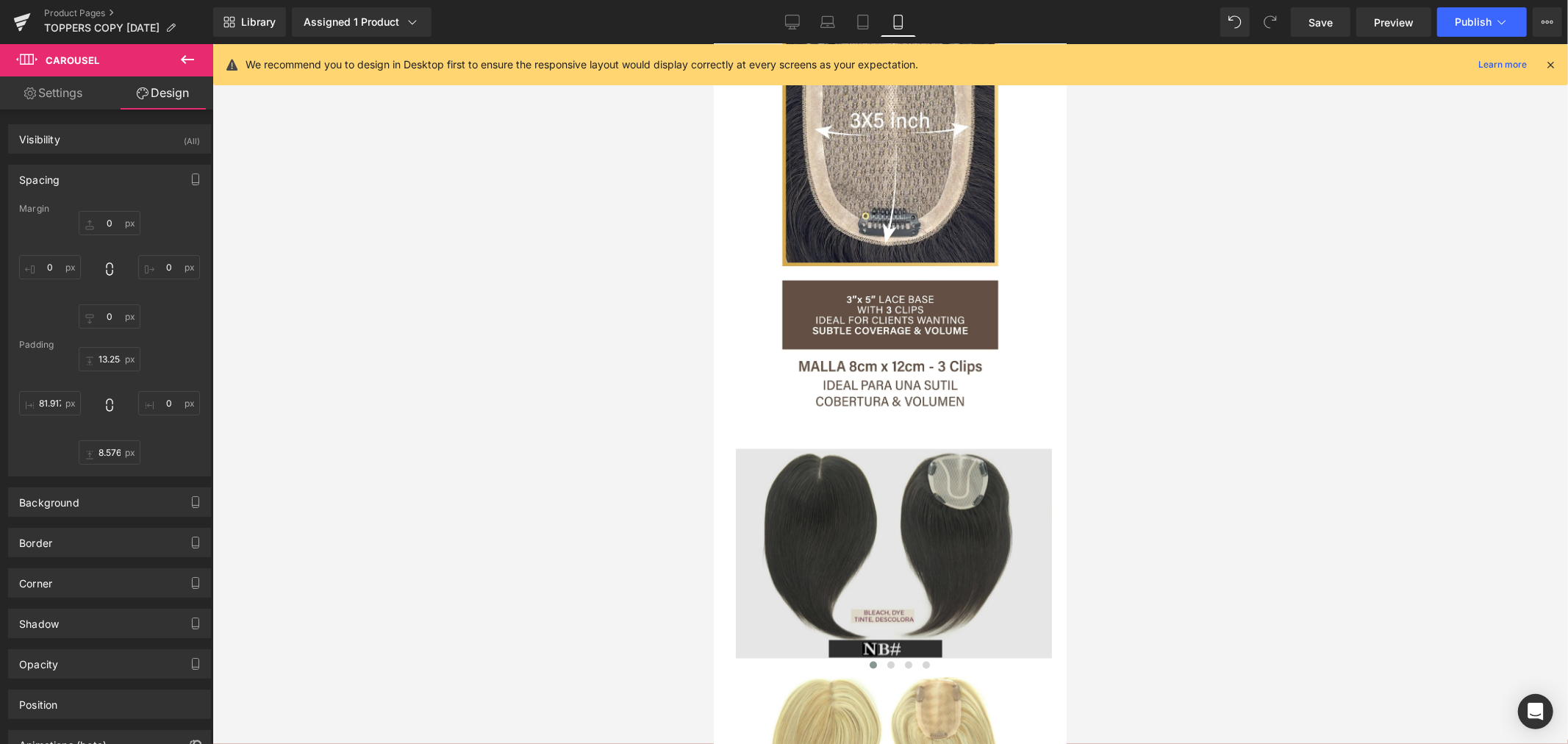
scroll to position [2266, 0]
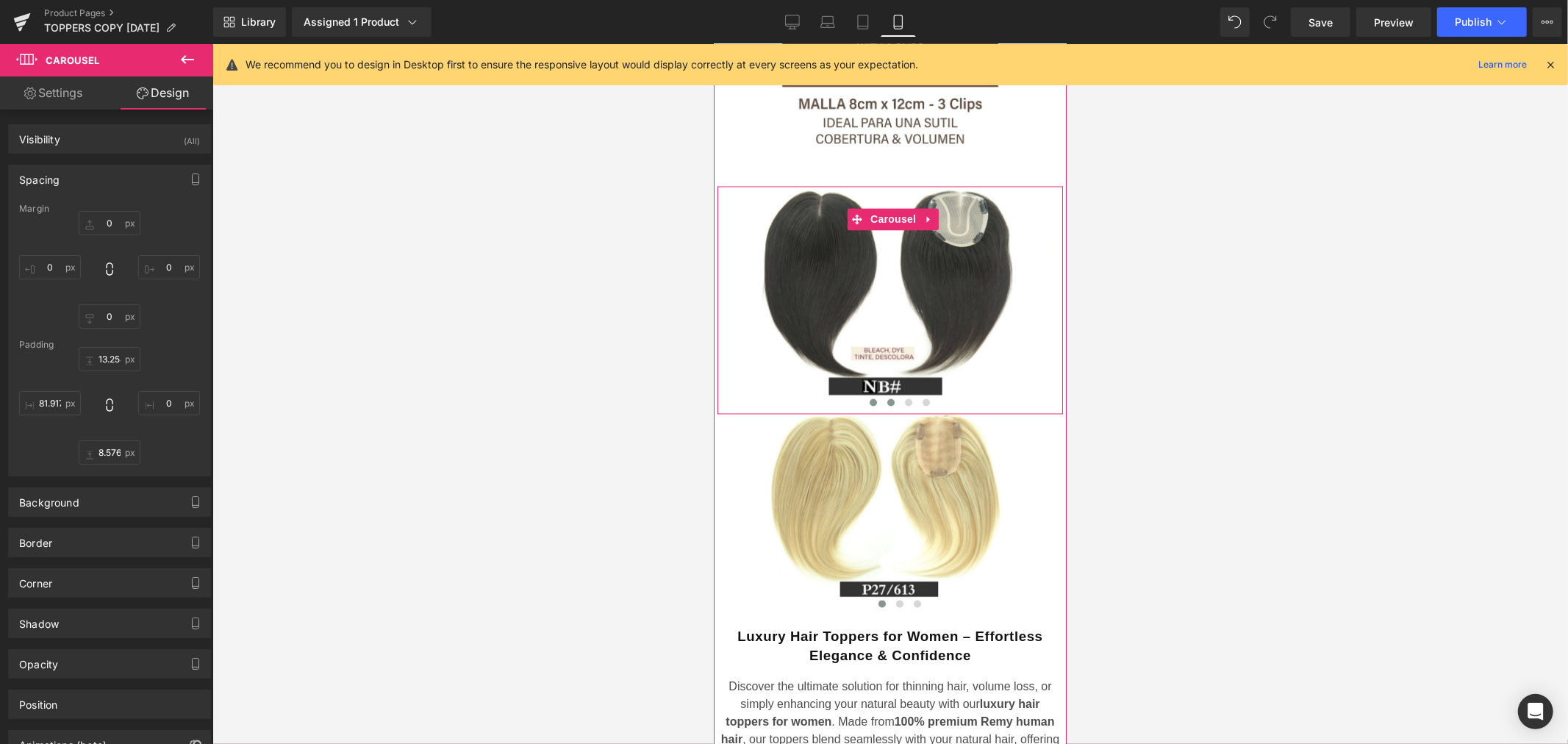
click at [886, 398] on span at bounding box center [890, 402] width 7 height 7
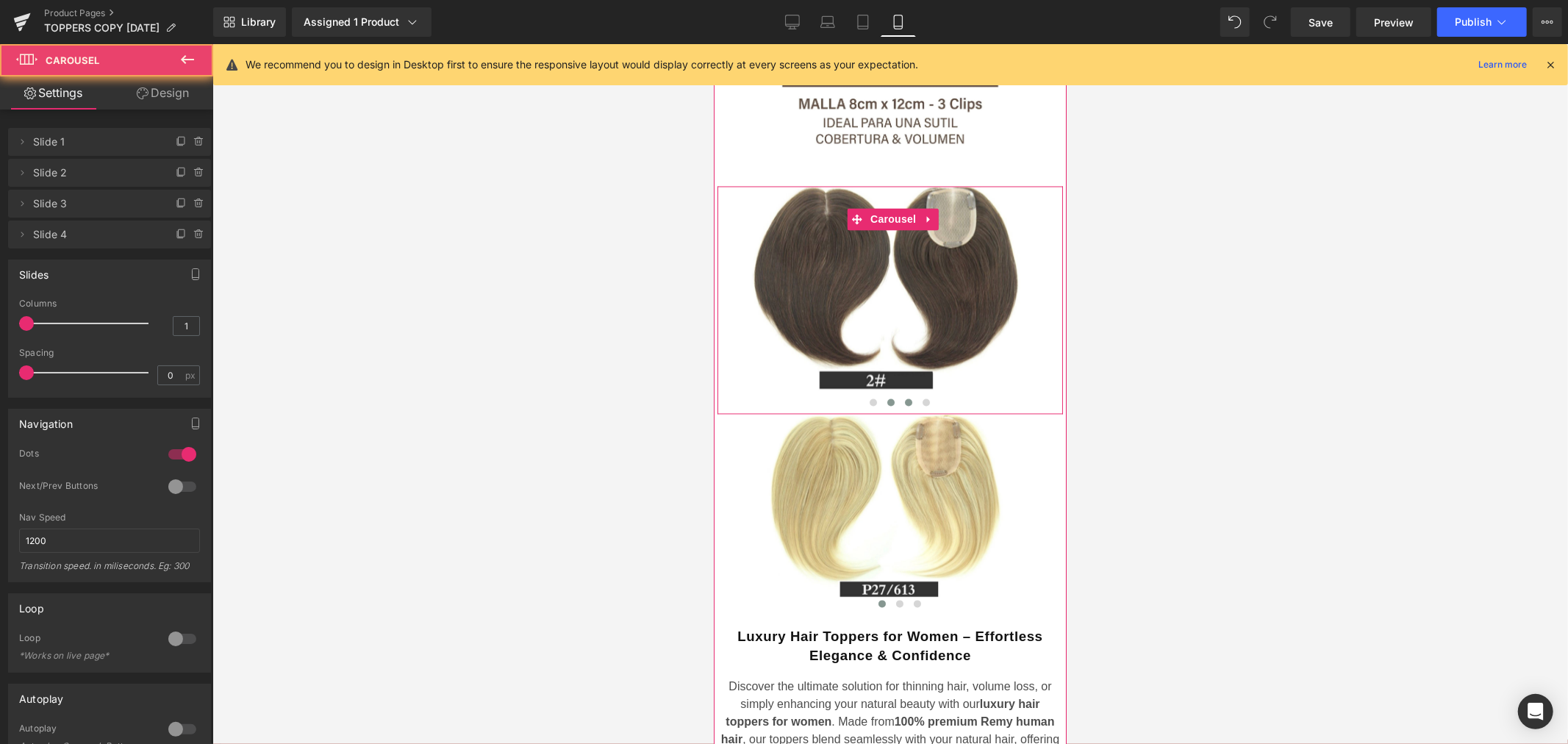
click at [904, 398] on span at bounding box center [907, 402] width 7 height 7
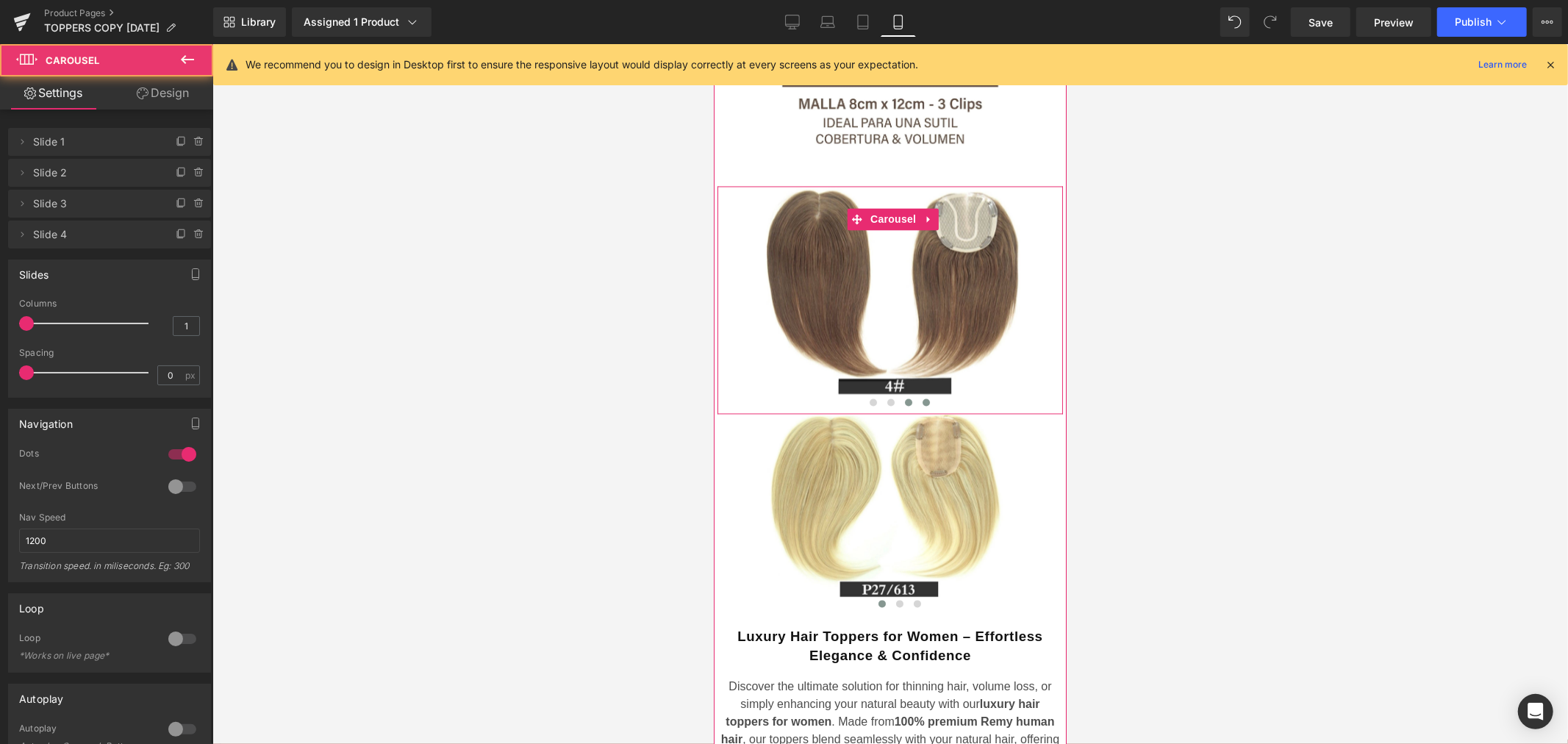
click at [916, 395] on button at bounding box center [925, 402] width 17 height 15
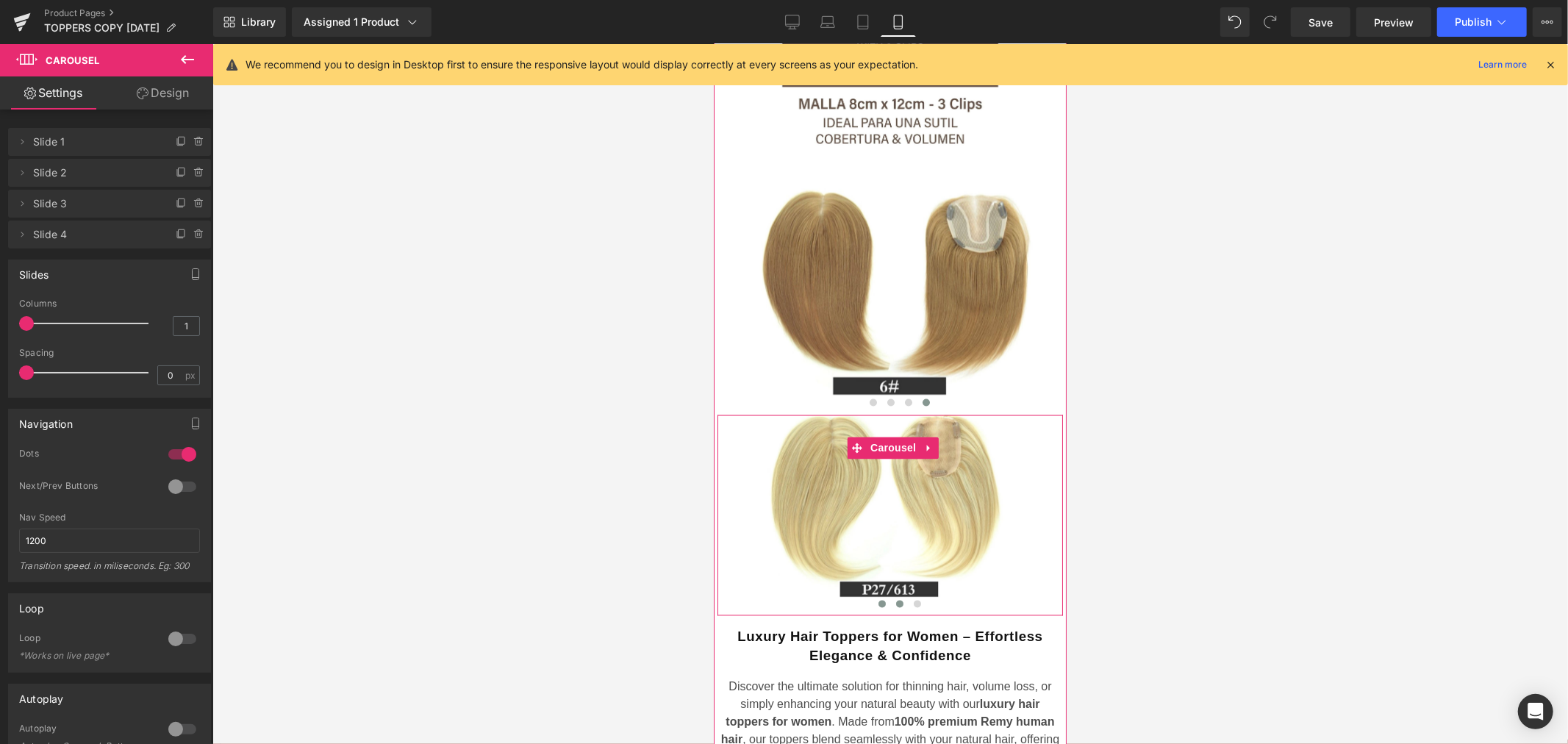
click at [895, 599] on span at bounding box center [899, 603] width 7 height 7
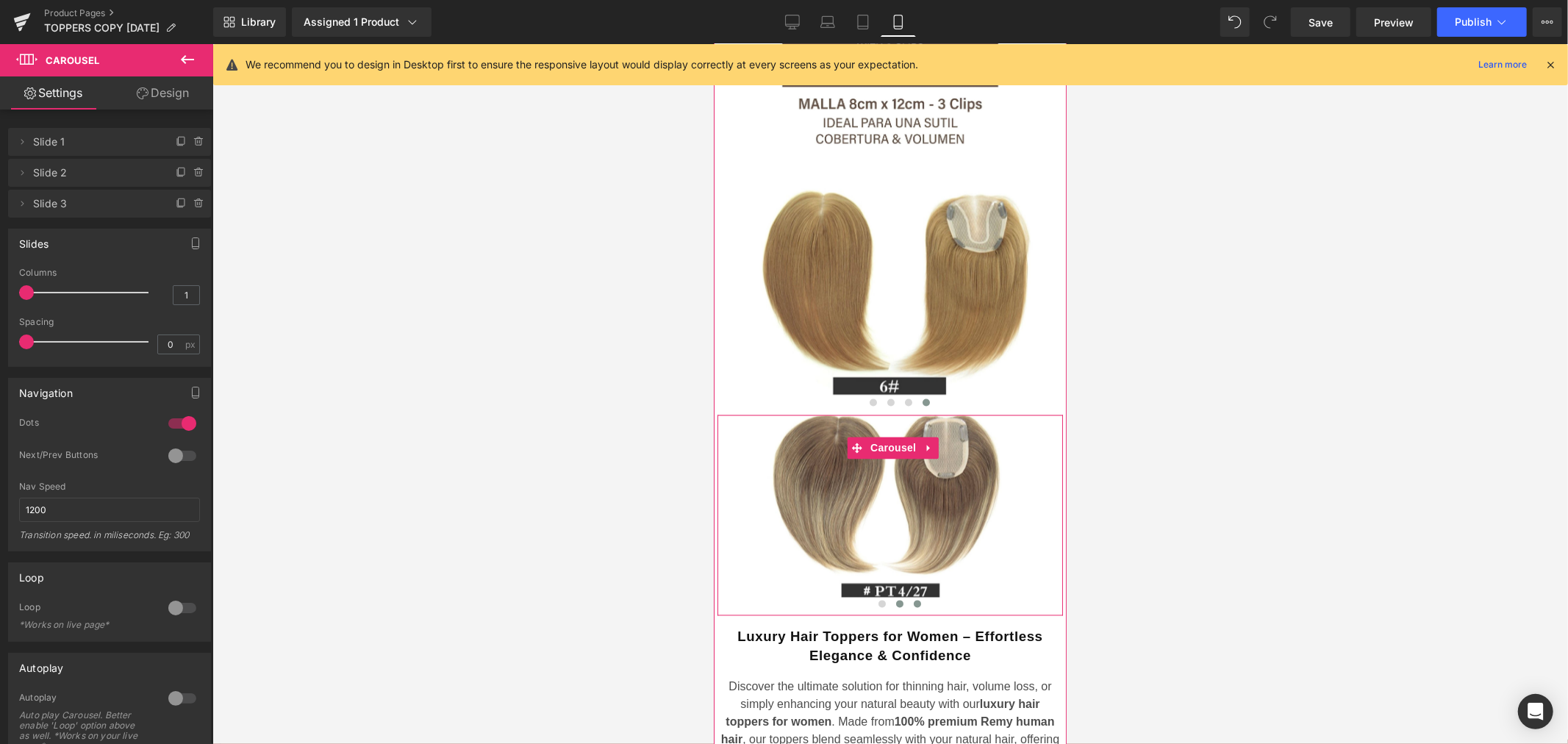
click at [913, 599] on span at bounding box center [916, 603] width 7 height 7
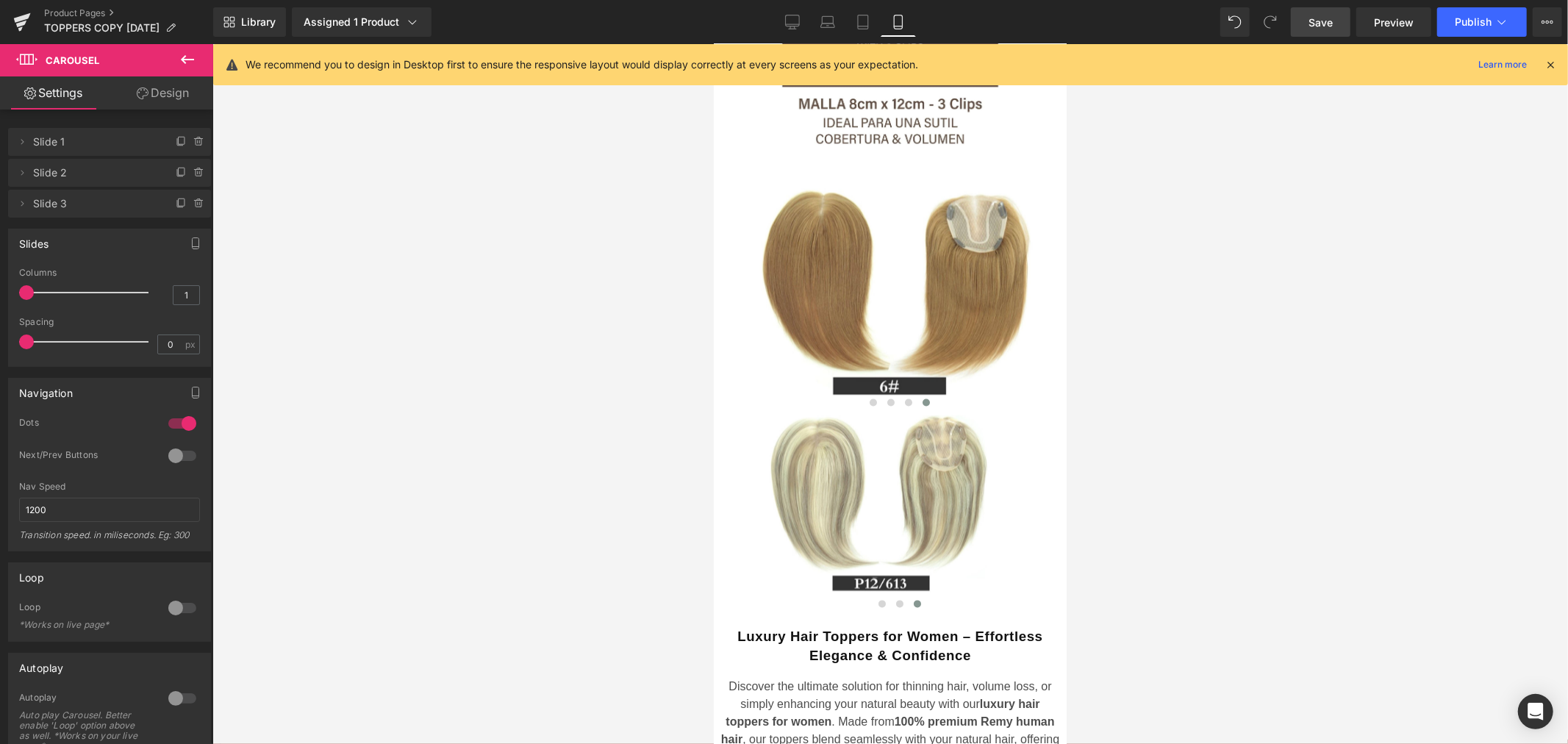
click at [1325, 30] on link "Save" at bounding box center [1320, 22] width 60 height 29
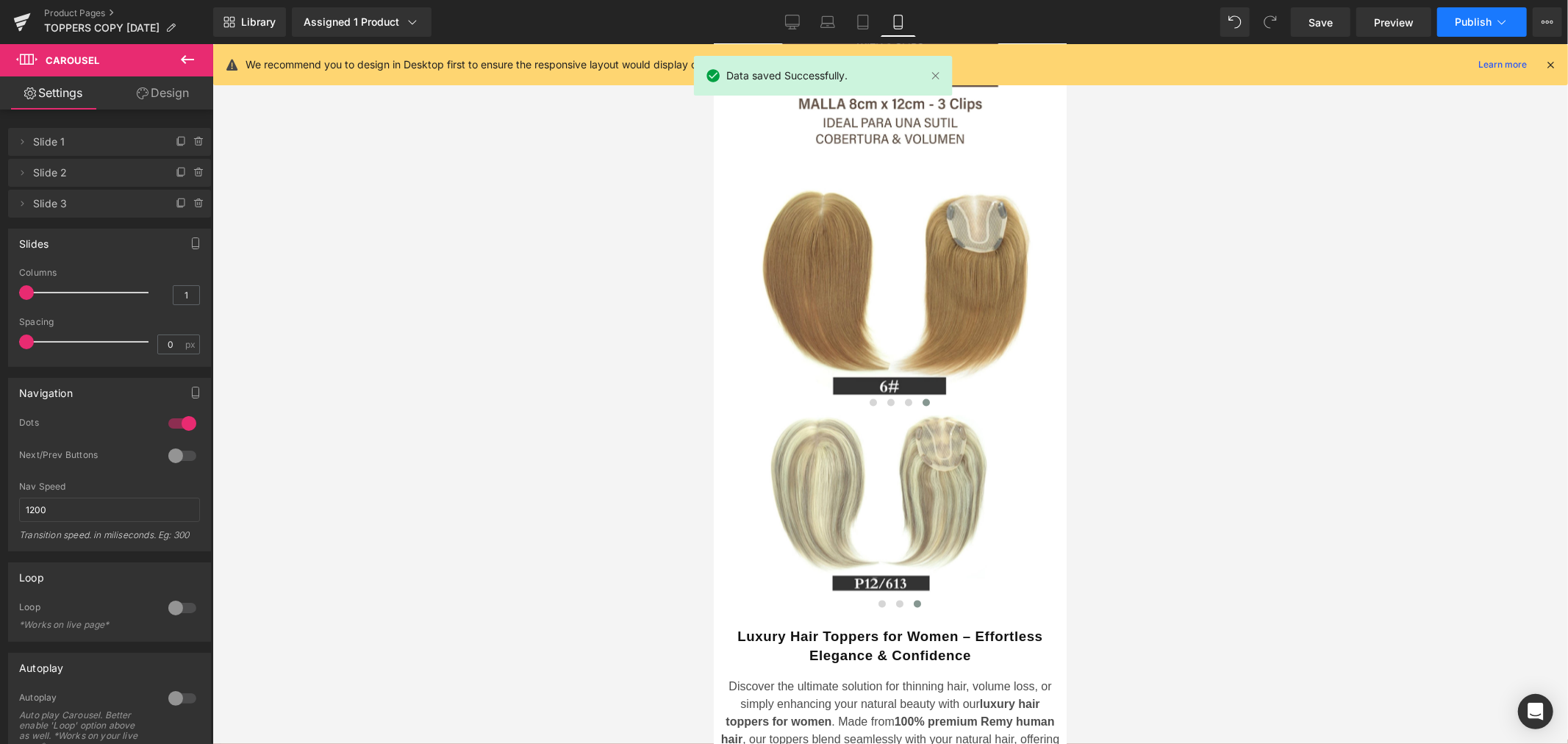
click at [1483, 27] on span "Publish" at bounding box center [1472, 22] width 37 height 12
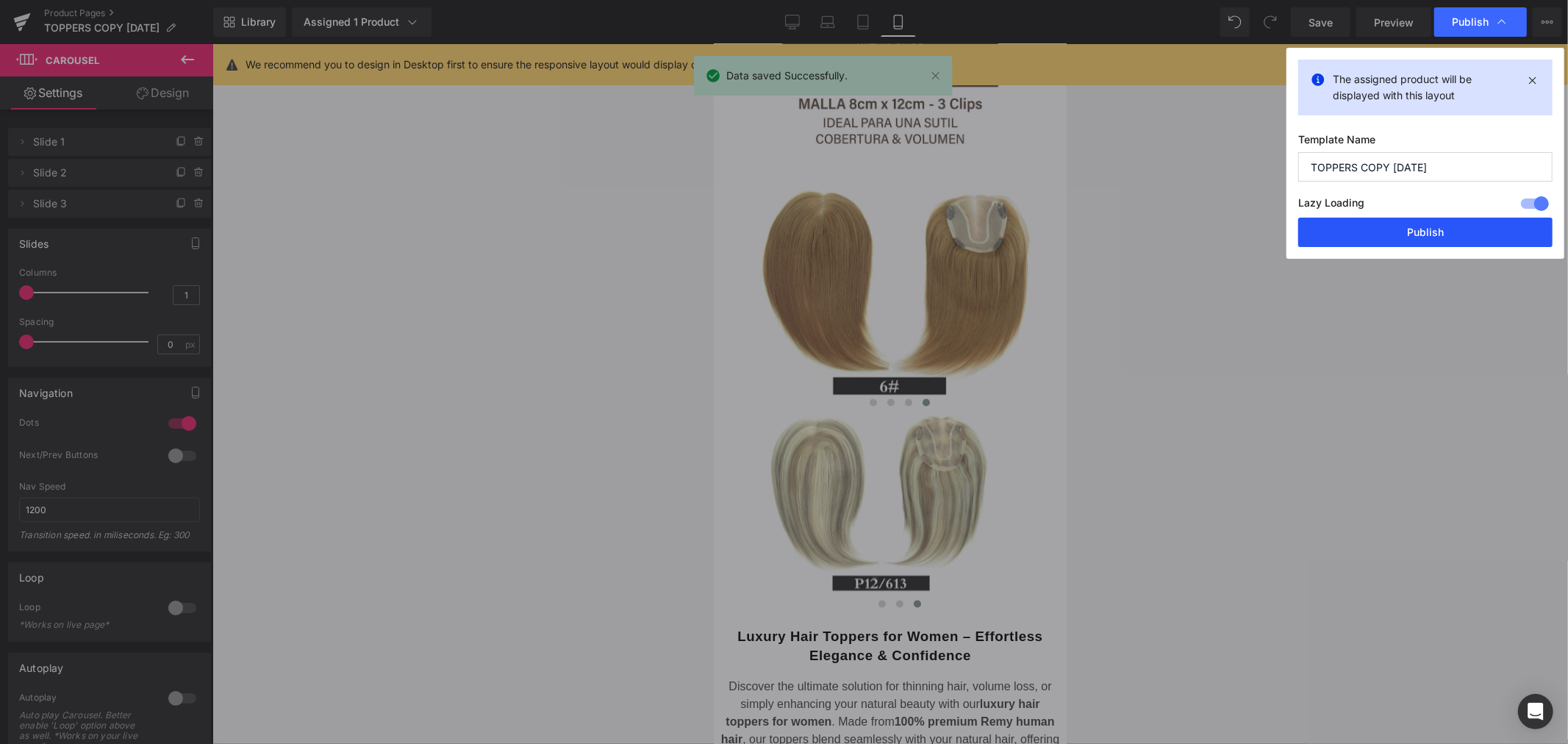
click at [1408, 237] on button "Publish" at bounding box center [1425, 232] width 254 height 29
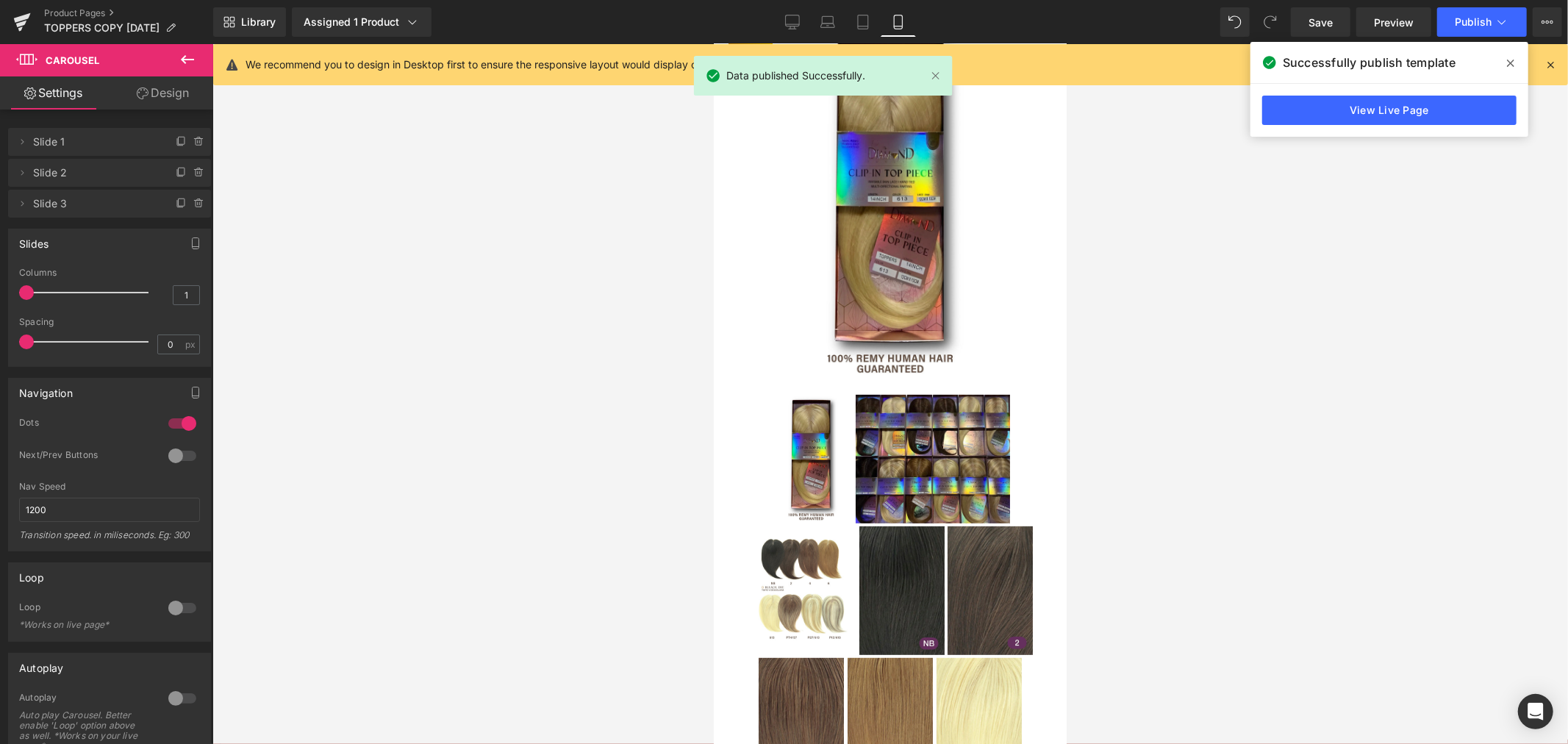
scroll to position [224, 0]
click at [1378, 109] on link "View Live Page" at bounding box center [1389, 110] width 254 height 29
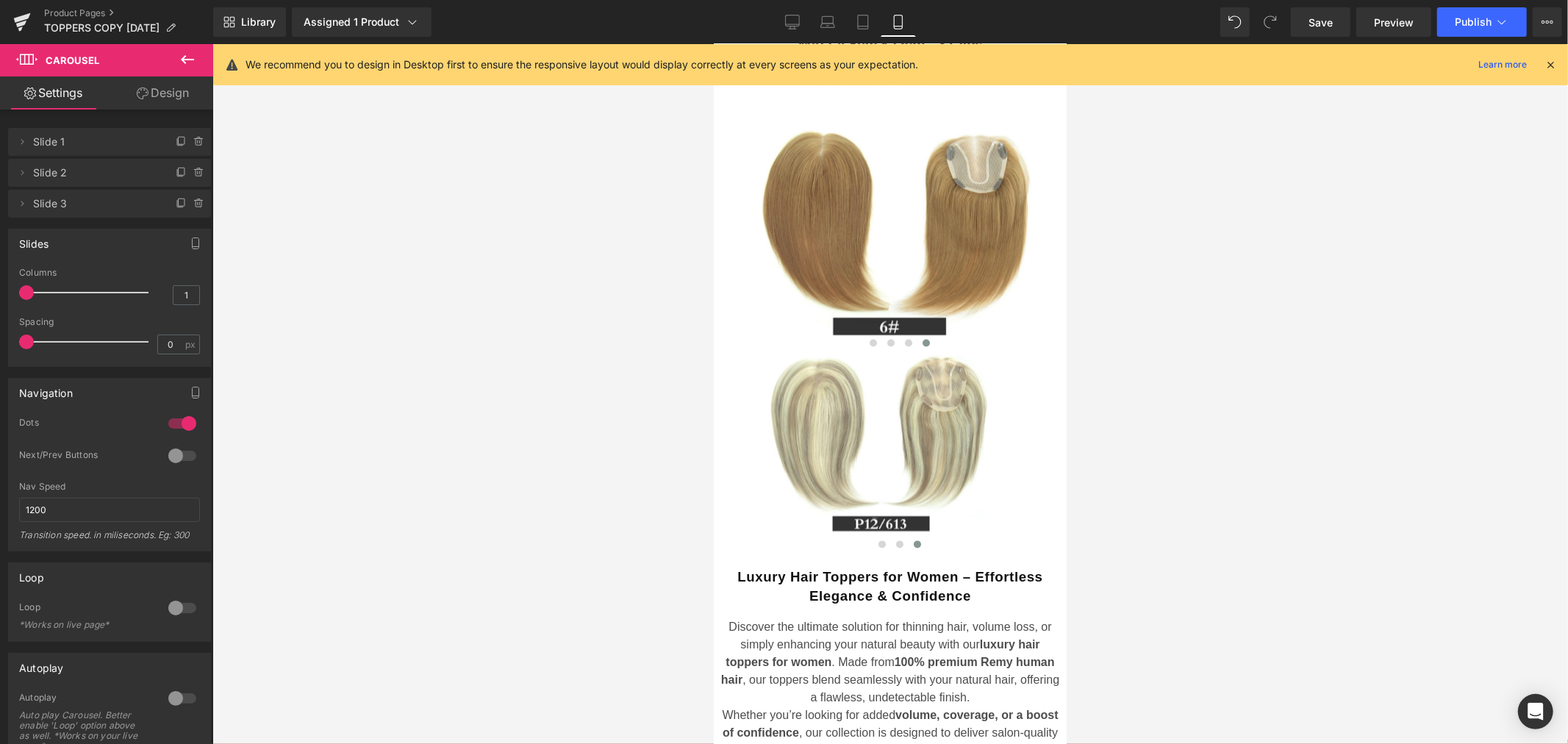
scroll to position [2185, 0]
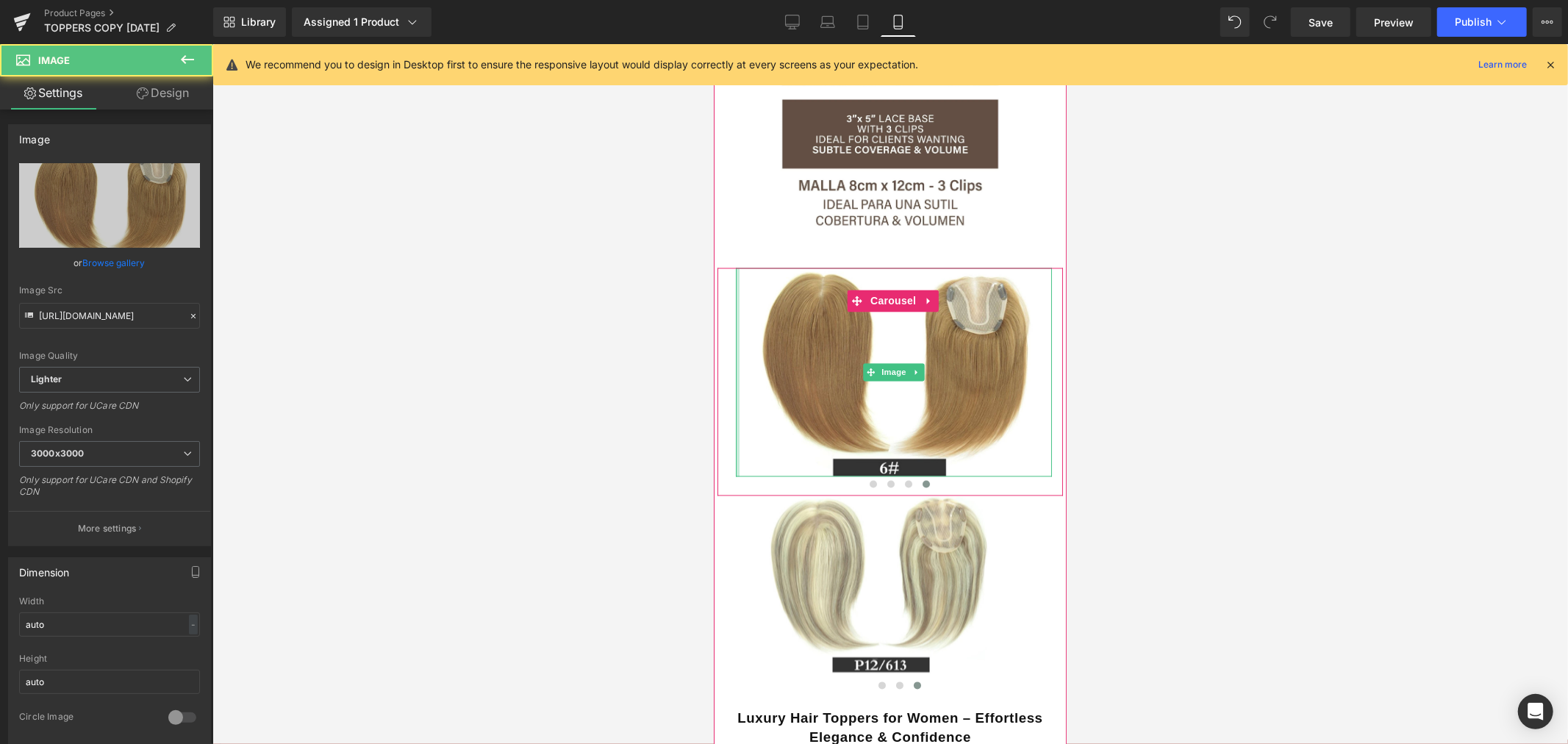
drag, startPoint x: 734, startPoint y: 362, endPoint x: 637, endPoint y: 371, distance: 97.4
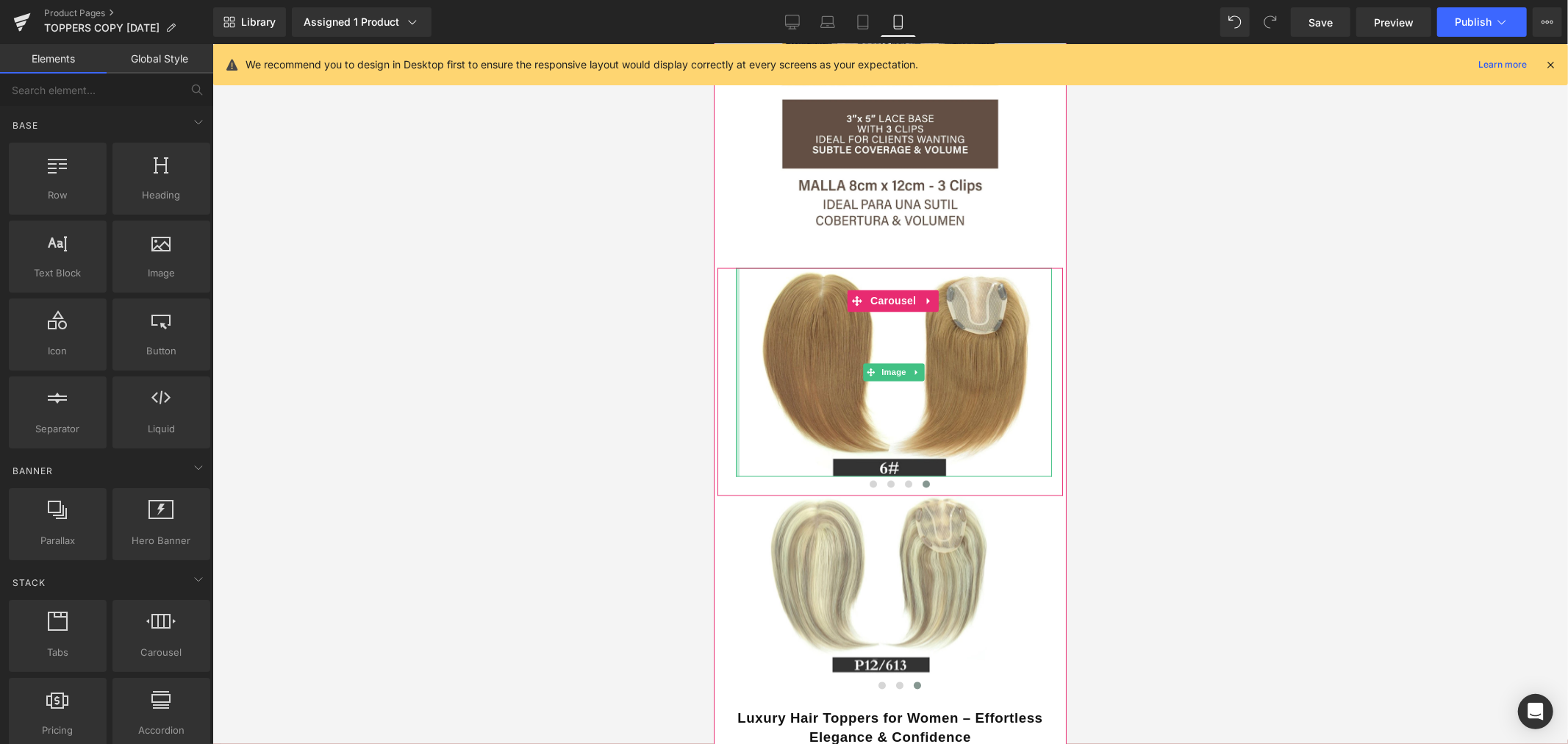
click at [528, 378] on div at bounding box center [890, 394] width 1355 height 700
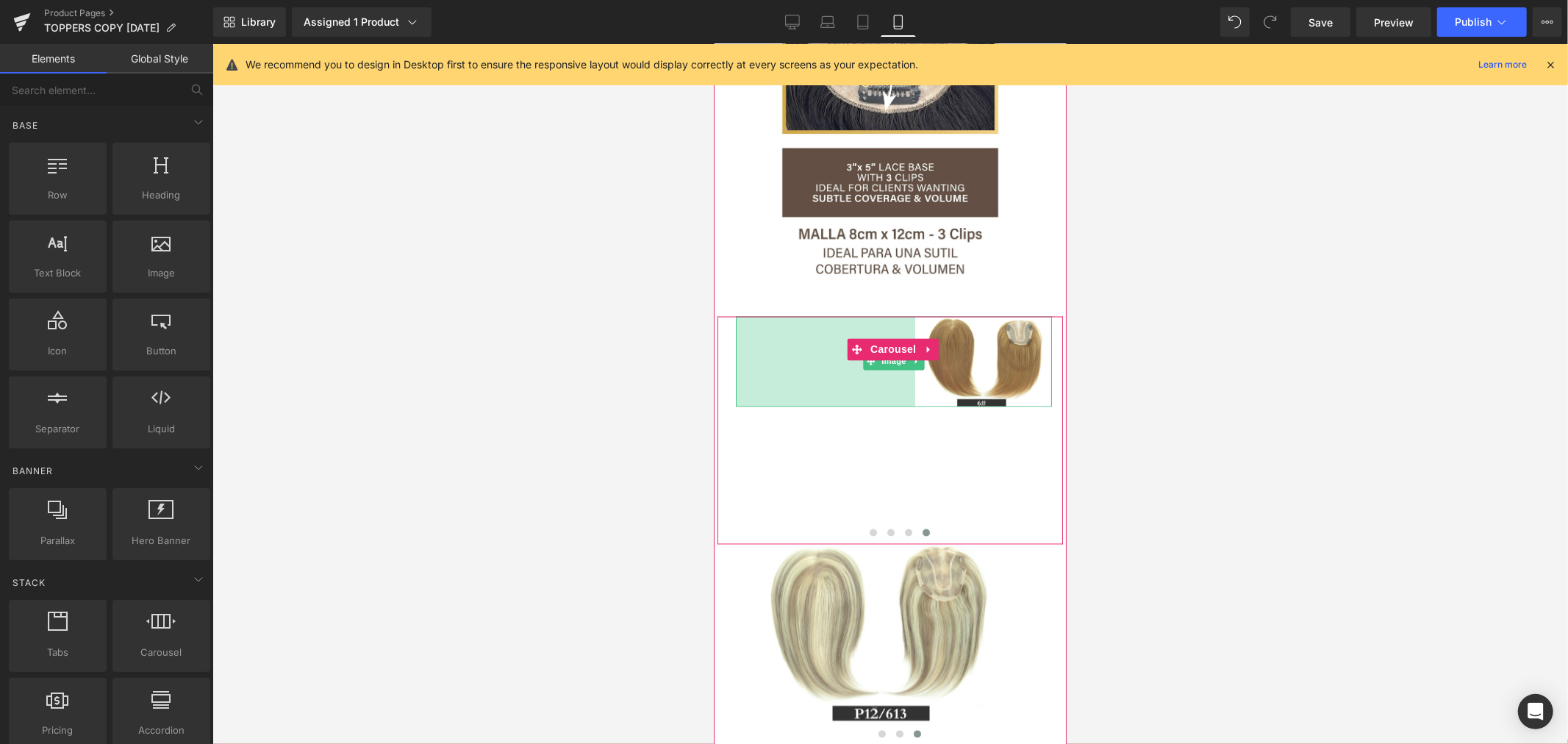
scroll to position [2103, 0]
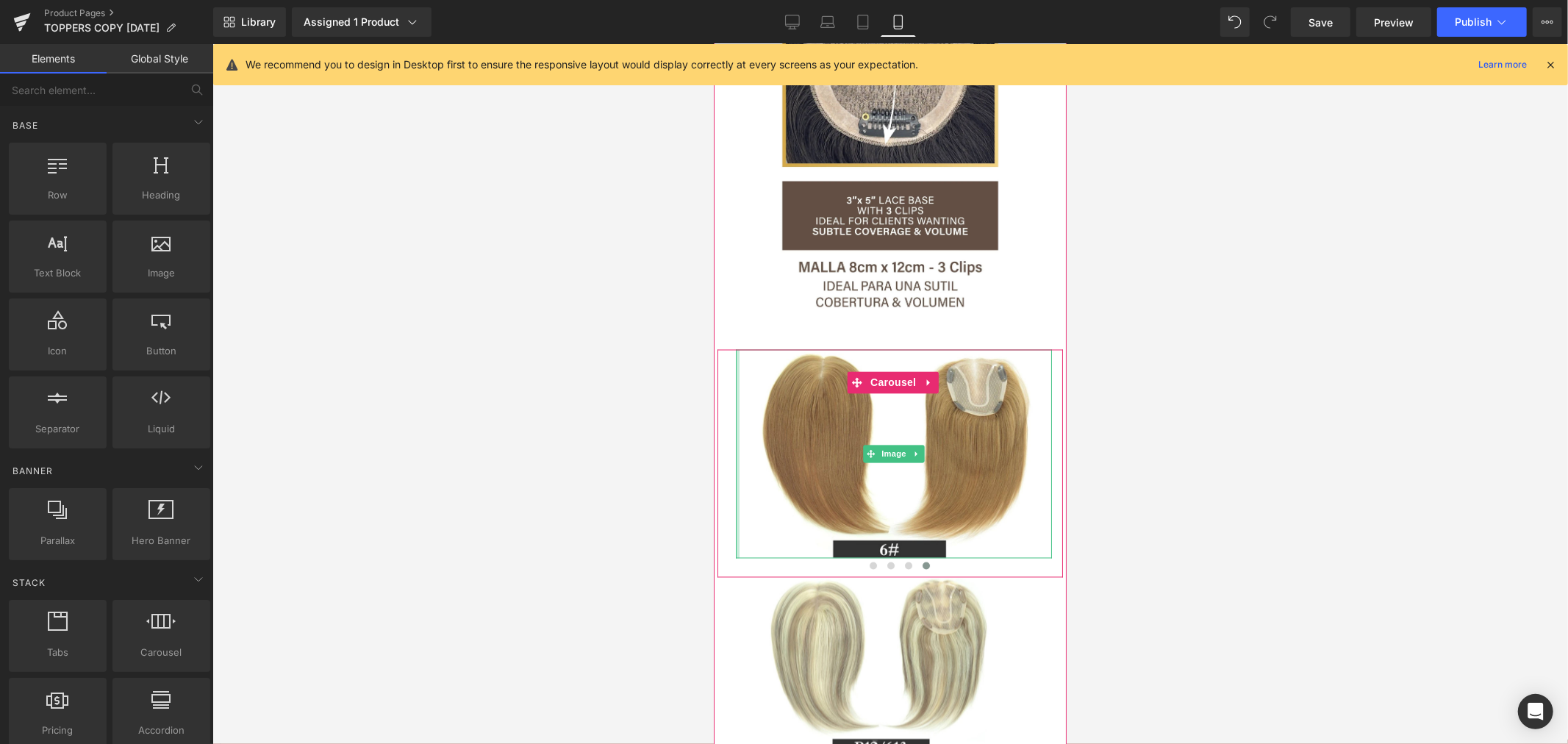
click at [627, 592] on div at bounding box center [890, 394] width 1355 height 700
click at [574, 136] on div at bounding box center [890, 394] width 1355 height 700
click at [297, 416] on div at bounding box center [890, 394] width 1355 height 700
click at [790, 16] on icon at bounding box center [791, 21] width 14 height 11
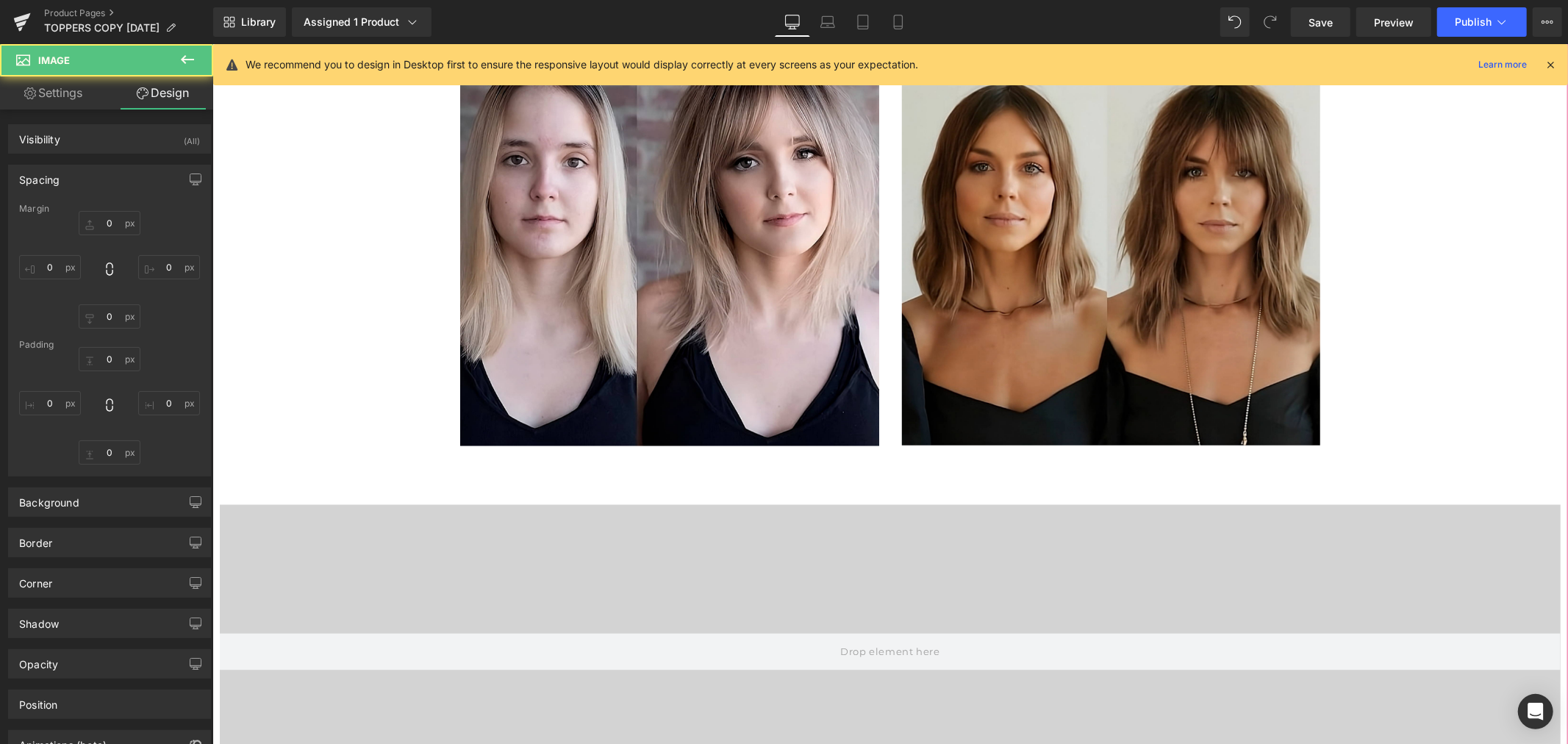
type input "0"
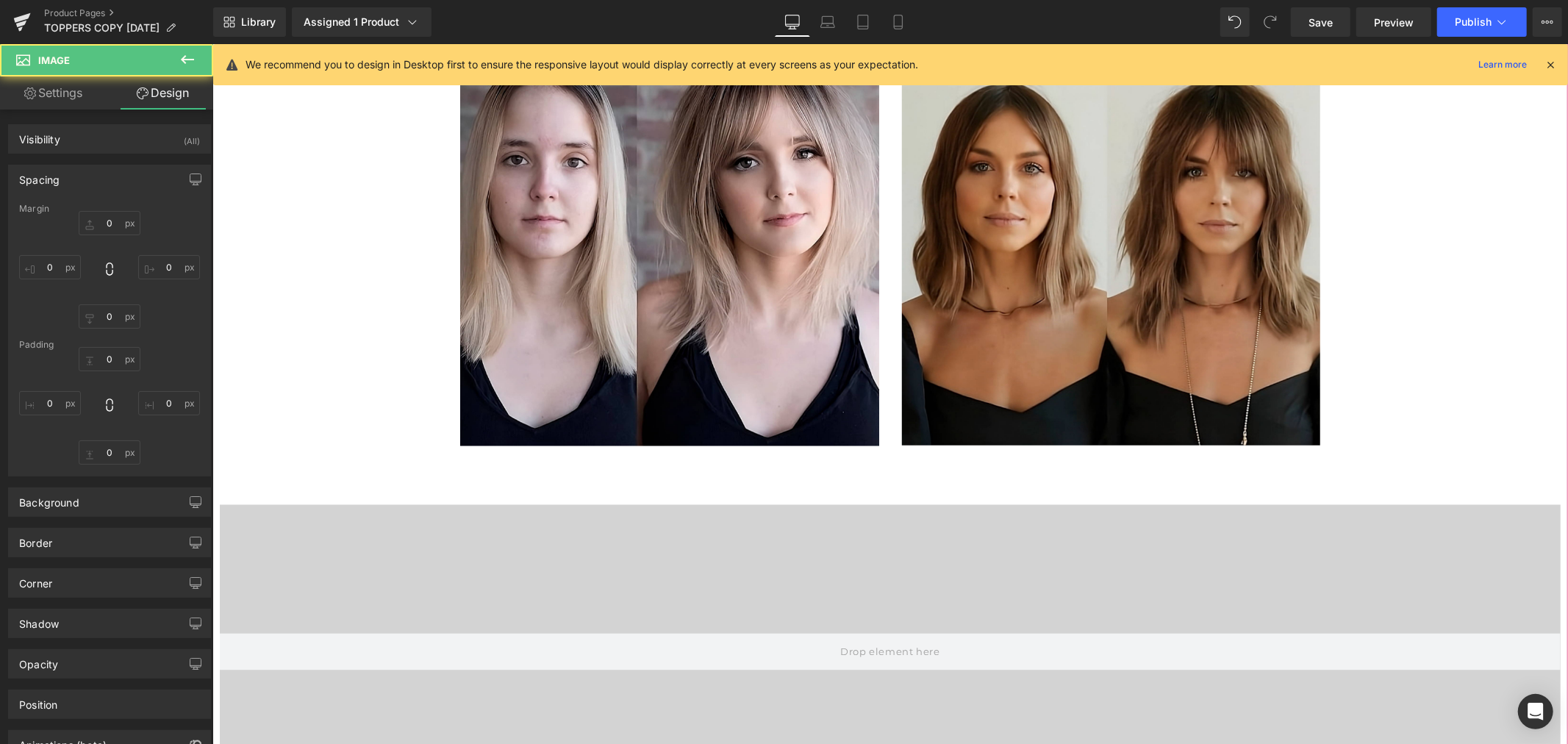
type input "0"
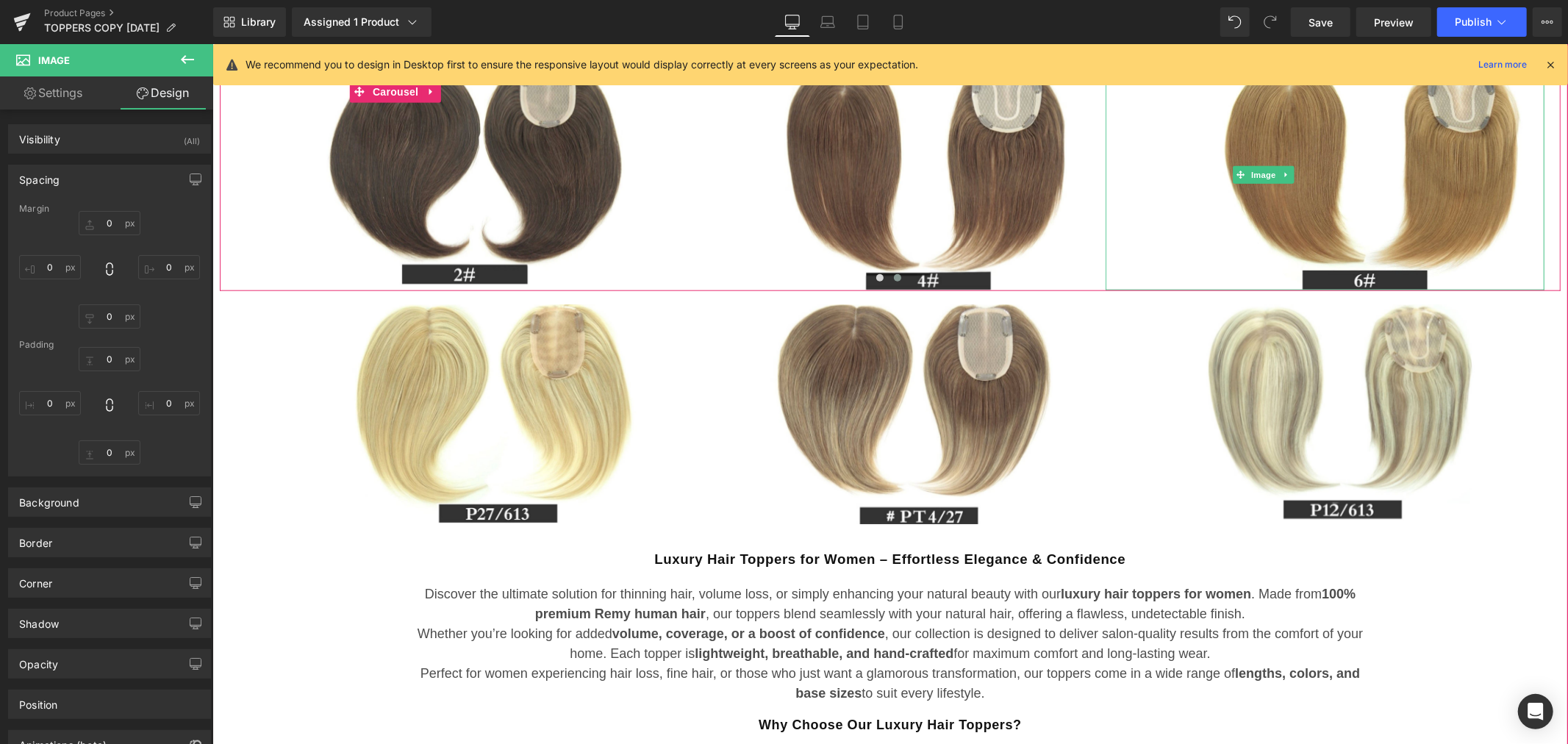
scroll to position [1141, 0]
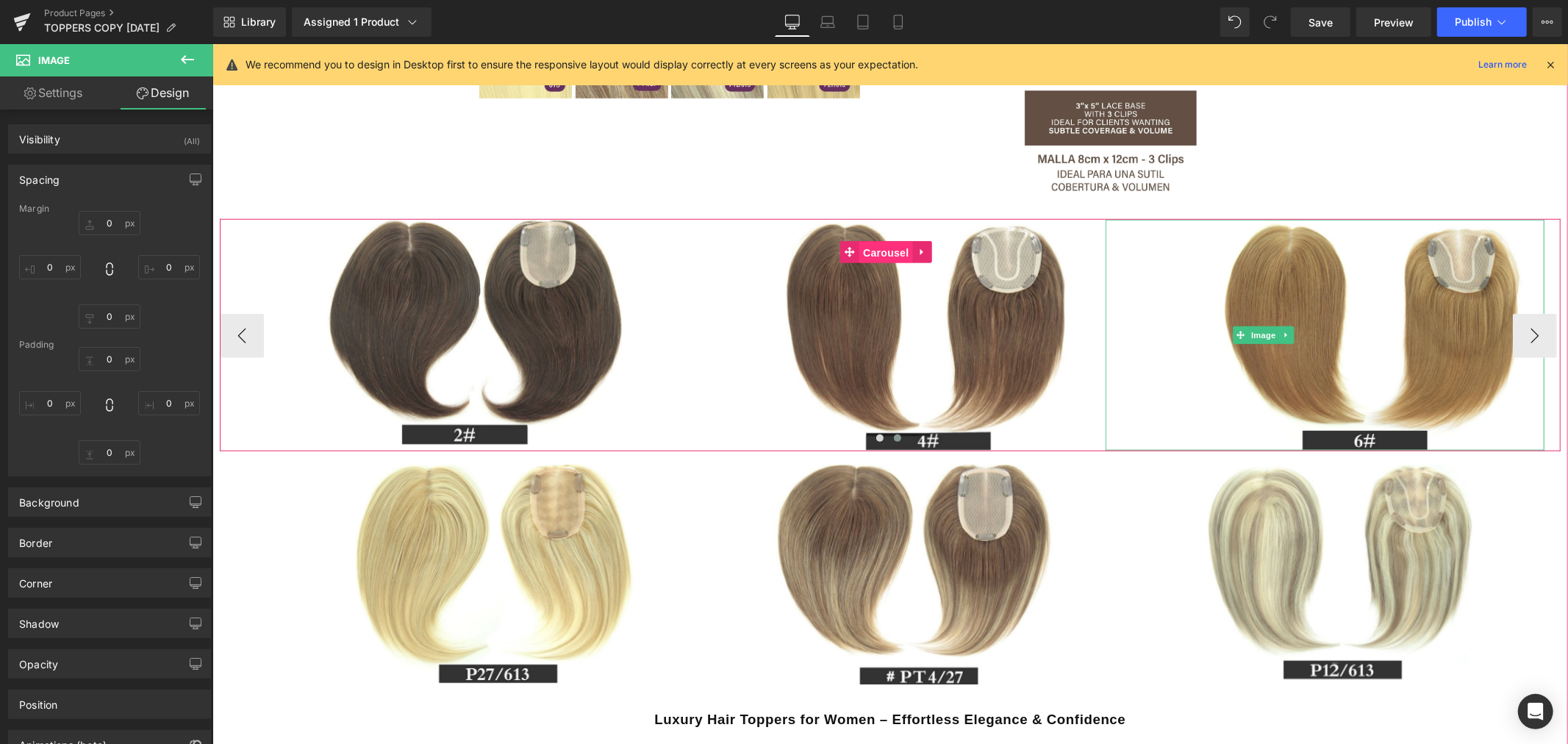
click at [887, 249] on span "Carousel" at bounding box center [885, 252] width 53 height 22
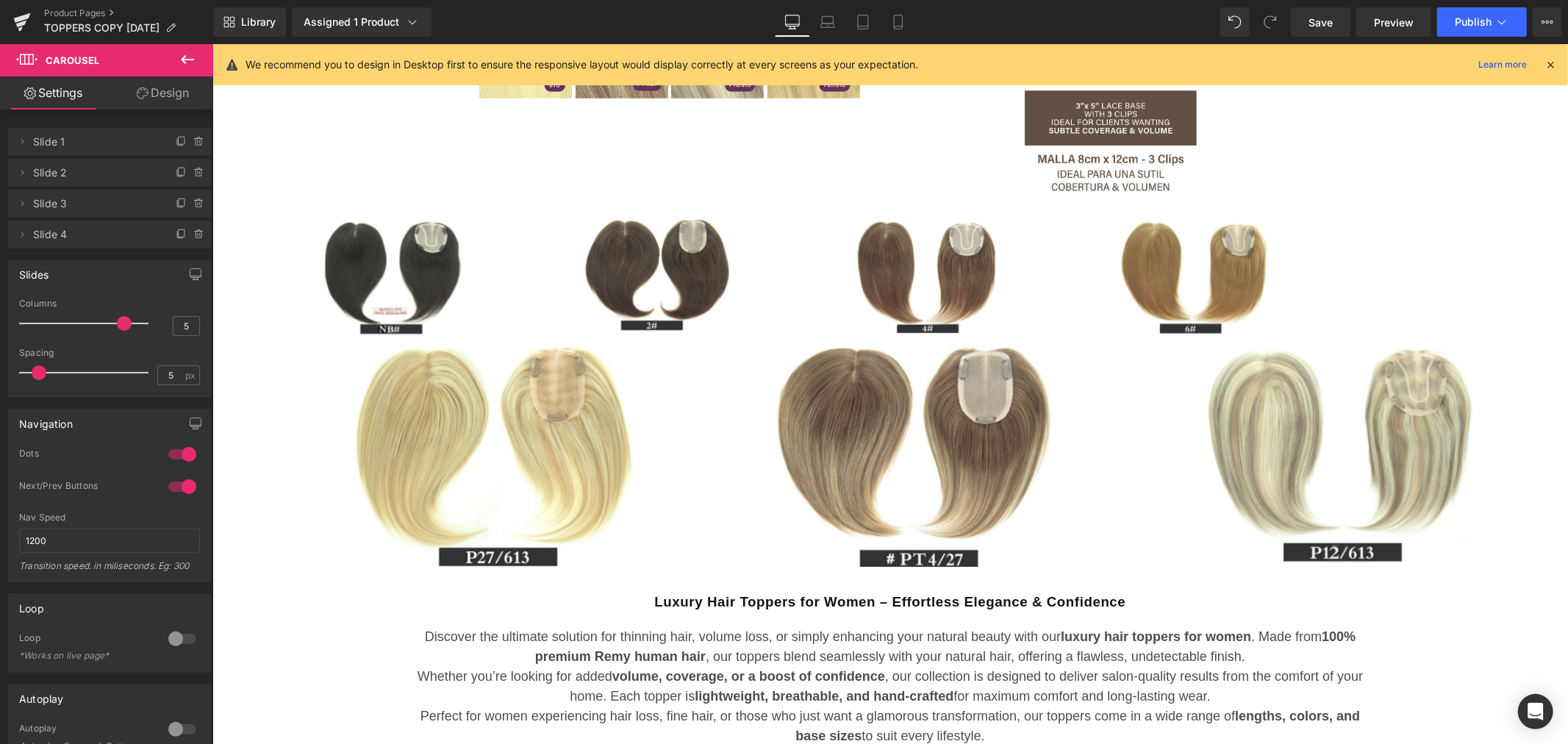
type input "4"
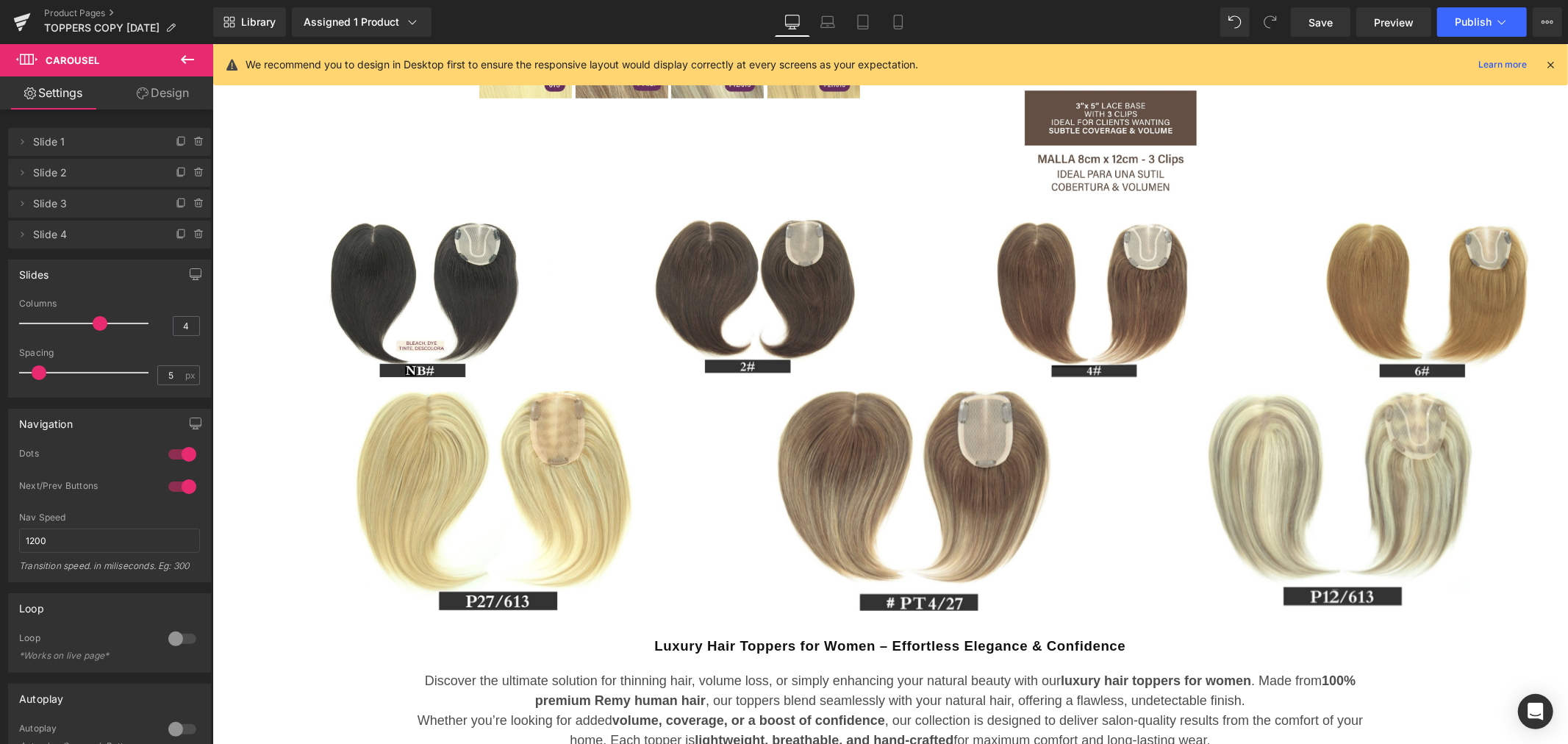
drag, startPoint x: 77, startPoint y: 325, endPoint x: 105, endPoint y: 322, distance: 28.2
click at [105, 322] on div at bounding box center [87, 323] width 122 height 29
click at [914, 414] on span "Carousel" at bounding box center [920, 411] width 53 height 22
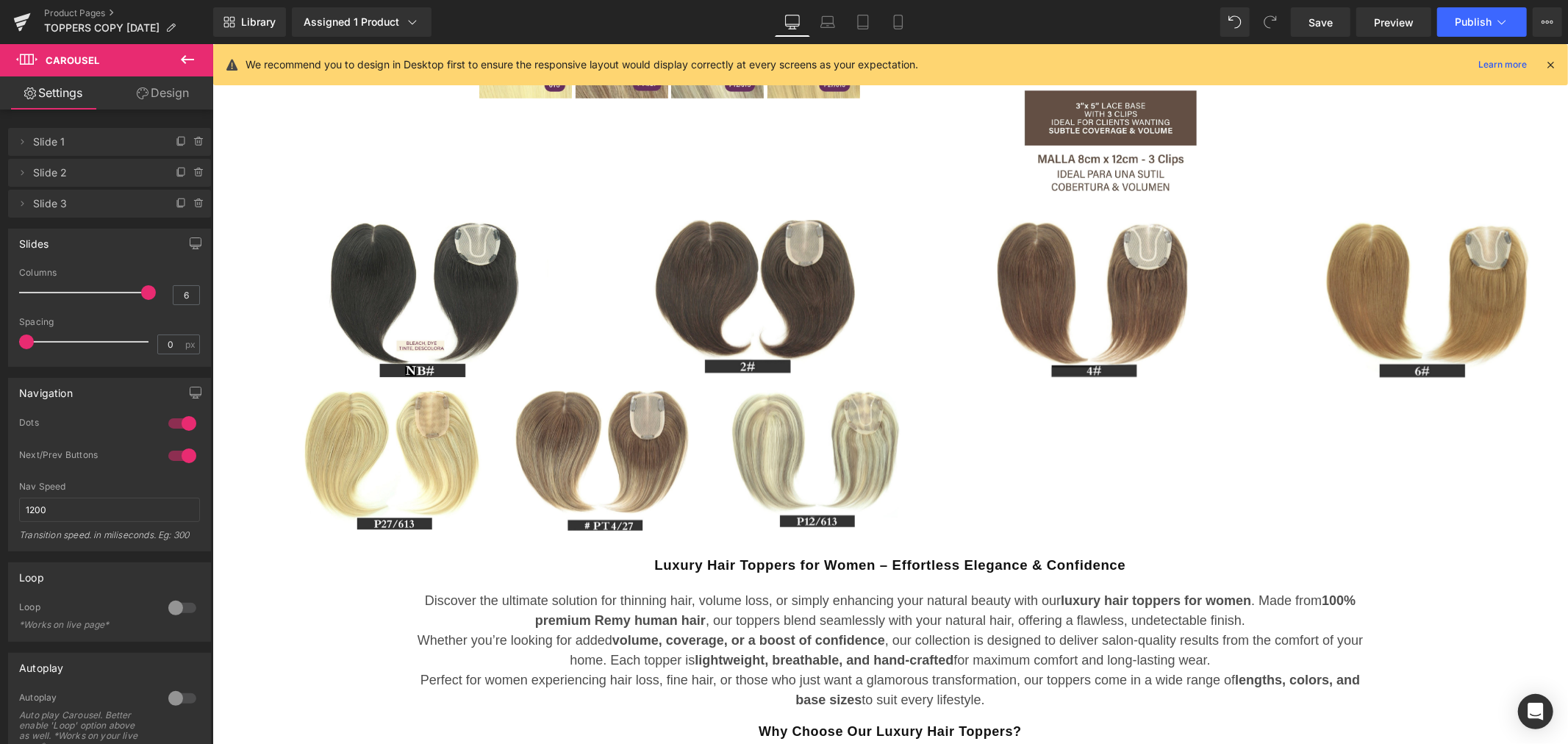
type input "5"
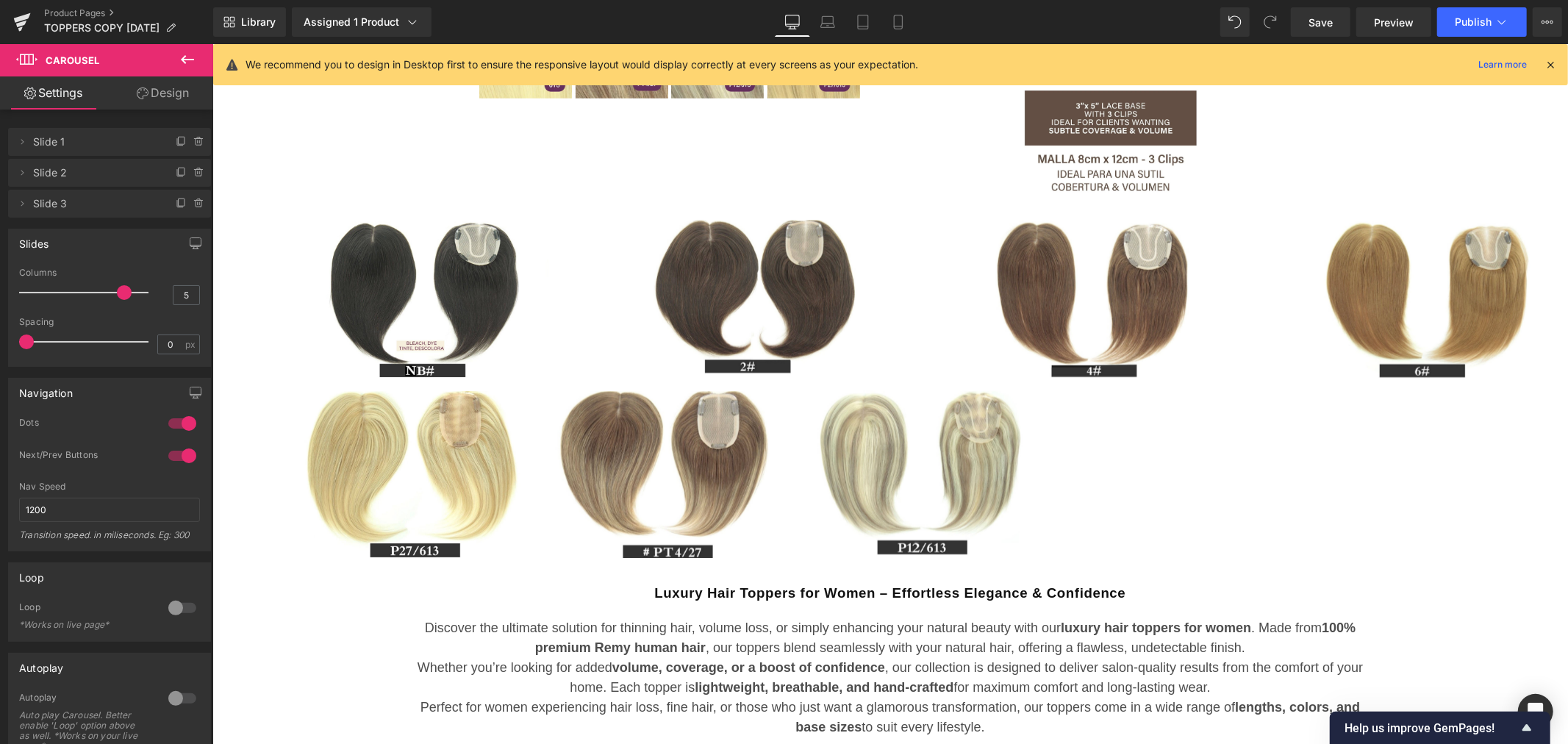
drag, startPoint x: 75, startPoint y: 289, endPoint x: 112, endPoint y: 295, distance: 37.5
click at [117, 295] on span at bounding box center [125, 293] width 15 height 15
click at [896, 233] on span "Carousel" at bounding box center [885, 229] width 53 height 22
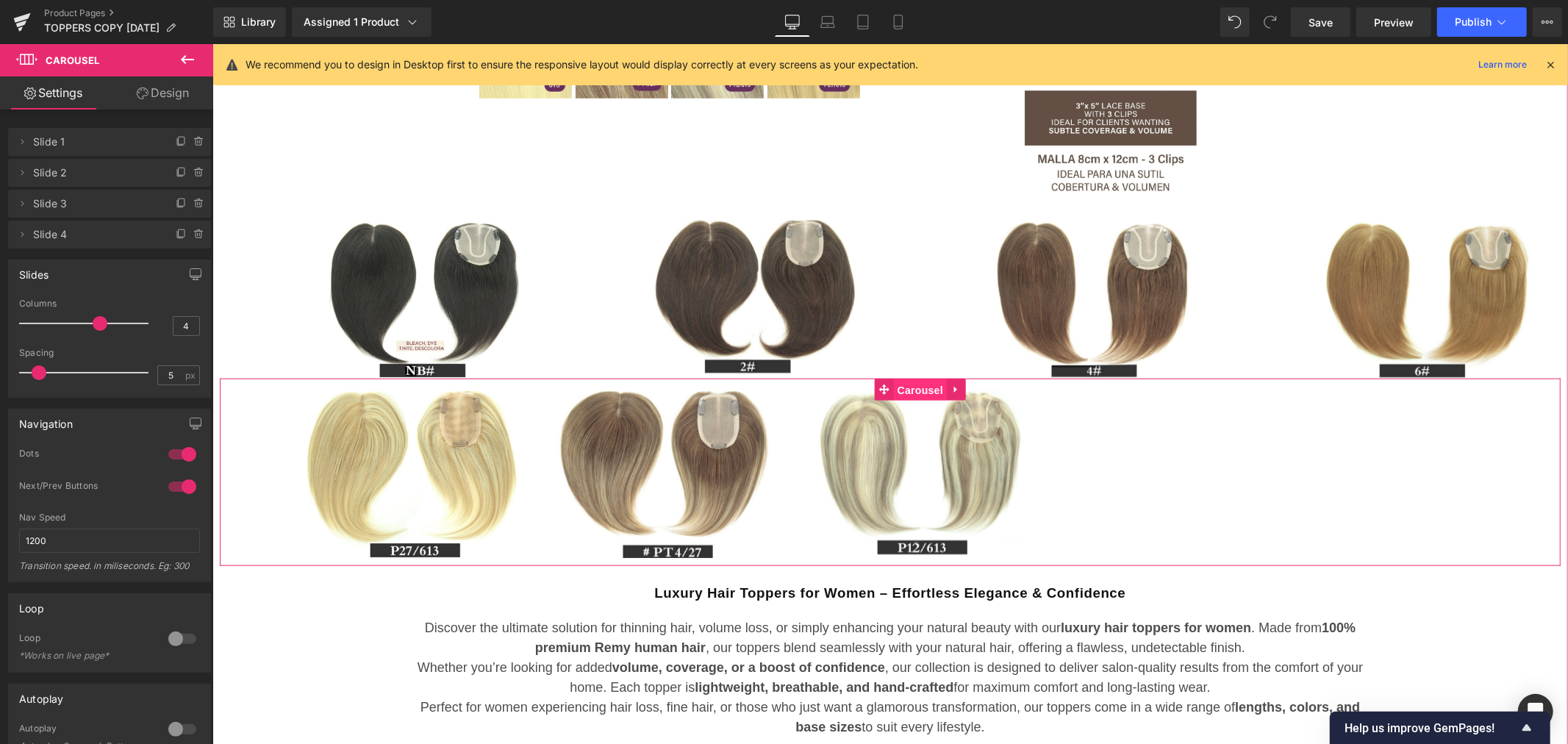
click at [914, 389] on span "Carousel" at bounding box center [920, 389] width 53 height 22
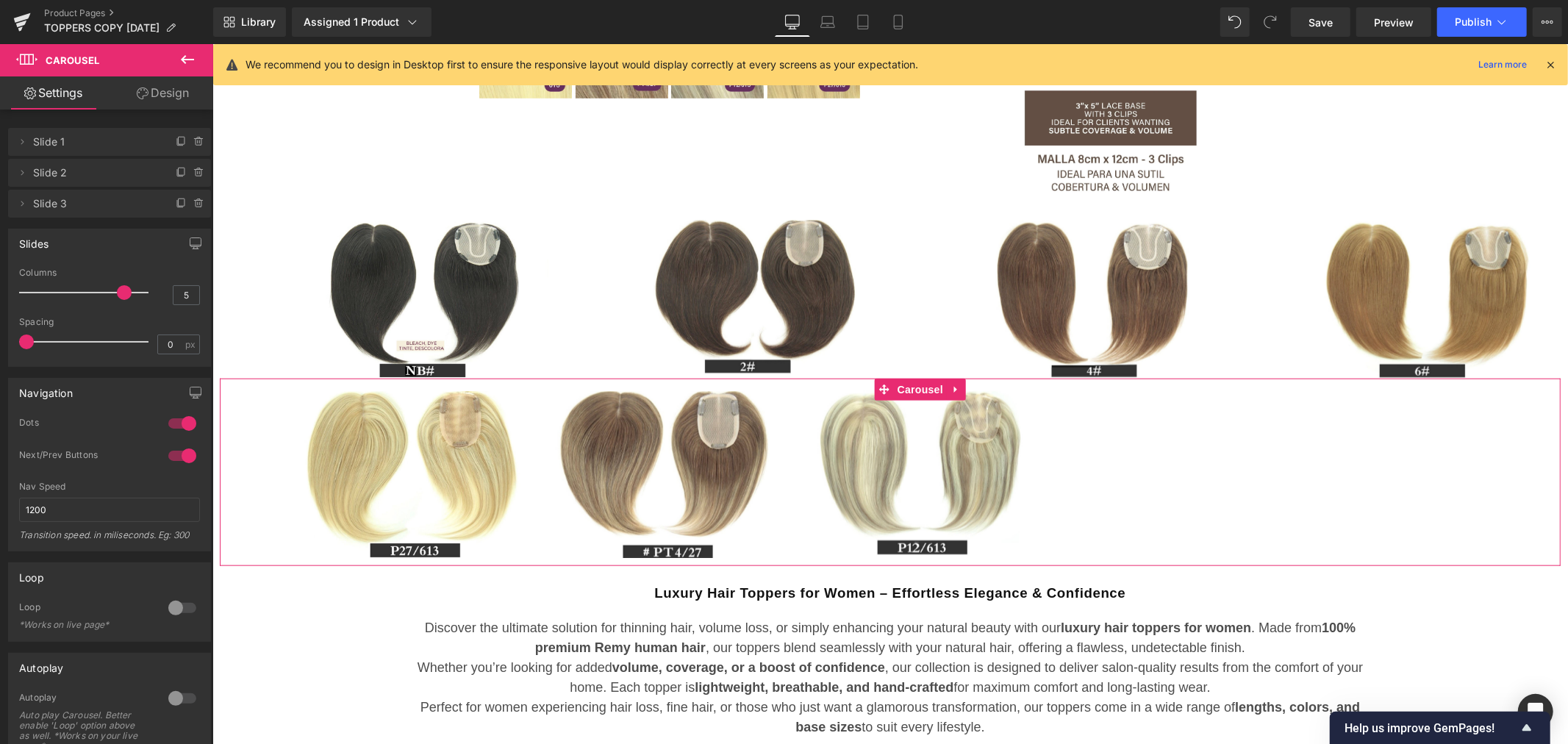
type input "4"
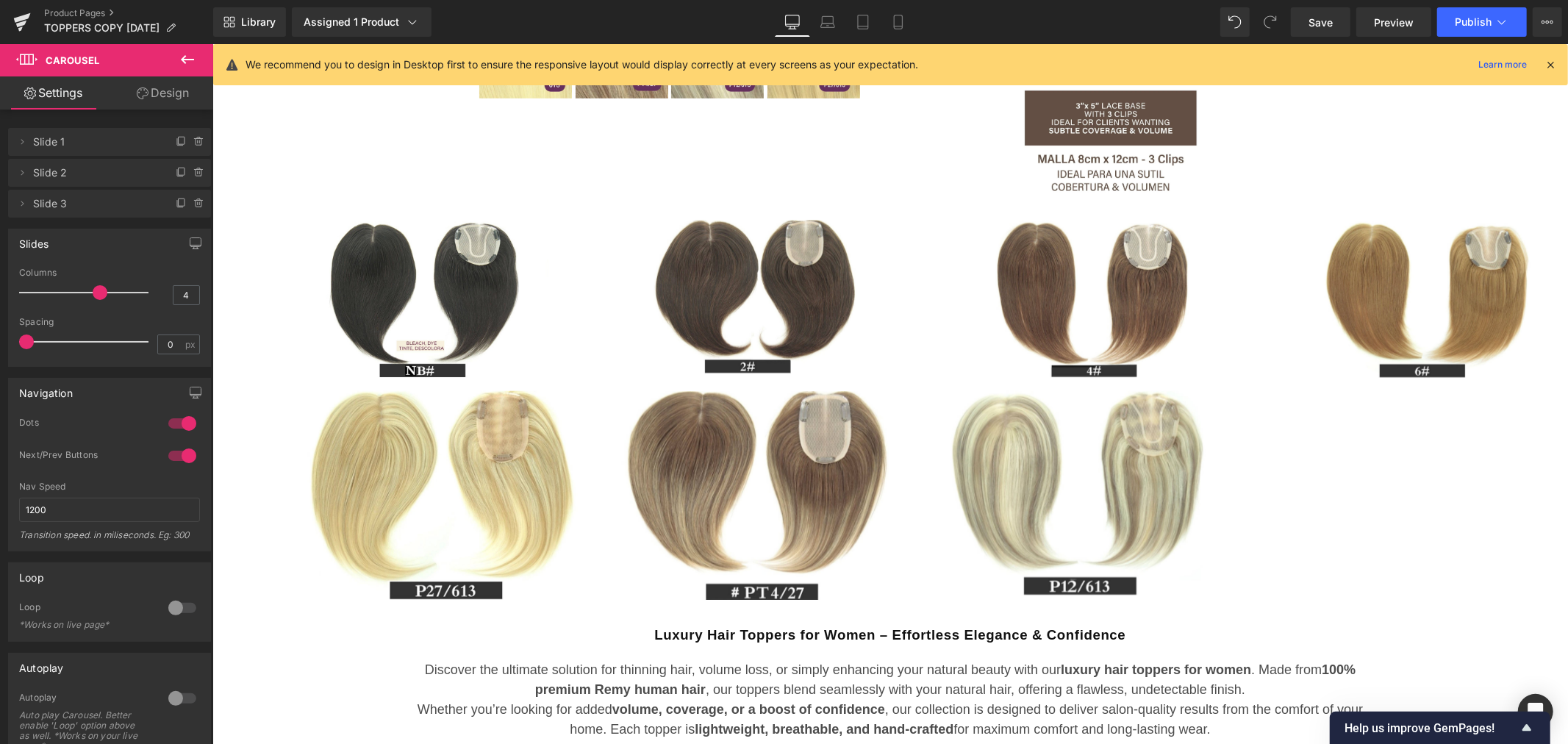
drag, startPoint x: 119, startPoint y: 294, endPoint x: 106, endPoint y: 295, distance: 13.0
click at [106, 295] on div at bounding box center [87, 292] width 122 height 29
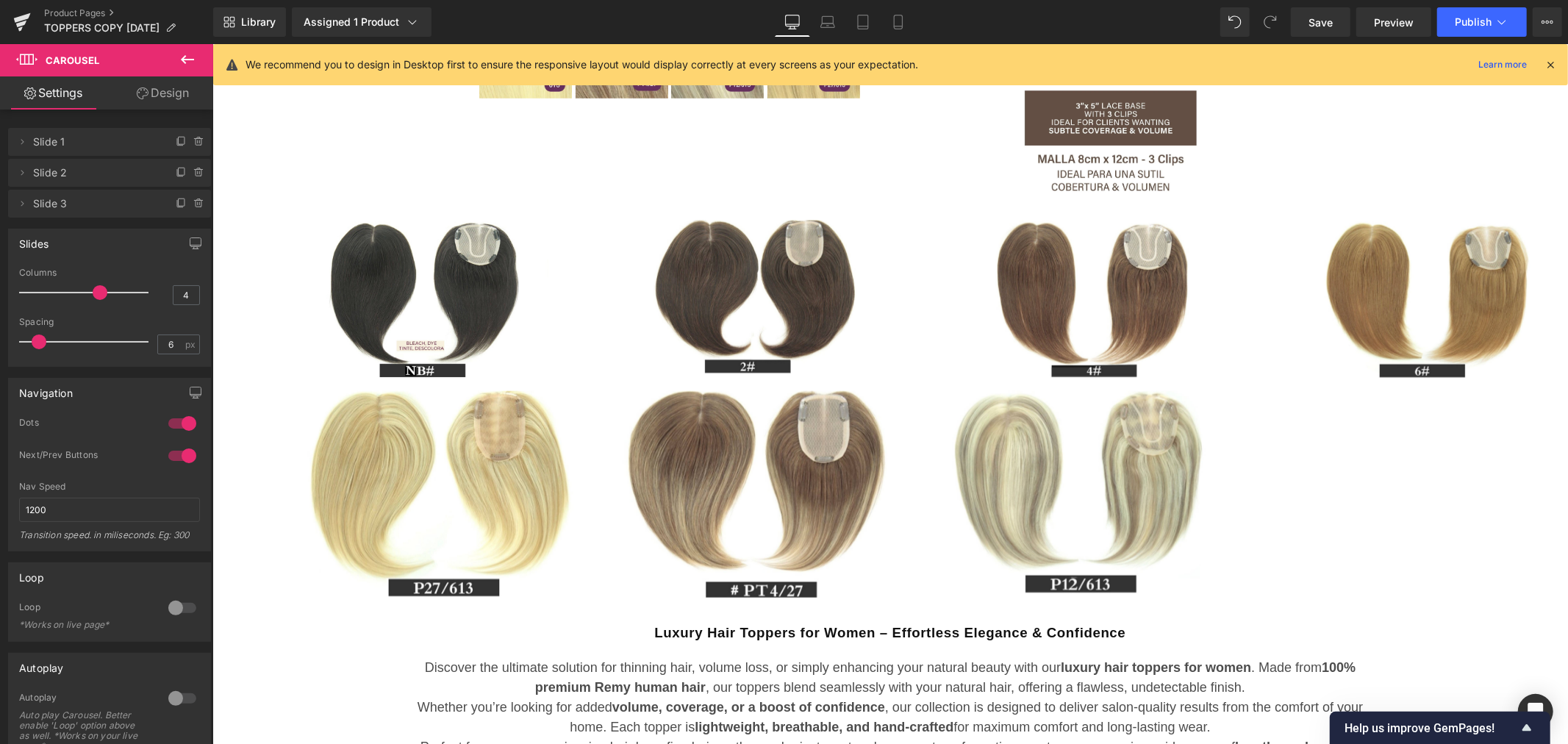
type input "5"
drag, startPoint x: 30, startPoint y: 342, endPoint x: 42, endPoint y: 341, distance: 12.0
click at [42, 341] on span at bounding box center [39, 342] width 15 height 15
click at [886, 230] on span "Carousel" at bounding box center [885, 229] width 53 height 22
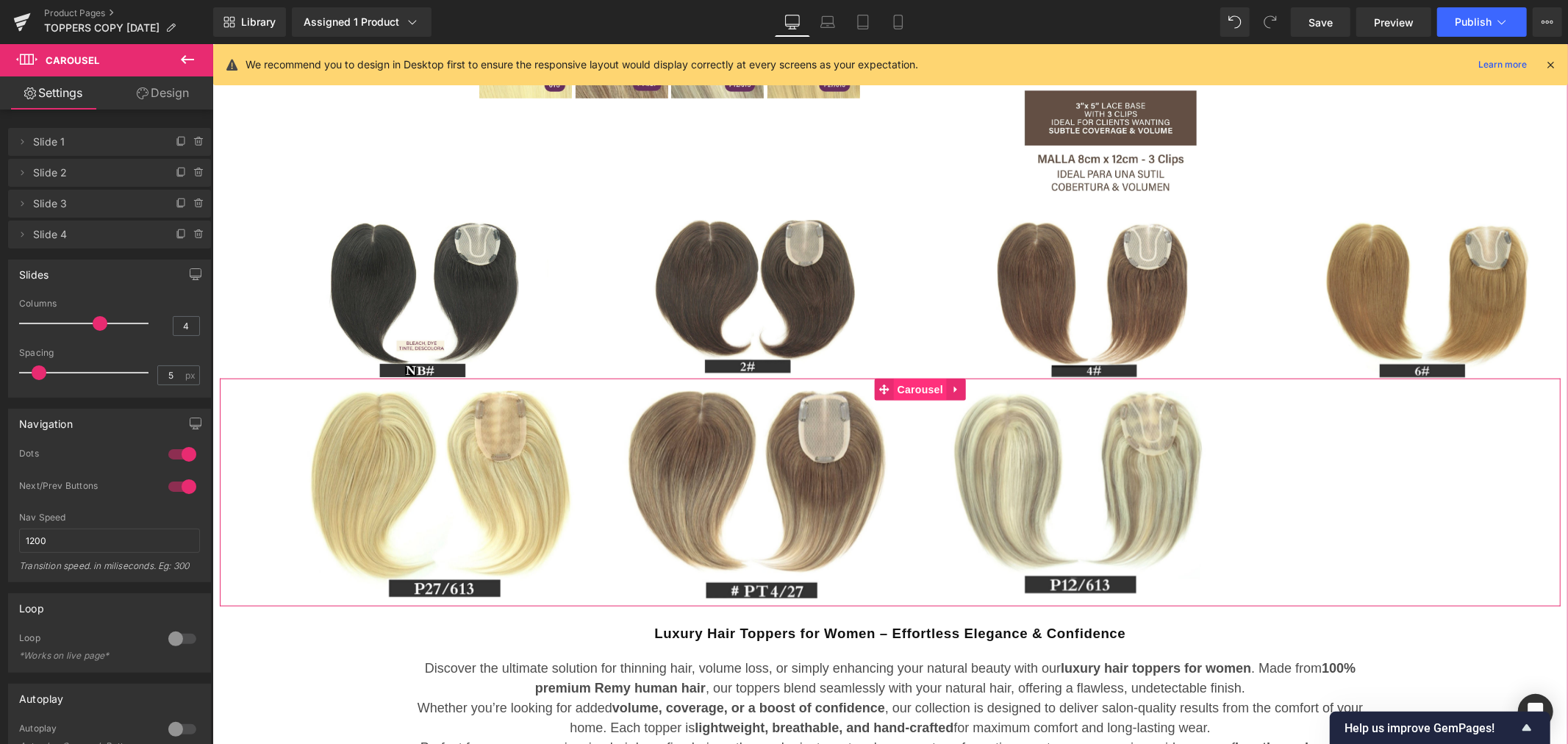
click at [926, 385] on span "Carousel" at bounding box center [920, 388] width 53 height 22
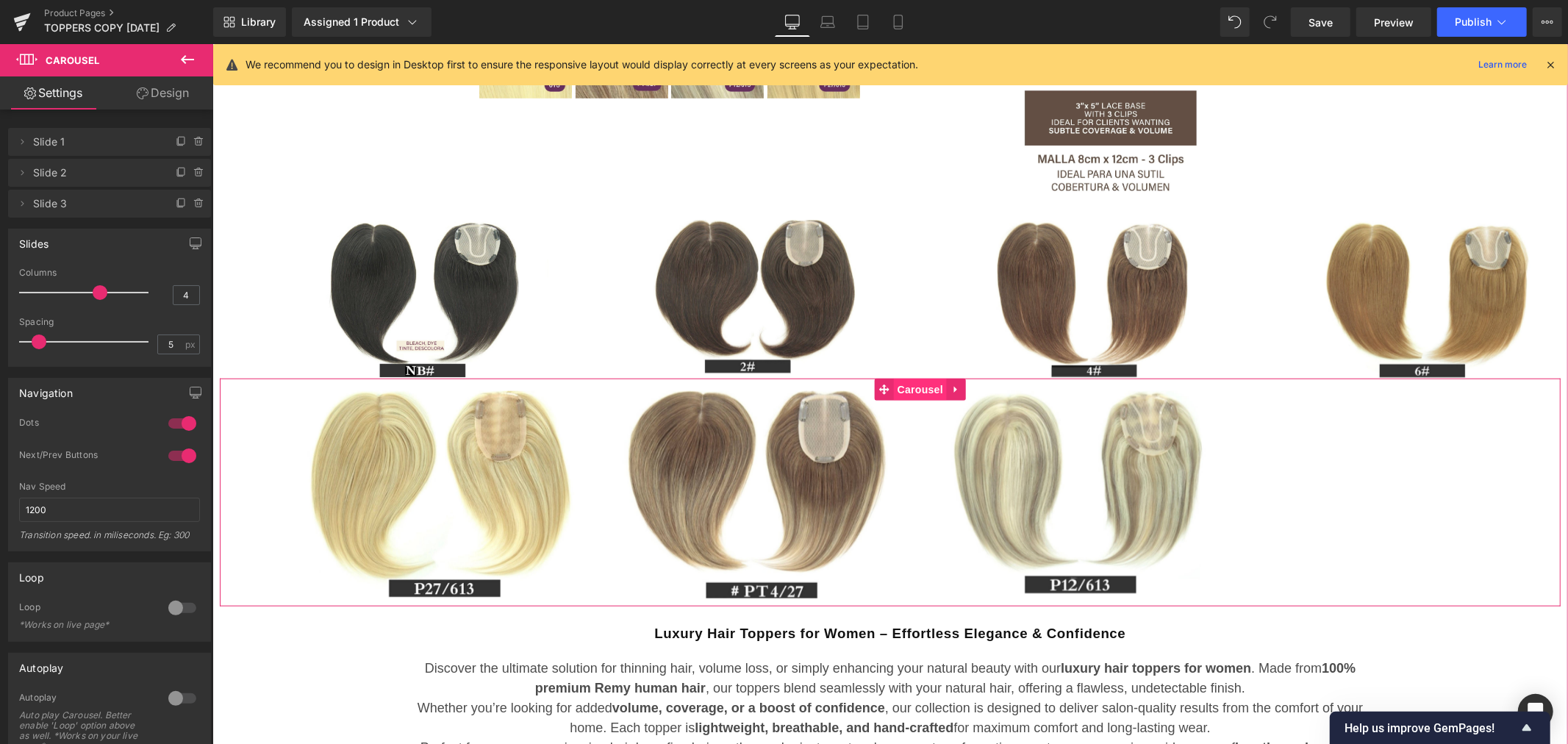
click at [908, 392] on span "Carousel" at bounding box center [920, 388] width 53 height 22
click at [915, 390] on span "Carousel" at bounding box center [920, 388] width 53 height 22
click at [890, 12] on link "Mobile" at bounding box center [898, 22] width 35 height 29
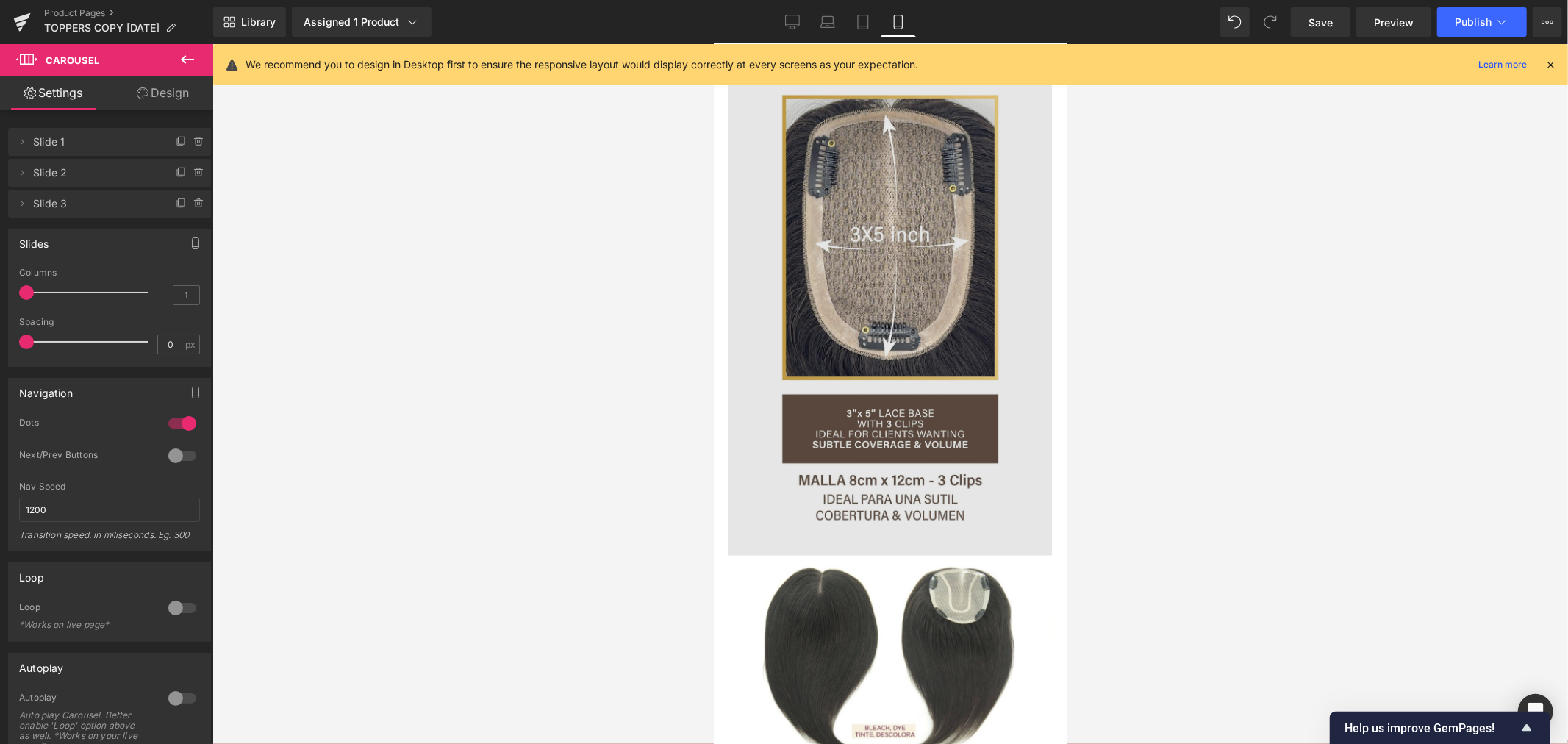
scroll to position [2120, 0]
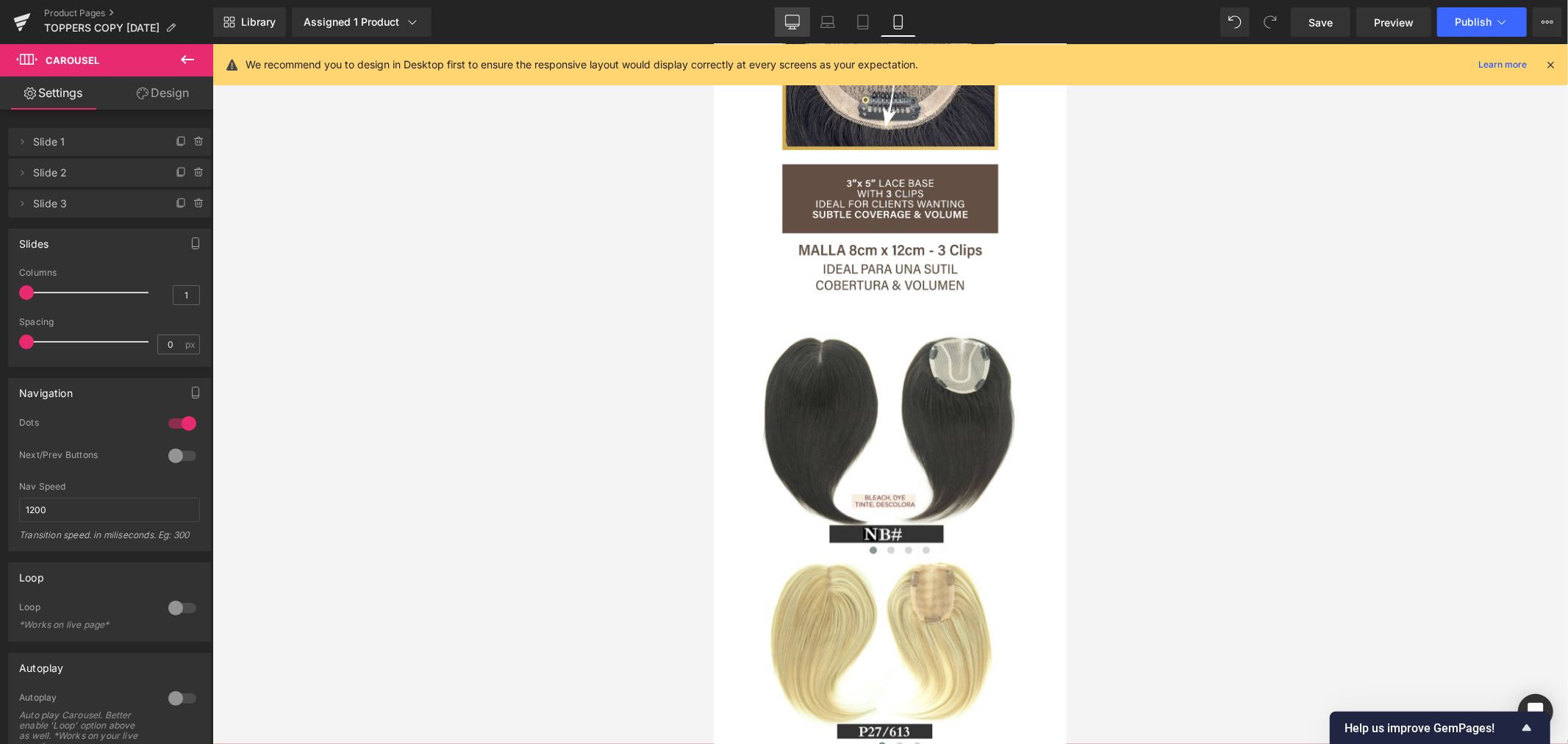
click at [798, 25] on icon at bounding box center [792, 22] width 15 height 15
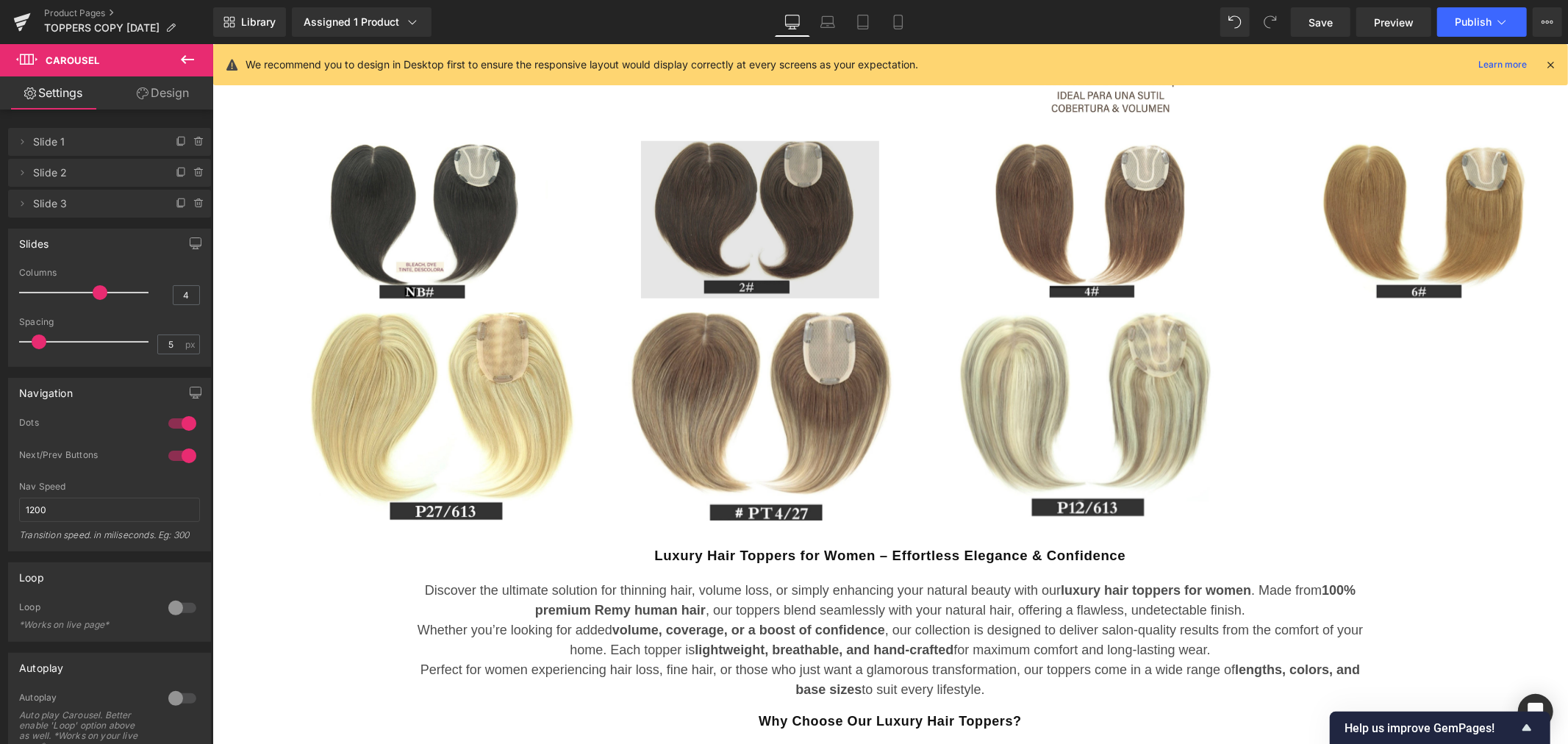
scroll to position [1148, 0]
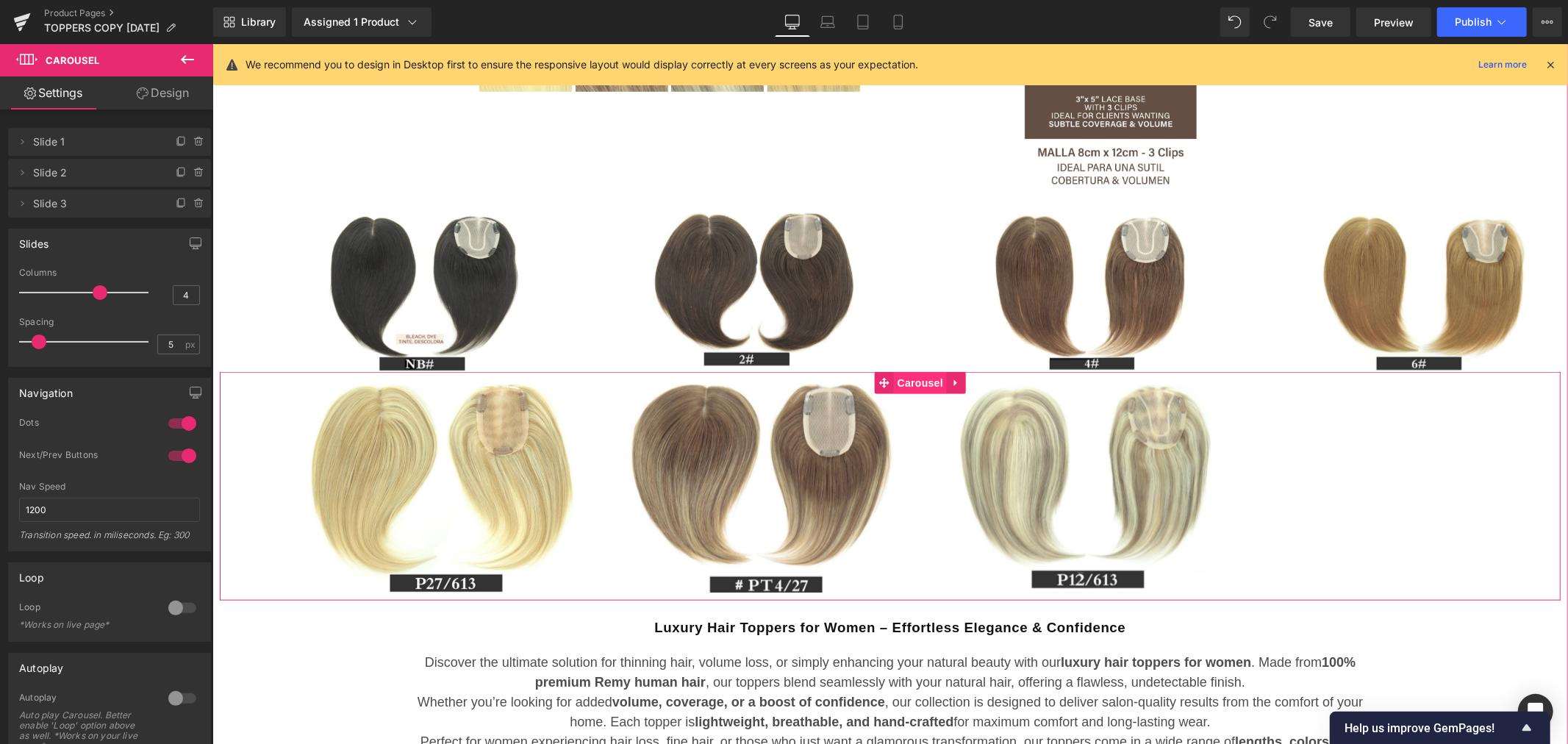
click at [912, 380] on span "Carousel" at bounding box center [920, 382] width 53 height 22
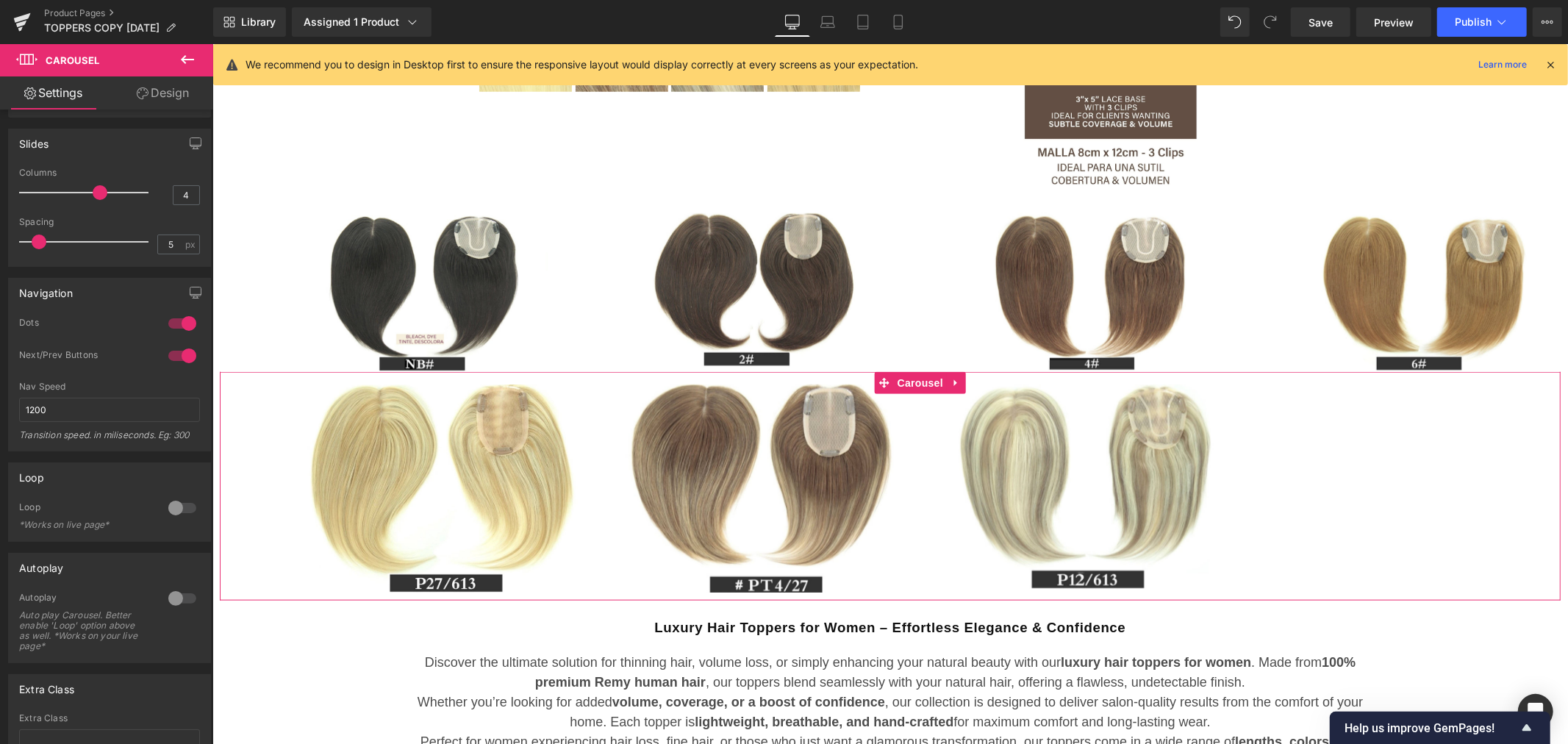
scroll to position [216, 0]
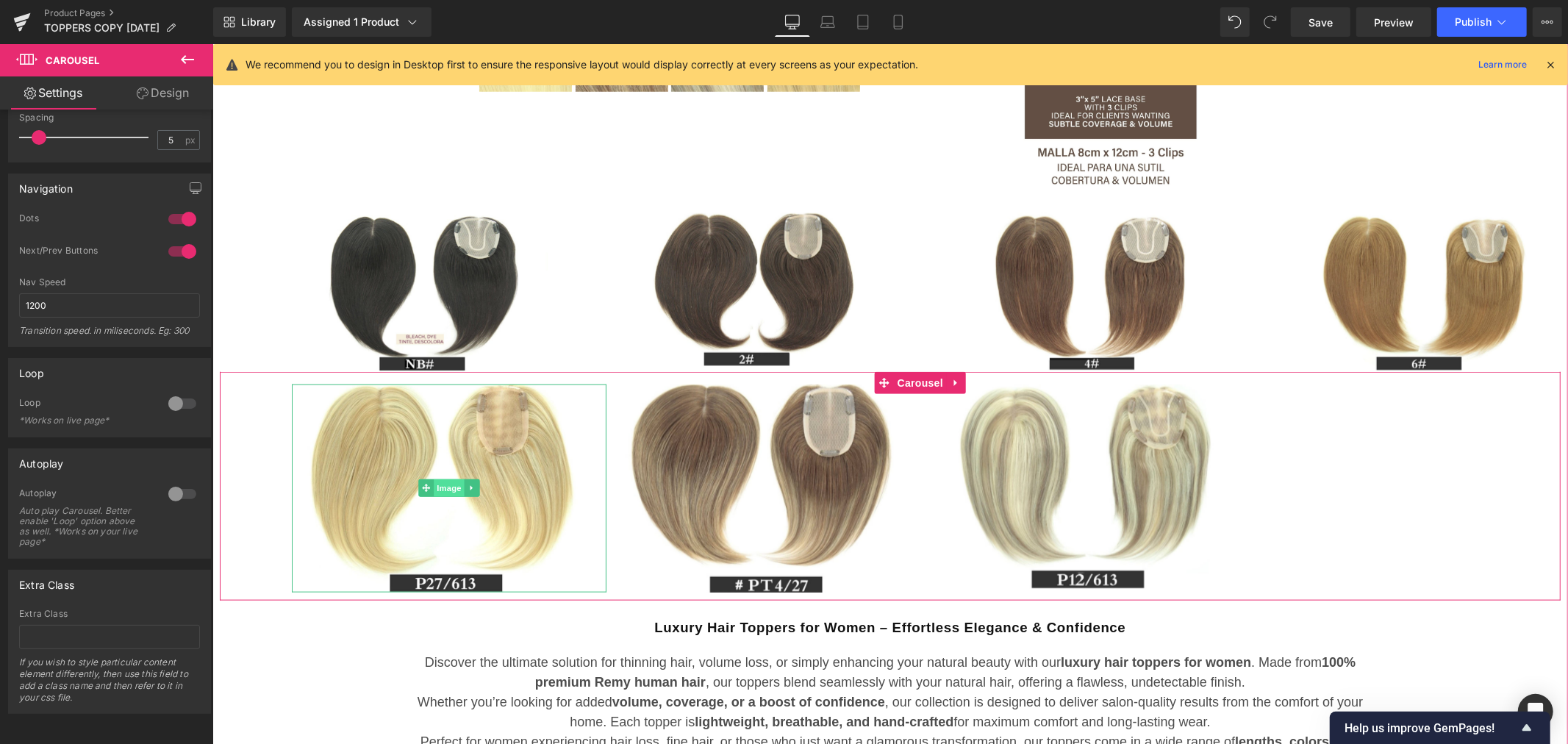
click at [446, 480] on span "Image" at bounding box center [448, 486] width 31 height 17
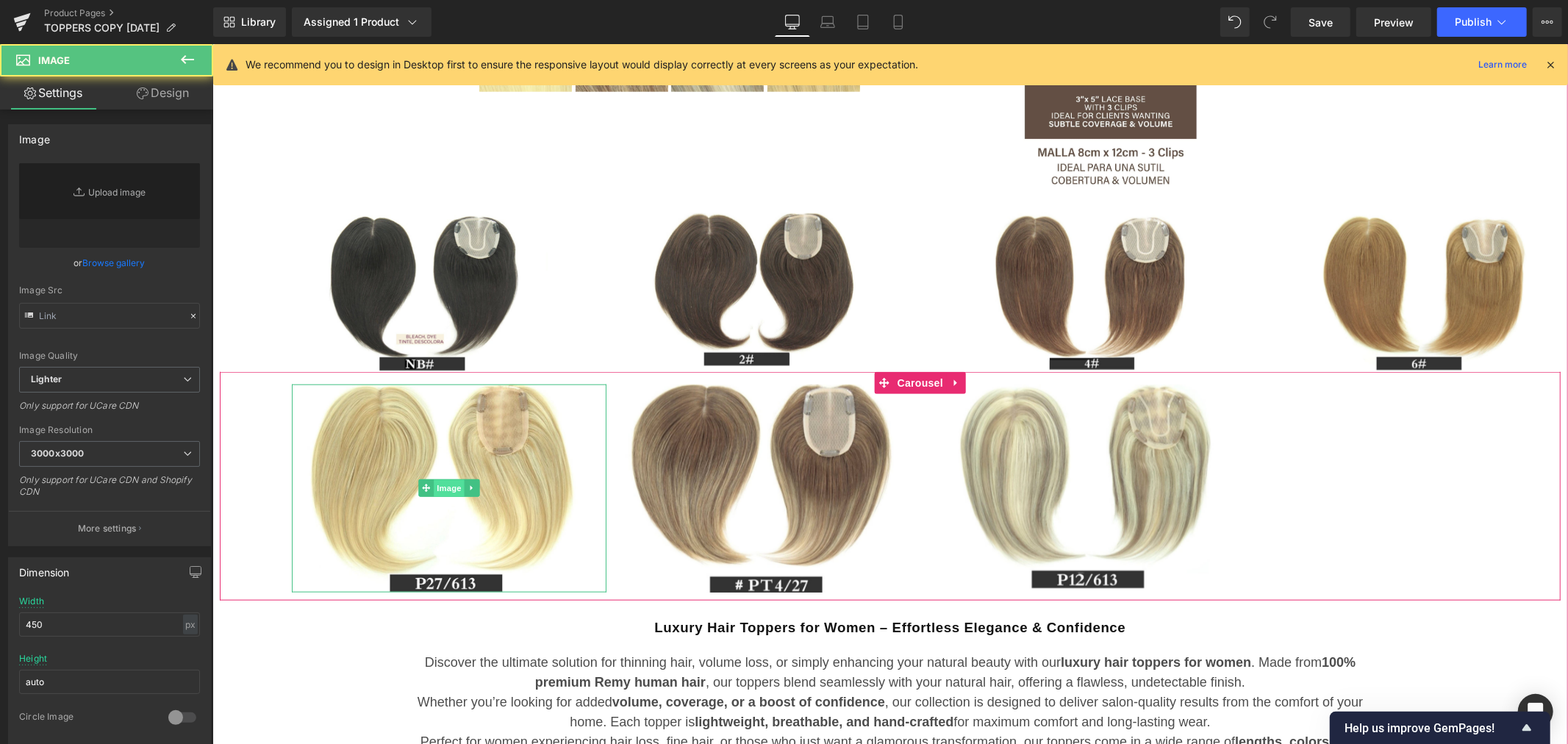
type input "https://ucarecdn.com/88cd8d51-05ab-436a-98a1-11ada24b3535/-/format/auto/-/previ…"
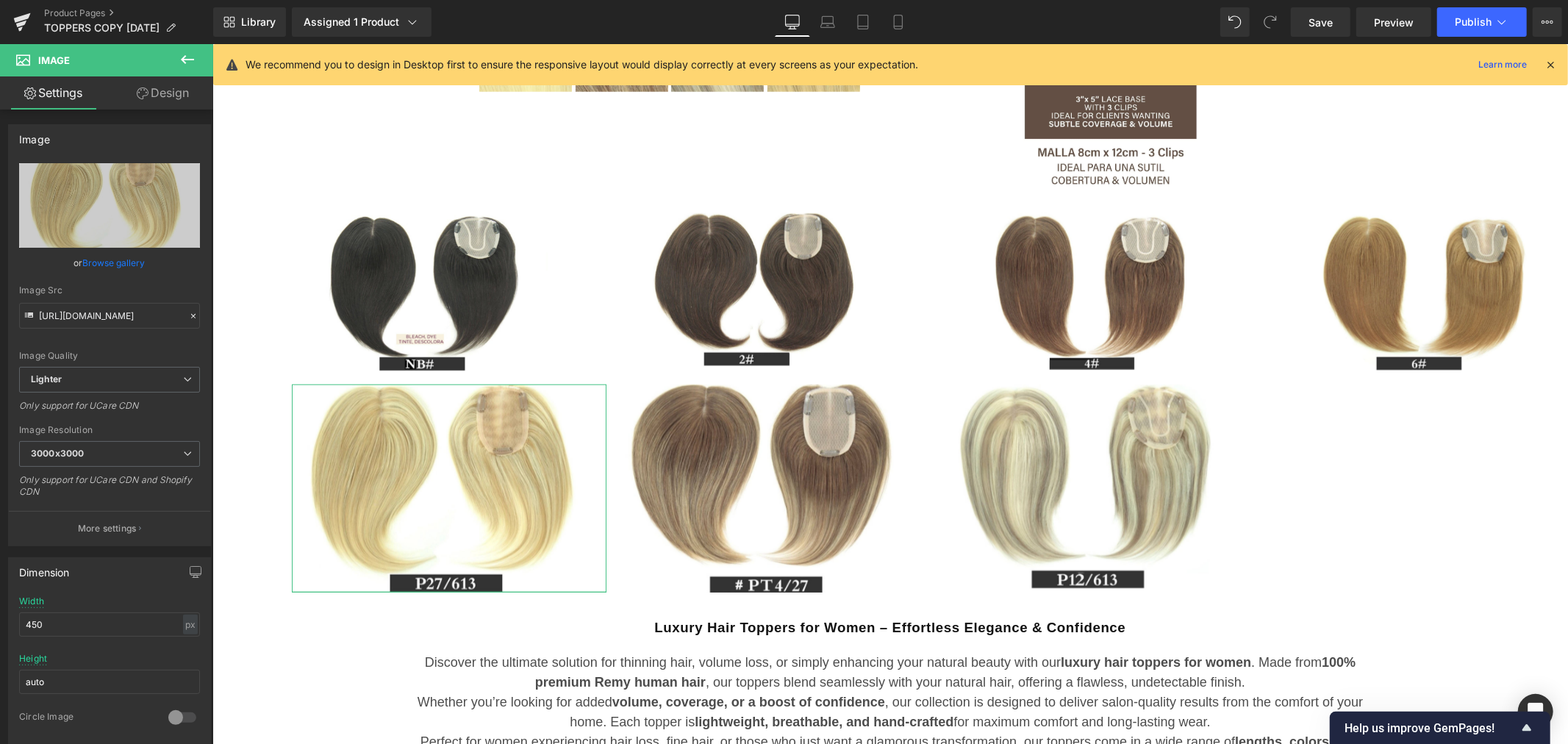
click at [173, 94] on link "Design" at bounding box center [163, 93] width 106 height 33
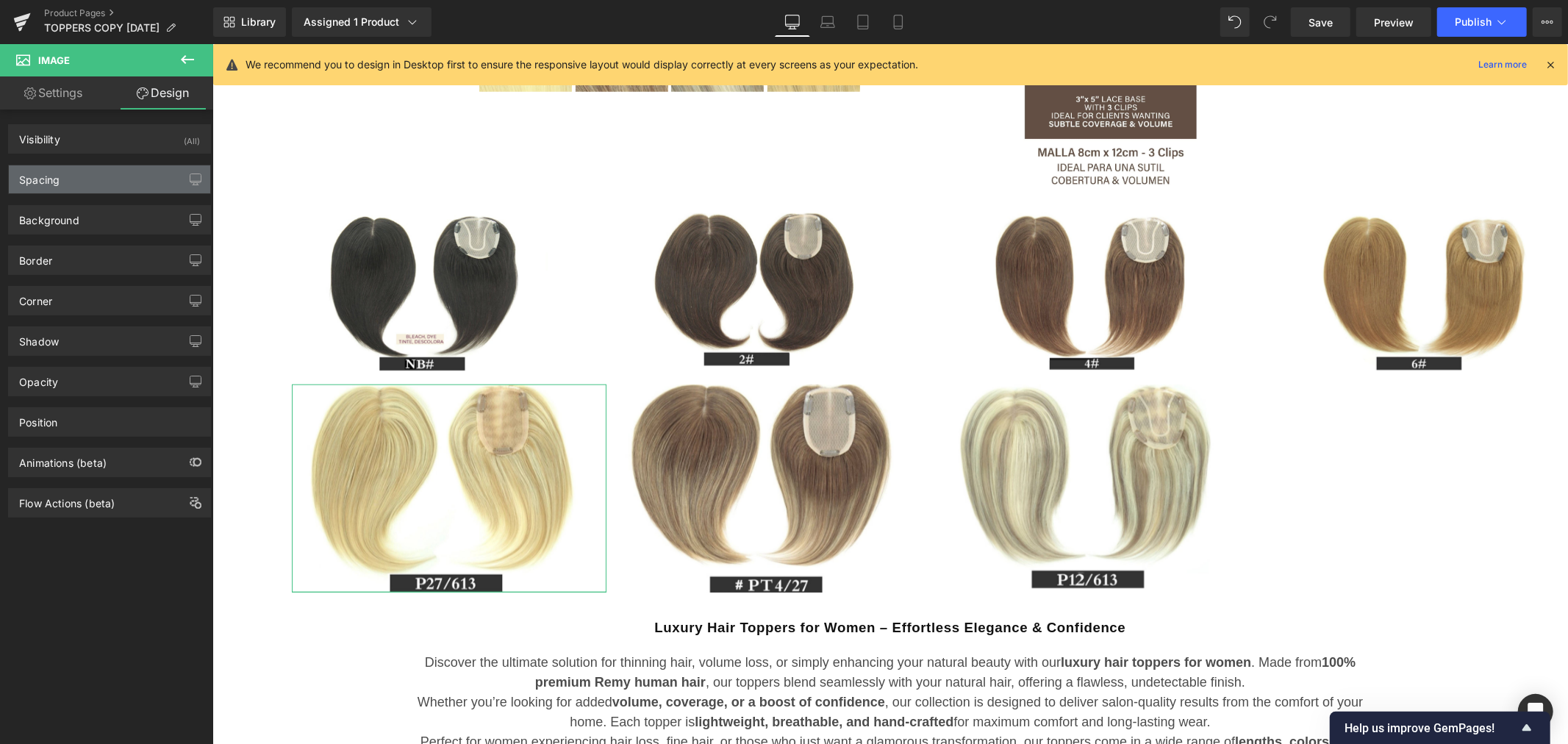
click at [111, 175] on div "Spacing" at bounding box center [110, 180] width 201 height 28
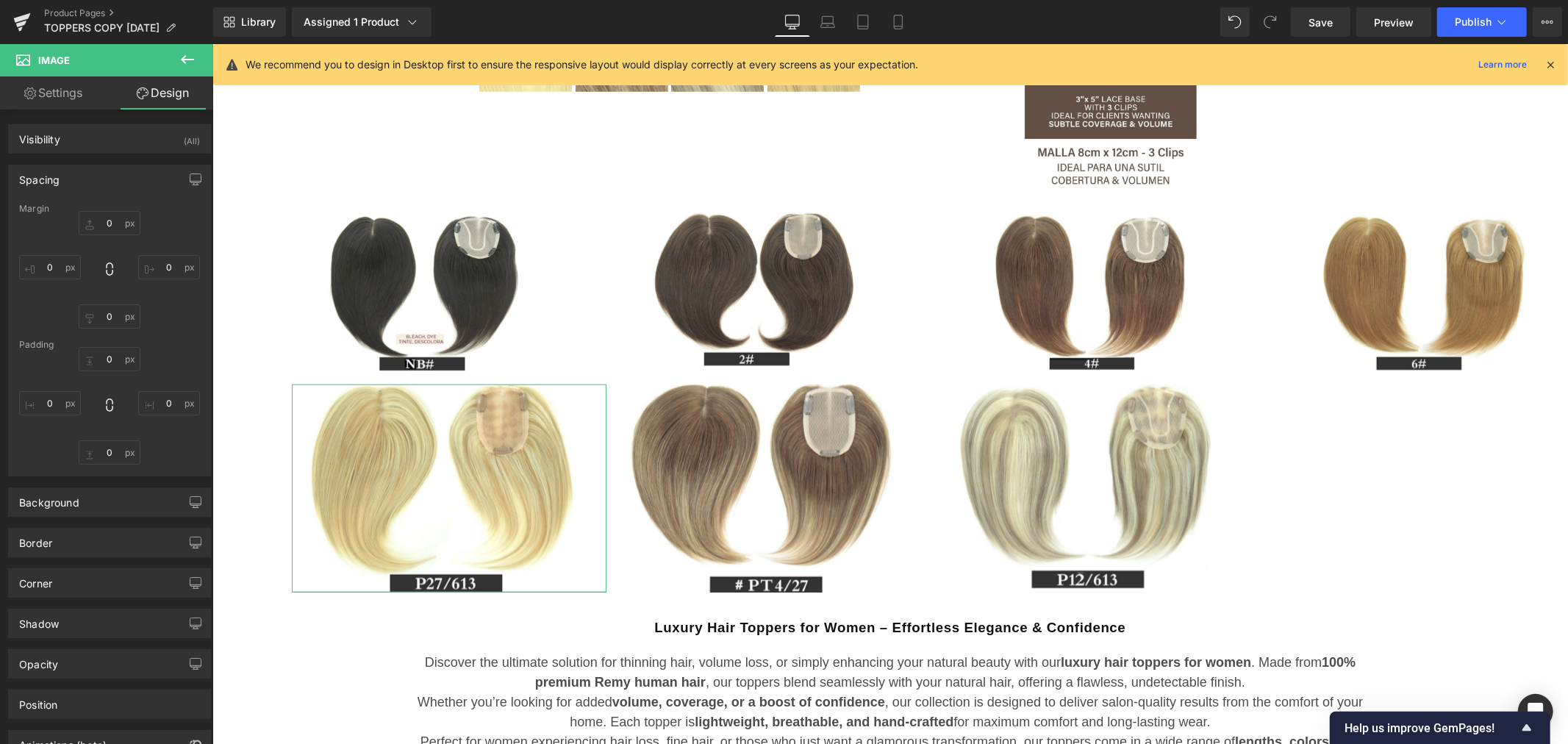
click at [76, 90] on link "Settings" at bounding box center [53, 93] width 106 height 33
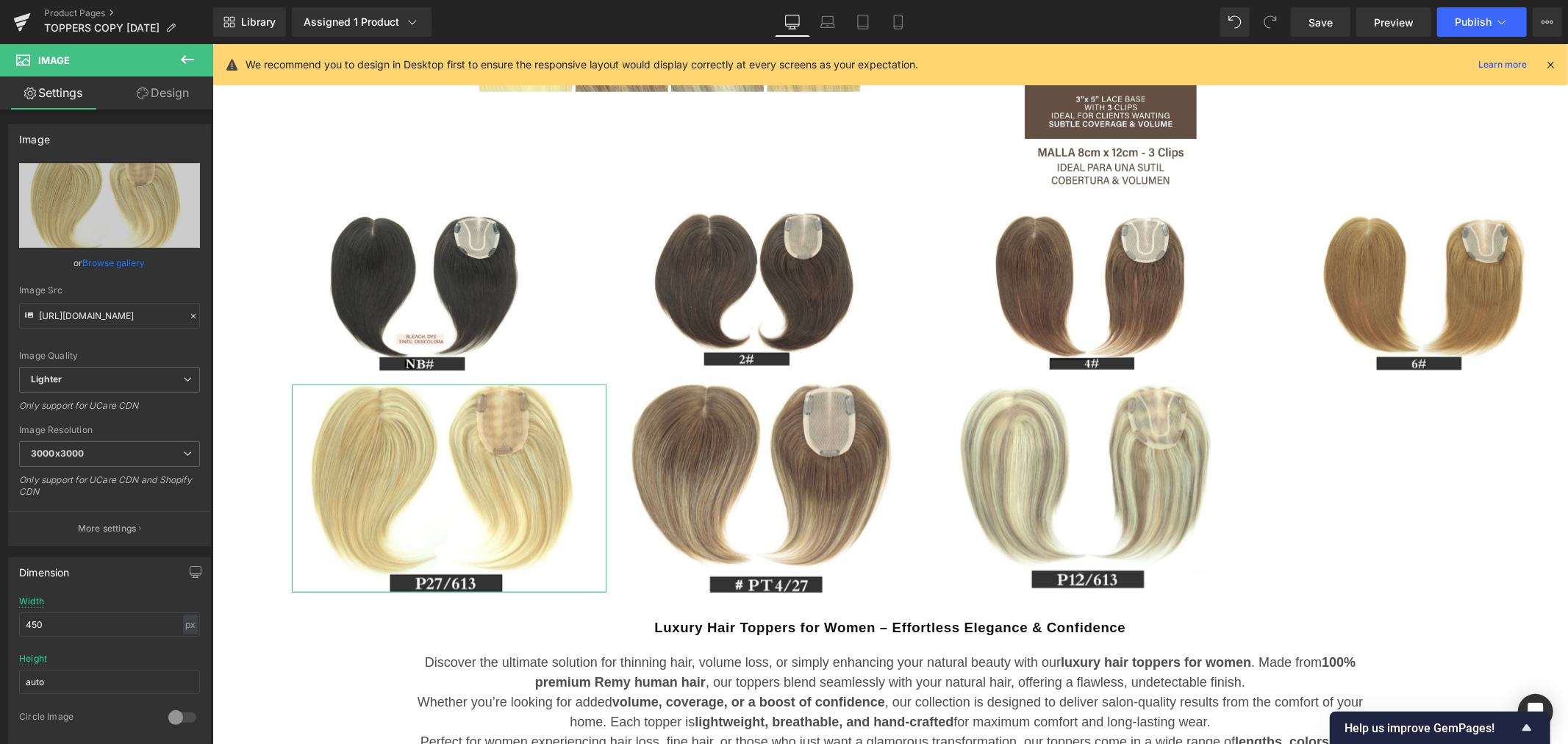
click at [165, 96] on link "Design" at bounding box center [163, 93] width 106 height 33
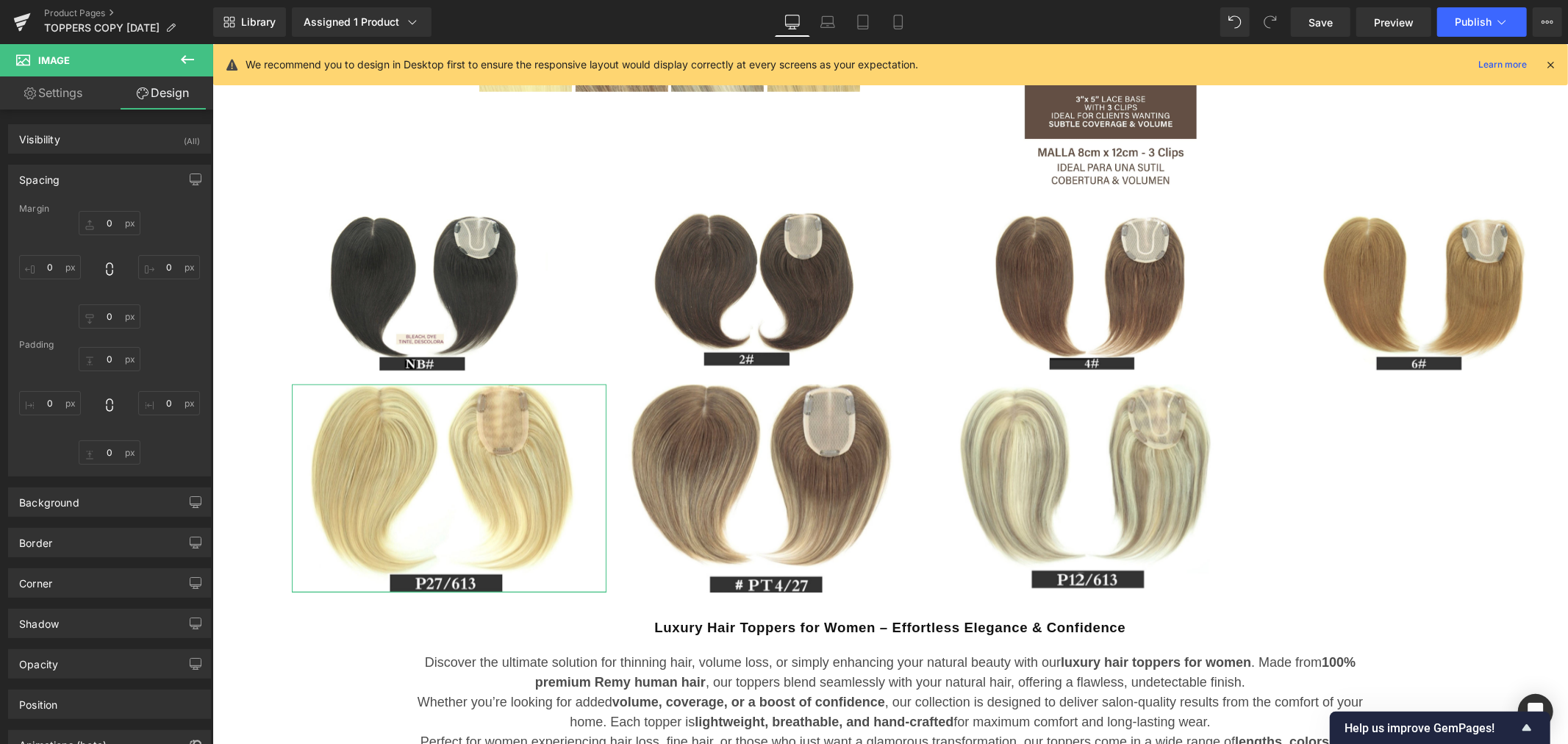
type input "0"
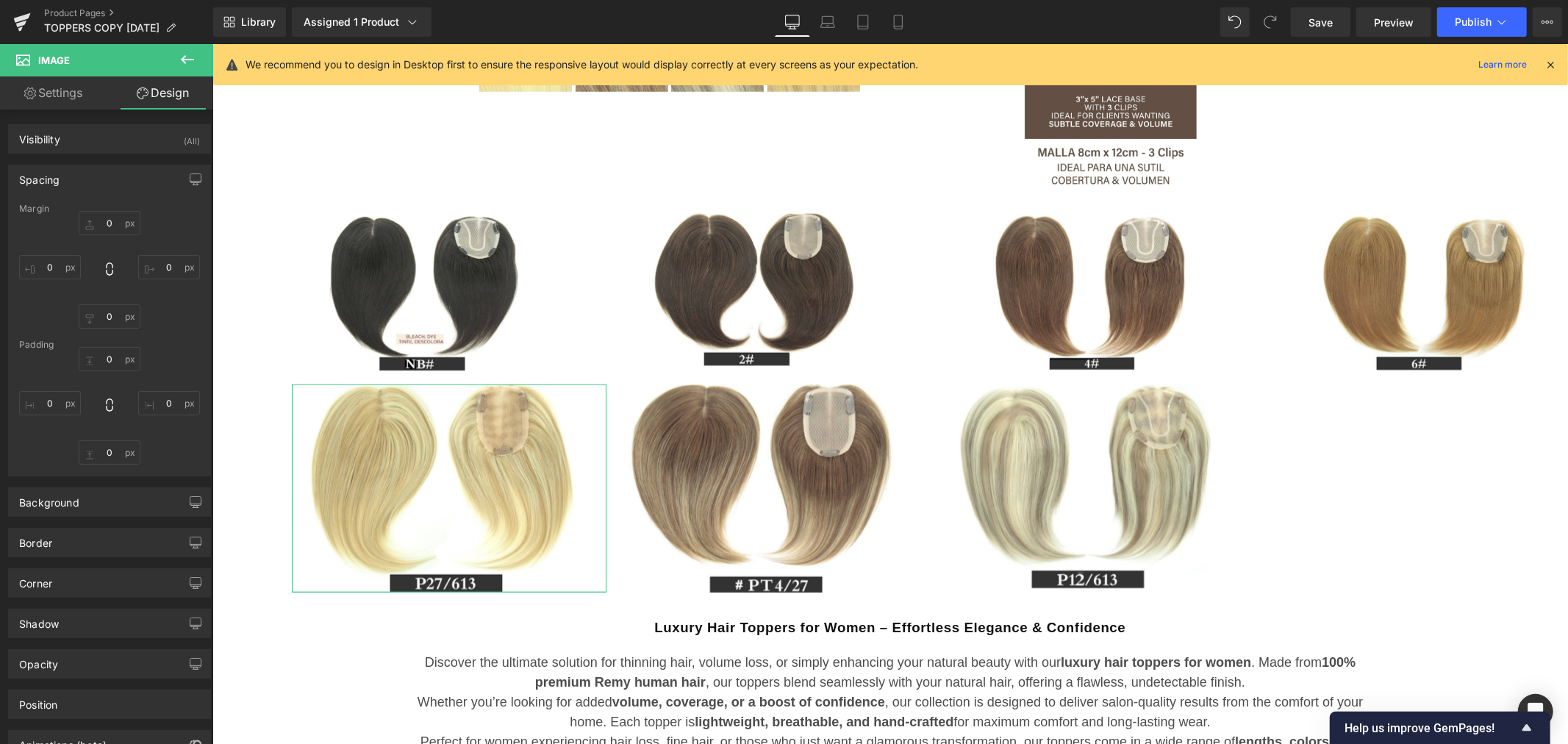
type input "0"
click at [73, 98] on link "Settings" at bounding box center [53, 93] width 106 height 33
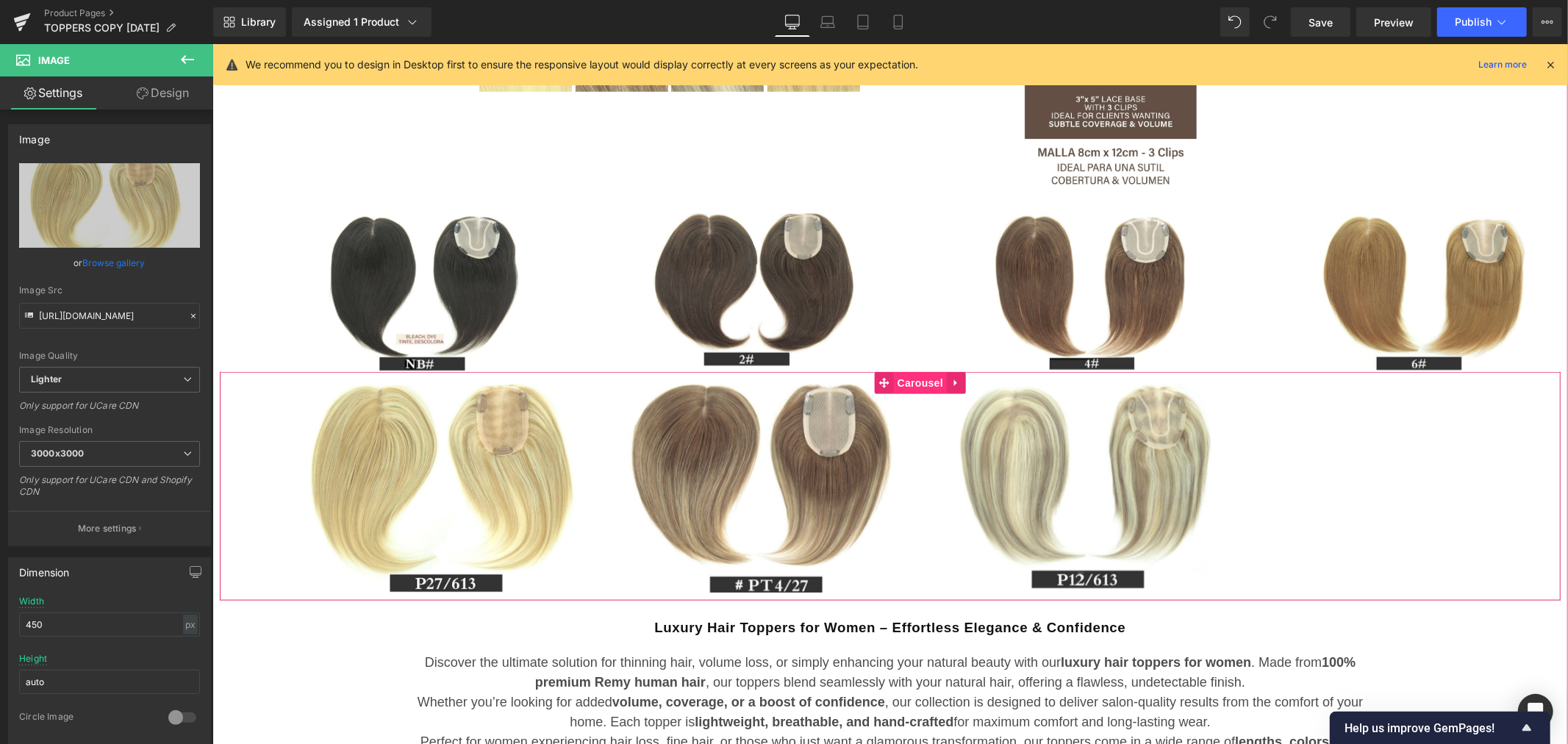
click at [910, 379] on span "Carousel" at bounding box center [920, 382] width 53 height 22
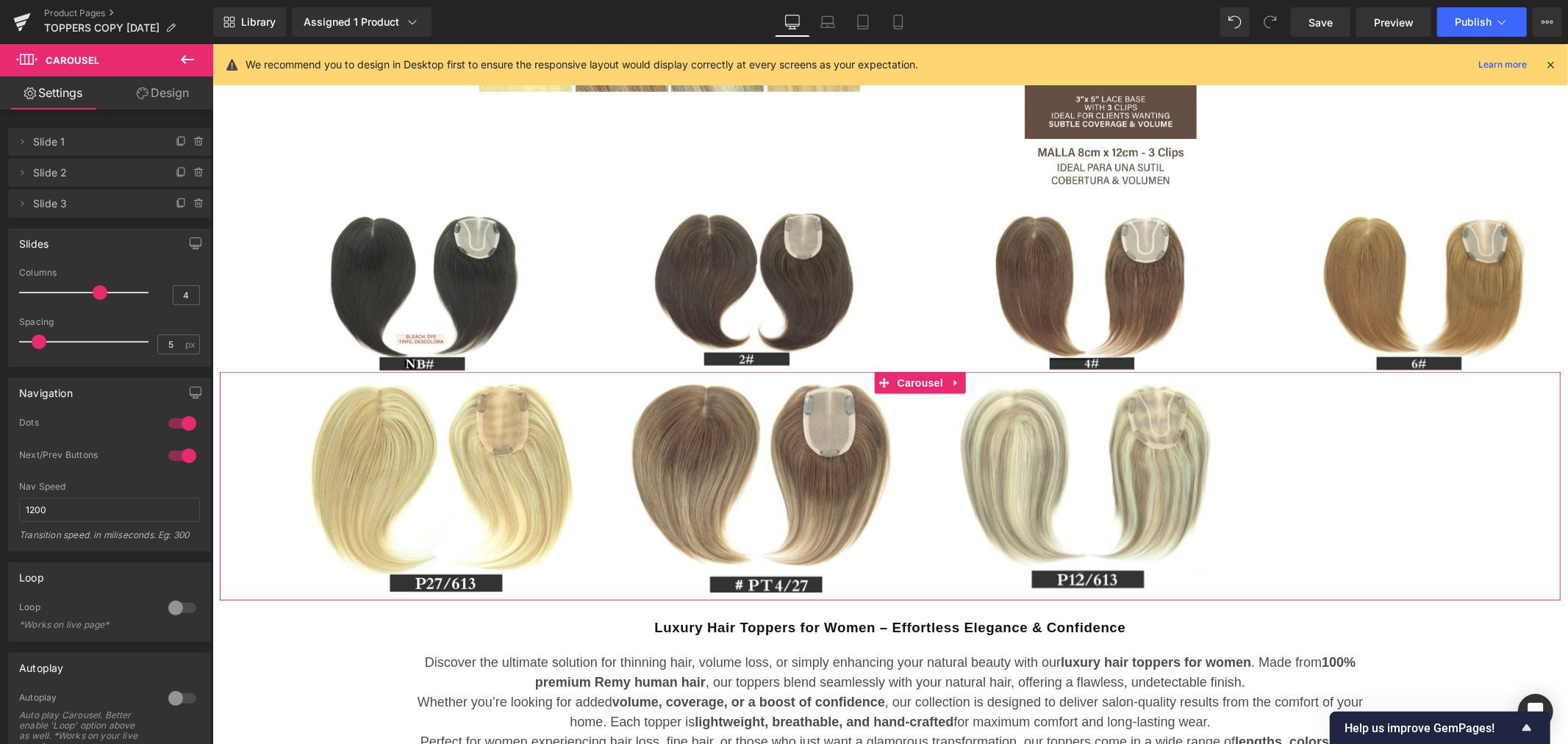
type input "3"
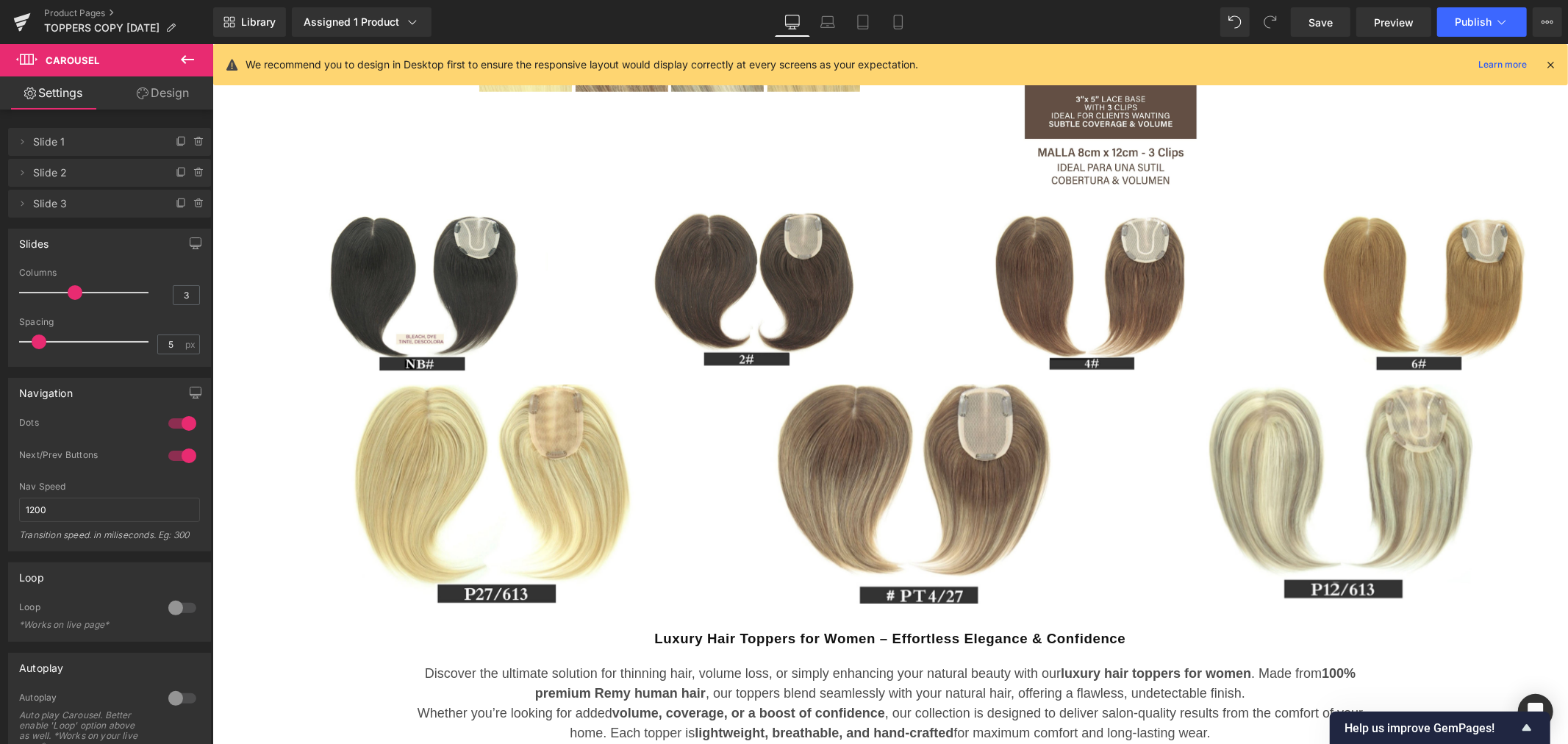
drag, startPoint x: 98, startPoint y: 294, endPoint x: 79, endPoint y: 294, distance: 19.0
click at [79, 294] on div at bounding box center [87, 292] width 122 height 29
click at [167, 98] on link "Design" at bounding box center [163, 93] width 106 height 33
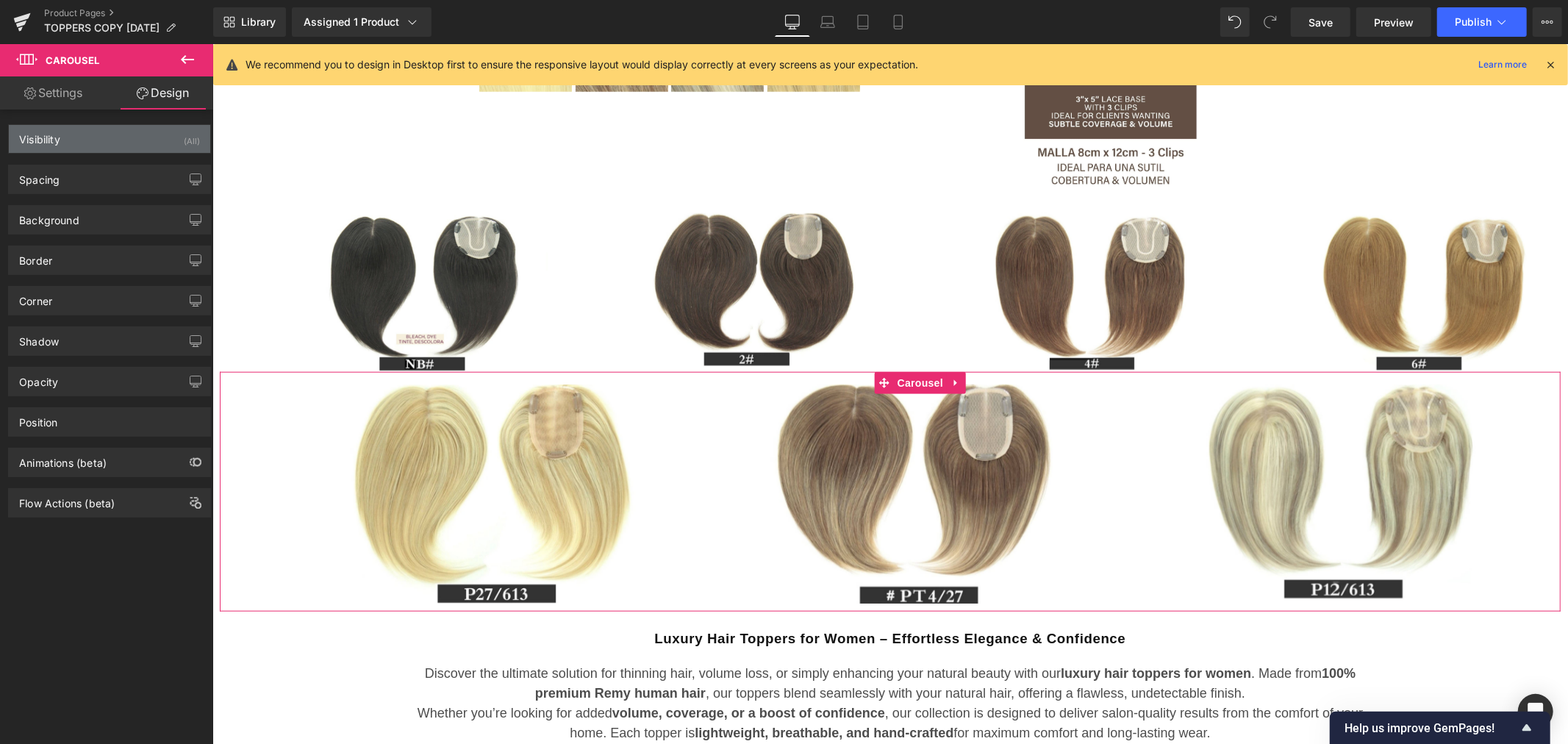
type input "0"
type input "17"
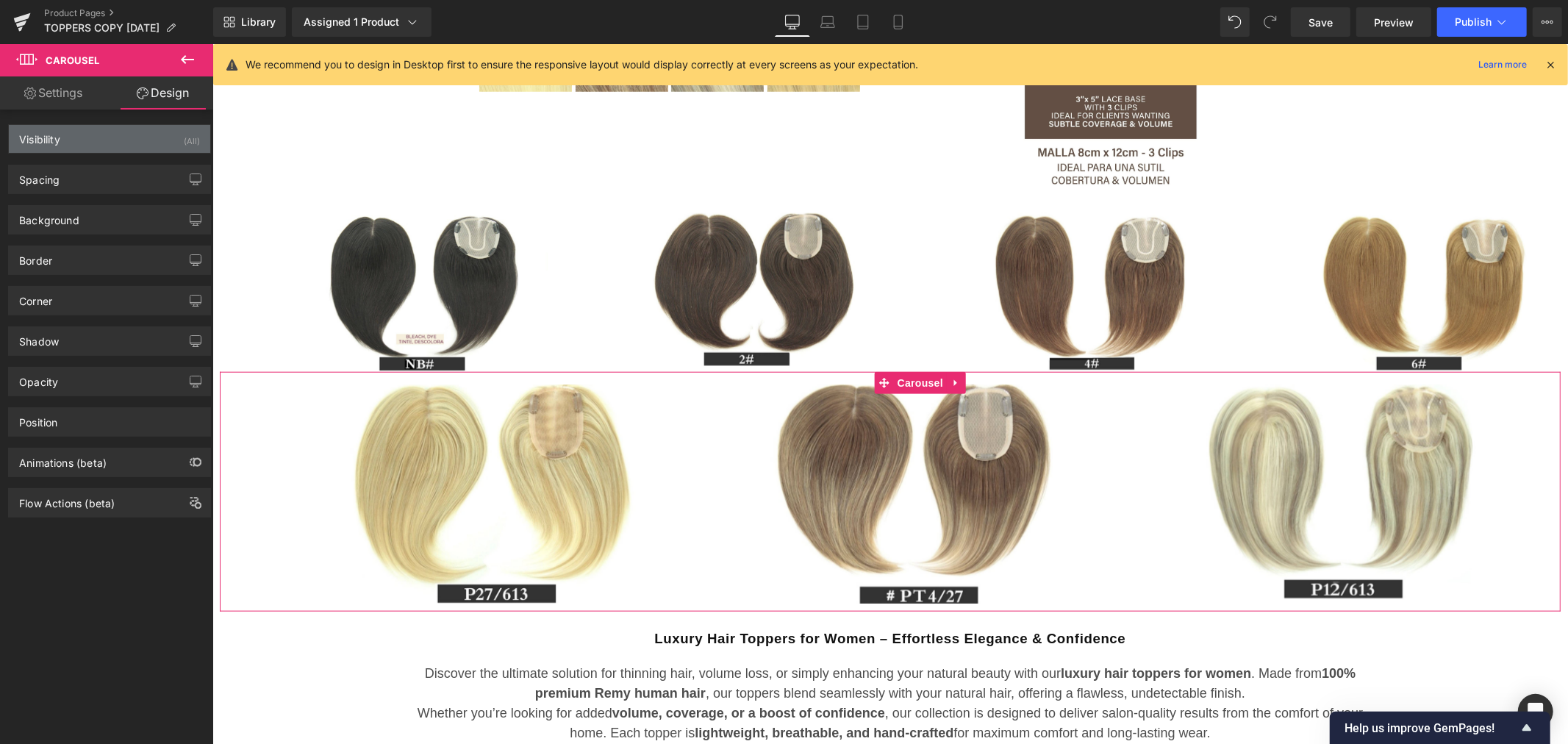
type input "0"
type input "11"
type input "98"
click at [74, 174] on div "Spacing" at bounding box center [110, 180] width 201 height 28
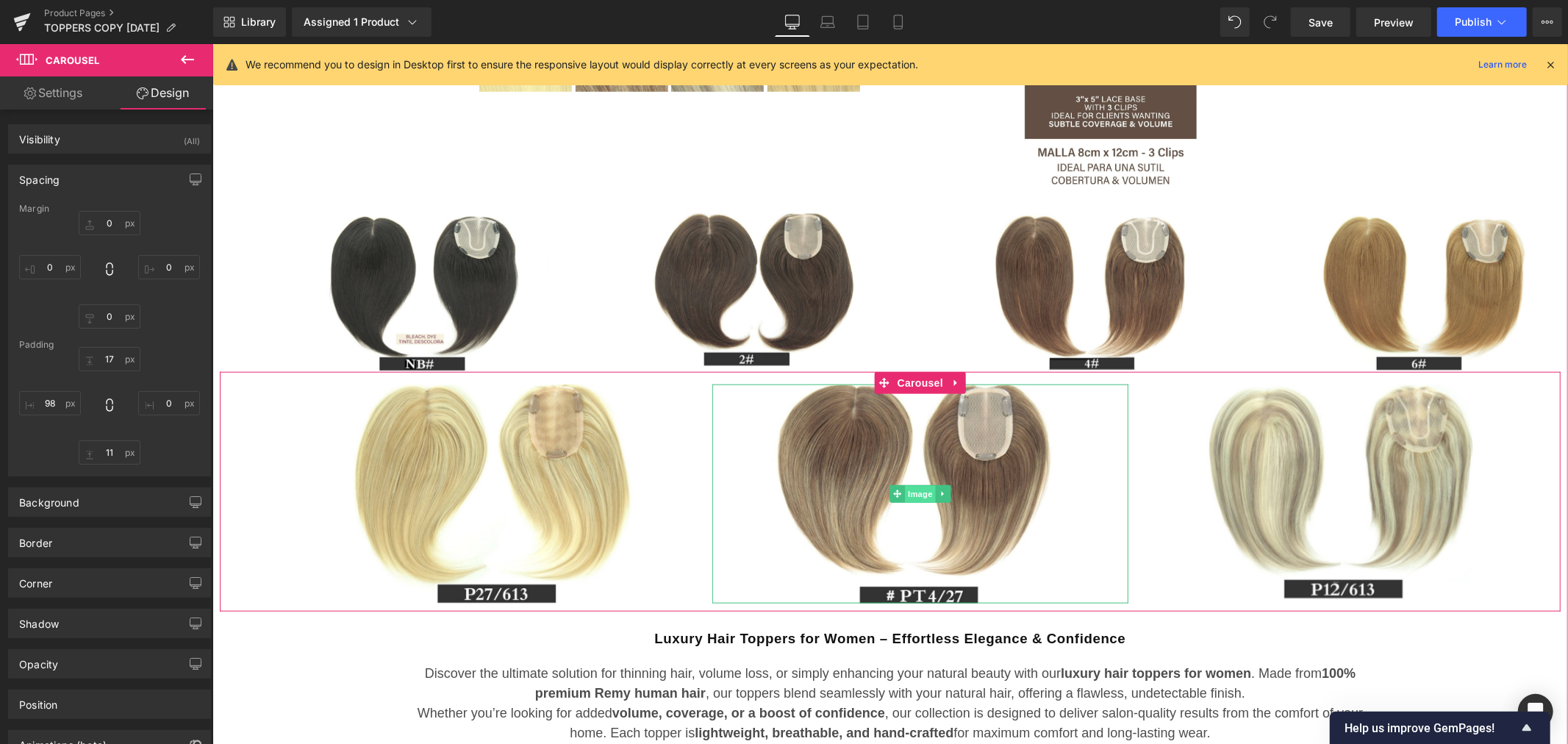
click at [915, 491] on span "Image" at bounding box center [919, 493] width 31 height 17
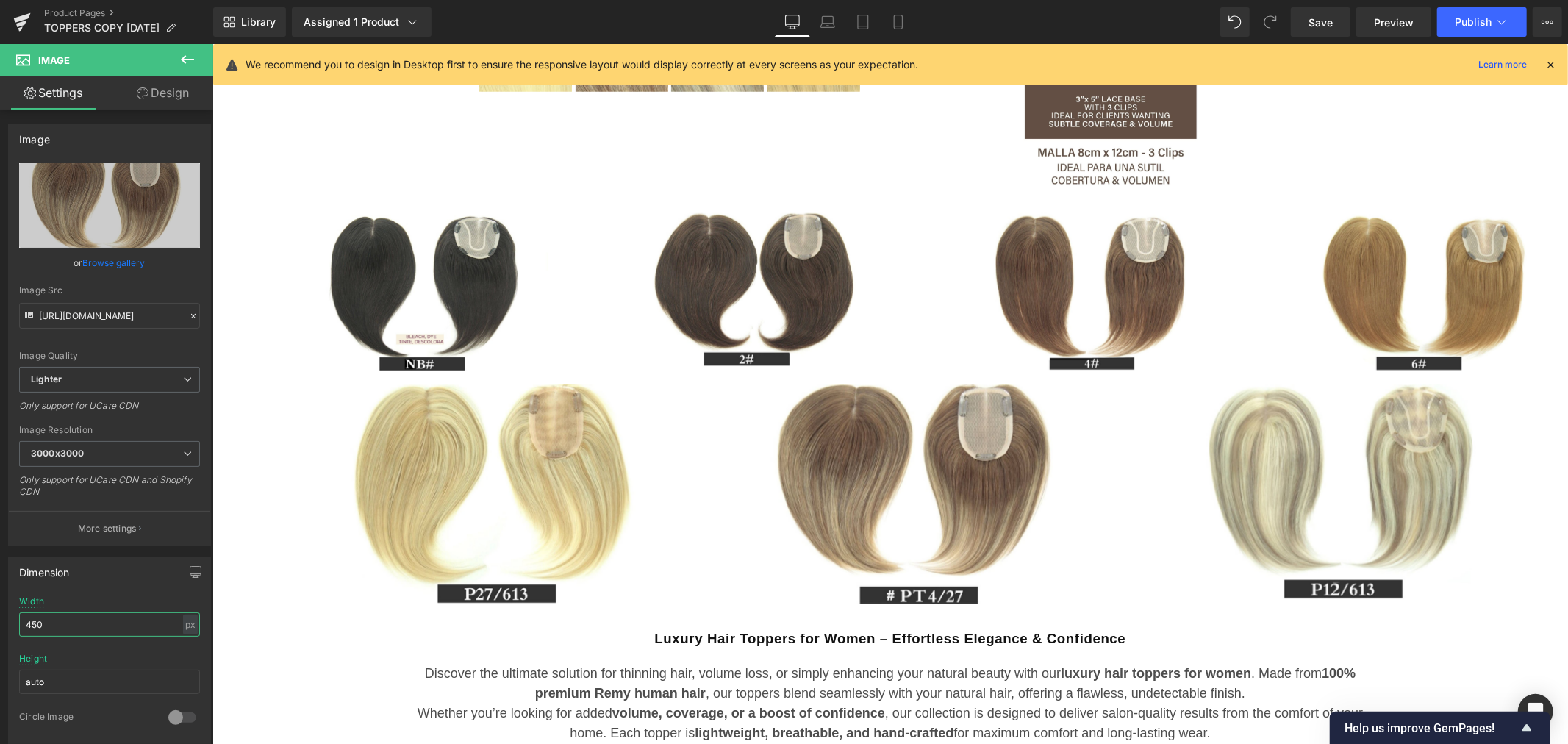
drag, startPoint x: 54, startPoint y: 621, endPoint x: -27, endPoint y: 627, distance: 81.2
click at [0, 627] on html "Image You are previewing how the will restyle your page. You can not edit Eleme…" at bounding box center [784, 372] width 1568 height 744
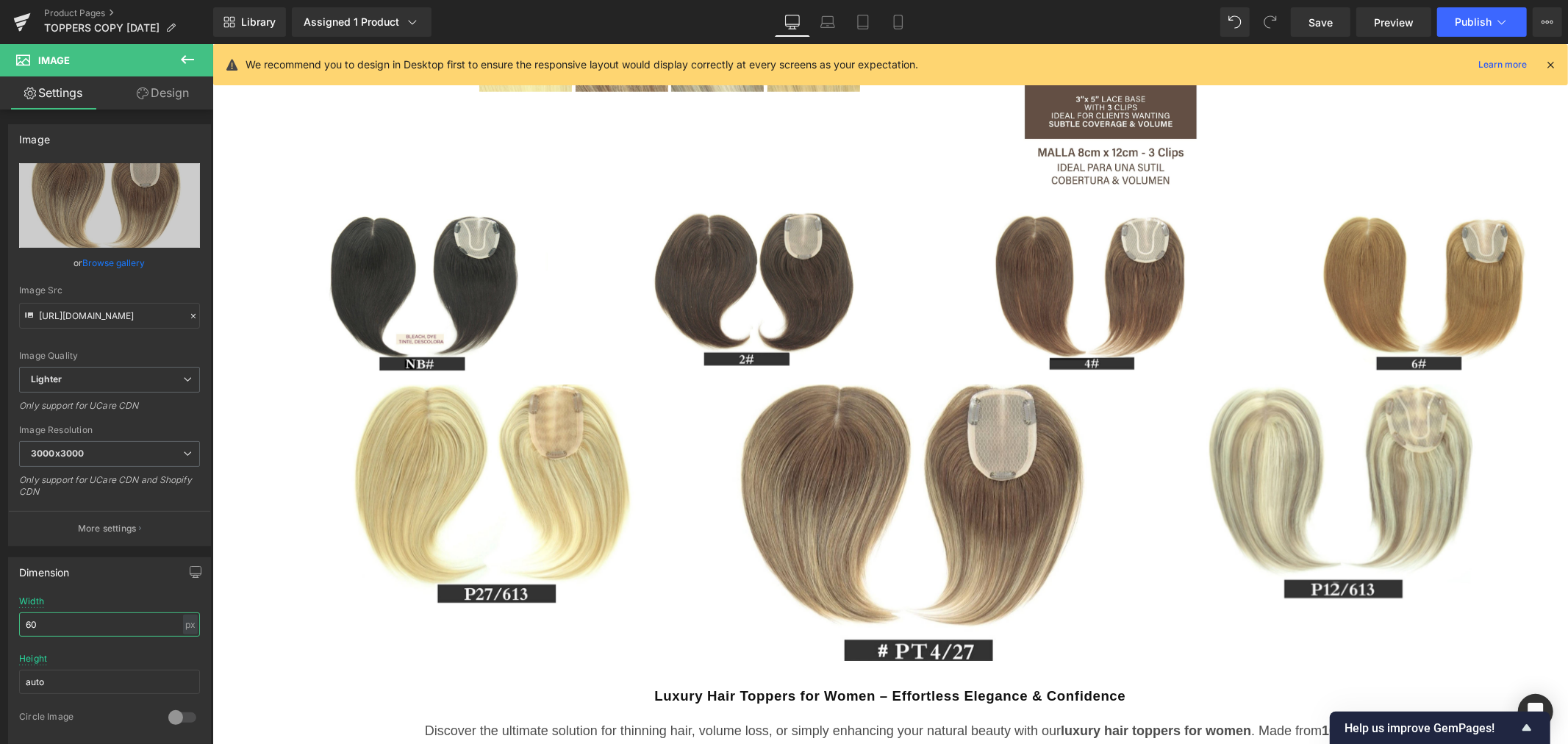
type input "6"
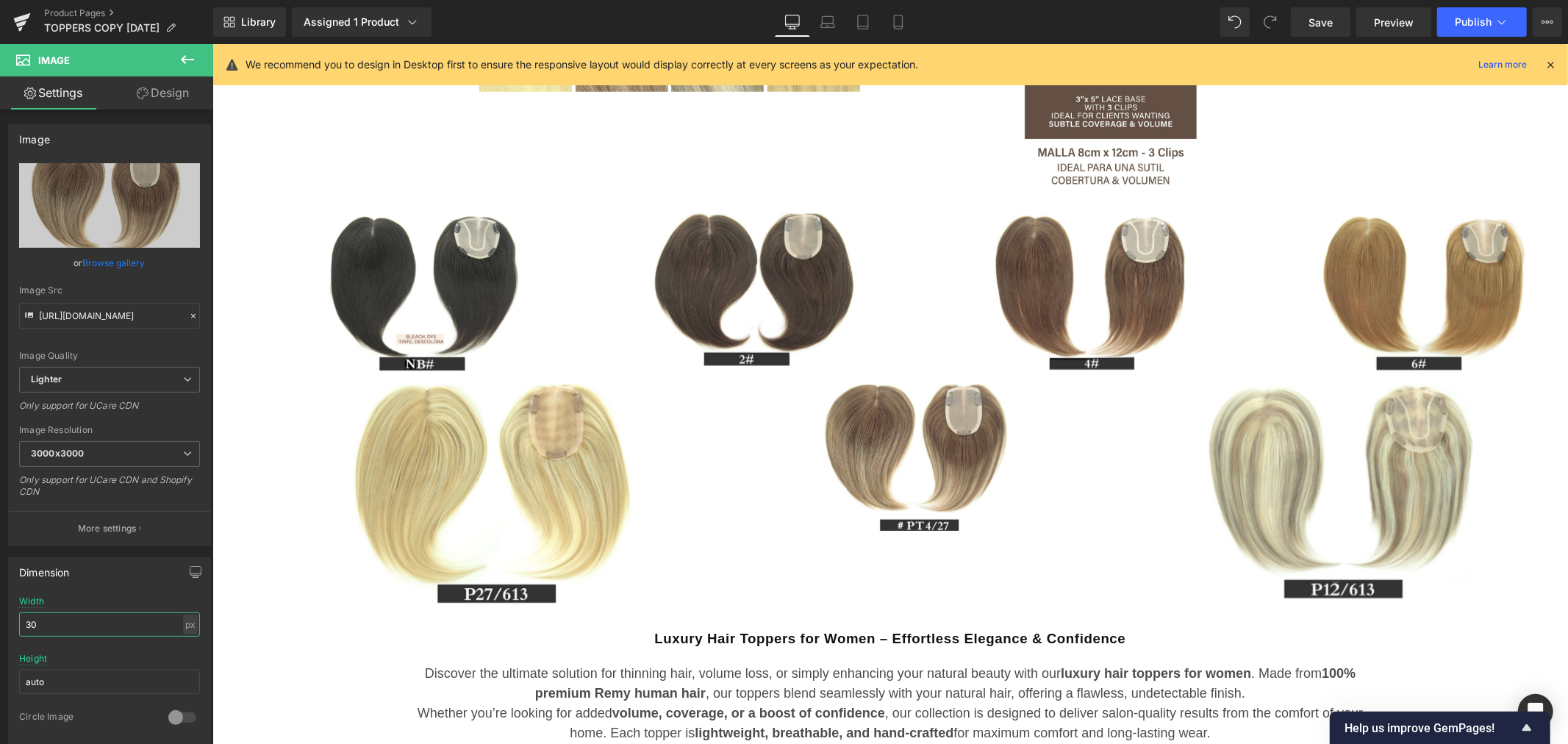
type input "3"
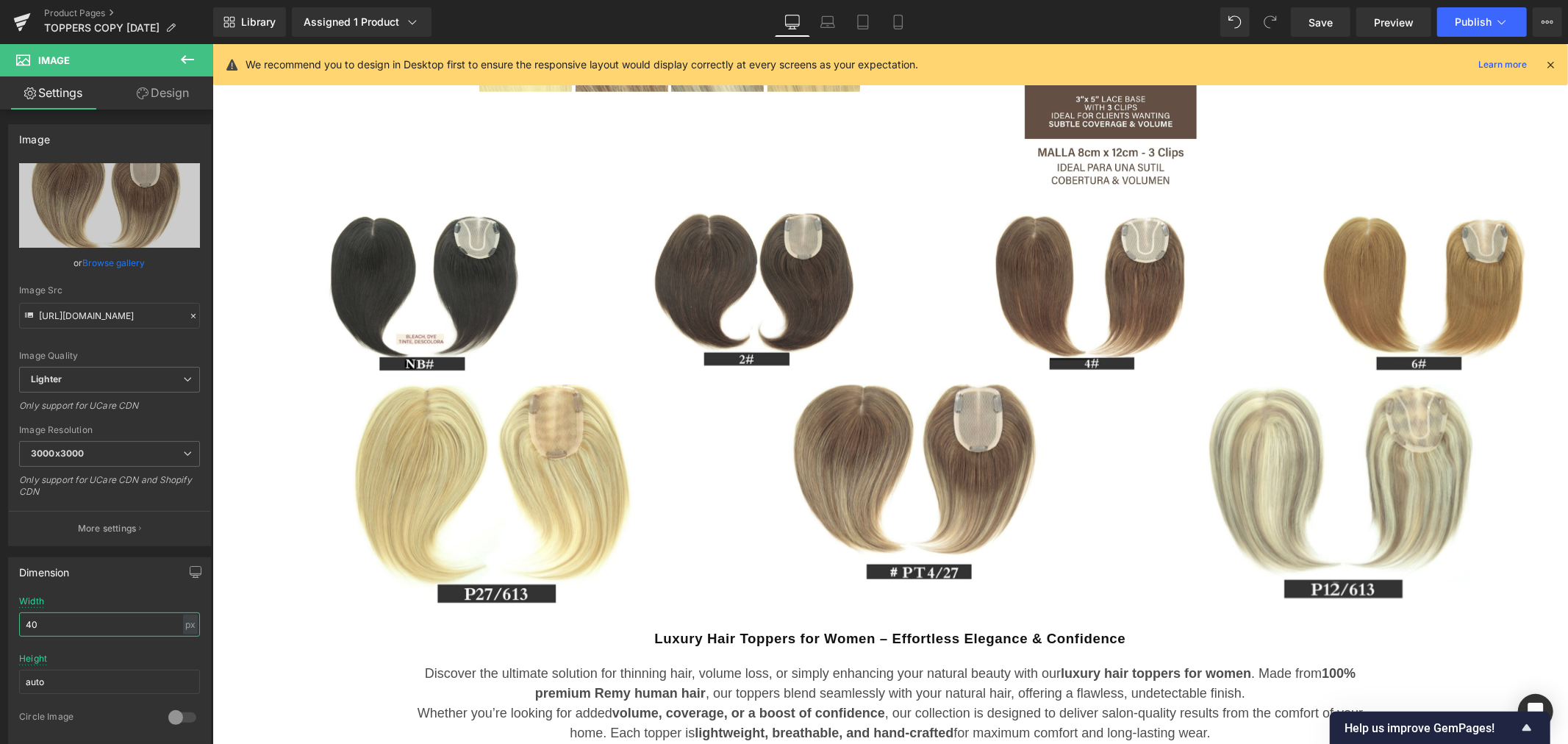
type input "4"
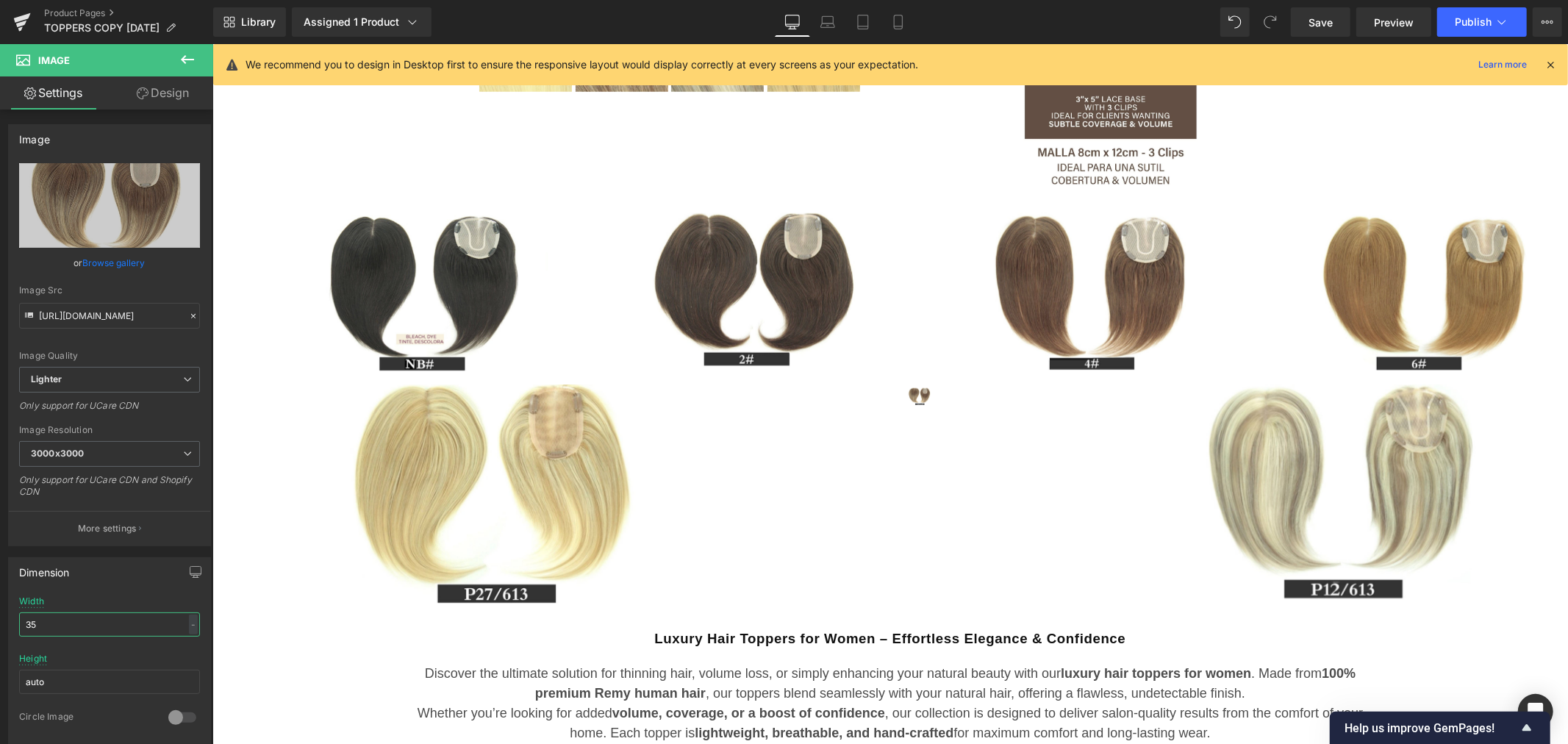
type input "350"
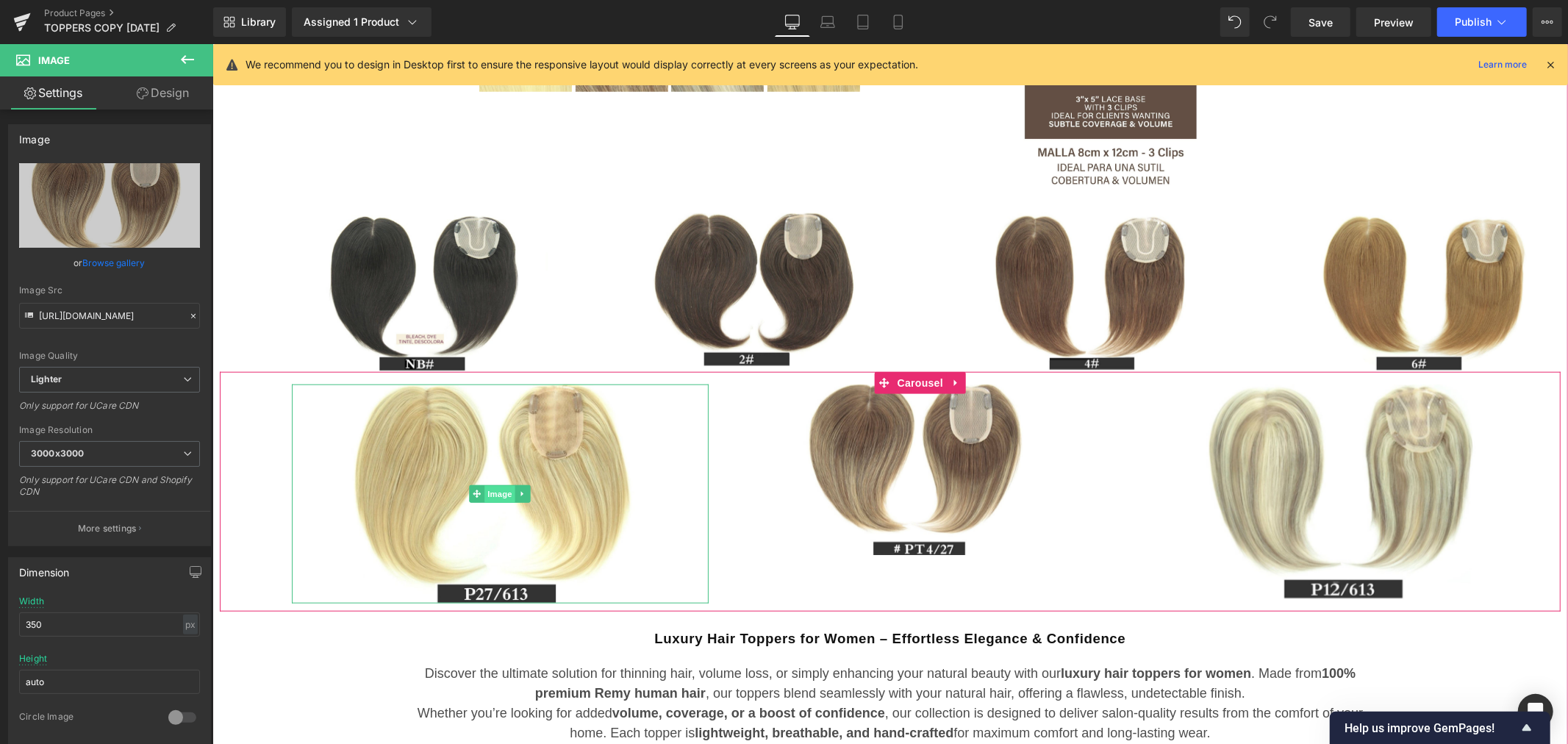
click at [504, 494] on span "Image" at bounding box center [500, 493] width 31 height 17
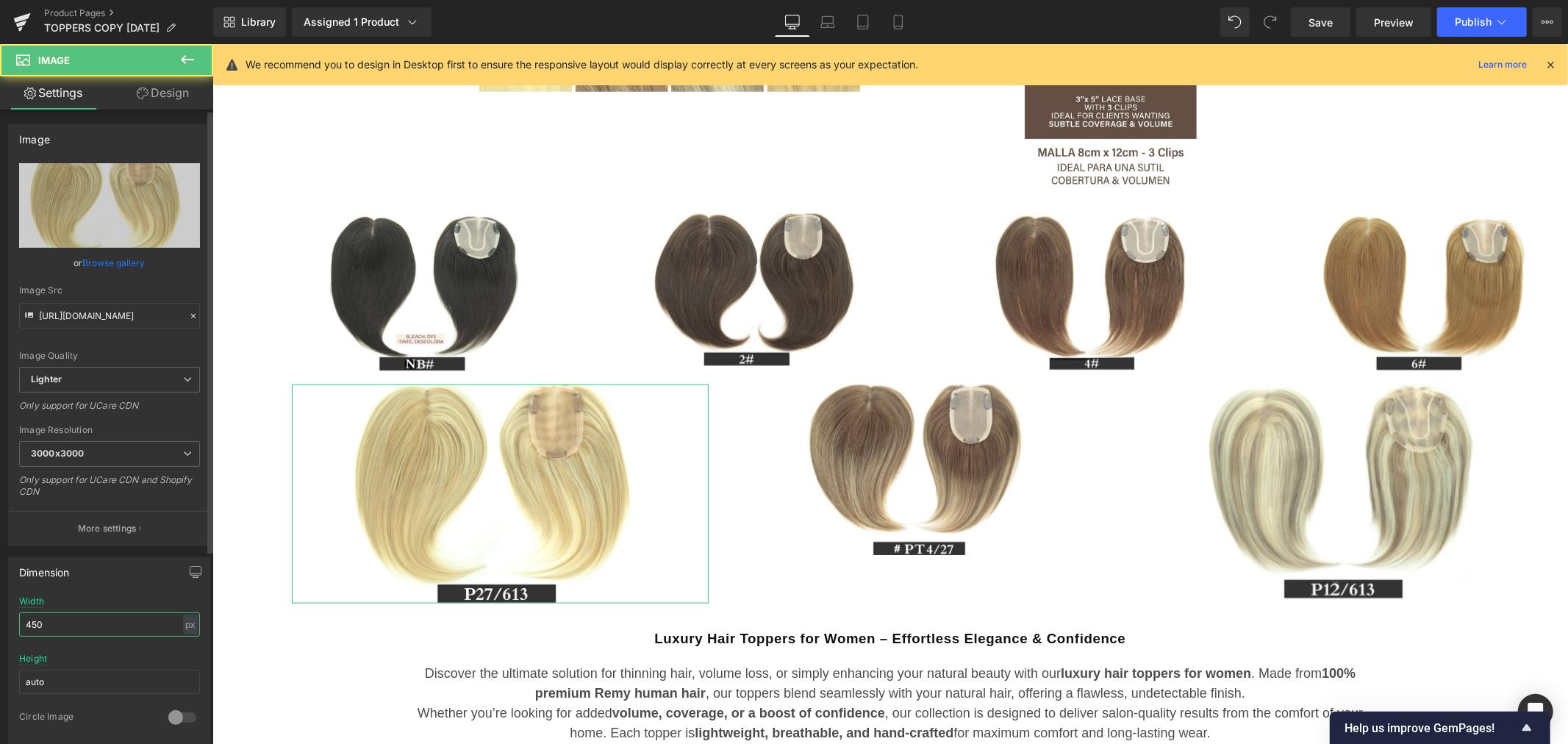
click at [84, 618] on input "450" at bounding box center [109, 623] width 180 height 24
drag, startPoint x: 84, startPoint y: 618, endPoint x: 4, endPoint y: 630, distance: 80.9
click at [4, 630] on div "Dimension 450px Width 450 px % px auto Height auto 0 Circle Image" at bounding box center [110, 645] width 219 height 198
type input "350"
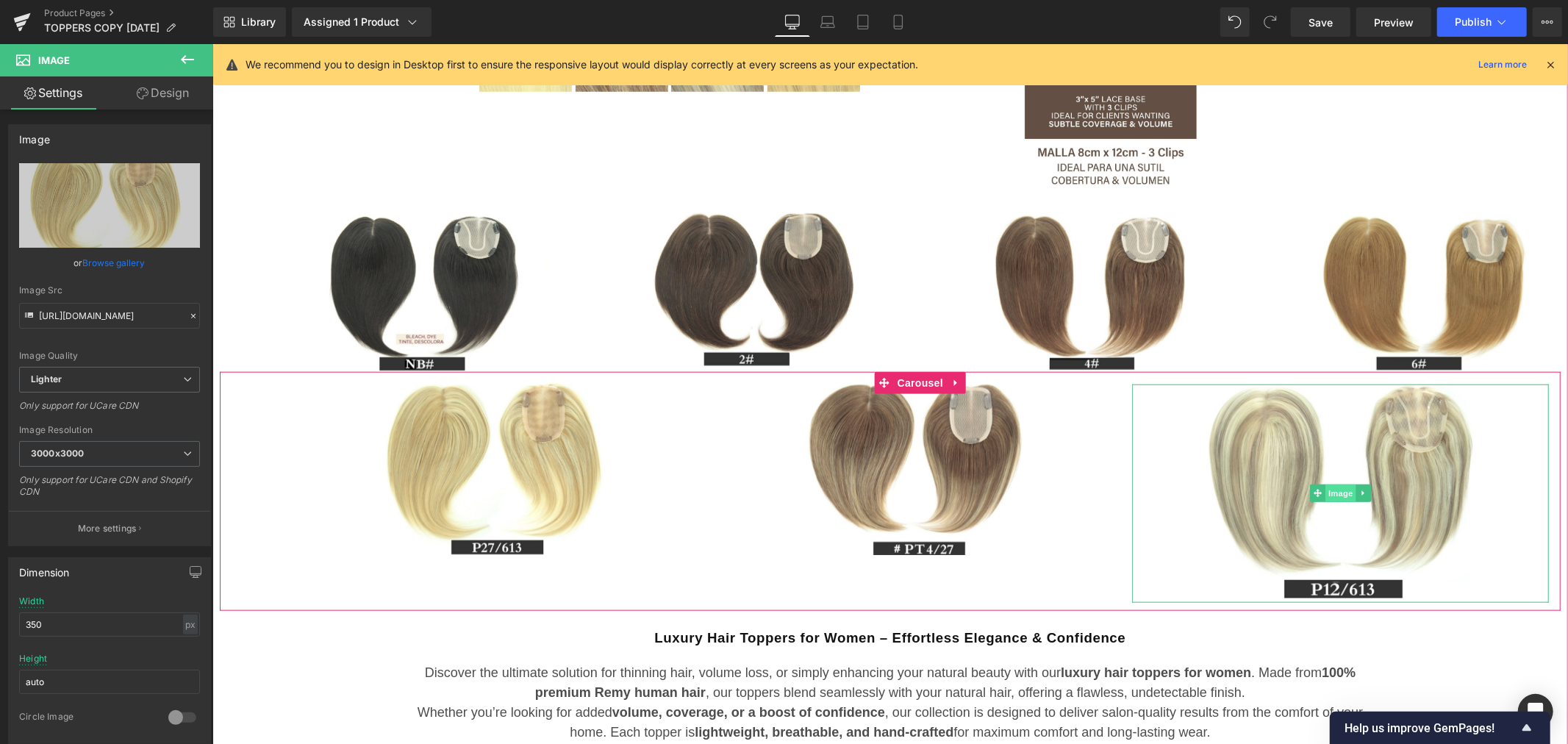
click at [1344, 490] on span "Image" at bounding box center [1339, 492] width 31 height 17
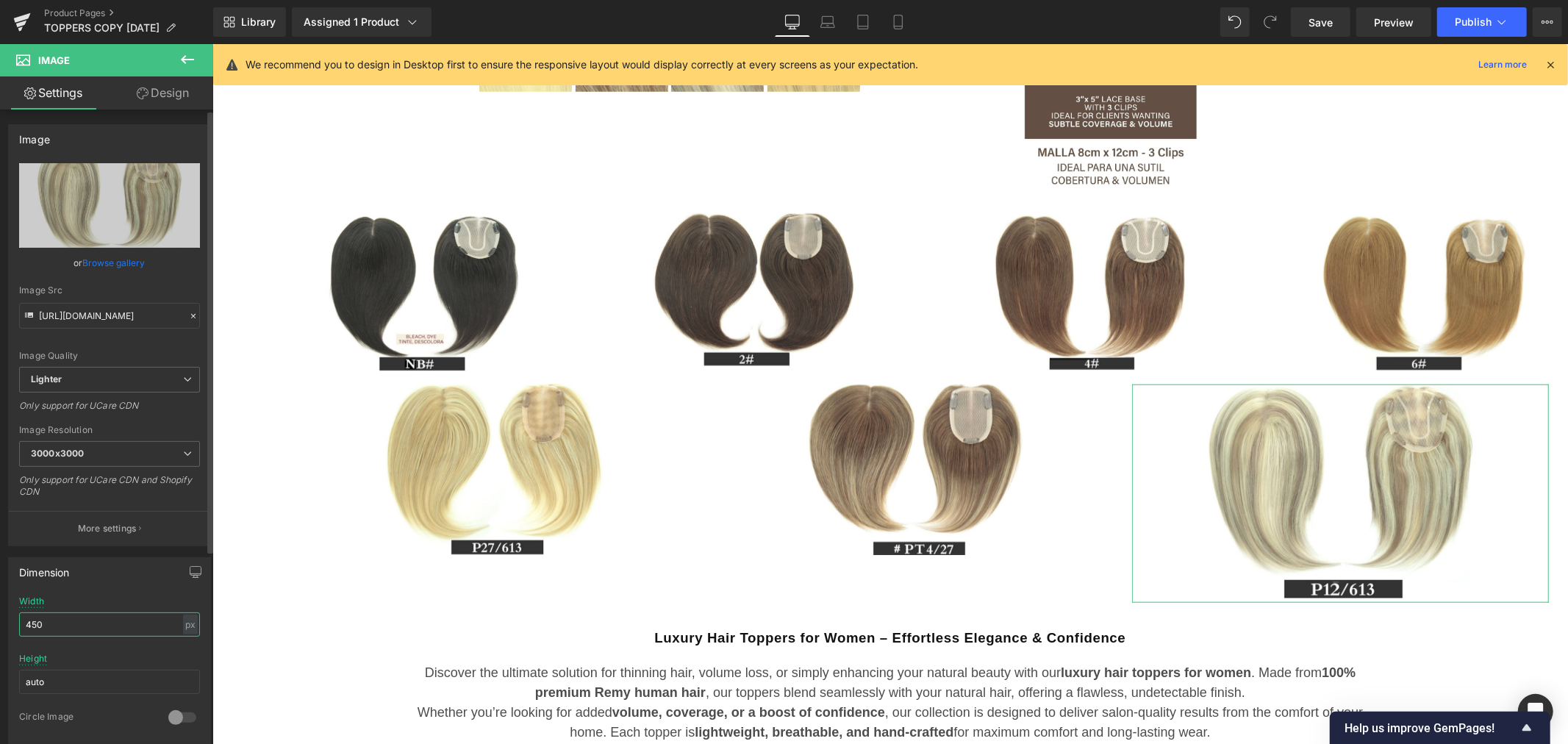
click at [62, 630] on input "450" at bounding box center [109, 623] width 180 height 24
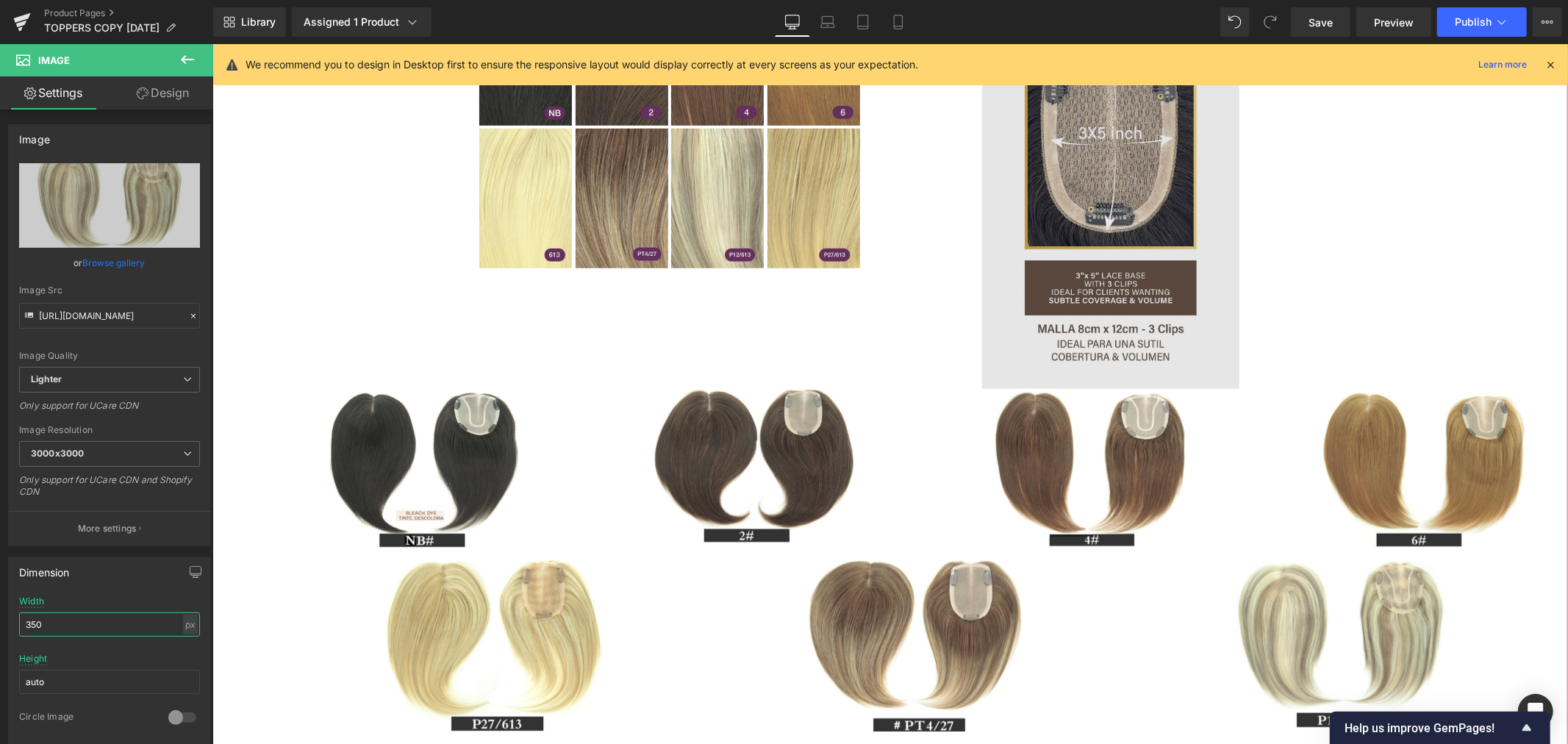
scroll to position [1067, 0]
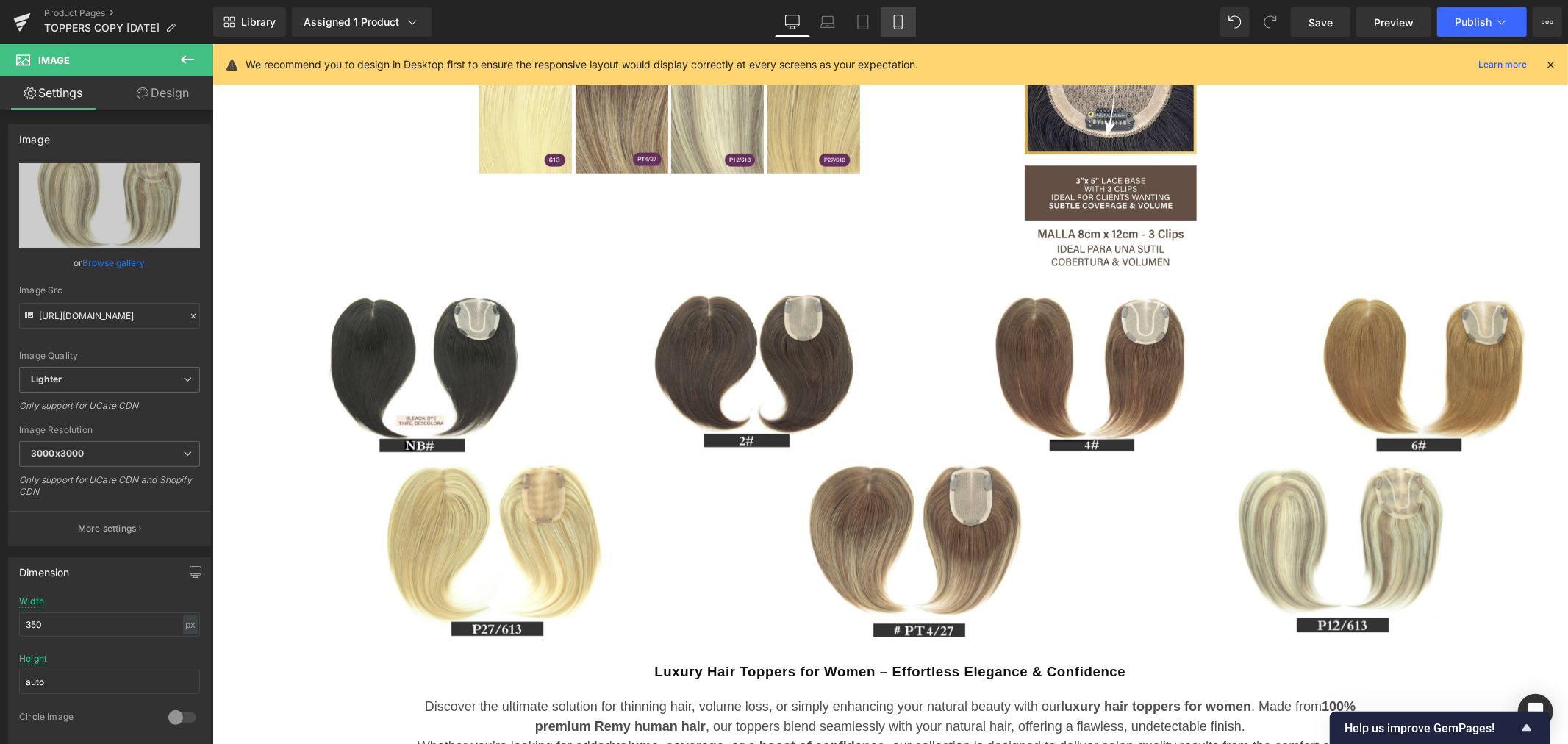
click at [895, 12] on link "Mobile" at bounding box center [898, 22] width 35 height 29
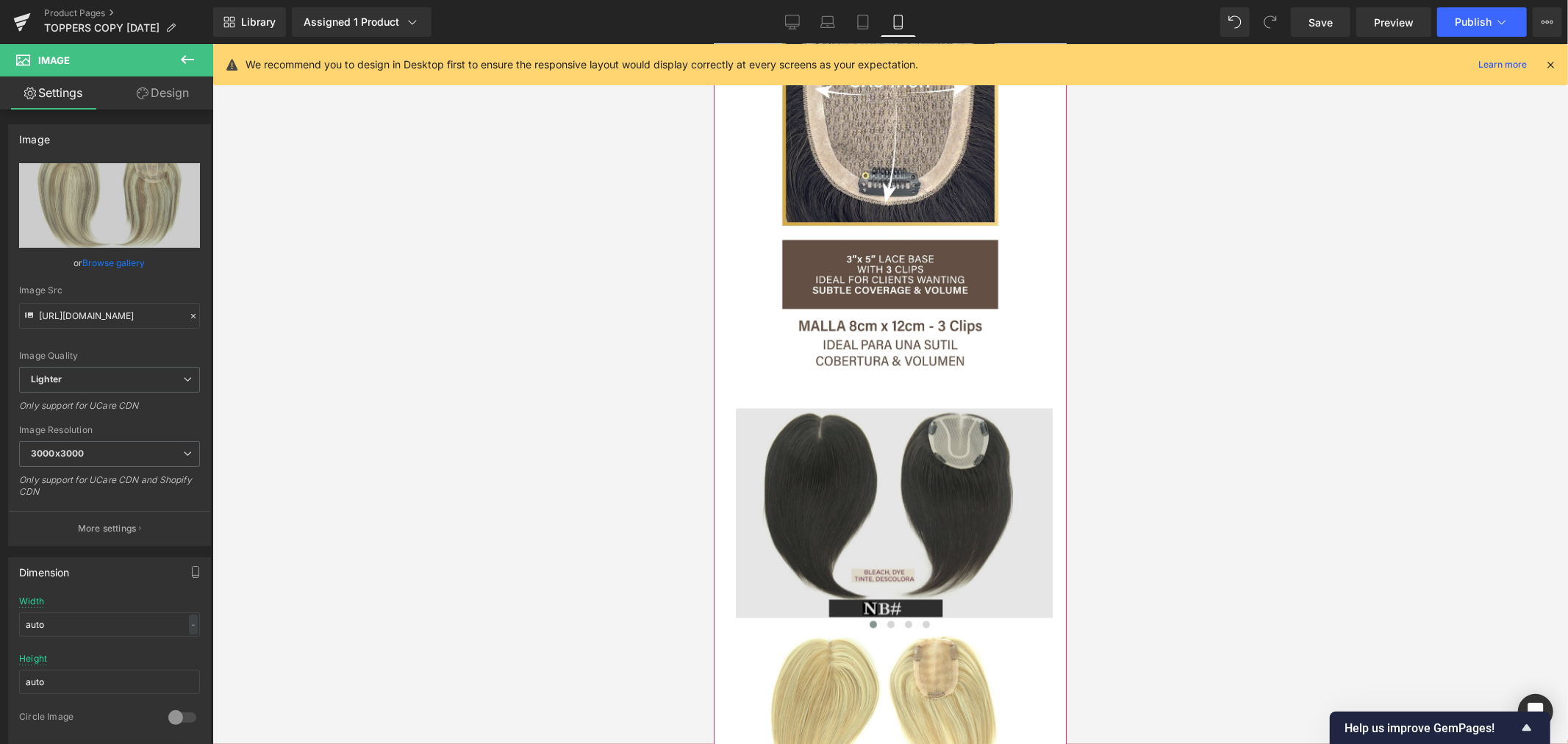
scroll to position [2372, 0]
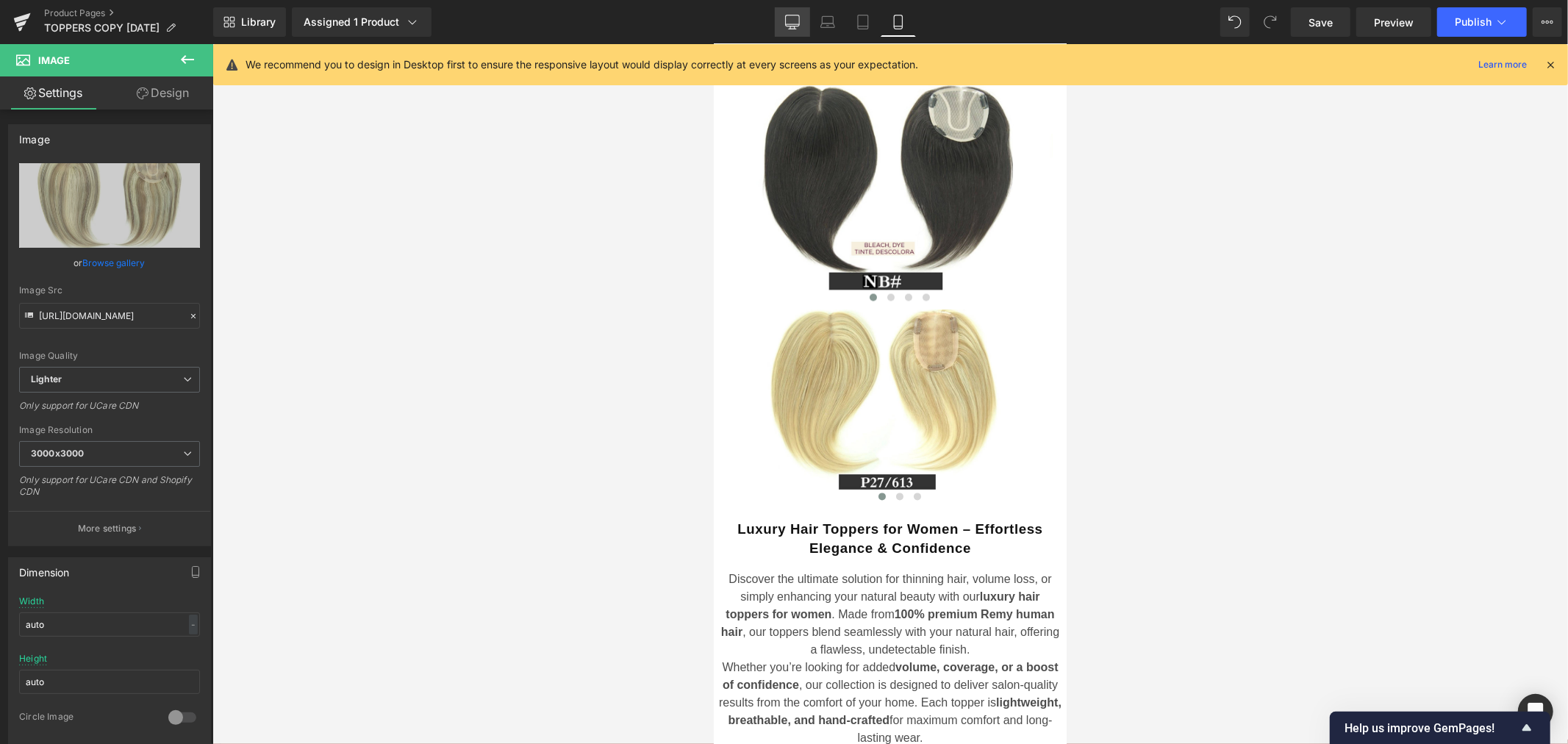
click at [789, 13] on link "Desktop" at bounding box center [792, 22] width 35 height 29
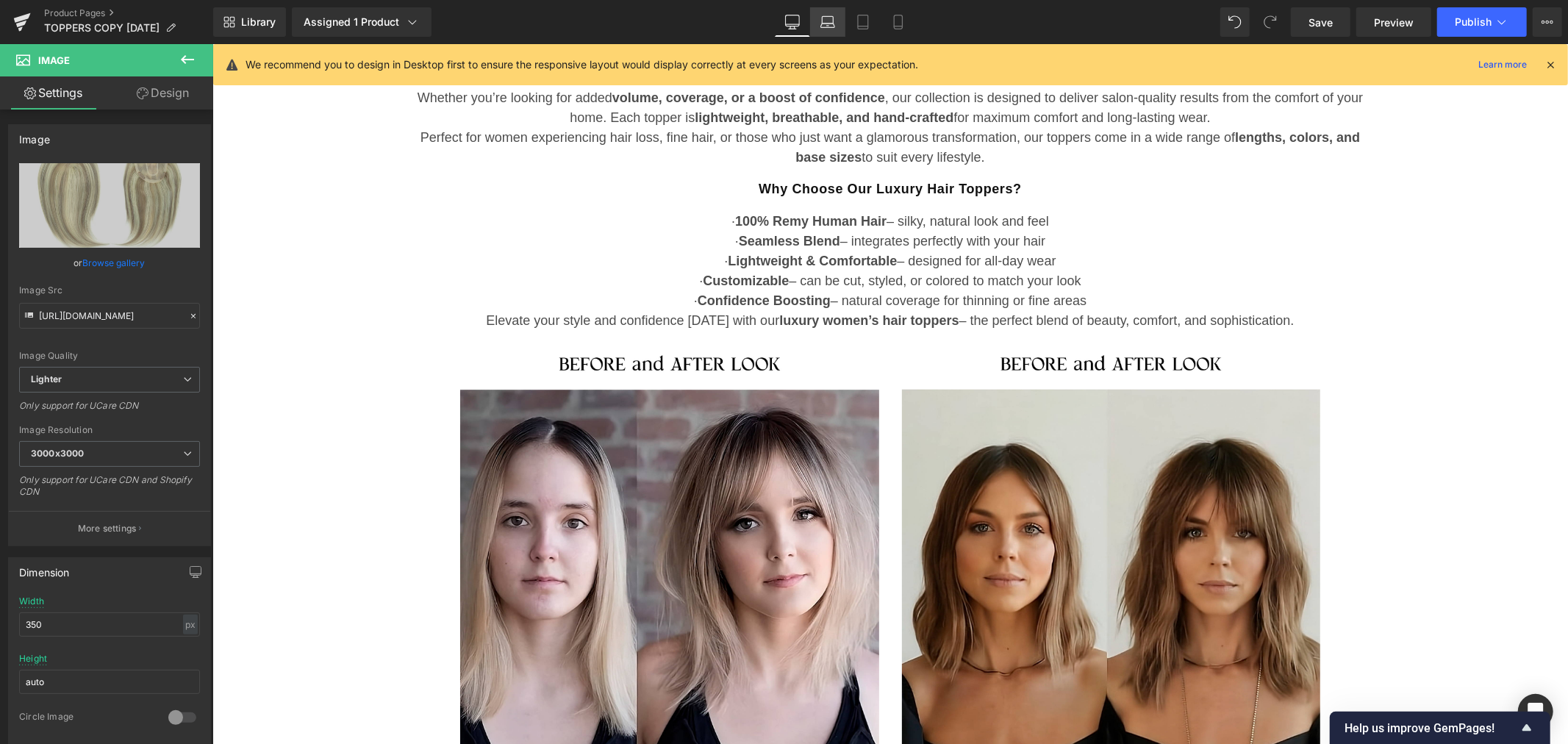
click at [828, 19] on icon at bounding box center [828, 22] width 15 height 15
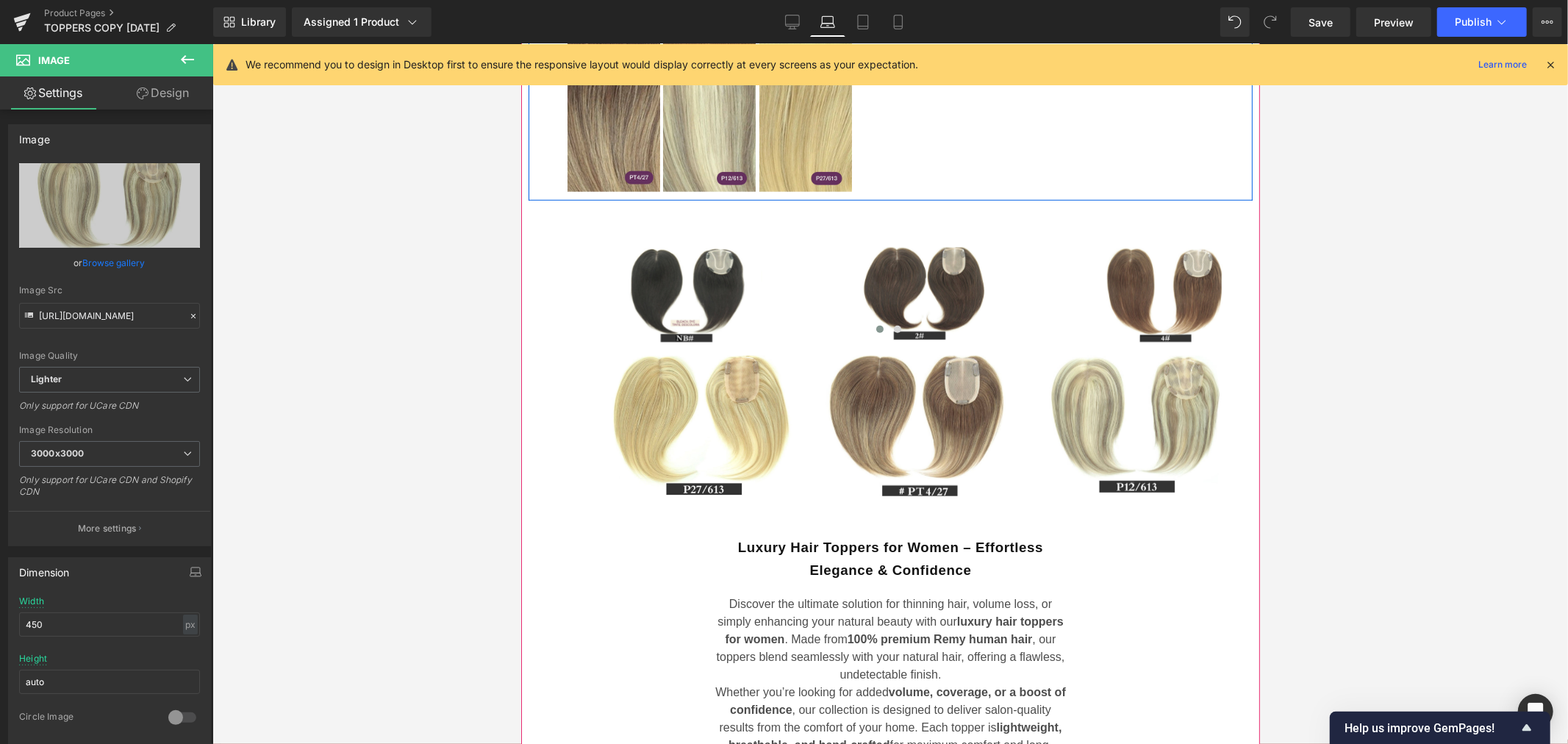
scroll to position [1102, 0]
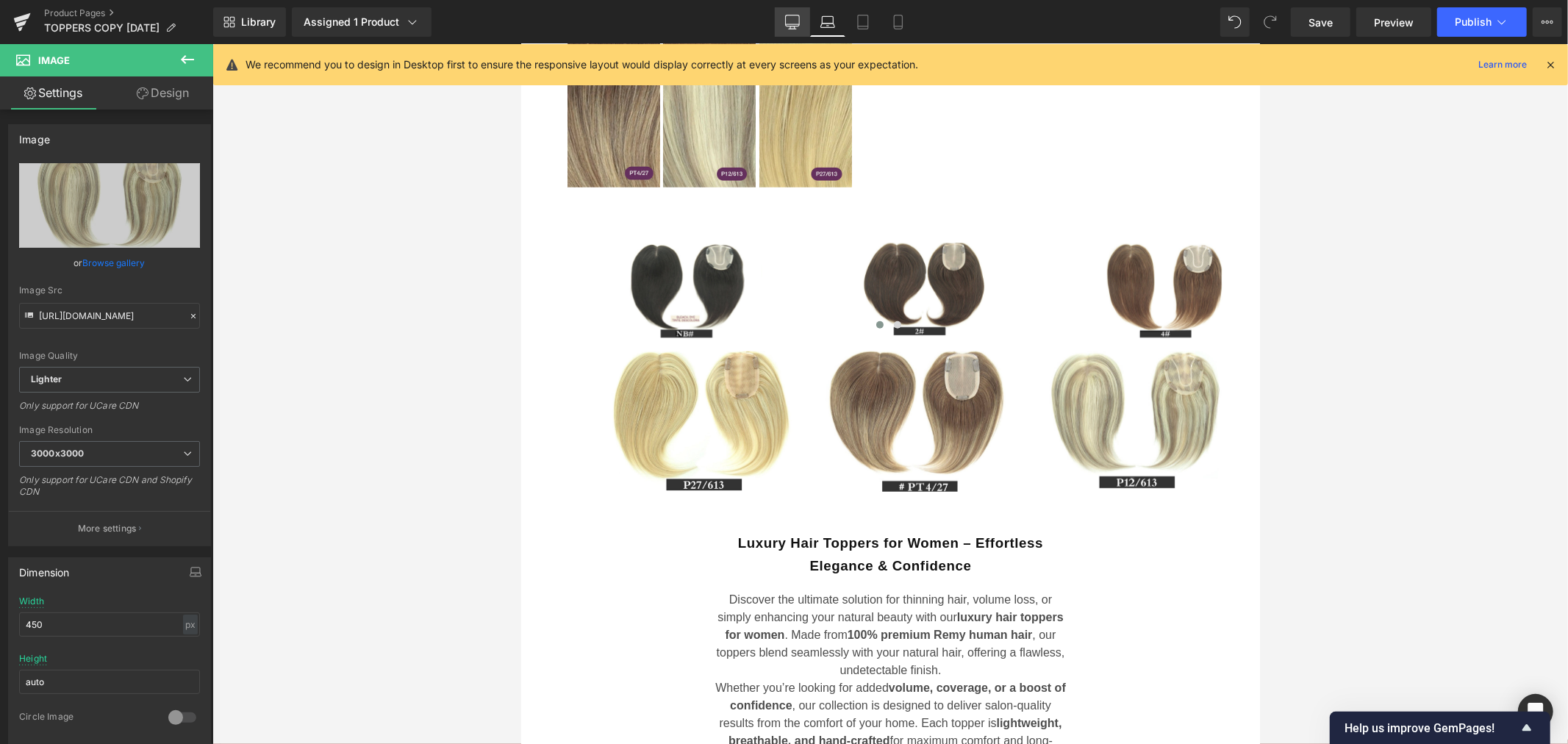
click at [798, 25] on icon at bounding box center [792, 22] width 15 height 15
type input "350"
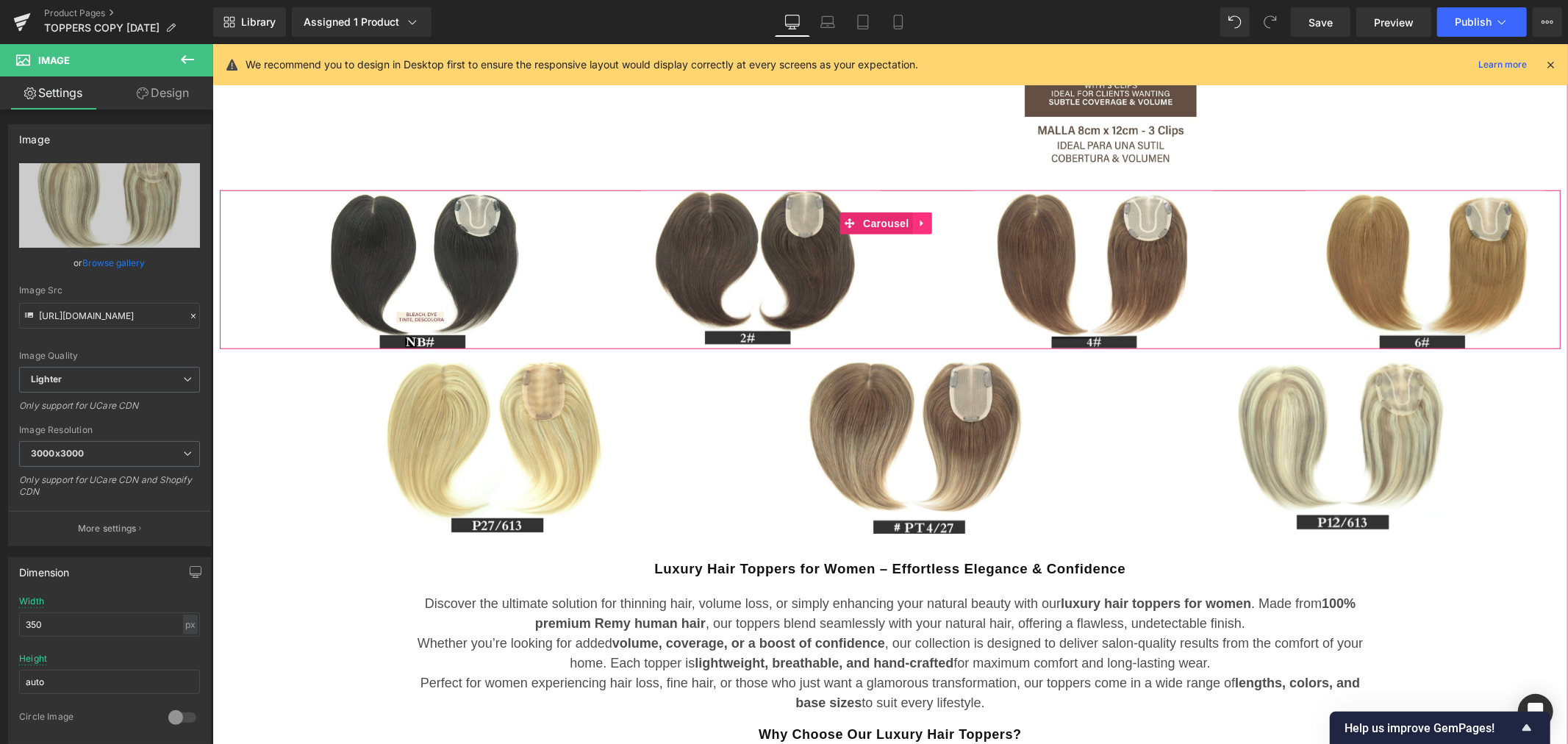
click at [921, 229] on link at bounding box center [921, 223] width 19 height 22
click at [932, 222] on icon at bounding box center [931, 223] width 10 height 10
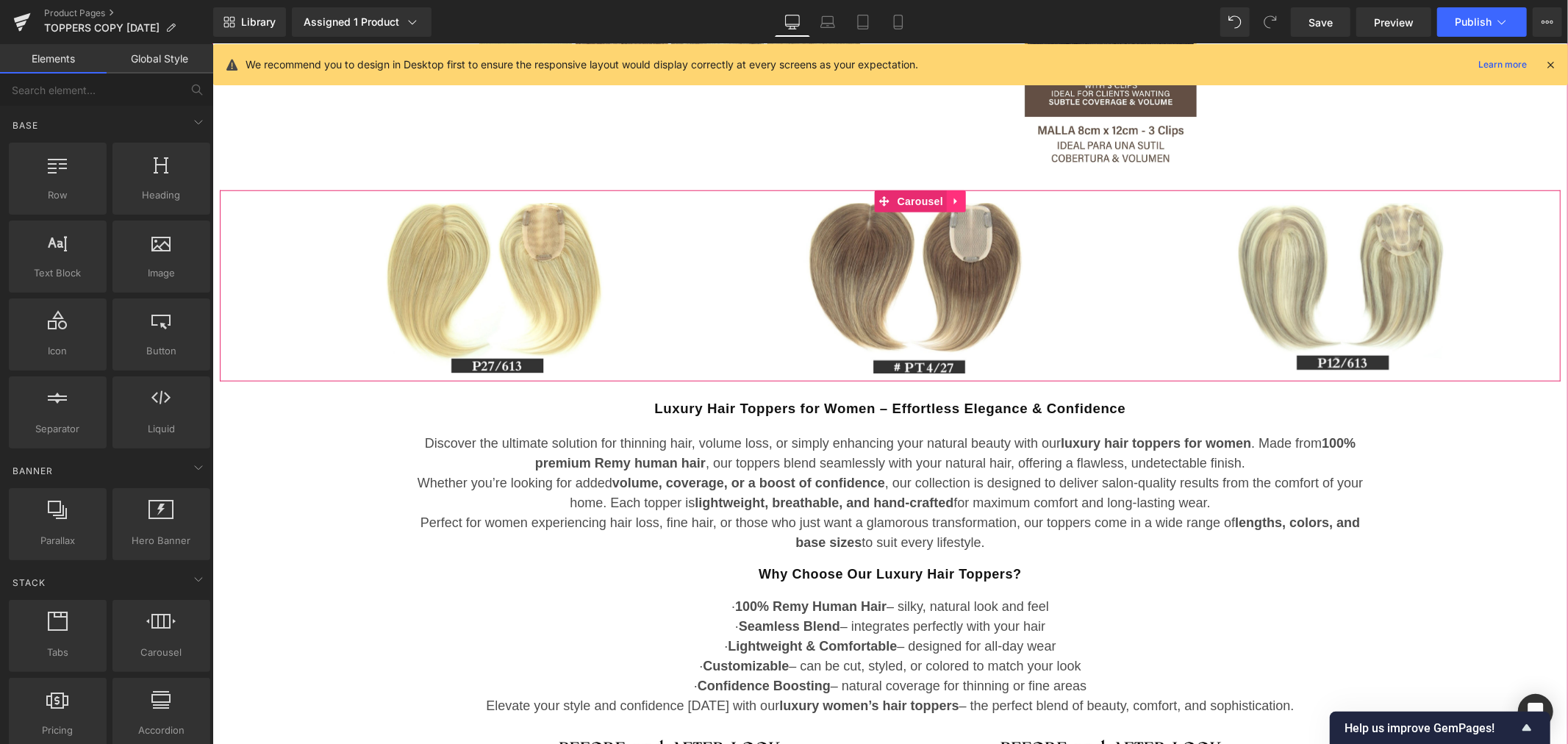
click at [951, 200] on icon at bounding box center [955, 200] width 10 height 11
click at [959, 205] on icon at bounding box center [964, 200] width 10 height 11
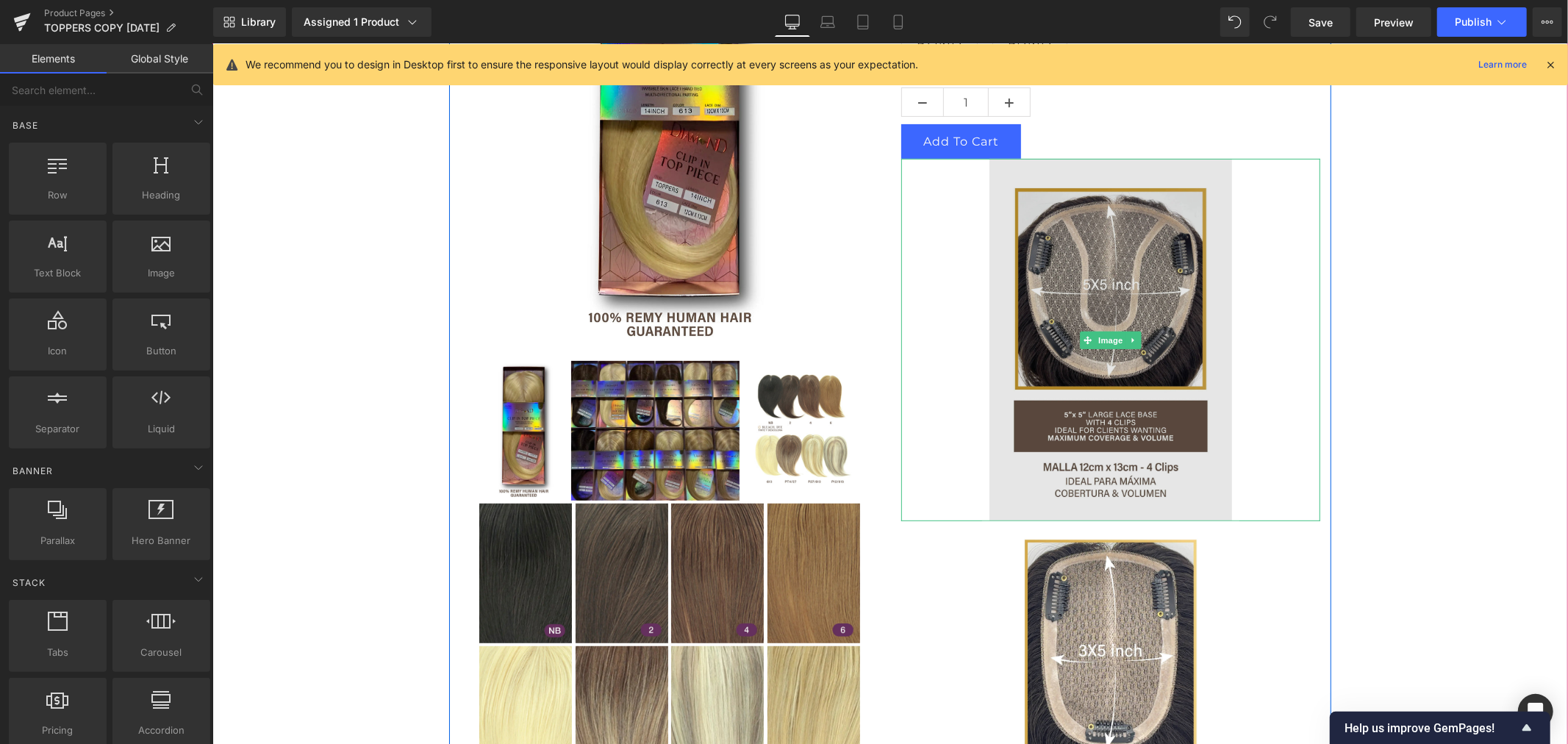
scroll to position [353, 0]
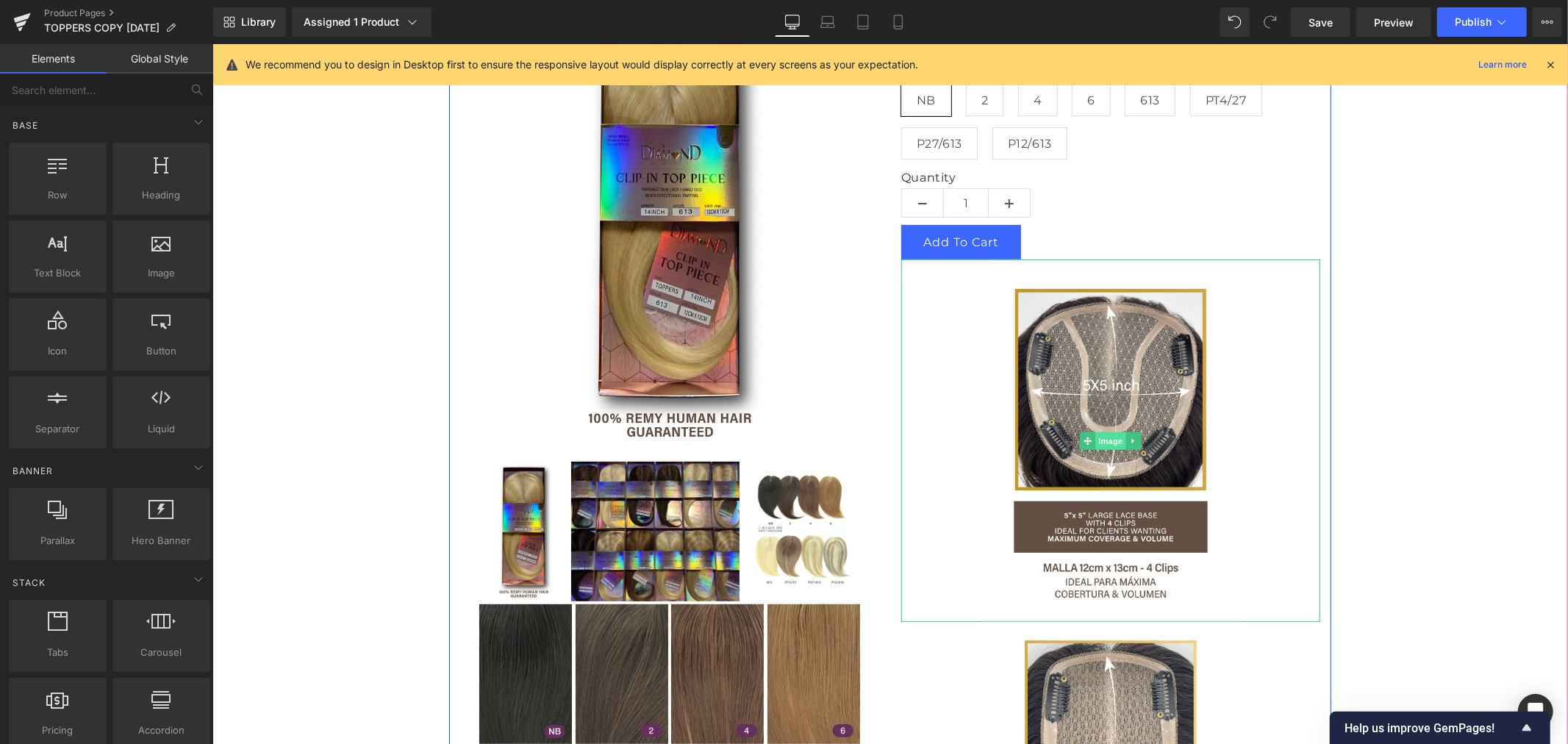
click at [1101, 433] on span "Image" at bounding box center [1109, 440] width 31 height 17
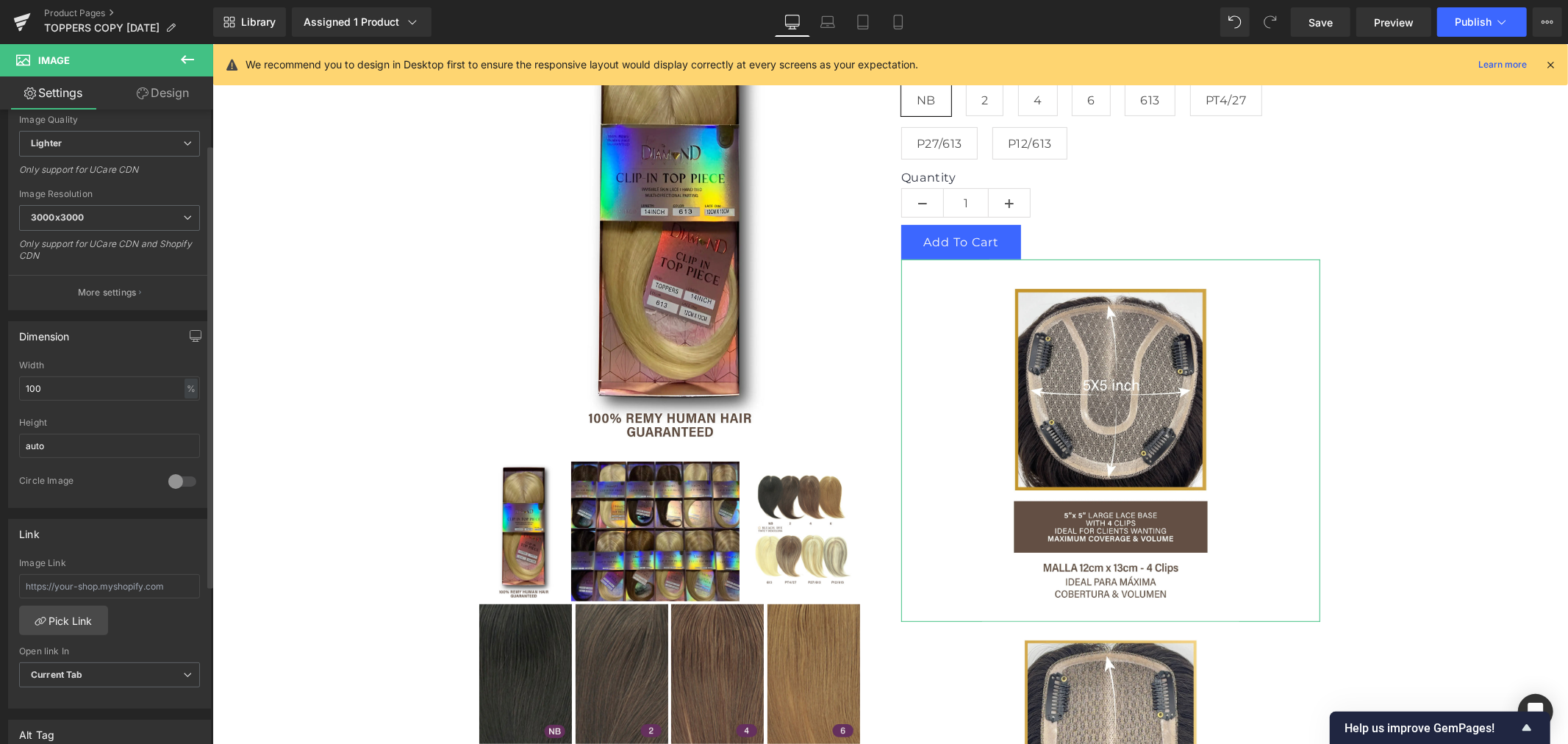
scroll to position [244, 0]
click at [79, 387] on input "100" at bounding box center [109, 379] width 180 height 24
drag, startPoint x: 56, startPoint y: 373, endPoint x: -2, endPoint y: 378, distance: 58.2
click at [0, 378] on html "Image You are previewing how the will restyle your page. You can not edit Eleme…" at bounding box center [784, 372] width 1568 height 744
type input "auto"
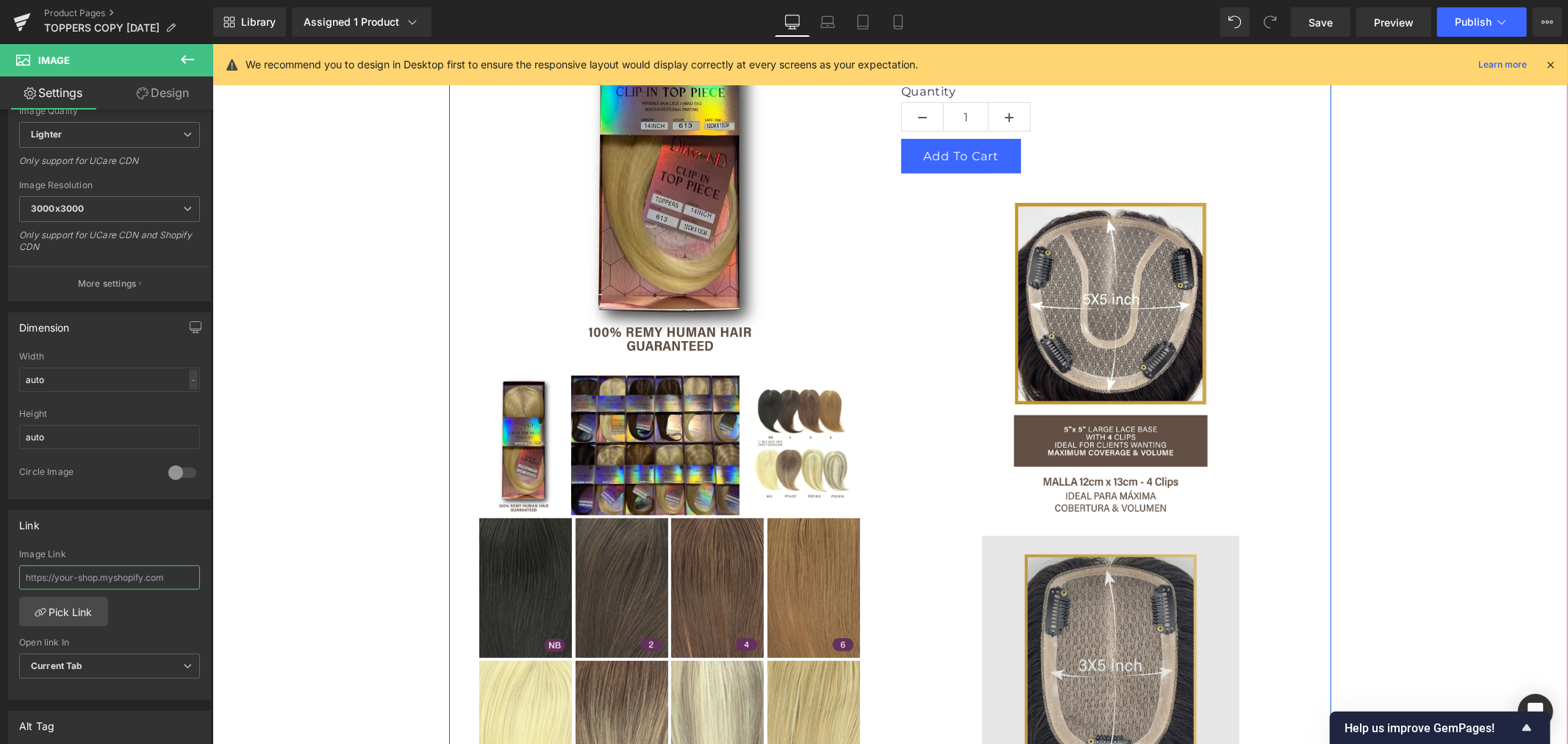
scroll to position [599, 0]
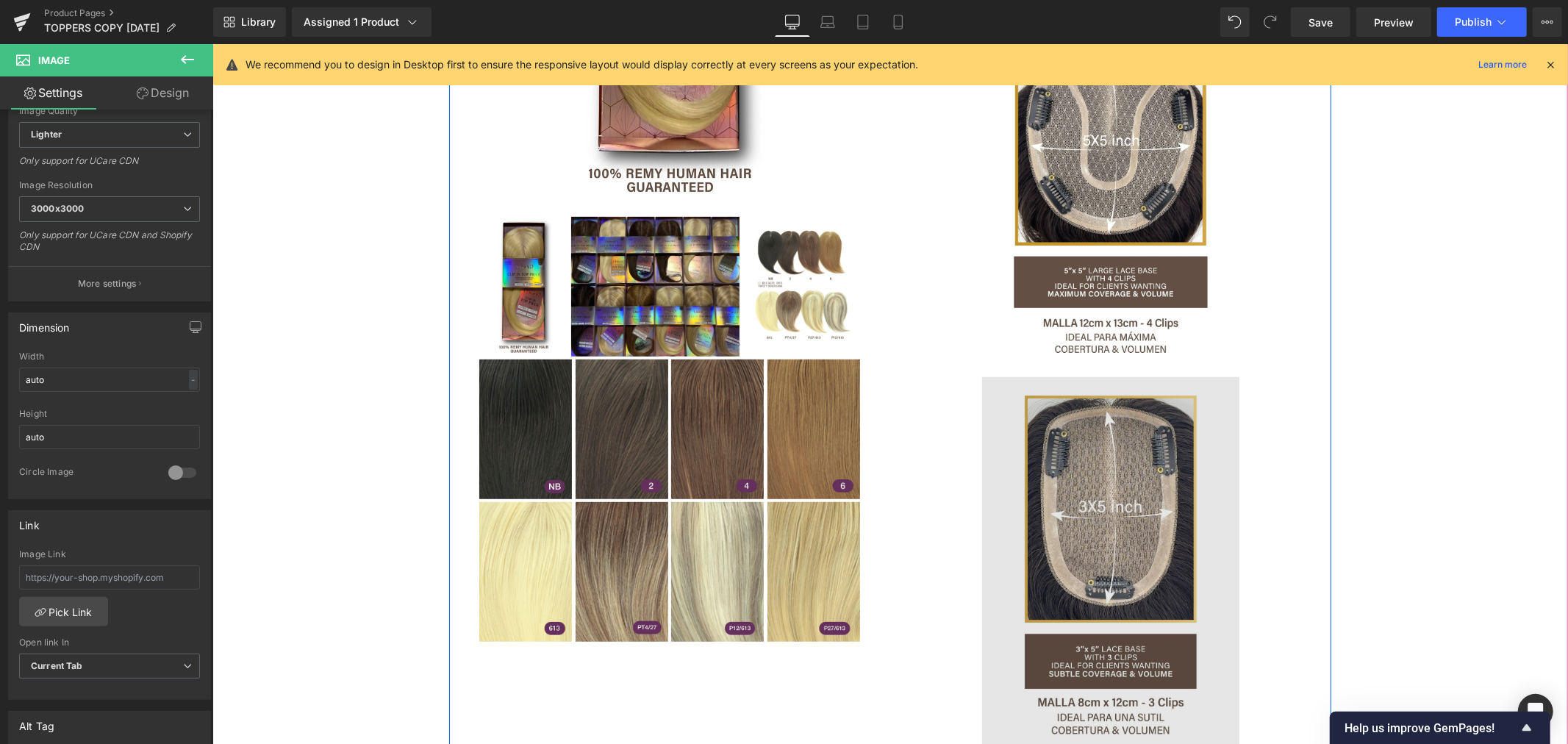
click at [1103, 509] on img at bounding box center [1110, 569] width 419 height 385
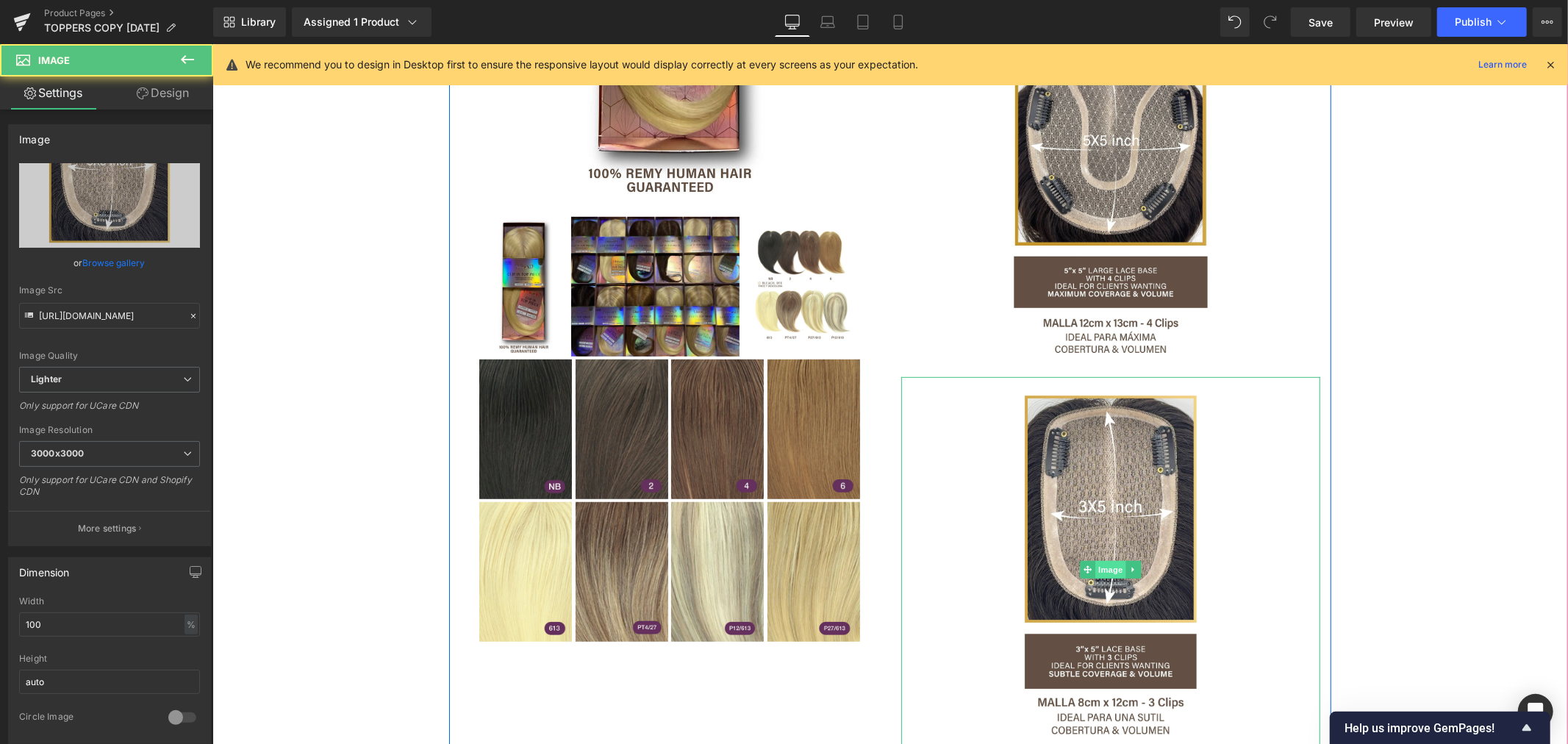
click at [1109, 569] on span "Image" at bounding box center [1109, 569] width 31 height 17
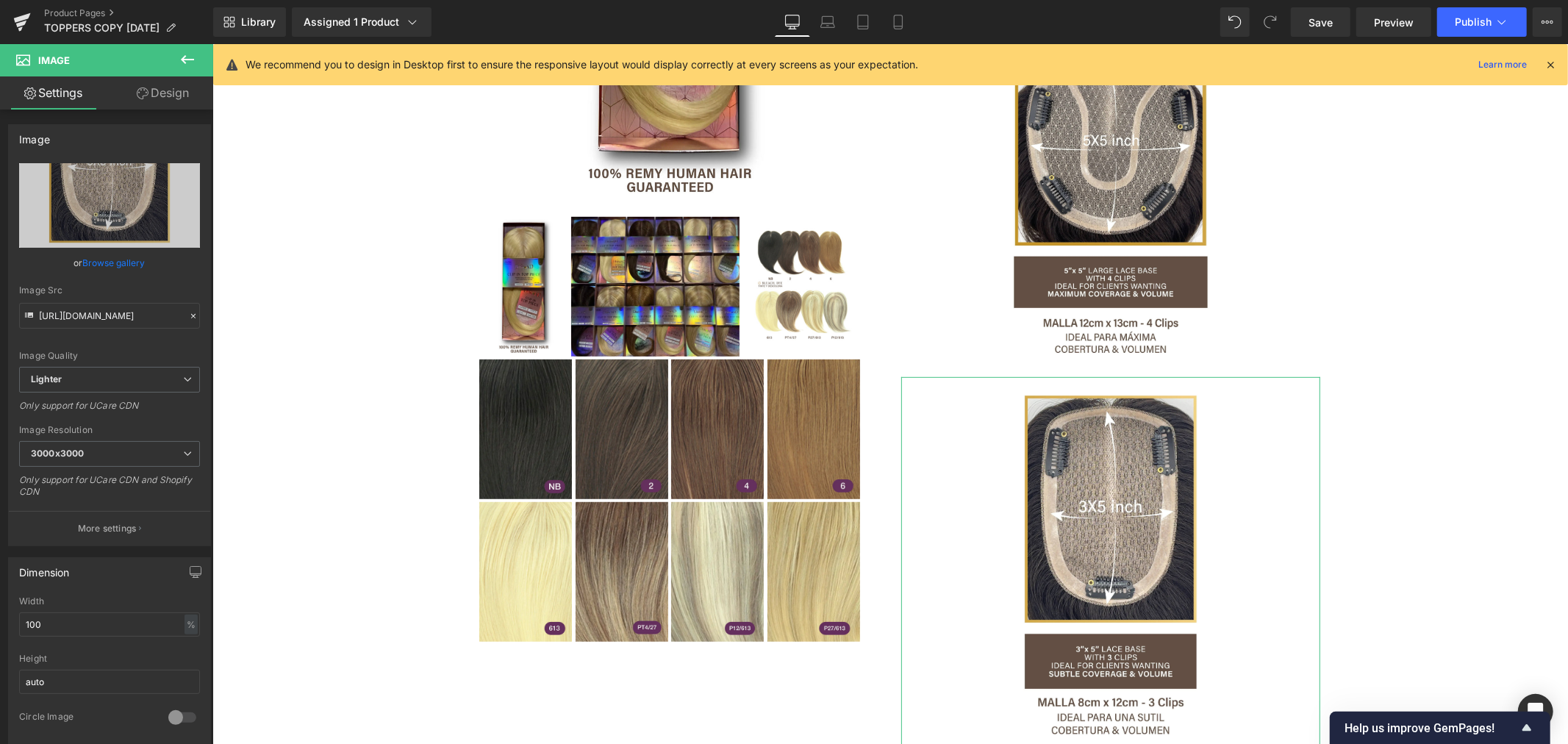
click at [150, 97] on link "Design" at bounding box center [163, 93] width 106 height 33
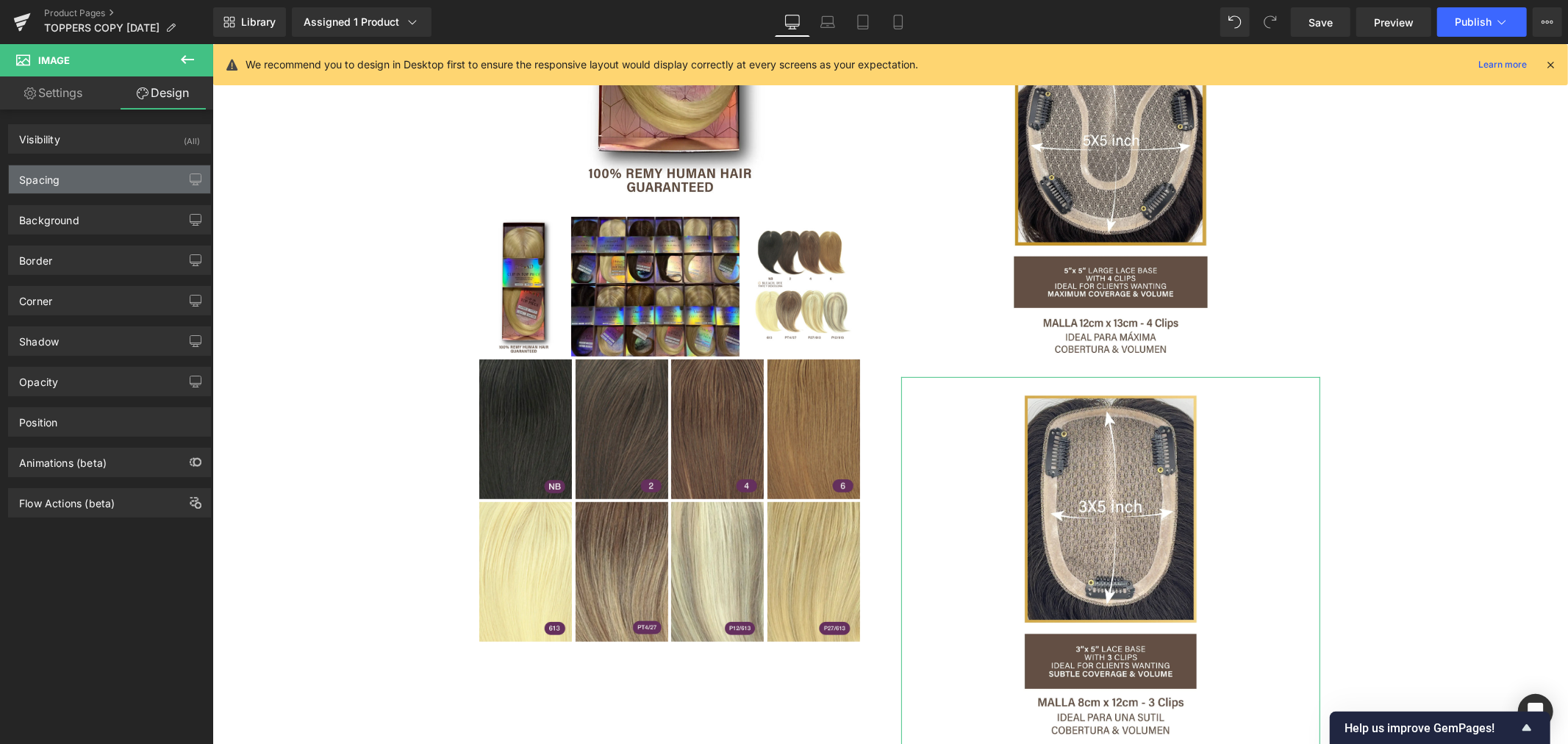
type input "0"
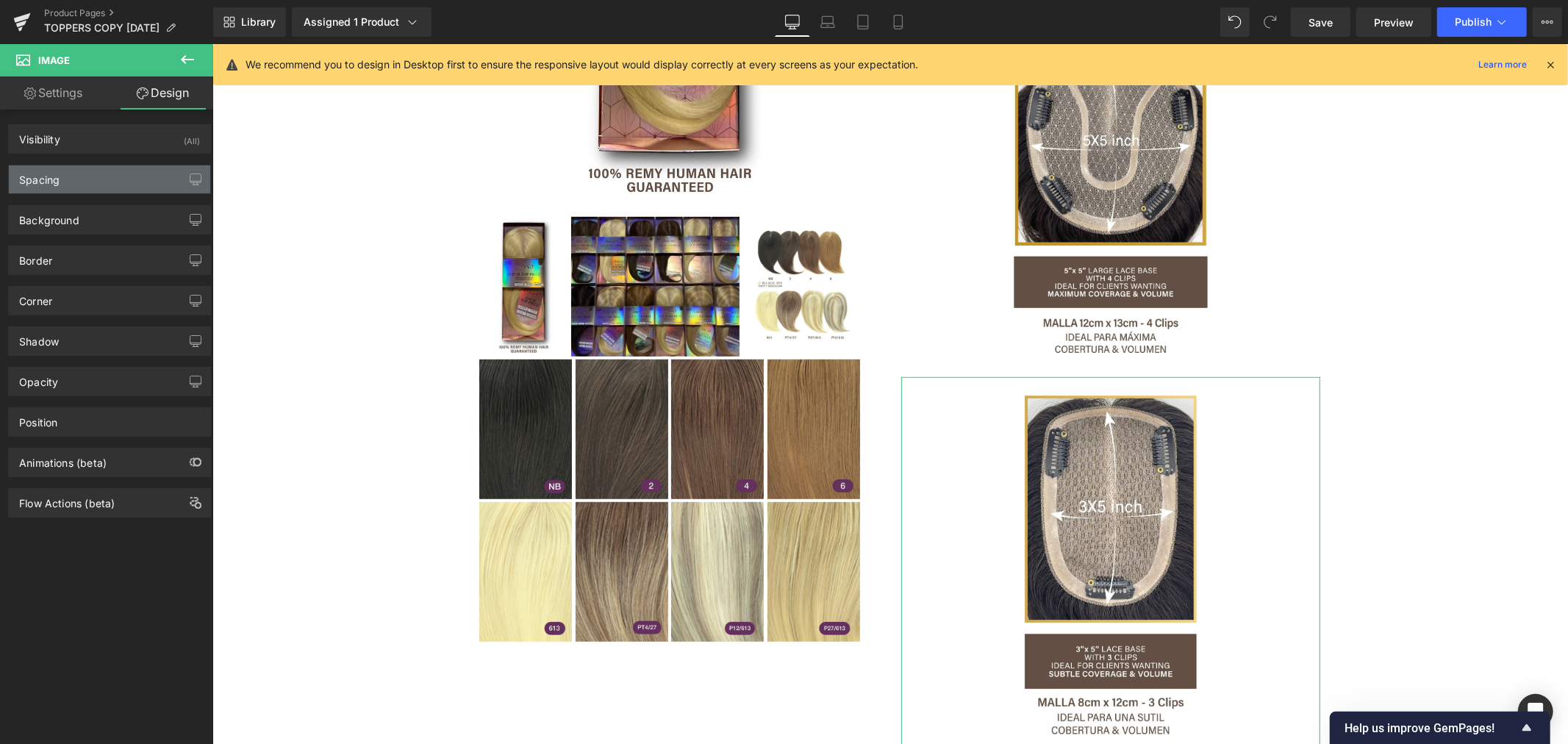
type input "110"
type input "0"
type input "110"
click at [77, 177] on div "Spacing" at bounding box center [110, 180] width 201 height 28
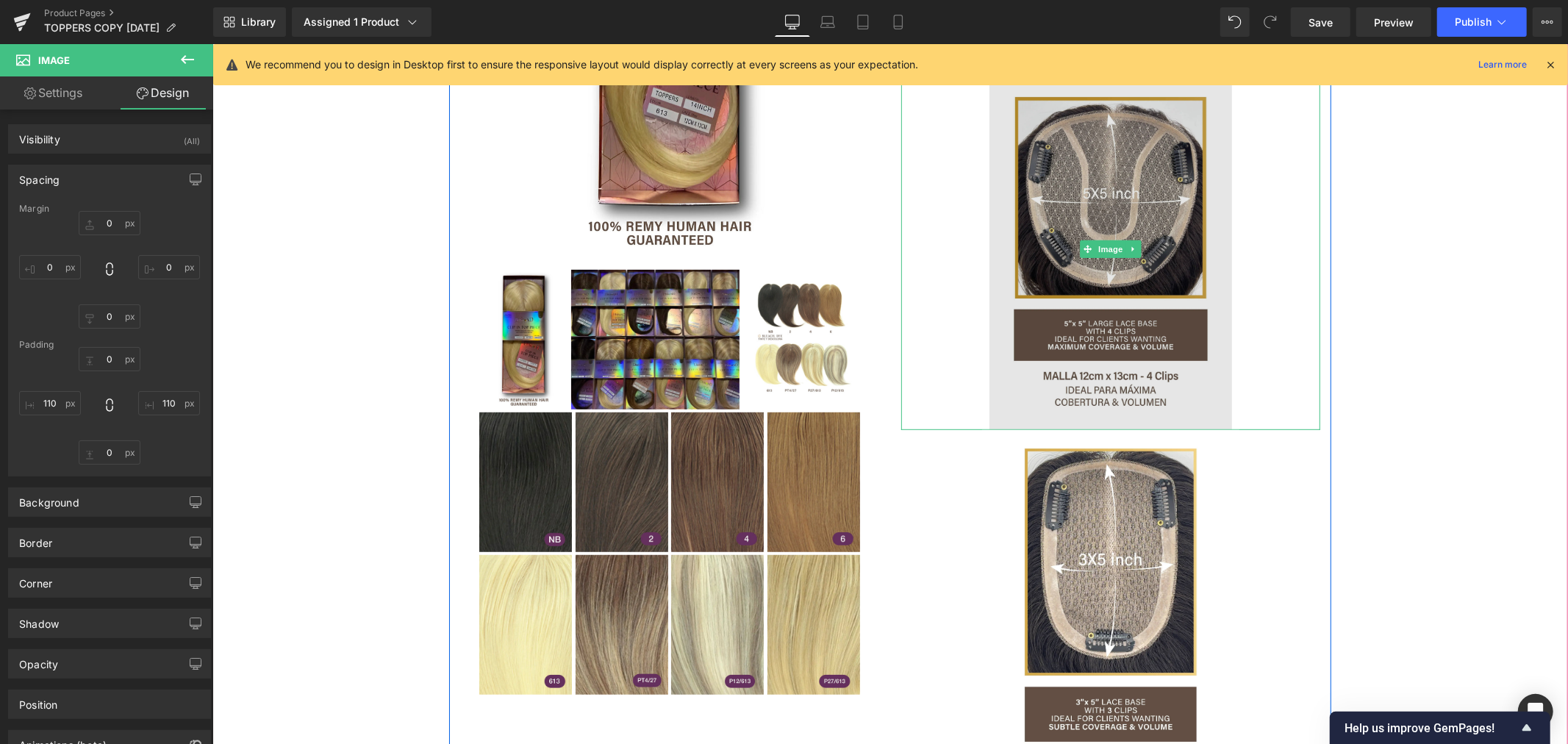
scroll to position [516, 0]
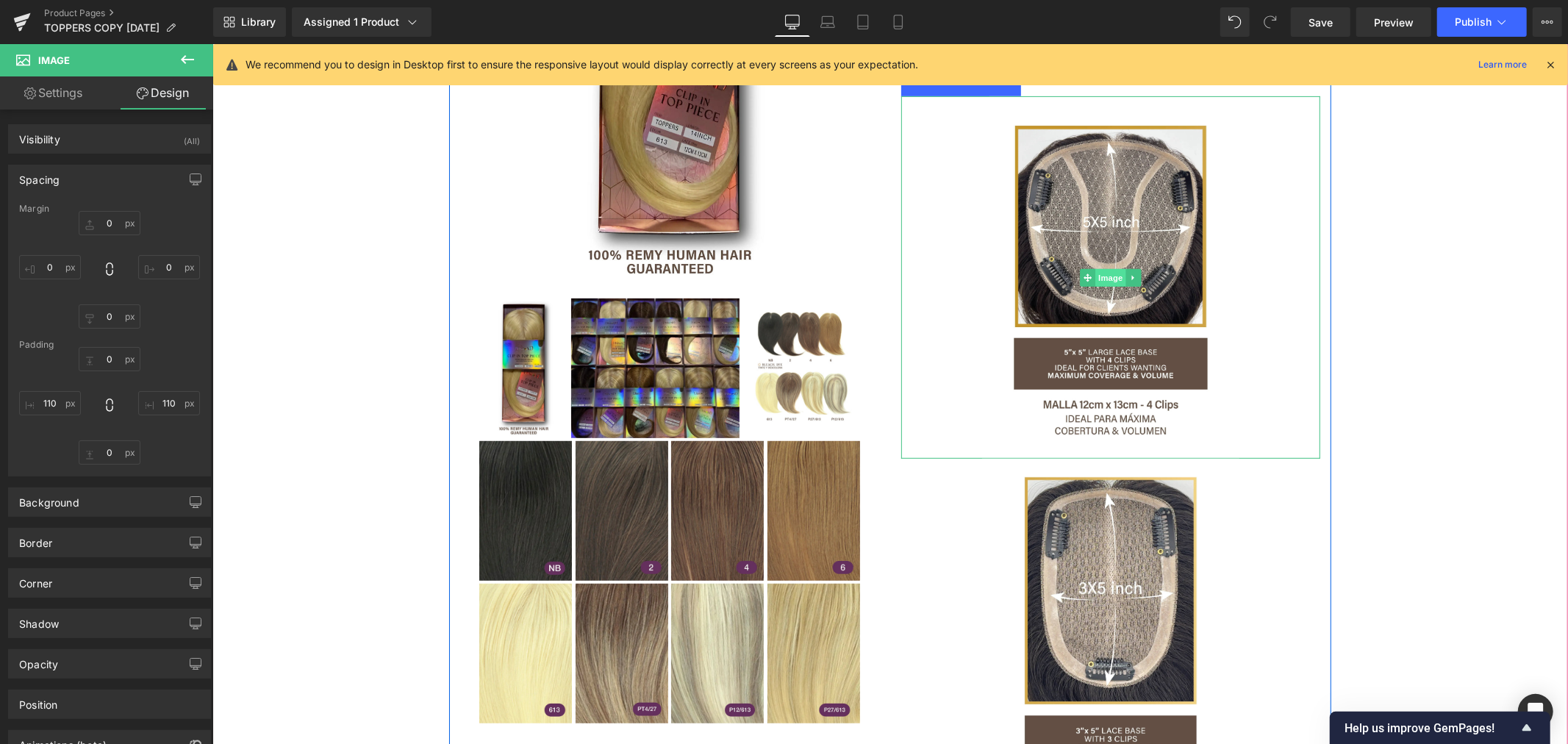
click at [1097, 276] on span "Image" at bounding box center [1109, 277] width 31 height 17
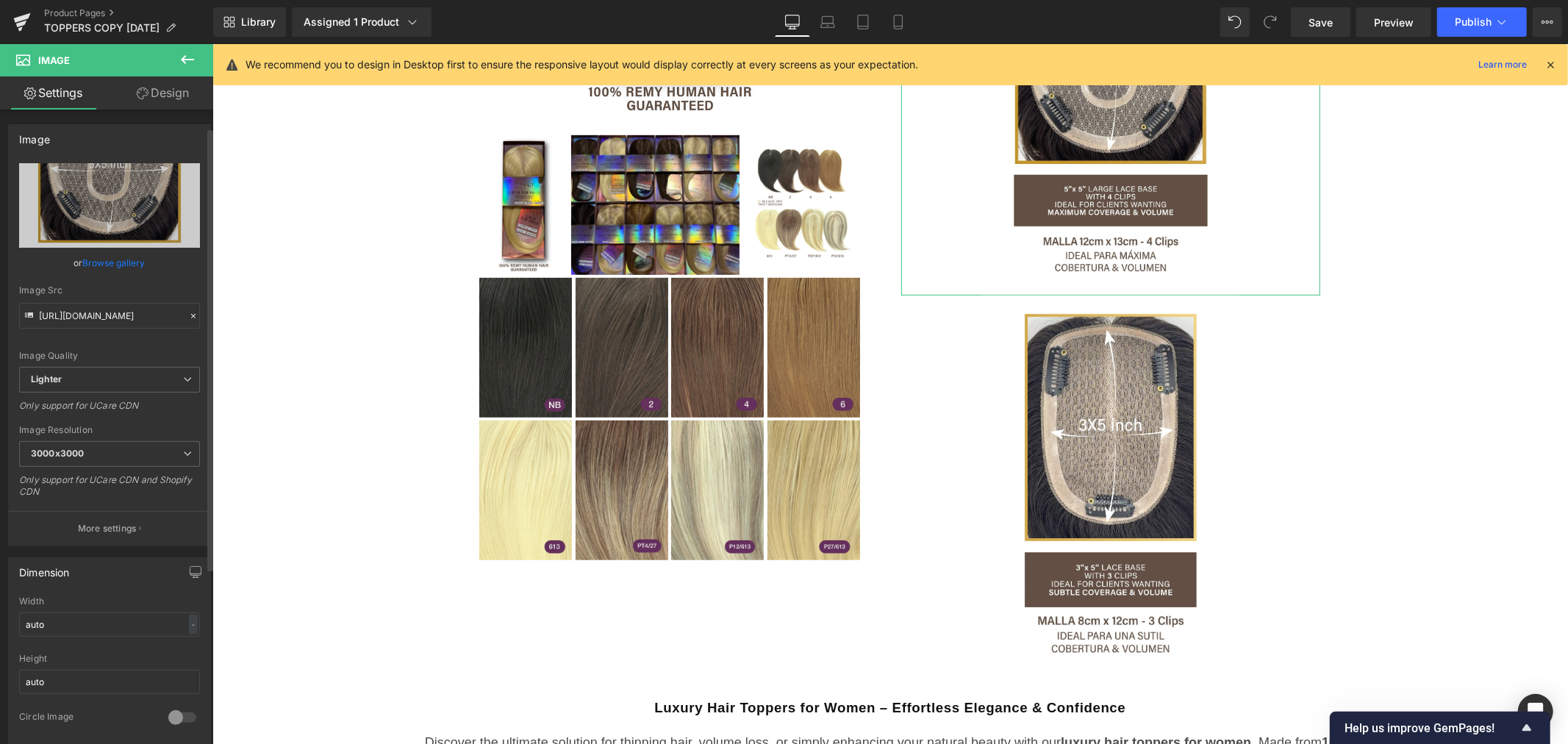
scroll to position [244, 0]
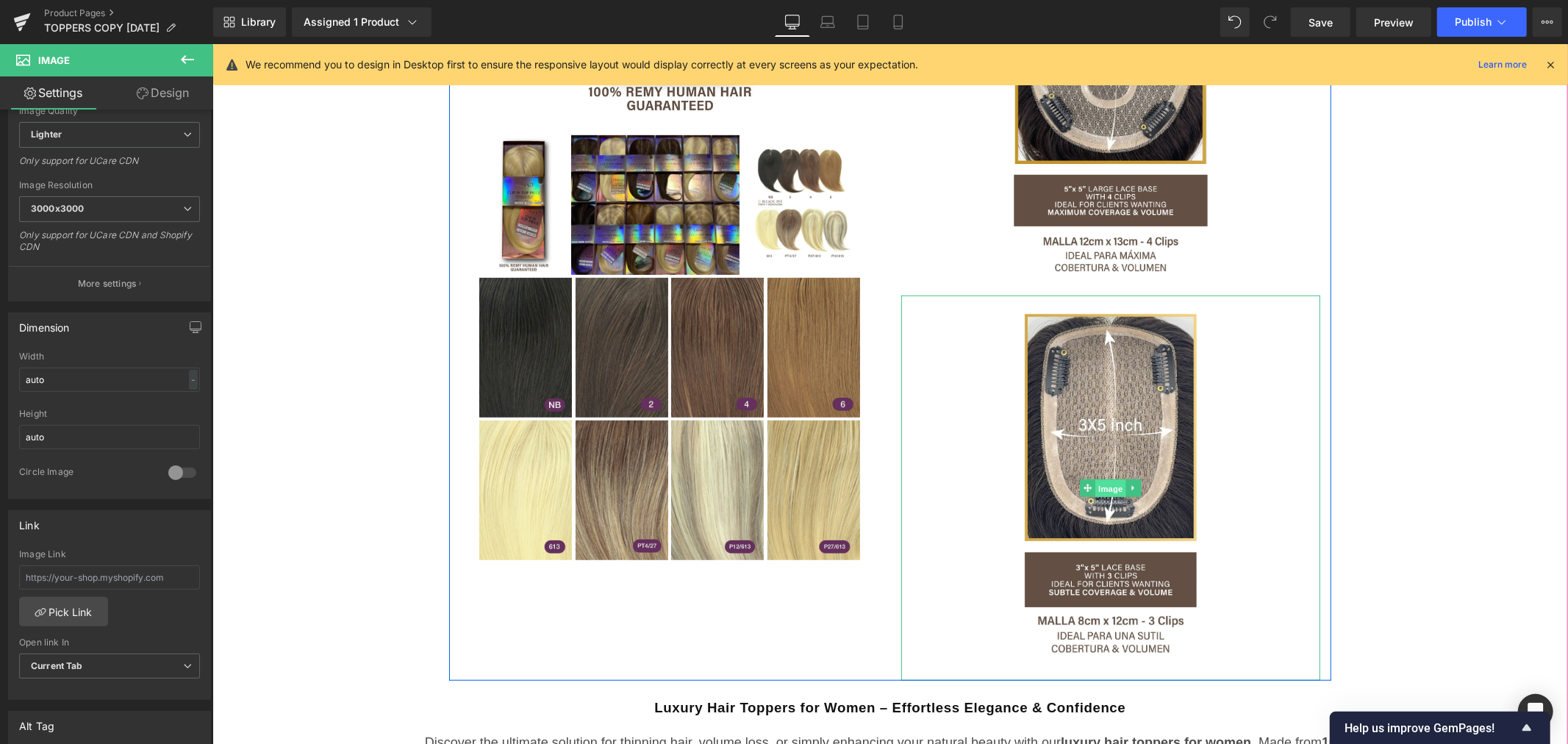
click at [1107, 483] on span "Image" at bounding box center [1109, 487] width 31 height 17
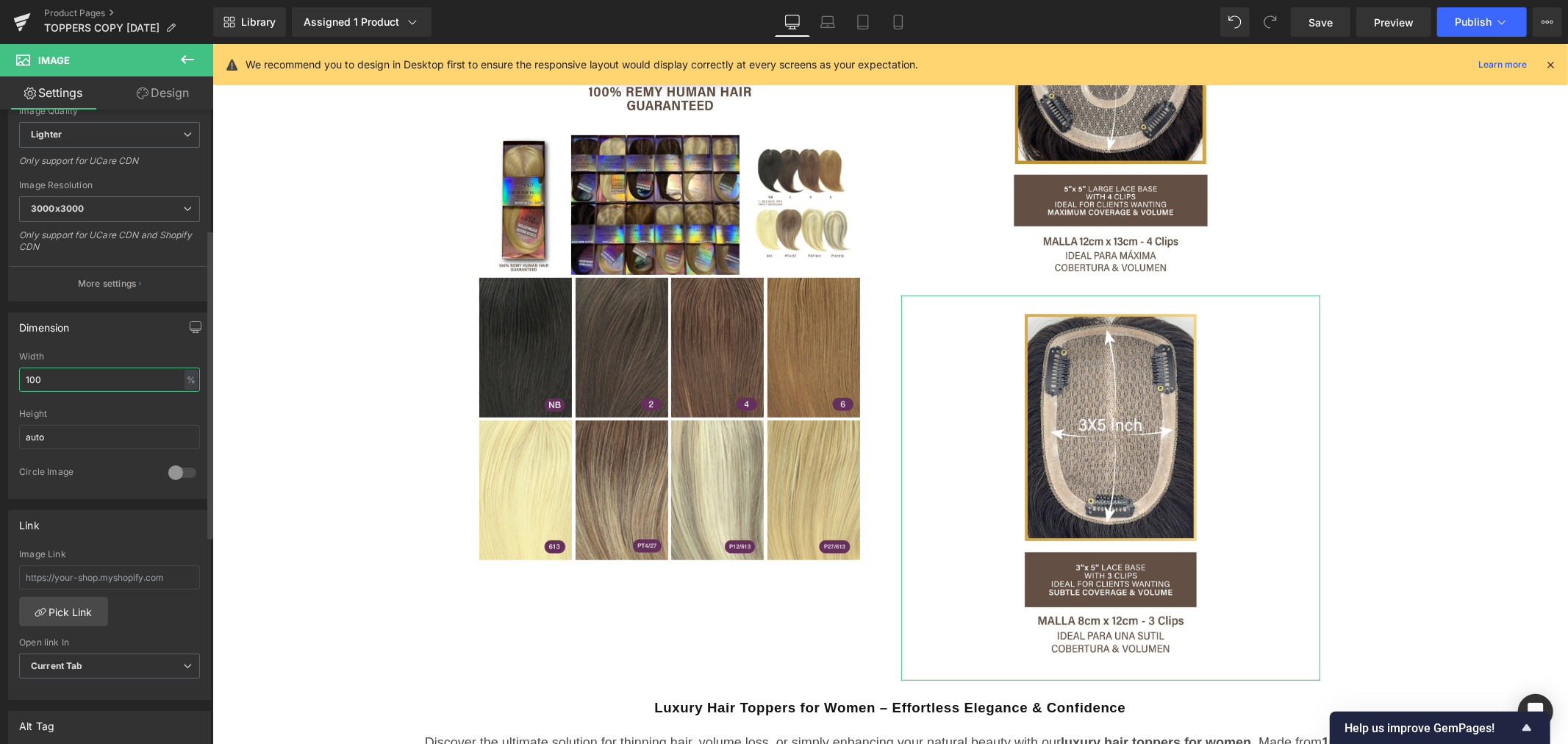
click at [62, 380] on input "100" at bounding box center [109, 379] width 180 height 24
drag, startPoint x: 17, startPoint y: 379, endPoint x: 5, endPoint y: 382, distance: 12.4
click at [8, 381] on div "Dimension 100% Width 100 % % px auto Height auto 0 Circle Image" at bounding box center [110, 406] width 203 height 187
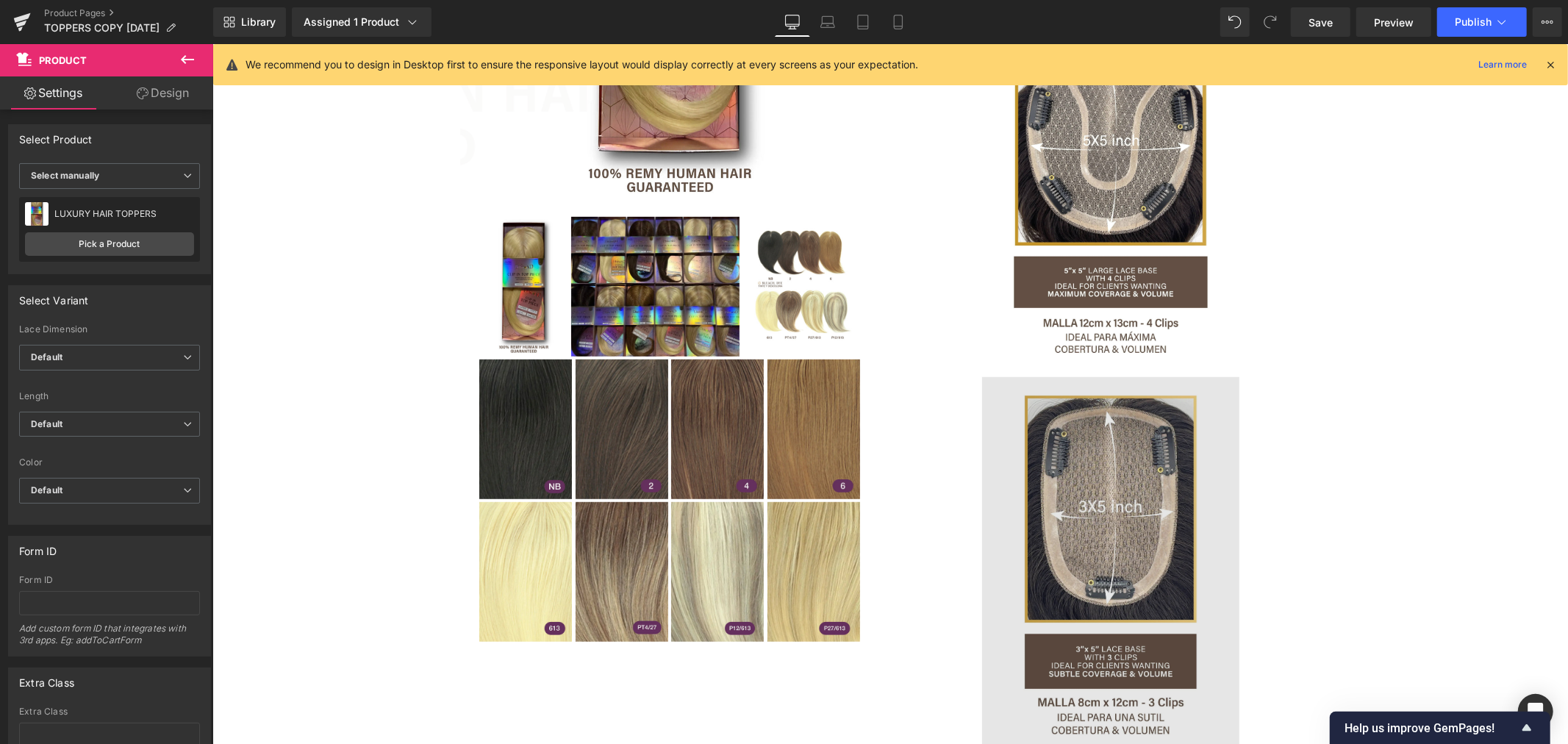
scroll to position [1007, 0]
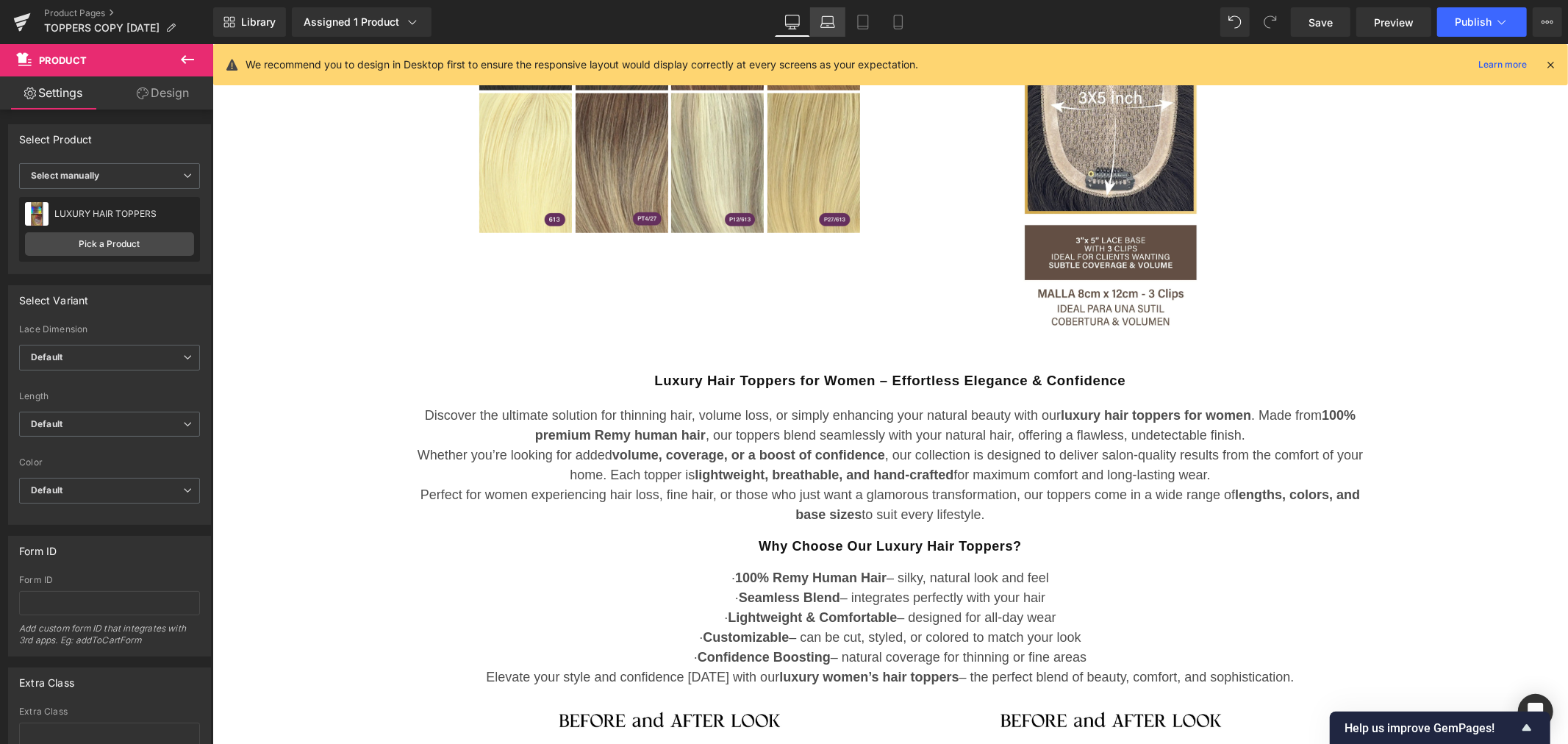
click at [836, 24] on link "Laptop" at bounding box center [827, 22] width 35 height 29
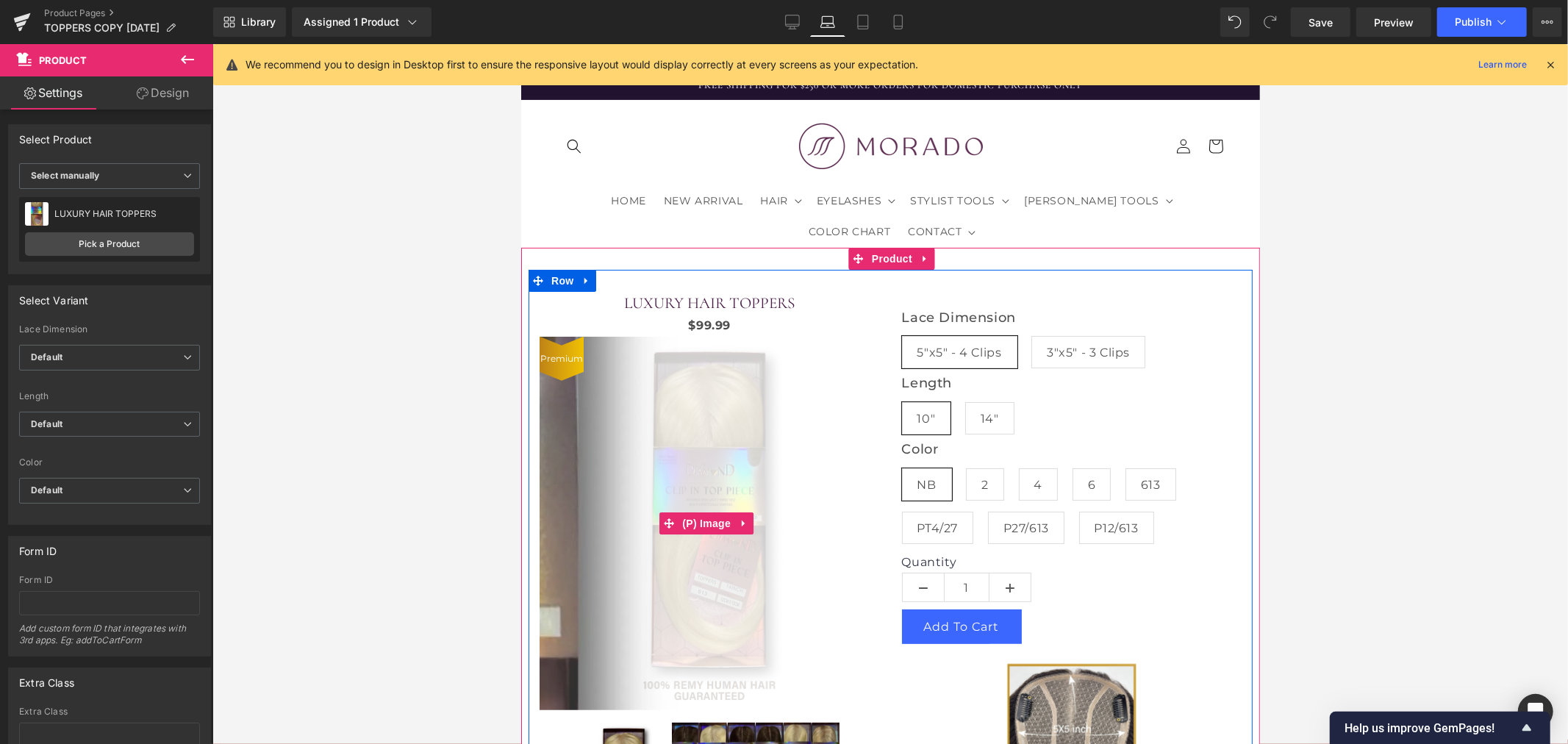
scroll to position [326, 0]
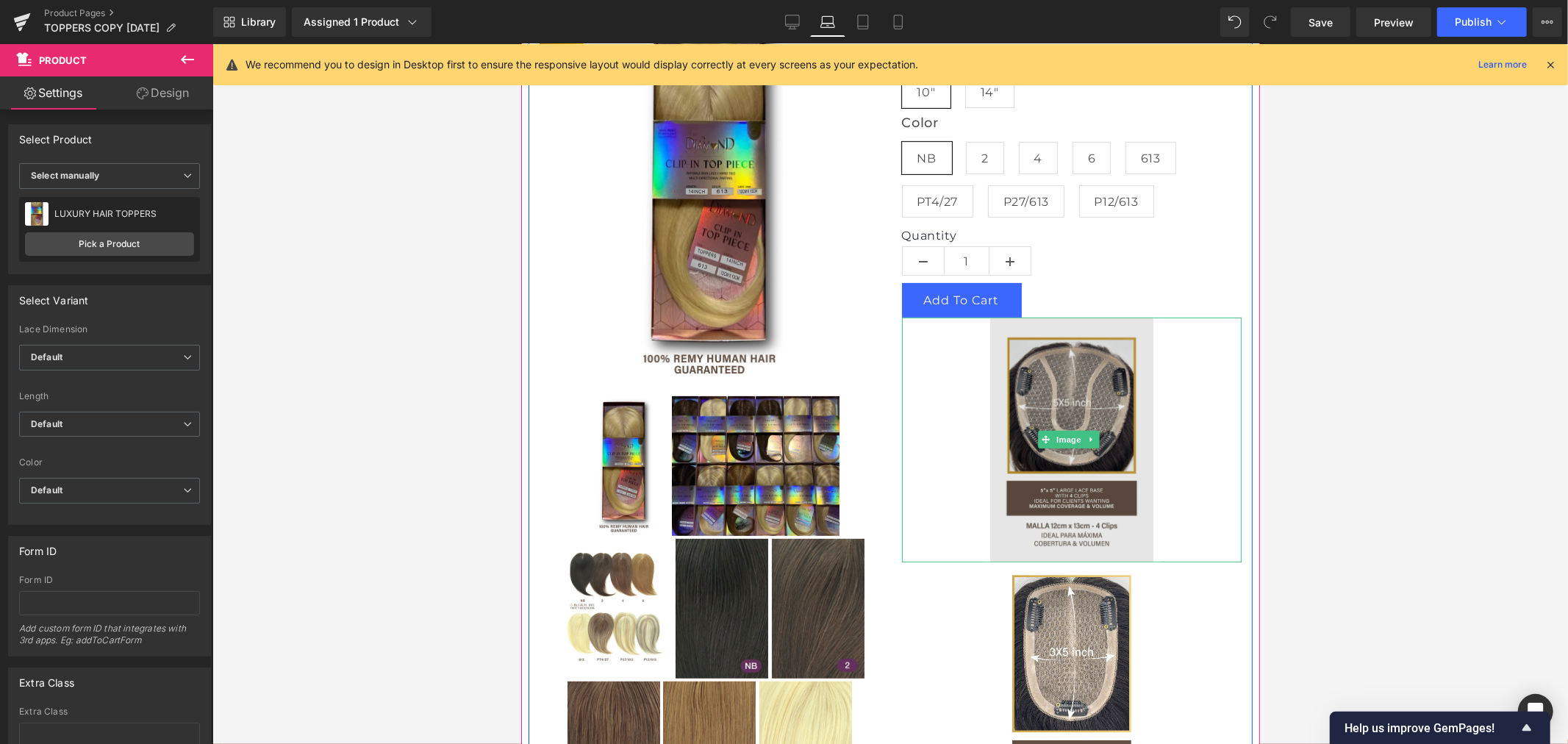
click at [1135, 411] on img at bounding box center [1071, 439] width 340 height 244
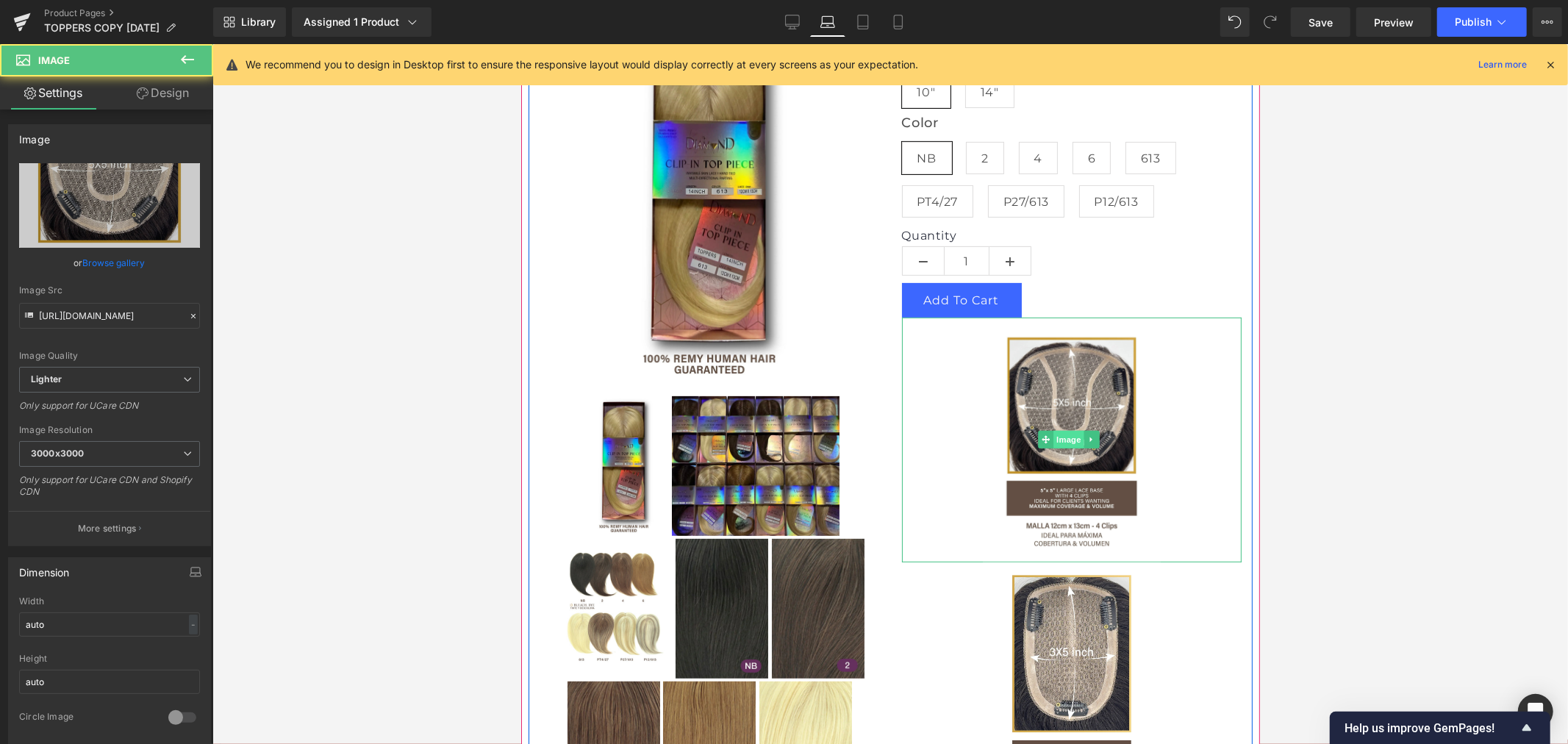
click at [1059, 430] on span "Image" at bounding box center [1068, 438] width 31 height 17
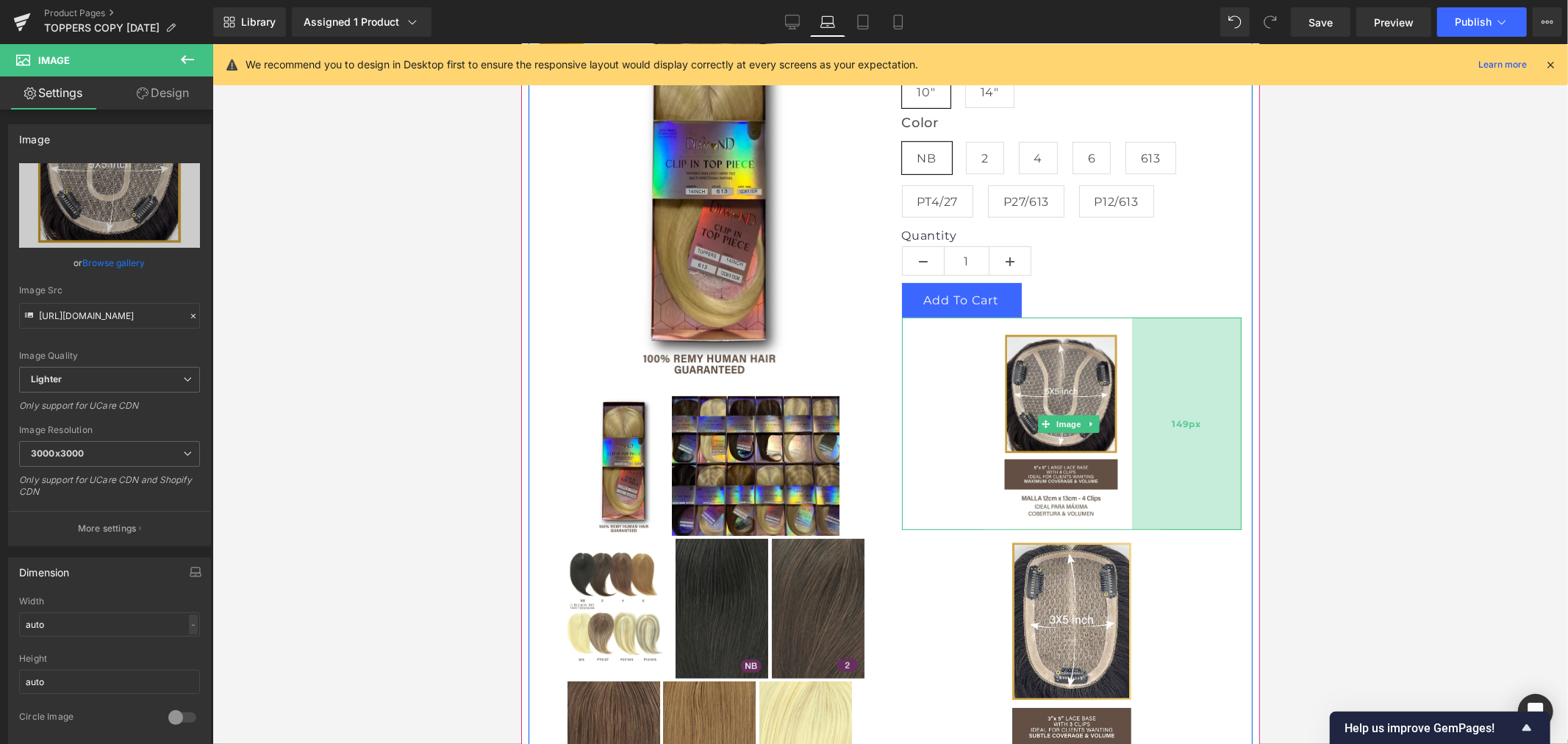
drag, startPoint x: 1227, startPoint y: 415, endPoint x: 1206, endPoint y: 420, distance: 21.6
click at [1206, 420] on div "149px" at bounding box center [1186, 422] width 110 height 212
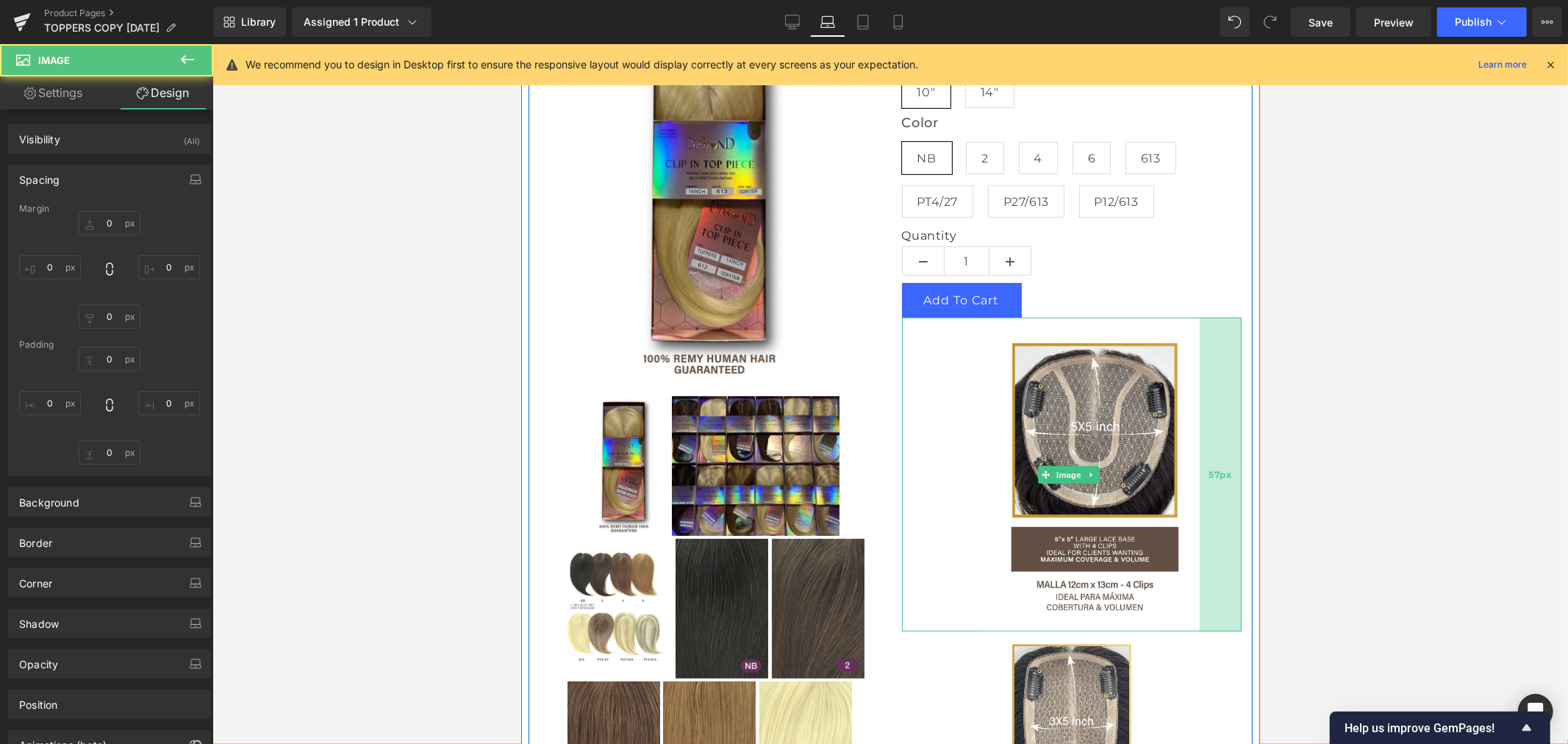
type input "0"
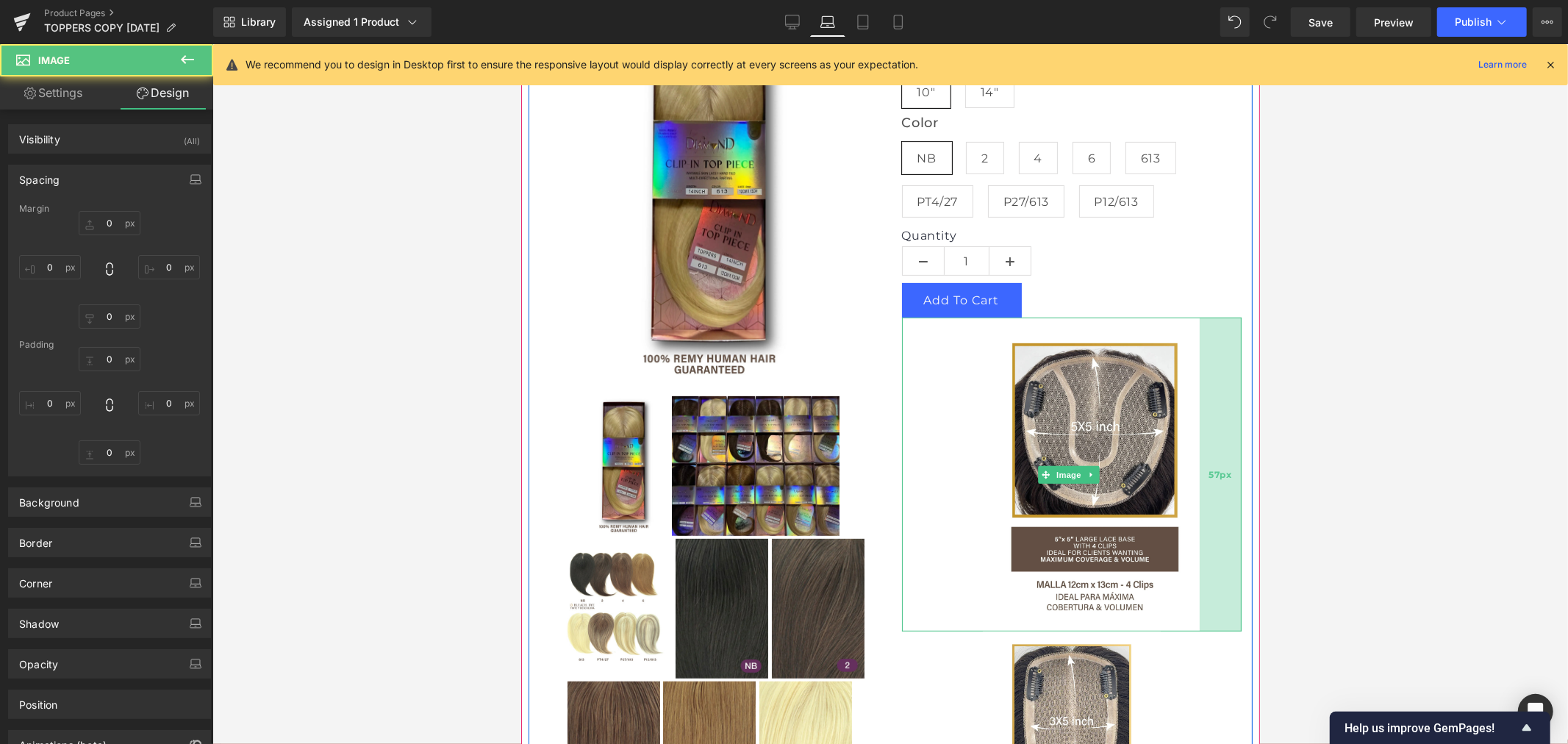
type input "57px"
type input "0"
type input "120"
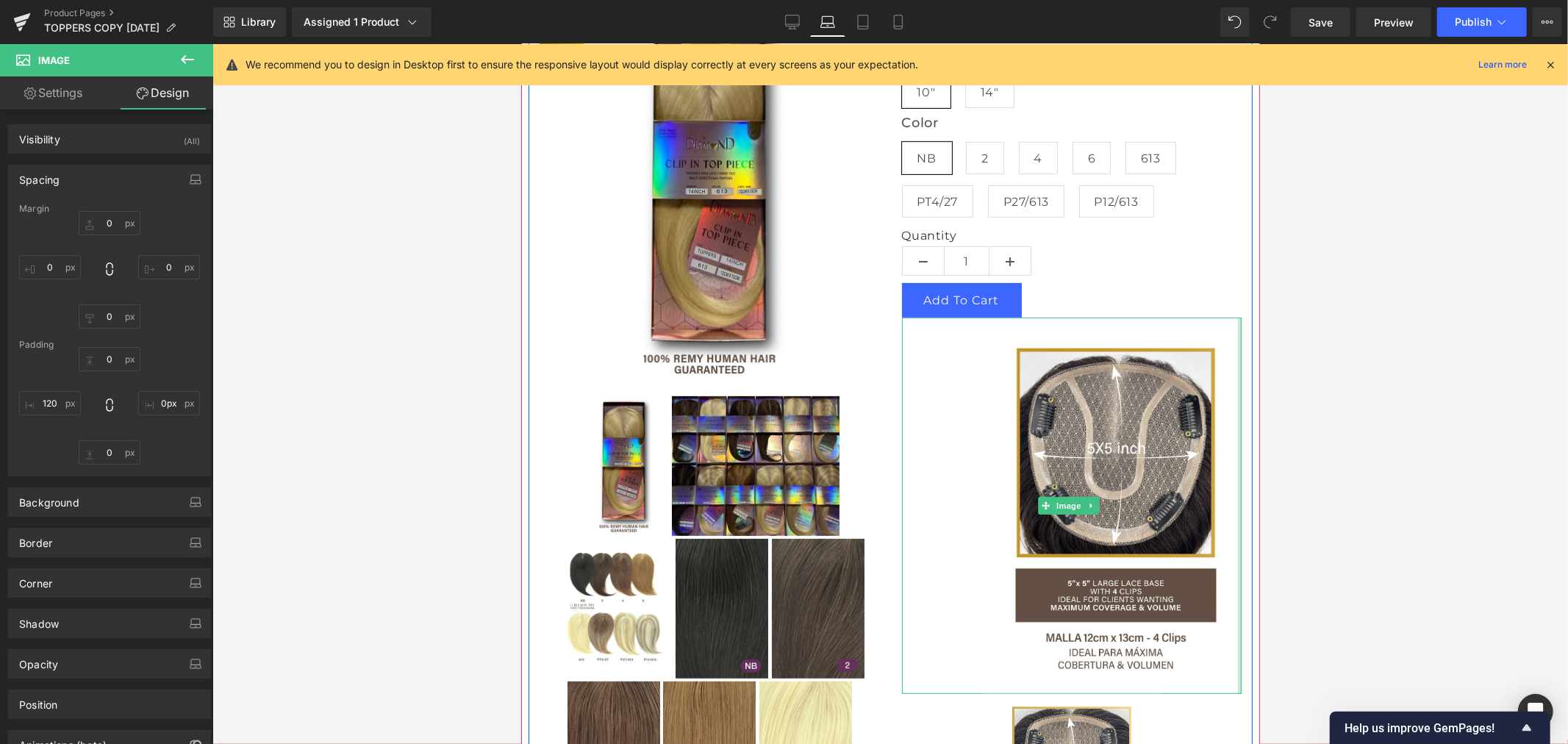
drag, startPoint x: 1119, startPoint y: 429, endPoint x: 1251, endPoint y: 426, distance: 132.0
click at [1251, 416] on html "Skip to content Welcome to our store FREE SHIPPING FOR $250 OR MORE ORDERS FOR …" at bounding box center [890, 67] width 738 height 700
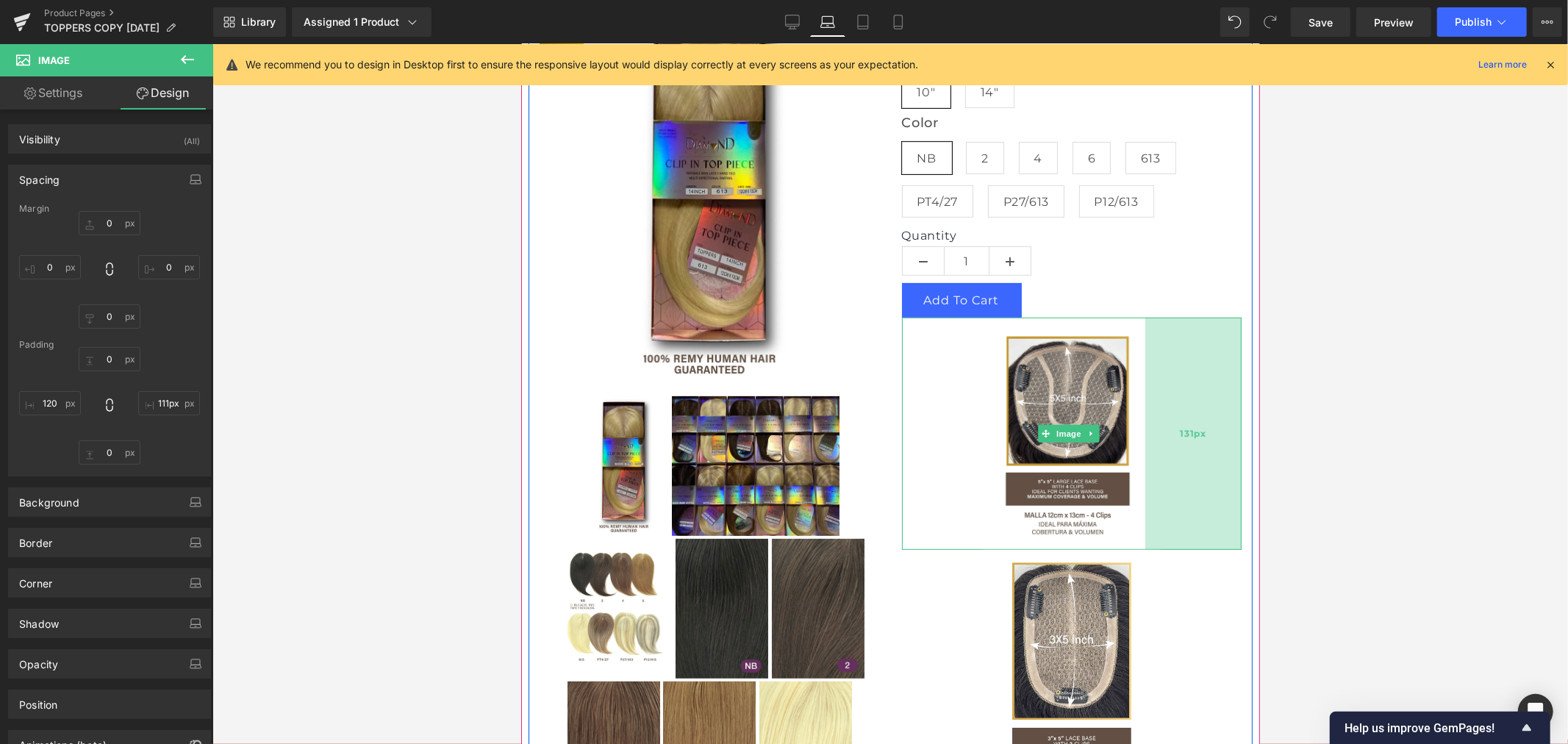
type input "110px"
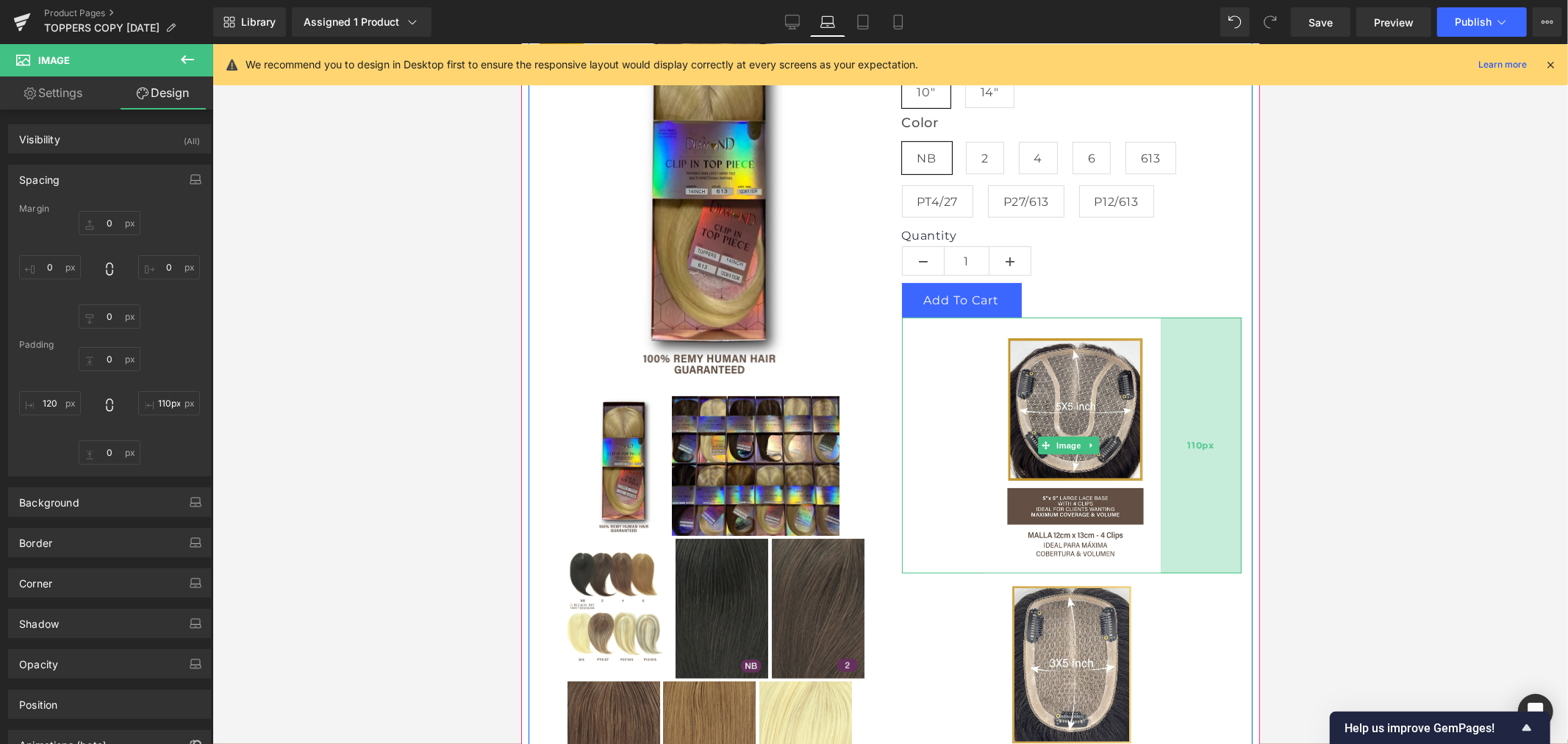
click at [1160, 430] on div "110px" at bounding box center [1200, 445] width 81 height 256
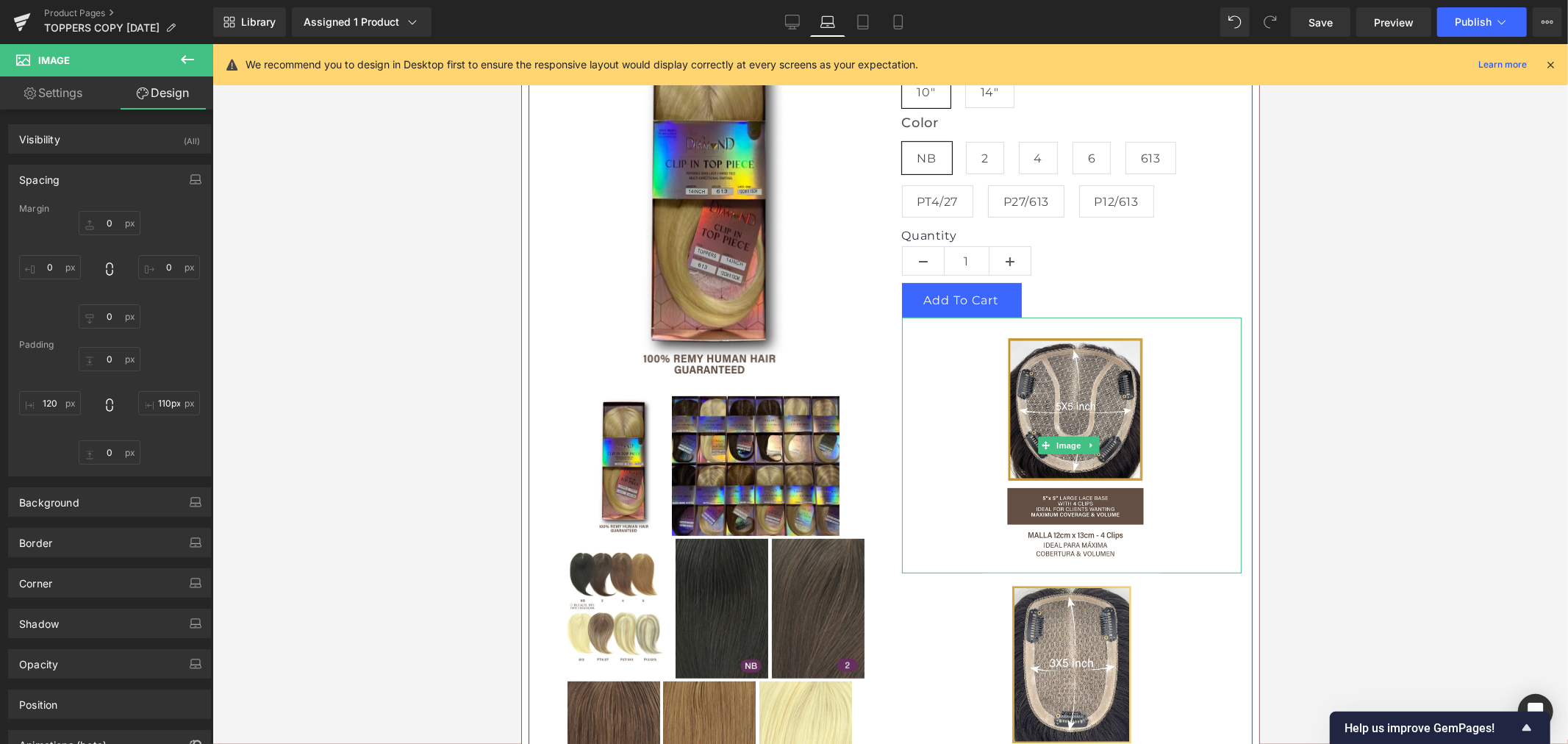
drag, startPoint x: 1061, startPoint y: 440, endPoint x: 750, endPoint y: 380, distance: 316.7
click at [1061, 439] on span "Image" at bounding box center [1068, 444] width 31 height 17
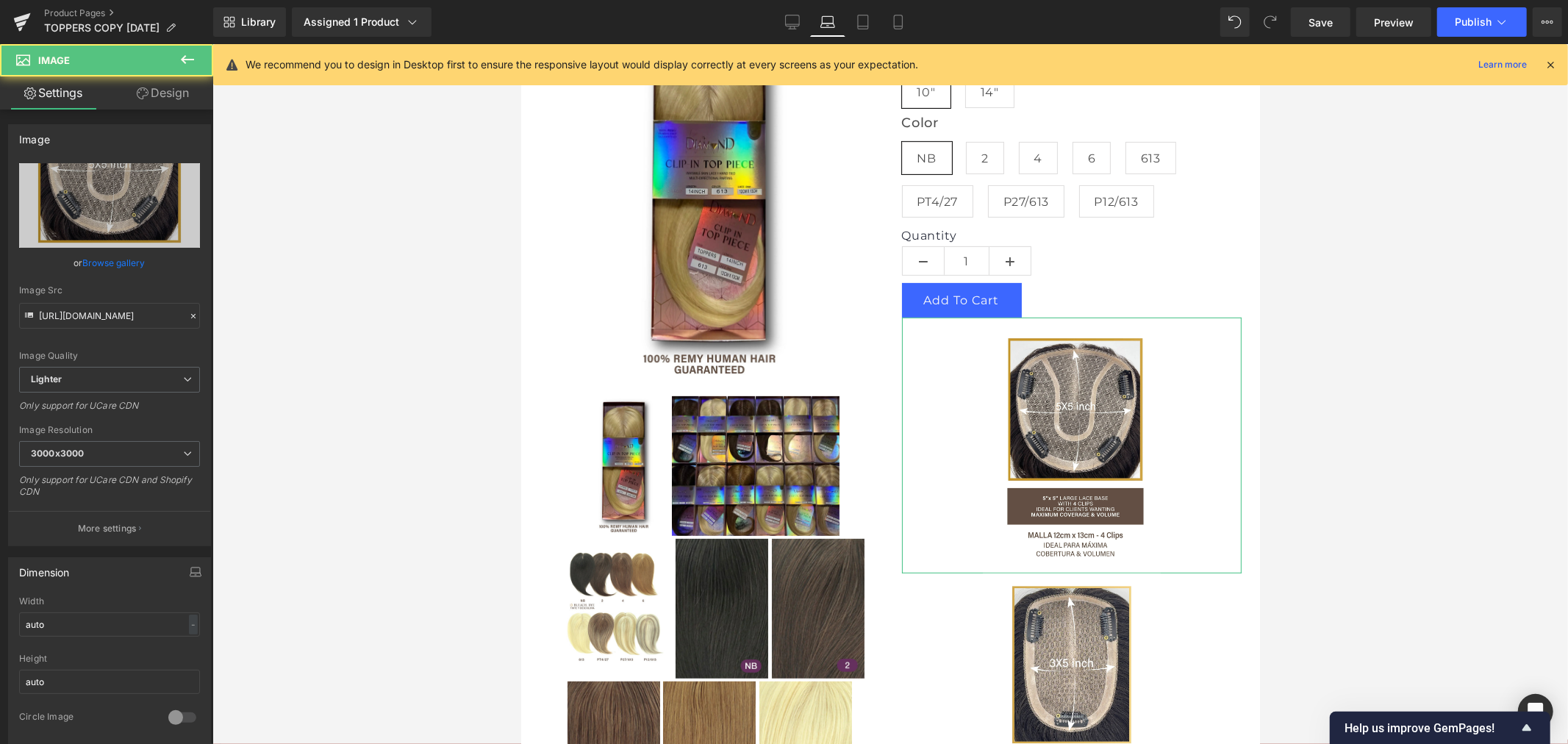
click at [164, 94] on link "Design" at bounding box center [163, 93] width 106 height 33
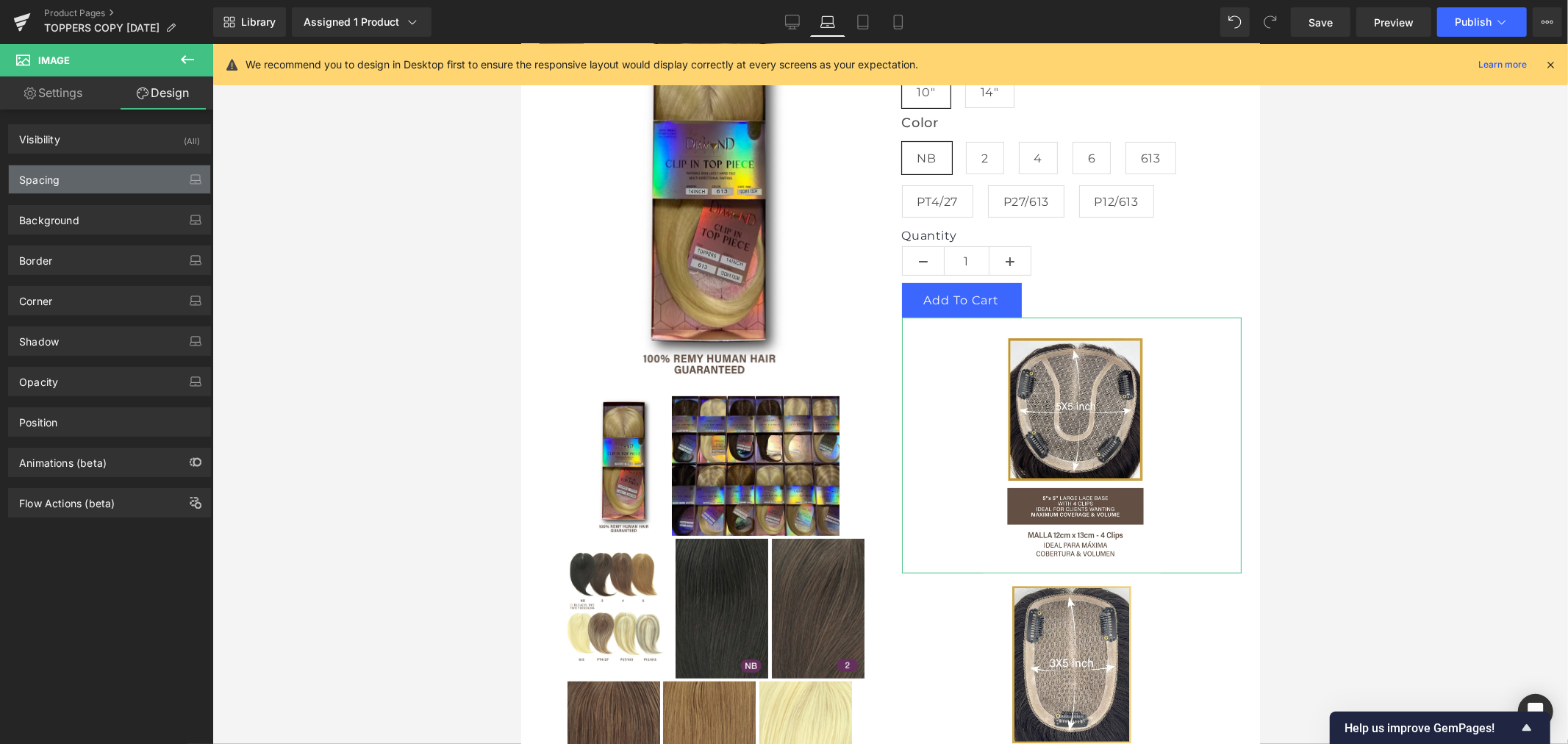
type input "0"
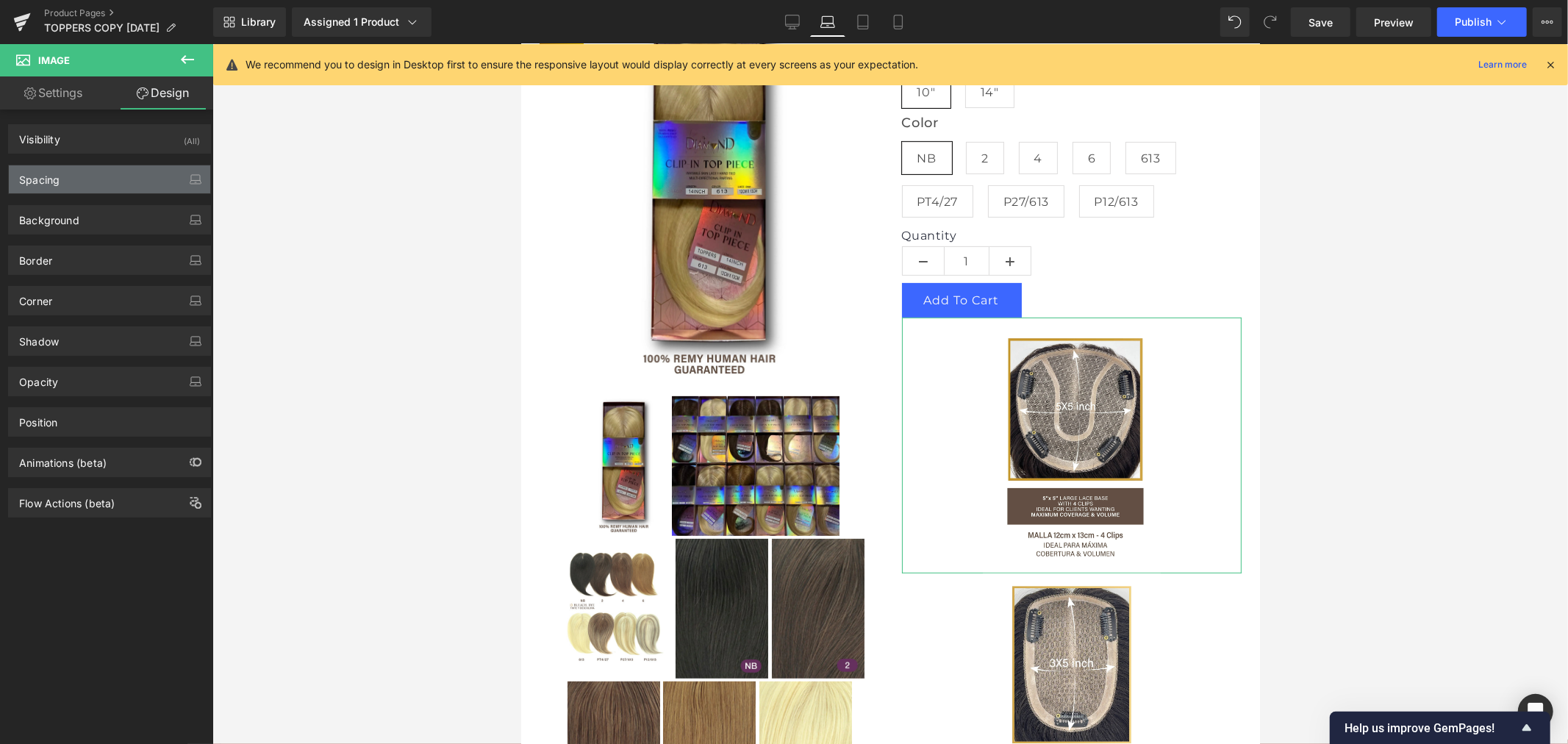
type input "110"
type input "0"
type input "120"
click at [91, 182] on div "Spacing" at bounding box center [110, 180] width 201 height 28
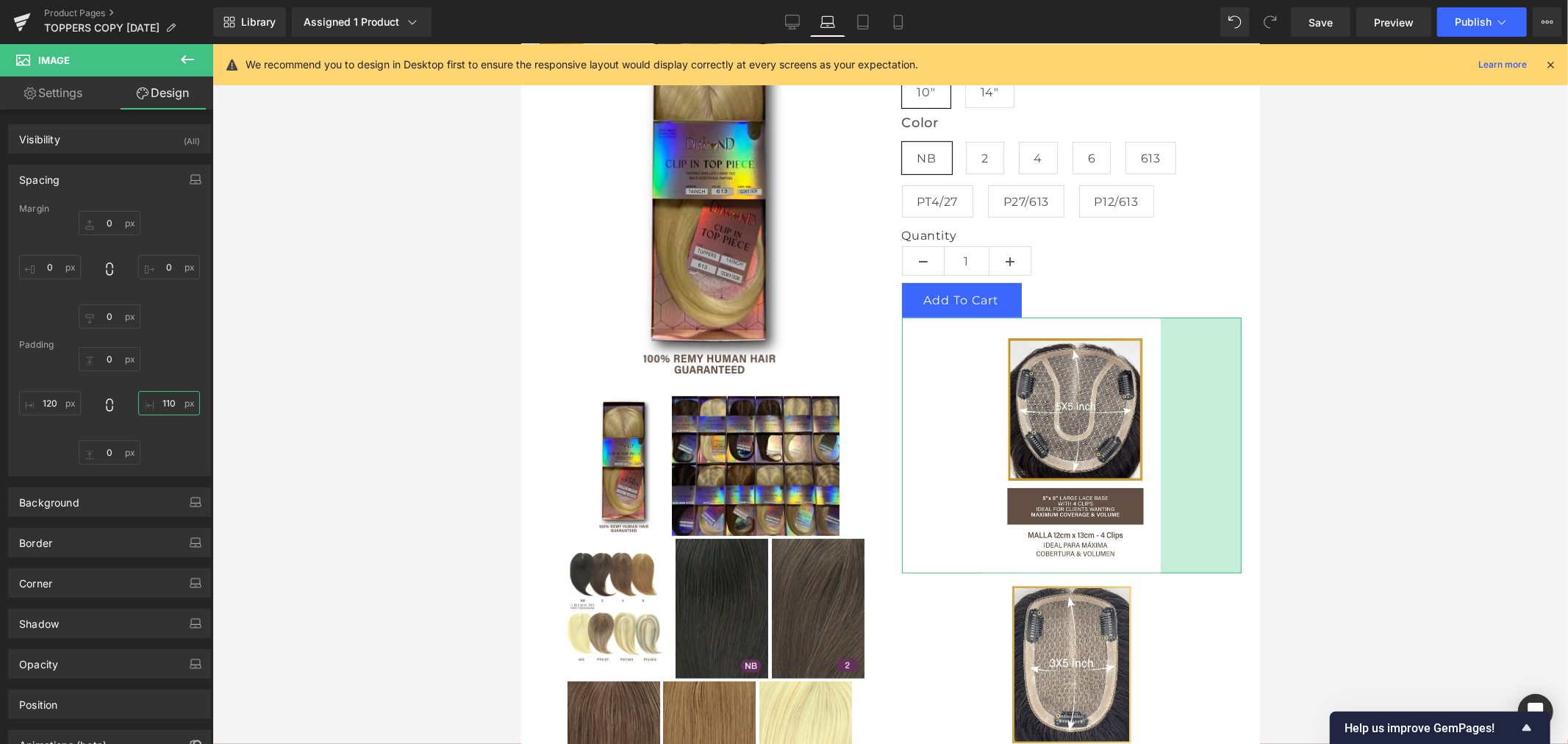
click at [172, 400] on input "110" at bounding box center [169, 402] width 62 height 24
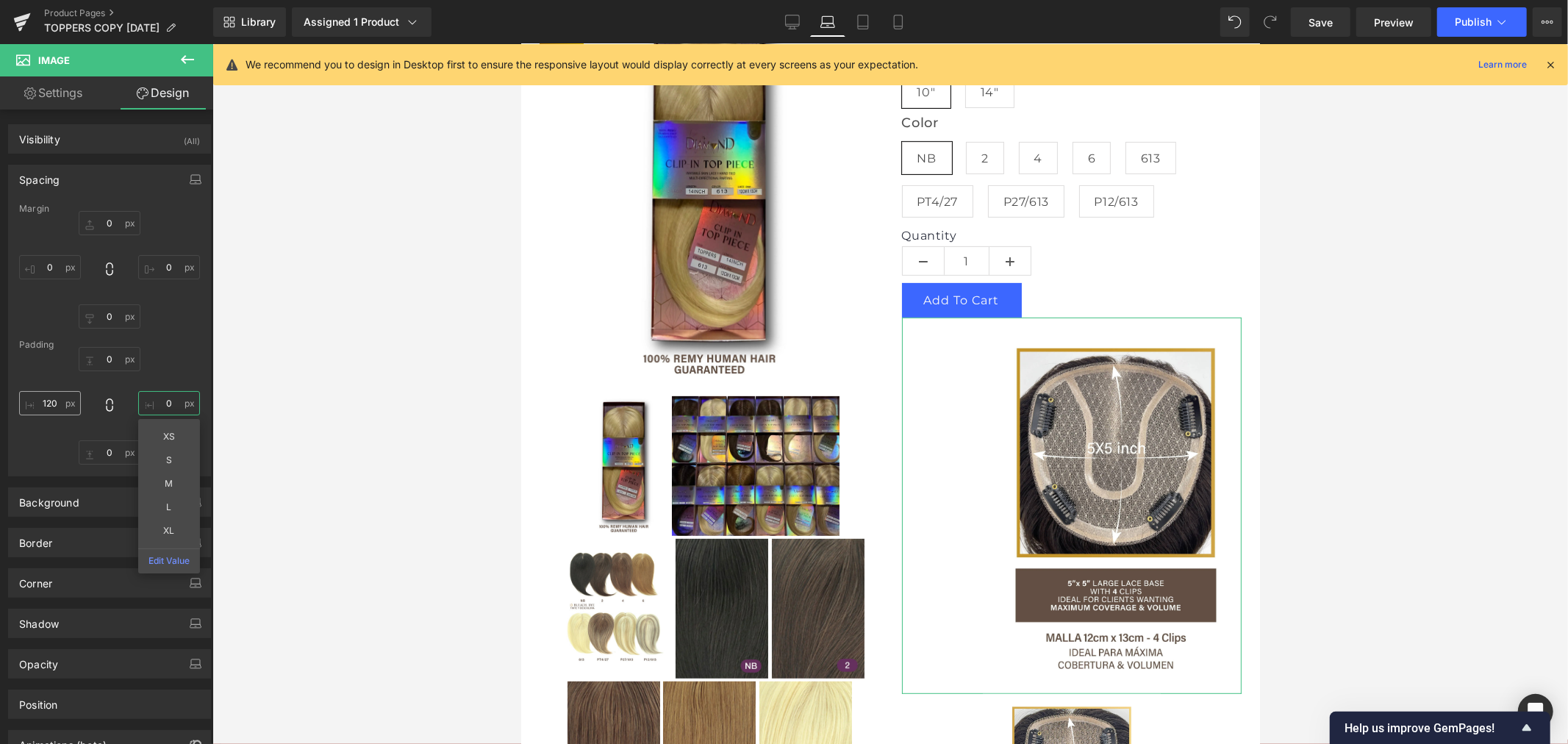
type input "0"
click at [53, 405] on input "120" at bounding box center [50, 402] width 62 height 24
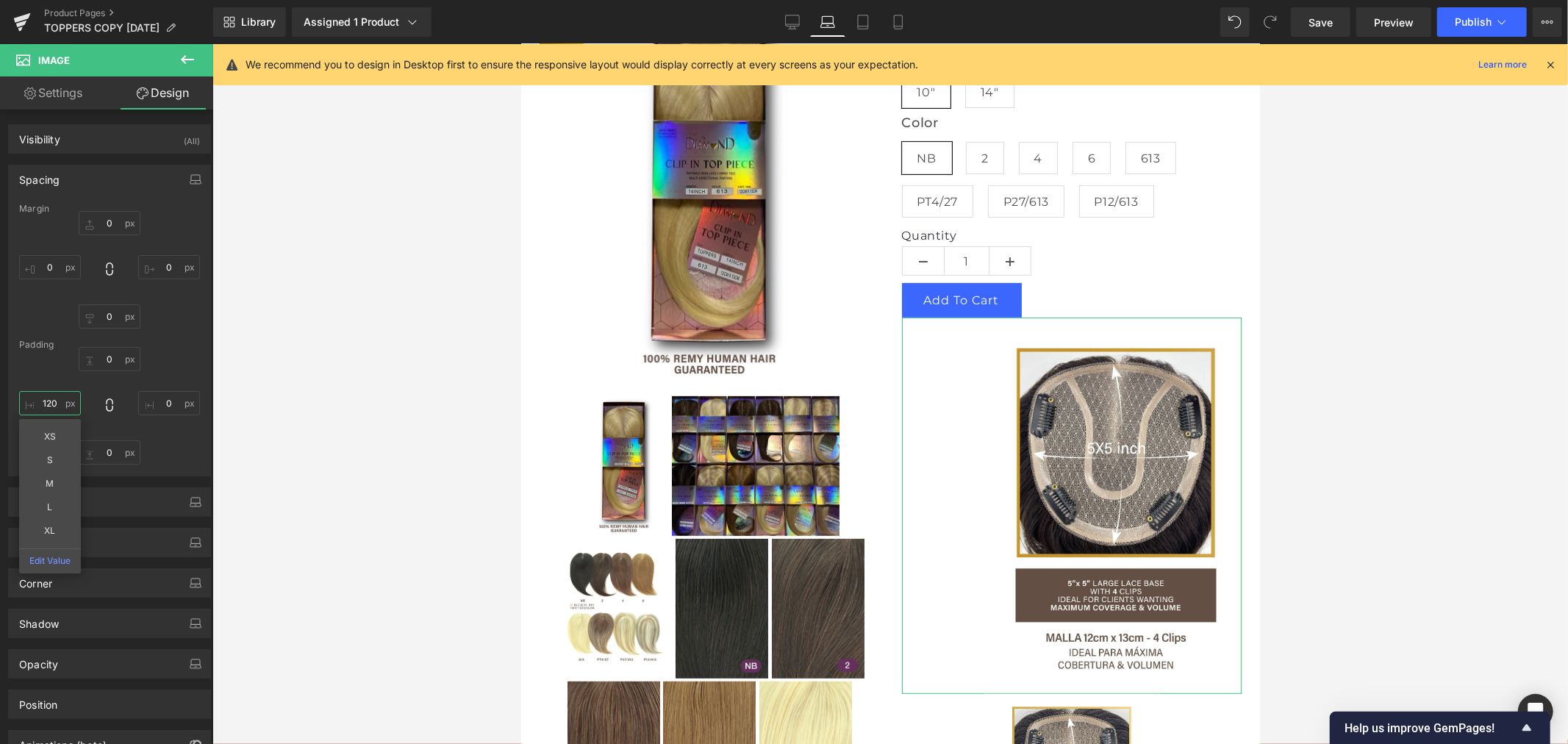
type input "0"
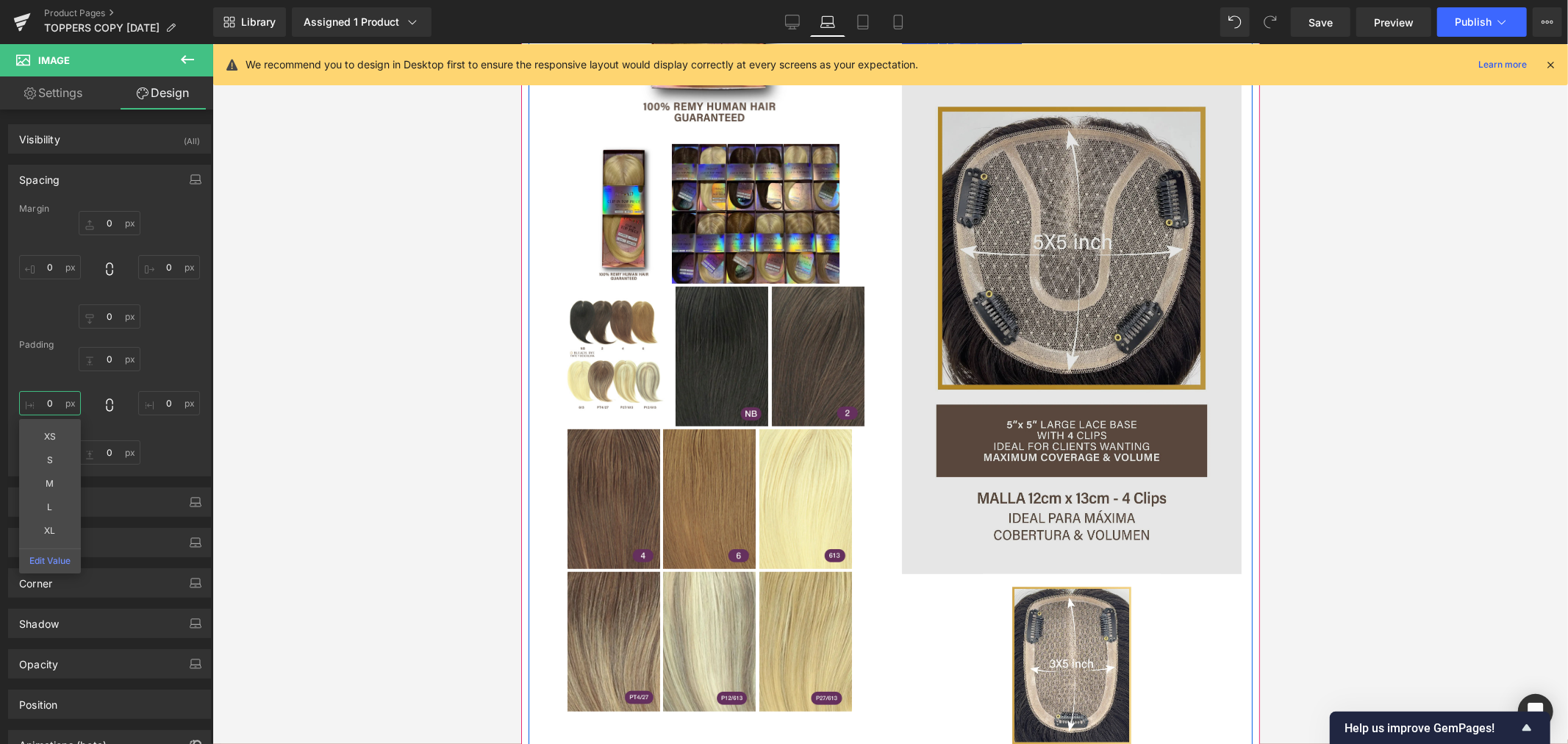
scroll to position [571, 0]
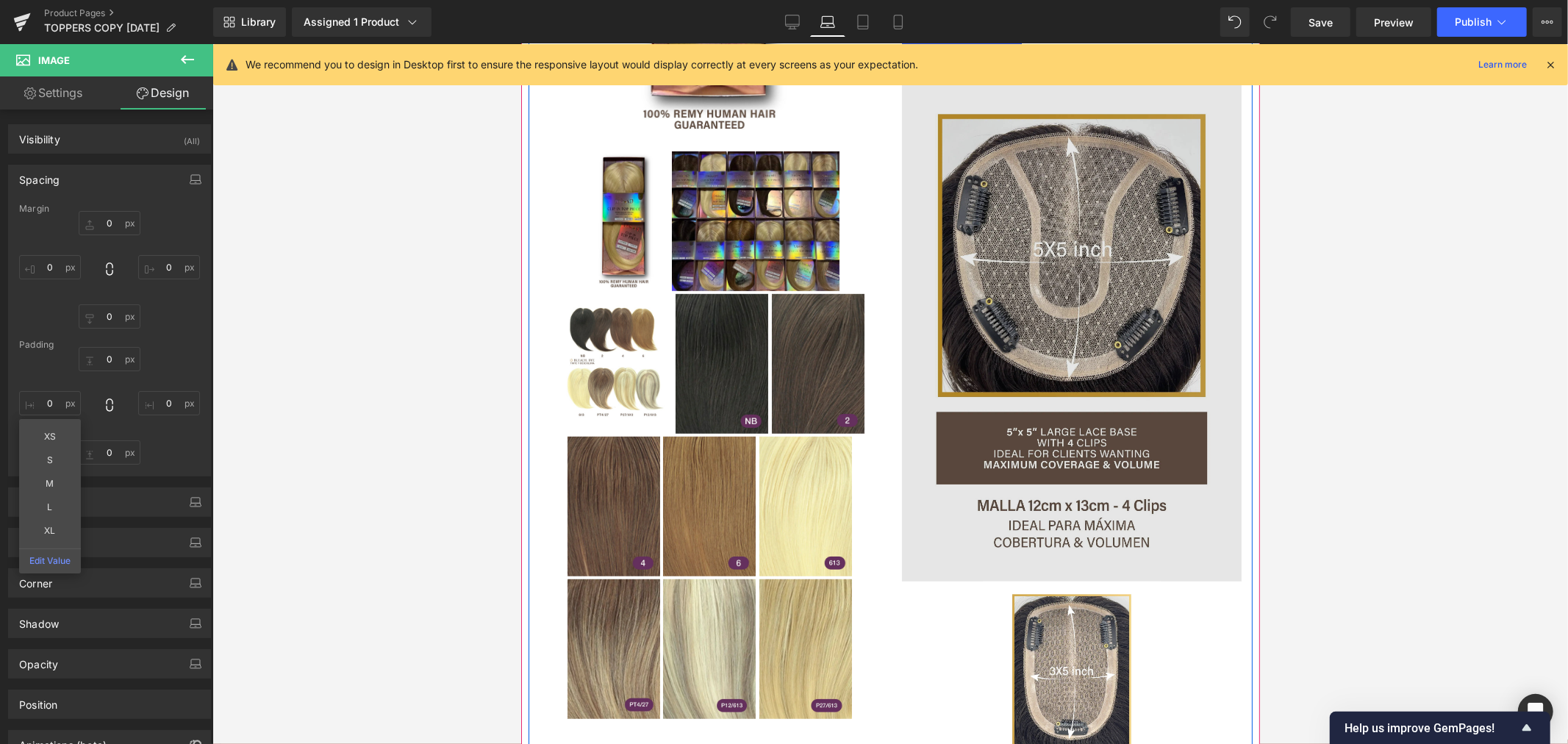
click at [1064, 265] on img at bounding box center [1071, 327] width 340 height 509
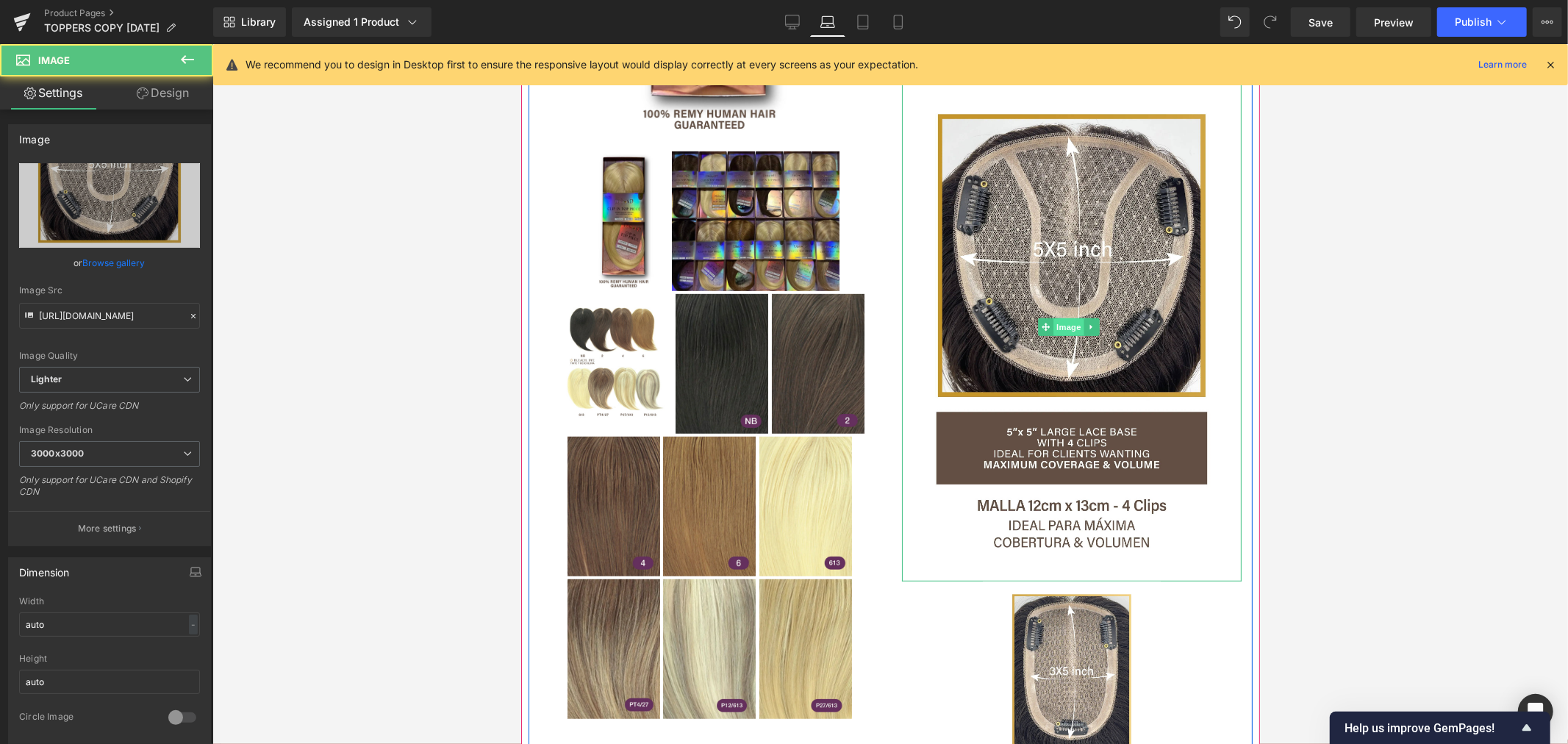
click at [1066, 318] on span "Image" at bounding box center [1068, 326] width 31 height 17
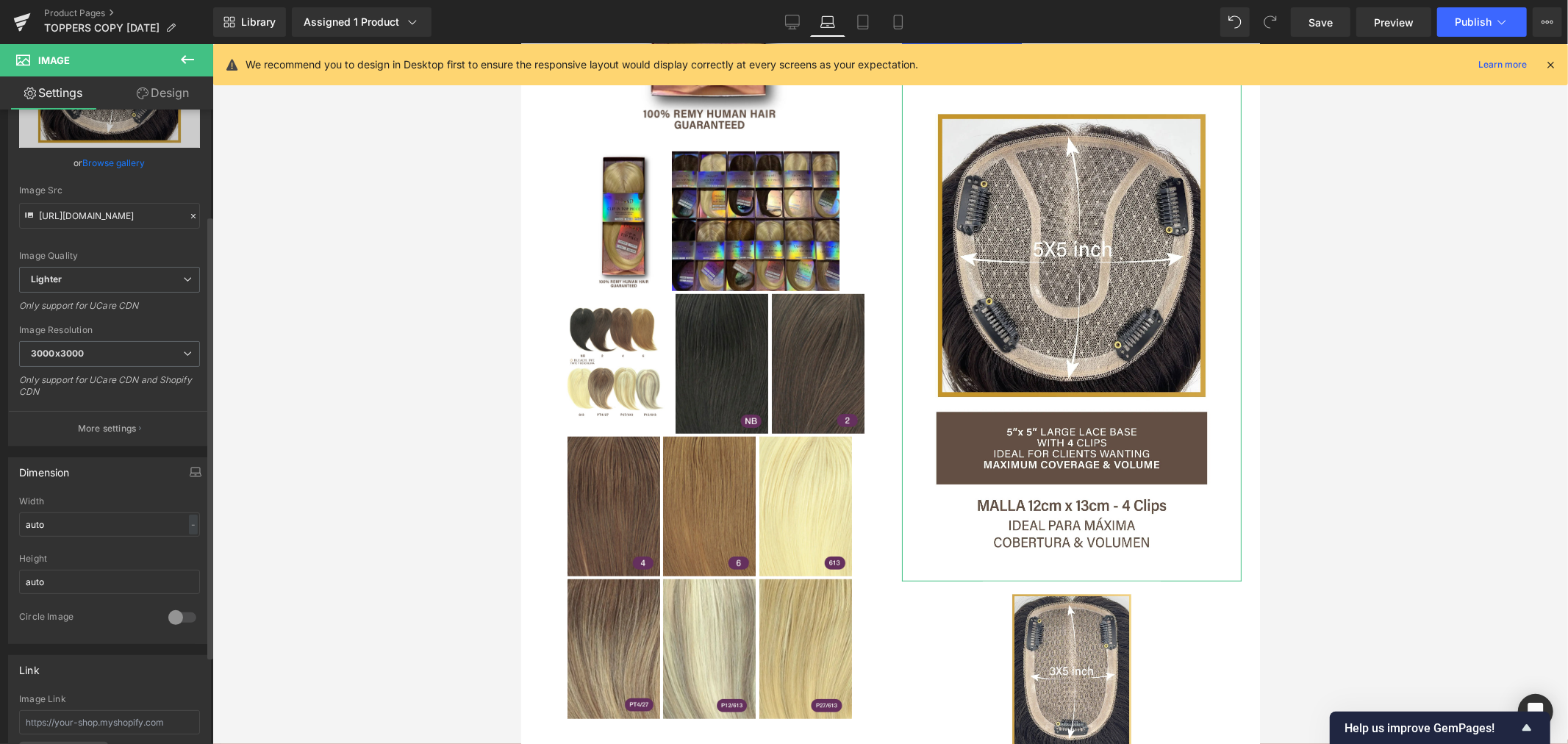
scroll to position [0, 0]
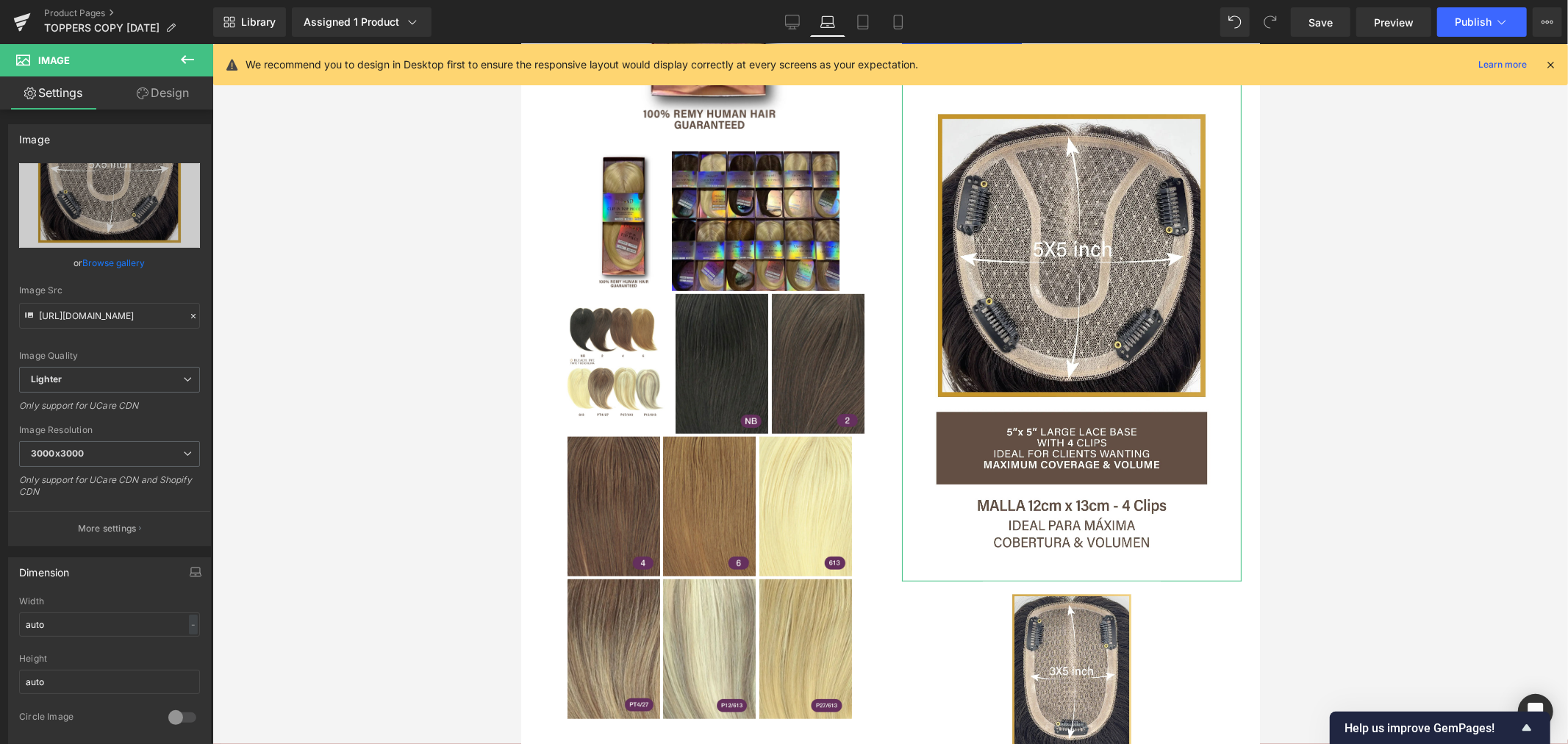
click at [153, 86] on link "Design" at bounding box center [163, 93] width 106 height 33
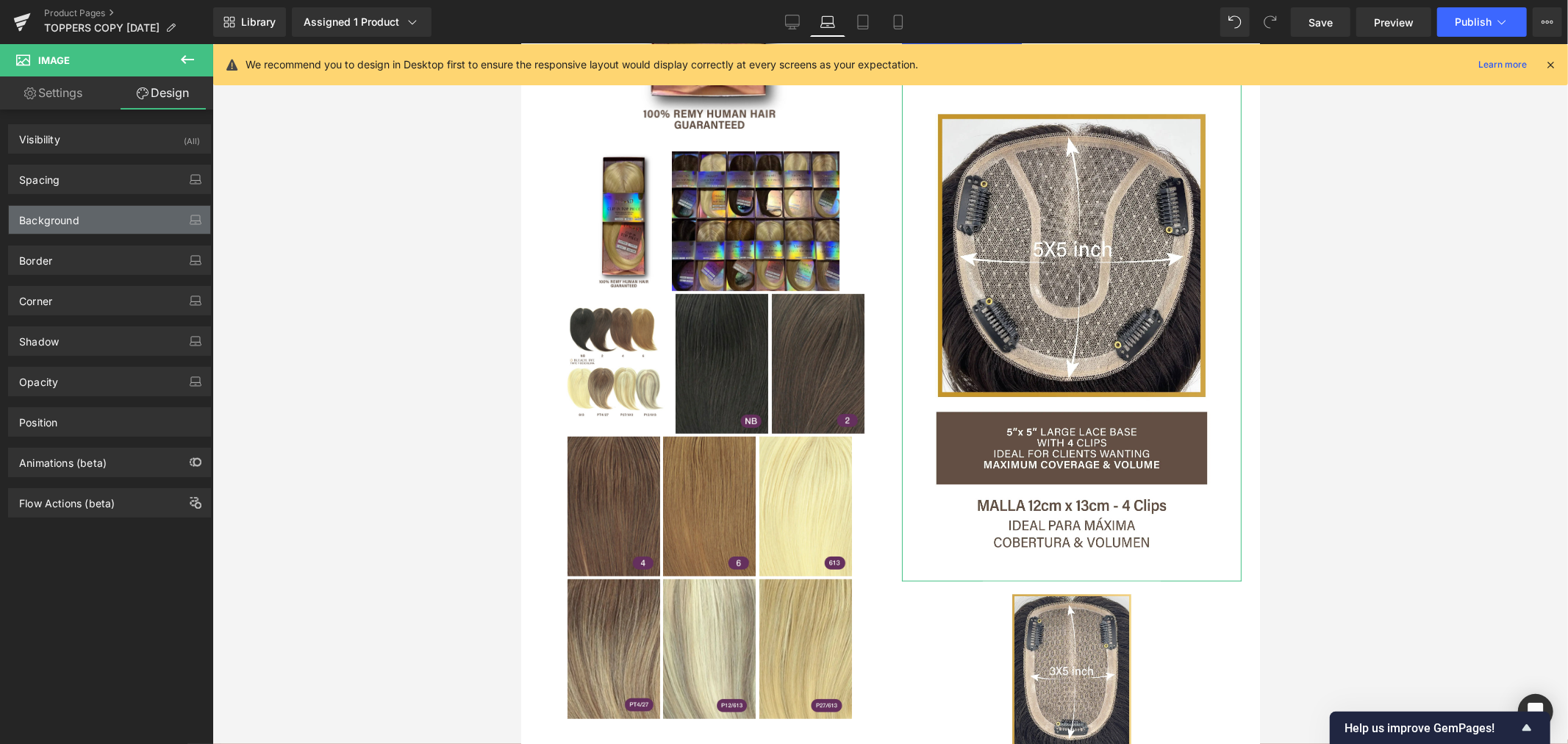
type input "0"
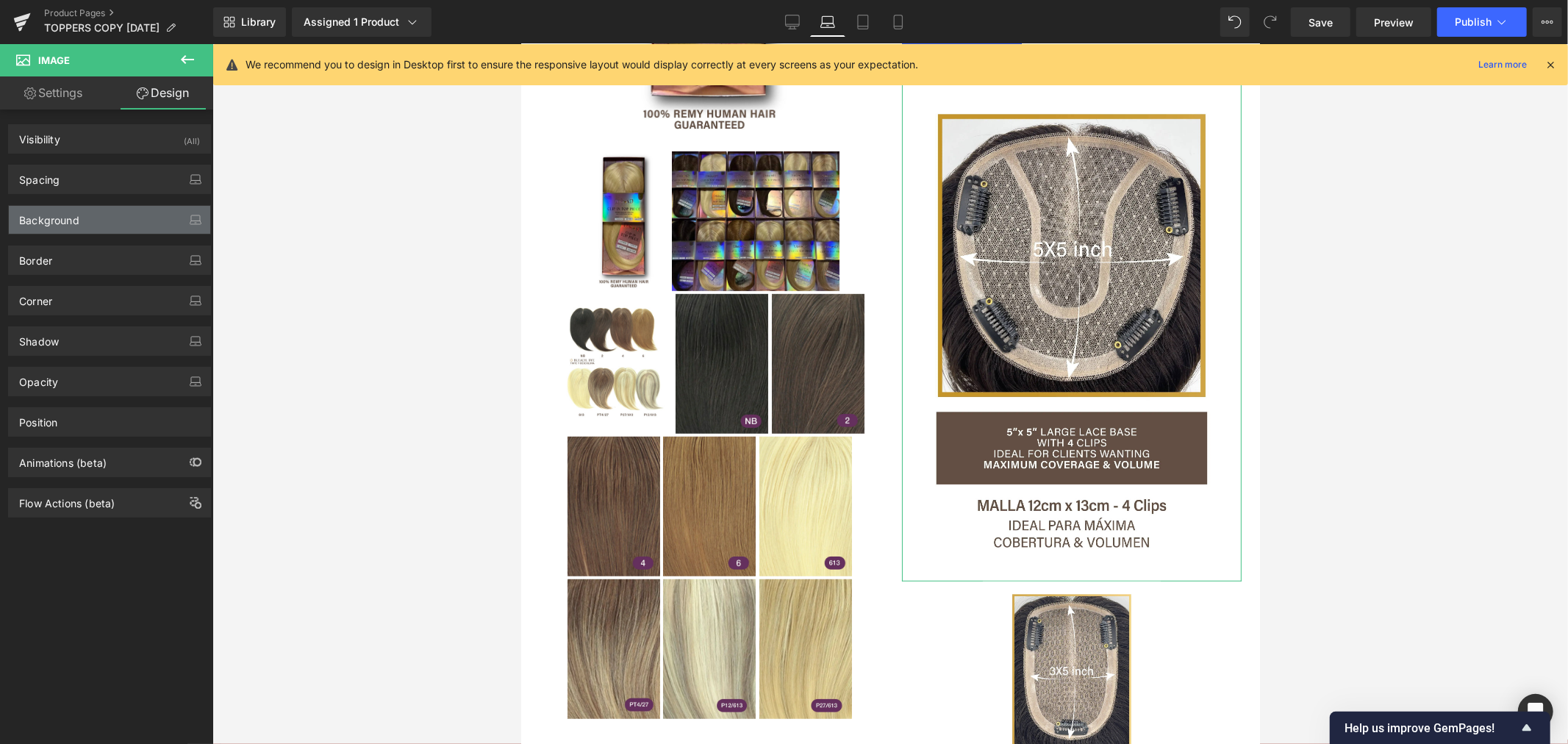
type input "0"
click at [73, 174] on div "Spacing" at bounding box center [110, 180] width 201 height 28
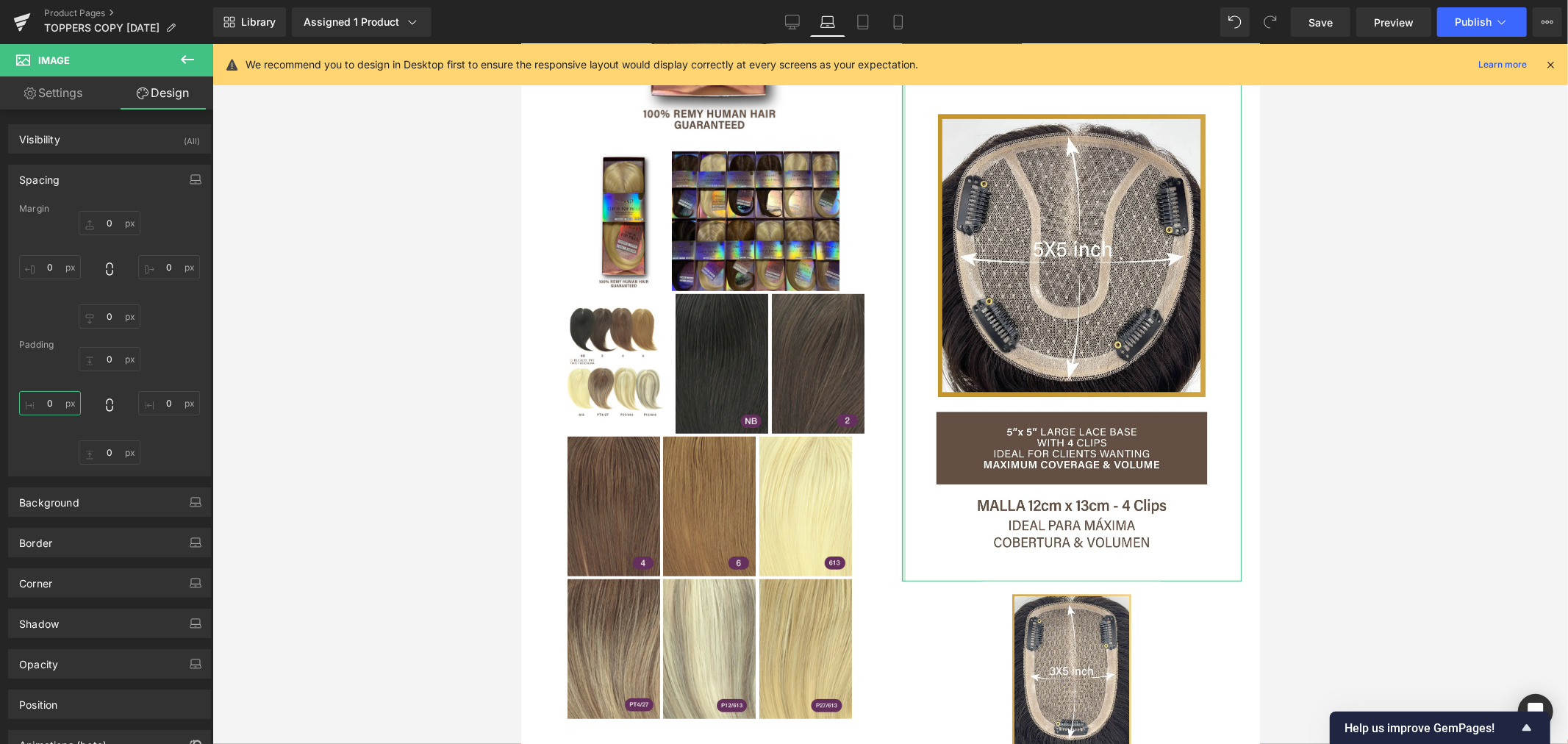
click at [57, 402] on input "0" at bounding box center [50, 402] width 62 height 24
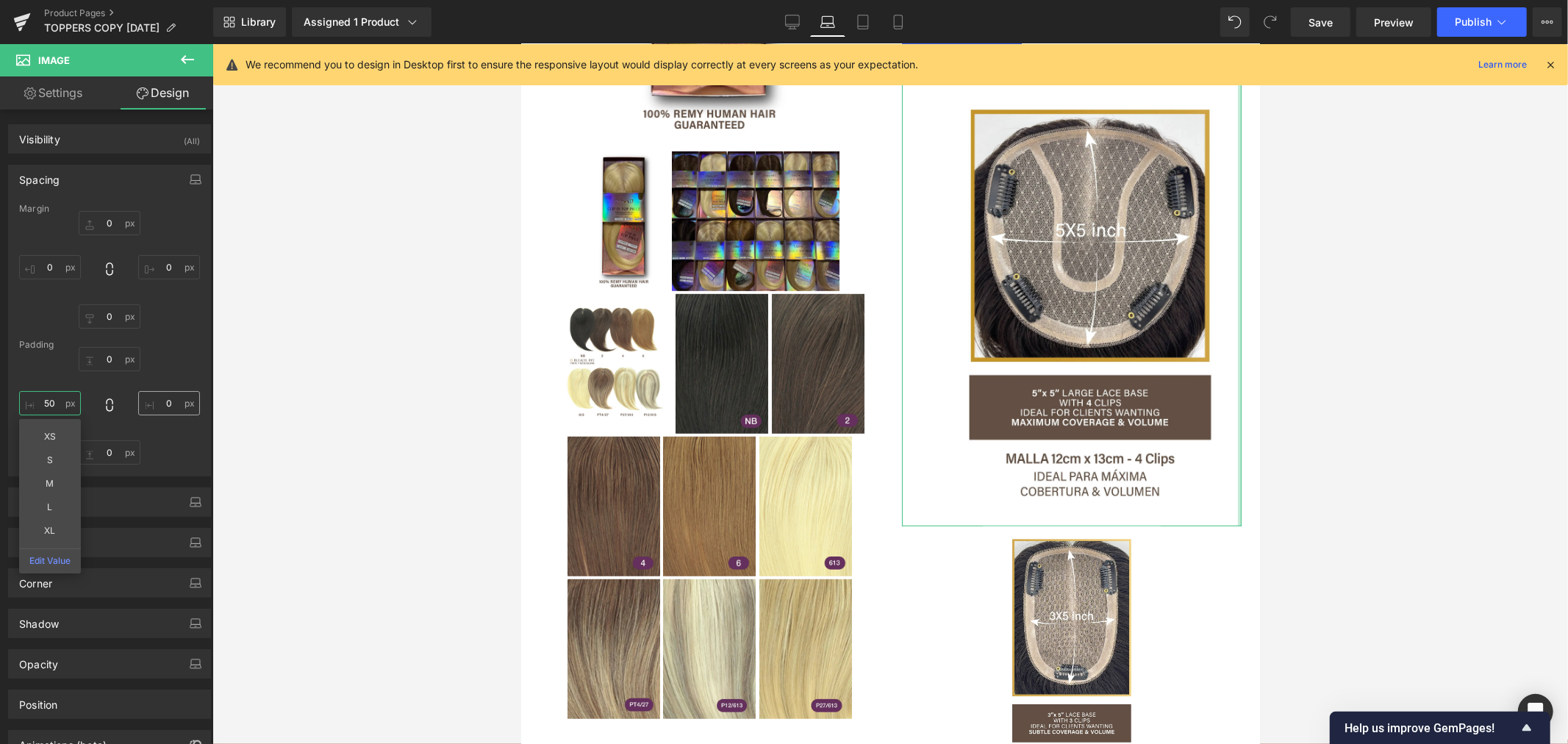
type input "50"
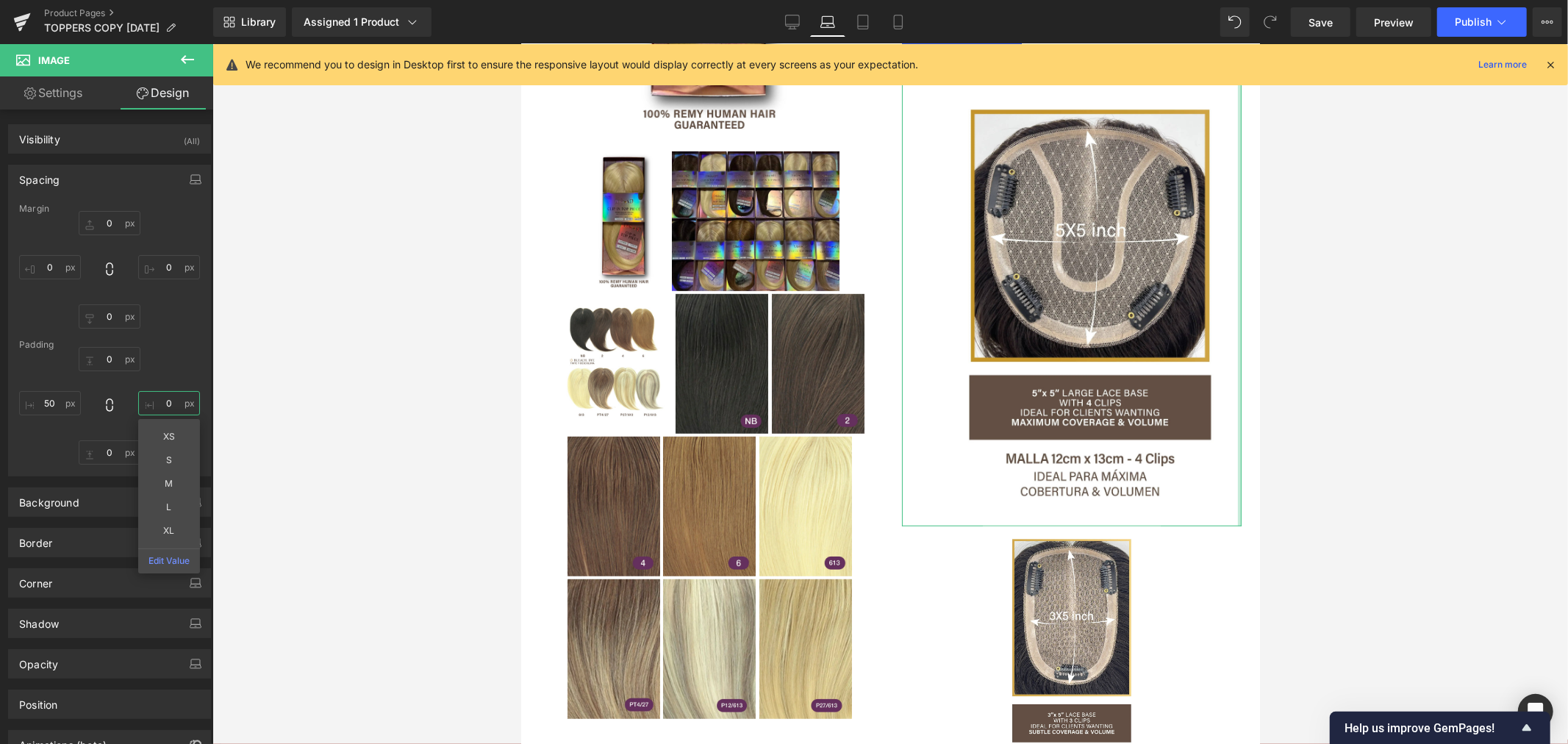
click at [164, 406] on input "0" at bounding box center [169, 402] width 62 height 24
type input "50"
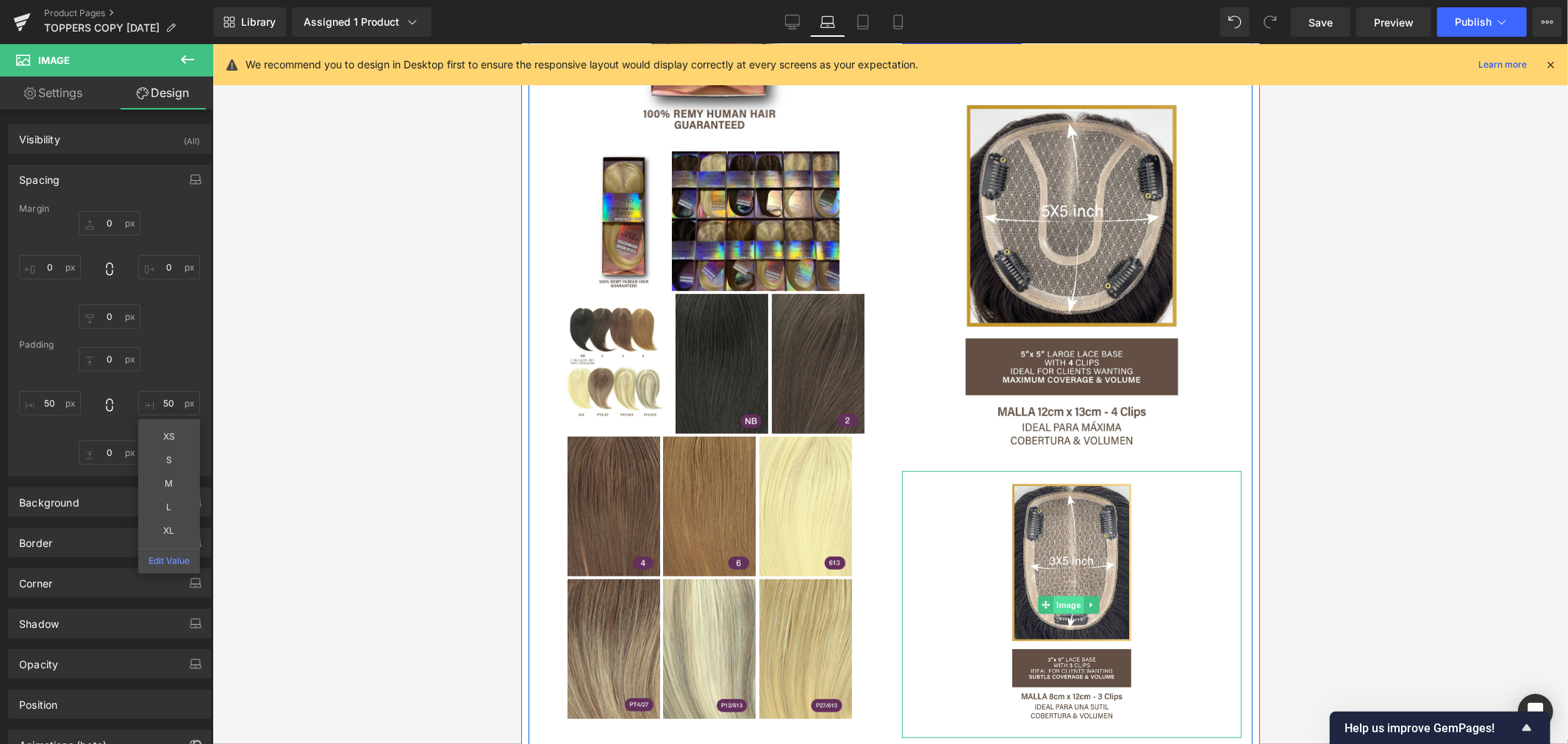
click at [1061, 595] on span "Image" at bounding box center [1068, 604] width 31 height 17
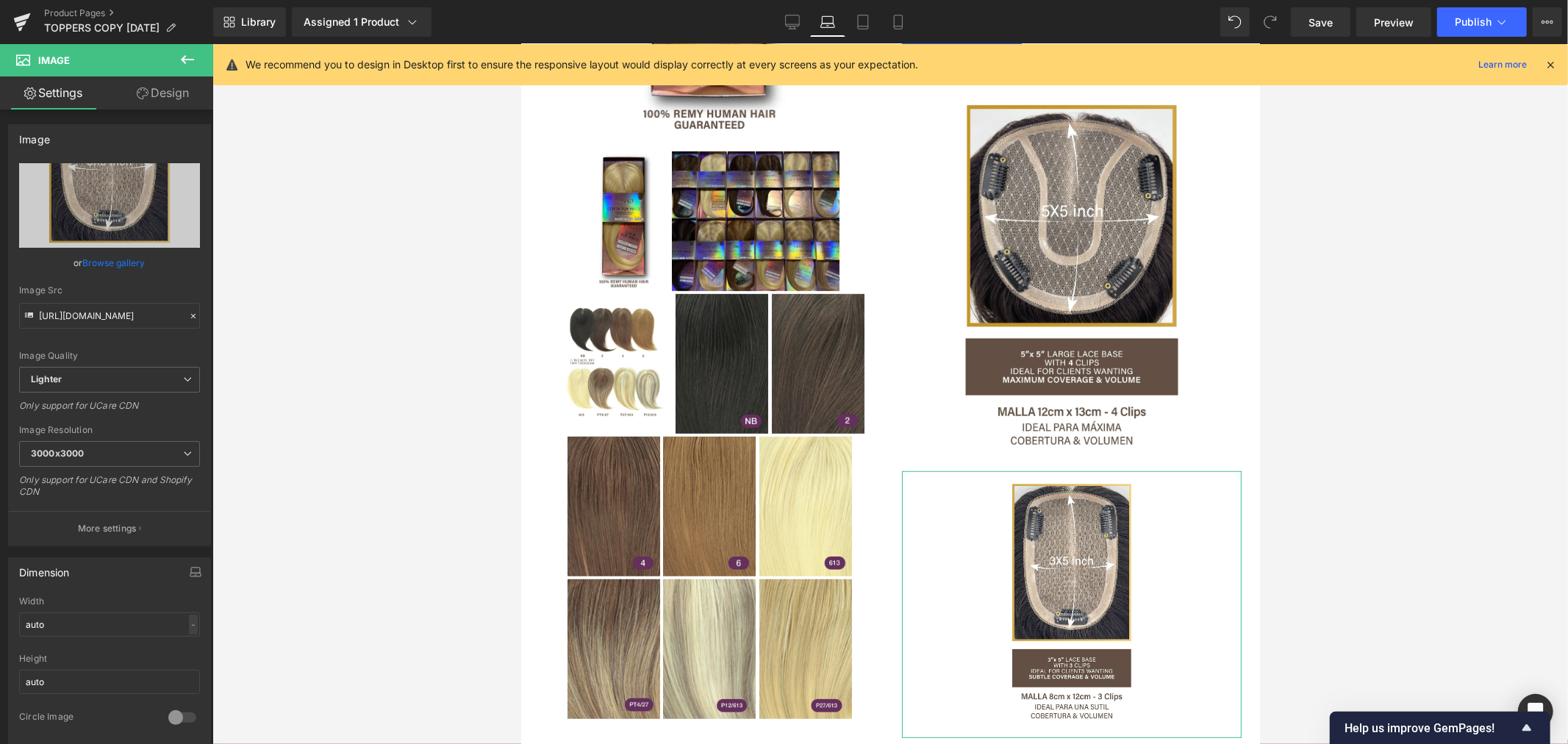
click at [184, 91] on link "Design" at bounding box center [163, 93] width 106 height 33
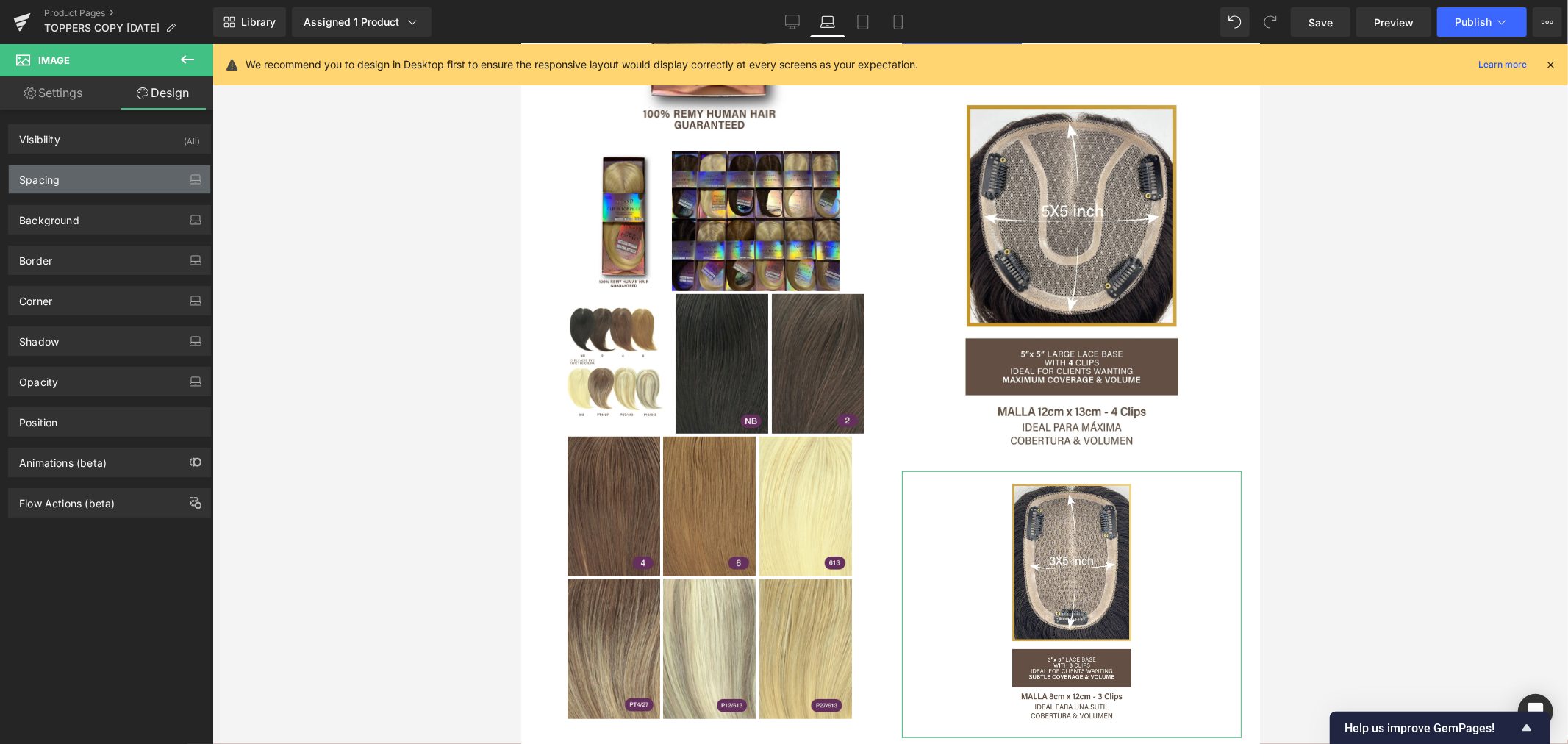
drag, startPoint x: 68, startPoint y: 178, endPoint x: 67, endPoint y: 193, distance: 15.0
click at [68, 177] on div "Spacing" at bounding box center [110, 180] width 201 height 28
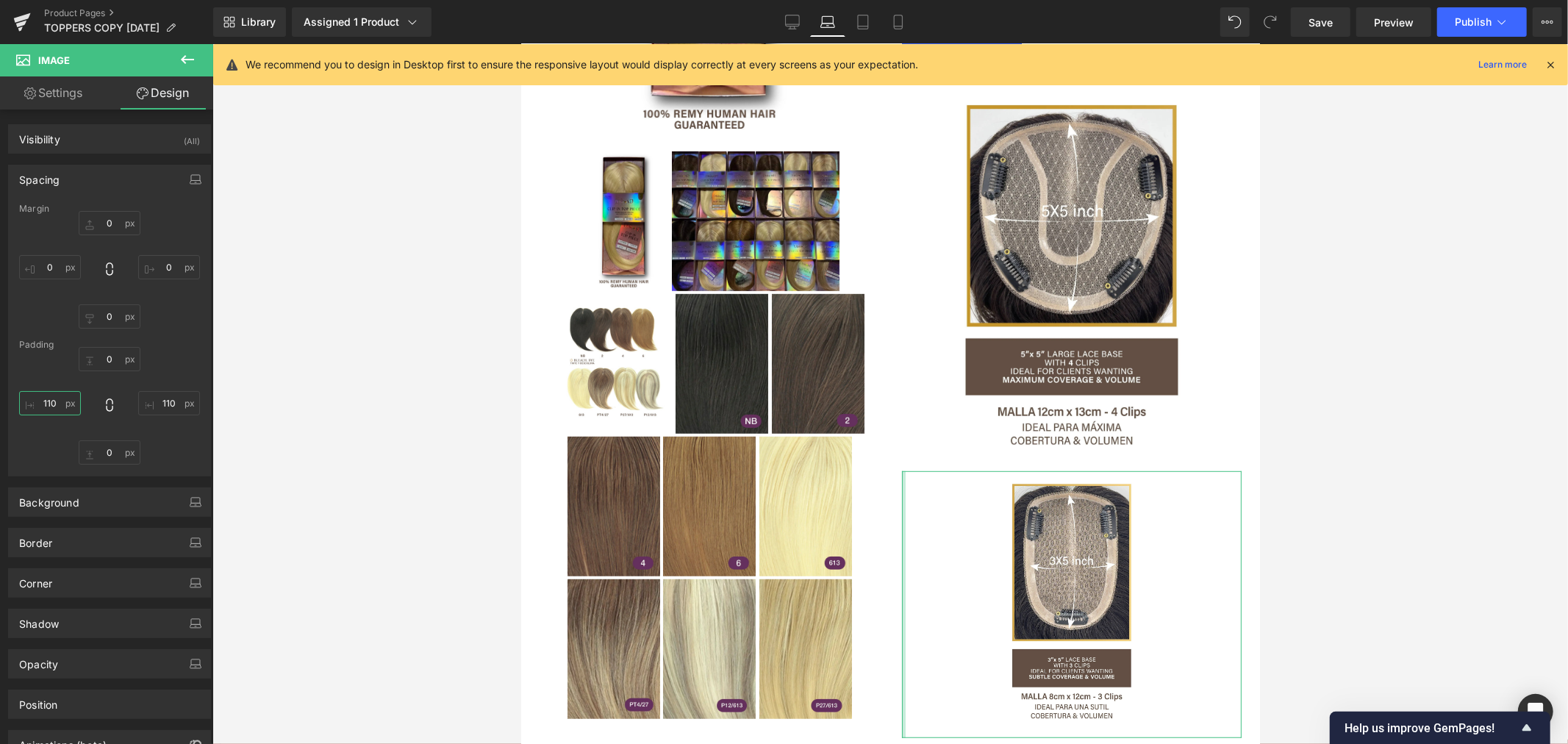
click at [47, 410] on input "110" at bounding box center [50, 402] width 62 height 24
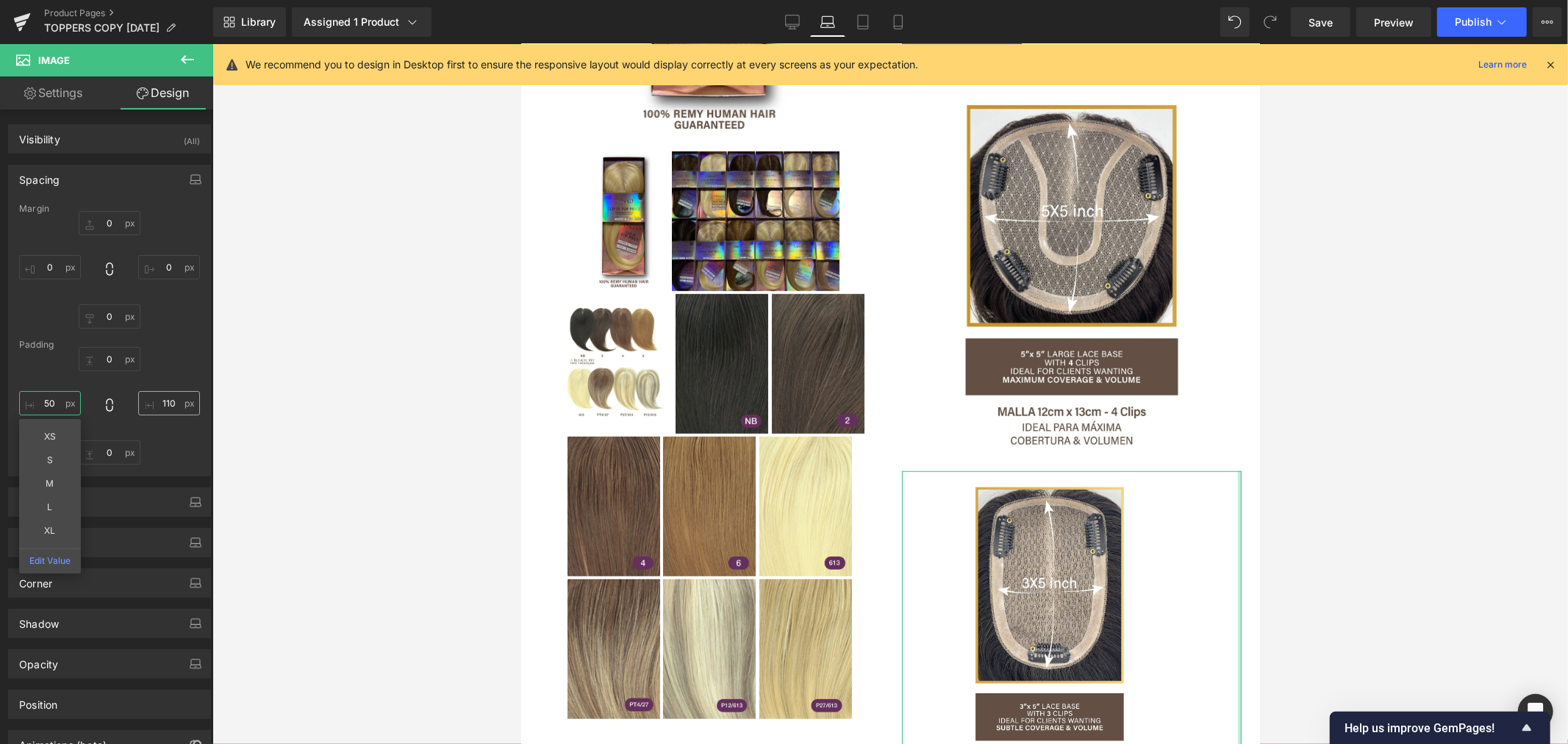
type input "50"
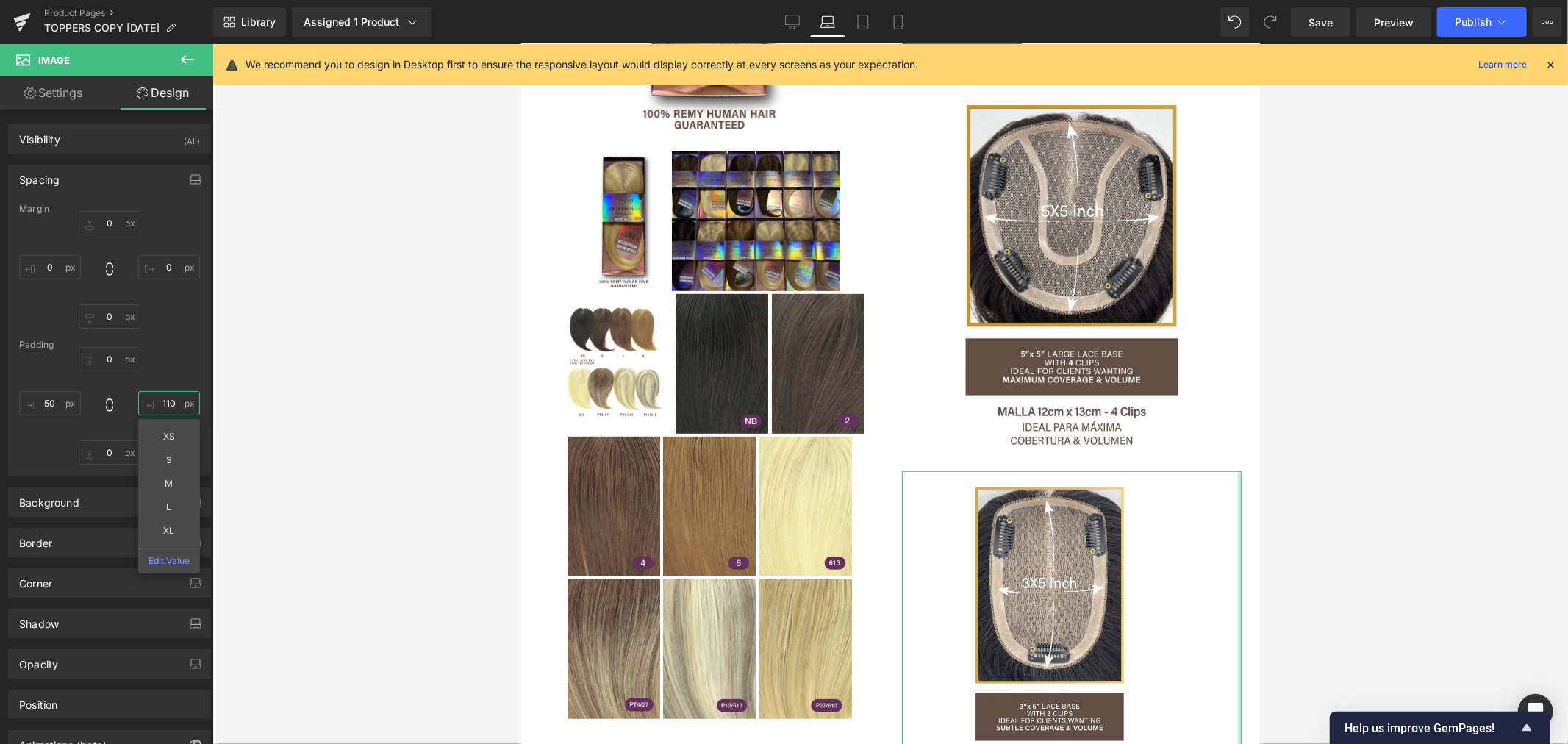
click at [162, 399] on input "110" at bounding box center [169, 402] width 62 height 24
type input "50"
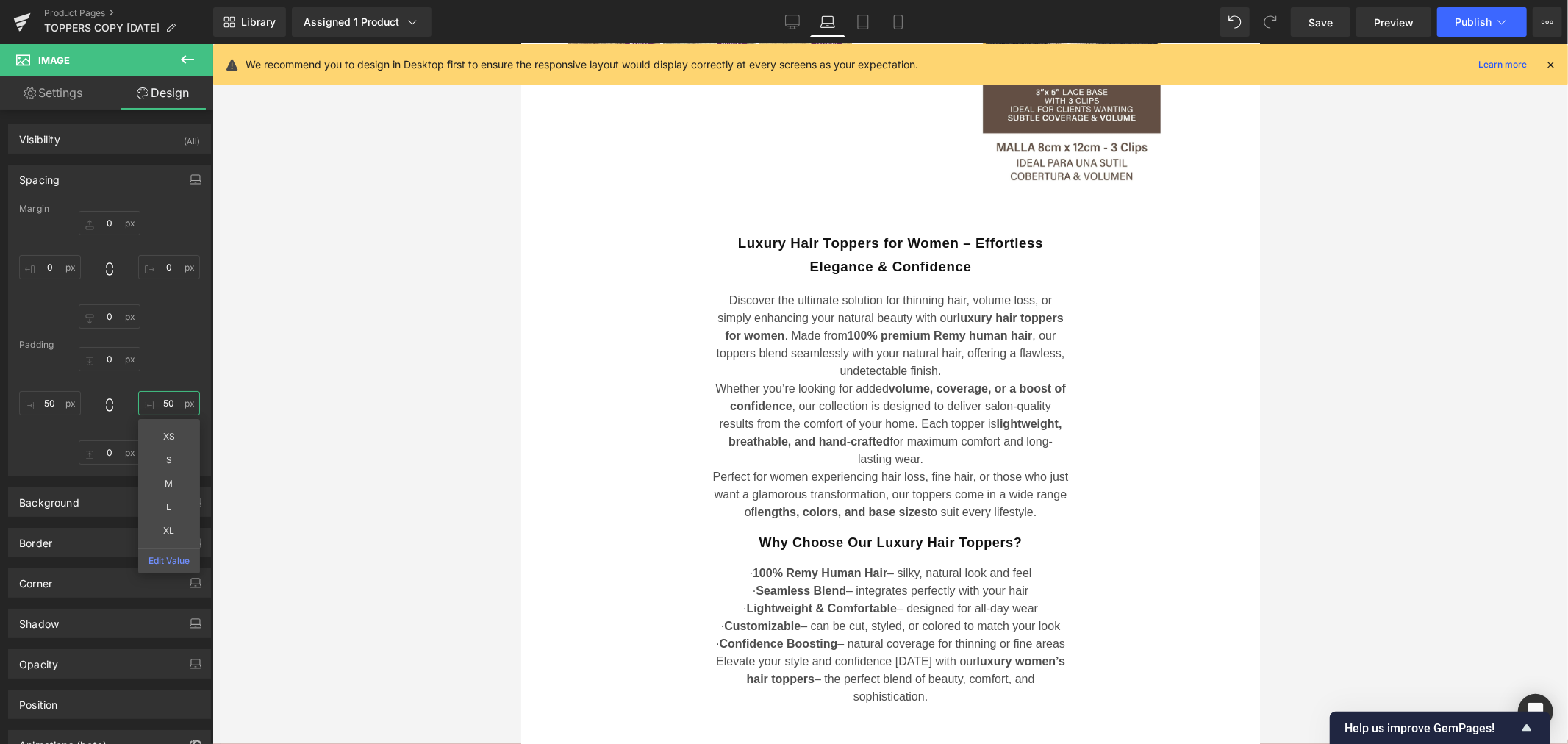
scroll to position [1228, 0]
click at [883, 334] on span "Discover the ultimate solution for thinning hair, volume loss, or simply enhanc…" at bounding box center [890, 338] width 348 height 83
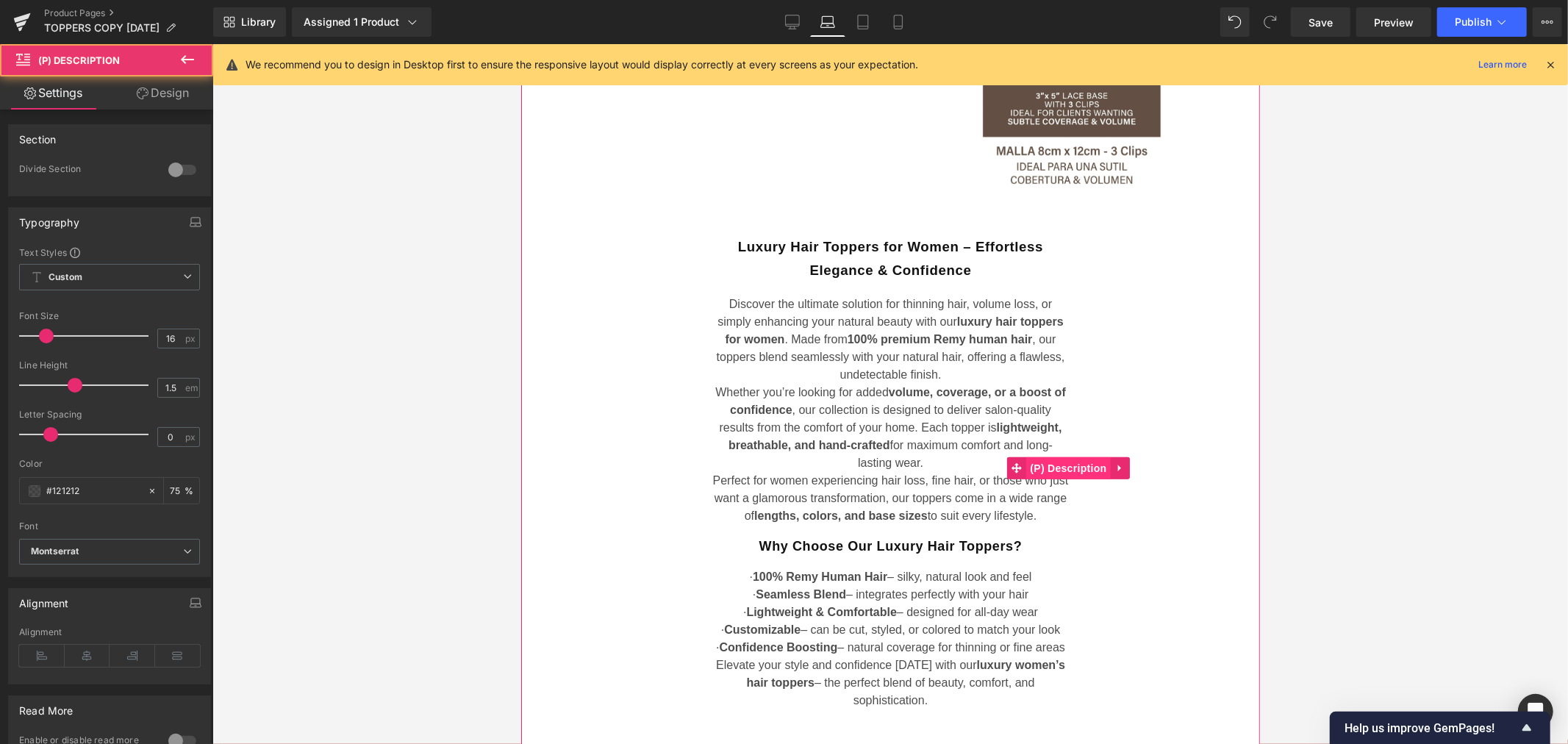
click at [1055, 468] on span "(P) Description" at bounding box center [1067, 467] width 84 height 22
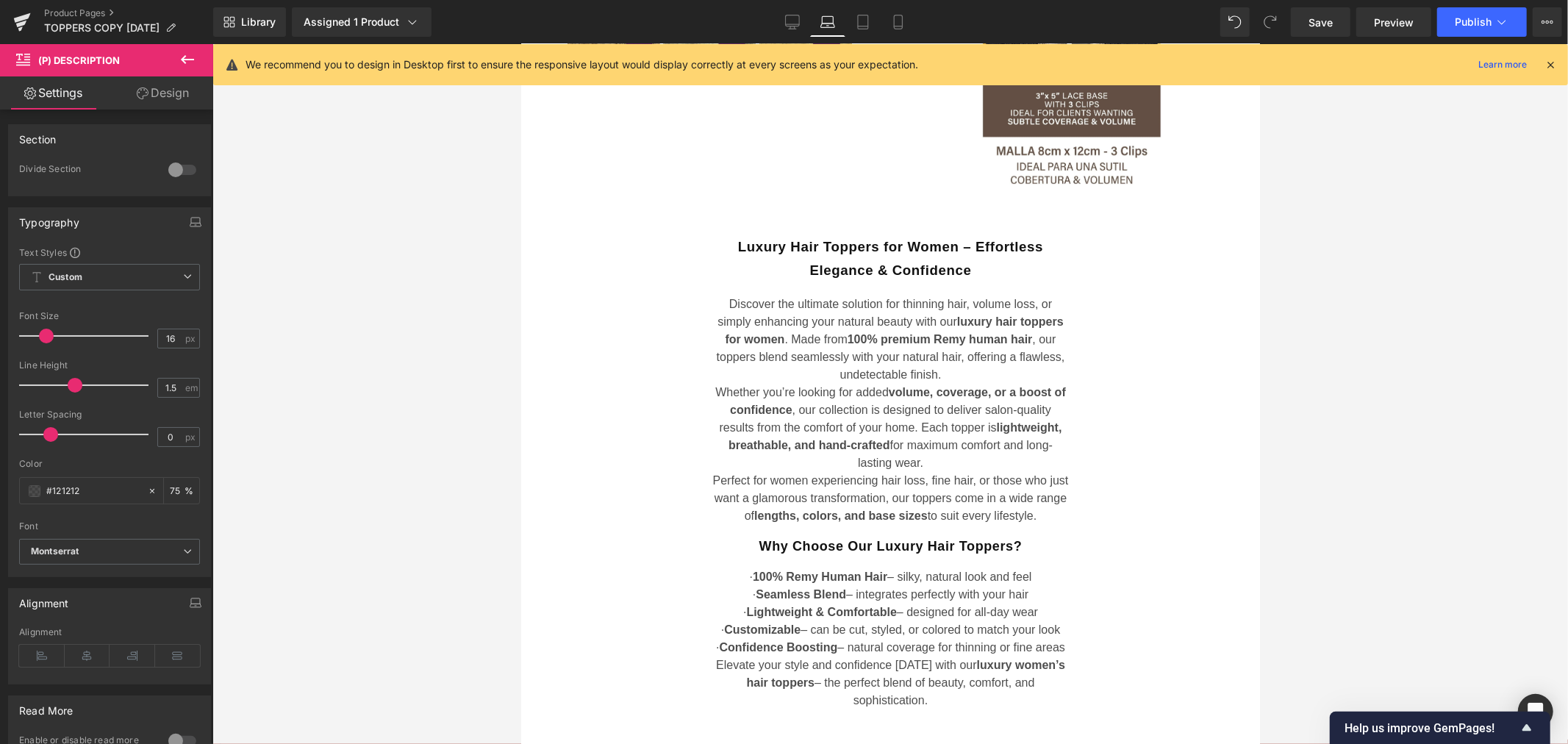
click at [158, 97] on link "Design" at bounding box center [163, 93] width 106 height 33
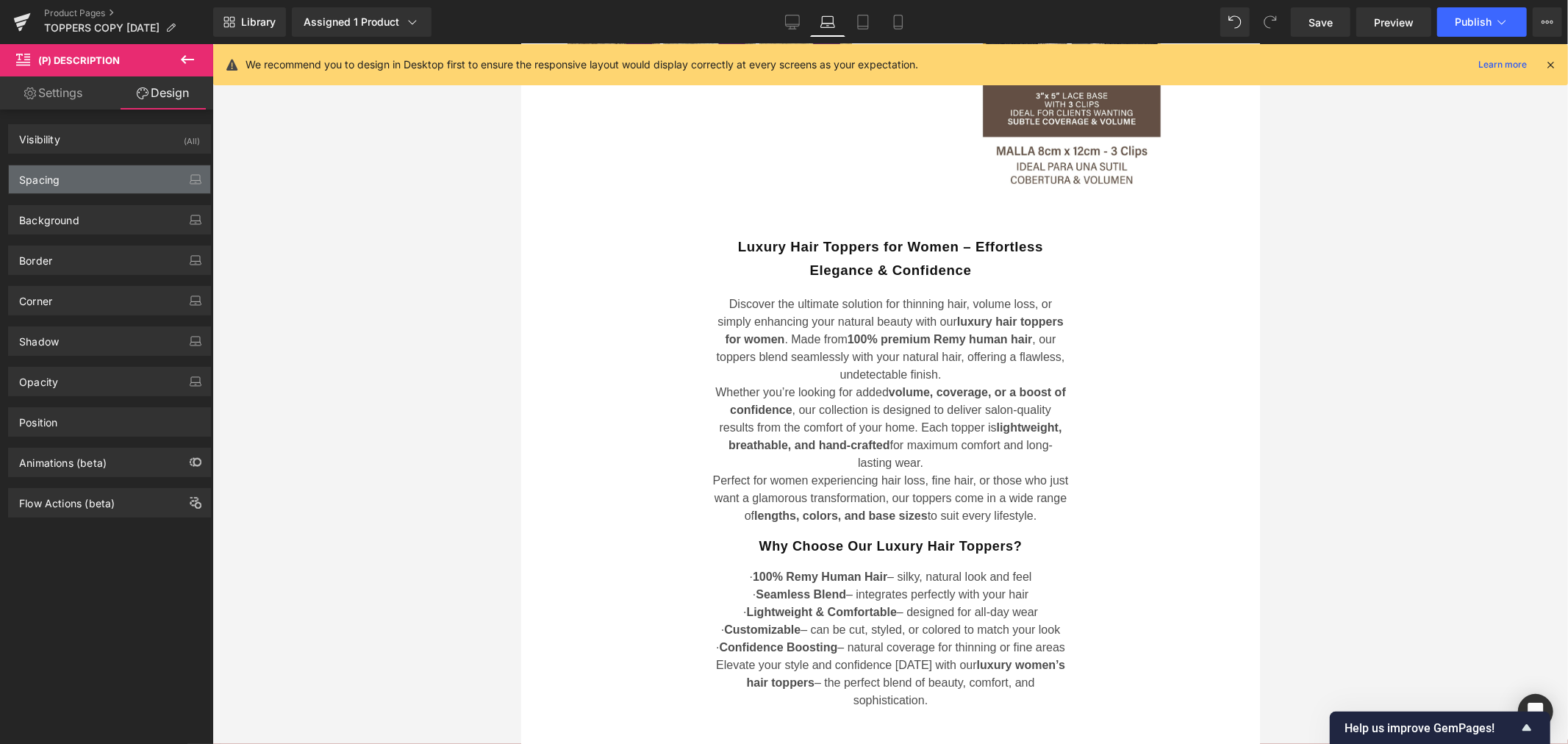
click at [71, 180] on div "Spacing" at bounding box center [110, 180] width 201 height 28
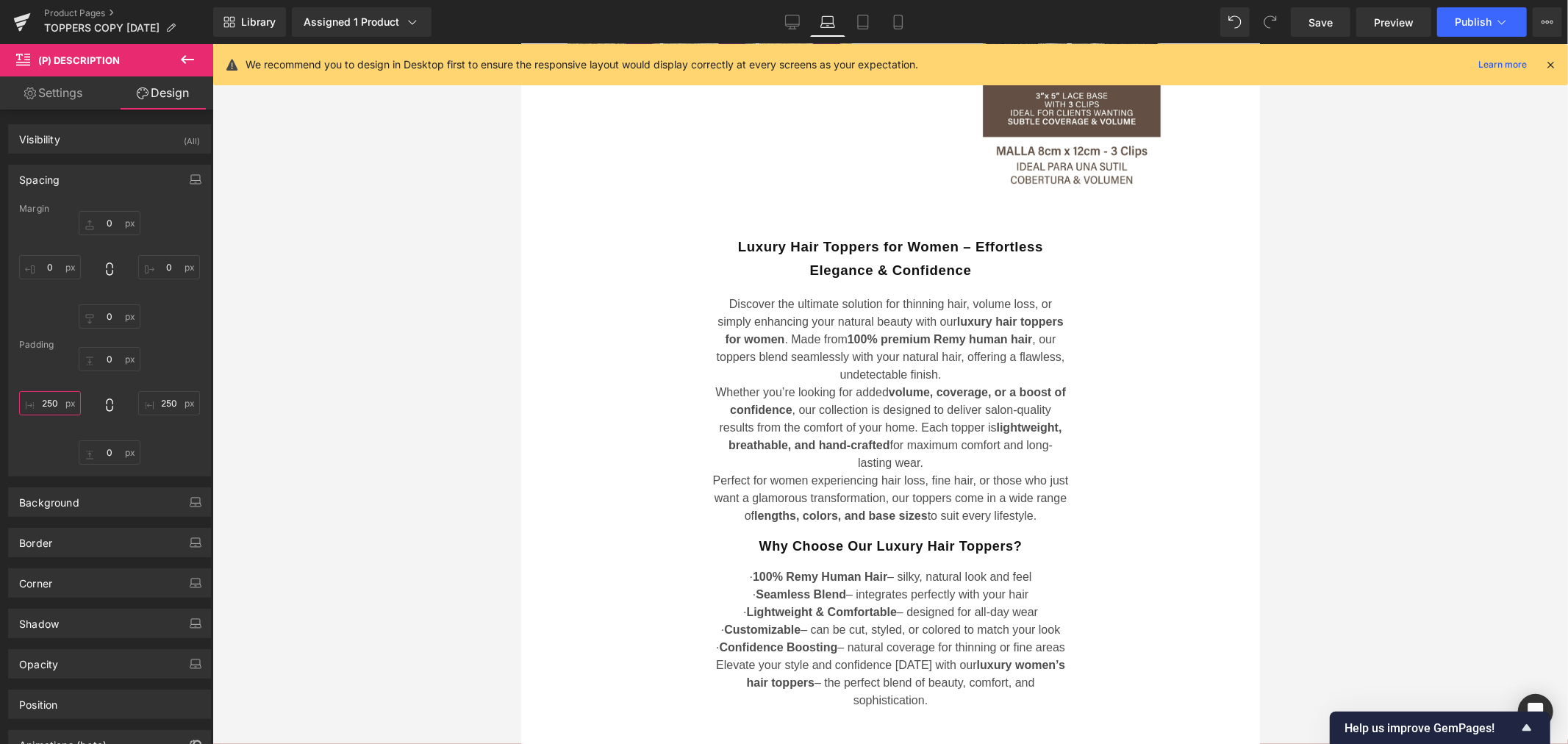
click at [57, 405] on input "250" at bounding box center [50, 402] width 62 height 24
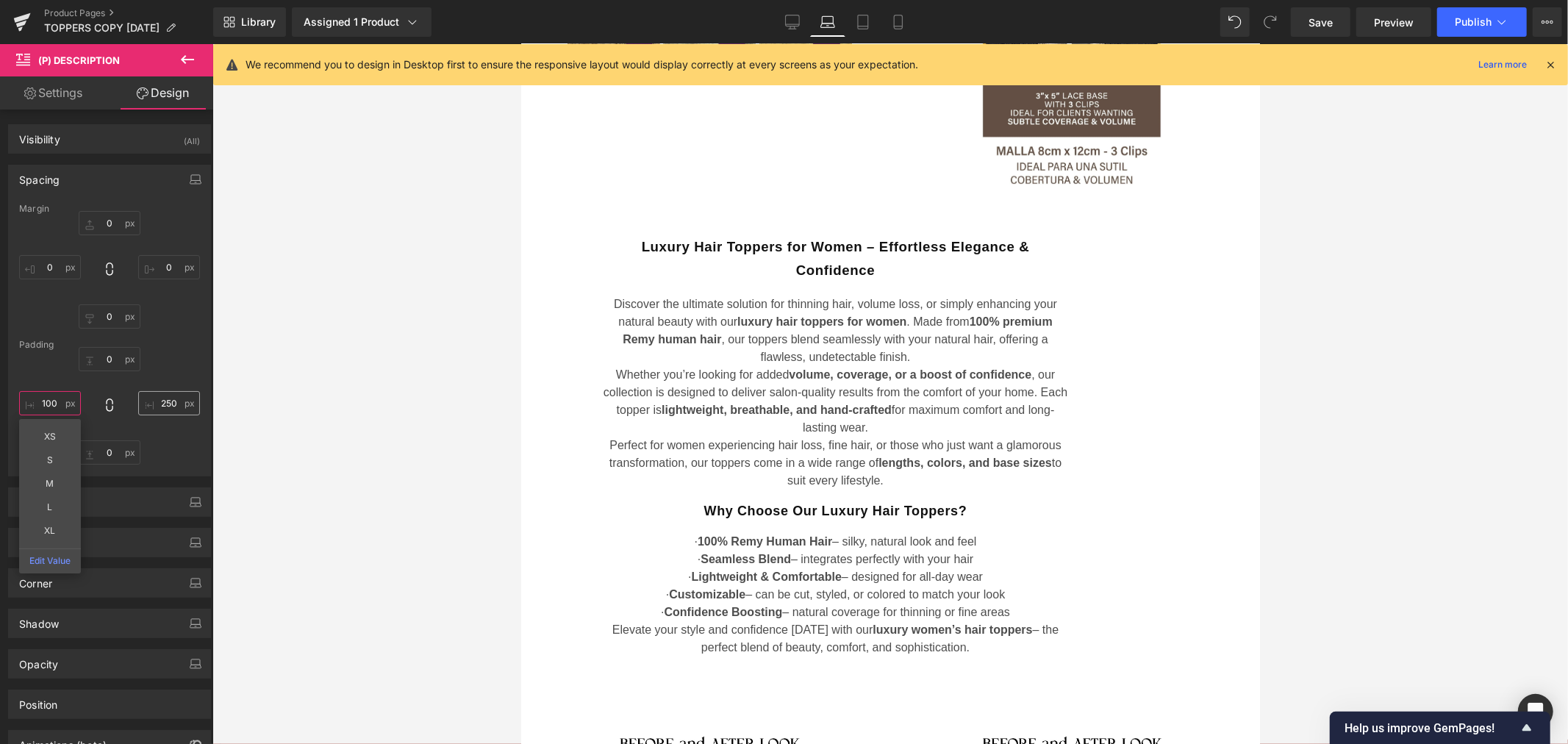
type input "100"
click at [161, 402] on input "250" at bounding box center [169, 402] width 62 height 24
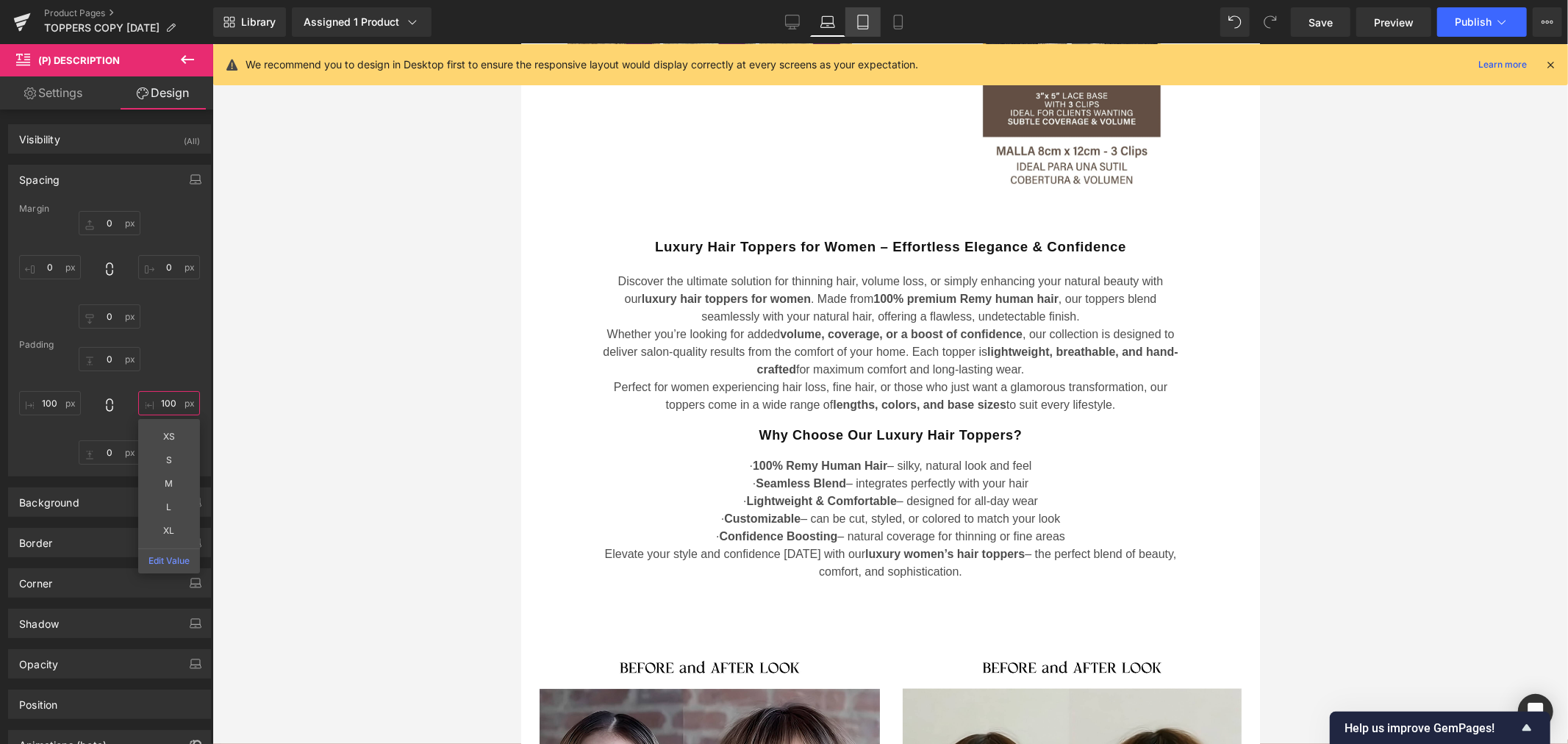
type input "100"
click at [867, 30] on link "Tablet" at bounding box center [863, 22] width 35 height 29
type input "0"
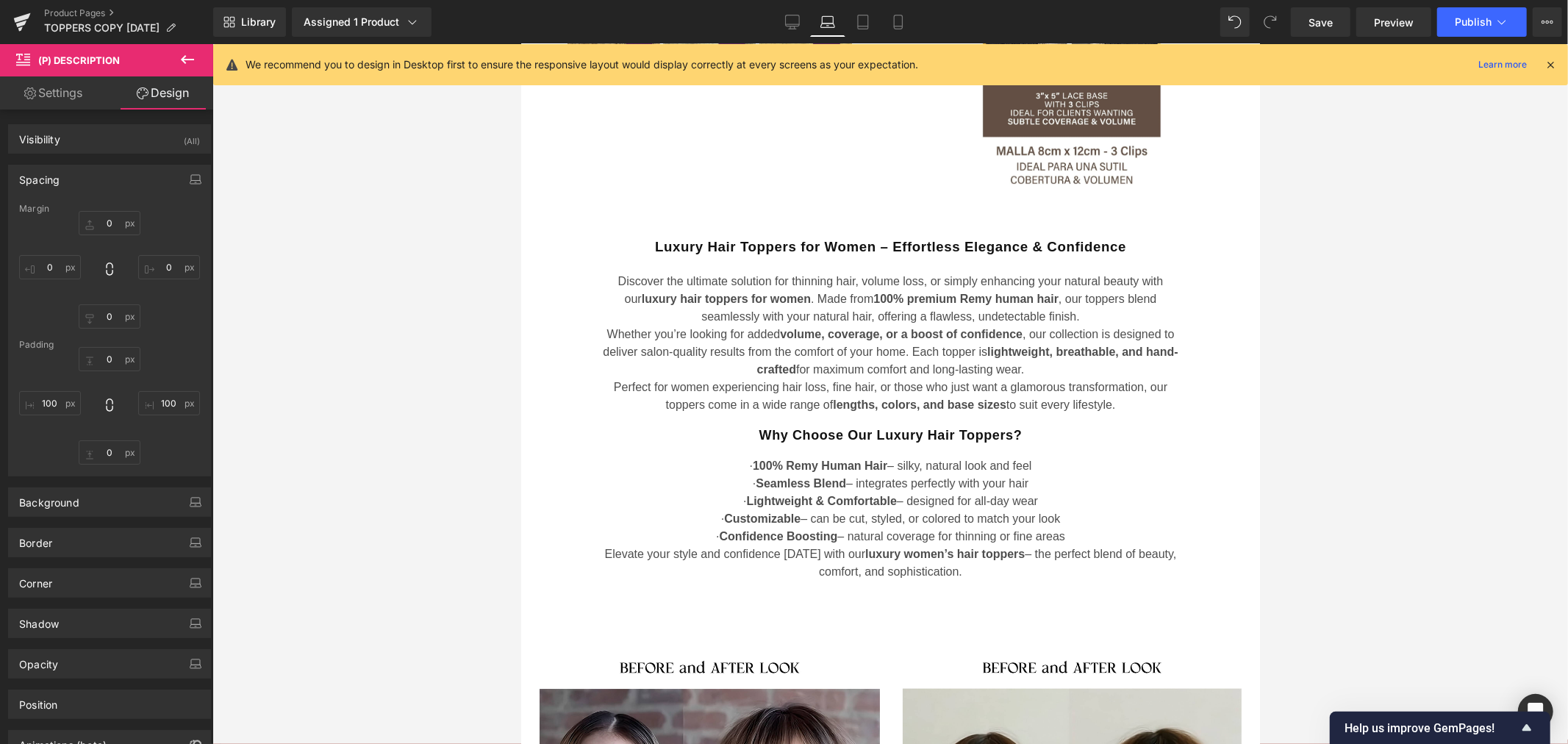
type input "0"
type input "250"
type input "0"
type input "250"
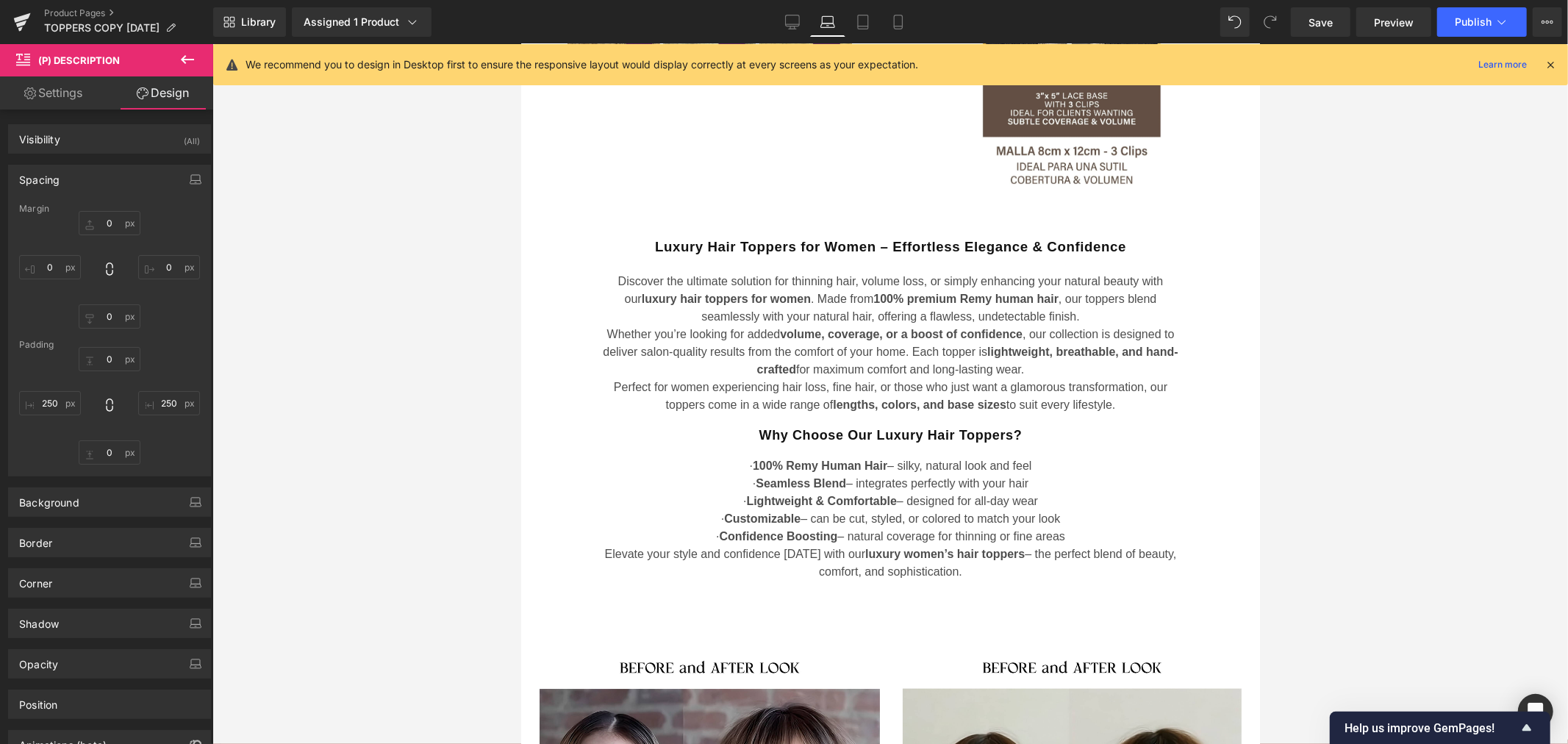
scroll to position [1317, 0]
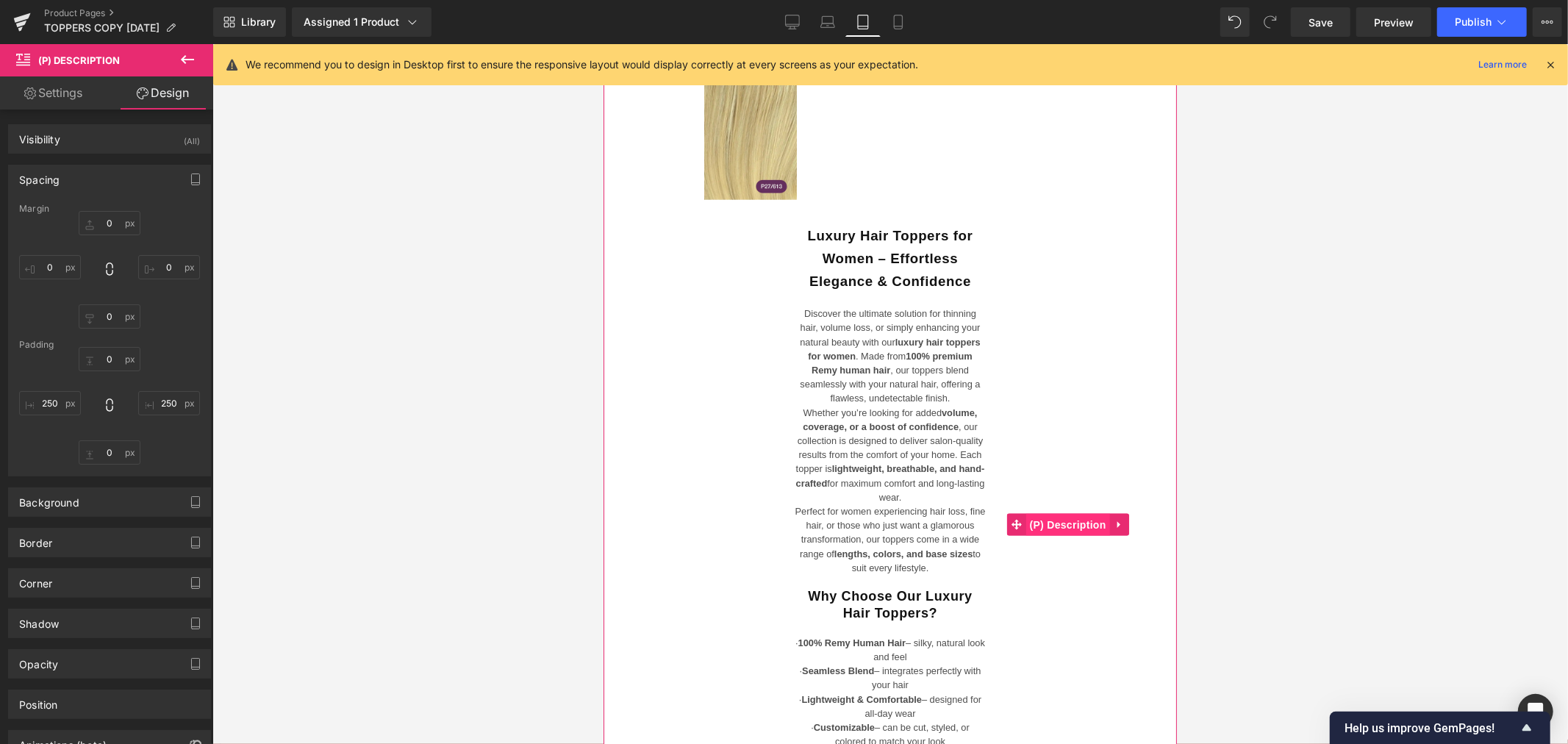
click at [1059, 513] on span "(P) Description" at bounding box center [1067, 524] width 84 height 22
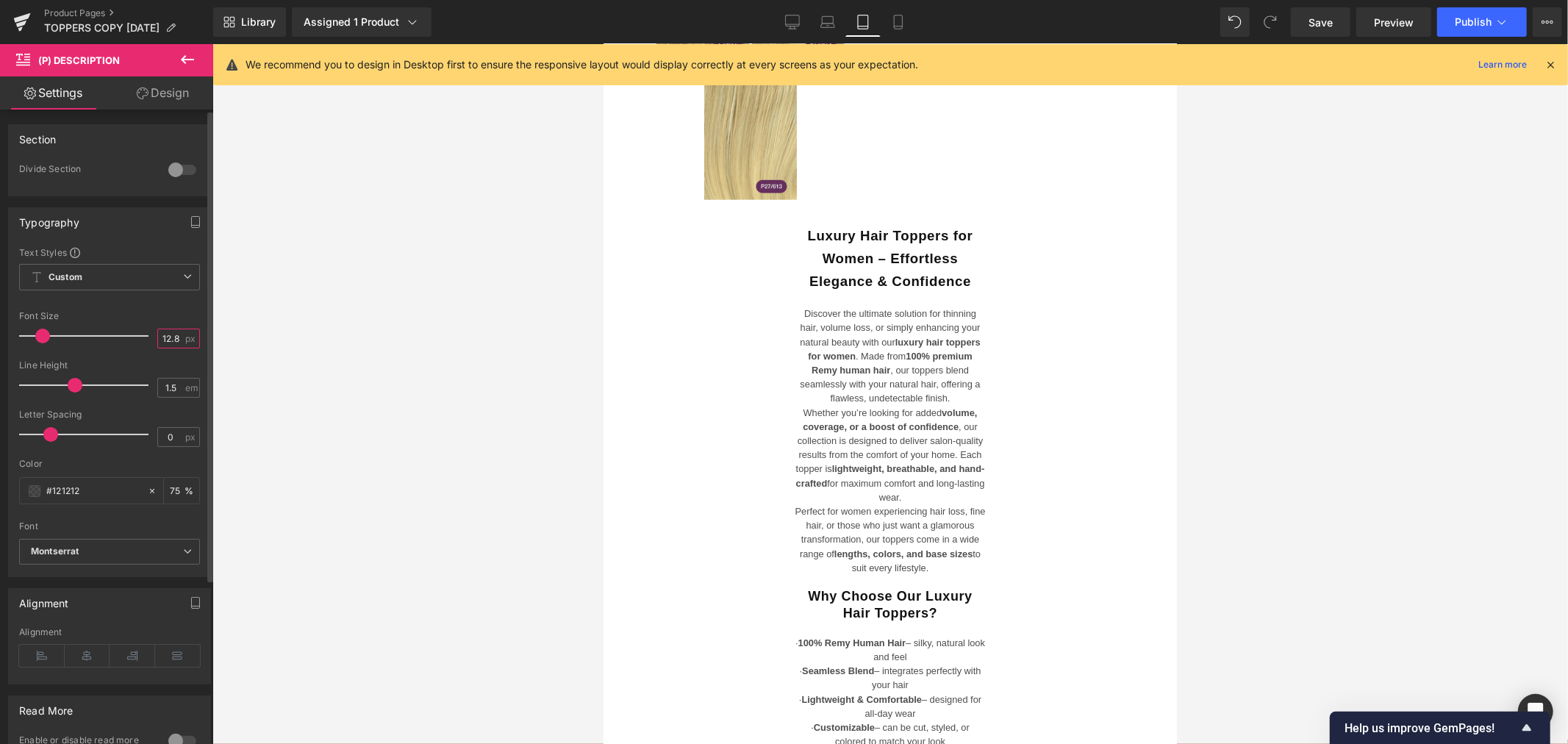
click at [170, 338] on input "12.8" at bounding box center [170, 338] width 26 height 18
drag, startPoint x: 176, startPoint y: 337, endPoint x: 148, endPoint y: 342, distance: 28.4
click at [148, 342] on div "Font Size 12.8 px" at bounding box center [109, 335] width 180 height 49
type input "16"
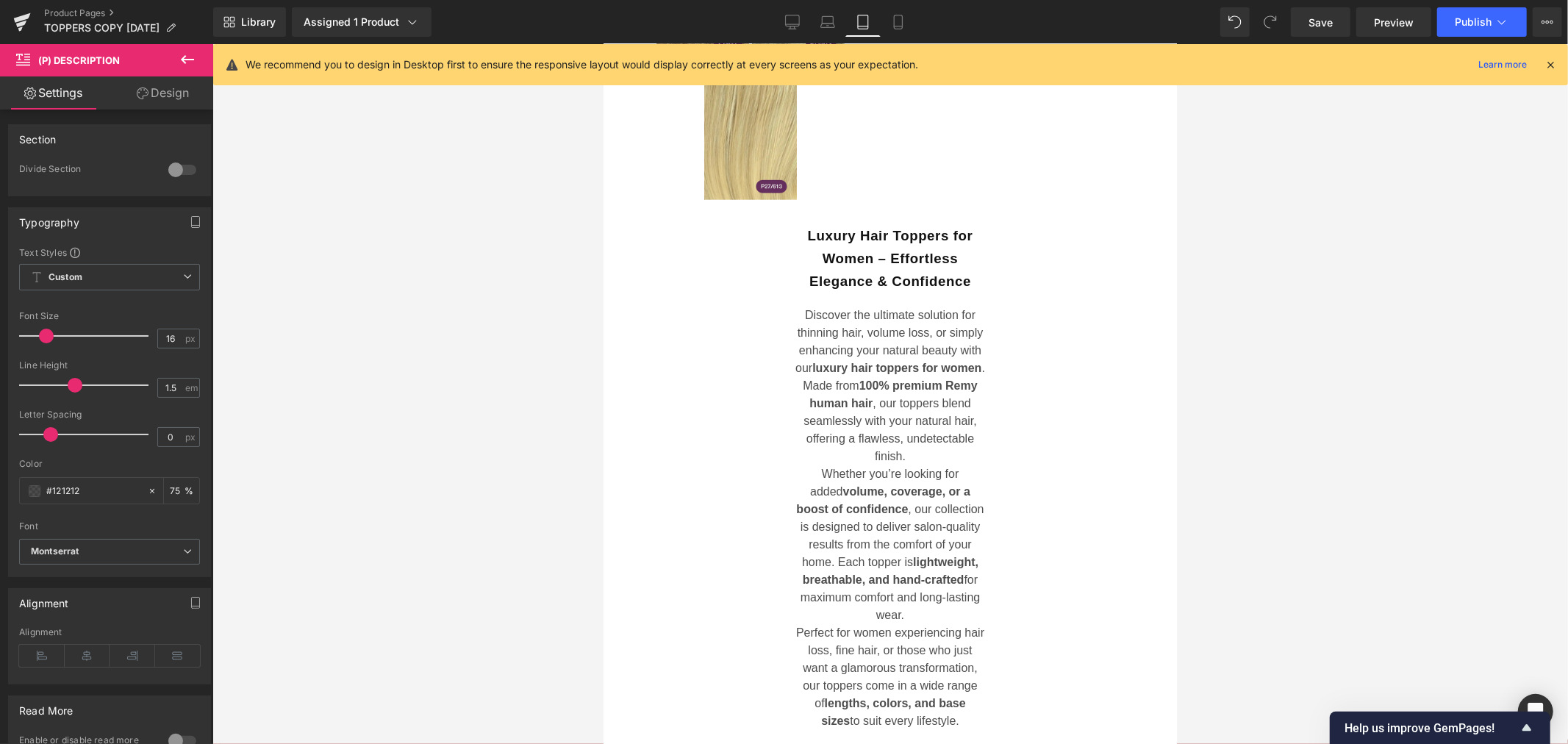
click at [399, 388] on div at bounding box center [890, 394] width 1355 height 700
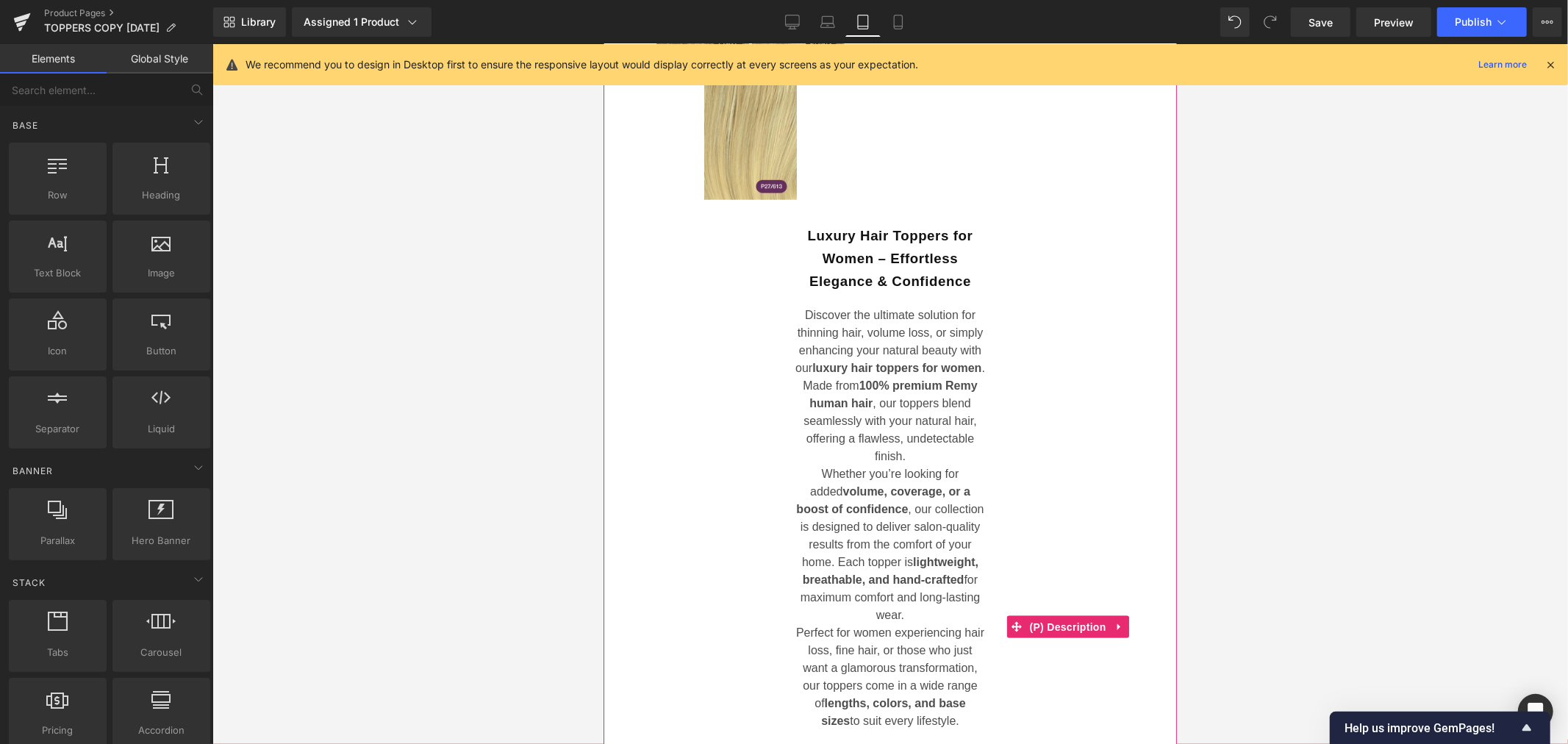
click at [895, 414] on span "Discover the ultimate solution for thinning hair, volume loss, or simply enhanc…" at bounding box center [890, 384] width 190 height 154
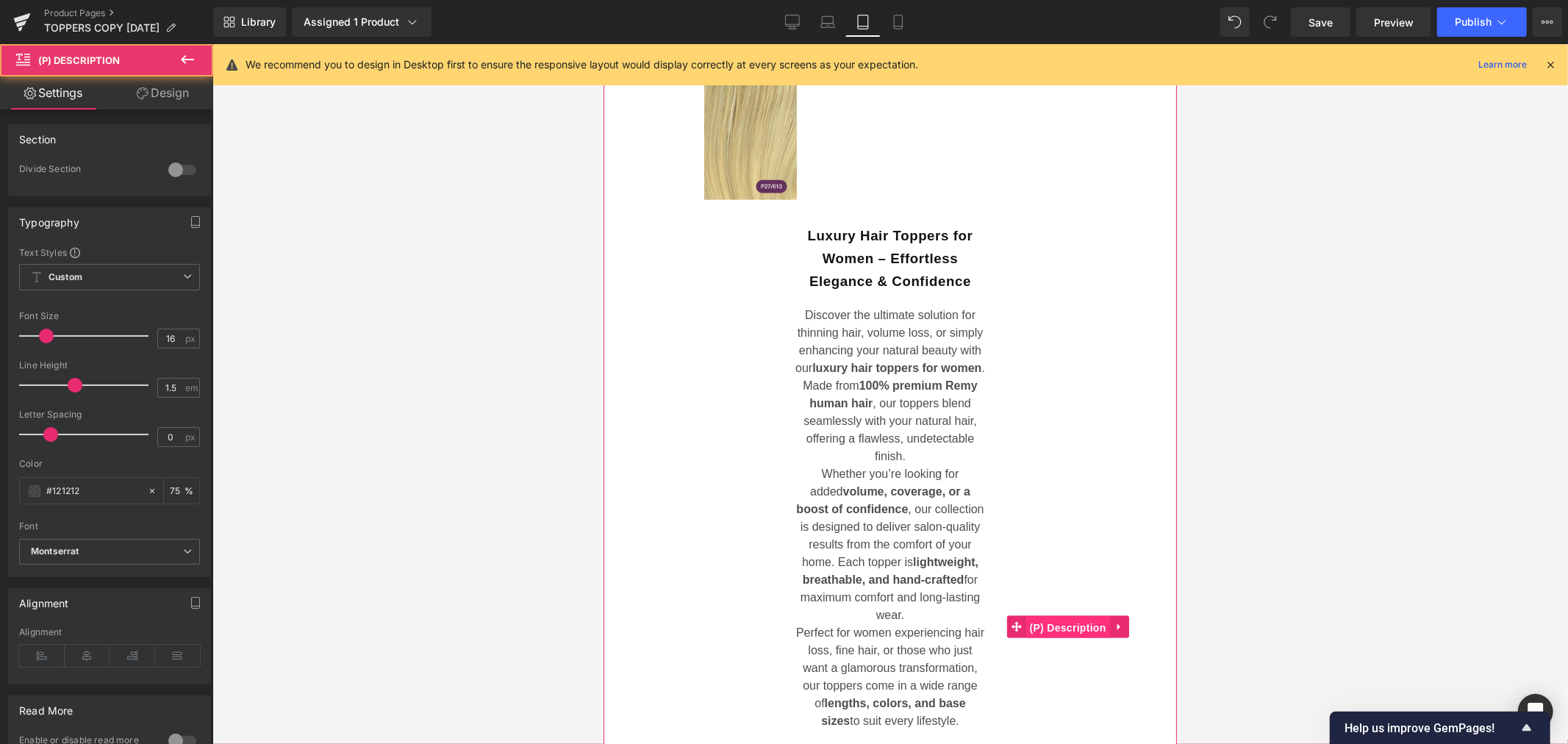
click at [1077, 638] on span "(P) Description" at bounding box center [1067, 627] width 84 height 22
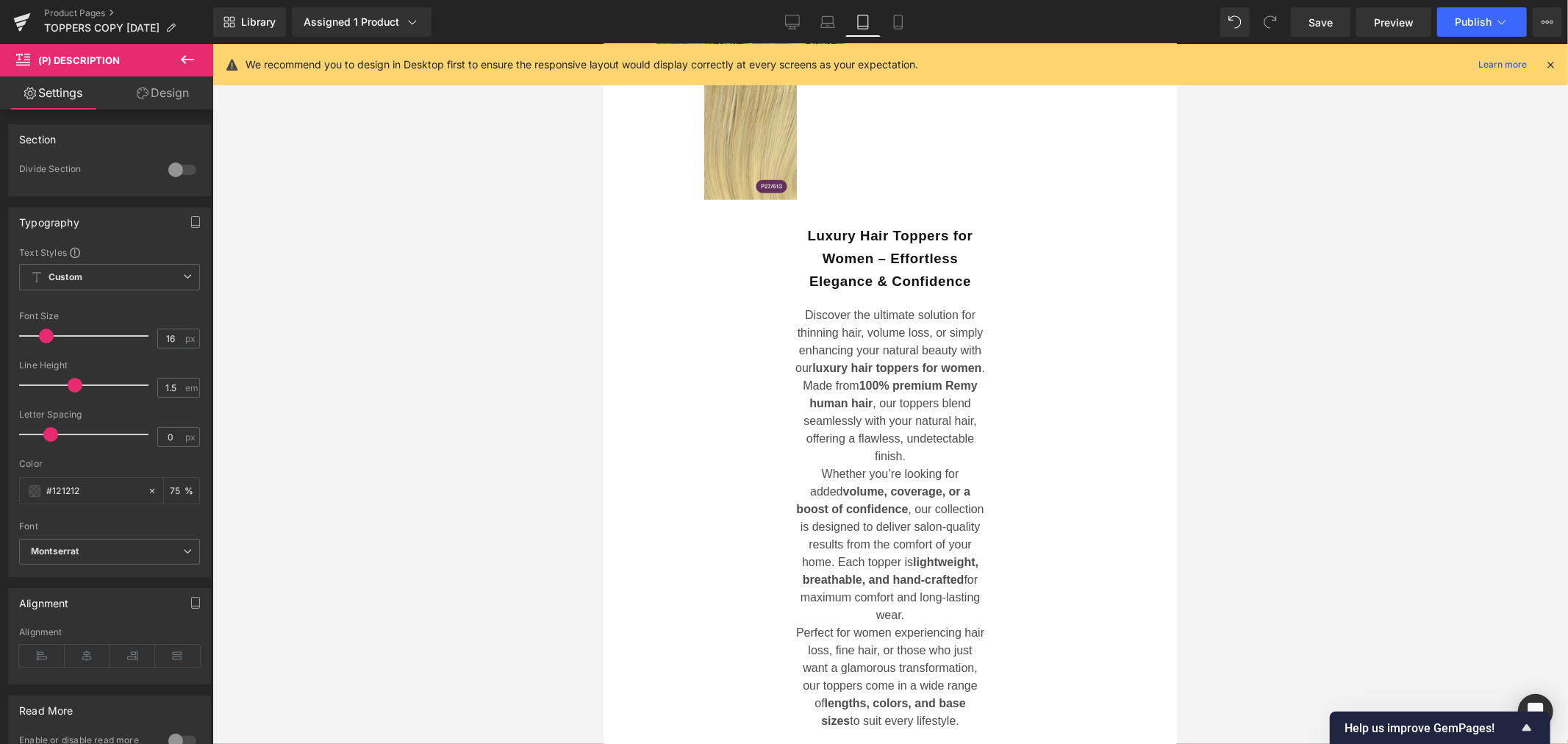
click at [167, 91] on link "Design" at bounding box center [163, 93] width 106 height 33
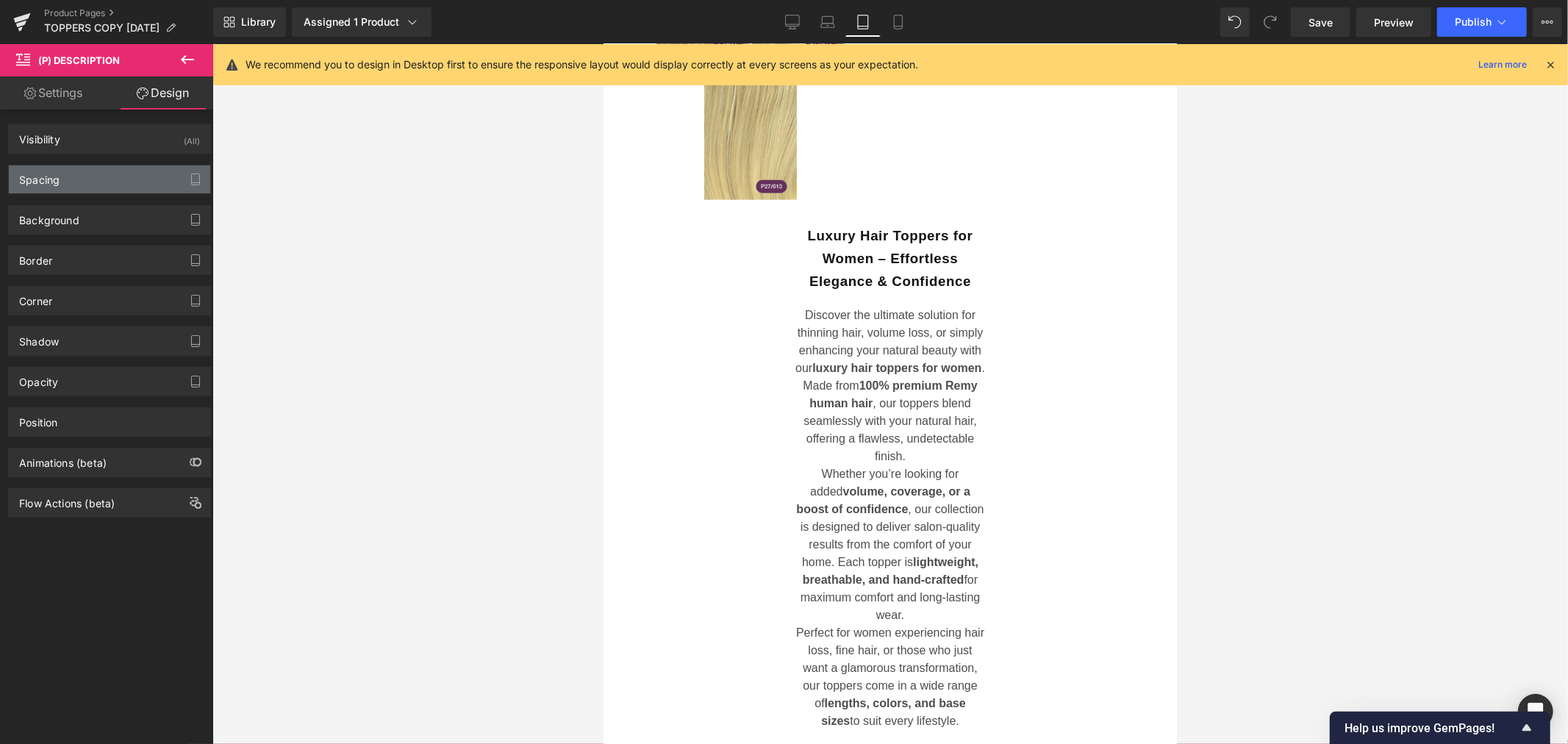
type input "0"
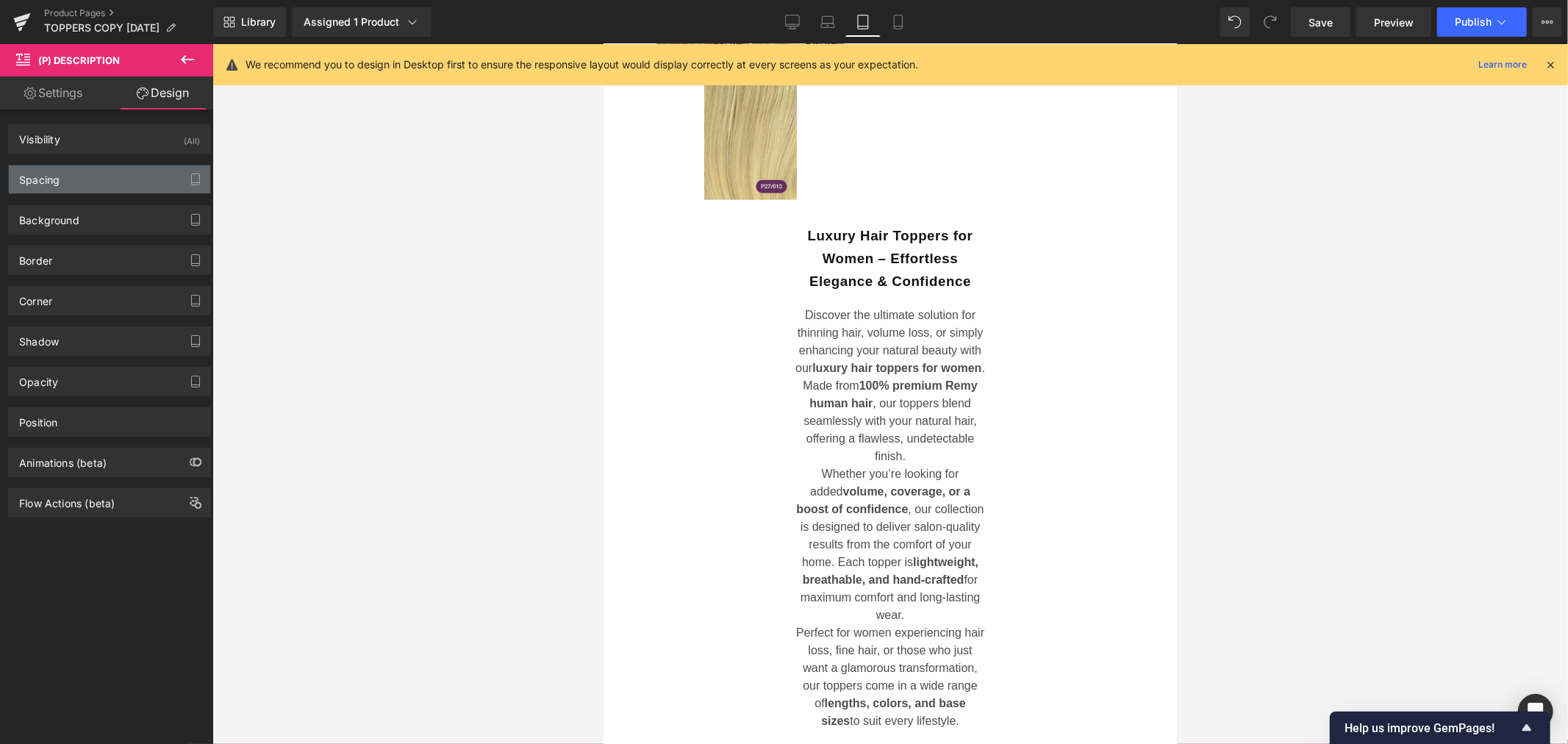
type input "250"
type input "0"
click at [83, 187] on div "Spacing" at bounding box center [110, 180] width 201 height 28
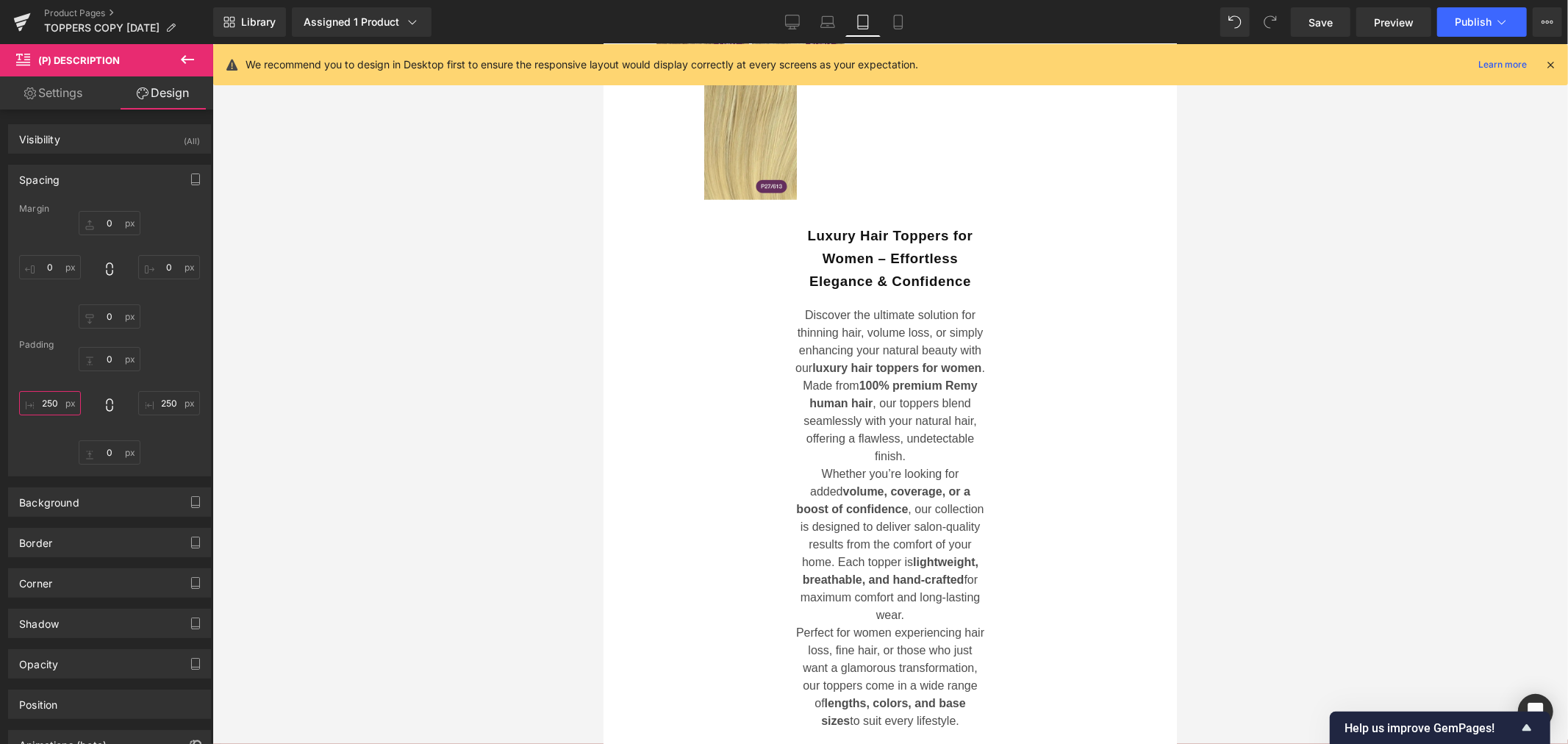
click at [54, 402] on input "250" at bounding box center [50, 402] width 62 height 24
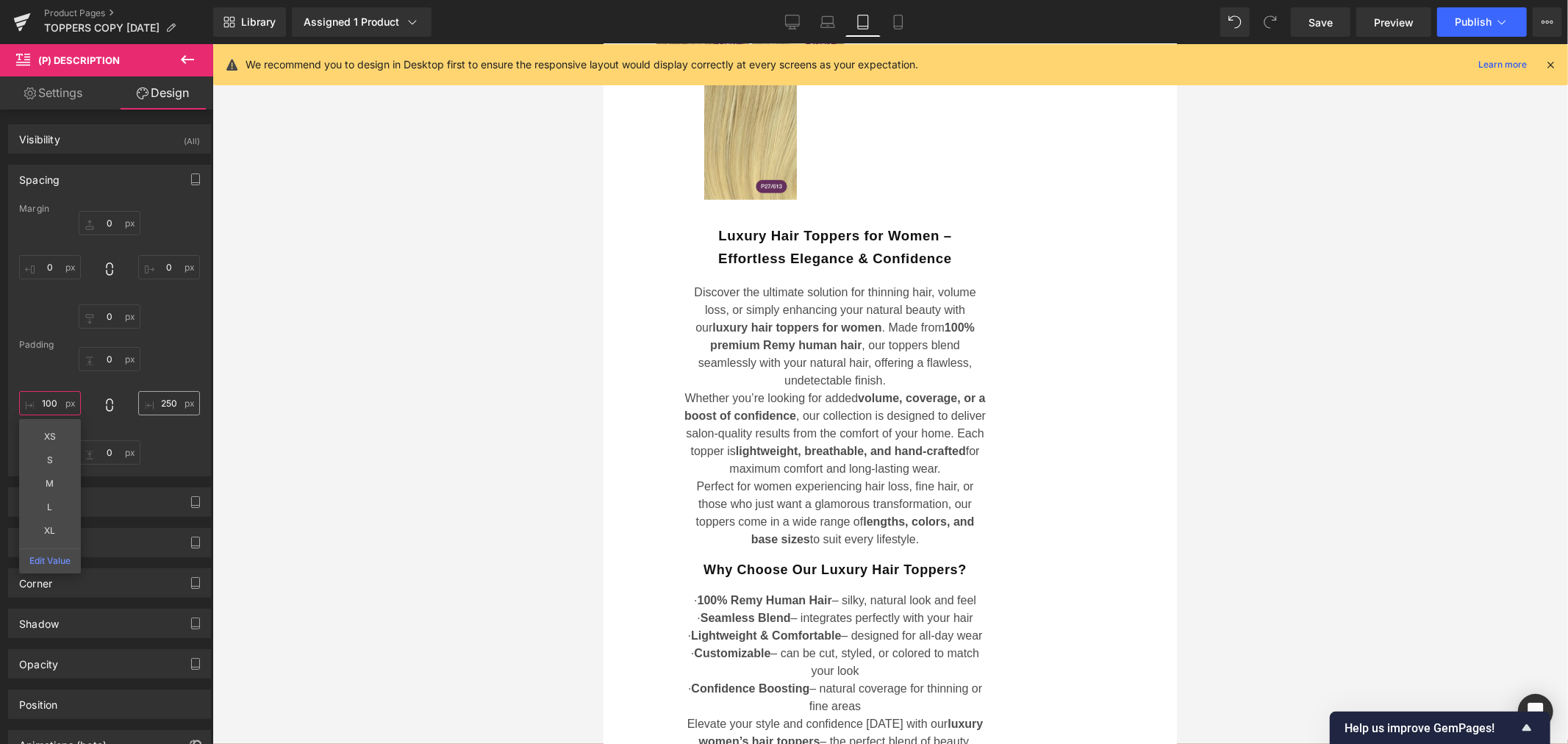
type input "100"
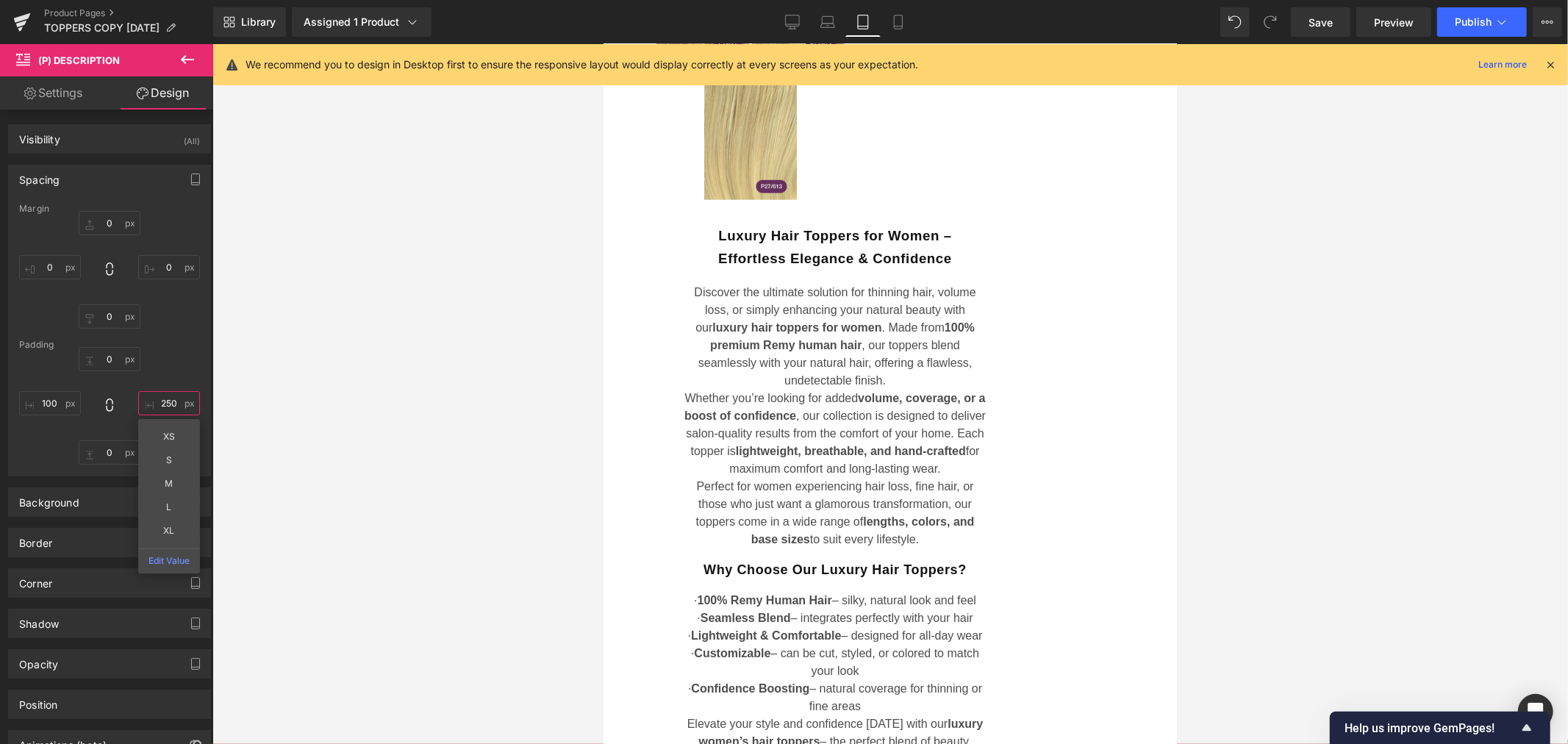
click at [173, 404] on input "250" at bounding box center [169, 402] width 62 height 24
type input "100"
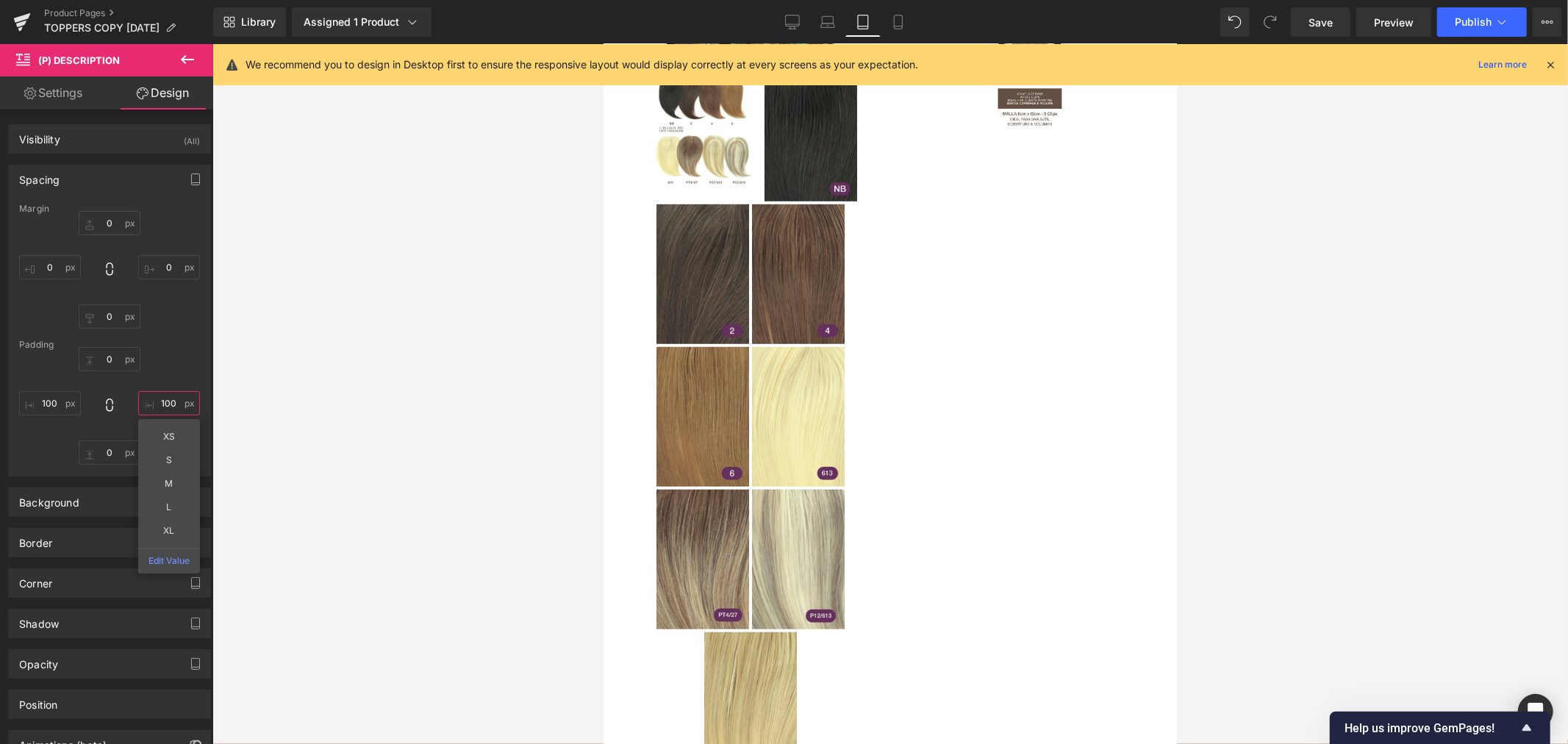
scroll to position [337, 0]
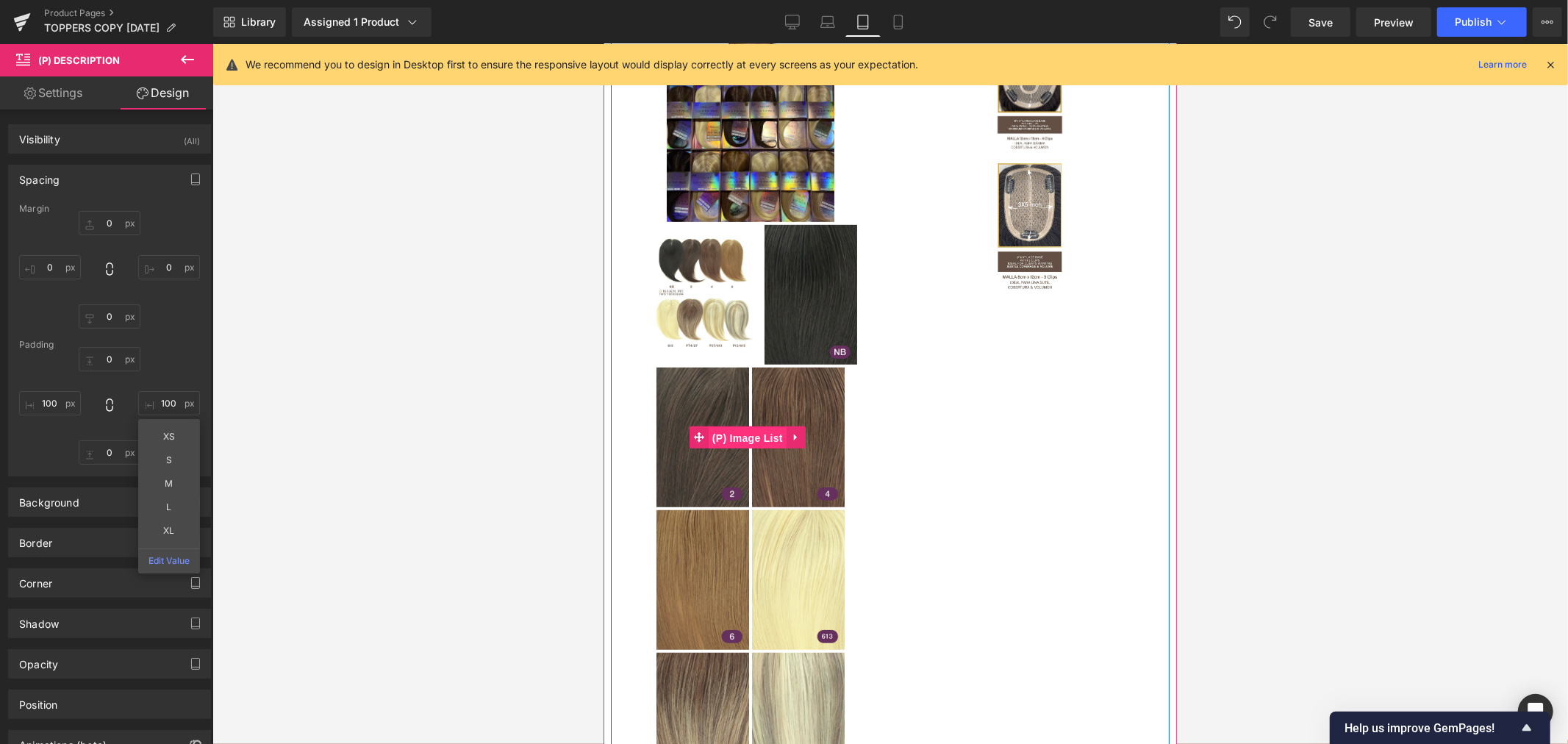
click at [752, 428] on span "(P) Image List" at bounding box center [747, 437] width 78 height 22
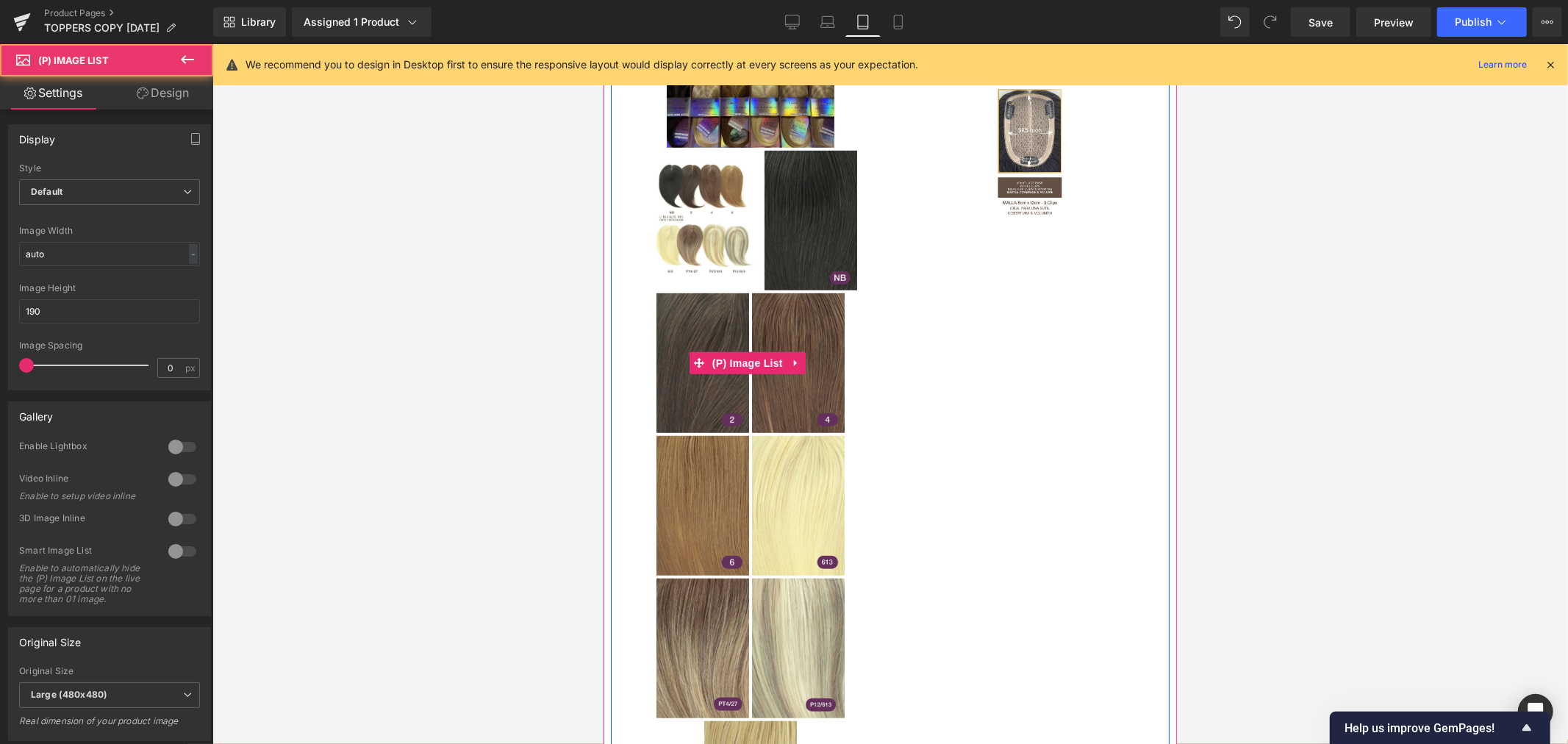
scroll to position [909, 0]
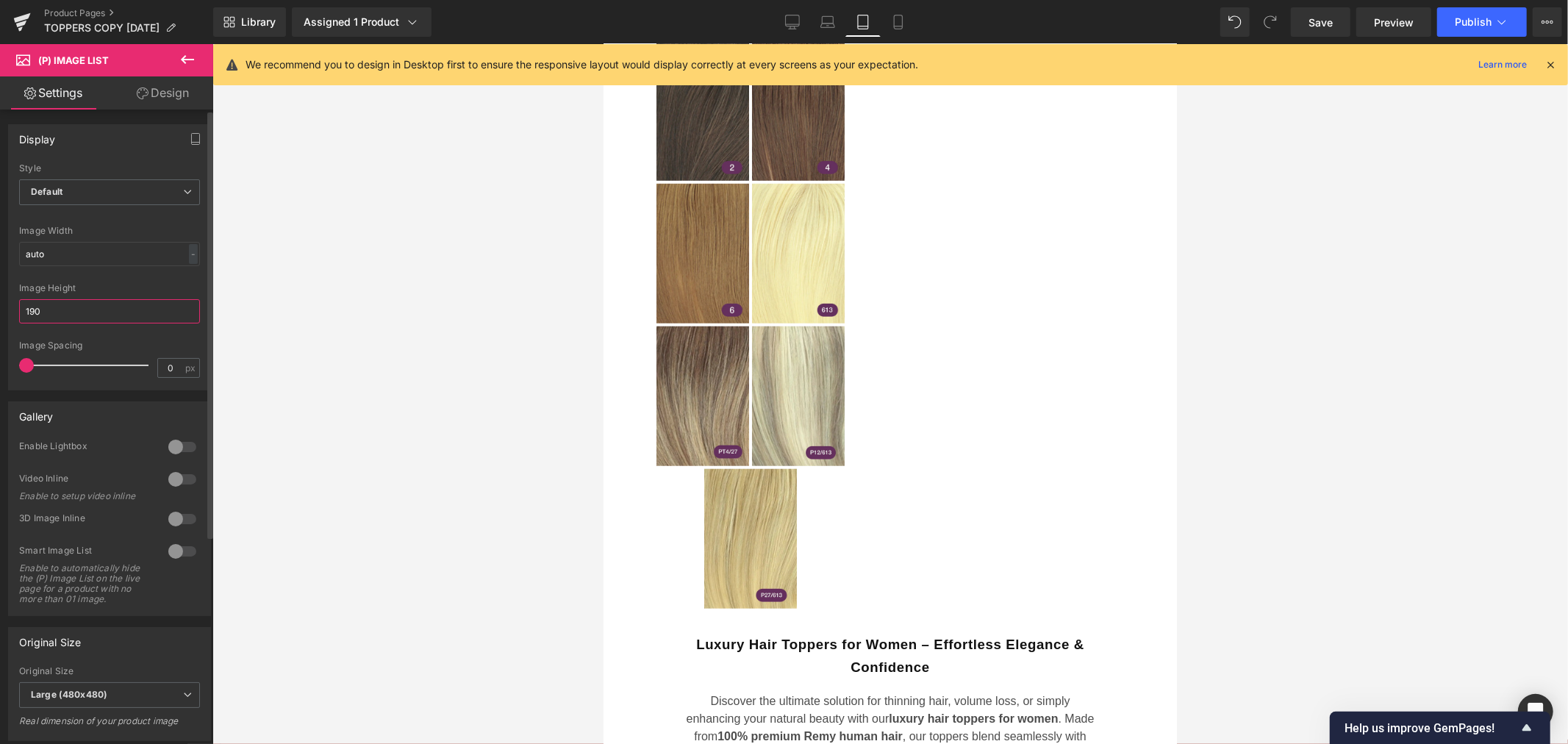
drag, startPoint x: 67, startPoint y: 309, endPoint x: 5, endPoint y: 312, distance: 62.1
click at [5, 312] on div "Display Default Slider Style Default Default Slider 5 Columns 5 4 Columns 4 3 C…" at bounding box center [110, 251] width 219 height 277
type input "150"
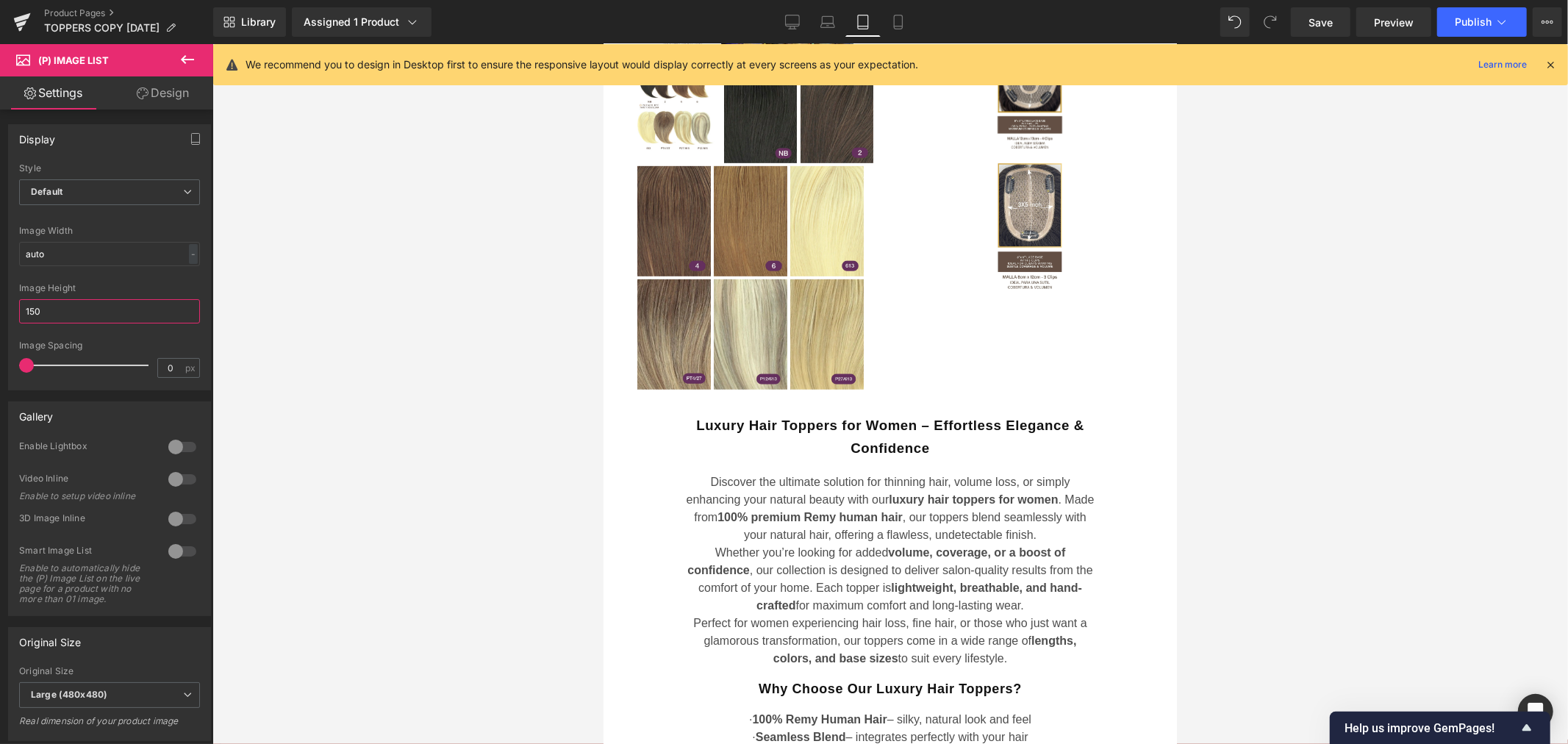
scroll to position [337, 0]
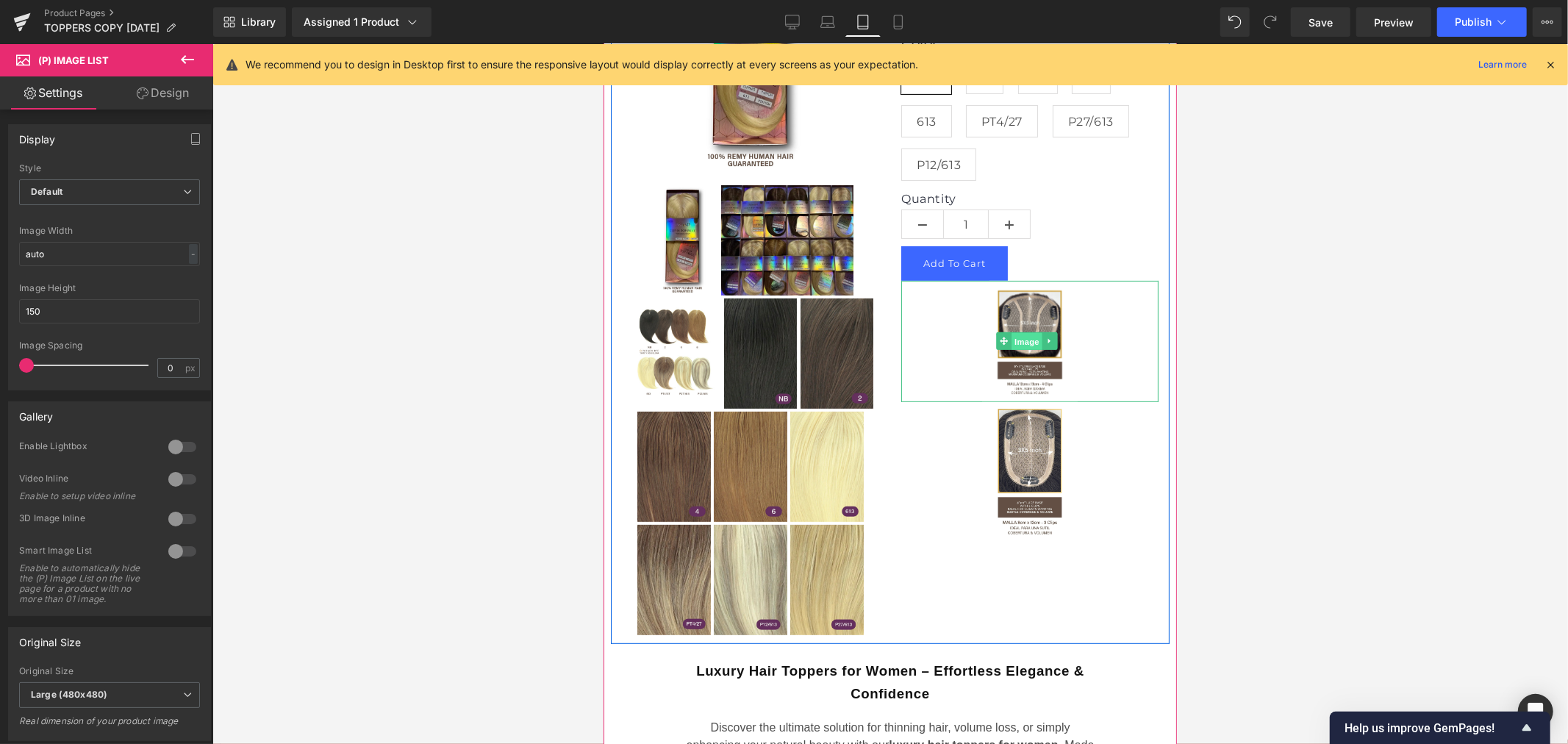
click at [1024, 350] on span "Image" at bounding box center [1025, 341] width 31 height 17
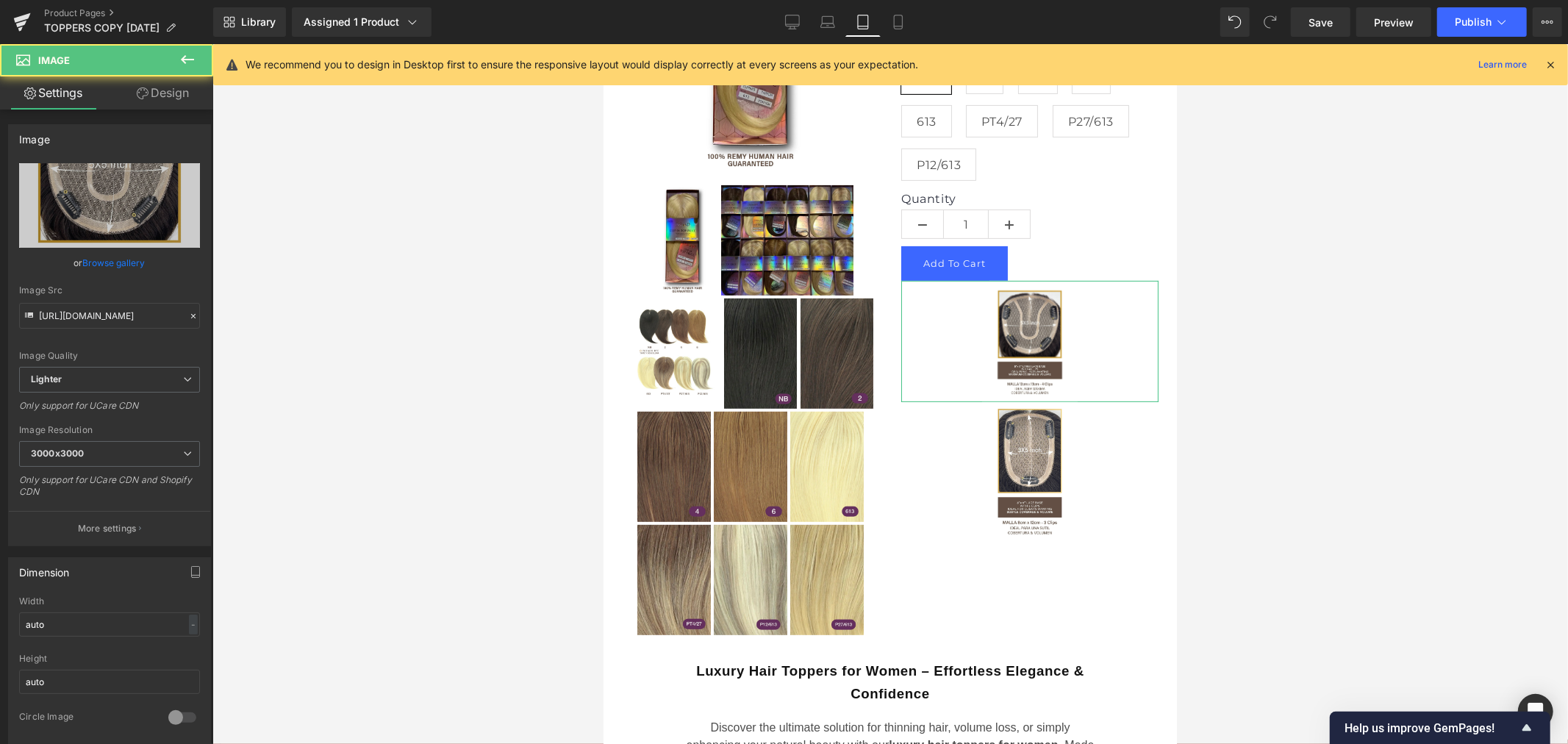
click at [164, 93] on link "Design" at bounding box center [163, 93] width 106 height 33
click at [0, 0] on div "Spacing" at bounding box center [0, 0] width 0 height 0
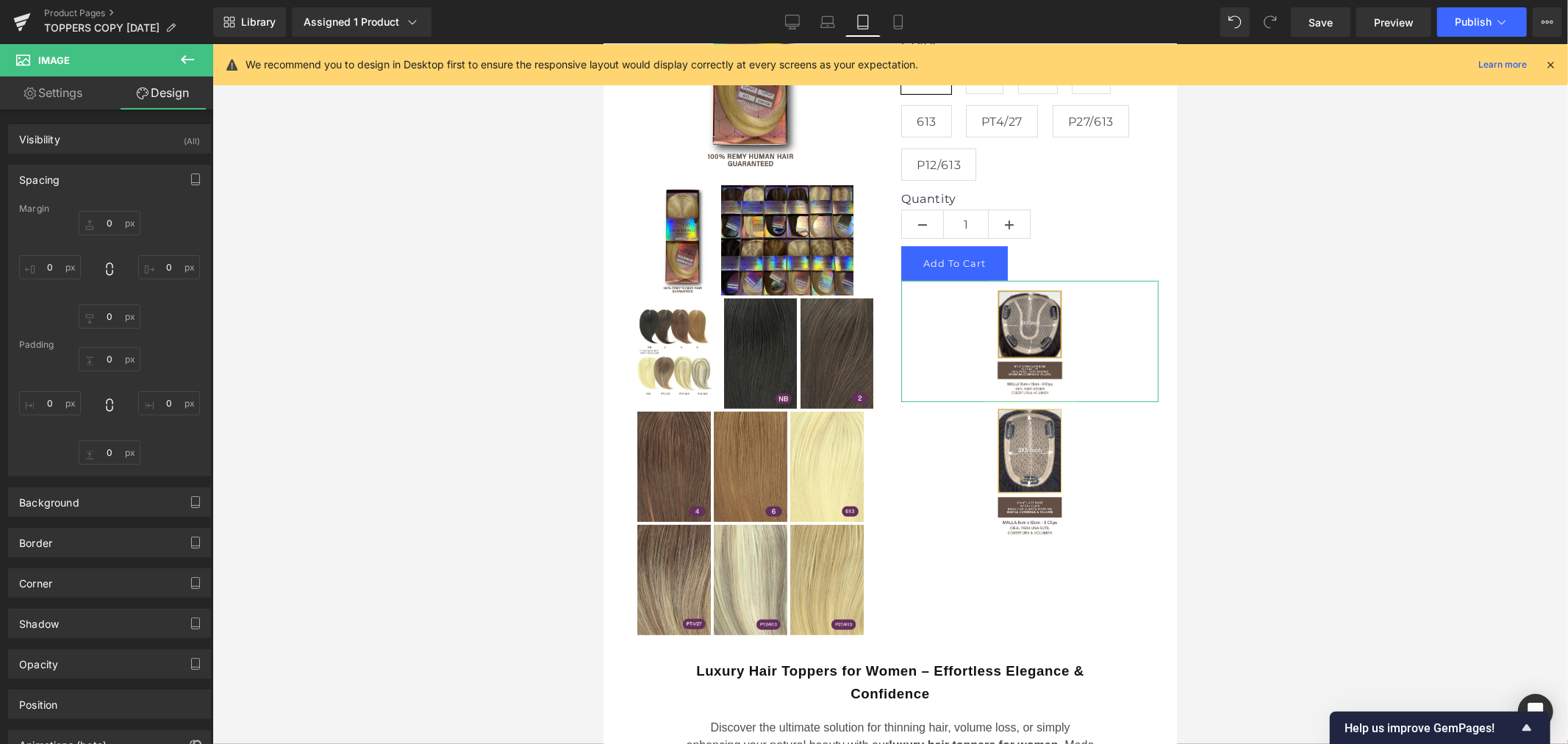
type input "0"
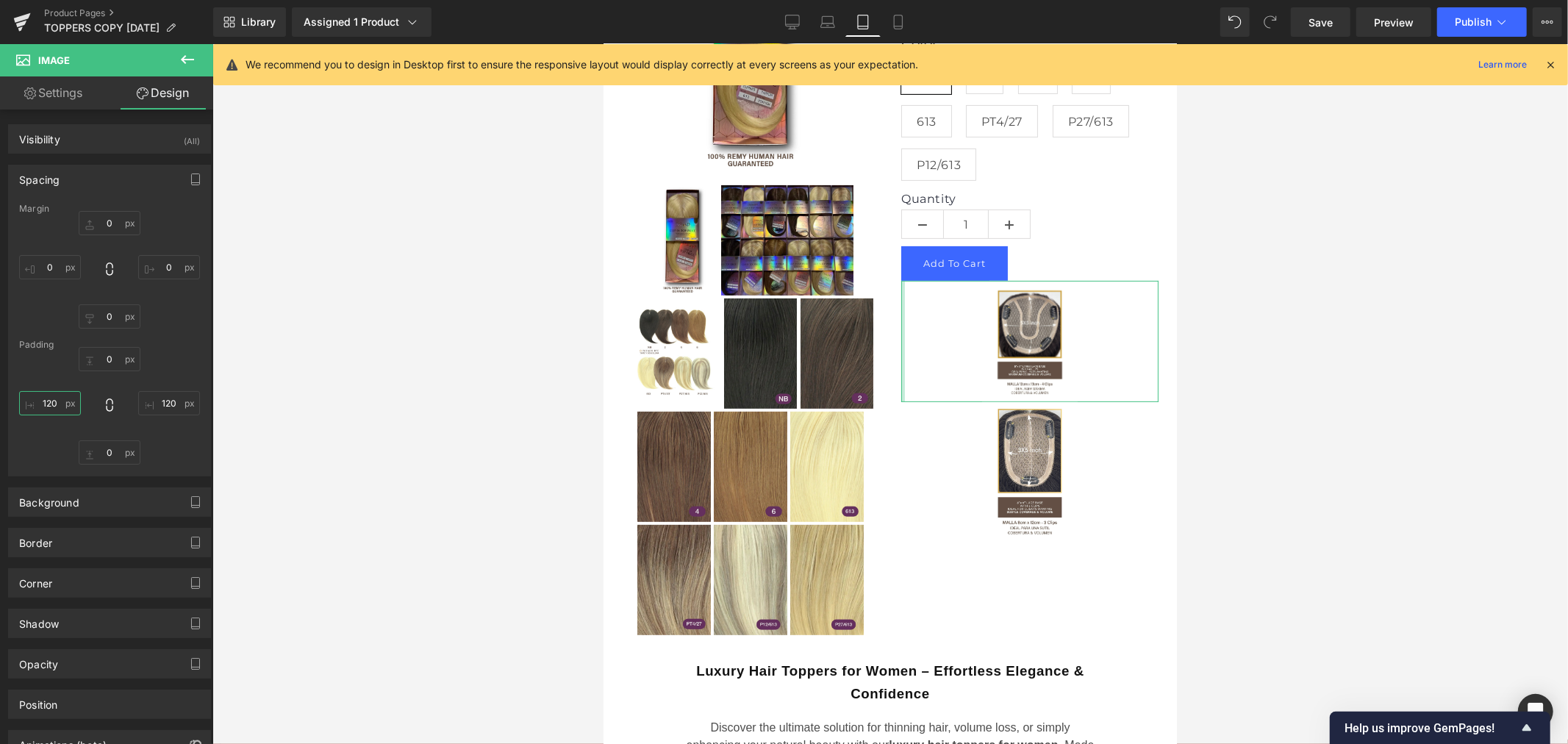
click at [50, 406] on input "120" at bounding box center [50, 402] width 62 height 24
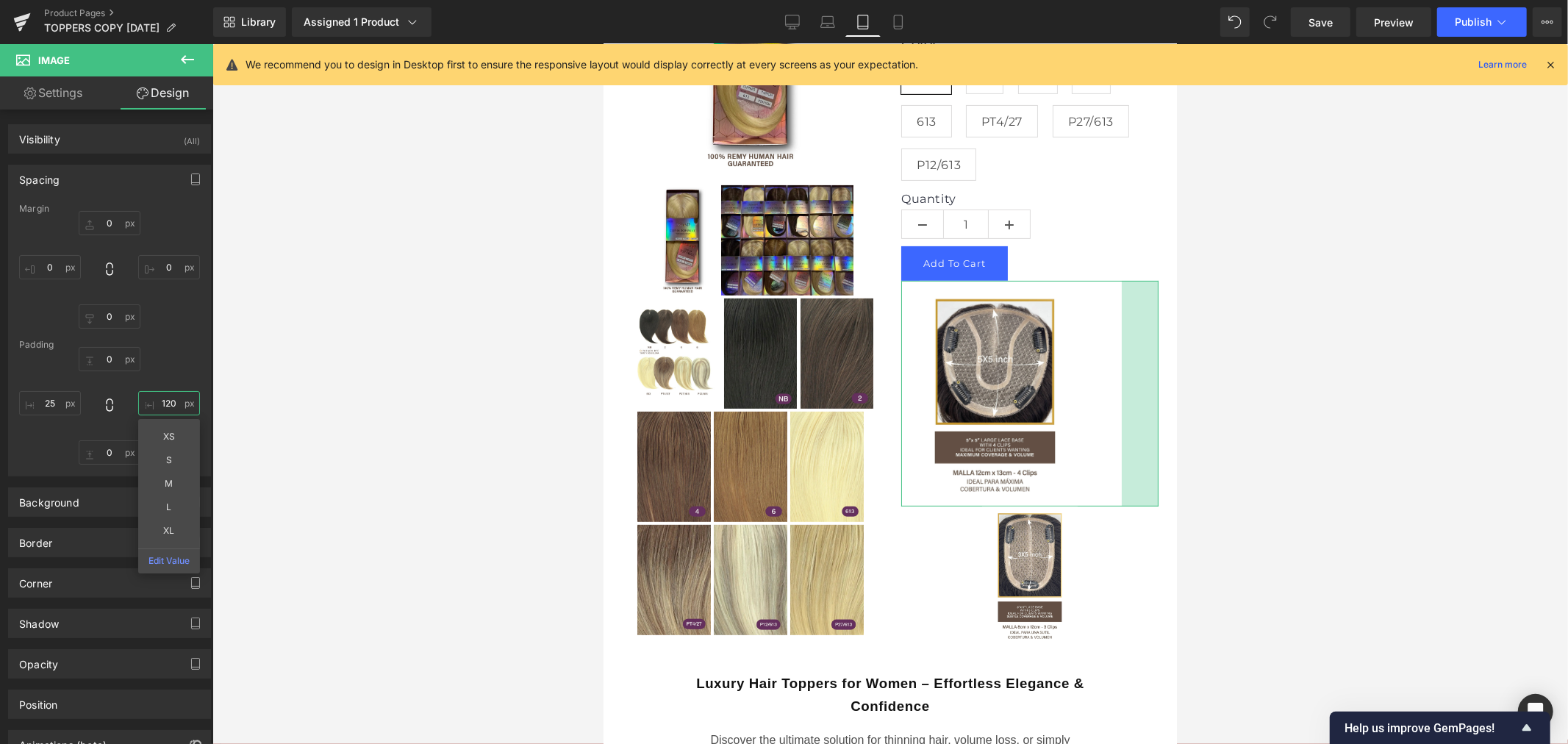
click at [165, 401] on input "120" at bounding box center [169, 402] width 62 height 24
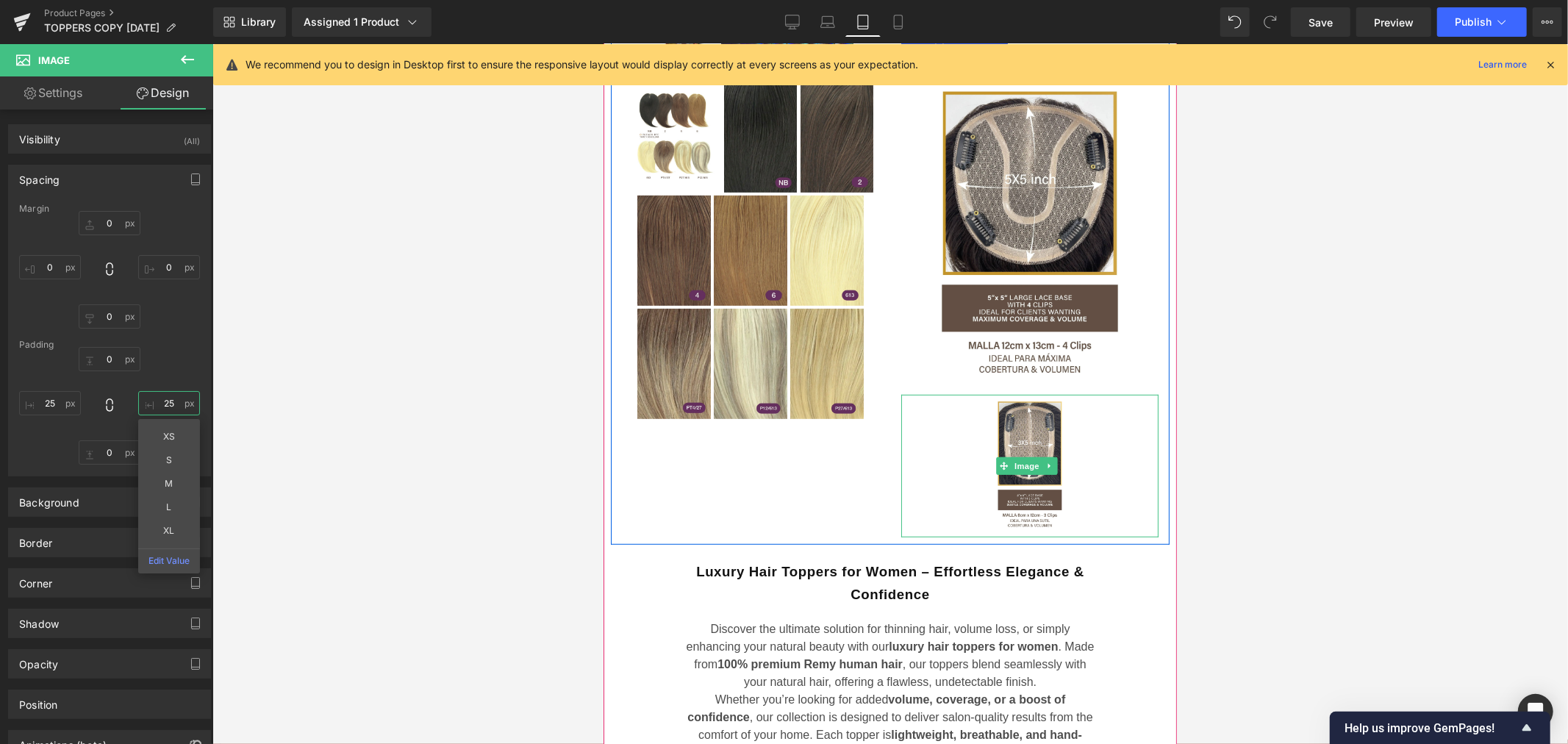
scroll to position [582, 0]
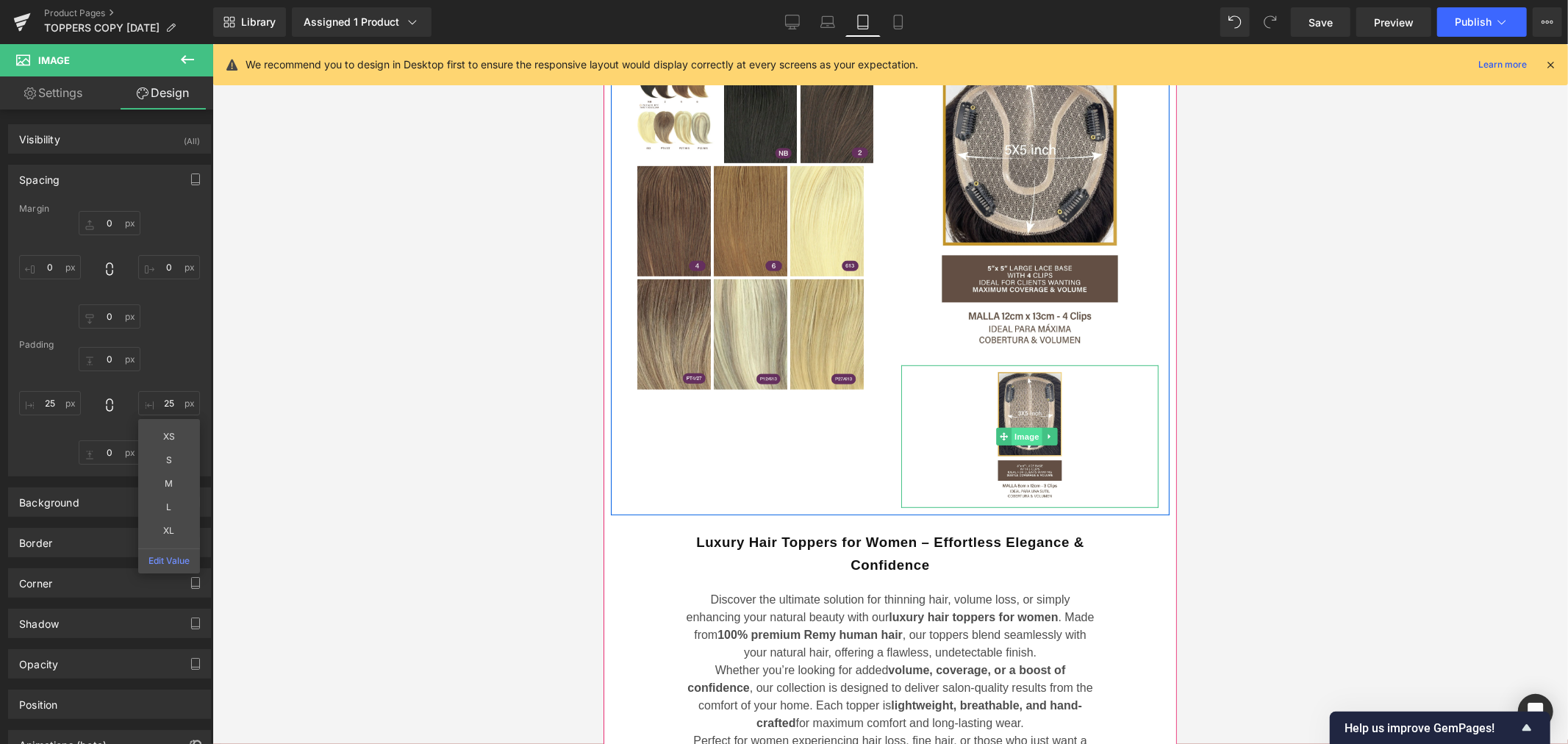
click at [1019, 445] on span "Image" at bounding box center [1025, 436] width 31 height 17
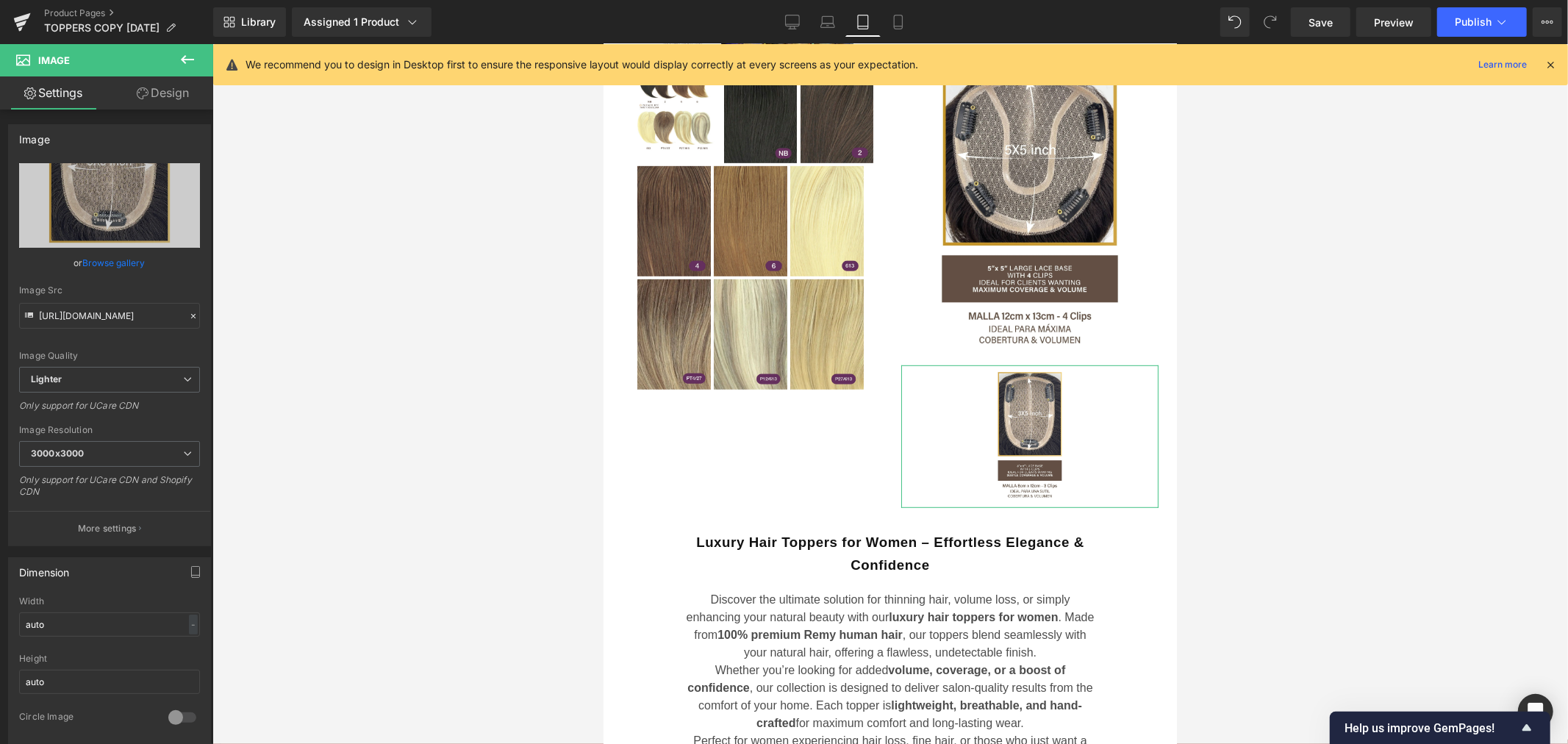
click at [165, 100] on link "Design" at bounding box center [163, 93] width 106 height 33
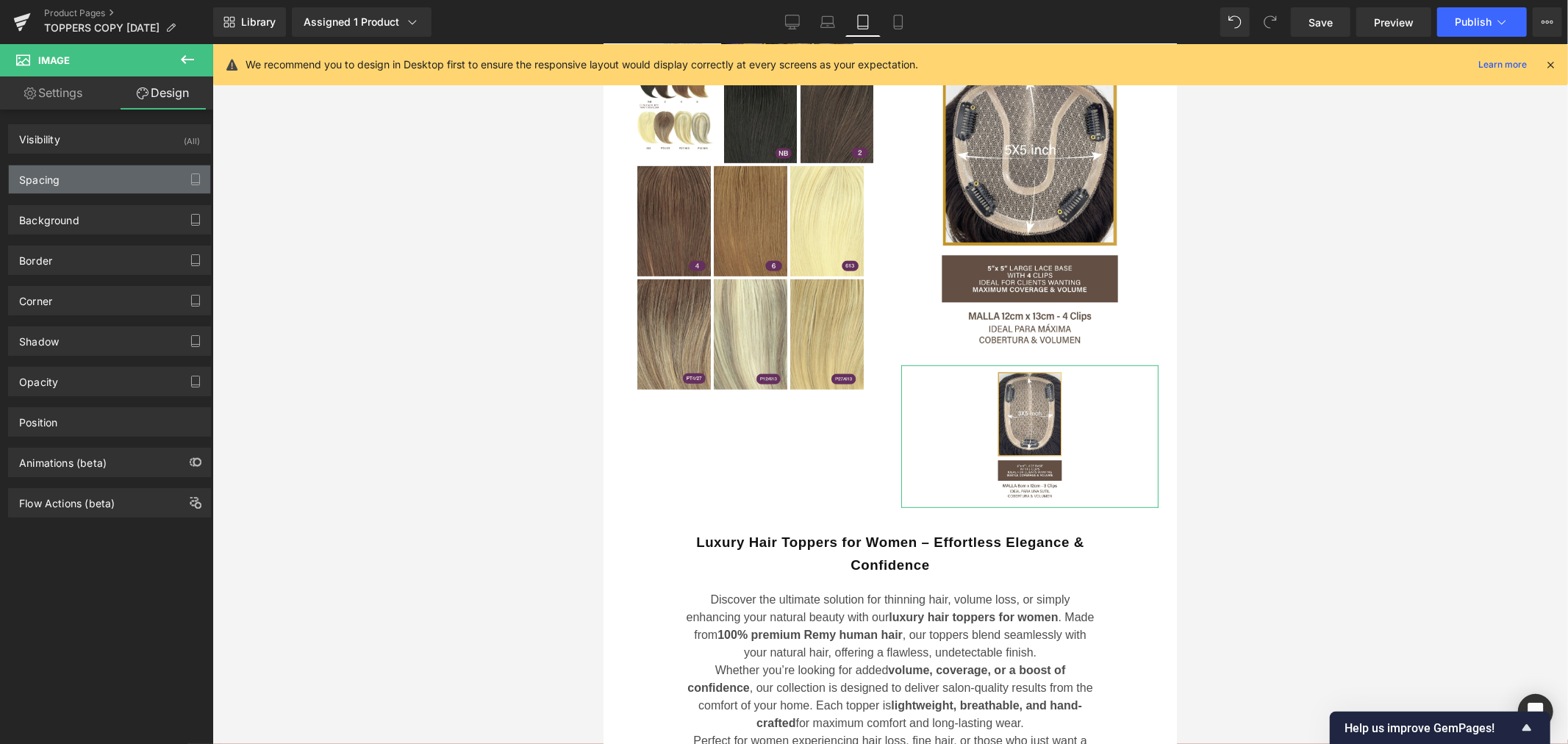
click at [67, 180] on div "Spacing" at bounding box center [110, 180] width 201 height 28
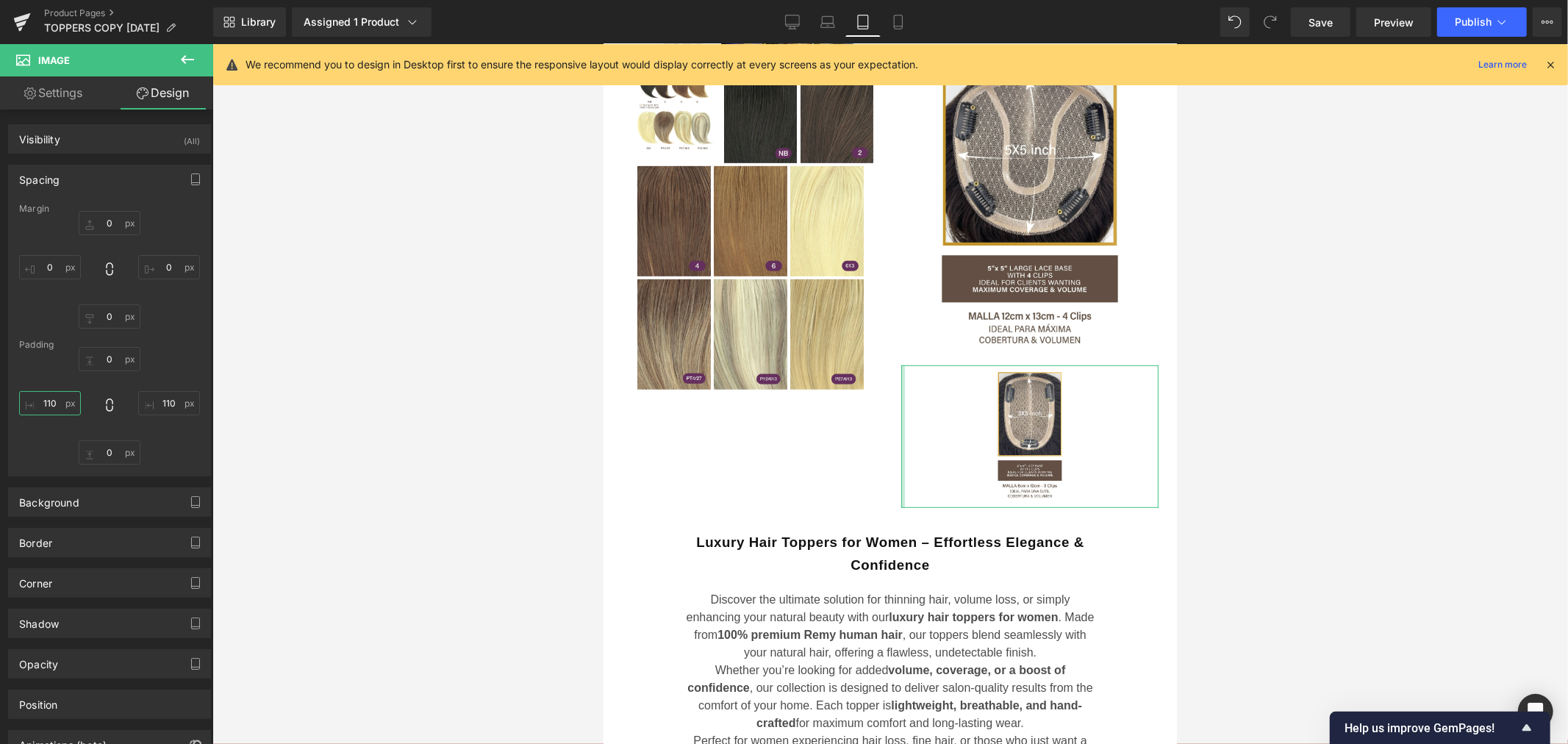
click at [52, 404] on input "110" at bounding box center [50, 402] width 62 height 24
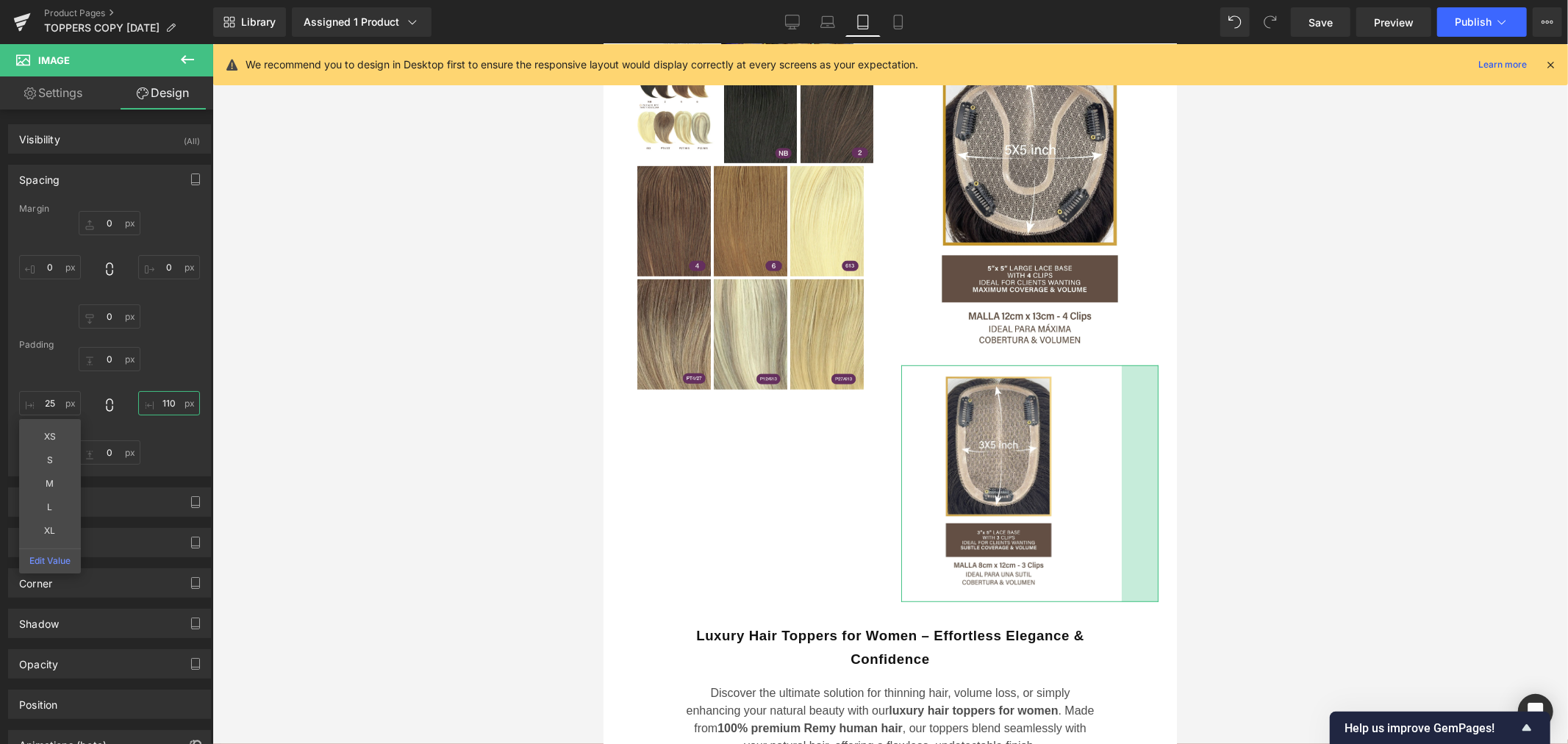
click at [162, 398] on input "110" at bounding box center [169, 402] width 62 height 24
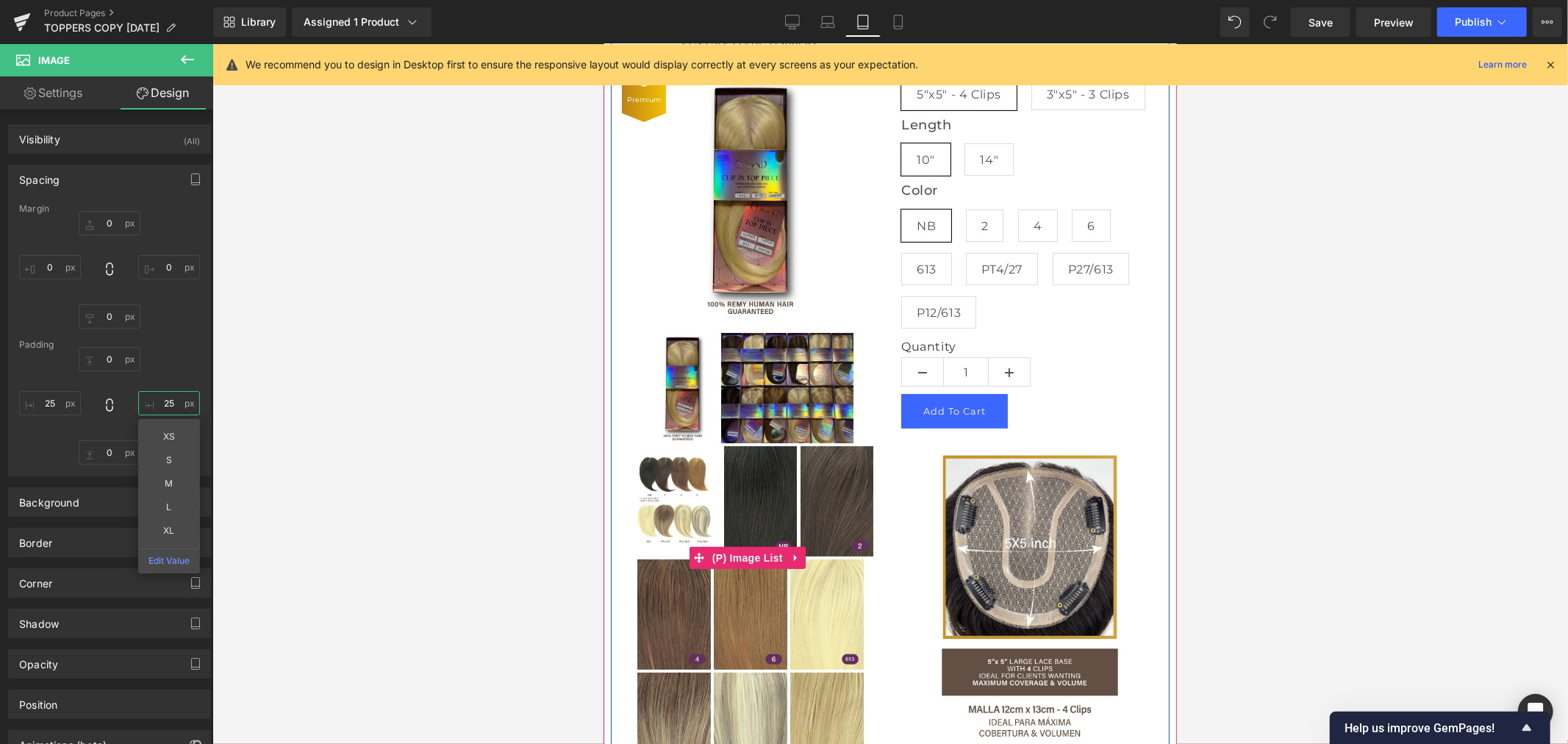
scroll to position [174, 0]
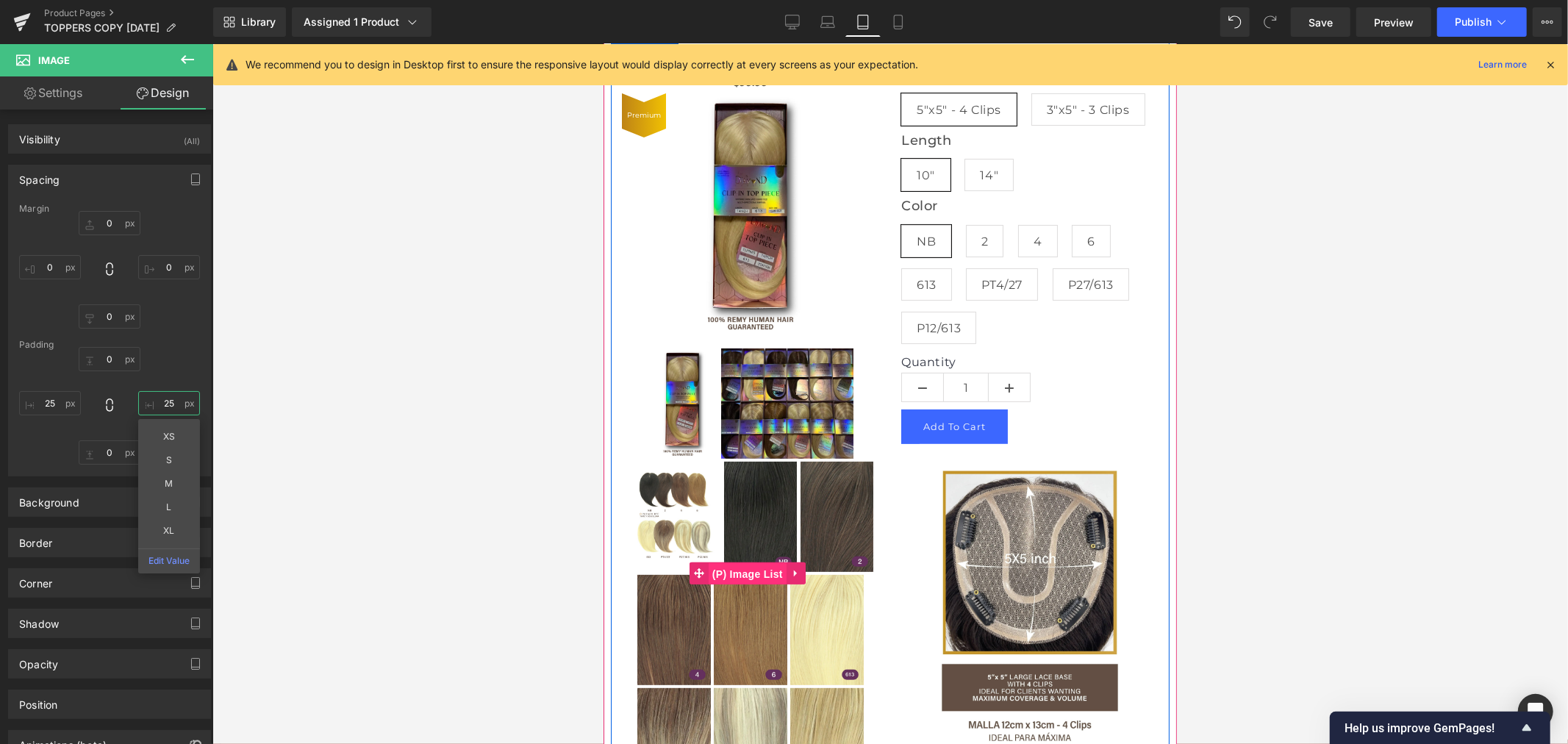
drag, startPoint x: 753, startPoint y: 559, endPoint x: 1143, endPoint y: 558, distance: 390.0
click at [753, 562] on span "(P) Image List" at bounding box center [747, 573] width 78 height 22
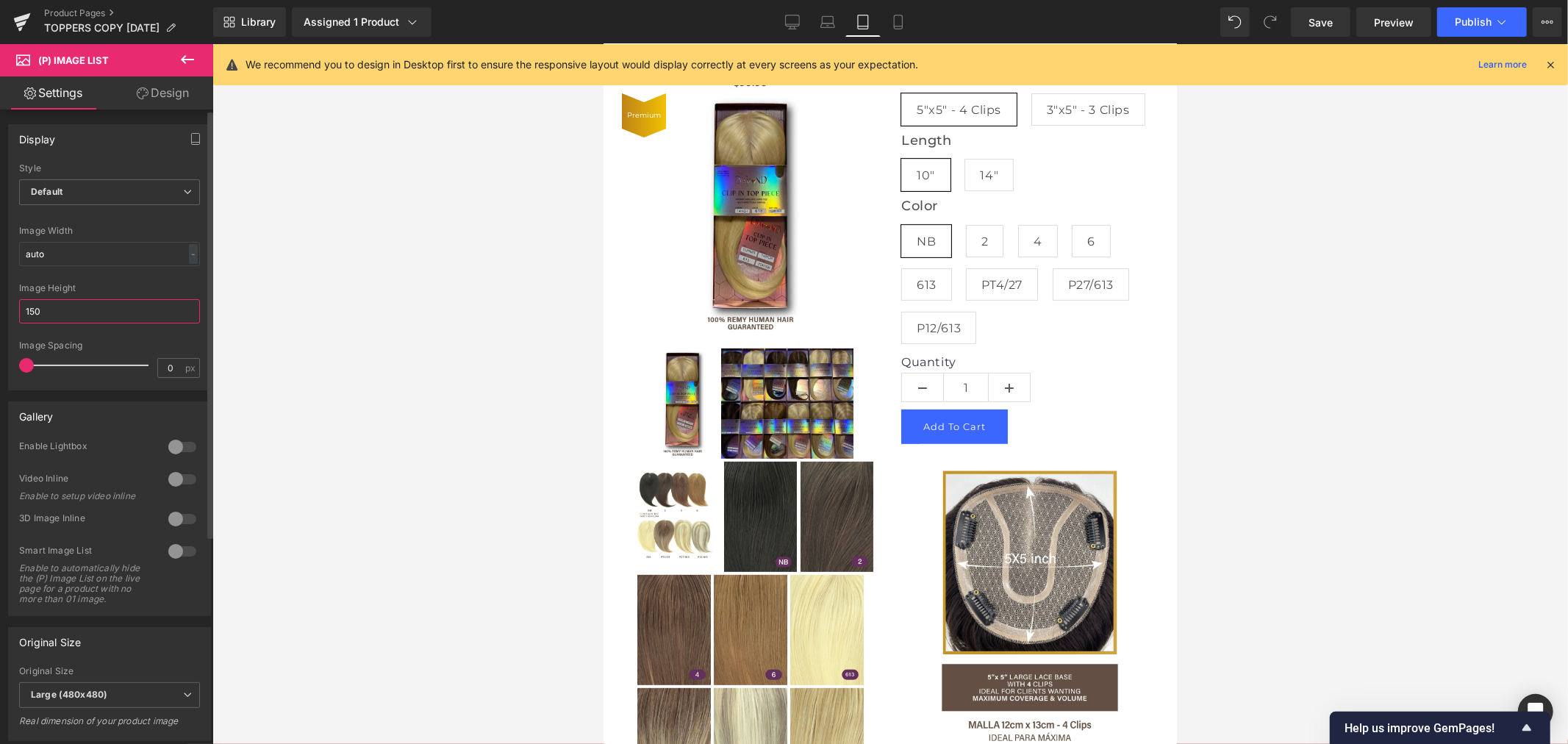
click at [52, 307] on input "150" at bounding box center [109, 311] width 180 height 24
drag, startPoint x: 52, startPoint y: 307, endPoint x: 8, endPoint y: 312, distance: 44.3
click at [9, 312] on div "Default Slider Style Default Default Slider 5 Columns 5 4 Columns 4 3 Columns 3…" at bounding box center [110, 276] width 201 height 226
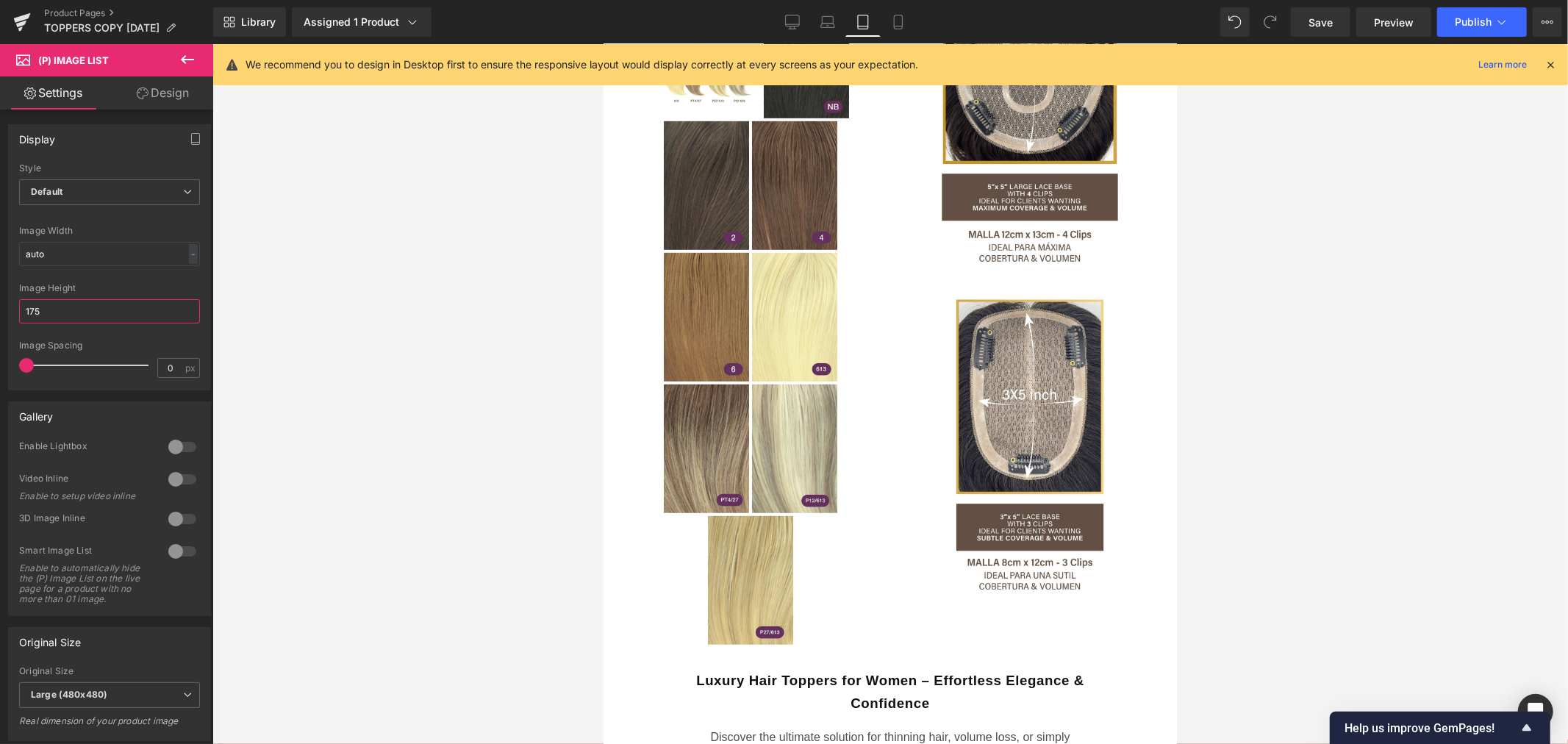
scroll to position [500, 0]
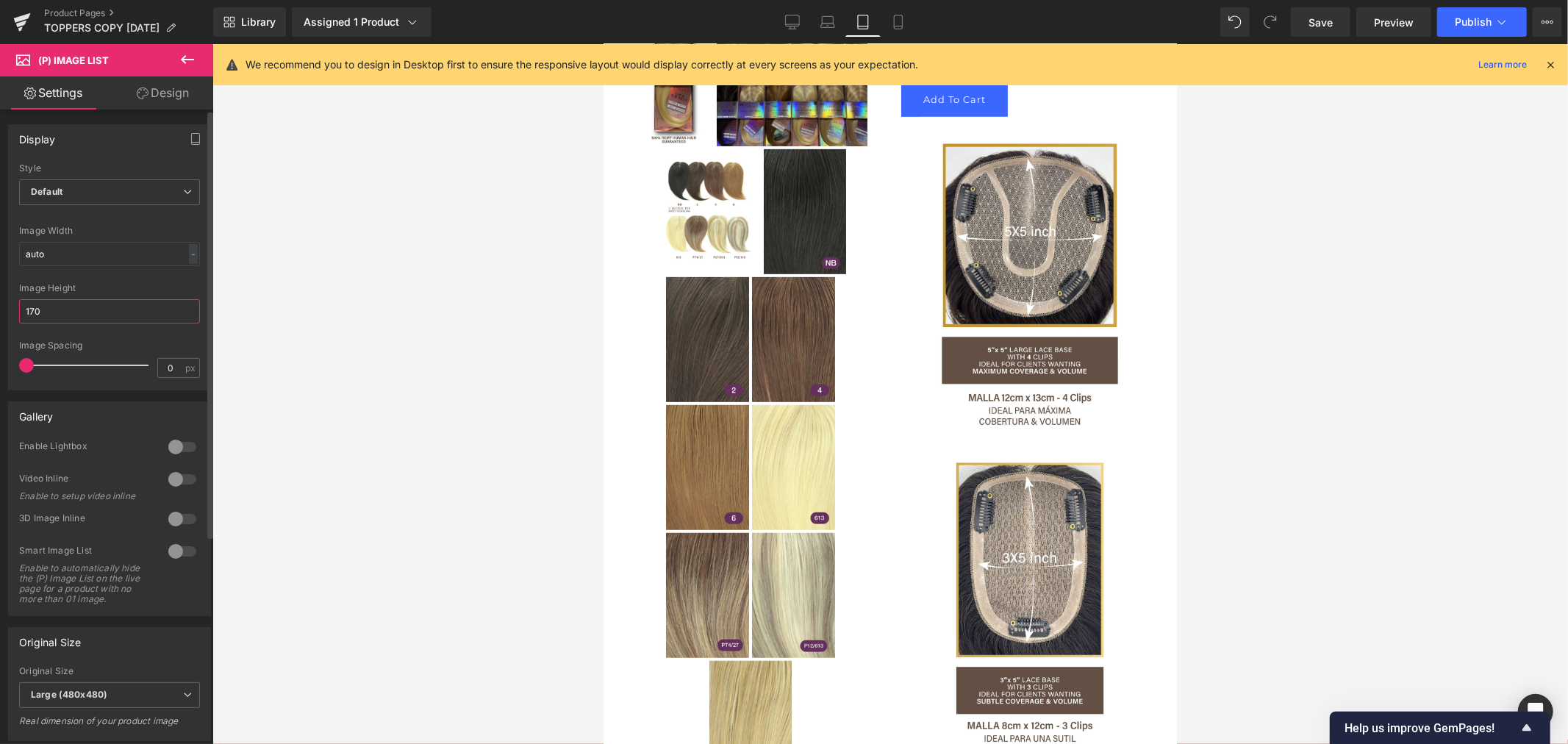
click at [63, 311] on input "170" at bounding box center [109, 311] width 180 height 24
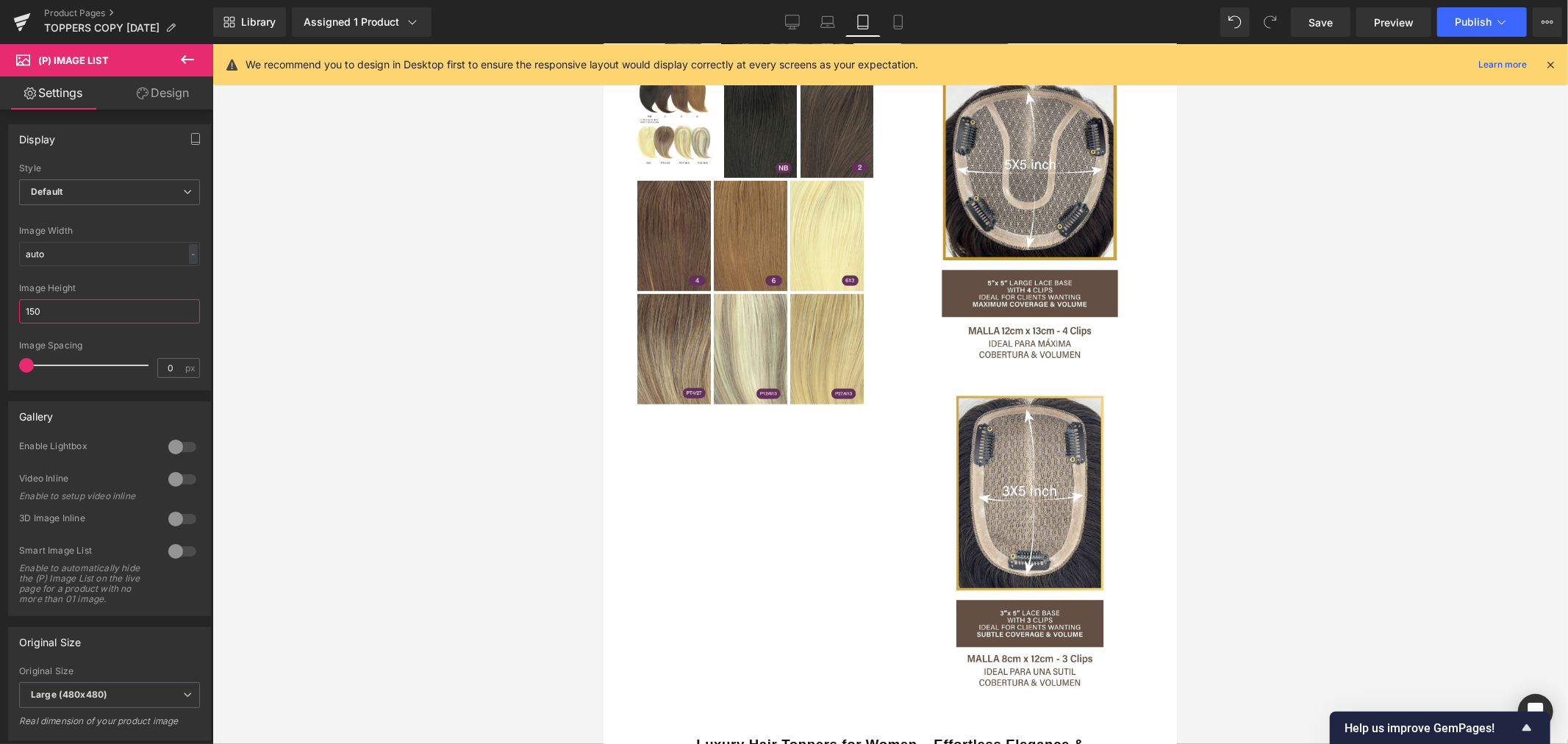
scroll to position [745, 0]
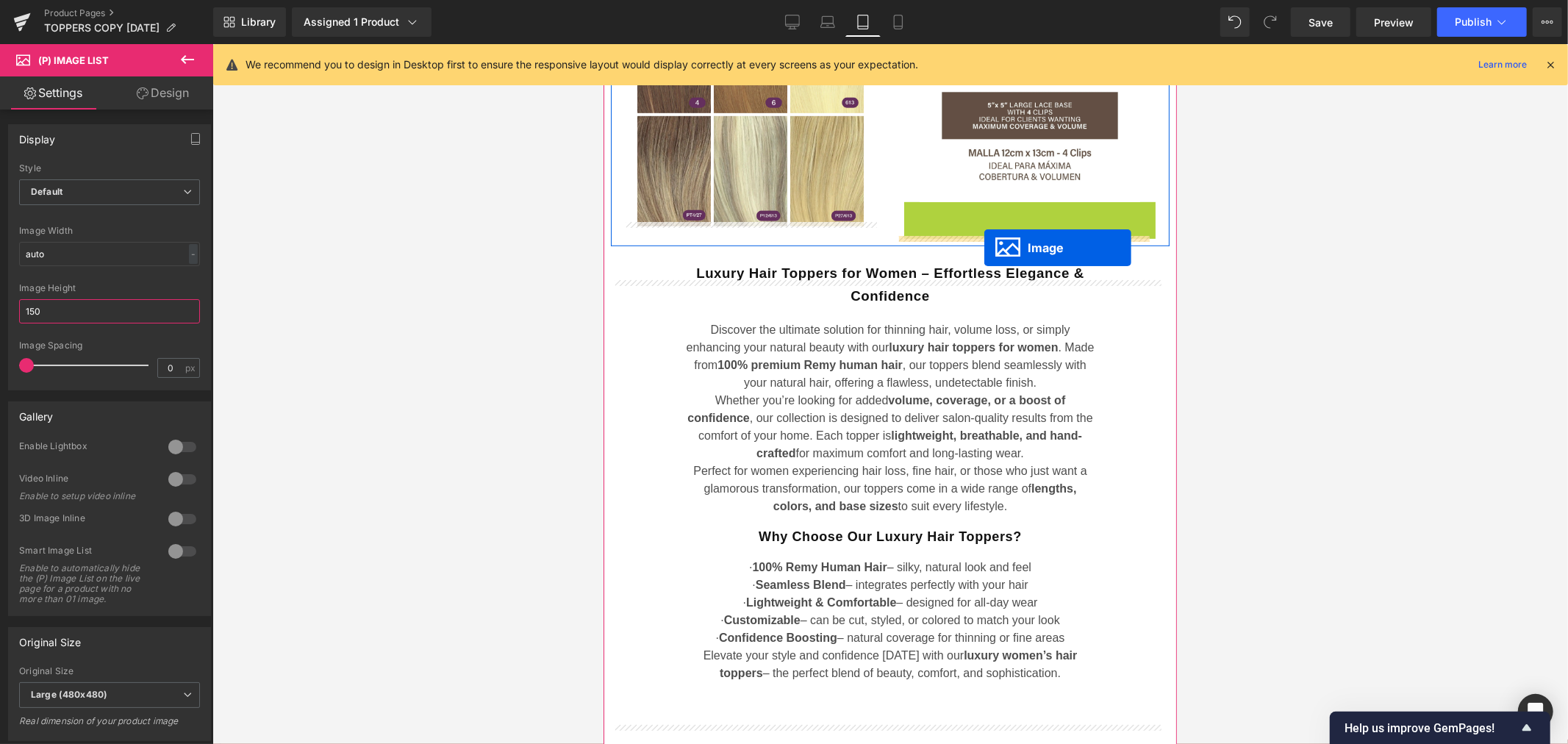
drag, startPoint x: 992, startPoint y: 395, endPoint x: 984, endPoint y: 246, distance: 149.2
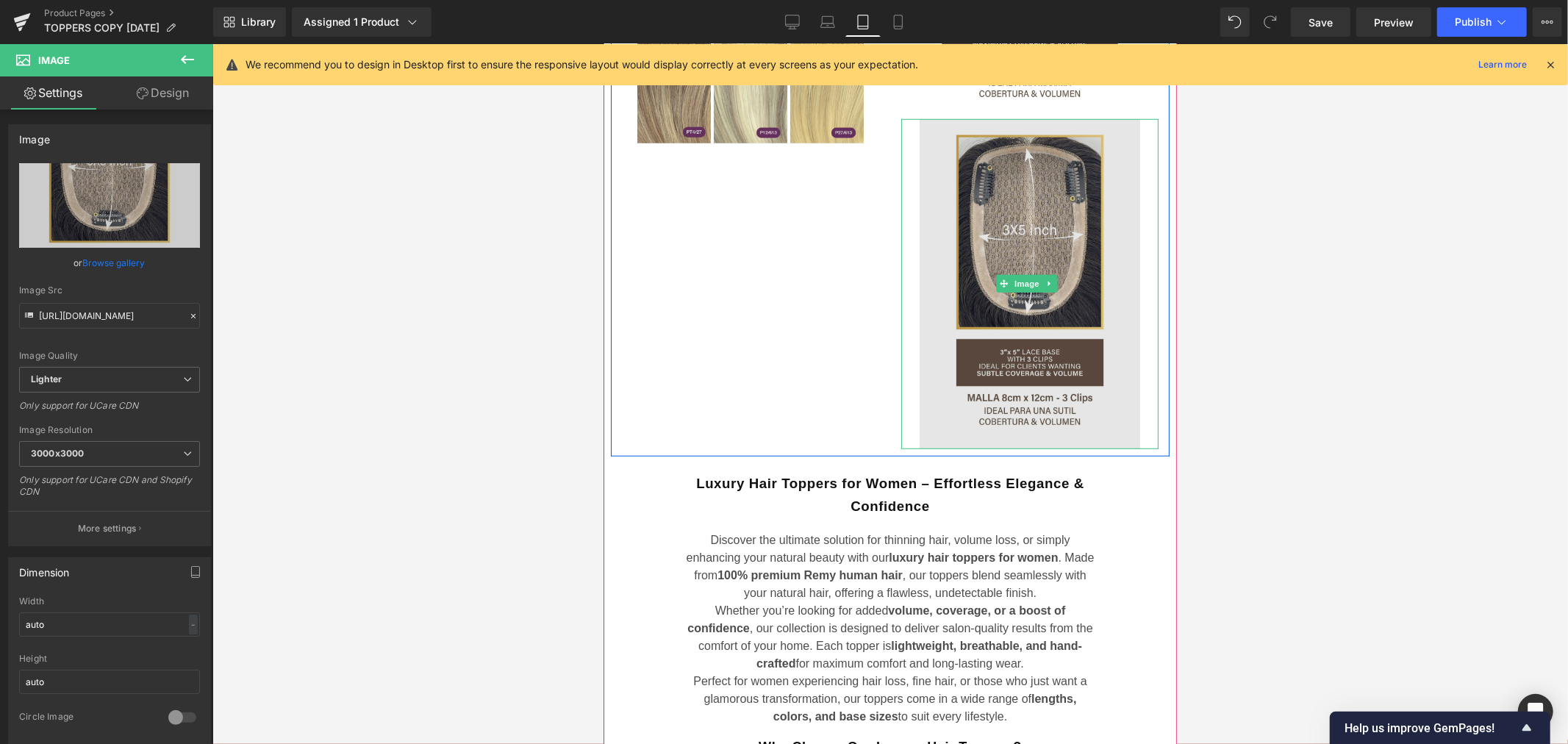
scroll to position [909, 0]
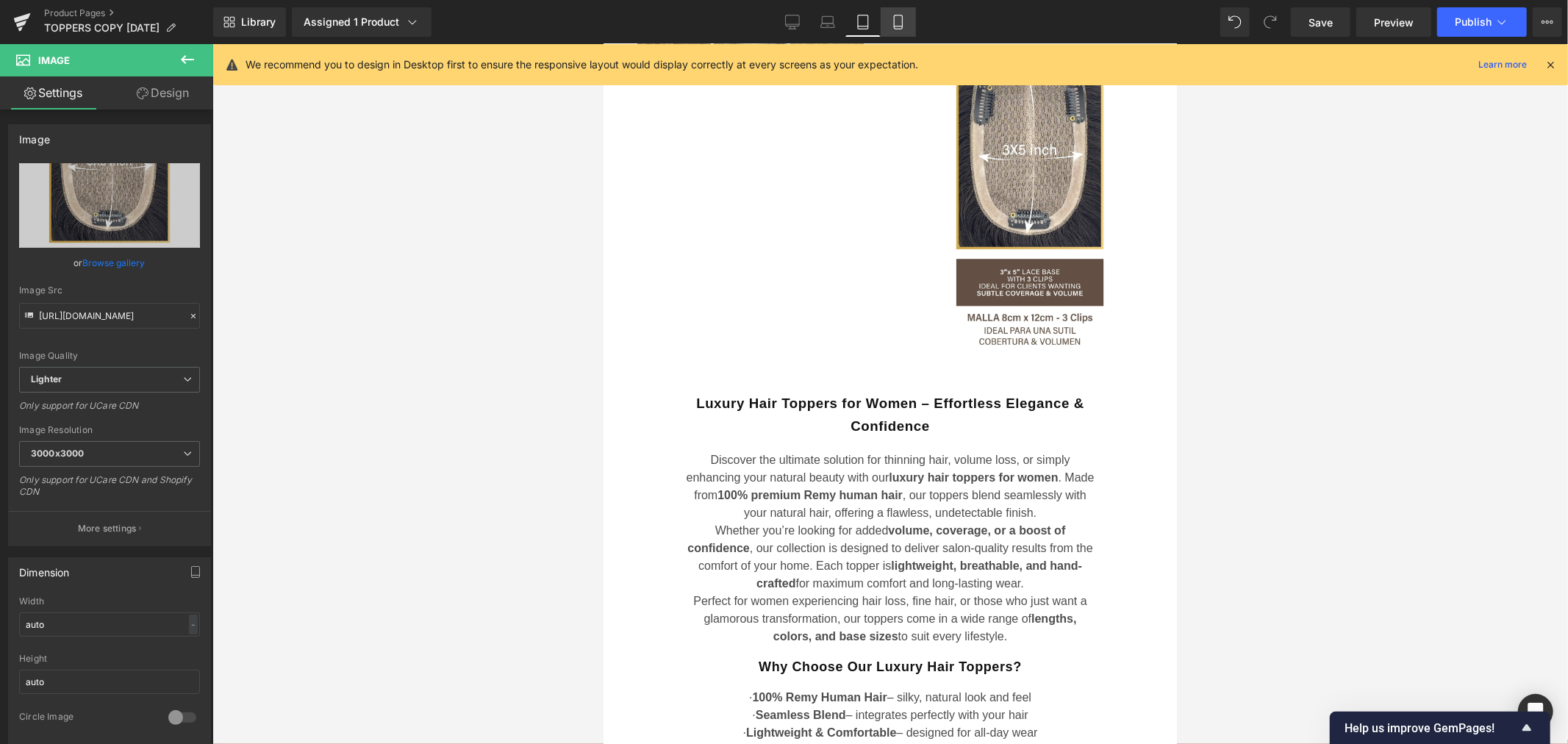
drag, startPoint x: 896, startPoint y: 15, endPoint x: 896, endPoint y: 23, distance: 8.0
click at [896, 13] on link "Mobile" at bounding box center [898, 22] width 35 height 29
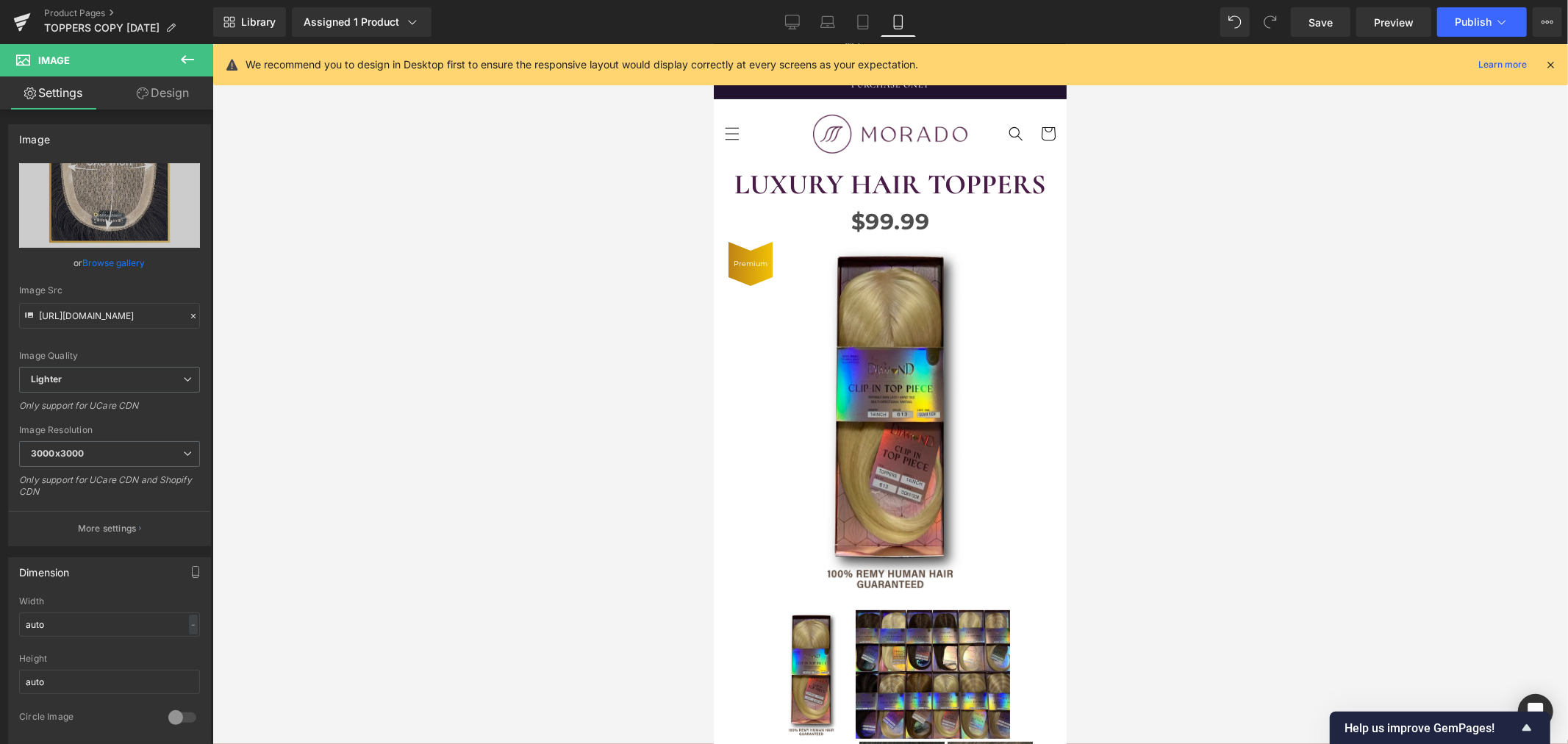
scroll to position [0, 0]
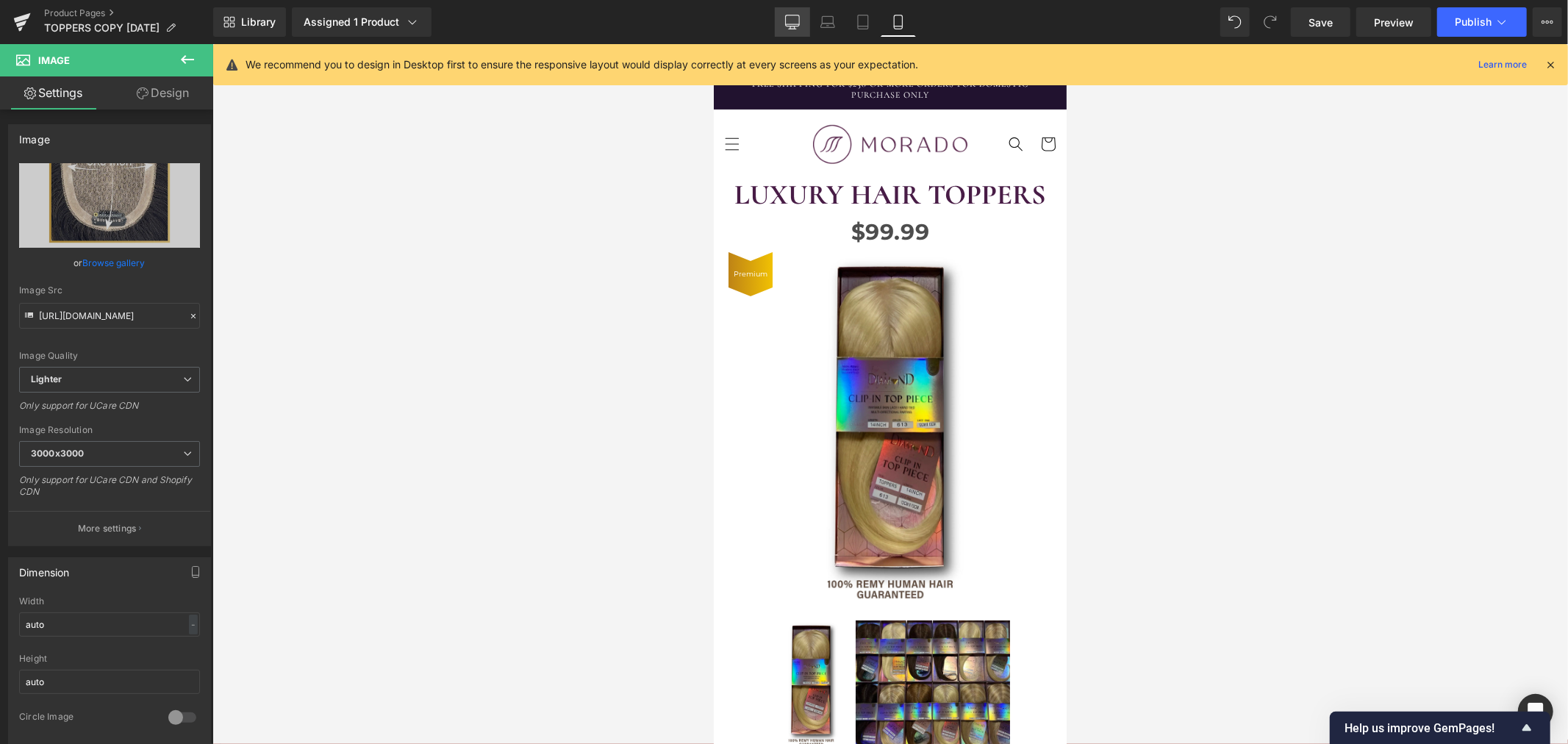
click at [796, 22] on icon at bounding box center [792, 22] width 15 height 15
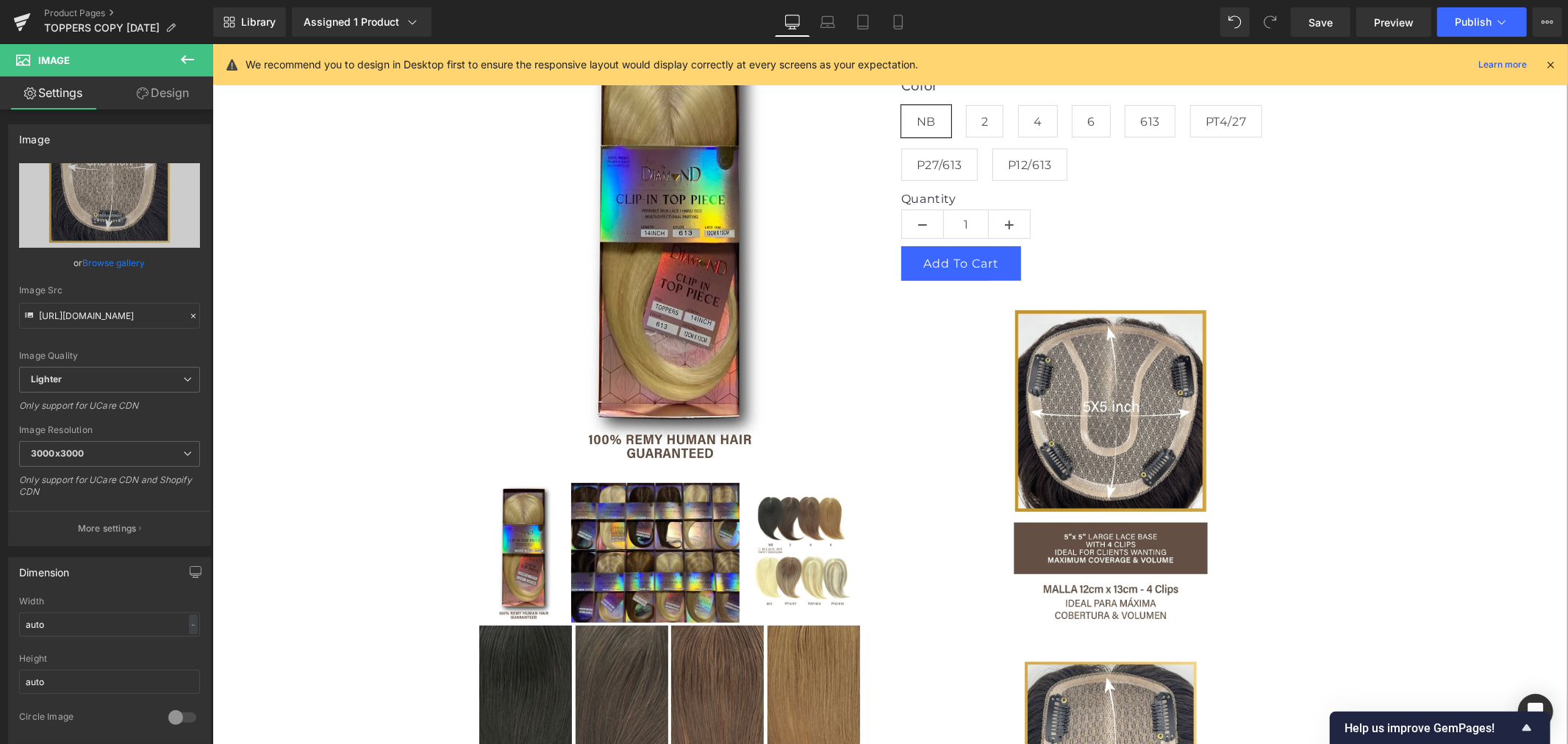
scroll to position [244, 0]
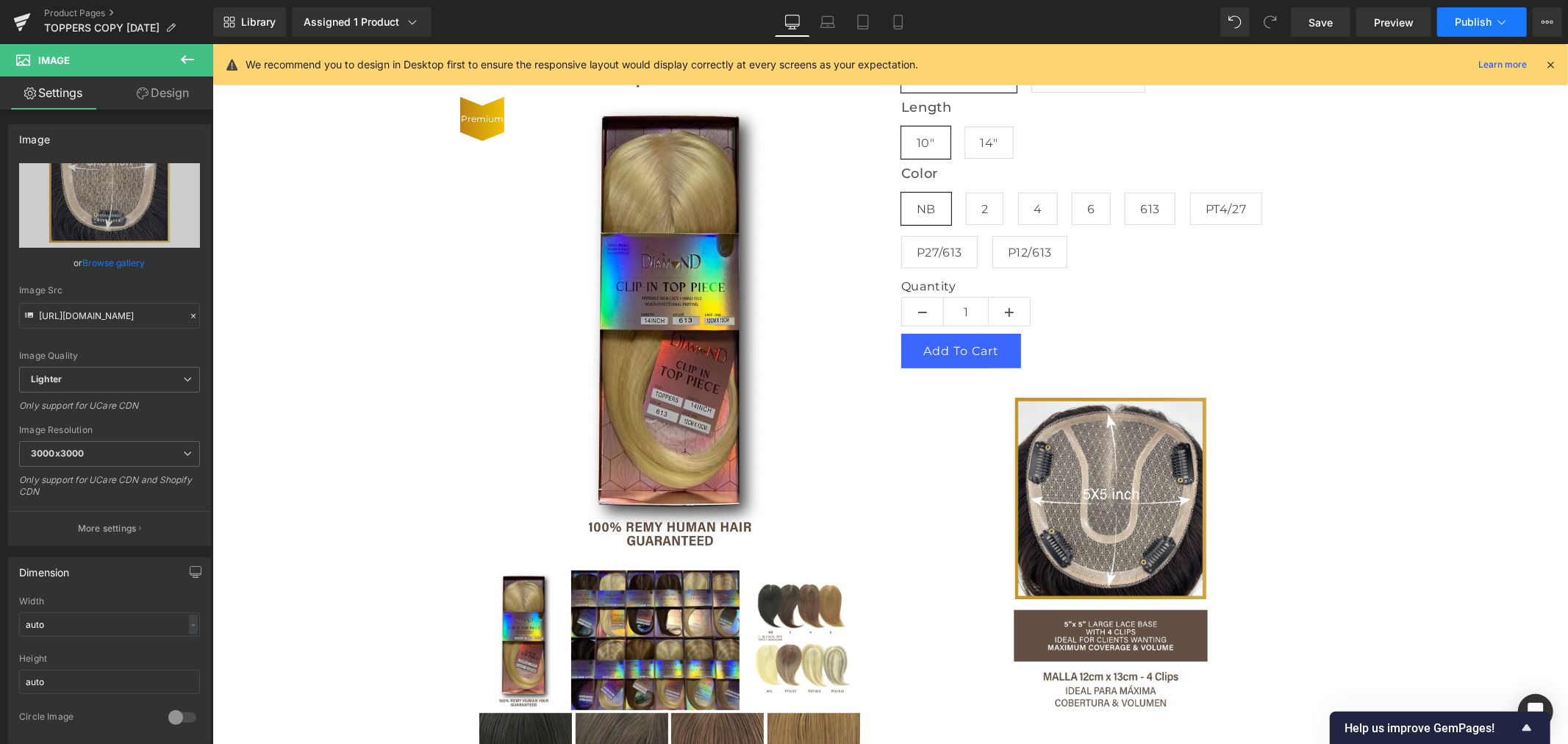
click at [1467, 20] on span "Publish" at bounding box center [1472, 22] width 37 height 12
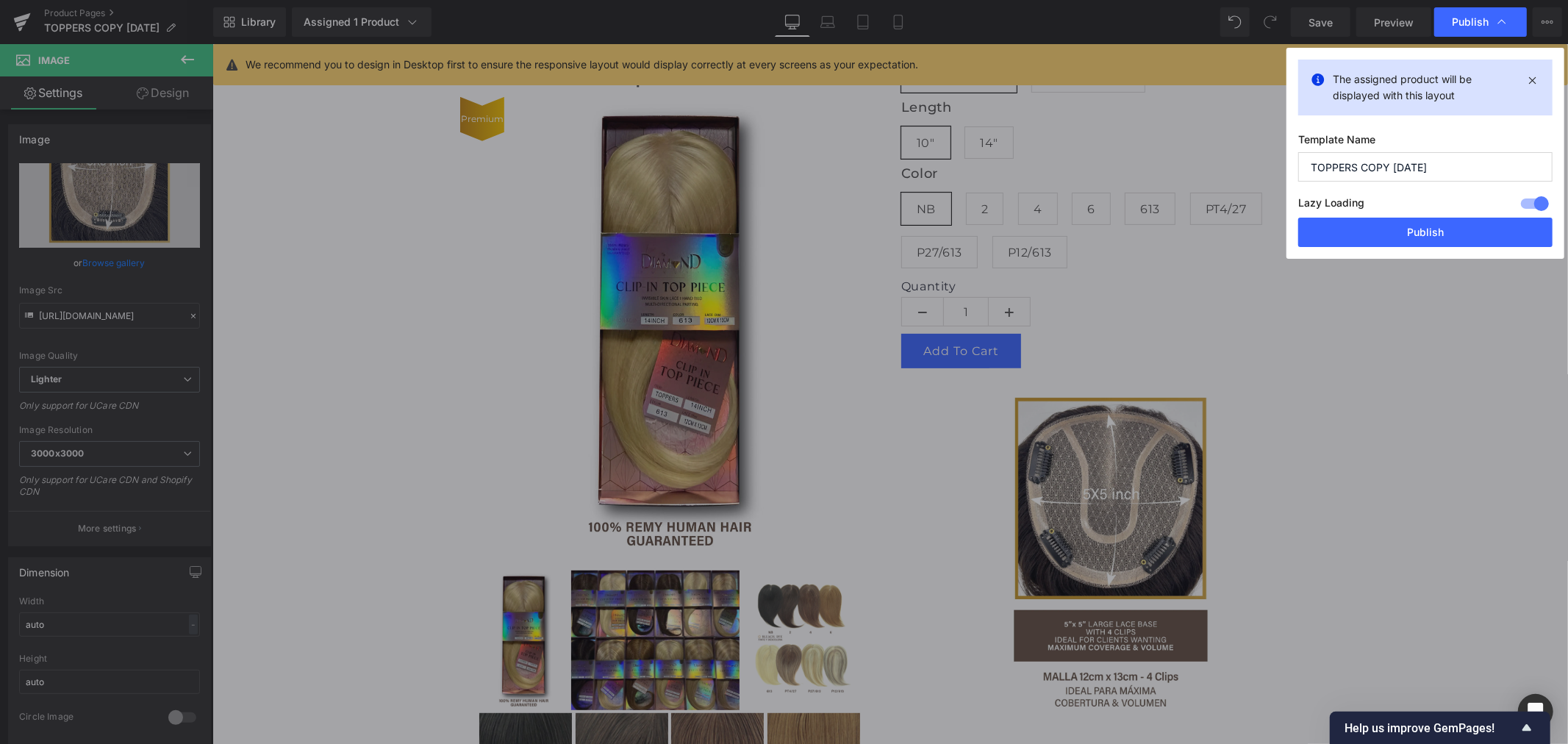
click at [1389, 167] on input "TOPPERS COPY 9.30.25" at bounding box center [1425, 166] width 254 height 29
click at [1436, 230] on button "Publish" at bounding box center [1425, 232] width 254 height 29
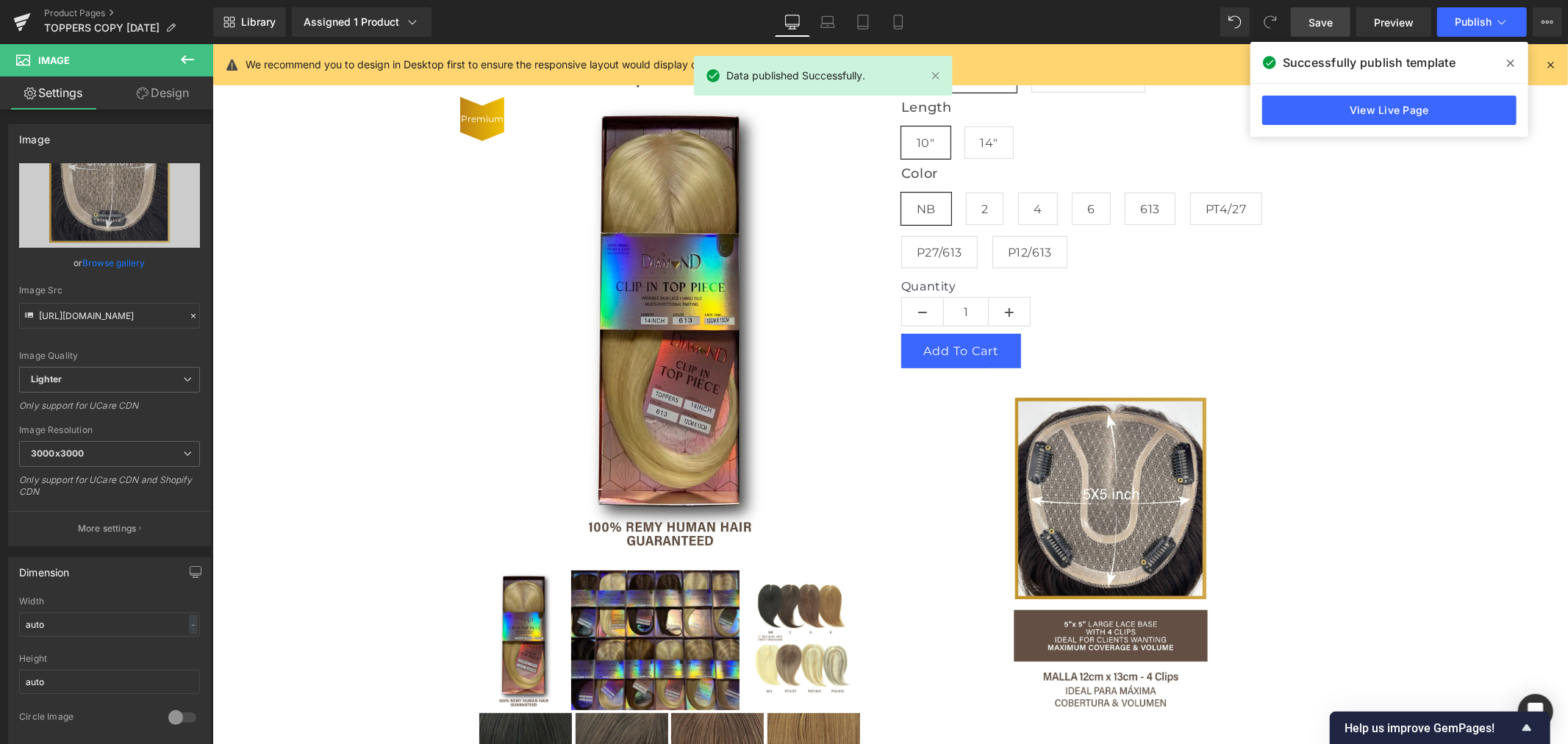
click at [1329, 24] on span "Save" at bounding box center [1319, 22] width 24 height 16
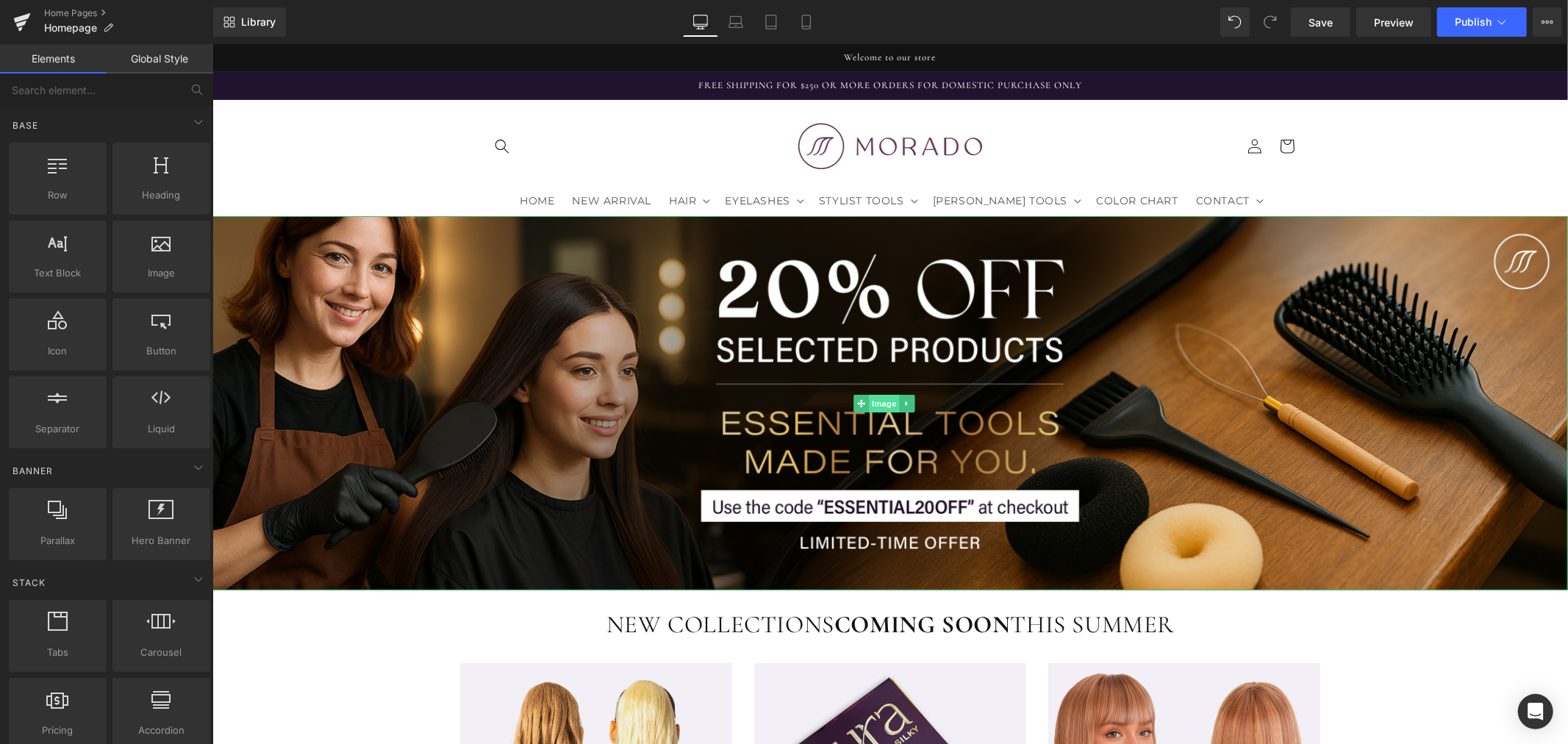
click at [883, 398] on span "Image" at bounding box center [883, 402] width 31 height 17
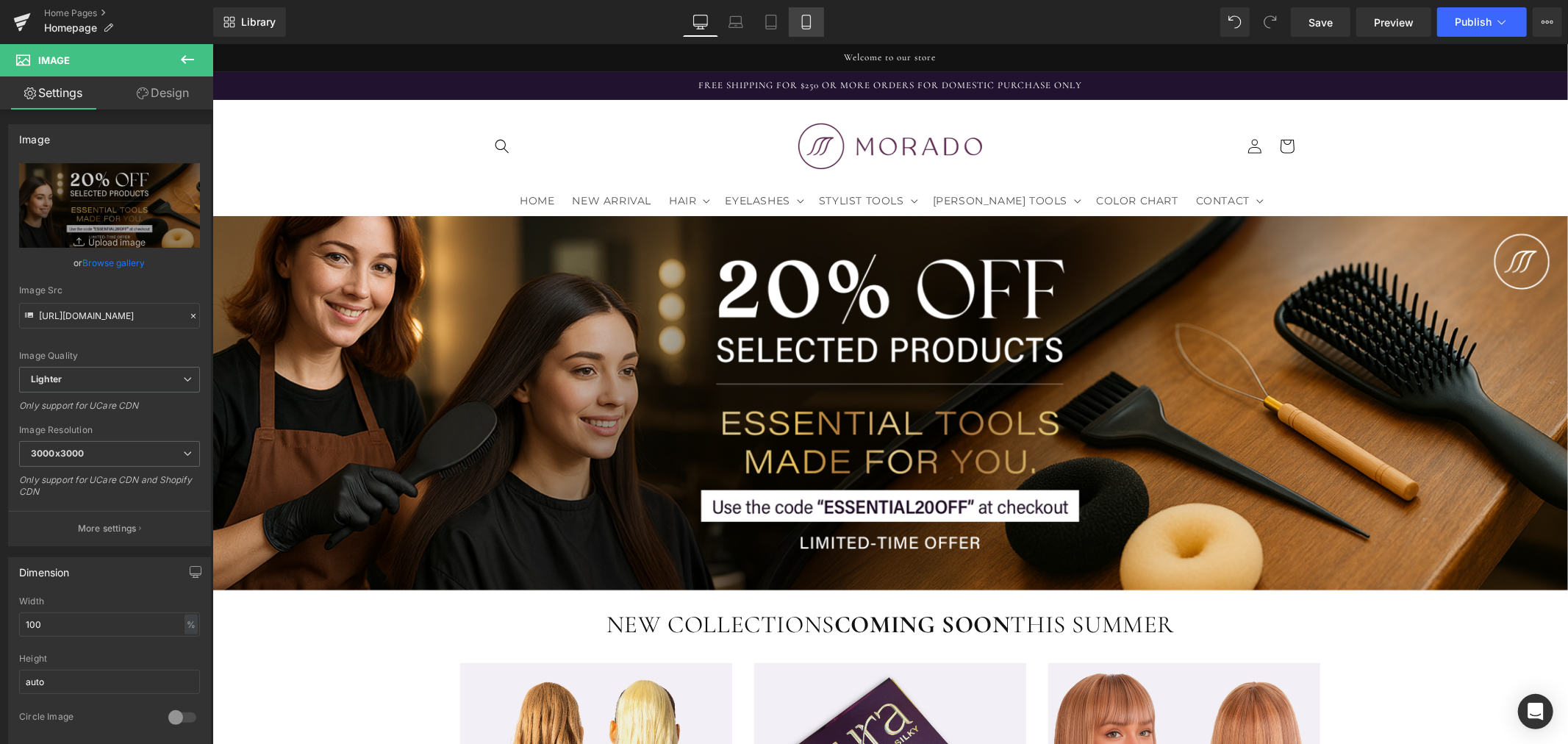
click at [799, 27] on icon at bounding box center [806, 22] width 15 height 15
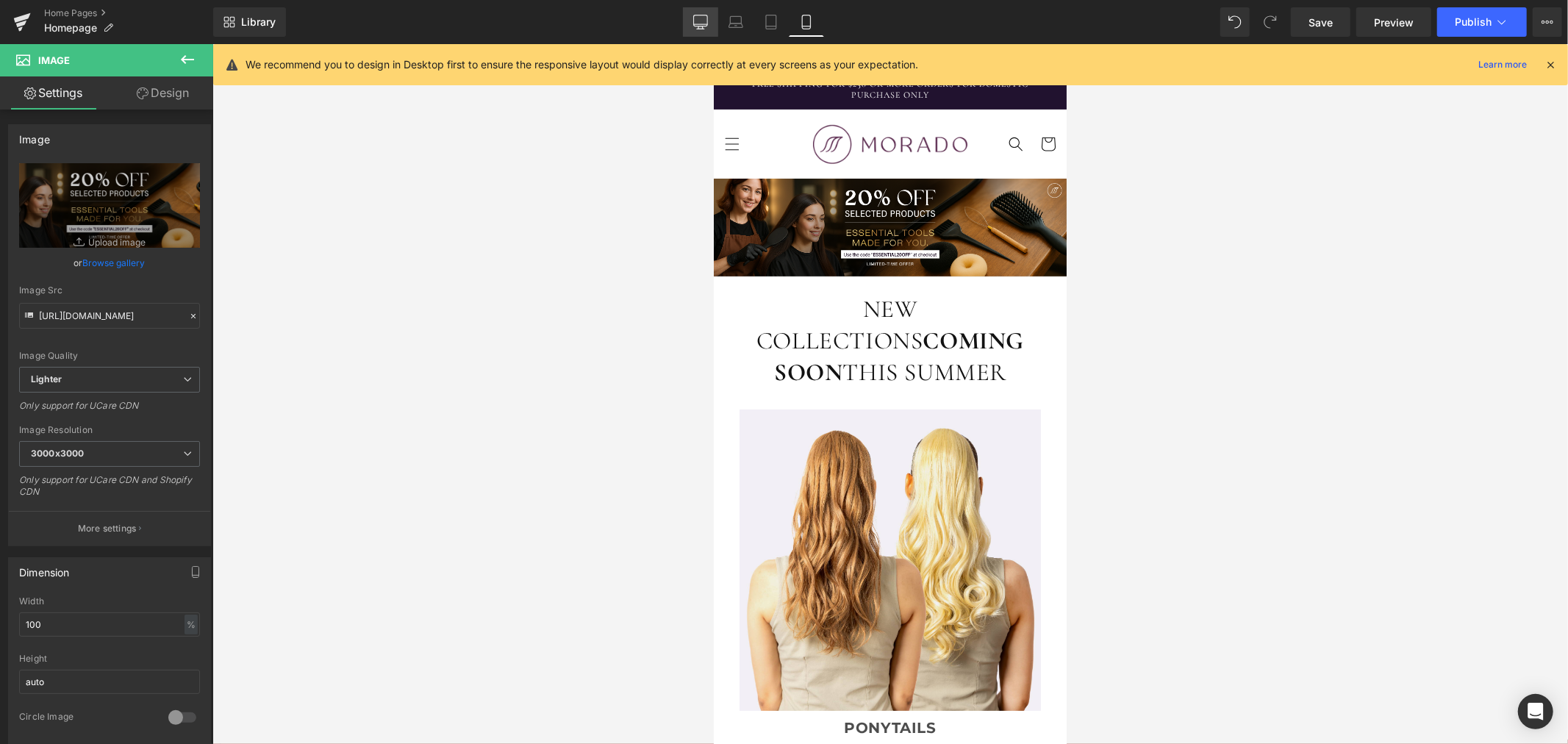
click at [703, 16] on icon at bounding box center [700, 21] width 14 height 11
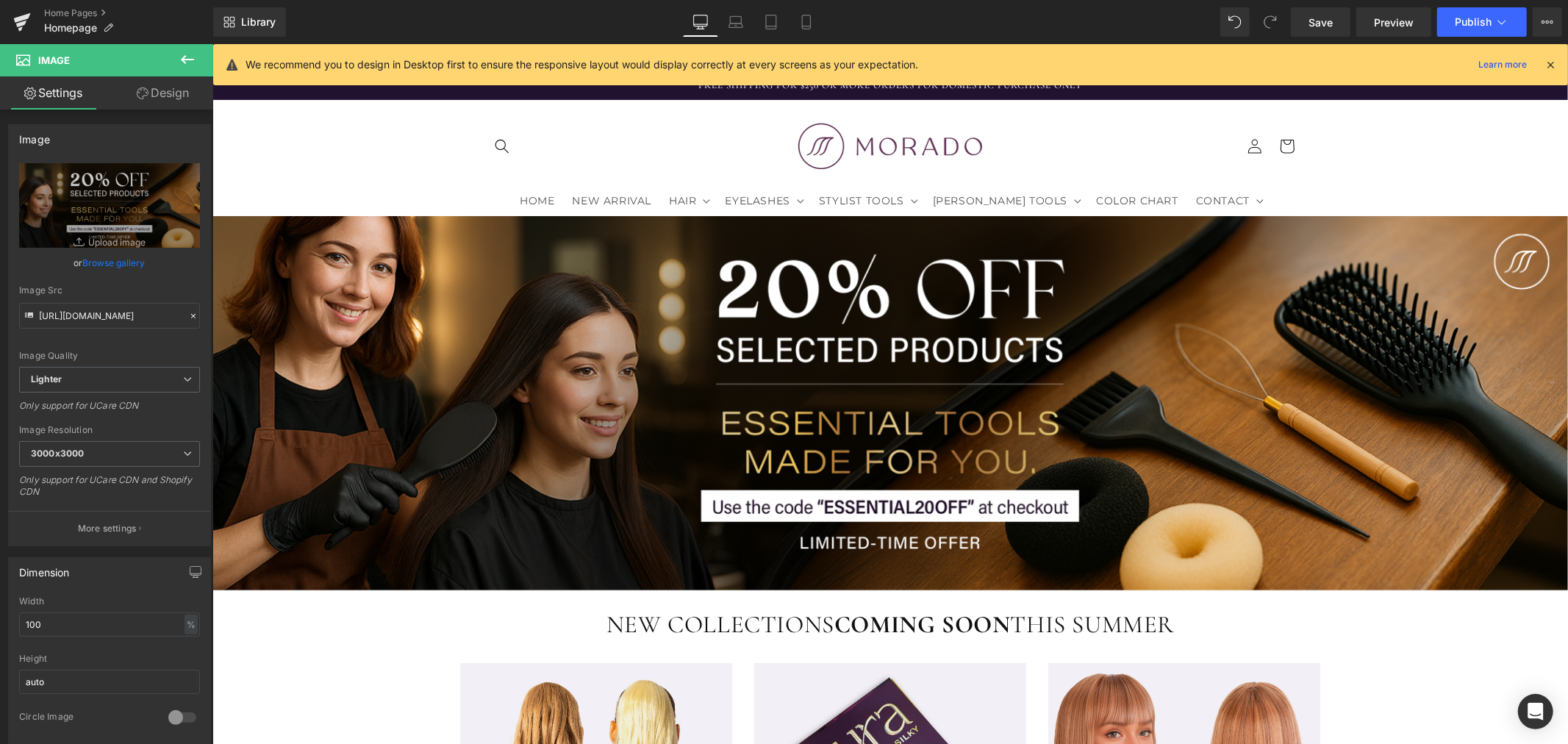
scroll to position [39, 0]
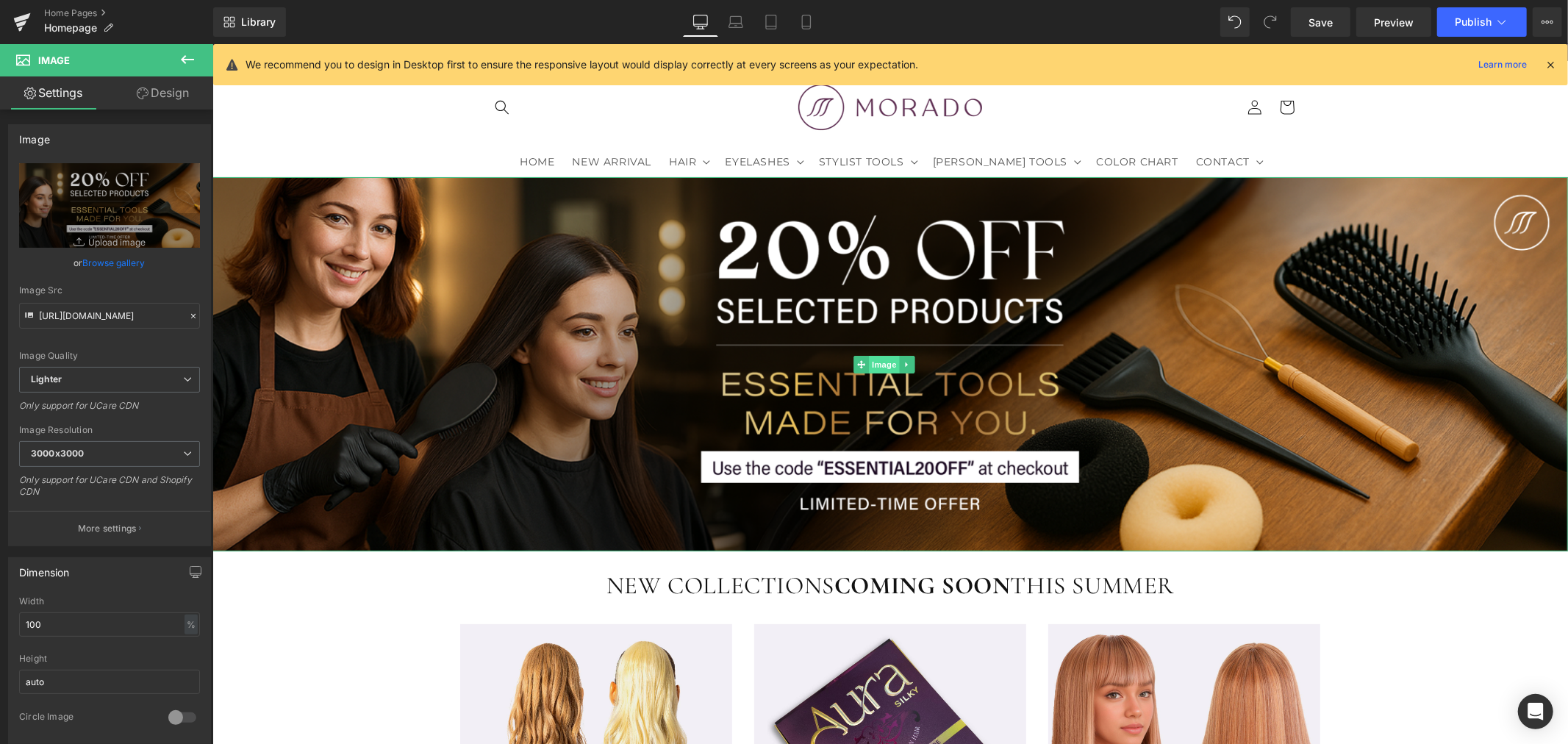
click at [880, 364] on span "Image" at bounding box center [883, 363] width 31 height 17
click at [122, 268] on link "Browse gallery" at bounding box center [114, 263] width 62 height 26
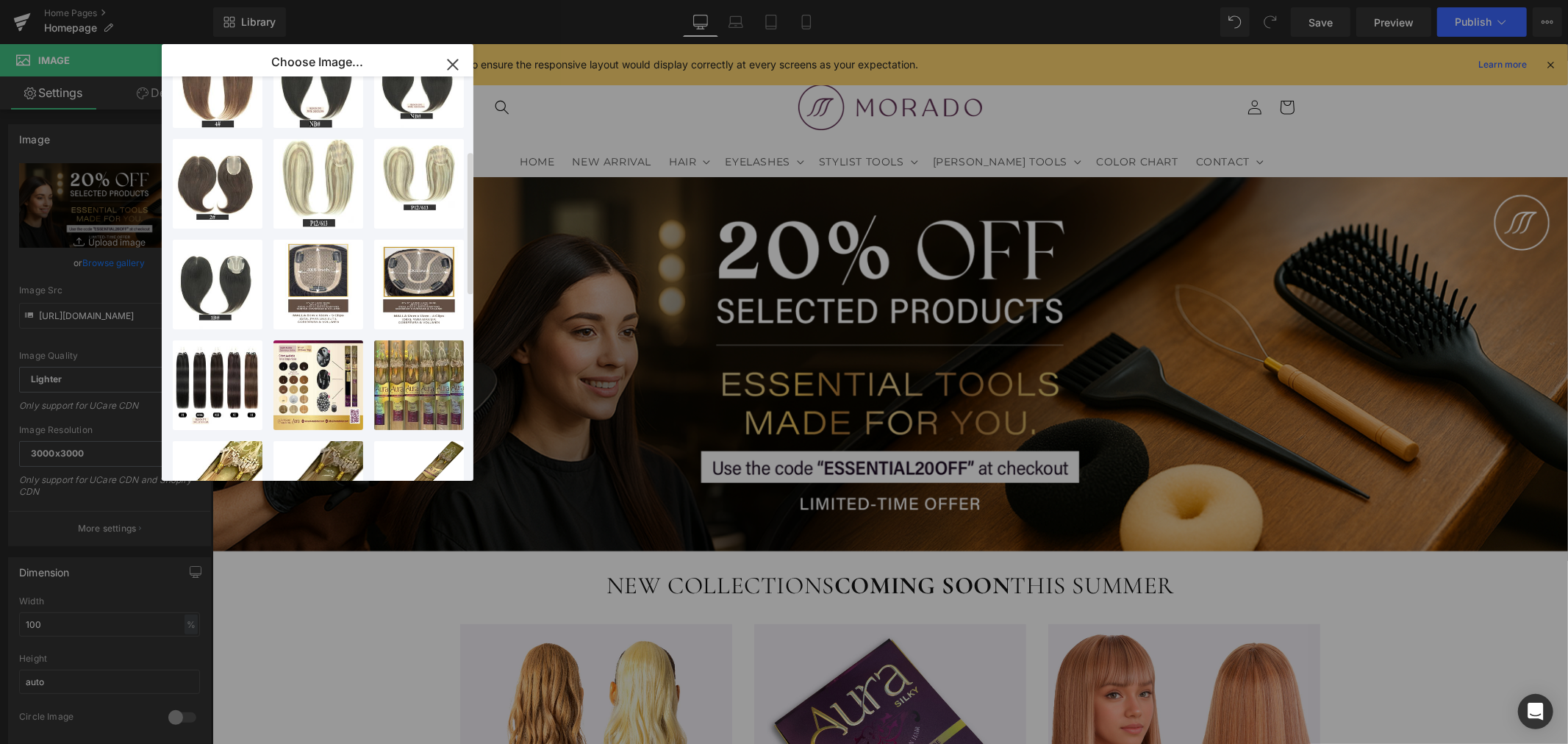
scroll to position [0, 0]
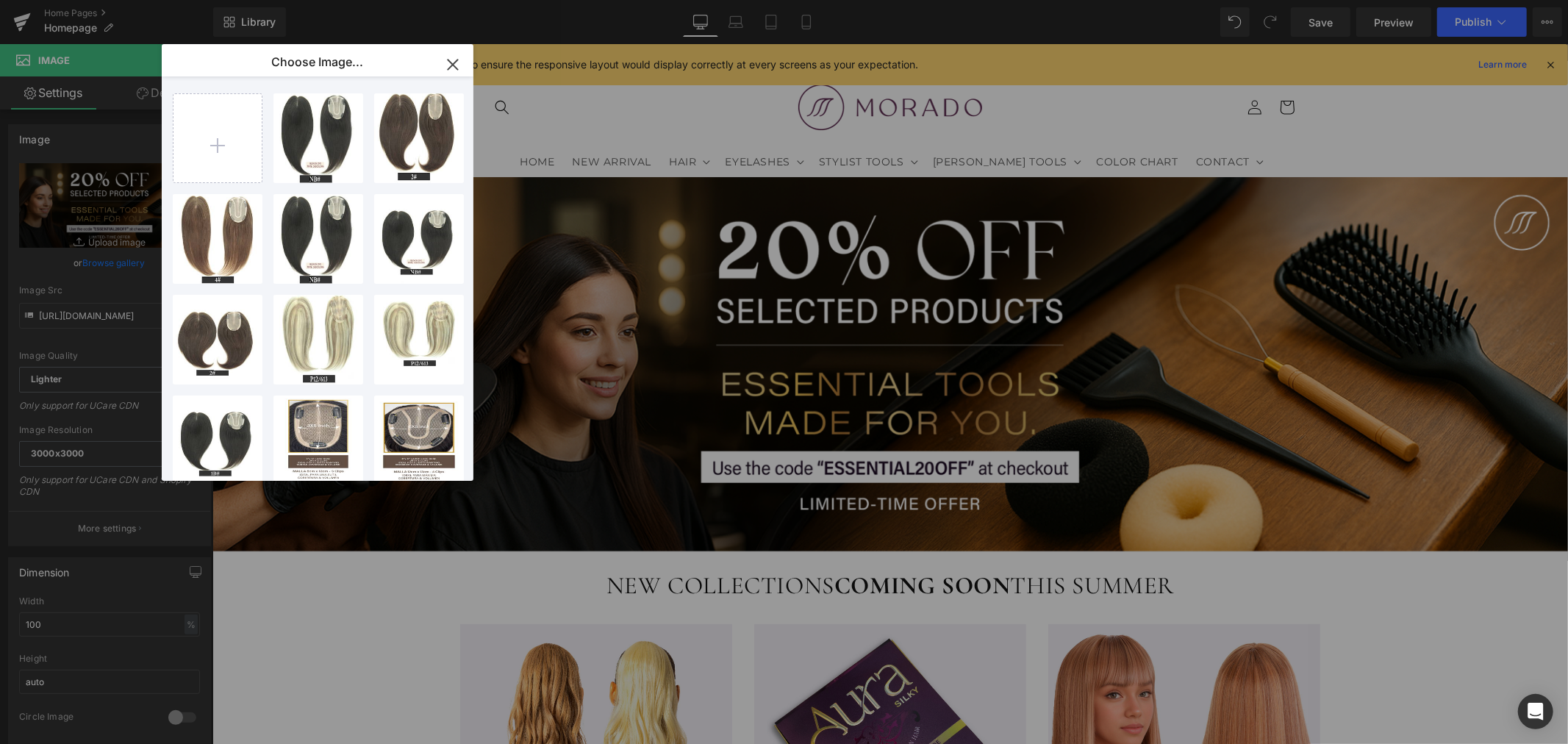
click at [461, 57] on icon "button" at bounding box center [452, 65] width 23 height 23
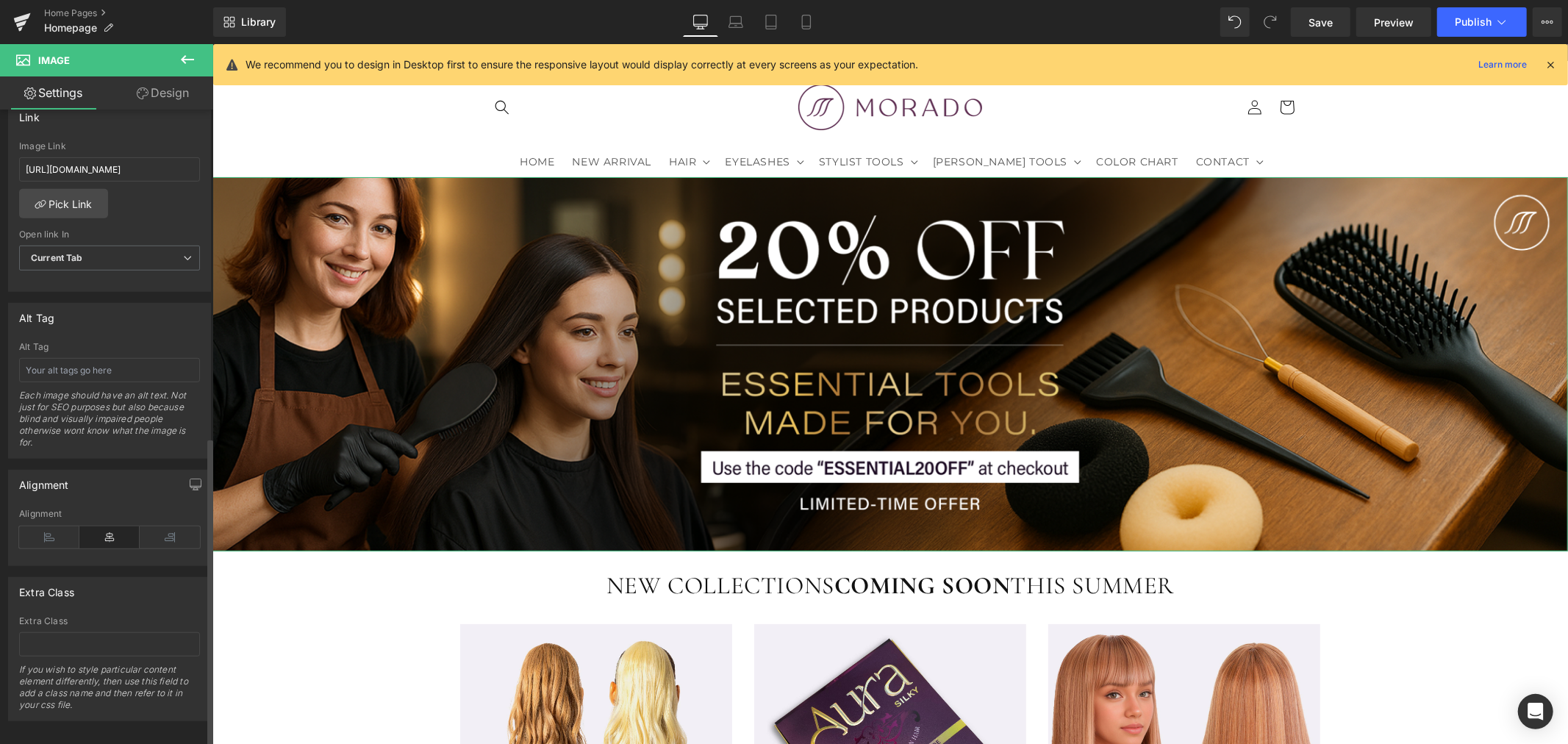
scroll to position [672, 0]
click at [257, 20] on span "Library" at bounding box center [259, 22] width 35 height 13
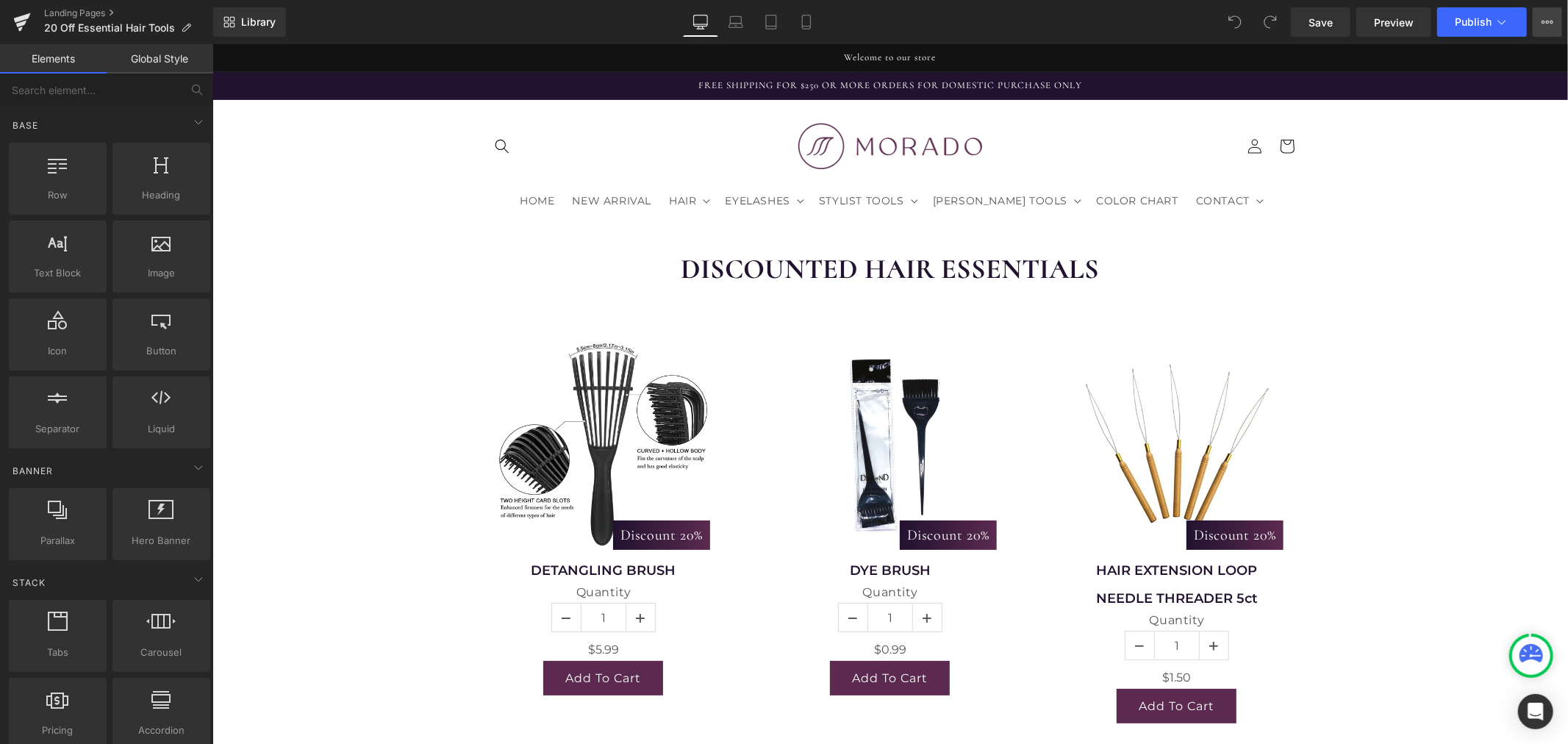
click at [1553, 22] on button "View Live Page View with current Template Save Template to Library Schedule Pub…" at bounding box center [1546, 22] width 29 height 29
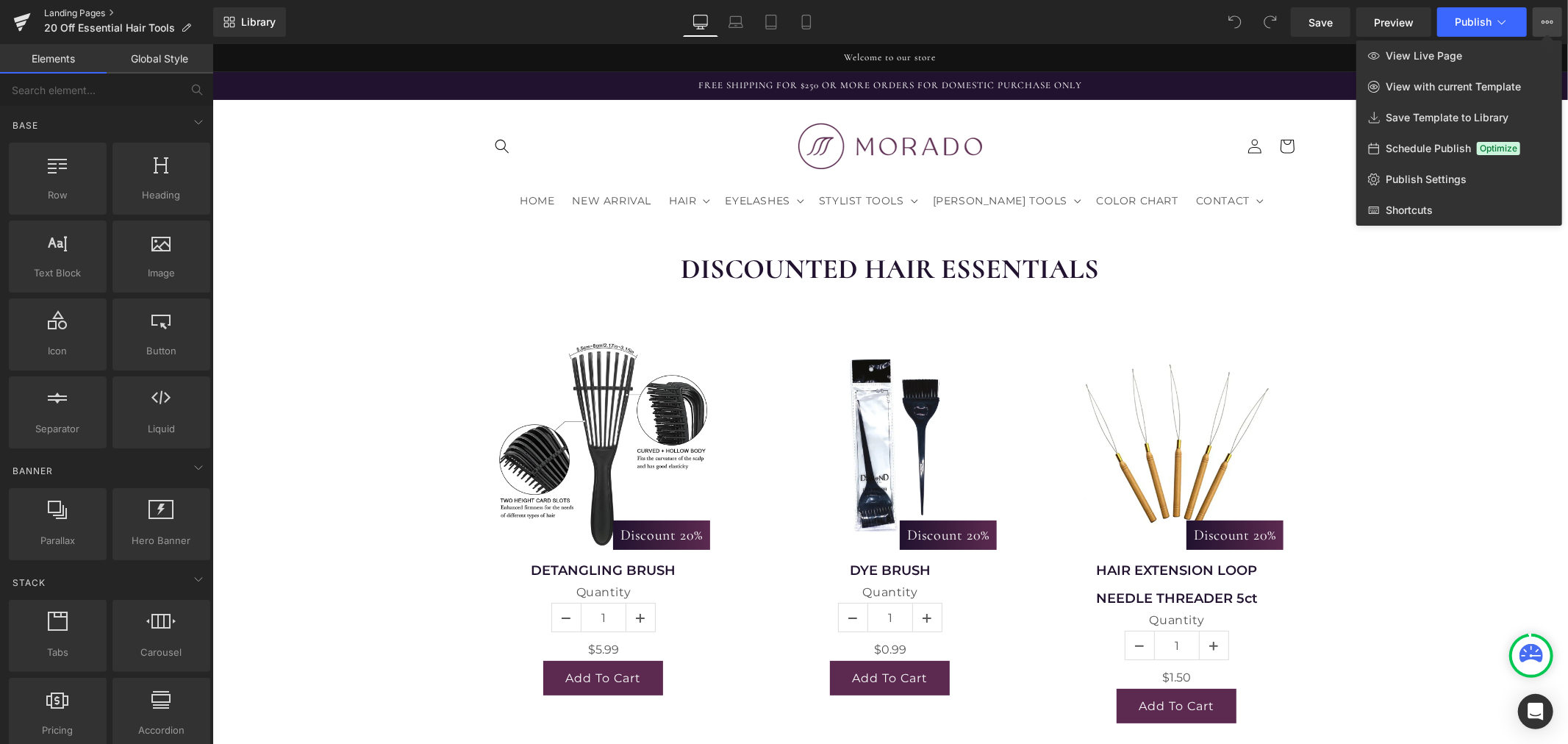
click at [54, 12] on link "Landing Pages" at bounding box center [128, 13] width 169 height 12
